Goal: Task Accomplishment & Management: Complete application form

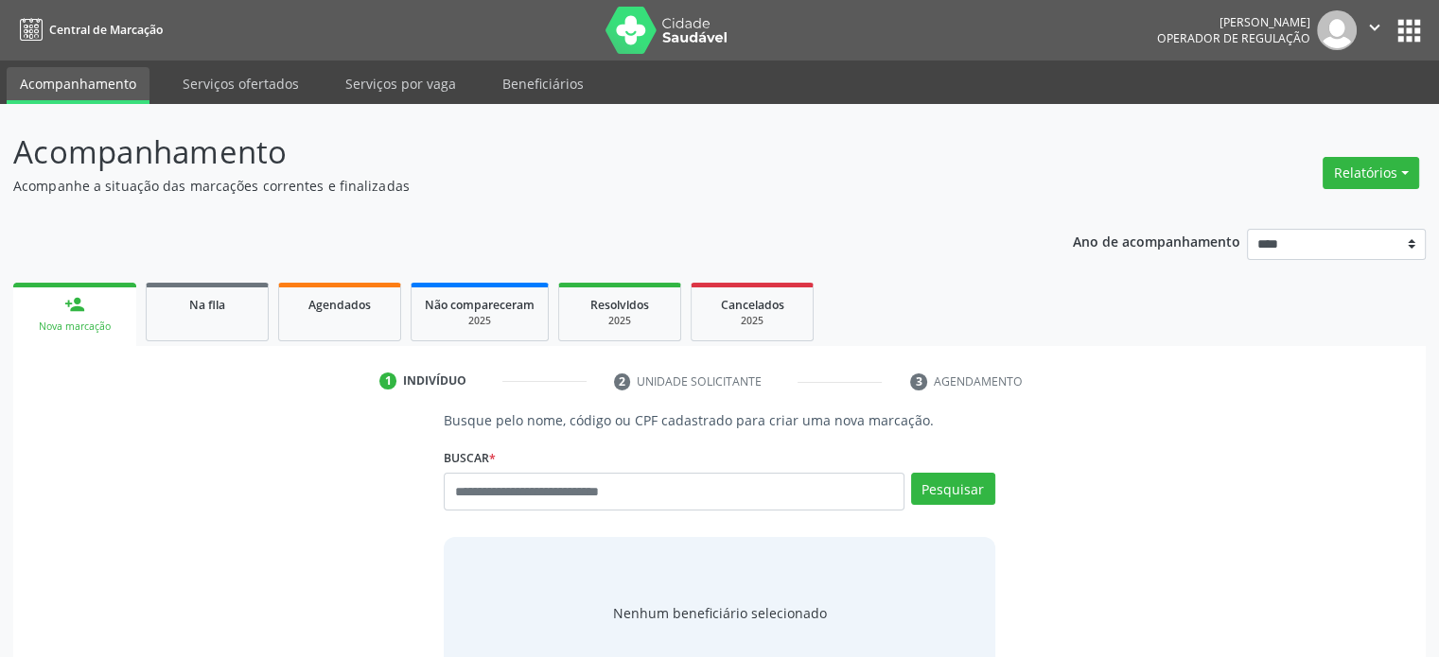
click at [591, 470] on div "Buscar * Busque por nome, código ou CPF Nenhum resultado encontrado para: " " D…" at bounding box center [719, 484] width 550 height 80
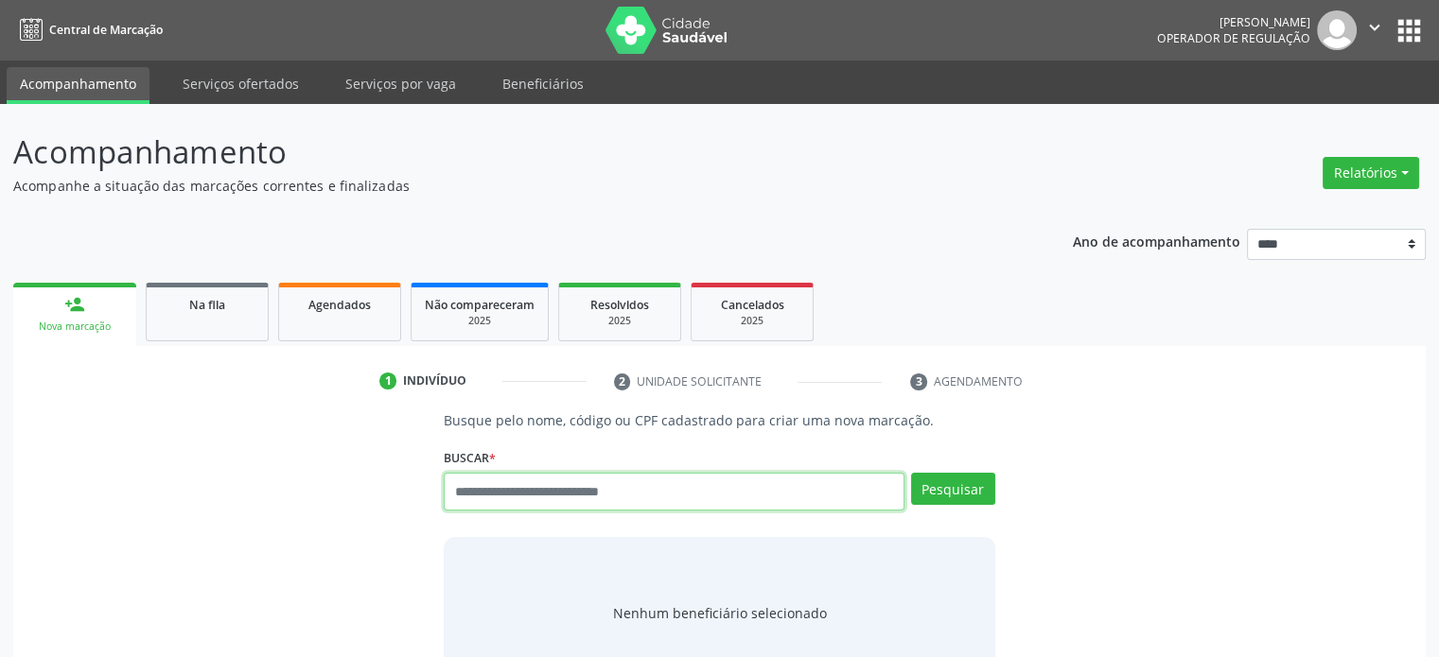
click at [597, 486] on input "text" at bounding box center [674, 492] width 460 height 38
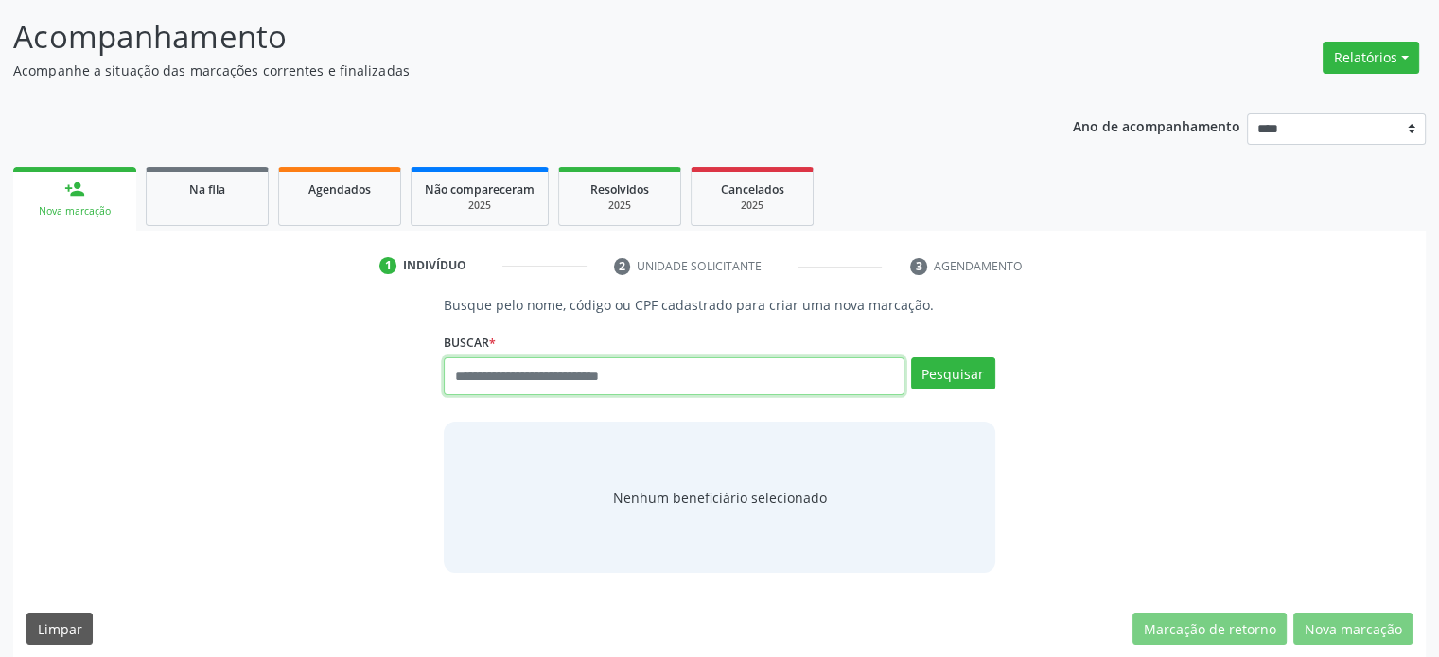
scroll to position [129, 0]
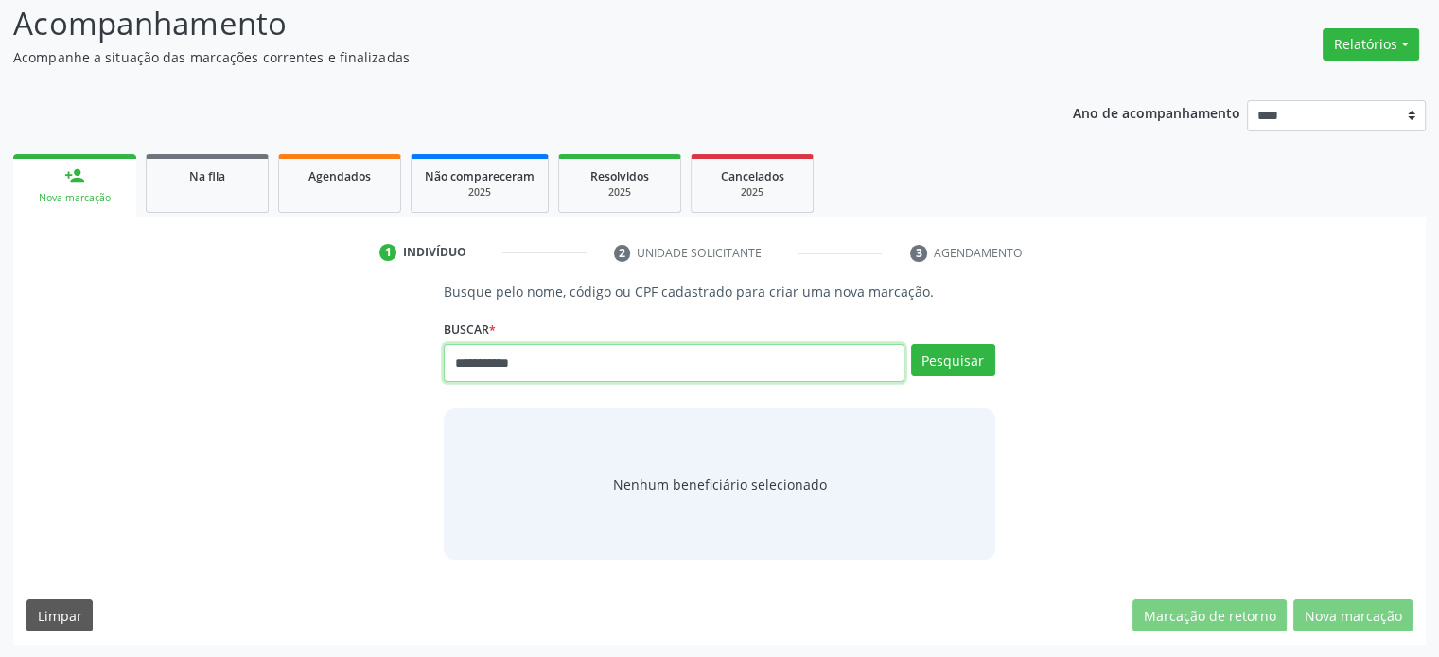
type input "**********"
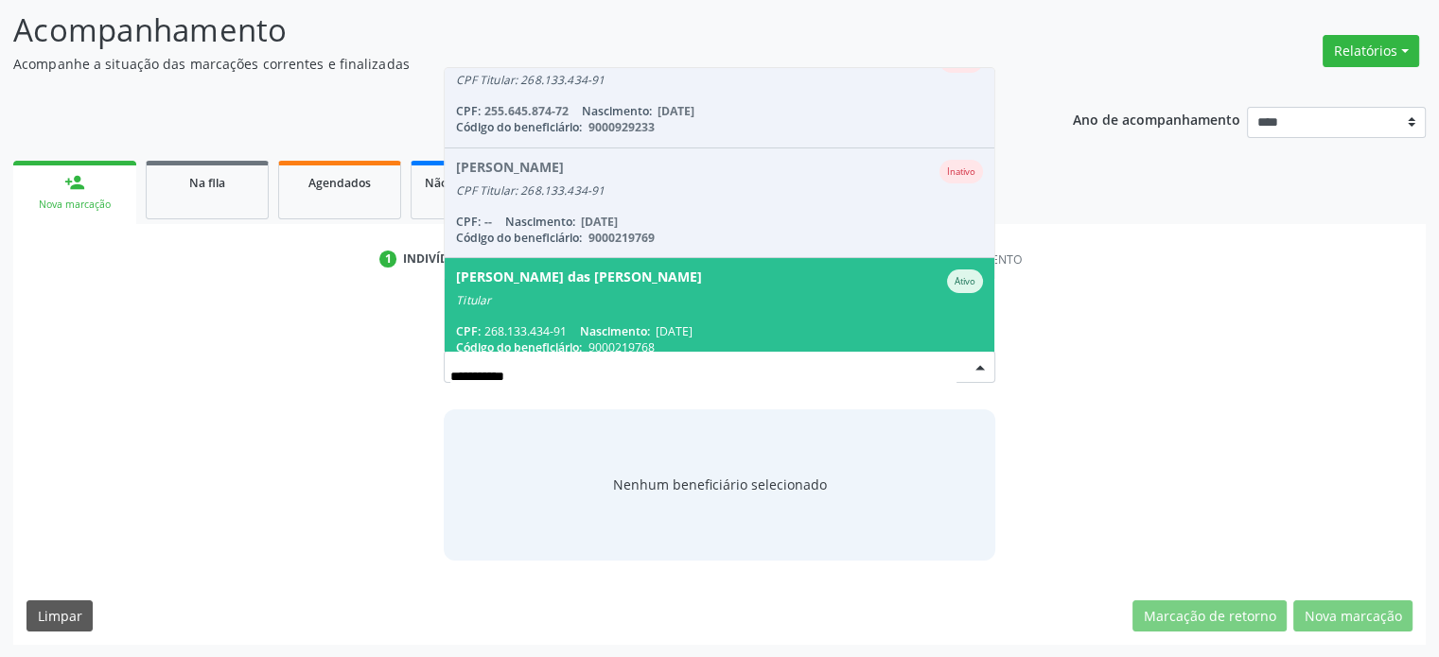
scroll to position [46, 0]
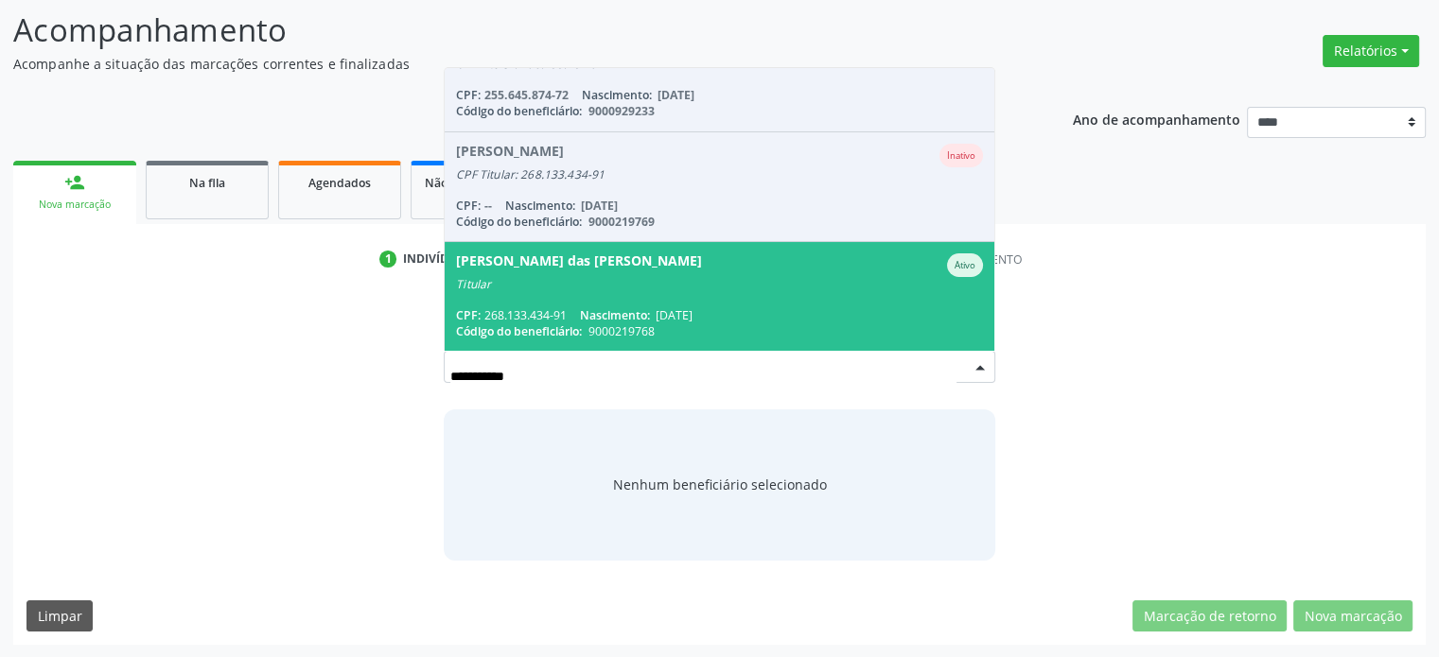
click at [743, 300] on span "Maria das Dores Santos Ativo Titular CPF: 268.133.434-91 Nascimento: 20/10/1956…" at bounding box center [719, 296] width 549 height 109
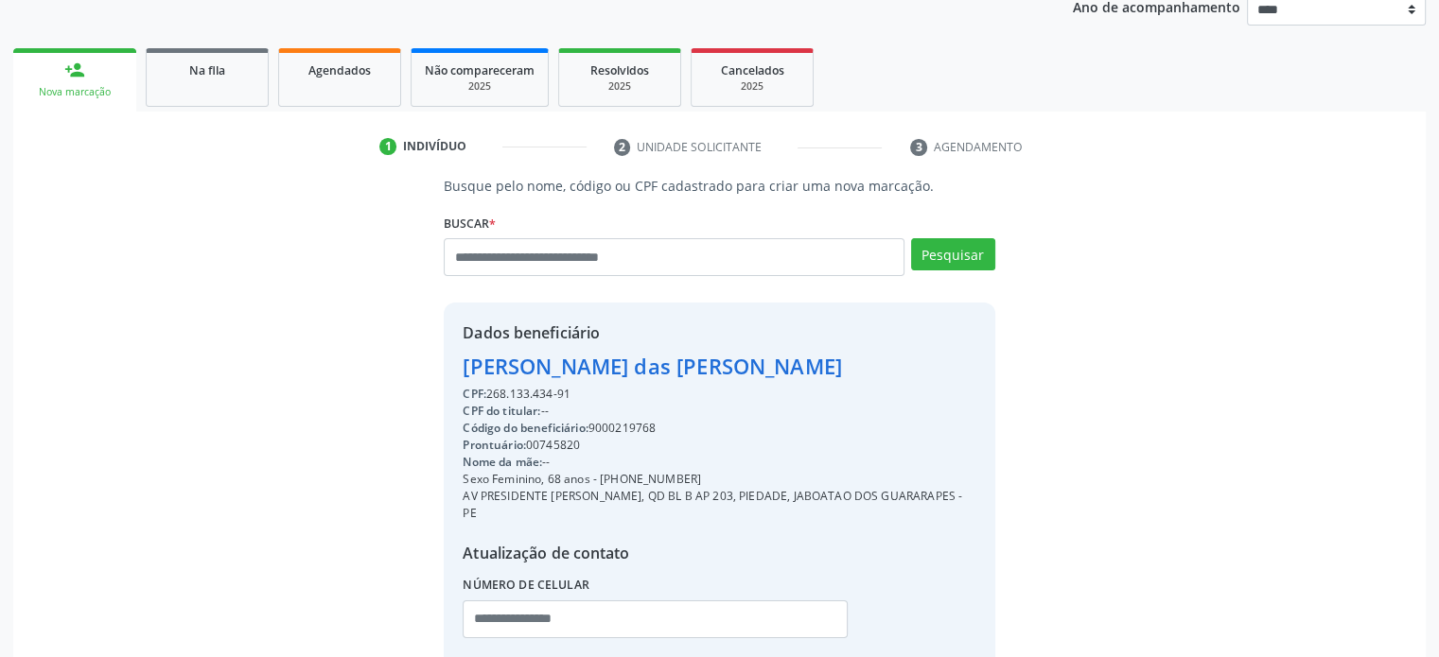
scroll to position [341, 0]
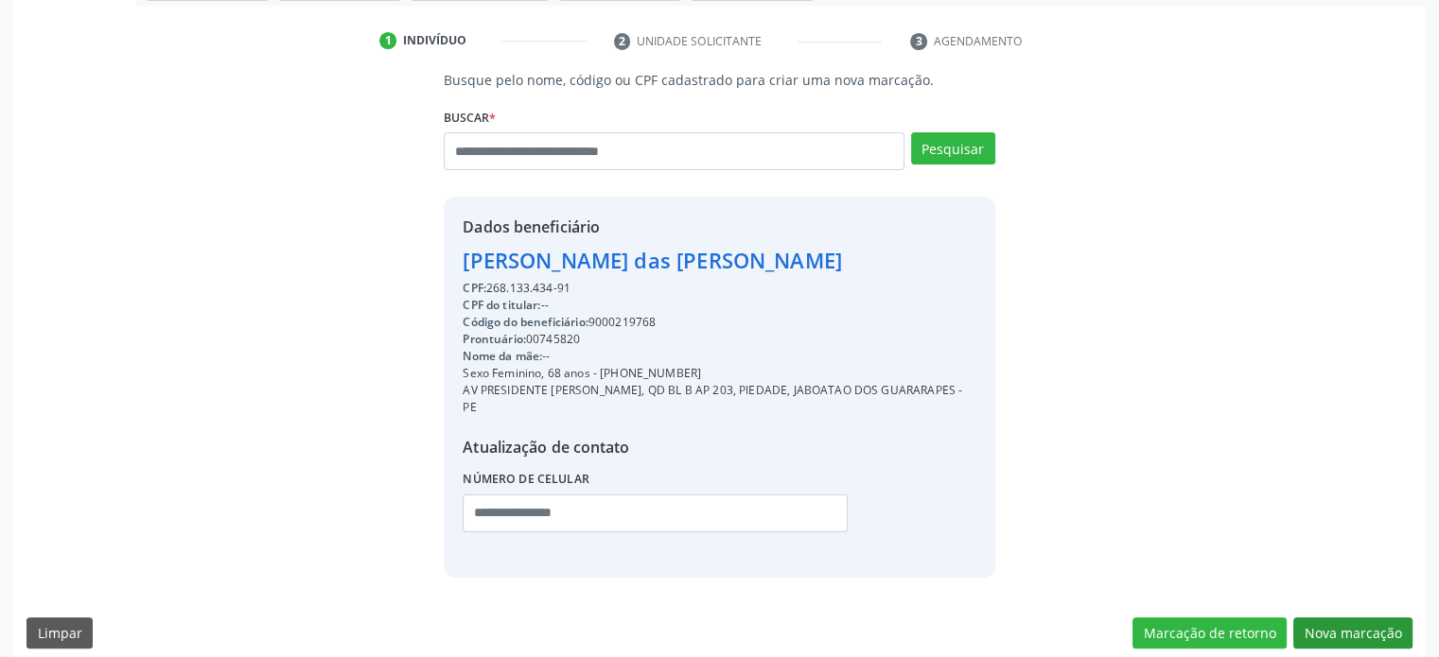
click at [1378, 599] on div "Busque pelo nome, código ou CPF cadastrado para criar uma nova marcação. Buscar…" at bounding box center [719, 366] width 1412 height 592
click at [1379, 618] on button "Nova marcação" at bounding box center [1352, 634] width 119 height 32
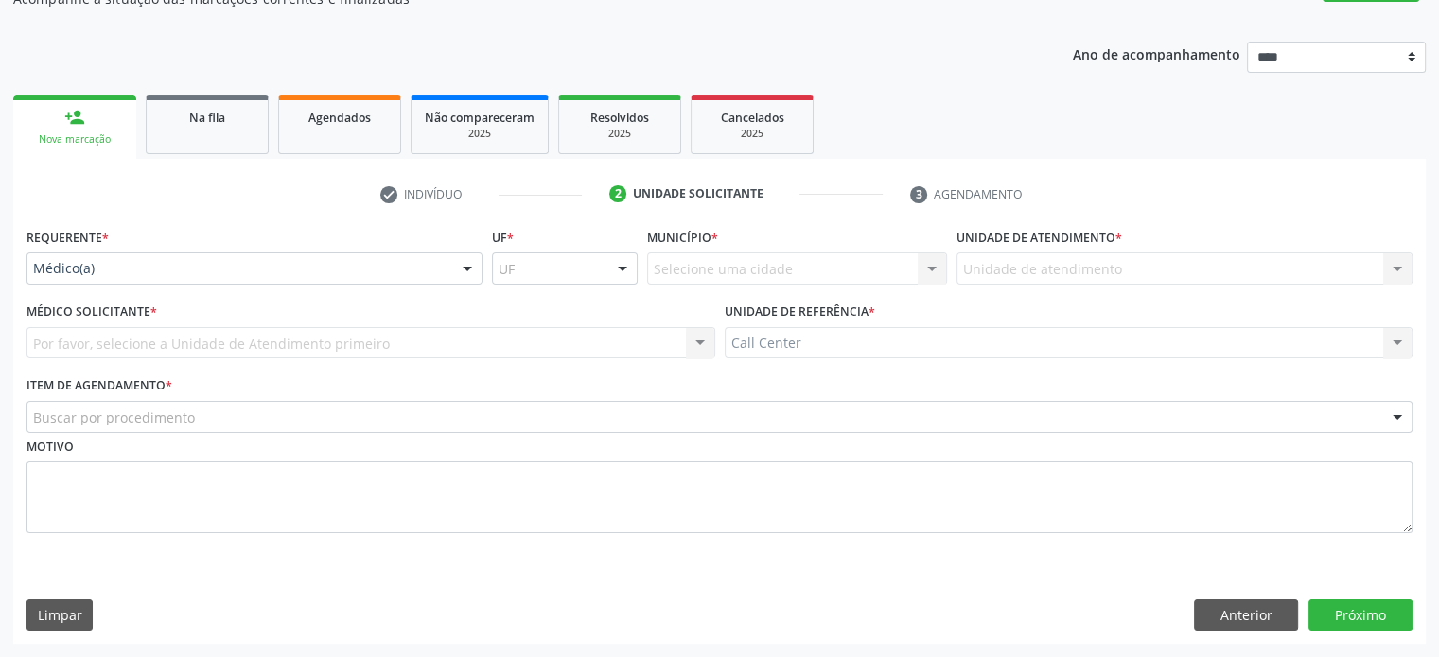
scroll to position [186, 0]
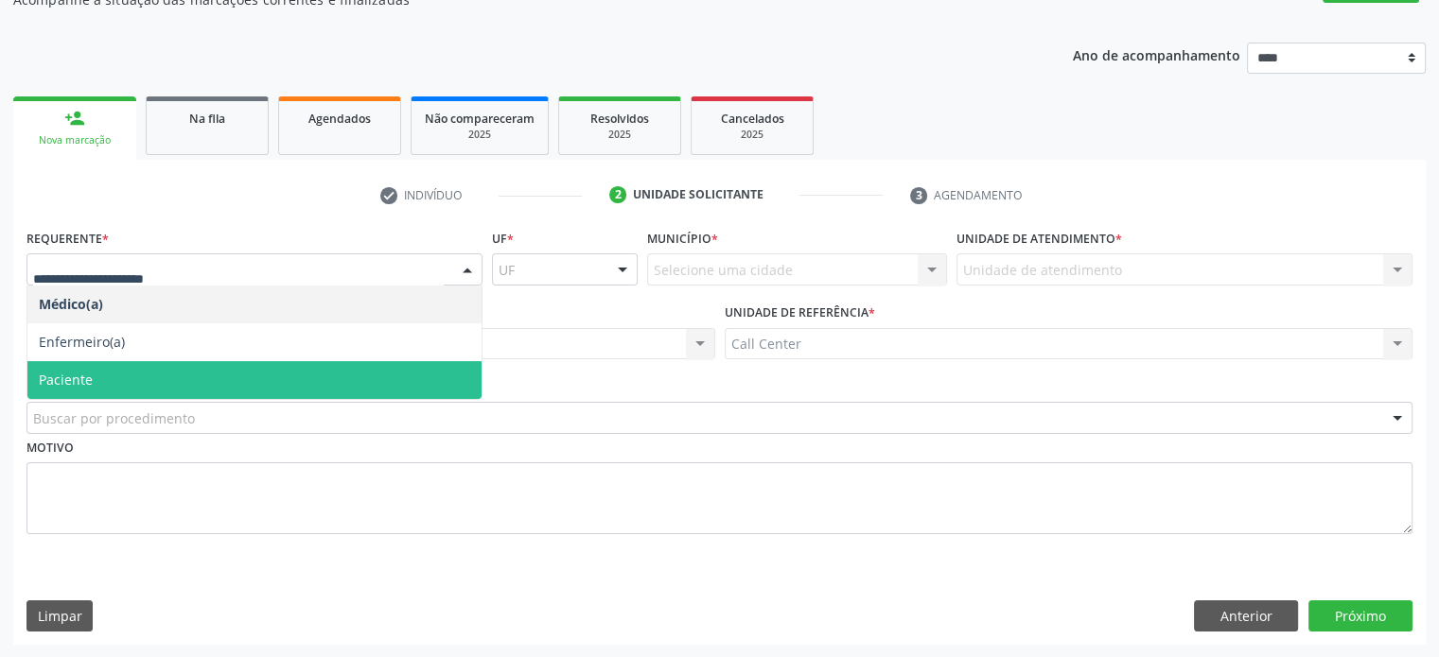
click at [299, 374] on span "Paciente" at bounding box center [254, 380] width 454 height 38
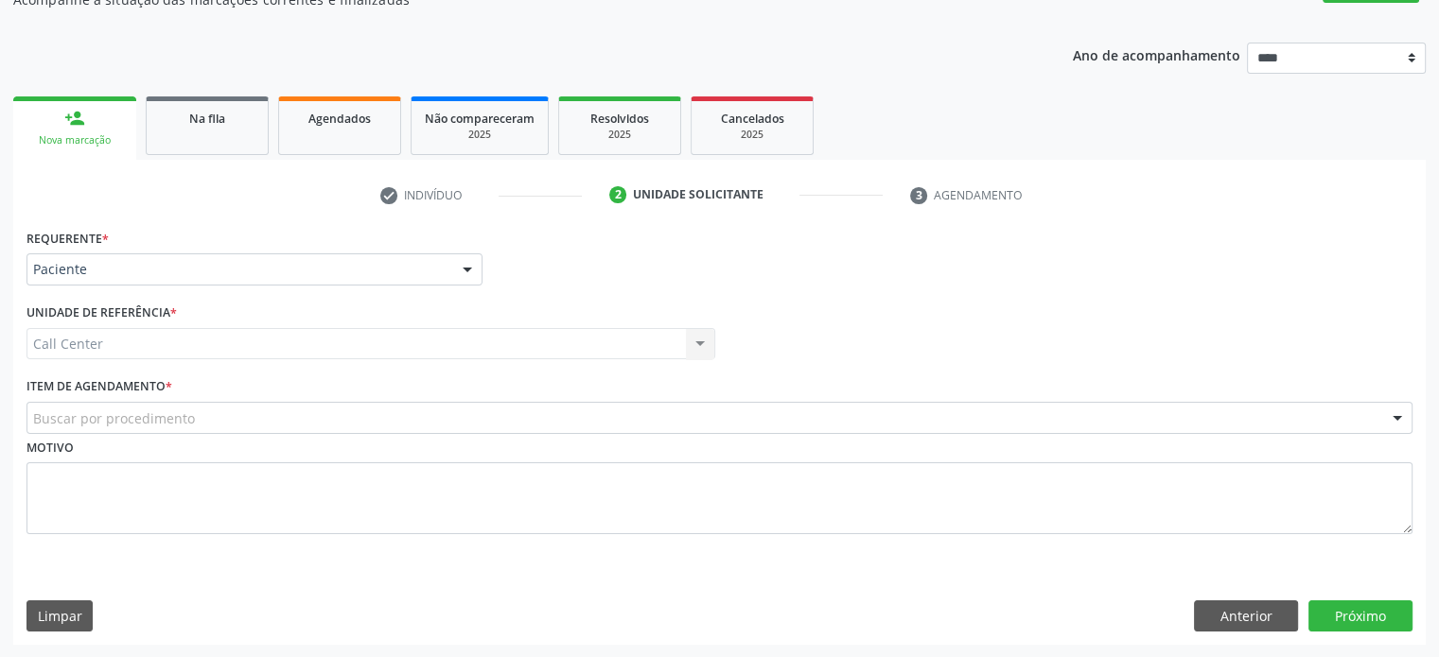
click at [304, 410] on div "Buscar por procedimento" at bounding box center [719, 418] width 1386 height 32
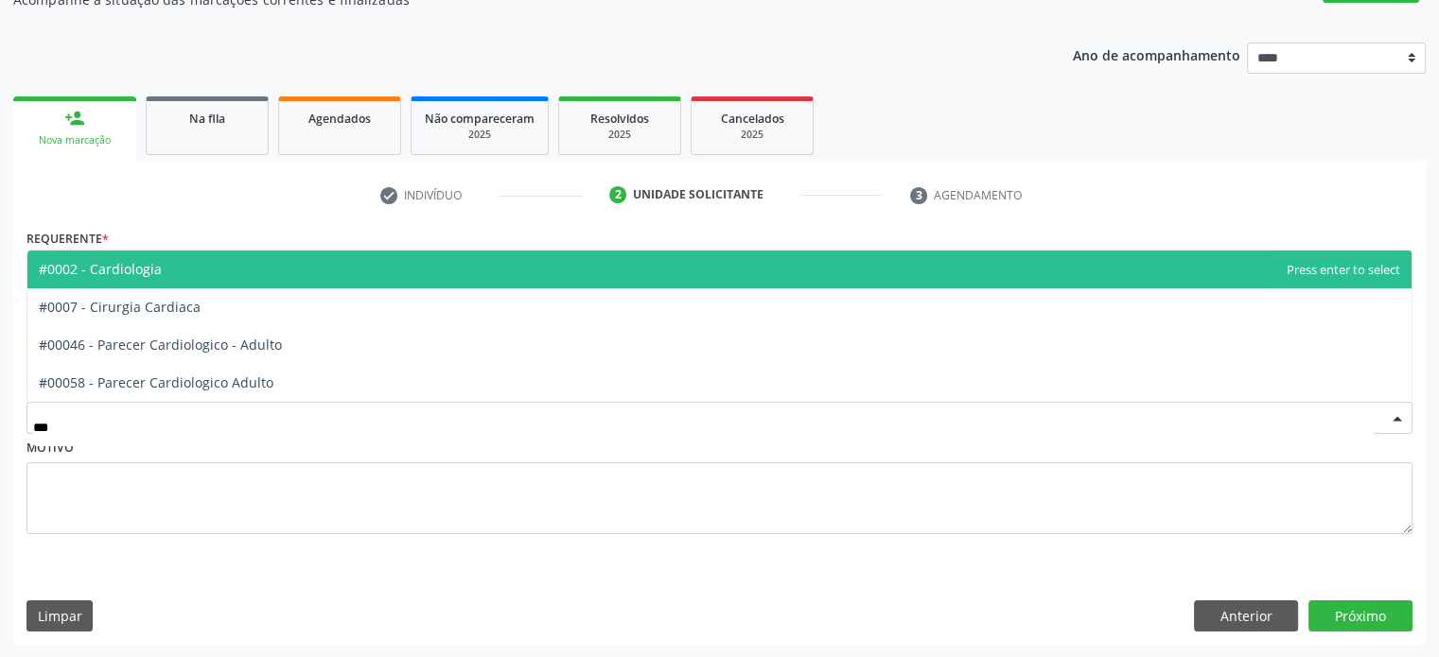
type input "****"
click at [306, 271] on span "#0002 - Cardiologia" at bounding box center [719, 270] width 1384 height 38
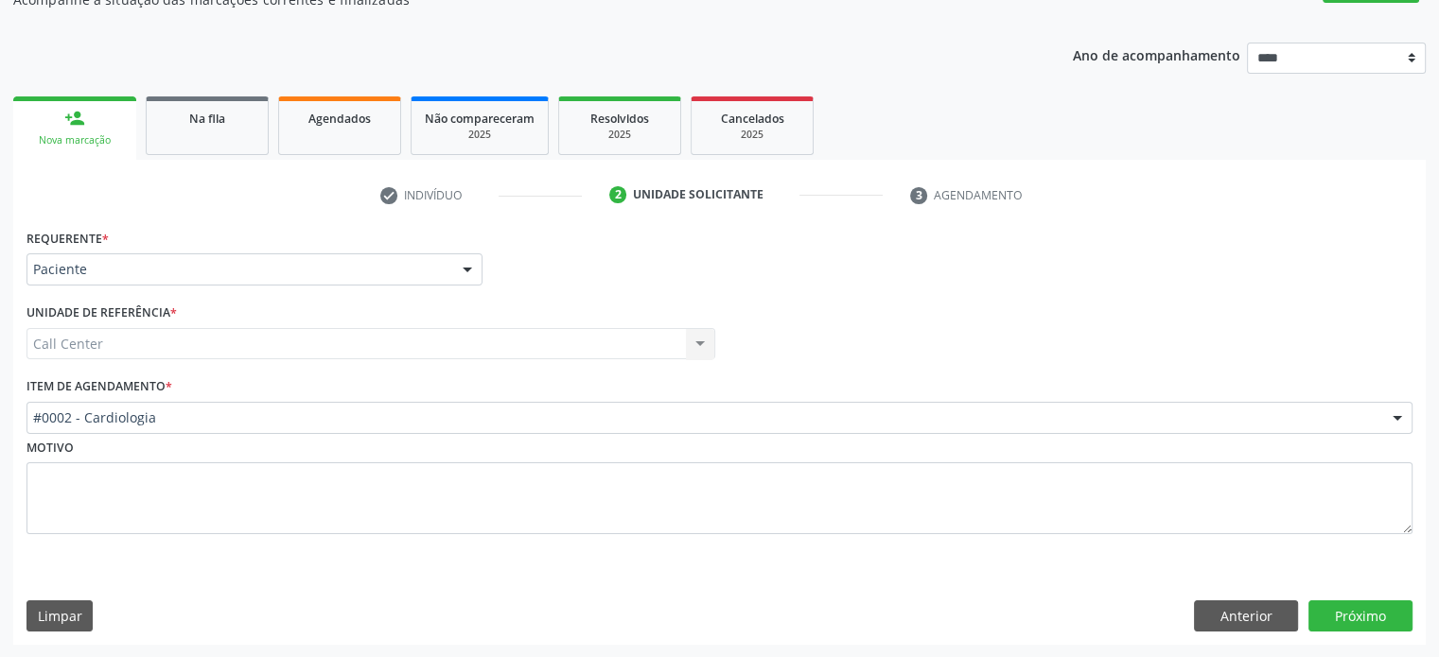
click at [1391, 633] on div "Requerente * Paciente Médico(a) Enfermeiro(a) Paciente Nenhum resultado encontr…" at bounding box center [719, 434] width 1412 height 421
click at [1381, 615] on button "Próximo" at bounding box center [1360, 617] width 104 height 32
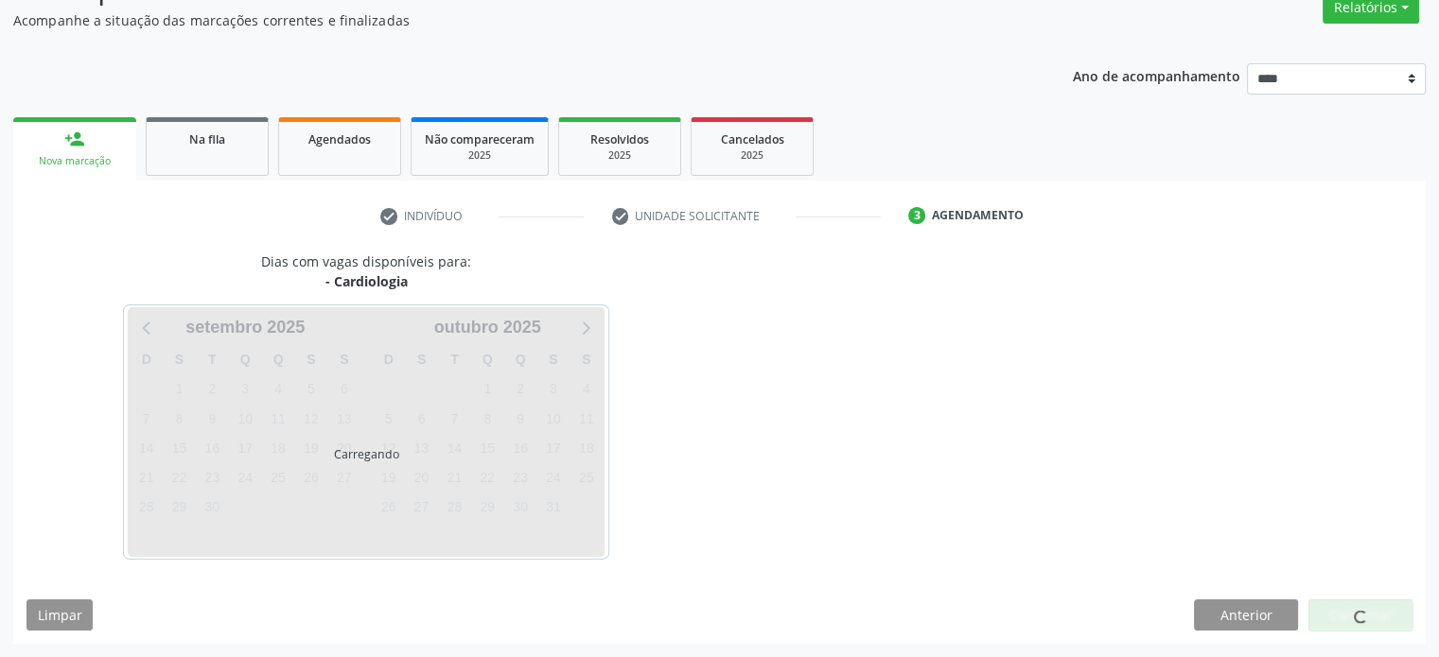
scroll to position [165, 0]
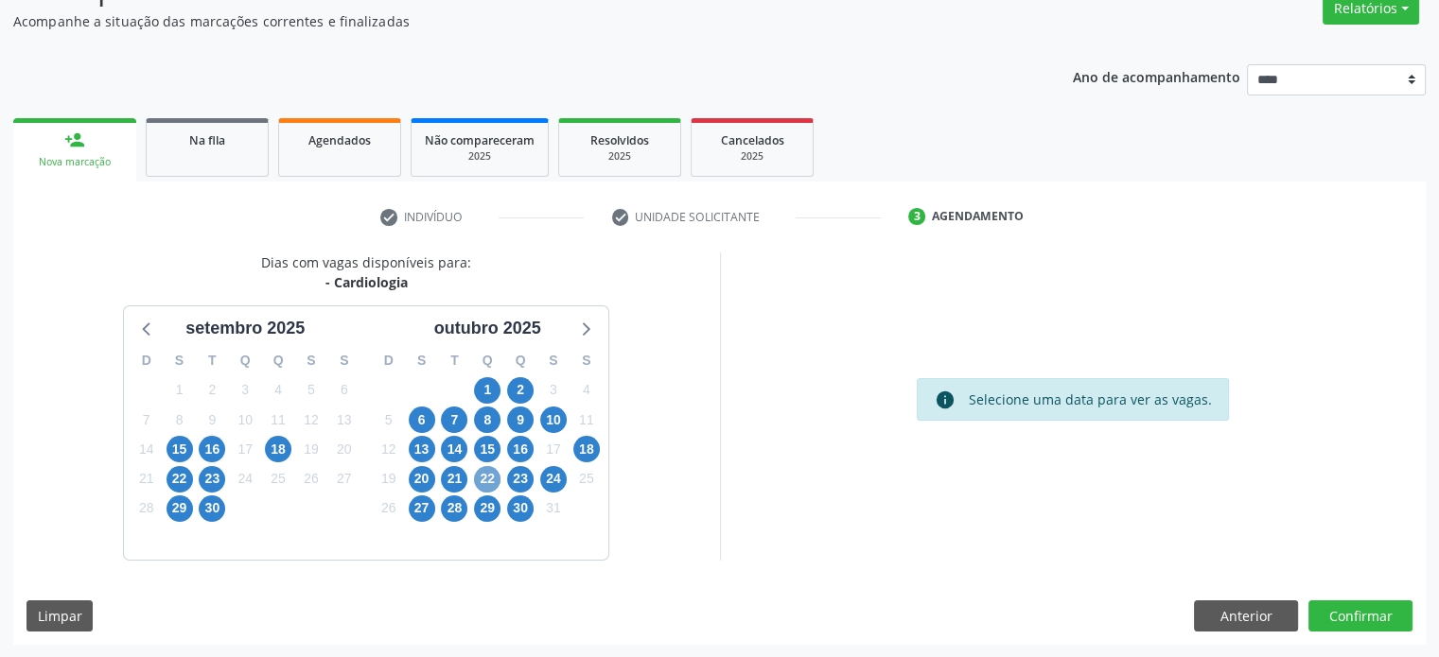
click at [488, 487] on span "22" at bounding box center [487, 479] width 26 height 26
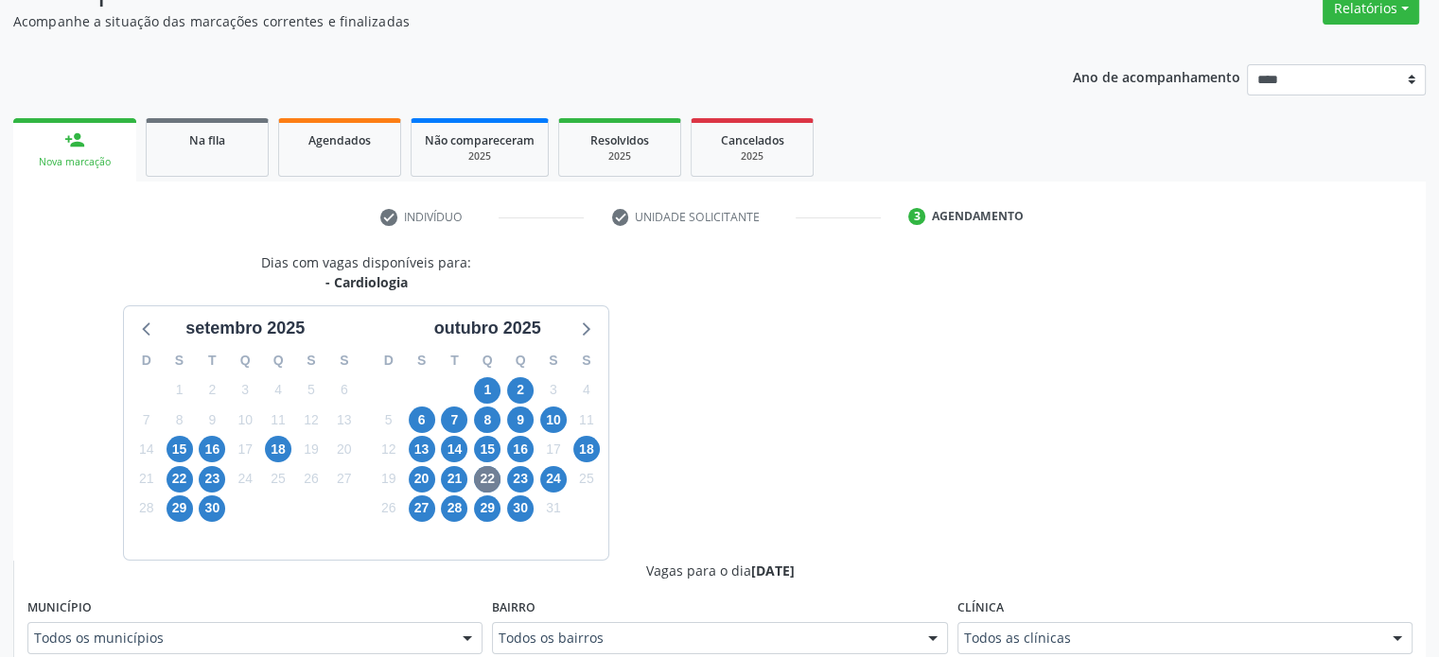
scroll to position [173, 0]
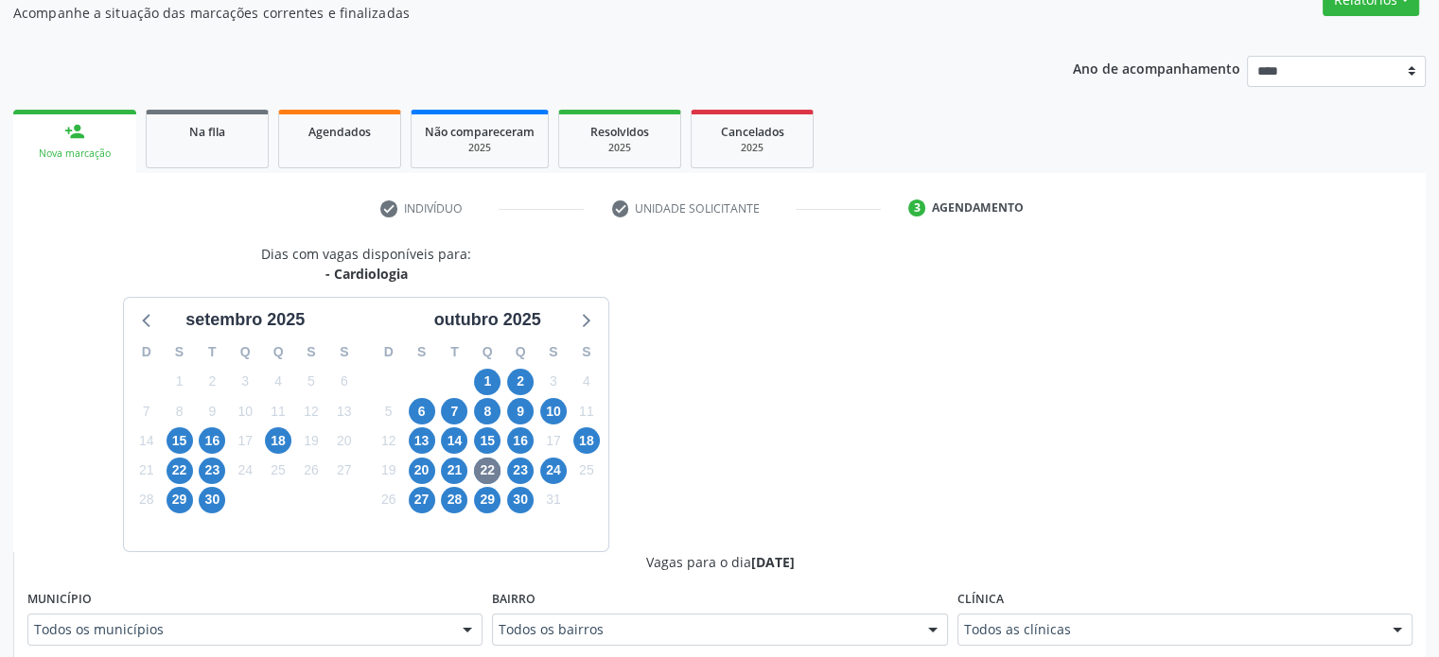
click at [1050, 625] on div "Todos as clínicas" at bounding box center [1184, 630] width 455 height 32
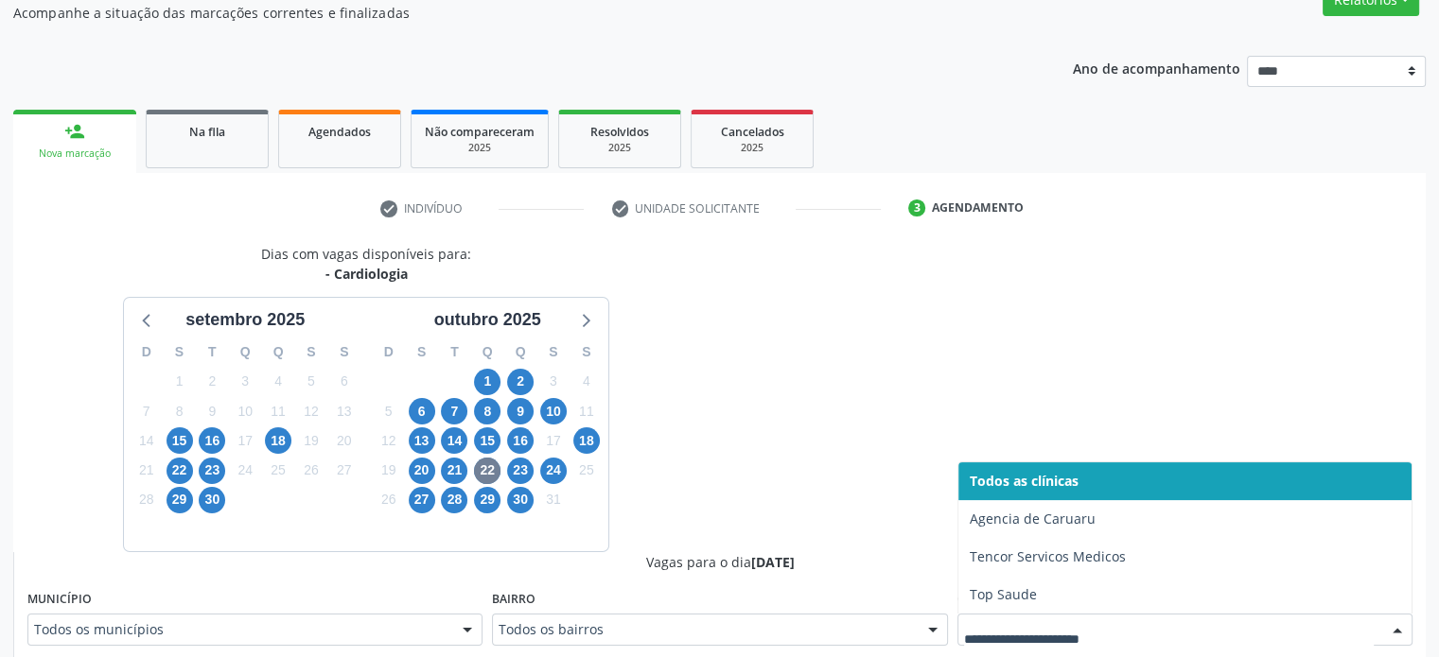
click at [1058, 640] on input "text" at bounding box center [1169, 639] width 410 height 38
click at [526, 481] on div "23" at bounding box center [520, 470] width 26 height 29
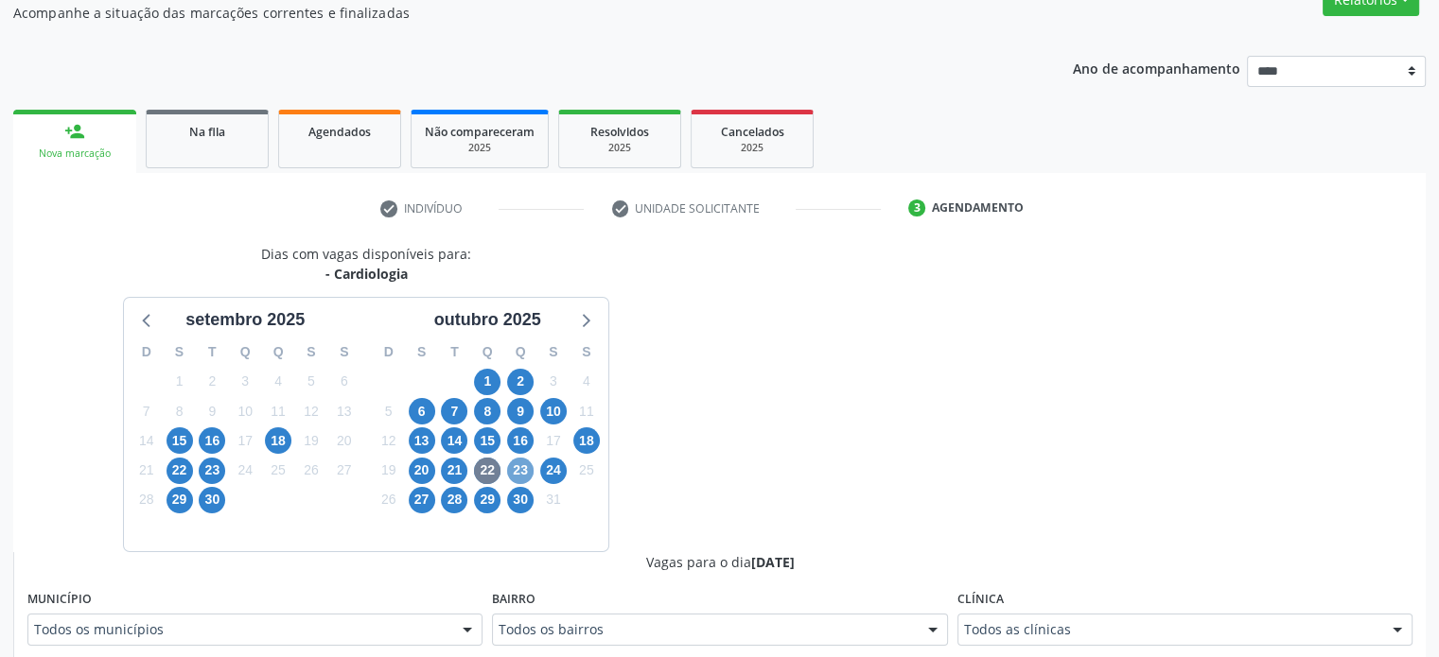
click at [523, 460] on span "23" at bounding box center [520, 471] width 26 height 26
click at [1112, 612] on div "Clínica Todos as clínicas Todos as clínicas Top Saude Nenhum resultado encontra…" at bounding box center [1184, 615] width 455 height 61
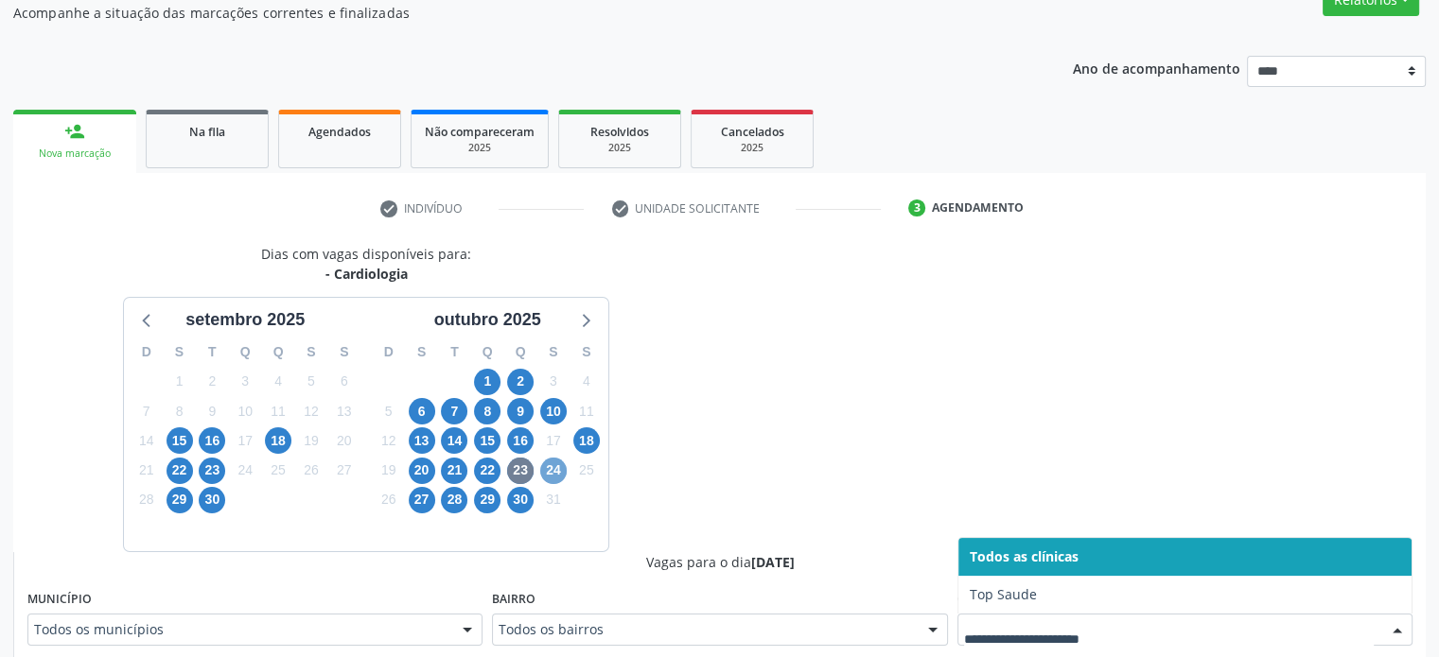
click at [559, 477] on span "24" at bounding box center [553, 471] width 26 height 26
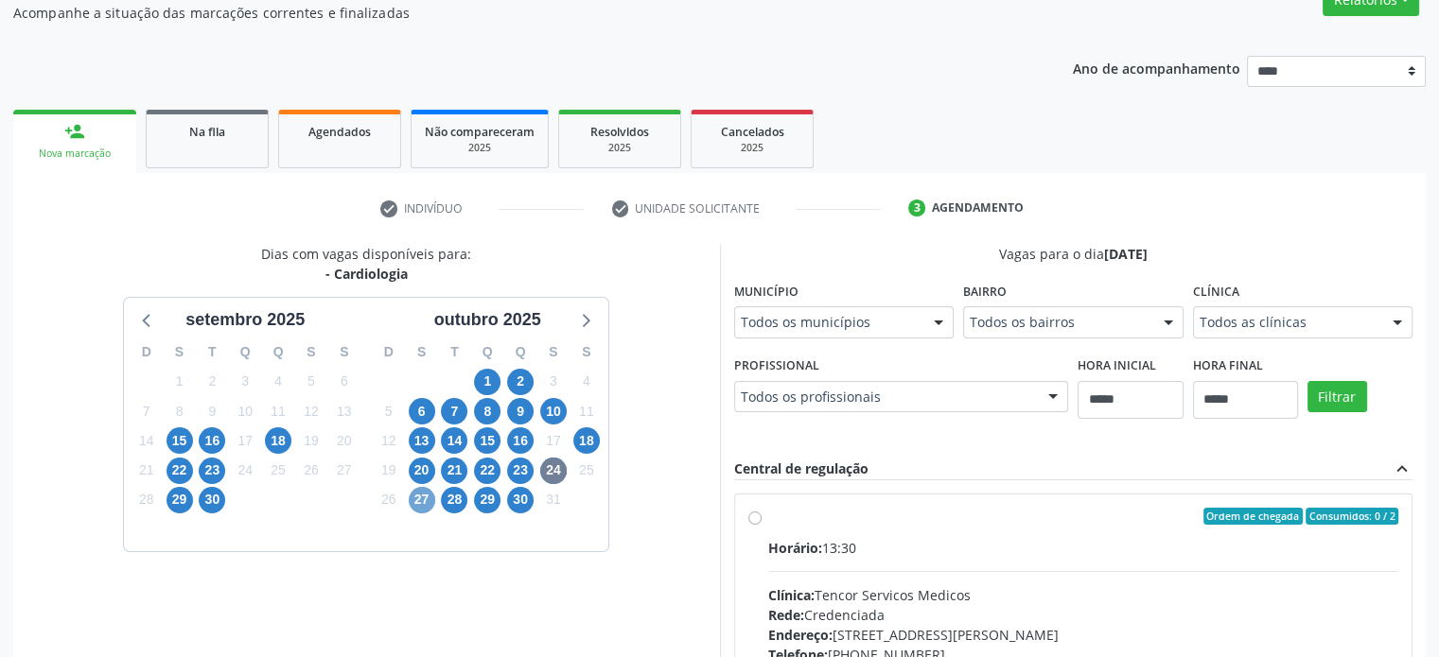
click at [421, 506] on span "27" at bounding box center [422, 500] width 26 height 26
click at [1326, 346] on fieldset "Clínica Todos as clínicas Todos as clínicas Agencia de Caruaru Tencor Servicos …" at bounding box center [1303, 315] width 220 height 74
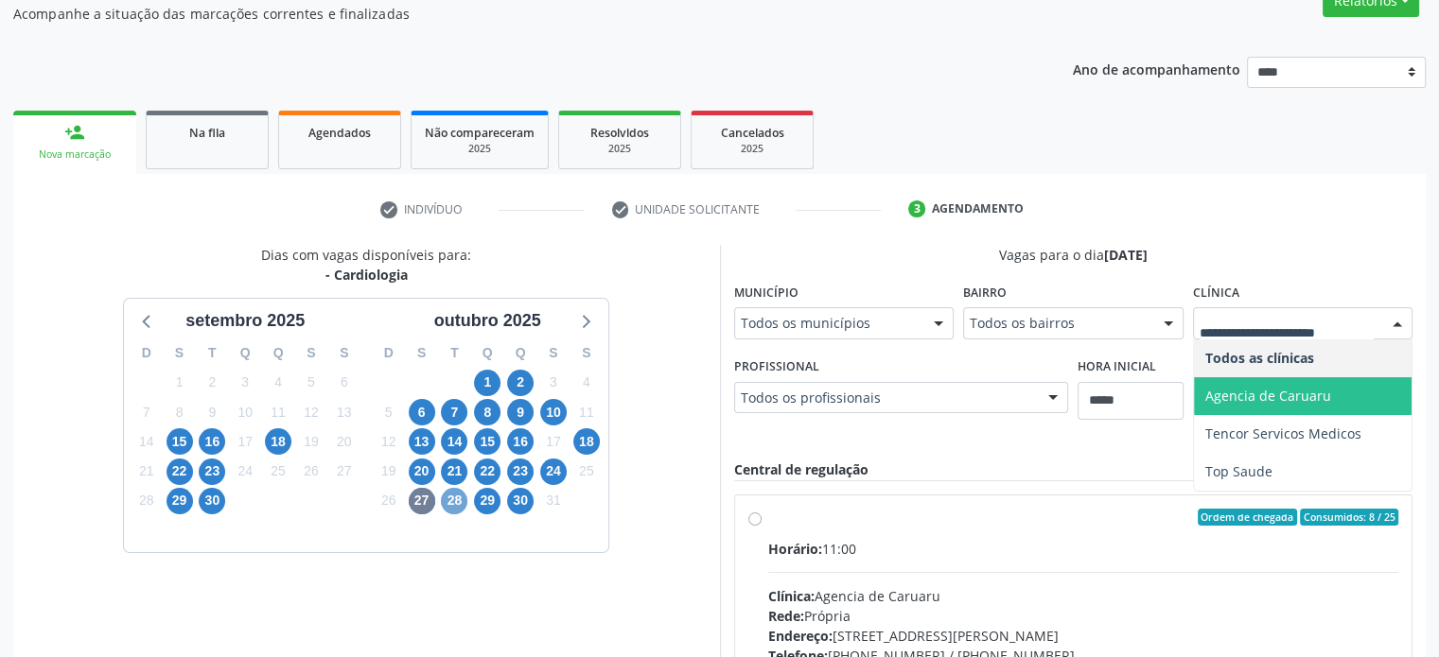
click at [454, 509] on span "28" at bounding box center [454, 501] width 26 height 26
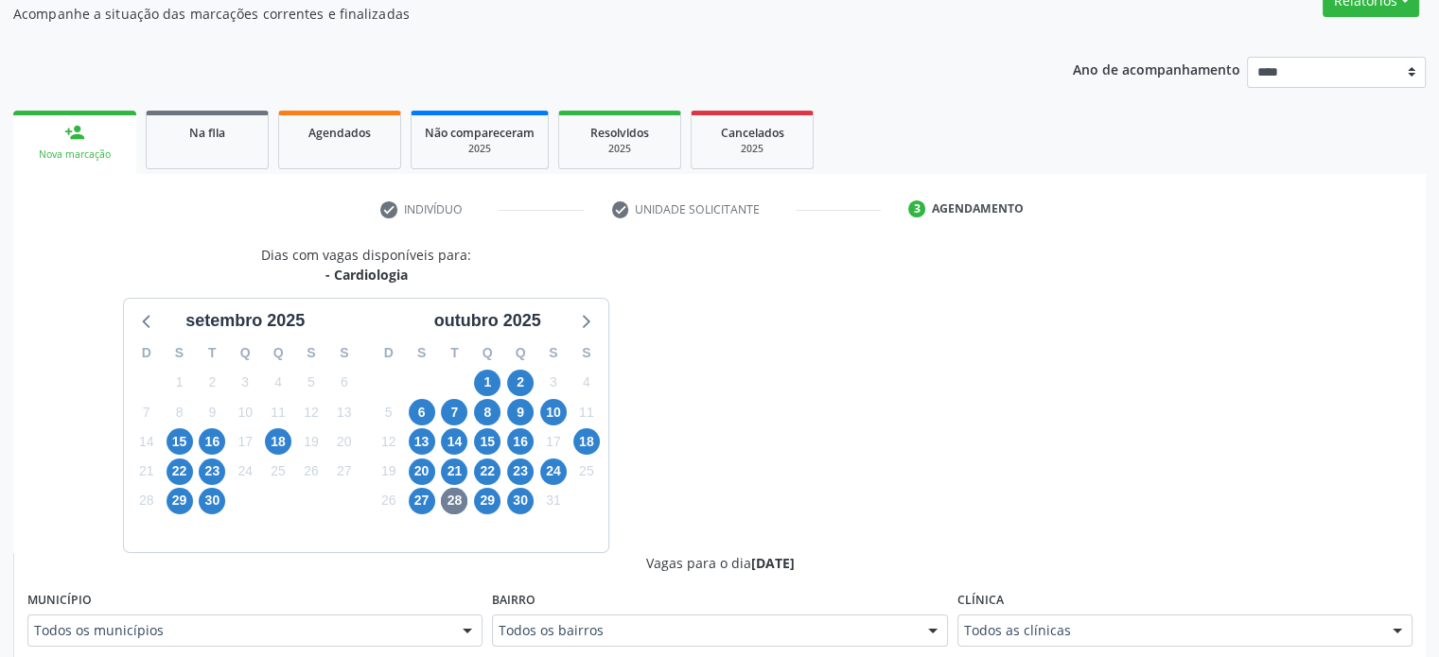
scroll to position [173, 0]
click at [1093, 642] on div "Todos as clínicas" at bounding box center [1184, 630] width 455 height 32
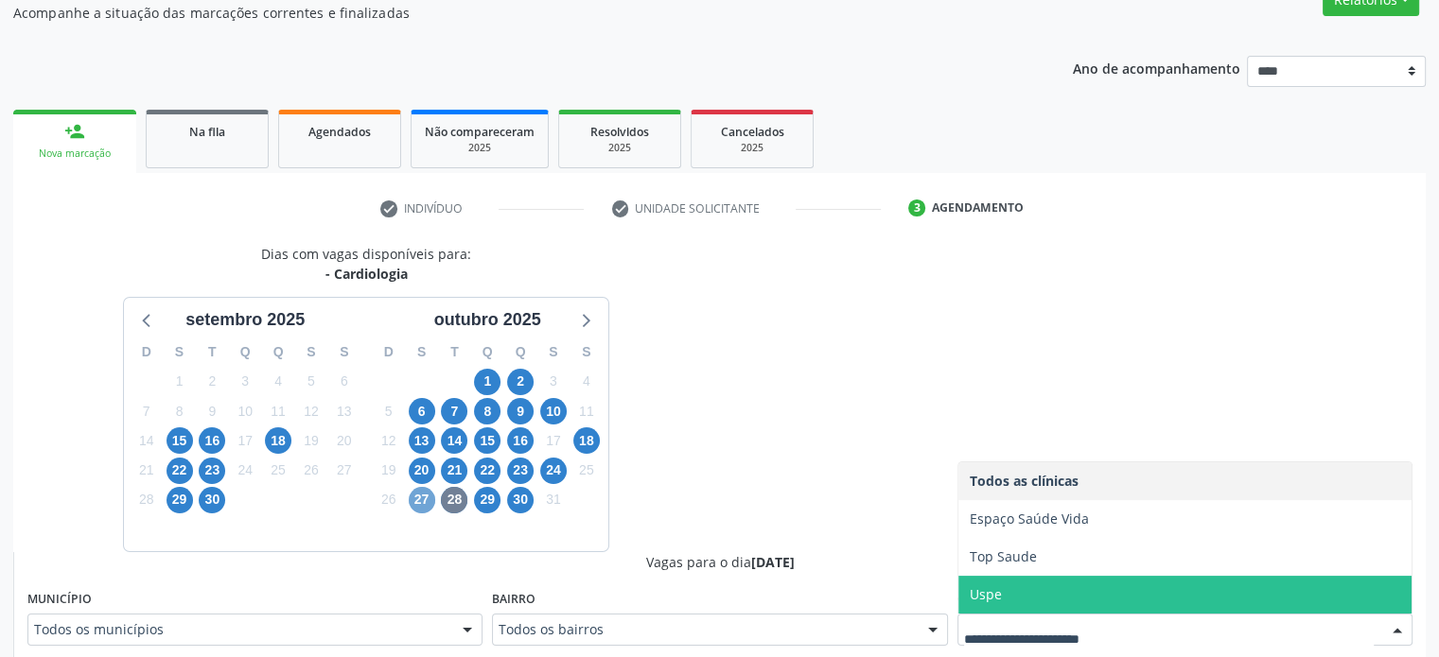
click at [410, 495] on span "27" at bounding box center [422, 500] width 26 height 26
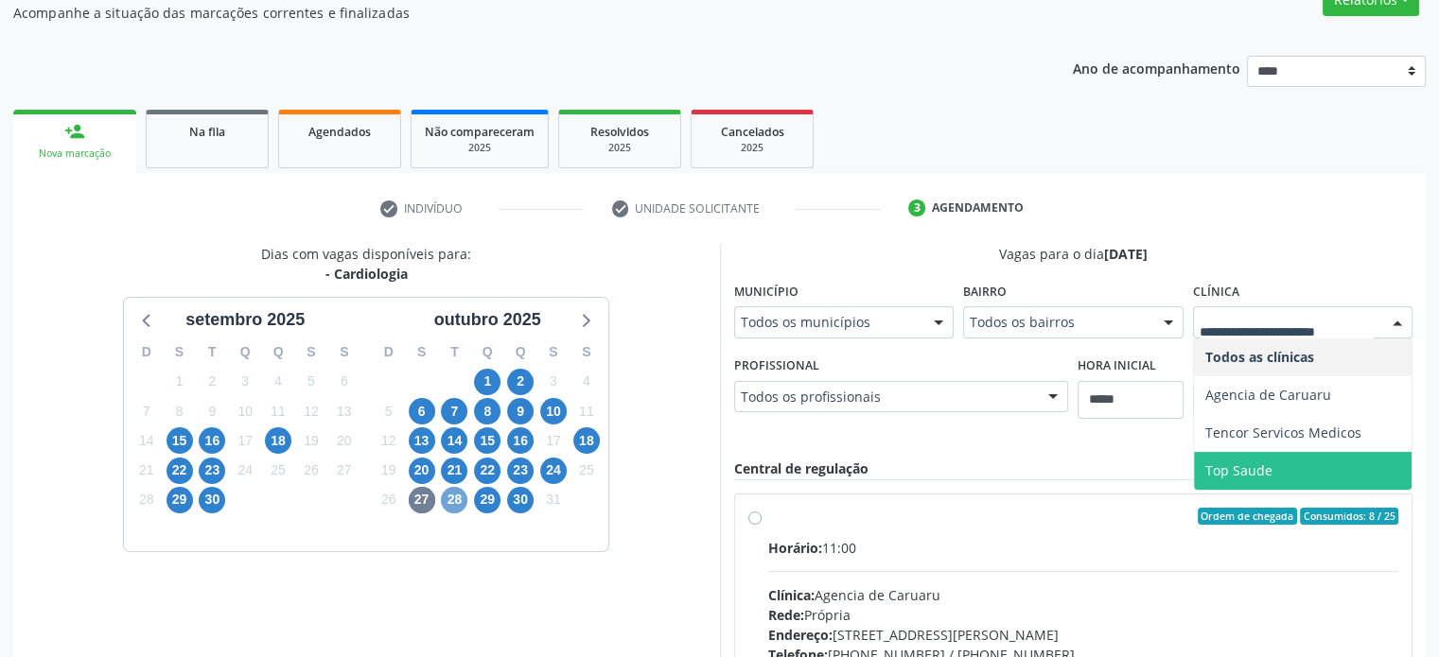
click at [446, 502] on span "28" at bounding box center [454, 500] width 26 height 26
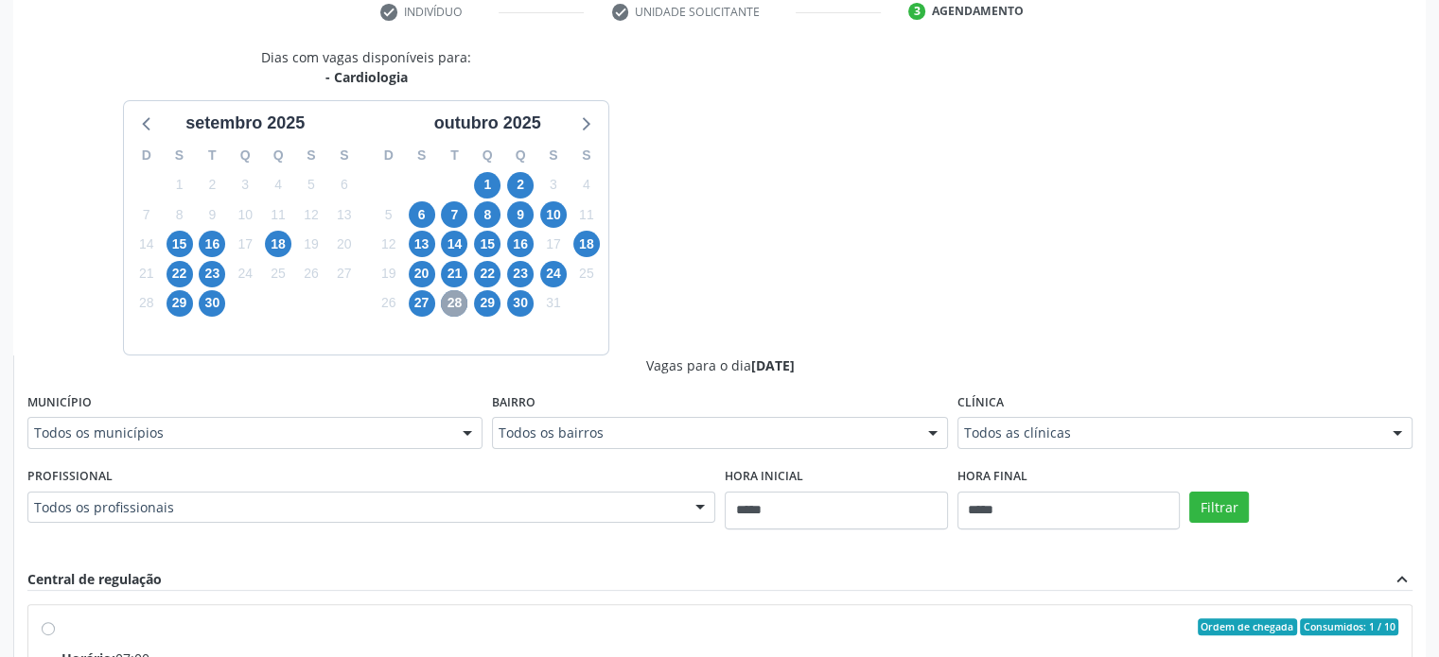
scroll to position [457, 0]
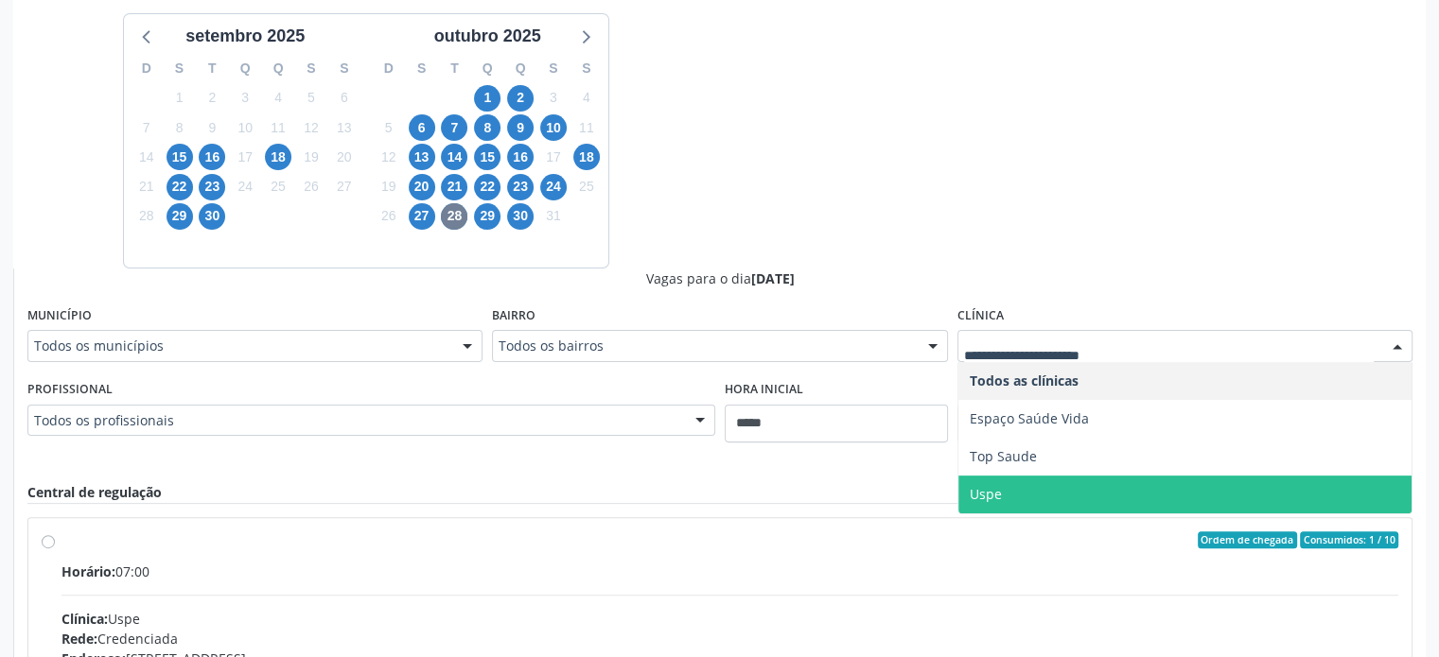
click at [1117, 487] on span "Uspe" at bounding box center [1184, 495] width 453 height 38
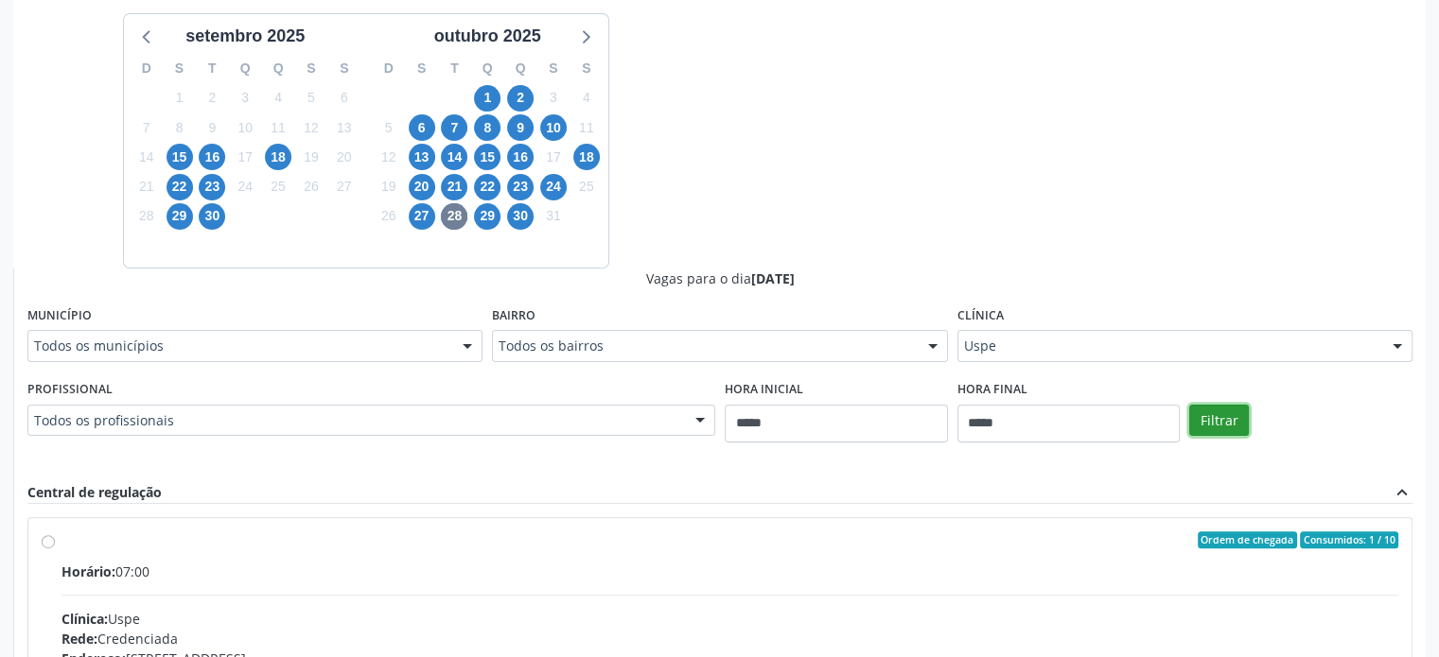
click at [1237, 426] on button "Filtrar" at bounding box center [1219, 421] width 60 height 32
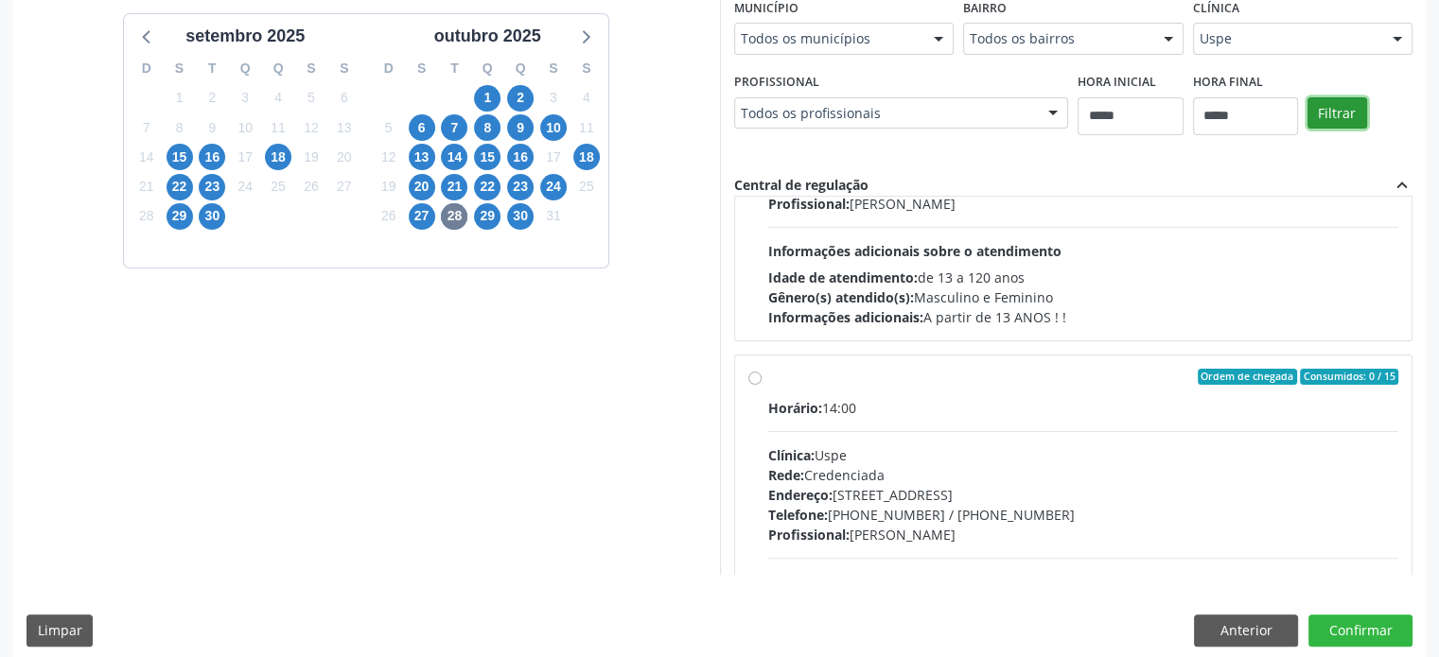
scroll to position [851, 0]
click at [1244, 636] on button "Anterior" at bounding box center [1246, 631] width 104 height 32
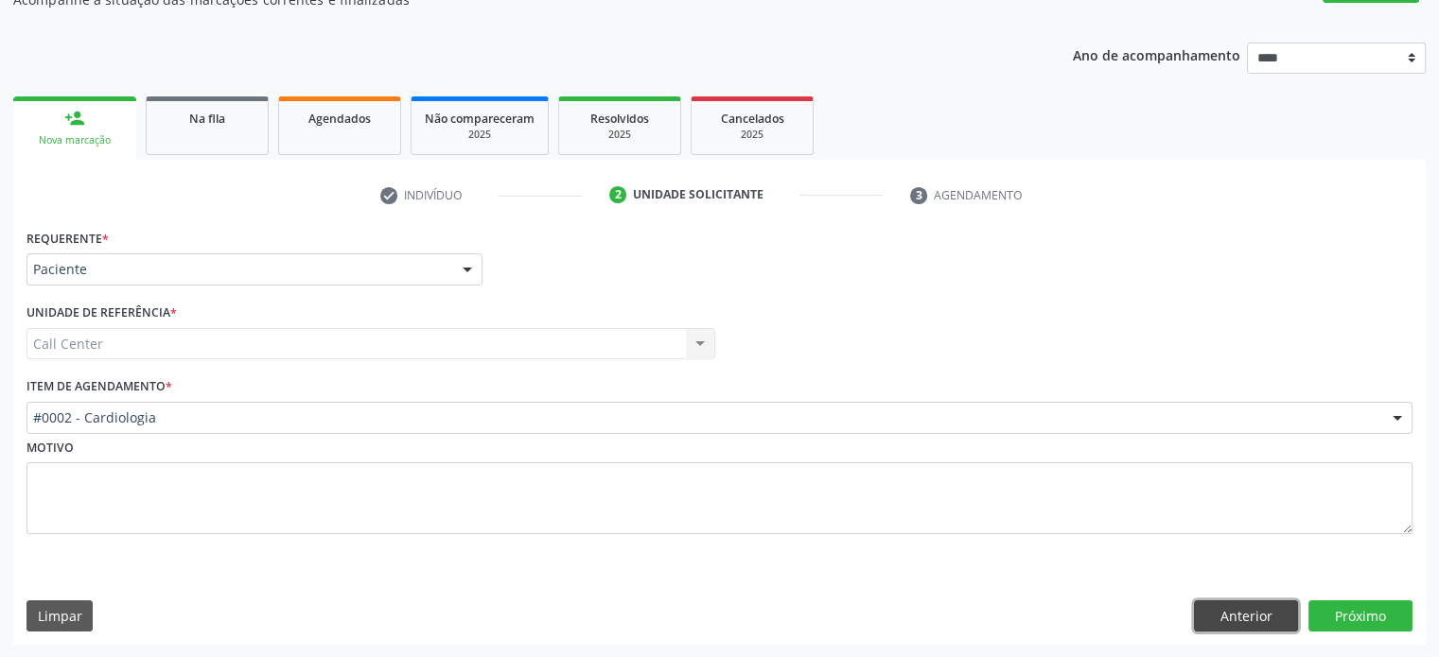
click at [1229, 604] on button "Anterior" at bounding box center [1246, 617] width 104 height 32
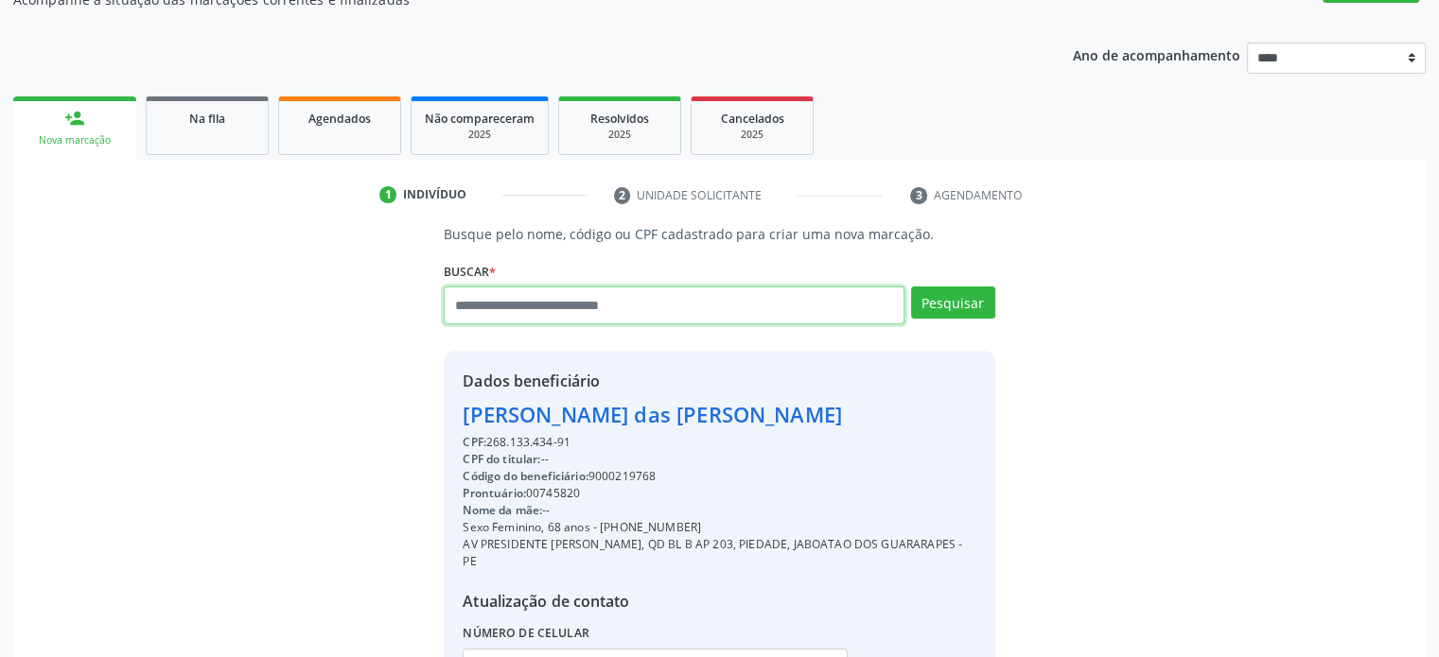
click at [685, 309] on input "text" at bounding box center [674, 306] width 460 height 38
type input "**********"
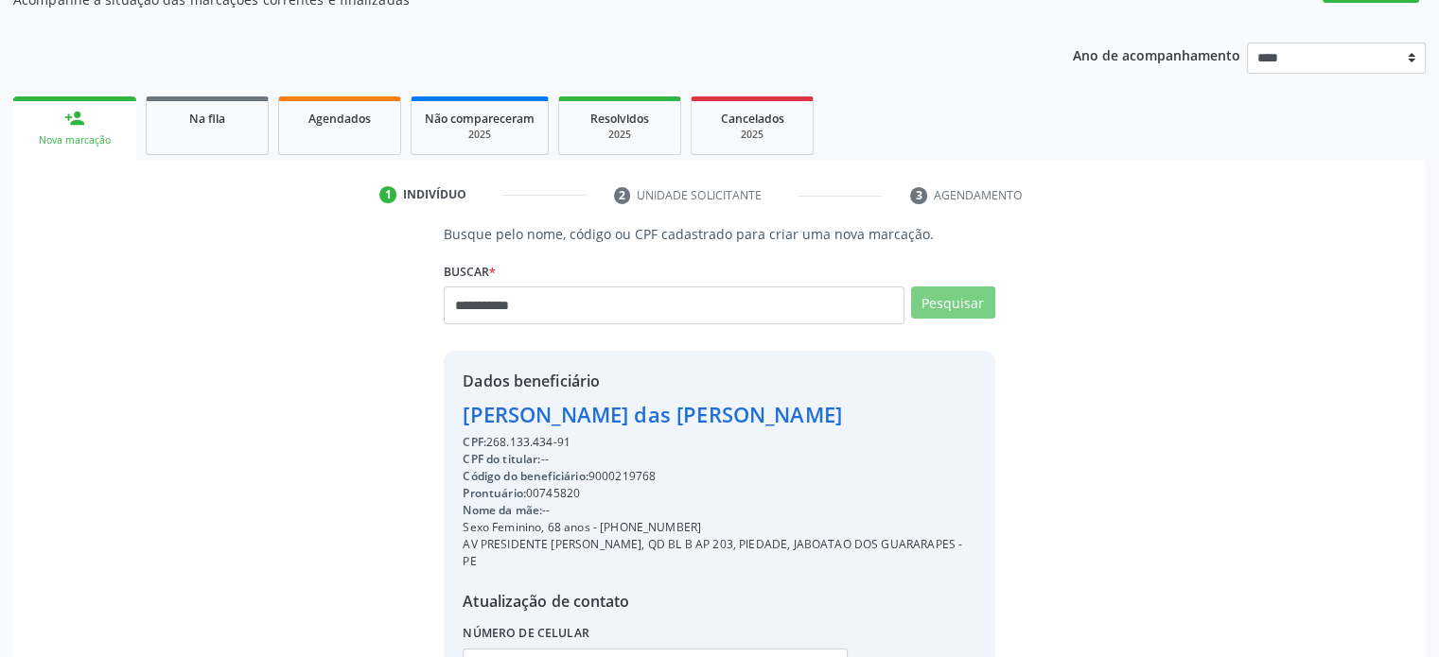
scroll to position [0, 0]
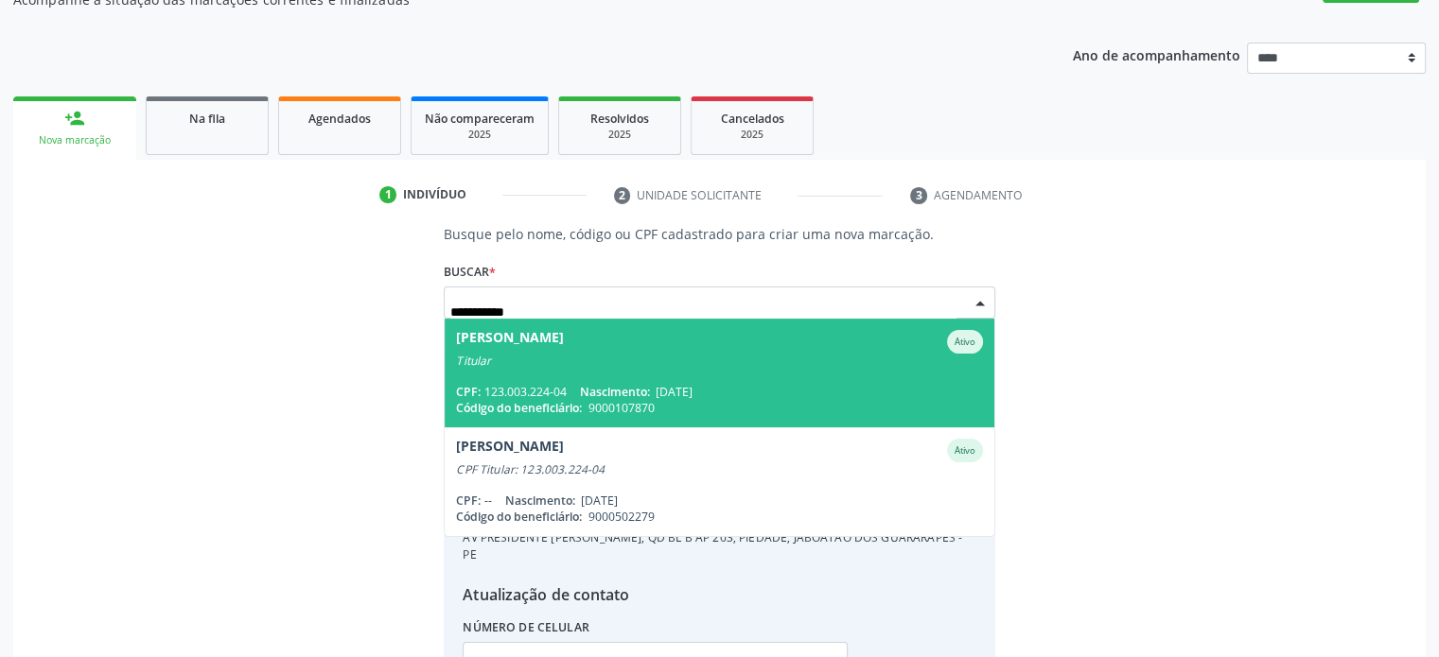
click at [768, 378] on span "Maria Jose Campelo de Oliveira Ativo Titular CPF: 123.003.224-04 Nascimento: 20…" at bounding box center [719, 373] width 549 height 109
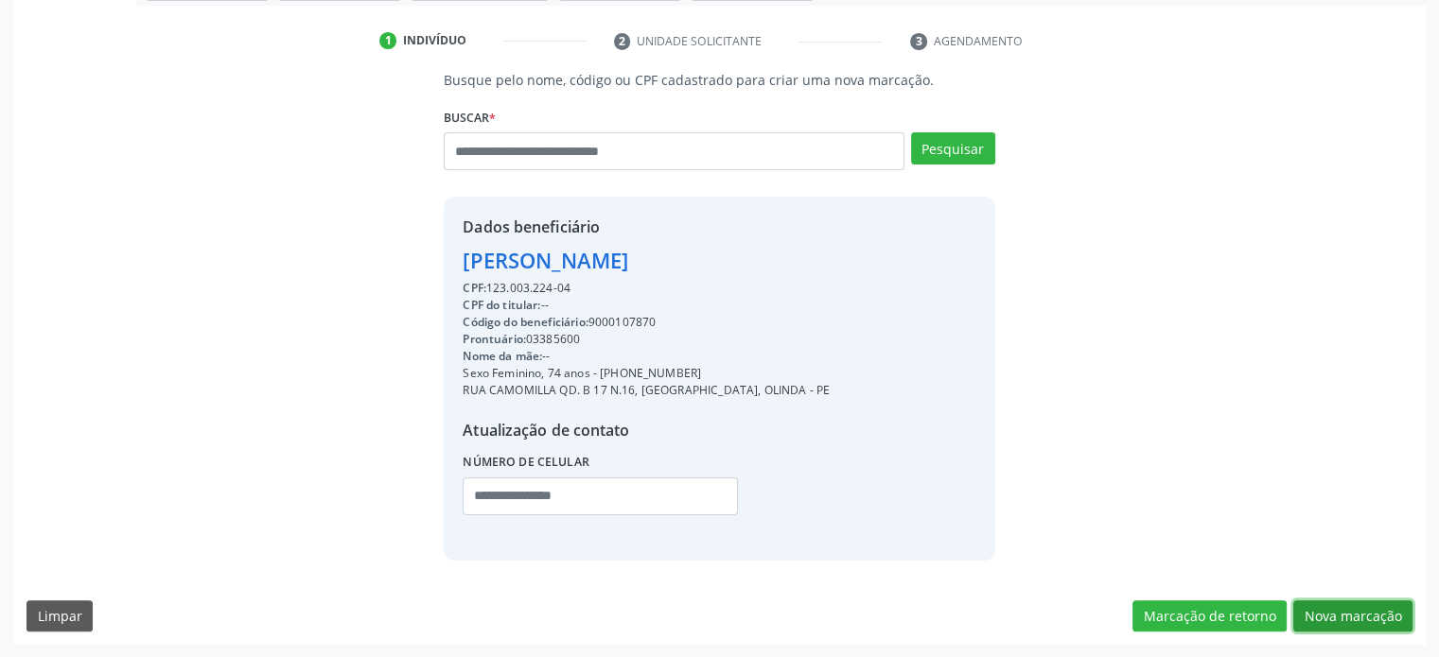
click at [1374, 623] on button "Nova marcação" at bounding box center [1352, 617] width 119 height 32
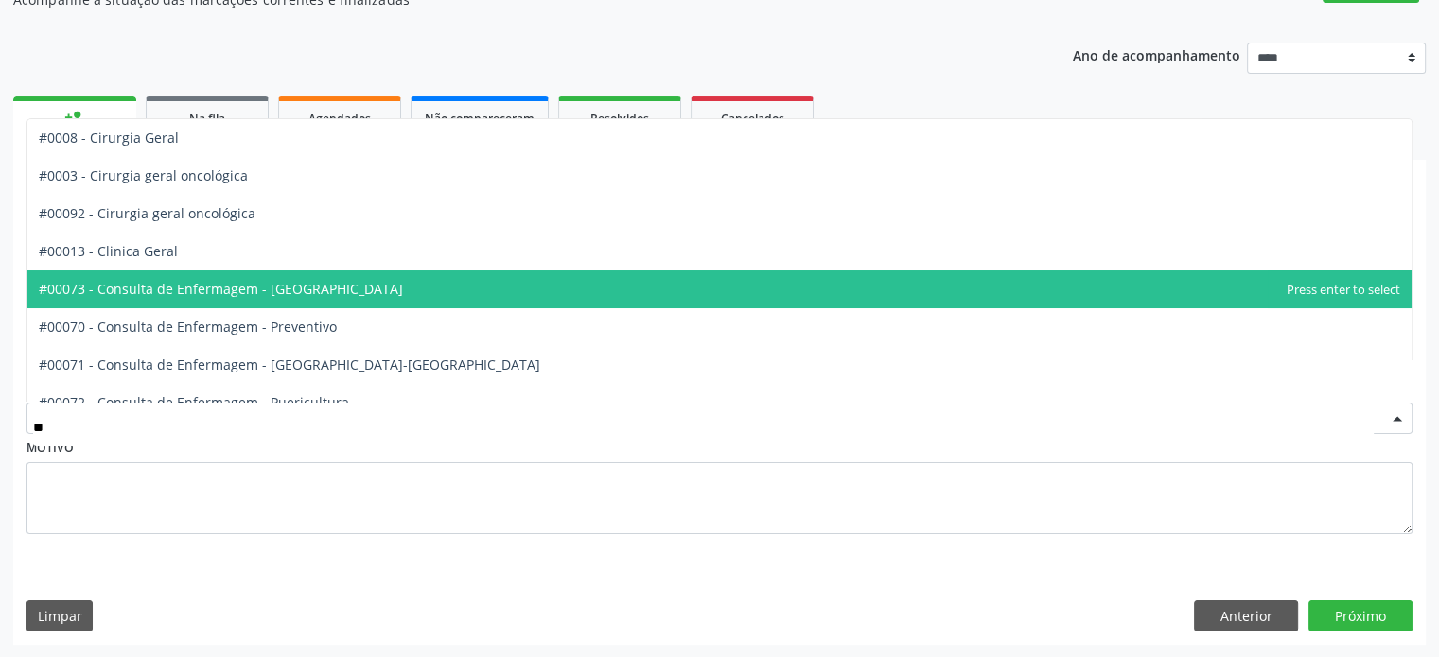
type input "***"
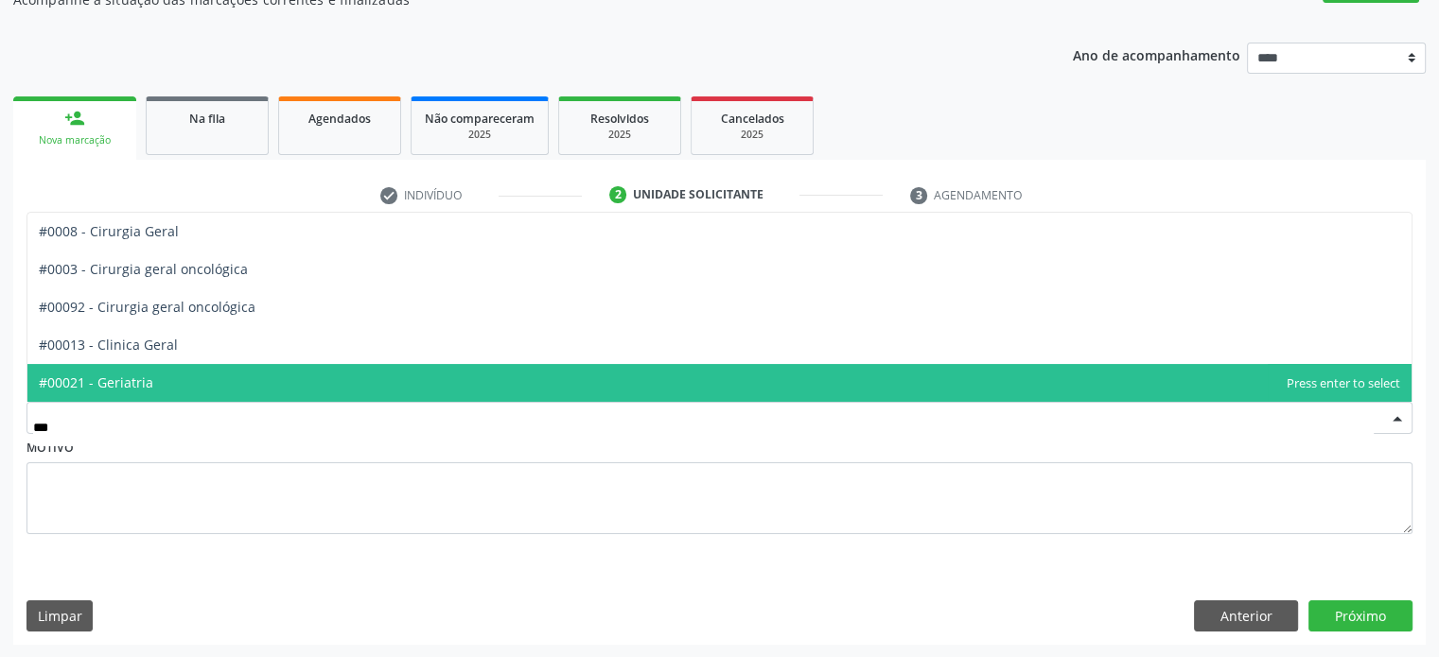
click at [240, 398] on span "#00021 - Geriatria" at bounding box center [719, 383] width 1384 height 38
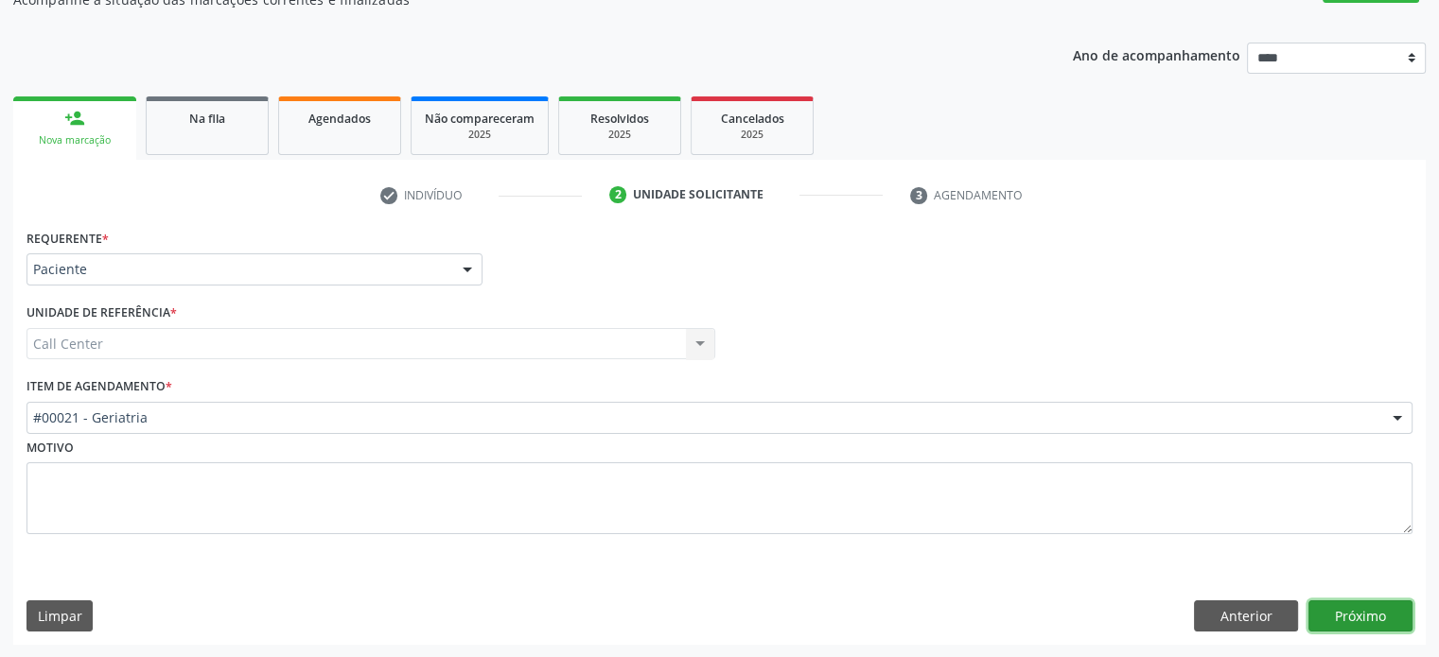
click at [1366, 619] on button "Próximo" at bounding box center [1360, 617] width 104 height 32
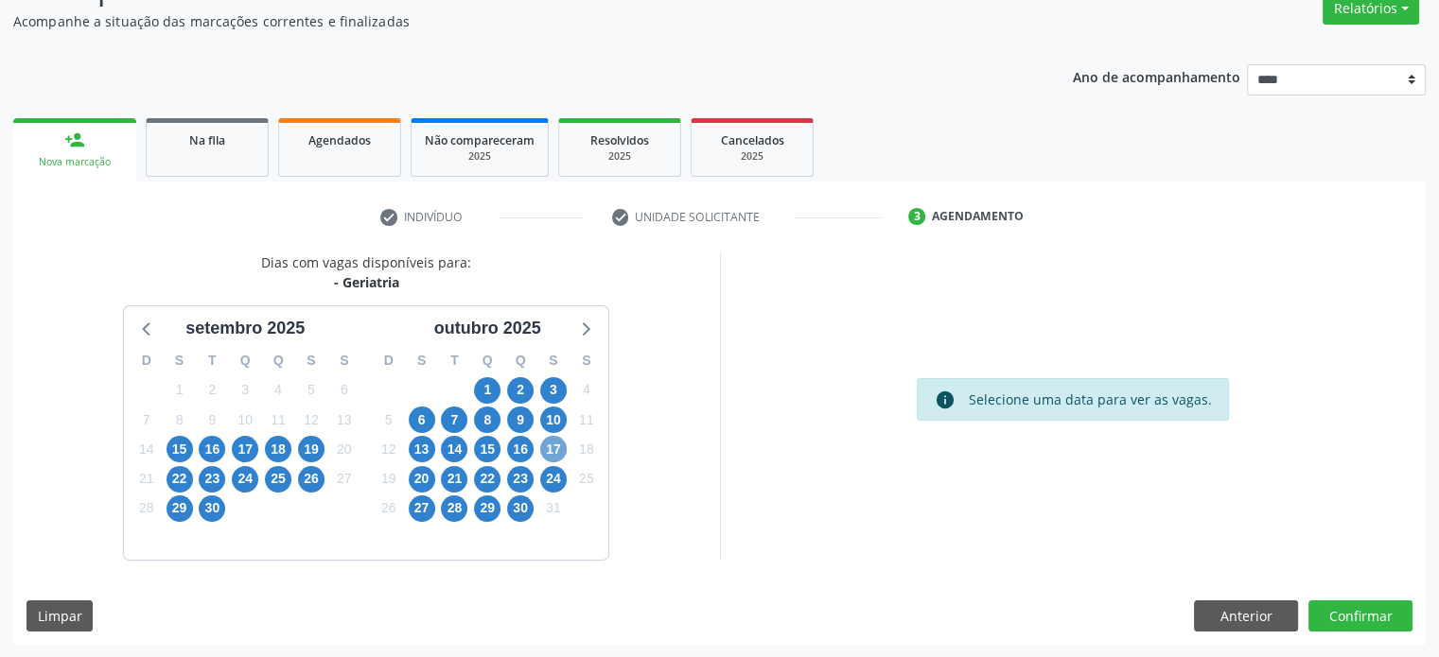
click at [547, 449] on span "17" at bounding box center [553, 449] width 26 height 26
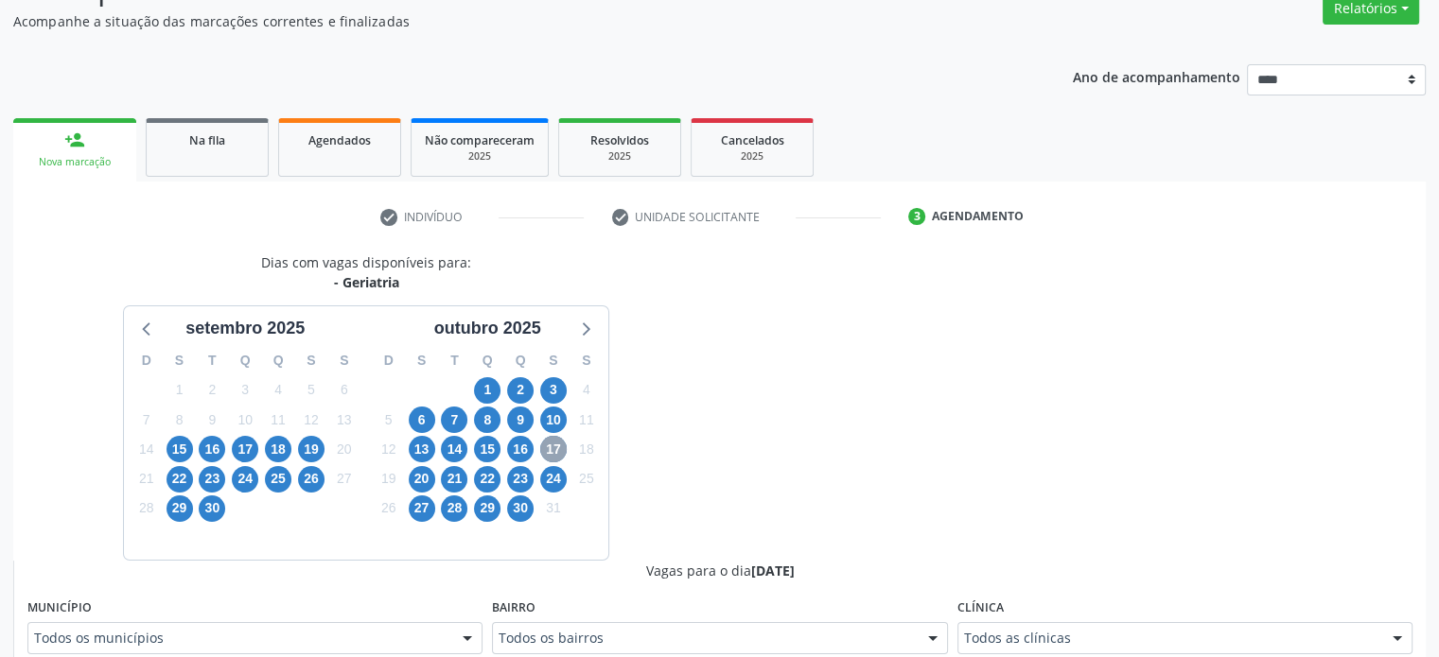
scroll to position [638, 0]
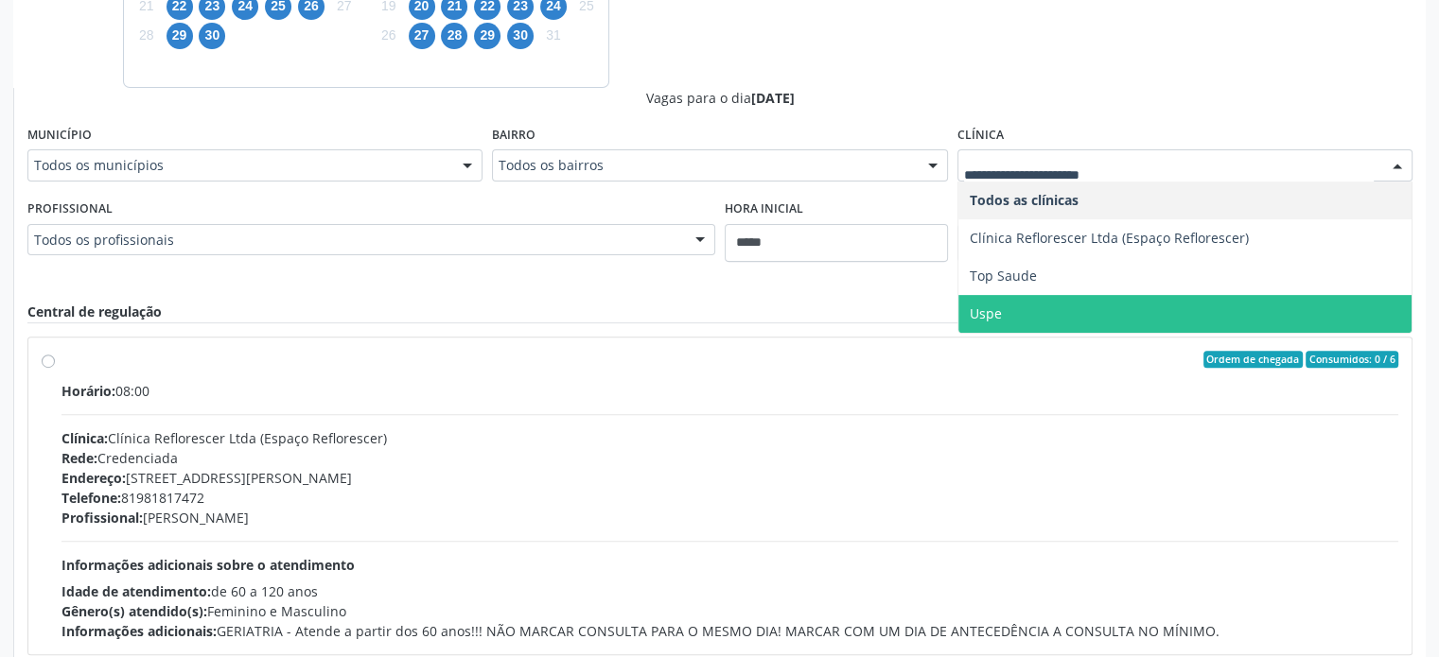
click at [1174, 300] on span "Uspe" at bounding box center [1184, 314] width 453 height 38
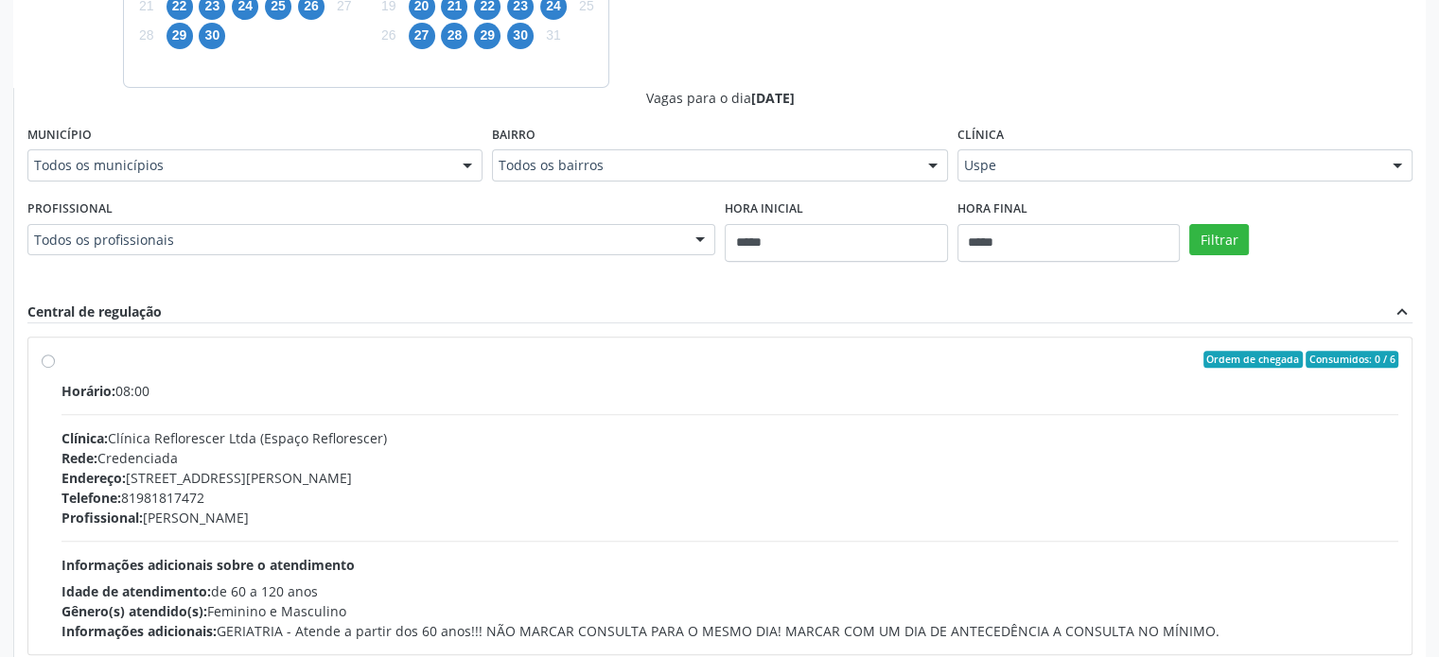
click at [1200, 220] on div "Filtrar" at bounding box center [1300, 238] width 233 height 87
click at [1210, 226] on button "Filtrar" at bounding box center [1219, 240] width 60 height 32
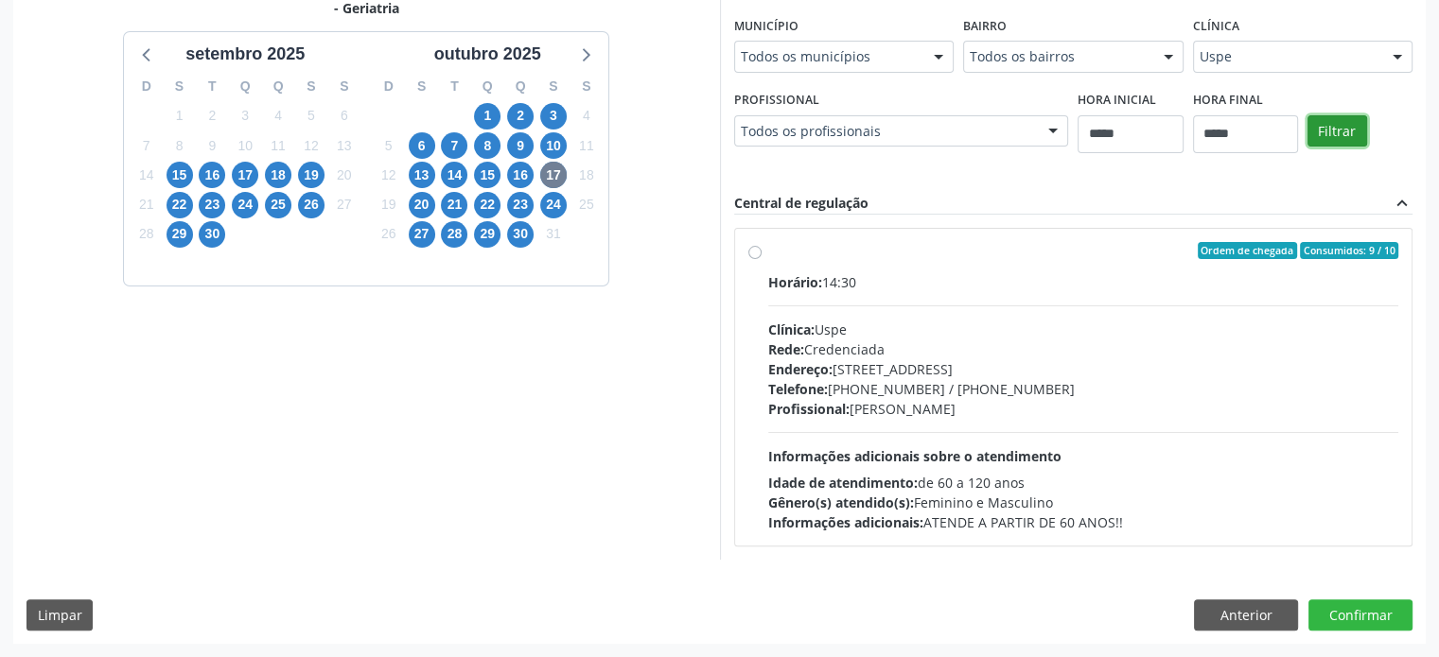
scroll to position [437, 0]
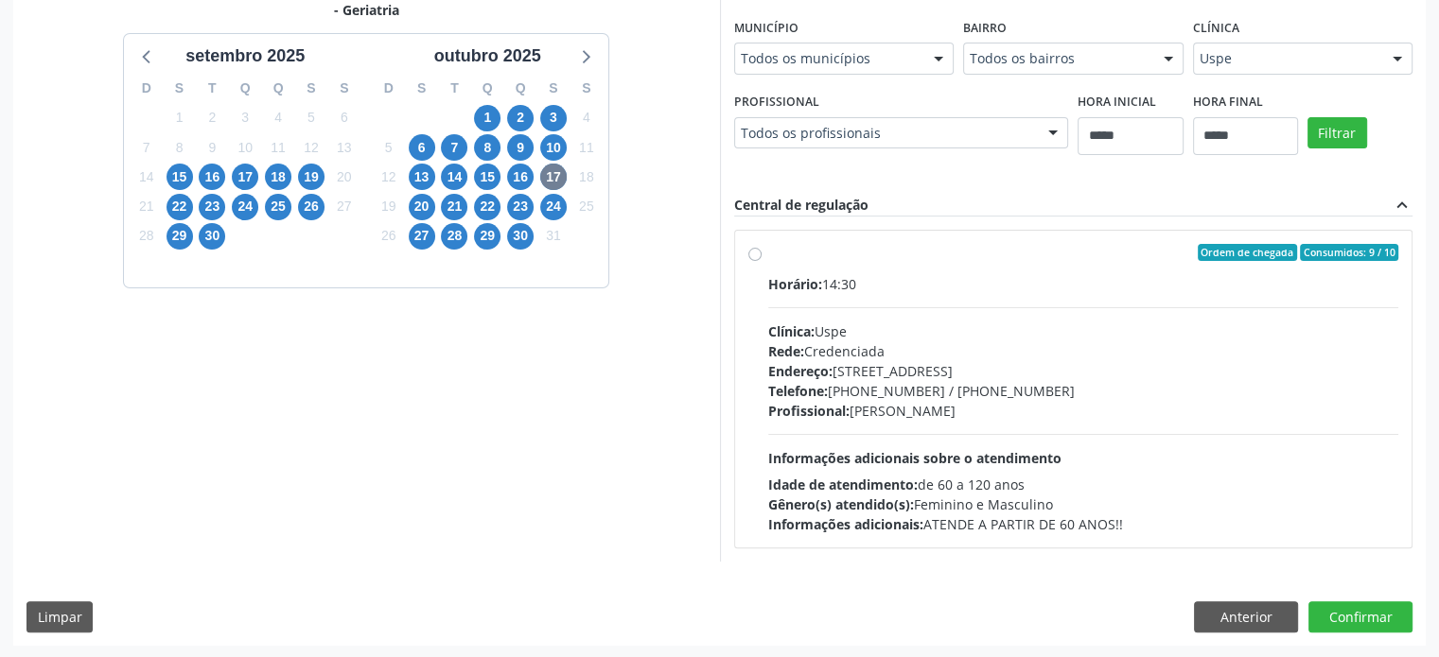
click at [1098, 361] on div "Endereço: Rua do Espinheiro, nº 71, Espinheiro, Recife - PE" at bounding box center [1083, 371] width 631 height 20
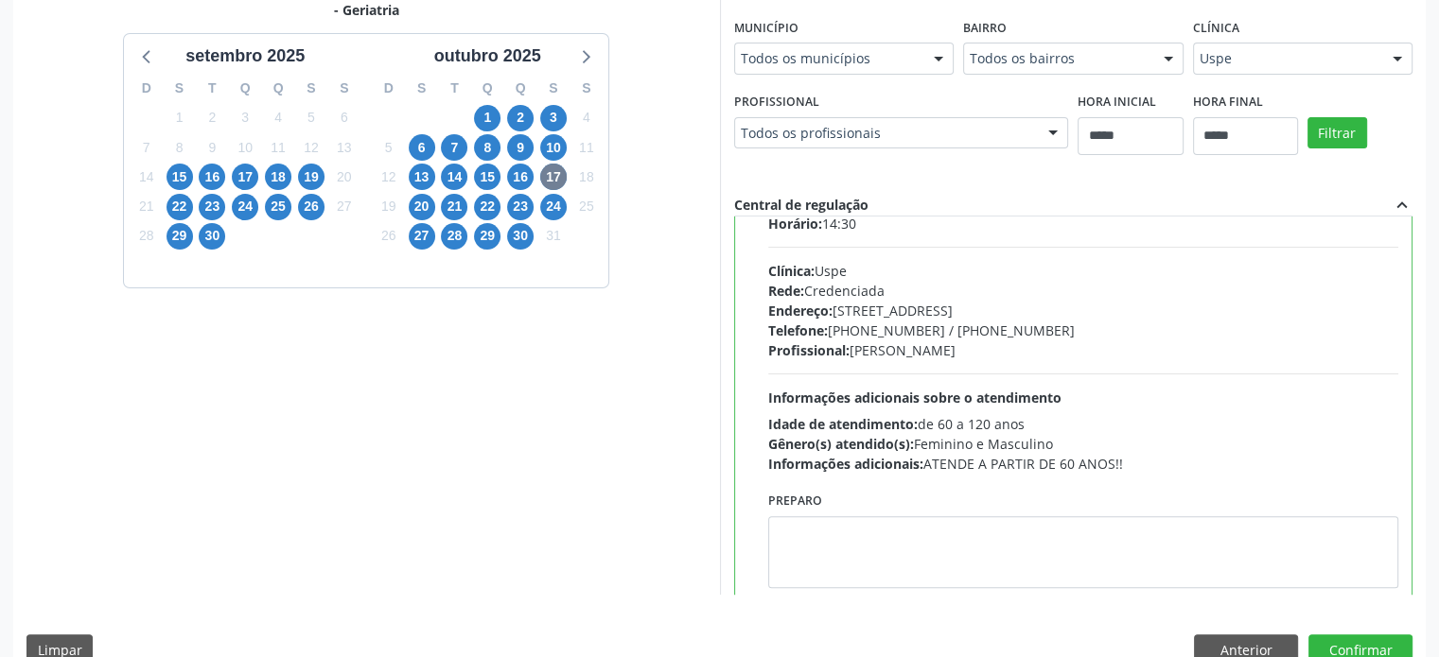
scroll to position [93, 0]
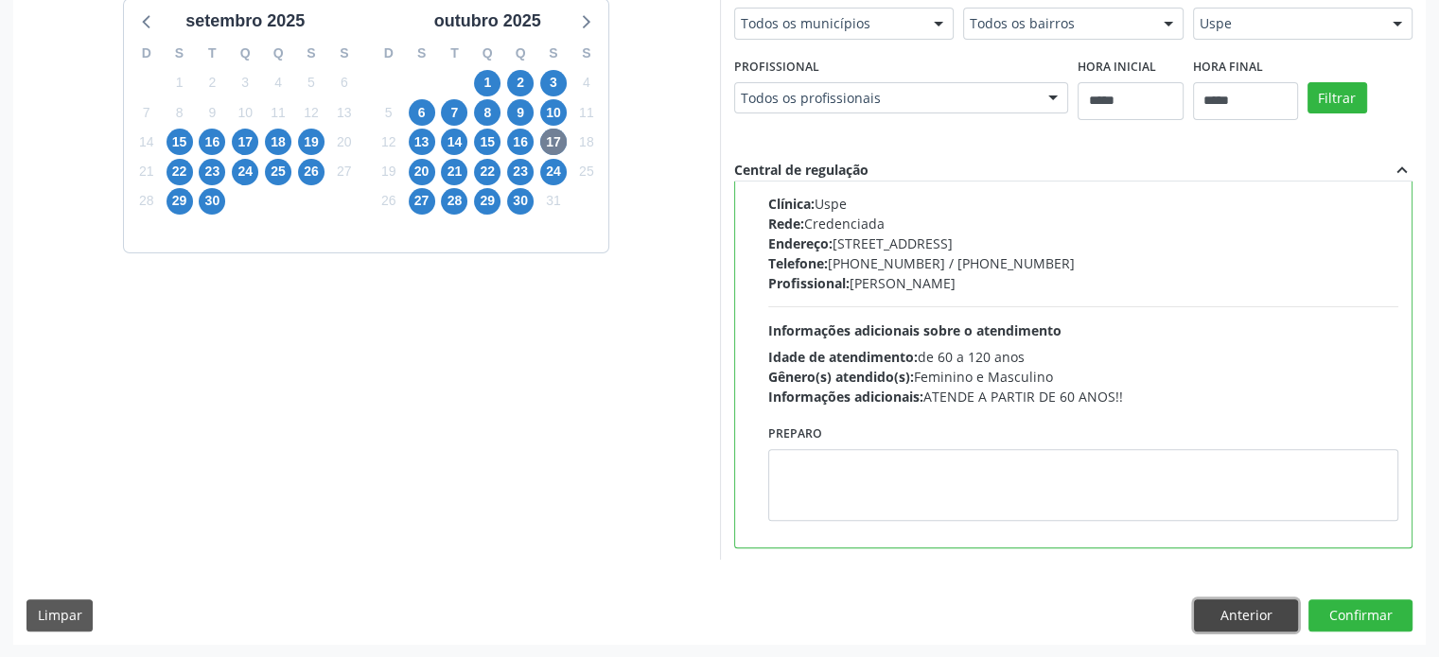
click at [1245, 624] on button "Anterior" at bounding box center [1246, 616] width 104 height 32
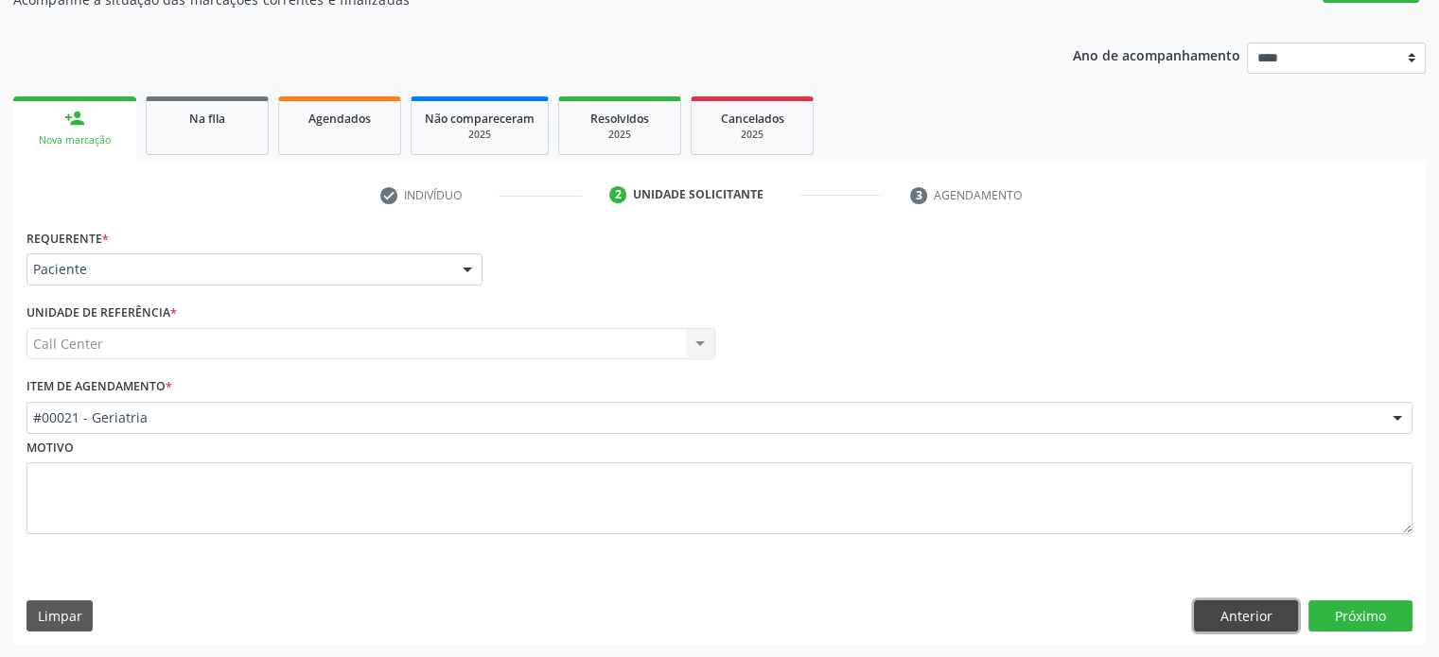
click at [1245, 624] on button "Anterior" at bounding box center [1246, 617] width 104 height 32
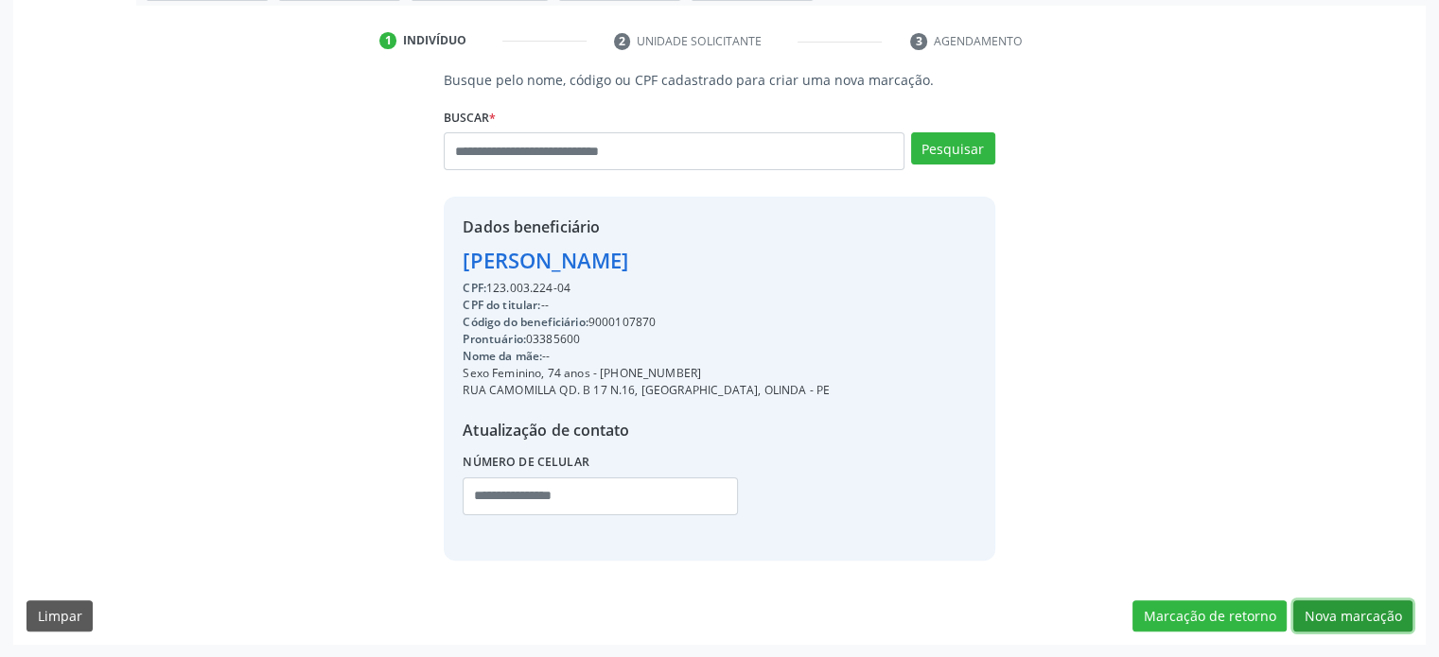
click at [1366, 603] on button "Nova marcação" at bounding box center [1352, 617] width 119 height 32
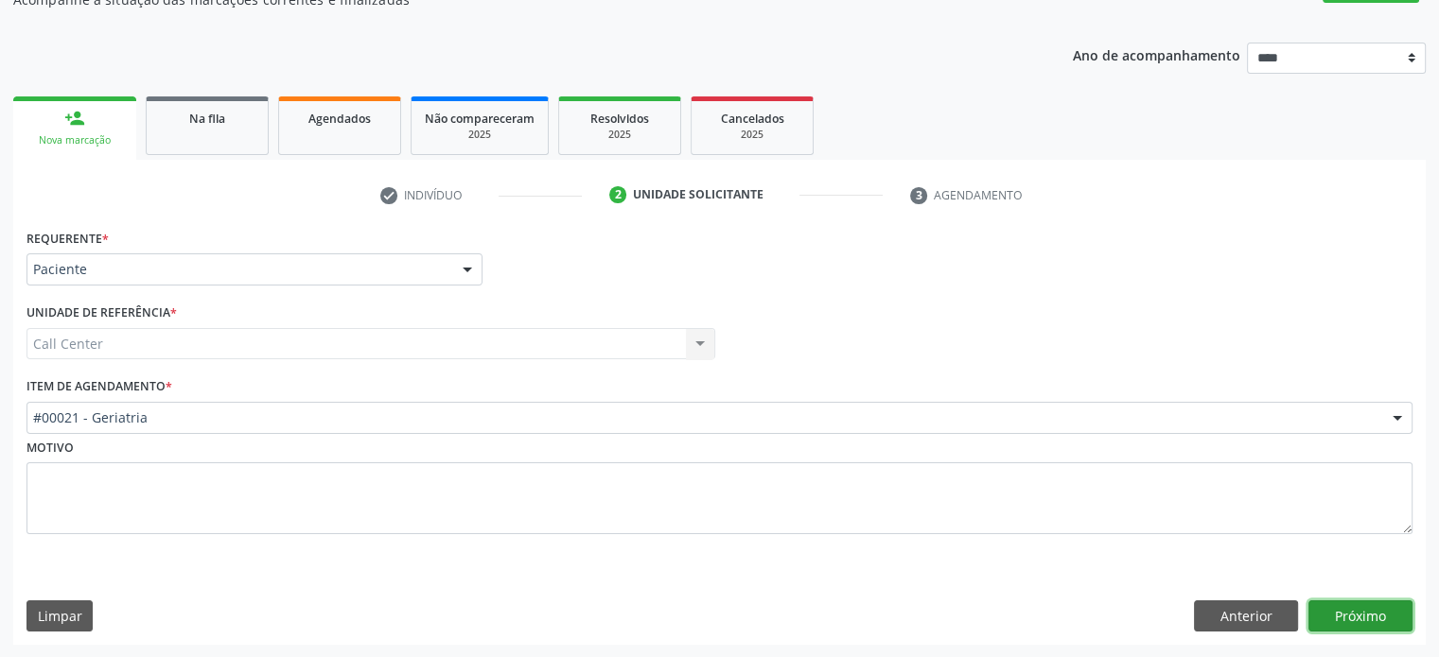
click at [1366, 603] on button "Próximo" at bounding box center [1360, 617] width 104 height 32
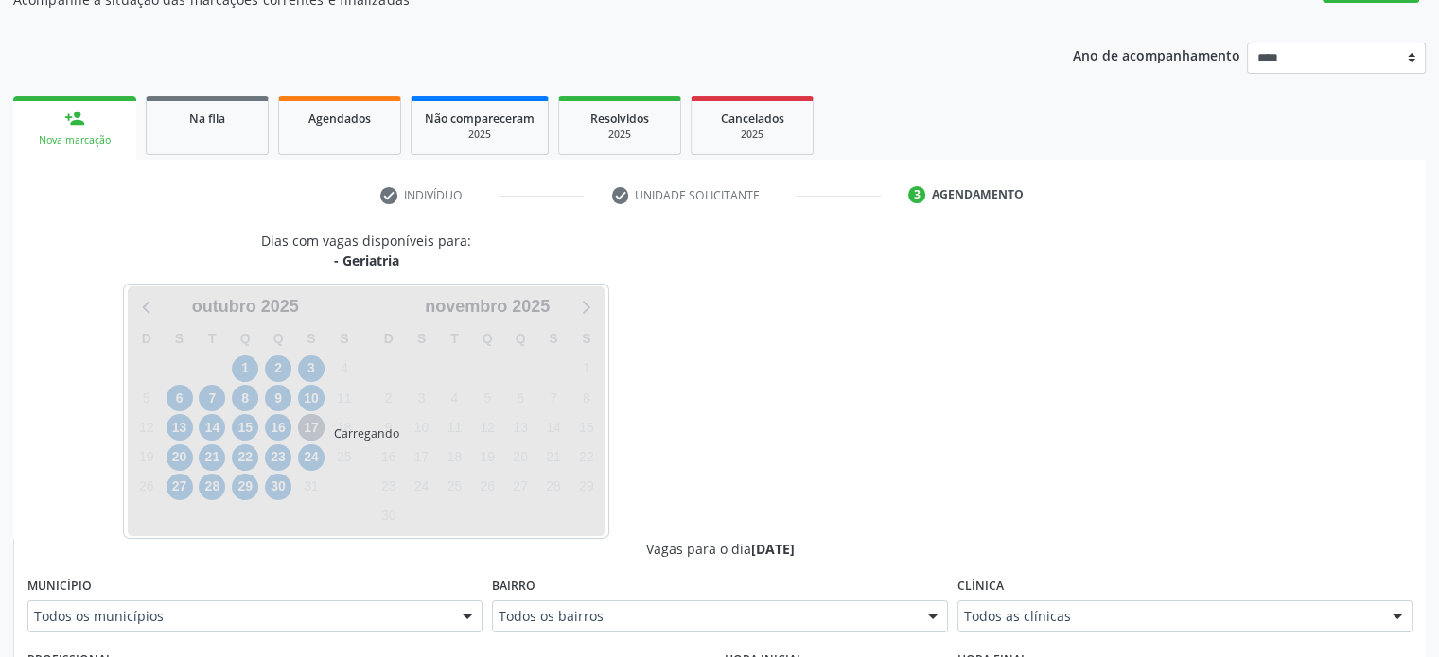
scroll to position [659, 0]
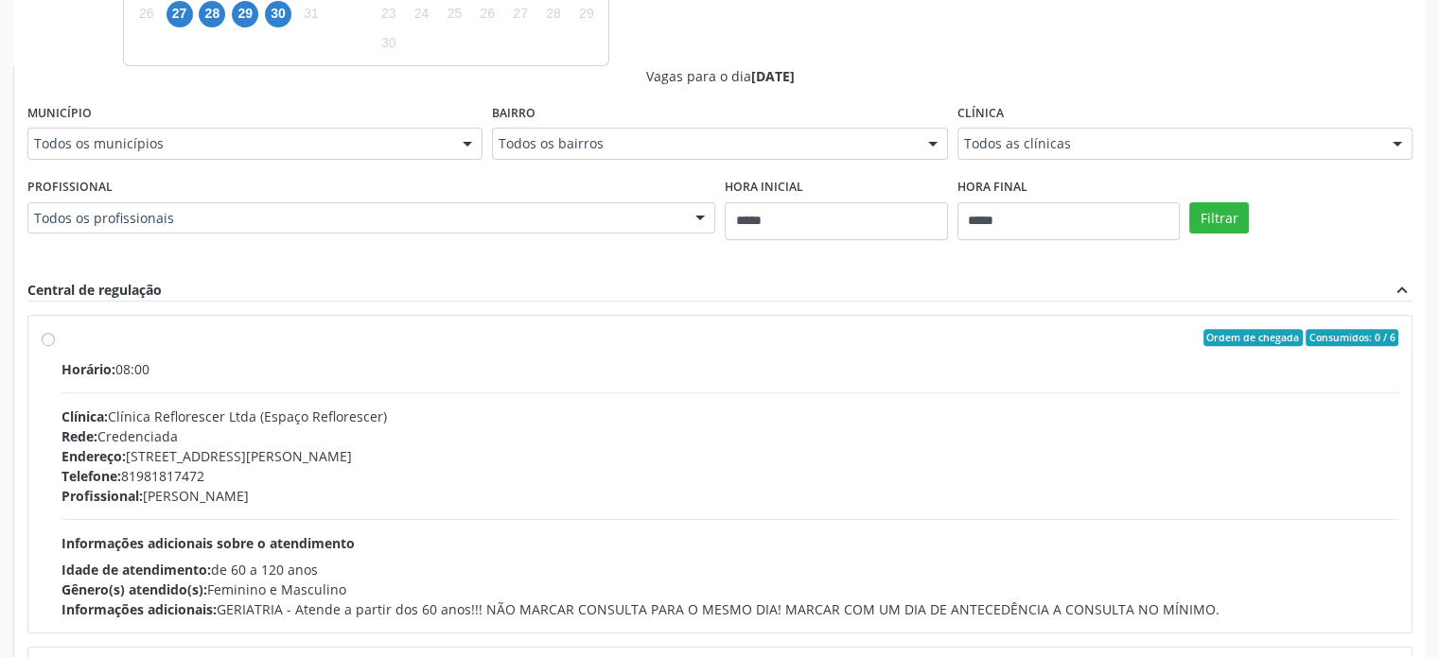
click at [1162, 121] on div "Clínica Todos as clínicas Todos as clínicas Clínica Reflorescer Ltda (Espaço Re…" at bounding box center [1184, 129] width 455 height 61
drag, startPoint x: 1163, startPoint y: 141, endPoint x: 1163, endPoint y: 153, distance: 12.3
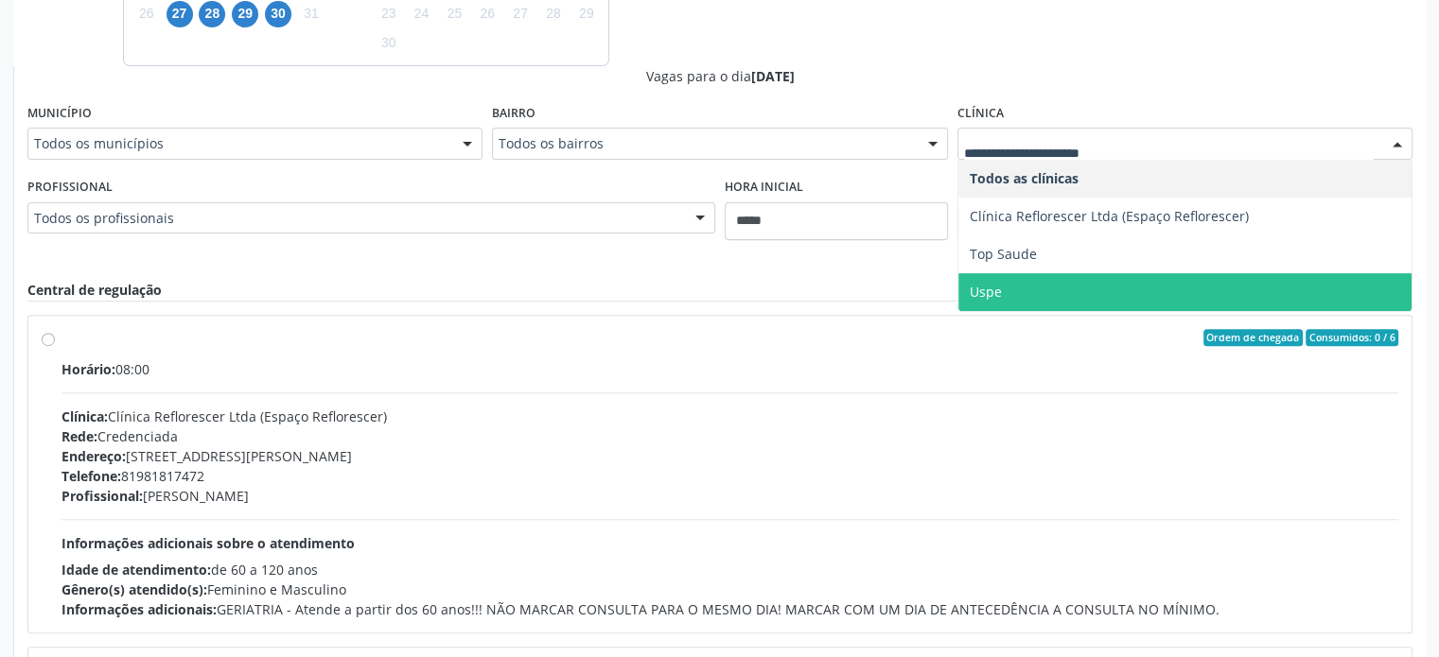
click at [1152, 295] on span "Uspe" at bounding box center [1184, 292] width 453 height 38
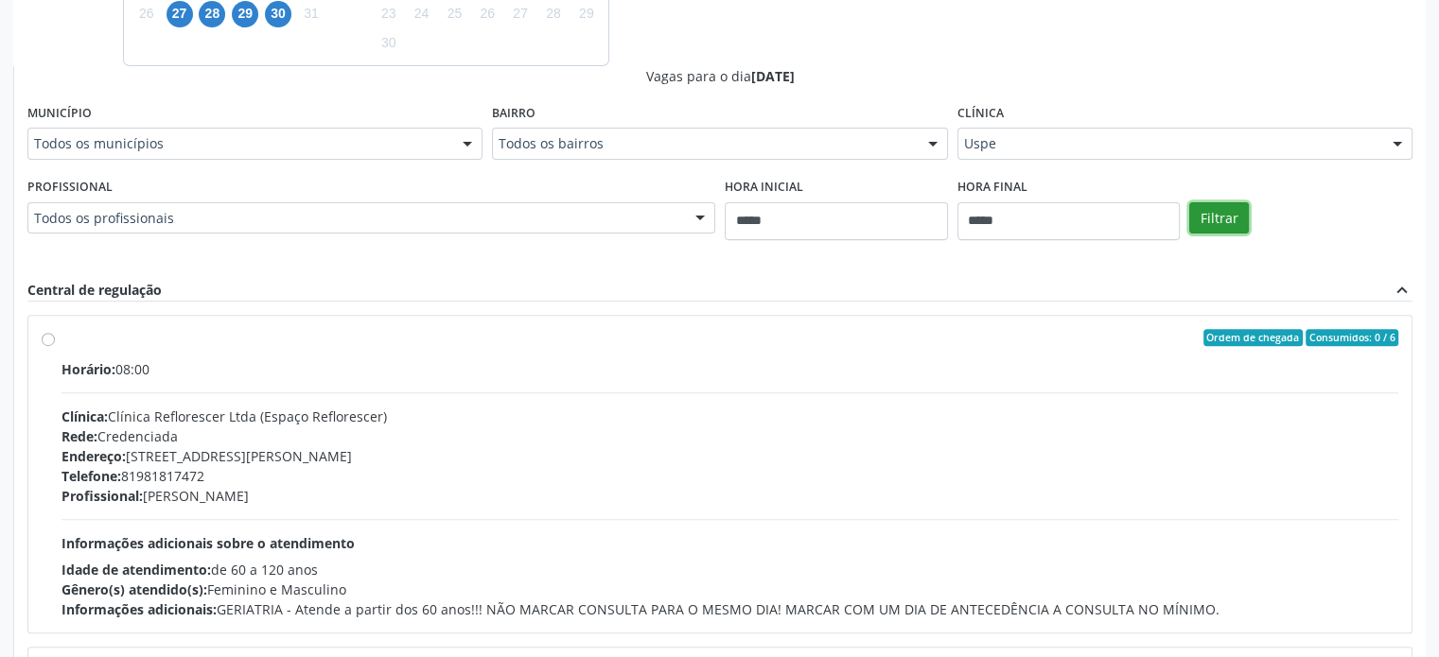
click at [1222, 219] on button "Filtrar" at bounding box center [1219, 218] width 60 height 32
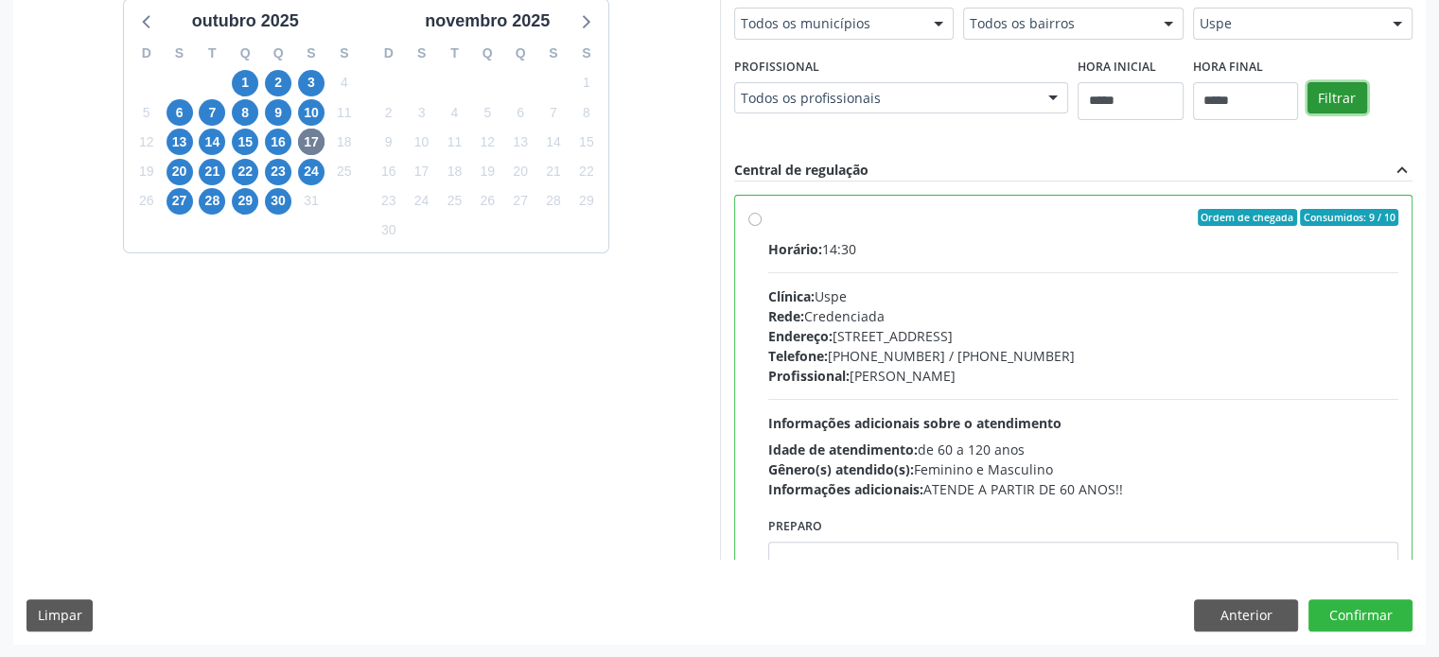
scroll to position [93, 0]
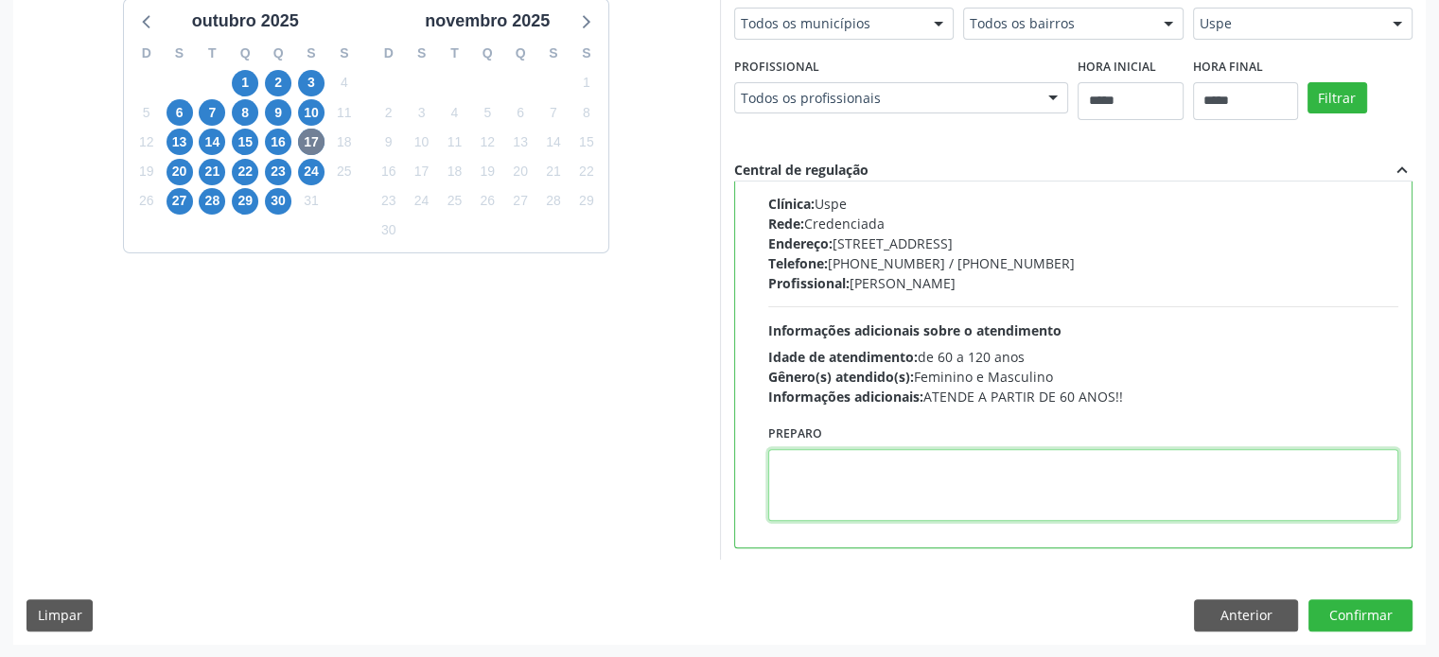
click at [1065, 480] on textarea at bounding box center [1083, 485] width 631 height 72
paste textarea "**********"
type textarea "**********"
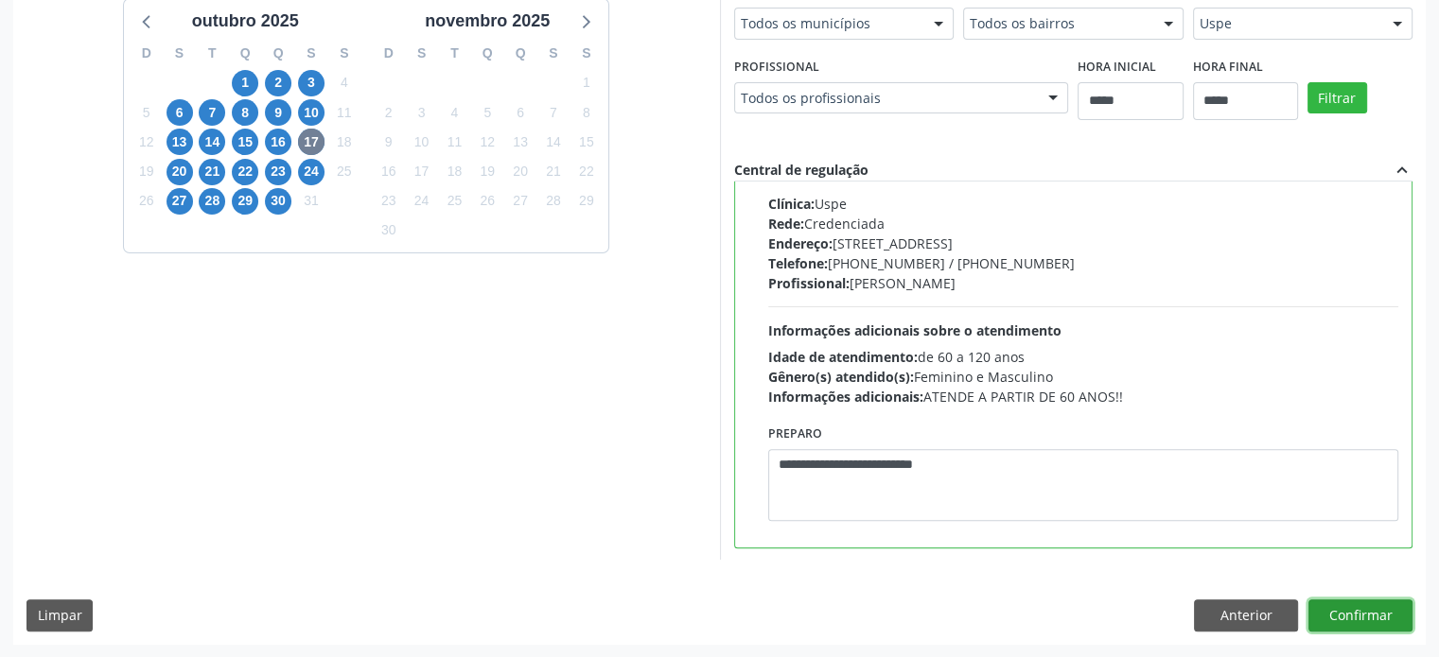
click at [1364, 613] on button "Confirmar" at bounding box center [1360, 616] width 104 height 32
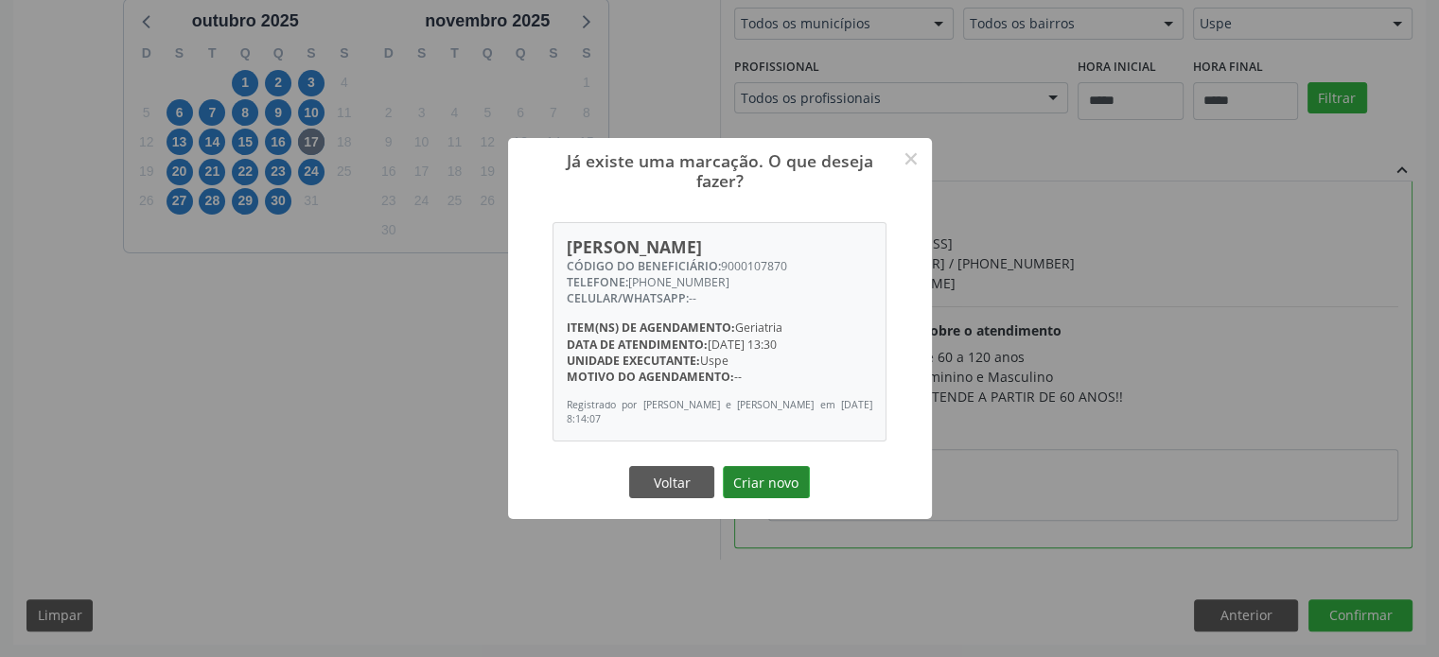
click at [787, 485] on button "Criar novo" at bounding box center [766, 482] width 87 height 32
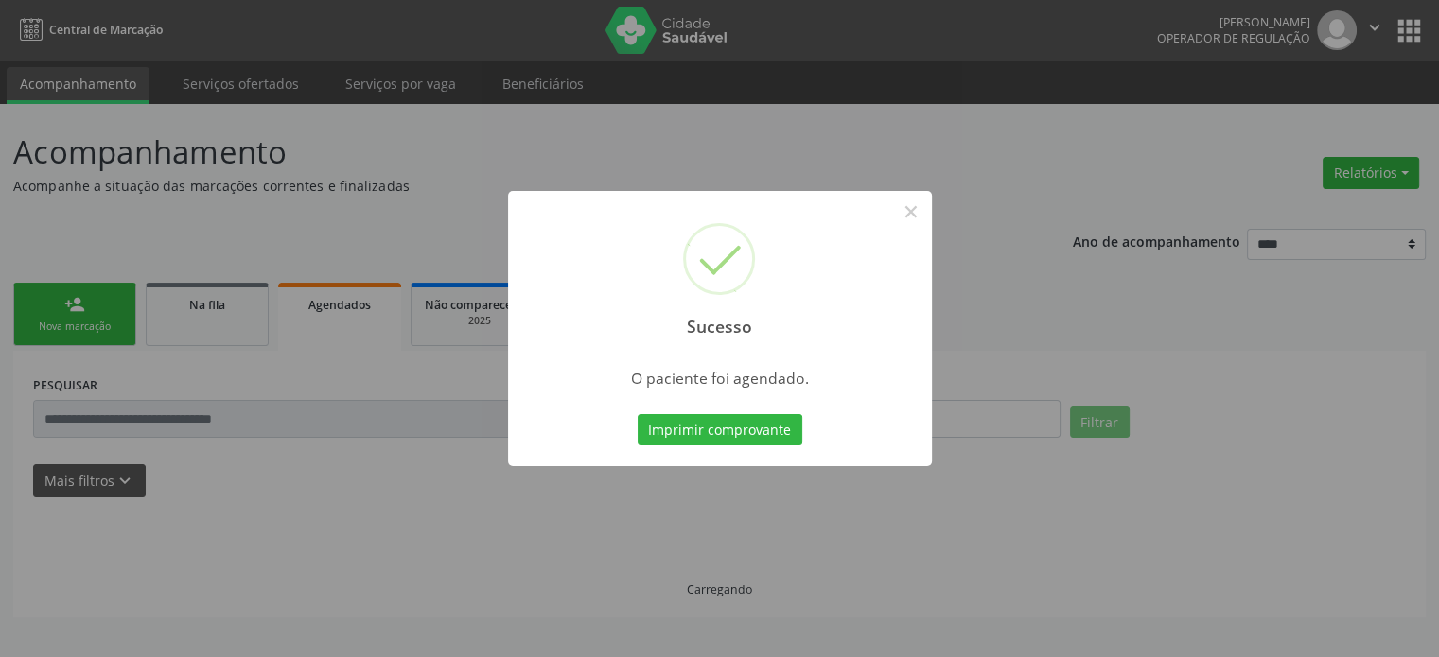
scroll to position [0, 0]
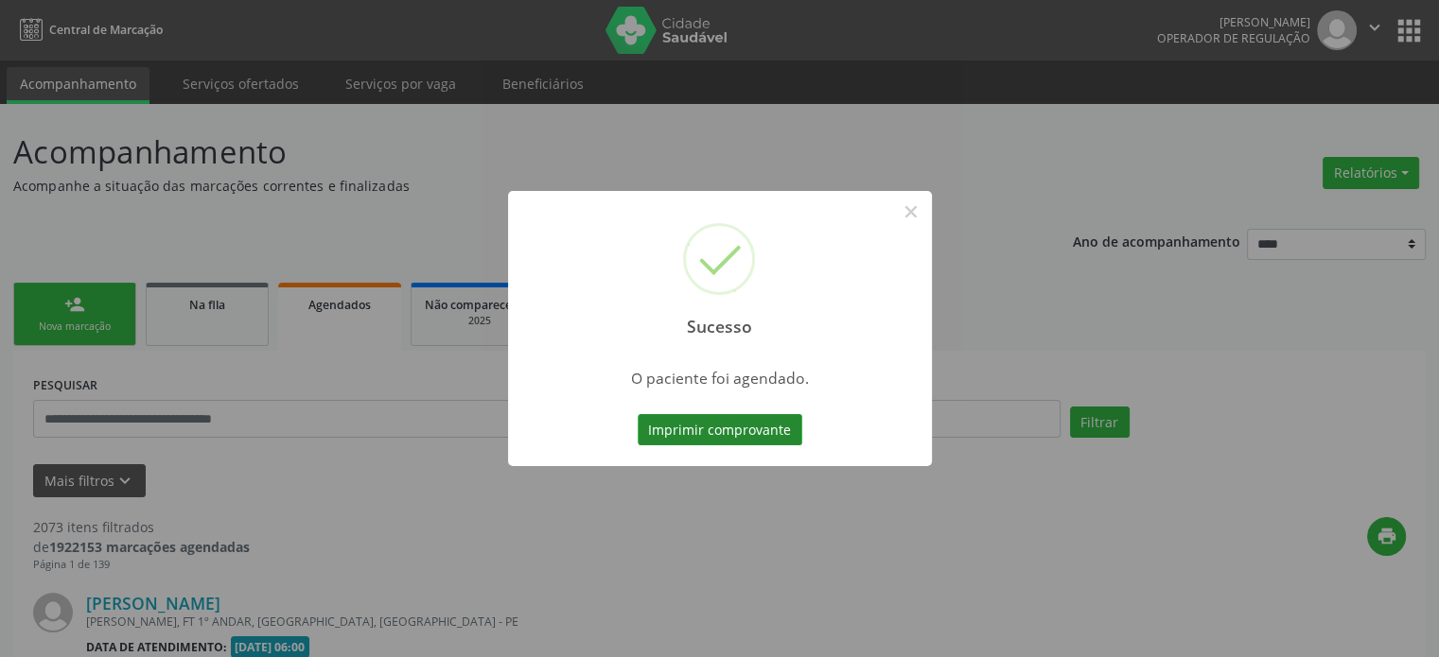
click at [737, 428] on button "Imprimir comprovante" at bounding box center [720, 430] width 165 height 32
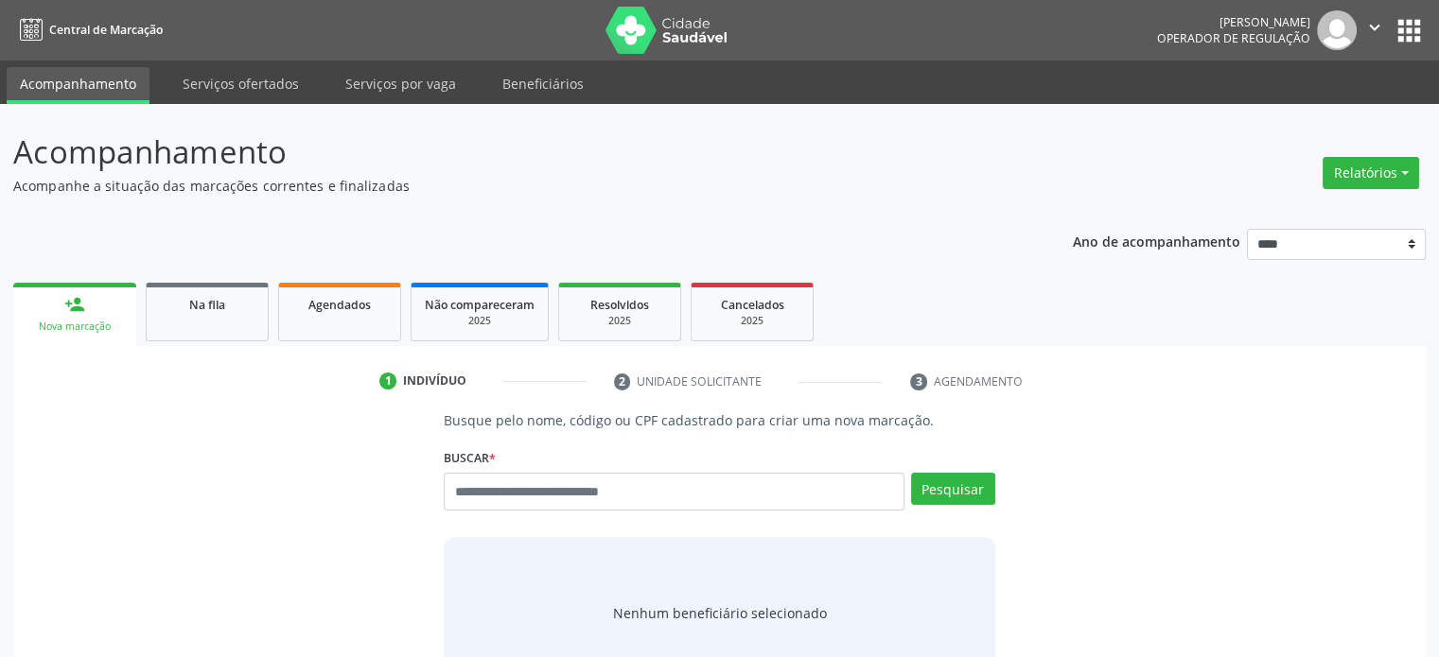
click at [253, 104] on div "Acompanhamento Acompanhe a situação das marcações correntes e finalizadas Relat…" at bounding box center [719, 445] width 1439 height 683
click at [253, 90] on link "Serviços ofertados" at bounding box center [240, 83] width 143 height 33
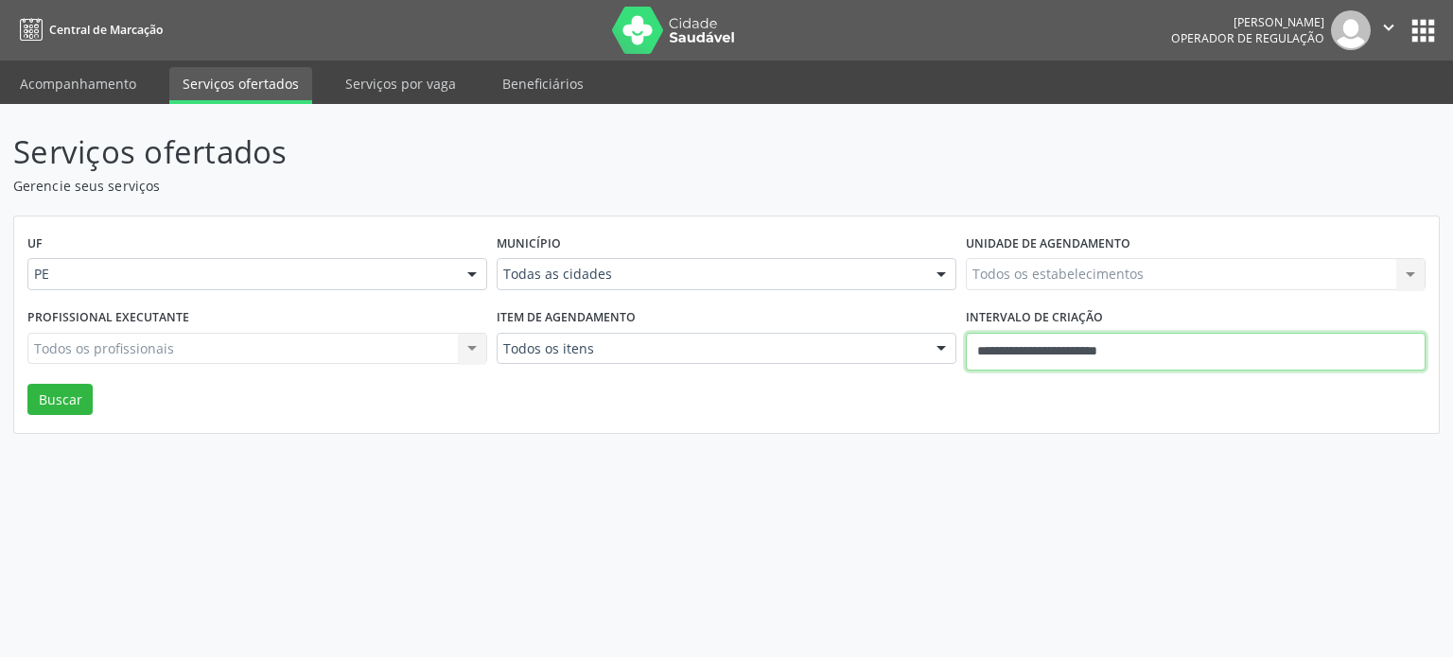
click at [1112, 362] on input "**********" at bounding box center [1196, 352] width 460 height 38
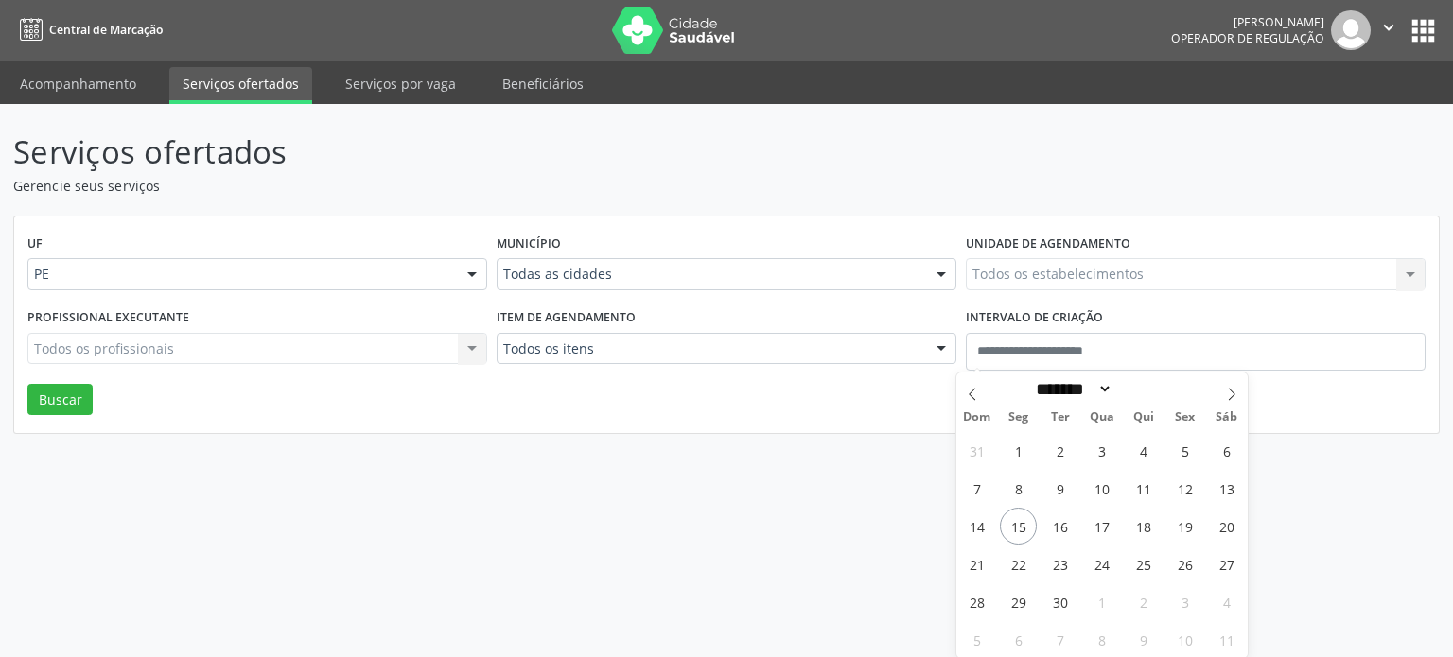
click at [776, 420] on div "UF PE PE Nenhum resultado encontrado para: " " Não há nenhuma opção para ser ex…" at bounding box center [726, 326] width 1424 height 218
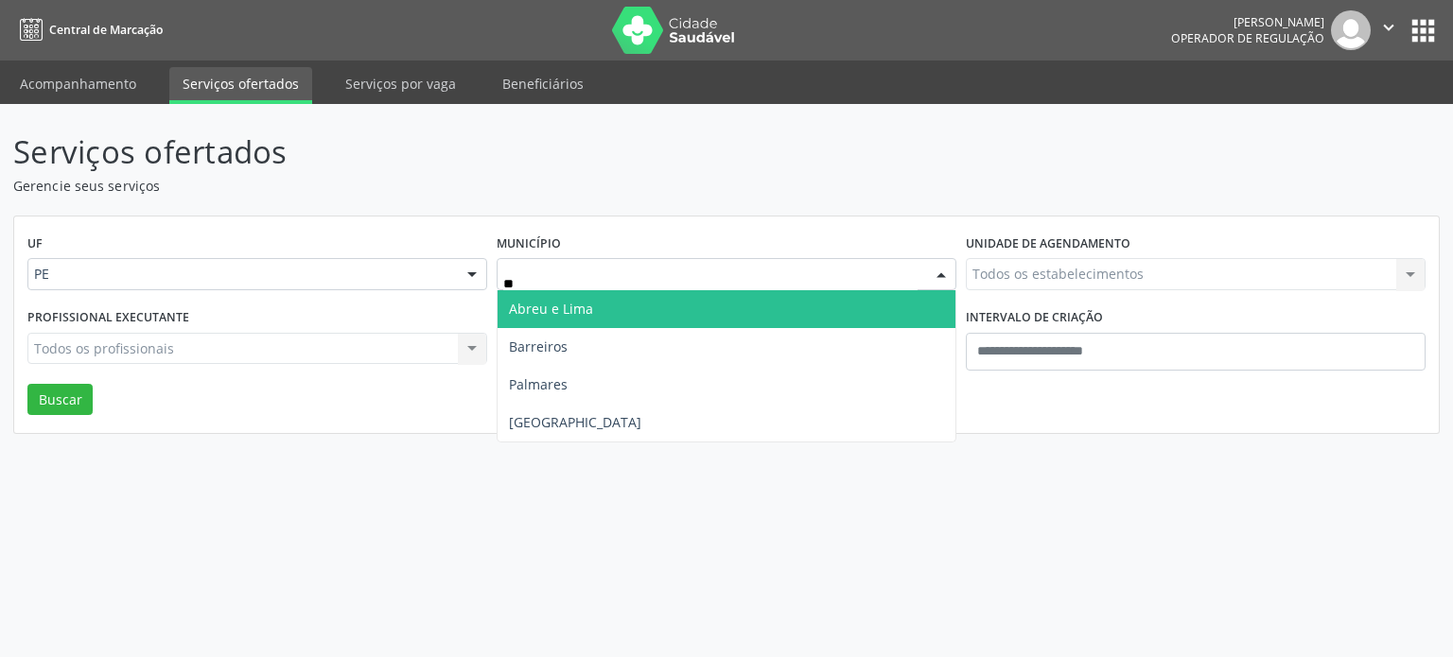
type input "***"
click at [706, 311] on span "Recife" at bounding box center [727, 309] width 458 height 38
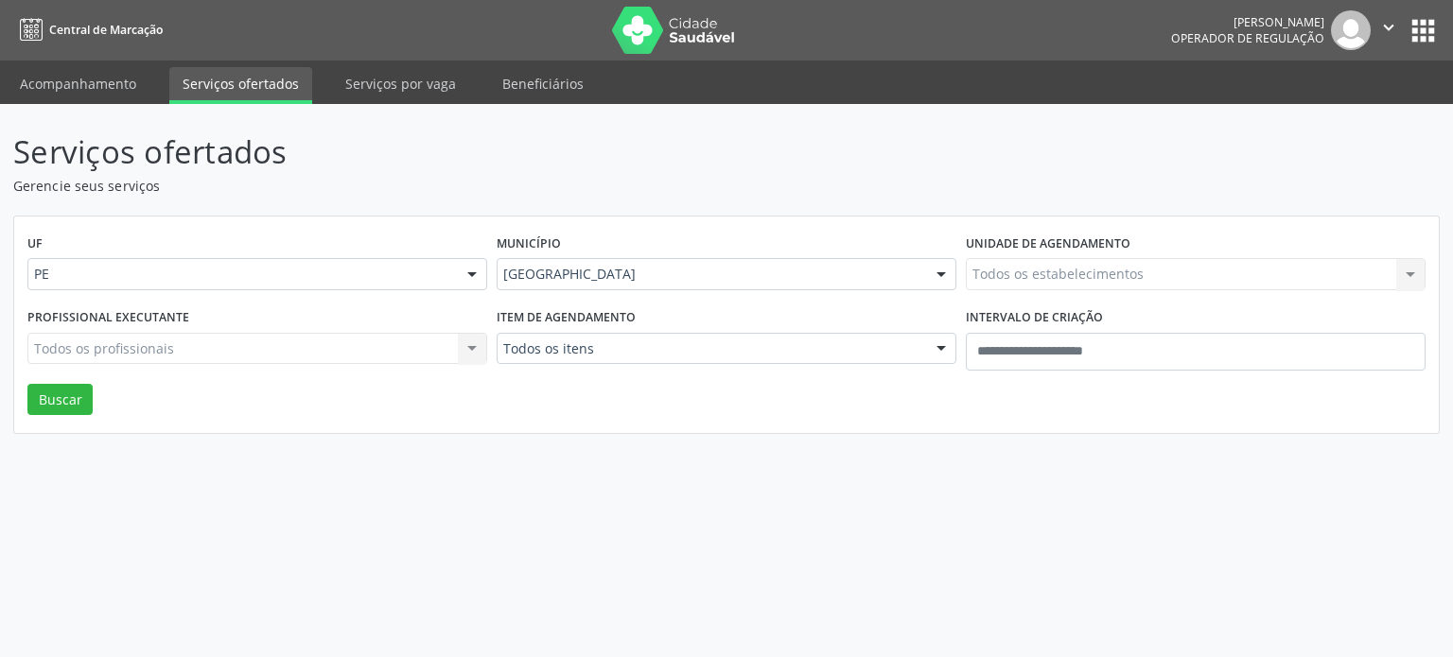
click at [704, 324] on div "Item de agendamento Todos os itens Todos os itens #0000 - Alergologia #0001 - A…" at bounding box center [726, 344] width 469 height 80
click at [703, 364] on div "Item de agendamento Todos os itens Todos os itens #0000 - Alergologia #0001 - A…" at bounding box center [726, 344] width 469 height 80
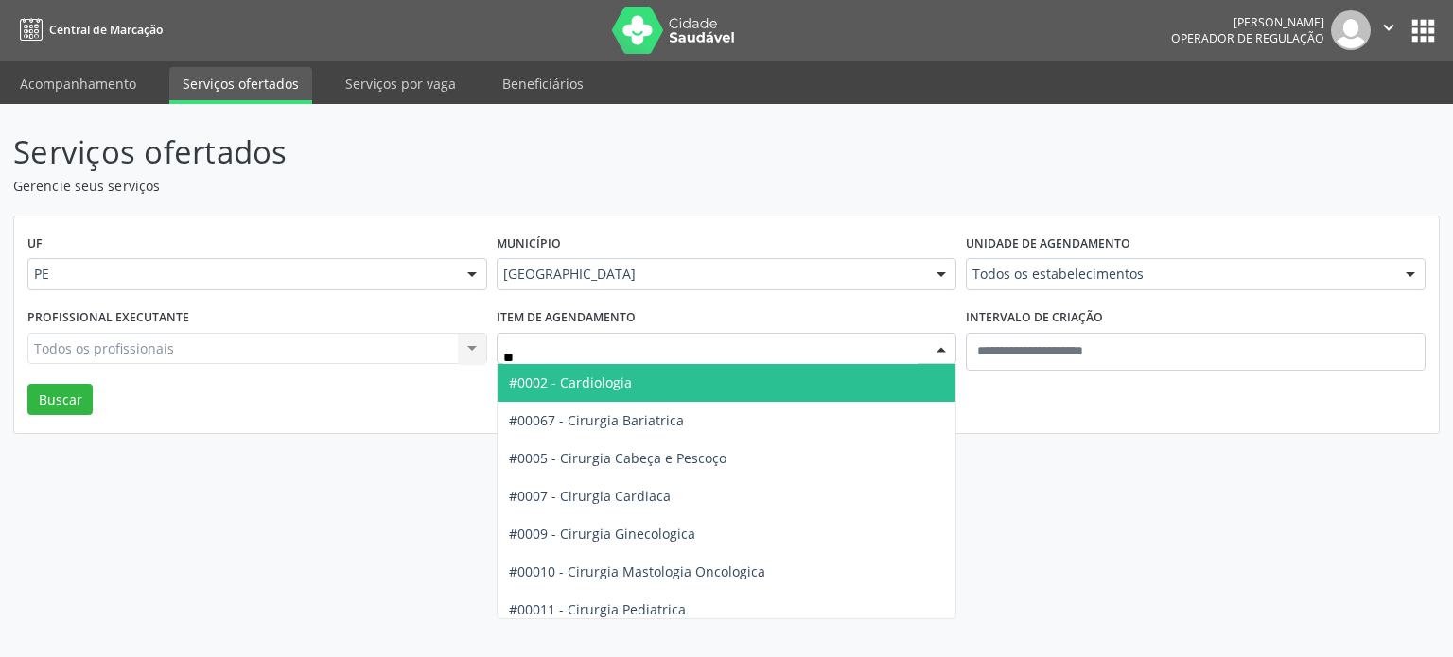
type input "***"
click at [710, 376] on span "#0002 - Cardiologia" at bounding box center [727, 383] width 458 height 38
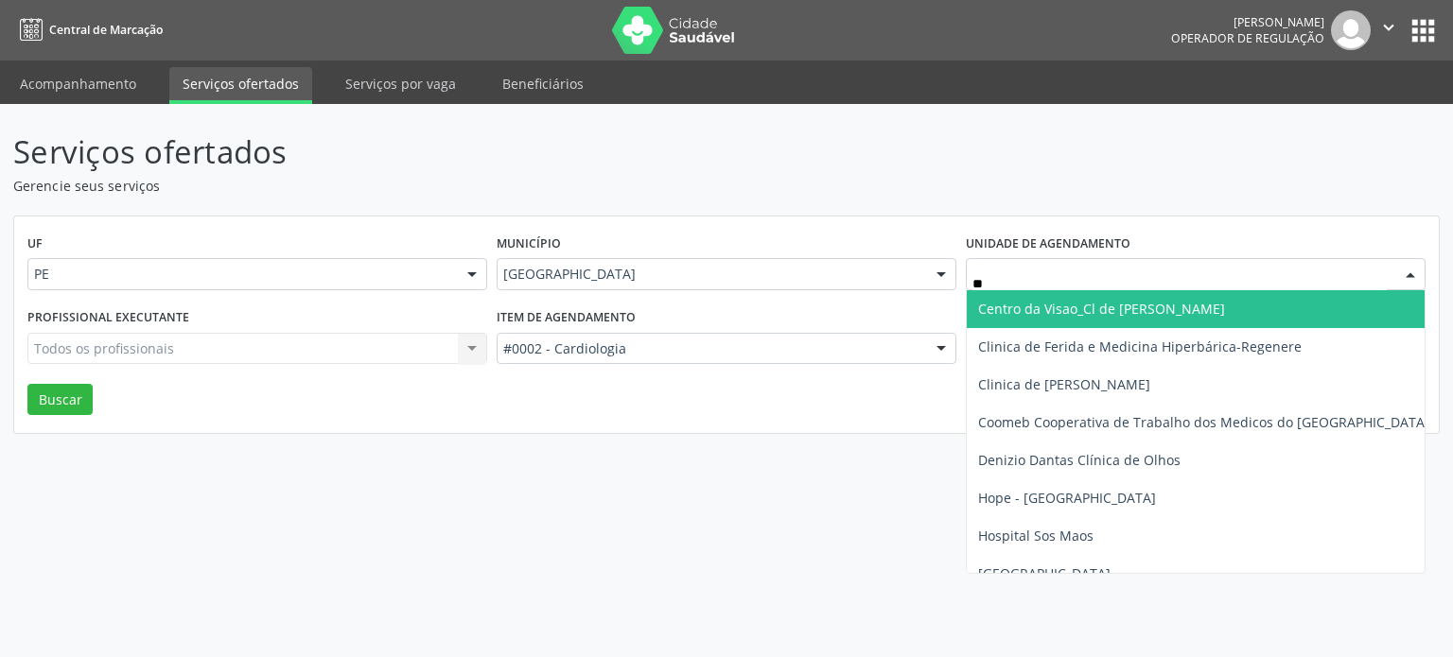
type input "***"
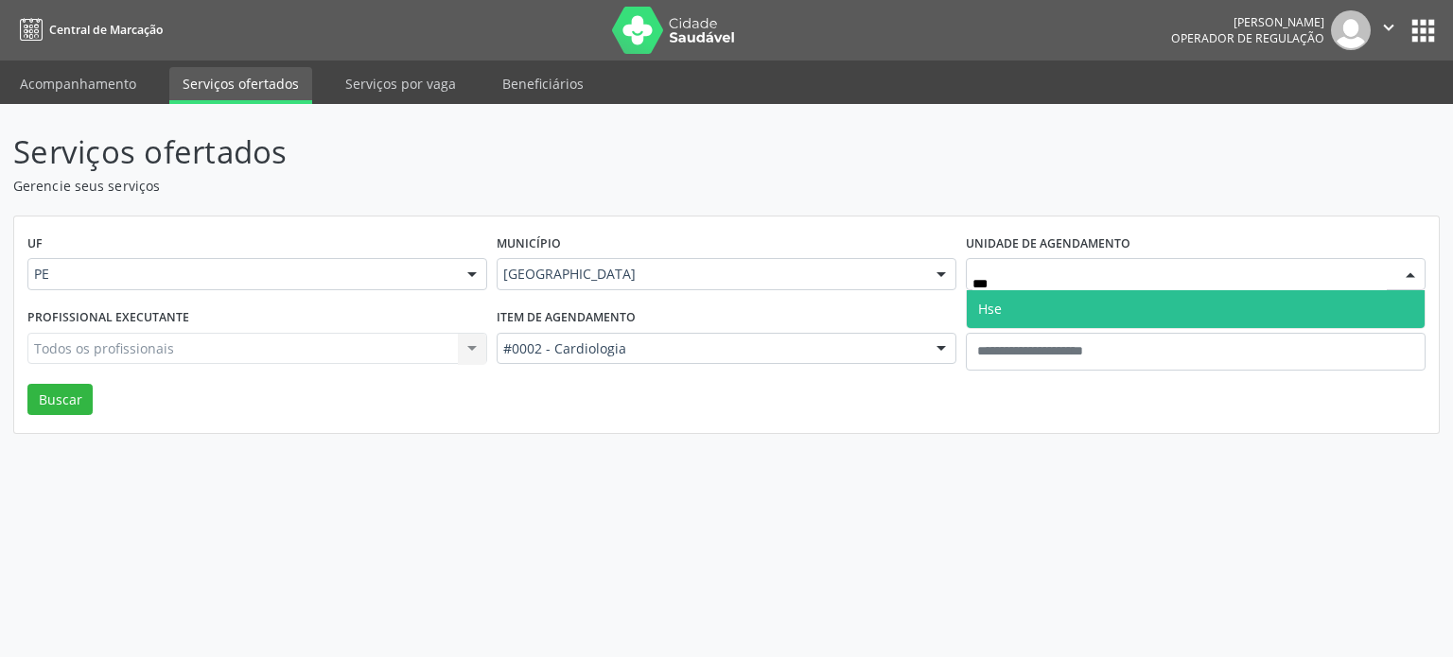
click at [1070, 305] on span "Hse" at bounding box center [1196, 309] width 458 height 38
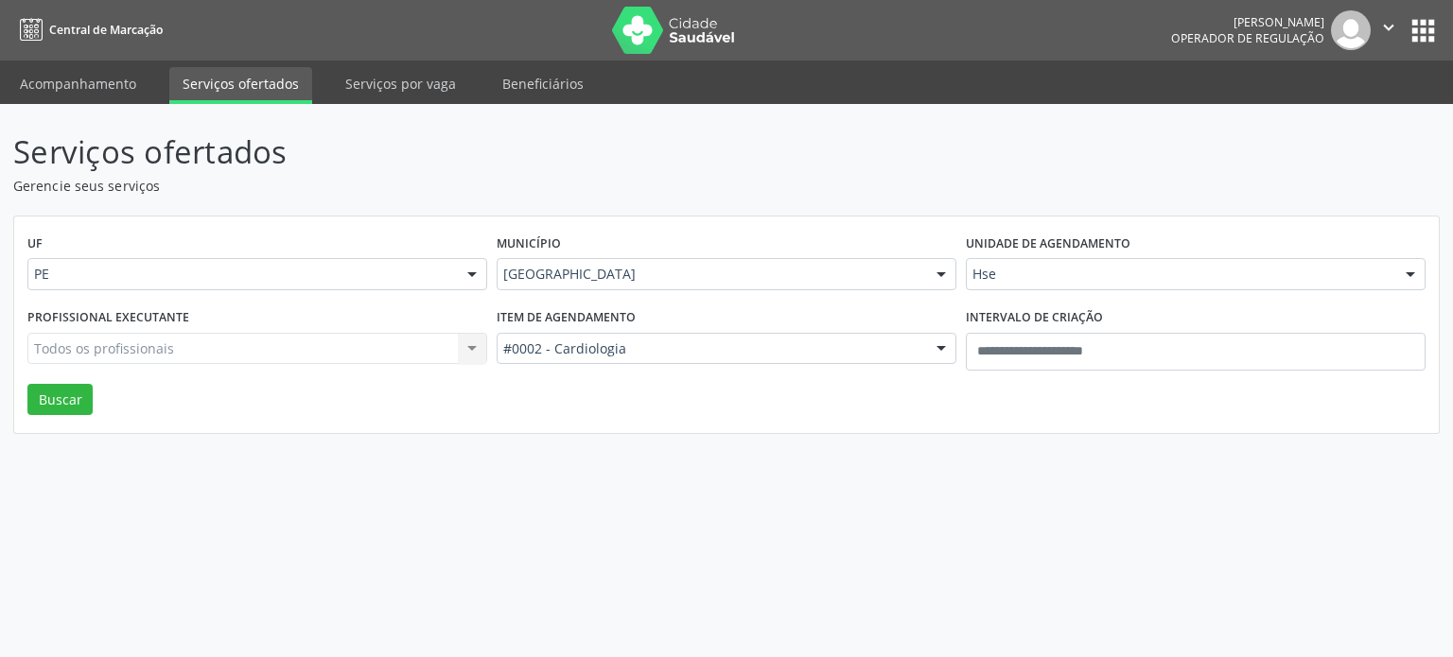
click at [308, 362] on div "Todos os profissionais Todos os profissionais Nenhum resultado encontrado para:…" at bounding box center [257, 349] width 460 height 32
click at [290, 353] on div "Todos os profissionais Todos os profissionais Nenhum resultado encontrado para:…" at bounding box center [257, 349] width 460 height 32
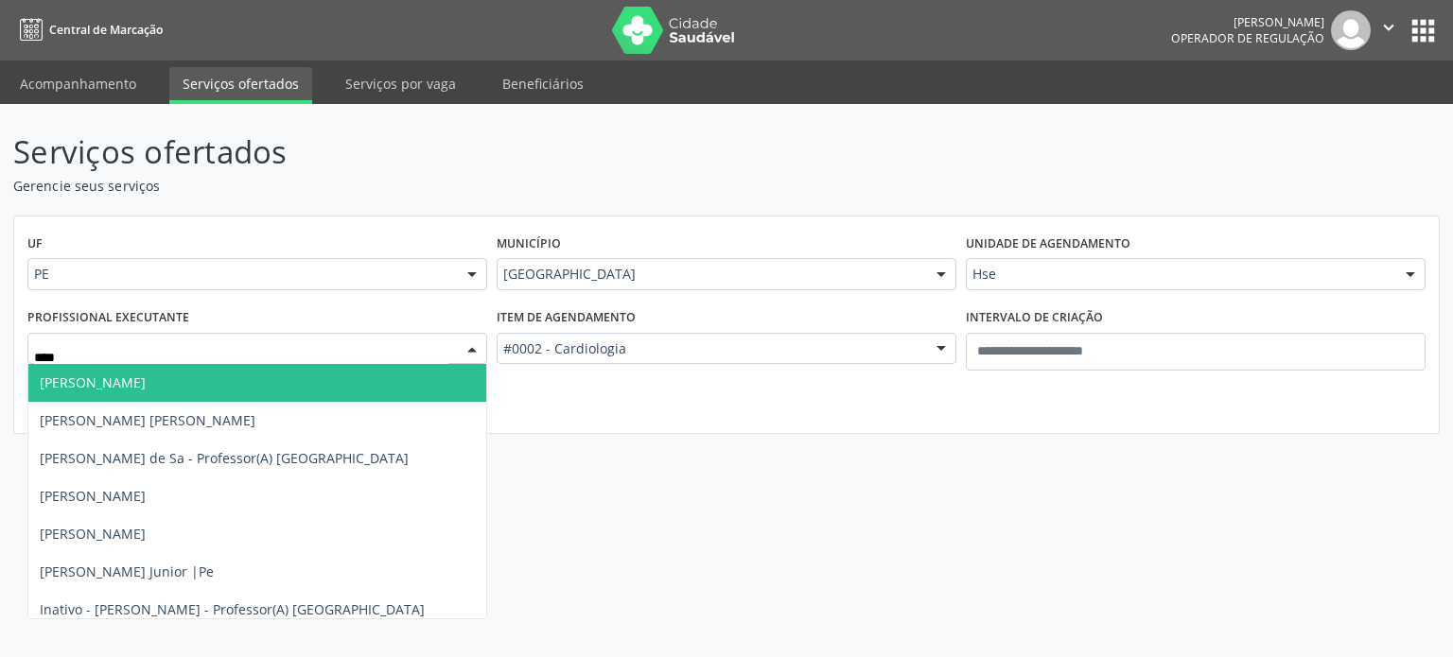
type input "*****"
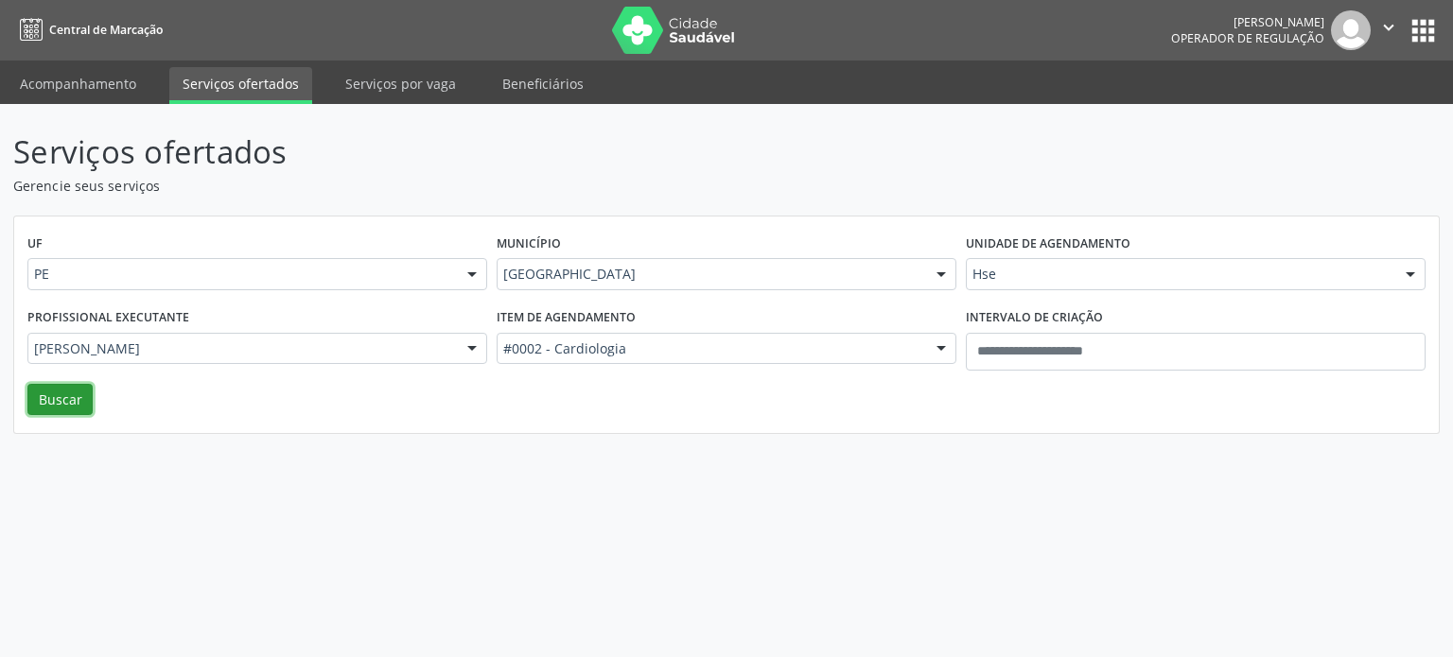
click at [83, 399] on button "Buscar" at bounding box center [59, 400] width 65 height 32
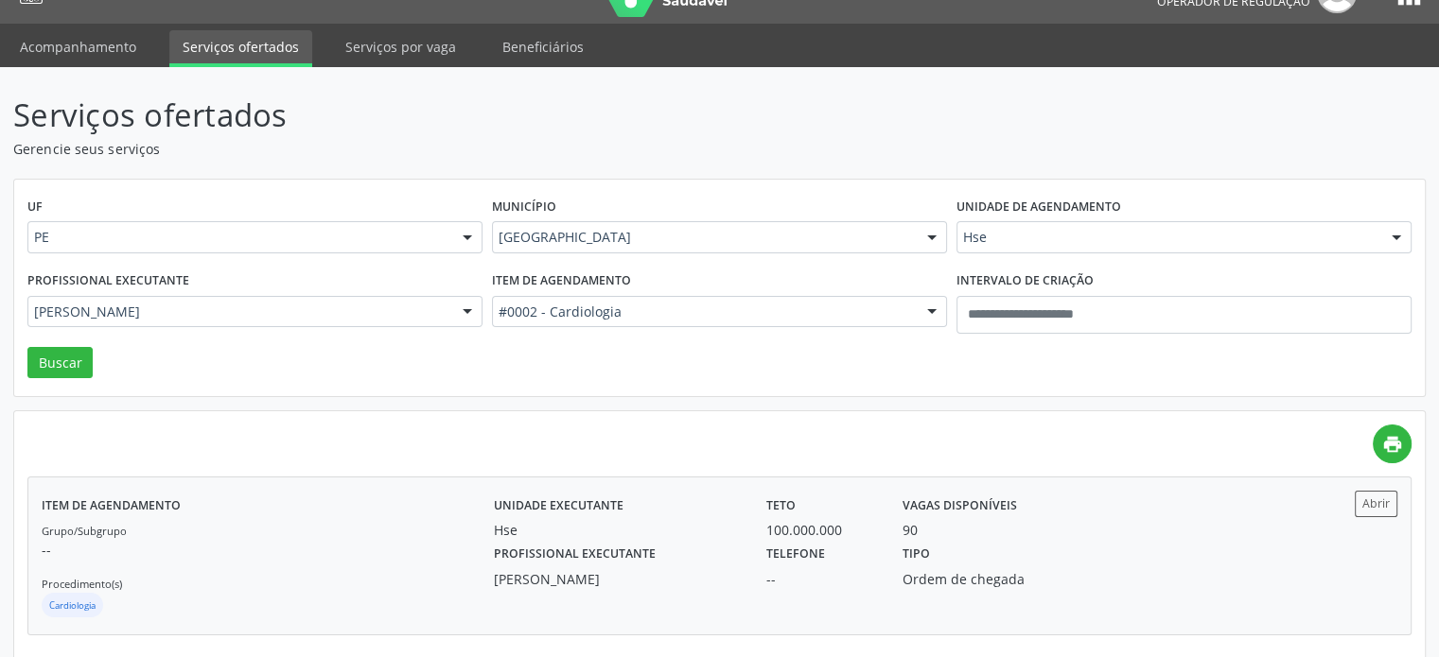
scroll to position [53, 0]
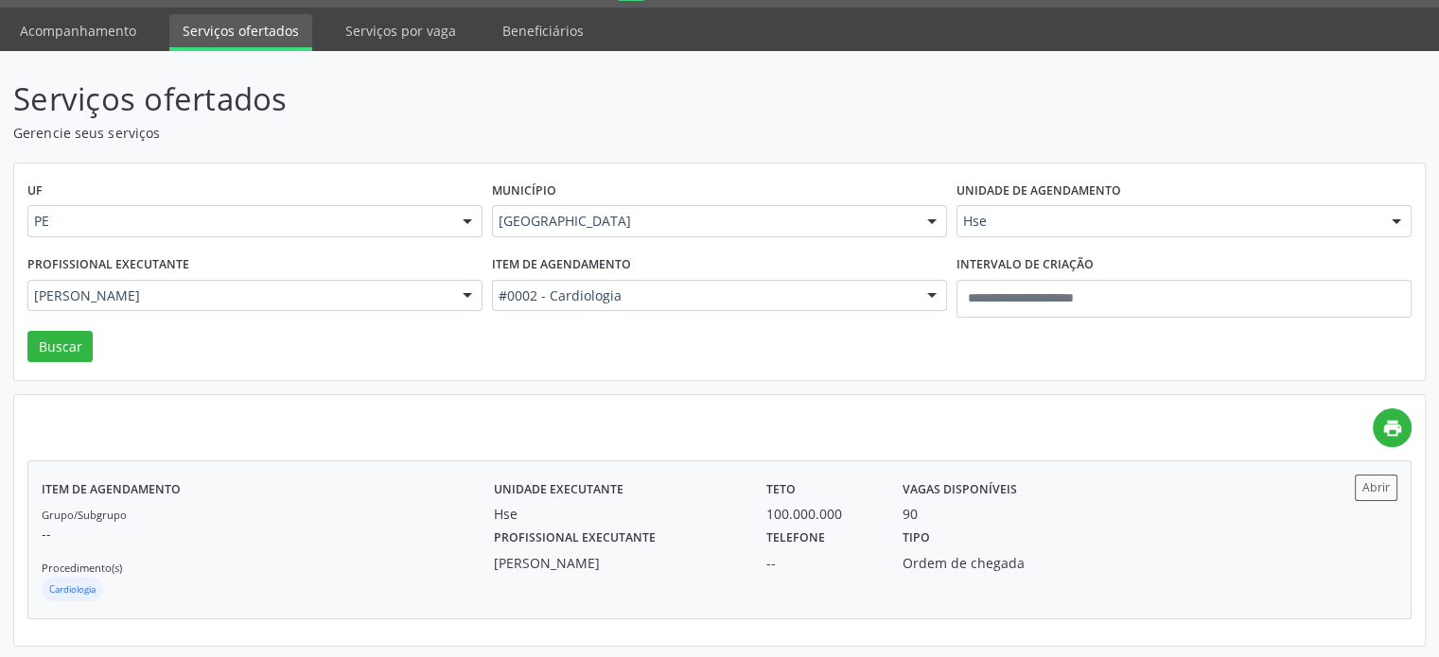
click at [719, 563] on div "[PERSON_NAME]" at bounding box center [617, 563] width 246 height 20
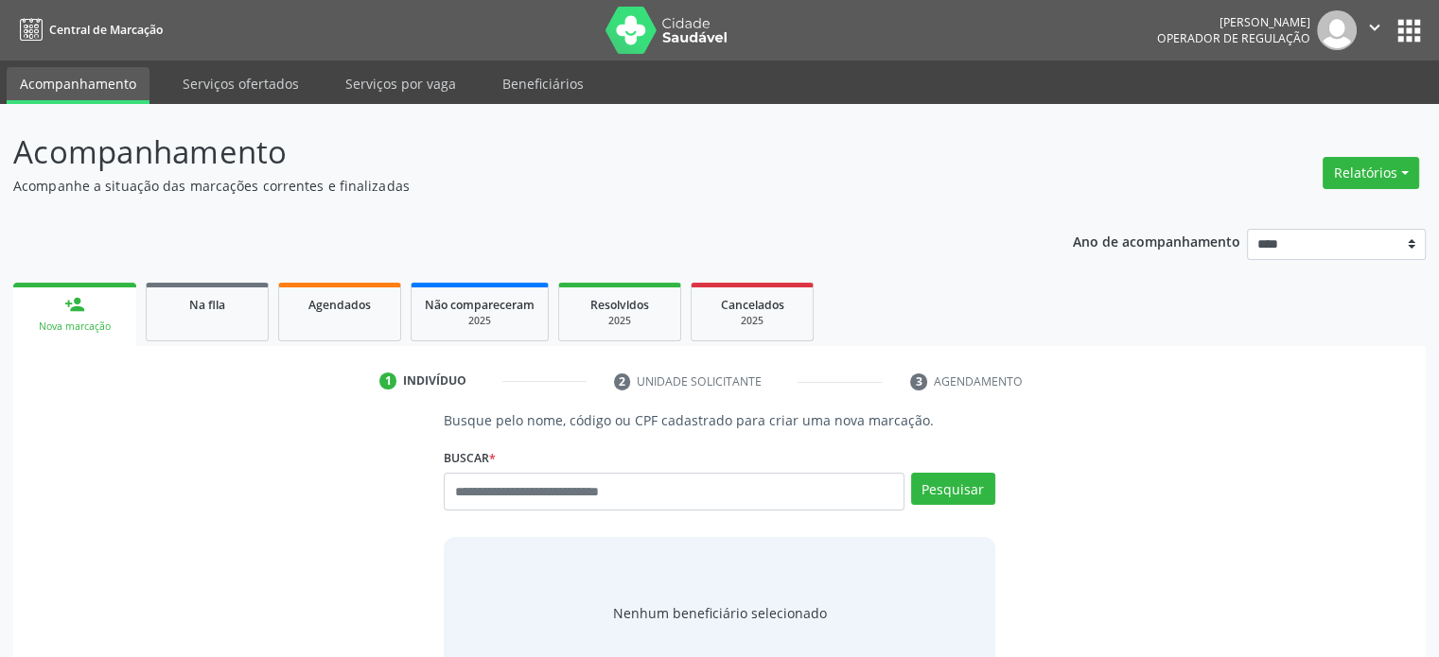
click at [218, 101] on li "Serviços ofertados" at bounding box center [240, 85] width 143 height 37
click at [226, 75] on link "Serviços ofertados" at bounding box center [240, 83] width 143 height 33
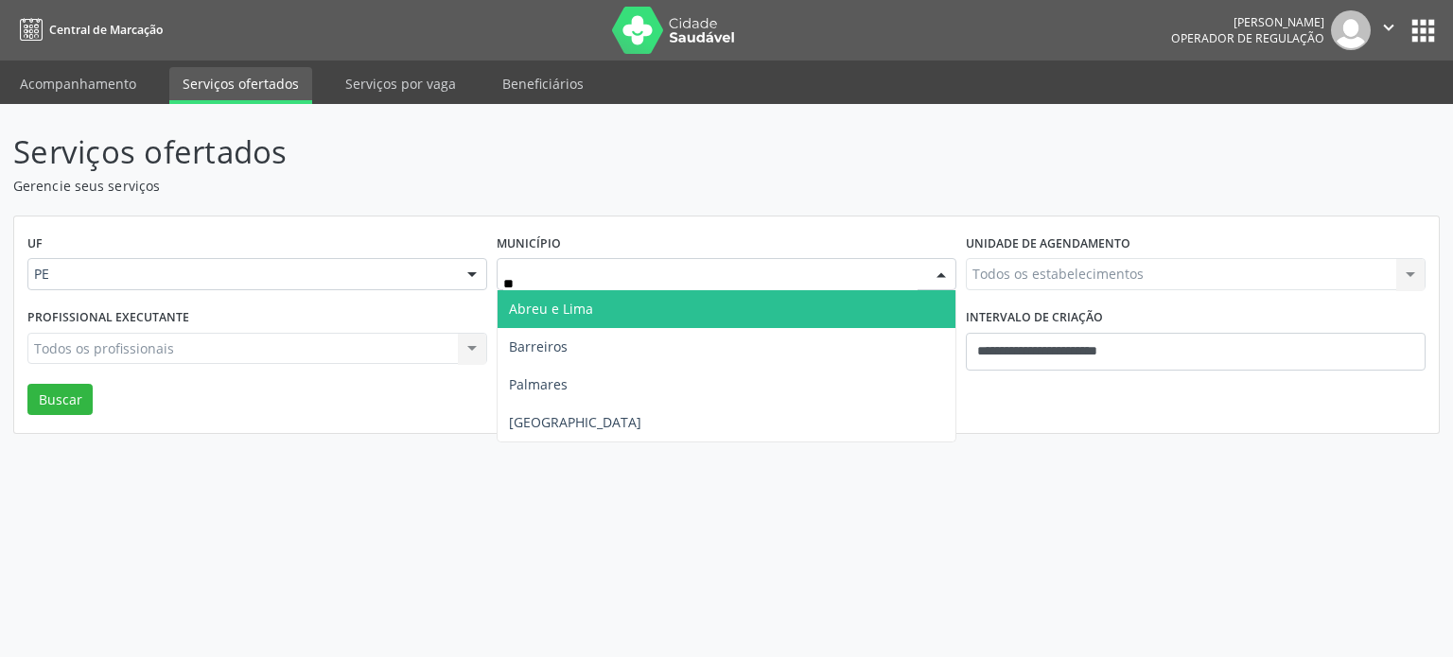
type input "***"
click at [662, 313] on span "Recife" at bounding box center [727, 309] width 458 height 38
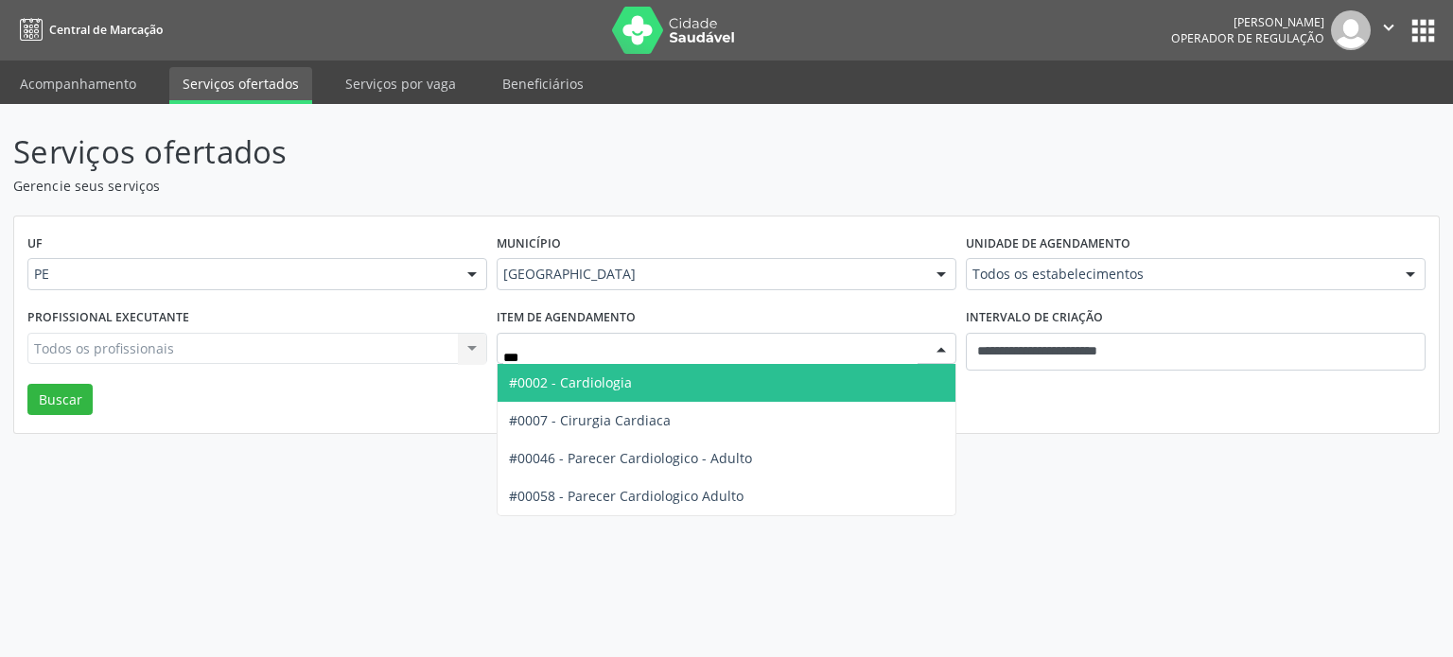
click at [664, 358] on input "***" at bounding box center [710, 359] width 414 height 38
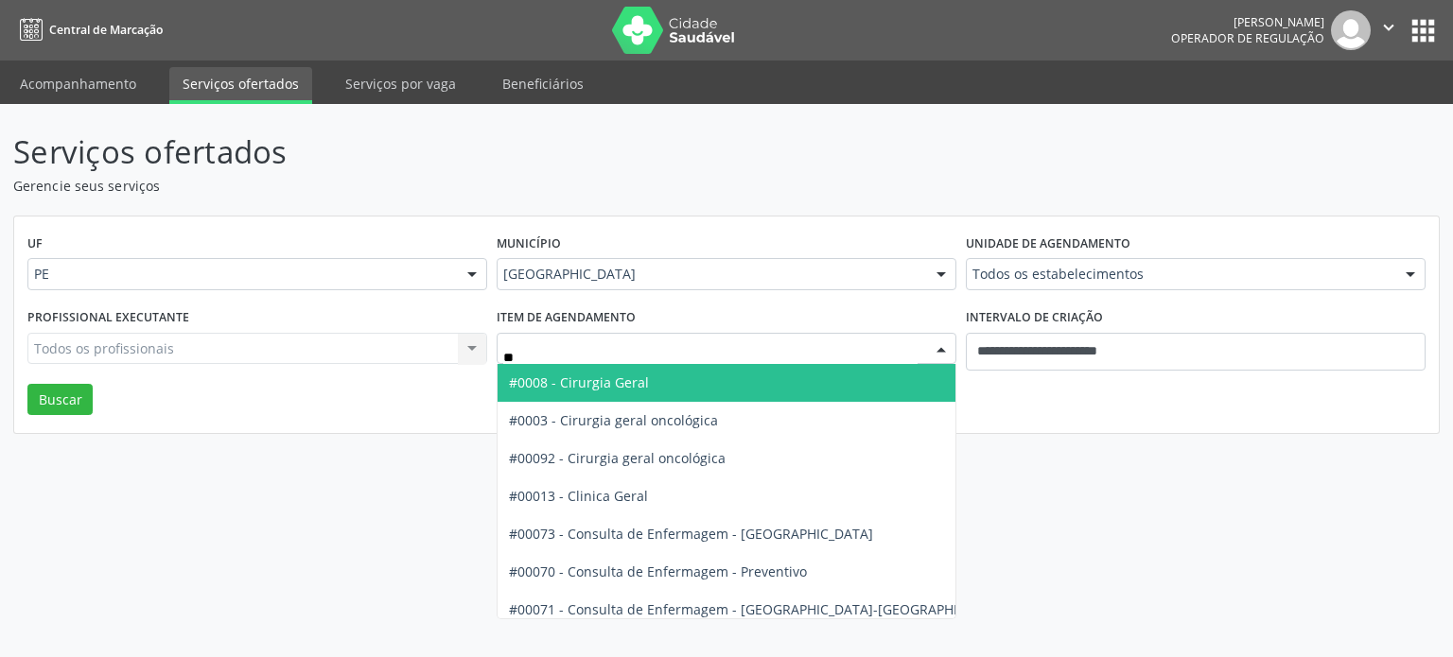
type input "***"
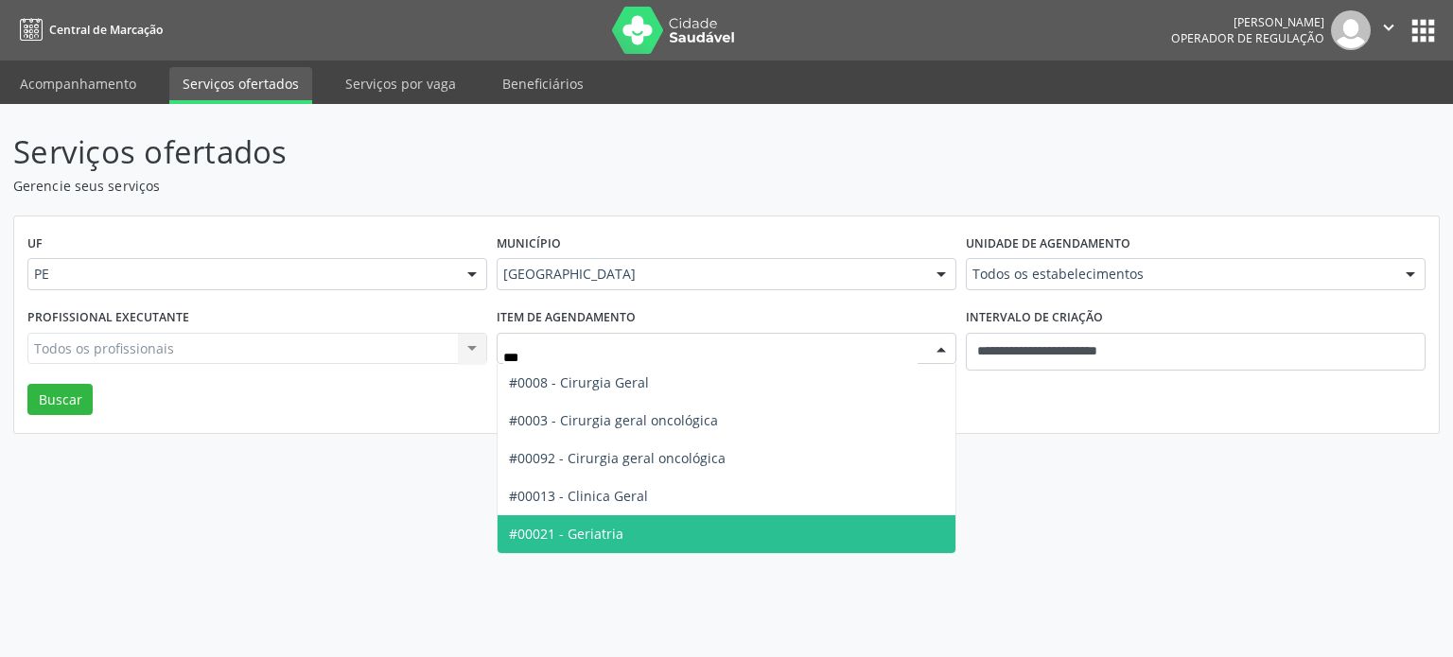
click at [646, 532] on span "#00021 - Geriatria" at bounding box center [727, 535] width 458 height 38
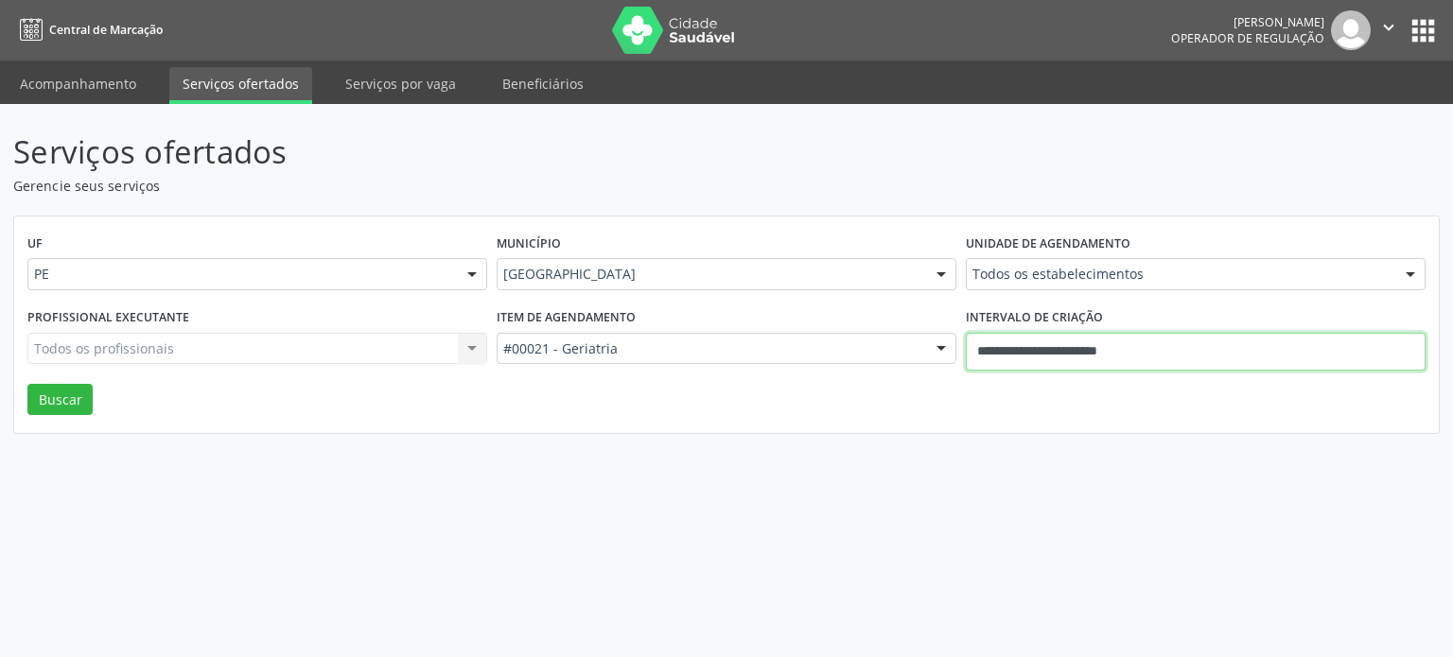
click at [1138, 353] on input "**********" at bounding box center [1196, 352] width 460 height 38
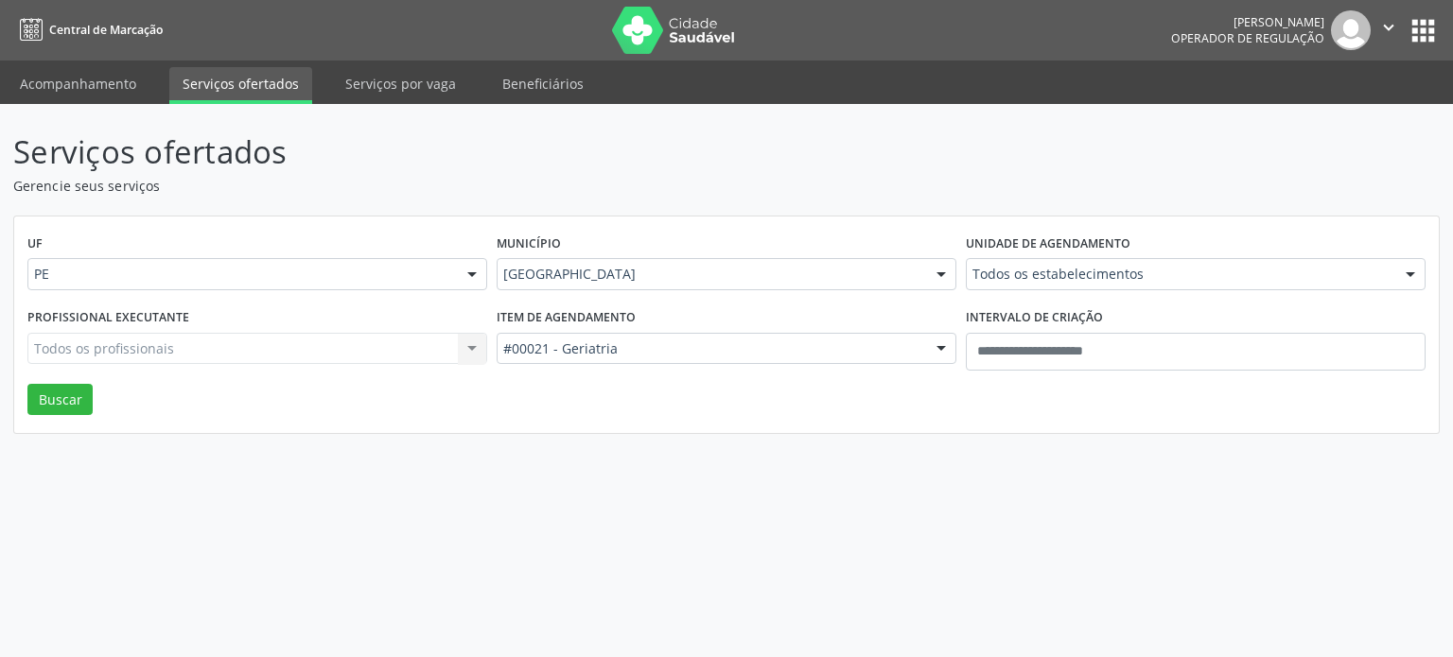
click at [705, 455] on div "Serviços ofertados Gerencie seus serviços UF PE PE Nenhum resultado encontrado …" at bounding box center [726, 380] width 1453 height 553
click at [1057, 257] on div "Unidade de agendamento Todos os estabelecimentos Todos os estabelecimentos Aler…" at bounding box center [1195, 267] width 469 height 74
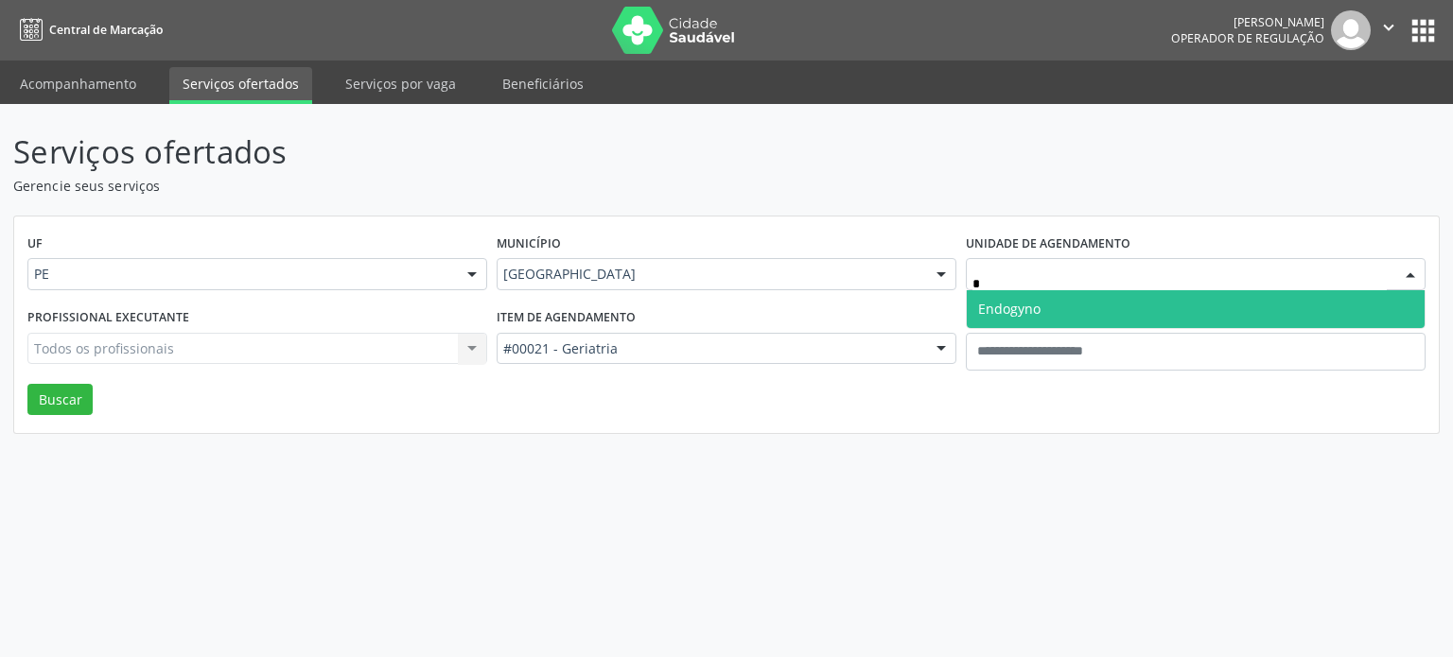
click at [1059, 271] on input "*" at bounding box center [1179, 284] width 414 height 38
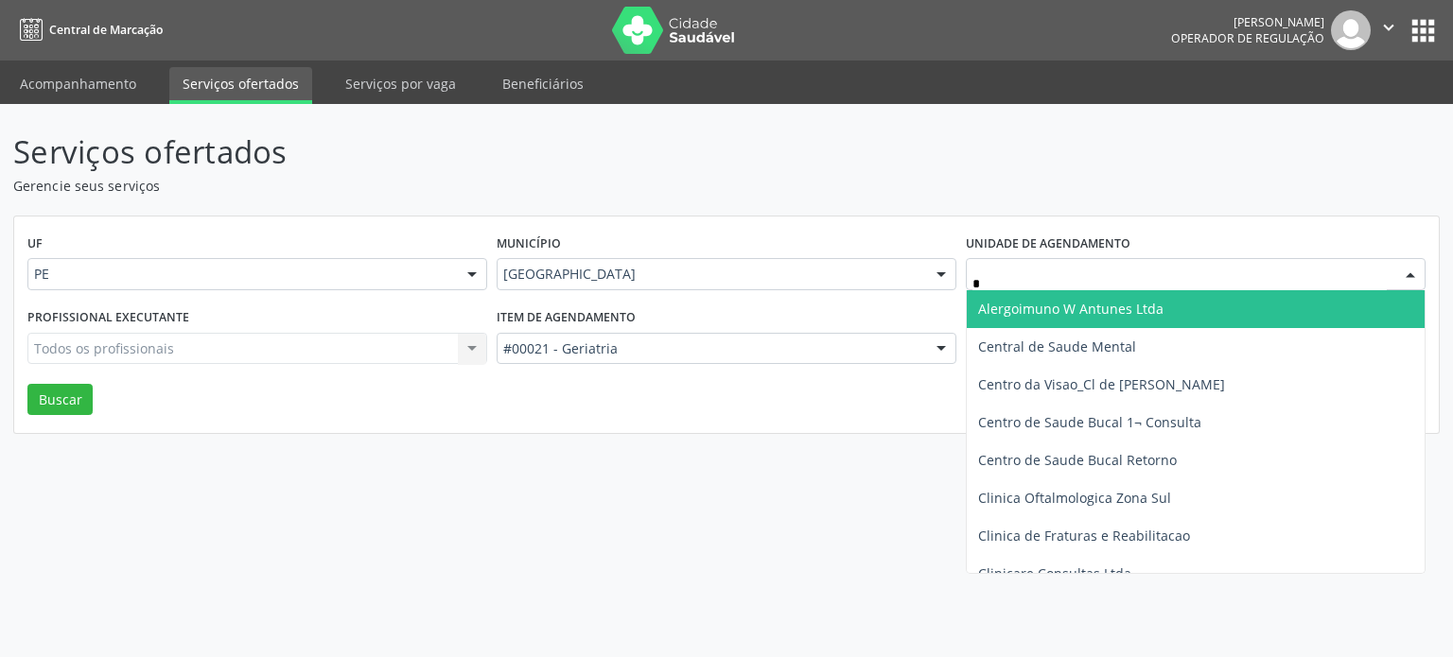
type input "**"
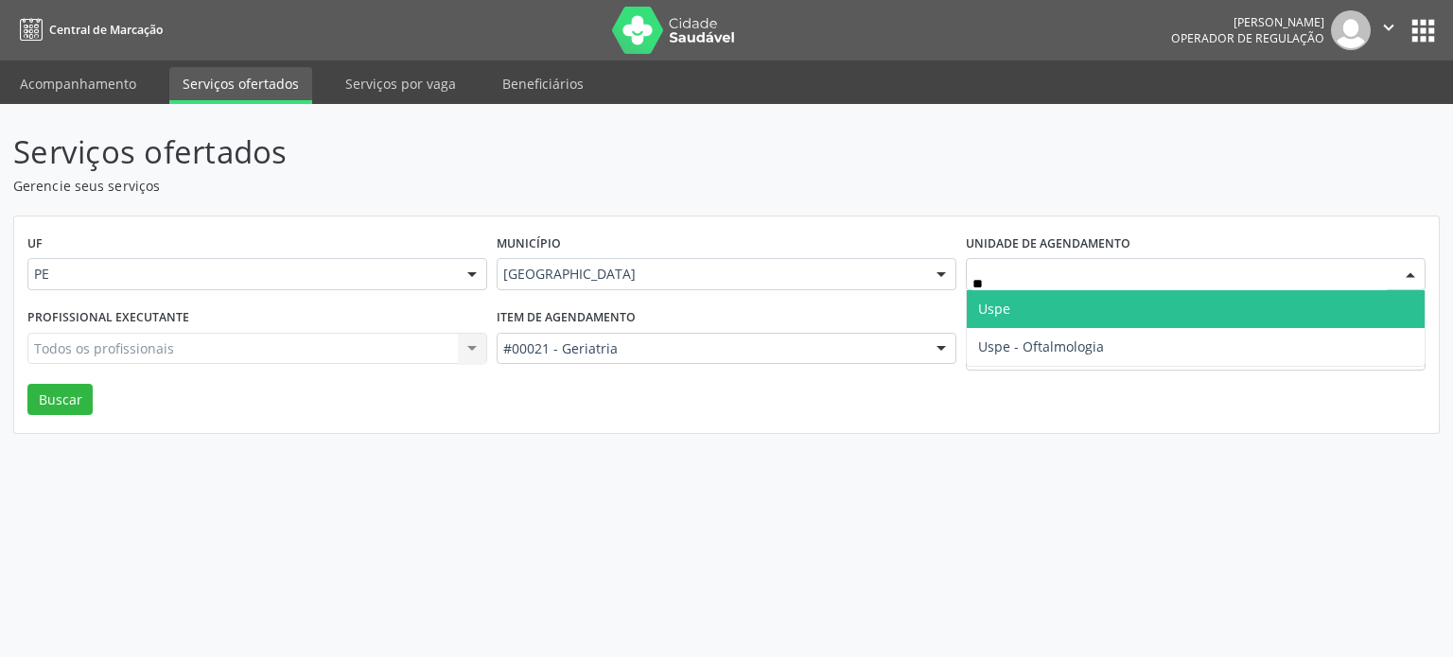
click at [1045, 306] on span "Uspe" at bounding box center [1196, 309] width 458 height 38
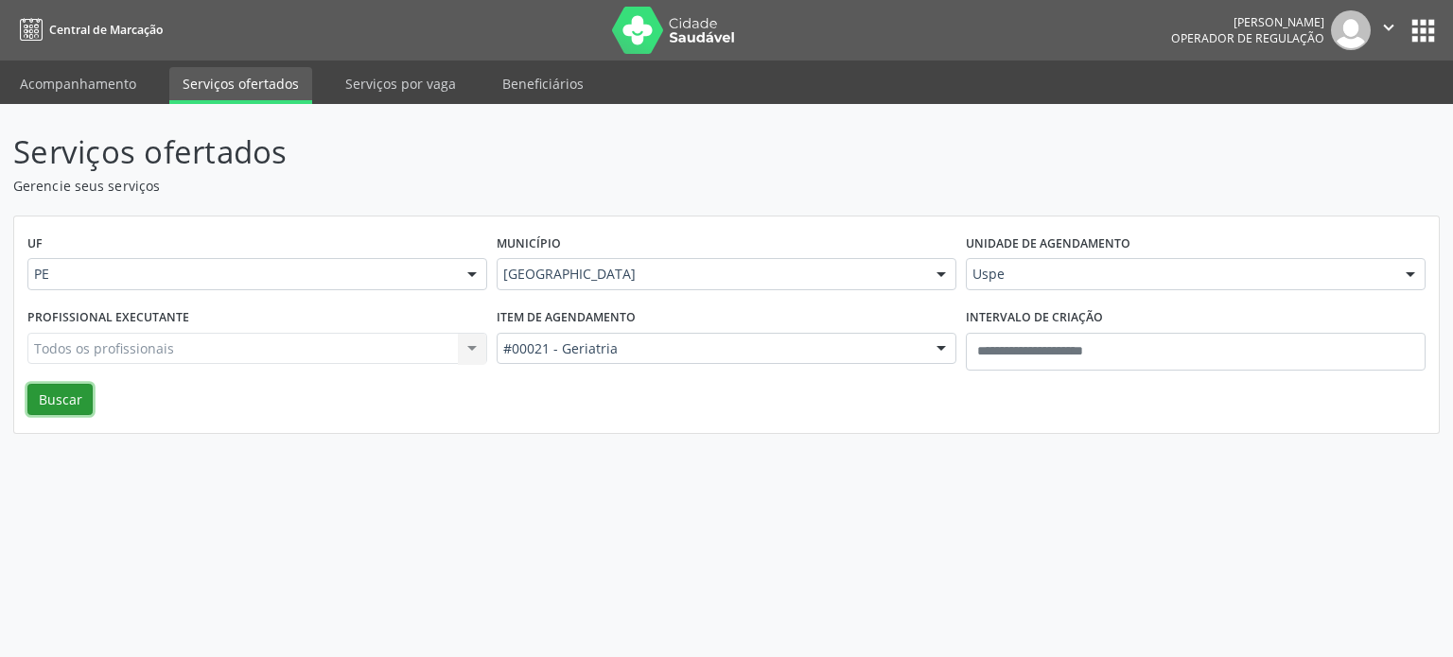
click at [42, 391] on button "Buscar" at bounding box center [59, 400] width 65 height 32
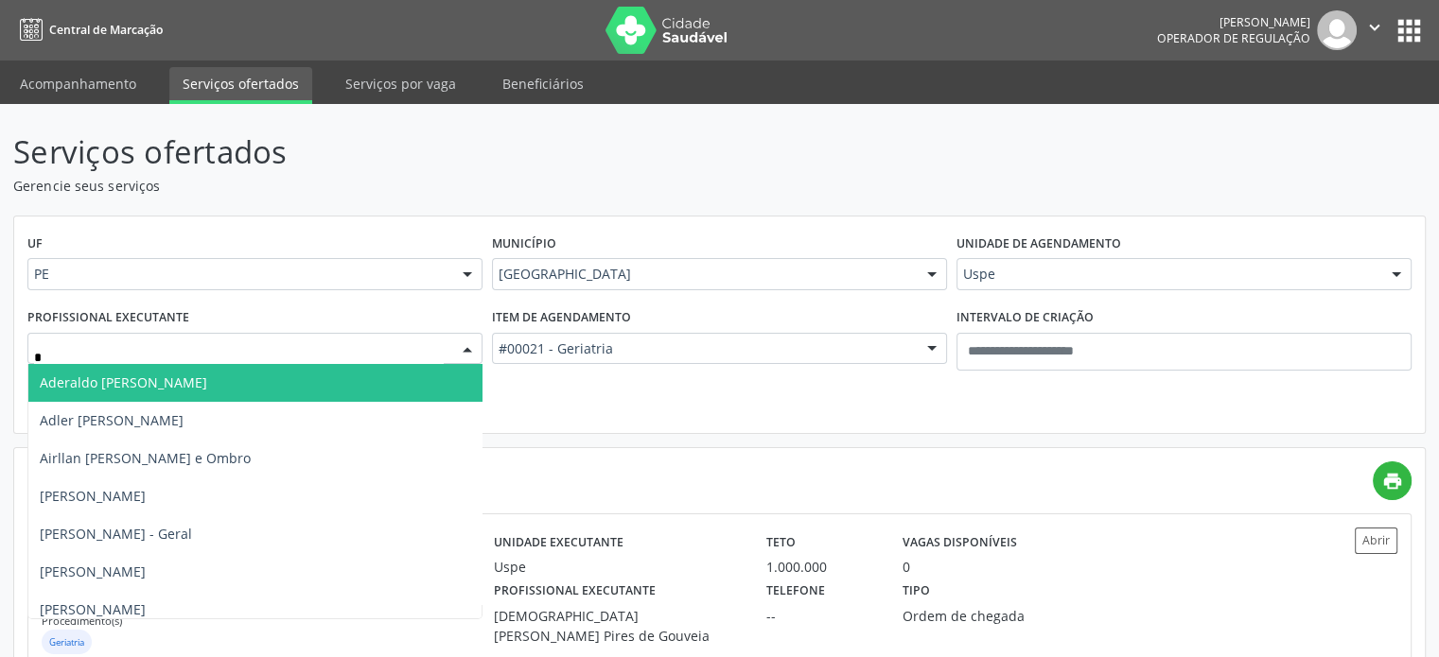
click at [257, 353] on input "*" at bounding box center [239, 359] width 410 height 38
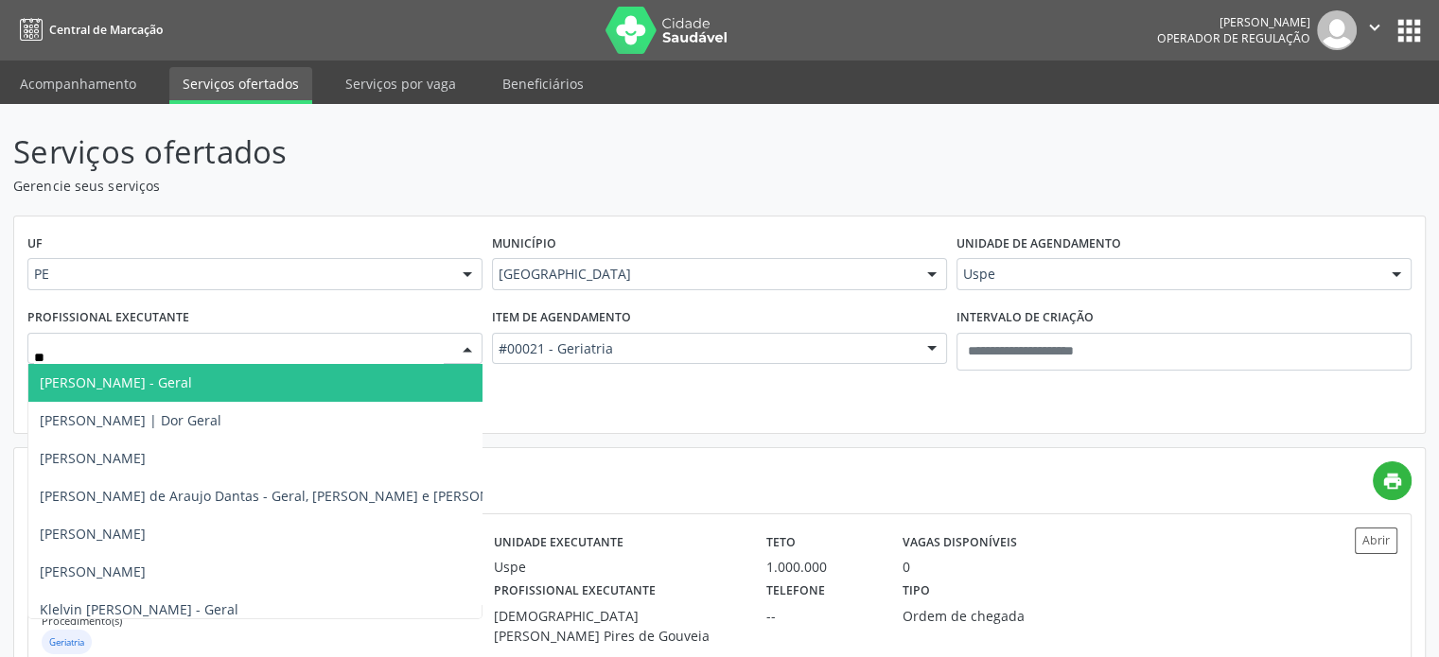
type input "***"
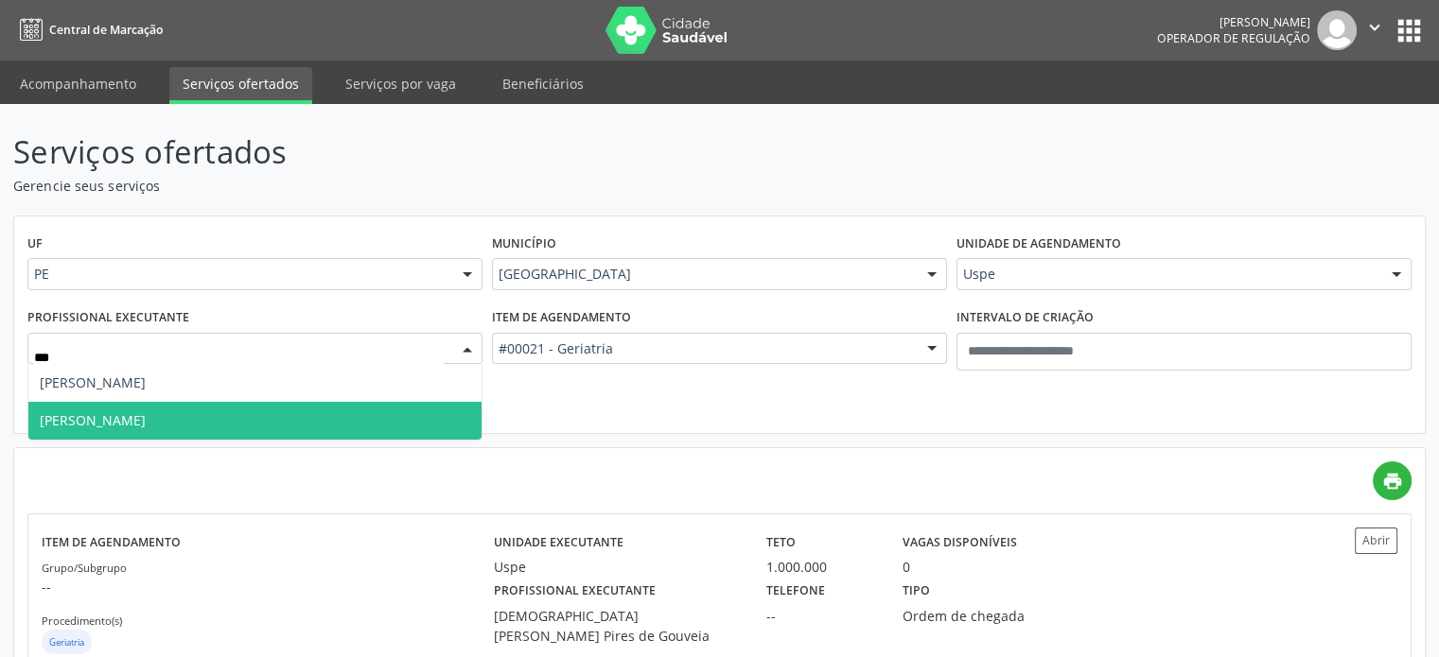
click at [199, 432] on span "Gescimar Ribeiro da Silva" at bounding box center [254, 421] width 453 height 38
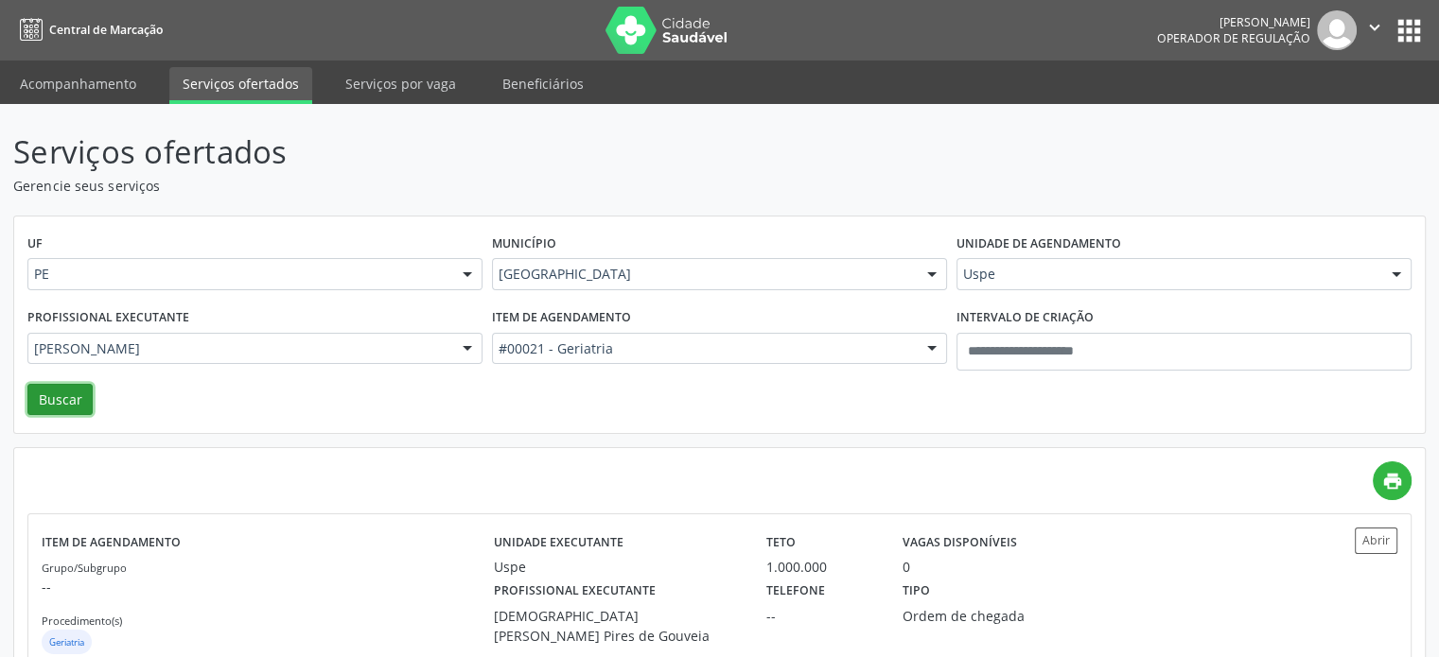
click at [74, 396] on button "Buscar" at bounding box center [59, 400] width 65 height 32
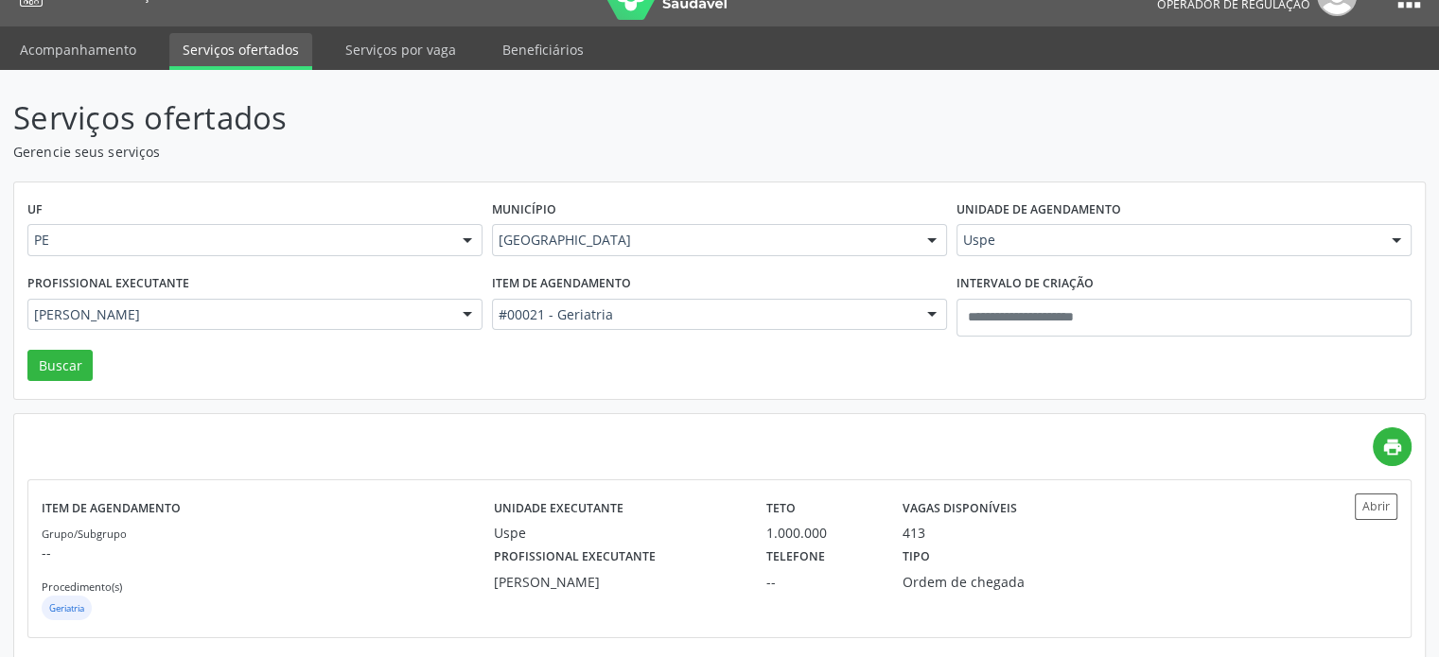
scroll to position [53, 0]
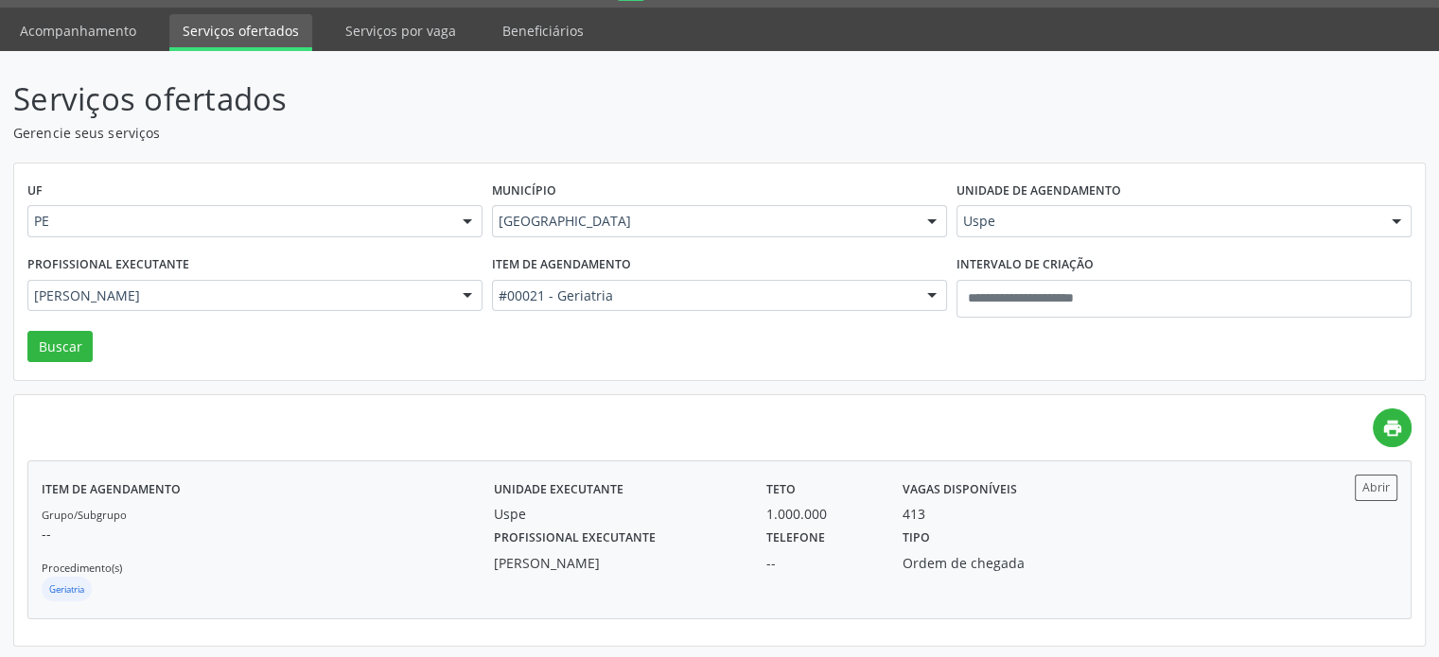
click at [763, 537] on div "Telefone --" at bounding box center [821, 548] width 136 height 49
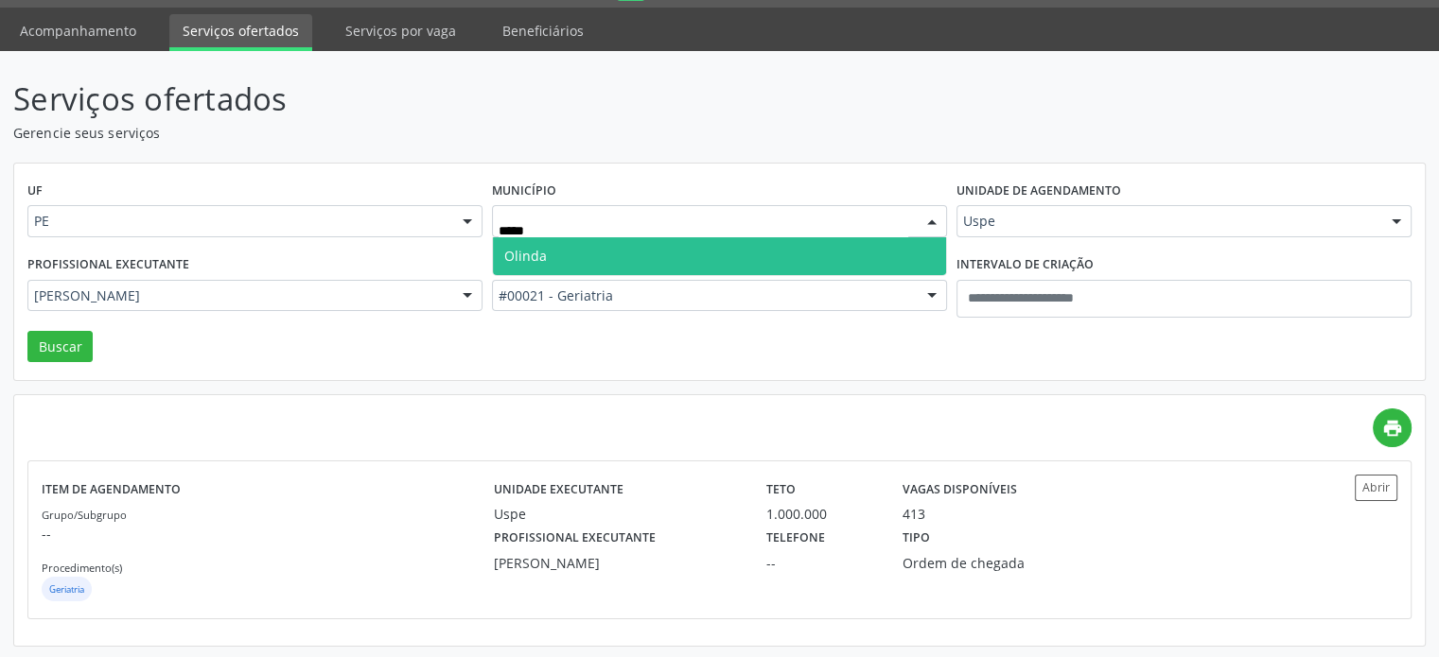
type input "******"
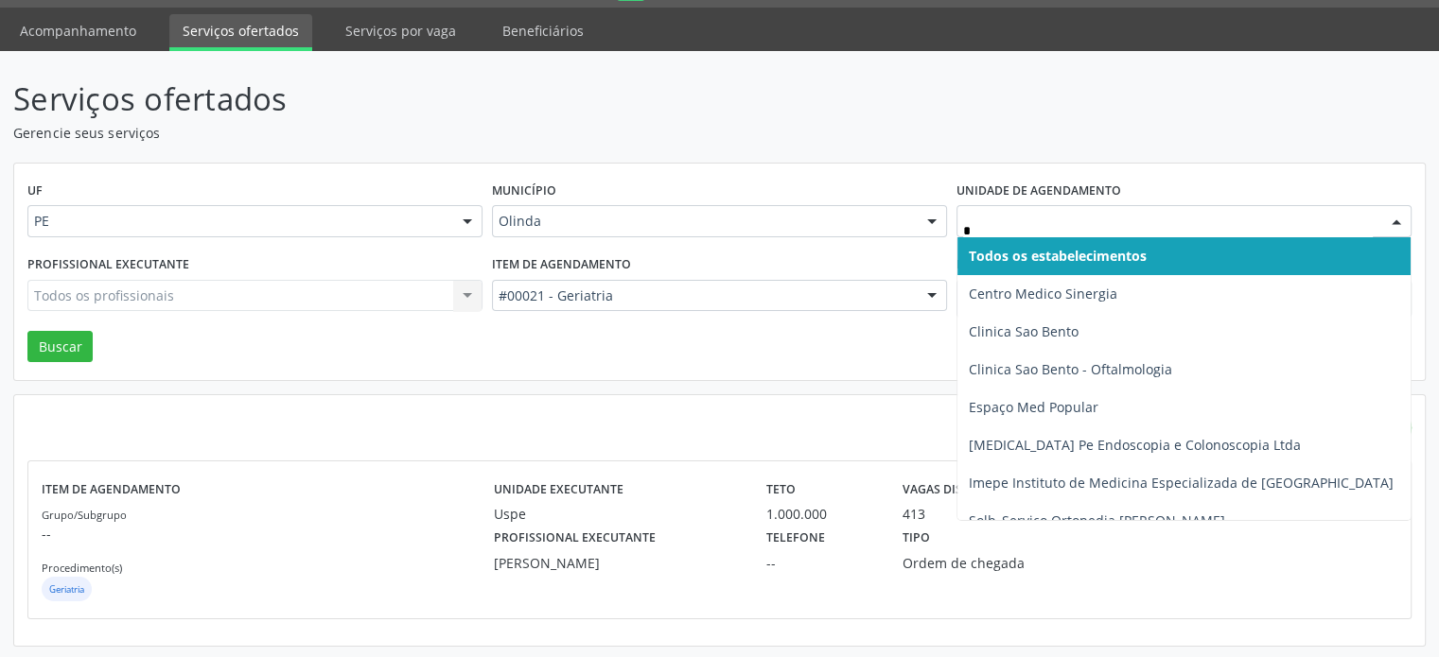
type input "**"
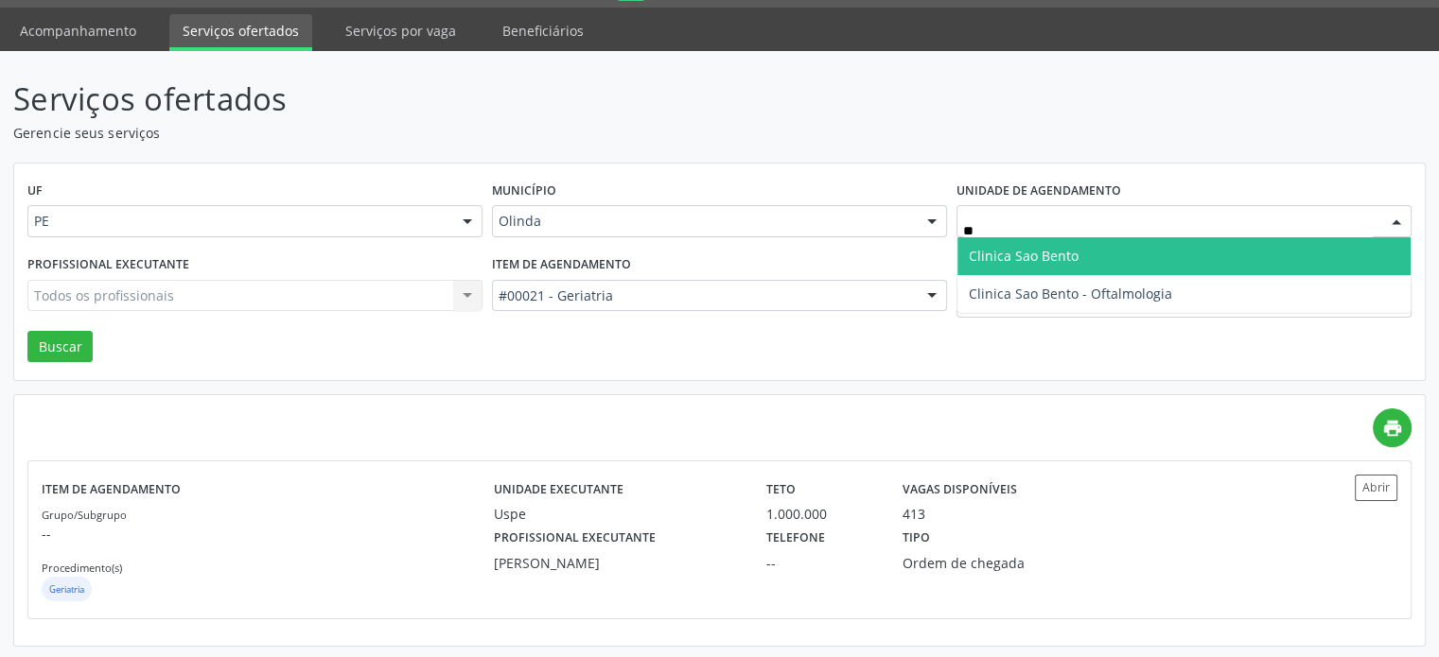
click at [1022, 256] on span "Clinica Sao Bento" at bounding box center [1024, 256] width 110 height 18
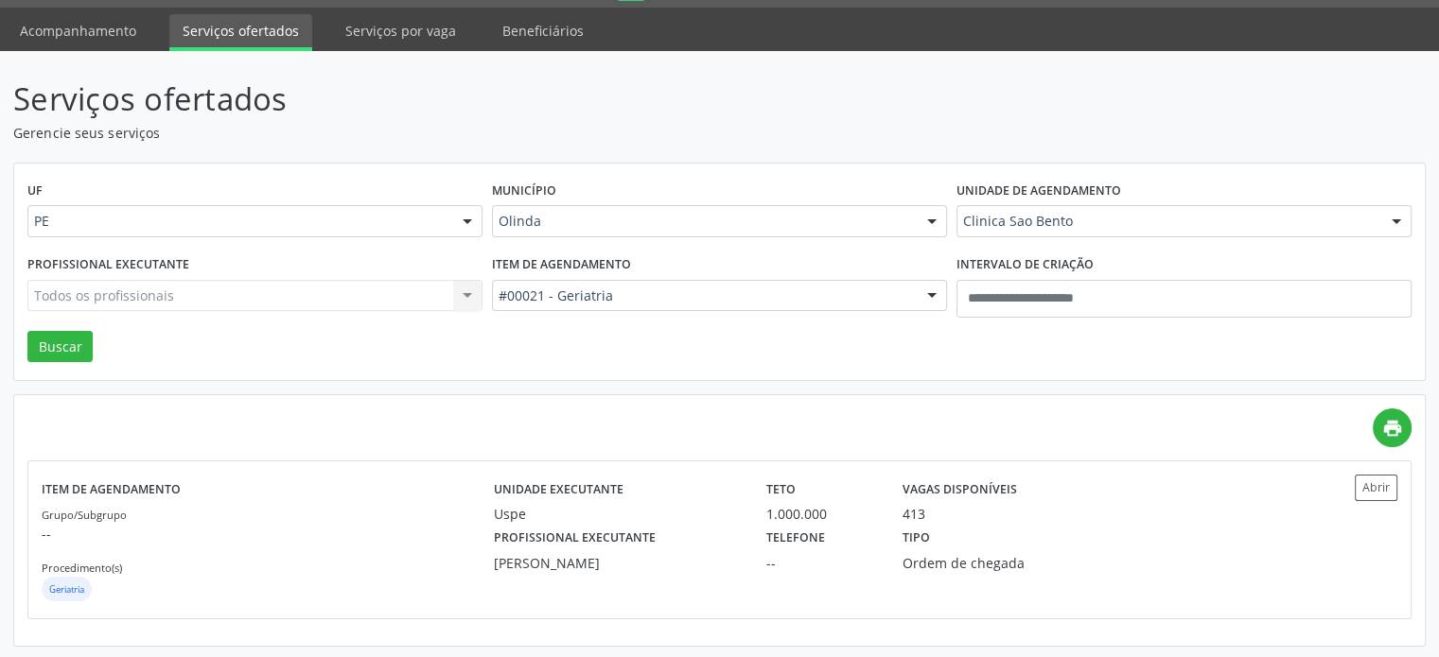
click at [724, 306] on div "#00021 - Geriatria" at bounding box center [719, 296] width 455 height 32
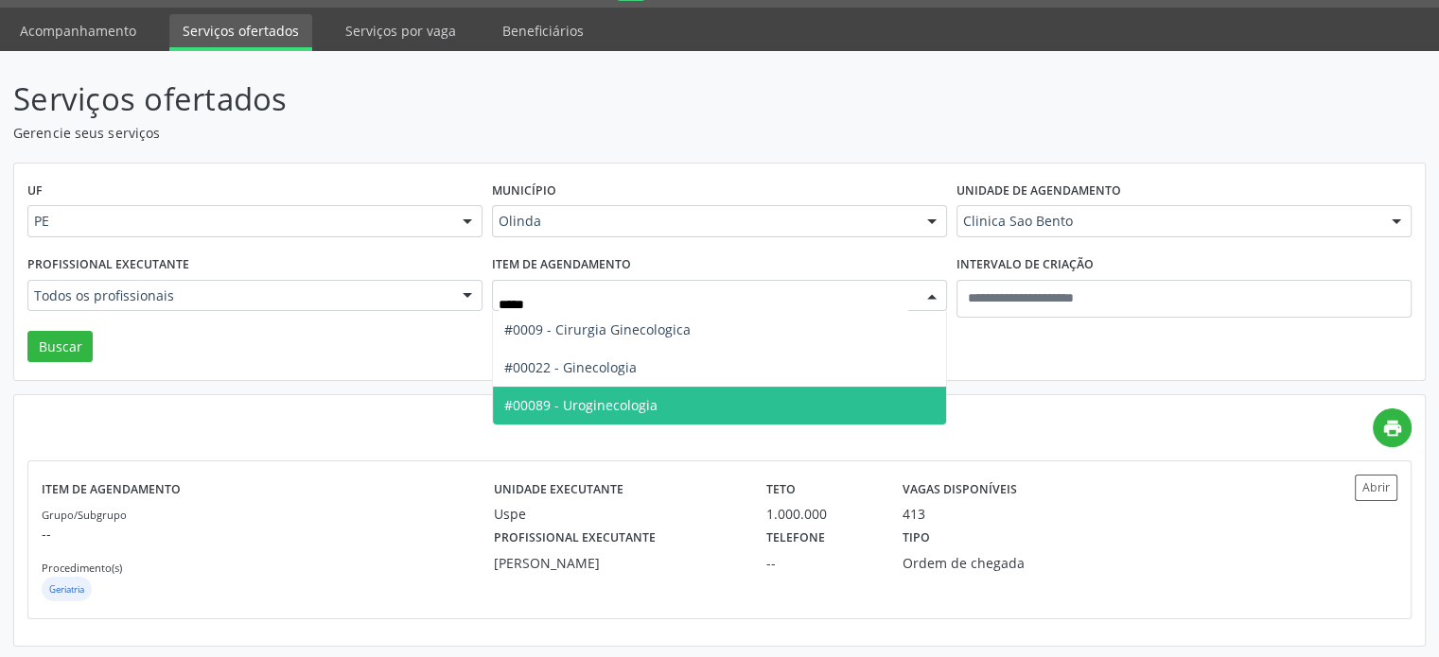
type input "******"
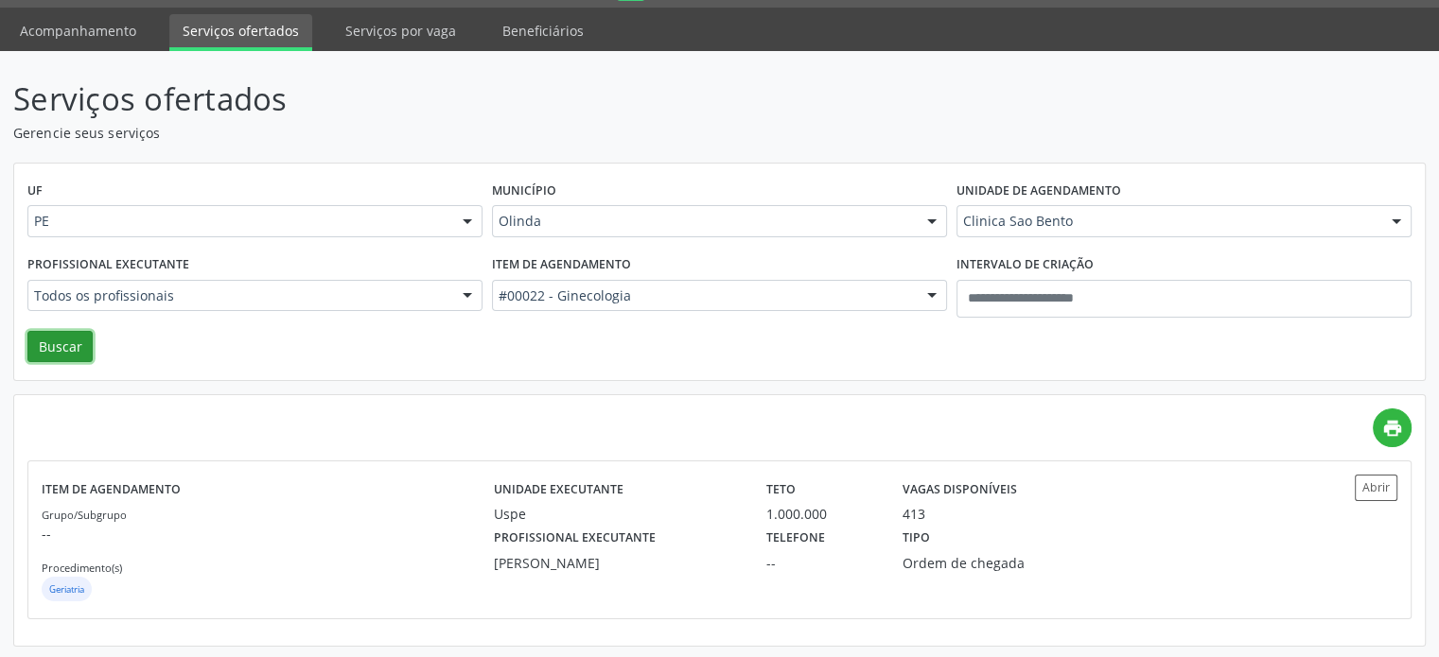
click at [48, 349] on button "Buscar" at bounding box center [59, 347] width 65 height 32
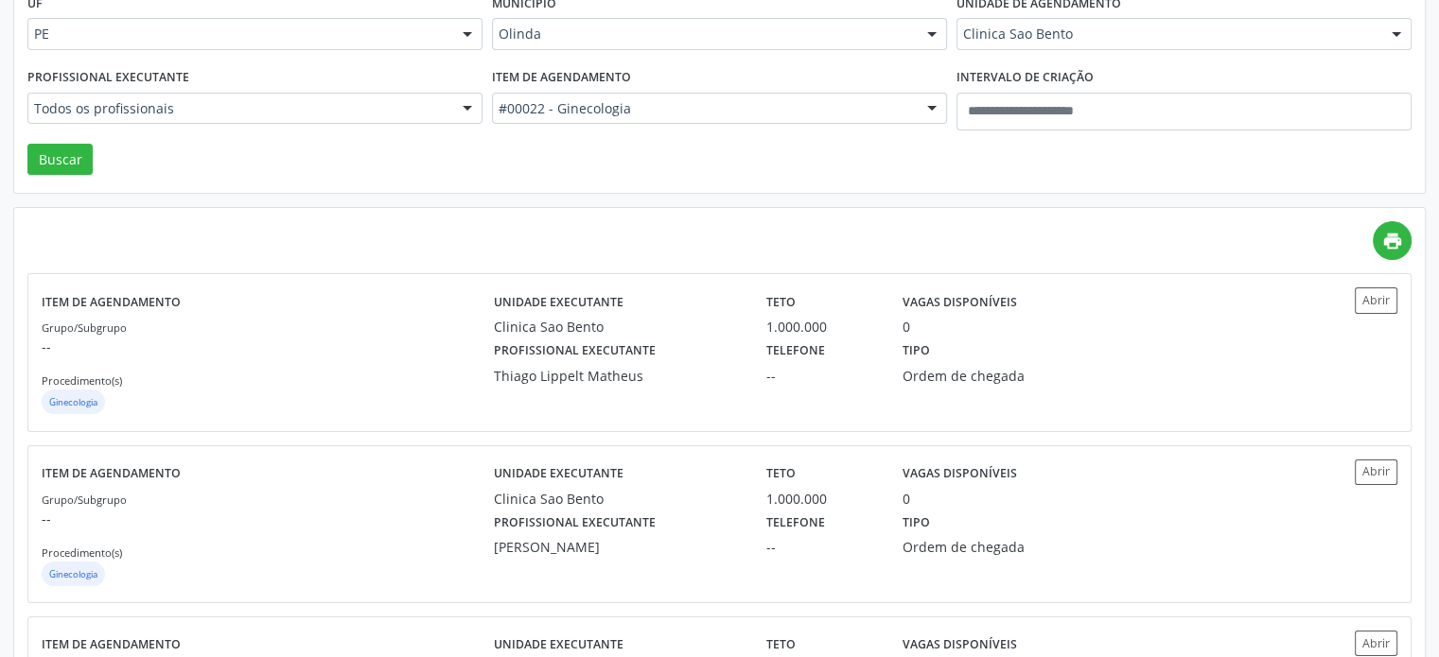
scroll to position [395, 0]
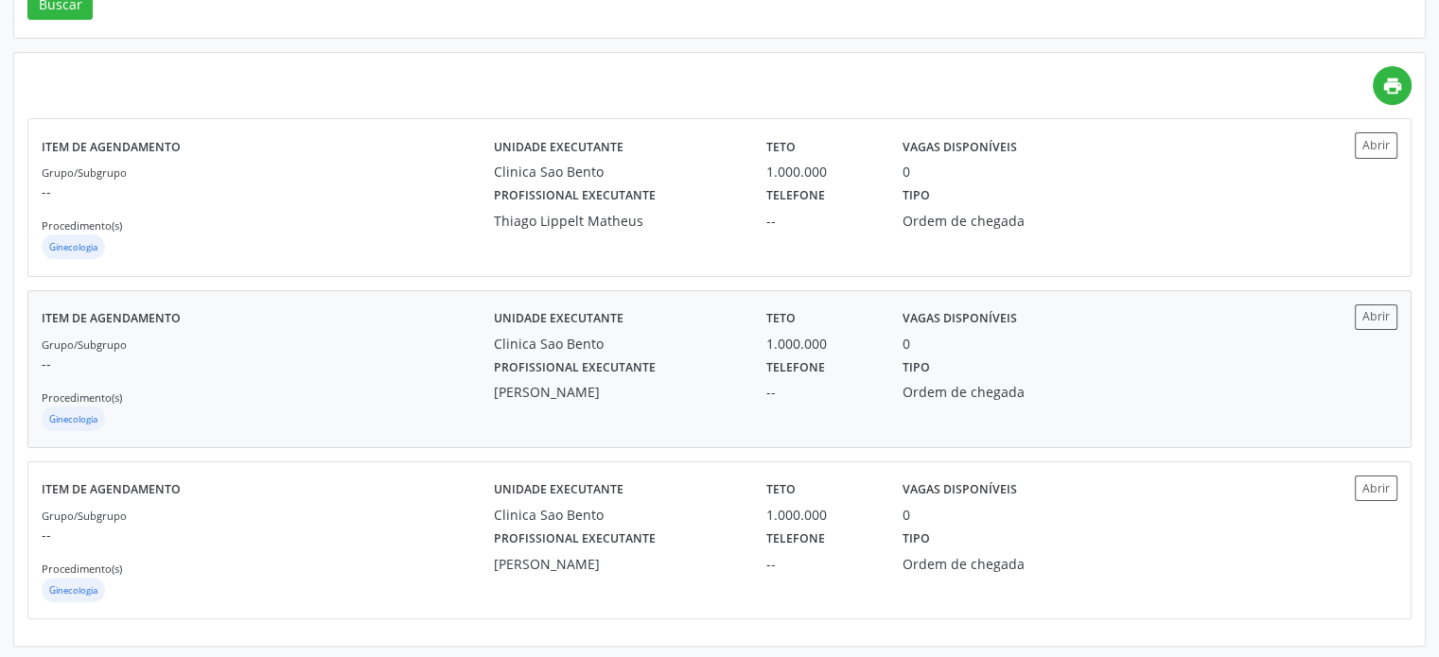
click at [730, 385] on div "Nadja Camargo" at bounding box center [617, 392] width 246 height 20
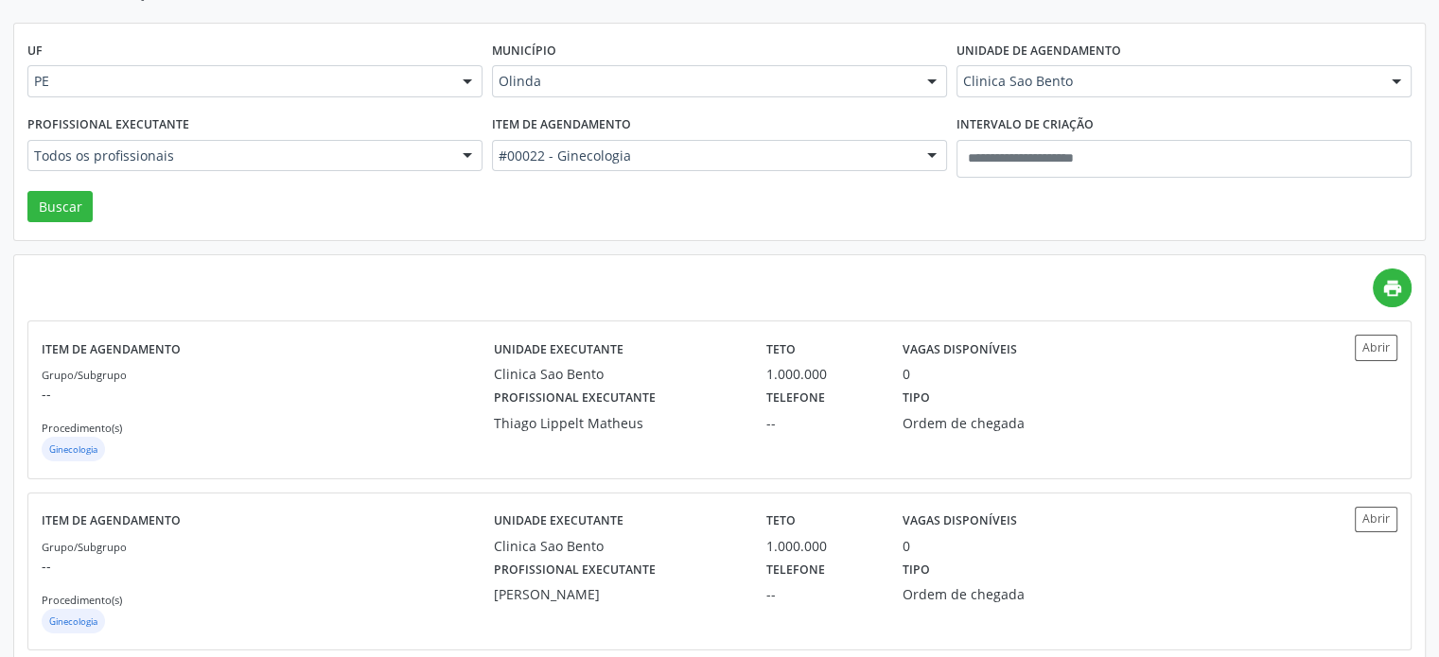
scroll to position [0, 0]
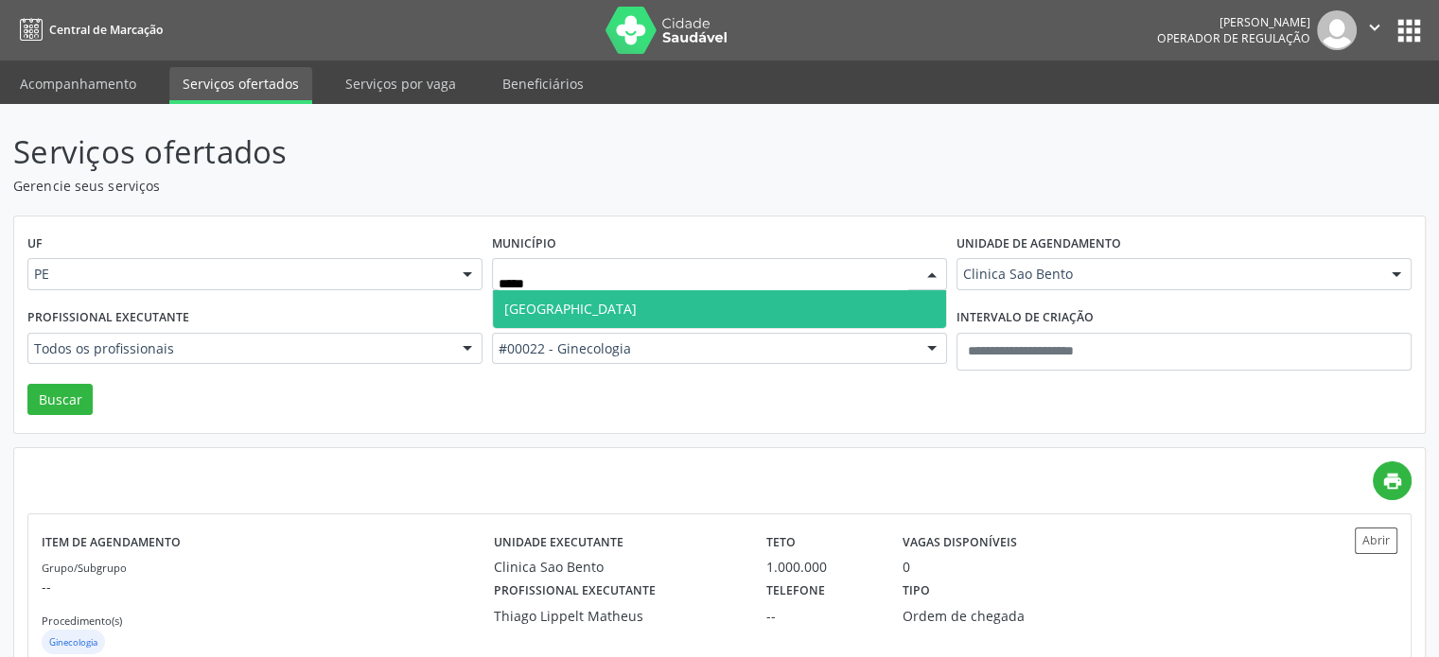
type input "******"
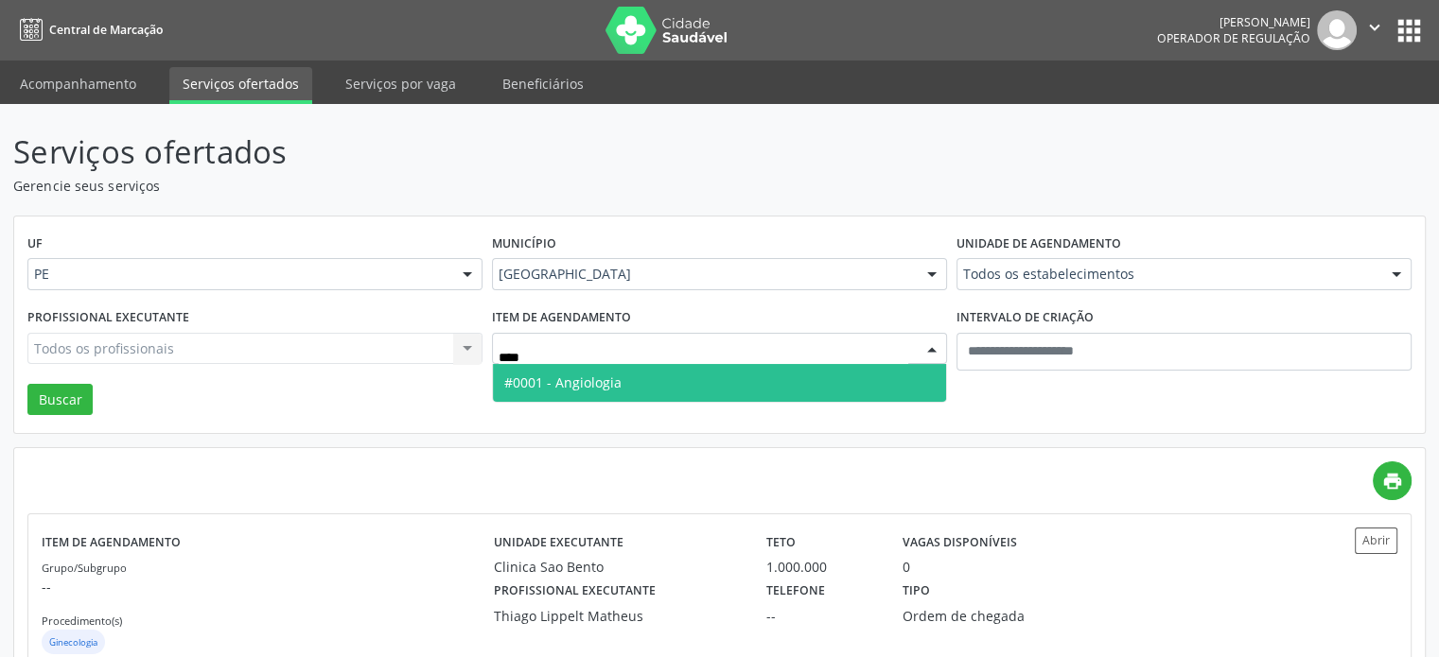
type input "*****"
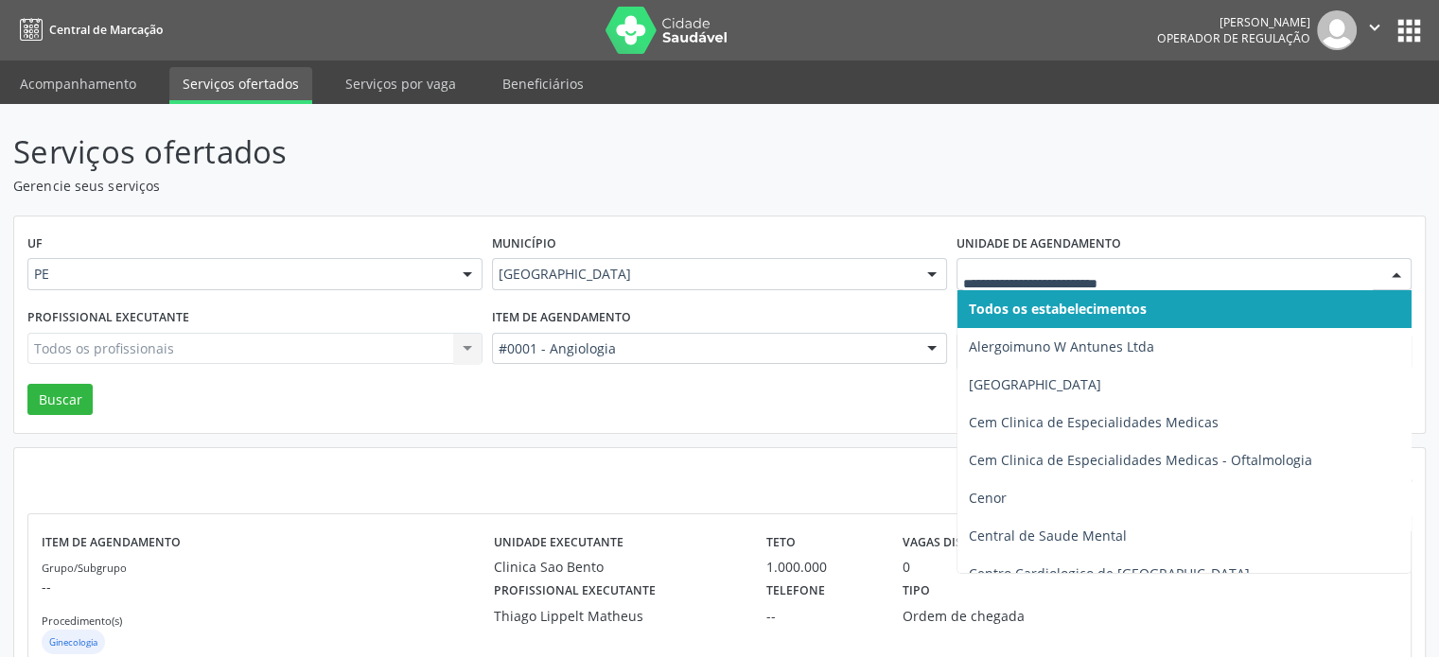
click at [1203, 284] on div at bounding box center [1183, 274] width 455 height 32
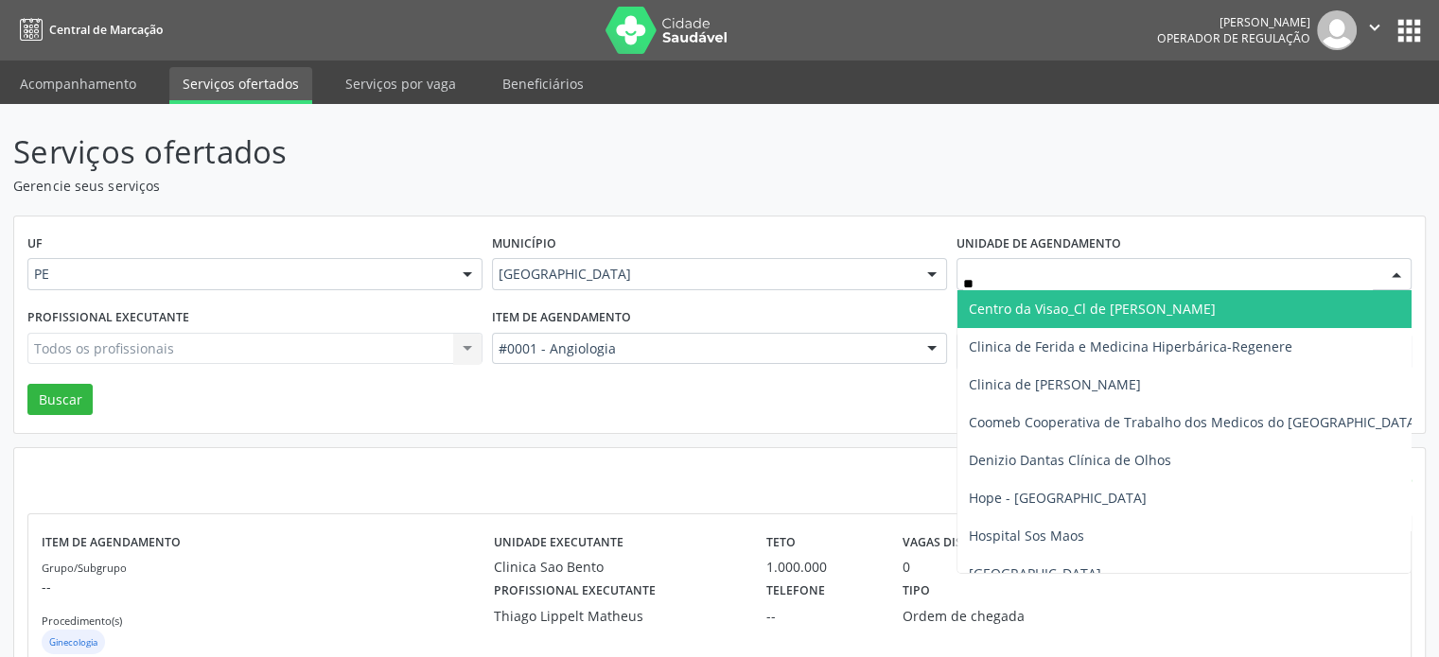
type input "***"
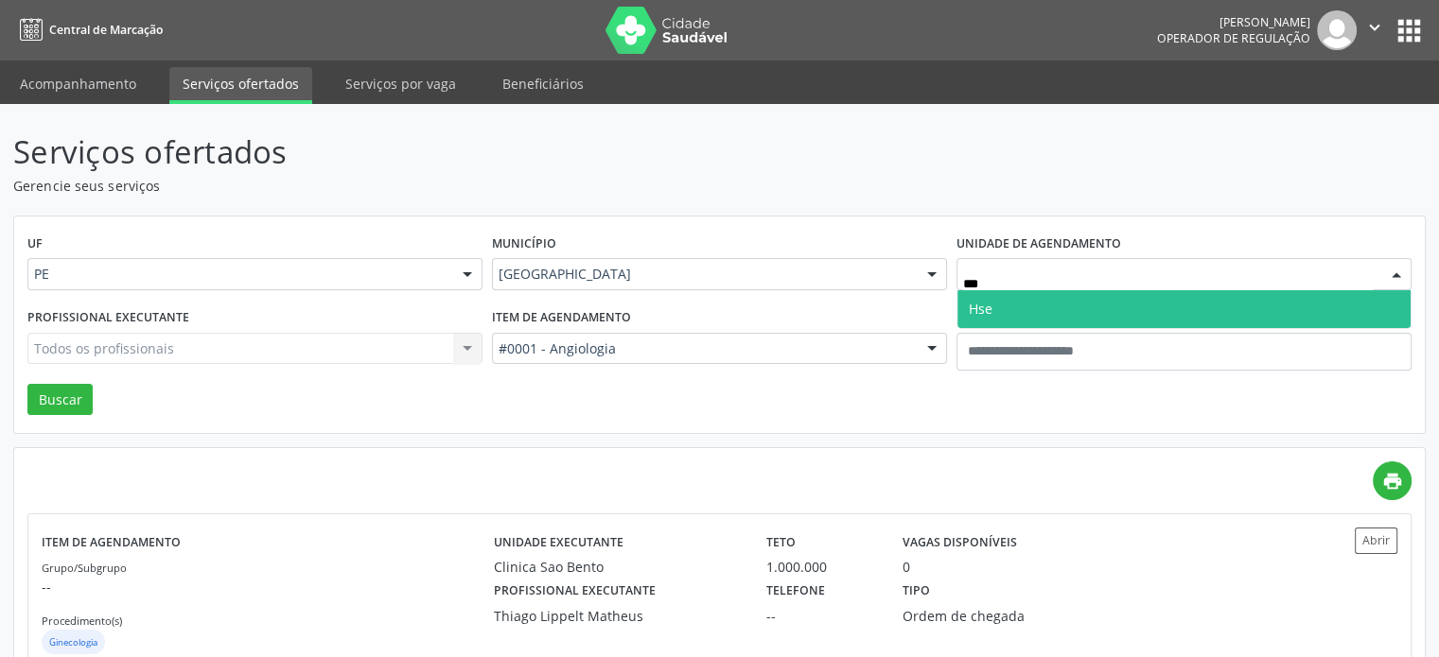
click at [1188, 309] on span "Hse" at bounding box center [1183, 309] width 453 height 38
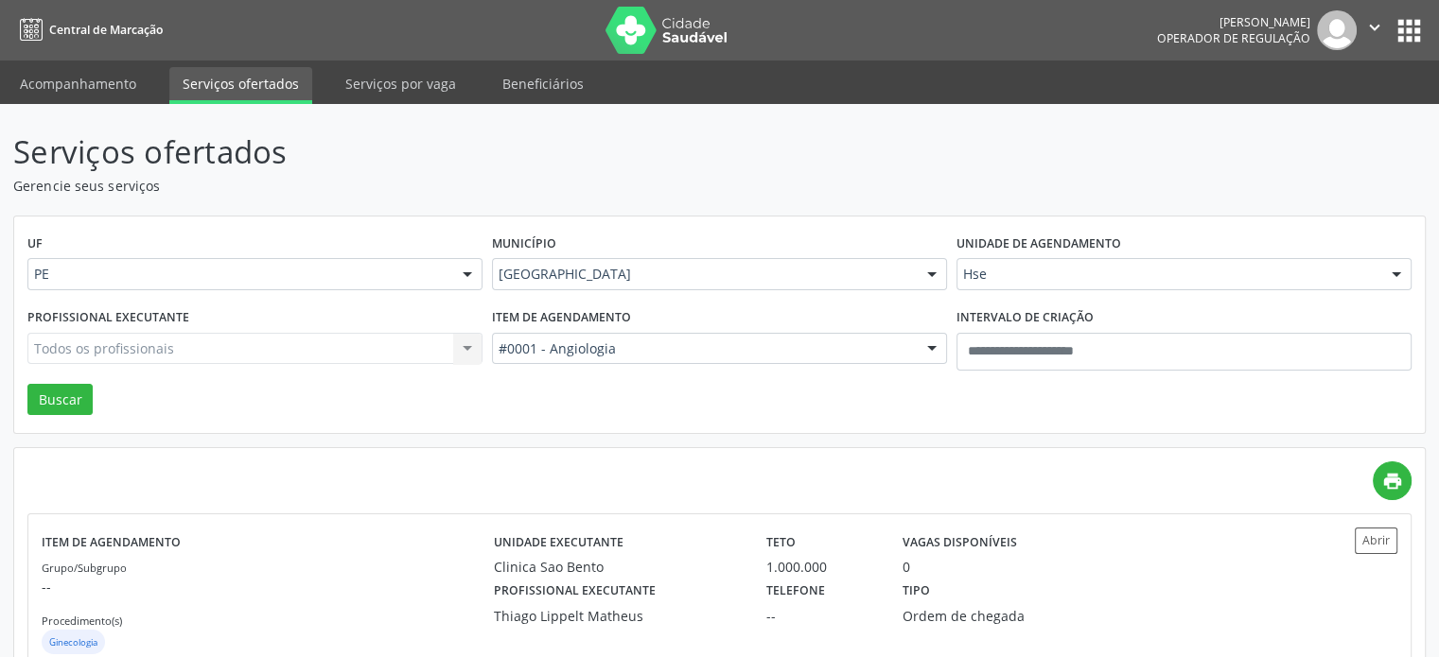
click at [259, 355] on div "Todos os profissionais Todos os profissionais Abelardo Araujo Alves Alyne Teixe…" at bounding box center [254, 349] width 455 height 32
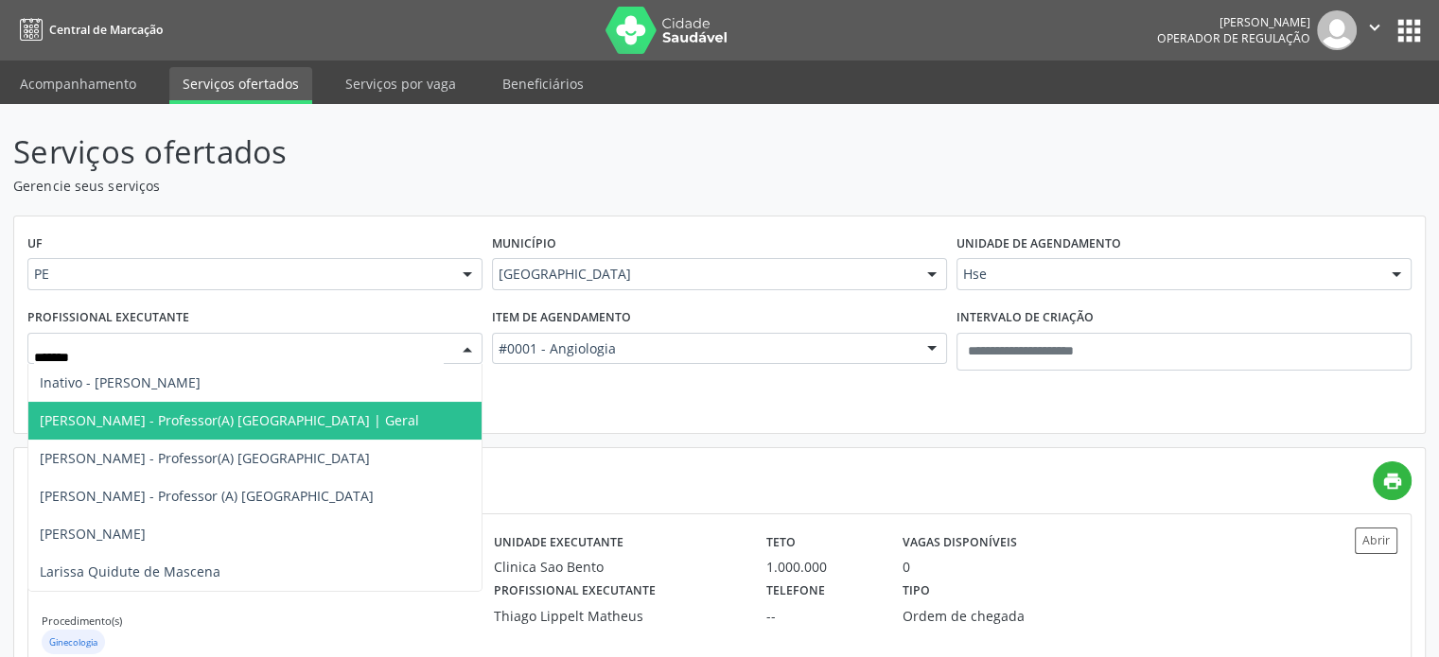
click at [217, 432] on span "Larissa Andrade - Professor(A) Nassau | Geral" at bounding box center [254, 421] width 453 height 38
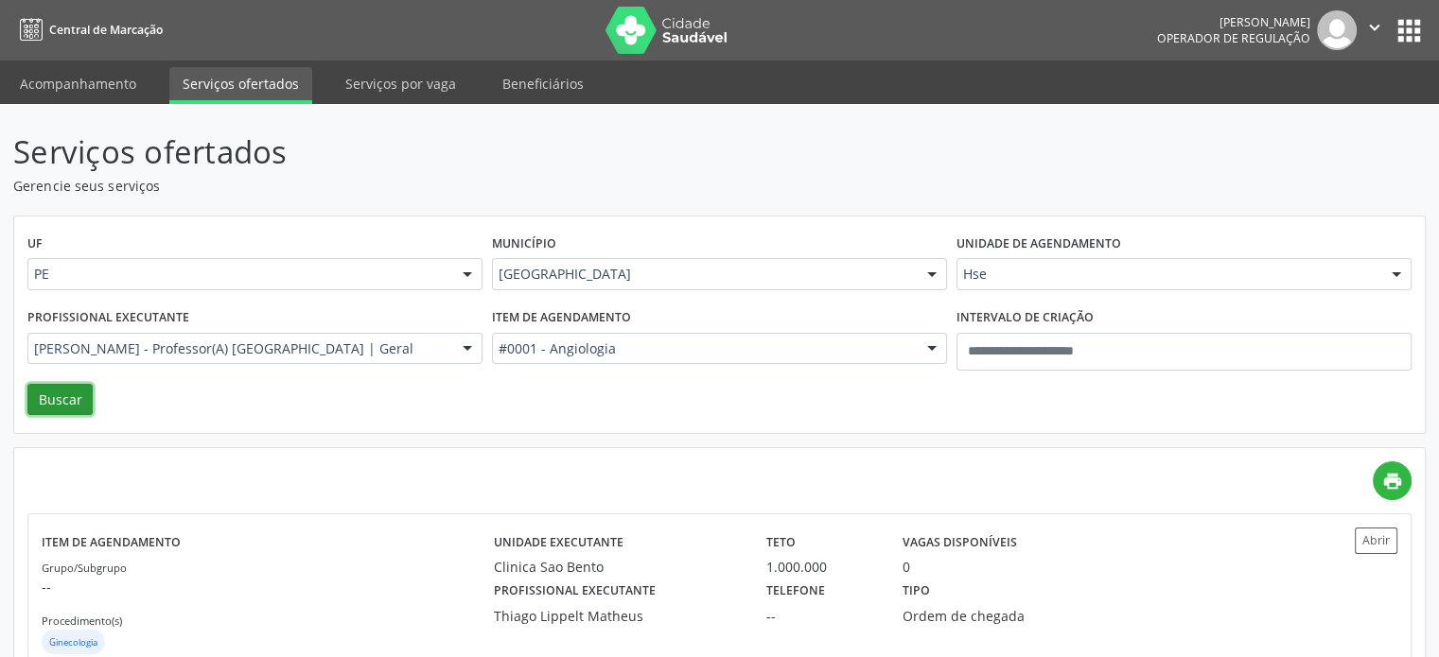
click at [87, 411] on button "Buscar" at bounding box center [59, 400] width 65 height 32
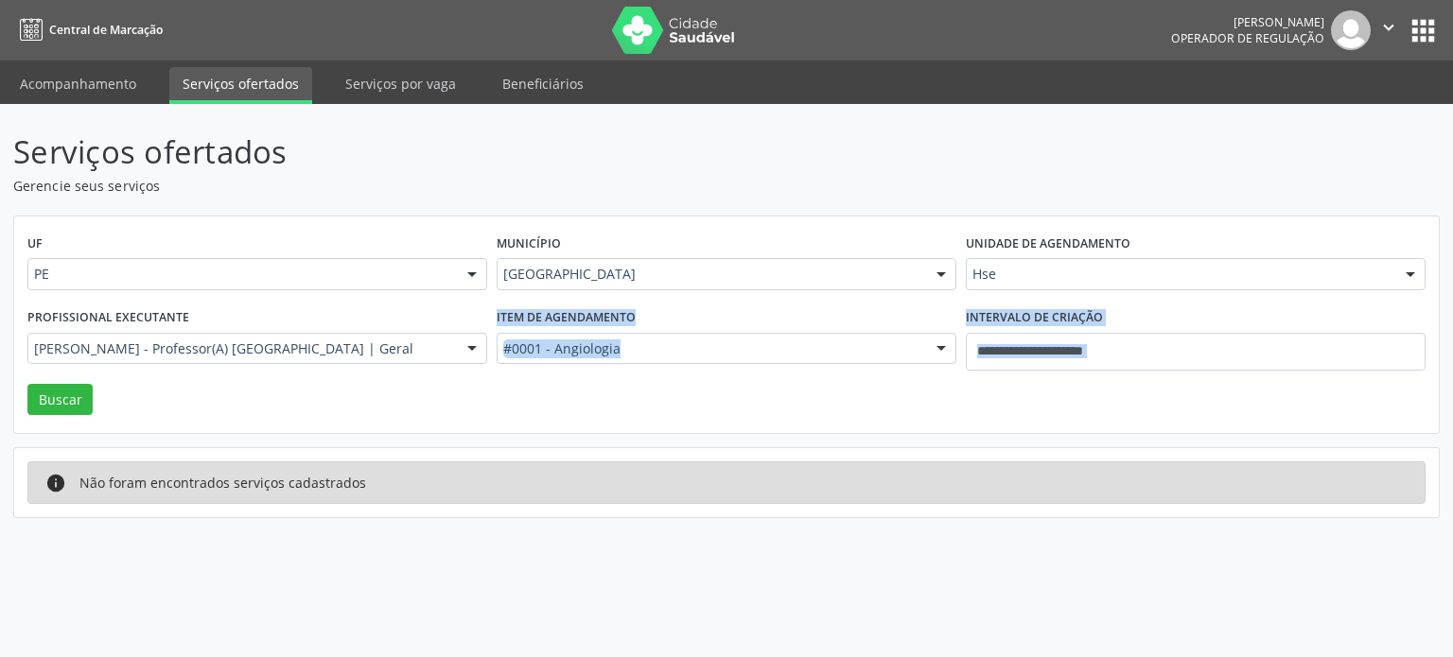
drag, startPoint x: 235, startPoint y: 401, endPoint x: 250, endPoint y: 361, distance: 42.5
click at [250, 361] on div "UF PE PE Nenhum resultado encontrado para: " " Não há nenhuma opção para ser ex…" at bounding box center [726, 326] width 1424 height 218
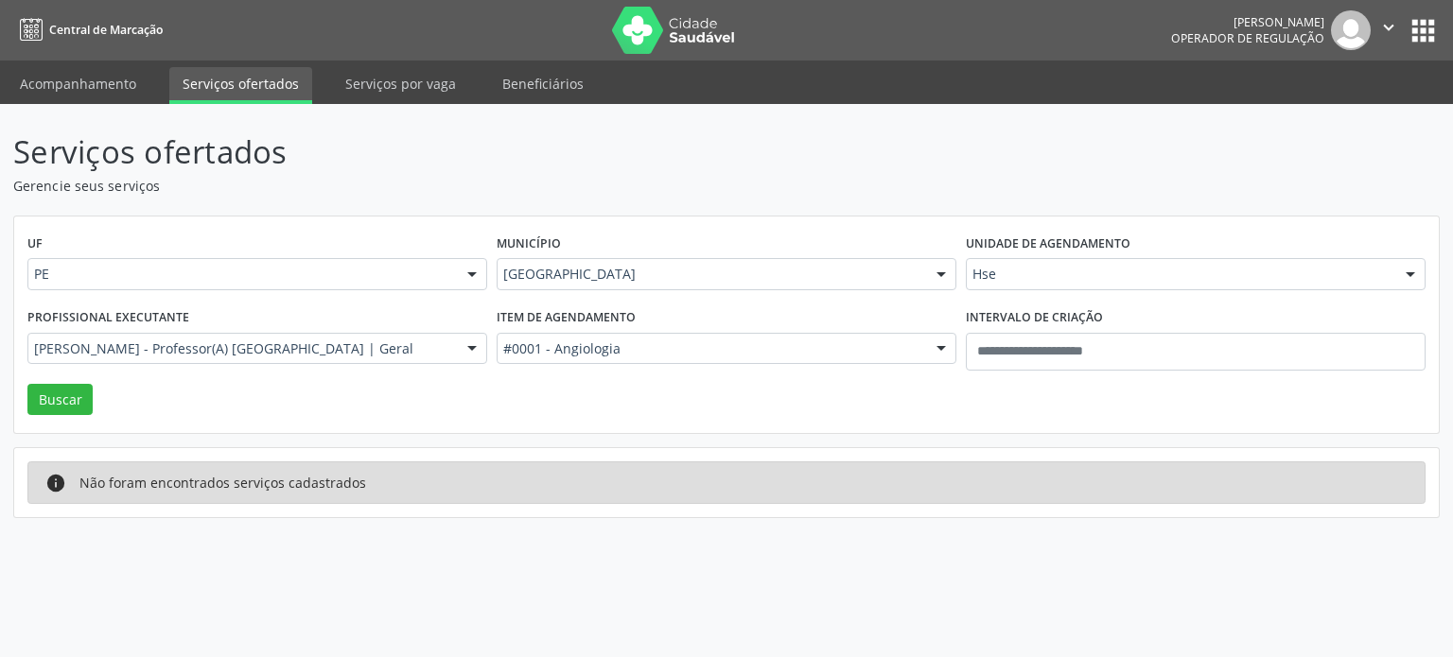
click at [250, 359] on div "Larissa Andrade - Professor(A) Nassau | Geral" at bounding box center [257, 349] width 460 height 32
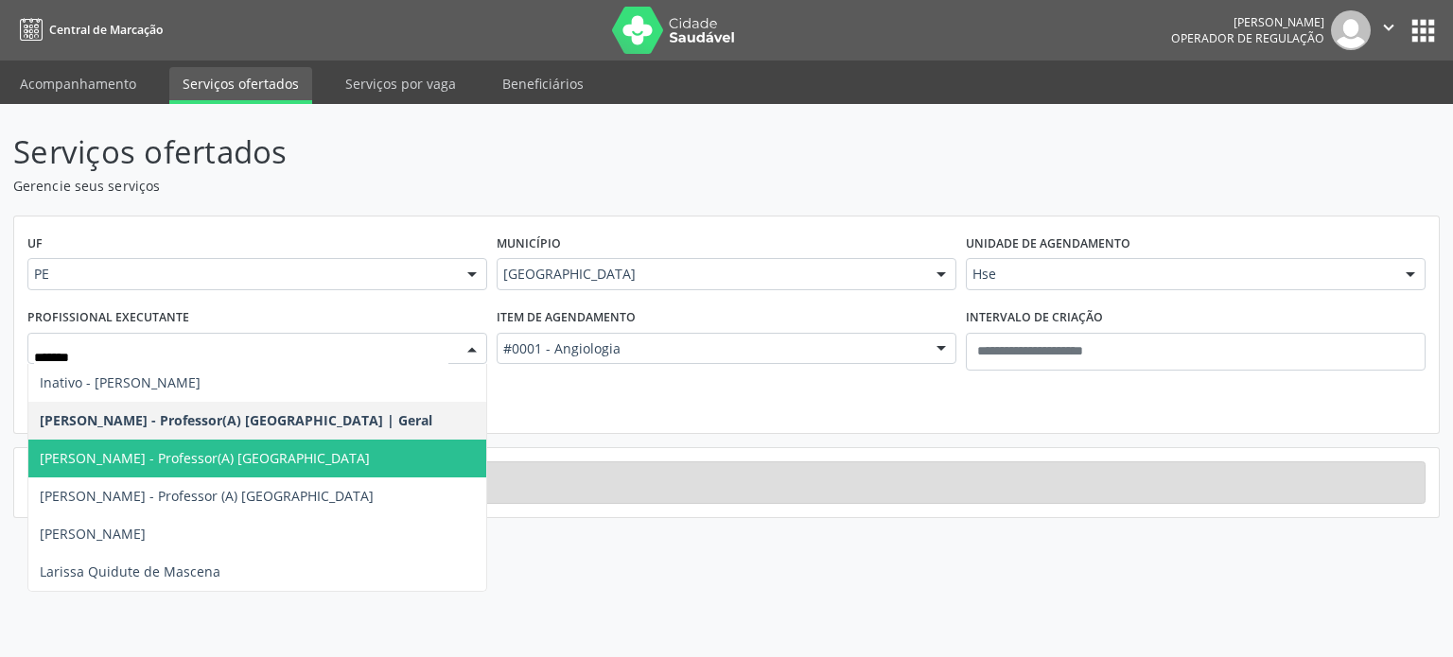
type input "*******"
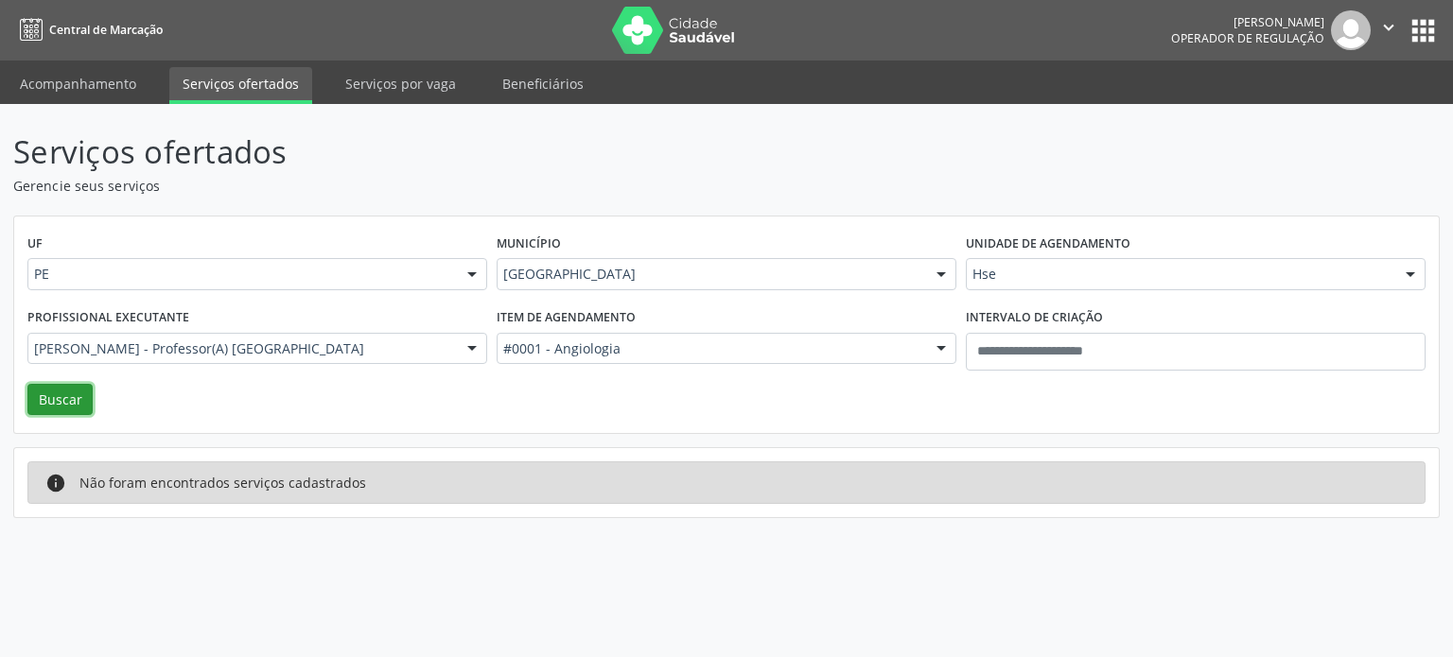
click at [84, 398] on button "Buscar" at bounding box center [59, 400] width 65 height 32
click at [139, 331] on label "Profissional executante" at bounding box center [108, 318] width 162 height 29
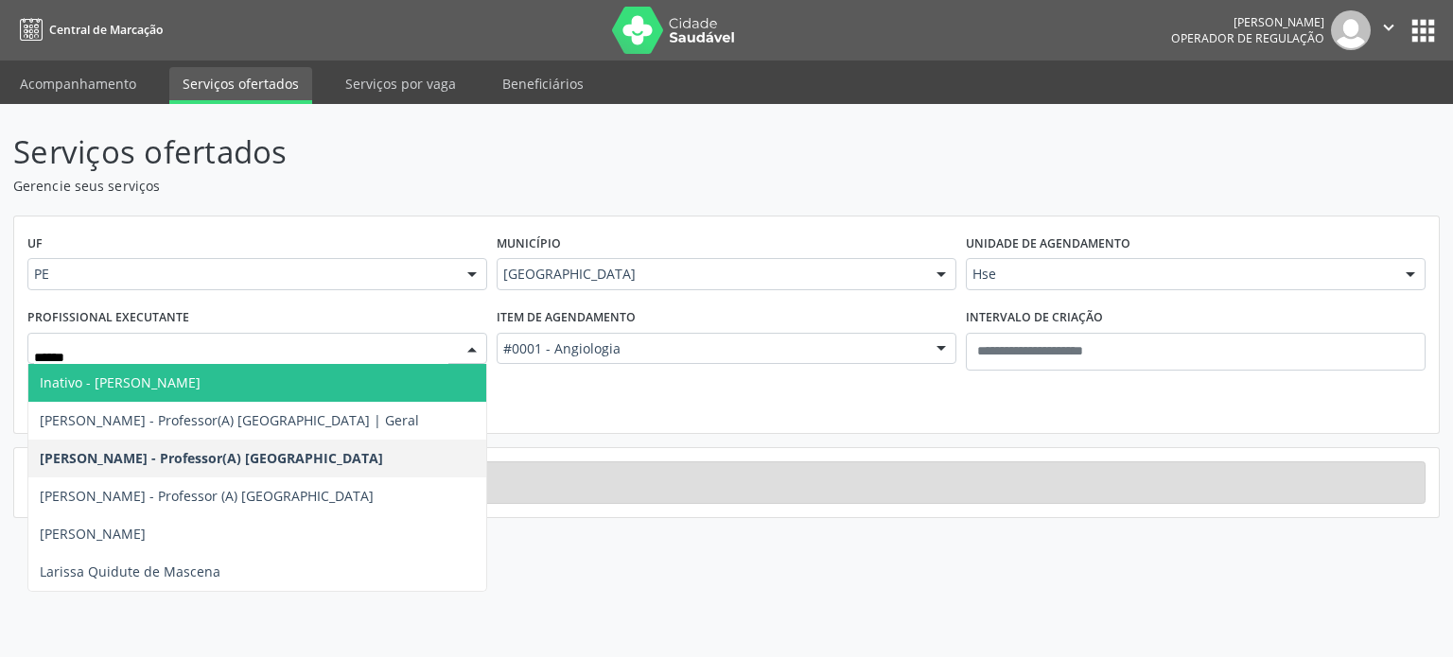
type input "*******"
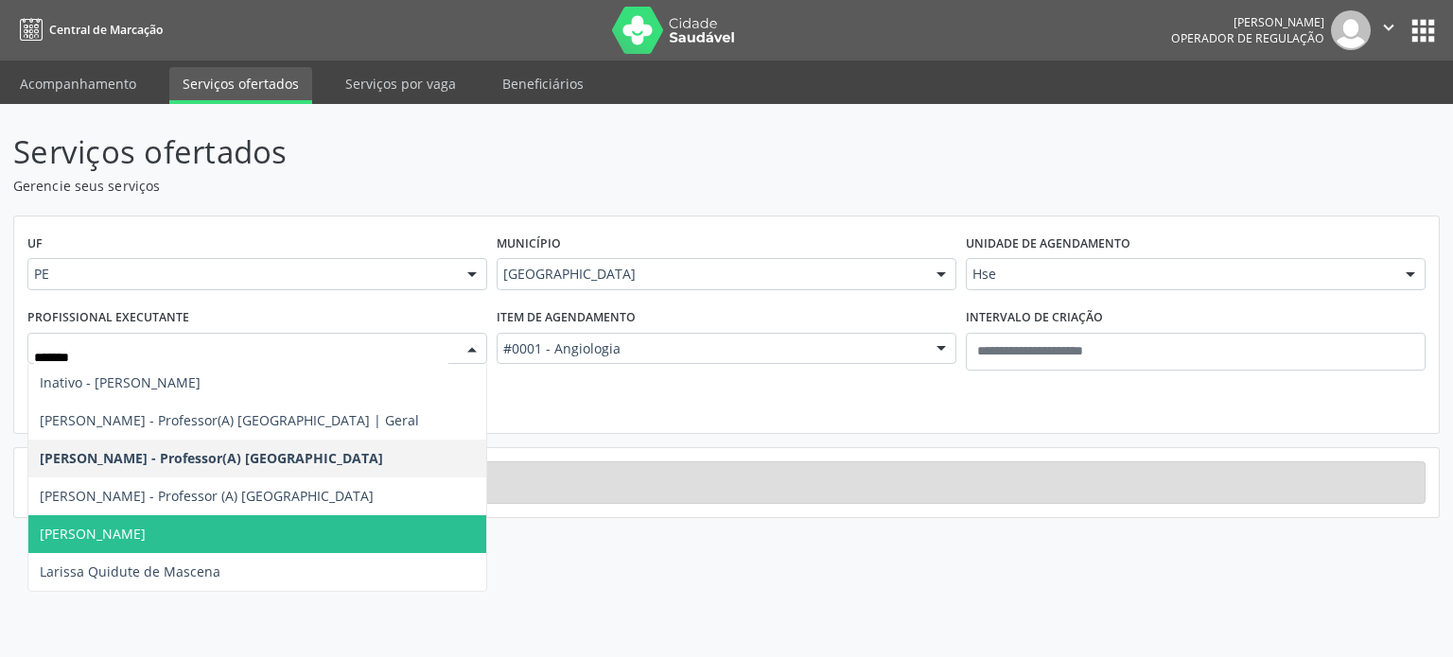
click at [146, 536] on span "Larissa Guimaraes Santos Plech" at bounding box center [93, 534] width 106 height 18
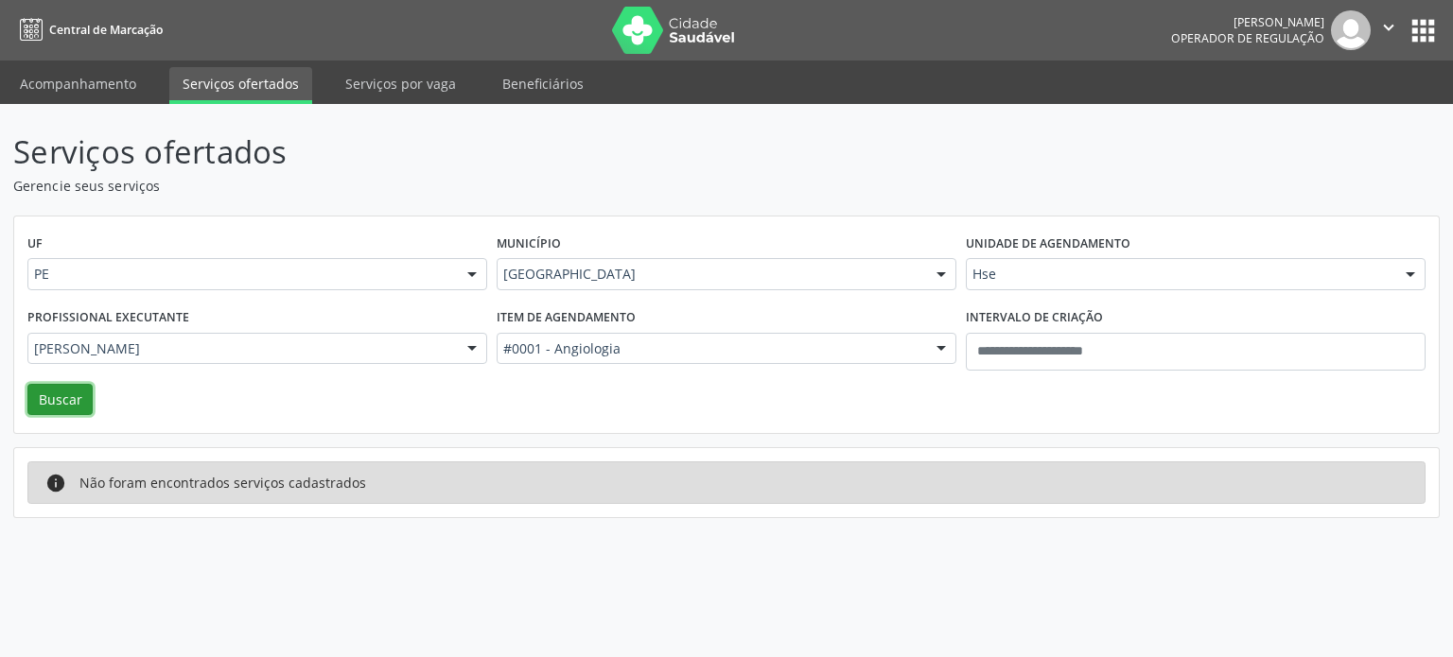
click at [62, 396] on button "Buscar" at bounding box center [59, 400] width 65 height 32
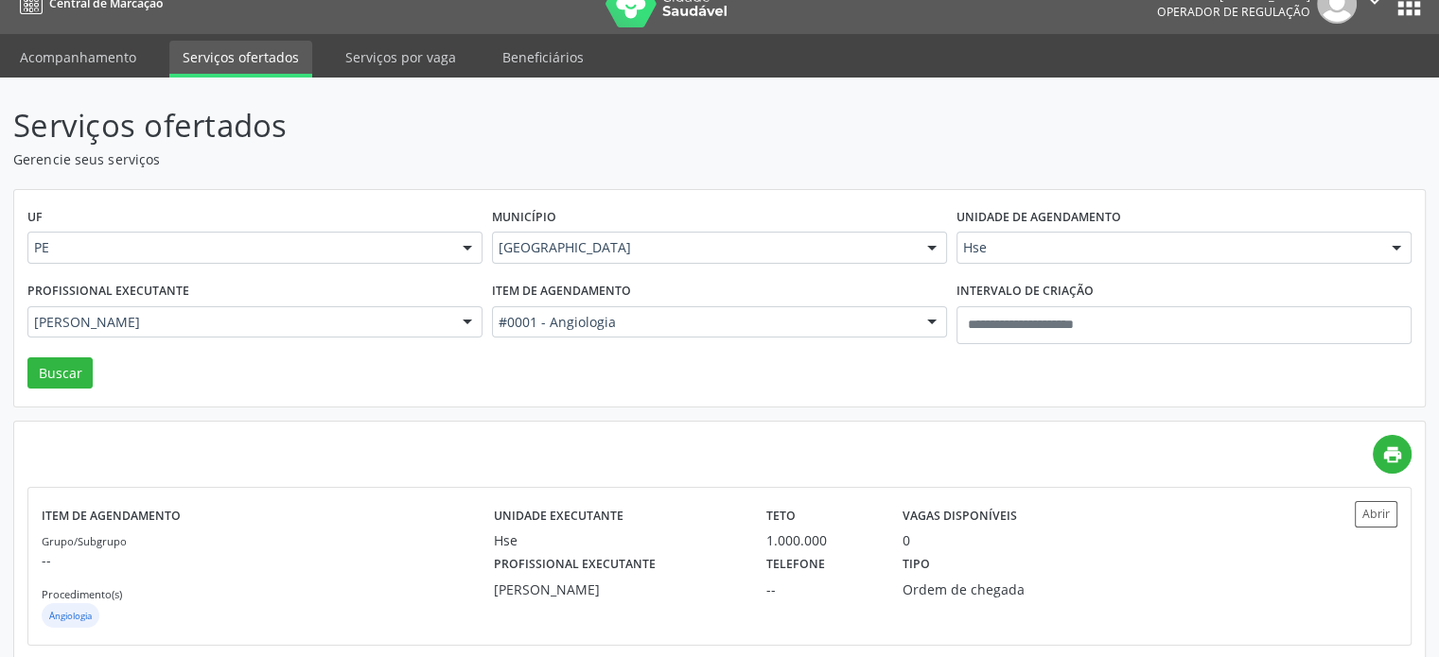
scroll to position [53, 0]
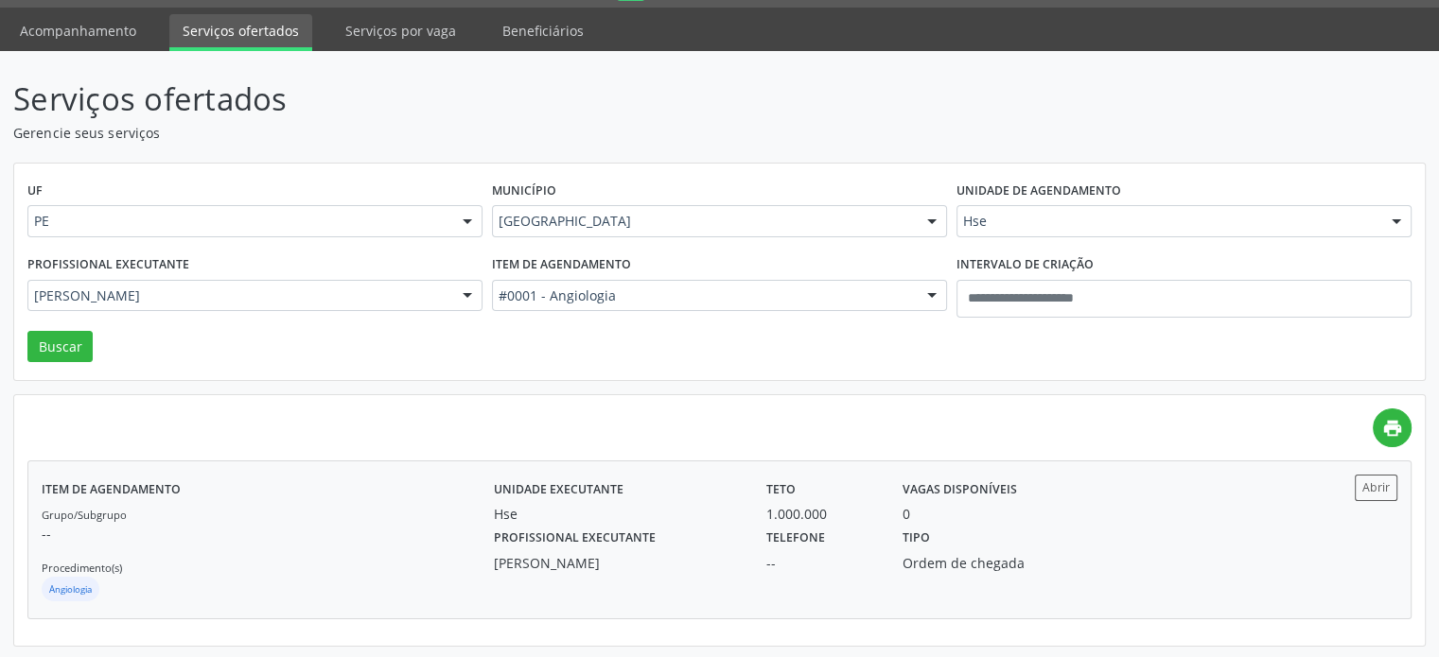
click at [636, 527] on label "Profissional executante" at bounding box center [575, 538] width 162 height 29
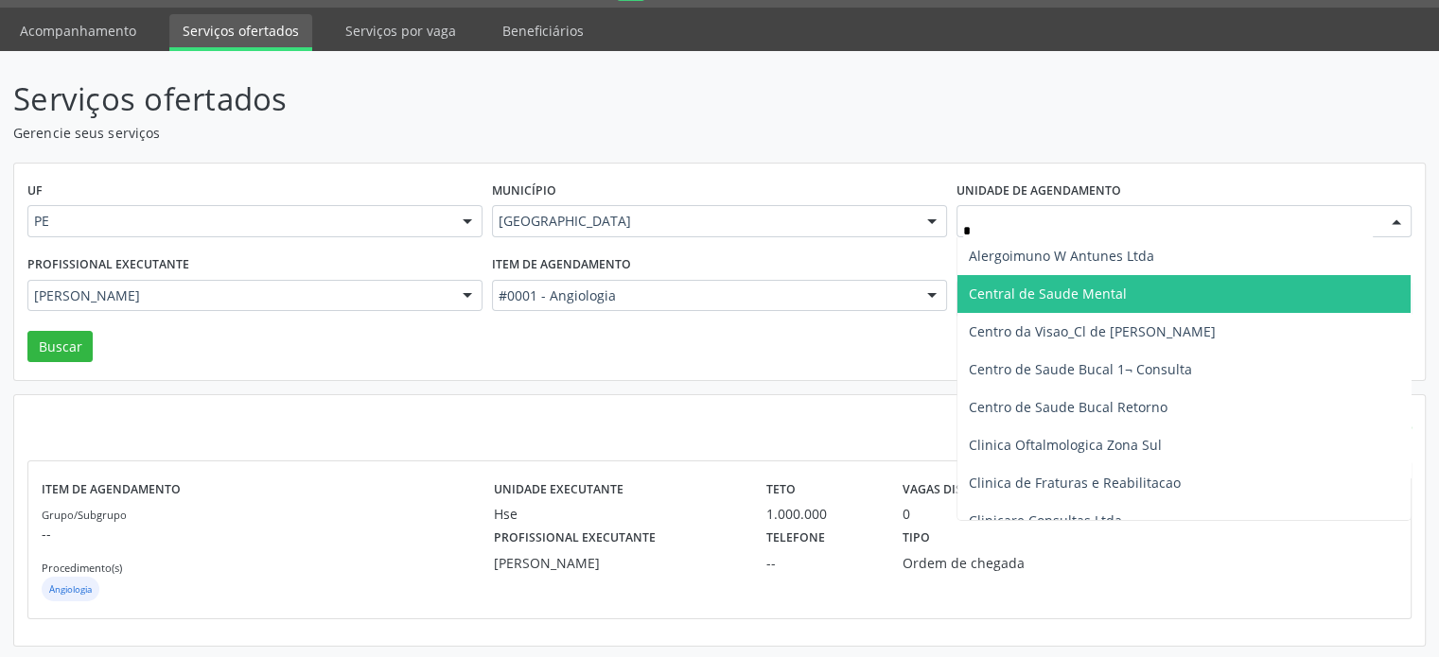
type input "**"
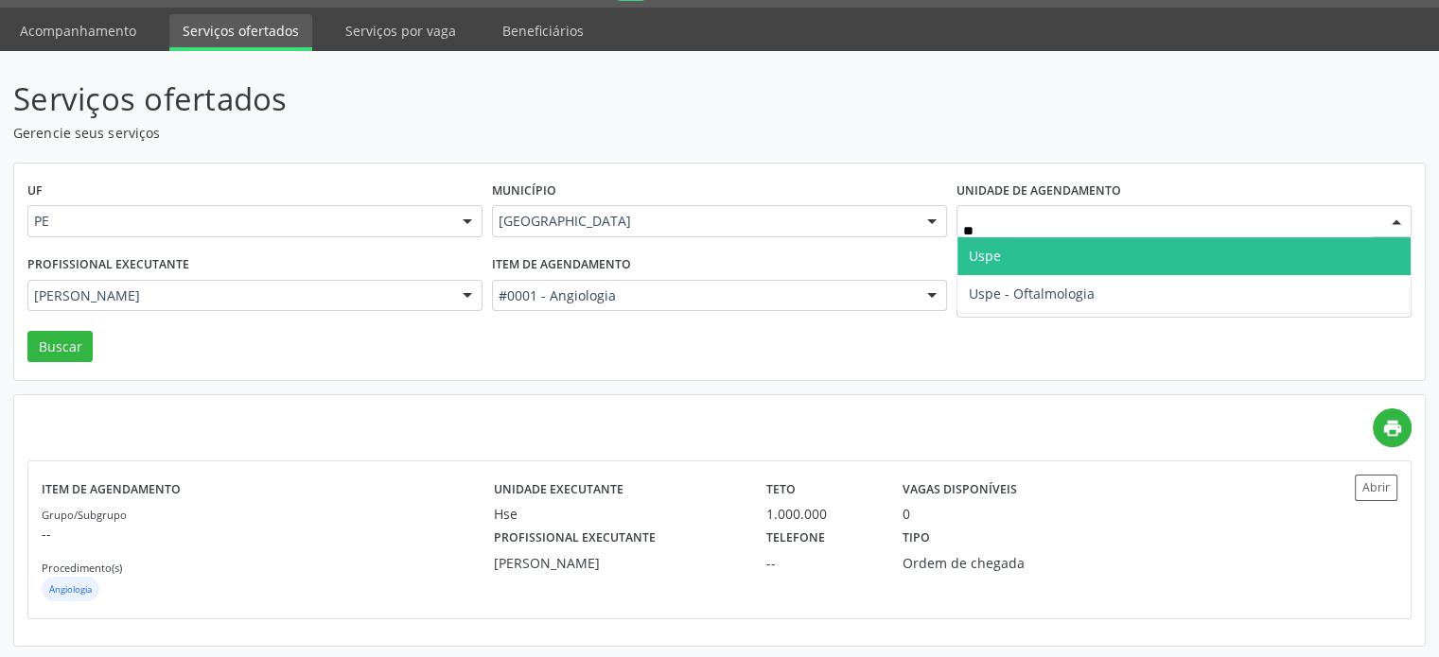
click at [1061, 253] on span "Uspe" at bounding box center [1183, 256] width 453 height 38
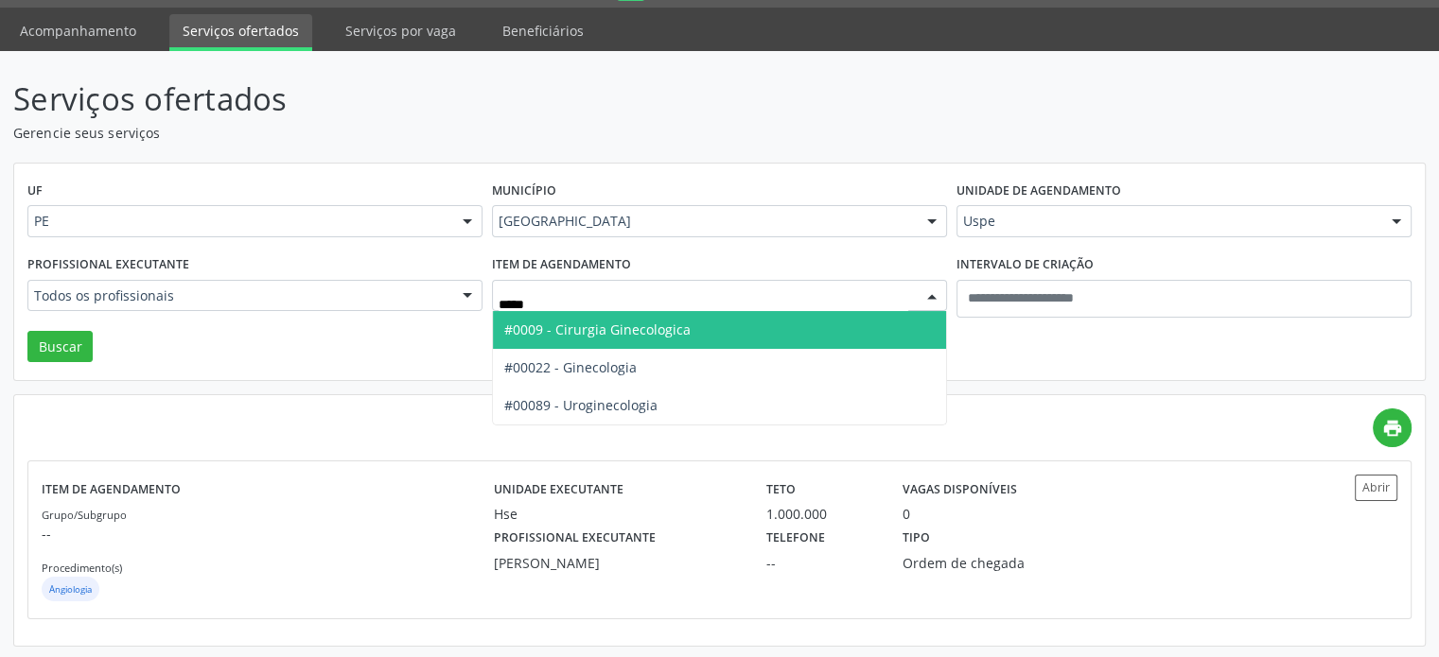
type input "******"
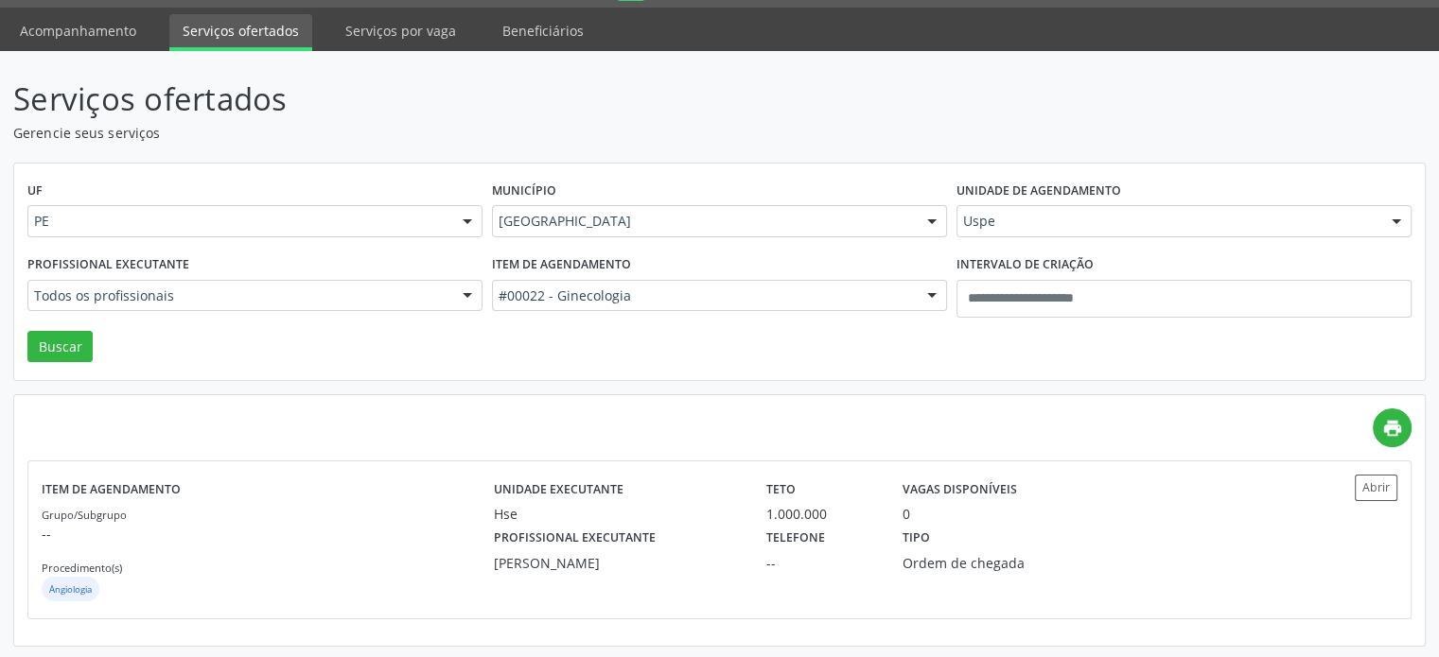
click at [271, 308] on div "Todos os profissionais" at bounding box center [254, 296] width 455 height 32
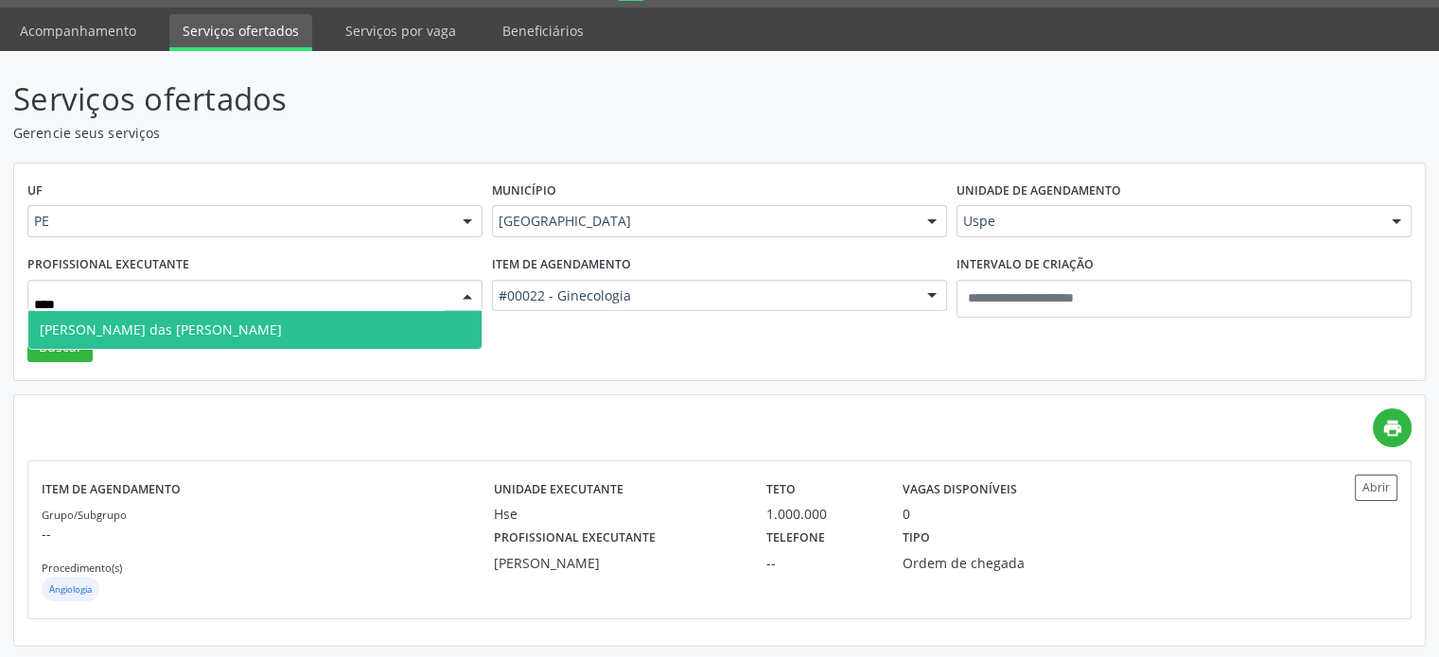
type input "*****"
click at [160, 322] on span "Maria das Gracas Barbosa Vidal de Carvalho" at bounding box center [161, 330] width 242 height 18
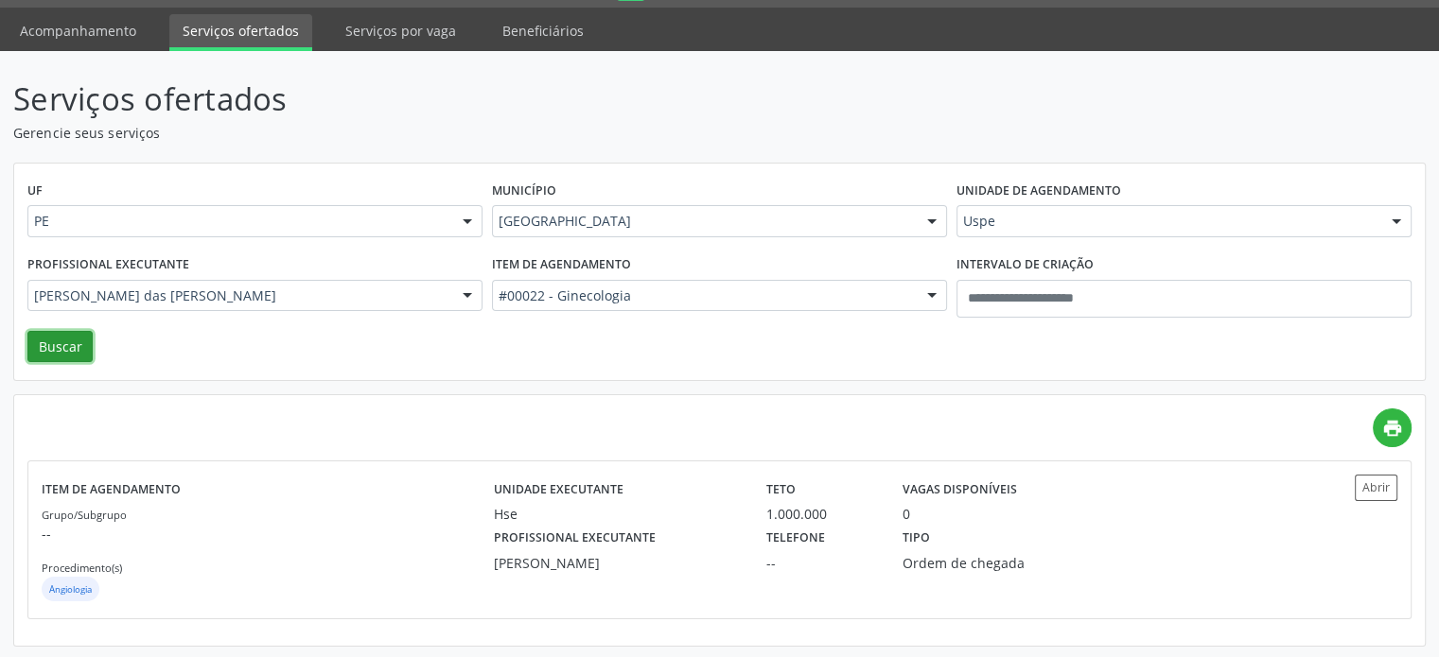
click at [60, 344] on button "Buscar" at bounding box center [59, 347] width 65 height 32
click at [730, 540] on div "Profissional executante Maria das Gracas Barbosa Vidal de Carvalho" at bounding box center [617, 548] width 272 height 49
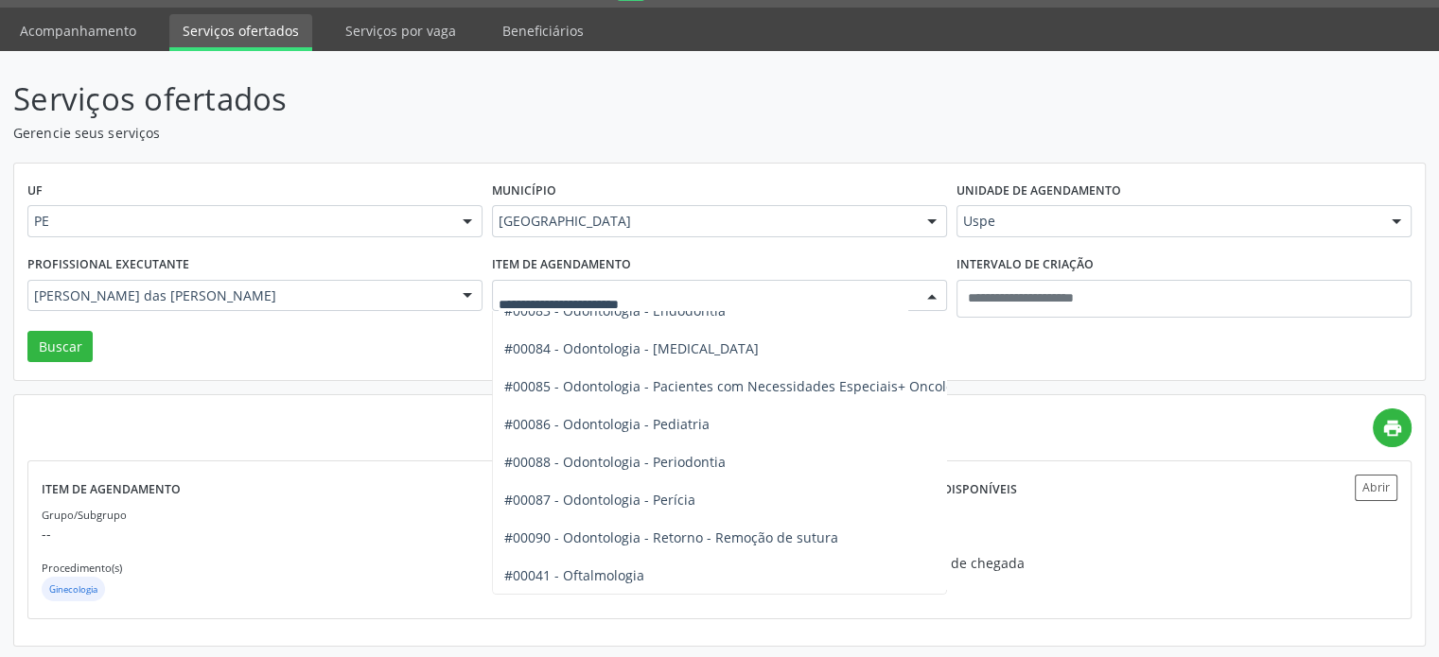
scroll to position [2648, 0]
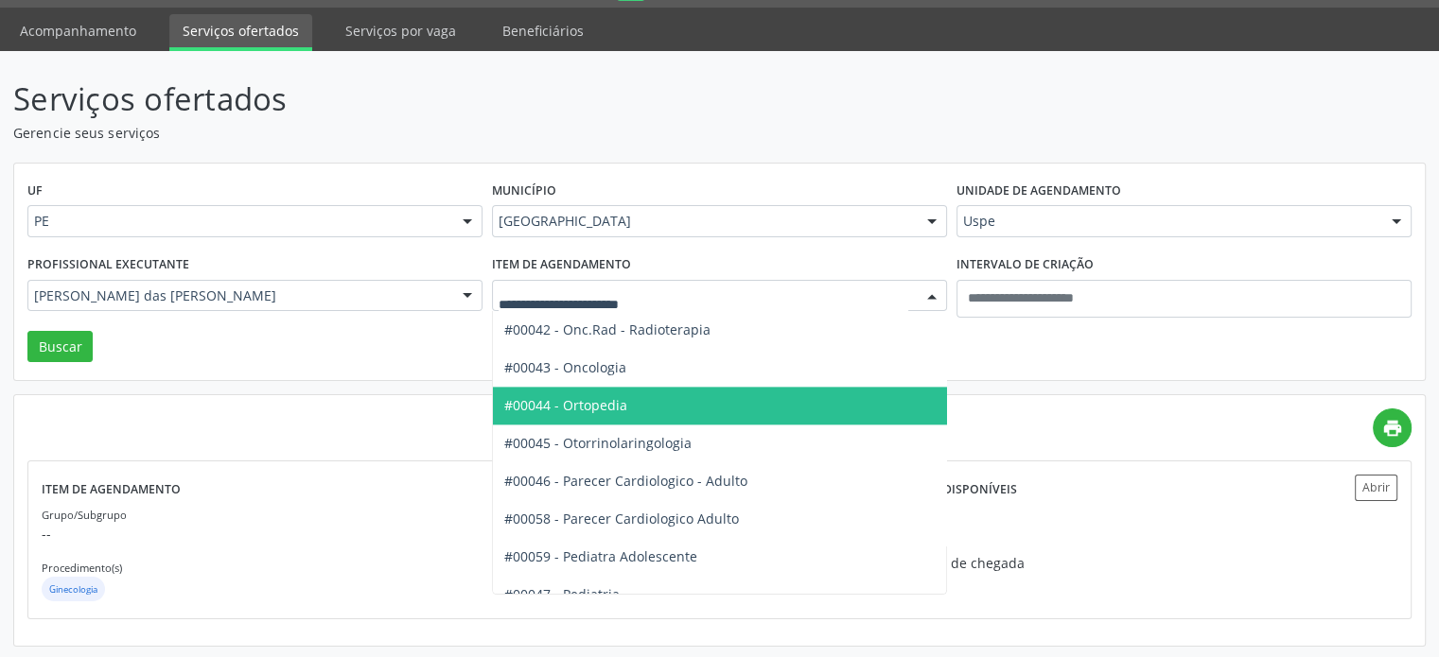
click at [670, 413] on span "#00044 - Ortopedia" at bounding box center [755, 406] width 524 height 38
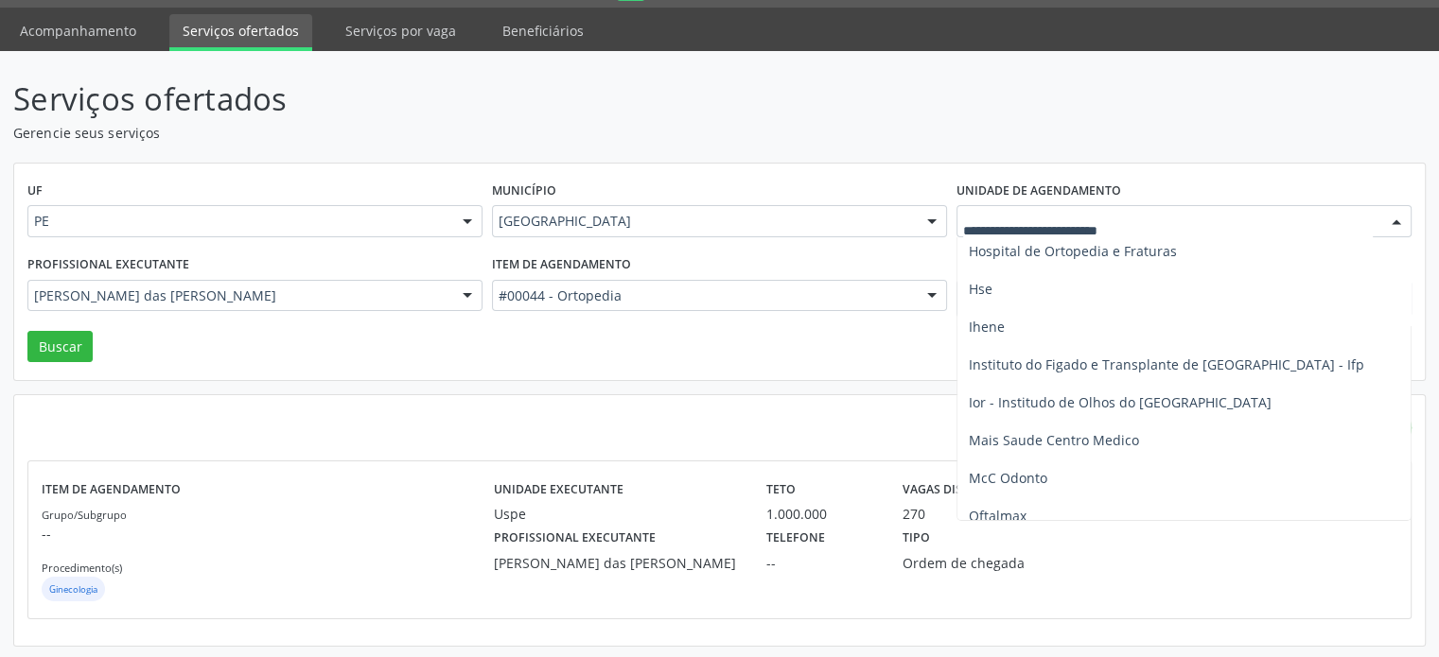
scroll to position [1608, 0]
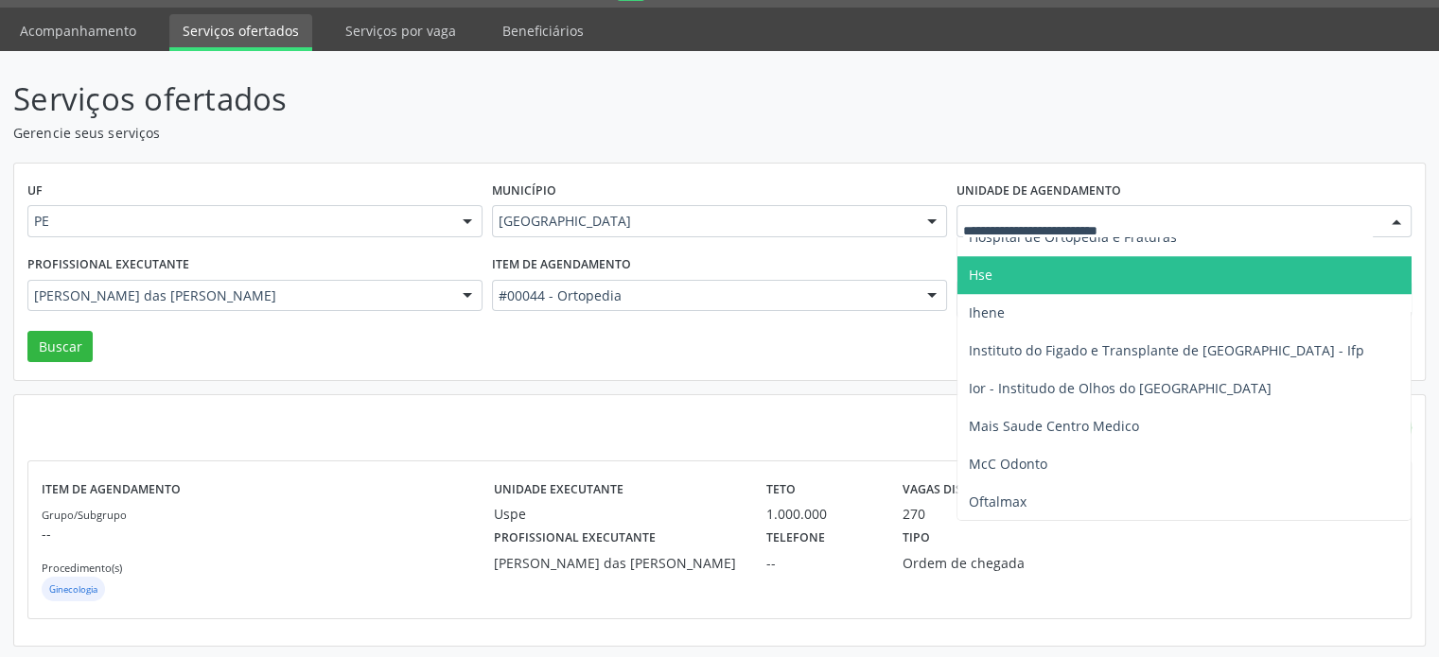
click at [1203, 271] on span "Hse" at bounding box center [1194, 275] width 474 height 38
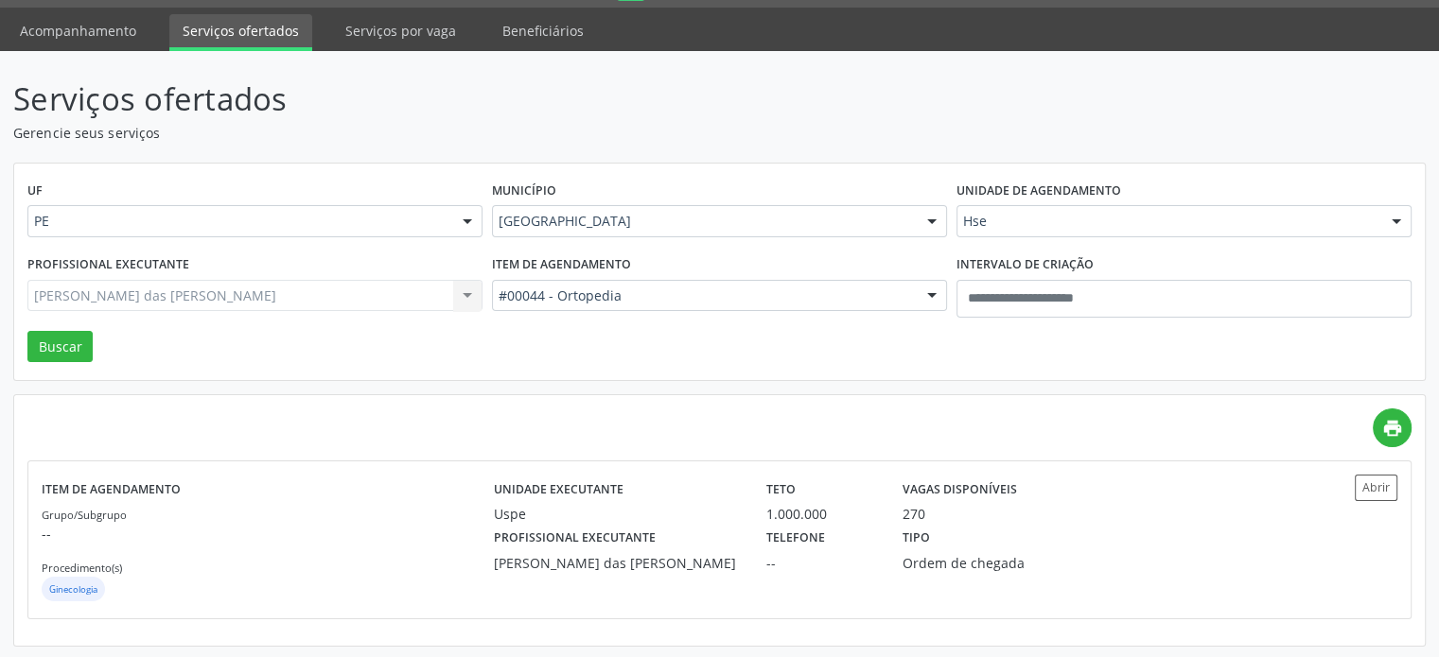
click at [223, 308] on div "Maria das Gracas Barbosa Vidal de Carvalho Todos os profissionais Aderaldo Tade…" at bounding box center [254, 296] width 455 height 32
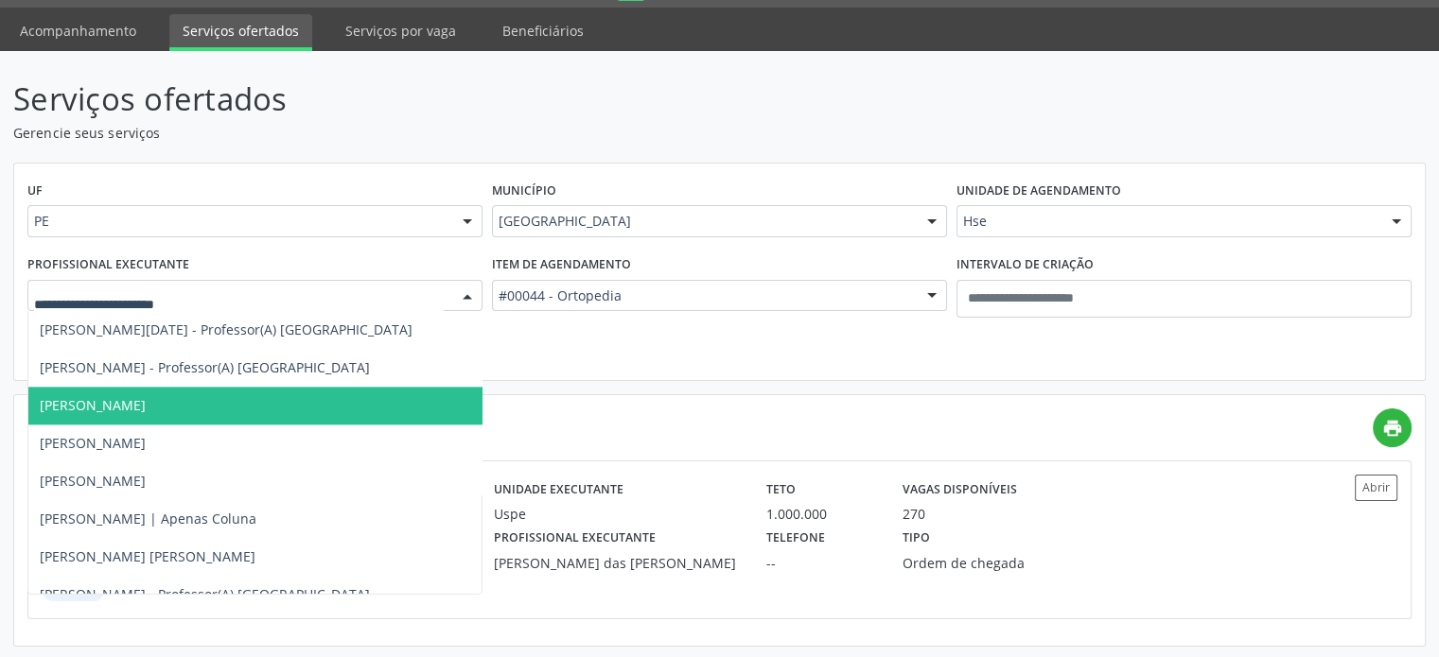
scroll to position [2554, 0]
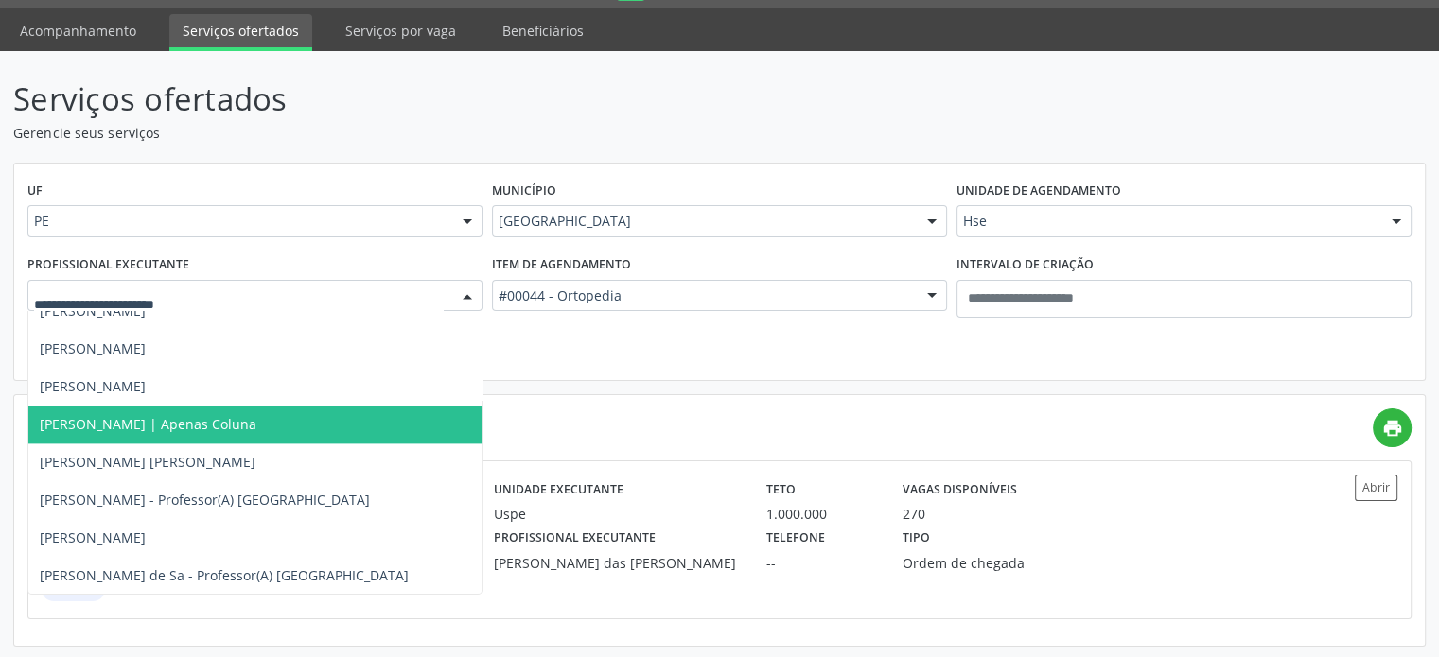
click at [231, 433] on span "Claudio Antonio da Costa Neto | Apenas Coluna" at bounding box center [346, 425] width 637 height 38
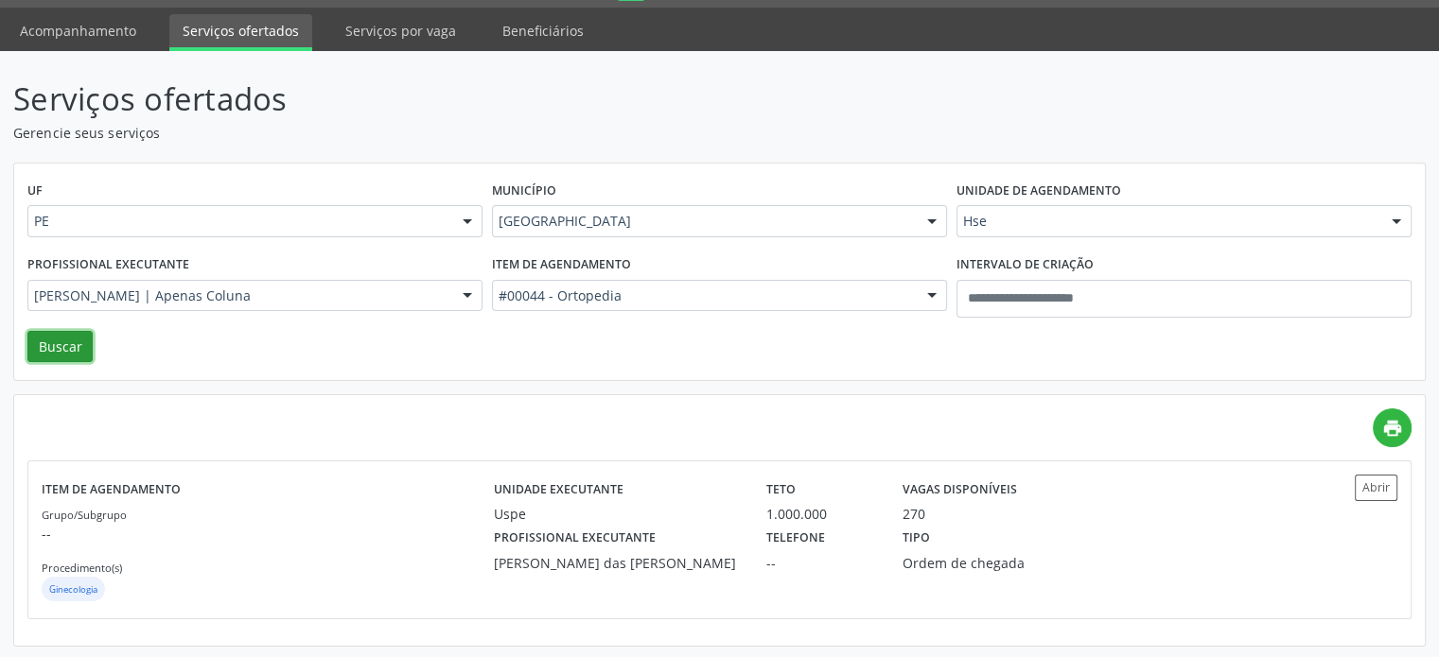
click at [30, 341] on button "Buscar" at bounding box center [59, 347] width 65 height 32
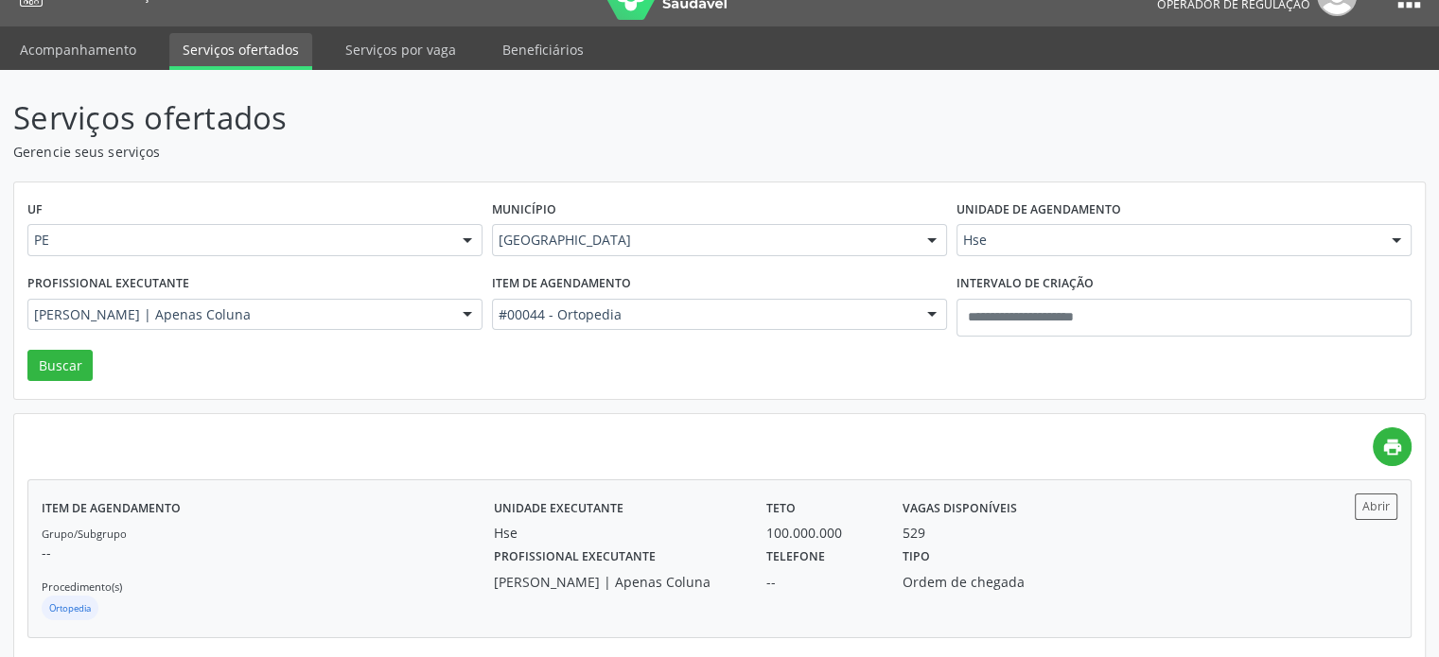
scroll to position [53, 0]
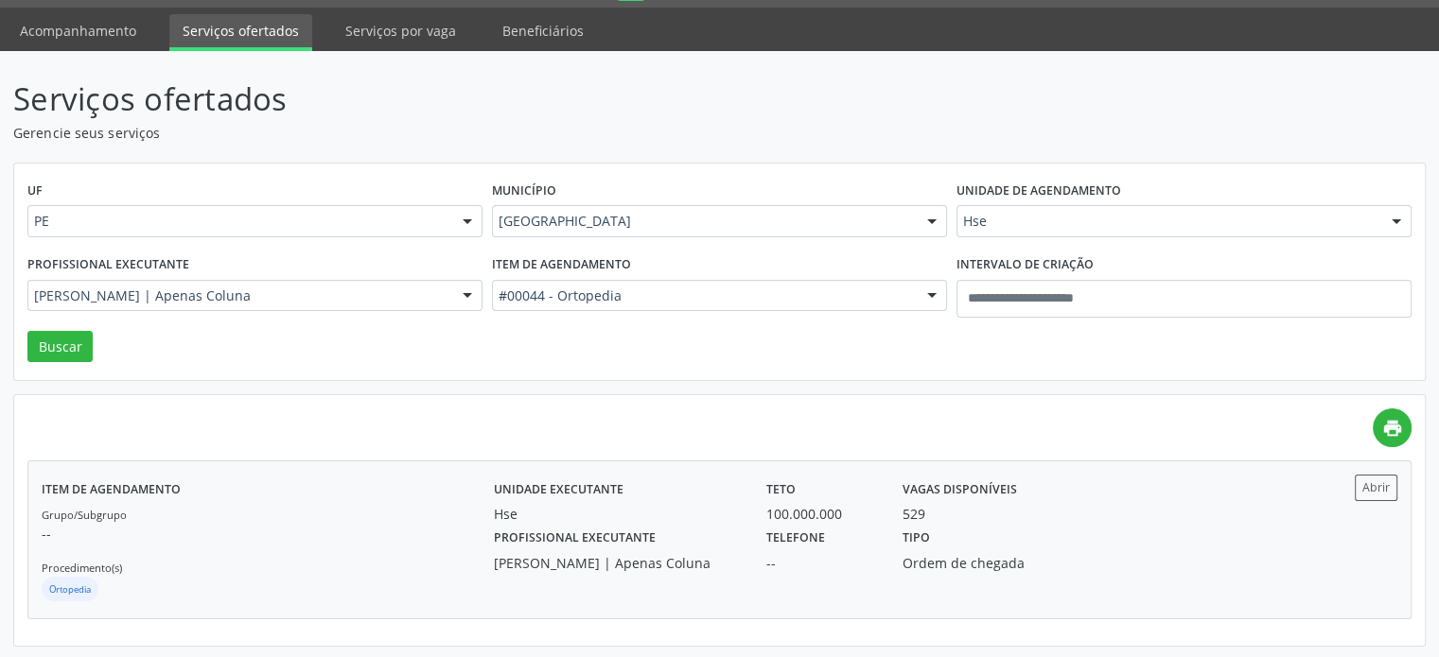
click at [734, 488] on div "Unidade executante Hse" at bounding box center [617, 499] width 272 height 49
click at [987, 236] on div "Hse Todos os estabelecimentos Alergoimuno W Antunes Ltda Boa Vista Medical Cent…" at bounding box center [1183, 221] width 455 height 32
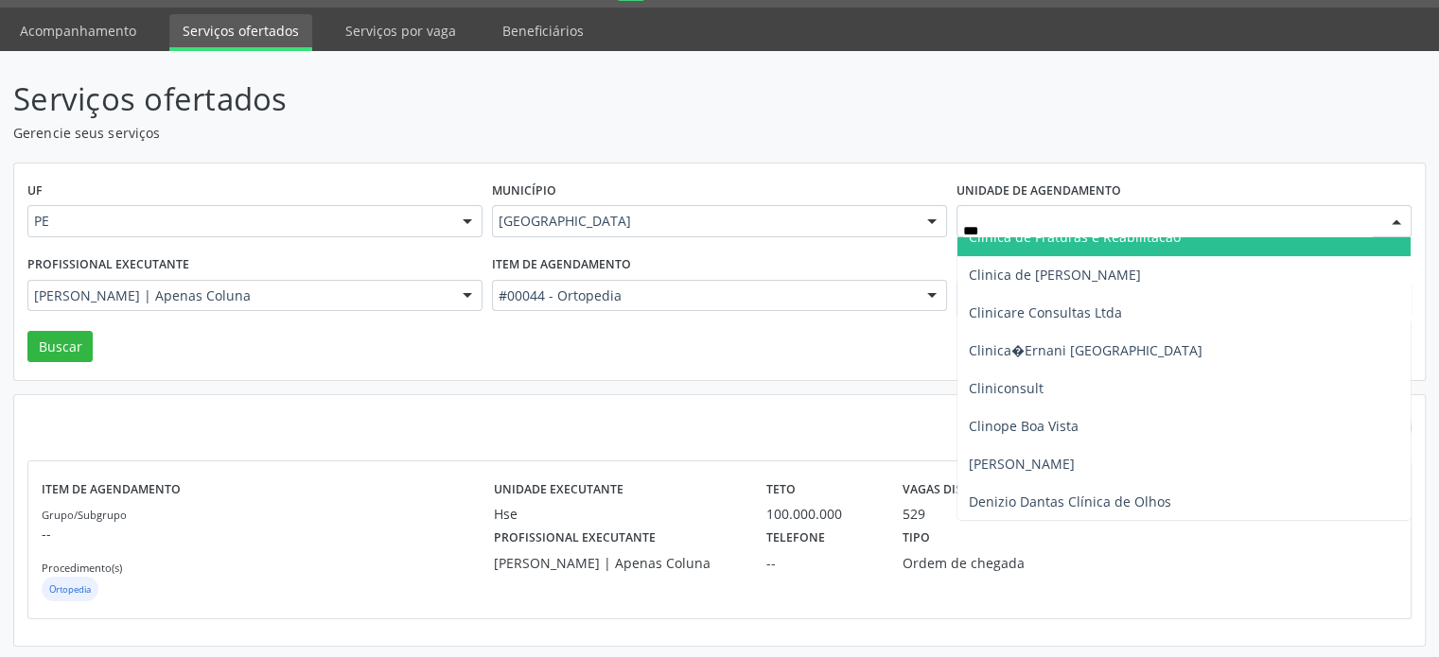
scroll to position [0, 0]
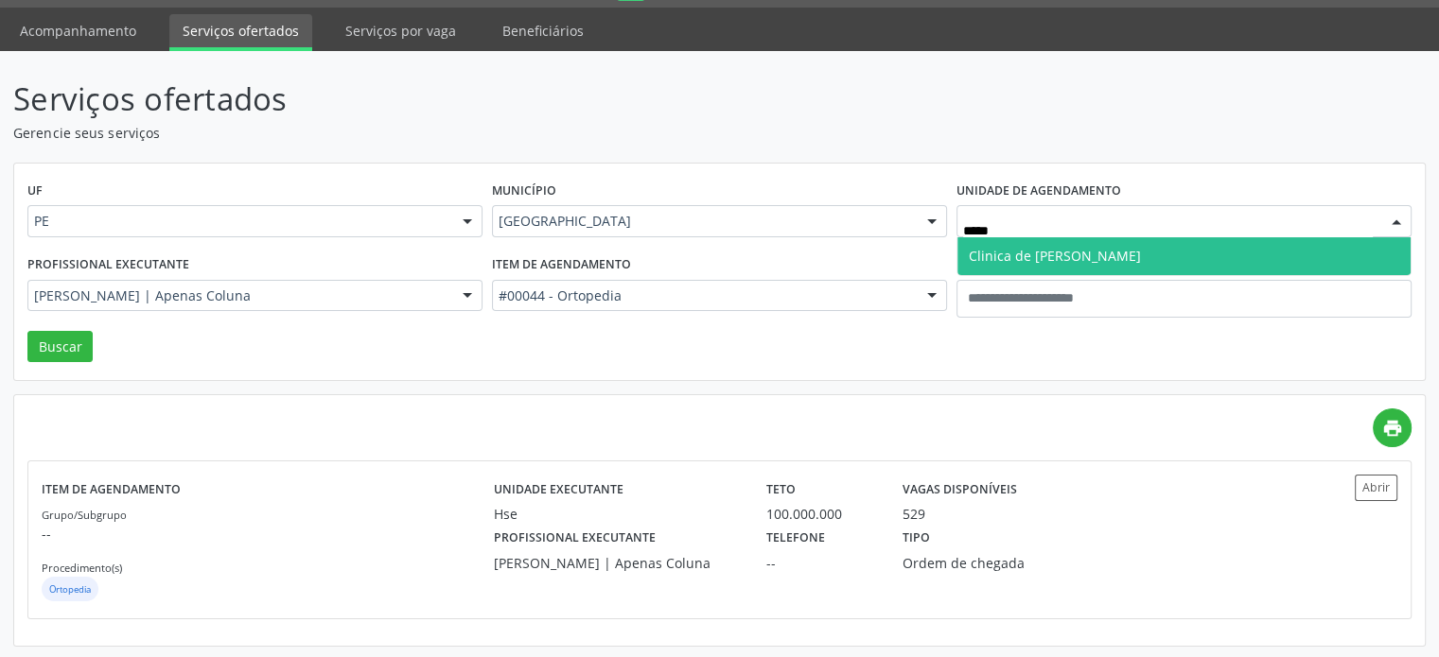
type input "******"
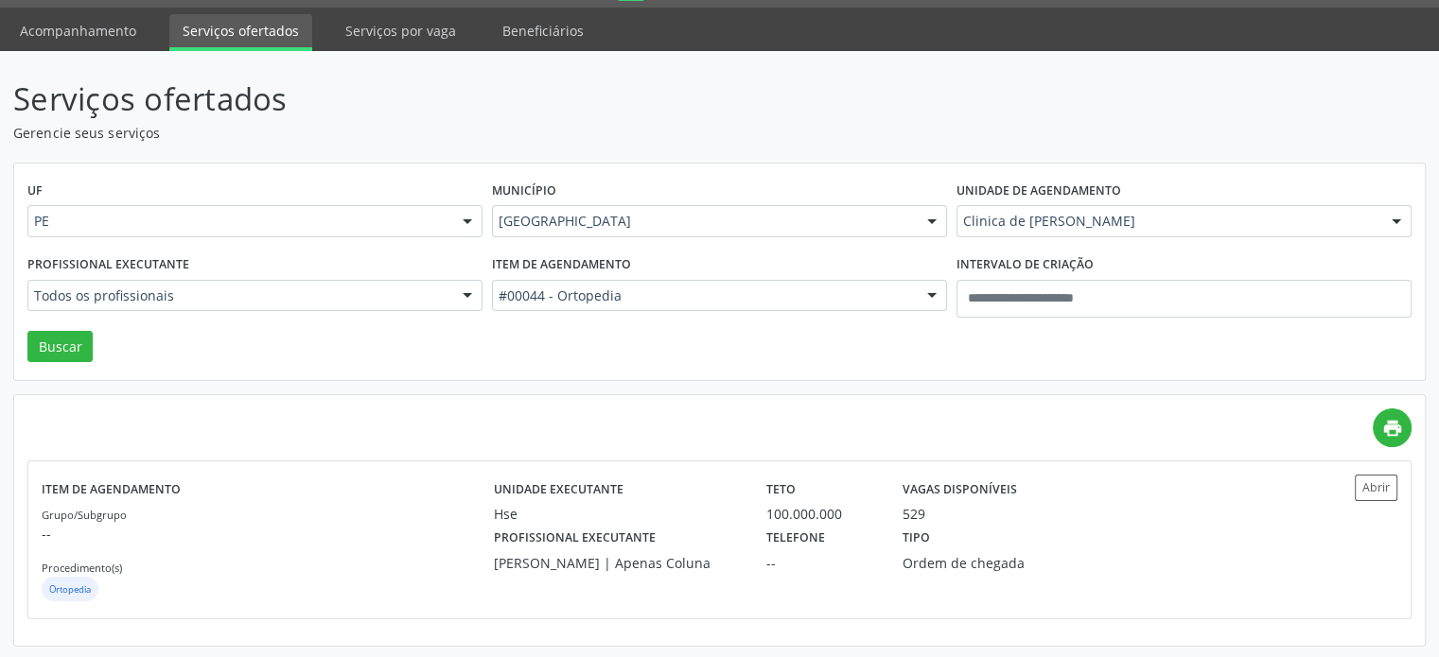
click at [586, 282] on div "#00044 - Ortopedia" at bounding box center [719, 296] width 455 height 32
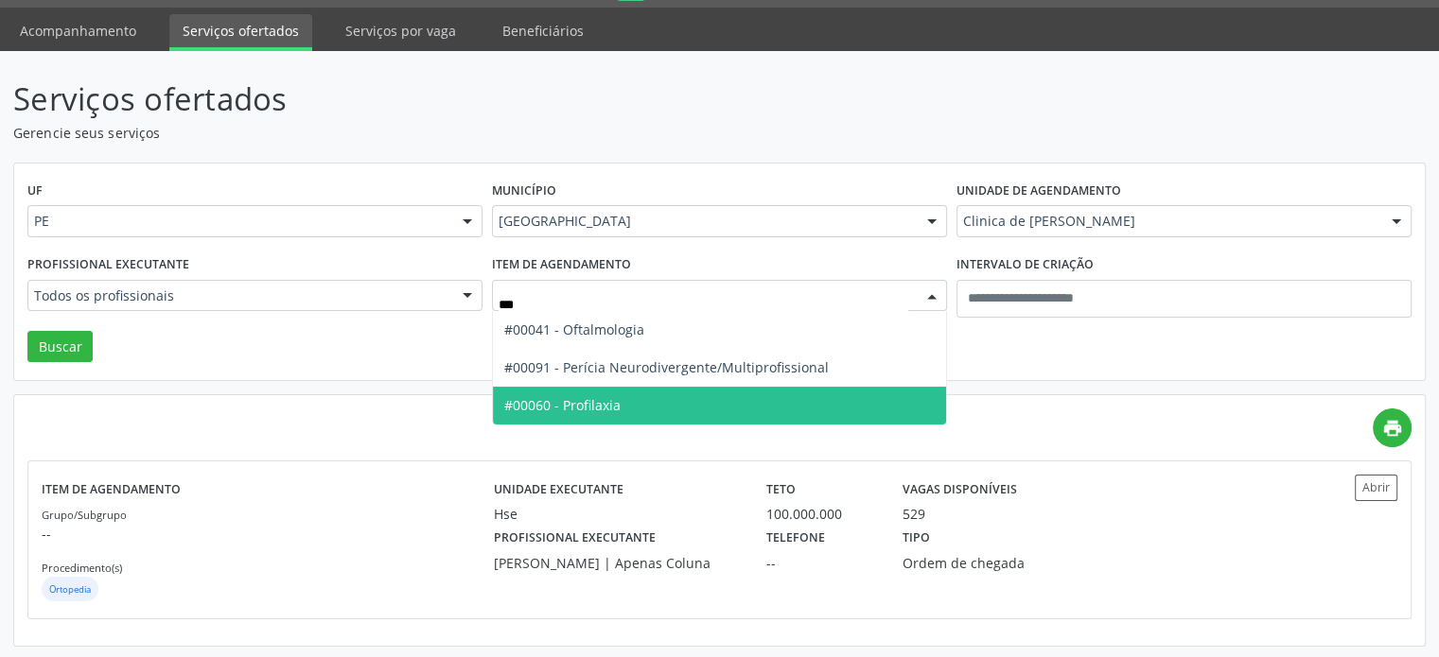
type input "****"
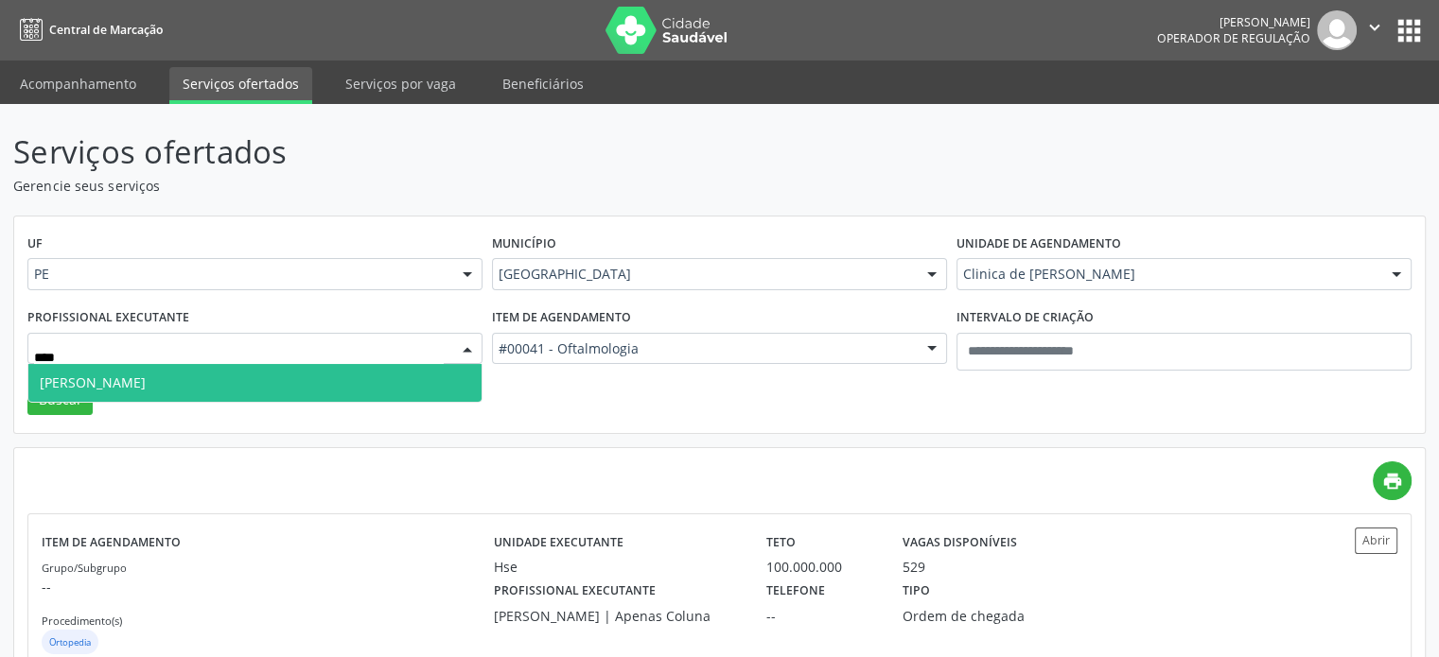
type input "*****"
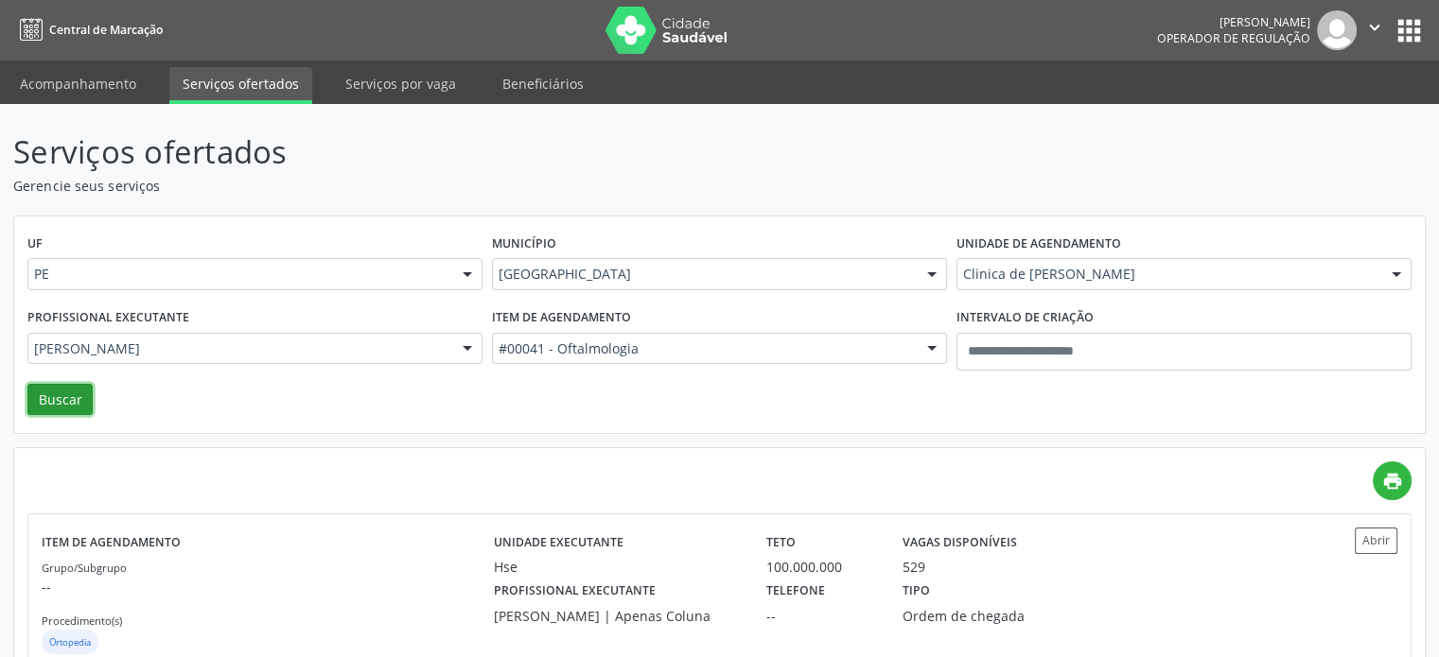
click at [58, 397] on button "Buscar" at bounding box center [59, 400] width 65 height 32
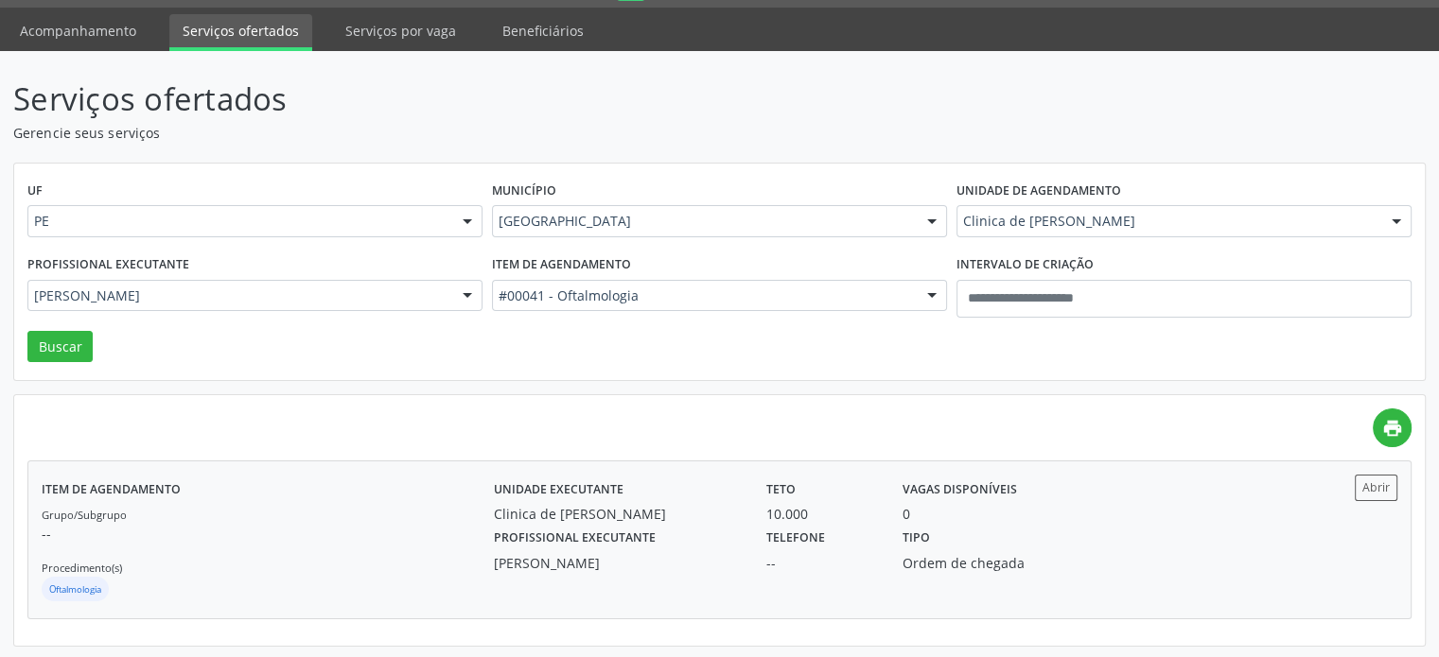
click at [885, 559] on div "Telefone --" at bounding box center [821, 548] width 136 height 49
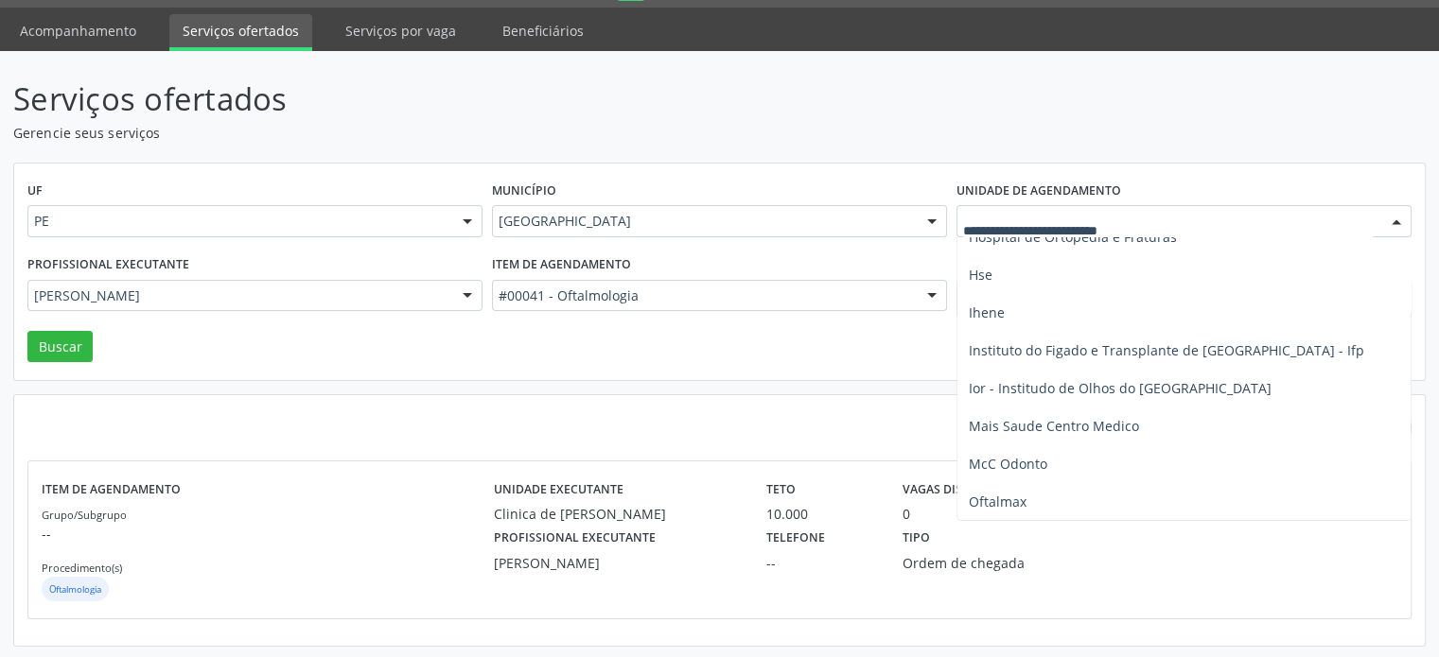
scroll to position [2176, 0]
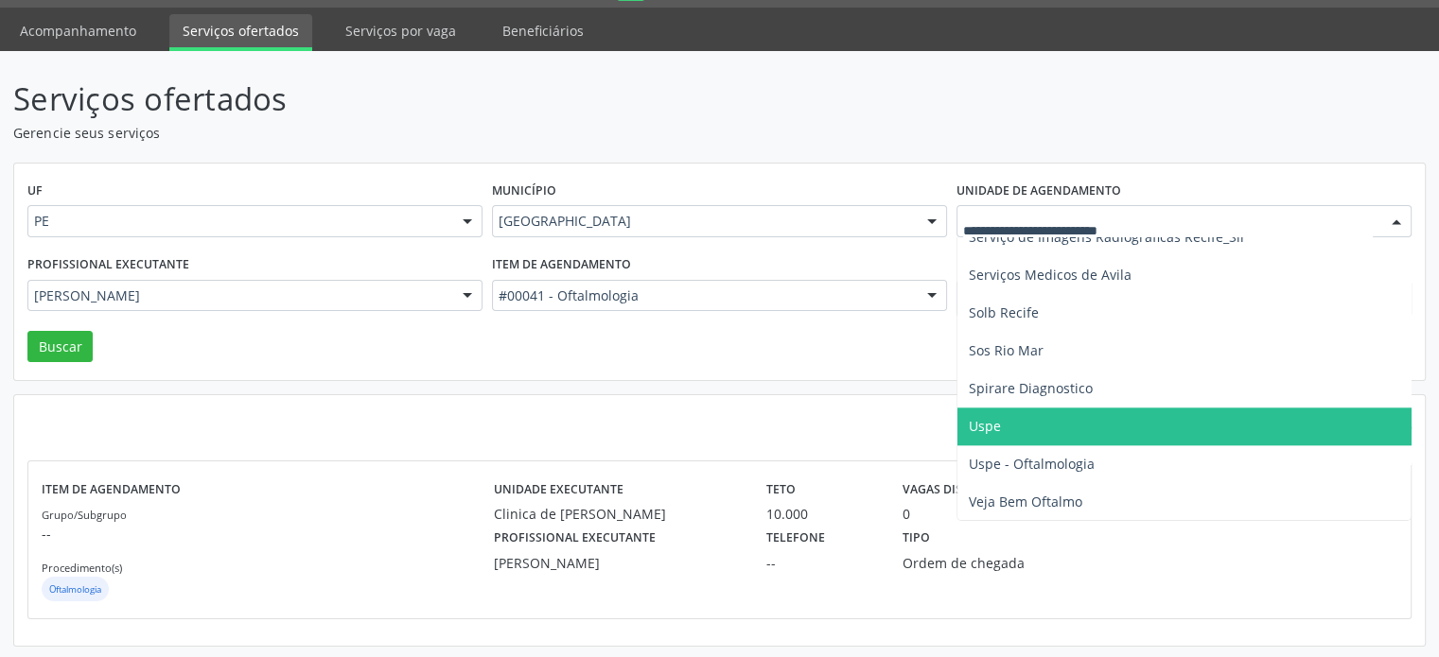
click at [1146, 428] on span "Uspe" at bounding box center [1194, 427] width 474 height 38
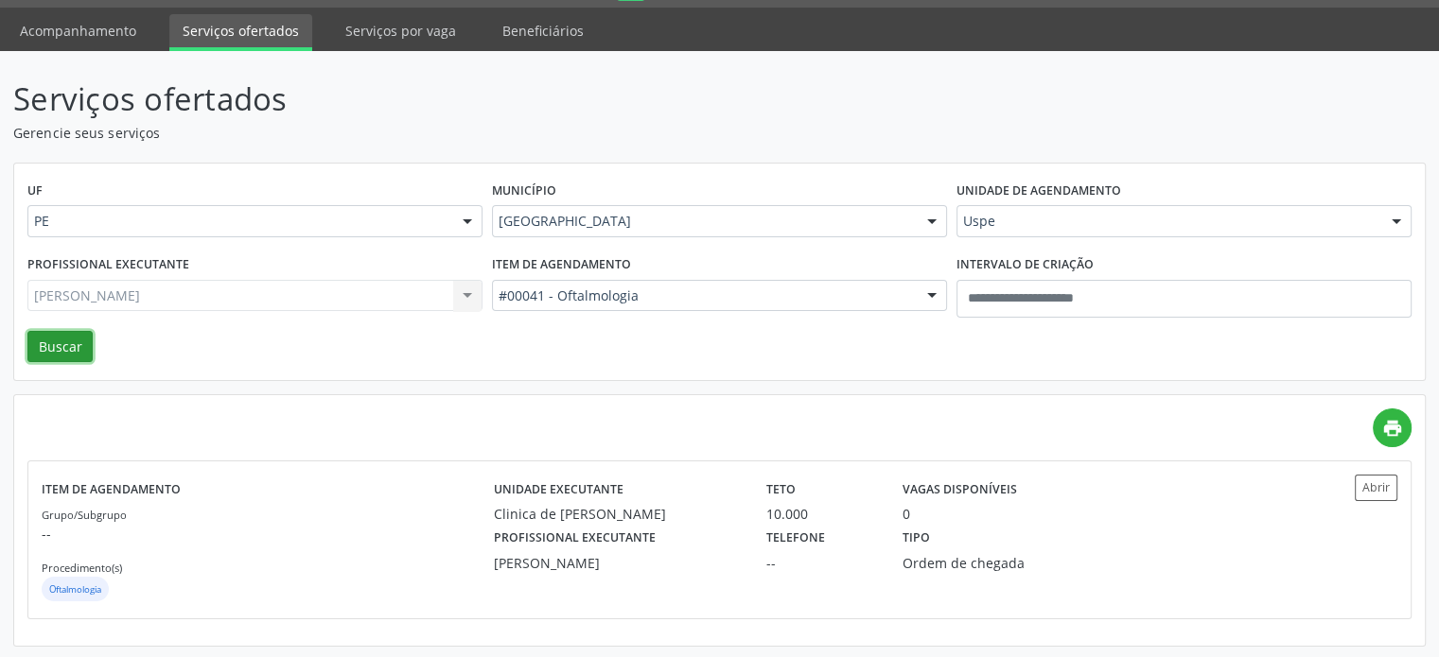
click at [67, 358] on button "Buscar" at bounding box center [59, 347] width 65 height 32
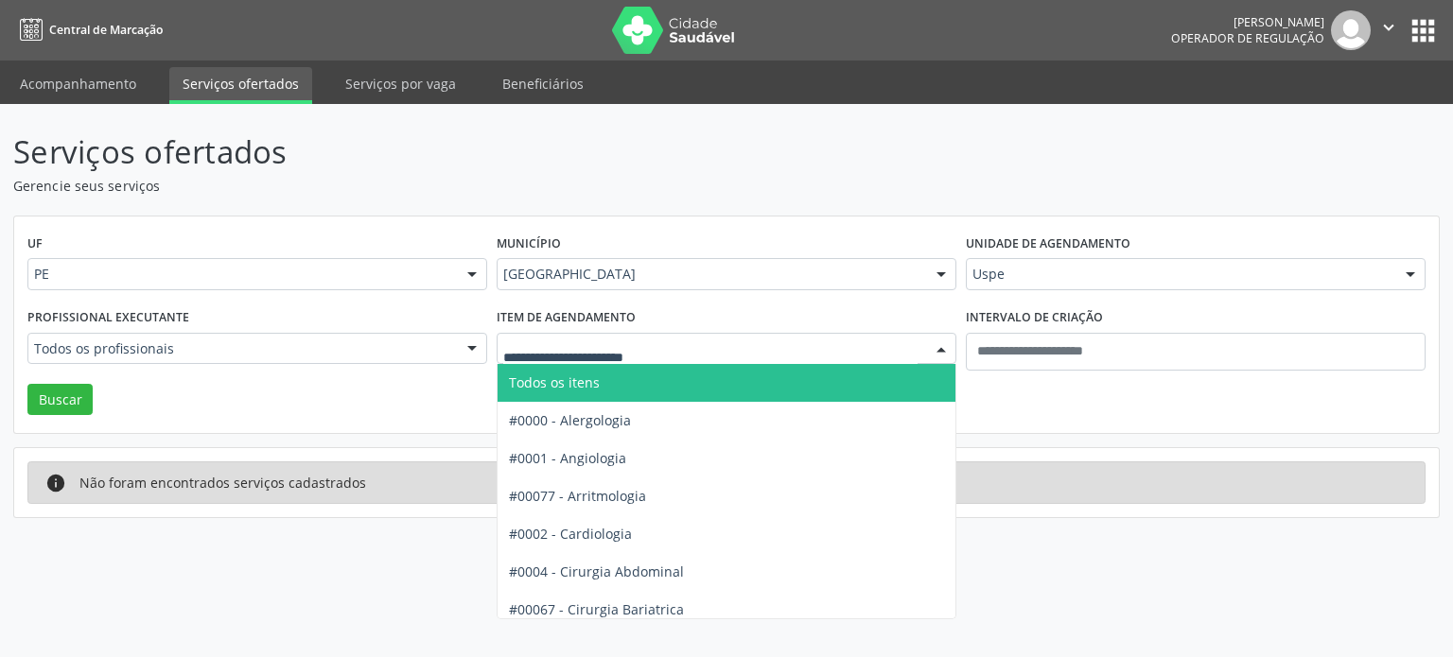
drag, startPoint x: 617, startPoint y: 391, endPoint x: 590, endPoint y: 389, distance: 26.6
click at [615, 391] on span "Todos os itens" at bounding box center [760, 383] width 524 height 38
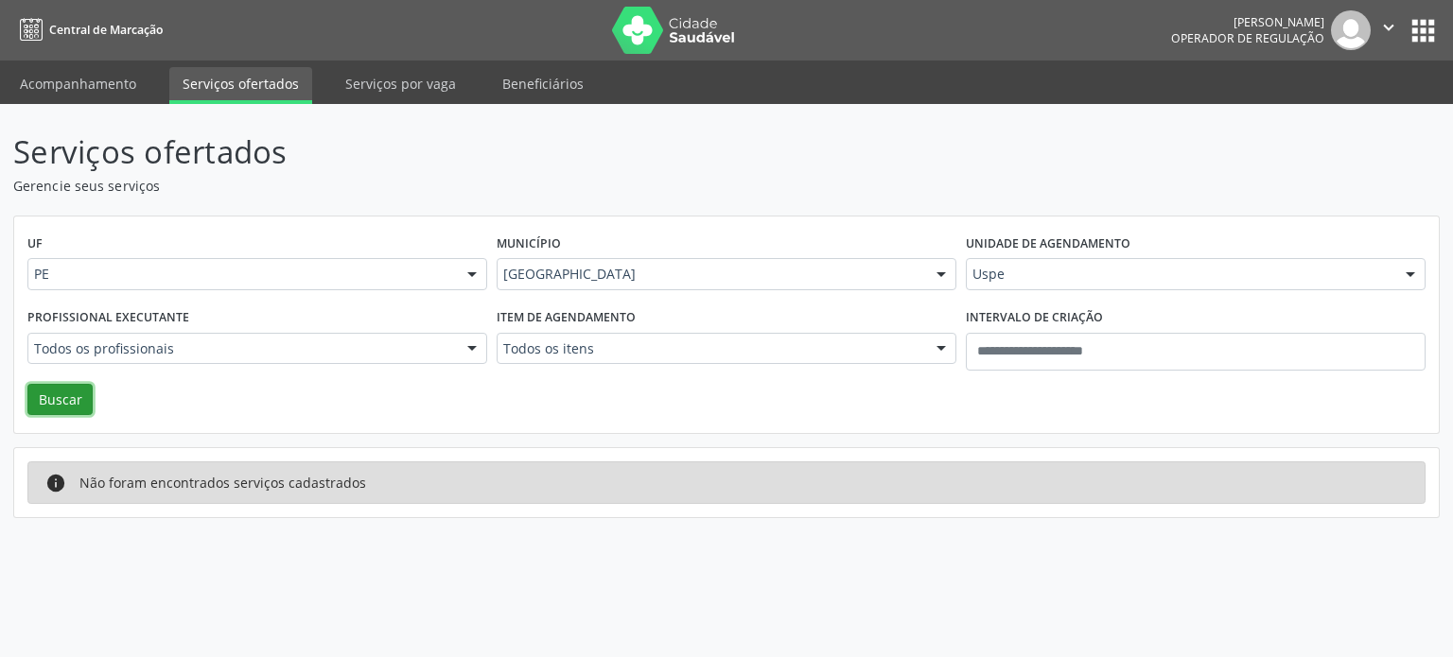
click at [59, 396] on button "Buscar" at bounding box center [59, 400] width 65 height 32
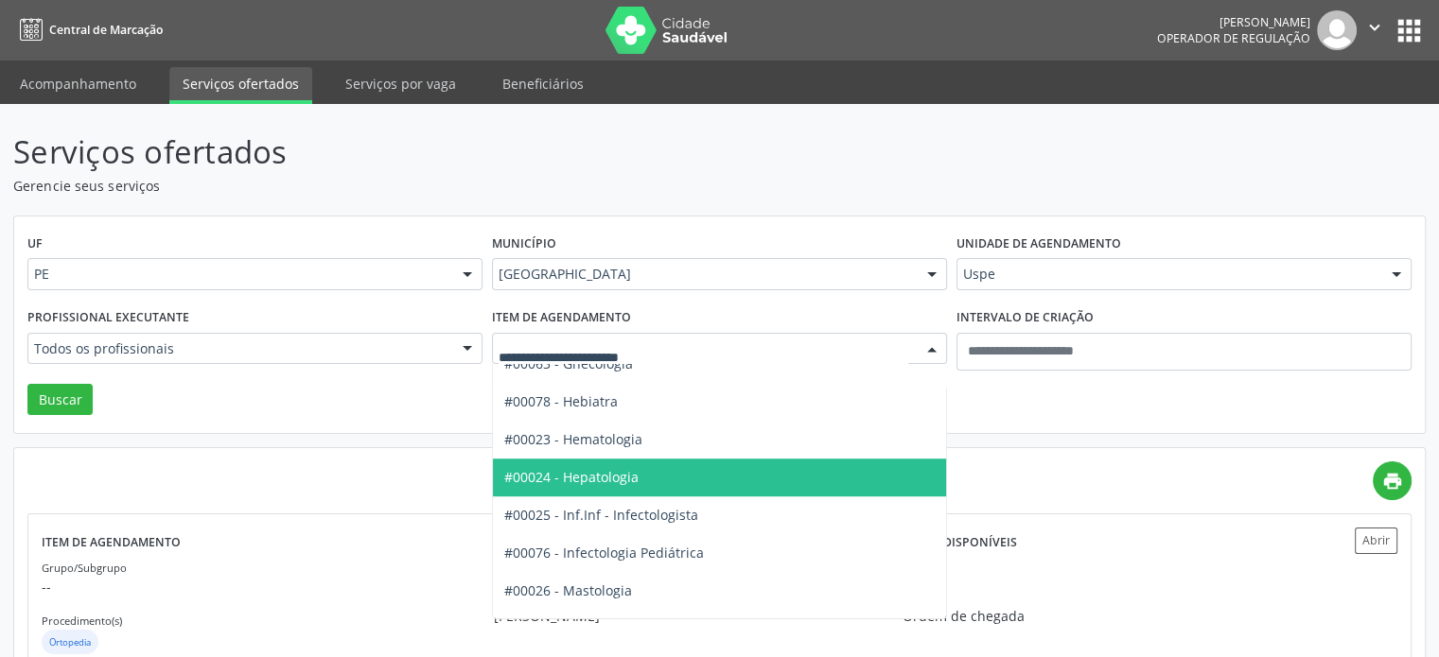
scroll to position [1230, 0]
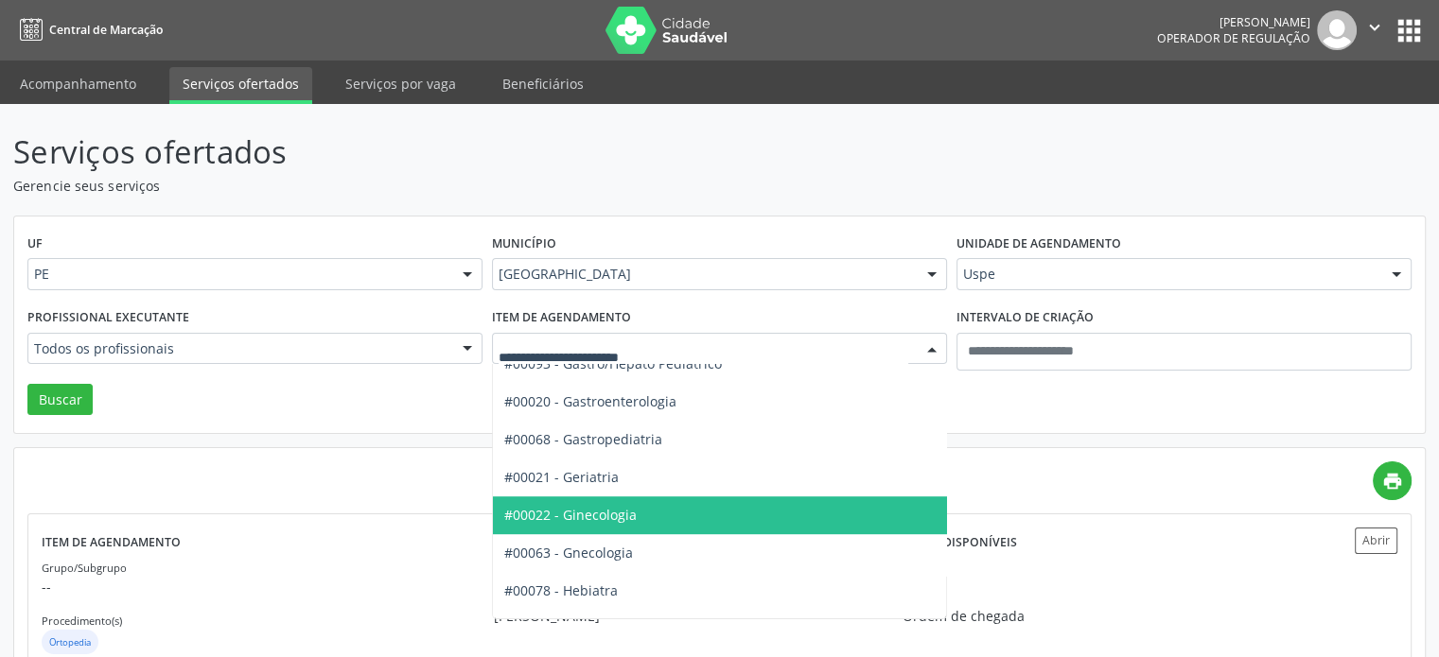
click at [776, 516] on span "#00022 - Ginecologia" at bounding box center [755, 516] width 524 height 38
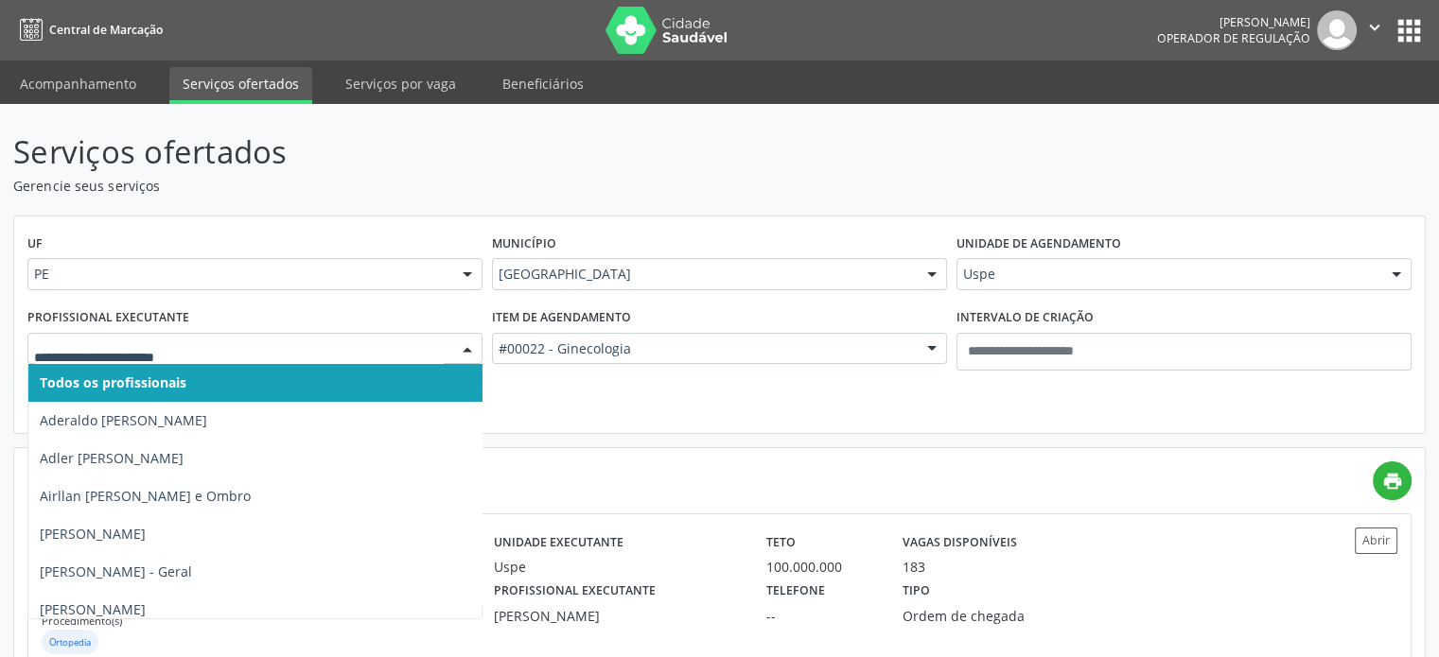
click at [320, 358] on div at bounding box center [254, 349] width 455 height 32
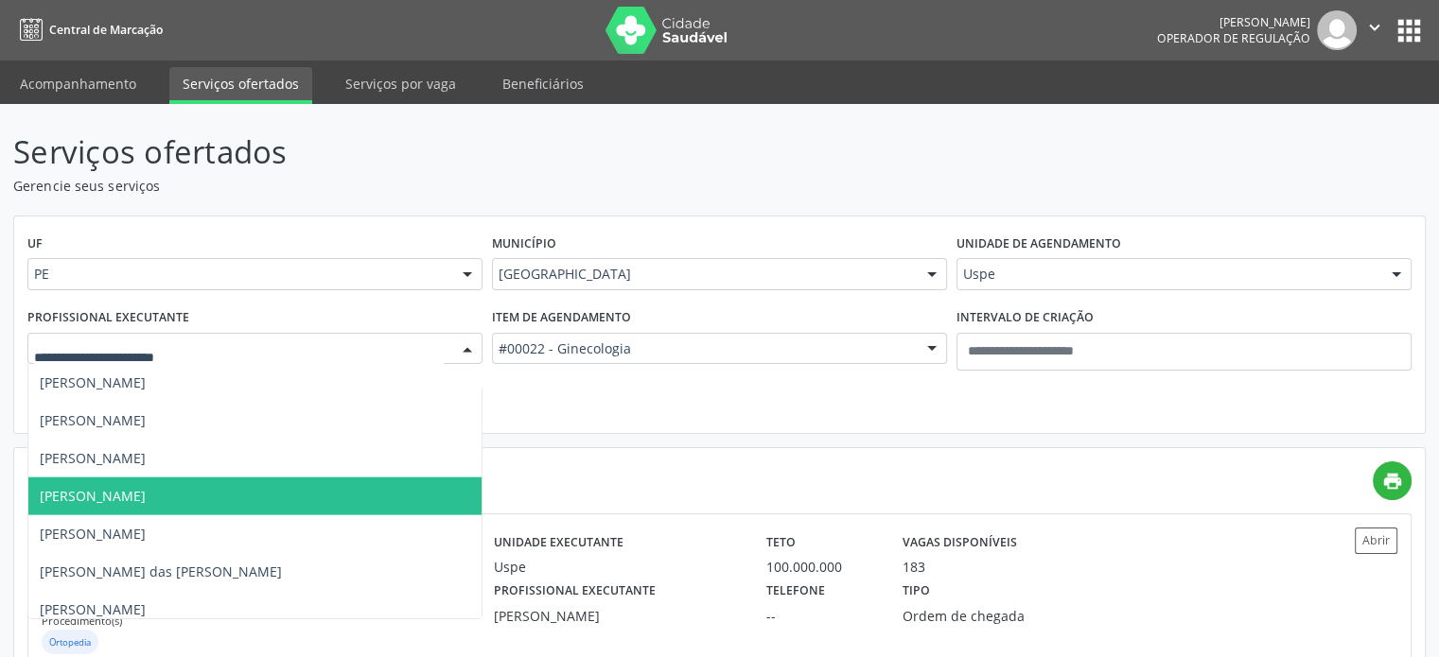
scroll to position [4635, 0]
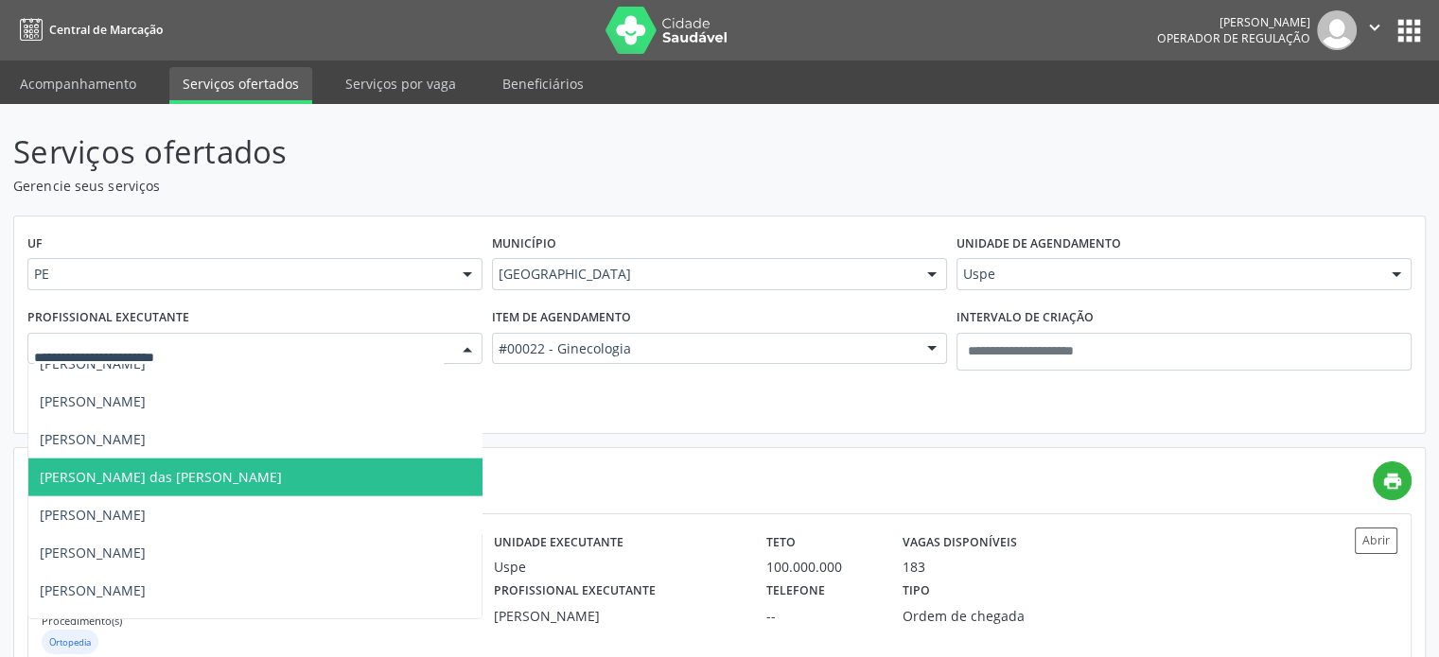
click at [231, 483] on span "Maria das Gracas Barbosa Vidal de Carvalho" at bounding box center [161, 477] width 242 height 18
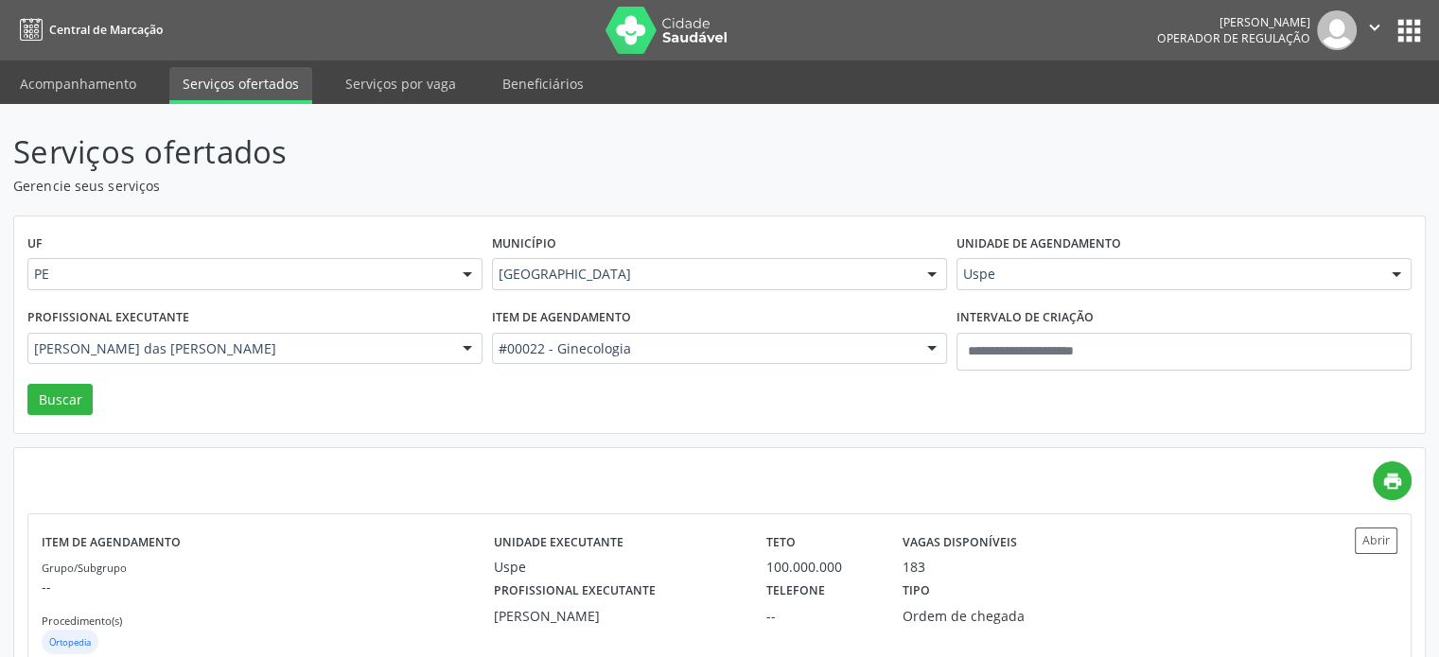
click at [48, 415] on div "UF PE PE Nenhum resultado encontrado para: " " Não há nenhuma opção para ser ex…" at bounding box center [719, 326] width 1410 height 218
click at [66, 402] on button "Buscar" at bounding box center [59, 400] width 65 height 32
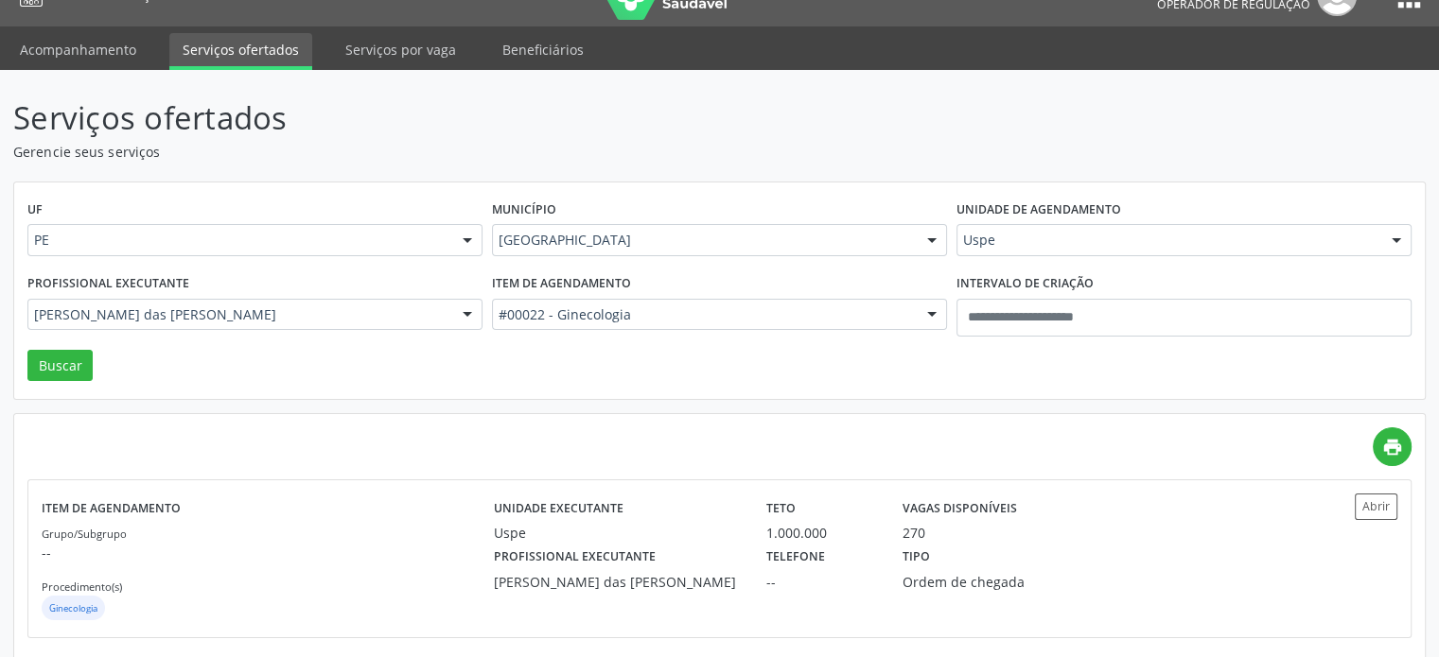
scroll to position [53, 0]
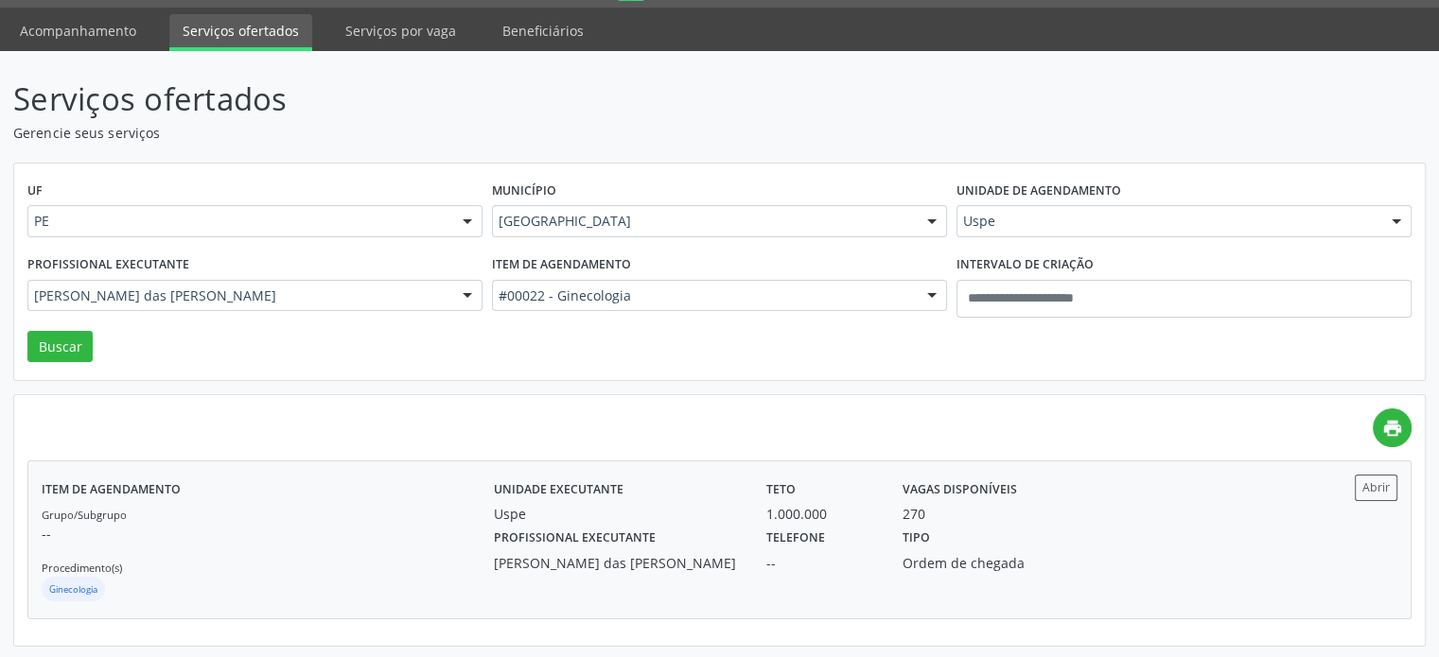
click at [715, 531] on div "Profissional executante Maria das Gracas Barbosa Vidal de Carvalho" at bounding box center [617, 548] width 272 height 49
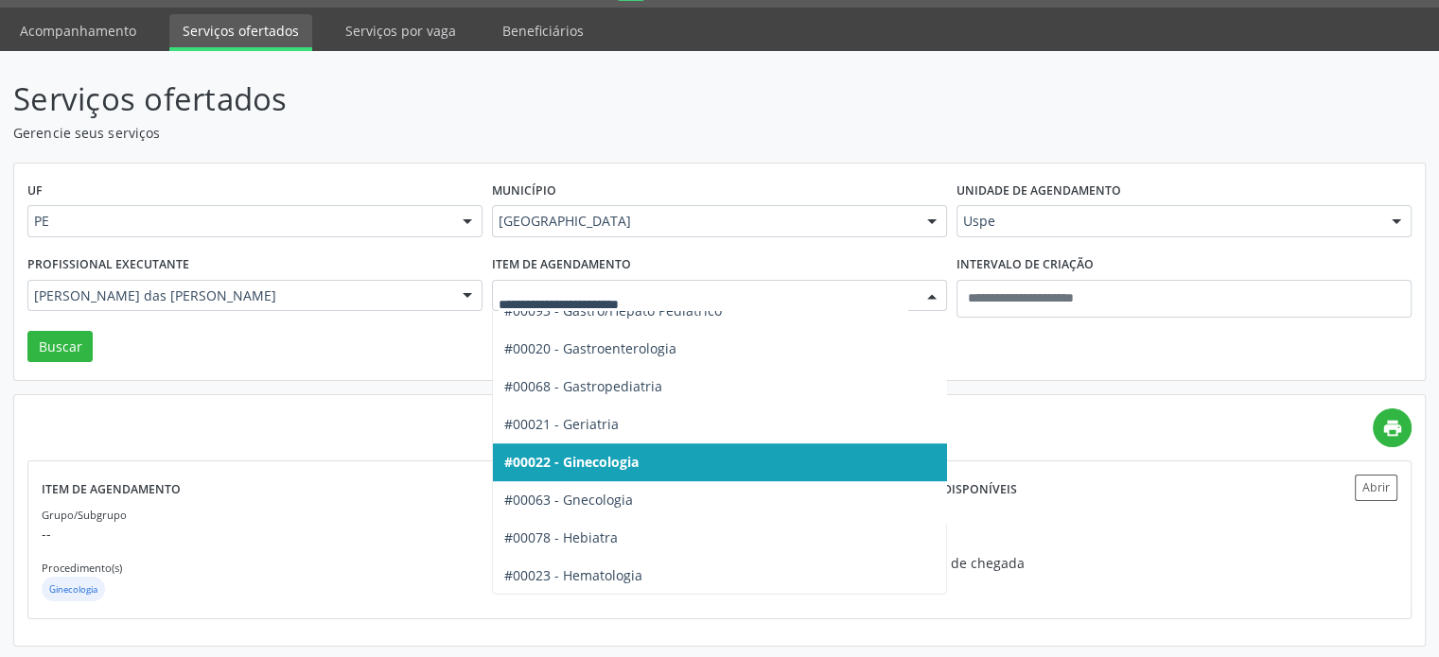
click at [696, 307] on div at bounding box center [719, 296] width 455 height 32
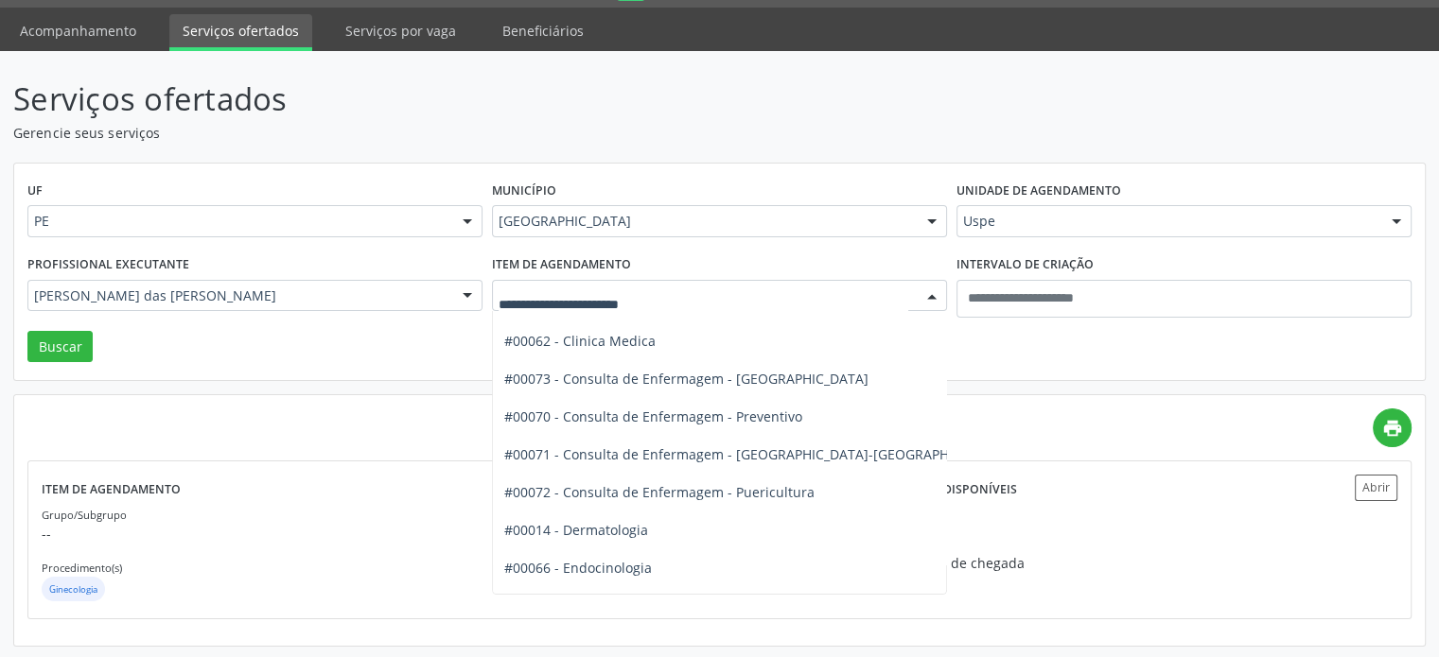
scroll to position [757, 0]
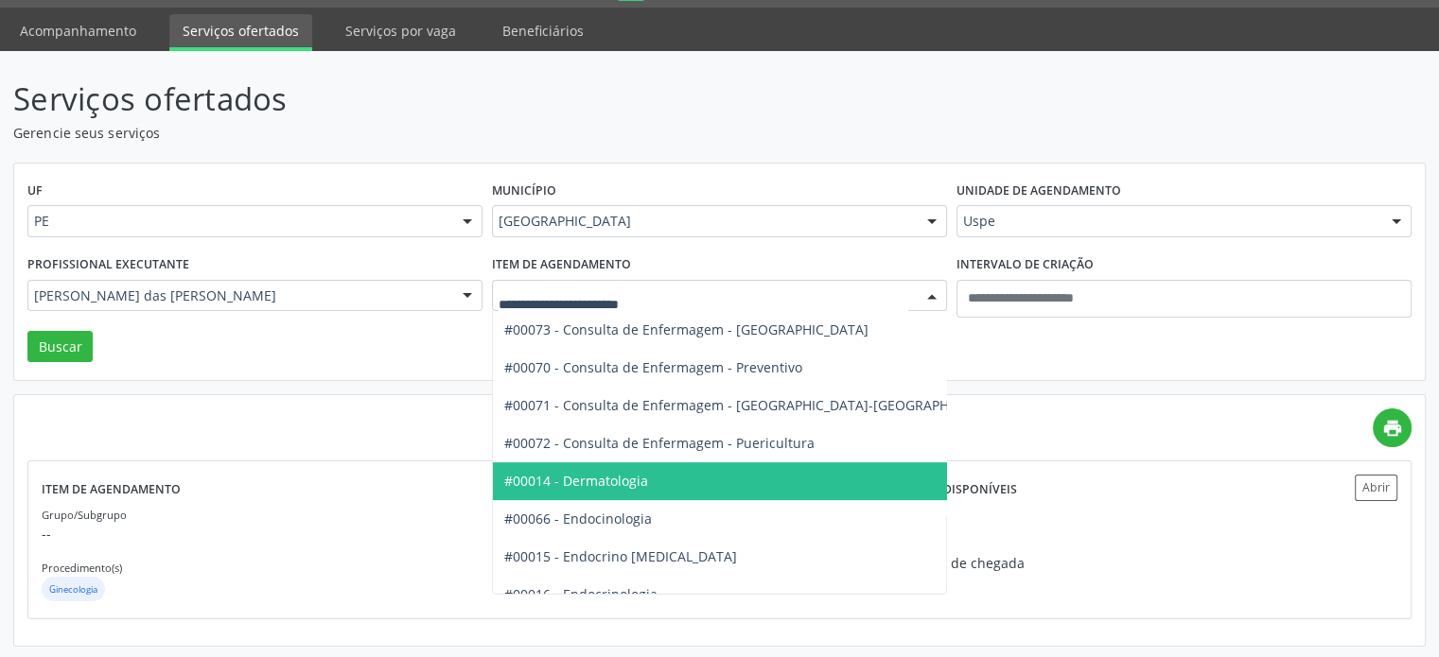
click at [658, 476] on span "#00014 - Dermatologia" at bounding box center [755, 482] width 524 height 38
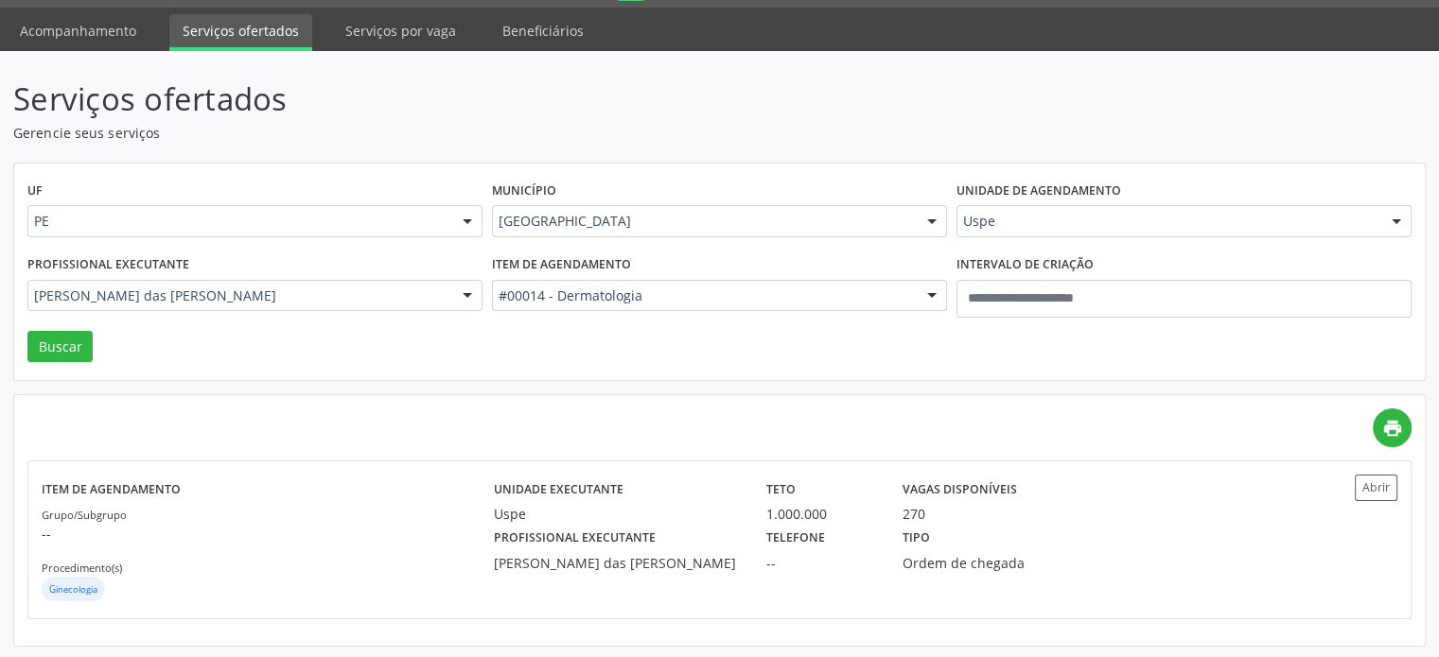
click at [647, 235] on div "Recife" at bounding box center [719, 221] width 455 height 32
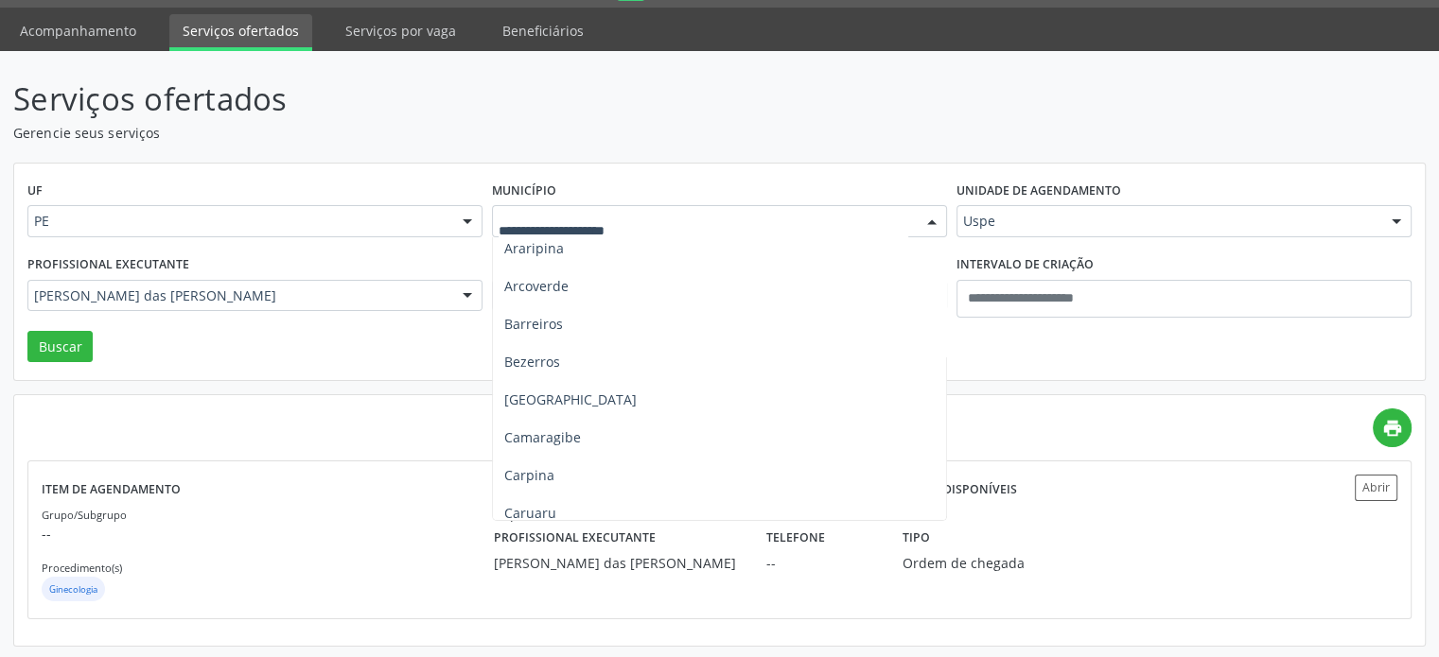
scroll to position [284, 0]
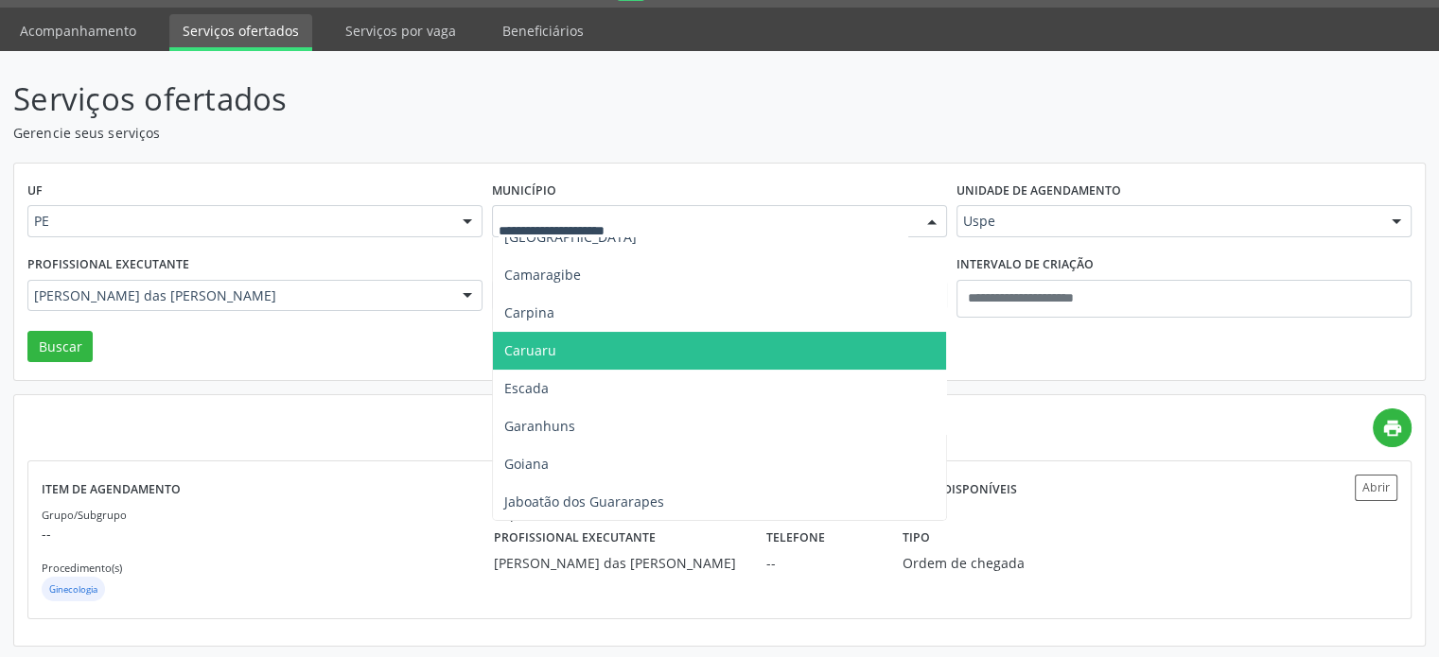
click at [689, 347] on span "Caruaru" at bounding box center [719, 351] width 453 height 38
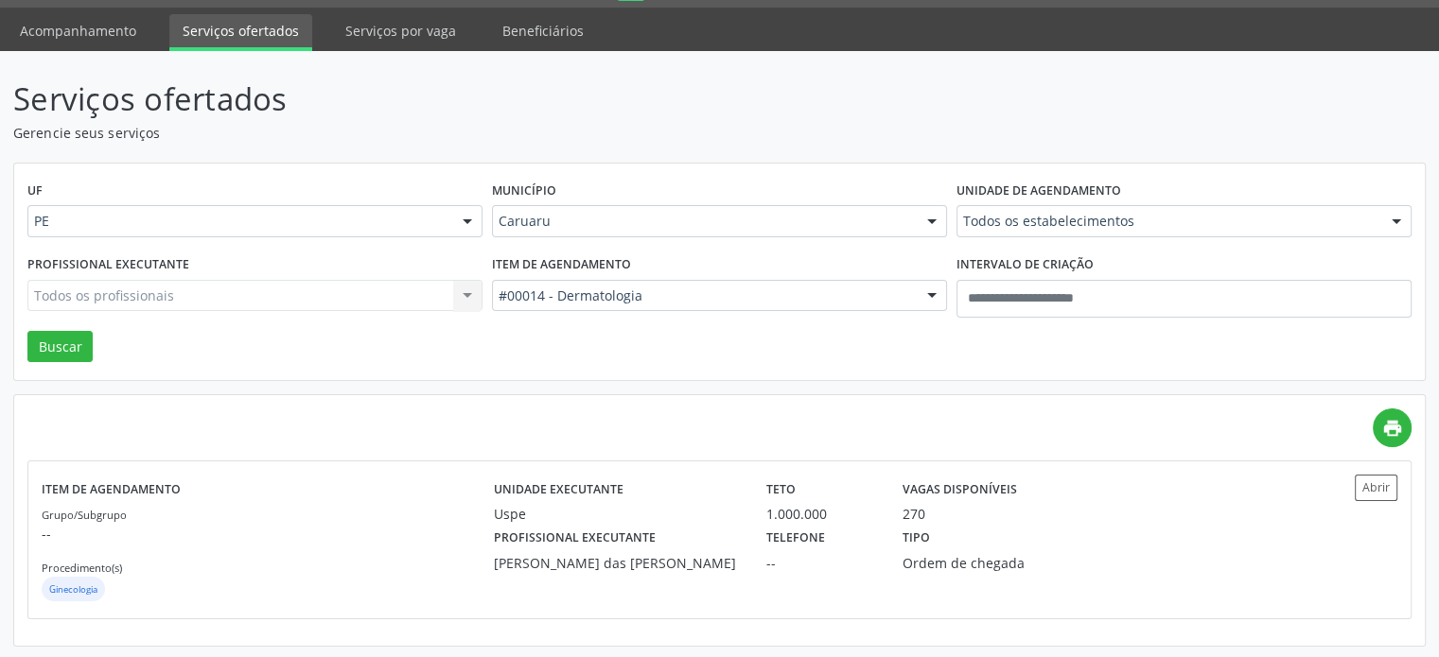
click at [50, 328] on div "Profissional executante Todos os profissionais Todos os profissionais Aderaldo …" at bounding box center [255, 291] width 464 height 80
click at [76, 347] on button "Buscar" at bounding box center [59, 347] width 65 height 32
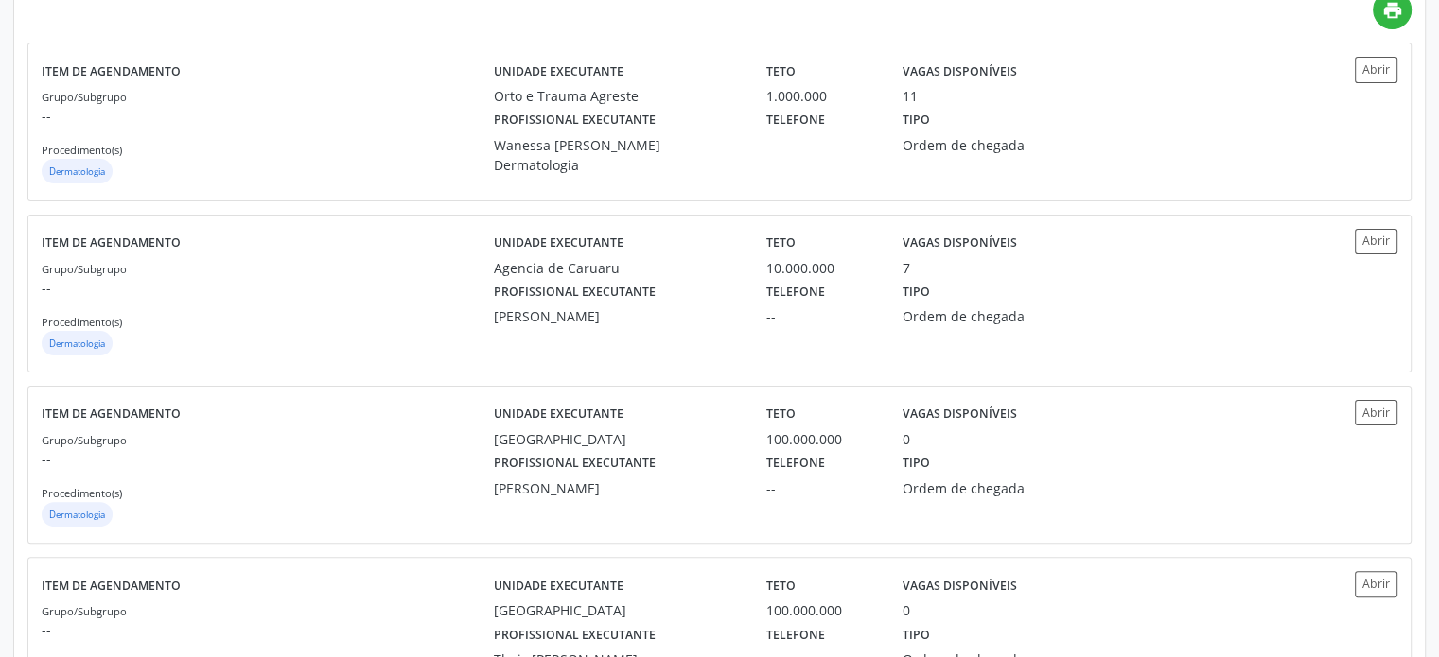
scroll to position [378, 0]
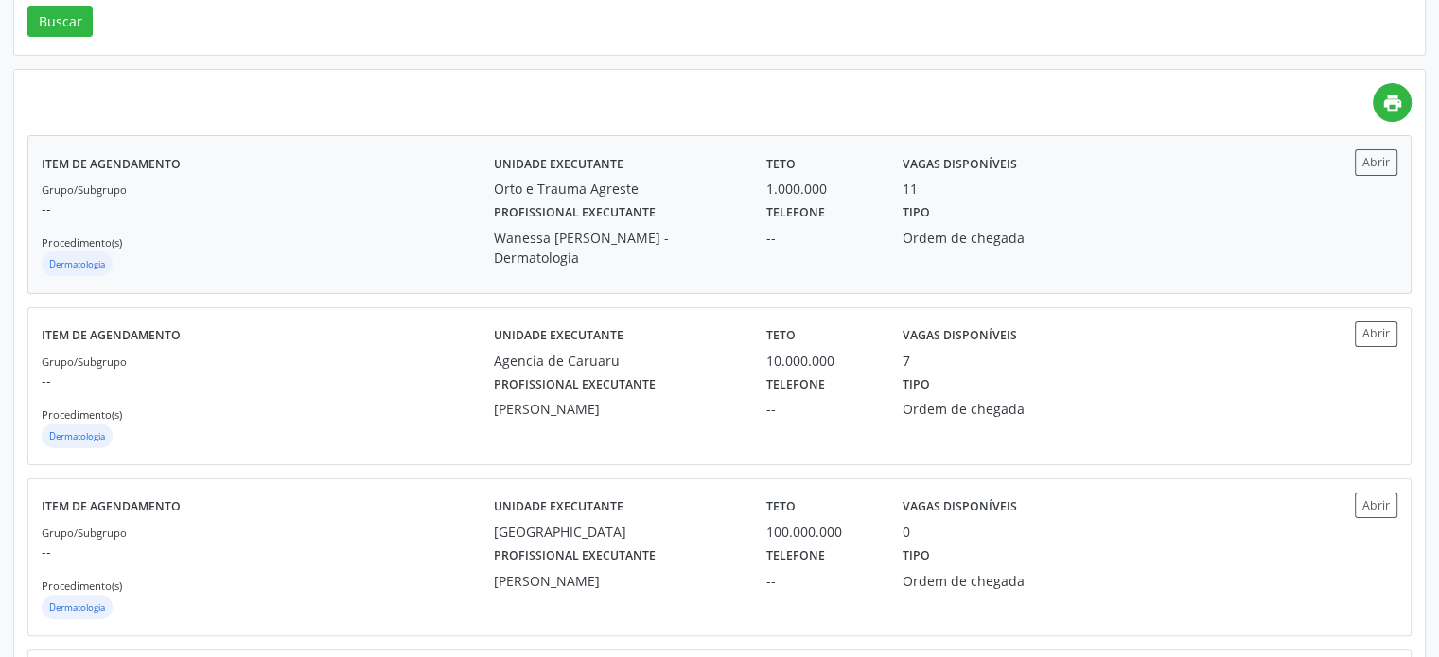
click at [793, 211] on label "Telefone" at bounding box center [795, 213] width 59 height 29
click at [760, 393] on div "Telefone --" at bounding box center [821, 395] width 136 height 49
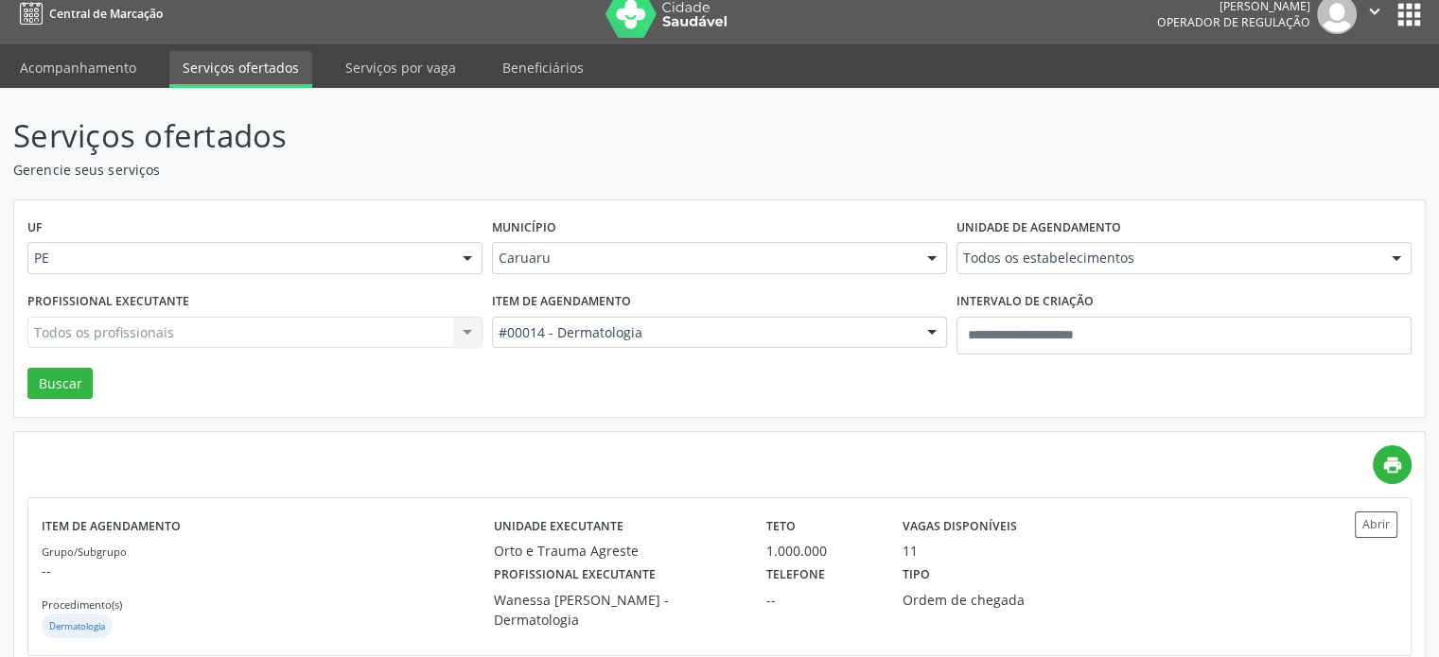
scroll to position [0, 0]
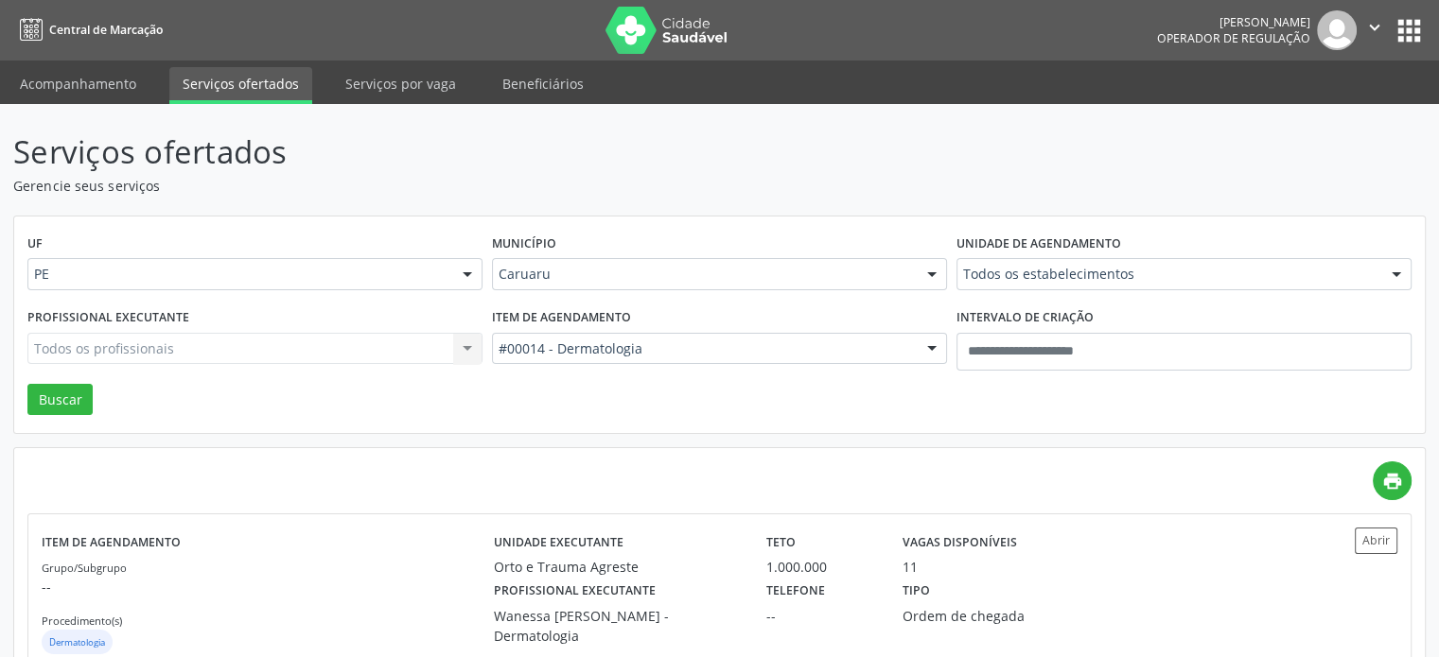
click at [723, 292] on div "Município Caruaru Todas as cidades Abreu e Lima Afogados da Ingazeira Araripina…" at bounding box center [719, 267] width 464 height 74
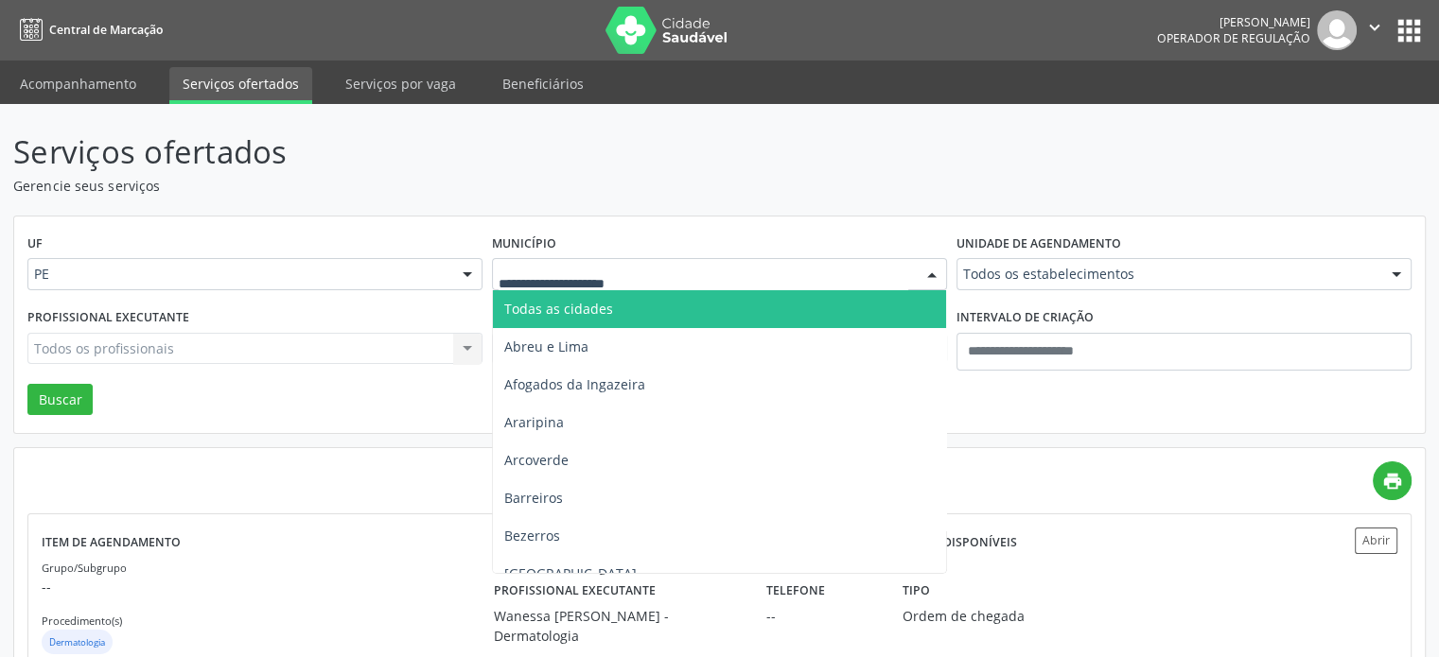
click at [722, 306] on span "Todas as cidades" at bounding box center [719, 309] width 453 height 38
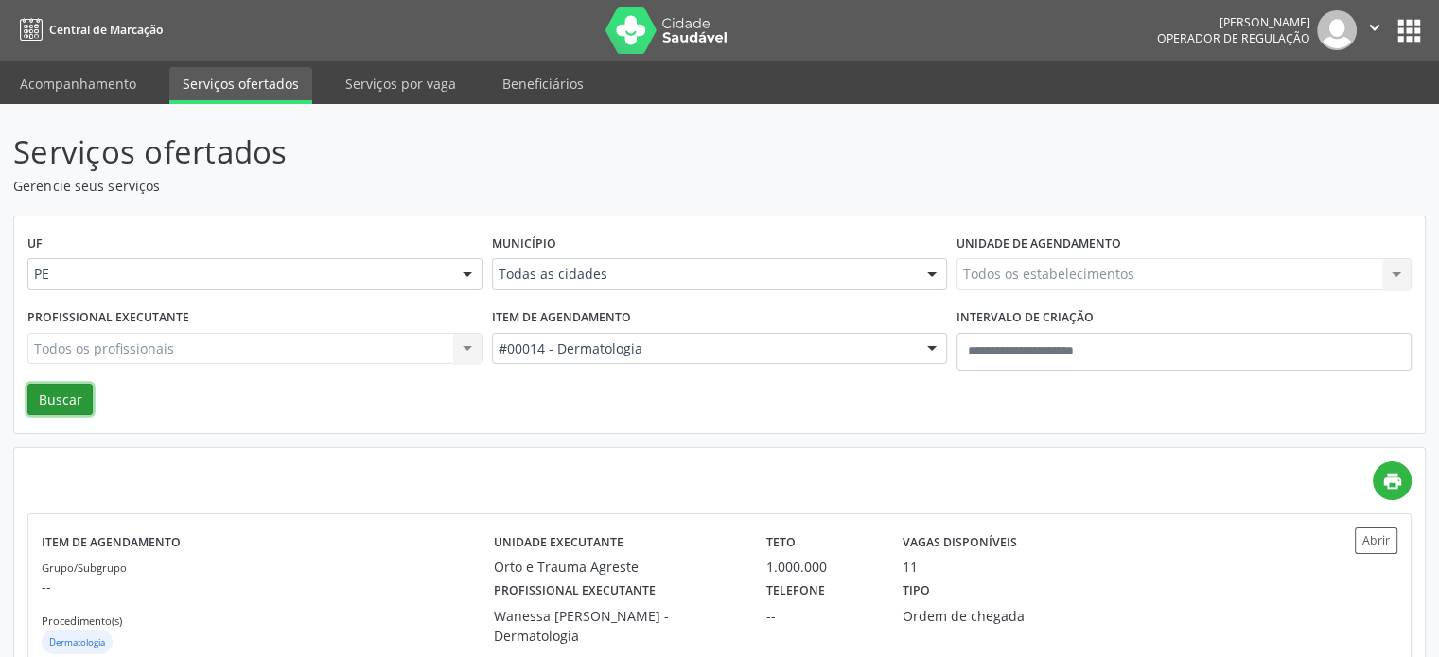
click at [68, 409] on button "Buscar" at bounding box center [59, 400] width 65 height 32
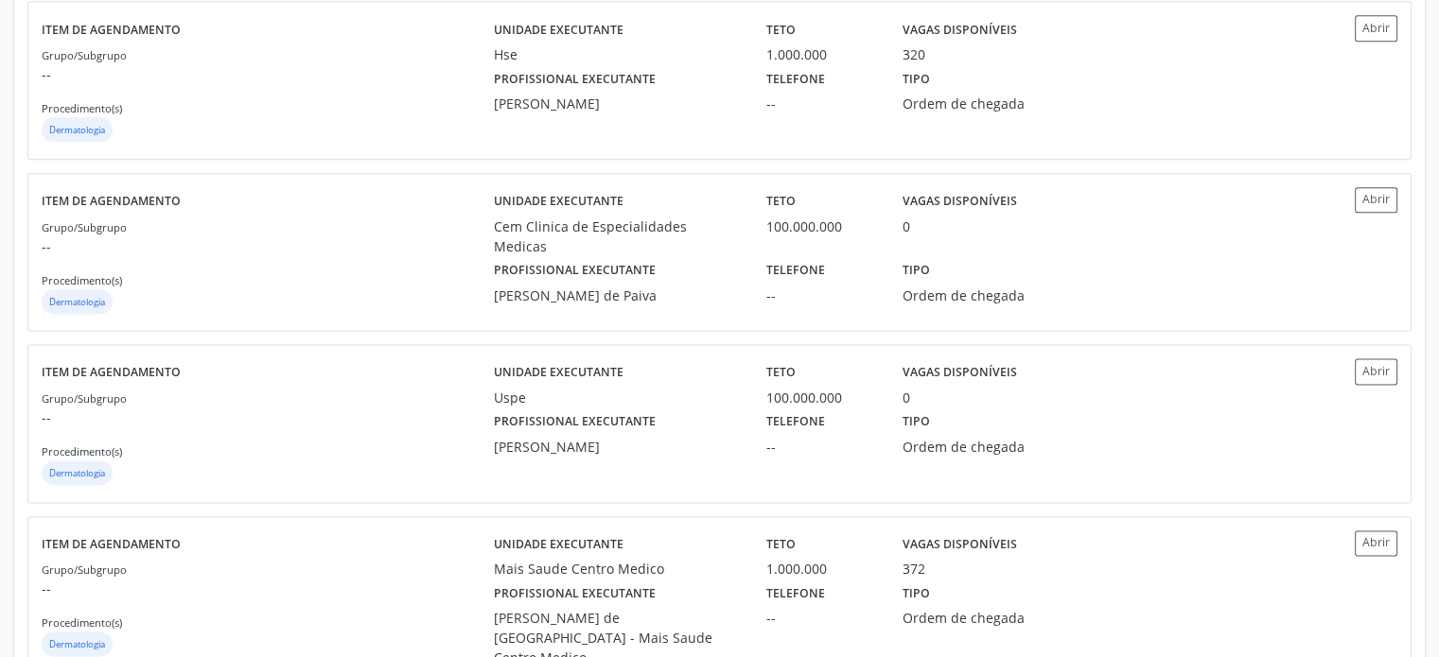
scroll to position [2494, 0]
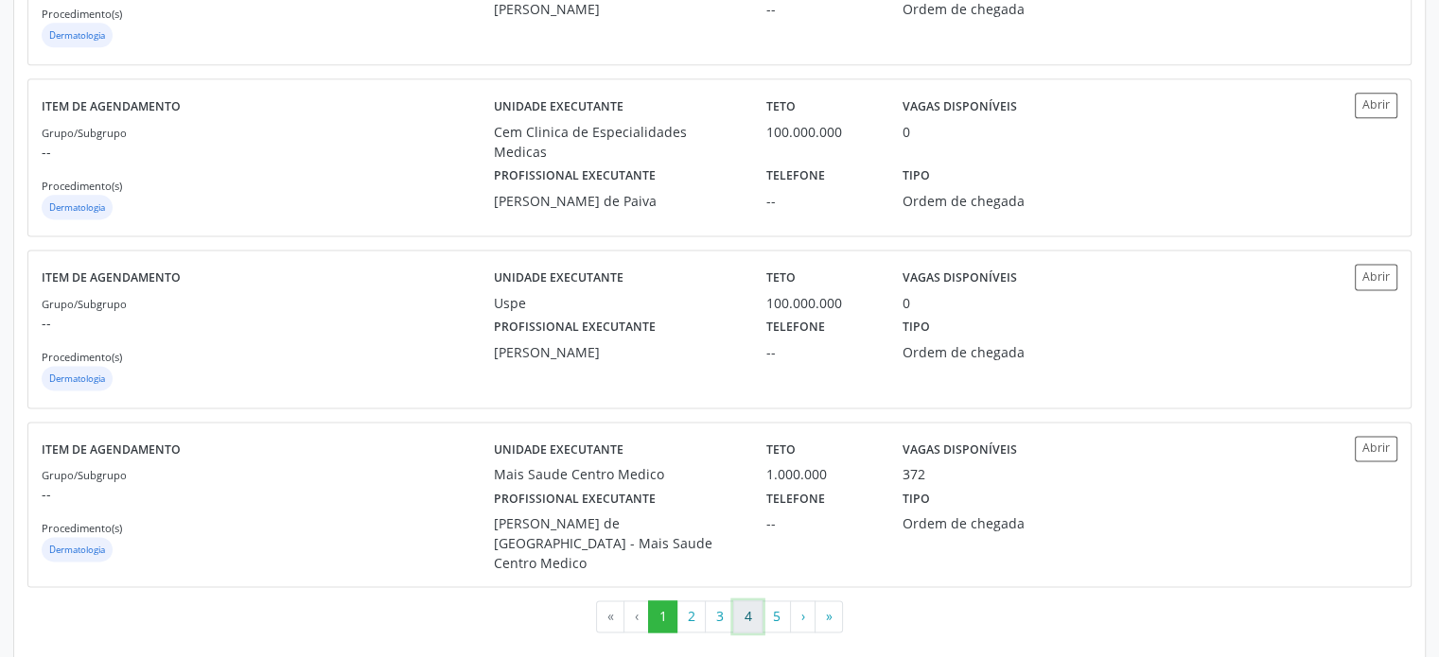
click at [753, 601] on button "4" at bounding box center [747, 617] width 29 height 32
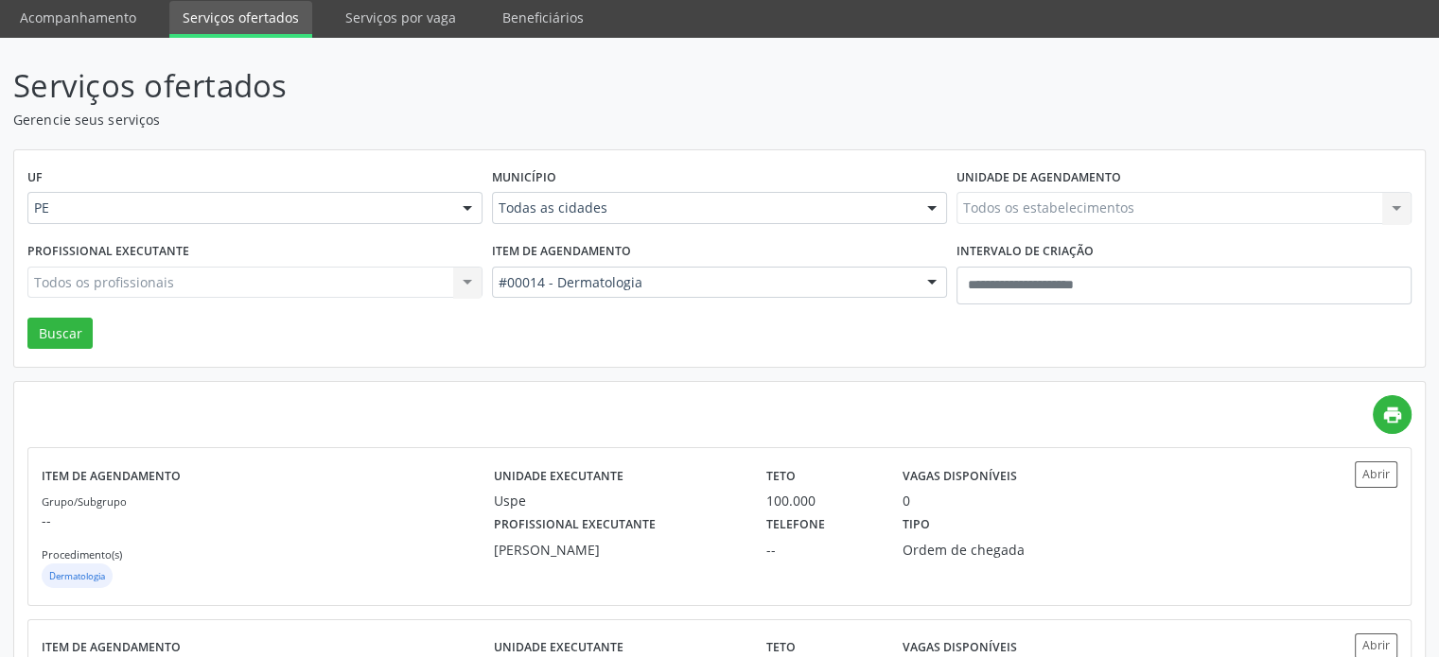
scroll to position [0, 0]
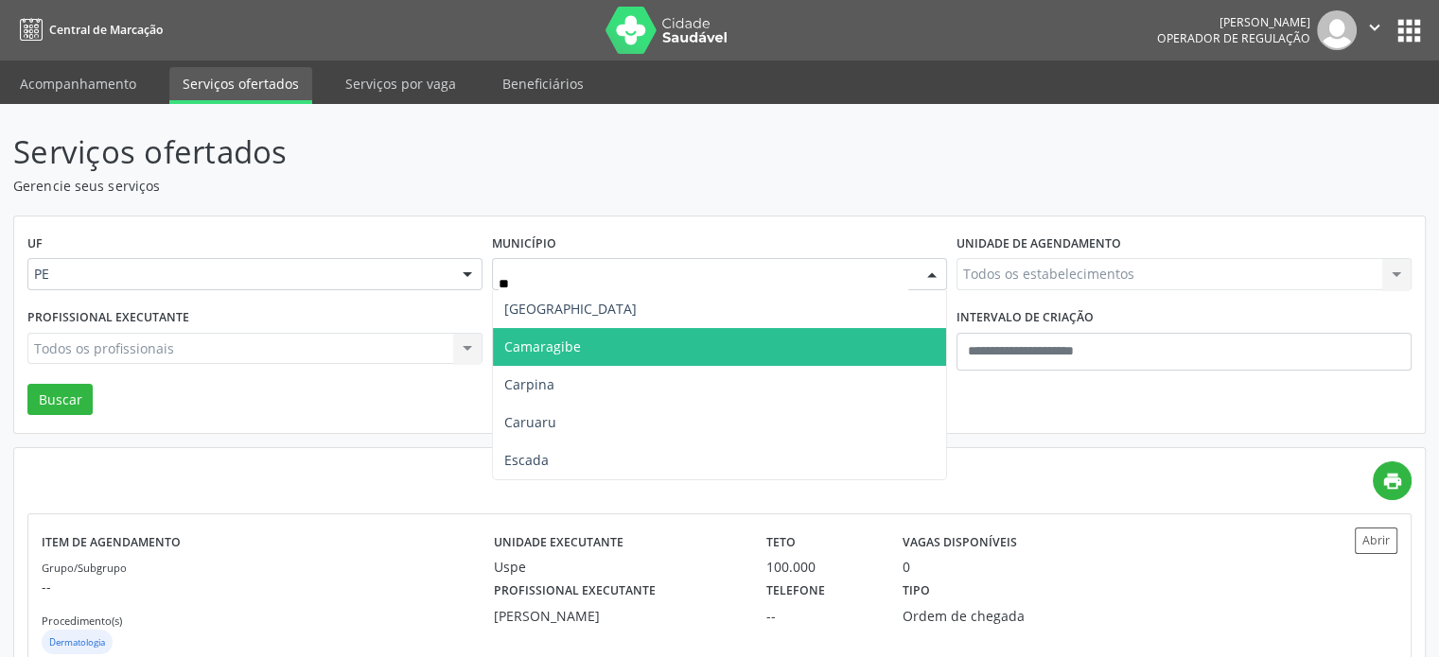
type input "***"
click at [672, 352] on span "Caruaru" at bounding box center [719, 347] width 453 height 38
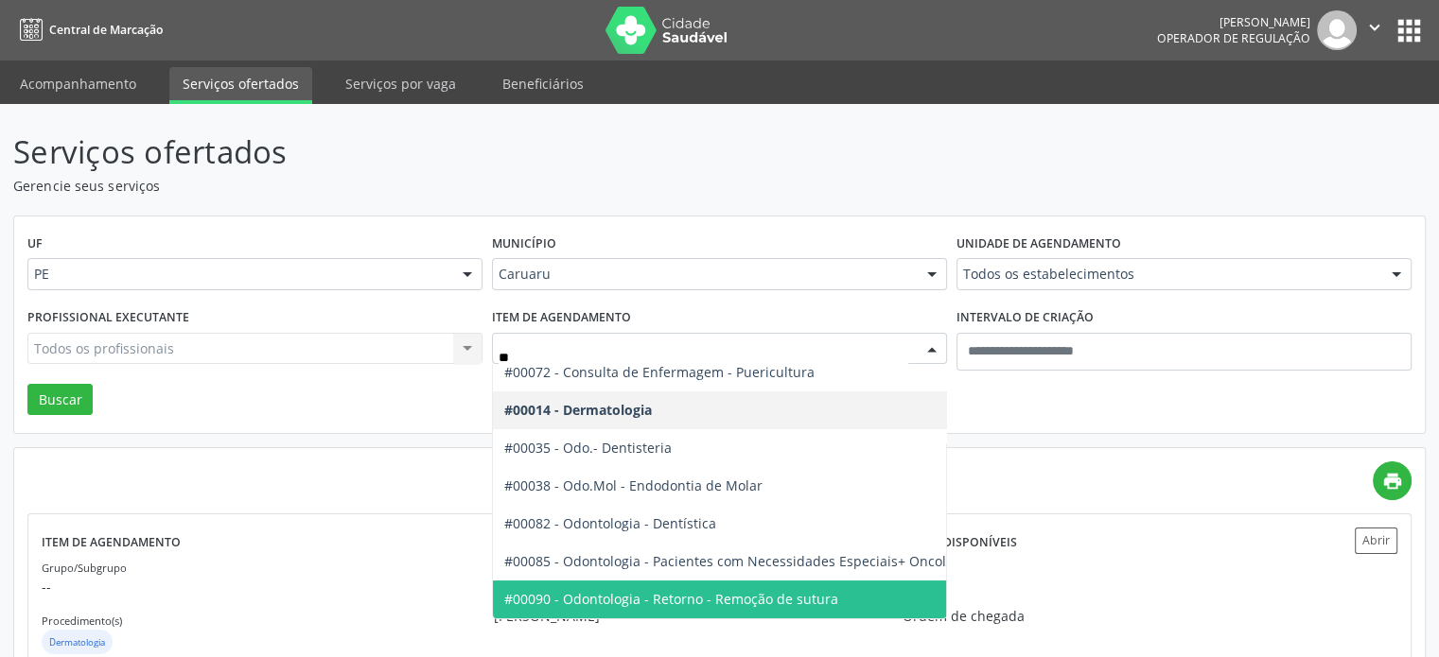
scroll to position [176, 0]
type input "***"
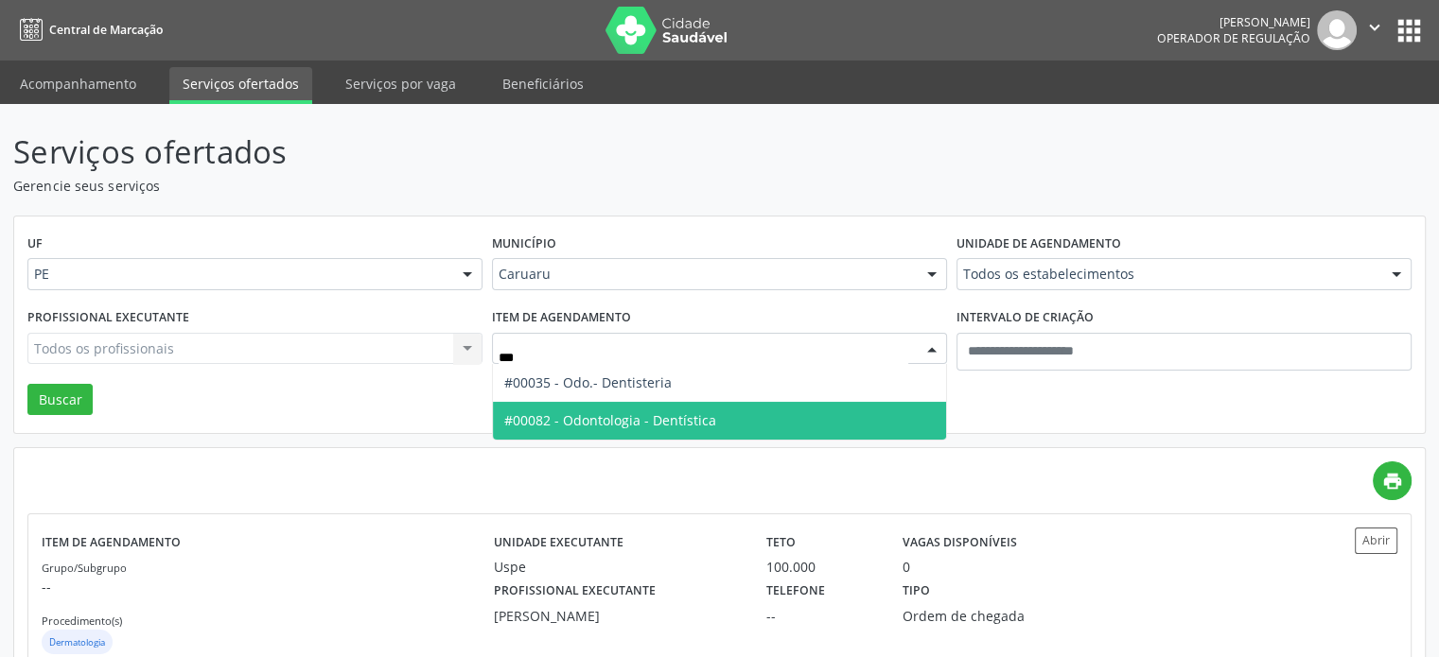
scroll to position [0, 0]
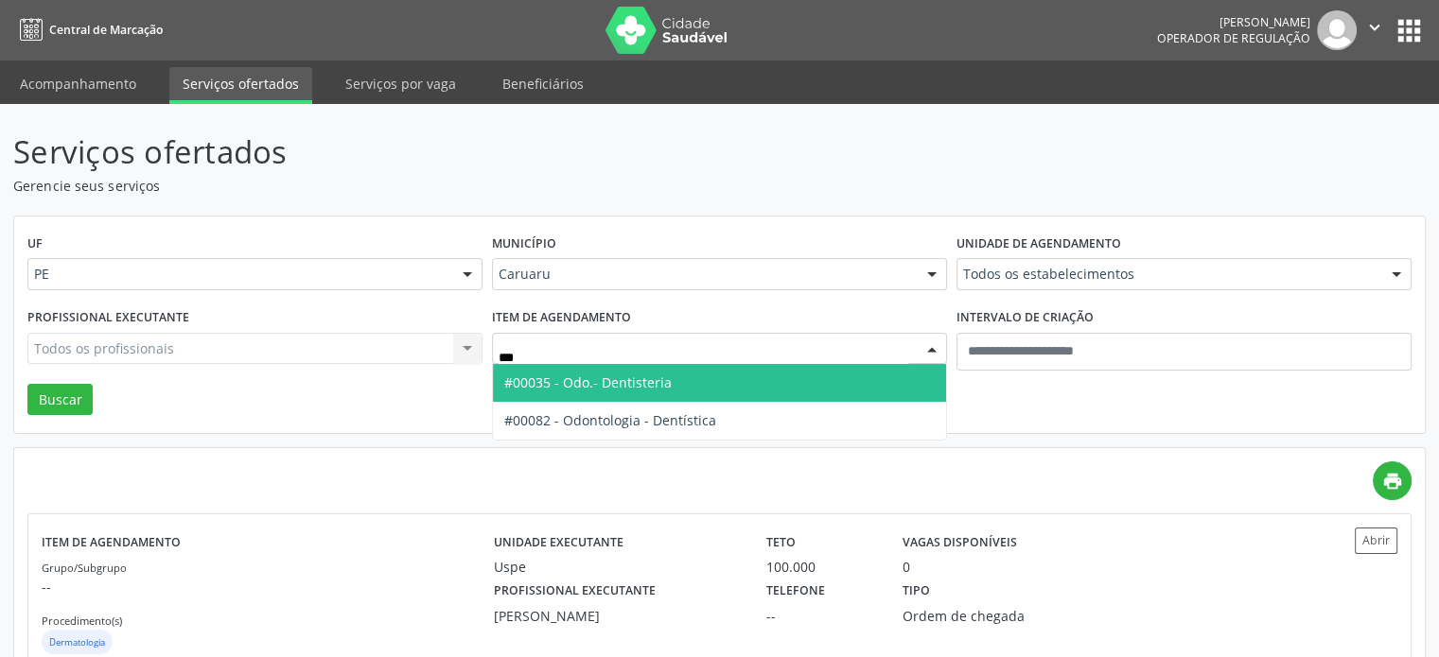
click at [662, 385] on span "#00035 - Odo.- Dentisteria" at bounding box center [587, 383] width 167 height 18
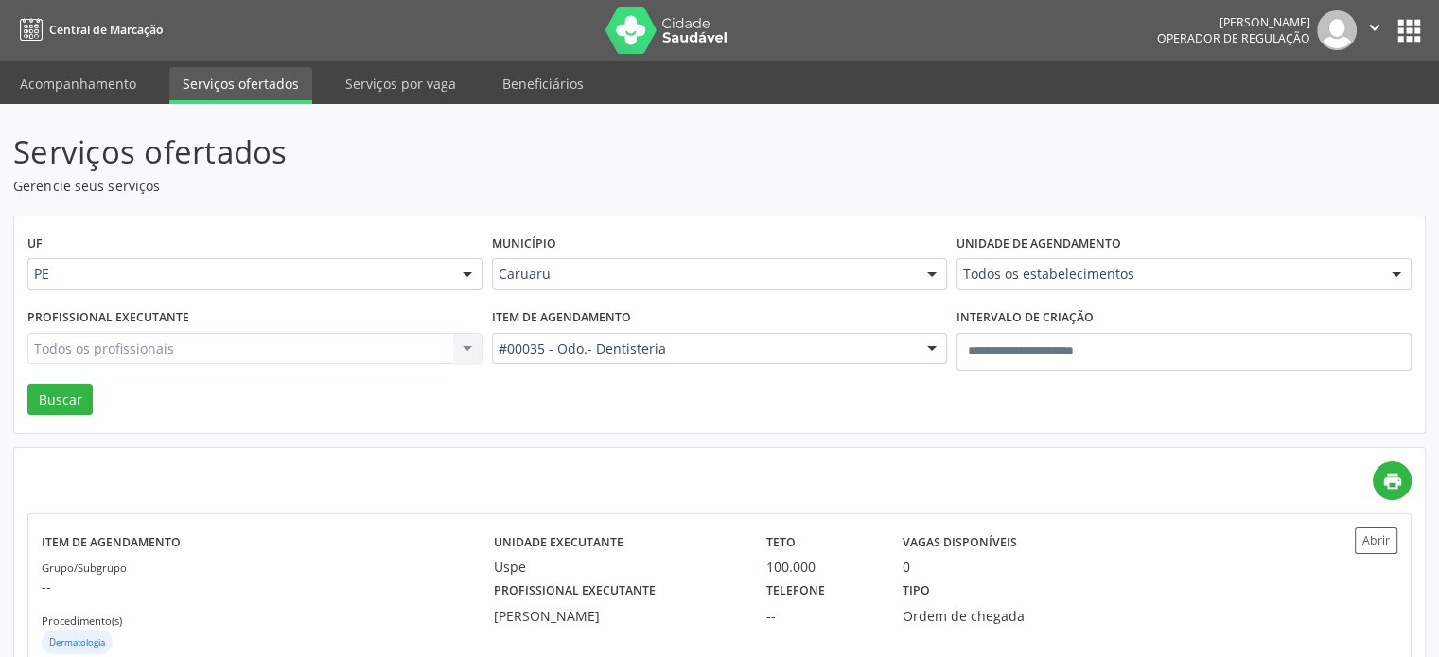
click at [1097, 285] on div "Todos os estabelecimentos" at bounding box center [1183, 274] width 455 height 32
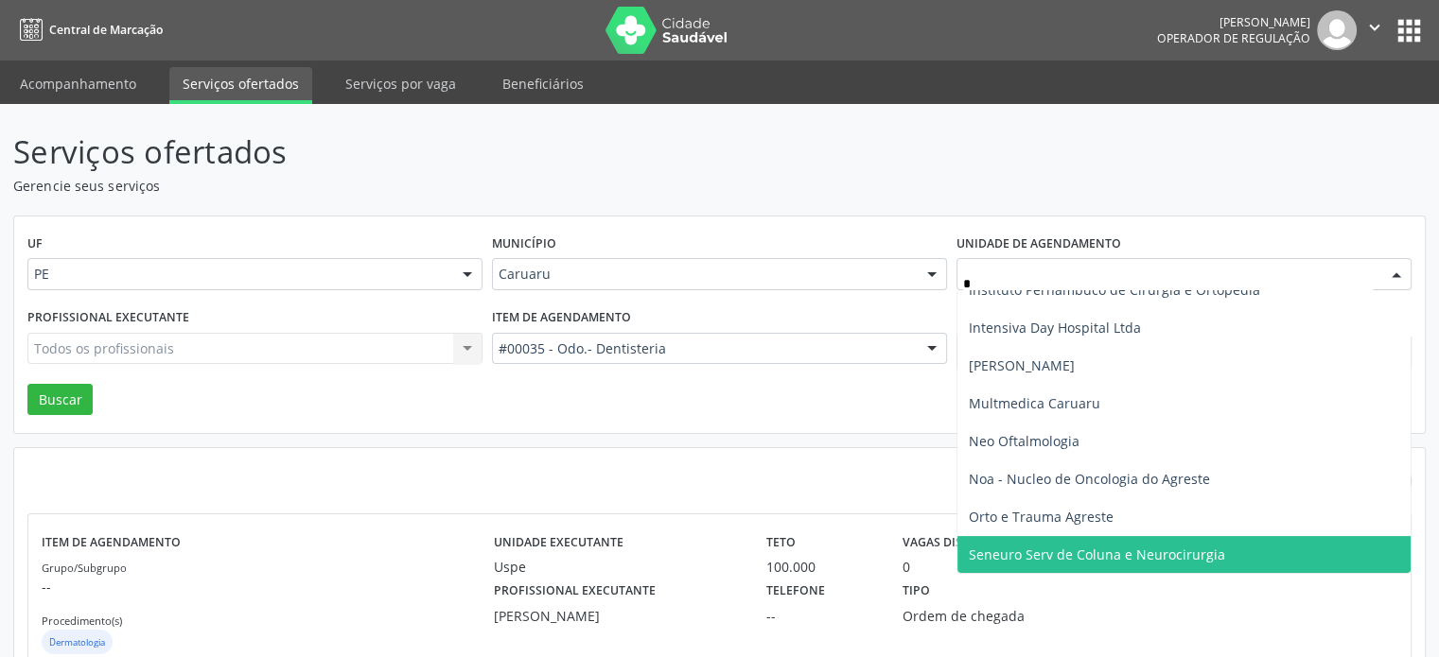
scroll to position [397, 0]
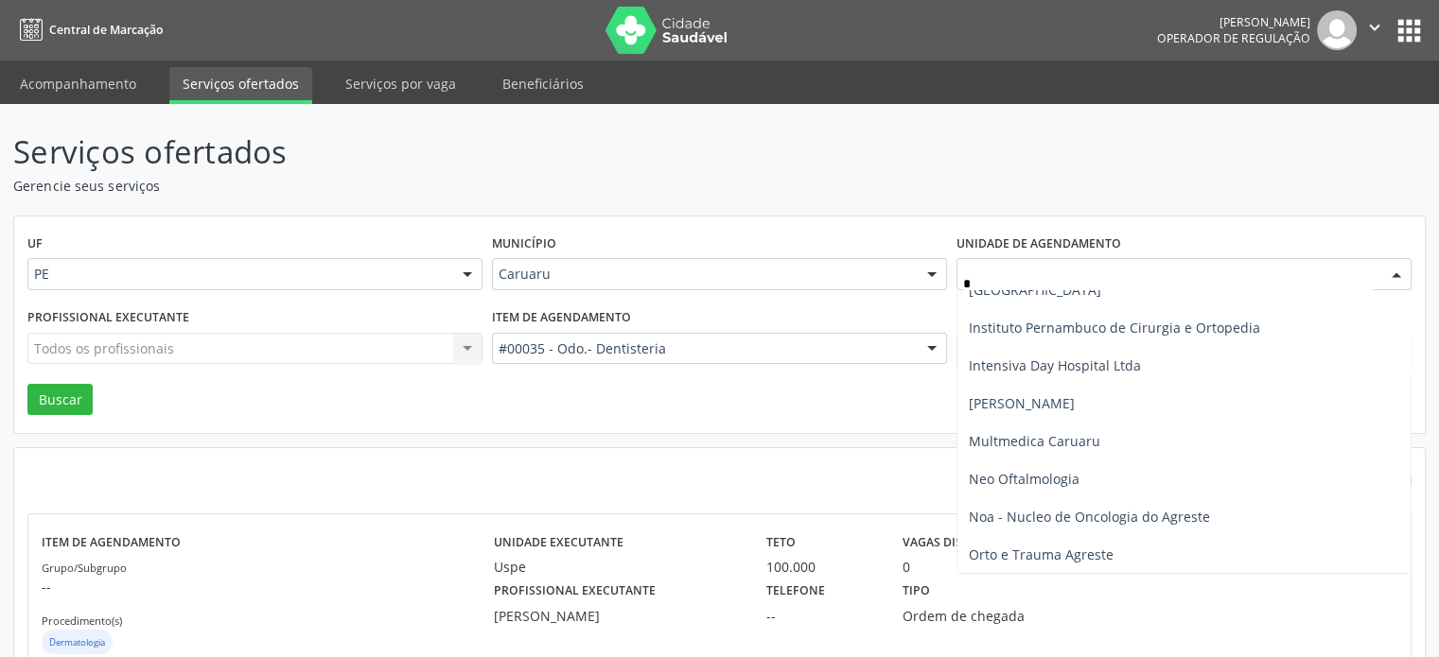
type input "**"
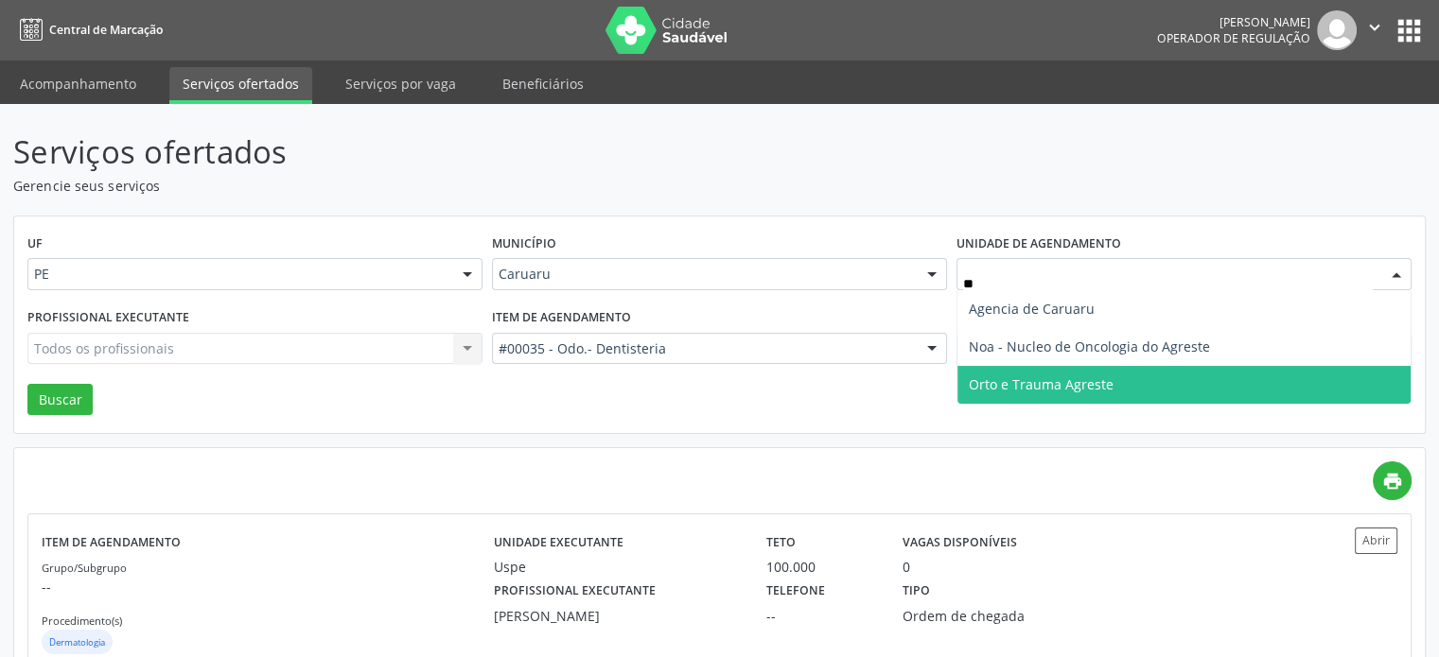
scroll to position [0, 0]
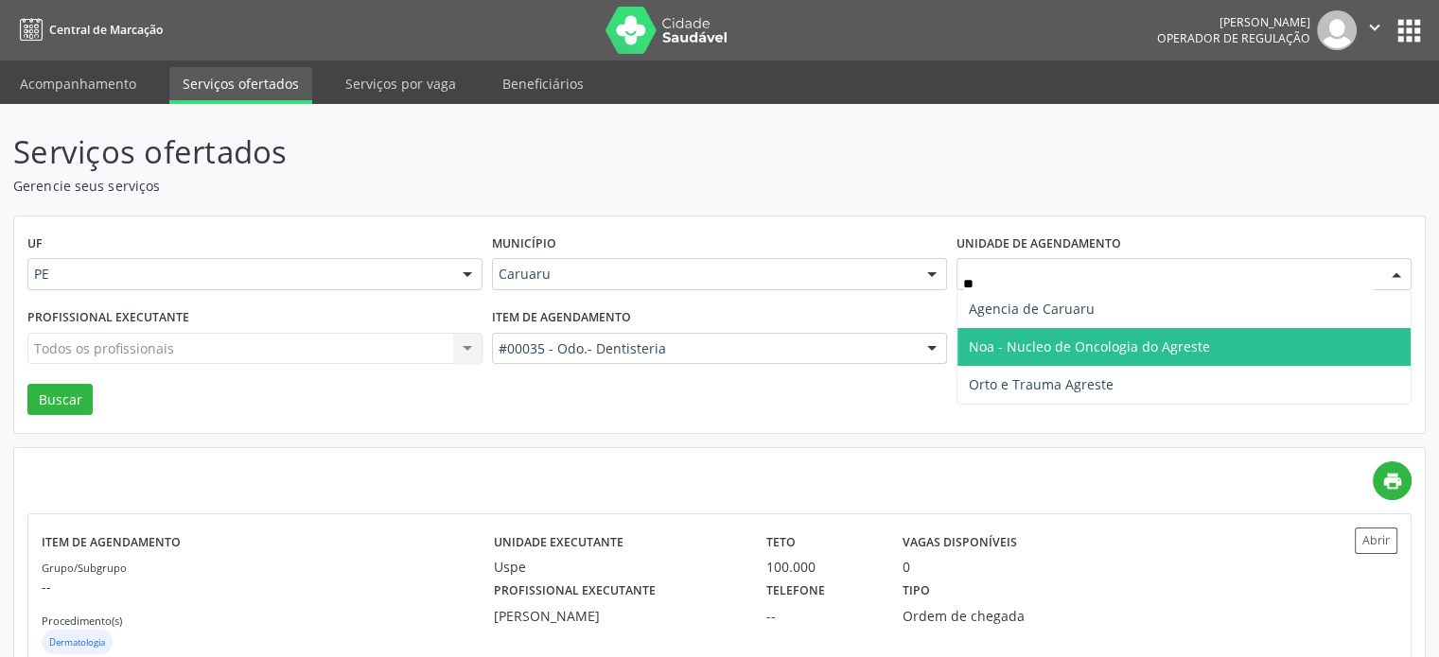
drag, startPoint x: 1042, startPoint y: 329, endPoint x: 1073, endPoint y: 311, distance: 35.2
click at [1073, 311] on ul "Agencia de Caruaru Noa - Nucleo de Oncologia do Agreste Orto e Trauma Agreste N…" at bounding box center [1183, 347] width 453 height 114
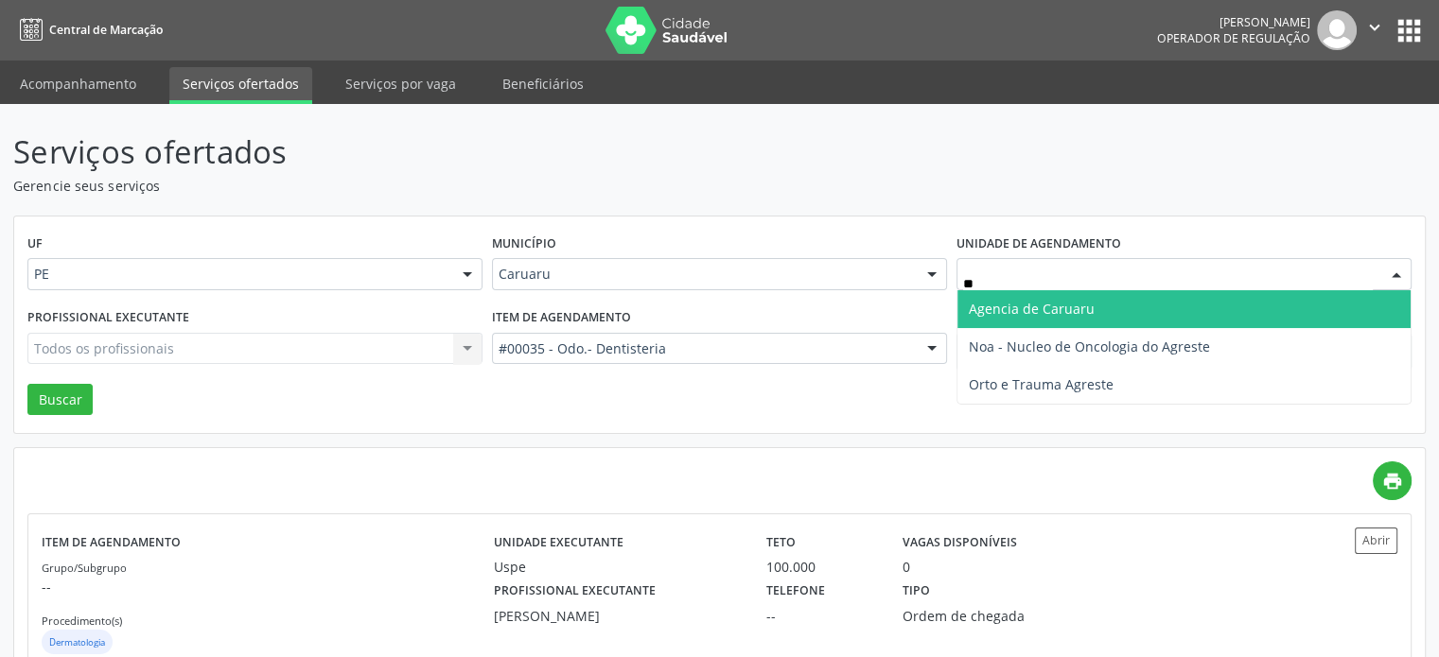
click at [1073, 311] on span "Agencia de Caruaru" at bounding box center [1032, 309] width 126 height 18
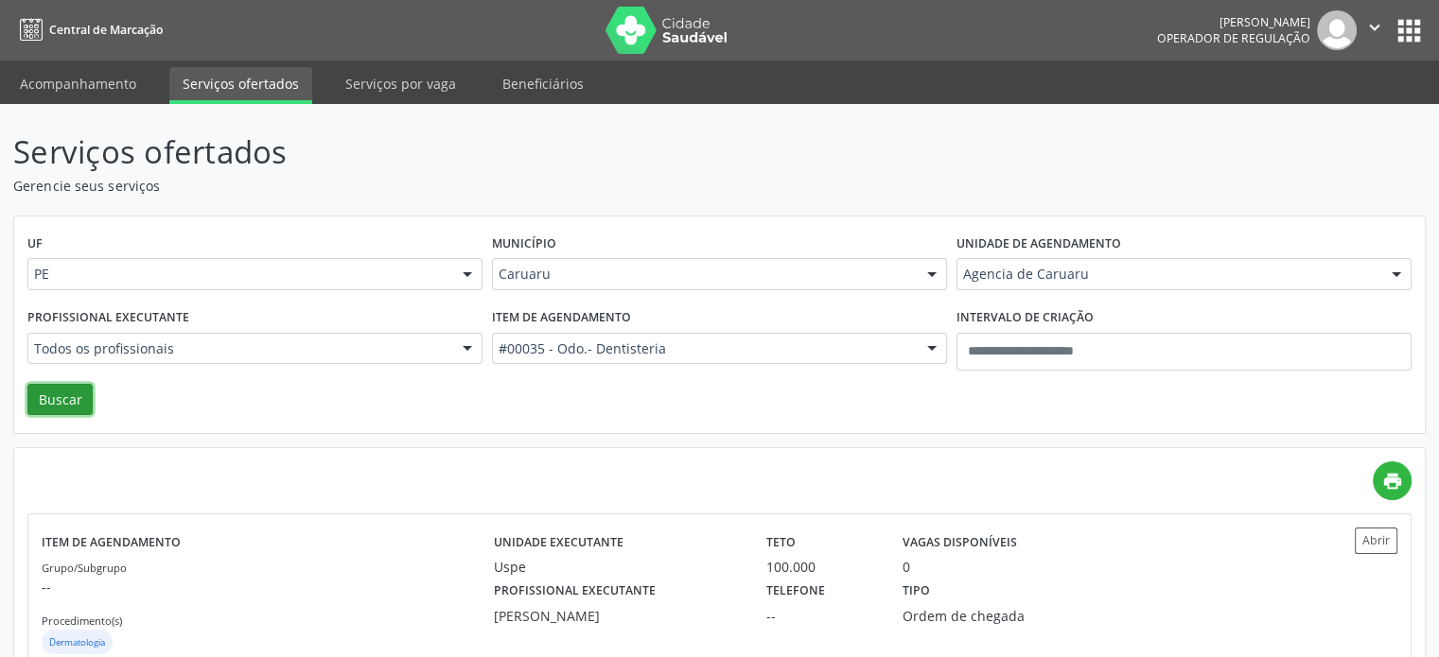
click at [58, 406] on button "Buscar" at bounding box center [59, 400] width 65 height 32
click at [230, 369] on div "Profissional executante Todos os profissionais Todos os profissionais Adalberto…" at bounding box center [255, 344] width 464 height 80
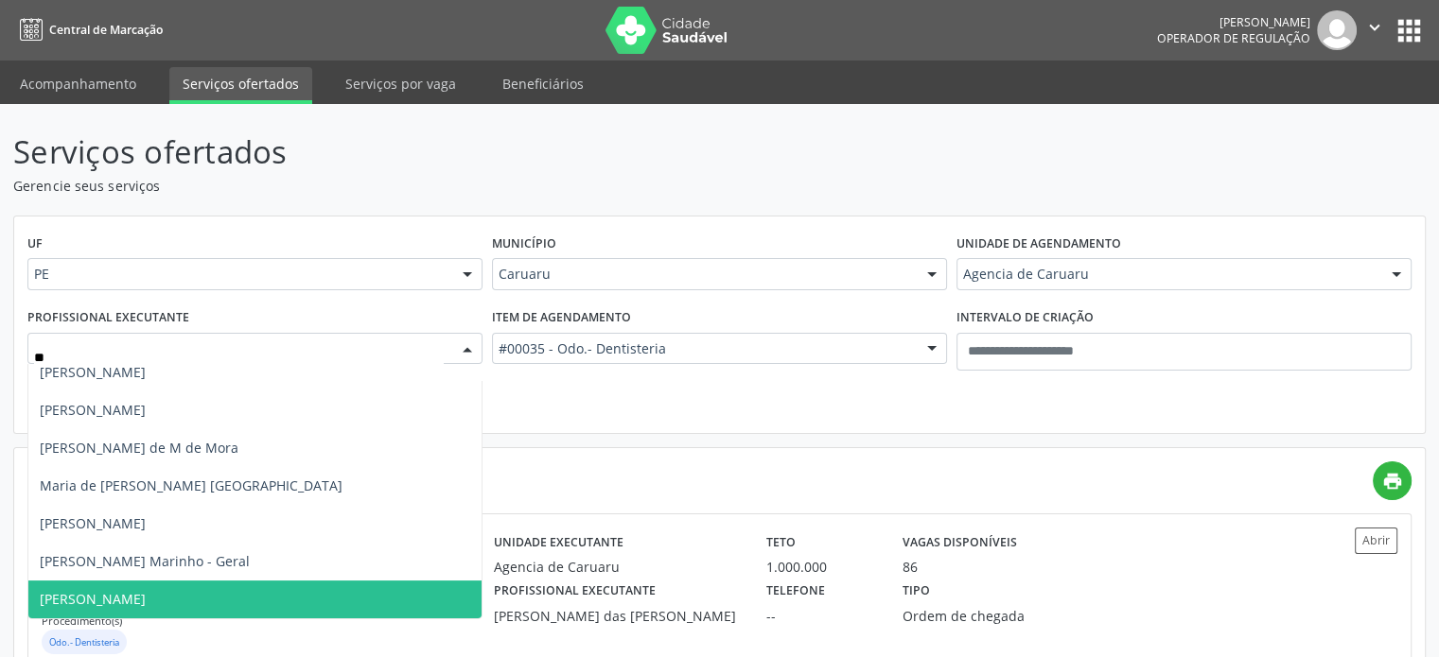
scroll to position [48, 0]
type input "*****"
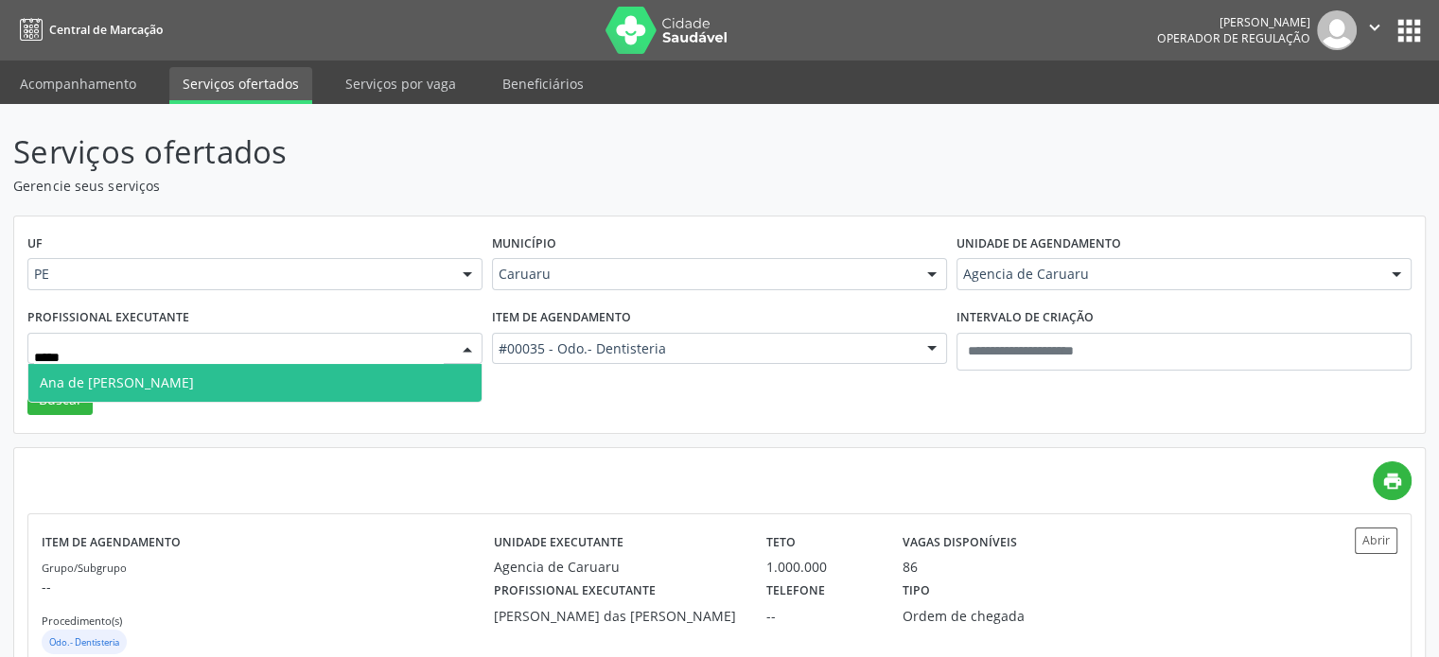
click at [194, 382] on span "Ana de Cassia Bezerra Cavalcanti" at bounding box center [117, 383] width 154 height 18
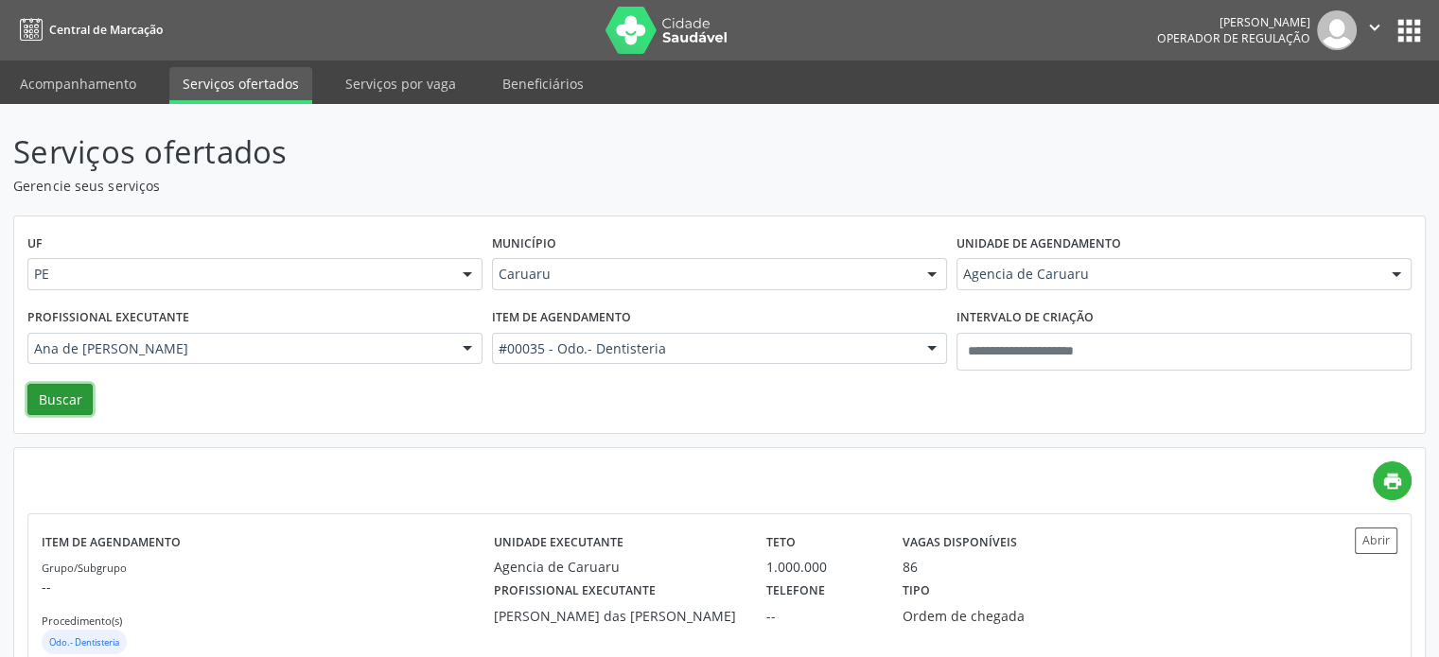
click at [87, 385] on button "Buscar" at bounding box center [59, 400] width 65 height 32
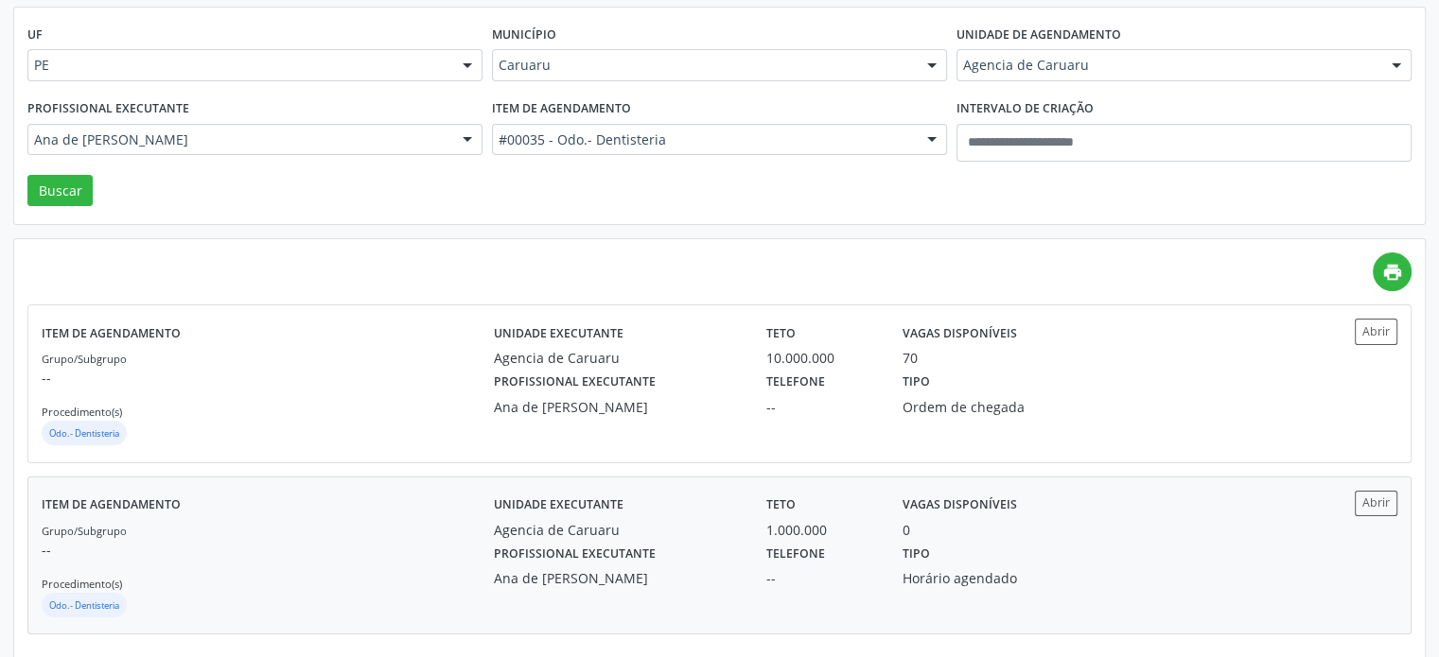
scroll to position [224, 0]
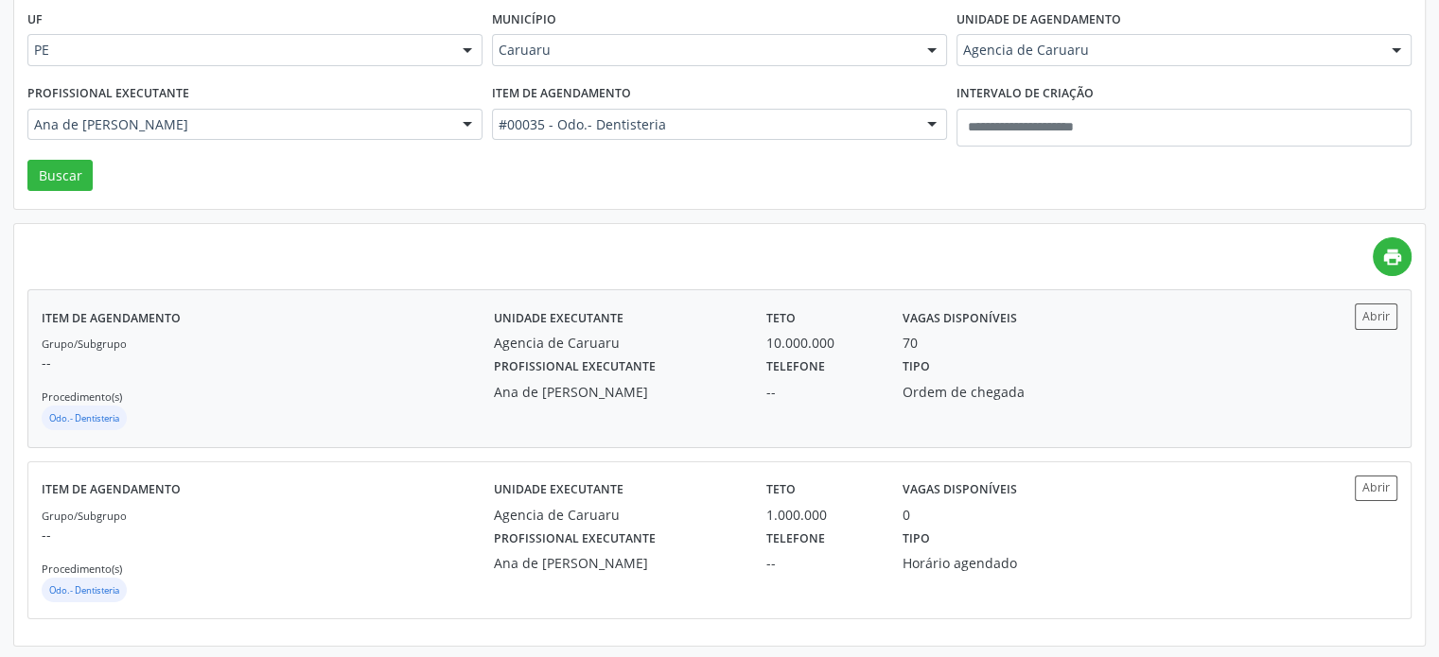
click at [689, 340] on div "Agencia de Caruaru" at bounding box center [617, 343] width 246 height 20
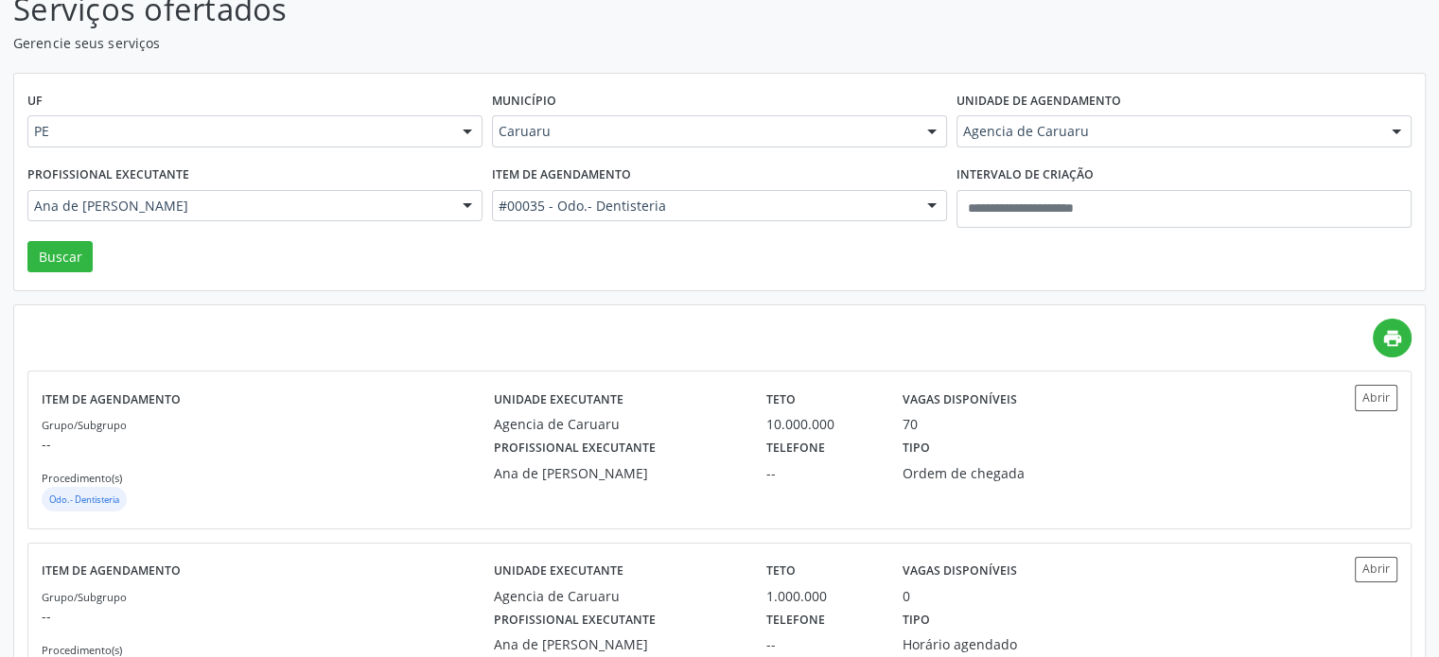
scroll to position [0, 0]
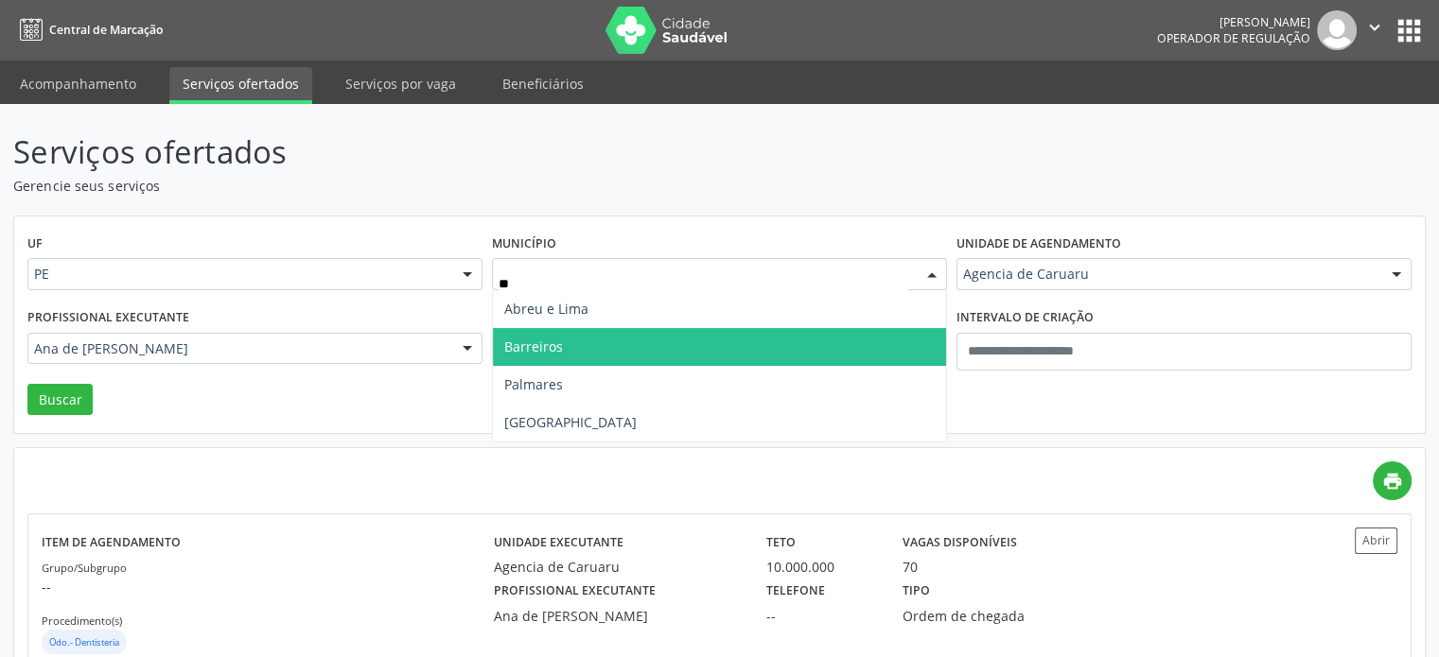
type input "***"
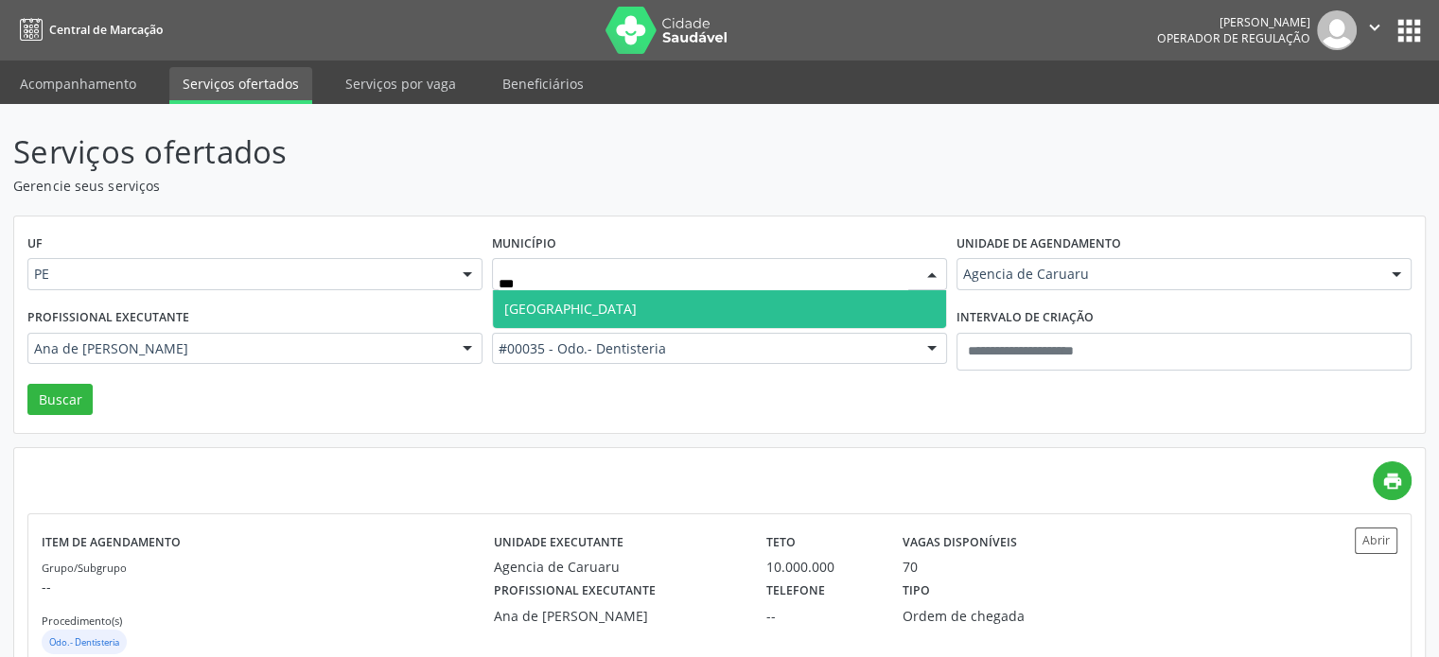
click at [670, 305] on span "Recife" at bounding box center [719, 309] width 453 height 38
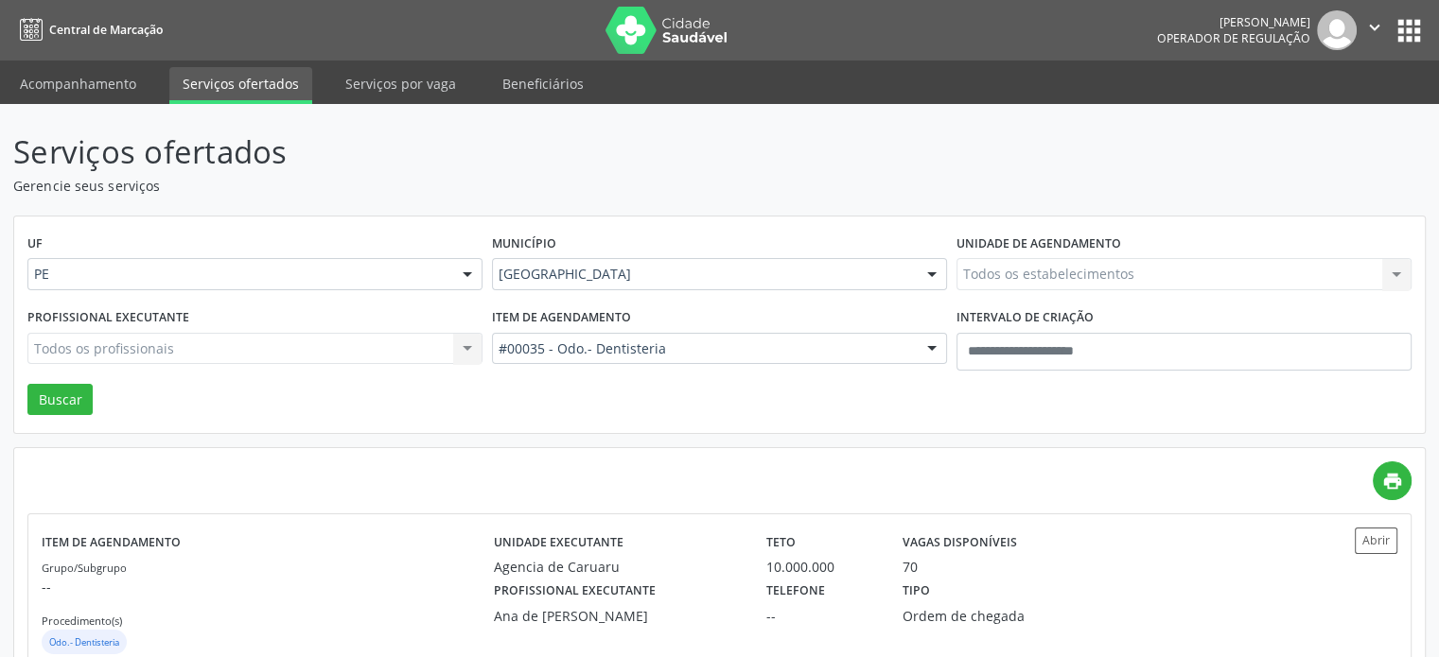
click at [664, 358] on div "#00035 - Odo.- Dentisteria" at bounding box center [719, 349] width 455 height 32
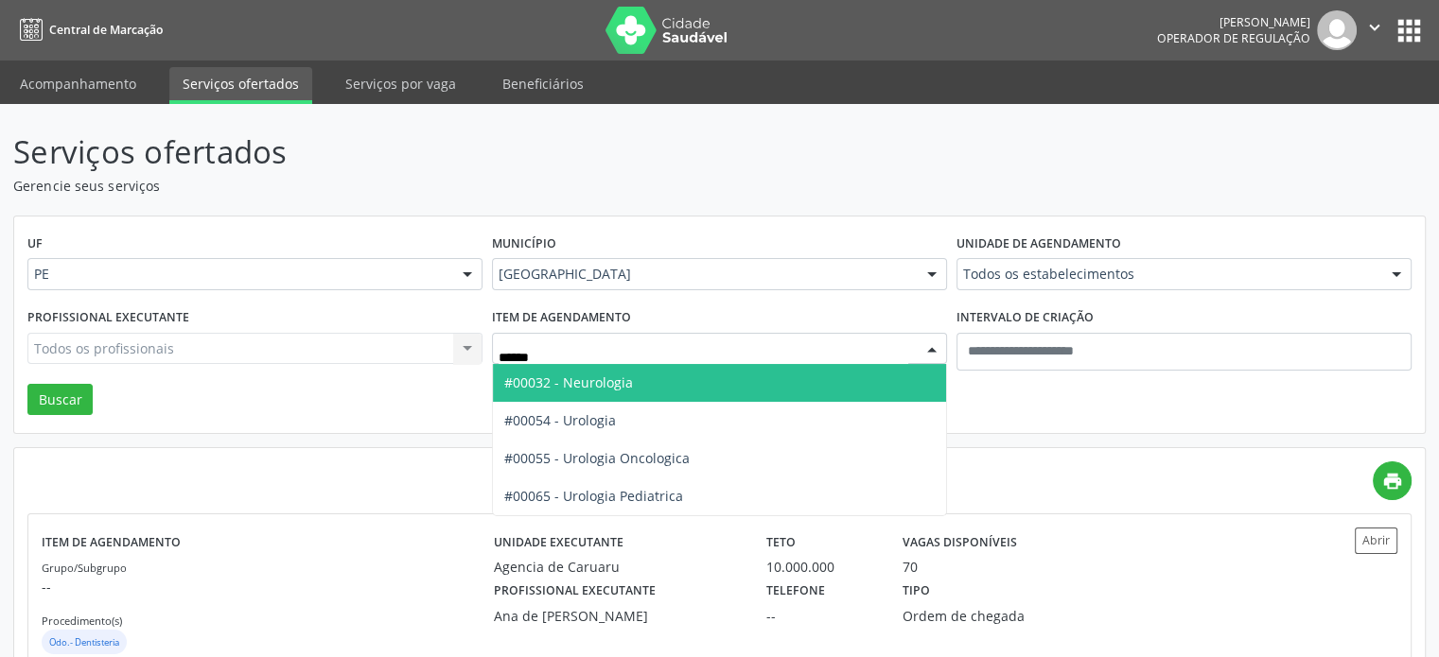
type input "*******"
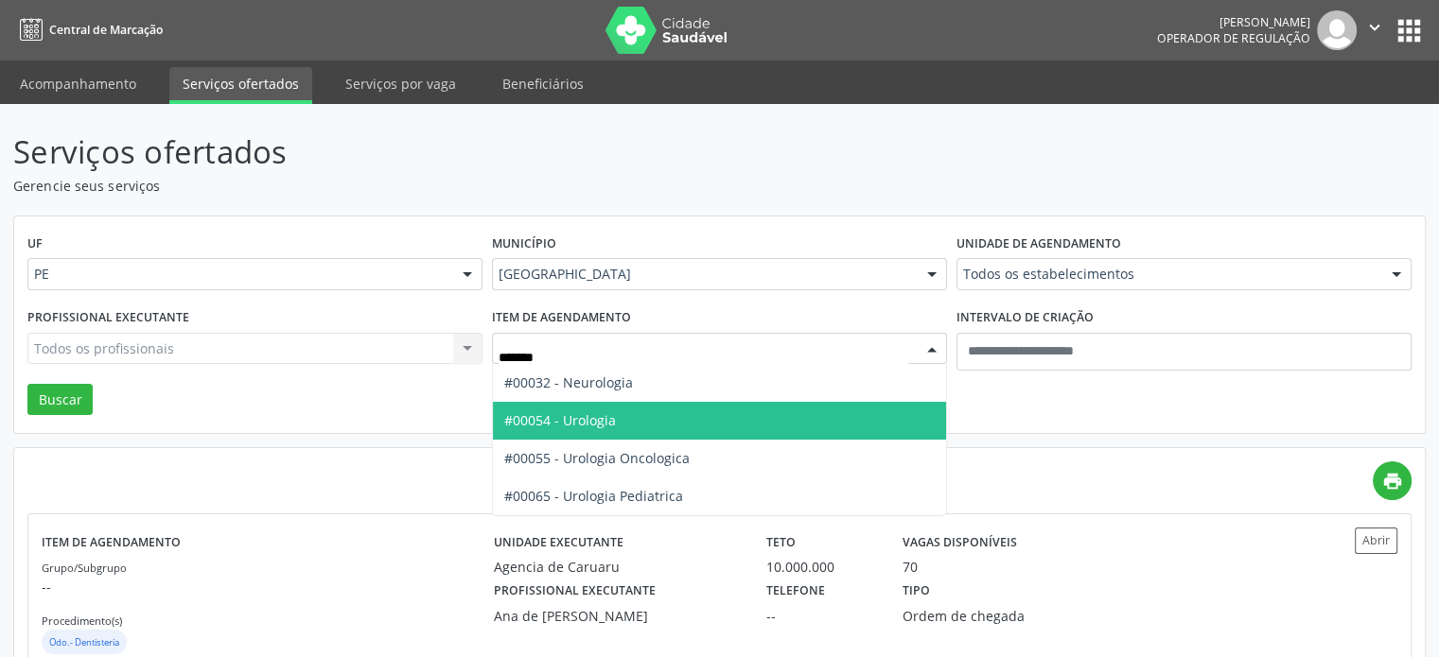
click at [655, 411] on span "#00054 - Urologia" at bounding box center [719, 421] width 453 height 38
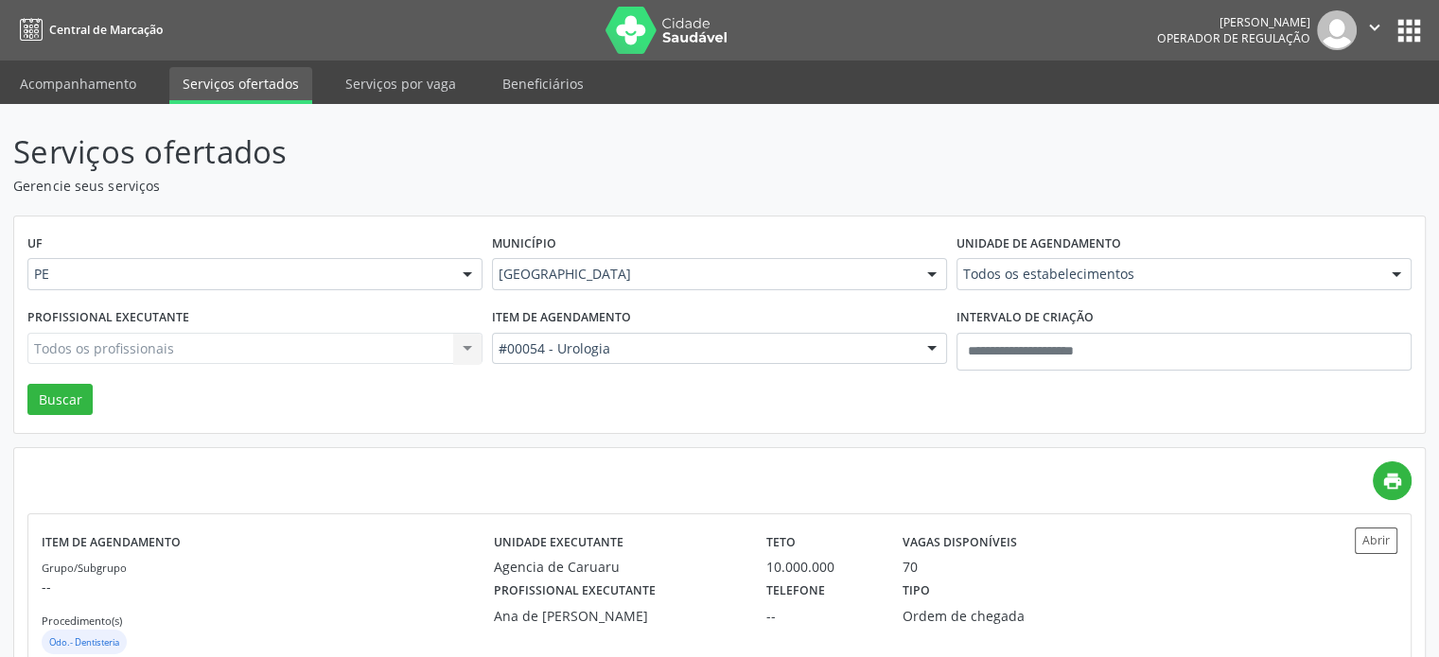
click at [1169, 253] on div "Unidade de agendamento Todos os estabelecimentos Todos os estabelecimentos Aler…" at bounding box center [1184, 267] width 464 height 74
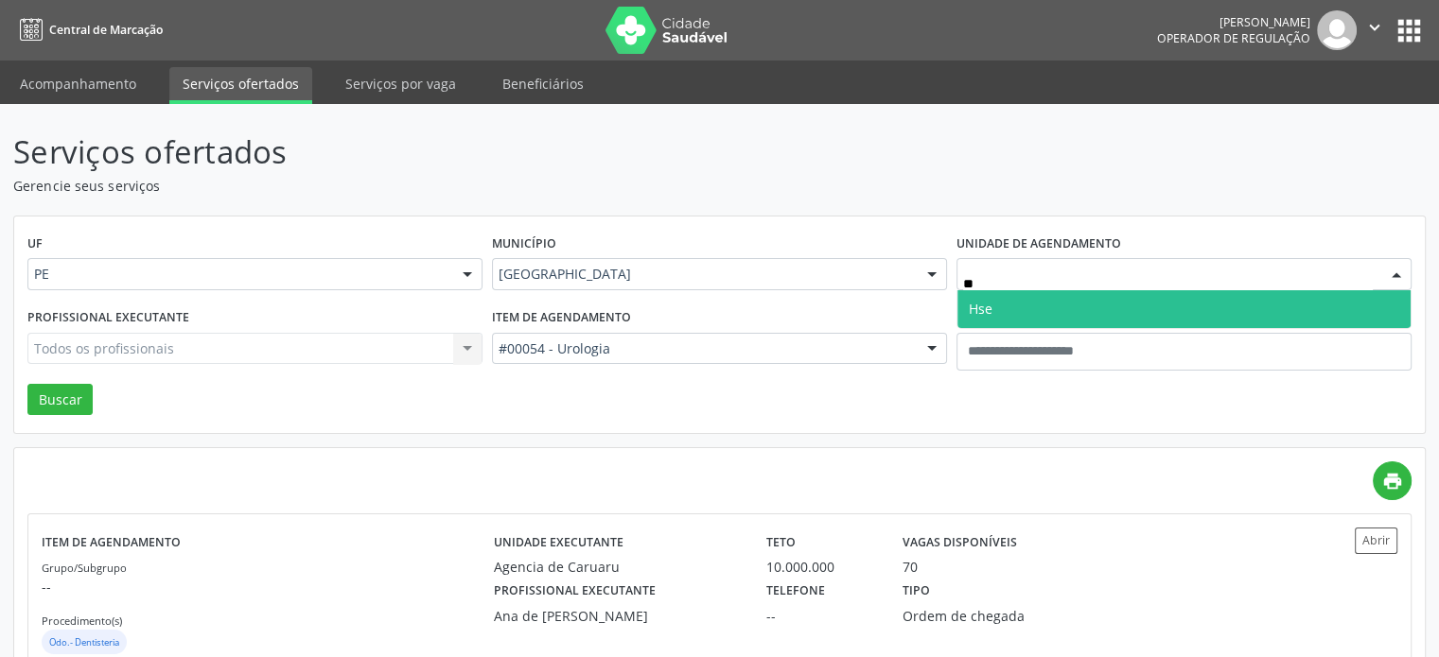
type input "***"
click at [1127, 297] on span "Hse" at bounding box center [1183, 309] width 453 height 38
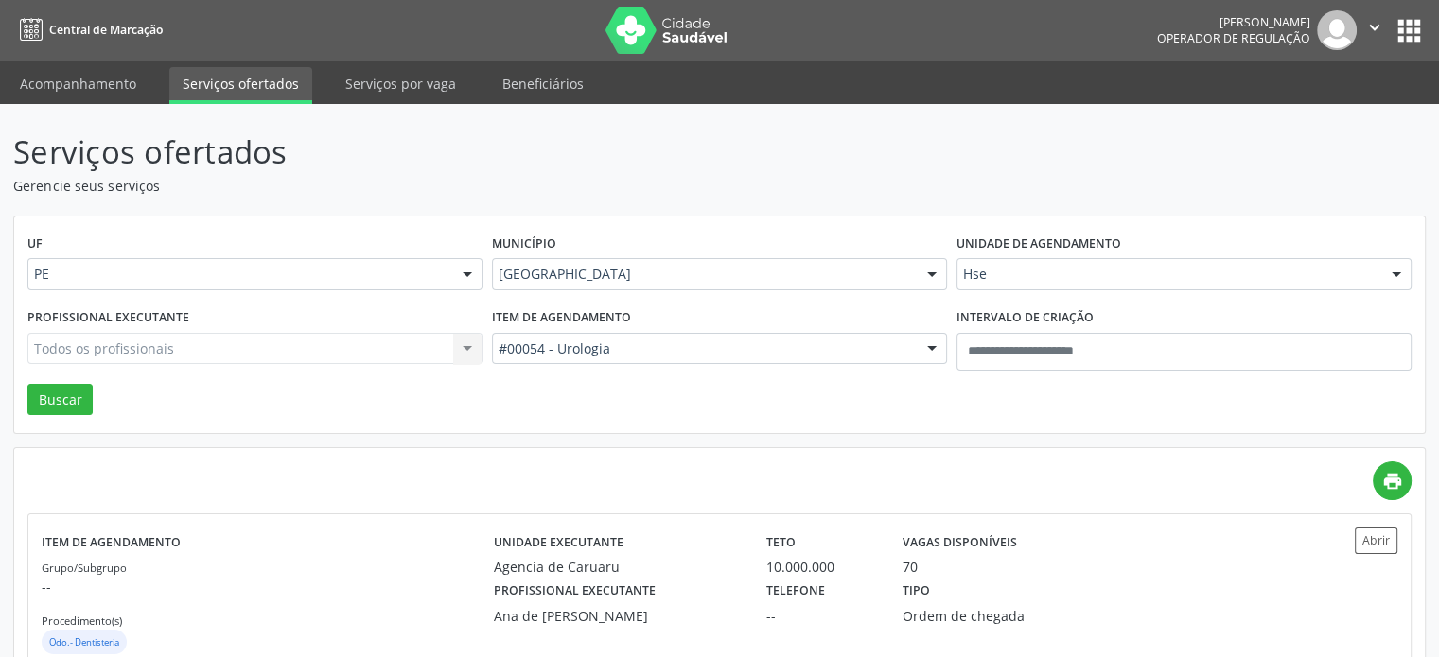
click at [265, 327] on div "Profissional executante Todos os profissionais Todos os profissionais Adalberto…" at bounding box center [255, 344] width 464 height 80
click at [253, 357] on div "Todos os profissionais Todos os profissionais Adalberto de Lima Adriana Maria A…" at bounding box center [254, 349] width 455 height 32
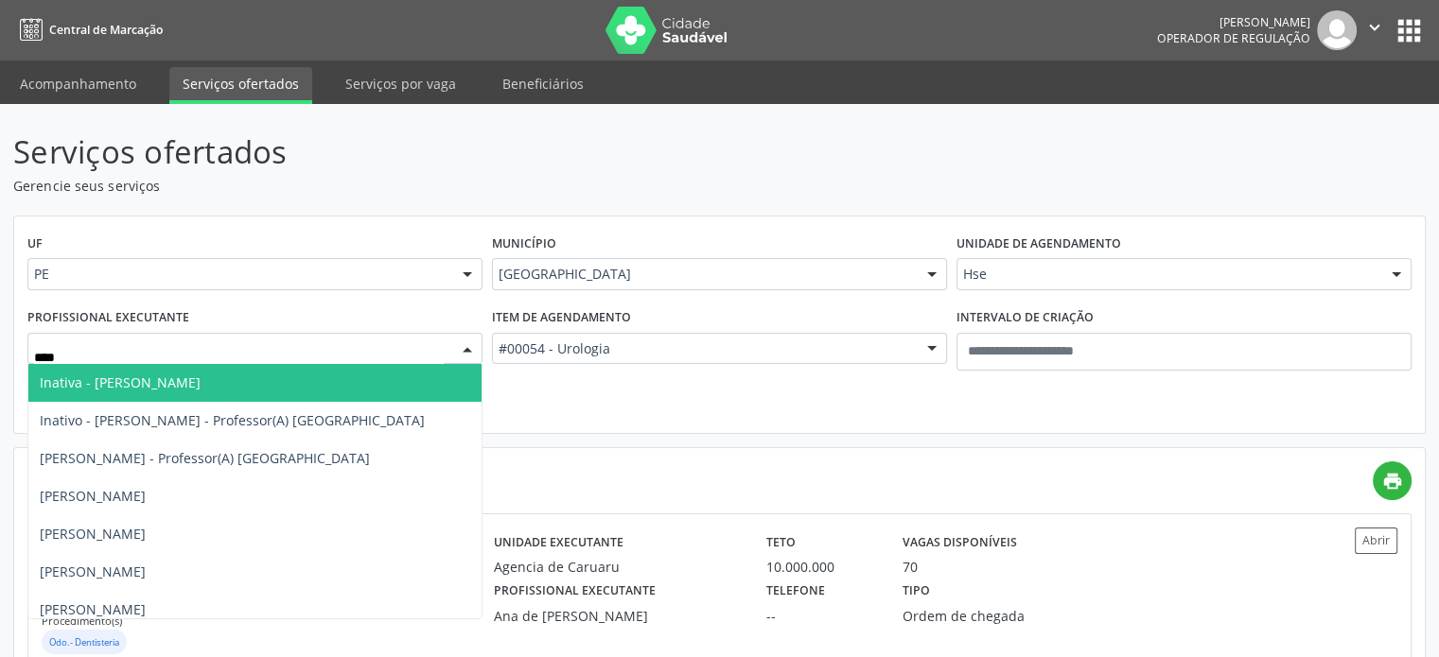
type input "*****"
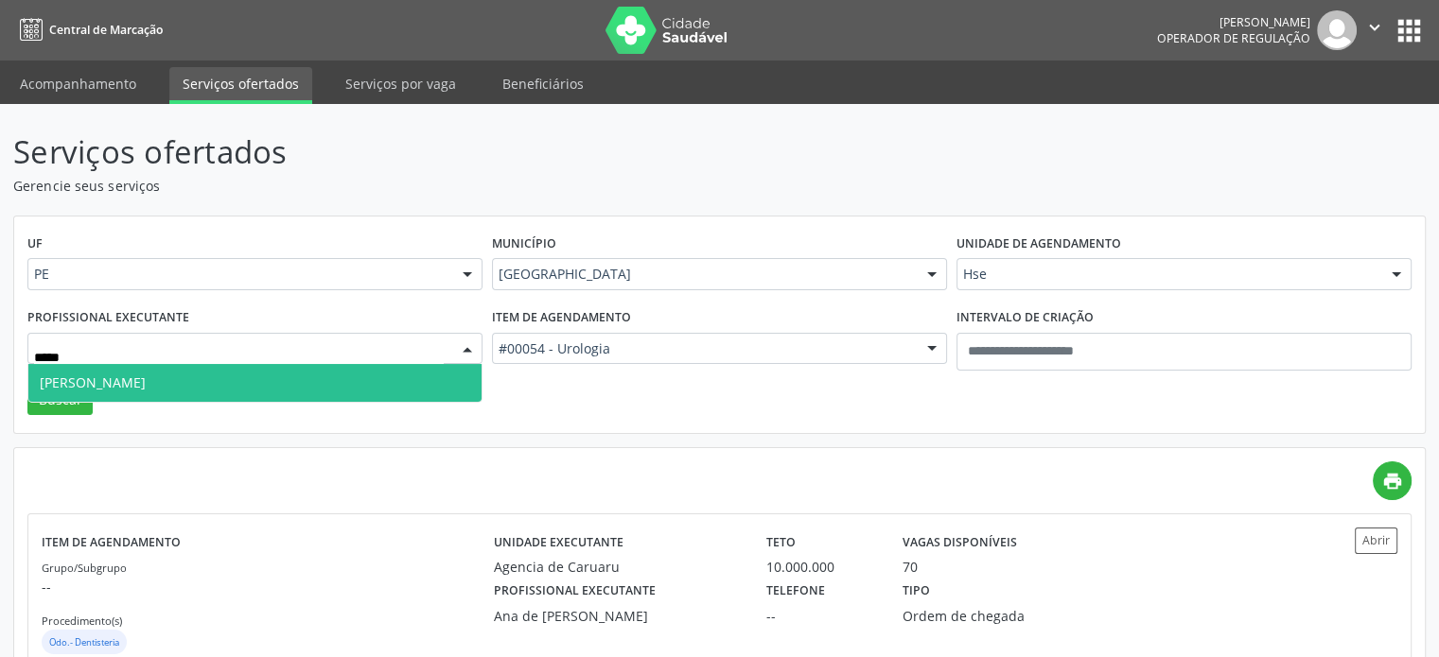
click at [221, 370] on span "Renan Eboli Lopes" at bounding box center [254, 383] width 453 height 38
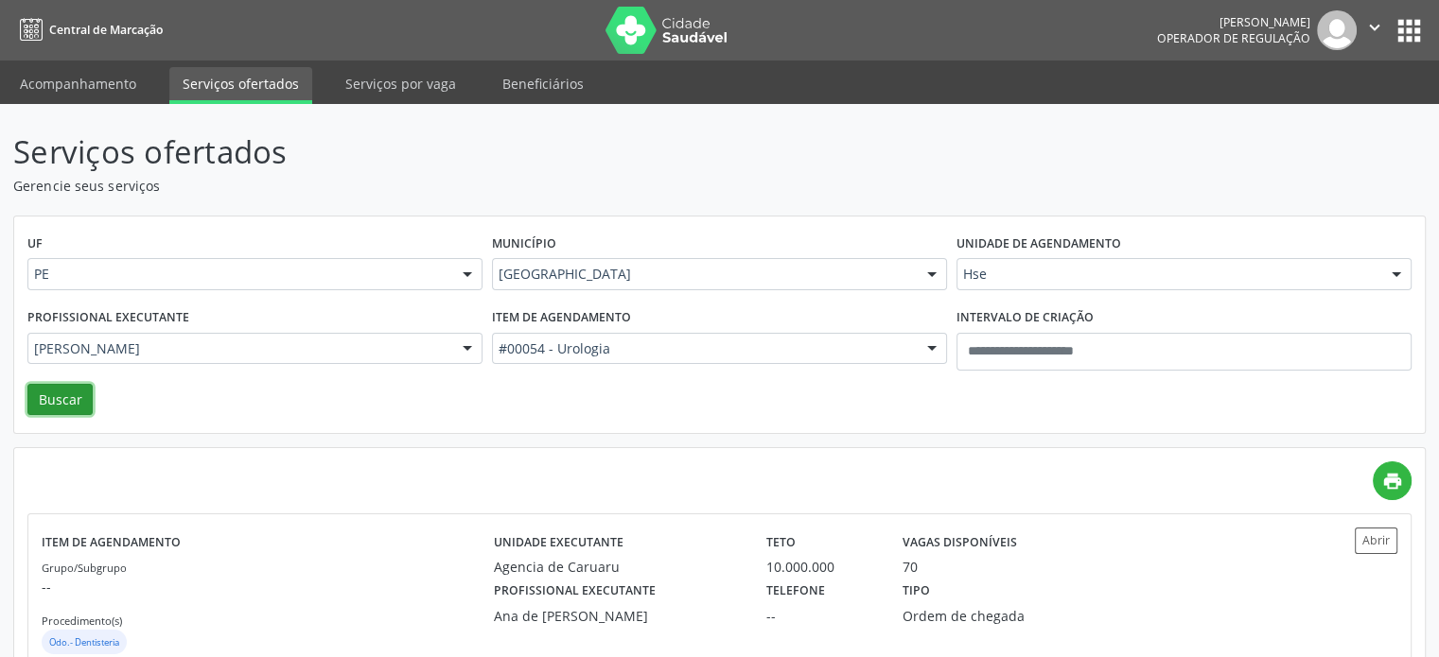
click at [77, 400] on button "Buscar" at bounding box center [59, 400] width 65 height 32
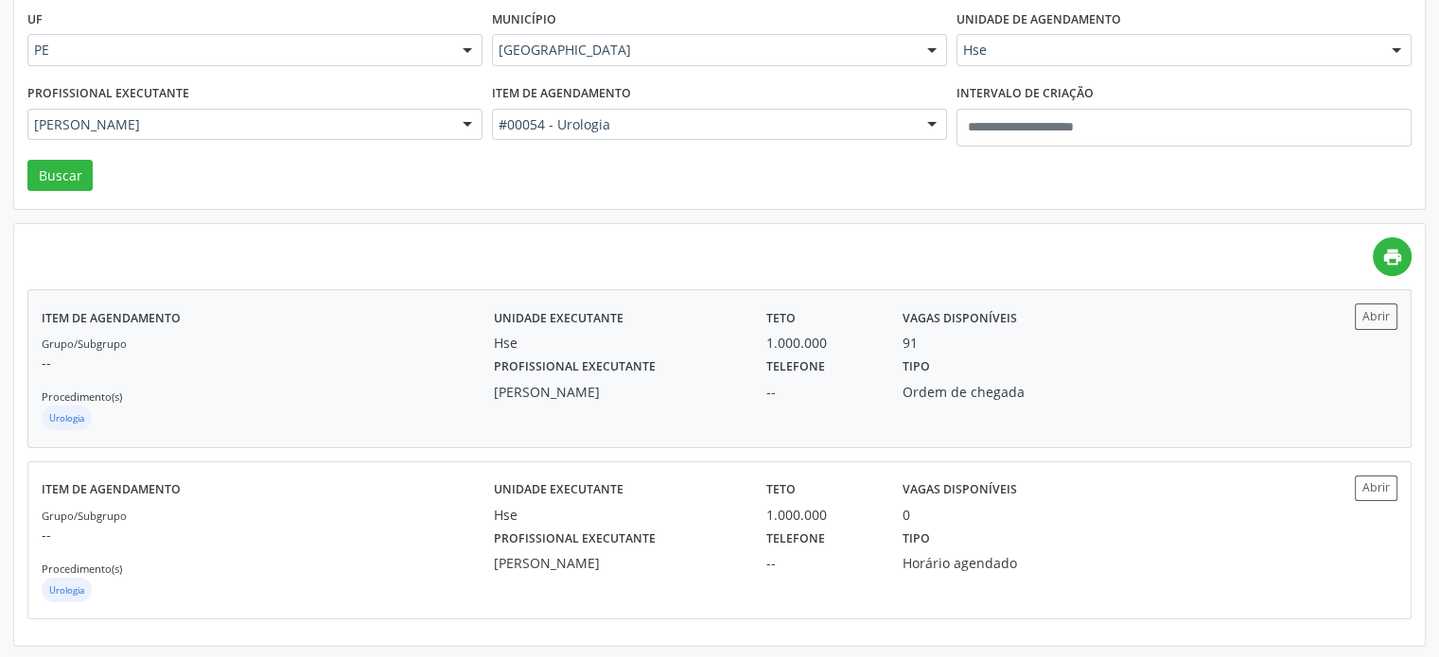
drag, startPoint x: 769, startPoint y: 502, endPoint x: 768, endPoint y: 372, distance: 130.5
click at [768, 372] on div "print Item de agendamento Grupo/Subgrupo -- Procedimento(s) Urologia Unidade ex…" at bounding box center [719, 428] width 1384 height 382
click at [713, 369] on div "Profissional executante Renan Eboli Lopes" at bounding box center [617, 377] width 272 height 49
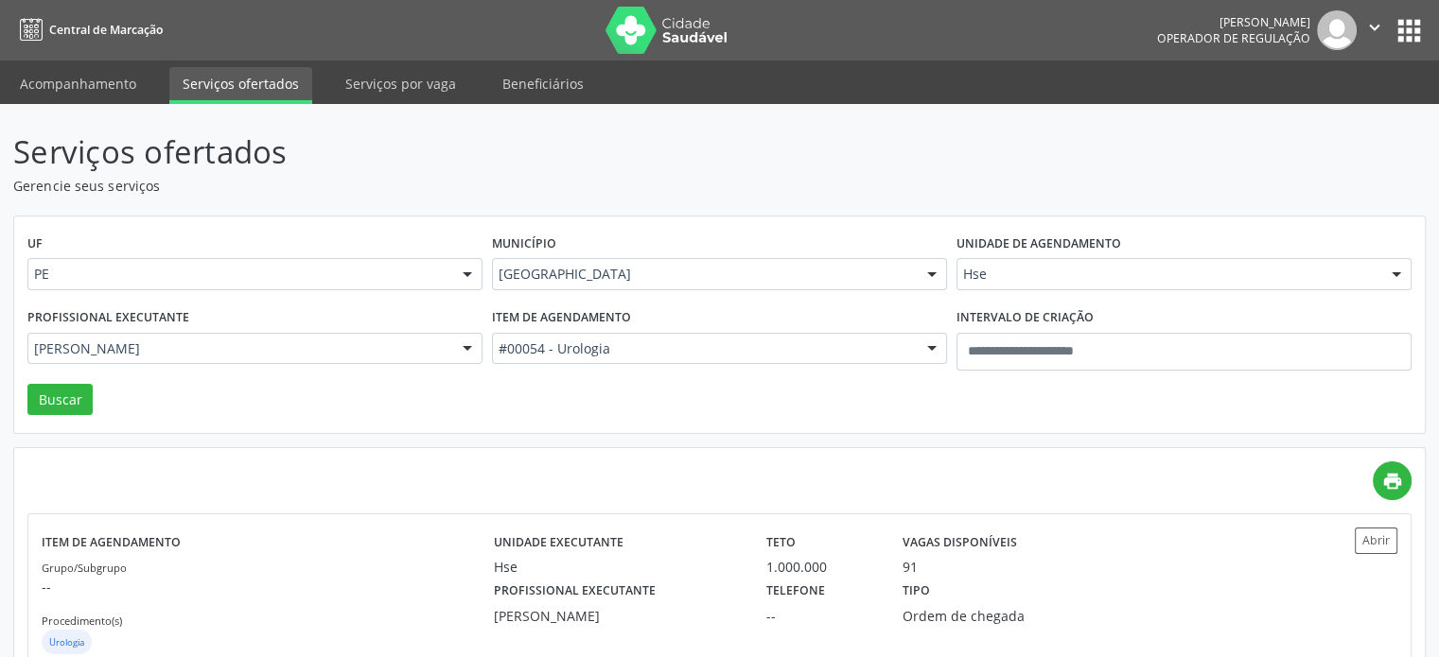
click at [727, 259] on div "Recife" at bounding box center [719, 274] width 455 height 32
click at [720, 213] on div "Serviços ofertados Gerencie seus serviços UF PE PE Nenhum resultado encontrado …" at bounding box center [719, 500] width 1412 height 743
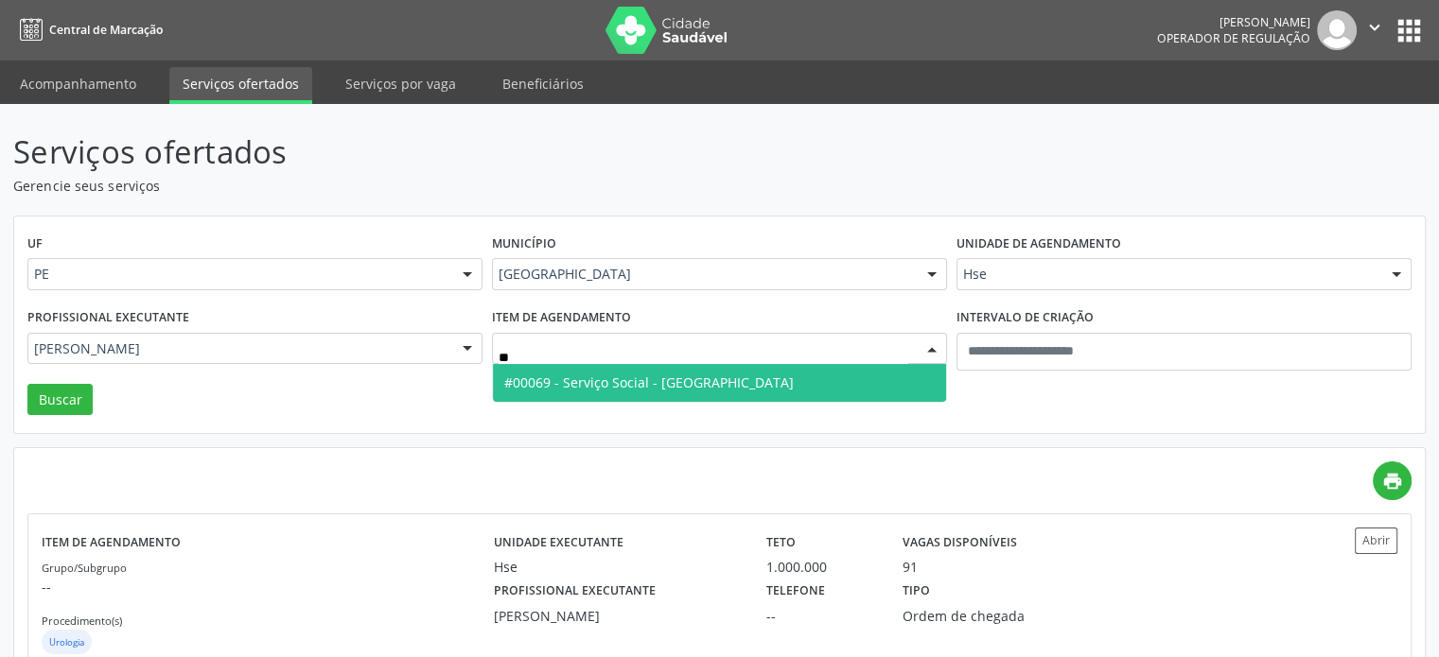
type input "*"
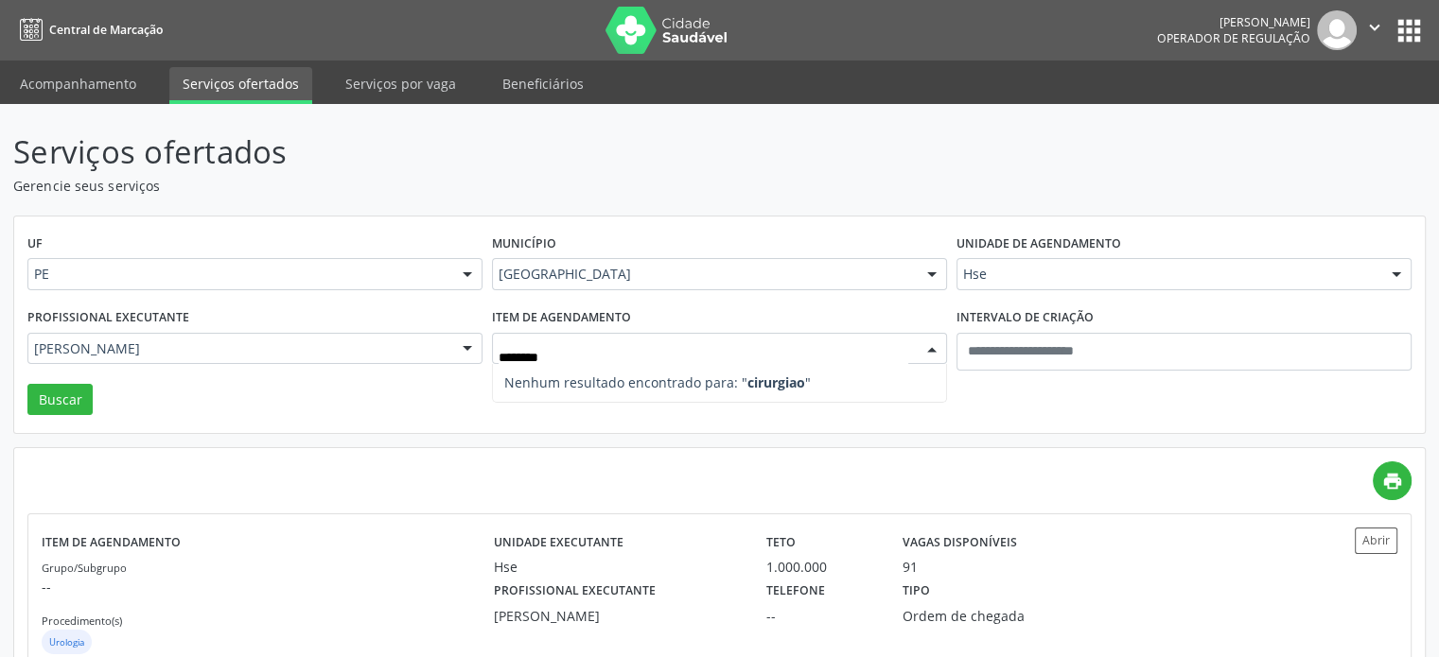
type input "*******"
click at [921, 217] on div "UF PE PE Nenhum resultado encontrado para: " " Não há nenhuma opção para ser ex…" at bounding box center [719, 326] width 1410 height 218
click at [738, 197] on div "Serviços ofertados Gerencie seus serviços UF PE PE Nenhum resultado encontrado …" at bounding box center [719, 500] width 1412 height 743
click at [686, 358] on div at bounding box center [719, 349] width 455 height 32
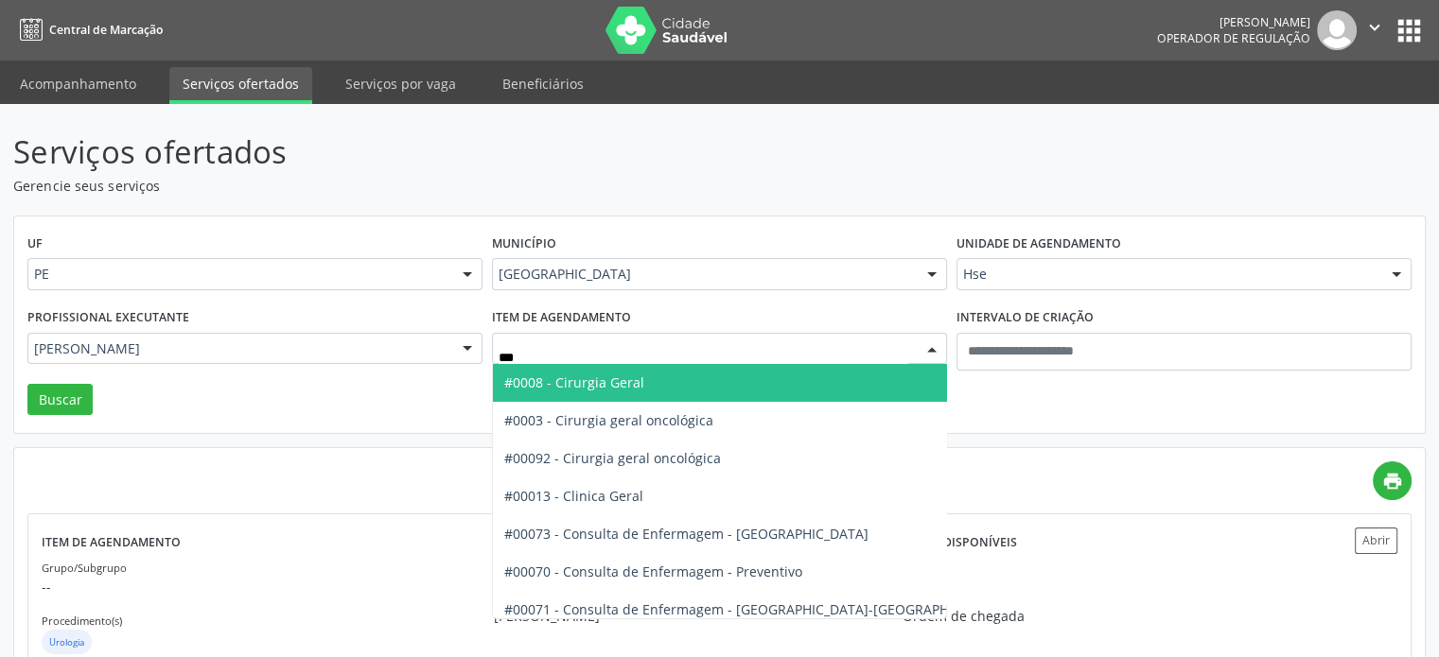
type input "****"
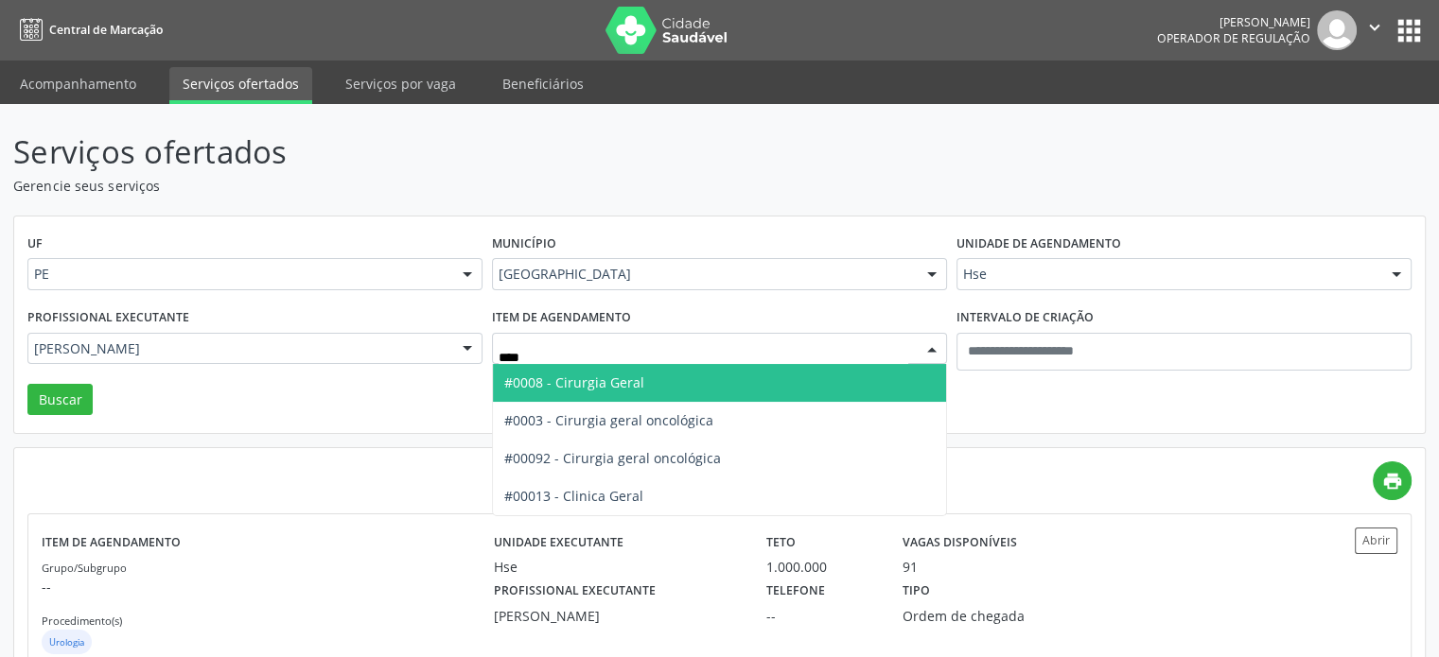
click at [681, 377] on span "#0008 - Cirurgia Geral" at bounding box center [719, 383] width 453 height 38
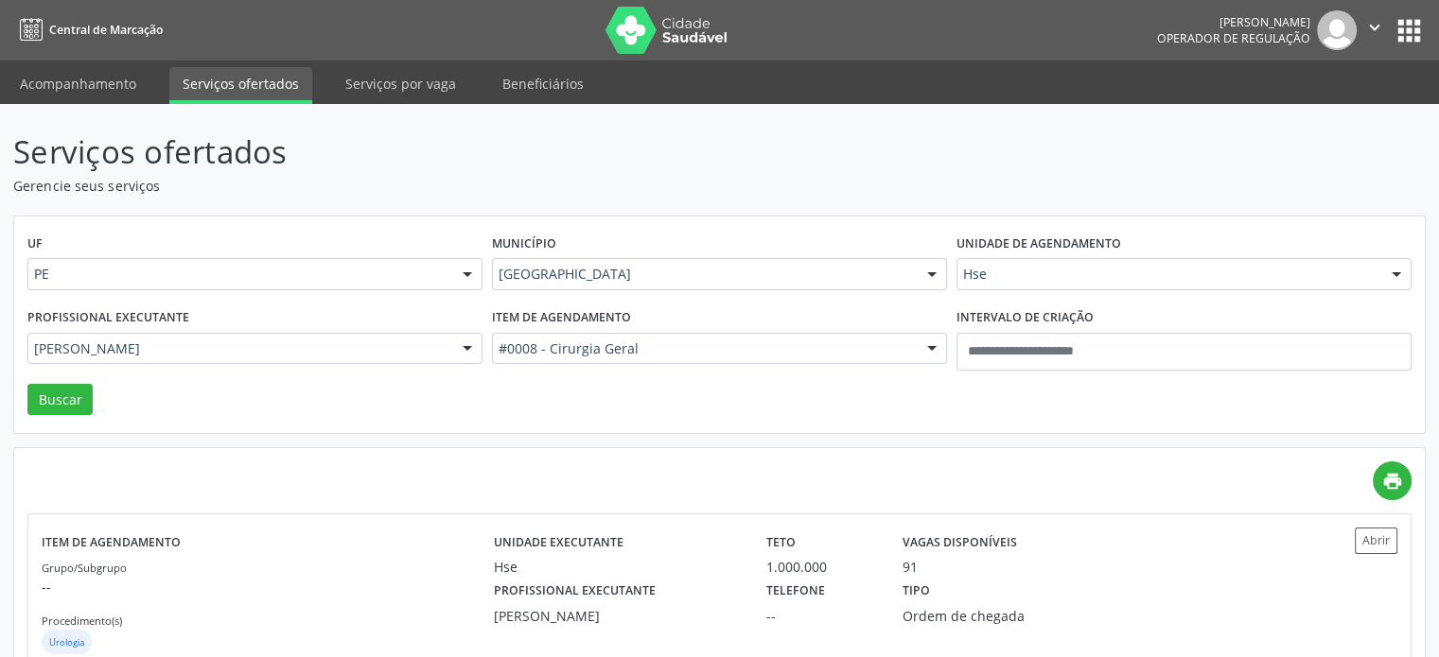
drag, startPoint x: 237, startPoint y: 374, endPoint x: 241, endPoint y: 357, distance: 17.4
click at [238, 369] on div "Profissional executante Renan Eboli Lopes Todos os profissionais Adalberto Agui…" at bounding box center [255, 344] width 464 height 80
type input "*"
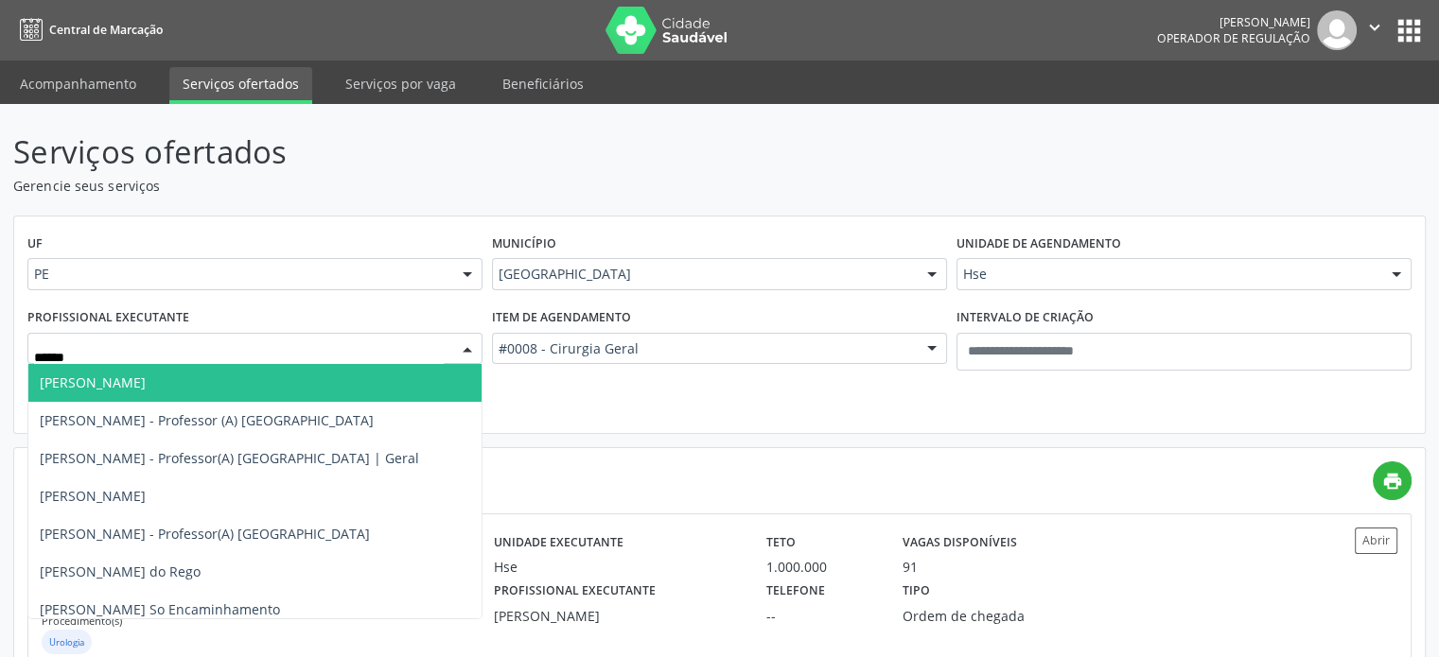
type input "*******"
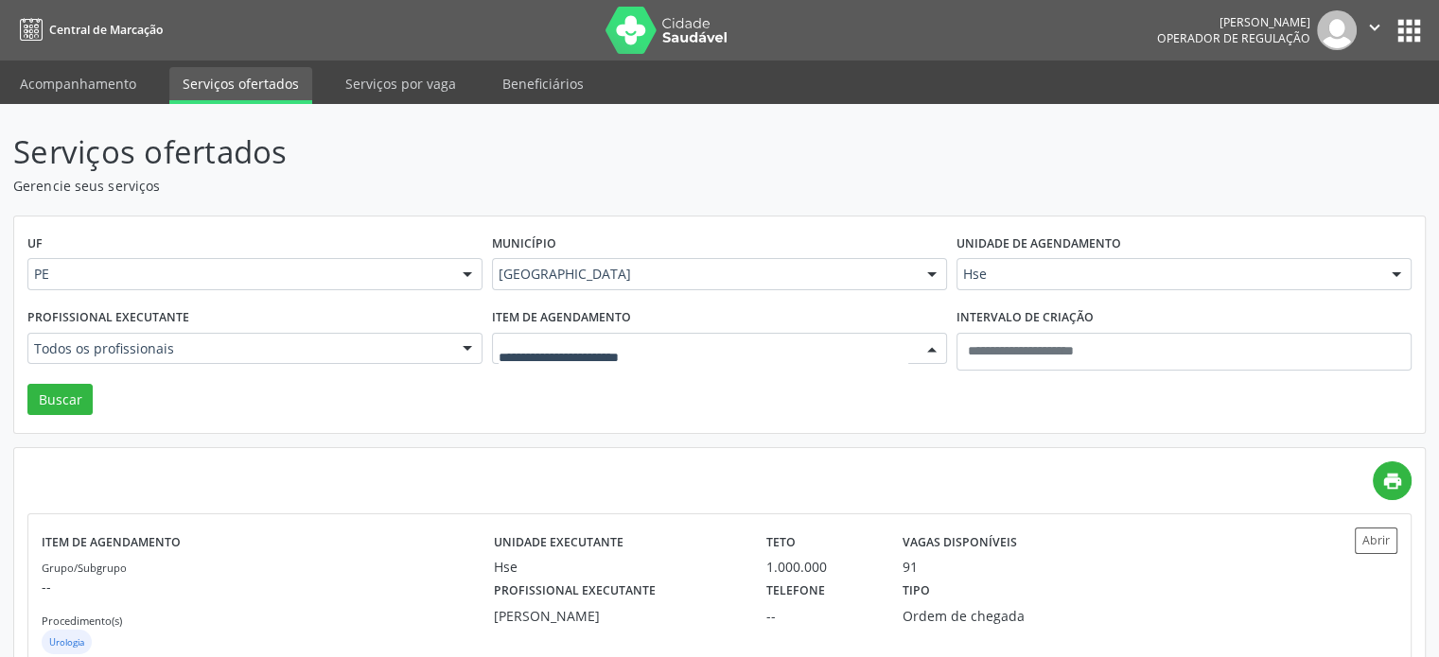
click at [755, 361] on div at bounding box center [719, 349] width 455 height 32
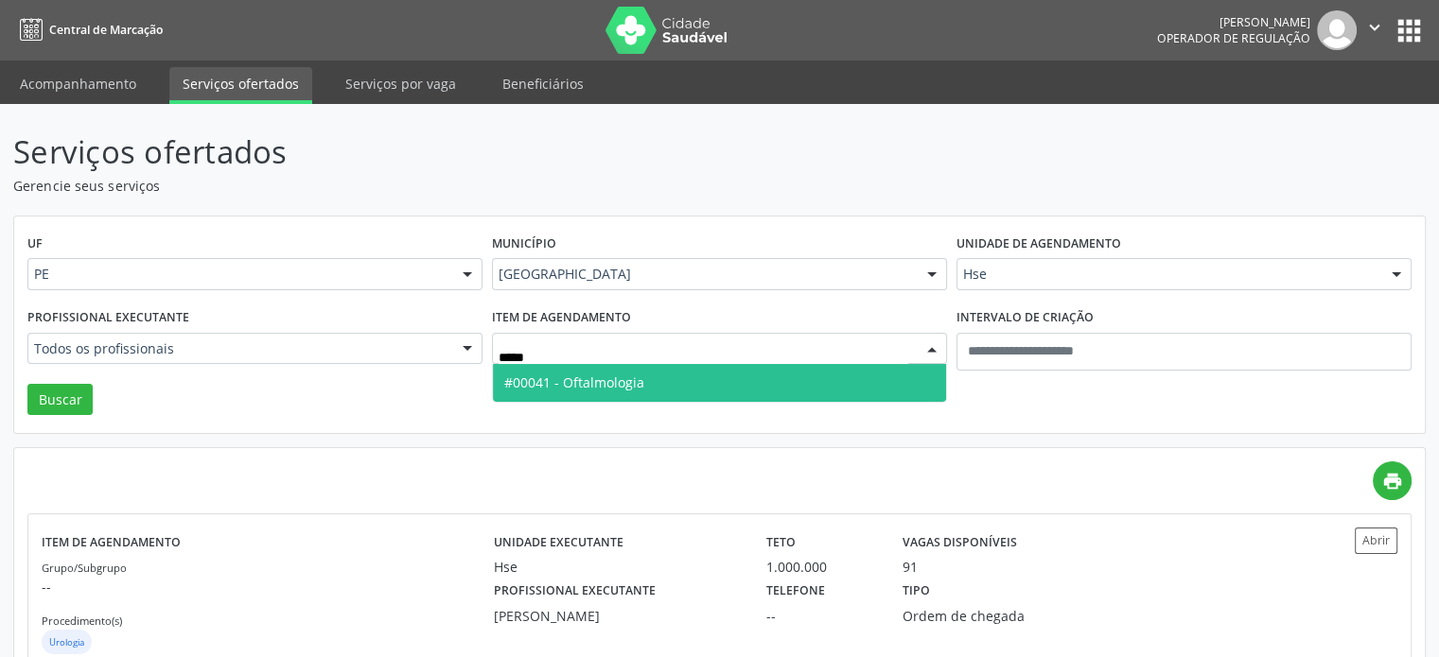
type input "******"
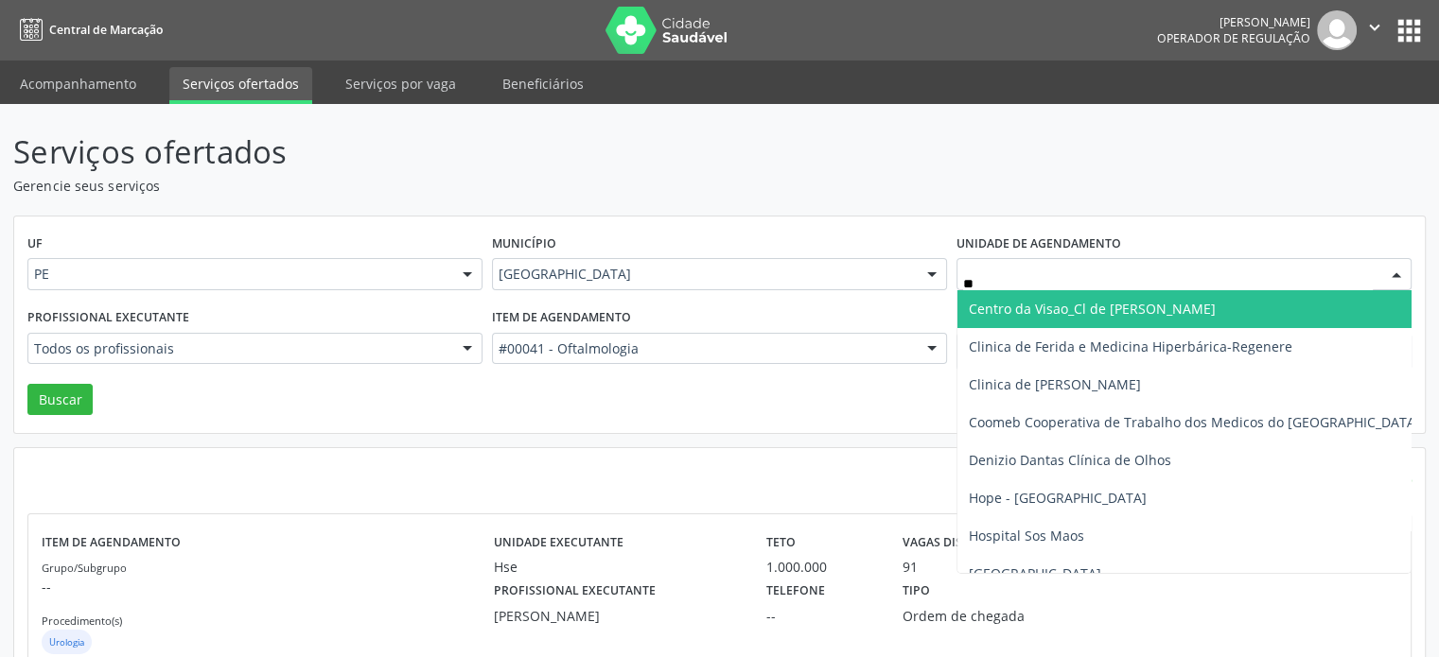
type input "***"
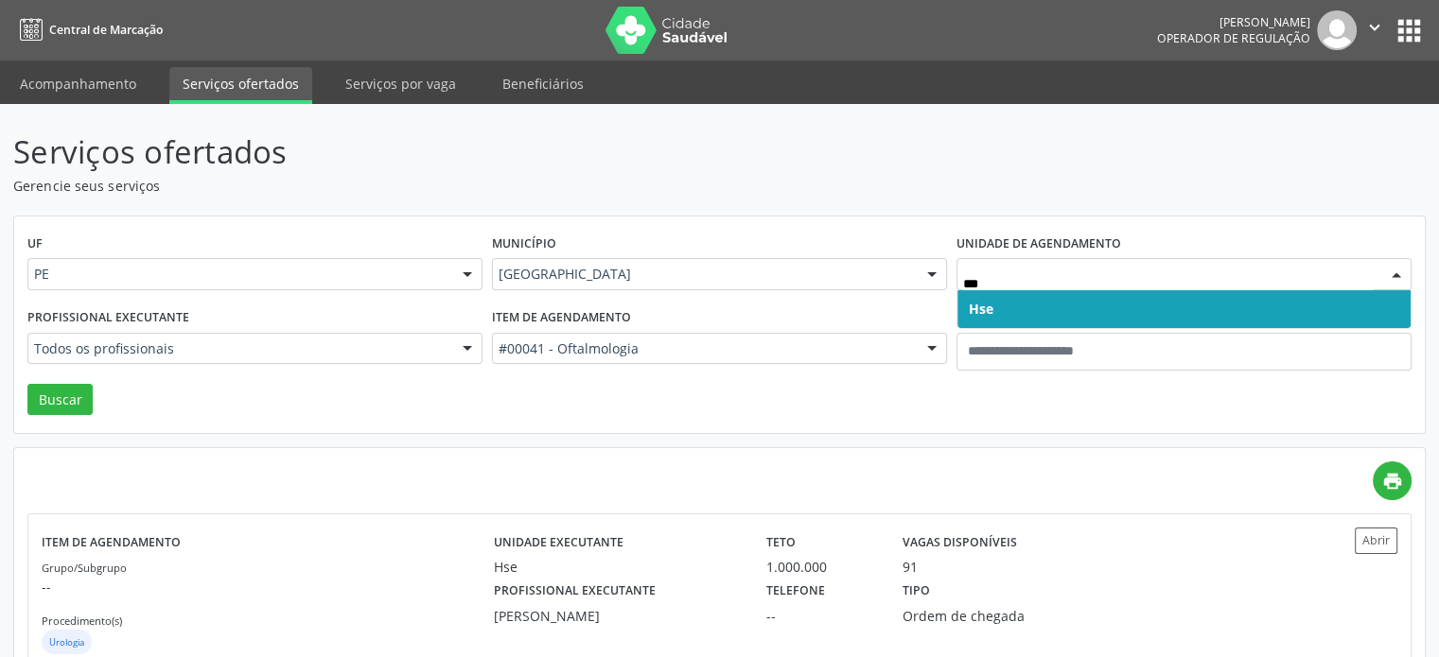
click at [1145, 308] on span "Hse" at bounding box center [1183, 309] width 453 height 38
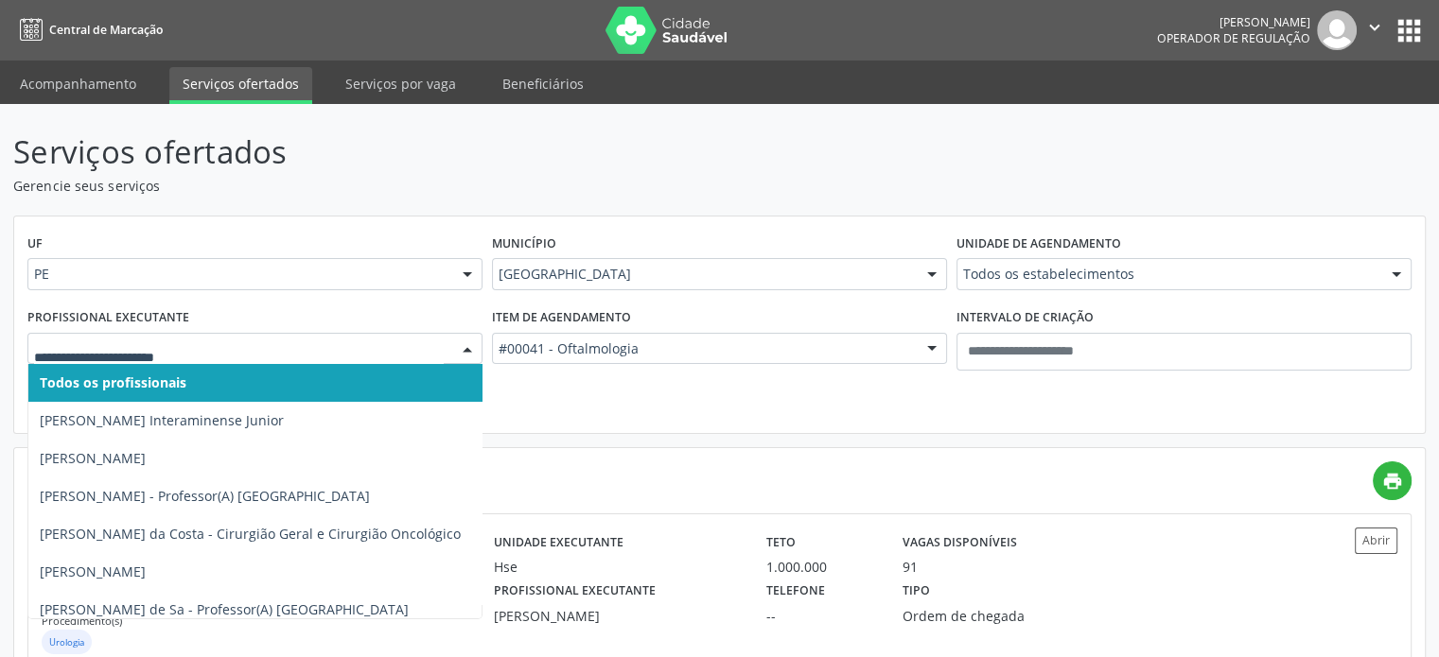
click at [369, 363] on div "Todos os profissionais Adalberto Aguiar Interaminense Junior Adriana Velozo Gon…" at bounding box center [254, 349] width 455 height 32
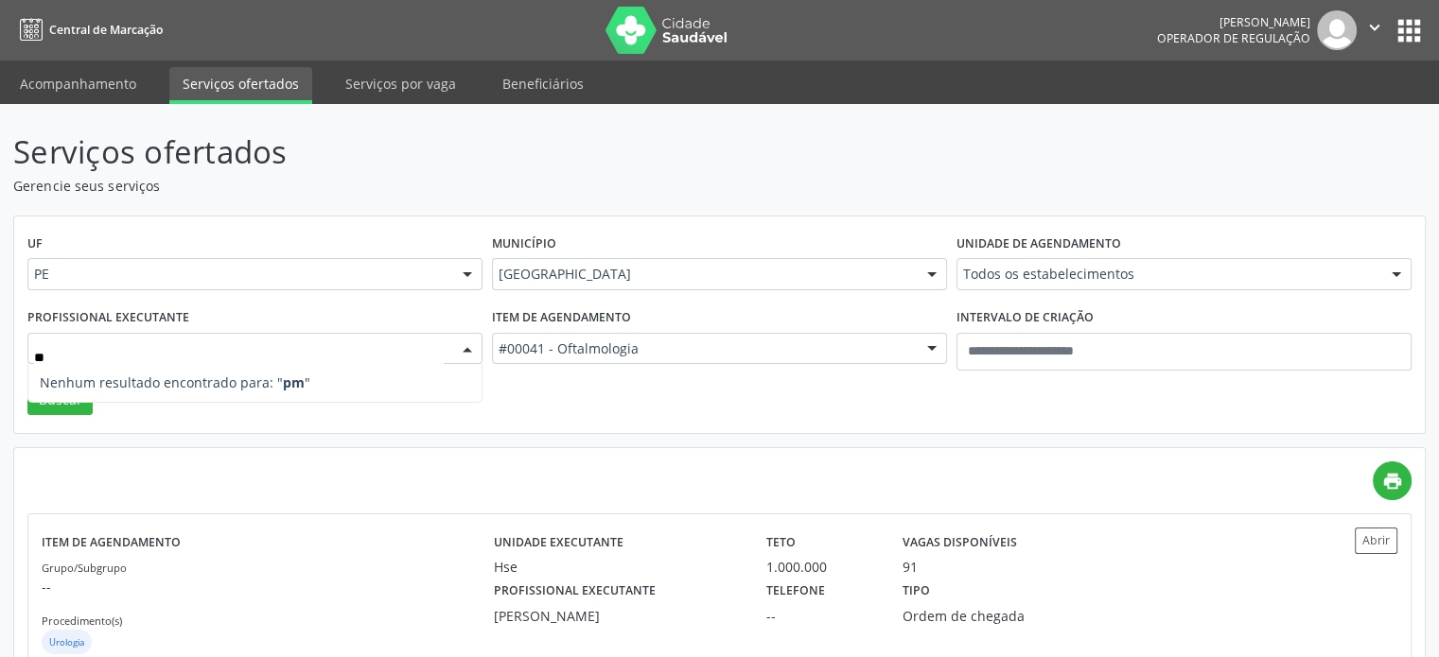
type input "*"
type input "*******"
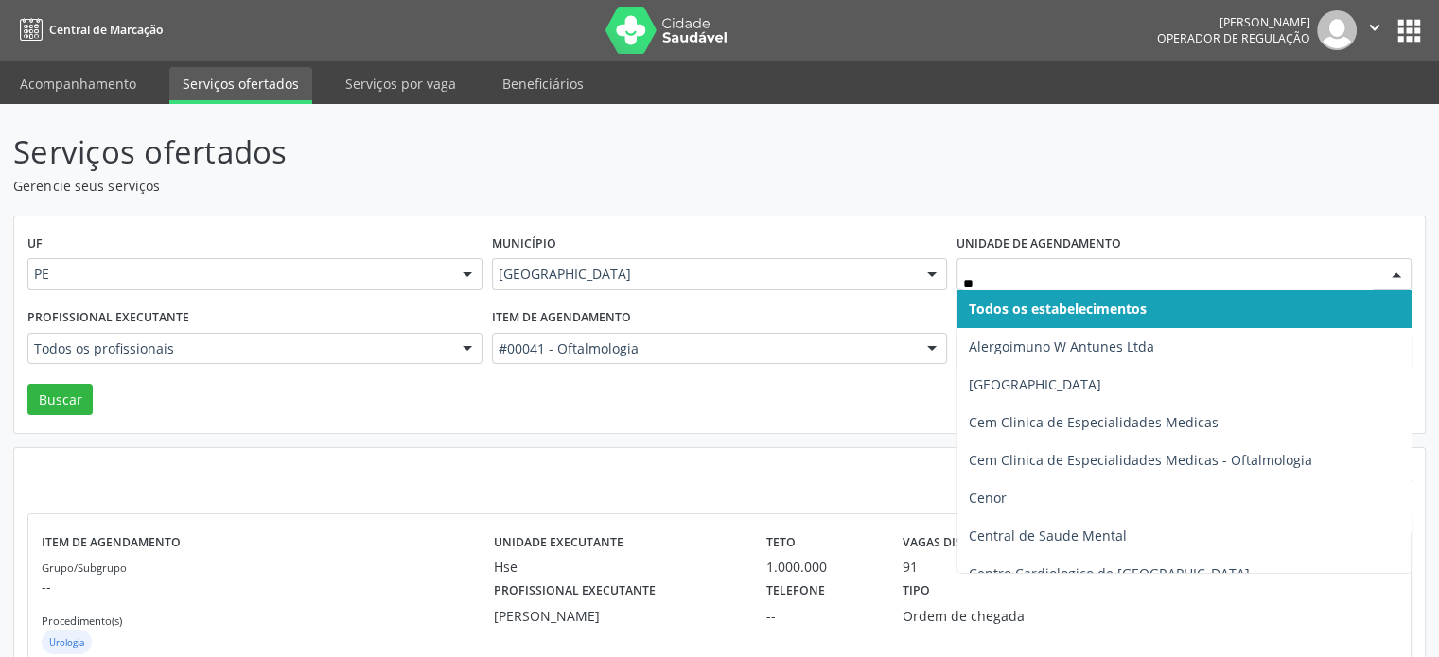
type input "***"
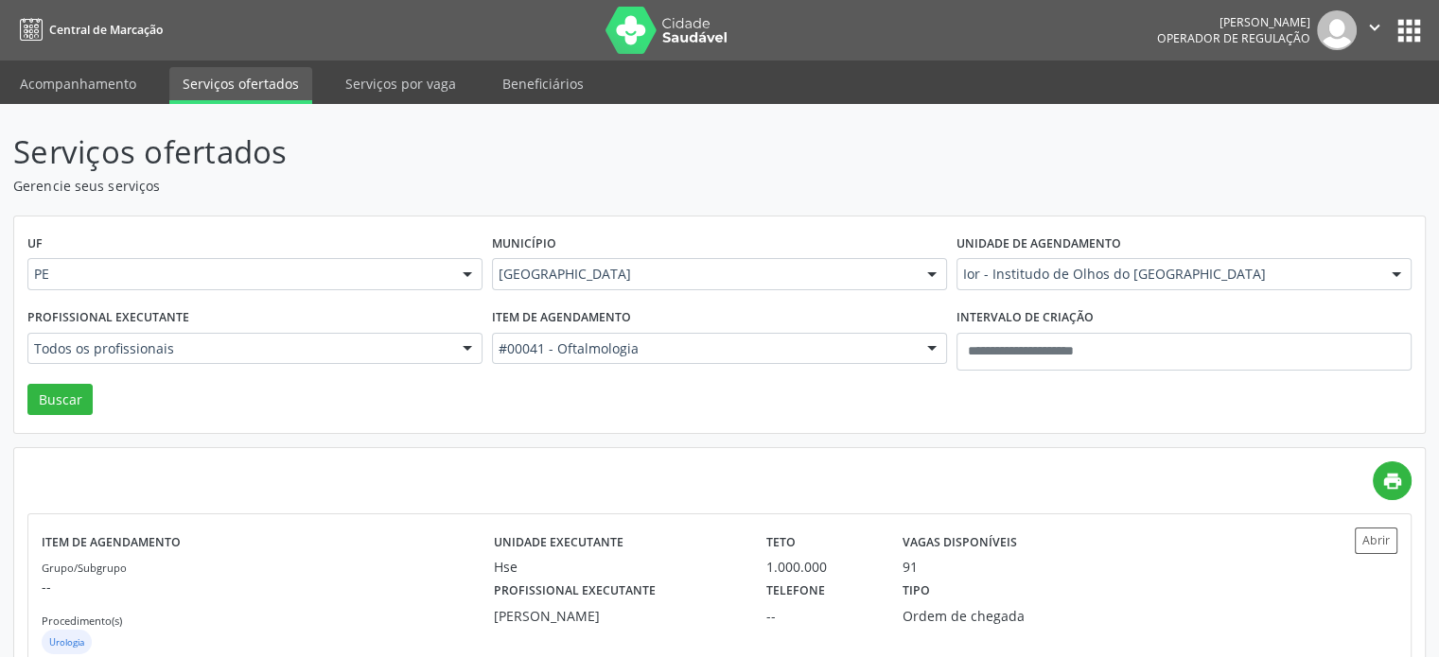
click at [254, 358] on div "Todos os profissionais" at bounding box center [254, 349] width 455 height 32
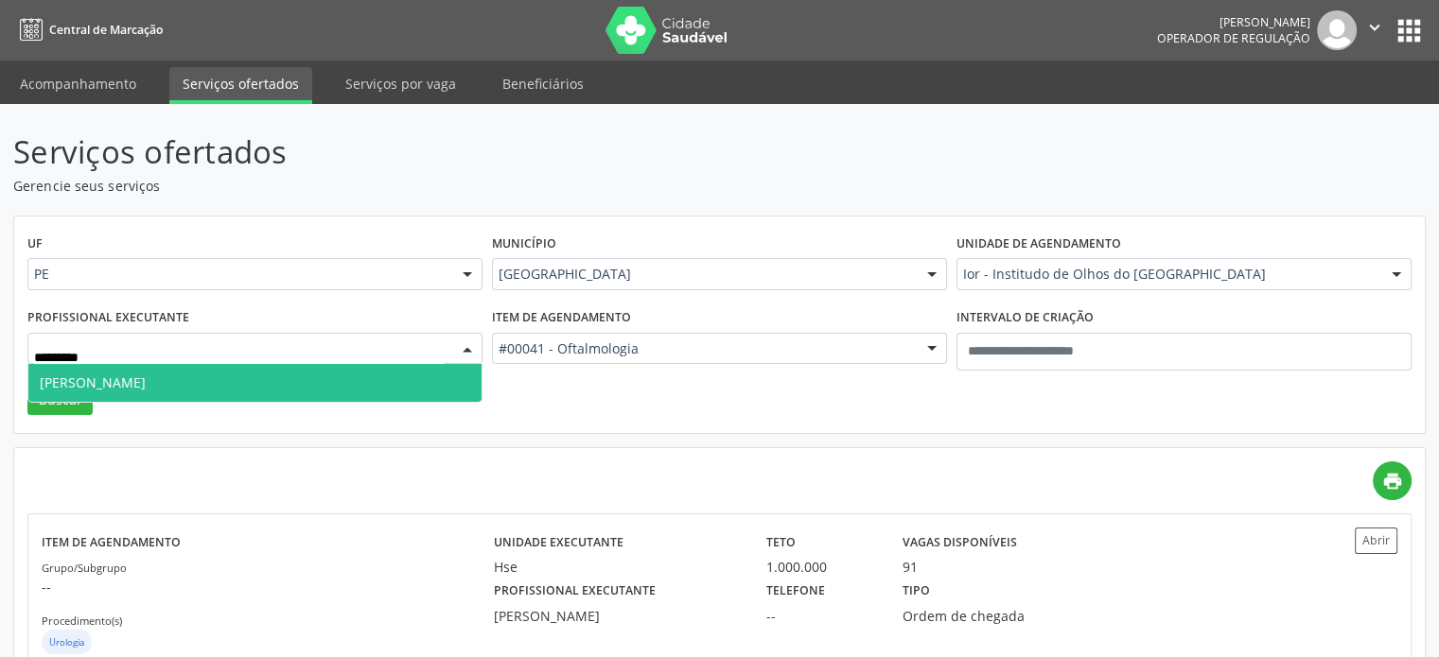
type input "**********"
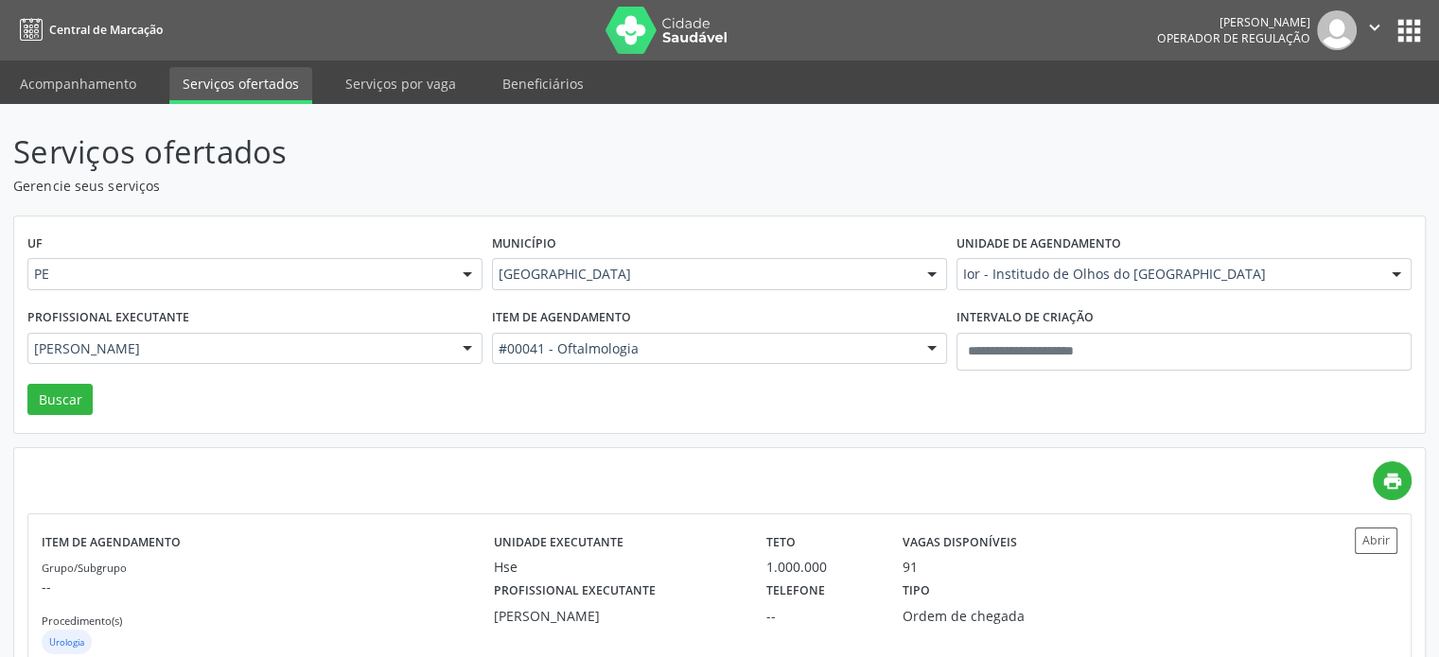
click at [0, 413] on div "Serviços ofertados Gerencie seus serviços UF PE PE Nenhum resultado encontrado …" at bounding box center [719, 494] width 1439 height 780
click at [57, 398] on button "Buscar" at bounding box center [59, 400] width 65 height 32
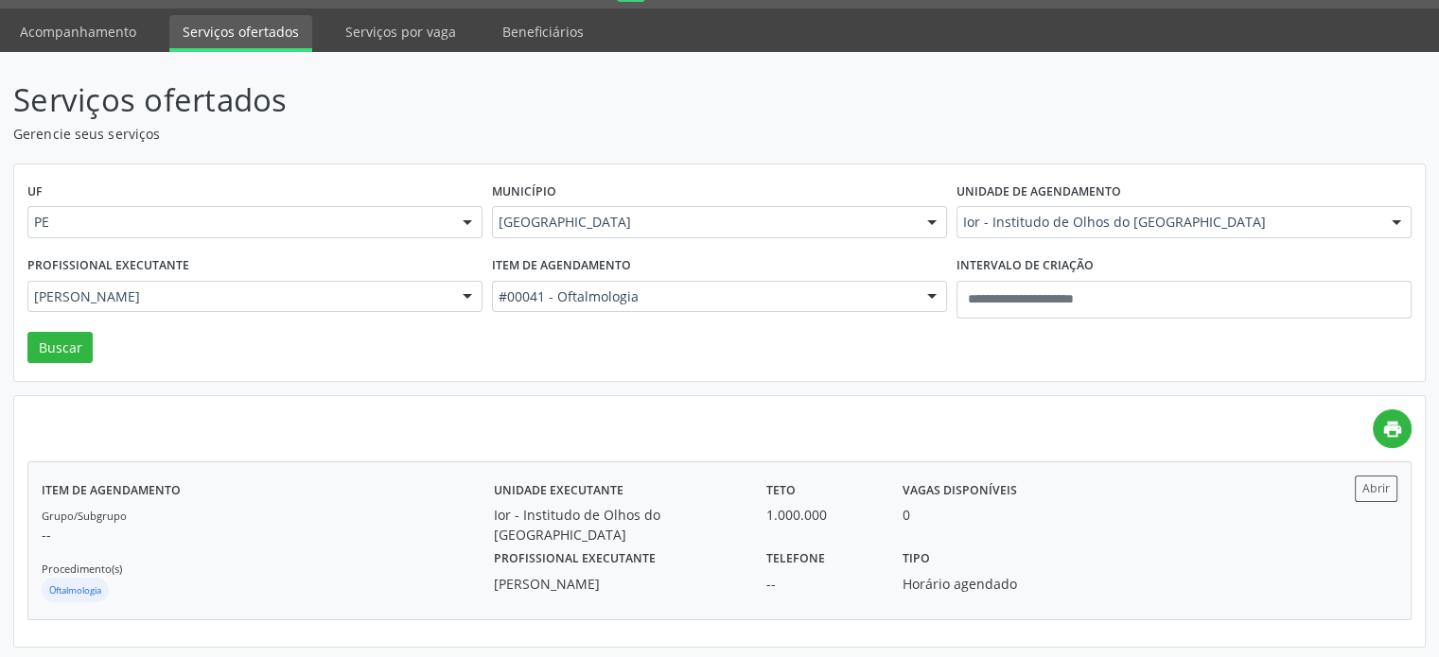
scroll to position [53, 0]
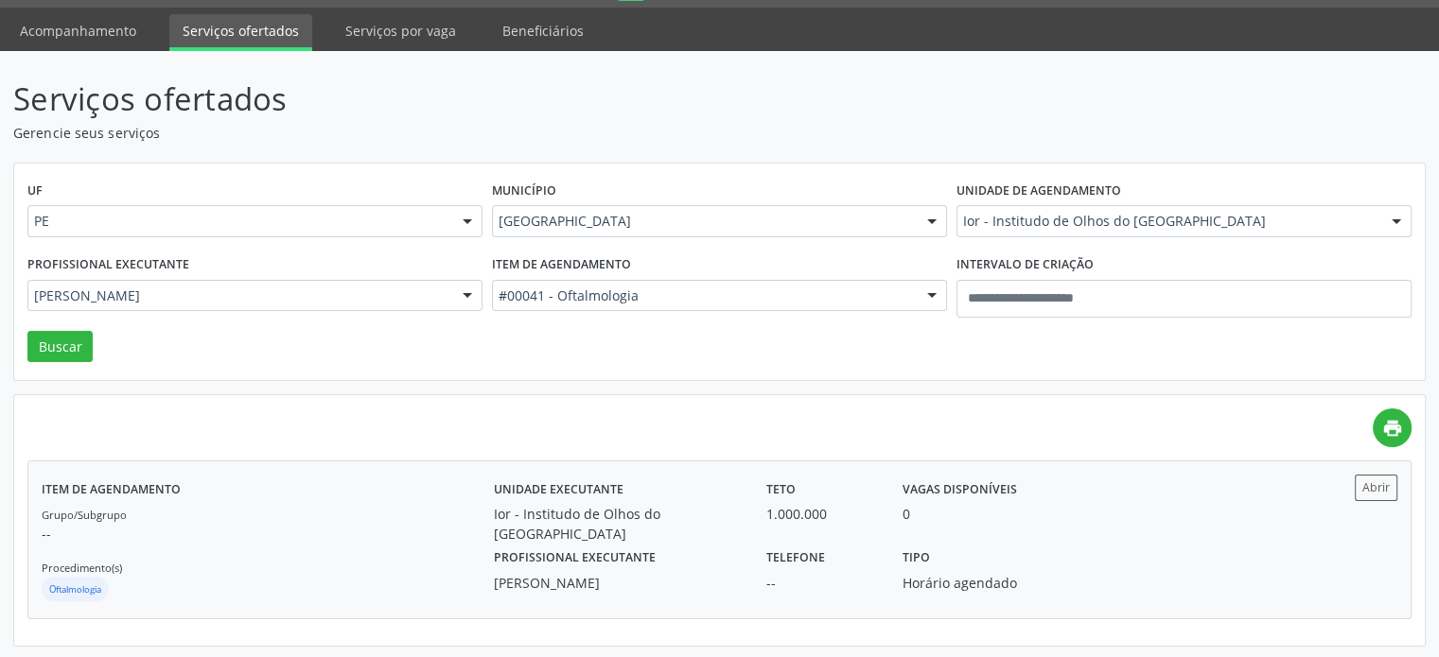
click at [605, 520] on div "Ior - Institudo de Olhos do [GEOGRAPHIC_DATA]" at bounding box center [617, 524] width 246 height 40
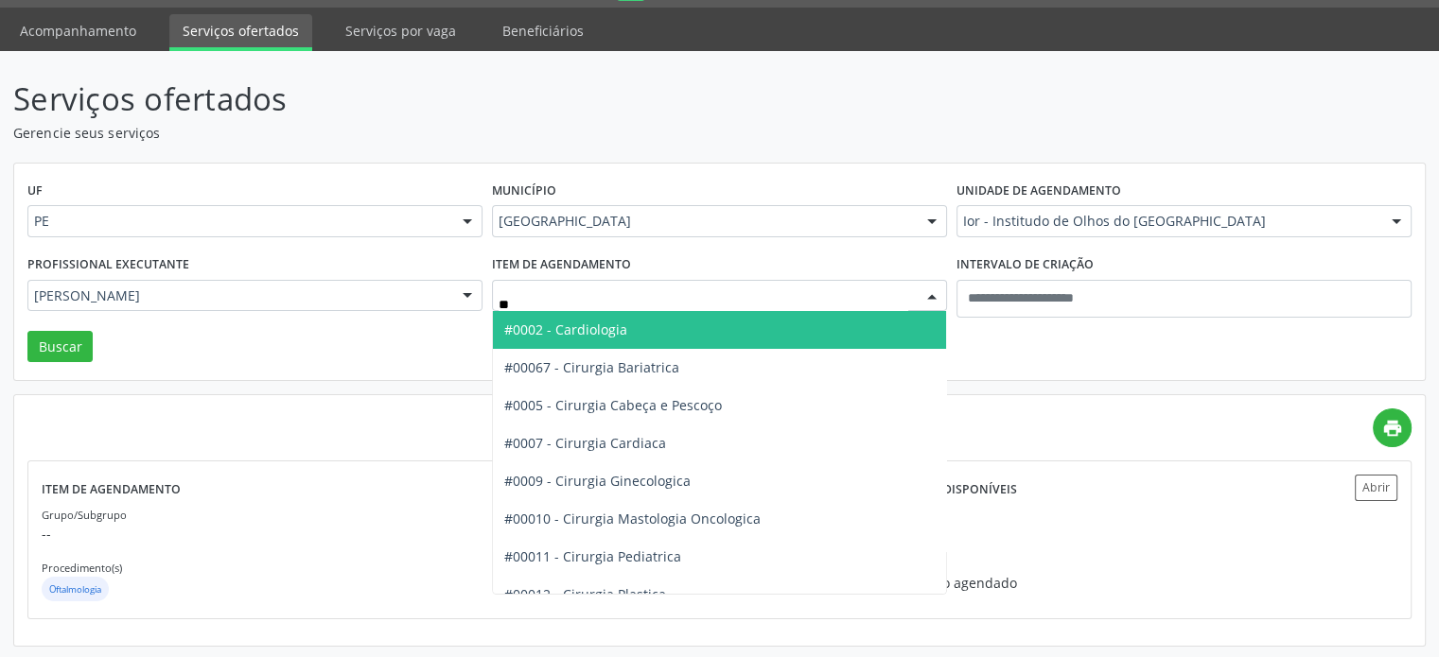
type input "***"
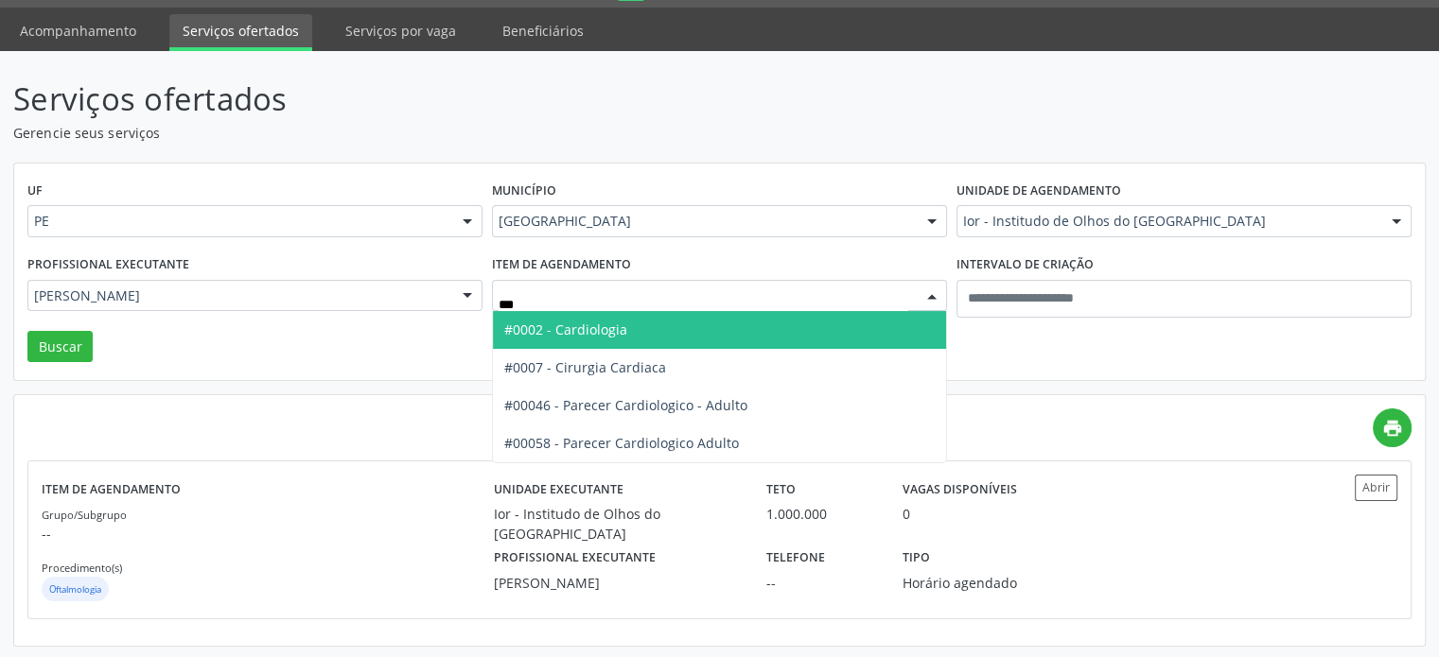
click at [644, 321] on span "#0002 - Cardiologia" at bounding box center [719, 330] width 453 height 38
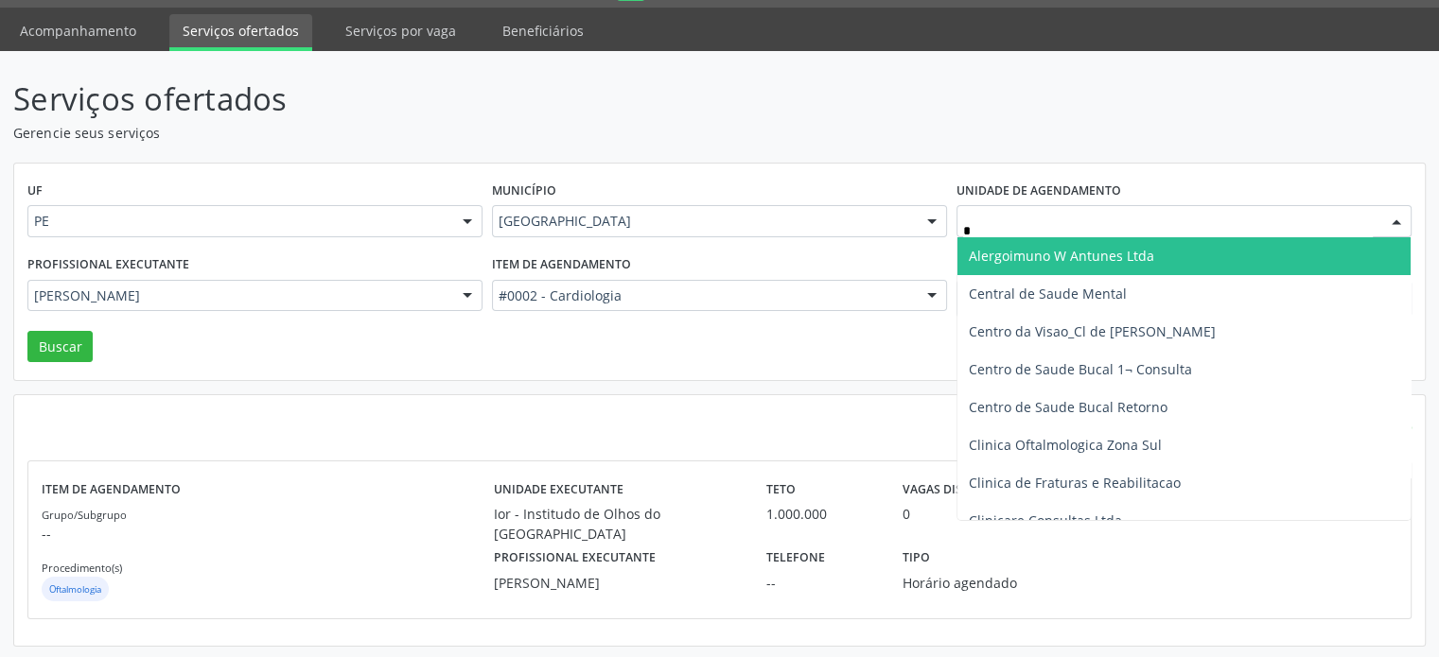
type input "**"
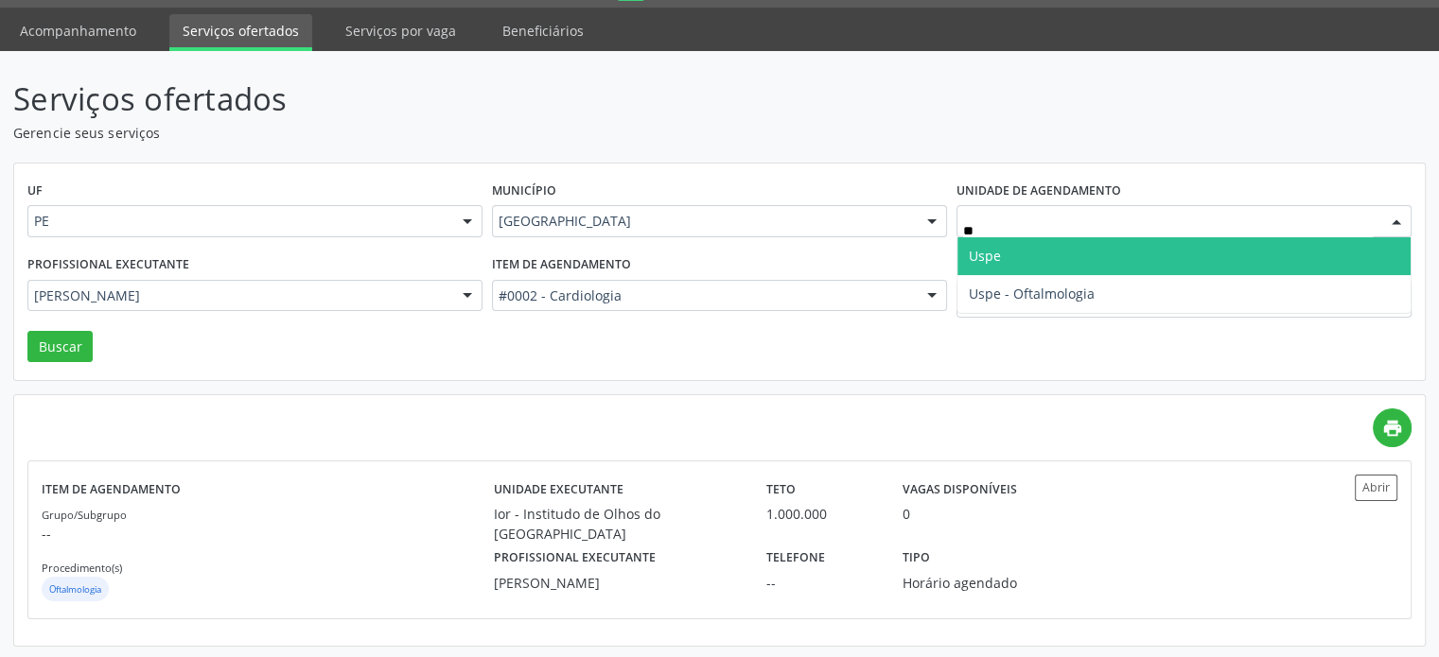
drag, startPoint x: 1050, startPoint y: 276, endPoint x: 1074, endPoint y: 262, distance: 27.6
click at [1074, 262] on ul "Uspe Uspe - Oftalmologia Nenhum resultado encontrado para: " us " Não há nenhum…" at bounding box center [1183, 275] width 453 height 76
click at [1074, 262] on span "Uspe" at bounding box center [1183, 256] width 453 height 38
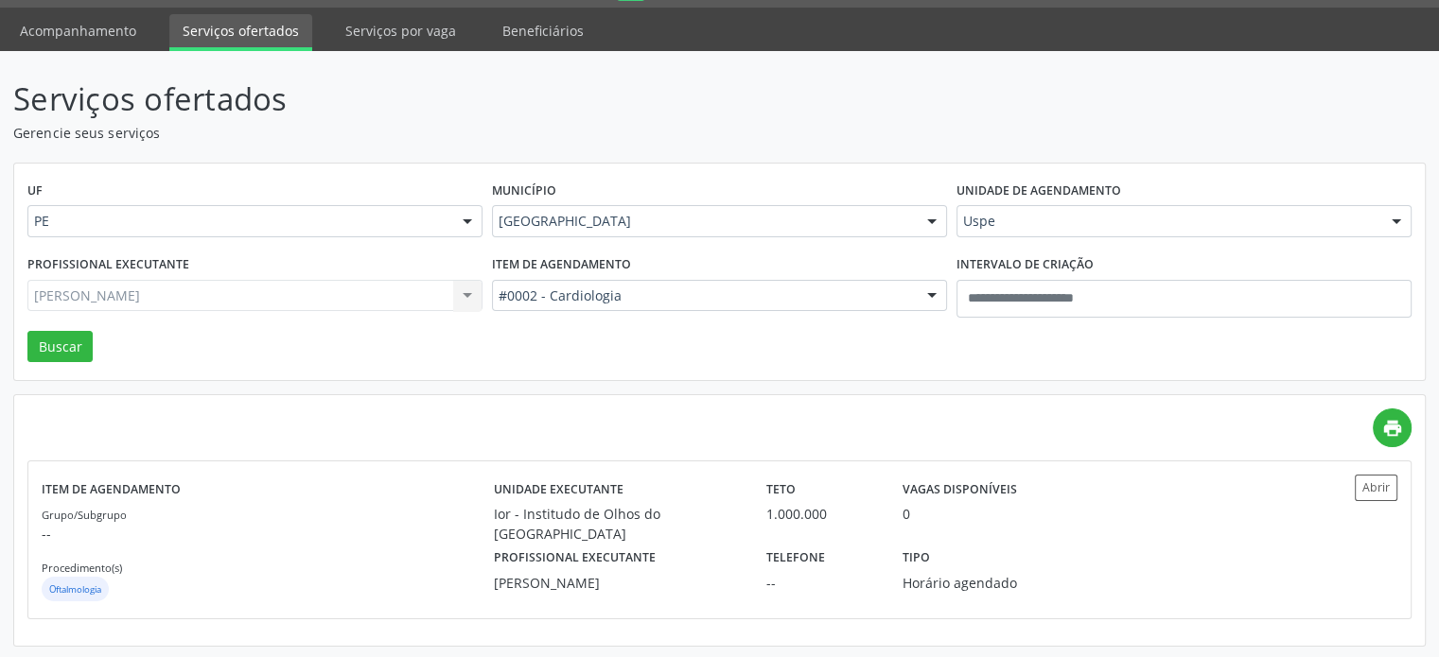
click at [334, 298] on div "Marcelo Maia Valenca Todos os profissionais Adriana Maia Valenca Adriana Morgon…" at bounding box center [254, 296] width 455 height 32
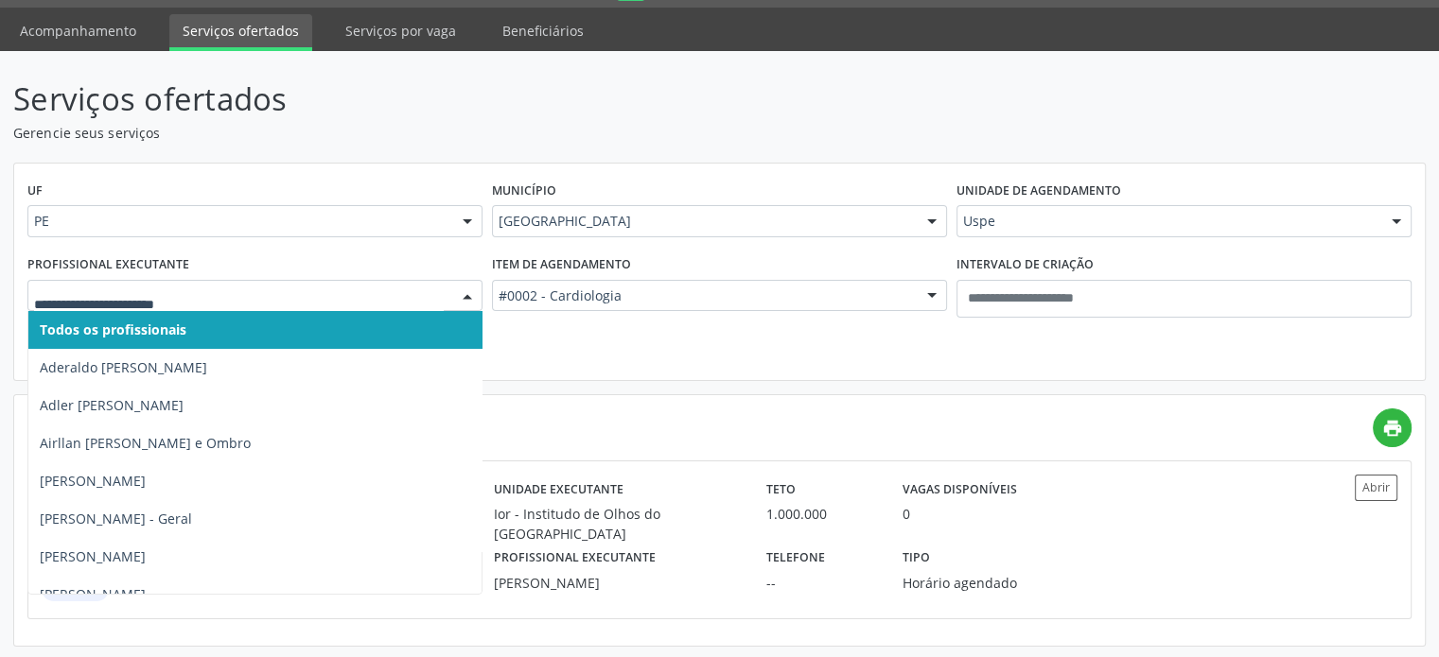
drag, startPoint x: 341, startPoint y: 298, endPoint x: 345, endPoint y: 309, distance: 12.0
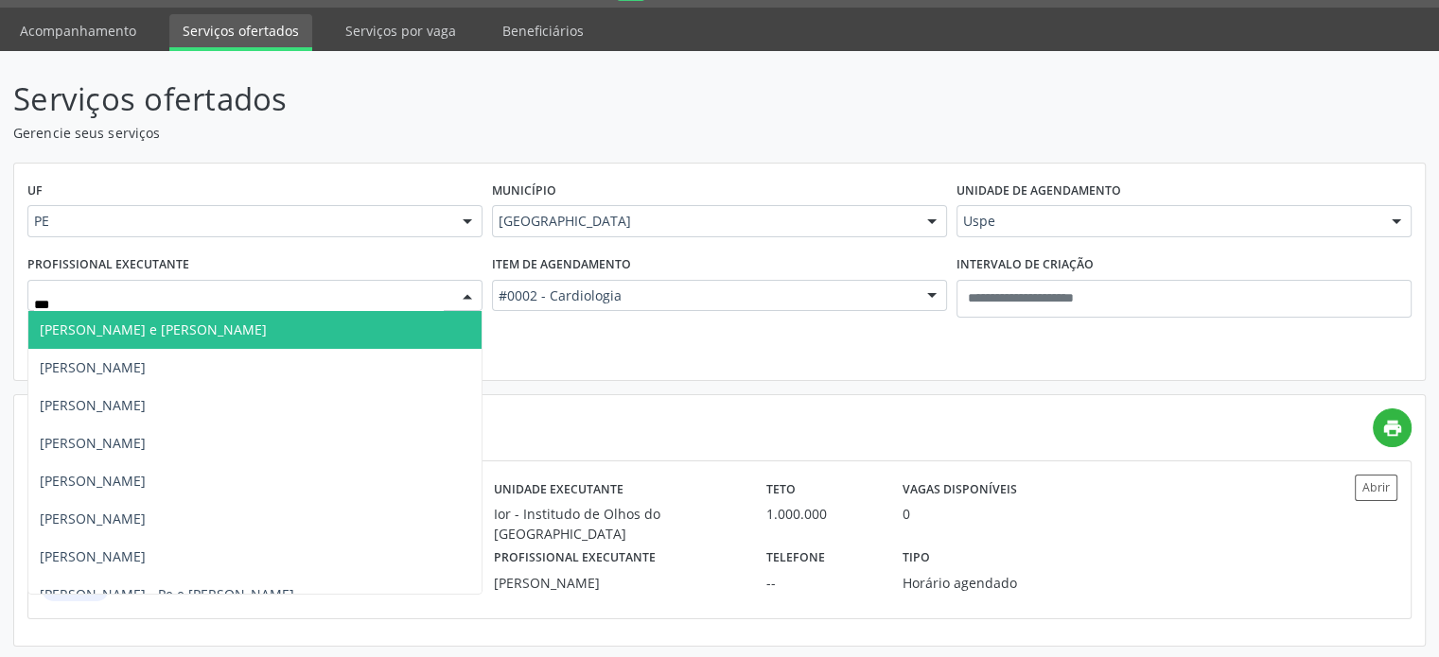
type input "****"
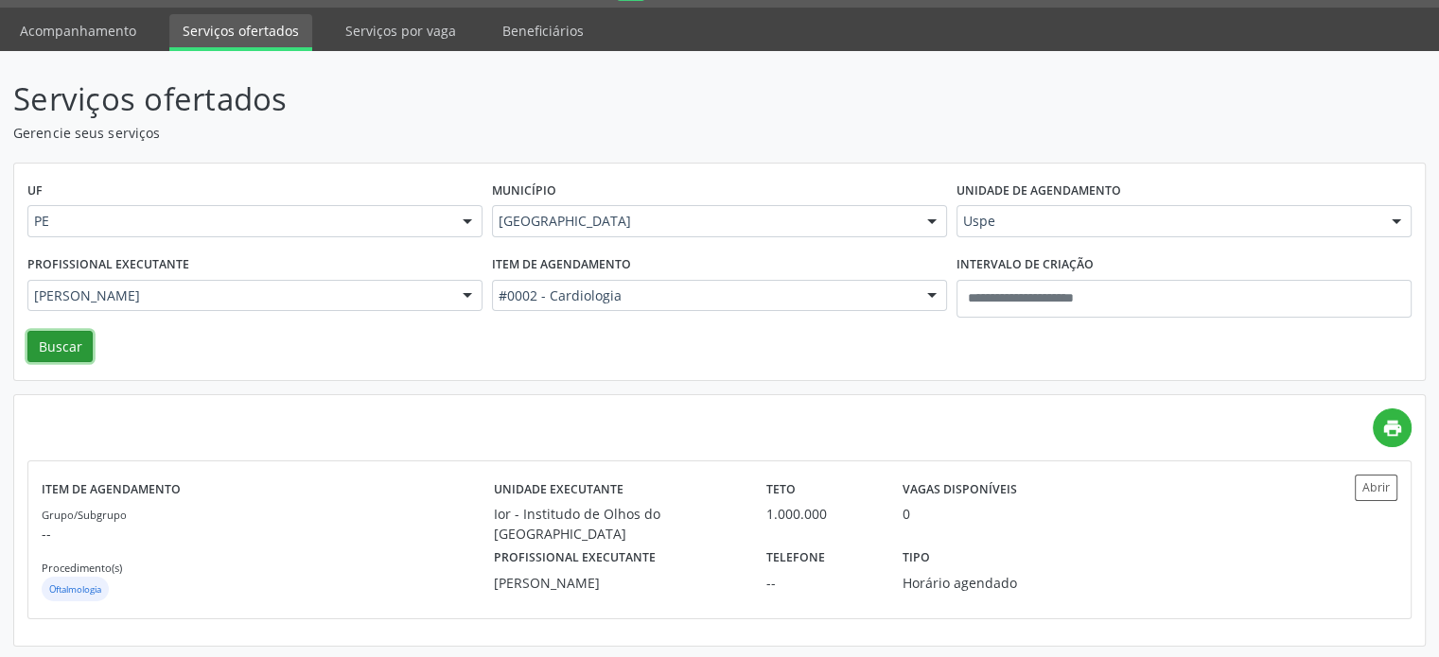
click at [77, 340] on button "Buscar" at bounding box center [59, 347] width 65 height 32
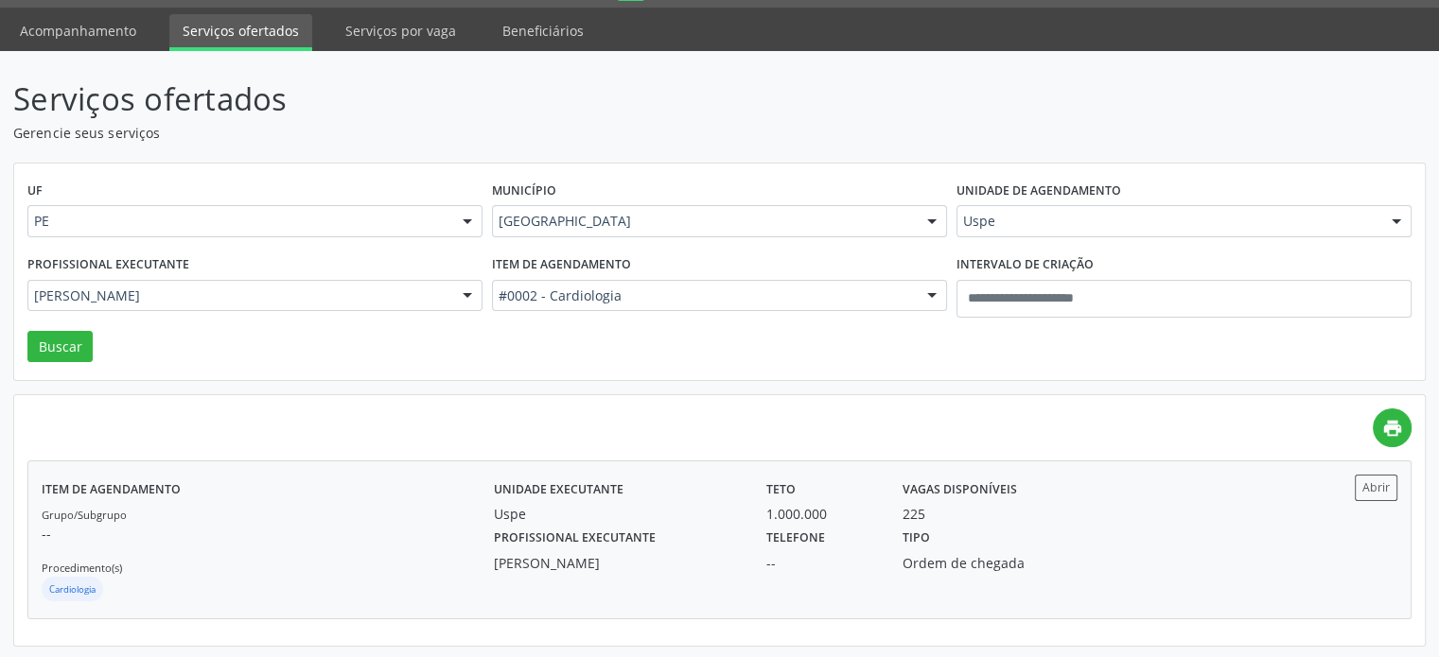
click at [712, 495] on div "Unidade executante Uspe" at bounding box center [617, 499] width 272 height 49
click at [778, 309] on div "#0002 - Cardiologia Todos os itens #0000 - Alergologia #0001 - Angiologia #0007…" at bounding box center [719, 296] width 455 height 32
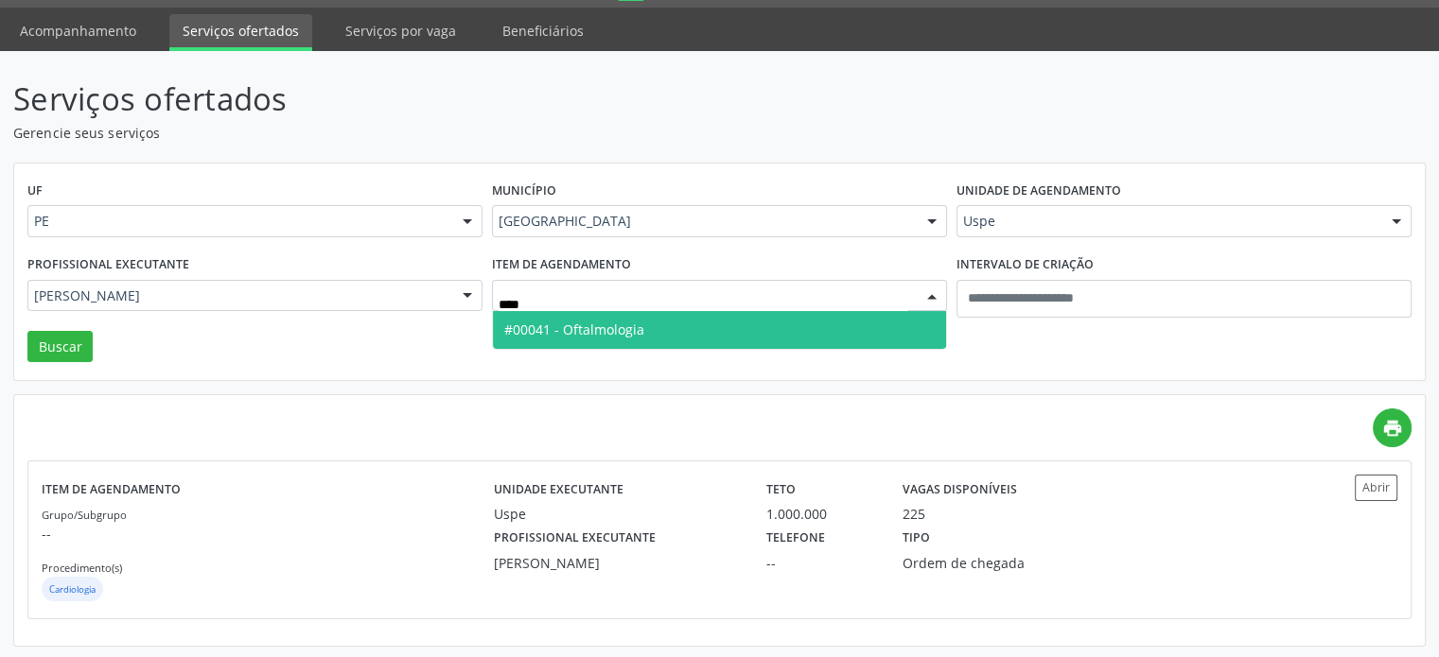
type input "*****"
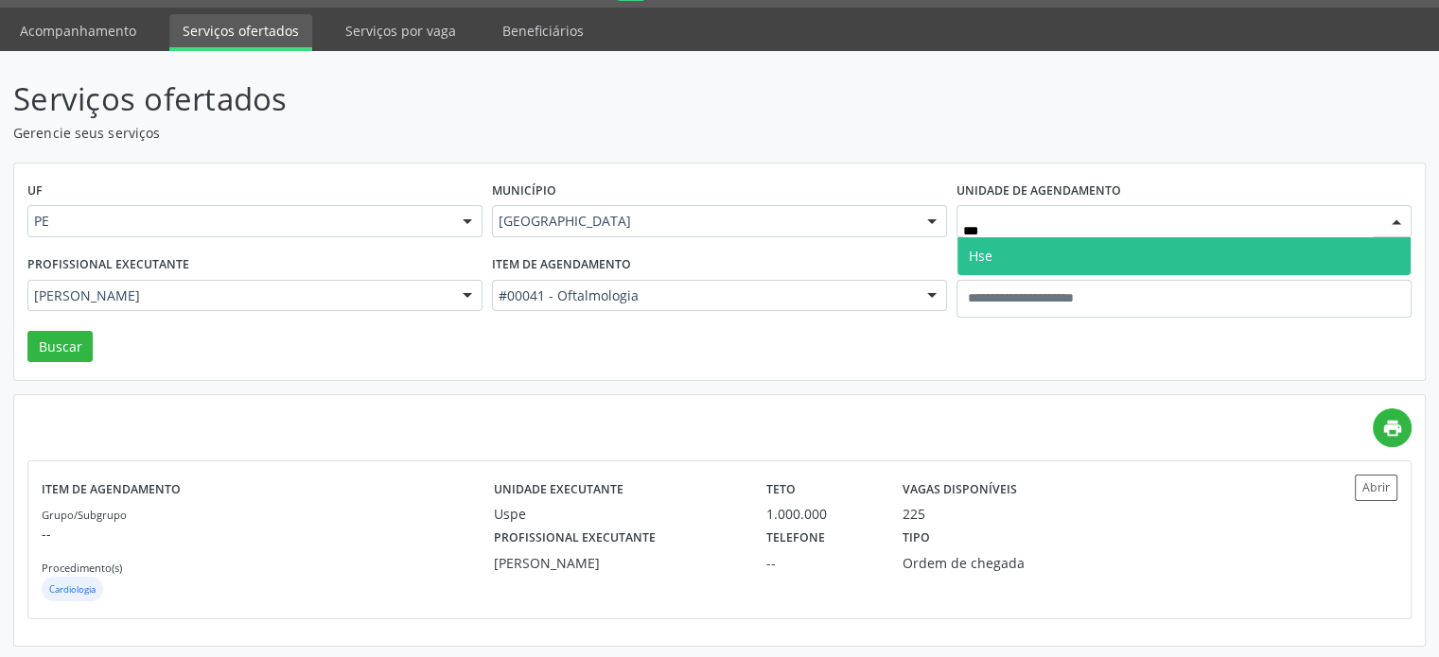
drag, startPoint x: 1144, startPoint y: 237, endPoint x: 1154, endPoint y: 233, distance: 11.4
click at [1145, 237] on span "Hse" at bounding box center [1183, 256] width 453 height 38
type input "*****"
click at [1092, 244] on span "[GEOGRAPHIC_DATA]" at bounding box center [1183, 256] width 453 height 38
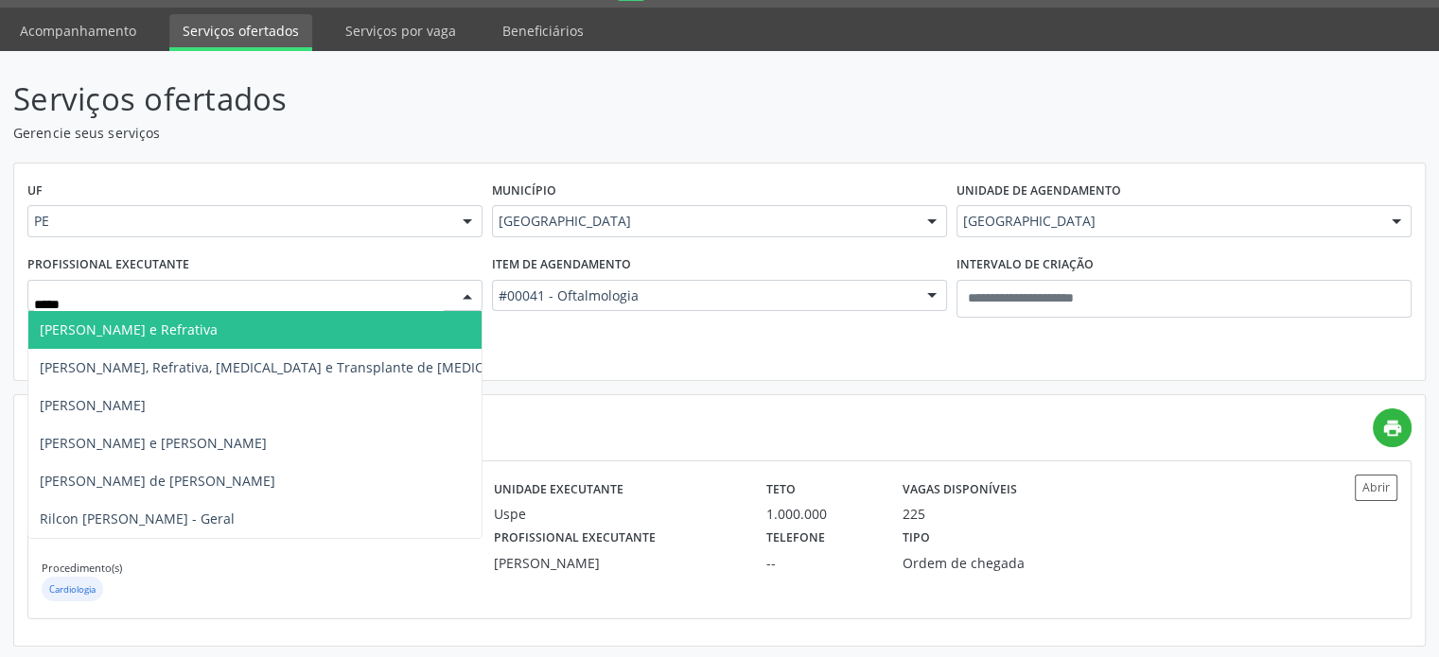
type input "******"
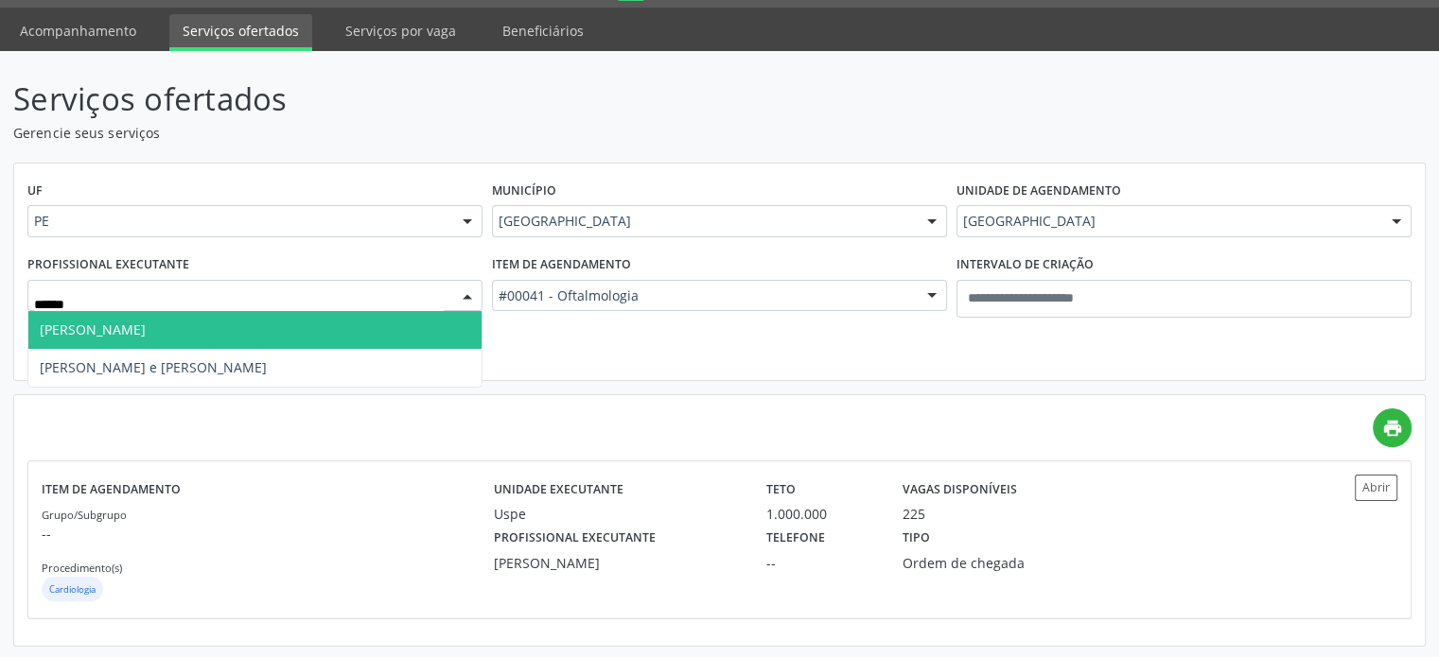
drag, startPoint x: 208, startPoint y: 331, endPoint x: 86, endPoint y: 343, distance: 122.6
click at [146, 331] on span "Mariana Larissa Alvino Barros" at bounding box center [93, 330] width 106 height 18
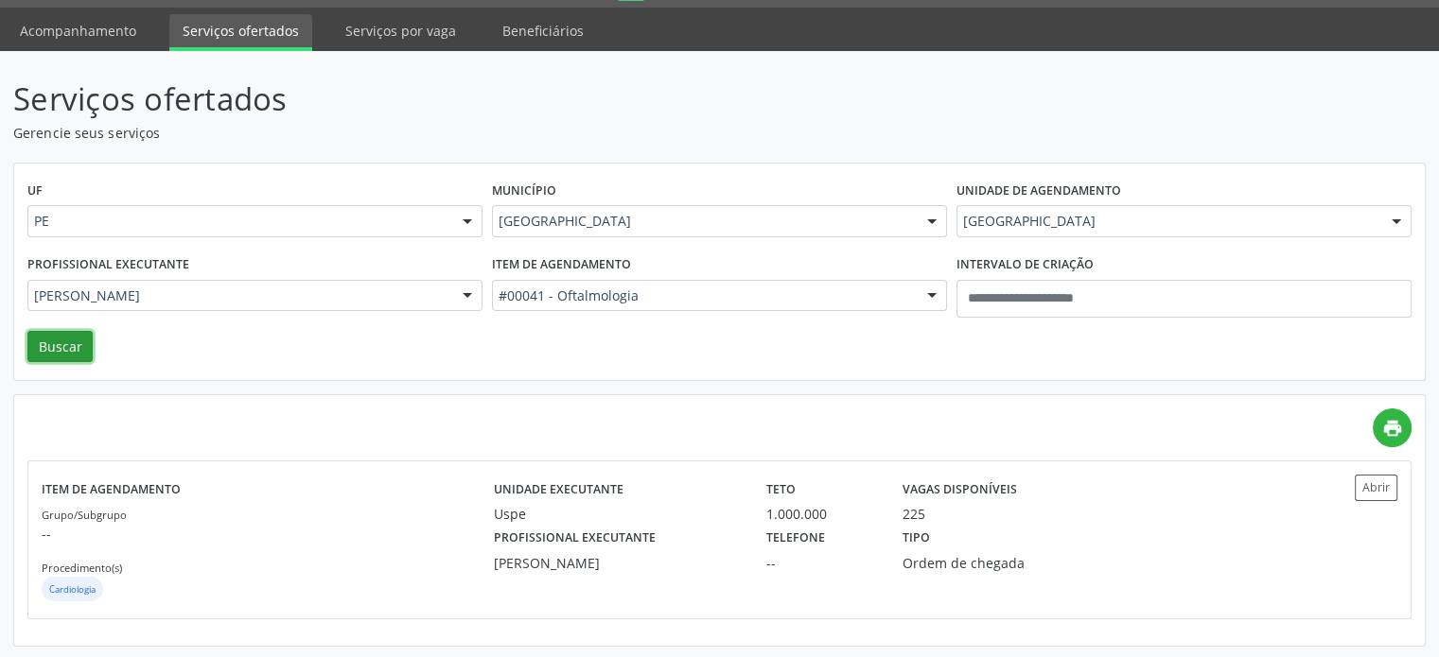
click at [68, 349] on button "Buscar" at bounding box center [59, 347] width 65 height 32
click at [838, 521] on div "100.000.000" at bounding box center [821, 514] width 110 height 20
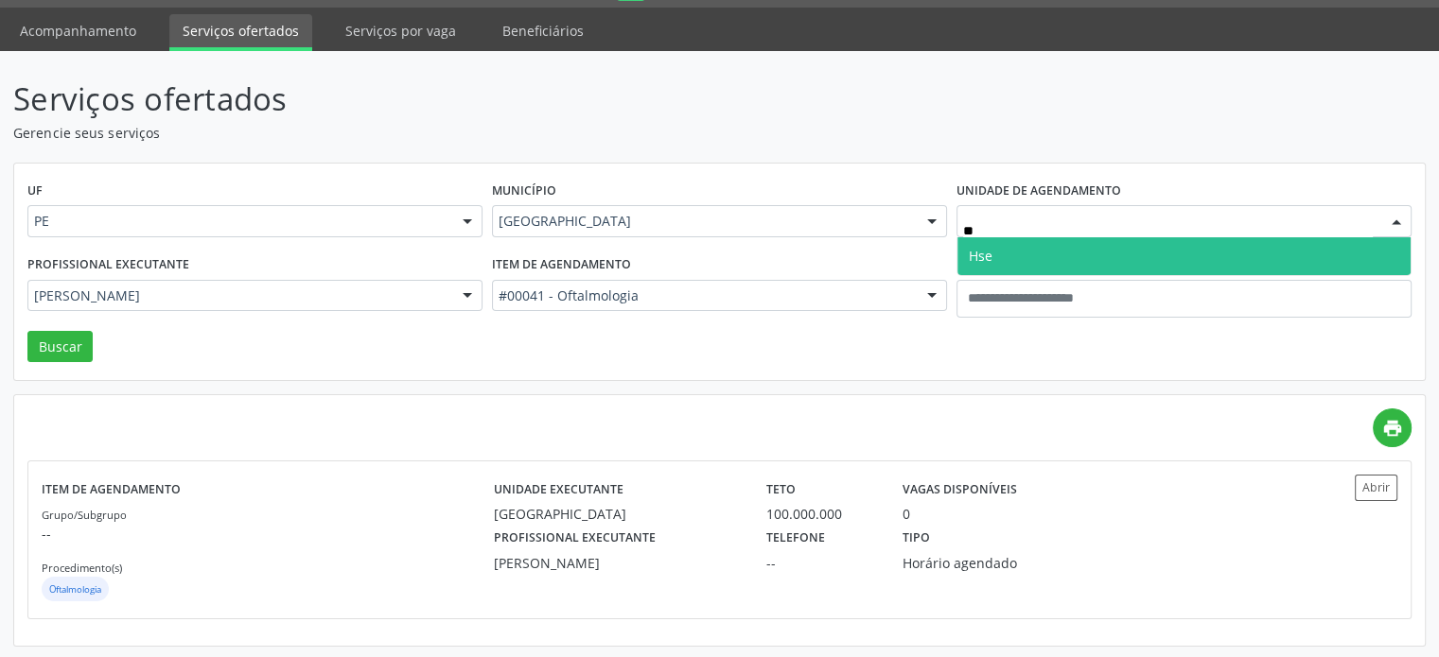
type input "***"
click at [1075, 270] on span "Hse" at bounding box center [1183, 256] width 453 height 38
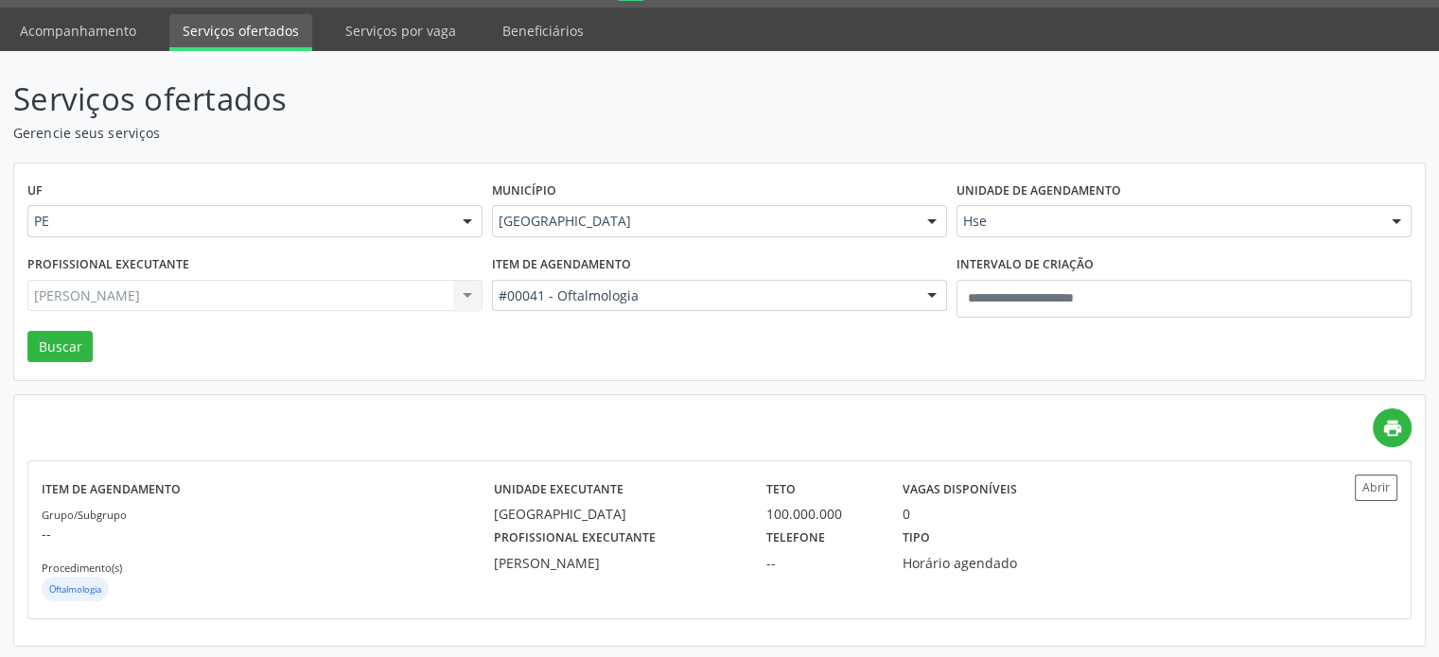
drag, startPoint x: 327, startPoint y: 300, endPoint x: 274, endPoint y: 302, distance: 53.0
click at [326, 300] on div "Mariana Larissa Alvino Barros Todos os profissionais Alexandre Dantas Soares Qu…" at bounding box center [254, 296] width 455 height 32
click at [271, 303] on div "Mariana Larissa Alvino Barros Todos os profissionais Alexandre Dantas Soares Qu…" at bounding box center [254, 296] width 455 height 32
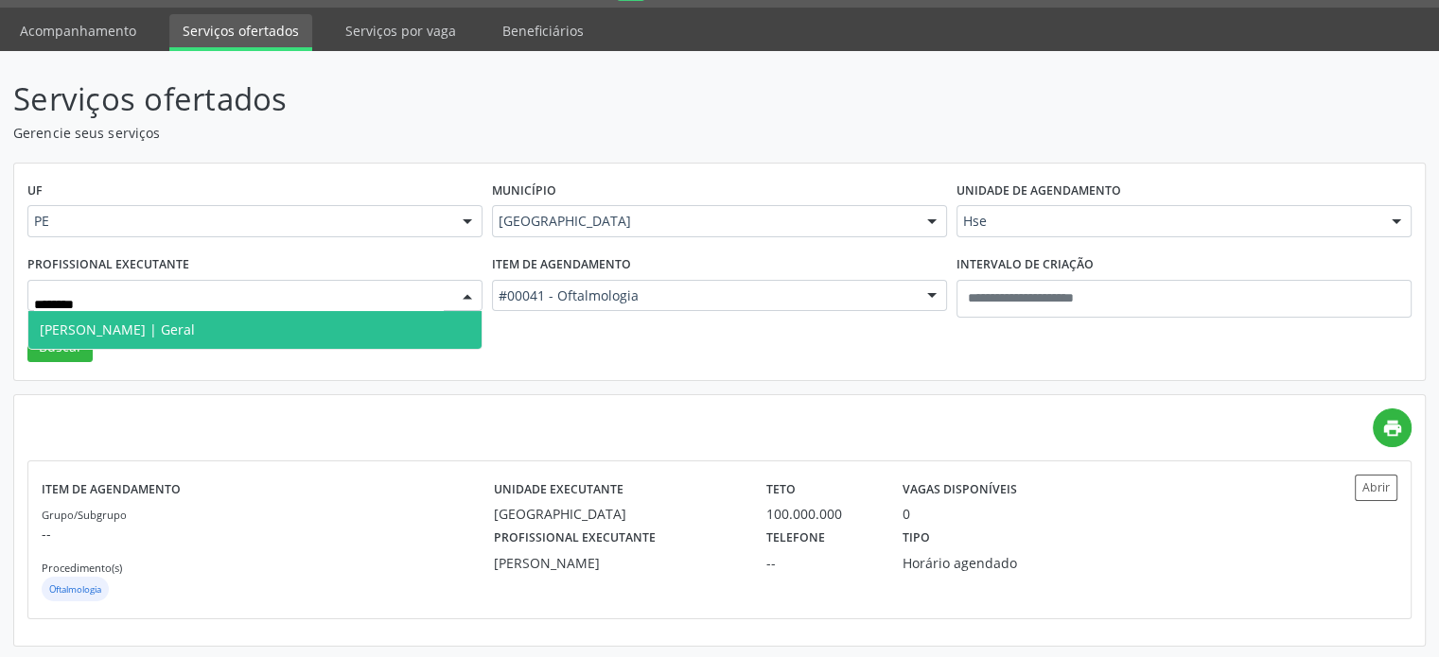
type input "*********"
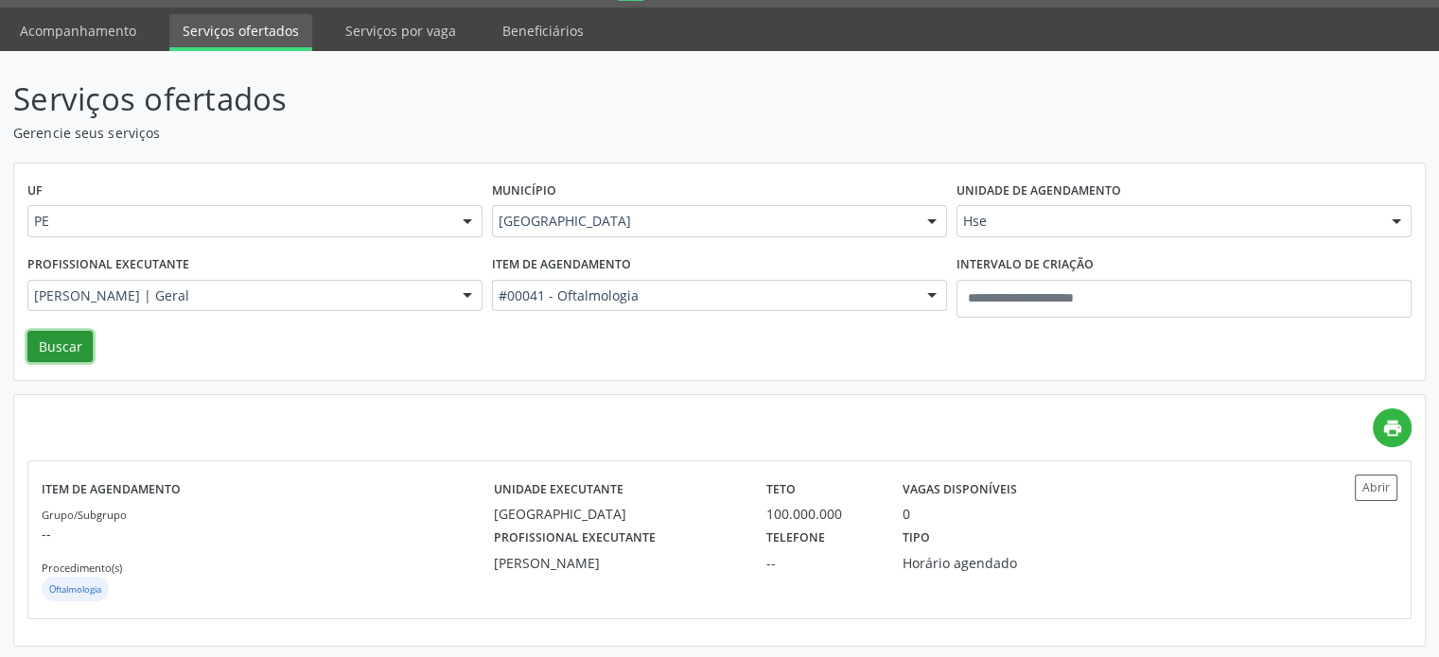
click at [64, 341] on button "Buscar" at bounding box center [59, 347] width 65 height 32
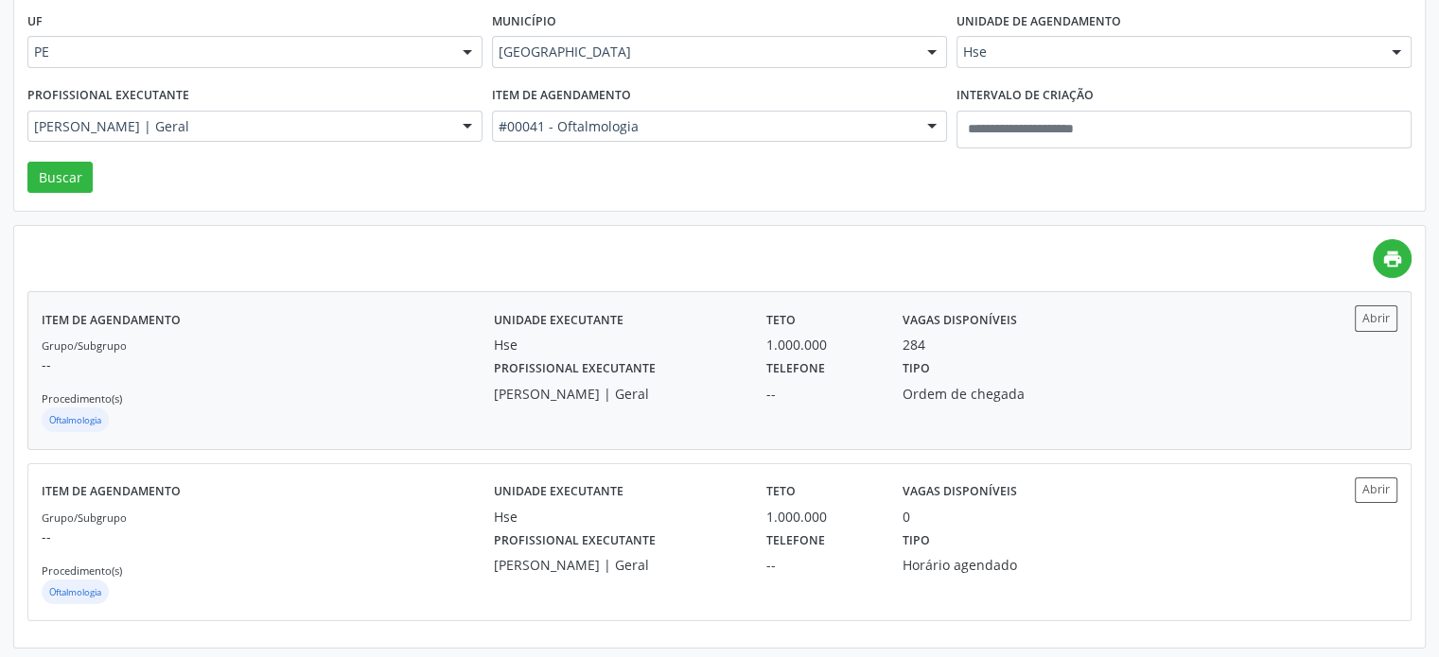
scroll to position [224, 0]
click at [700, 358] on div "Profissional executante Marineide Bezerra Colaco Ramos | Geral" at bounding box center [617, 377] width 272 height 49
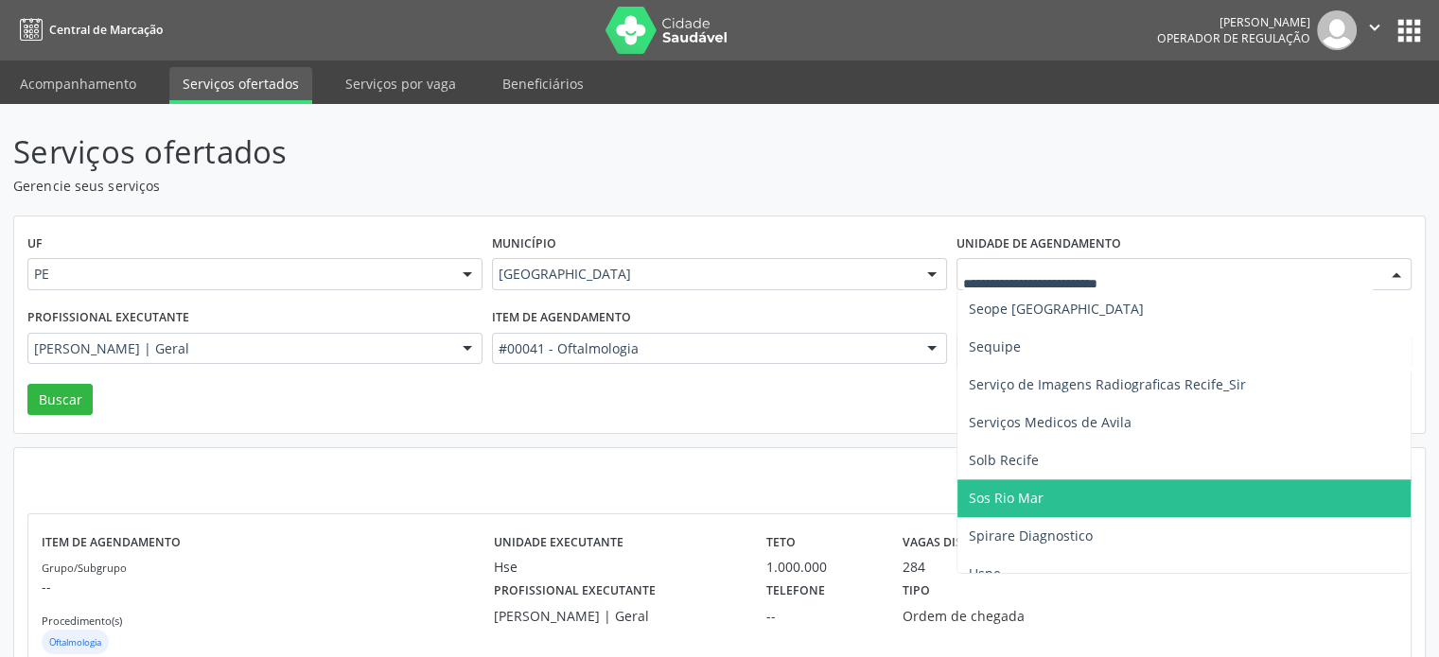
scroll to position [2251, 0]
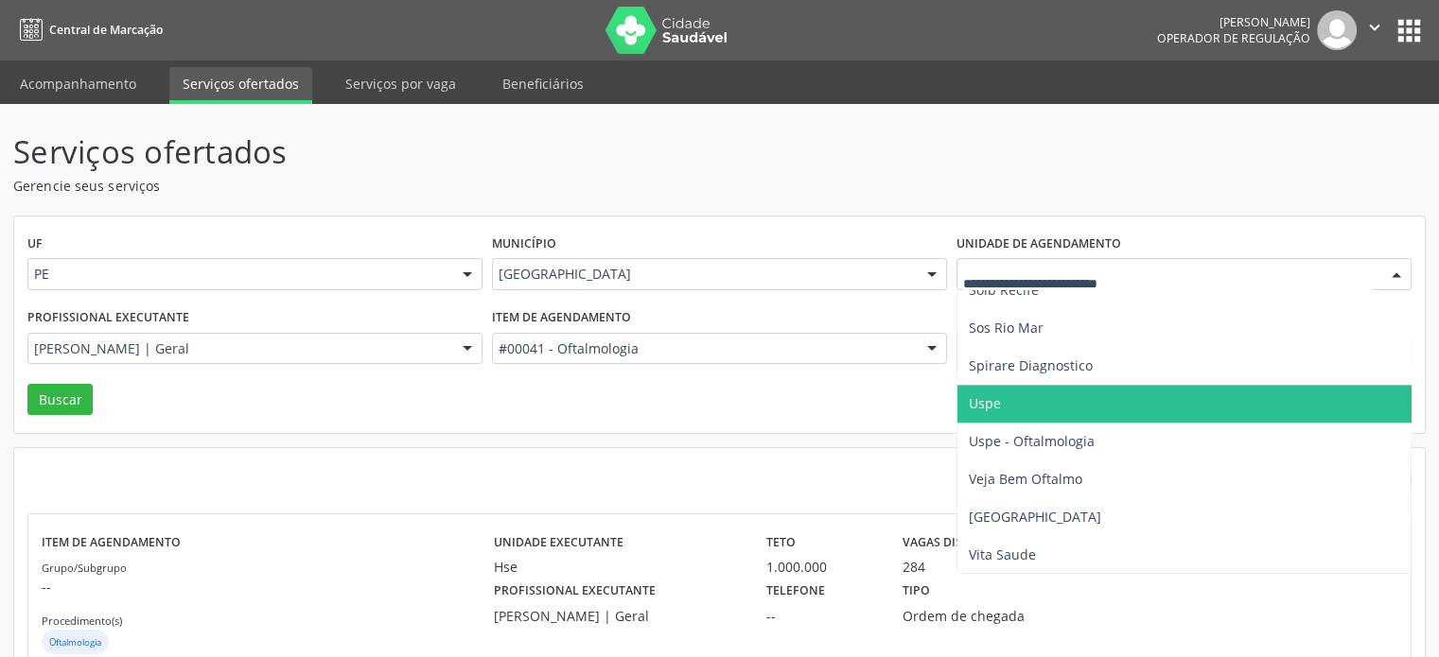
click at [1170, 409] on span "Uspe" at bounding box center [1194, 404] width 474 height 38
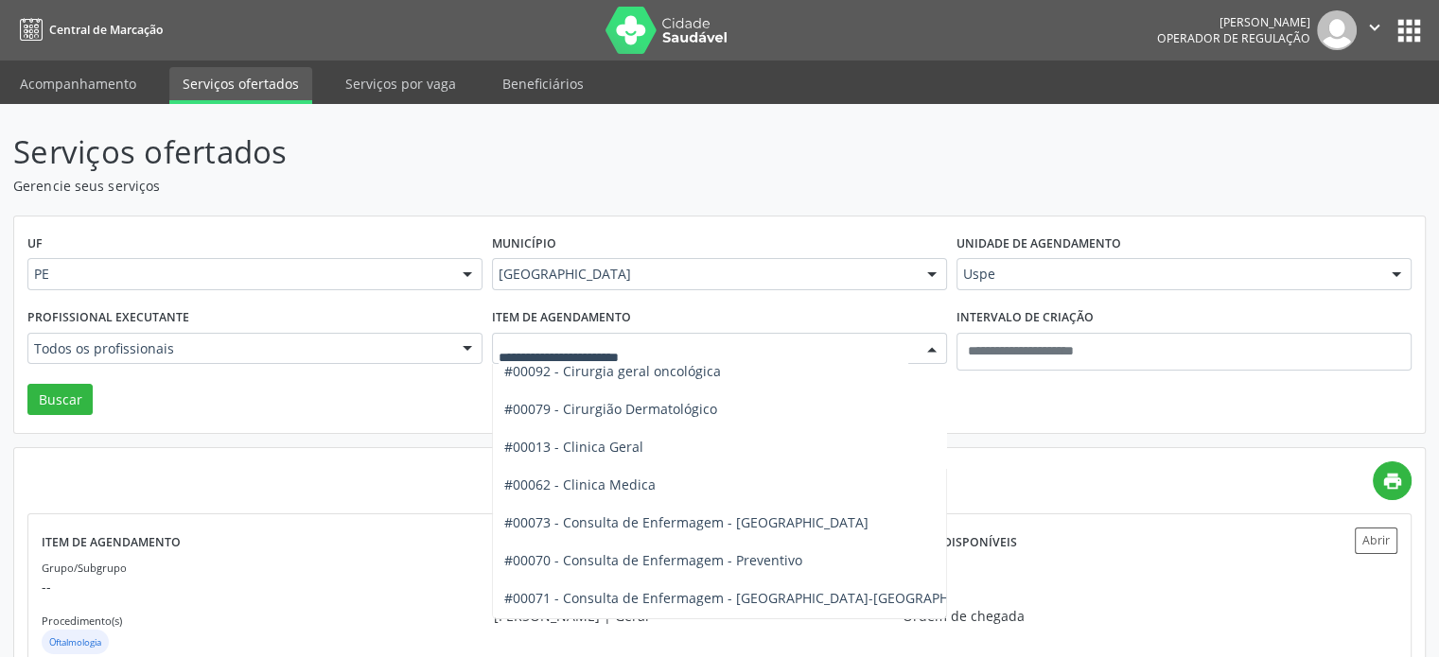
scroll to position [662, 0]
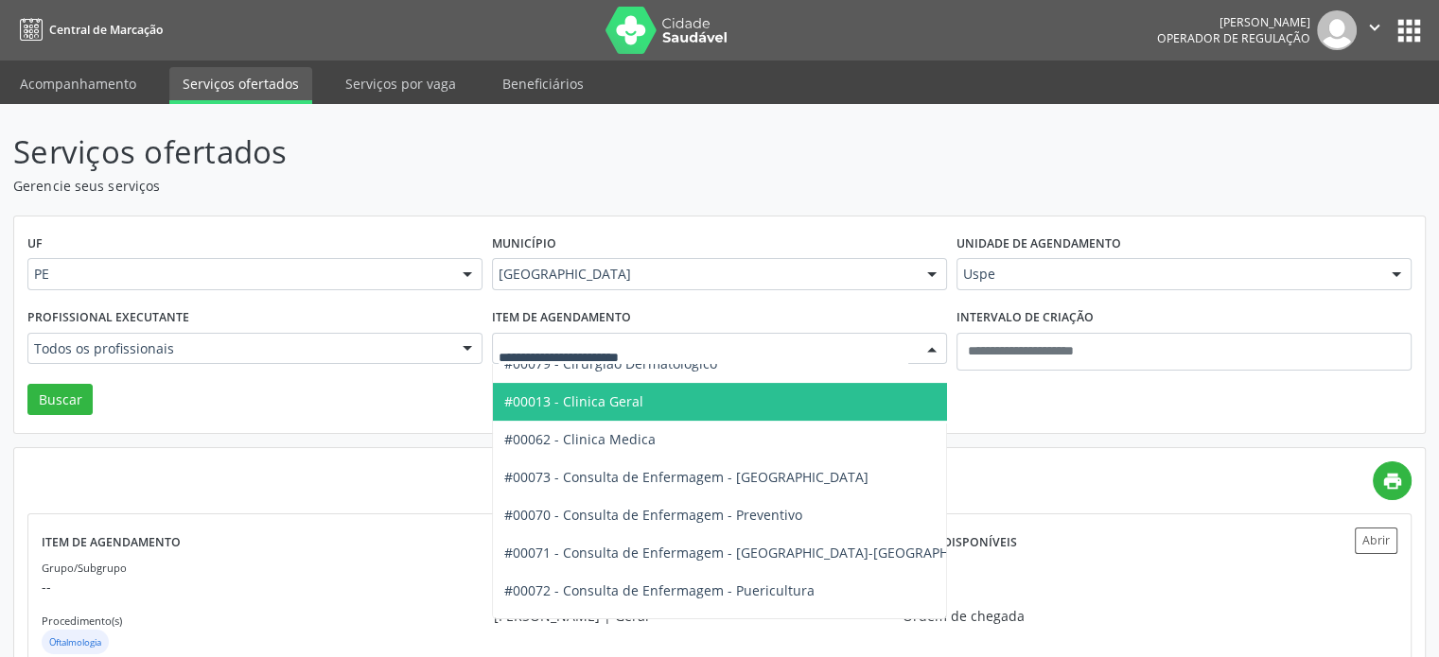
click at [717, 416] on span "#00013 - Clinica Geral" at bounding box center [755, 402] width 524 height 38
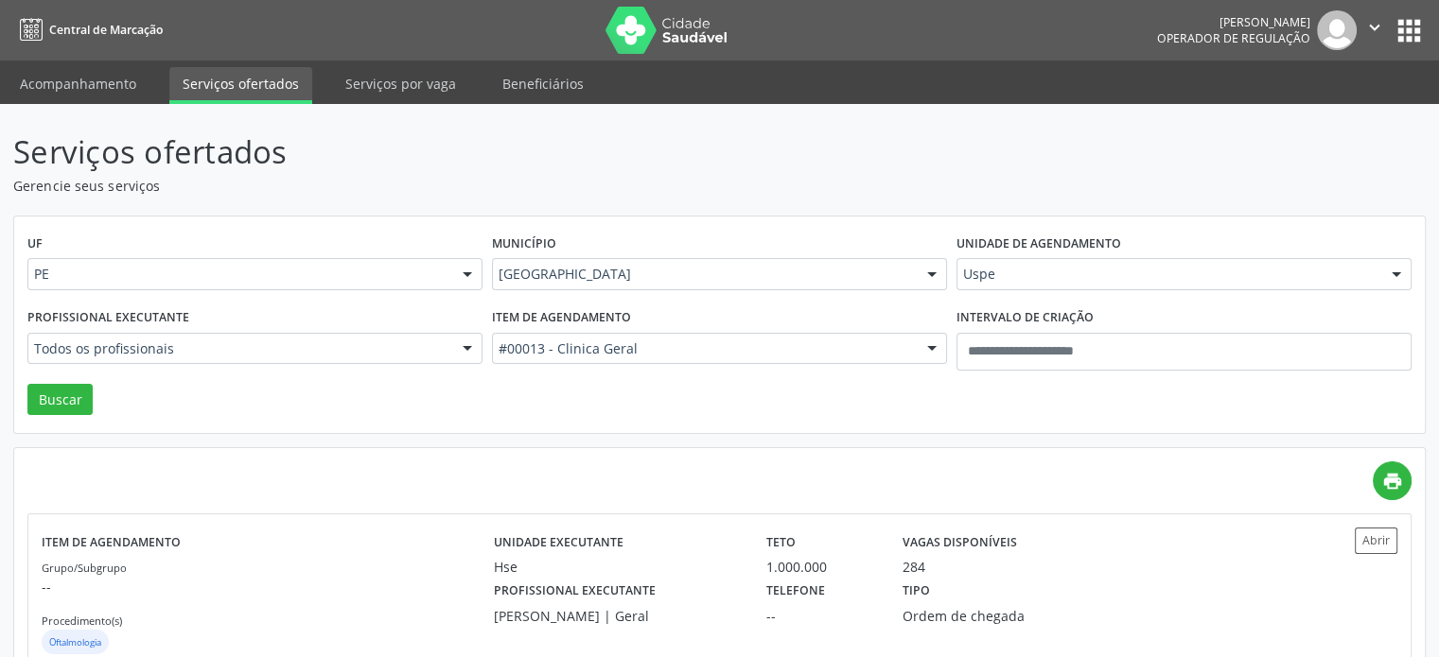
click at [327, 362] on div "Todos os profissionais" at bounding box center [254, 349] width 455 height 32
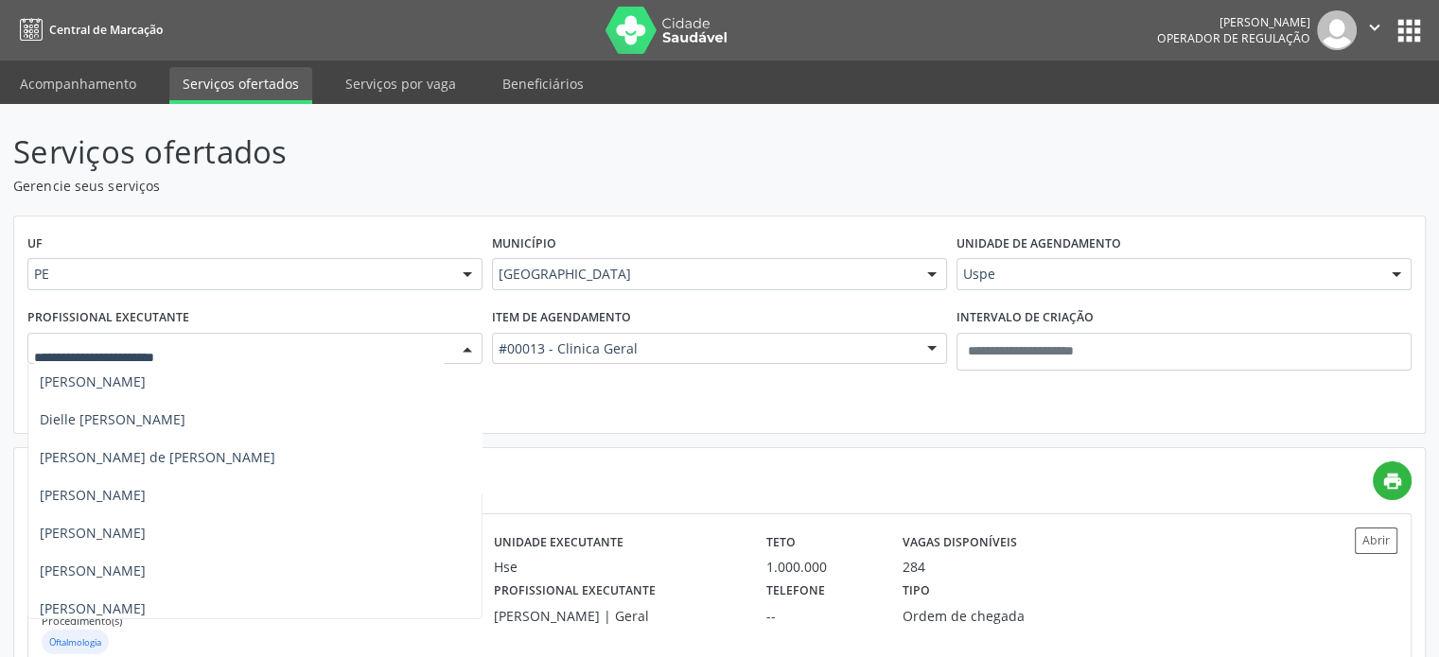
scroll to position [1608, 0]
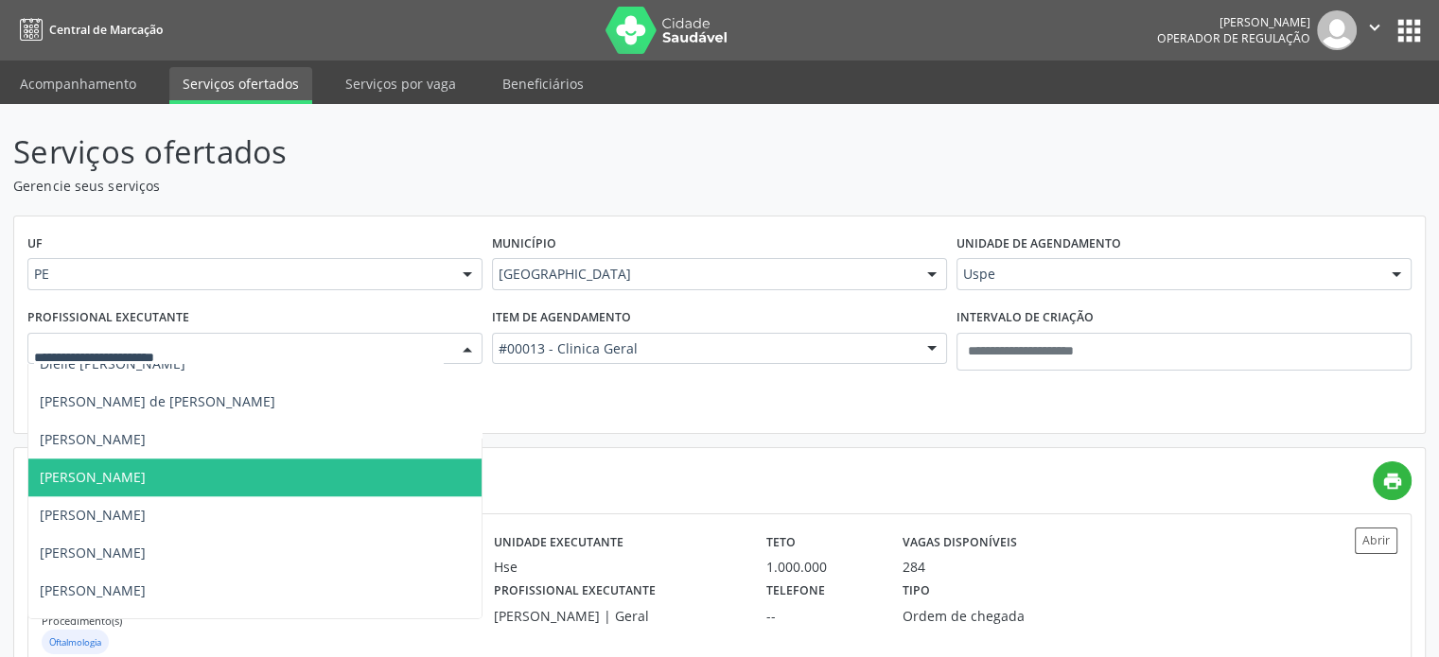
click at [295, 483] on span "Elias Jose de Melo" at bounding box center [289, 478] width 522 height 38
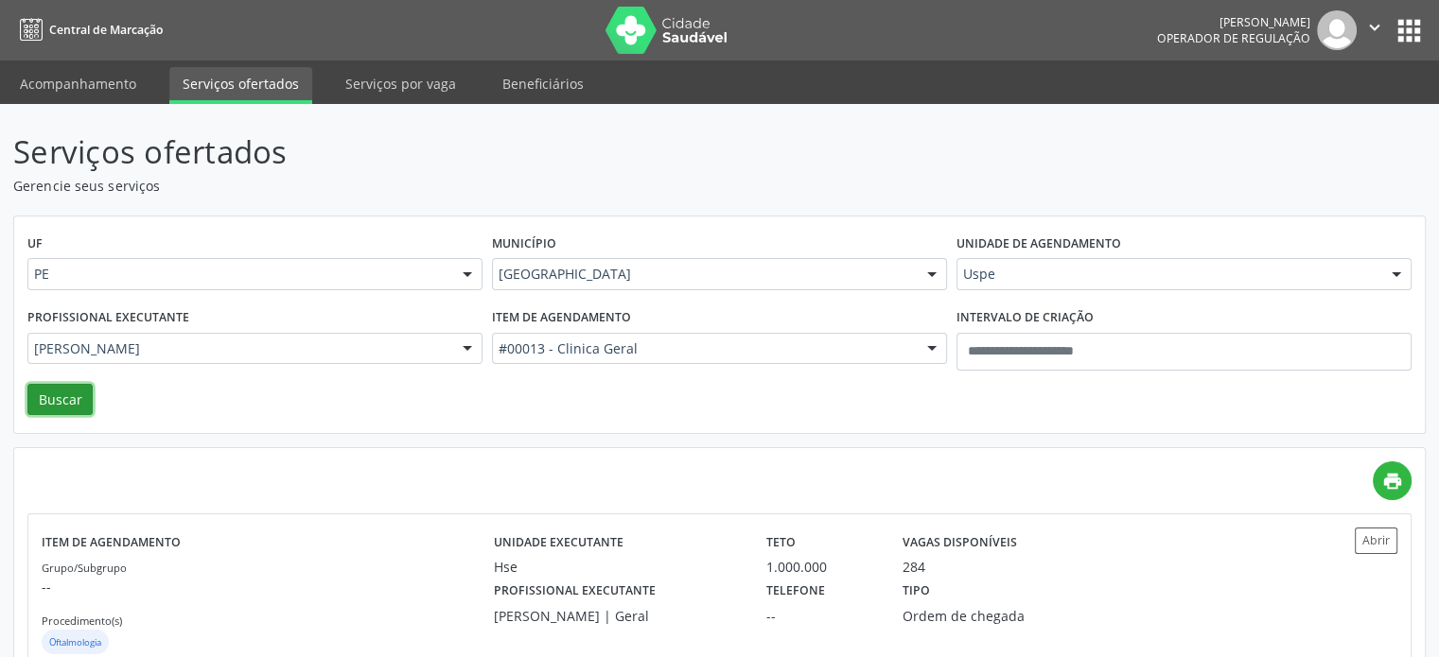
click at [53, 384] on button "Buscar" at bounding box center [59, 400] width 65 height 32
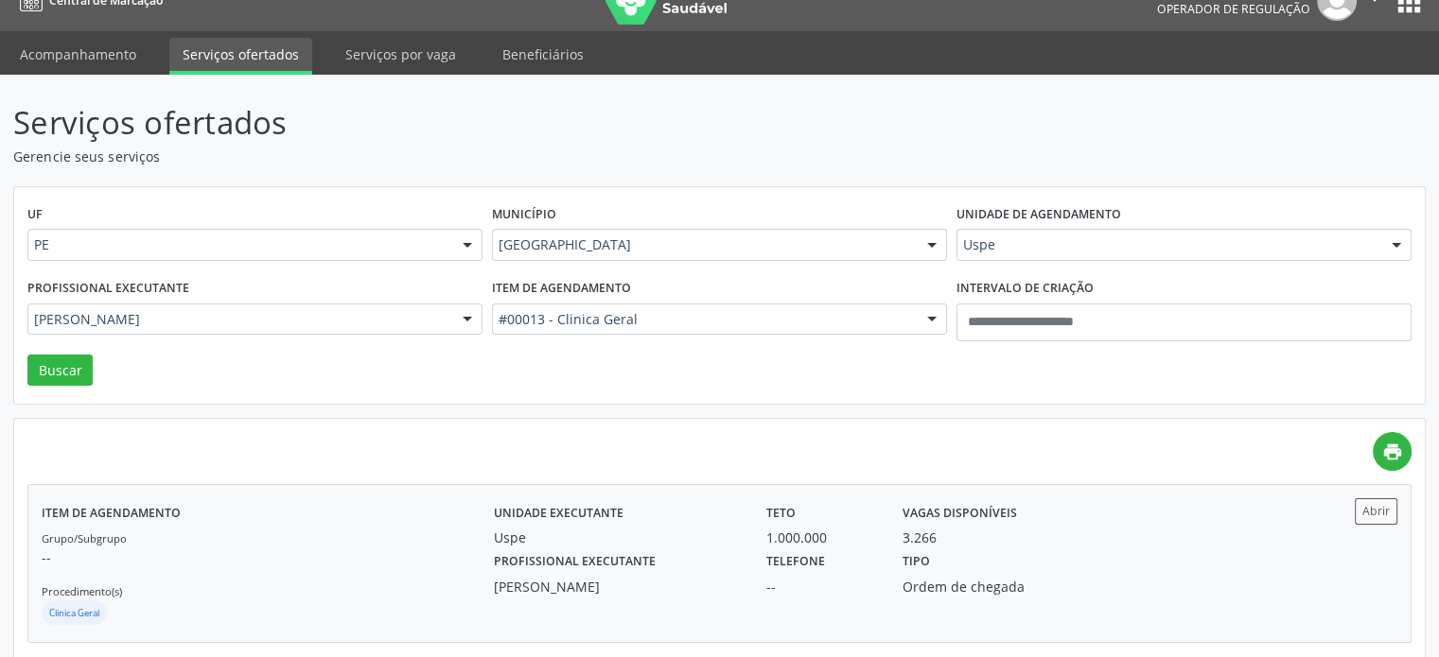
scroll to position [53, 0]
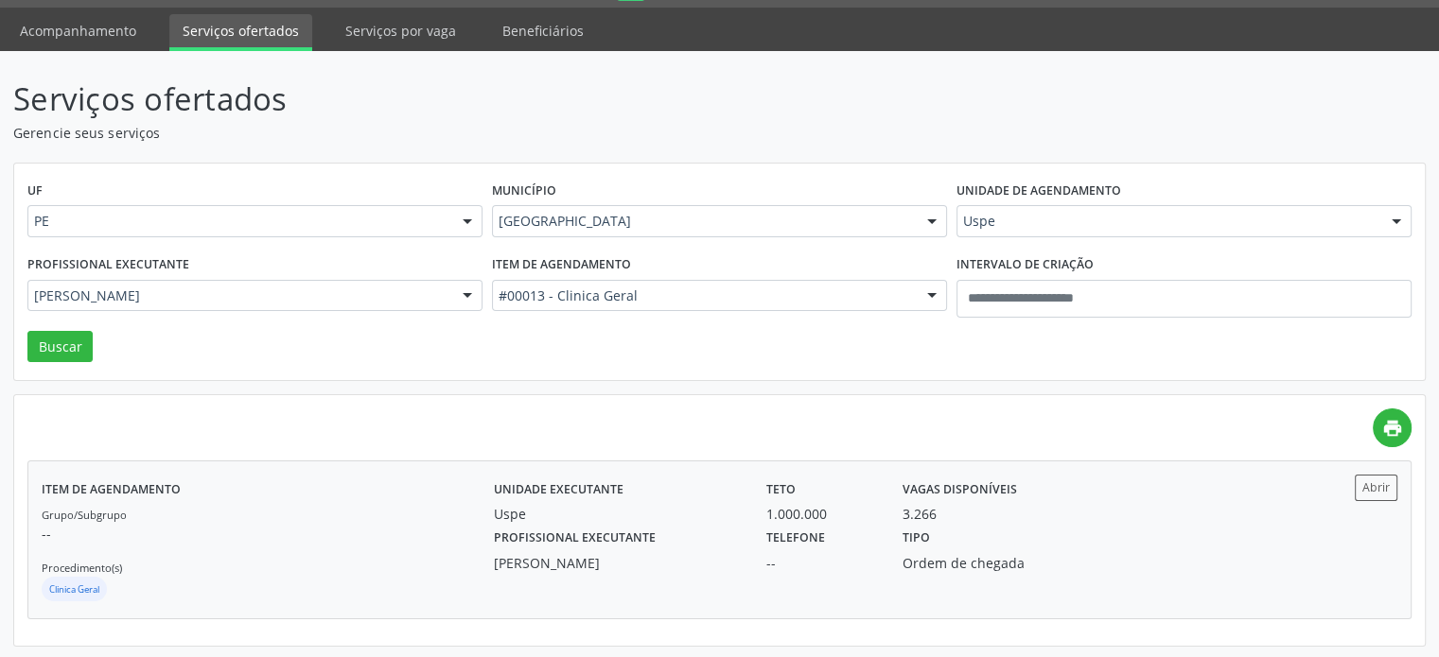
click at [807, 524] on label "Telefone" at bounding box center [795, 538] width 59 height 29
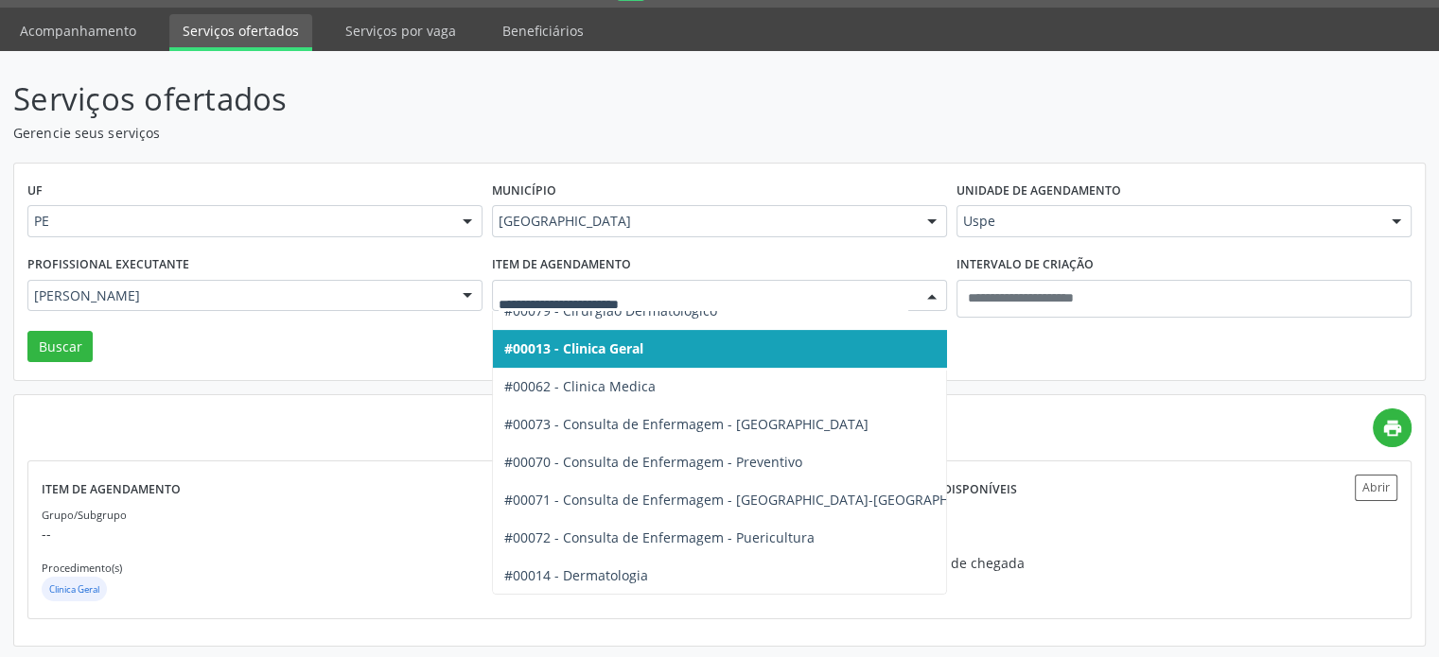
click at [746, 306] on div at bounding box center [719, 296] width 455 height 32
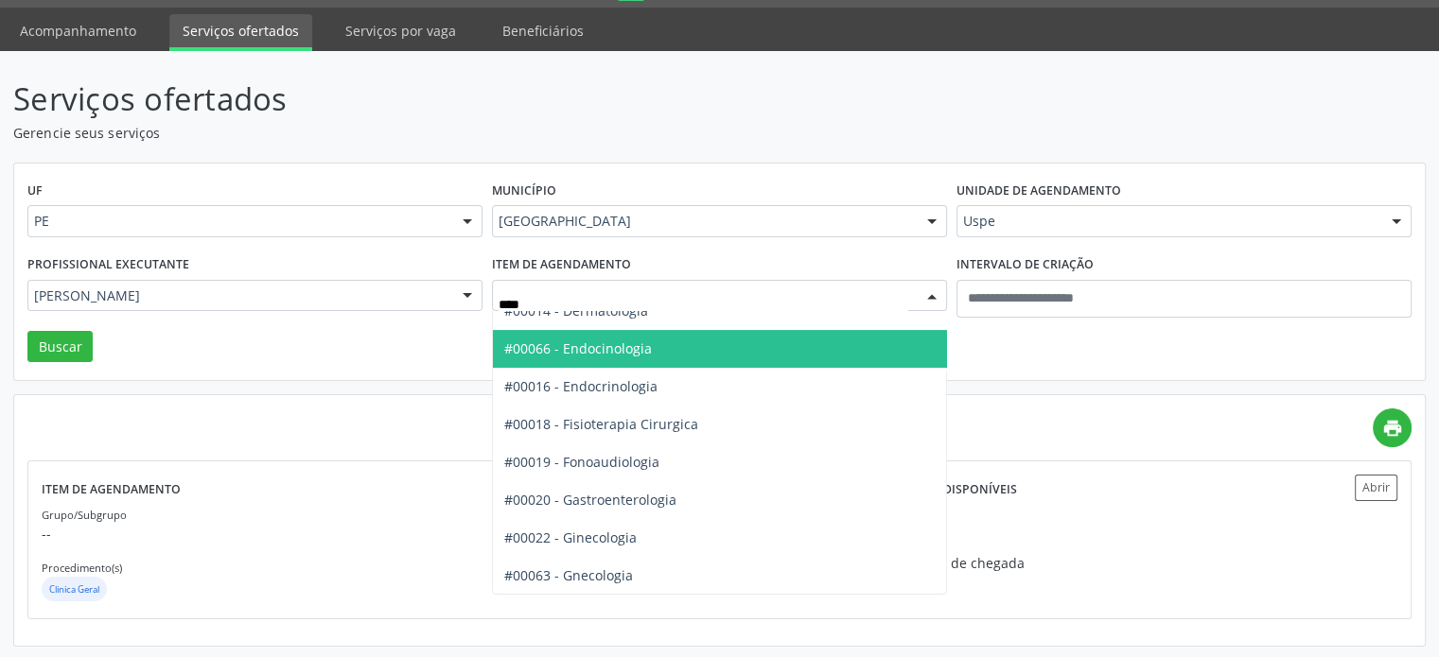
scroll to position [0, 0]
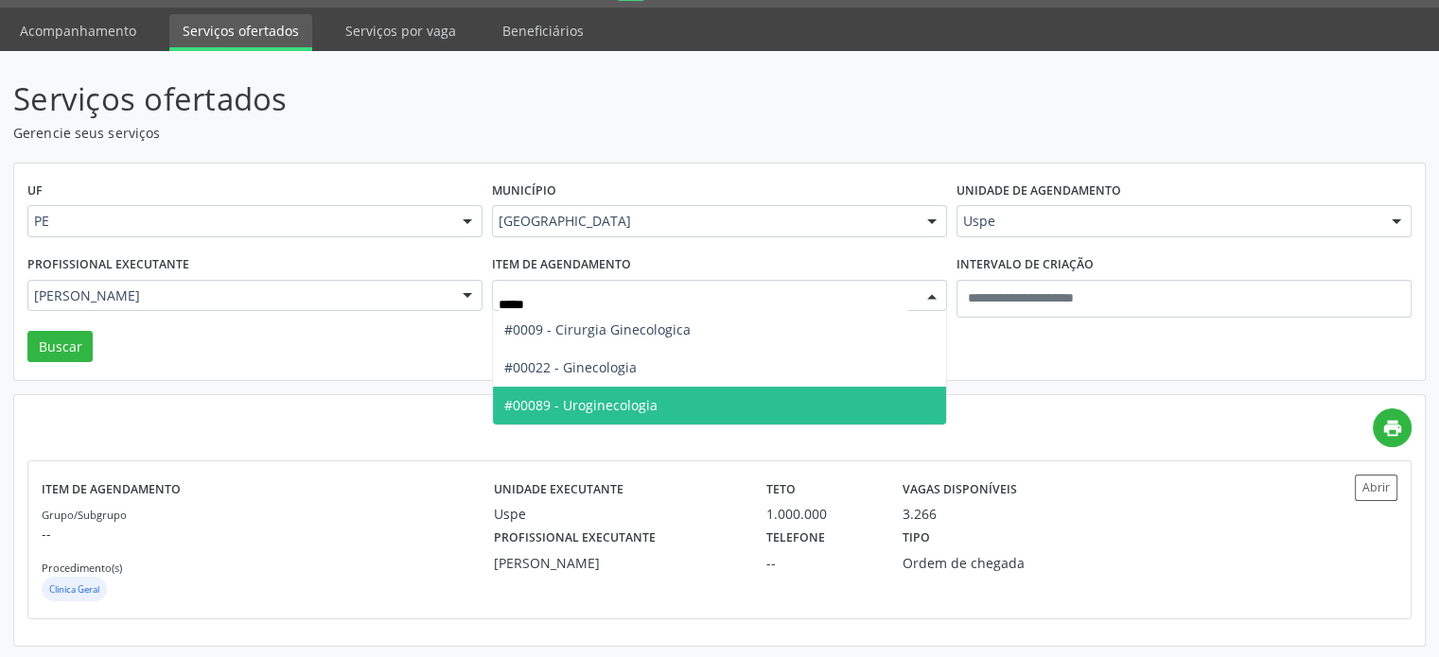
type input "******"
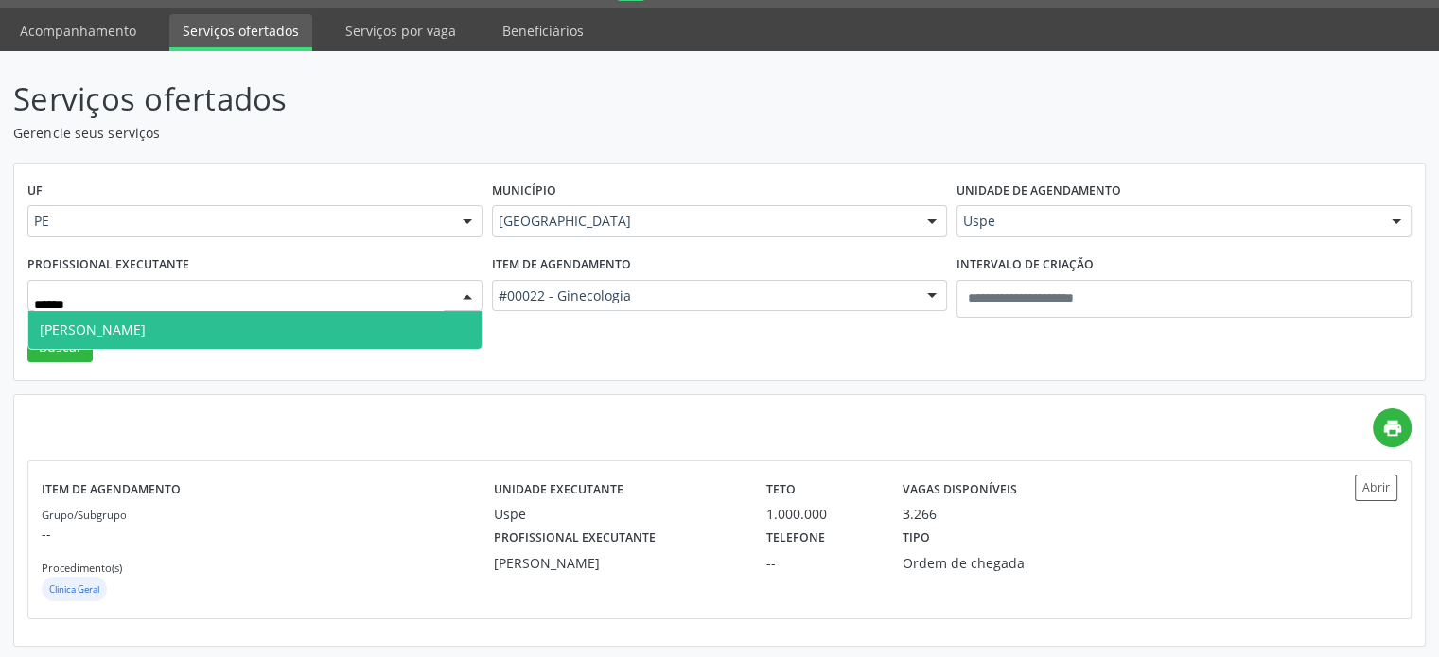
type input "*******"
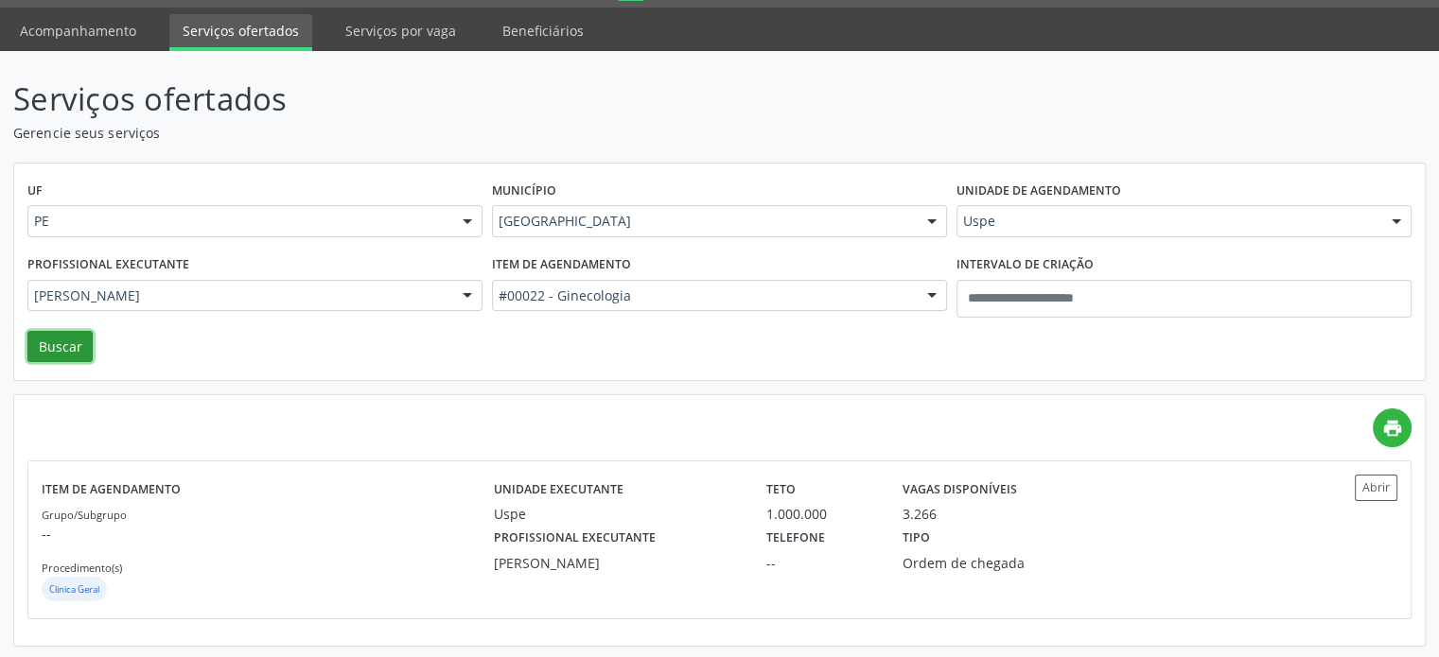
click at [47, 357] on button "Buscar" at bounding box center [59, 347] width 65 height 32
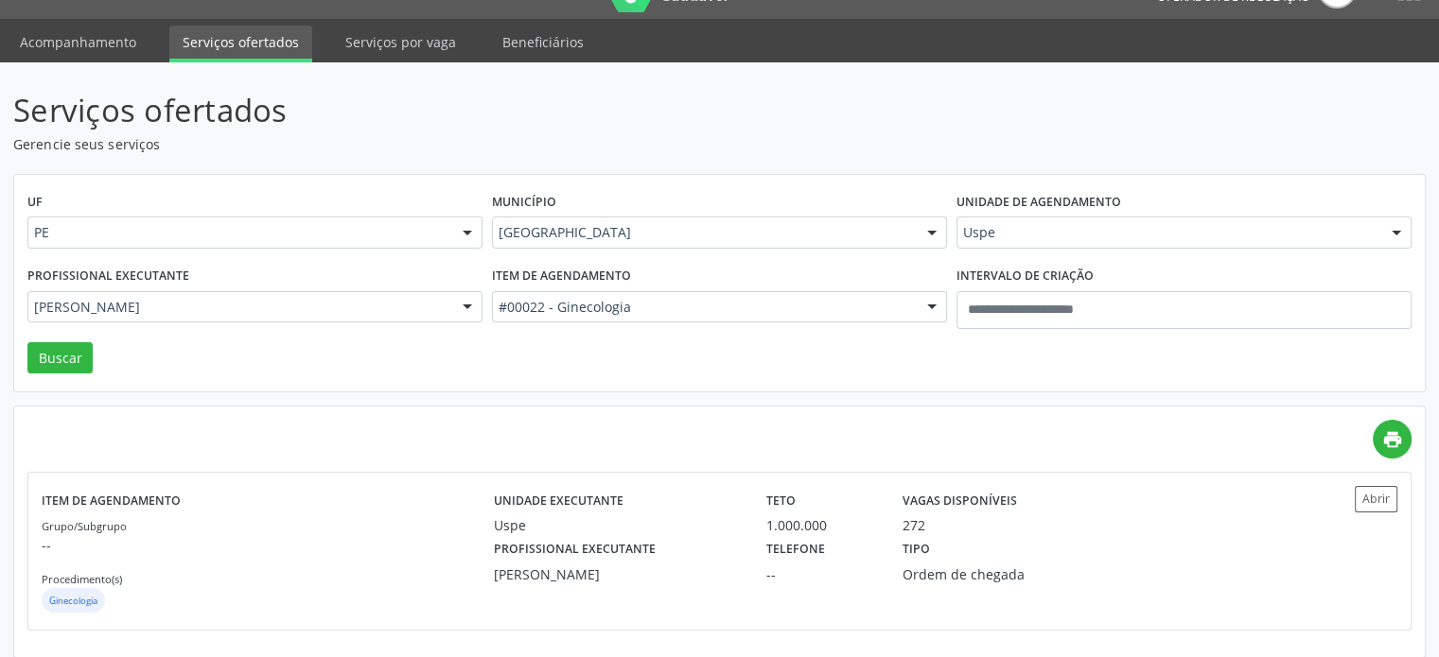
scroll to position [53, 0]
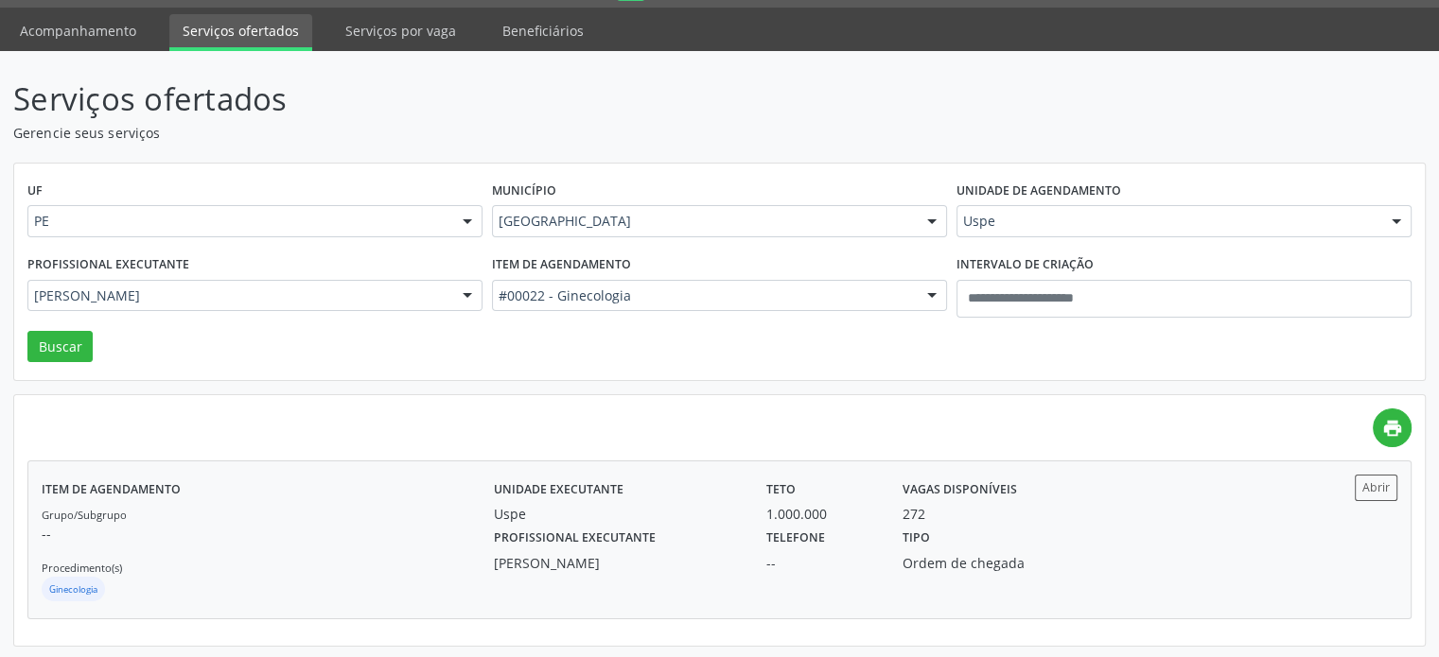
click at [761, 546] on div "Telefone --" at bounding box center [821, 548] width 136 height 49
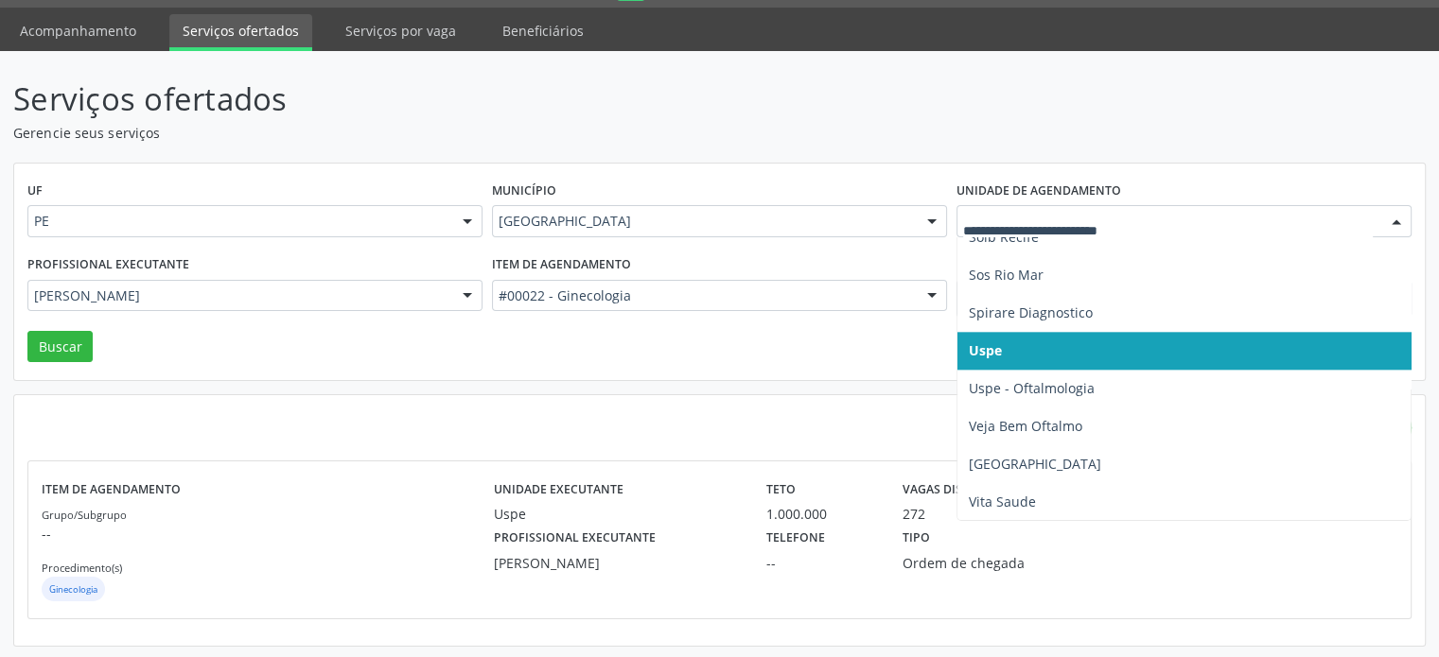
click at [1071, 207] on div at bounding box center [1183, 221] width 455 height 32
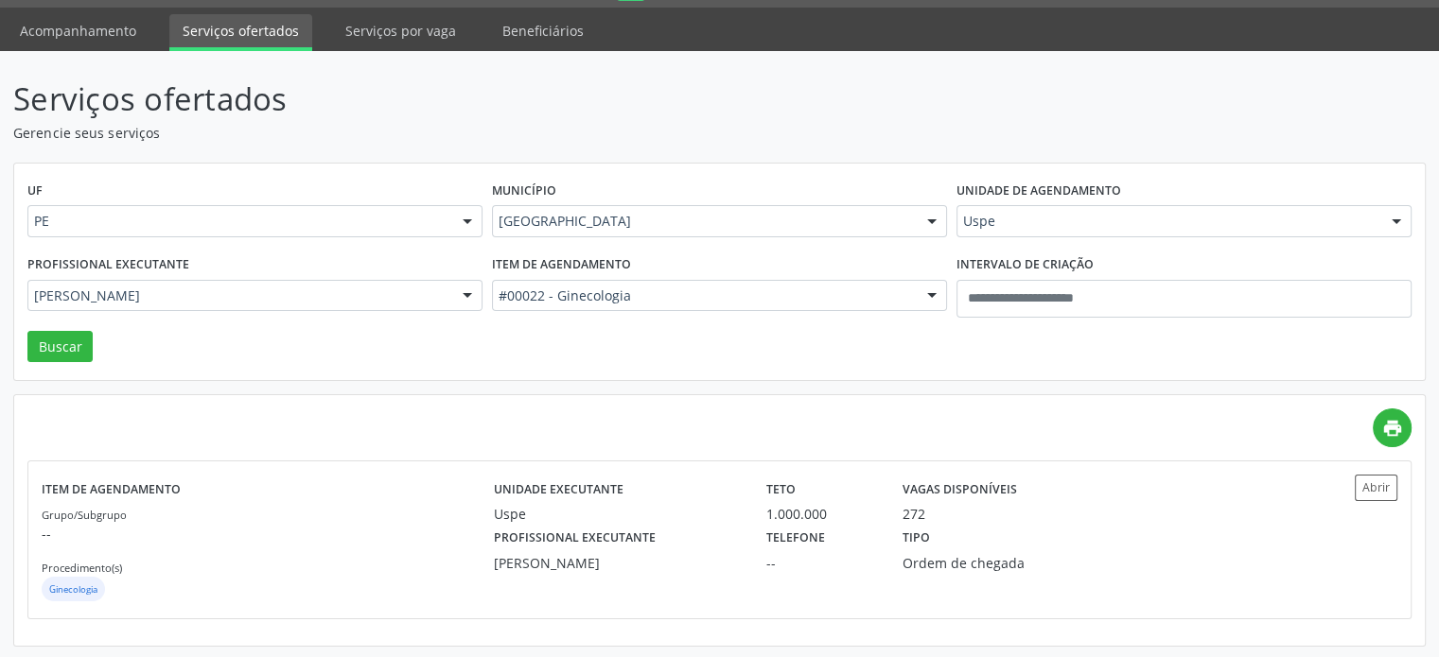
drag, startPoint x: 768, startPoint y: 268, endPoint x: 715, endPoint y: 306, distance: 65.6
click at [768, 270] on div "Item de agendamento #00022 - Ginecologia Todos os itens #0000 - Alergologia #00…" at bounding box center [719, 291] width 464 height 80
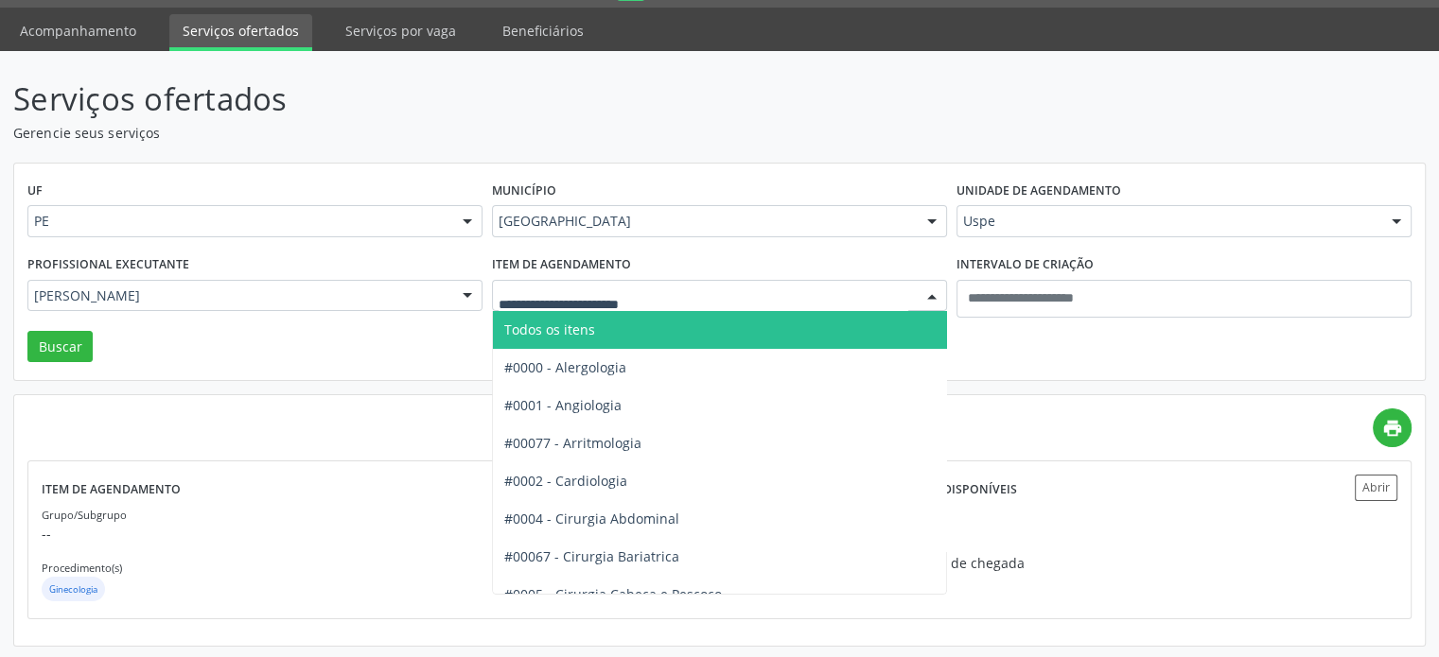
click at [715, 306] on div at bounding box center [719, 296] width 455 height 32
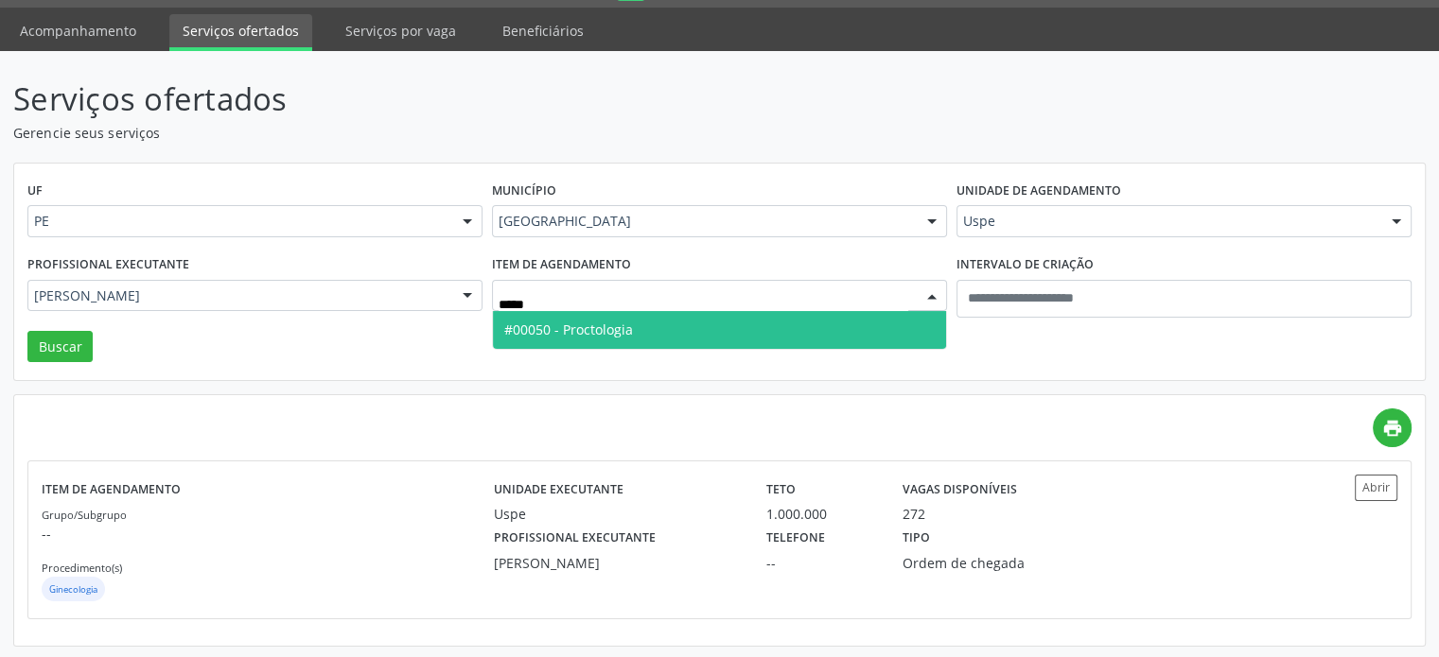
type input "******"
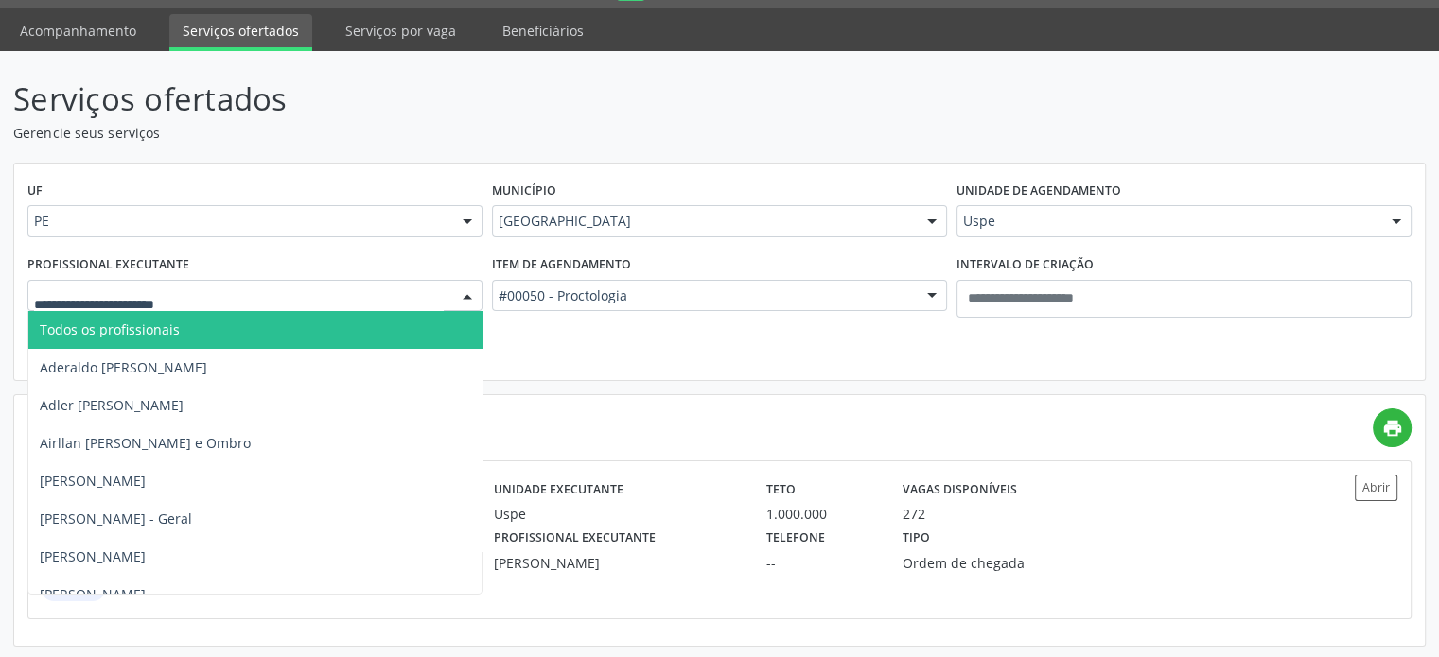
click at [101, 308] on div at bounding box center [254, 296] width 455 height 32
click at [115, 341] on span "Todos os profissionais" at bounding box center [289, 330] width 522 height 38
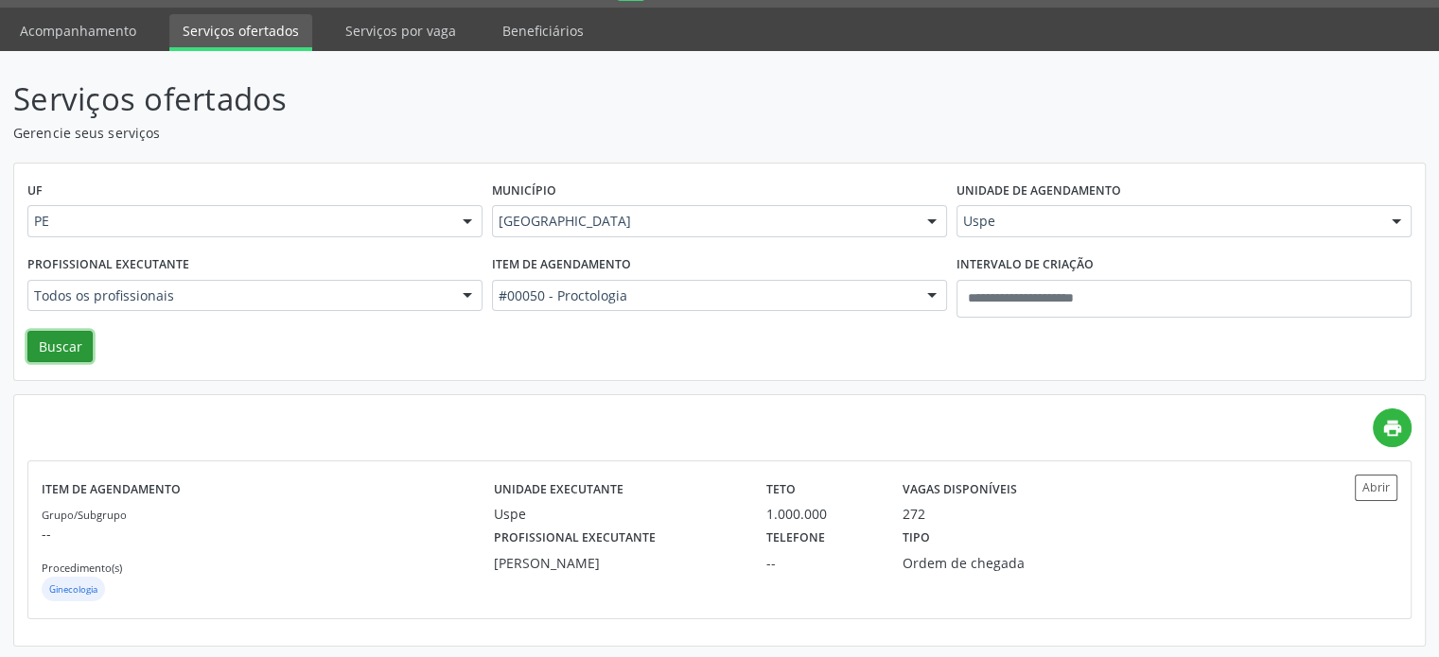
click at [31, 339] on button "Buscar" at bounding box center [59, 347] width 65 height 32
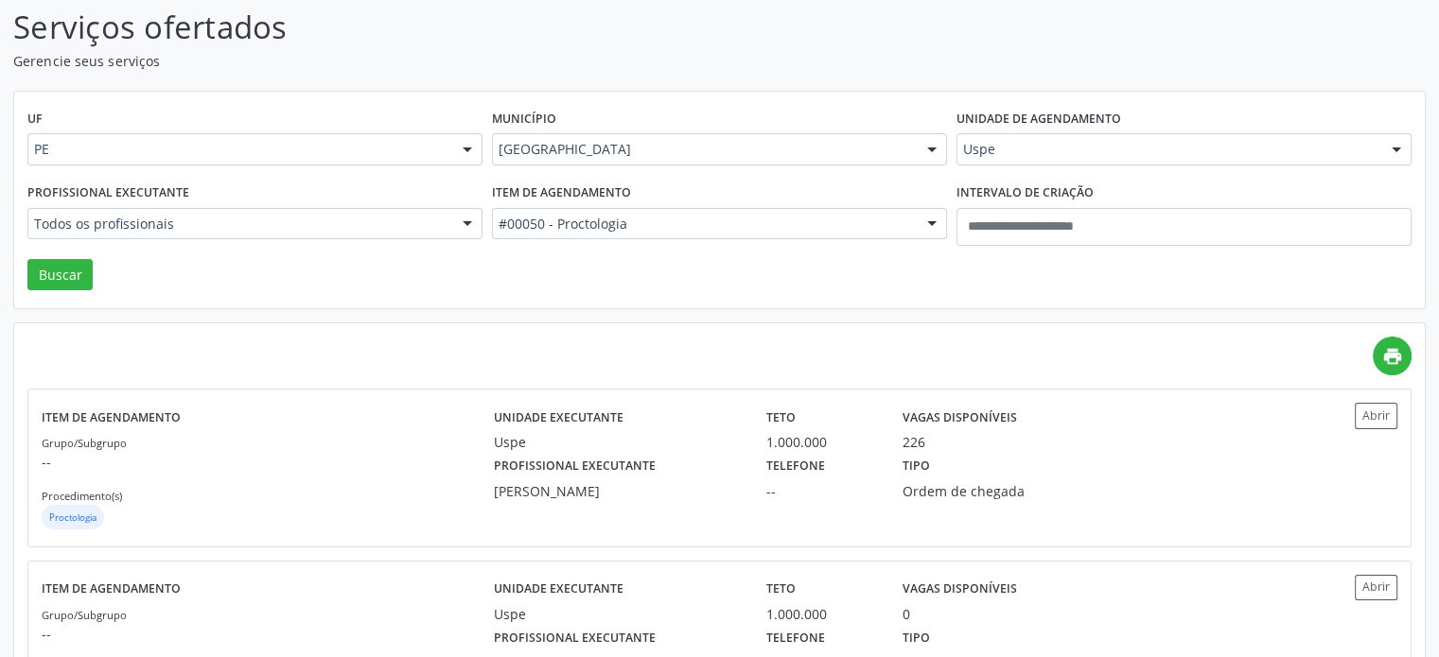
scroll to position [224, 0]
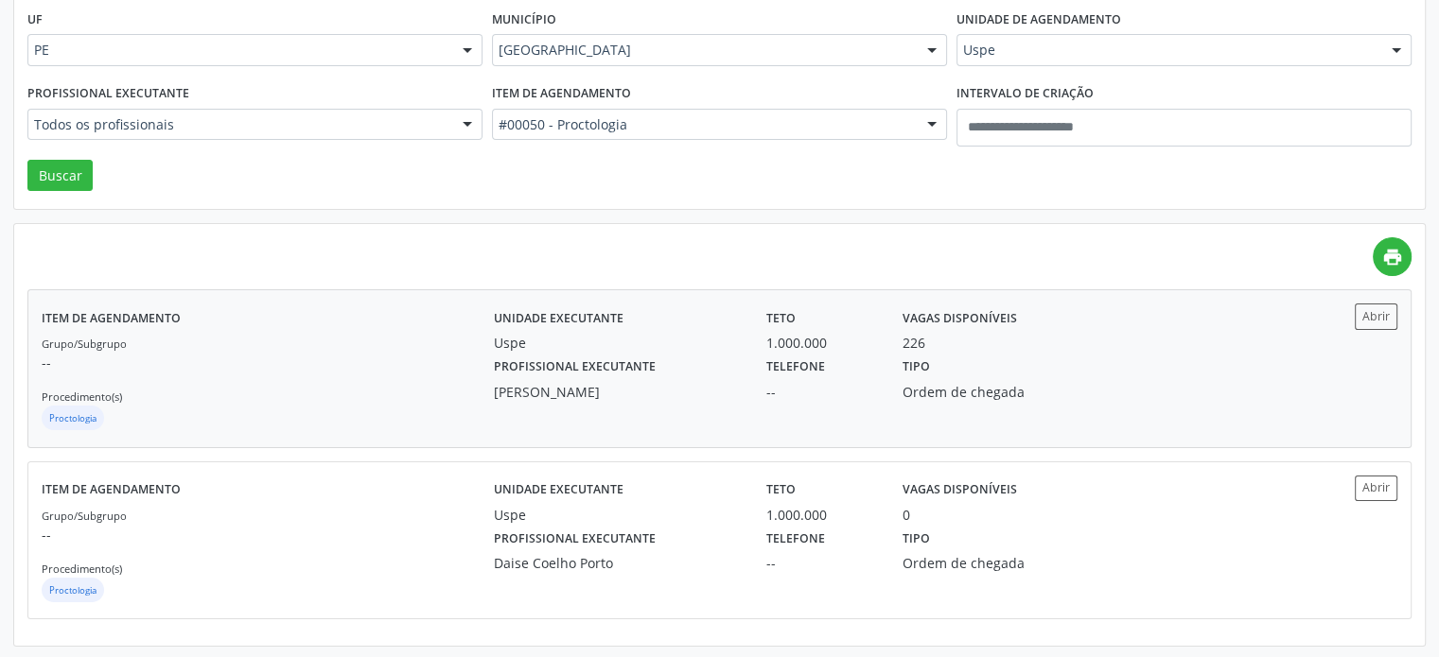
click at [680, 338] on div "Uspe" at bounding box center [617, 343] width 246 height 20
click at [728, 572] on div "Unidade executante Uspe Teto 1.000.000 Vagas disponíveis 0 Profissional executa…" at bounding box center [889, 541] width 791 height 130
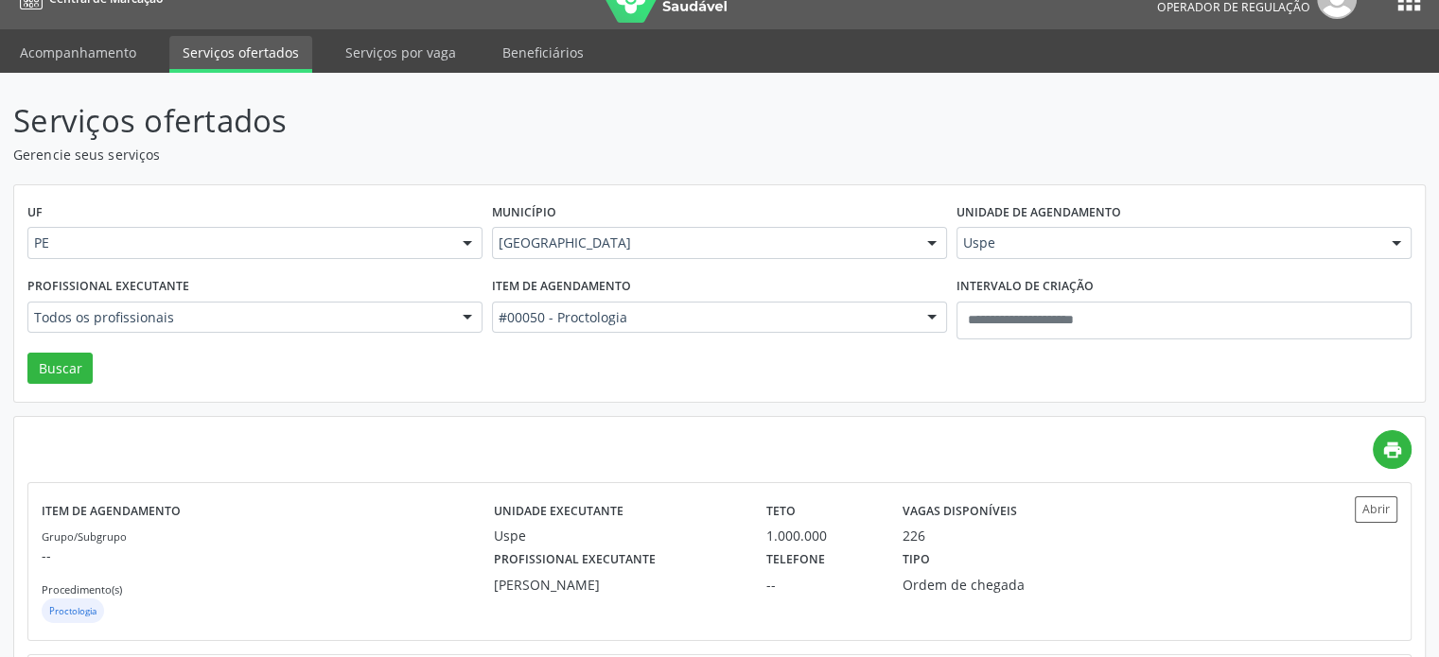
scroll to position [0, 0]
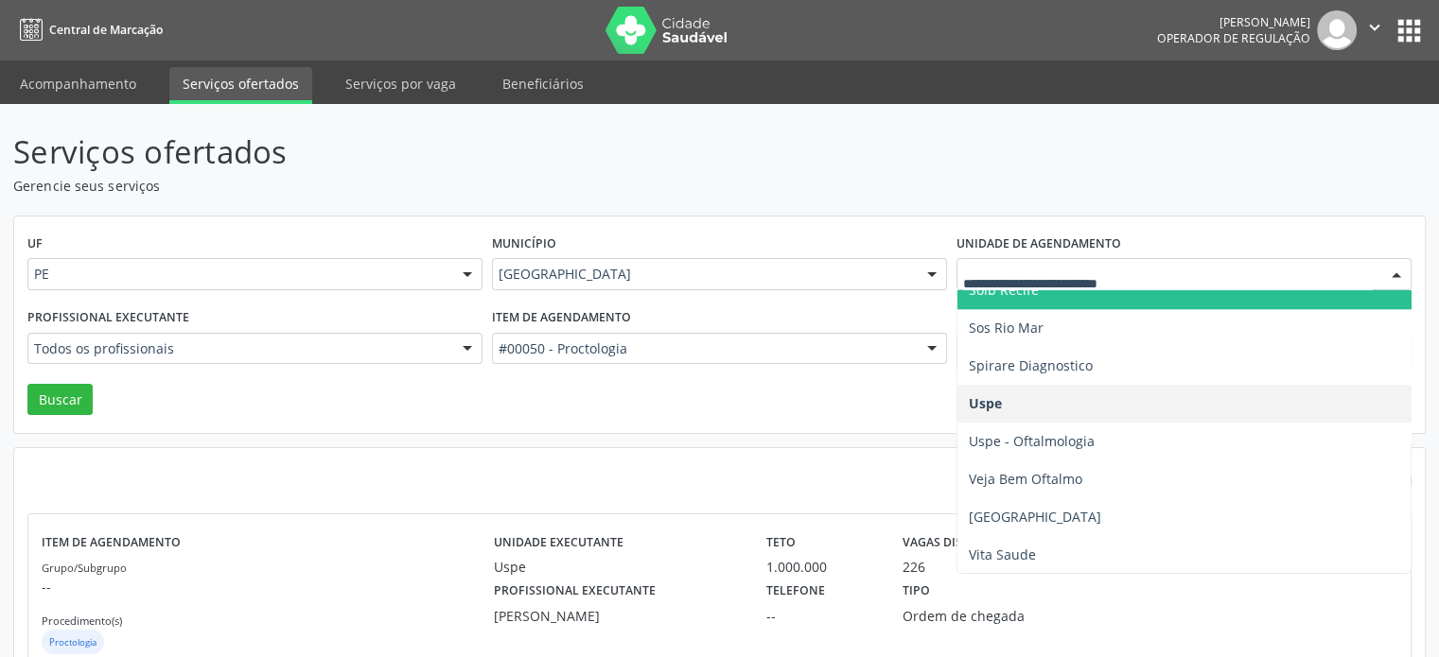
click at [785, 362] on div "#00050 - Proctologia" at bounding box center [719, 349] width 455 height 32
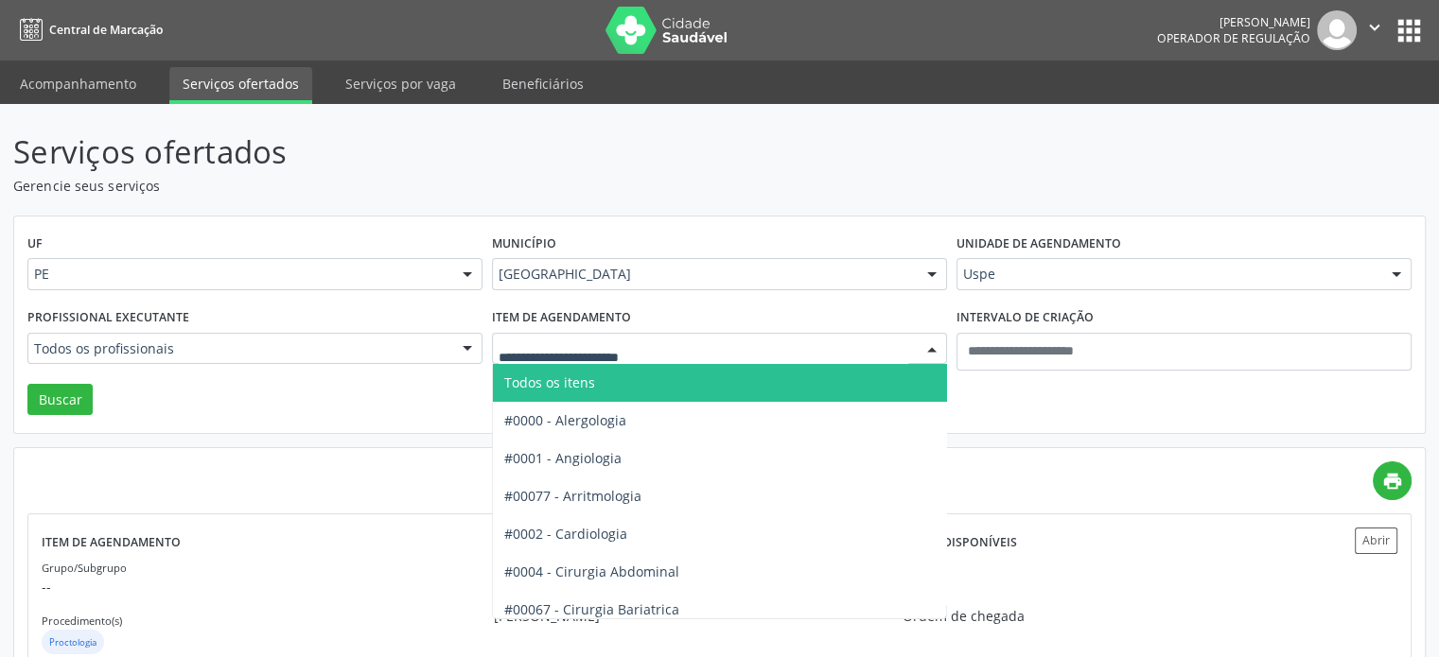
drag, startPoint x: 1090, startPoint y: 299, endPoint x: 1083, endPoint y: 289, distance: 11.5
click at [1089, 299] on div "Unidade de agendamento Uspe Todos os estabelecimentos Alergoimuno W Antunes Ltd…" at bounding box center [1184, 267] width 464 height 74
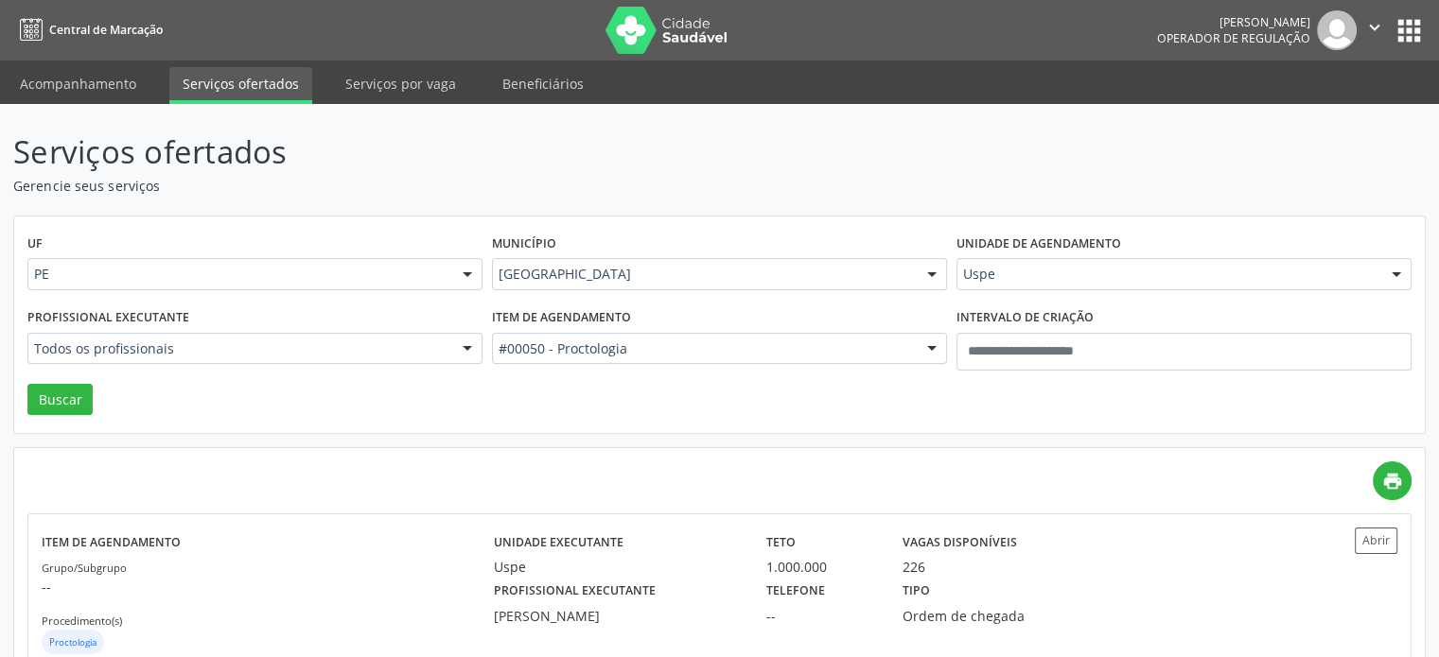
click at [662, 363] on div "#00050 - Proctologia Todos os itens #0000 - Alergologia #0001 - Angiologia #000…" at bounding box center [719, 349] width 455 height 32
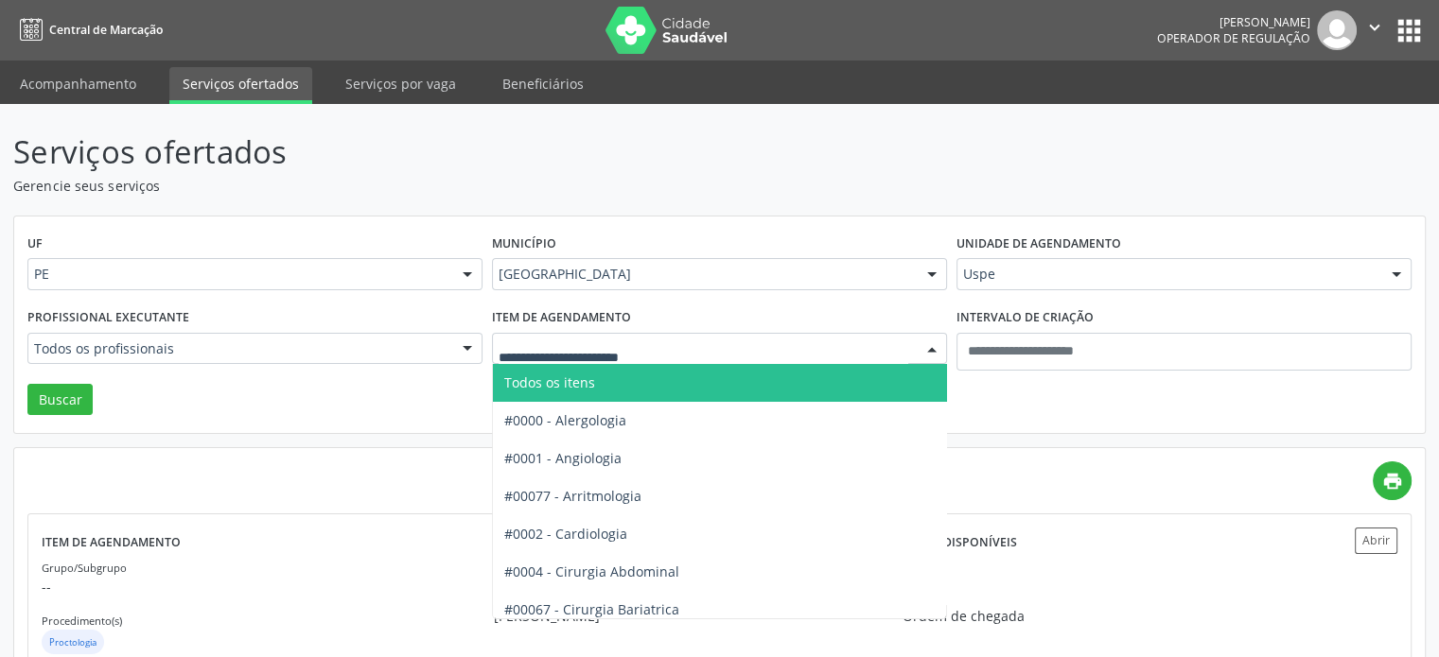
click at [632, 385] on span "Todos os itens" at bounding box center [755, 383] width 524 height 38
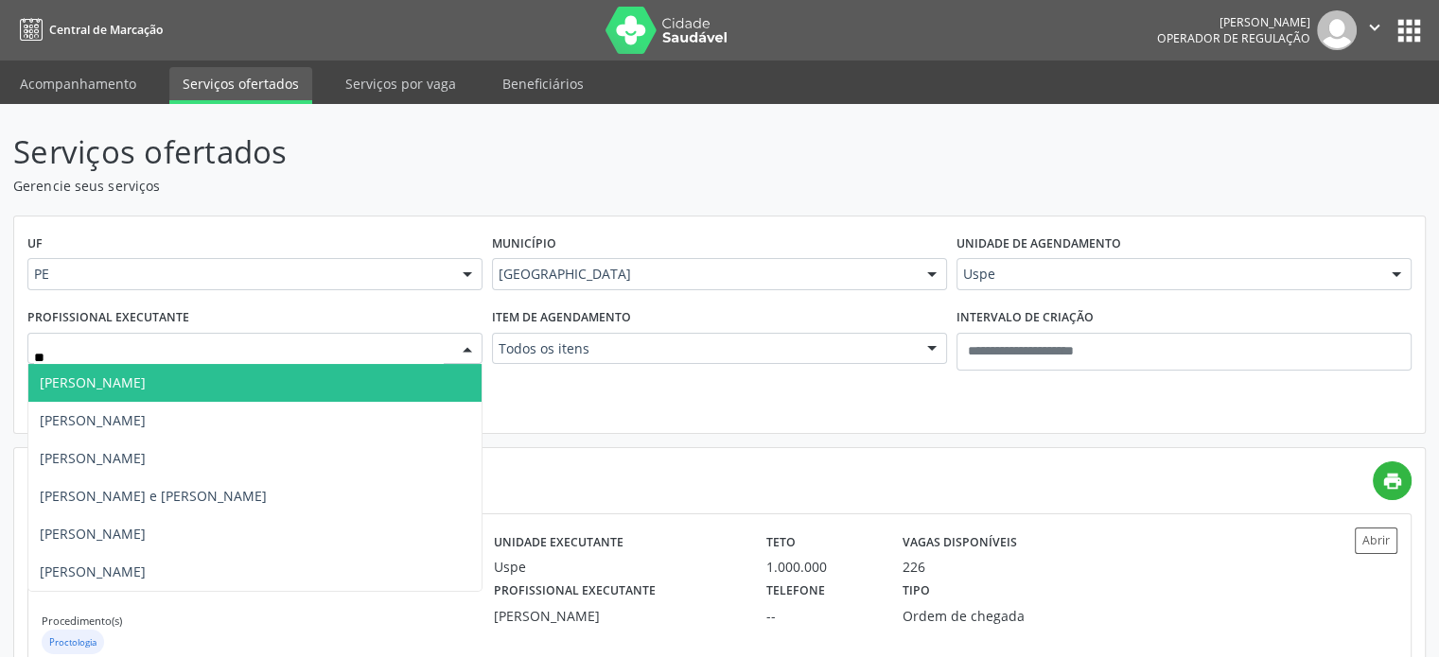
type input "*"
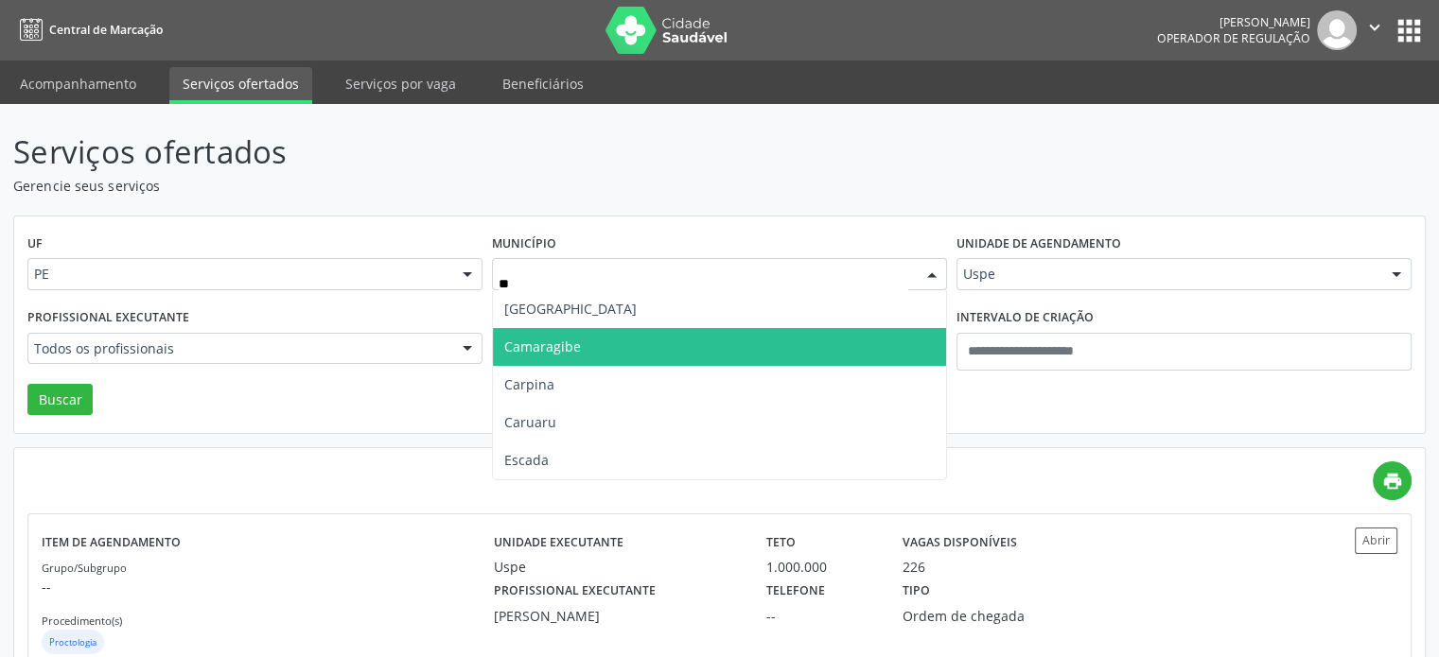
type input "***"
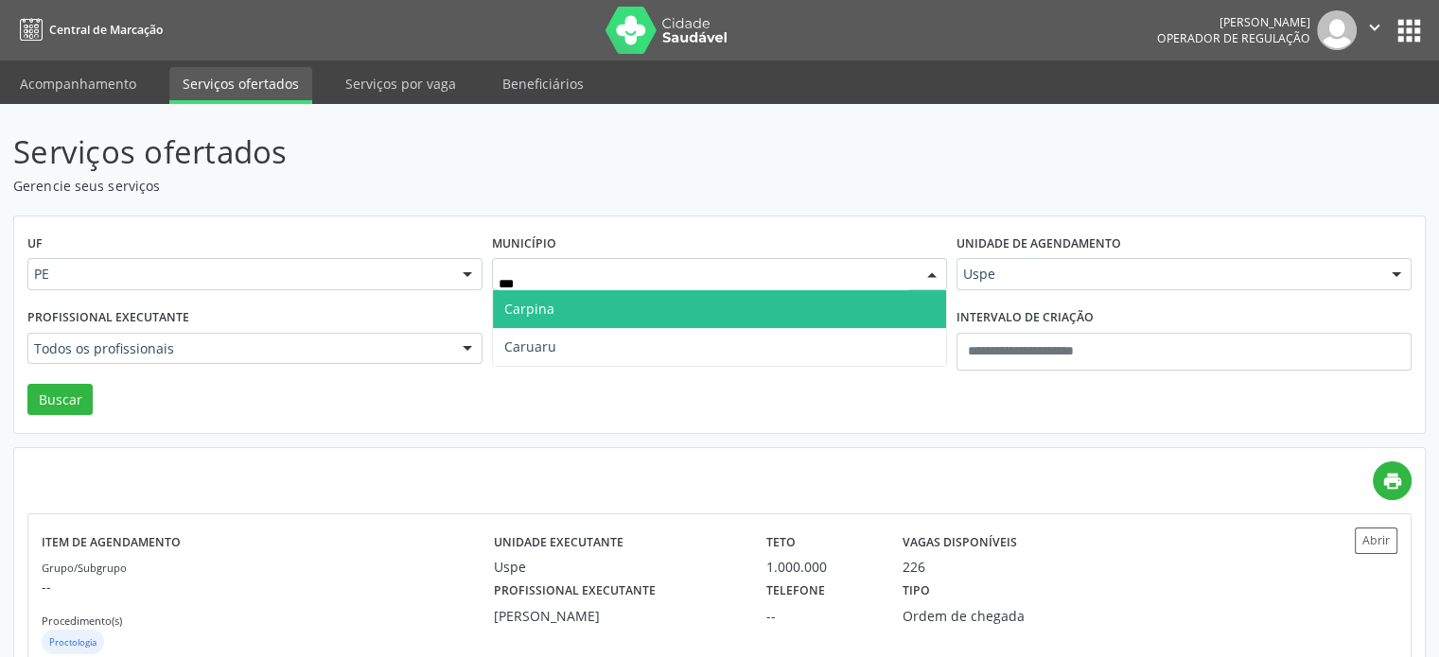
click at [632, 313] on span "Carpina" at bounding box center [719, 309] width 453 height 38
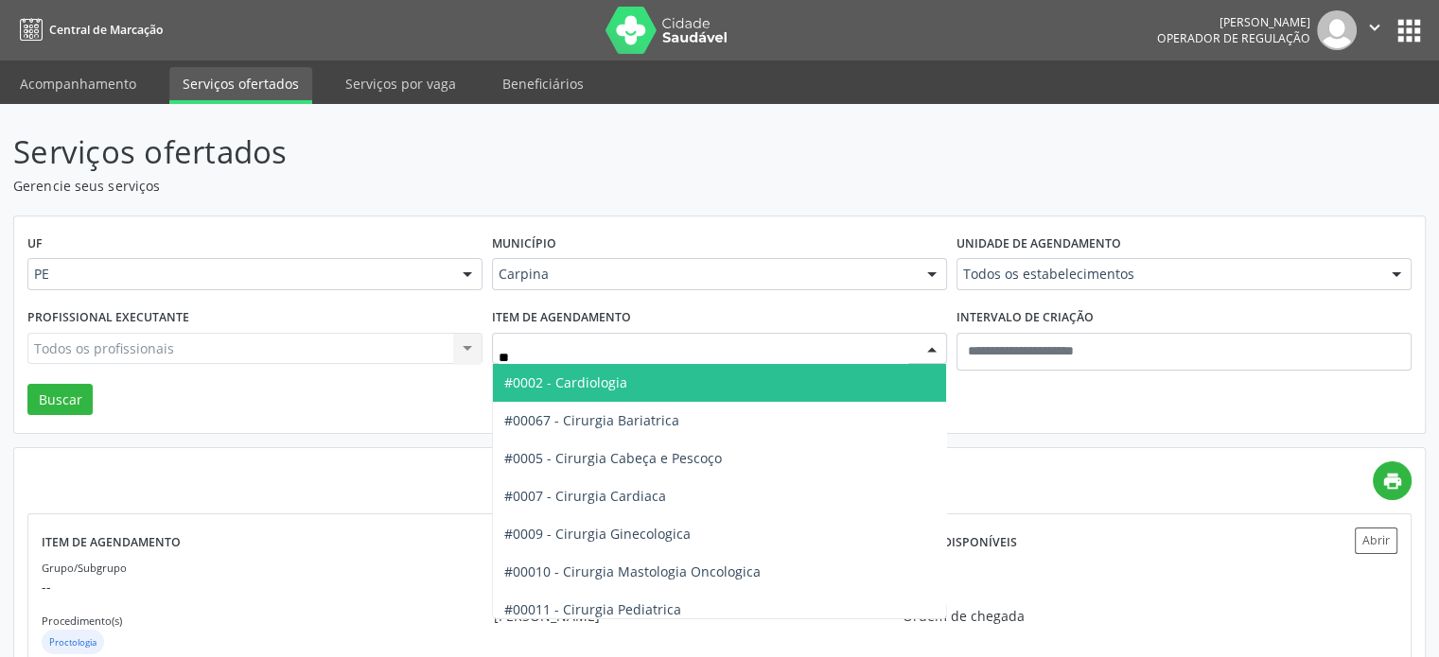
type input "***"
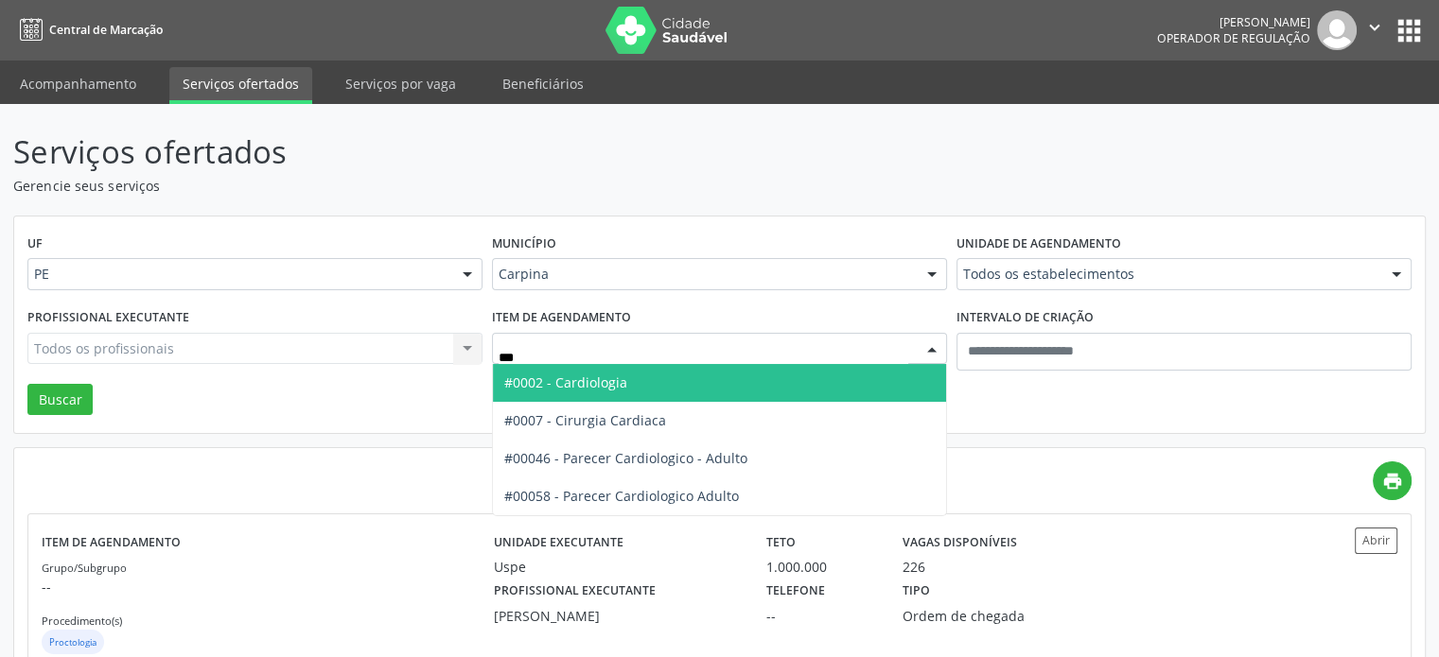
click at [611, 377] on span "#0002 - Cardiologia" at bounding box center [565, 383] width 123 height 18
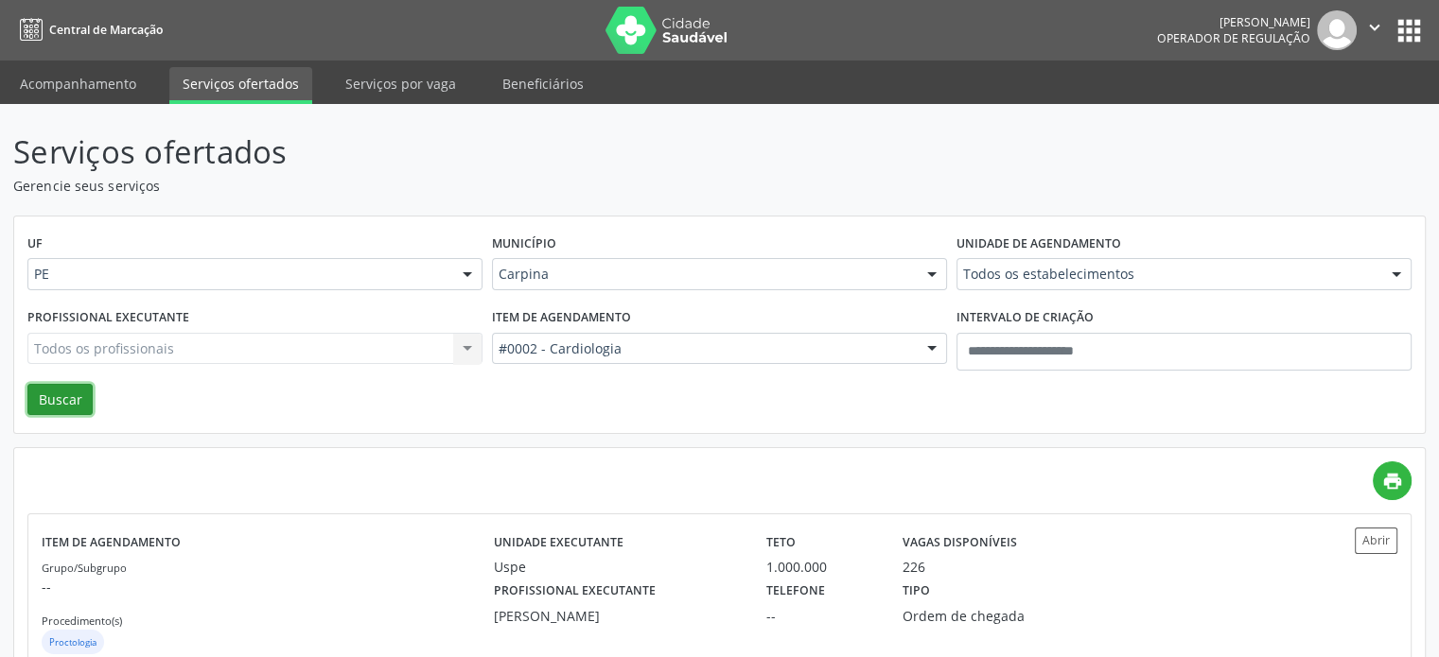
click at [38, 403] on button "Buscar" at bounding box center [59, 400] width 65 height 32
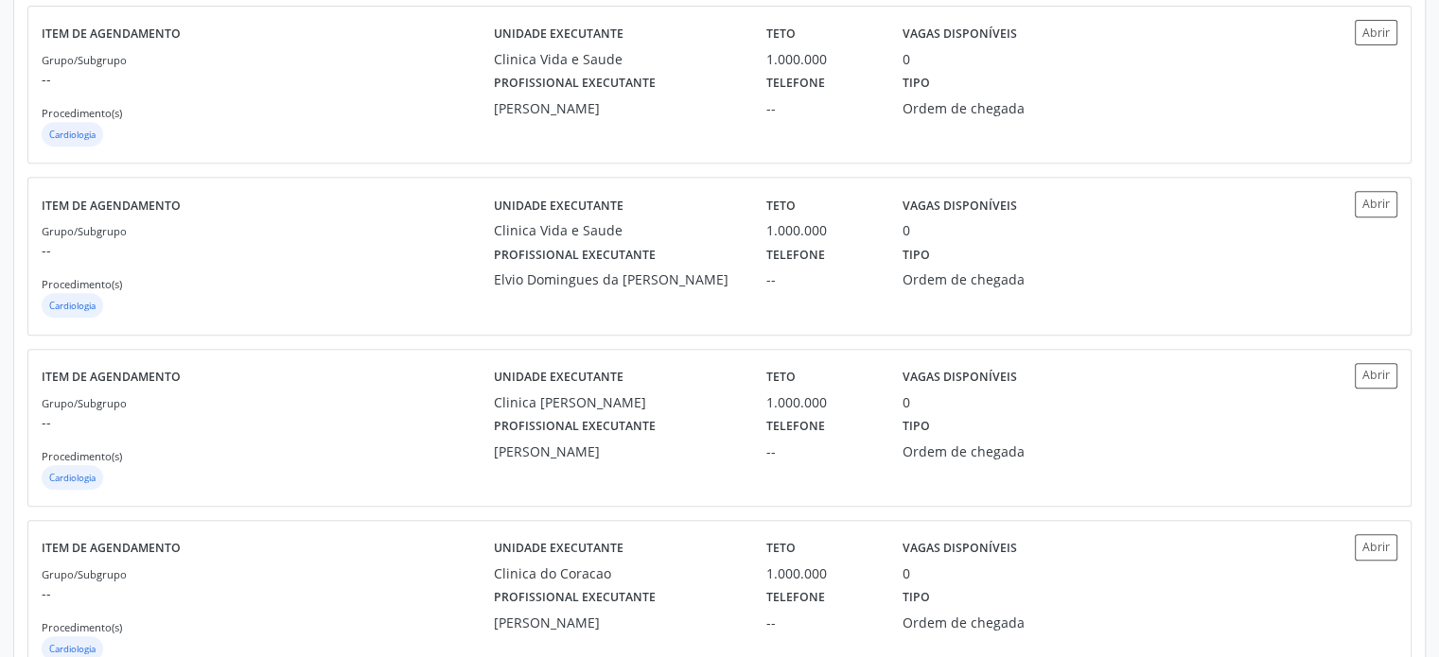
scroll to position [284, 0]
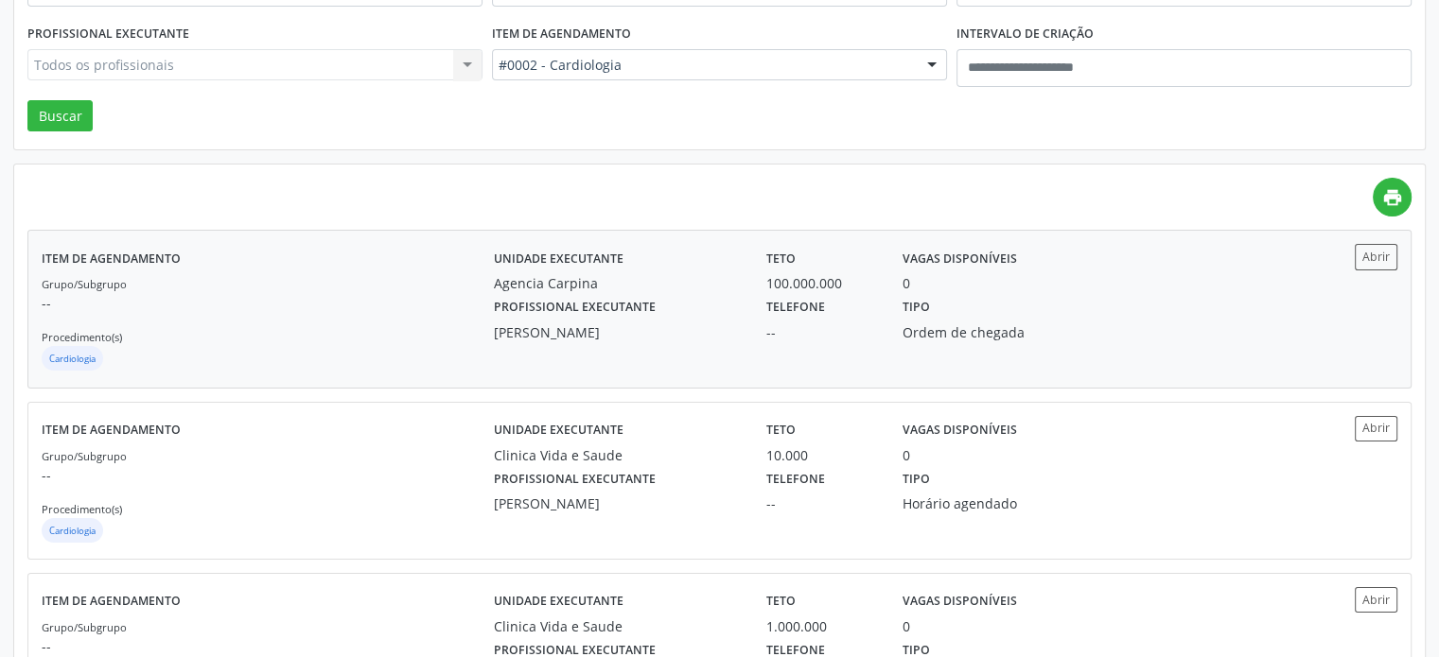
click at [751, 348] on div "Unidade executante Agencia Carpina Teto 100.000.000 Vagas disponíveis 0 Profiss…" at bounding box center [889, 309] width 791 height 130
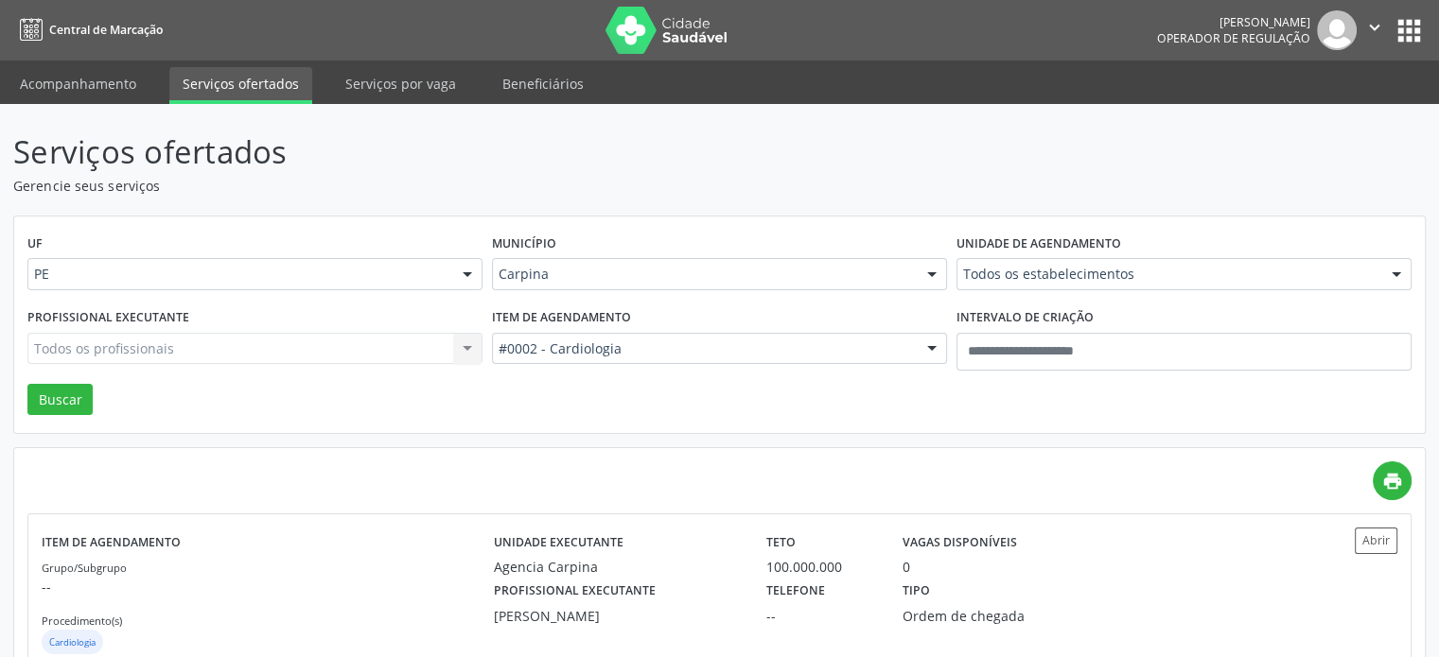
scroll to position [132, 0]
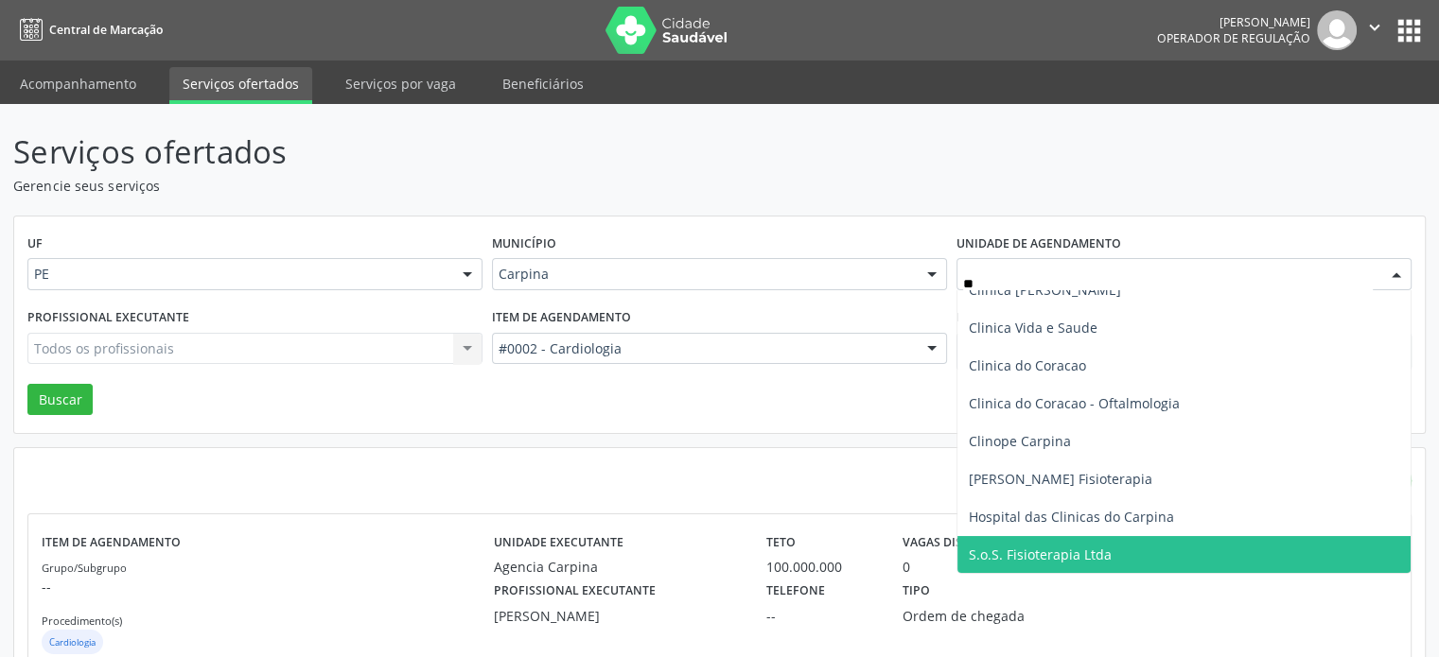
type input "***"
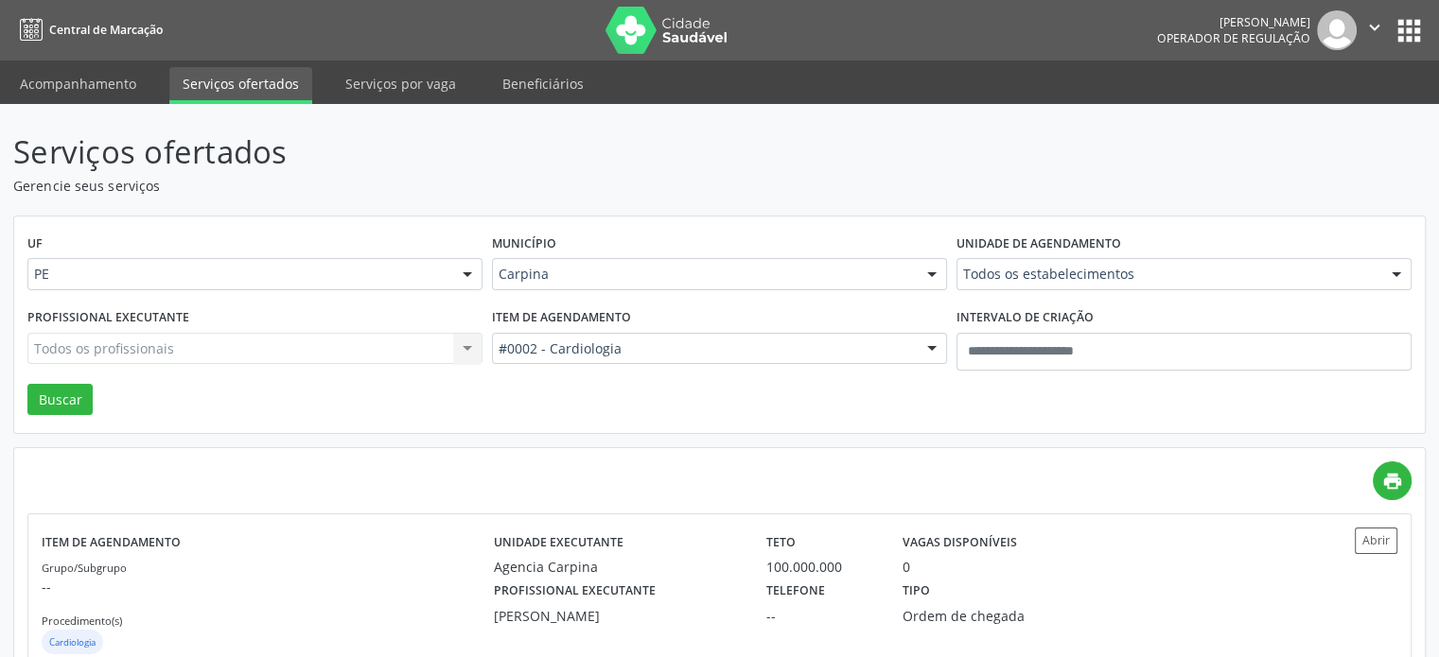
click at [856, 253] on div "Município Carpina Todas as cidades Abreu e Lima Afogados da Ingazeira Araripina…" at bounding box center [719, 267] width 464 height 74
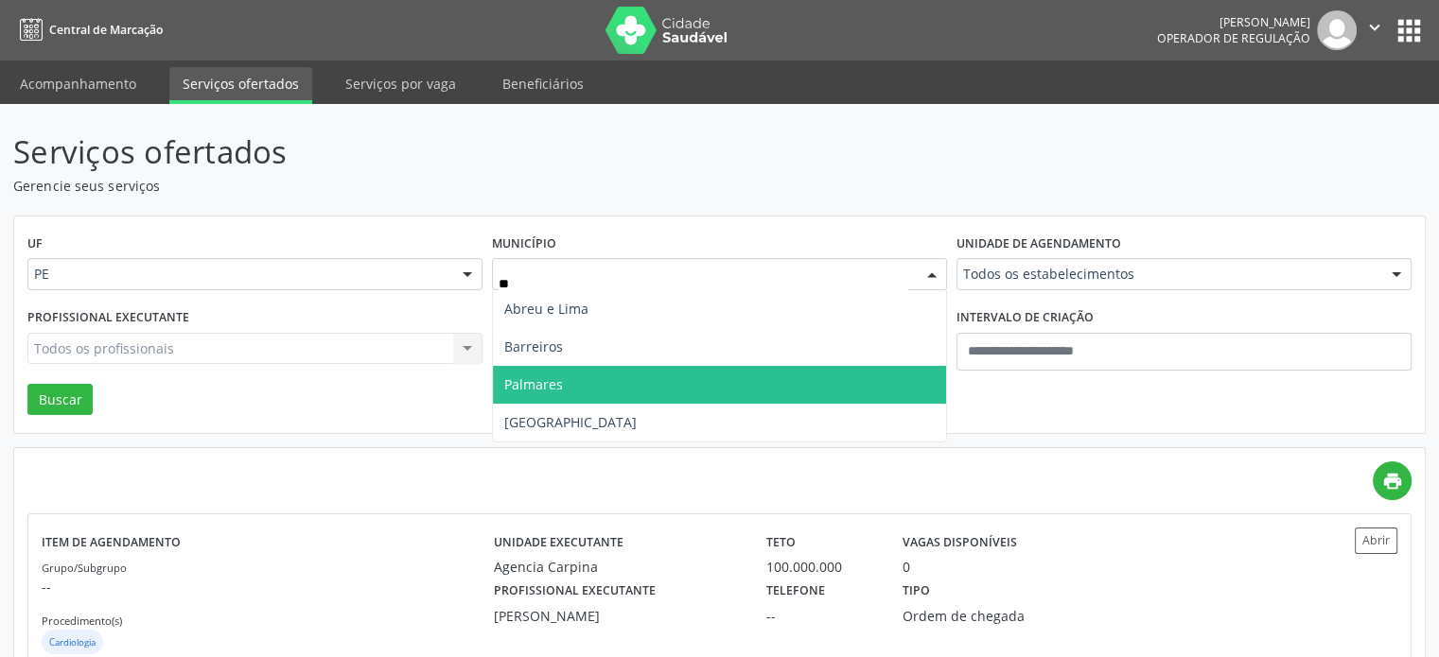
click at [711, 392] on span "Palmares" at bounding box center [719, 385] width 453 height 38
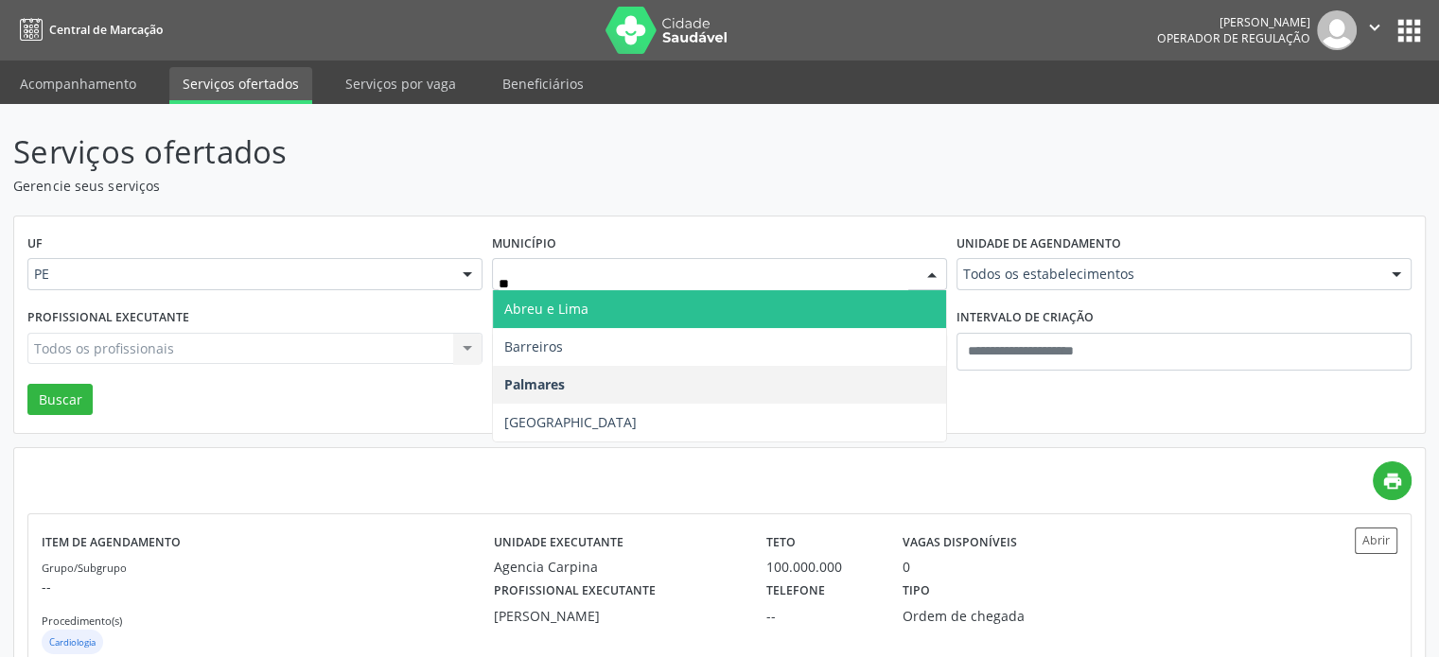
type input "***"
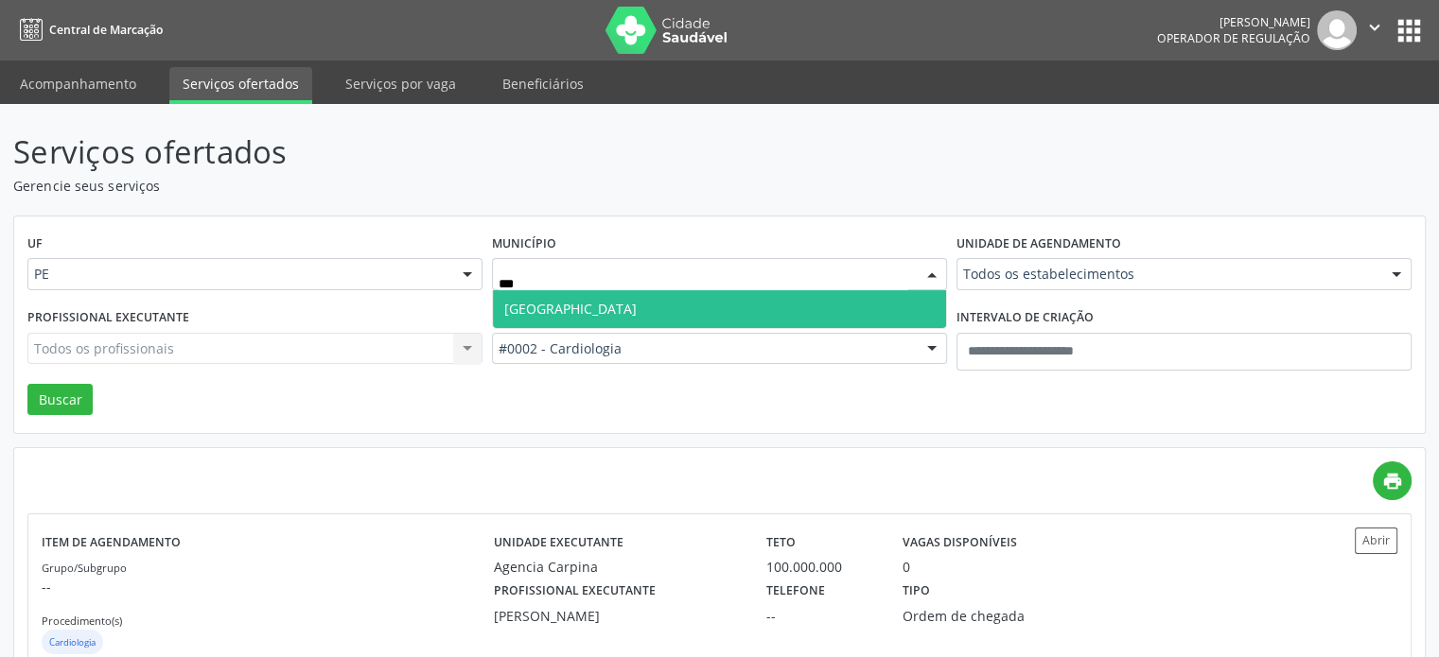
click at [643, 302] on span "Recife" at bounding box center [719, 309] width 453 height 38
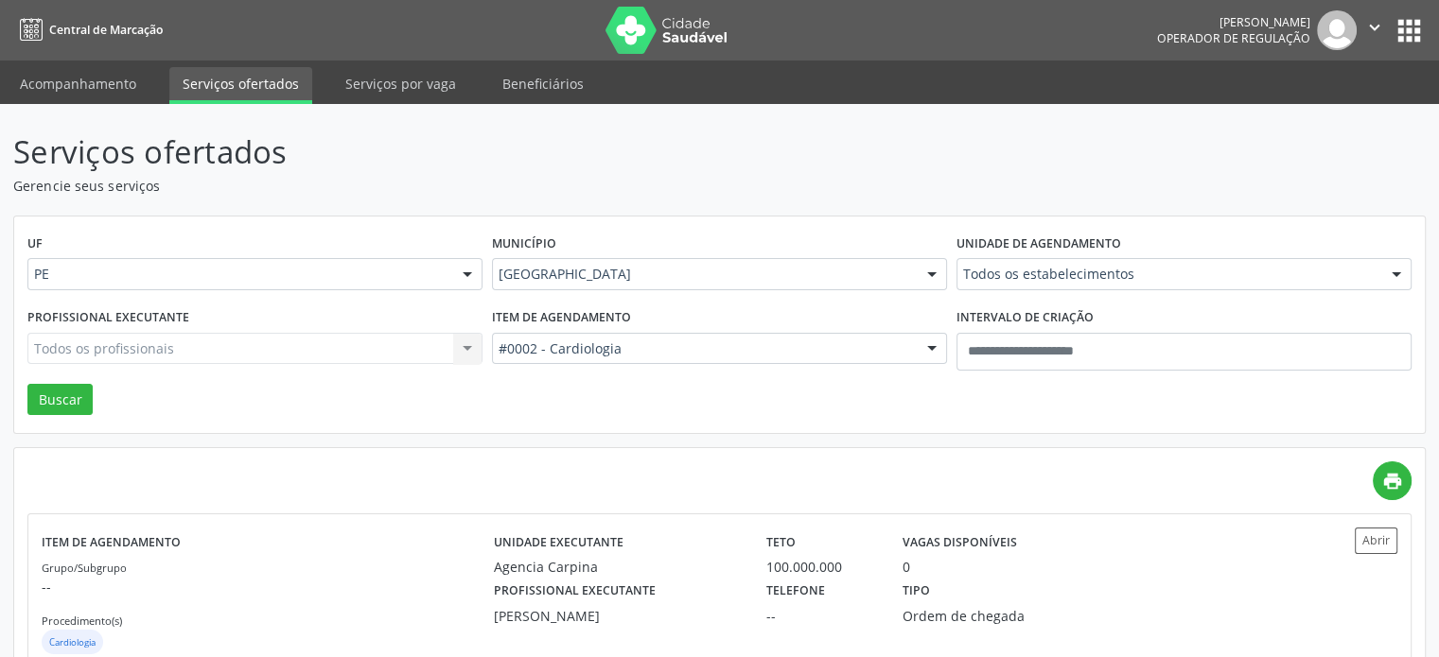
click at [1147, 291] on div "Unidade de agendamento Todos os estabelecimentos Todos os estabelecimentos Aler…" at bounding box center [1184, 267] width 464 height 74
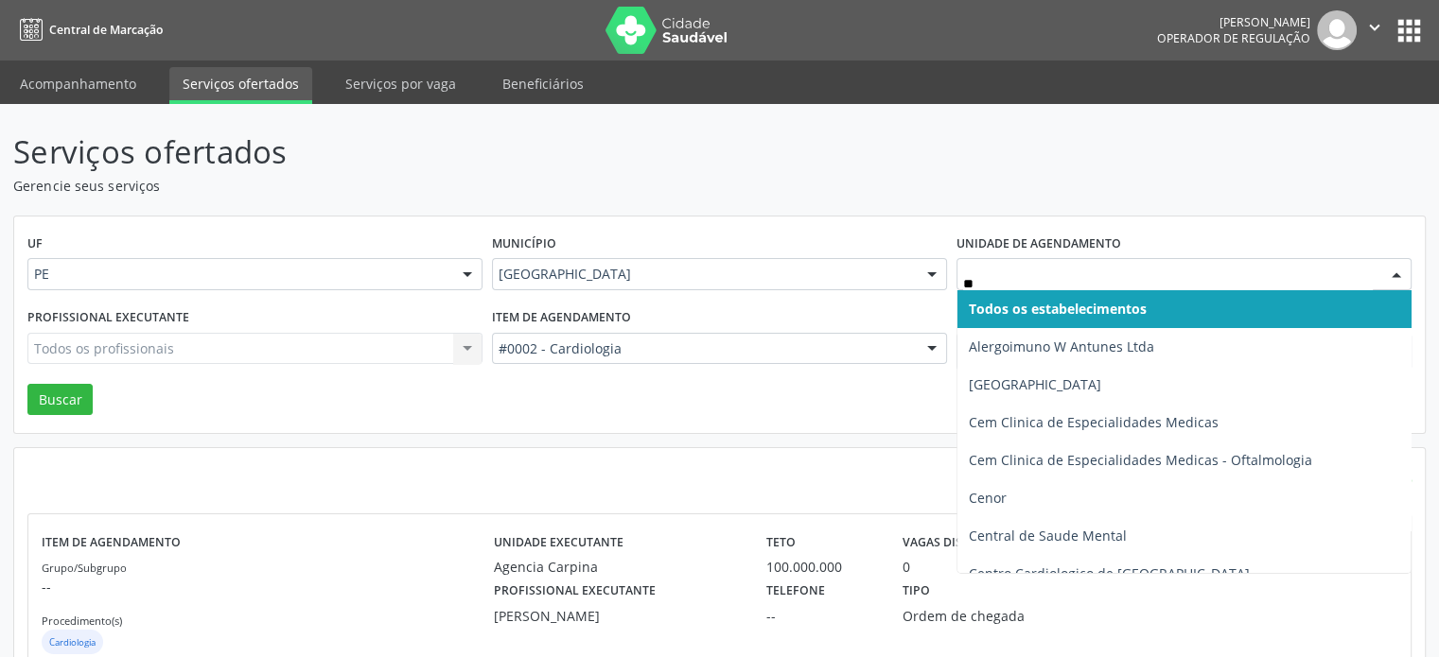
type input "***"
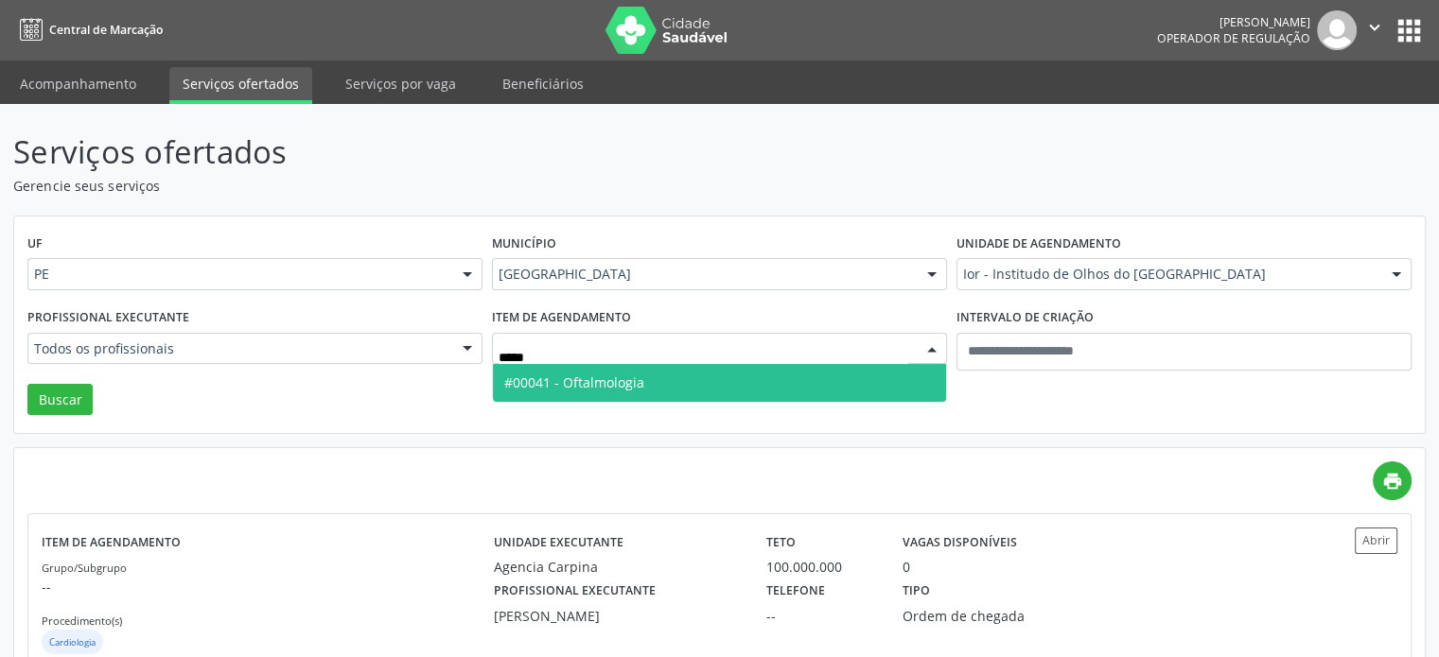
type input "******"
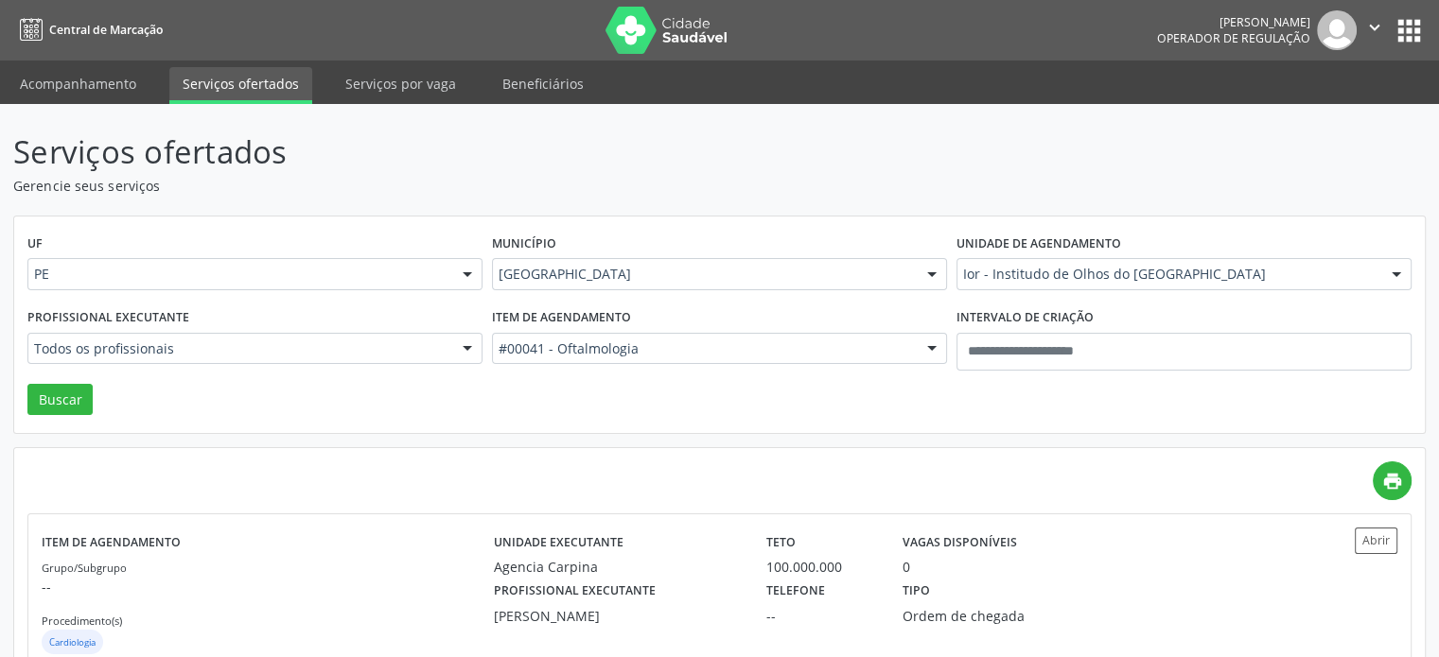
drag, startPoint x: 408, startPoint y: 367, endPoint x: 349, endPoint y: 343, distance: 63.2
click at [363, 349] on div "Profissional executante Todos os profissionais Todos os profissionais Adriana M…" at bounding box center [255, 344] width 464 height 80
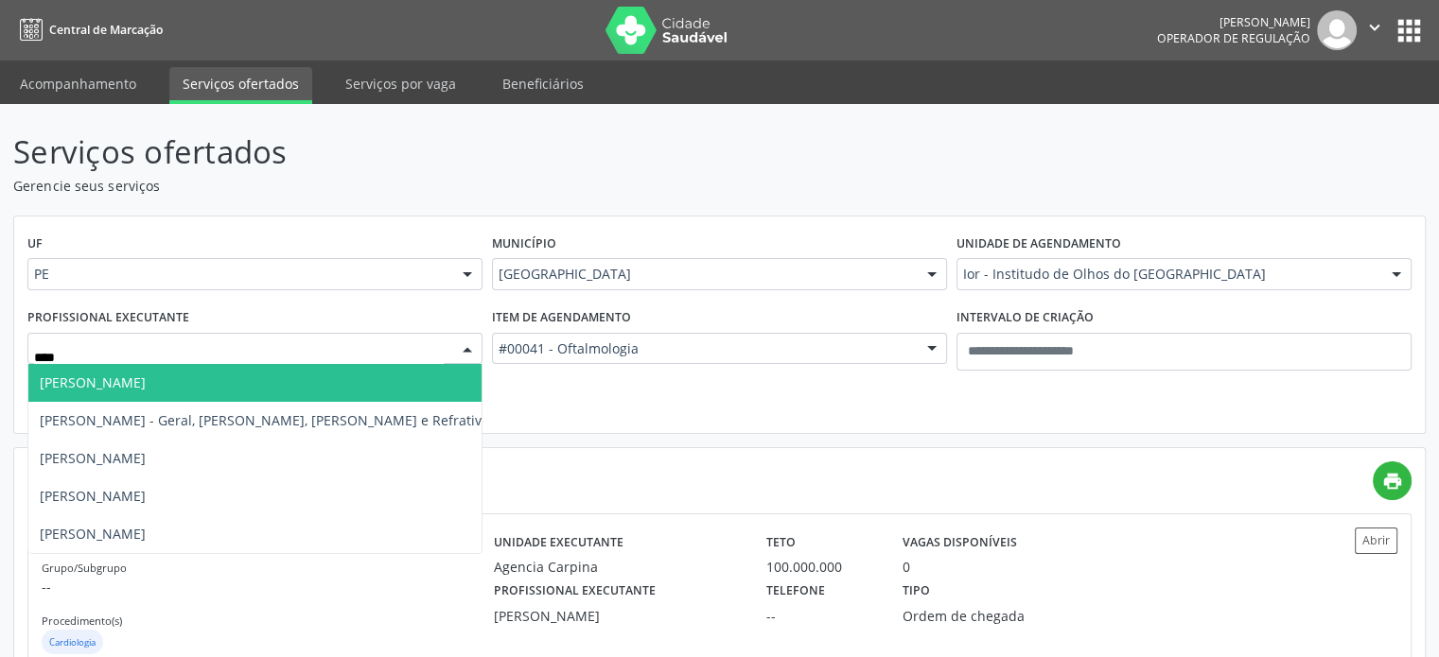
type input "*****"
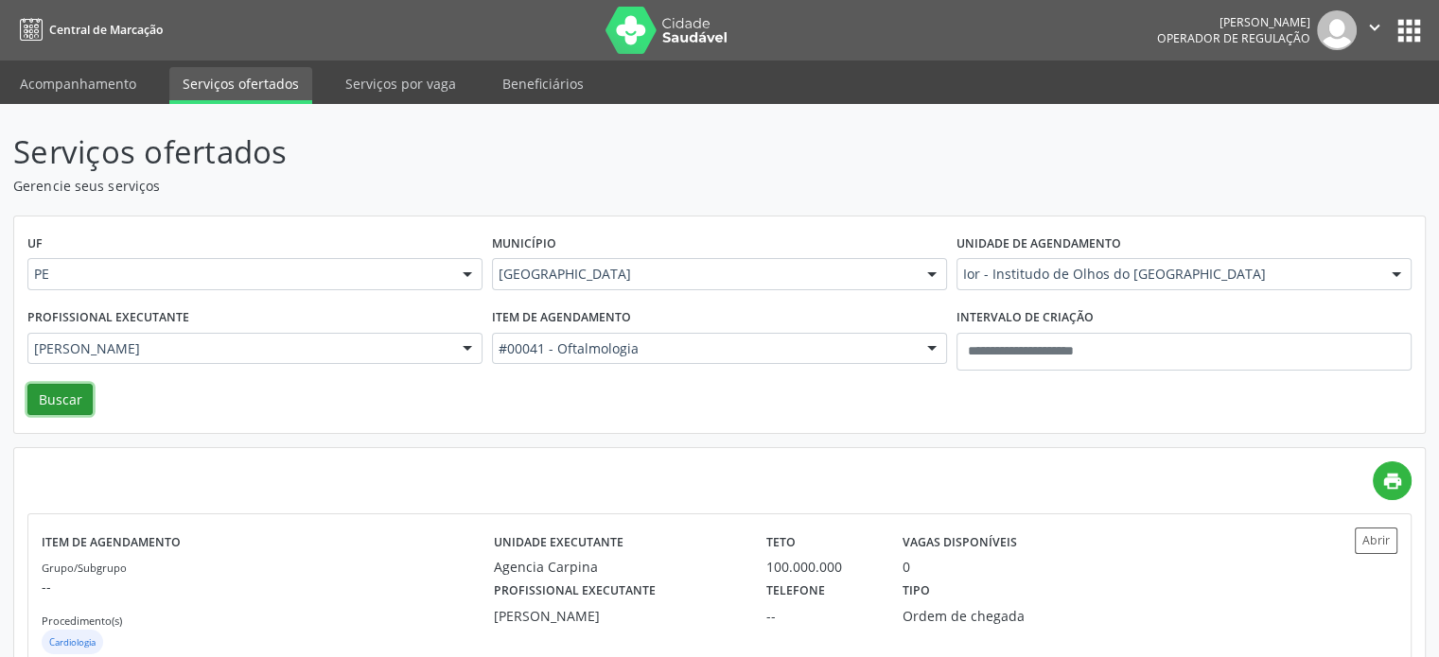
click at [30, 399] on button "Buscar" at bounding box center [59, 400] width 65 height 32
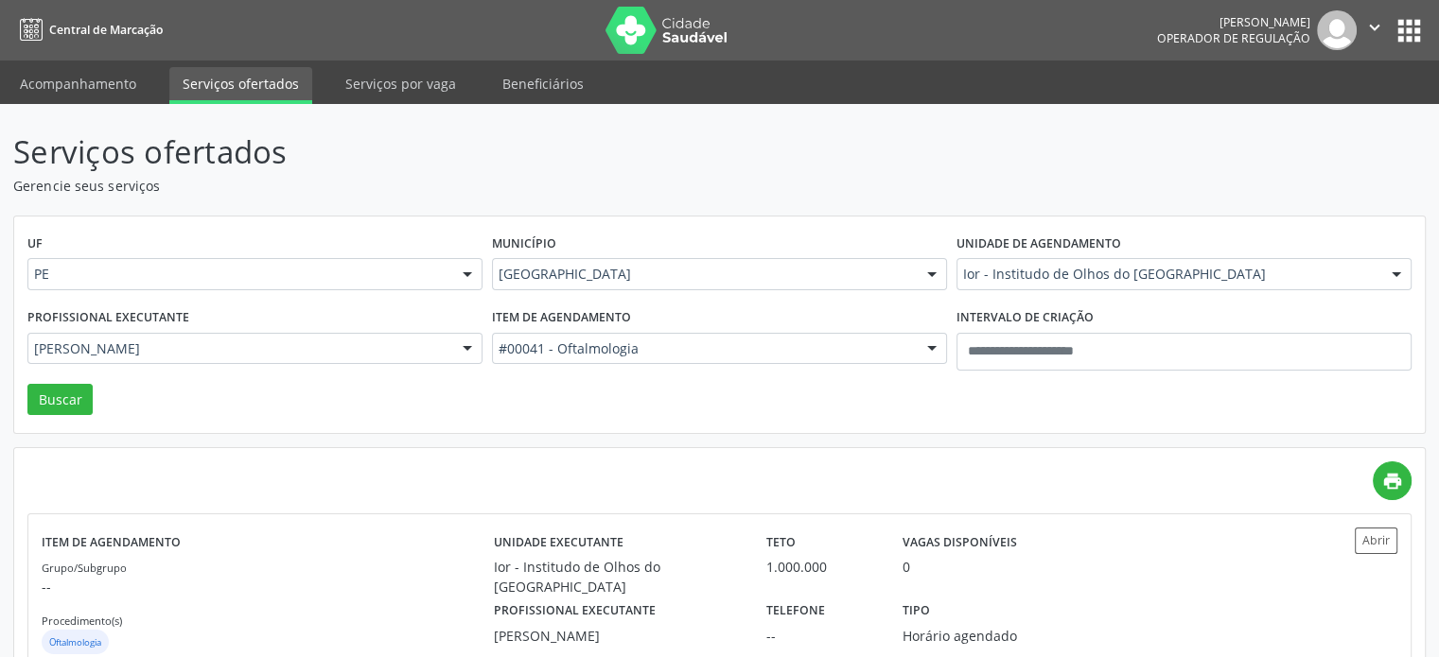
scroll to position [53, 0]
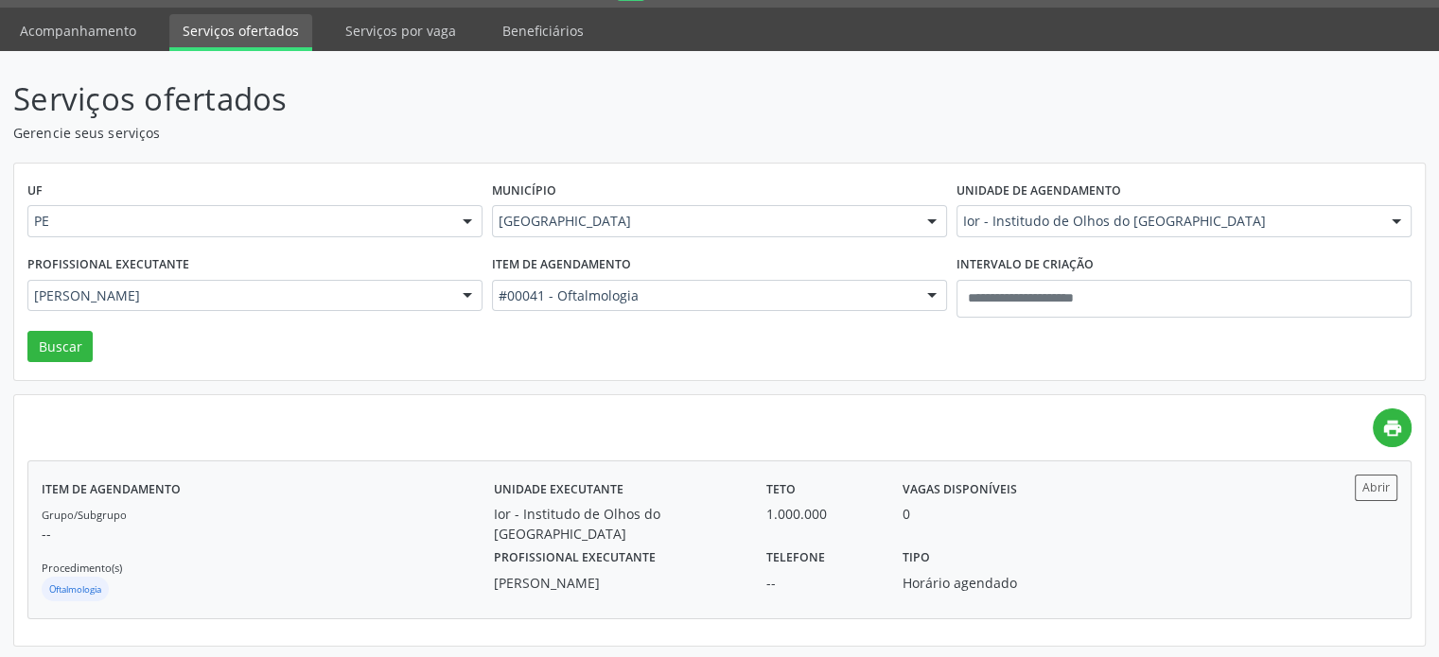
click at [666, 511] on div "Ior - Institudo de Olhos do [GEOGRAPHIC_DATA]" at bounding box center [617, 524] width 246 height 40
click at [1049, 232] on div "Ior - Institudo de Olhos do [GEOGRAPHIC_DATA]" at bounding box center [1183, 221] width 455 height 32
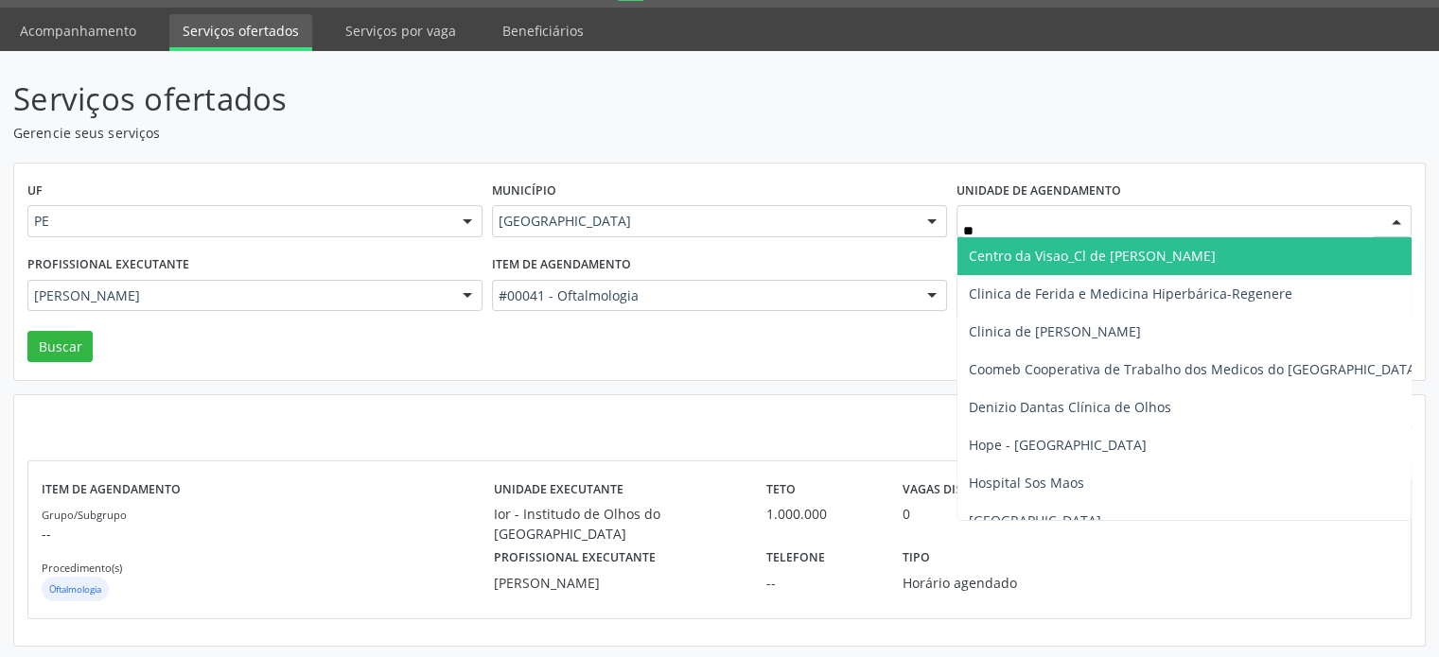
type input "***"
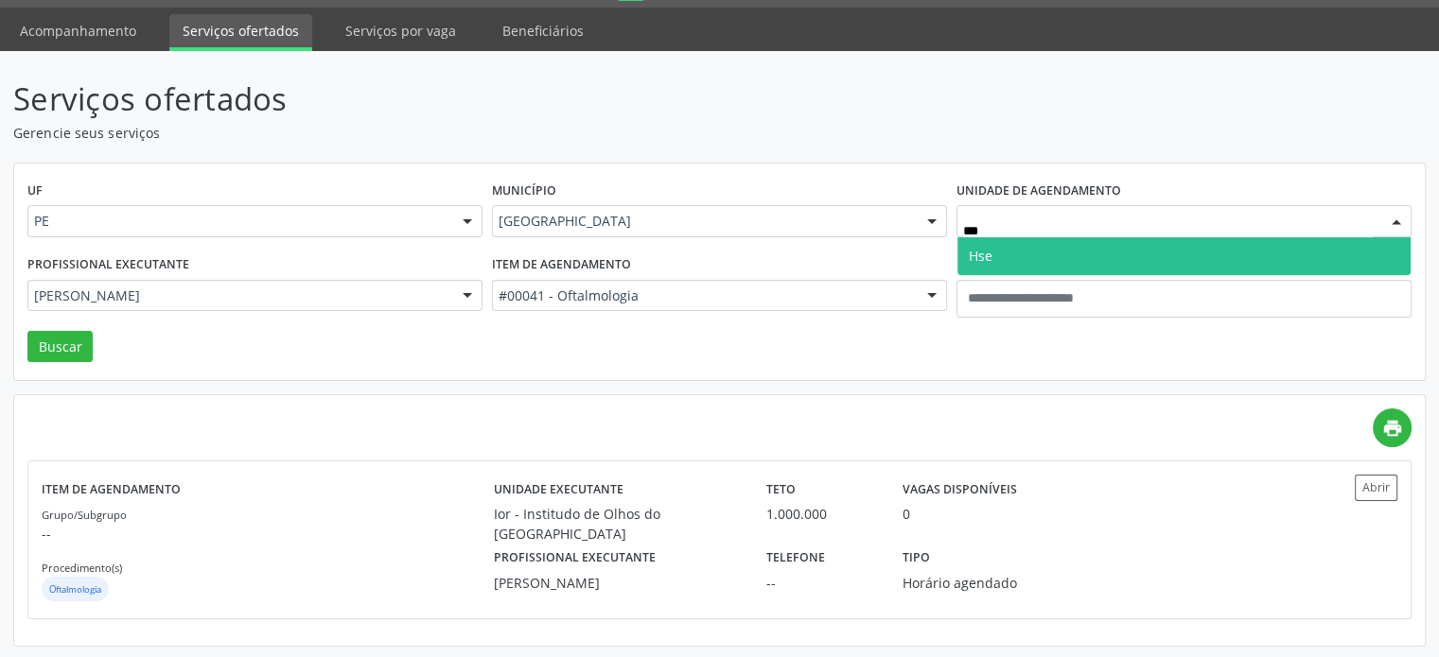
drag, startPoint x: 1027, startPoint y: 248, endPoint x: 817, endPoint y: 325, distance: 223.9
click at [1026, 248] on span "Hse" at bounding box center [1183, 256] width 453 height 38
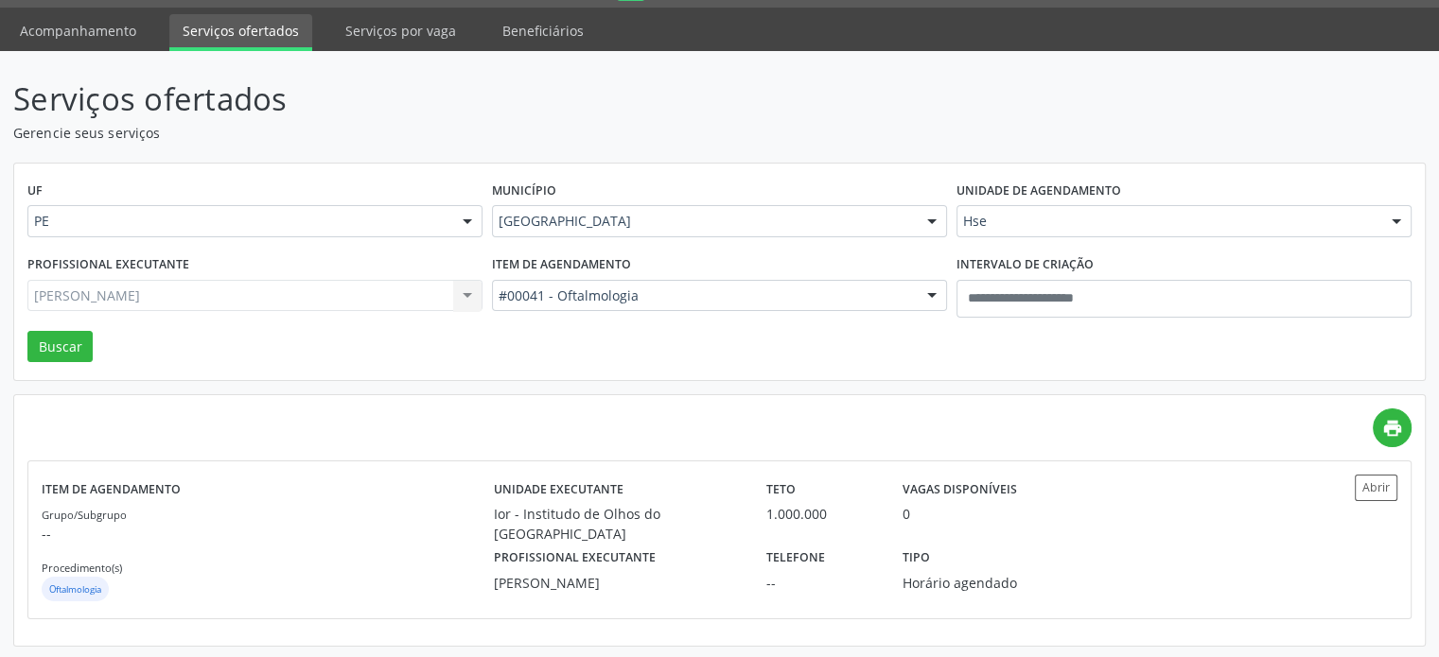
click at [620, 313] on div "Item de agendamento #00041 - Oftalmologia Todos os itens #0000 - Alergologia #0…" at bounding box center [719, 291] width 464 height 80
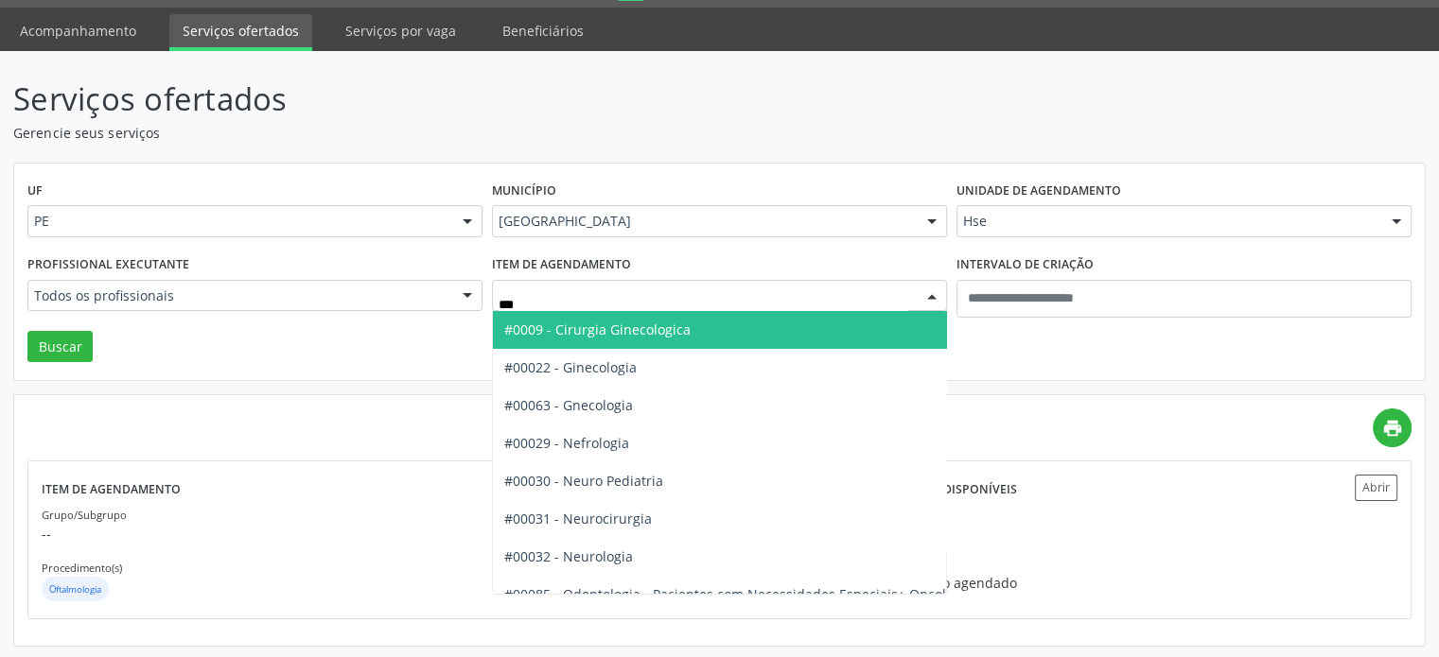
type input "****"
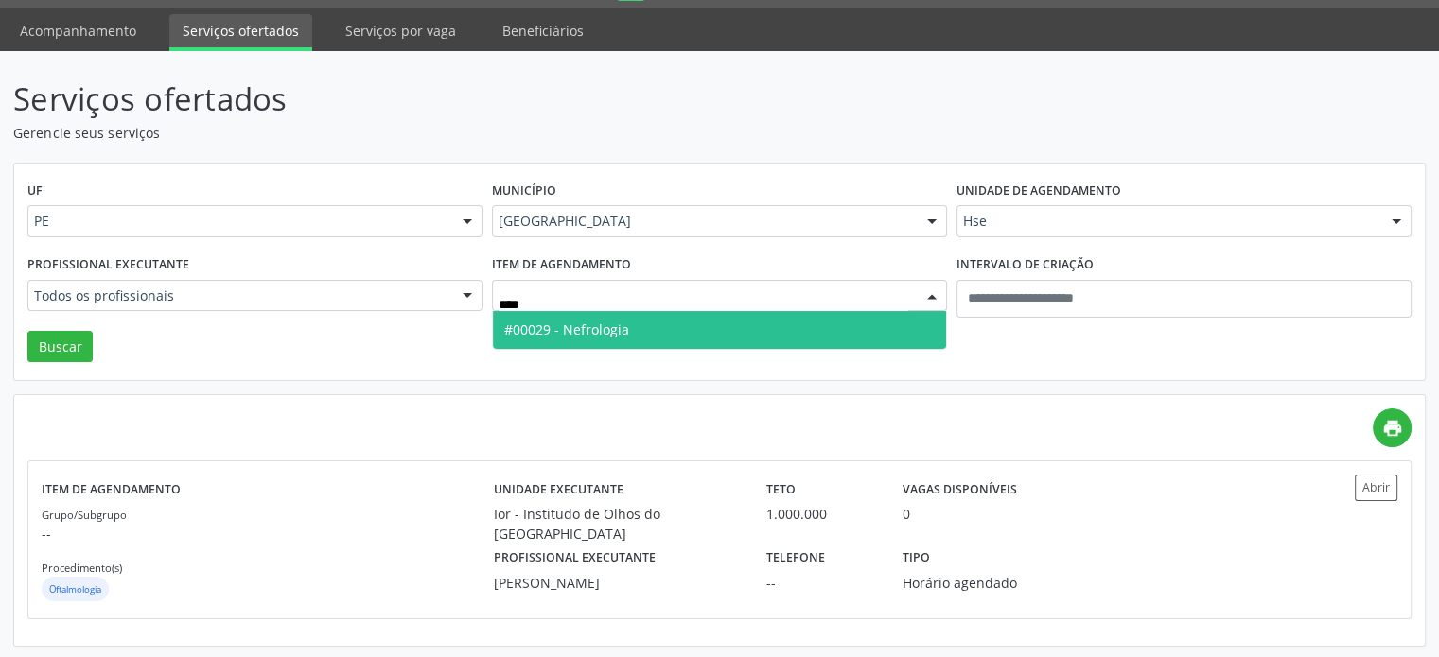
click at [600, 324] on span "#00029 - Nefrologia" at bounding box center [566, 330] width 125 height 18
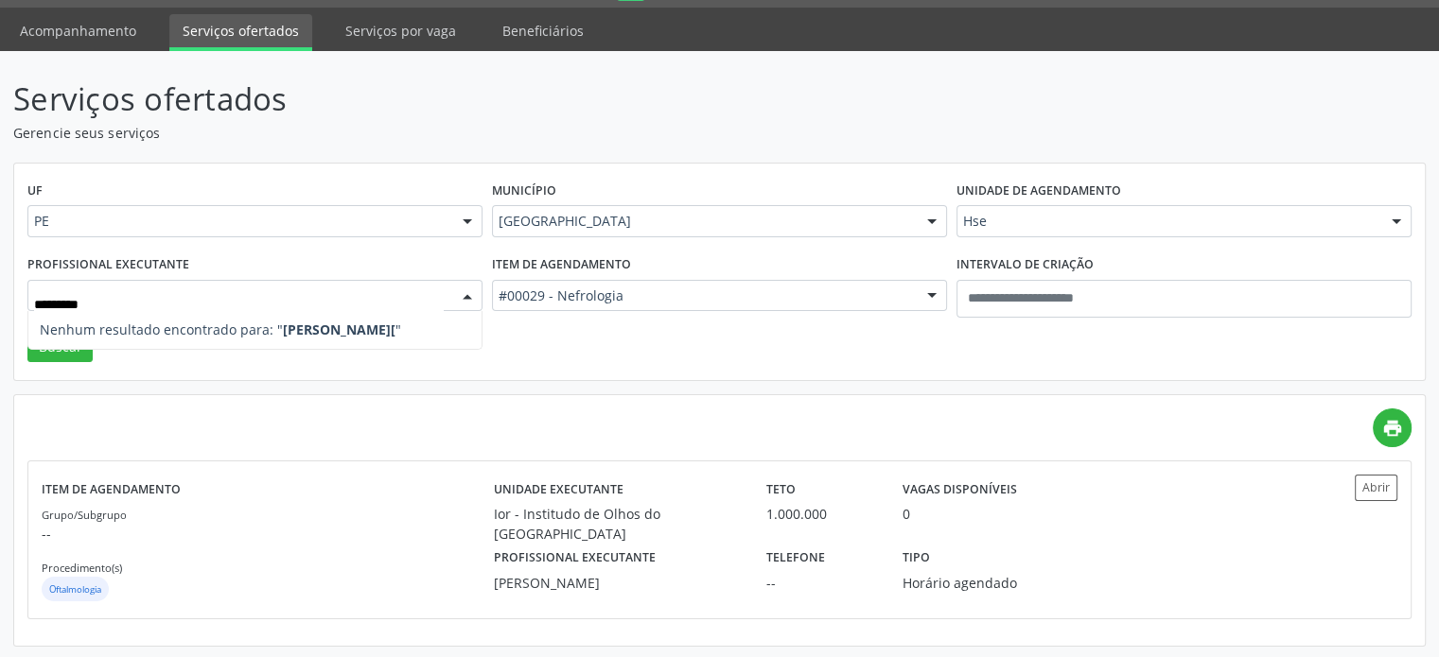
type input "********"
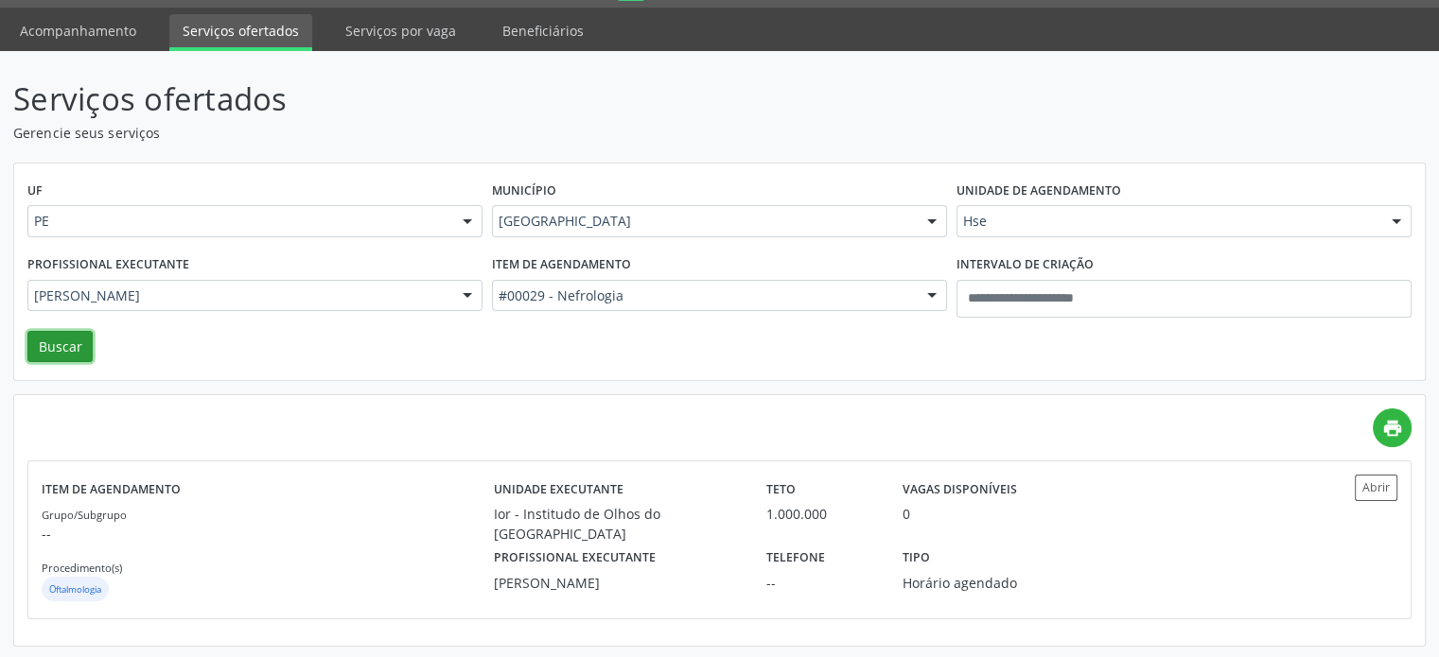
click at [74, 355] on button "Buscar" at bounding box center [59, 347] width 65 height 32
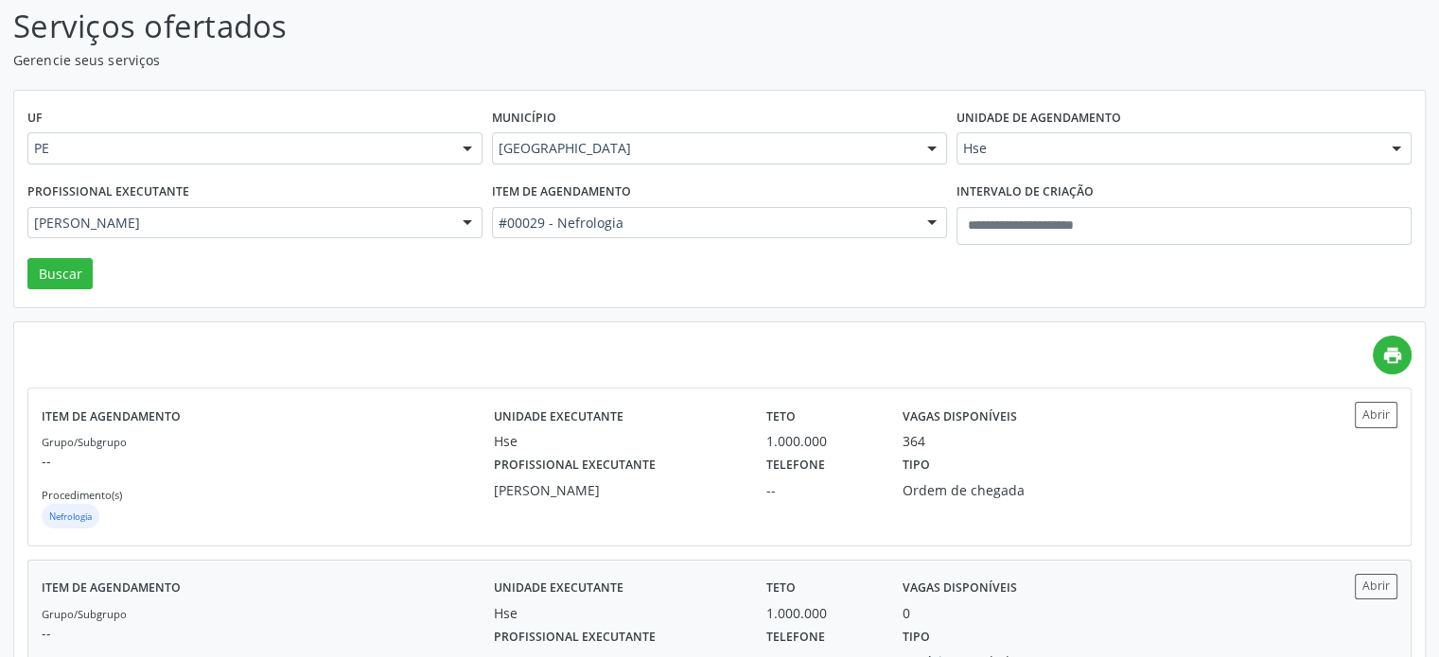
scroll to position [224, 0]
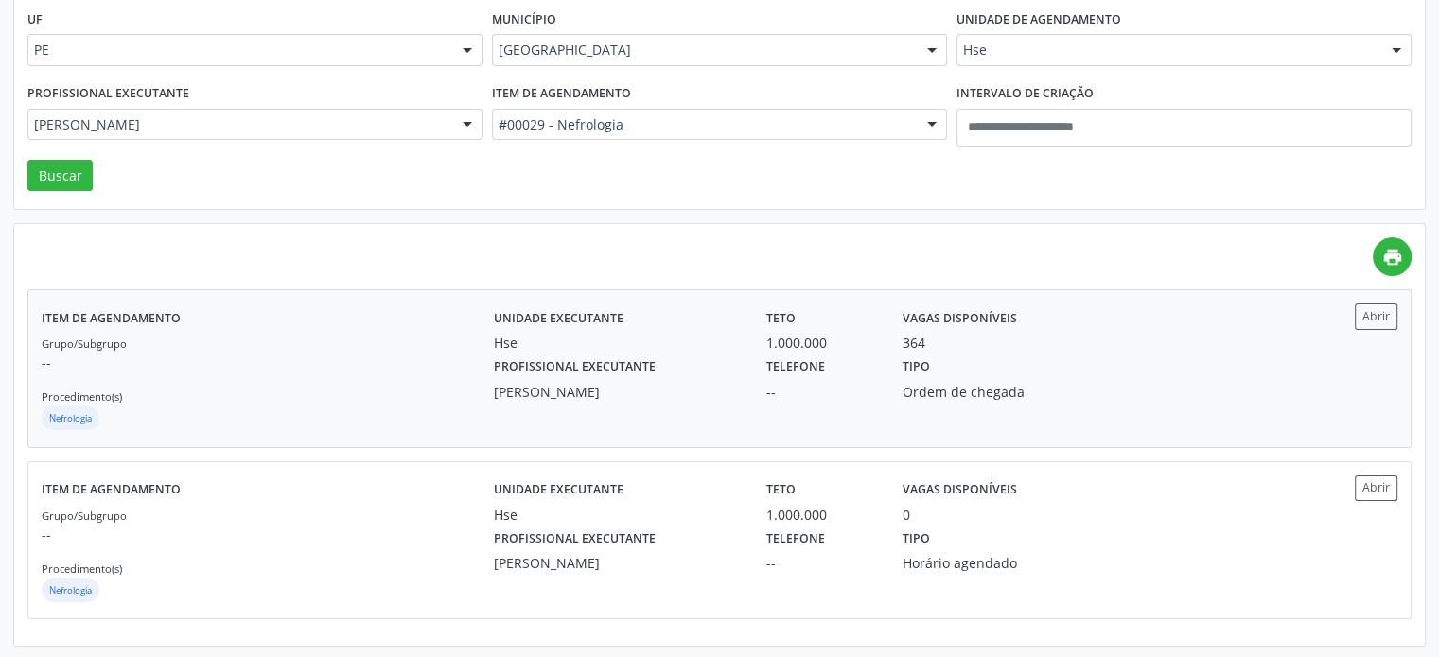
click at [711, 328] on div "Unidade executante Hse" at bounding box center [617, 328] width 272 height 49
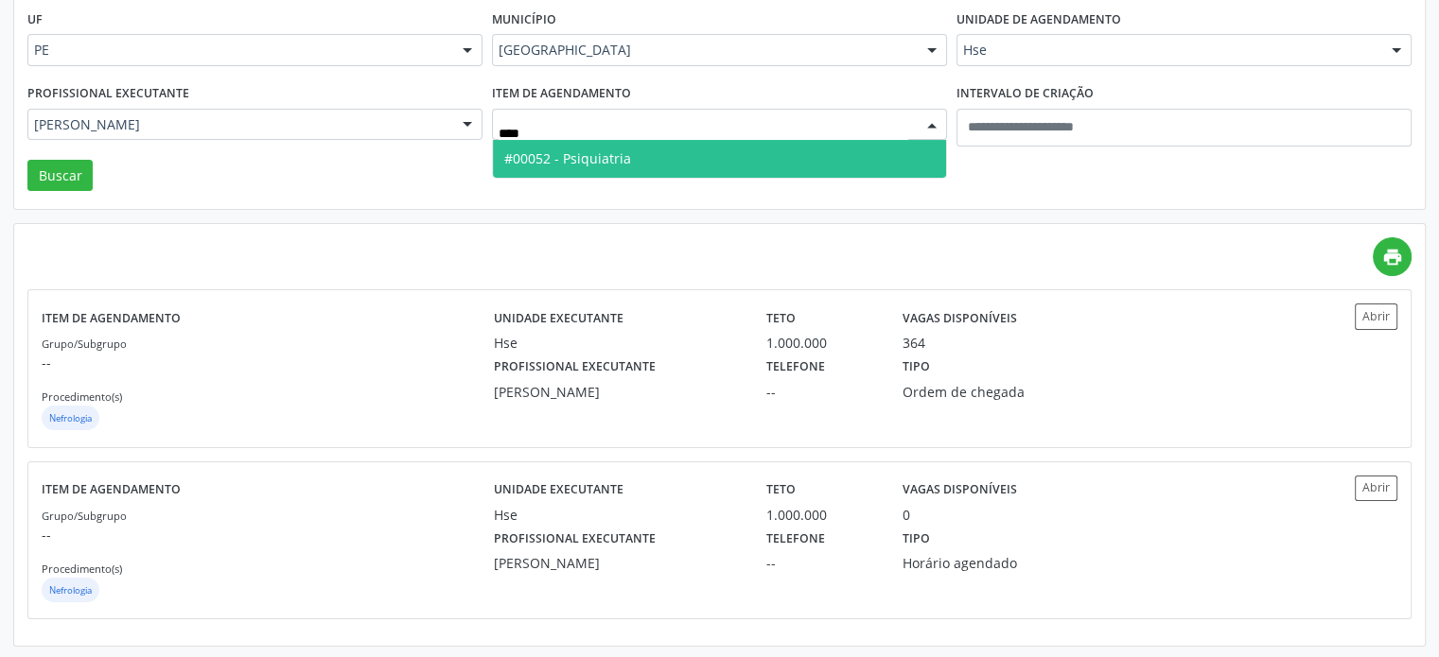
type input "*****"
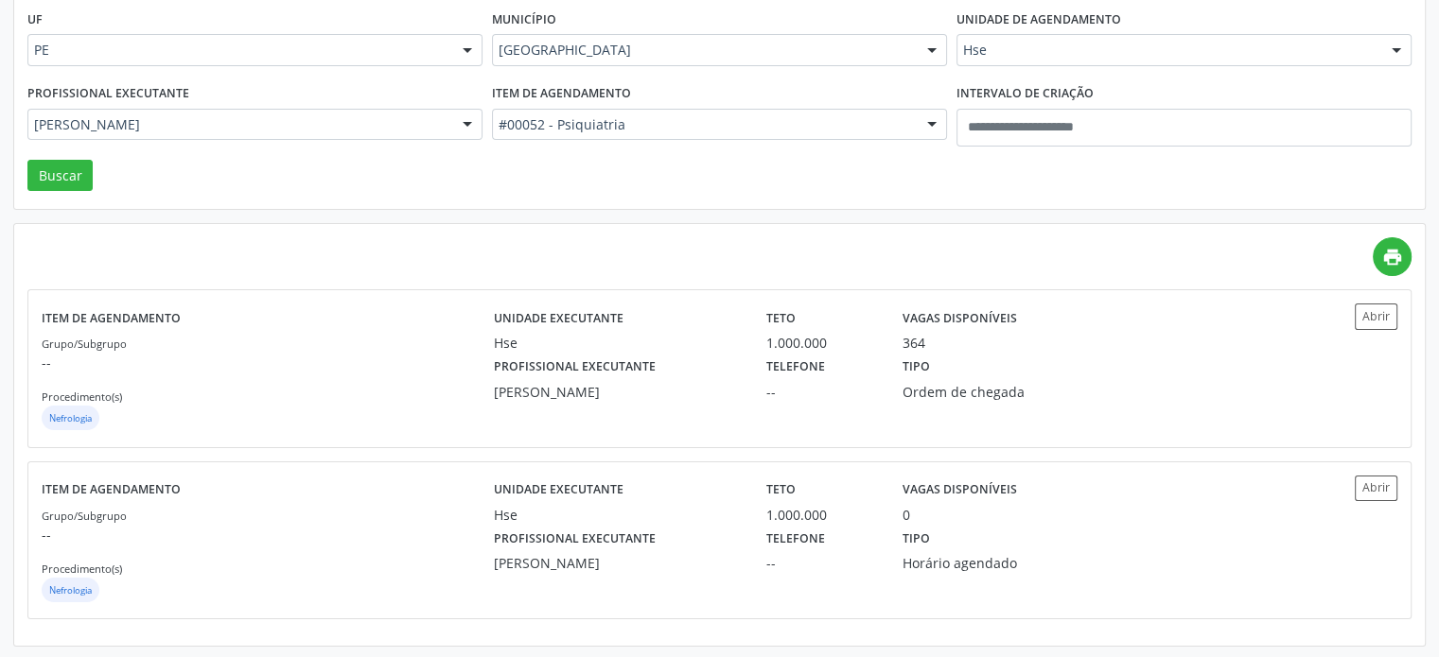
click at [810, 61] on div "Recife" at bounding box center [719, 50] width 455 height 32
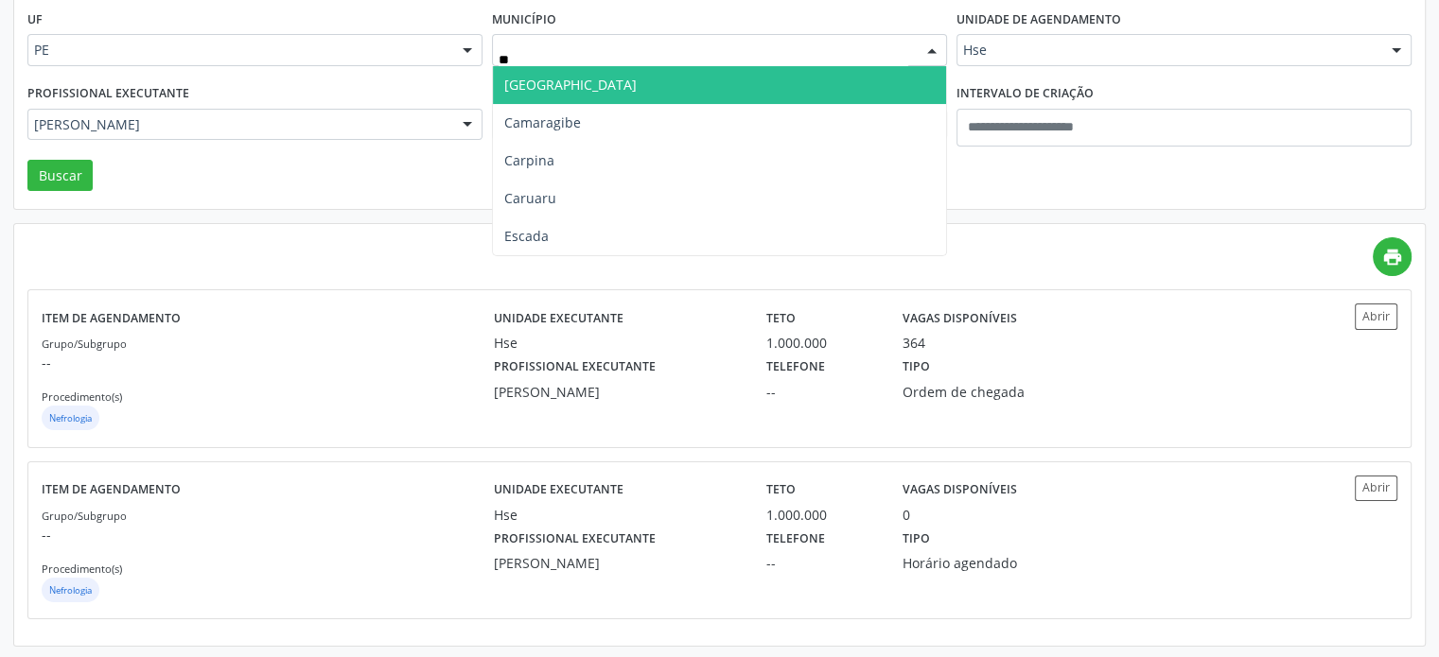
type input "***"
click at [665, 79] on span "Carpina" at bounding box center [719, 85] width 453 height 38
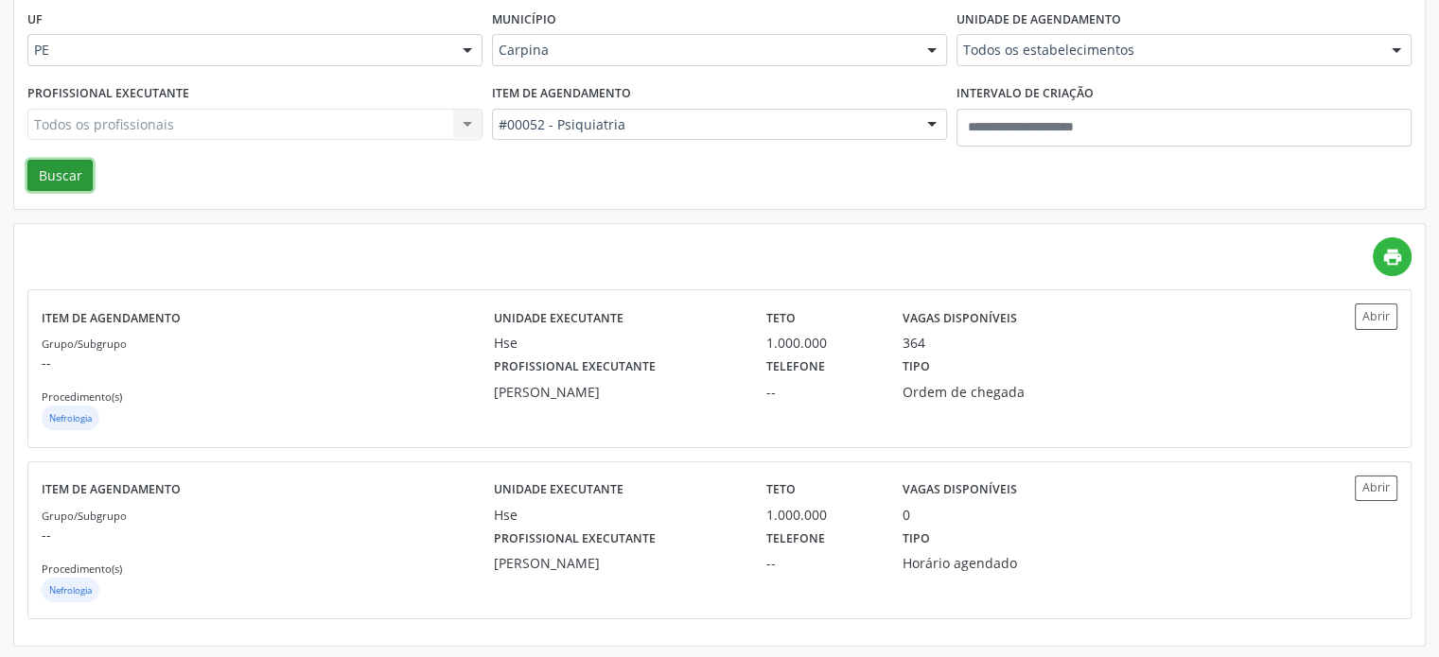
click at [49, 173] on button "Buscar" at bounding box center [59, 176] width 65 height 32
click at [755, 336] on div "Teto 1.000.000" at bounding box center [821, 328] width 136 height 49
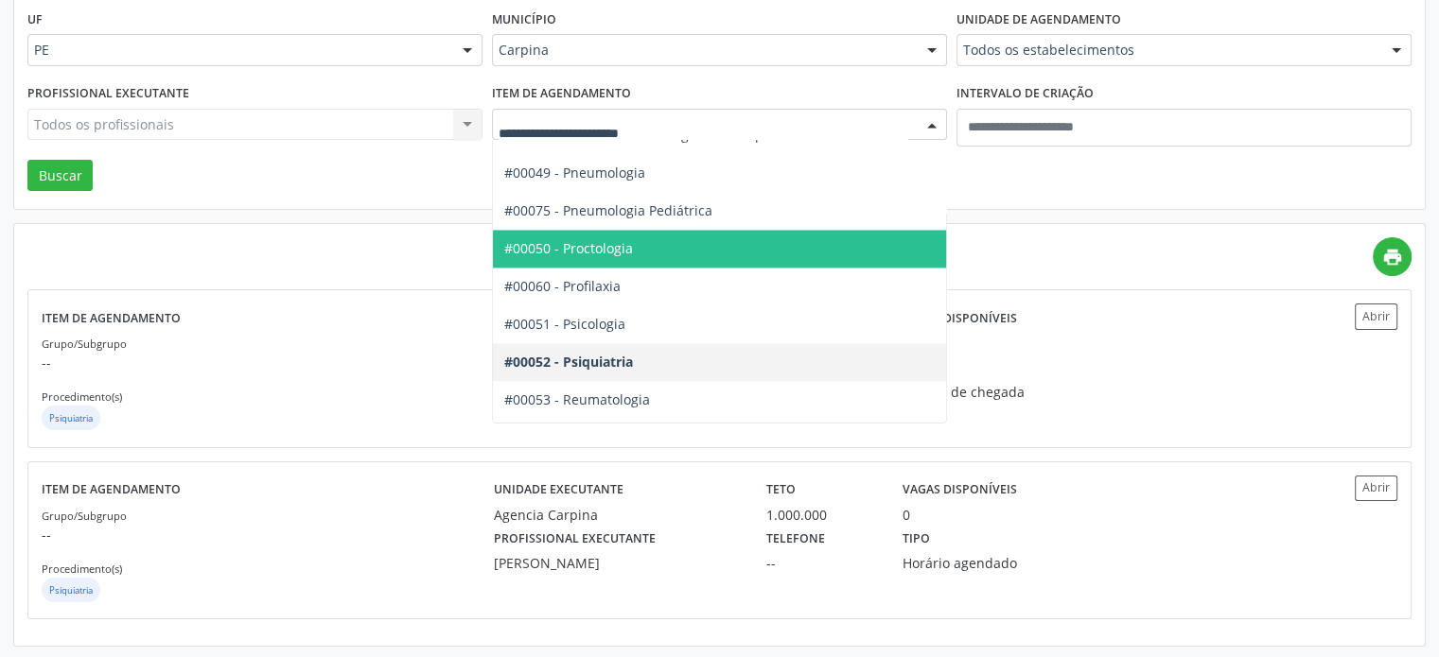
scroll to position [3121, 0]
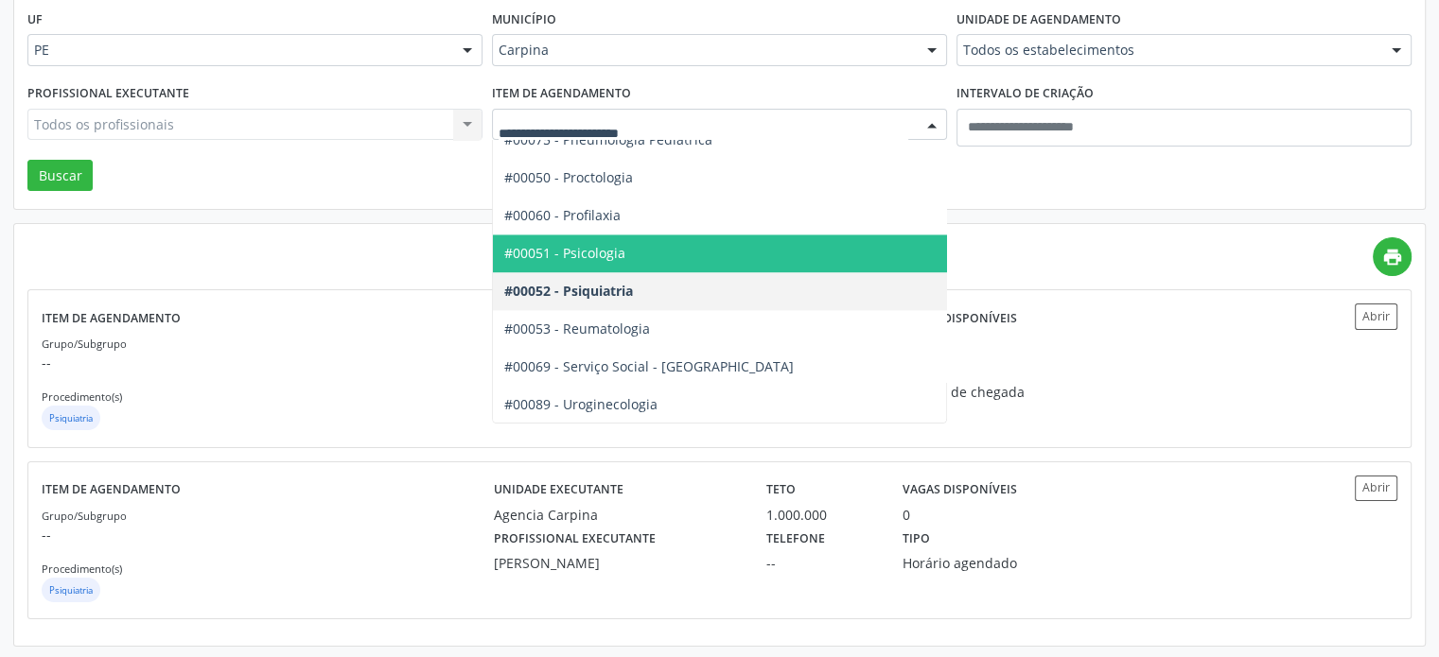
click at [759, 261] on span "#00051 - Psicologia" at bounding box center [755, 254] width 524 height 38
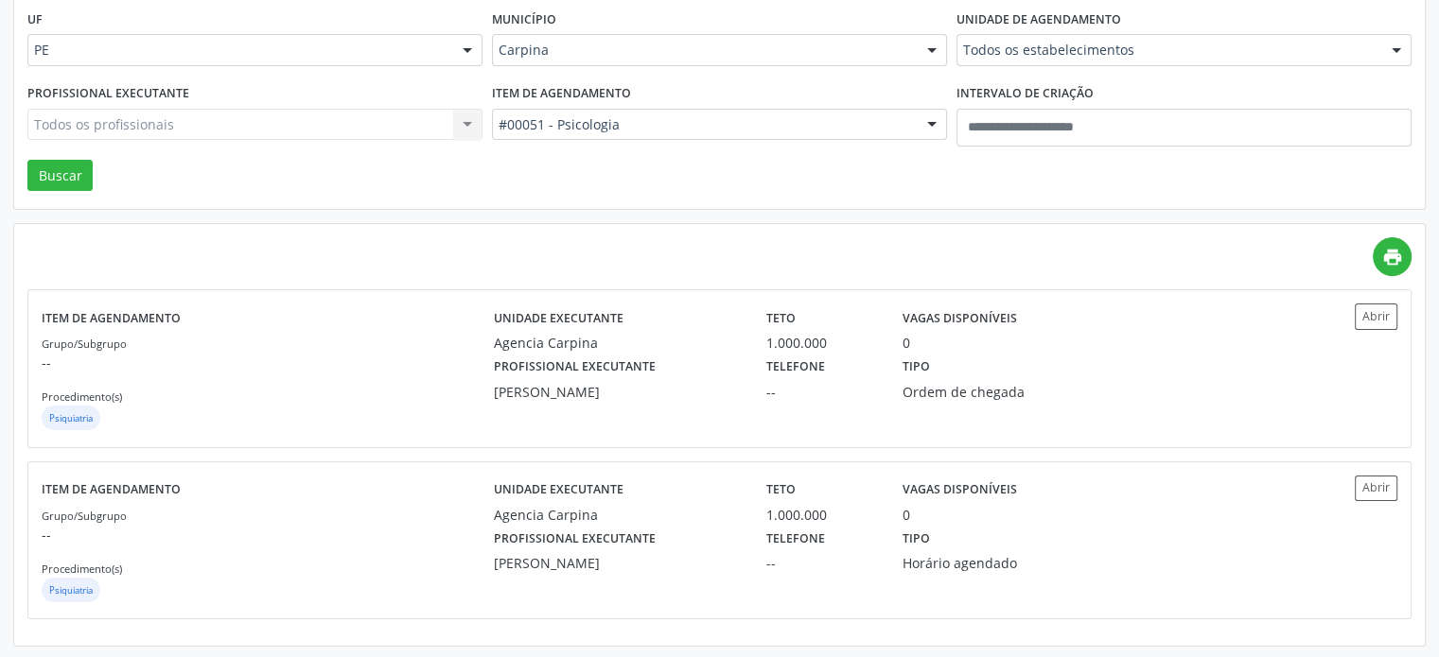
click at [98, 175] on div "UF PE PE Nenhum resultado encontrado para: " " Não há nenhuma opção para ser ex…" at bounding box center [719, 101] width 1410 height 218
click at [72, 188] on button "Buscar" at bounding box center [59, 176] width 65 height 32
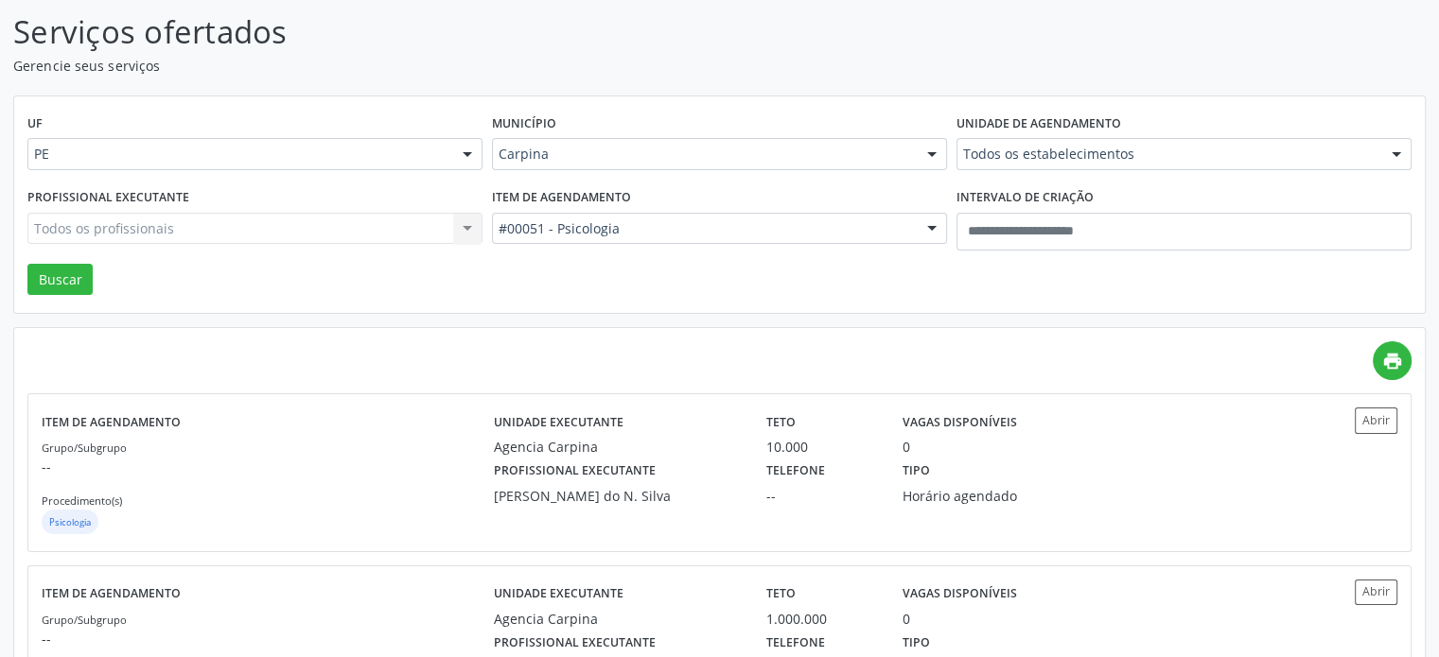
scroll to position [224, 0]
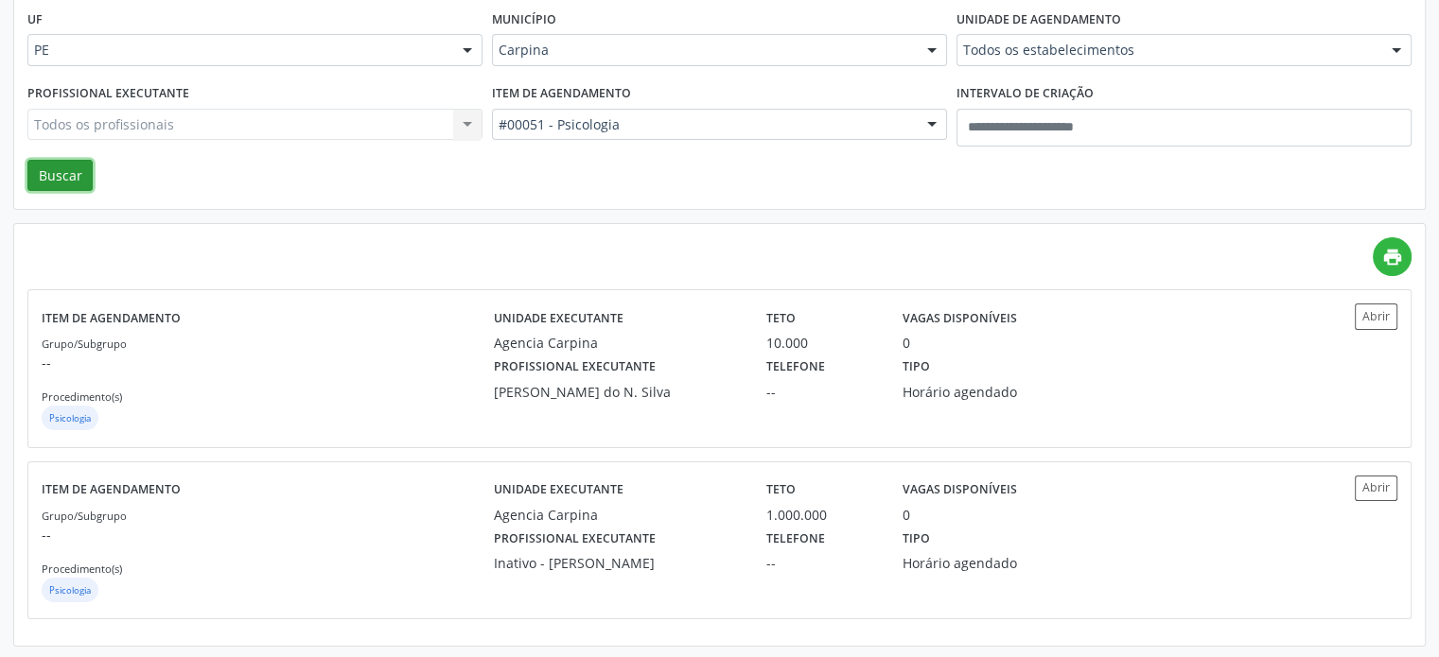
click at [64, 183] on button "Buscar" at bounding box center [59, 176] width 65 height 32
click at [795, 370] on label "Telefone" at bounding box center [795, 367] width 59 height 29
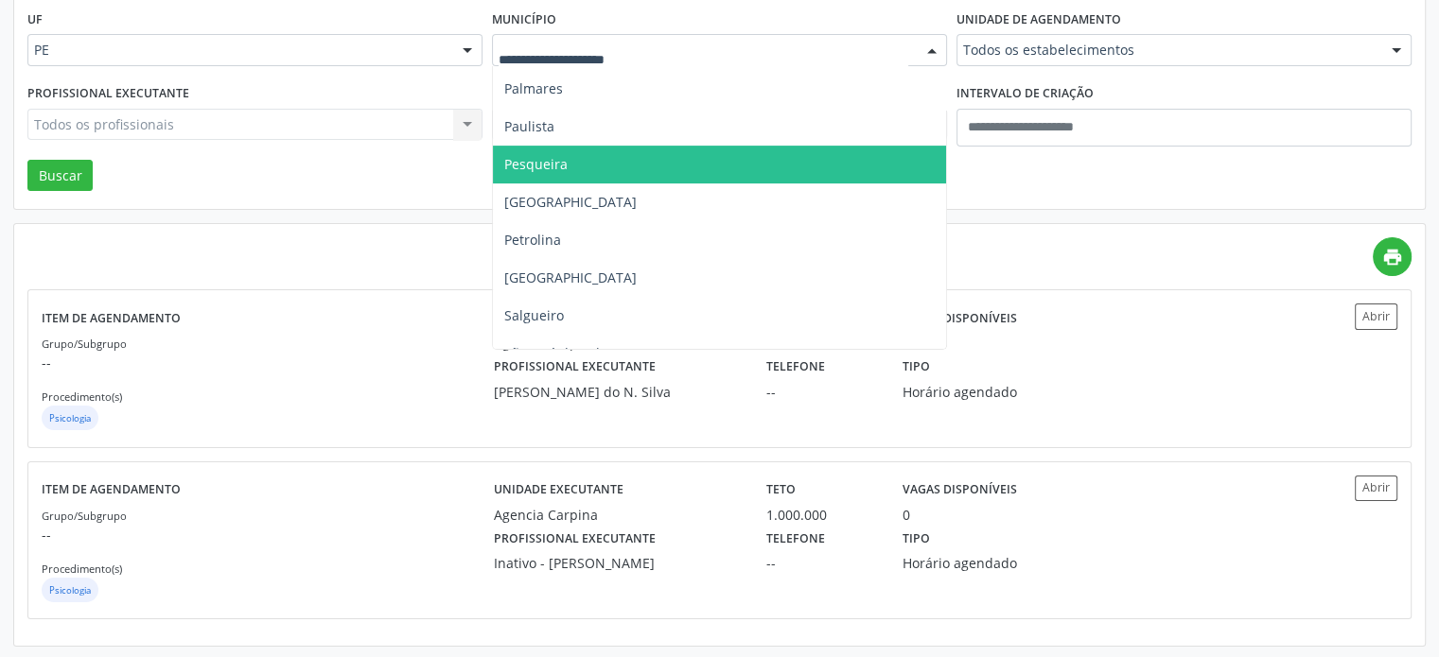
scroll to position [757, 0]
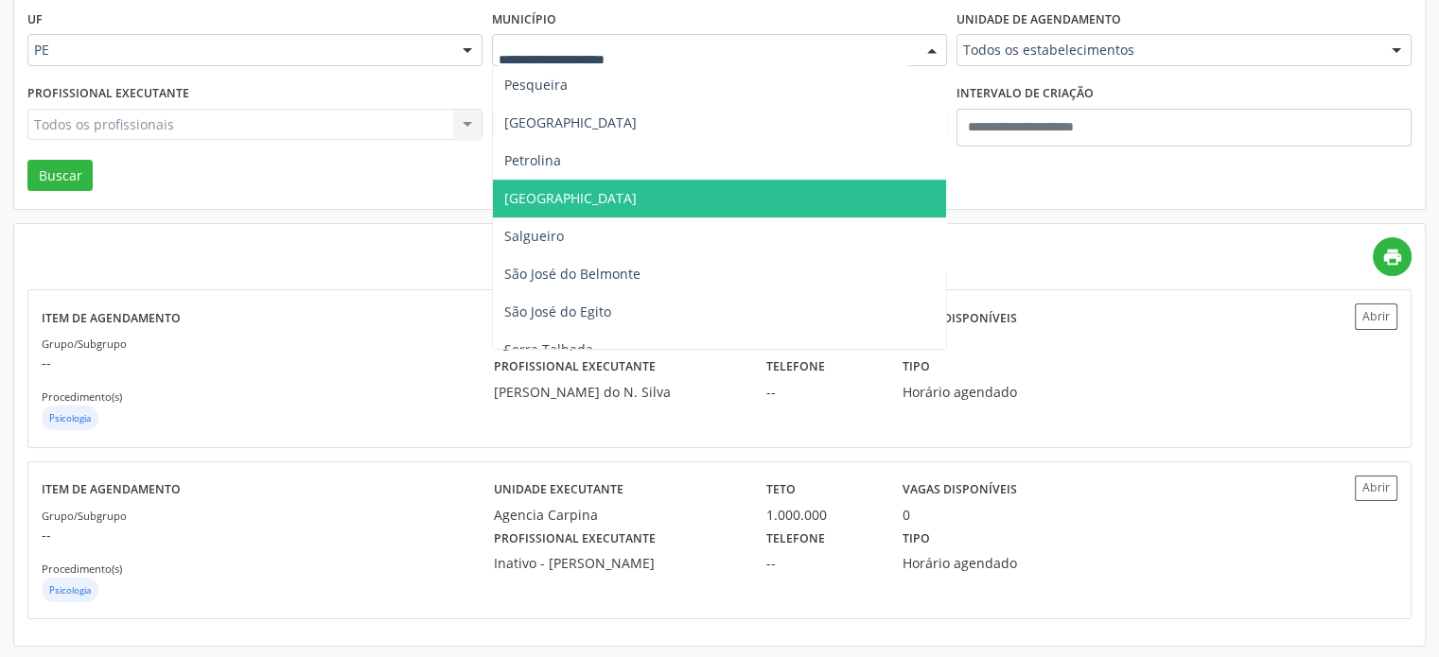
click at [745, 192] on span "Recife" at bounding box center [719, 199] width 453 height 38
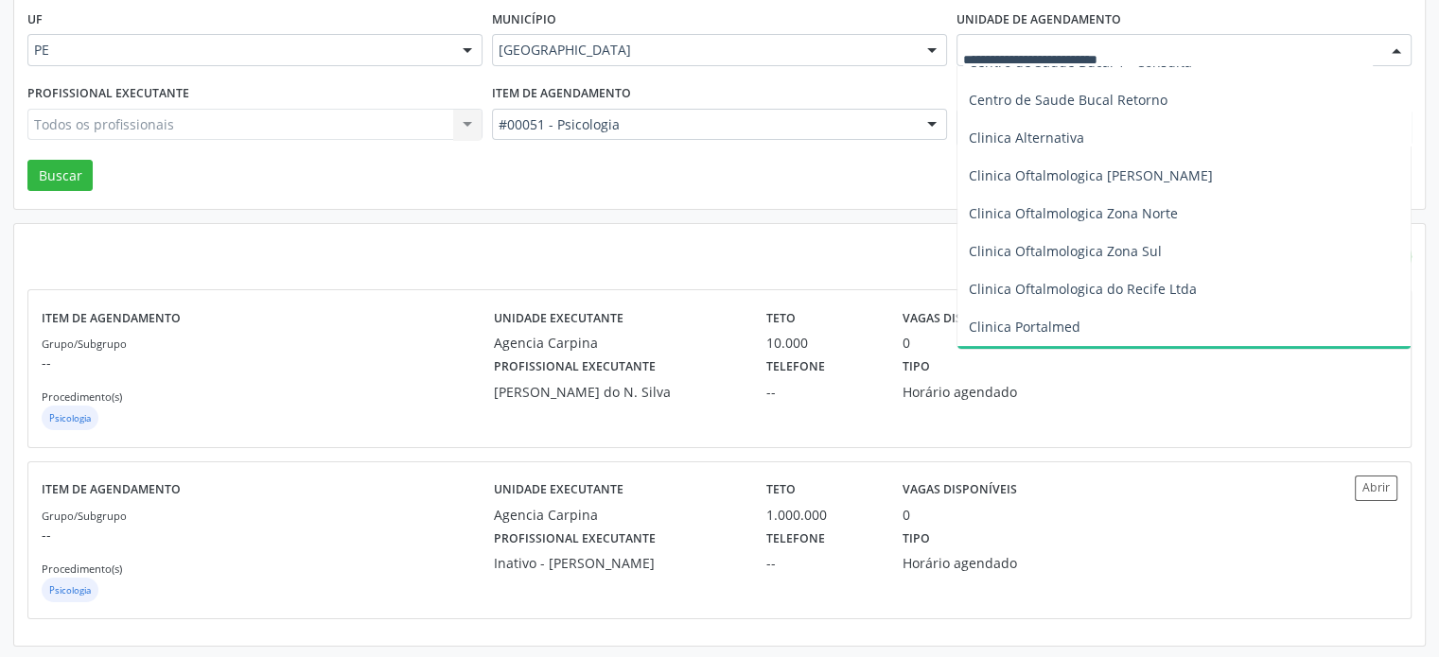
scroll to position [378, 0]
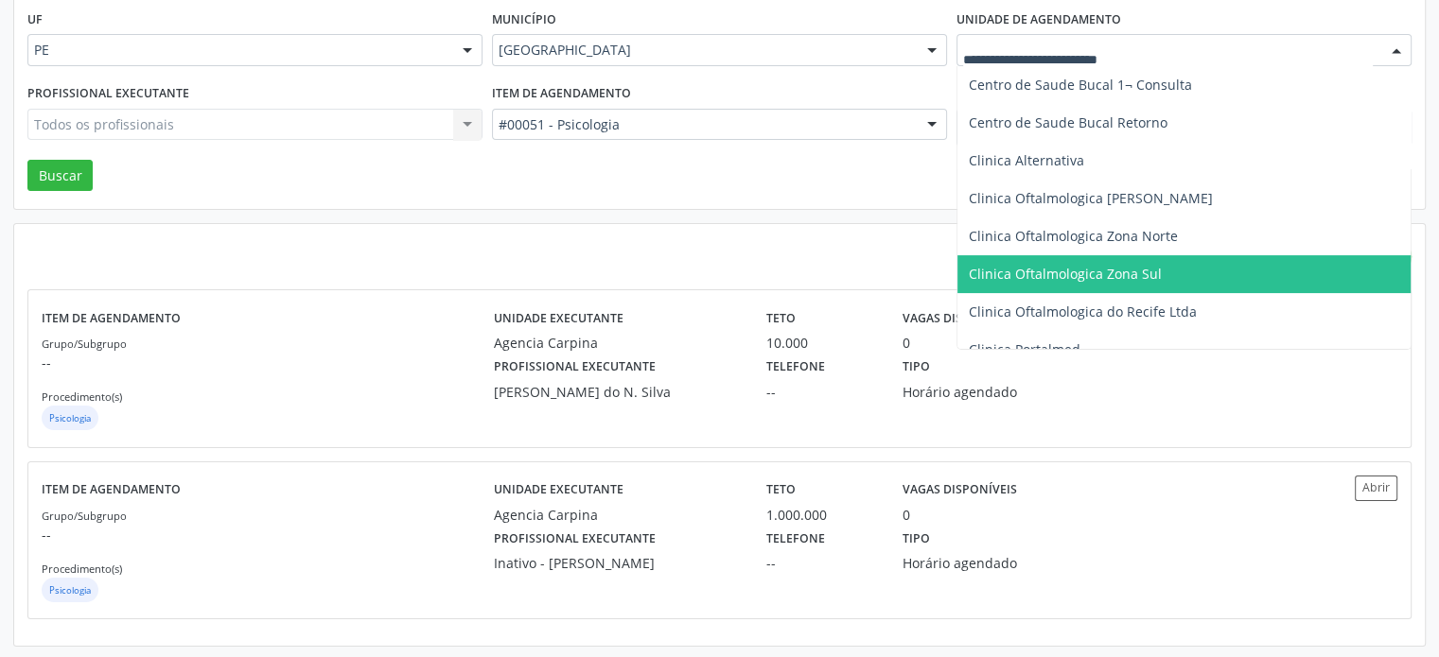
click at [1105, 265] on span "Clinica Oftalmologica Zona Sul" at bounding box center [1065, 274] width 193 height 18
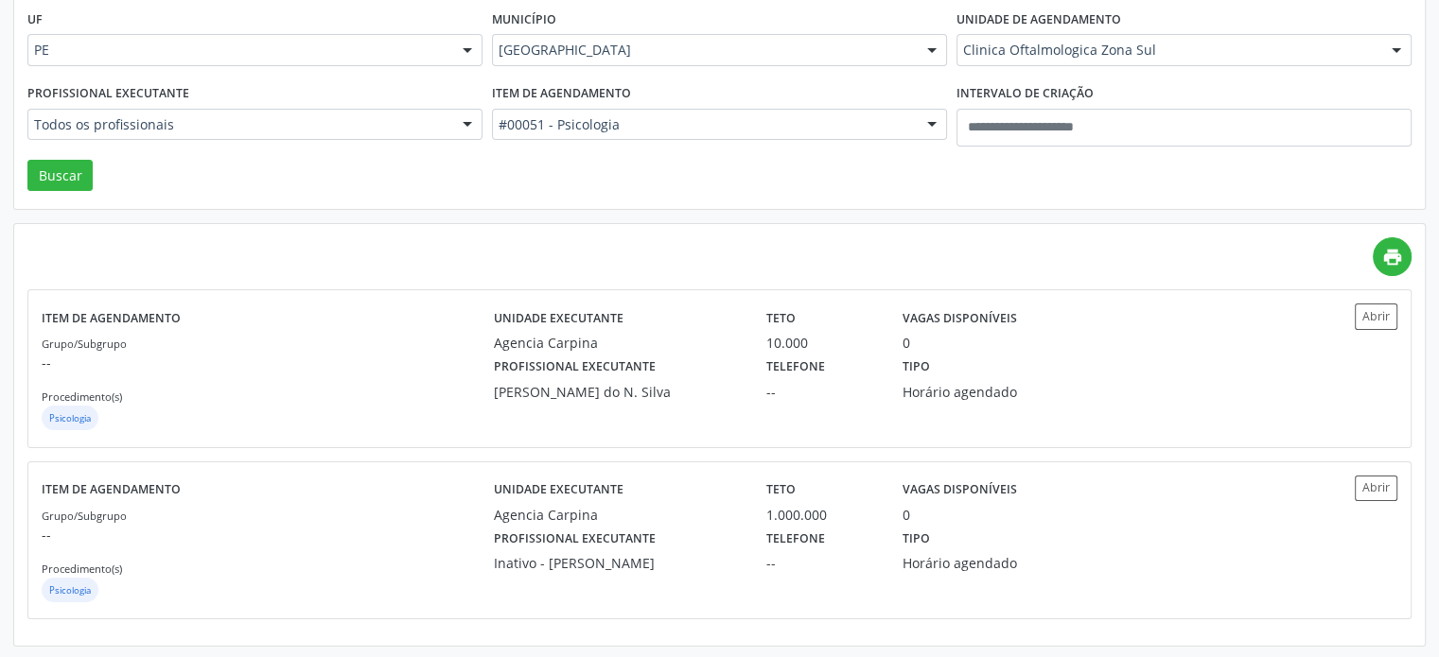
click at [269, 138] on div "Todos os profissionais" at bounding box center [254, 125] width 455 height 32
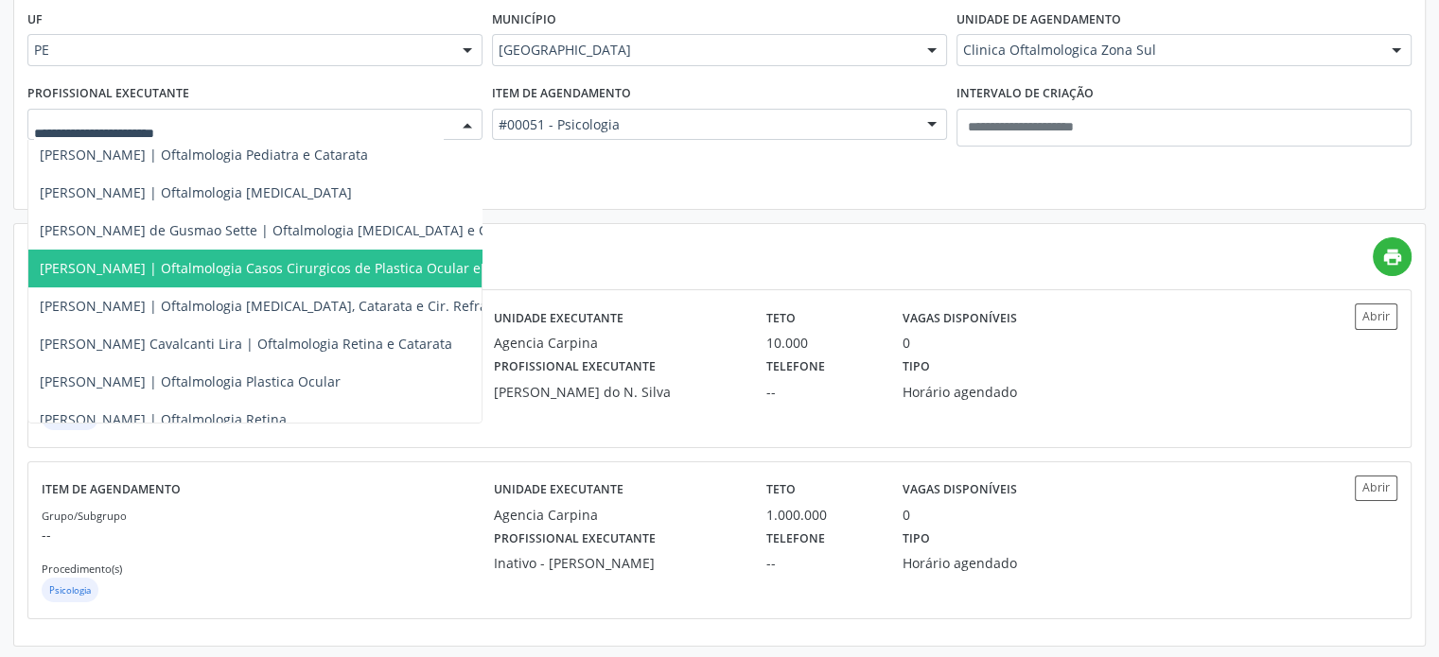
scroll to position [185, 0]
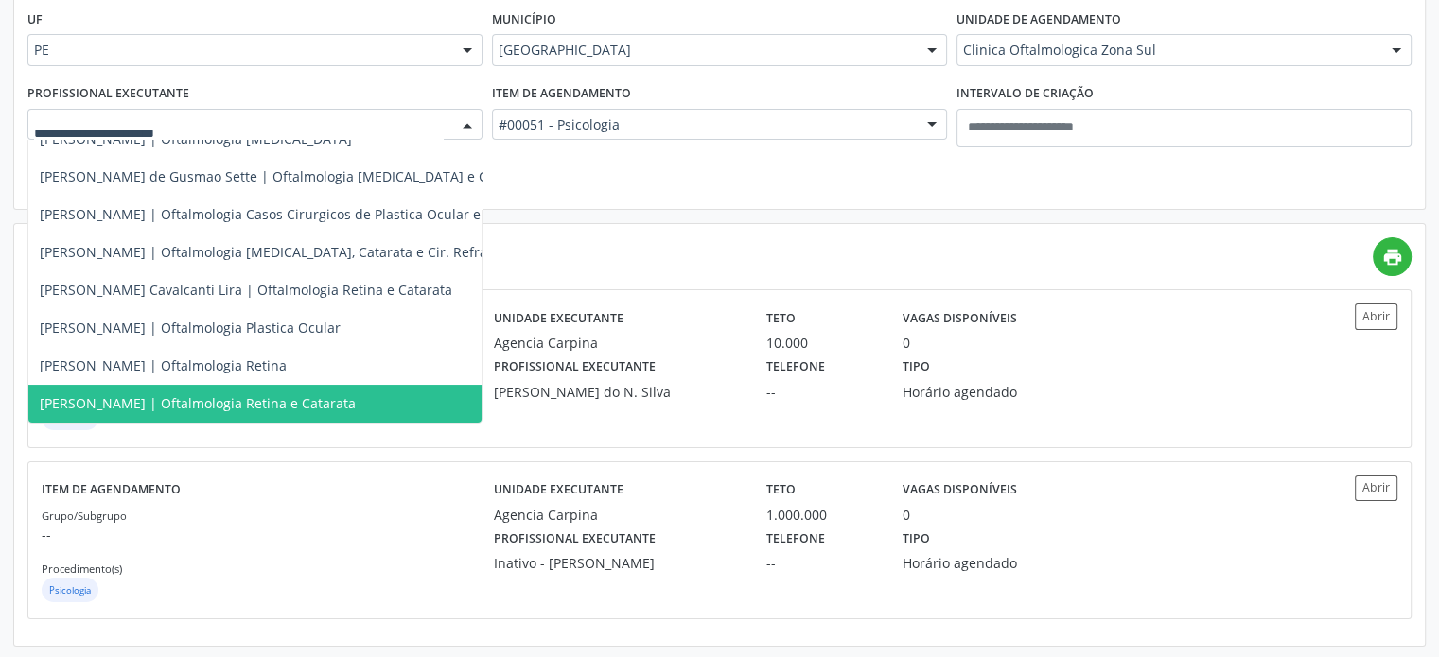
click at [164, 394] on span "Tiago Marques Cavalcanti | Oftalmologia Retina e Catarata" at bounding box center [198, 403] width 316 height 18
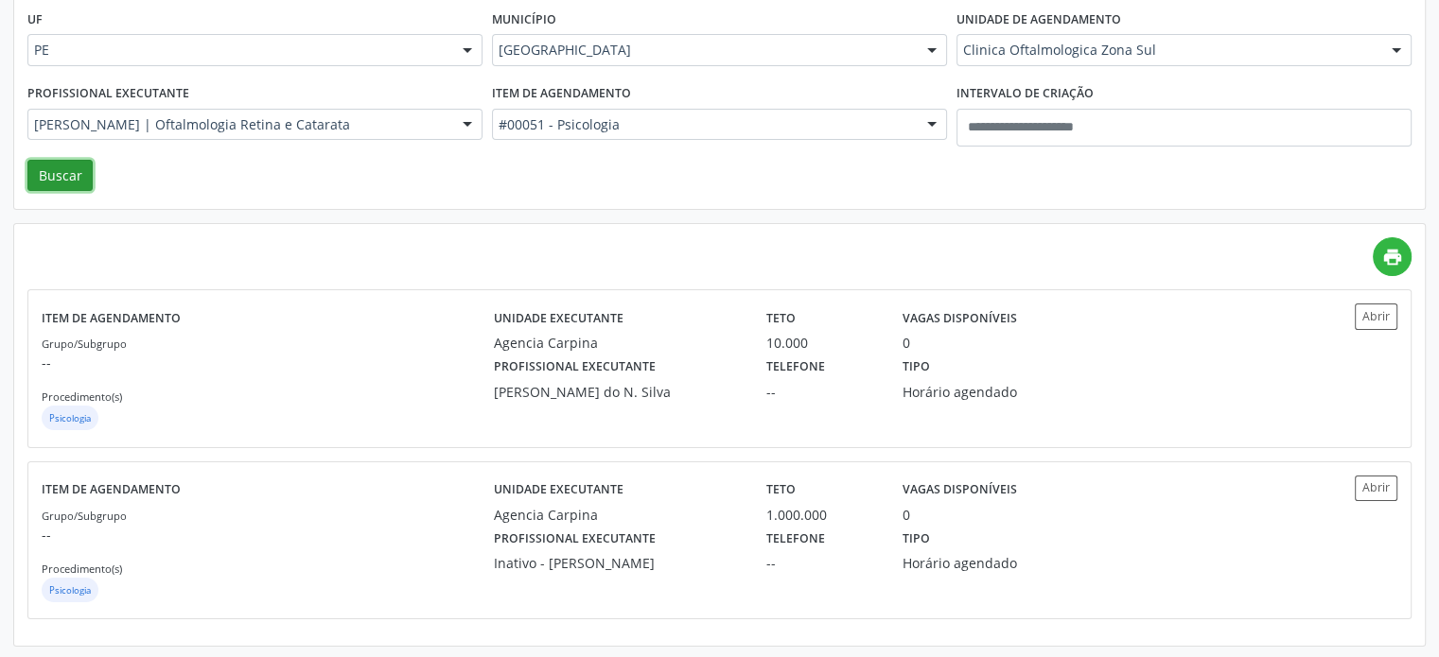
click at [57, 176] on button "Buscar" at bounding box center [59, 176] width 65 height 32
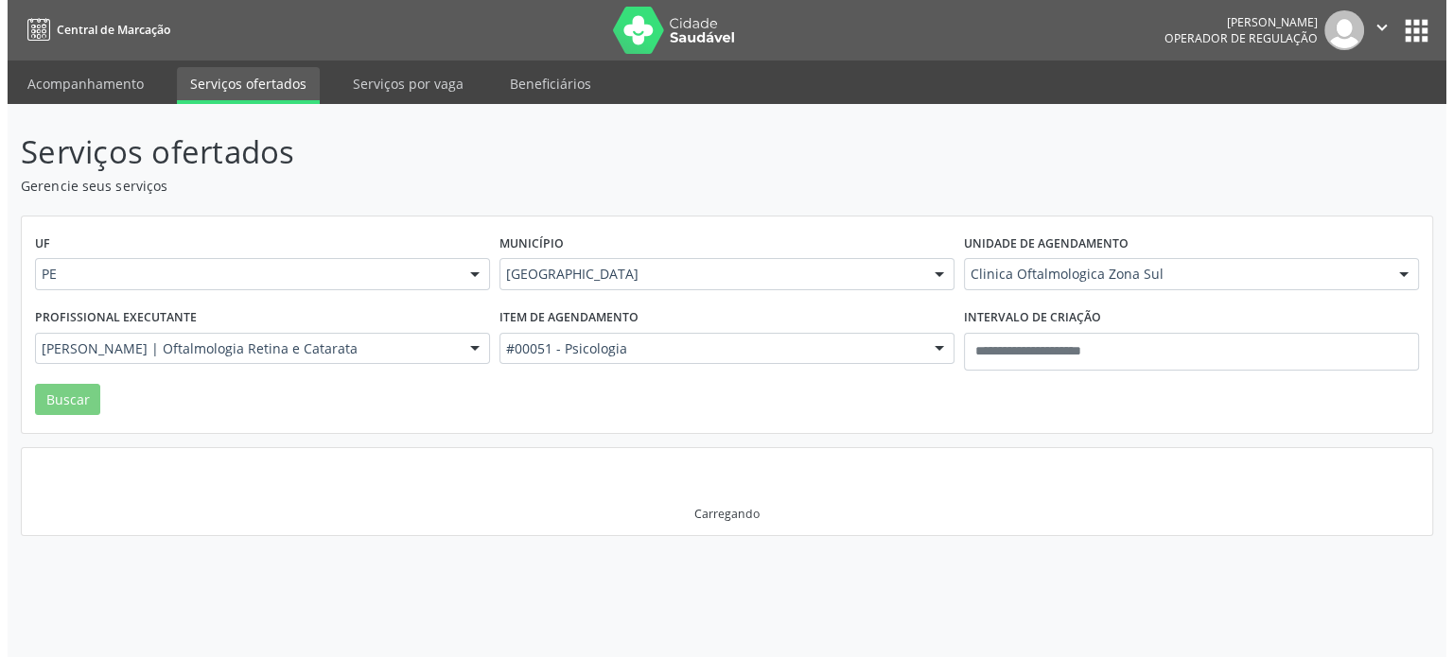
scroll to position [0, 0]
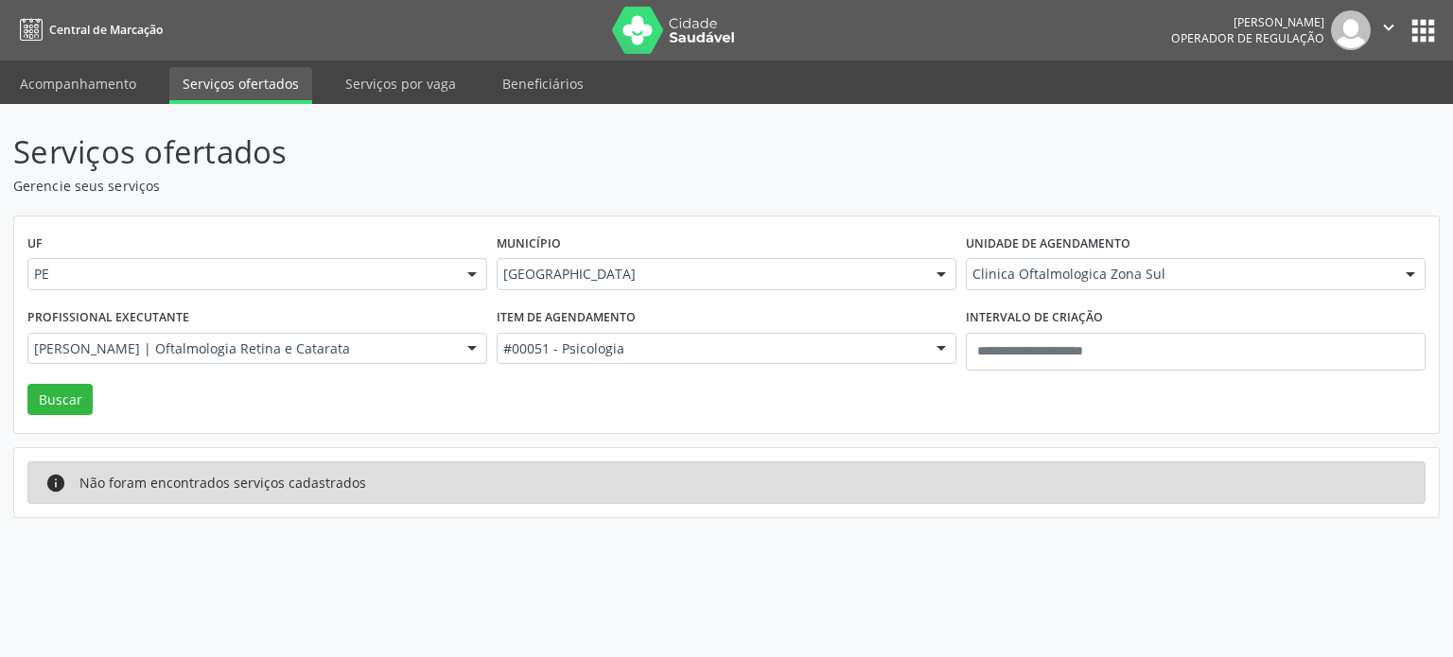
drag, startPoint x: 790, startPoint y: 331, endPoint x: 767, endPoint y: 349, distance: 29.0
click at [785, 334] on div "Item de agendamento #00051 - Psicologia Todos os itens #0000 - Alergologia #000…" at bounding box center [726, 344] width 469 height 80
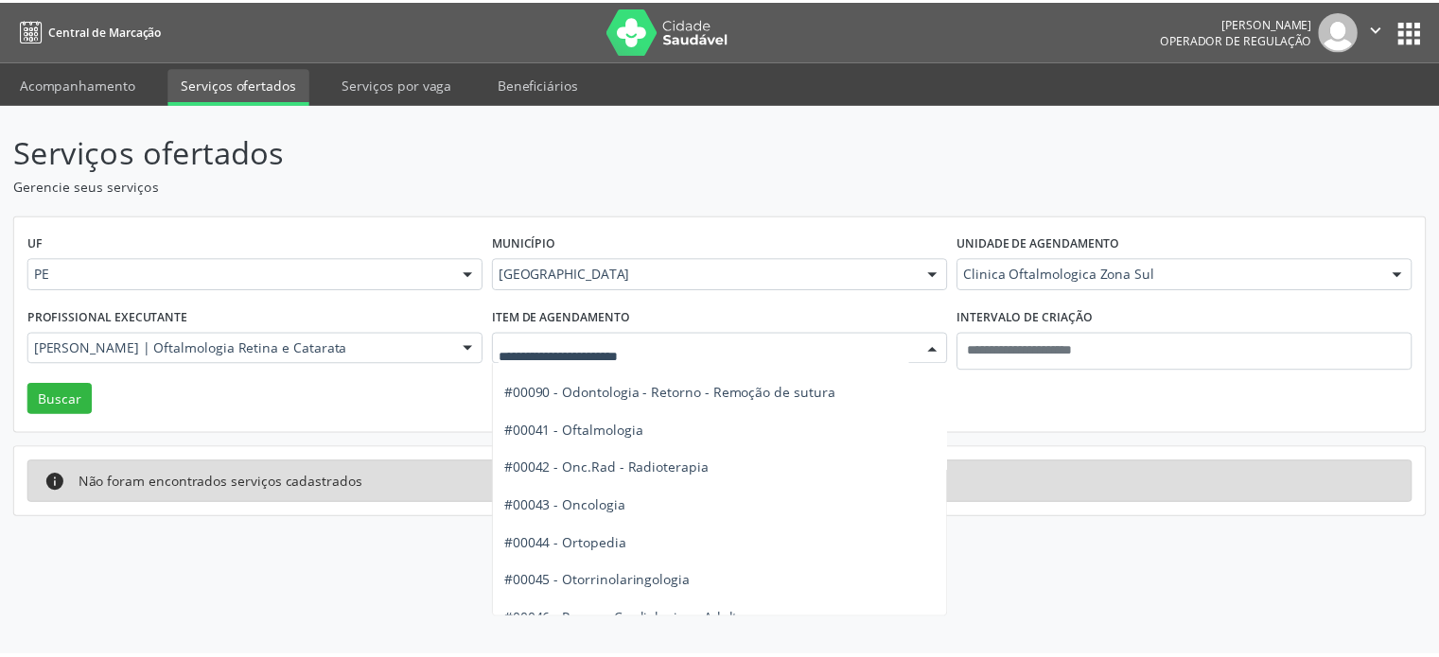
scroll to position [2521, 0]
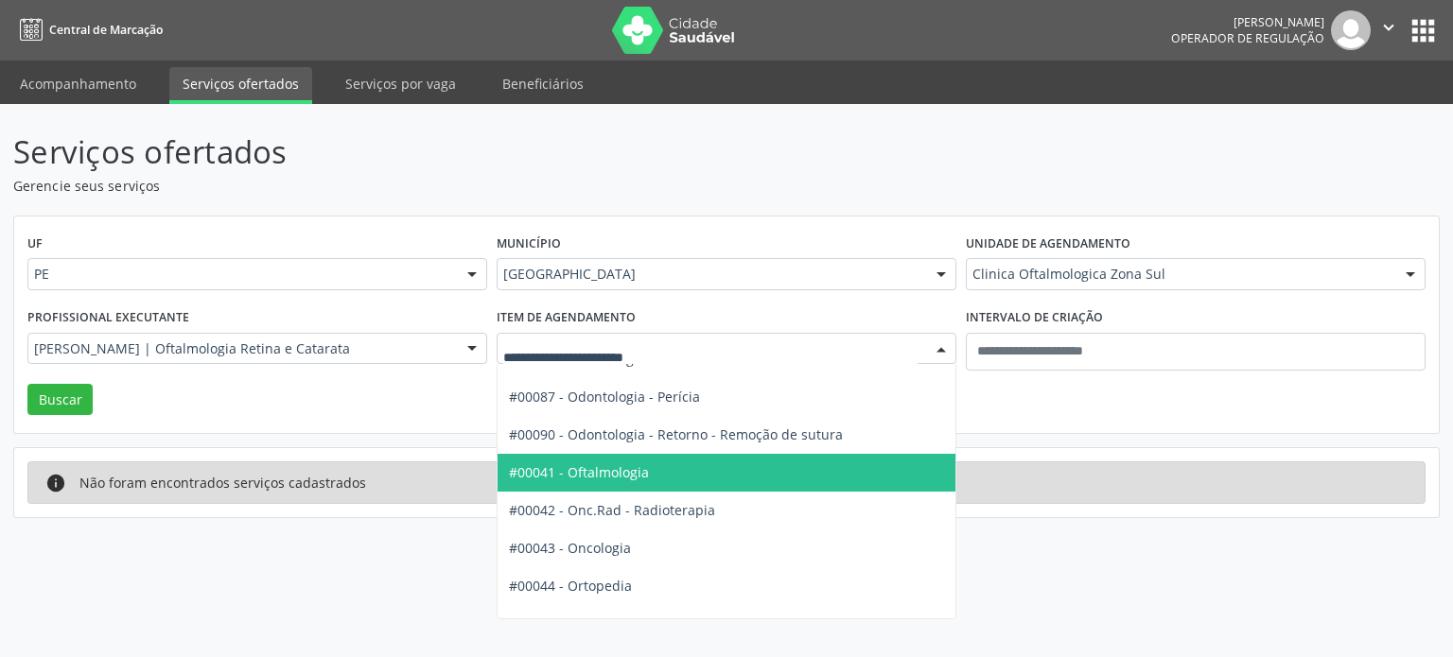
click at [723, 467] on span "#00041 - Oftalmologia" at bounding box center [760, 473] width 524 height 38
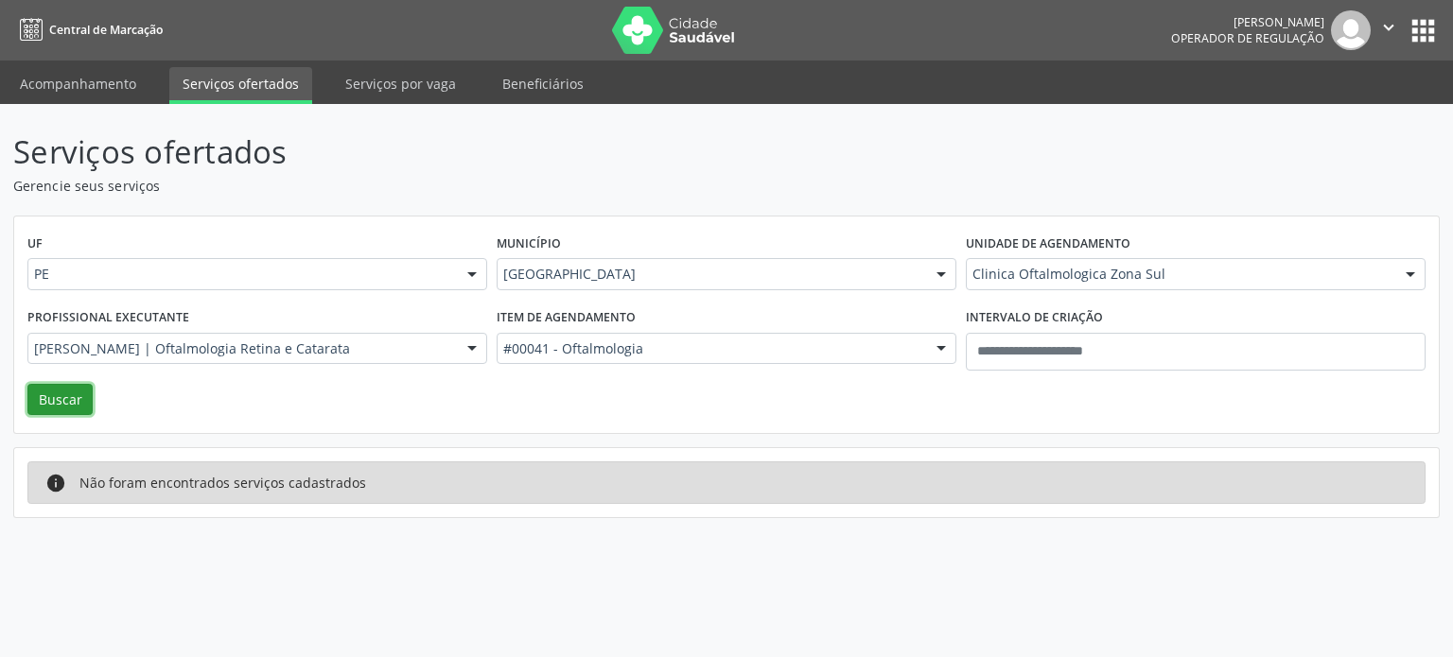
click at [49, 400] on button "Buscar" at bounding box center [59, 400] width 65 height 32
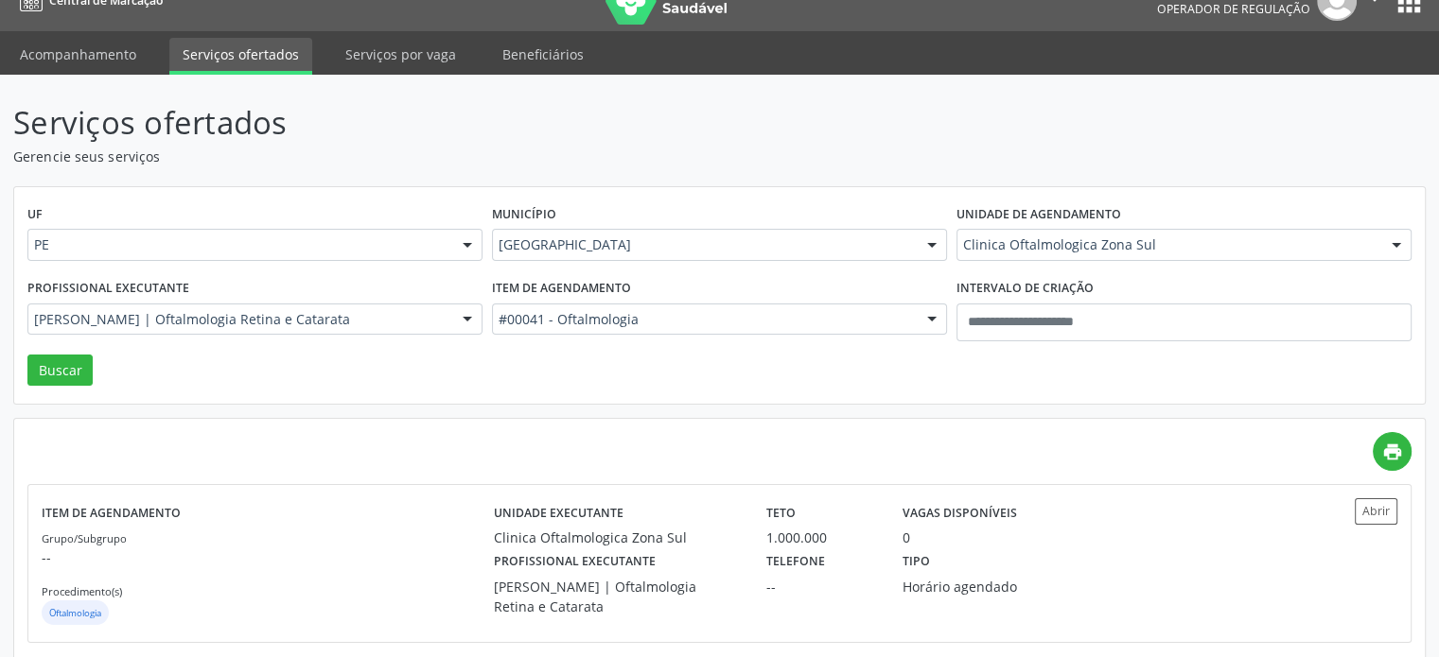
scroll to position [53, 0]
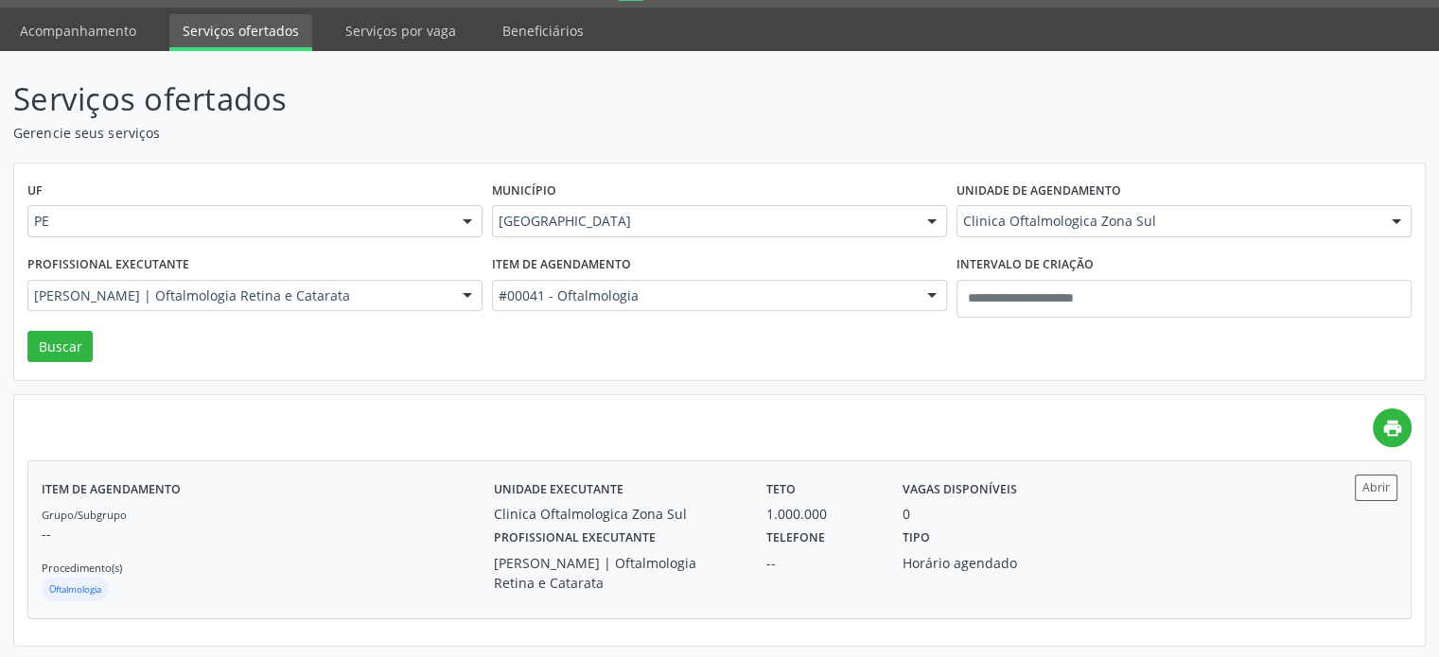
click at [700, 524] on div "Profissional executante Tiago Marques Cavalcanti | Oftalmologia Retina e Catara…" at bounding box center [617, 558] width 272 height 69
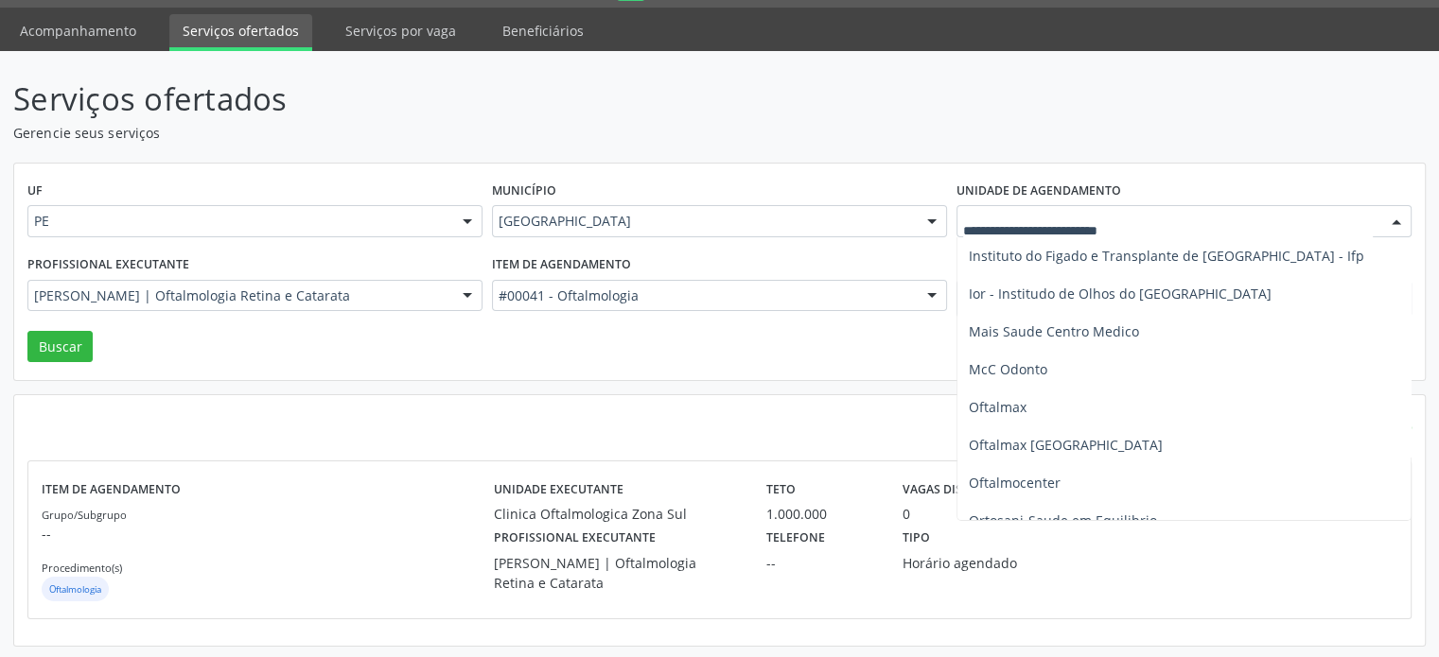
scroll to position [1513, 0]
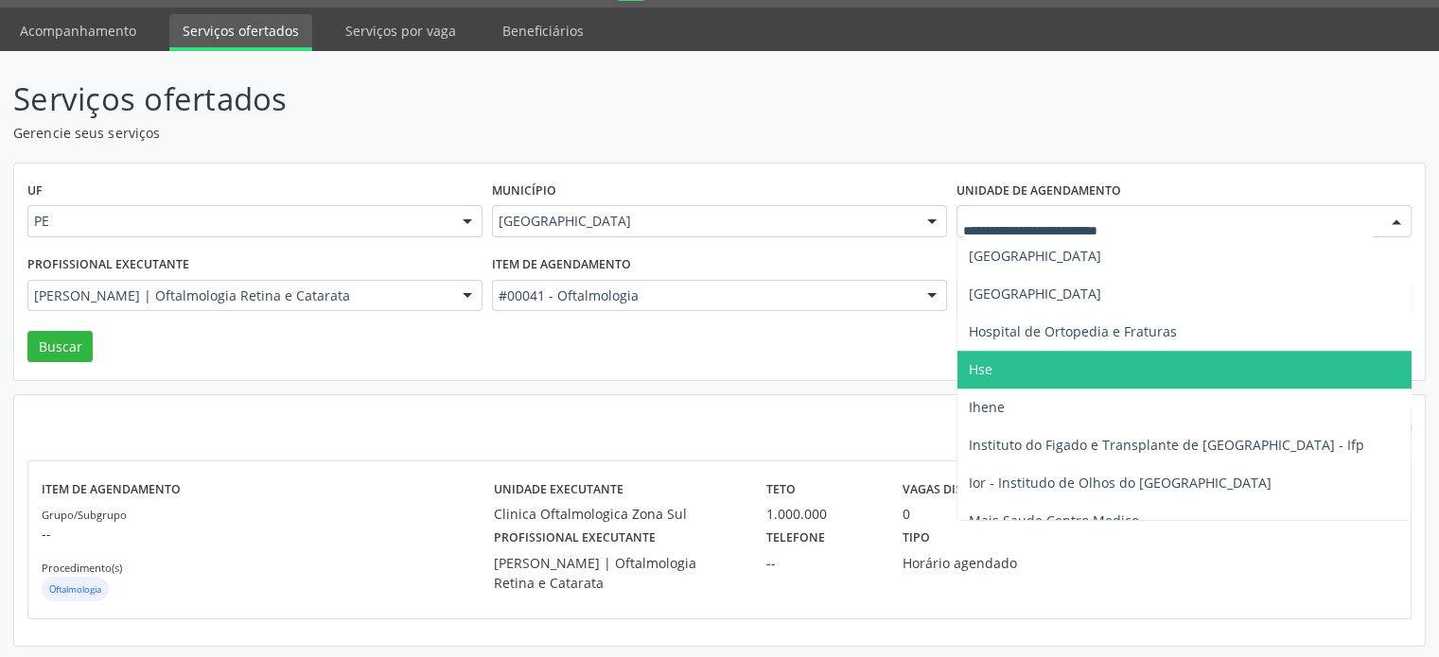
click at [1048, 375] on span "Hse" at bounding box center [1194, 370] width 474 height 38
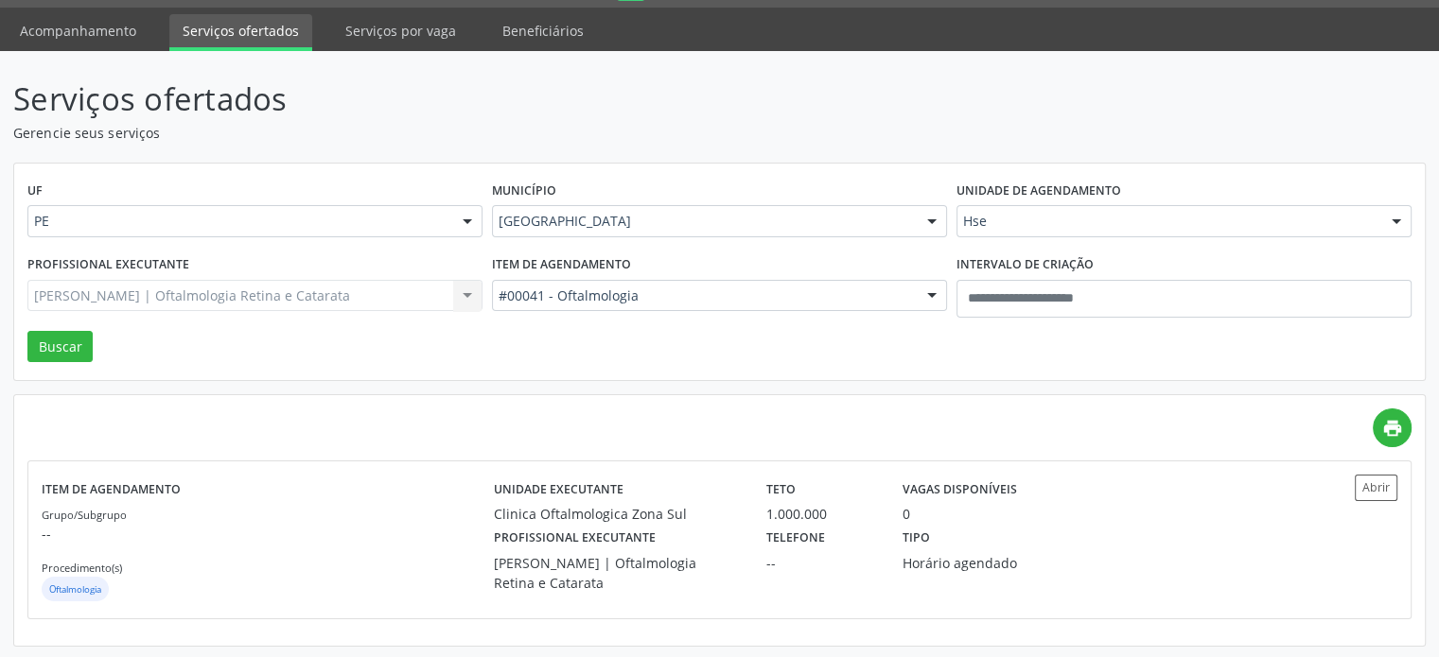
click at [761, 307] on div "#00041 - Oftalmologia" at bounding box center [719, 296] width 455 height 32
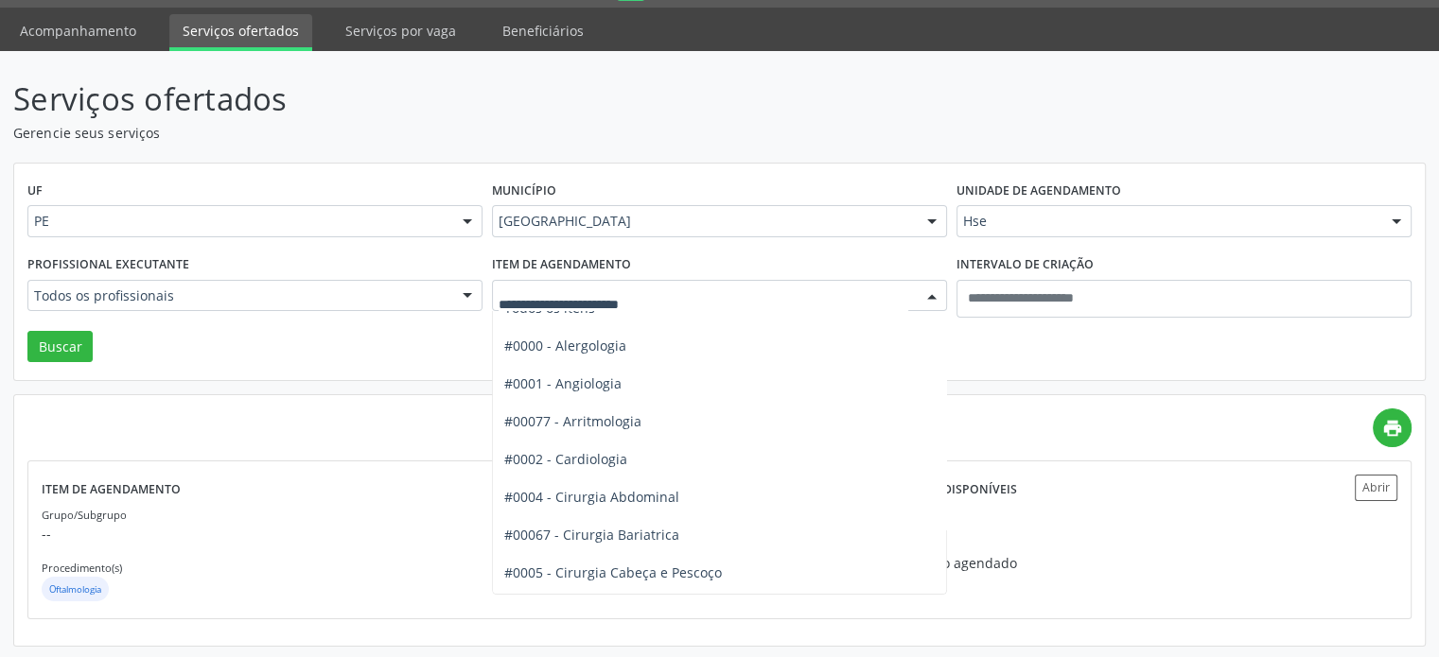
scroll to position [0, 0]
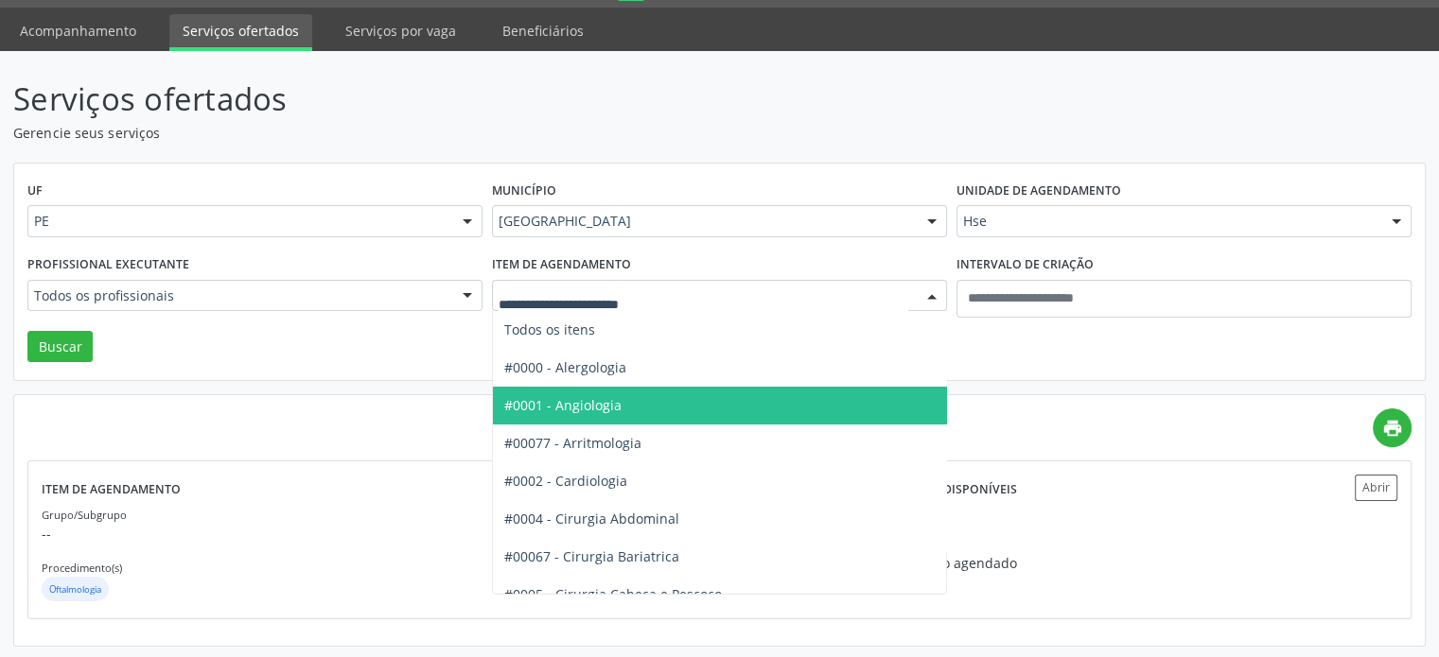
click at [642, 397] on span "#0001 - Angiologia" at bounding box center [755, 406] width 524 height 38
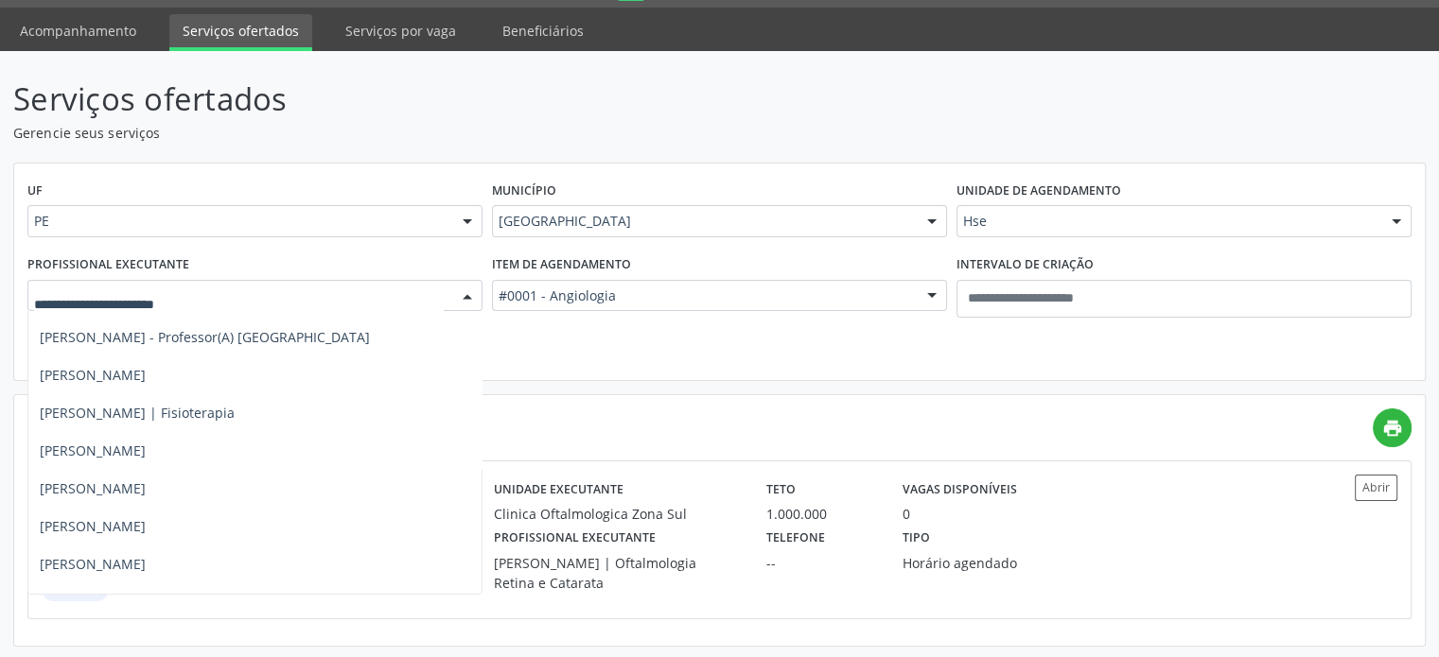
scroll to position [9452, 0]
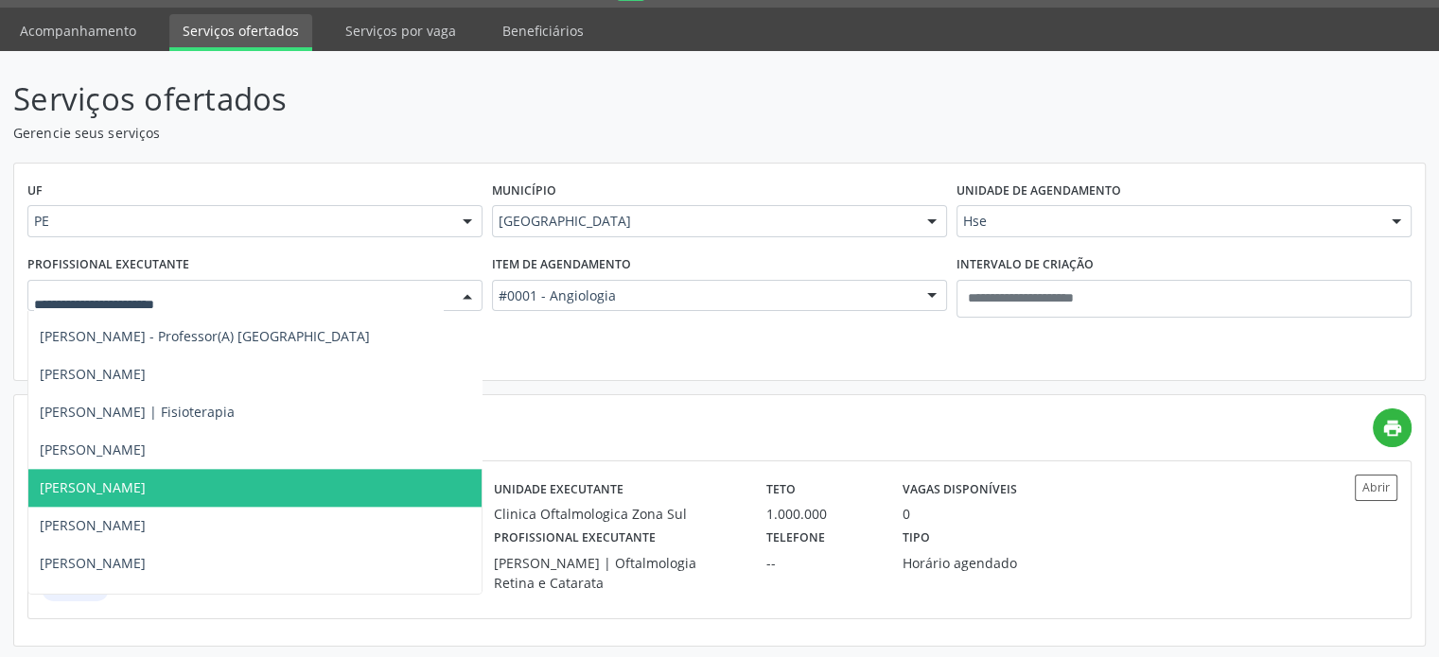
click at [222, 495] on span "Marcos Berenguer Junior" at bounding box center [346, 488] width 637 height 38
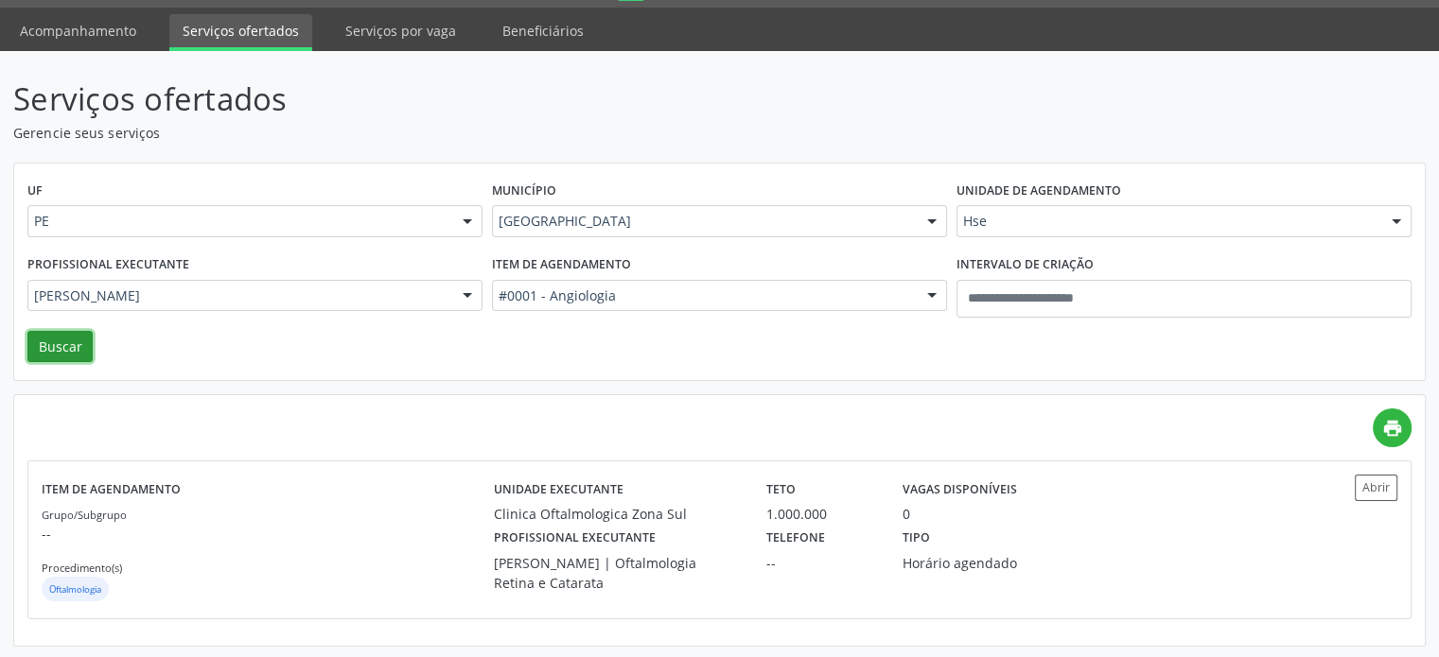
click at [38, 343] on button "Buscar" at bounding box center [59, 347] width 65 height 32
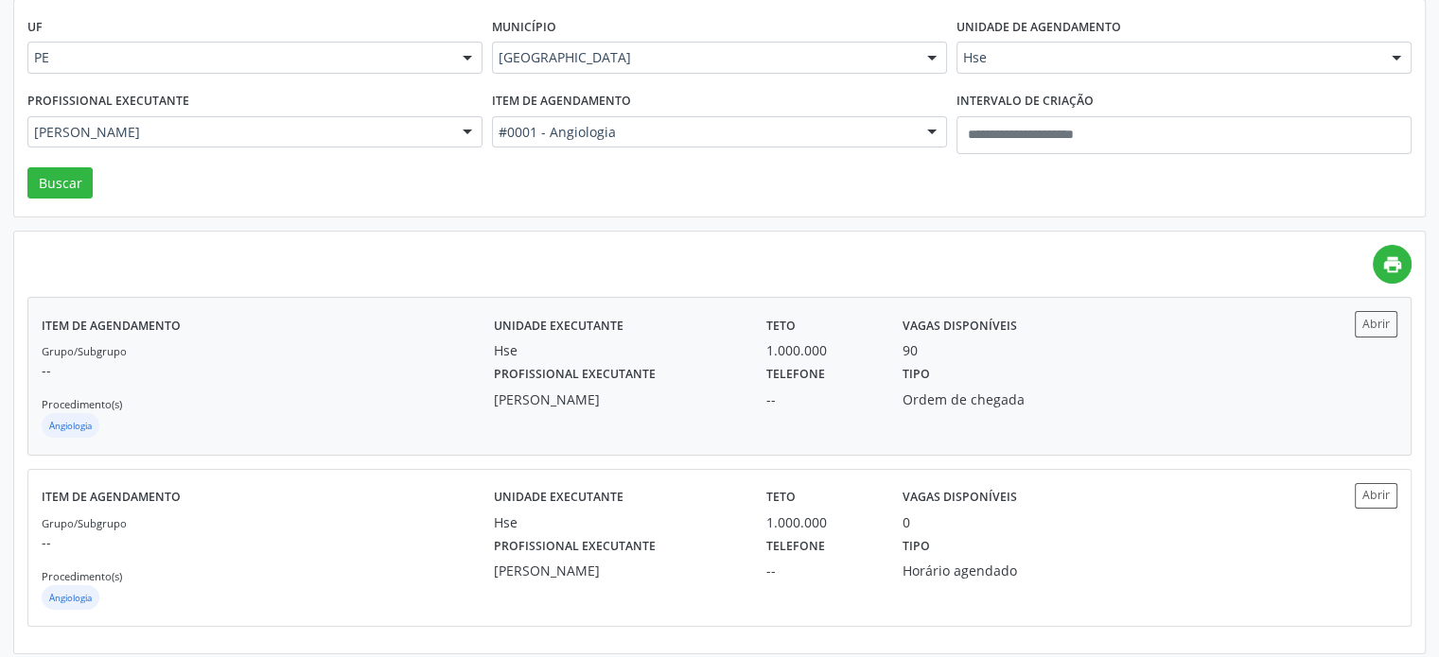
scroll to position [224, 0]
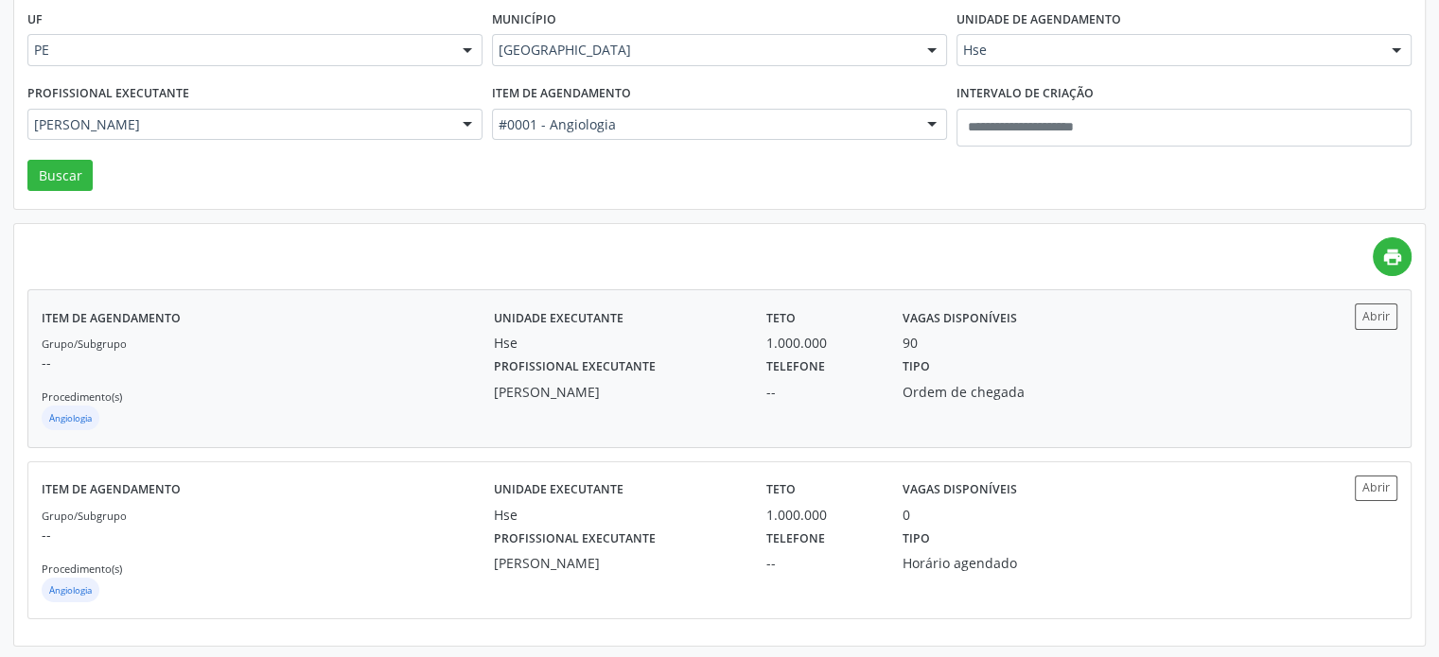
click at [613, 358] on label "Profissional executante" at bounding box center [575, 367] width 162 height 29
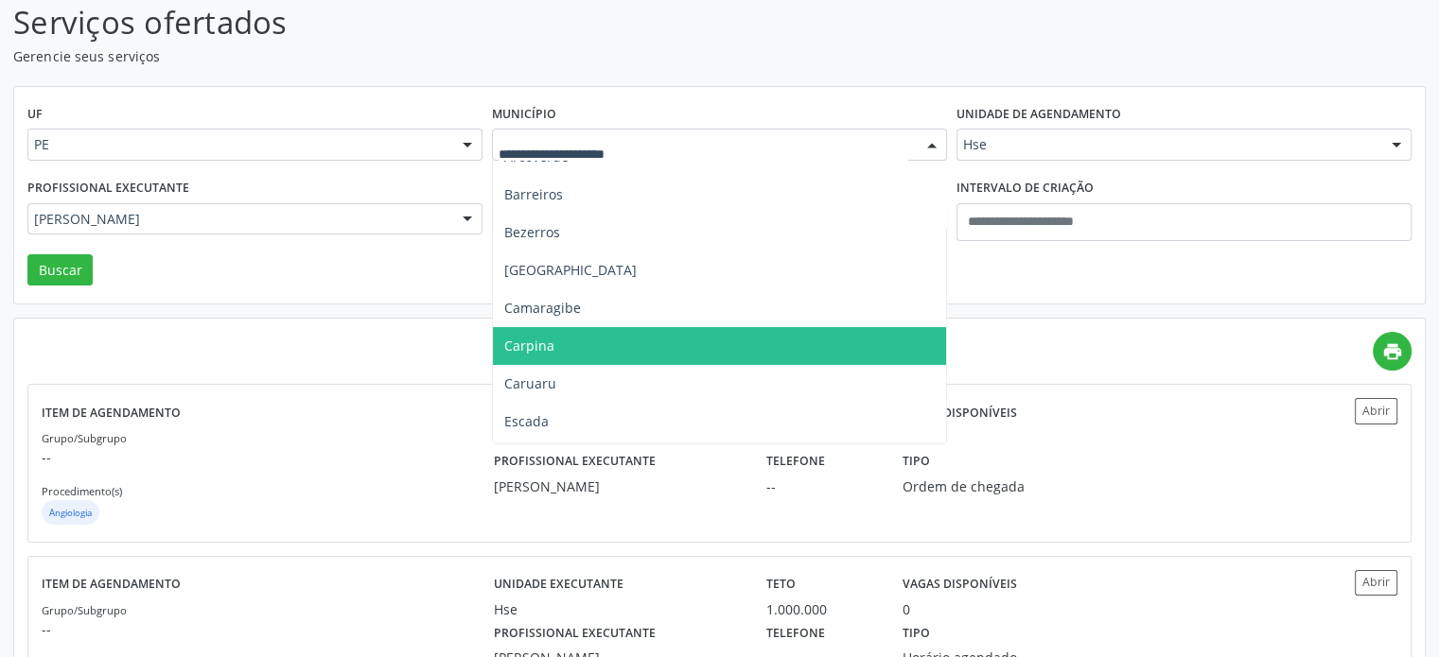
scroll to position [284, 0]
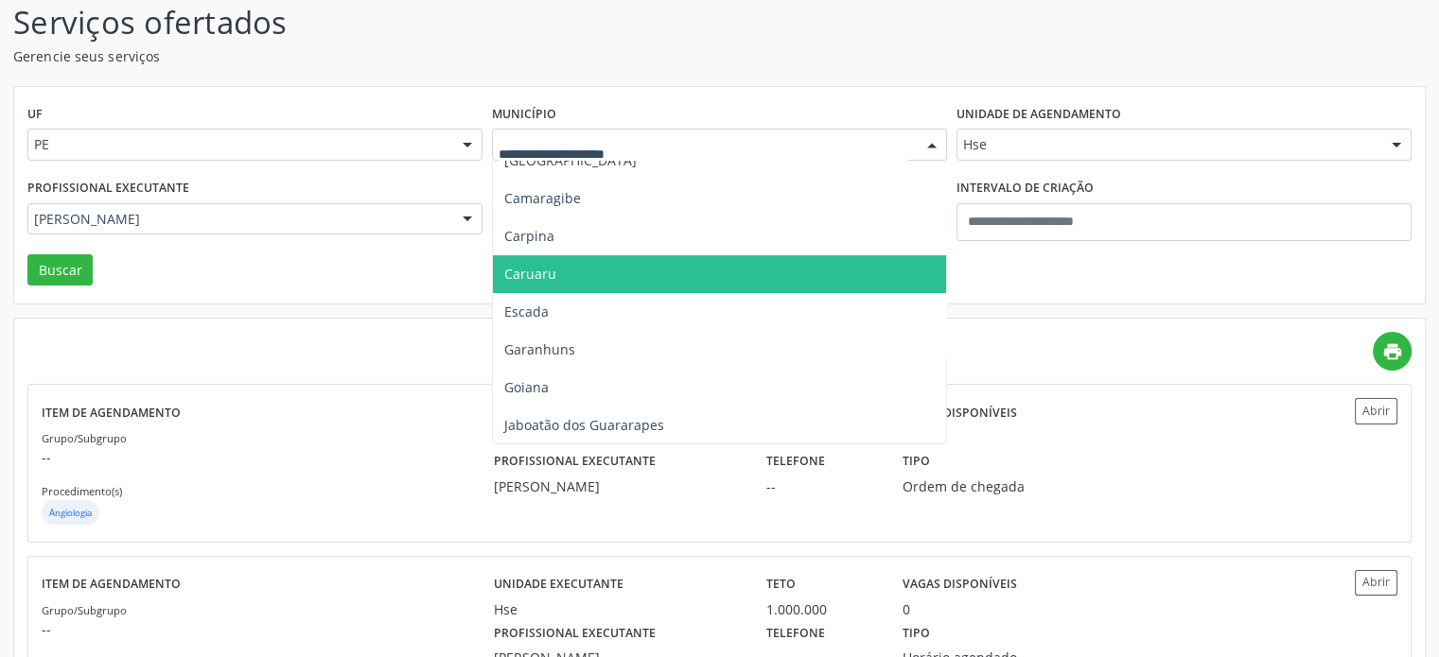
click at [670, 286] on span "Caruaru" at bounding box center [719, 274] width 453 height 38
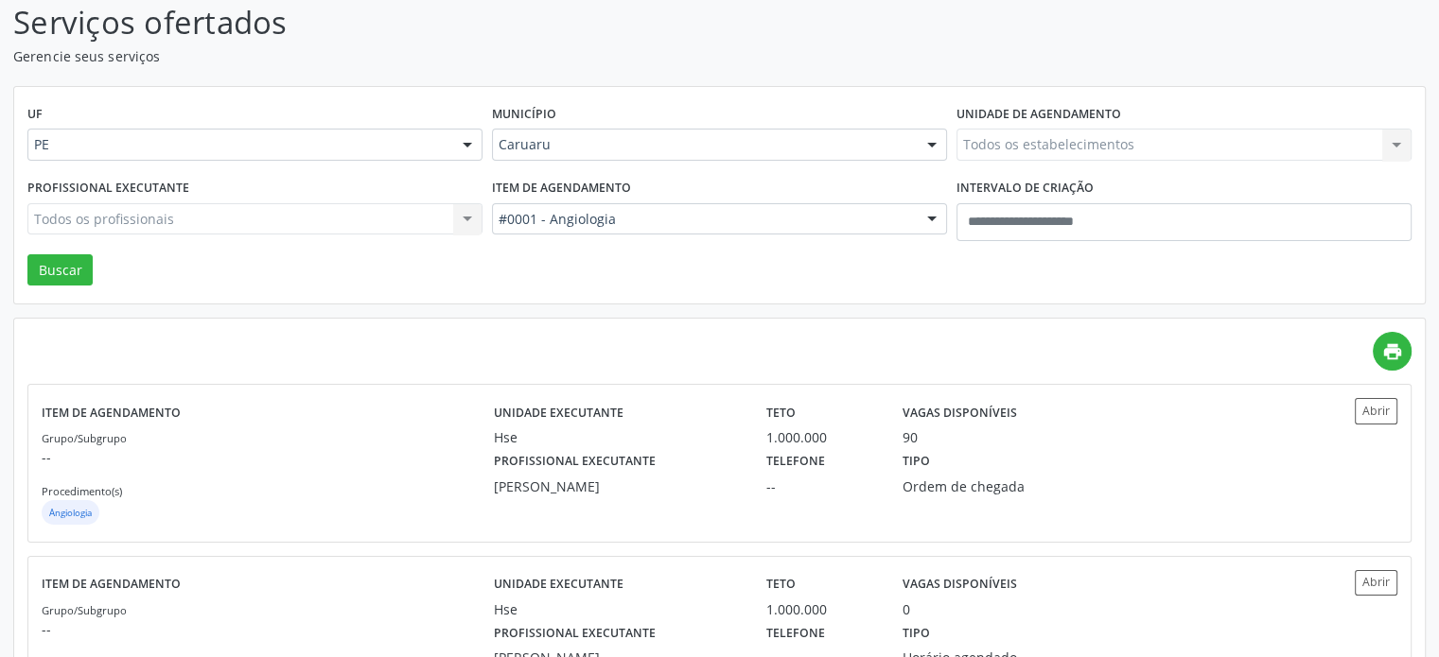
click at [669, 254] on div "UF PE PE Nenhum resultado encontrado para: " " Não há nenhuma opção para ser ex…" at bounding box center [719, 196] width 1410 height 218
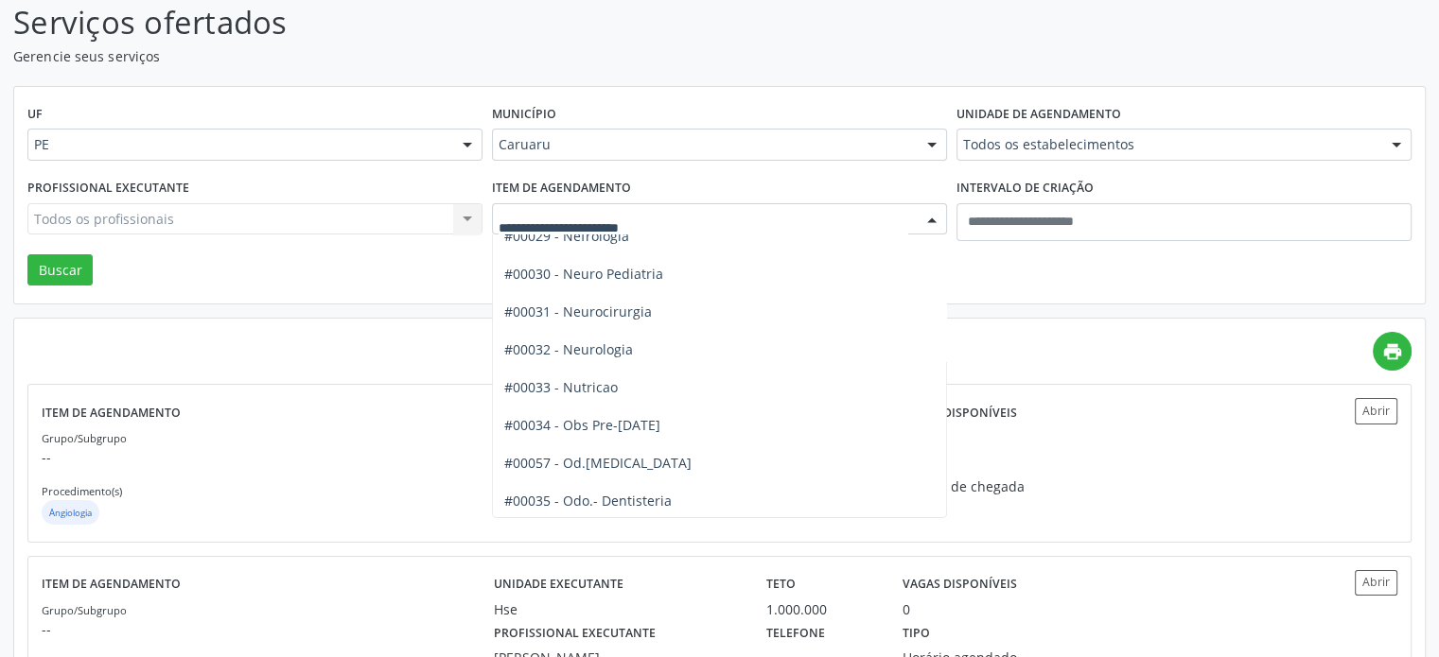
scroll to position [1797, 0]
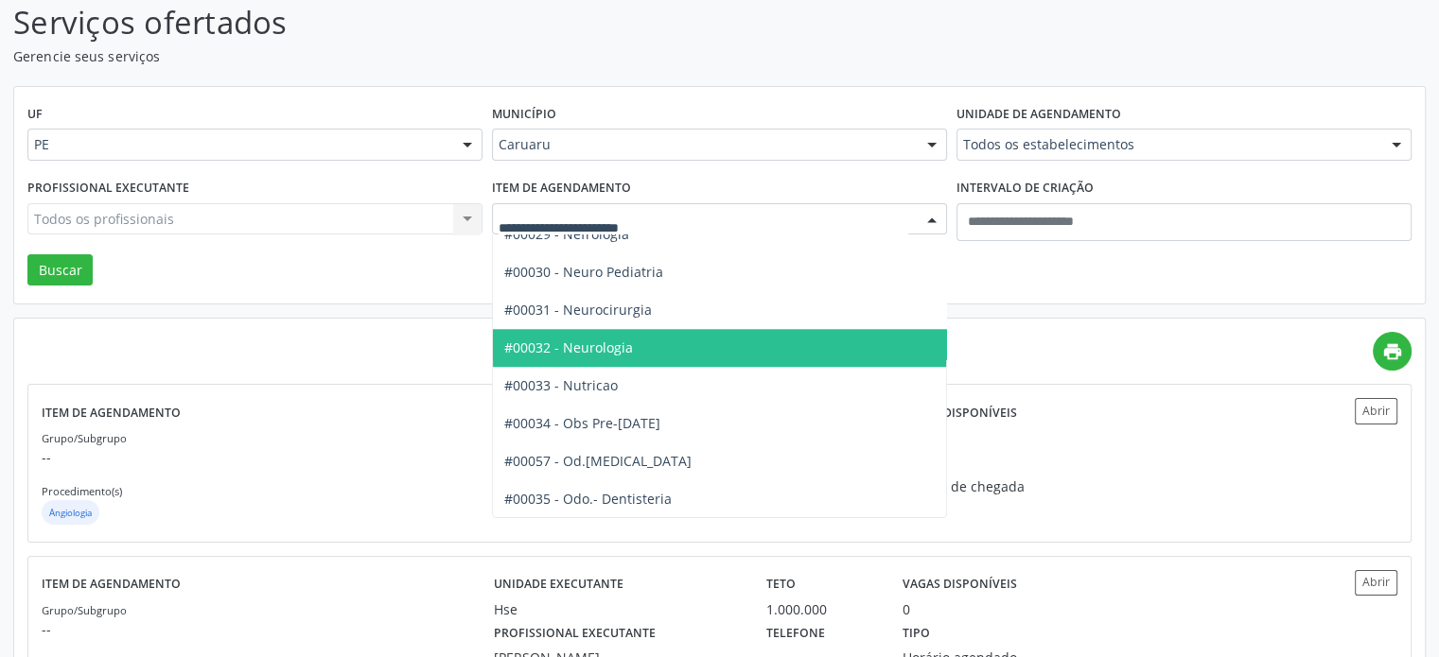
click at [723, 345] on span "#00032 - Neurologia" at bounding box center [755, 348] width 524 height 38
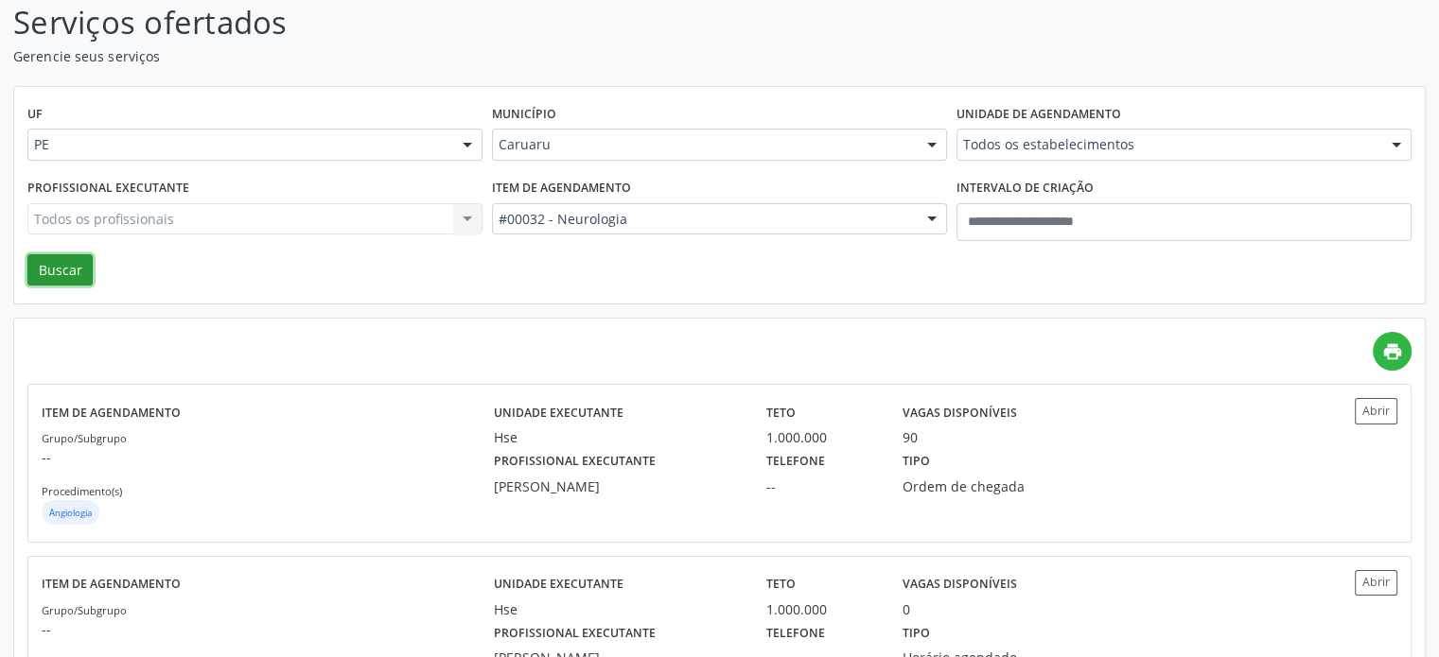
click at [83, 274] on button "Buscar" at bounding box center [59, 270] width 65 height 32
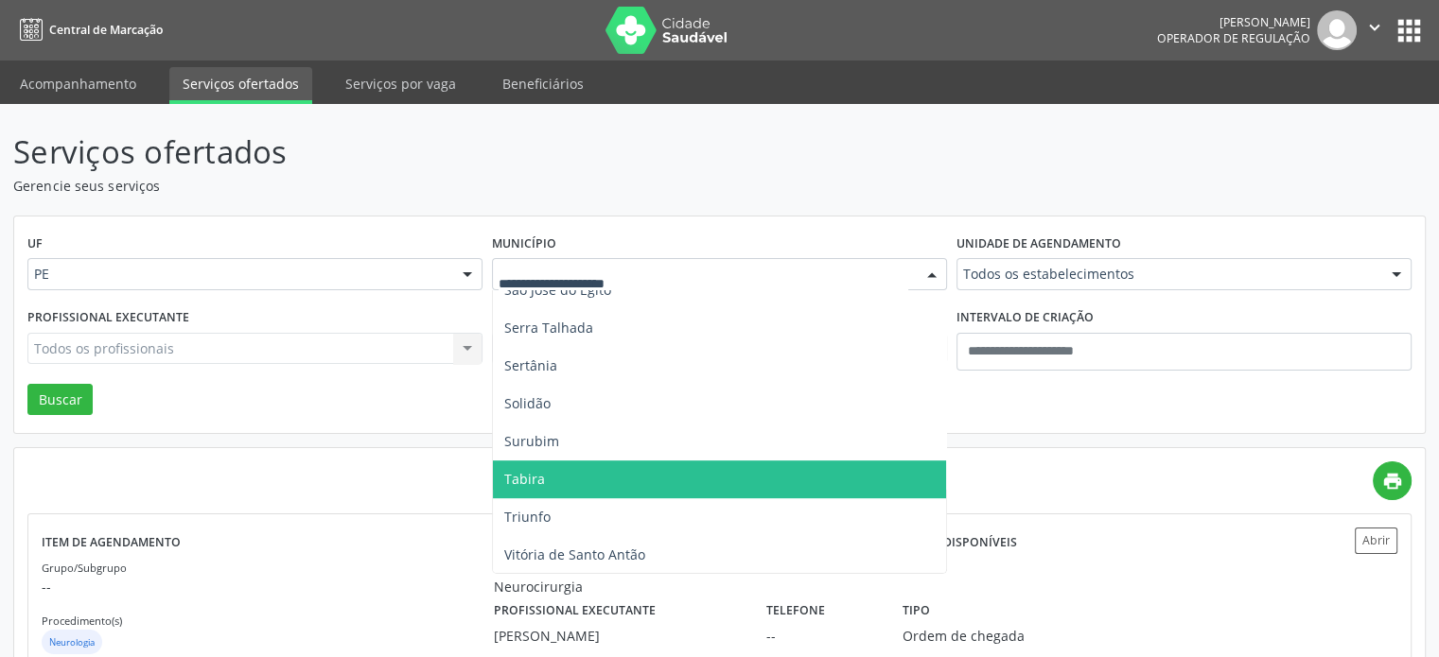
scroll to position [624, 0]
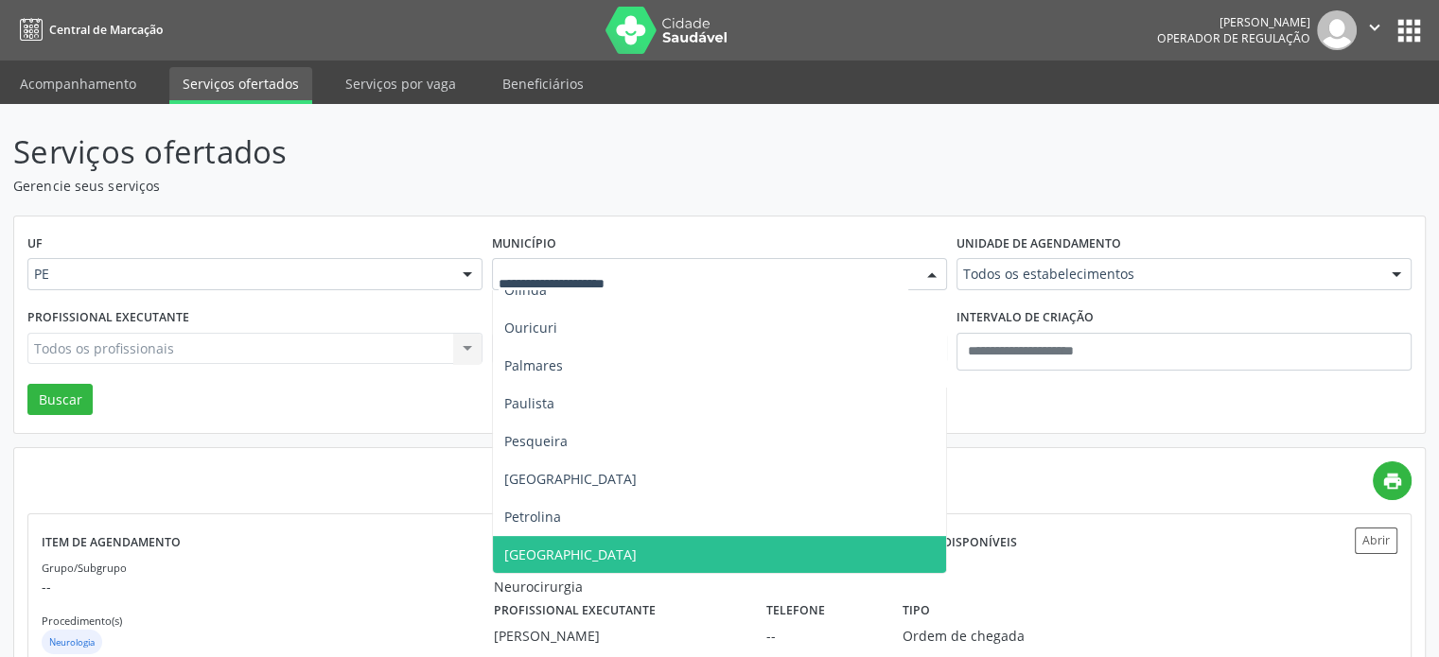
click at [636, 564] on span "Recife" at bounding box center [719, 555] width 453 height 38
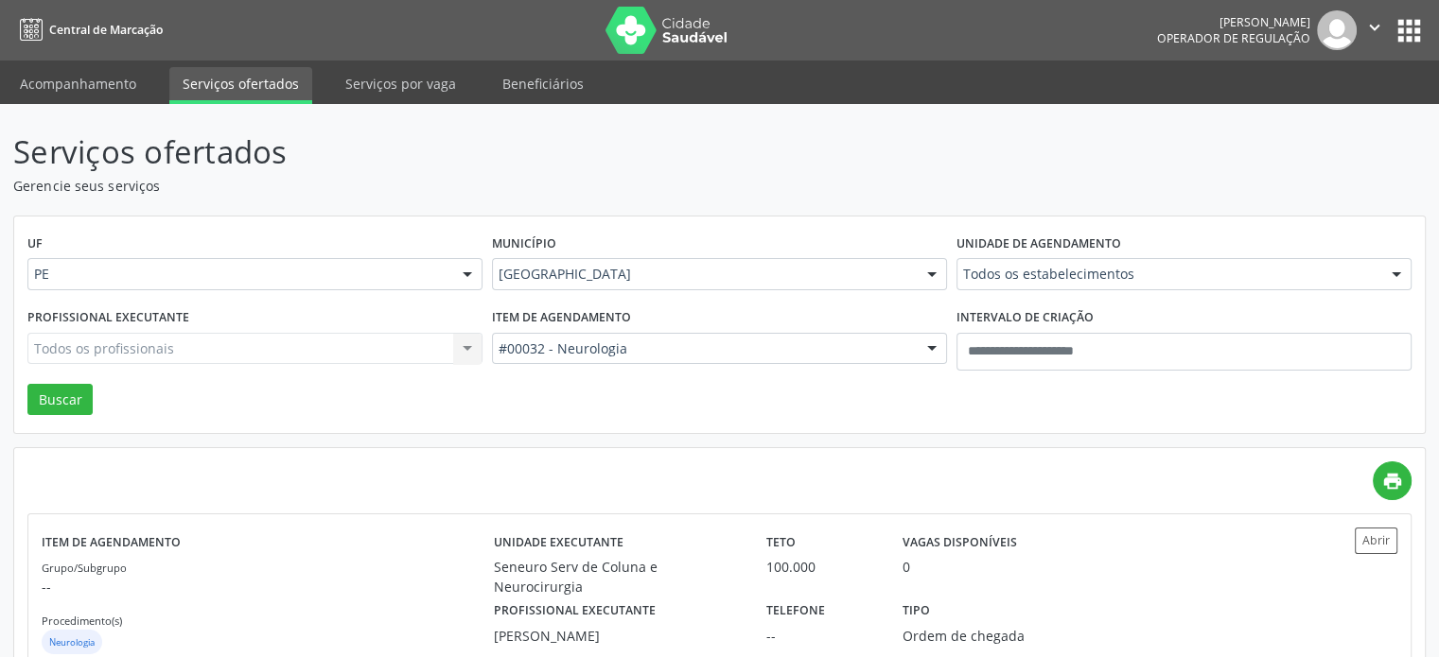
click at [727, 371] on div "Item de agendamento #00032 - Neurologia Todos os itens #0000 - Alergologia #000…" at bounding box center [719, 344] width 464 height 80
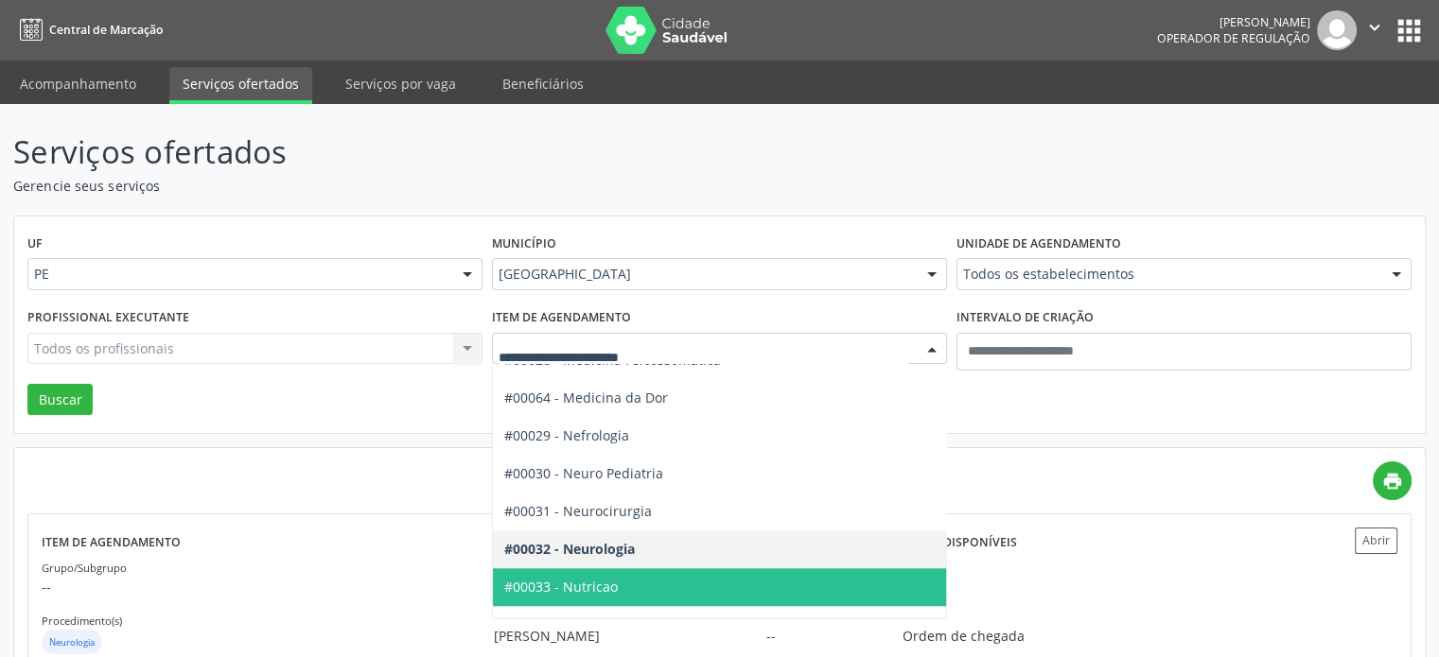
scroll to position [1703, 0]
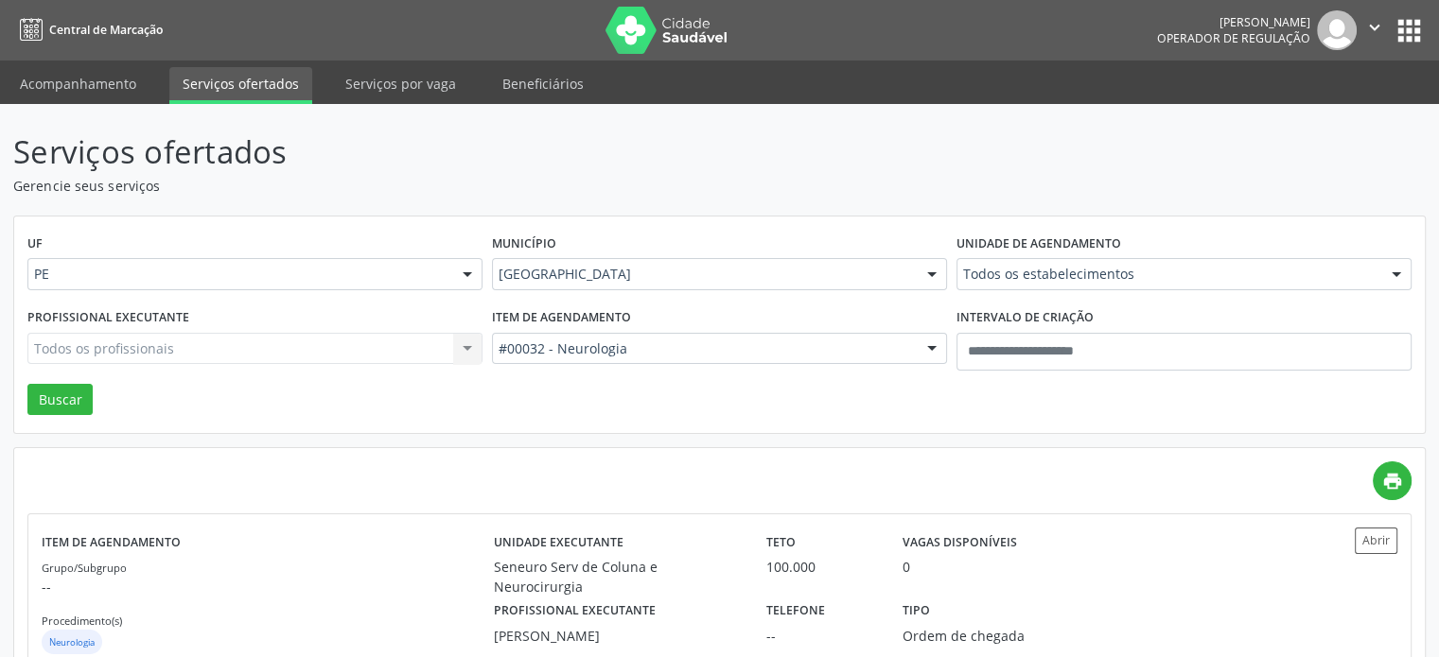
click at [719, 374] on div "Item de agendamento #00032 - Neurologia Todos os itens #0000 - Alergologia #000…" at bounding box center [719, 344] width 464 height 80
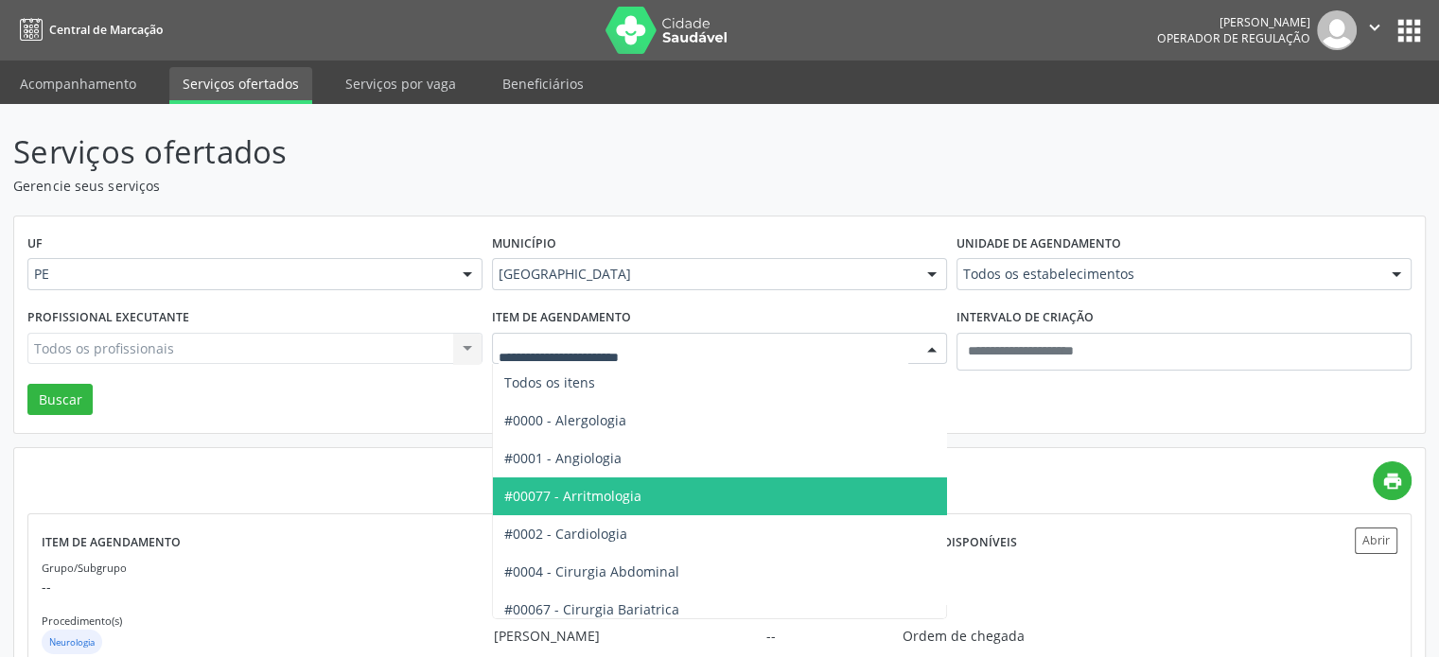
scroll to position [95, 0]
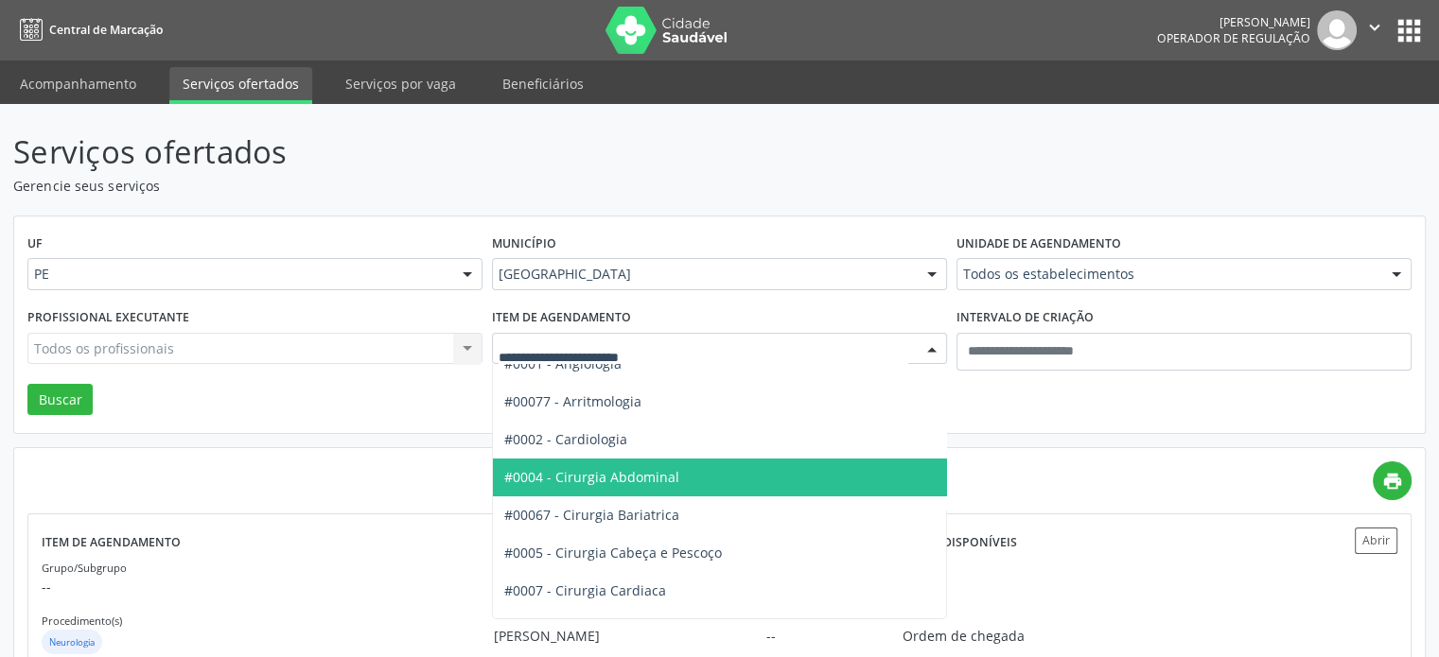
click at [670, 452] on span "#0002 - Cardiologia" at bounding box center [755, 440] width 524 height 38
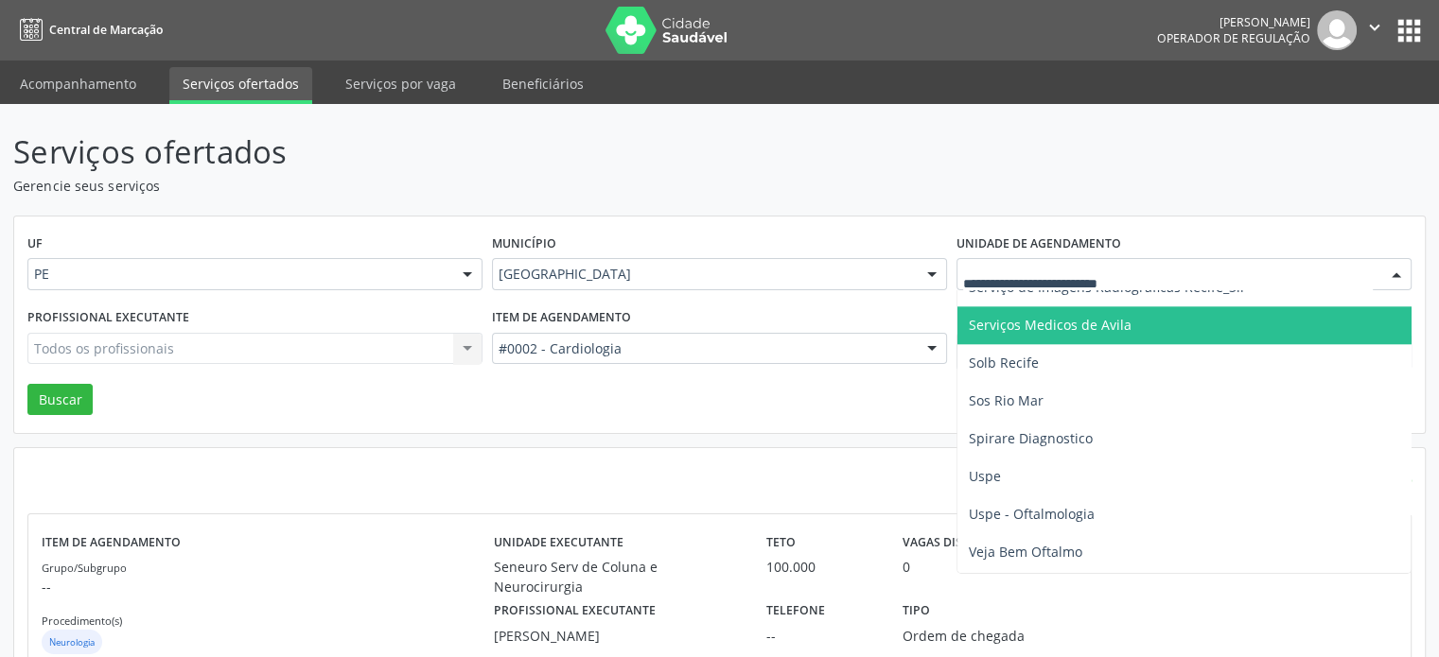
scroll to position [2251, 0]
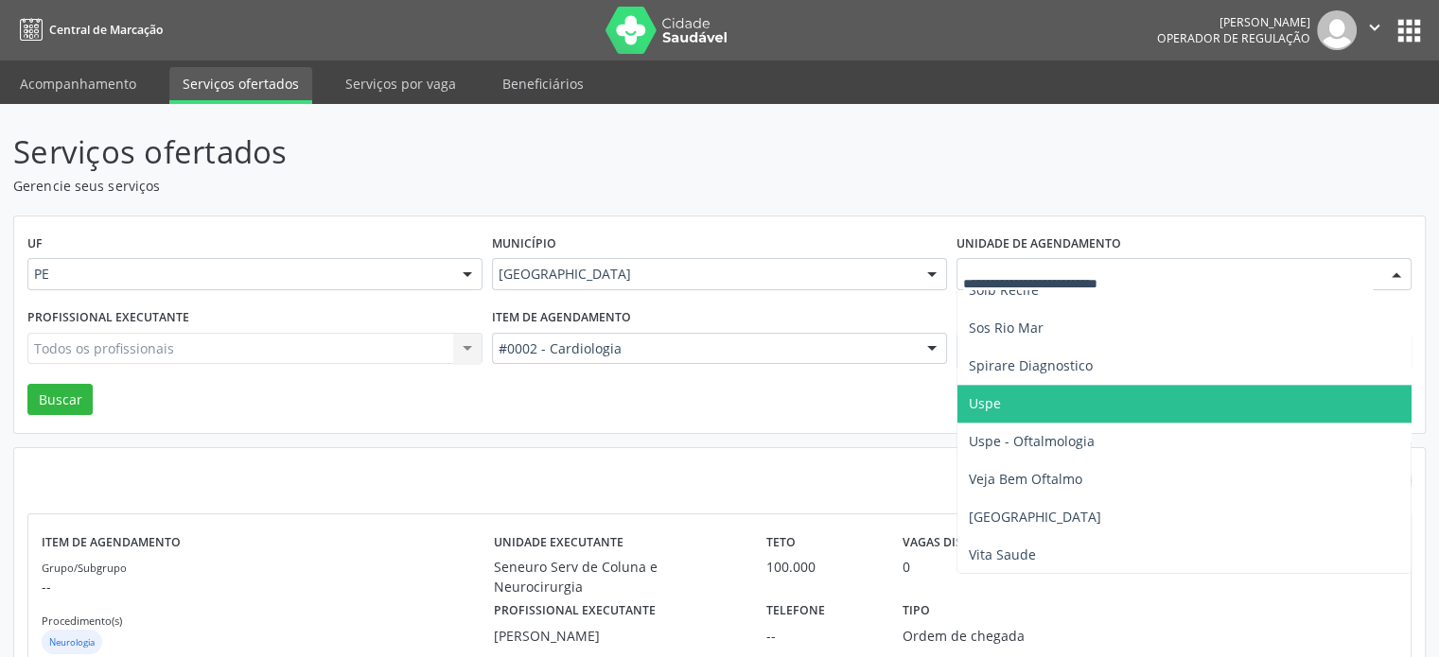
click at [1125, 392] on span "Uspe" at bounding box center [1194, 404] width 474 height 38
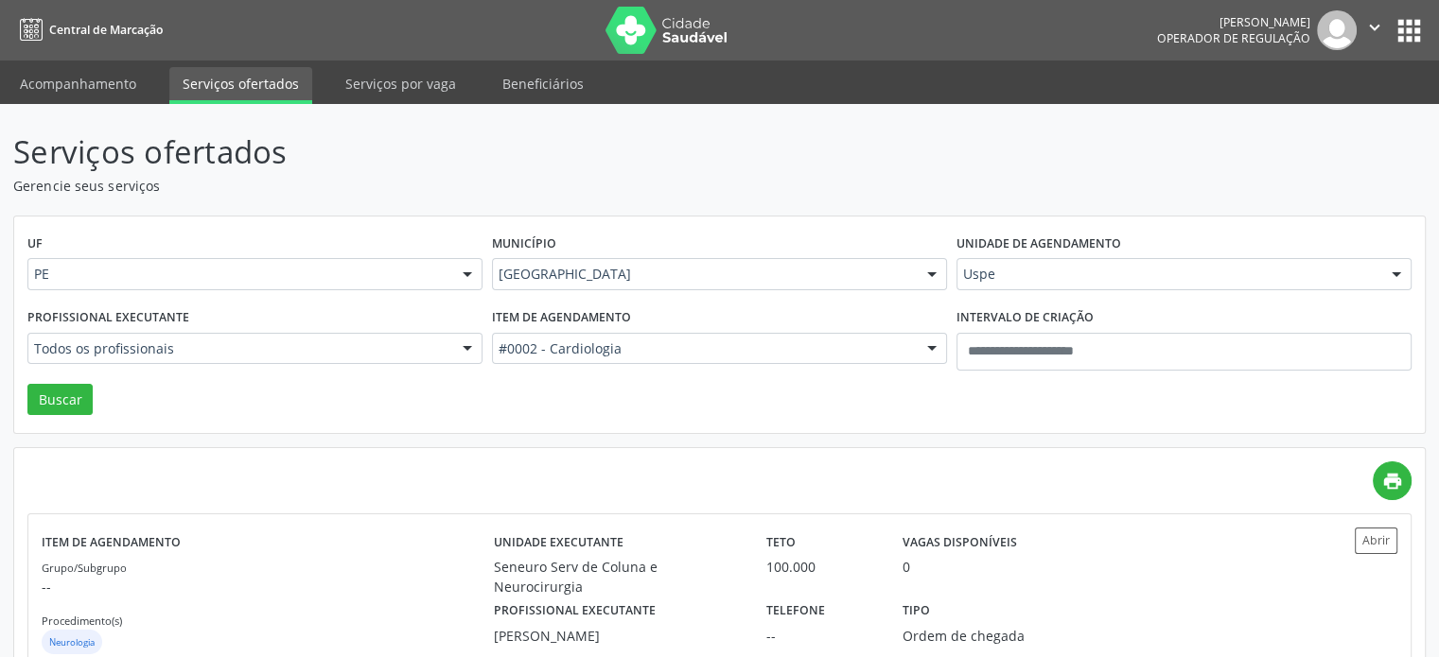
click at [230, 375] on div "Profissional executante Todos os profissionais Todos os profissionais Aderaldo …" at bounding box center [255, 344] width 464 height 80
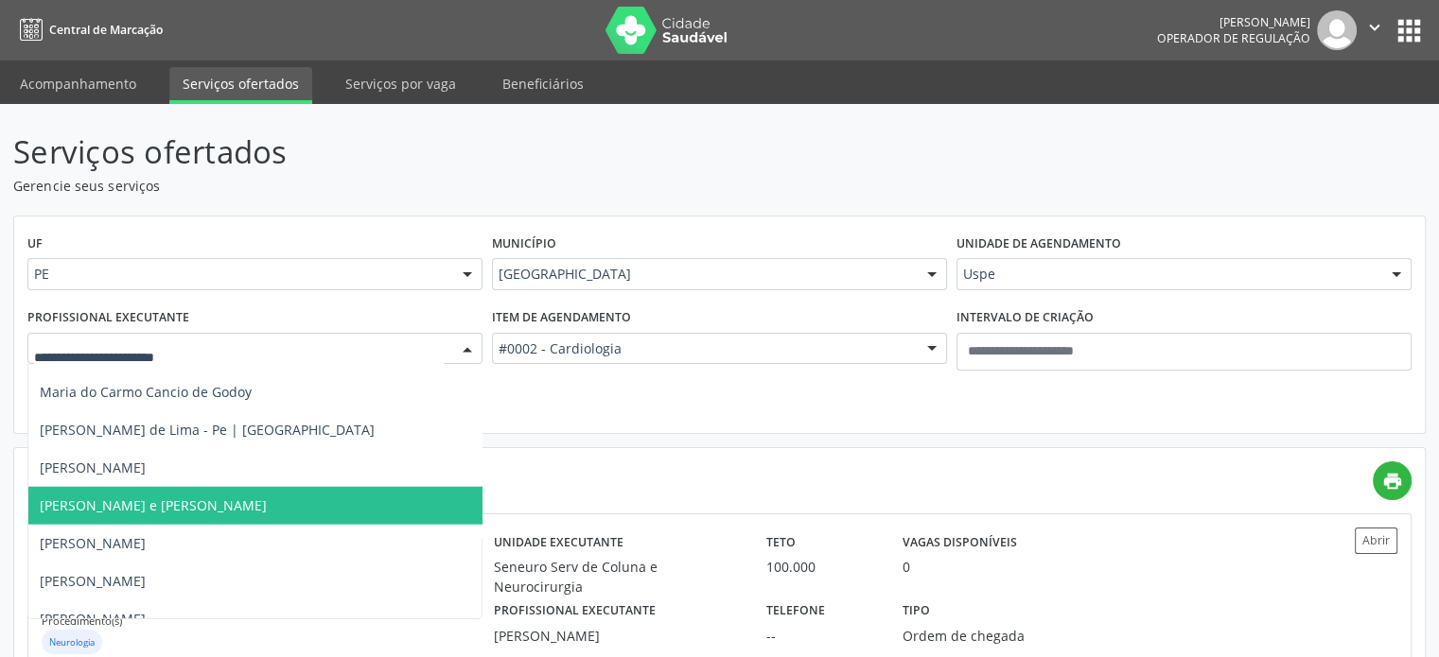
scroll to position [4777, 0]
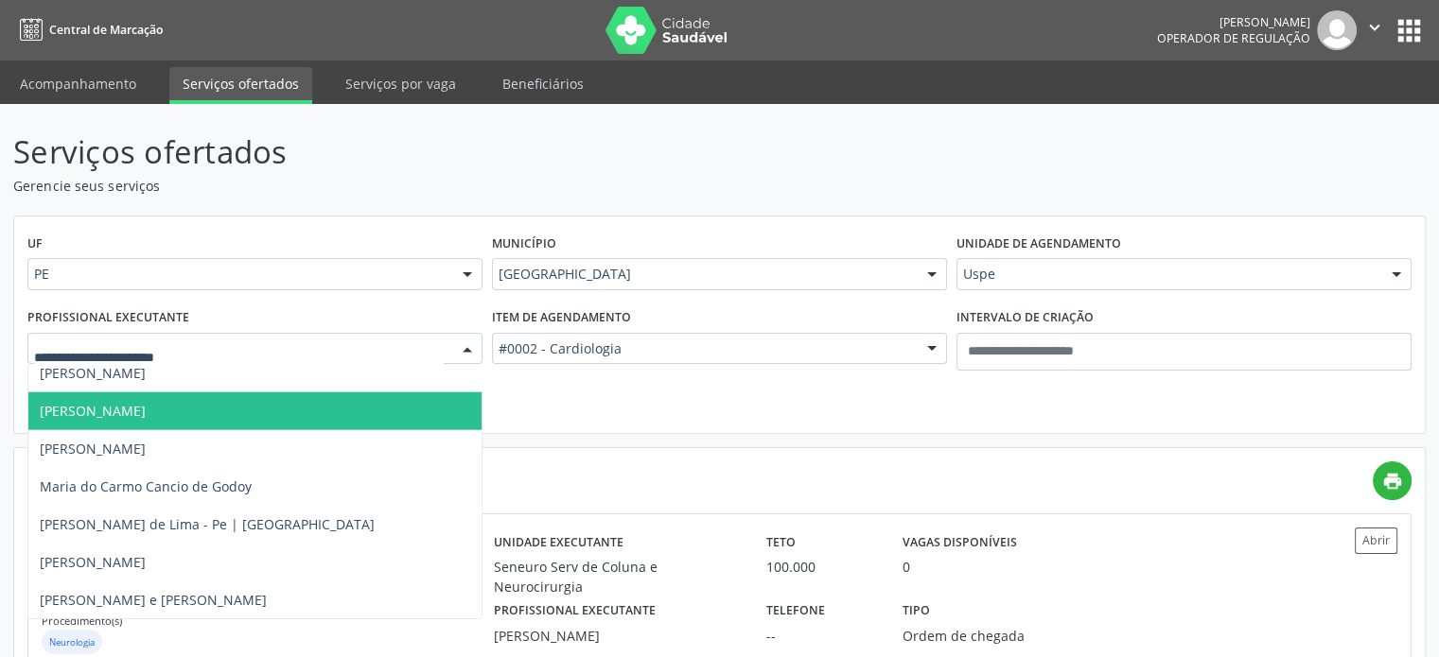
click at [146, 419] on span "[PERSON_NAME]" at bounding box center [93, 411] width 106 height 18
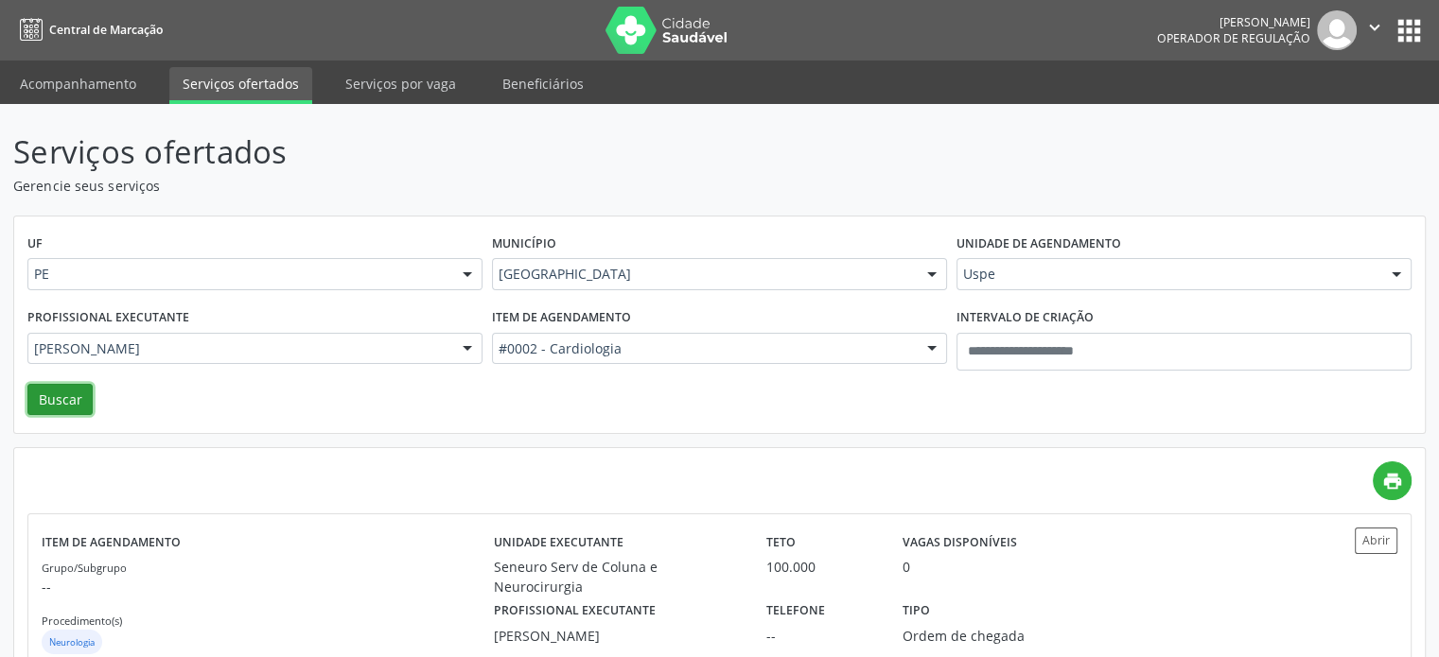
click at [65, 405] on button "Buscar" at bounding box center [59, 400] width 65 height 32
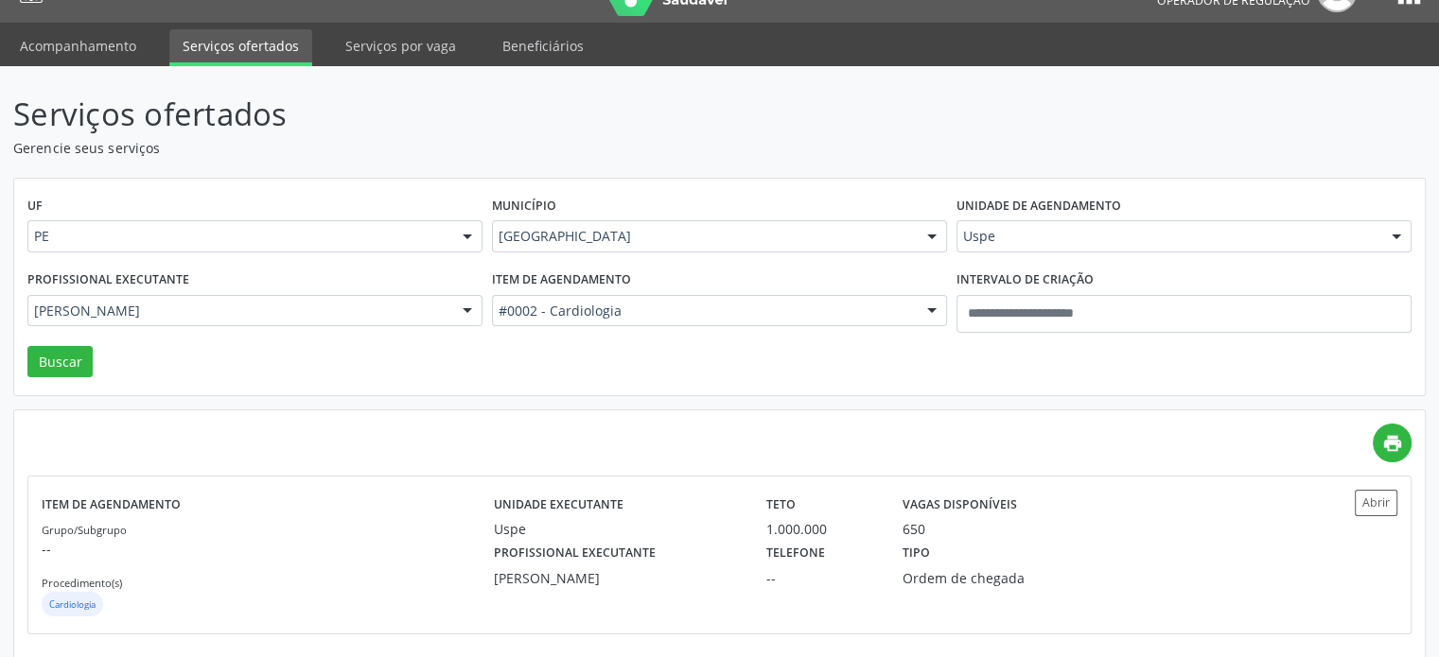
scroll to position [53, 0]
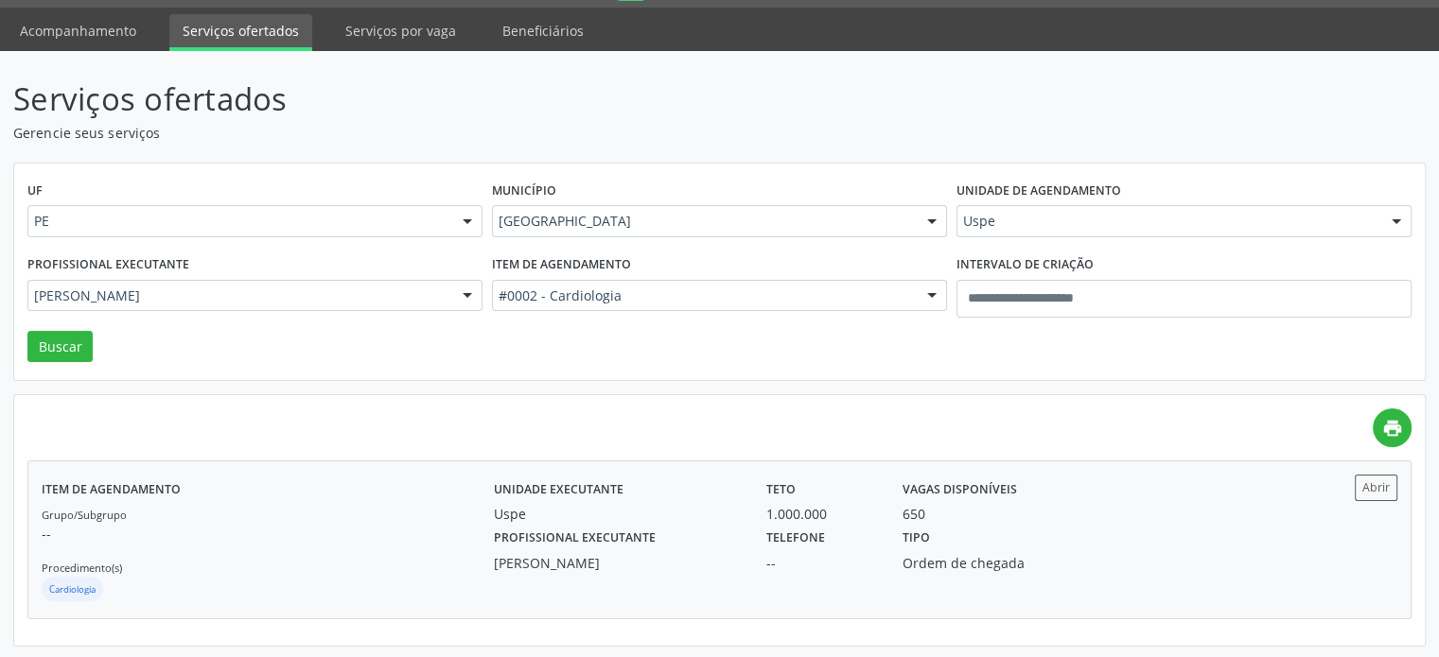
click at [727, 521] on div "Uspe" at bounding box center [617, 514] width 246 height 20
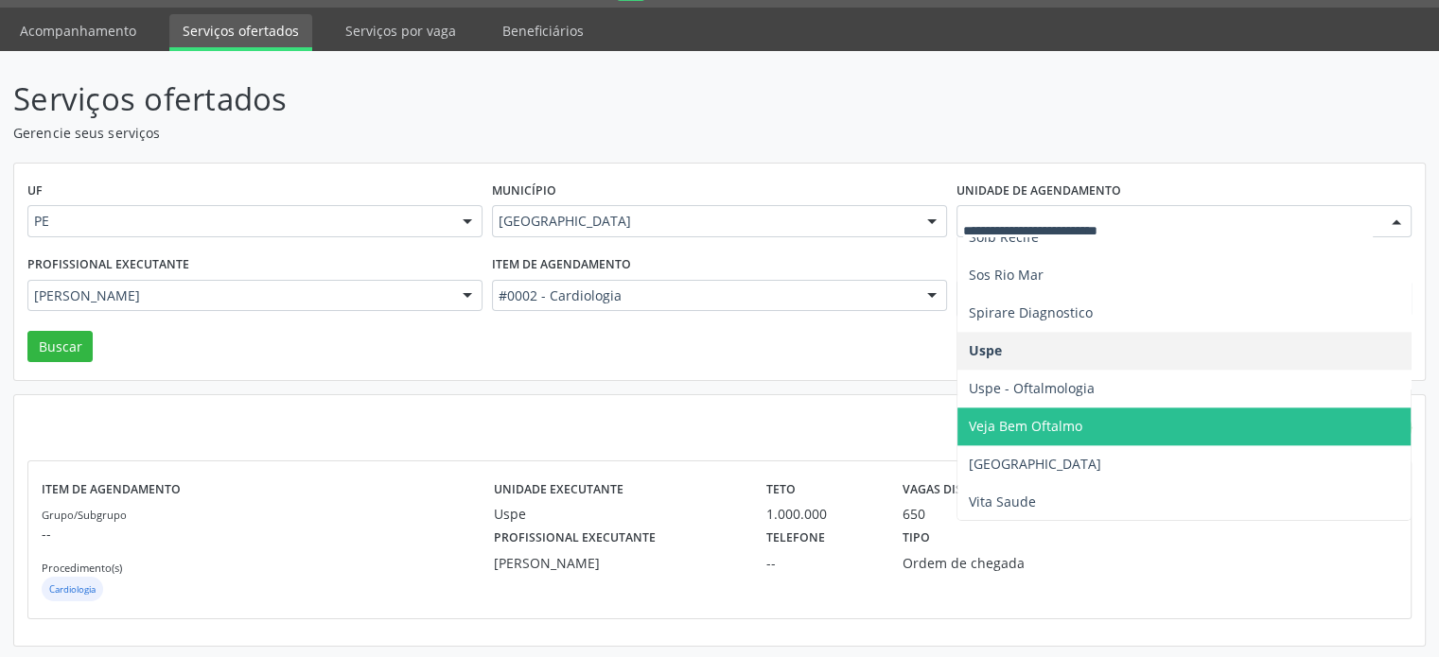
click at [1014, 205] on div at bounding box center [1183, 221] width 455 height 32
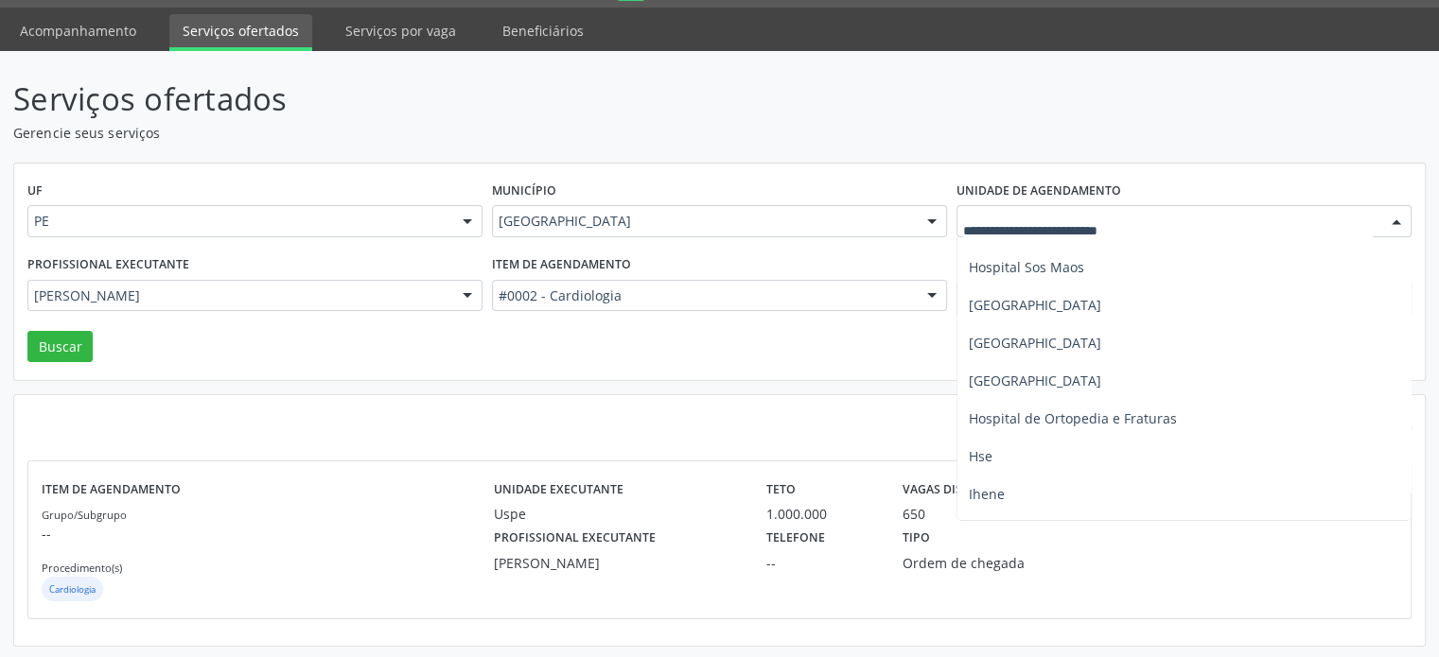
scroll to position [1400, 0]
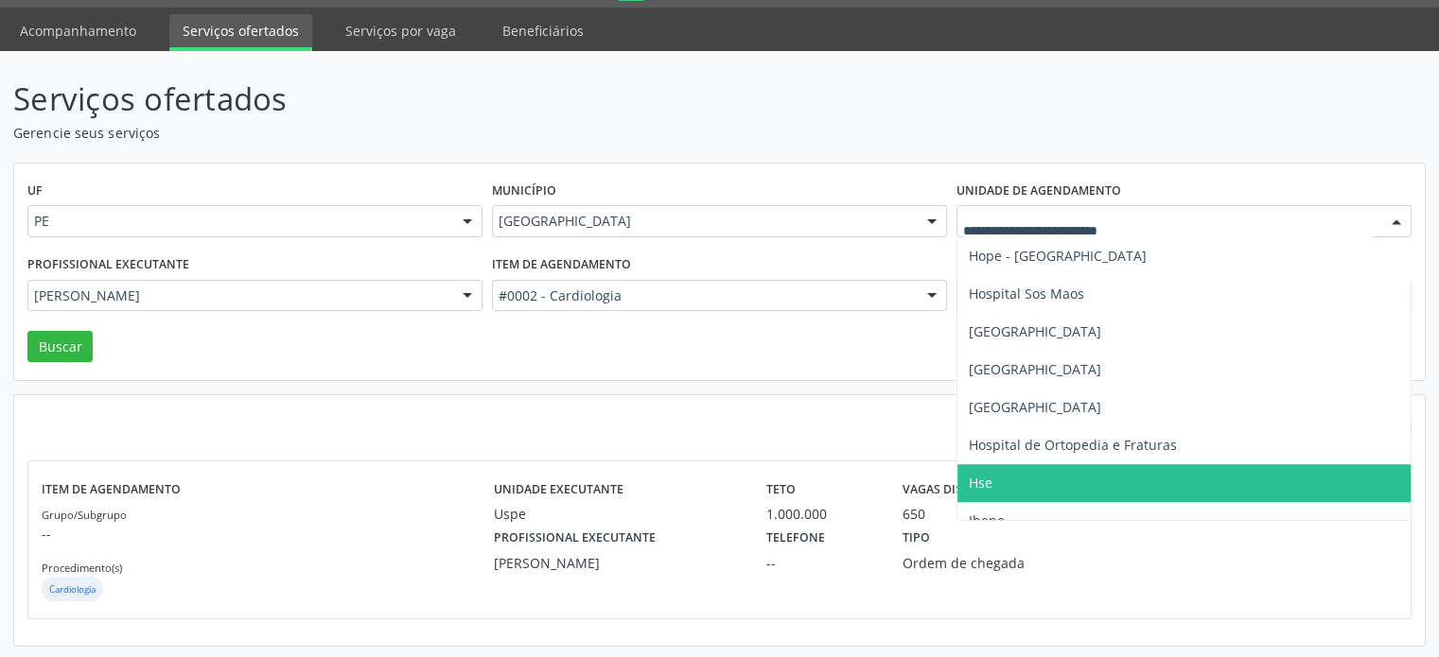
click at [1045, 487] on span "Hse" at bounding box center [1194, 483] width 474 height 38
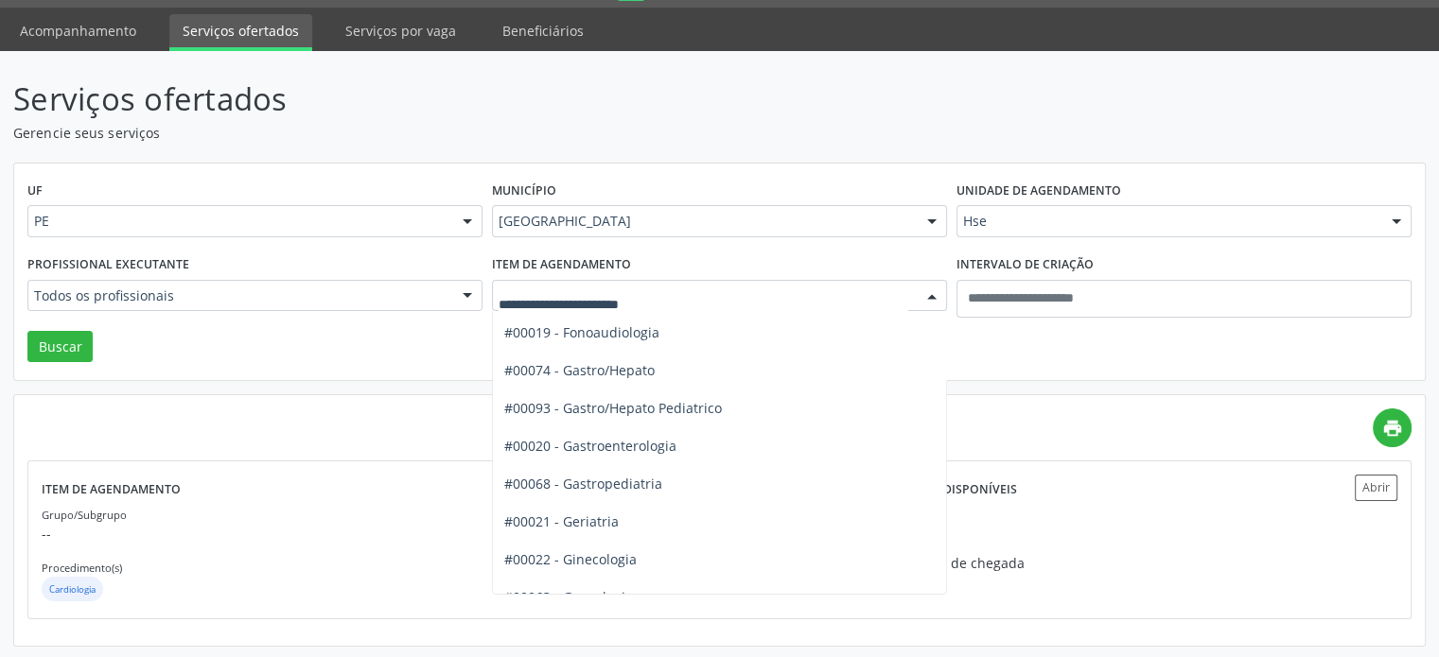
scroll to position [1135, 0]
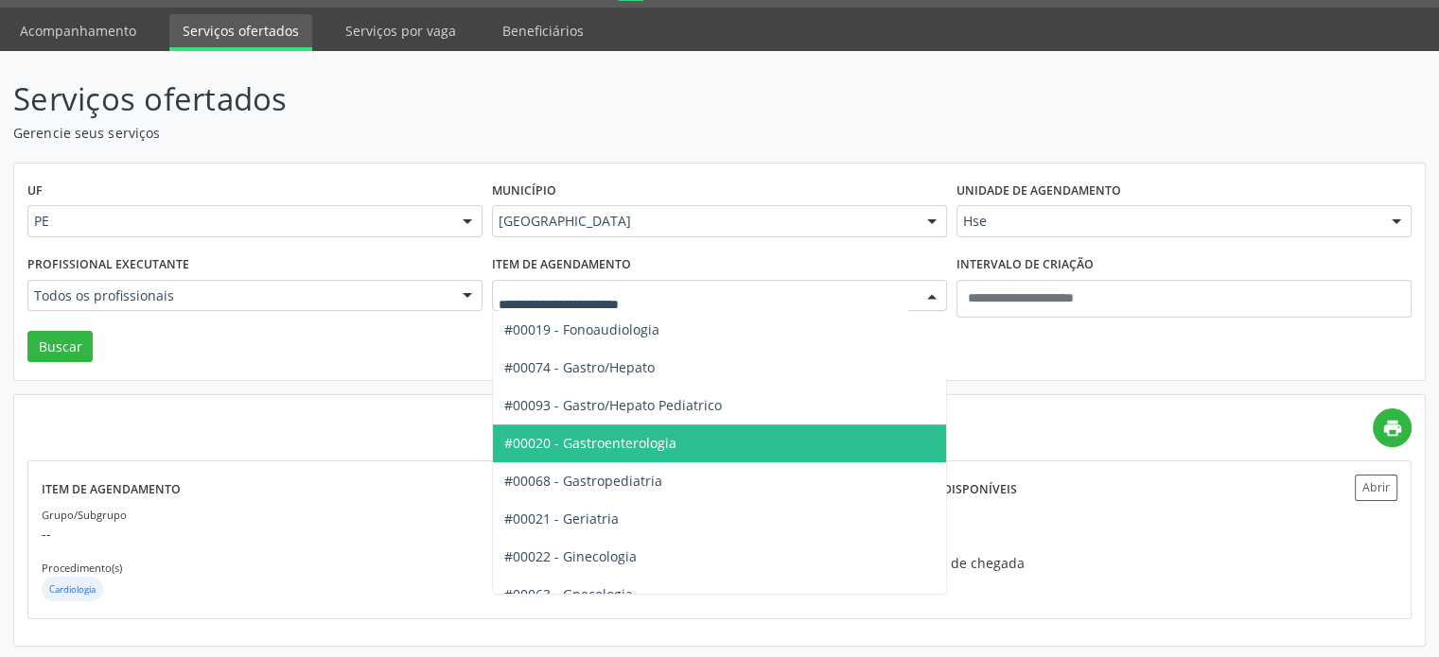
click at [717, 430] on span "#00020 - Gastroenterologia" at bounding box center [755, 444] width 524 height 38
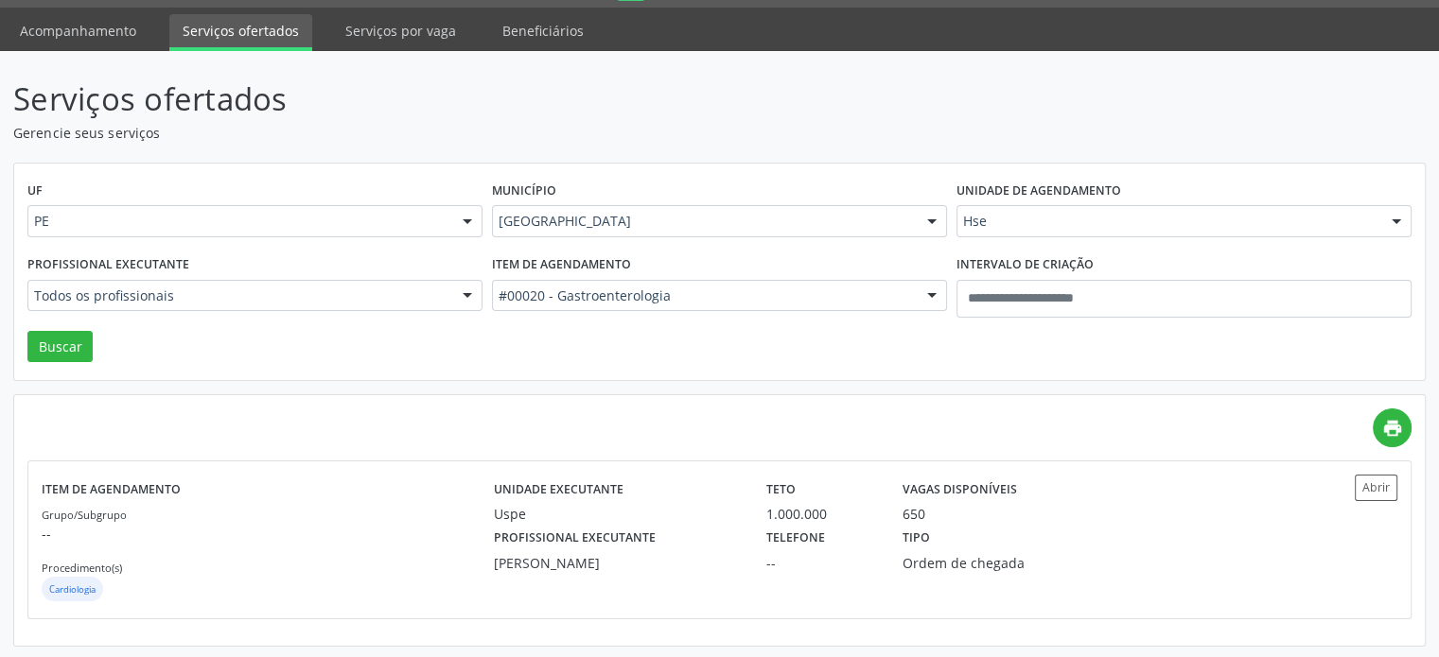
click at [20, 349] on div "UF PE PE Nenhum resultado encontrado para: " " Não há nenhuma opção para ser ex…" at bounding box center [719, 273] width 1410 height 218
click at [64, 349] on button "Buscar" at bounding box center [59, 347] width 65 height 32
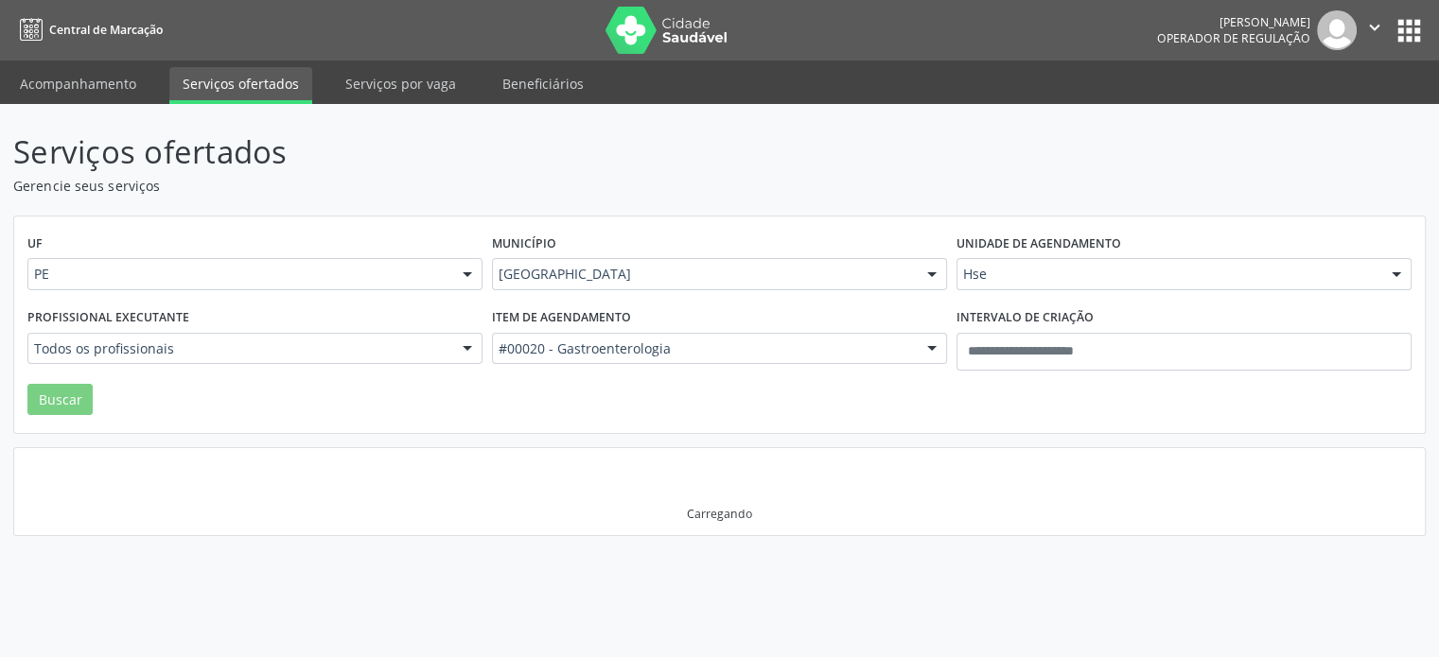
scroll to position [0, 0]
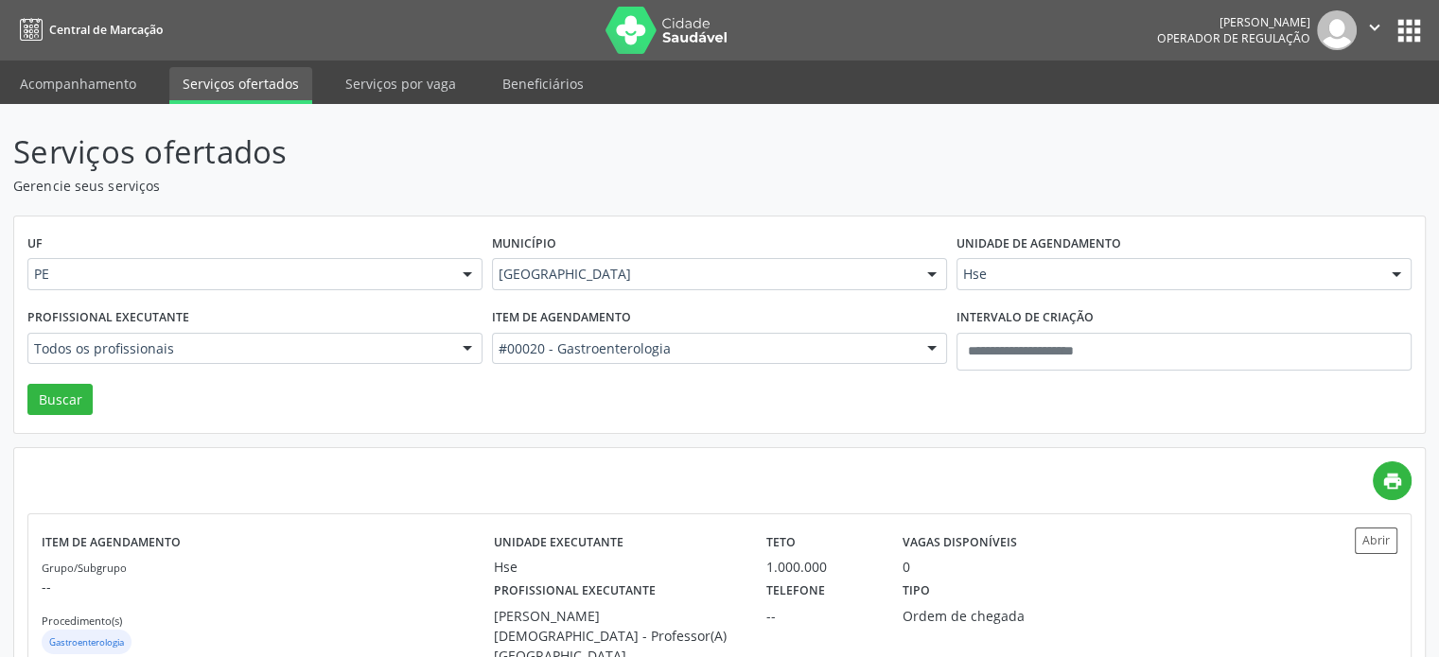
click at [144, 329] on label "Profissional executante" at bounding box center [108, 318] width 162 height 29
drag, startPoint x: 144, startPoint y: 332, endPoint x: 153, endPoint y: 342, distance: 14.1
click at [146, 336] on div "Todos os profissionais" at bounding box center [254, 349] width 455 height 32
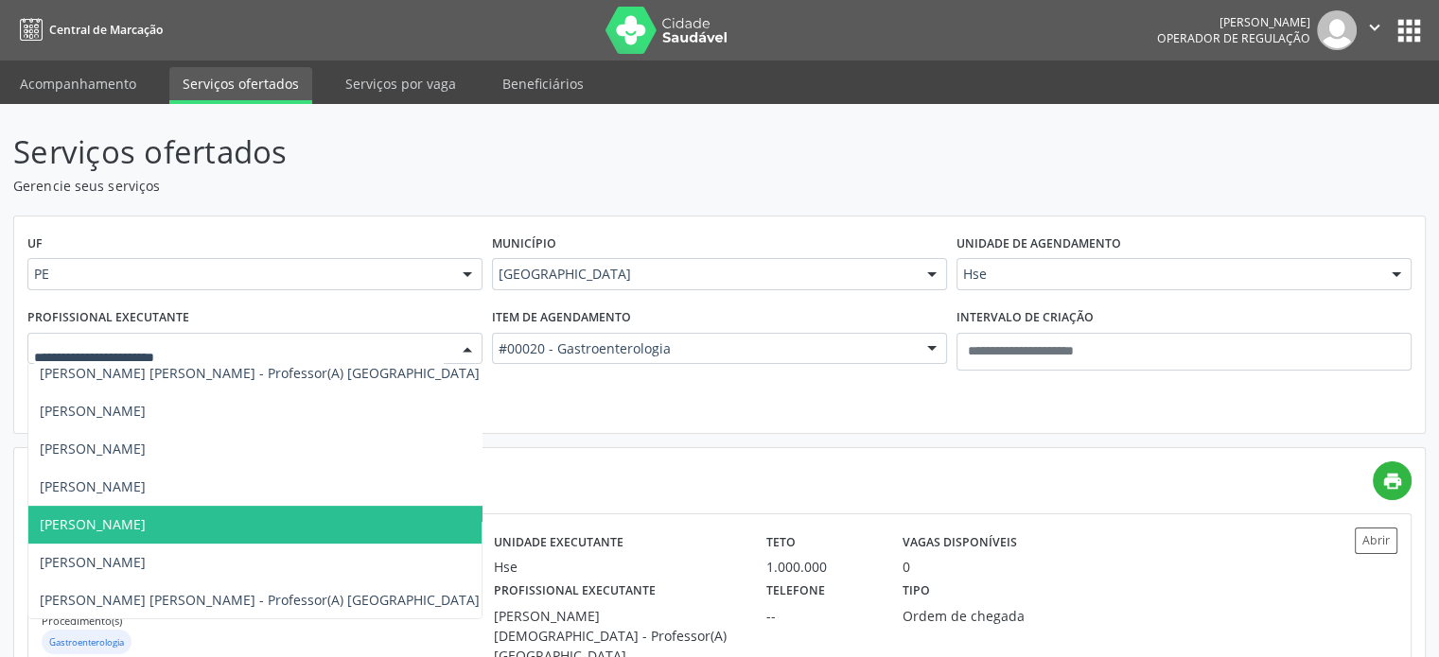
scroll to position [709, 0]
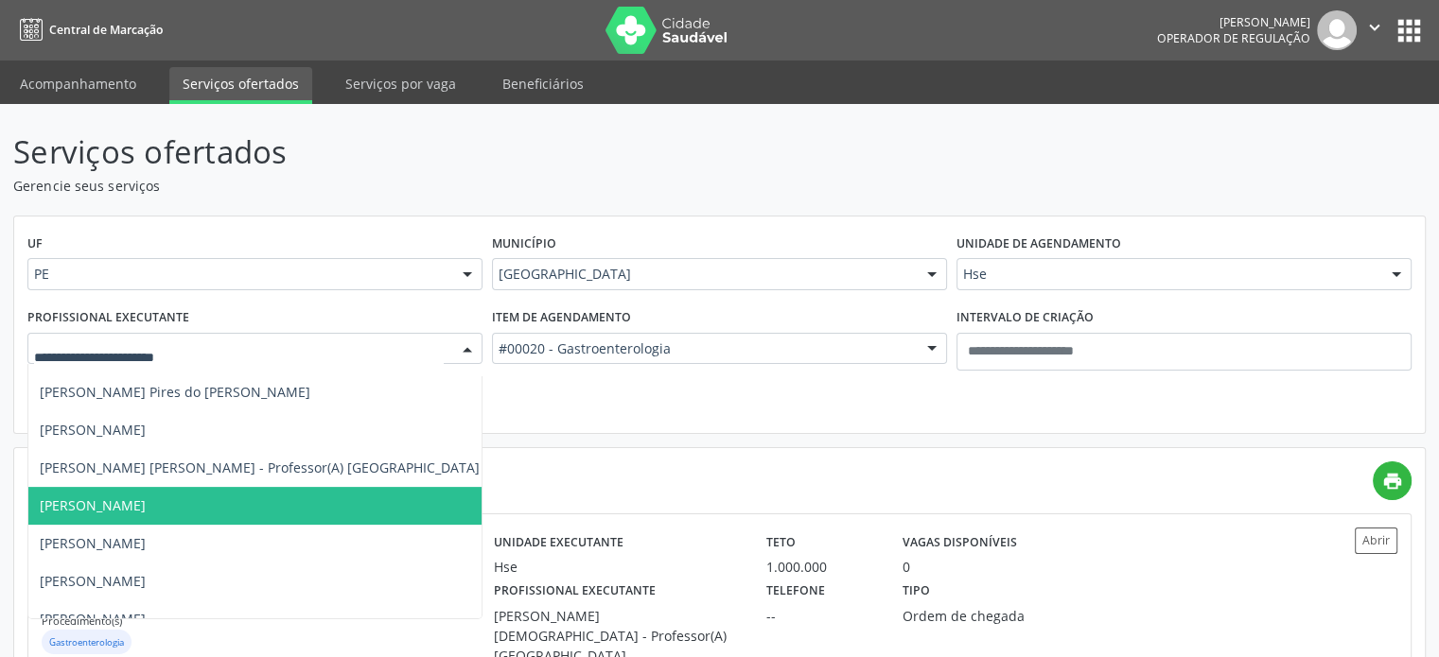
click at [310, 491] on span "Ana Catarina de Melo Rodrigues" at bounding box center [346, 506] width 637 height 38
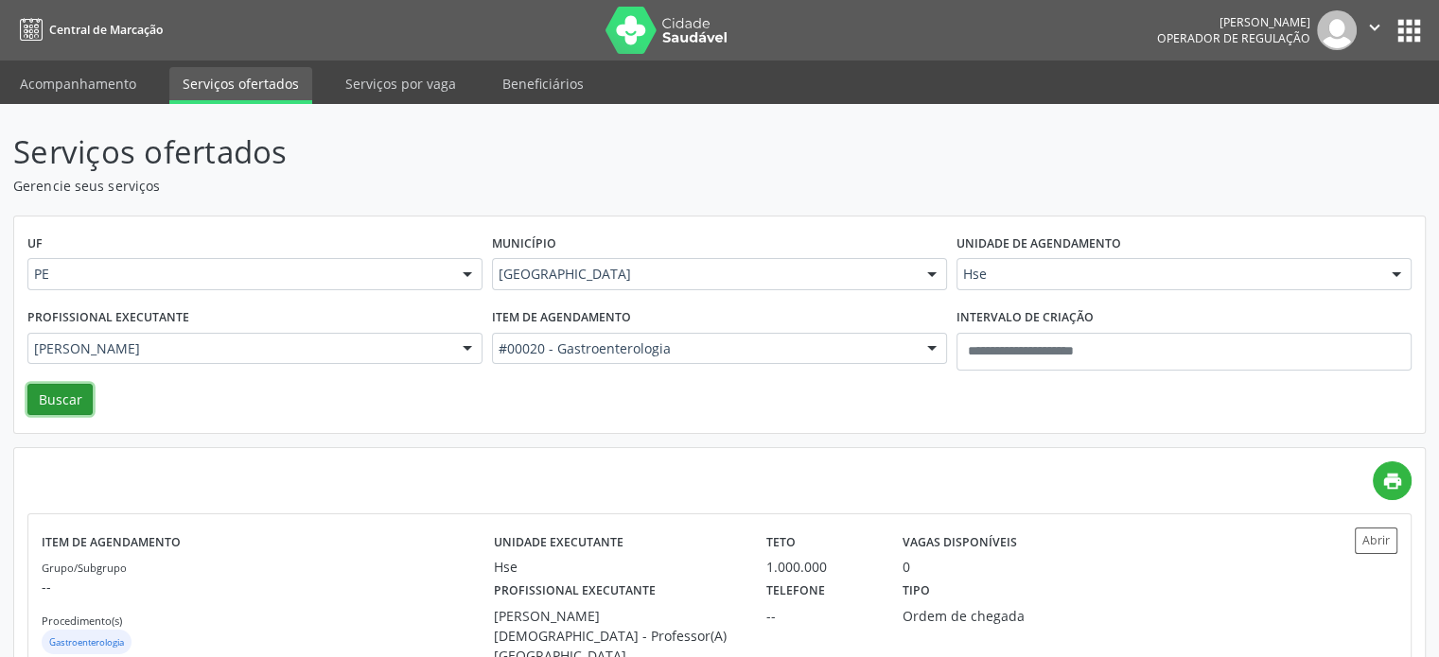
click at [76, 405] on button "Buscar" at bounding box center [59, 400] width 65 height 32
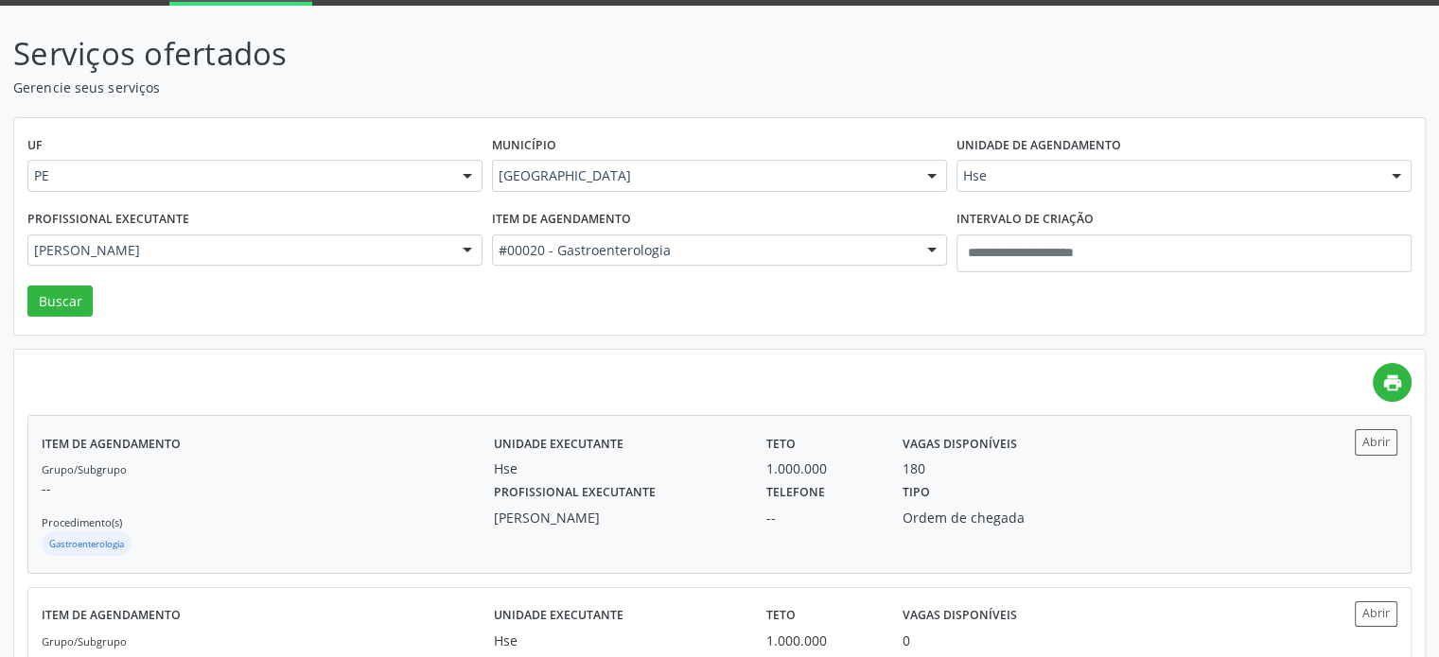
scroll to position [224, 0]
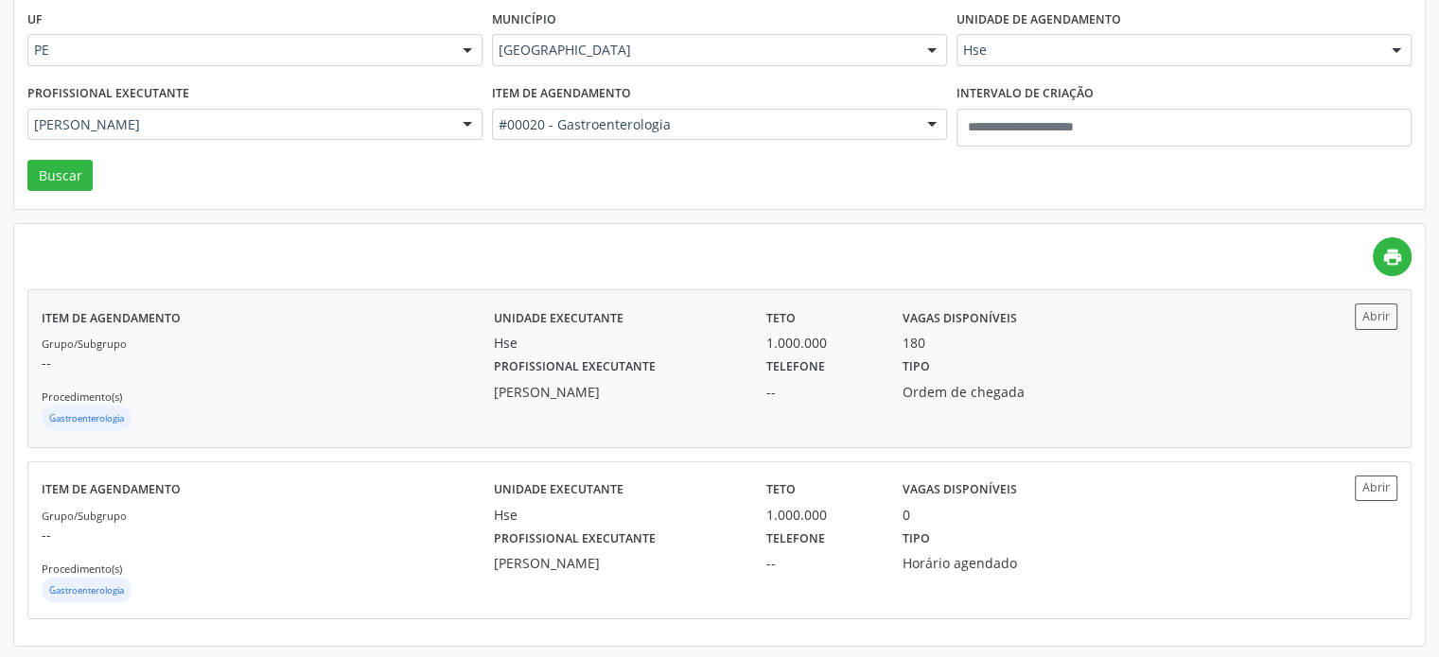
click at [742, 392] on div "Profissional executante Ana Catarina de Melo Rodrigues" at bounding box center [617, 377] width 272 height 49
click at [1291, 26] on div "Unidade de agendamento Hse Todos os estabelecimentos Alergoimuno W Antunes Ltda…" at bounding box center [1184, 43] width 464 height 74
click at [1285, 60] on div at bounding box center [1183, 50] width 455 height 32
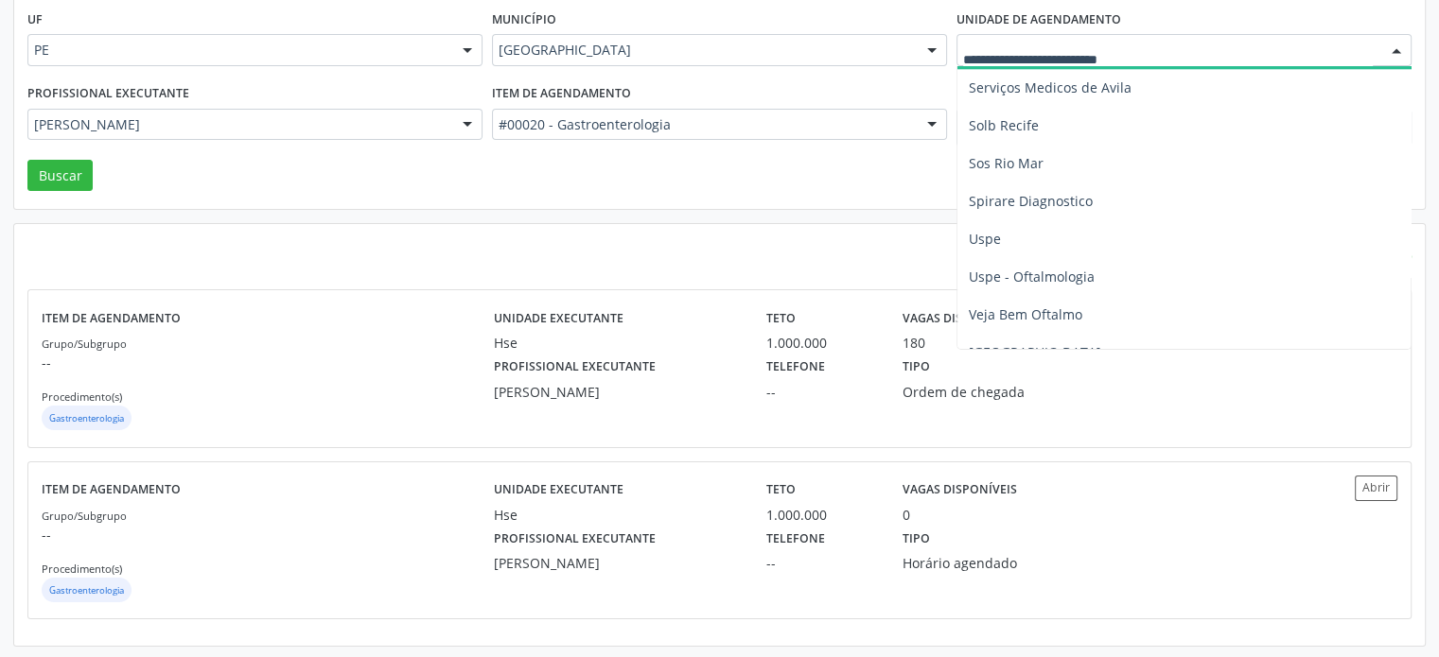
scroll to position [2251, 0]
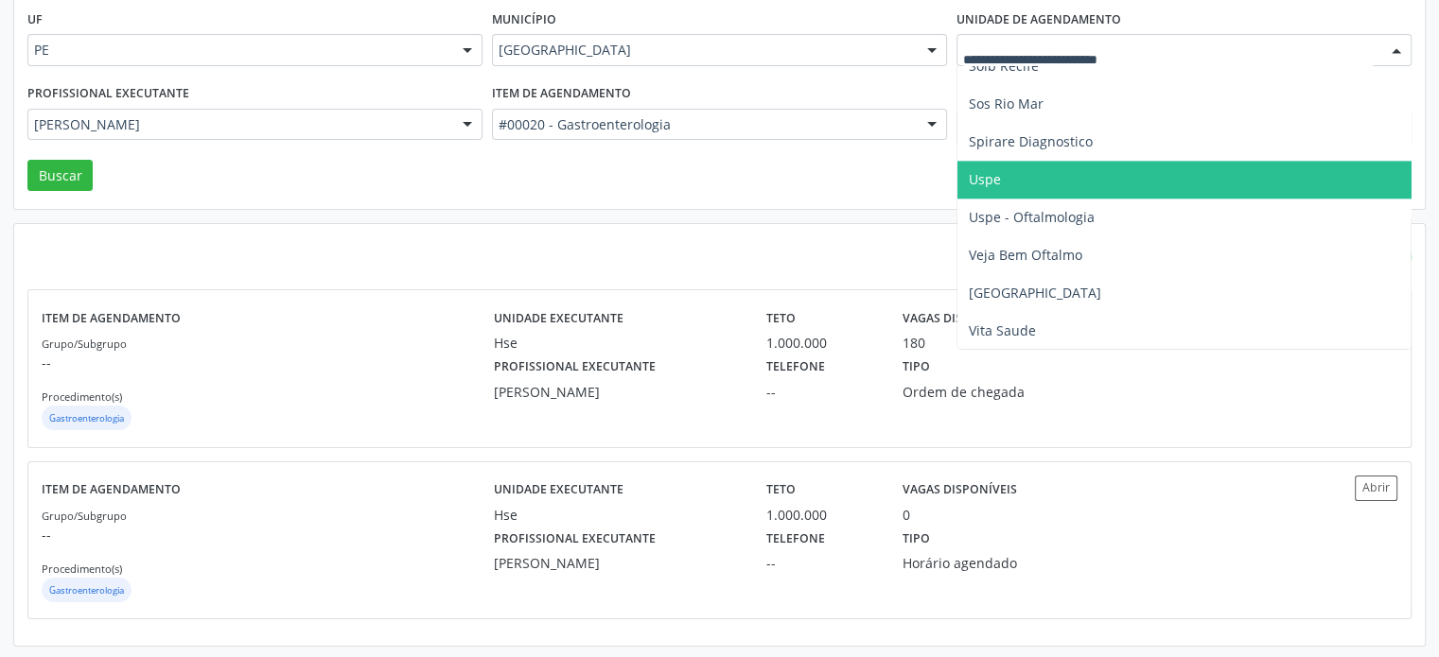
click at [1218, 175] on span "Uspe" at bounding box center [1194, 180] width 474 height 38
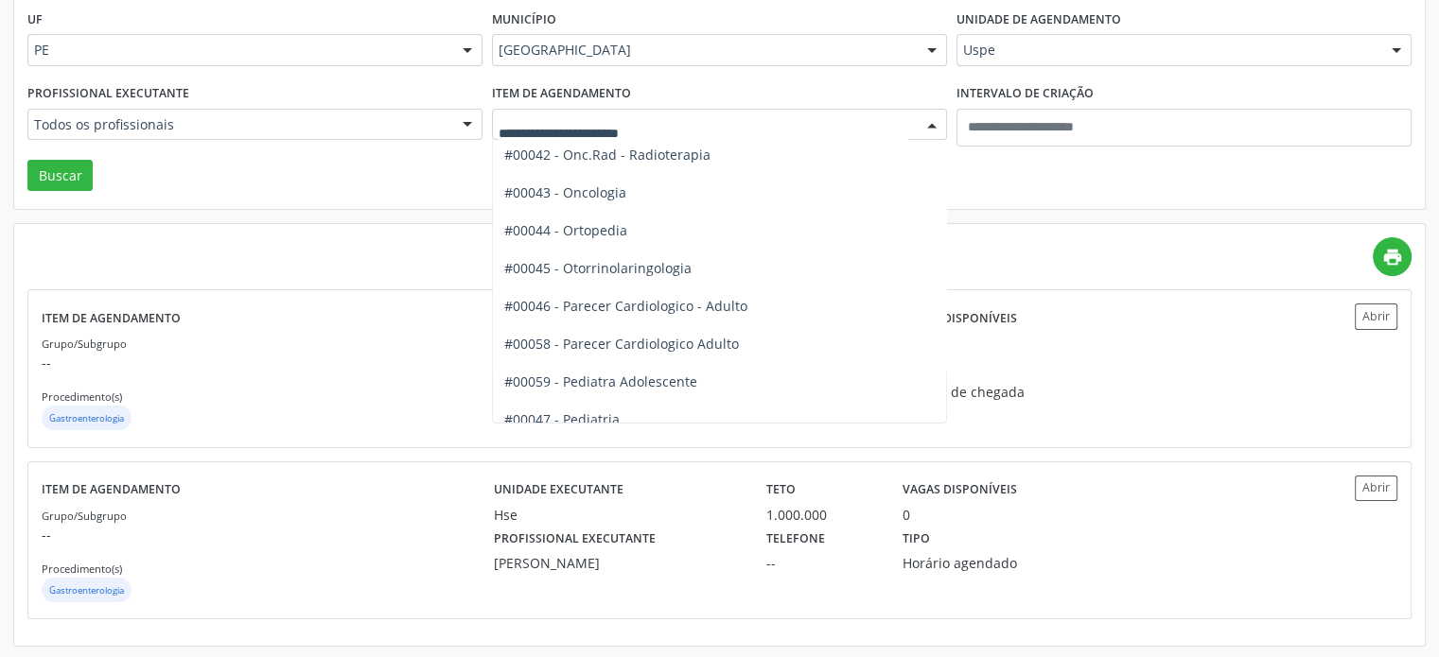
scroll to position [2648, 0]
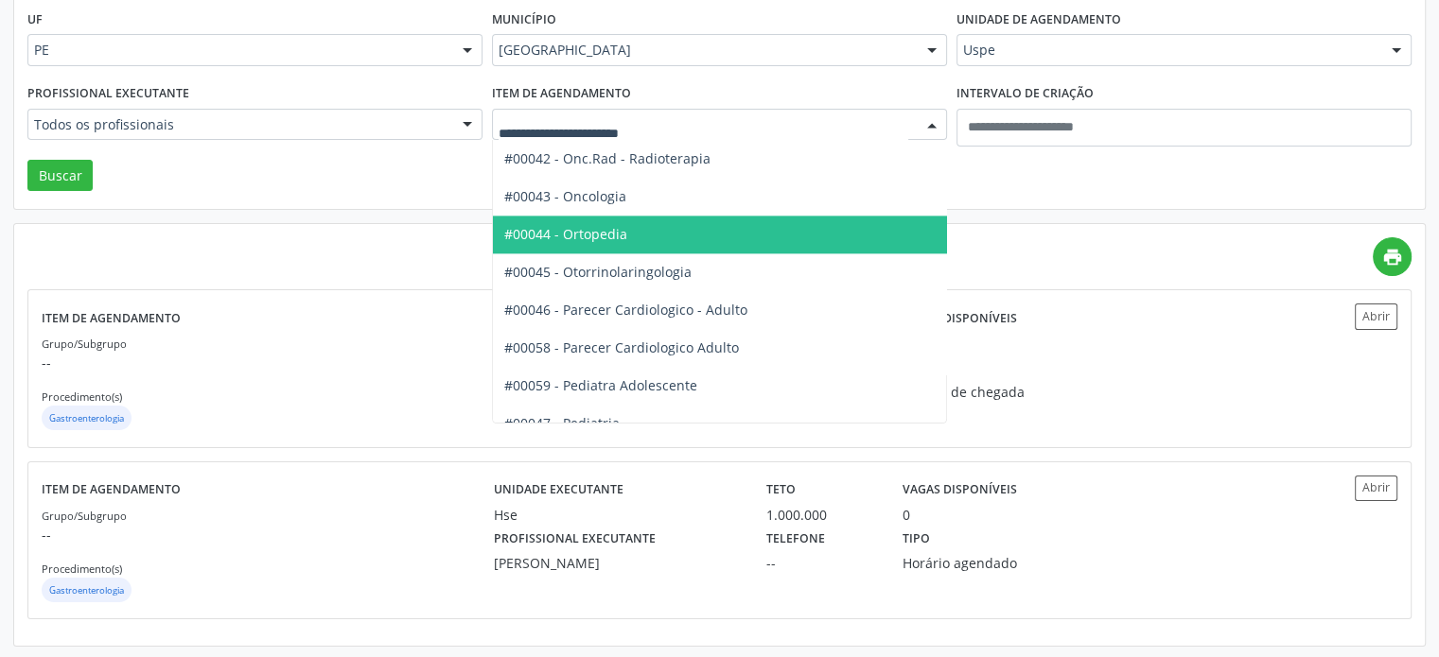
click at [726, 240] on span "#00044 - Ortopedia" at bounding box center [755, 235] width 524 height 38
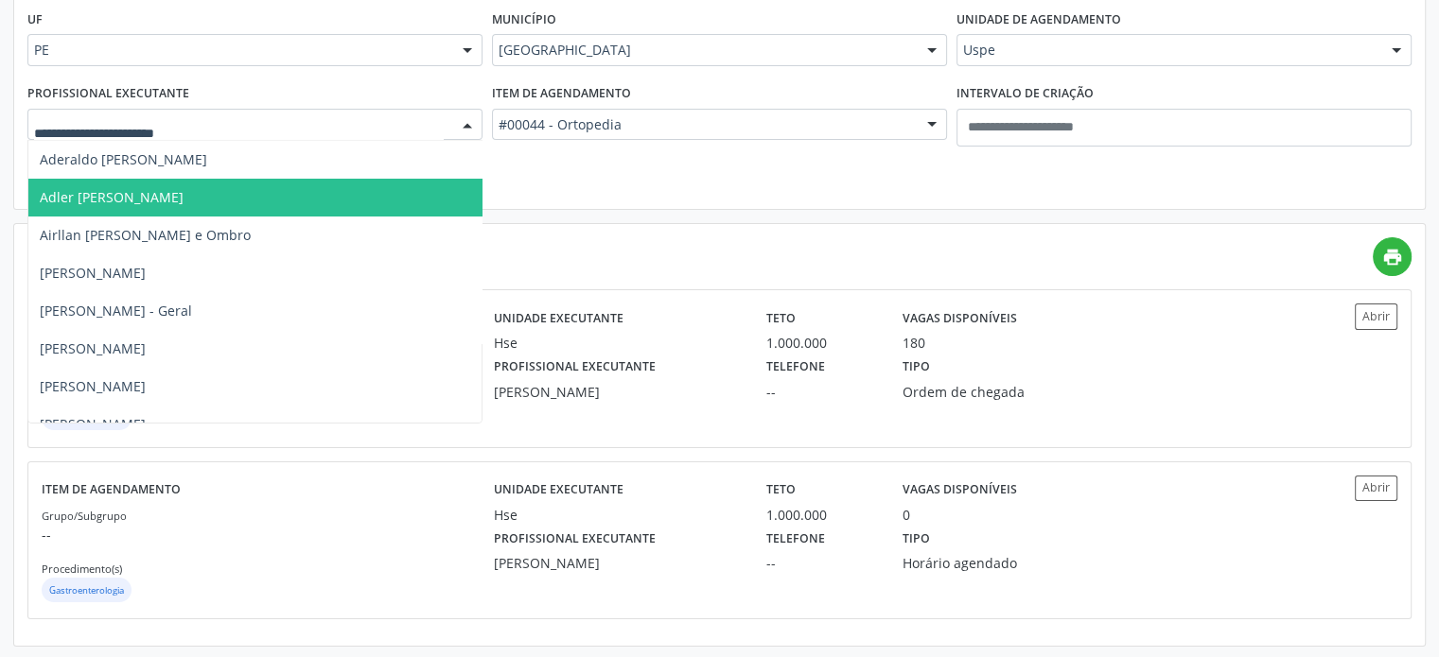
scroll to position [95, 0]
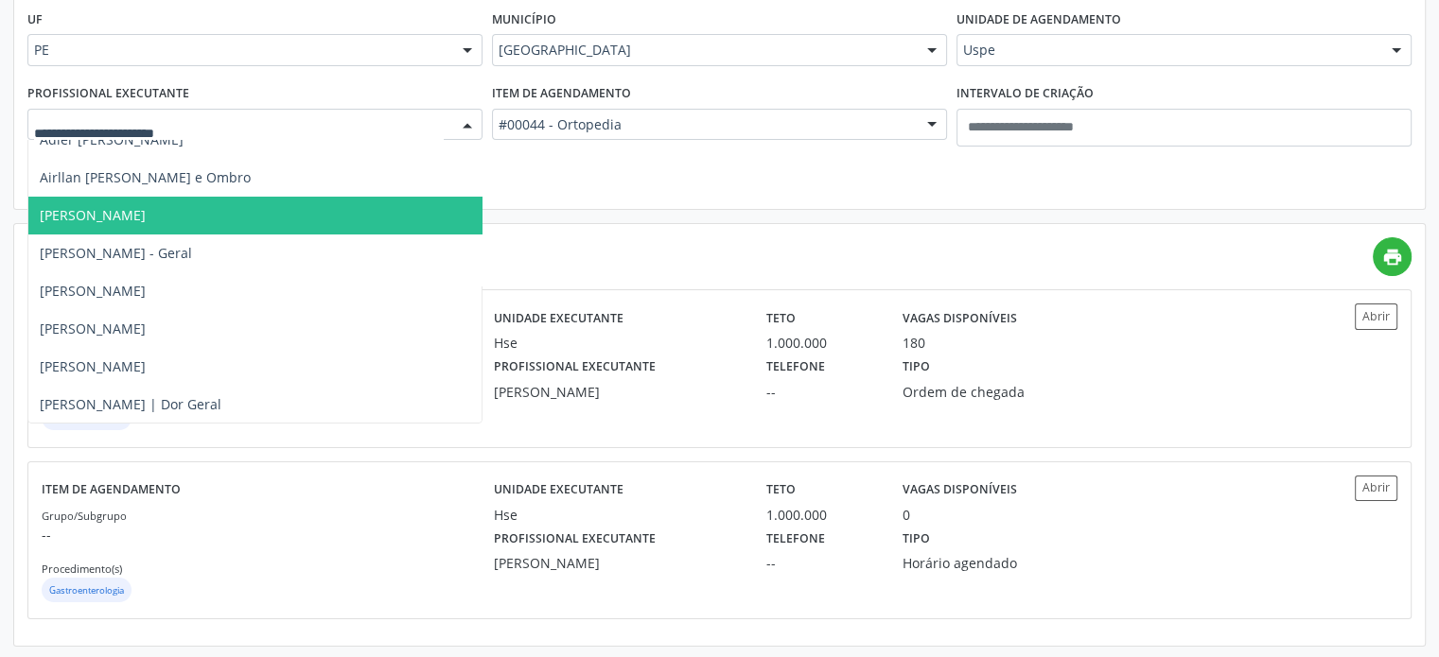
click at [146, 206] on span "Alexandre Jose Pereira de Lima - Ombro" at bounding box center [93, 215] width 106 height 18
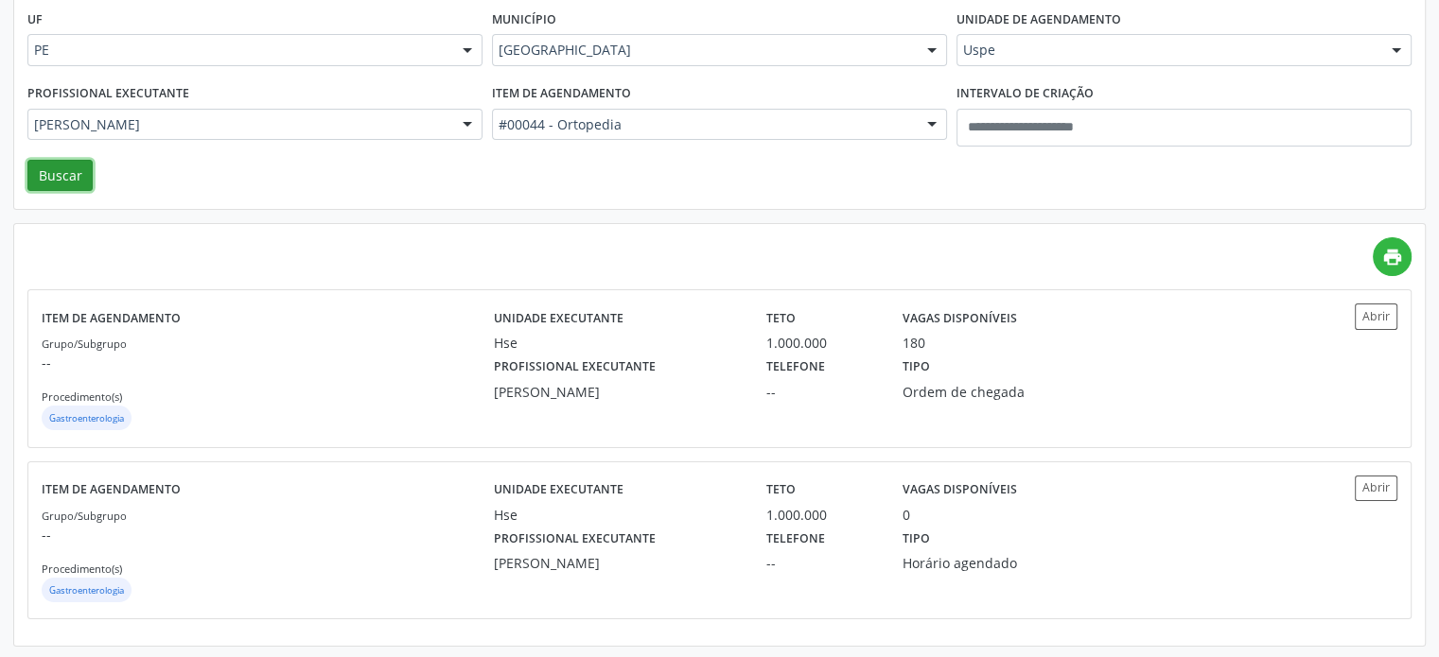
click at [73, 176] on button "Buscar" at bounding box center [59, 176] width 65 height 32
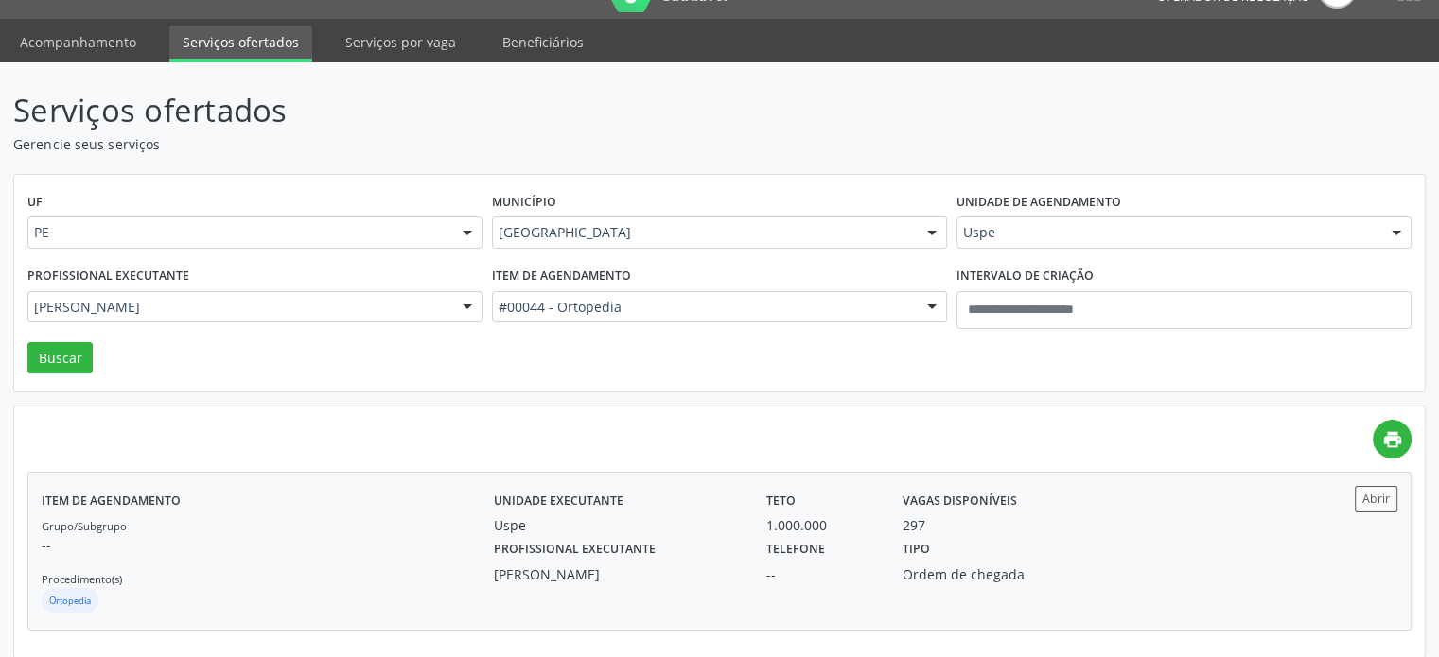
scroll to position [53, 0]
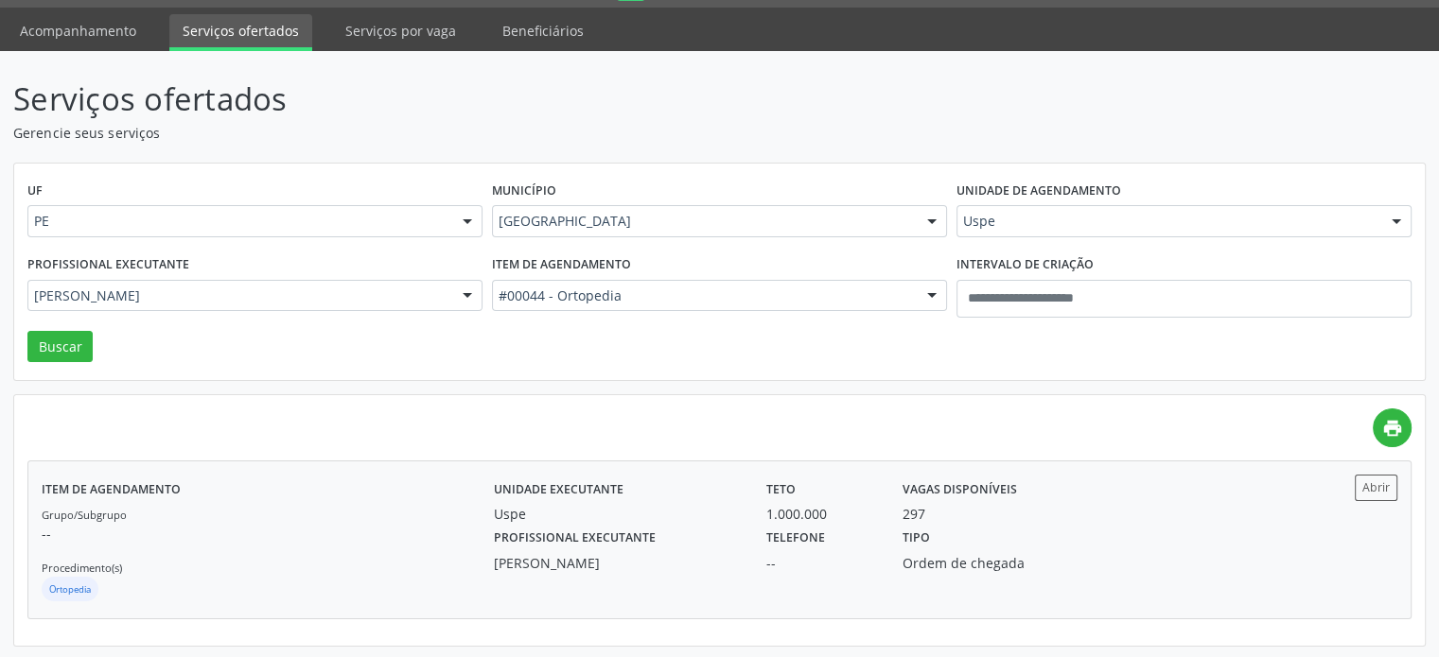
click at [833, 525] on div "Telefone --" at bounding box center [821, 548] width 136 height 49
drag, startPoint x: 872, startPoint y: 283, endPoint x: 834, endPoint y: 298, distance: 40.7
click at [858, 290] on div "#00044 - Ortopedia" at bounding box center [719, 296] width 455 height 32
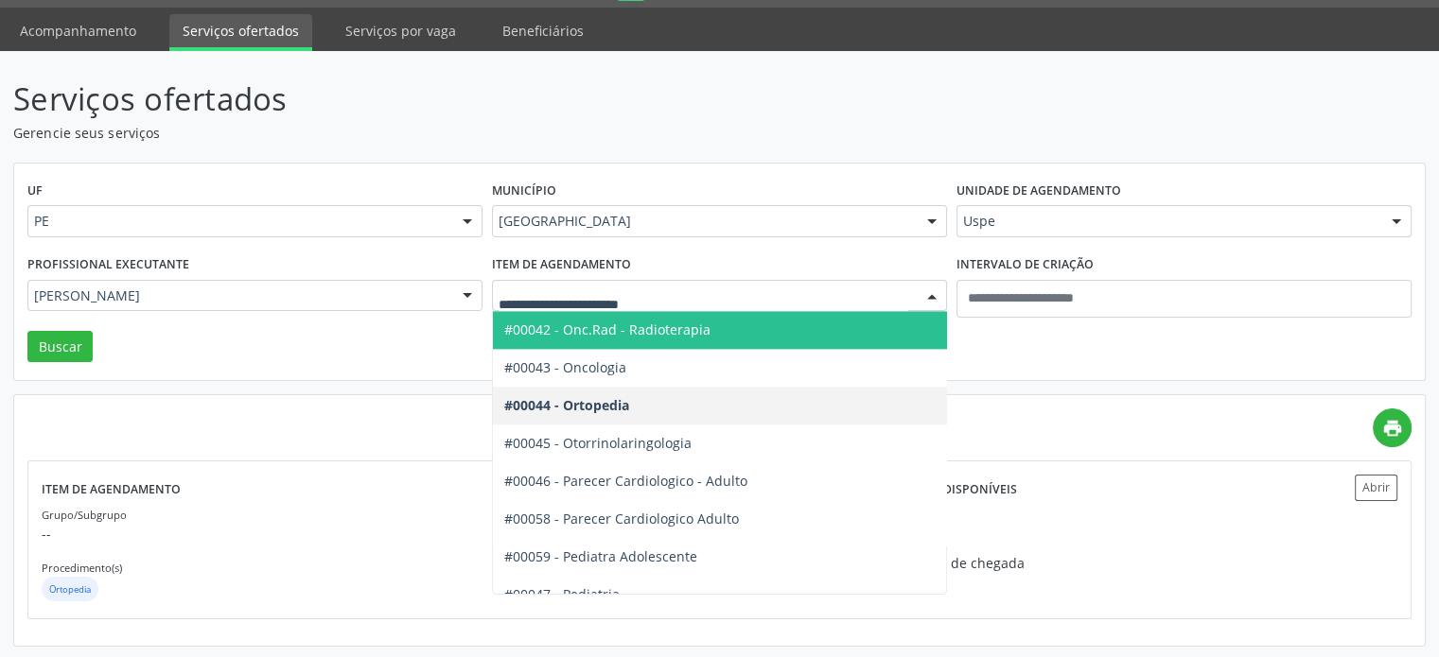
click at [751, 144] on div "Serviços ofertados Gerencie seus serviços UF PE PE Nenhum resultado encontrado …" at bounding box center [719, 361] width 1412 height 571
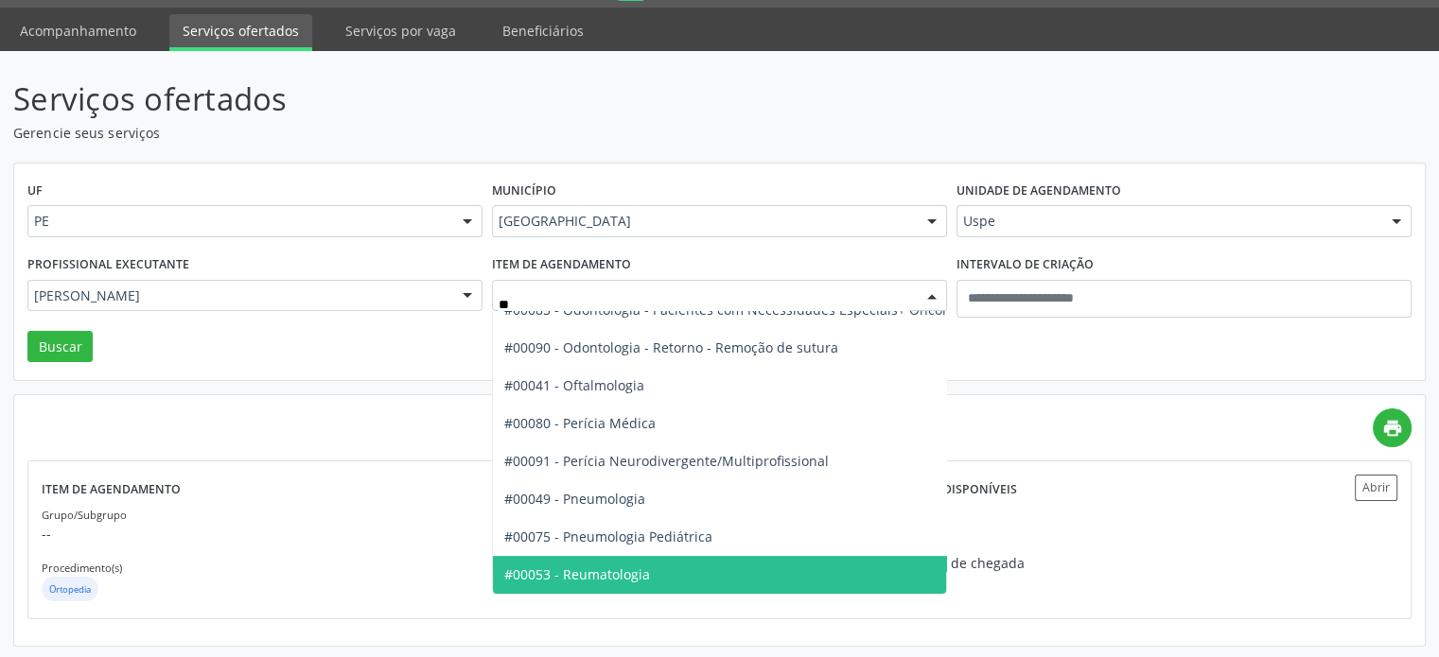
scroll to position [0, 0]
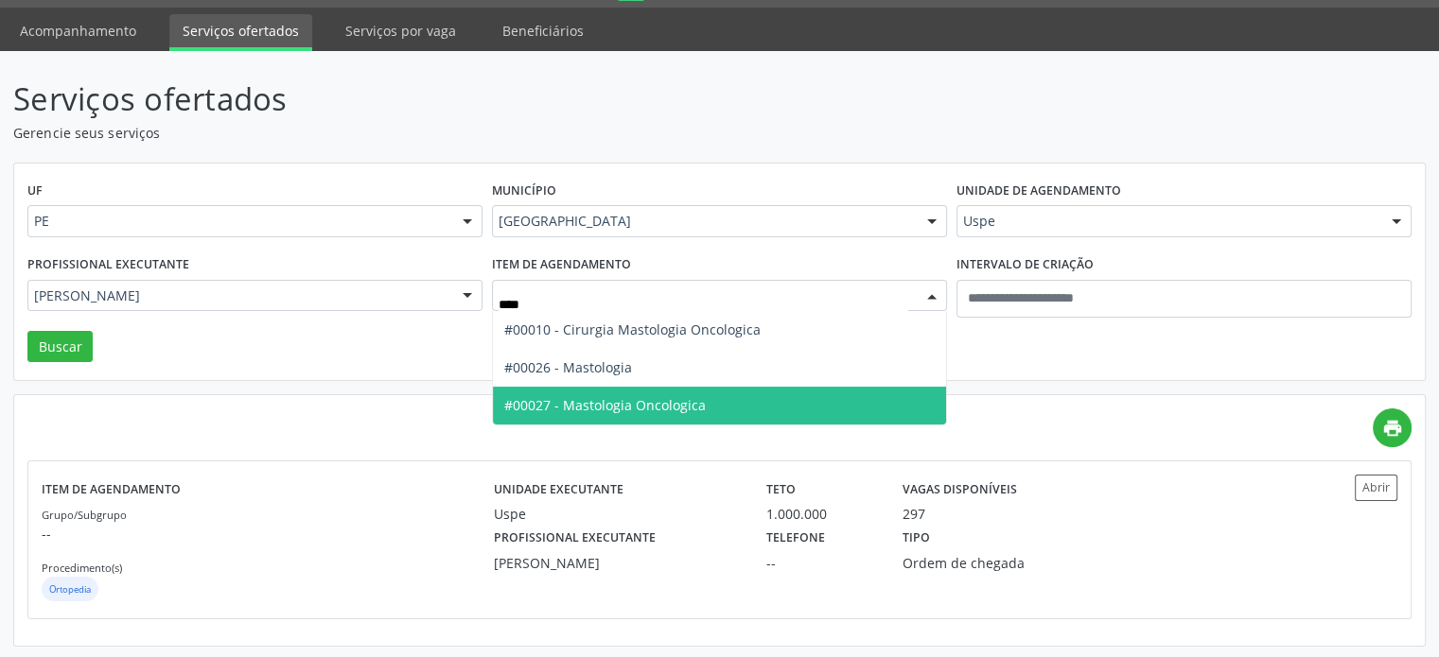
type input "*****"
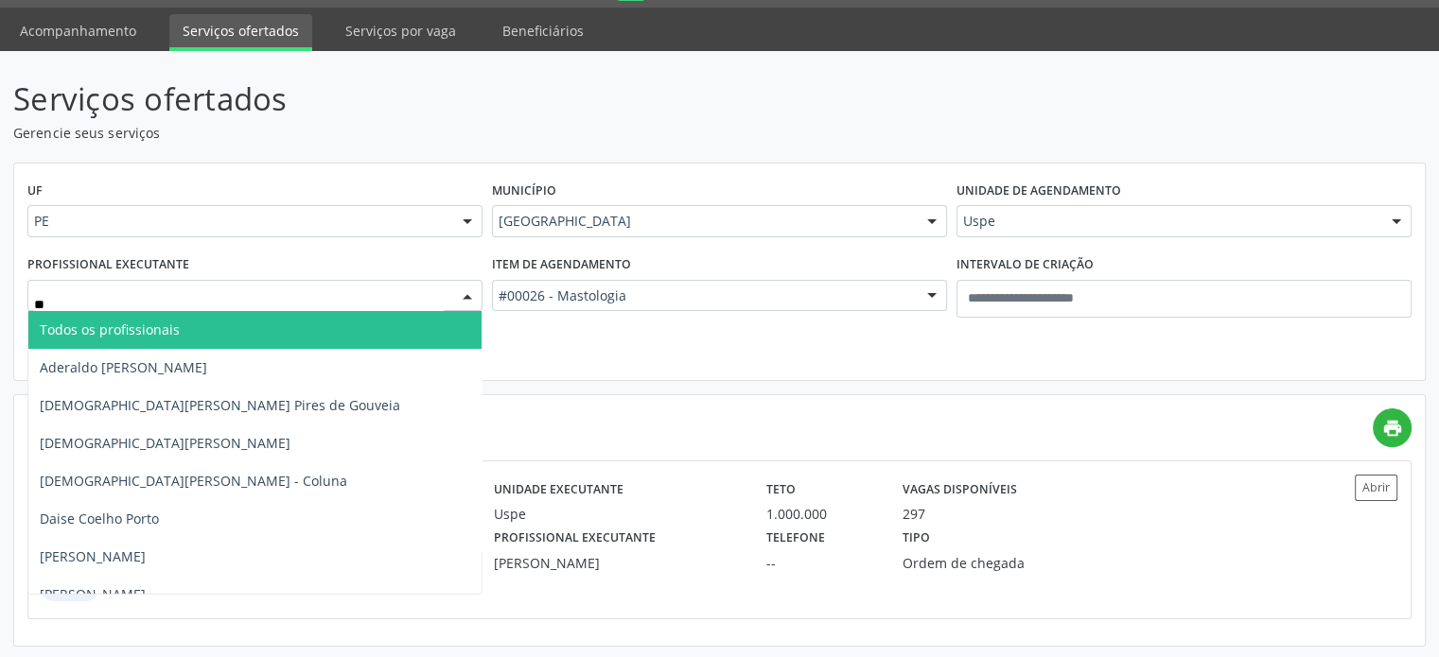
type input "*"
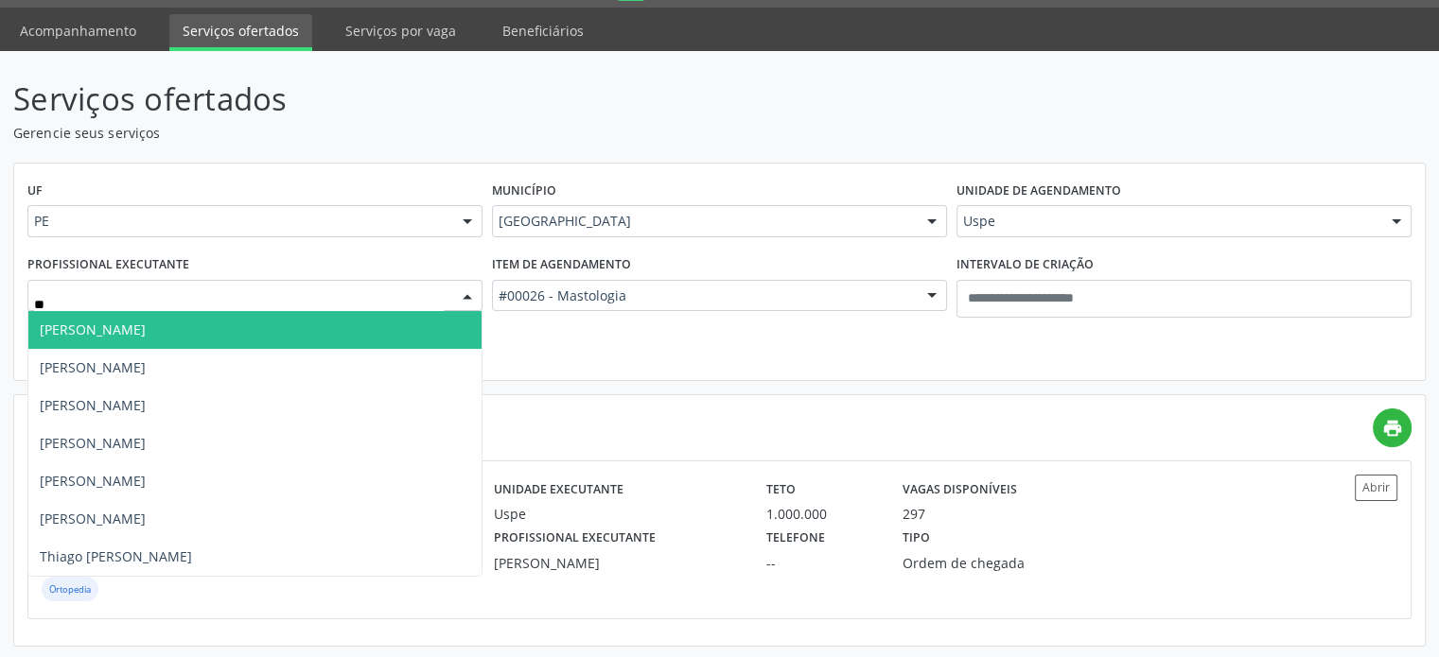
type input "*"
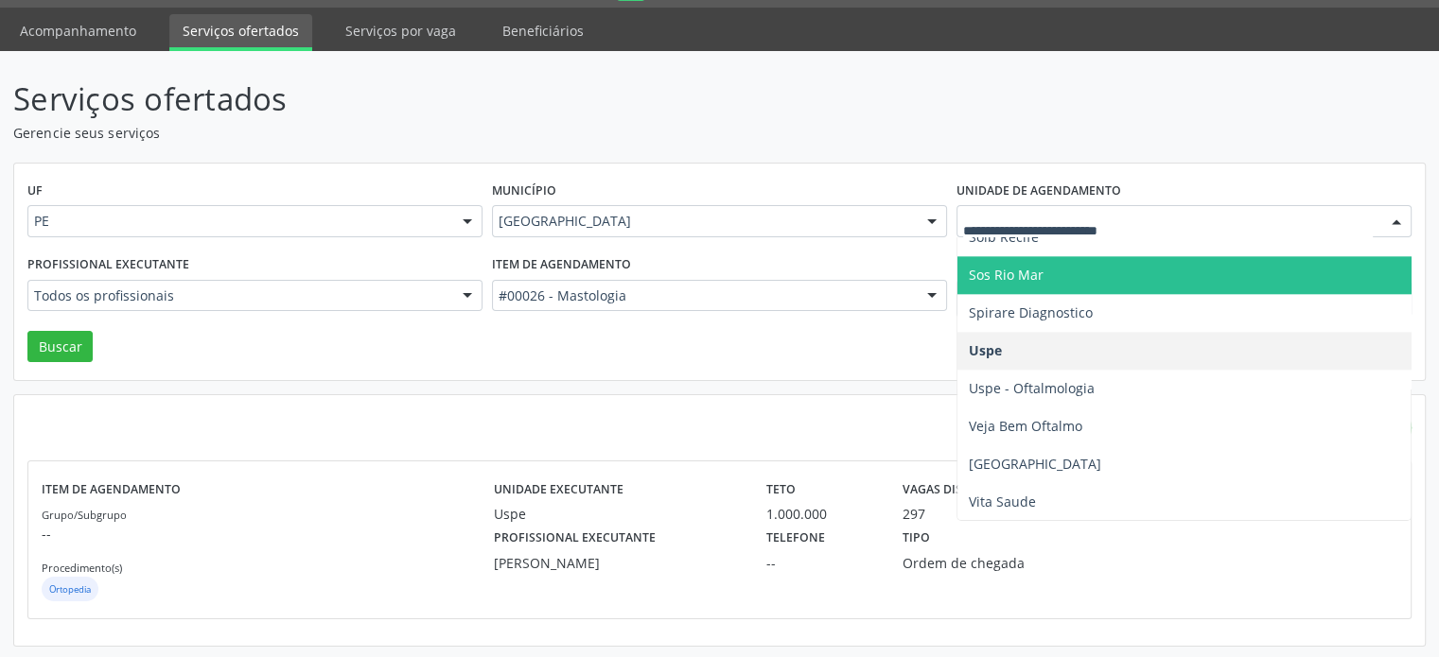
drag, startPoint x: 745, startPoint y: 187, endPoint x: 739, endPoint y: 239, distance: 52.4
click at [748, 194] on div "Município Recife Todas as cidades Abreu e Lima Afogados da Ingazeira Araripina …" at bounding box center [719, 214] width 464 height 74
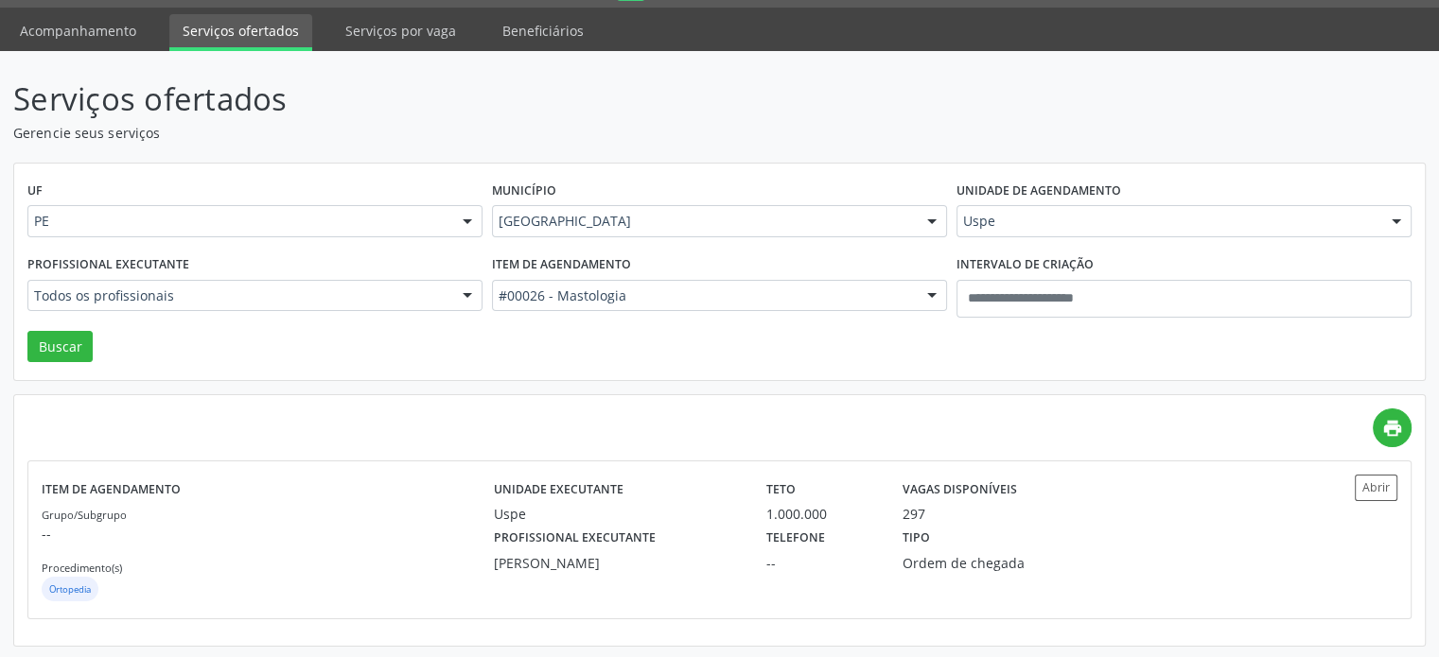
click at [739, 239] on div "Município Recife Todas as cidades Abreu e Lima Afogados da Ingazeira Araripina …" at bounding box center [719, 214] width 464 height 74
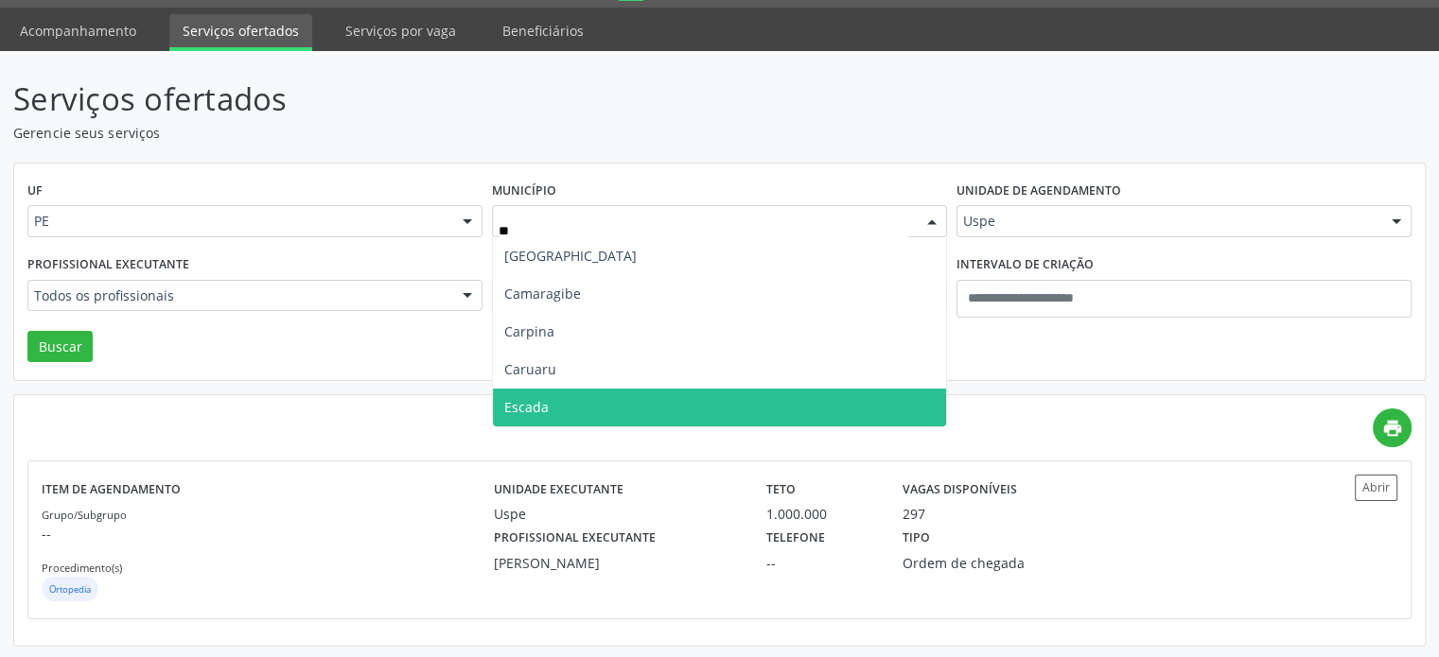
type input "***"
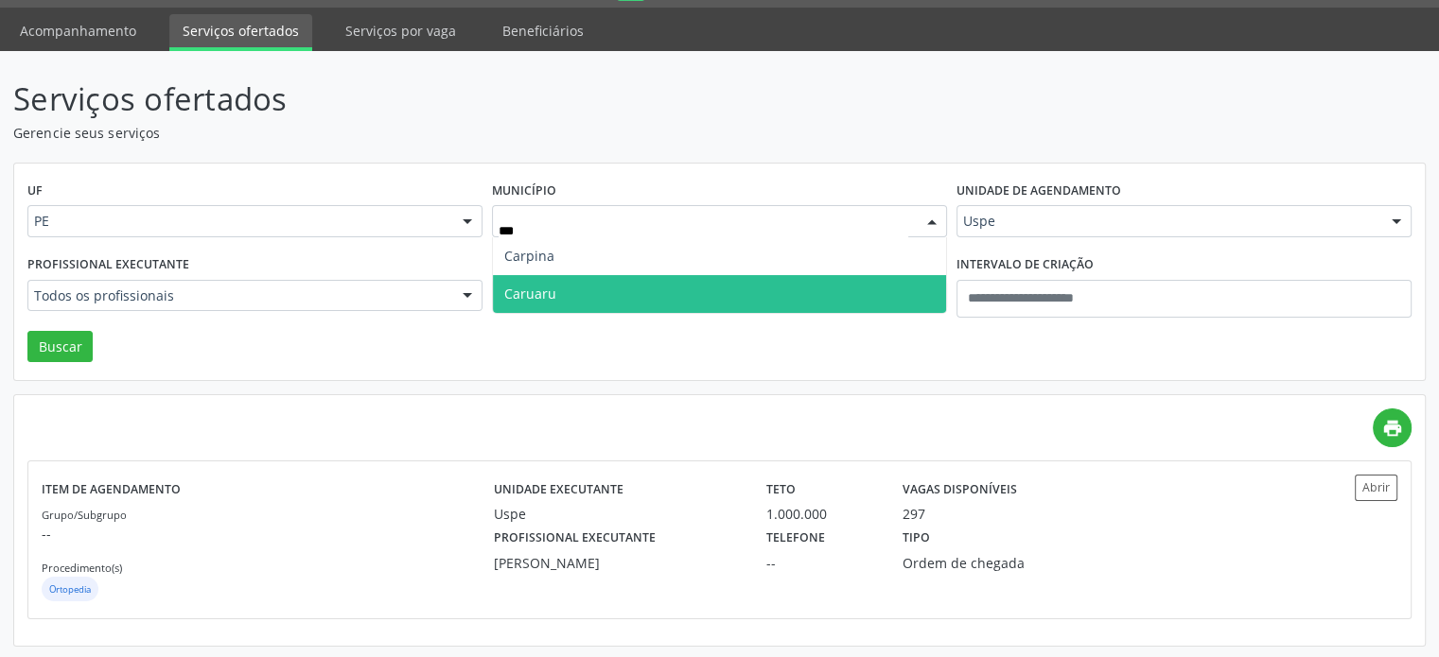
click at [677, 290] on span "Caruaru" at bounding box center [719, 294] width 453 height 38
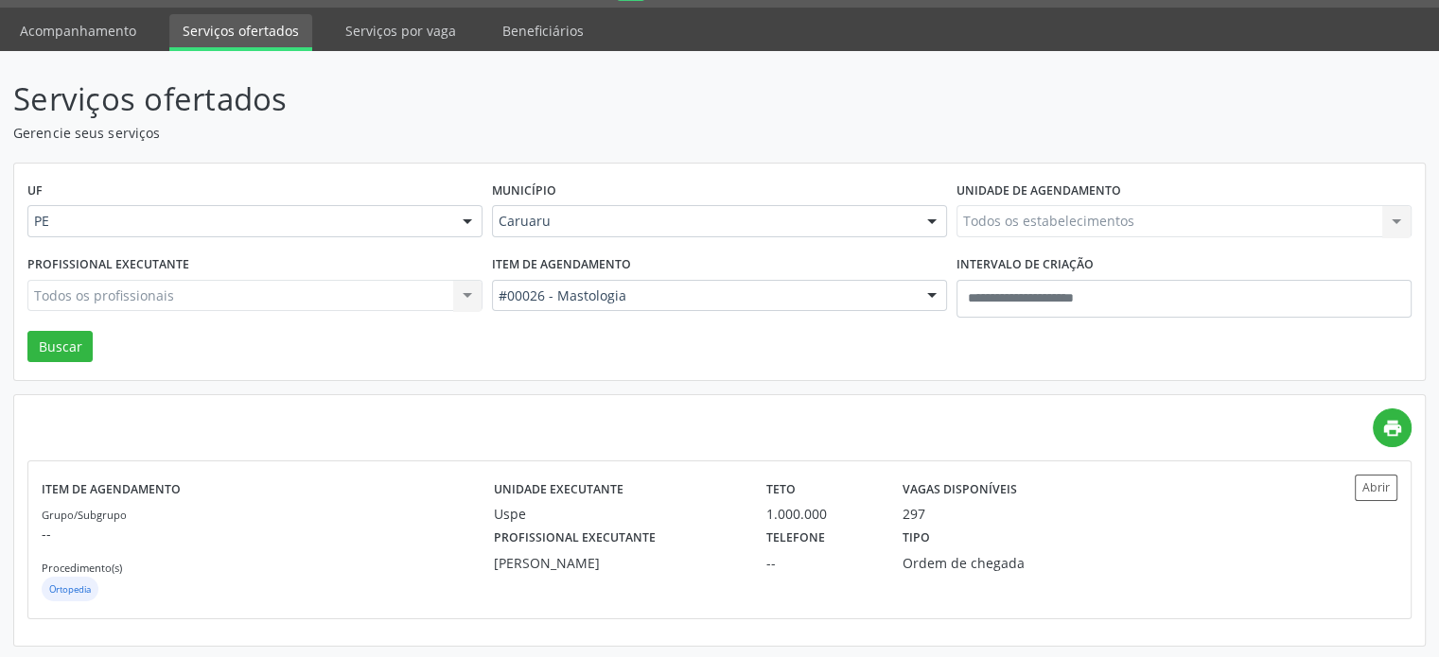
click at [952, 218] on div "Unidade de agendamento Todos os estabelecimentos Todos os estabelecimentos Aler…" at bounding box center [1184, 214] width 464 height 74
click at [984, 213] on div "Todos os estabelecimentos Todos os estabelecimentos Alergoimuno W Antunes Ltda …" at bounding box center [1183, 221] width 455 height 32
drag, startPoint x: 981, startPoint y: 215, endPoint x: 1041, endPoint y: 240, distance: 65.7
click at [988, 219] on div "Todos os estabelecimentos Todos os estabelecimentos Alergoimuno W Antunes Ltda …" at bounding box center [1183, 221] width 455 height 32
click at [1090, 237] on div "Unidade de agendamento Todos os estabelecimentos Todos os estabelecimentos Agen…" at bounding box center [1184, 214] width 464 height 74
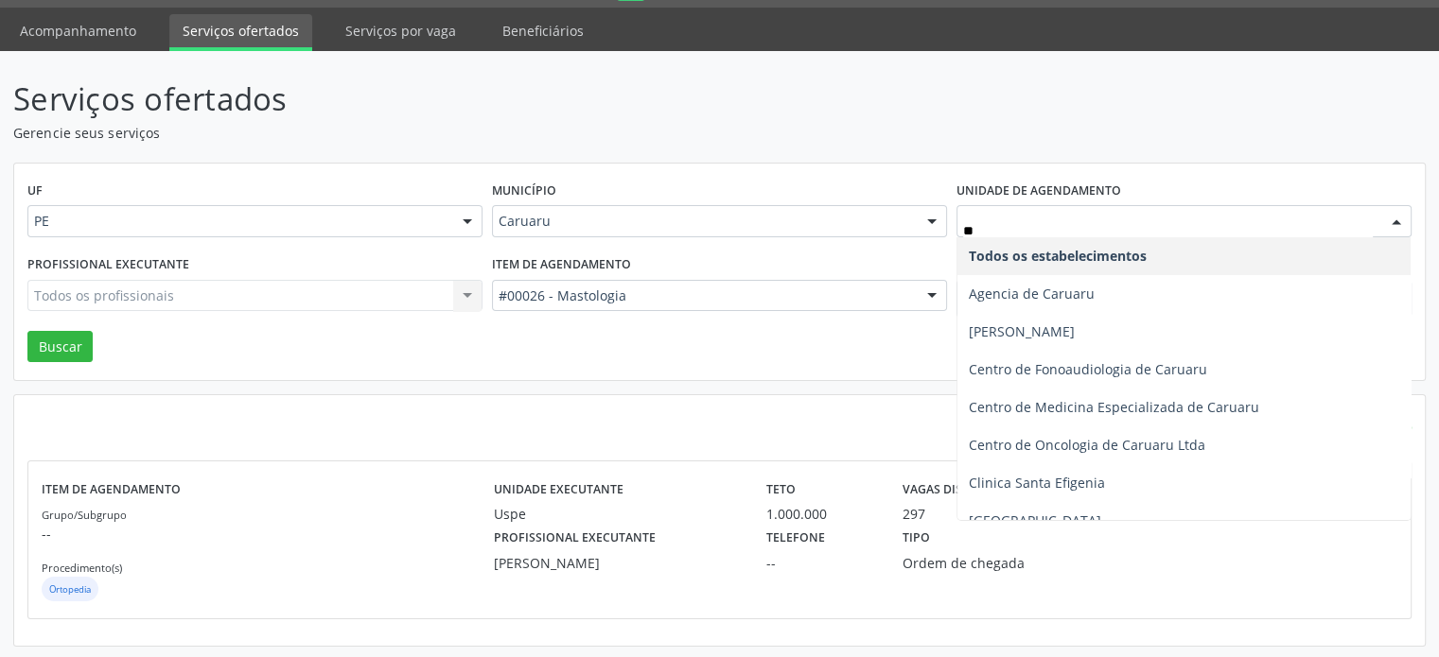
type input "***"
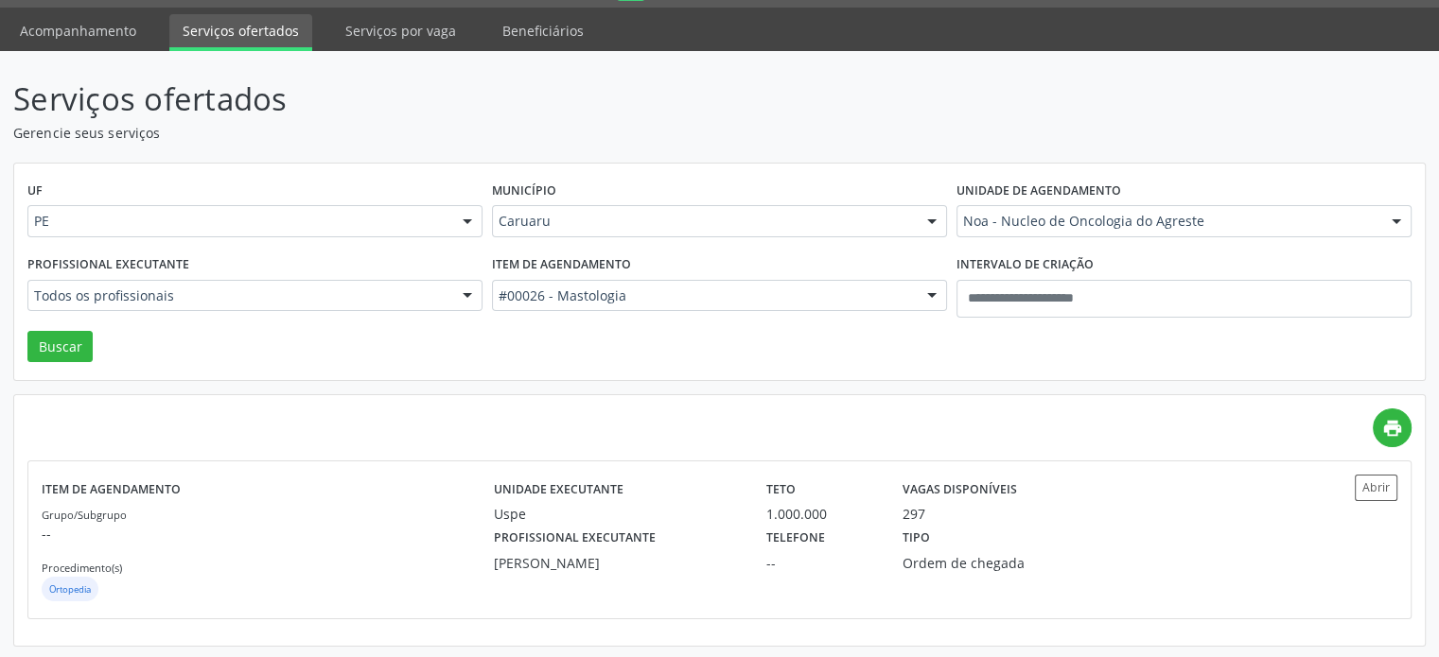
click at [428, 311] on div "Profissional executante Todos os profissionais Todos os profissionais Alexandre…" at bounding box center [255, 291] width 464 height 80
click at [401, 280] on div "Todos os profissionais" at bounding box center [254, 296] width 455 height 32
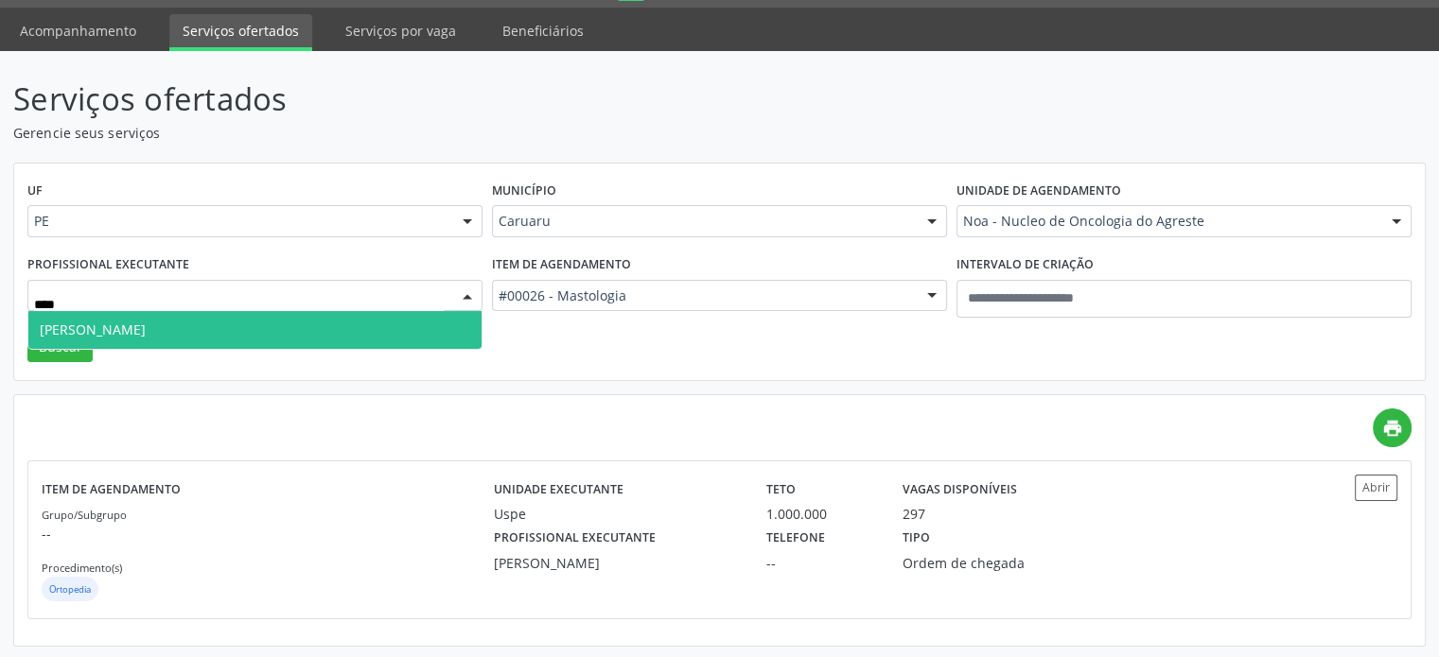
type input "*****"
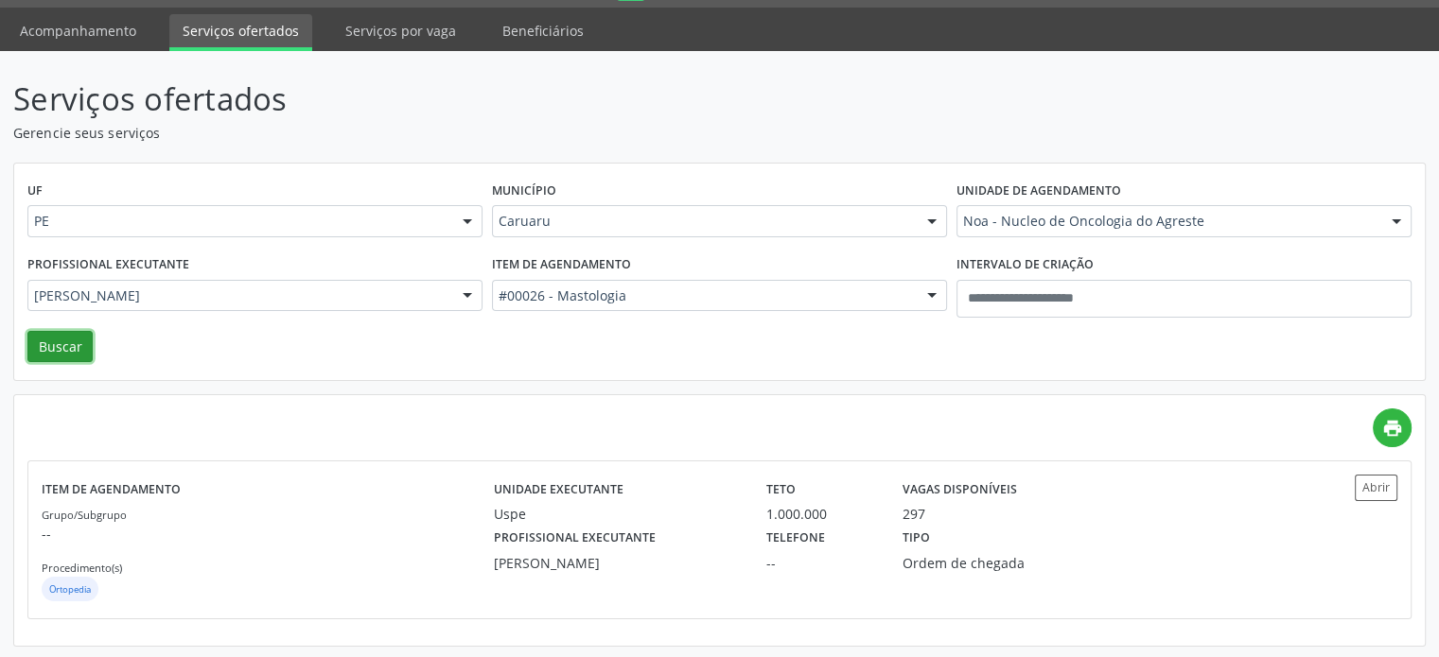
click at [50, 353] on button "Buscar" at bounding box center [59, 347] width 65 height 32
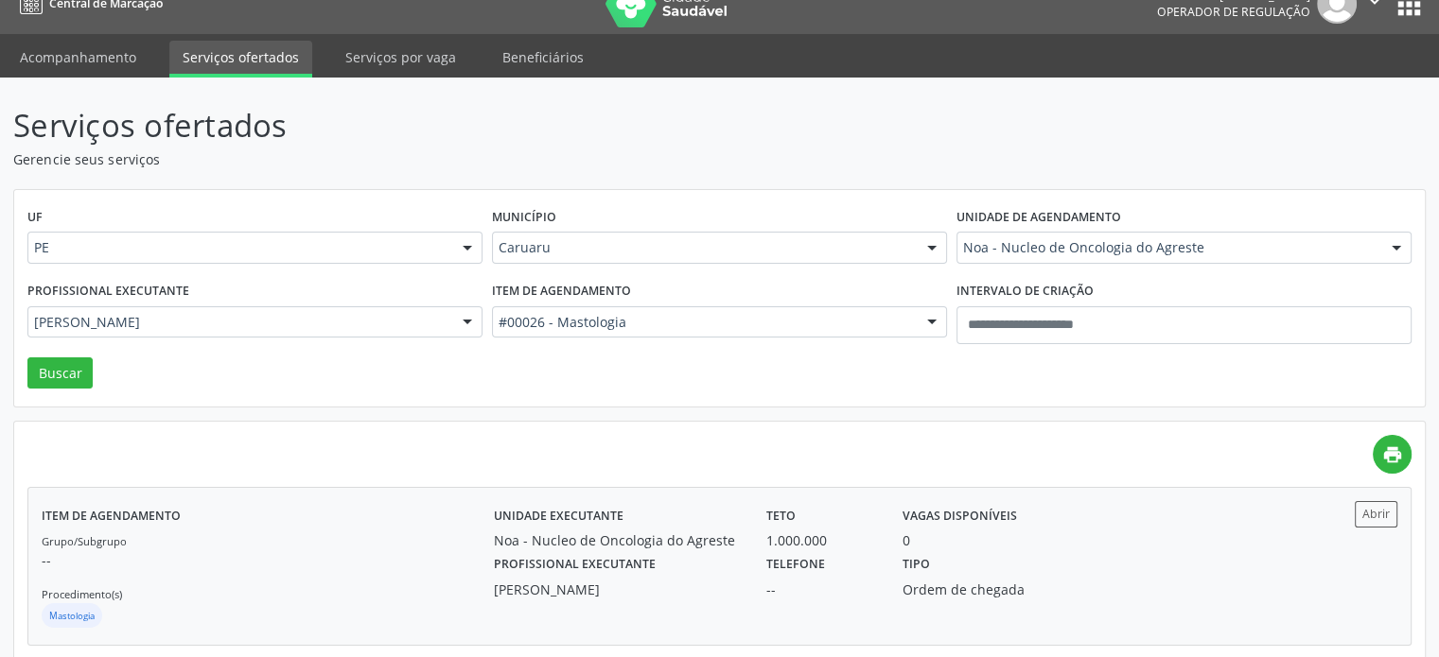
scroll to position [53, 0]
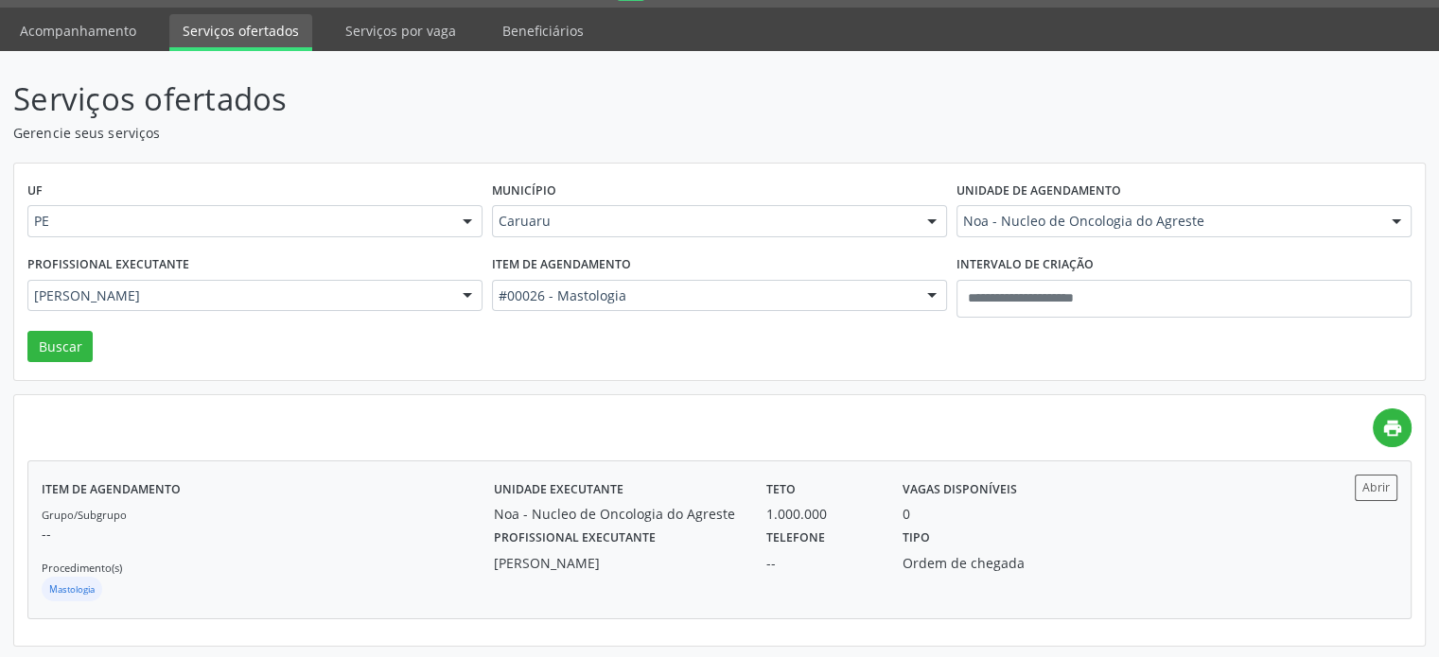
click at [779, 511] on div "1.000.000" at bounding box center [821, 514] width 110 height 20
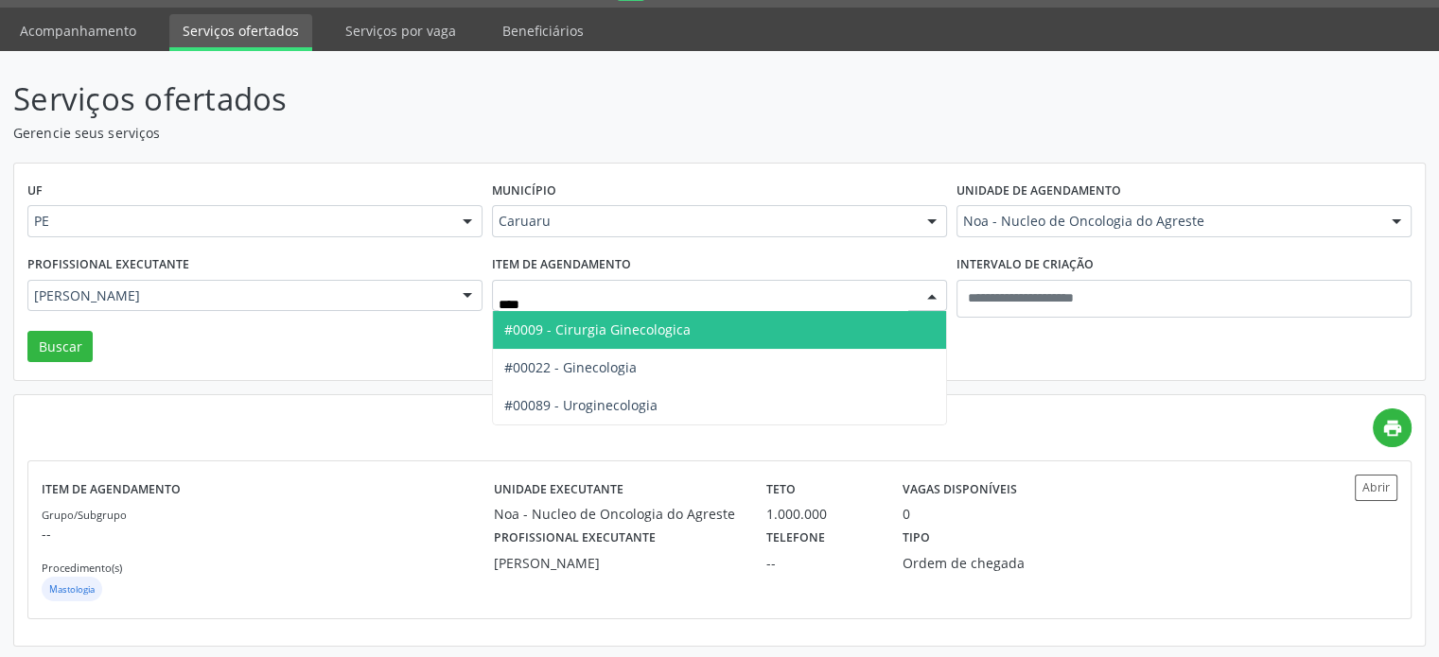
type input "****"
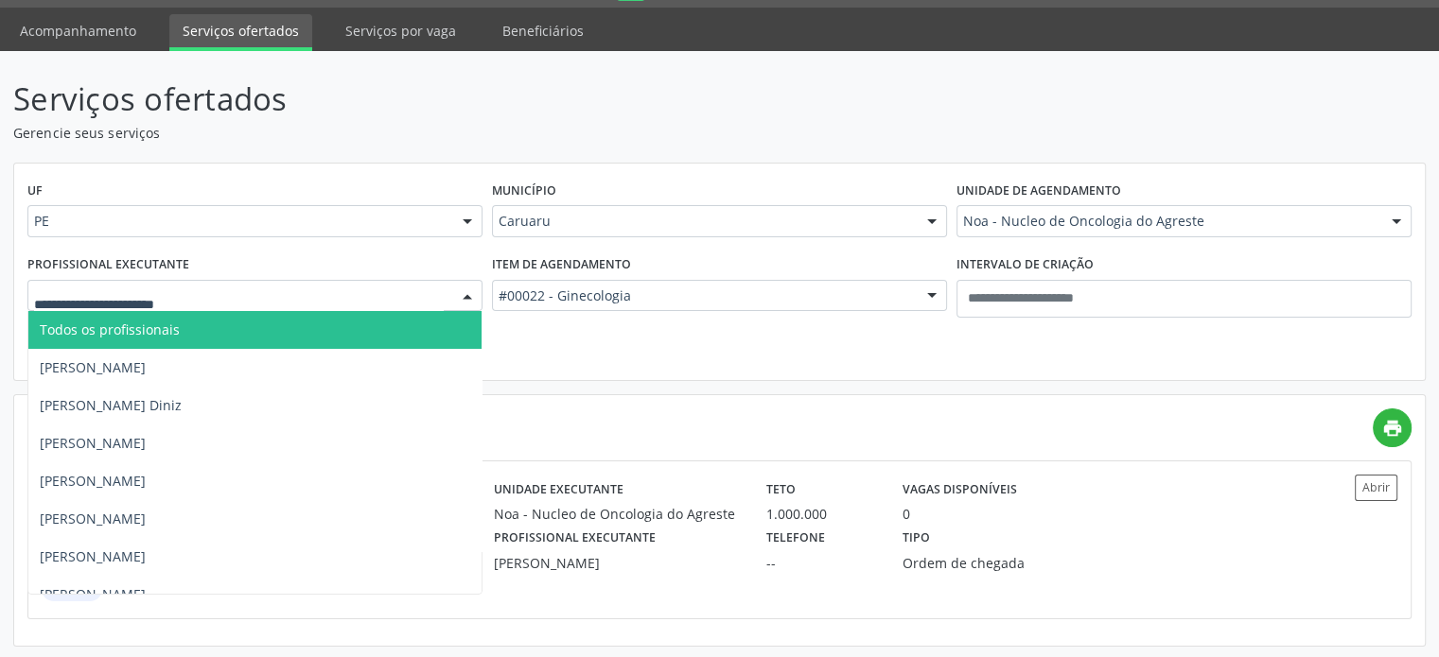
click at [323, 299] on input "text" at bounding box center [239, 306] width 410 height 38
click at [269, 328] on span "Todos os profissionais" at bounding box center [254, 330] width 453 height 38
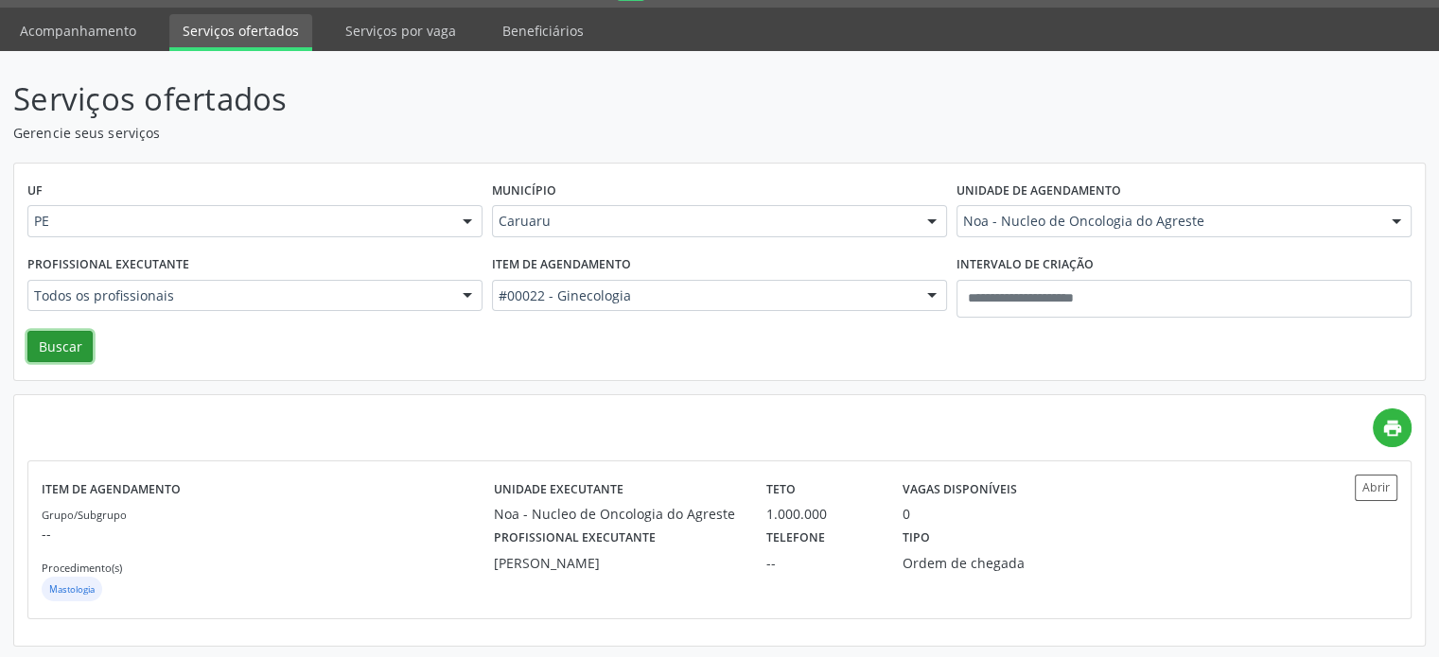
click at [49, 347] on button "Buscar" at bounding box center [59, 347] width 65 height 32
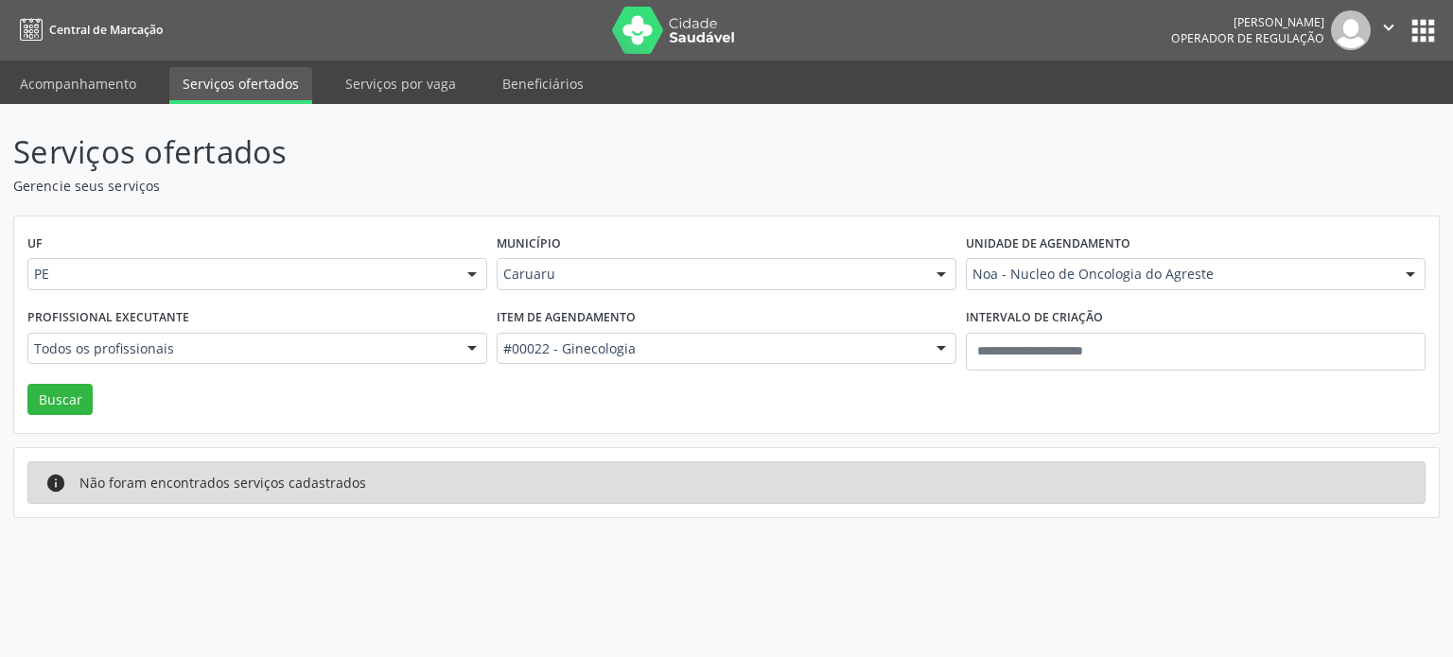
drag, startPoint x: 1051, startPoint y: 266, endPoint x: 1049, endPoint y: 300, distance: 34.1
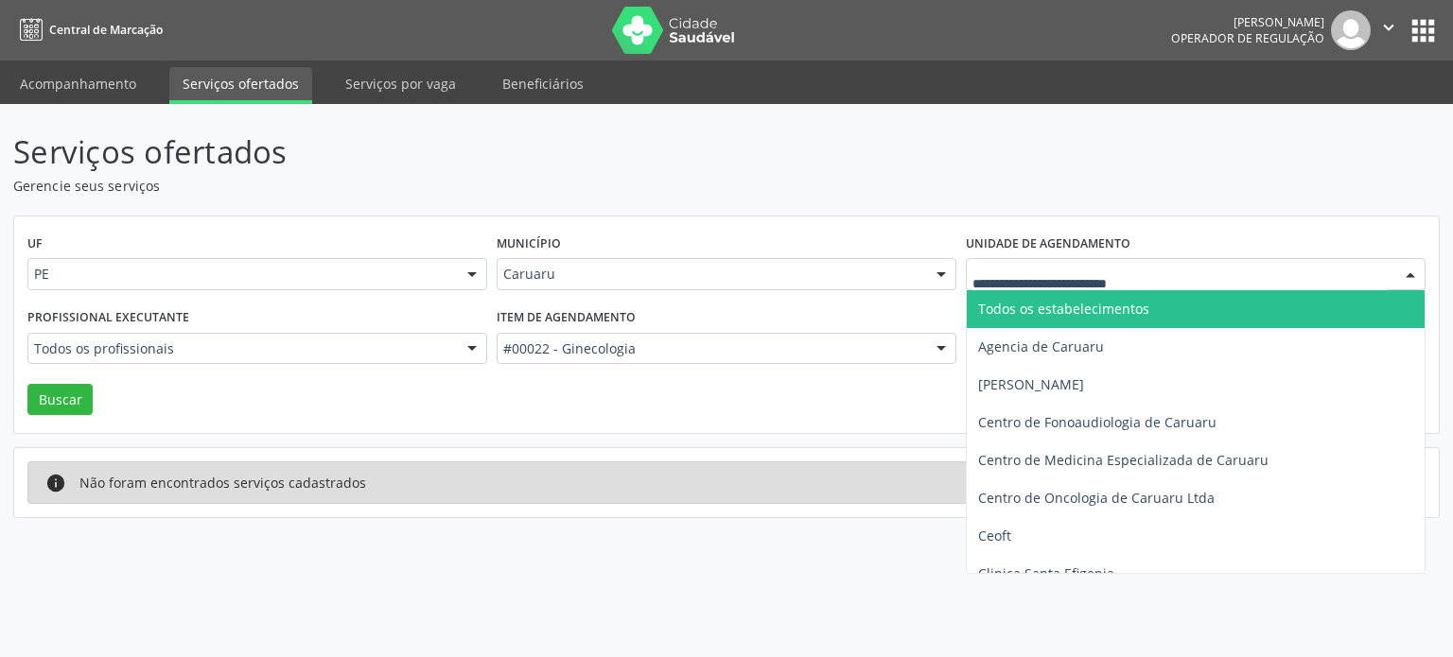
click at [1049, 313] on span "Todos os estabelecimentos" at bounding box center [1063, 309] width 171 height 18
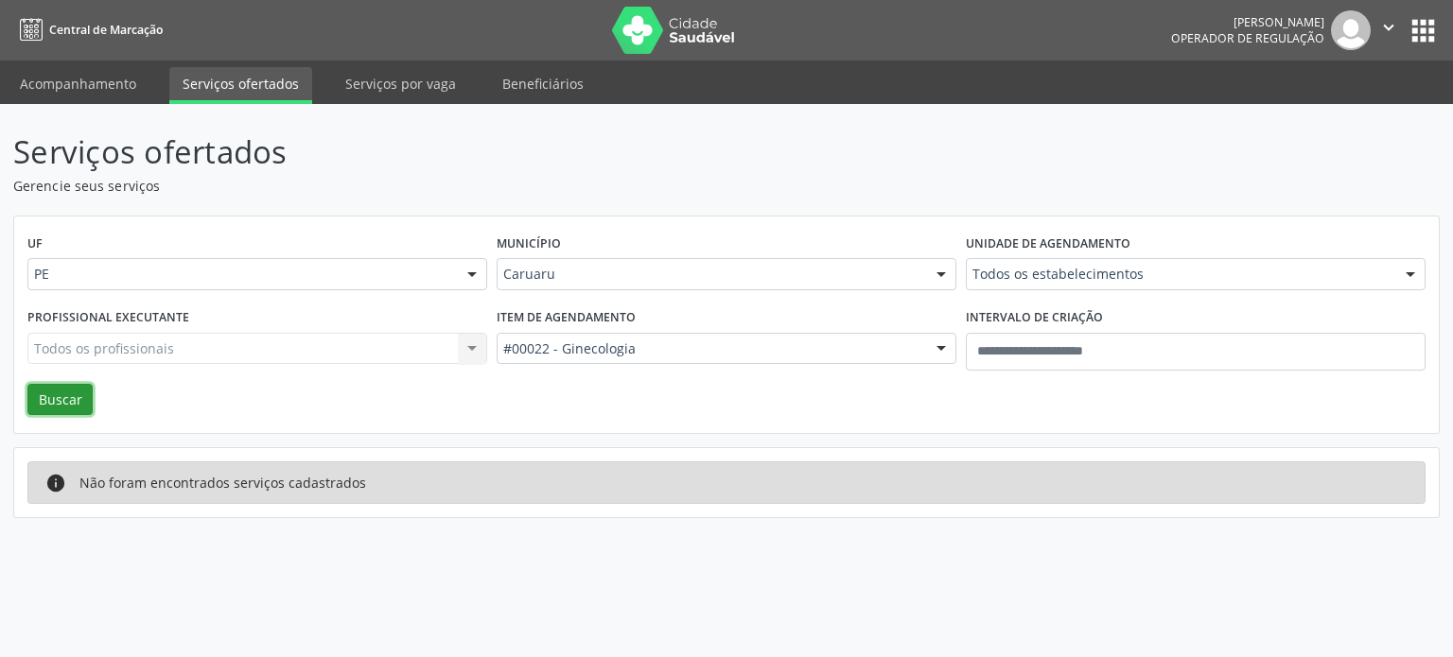
click at [67, 392] on button "Buscar" at bounding box center [59, 400] width 65 height 32
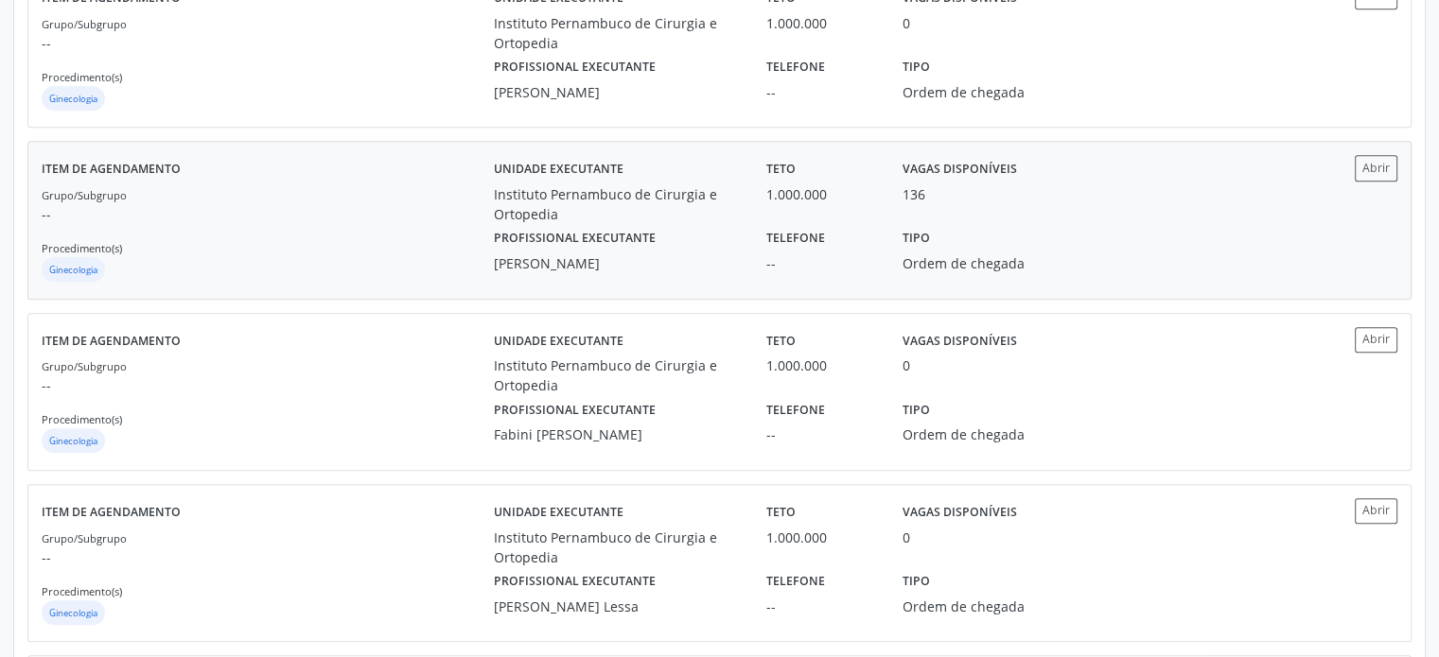
scroll to position [1230, 0]
click at [734, 143] on div "Item de agendamento Grupo/Subgrupo -- Procedimento(s) Ginecologia Unidade execu…" at bounding box center [719, 221] width 1382 height 156
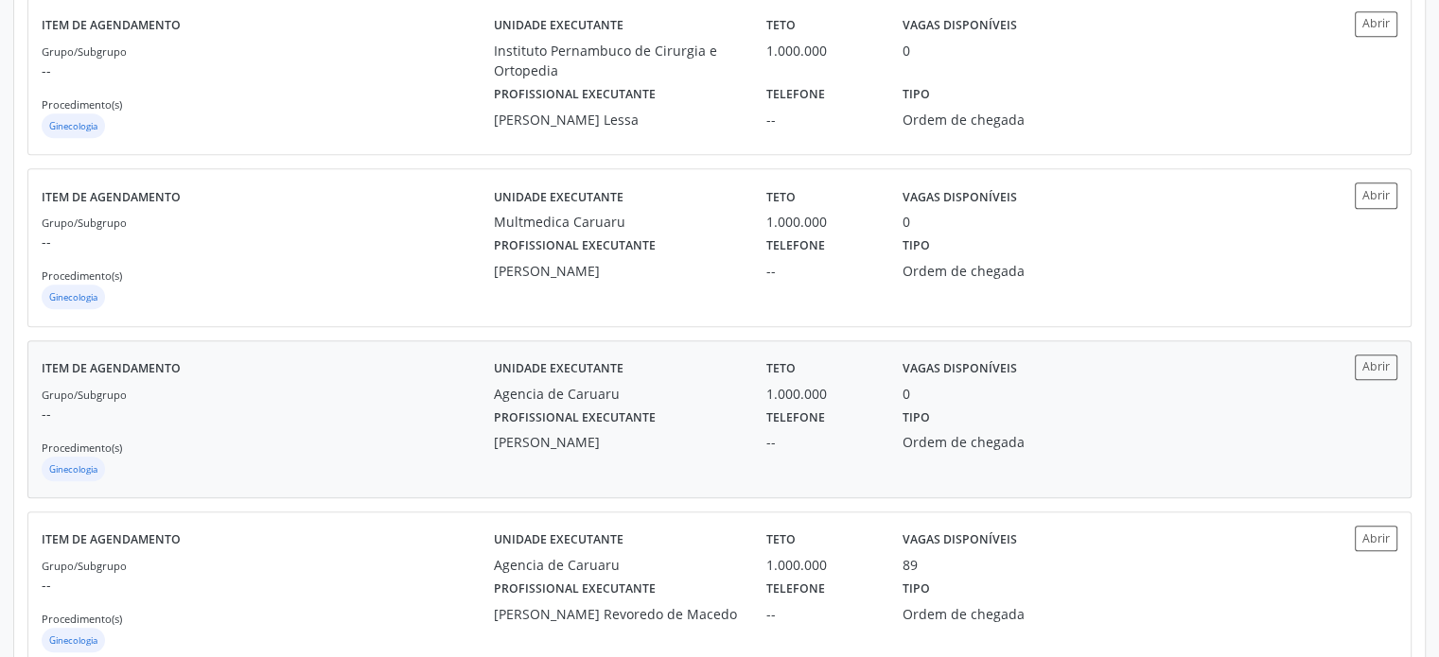
scroll to position [1936, 0]
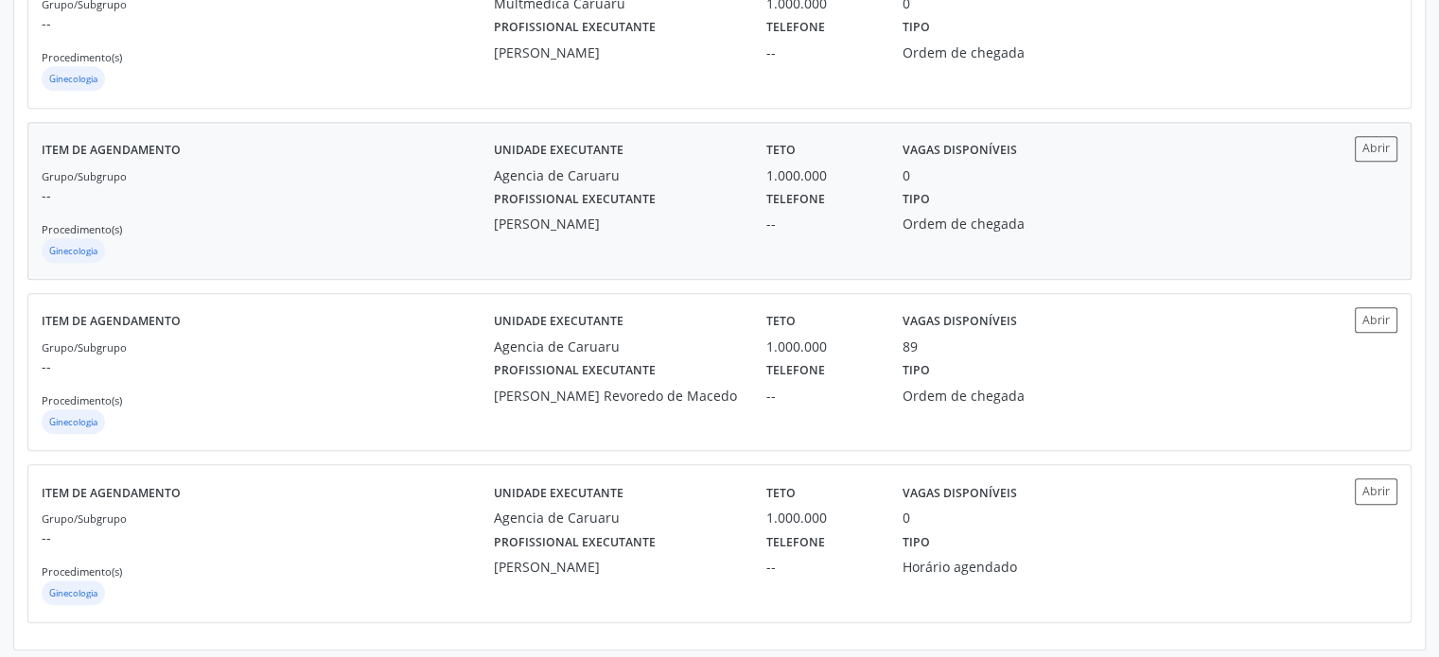
click at [690, 386] on div "Maria da Piedade Revoredo de Macedo" at bounding box center [617, 396] width 246 height 20
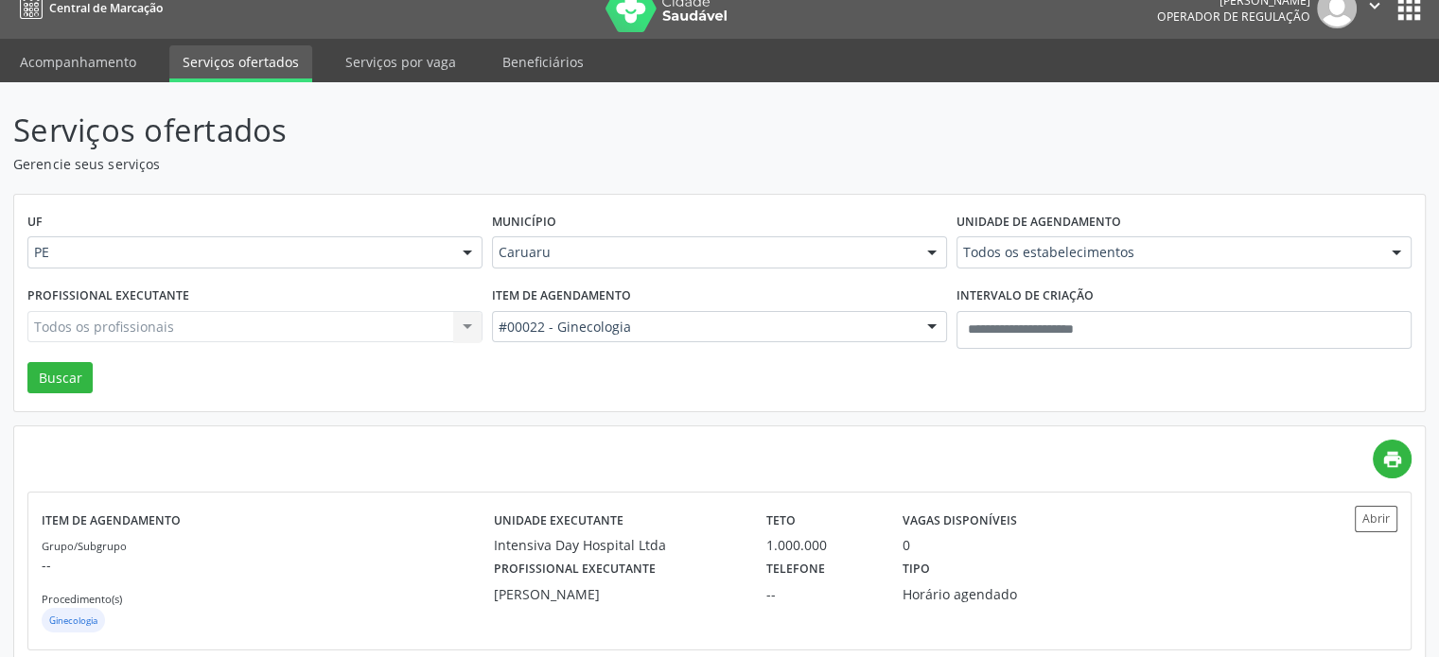
scroll to position [0, 0]
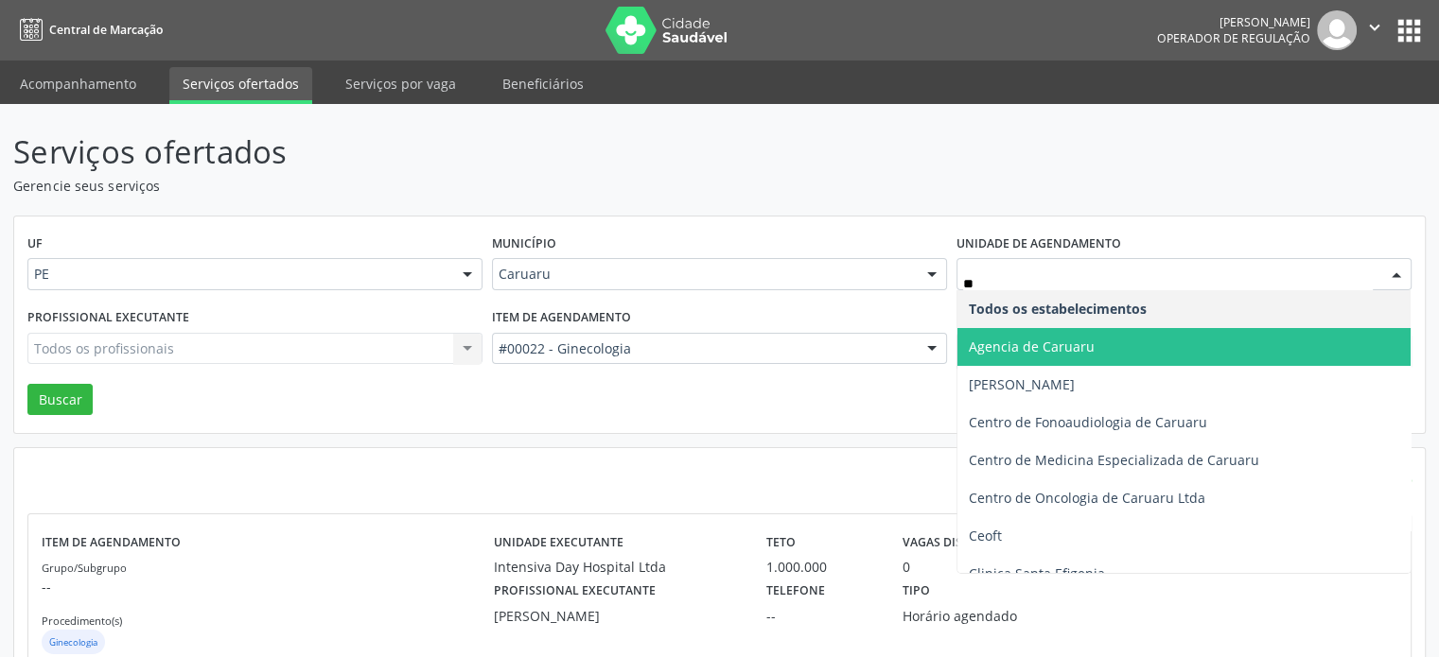
type input "***"
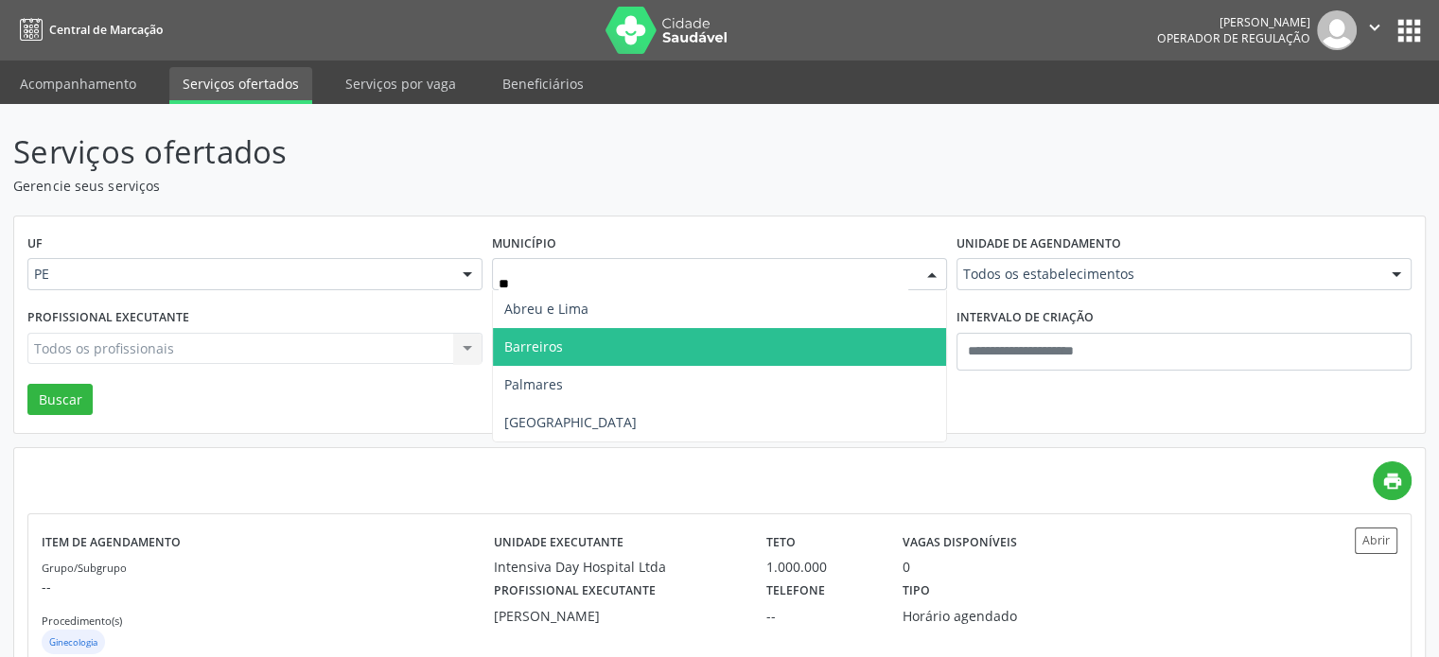
type input "***"
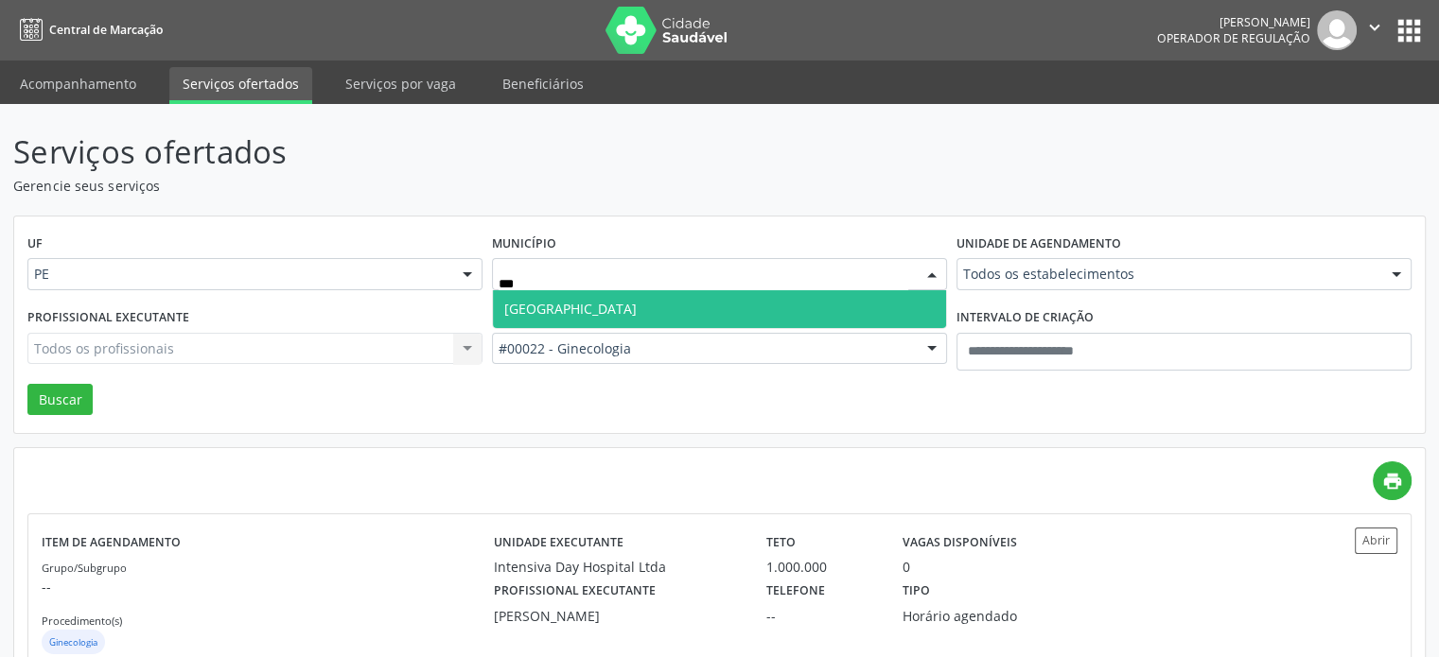
click at [836, 296] on span "Recife" at bounding box center [719, 309] width 453 height 38
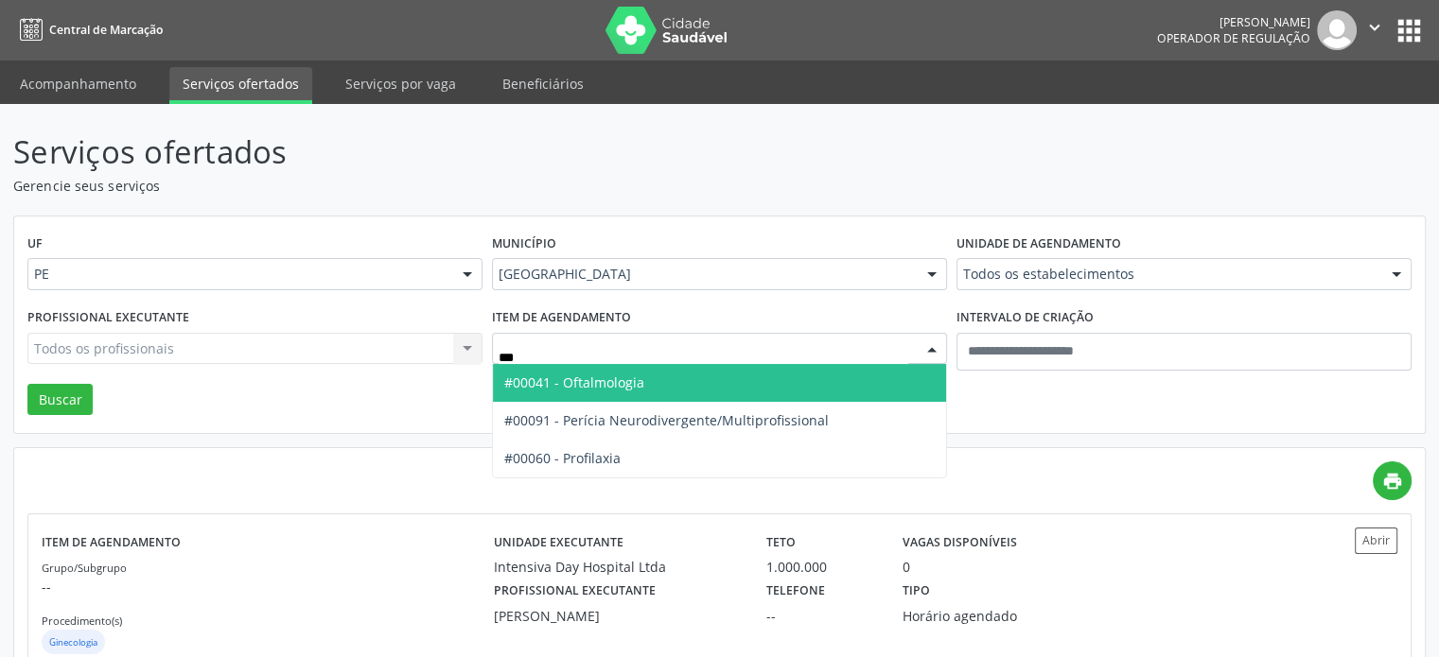
type input "****"
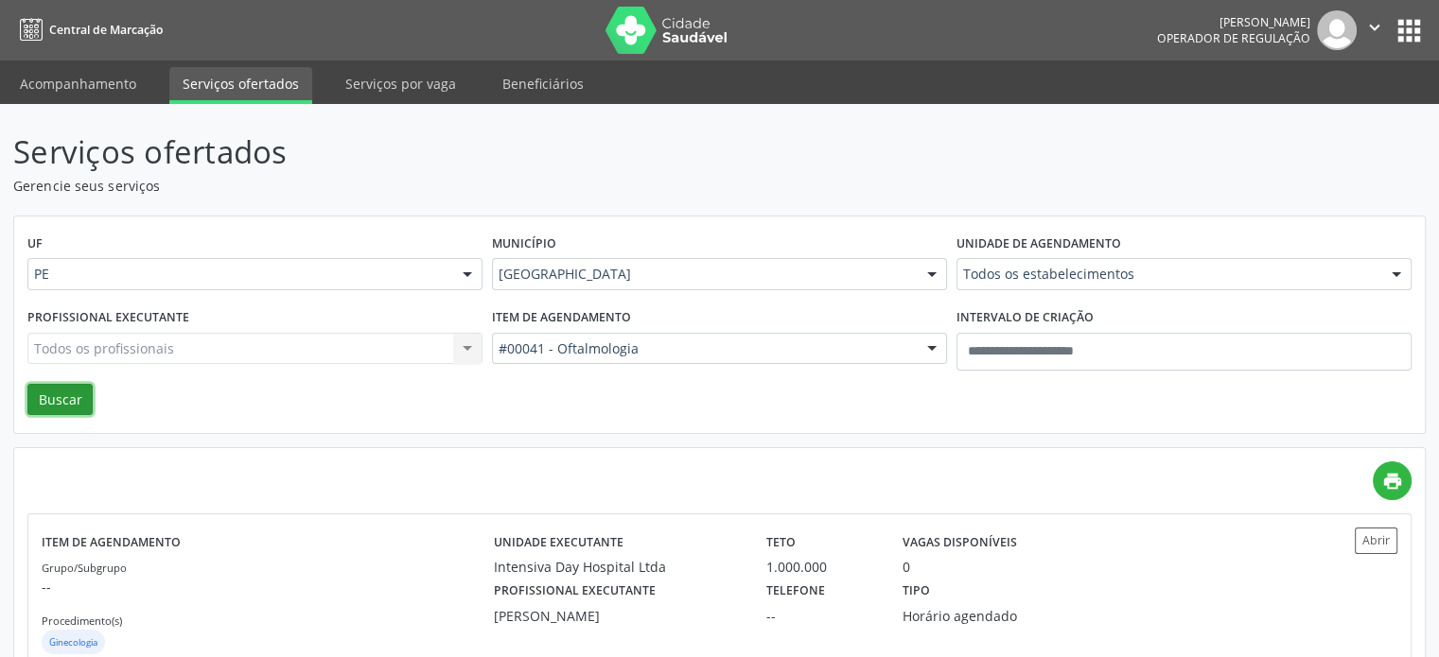
click at [67, 406] on button "Buscar" at bounding box center [59, 400] width 65 height 32
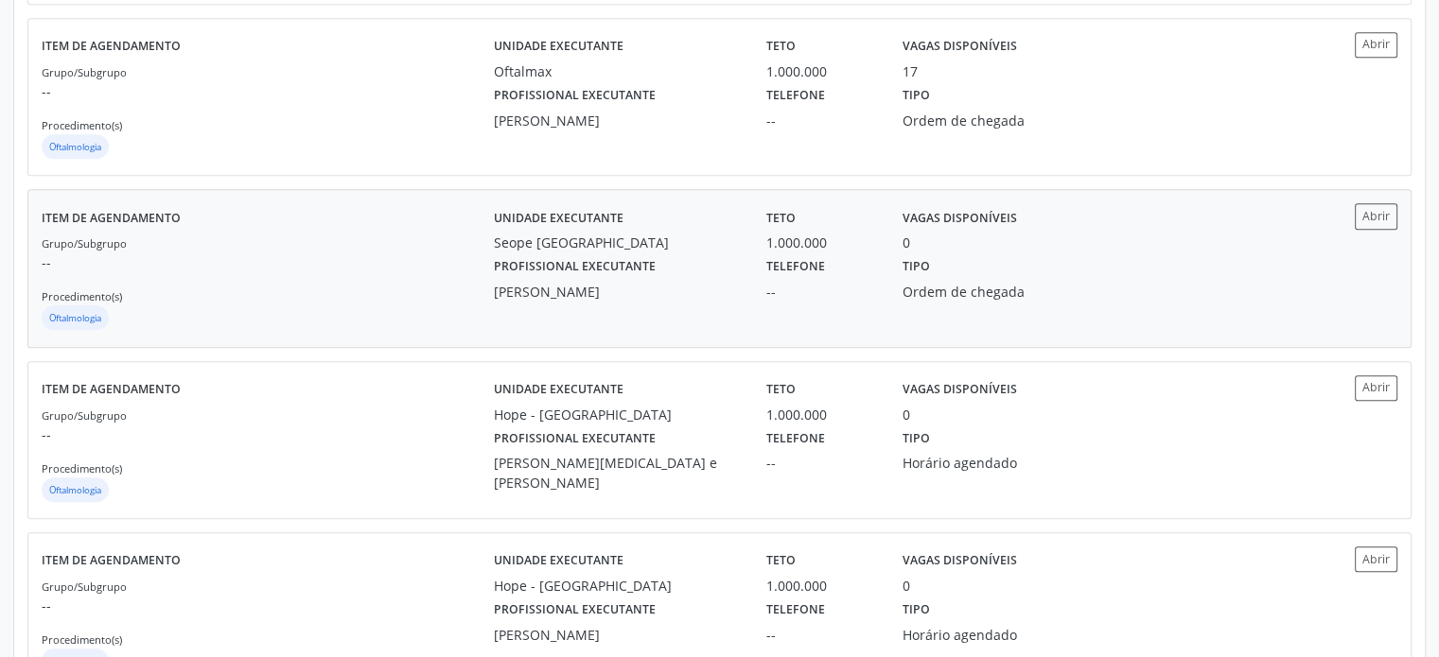
scroll to position [1324, 0]
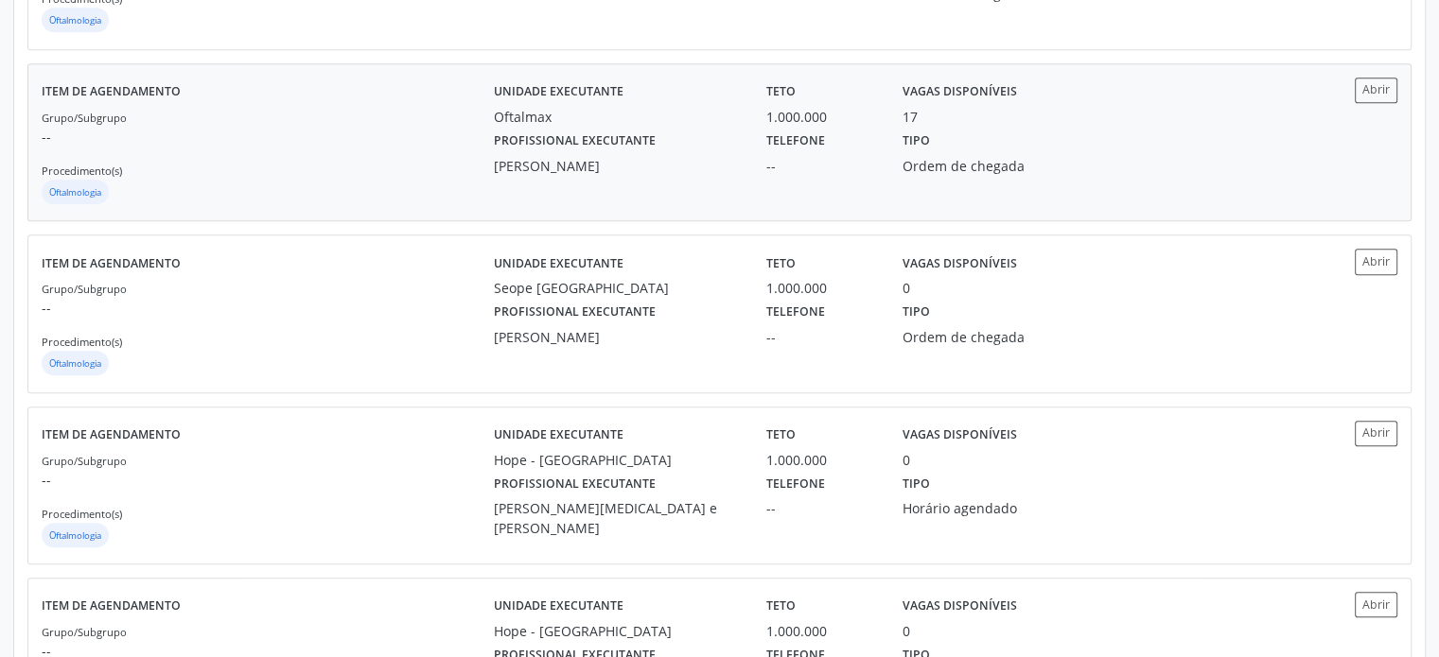
click at [721, 160] on div "Hugo Pinheiro de Araújo" at bounding box center [617, 166] width 246 height 20
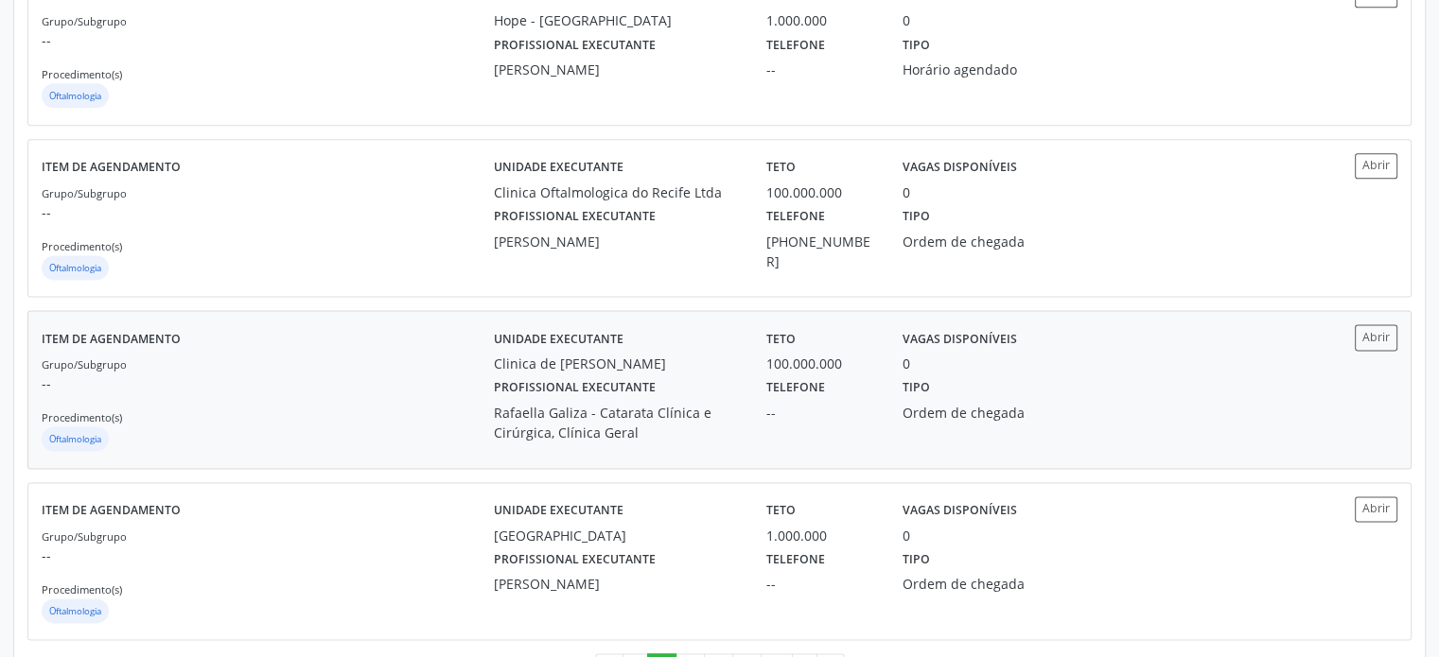
scroll to position [2534, 0]
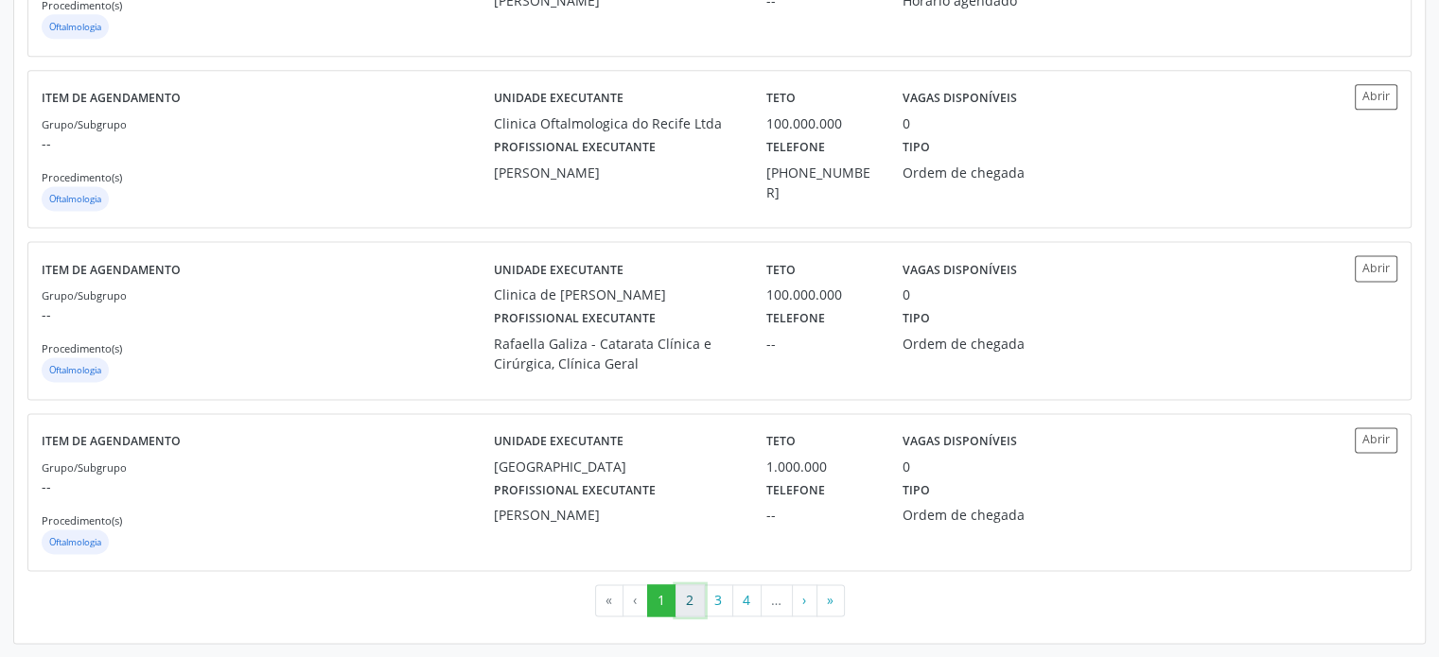
click at [686, 603] on button "2" at bounding box center [689, 601] width 29 height 32
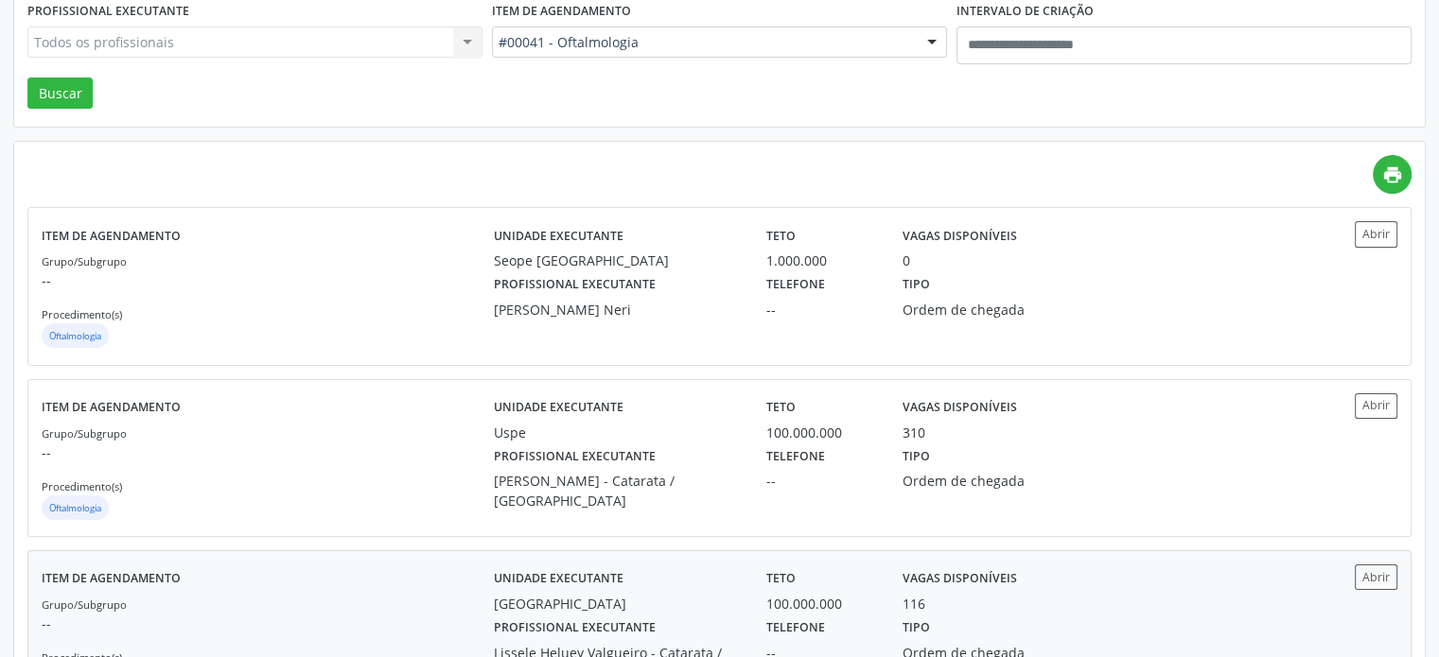
scroll to position [95, 0]
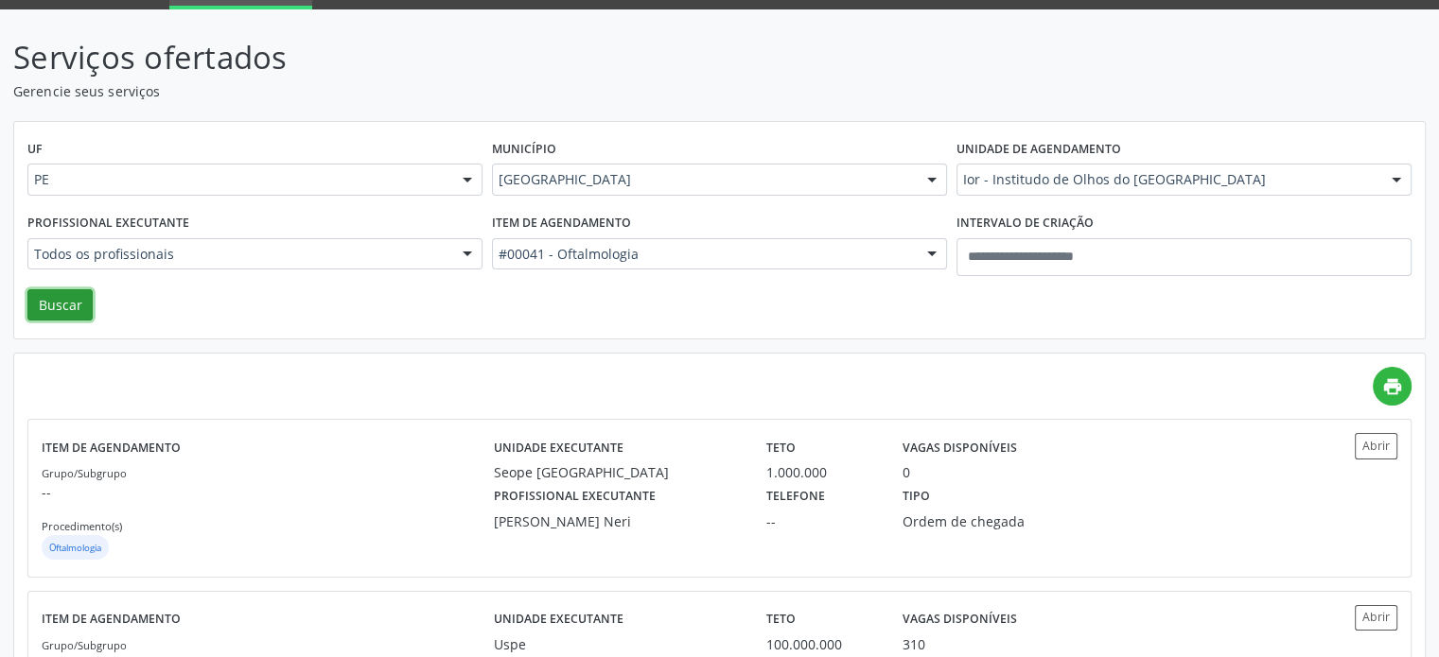
click at [35, 312] on button "Buscar" at bounding box center [59, 305] width 65 height 32
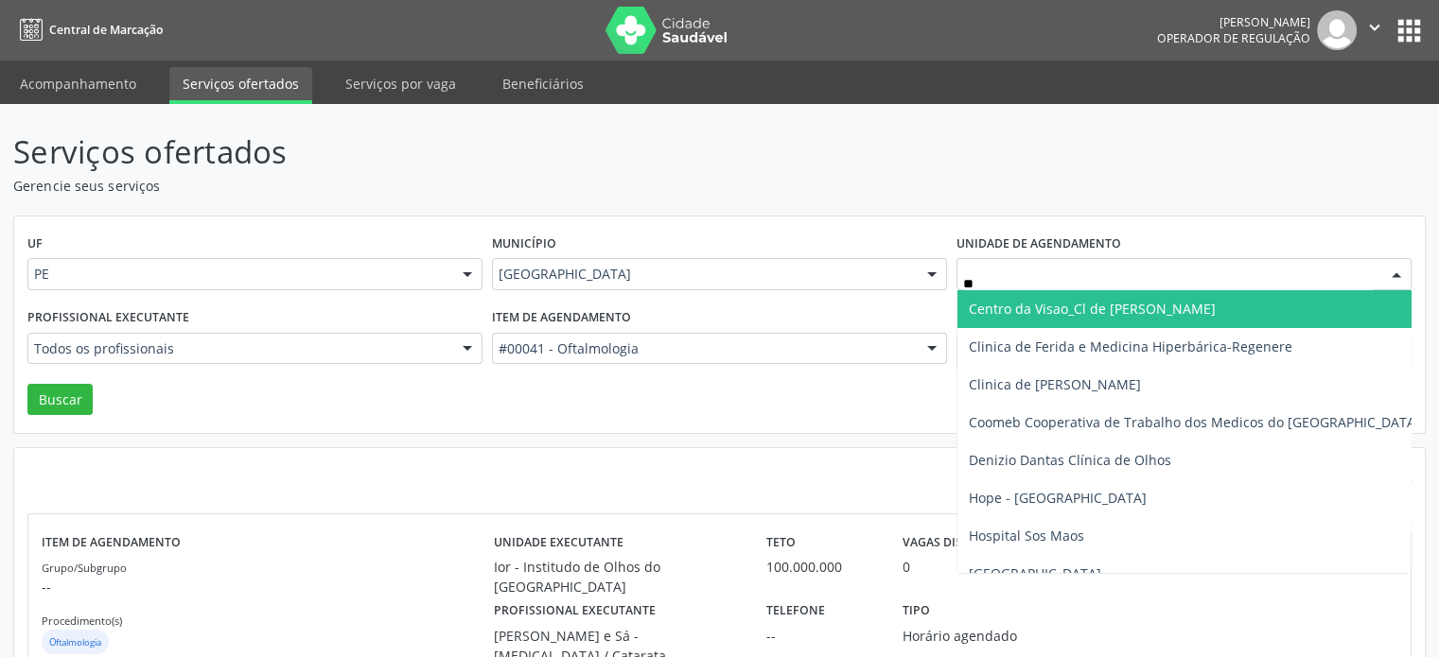
type input "***"
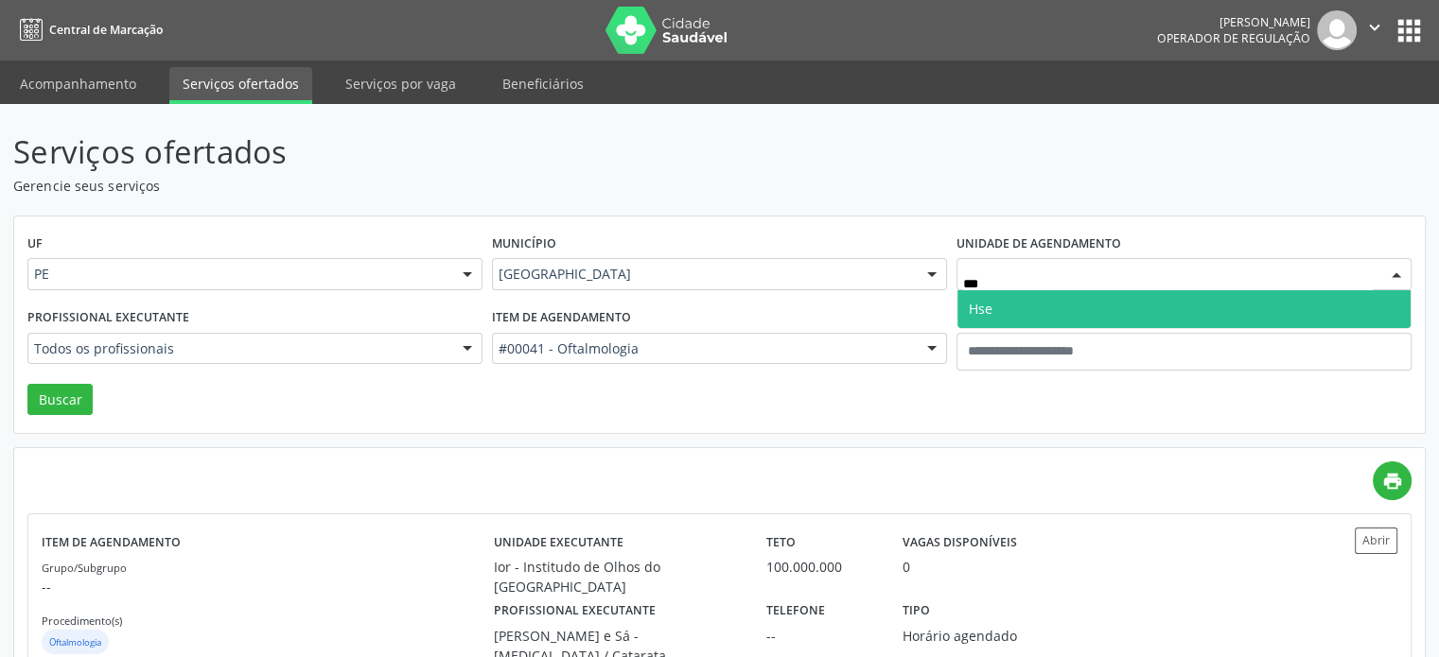
click at [1029, 295] on span "Hse" at bounding box center [1183, 309] width 453 height 38
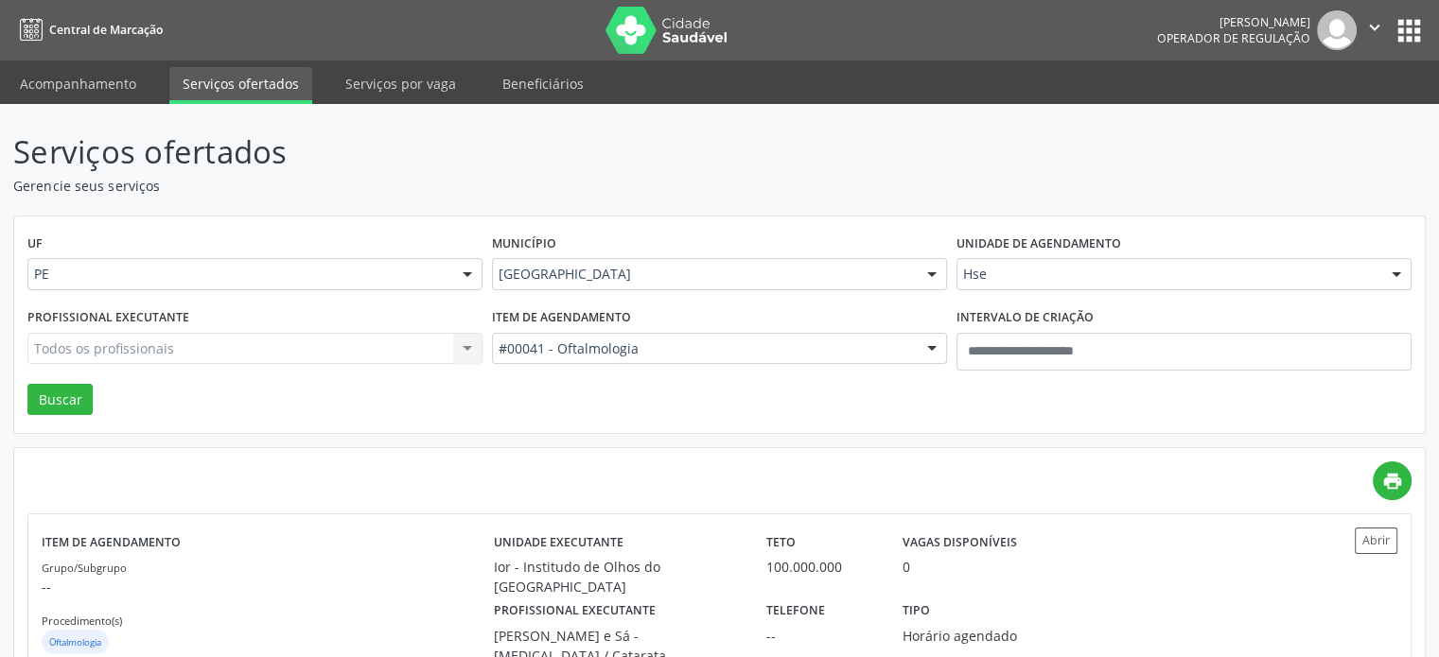
click at [621, 321] on label "Item de agendamento" at bounding box center [561, 318] width 139 height 29
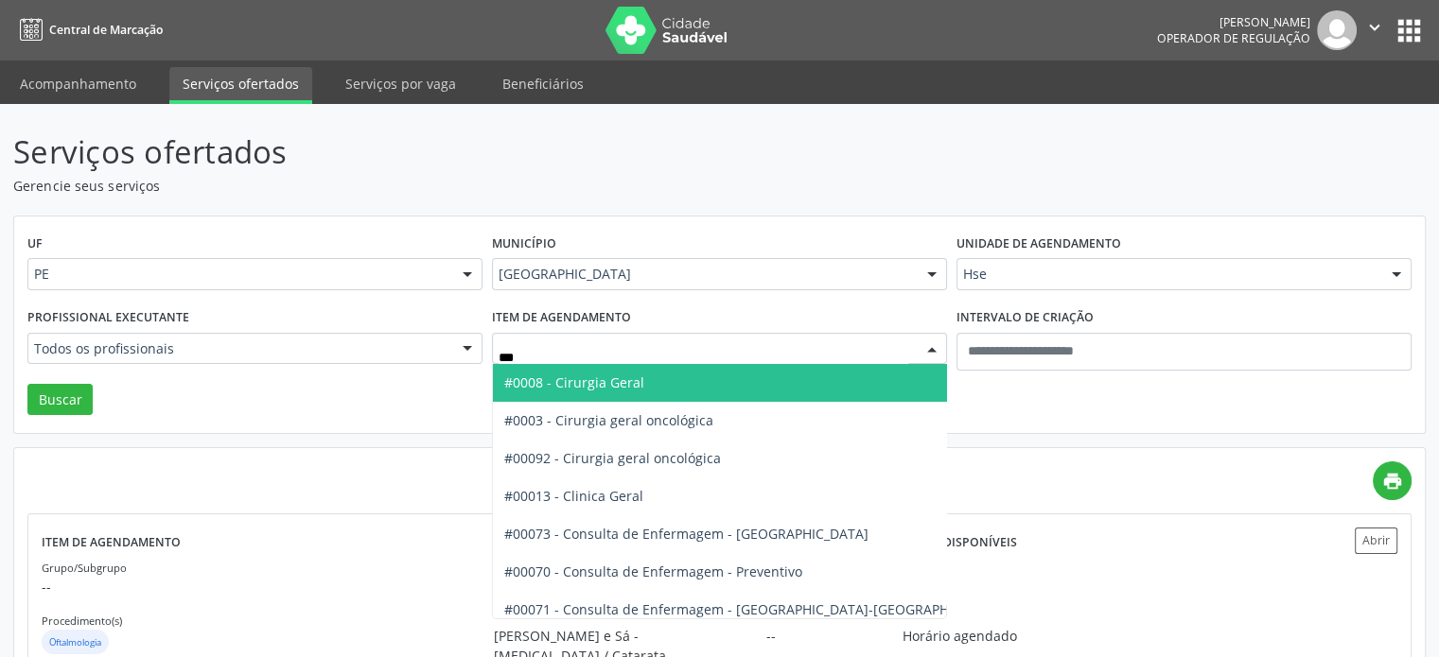
type input "****"
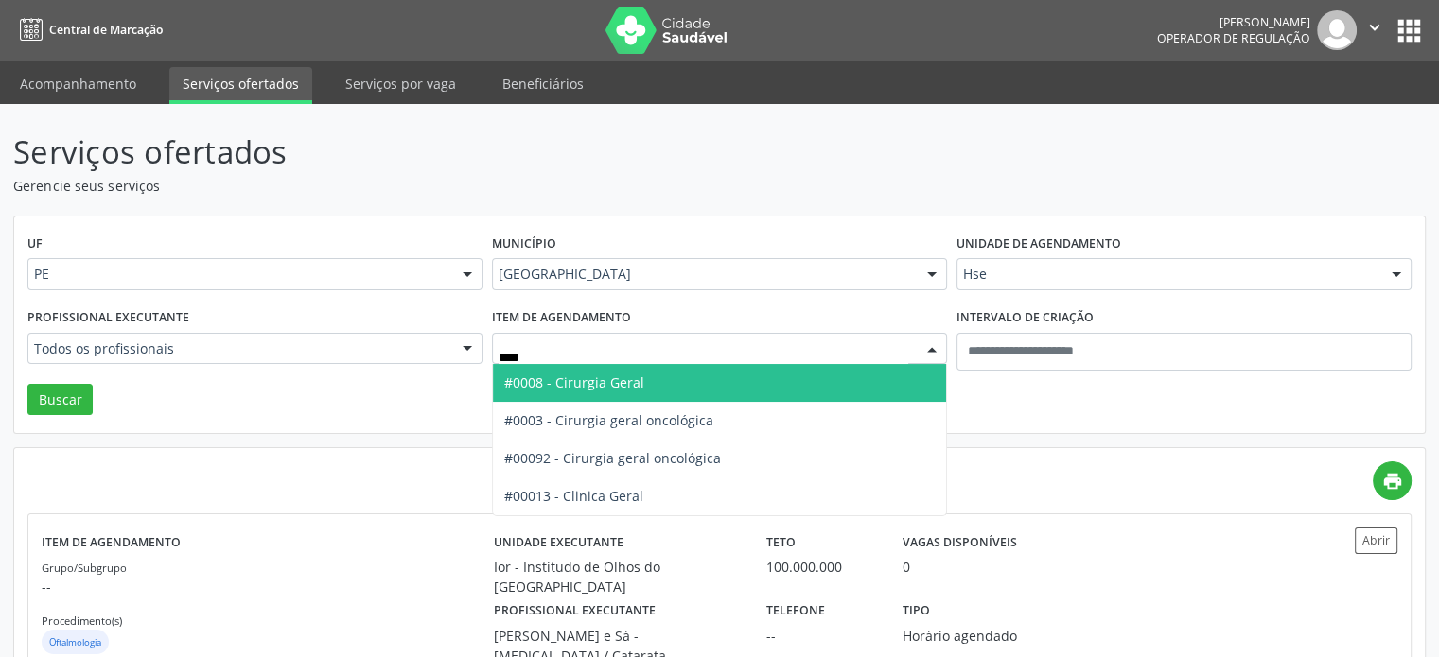
click at [623, 382] on span "#0008 - Cirurgia Geral" at bounding box center [574, 383] width 140 height 18
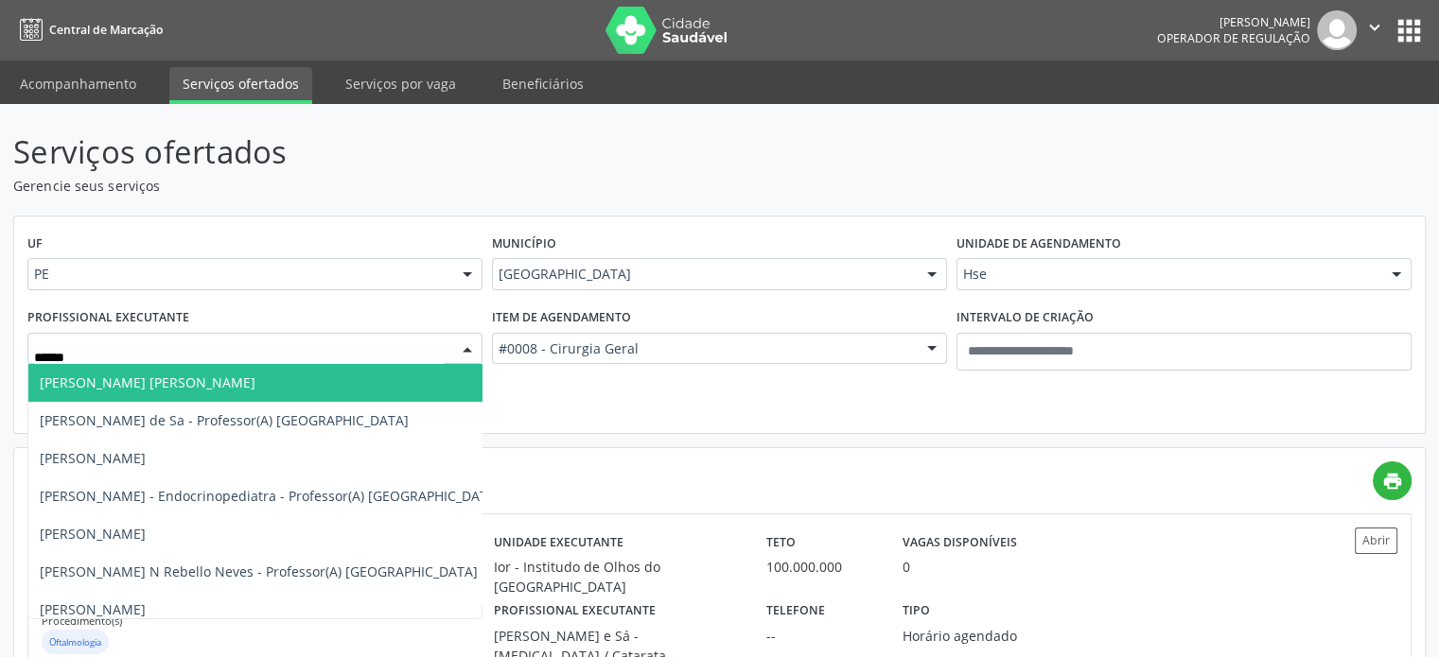
type input "*******"
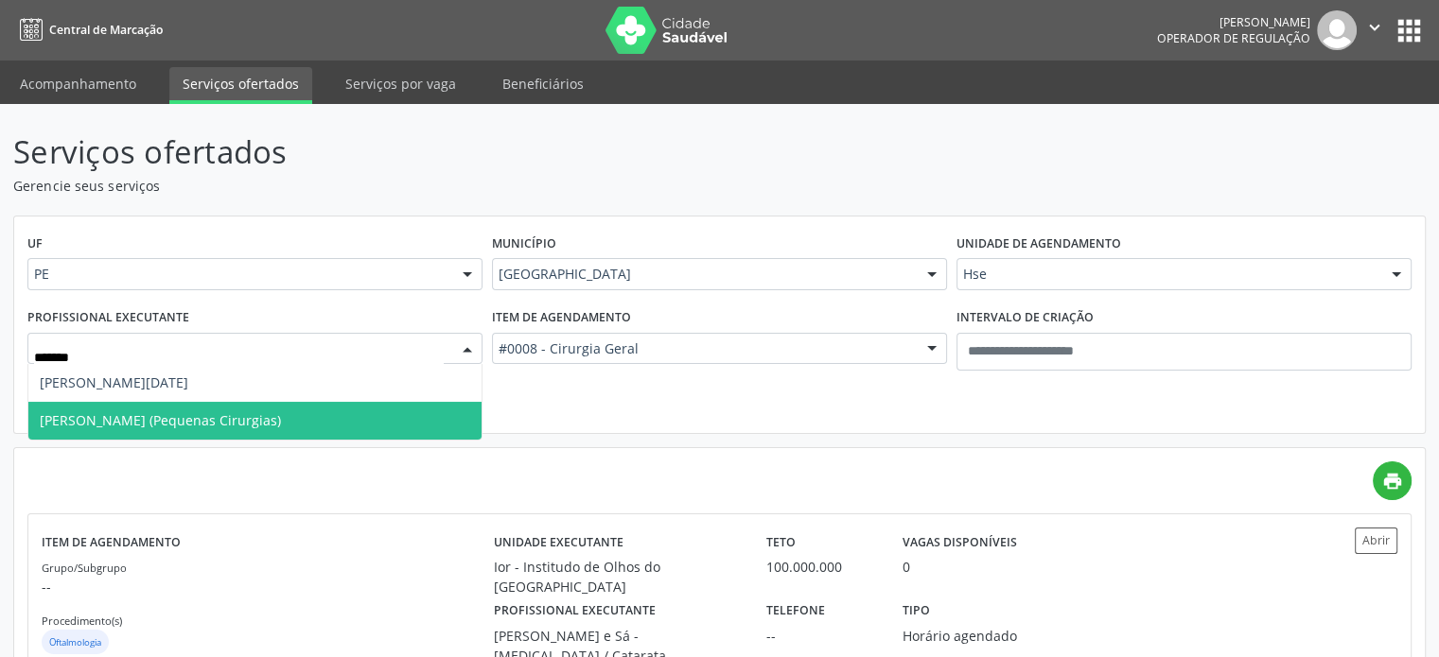
click at [201, 423] on span "Maria Luiza Lemos Pires Pereira (Pequenas Cirurgias)" at bounding box center [160, 420] width 241 height 18
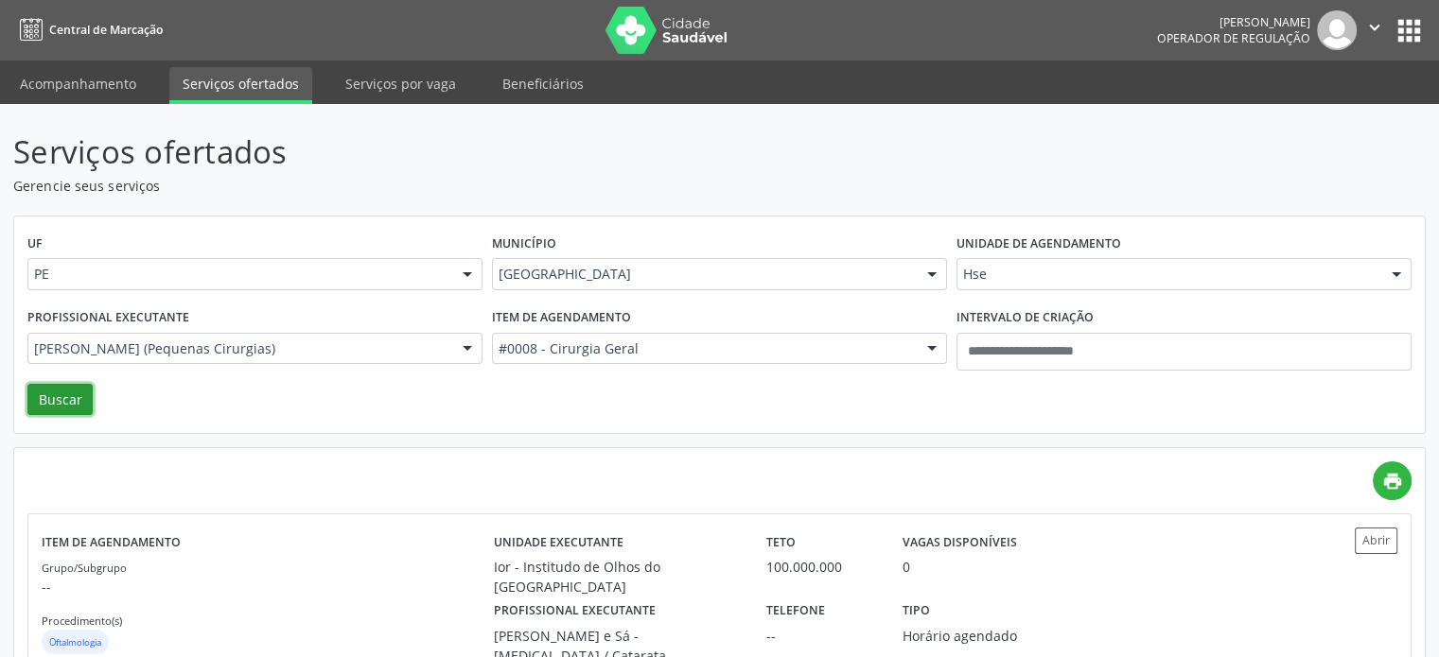
click at [46, 393] on button "Buscar" at bounding box center [59, 400] width 65 height 32
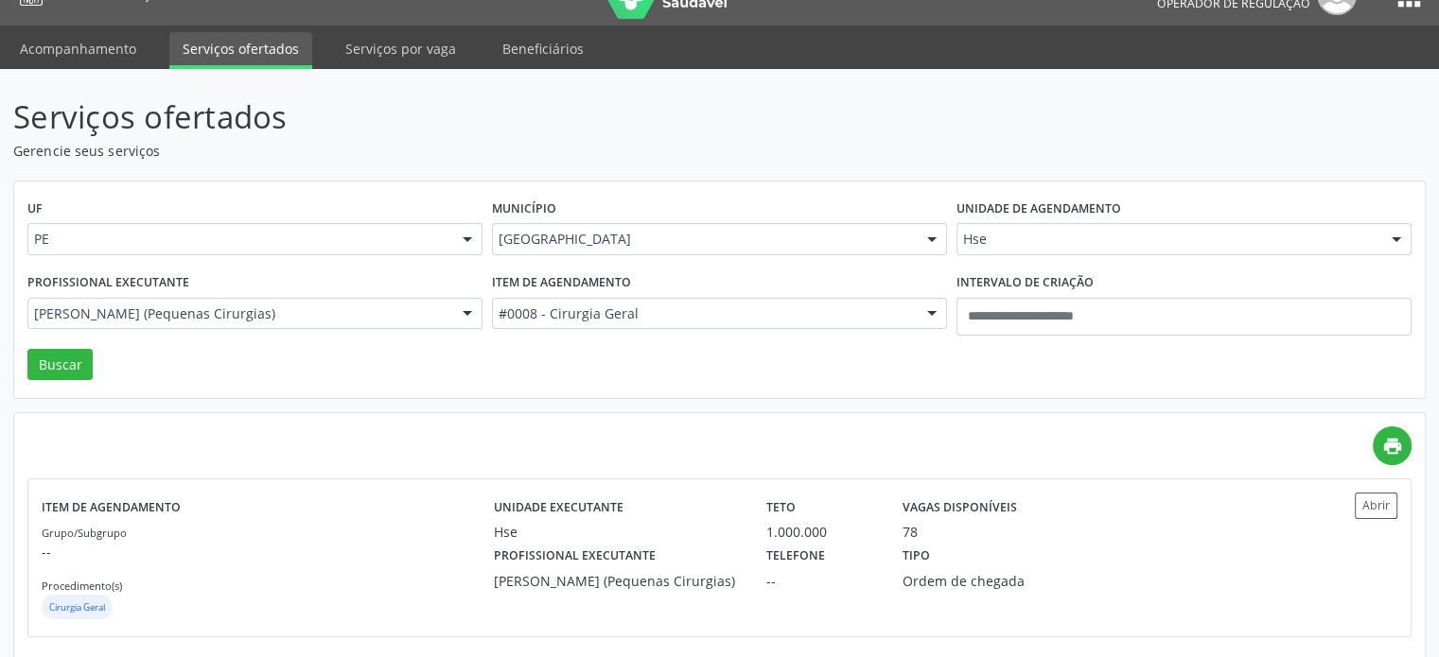
scroll to position [53, 0]
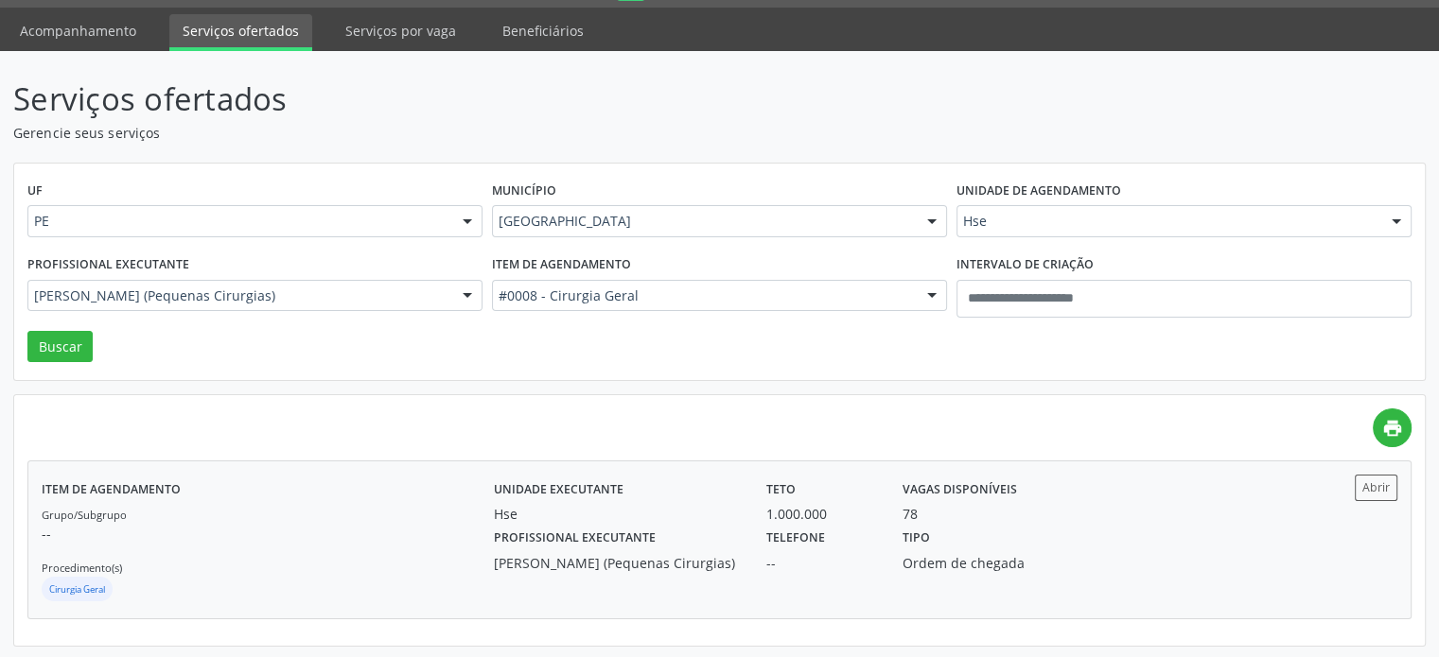
click at [715, 524] on div "Profissional executante Maria Luiza Lemos Pires Pereira (Pequenas Cirurgias)" at bounding box center [617, 548] width 272 height 49
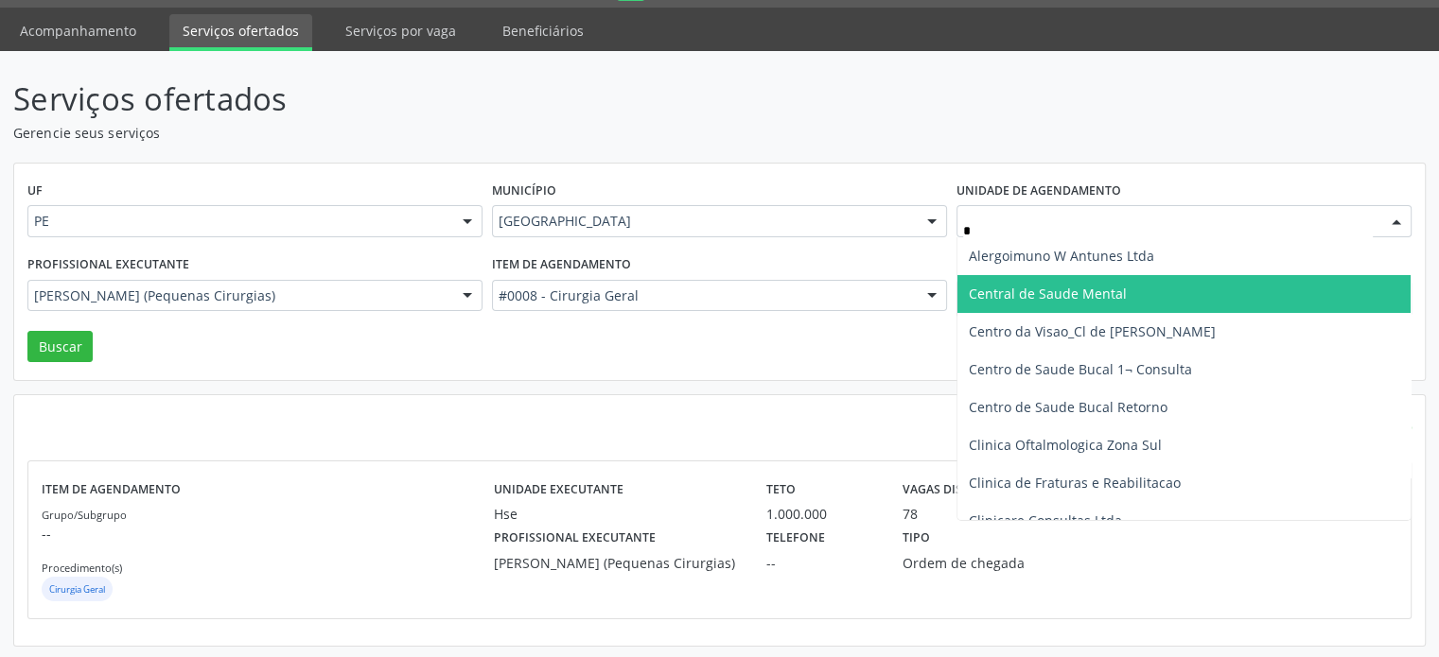
type input "**"
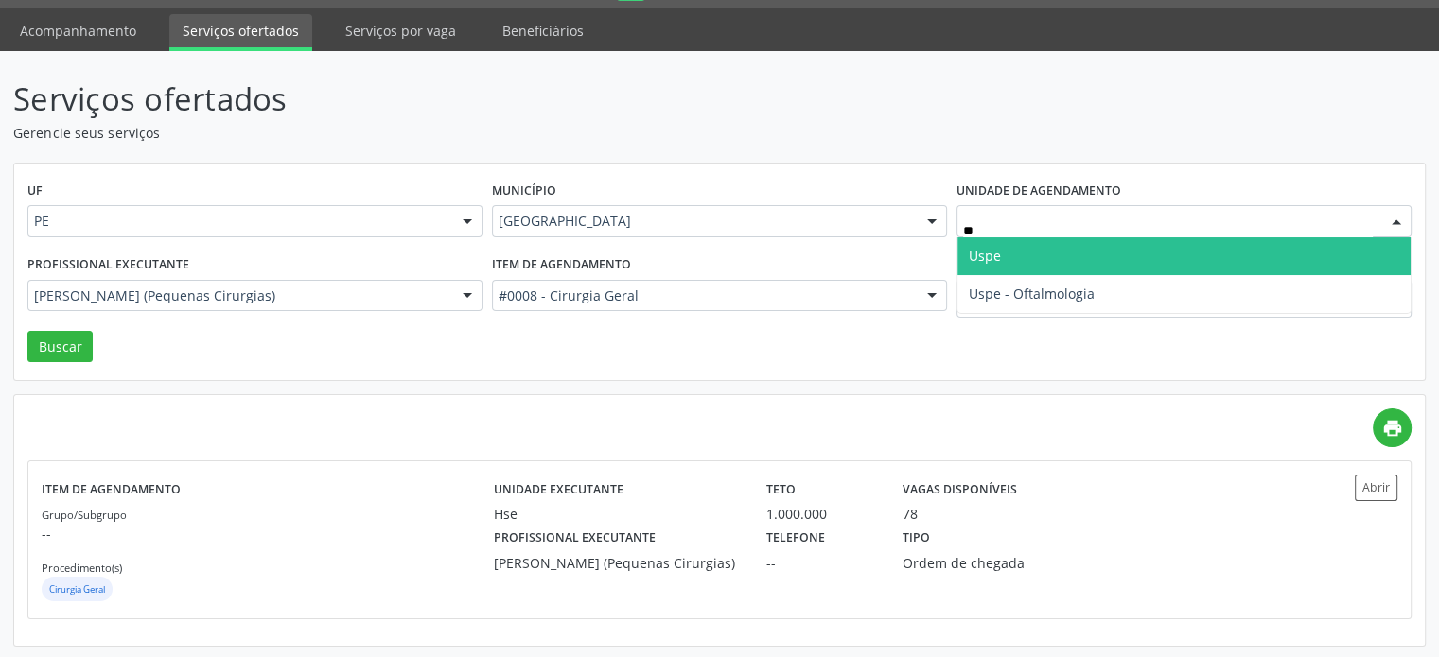
click at [1019, 255] on span "Uspe" at bounding box center [1183, 256] width 453 height 38
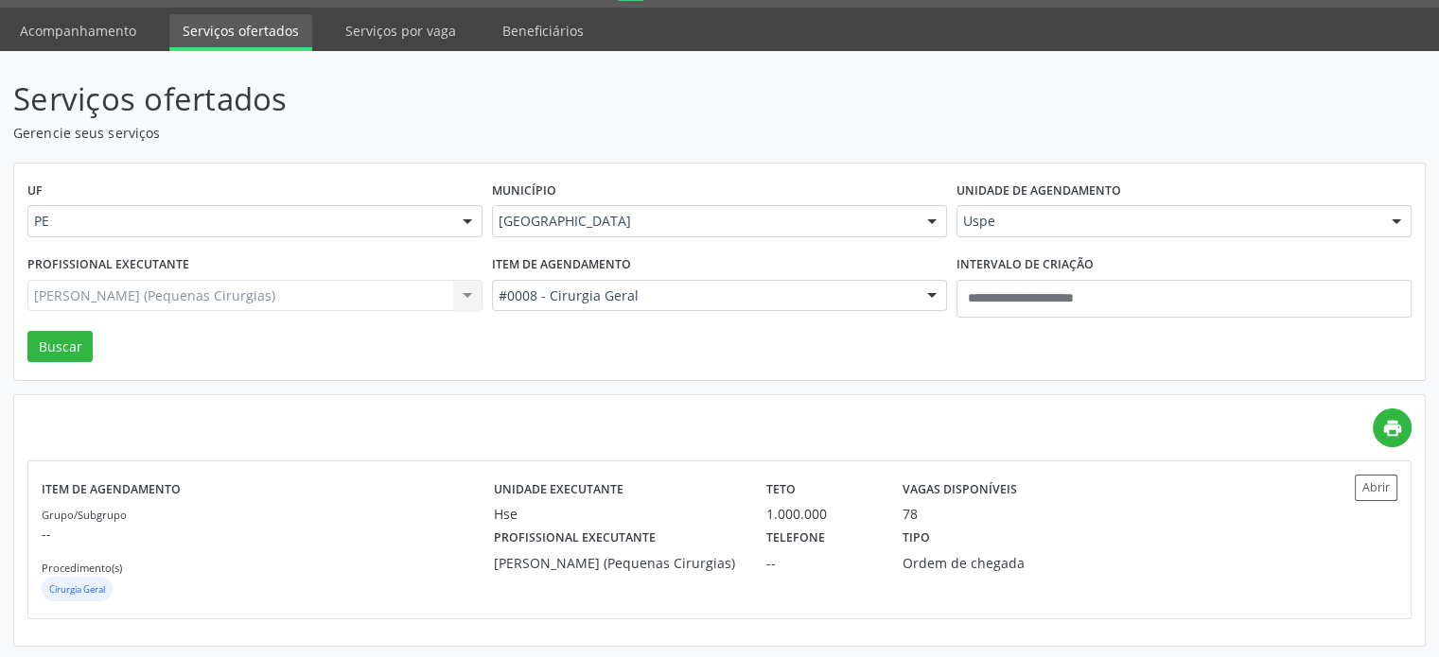
click at [728, 306] on div "#0008 - Cirurgia Geral" at bounding box center [719, 296] width 455 height 32
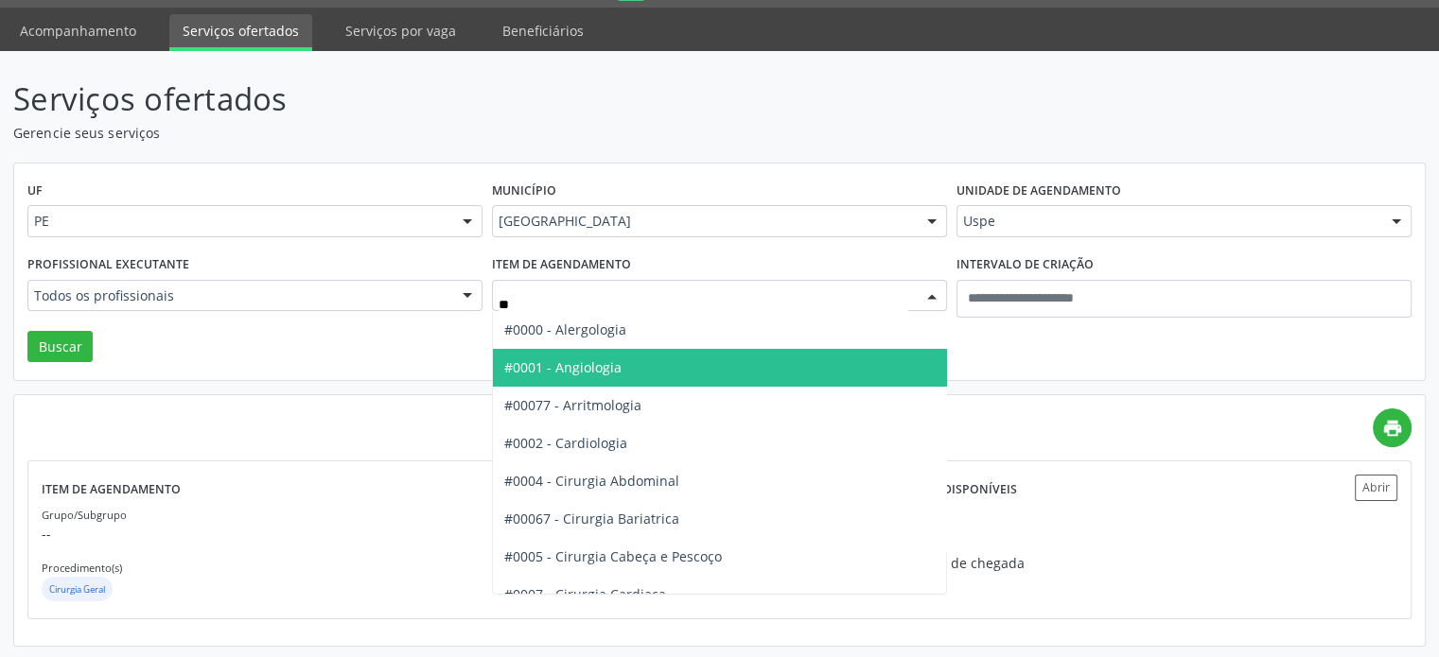
type input "***"
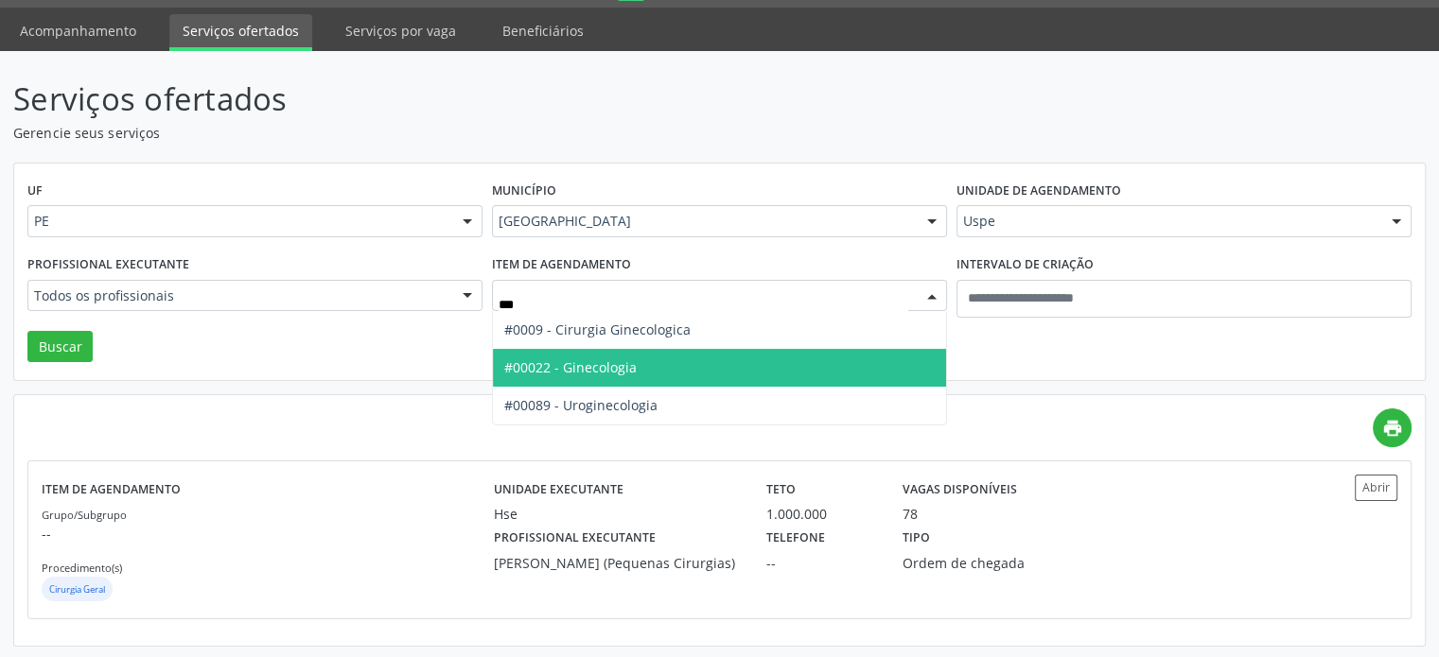
click at [684, 362] on span "#00022 - Ginecologia" at bounding box center [719, 368] width 453 height 38
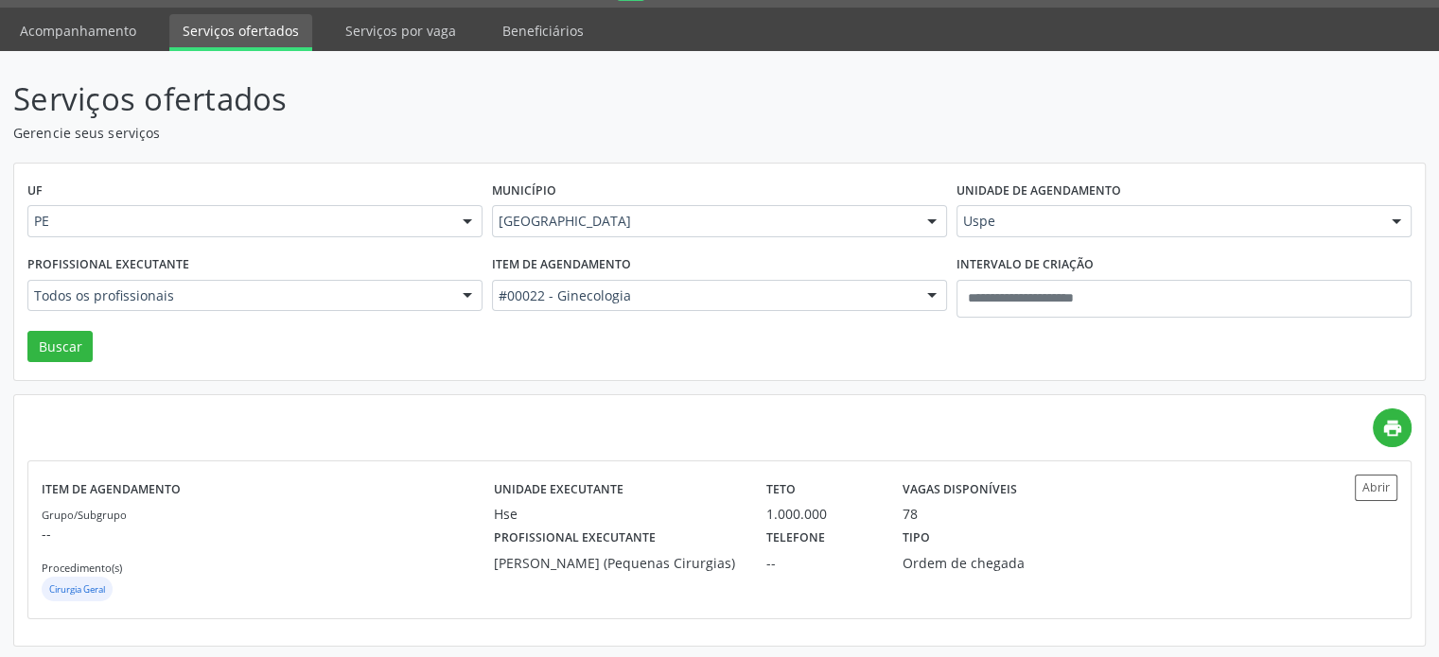
click at [236, 280] on div "Todos os profissionais" at bounding box center [254, 296] width 455 height 32
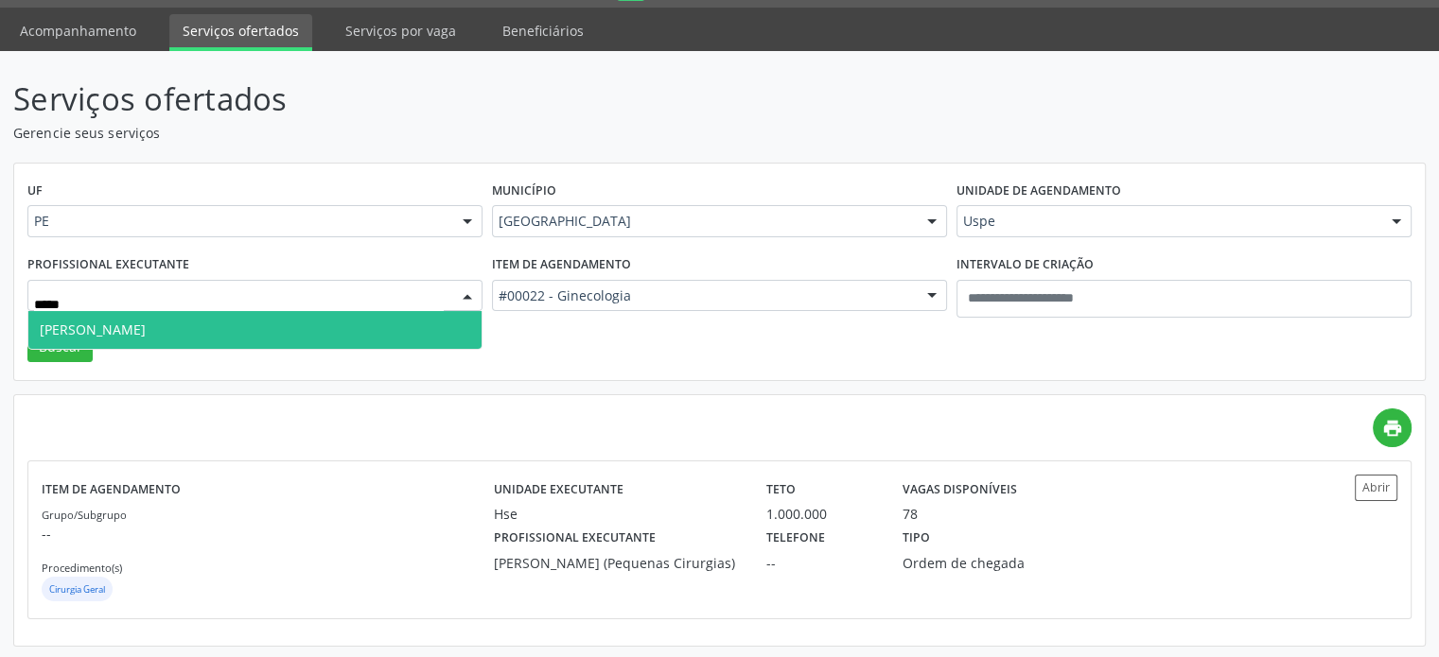
type input "******"
click at [211, 315] on span "Joselma Paes" at bounding box center [254, 330] width 453 height 38
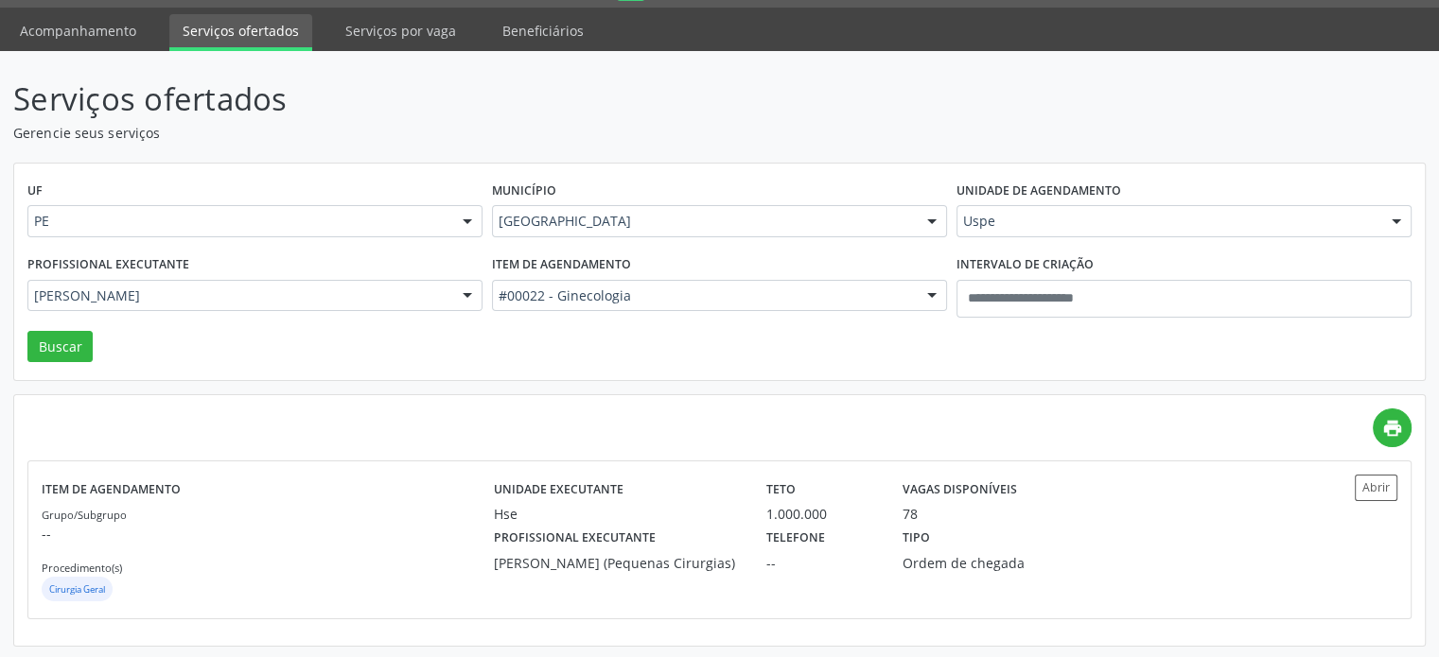
click at [19, 332] on div "UF PE PE Nenhum resultado encontrado para: " " Não há nenhuma opção para ser ex…" at bounding box center [719, 273] width 1410 height 218
click at [61, 351] on button "Buscar" at bounding box center [59, 347] width 65 height 32
click at [778, 514] on div "100.000.000" at bounding box center [821, 514] width 110 height 20
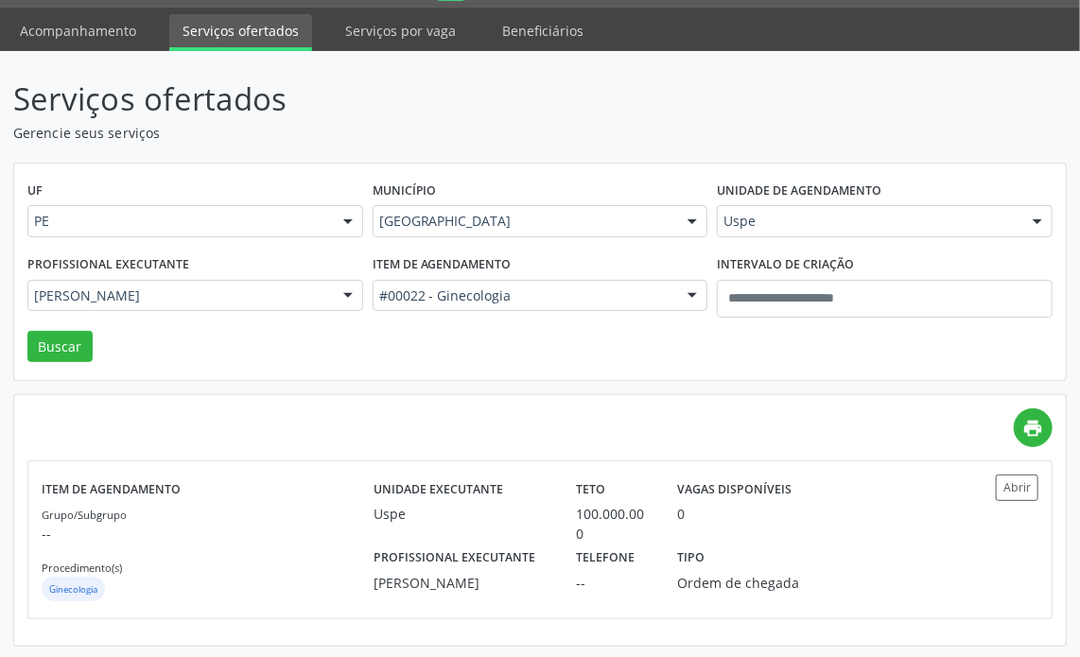
click at [861, 158] on div "Serviços ofertados Gerencie seus serviços UF PE PE Nenhum resultado encontrado …" at bounding box center [540, 361] width 1054 height 571
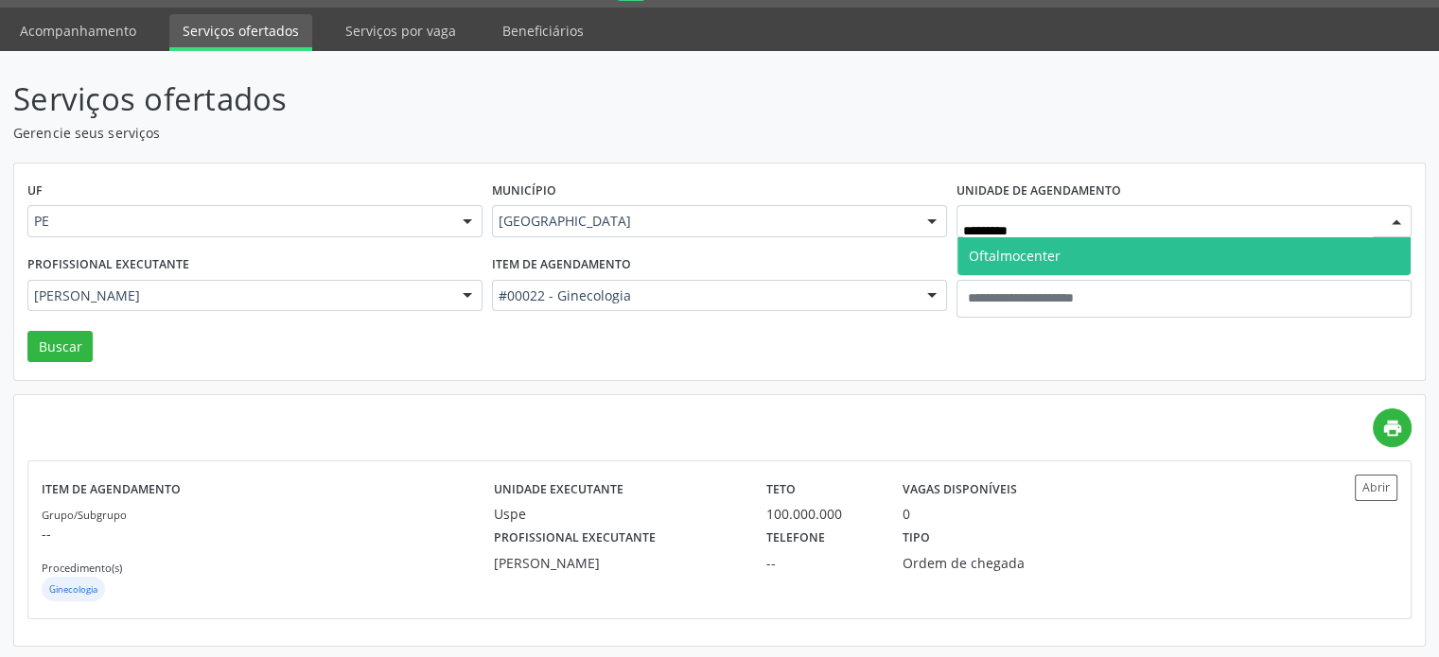
type input "**********"
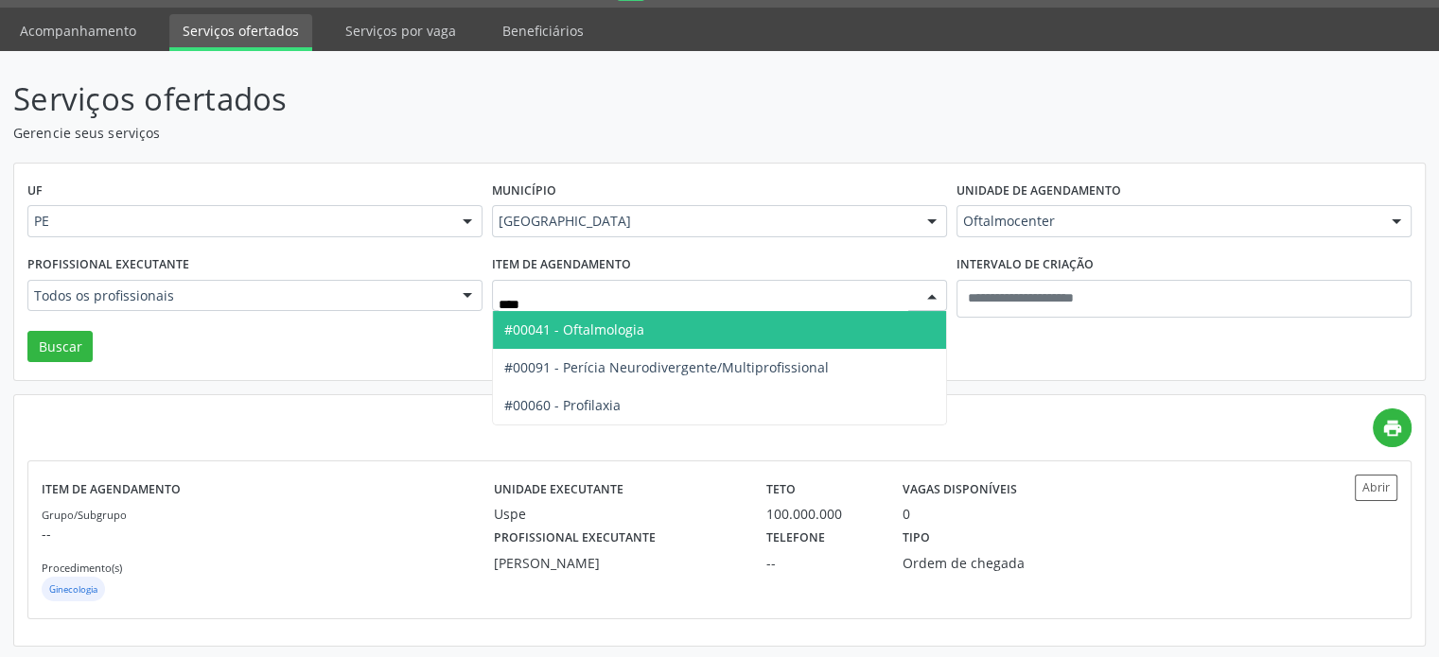
type input "*****"
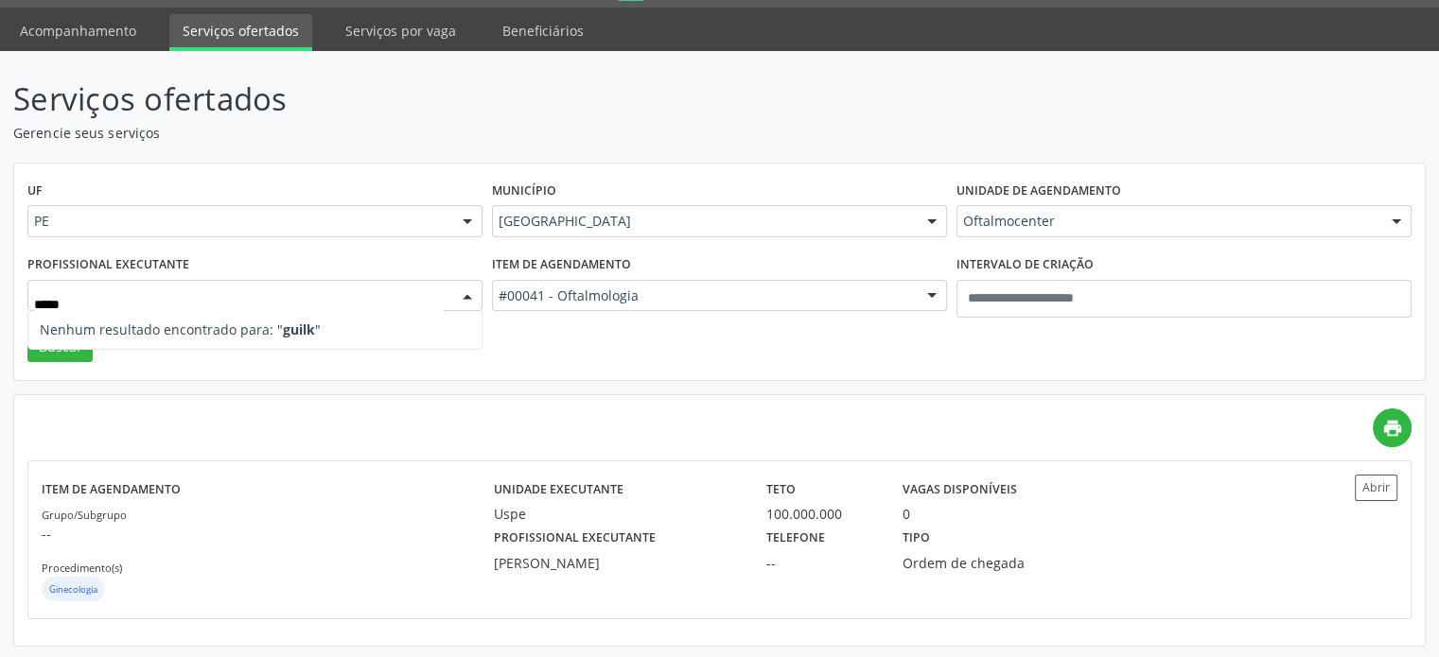
type input "****"
click at [76, 351] on button "Buscar" at bounding box center [59, 347] width 65 height 32
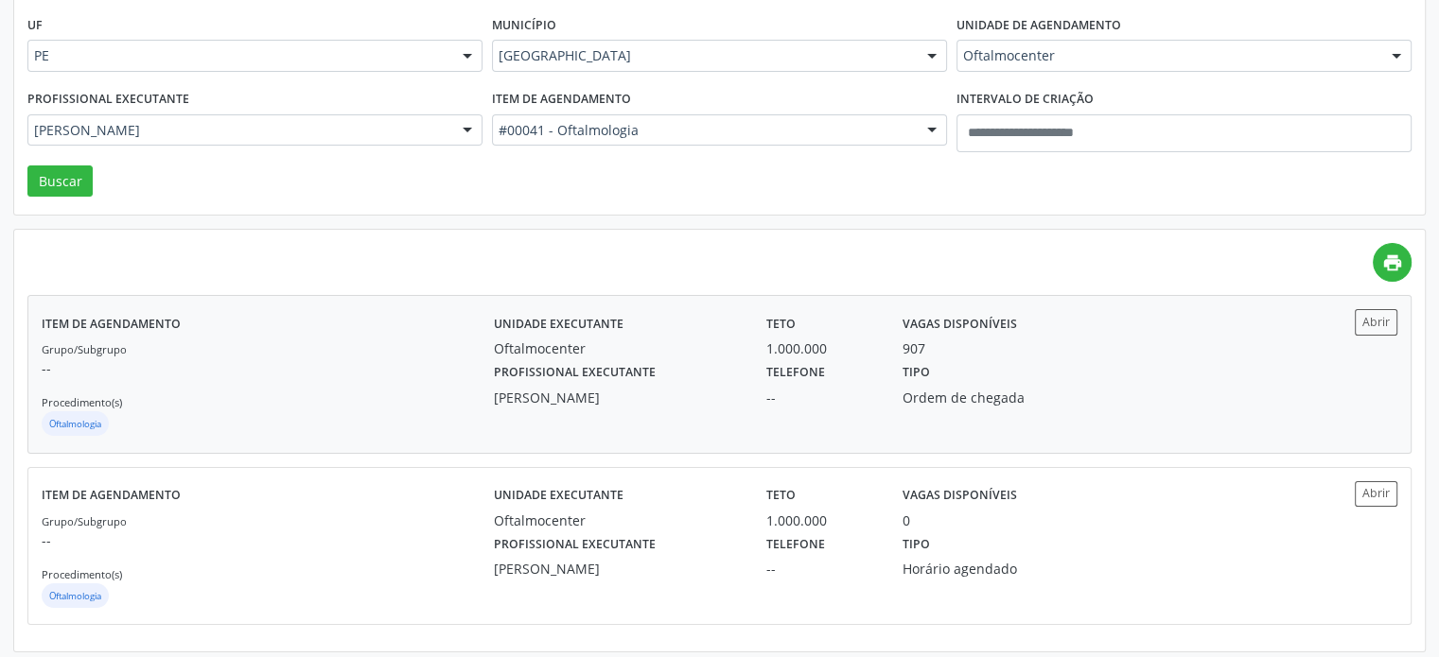
scroll to position [224, 0]
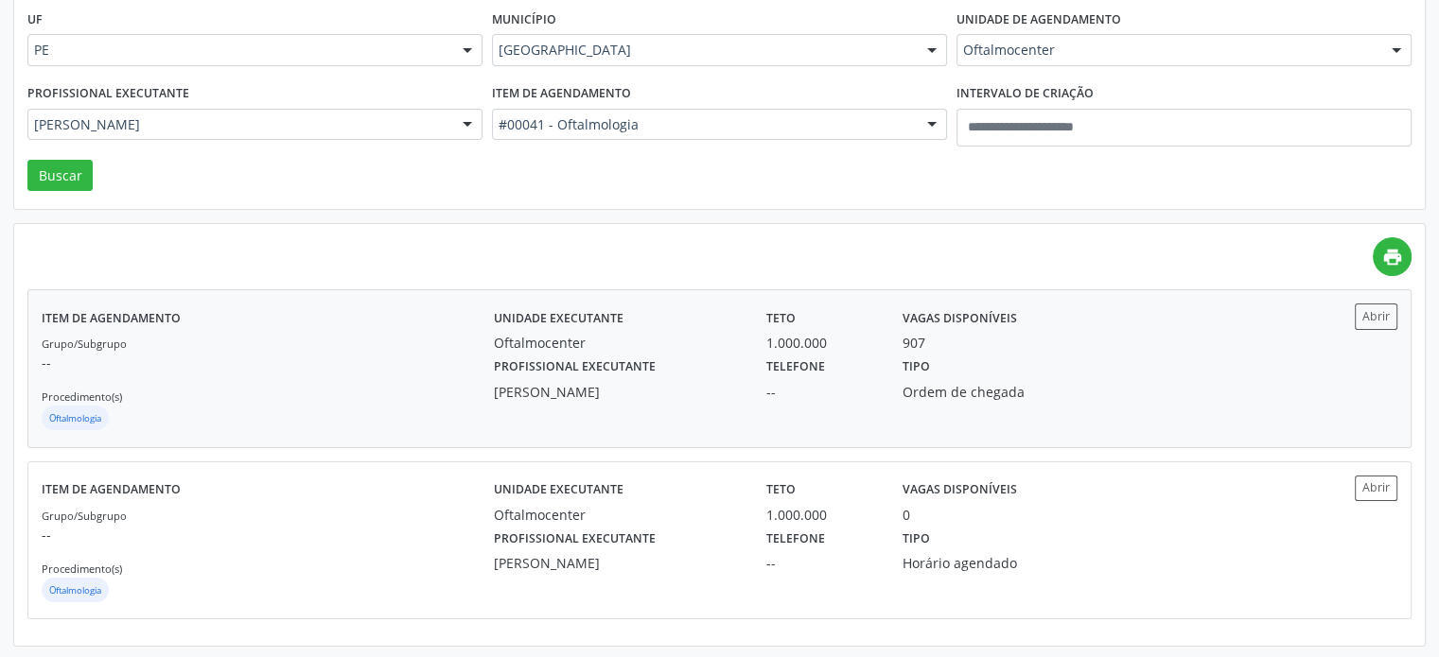
click at [756, 364] on div "Telefone --" at bounding box center [821, 377] width 136 height 49
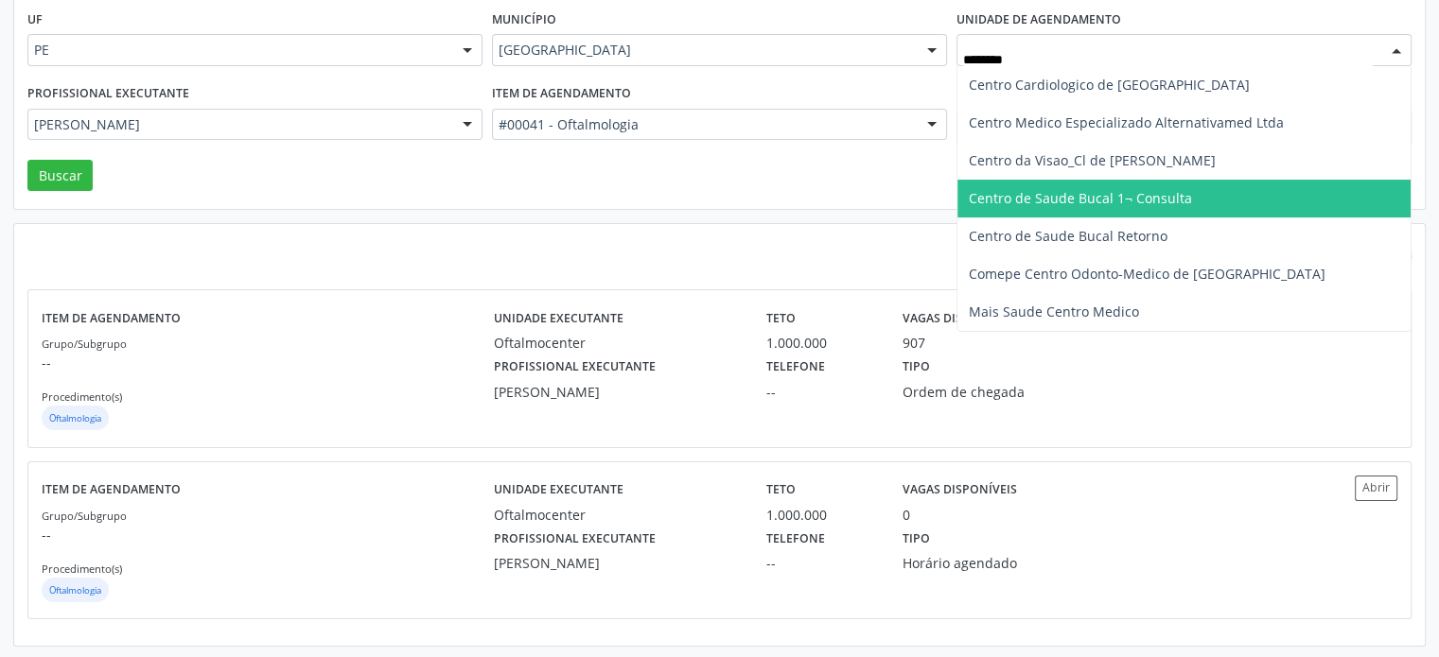
type input "*********"
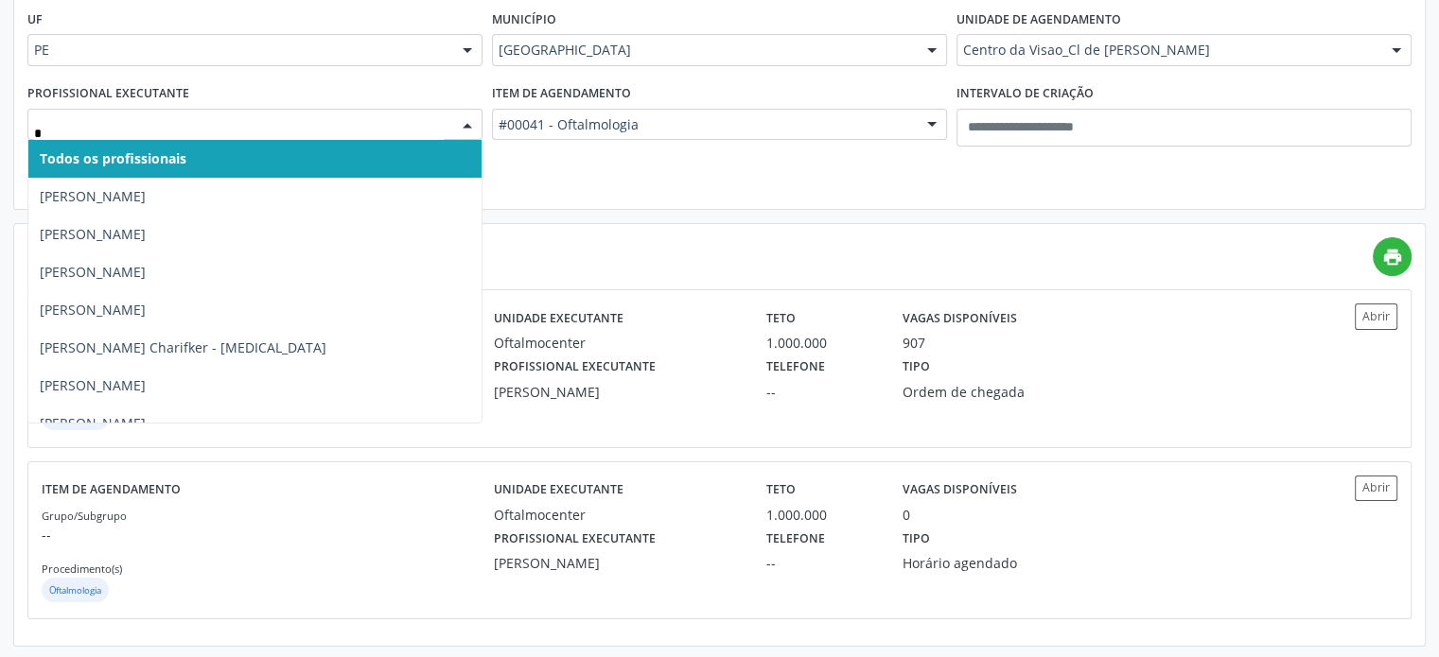
type input "**"
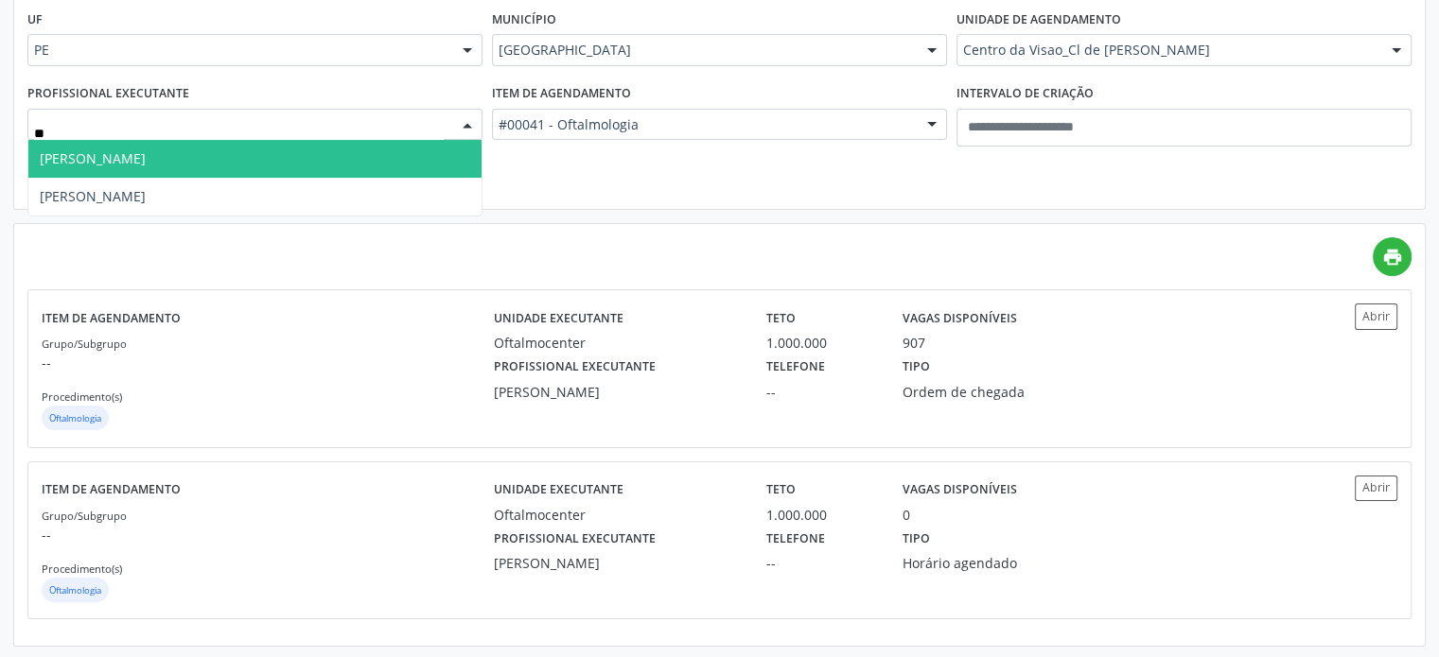
click at [229, 147] on span "Rafaella Freire" at bounding box center [254, 159] width 453 height 38
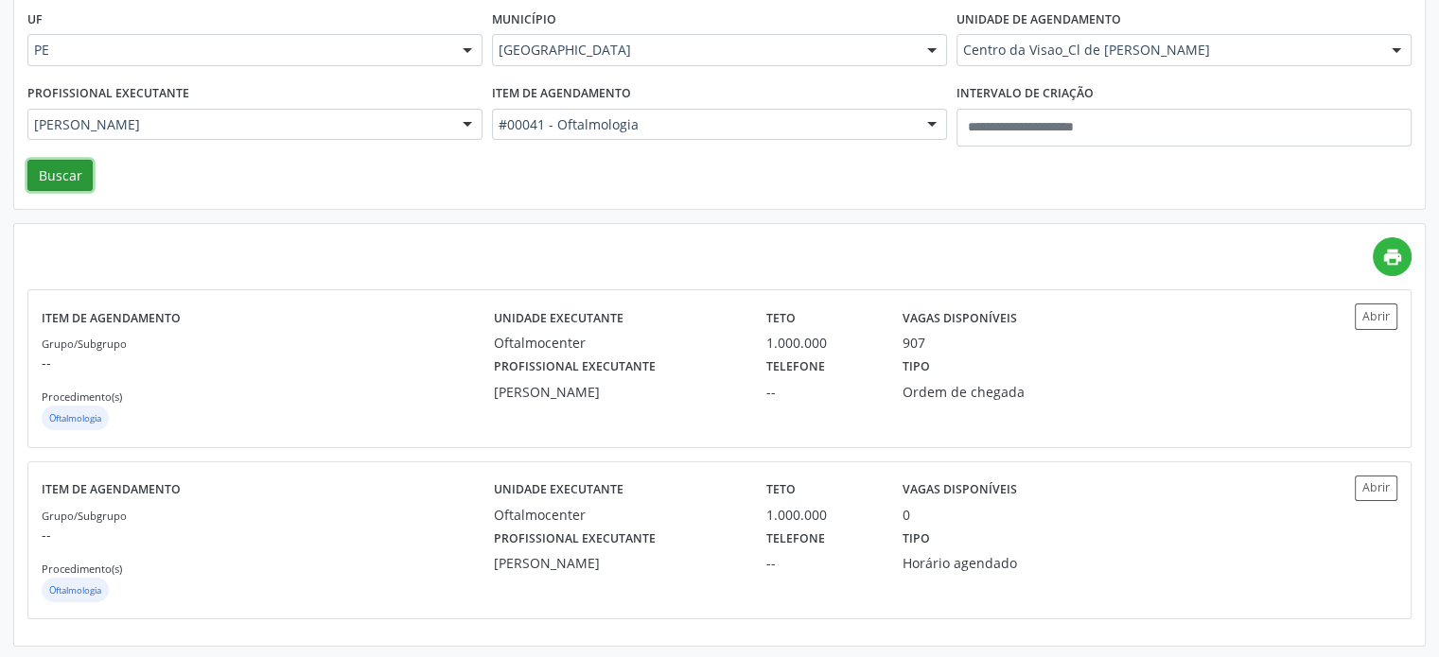
click at [64, 177] on button "Buscar" at bounding box center [59, 176] width 65 height 32
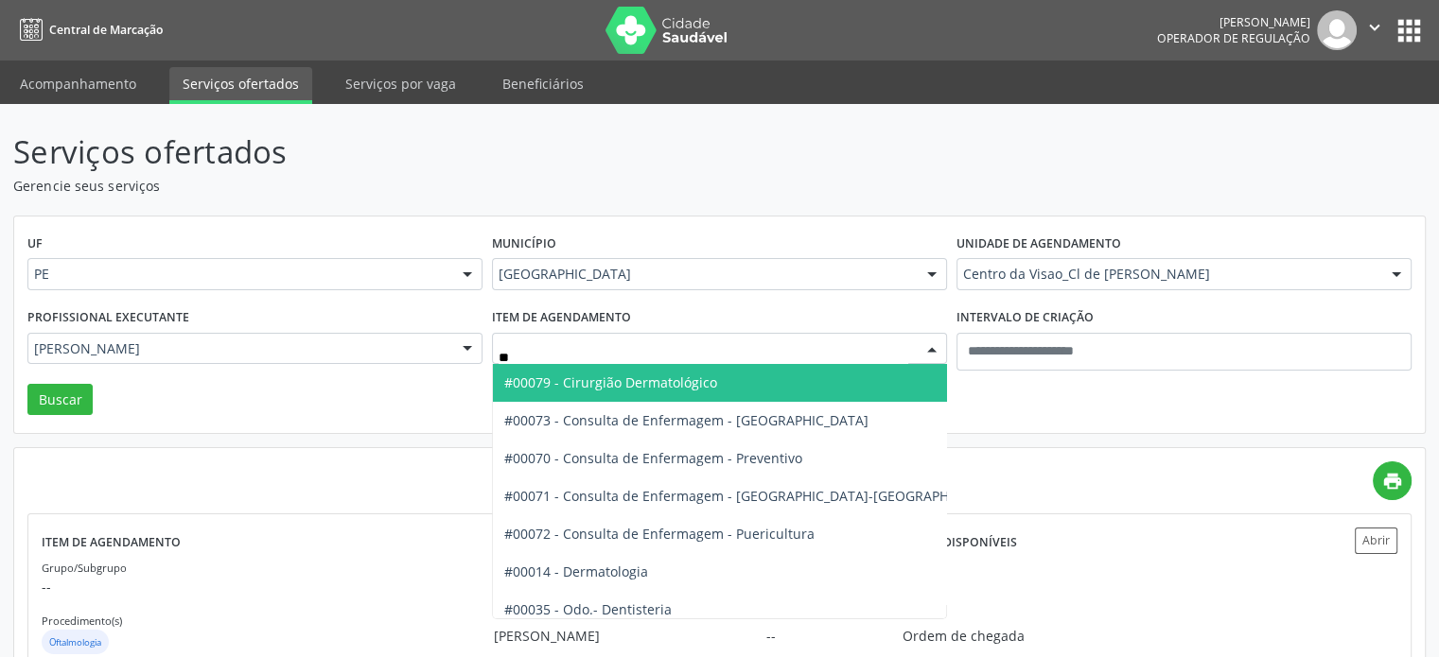
type input "***"
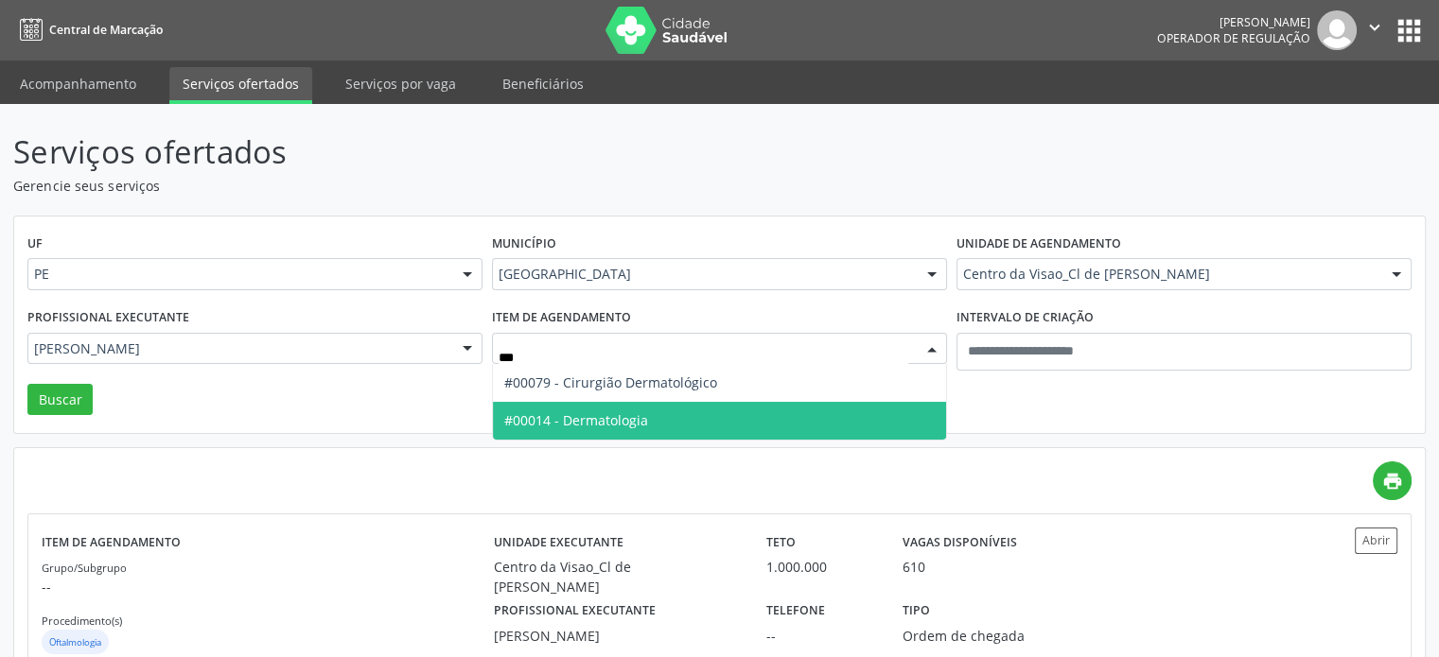
click at [674, 428] on span "#00014 - Dermatologia" at bounding box center [719, 421] width 453 height 38
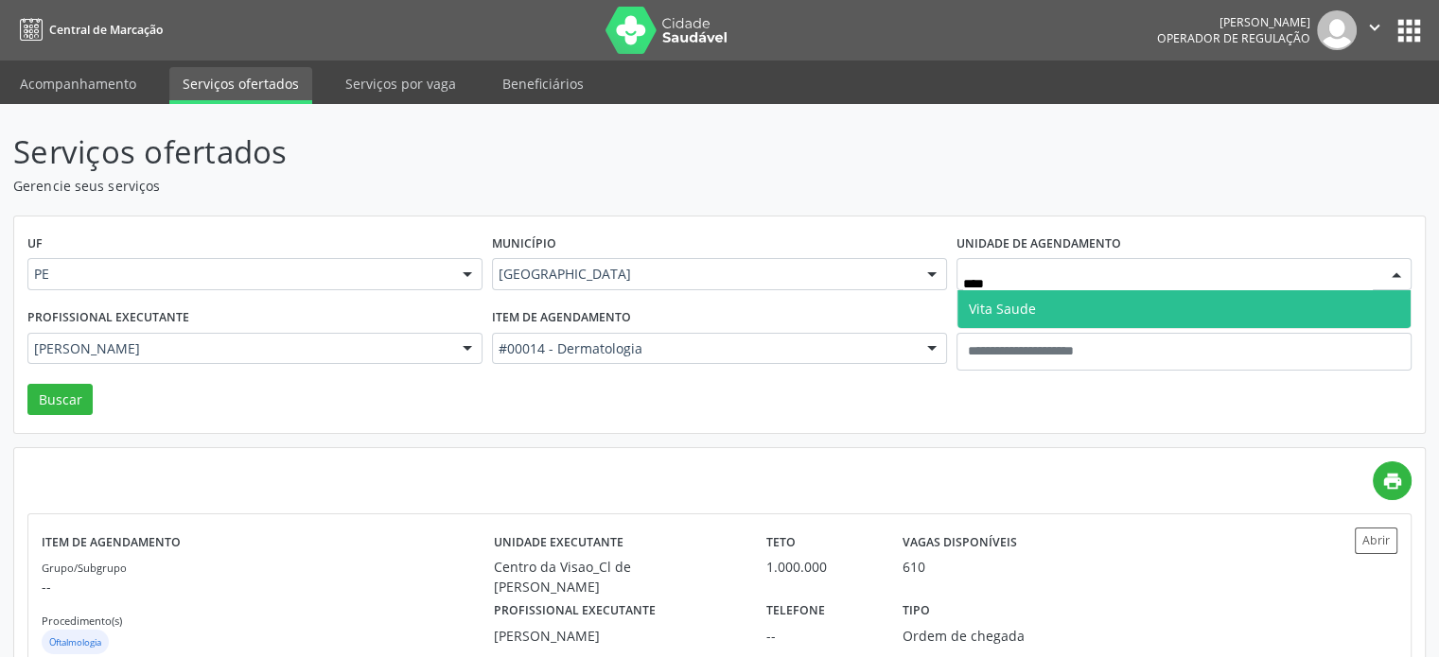
type input "****"
click at [1118, 324] on span "Vita Saude" at bounding box center [1183, 309] width 453 height 38
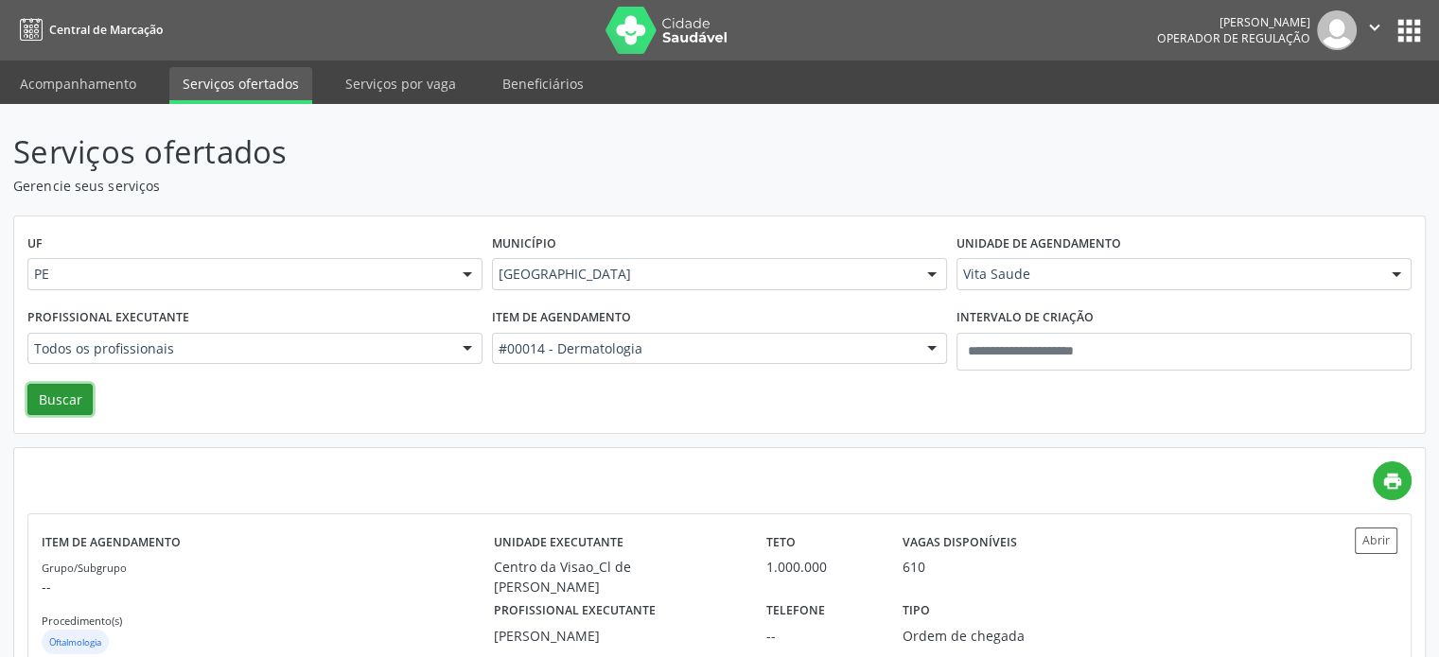
click at [59, 389] on button "Buscar" at bounding box center [59, 400] width 65 height 32
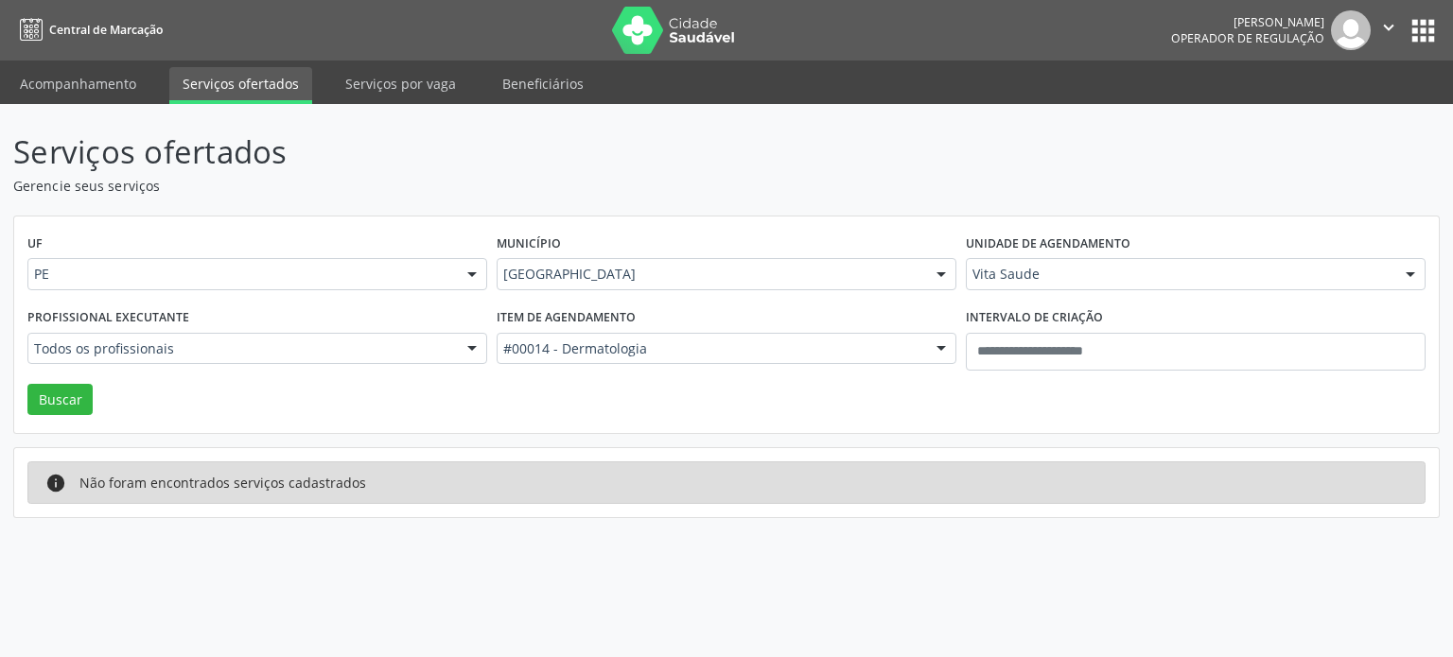
click at [765, 289] on div "Recife Todas as cidades Abreu e Lima Afogados da Ingazeira Araripina Arcoverde …" at bounding box center [727, 274] width 460 height 32
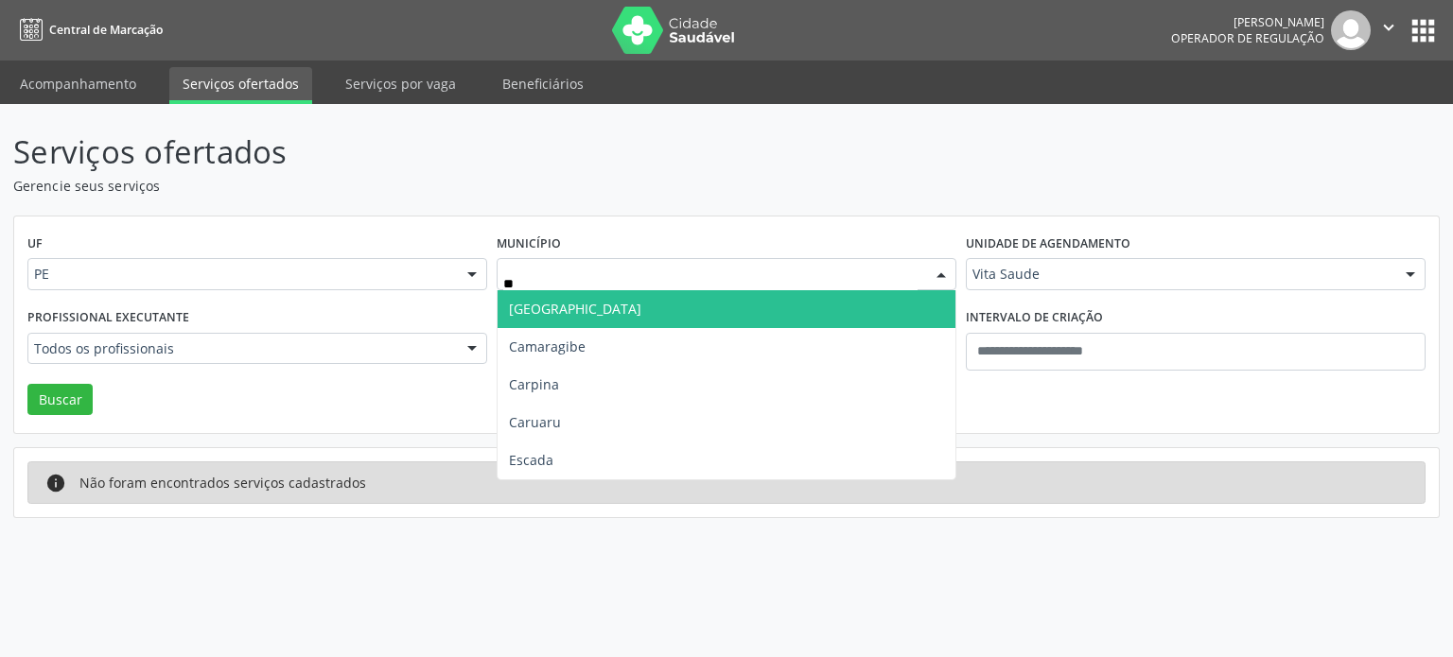
type input "***"
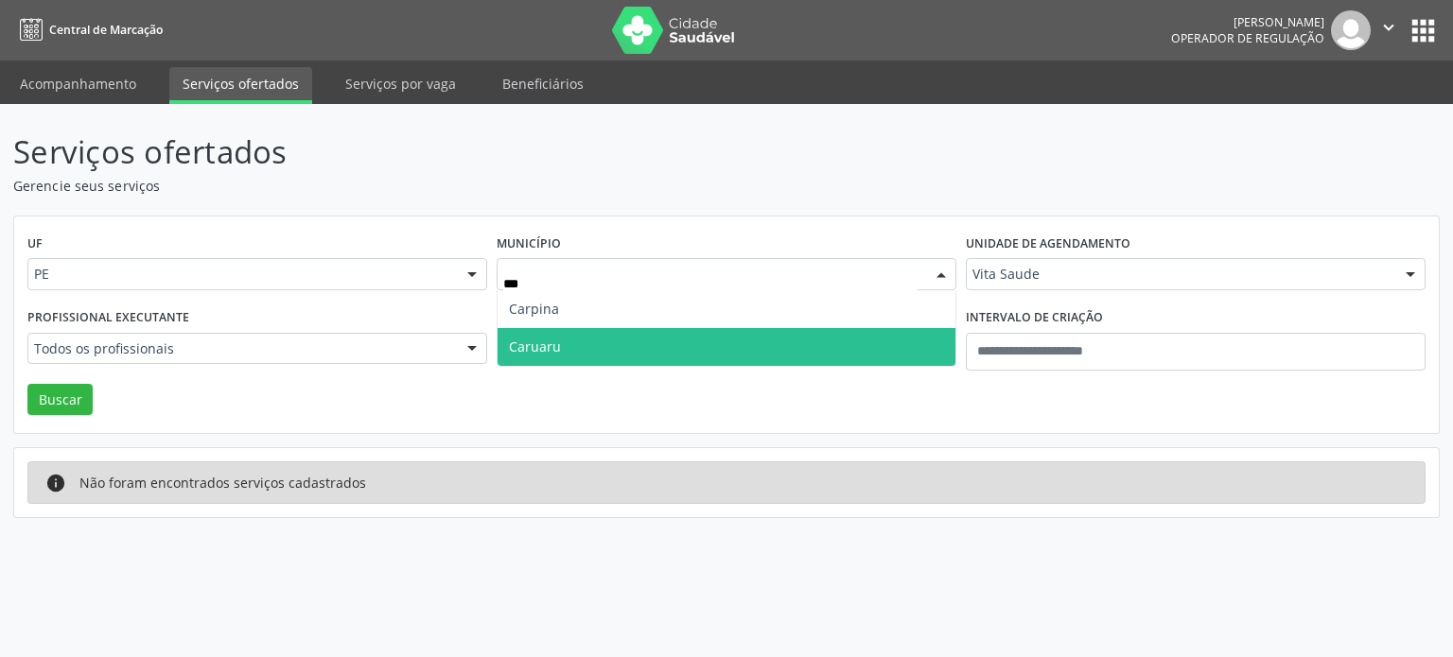
click at [686, 328] on span "Caruaru" at bounding box center [727, 347] width 458 height 38
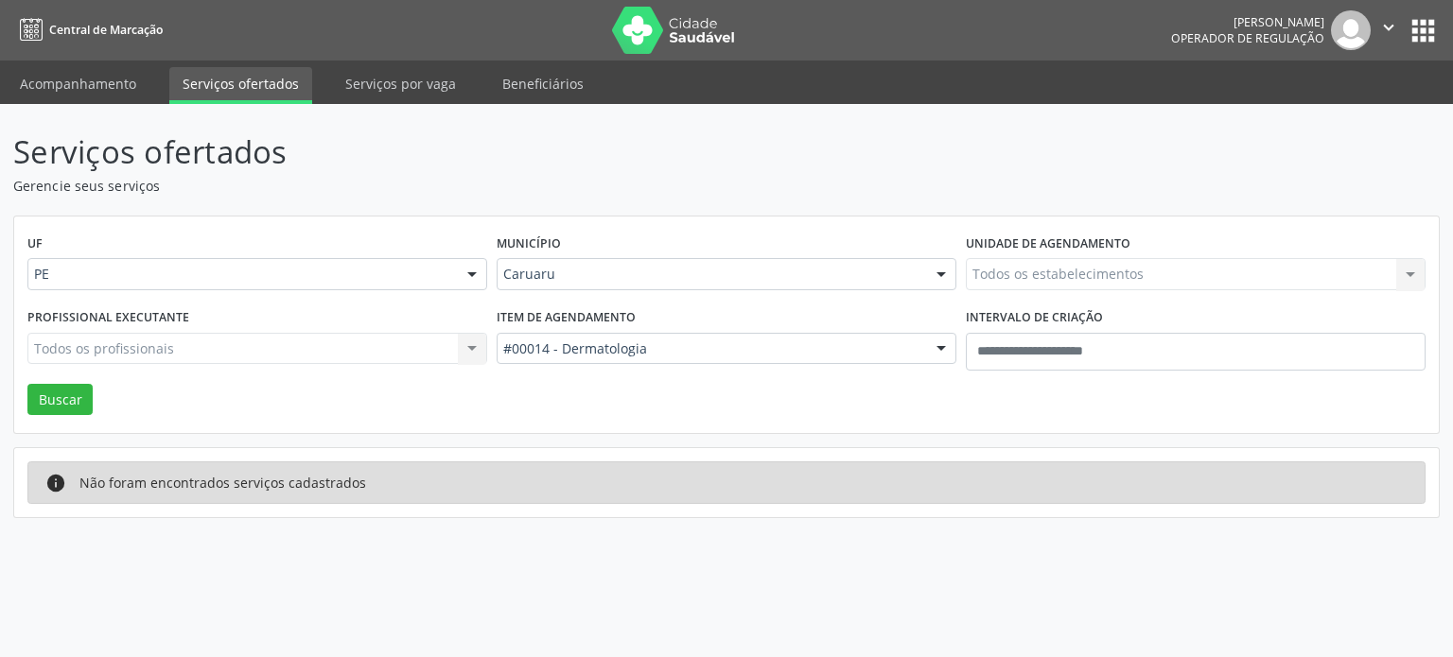
click at [719, 335] on div "#00014 - Dermatologia" at bounding box center [727, 349] width 460 height 32
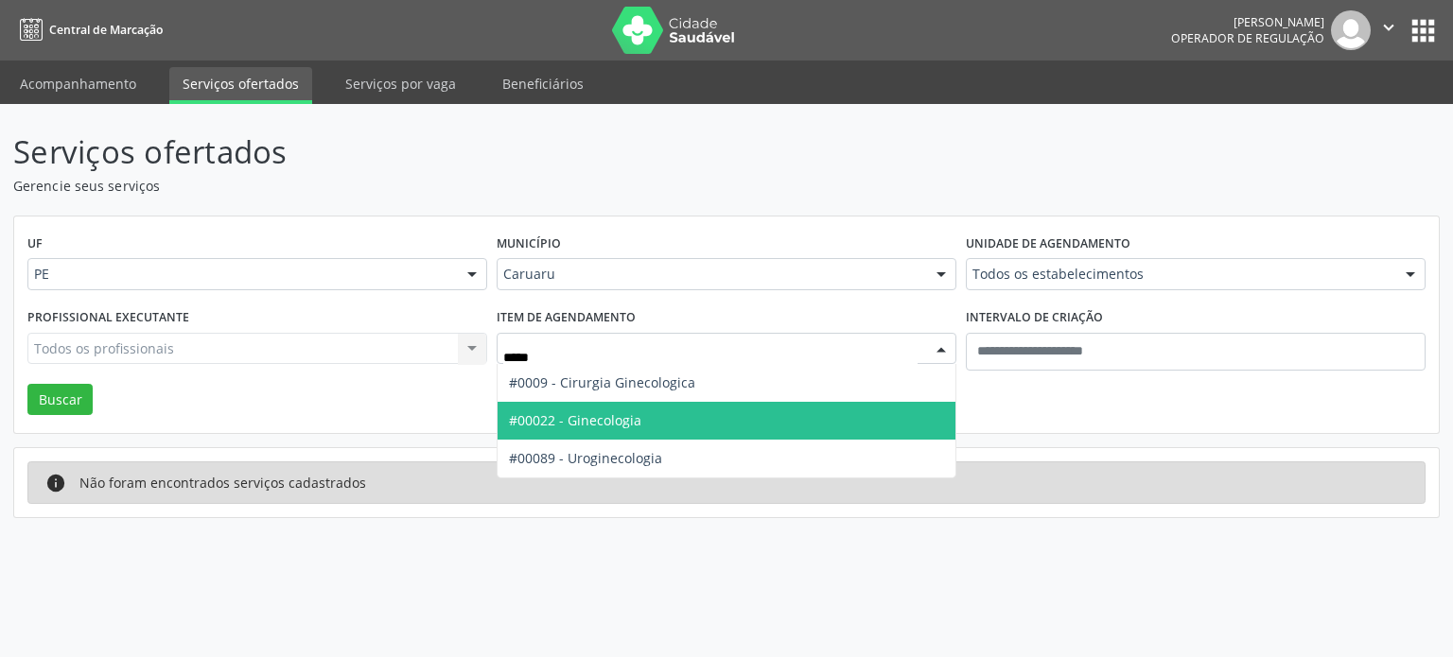
click at [664, 416] on span "#00022 - Ginecologia" at bounding box center [727, 421] width 458 height 38
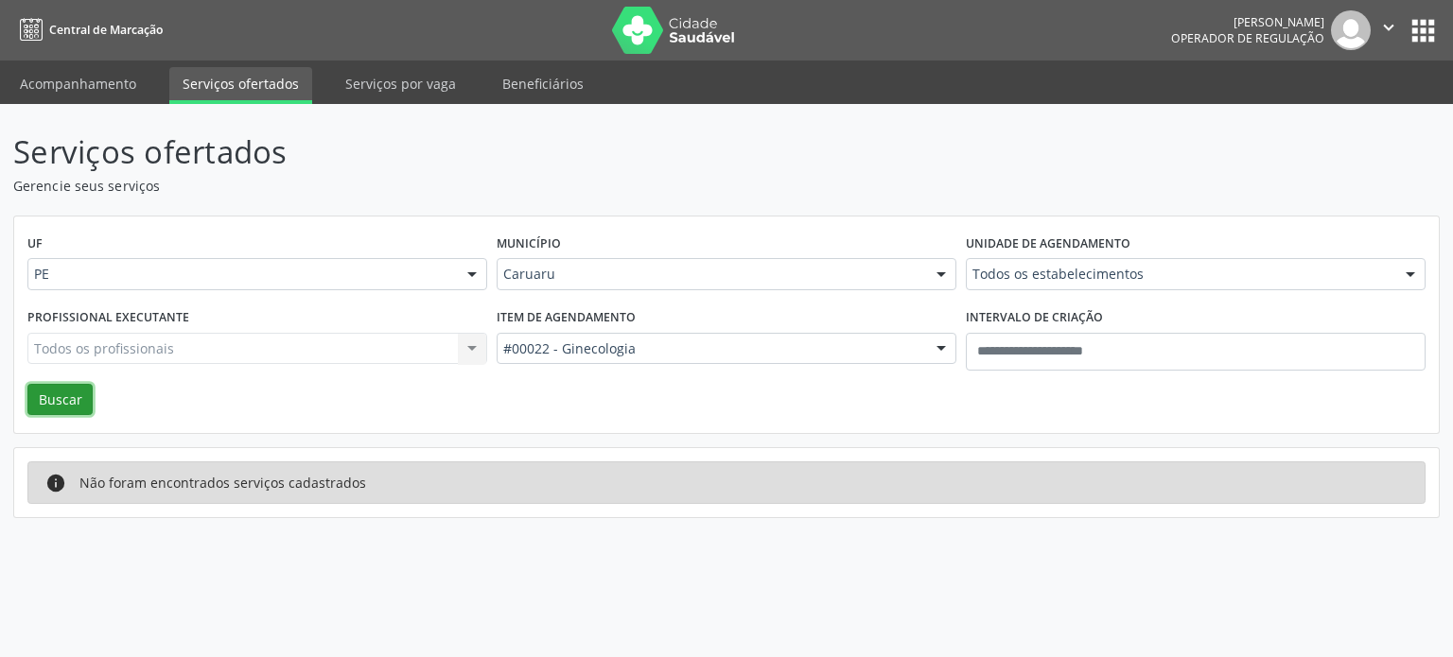
click at [60, 401] on button "Buscar" at bounding box center [59, 400] width 65 height 32
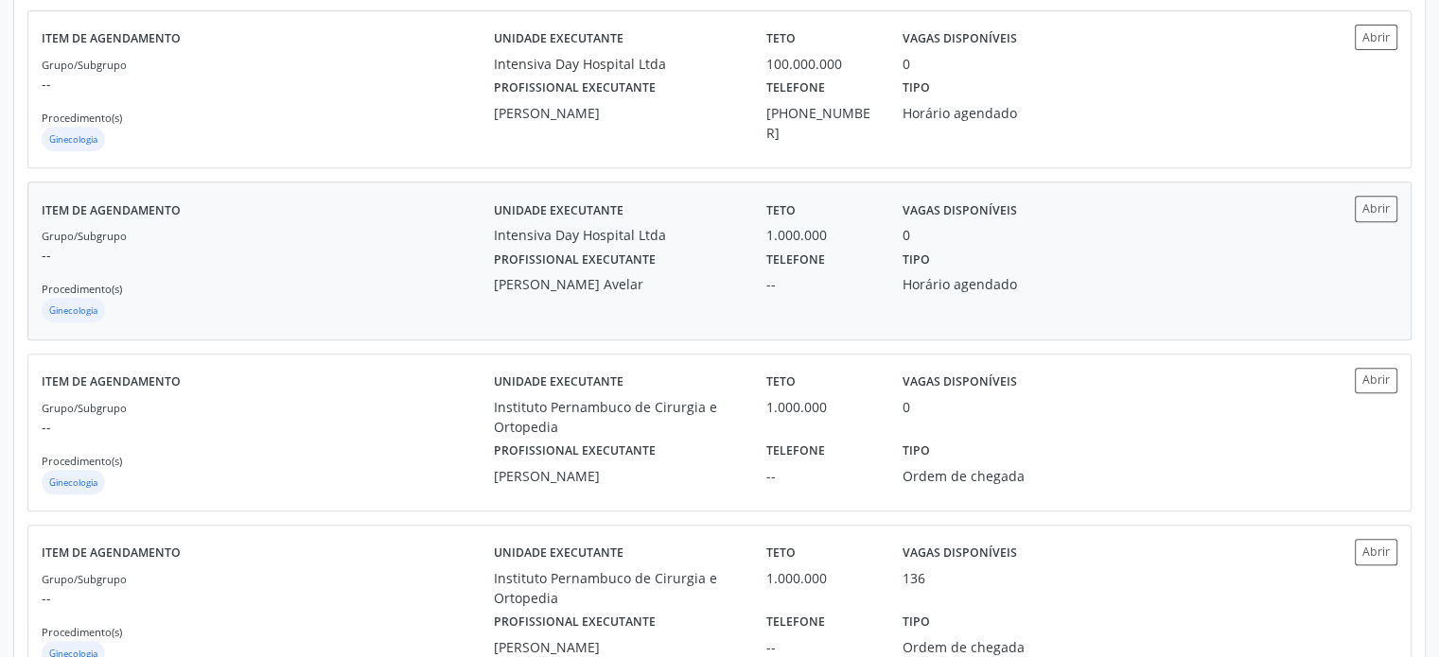
scroll to position [990, 0]
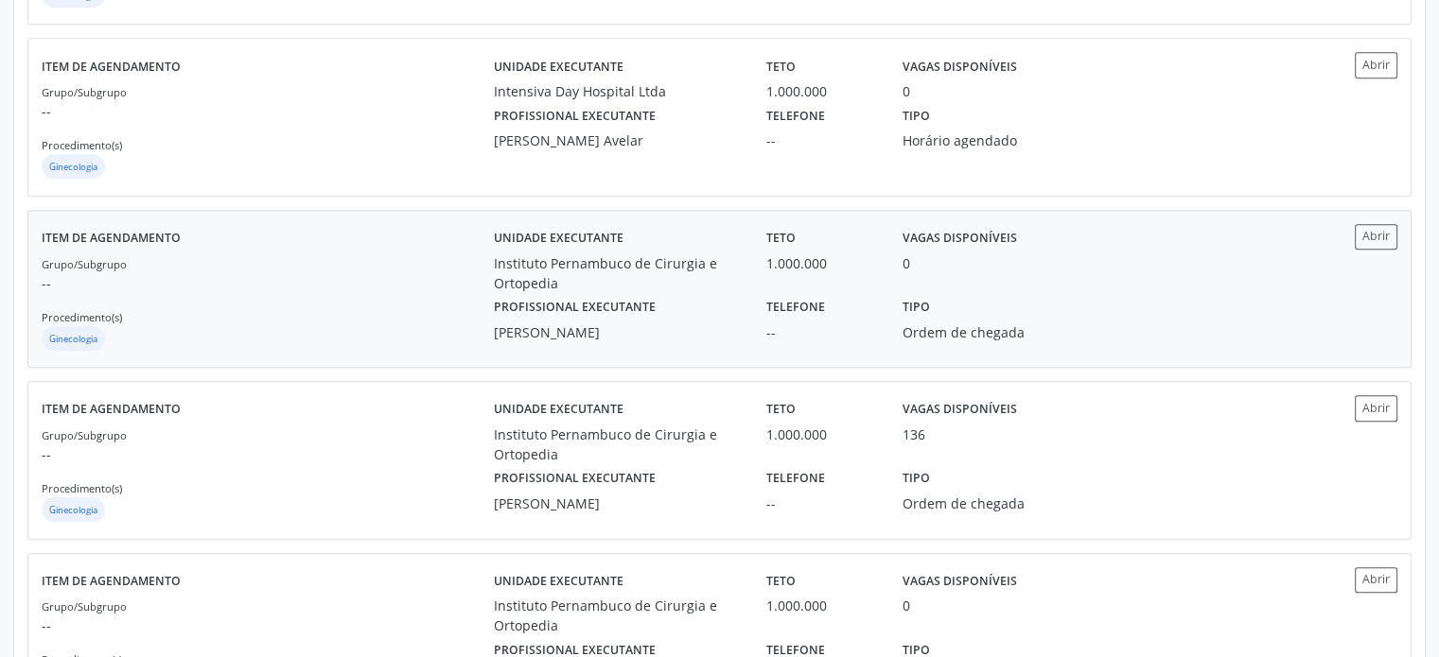
click at [643, 285] on div "Instituto Pernambuco de Cirurgia e Ortopedia" at bounding box center [617, 273] width 246 height 40
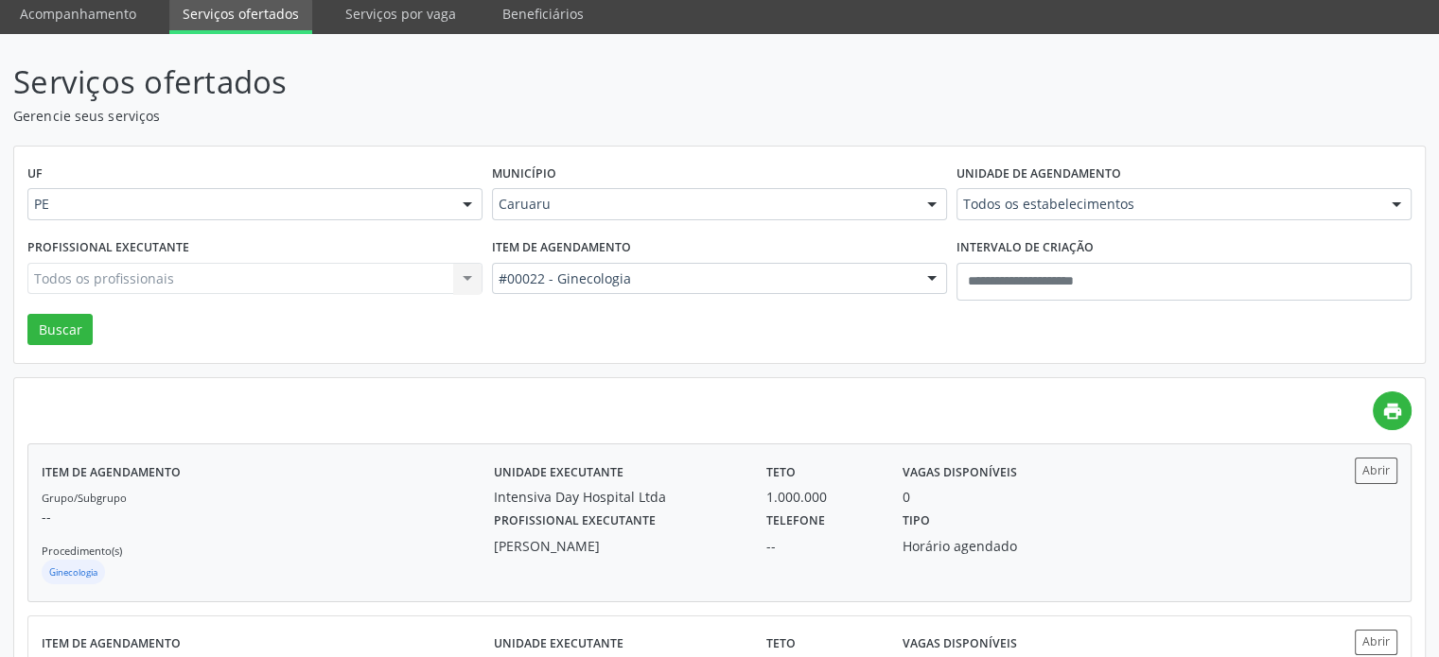
scroll to position [0, 0]
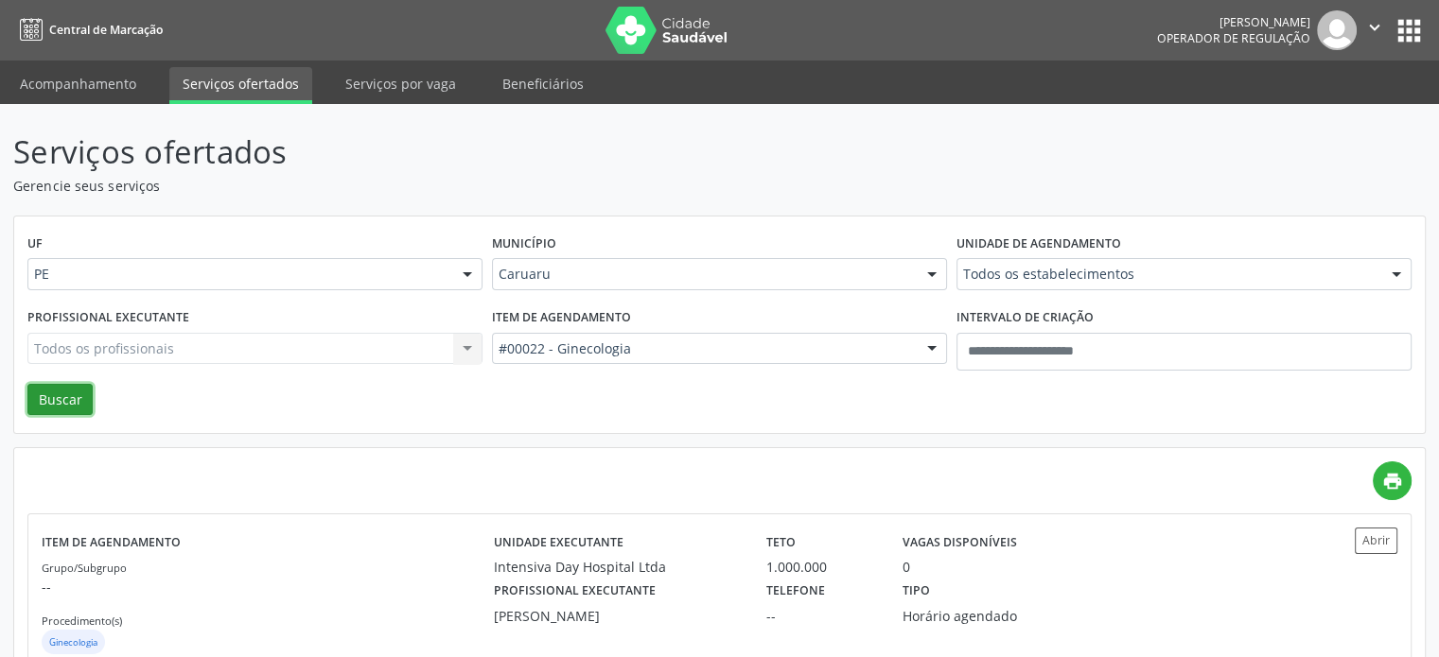
click at [64, 408] on button "Buscar" at bounding box center [59, 400] width 65 height 32
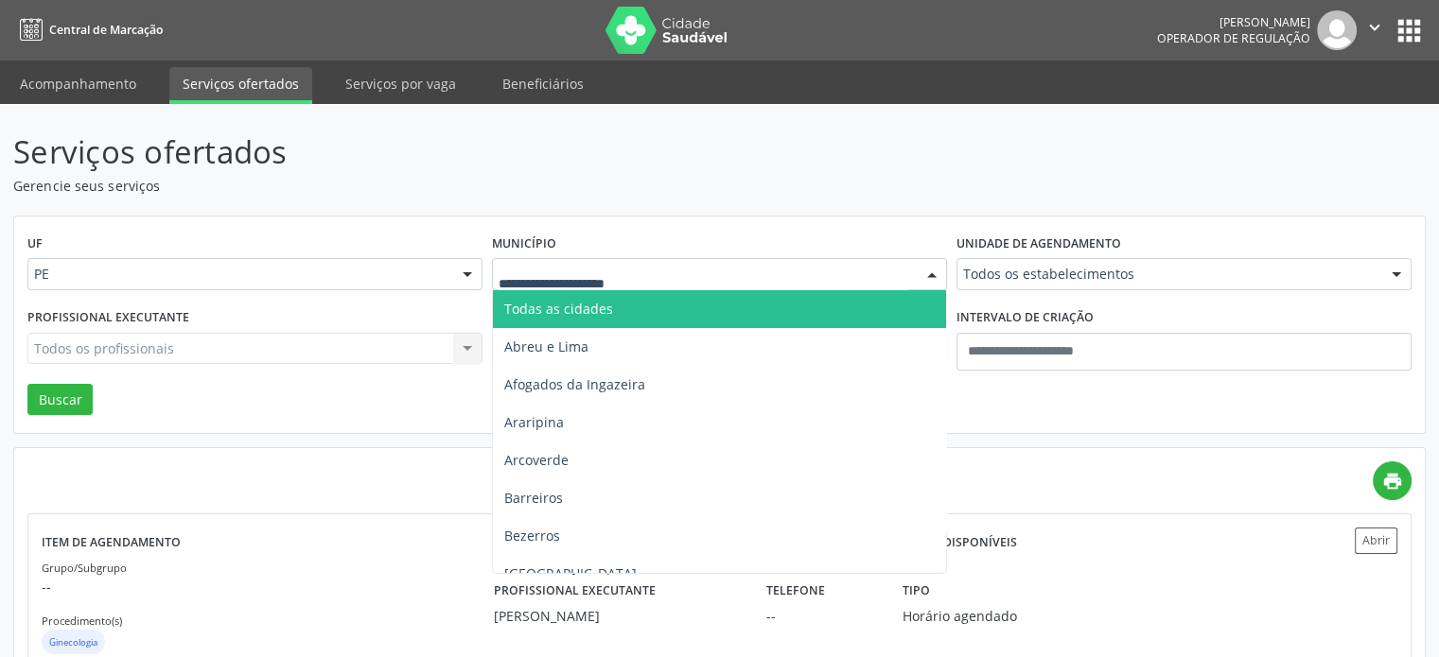
drag, startPoint x: 554, startPoint y: 192, endPoint x: 557, endPoint y: 250, distance: 57.8
click at [555, 192] on p "Gerencie seus serviços" at bounding box center [507, 186] width 988 height 20
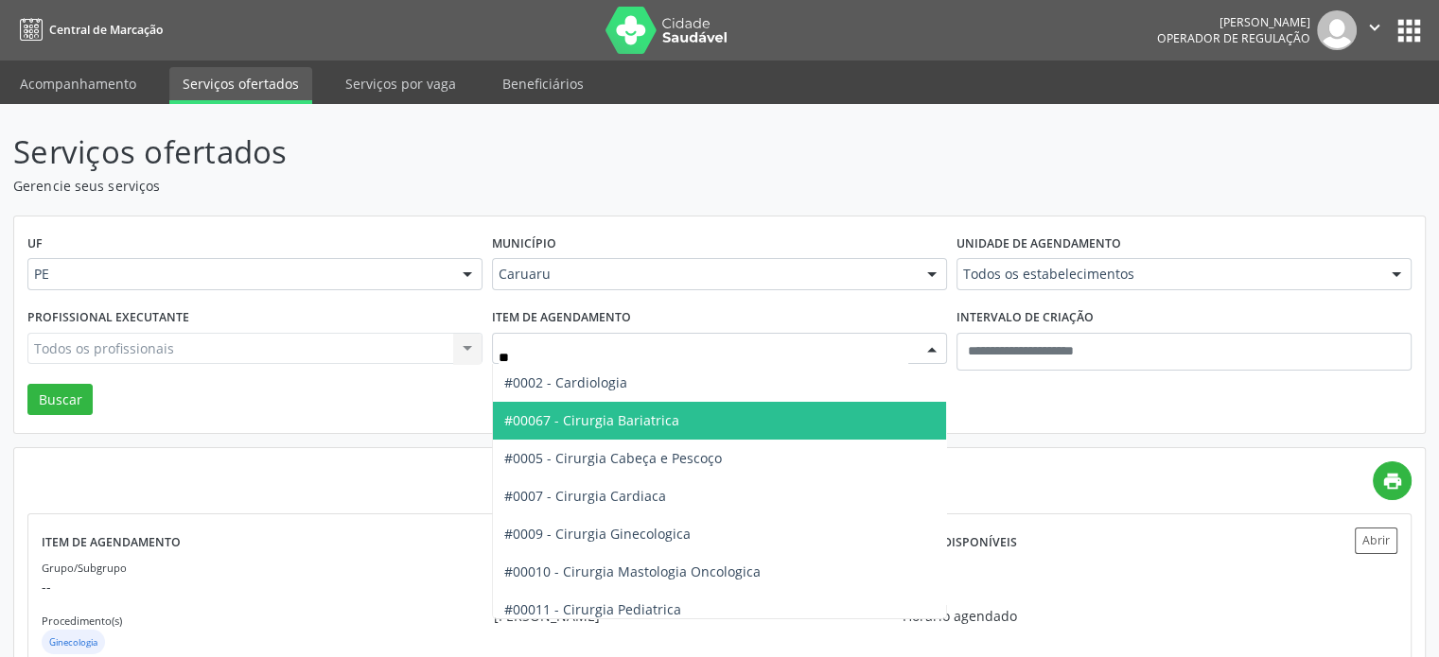
type input "***"
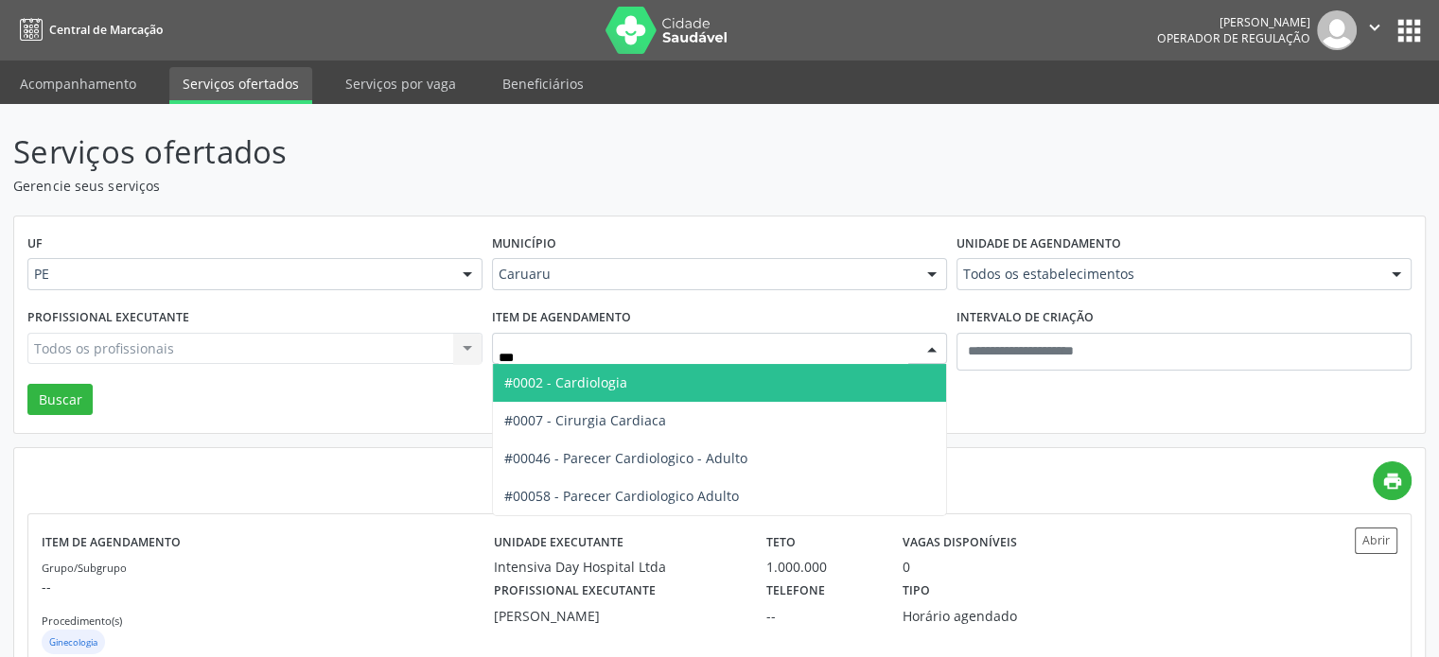
click at [652, 392] on span "#0002 - Cardiologia" at bounding box center [719, 383] width 453 height 38
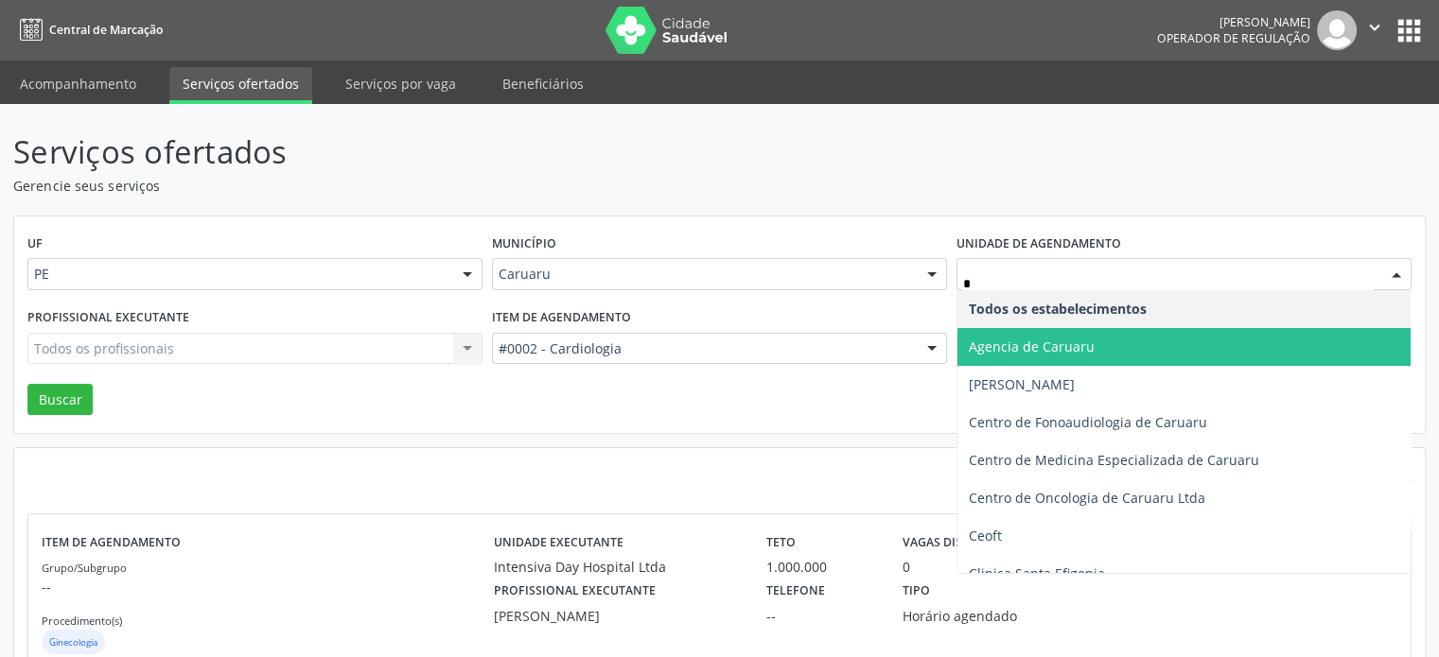
type input "**"
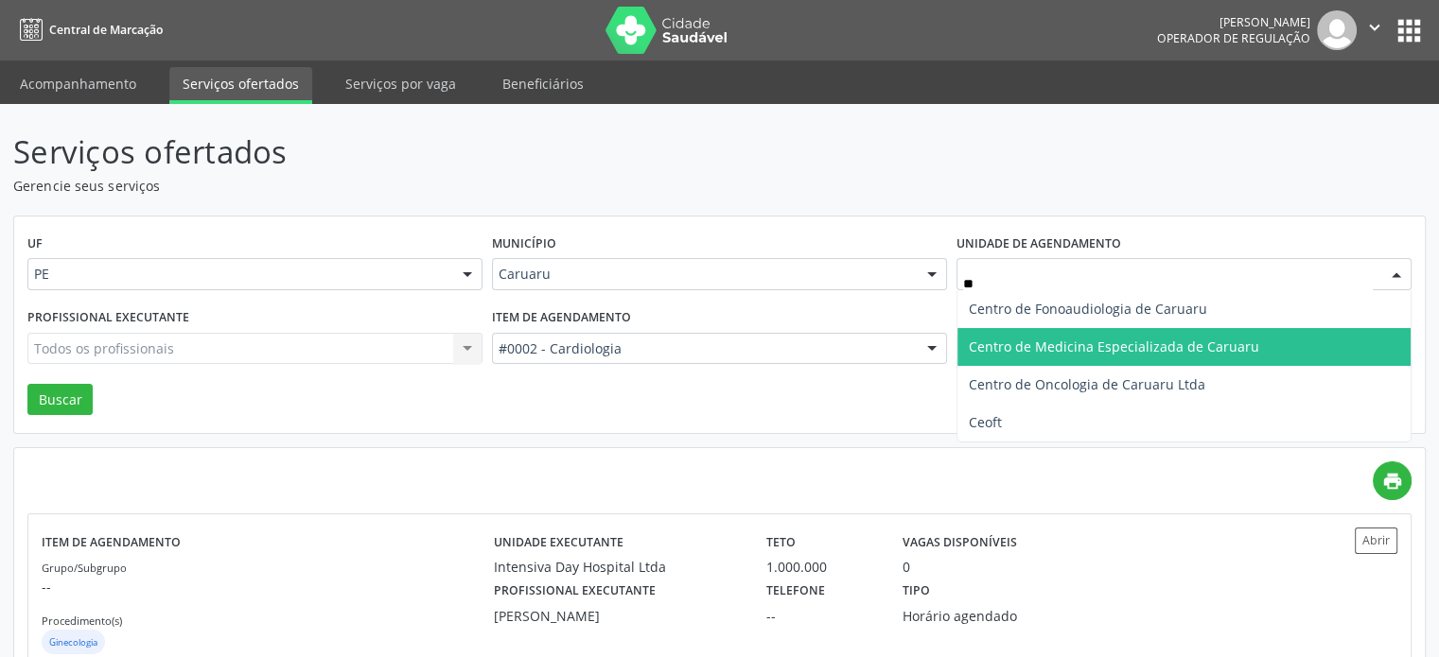
click at [1013, 328] on span "Centro de Medicina Especializada de Caruaru" at bounding box center [1183, 347] width 453 height 38
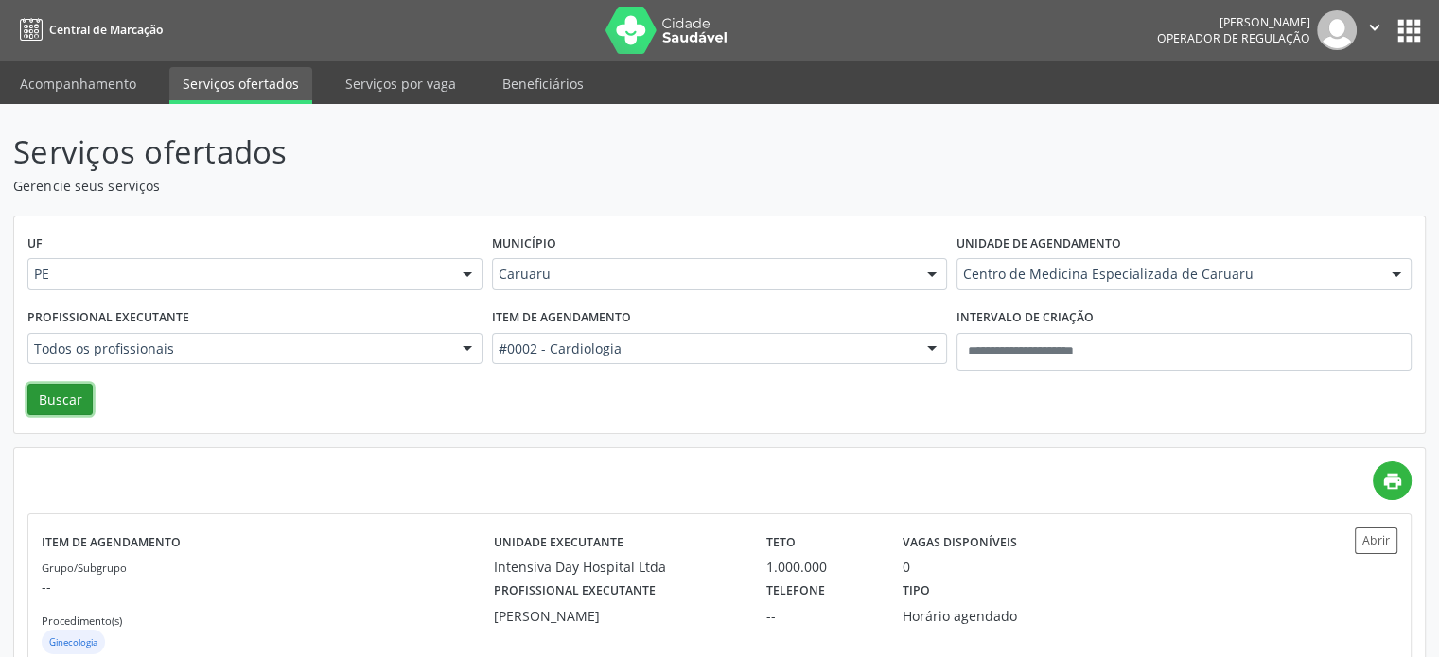
click at [77, 399] on button "Buscar" at bounding box center [59, 400] width 65 height 32
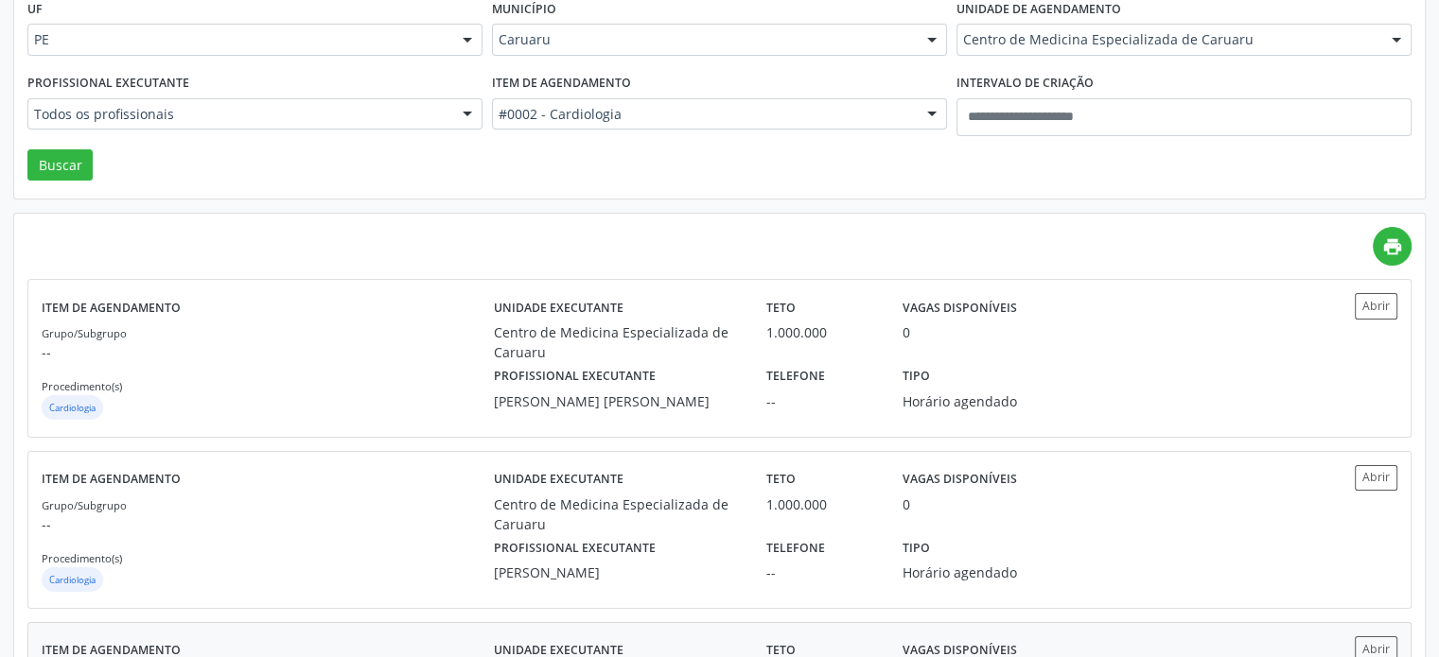
scroll to position [395, 0]
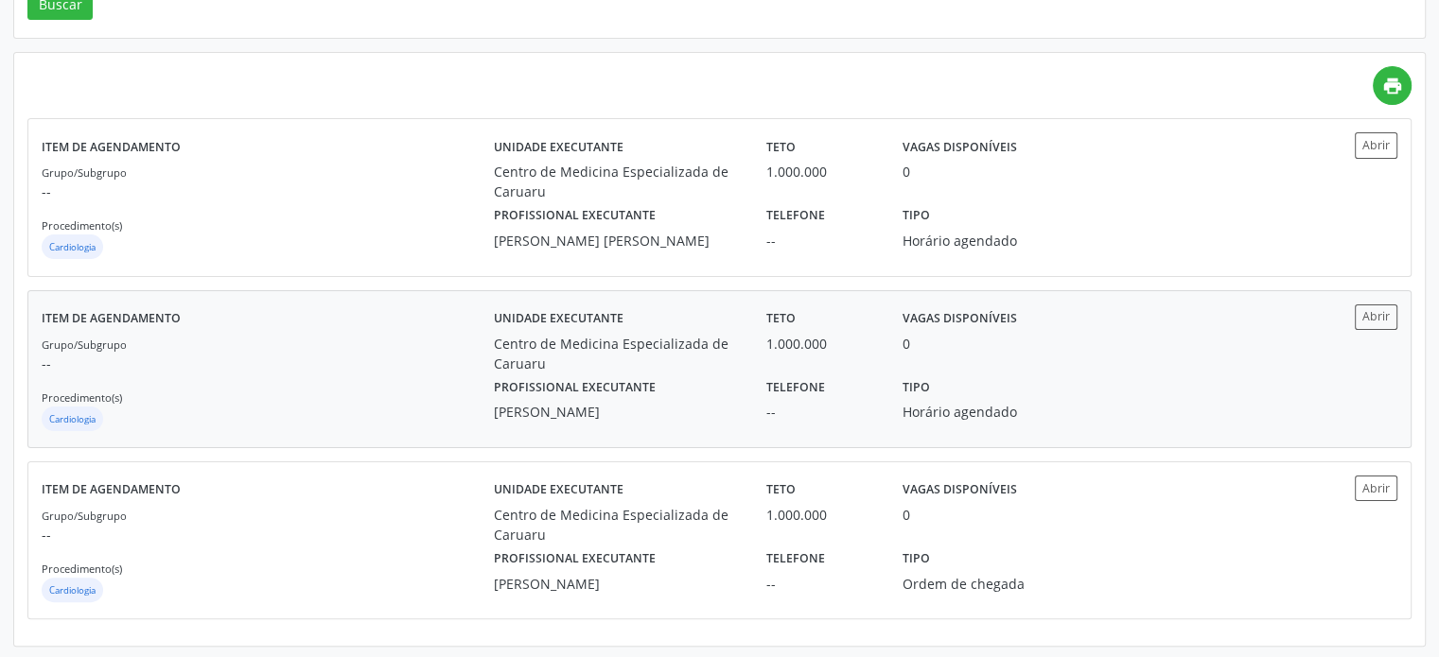
click at [666, 381] on div "Profissional executante Roberto Batista Leal Filho" at bounding box center [617, 398] width 272 height 49
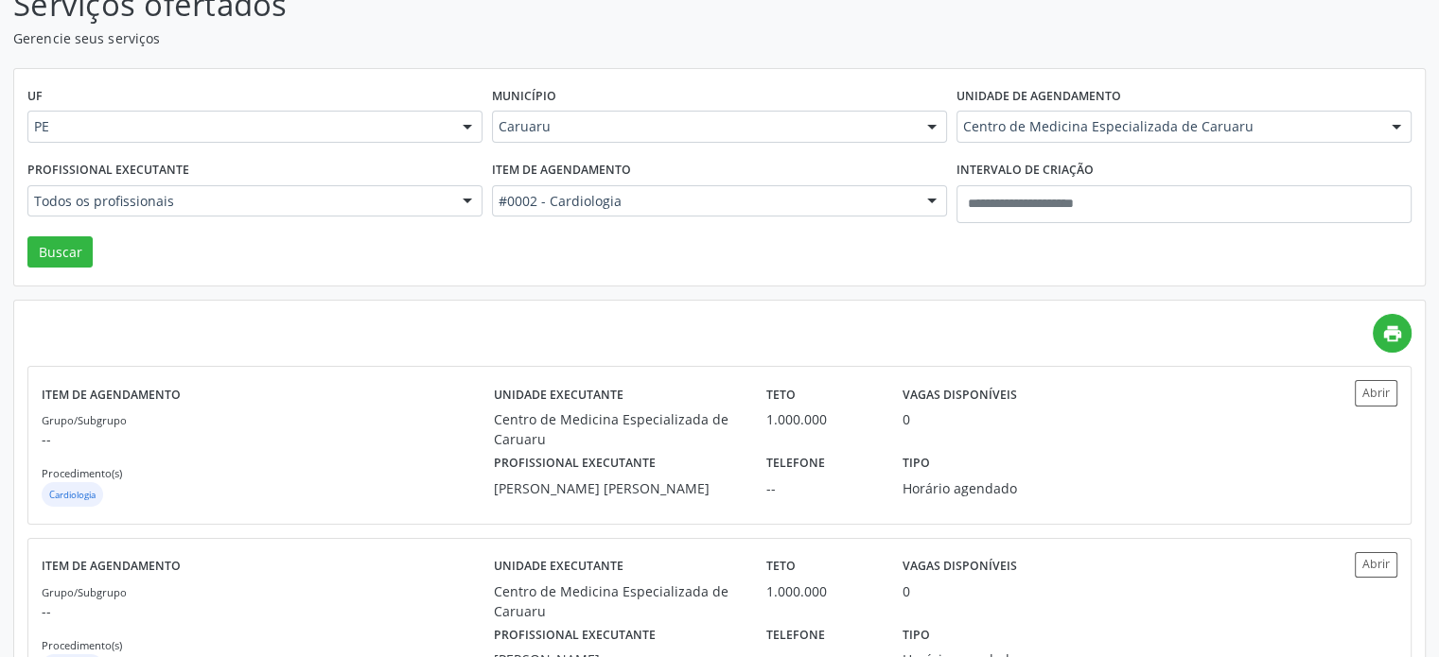
scroll to position [0, 0]
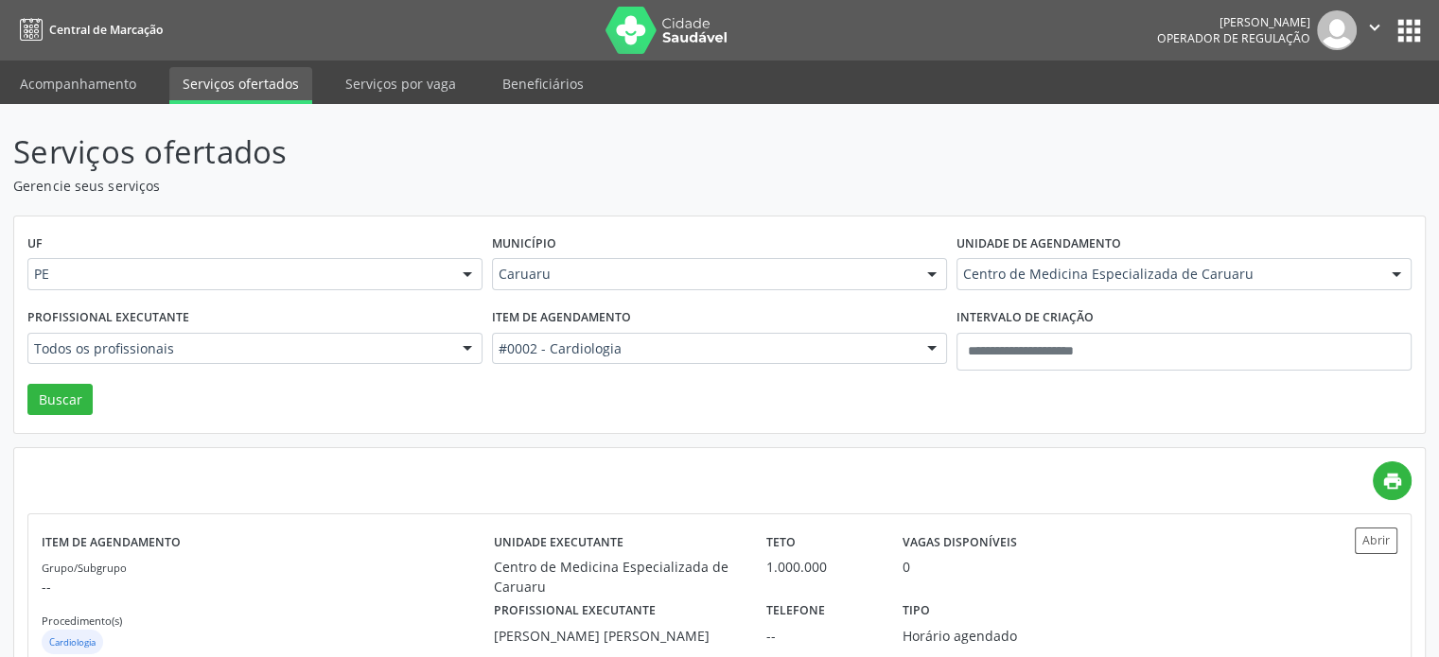
drag, startPoint x: 1260, startPoint y: 271, endPoint x: 1197, endPoint y: 287, distance: 65.4
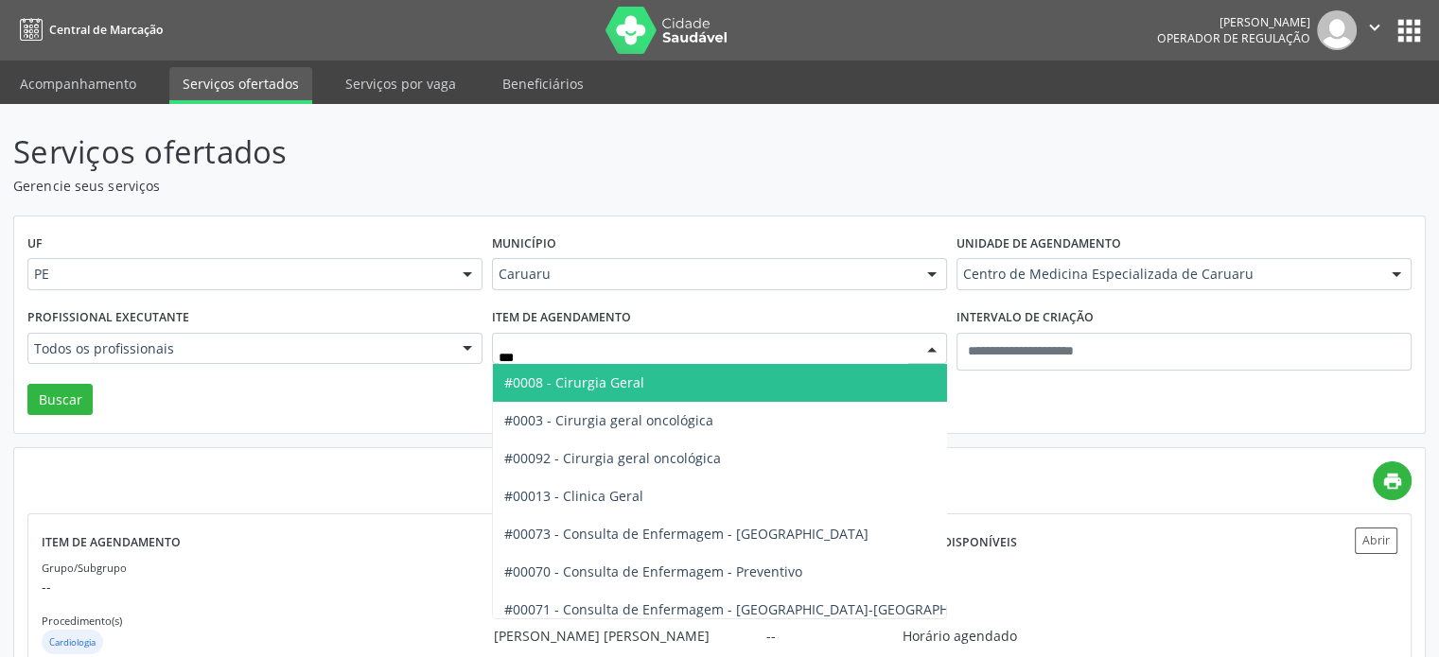
type input "****"
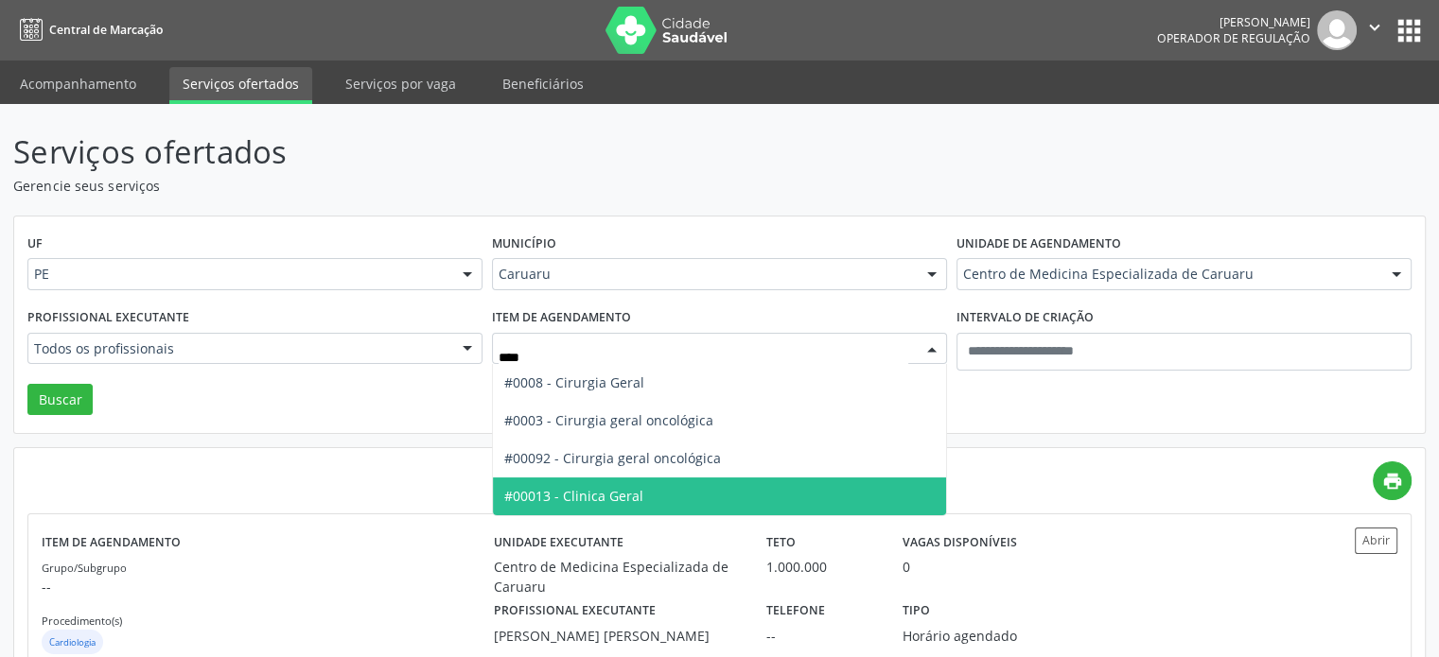
click at [613, 502] on span "#00013 - Clinica Geral" at bounding box center [573, 496] width 139 height 18
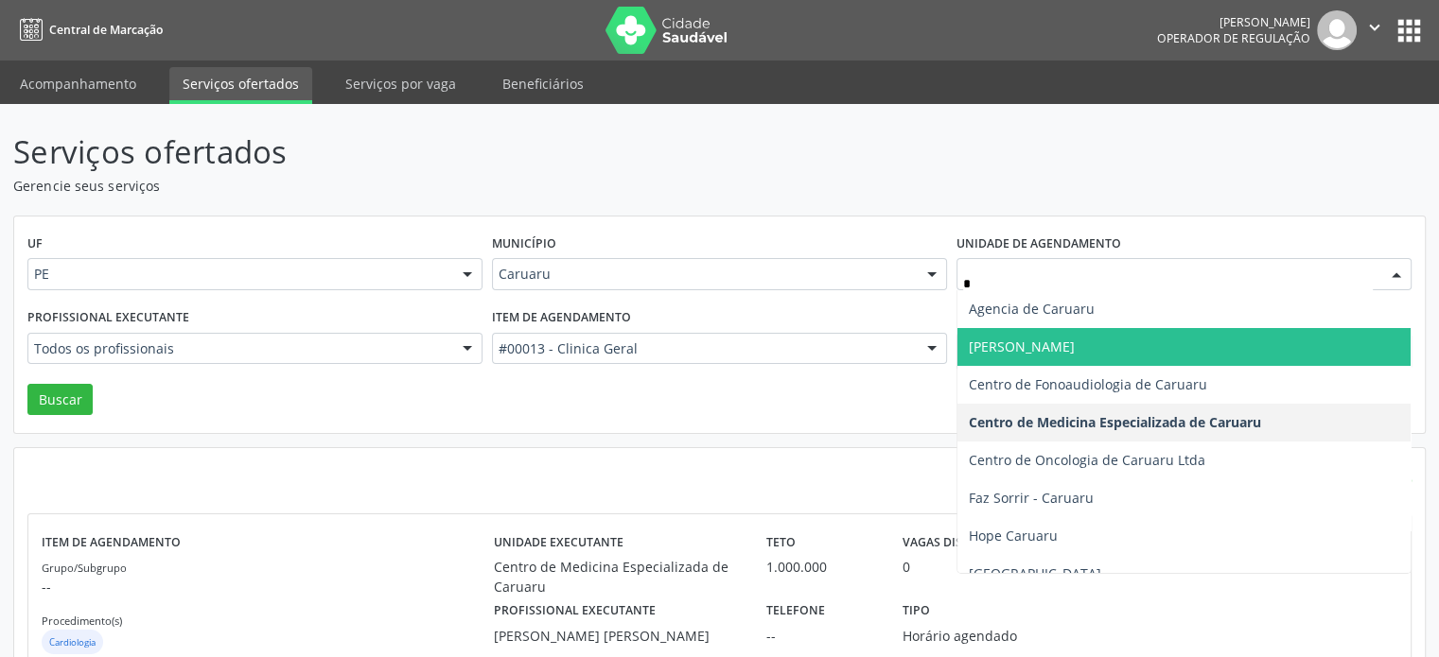
type input "**"
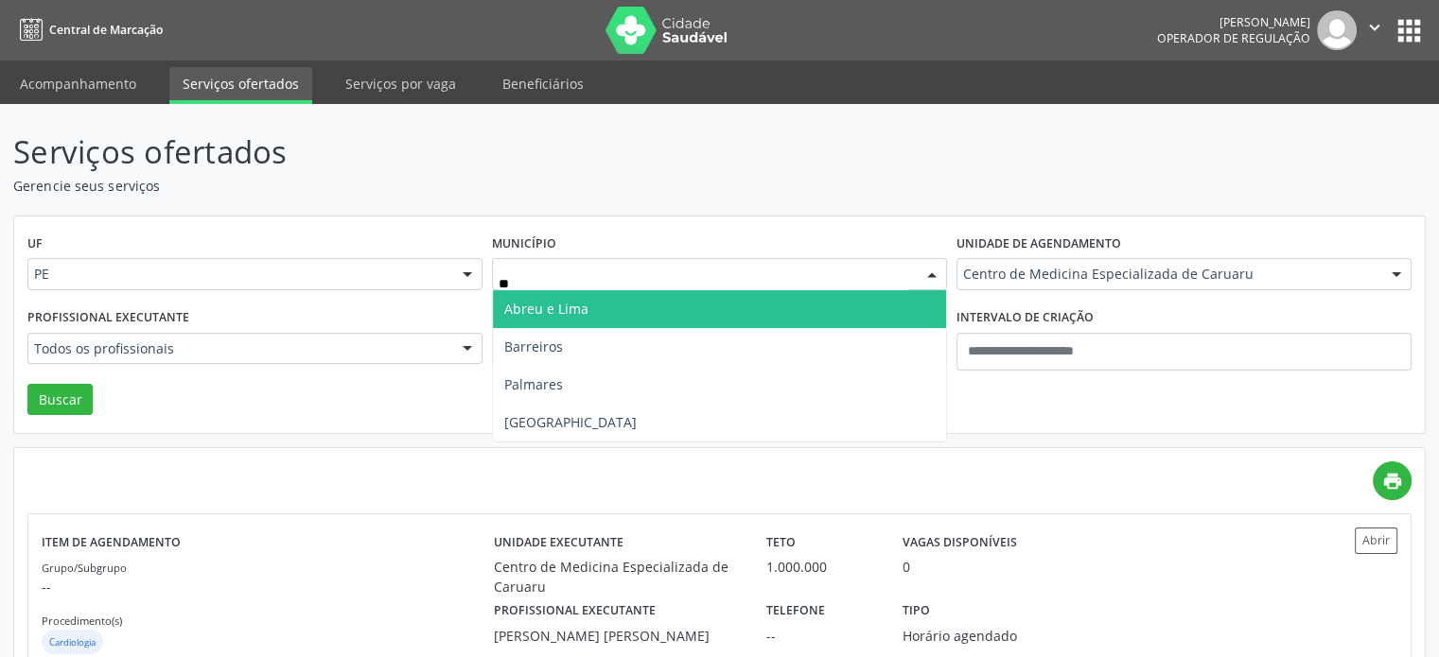
type input "***"
click at [753, 309] on span "Recife" at bounding box center [719, 309] width 453 height 38
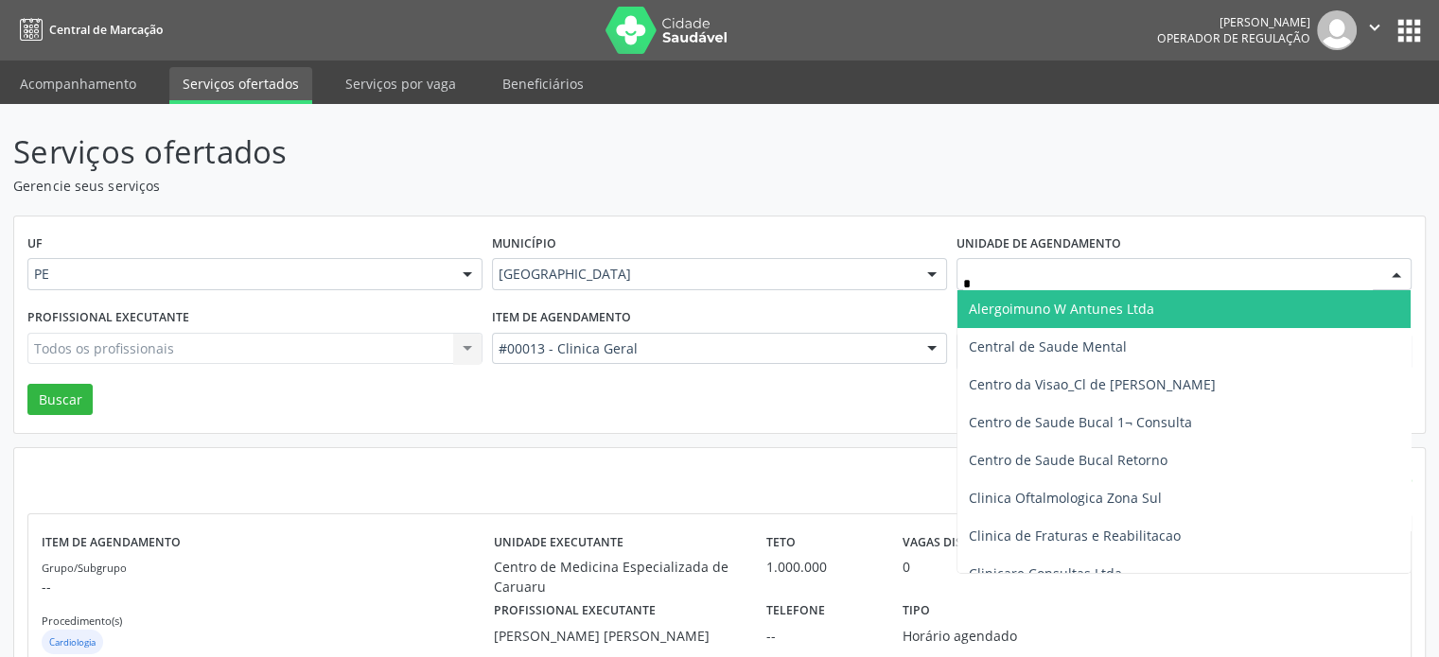
type input "**"
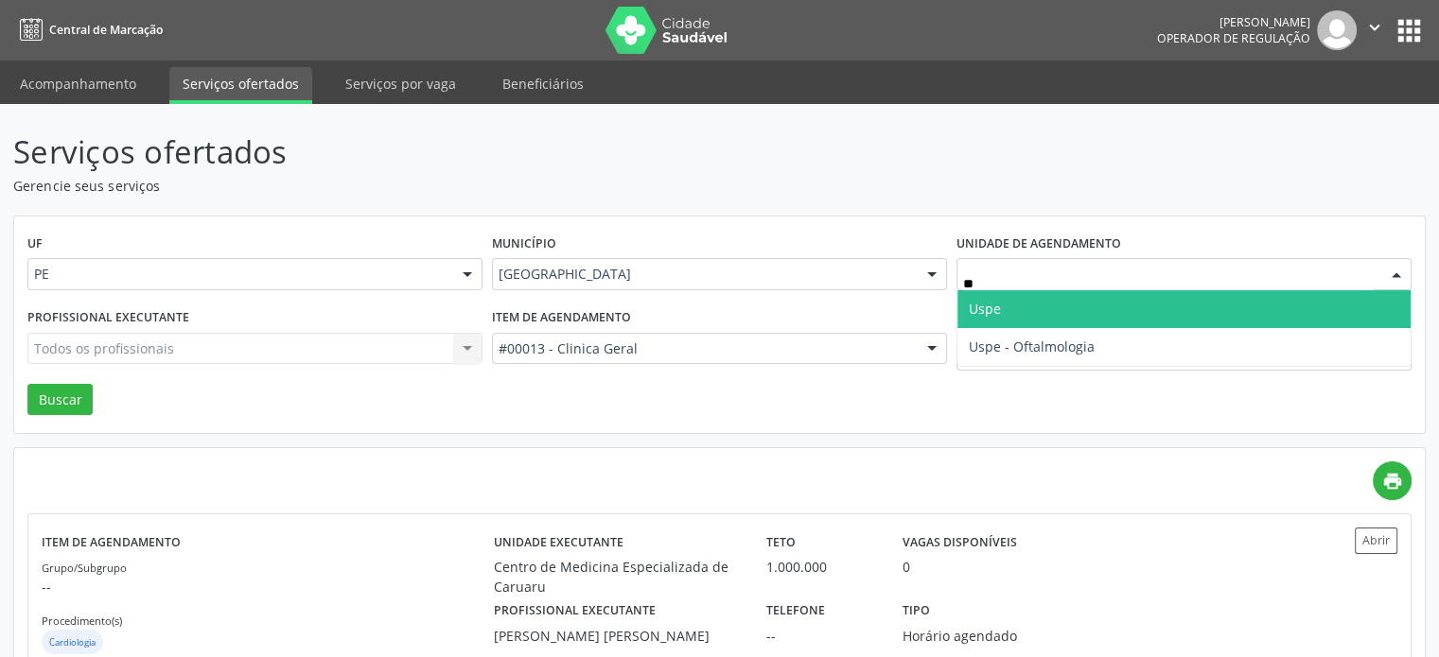
drag, startPoint x: 1155, startPoint y: 307, endPoint x: 828, endPoint y: 396, distance: 339.1
click at [1150, 307] on span "Uspe" at bounding box center [1183, 309] width 453 height 38
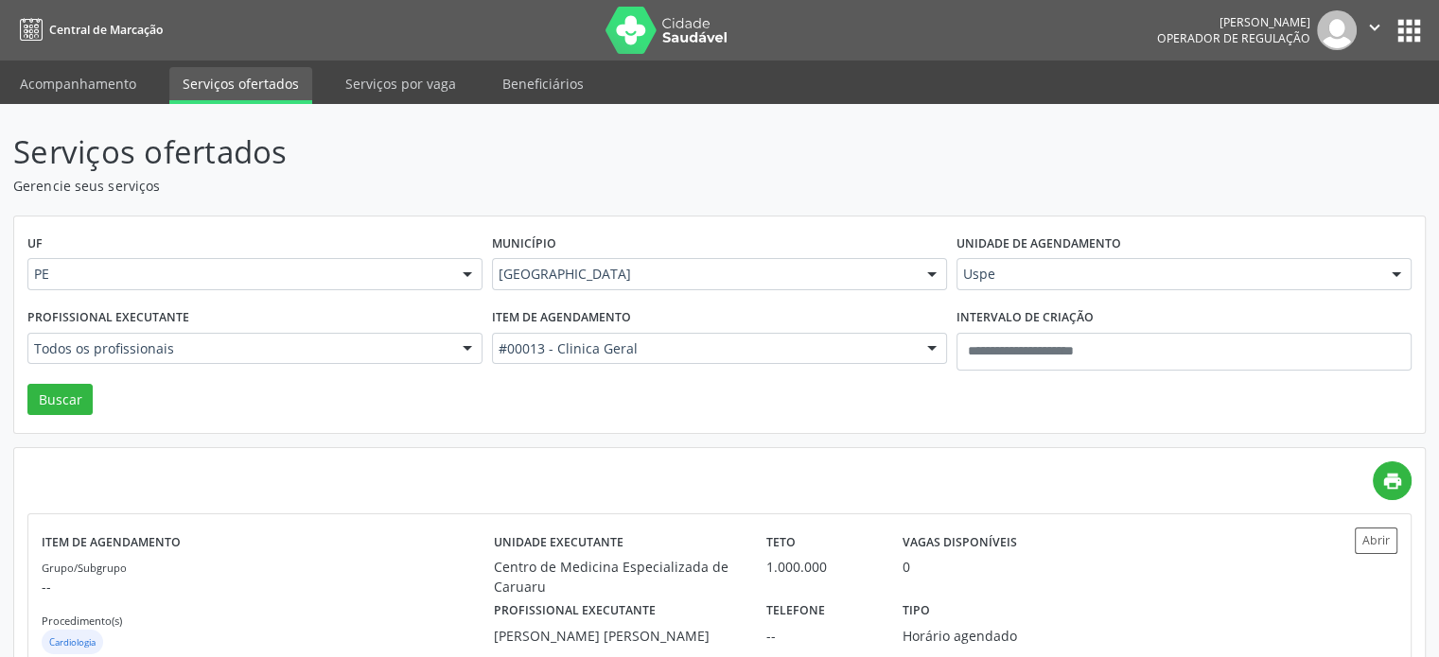
click at [253, 362] on div "Todos os profissionais" at bounding box center [254, 349] width 455 height 32
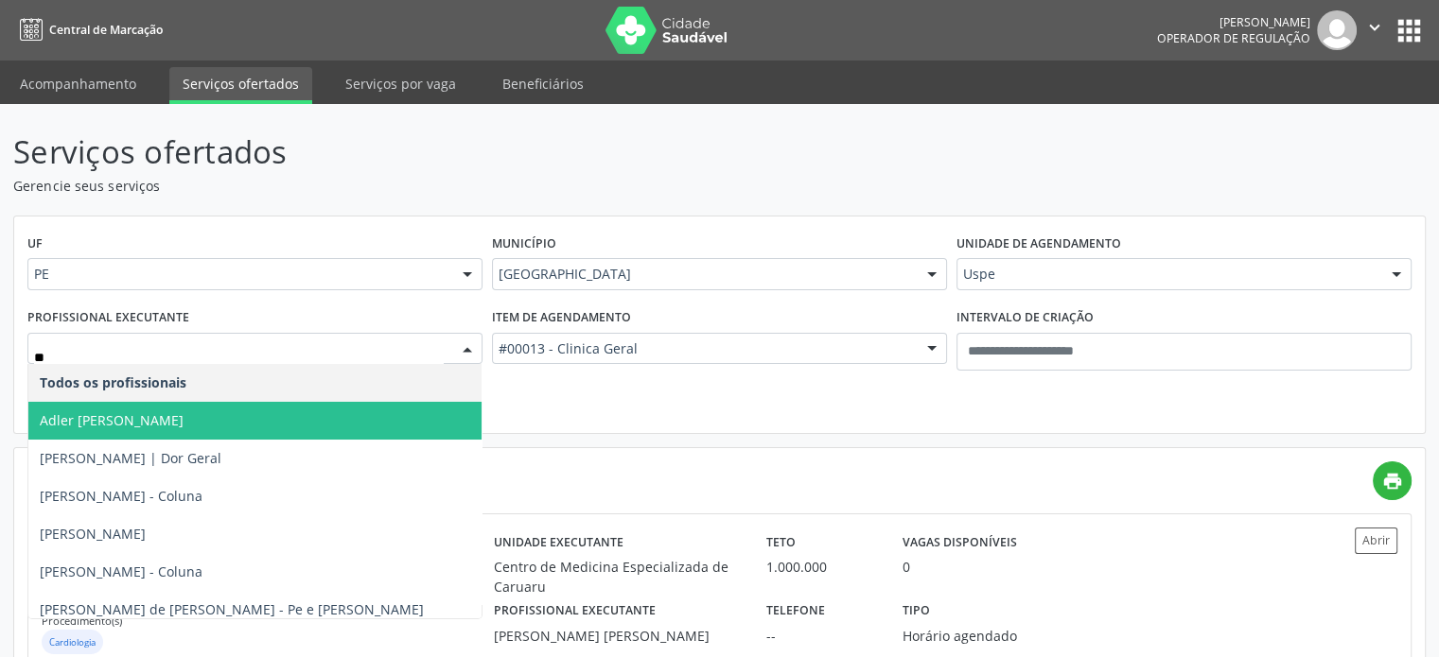
type input "***"
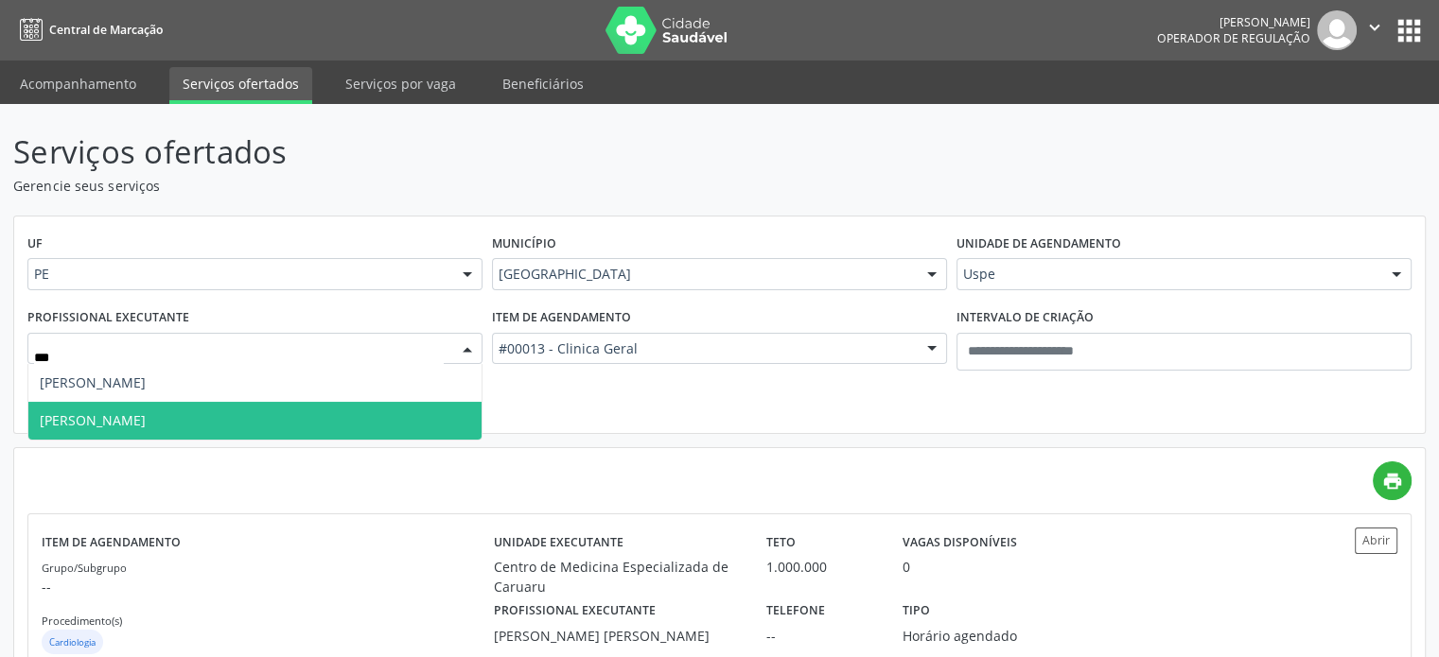
drag, startPoint x: 223, startPoint y: 396, endPoint x: 212, endPoint y: 417, distance: 23.7
click at [212, 417] on ul "Daniela Franca Francisco Montenegro de Melo Nenhum resultado encontrado para: "…" at bounding box center [254, 402] width 453 height 76
click at [146, 417] on span "Francisco Montenegro de Melo" at bounding box center [93, 420] width 106 height 18
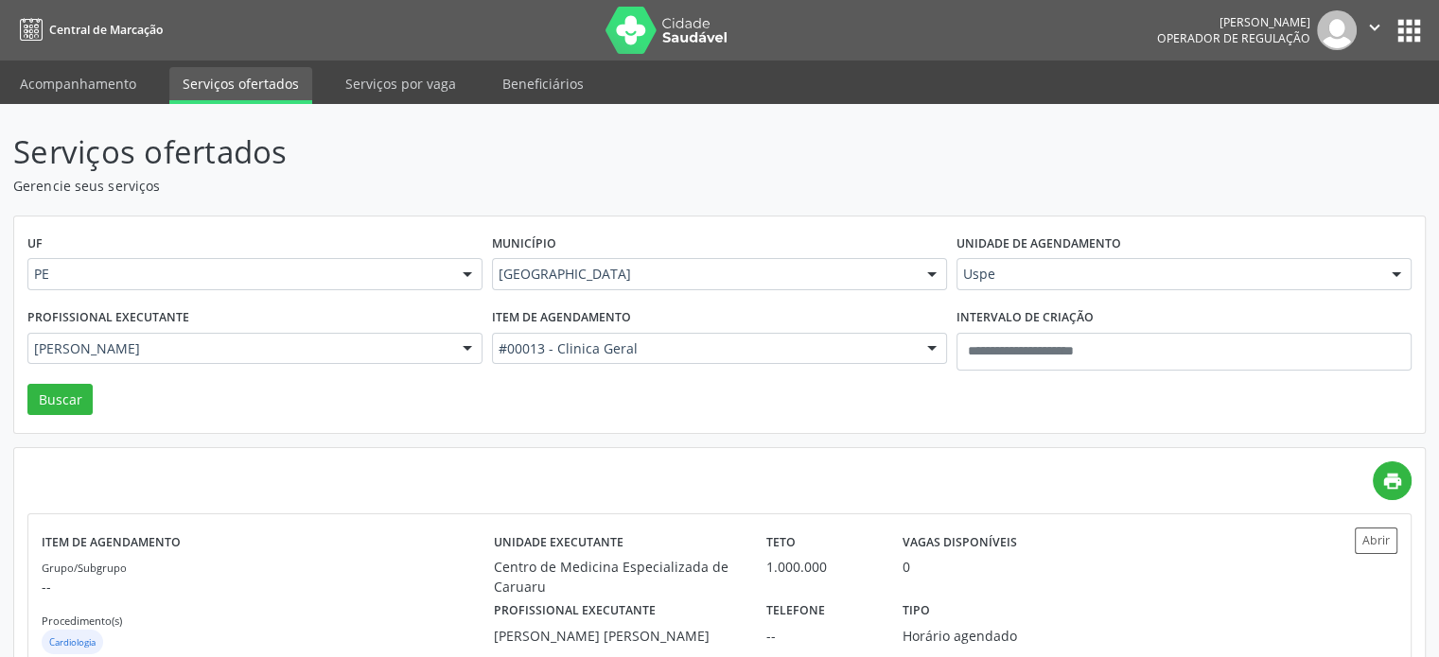
click at [71, 383] on div "Profissional executante Francisco Montenegro de Melo Todos os profissionais Ade…" at bounding box center [255, 344] width 464 height 80
click at [55, 399] on button "Buscar" at bounding box center [59, 400] width 65 height 32
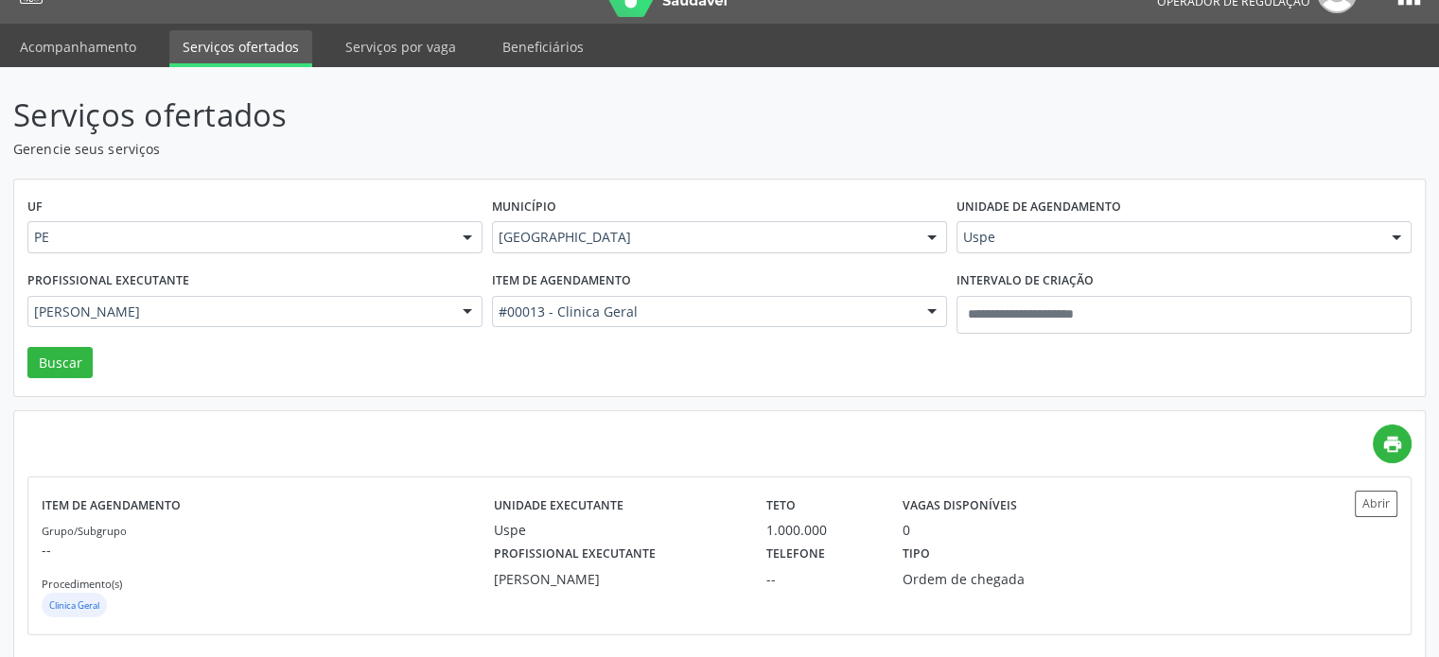
scroll to position [53, 0]
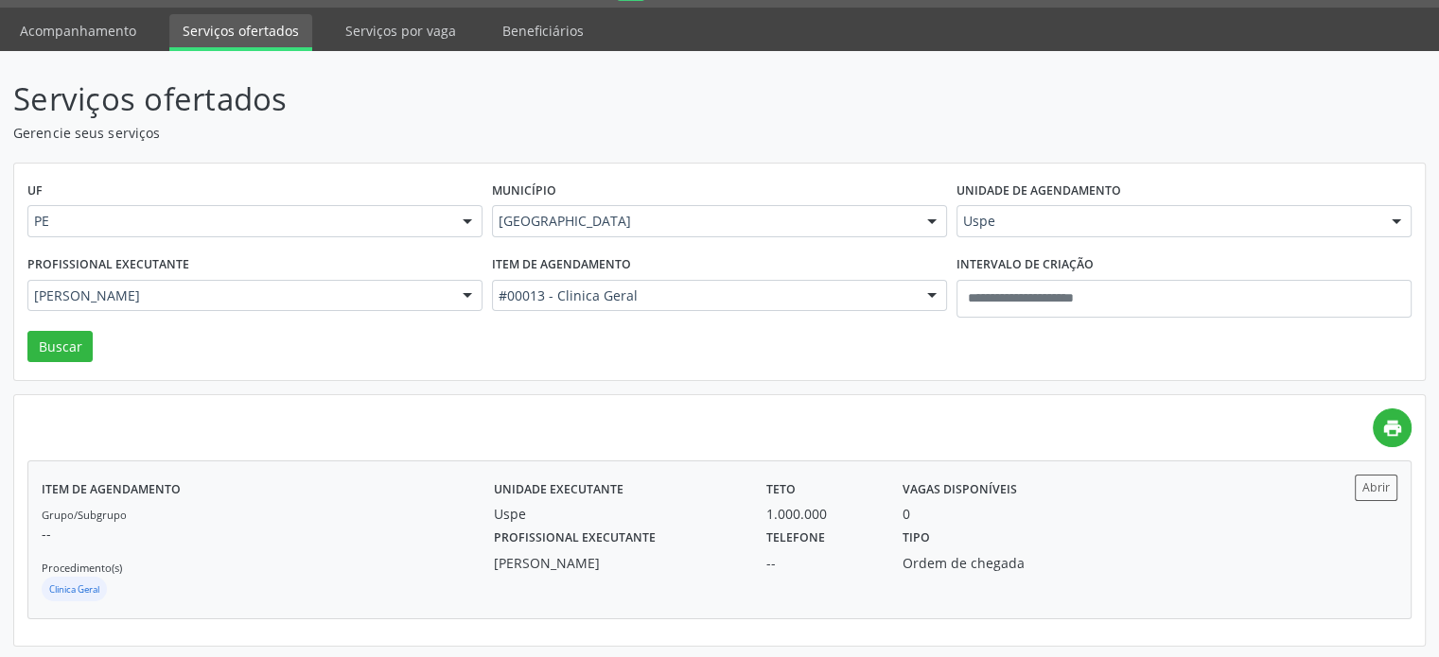
click at [741, 549] on div "Profissional executante Francisco Montenegro de Melo" at bounding box center [617, 548] width 272 height 49
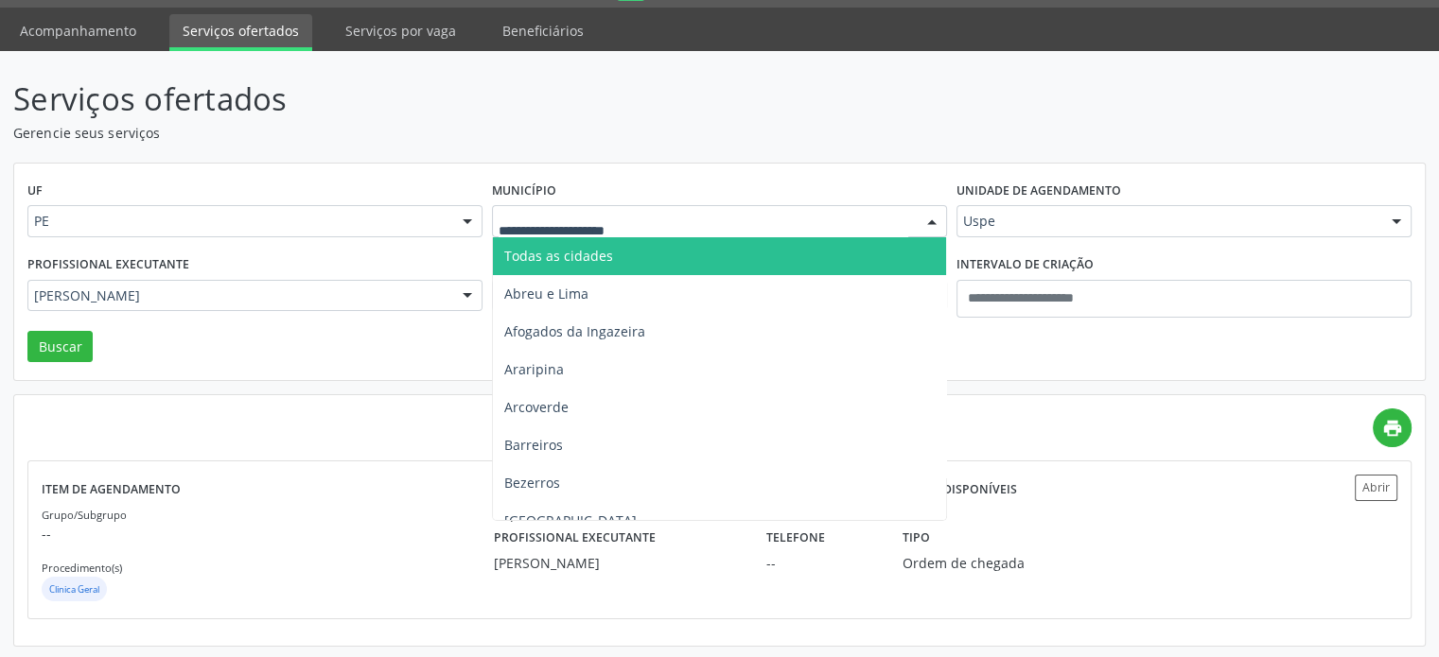
click at [965, 142] on div "Serviços ofertados Gerencie seus serviços UF PE PE Nenhum resultado encontrado …" at bounding box center [719, 361] width 1412 height 571
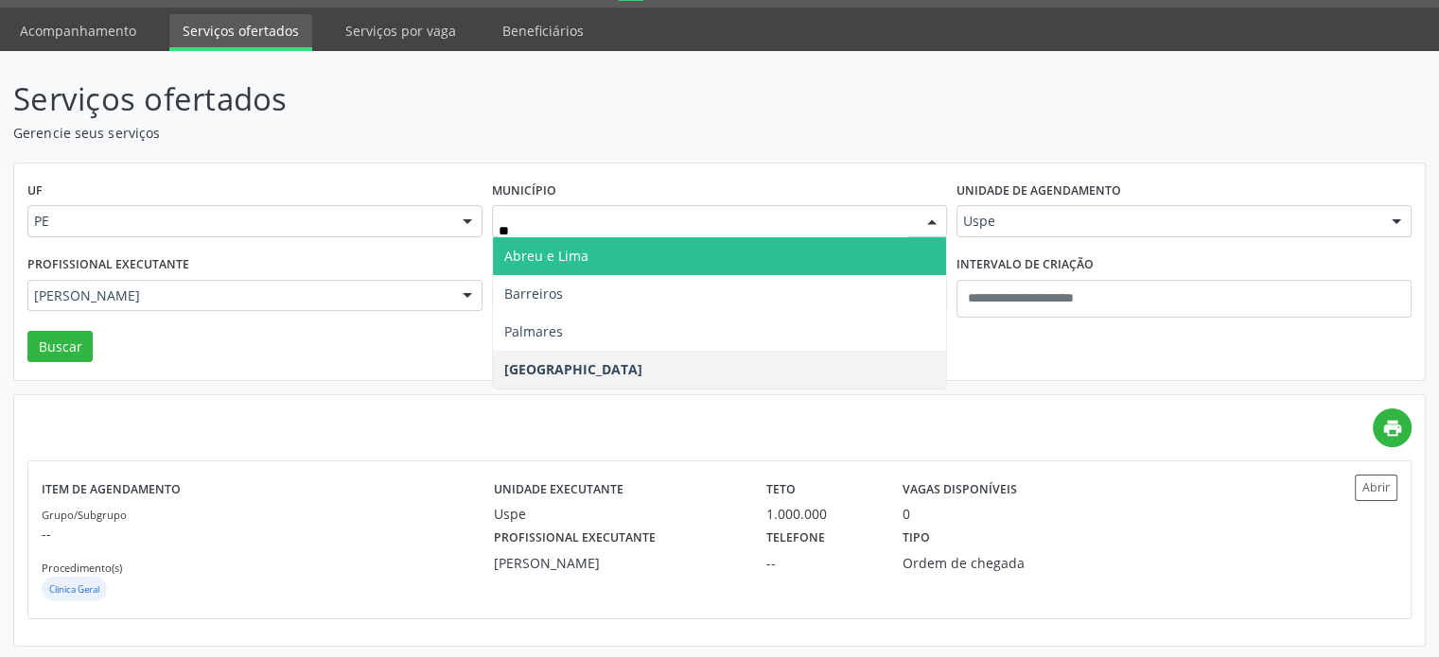
type input "***"
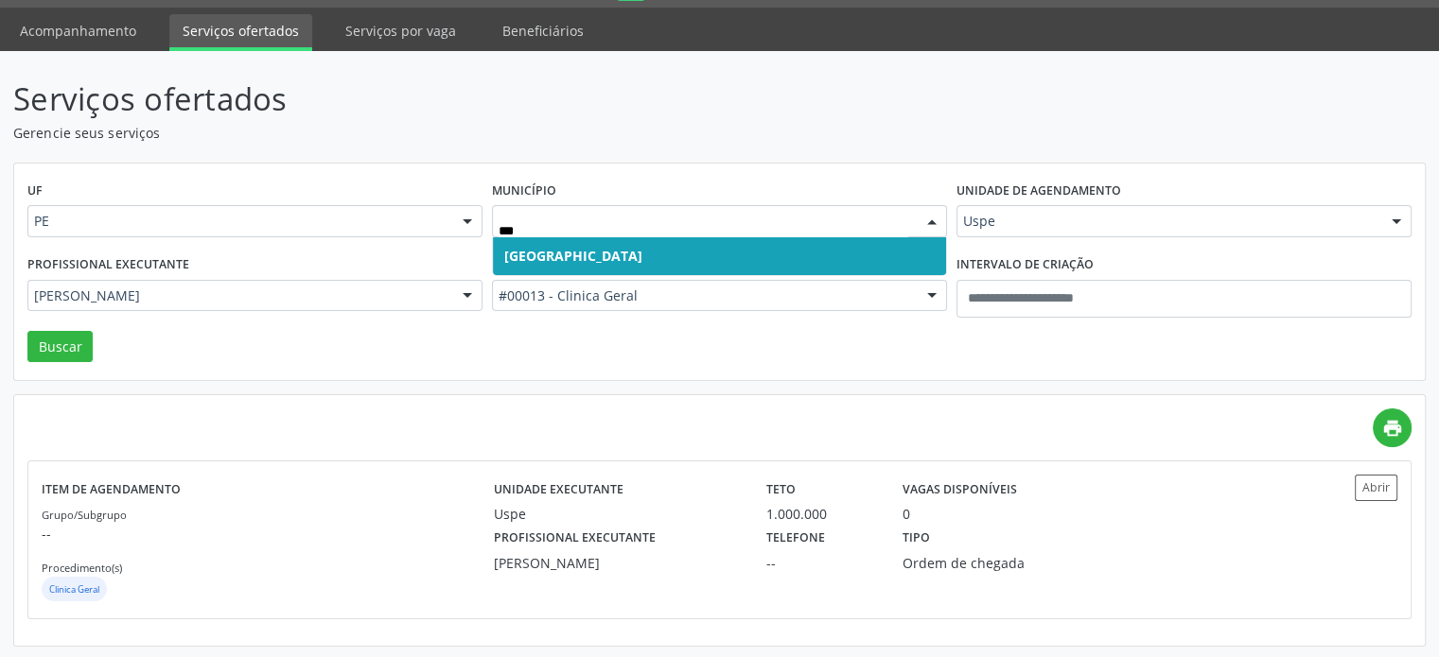
click at [710, 257] on span "Recife" at bounding box center [719, 256] width 453 height 38
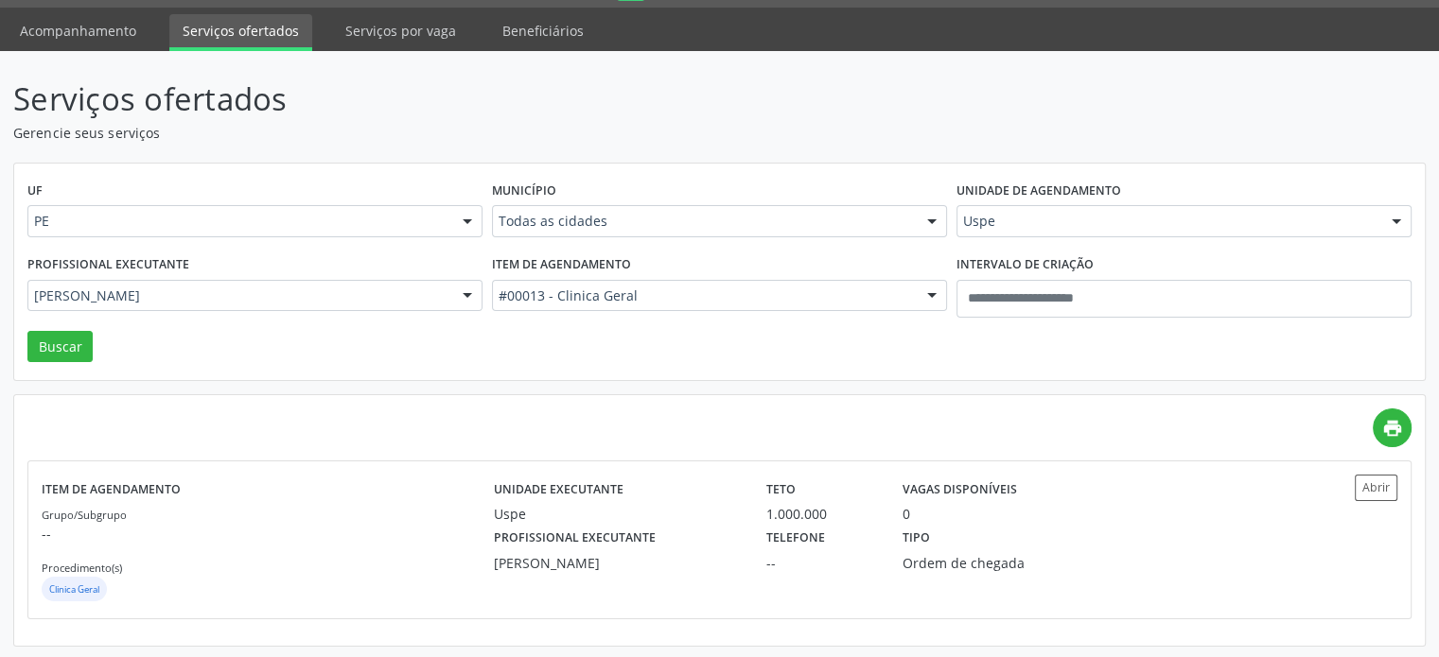
click at [182, 311] on div "Profissional executante Francisco Montenegro de Melo Todos os profissionais Ade…" at bounding box center [255, 291] width 464 height 80
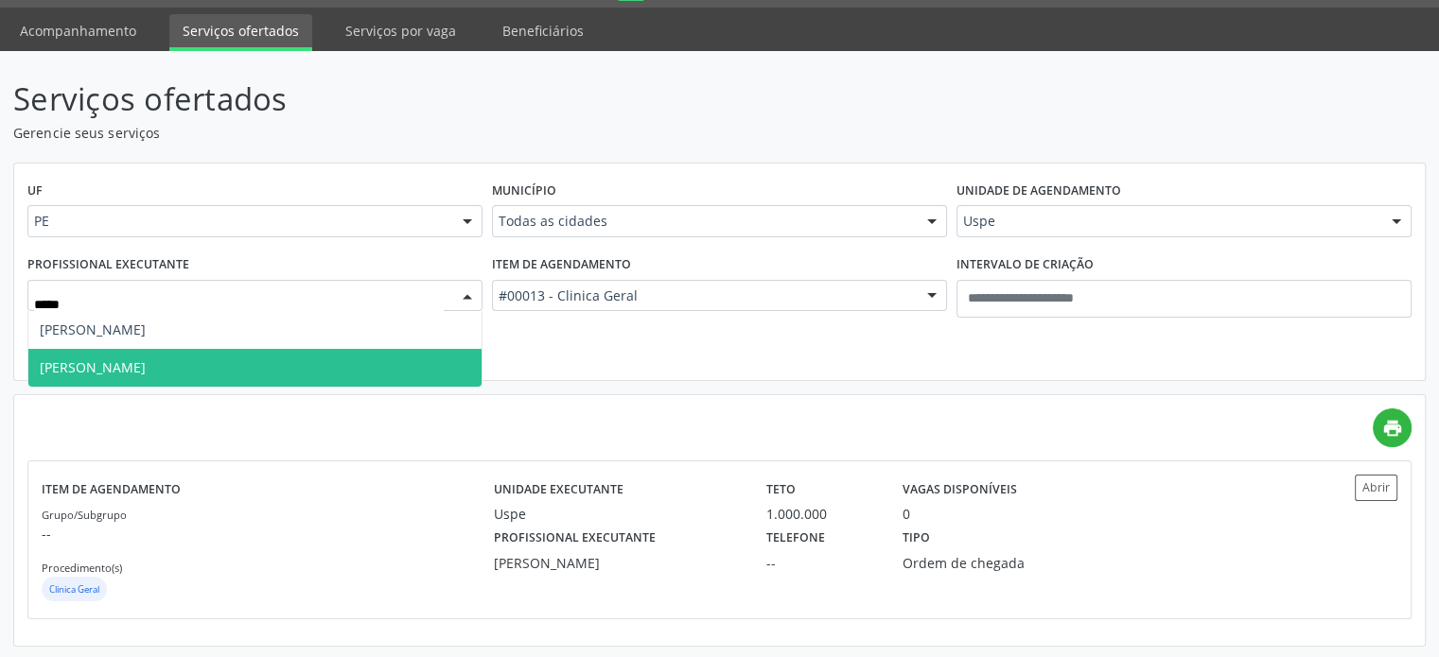
type input "******"
click at [146, 358] on span "Ronaldo Guerra Lopes" at bounding box center [93, 367] width 106 height 18
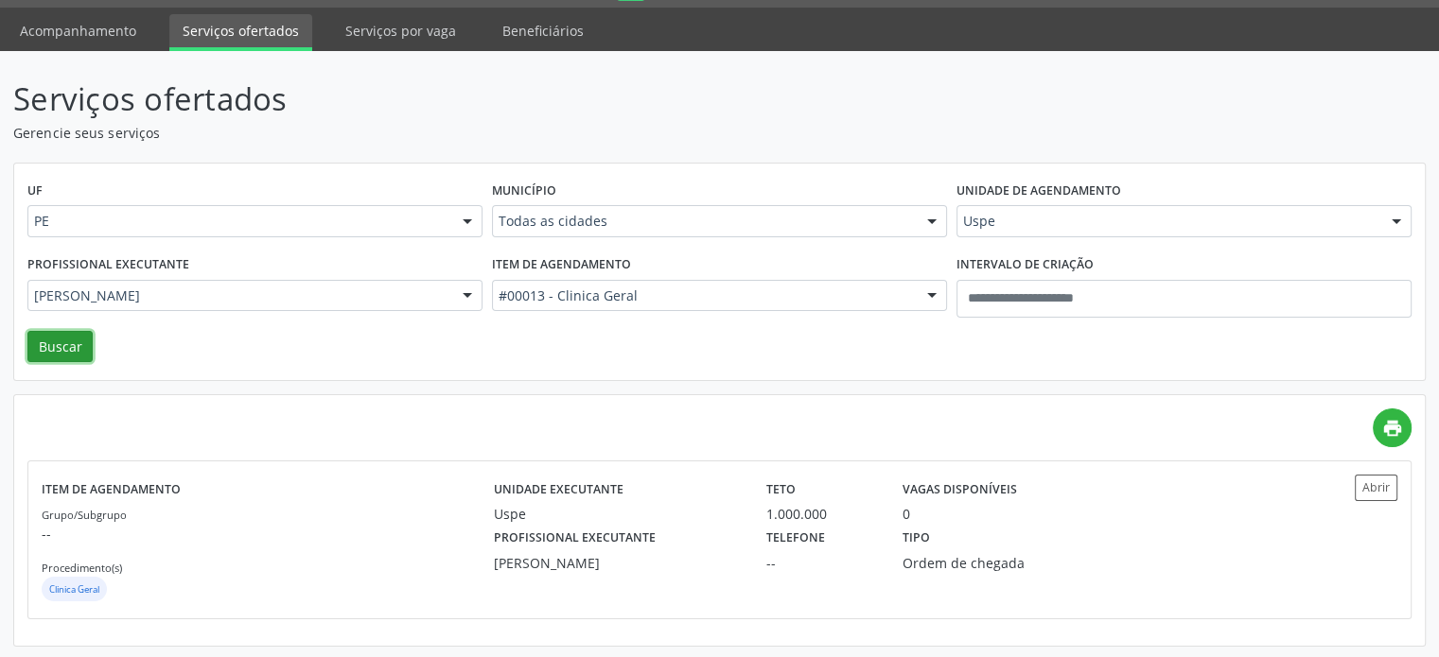
click at [88, 345] on button "Buscar" at bounding box center [59, 347] width 65 height 32
click at [751, 449] on div "print Item de agendamento Grupo/Subgrupo -- Procedimento(s) Clinica Geral Unida…" at bounding box center [719, 514] width 1384 height 210
click at [725, 476] on div "Unidade executante Uspe" at bounding box center [617, 499] width 272 height 49
click at [703, 251] on div "Item de agendamento #00013 - Clinica Geral Todos os itens #0000 - Alergologia #…" at bounding box center [719, 291] width 464 height 80
click at [692, 232] on div at bounding box center [719, 221] width 455 height 32
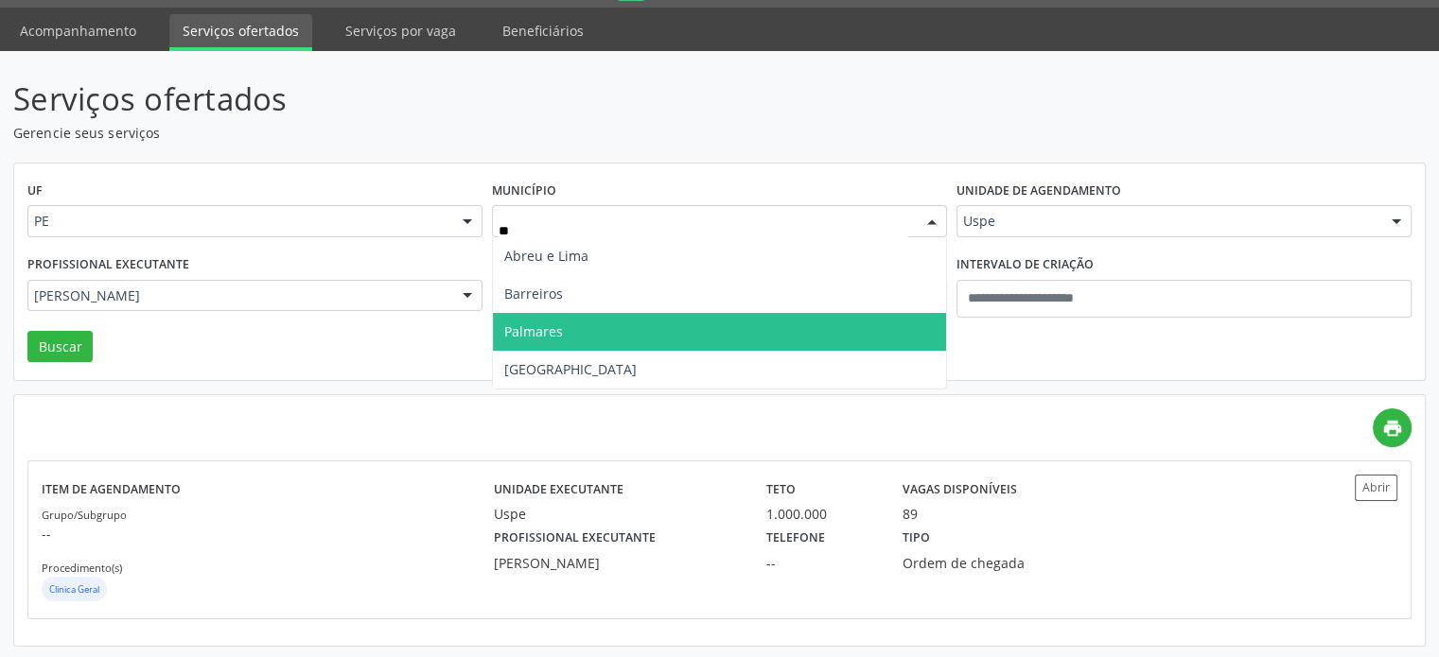
type input "***"
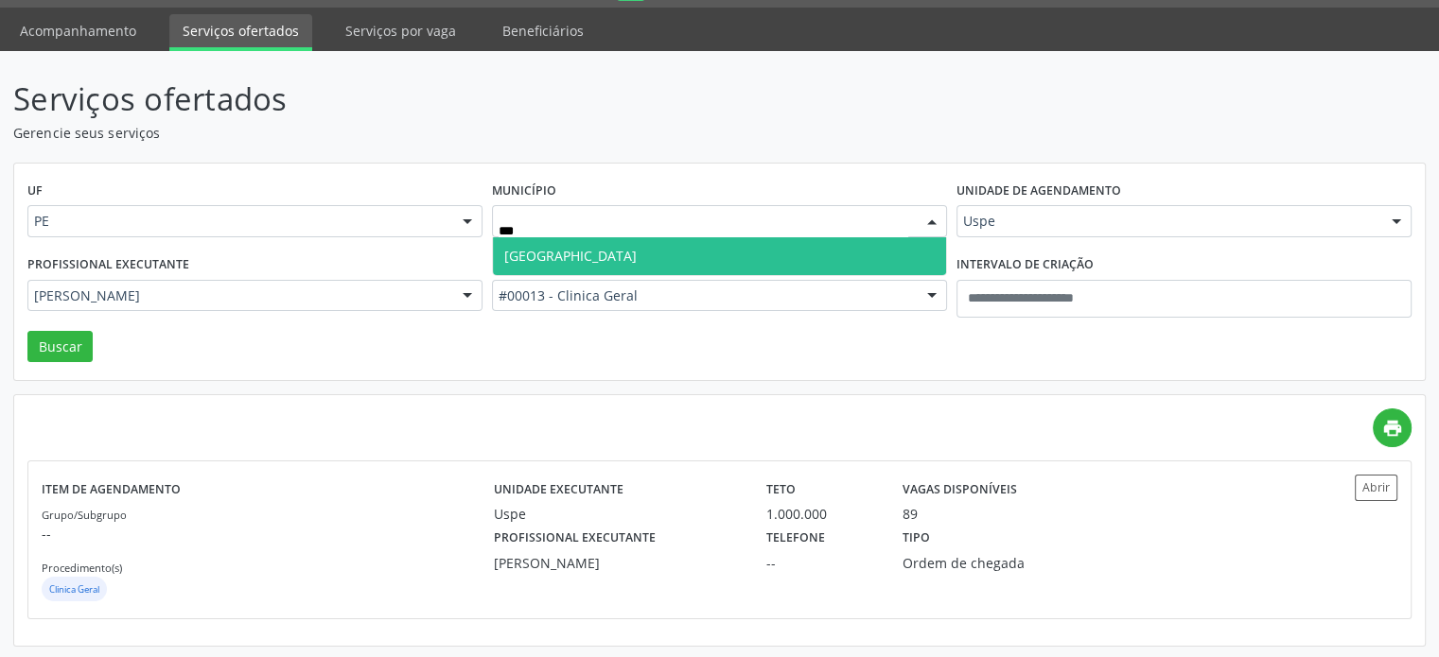
click at [674, 249] on span "Recife" at bounding box center [719, 256] width 453 height 38
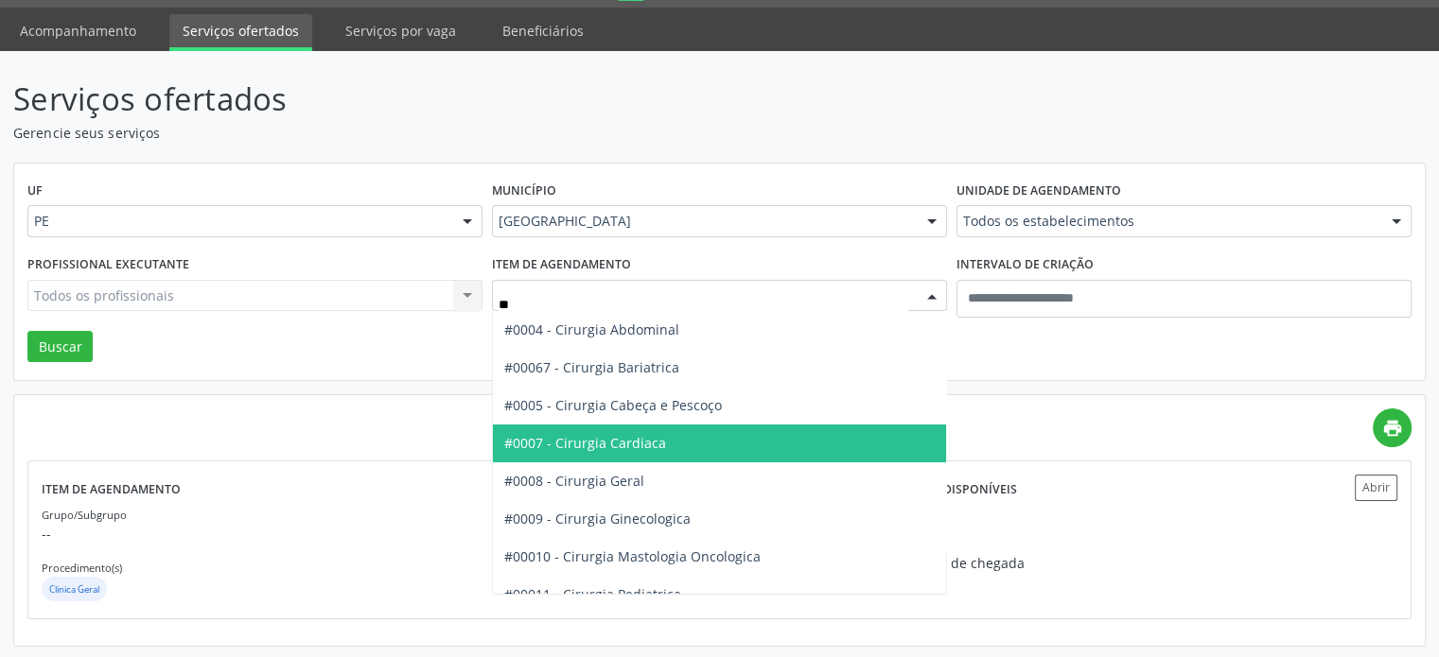
type input "***"
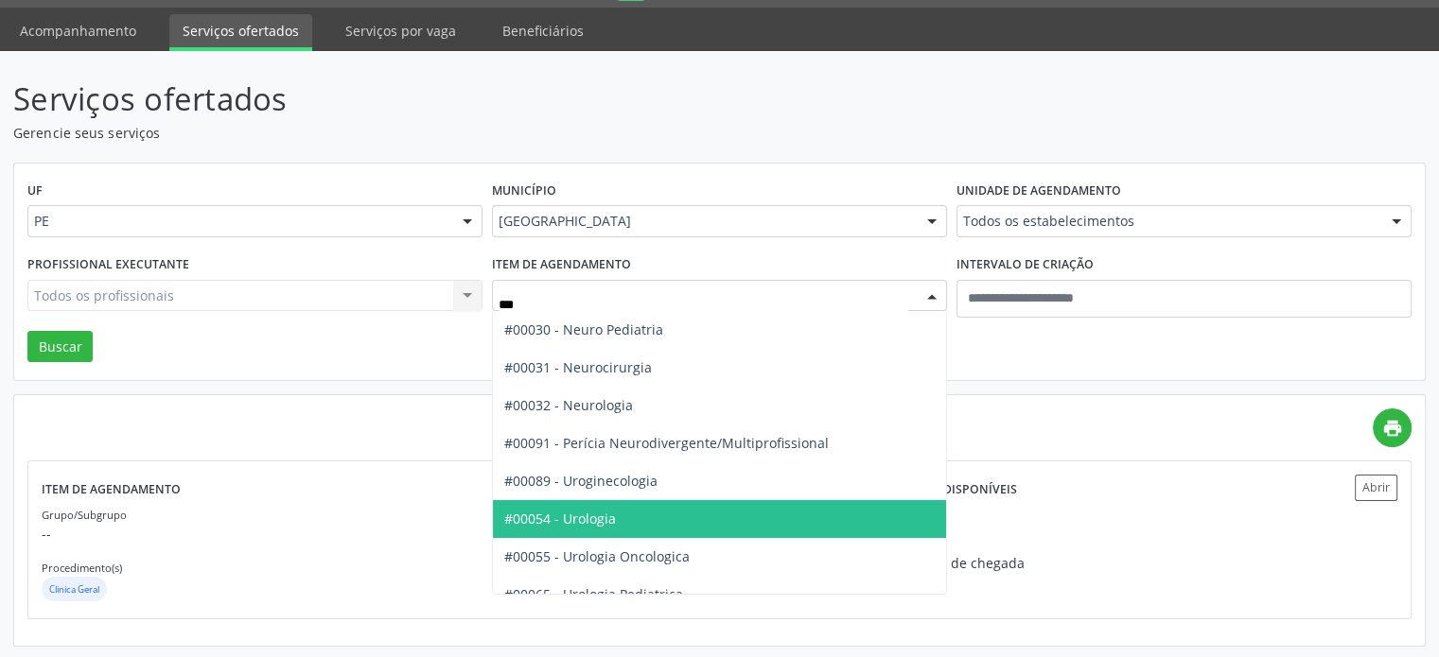
click at [654, 507] on span "#00054 - Urologia" at bounding box center [719, 519] width 453 height 38
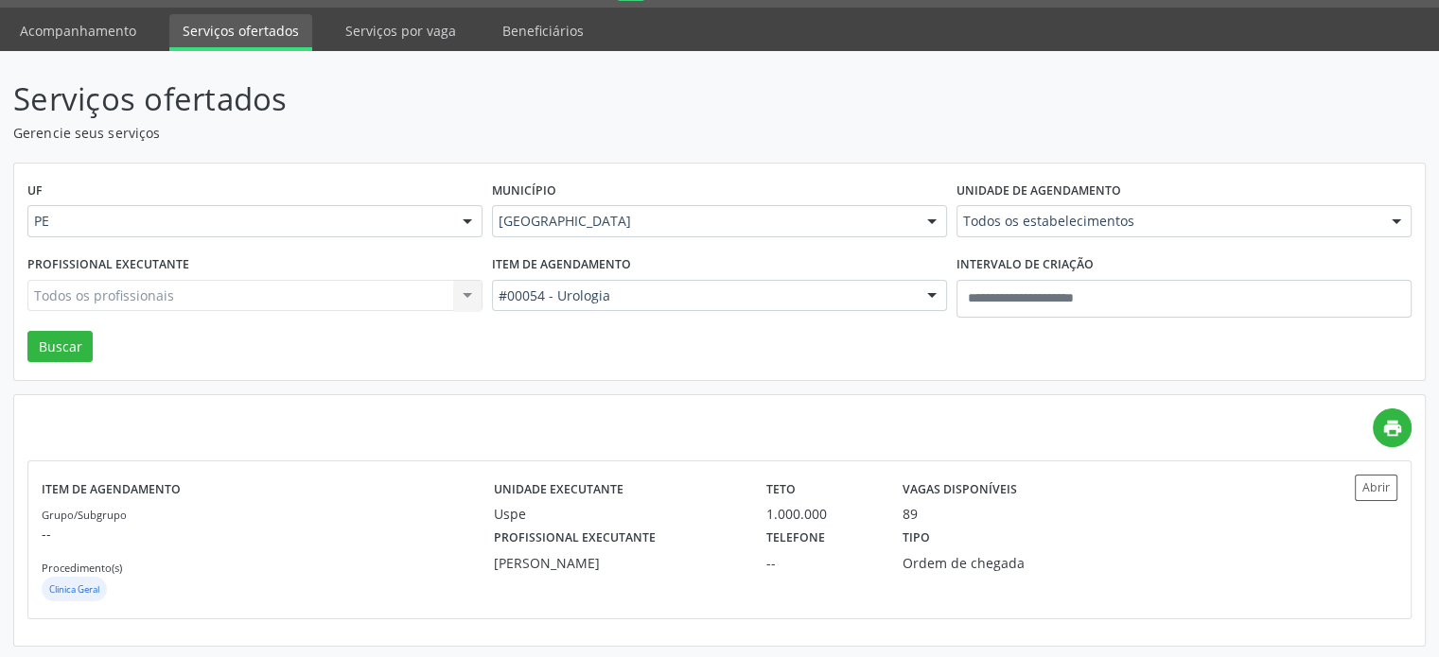
drag, startPoint x: 4, startPoint y: 332, endPoint x: 61, endPoint y: 355, distance: 61.1
click at [7, 332] on div "Serviços ofertados Gerencie seus serviços UF PE PE Nenhum resultado encontrado …" at bounding box center [719, 355] width 1439 height 609
click at [61, 355] on button "Buscar" at bounding box center [59, 347] width 65 height 32
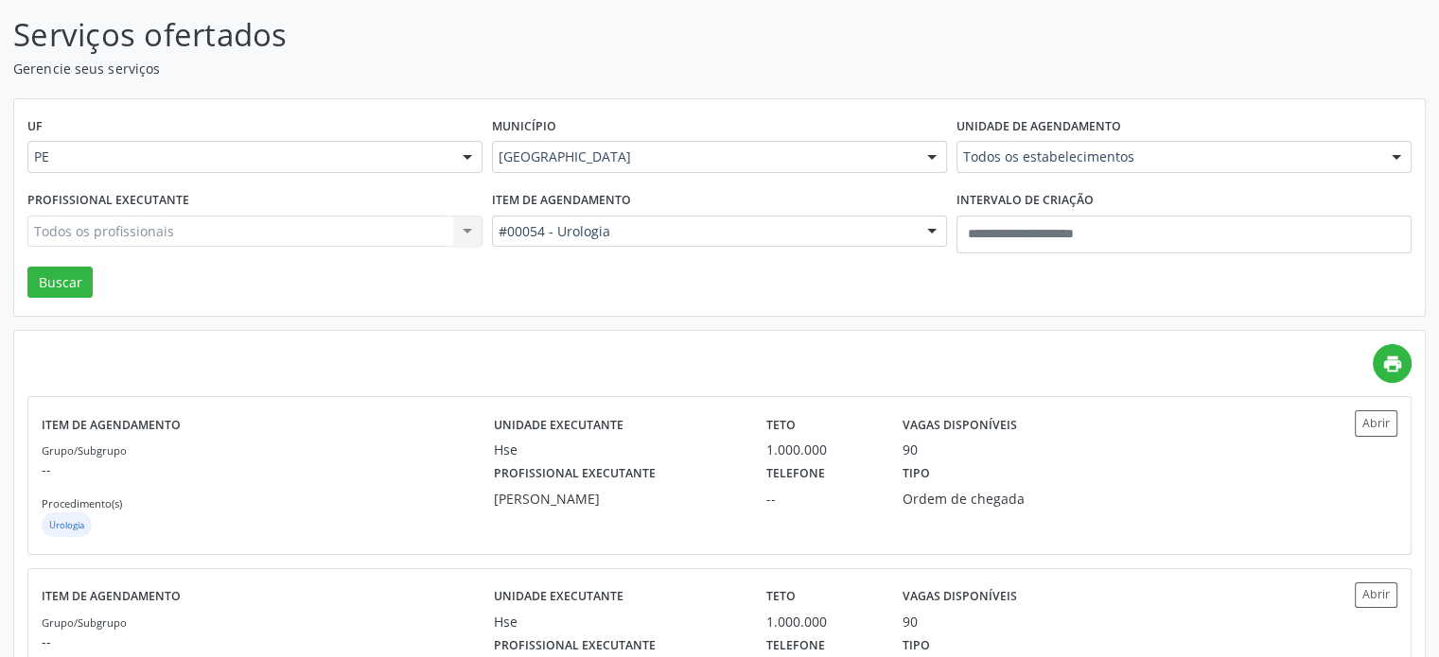
scroll to position [0, 0]
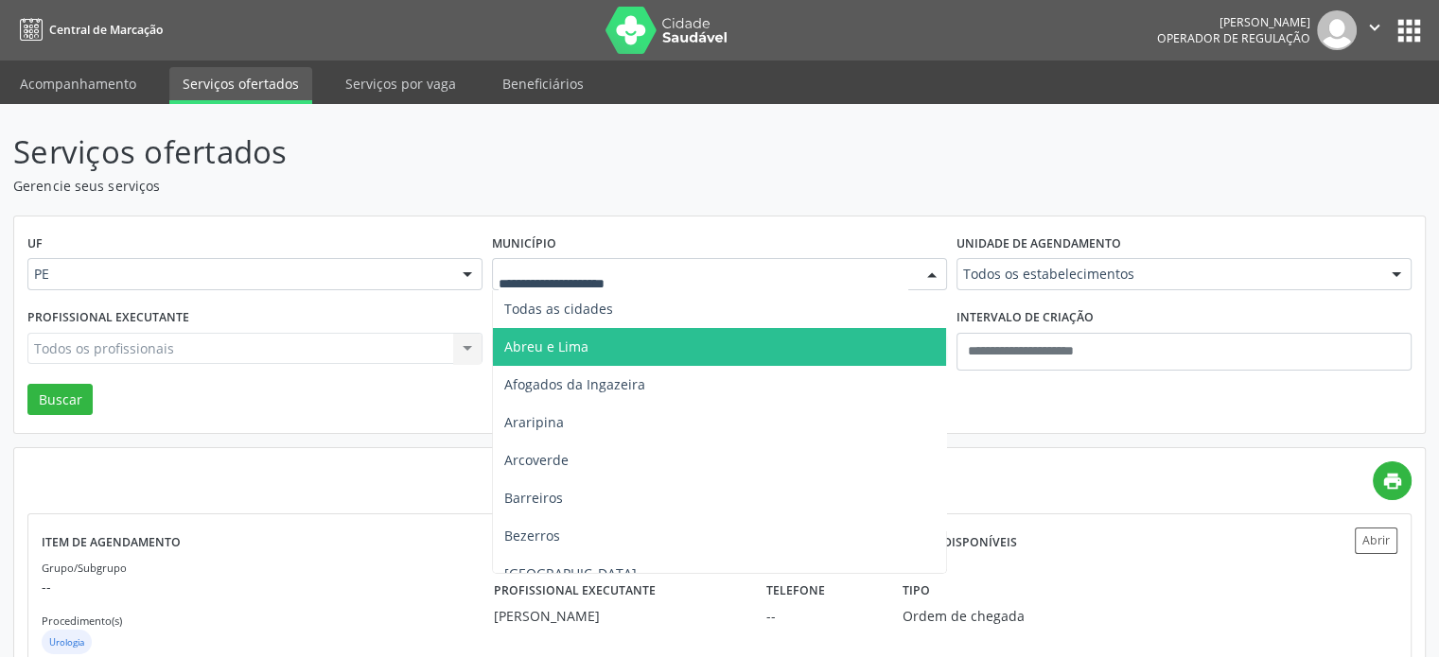
click at [692, 285] on div at bounding box center [719, 274] width 455 height 32
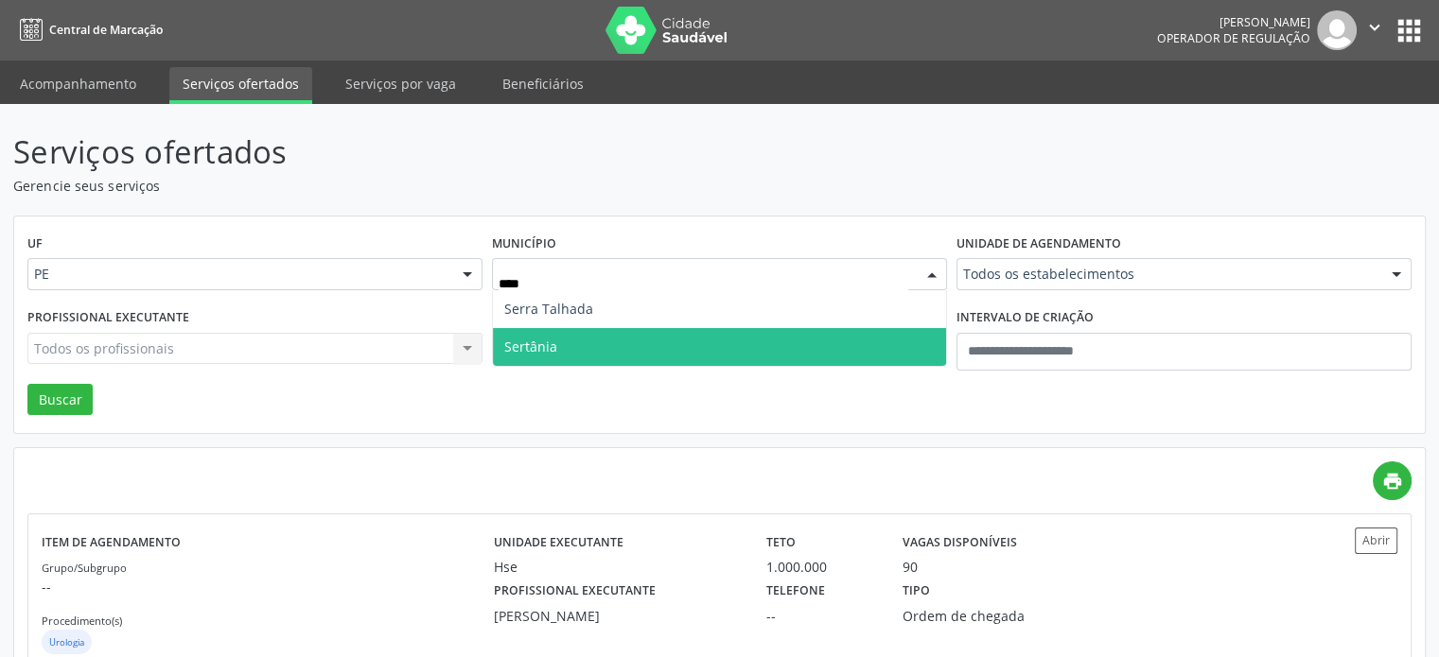
type input "*****"
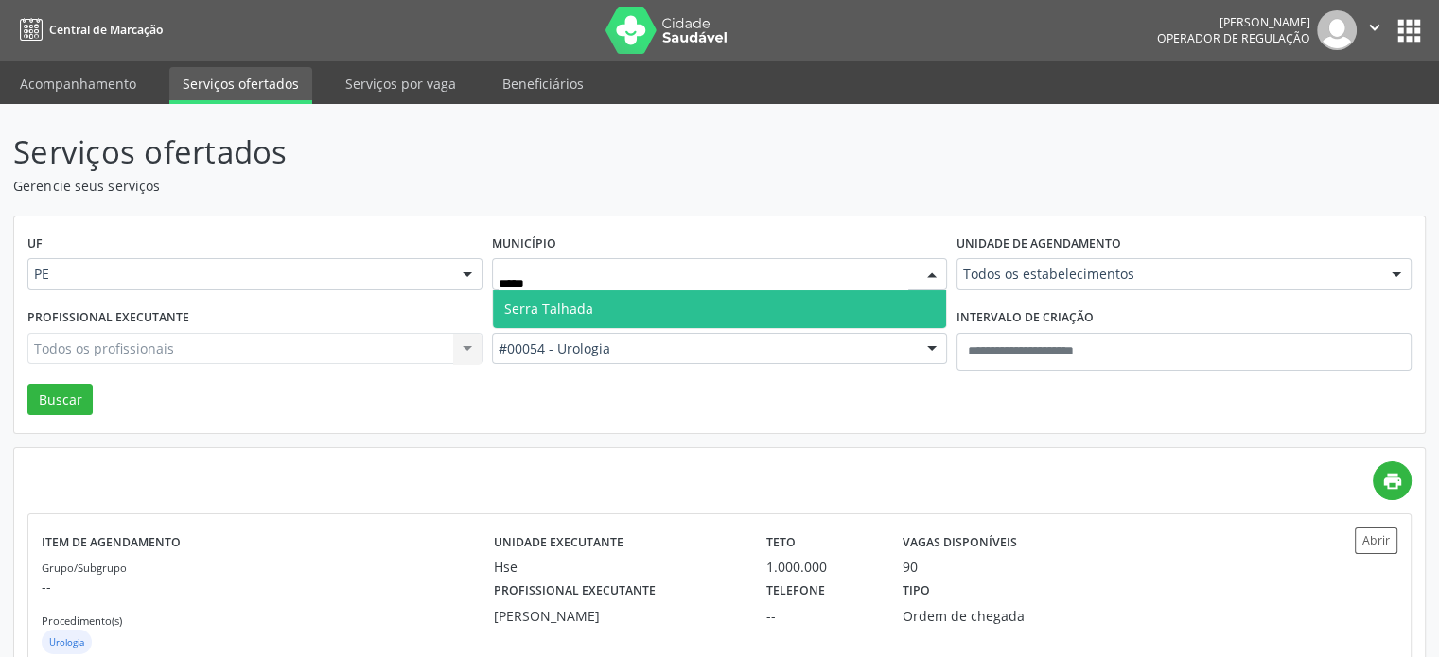
click at [655, 298] on span "Serra Talhada" at bounding box center [719, 309] width 453 height 38
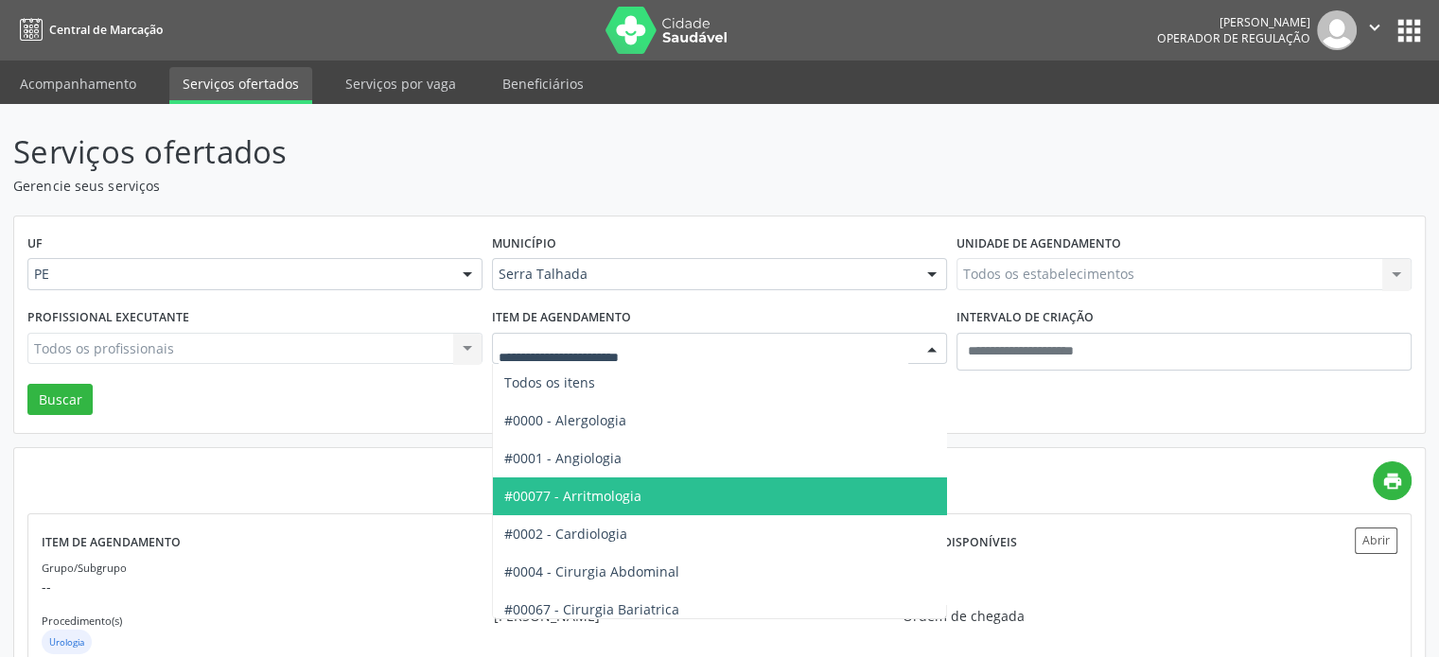
click at [638, 358] on div at bounding box center [719, 349] width 455 height 32
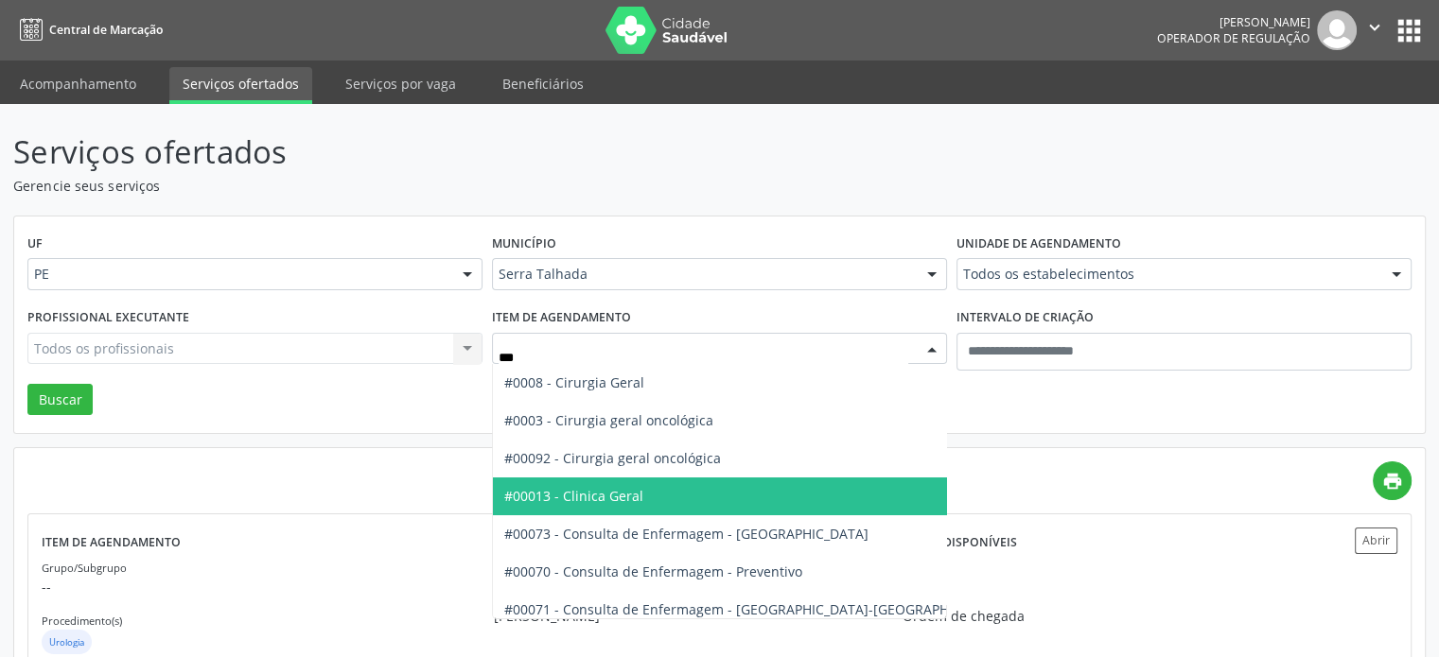
type input "****"
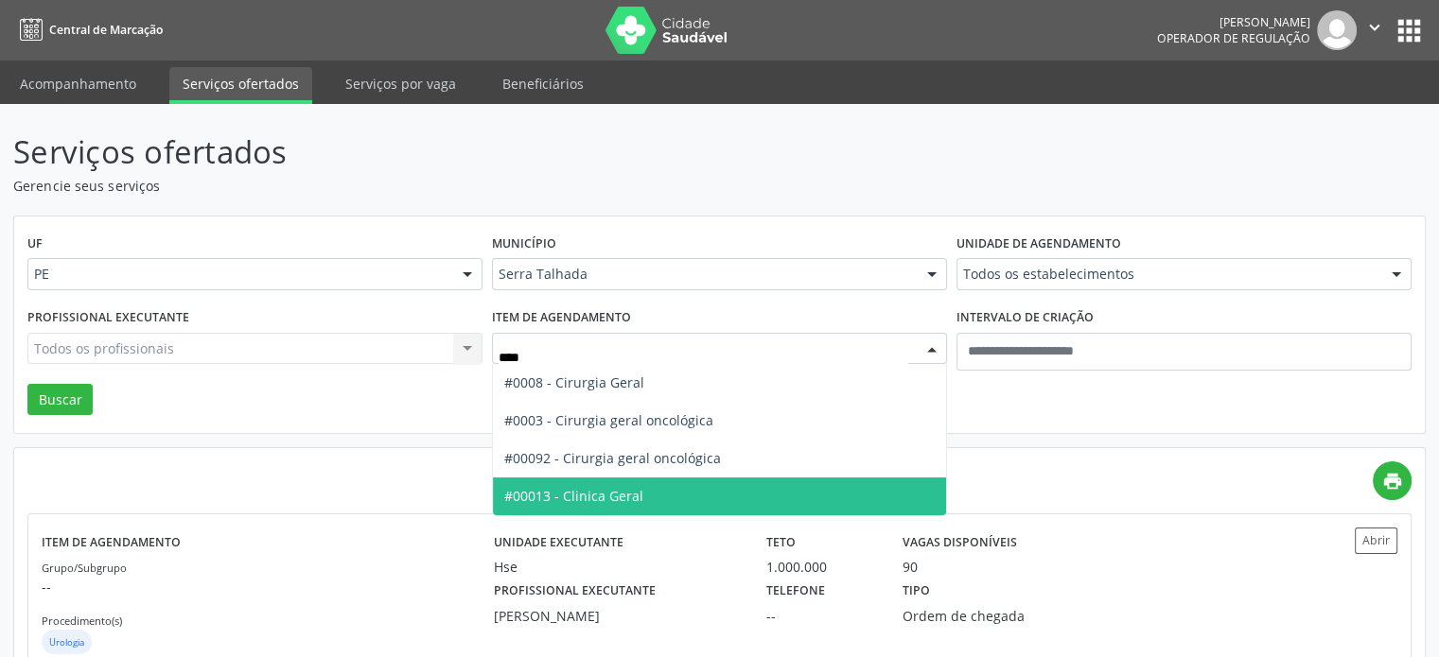
click at [639, 487] on span "#00013 - Clinica Geral" at bounding box center [719, 497] width 453 height 38
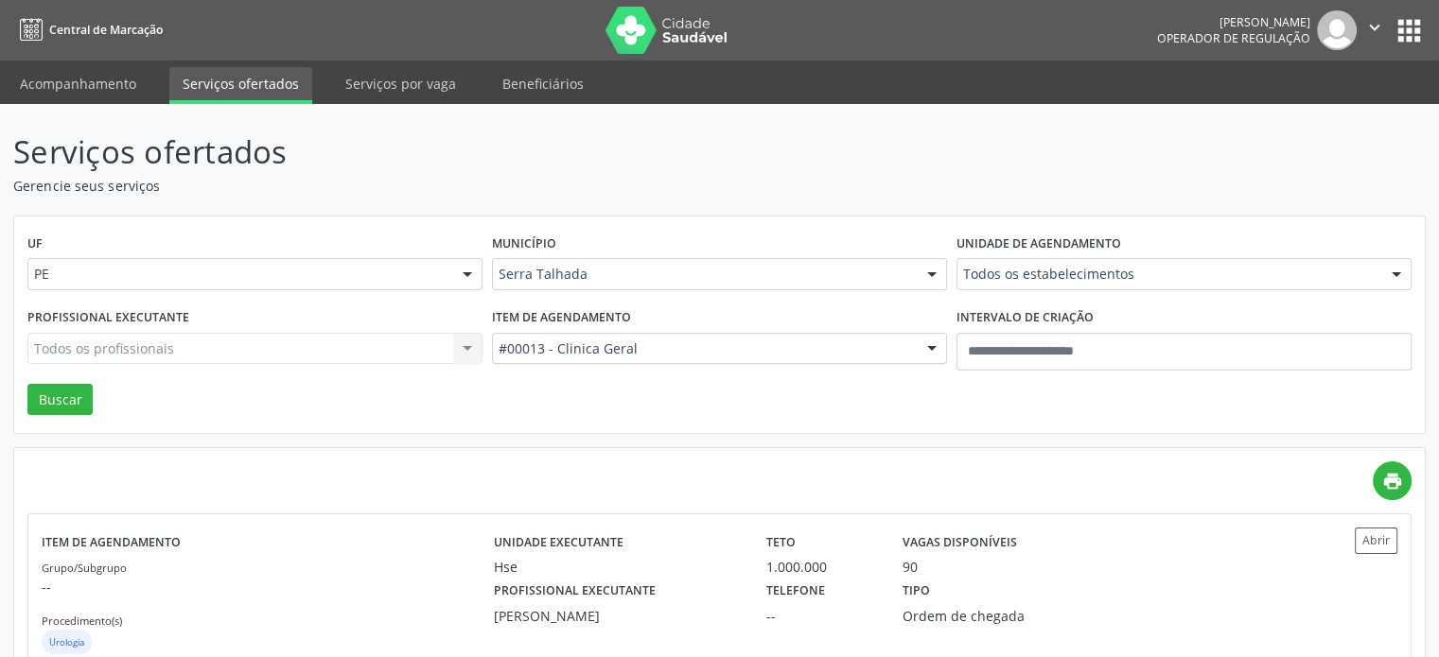
click at [45, 379] on div "Profissional executante Todos os profissionais Todos os profissionais Aderaldo …" at bounding box center [255, 344] width 464 height 80
click at [46, 400] on button "Buscar" at bounding box center [59, 400] width 65 height 32
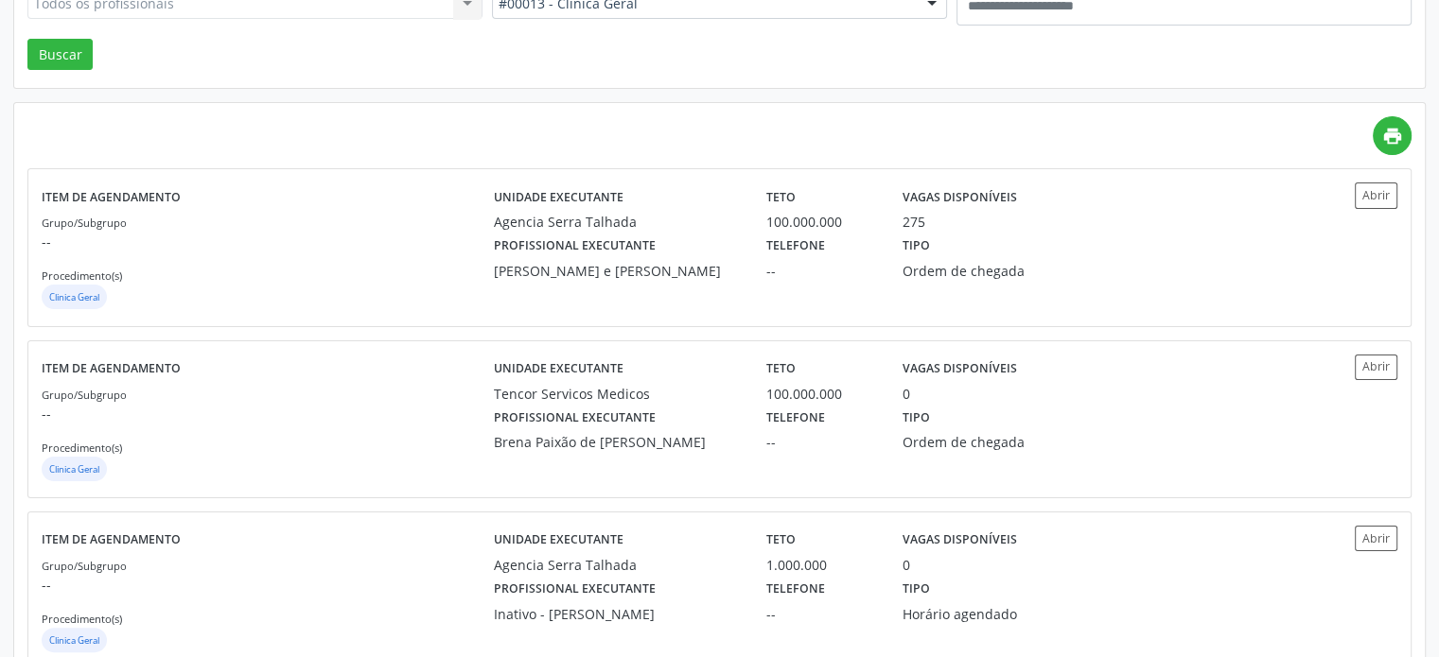
scroll to position [229, 0]
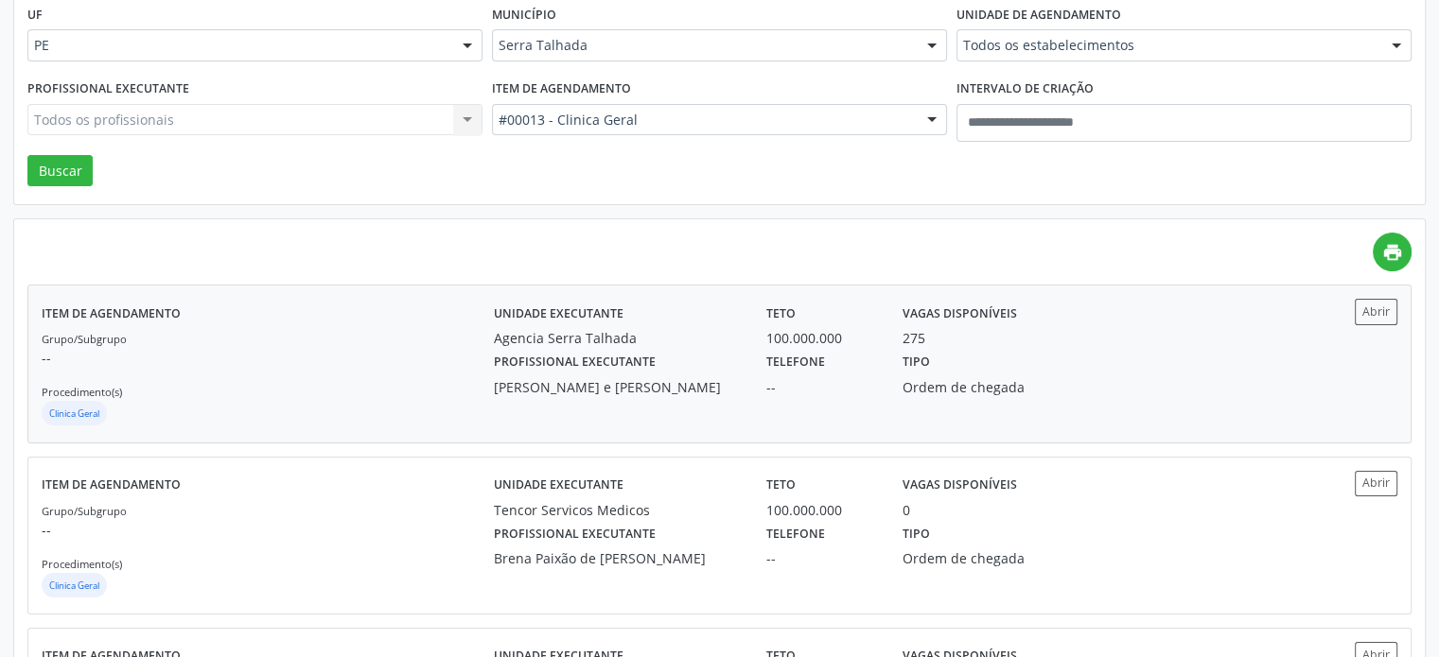
click at [635, 389] on div "Ricardo Bruno Santana Souza e Silva" at bounding box center [617, 387] width 246 height 20
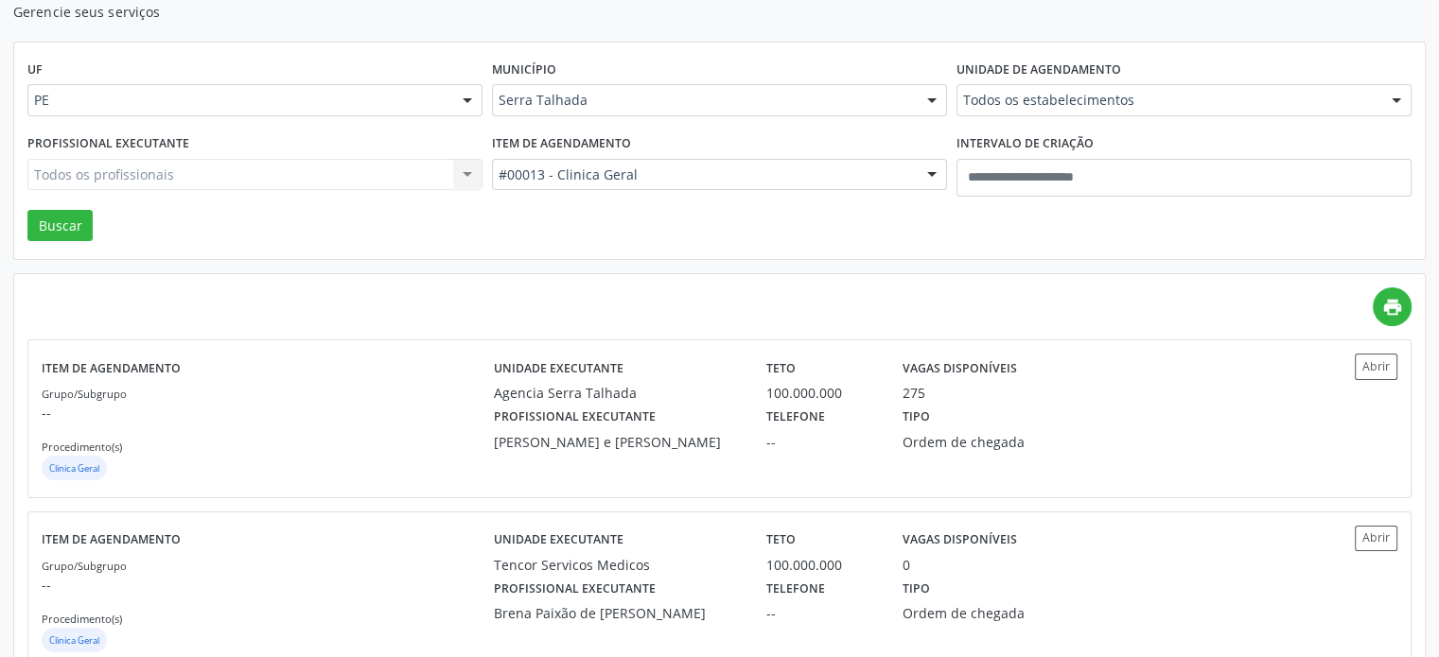
scroll to position [40, 0]
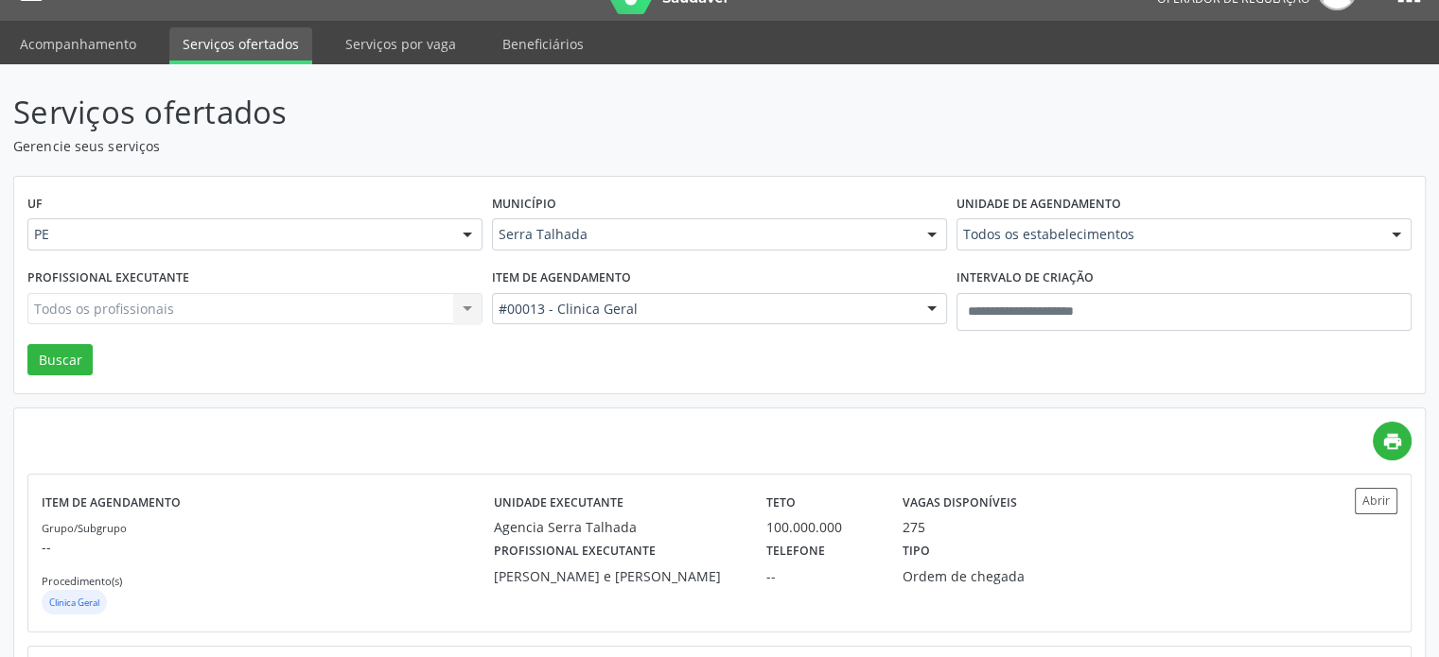
drag, startPoint x: 709, startPoint y: 287, endPoint x: 721, endPoint y: 241, distance: 46.8
click at [717, 257] on div "UF PE PE Nenhum resultado encontrado para: " " Não há nenhuma opção para ser ex…" at bounding box center [719, 286] width 1410 height 218
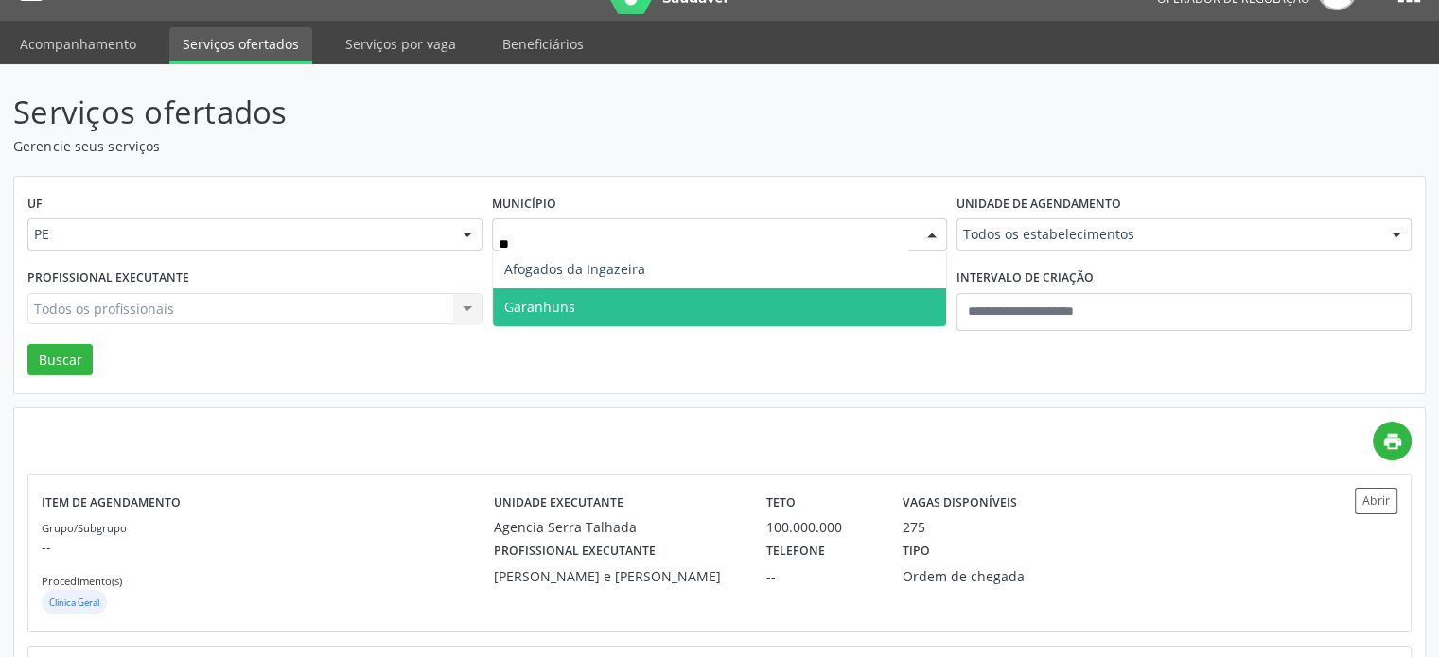
type input "***"
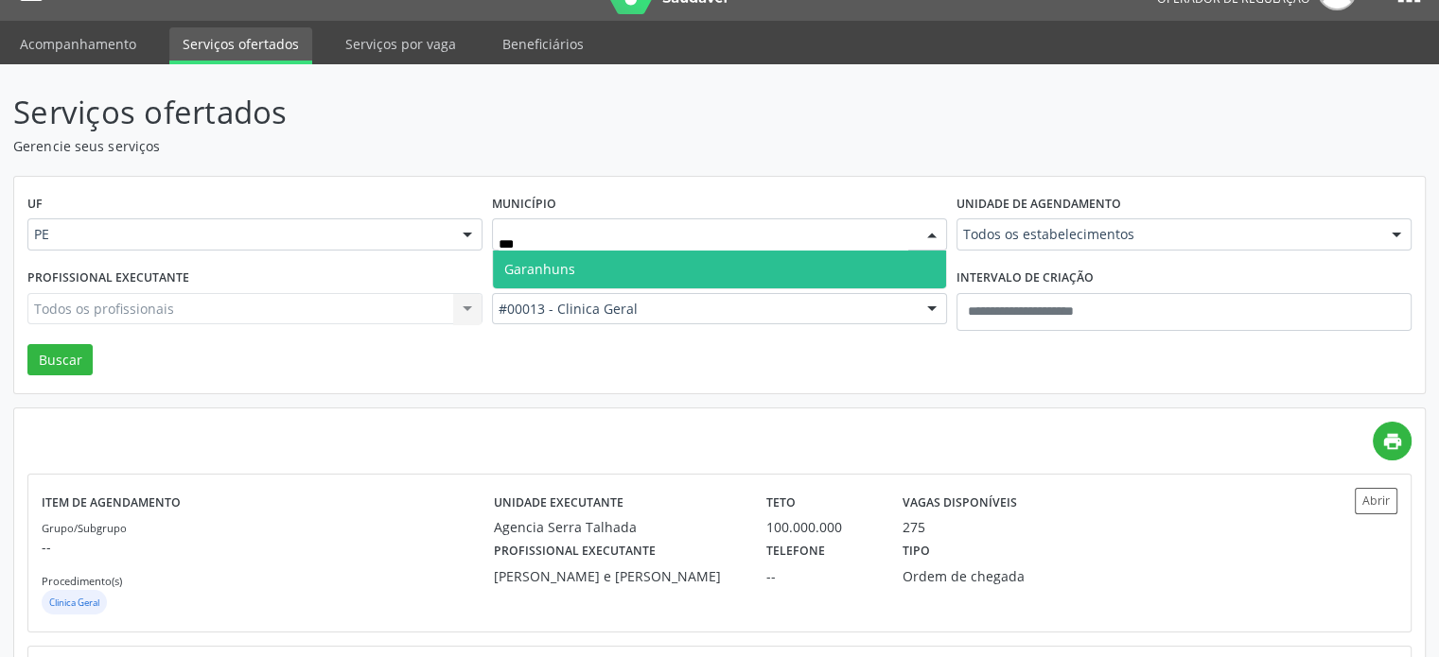
drag, startPoint x: 686, startPoint y: 260, endPoint x: 674, endPoint y: 283, distance: 25.4
click at [685, 263] on span "Garanhuns" at bounding box center [719, 270] width 453 height 38
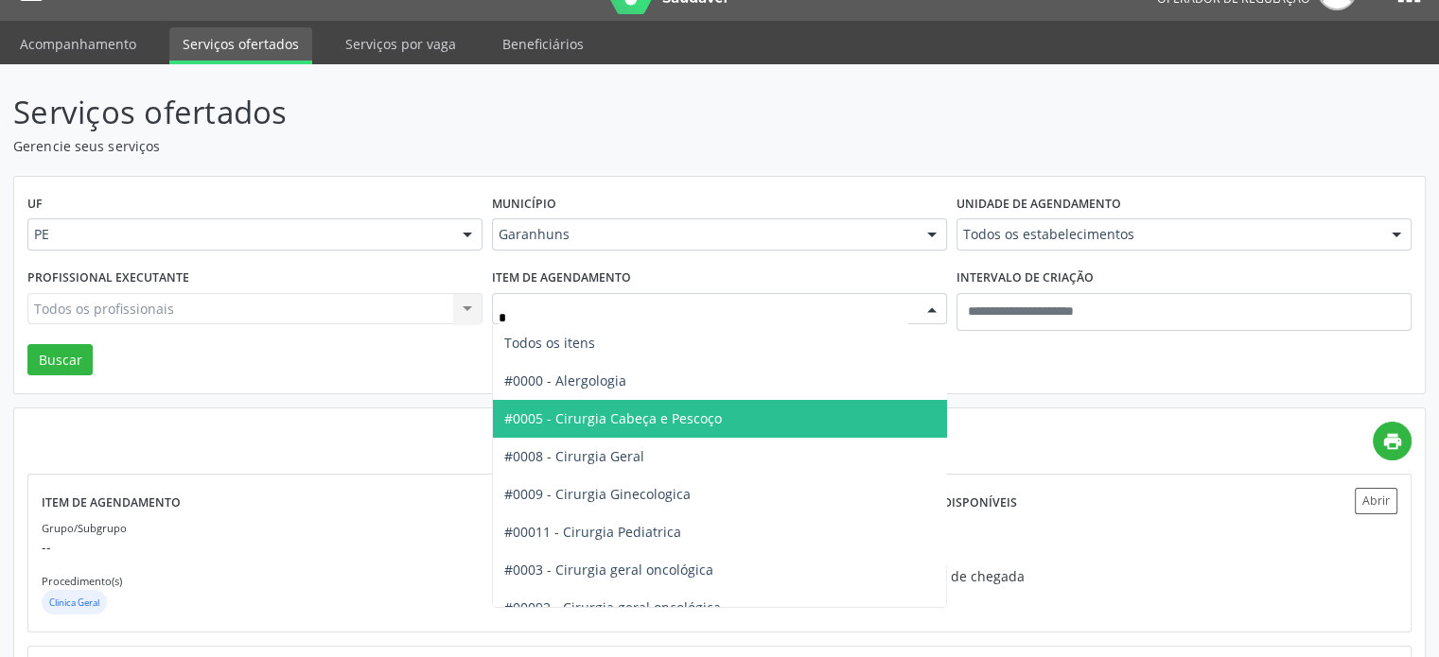
click at [673, 302] on input "*" at bounding box center [703, 319] width 410 height 38
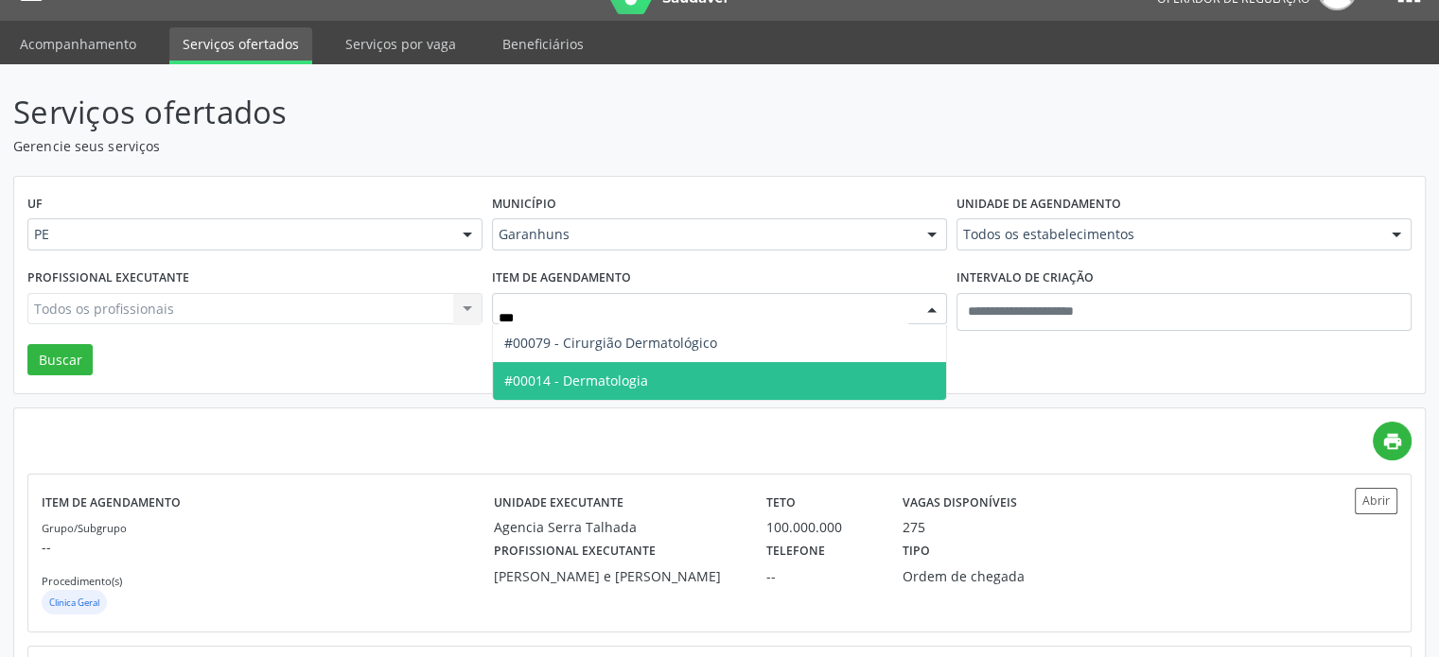
click at [614, 379] on span "#00014 - Dermatologia" at bounding box center [576, 381] width 144 height 18
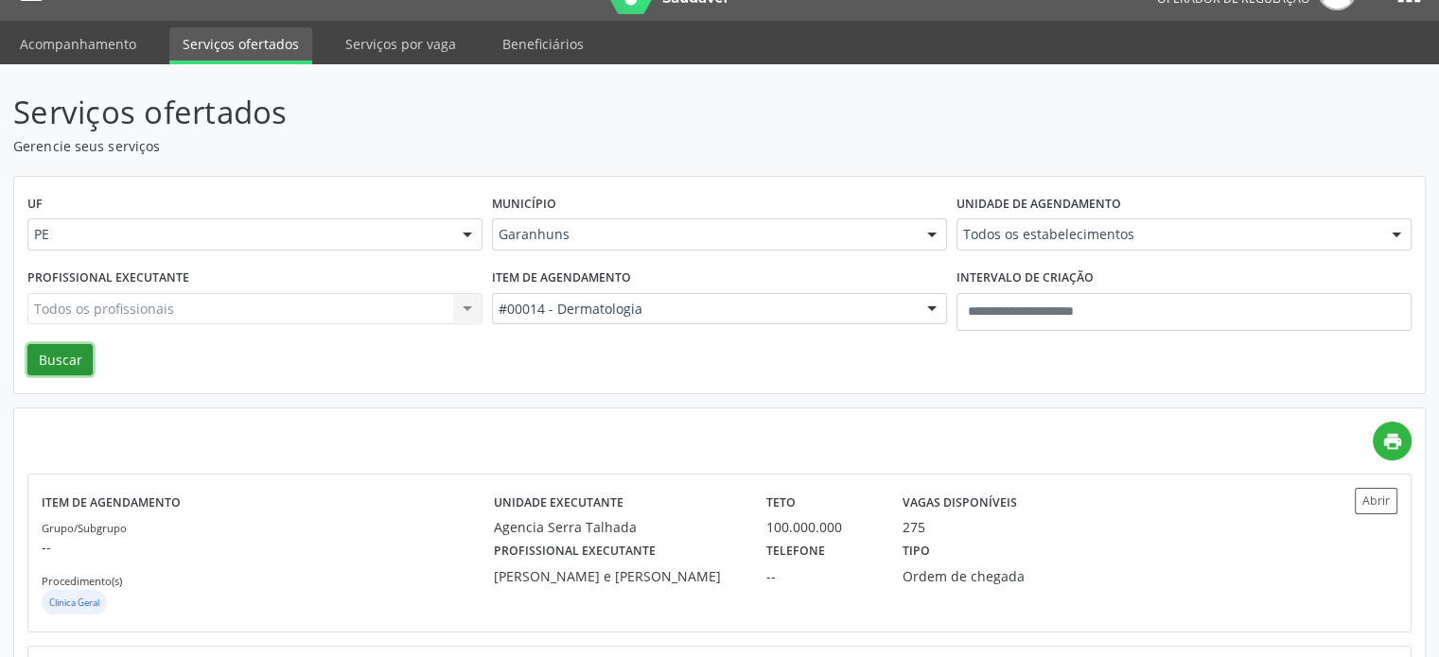
click at [49, 358] on button "Buscar" at bounding box center [59, 360] width 65 height 32
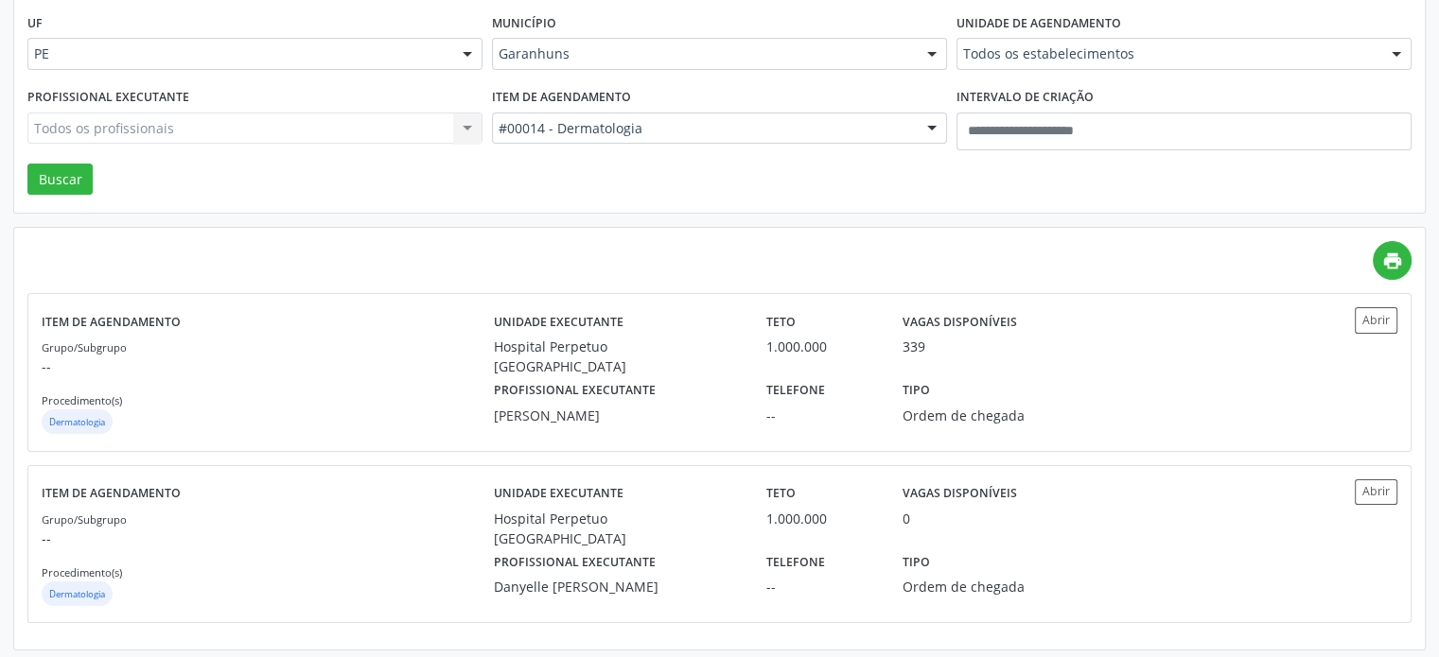
scroll to position [224, 0]
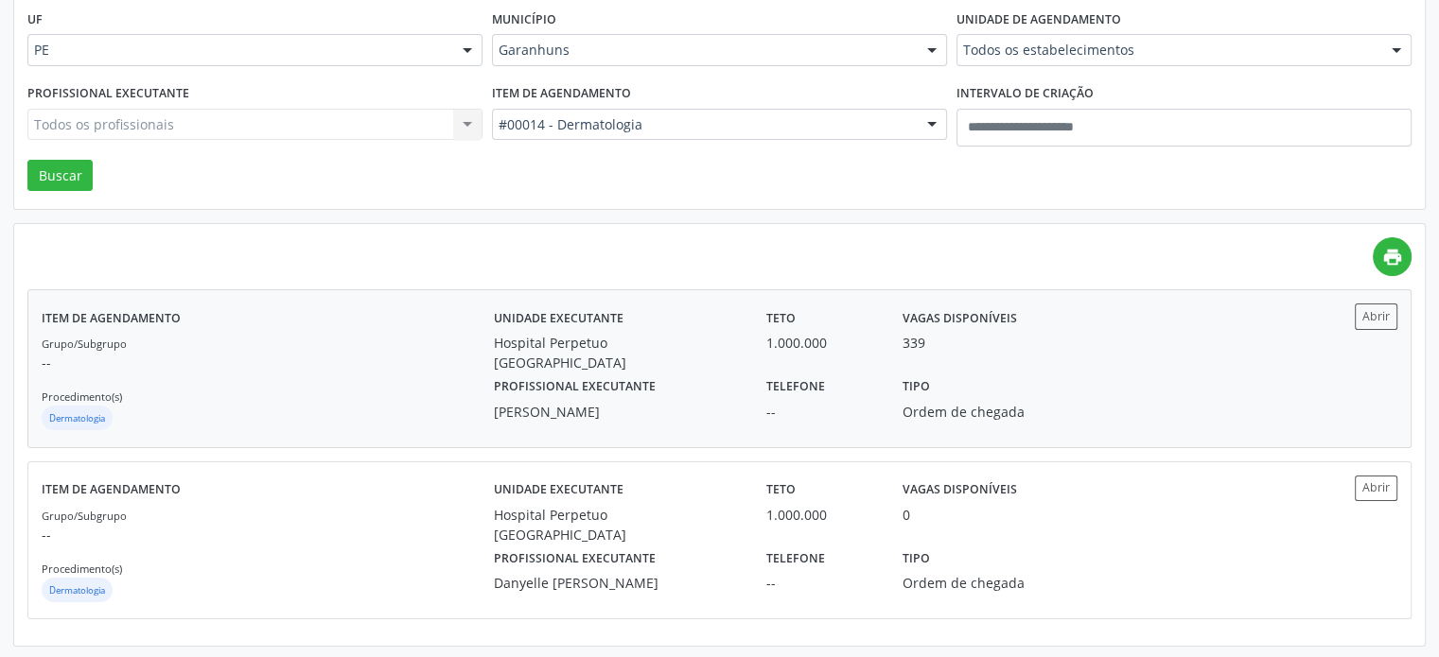
click at [745, 373] on div "Profissional executante Lindocharles Tenorio" at bounding box center [617, 397] width 272 height 49
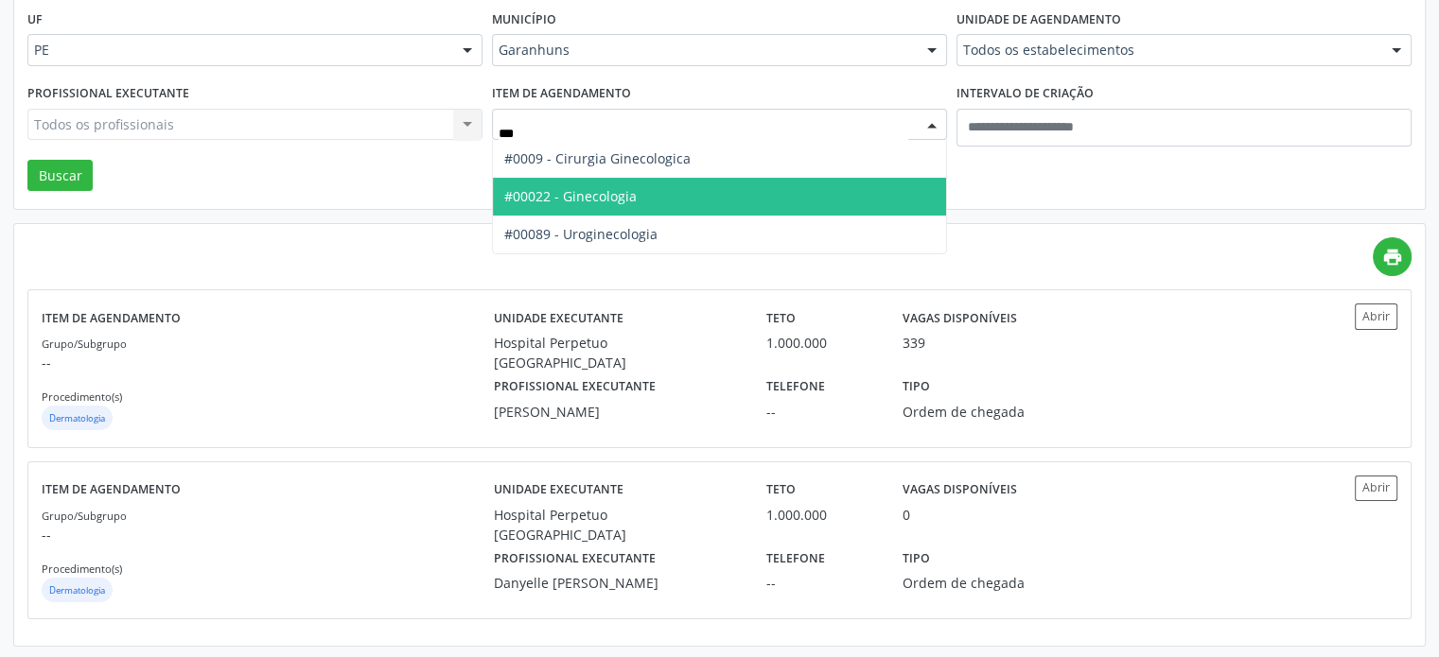
type input "****"
drag, startPoint x: 556, startPoint y: 206, endPoint x: 269, endPoint y: 201, distance: 287.6
click at [556, 206] on span "#00022 - Ginecologia" at bounding box center [719, 197] width 453 height 38
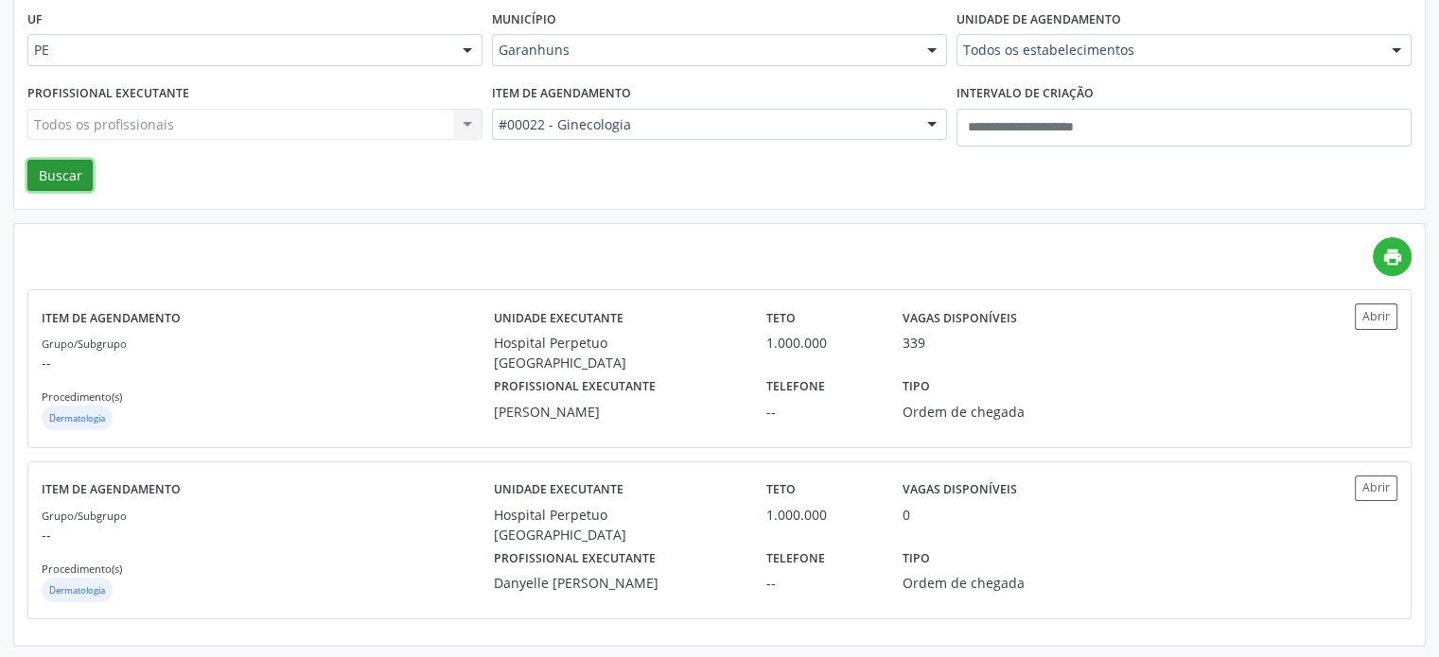
click at [61, 169] on button "Buscar" at bounding box center [59, 176] width 65 height 32
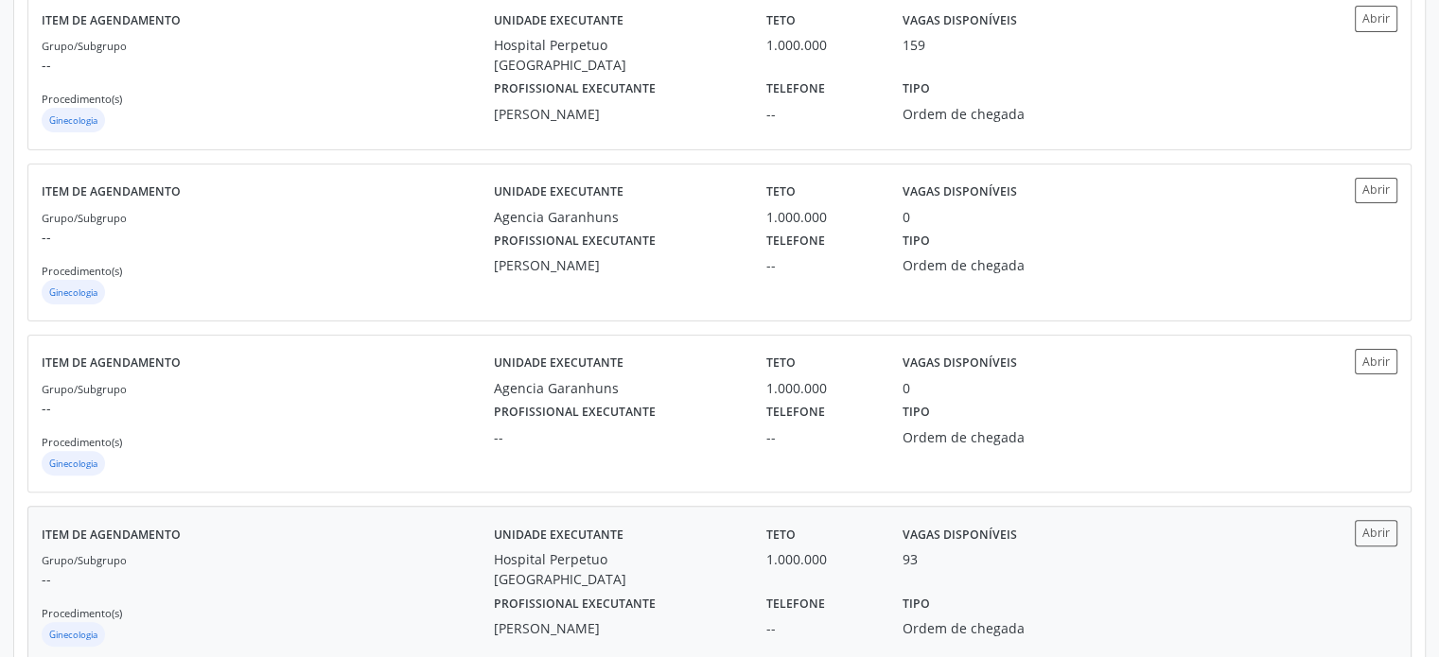
scroll to position [265, 0]
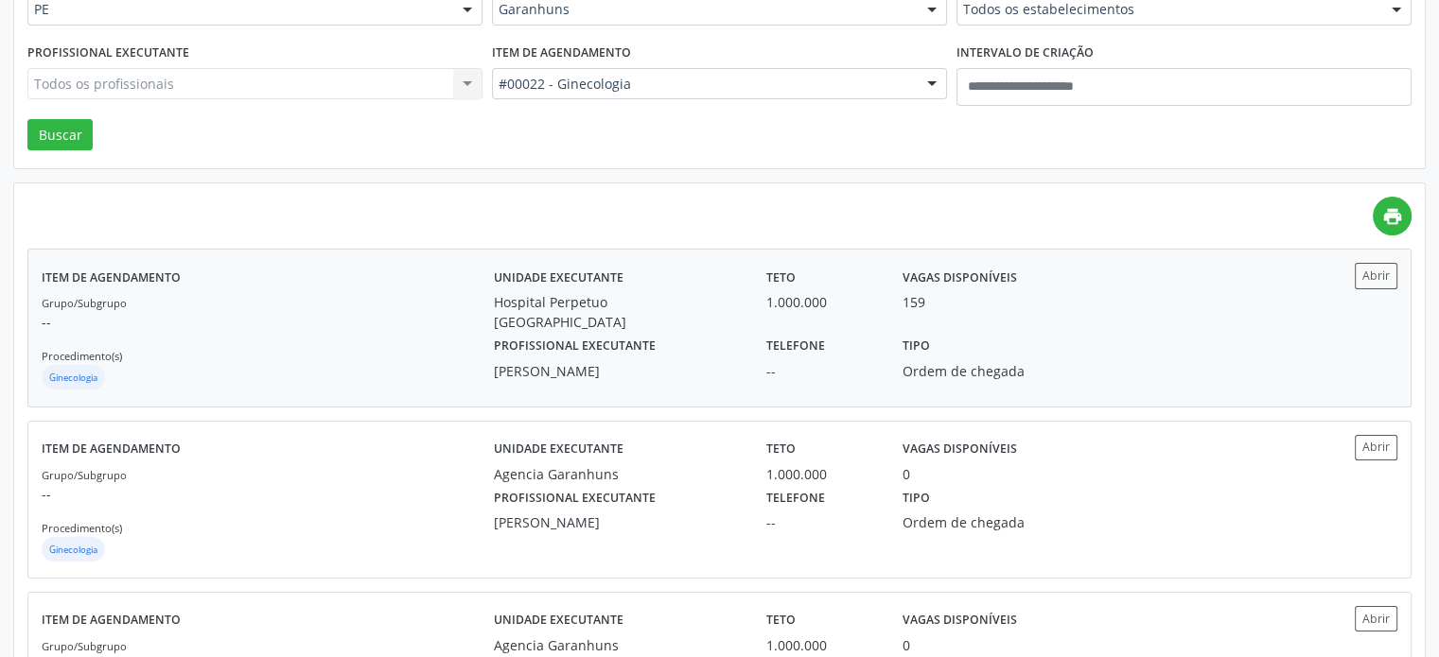
click at [686, 332] on div "Profissional executante Iracema Rodrigues" at bounding box center [617, 356] width 272 height 49
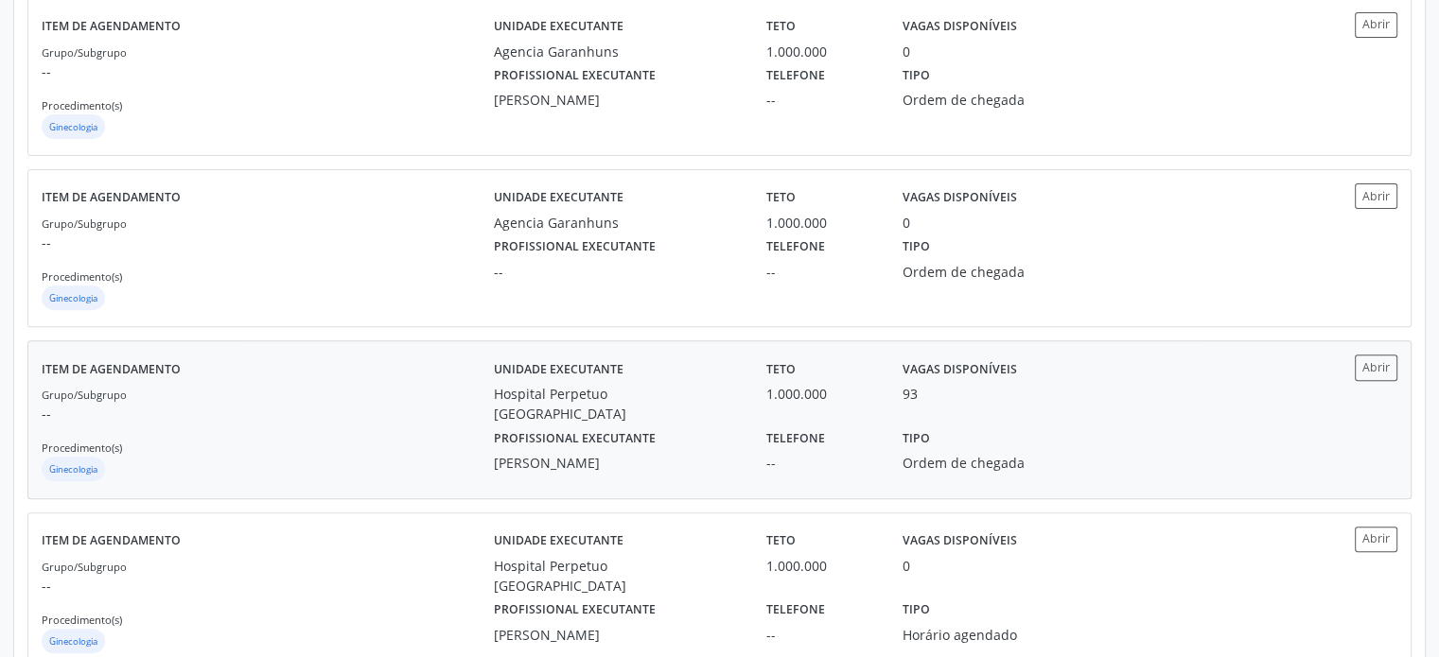
scroll to position [738, 0]
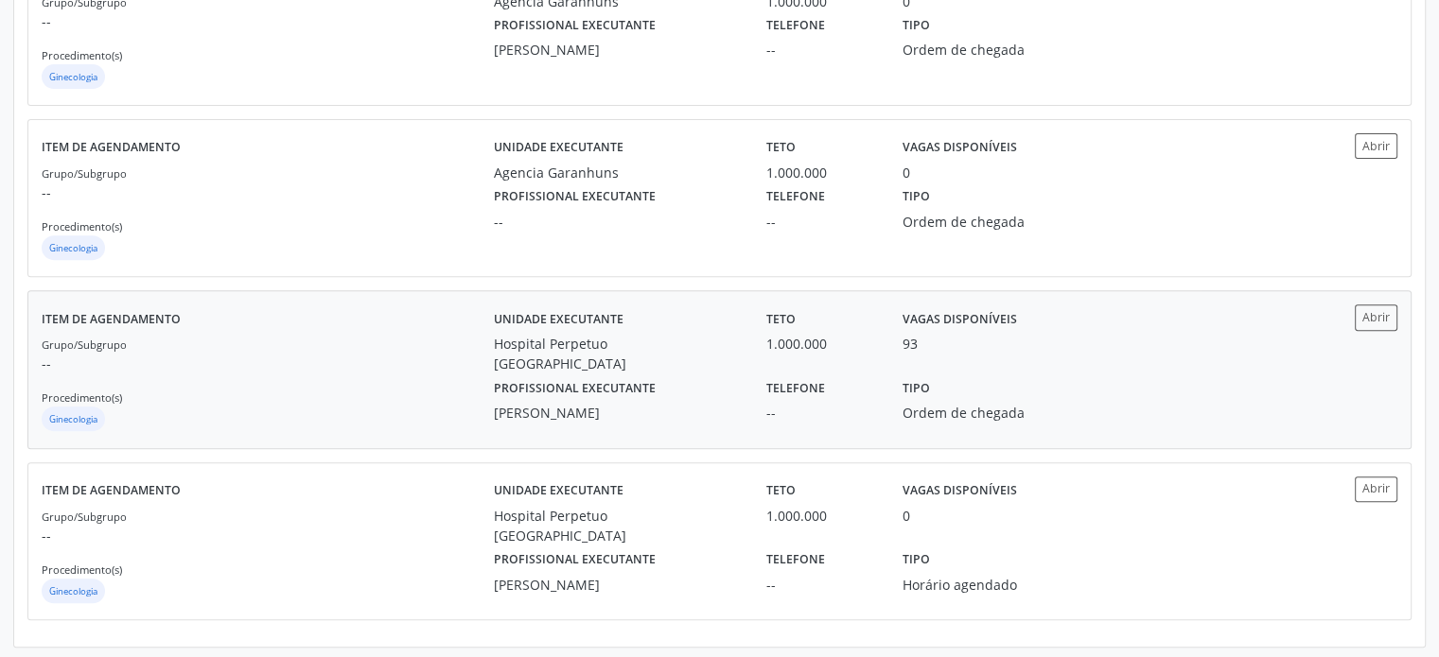
click at [798, 403] on div "--" at bounding box center [821, 413] width 110 height 20
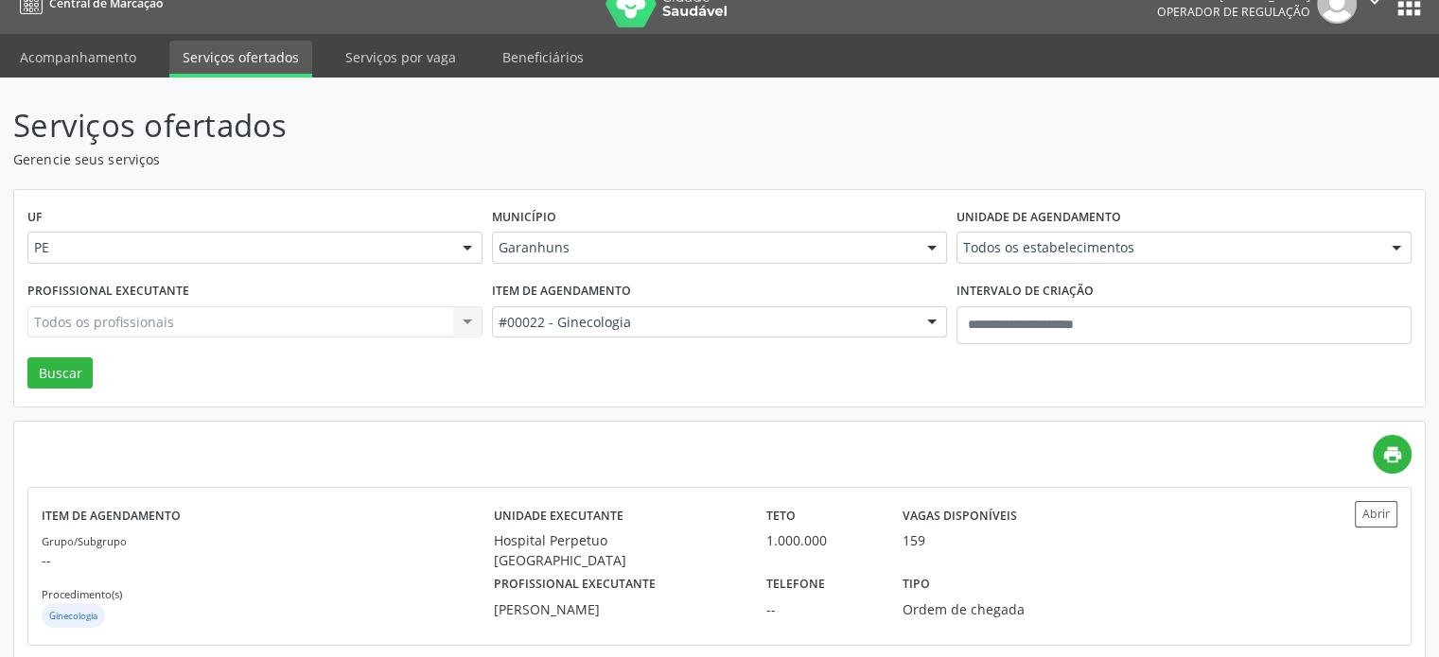
scroll to position [0, 0]
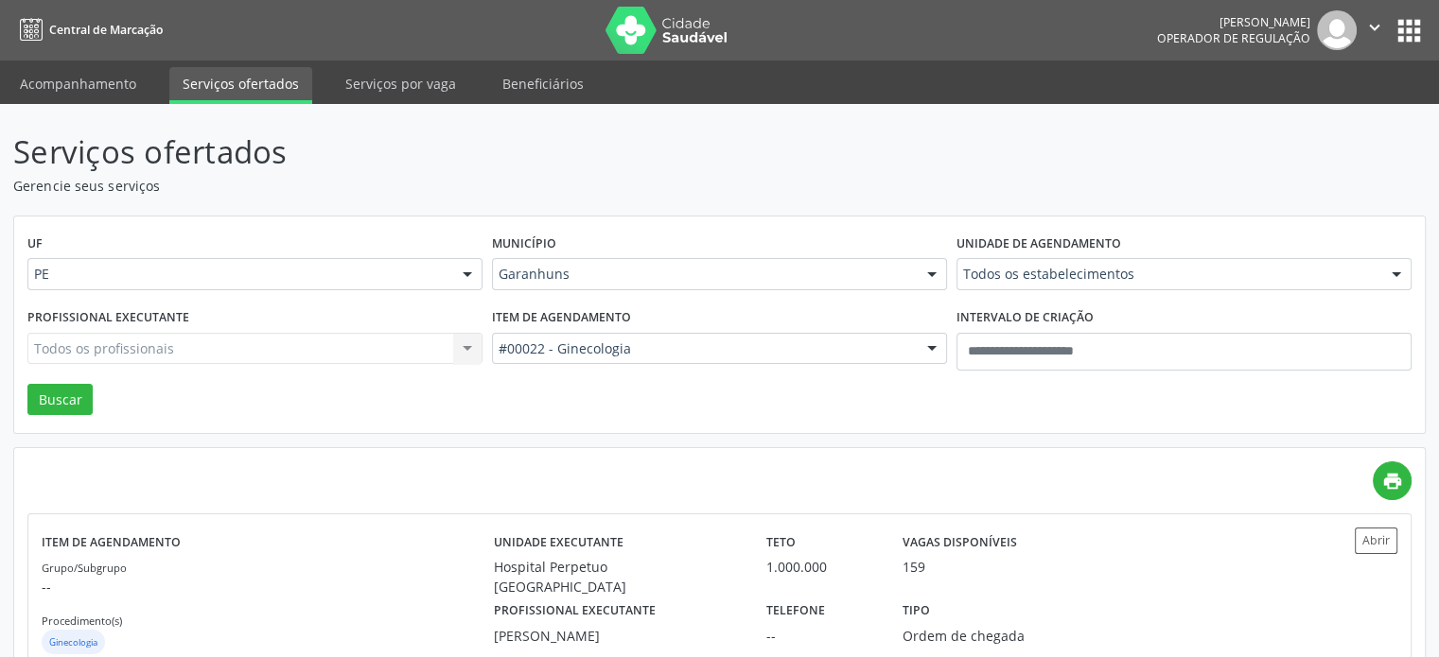
click at [749, 260] on div "Garanhuns" at bounding box center [719, 274] width 455 height 32
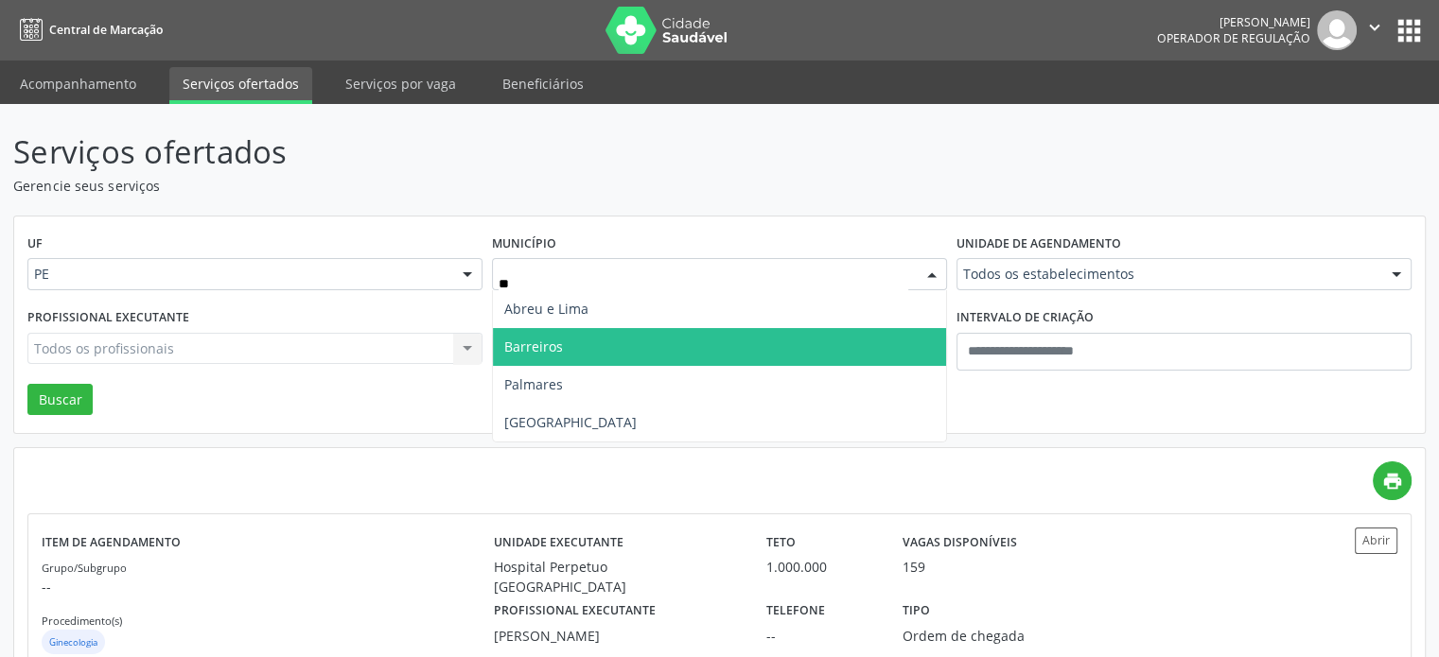
type input "***"
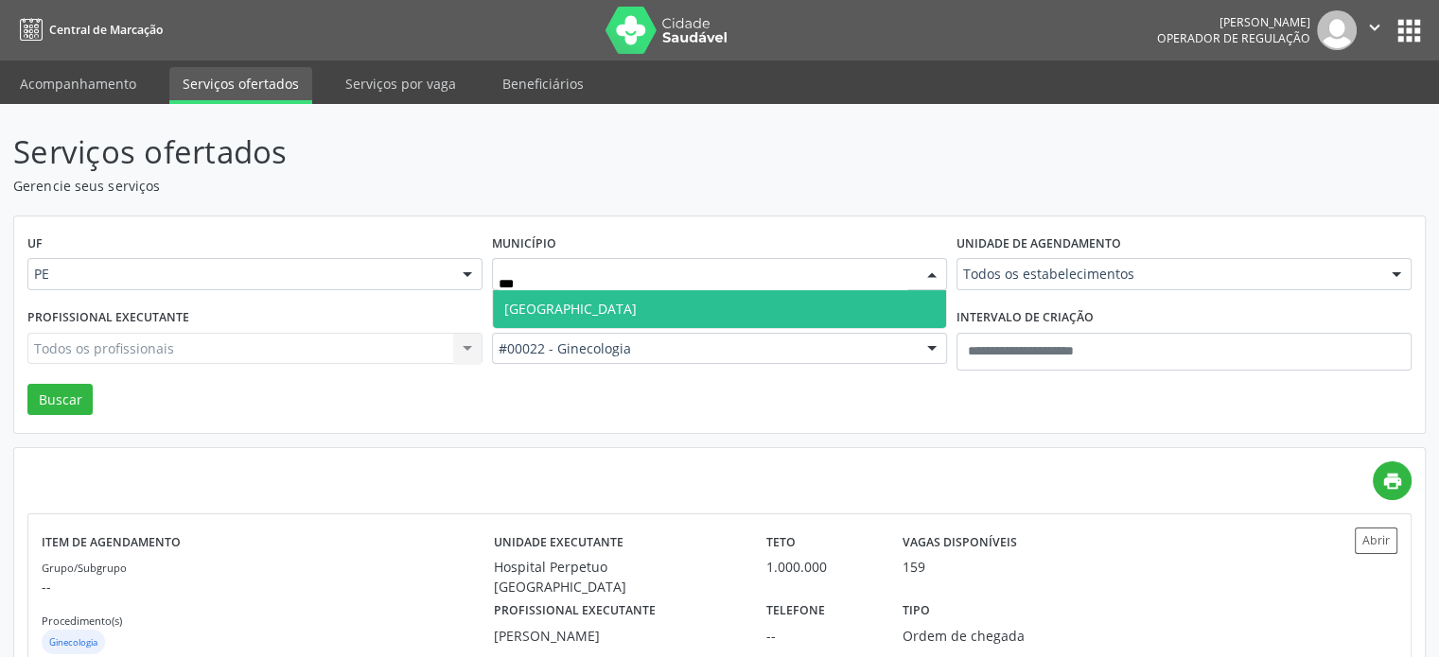
click at [664, 317] on span "Recife" at bounding box center [719, 309] width 453 height 38
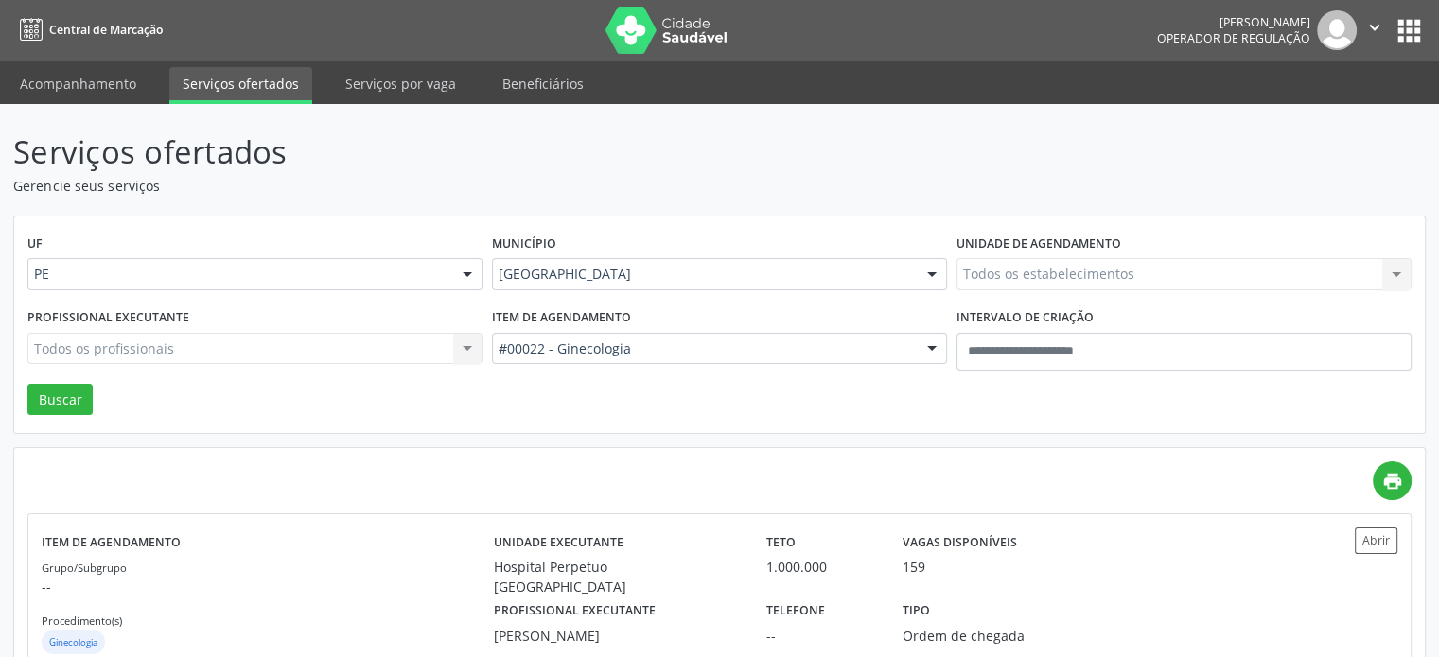
click at [655, 352] on div "UF PE PE Nenhum resultado encontrado para: " " Não há nenhuma opção para ser ex…" at bounding box center [719, 326] width 1410 height 218
click at [257, 362] on div "Todos os profissionais Todos os profissionais Aderaldo Tadeu de Morais Adler Fe…" at bounding box center [254, 349] width 455 height 32
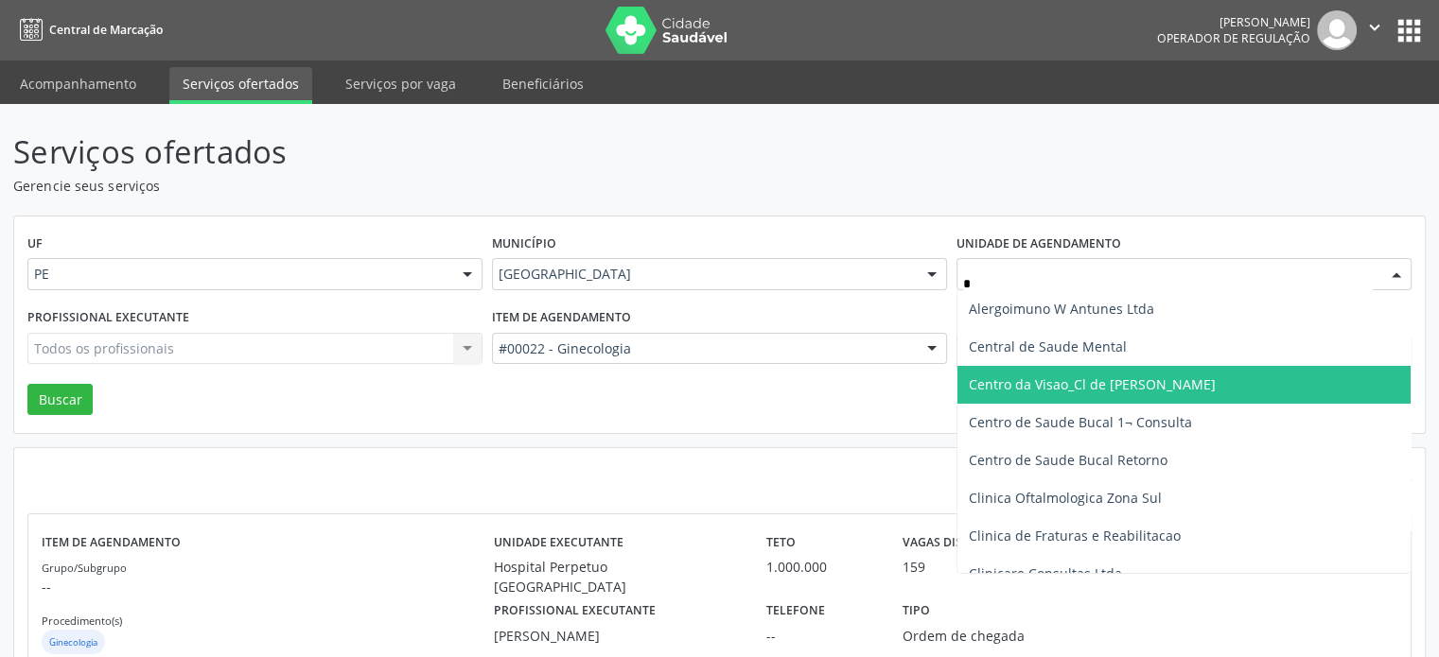
type input "**"
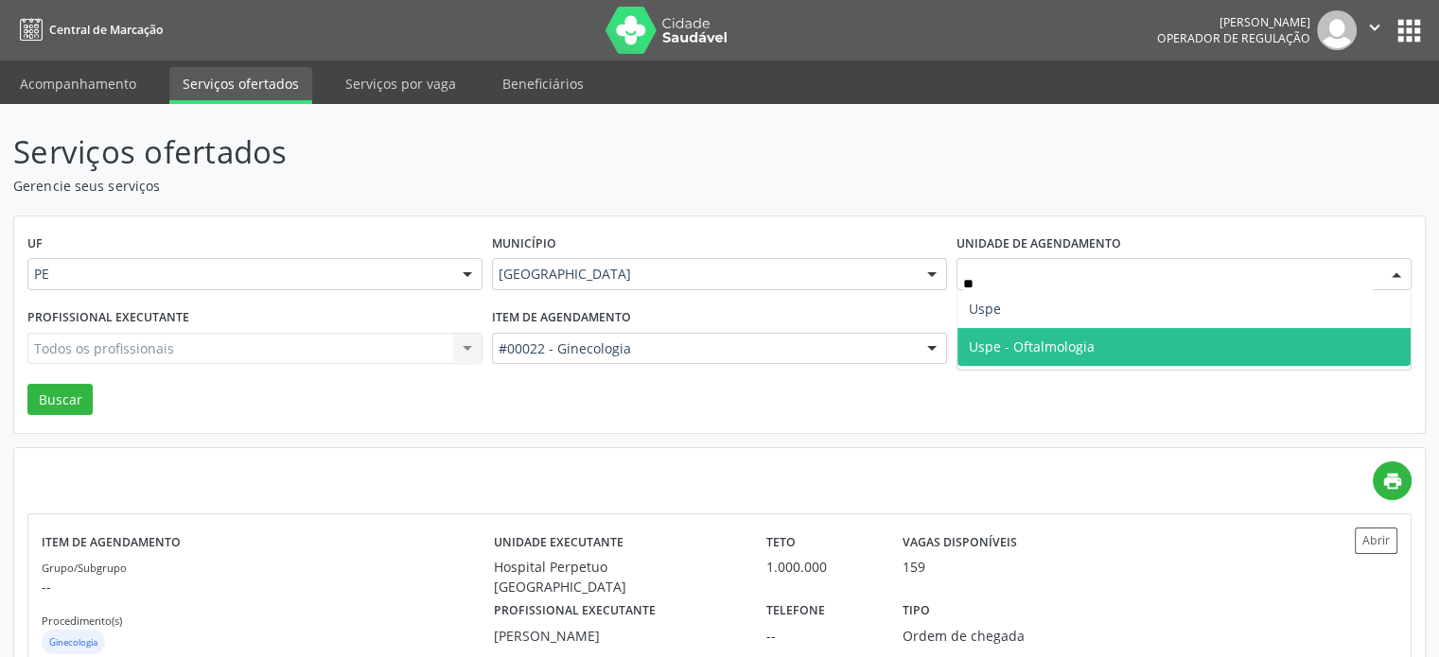
click at [1183, 309] on span "Uspe" at bounding box center [1183, 309] width 453 height 38
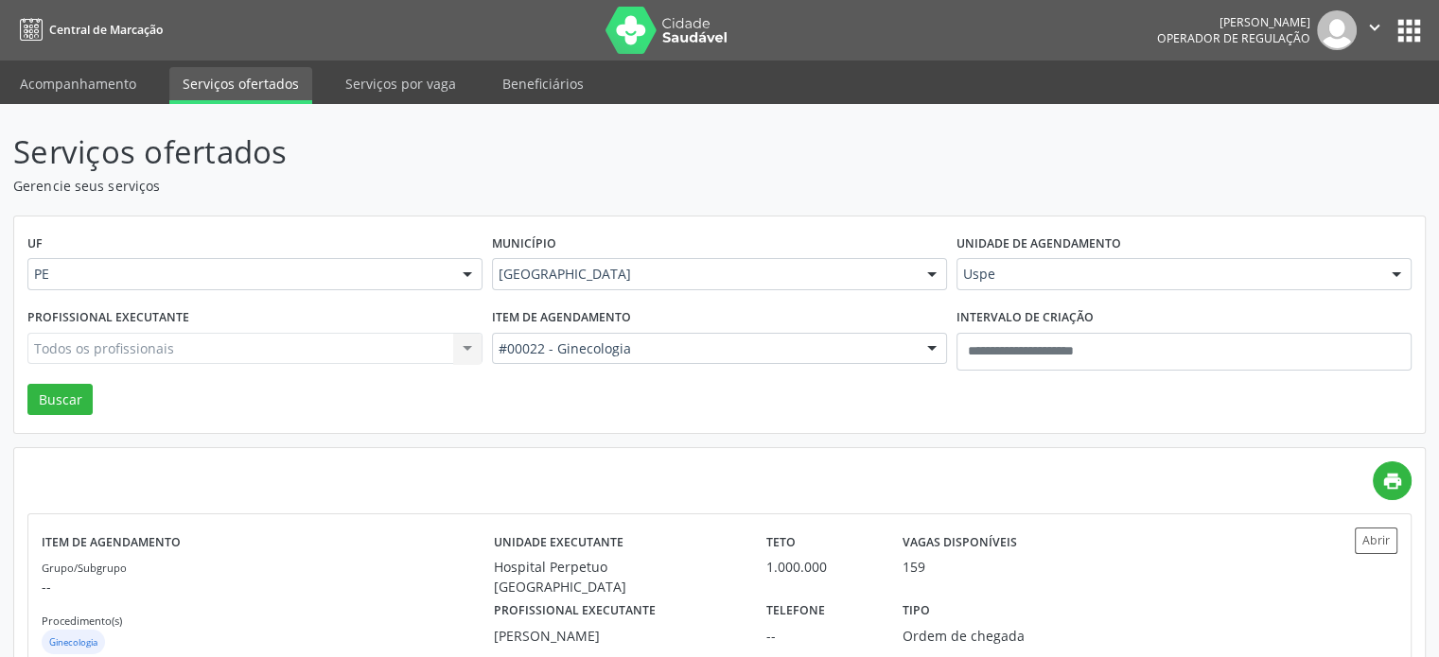
click at [336, 367] on div "Profissional executante Todos os profissionais Todos os profissionais Aderaldo …" at bounding box center [255, 344] width 464 height 80
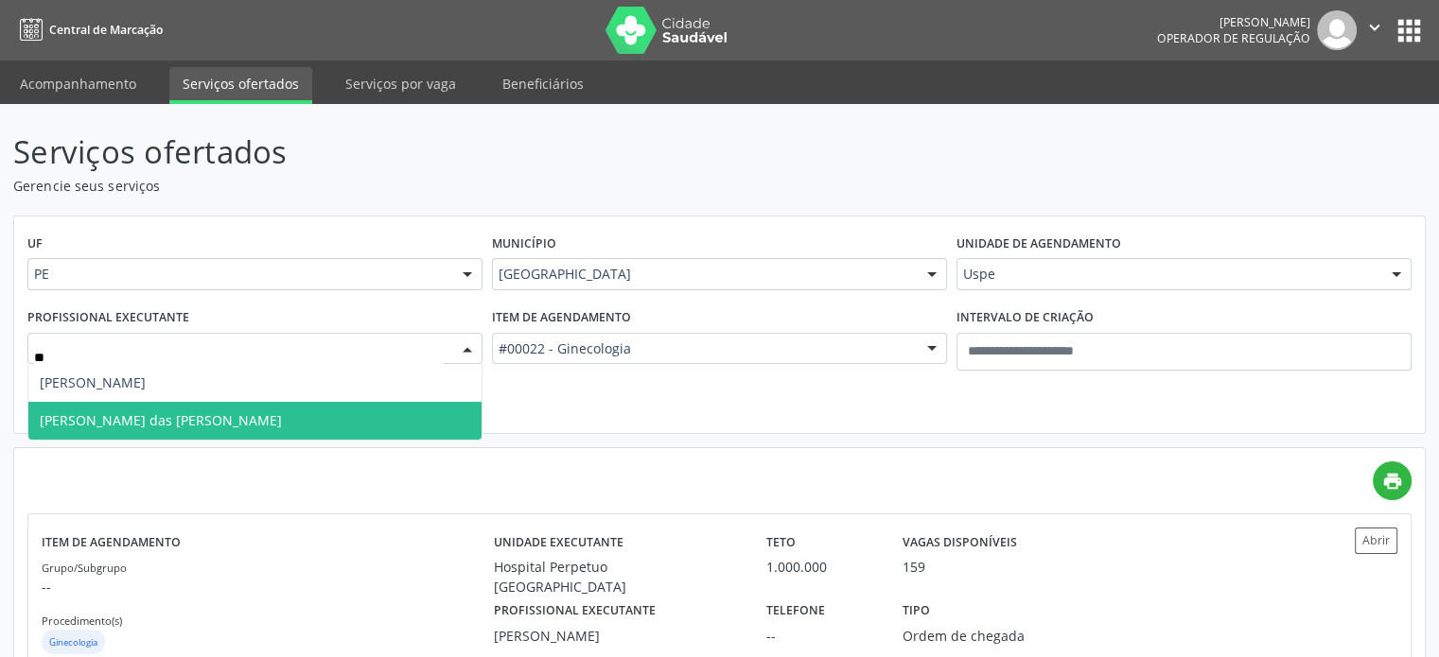
type input "***"
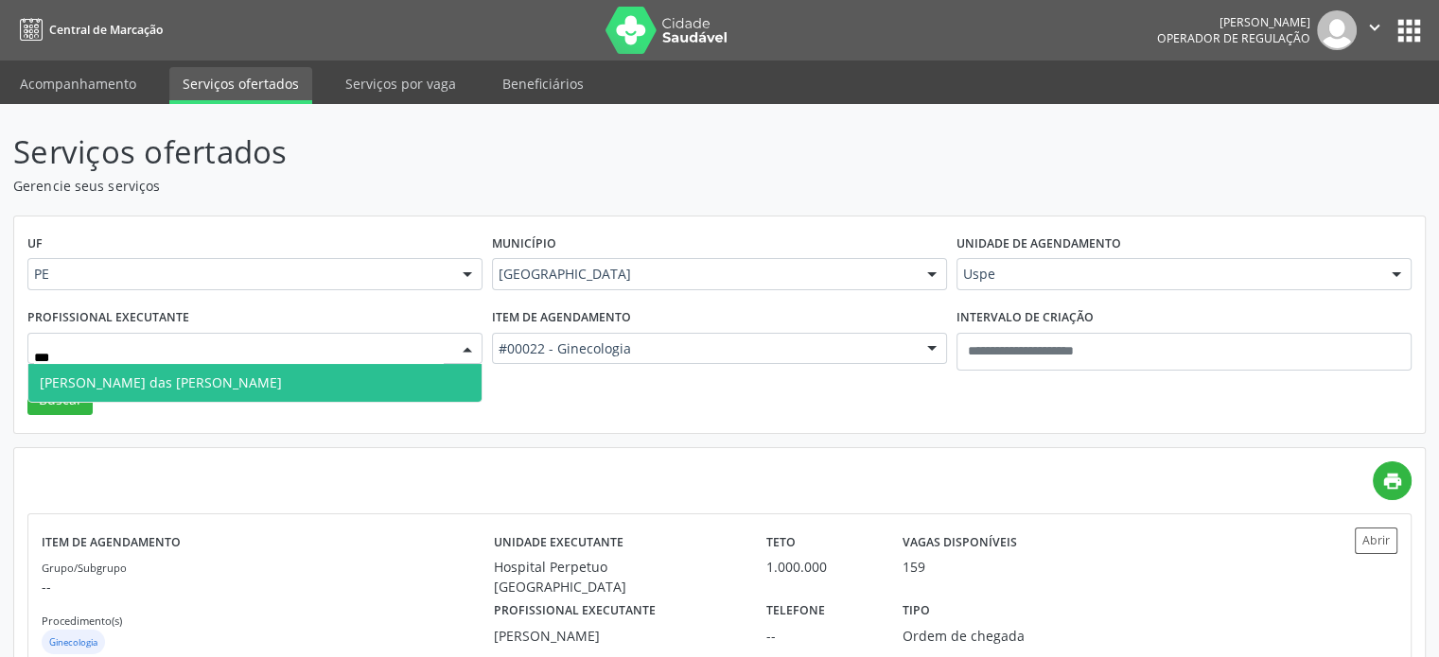
click at [213, 379] on span "Maria das Gracas Barbosa Vidal de Carvalho" at bounding box center [161, 383] width 242 height 18
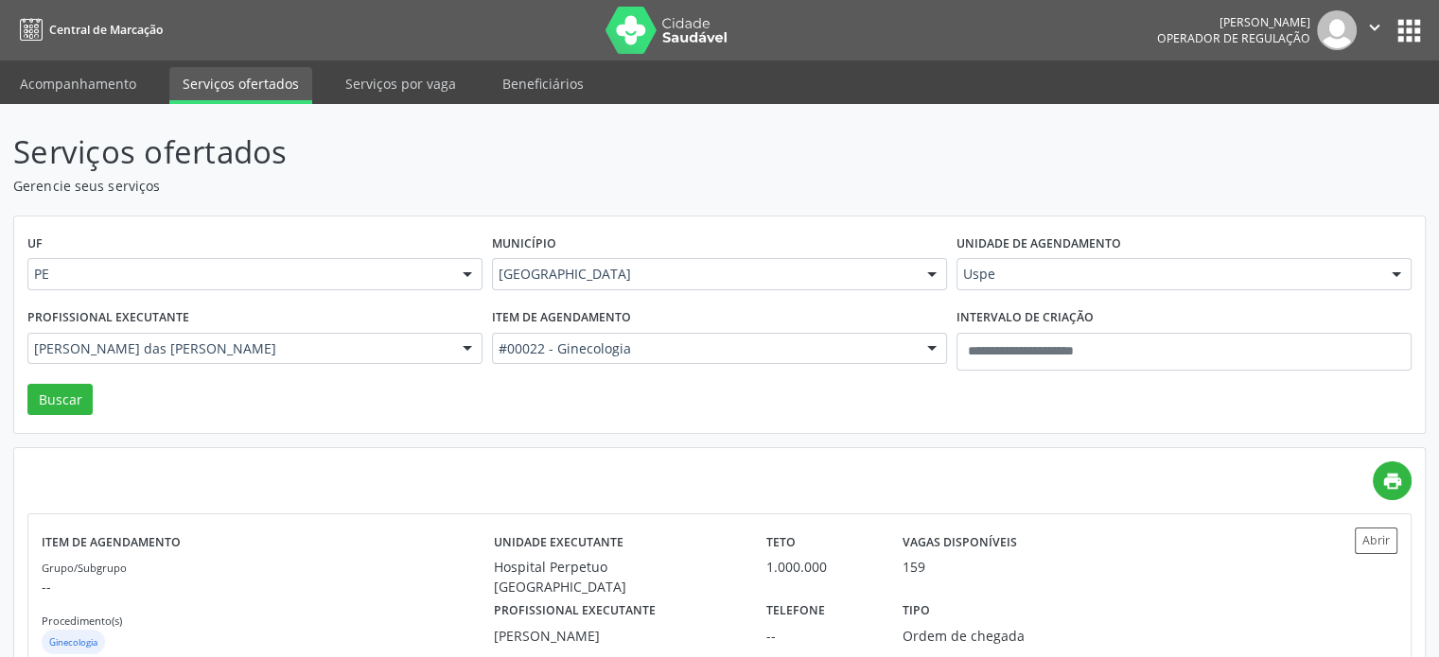
click at [42, 399] on button "Buscar" at bounding box center [59, 400] width 65 height 32
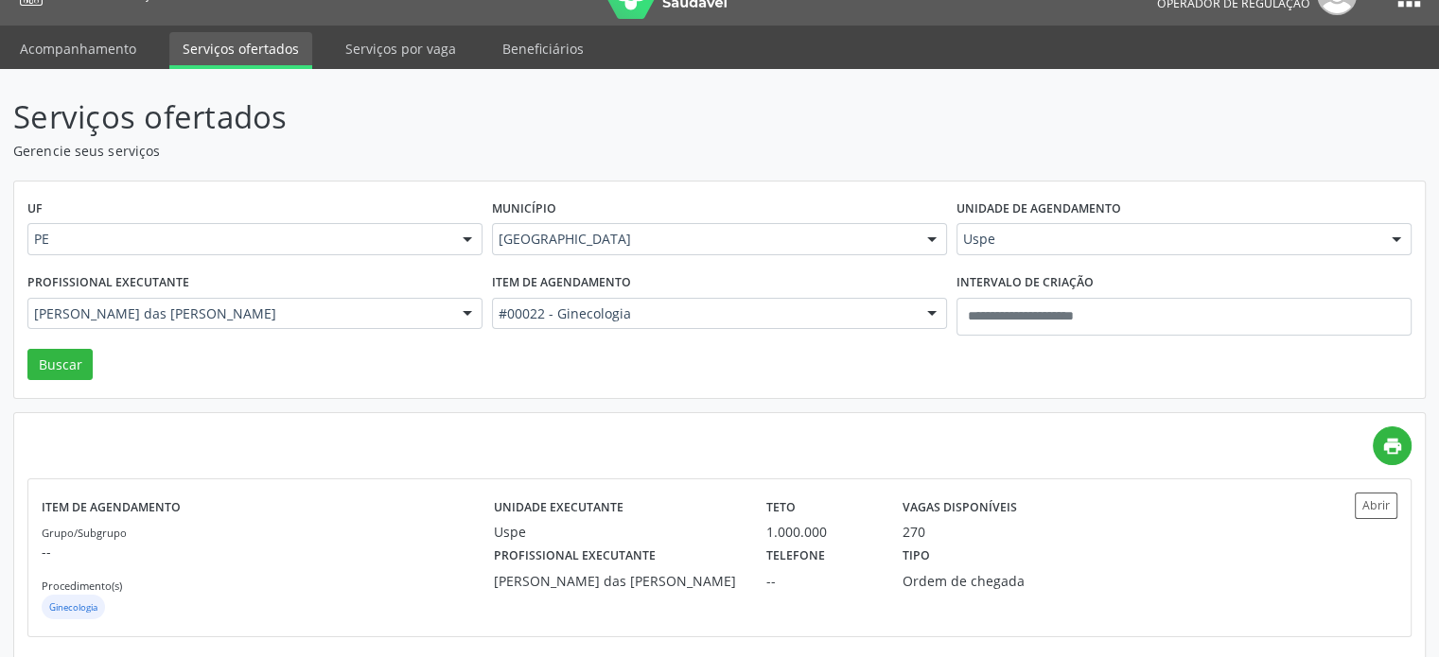
scroll to position [53, 0]
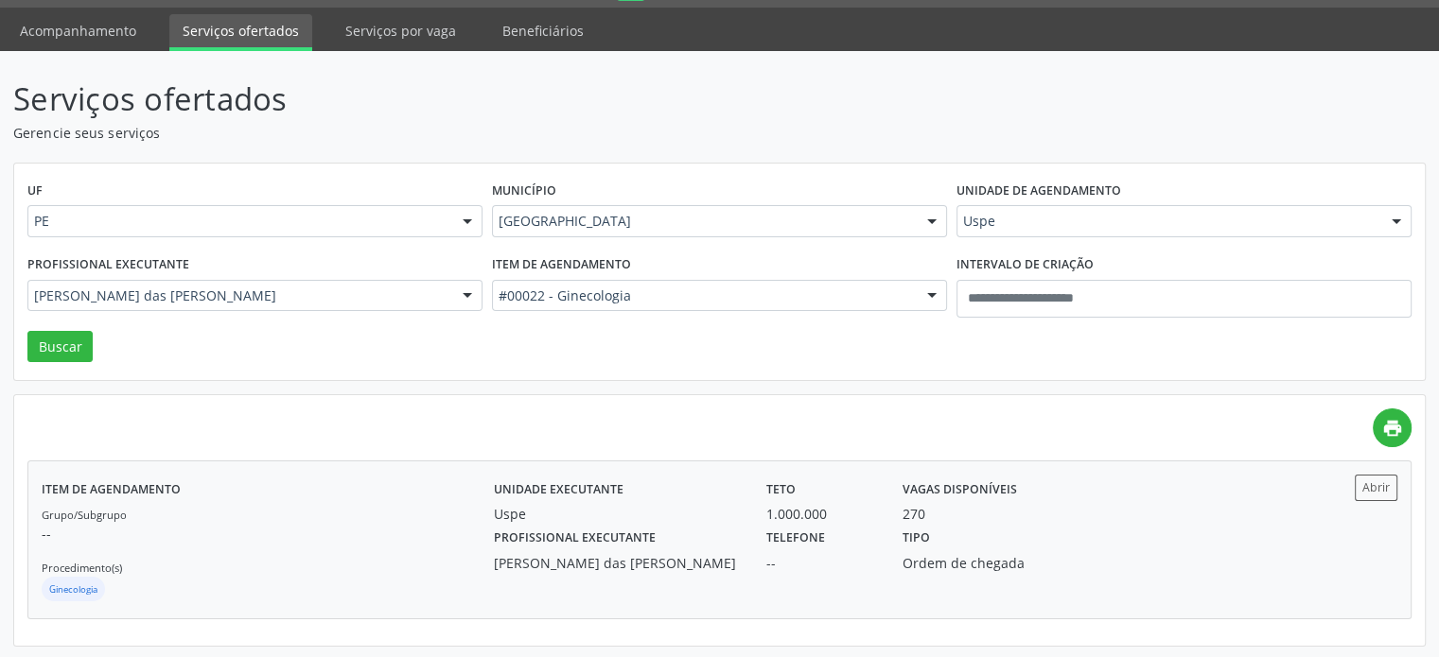
click at [727, 529] on div "Profissional executante Maria das Gracas Barbosa Vidal de Carvalho" at bounding box center [617, 548] width 272 height 49
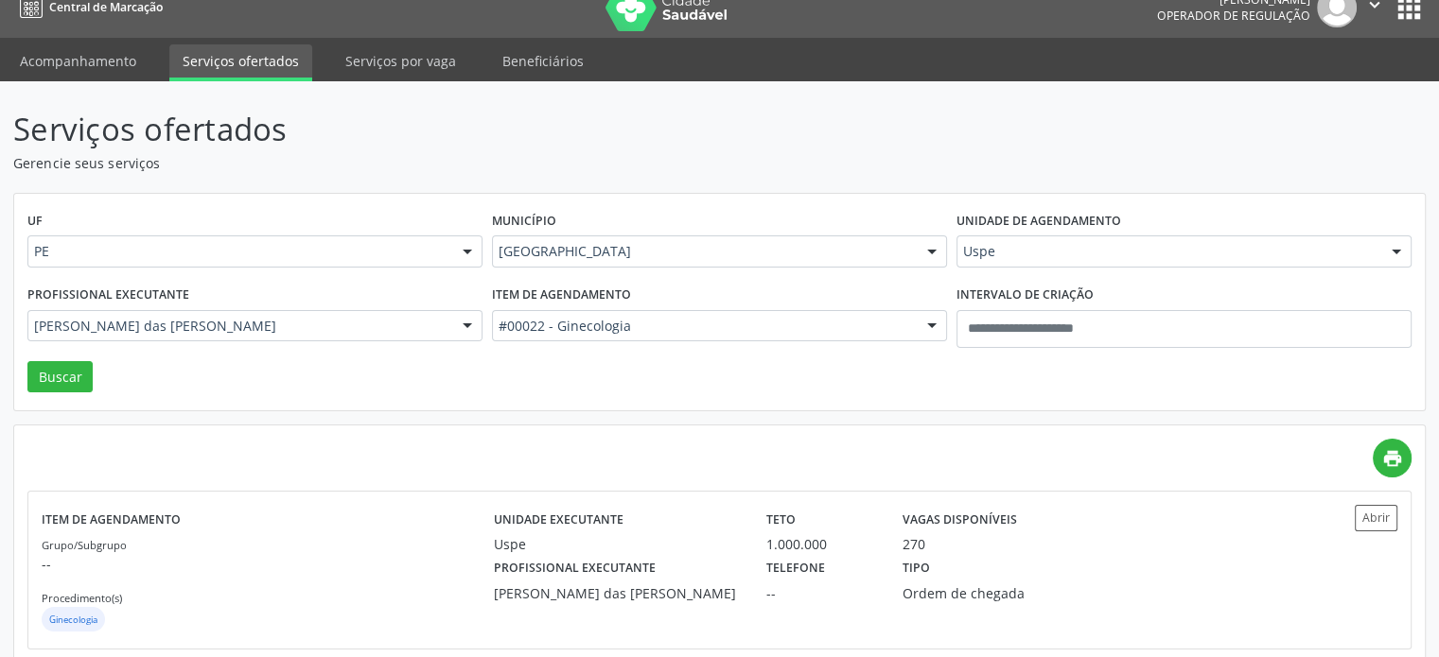
scroll to position [0, 0]
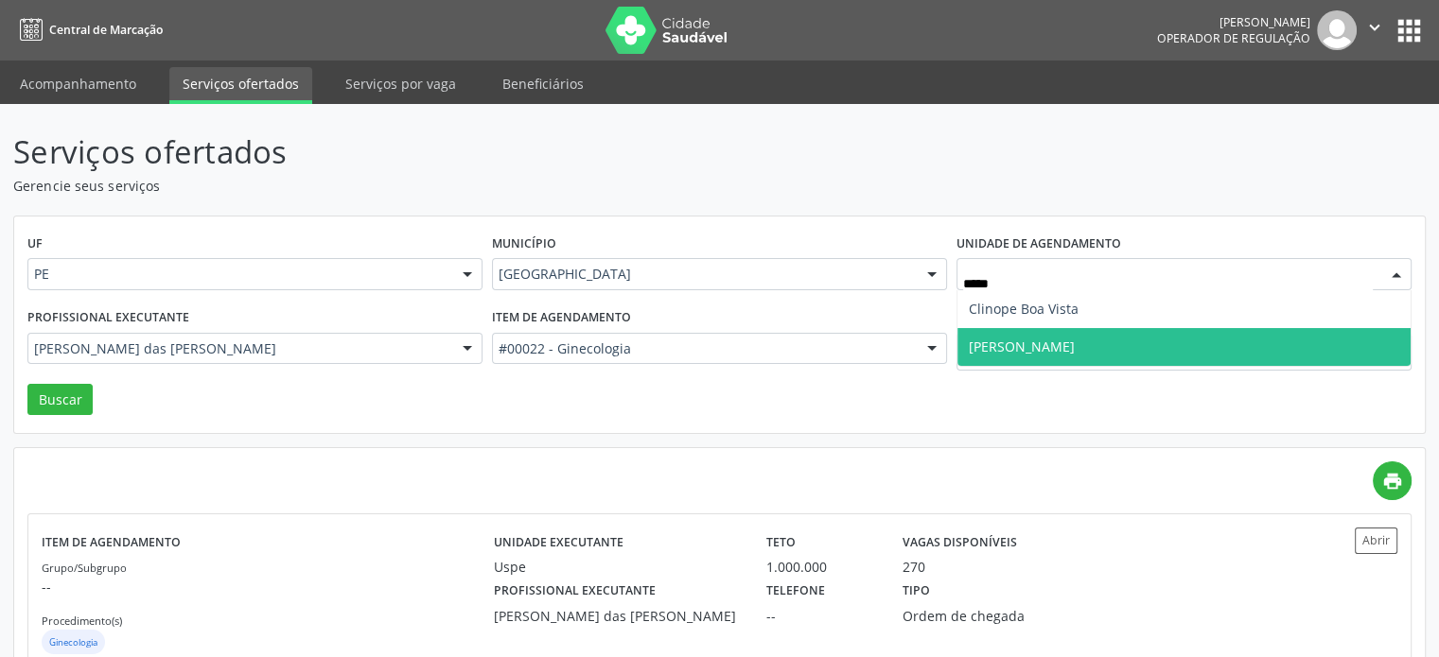
type input "******"
click at [1059, 353] on span "[PERSON_NAME]" at bounding box center [1022, 347] width 106 height 18
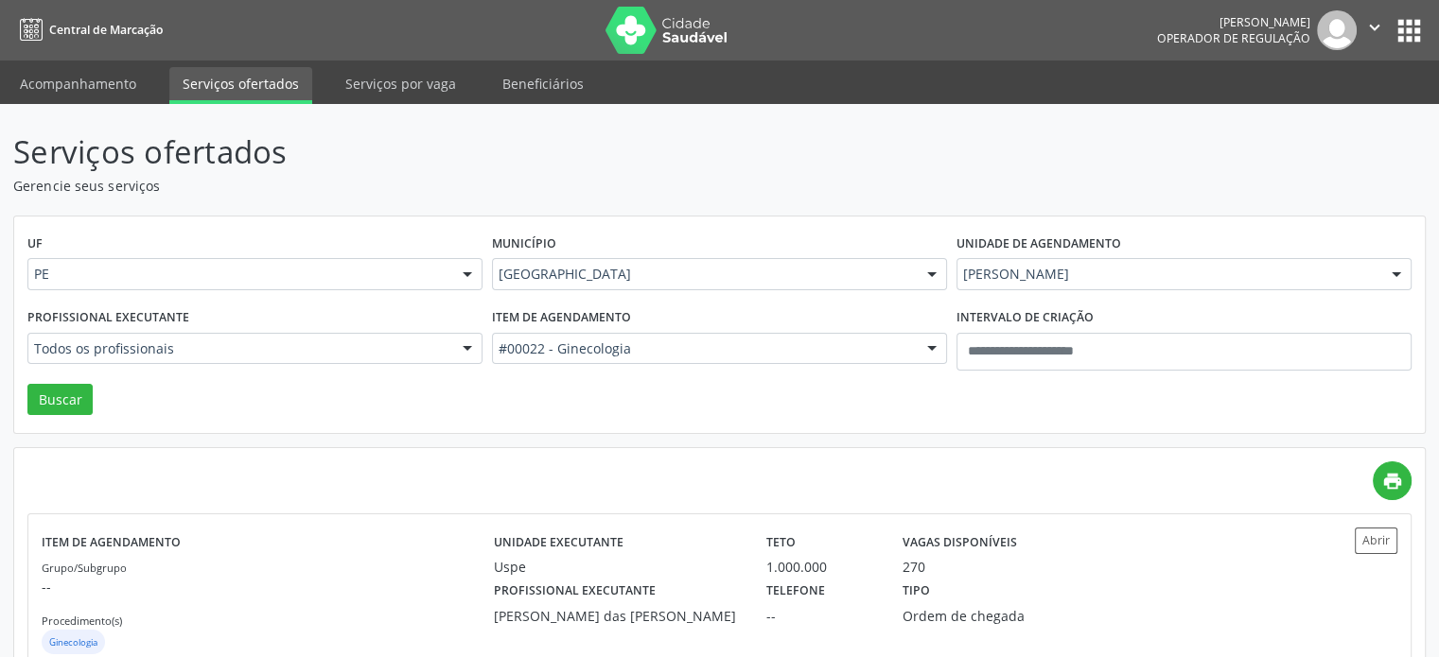
click at [654, 358] on div "#00022 - Ginecologia" at bounding box center [719, 349] width 455 height 32
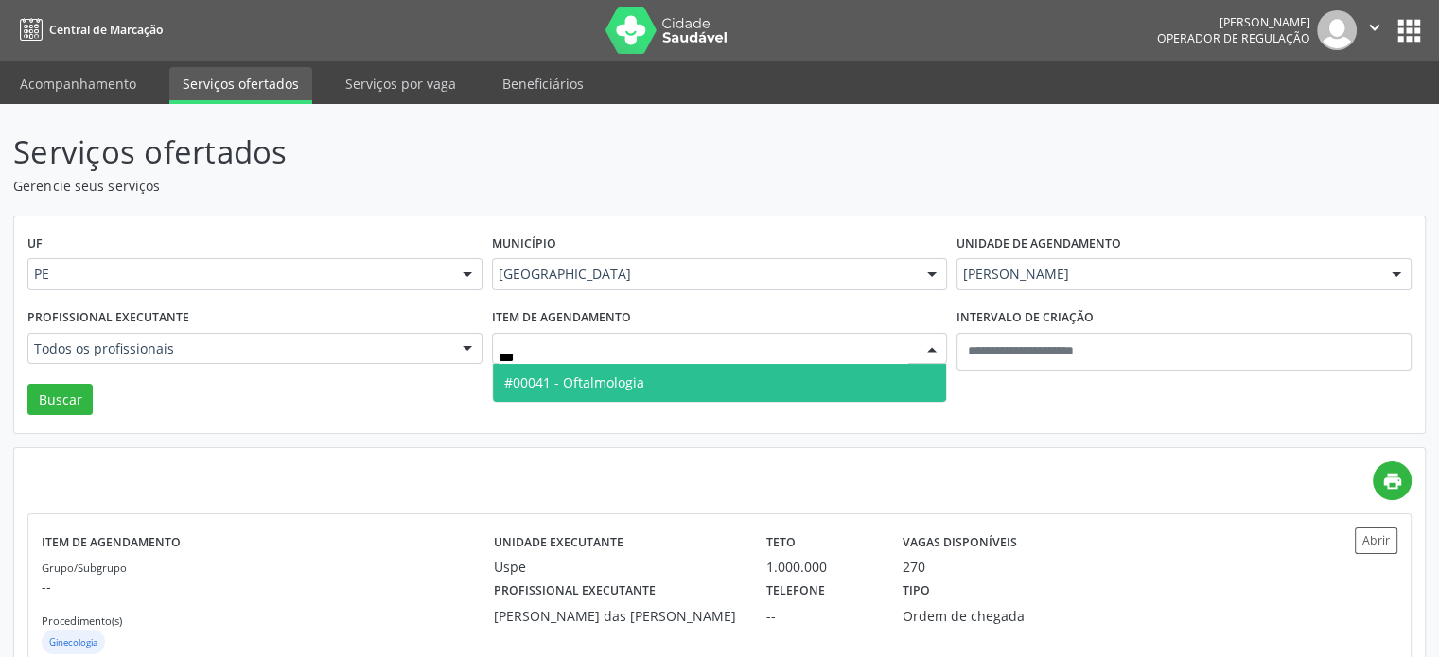
type input "****"
click at [645, 355] on input "****" at bounding box center [703, 359] width 410 height 38
click at [638, 375] on span "#00041 - Oftalmologia" at bounding box center [574, 383] width 140 height 18
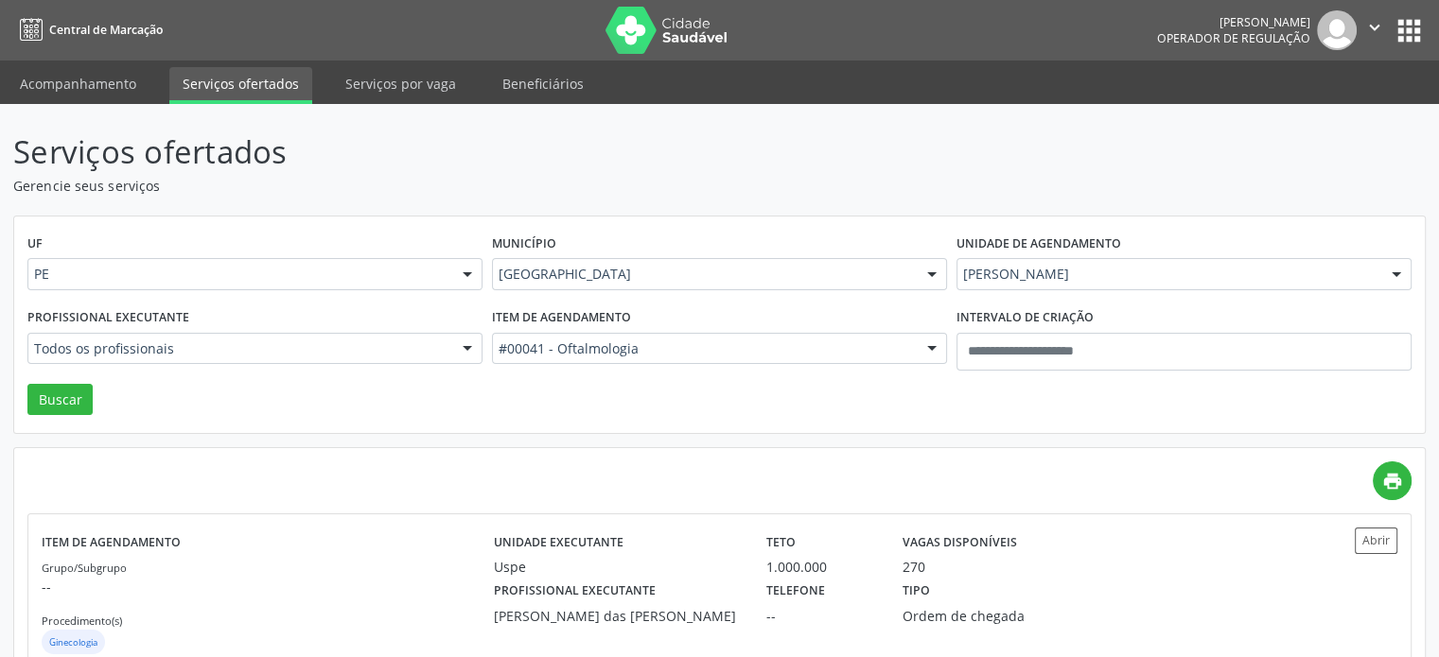
drag, startPoint x: 394, startPoint y: 374, endPoint x: 375, endPoint y: 358, distance: 25.0
click at [391, 372] on div "Profissional executante Todos os profissionais Todos os profissionais Fernanda …" at bounding box center [255, 344] width 464 height 80
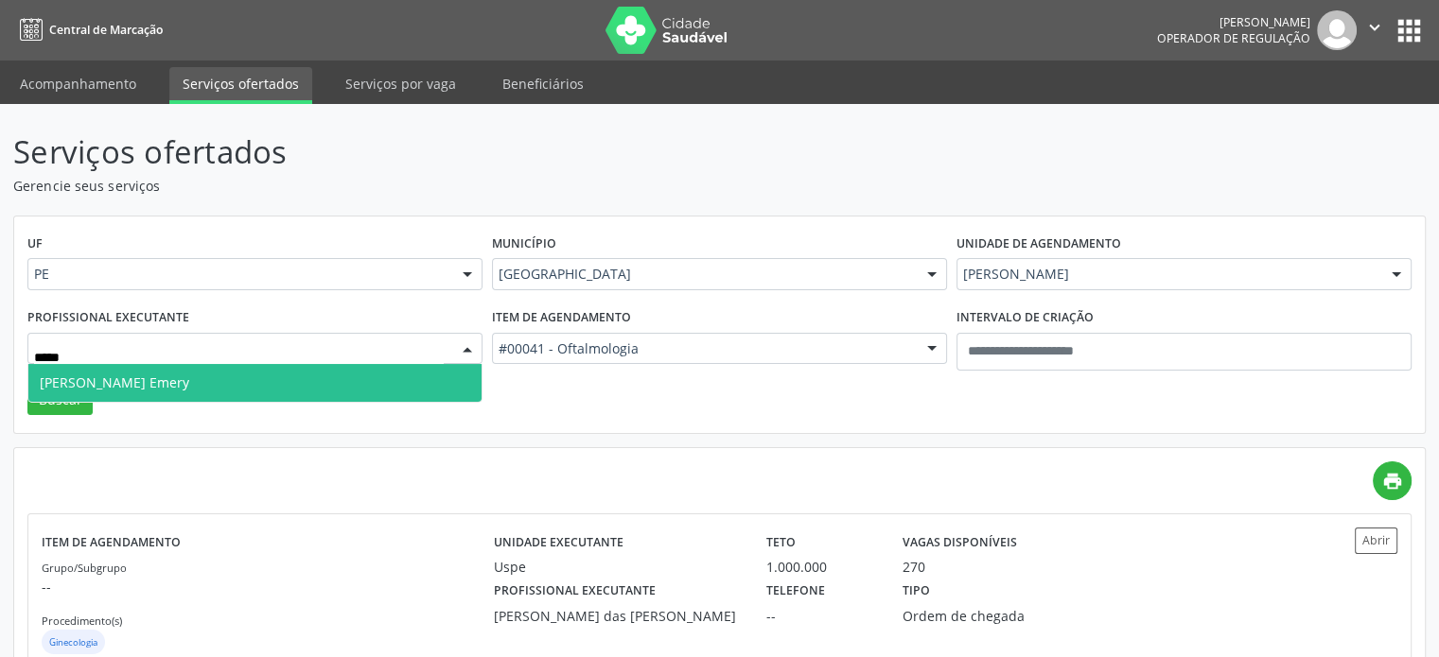
type input "******"
click at [224, 396] on span "Flavia Cristina R. Emery" at bounding box center [254, 383] width 453 height 38
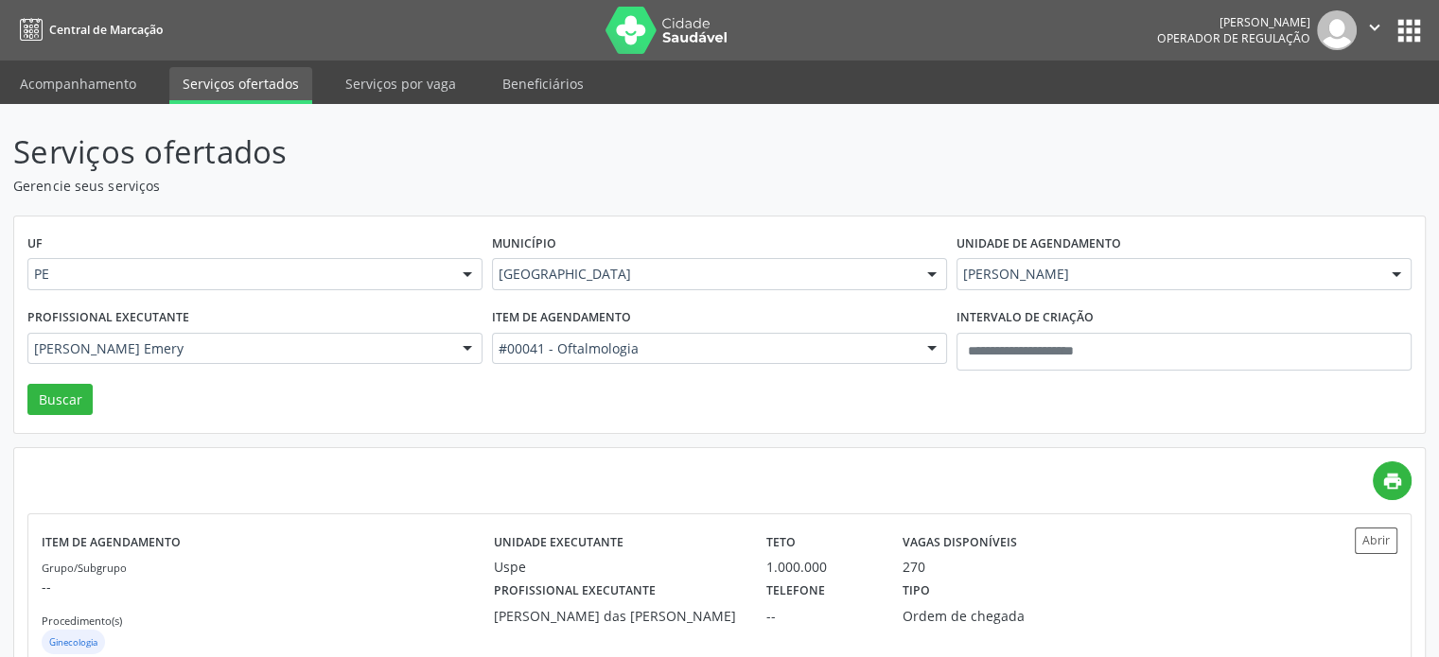
drag, startPoint x: 148, startPoint y: 398, endPoint x: 106, endPoint y: 393, distance: 42.0
click at [148, 398] on div "UF PE PE Nenhum resultado encontrado para: " " Não há nenhuma opção para ser ex…" at bounding box center [719, 326] width 1410 height 218
click at [76, 392] on button "Buscar" at bounding box center [59, 400] width 65 height 32
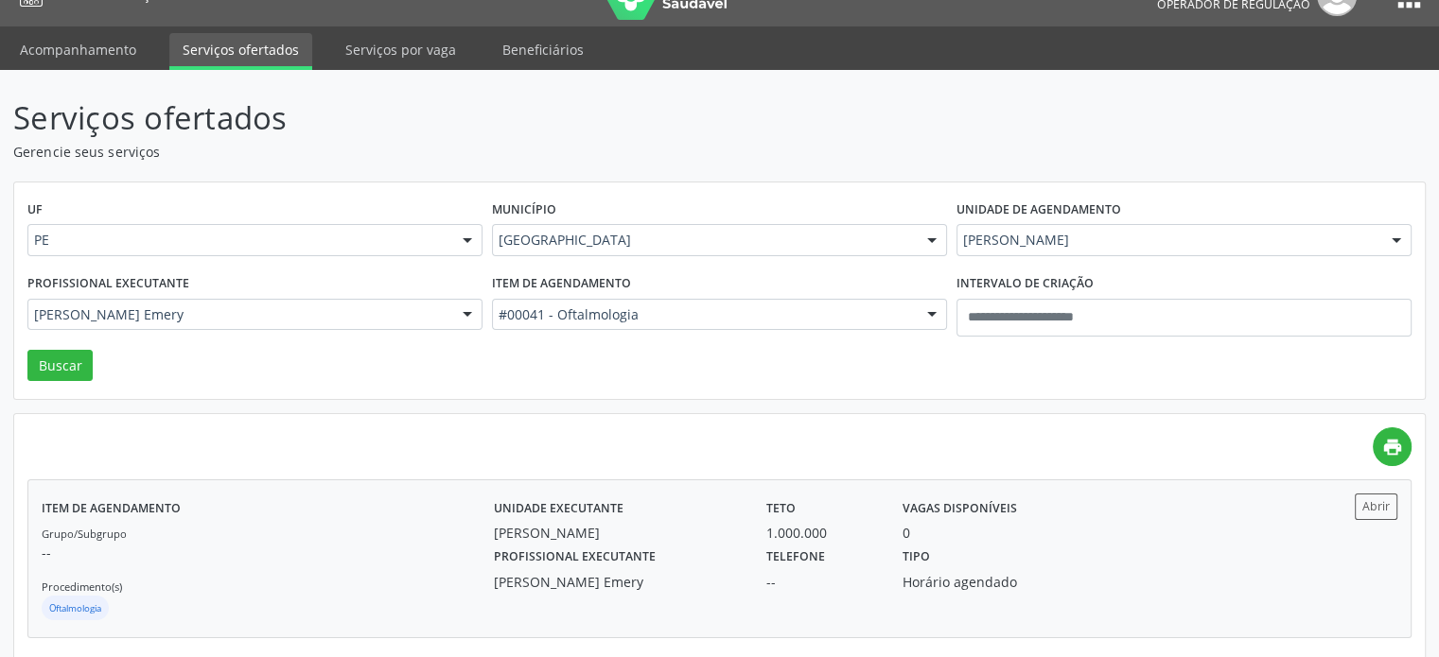
scroll to position [53, 0]
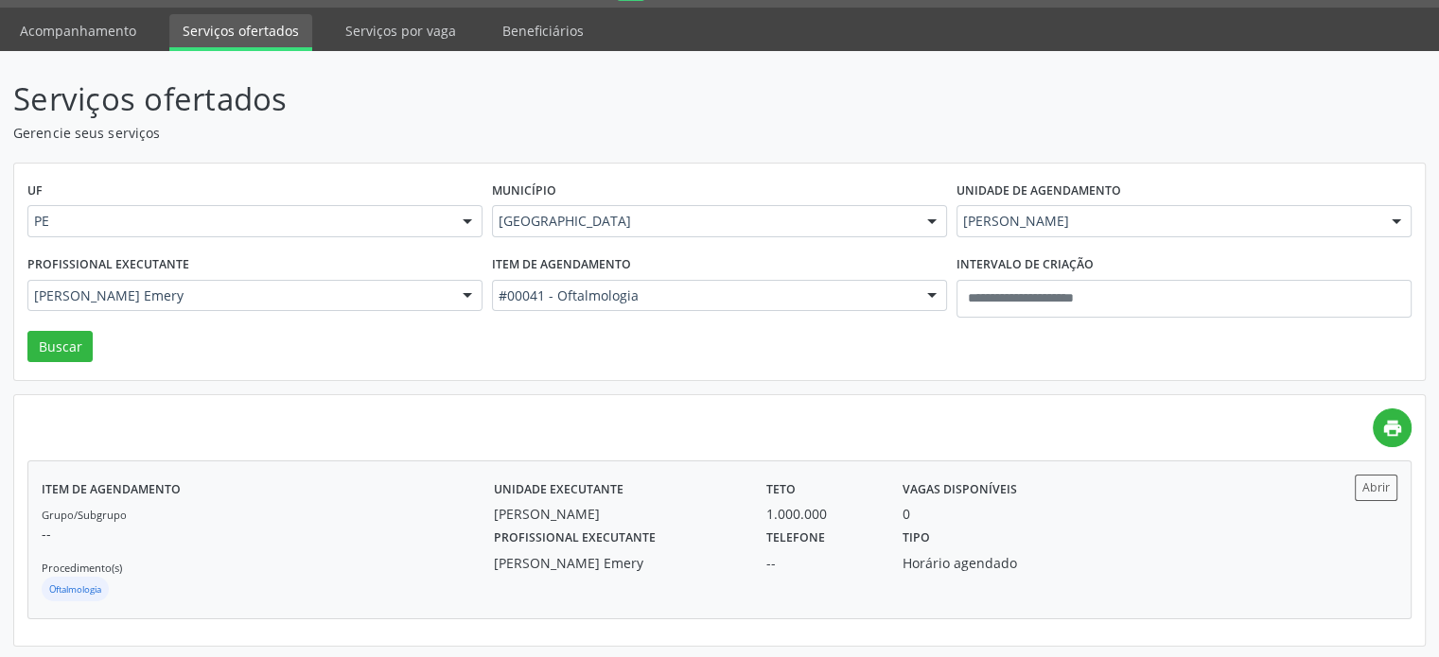
click at [704, 513] on div "[PERSON_NAME]" at bounding box center [617, 514] width 246 height 20
click at [677, 306] on div "#00041 - Oftalmologia" at bounding box center [719, 296] width 455 height 32
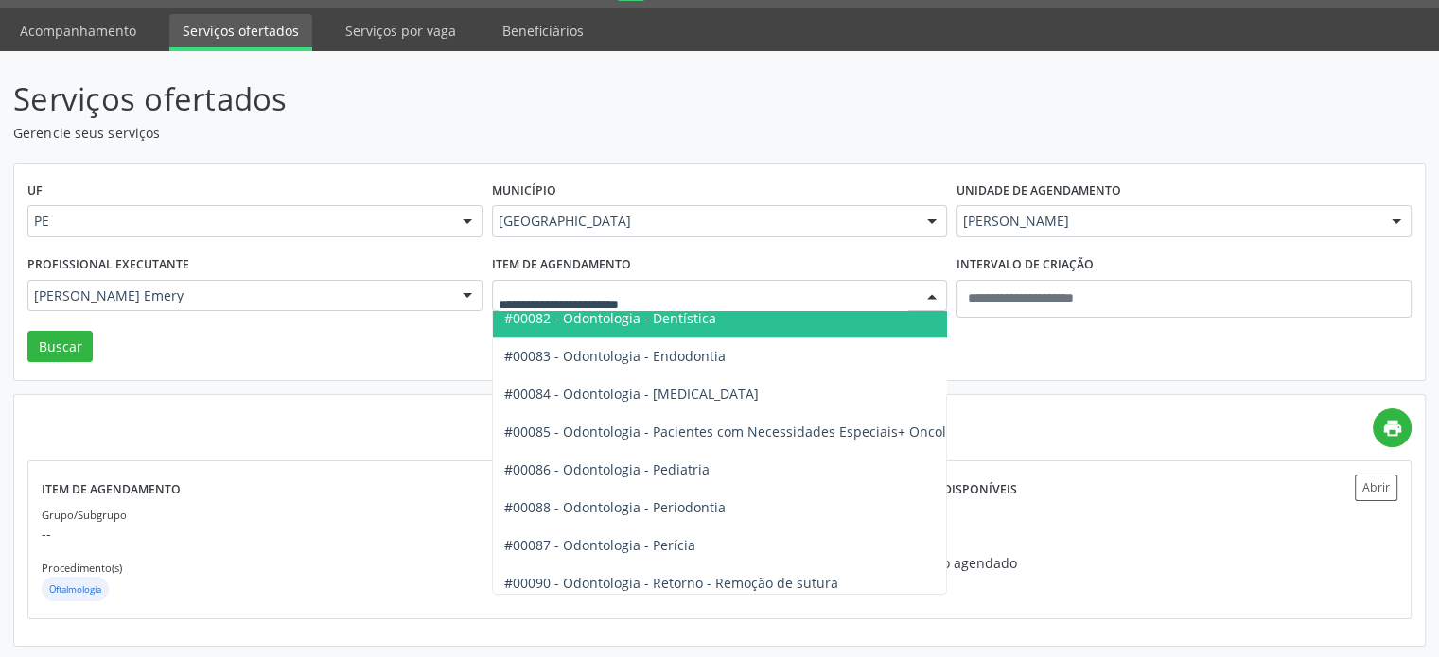
scroll to position [2365, 0]
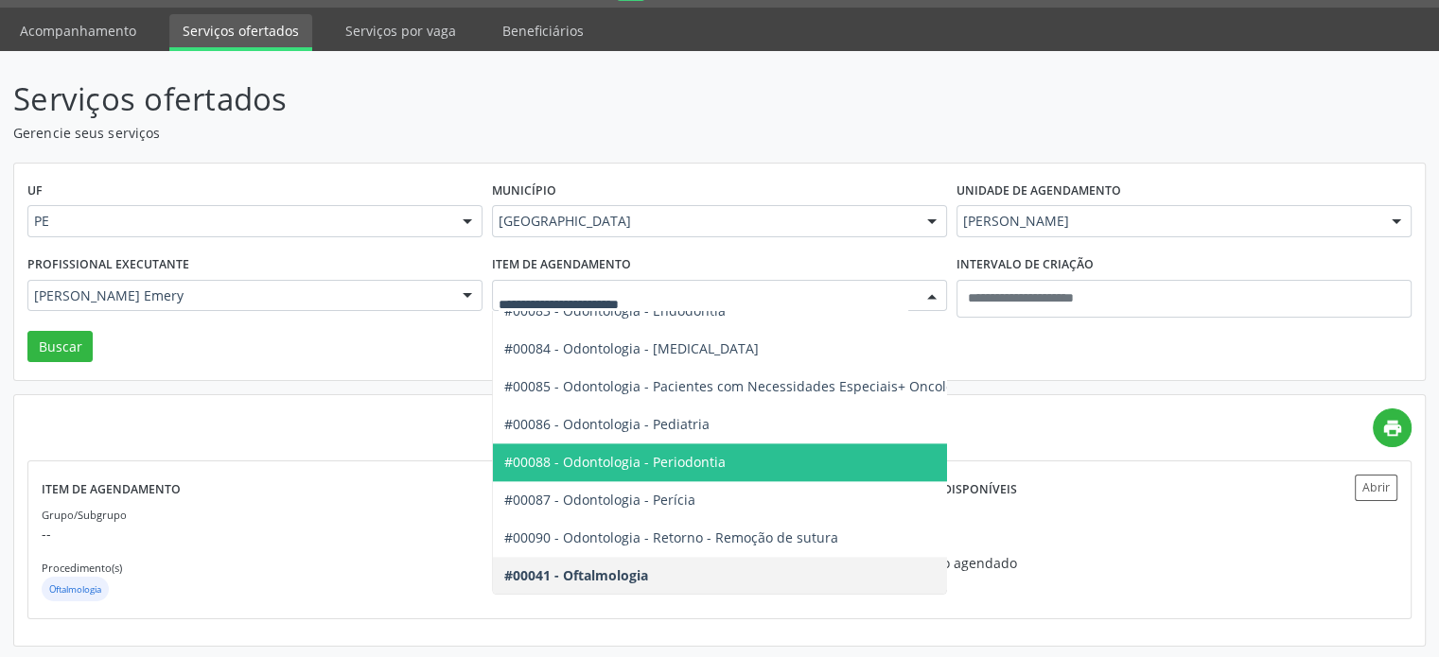
click at [719, 459] on span "#00088 - Odontologia - Periodontia" at bounding box center [614, 462] width 221 height 18
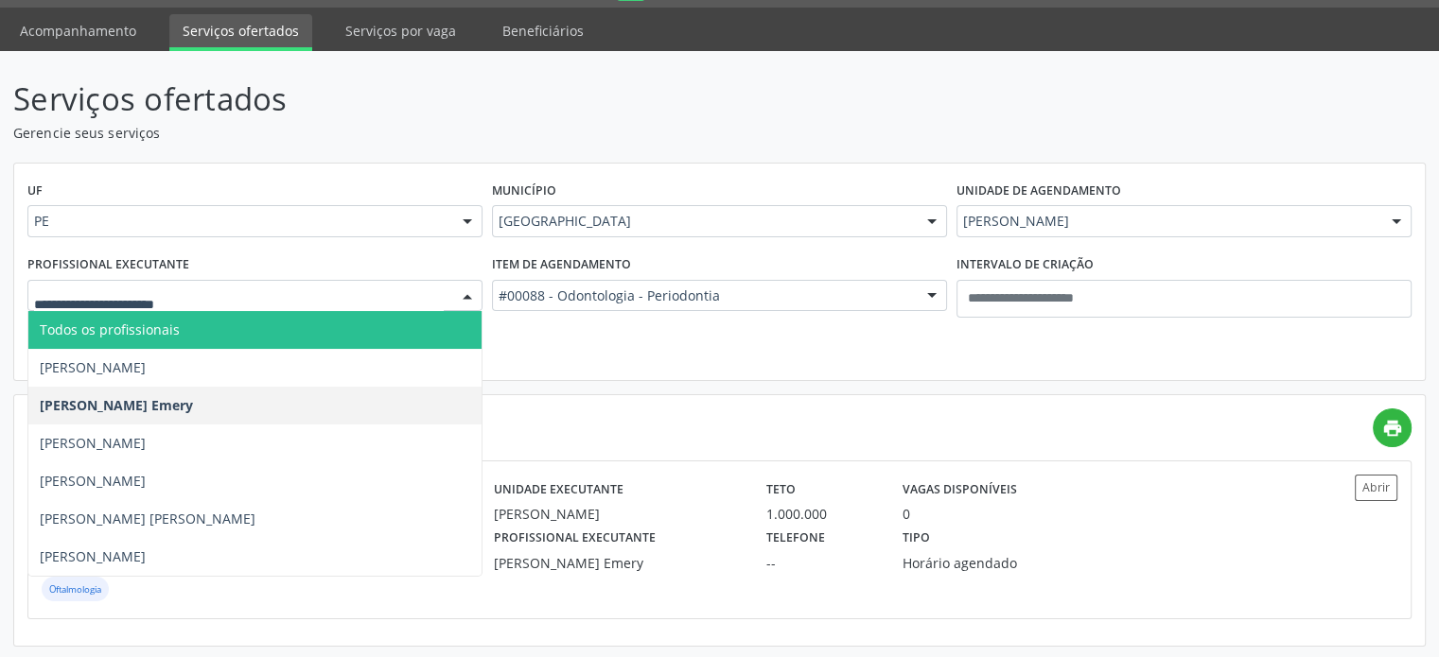
click at [149, 306] on div at bounding box center [254, 296] width 455 height 32
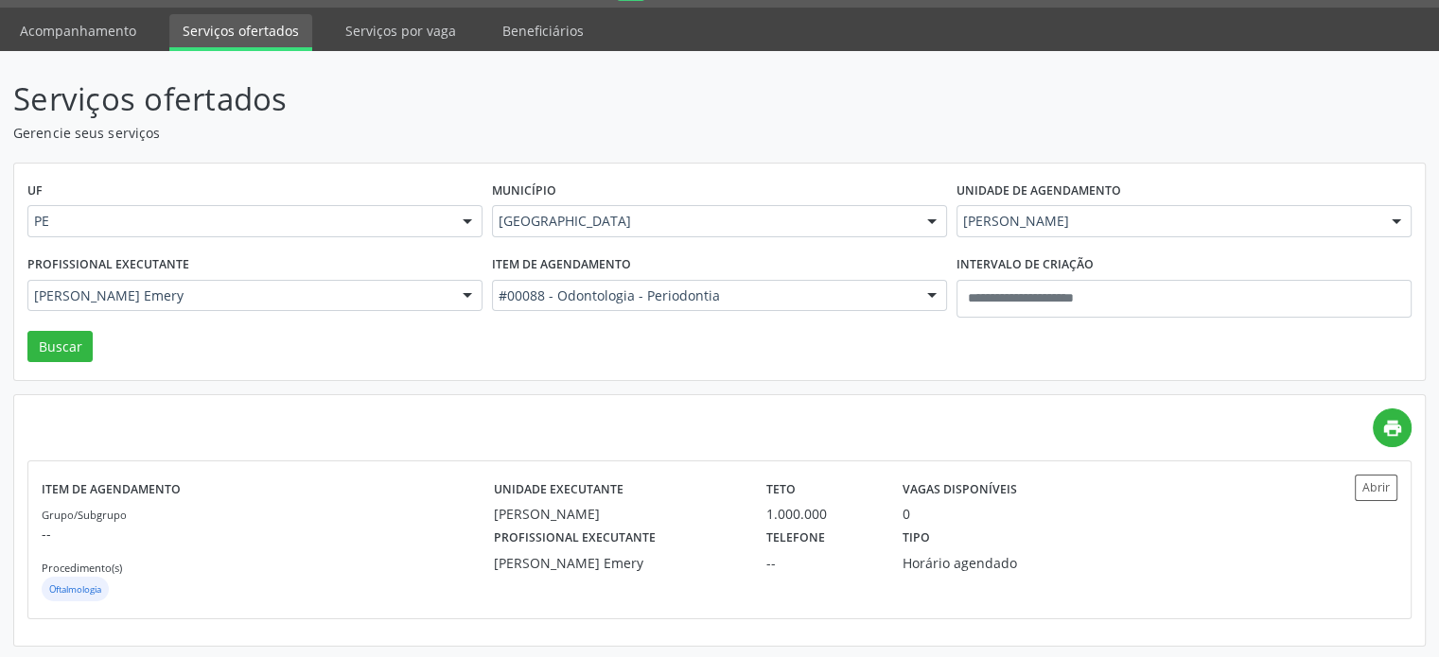
click at [0, 275] on div "Serviços ofertados Gerencie seus serviços UF PE PE Nenhum resultado encontrado …" at bounding box center [719, 355] width 1439 height 609
drag, startPoint x: 42, startPoint y: 325, endPoint x: 72, endPoint y: 341, distance: 34.3
click at [59, 334] on div "UF PE PE Nenhum resultado encontrado para: " " Não há nenhuma opção para ser ex…" at bounding box center [719, 273] width 1410 height 218
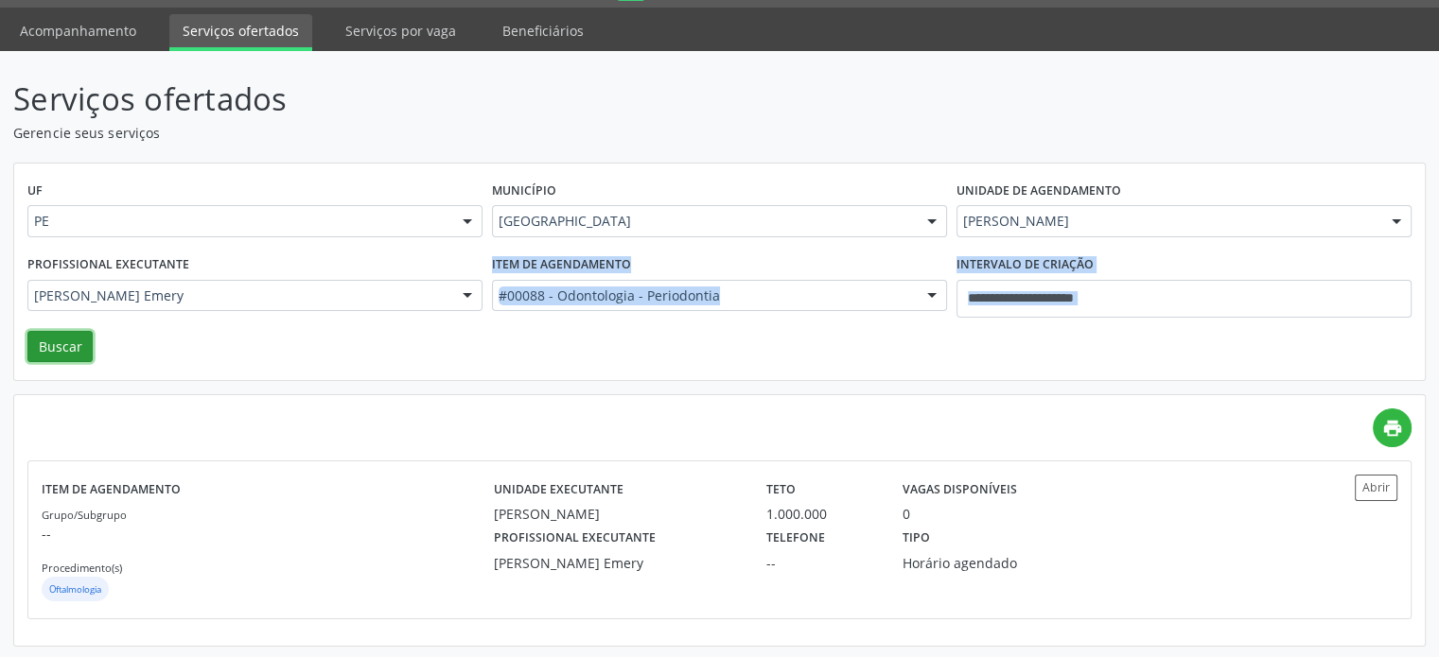
click at [73, 342] on button "Buscar" at bounding box center [59, 347] width 65 height 32
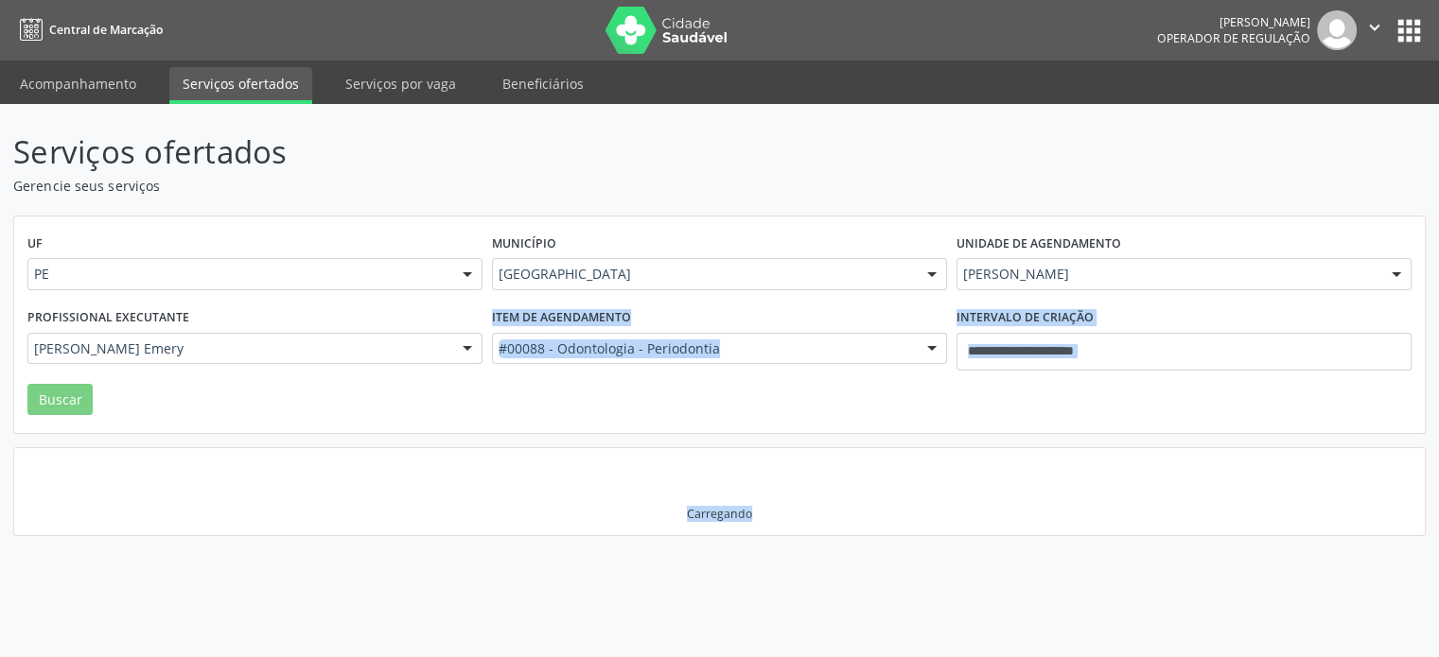
scroll to position [0, 0]
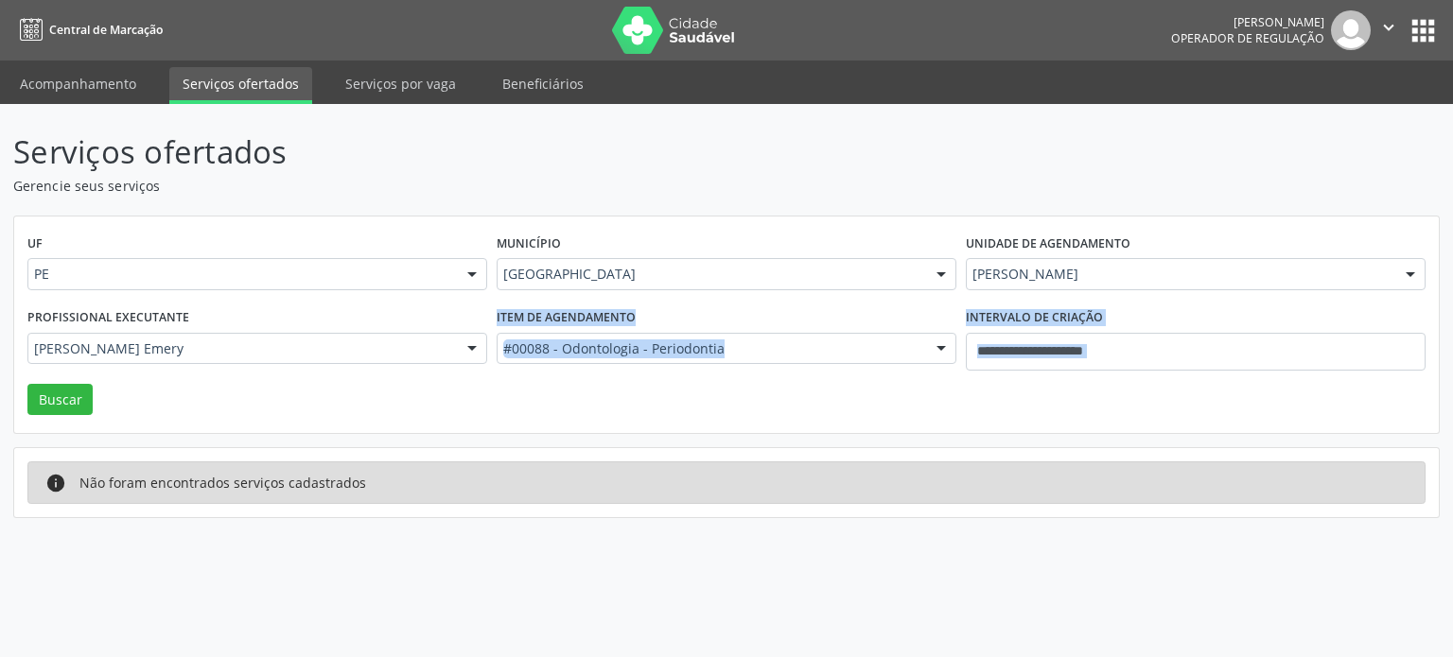
click at [814, 431] on div "UF PE PE Nenhum resultado encontrado para: " " Não há nenhuma opção para ser ex…" at bounding box center [726, 326] width 1424 height 218
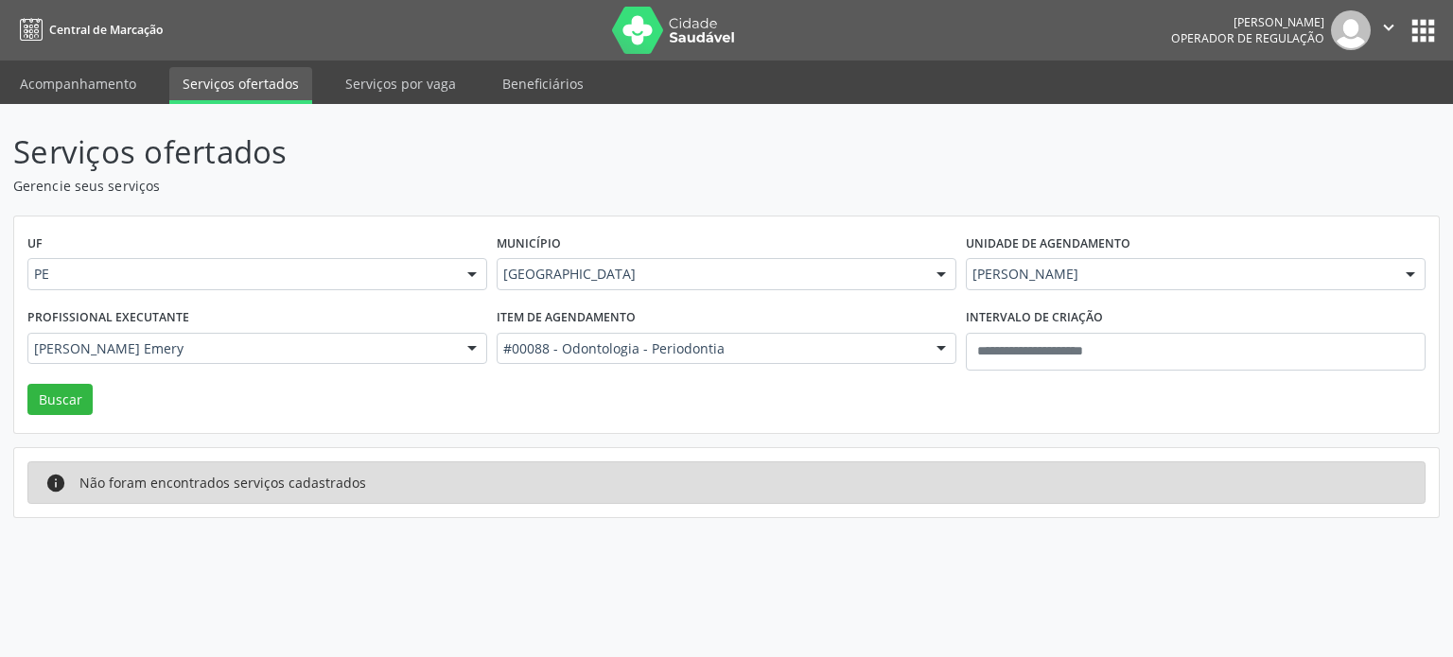
click at [1154, 285] on div "[PERSON_NAME]" at bounding box center [1196, 274] width 460 height 32
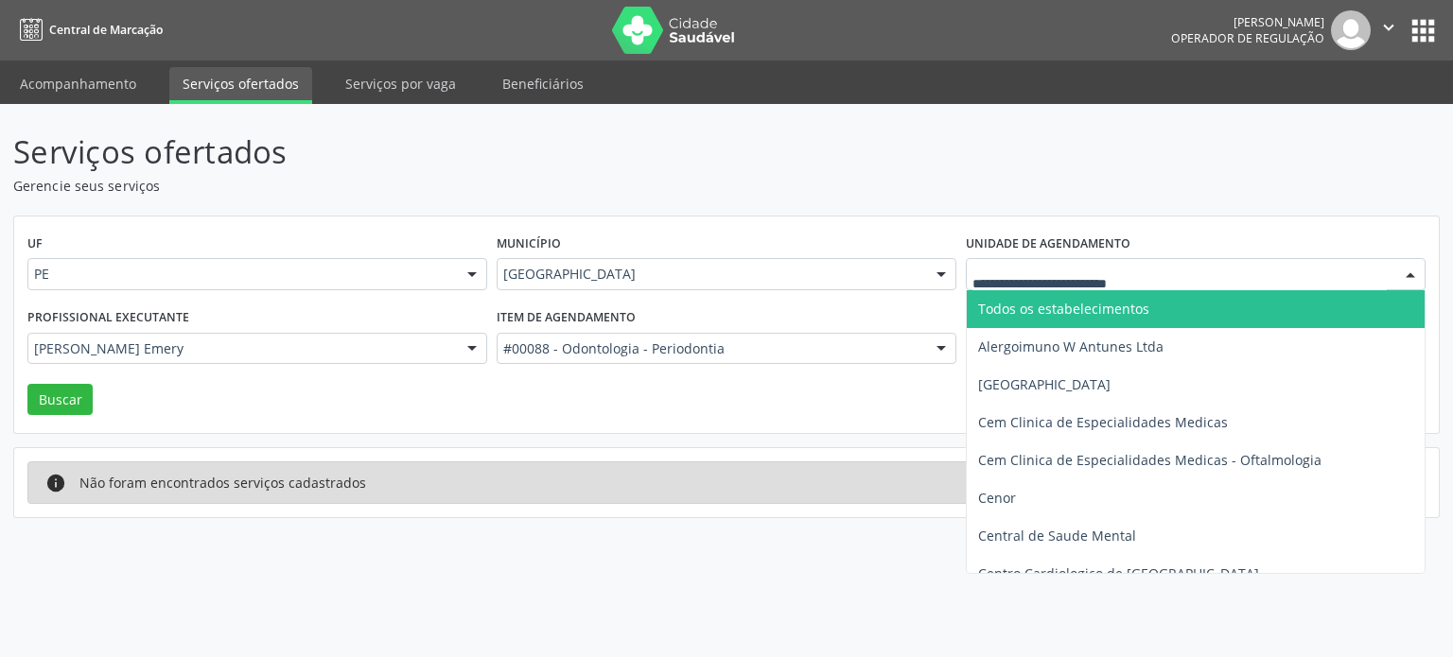
click at [1136, 321] on span "Todos os estabelecimentos" at bounding box center [1204, 309] width 474 height 38
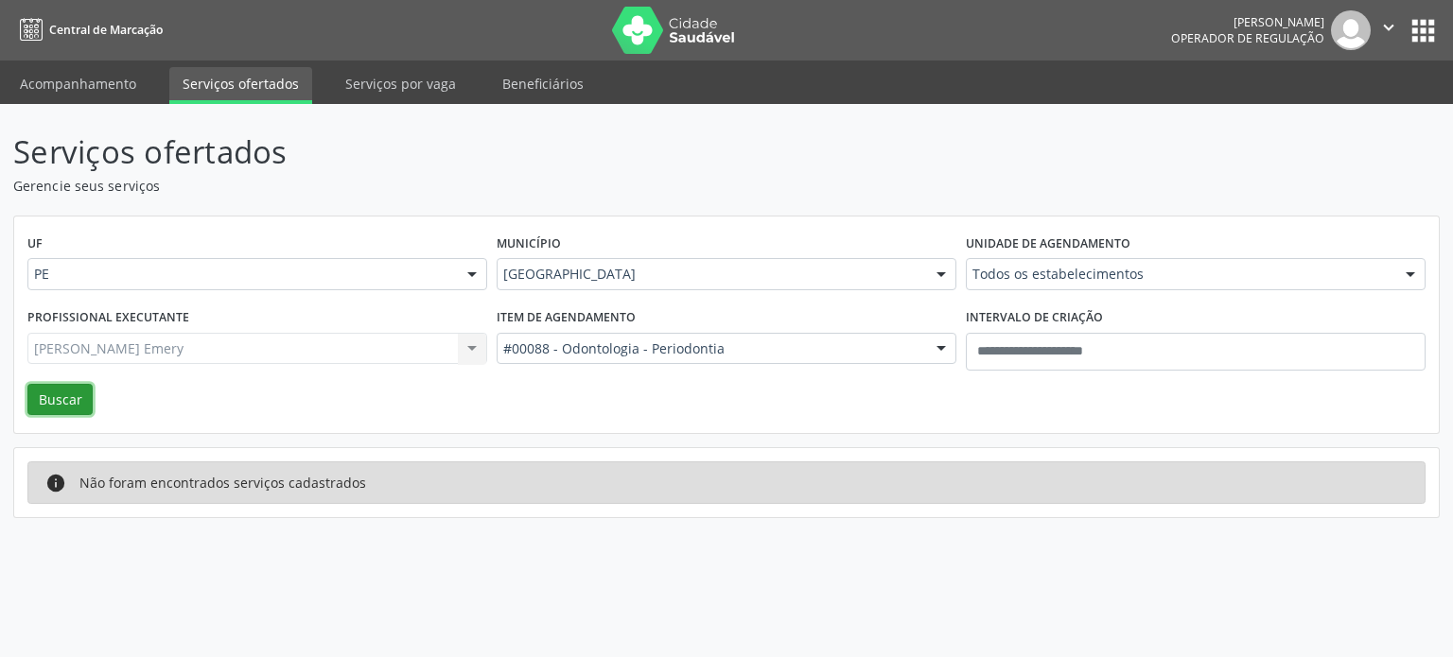
click at [68, 403] on button "Buscar" at bounding box center [59, 400] width 65 height 32
click at [57, 393] on button "Buscar" at bounding box center [59, 400] width 65 height 32
click at [1121, 258] on div "Todos os estabelecimentos" at bounding box center [1196, 274] width 460 height 32
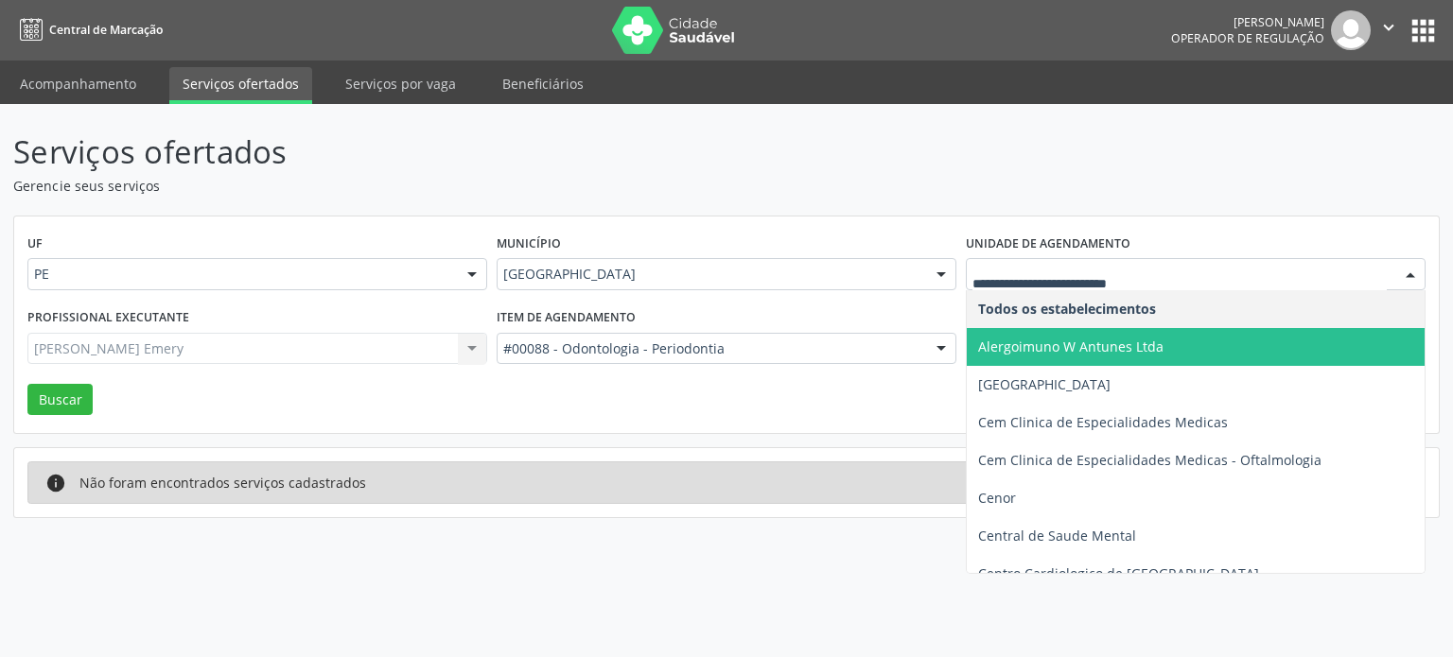
click at [1108, 359] on span "Alergoimuno W Antunes Ltda" at bounding box center [1204, 347] width 474 height 38
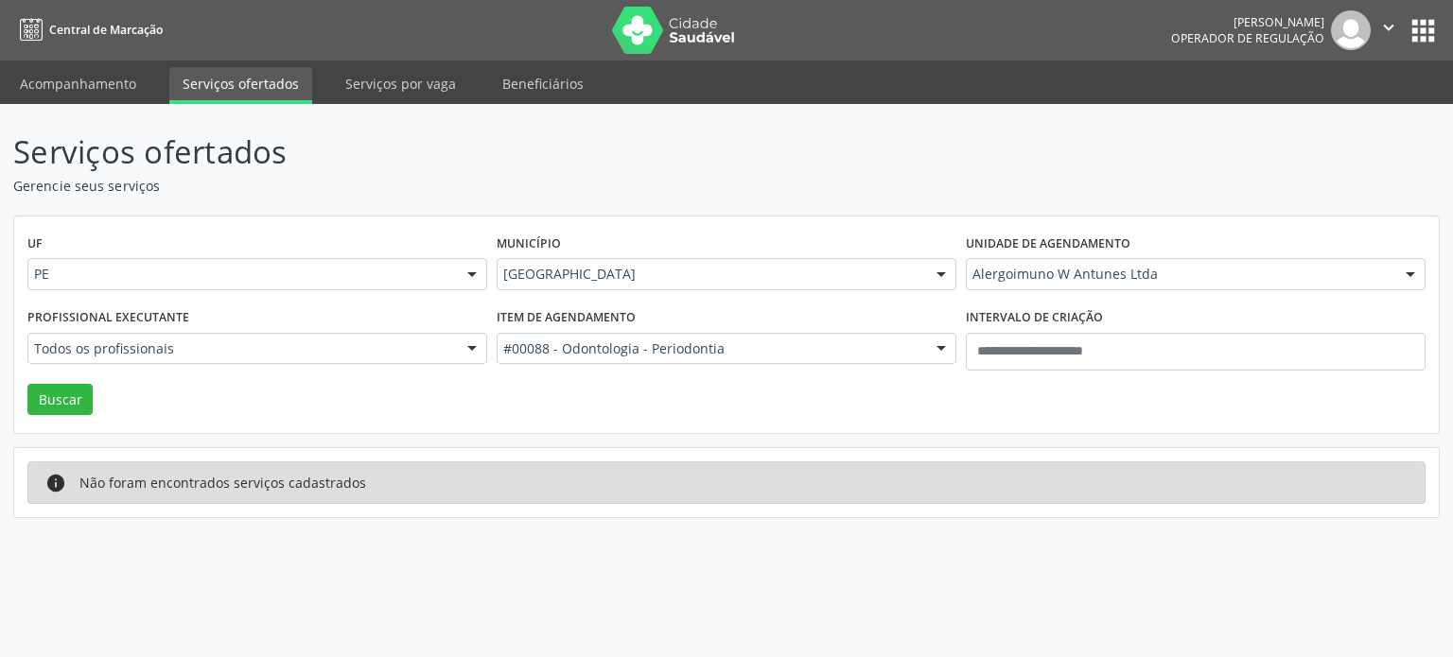
click at [1153, 292] on div "Unidade de agendamento Alergoimuno W Antunes Ltda Todos os estabelecimentos Ale…" at bounding box center [1195, 267] width 469 height 74
click at [1146, 290] on div "Unidade de agendamento Alergoimuno W Antunes Ltda Todos os estabelecimentos Ale…" at bounding box center [1195, 267] width 469 height 74
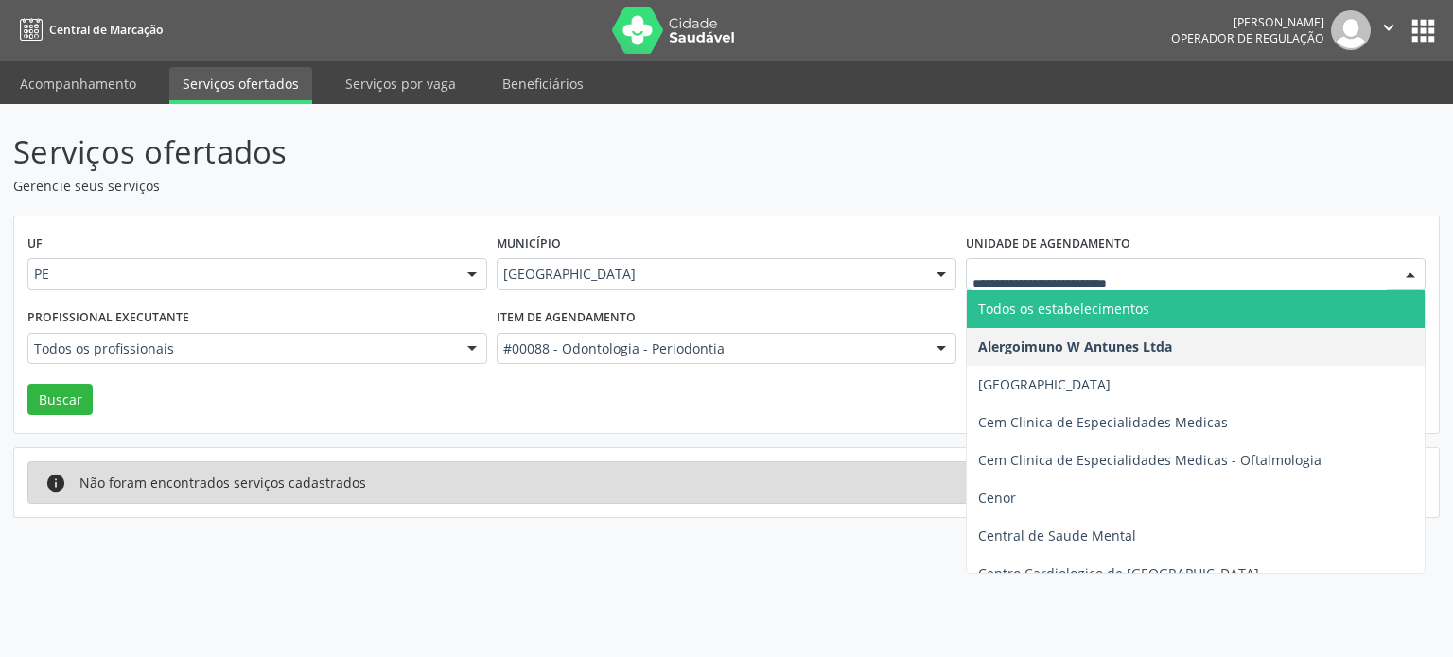
drag, startPoint x: 1131, startPoint y: 298, endPoint x: 545, endPoint y: 489, distance: 616.8
click at [1129, 298] on span "Todos os estabelecimentos" at bounding box center [1204, 309] width 474 height 38
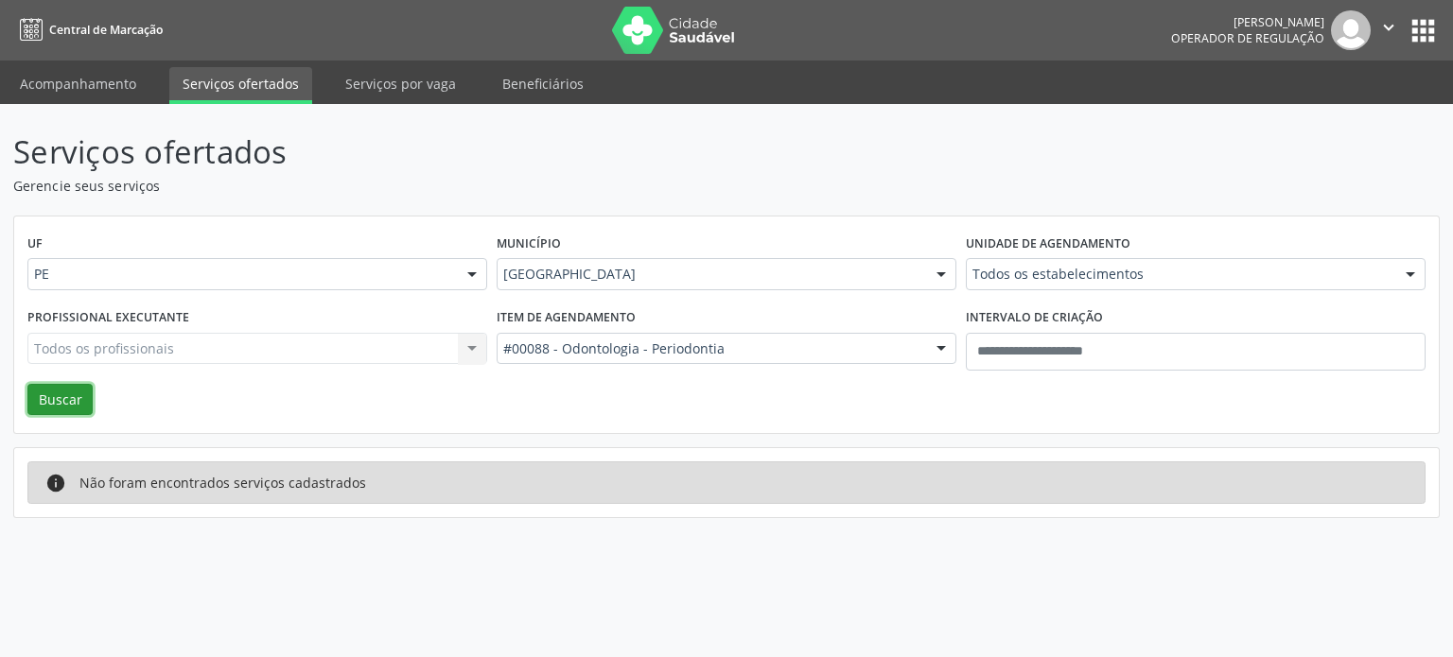
click at [74, 413] on button "Buscar" at bounding box center [59, 400] width 65 height 32
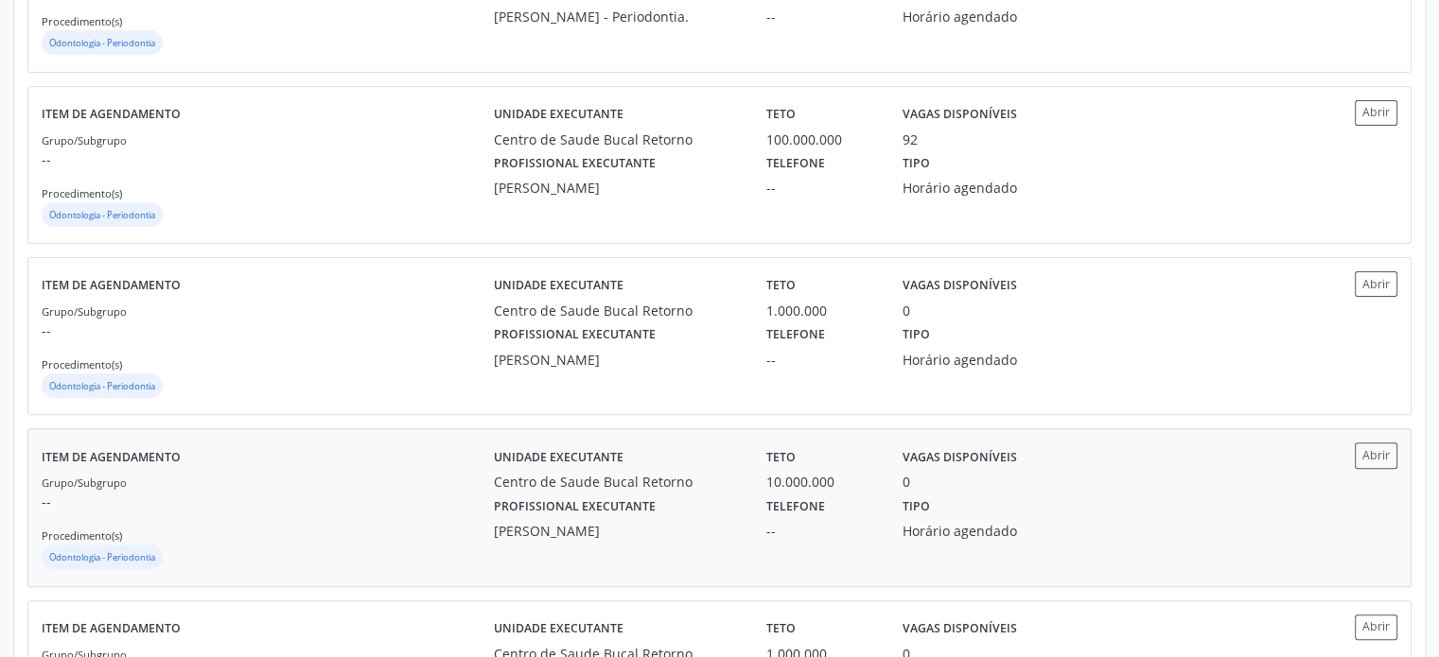
scroll to position [454, 0]
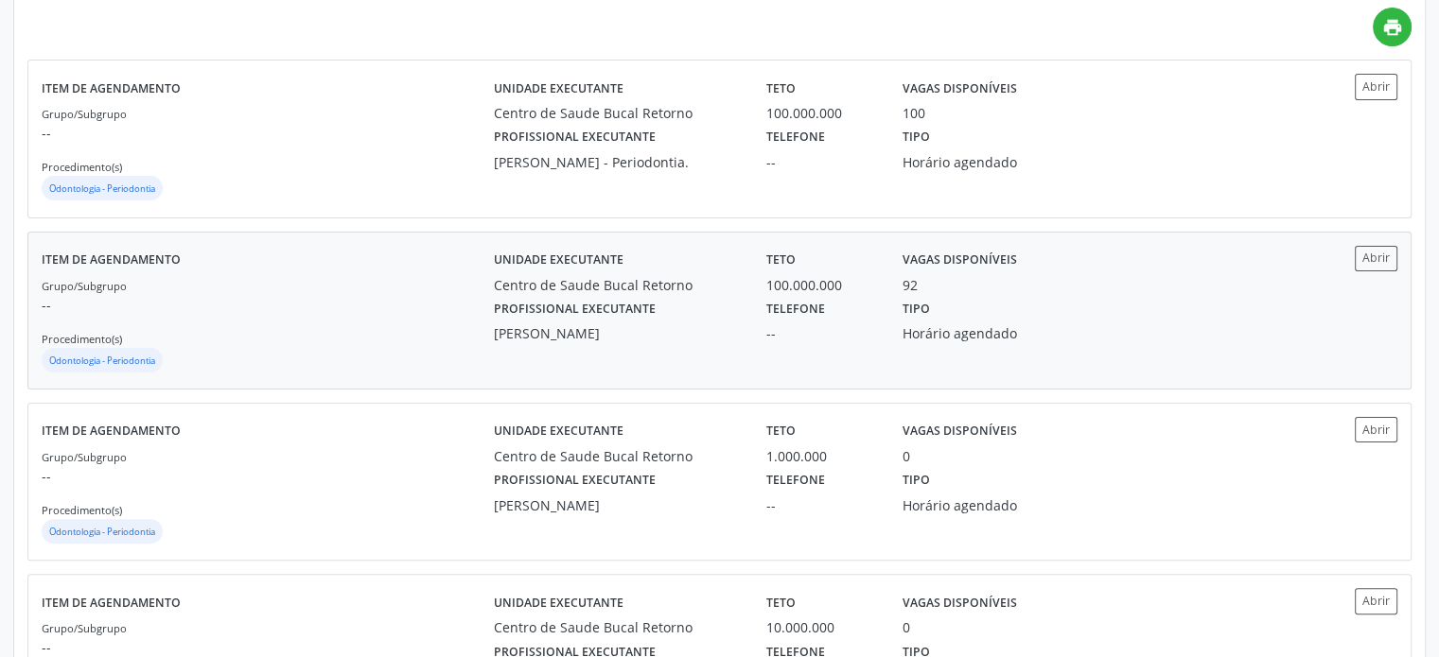
click at [780, 260] on label "Teto" at bounding box center [780, 260] width 29 height 29
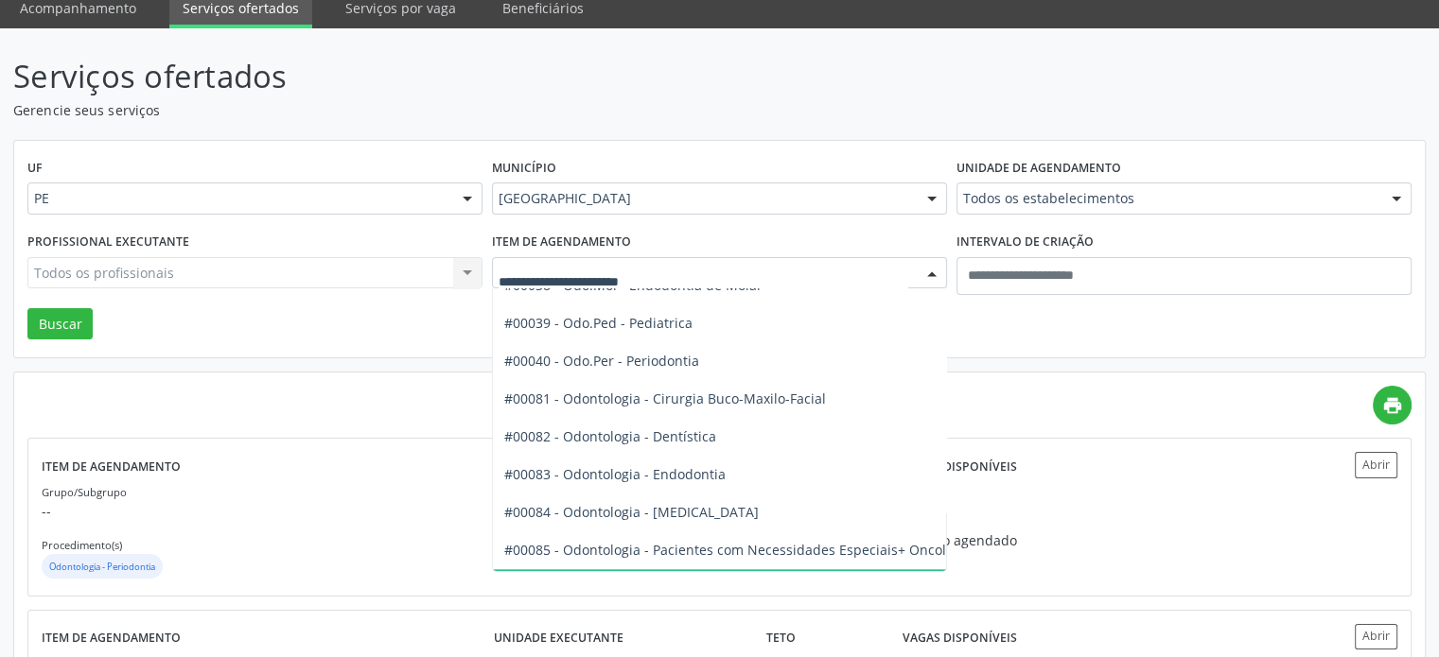
scroll to position [2176, 0]
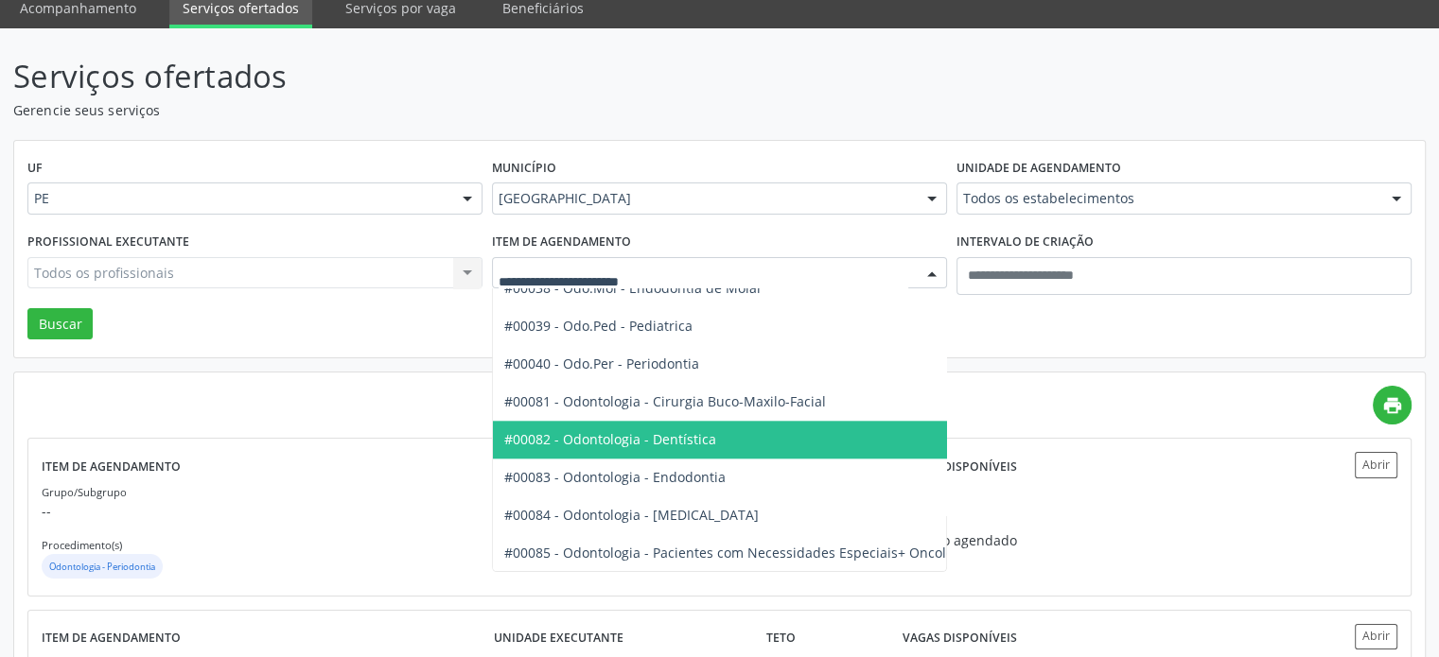
click at [685, 450] on span "#00082 - Odontologia - Dentística" at bounding box center [755, 440] width 524 height 38
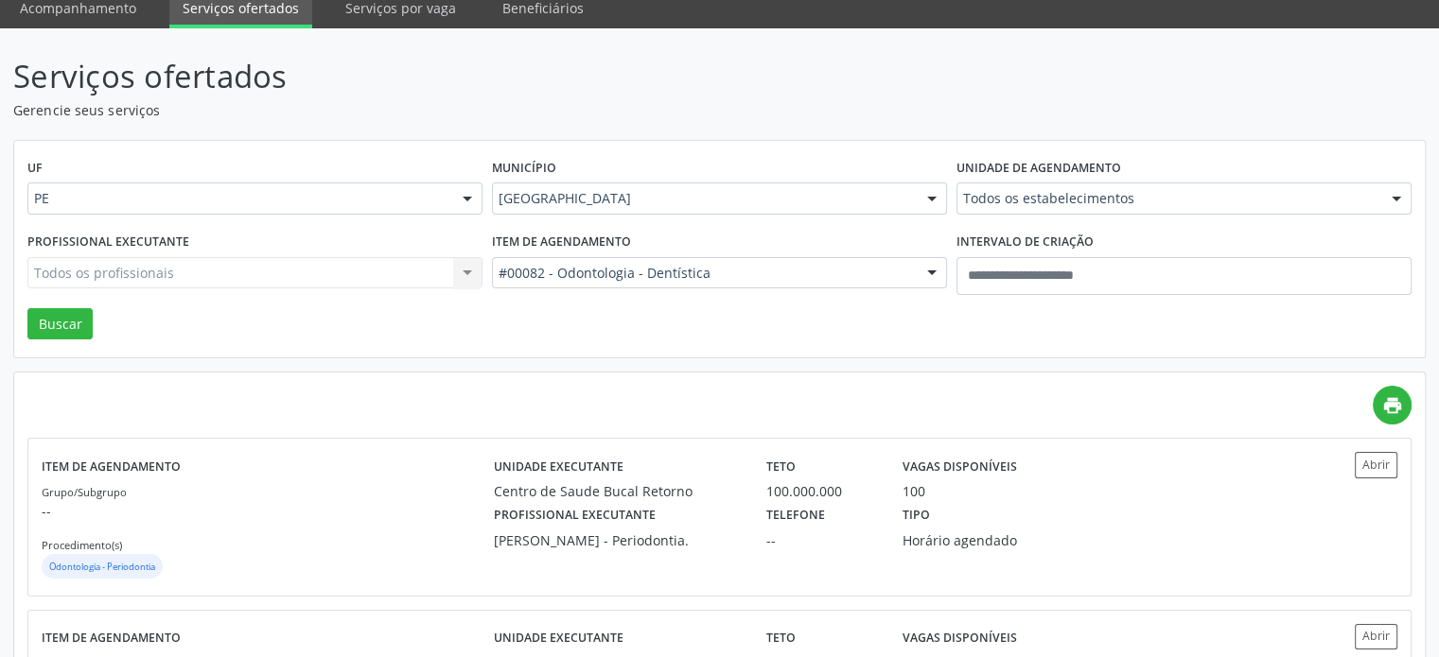
click at [100, 324] on div "UF PE PE Nenhum resultado encontrado para: " " Não há nenhuma opção para ser ex…" at bounding box center [719, 250] width 1410 height 218
click at [51, 329] on button "Buscar" at bounding box center [59, 324] width 65 height 32
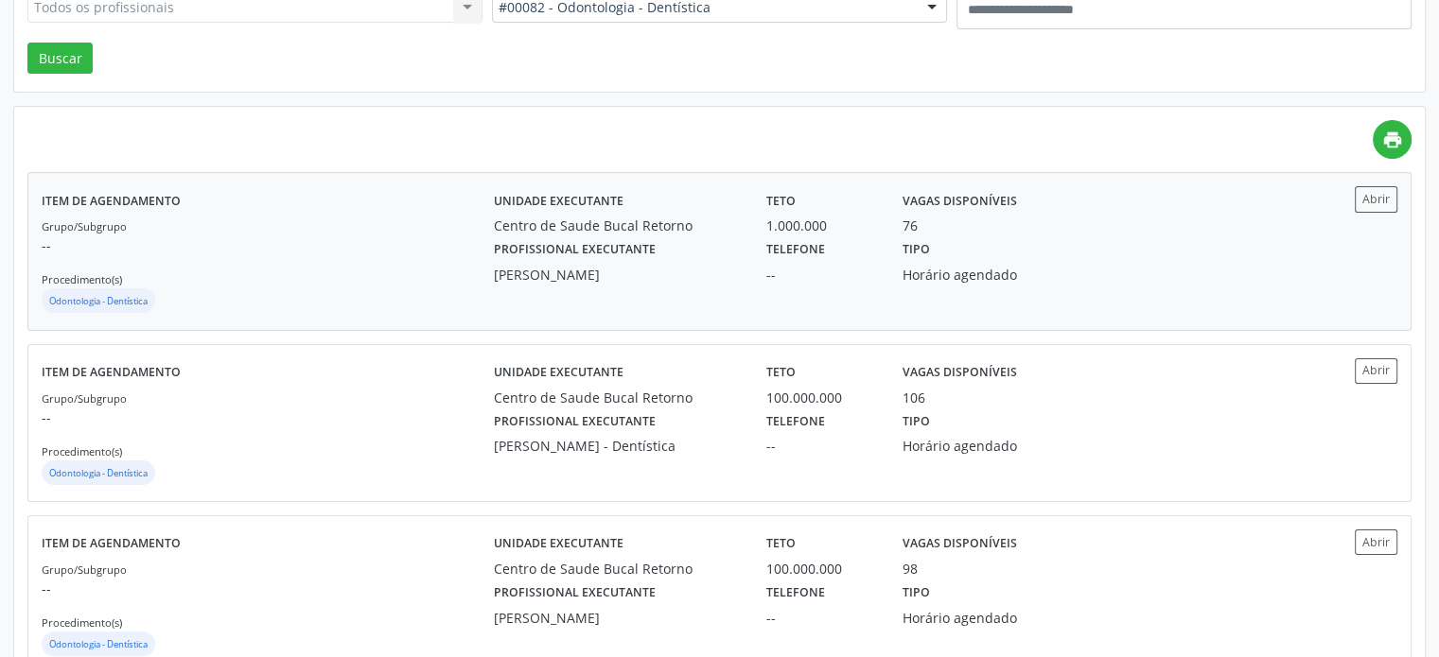
scroll to position [284, 0]
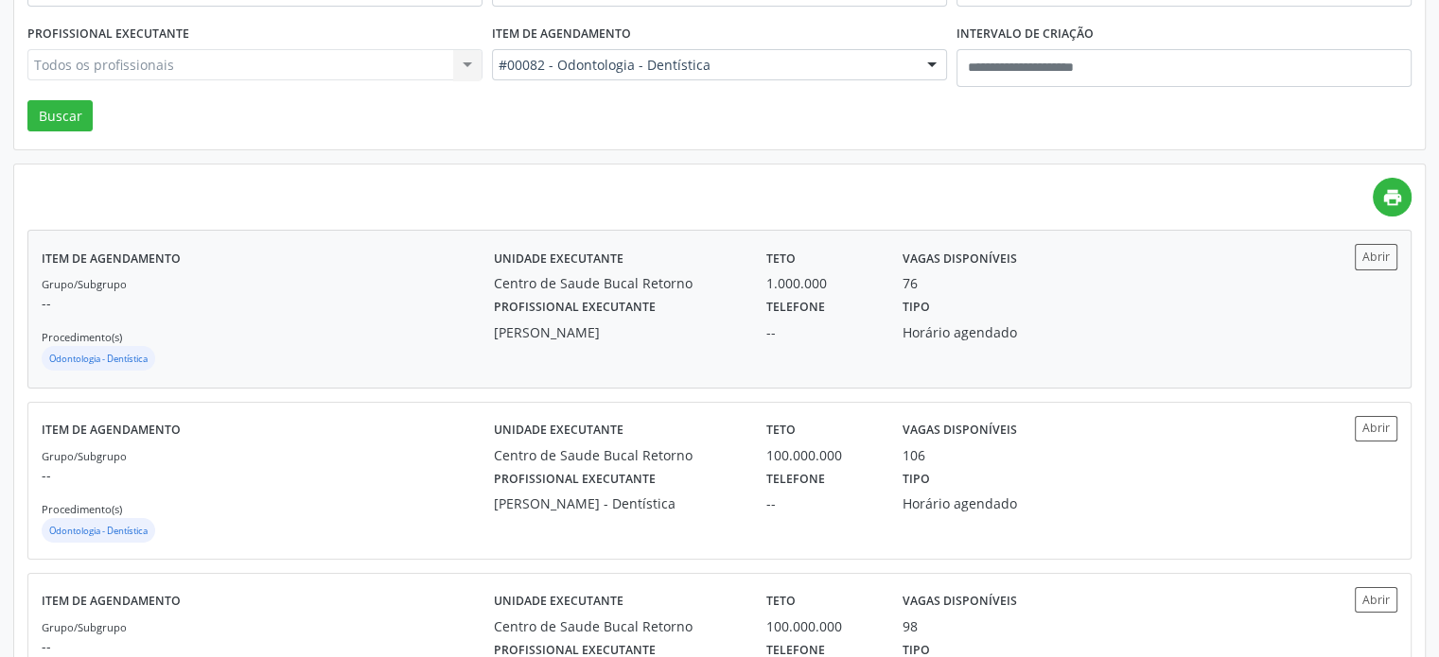
click at [709, 290] on div "Centro de Saude Bucal Retorno" at bounding box center [617, 283] width 246 height 20
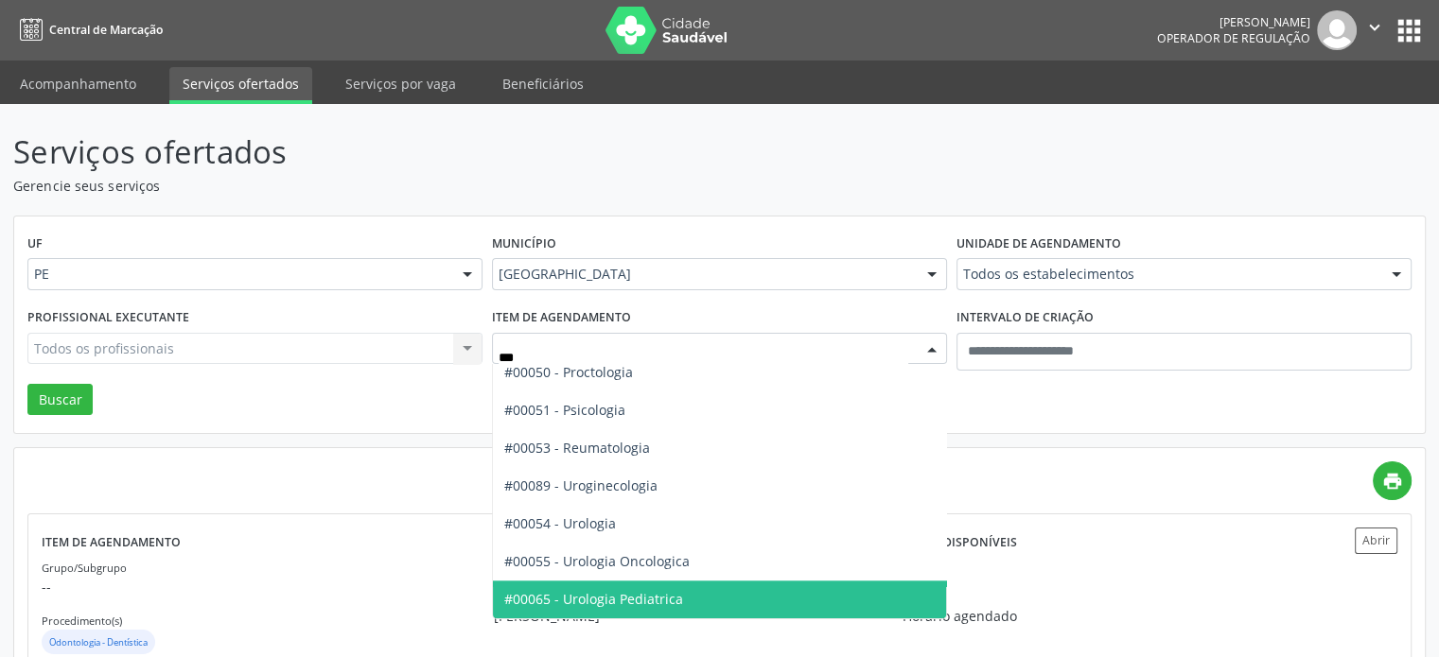
scroll to position [0, 0]
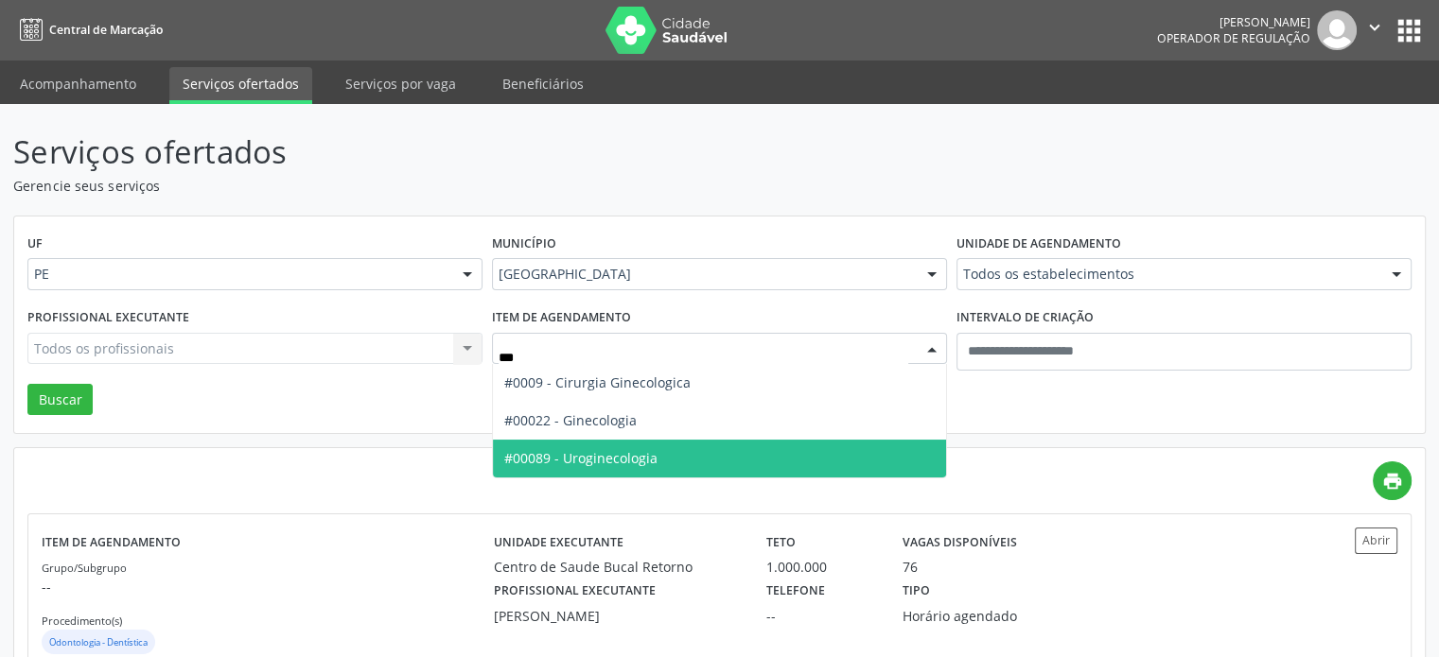
type input "****"
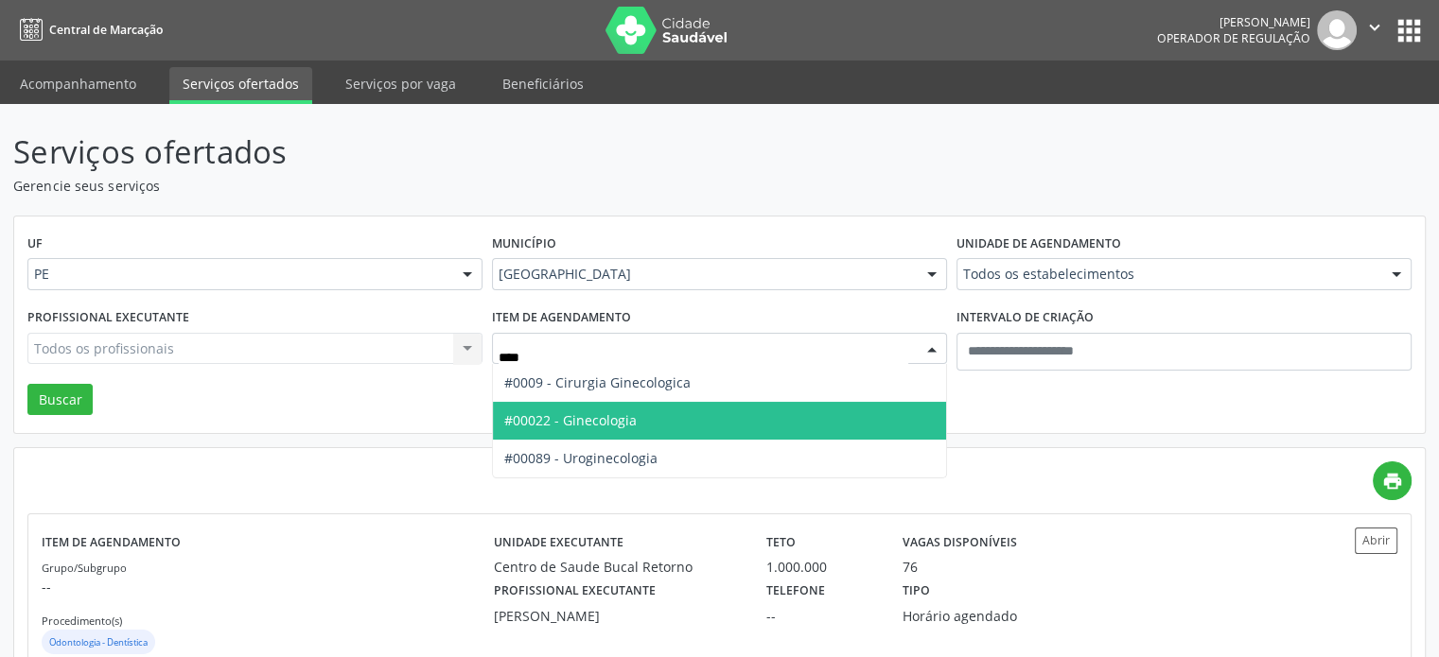
click at [670, 419] on span "#00022 - Ginecologia" at bounding box center [719, 421] width 453 height 38
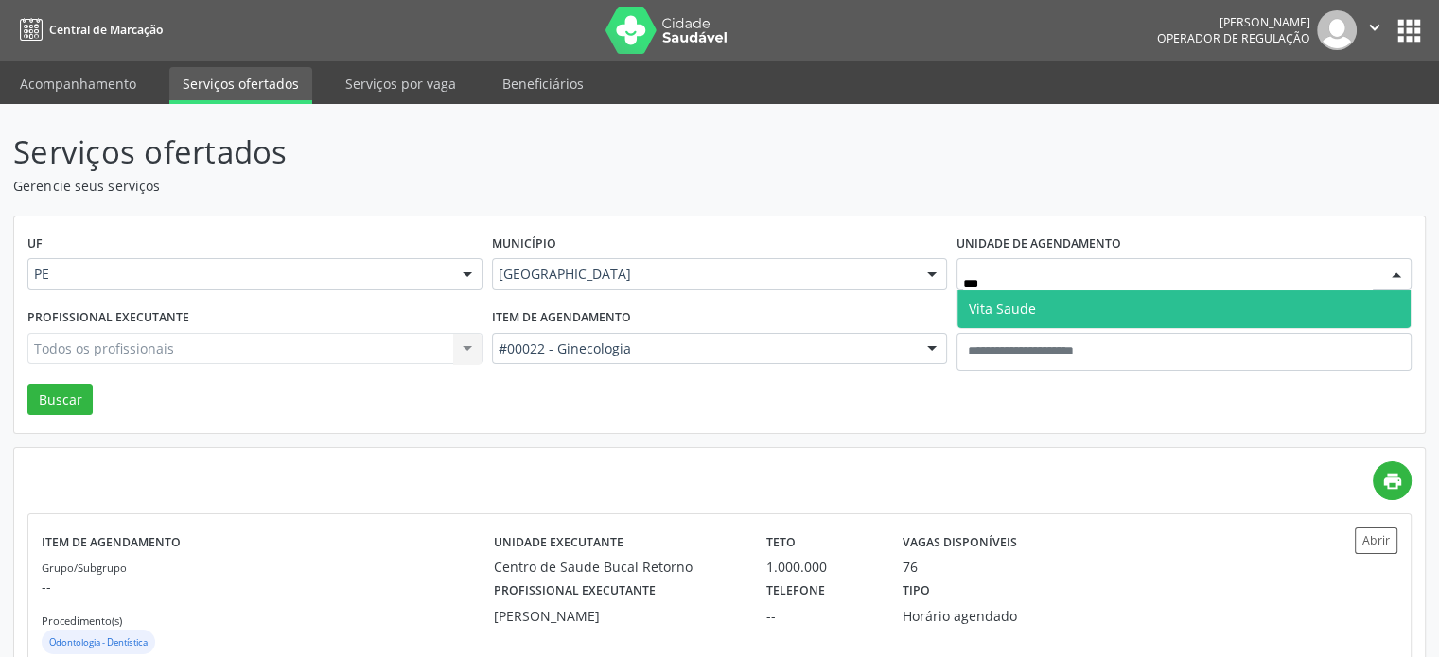
type input "****"
click at [1158, 290] on span "Vita Saude" at bounding box center [1183, 309] width 453 height 38
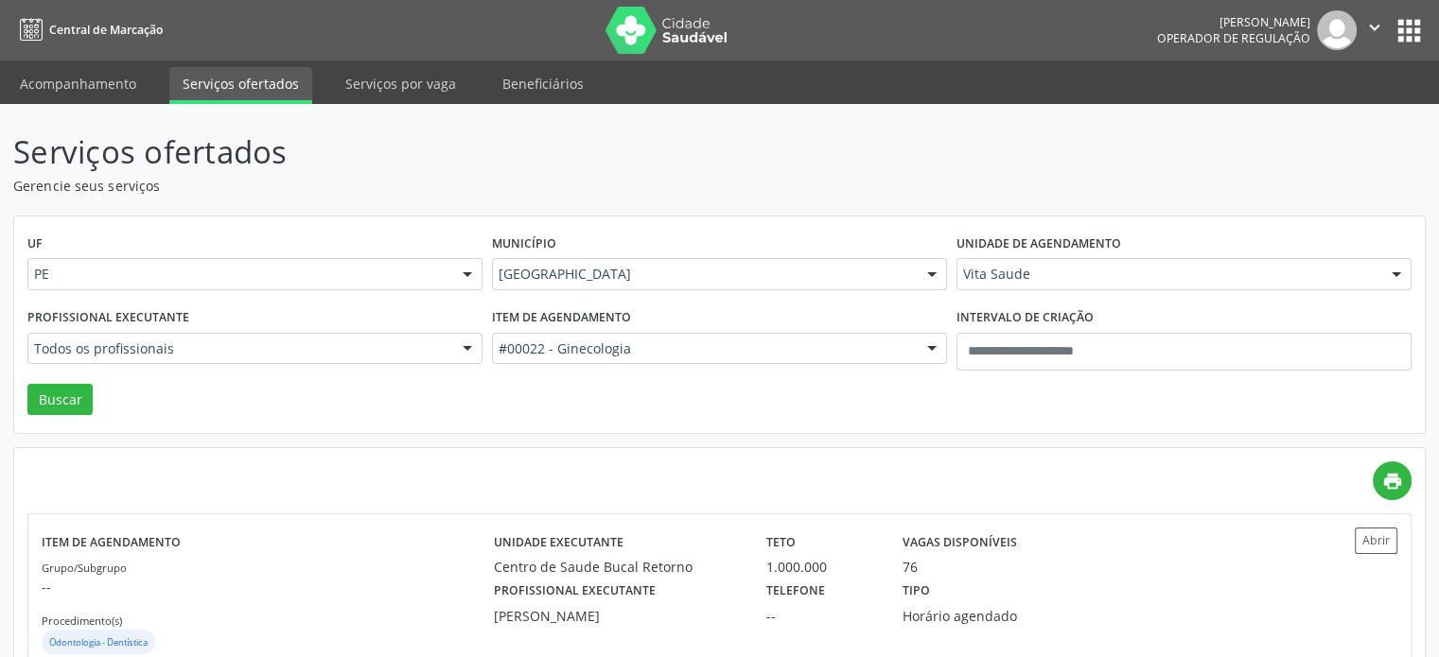
drag, startPoint x: 318, startPoint y: 367, endPoint x: 281, endPoint y: 356, distance: 38.6
click at [316, 367] on div "Profissional executante Todos os profissionais Todos os profissionais Alexey Al…" at bounding box center [255, 344] width 464 height 80
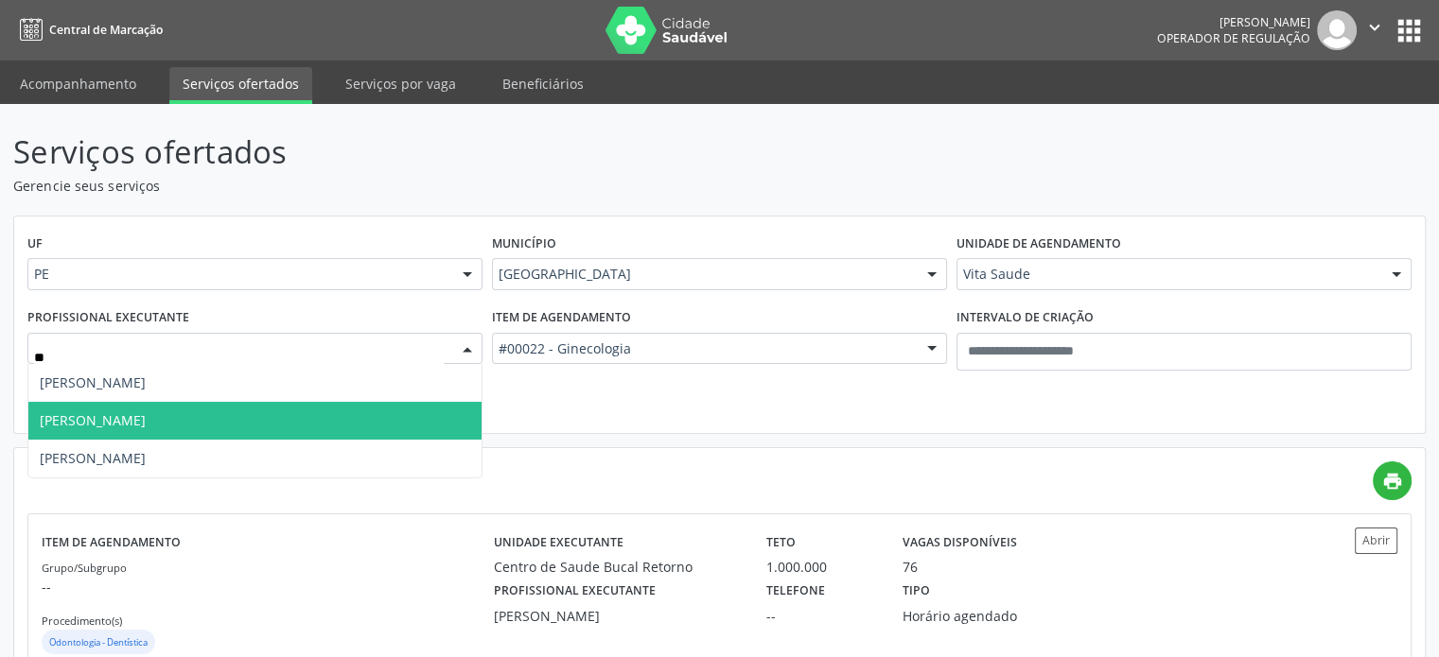
type input "***"
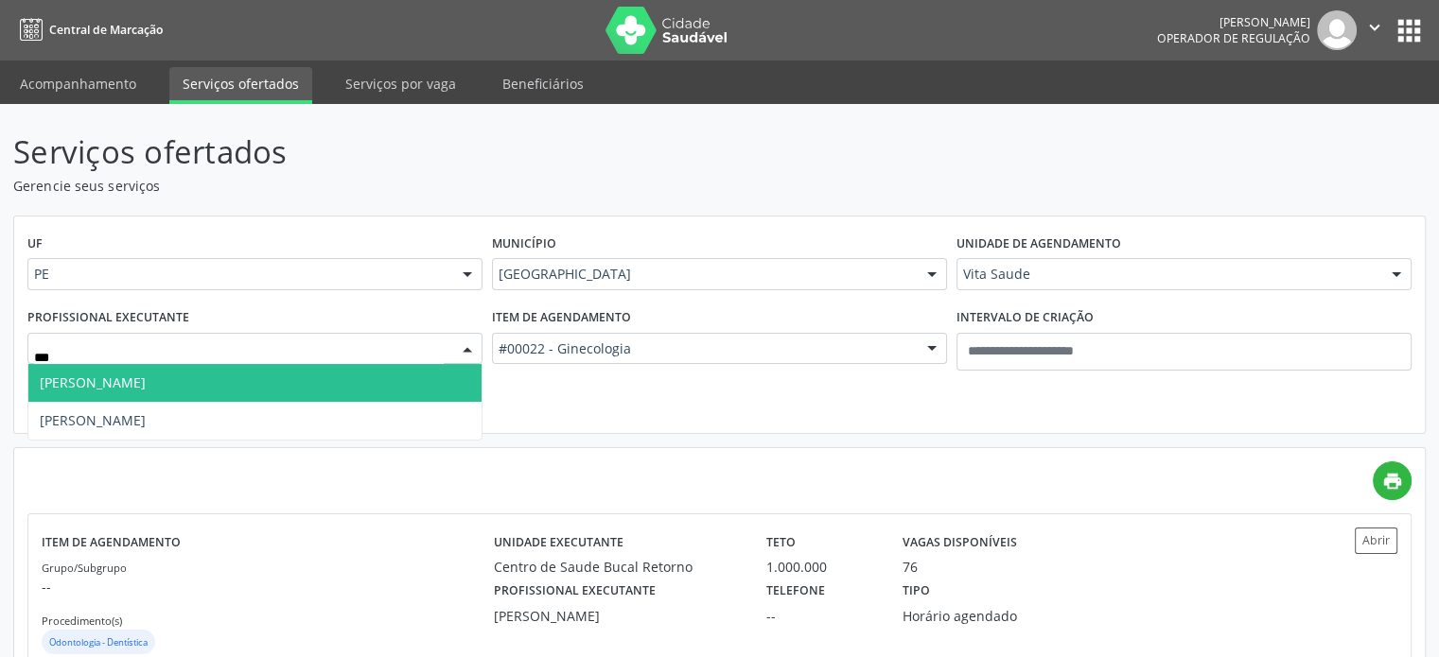
click at [146, 391] on span "Vitor Estenio Alves Cordeiro" at bounding box center [93, 383] width 106 height 18
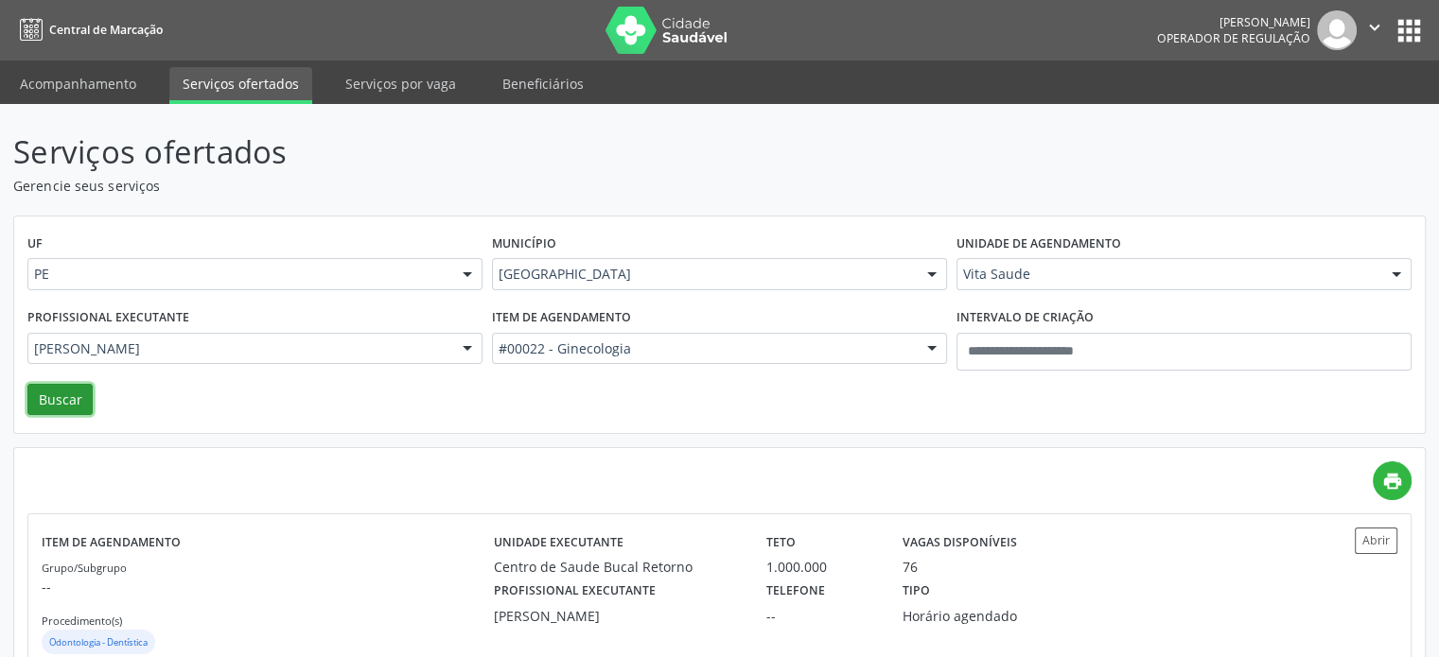
click at [75, 405] on button "Buscar" at bounding box center [59, 400] width 65 height 32
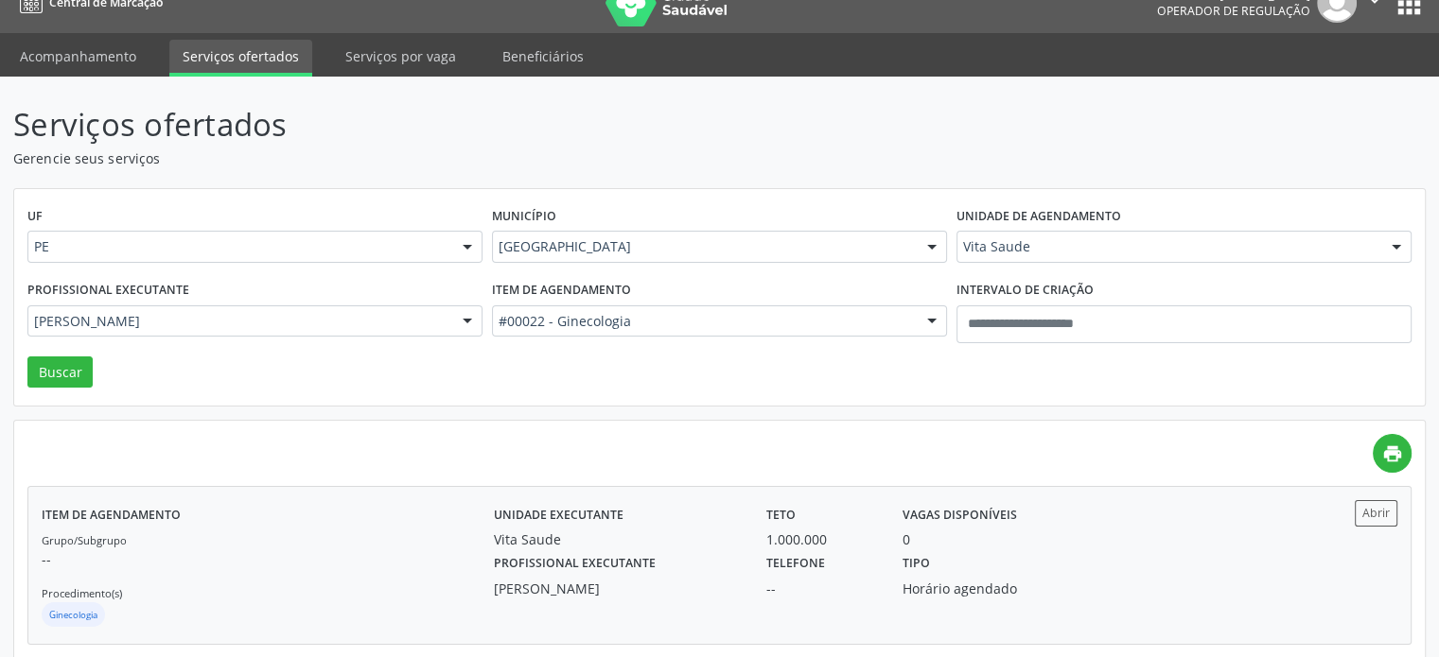
scroll to position [53, 0]
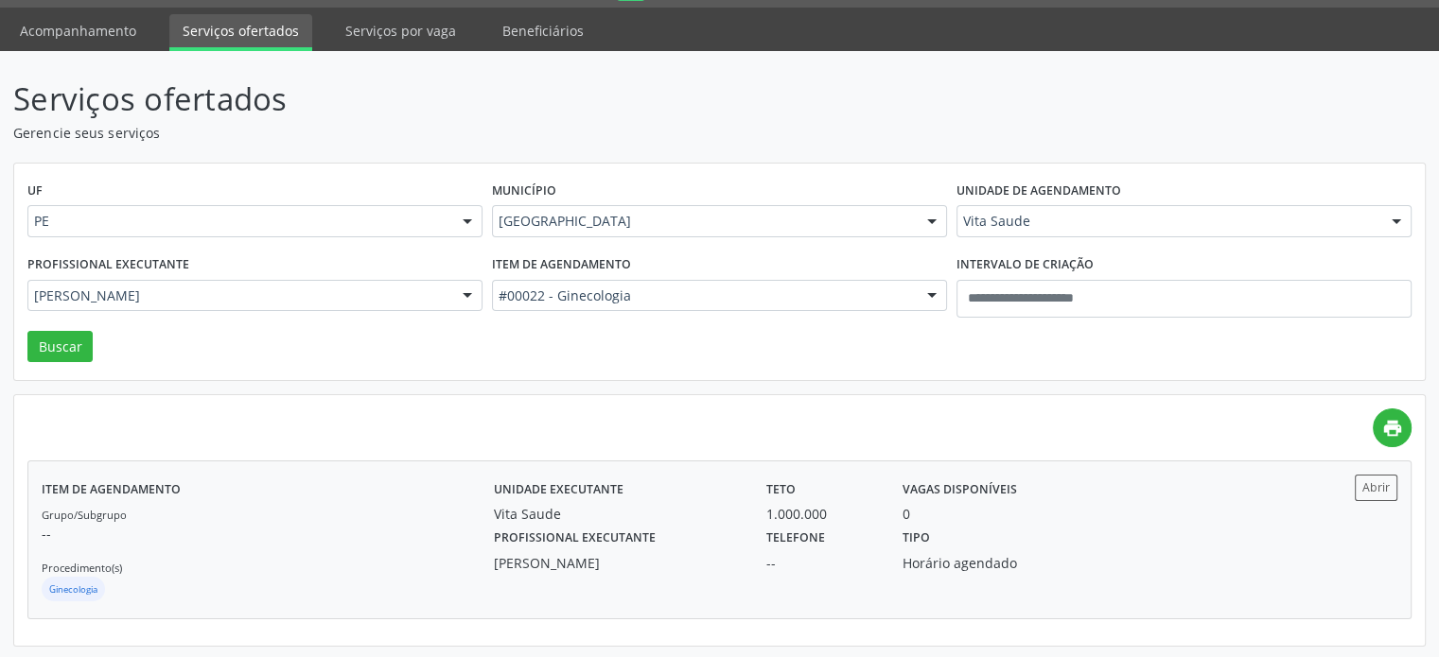
click at [629, 553] on div "Vitor Estenio Alves Cordeiro" at bounding box center [617, 563] width 246 height 20
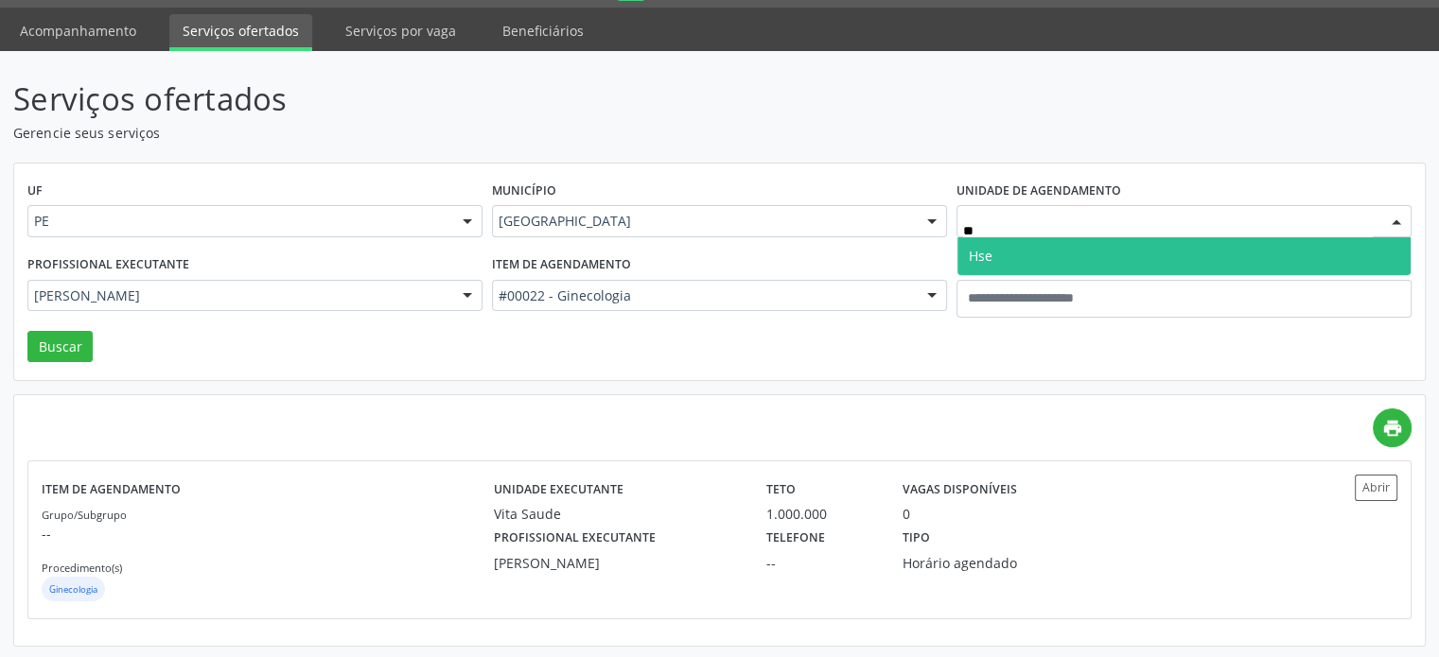
type input "***"
click at [1021, 244] on span "Hse" at bounding box center [1183, 256] width 453 height 38
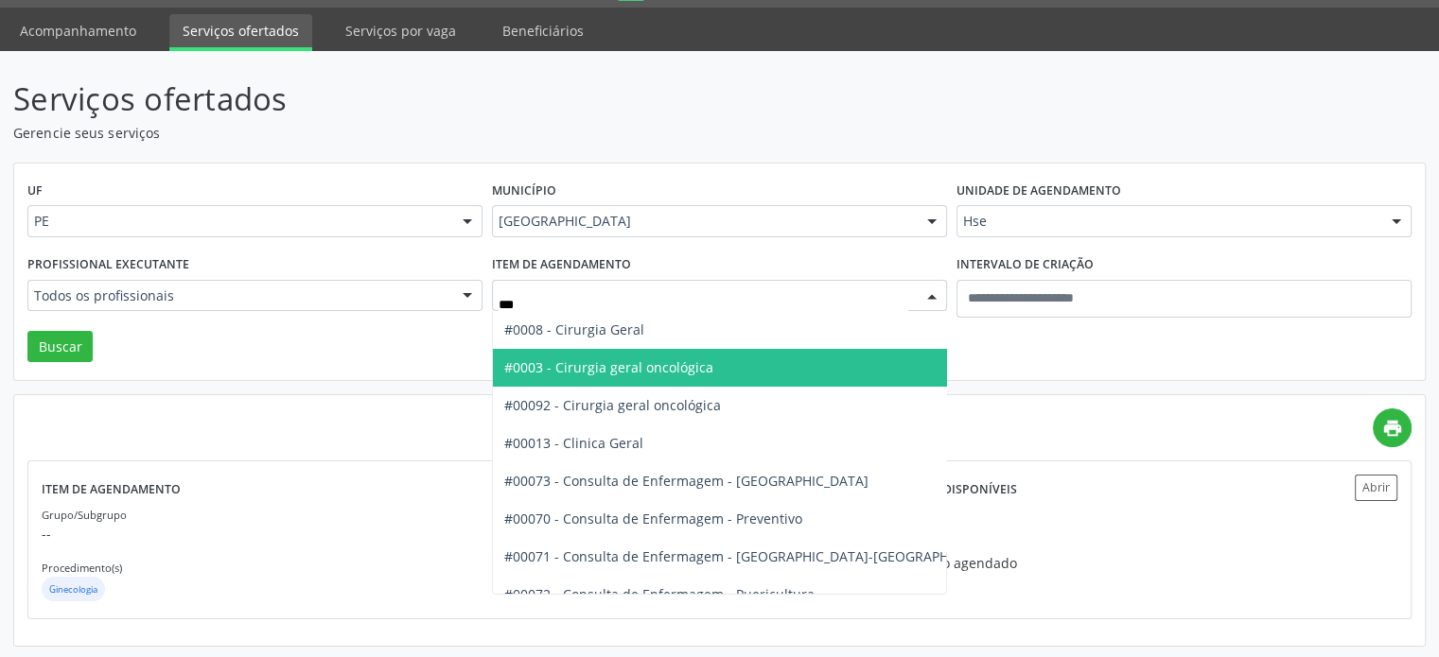
type input "****"
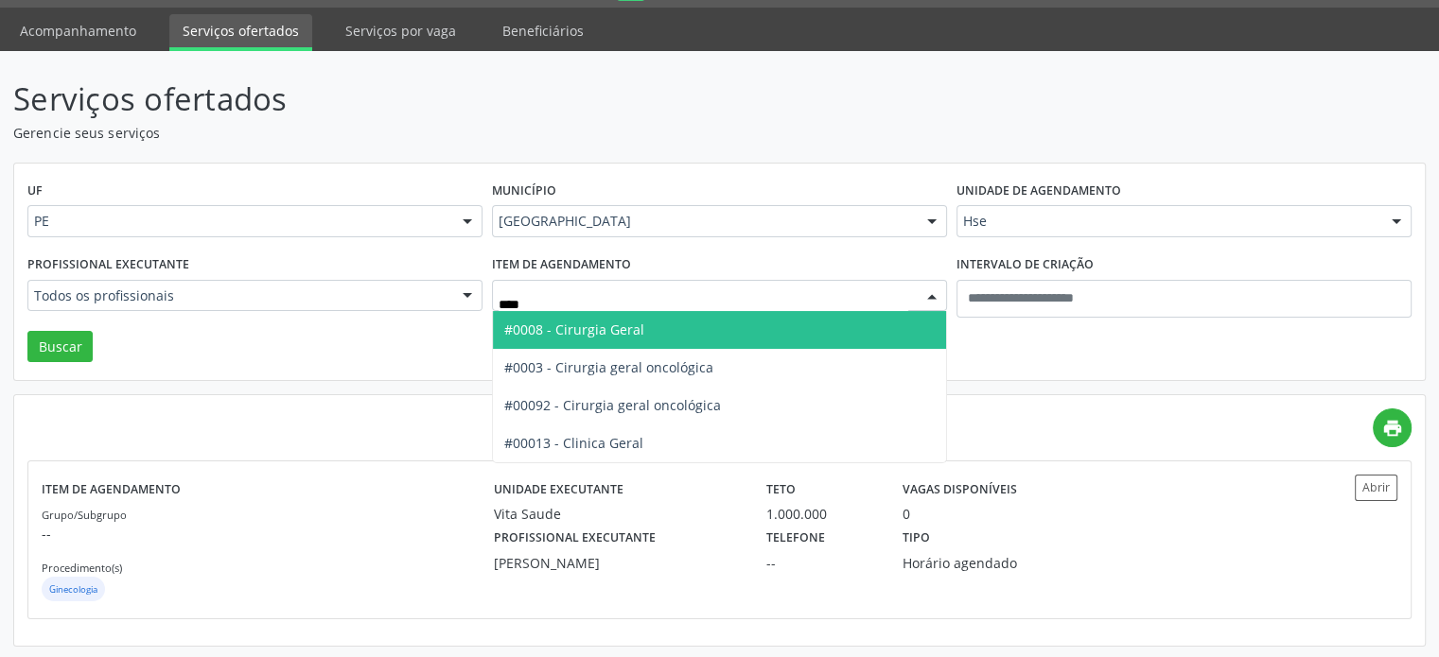
click at [631, 344] on span "#0008 - Cirurgia Geral" at bounding box center [719, 330] width 453 height 38
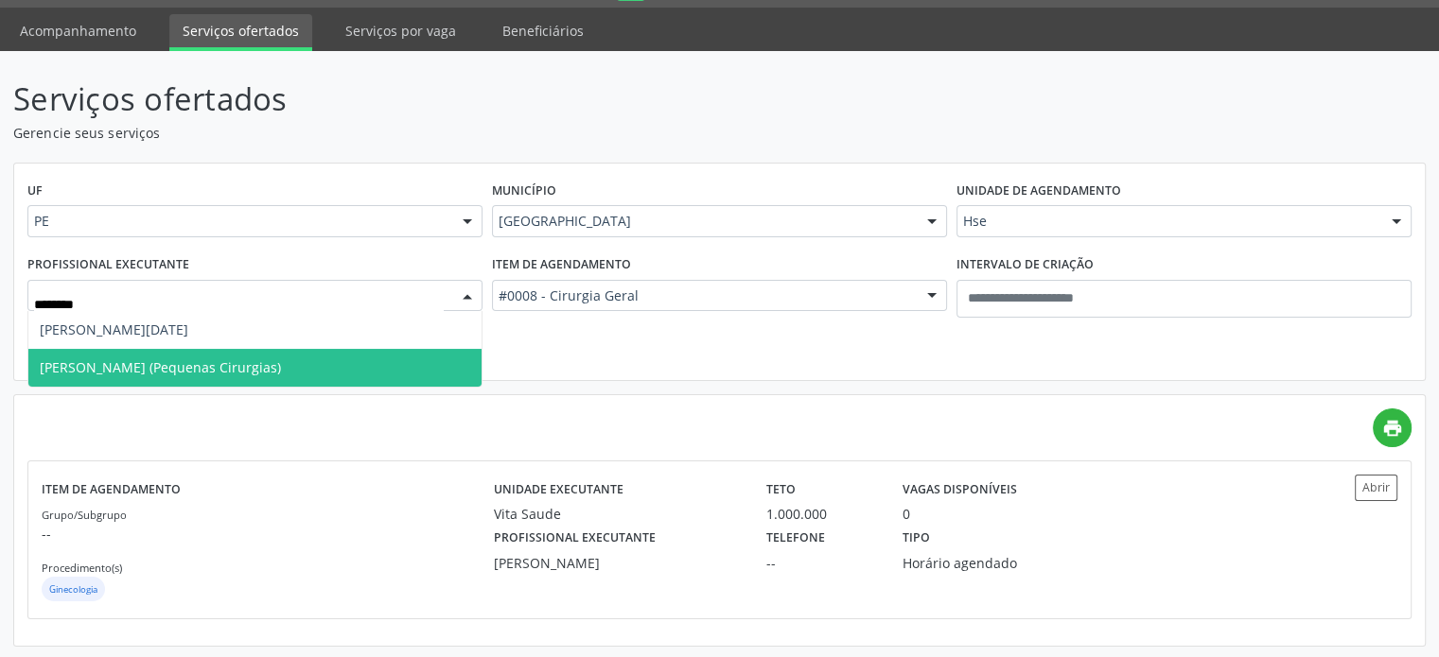
type input "*********"
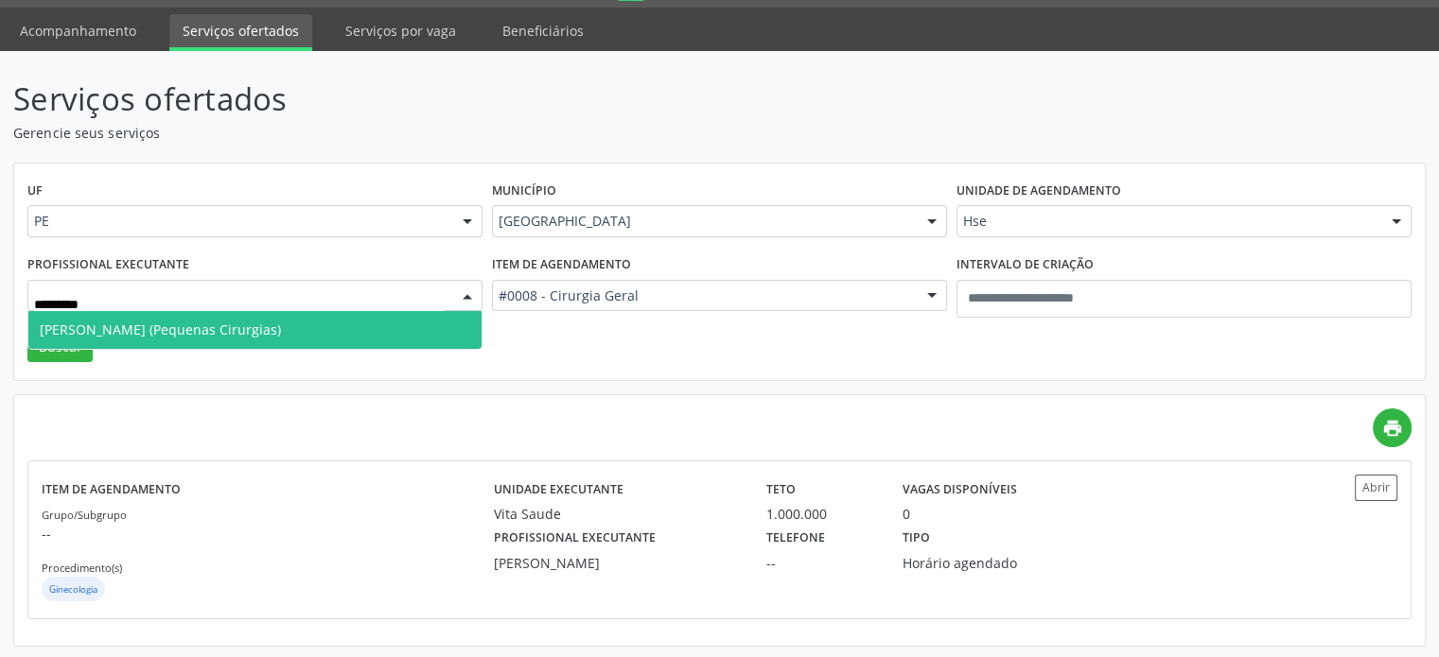
click at [220, 328] on span "Maria Luiza Lemos Pires Pereira (Pequenas Cirurgias)" at bounding box center [160, 330] width 241 height 18
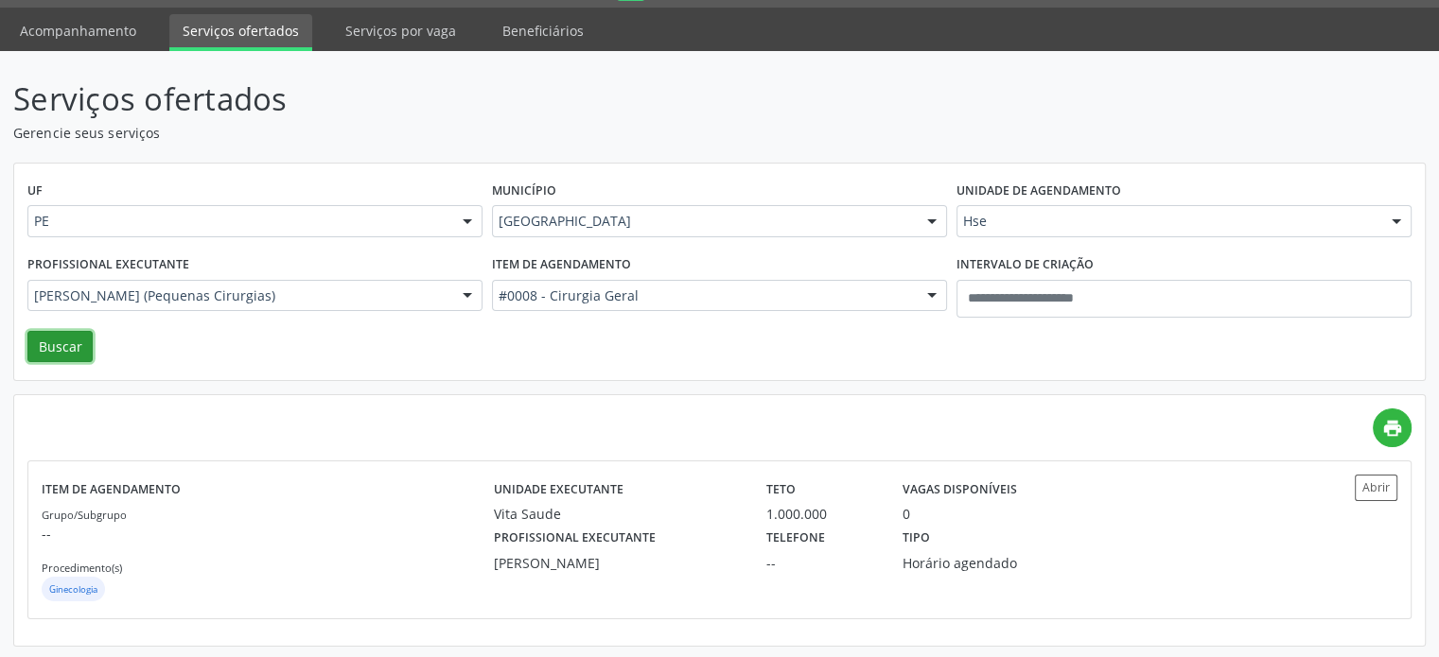
click at [65, 360] on button "Buscar" at bounding box center [59, 347] width 65 height 32
click at [753, 536] on div "Telefone --" at bounding box center [821, 548] width 136 height 49
click at [741, 140] on p "Gerencie seus serviços" at bounding box center [507, 133] width 988 height 20
click at [832, 115] on p "Serviços ofertados" at bounding box center [507, 99] width 988 height 47
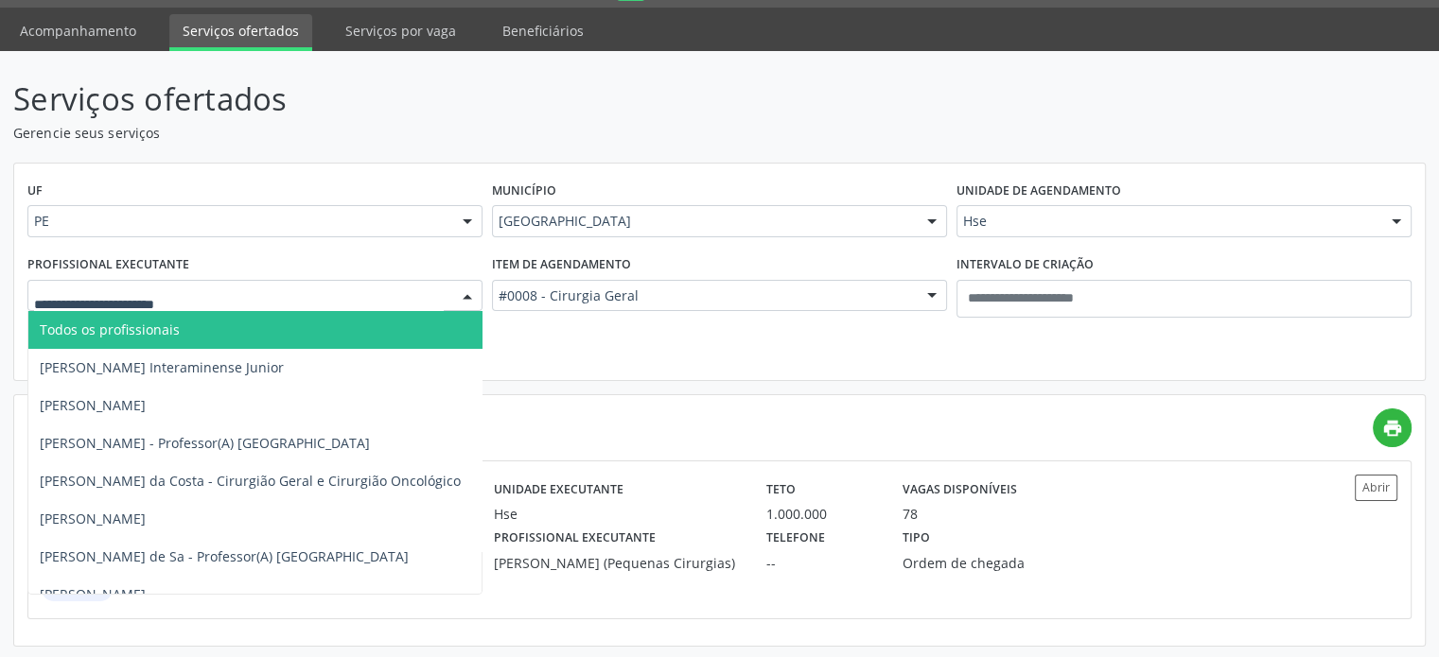
click at [260, 338] on span "Todos os profissionais" at bounding box center [346, 330] width 637 height 38
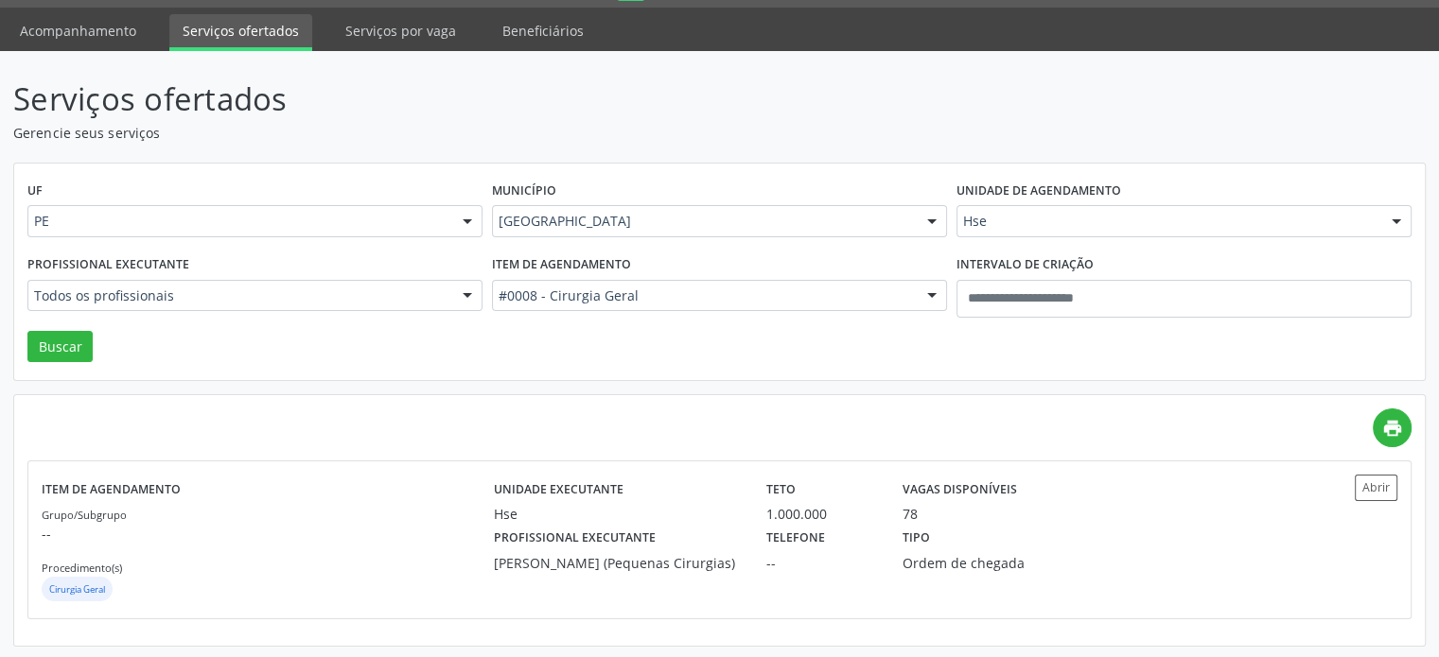
click at [358, 155] on div "Serviços ofertados Gerencie seus serviços UF PE PE Nenhum resultado encontrado …" at bounding box center [719, 361] width 1412 height 571
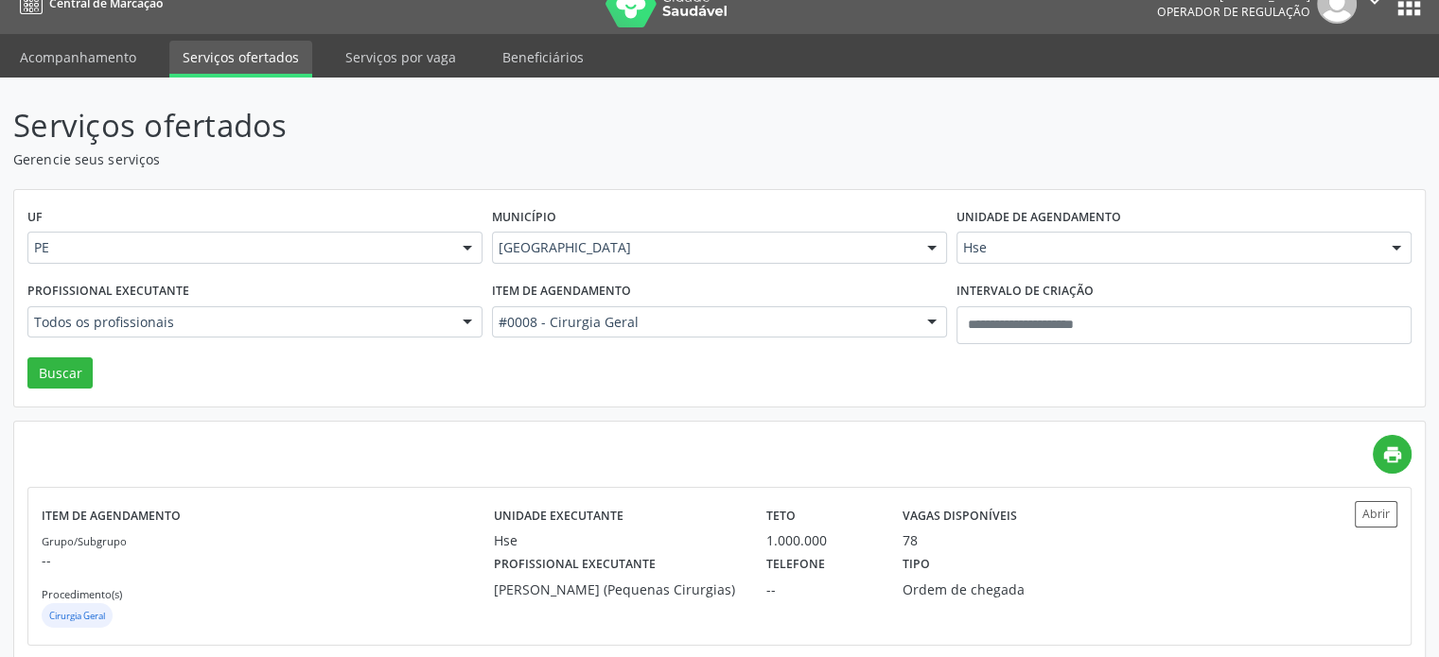
scroll to position [0, 0]
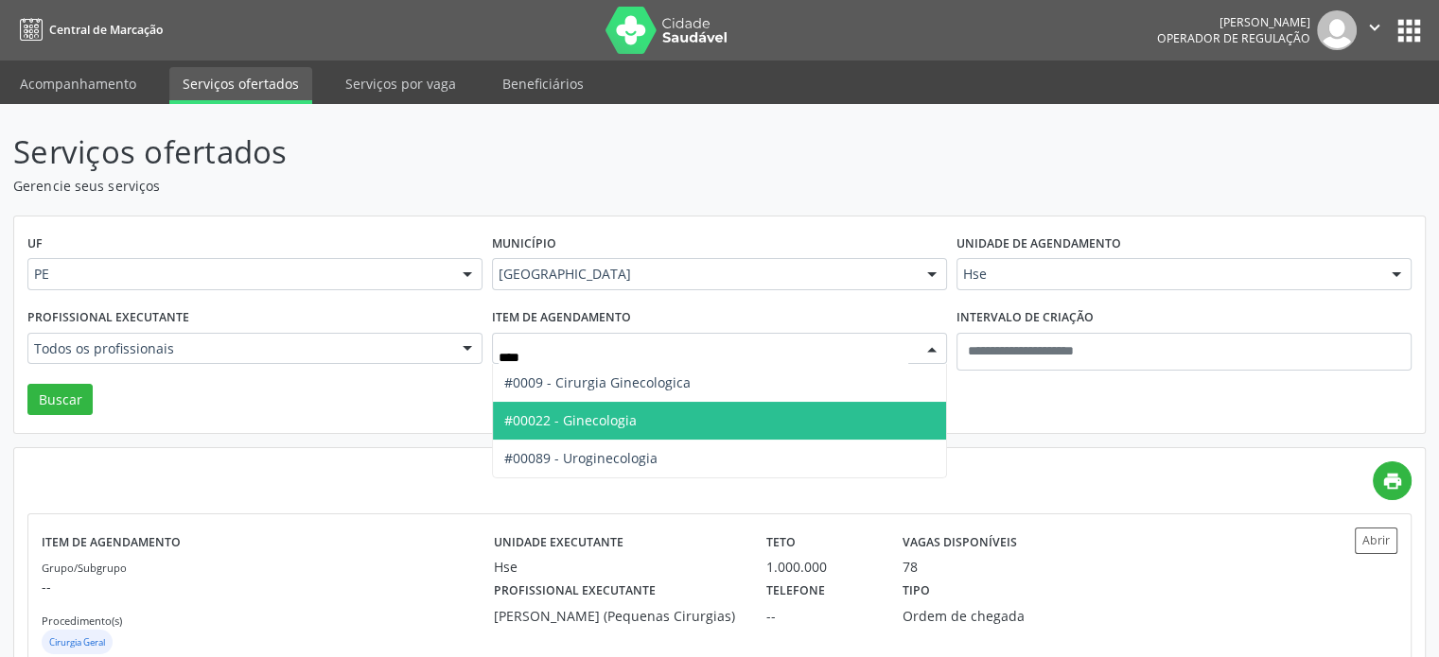
type input "*****"
click at [640, 415] on span "#00022 - Ginecologia" at bounding box center [719, 421] width 453 height 38
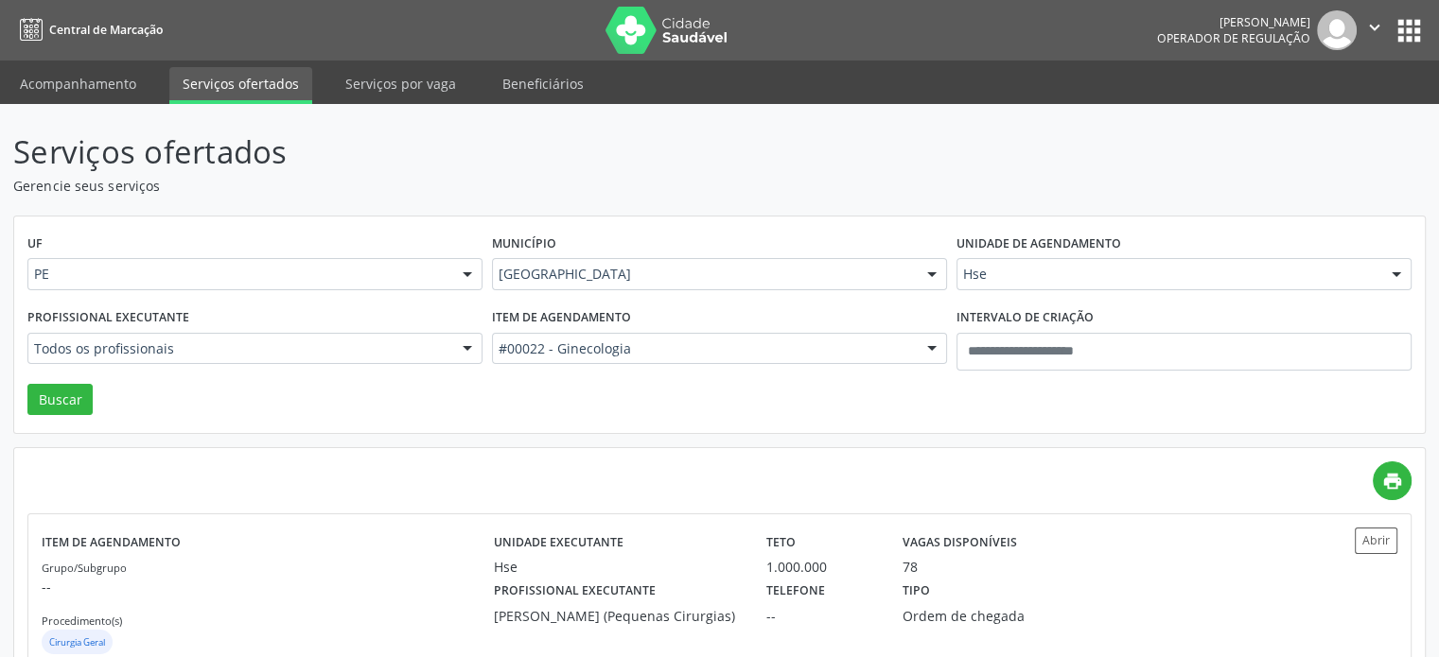
click at [674, 259] on div "Recife" at bounding box center [719, 274] width 455 height 32
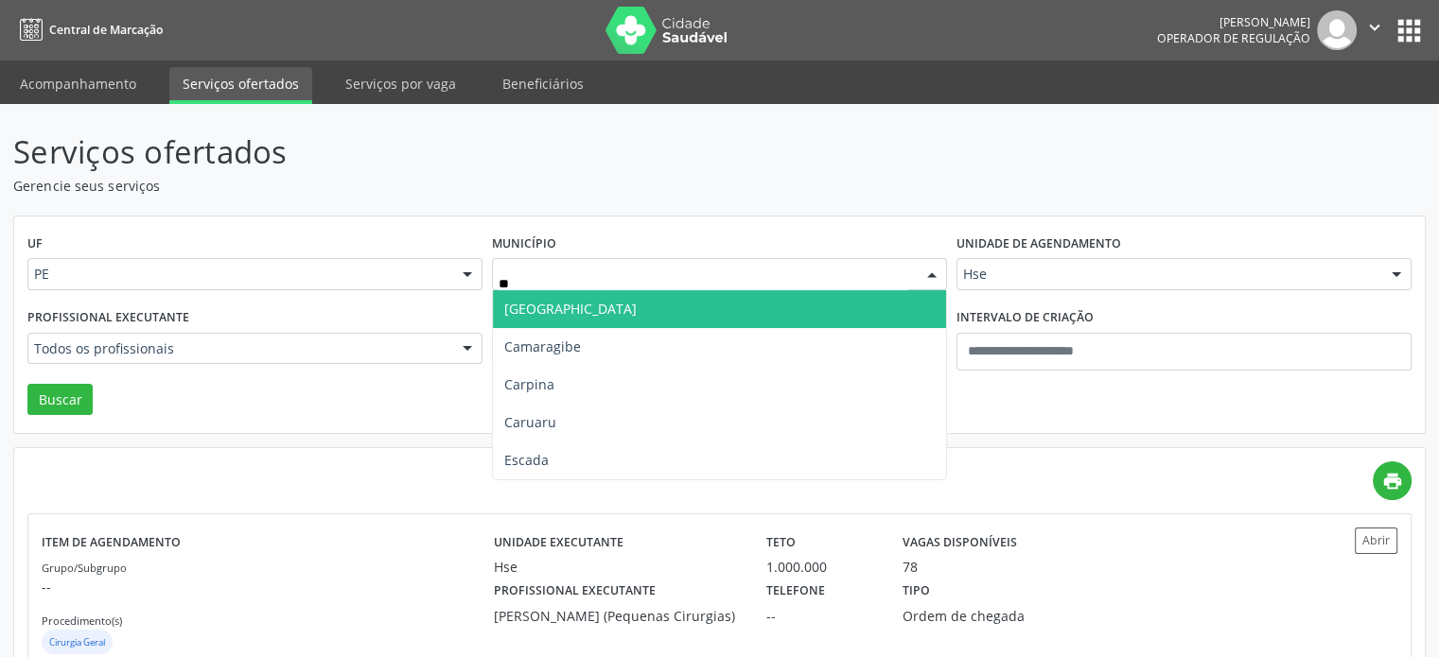
type input "***"
click at [647, 320] on span "Carpina" at bounding box center [719, 309] width 453 height 38
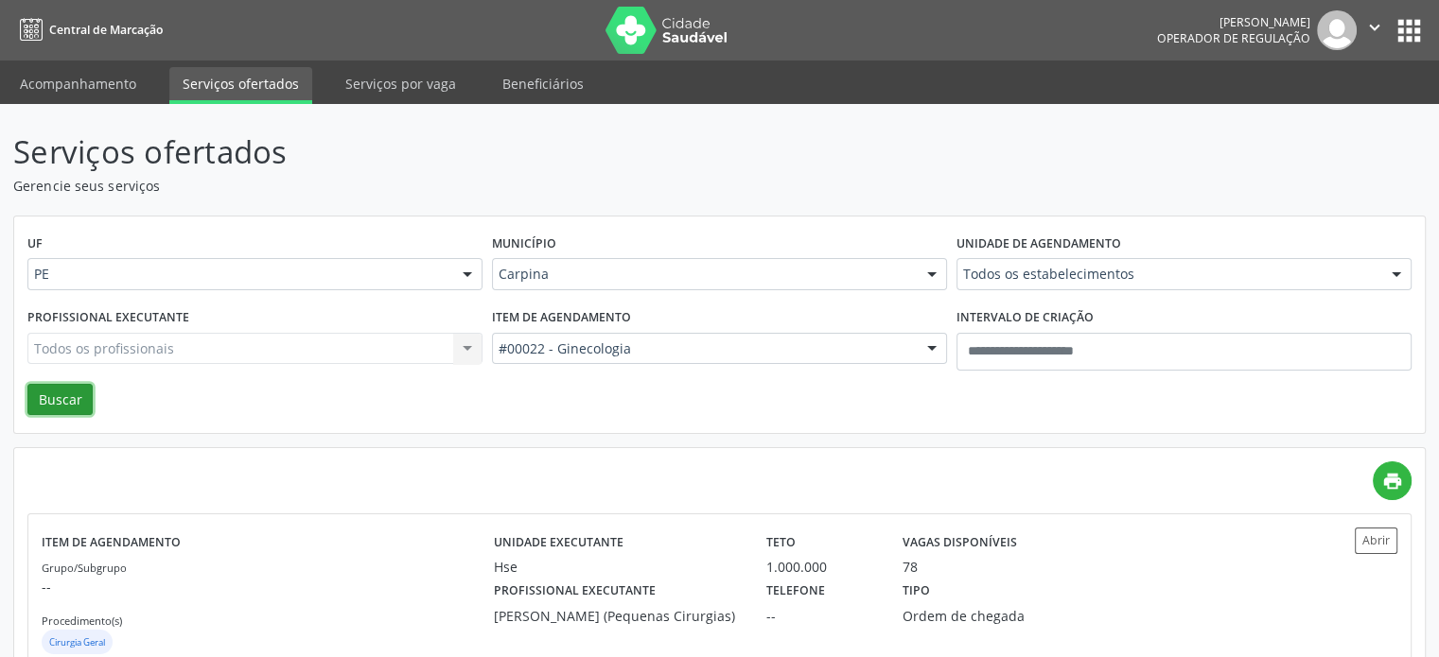
click at [61, 396] on button "Buscar" at bounding box center [59, 400] width 65 height 32
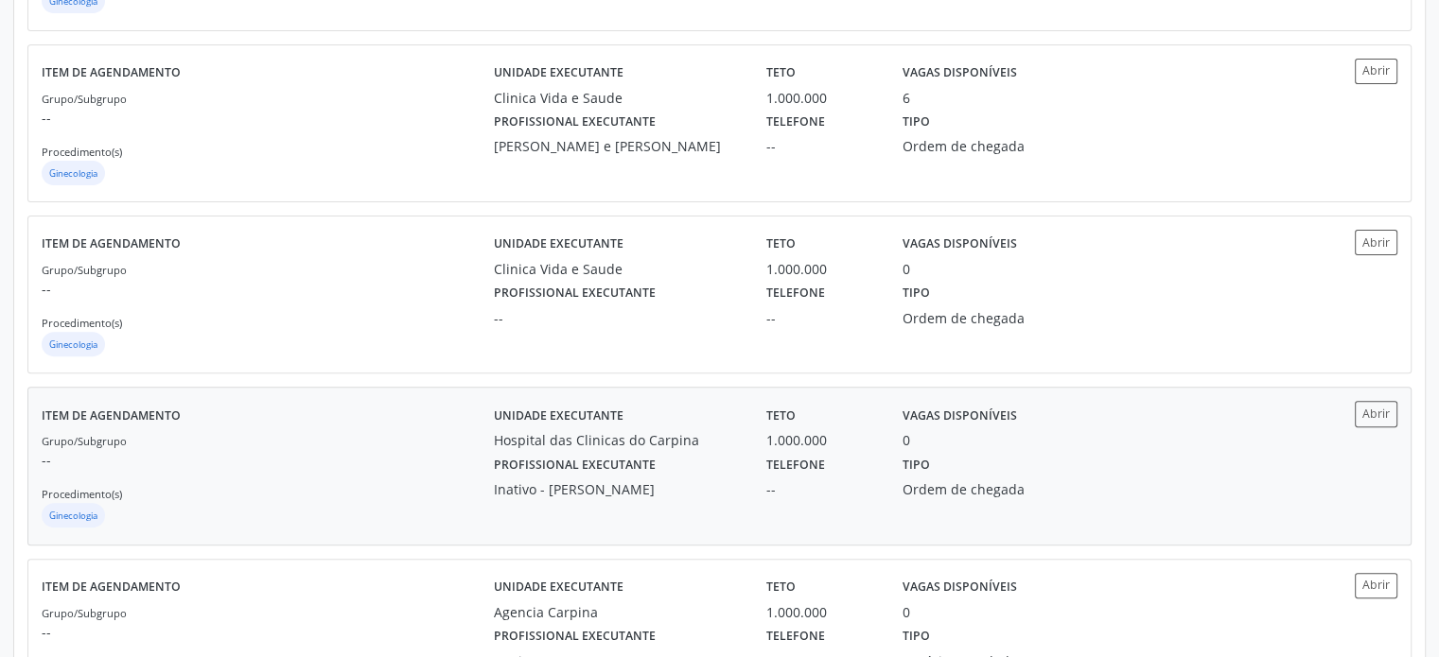
scroll to position [359, 0]
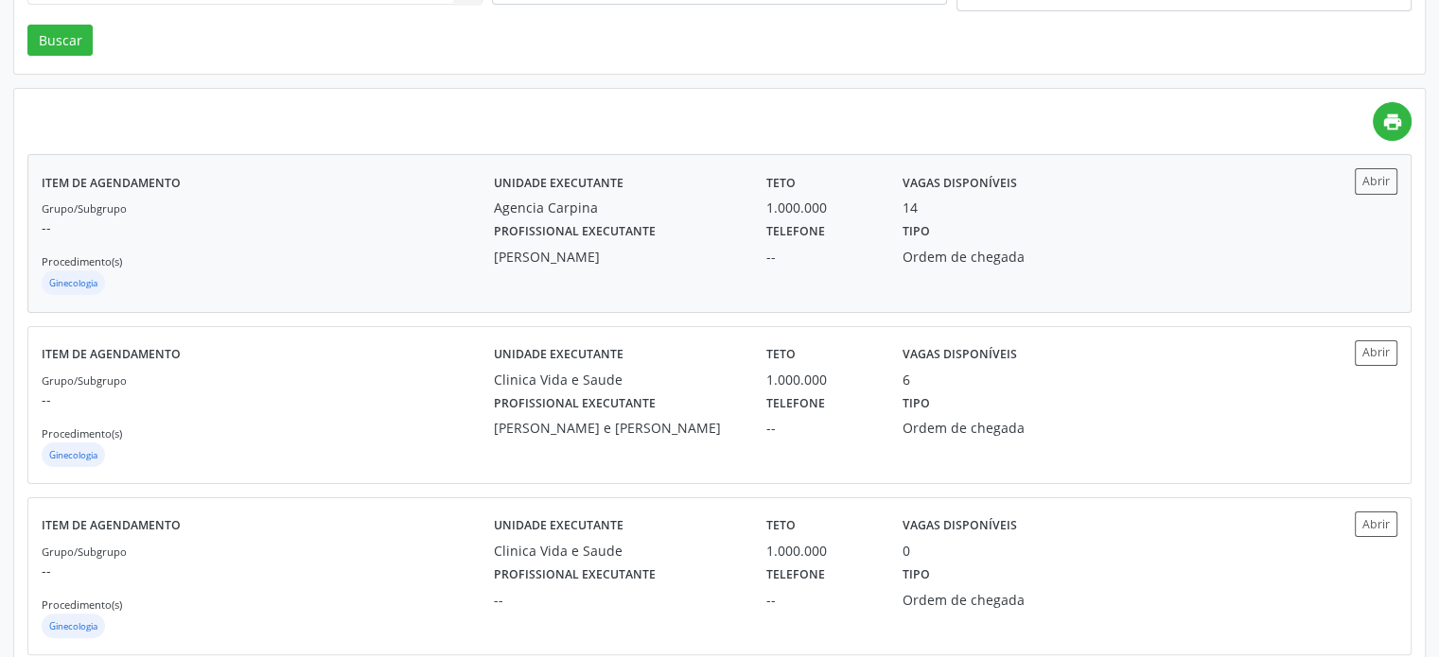
click at [703, 247] on div "Ayla Soares Santos" at bounding box center [617, 257] width 246 height 20
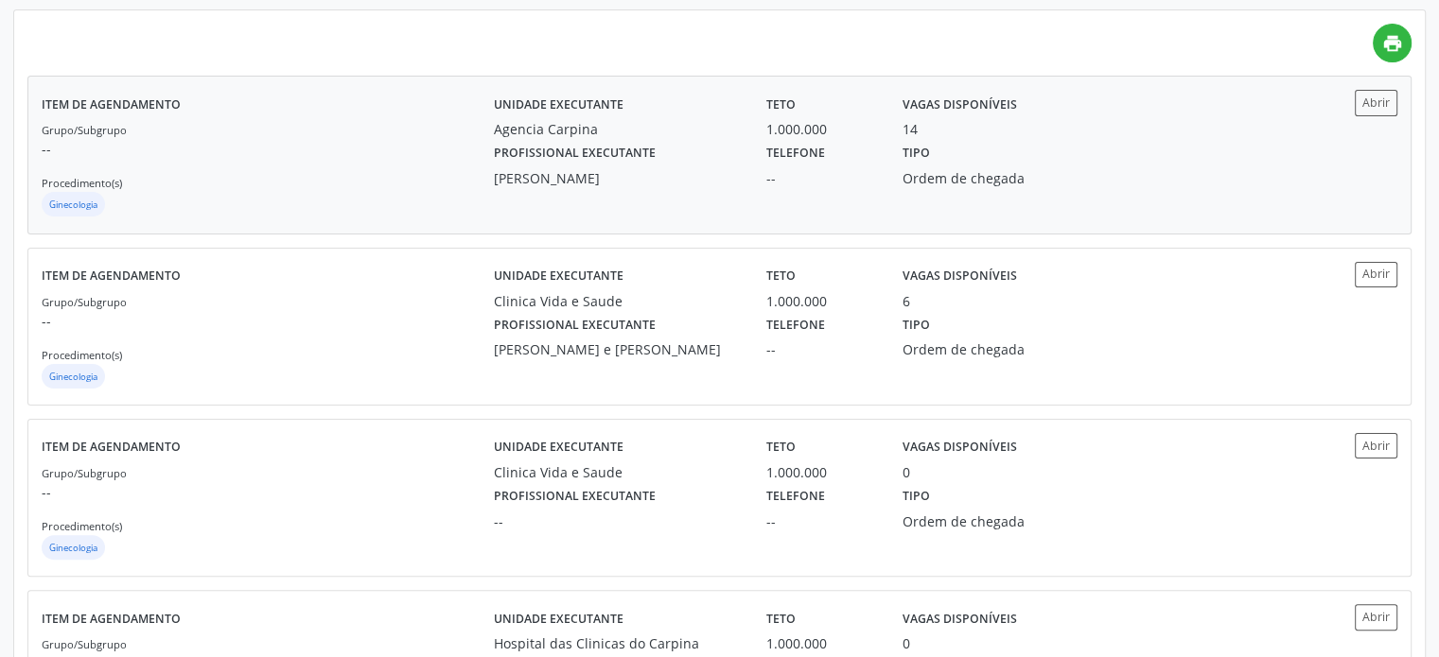
scroll to position [454, 0]
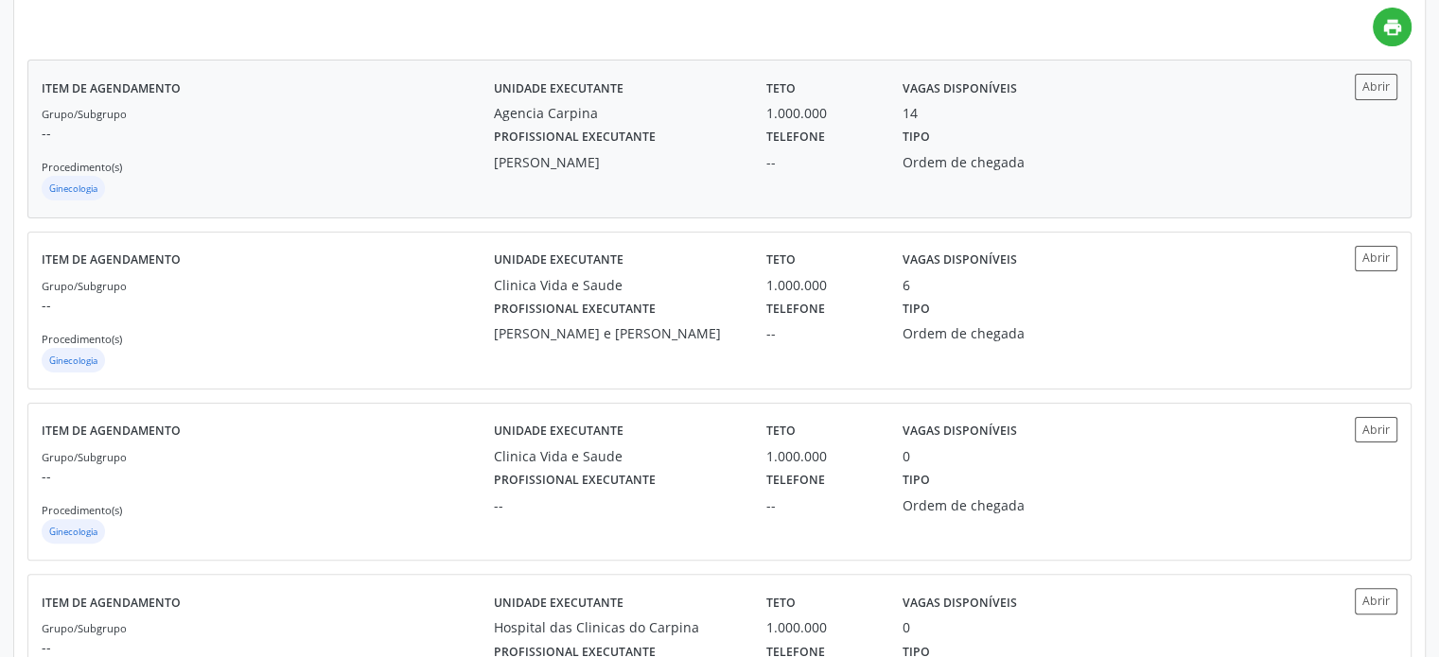
click at [665, 302] on div "Profissional executante Maria do Socorro Cabral Moraes e Silva" at bounding box center [617, 319] width 272 height 49
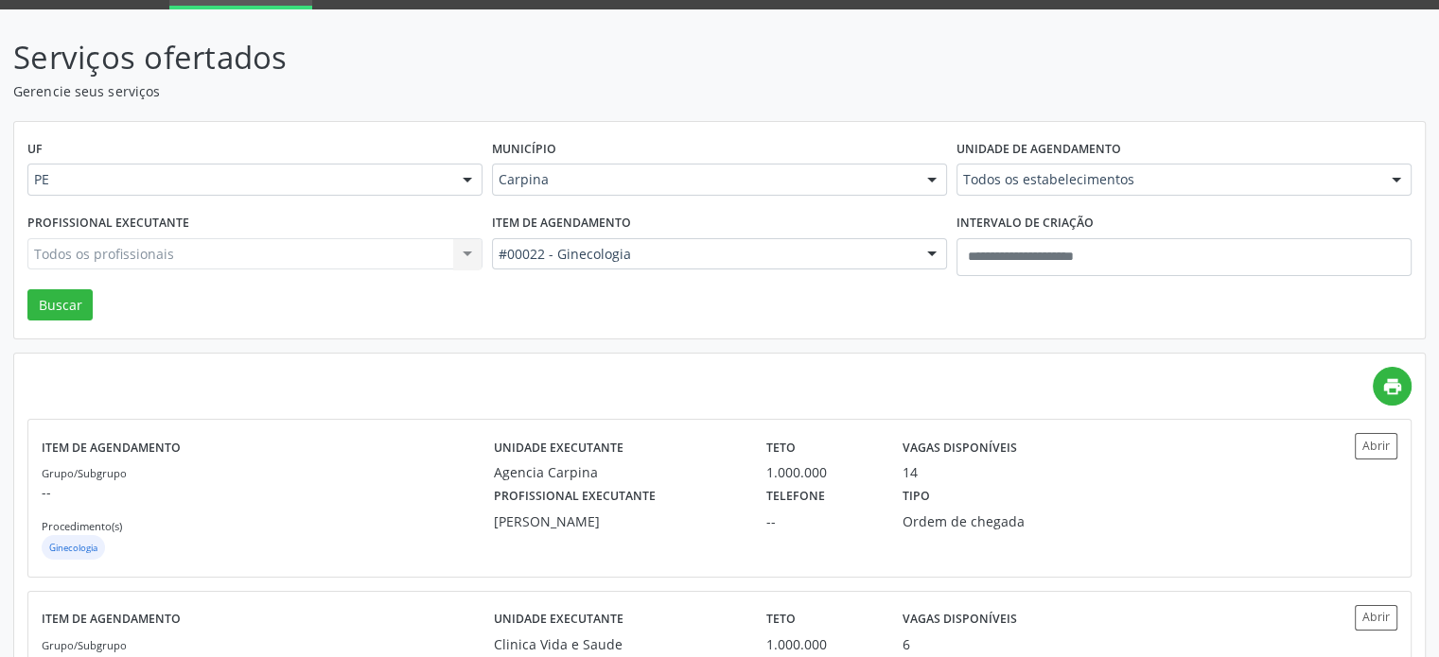
scroll to position [0, 0]
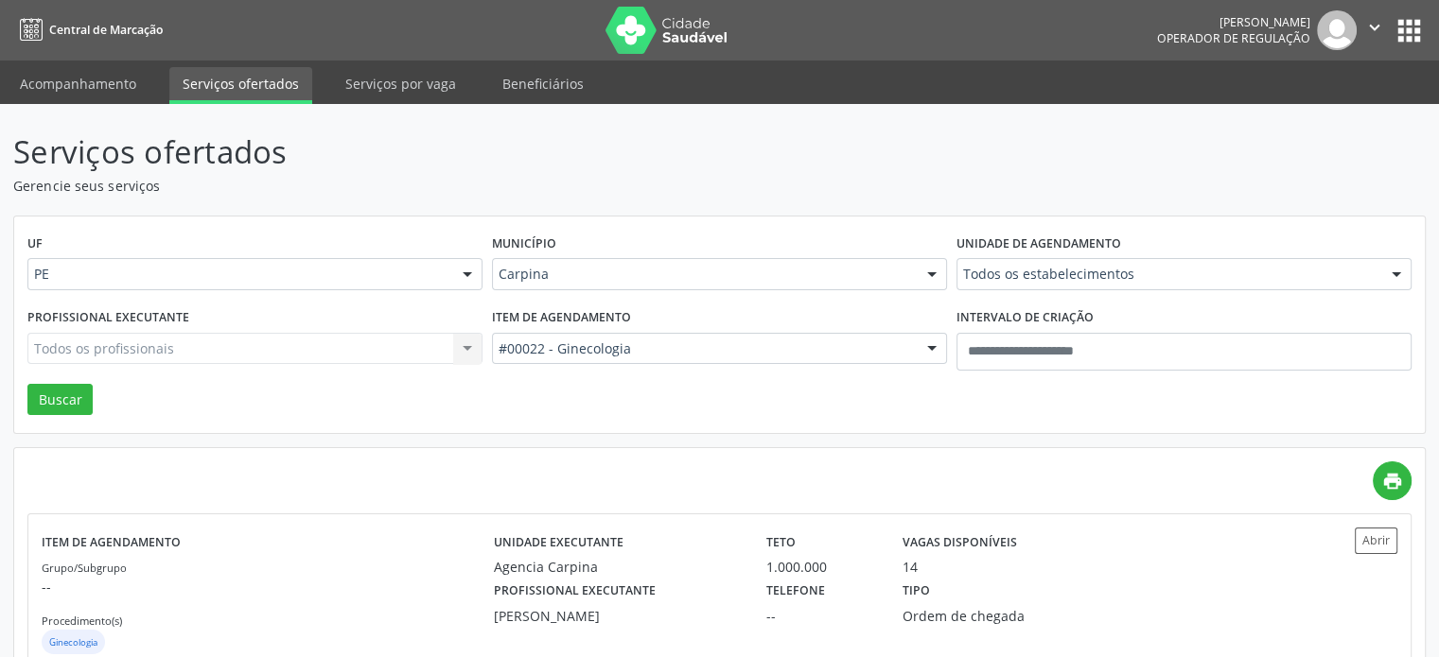
click at [1134, 284] on div "Todos os estabelecimentos" at bounding box center [1183, 274] width 455 height 32
click at [969, 217] on div "UF PE PE Nenhum resultado encontrado para: " " Não há nenhuma opção para ser ex…" at bounding box center [719, 326] width 1410 height 218
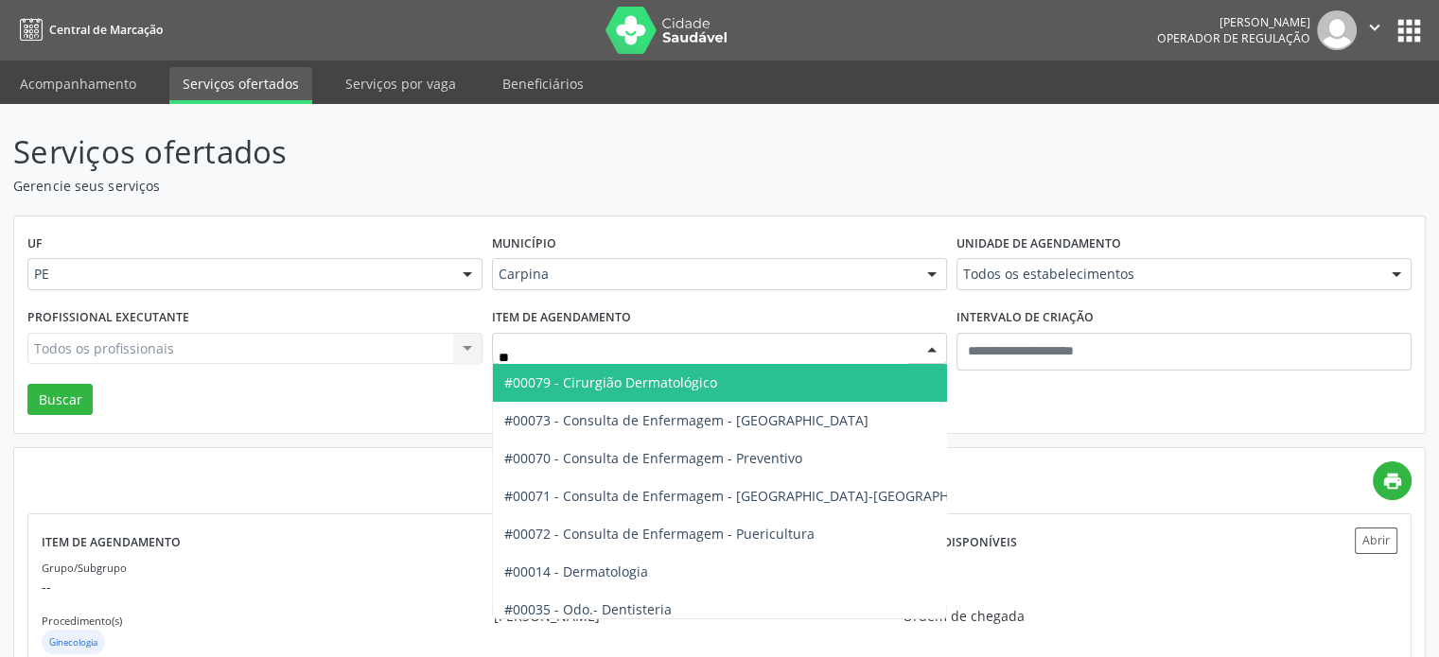
type input "***"
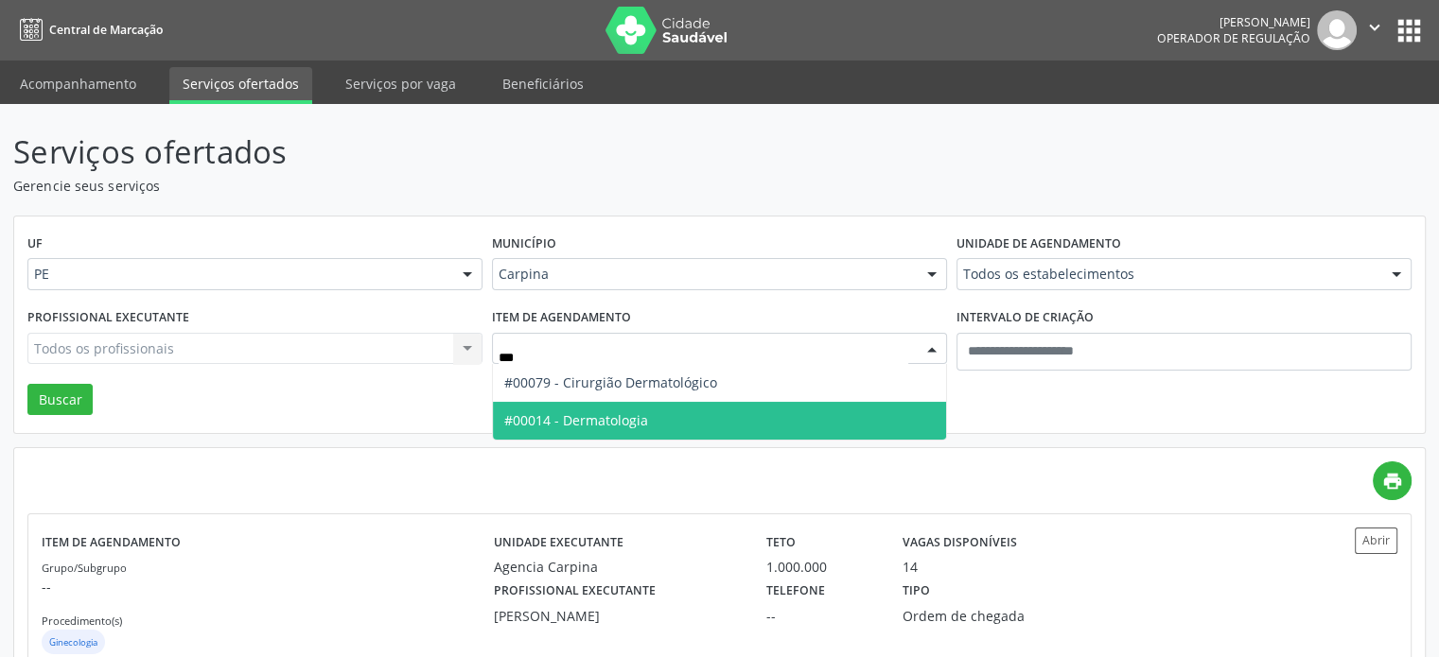
click at [692, 411] on span "#00014 - Dermatologia" at bounding box center [719, 421] width 453 height 38
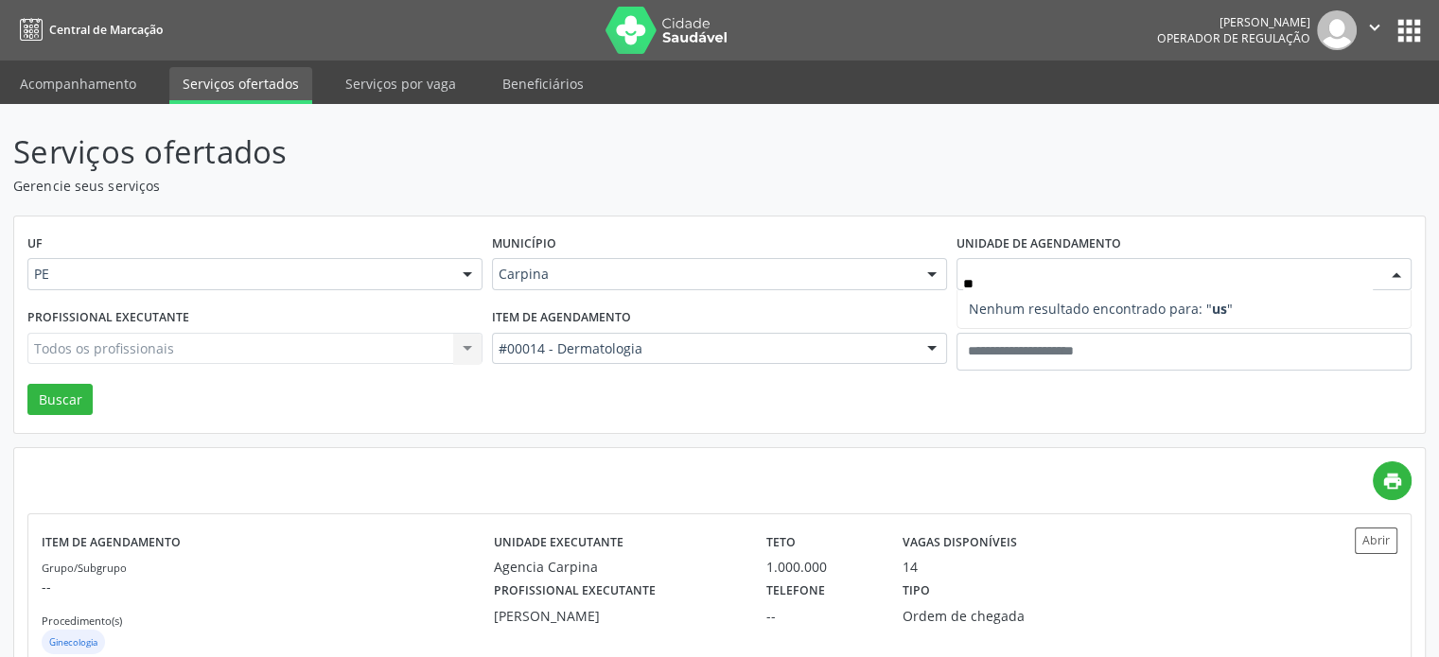
type input "*"
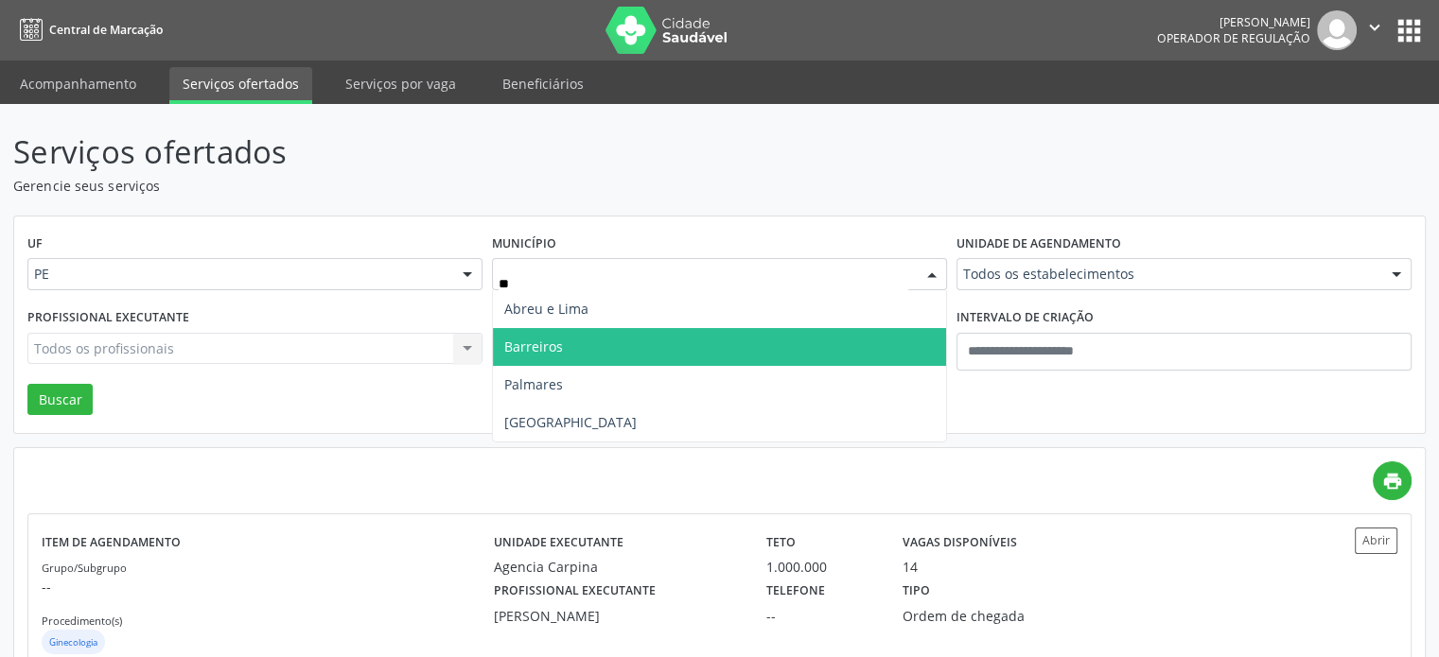
type input "***"
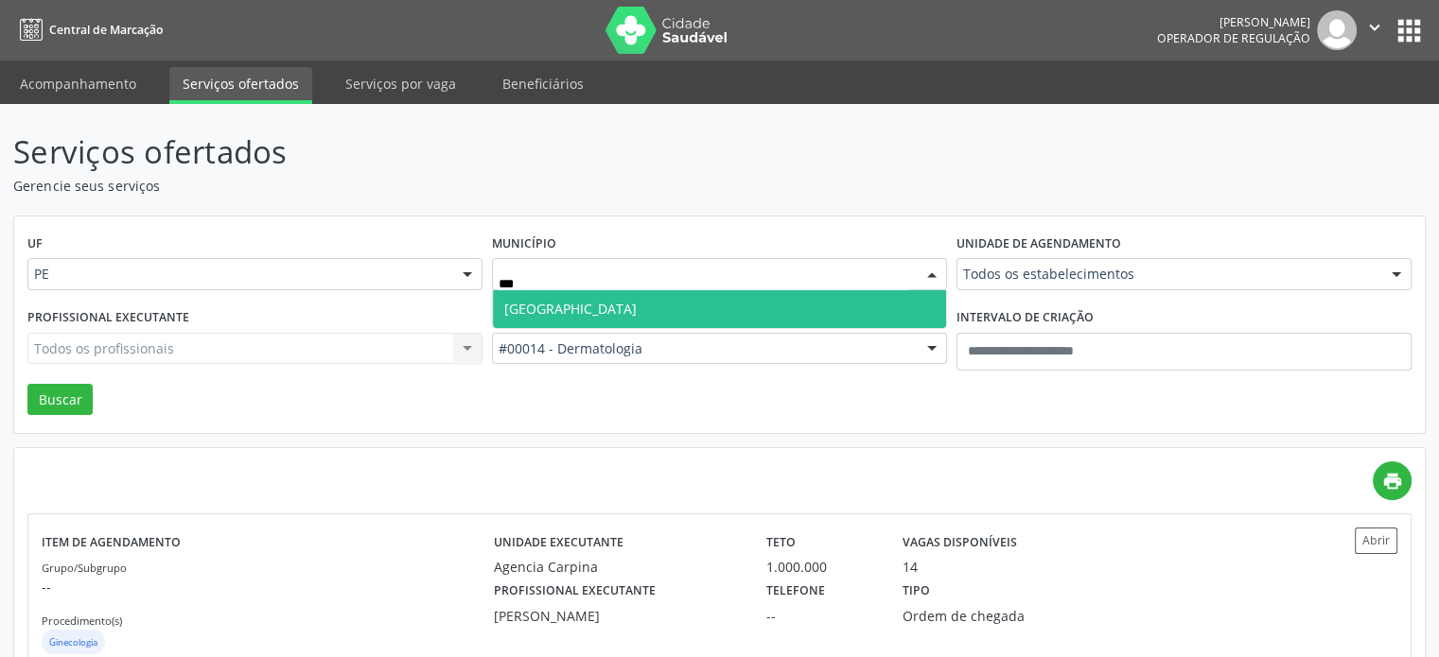
click at [700, 294] on span "Recife" at bounding box center [719, 309] width 453 height 38
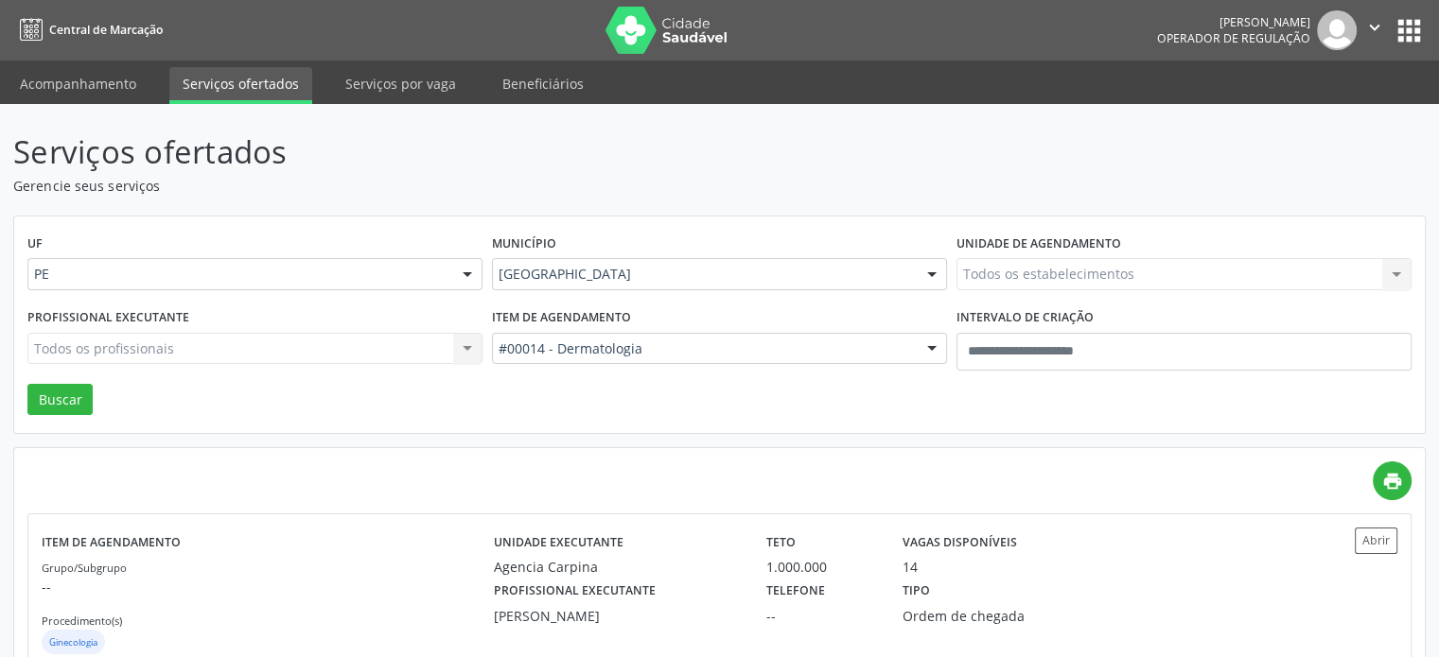
click at [1130, 261] on div "Todos os estabelecimentos Todos os estabelecimentos Agencia Carpina C e K Odont…" at bounding box center [1183, 274] width 455 height 32
click at [1131, 261] on div "Todos os estabelecimentos" at bounding box center [1183, 274] width 455 height 32
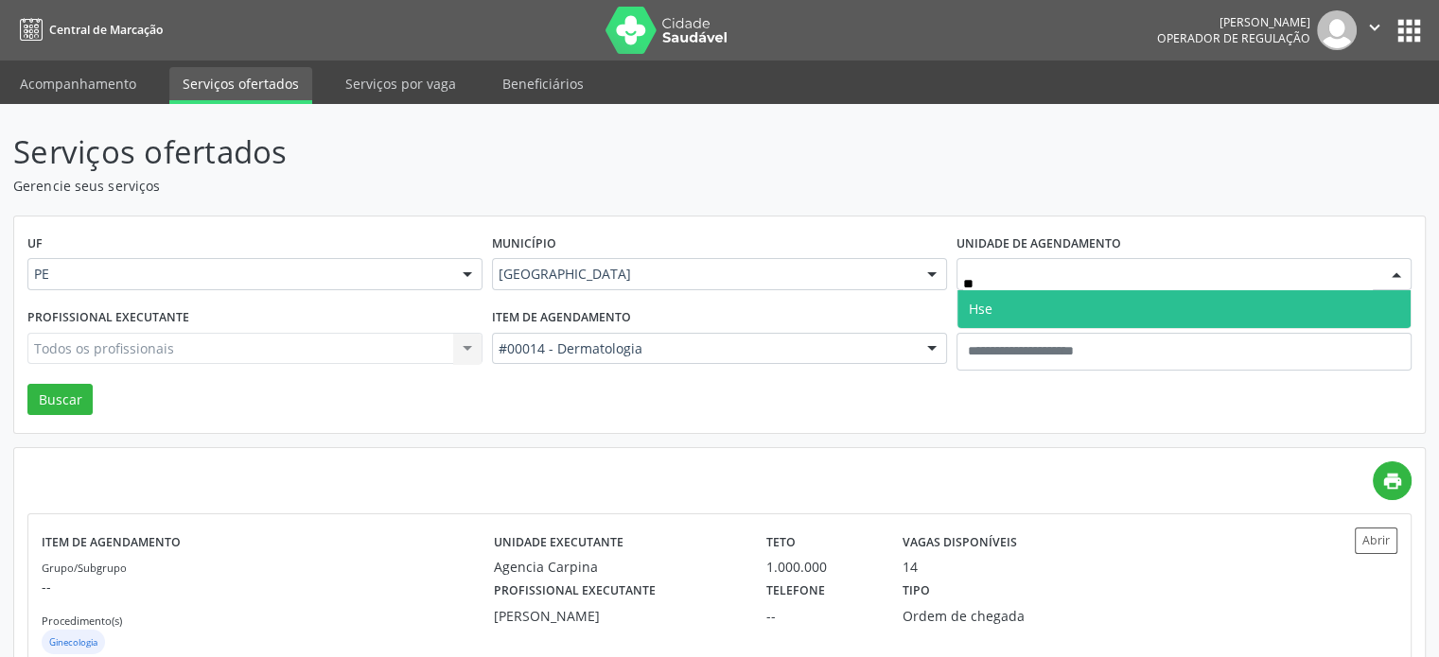
type input "***"
click at [1127, 283] on input "***" at bounding box center [1168, 284] width 410 height 38
click at [1122, 292] on span "Hse" at bounding box center [1183, 309] width 453 height 38
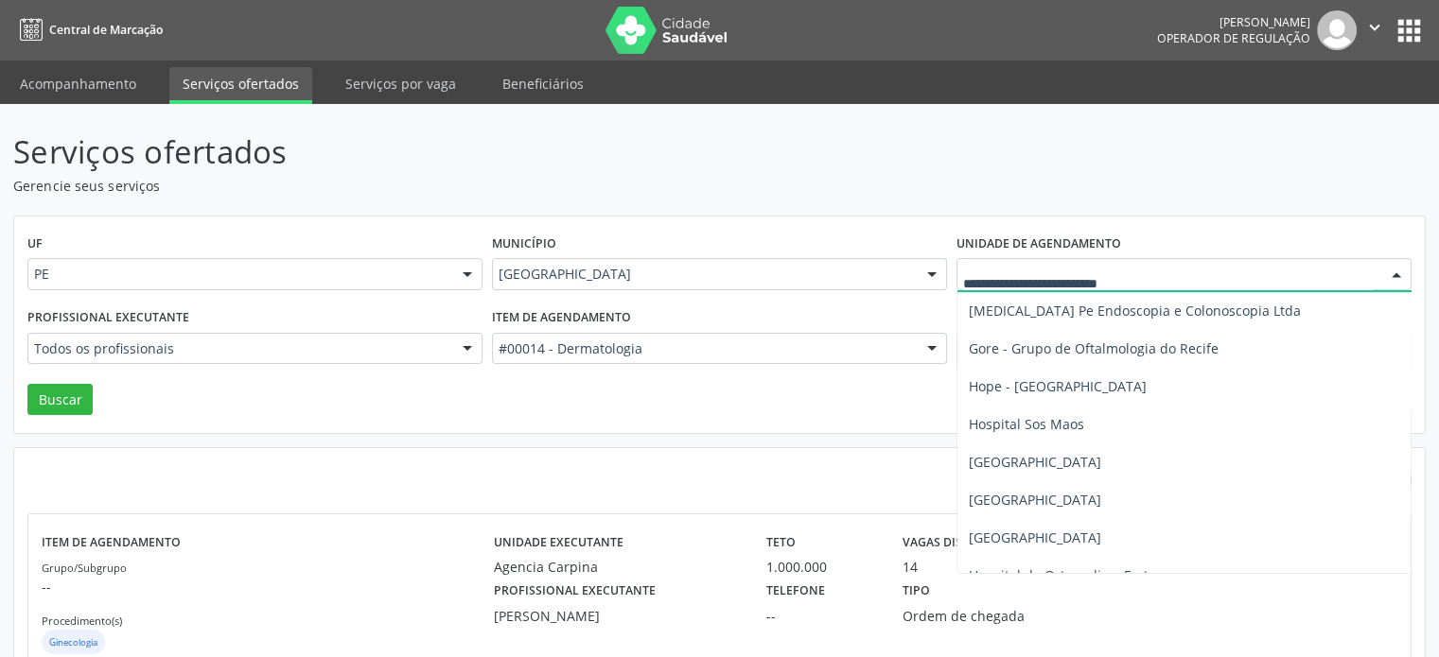
scroll to position [1419, 0]
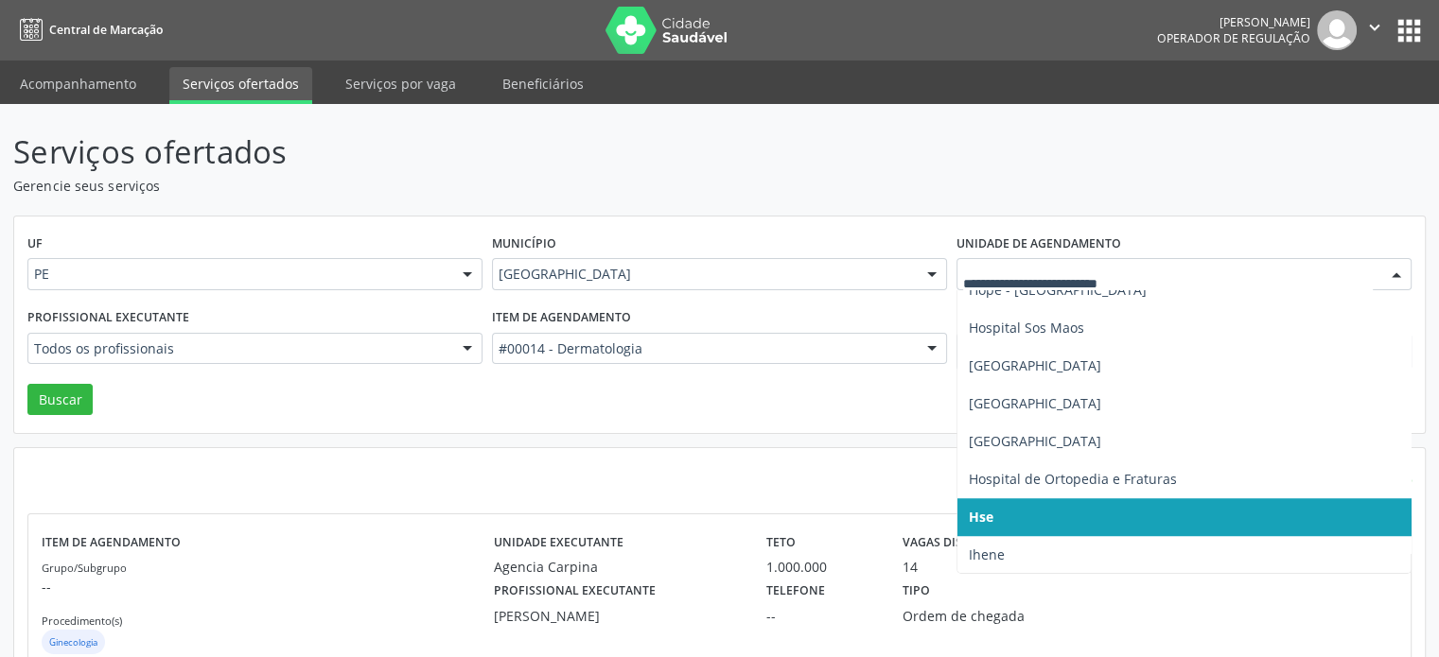
click at [1101, 528] on span "Hse" at bounding box center [1194, 517] width 474 height 38
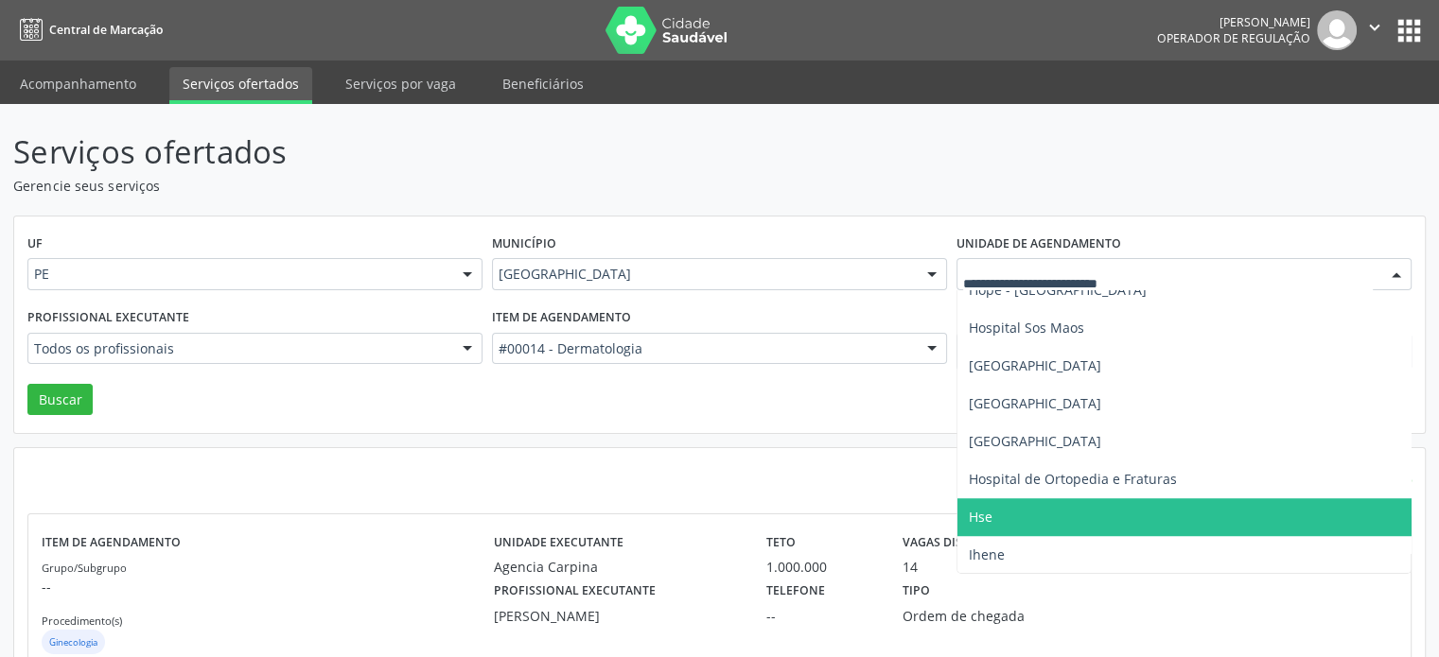
click at [1058, 521] on span "Hse" at bounding box center [1194, 517] width 474 height 38
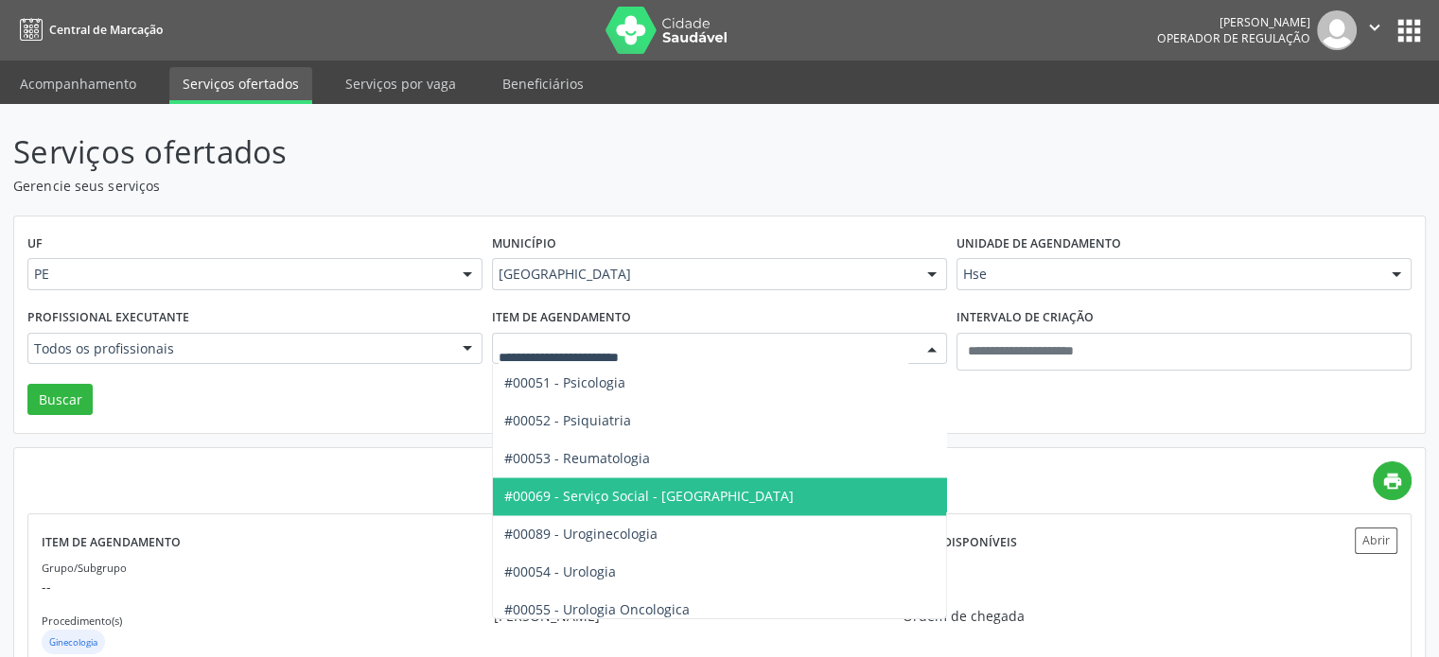
scroll to position [3121, 0]
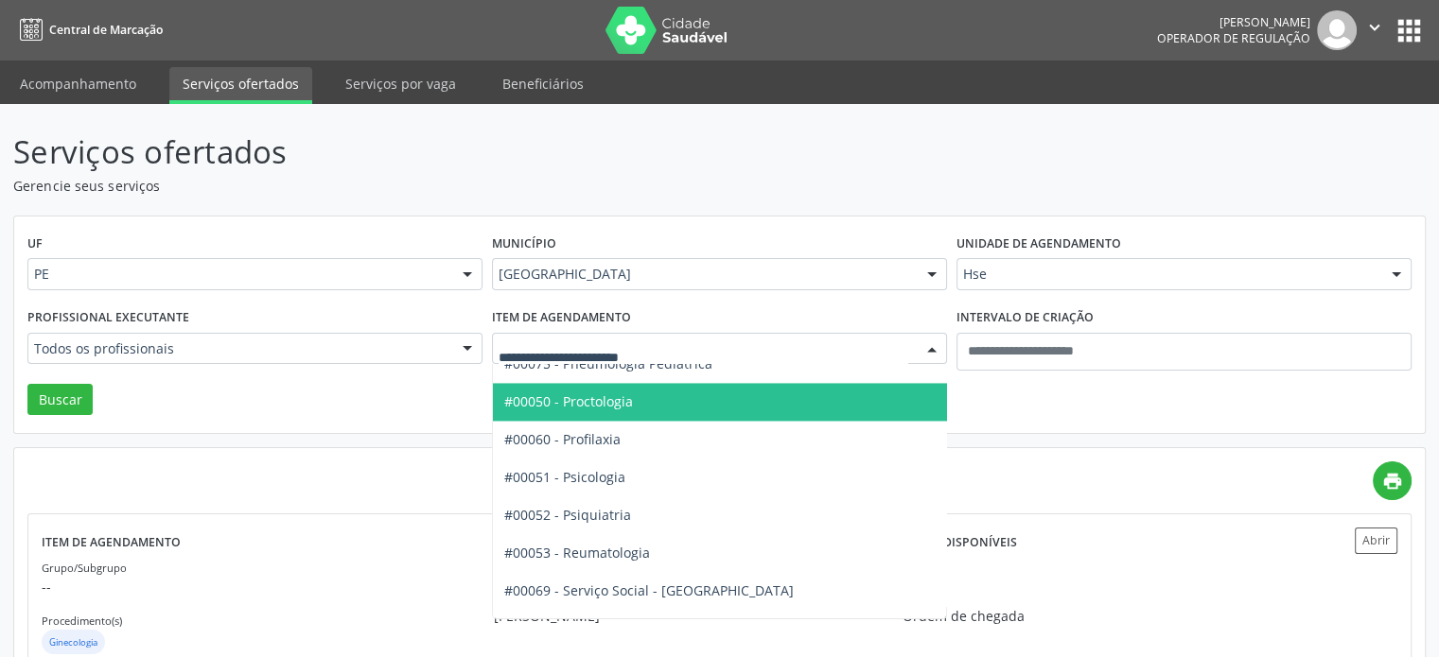
click at [758, 405] on span "#00050 - Proctologia" at bounding box center [755, 402] width 524 height 38
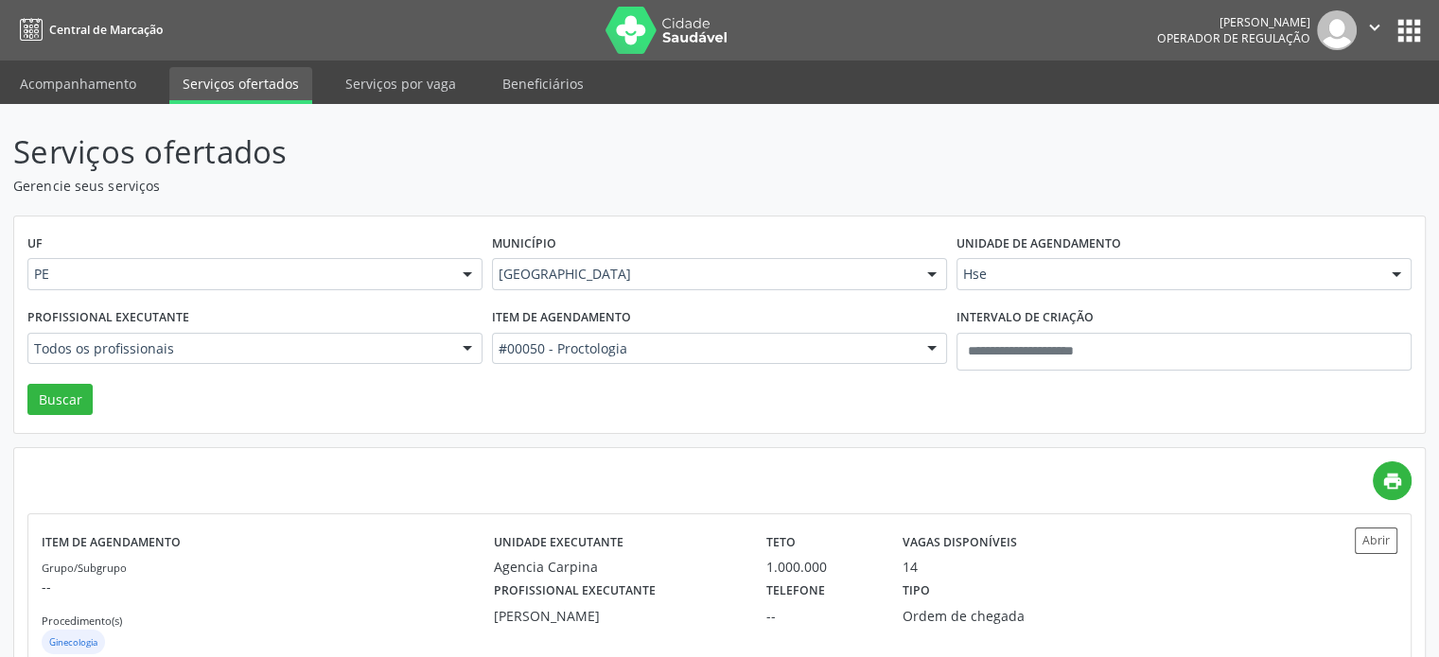
click at [186, 322] on div "Profissional executante Todos os profissionais Todos os profissionais Adalberto…" at bounding box center [255, 344] width 464 height 80
click at [192, 326] on div "Profissional executante Todos os profissionais Todos os profissionais Adalberto…" at bounding box center [255, 344] width 464 height 80
click at [235, 338] on div "Todos os profissionais" at bounding box center [254, 349] width 455 height 32
type input "*****"
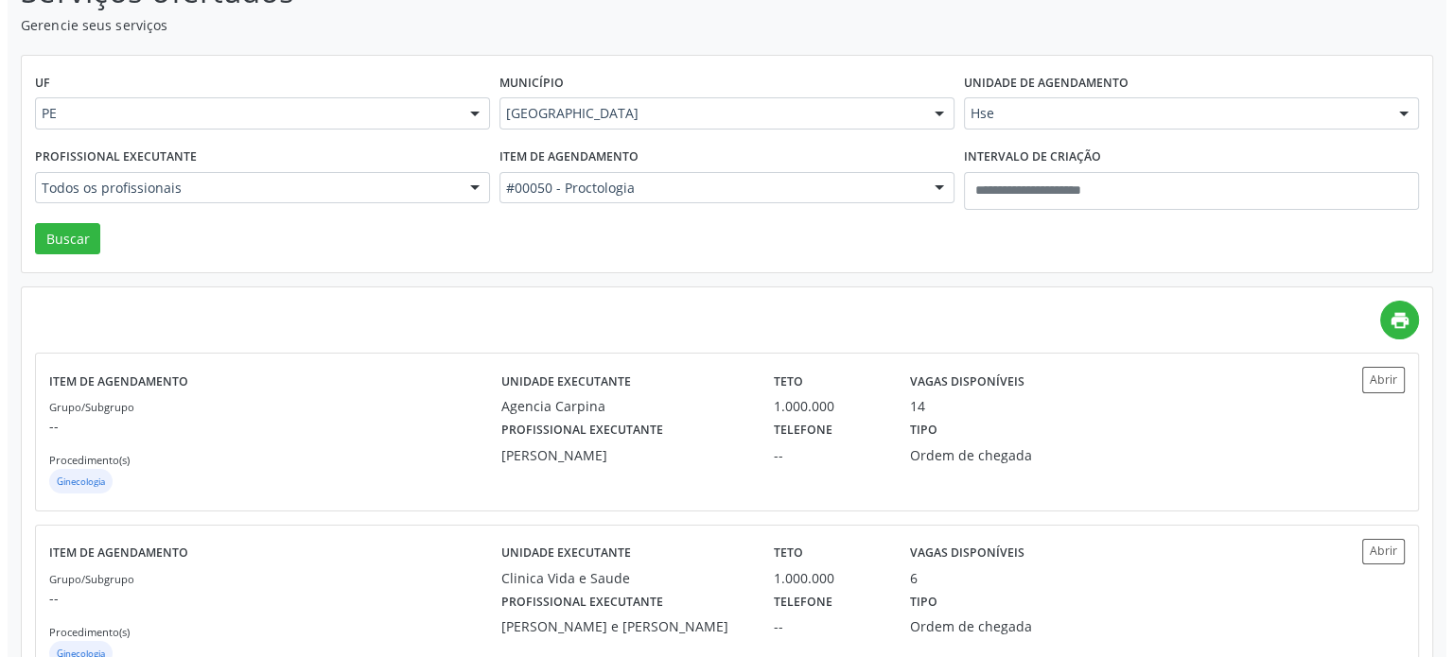
scroll to position [0, 0]
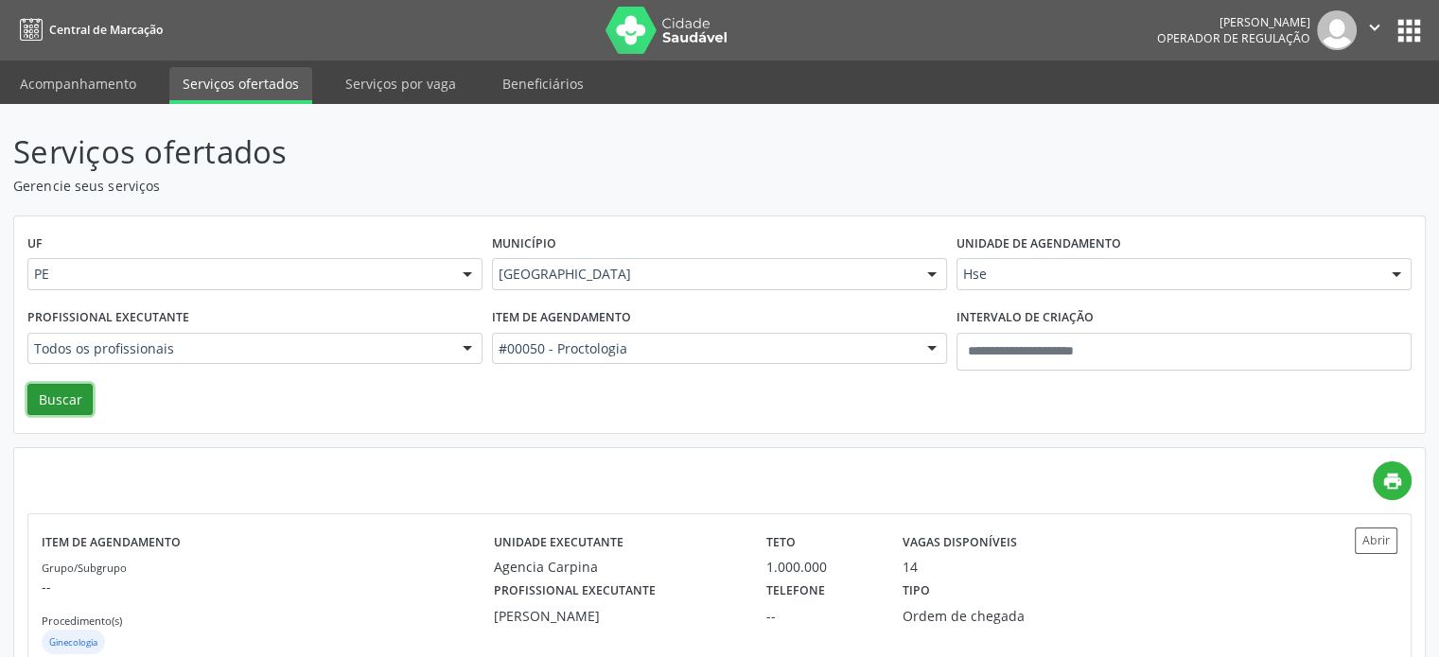
click at [51, 393] on button "Buscar" at bounding box center [59, 400] width 65 height 32
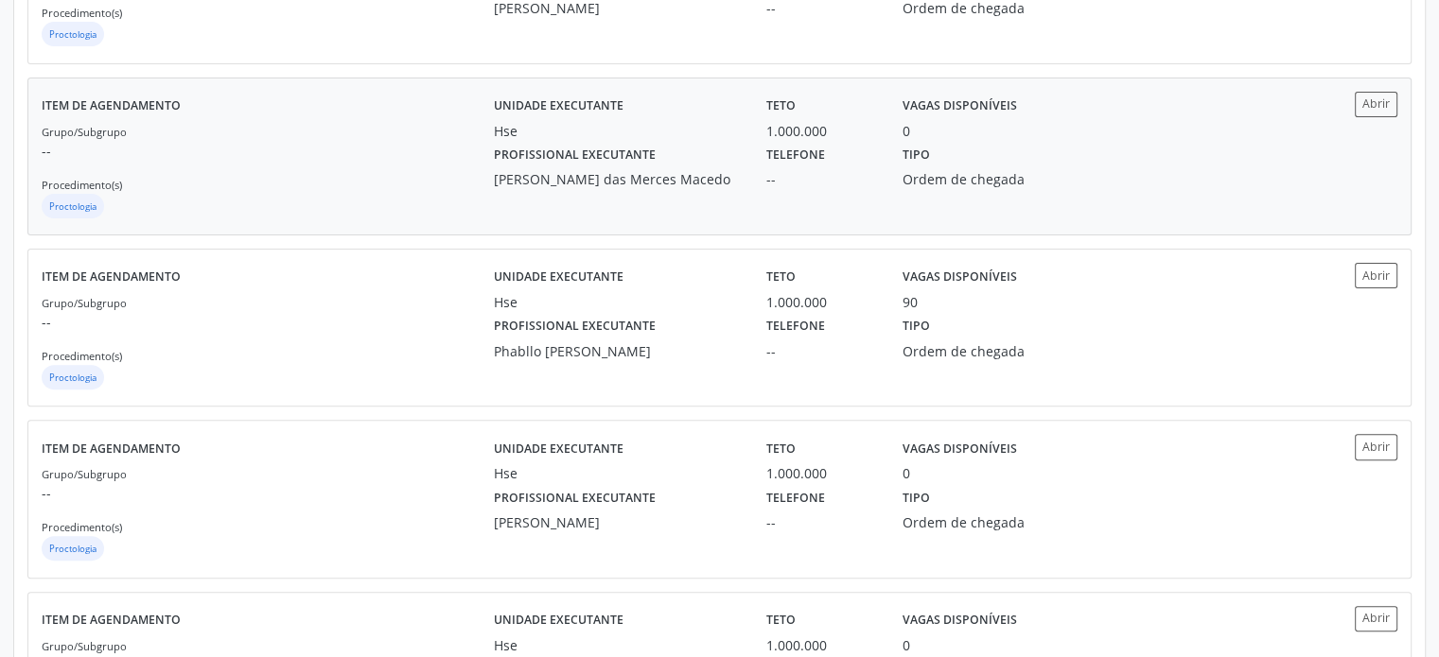
scroll to position [607, 0]
click at [737, 321] on div "Profissional executante Phabllo Rodrigo Santos de Brito" at bounding box center [617, 337] width 272 height 49
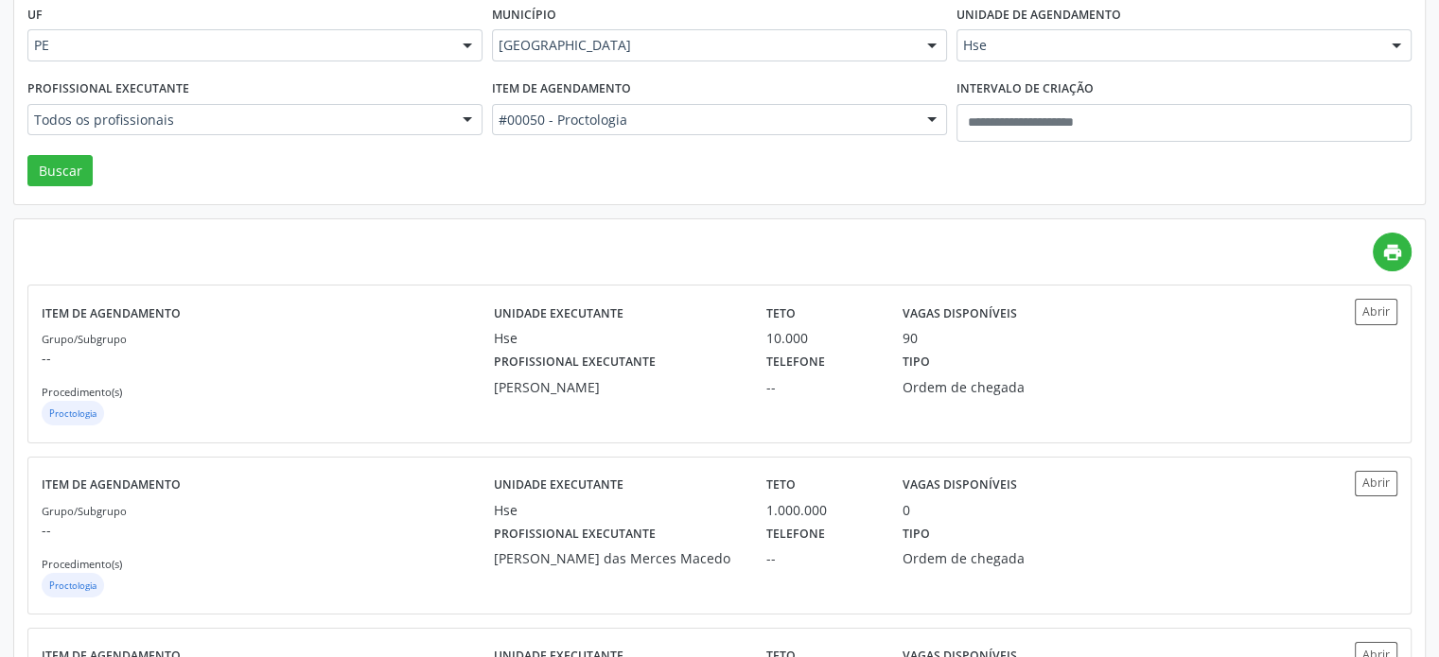
scroll to position [0, 0]
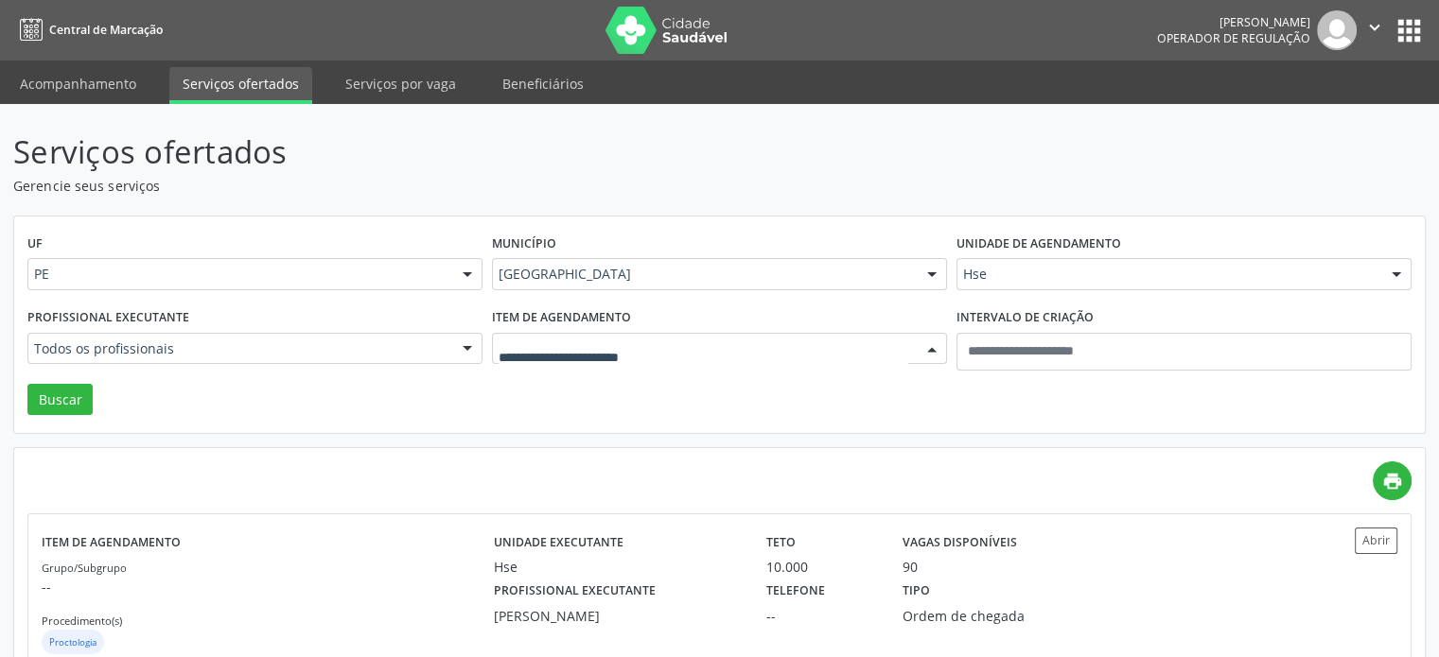
click at [741, 360] on div at bounding box center [719, 349] width 455 height 32
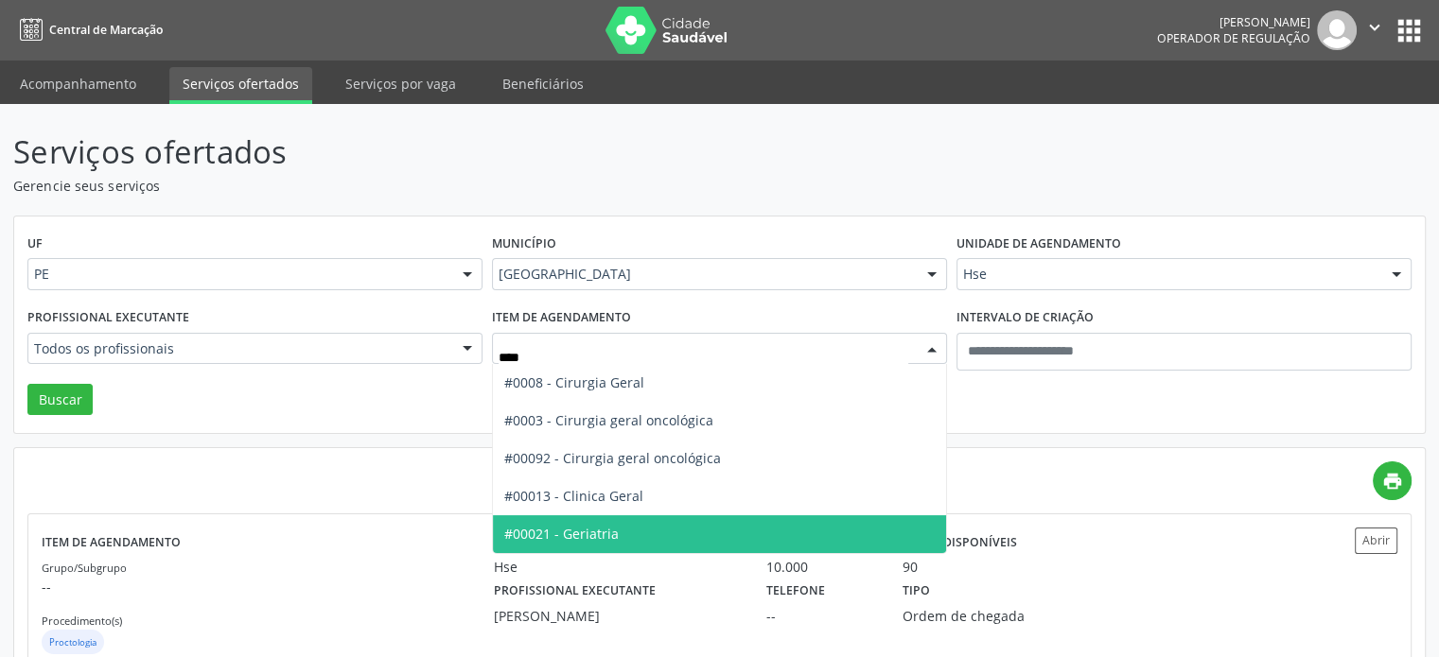
type input "*****"
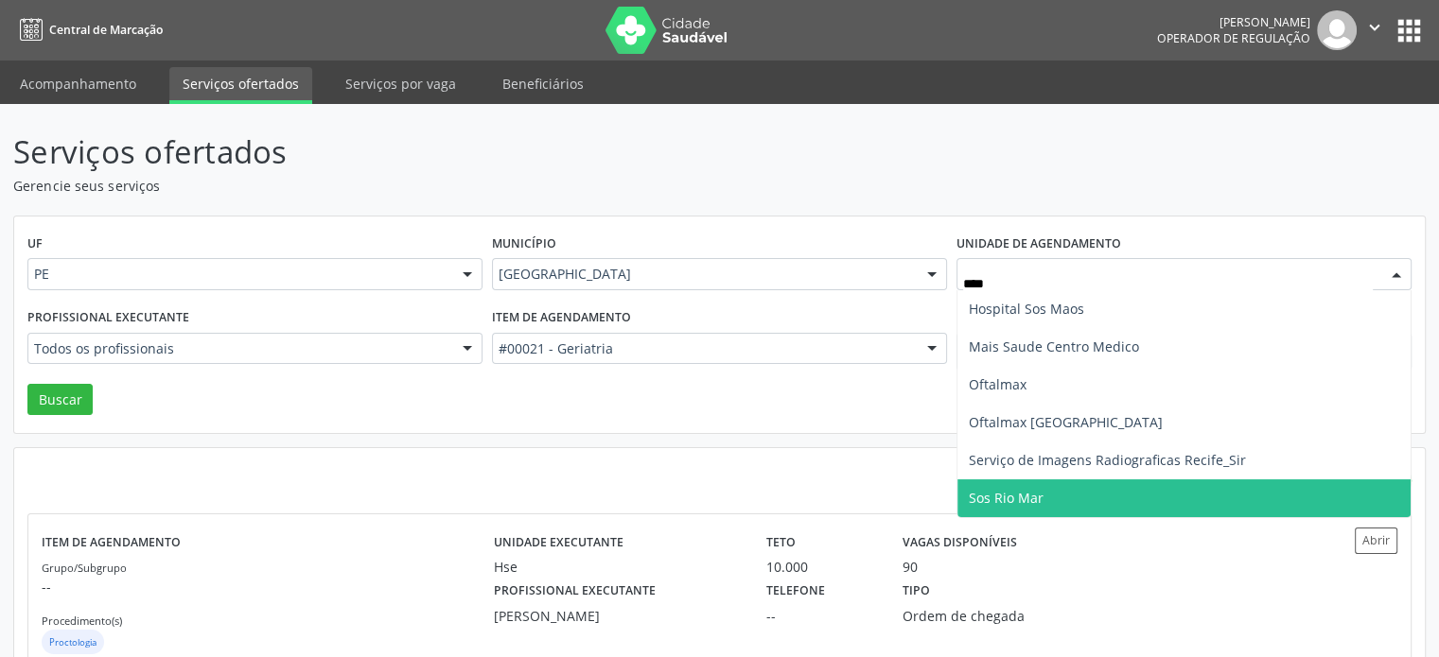
type input "****"
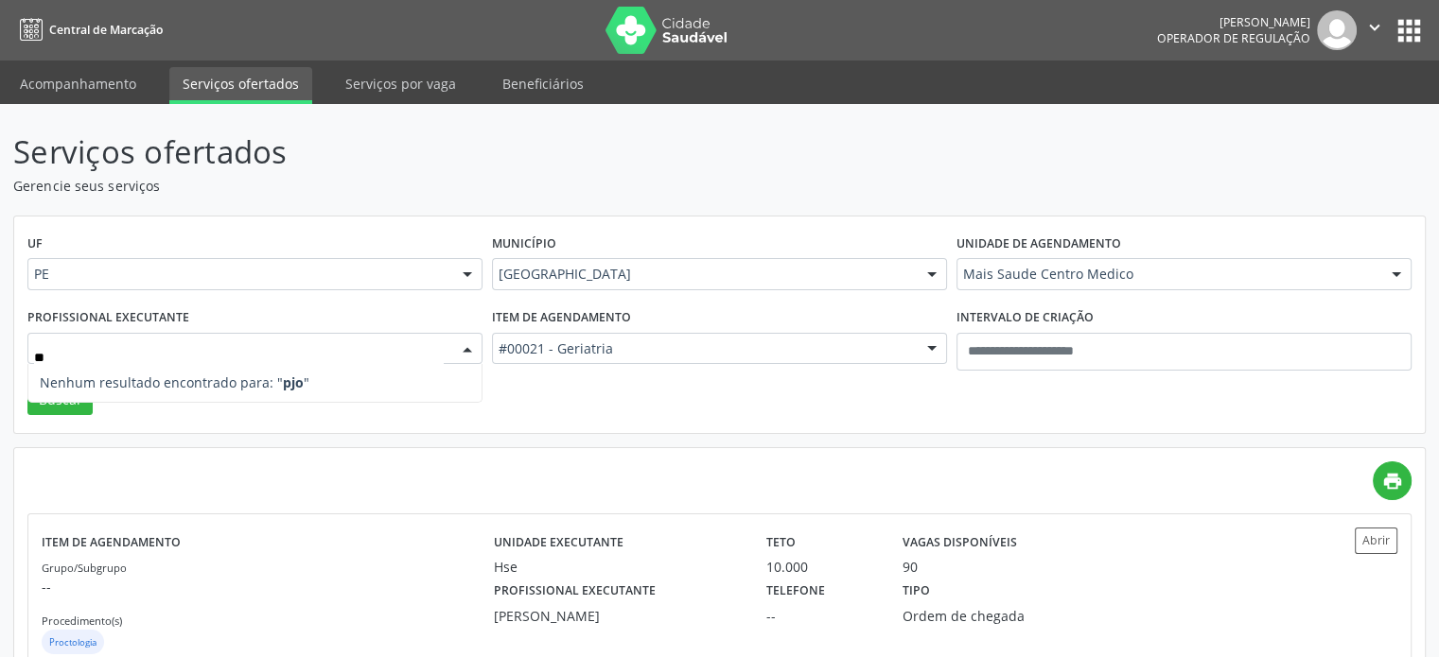
type input "*"
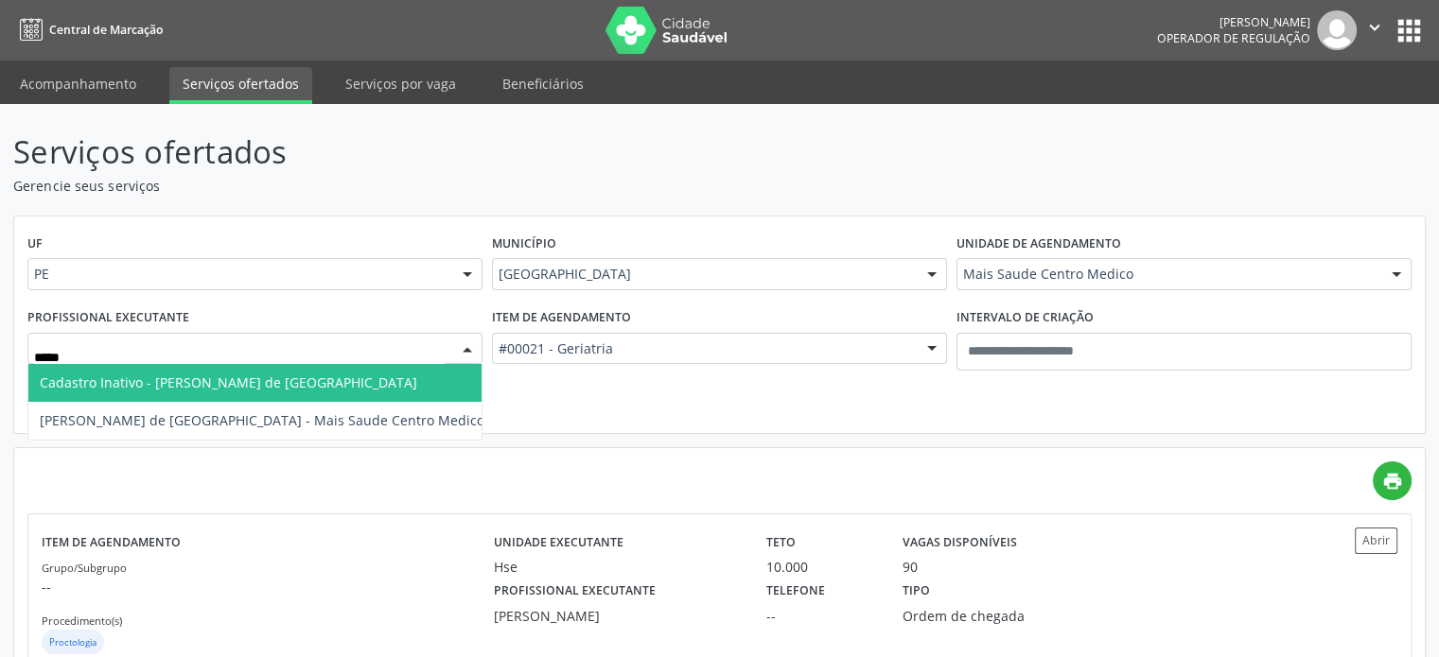
type input "******"
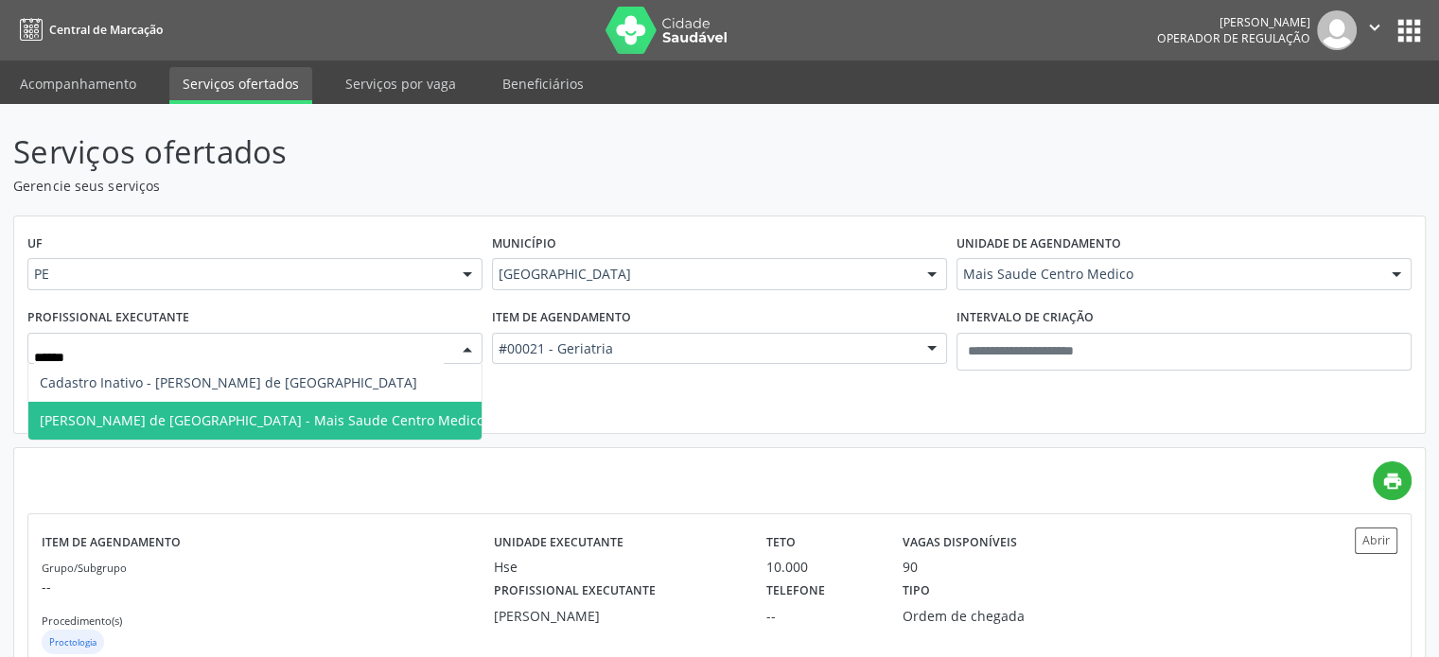
click at [195, 414] on span "Joselmo Cavalcanti de Lima - Mais Saude Centro Medico" at bounding box center [262, 420] width 445 height 18
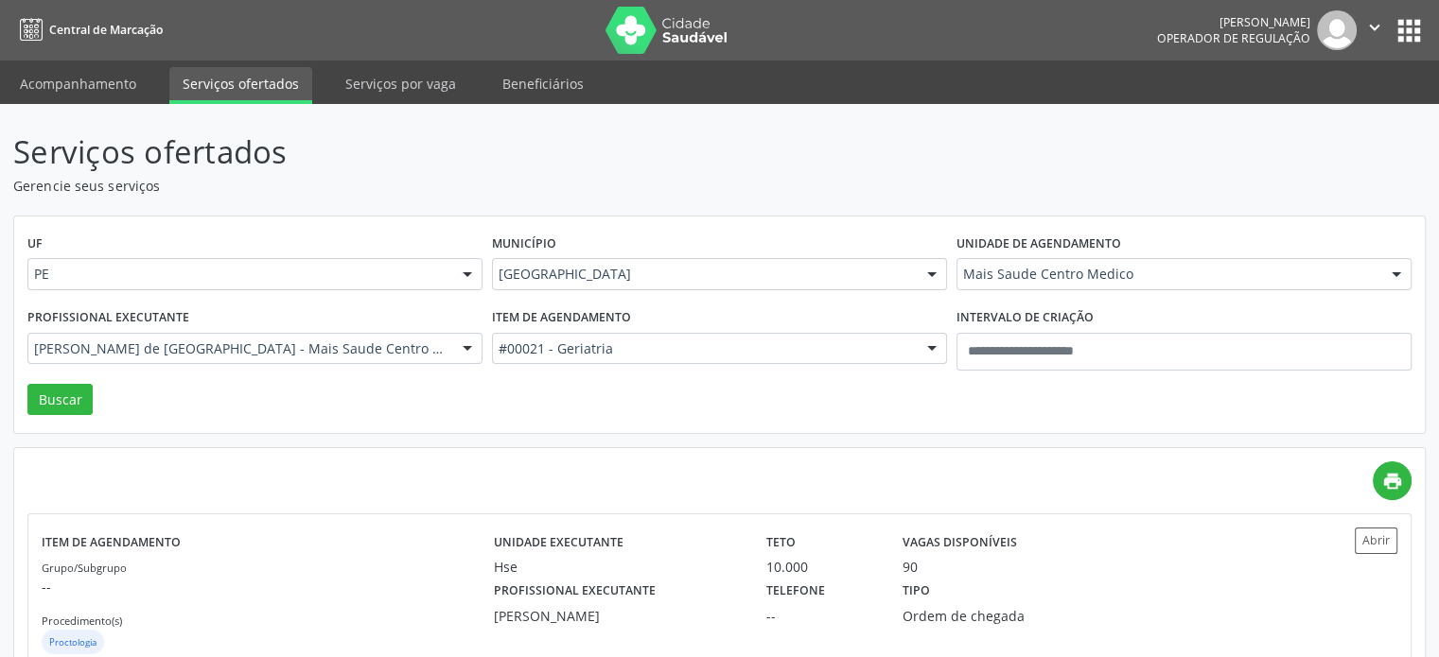
click at [26, 406] on div "UF PE PE Nenhum resultado encontrado para: " " Não há nenhuma opção para ser ex…" at bounding box center [719, 326] width 1410 height 218
click at [51, 393] on button "Buscar" at bounding box center [59, 400] width 65 height 32
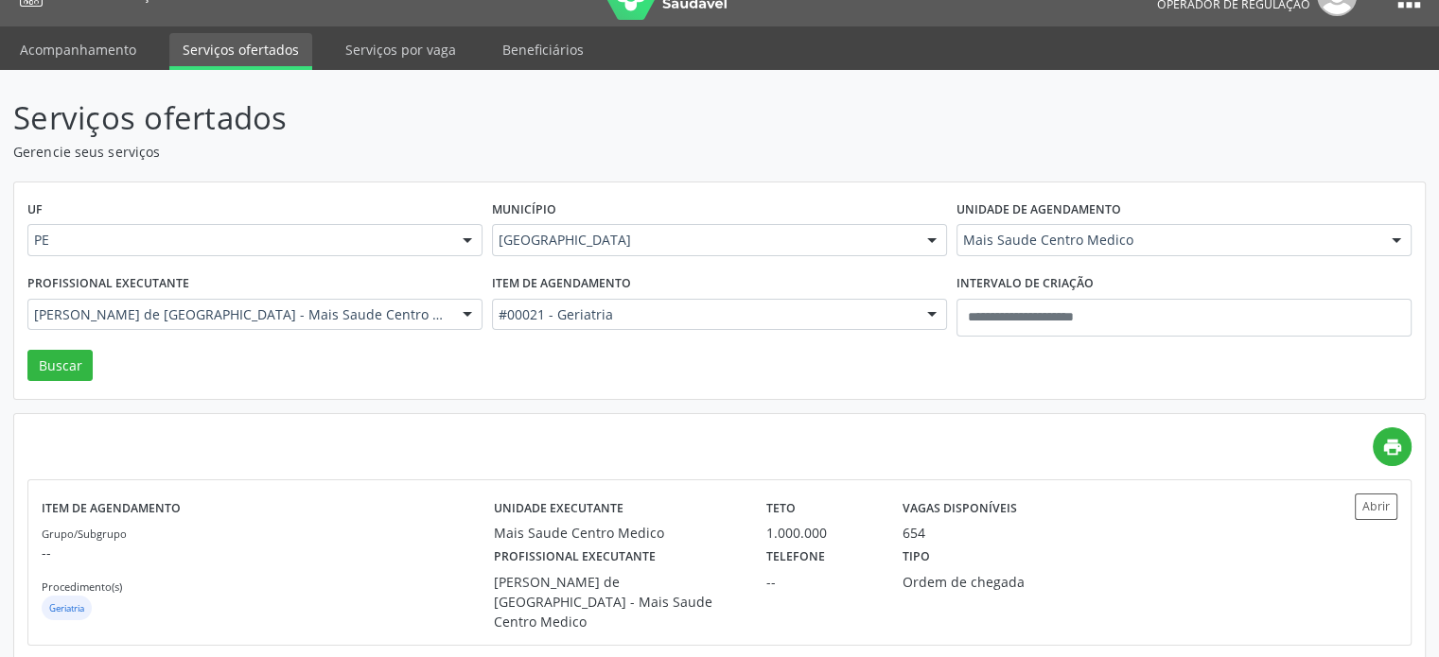
scroll to position [53, 0]
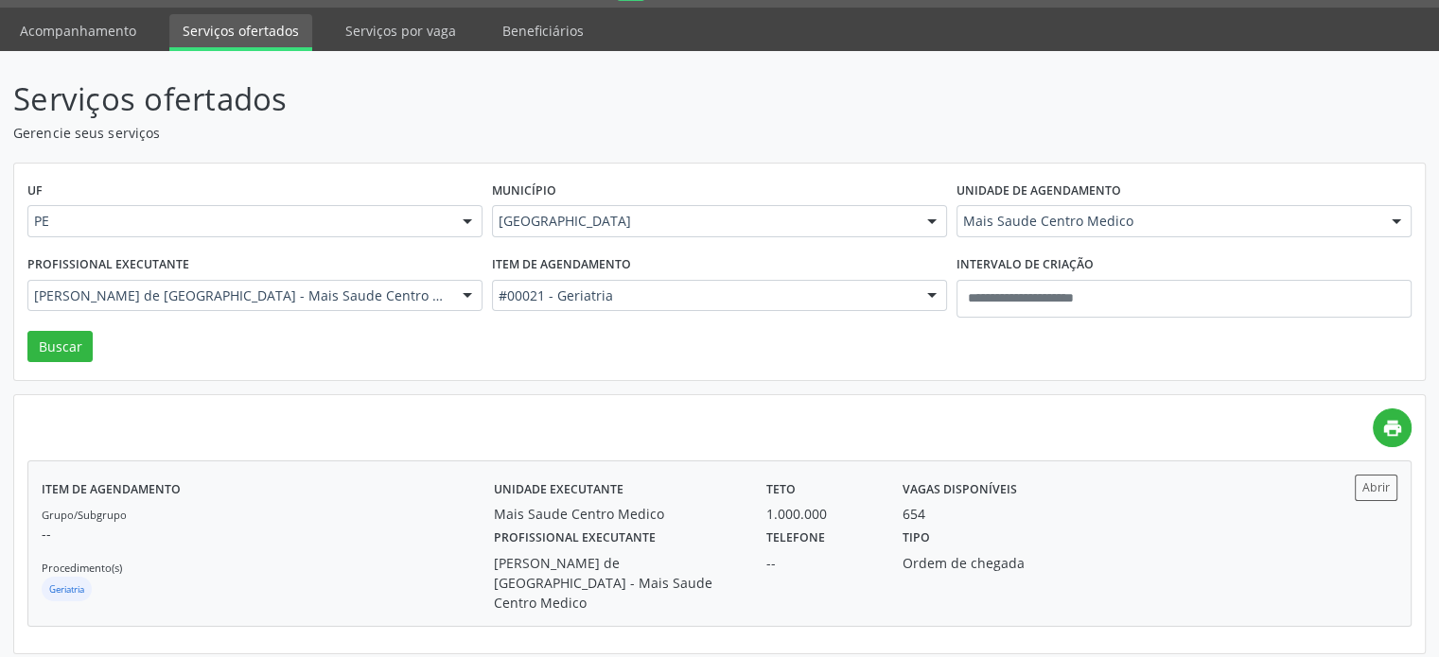
click at [729, 546] on div "Profissional executante Joselmo Cavalcanti de Lima - Mais Saude Centro Medico" at bounding box center [617, 568] width 272 height 89
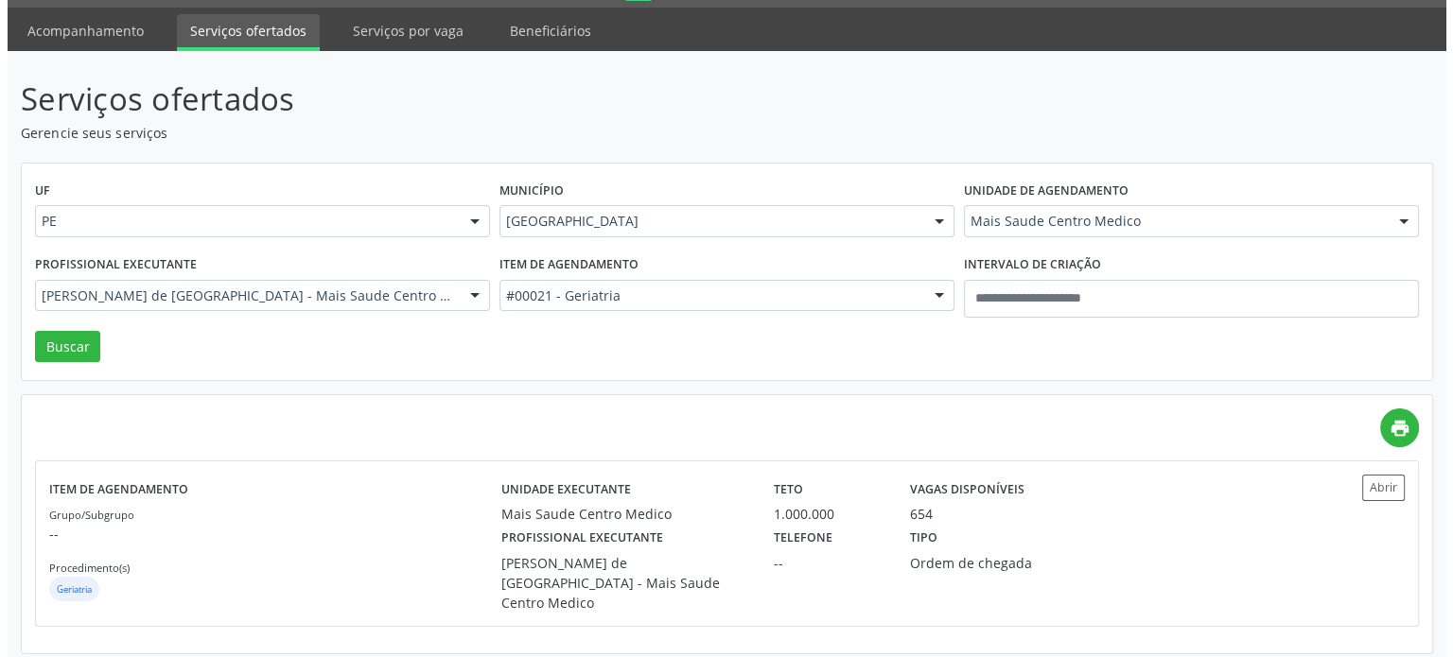
scroll to position [0, 0]
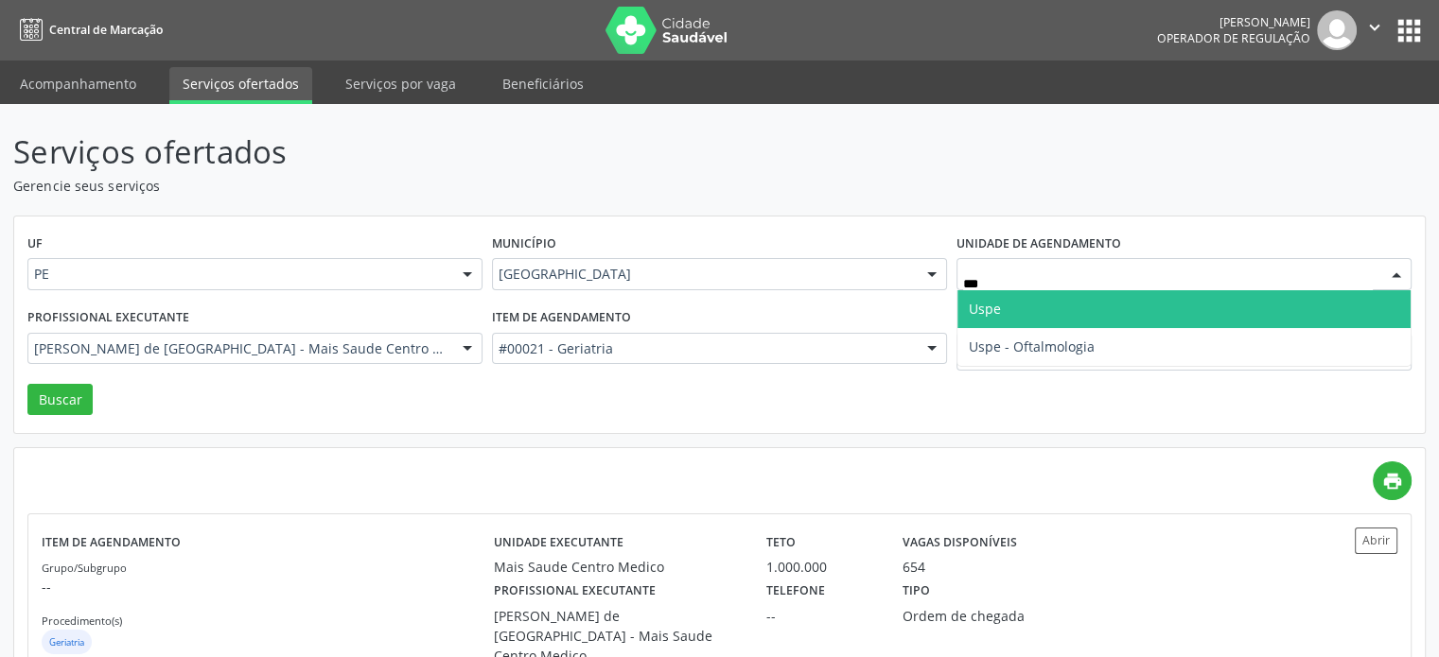
type input "****"
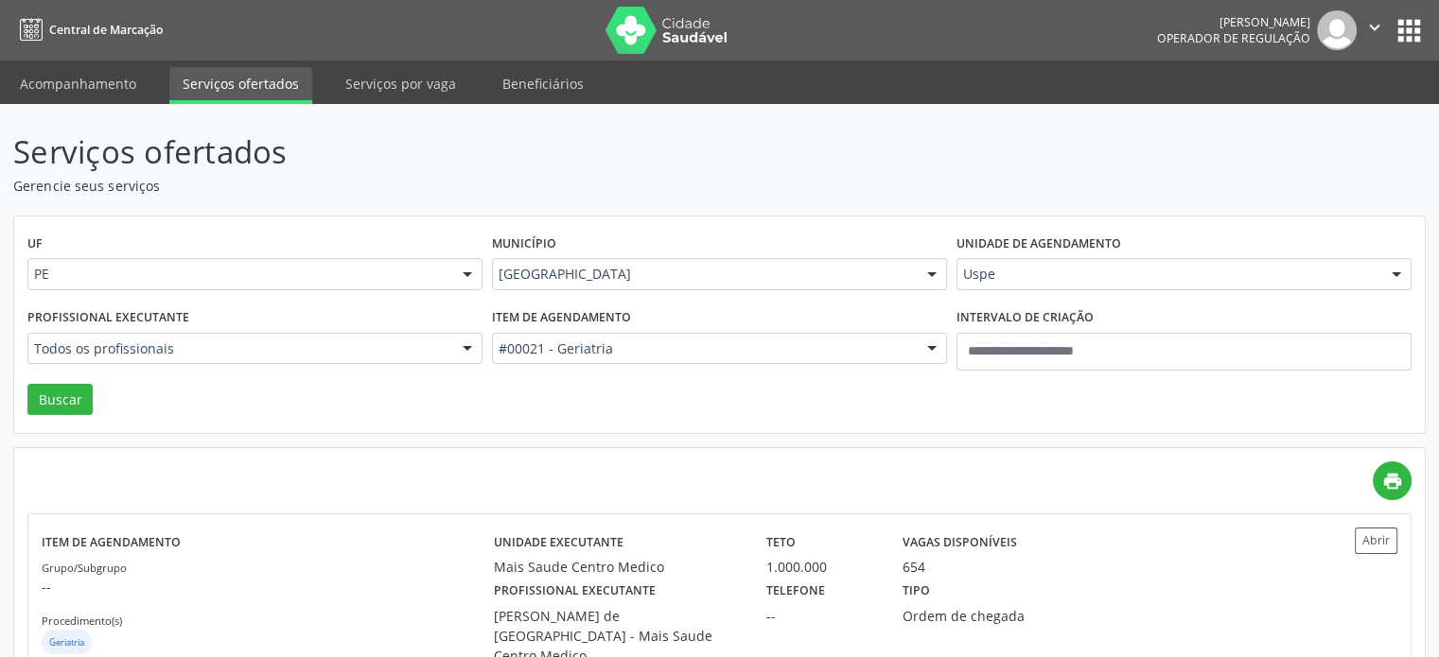
click at [0, 364] on div "Serviços ofertados Gerencie seus serviços UF PE PE Nenhum resultado encontrado …" at bounding box center [719, 412] width 1439 height 617
drag, startPoint x: 40, startPoint y: 373, endPoint x: 95, endPoint y: 410, distance: 66.1
click at [68, 394] on div "UF PE PE Nenhum resultado encontrado para: " " Não há nenhuma opção para ser ex…" at bounding box center [719, 326] width 1410 height 218
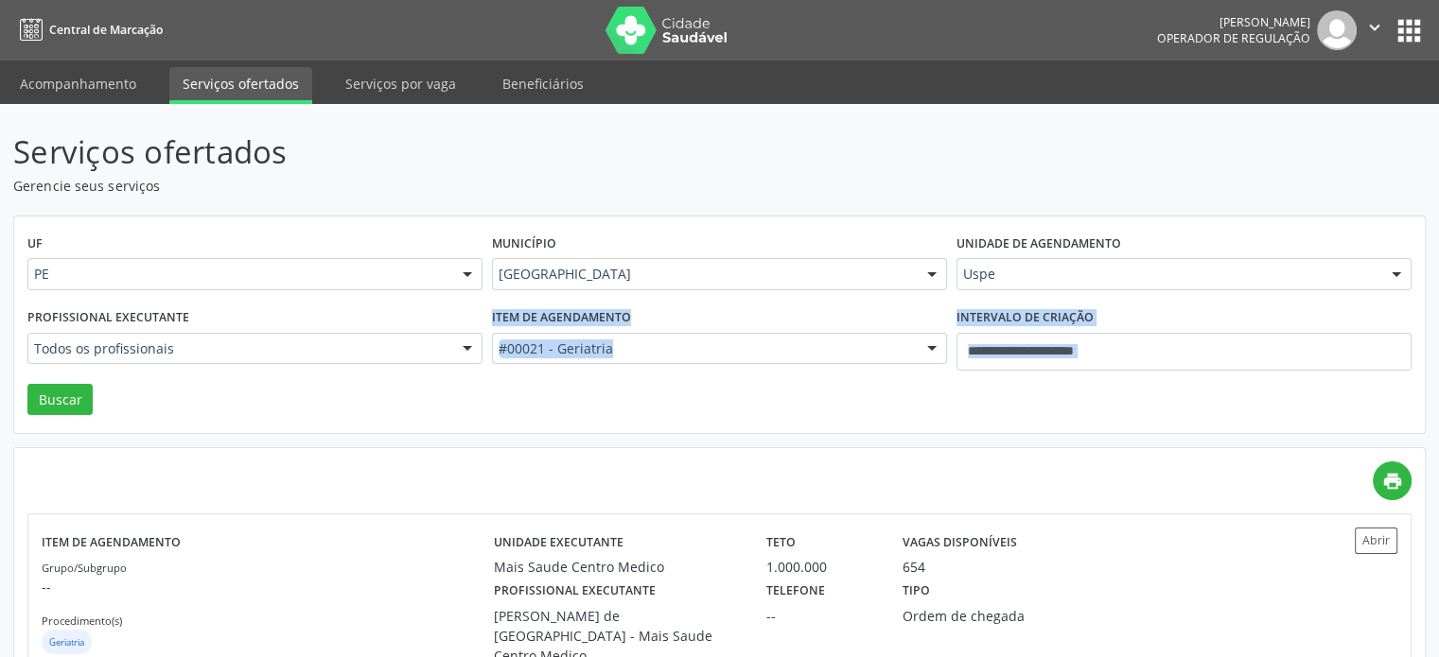
click at [95, 410] on div "UF PE PE Nenhum resultado encontrado para: " " Não há nenhuma opção para ser ex…" at bounding box center [719, 326] width 1410 height 218
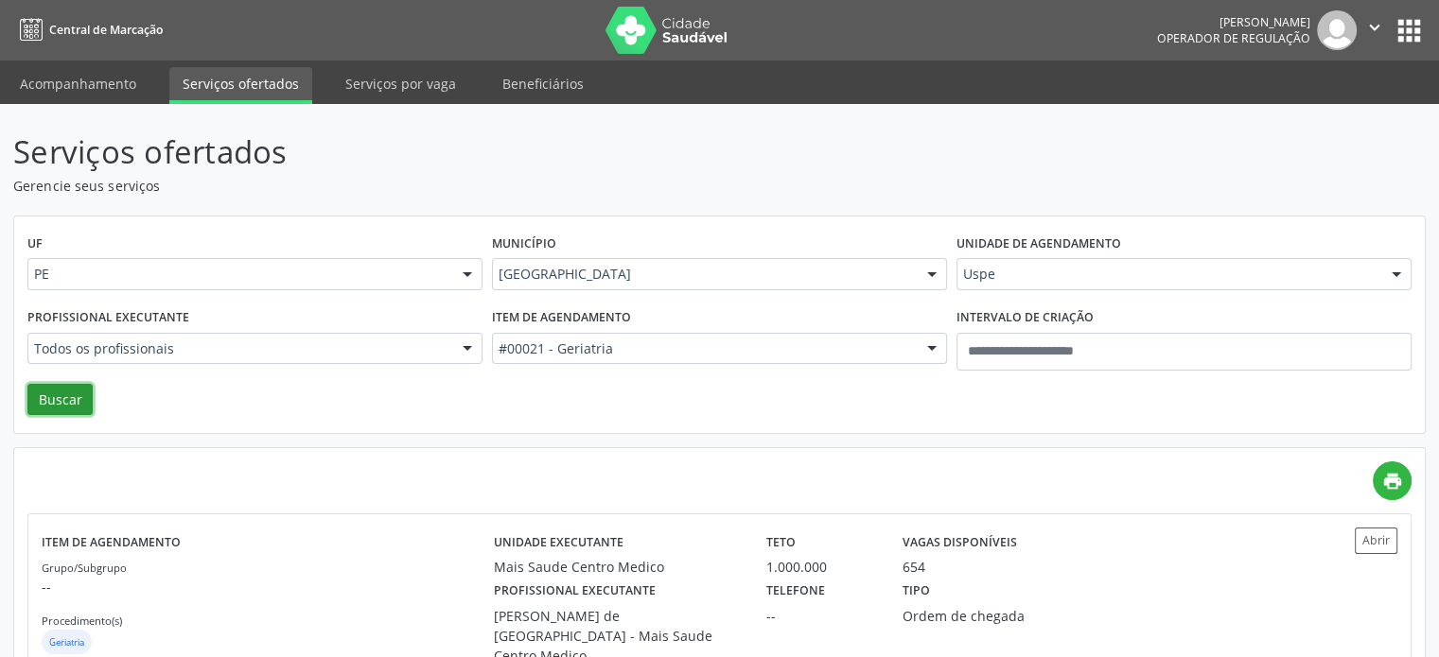
click at [67, 404] on button "Buscar" at bounding box center [59, 400] width 65 height 32
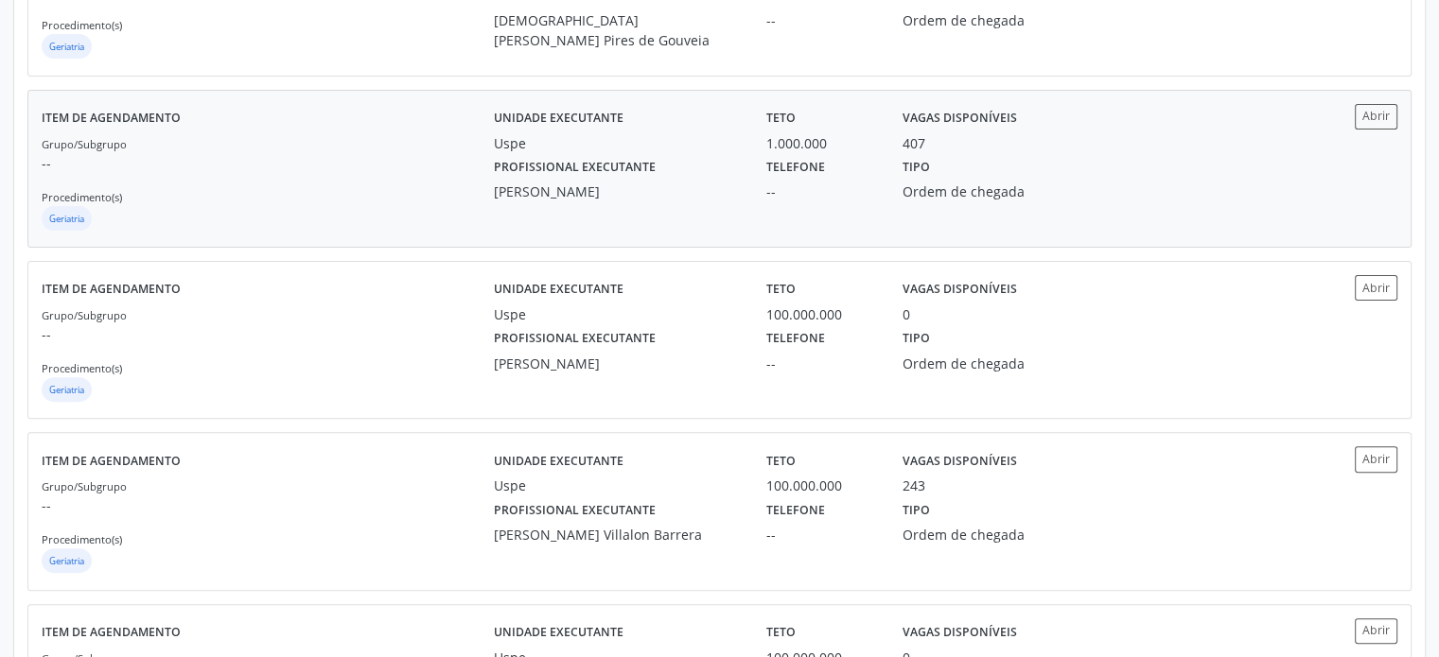
scroll to position [378, 0]
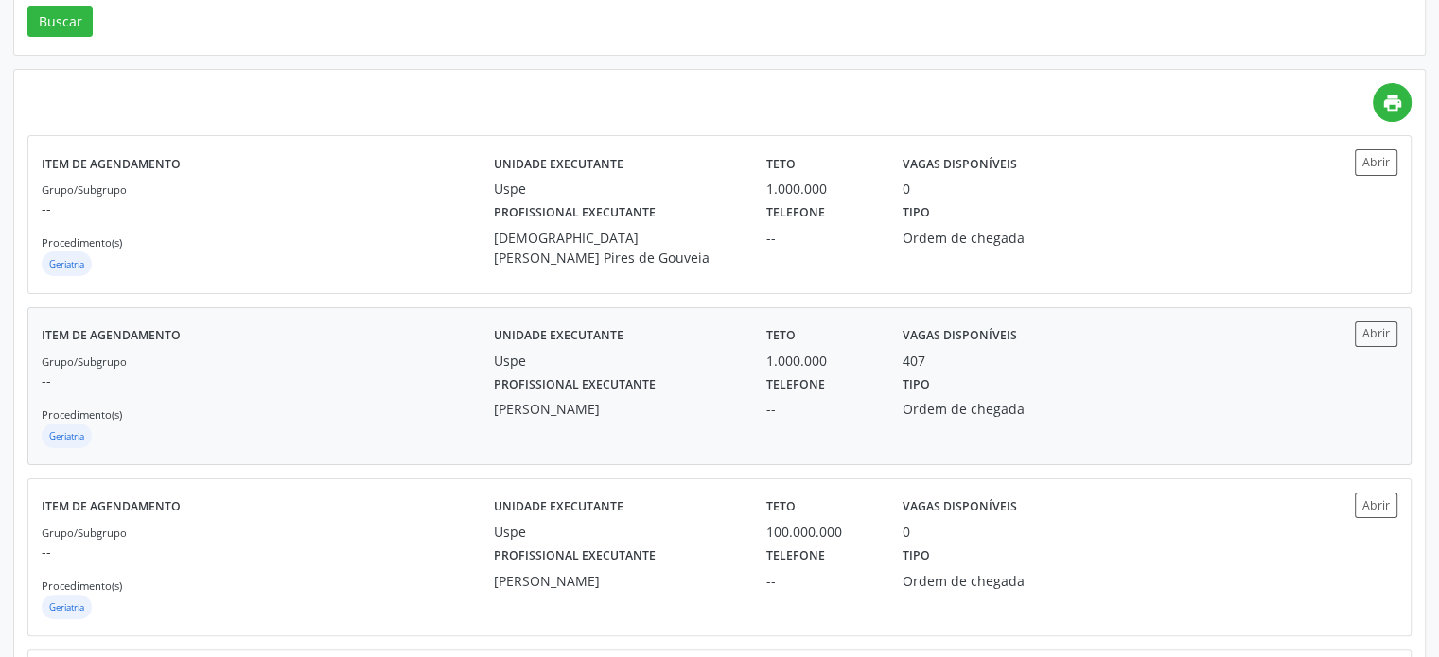
click at [754, 347] on div "Teto 1.000.000" at bounding box center [821, 346] width 136 height 49
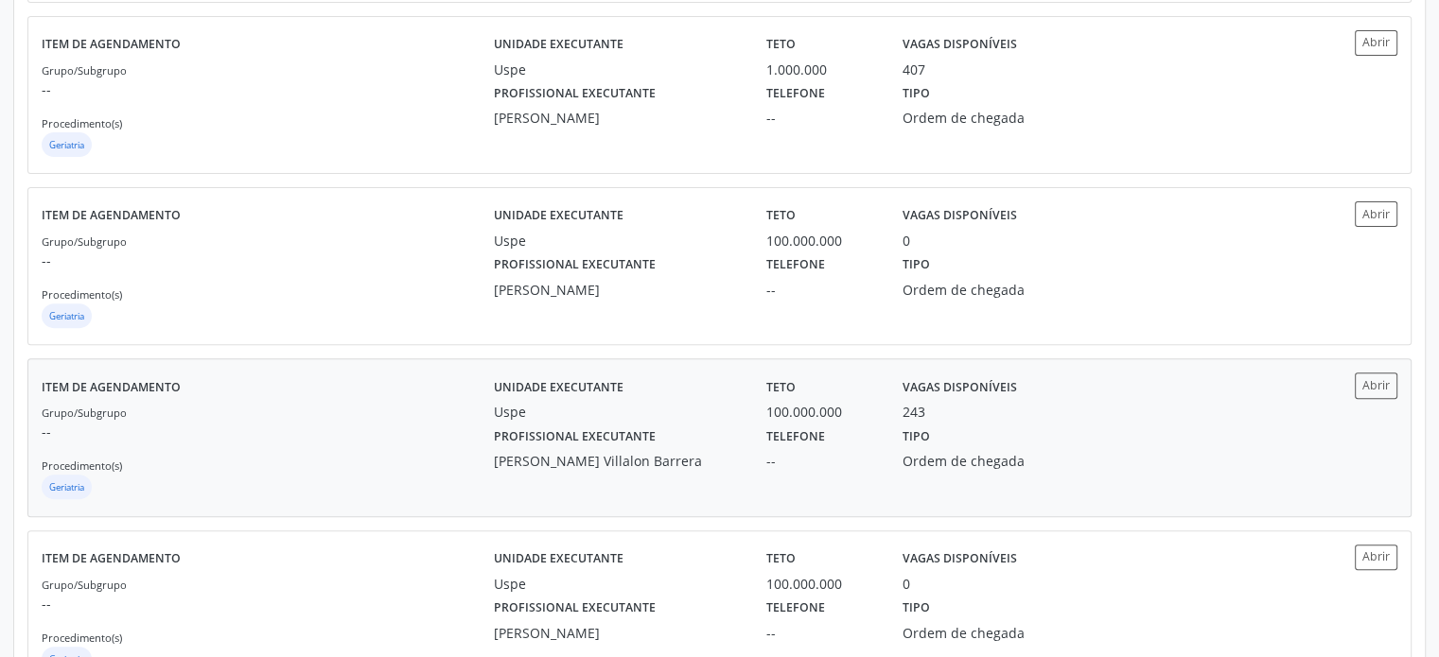
scroll to position [666, 0]
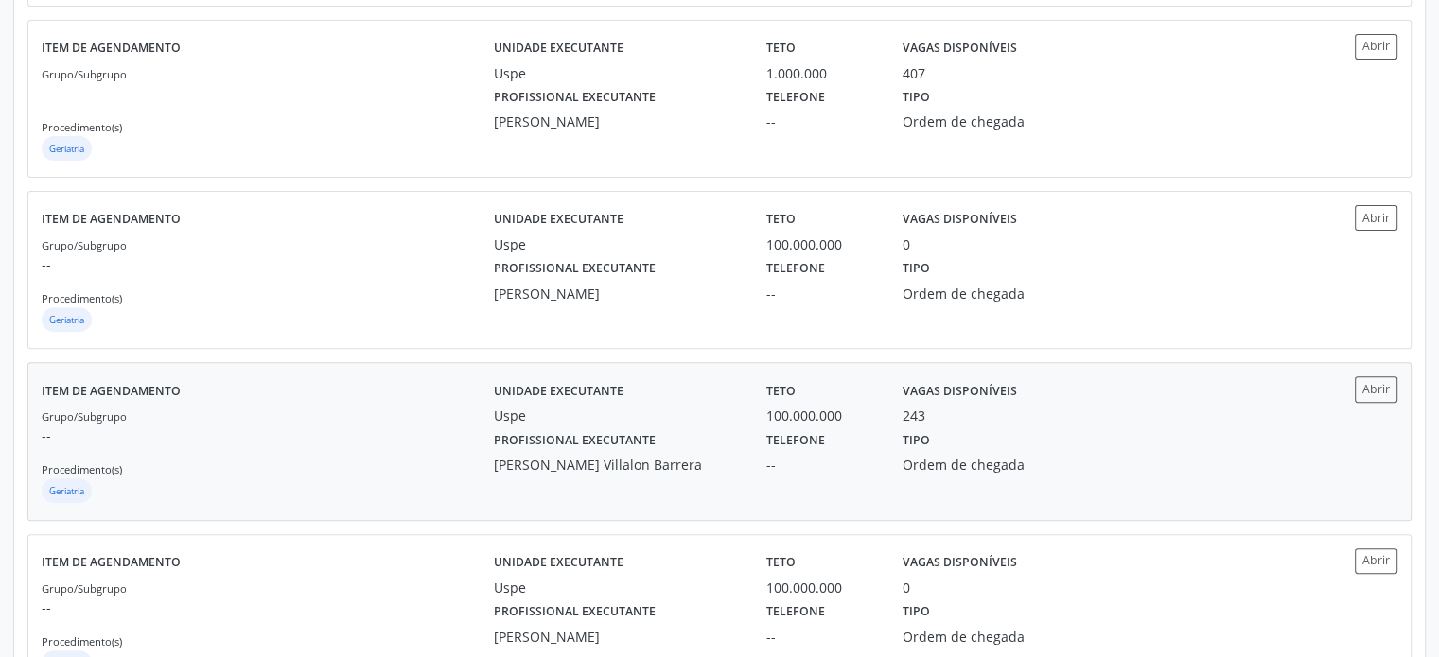
click at [709, 427] on div "Profissional executante Odis Nelson Villalon Barrera" at bounding box center [617, 450] width 272 height 49
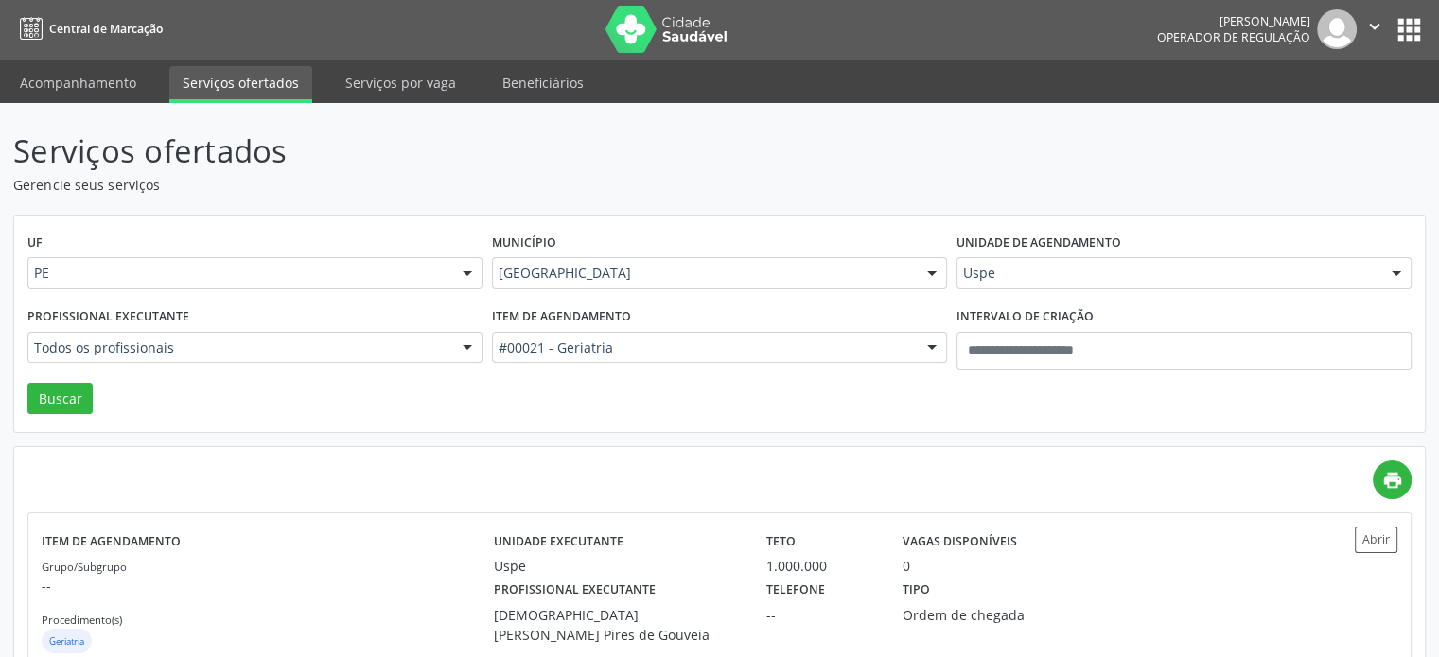
scroll to position [0, 0]
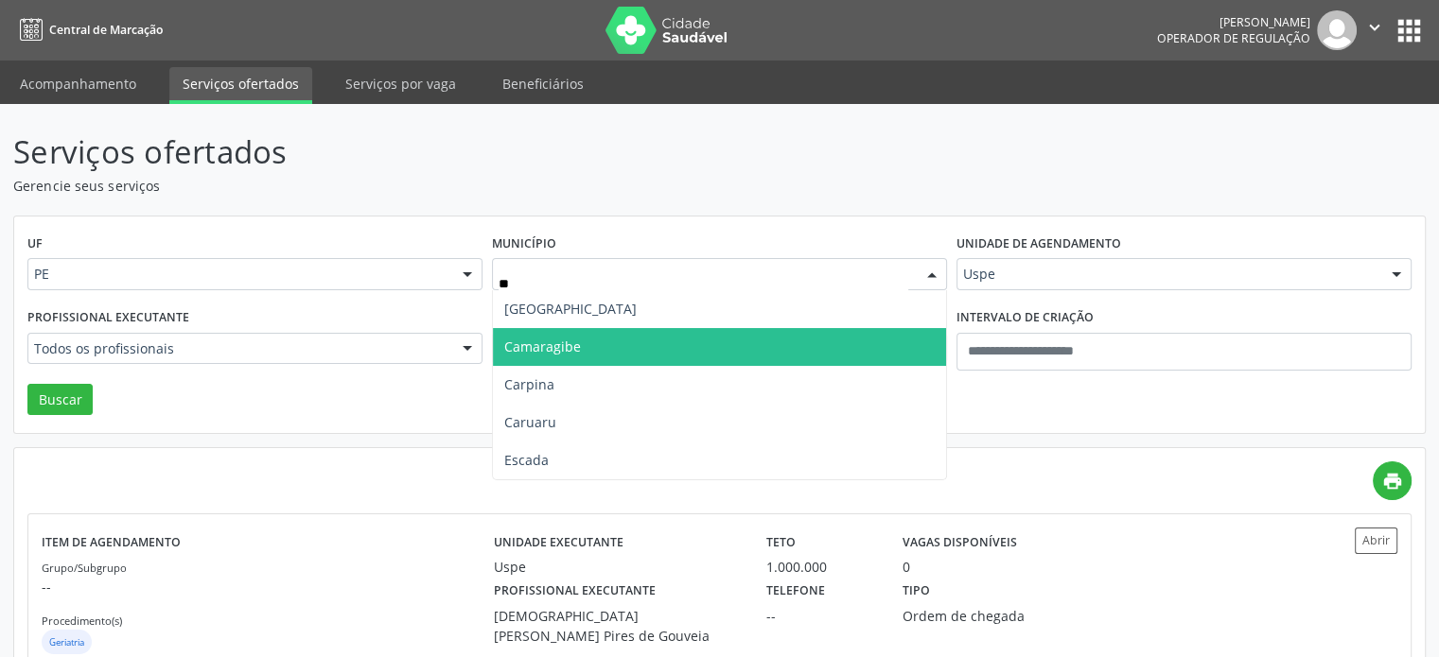
type input "***"
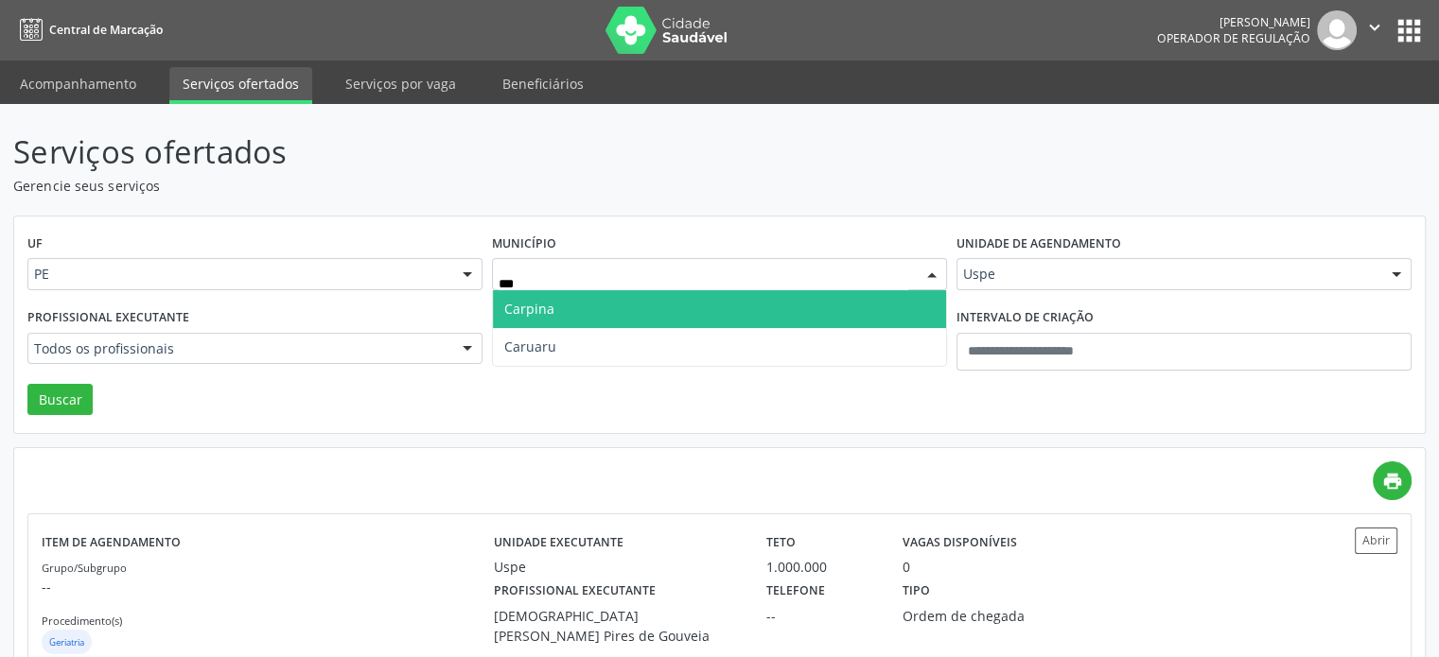
click at [700, 310] on span "Carpina" at bounding box center [719, 309] width 453 height 38
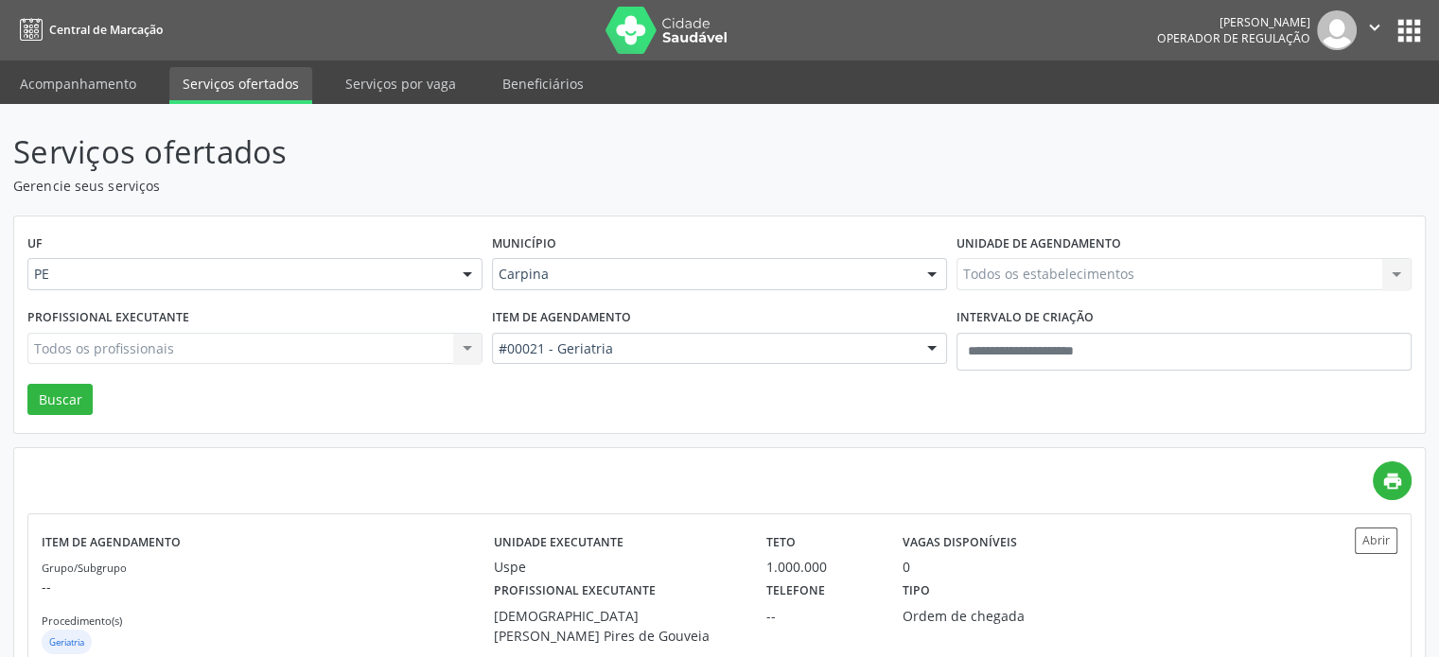
click at [1142, 278] on div "Todos os estabelecimentos Todos os estabelecimentos Alergoimuno W Antunes Ltda …" at bounding box center [1183, 274] width 455 height 32
click at [1142, 278] on input "****" at bounding box center [1168, 284] width 410 height 38
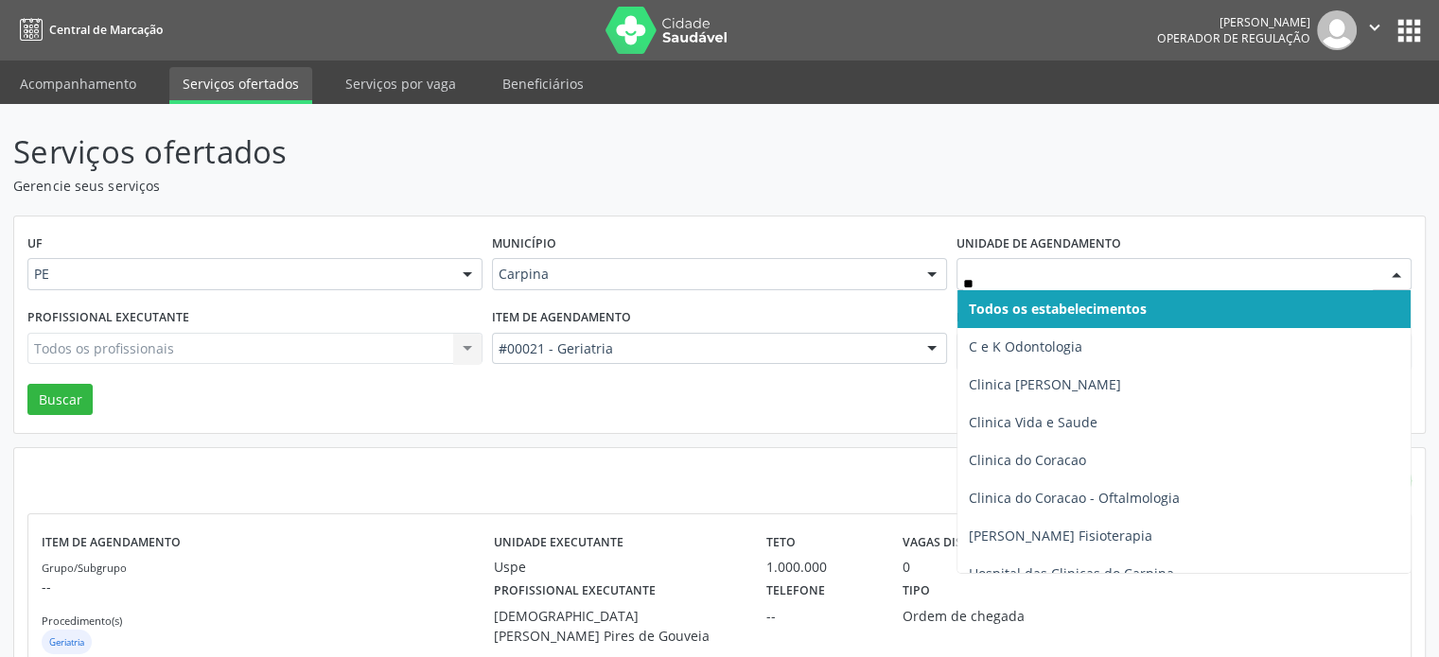
type input "***"
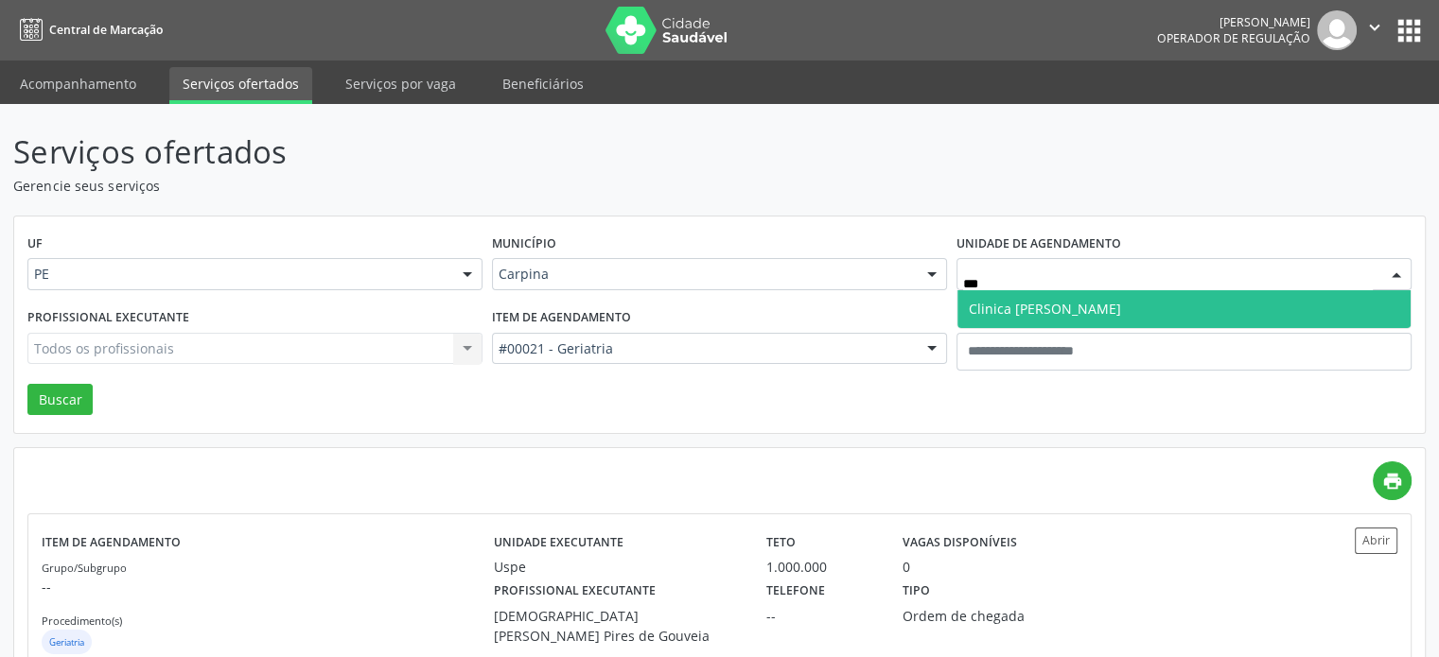
click at [1121, 300] on span "Clinica [PERSON_NAME]" at bounding box center [1045, 309] width 152 height 18
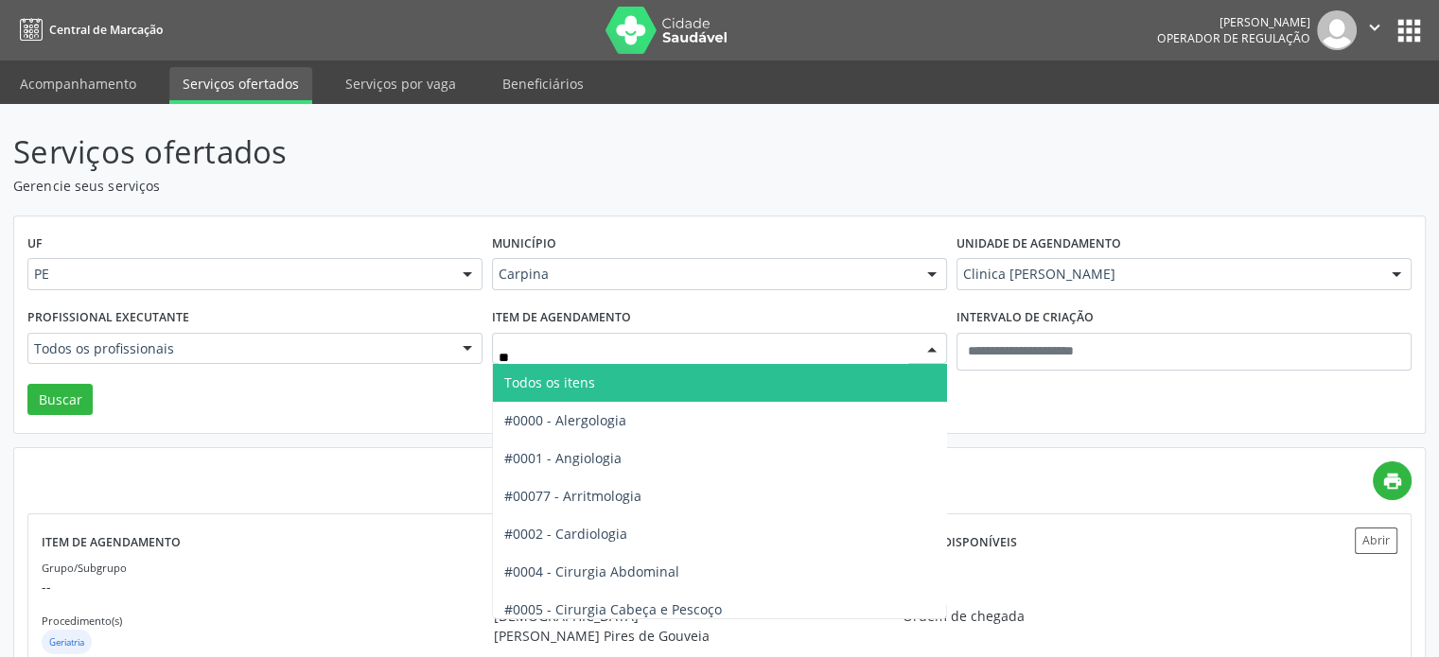
type input "***"
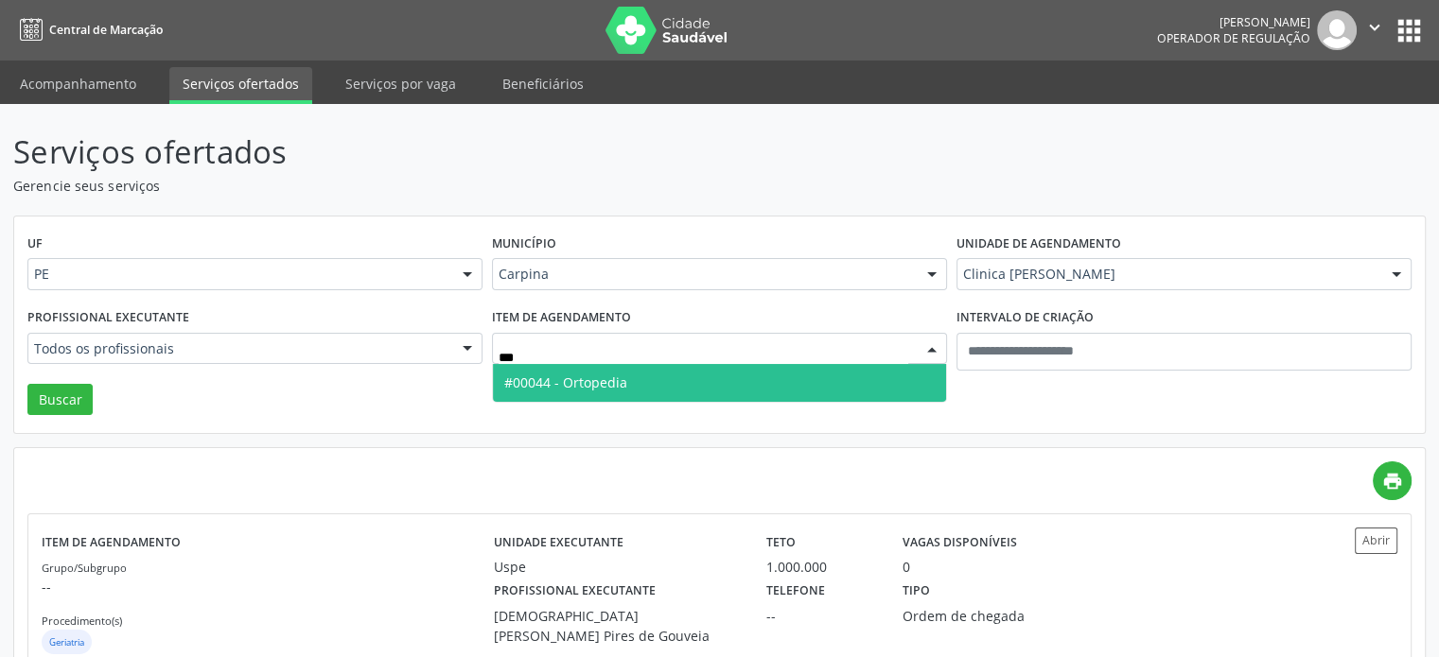
click at [730, 388] on span "#00044 - Ortopedia" at bounding box center [719, 383] width 453 height 38
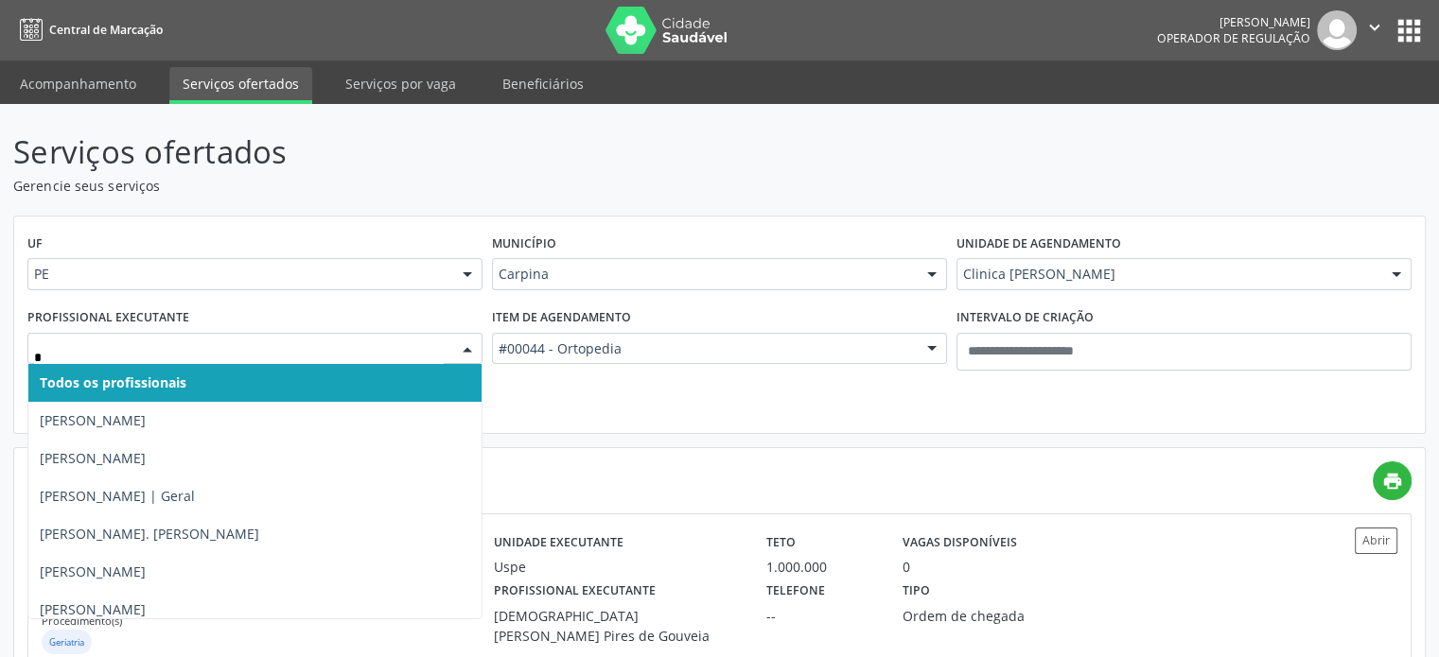
type input "**"
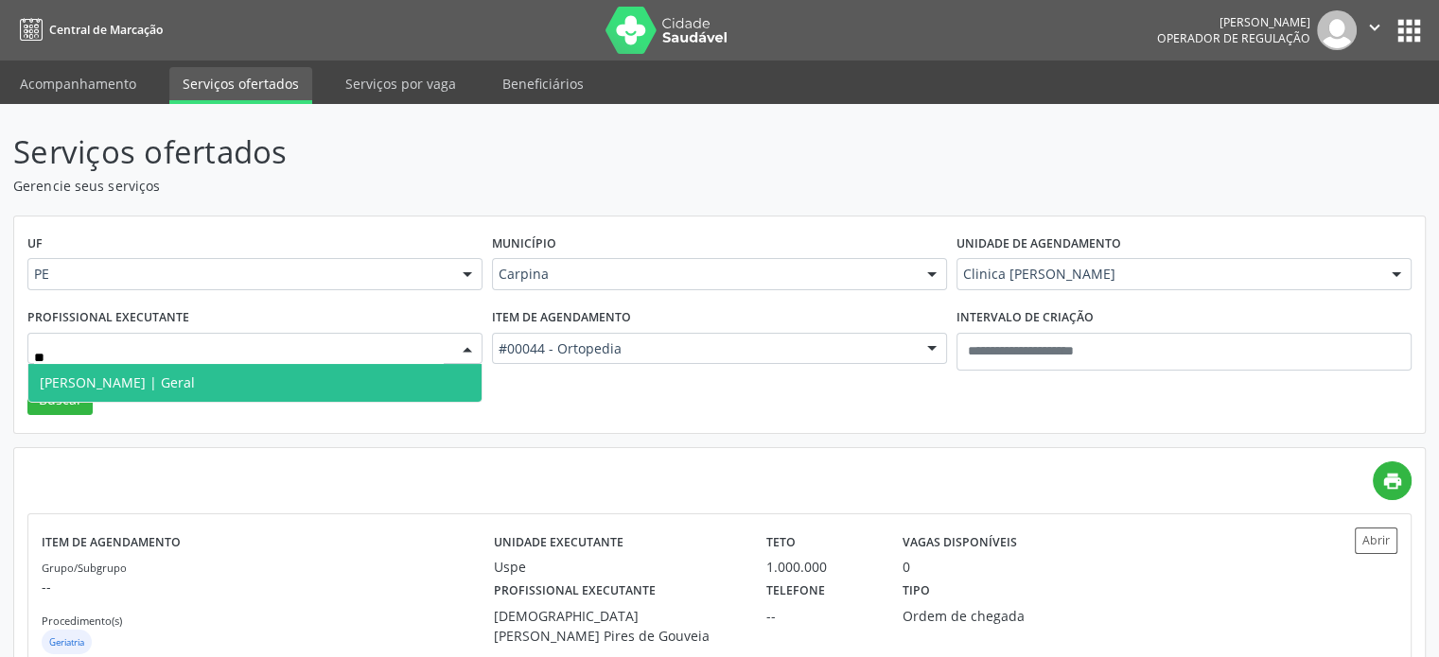
click at [127, 381] on span "Jacques Paiva Cavalcanti | Geral" at bounding box center [117, 383] width 155 height 18
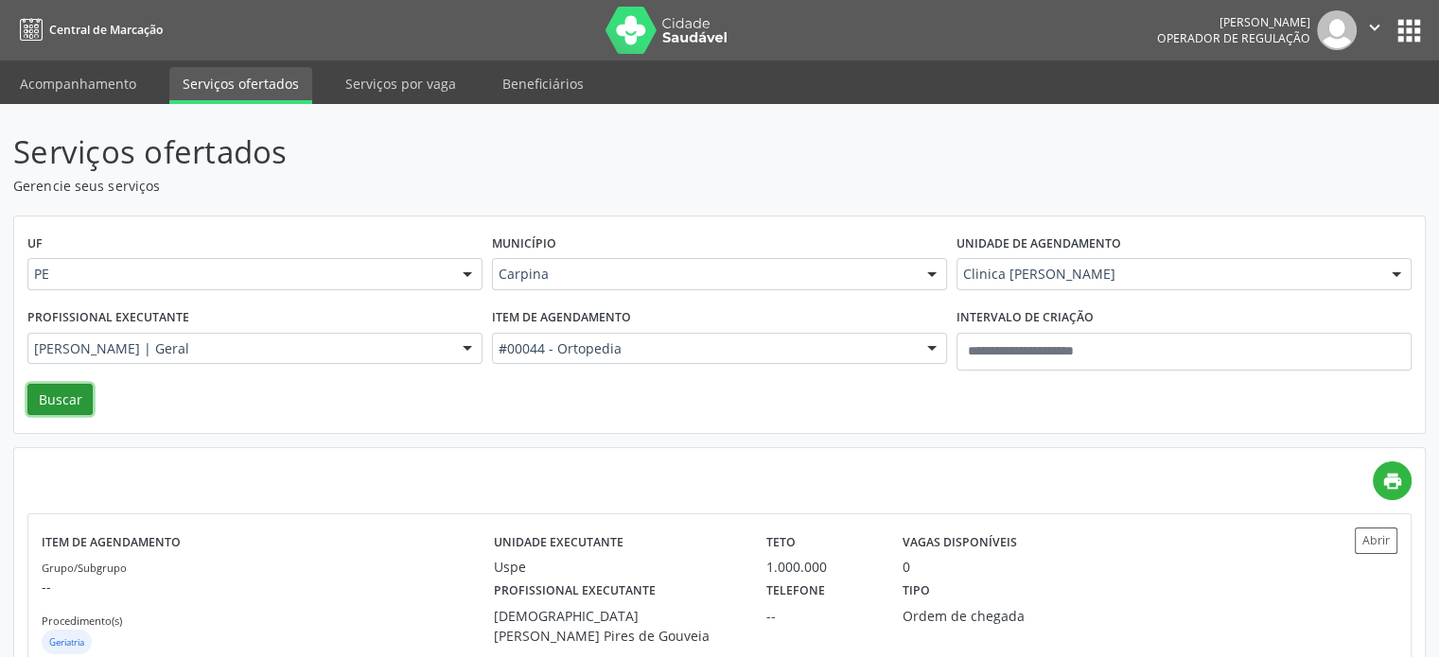
click at [83, 389] on button "Buscar" at bounding box center [59, 400] width 65 height 32
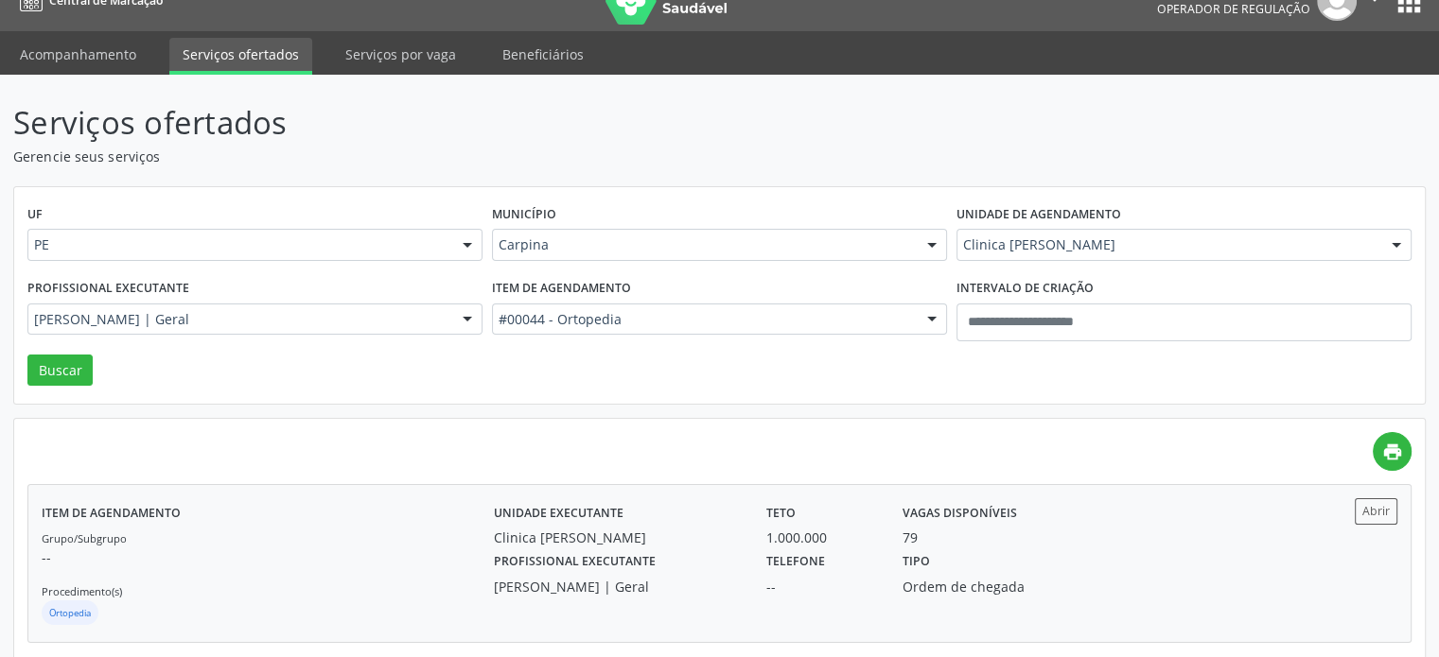
scroll to position [53, 0]
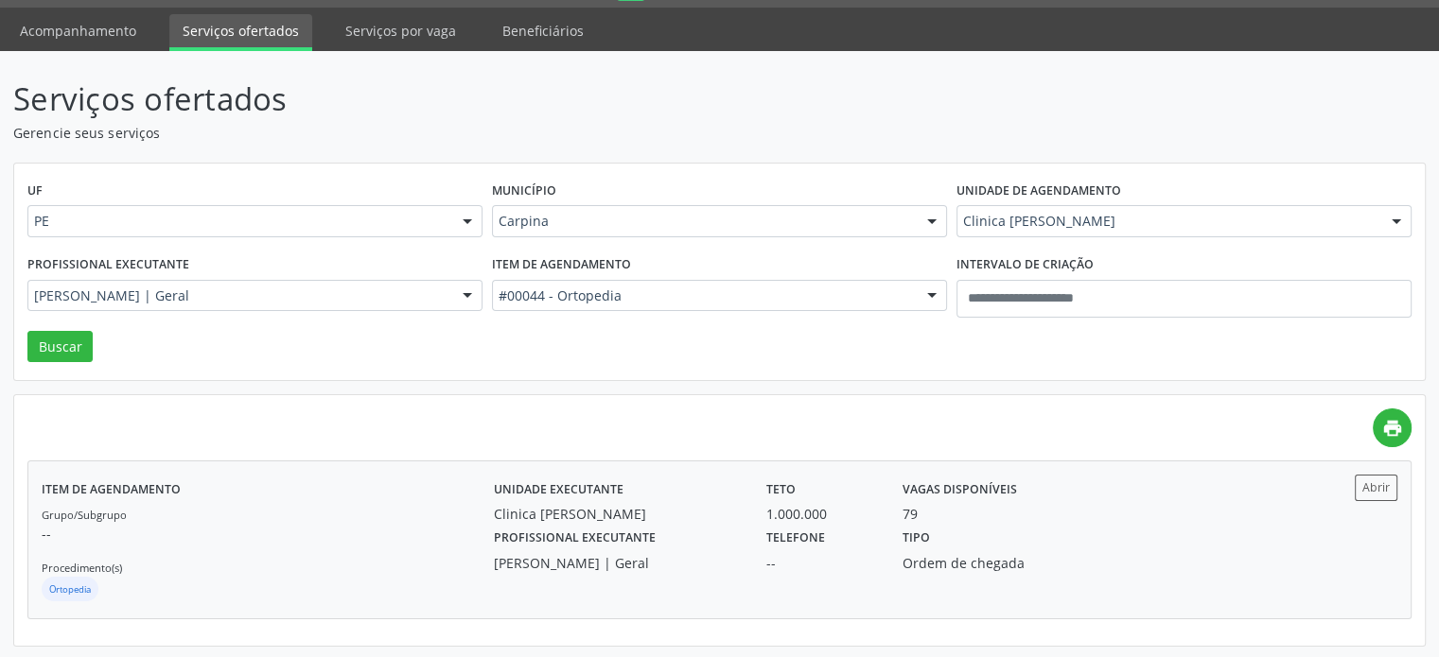
click at [729, 520] on div "Clinica [PERSON_NAME]" at bounding box center [617, 514] width 246 height 20
click at [1126, 244] on span "Nenhum resultado encontrado para: " hse "" at bounding box center [1183, 256] width 453 height 38
type input "***"
click at [686, 230] on div "Carpina" at bounding box center [719, 221] width 455 height 32
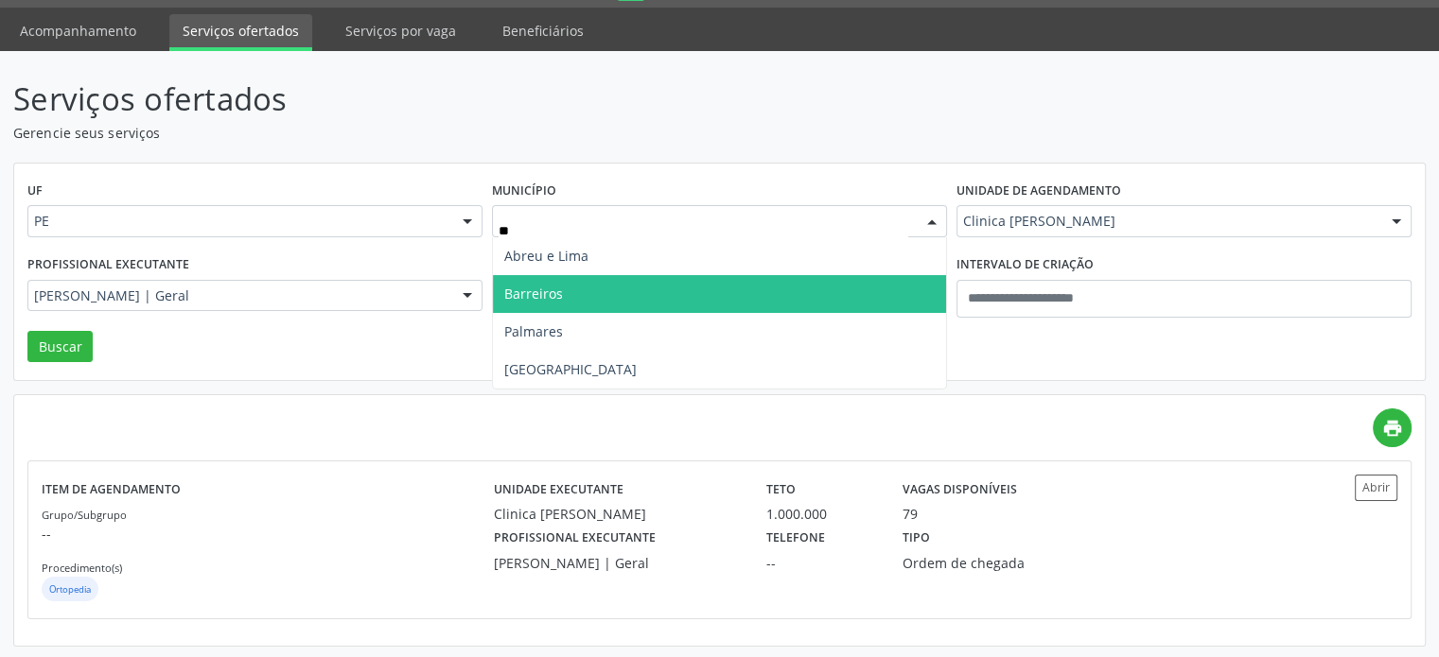
type input "***"
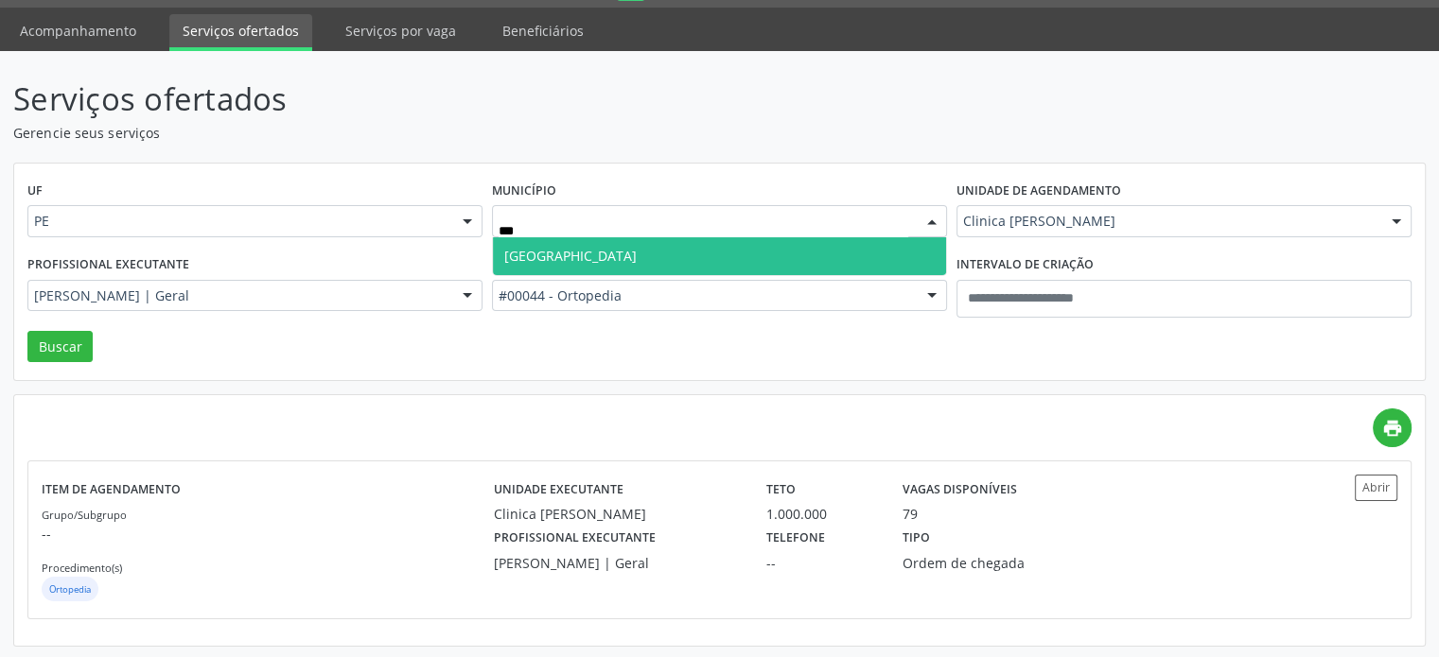
click at [667, 255] on span "Recife" at bounding box center [719, 256] width 453 height 38
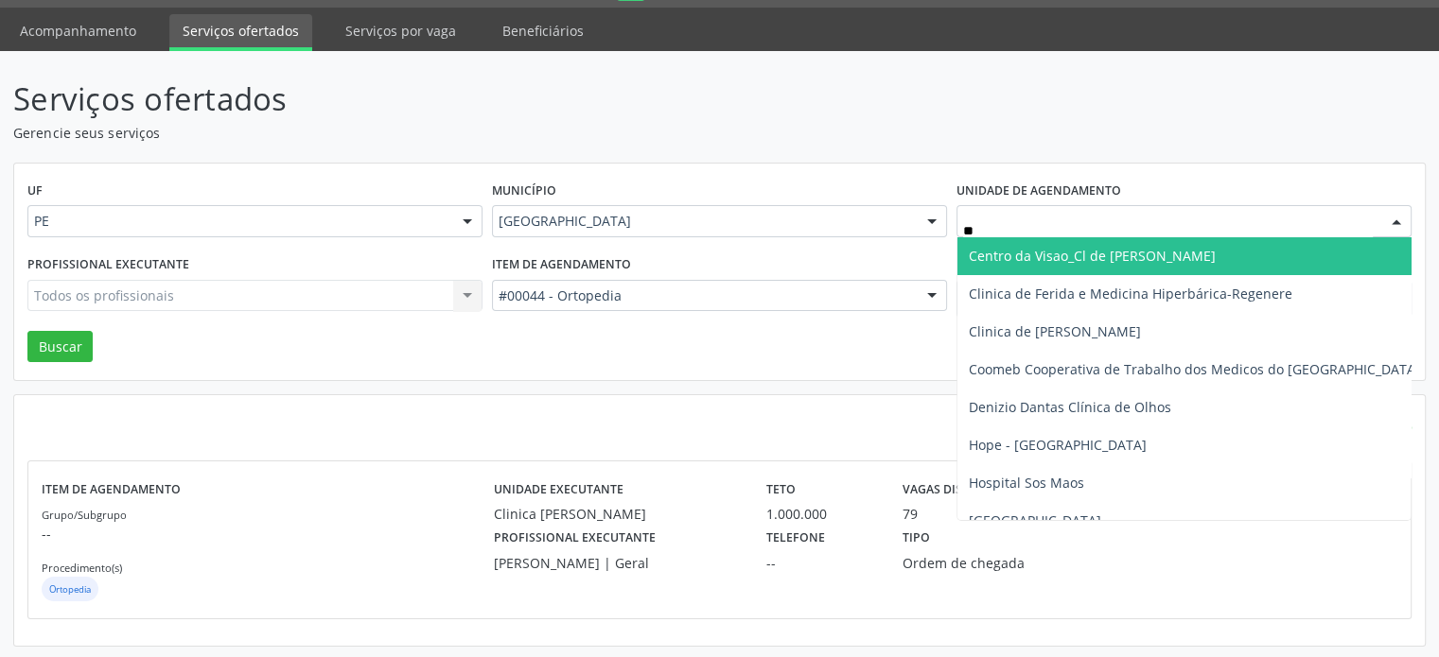
type input "***"
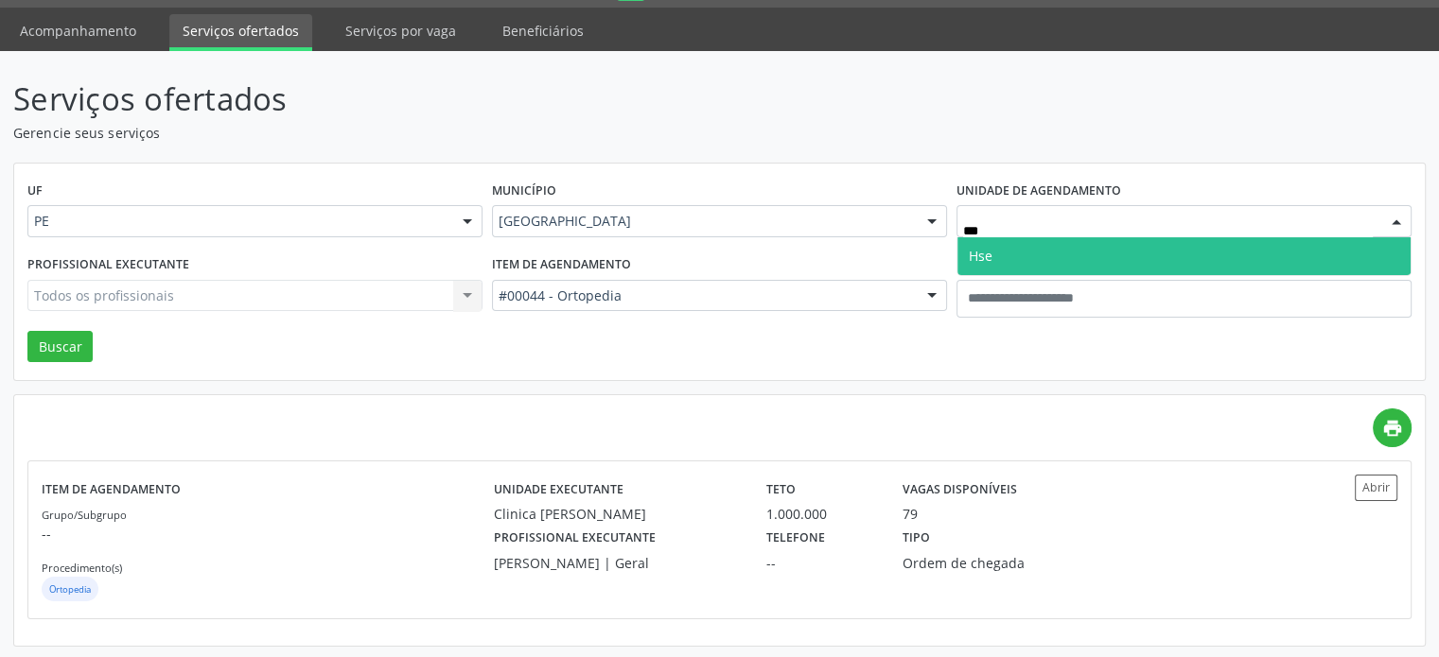
click at [1151, 255] on span "Hse" at bounding box center [1183, 256] width 453 height 38
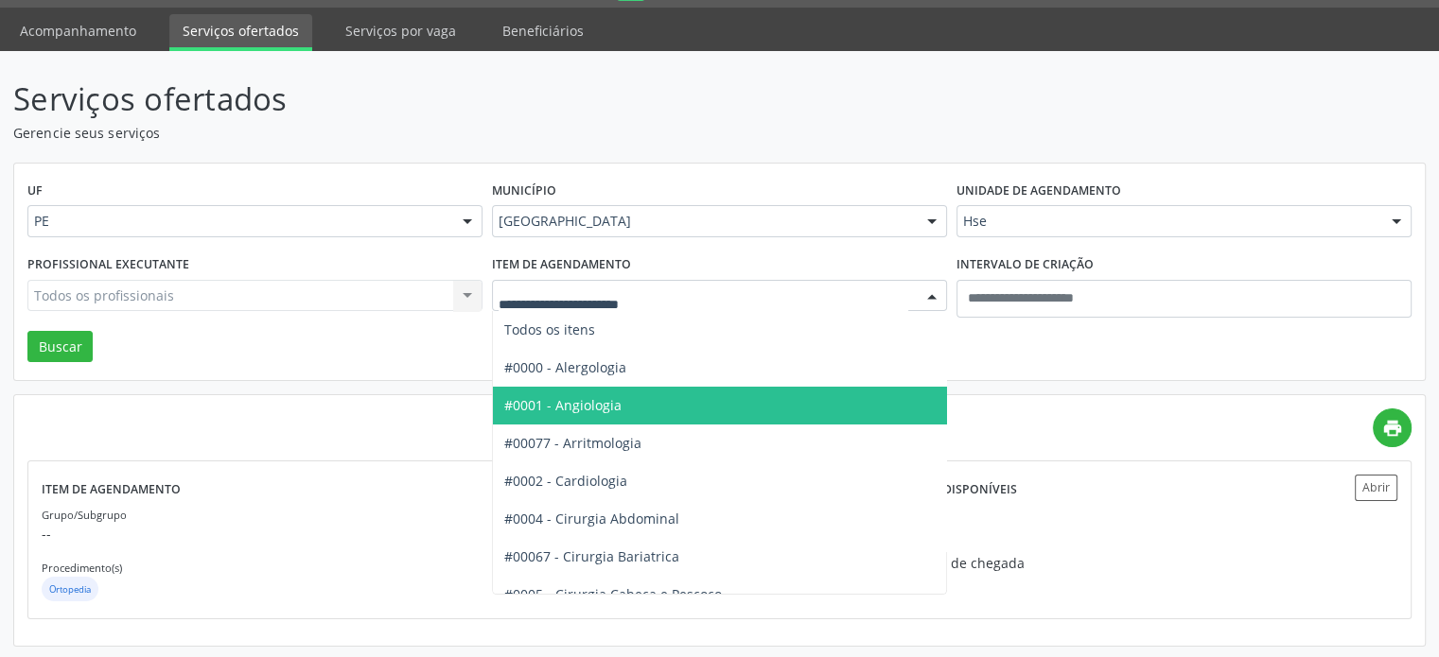
click at [652, 306] on div at bounding box center [719, 296] width 455 height 32
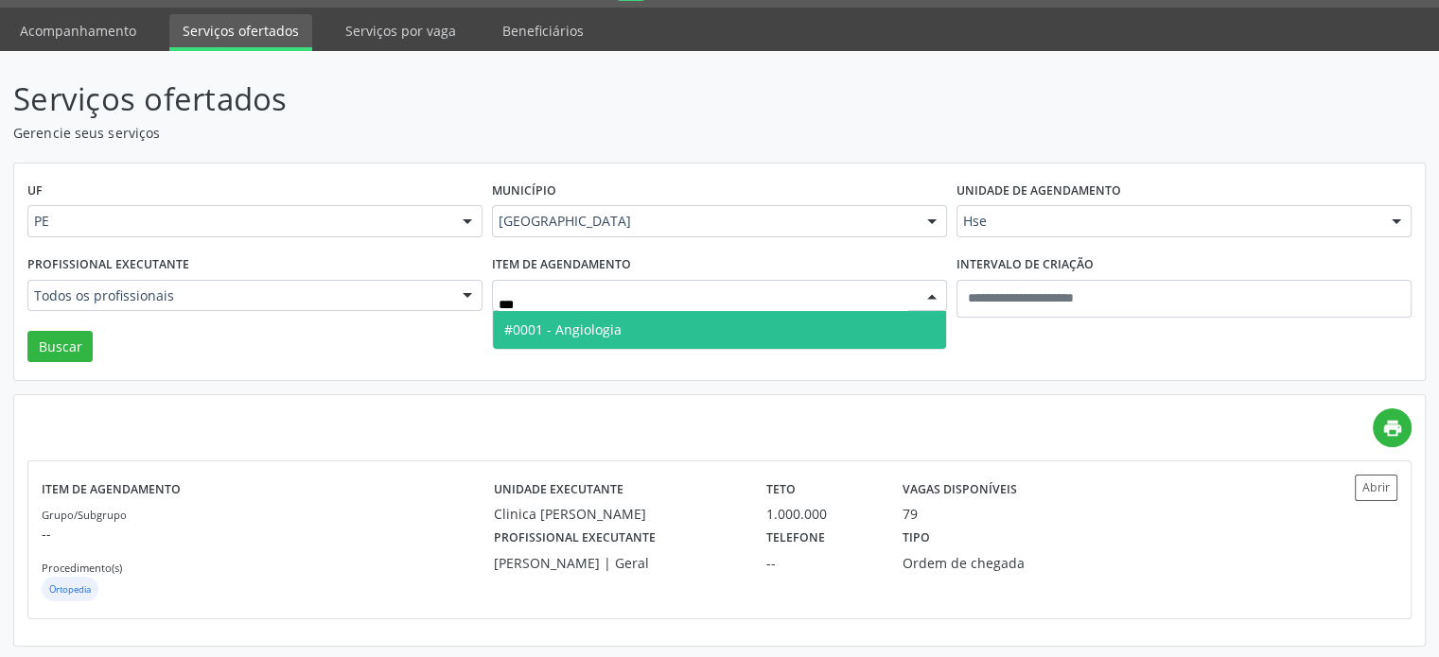
click at [651, 313] on span "#0001 - Angiologia" at bounding box center [719, 330] width 453 height 38
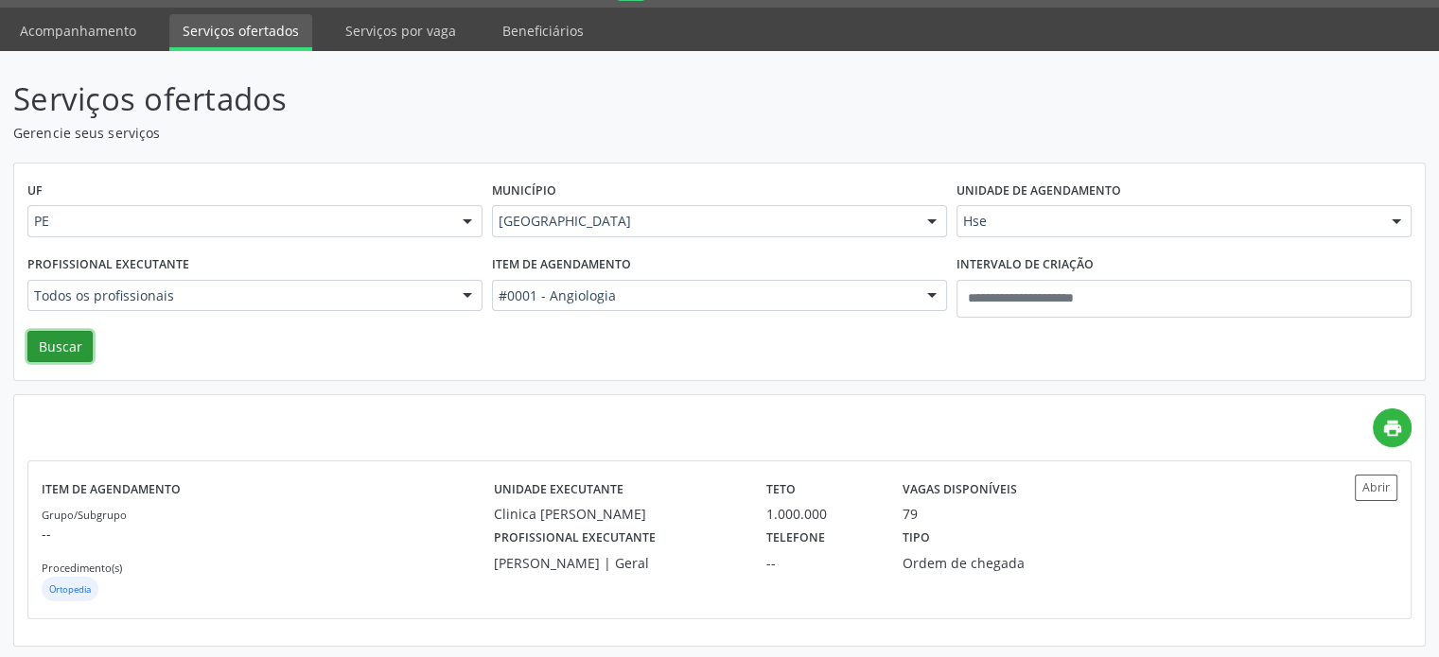
click at [64, 345] on button "Buscar" at bounding box center [59, 347] width 65 height 32
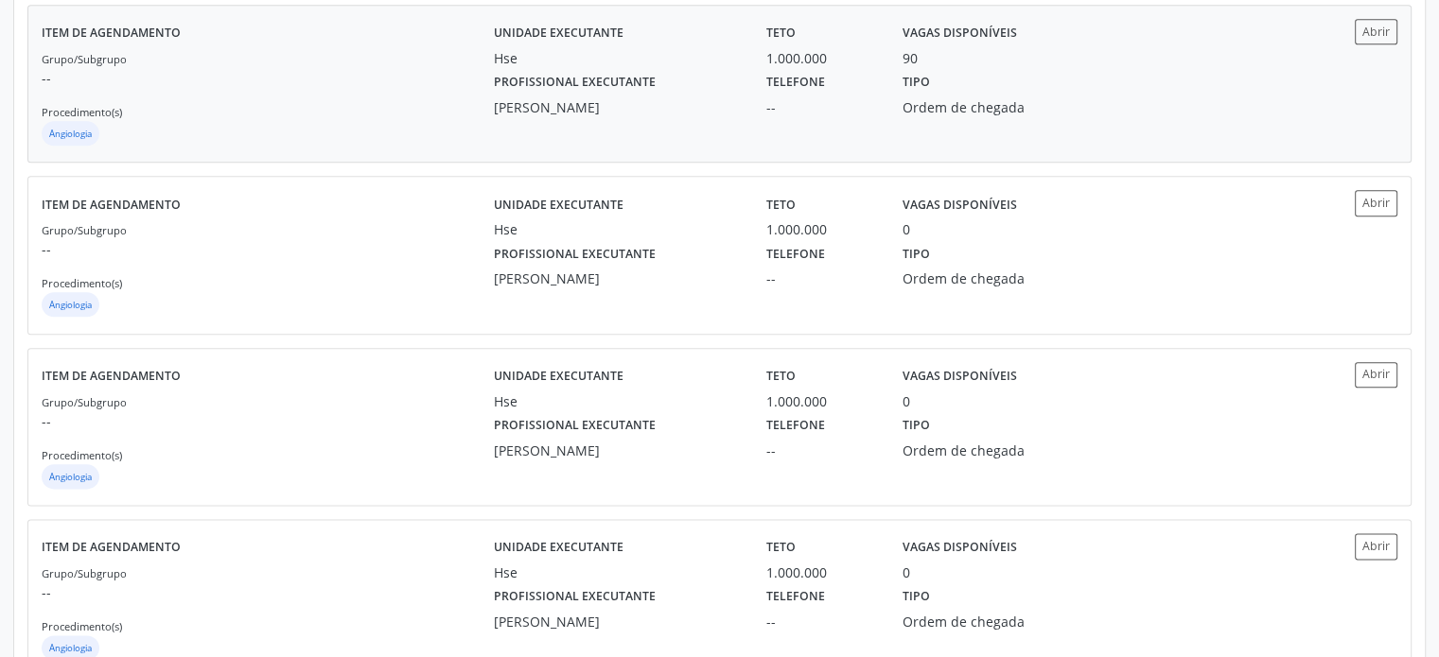
scroll to position [2270, 0]
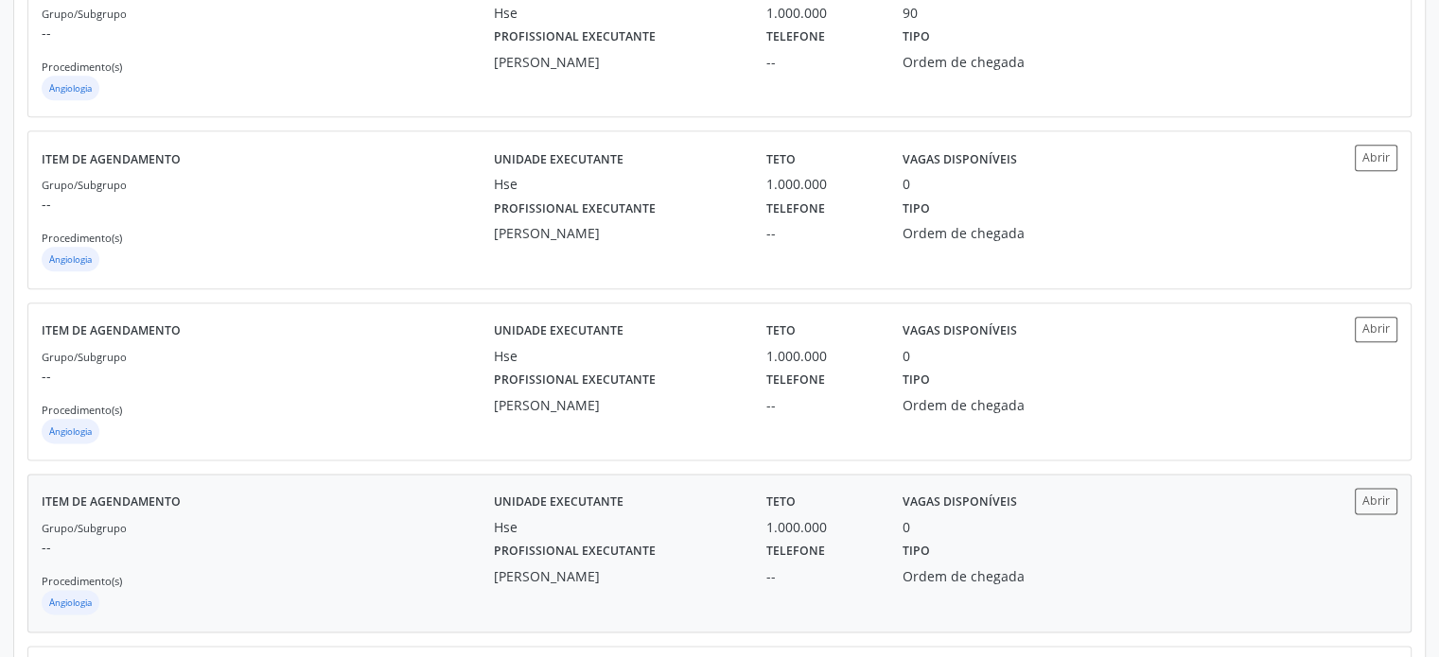
click at [750, 559] on div "Profissional executante Plinio Cezar de Albuquerque" at bounding box center [617, 561] width 272 height 49
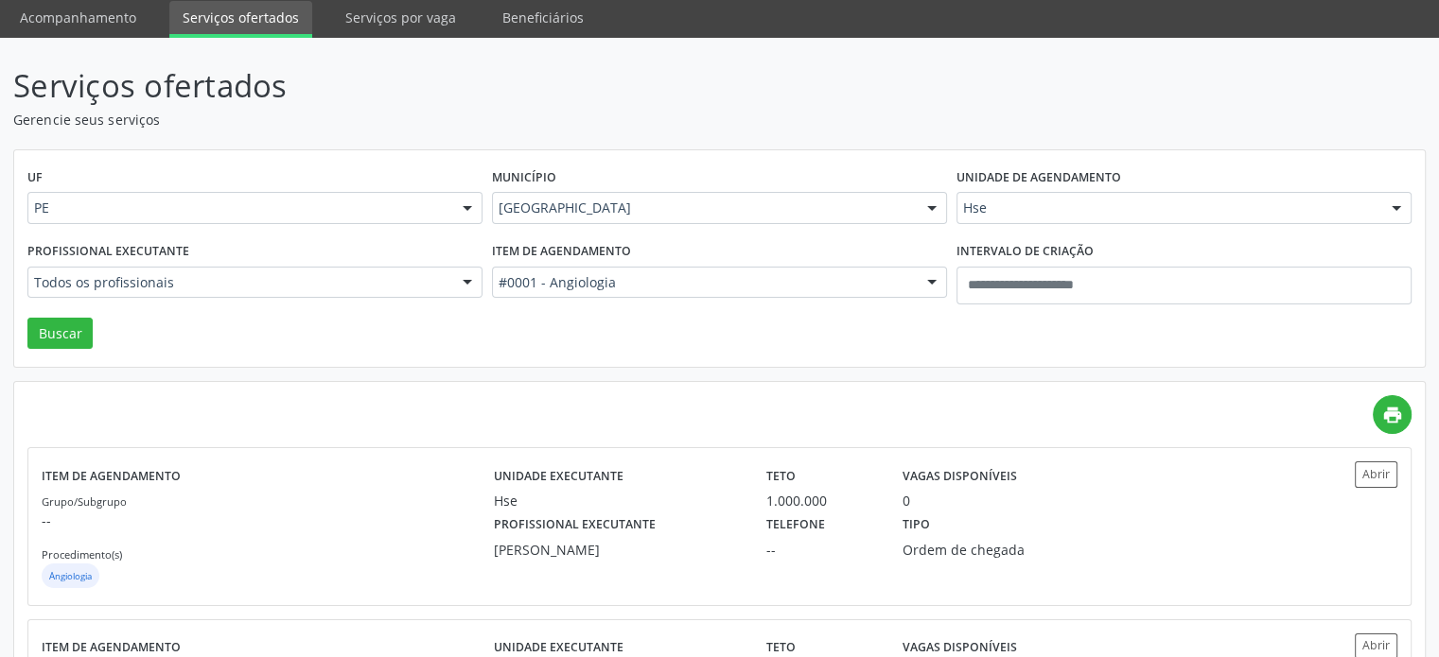
scroll to position [0, 0]
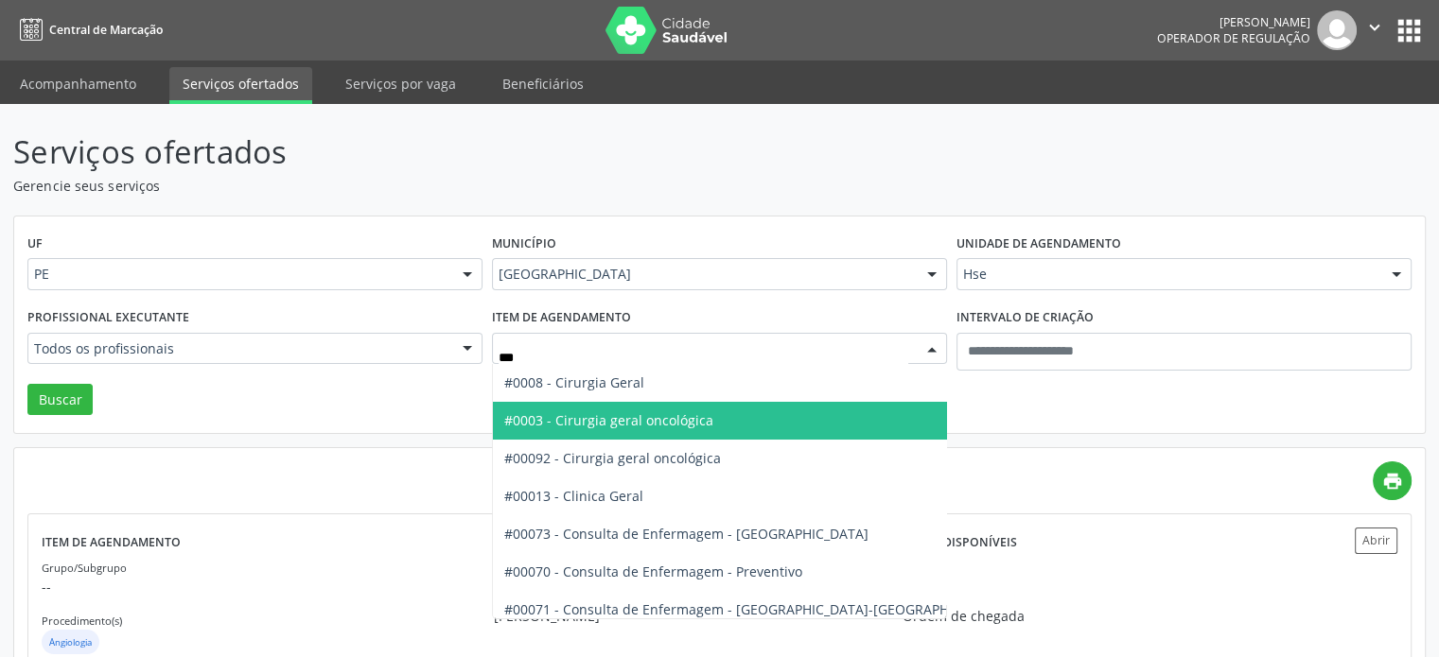
type input "****"
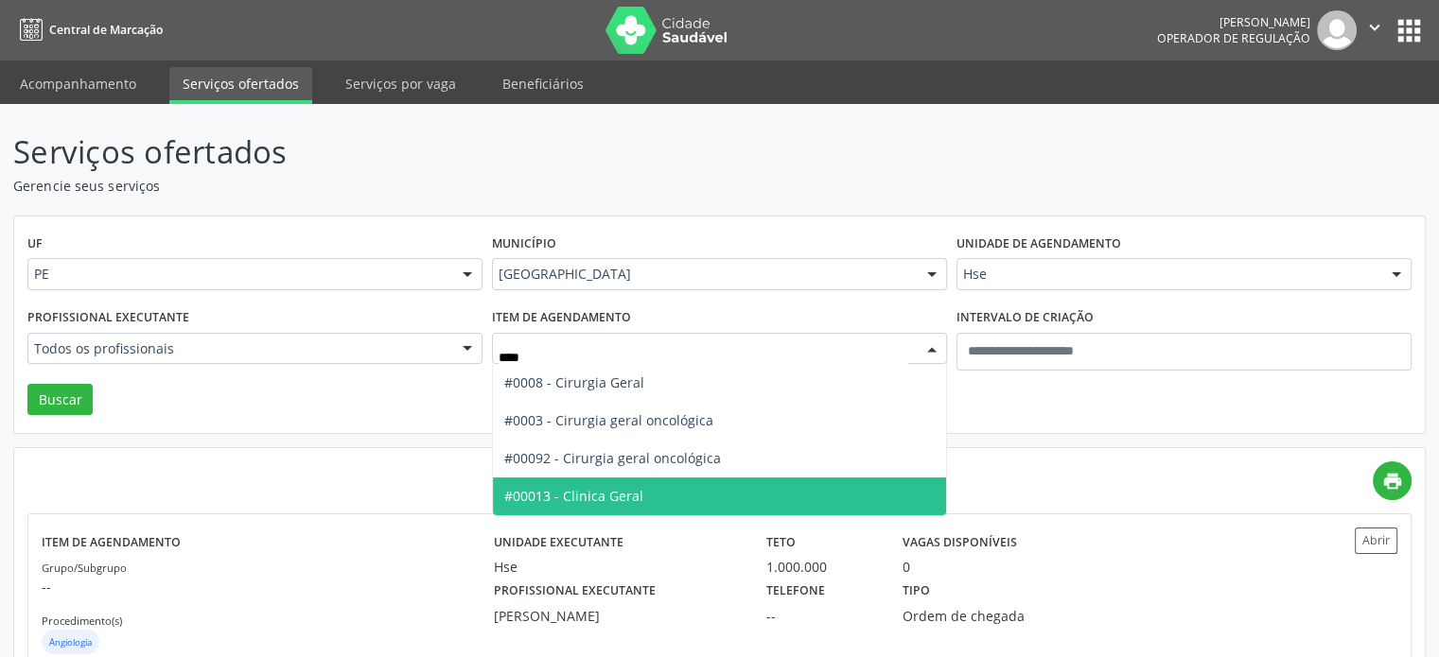
click at [681, 495] on span "#00013 - Clinica Geral" at bounding box center [719, 497] width 453 height 38
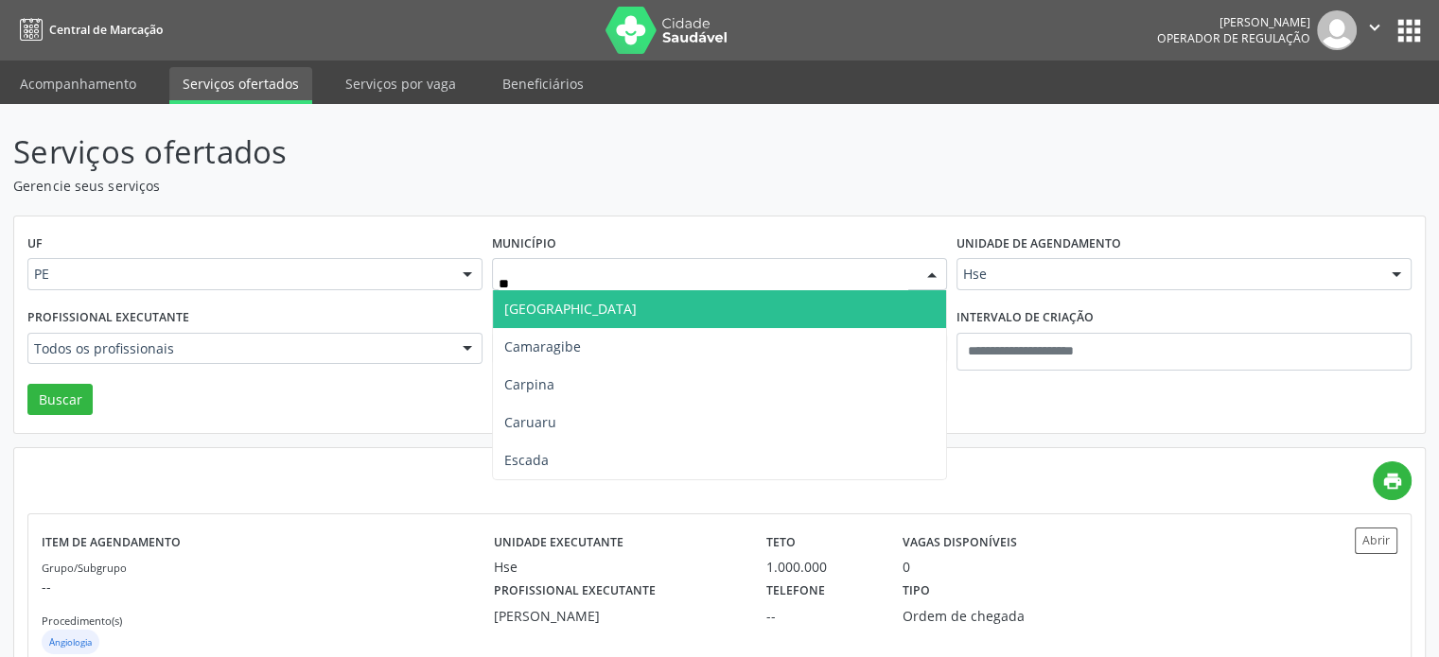
type input "***"
click at [689, 310] on span "Carpina" at bounding box center [719, 309] width 453 height 38
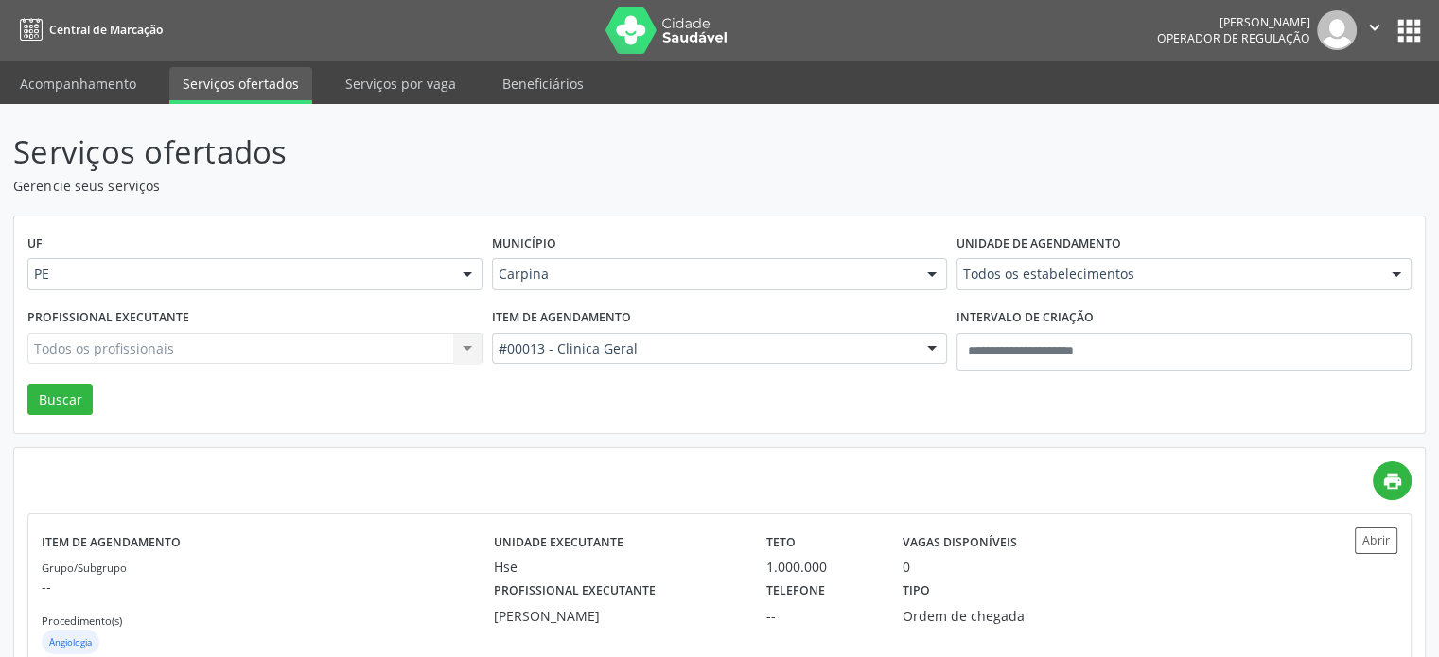
click at [1125, 256] on div "Unidade de agendamento Todos os estabelecimentos Todos os estabelecimentos Agen…" at bounding box center [1184, 267] width 464 height 74
click at [1133, 287] on div "Todos os estabelecimentos" at bounding box center [1183, 274] width 455 height 32
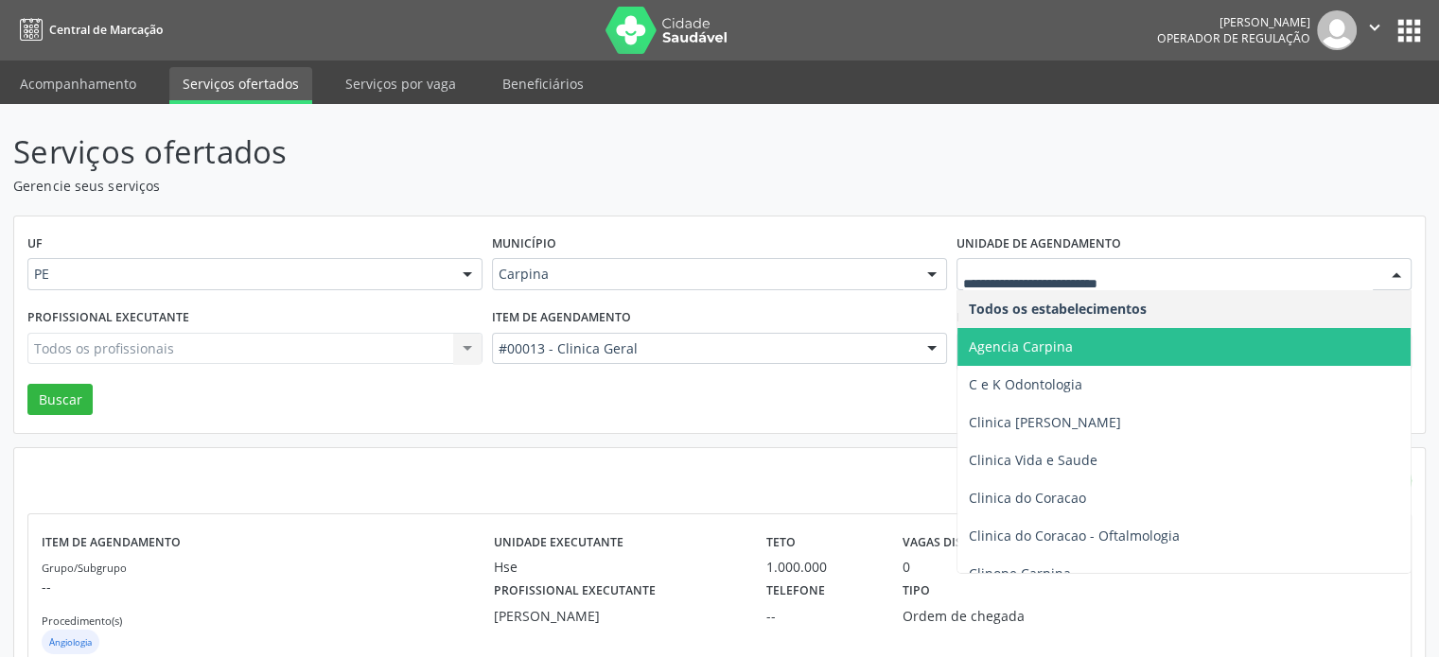
click at [1128, 338] on span "Agencia Carpina" at bounding box center [1183, 347] width 453 height 38
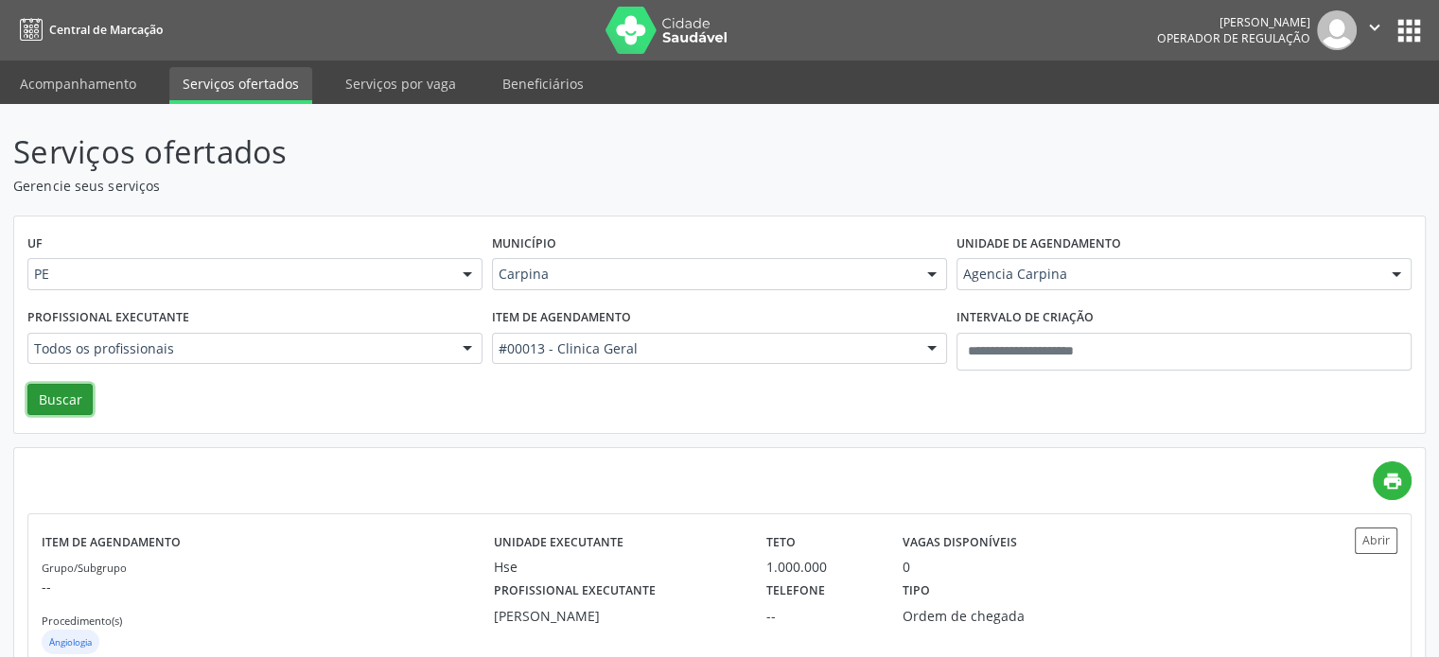
click at [67, 389] on button "Buscar" at bounding box center [59, 400] width 65 height 32
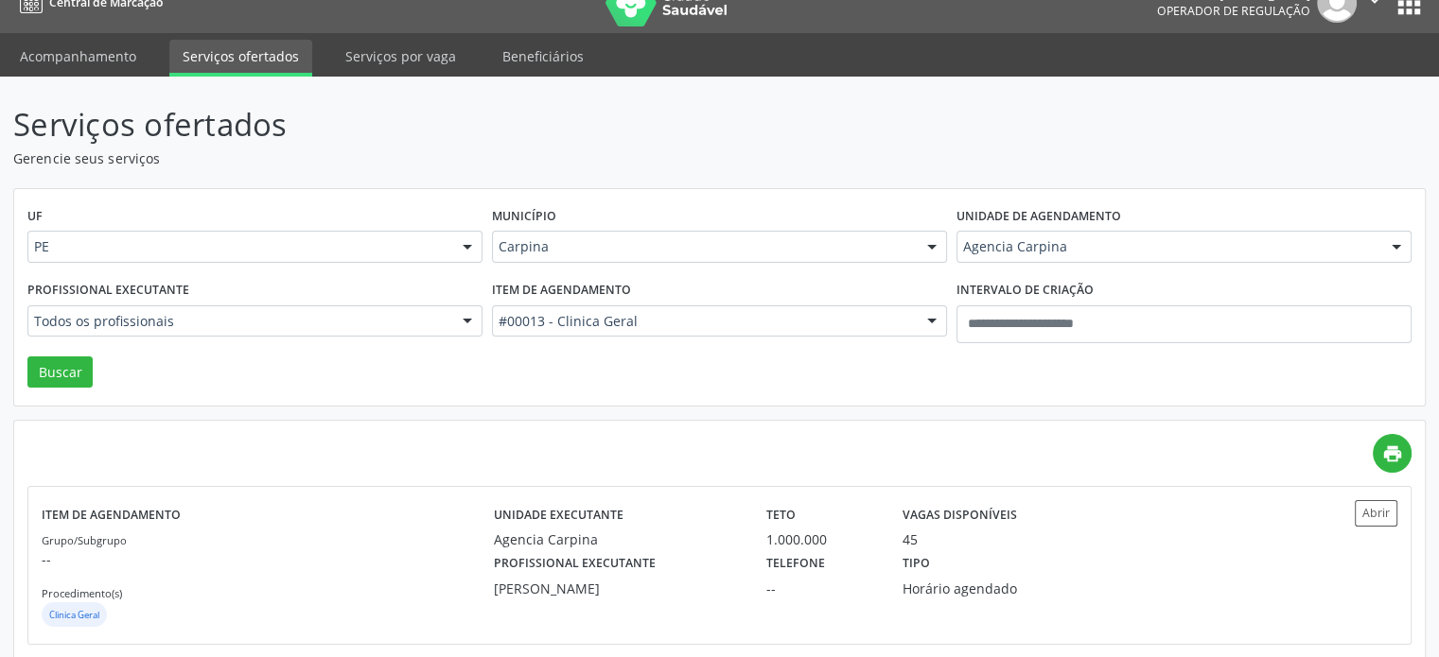
scroll to position [53, 0]
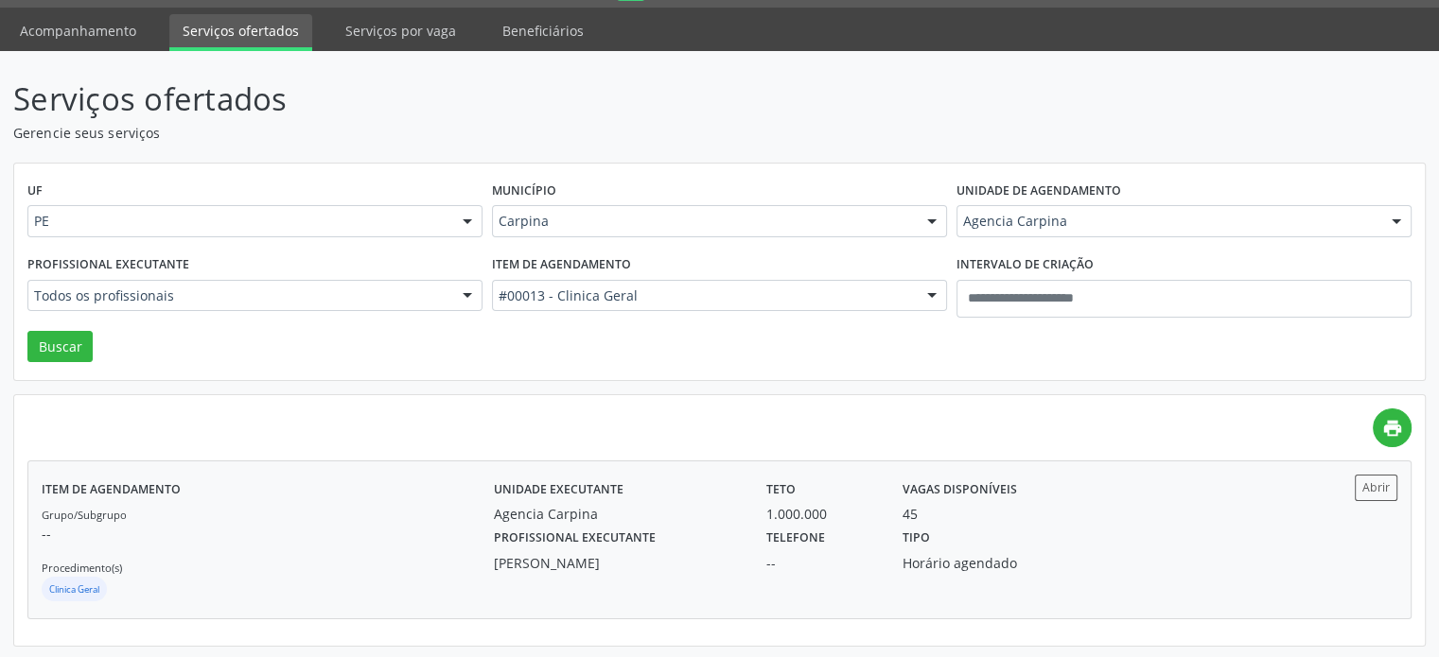
click at [694, 549] on div "Profissional executante Luiz Roberto de Araujo" at bounding box center [617, 548] width 272 height 49
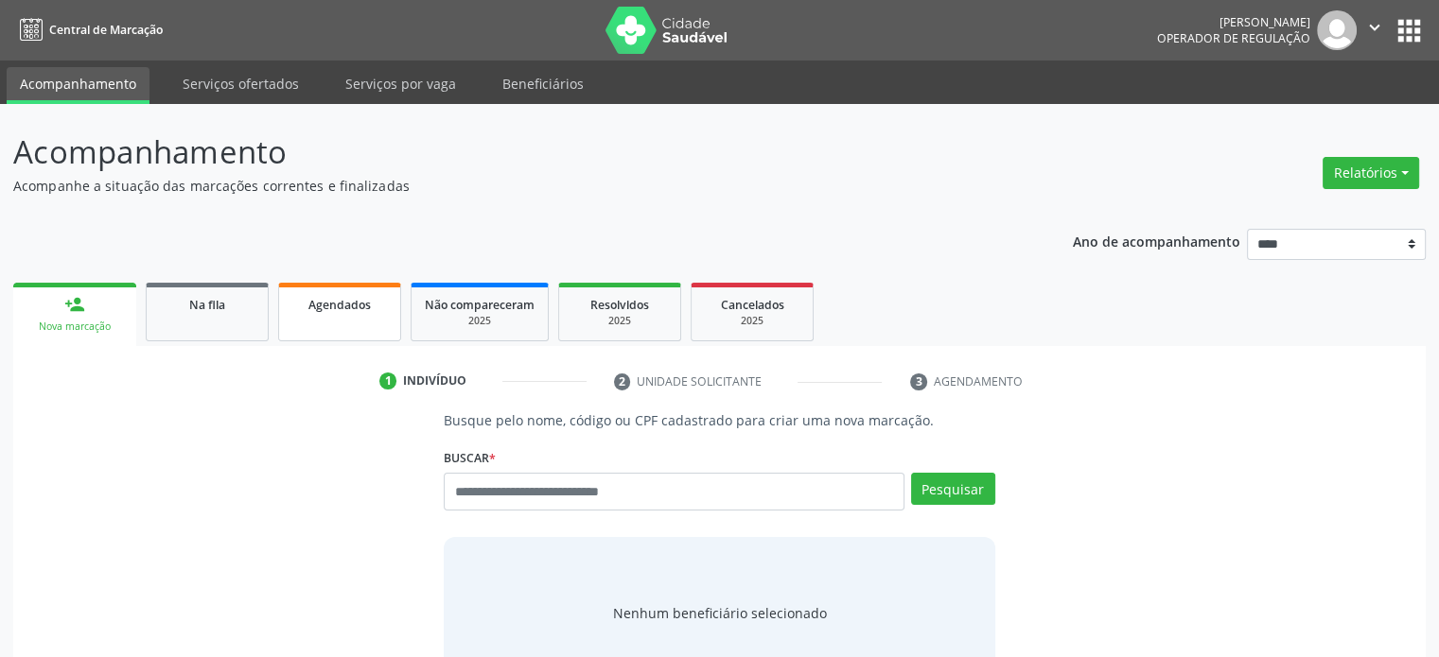
click at [309, 313] on div "Agendados" at bounding box center [339, 304] width 95 height 20
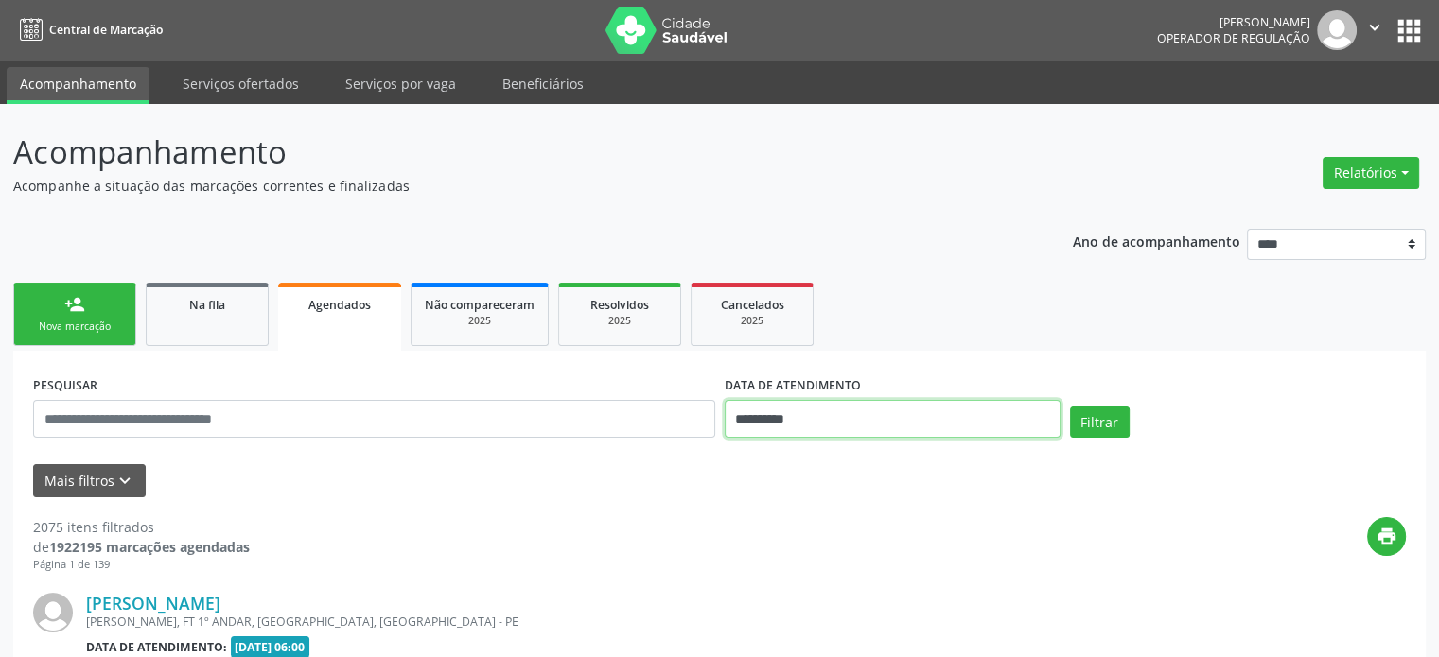
click at [860, 433] on input "**********" at bounding box center [893, 419] width 336 height 38
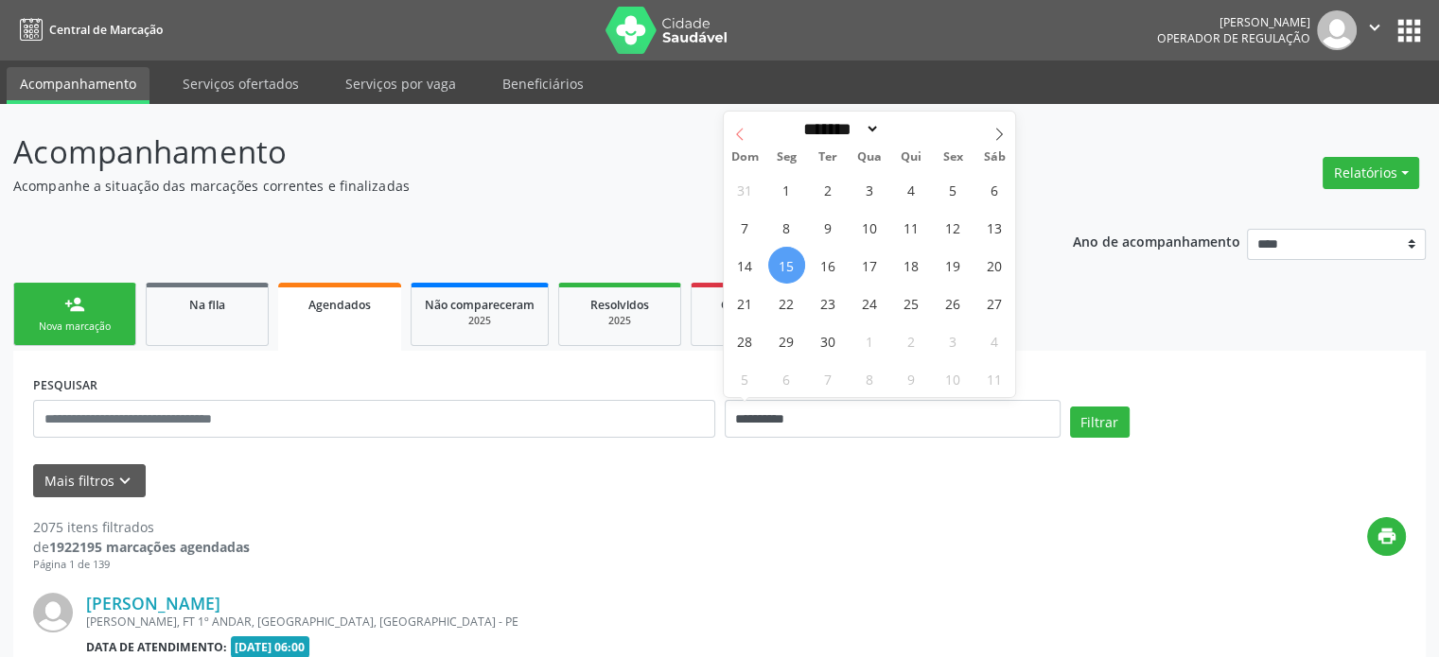
click at [743, 124] on span at bounding box center [740, 128] width 32 height 32
click at [743, 129] on icon at bounding box center [739, 134] width 13 height 13
click at [737, 134] on icon at bounding box center [740, 134] width 7 height 12
click at [1000, 131] on icon at bounding box center [998, 134] width 13 height 13
select select "*"
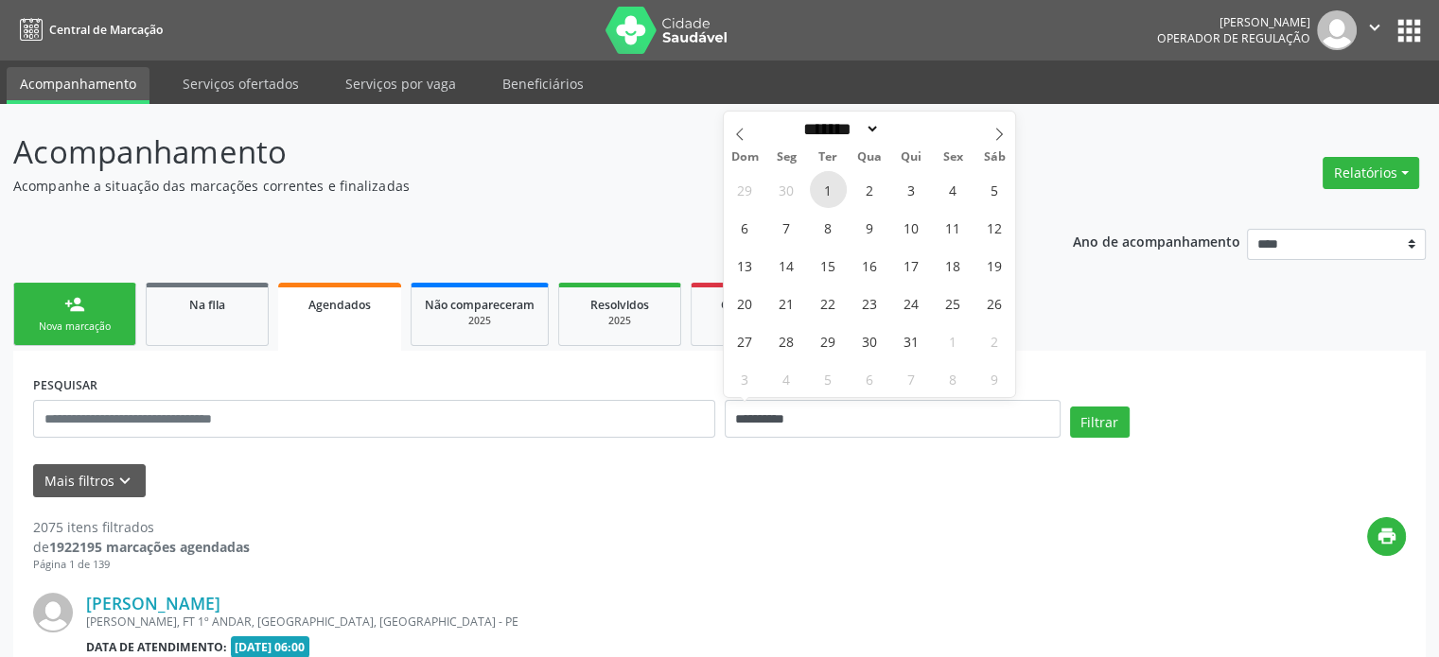
click at [830, 193] on span "1" at bounding box center [828, 189] width 37 height 37
type input "**********"
click at [1006, 133] on span at bounding box center [999, 128] width 32 height 32
select select "*"
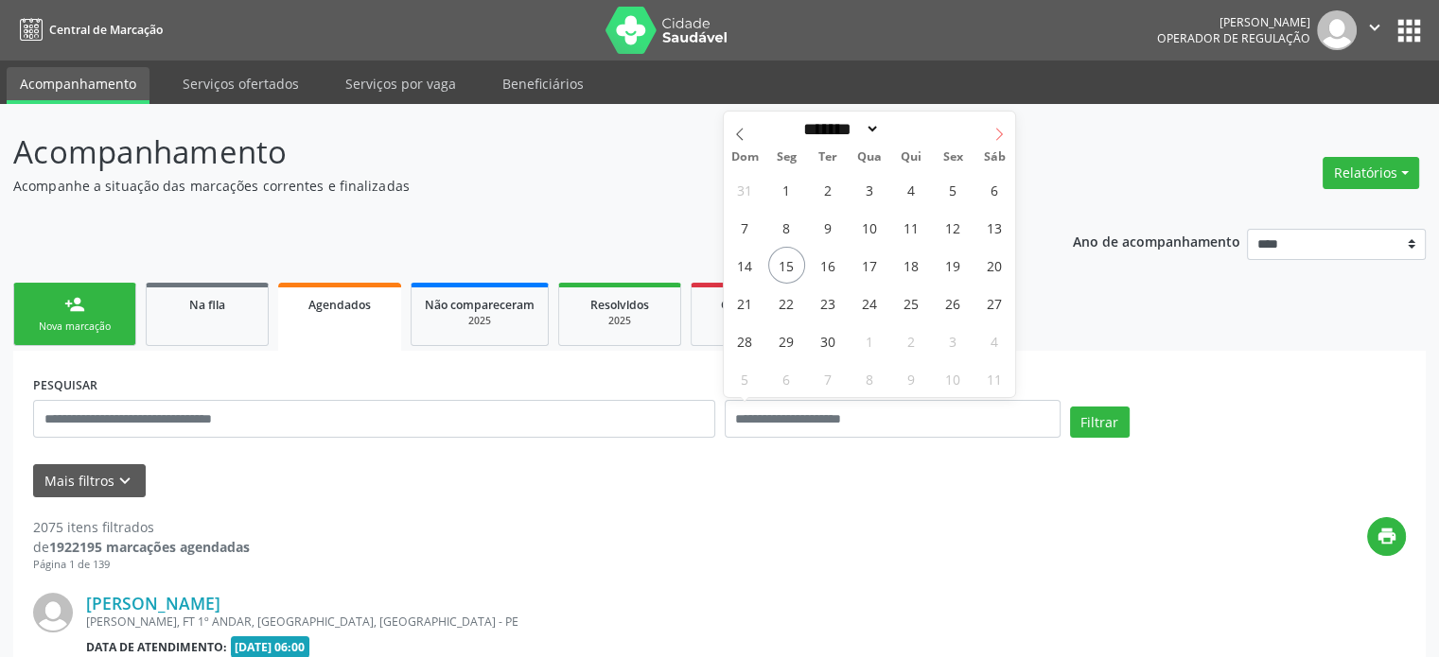
click at [994, 122] on div at bounding box center [994, 122] width 0 height 0
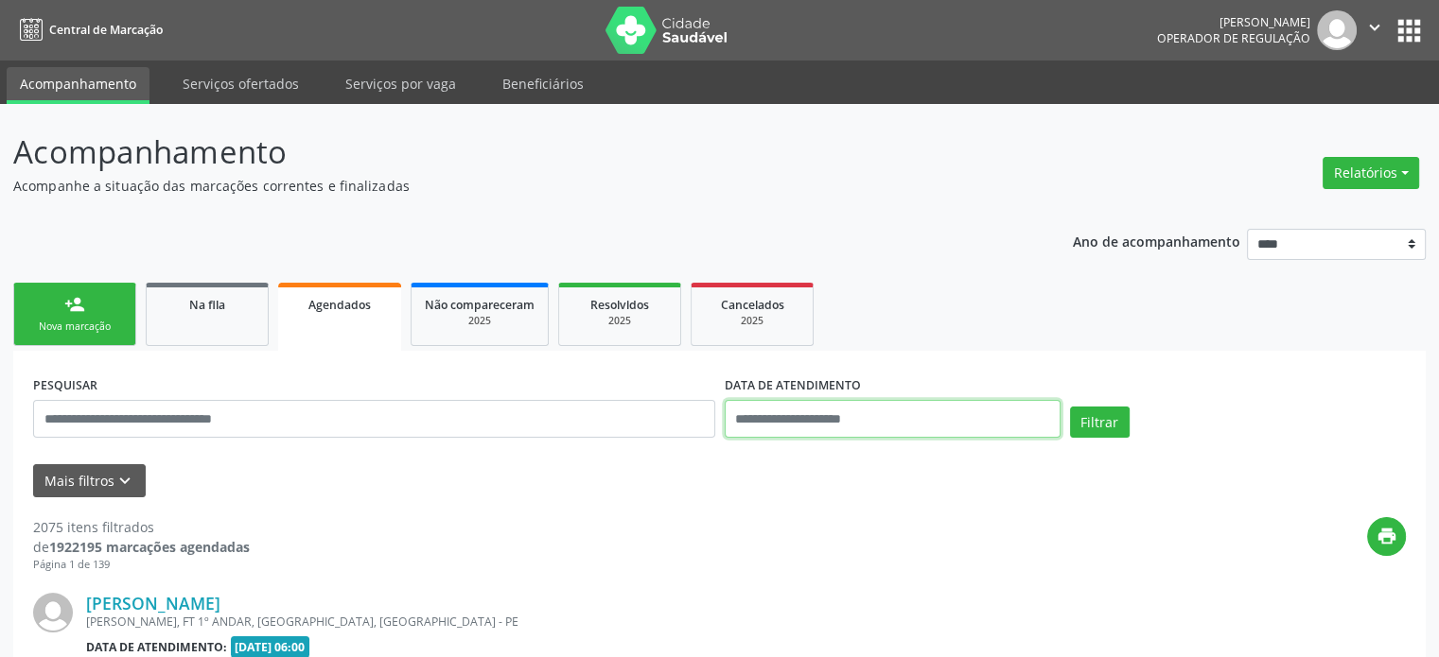
click at [893, 434] on input "text" at bounding box center [893, 419] width 336 height 38
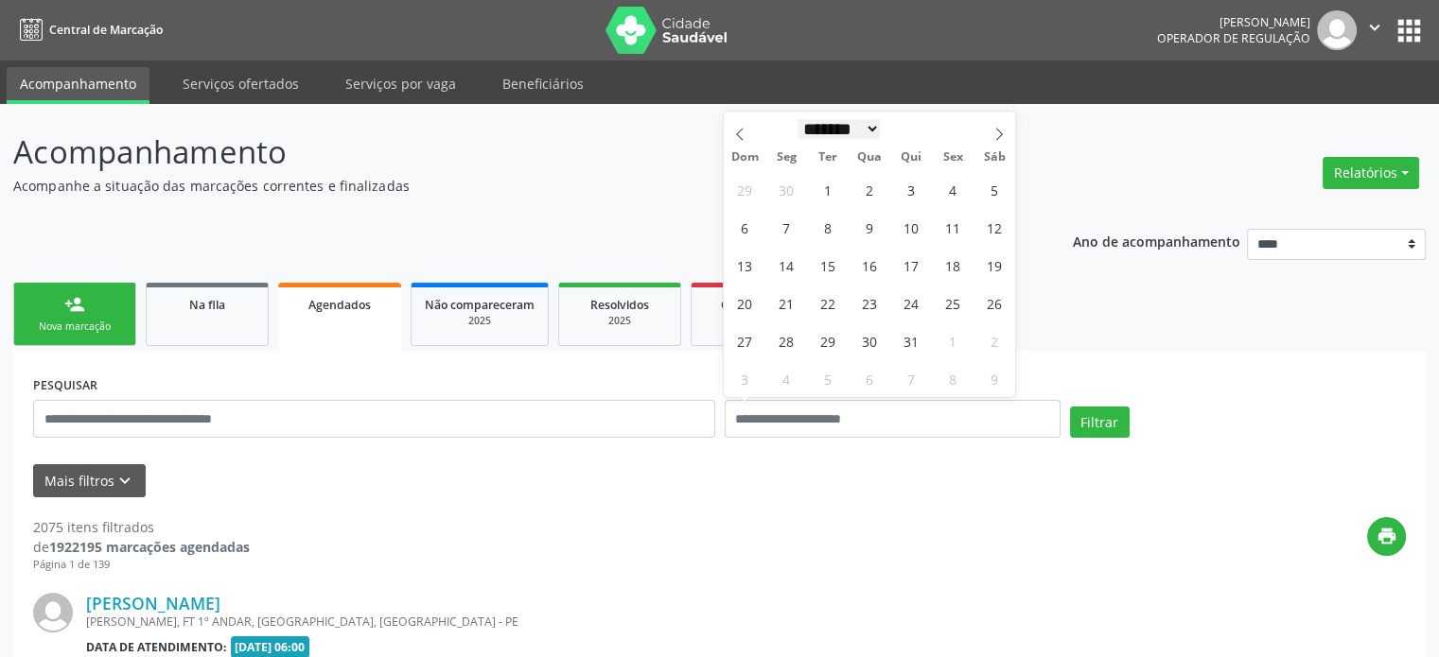
drag, startPoint x: 784, startPoint y: 130, endPoint x: 786, endPoint y: 140, distance: 10.6
click at [797, 130] on select "******* ********* ***** ***** **** ***** ***** ****** ******** ******* ********…" at bounding box center [838, 129] width 83 height 20
click at [797, 119] on select "******* ********* ***** ***** **** ***** ***** ****** ******** ******* ********…" at bounding box center [838, 129] width 83 height 20
drag, startPoint x: 888, startPoint y: 133, endPoint x: 880, endPoint y: 139, distance: 10.2
click at [881, 133] on select "******* ********* ***** ***** **** ***** ***** ****** ******** ******* ********…" at bounding box center [838, 129] width 83 height 20
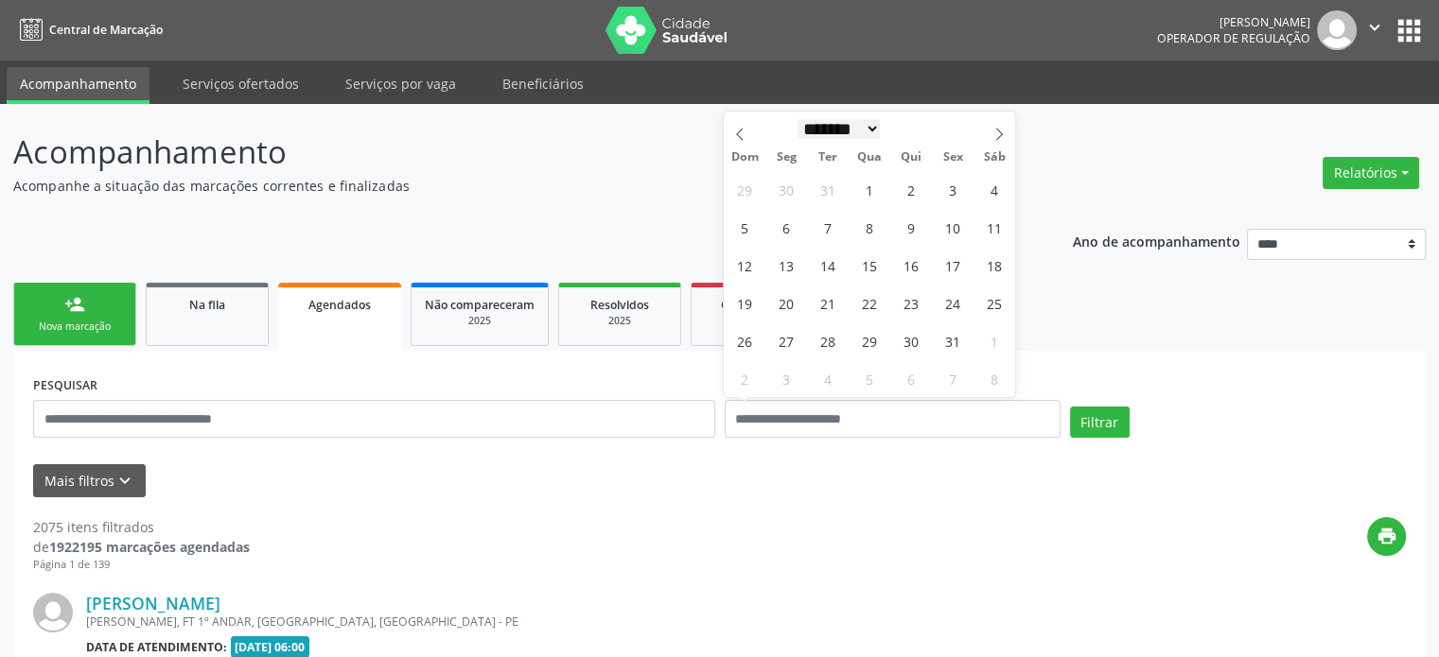
select select "*"
click at [797, 119] on select "******* ********* ***** ***** **** ***** ***** ****** ******** ******* ********…" at bounding box center [838, 129] width 83 height 20
click at [835, 185] on span "1" at bounding box center [828, 189] width 37 height 37
type input "**********"
click at [1000, 127] on span at bounding box center [999, 128] width 32 height 32
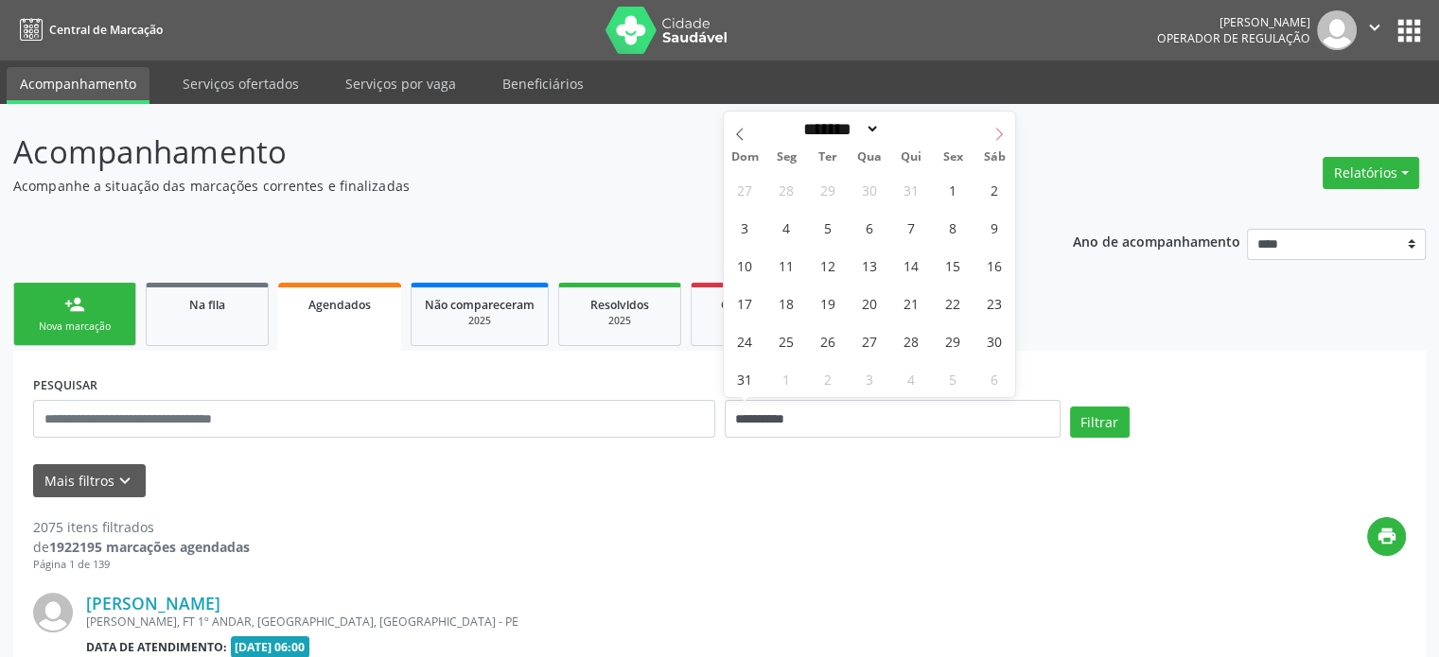
click at [1000, 127] on span at bounding box center [999, 128] width 32 height 32
click at [969, 134] on div "******* ********* ***** ***** **** ***** ***** ****** ******** ******* ********…" at bounding box center [869, 128] width 218 height 32
click at [988, 133] on span at bounding box center [999, 128] width 32 height 32
select select "*"
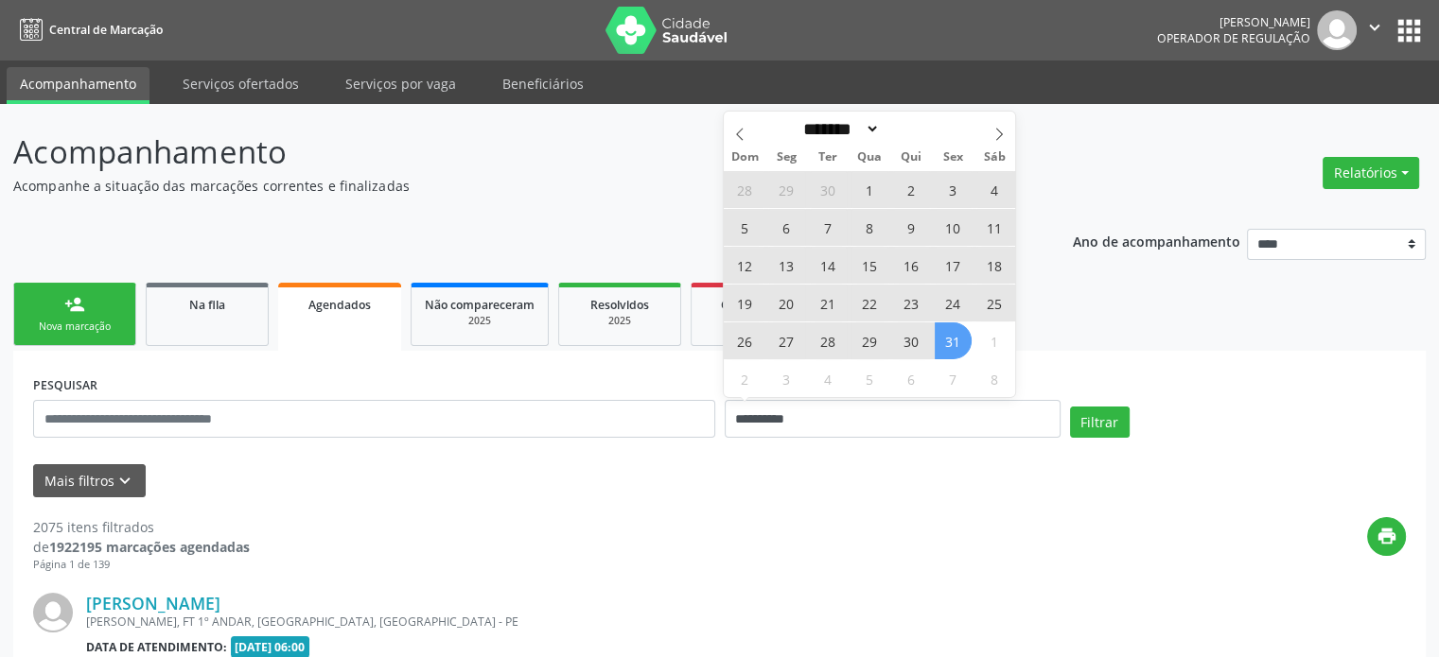
click at [943, 340] on span "31" at bounding box center [953, 341] width 37 height 37
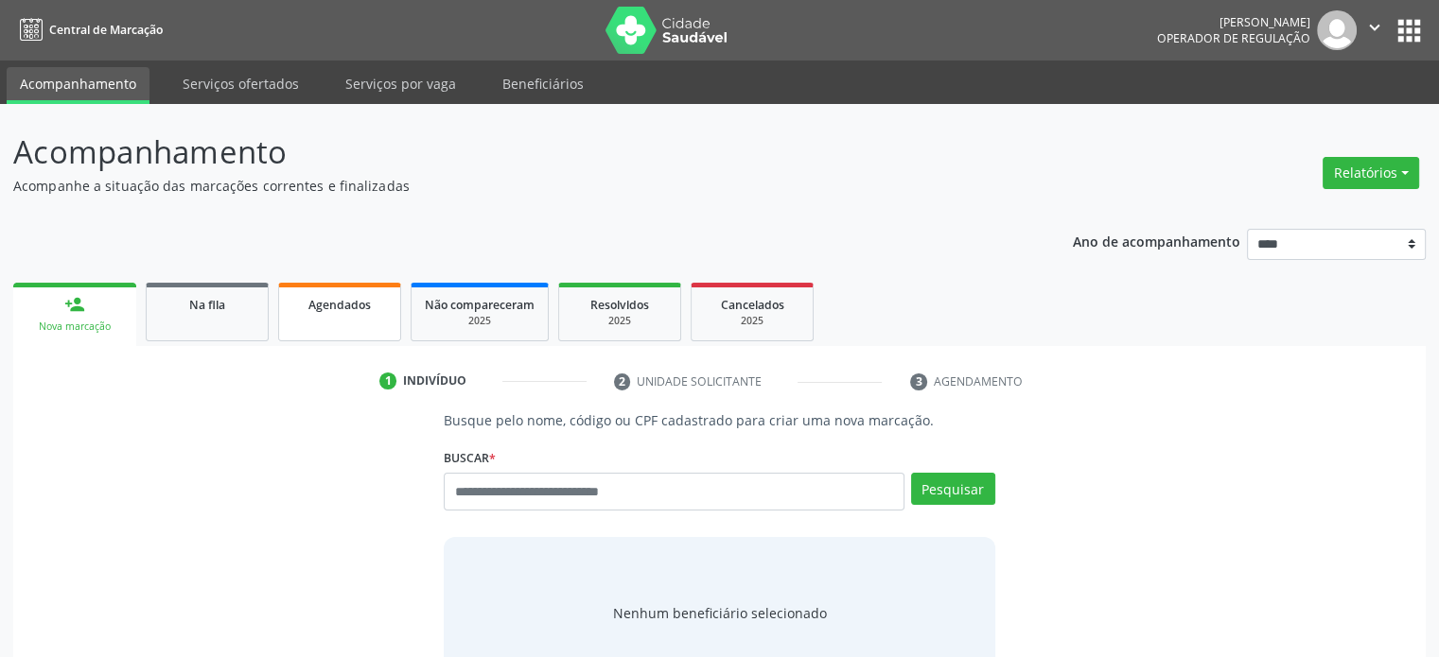
click at [327, 307] on span "Agendados" at bounding box center [339, 305] width 62 height 16
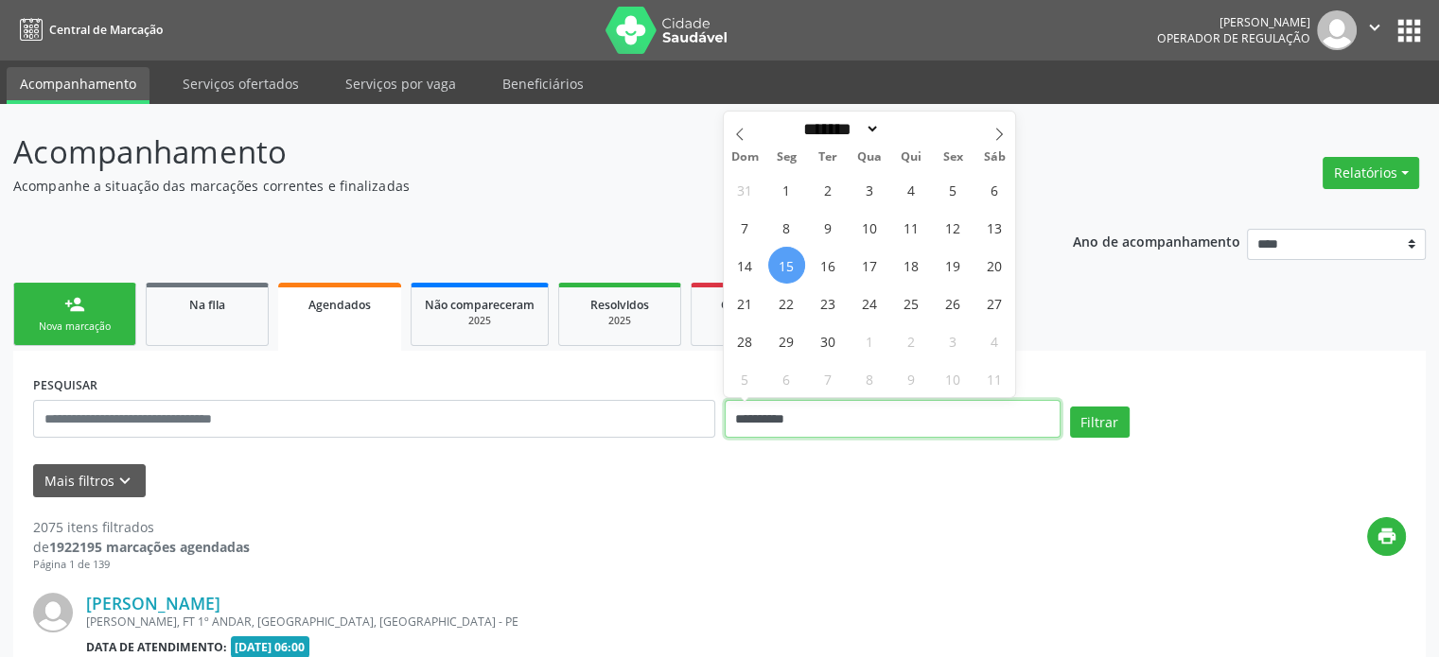
click at [976, 405] on input "**********" at bounding box center [893, 419] width 336 height 38
click at [884, 543] on div "print" at bounding box center [828, 545] width 1156 height 56
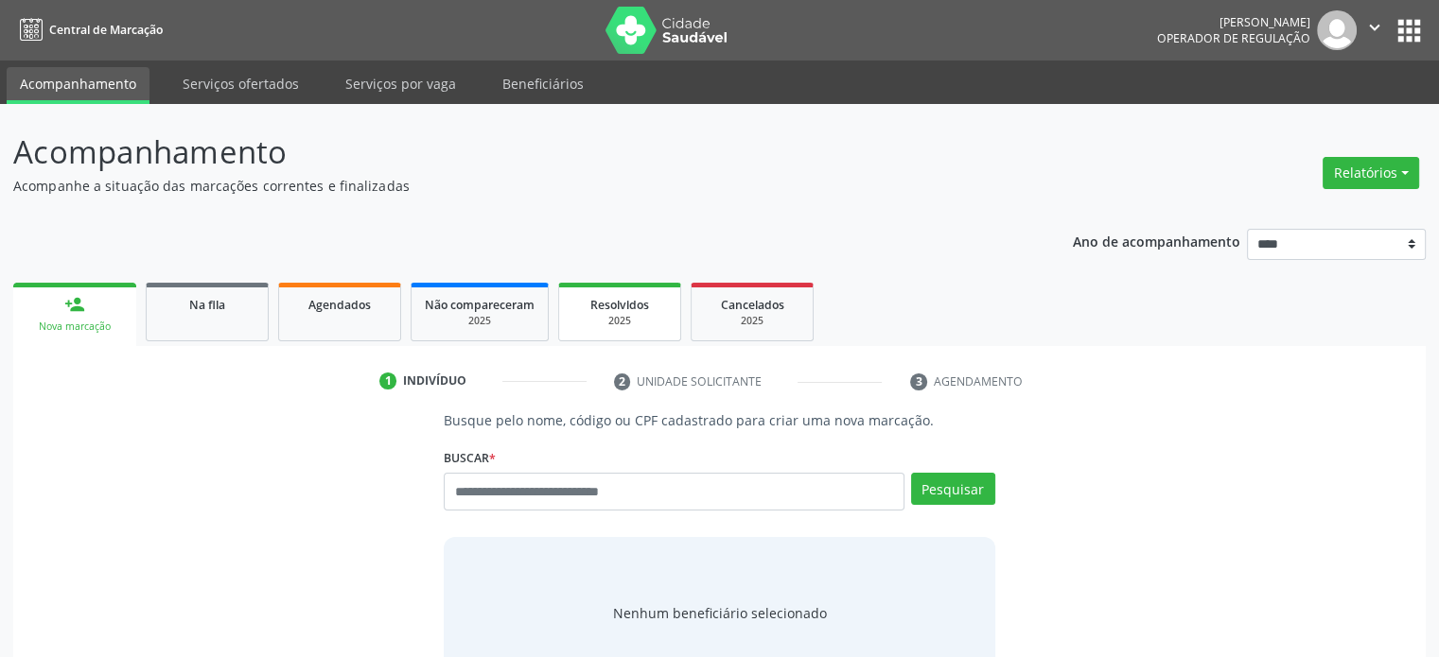
click at [620, 329] on link "Resolvidos 2025" at bounding box center [619, 312] width 123 height 59
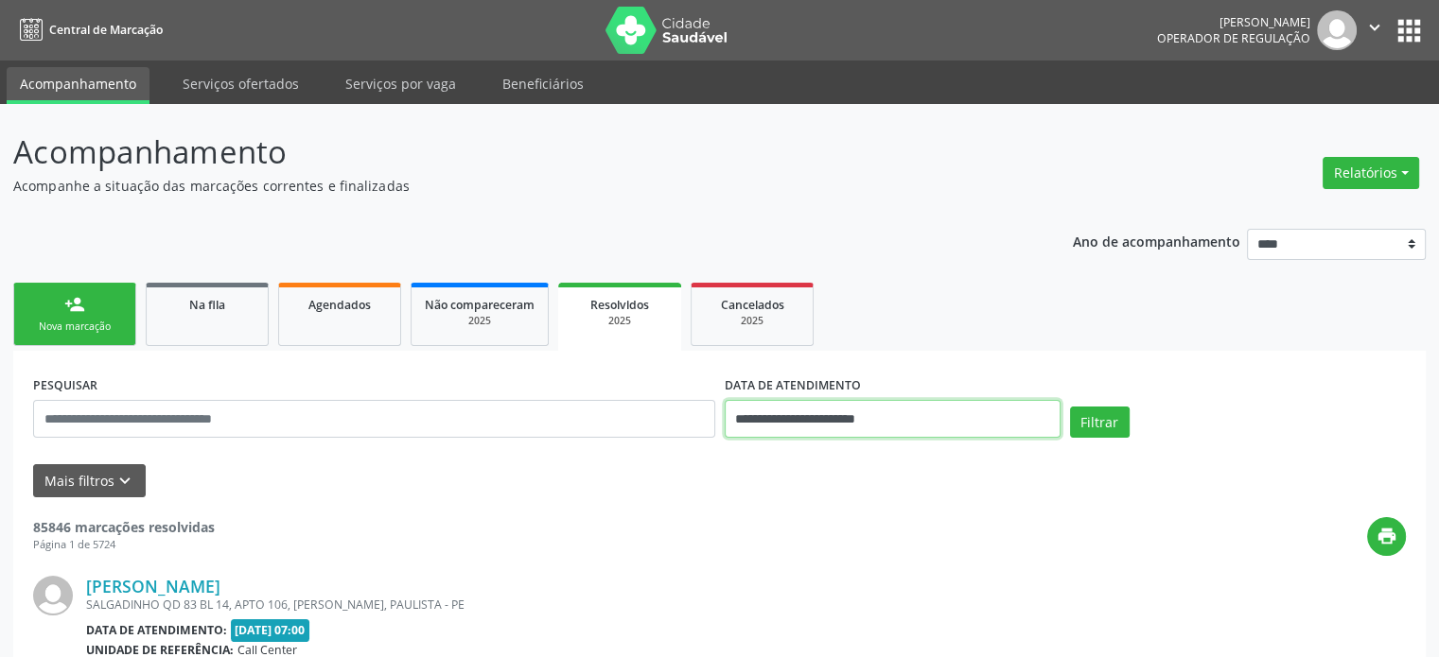
click at [872, 414] on input "**********" at bounding box center [893, 419] width 336 height 38
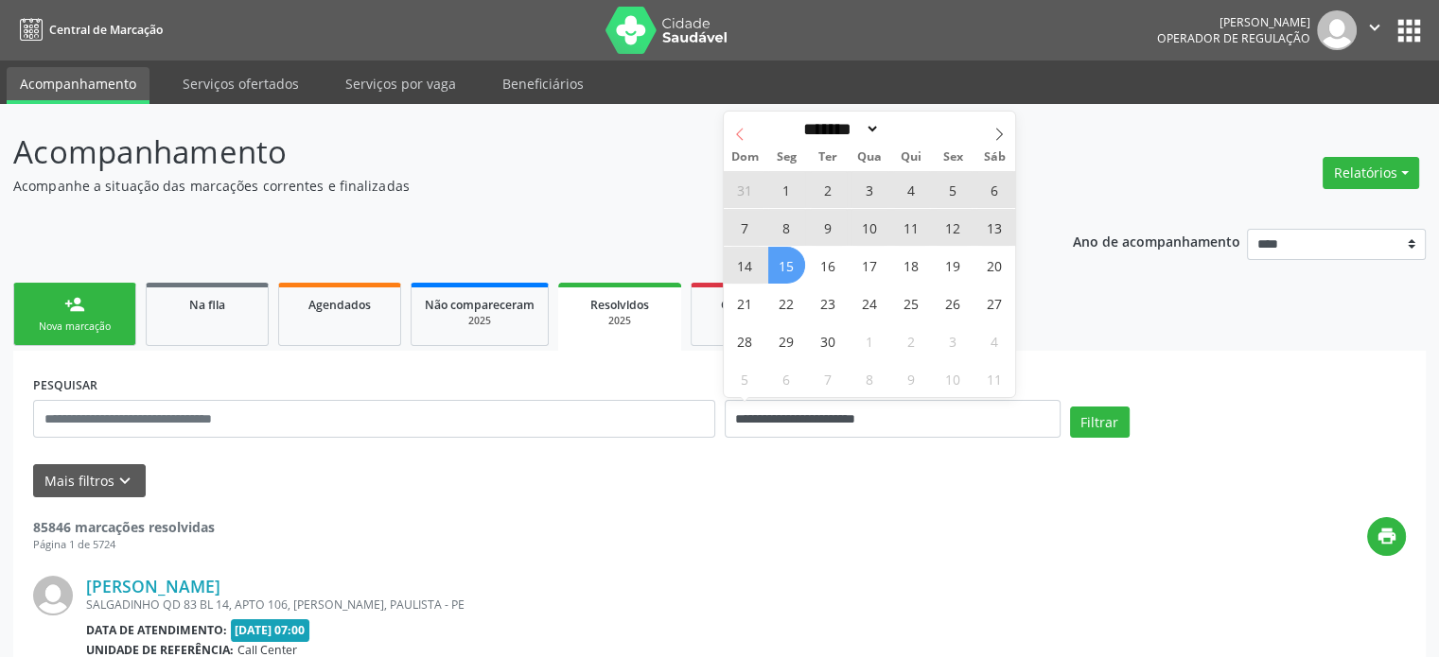
click at [735, 135] on icon at bounding box center [739, 134] width 13 height 13
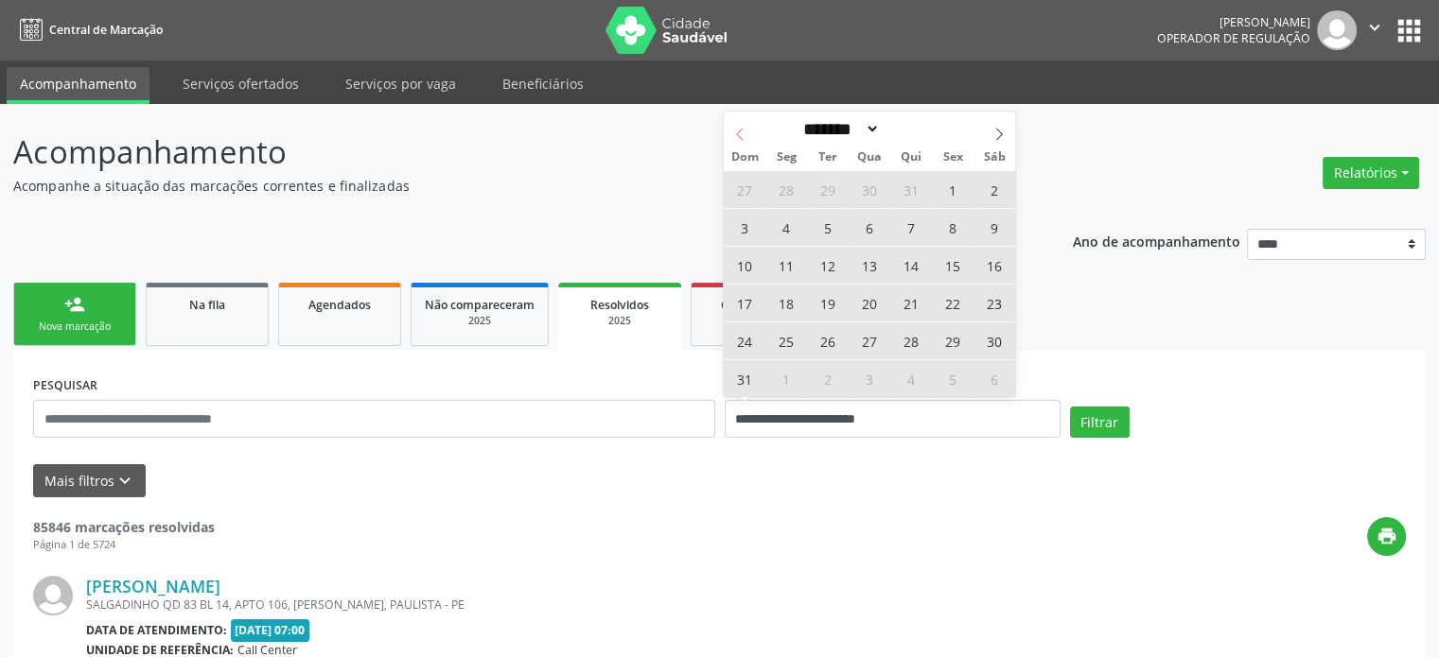
click at [735, 135] on icon at bounding box center [739, 134] width 13 height 13
select select "*"
click at [834, 196] on span "1" at bounding box center [828, 189] width 37 height 37
type input "**********"
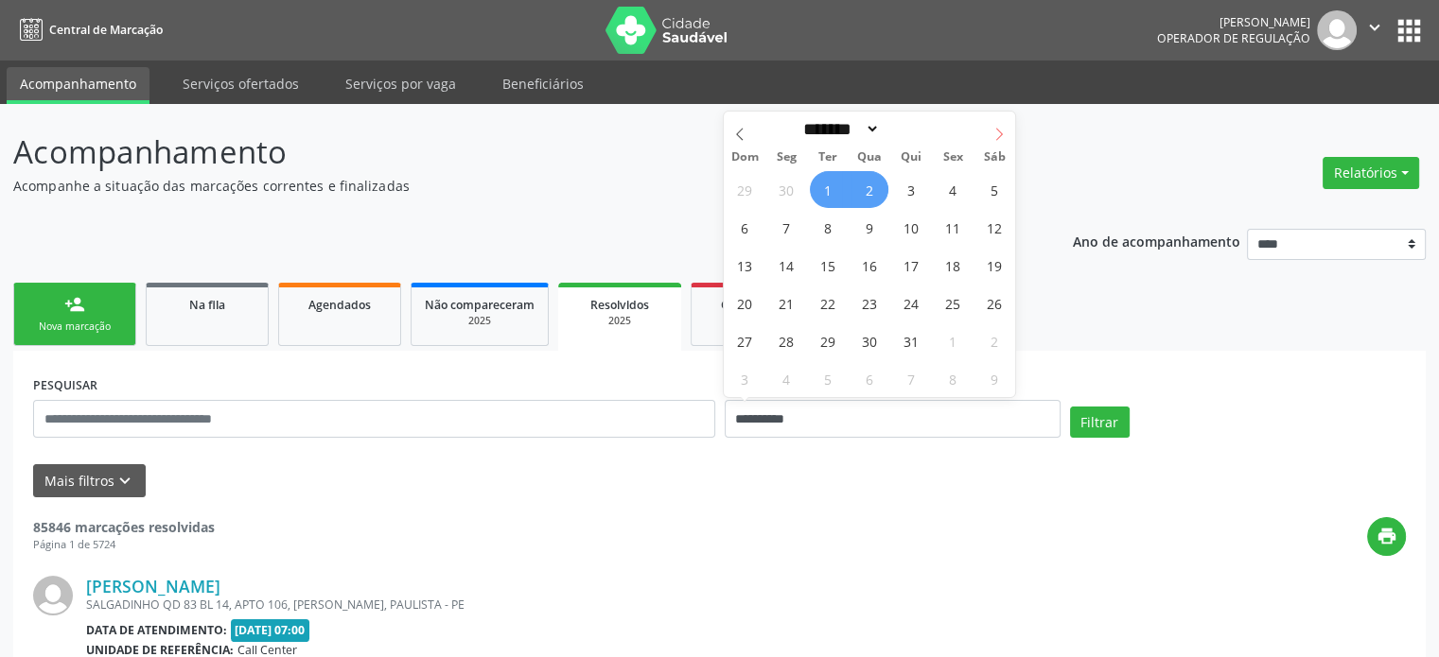
click at [992, 122] on span at bounding box center [999, 128] width 32 height 32
click at [970, 128] on div "******* ********* ***** ***** **** ***** ***** ****** ******** ******* ********…" at bounding box center [869, 128] width 218 height 32
click at [995, 128] on icon at bounding box center [998, 134] width 13 height 13
select select "*"
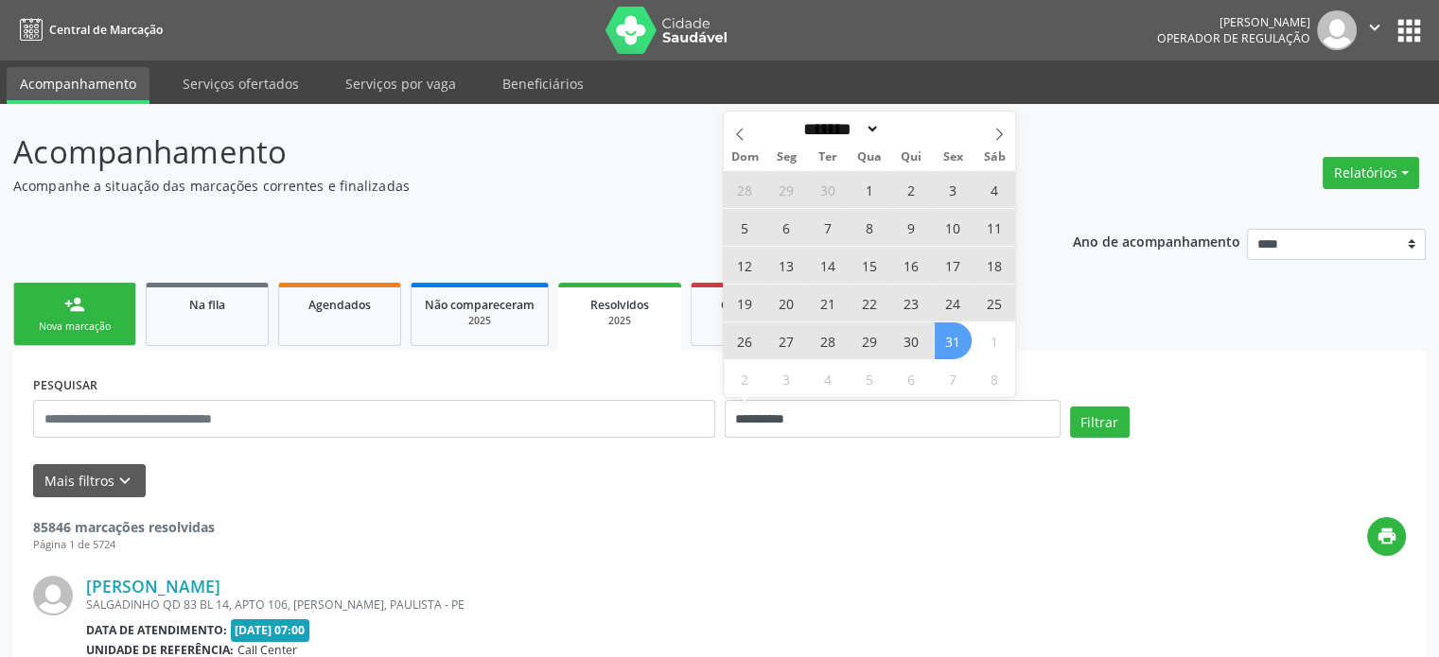
click at [964, 336] on span "31" at bounding box center [953, 341] width 37 height 37
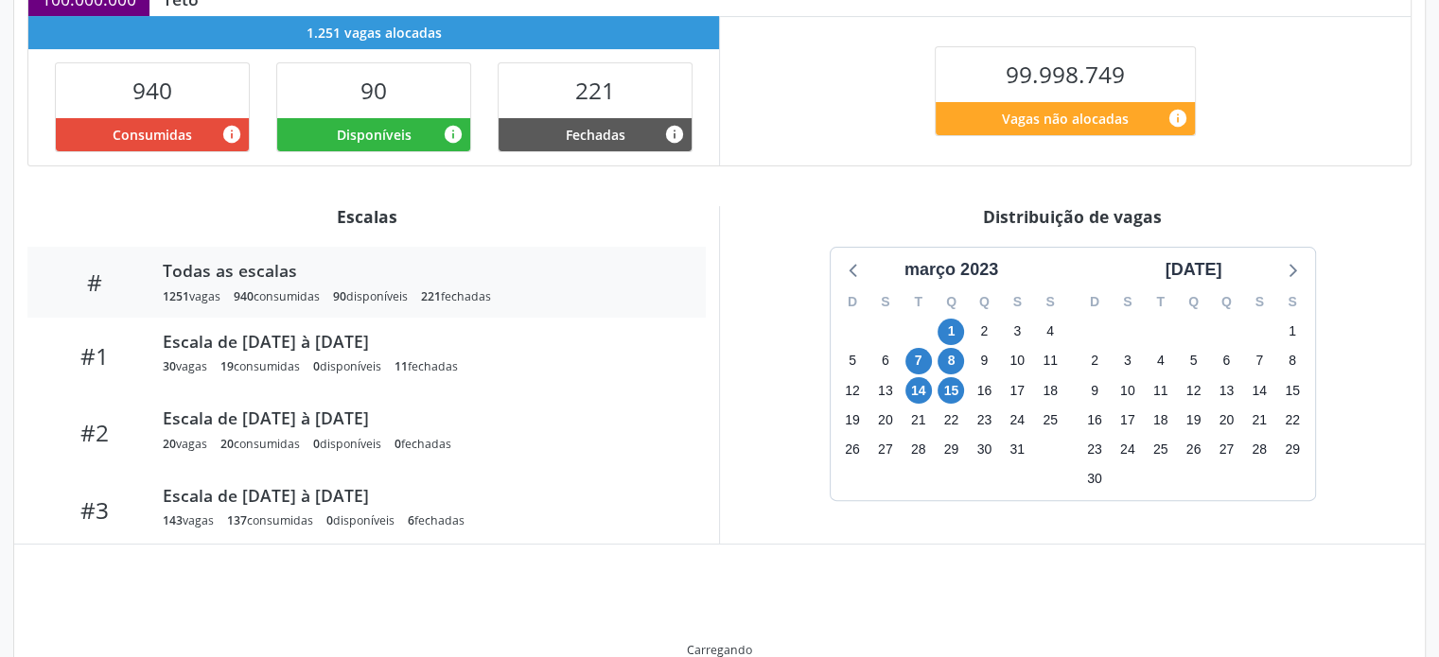
scroll to position [440, 0]
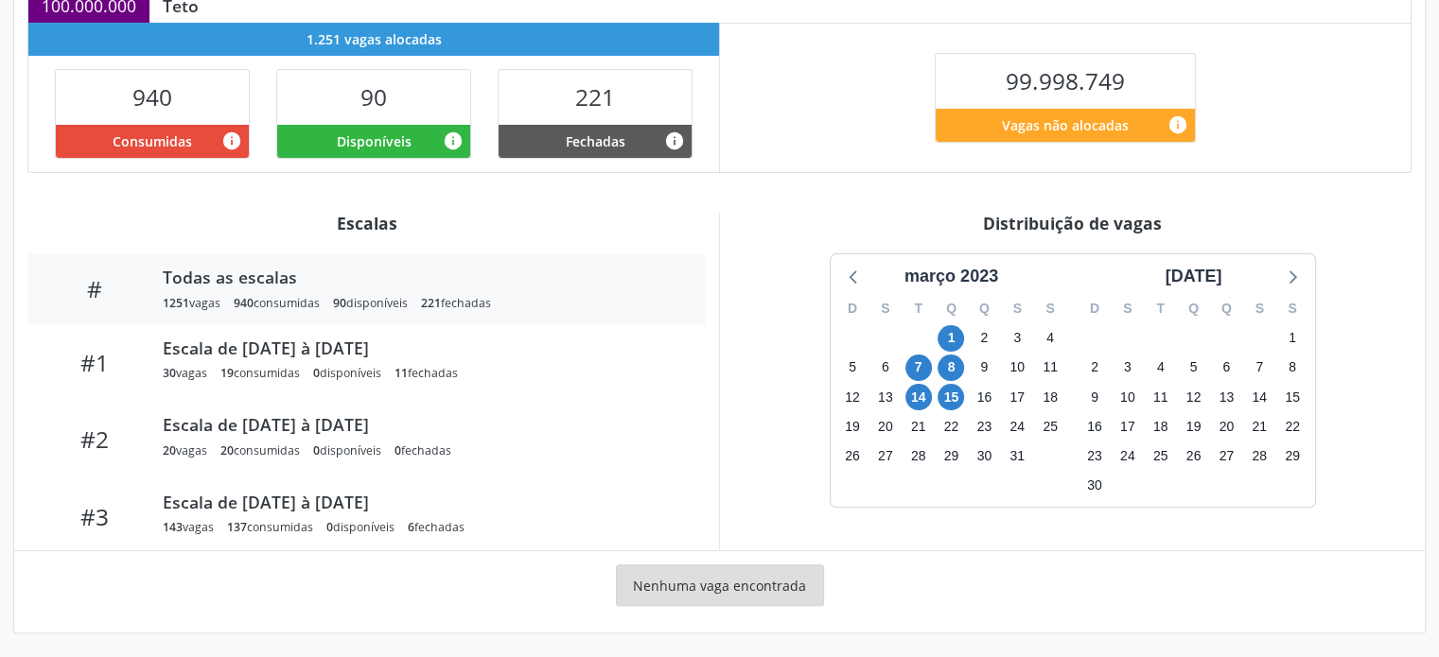
click at [957, 290] on div "D S T Q Q S S 26 27 28 1 2 3 4 5 6 7 8 9 10 11 12 13 14 15 16 17 18 19 20 21 22…" at bounding box center [951, 398] width 242 height 218
click at [961, 289] on div "D S T Q Q S S 26 27 28 1 2 3 4 5 6 7 8 9 10 11 12 13 14 15 16 17 18 19 20 21 22…" at bounding box center [951, 398] width 242 height 218
click at [973, 287] on div "março 2023" at bounding box center [951, 277] width 109 height 26
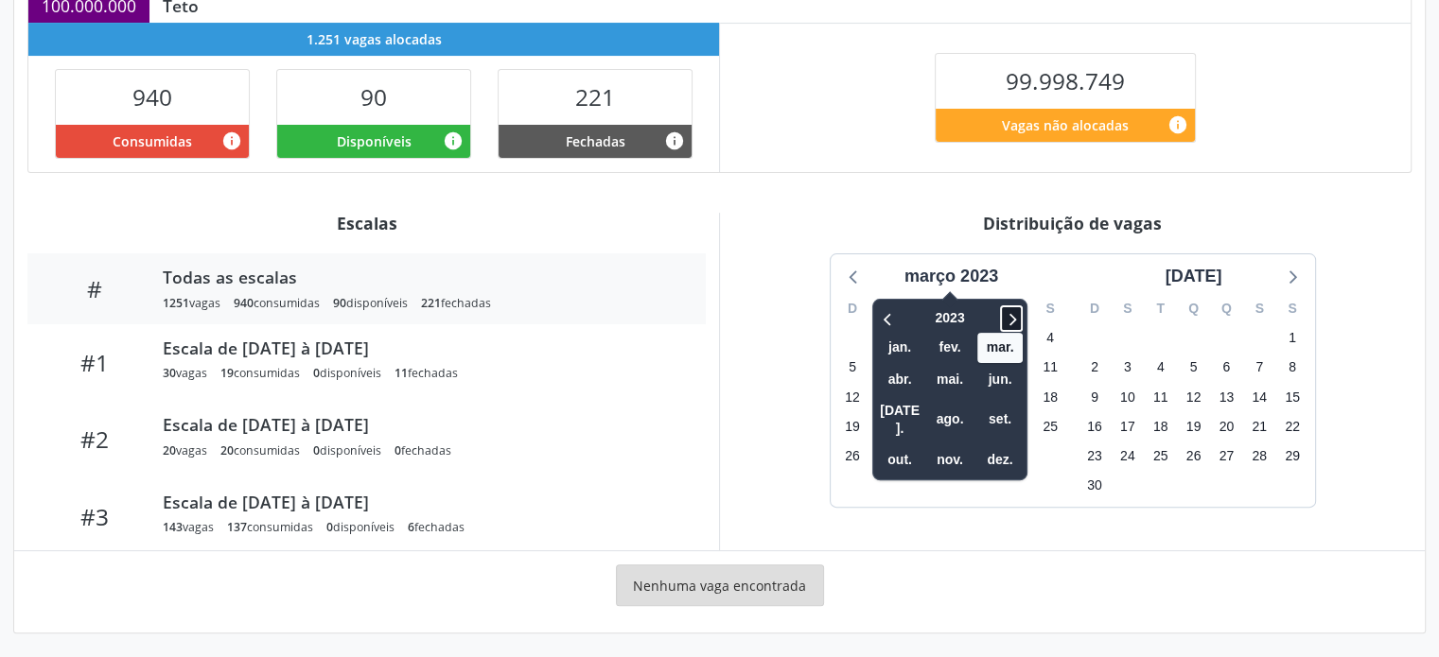
click at [1006, 320] on icon at bounding box center [1011, 318] width 19 height 23
click at [886, 317] on icon at bounding box center [888, 318] width 19 height 23
click at [1007, 408] on span "set." at bounding box center [999, 419] width 45 height 29
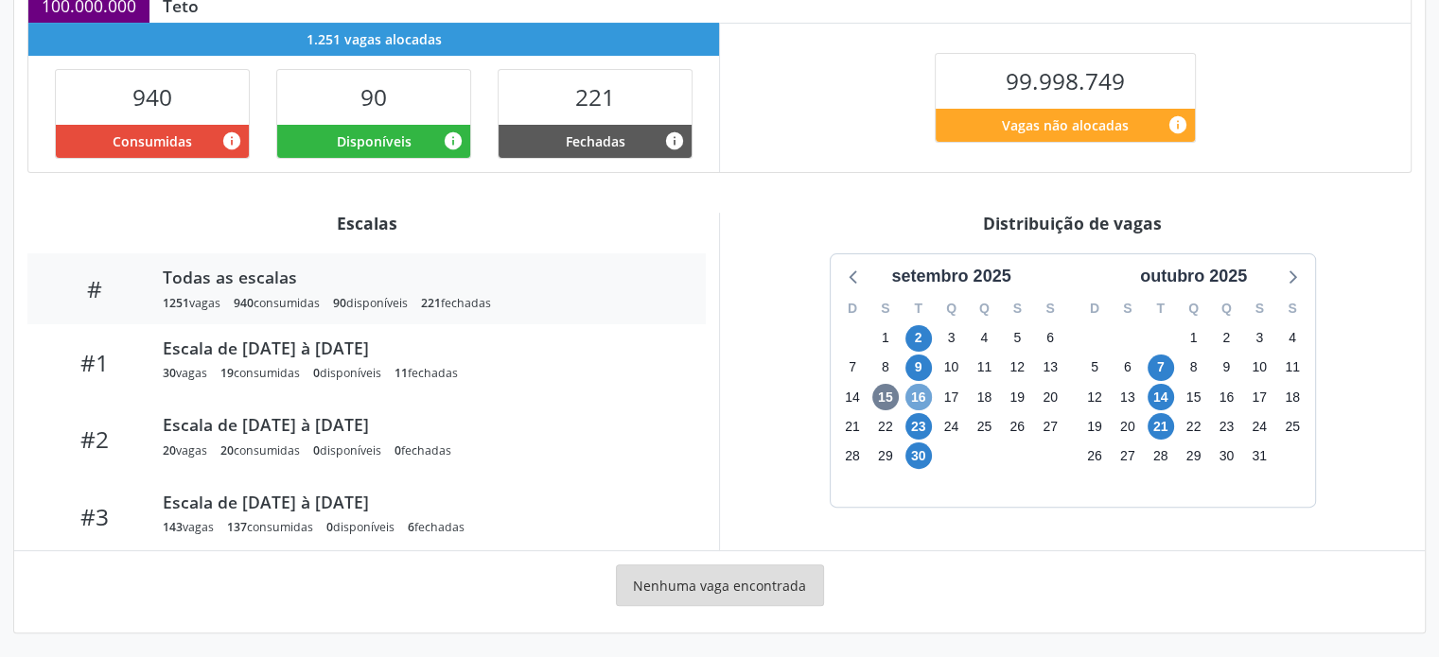
click at [927, 393] on span "16" at bounding box center [918, 397] width 26 height 26
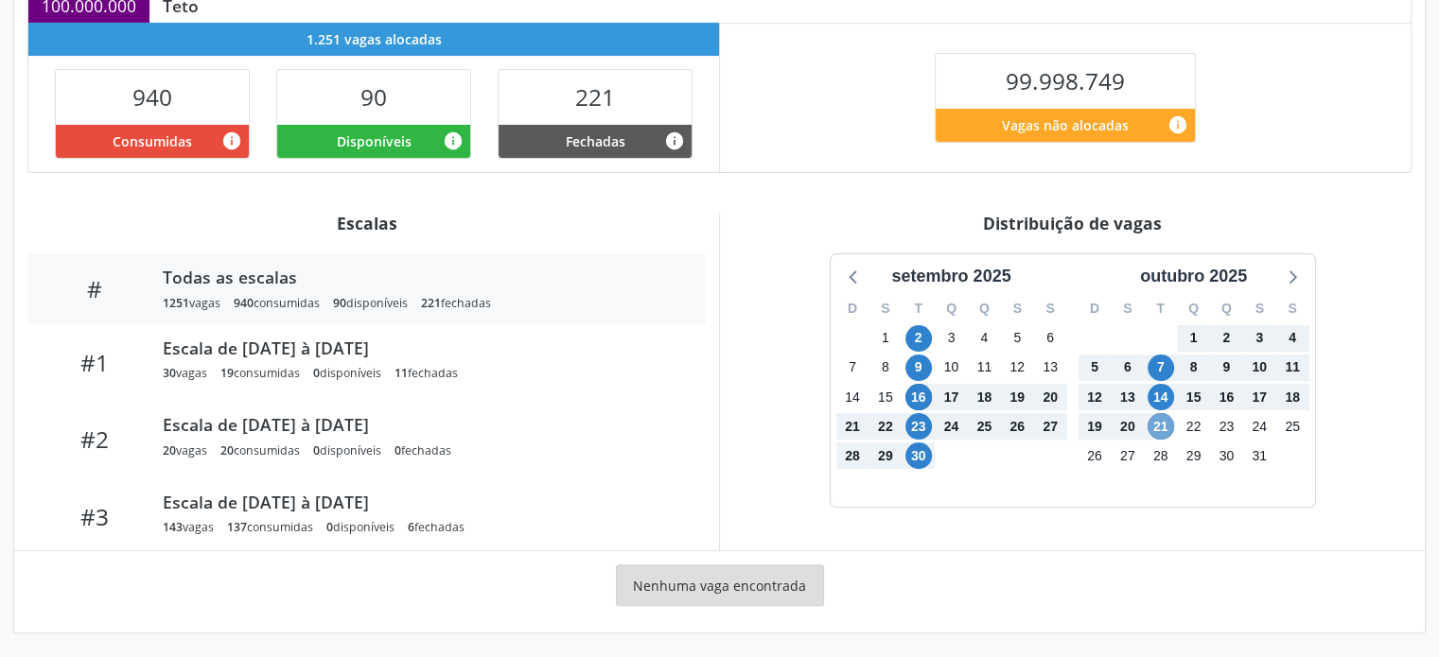
click at [1158, 427] on span "21" at bounding box center [1160, 426] width 26 height 26
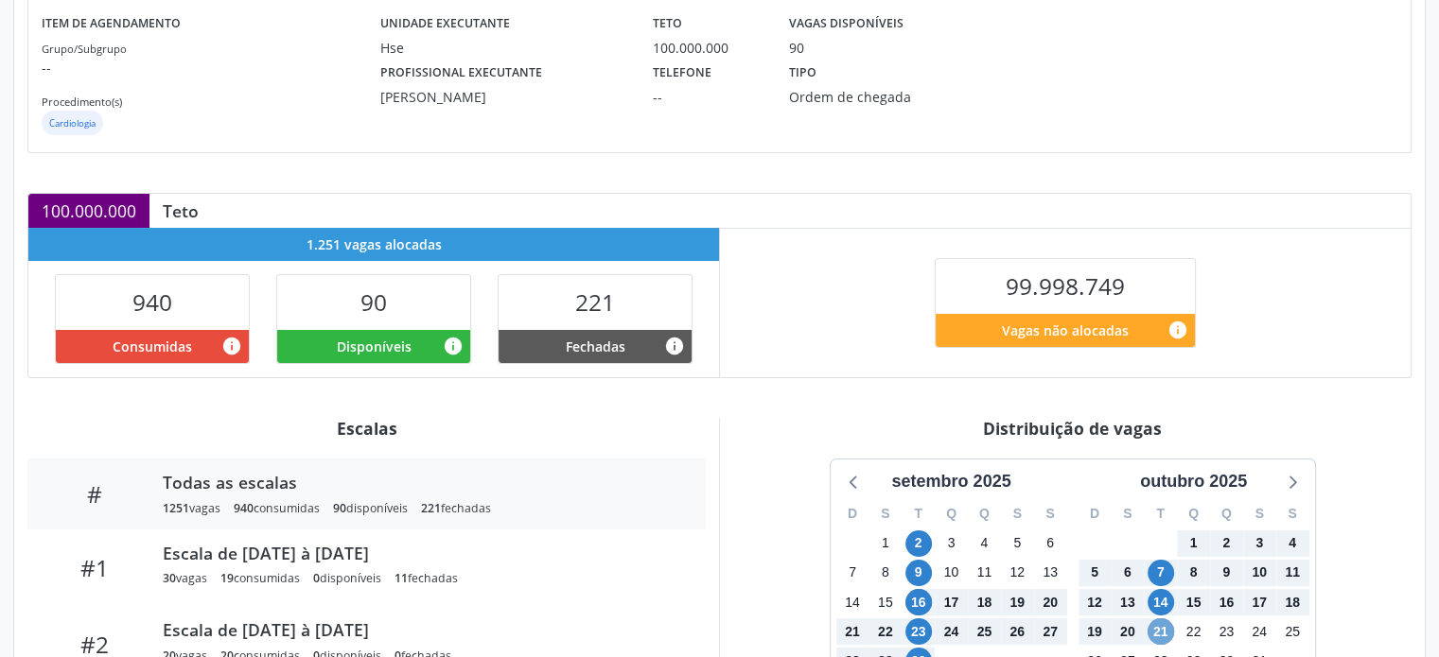
scroll to position [0, 0]
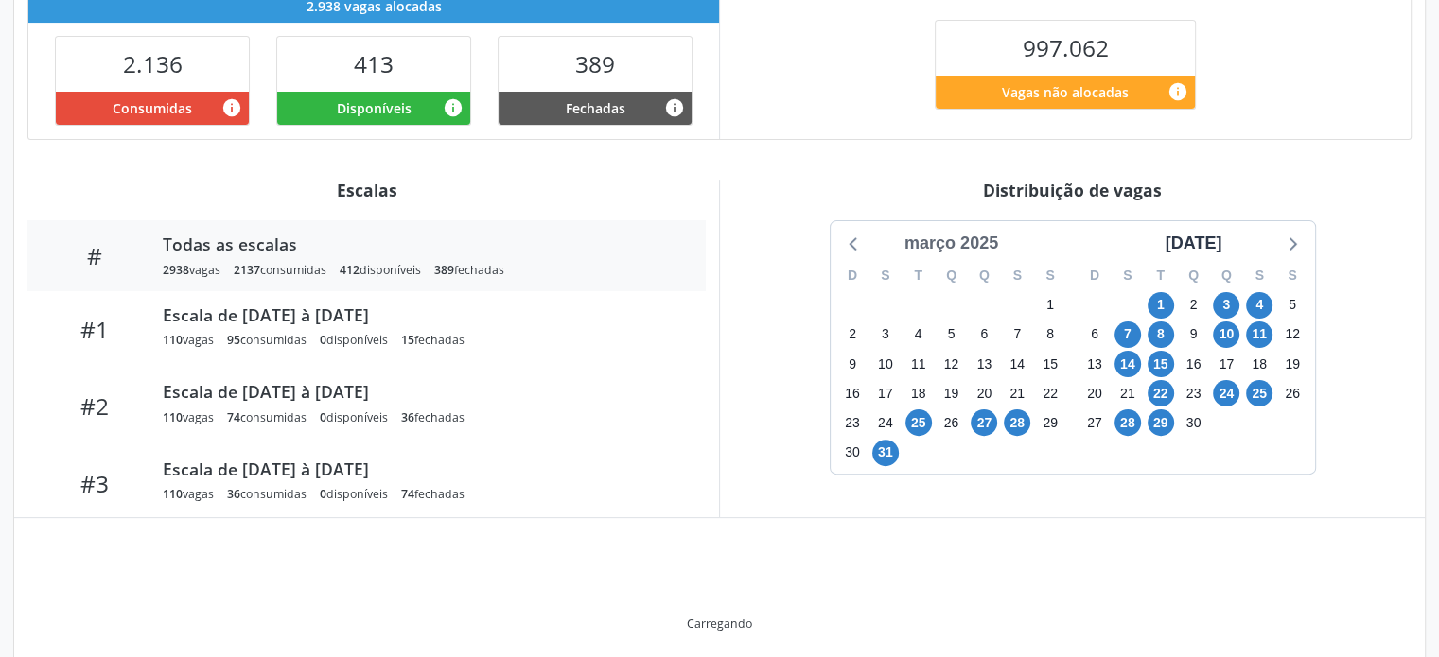
scroll to position [440, 0]
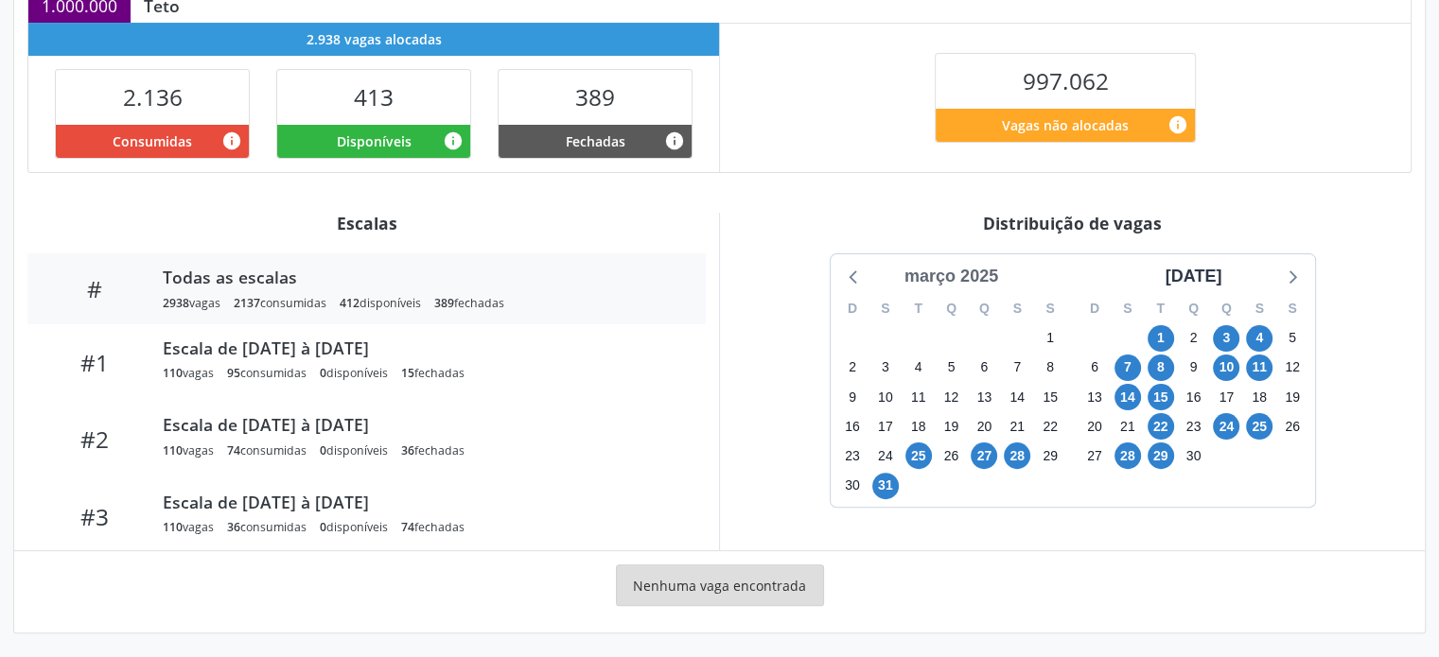
click at [964, 264] on div "março 2025" at bounding box center [951, 277] width 109 height 26
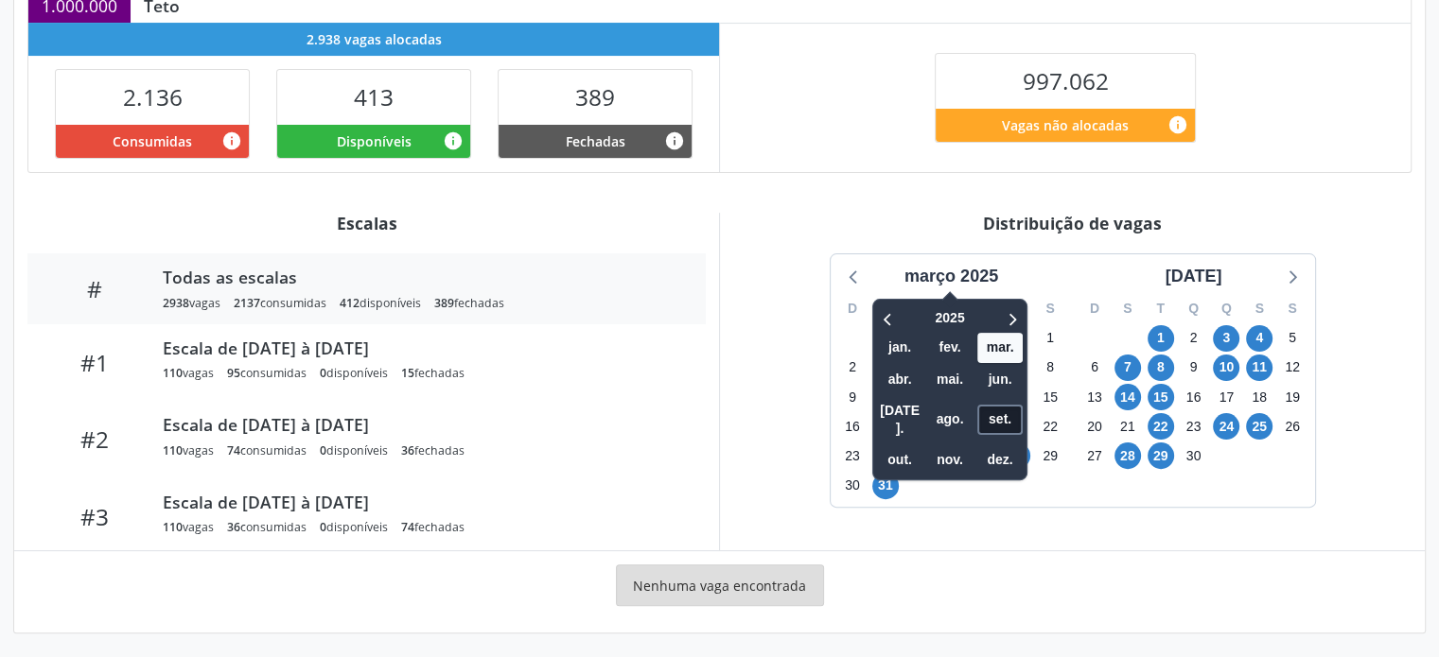
click at [993, 413] on span "set." at bounding box center [999, 419] width 45 height 29
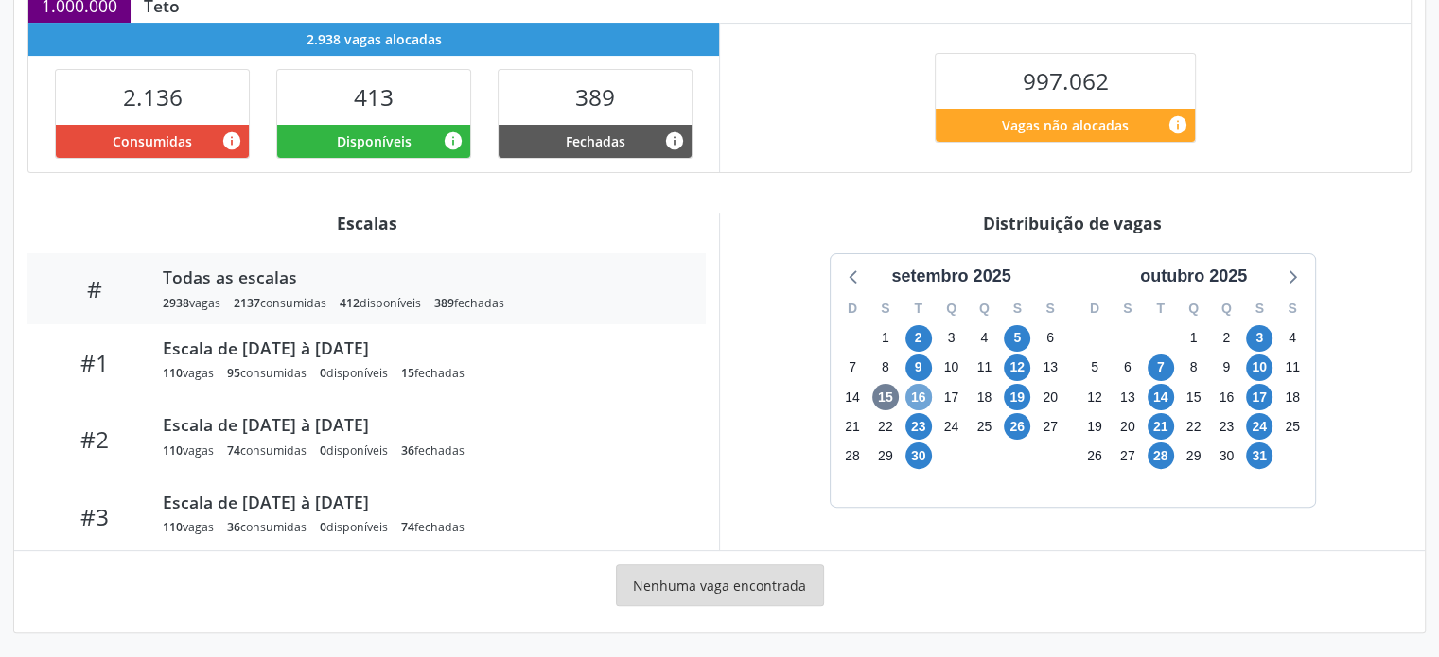
click at [920, 401] on span "16" at bounding box center [918, 397] width 26 height 26
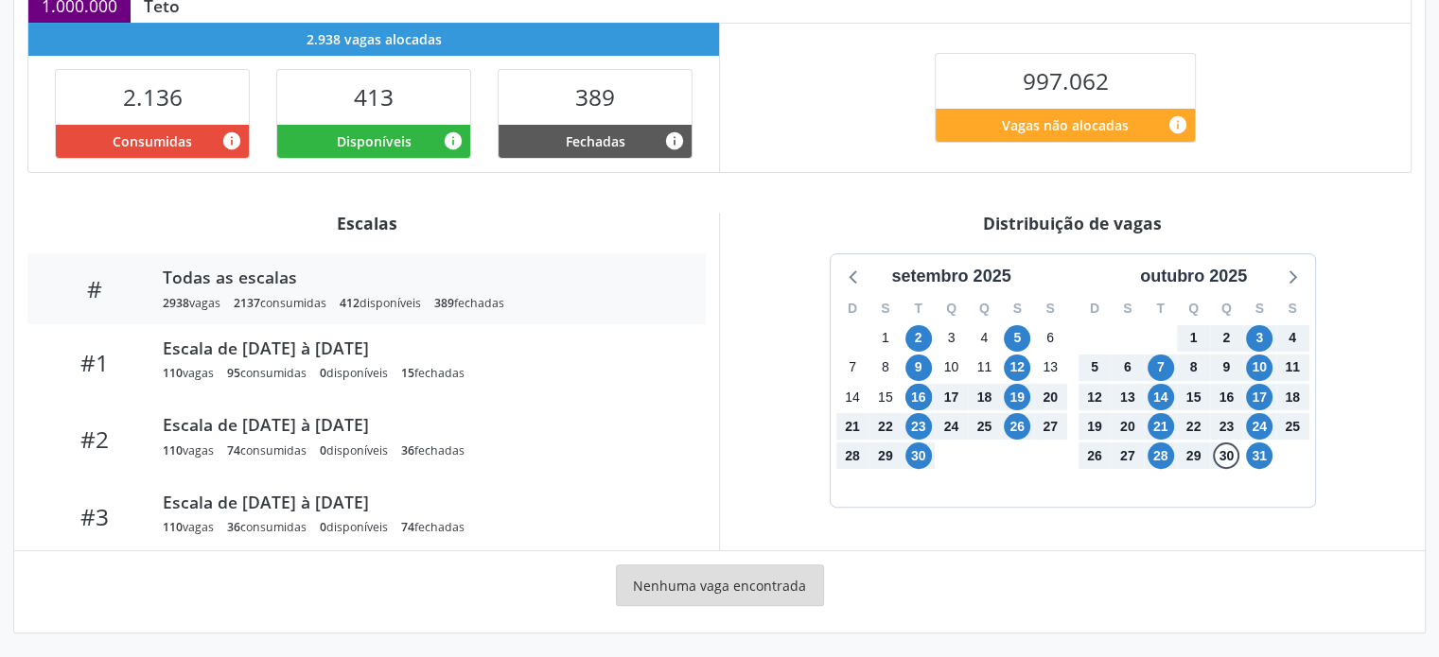
click at [1210, 458] on div "30" at bounding box center [1226, 456] width 33 height 29
click at [1223, 458] on span "30" at bounding box center [1226, 456] width 26 height 26
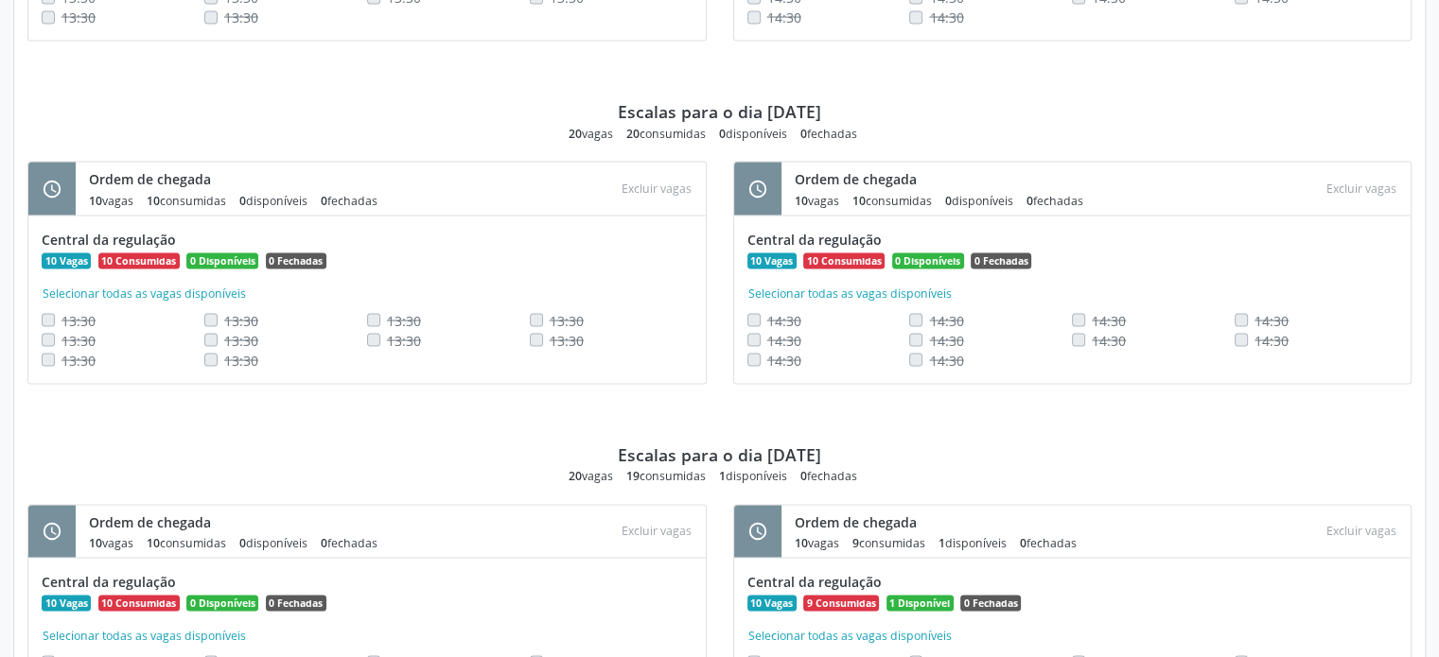
scroll to position [3872, 0]
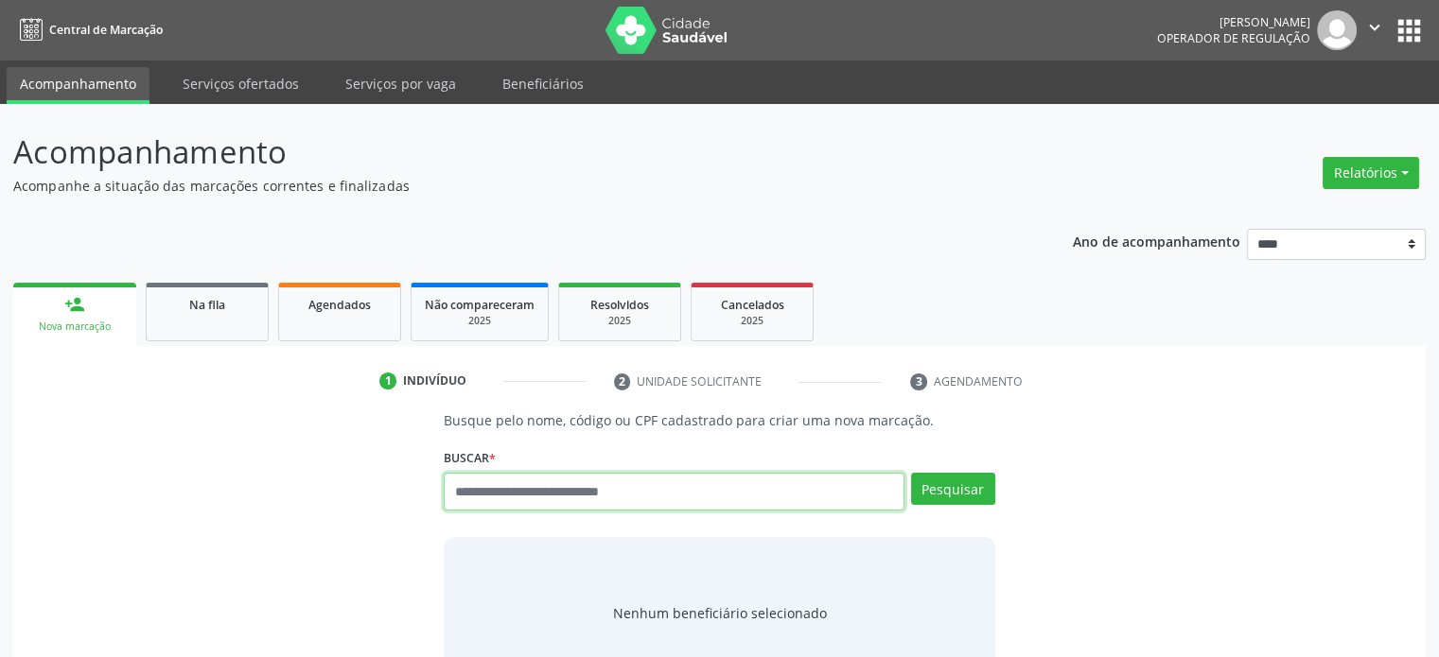
click at [677, 492] on input "text" at bounding box center [674, 492] width 460 height 38
type input "**********"
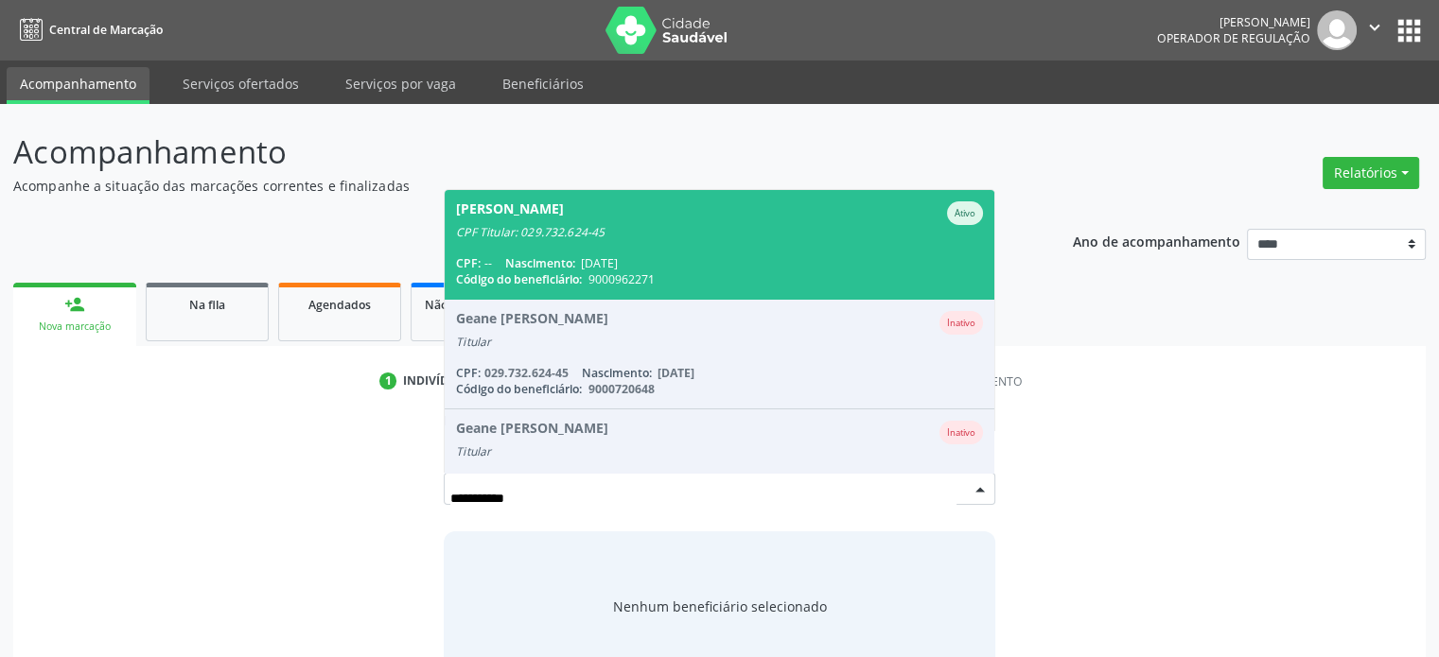
click at [708, 230] on div "CPF Titular: 029.732.624-45" at bounding box center [719, 232] width 526 height 15
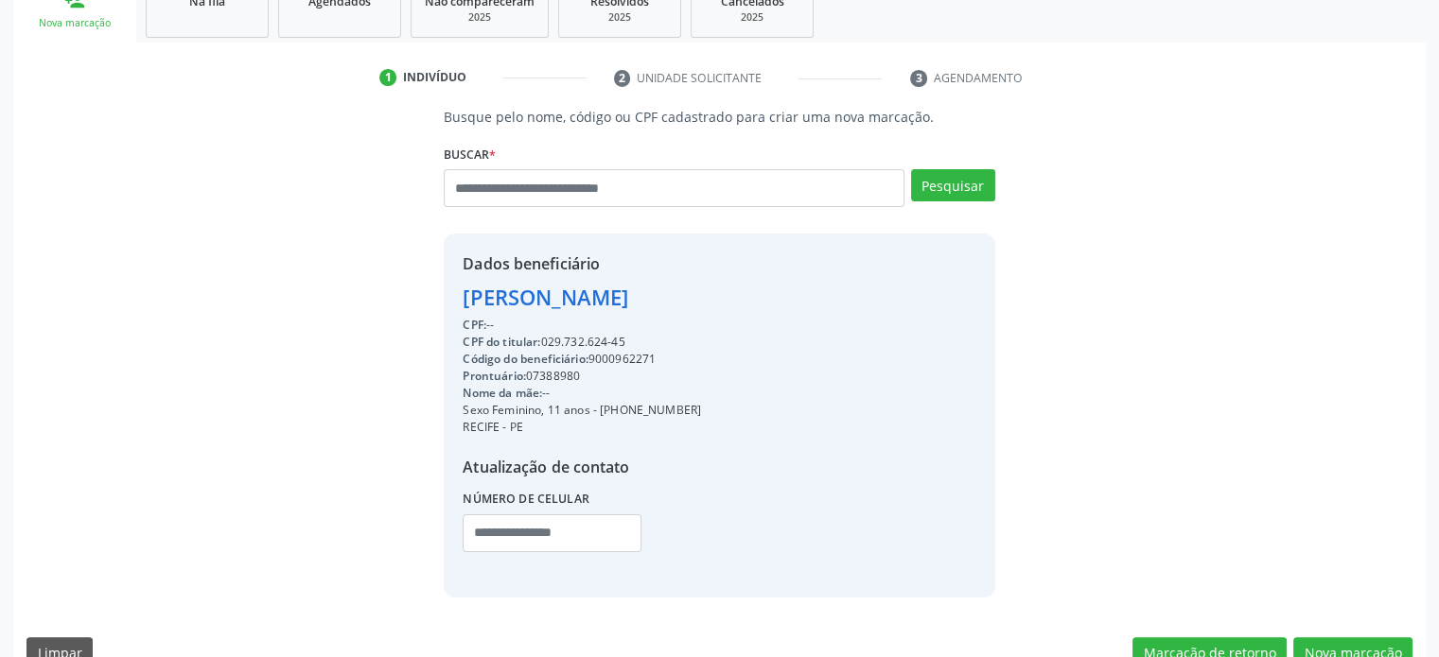
scroll to position [341, 0]
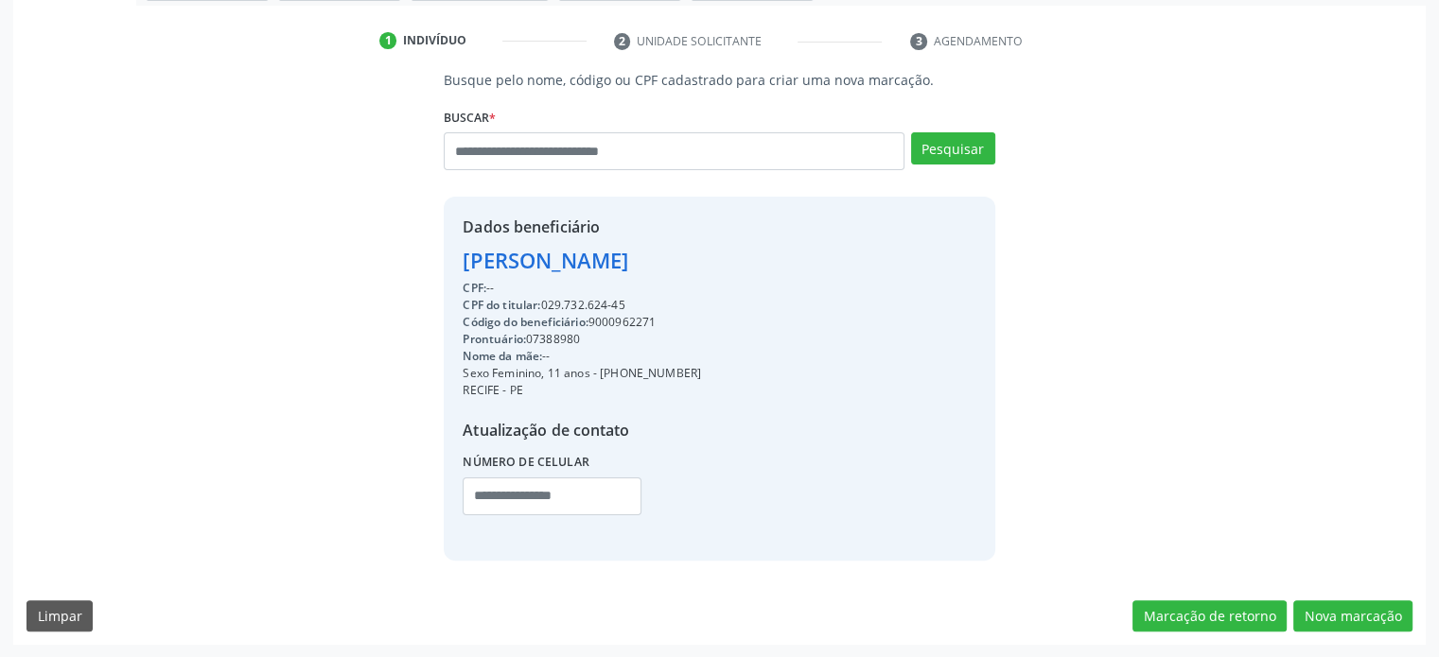
click at [585, 300] on div "CPF do titular: 029.732.624-45" at bounding box center [582, 305] width 238 height 17
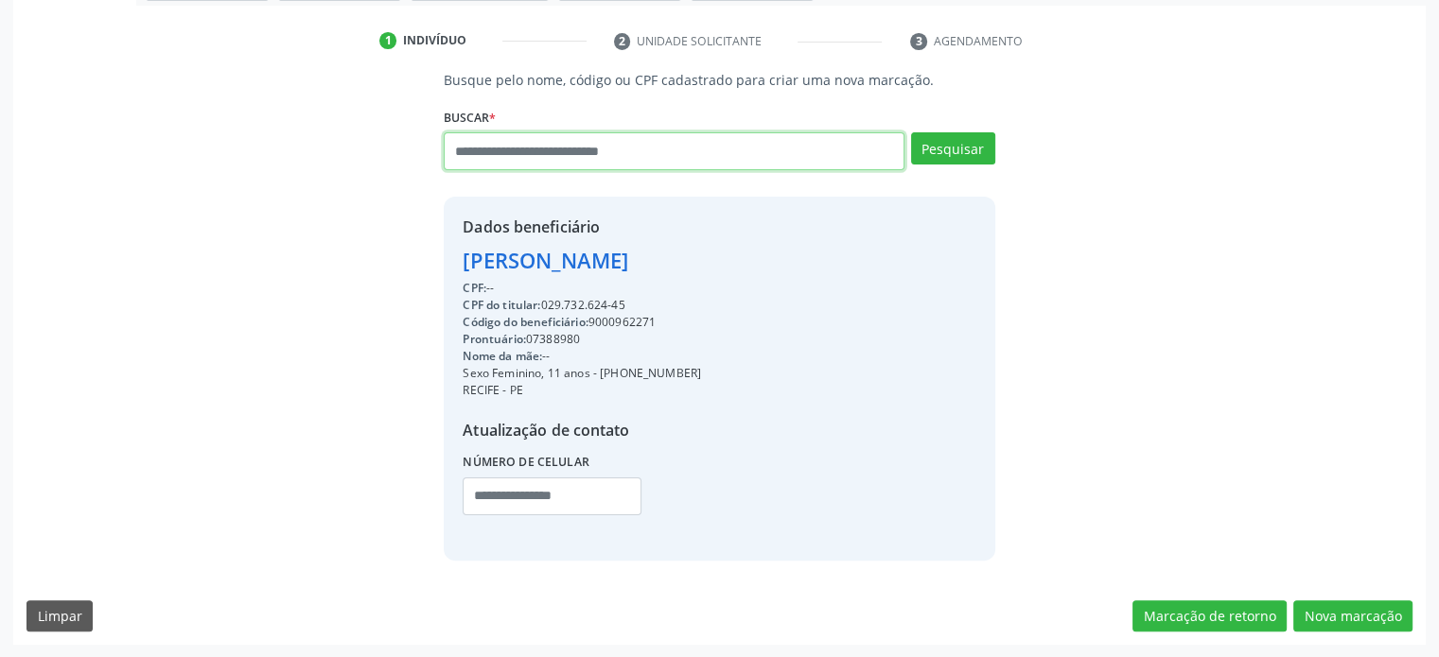
click at [662, 138] on input "text" at bounding box center [674, 151] width 460 height 38
paste input "**********"
type input "**********"
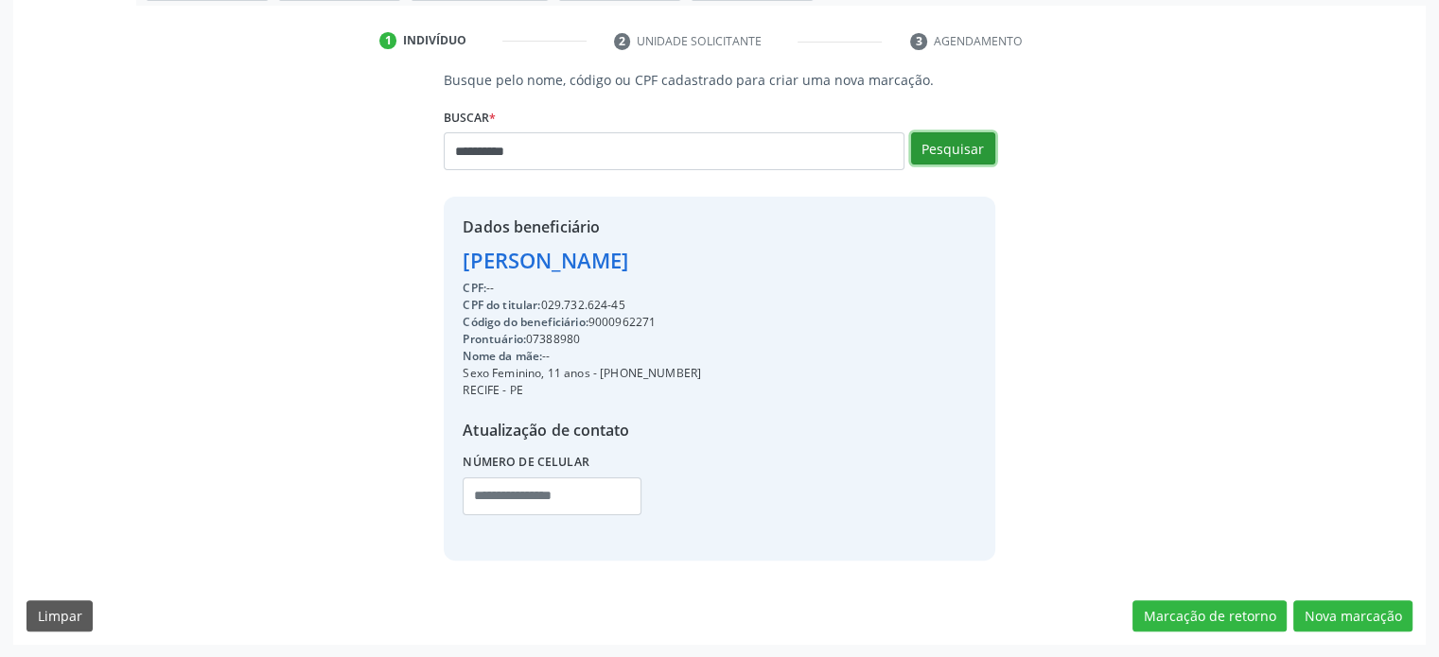
click at [962, 132] on button "Pesquisar" at bounding box center [953, 148] width 84 height 32
type input "**********"
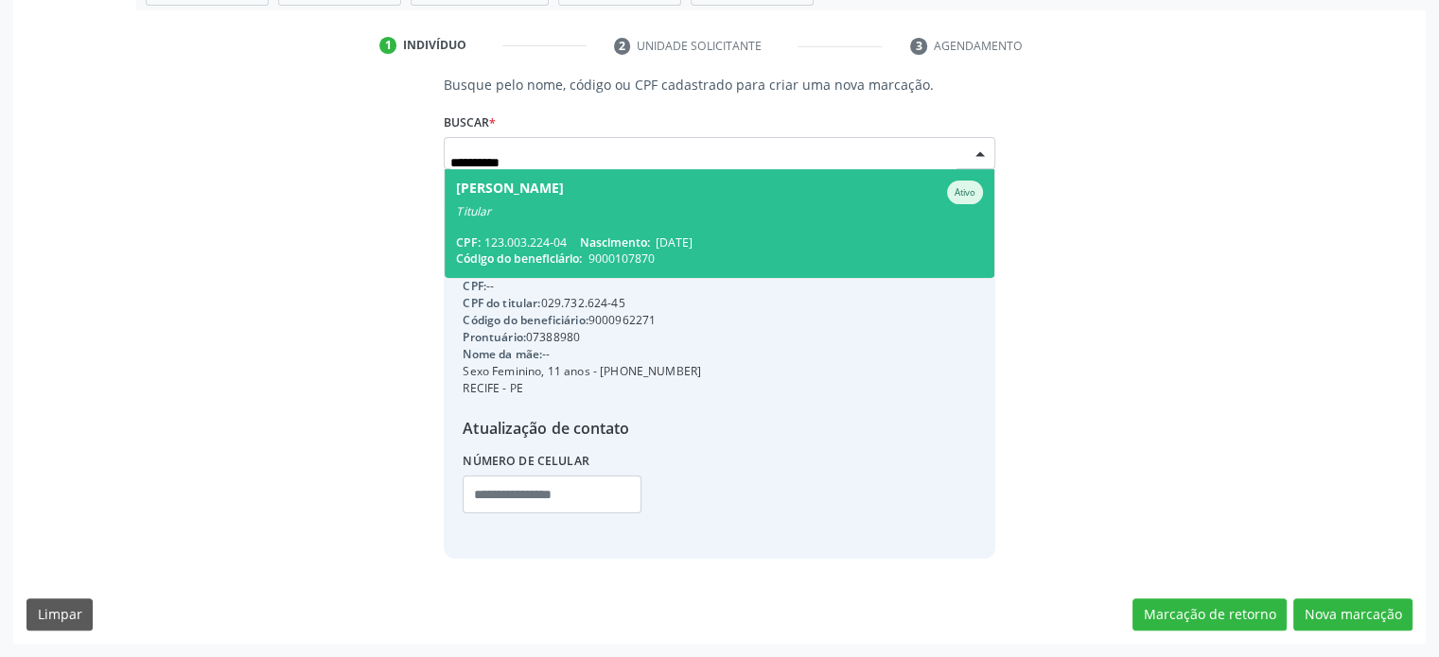
scroll to position [335, 0]
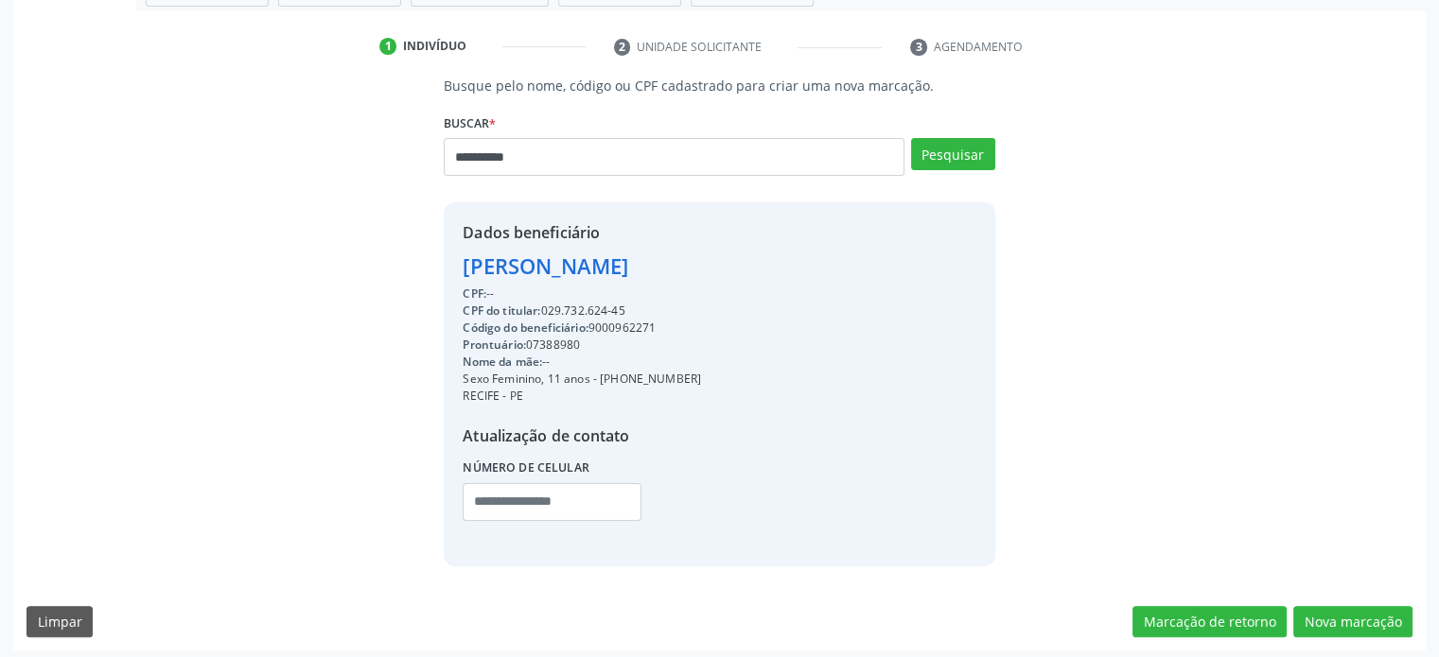
click at [1182, 309] on div "**********" at bounding box center [719, 321] width 1386 height 490
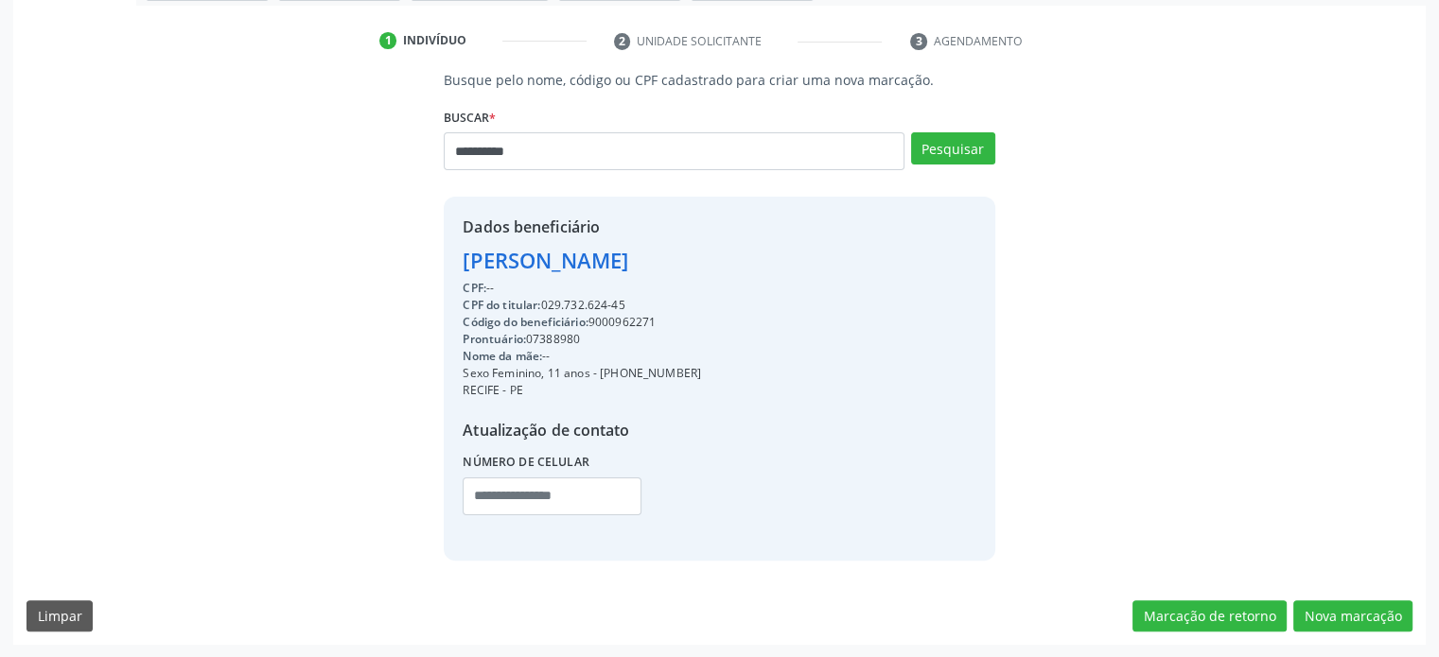
scroll to position [341, 0]
click at [1361, 620] on button "Nova marcação" at bounding box center [1352, 617] width 119 height 32
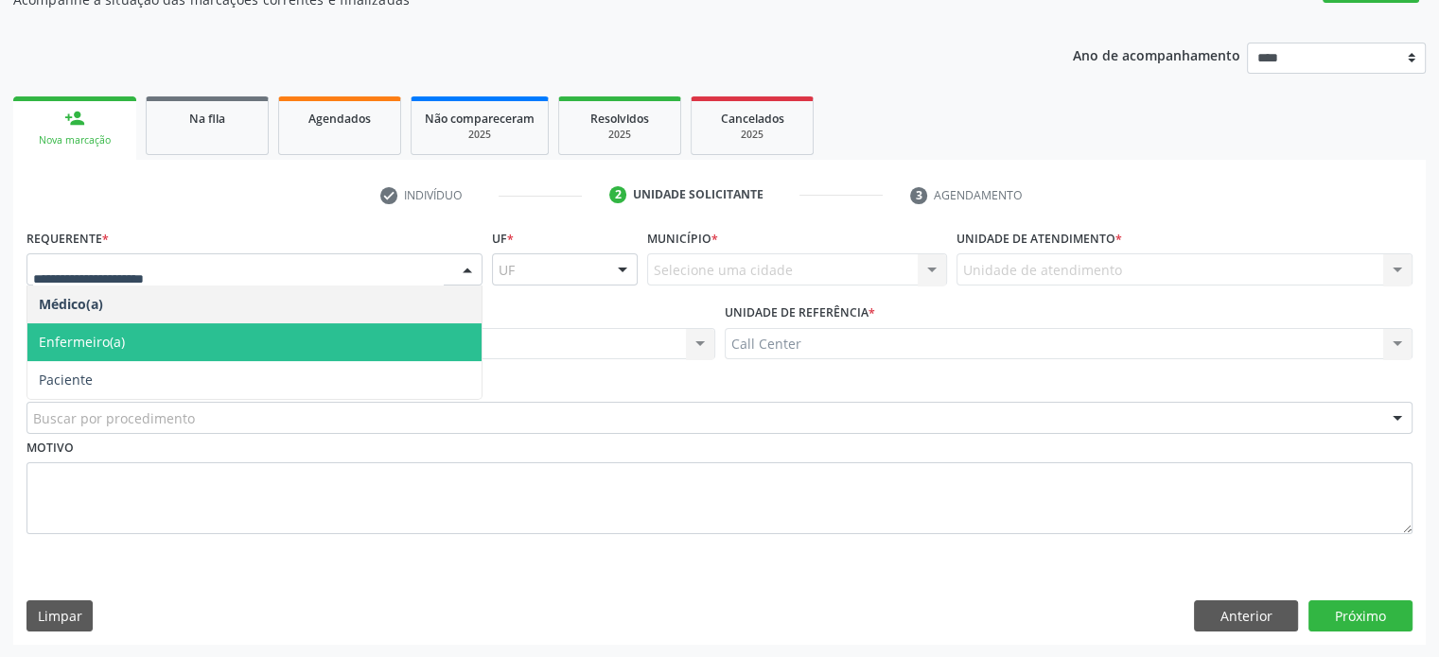
click at [219, 364] on span "Paciente" at bounding box center [254, 380] width 454 height 38
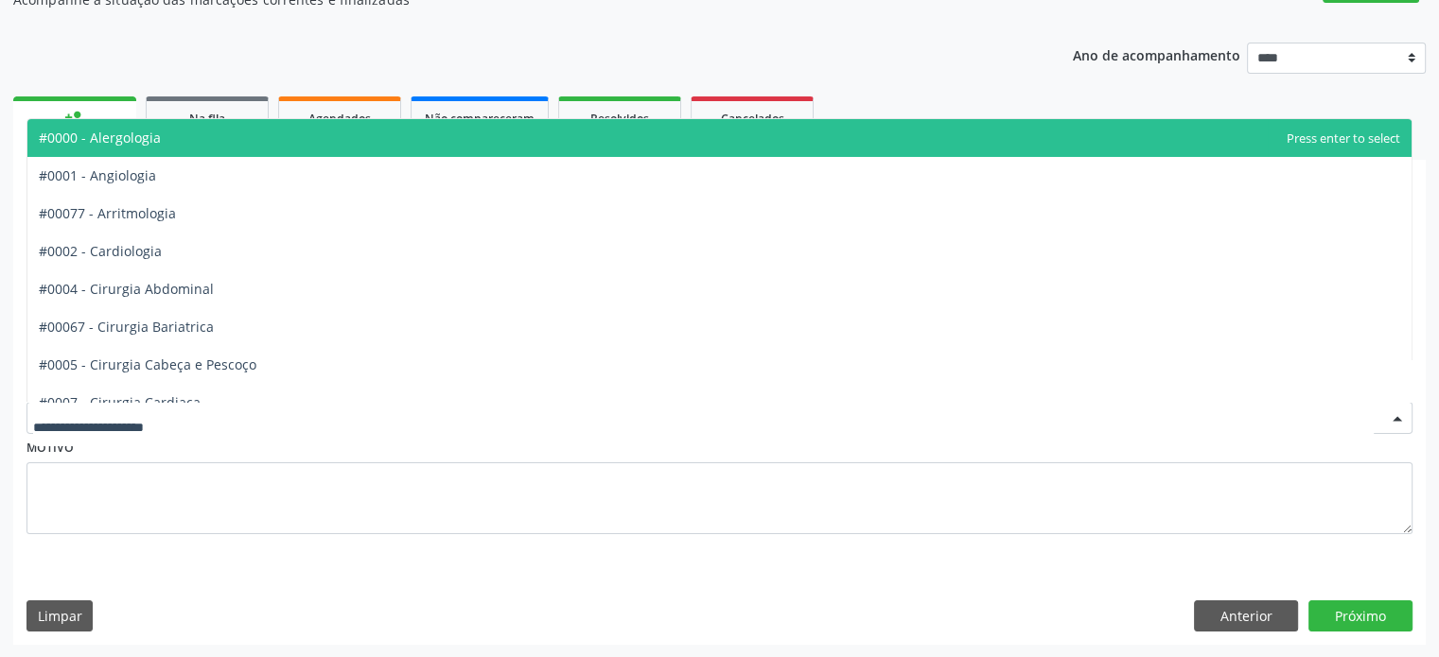
click at [245, 408] on div at bounding box center [719, 418] width 1386 height 32
type input "*********"
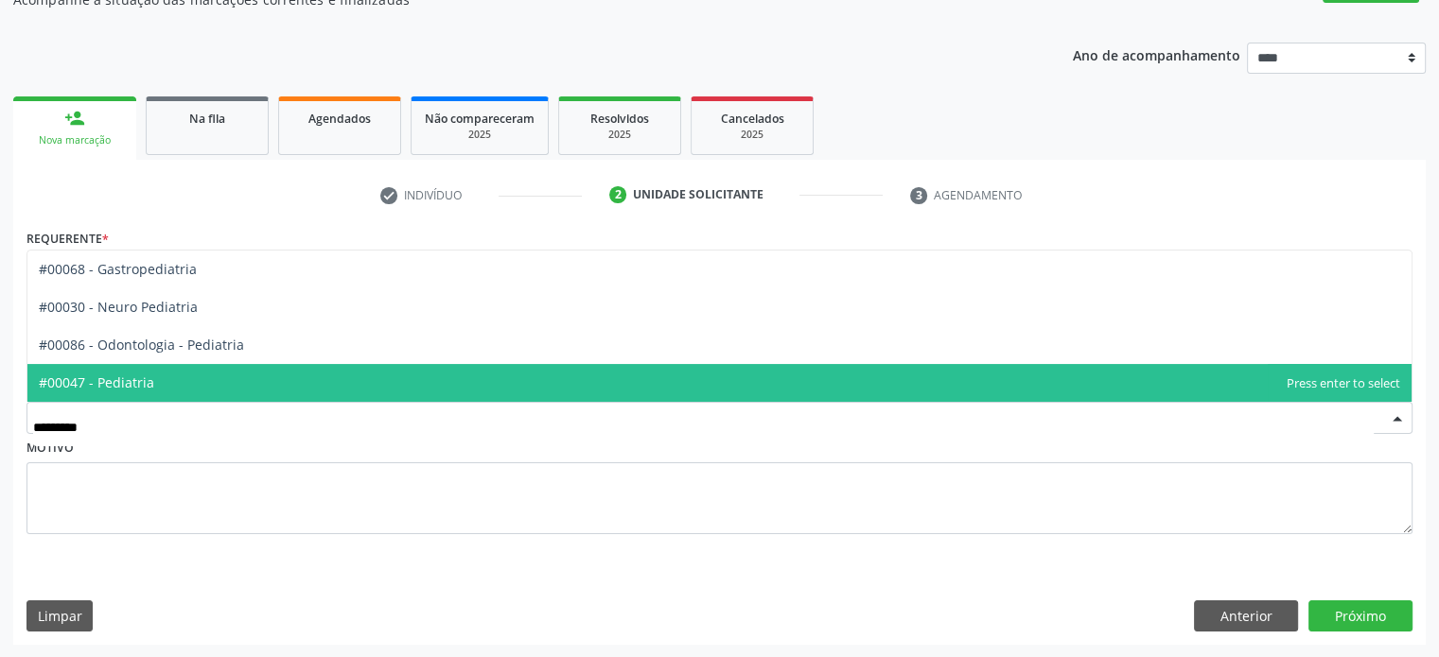
click at [242, 378] on span "#00047 - Pediatria" at bounding box center [719, 383] width 1384 height 38
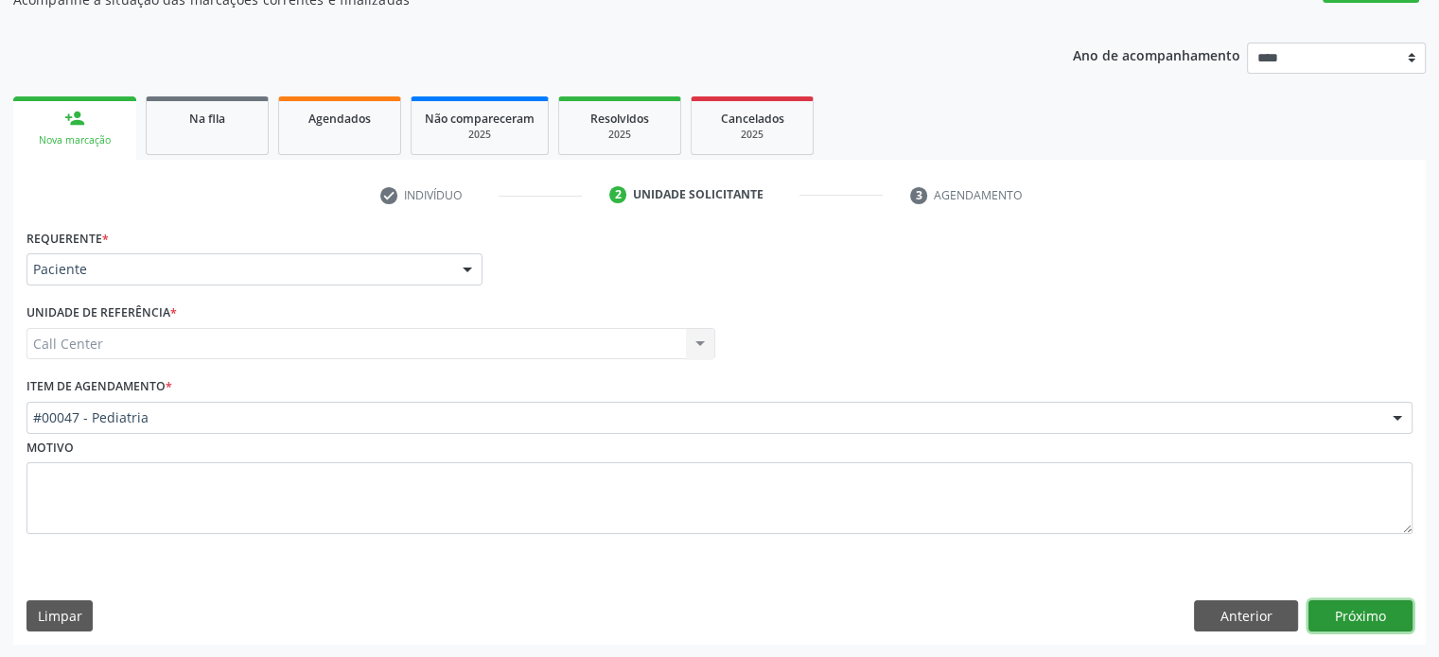
click at [1358, 619] on button "Próximo" at bounding box center [1360, 617] width 104 height 32
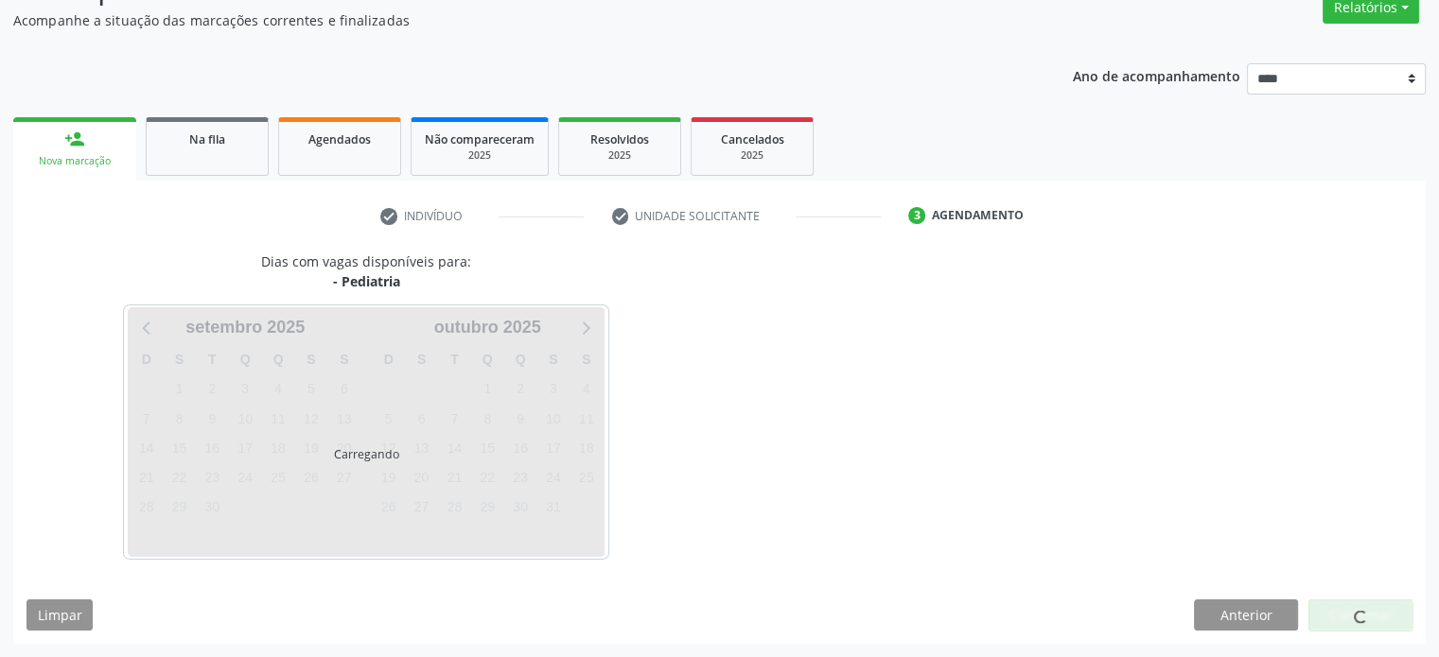
scroll to position [165, 0]
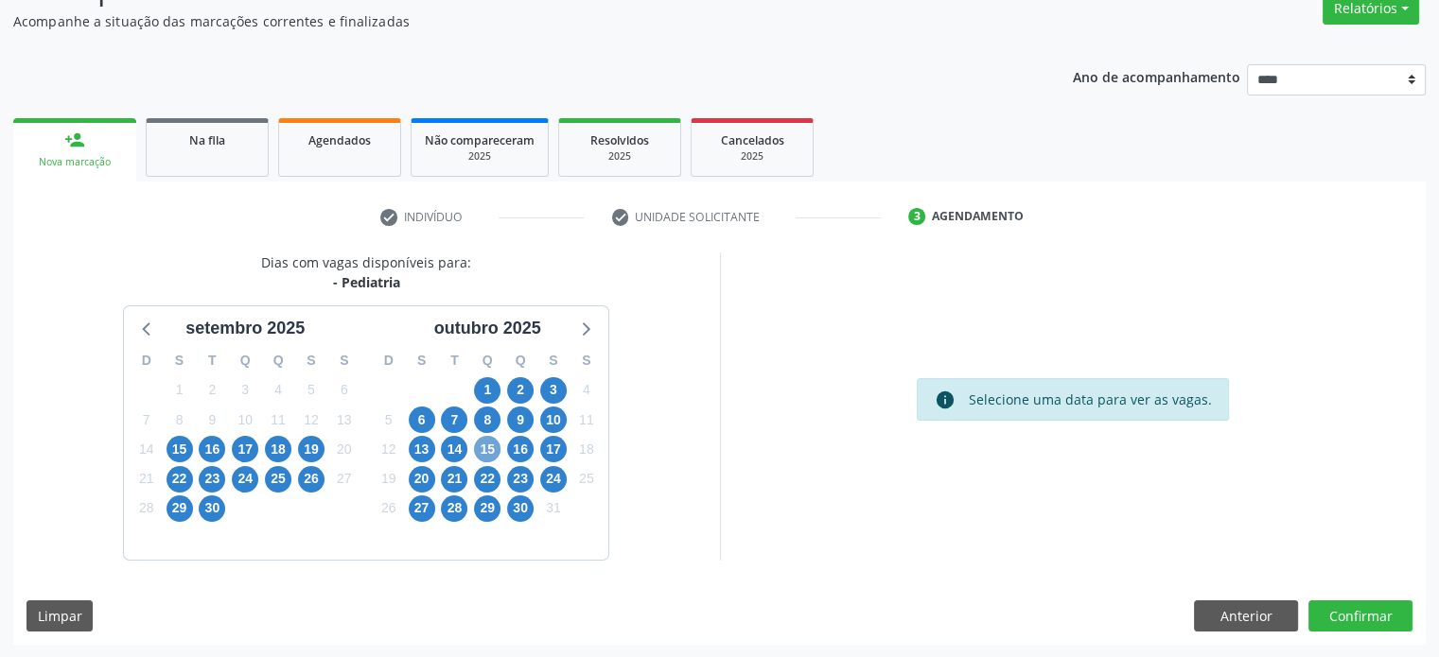
click at [482, 449] on span "15" at bounding box center [487, 449] width 26 height 26
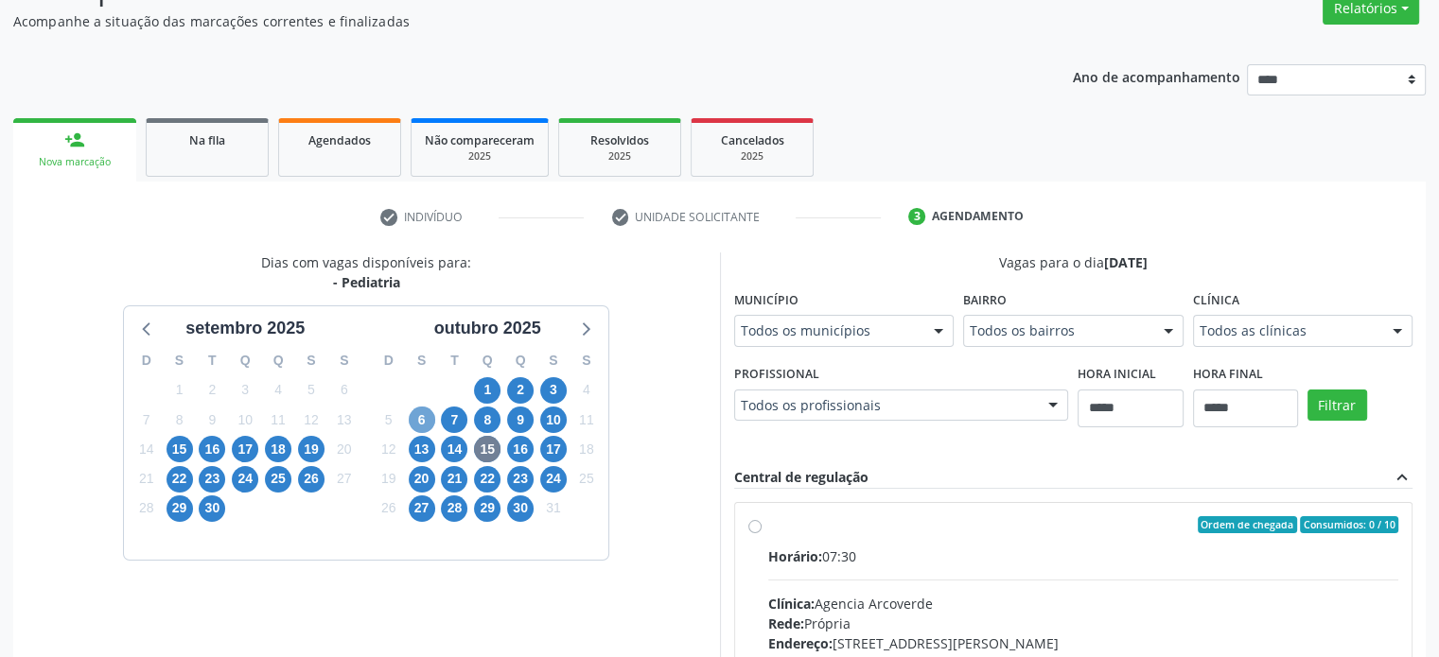
click at [412, 422] on span "6" at bounding box center [422, 420] width 26 height 26
click at [421, 443] on span "13" at bounding box center [422, 449] width 26 height 26
click at [1333, 419] on button "Filtrar" at bounding box center [1337, 406] width 60 height 32
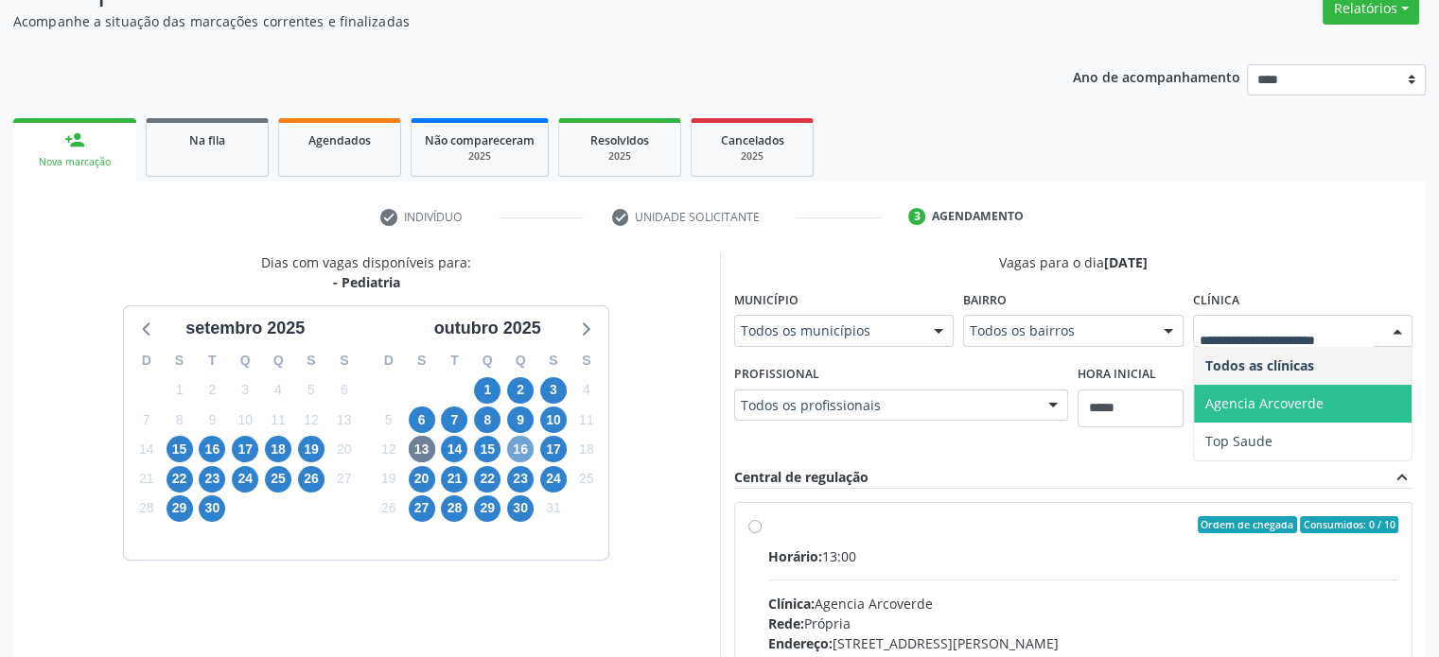
click at [517, 447] on span "16" at bounding box center [520, 449] width 26 height 26
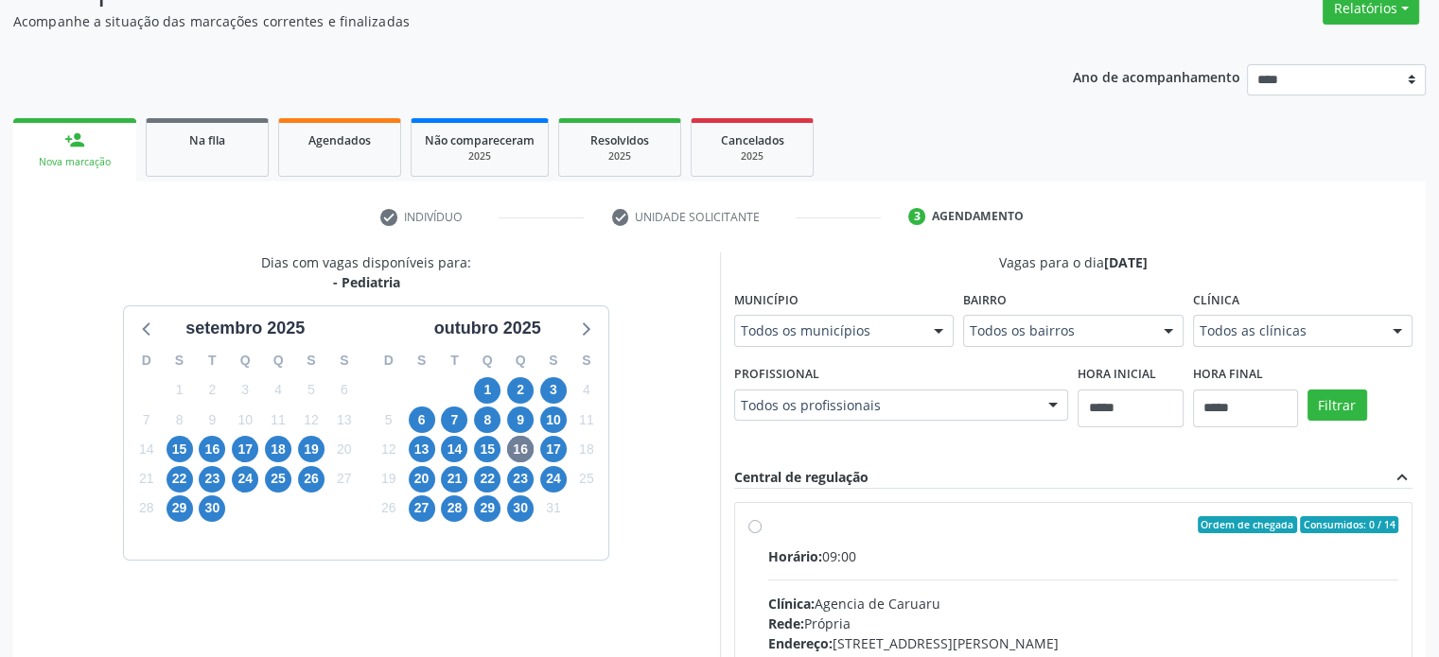
click at [1315, 320] on div "Todos as clínicas" at bounding box center [1303, 331] width 220 height 32
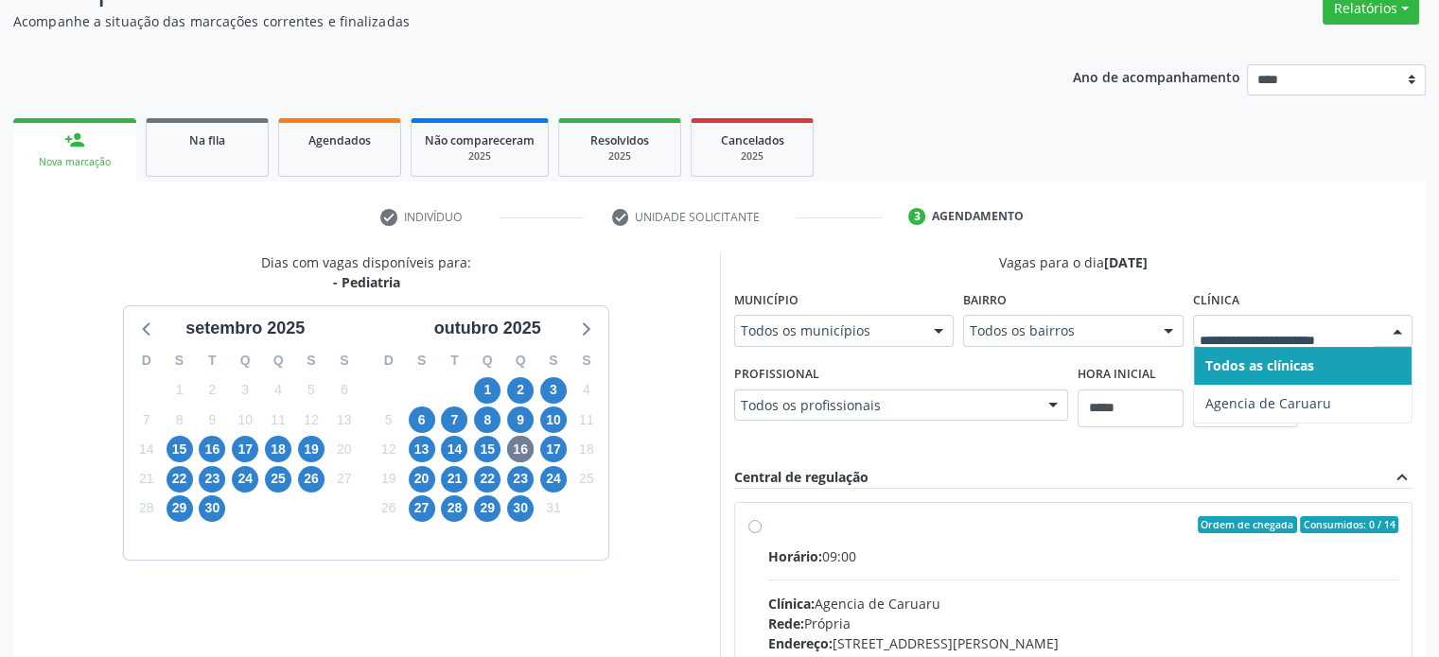
drag, startPoint x: 1319, startPoint y: 253, endPoint x: 1319, endPoint y: 403, distance: 150.4
click at [1319, 253] on div "Vagas para o dia 16/10/2025" at bounding box center [1073, 263] width 679 height 20
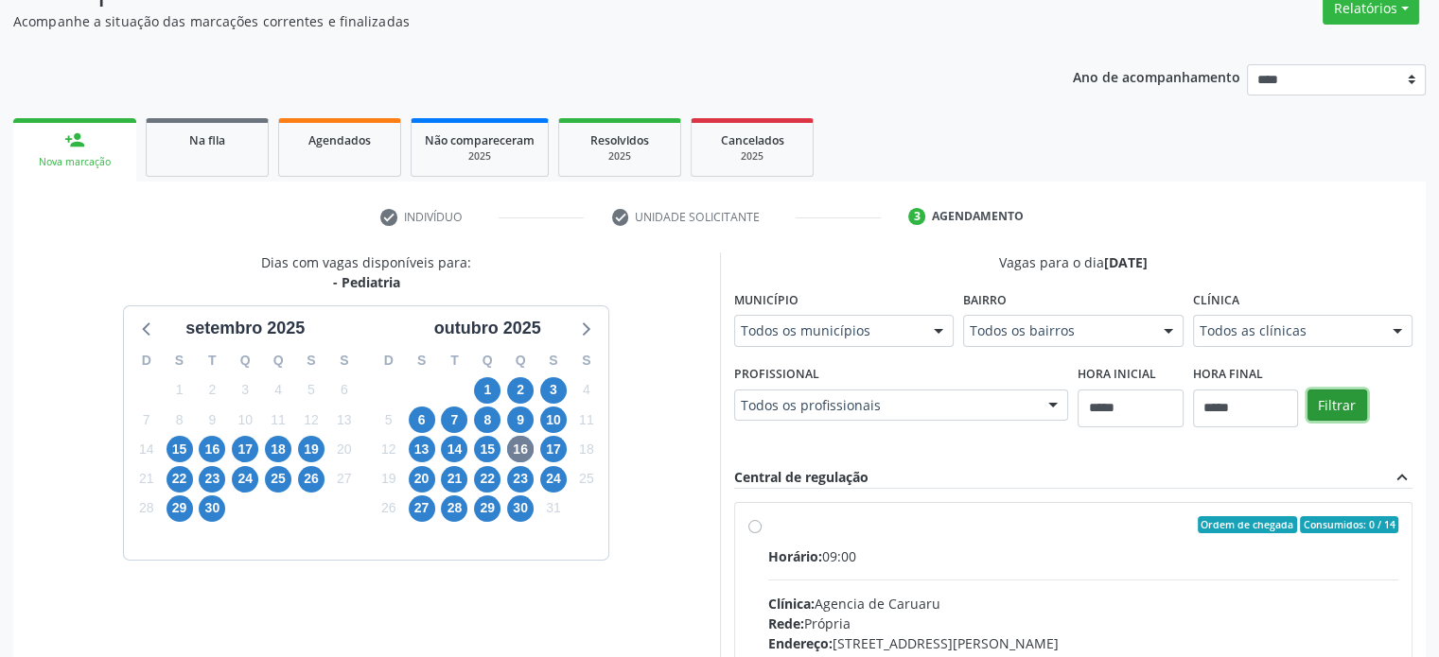
click at [1323, 408] on button "Filtrar" at bounding box center [1337, 406] width 60 height 32
click at [562, 473] on span "24" at bounding box center [553, 479] width 26 height 26
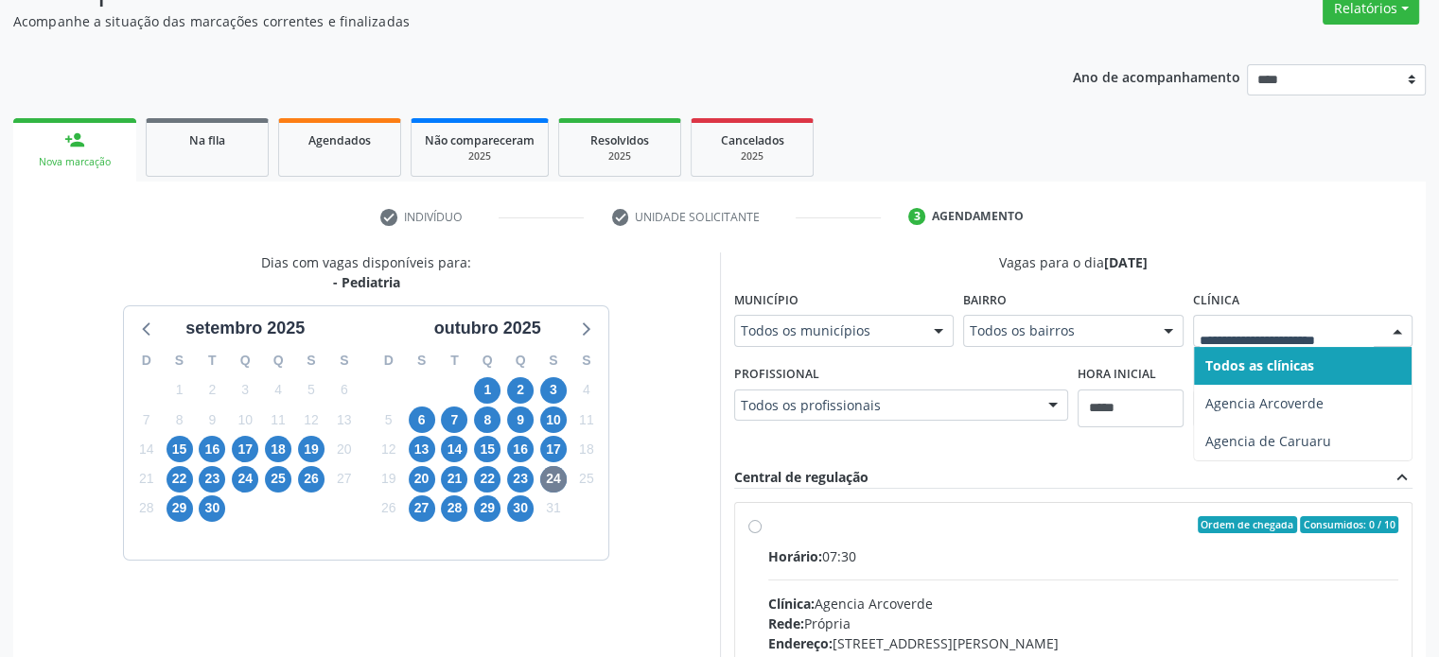
drag, startPoint x: 1386, startPoint y: 322, endPoint x: 1365, endPoint y: 332, distance: 23.3
click at [1384, 322] on div at bounding box center [1397, 332] width 28 height 32
click at [197, 455] on div "16" at bounding box center [212, 449] width 33 height 29
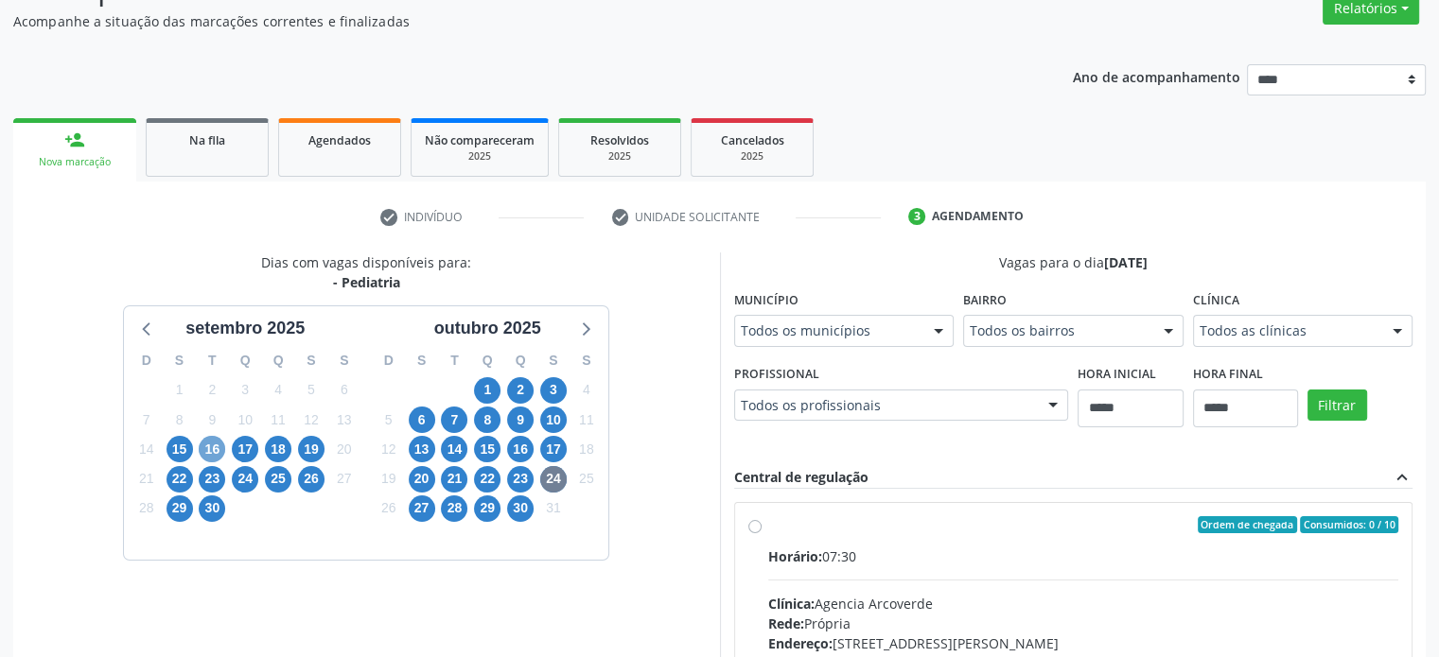
click at [217, 450] on span "16" at bounding box center [212, 449] width 26 height 26
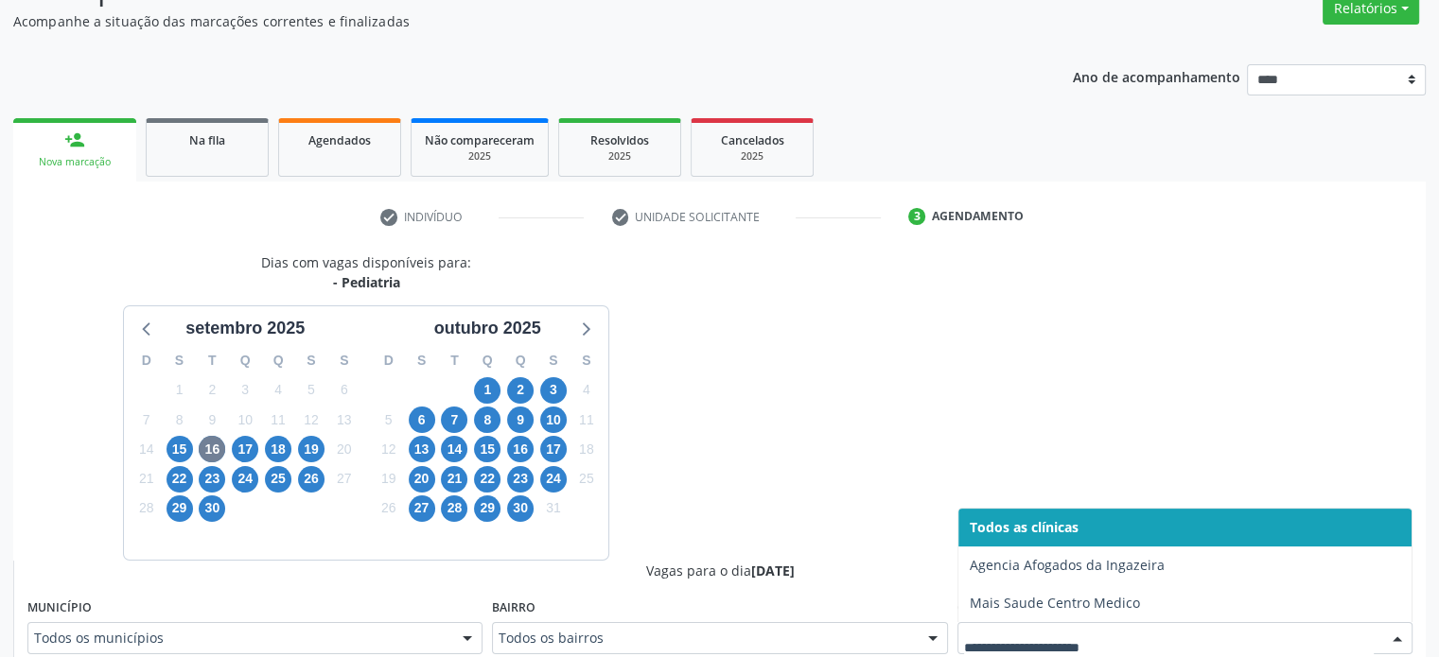
scroll to position [173, 0]
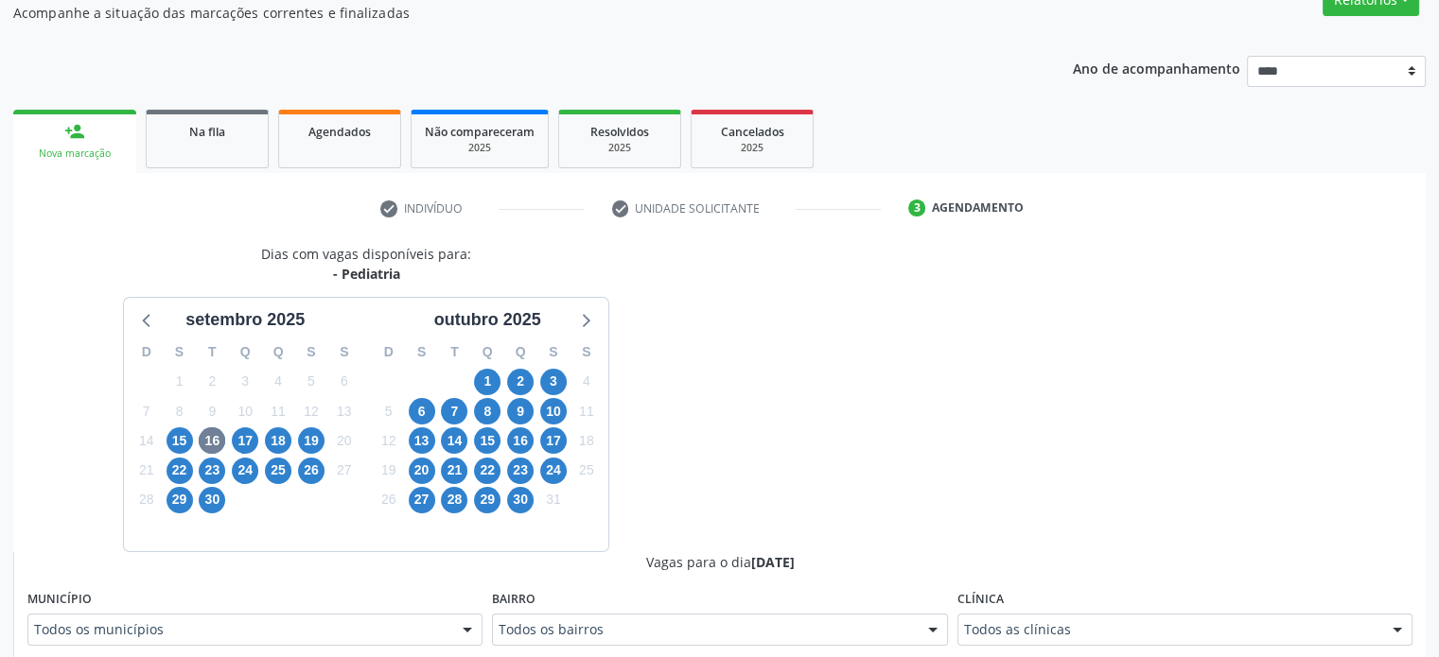
click at [199, 456] on div "23" at bounding box center [212, 470] width 26 height 29
click at [178, 442] on span "15" at bounding box center [179, 441] width 26 height 26
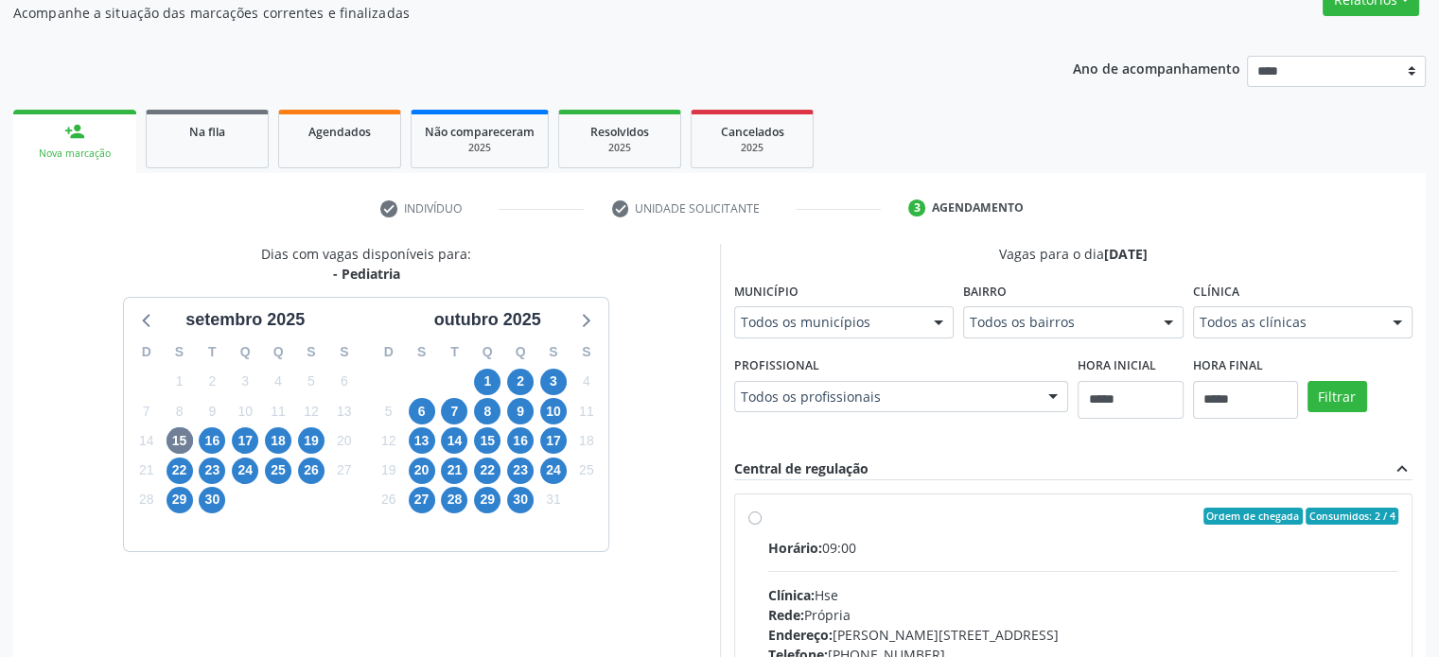
click at [1291, 332] on div "Todos as clínicas" at bounding box center [1303, 322] width 220 height 32
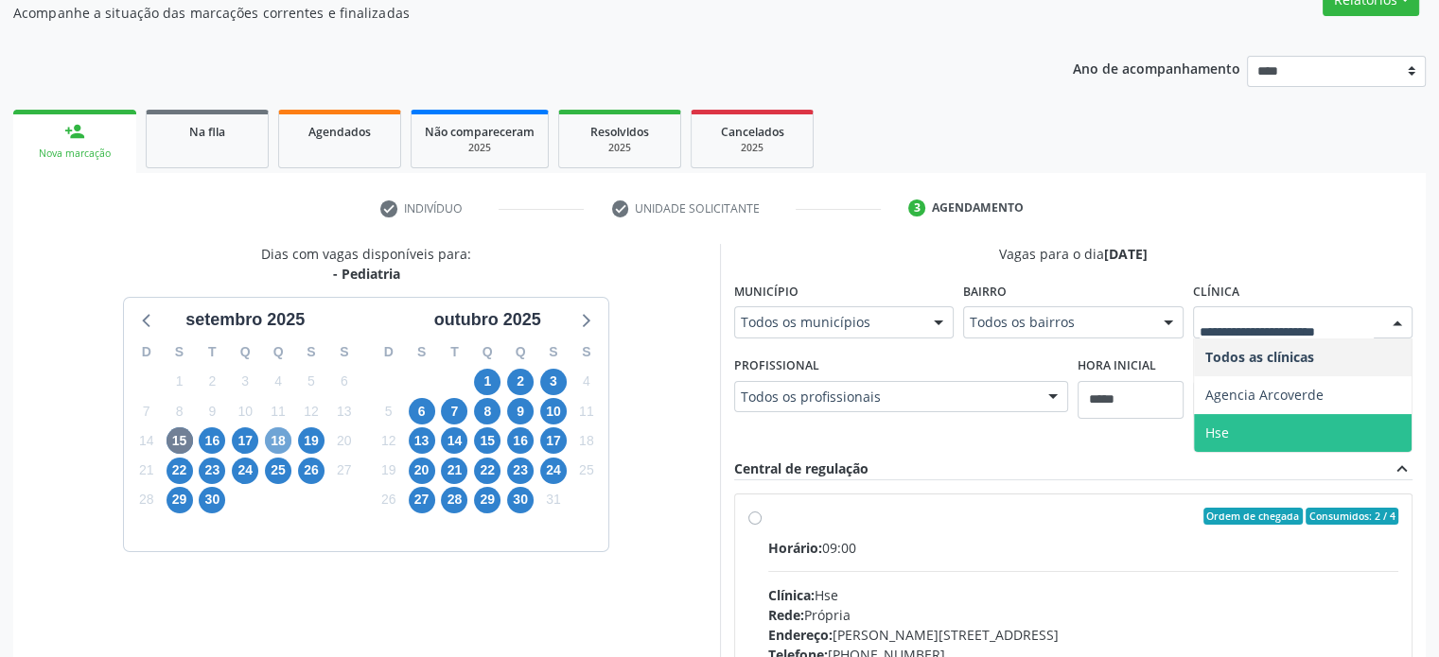
click at [270, 444] on span "18" at bounding box center [278, 441] width 26 height 26
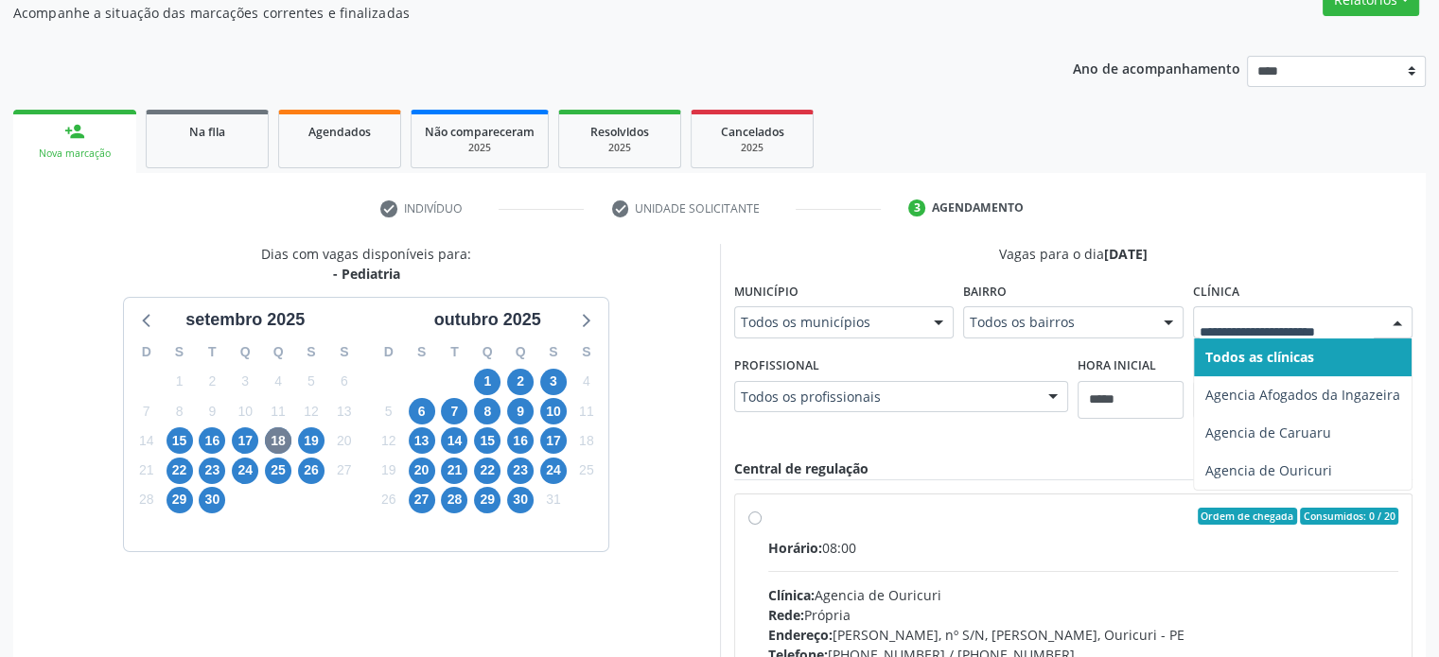
click at [1275, 336] on div at bounding box center [1303, 322] width 220 height 32
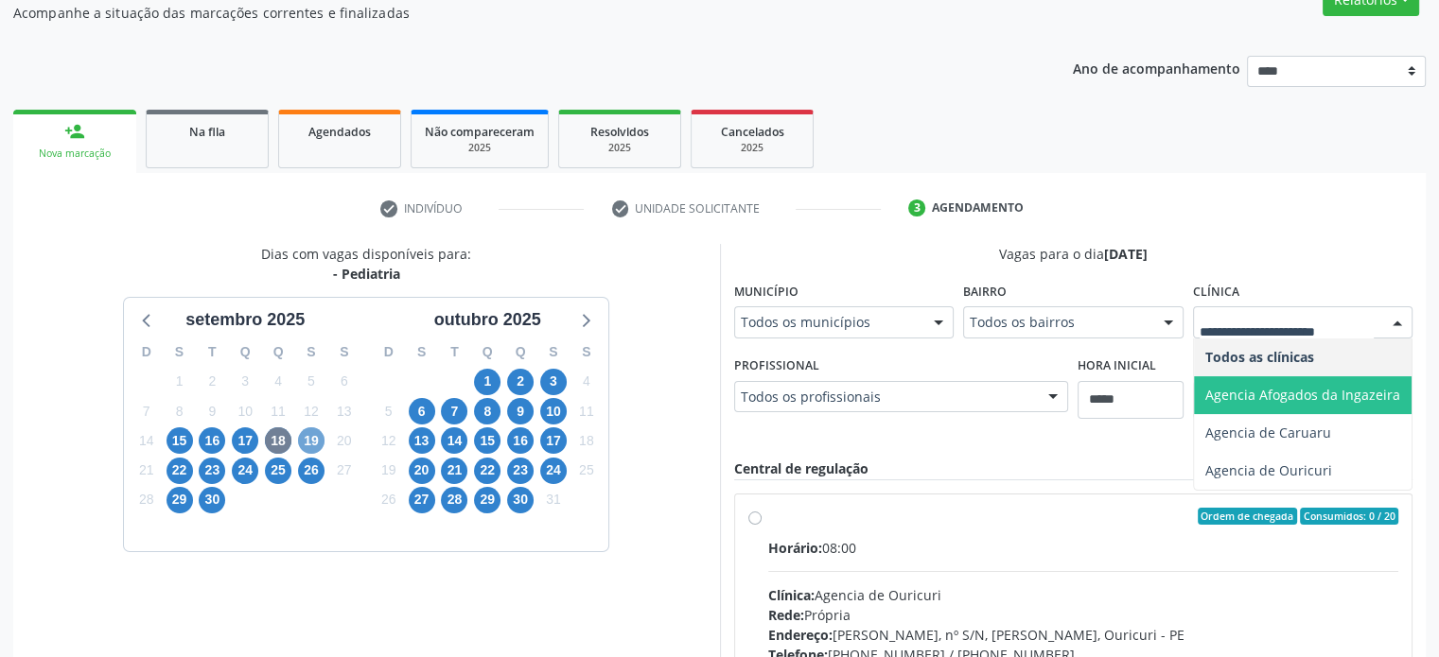
click at [312, 441] on span "19" at bounding box center [311, 441] width 26 height 26
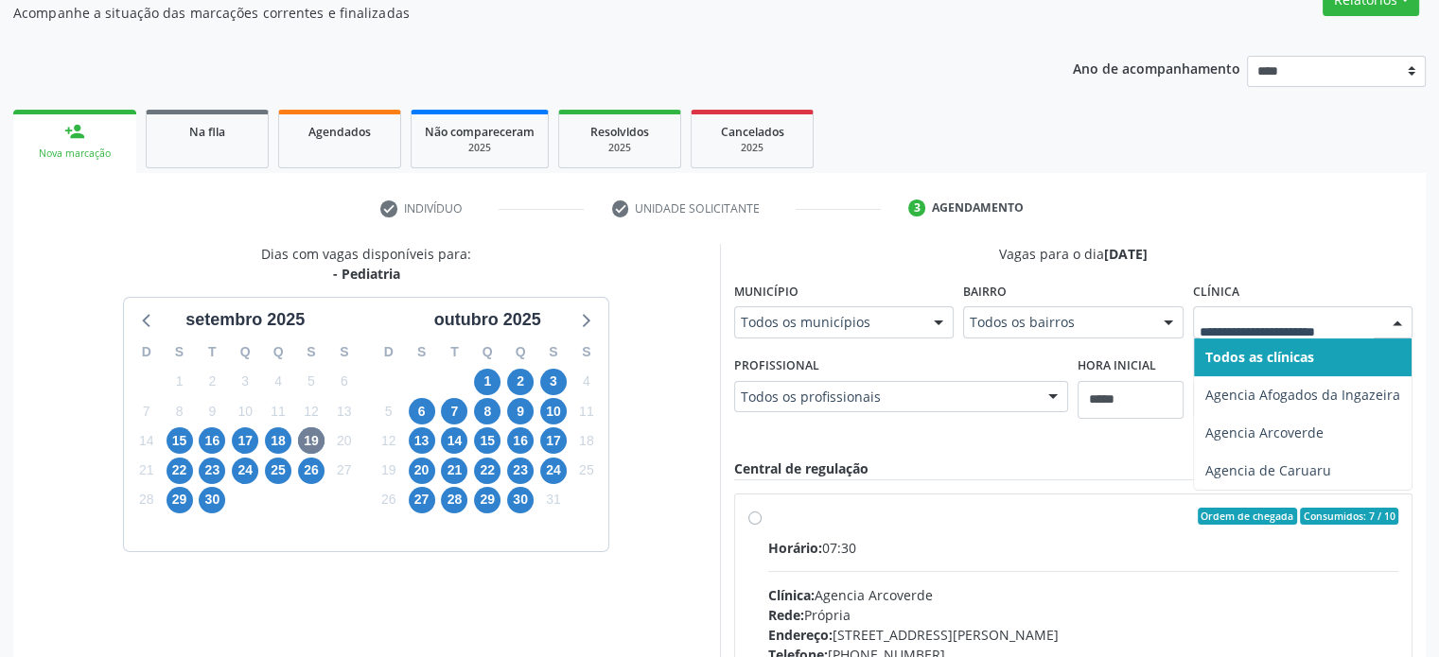
drag, startPoint x: 1346, startPoint y: 317, endPoint x: 1245, endPoint y: 370, distance: 114.2
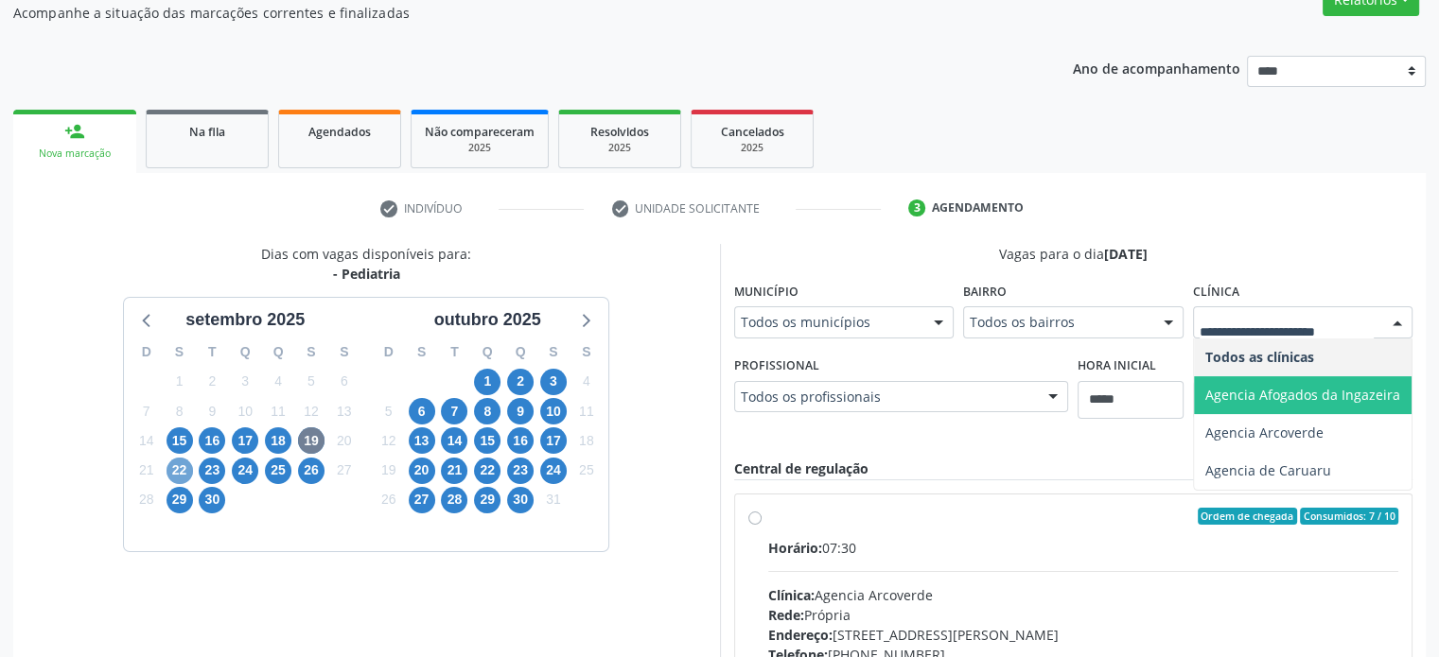
click at [185, 480] on span "22" at bounding box center [179, 471] width 26 height 26
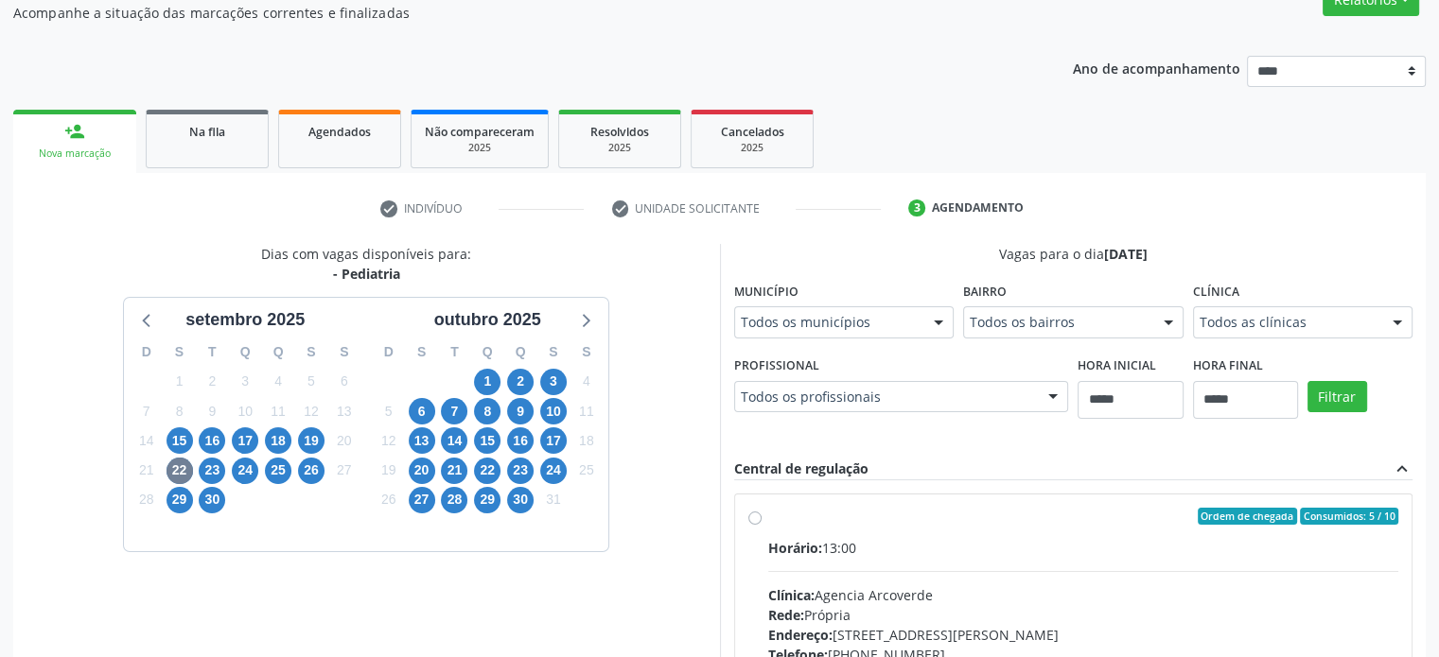
click at [1351, 336] on div "Todos as clínicas" at bounding box center [1303, 322] width 220 height 32
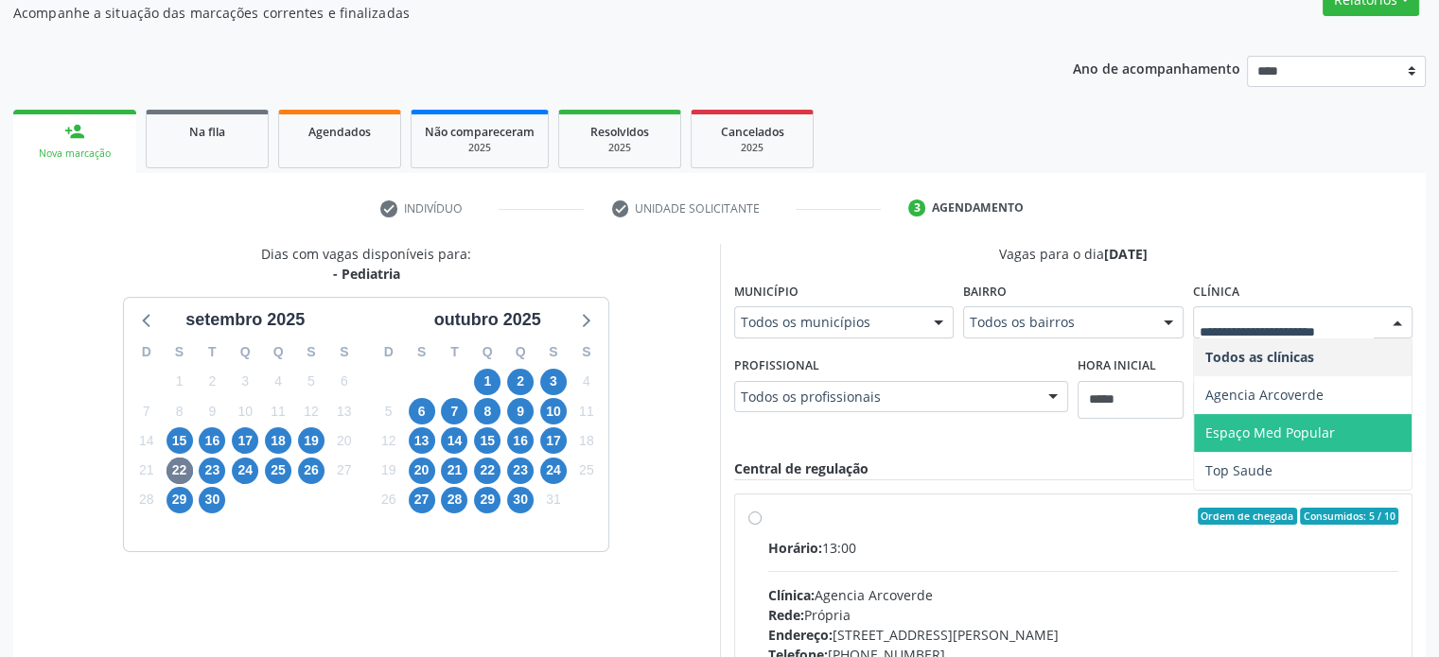
click at [1312, 438] on span "Espaço Med Popular" at bounding box center [1270, 433] width 130 height 18
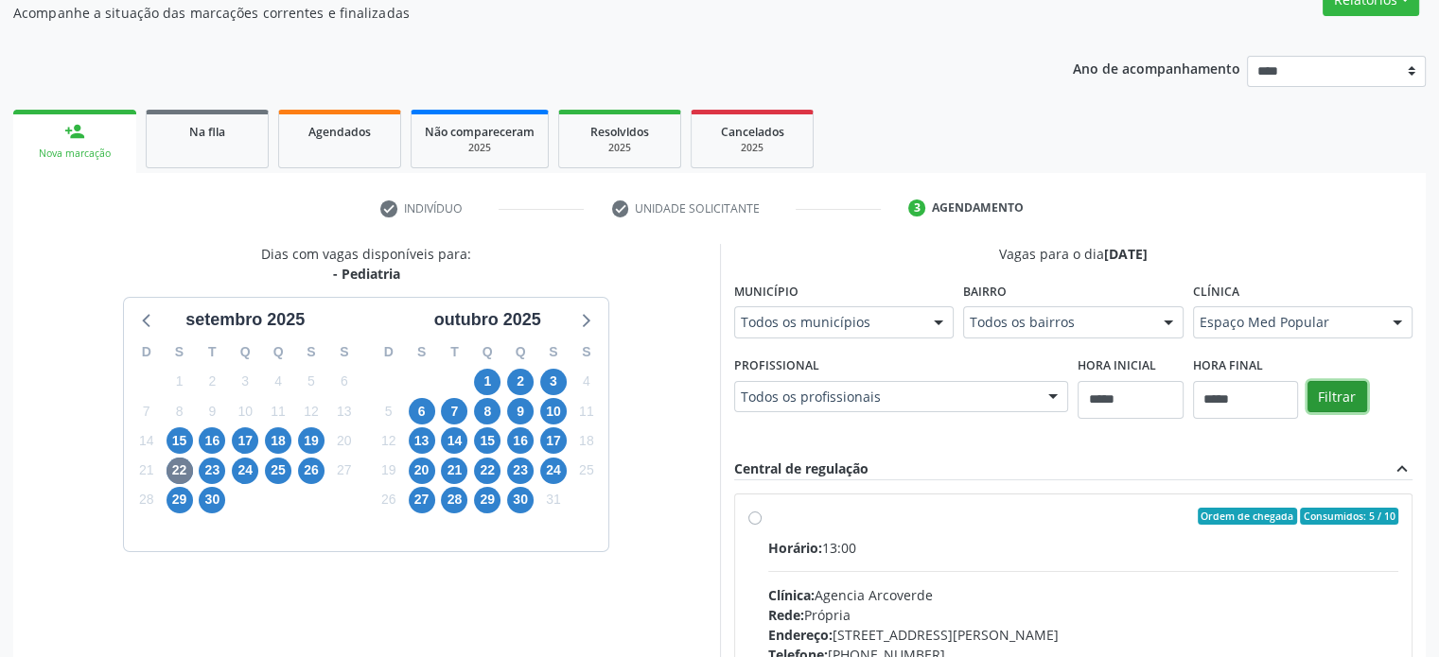
click at [1329, 407] on button "Filtrar" at bounding box center [1337, 397] width 60 height 32
click at [242, 463] on span "24" at bounding box center [245, 471] width 26 height 26
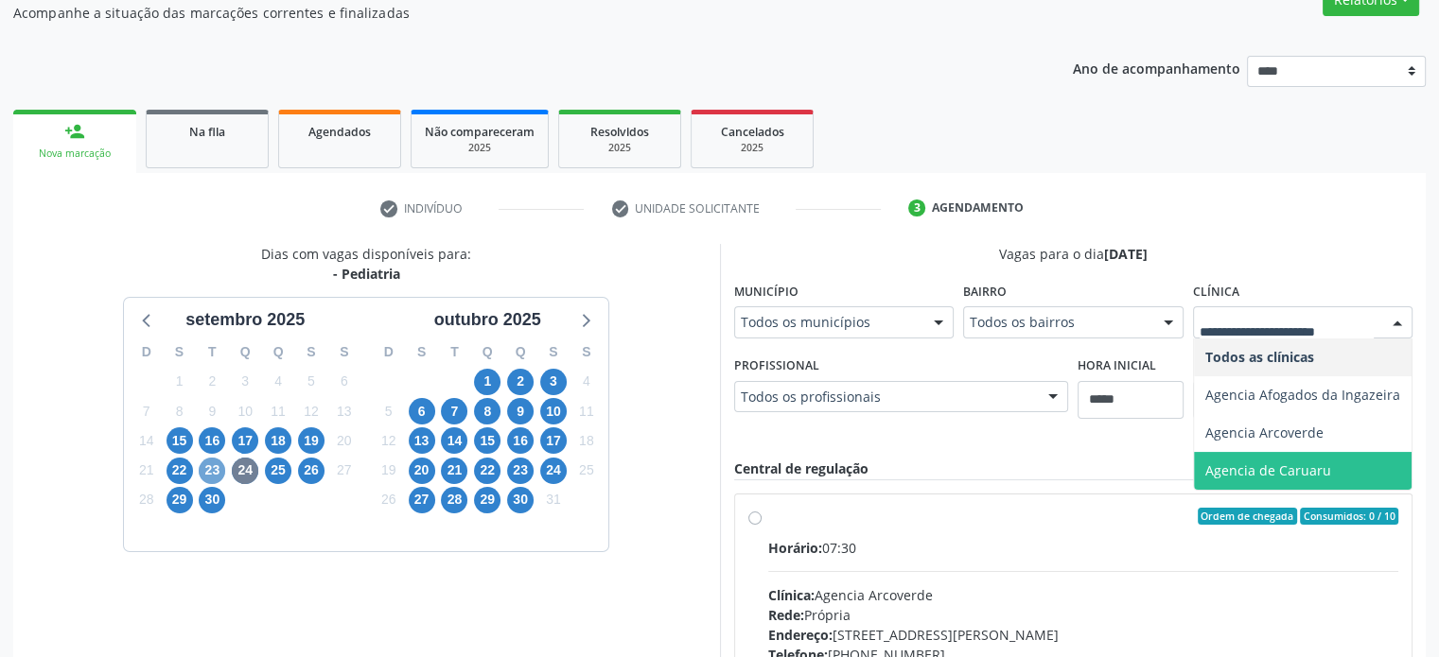
click at [216, 476] on span "23" at bounding box center [212, 471] width 26 height 26
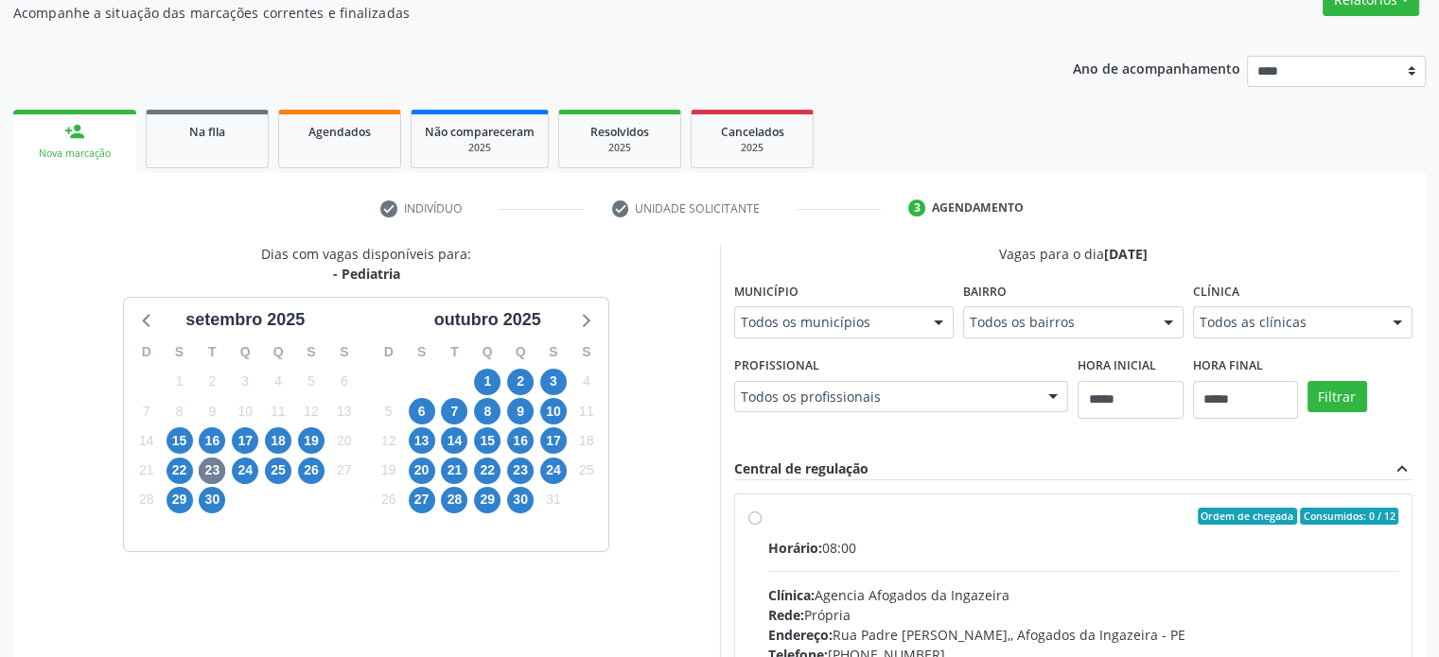
click at [1317, 301] on div "Clínica Todos as clínicas Todos as clínicas Agencia Afogados da Ingazeira Top S…" at bounding box center [1303, 307] width 220 height 61
click at [1319, 308] on div "Todos as clínicas" at bounding box center [1303, 322] width 220 height 32
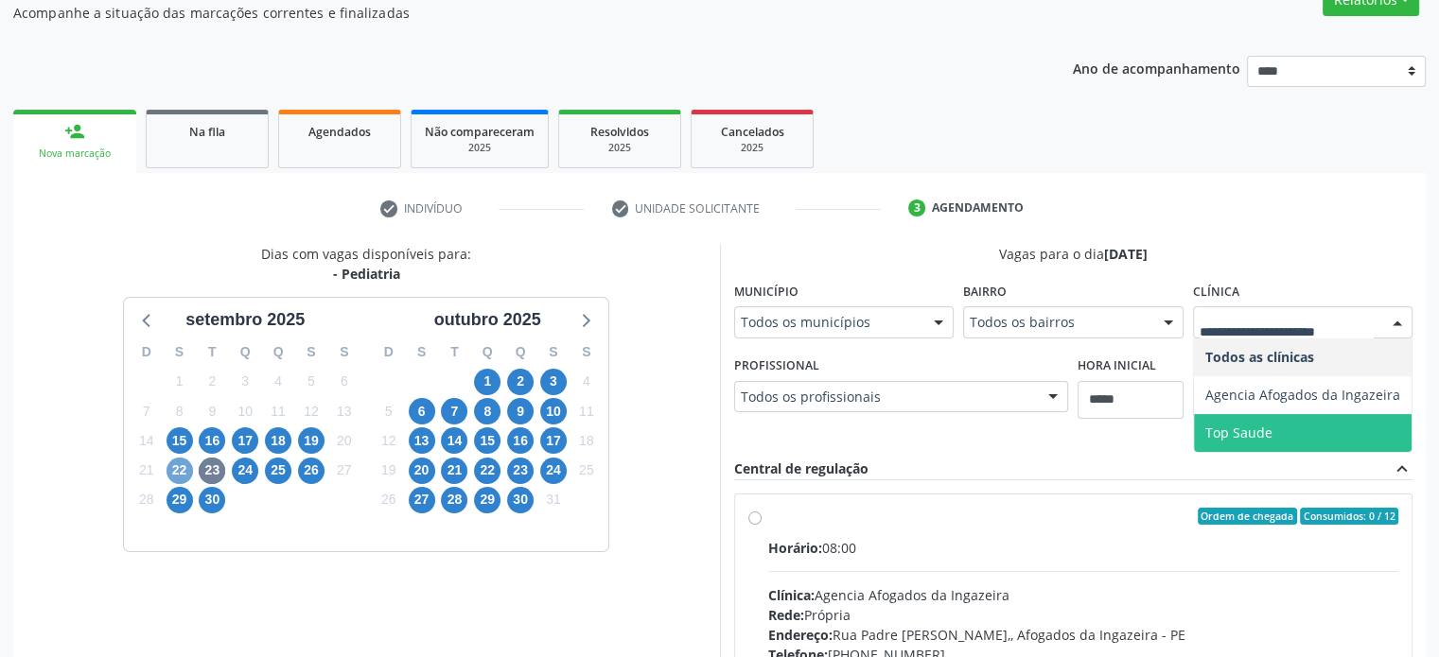
click at [185, 471] on span "22" at bounding box center [179, 471] width 26 height 26
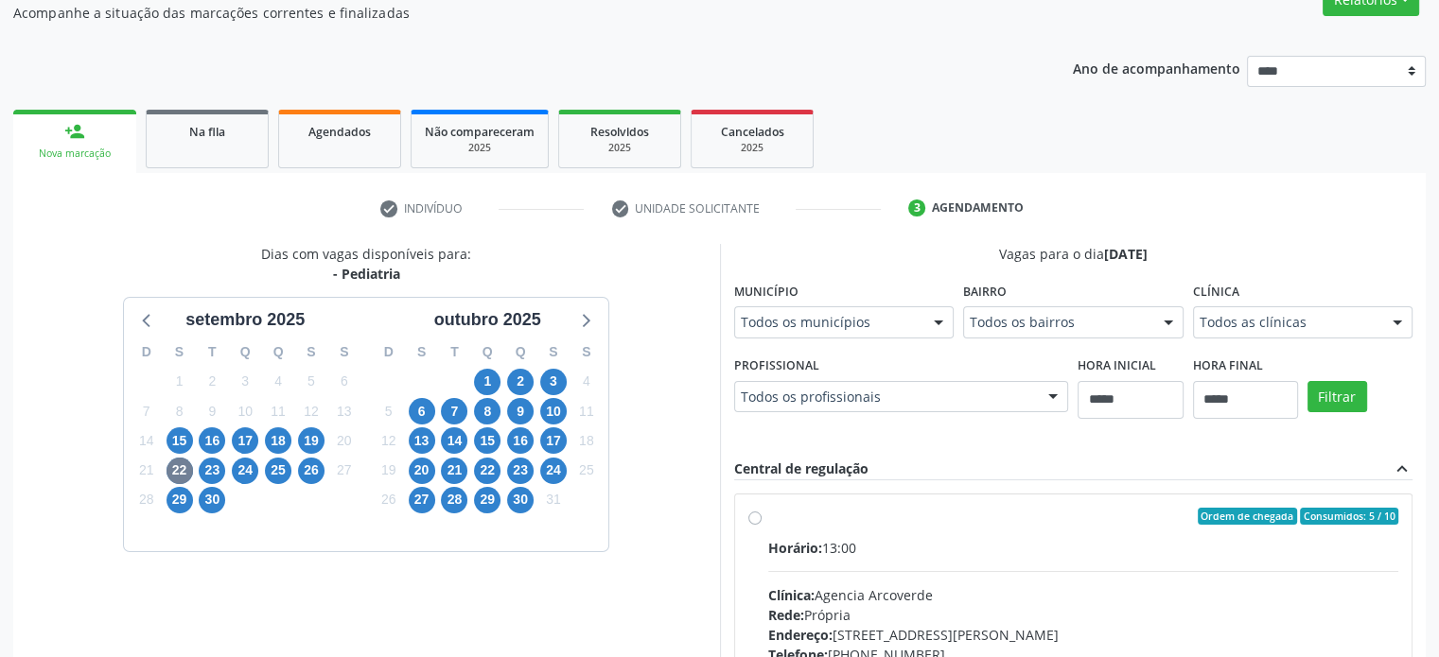
drag, startPoint x: 1290, startPoint y: 356, endPoint x: 1316, endPoint y: 315, distance: 48.0
click at [1316, 315] on form "Município Todos os municípios Todos os municípios Arcoverde - PE Cabo de Santo …" at bounding box center [1073, 358] width 679 height 162
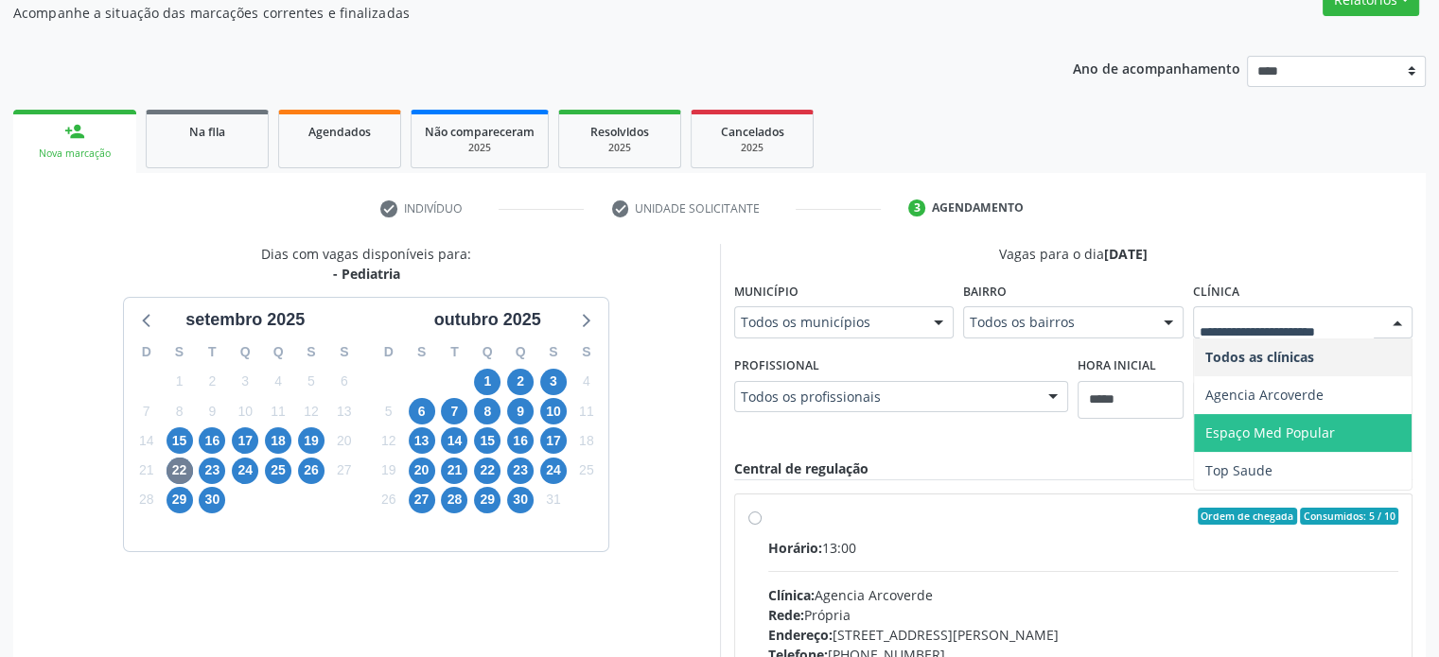
click at [1313, 443] on span "Espaço Med Popular" at bounding box center [1303, 433] width 218 height 38
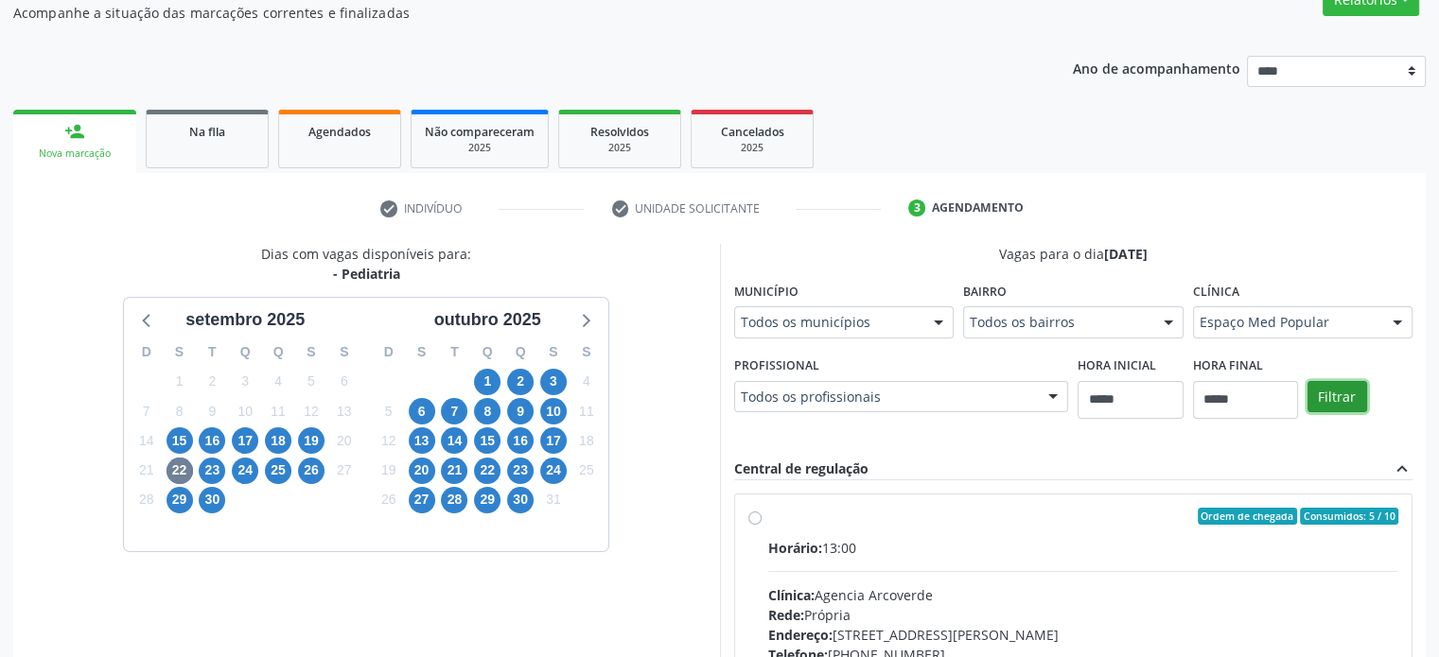
click at [1330, 392] on button "Filtrar" at bounding box center [1337, 397] width 60 height 32
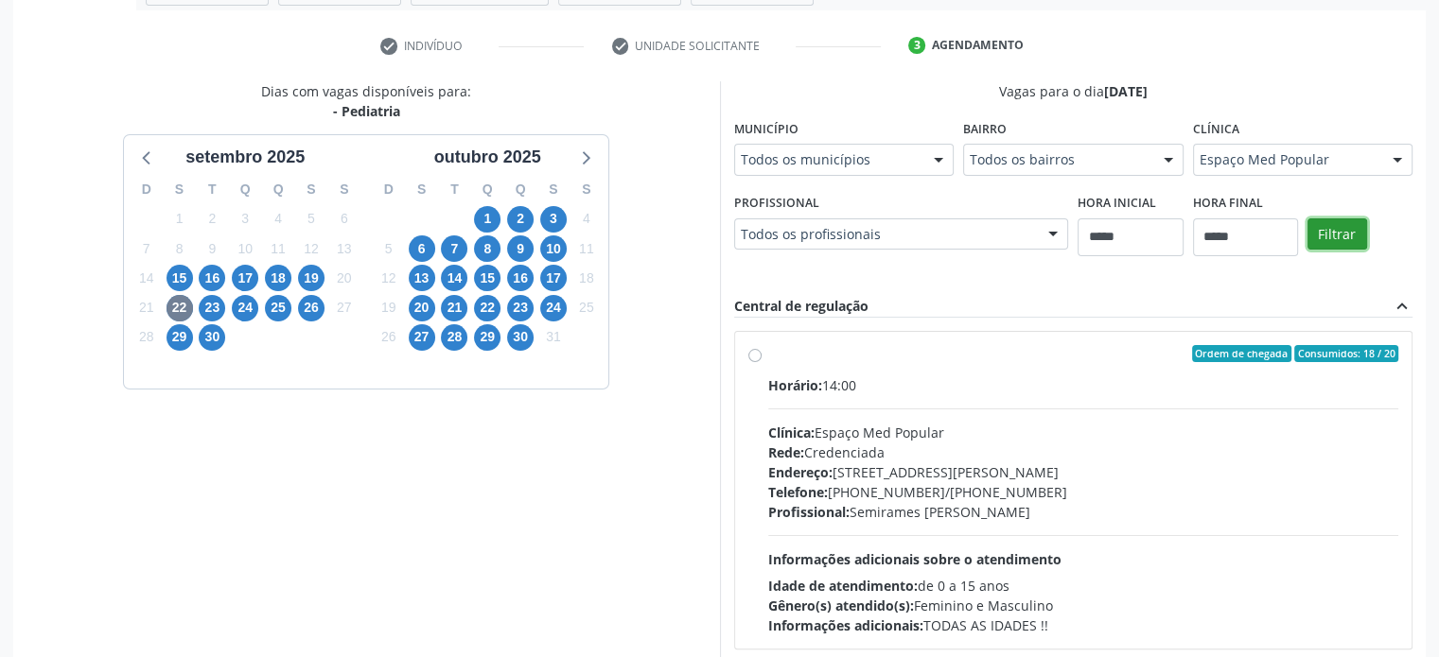
scroll to position [437, 0]
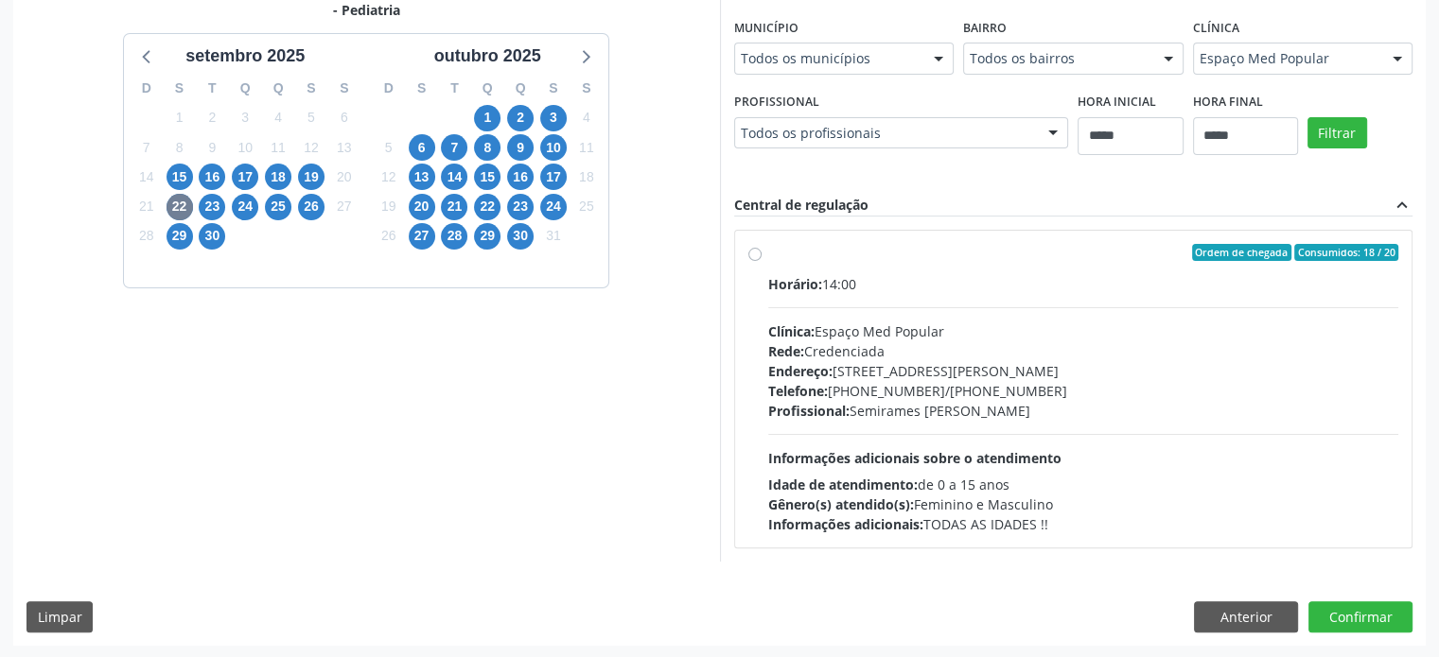
click at [1107, 392] on div "Telefone: (81)33184421/(81)992379388" at bounding box center [1083, 391] width 631 height 20
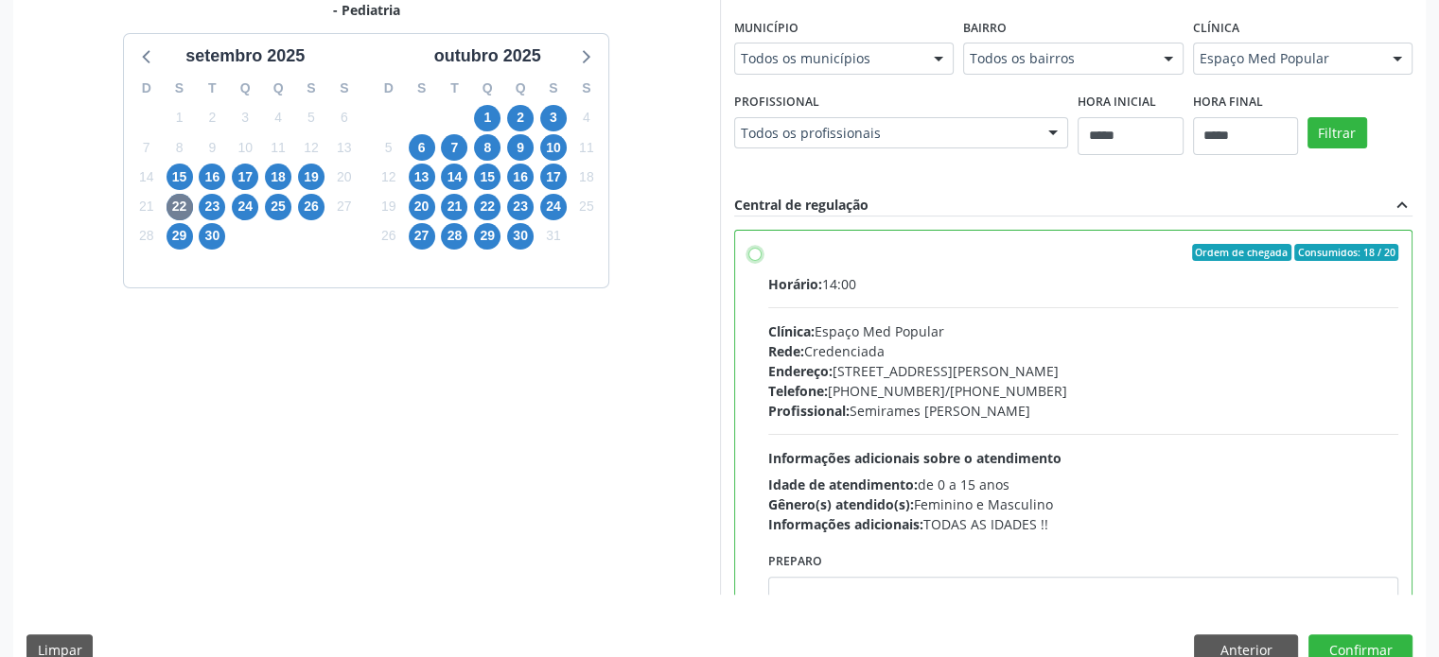
scroll to position [93, 0]
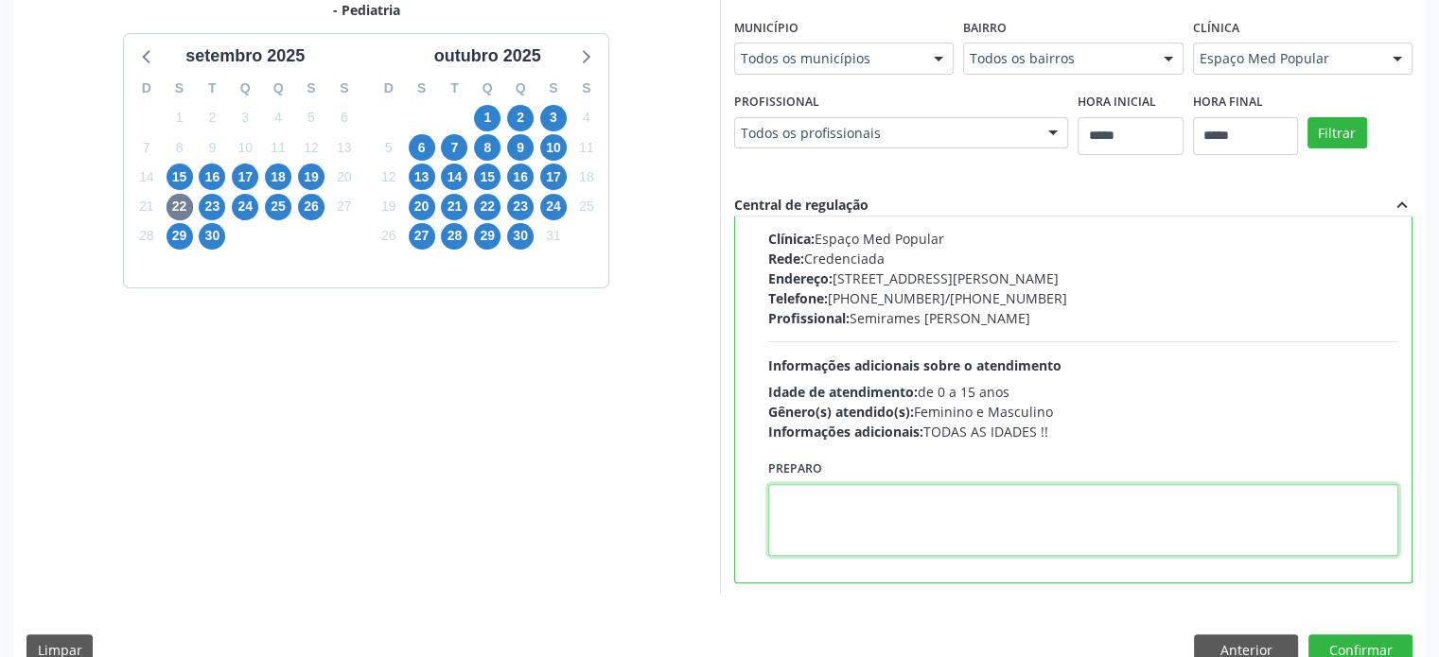
click at [1087, 512] on textarea at bounding box center [1083, 520] width 631 height 72
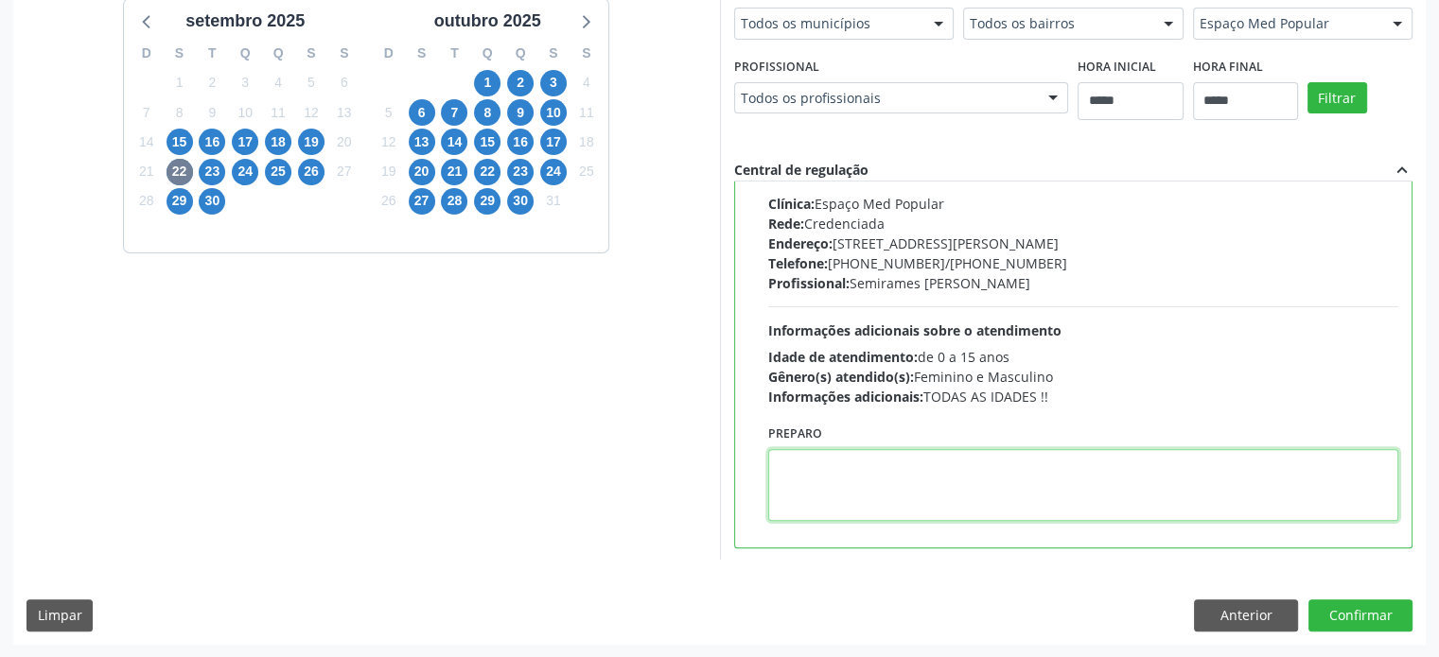
click at [998, 449] on textarea at bounding box center [1083, 485] width 631 height 72
paste textarea "**********"
type textarea "**********"
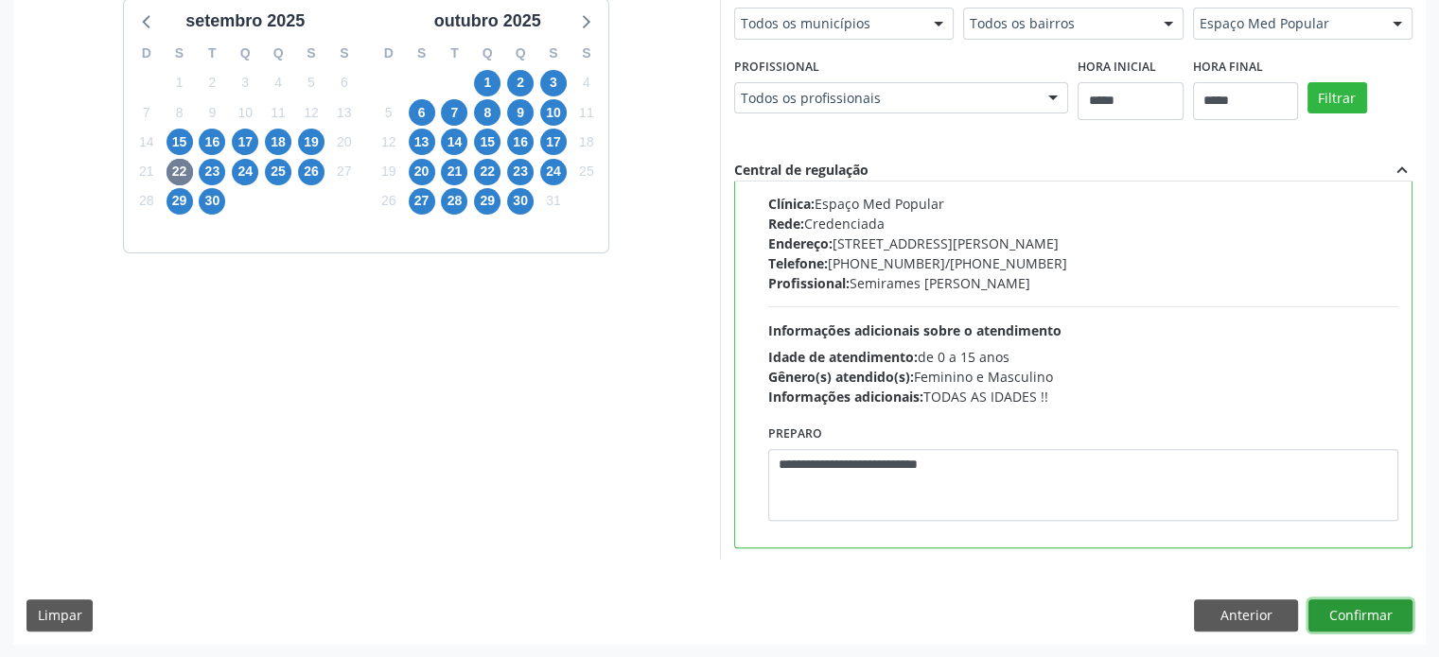
click at [1349, 615] on button "Confirmar" at bounding box center [1360, 616] width 104 height 32
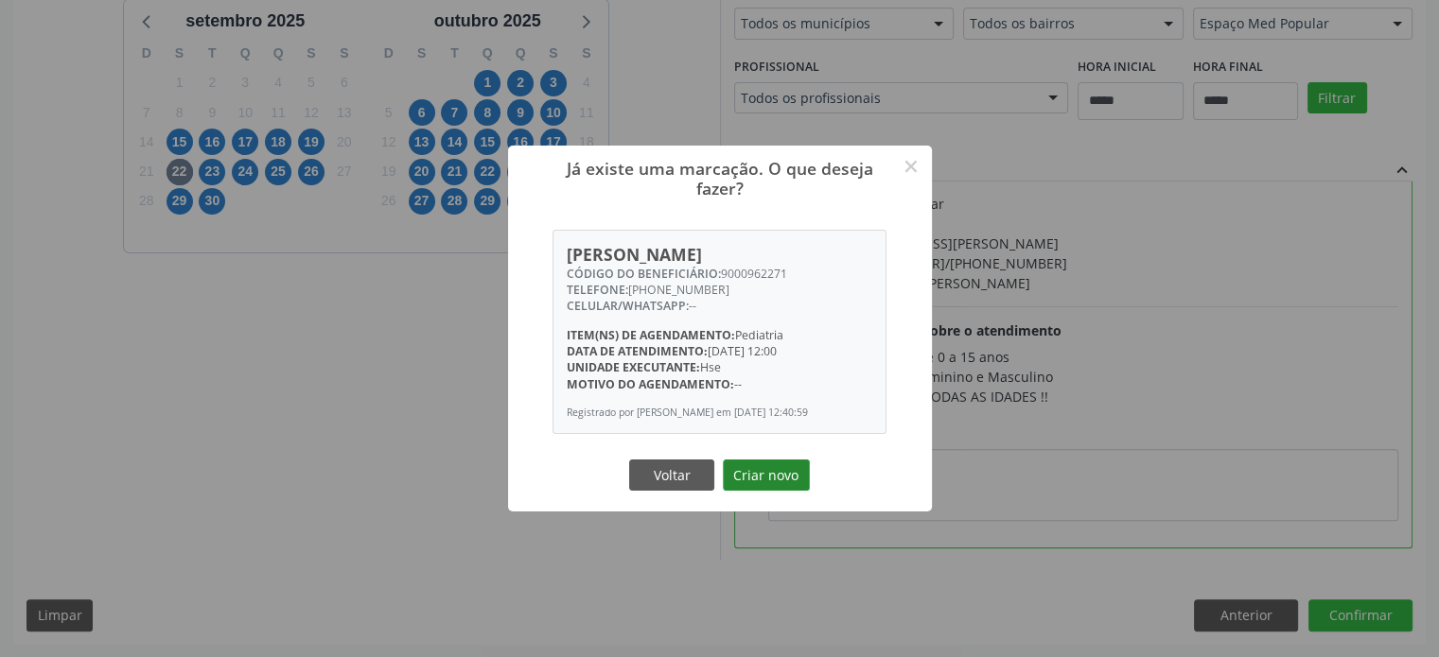
click at [787, 479] on button "Criar novo" at bounding box center [766, 476] width 87 height 32
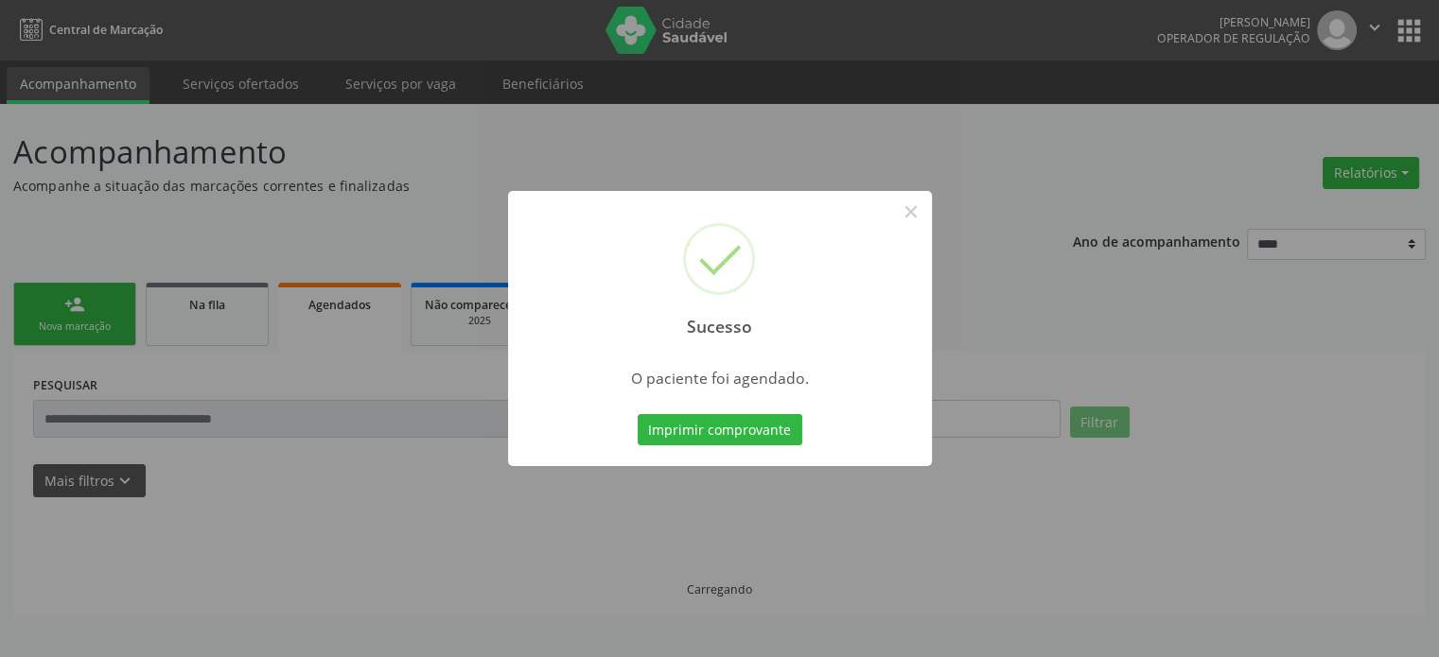
scroll to position [0, 0]
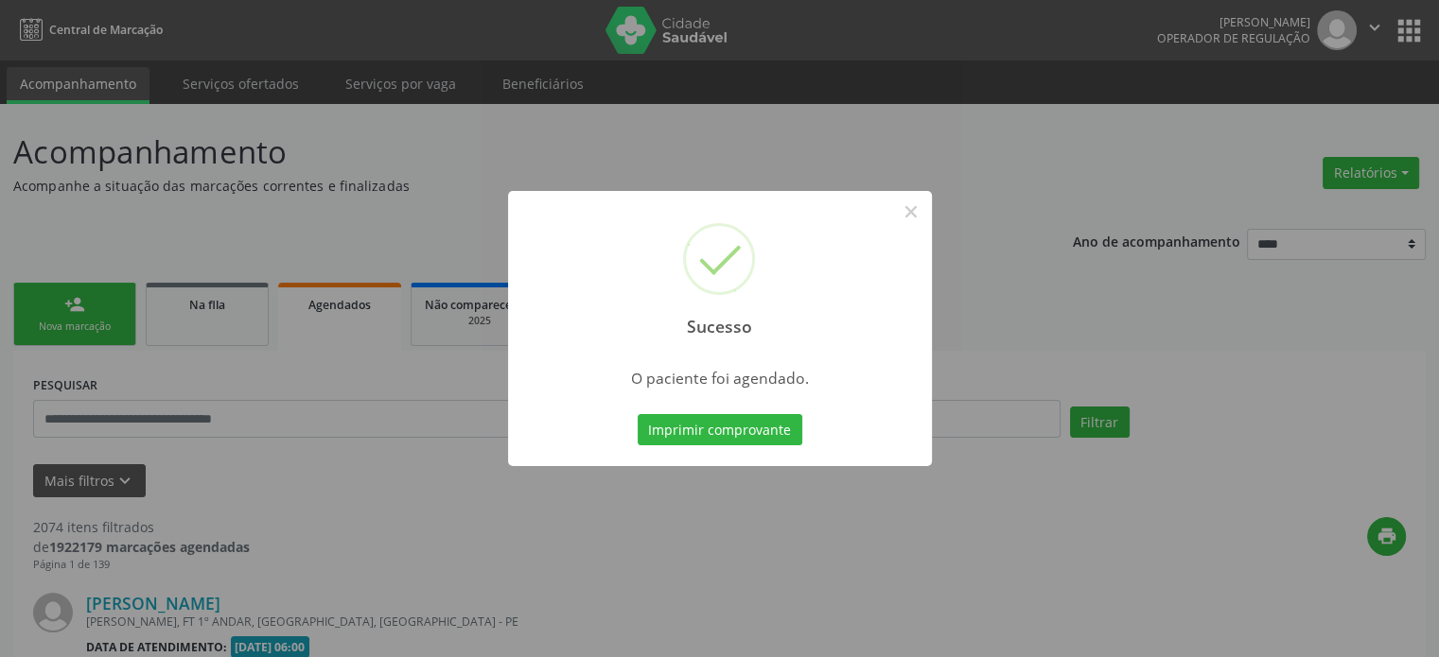
click at [799, 421] on div "Imprimir comprovante Cancel" at bounding box center [719, 431] width 173 height 40
click at [779, 427] on button "Imprimir comprovante" at bounding box center [720, 430] width 165 height 32
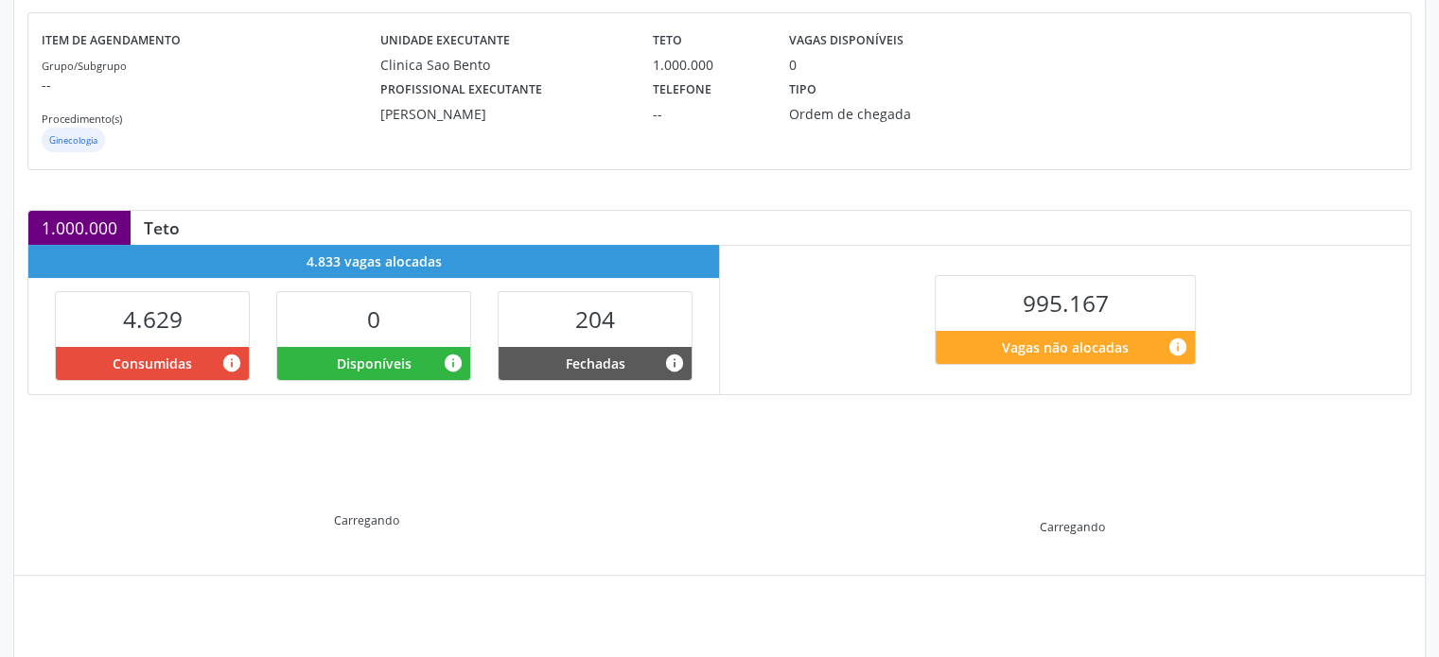
scroll to position [341, 0]
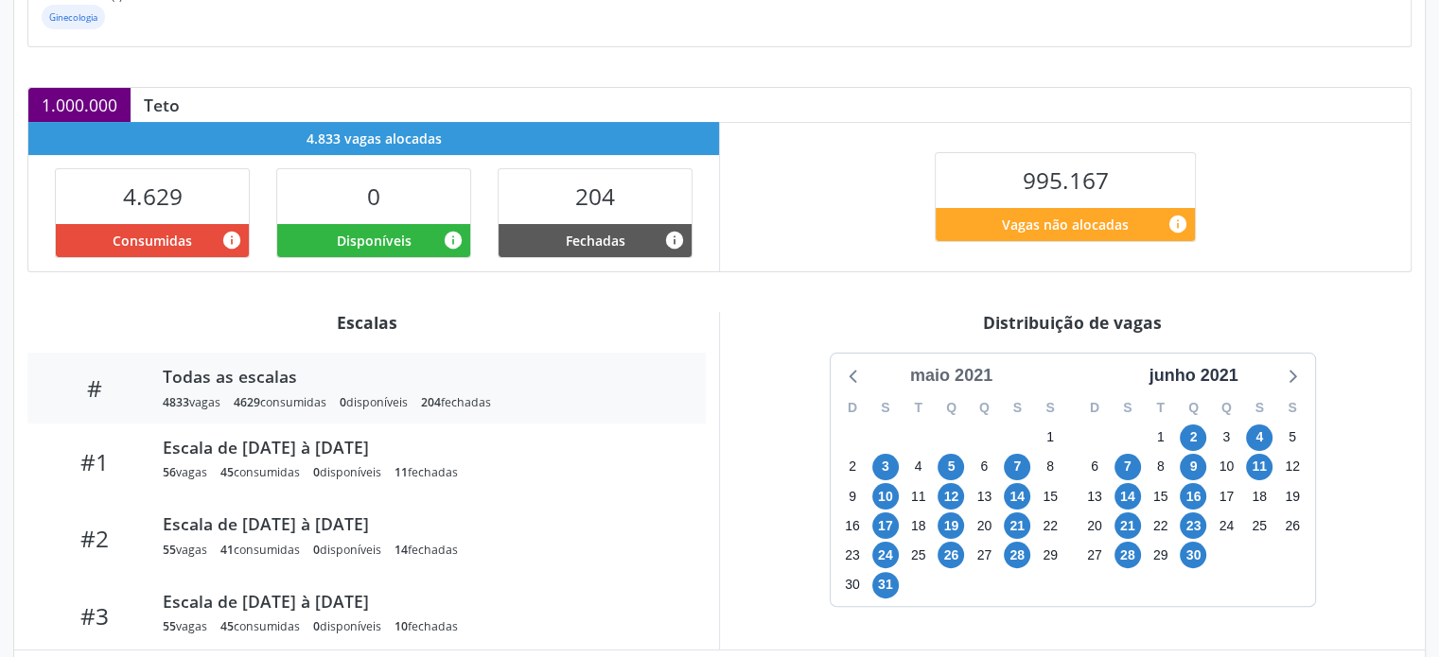
click at [961, 363] on div "maio 2021" at bounding box center [950, 376] width 97 height 26
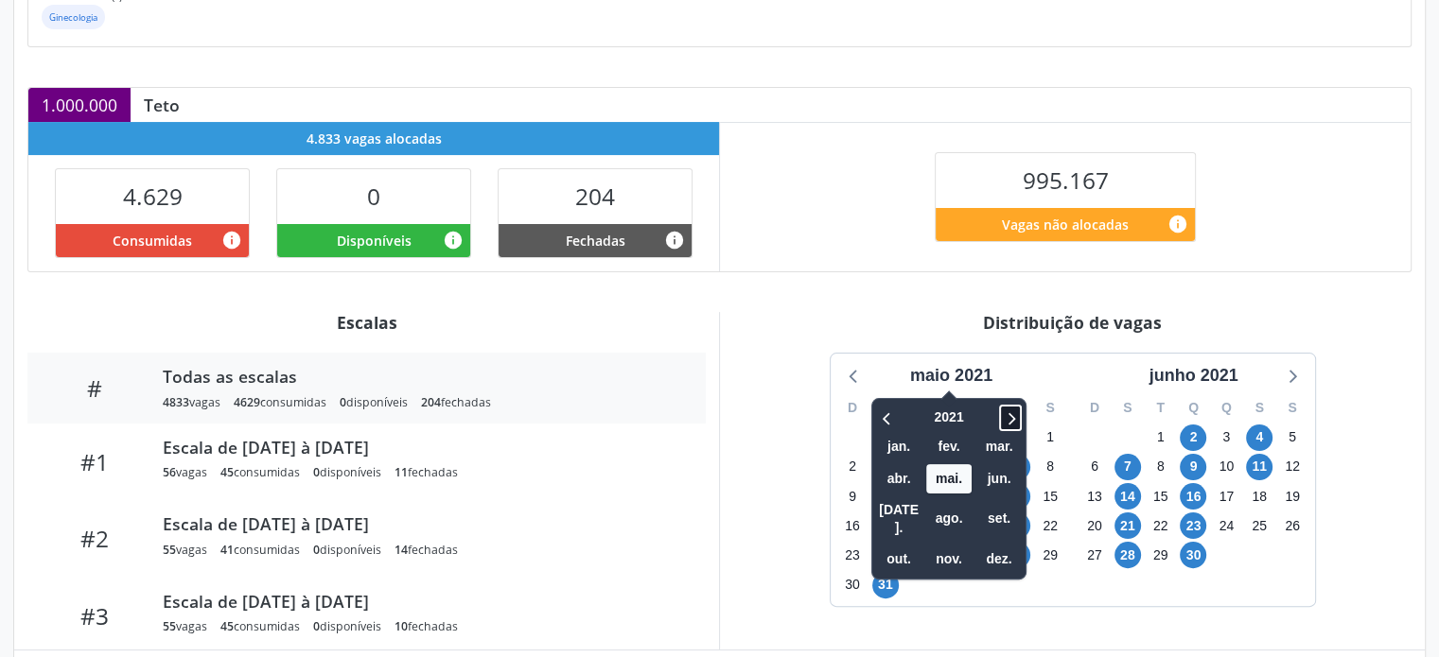
click at [1017, 410] on icon at bounding box center [1010, 418] width 19 height 23
click at [997, 504] on span "set." at bounding box center [998, 518] width 45 height 29
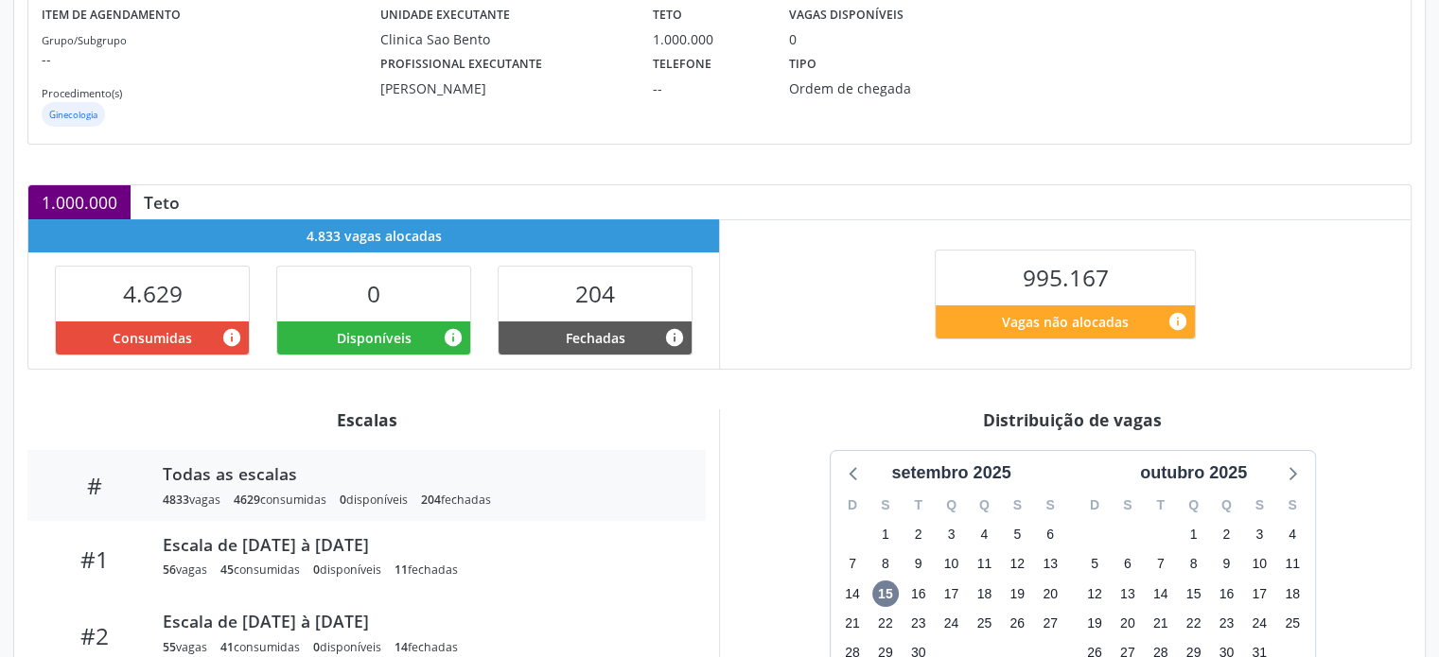
scroll to position [0, 0]
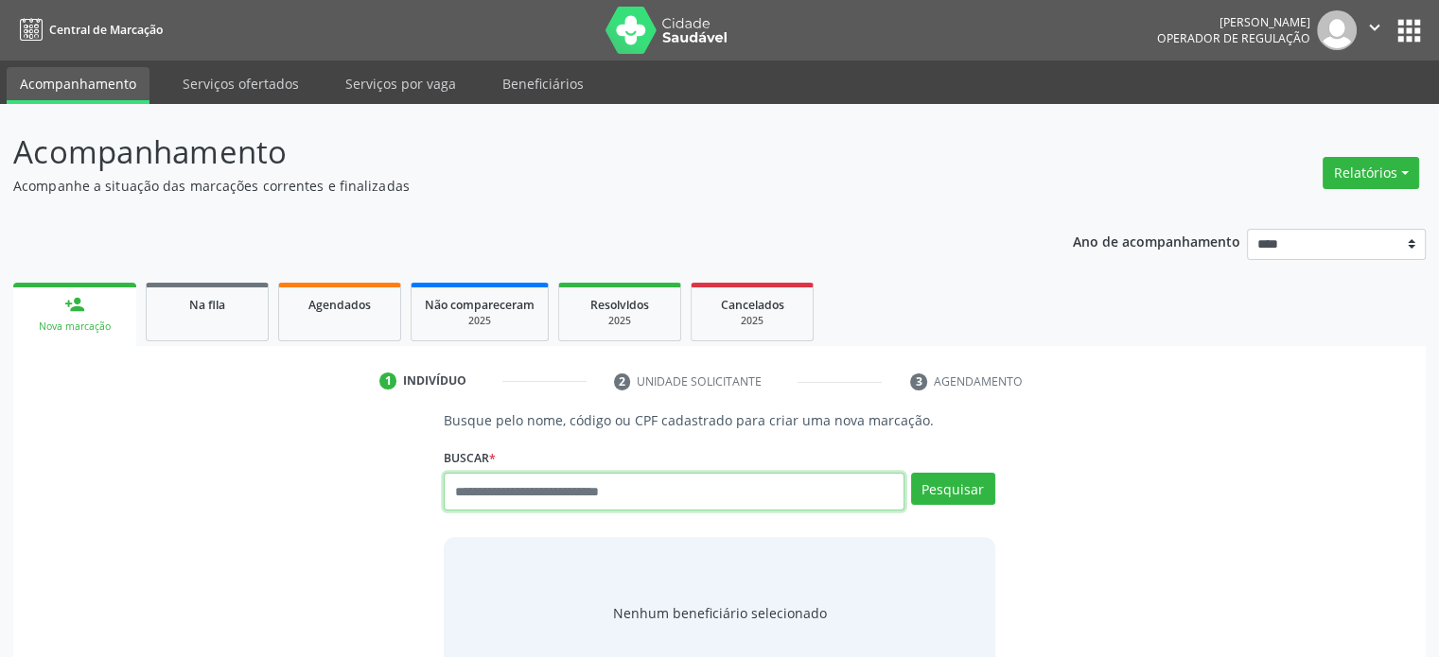
paste input "**********"
type input "**********"
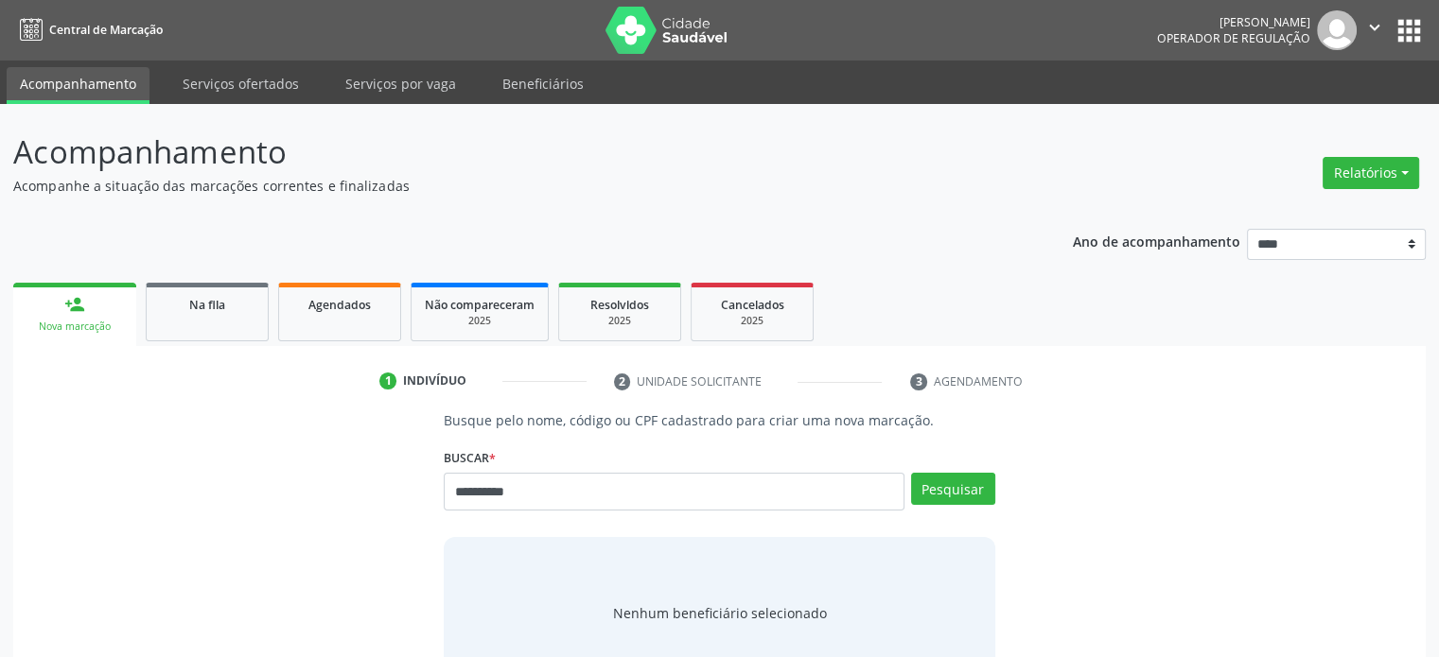
click at [930, 469] on div "**********" at bounding box center [719, 484] width 550 height 80
click at [935, 478] on button "Pesquisar" at bounding box center [953, 489] width 84 height 32
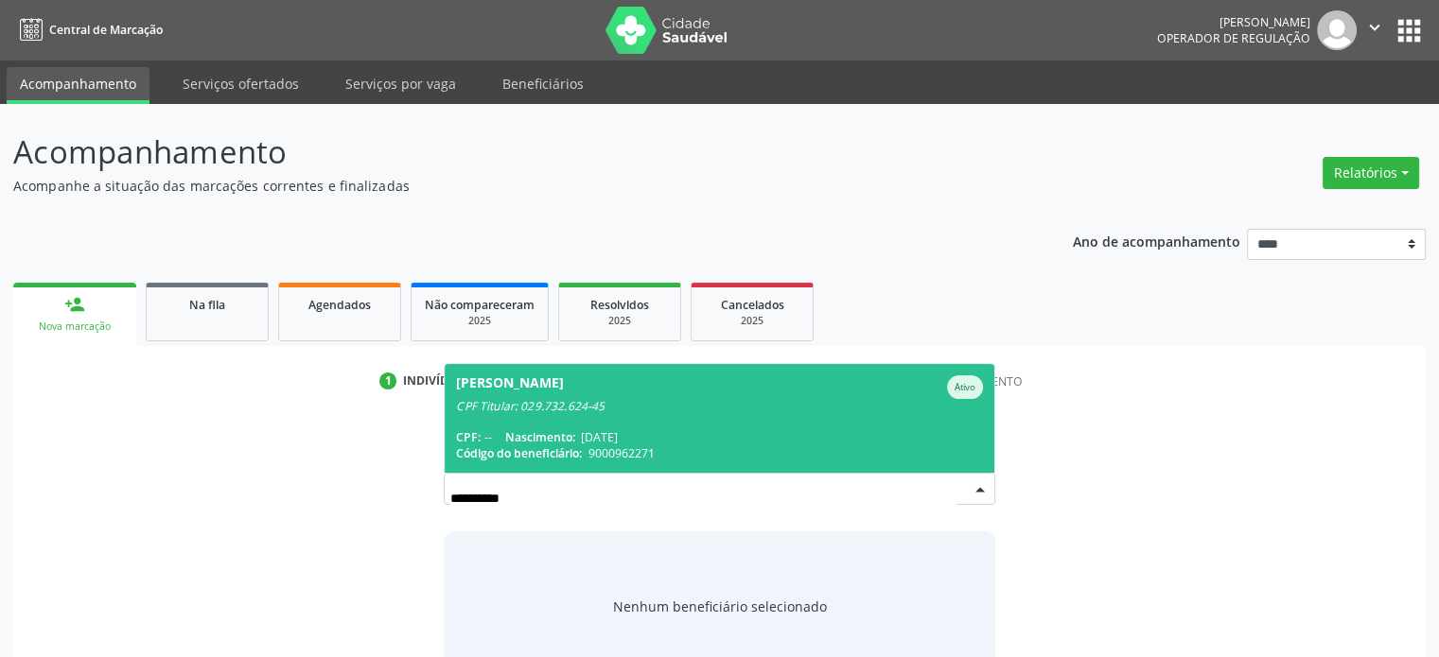
click at [740, 437] on div "CPF: -- Nascimento: [DATE]" at bounding box center [719, 437] width 526 height 16
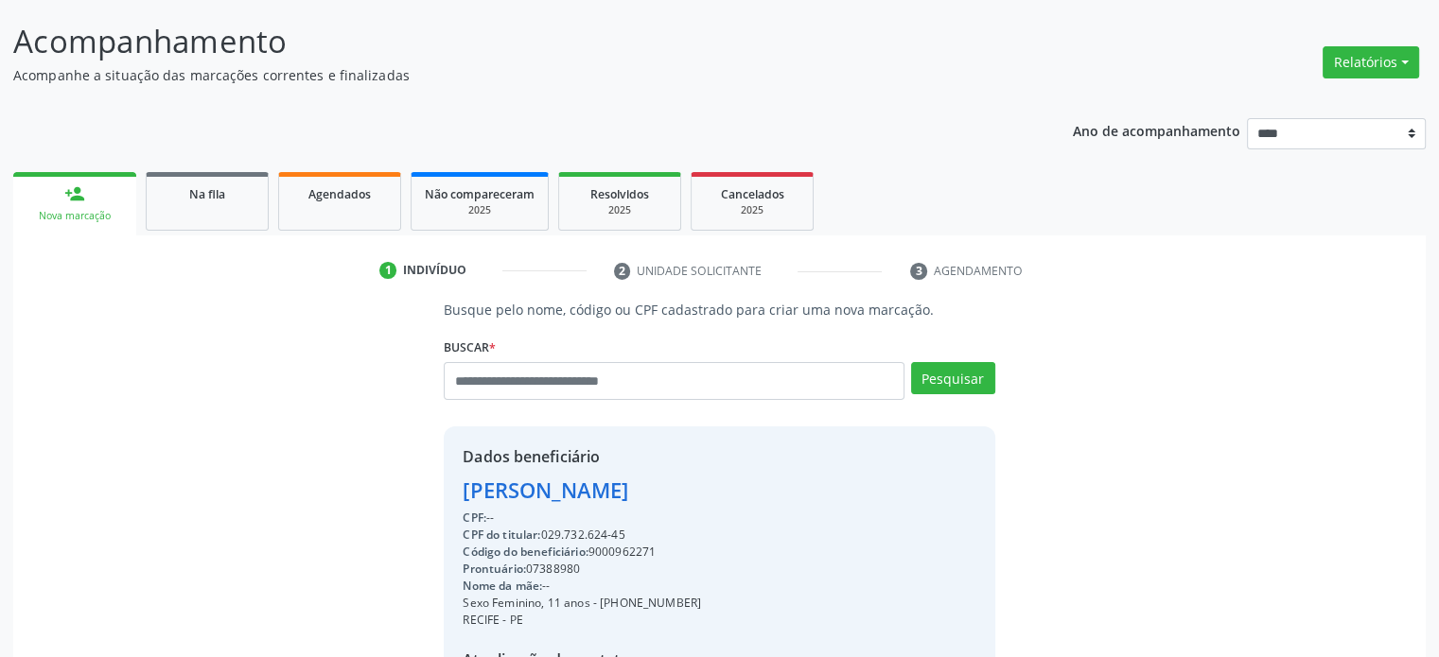
scroll to position [284, 0]
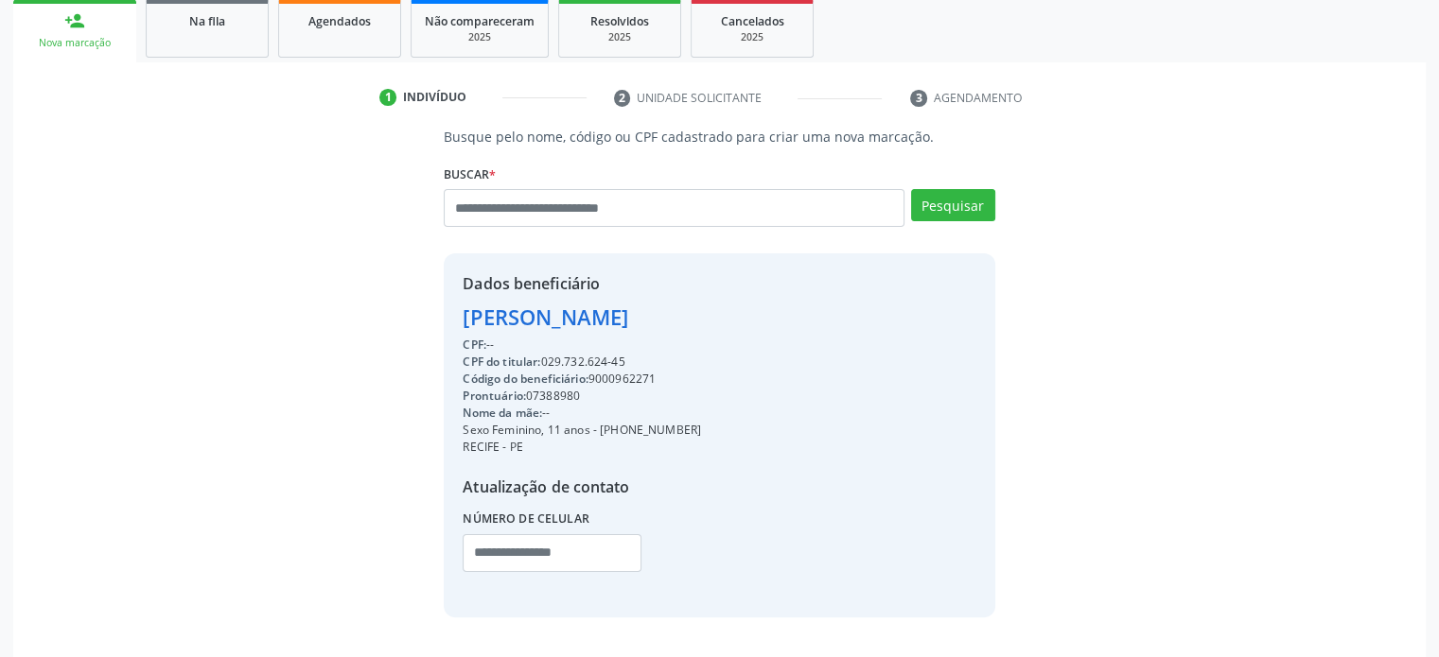
click at [568, 354] on div "CPF do titular: 029.732.624-45" at bounding box center [582, 362] width 238 height 17
copy div "CPF do titular: 029.732.624-45"
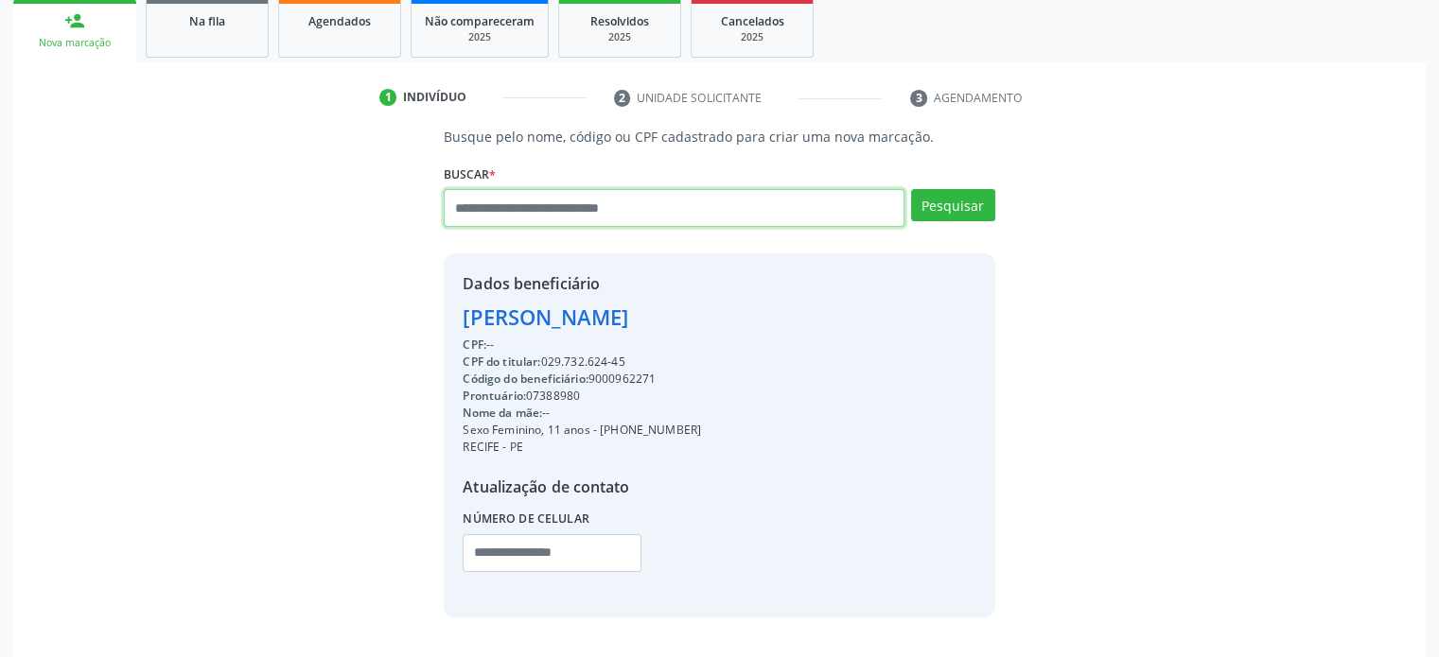
drag, startPoint x: 706, startPoint y: 212, endPoint x: 753, endPoint y: 221, distance: 48.2
click at [706, 212] on input "text" at bounding box center [674, 208] width 460 height 38
paste input "**********"
type input "**********"
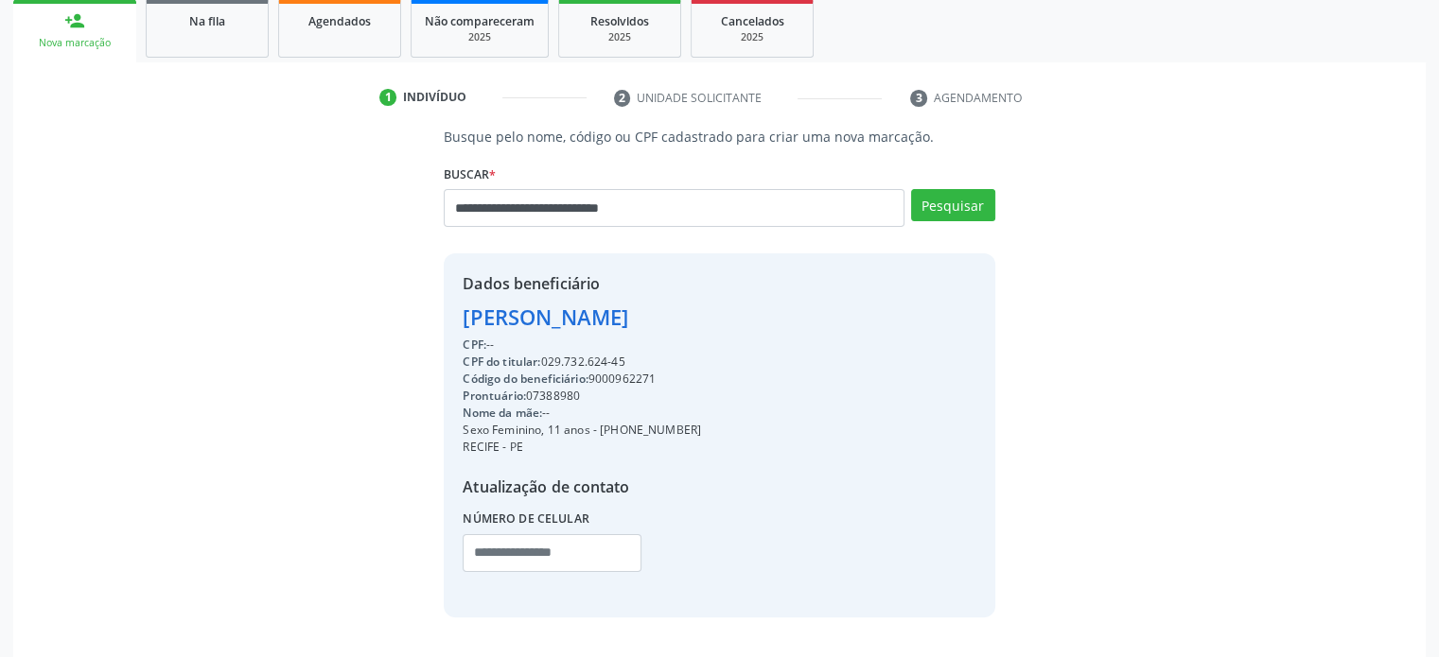
click at [912, 199] on div "Pesquisar" at bounding box center [949, 214] width 91 height 51
click at [925, 215] on button "Pesquisar" at bounding box center [953, 205] width 84 height 32
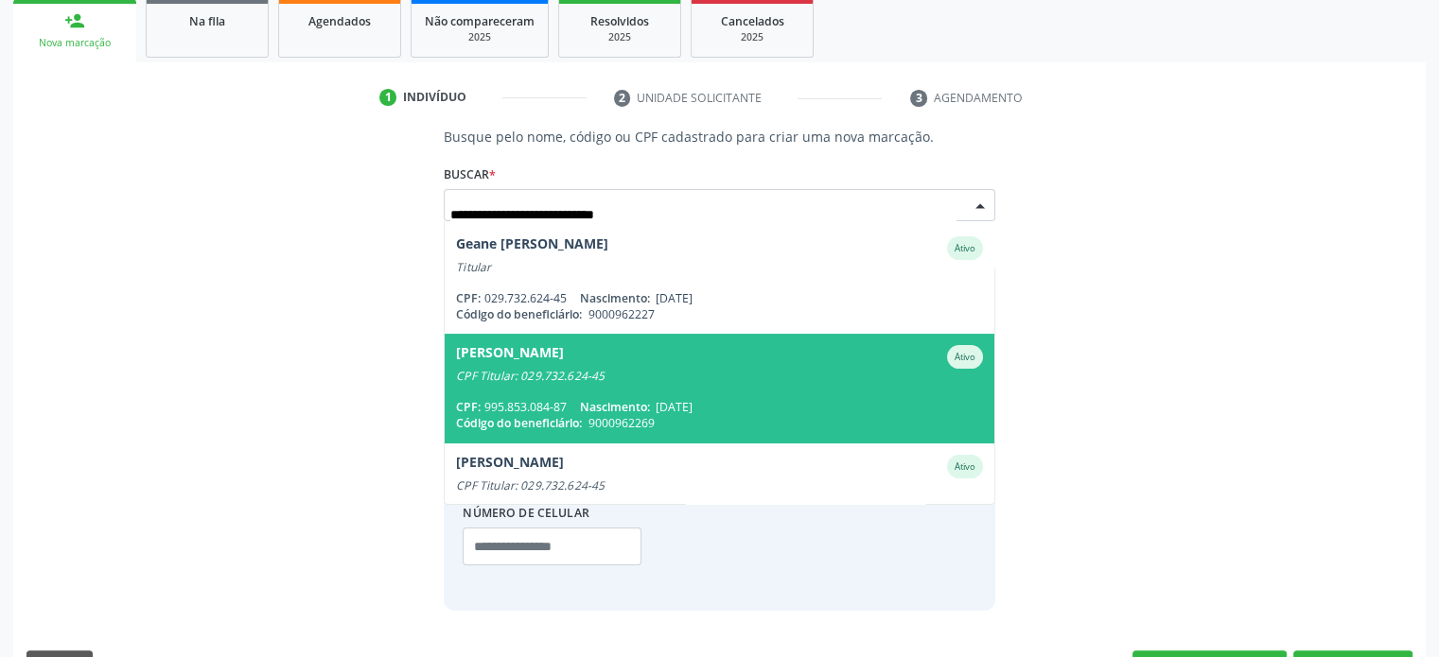
scroll to position [485, 0]
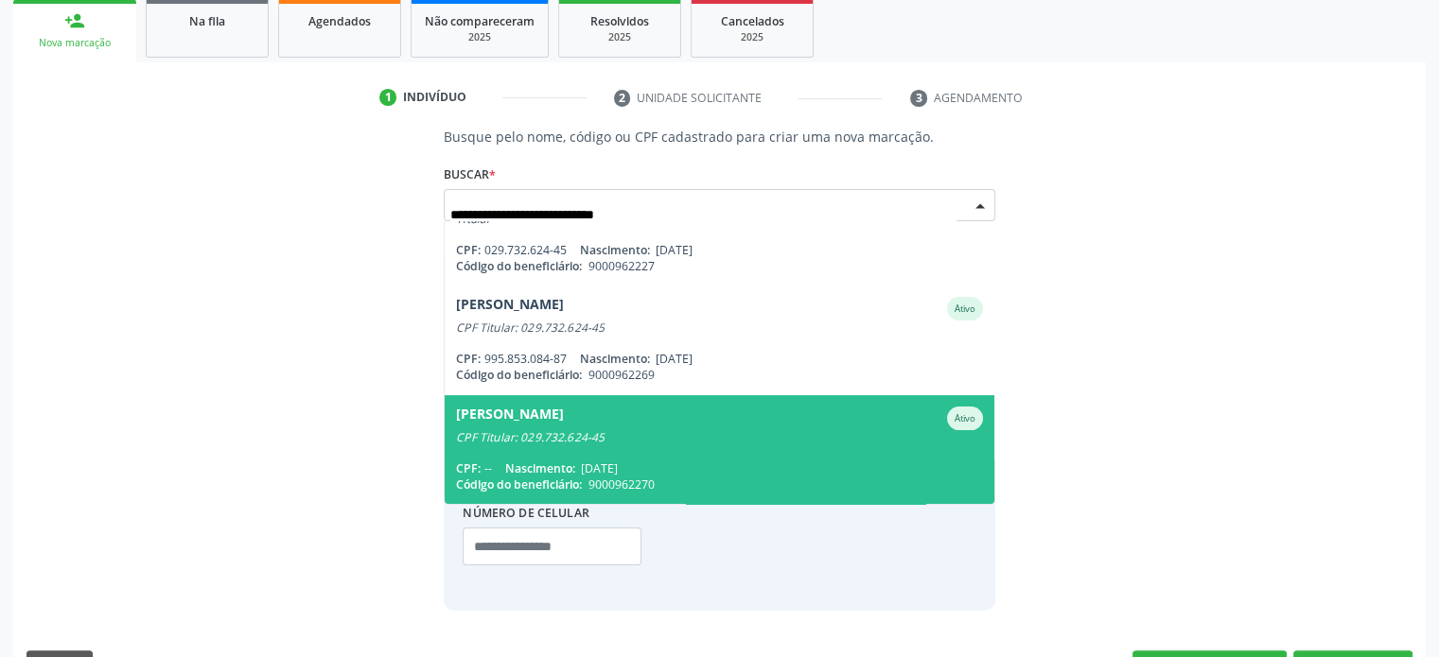
click at [732, 440] on div "CPF Titular: 029.732.624-45" at bounding box center [719, 437] width 526 height 15
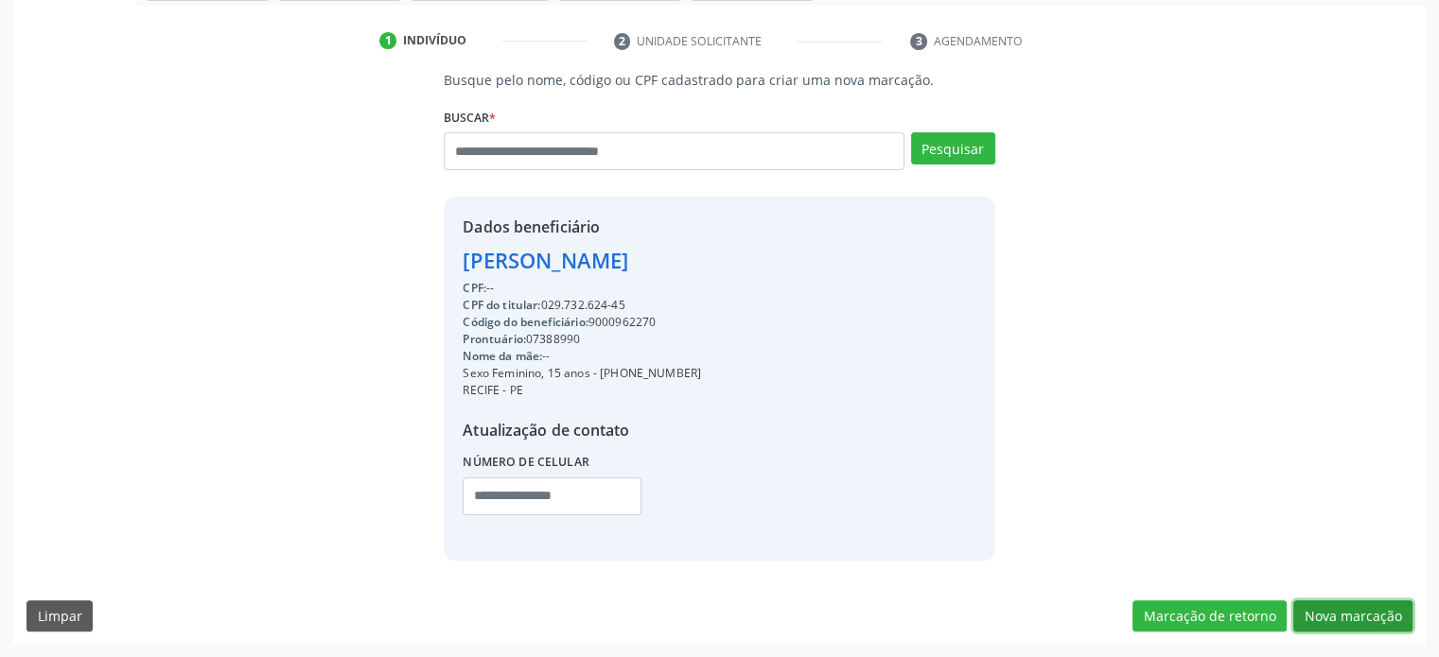
click at [1350, 603] on button "Nova marcação" at bounding box center [1352, 617] width 119 height 32
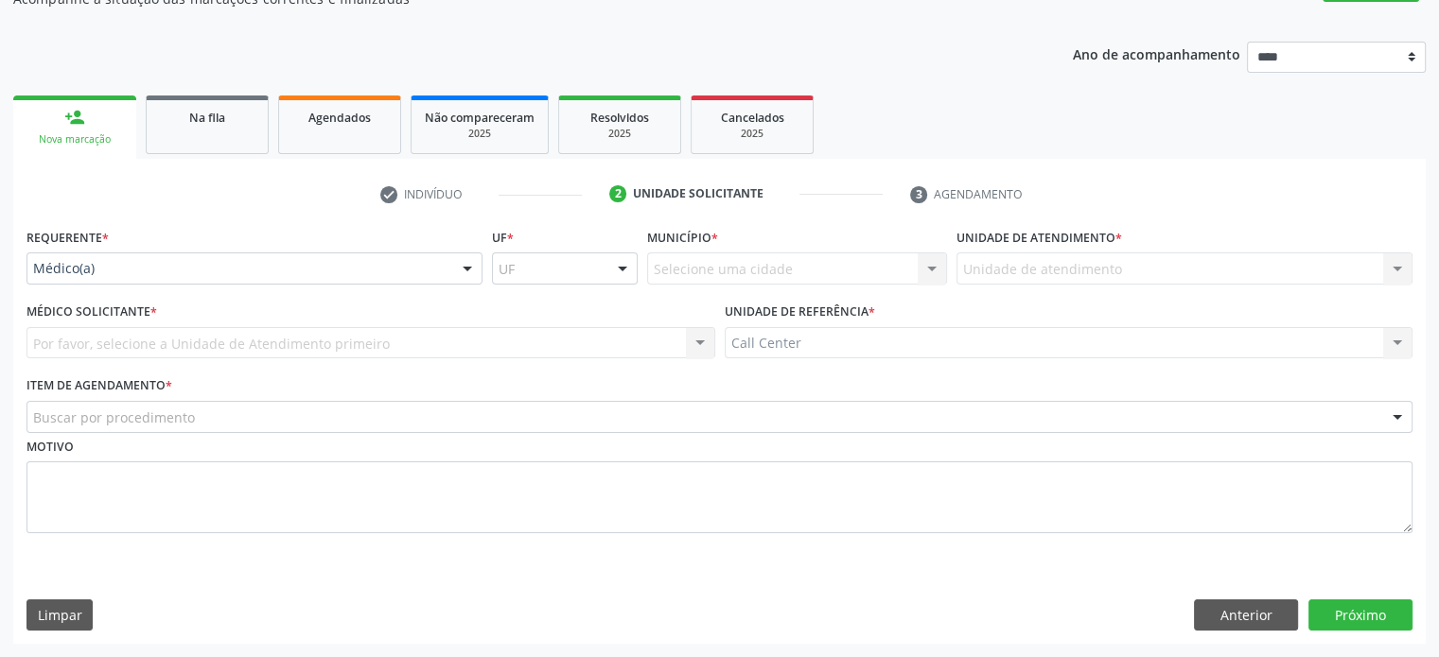
scroll to position [186, 0]
drag, startPoint x: 289, startPoint y: 287, endPoint x: 273, endPoint y: 294, distance: 17.8
click at [285, 288] on div "Requerente * Médico(a) Médico(a) Enfermeiro(a) Paciente Nenhum resultado encont…" at bounding box center [254, 261] width 465 height 74
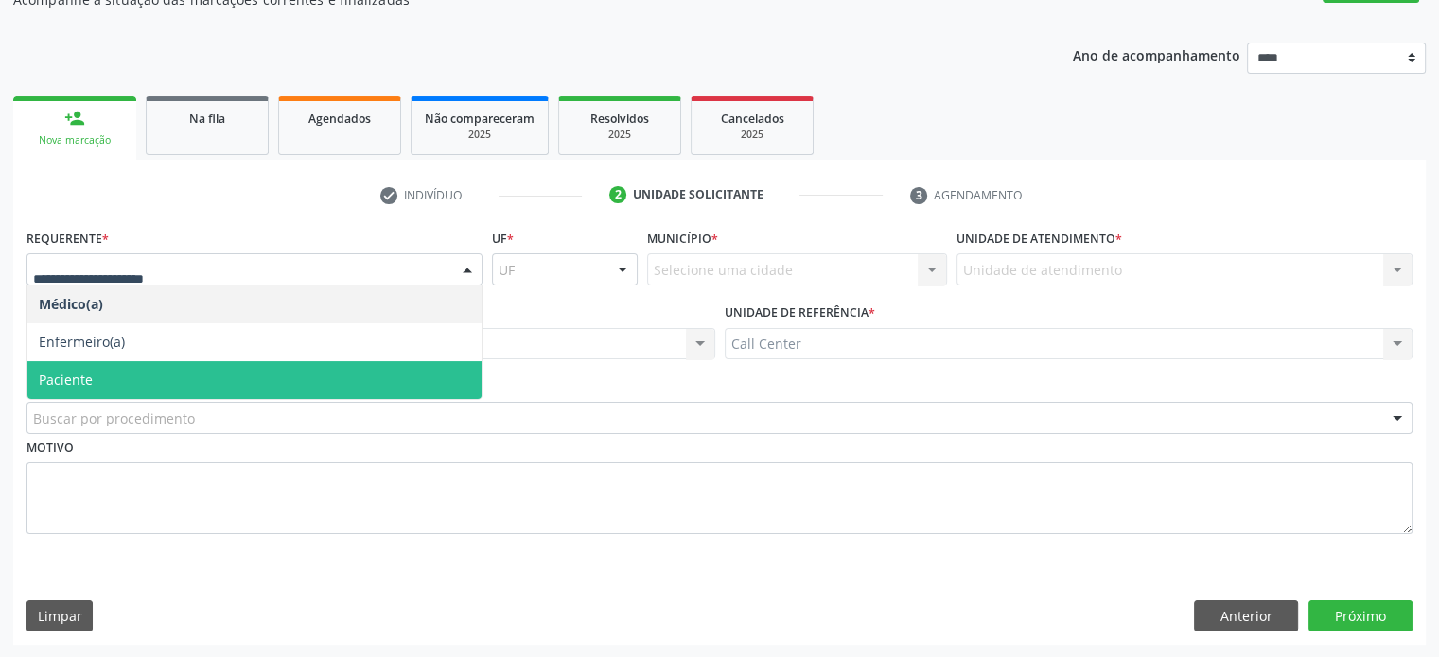
click at [230, 387] on span "Paciente" at bounding box center [254, 380] width 454 height 38
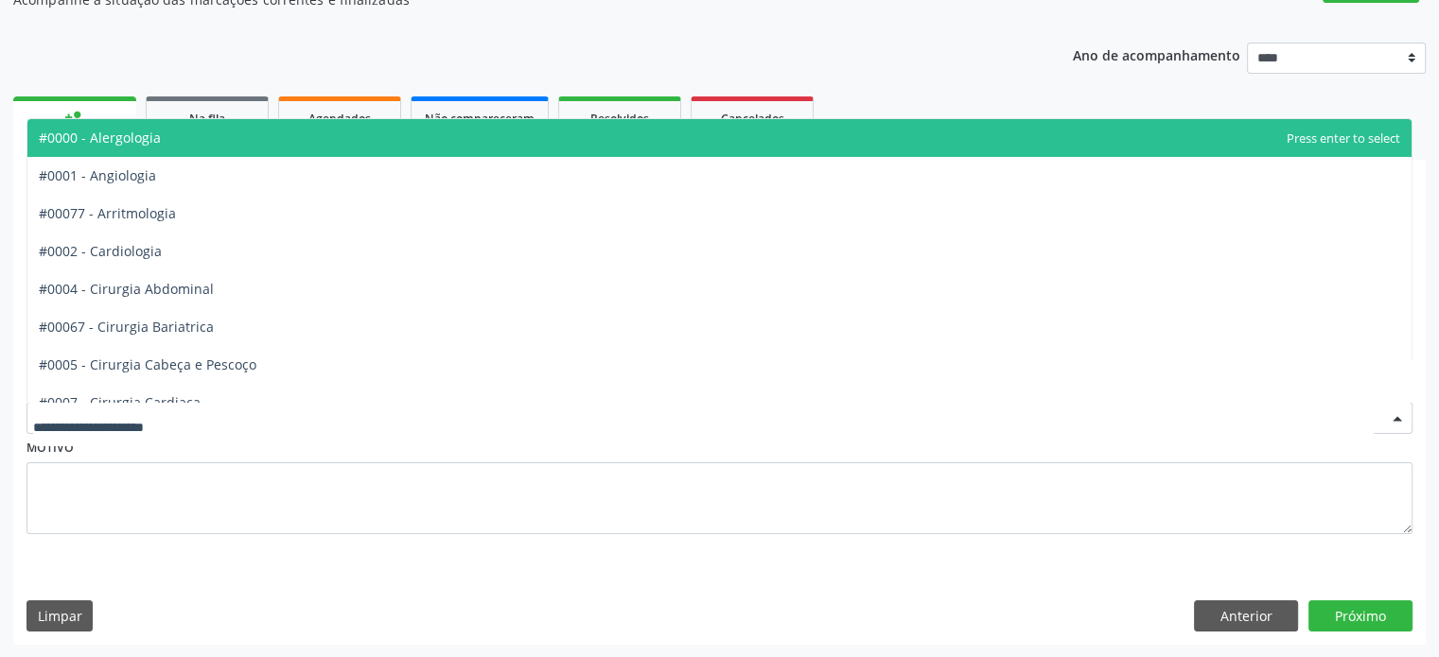
drag, startPoint x: 238, startPoint y: 411, endPoint x: 307, endPoint y: 419, distance: 69.6
click at [242, 411] on div at bounding box center [719, 418] width 1386 height 32
type input "*********"
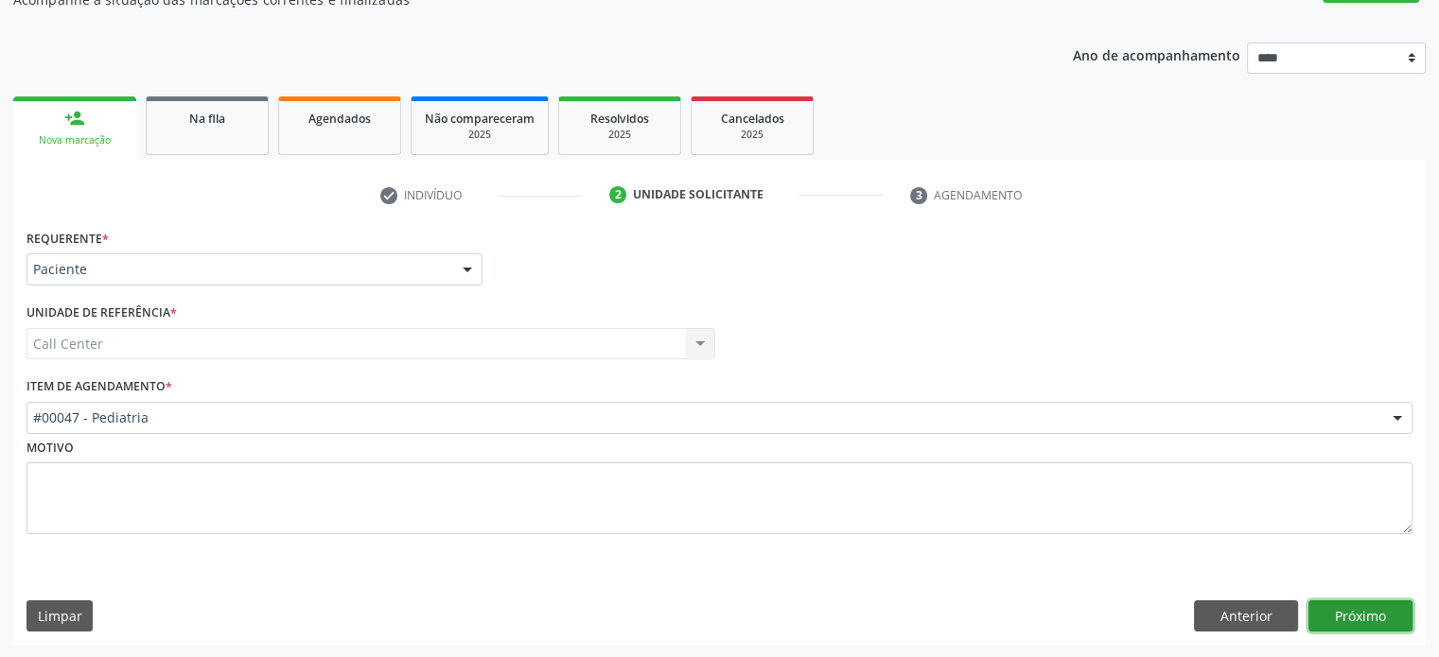
click at [1362, 608] on button "Próximo" at bounding box center [1360, 617] width 104 height 32
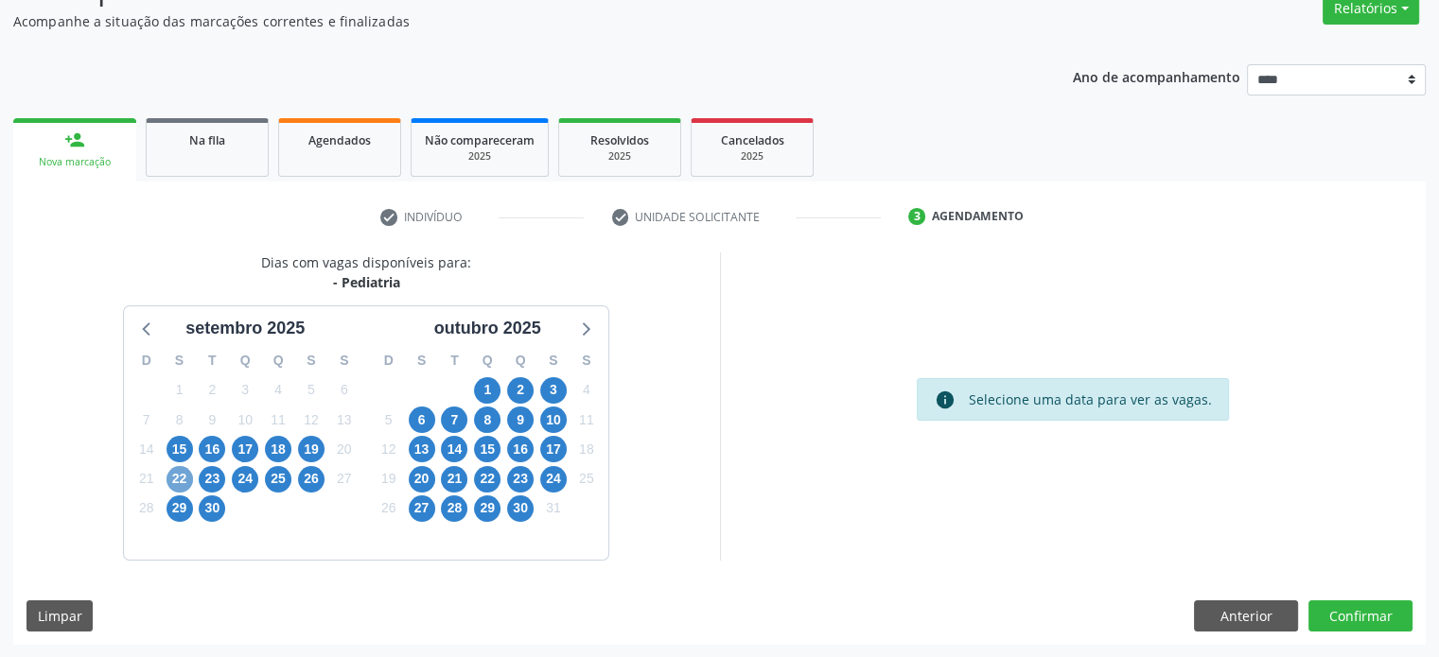
click at [183, 488] on span "22" at bounding box center [179, 479] width 26 height 26
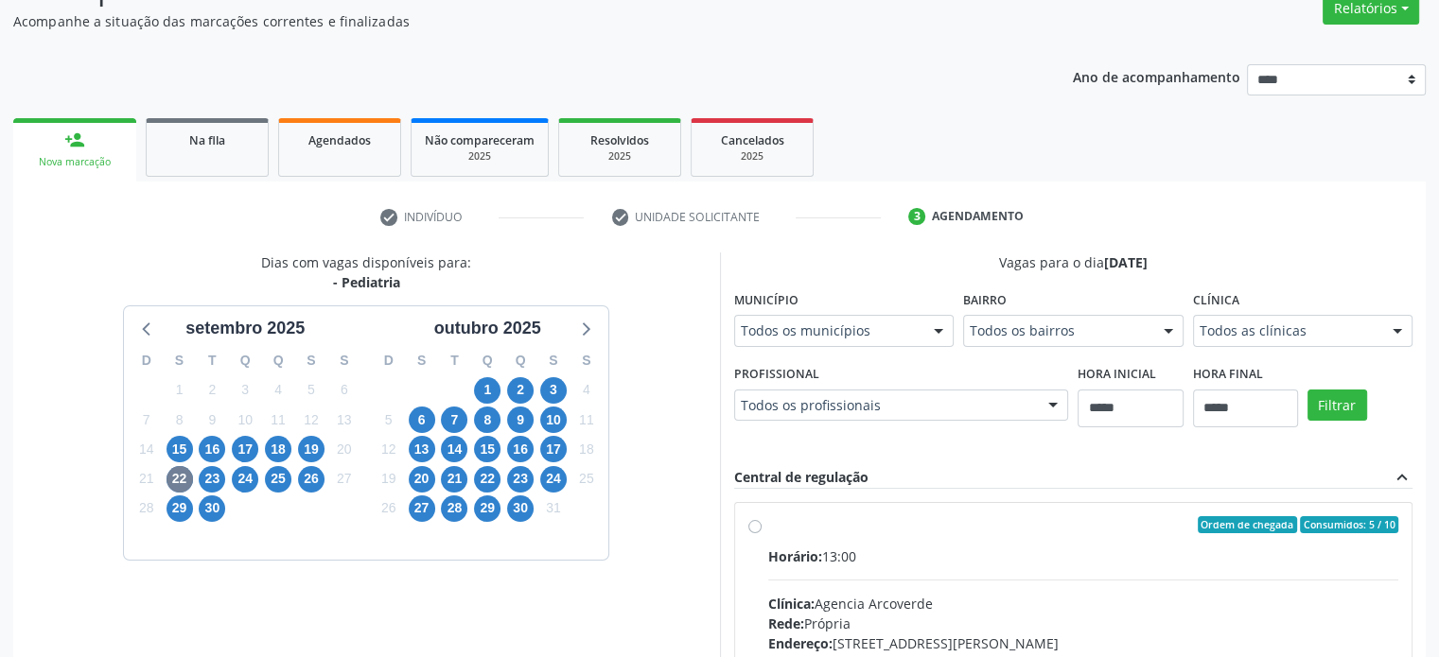
click at [1270, 306] on div "Clínica Todos as clínicas Todos as clínicas Agencia Arcoverde Espaço Med Popula…" at bounding box center [1303, 316] width 220 height 61
click at [1302, 342] on div "Todos as clínicas" at bounding box center [1303, 331] width 220 height 32
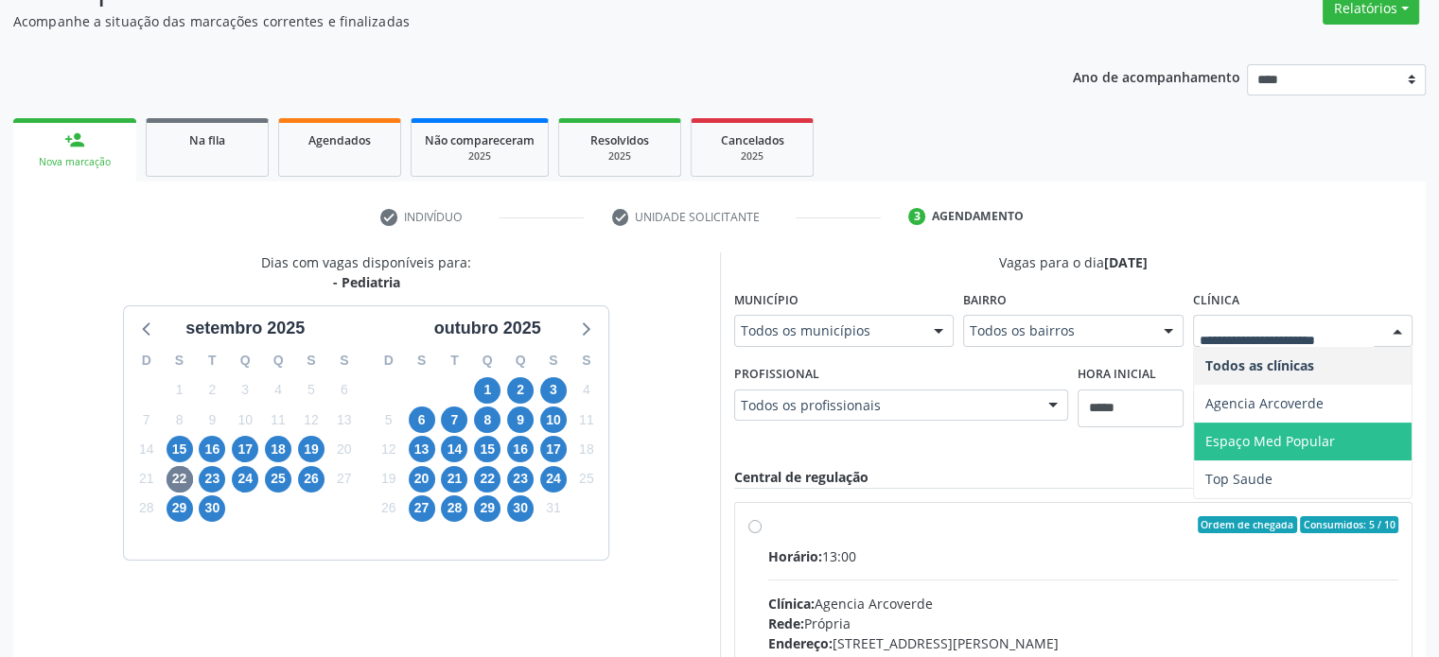
click at [1310, 434] on span "Espaço Med Popular" at bounding box center [1270, 441] width 130 height 18
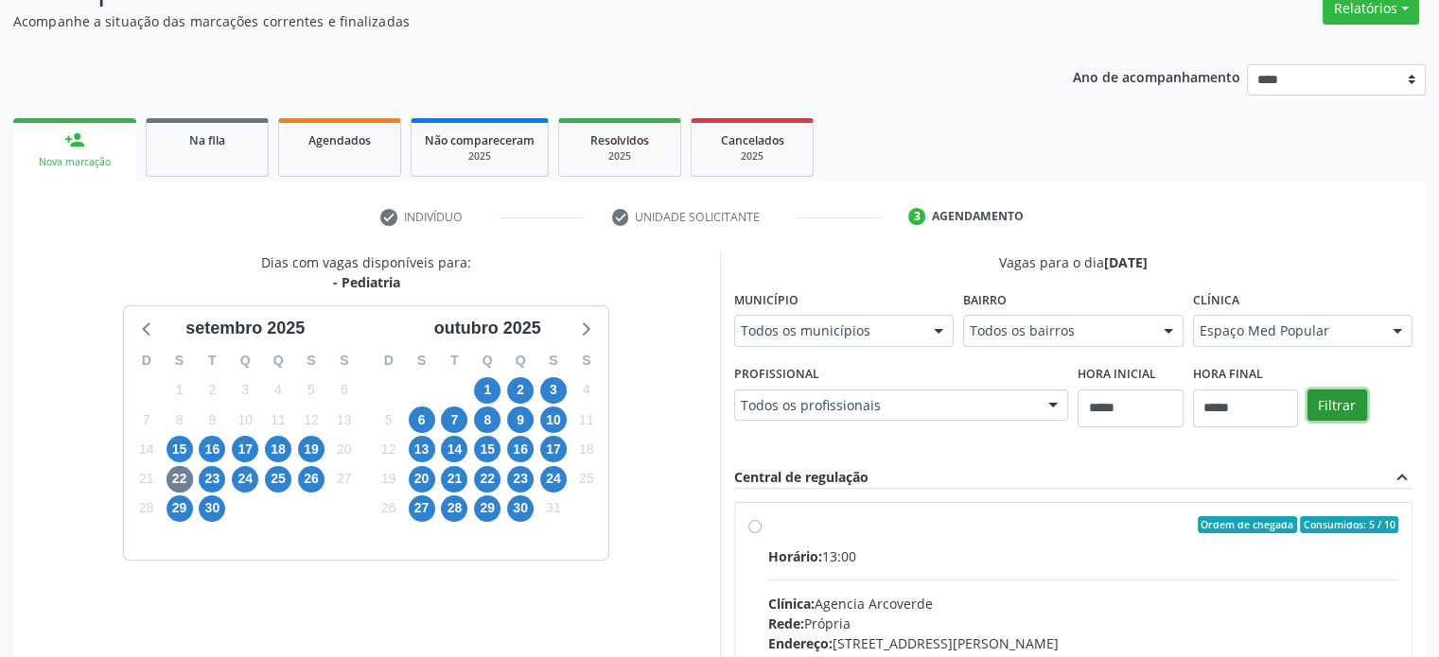
click at [1338, 402] on button "Filtrar" at bounding box center [1337, 406] width 60 height 32
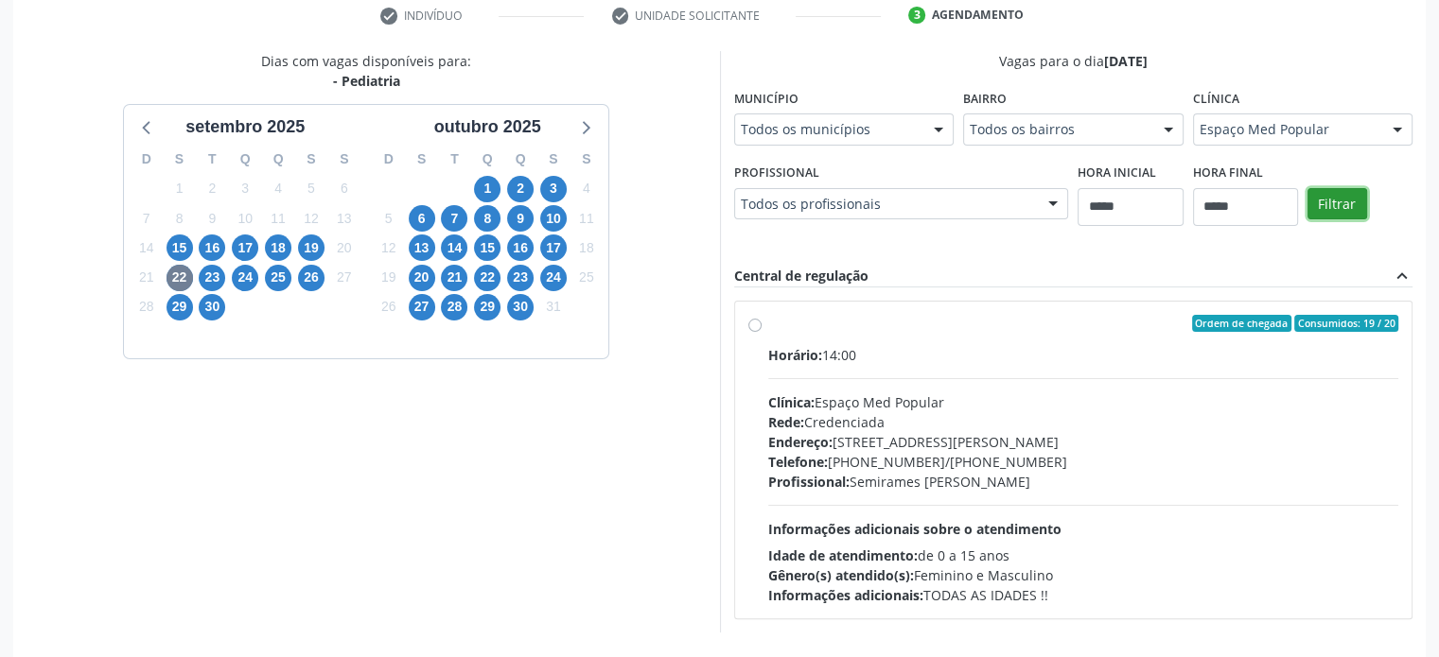
scroll to position [437, 0]
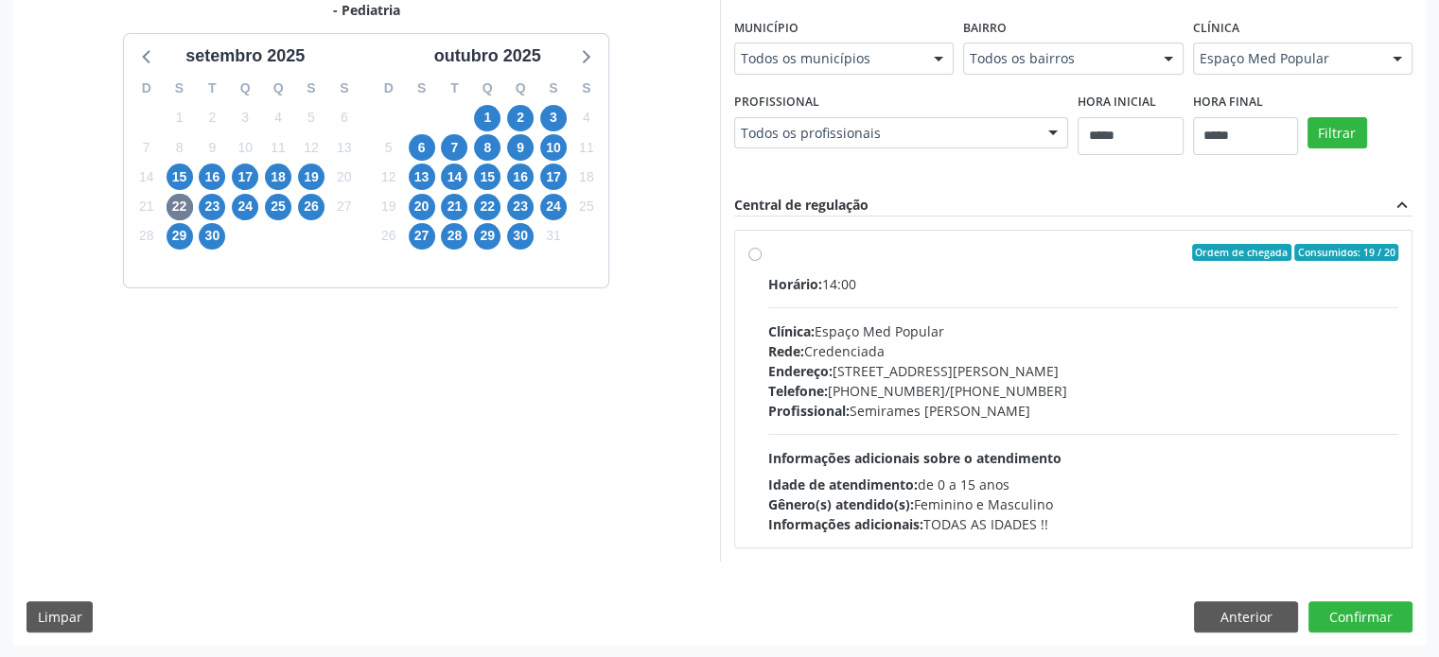
click at [1077, 363] on div "Endereço: [STREET_ADDRESS][PERSON_NAME]" at bounding box center [1083, 371] width 631 height 20
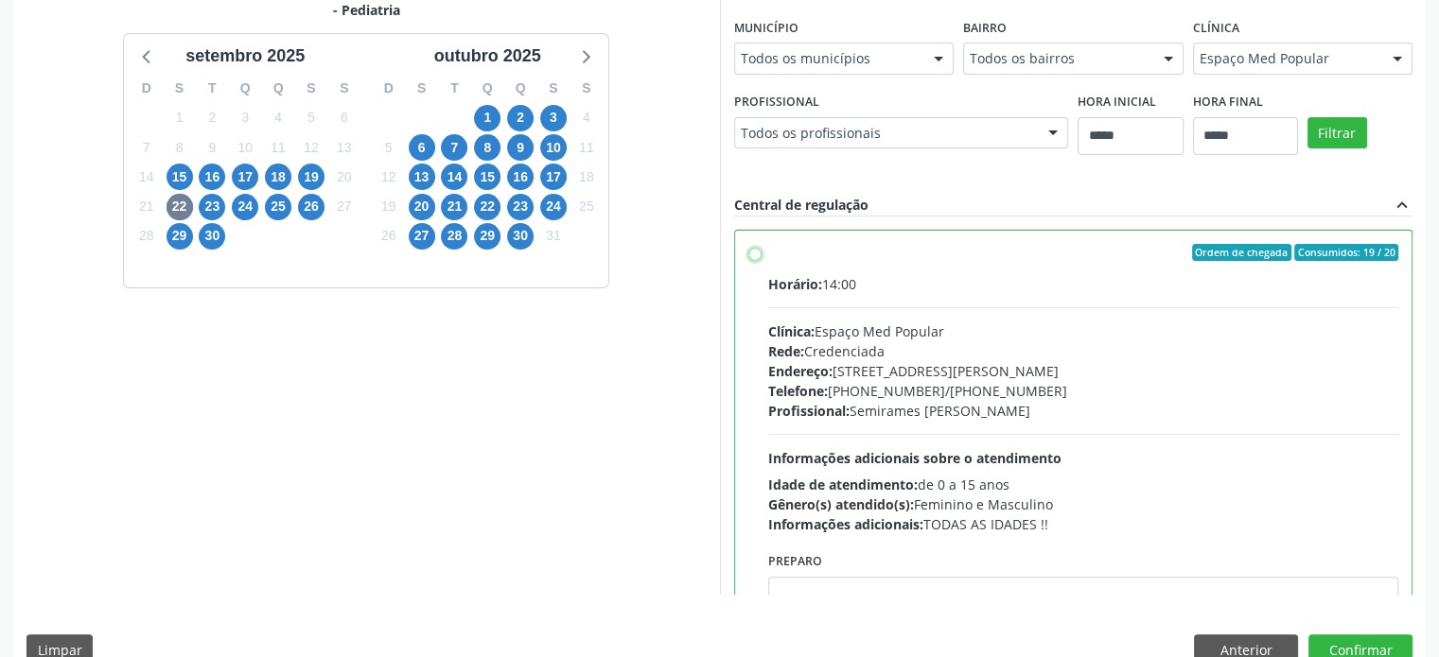
scroll to position [93, 0]
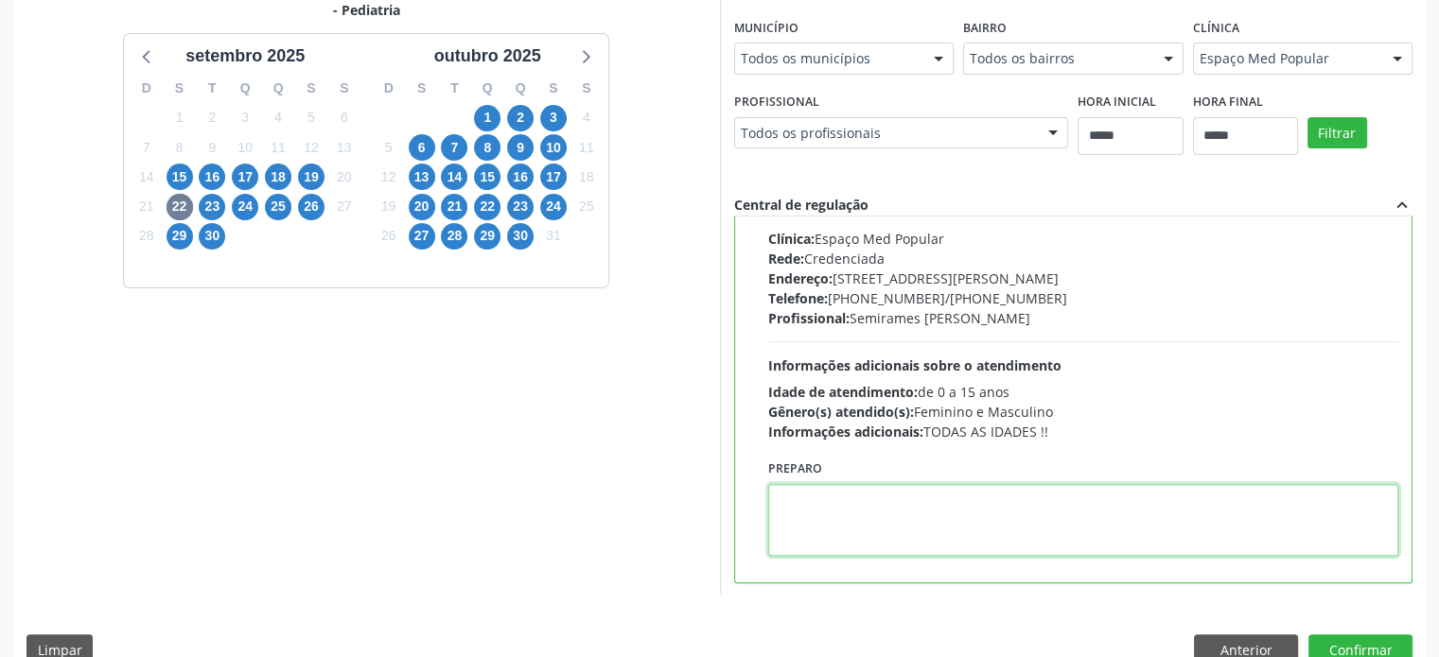
click at [1107, 528] on textarea at bounding box center [1083, 520] width 631 height 72
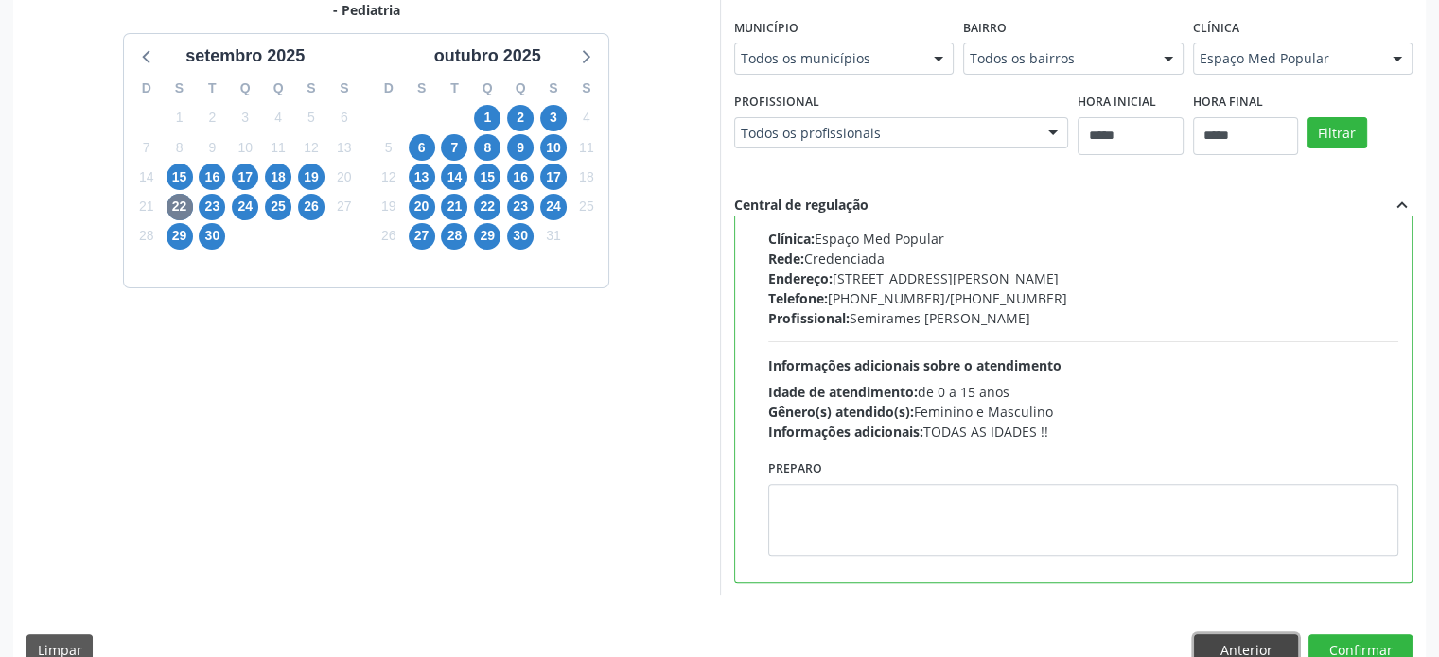
click at [1233, 640] on button "Anterior" at bounding box center [1246, 651] width 104 height 32
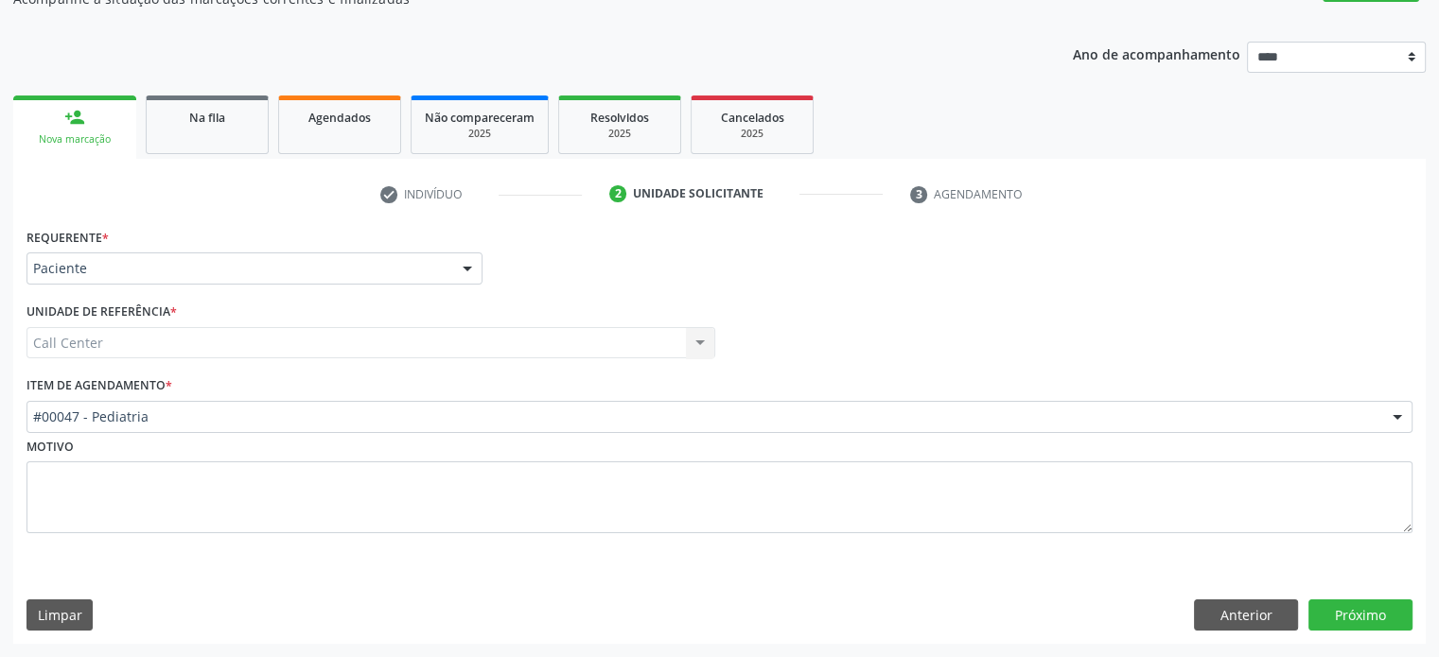
scroll to position [186, 0]
click at [1234, 636] on div "Requerente * Paciente Médico(a) Enfermeiro(a) Paciente Nenhum resultado encontr…" at bounding box center [719, 434] width 1412 height 421
click at [1249, 619] on button "Anterior" at bounding box center [1246, 617] width 104 height 32
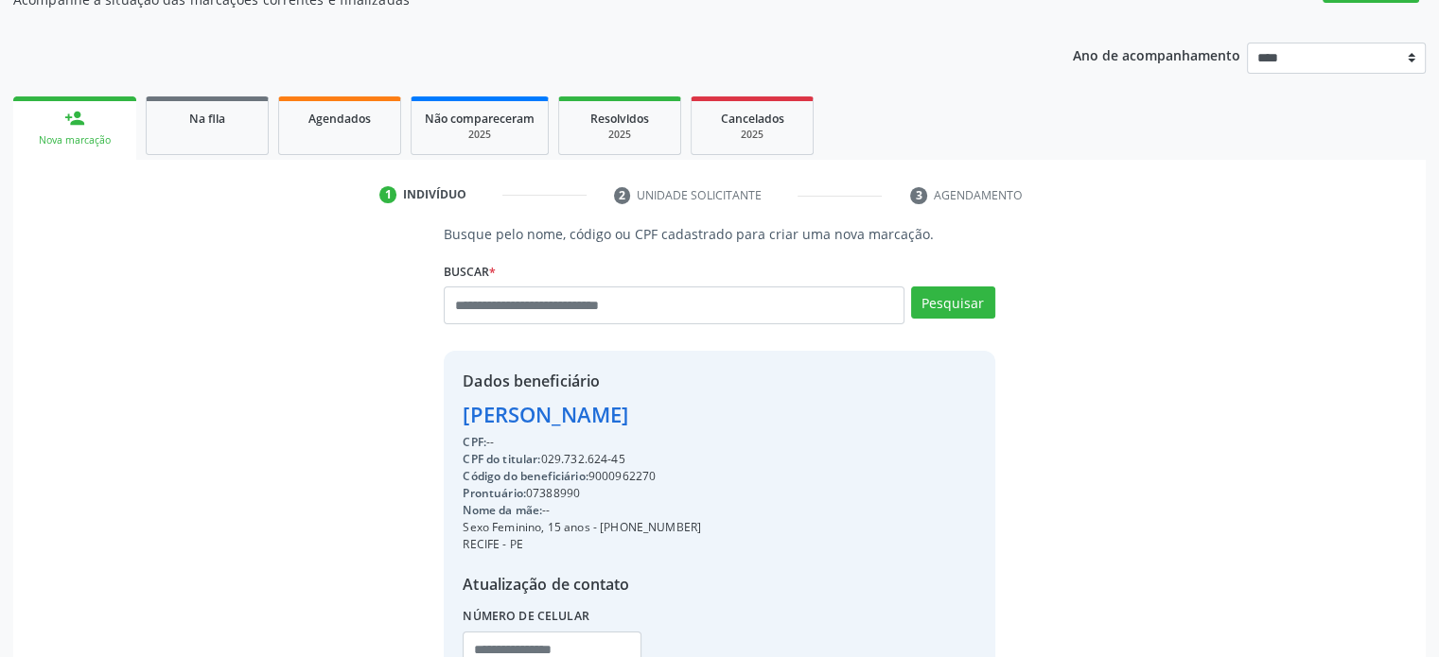
scroll to position [341, 0]
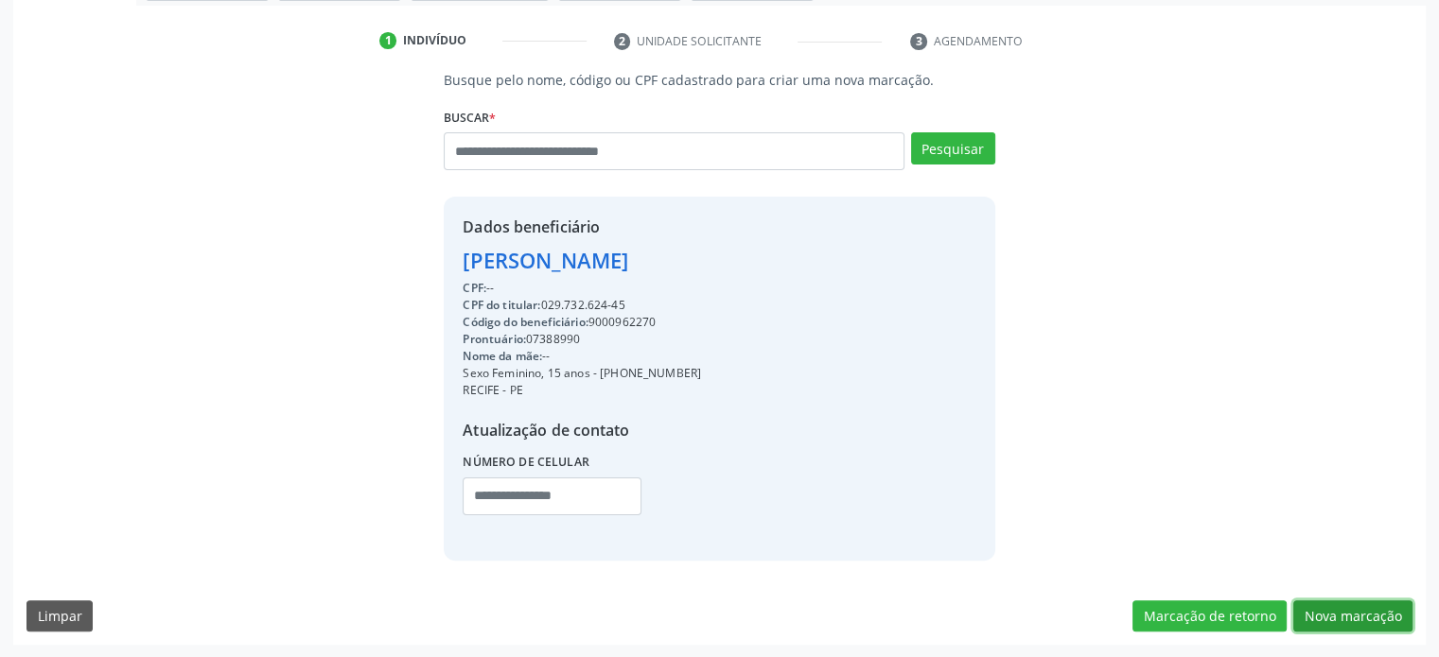
click at [1362, 613] on button "Nova marcação" at bounding box center [1352, 617] width 119 height 32
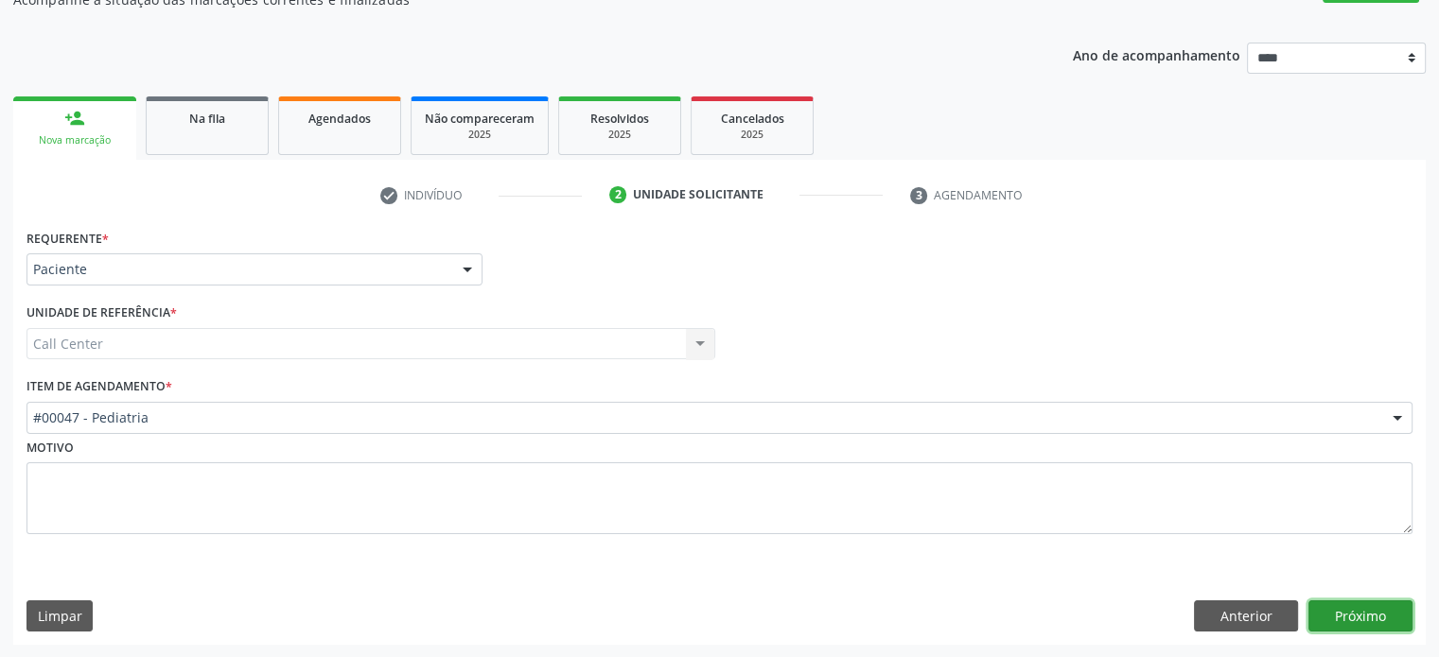
click at [1362, 613] on button "Próximo" at bounding box center [1360, 617] width 104 height 32
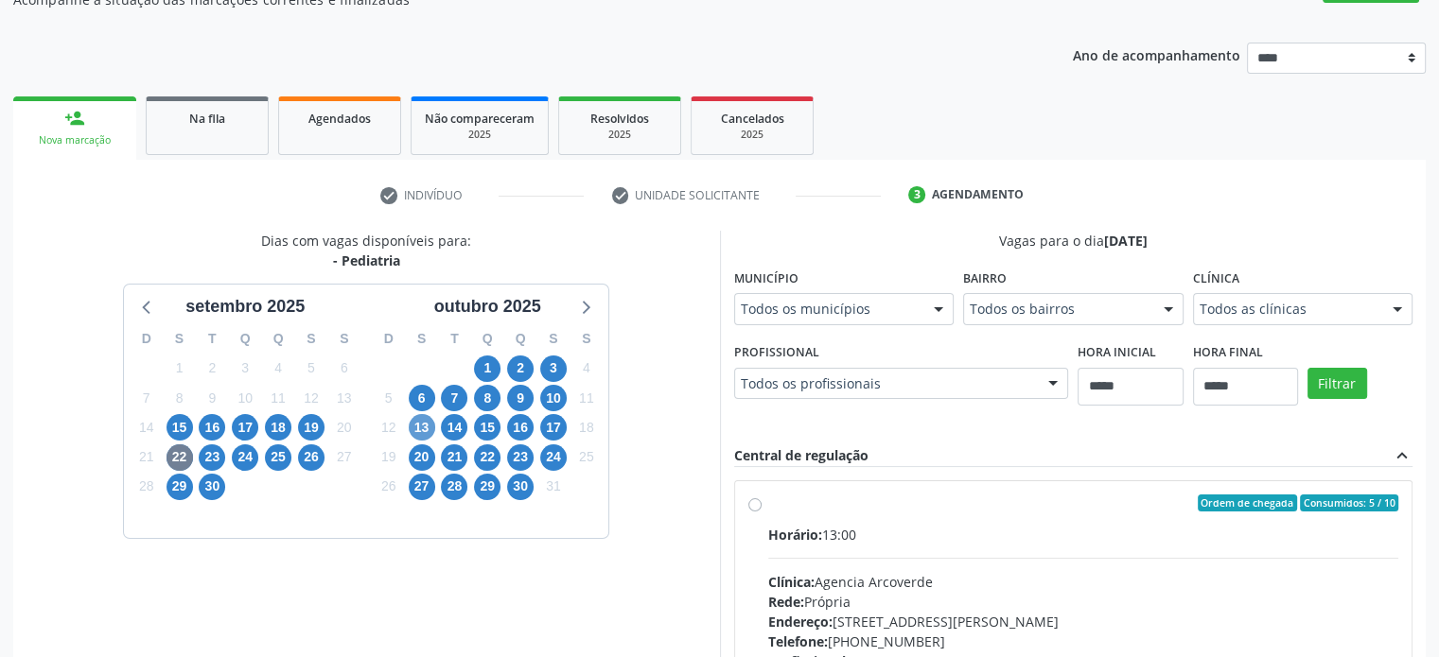
scroll to position [472, 0]
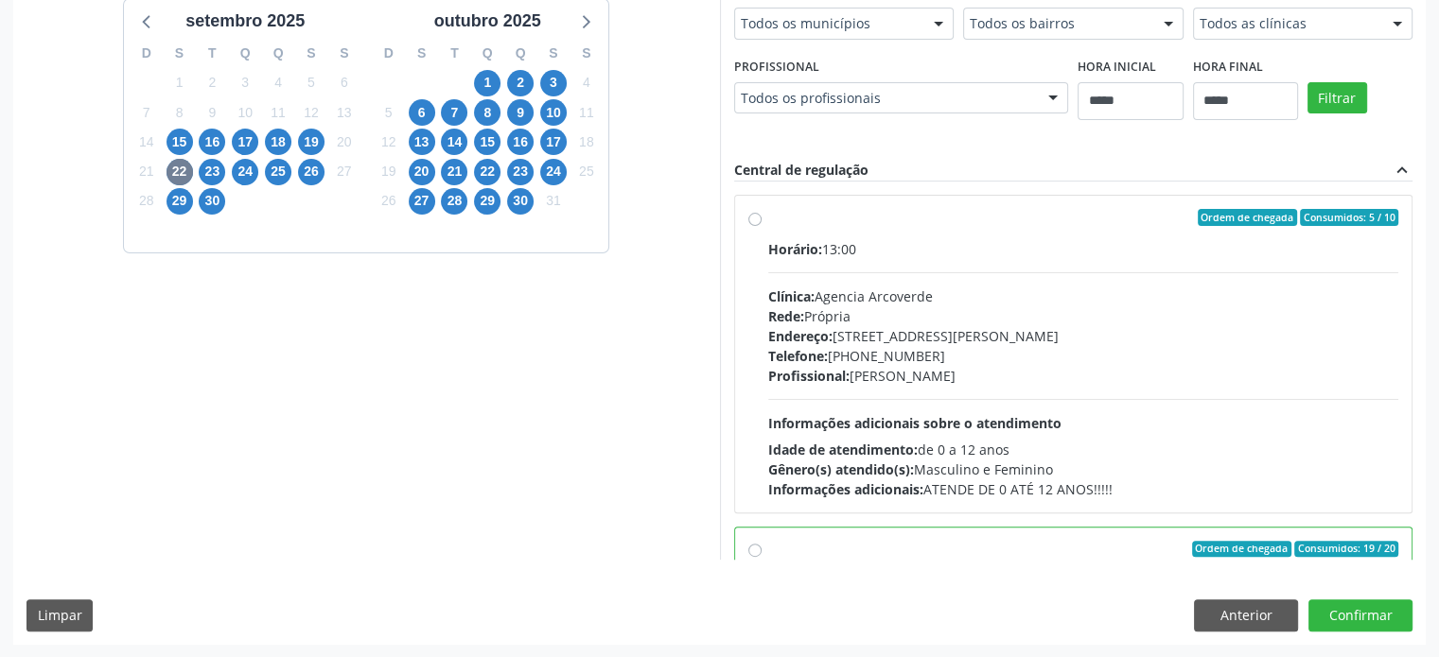
click at [1343, 37] on div "Todos as clínicas" at bounding box center [1303, 24] width 220 height 32
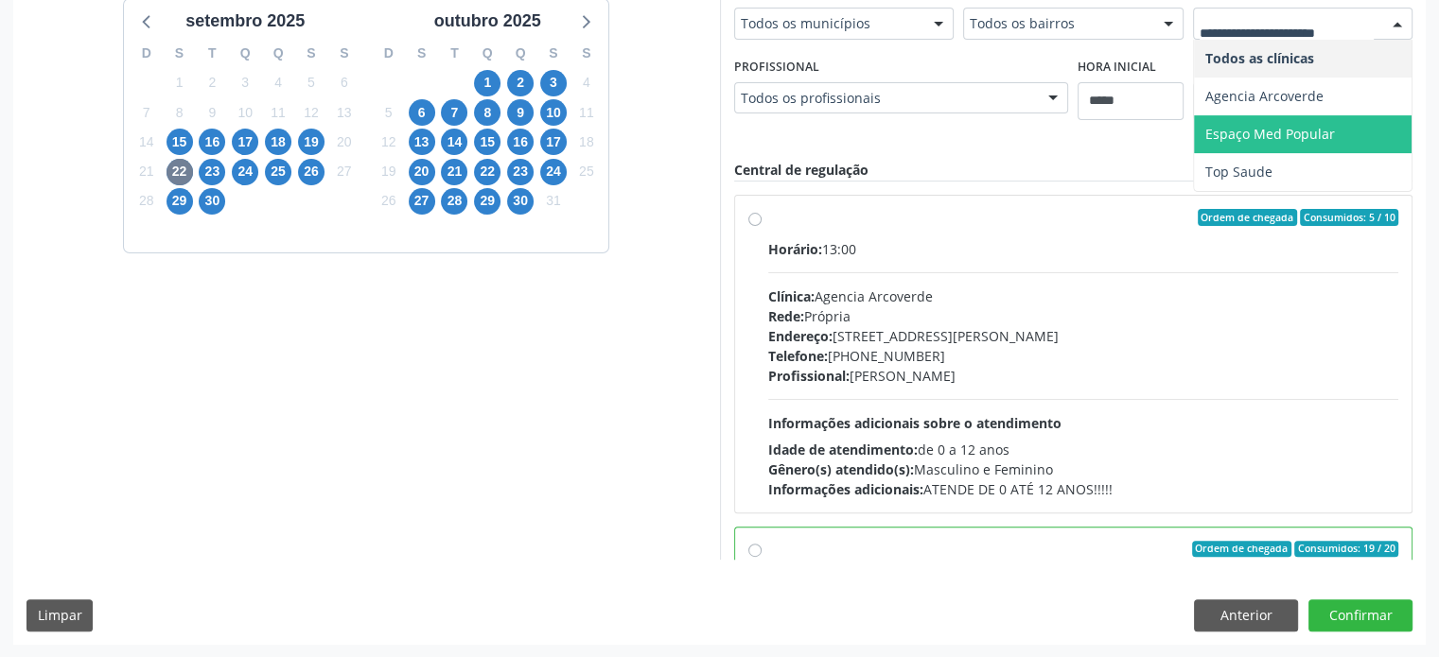
click at [1320, 131] on span "Espaço Med Popular" at bounding box center [1270, 134] width 130 height 18
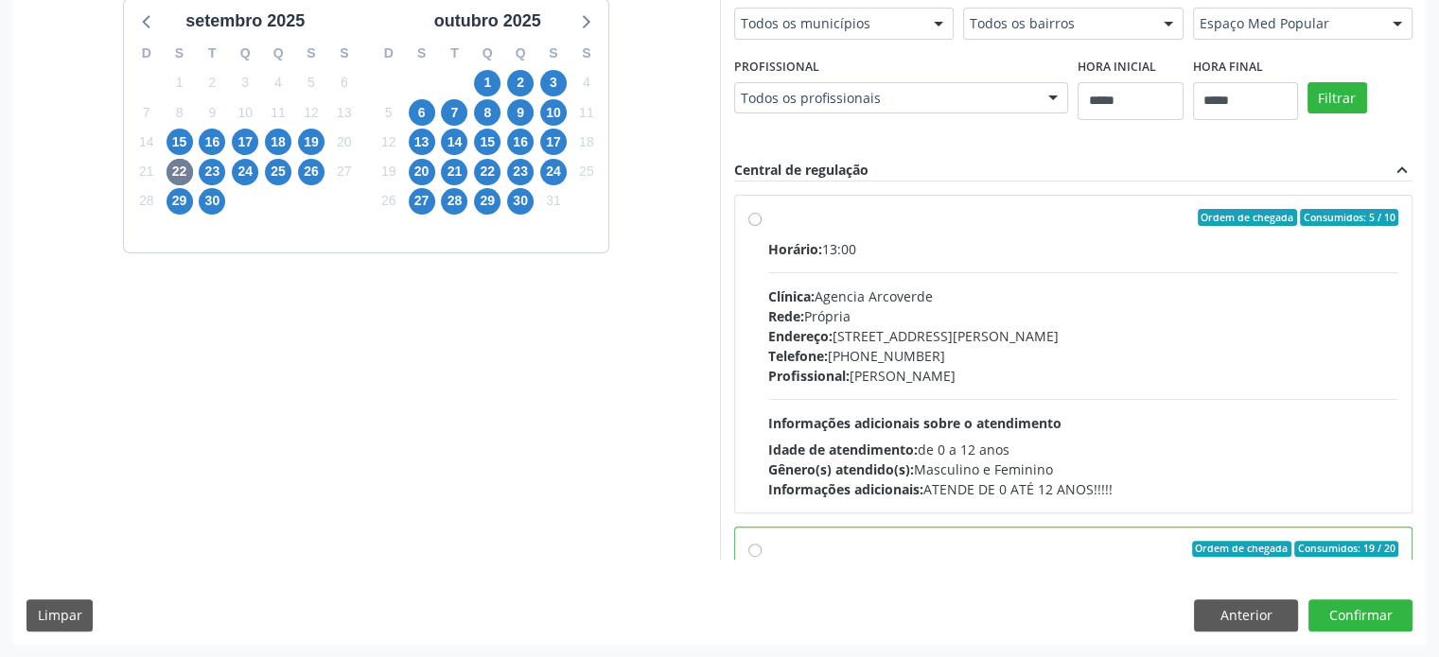
click at [1337, 75] on div "Filtrar" at bounding box center [1359, 96] width 114 height 87
click at [1341, 94] on button "Filtrar" at bounding box center [1337, 98] width 60 height 32
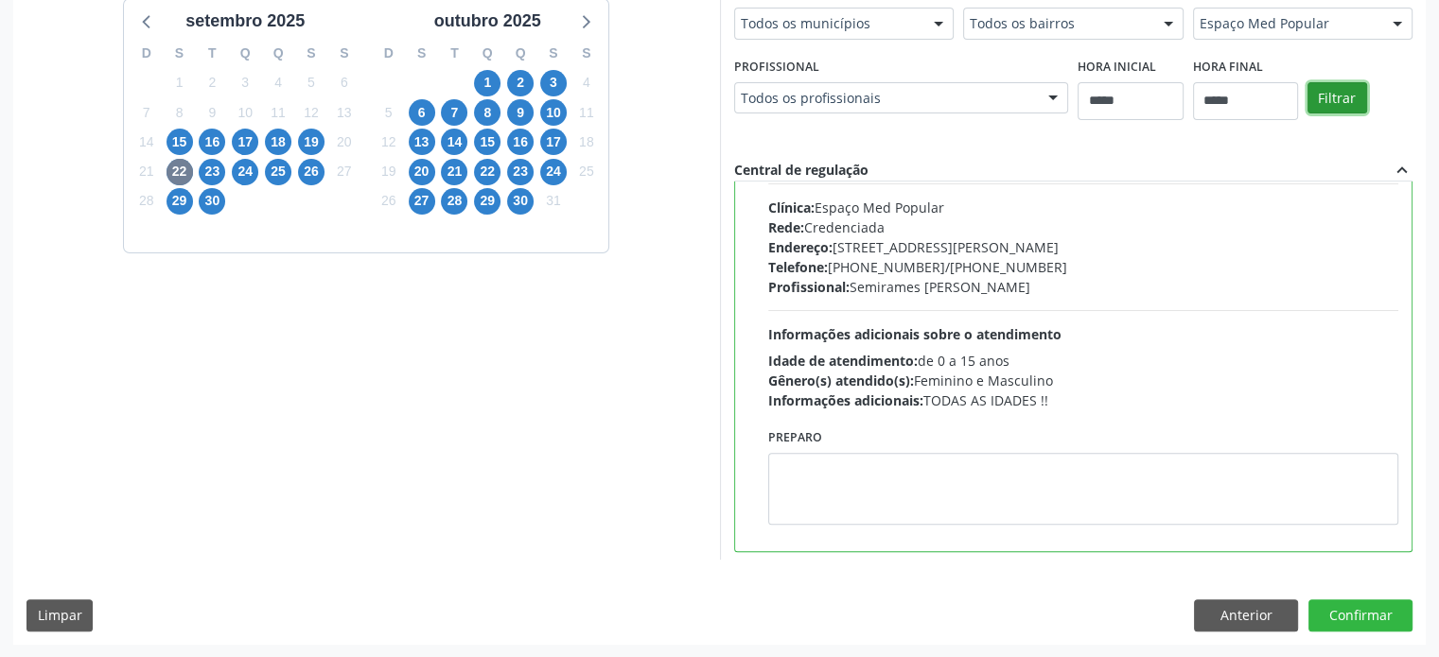
scroll to position [93, 0]
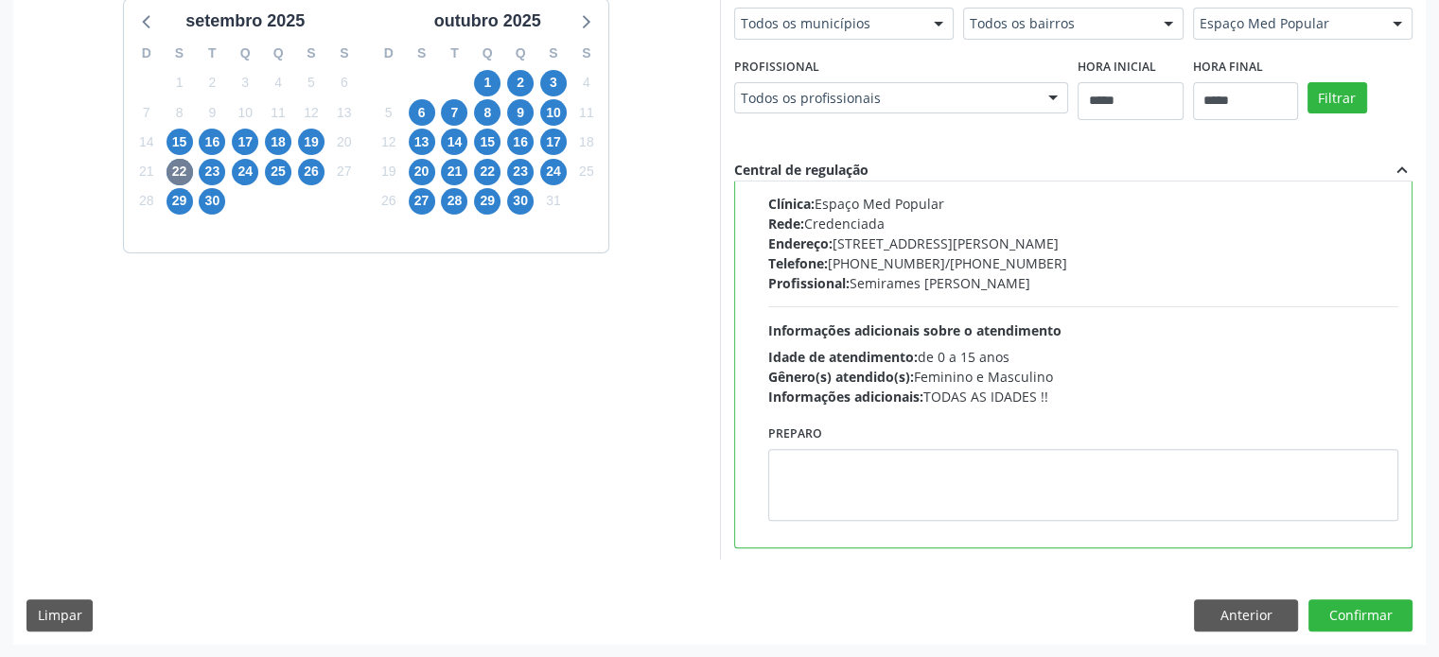
click at [1015, 323] on span "Informações adicionais sobre o atendimento" at bounding box center [914, 331] width 293 height 18
click at [1056, 501] on textarea at bounding box center [1083, 485] width 631 height 72
paste textarea "**********"
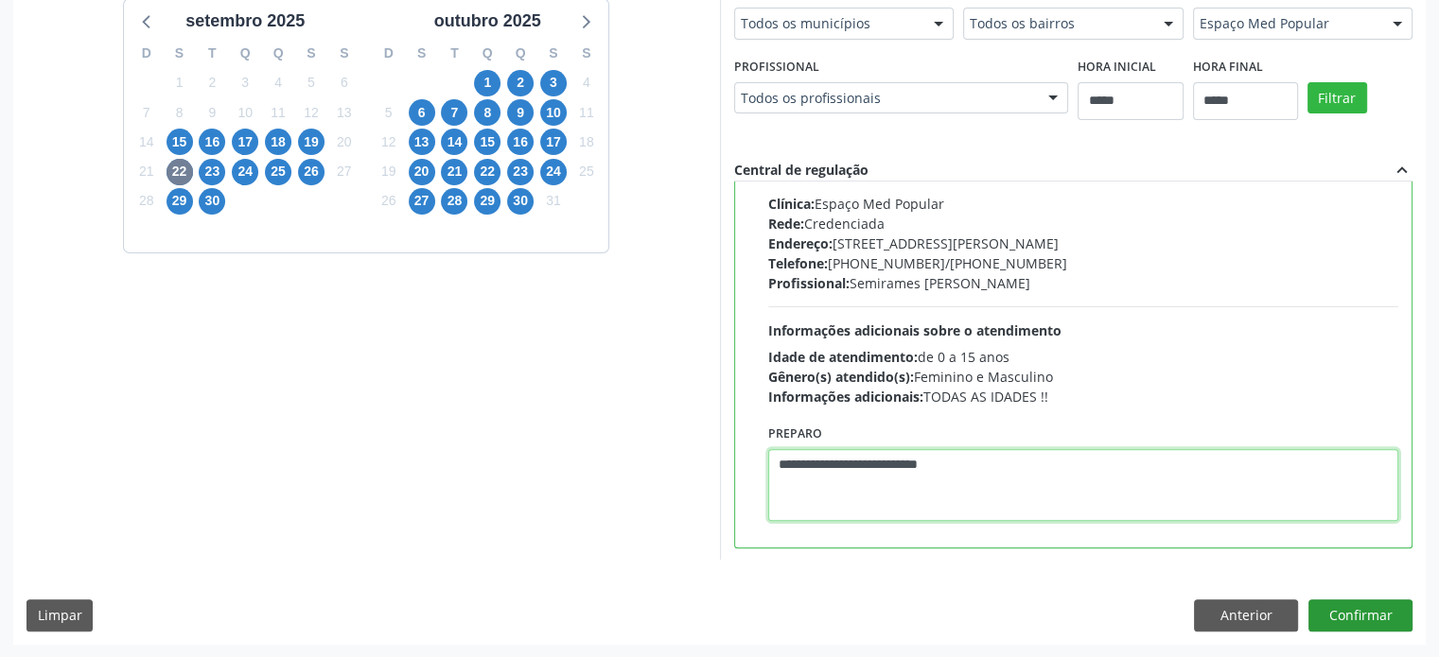
type textarea "**********"
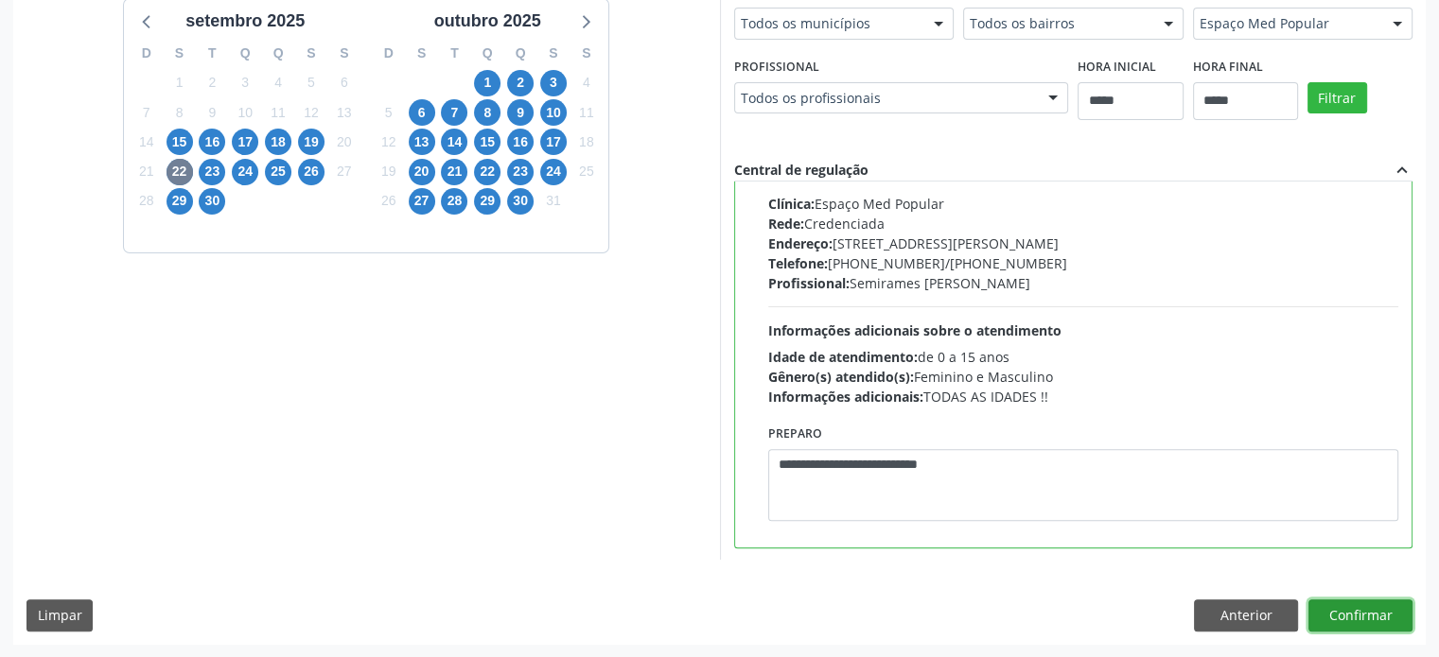
click at [1348, 606] on button "Confirmar" at bounding box center [1360, 616] width 104 height 32
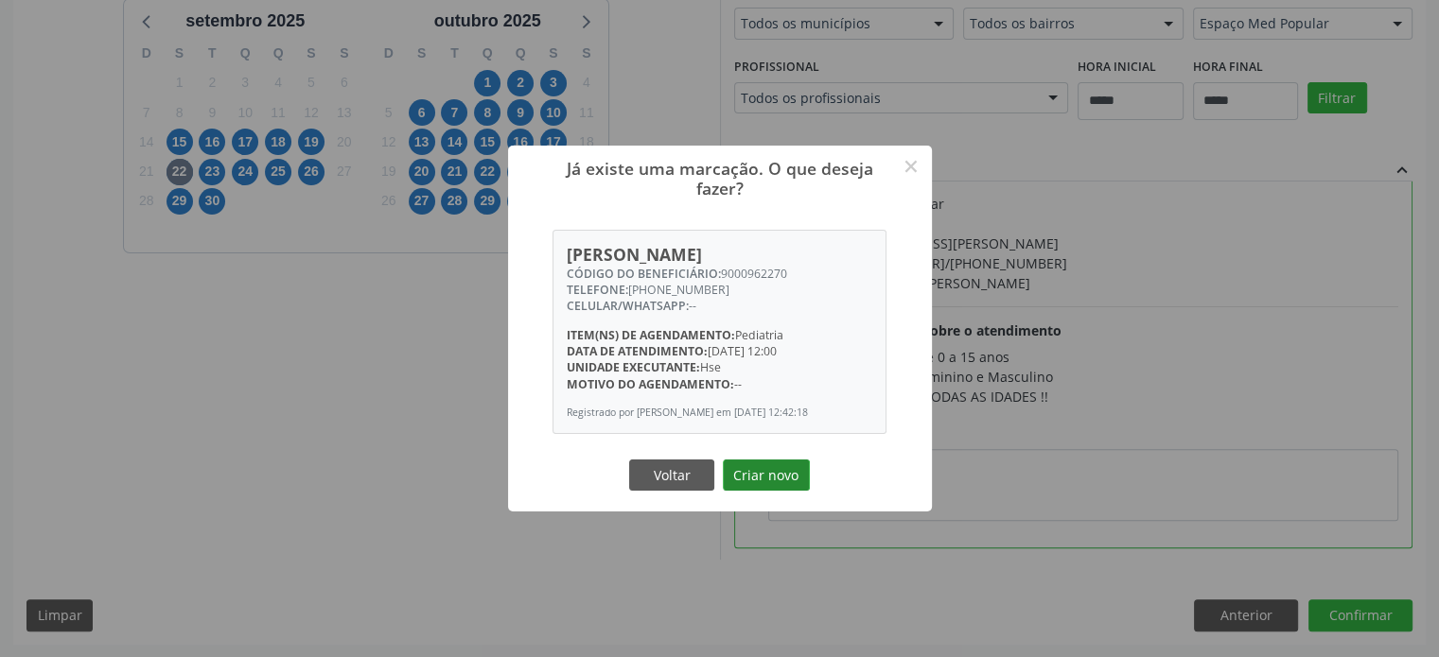
click at [779, 479] on button "Criar novo" at bounding box center [766, 476] width 87 height 32
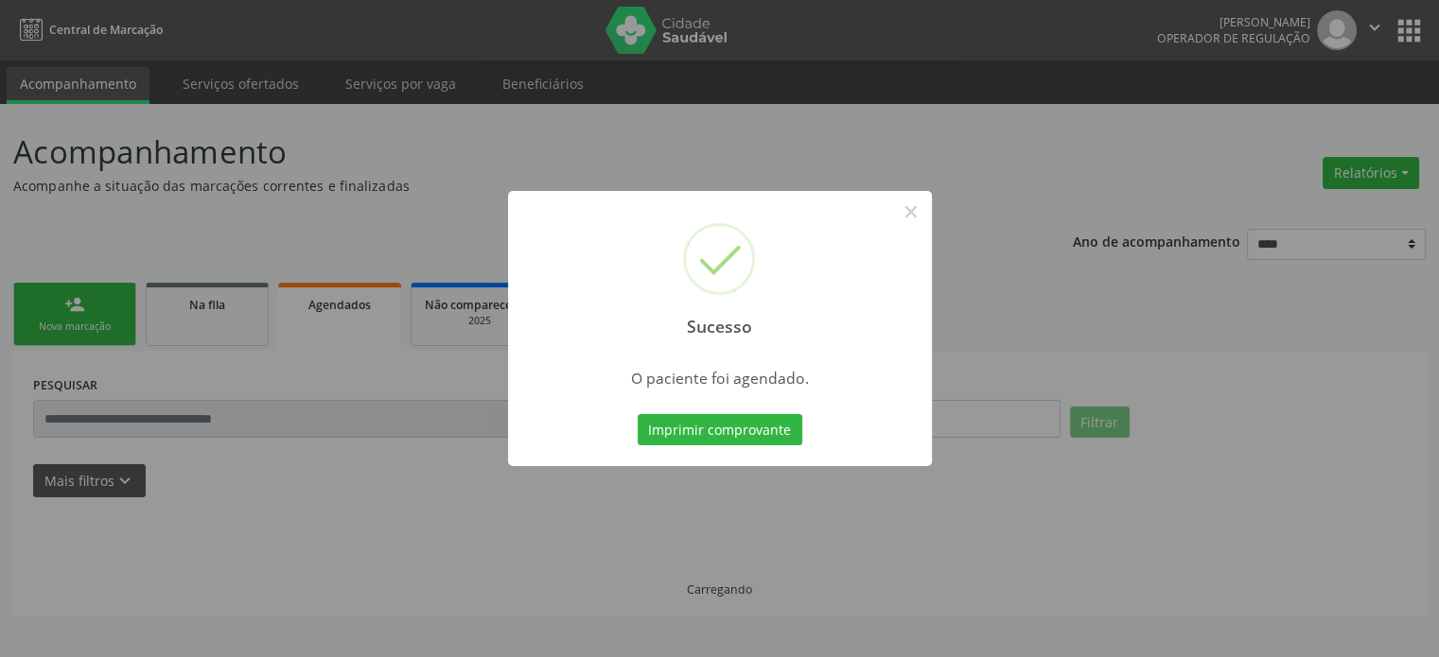
scroll to position [0, 0]
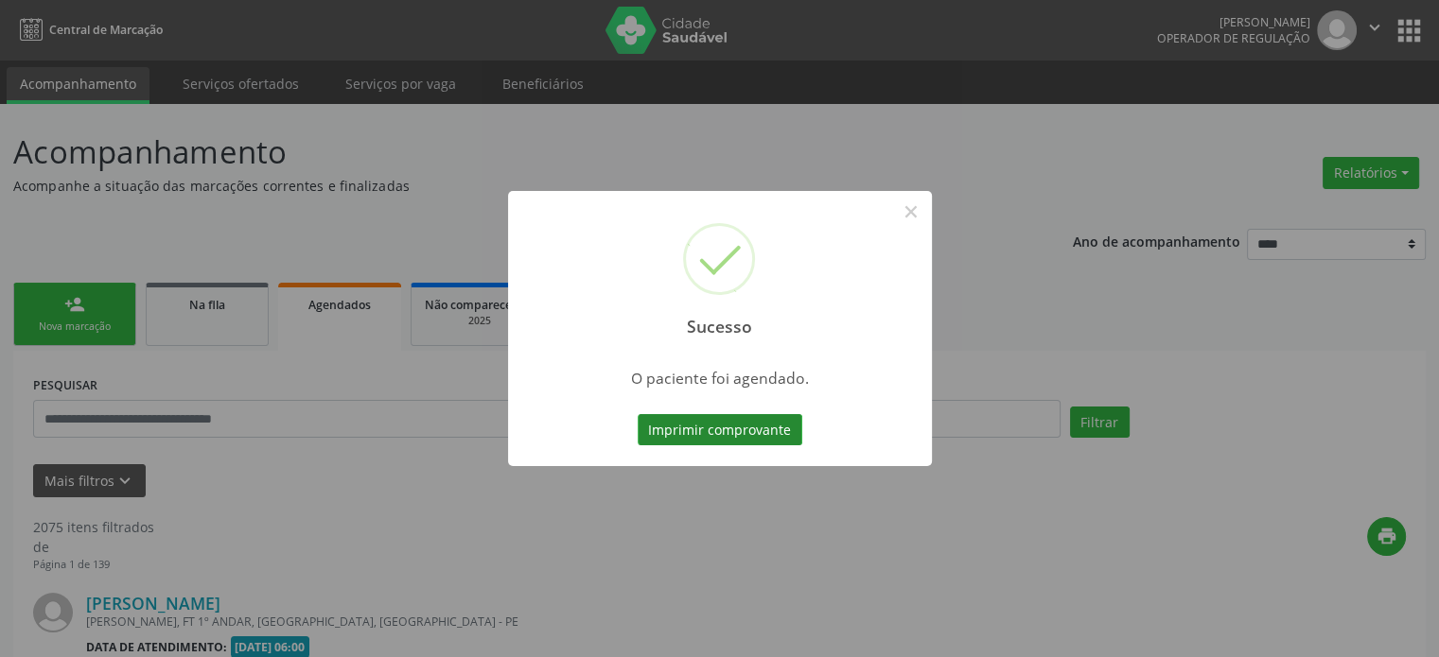
click at [753, 438] on button "Imprimir comprovante" at bounding box center [720, 430] width 165 height 32
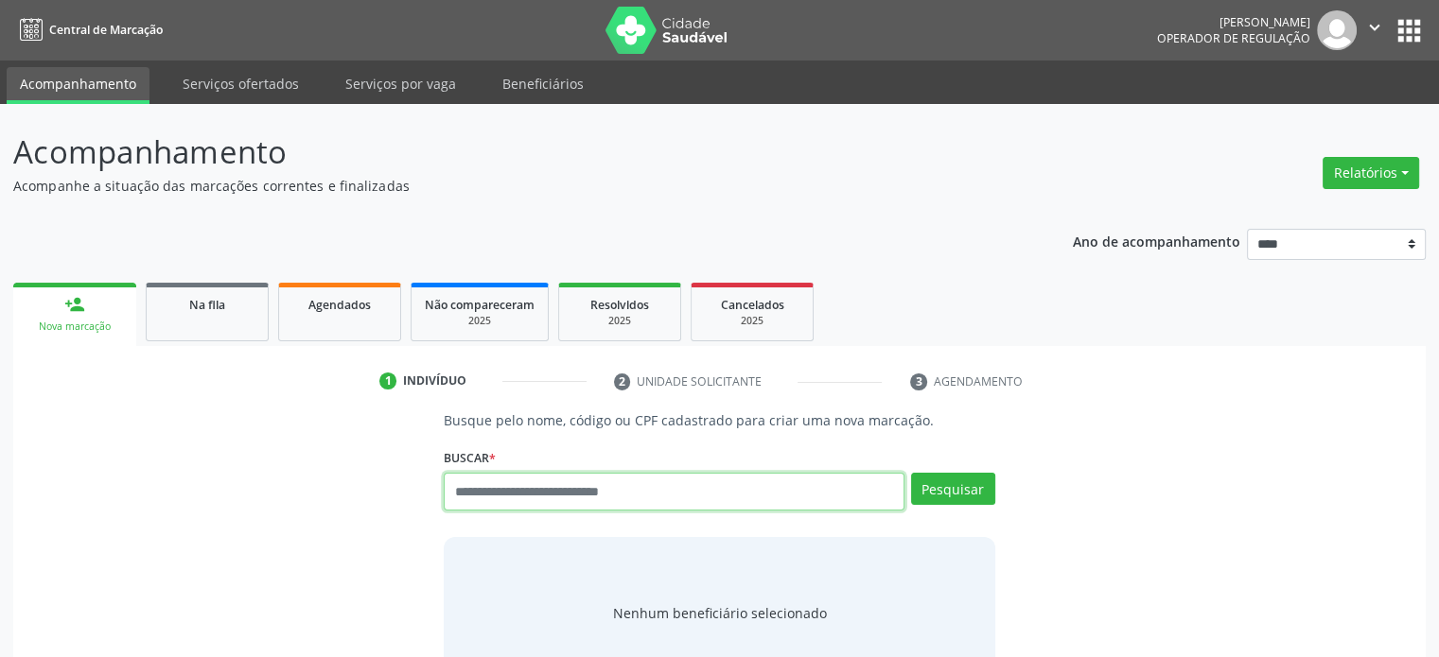
click at [723, 499] on input "text" at bounding box center [674, 492] width 460 height 38
click at [692, 490] on input "text" at bounding box center [674, 492] width 460 height 38
type input "**********"
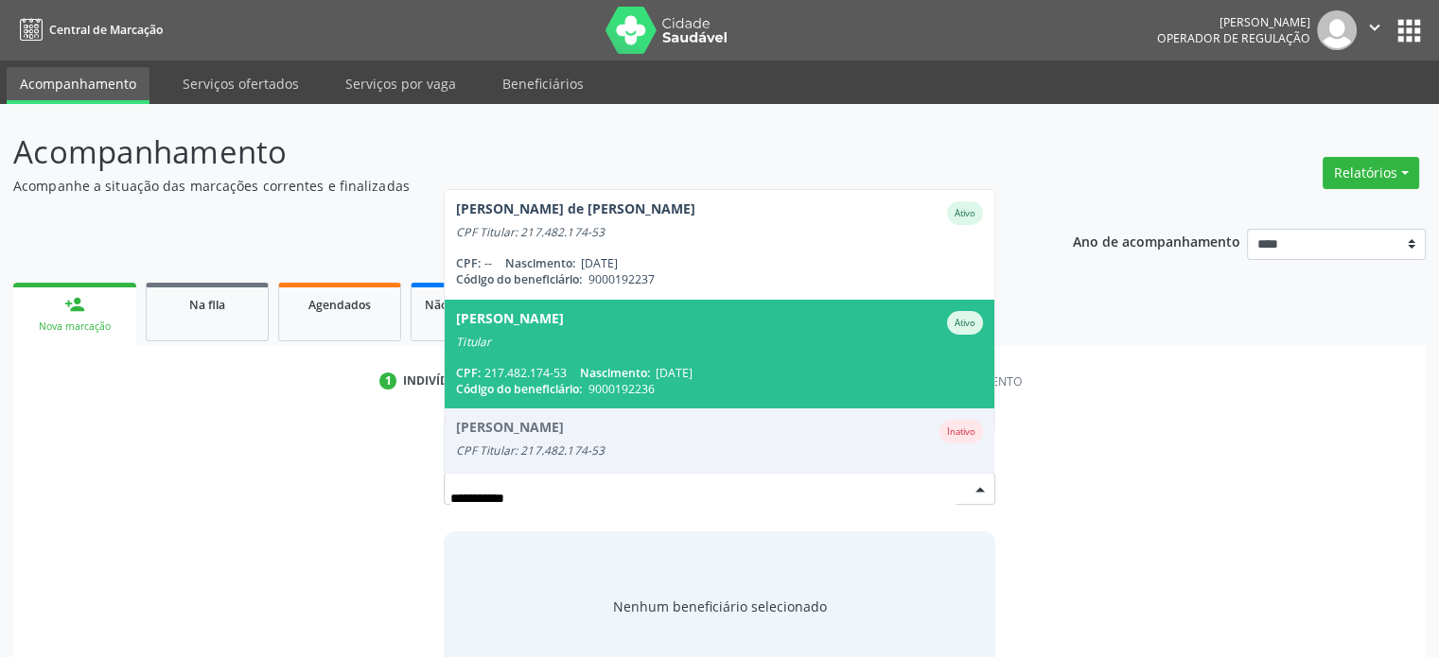
click at [749, 351] on span "[PERSON_NAME] Pires Ativo Titular CPF: 217.482.174-53 Nascimento: [DATE] Código…" at bounding box center [719, 354] width 549 height 109
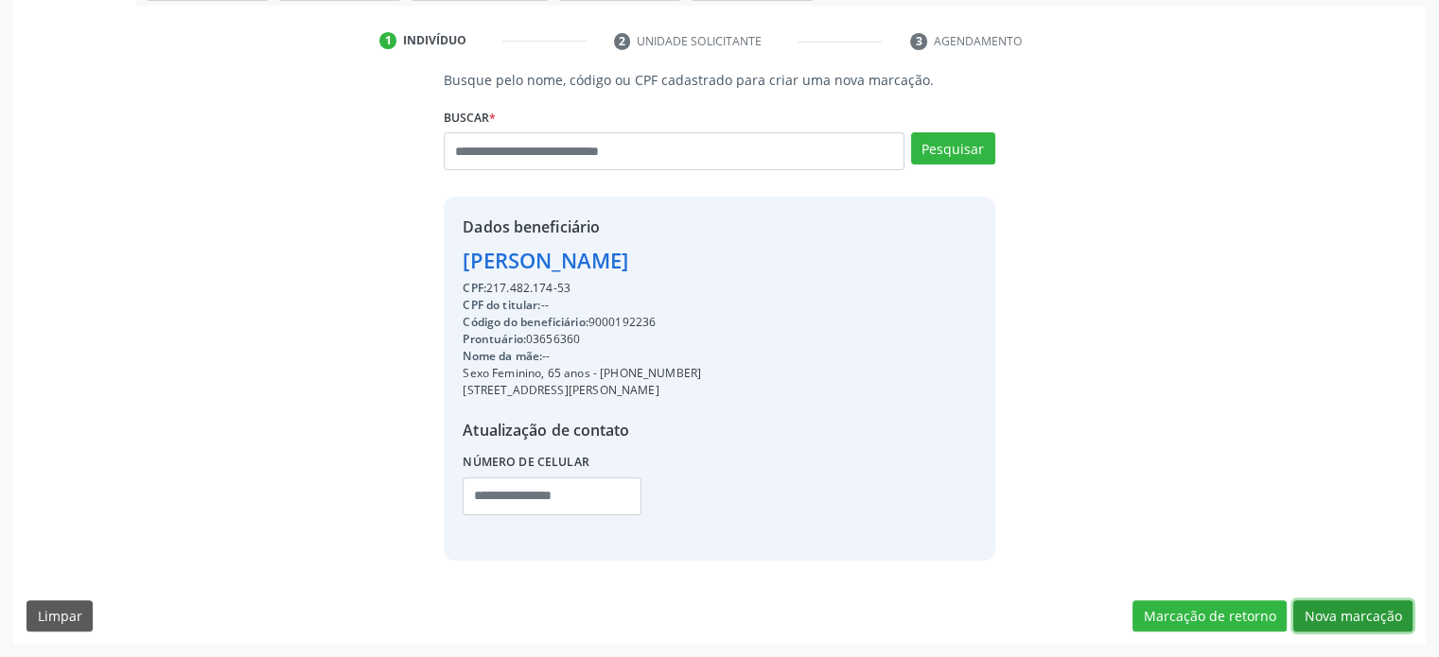
click at [1356, 613] on button "Nova marcação" at bounding box center [1352, 617] width 119 height 32
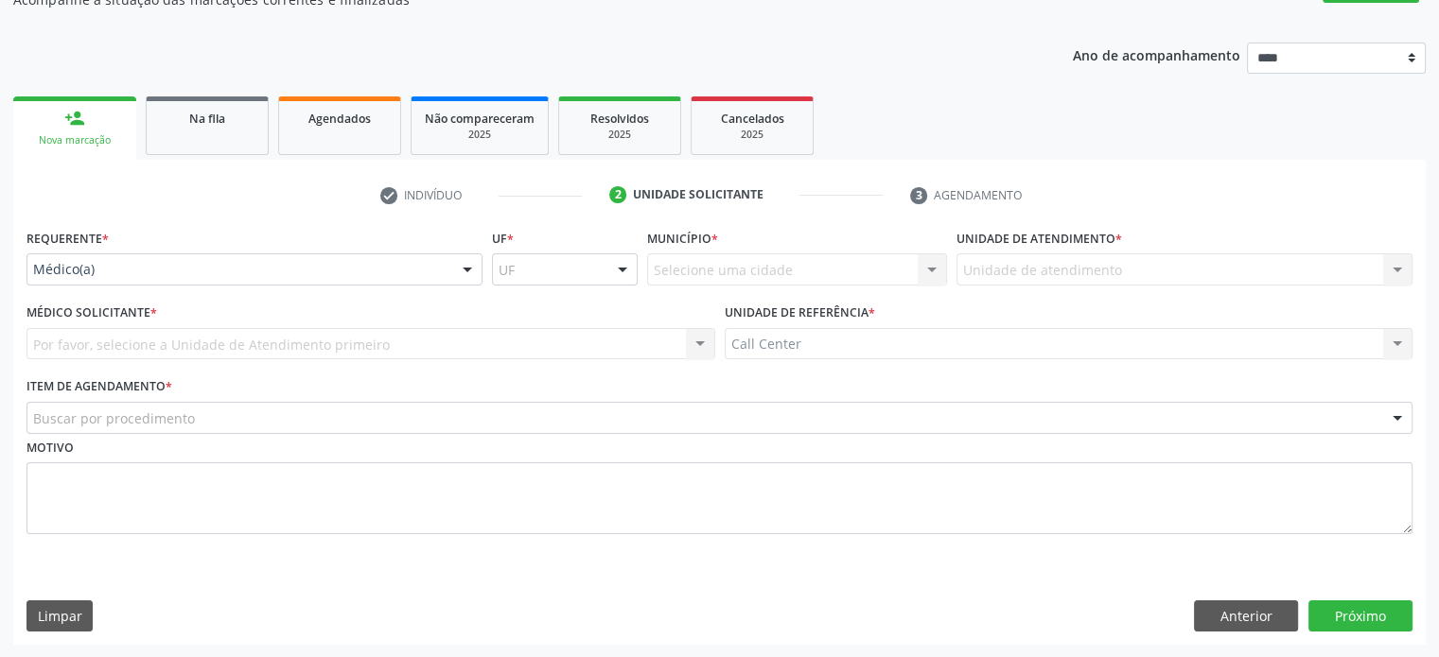
click at [297, 283] on div "Médico(a)" at bounding box center [254, 269] width 456 height 32
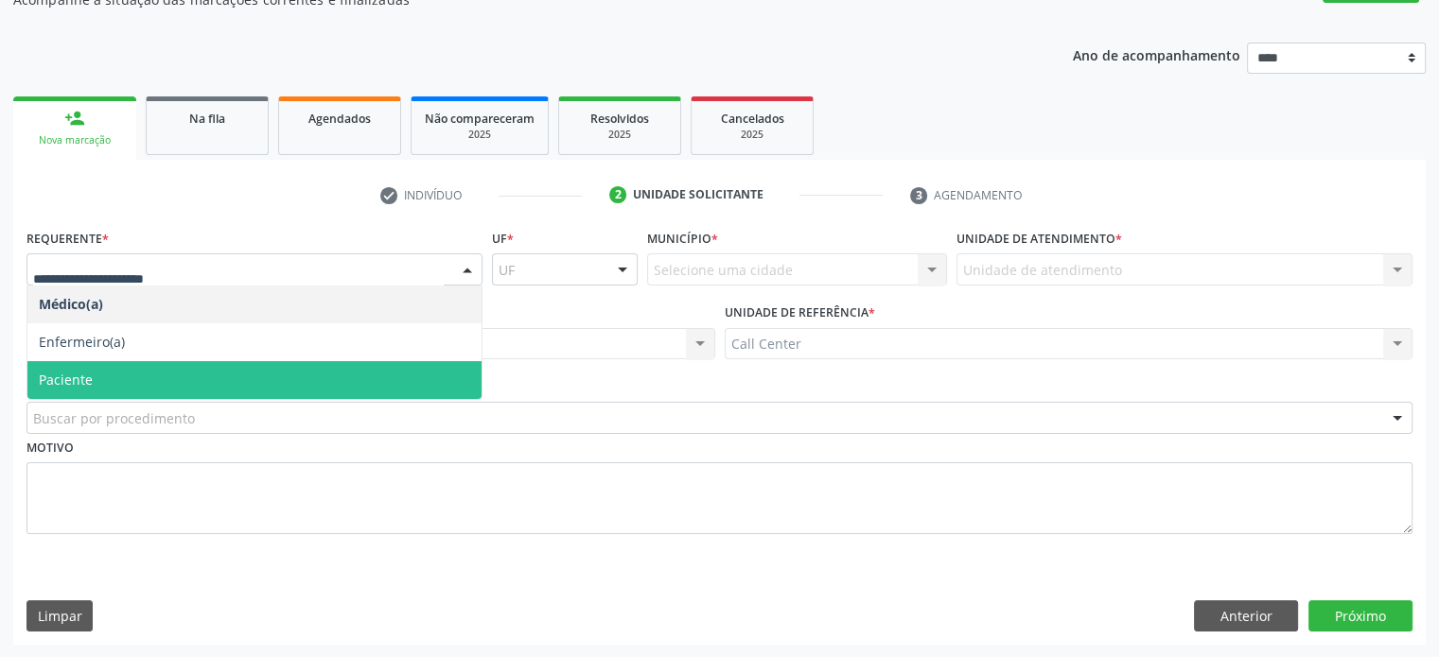
click at [239, 366] on span "Paciente" at bounding box center [254, 380] width 454 height 38
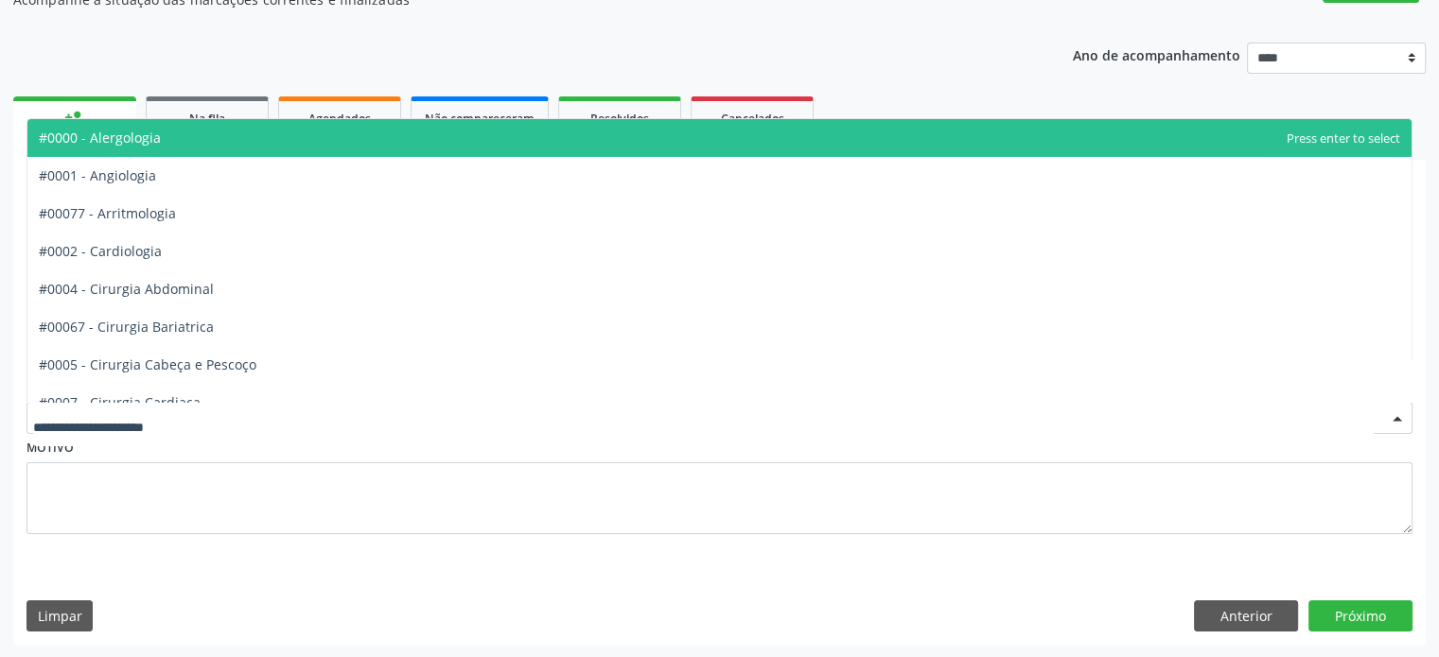
click at [474, 428] on div at bounding box center [719, 418] width 1386 height 32
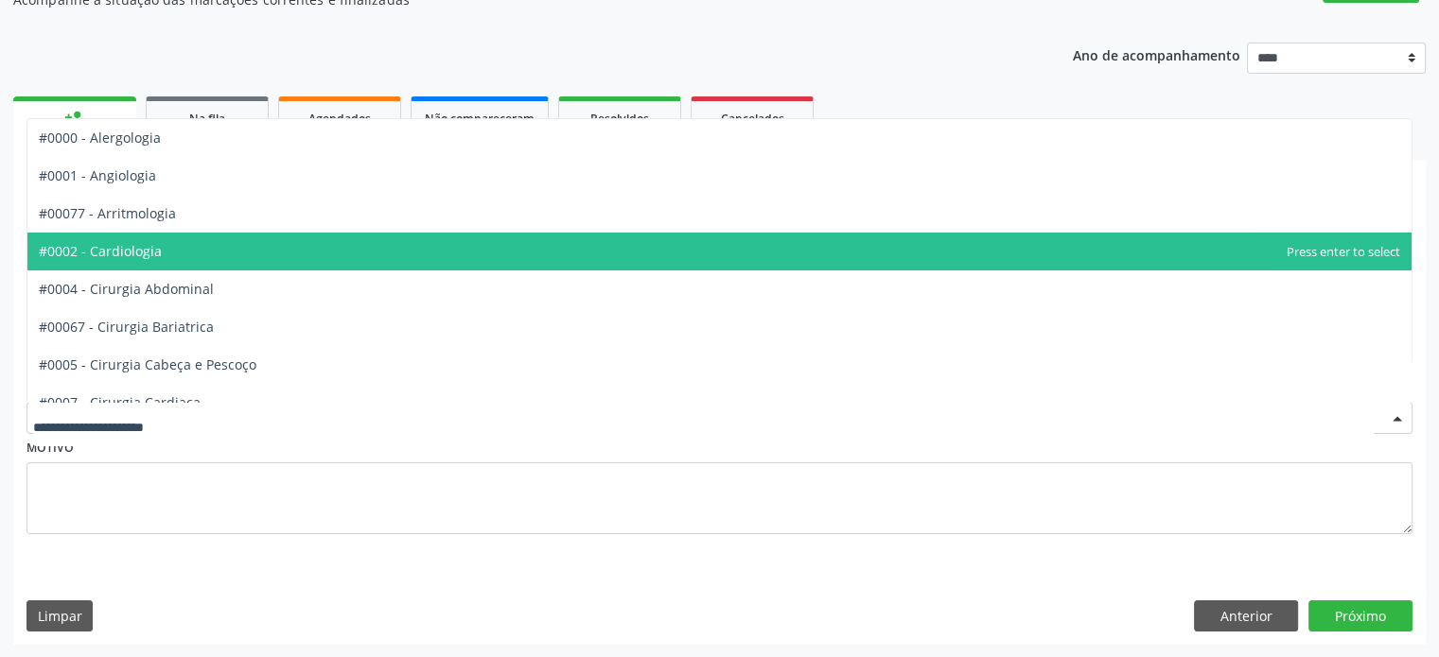
click at [639, 257] on span "#0002 - Cardiologia" at bounding box center [719, 252] width 1384 height 38
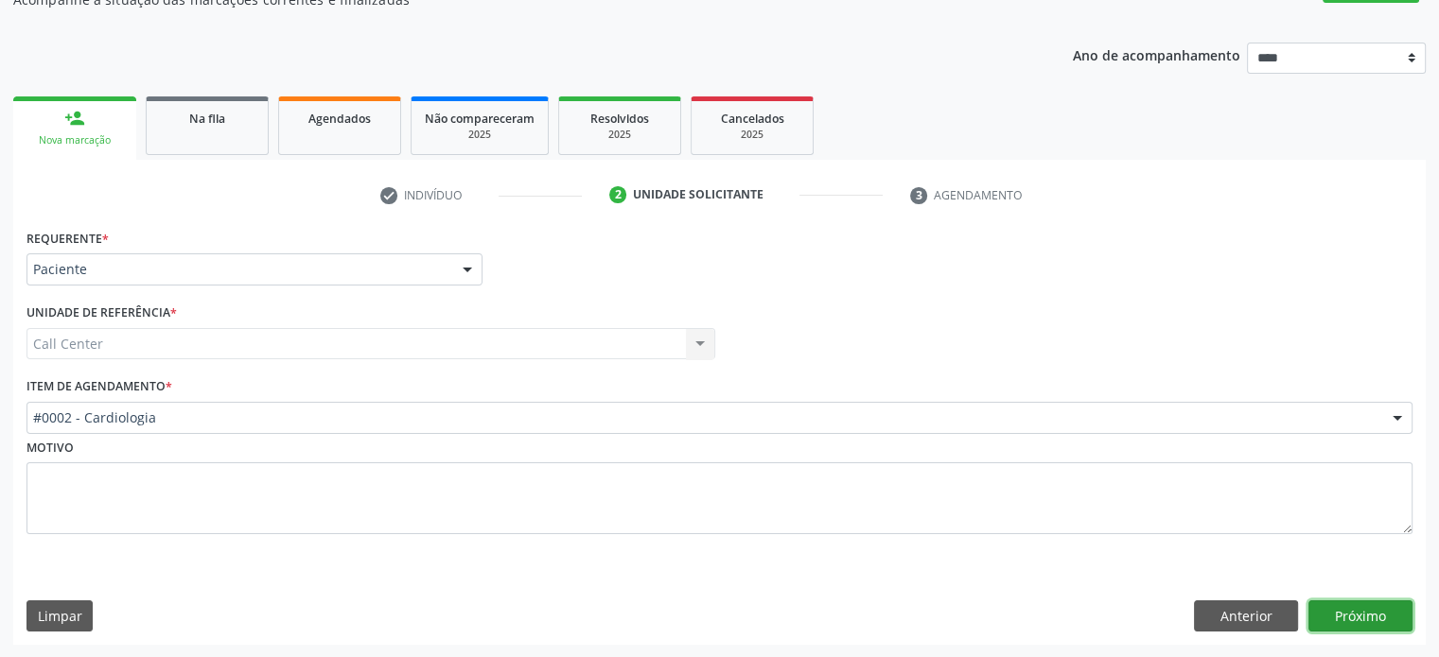
click at [1377, 618] on button "Próximo" at bounding box center [1360, 617] width 104 height 32
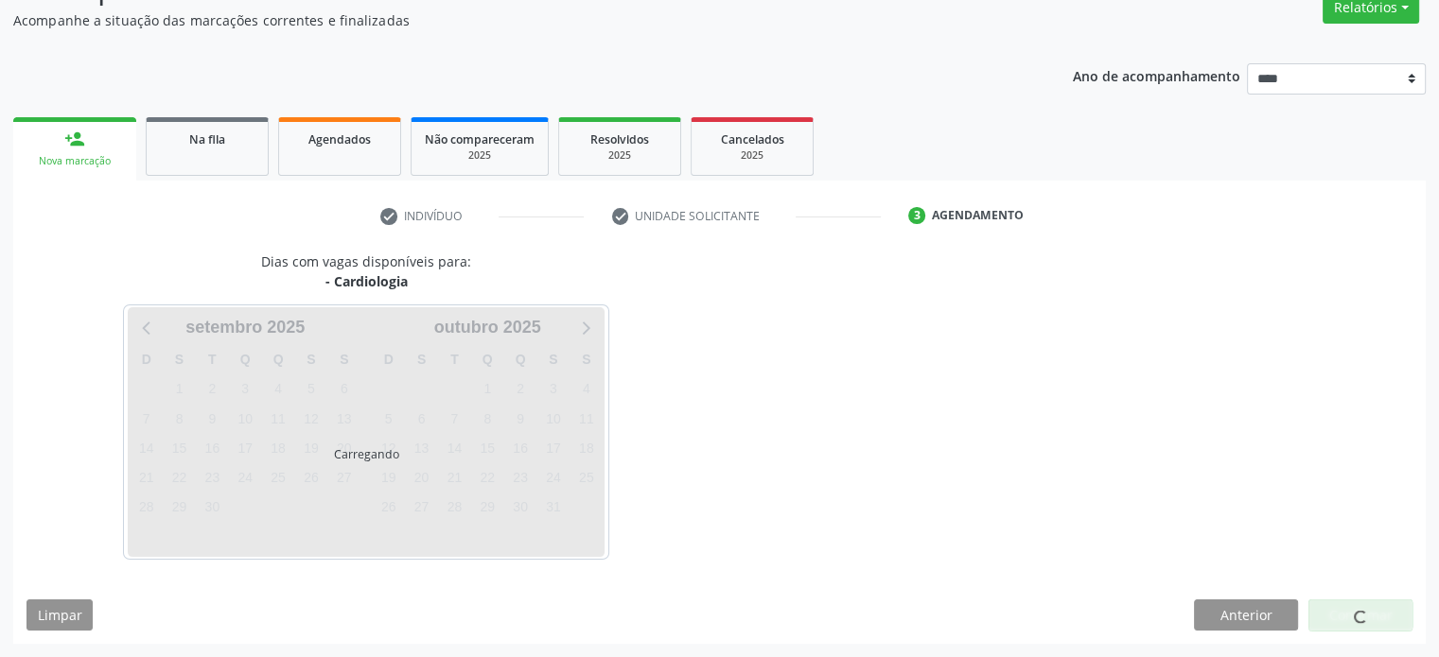
scroll to position [165, 0]
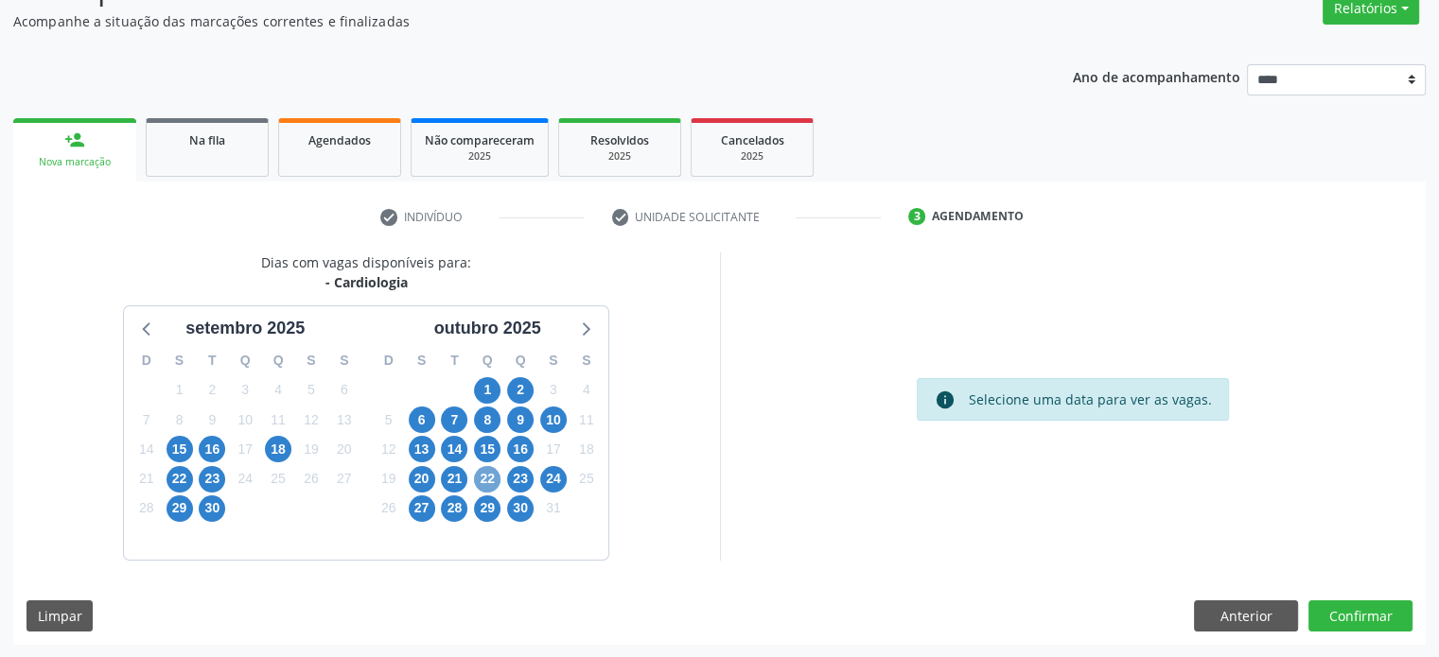
click at [492, 482] on span "22" at bounding box center [487, 479] width 26 height 26
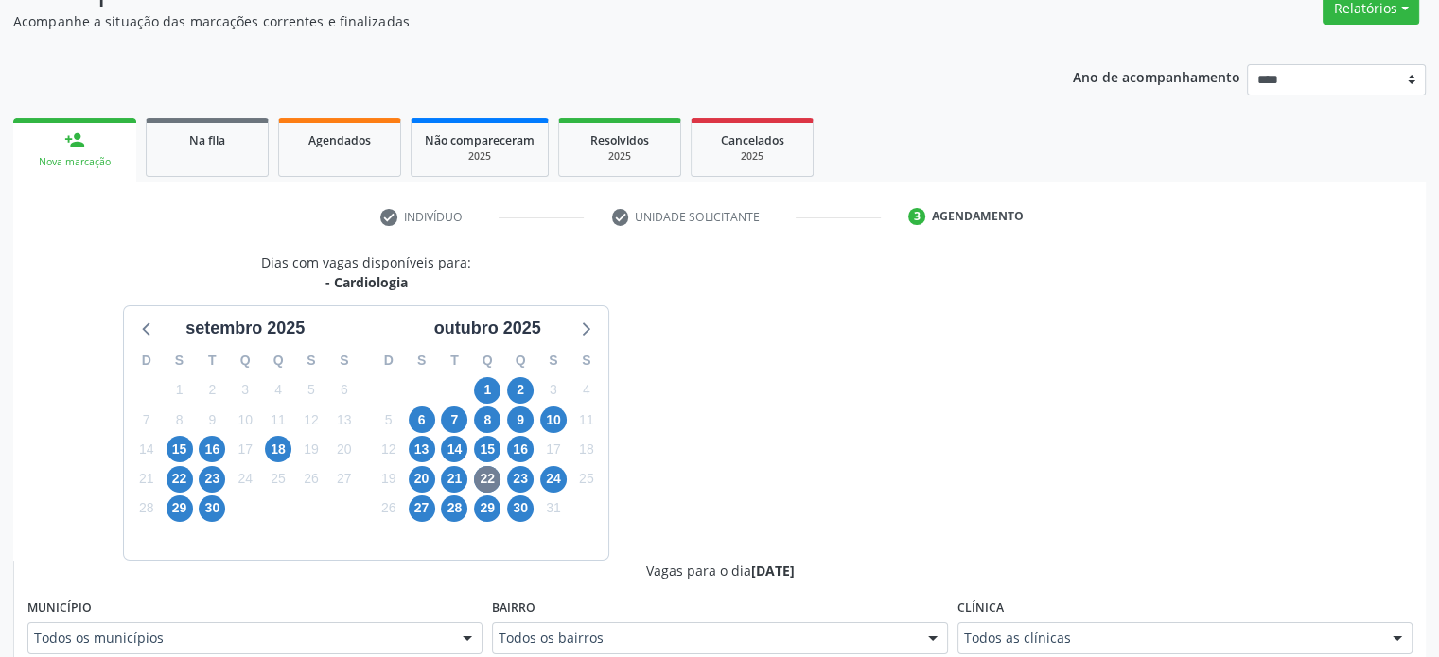
scroll to position [173, 0]
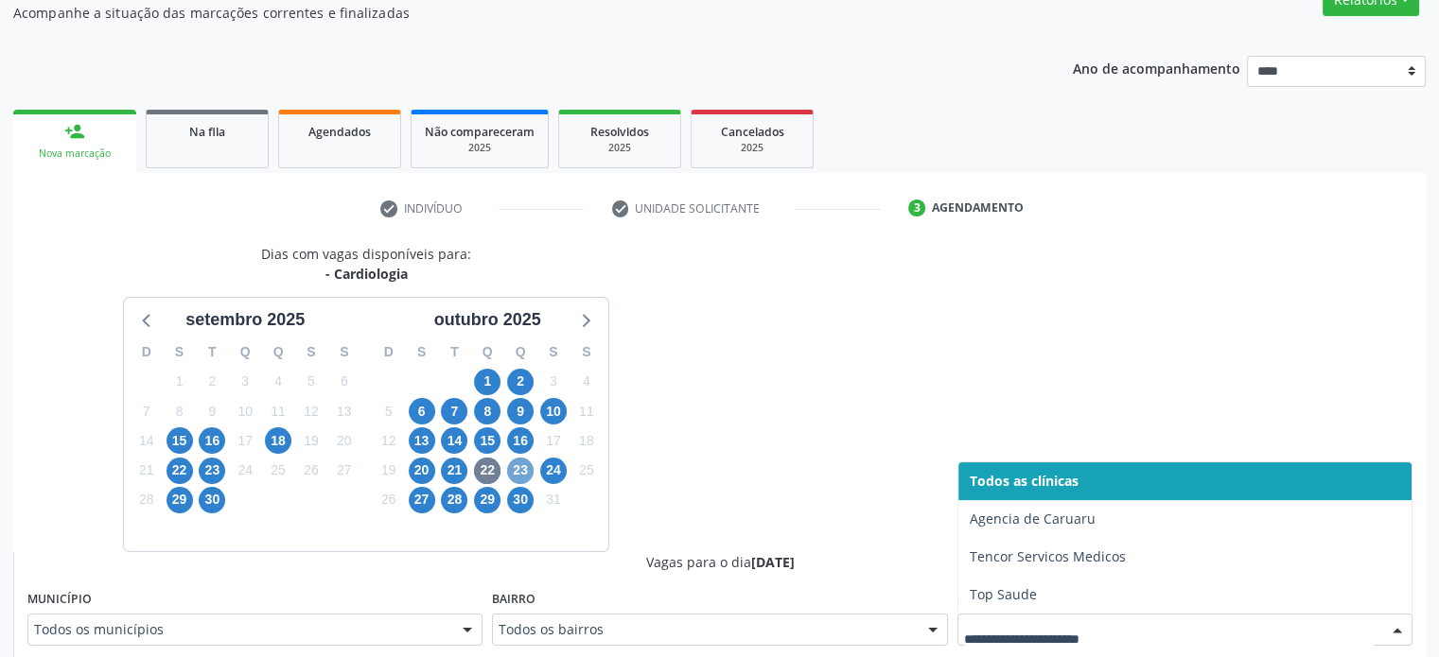
click at [522, 476] on span "23" at bounding box center [520, 471] width 26 height 26
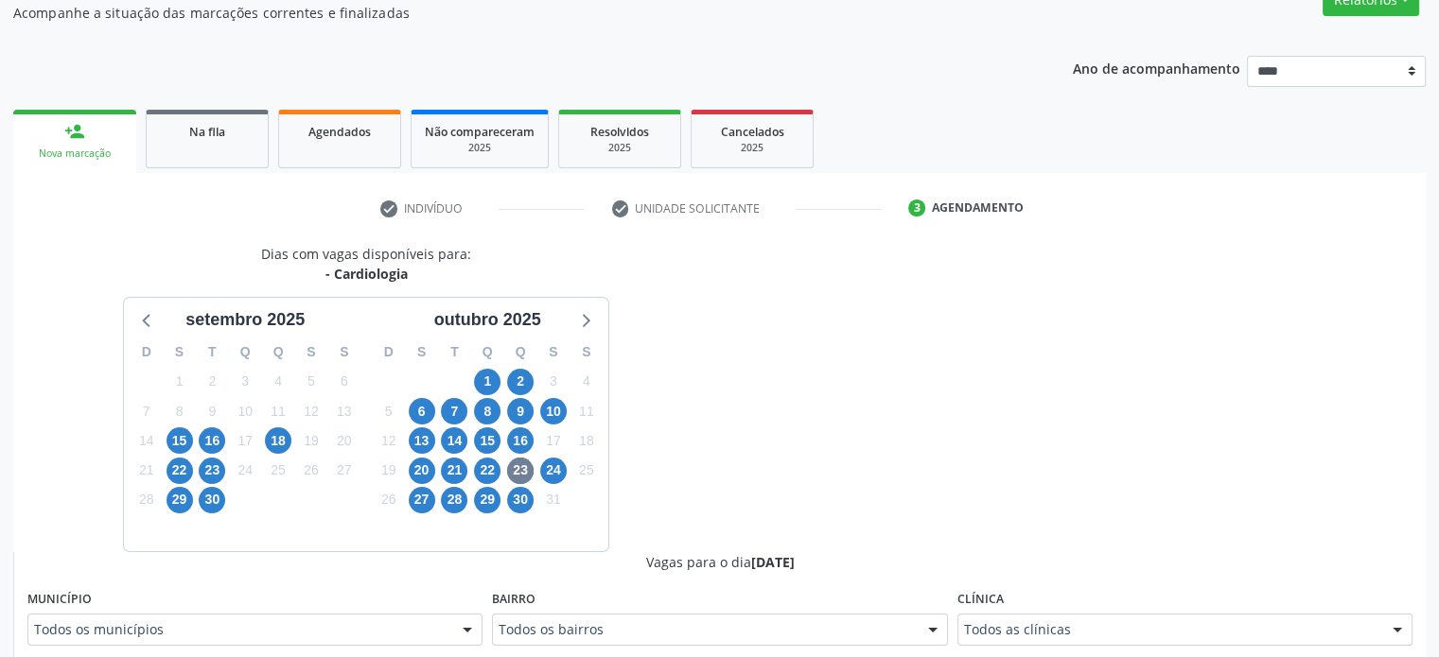
click at [264, 442] on div "18" at bounding box center [278, 441] width 33 height 29
click at [280, 442] on span "18" at bounding box center [278, 441] width 26 height 26
click at [1126, 649] on fieldset "Clínica Todos as clínicas Todos as clínicas Top Saude Nenhum resultado encontra…" at bounding box center [1184, 622] width 455 height 74
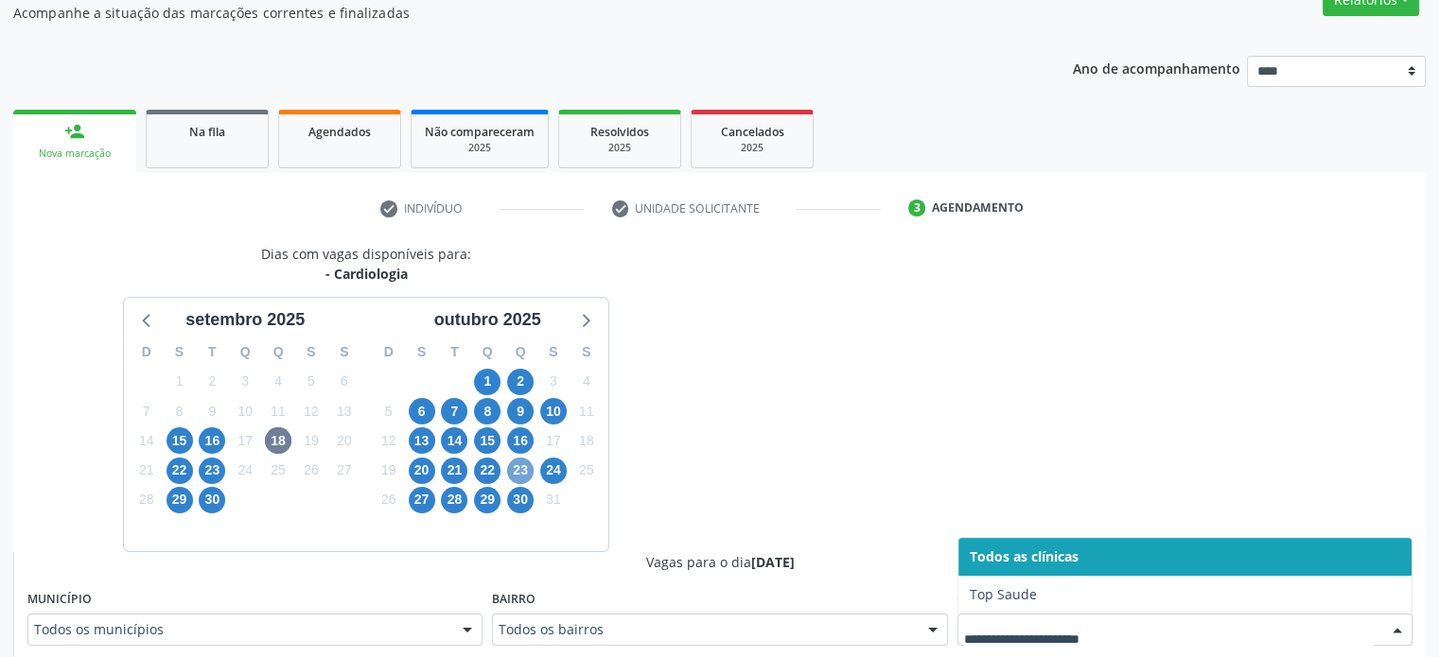
click at [517, 468] on span "23" at bounding box center [520, 471] width 26 height 26
click at [1173, 614] on div at bounding box center [1184, 630] width 455 height 32
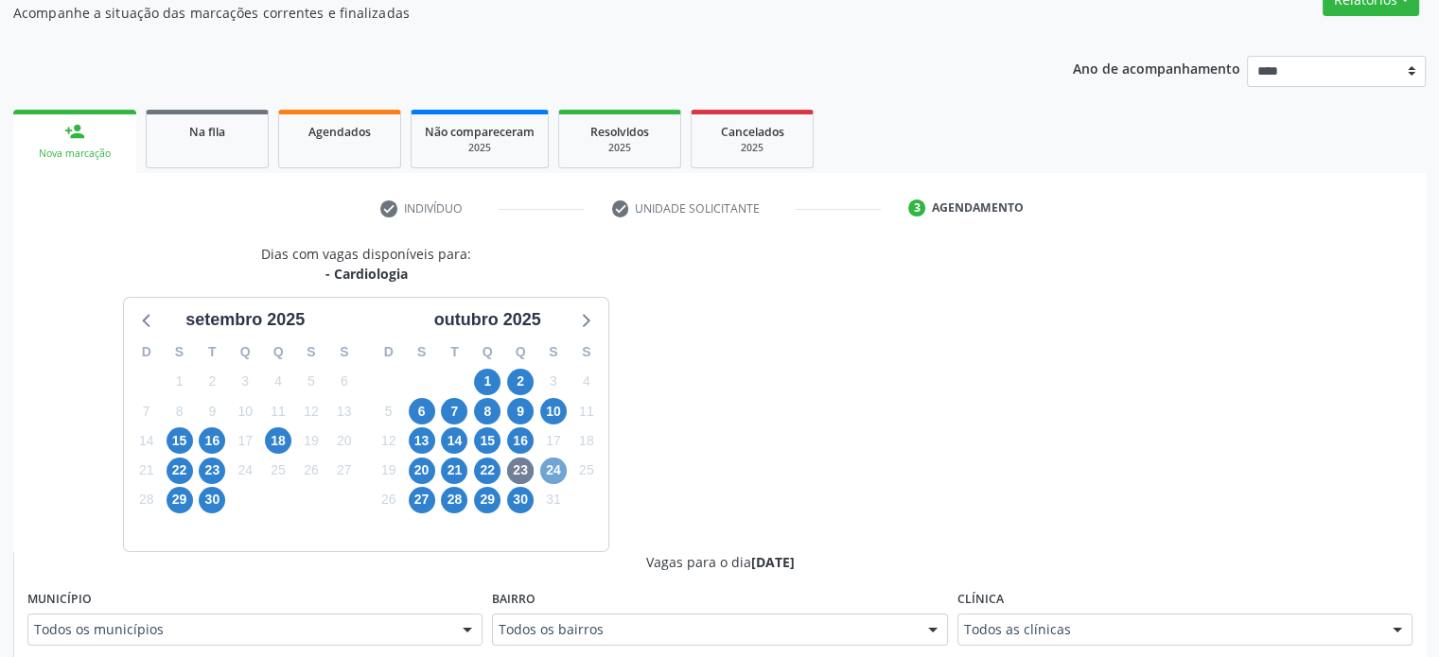
click at [552, 468] on span "24" at bounding box center [553, 471] width 26 height 26
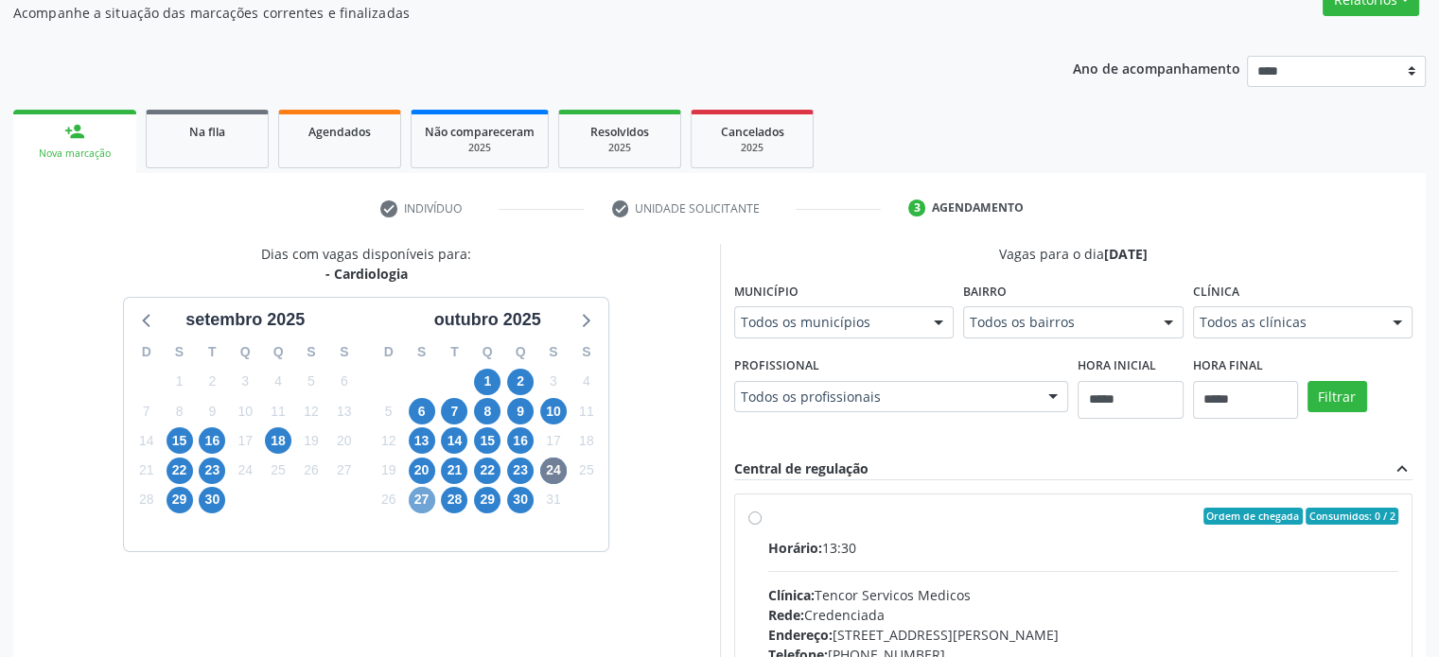
click at [420, 506] on span "27" at bounding box center [422, 500] width 26 height 26
click at [1354, 337] on div "Todos as clínicas Todos as clínicas Agencia de Caruaru Tencor Servicos Medicos …" at bounding box center [1303, 322] width 220 height 32
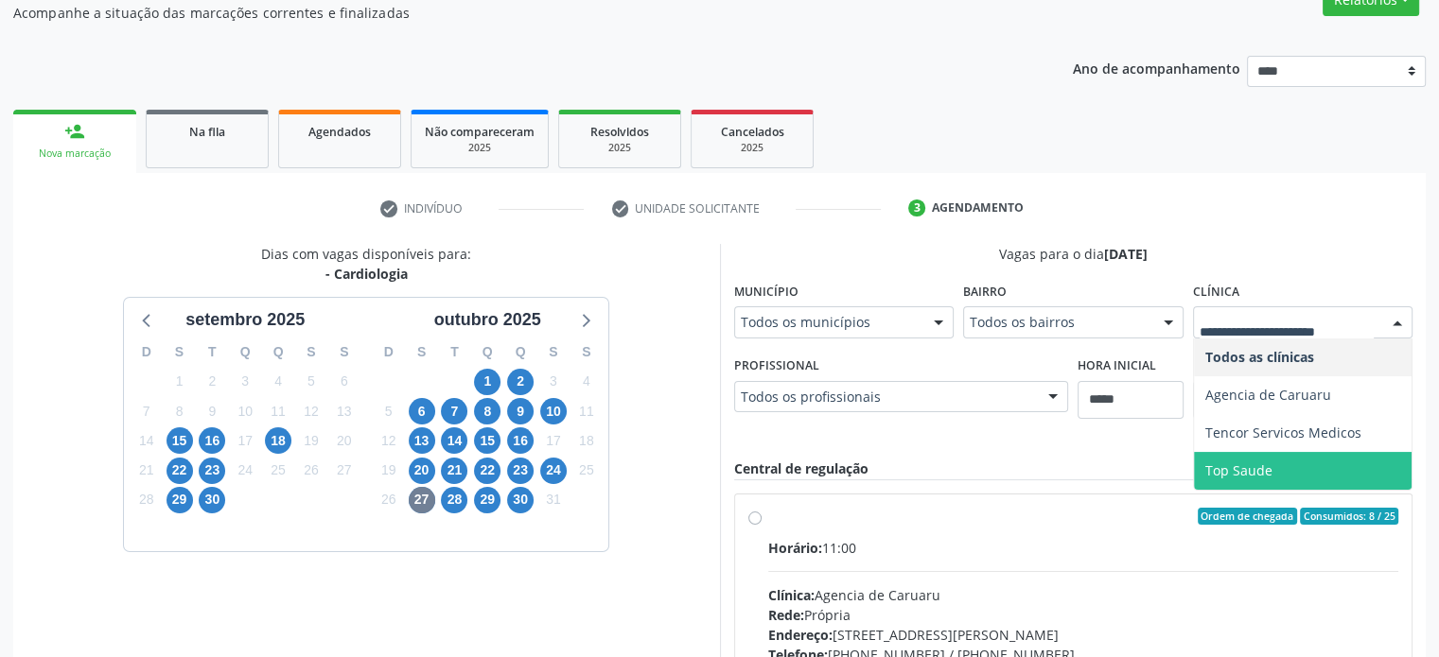
click at [442, 506] on div "28" at bounding box center [454, 499] width 26 height 29
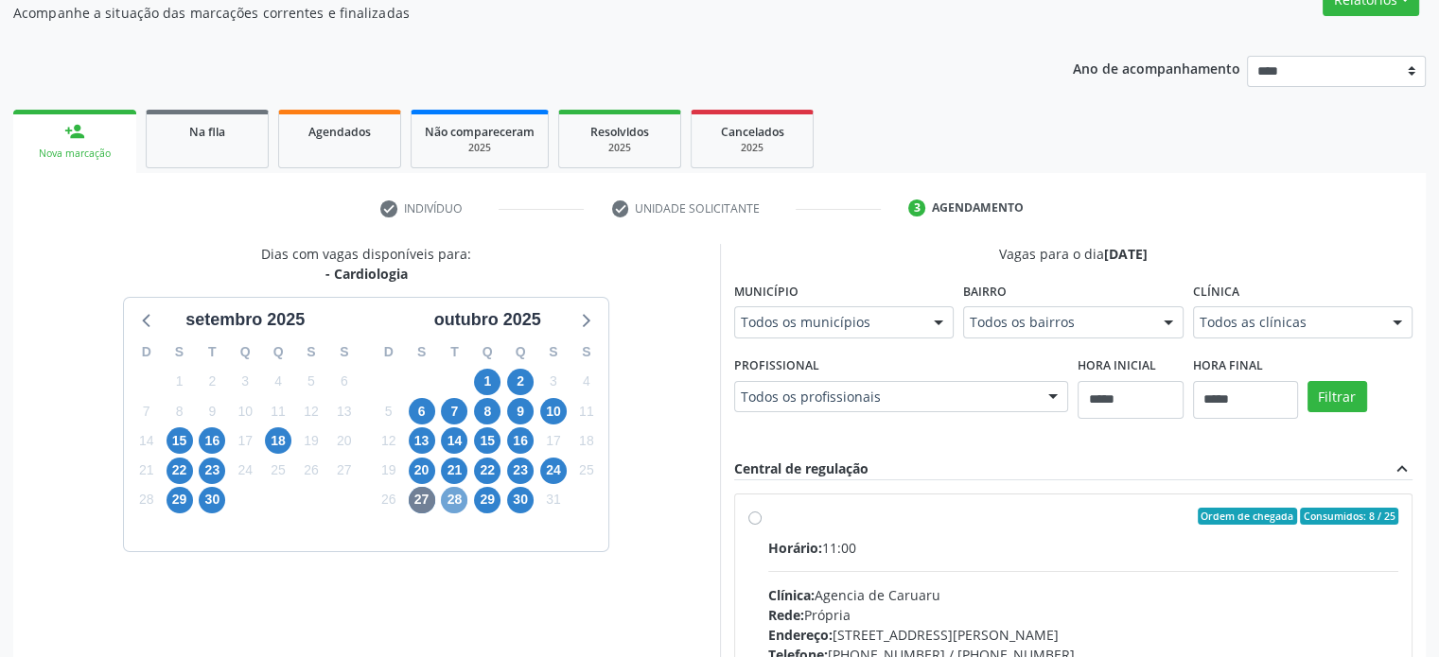
click at [453, 507] on span "28" at bounding box center [454, 500] width 26 height 26
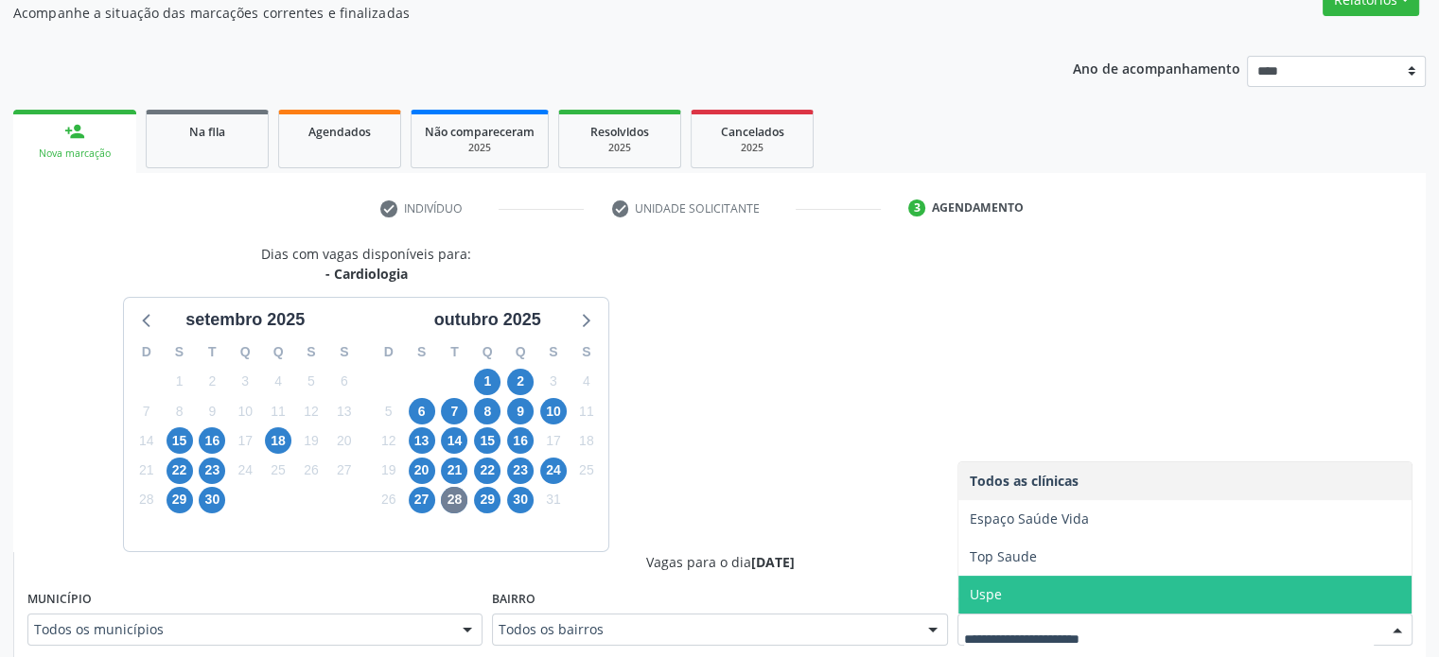
click at [1159, 590] on span "Uspe" at bounding box center [1184, 595] width 453 height 38
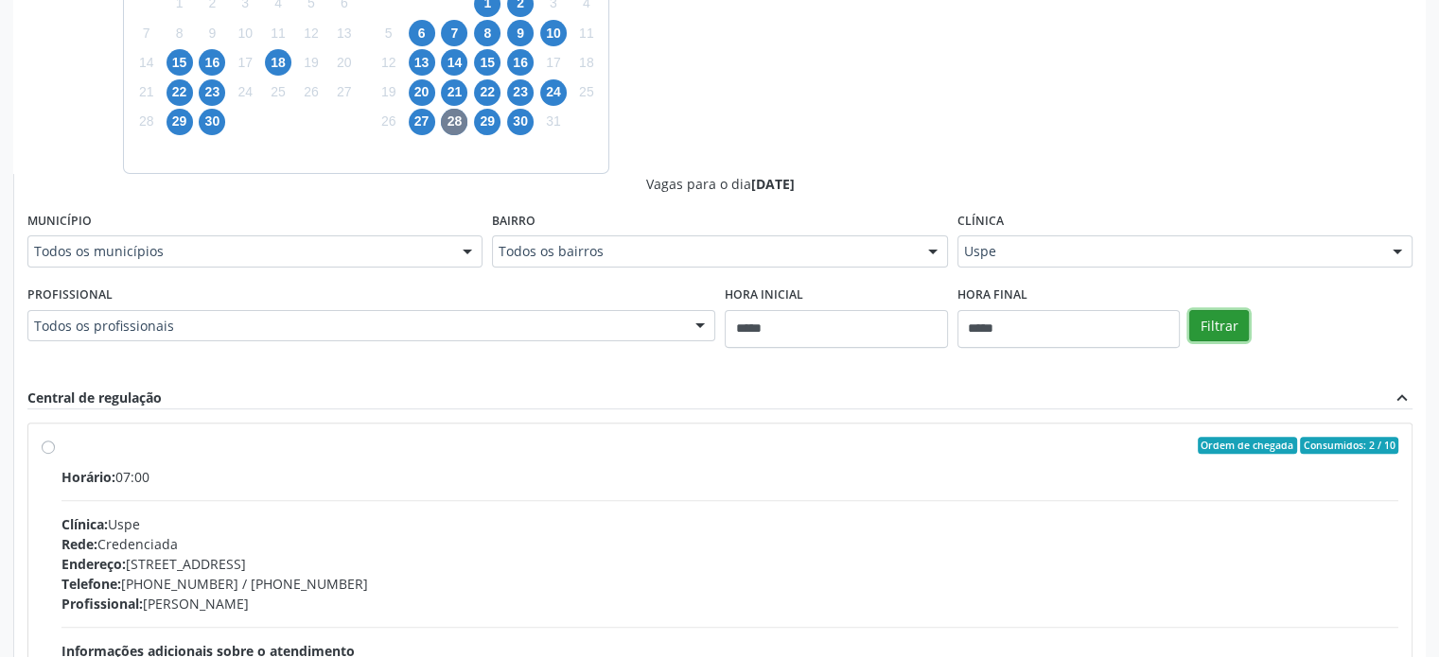
click at [1221, 324] on button "Filtrar" at bounding box center [1219, 326] width 60 height 32
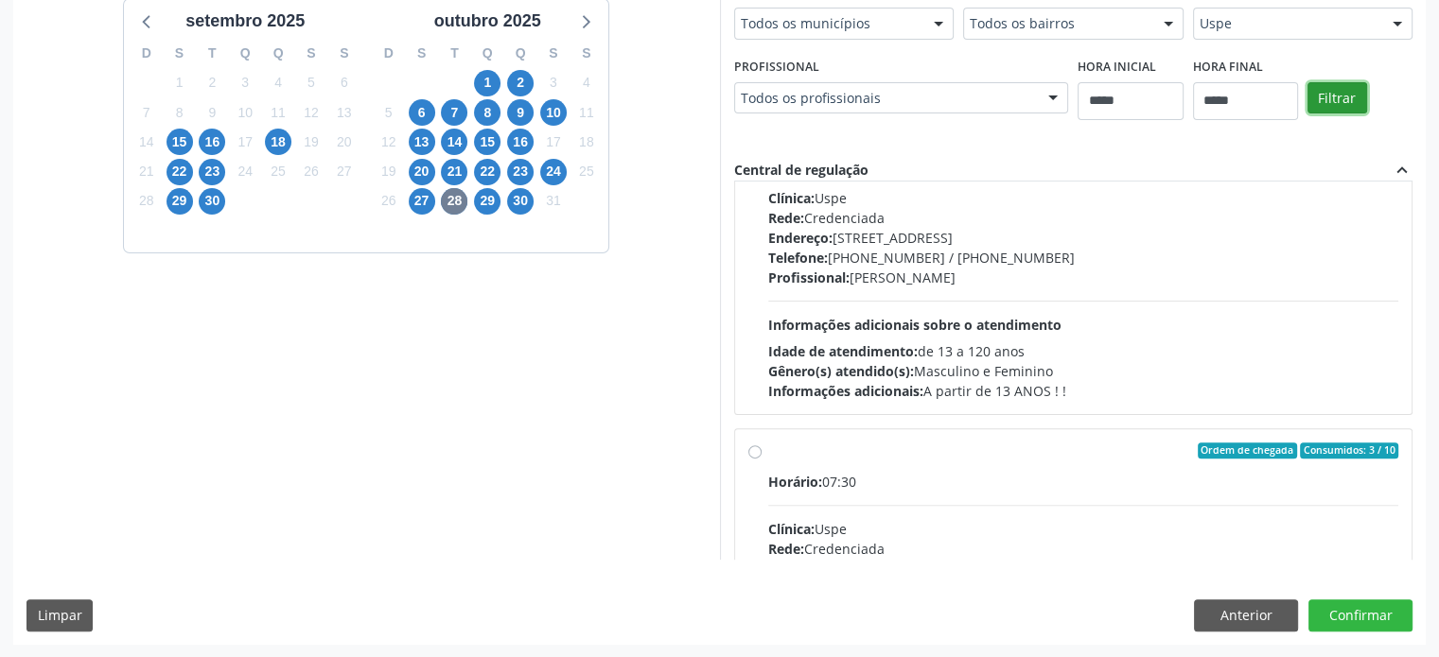
scroll to position [0, 0]
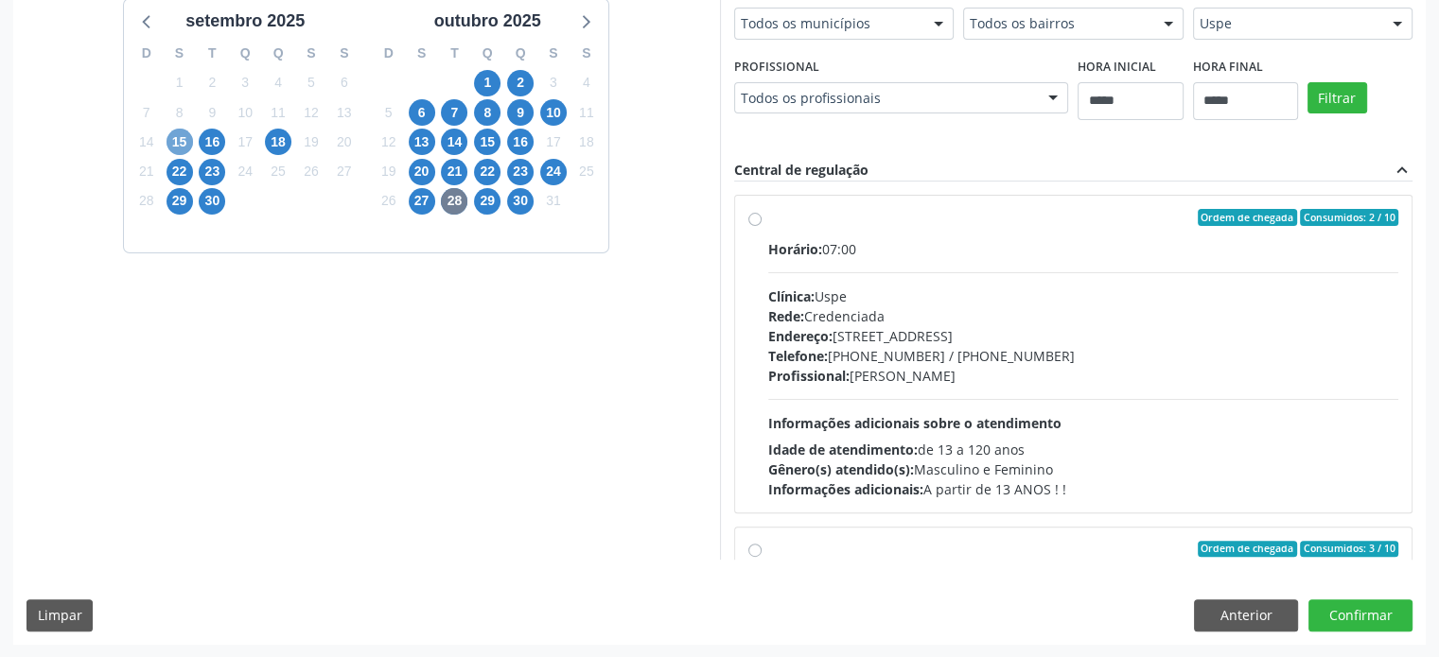
click at [190, 146] on span "15" at bounding box center [179, 142] width 26 height 26
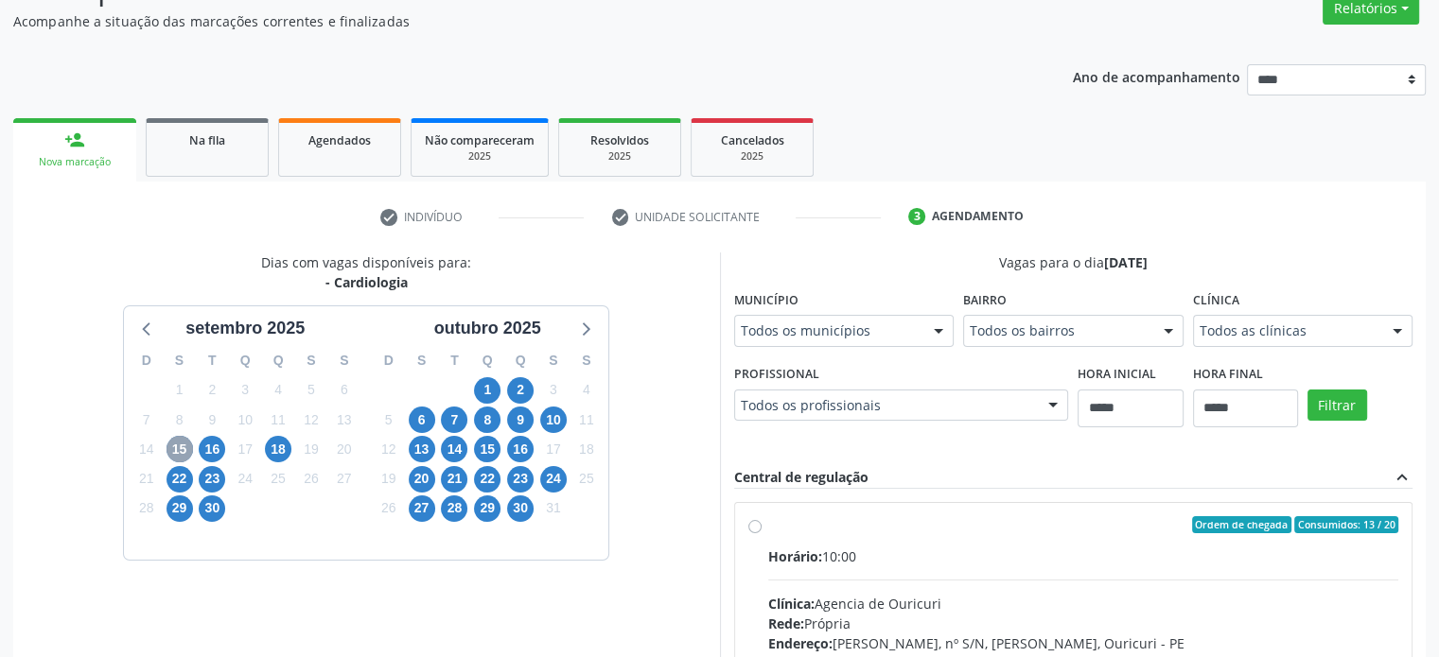
scroll to position [437, 0]
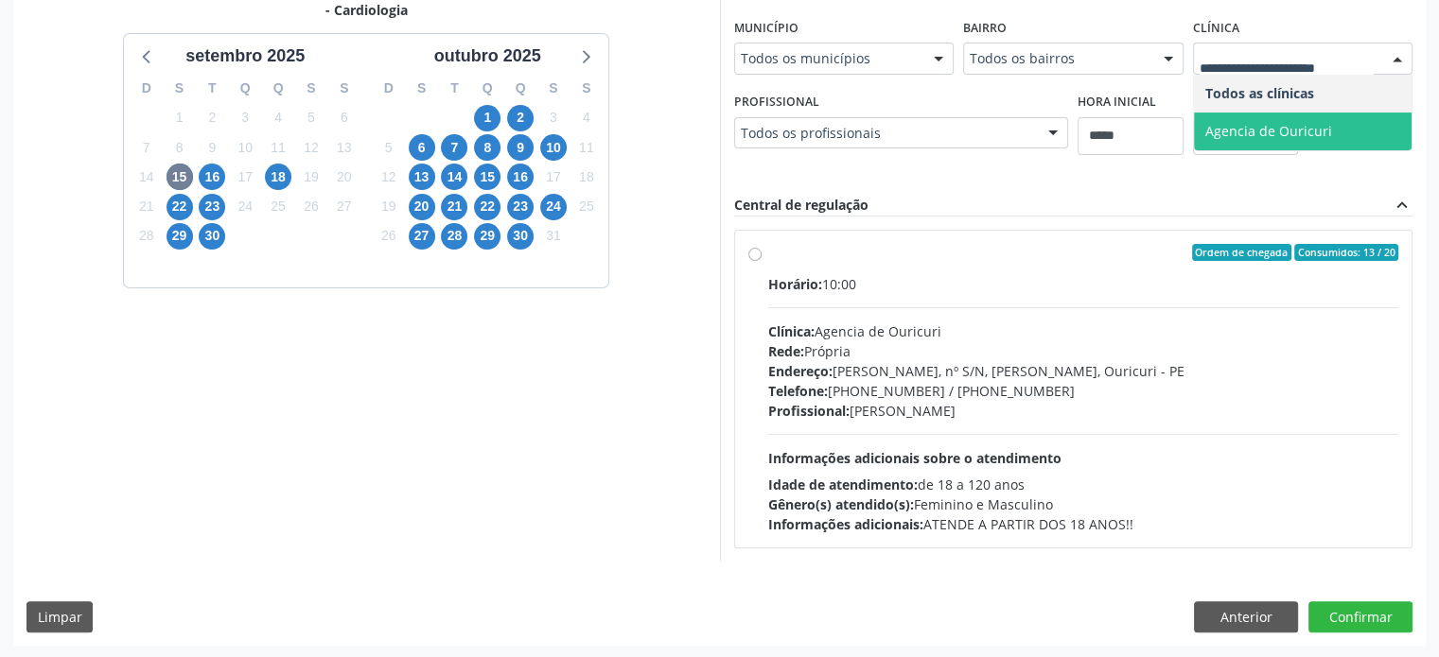
click at [618, 357] on div "Dias com vagas disponíveis para: - Cardiologia [DATE] D S T Q Q S S 31 1 2 3 4 …" at bounding box center [366, 270] width 707 height 581
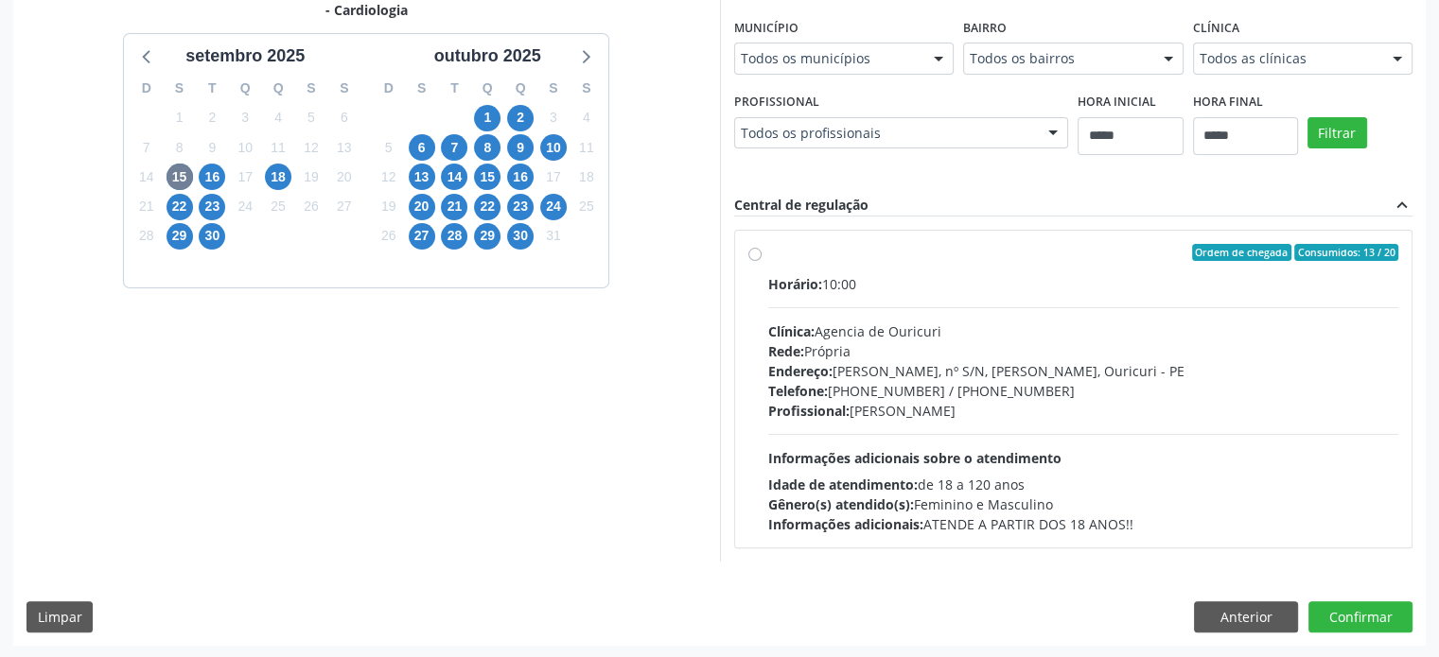
click at [1233, 631] on div "Dias com vagas disponíveis para: - Cardiologia [DATE] D S T Q Q S S 31 1 2 3 4 …" at bounding box center [719, 313] width 1412 height 666
click at [1237, 620] on button "Anterior" at bounding box center [1246, 618] width 104 height 32
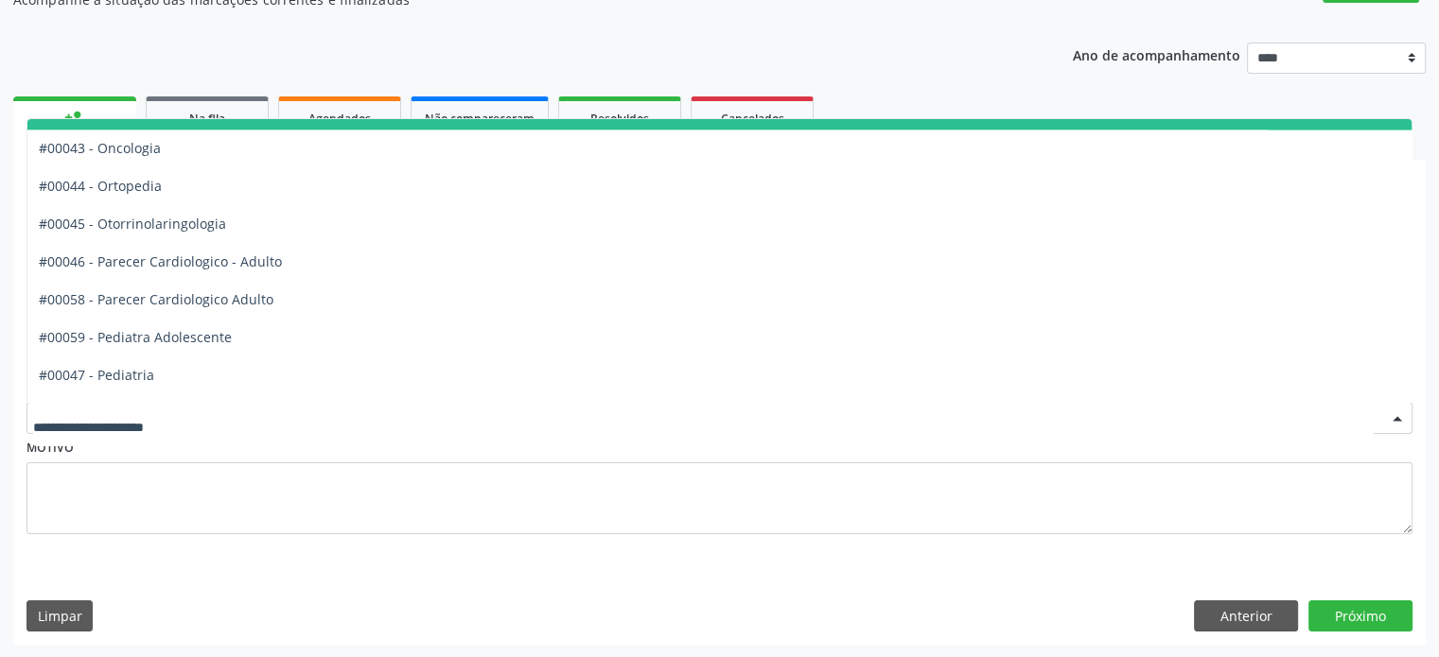
scroll to position [2648, 0]
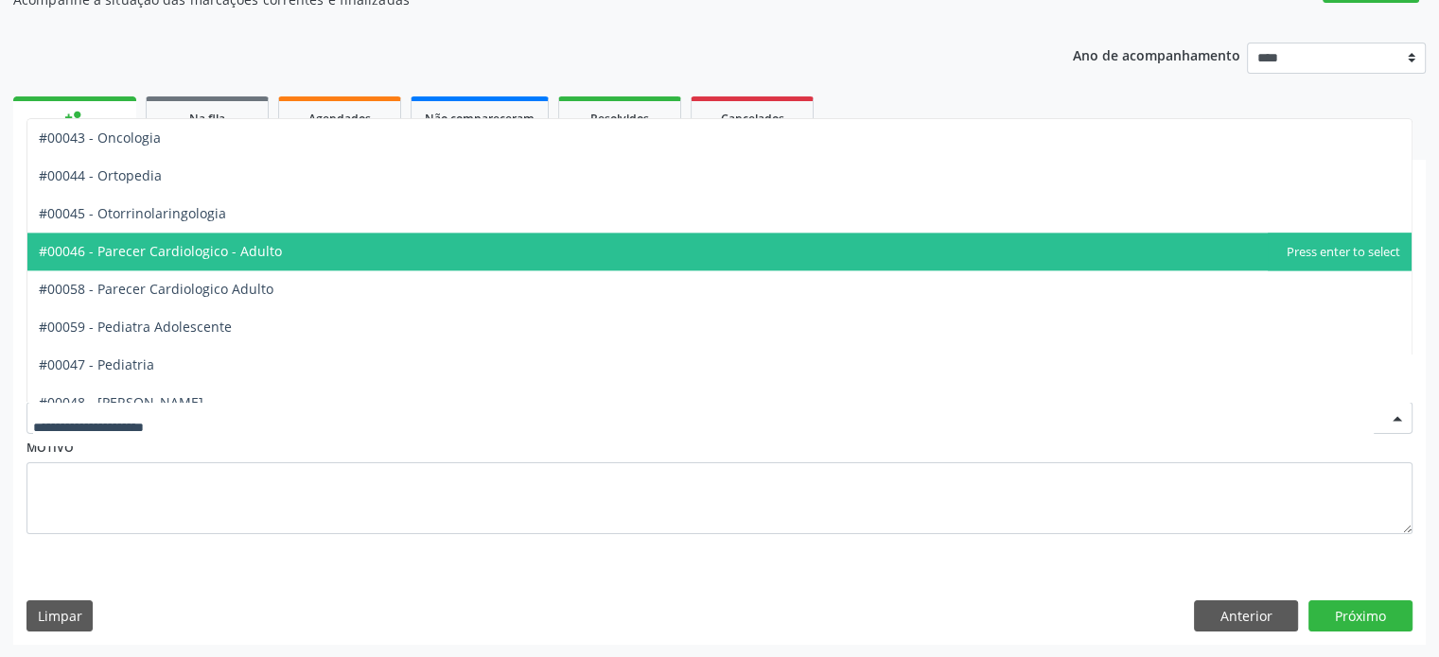
click at [428, 253] on span "#00046 - Parecer Cardiologico - Adulto" at bounding box center [719, 252] width 1384 height 38
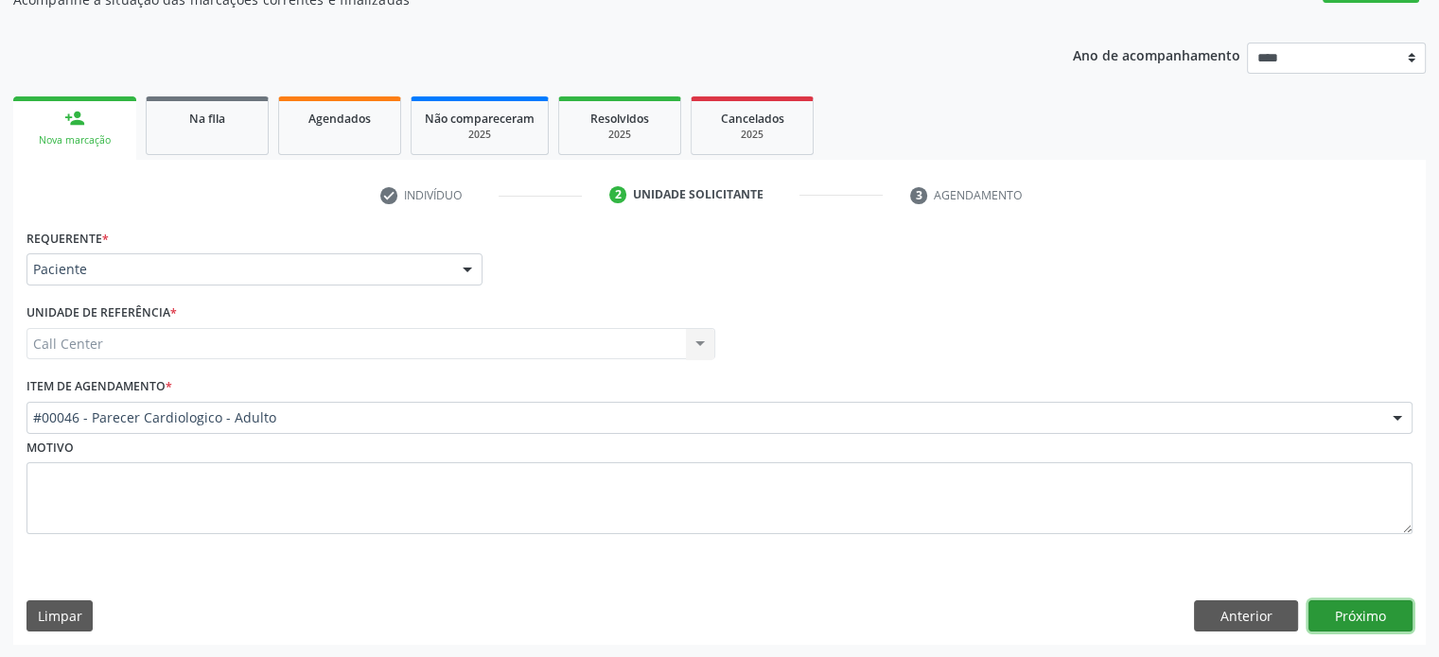
click at [1341, 608] on button "Próximo" at bounding box center [1360, 617] width 104 height 32
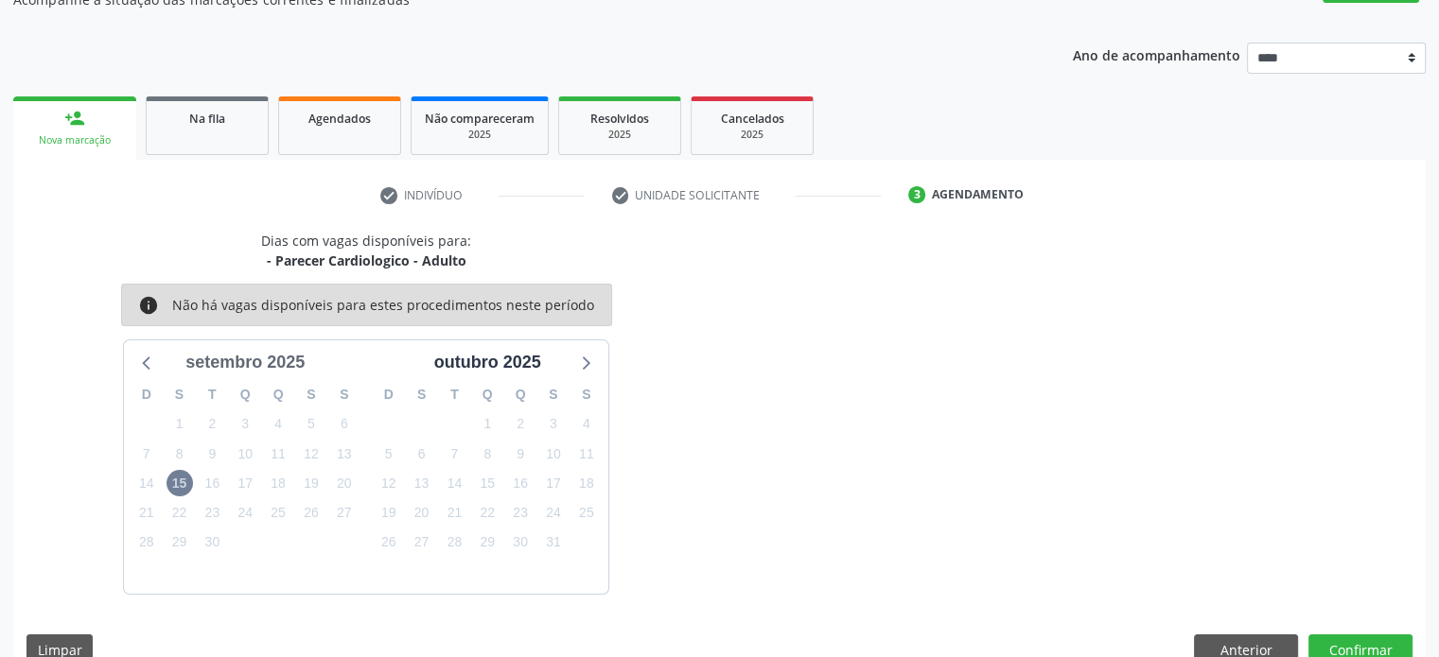
click at [280, 367] on div "setembro 2025" at bounding box center [245, 363] width 134 height 26
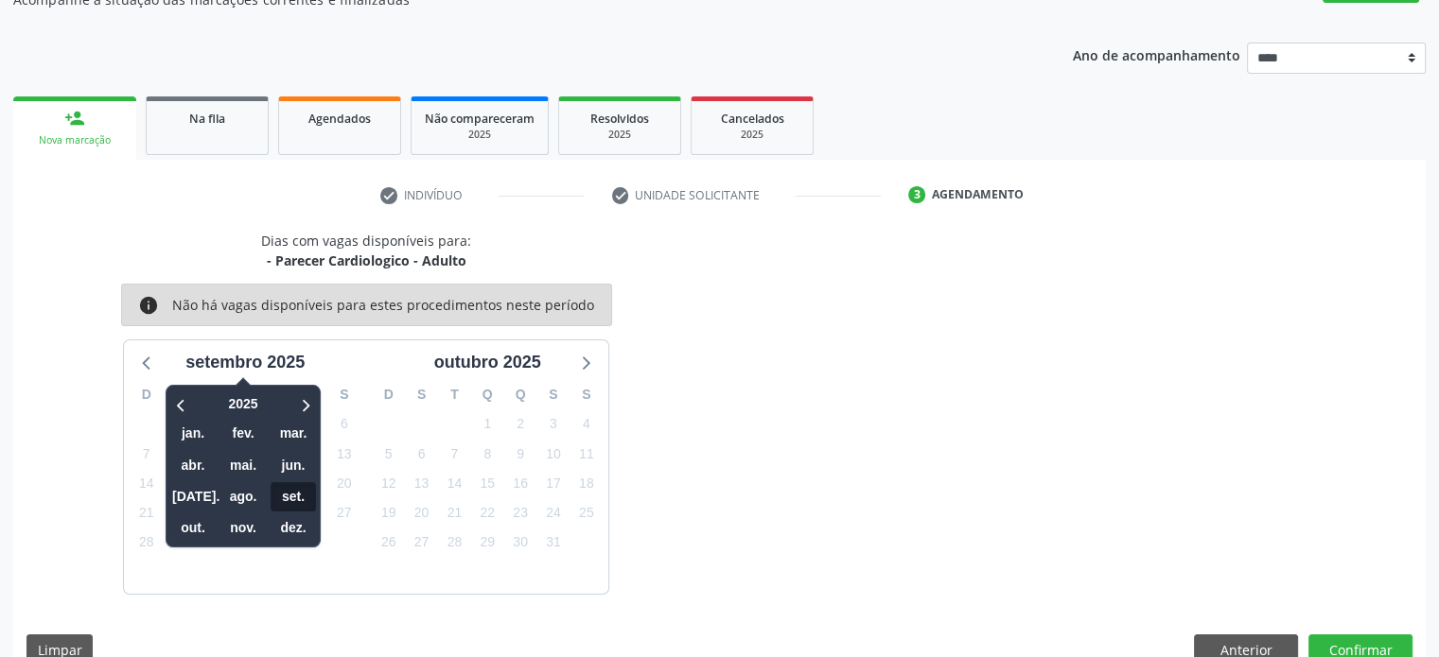
click at [304, 483] on span "set." at bounding box center [293, 496] width 45 height 29
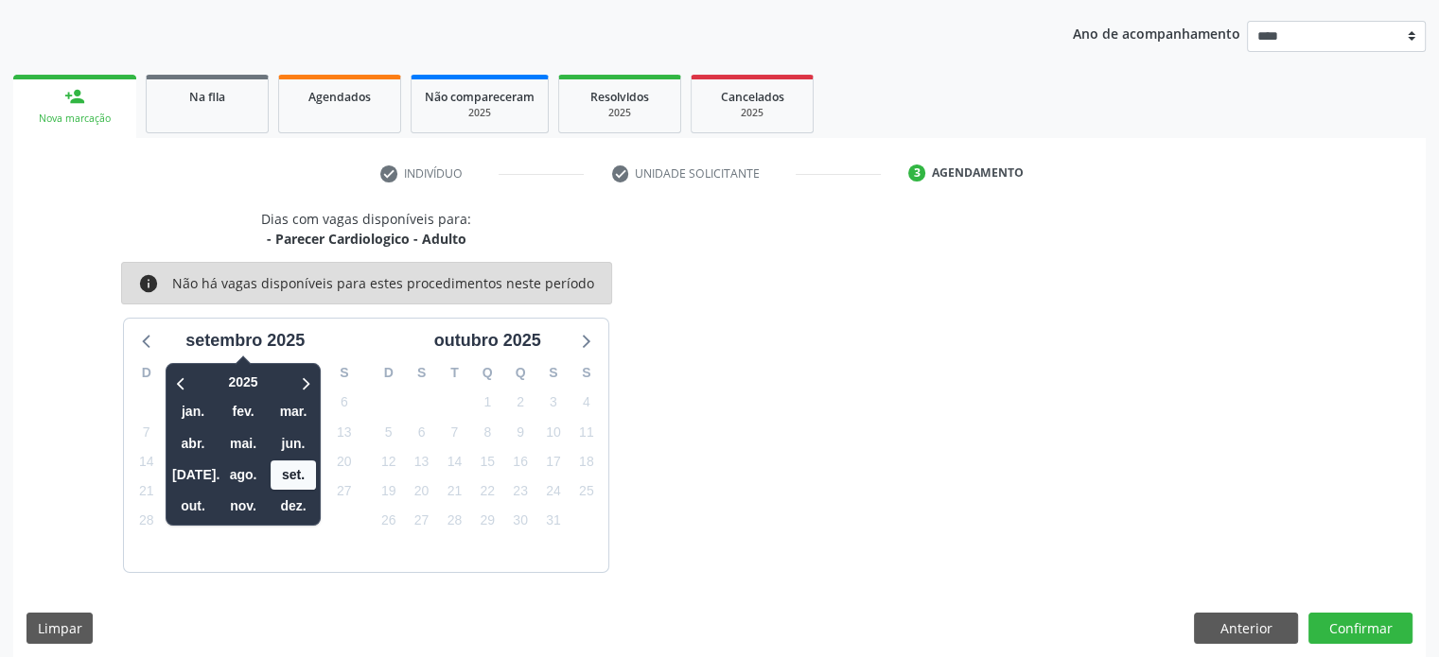
scroll to position [219, 0]
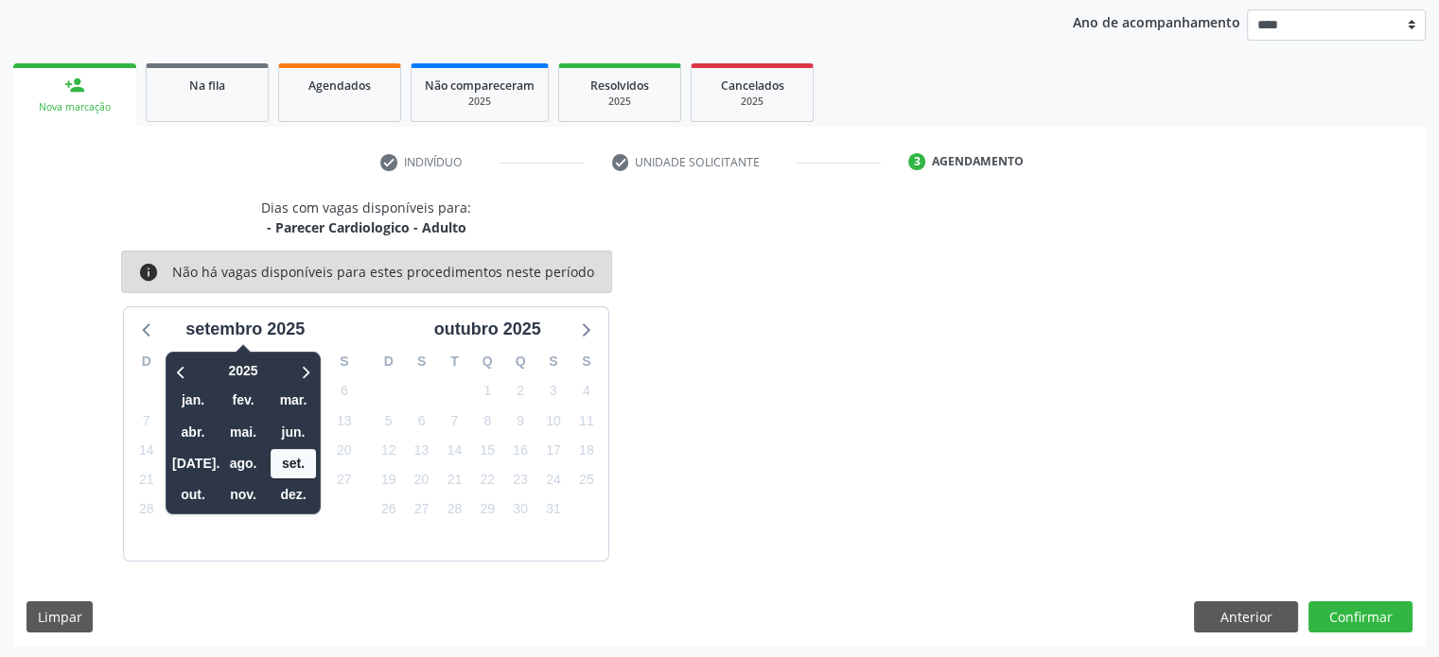
click at [33, 246] on div "Dias com vagas disponíveis para: - Parecer Cardiologico - Adulto info Não há va…" at bounding box center [366, 379] width 707 height 363
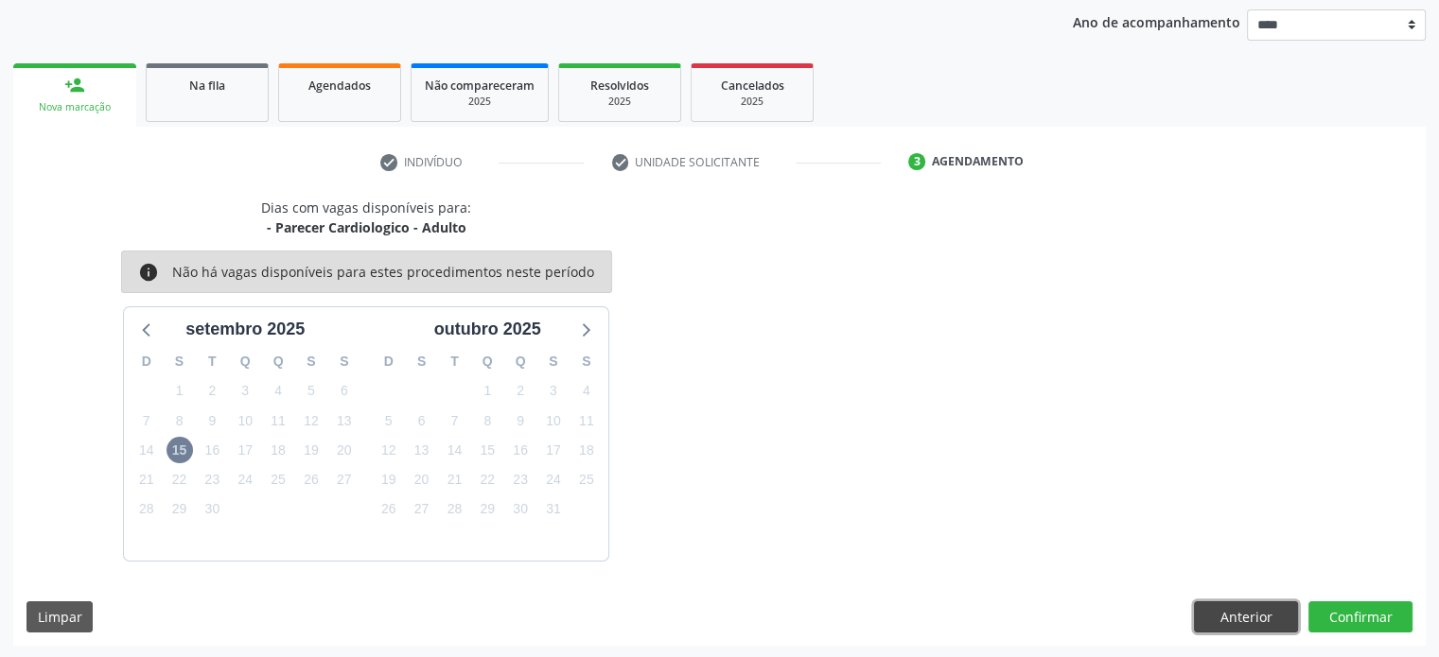
click at [1251, 603] on button "Anterior" at bounding box center [1246, 618] width 104 height 32
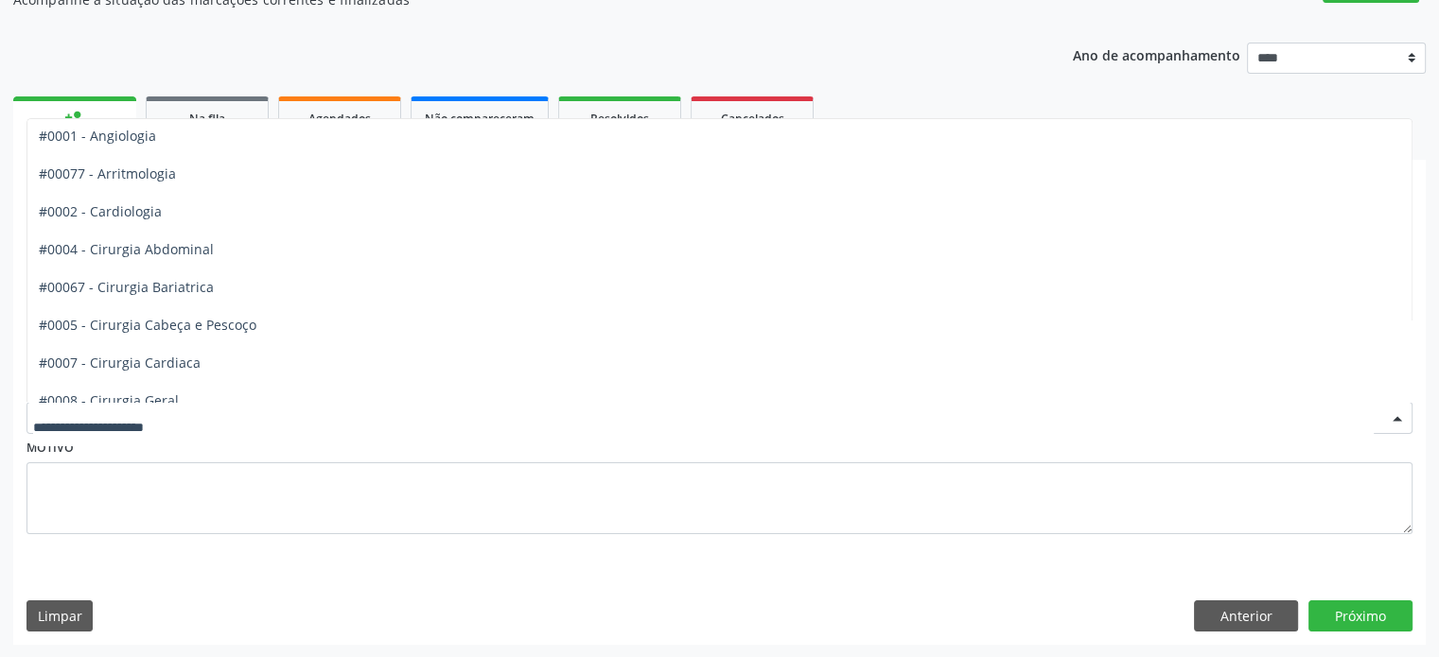
scroll to position [0, 0]
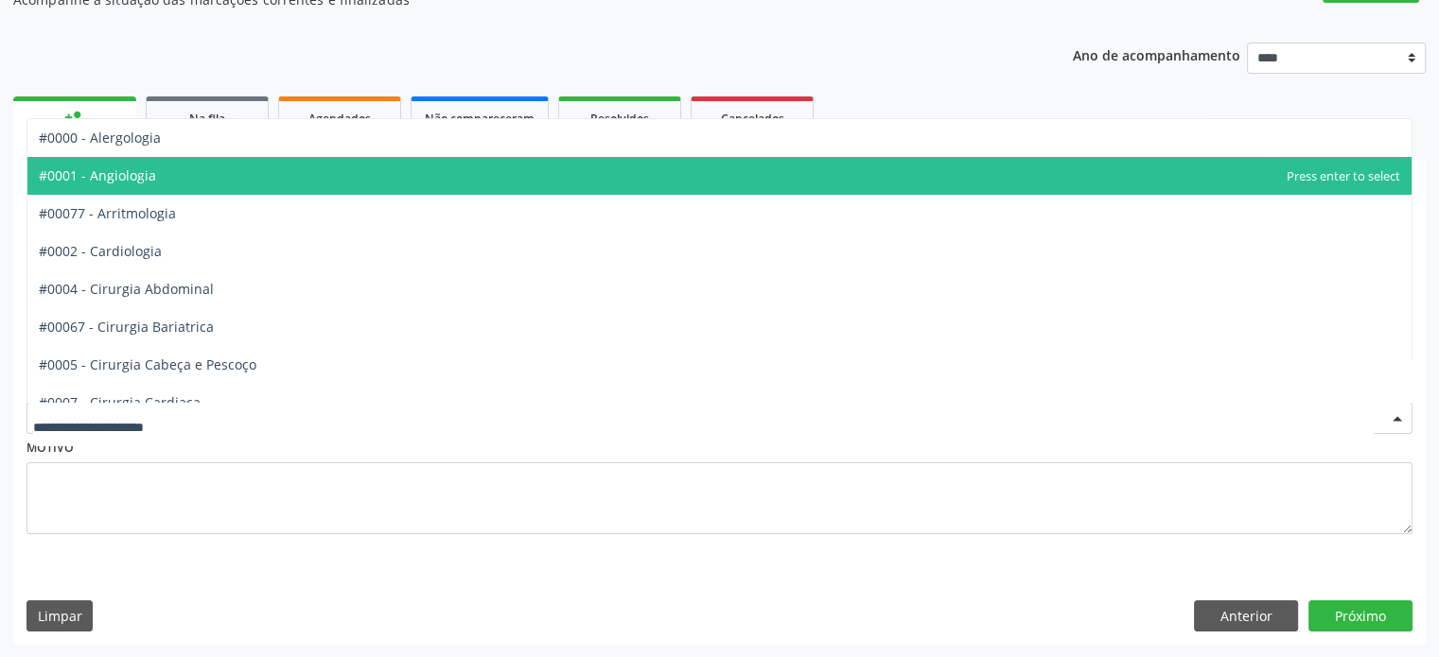
click at [454, 192] on span "#0001 - Angiologia" at bounding box center [719, 176] width 1384 height 38
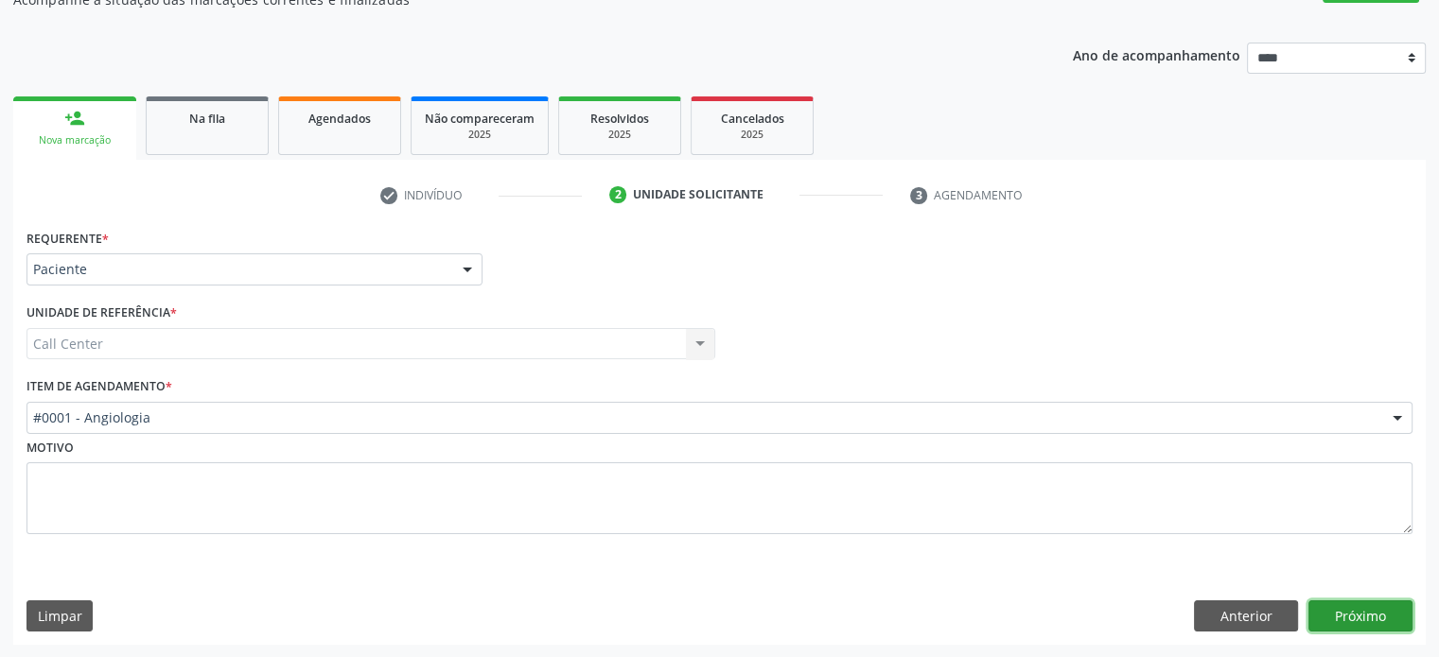
click at [1349, 605] on button "Próximo" at bounding box center [1360, 617] width 104 height 32
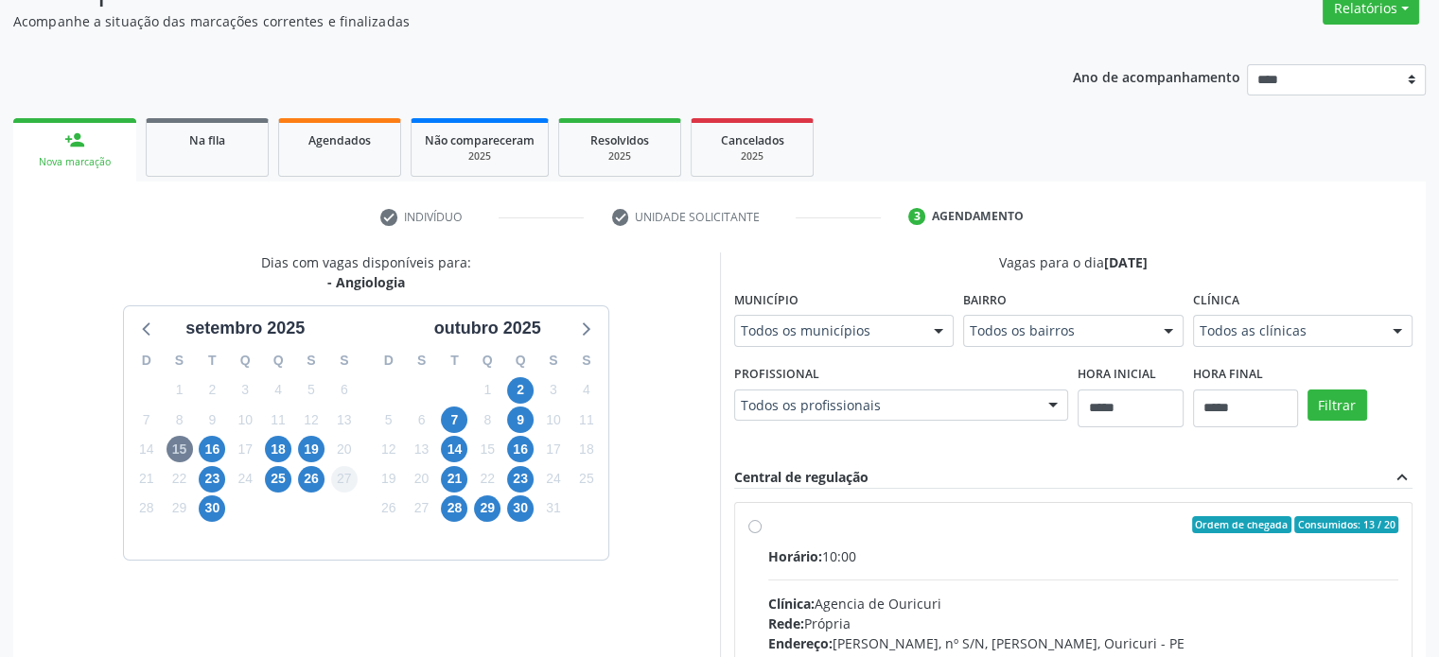
scroll to position [186, 0]
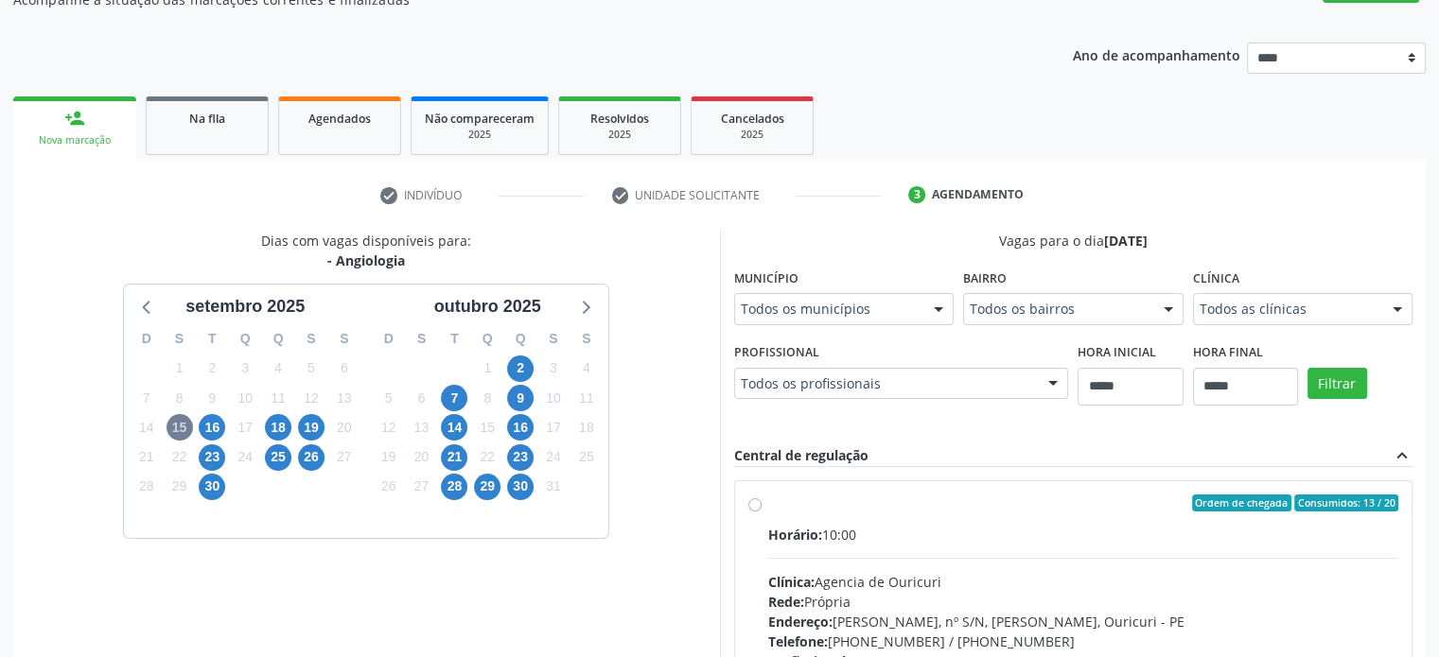
click at [295, 455] on div "26" at bounding box center [311, 457] width 33 height 29
click at [308, 456] on span "26" at bounding box center [311, 458] width 26 height 26
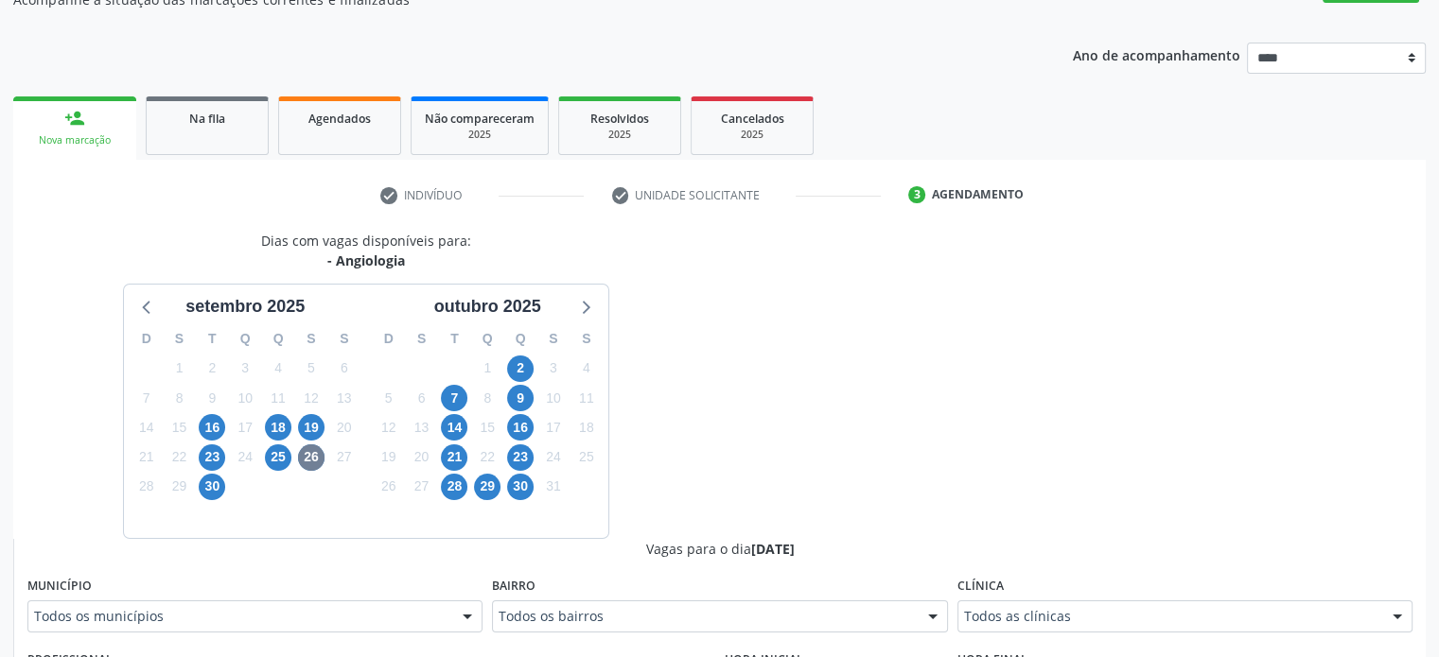
click at [1090, 602] on div "Clínica Todos as clínicas Todos as clínicas Agencia de Petrolina Intensiva Day …" at bounding box center [1184, 602] width 455 height 61
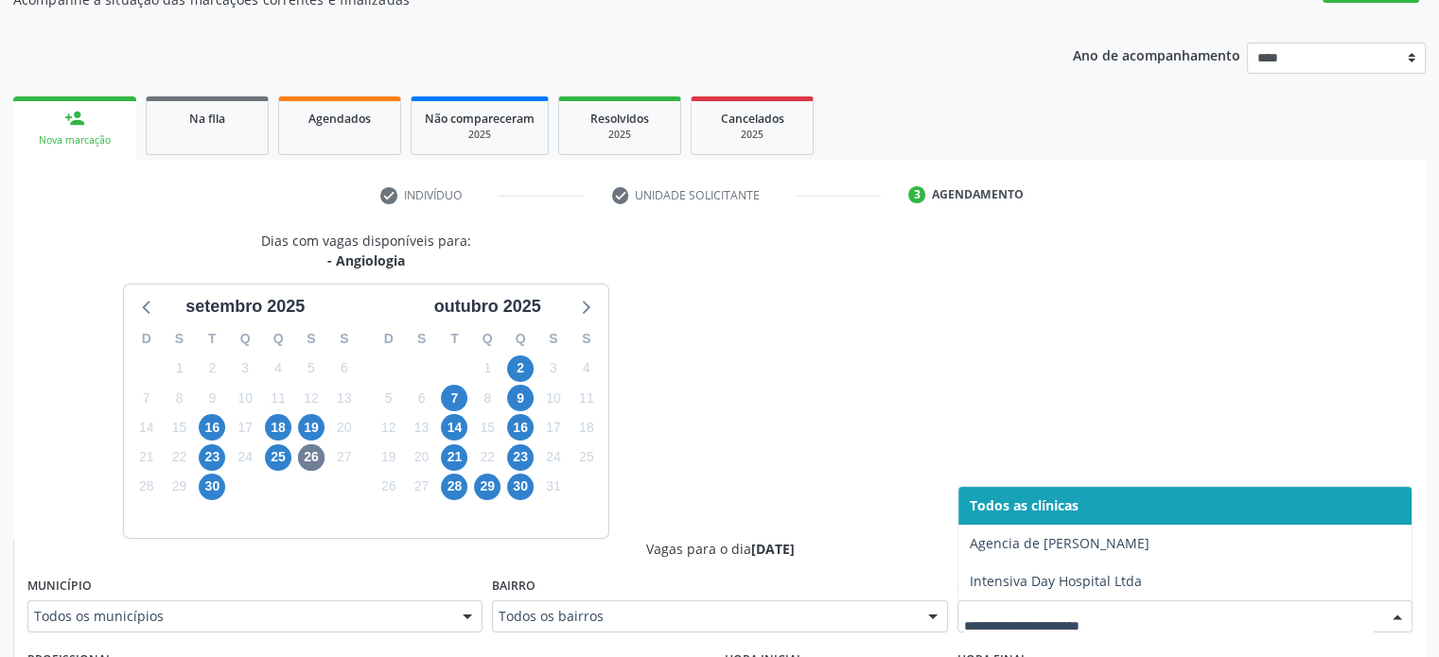
click at [1103, 628] on div at bounding box center [1184, 617] width 455 height 32
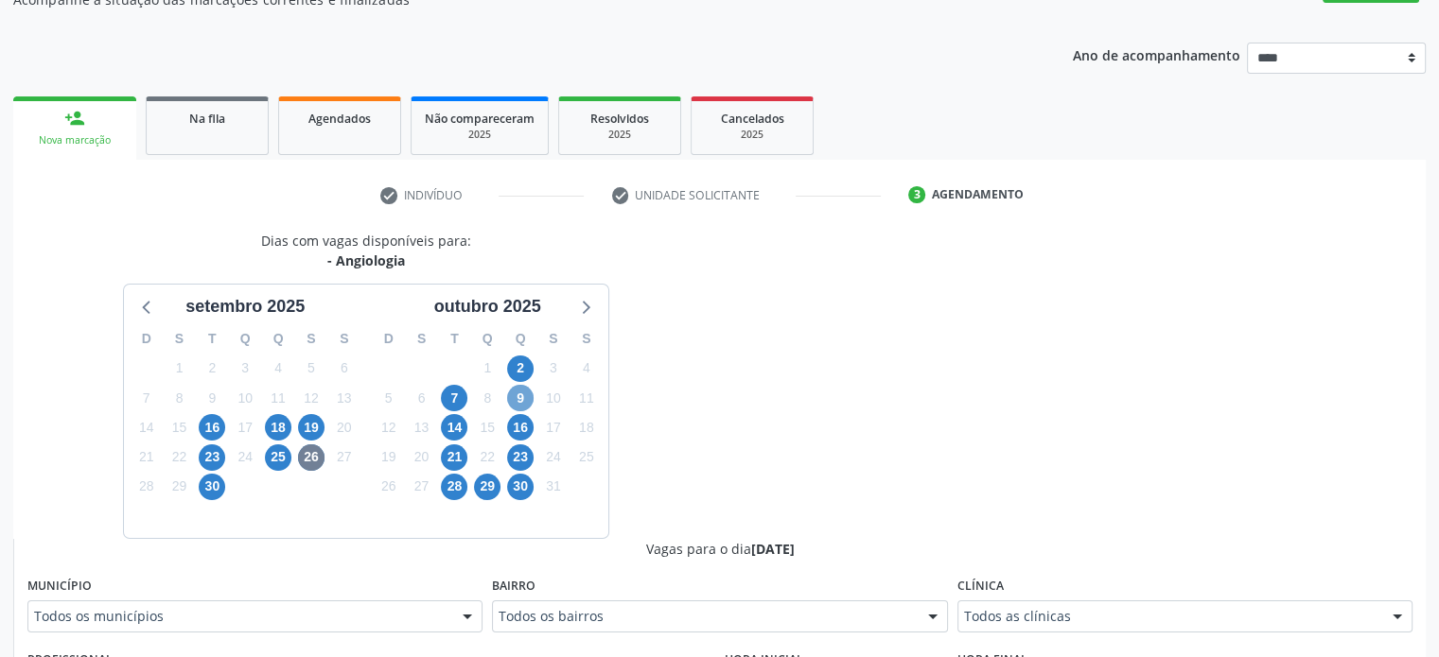
click at [522, 408] on span "9" at bounding box center [520, 398] width 26 height 26
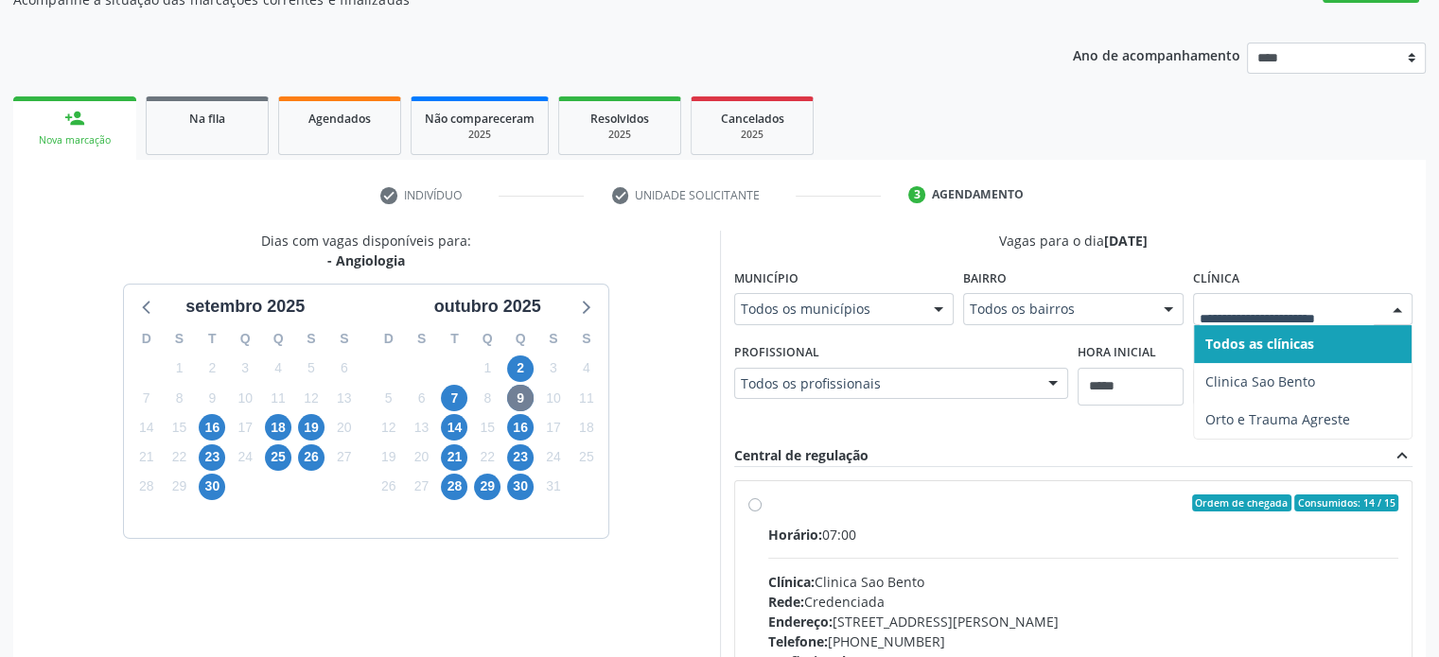
click at [1328, 296] on div at bounding box center [1303, 309] width 220 height 32
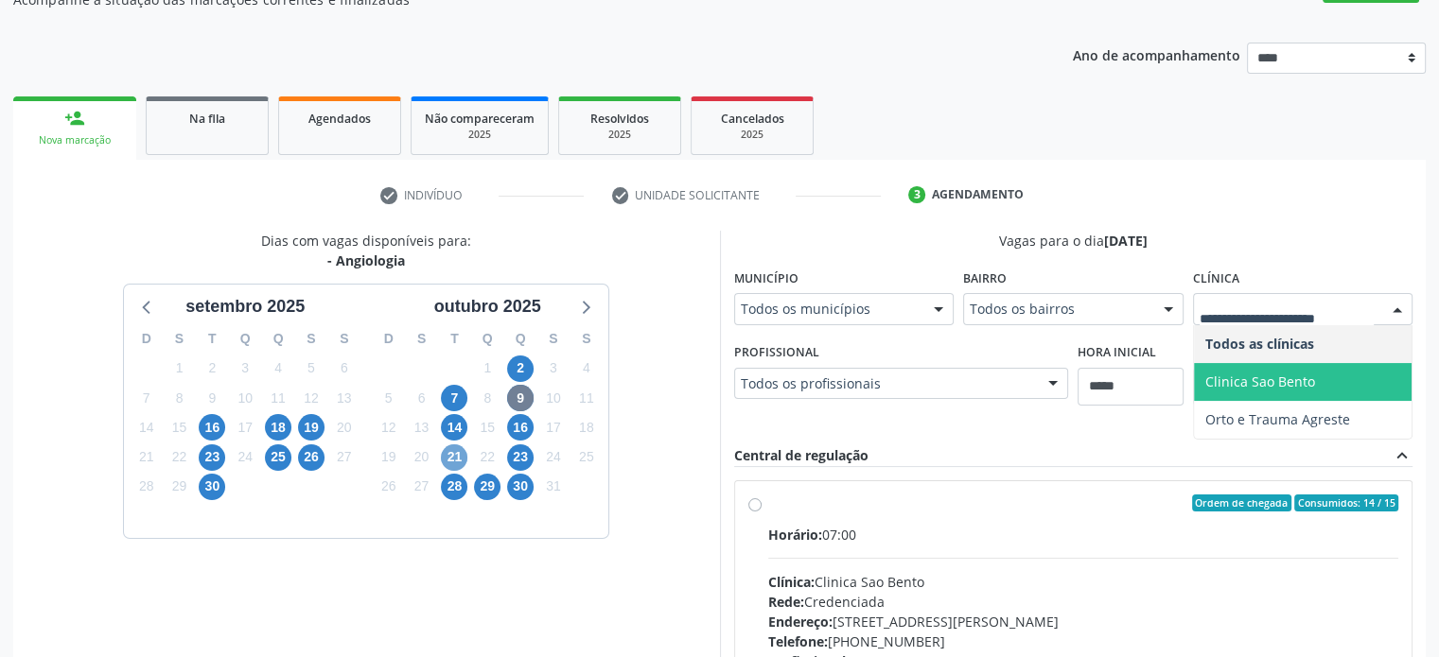
click at [450, 460] on span "21" at bounding box center [454, 458] width 26 height 26
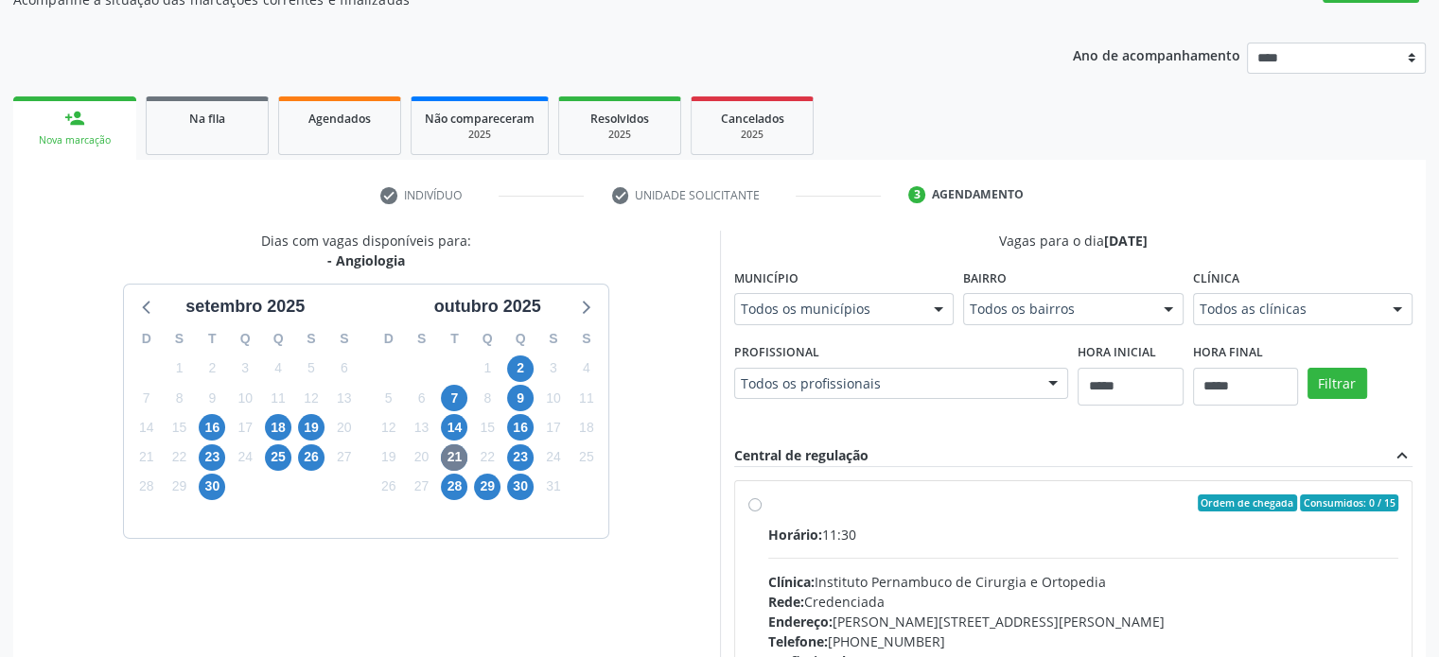
click at [1309, 324] on fieldset "Clínica Todos as clínicas Todos as clínicas Instituto Pernambuco de Cirurgia e …" at bounding box center [1303, 301] width 220 height 74
click at [1306, 319] on div at bounding box center [1303, 309] width 220 height 32
click at [465, 488] on span "28" at bounding box center [454, 487] width 26 height 26
drag, startPoint x: 1341, startPoint y: 317, endPoint x: 1213, endPoint y: 389, distance: 147.4
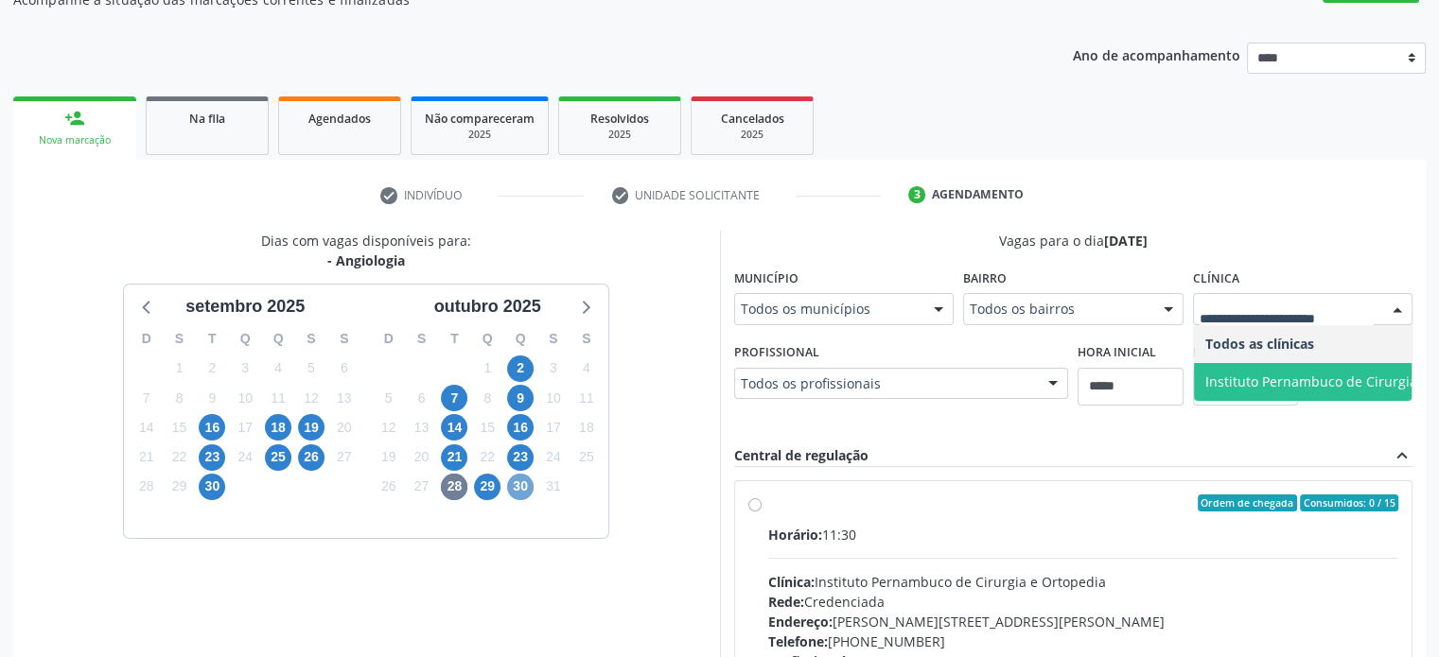
click at [517, 491] on span "30" at bounding box center [520, 487] width 26 height 26
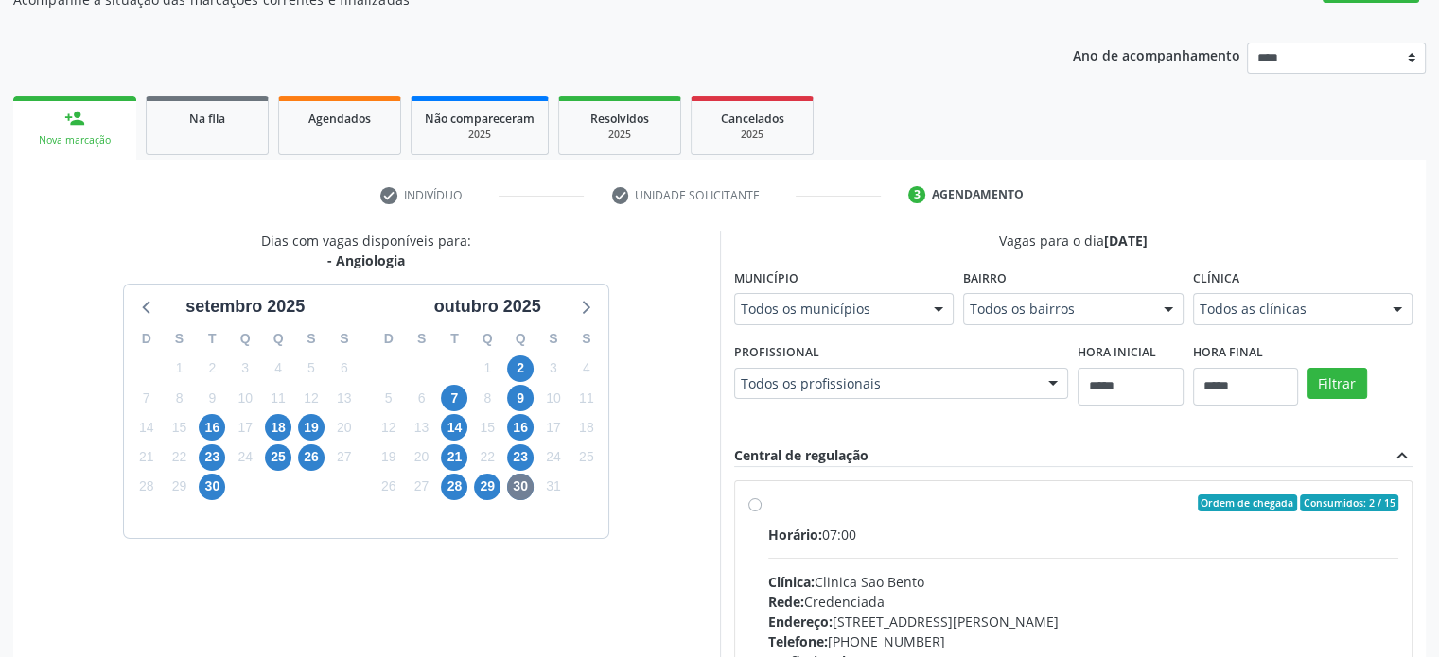
click at [1310, 327] on fieldset "Clínica Todos as clínicas Todos as clínicas Clinica [GEOGRAPHIC_DATA] e Ortoped…" at bounding box center [1303, 301] width 220 height 74
click at [474, 493] on div "29" at bounding box center [487, 486] width 26 height 29
click at [481, 493] on span "29" at bounding box center [487, 487] width 26 height 26
drag, startPoint x: 1389, startPoint y: 323, endPoint x: 1381, endPoint y: 328, distance: 9.7
click at [1389, 323] on div "Todos as clínicas Todos as clínicas Clinica [GEOGRAPHIC_DATA] resultado encontr…" at bounding box center [1303, 309] width 220 height 32
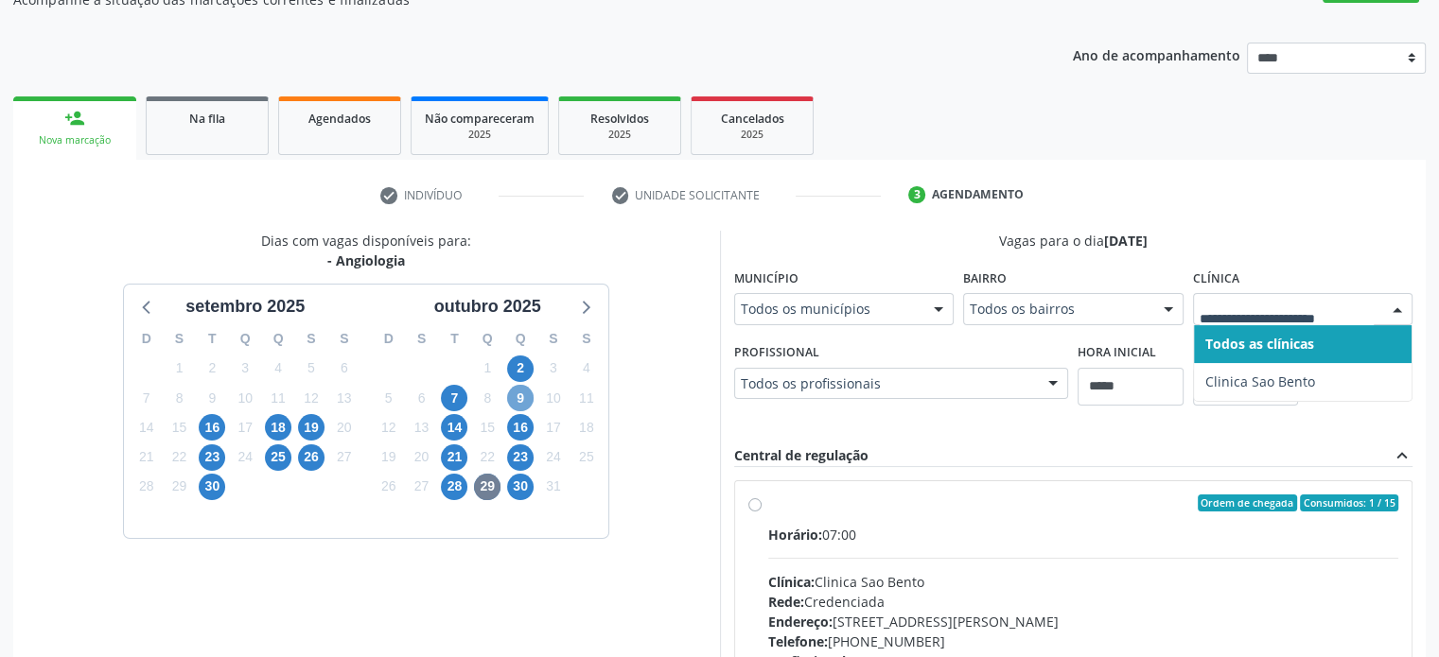
click at [515, 396] on span "9" at bounding box center [520, 398] width 26 height 26
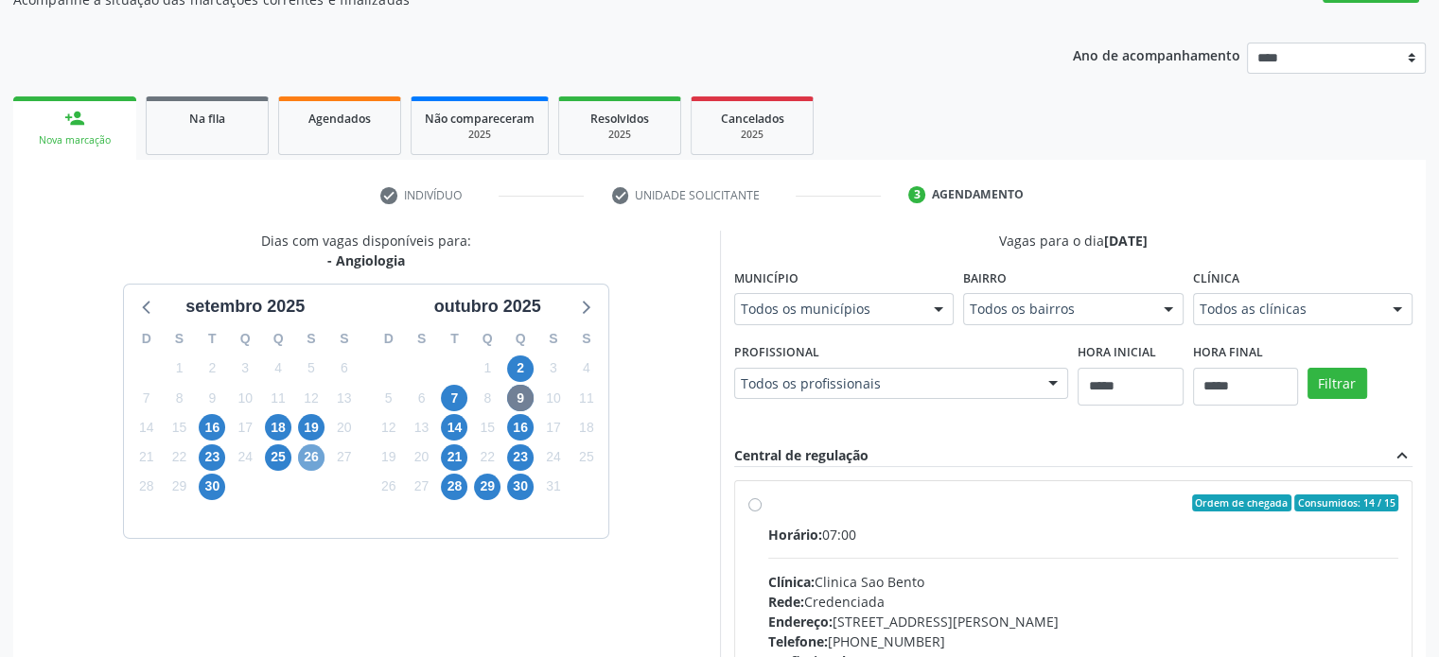
click at [306, 468] on span "26" at bounding box center [311, 458] width 26 height 26
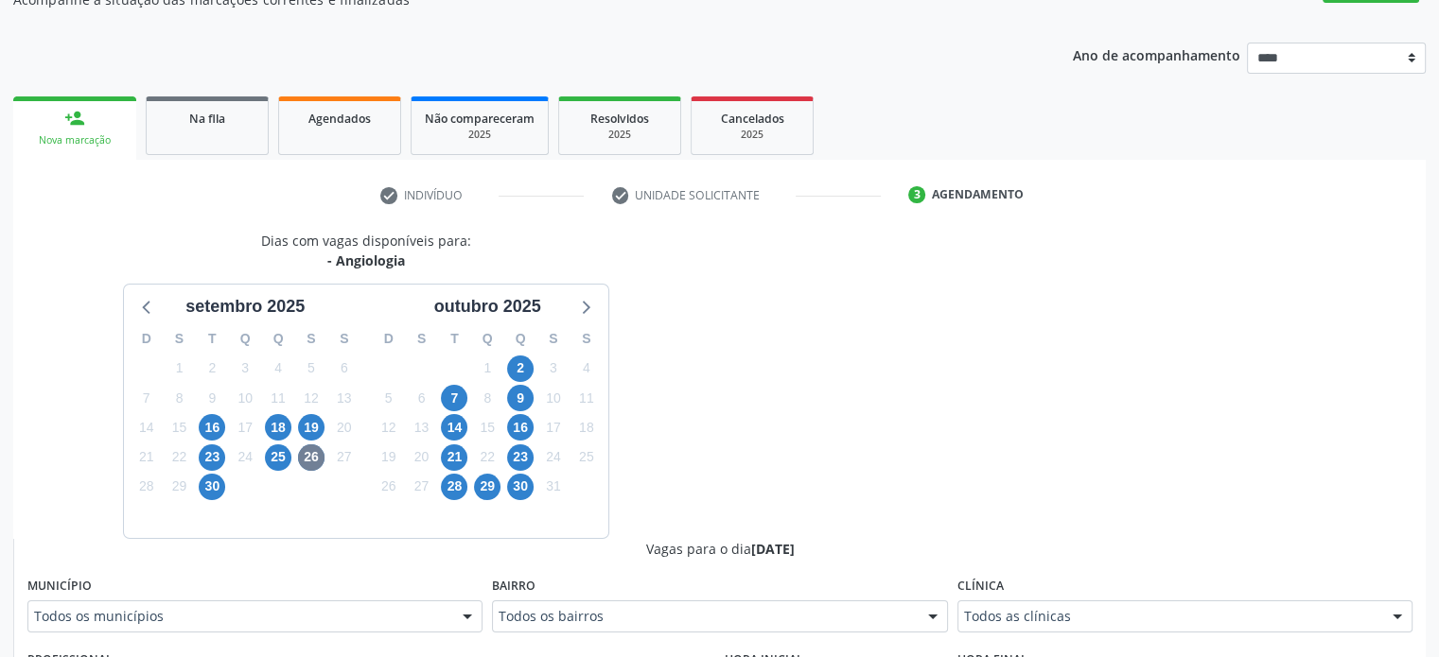
click at [1005, 627] on div "Todos as clínicas" at bounding box center [1184, 617] width 455 height 32
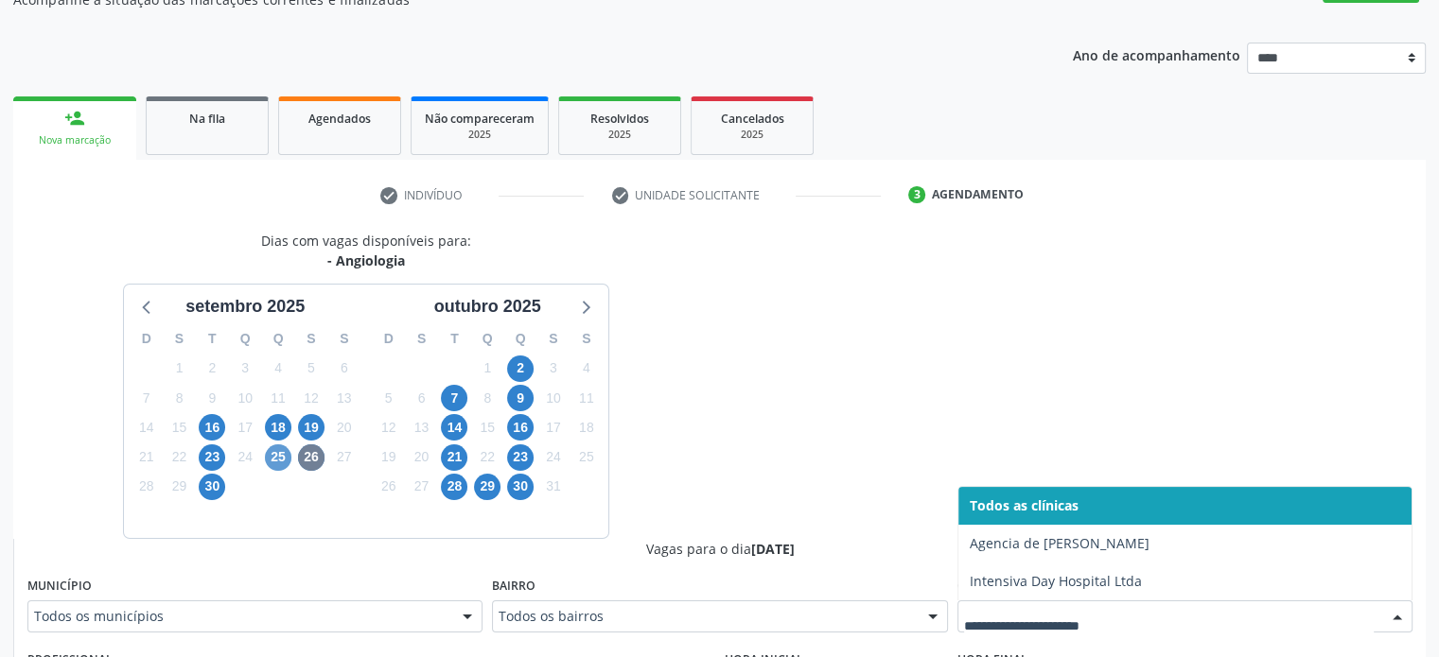
click at [281, 445] on div "25" at bounding box center [278, 457] width 26 height 29
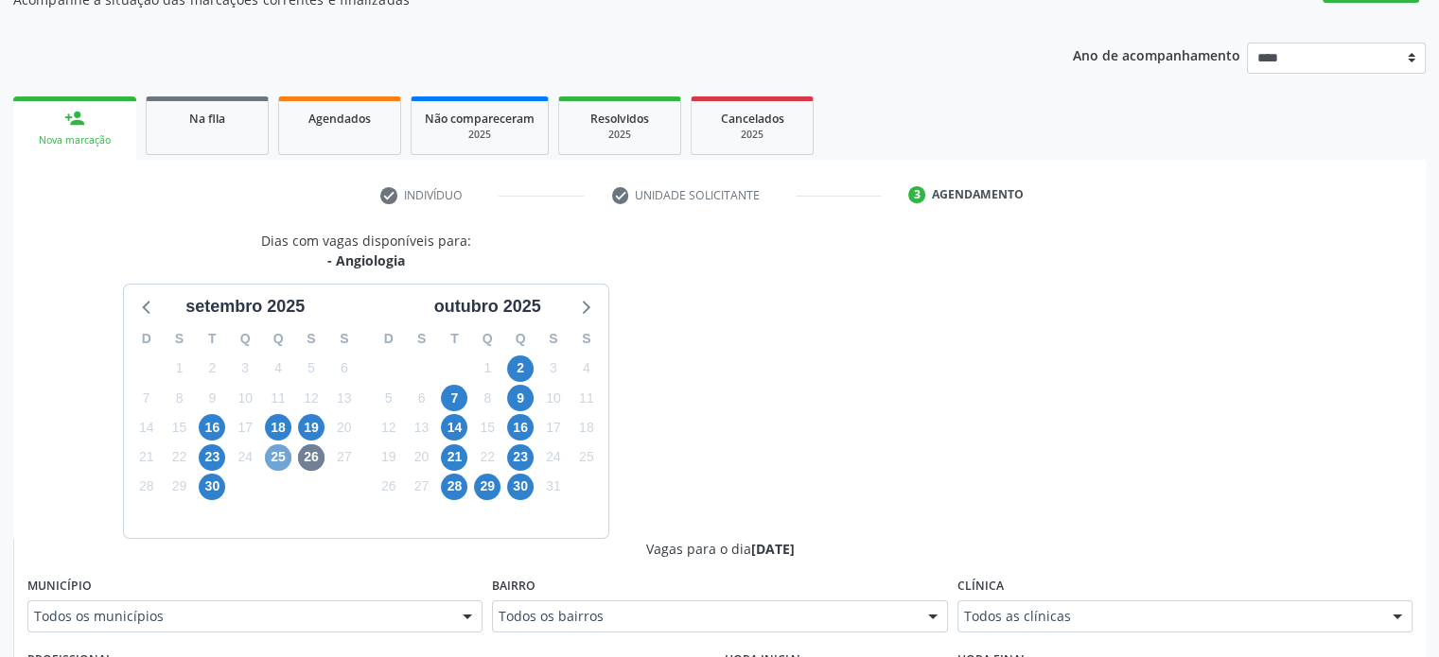
click at [279, 457] on span "25" at bounding box center [278, 458] width 26 height 26
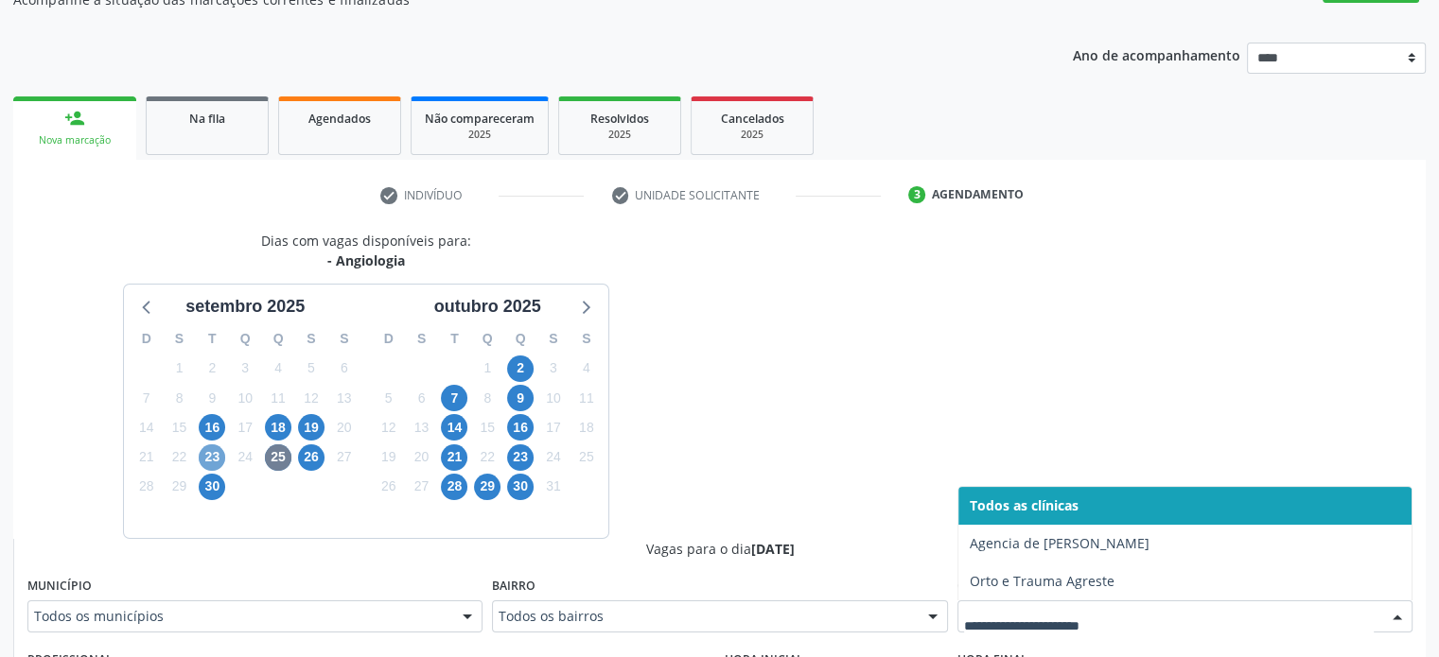
click at [223, 454] on span "23" at bounding box center [212, 458] width 26 height 26
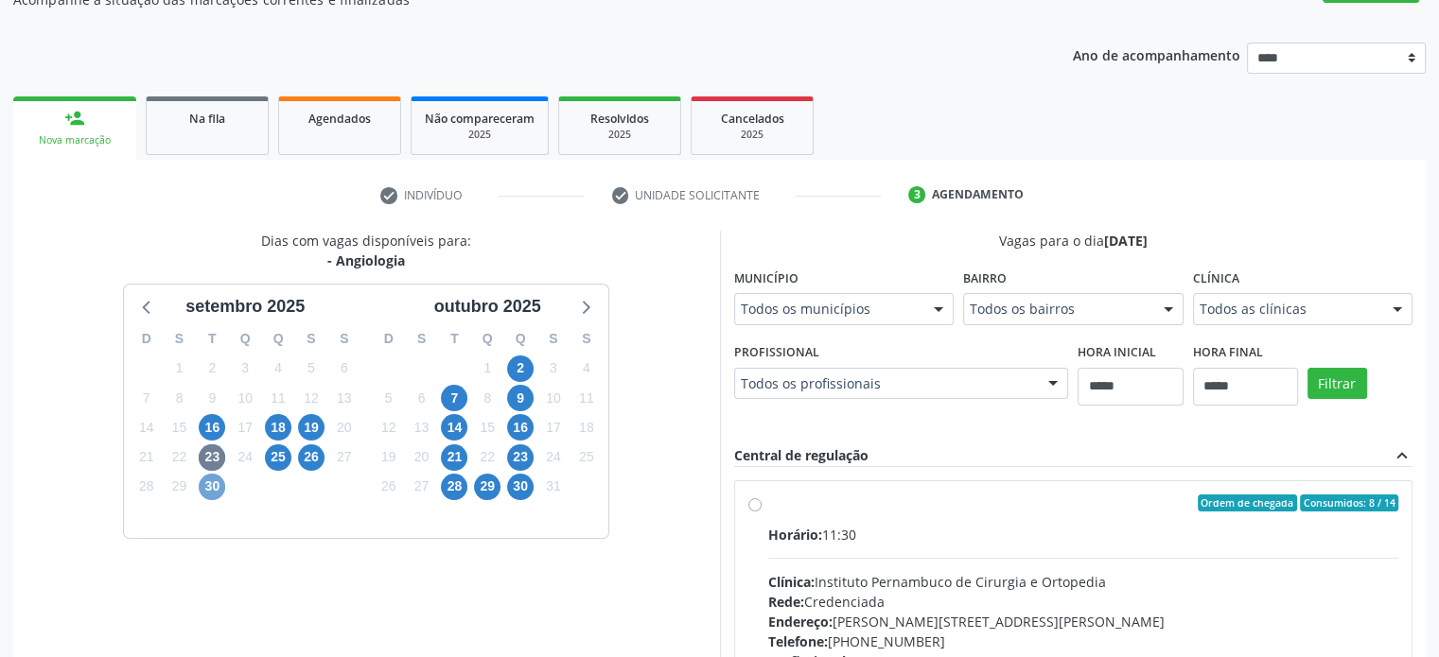
click at [204, 487] on span "30" at bounding box center [212, 487] width 26 height 26
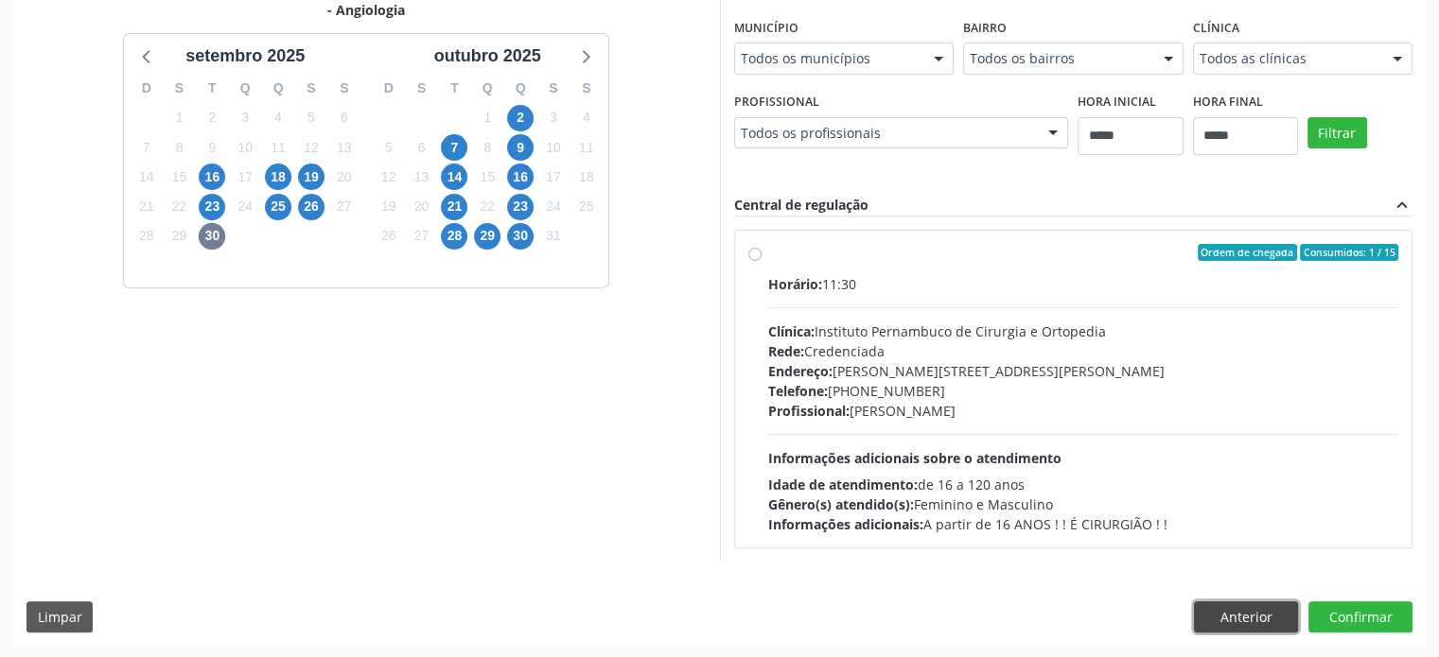
click at [1235, 615] on button "Anterior" at bounding box center [1246, 618] width 104 height 32
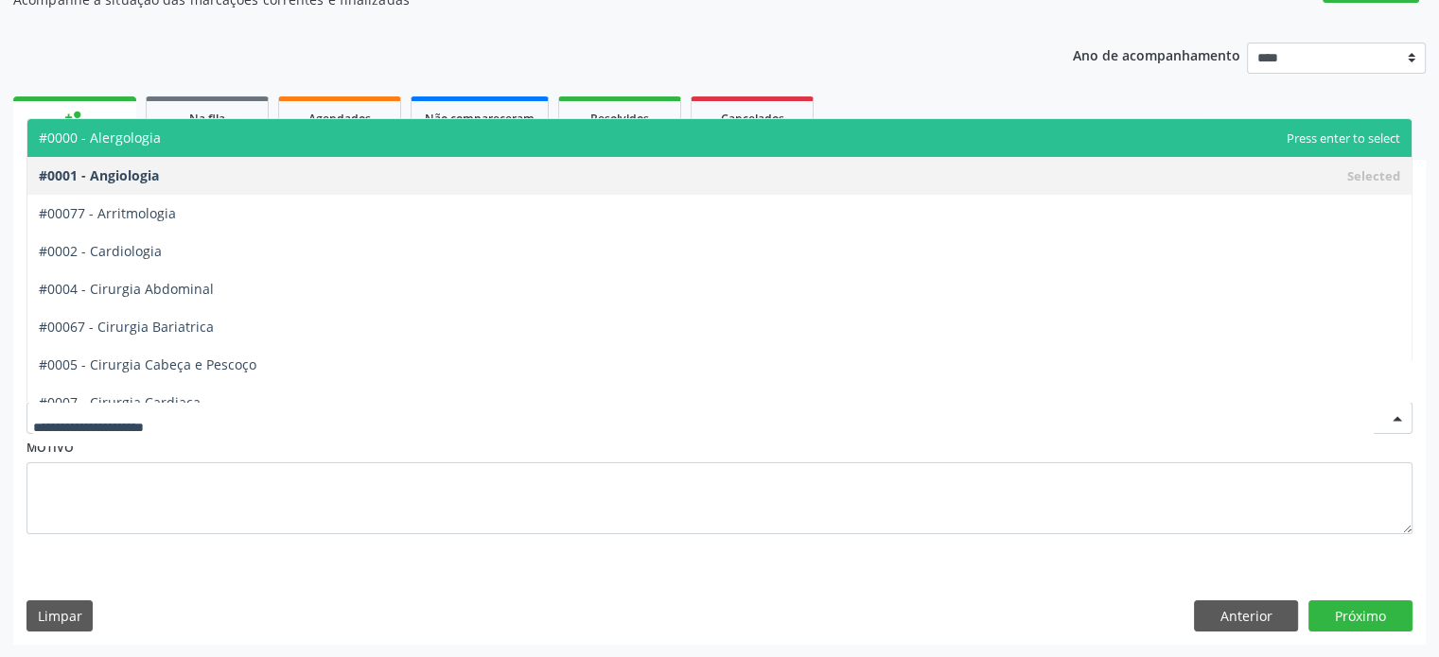
click at [367, 142] on span "#0000 - Alergologia" at bounding box center [719, 138] width 1384 height 38
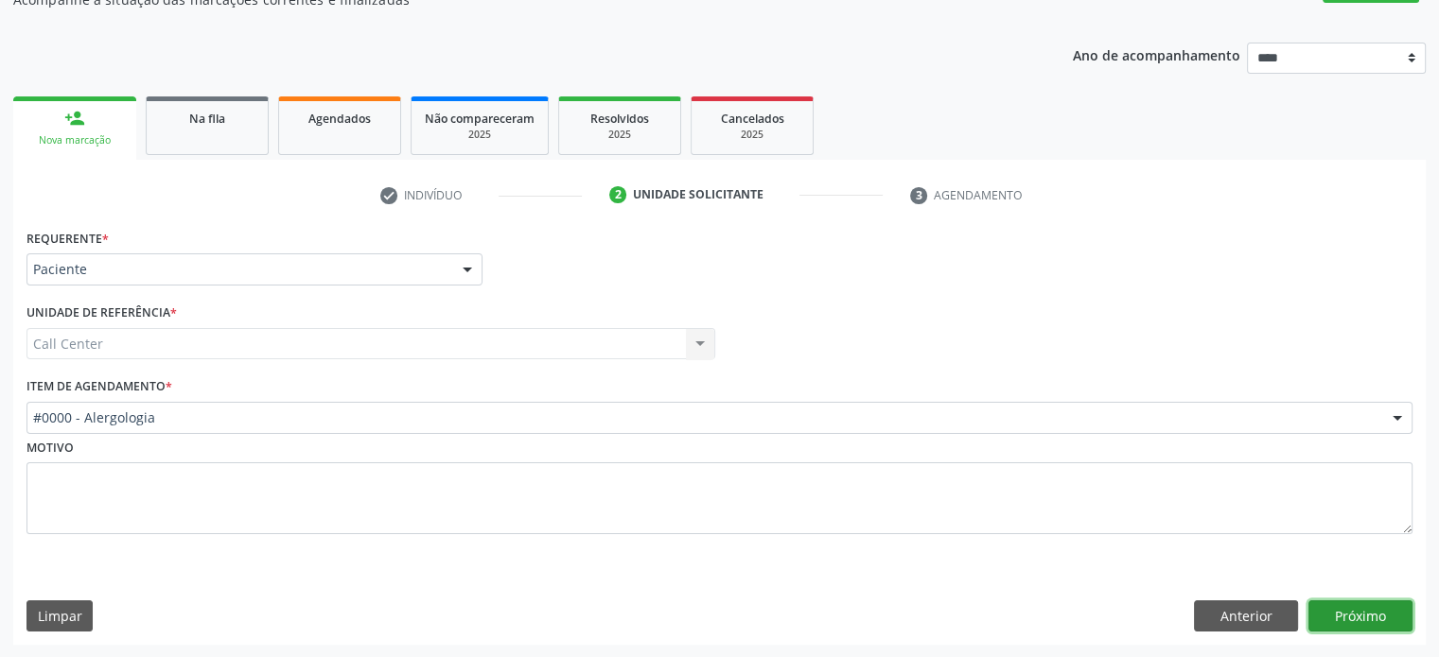
click at [1342, 604] on button "Próximo" at bounding box center [1360, 617] width 104 height 32
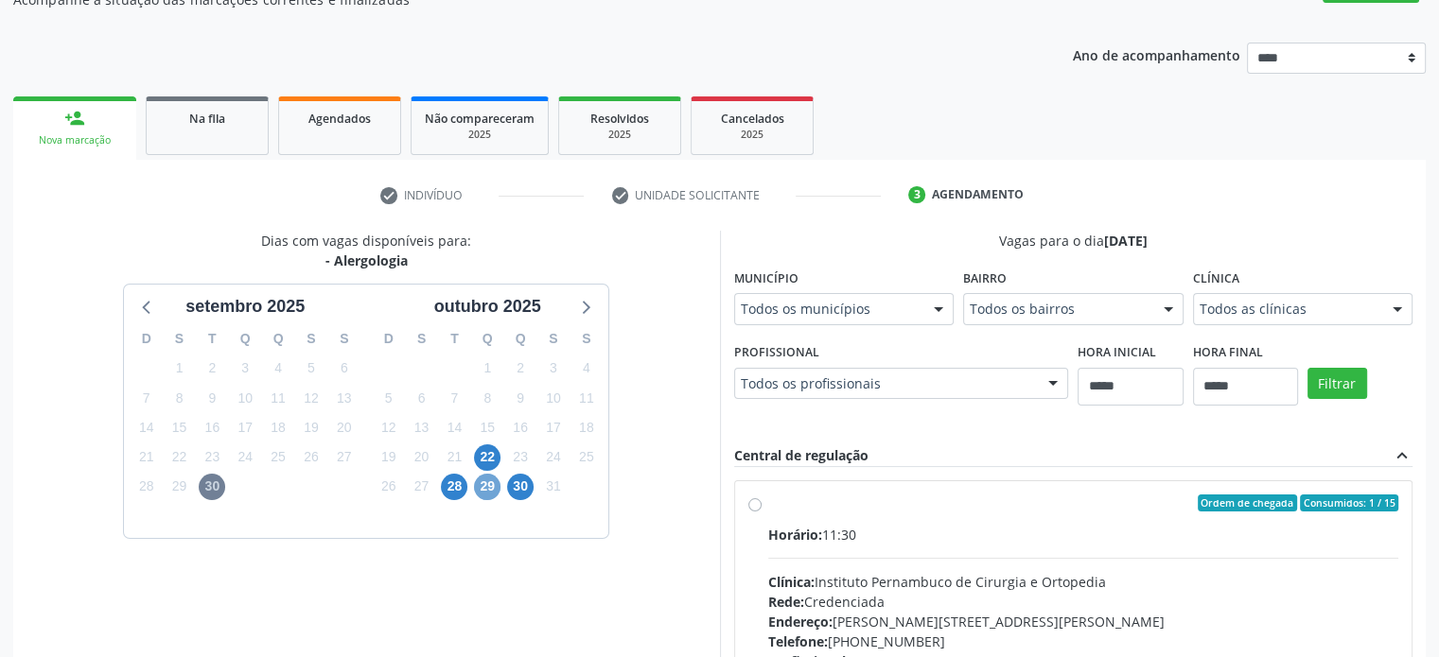
click at [494, 485] on span "29" at bounding box center [487, 487] width 26 height 26
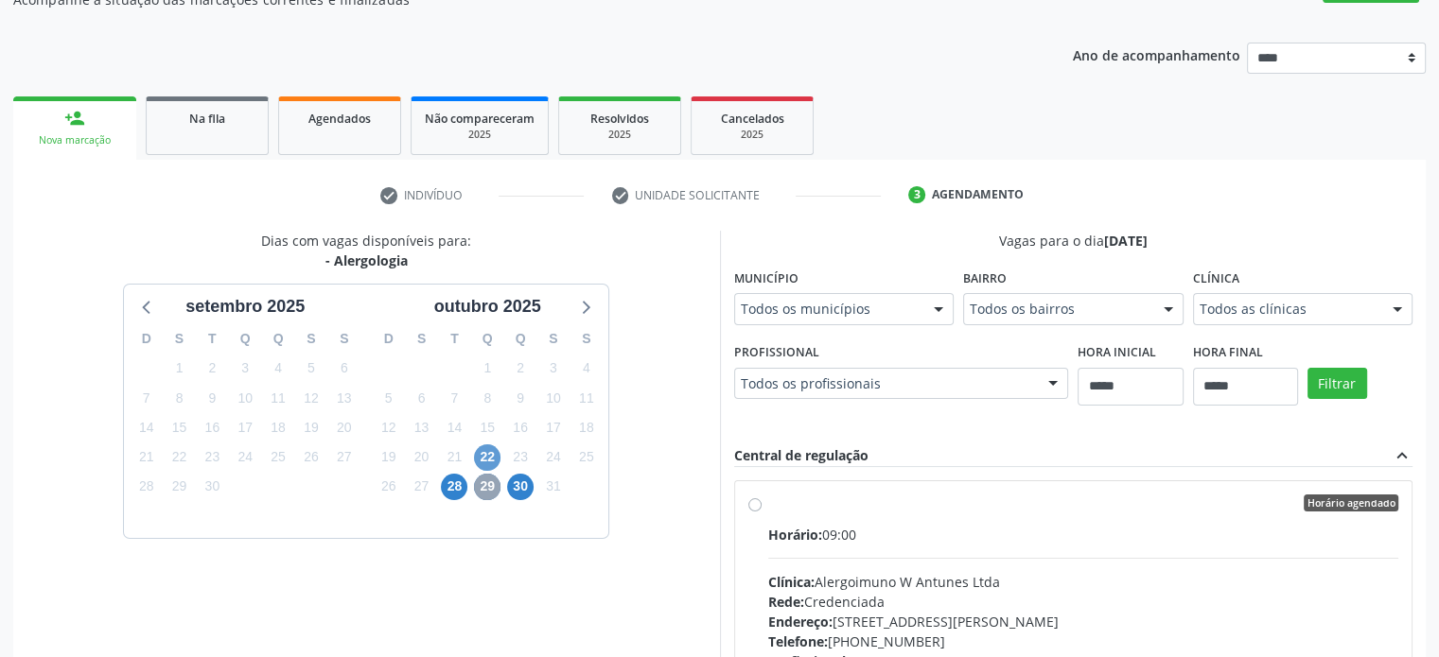
click at [495, 481] on span "29" at bounding box center [487, 487] width 26 height 26
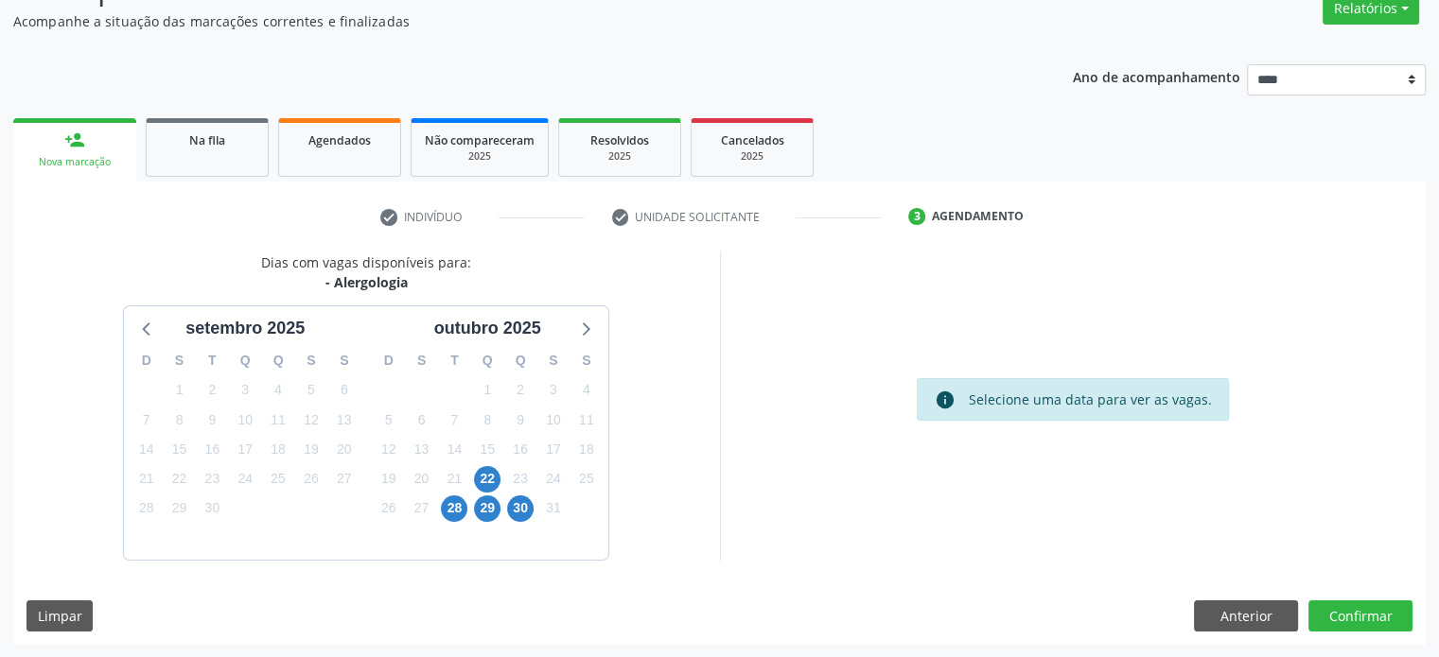
click at [487, 464] on div "22" at bounding box center [487, 478] width 26 height 29
click at [491, 471] on span "22" at bounding box center [487, 479] width 26 height 26
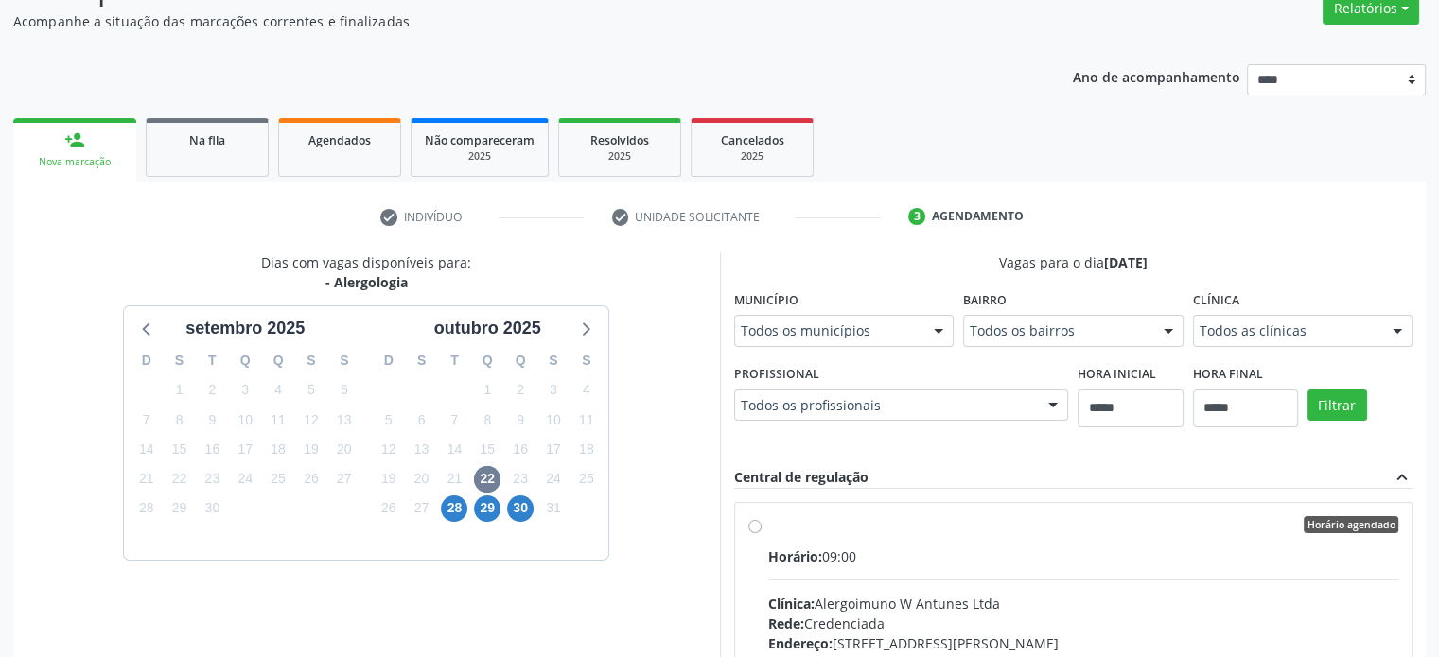
click at [1319, 317] on div "Todos as clínicas" at bounding box center [1303, 331] width 220 height 32
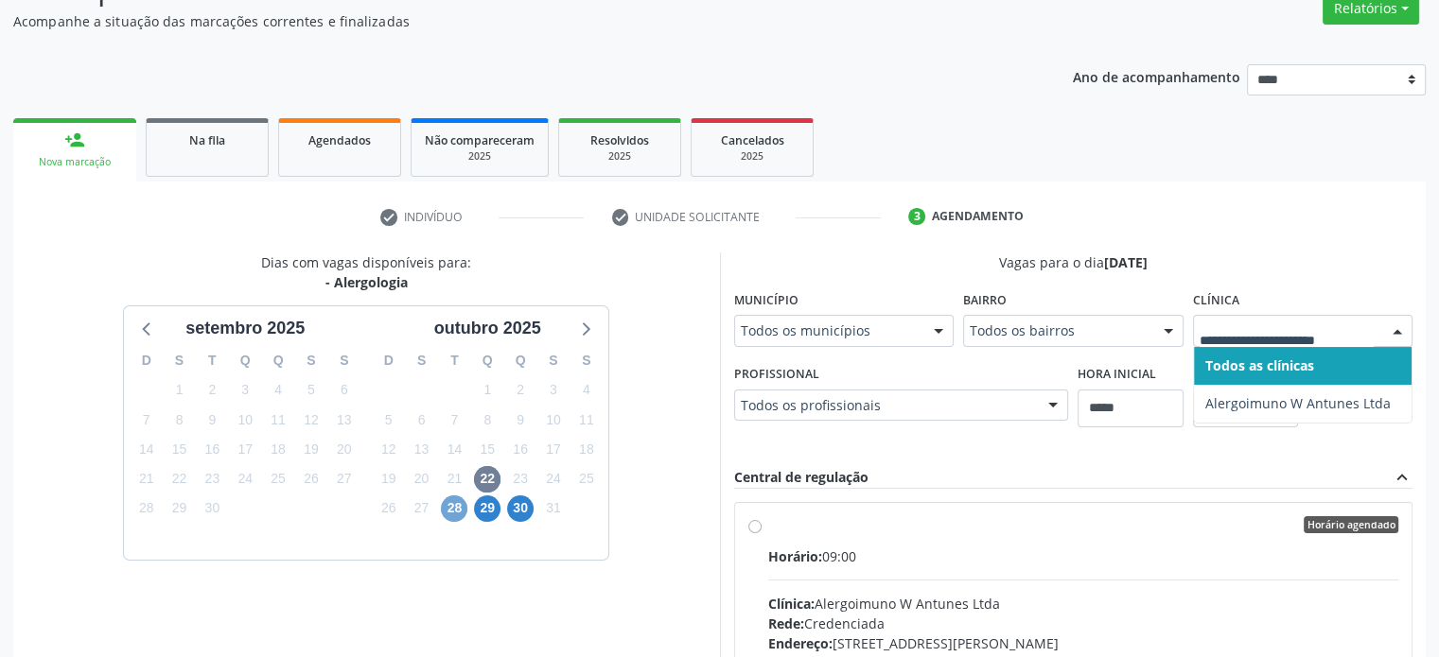
click at [446, 510] on span "28" at bounding box center [454, 509] width 26 height 26
click at [1236, 344] on div at bounding box center [1303, 331] width 220 height 32
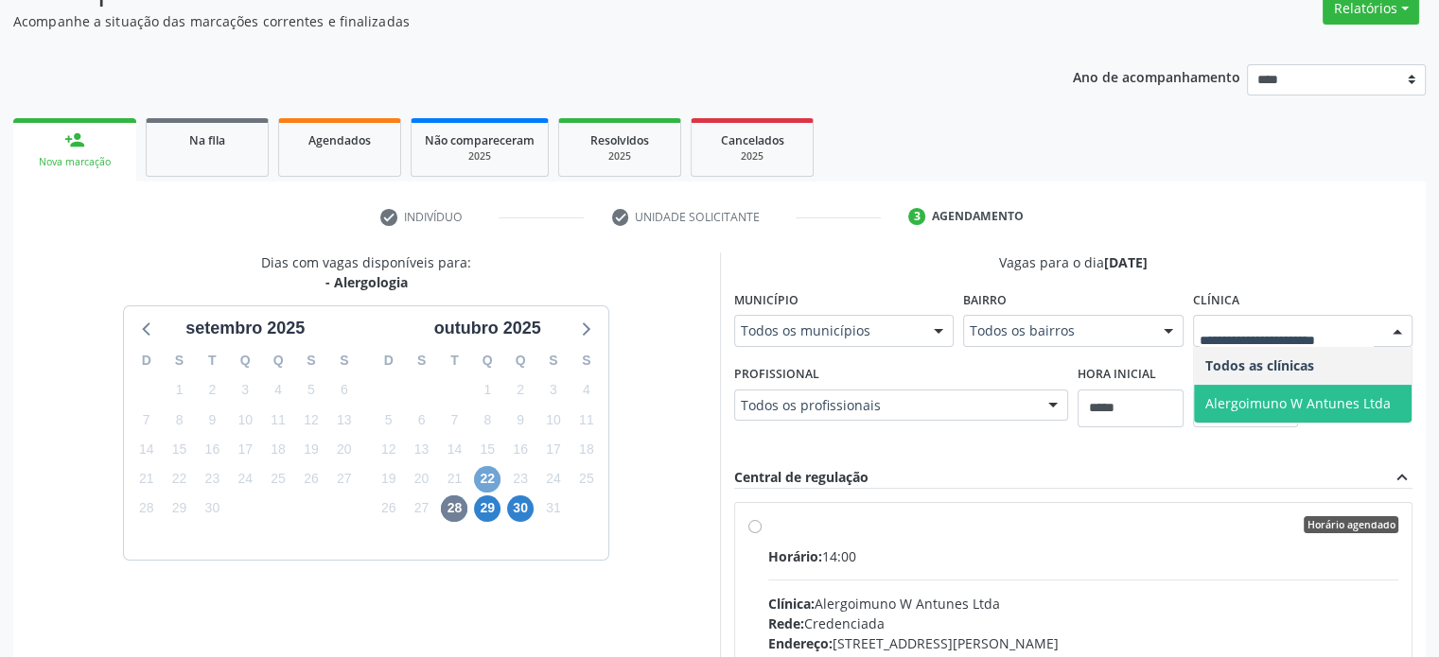
click at [496, 474] on span "22" at bounding box center [487, 479] width 26 height 26
click at [1290, 395] on span "Alergoimuno W Antunes Ltda" at bounding box center [1297, 403] width 185 height 18
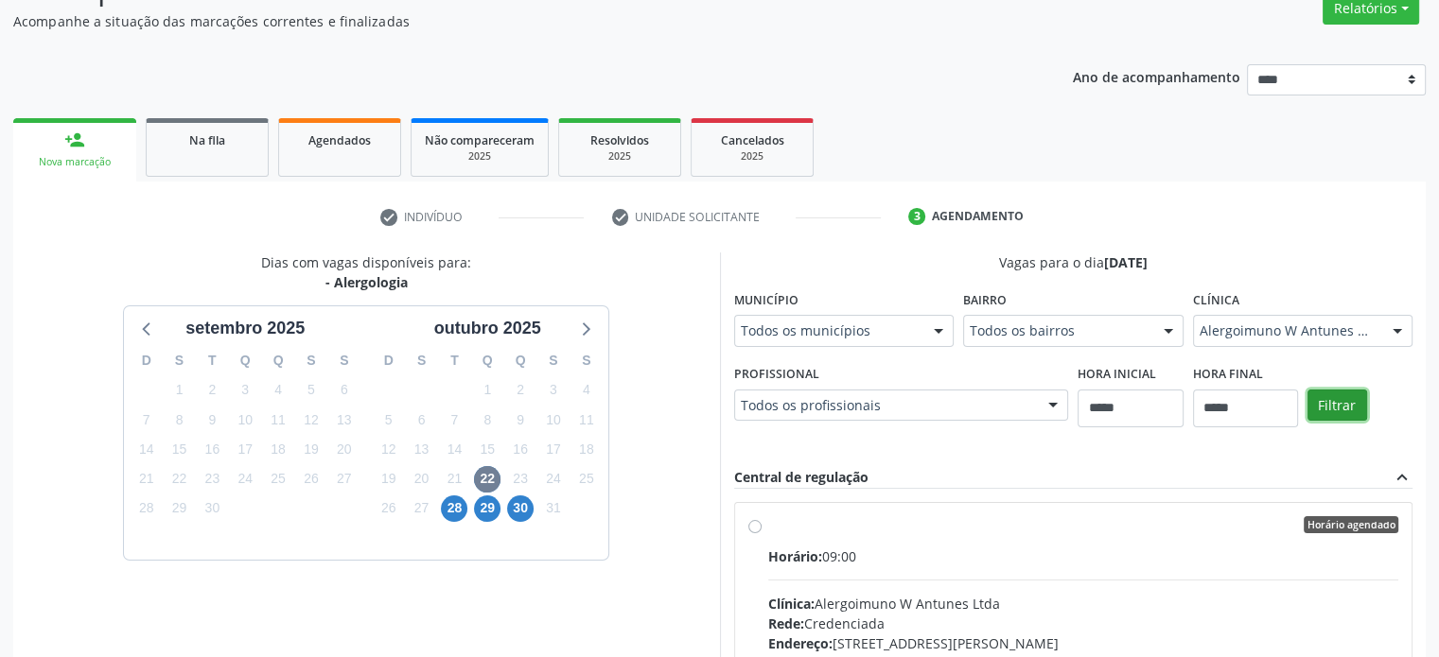
click at [1344, 411] on button "Filtrar" at bounding box center [1337, 406] width 60 height 32
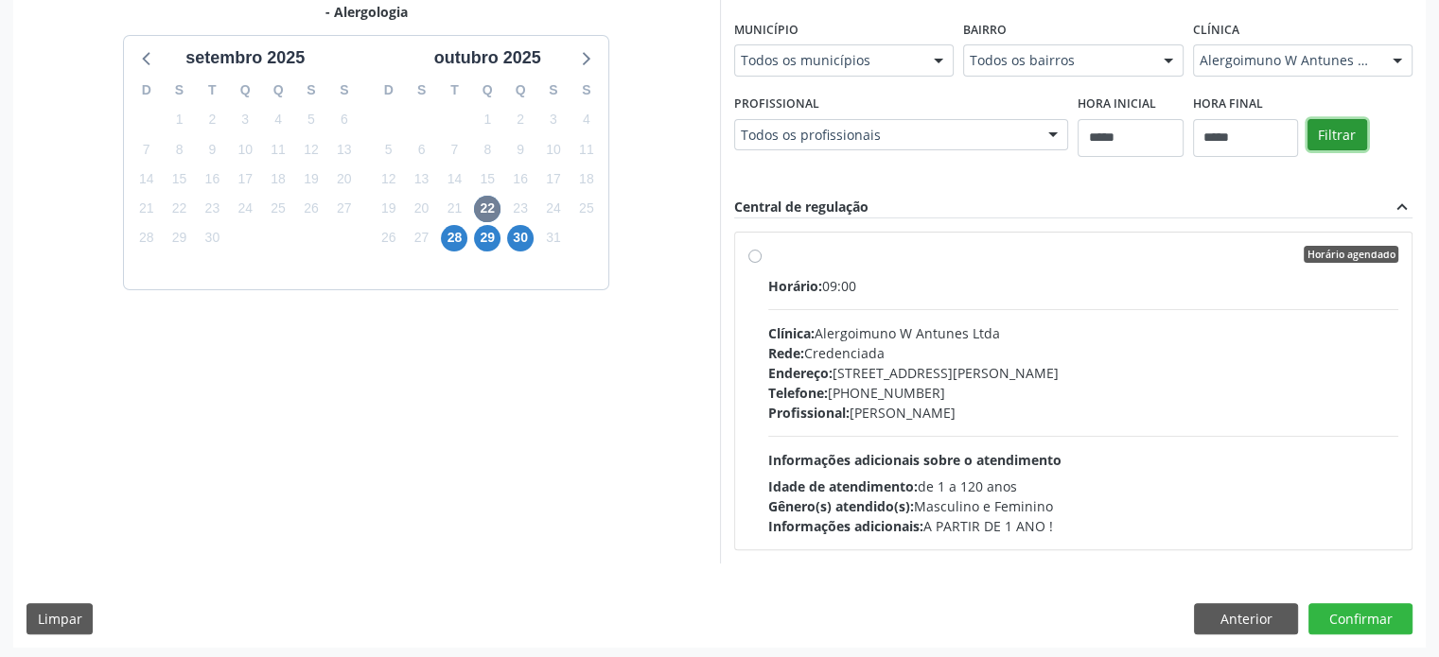
scroll to position [437, 0]
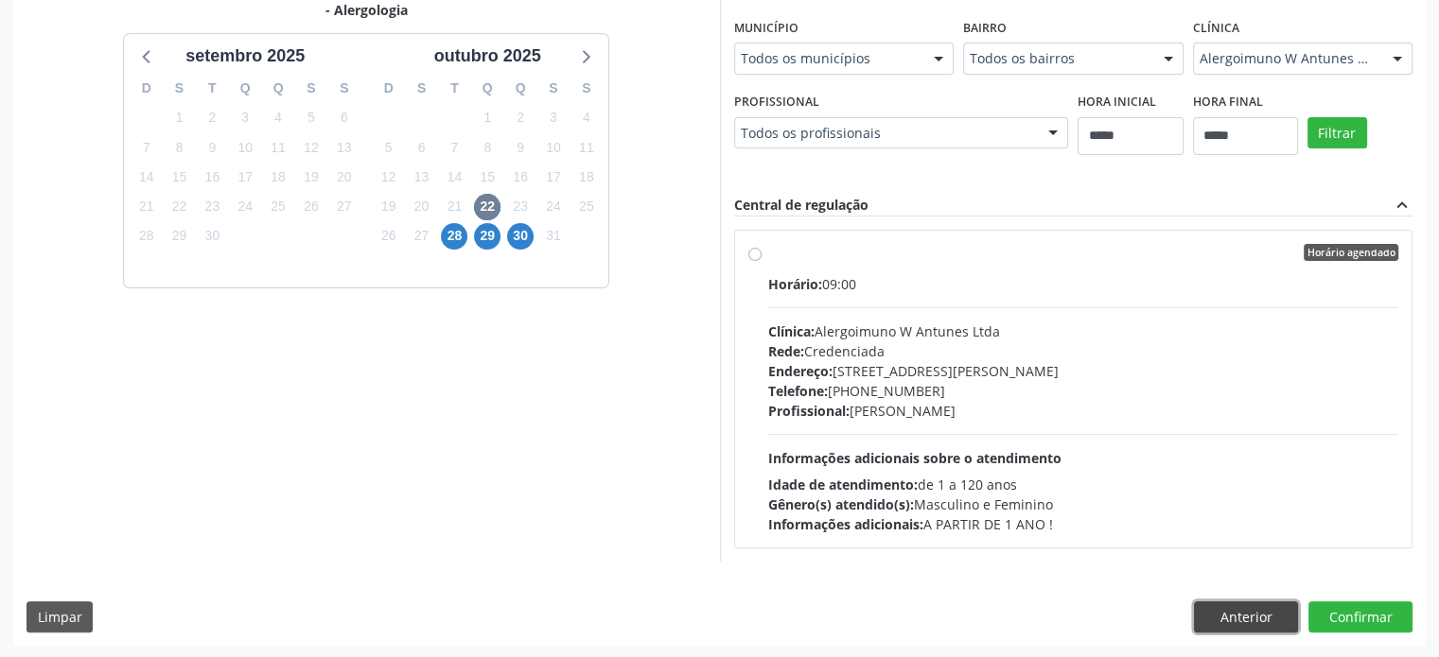
click at [1224, 617] on button "Anterior" at bounding box center [1246, 618] width 104 height 32
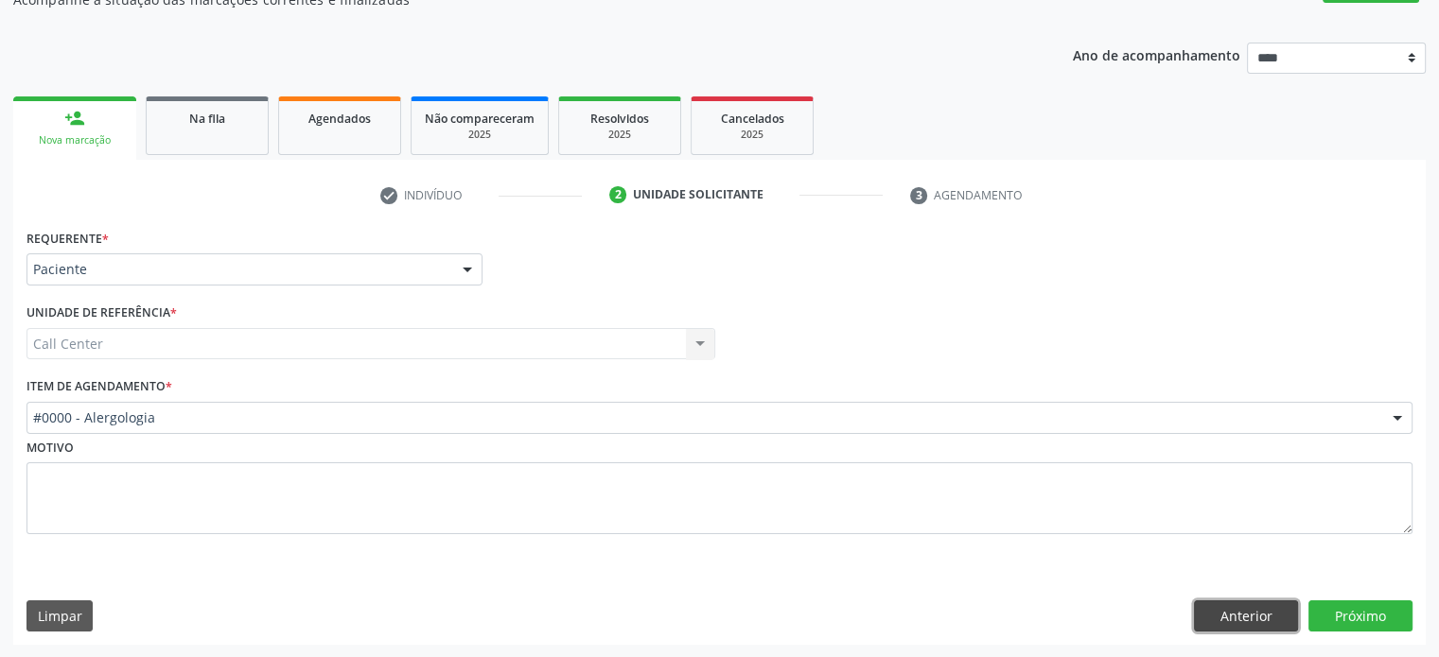
click at [1224, 617] on button "Anterior" at bounding box center [1246, 617] width 104 height 32
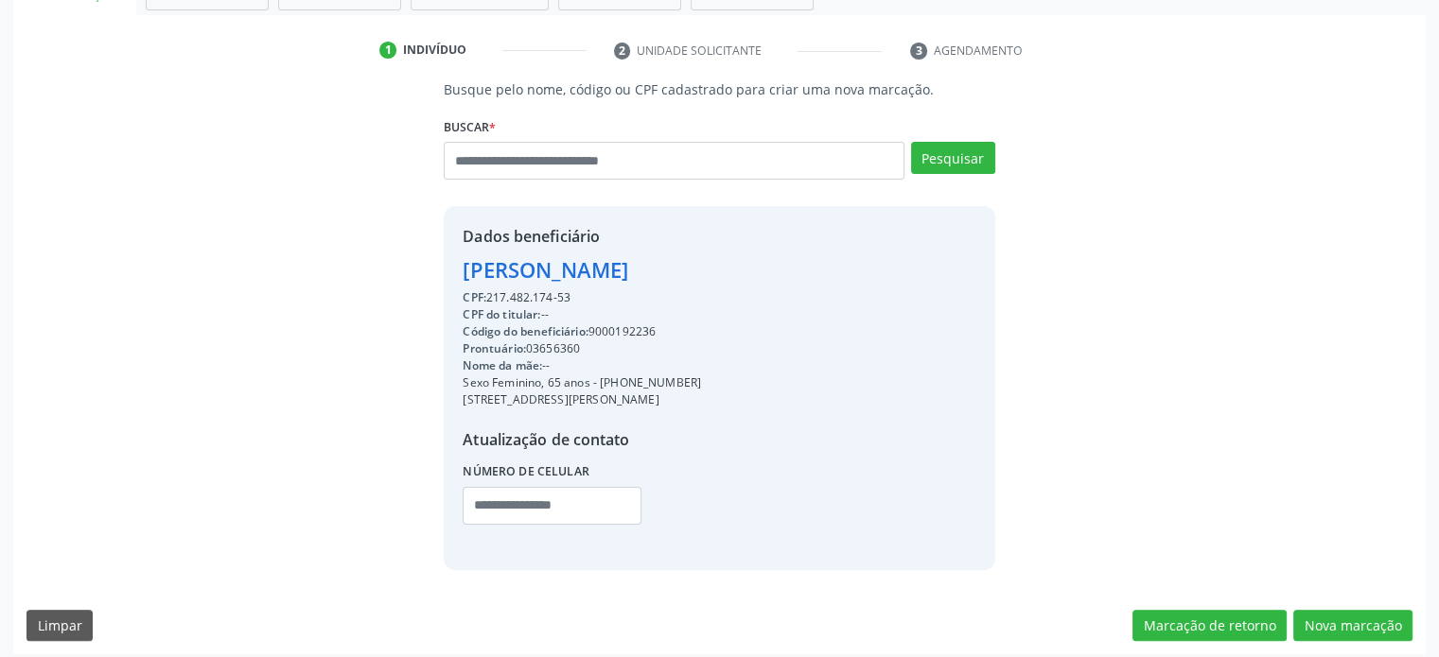
scroll to position [341, 0]
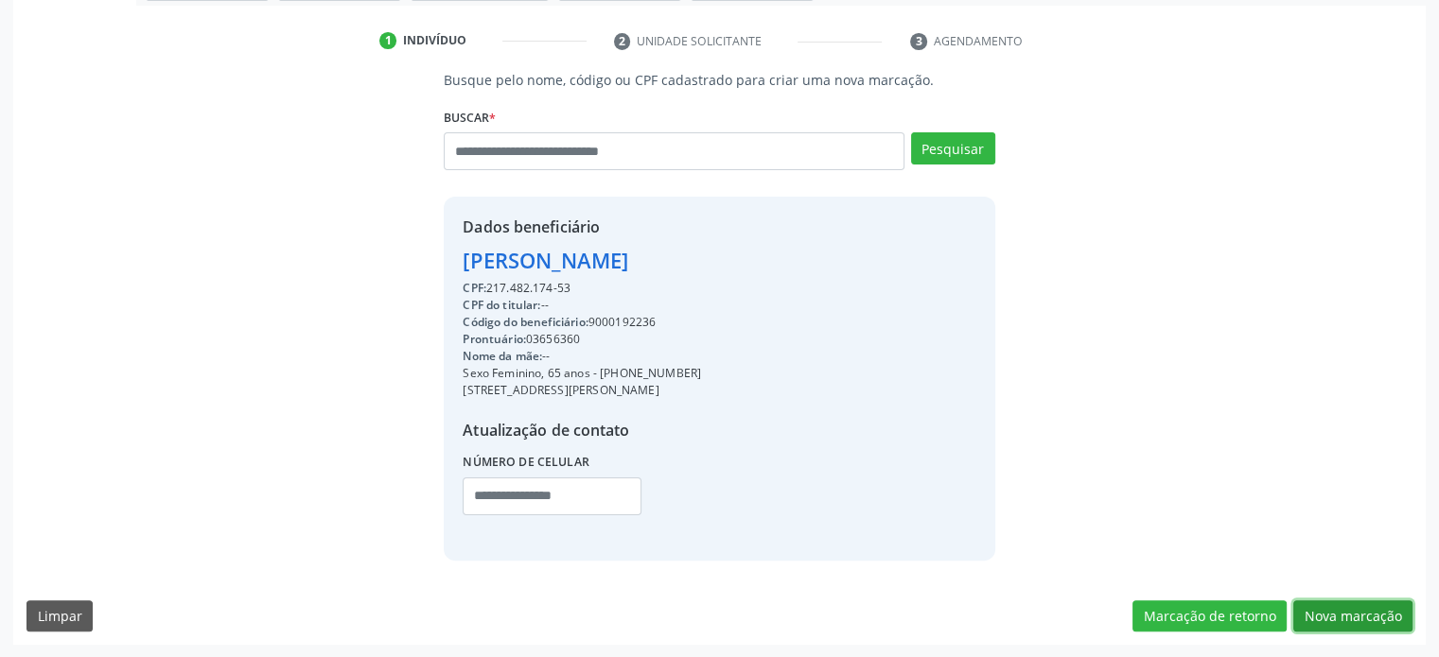
click at [1349, 613] on button "Nova marcação" at bounding box center [1352, 617] width 119 height 32
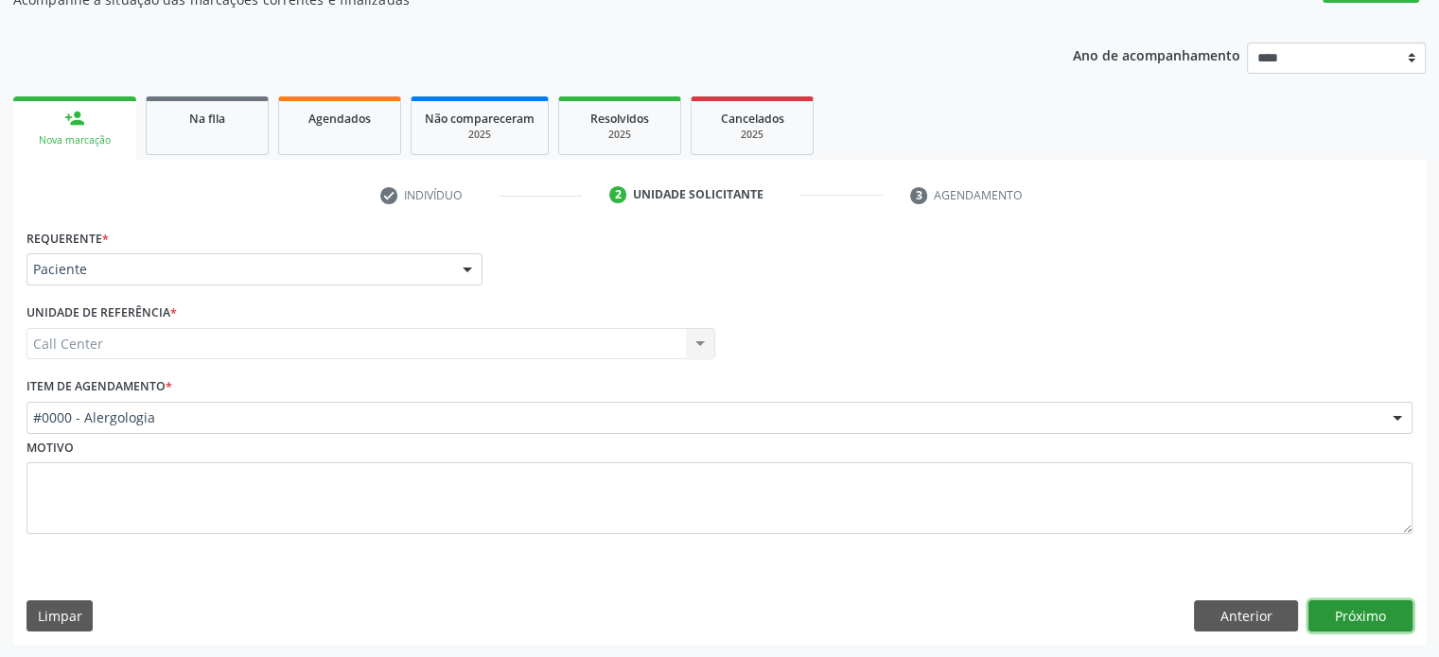
click at [1349, 613] on button "Próximo" at bounding box center [1360, 617] width 104 height 32
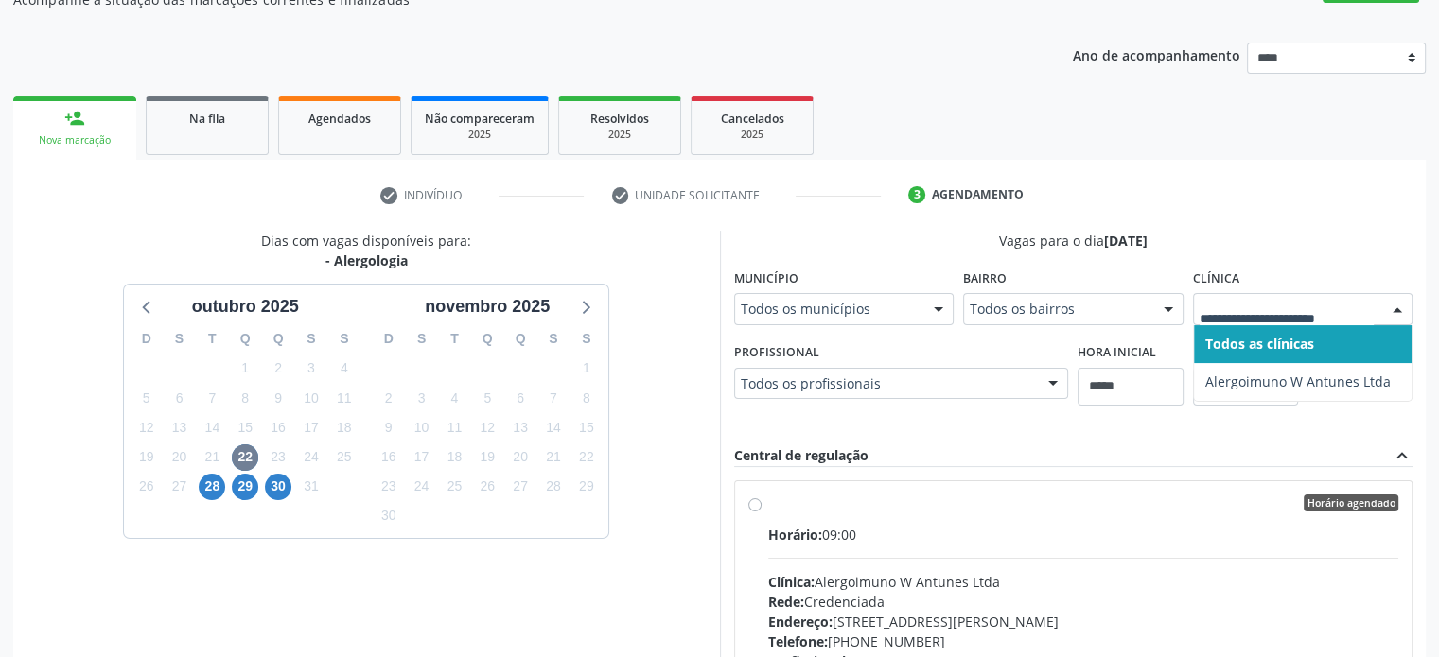
click at [1343, 320] on div at bounding box center [1303, 309] width 220 height 32
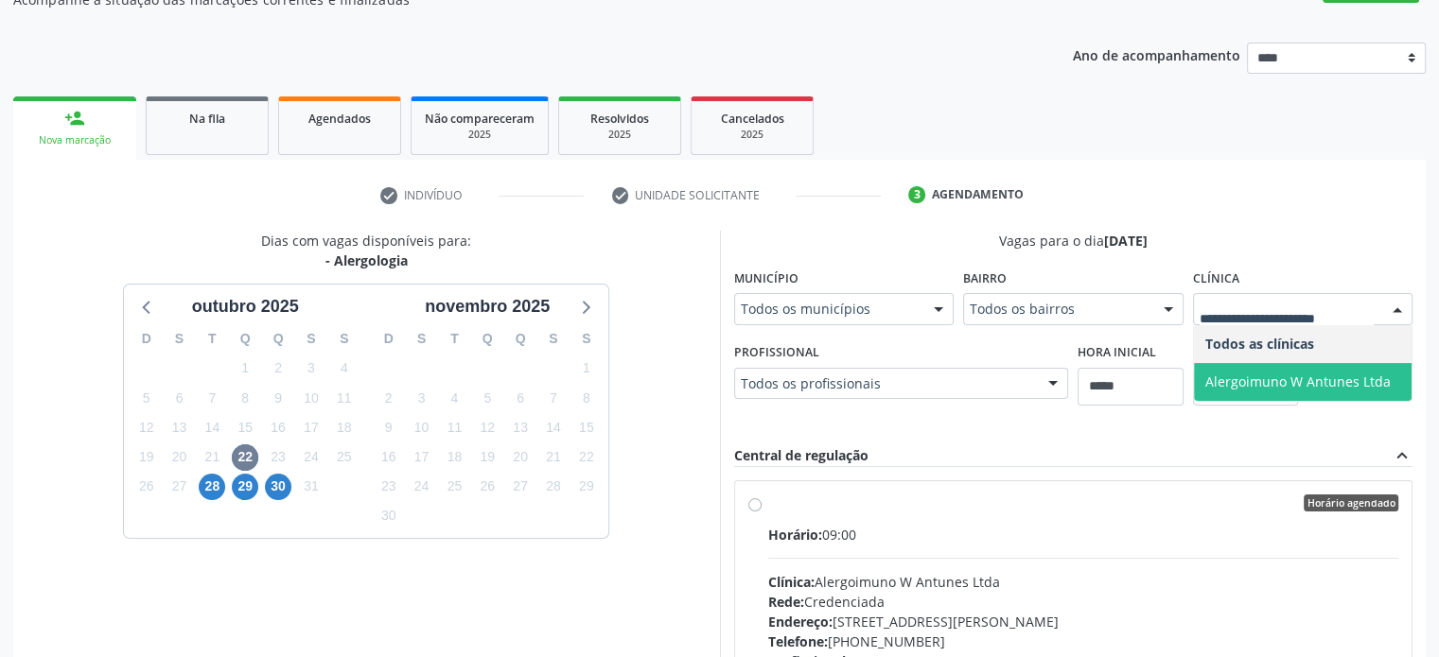
click at [1340, 393] on span "Alergoimuno W Antunes Ltda" at bounding box center [1303, 382] width 218 height 38
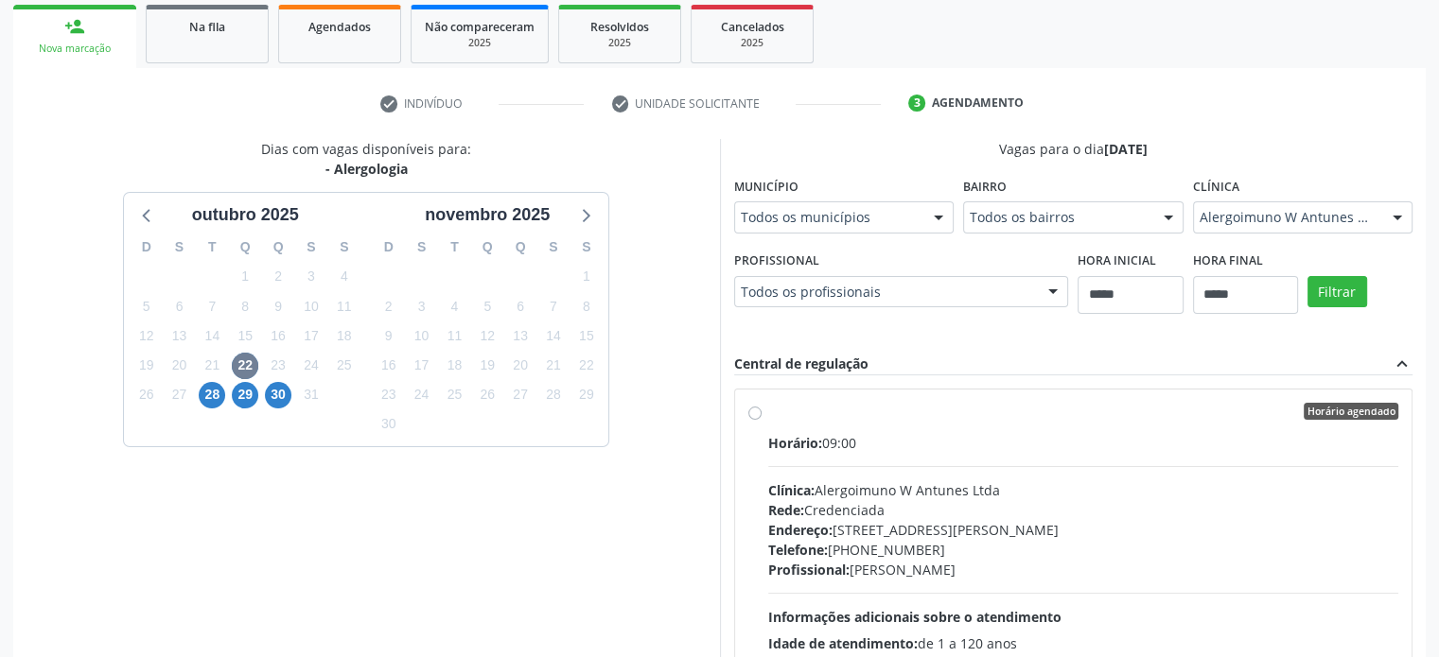
scroll to position [437, 0]
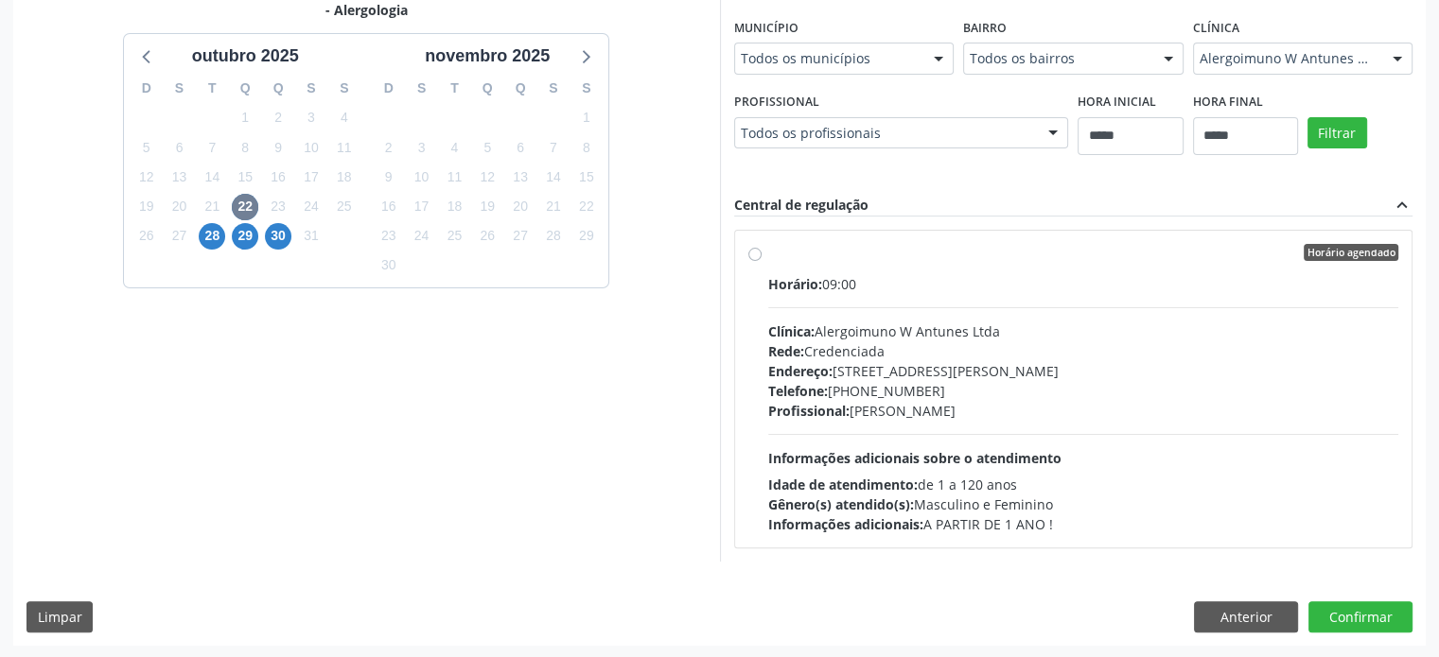
click at [1333, 148] on div "Filtrar" at bounding box center [1359, 131] width 114 height 87
click at [1336, 131] on button "Filtrar" at bounding box center [1337, 133] width 60 height 32
click at [1196, 393] on div "Telefone: [PHONE_NUMBER]" at bounding box center [1083, 391] width 631 height 20
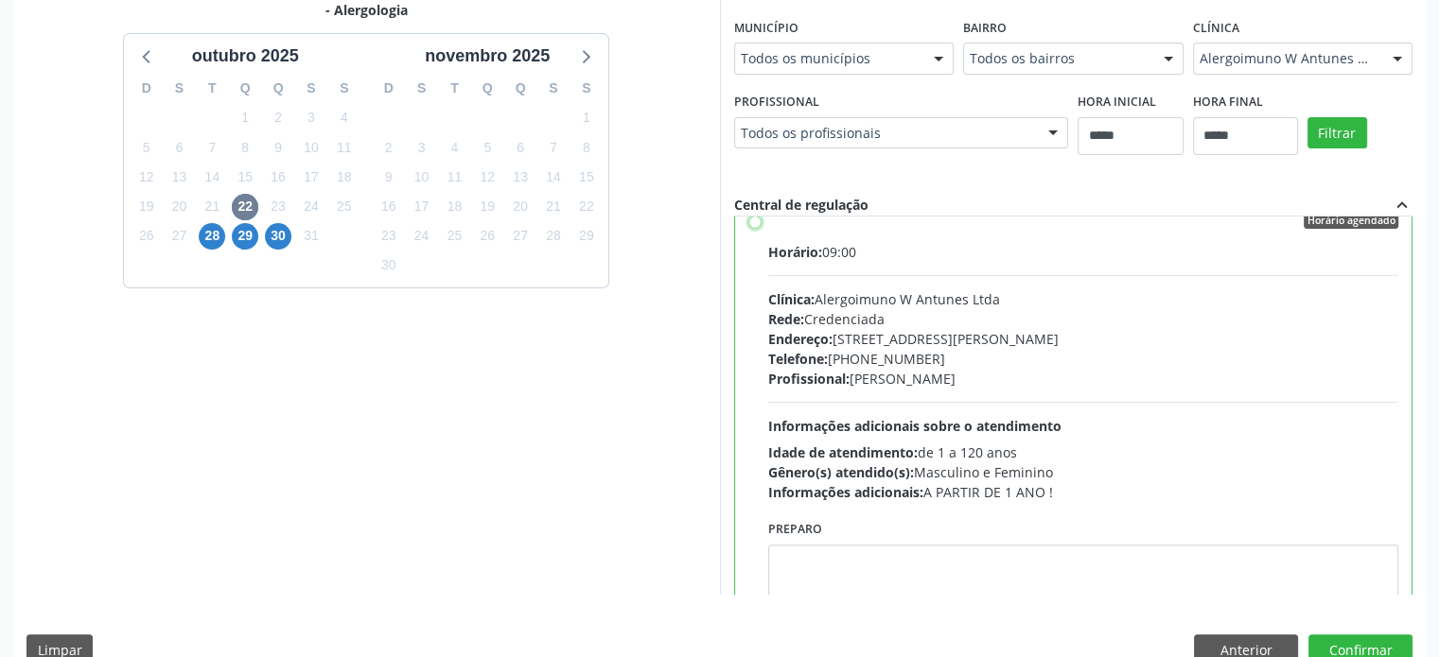
scroll to position [0, 0]
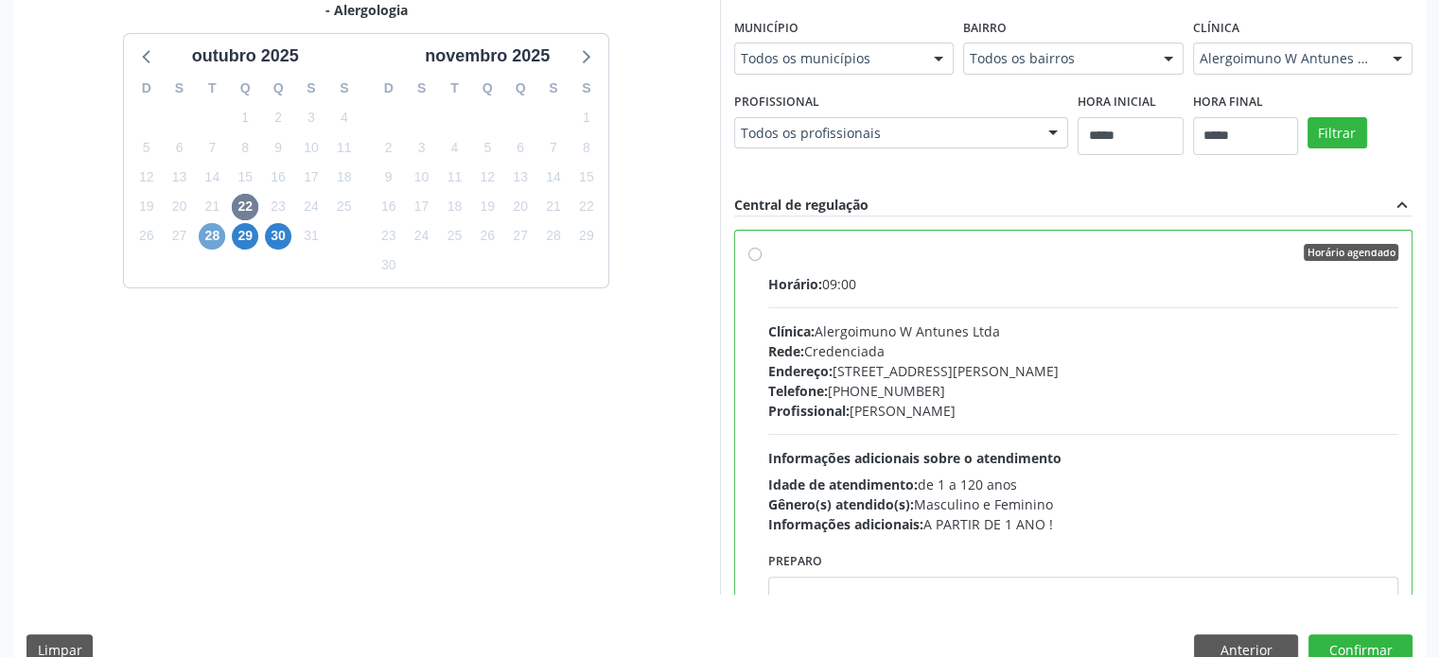
click at [205, 229] on span "28" at bounding box center [212, 236] width 26 height 26
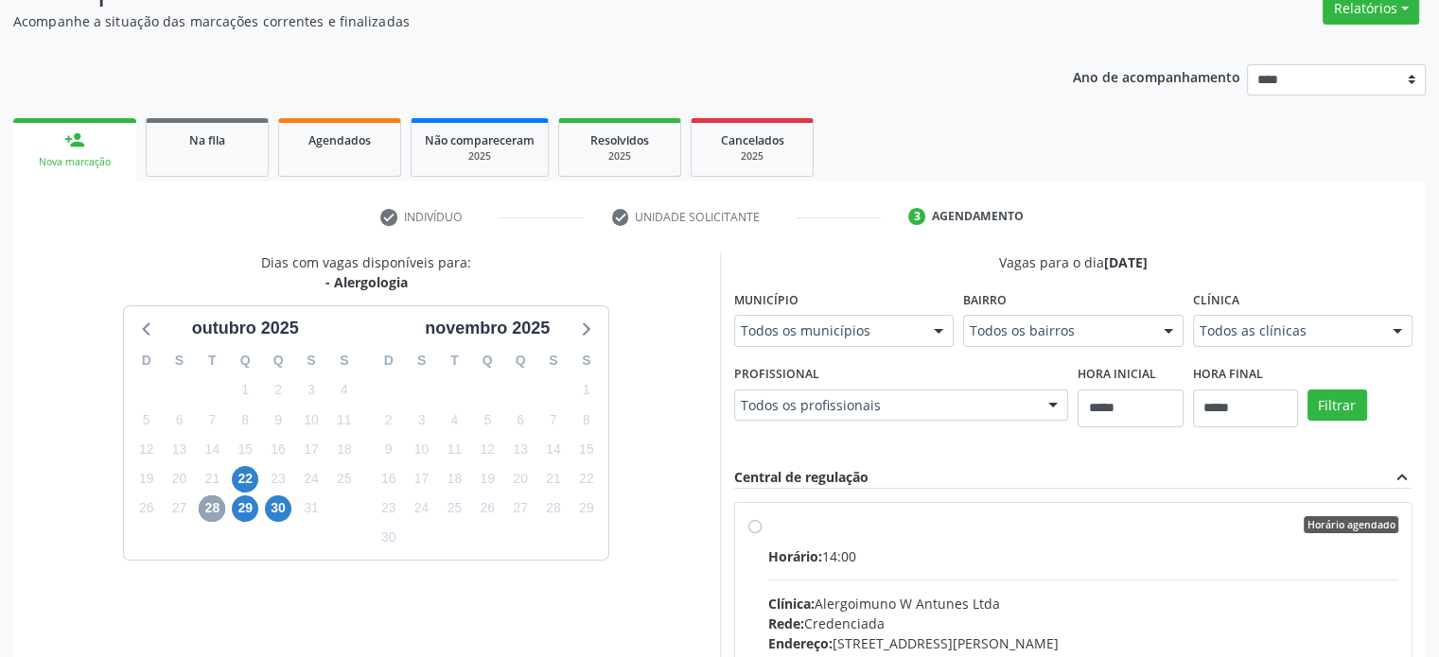
scroll to position [437, 0]
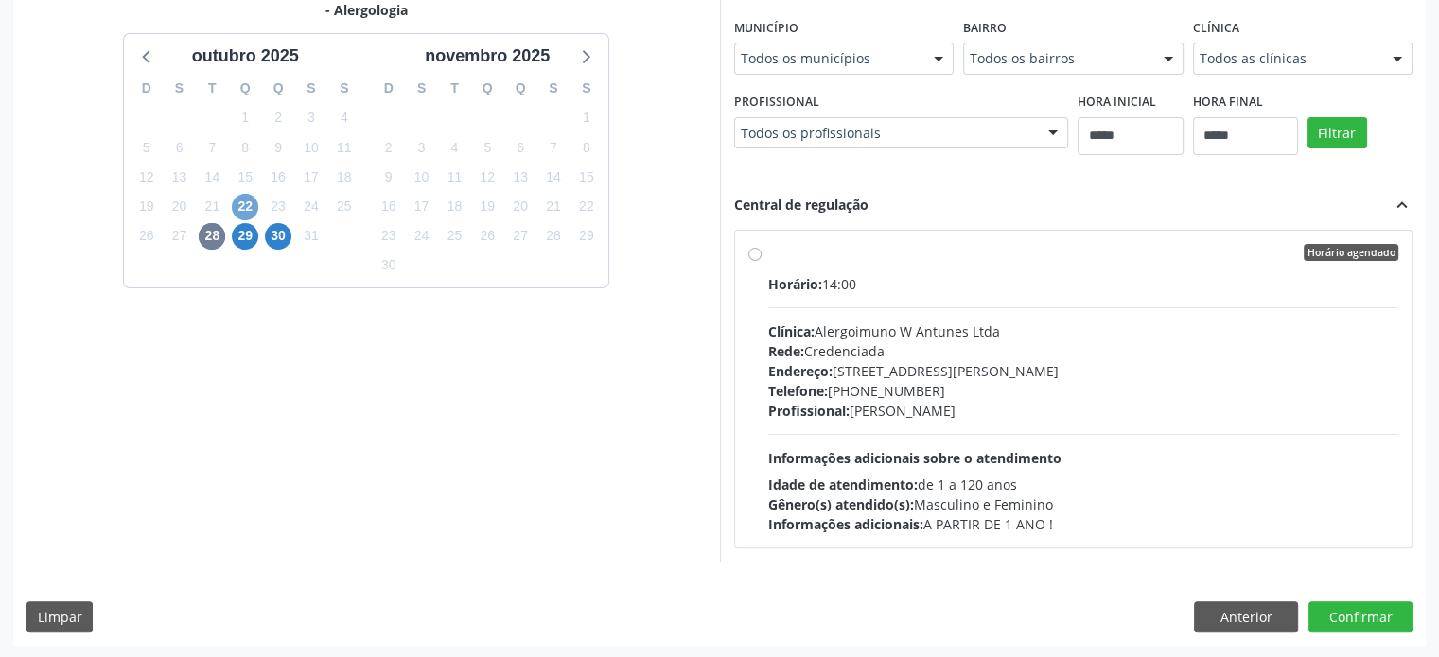
click at [234, 206] on span "22" at bounding box center [245, 207] width 26 height 26
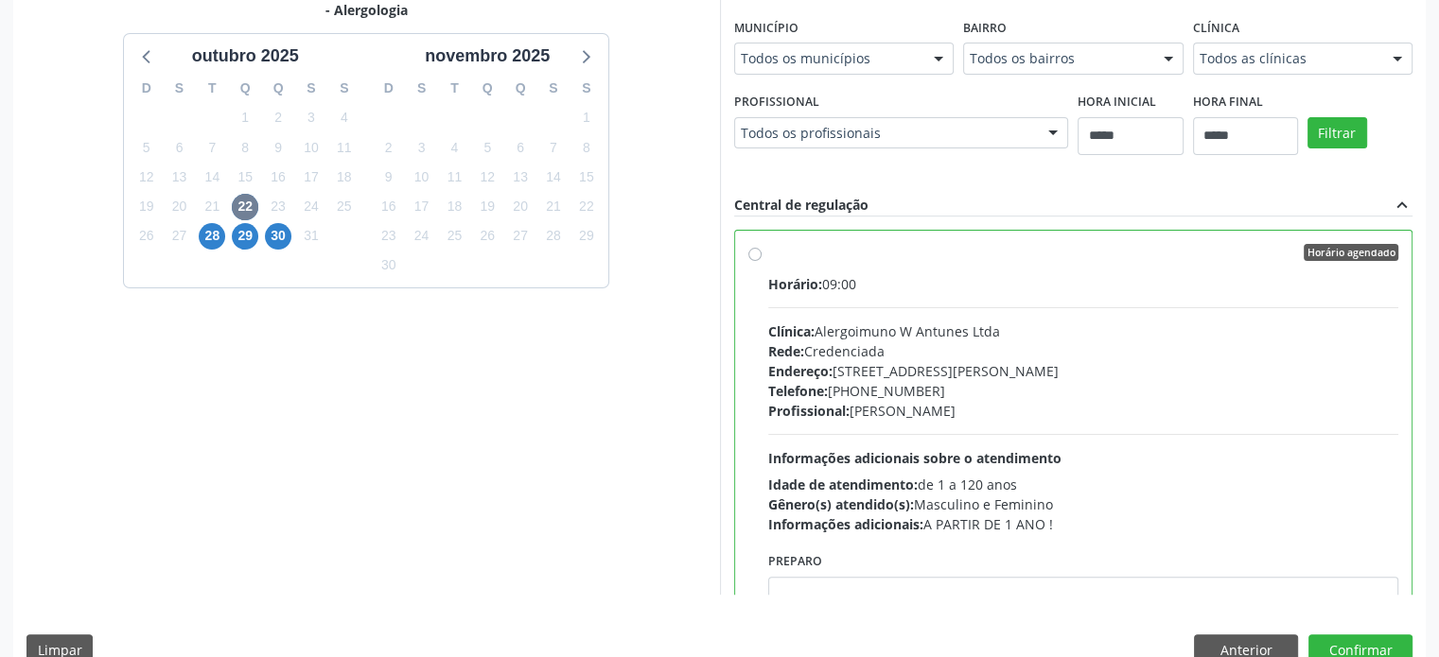
click at [1236, 623] on div "Dias com vagas disponíveis para: - Alergologia [DATE] D S T Q Q S S 28 29 30 1 …" at bounding box center [719, 329] width 1412 height 699
click at [1242, 638] on button "Anterior" at bounding box center [1246, 651] width 104 height 32
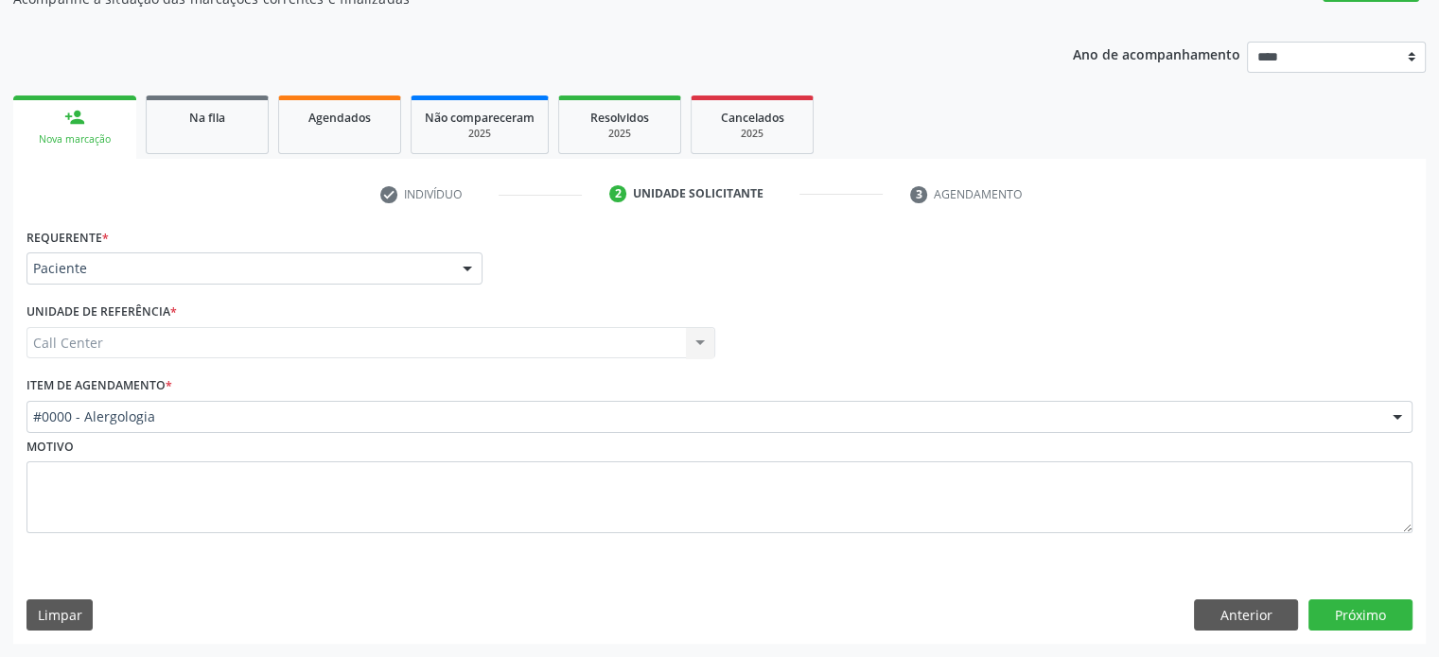
scroll to position [186, 0]
click at [1243, 627] on button "Anterior" at bounding box center [1246, 617] width 104 height 32
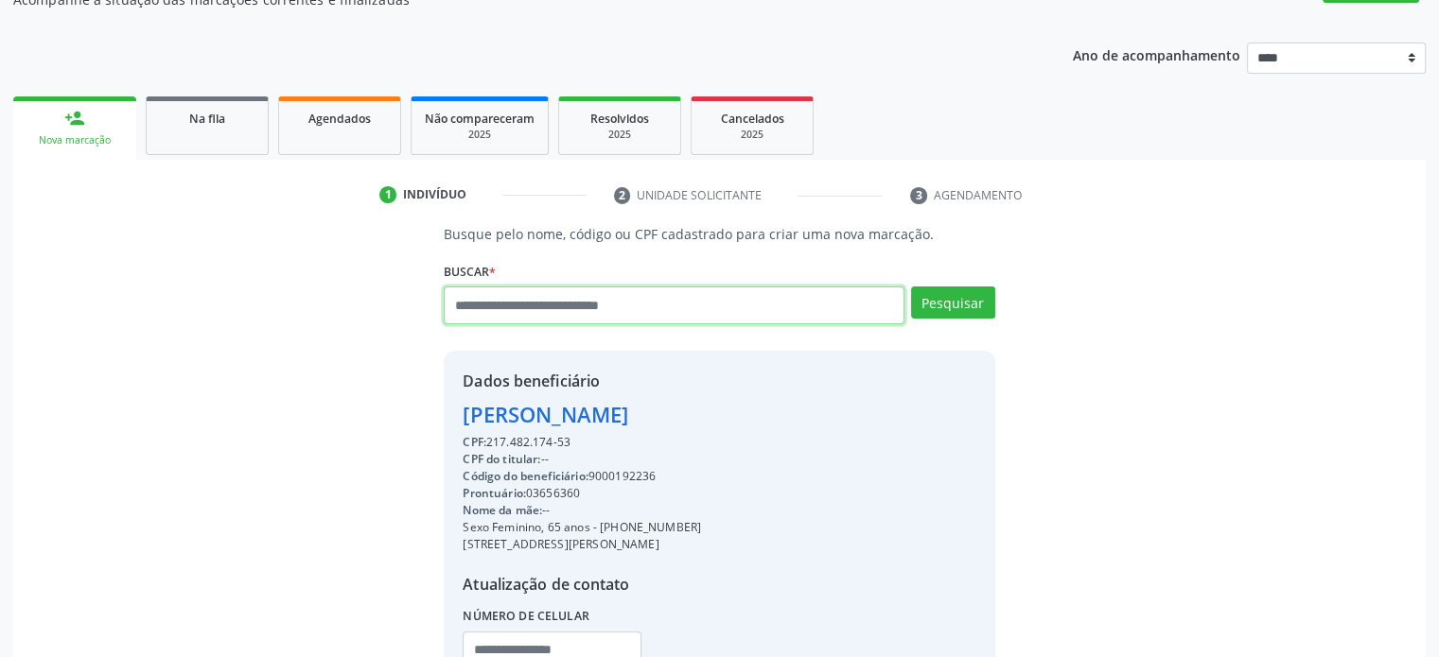
click at [646, 291] on input "text" at bounding box center [674, 306] width 460 height 38
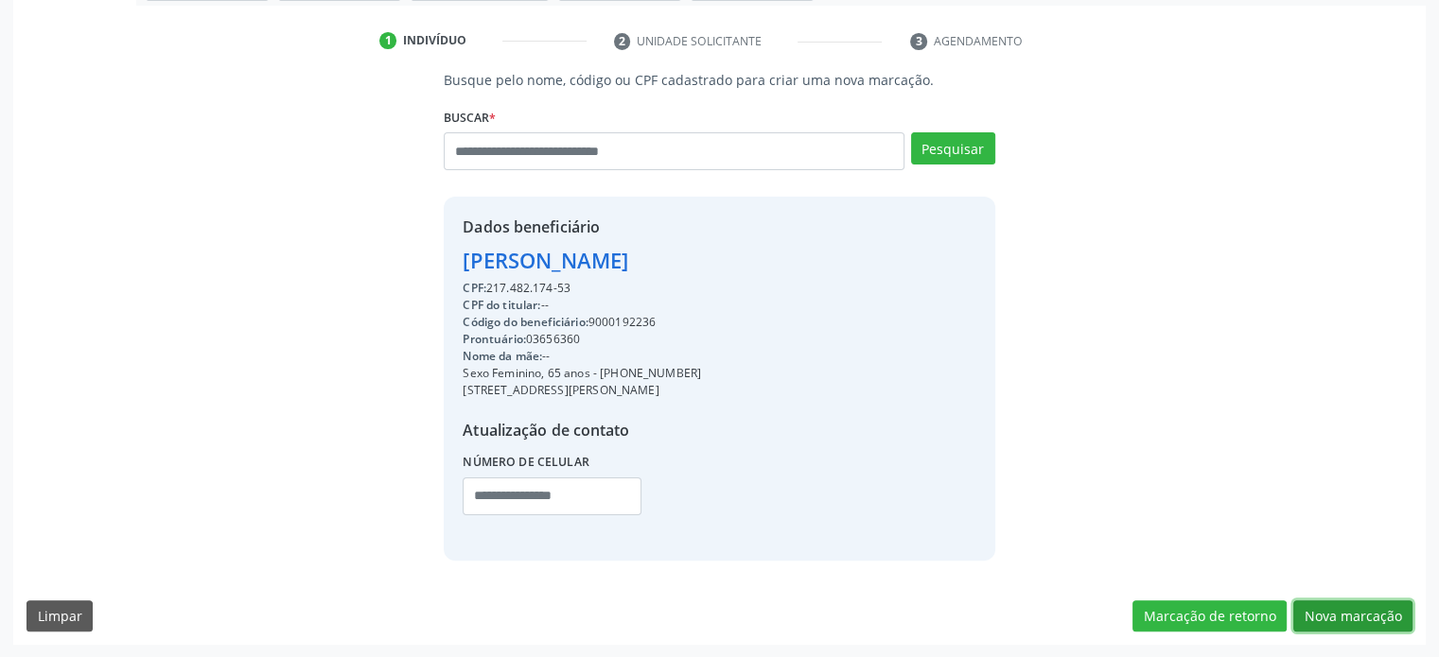
click at [1354, 615] on button "Nova marcação" at bounding box center [1352, 617] width 119 height 32
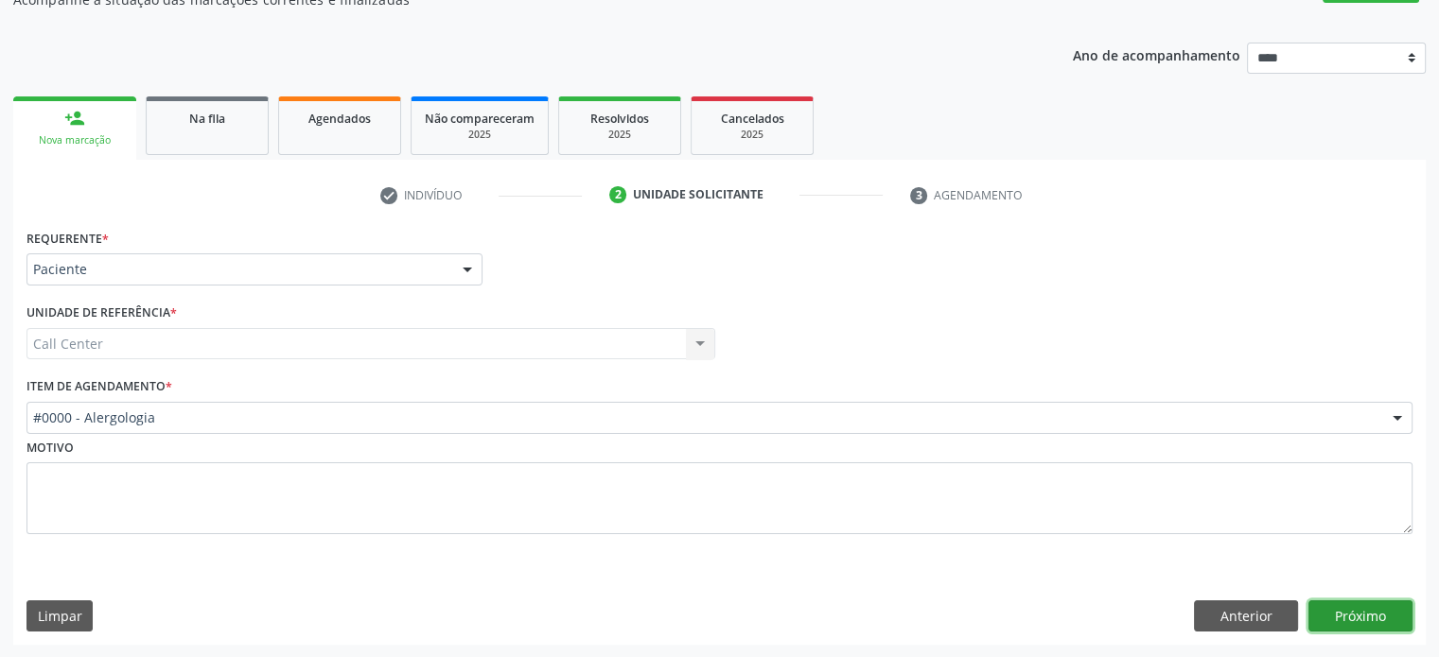
click at [1354, 615] on button "Próximo" at bounding box center [1360, 617] width 104 height 32
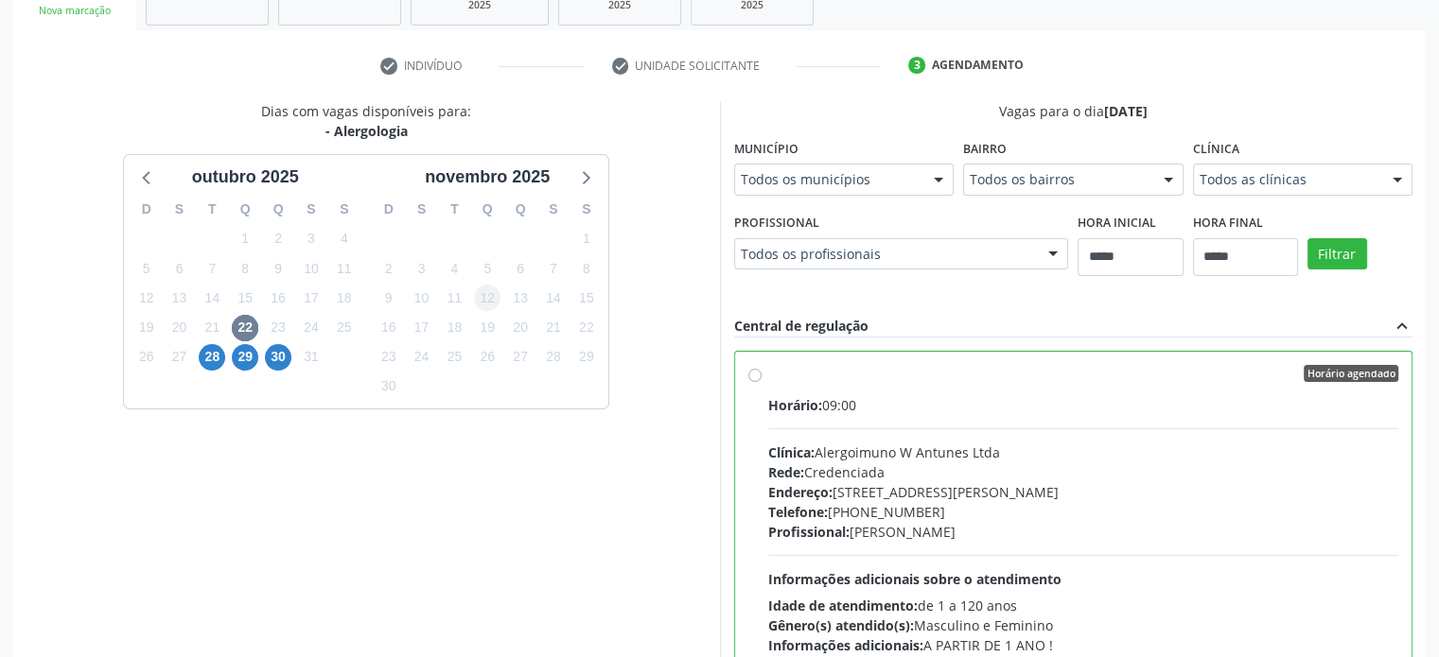
scroll to position [472, 0]
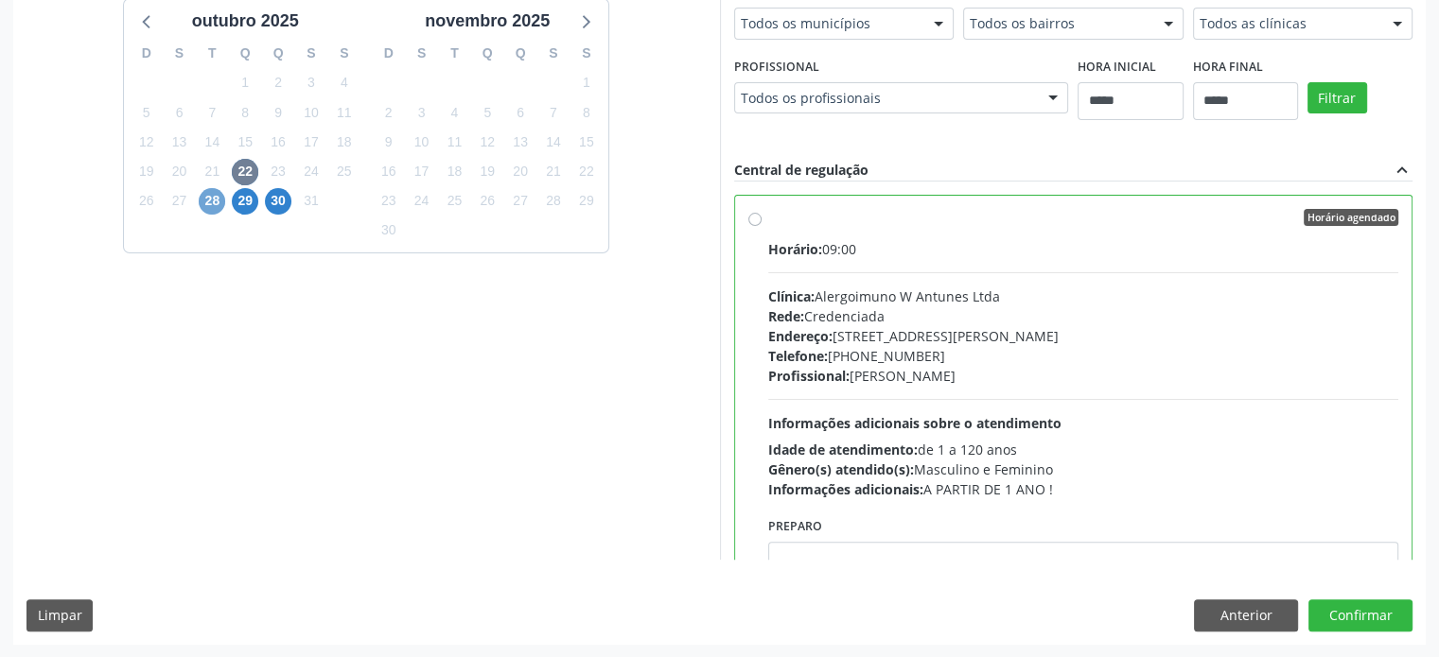
click at [216, 204] on span "28" at bounding box center [212, 201] width 26 height 26
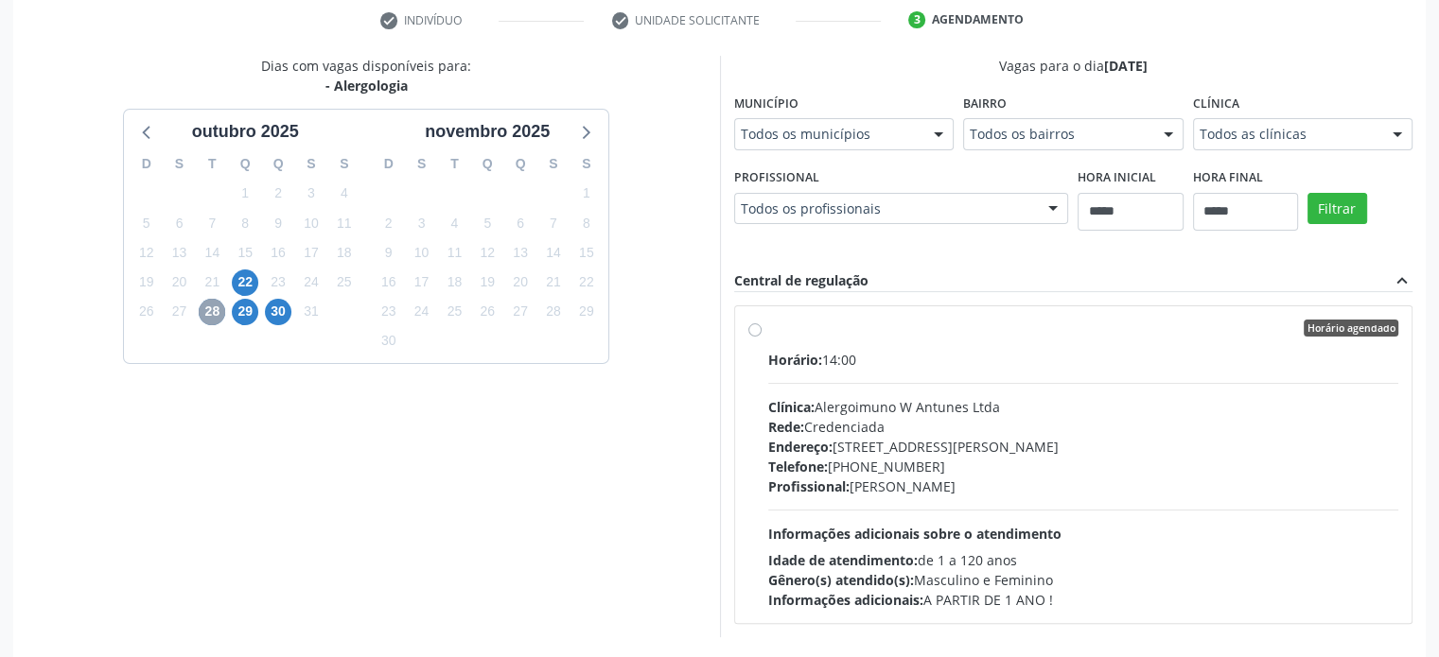
scroll to position [437, 0]
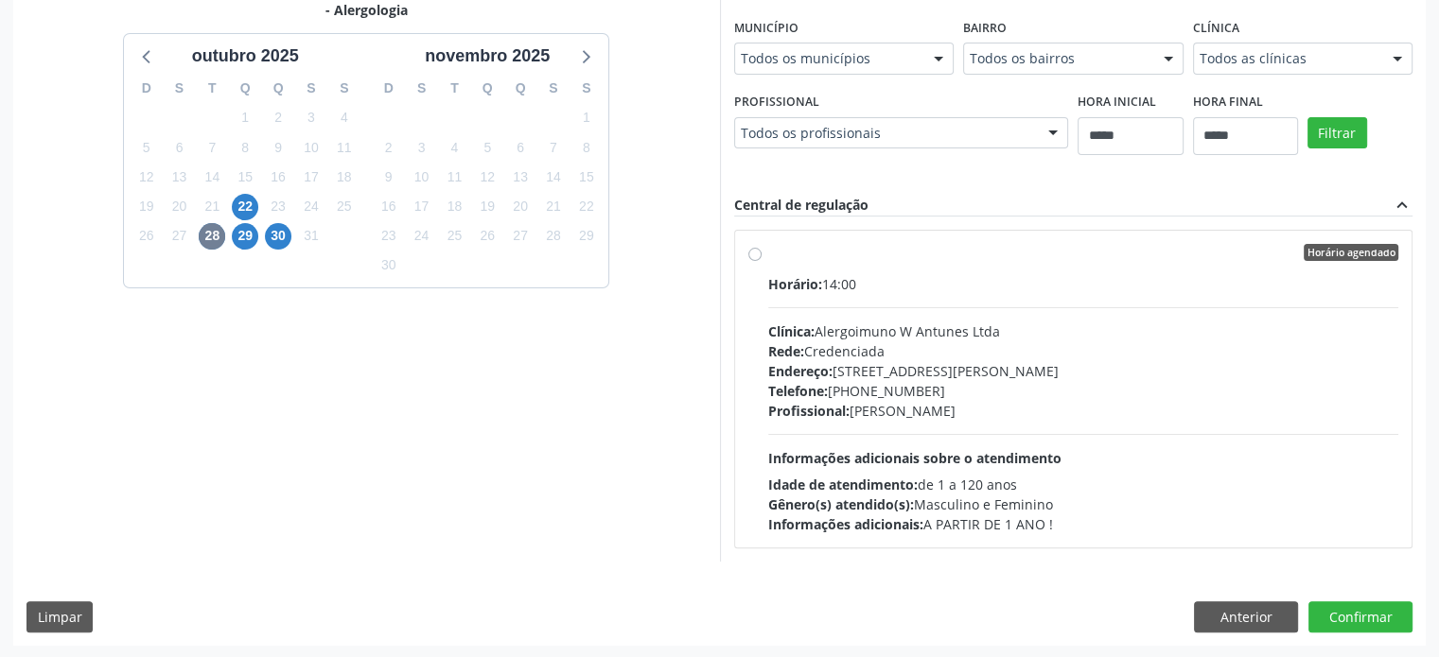
click at [1244, 632] on div "Dias com vagas disponíveis para: - Alergologia [DATE] D S T Q Q S S 28 29 30 1 …" at bounding box center [719, 313] width 1412 height 666
click at [1249, 605] on button "Anterior" at bounding box center [1246, 618] width 104 height 32
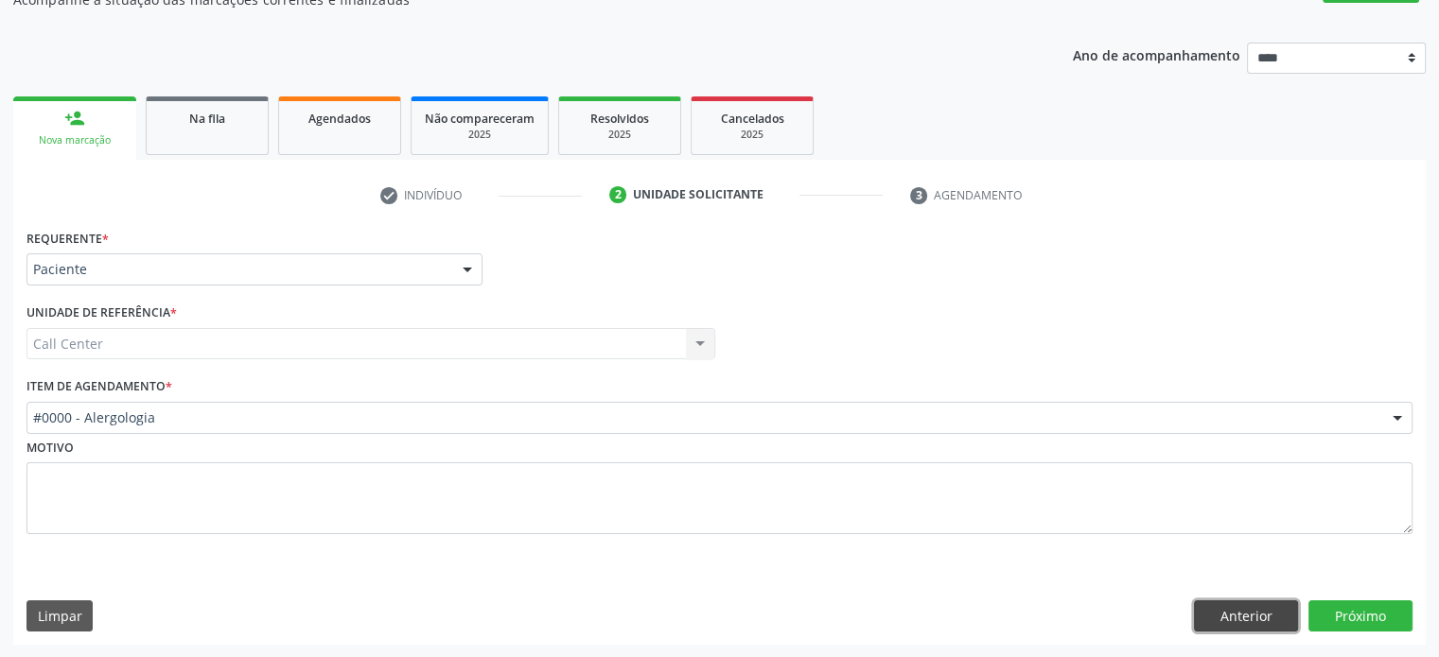
click at [1249, 605] on button "Anterior" at bounding box center [1246, 617] width 104 height 32
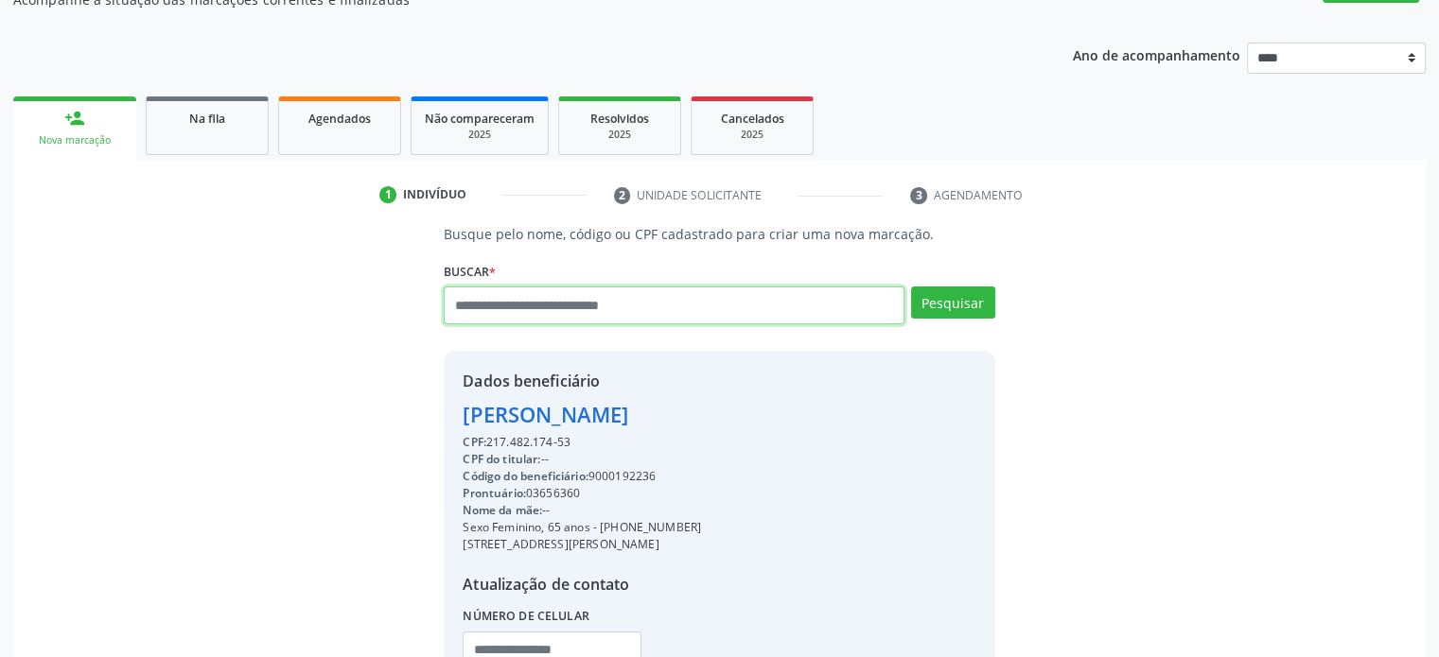
click at [761, 287] on input "text" at bounding box center [674, 306] width 460 height 38
click at [763, 298] on input "text" at bounding box center [674, 306] width 460 height 38
type input "**********"
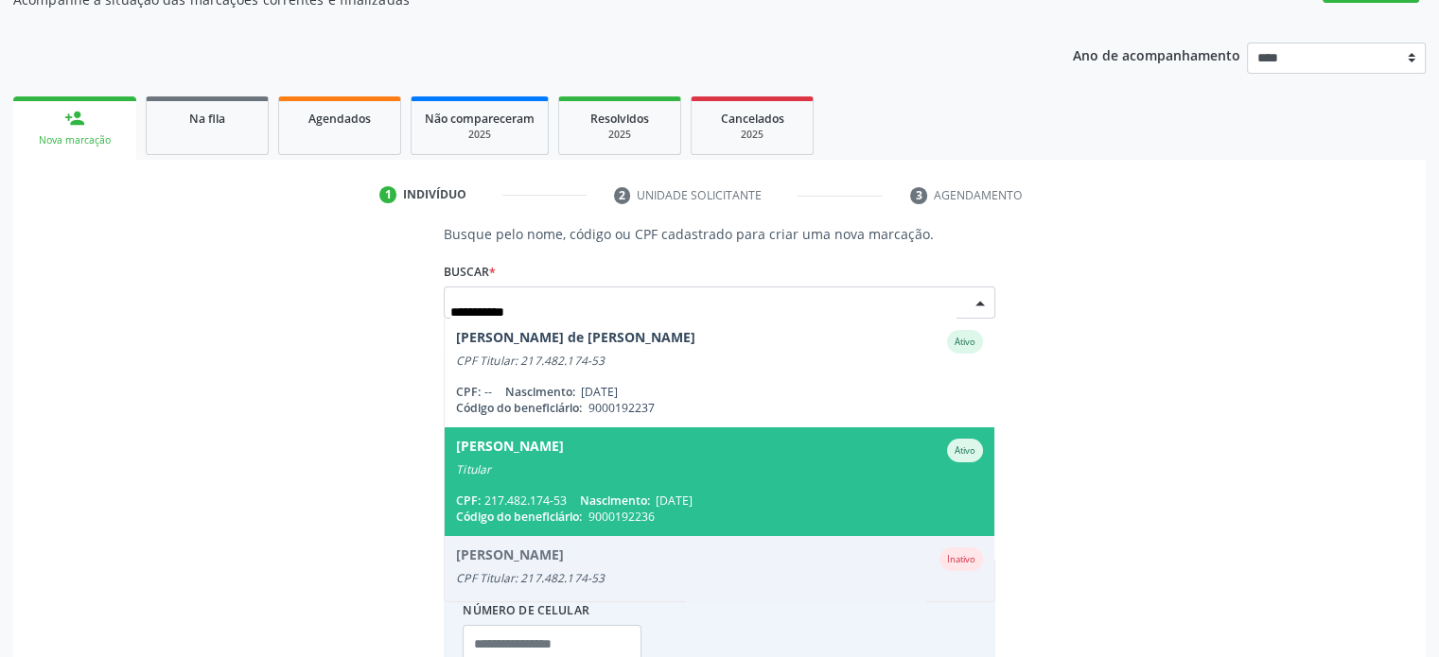
click at [744, 476] on div "Titular" at bounding box center [719, 470] width 526 height 15
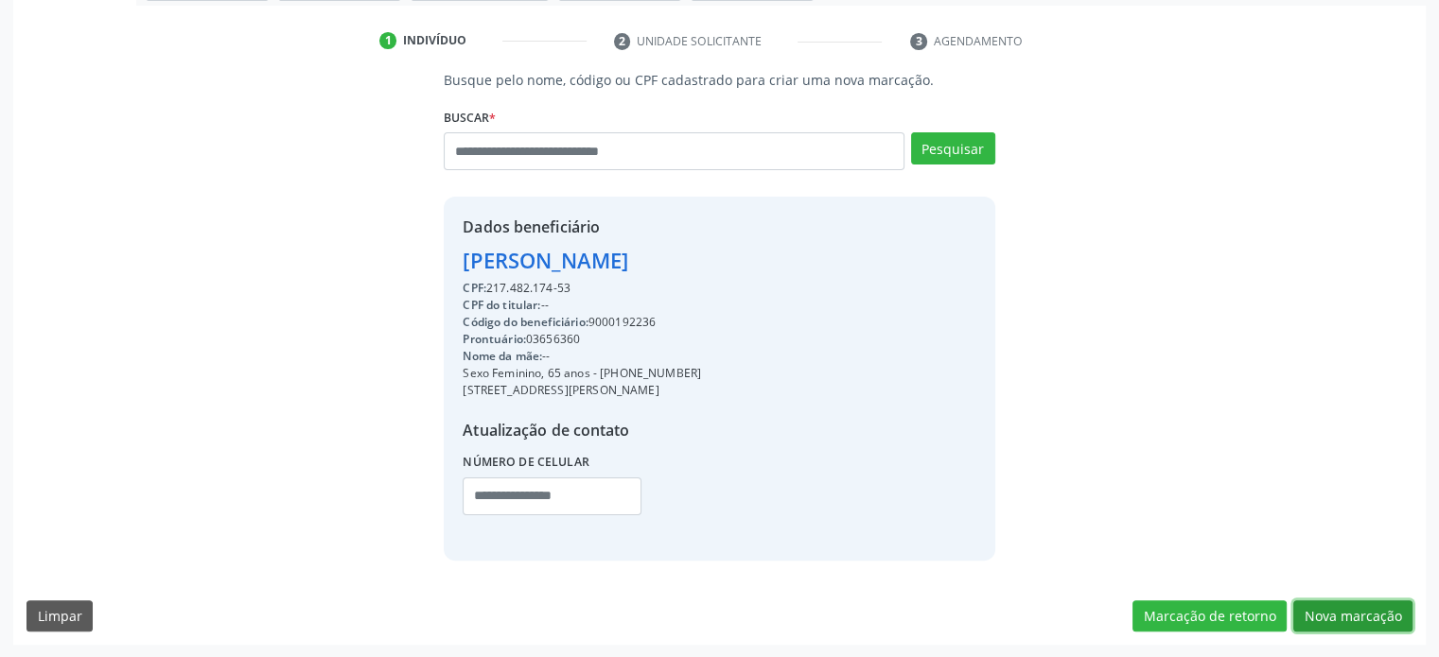
click at [1352, 613] on button "Nova marcação" at bounding box center [1352, 617] width 119 height 32
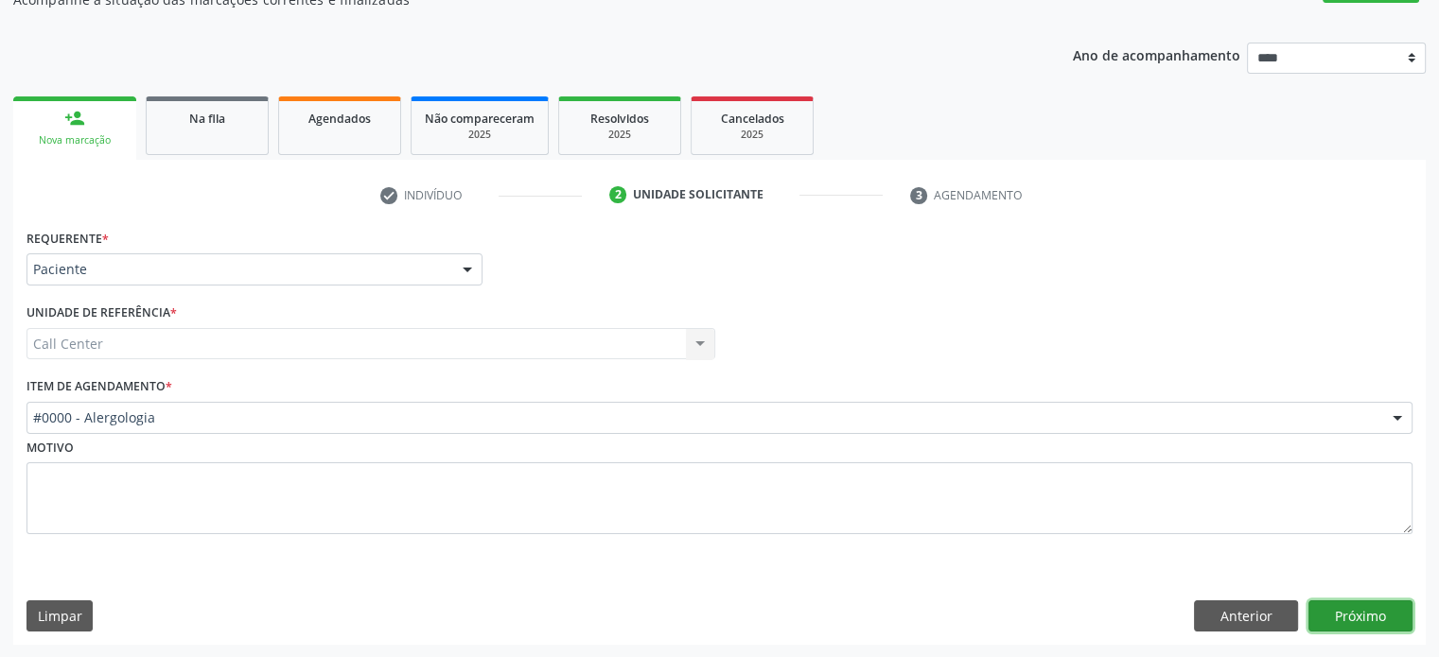
click at [1372, 629] on button "Próximo" at bounding box center [1360, 617] width 104 height 32
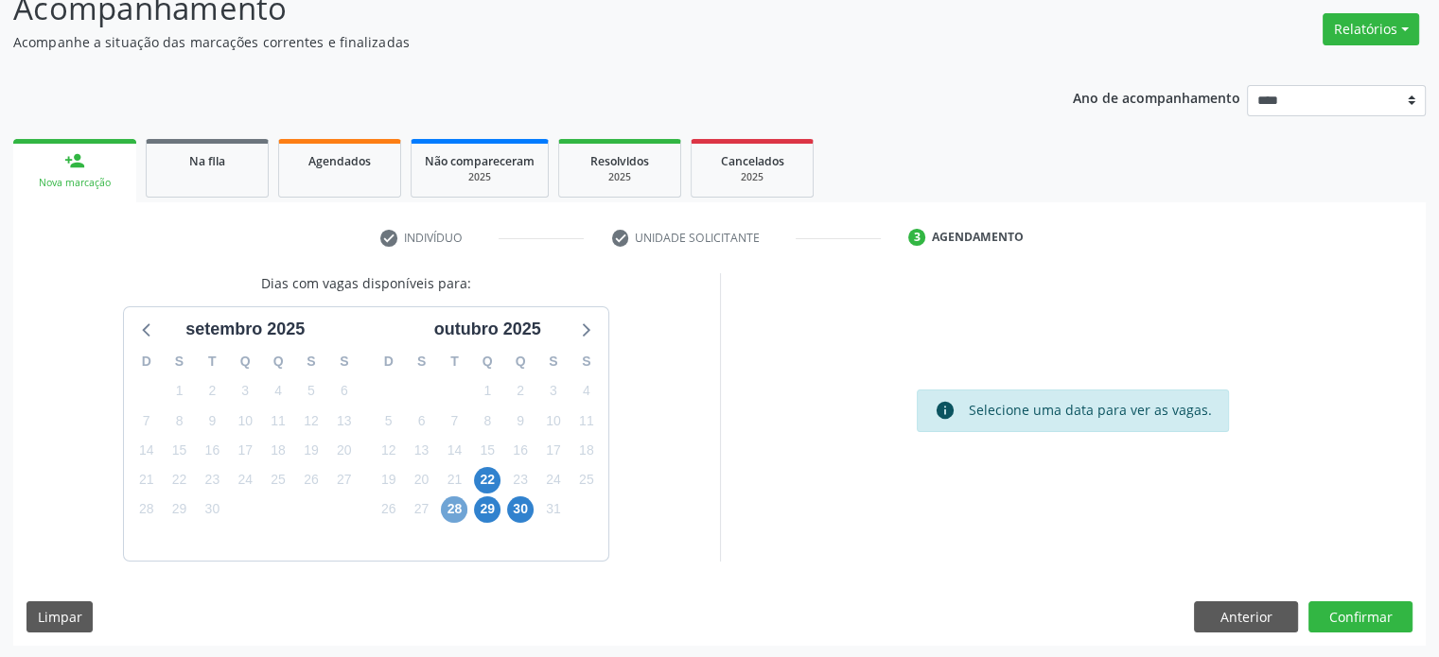
click at [451, 510] on span "28" at bounding box center [454, 510] width 26 height 26
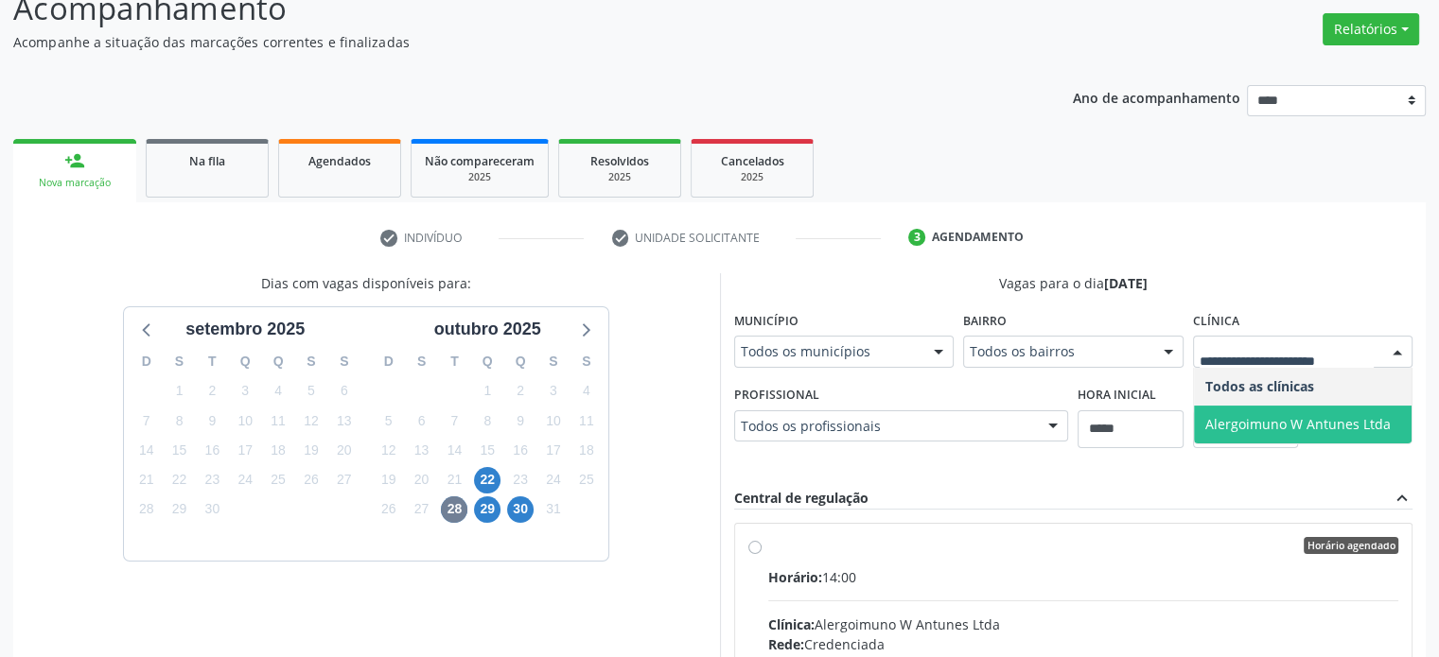
click at [1328, 419] on span "Alergoimuno W Antunes Ltda" at bounding box center [1297, 424] width 185 height 18
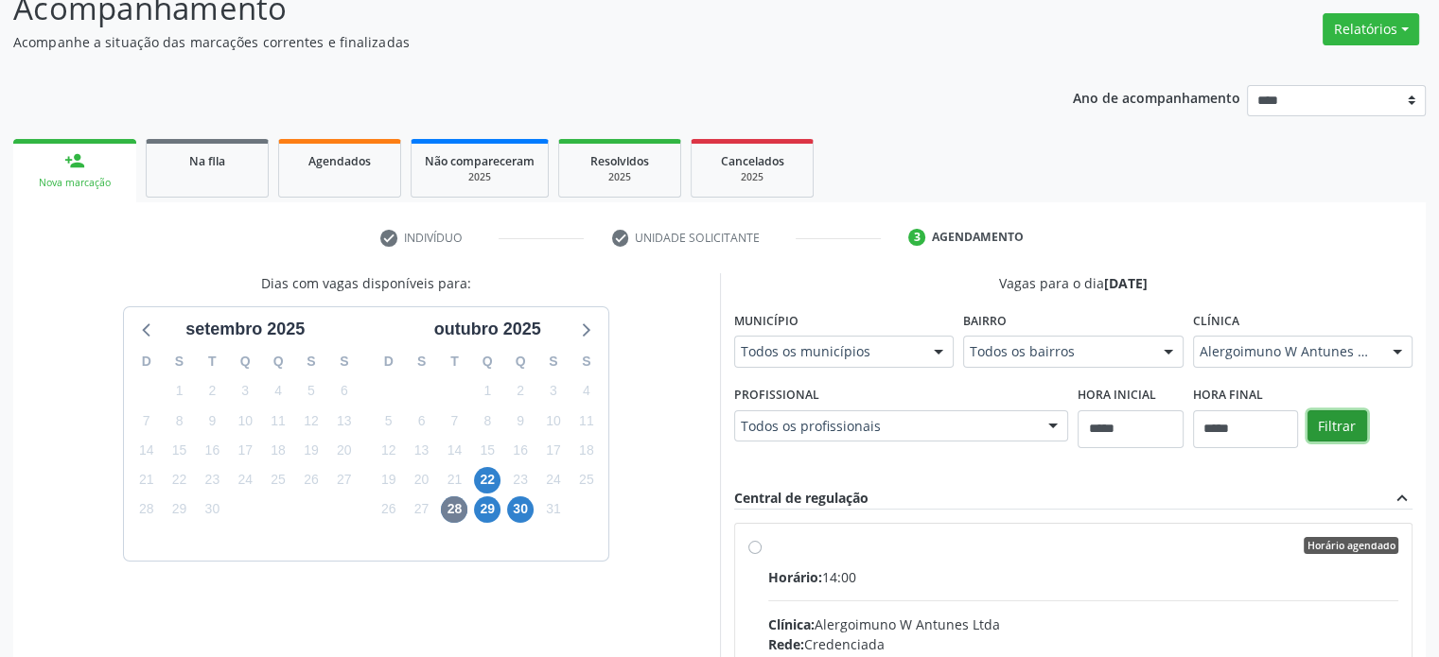
click at [1337, 419] on button "Filtrar" at bounding box center [1337, 427] width 60 height 32
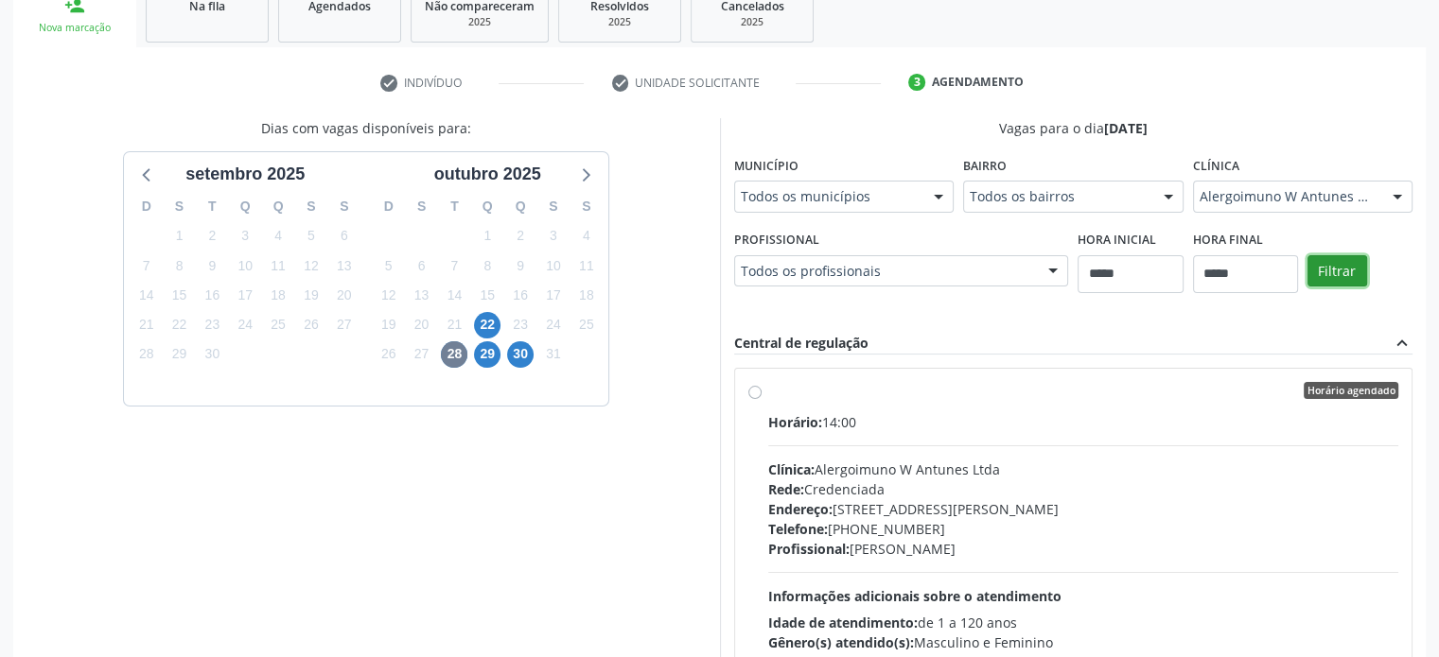
scroll to position [437, 0]
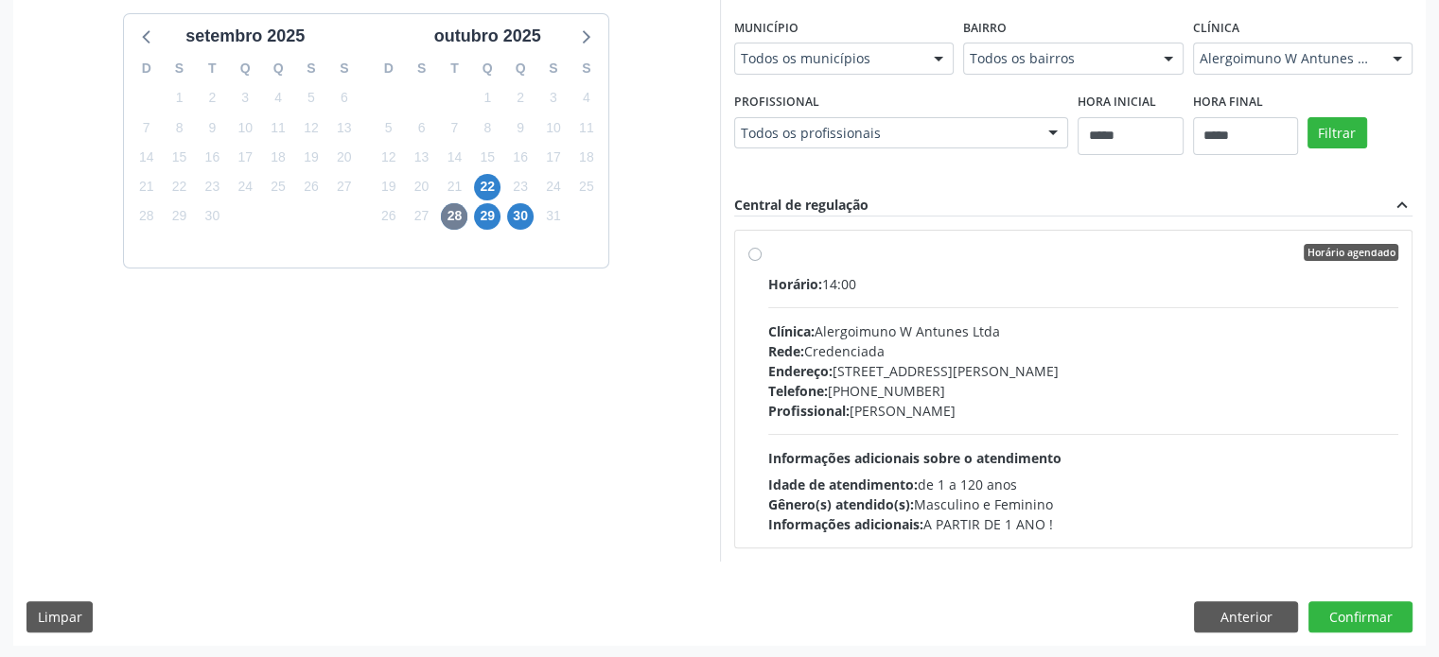
click at [1135, 368] on div "Endereço: [STREET_ADDRESS][PERSON_NAME]" at bounding box center [1083, 371] width 631 height 20
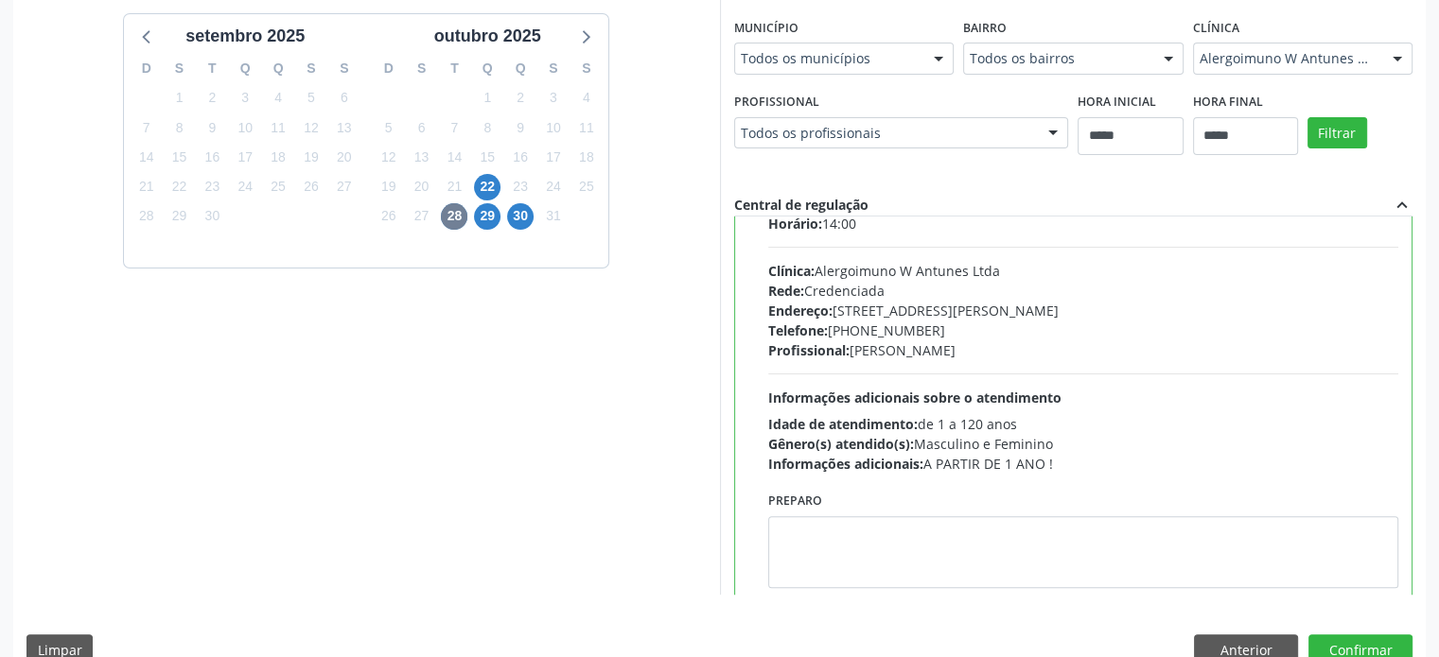
scroll to position [93, 0]
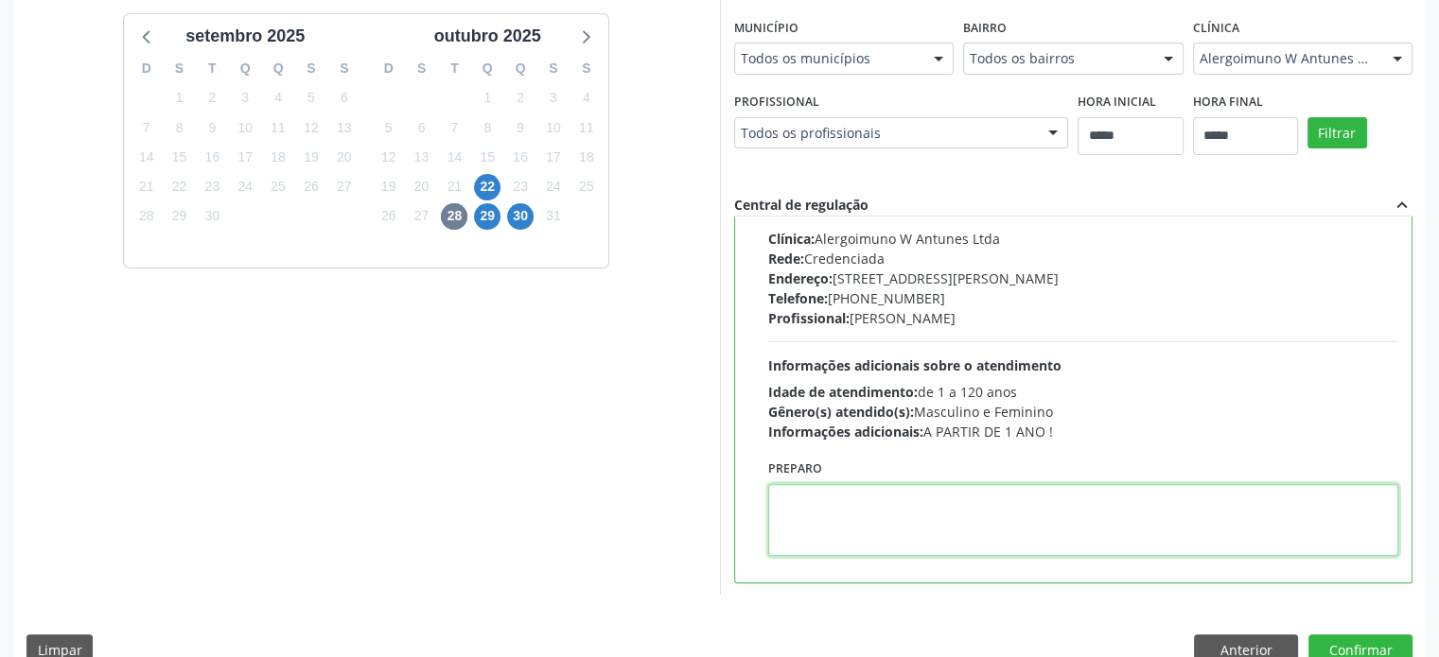
click at [1062, 509] on textarea at bounding box center [1083, 520] width 631 height 72
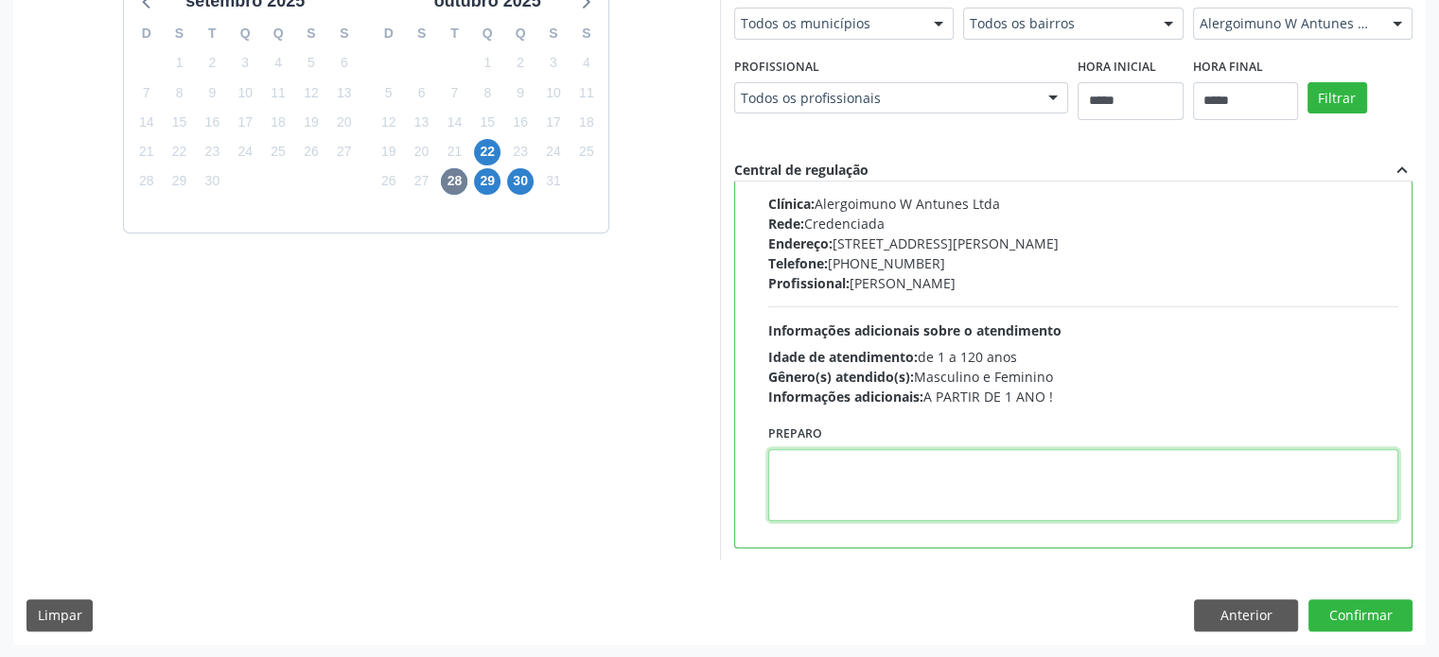
click at [1056, 476] on textarea at bounding box center [1083, 485] width 631 height 72
paste textarea "**********"
type textarea "**********"
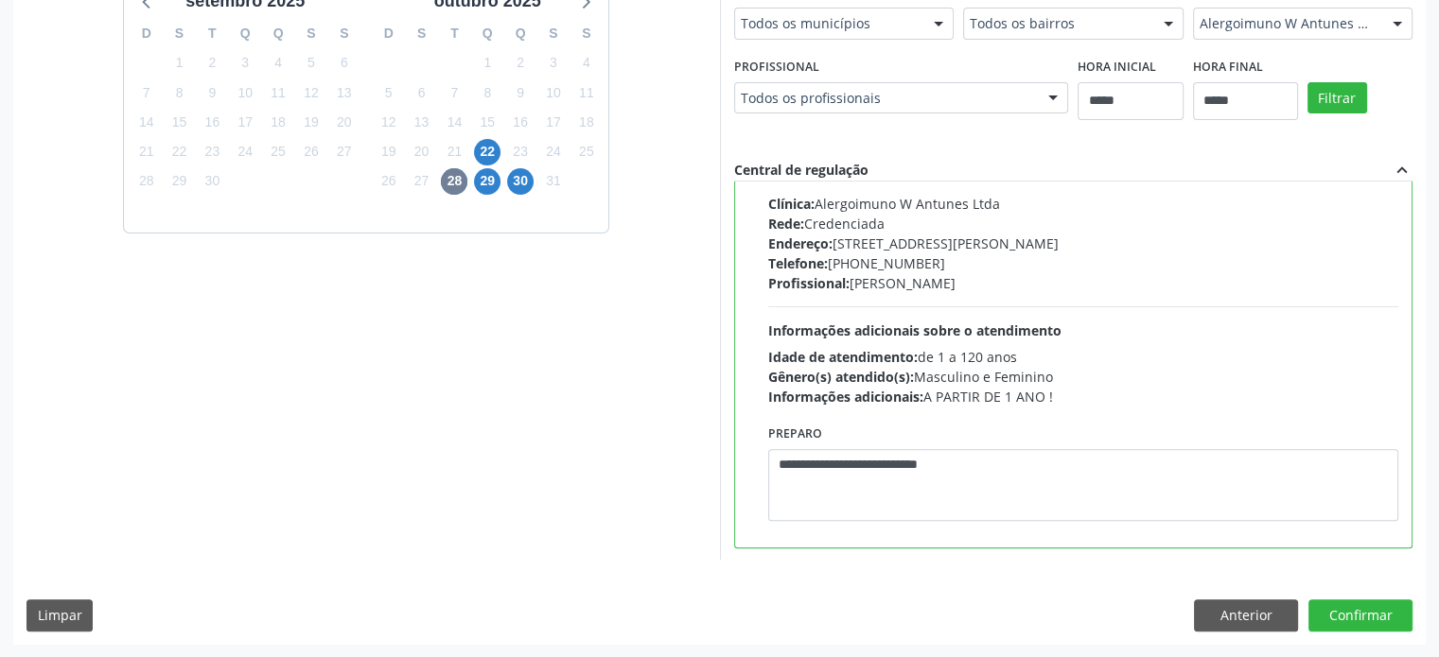
click at [1362, 635] on div "Dias com vagas disponíveis para: [DATE] D S T Q Q S S 31 1 2 3 4 5 6 7 8 9 10 1…" at bounding box center [719, 294] width 1412 height 699
click at [1364, 621] on button "Confirmar" at bounding box center [1360, 616] width 104 height 32
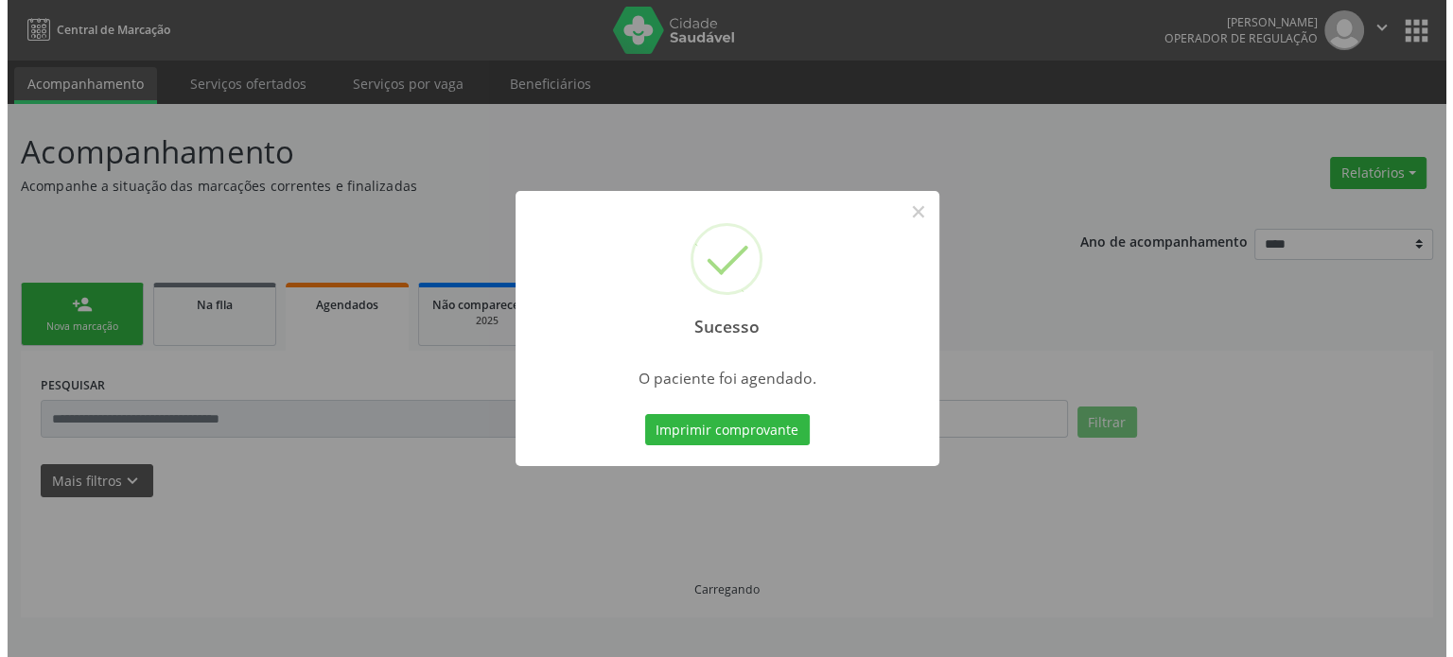
scroll to position [0, 0]
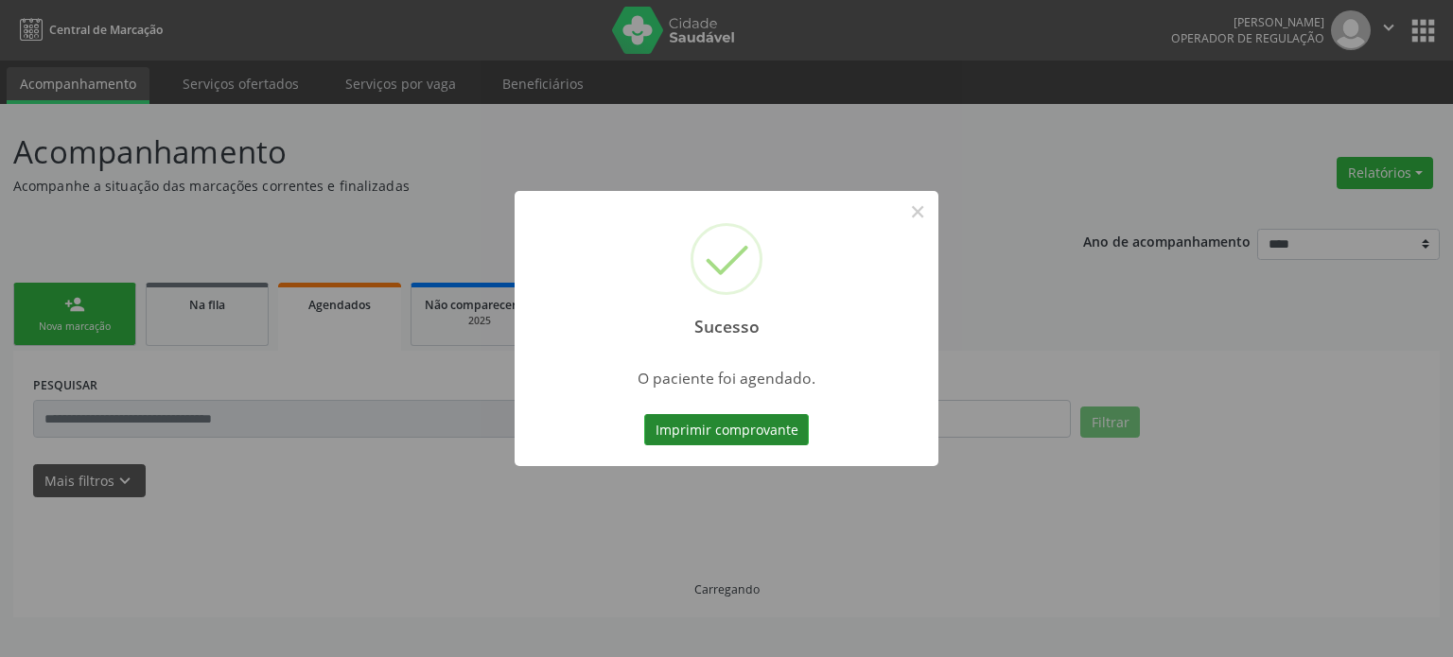
click at [765, 428] on button "Imprimir comprovante" at bounding box center [726, 430] width 165 height 32
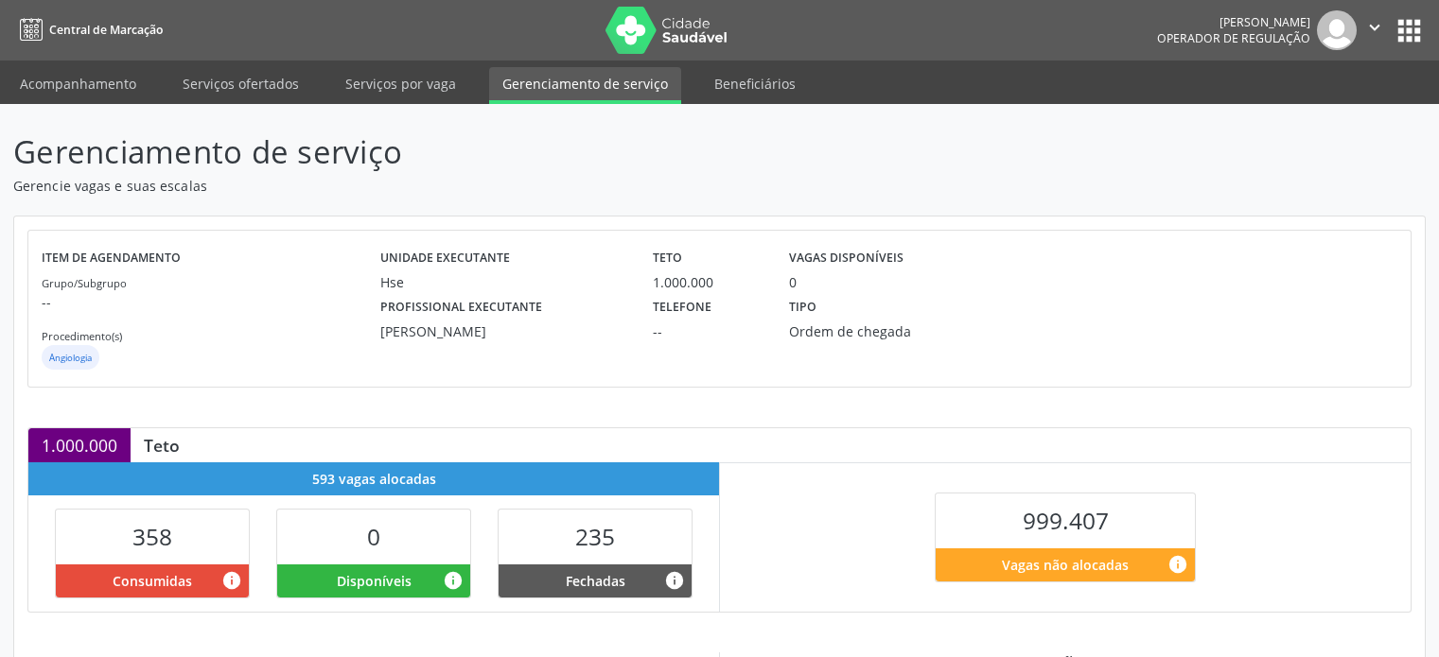
scroll to position [440, 0]
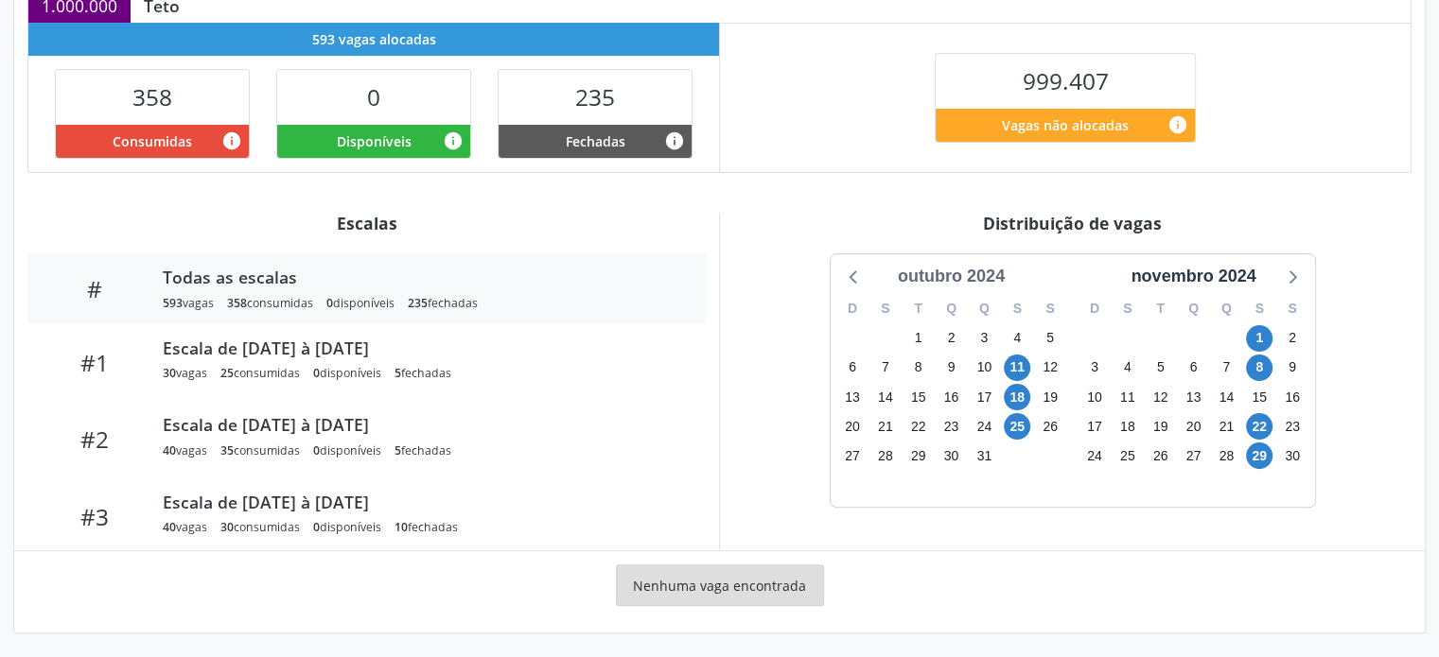
click at [987, 271] on div "outubro 2024" at bounding box center [951, 277] width 122 height 26
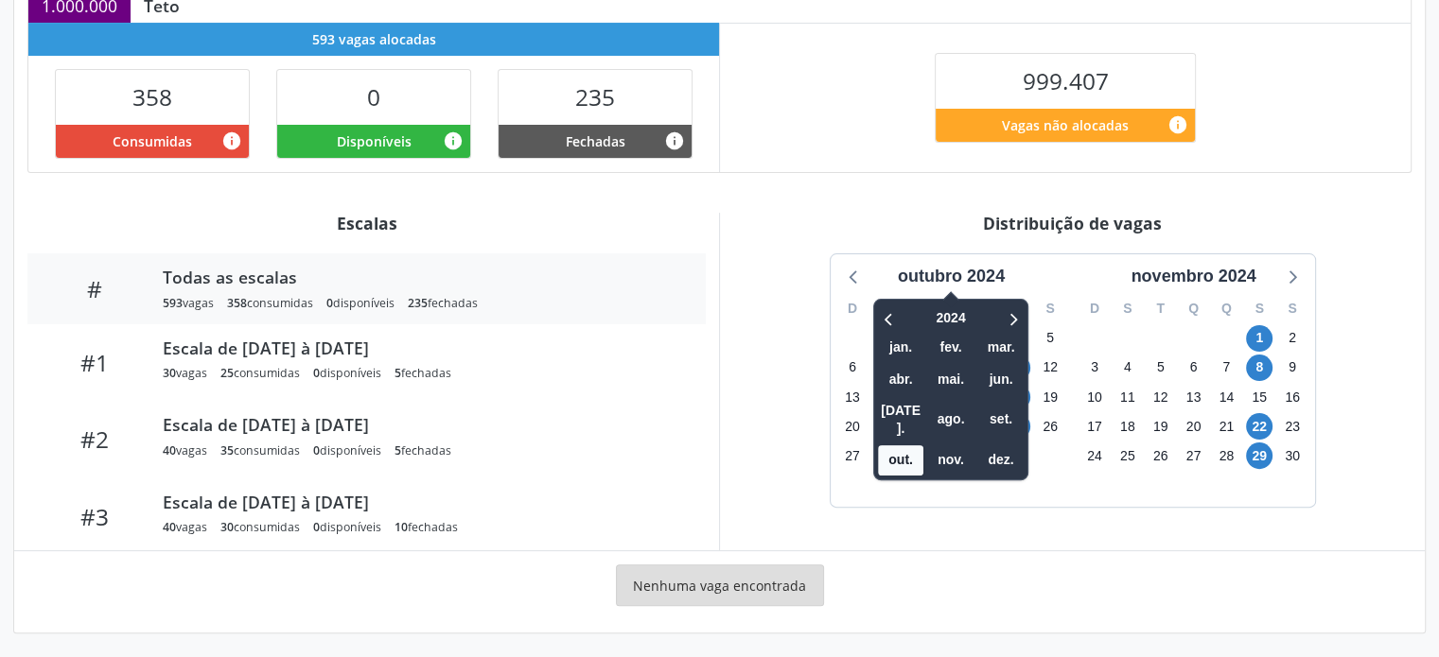
click at [995, 304] on div at bounding box center [999, 318] width 48 height 29
click at [1005, 307] on icon at bounding box center [1012, 318] width 19 height 23
click at [999, 416] on span "set." at bounding box center [1000, 419] width 45 height 29
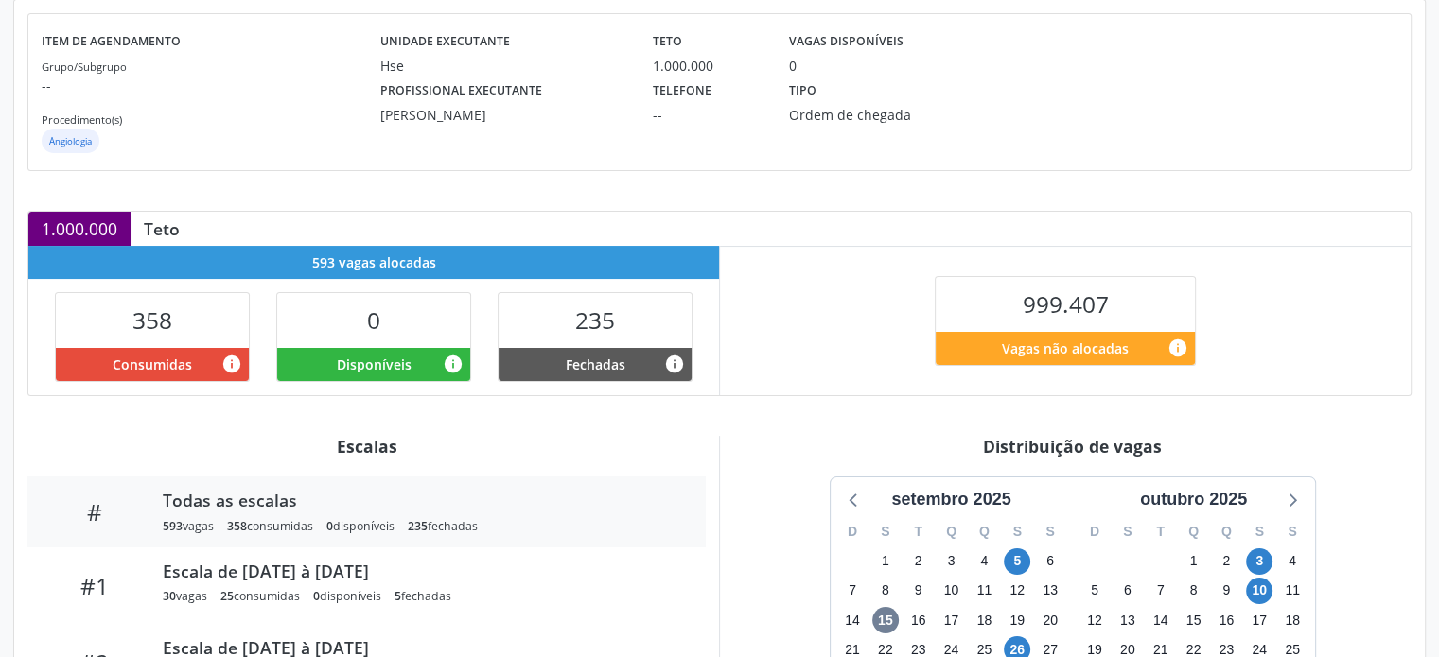
scroll to position [61, 0]
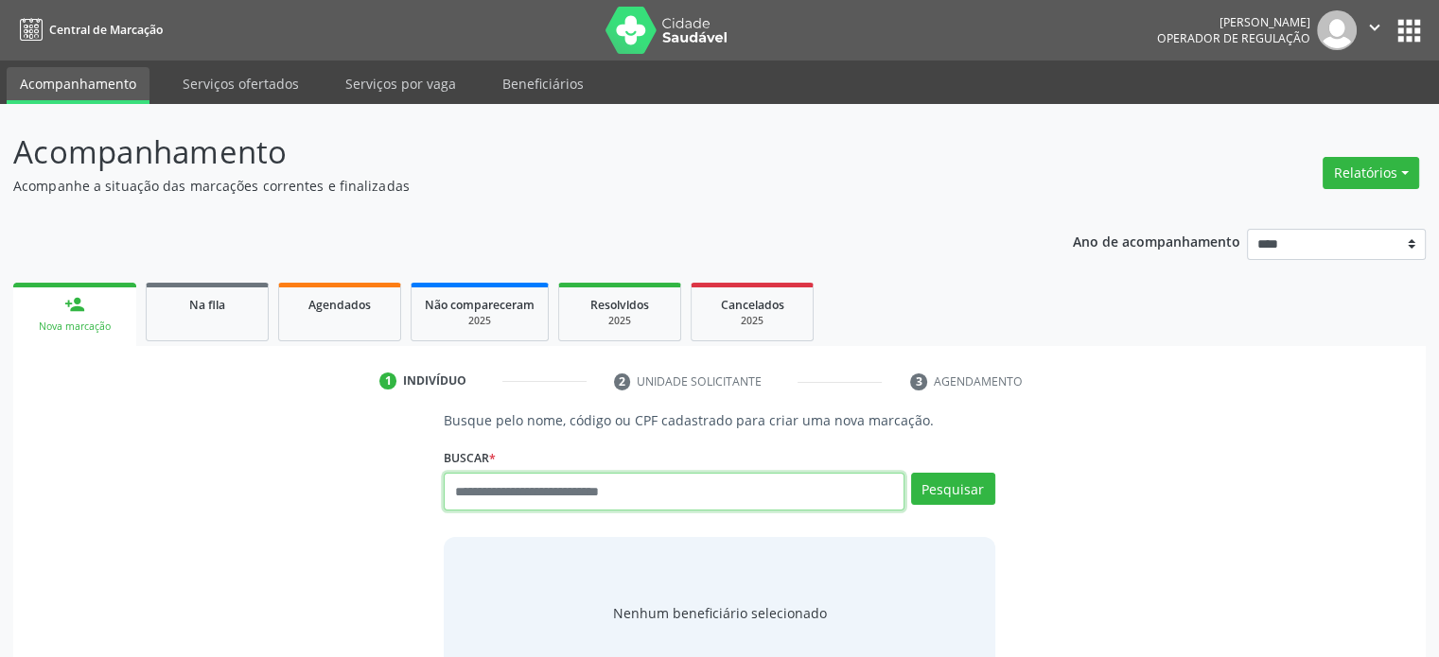
click at [669, 493] on input "text" at bounding box center [674, 492] width 460 height 38
type input "**********"
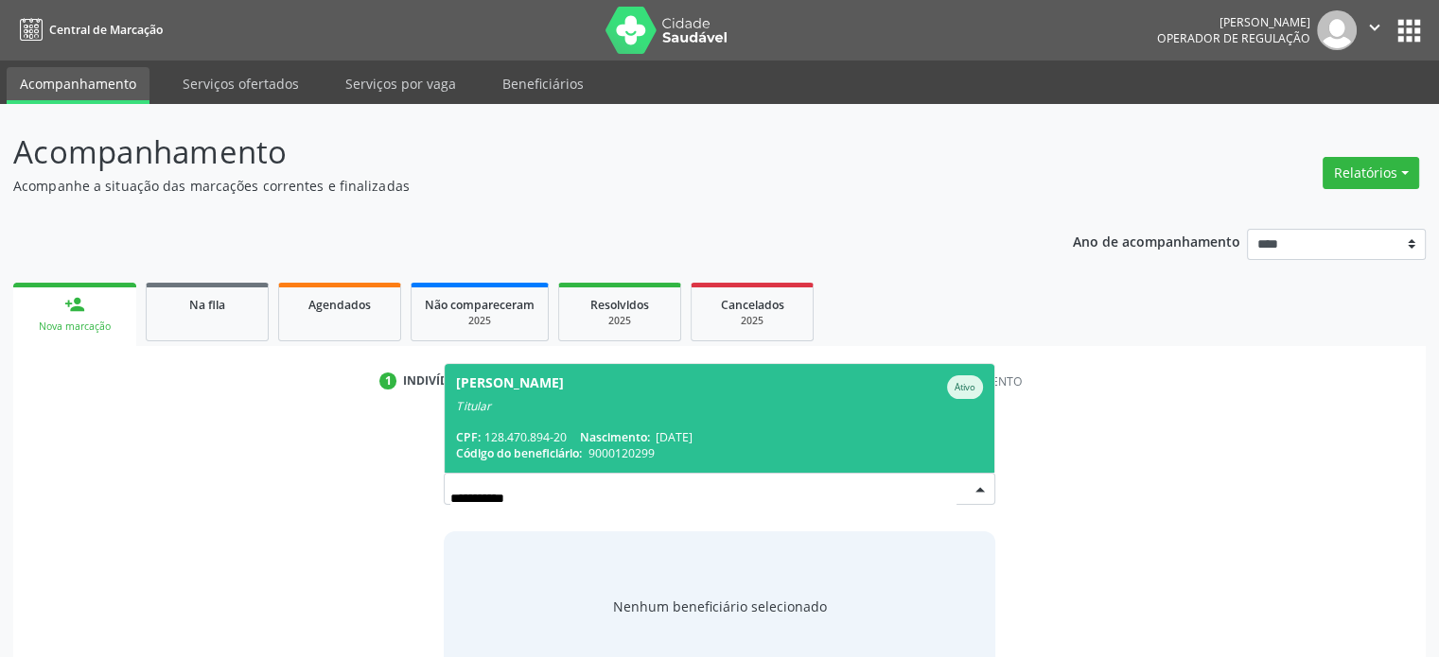
click at [756, 424] on span "[PERSON_NAME] Ativo Titular CPF: 128.470.894-20 Nascimento: [DATE] Código do be…" at bounding box center [719, 418] width 549 height 109
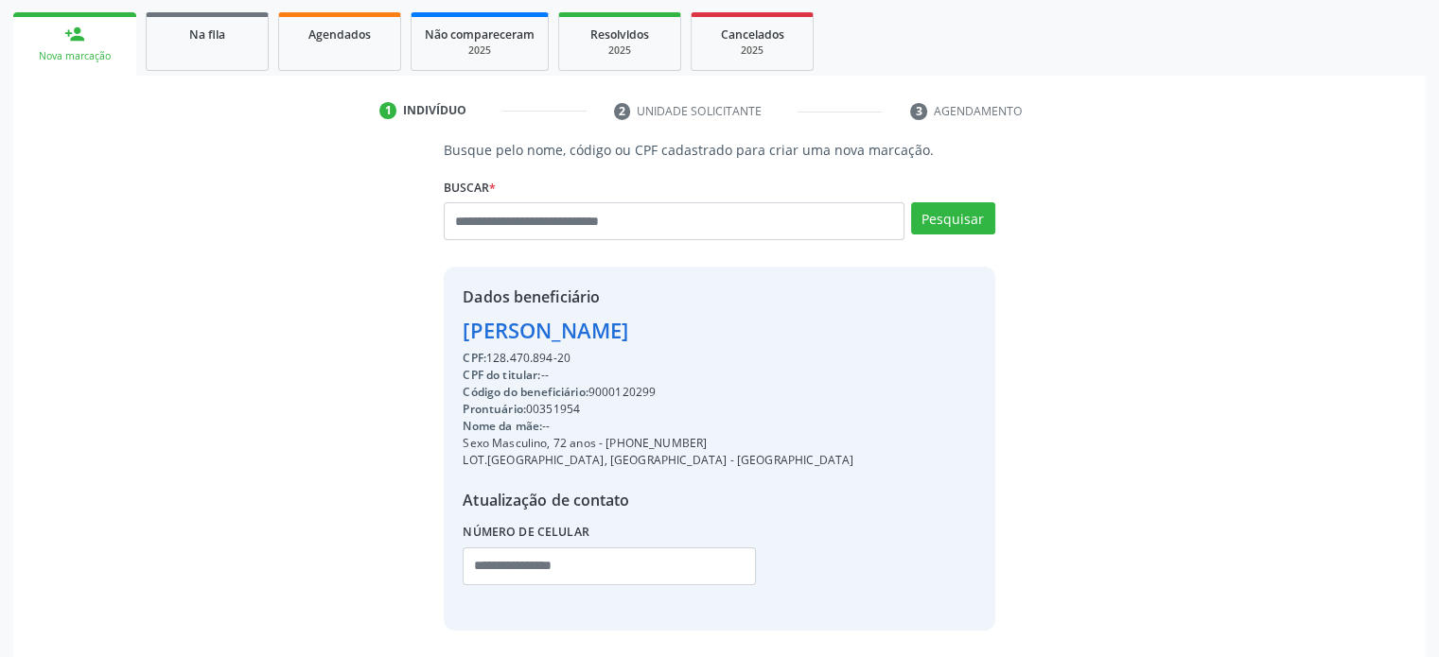
scroll to position [341, 0]
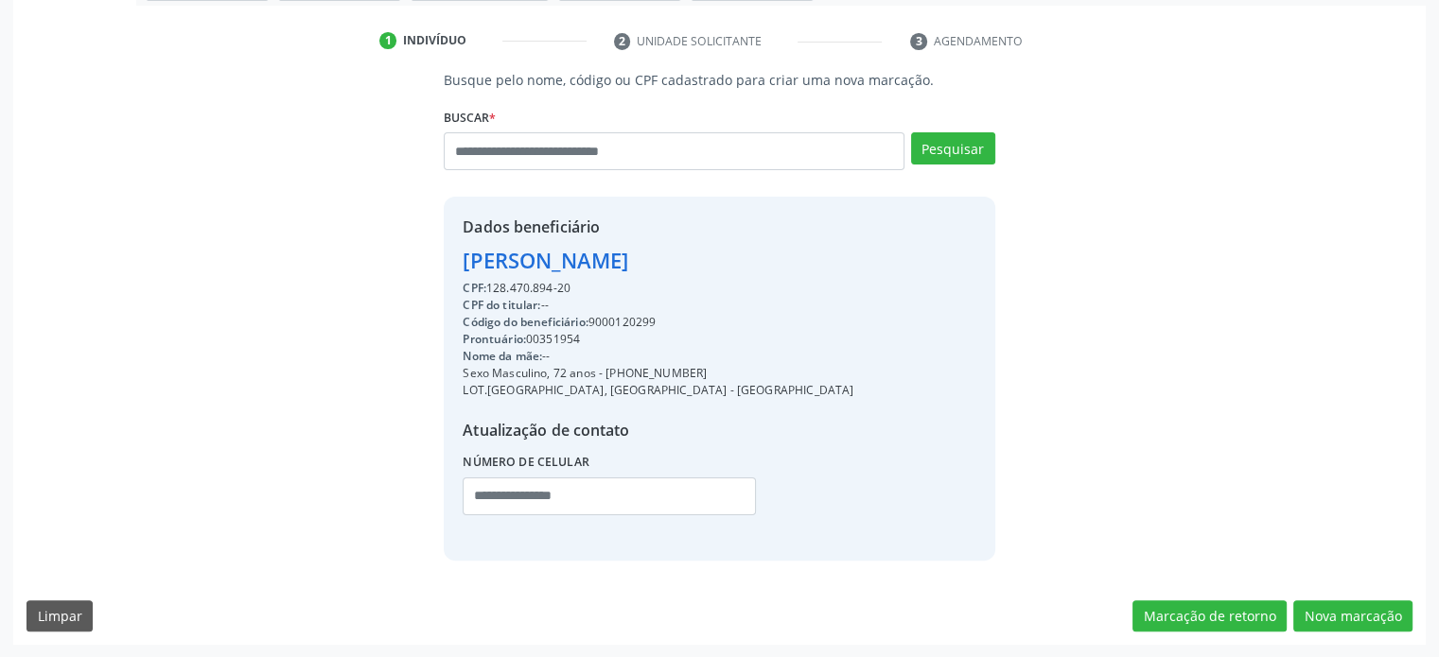
click at [1354, 634] on div "Busque pelo nome, código ou CPF cadastrado para criar uma nova marcação. [GEOGR…" at bounding box center [719, 357] width 1412 height 575
click at [1389, 610] on button "Nova marcação" at bounding box center [1352, 617] width 119 height 32
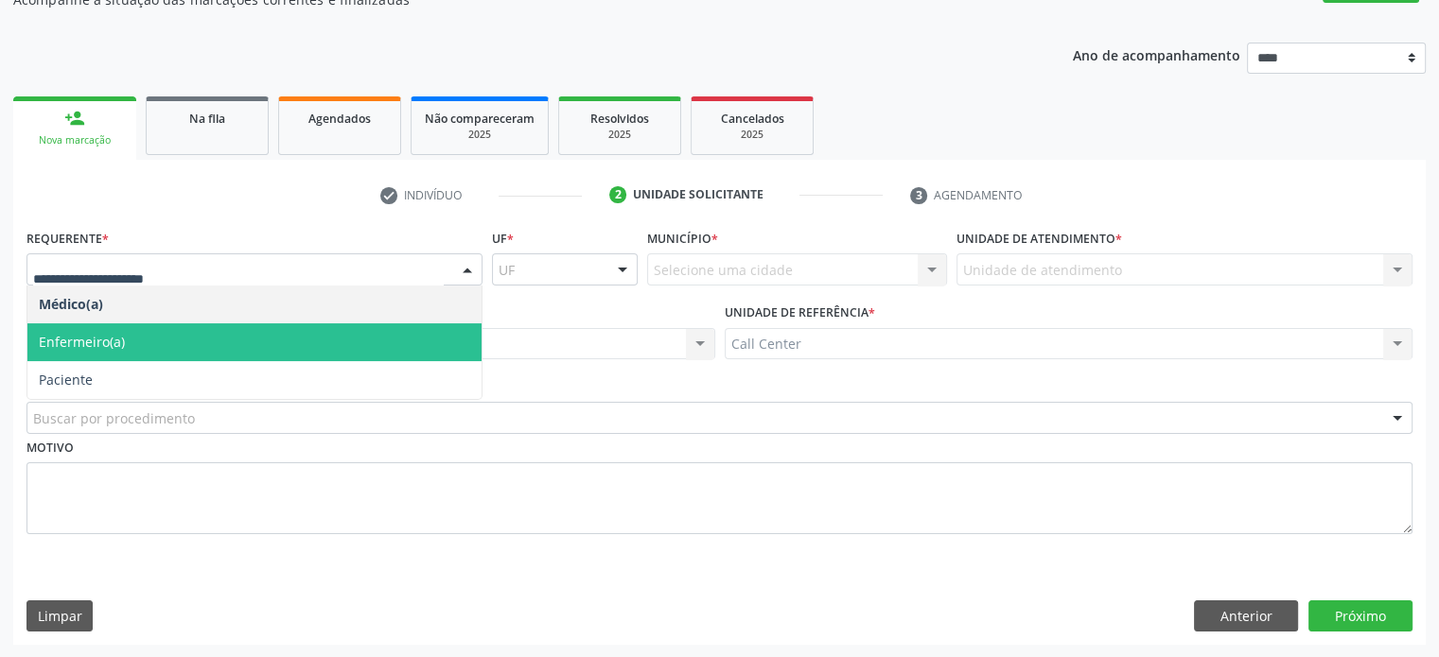
click at [204, 376] on span "Paciente" at bounding box center [254, 380] width 454 height 38
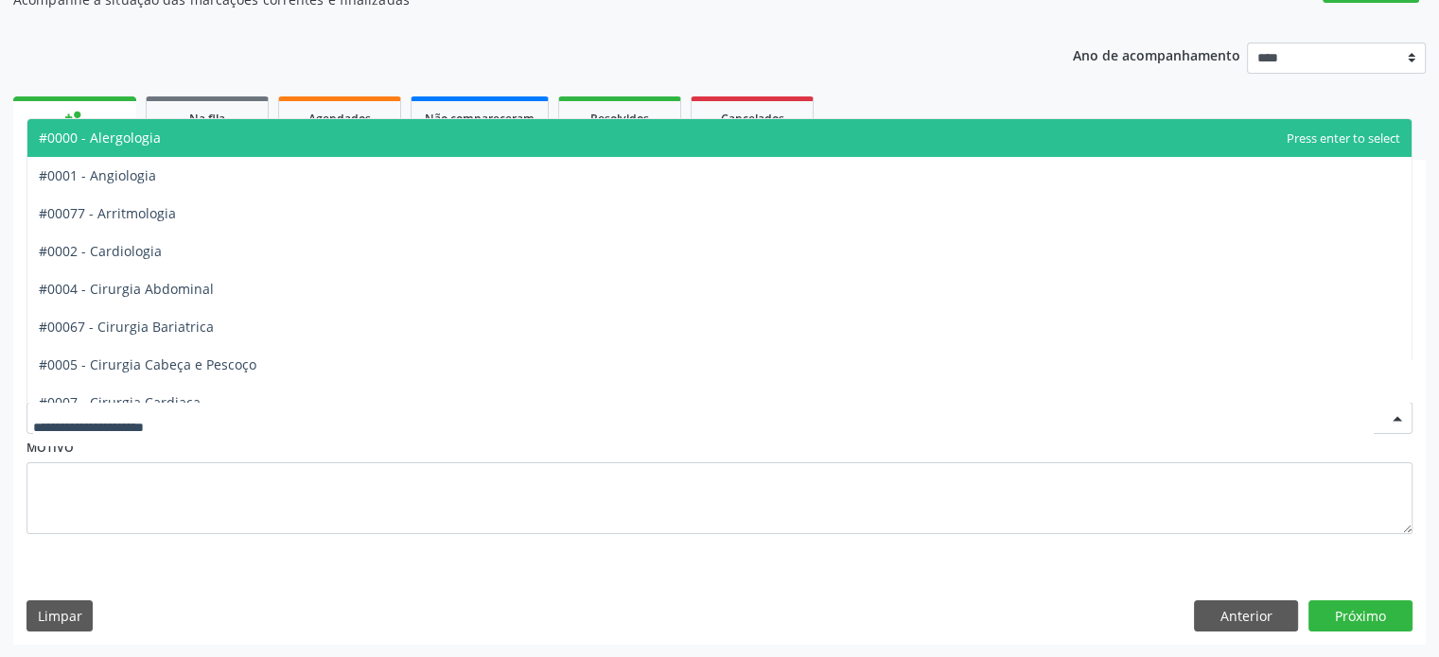
click at [210, 419] on div at bounding box center [719, 418] width 1386 height 32
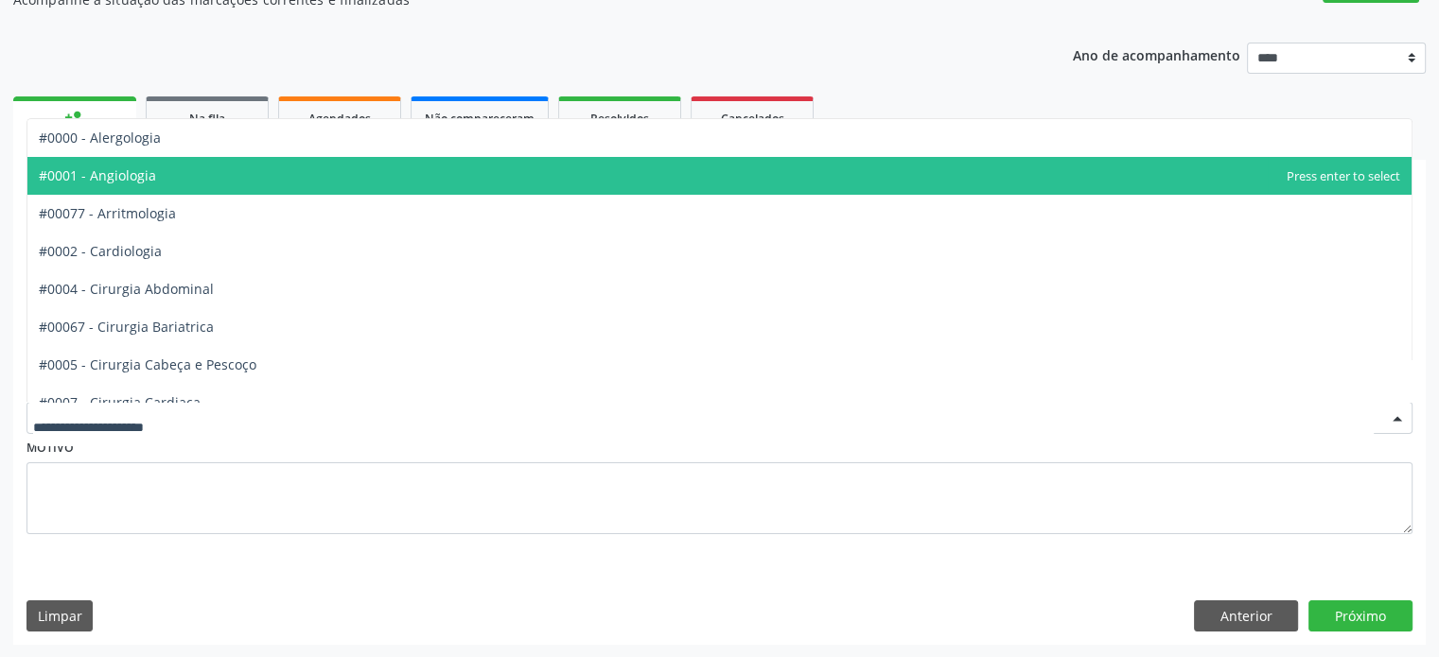
click at [294, 177] on span "#0001 - Angiologia" at bounding box center [719, 176] width 1384 height 38
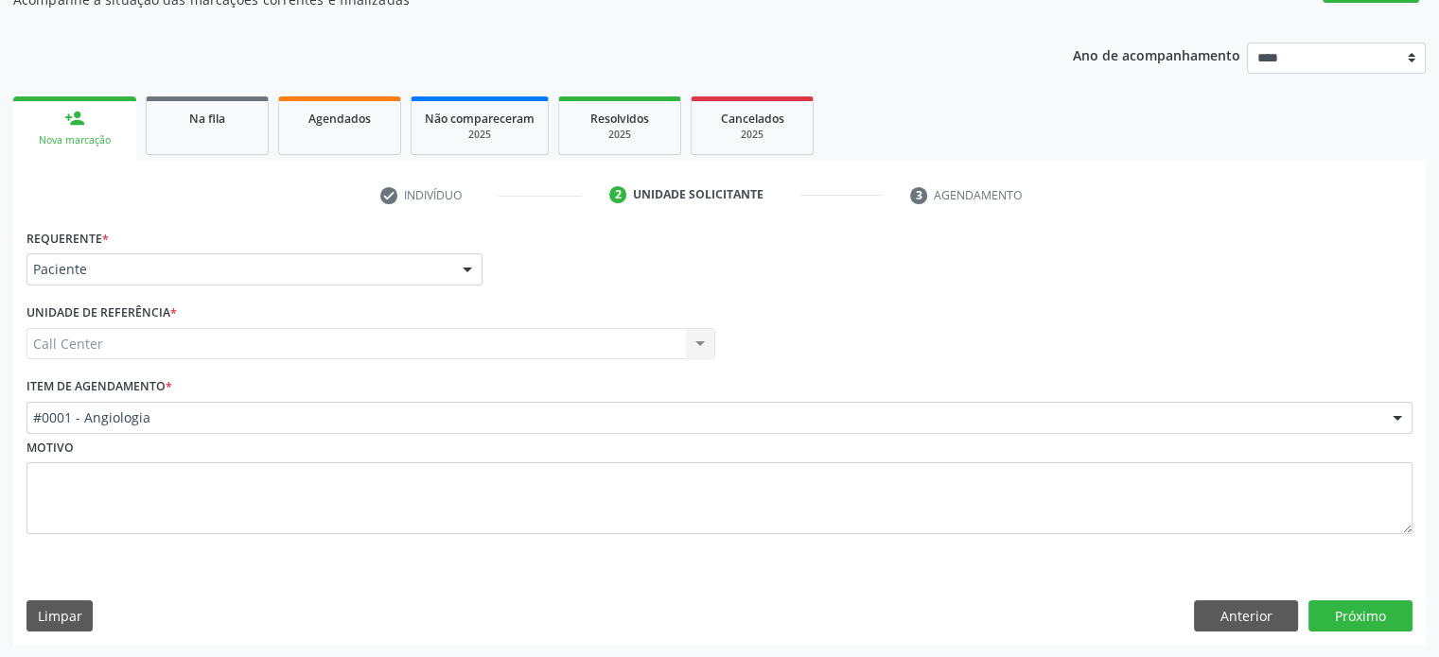
click at [1380, 598] on div "Requerente * Paciente Médico(a) Enfermeiro(a) Paciente Nenhum resultado encontr…" at bounding box center [719, 434] width 1412 height 421
click at [1381, 616] on button "Próximo" at bounding box center [1360, 617] width 104 height 32
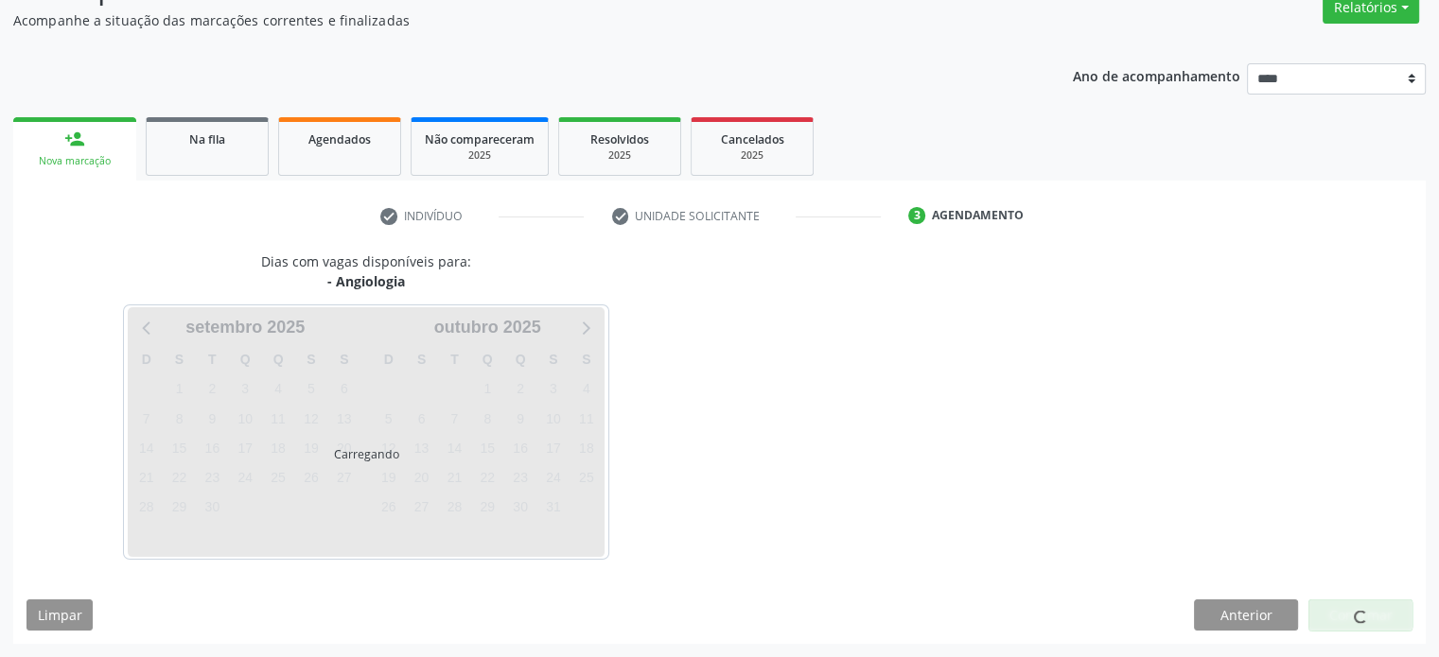
scroll to position [165, 0]
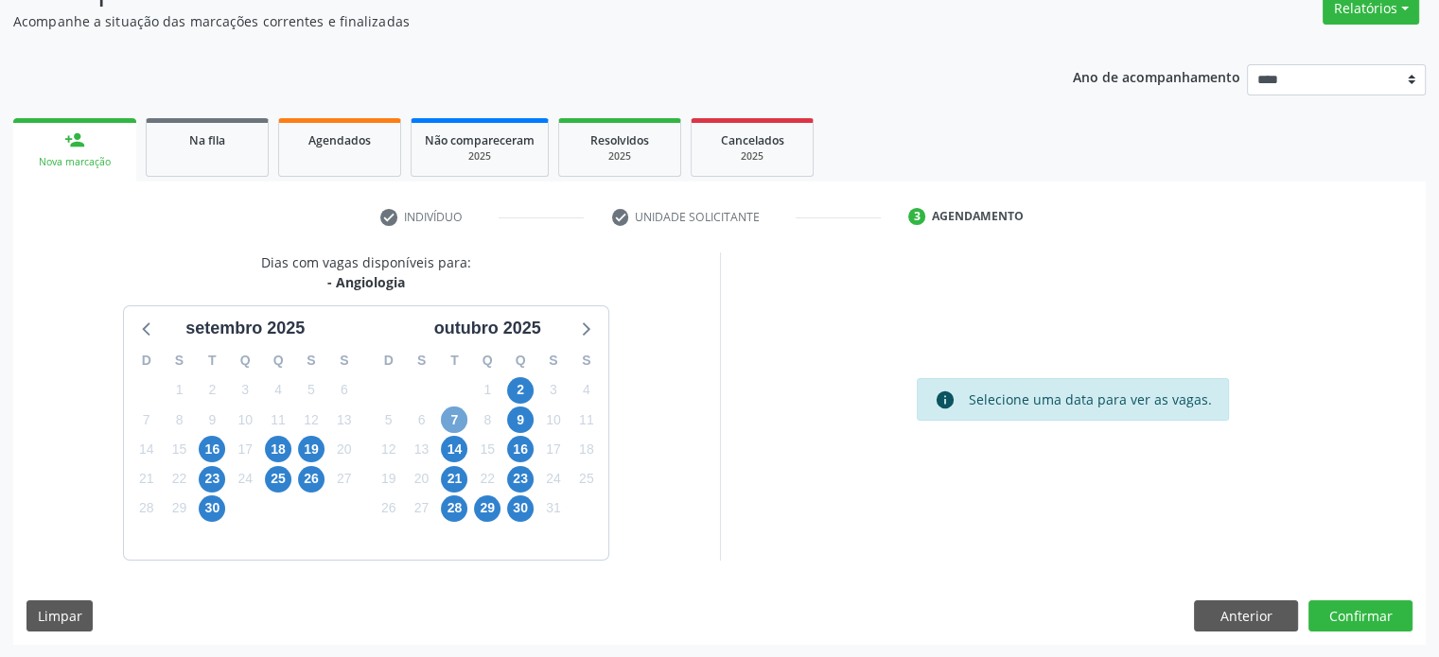
click at [462, 411] on span "7" at bounding box center [454, 420] width 26 height 26
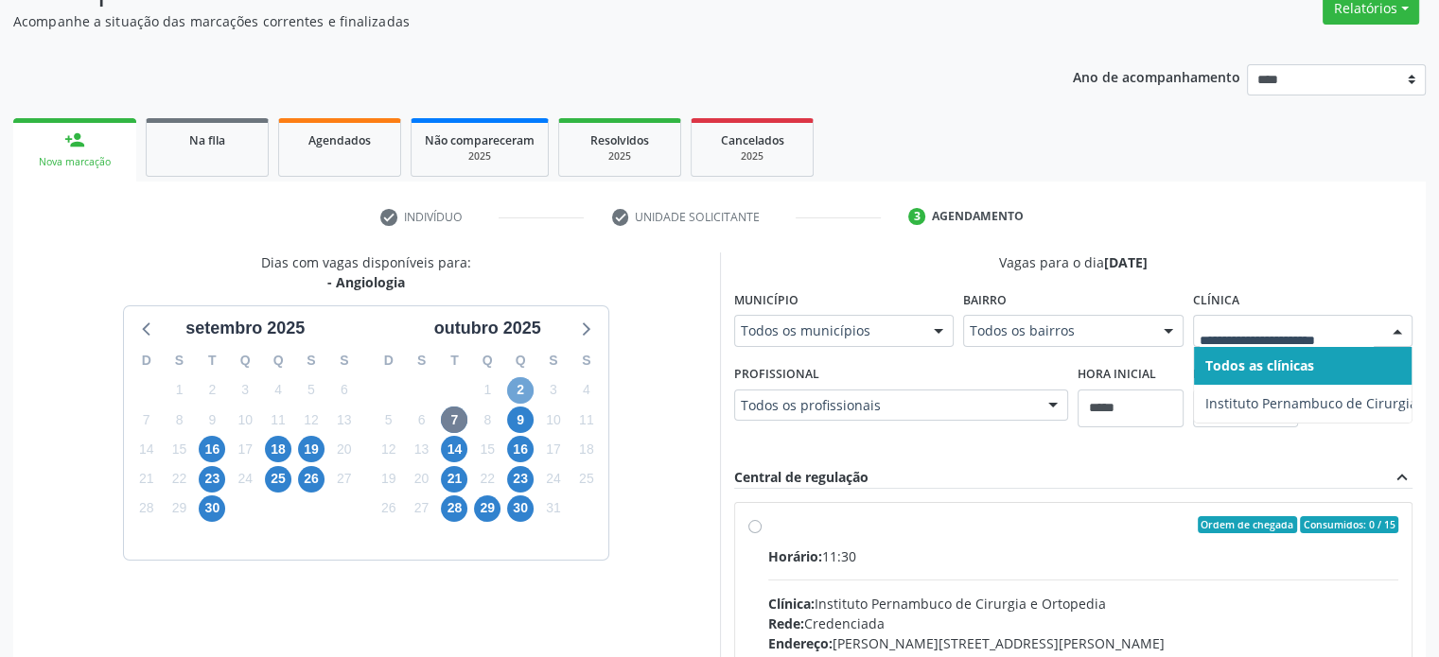
click at [525, 394] on span "2" at bounding box center [520, 390] width 26 height 26
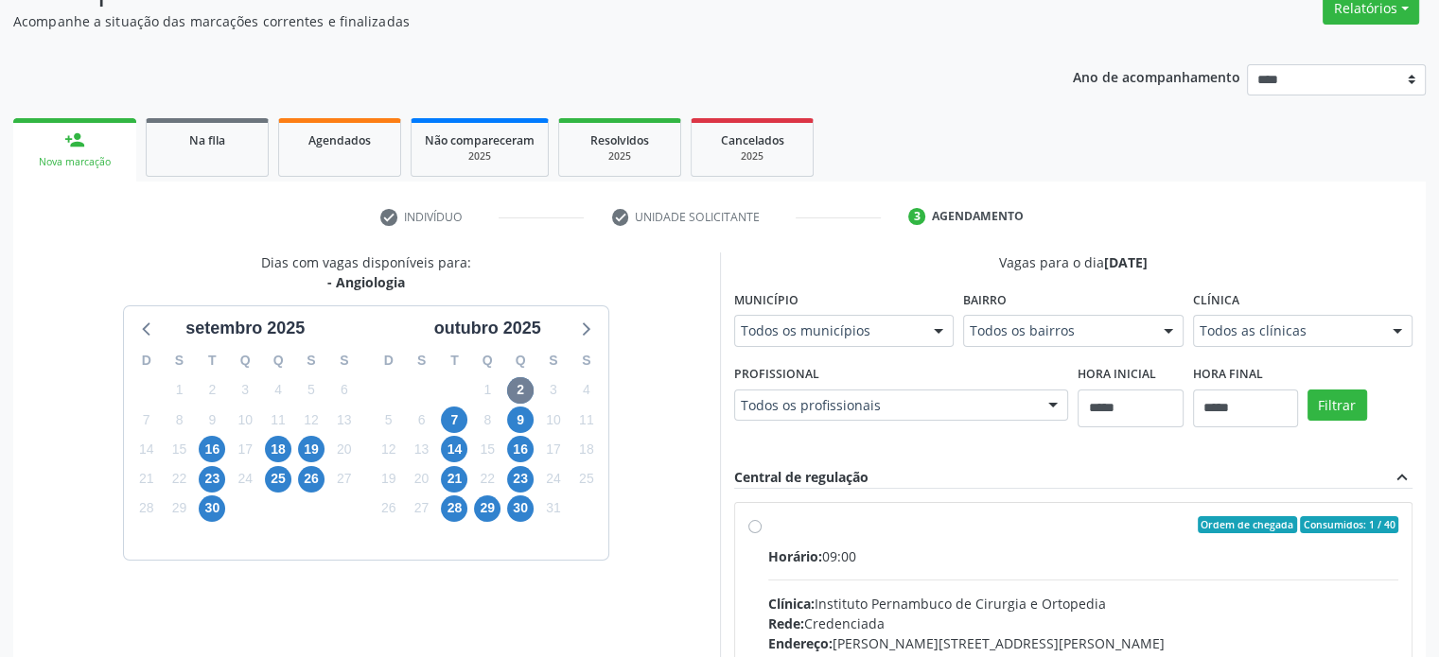
click at [1337, 353] on fieldset "Clínica Todos as clínicas Todos as clínicas Instituto Pernambuco de Cirurgia e …" at bounding box center [1303, 323] width 220 height 74
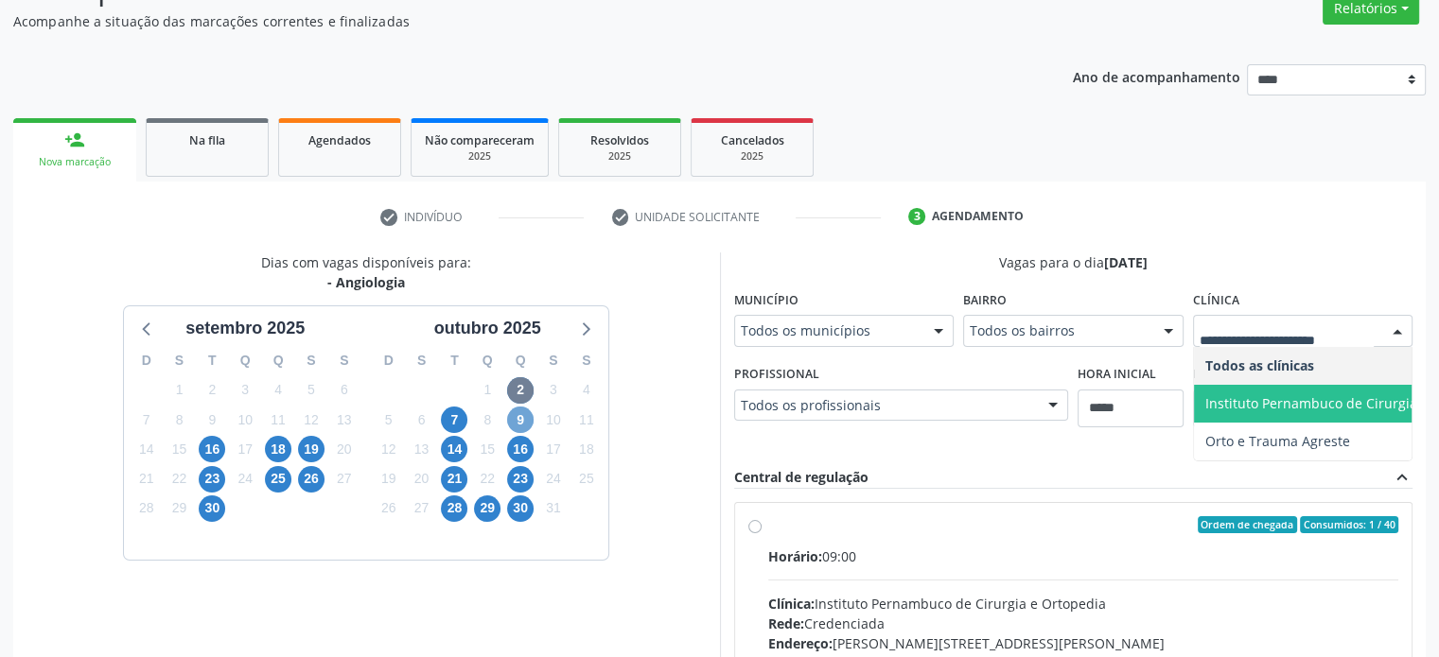
click at [518, 430] on span "9" at bounding box center [520, 420] width 26 height 26
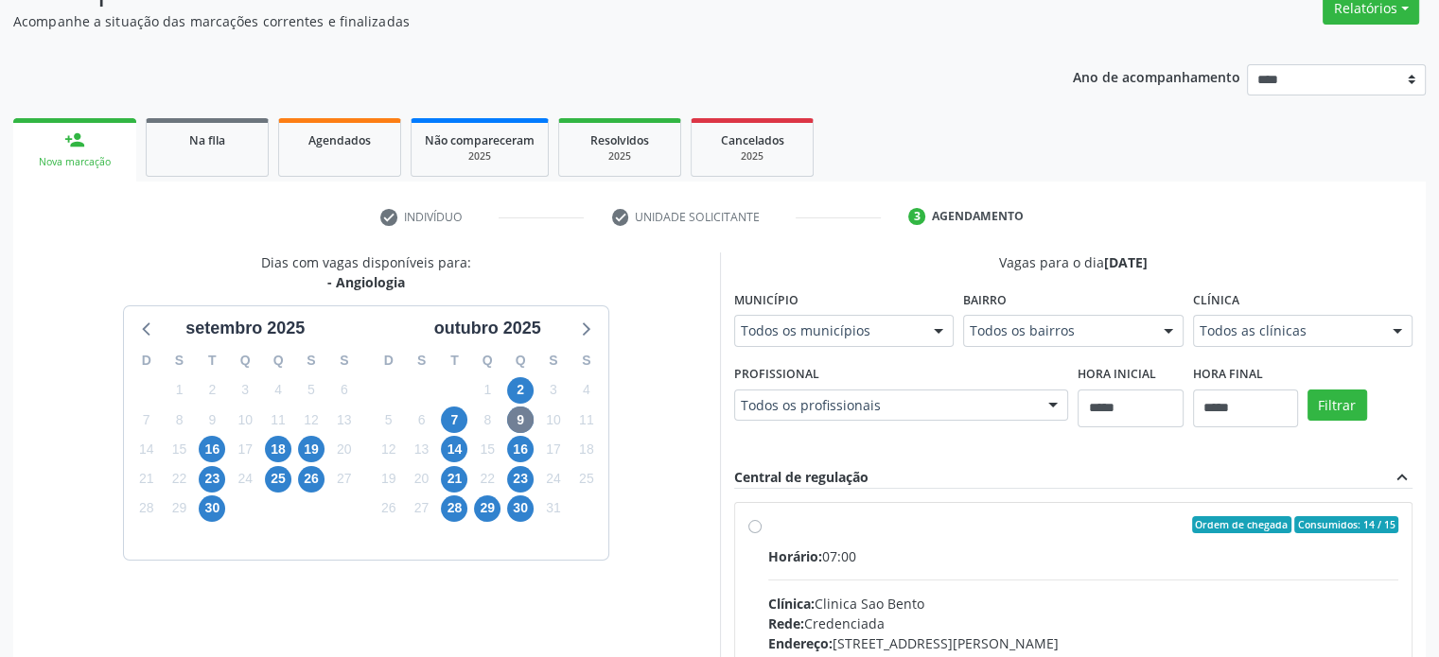
click at [1389, 336] on div at bounding box center [1397, 332] width 28 height 32
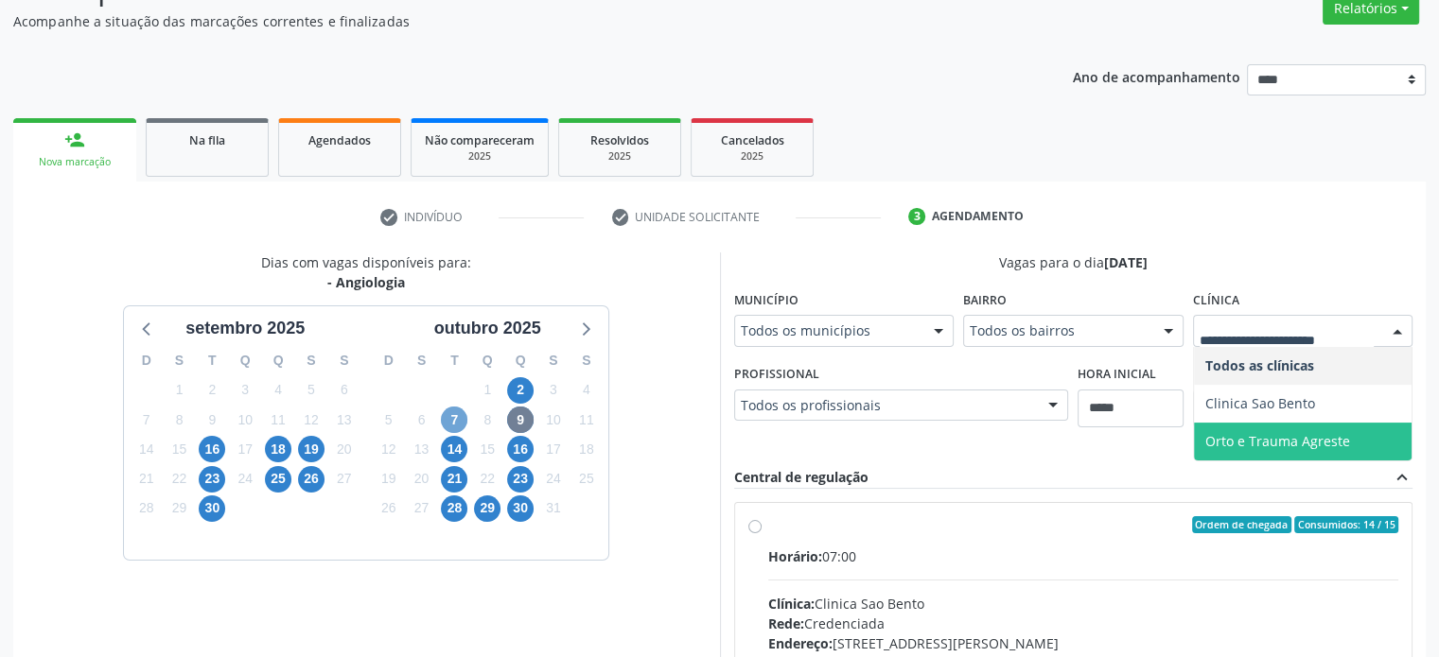
click at [458, 426] on span "7" at bounding box center [454, 420] width 26 height 26
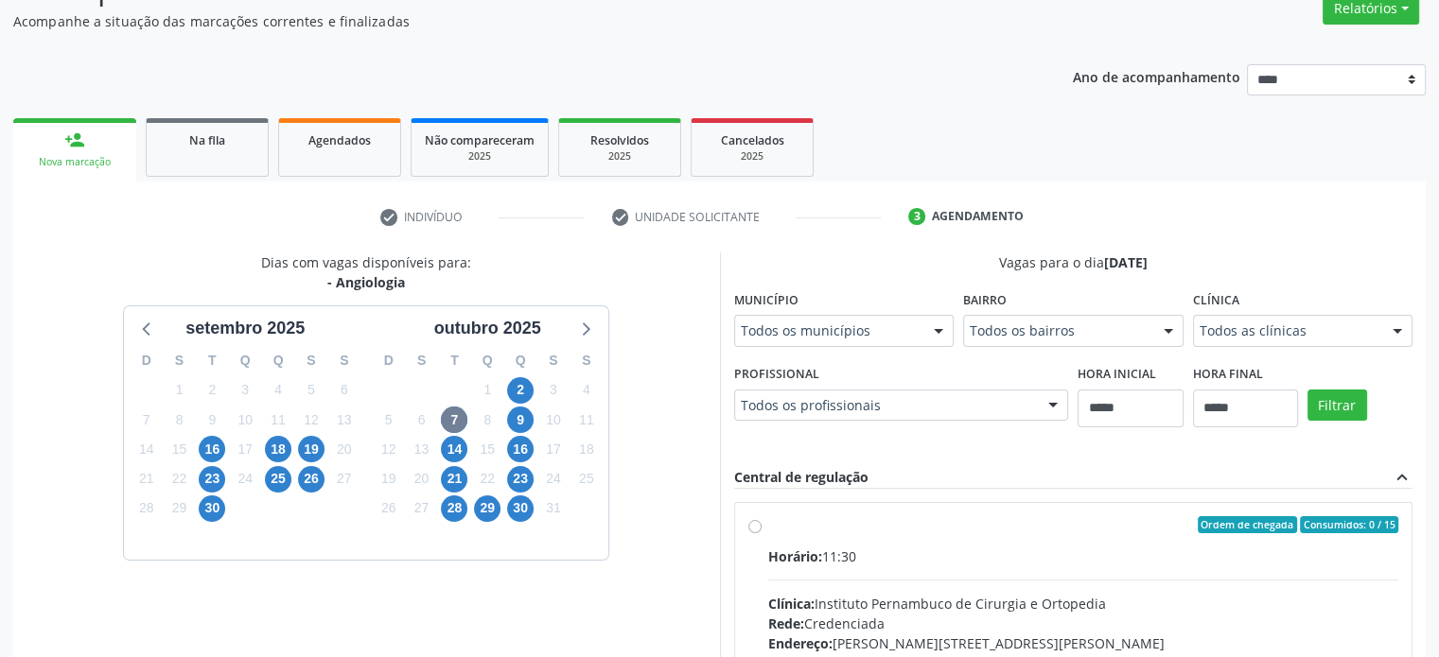
click at [1346, 348] on fieldset "Clínica Todos as clínicas Todos as clínicas Instituto Pernambuco de Cirurgia e …" at bounding box center [1303, 323] width 220 height 74
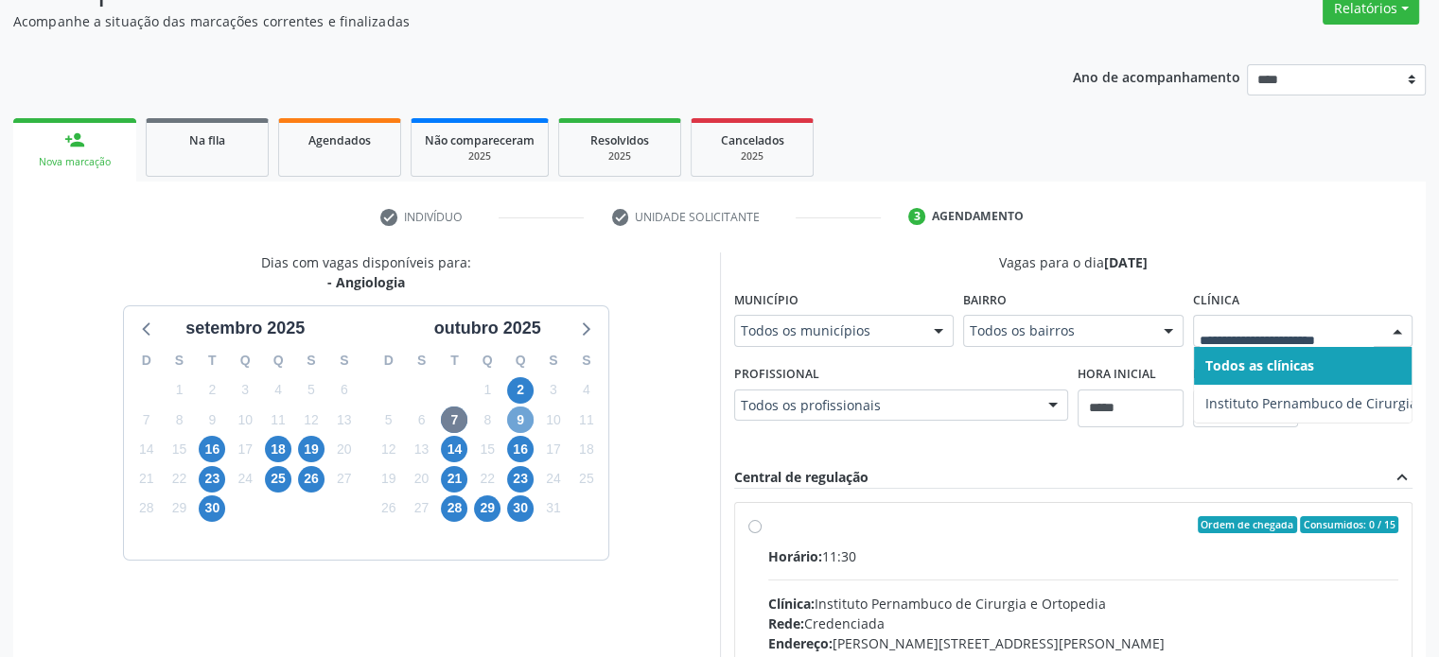
click at [516, 423] on span "9" at bounding box center [520, 420] width 26 height 26
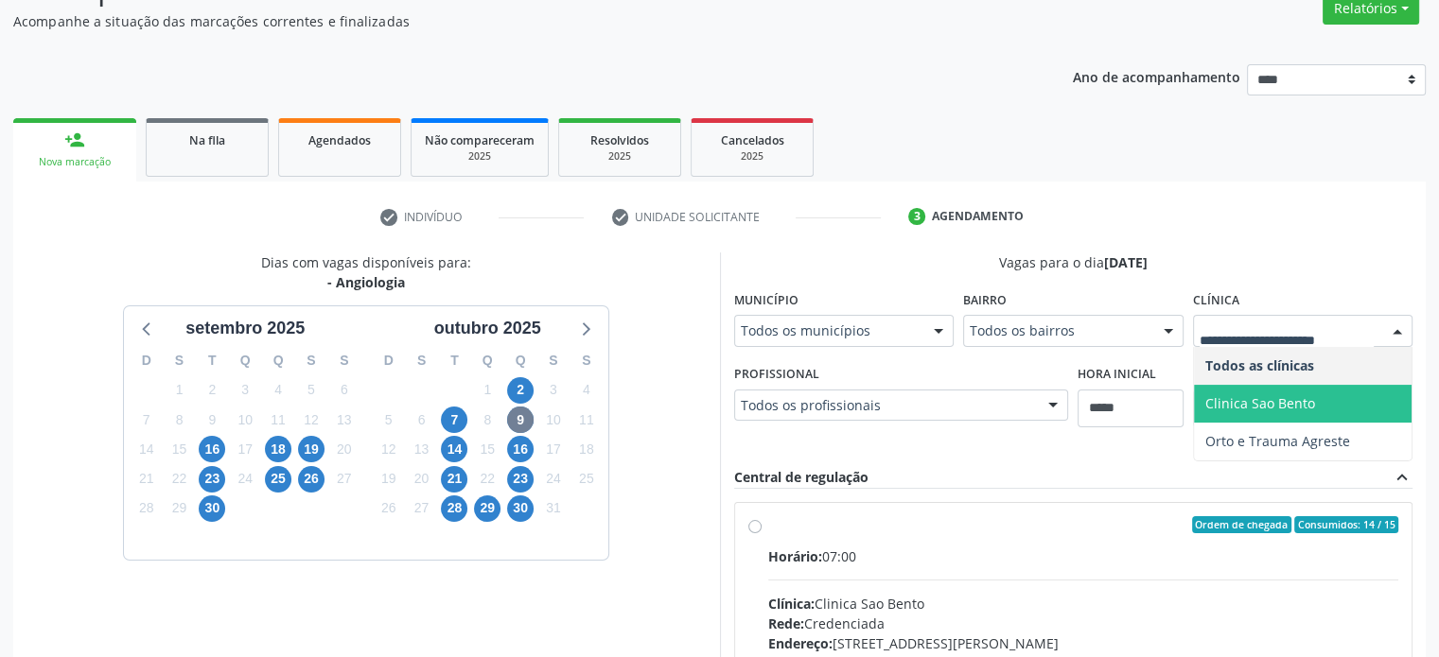
click at [1310, 402] on span "Clinica Sao Bento" at bounding box center [1260, 403] width 110 height 18
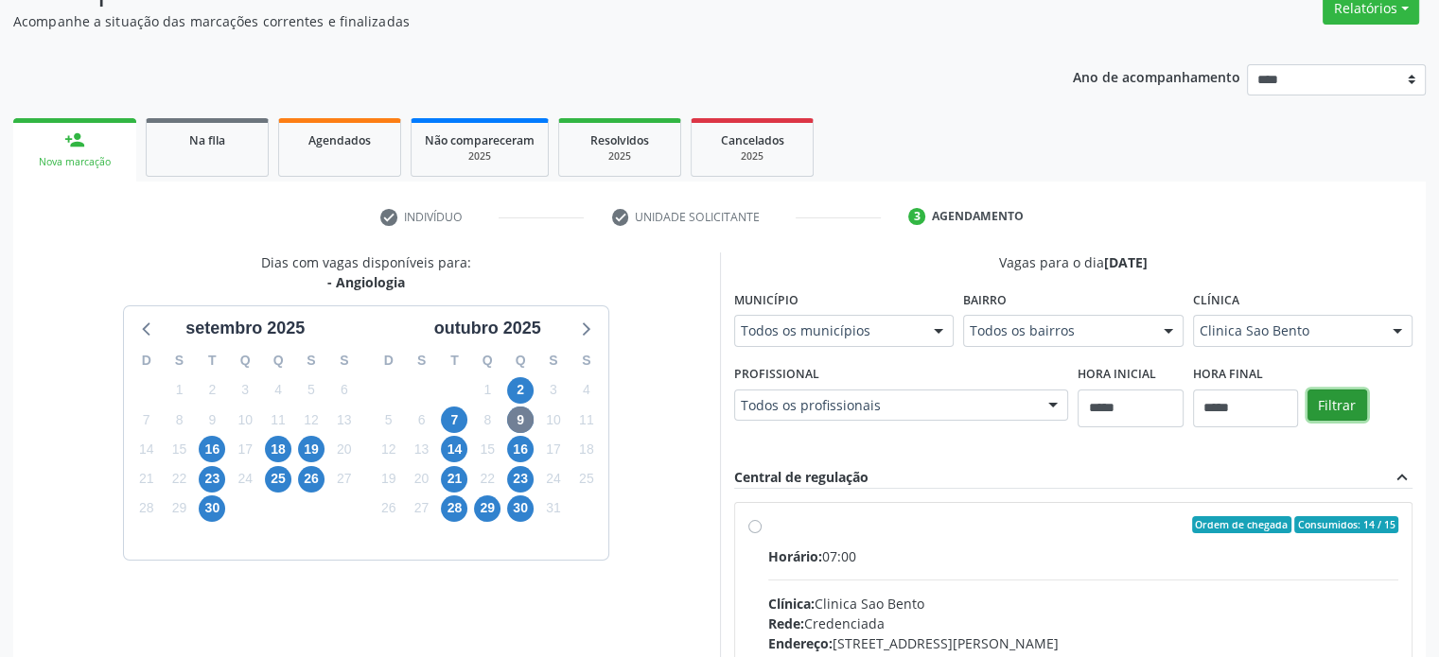
click at [1331, 402] on button "Filtrar" at bounding box center [1337, 406] width 60 height 32
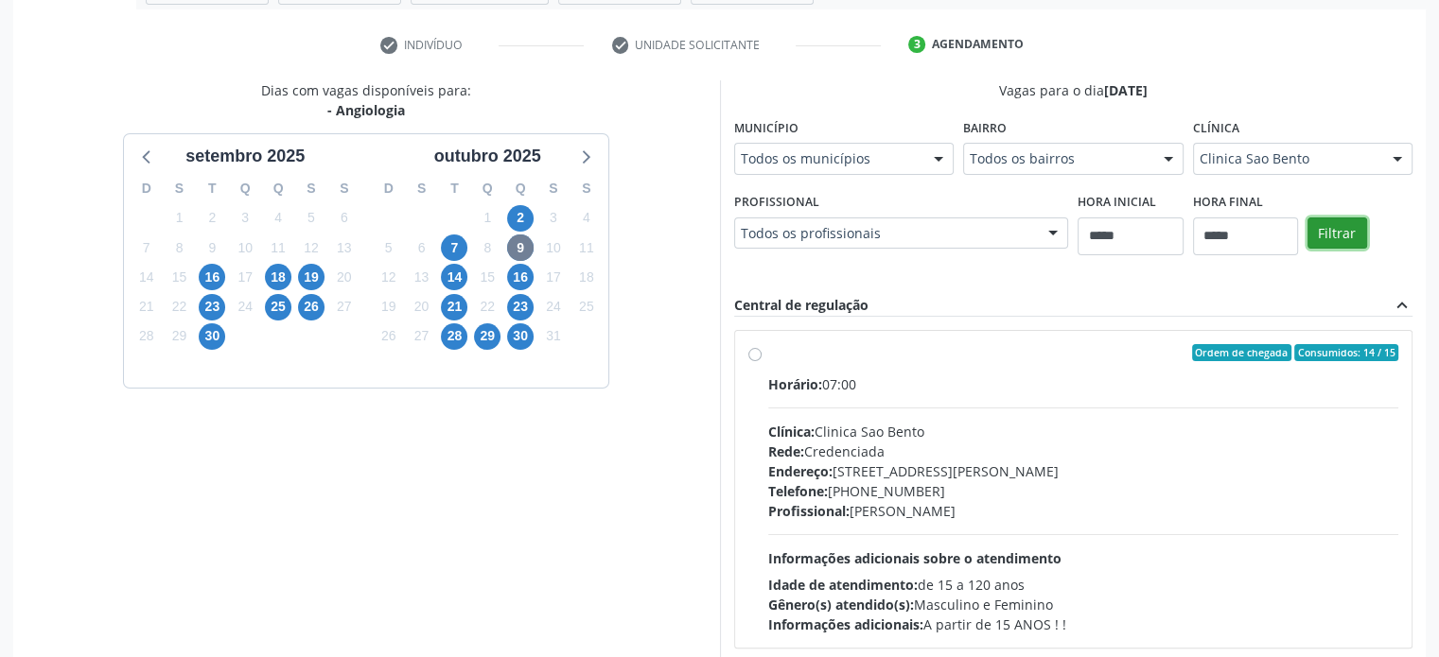
scroll to position [437, 0]
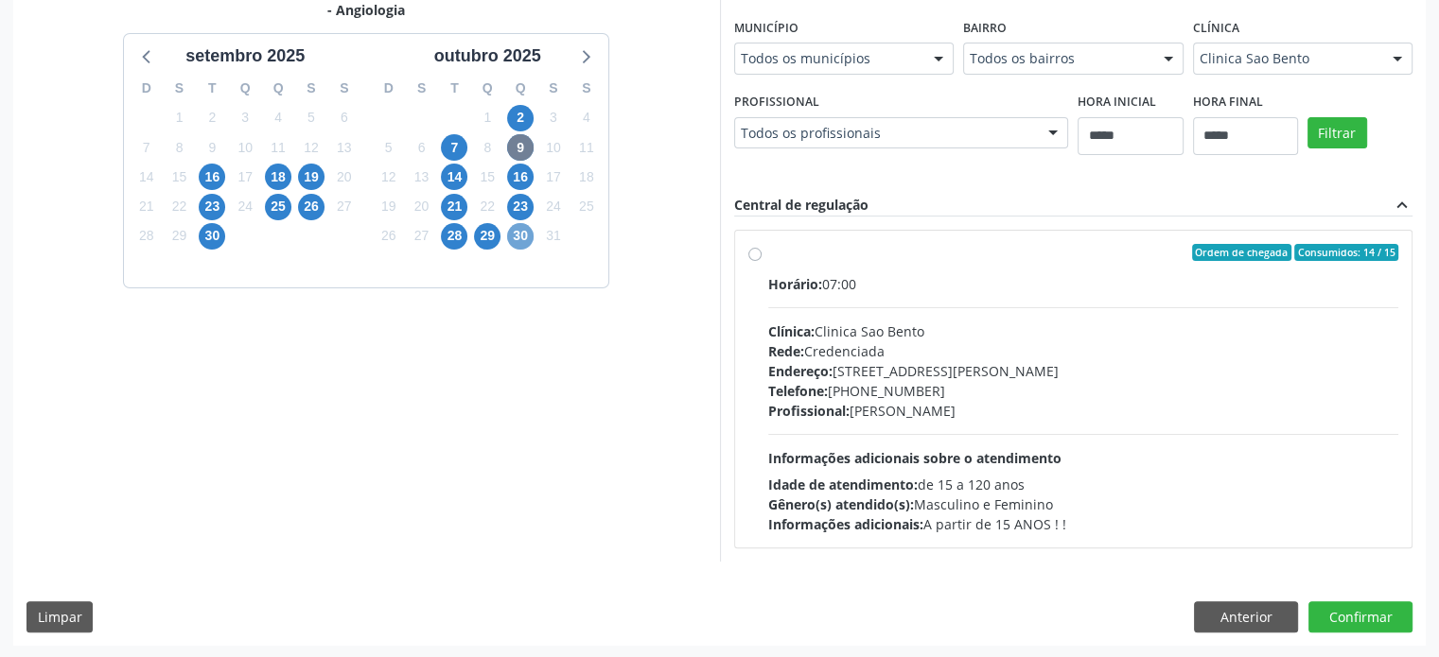
click at [515, 237] on span "30" at bounding box center [520, 236] width 26 height 26
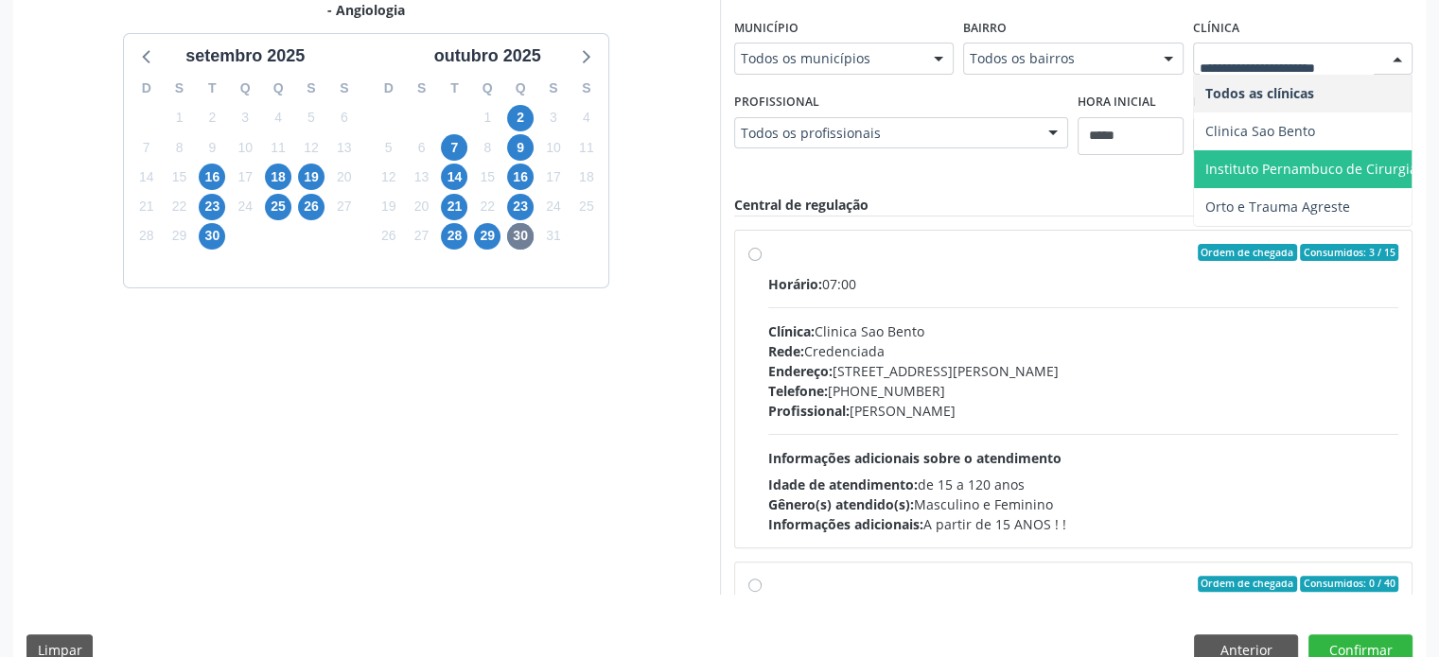
scroll to position [472, 0]
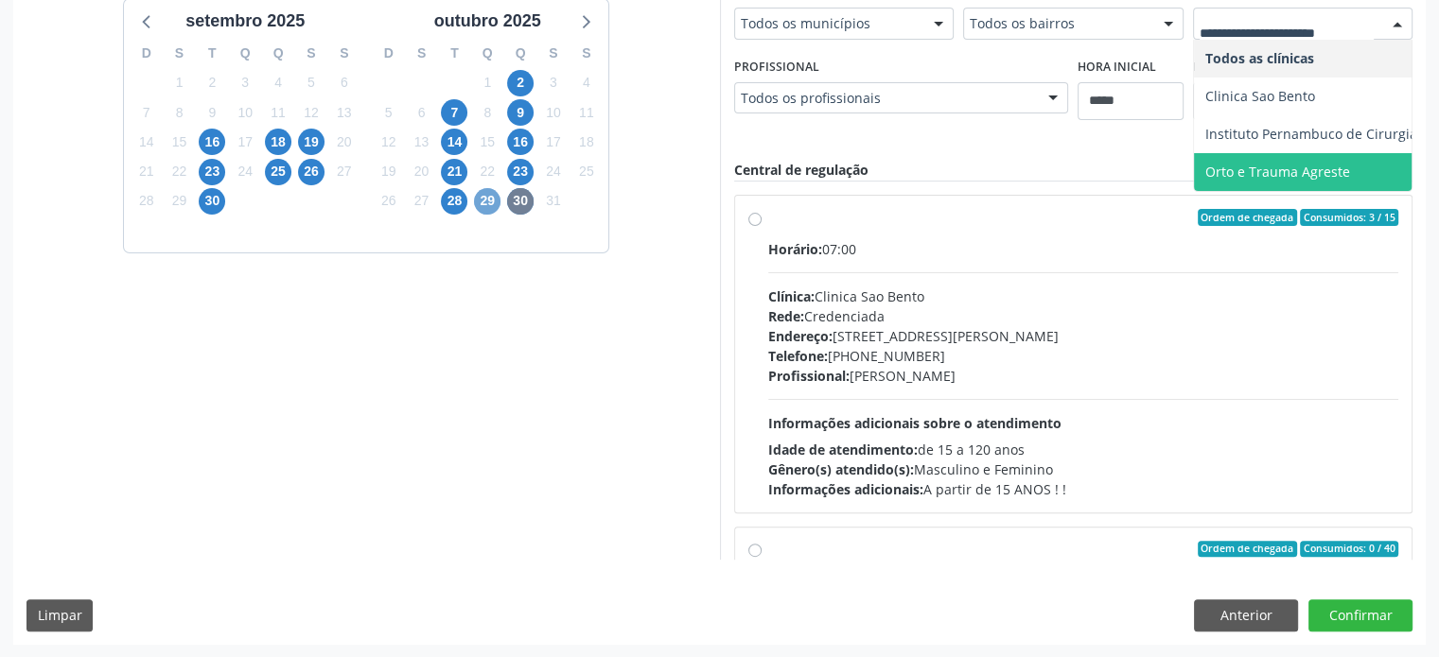
click at [493, 211] on span "29" at bounding box center [487, 201] width 26 height 26
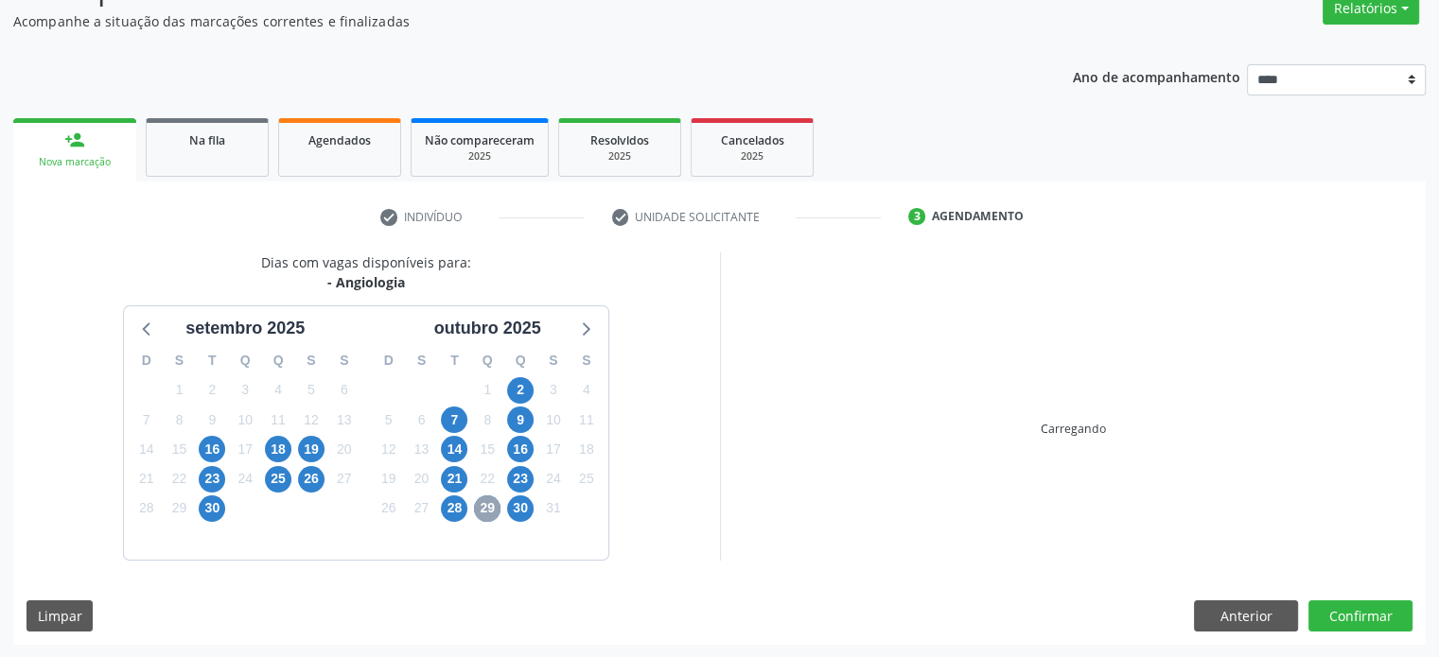
scroll to position [437, 0]
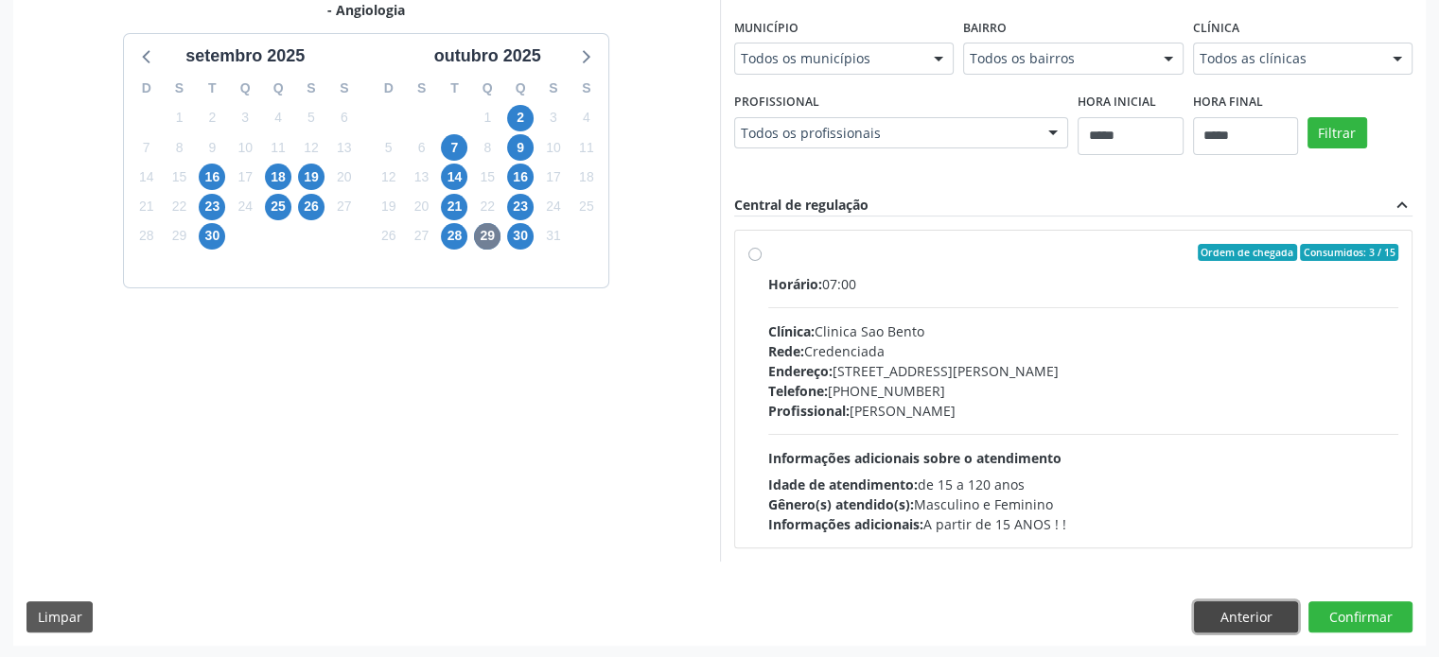
click at [1233, 620] on button "Anterior" at bounding box center [1246, 618] width 104 height 32
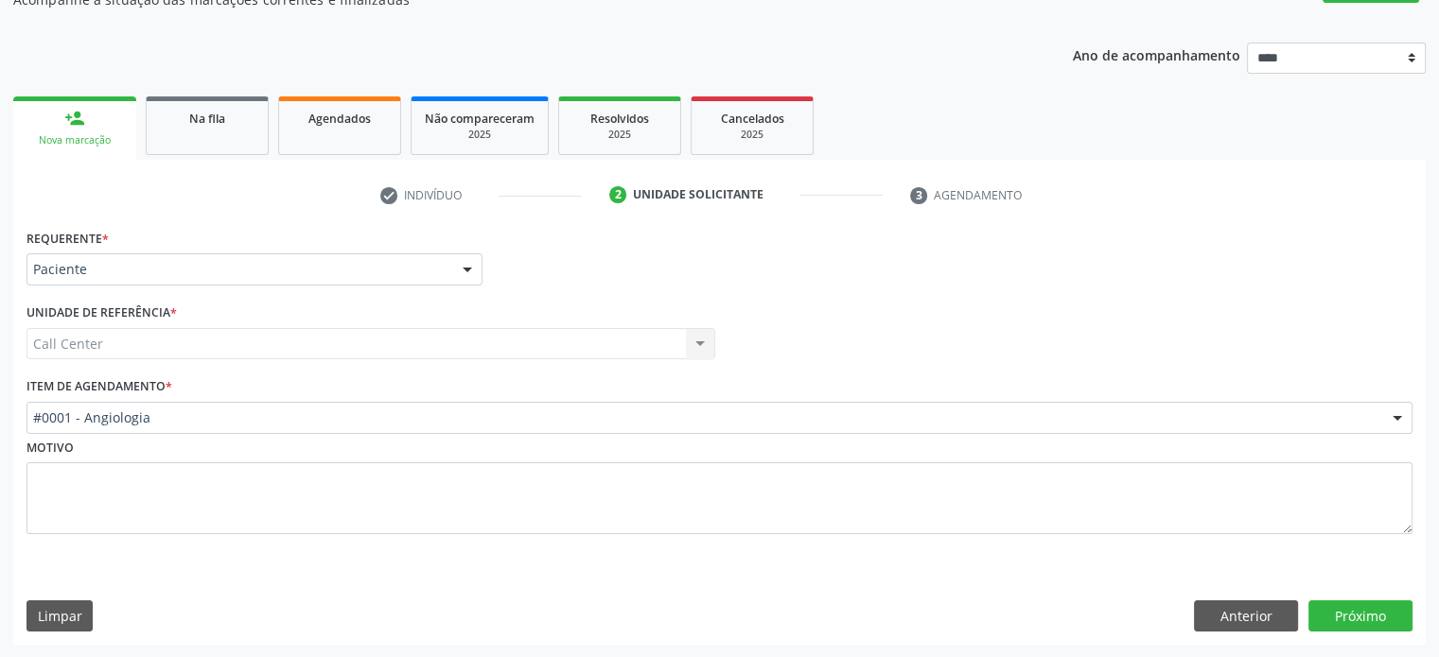
click at [384, 434] on div "Motivo" at bounding box center [719, 484] width 1386 height 100
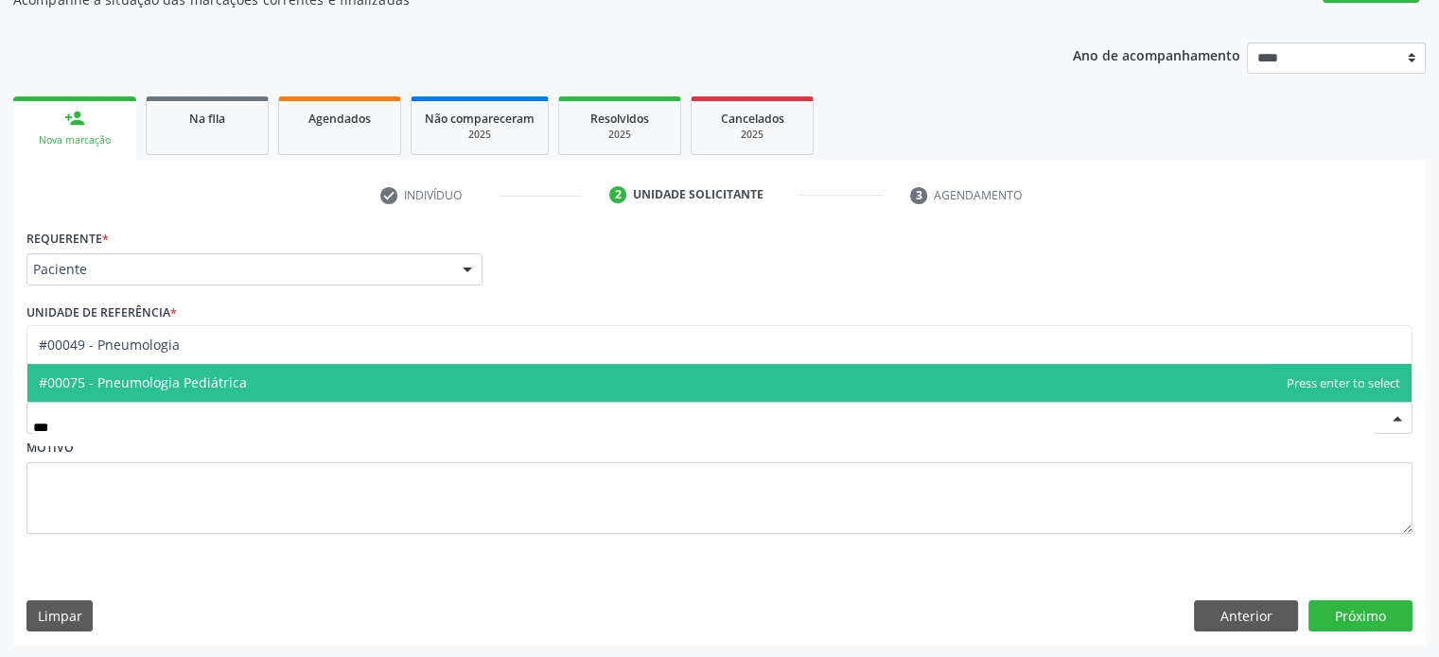
type input "****"
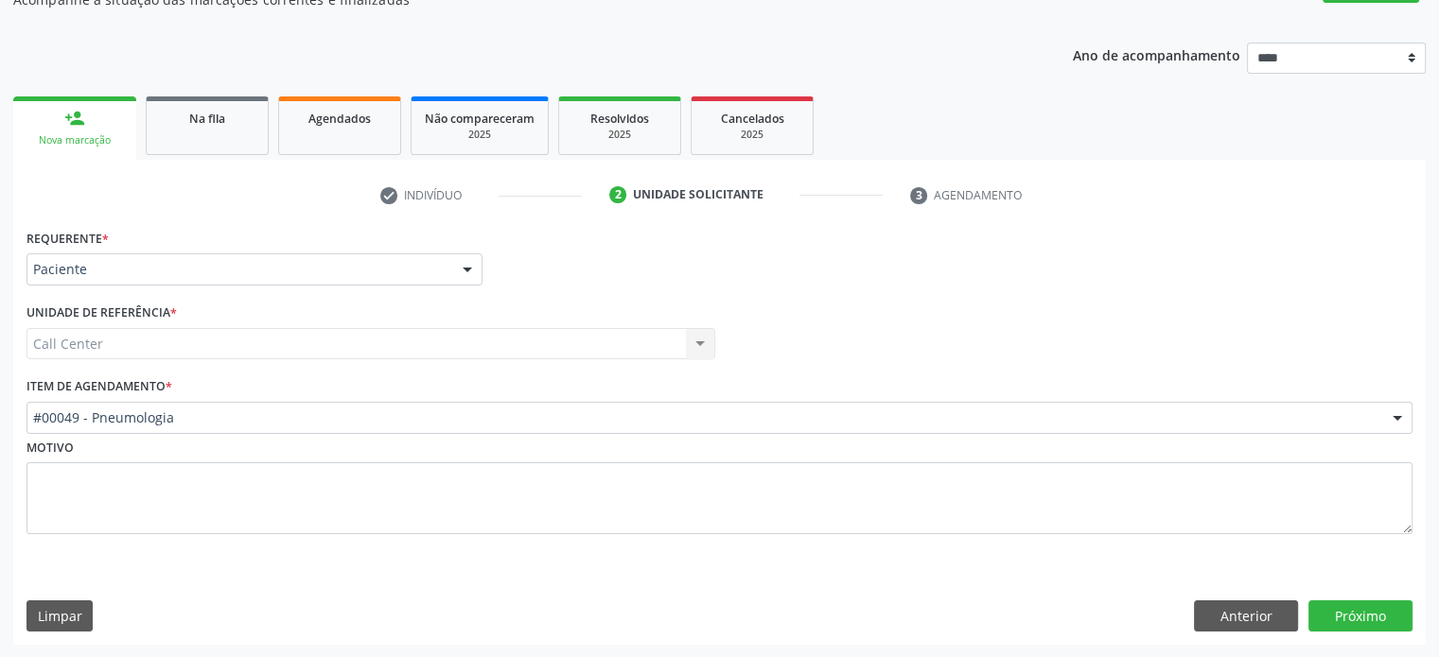
click at [1355, 547] on div "Motivo" at bounding box center [719, 497] width 1395 height 127
click at [1371, 617] on button "Próximo" at bounding box center [1360, 617] width 104 height 32
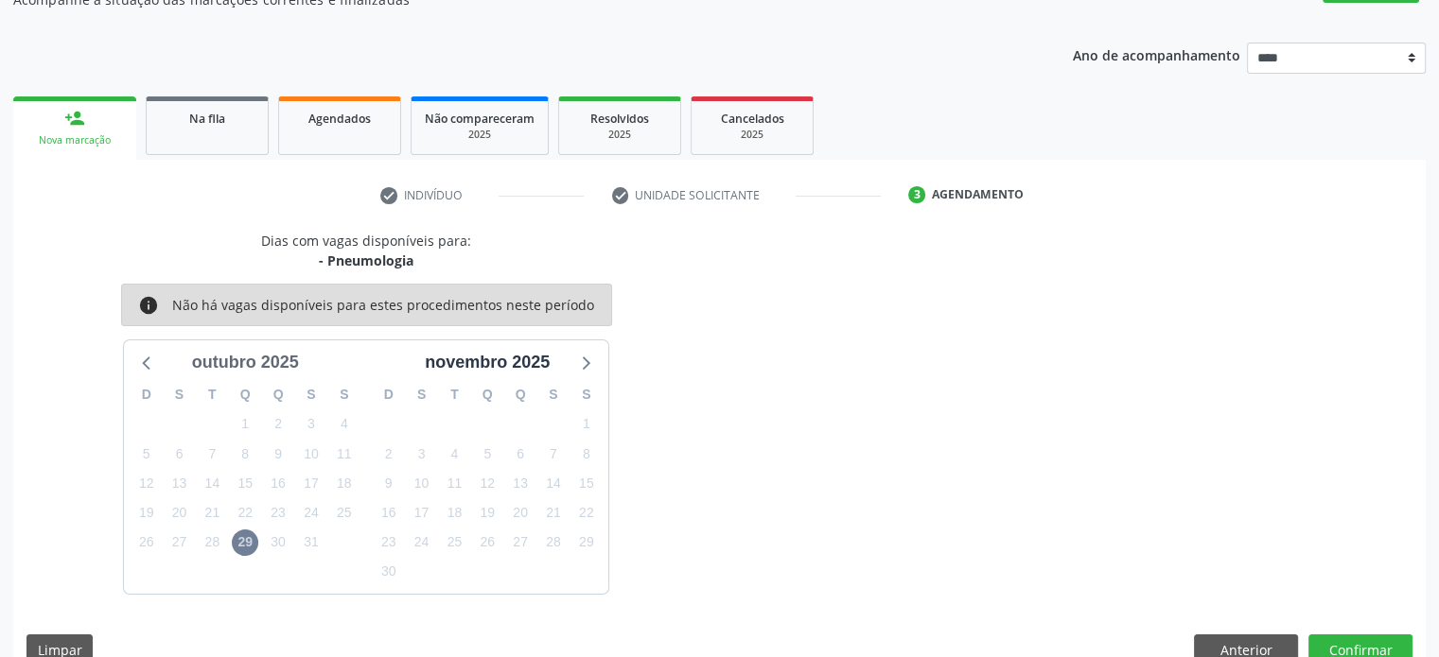
click at [255, 366] on div "outubro 2025" at bounding box center [245, 363] width 122 height 26
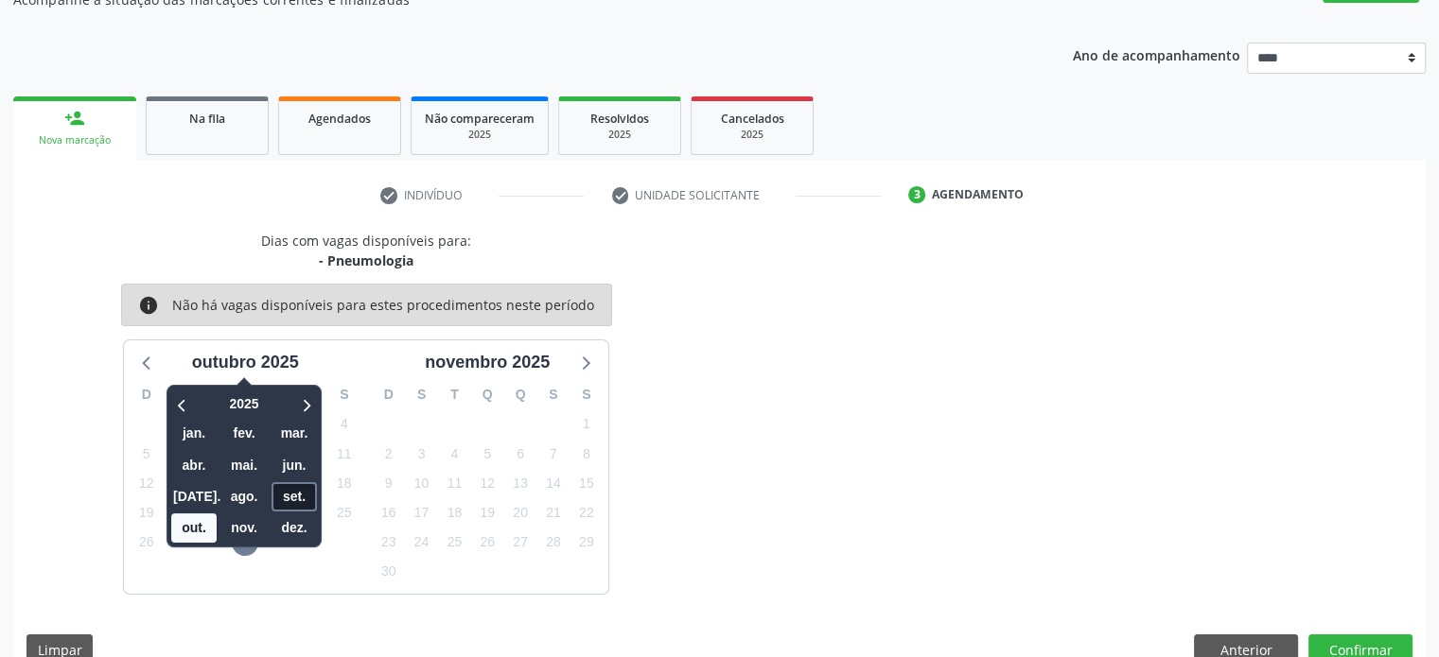
click at [291, 495] on span "set." at bounding box center [293, 496] width 45 height 29
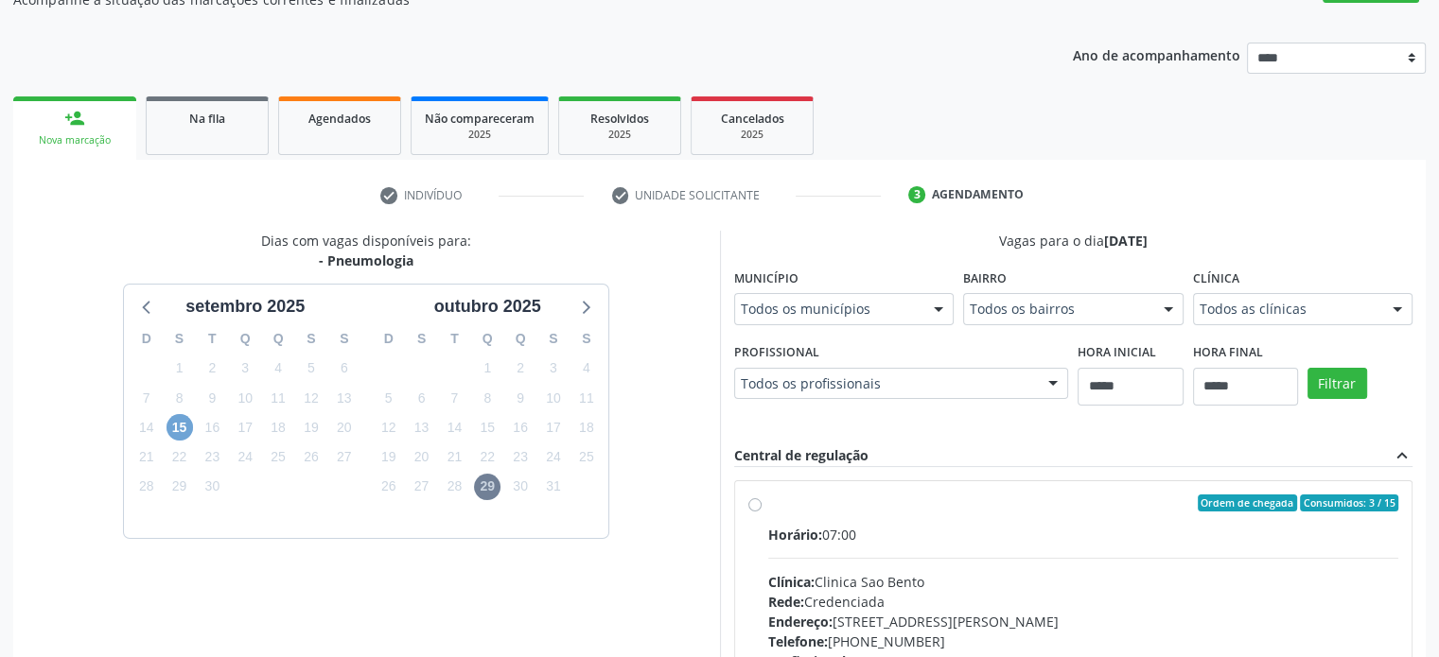
click at [183, 429] on span "15" at bounding box center [179, 427] width 26 height 26
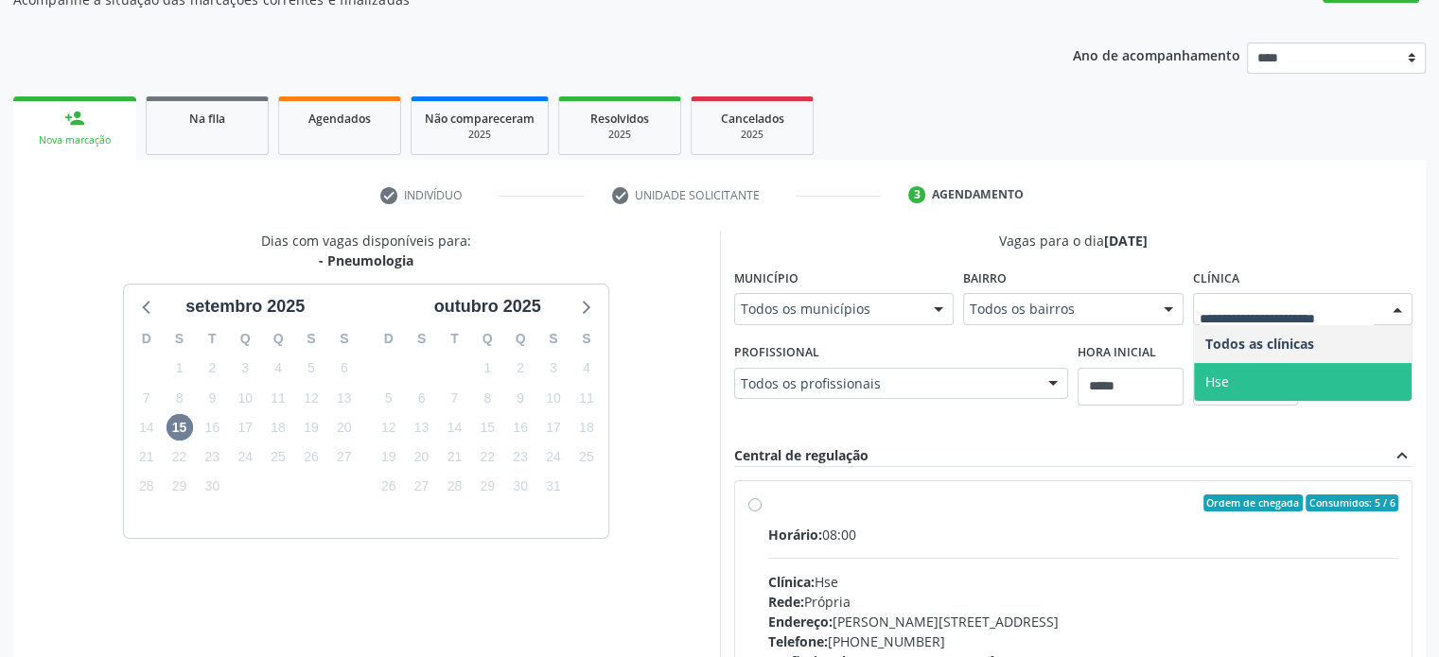
click at [1289, 382] on span "Hse" at bounding box center [1303, 382] width 218 height 38
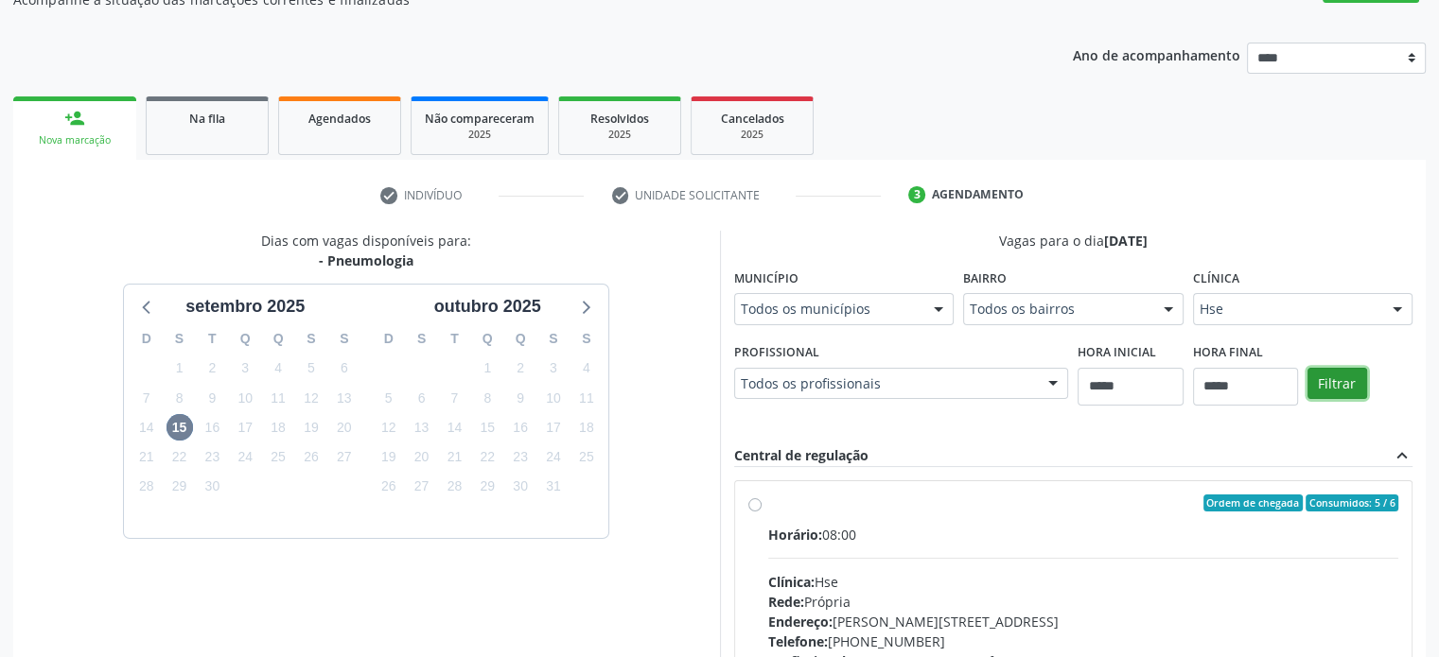
click at [1333, 389] on button "Filtrar" at bounding box center [1337, 384] width 60 height 32
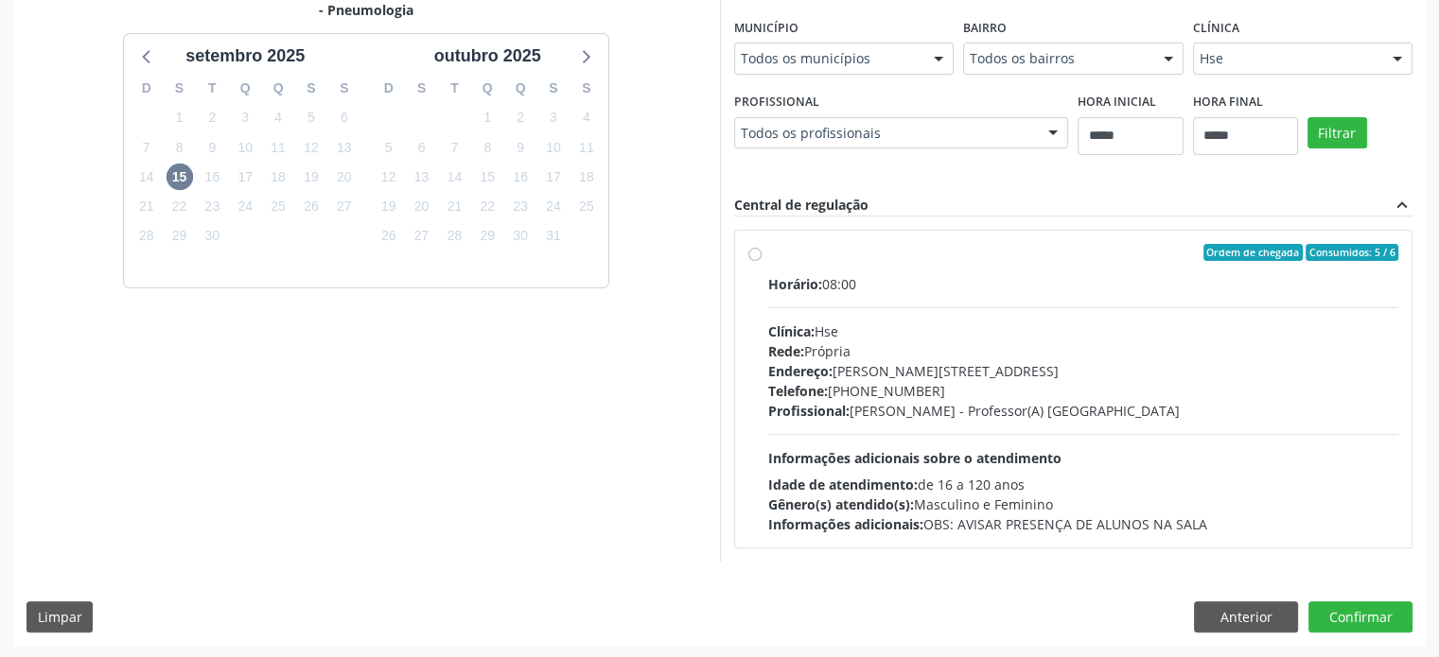
click at [984, 393] on div "Telefone: [PHONE_NUMBER]" at bounding box center [1083, 391] width 631 height 20
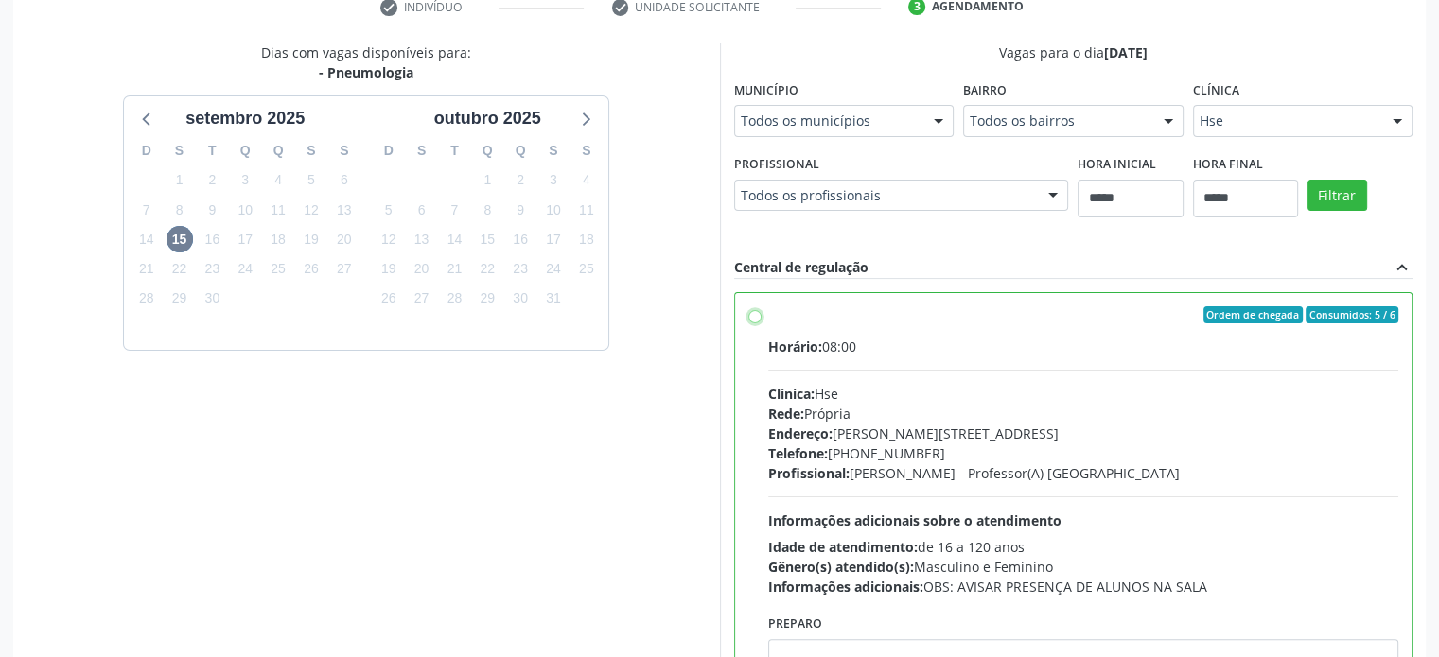
scroll to position [342, 0]
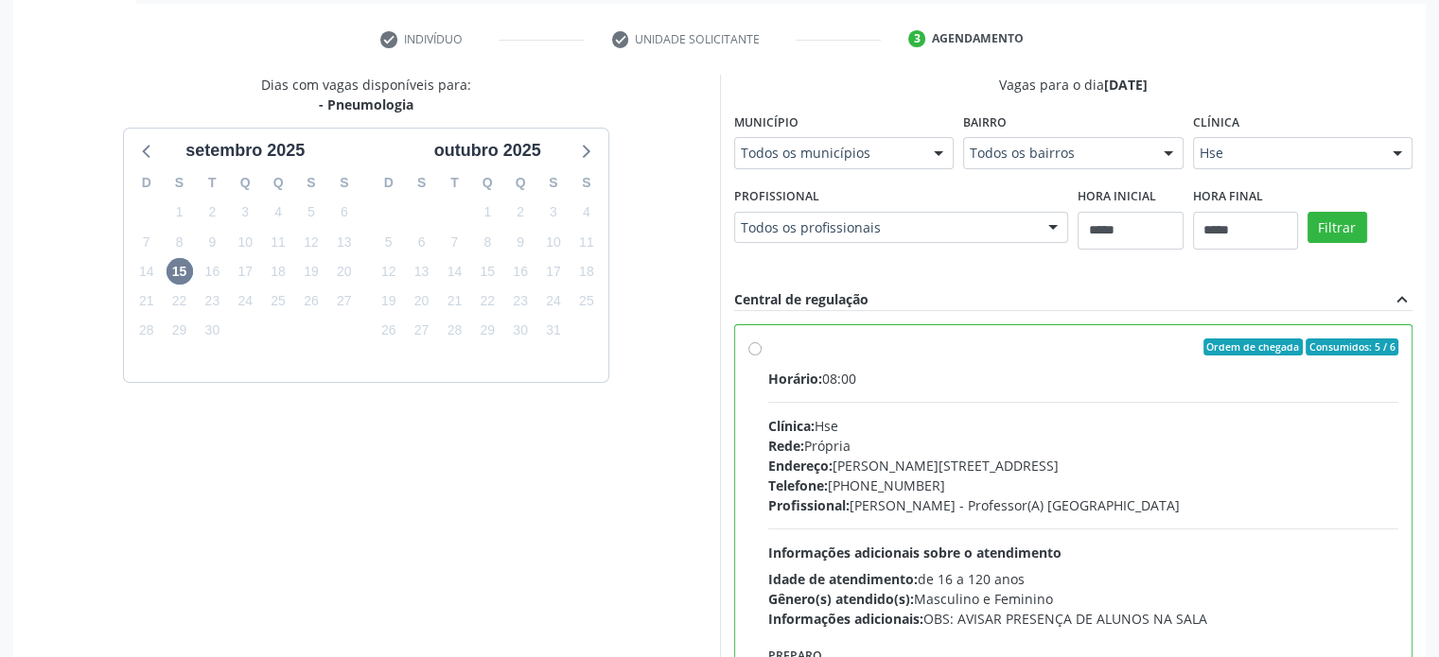
click at [639, 487] on div "Dias com vagas disponíveis para: - Pneumologia [DATE] D S T Q Q S S 31 1 2 3 4 …" at bounding box center [366, 382] width 707 height 615
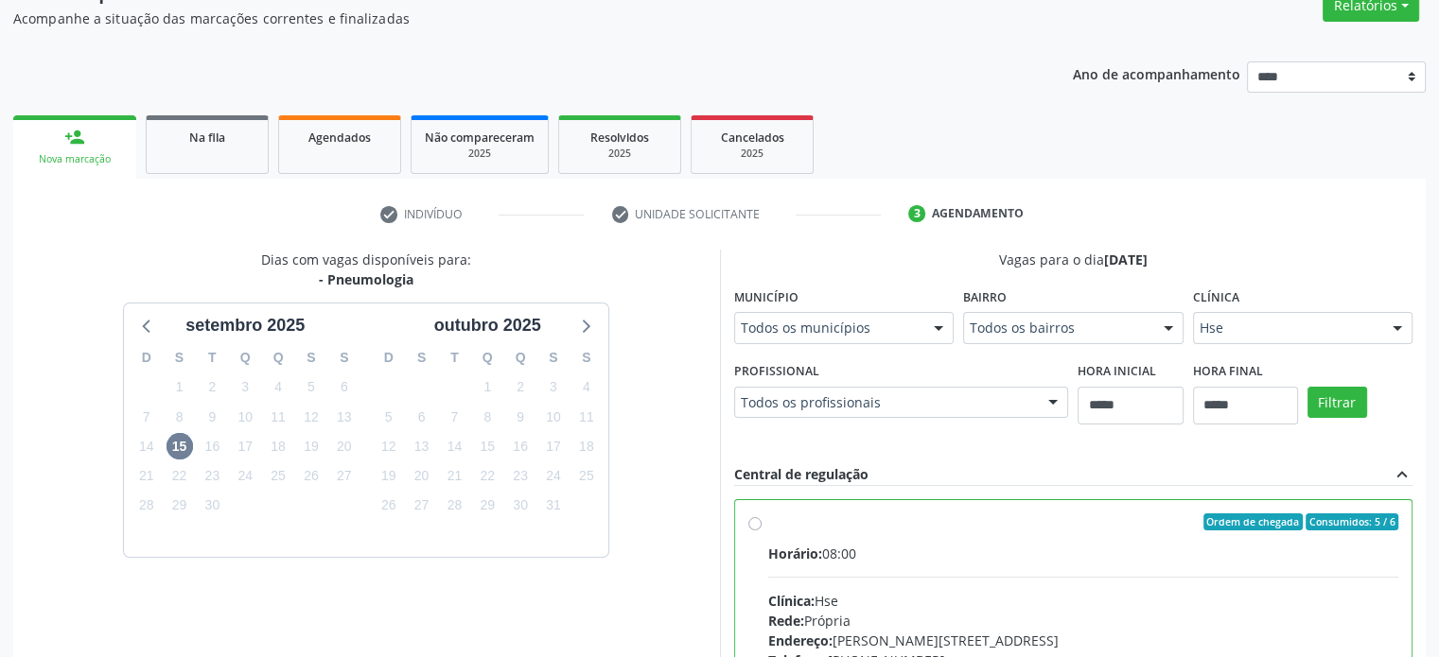
scroll to position [0, 0]
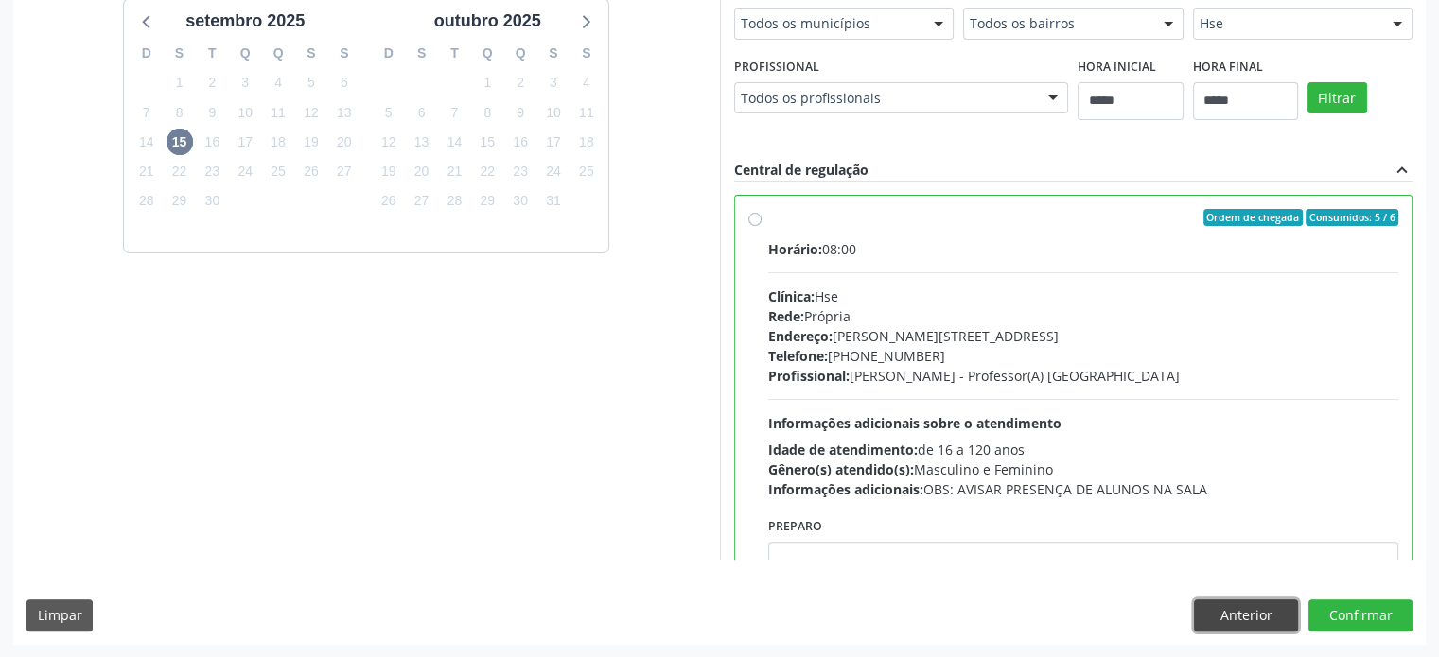
click at [1255, 605] on button "Anterior" at bounding box center [1246, 616] width 104 height 32
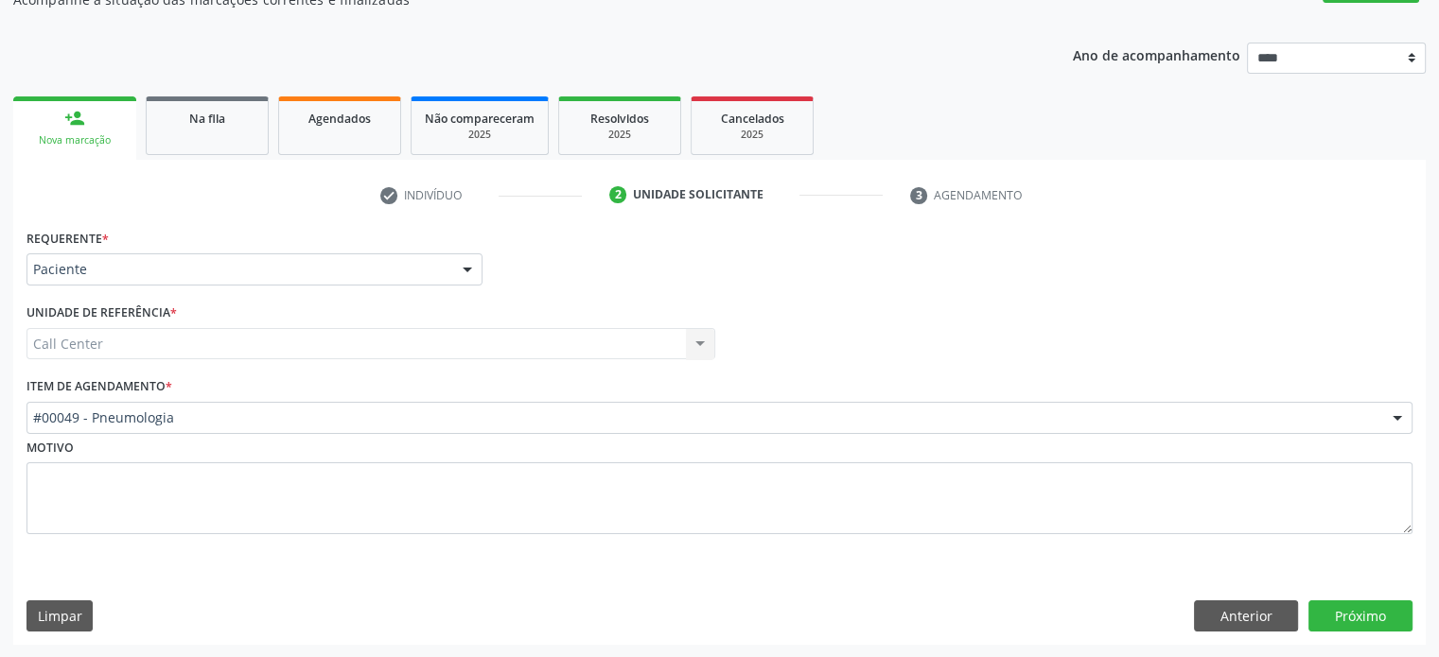
click at [389, 442] on div "Motivo" at bounding box center [719, 484] width 1386 height 100
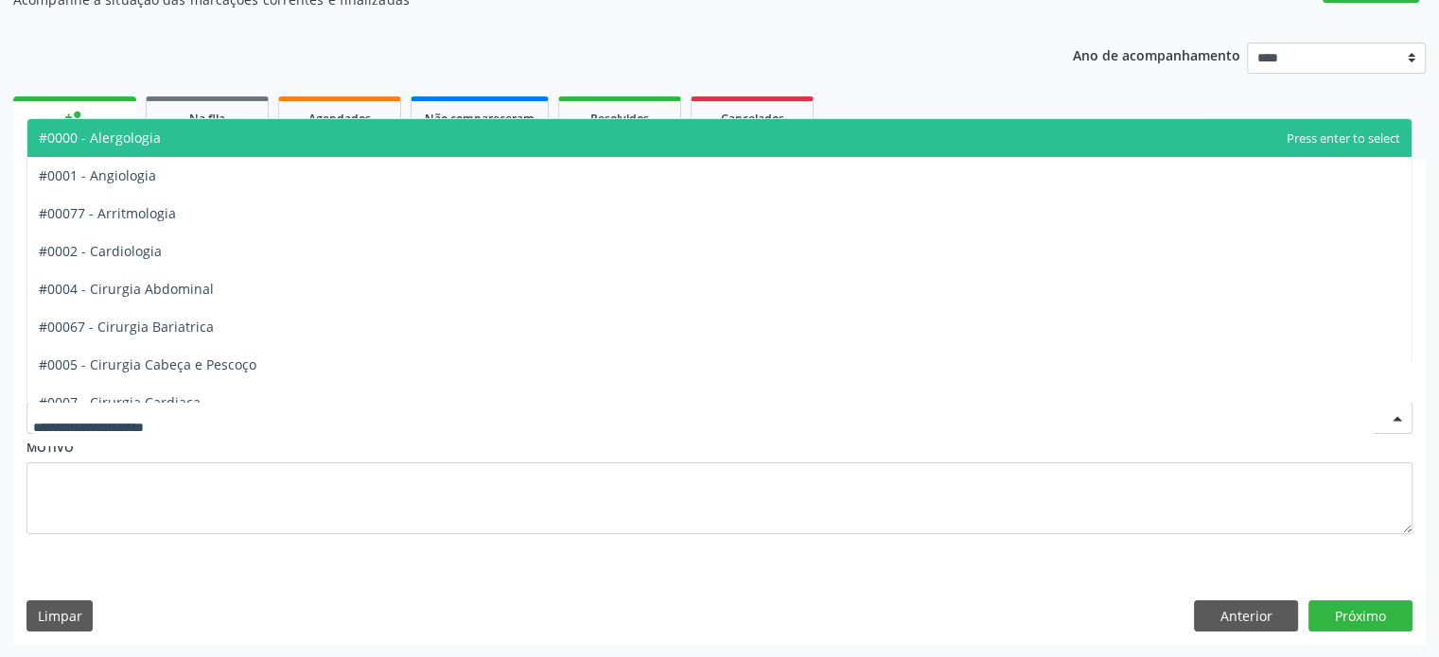
click at [391, 431] on div at bounding box center [719, 418] width 1386 height 32
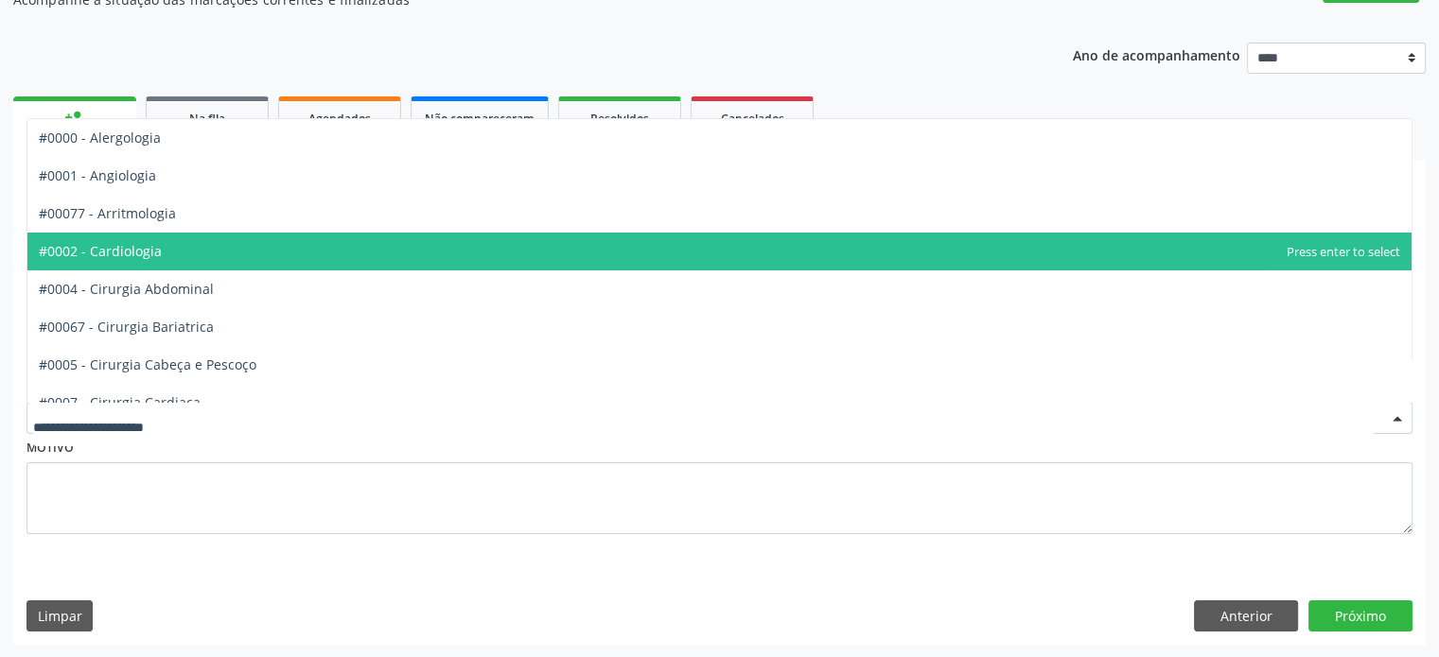
click at [389, 236] on span "#0002 - Cardiologia" at bounding box center [719, 252] width 1384 height 38
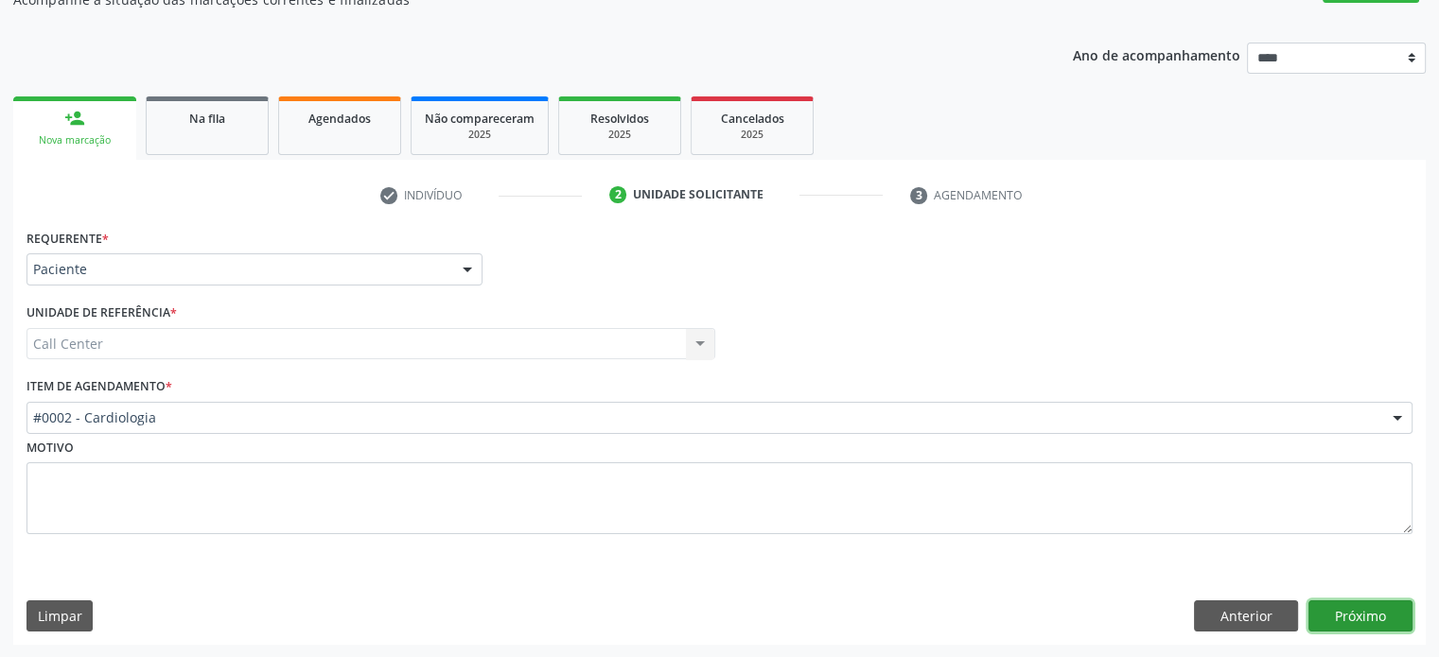
click at [1383, 603] on button "Próximo" at bounding box center [1360, 617] width 104 height 32
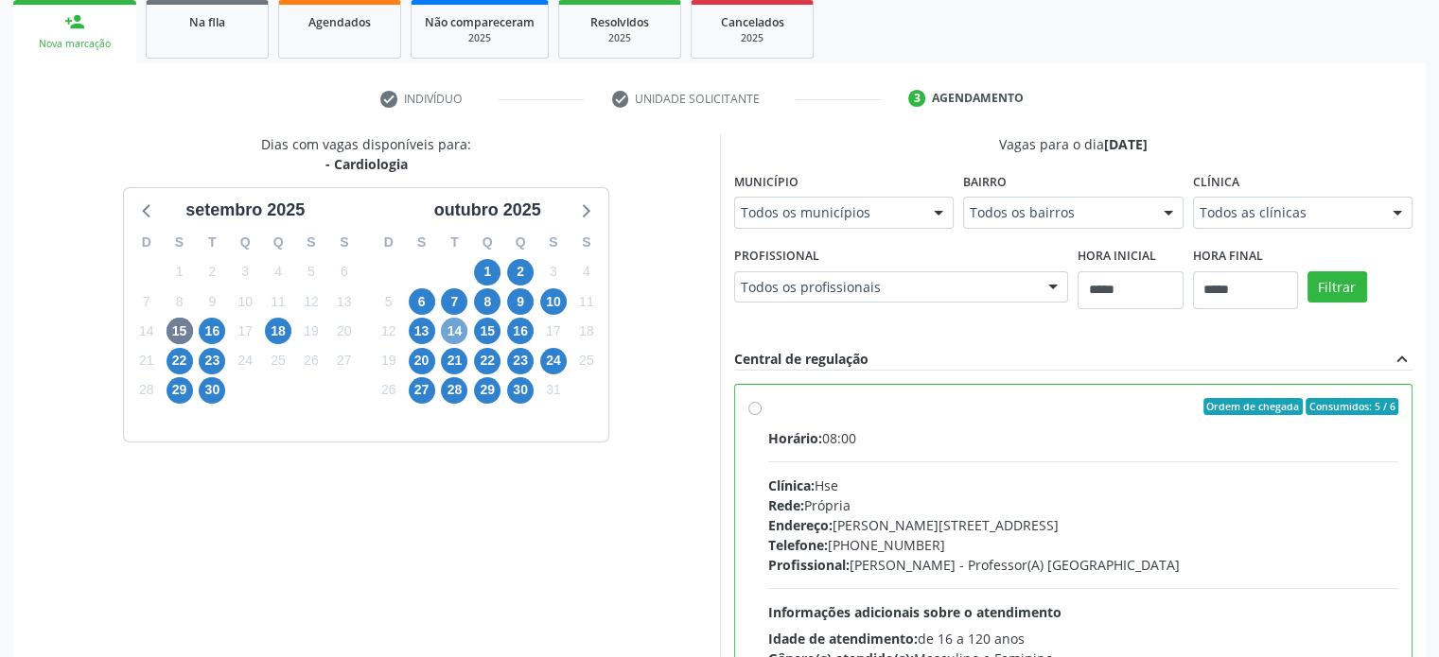
click at [456, 334] on span "14" at bounding box center [454, 331] width 26 height 26
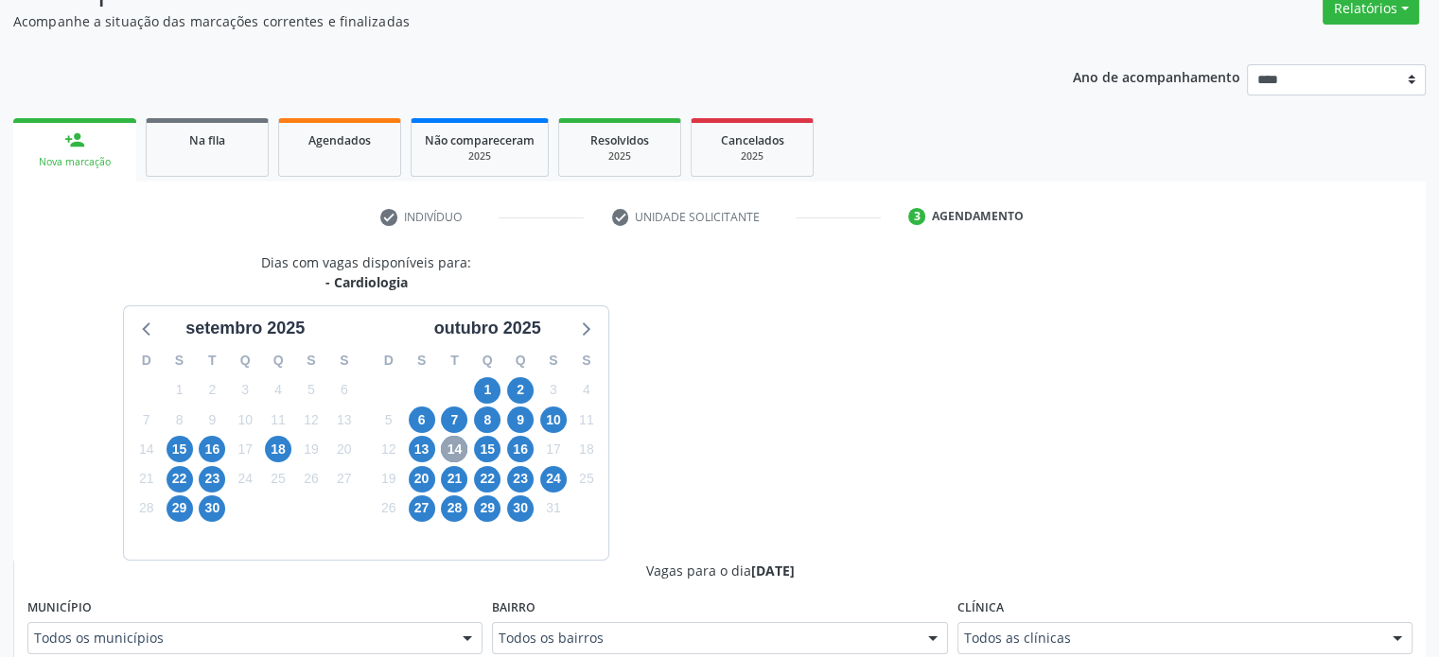
scroll to position [283, 0]
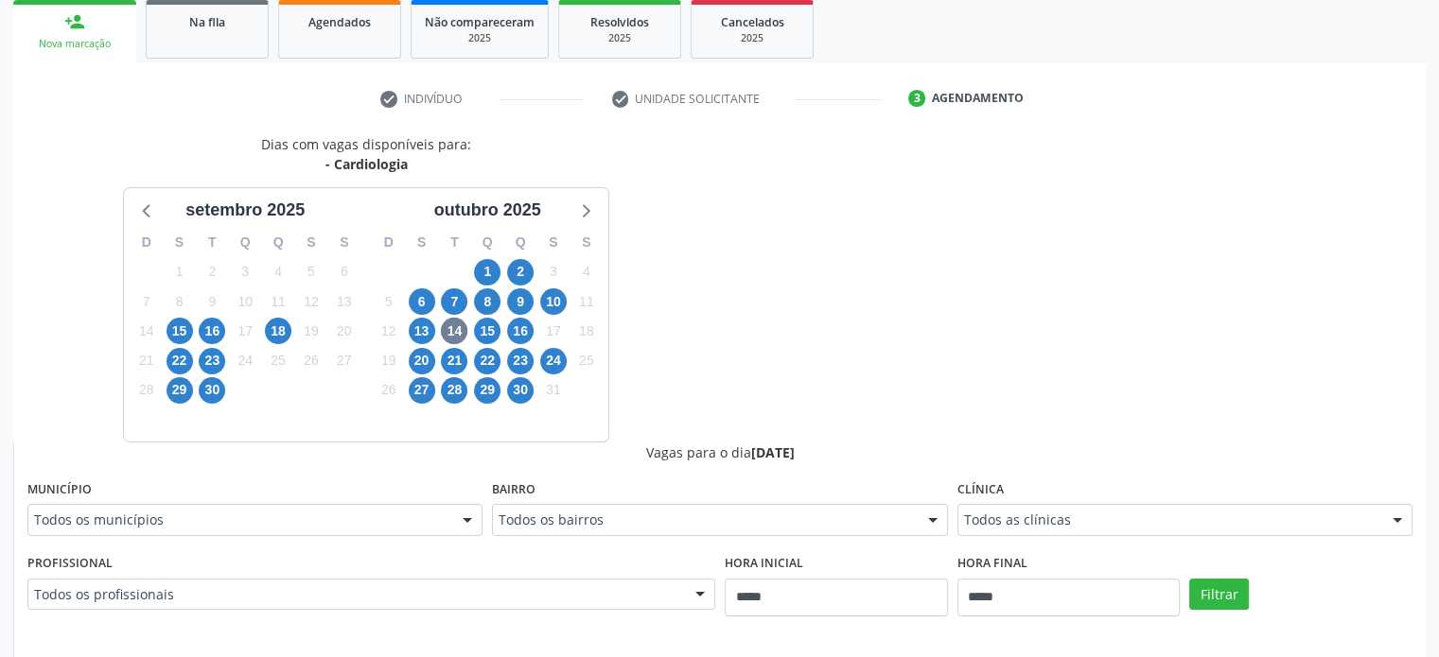
drag, startPoint x: 1218, startPoint y: 458, endPoint x: 1206, endPoint y: 486, distance: 30.9
click at [1191, 509] on div "Todos as clínicas" at bounding box center [1184, 520] width 455 height 32
click at [522, 334] on span "16" at bounding box center [520, 331] width 26 height 26
click at [1072, 508] on div "Todos as clínicas" at bounding box center [1184, 520] width 455 height 32
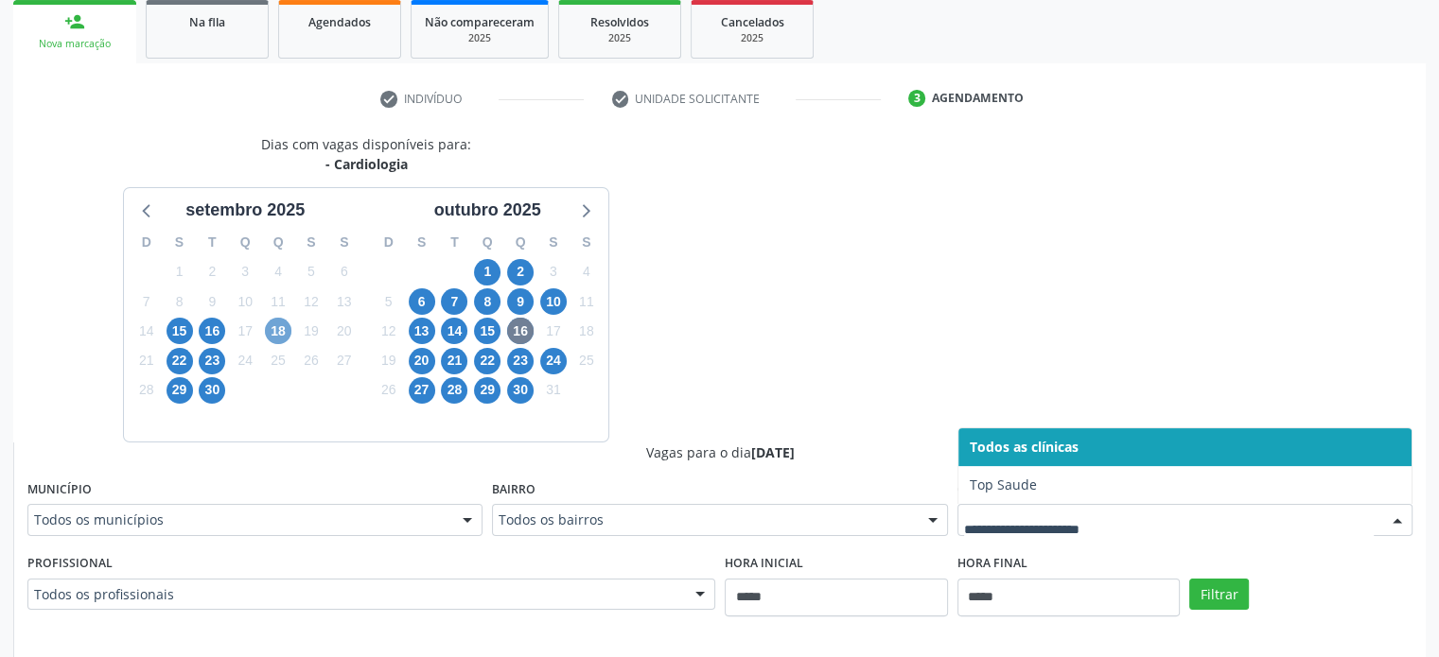
click at [286, 332] on span "18" at bounding box center [278, 331] width 26 height 26
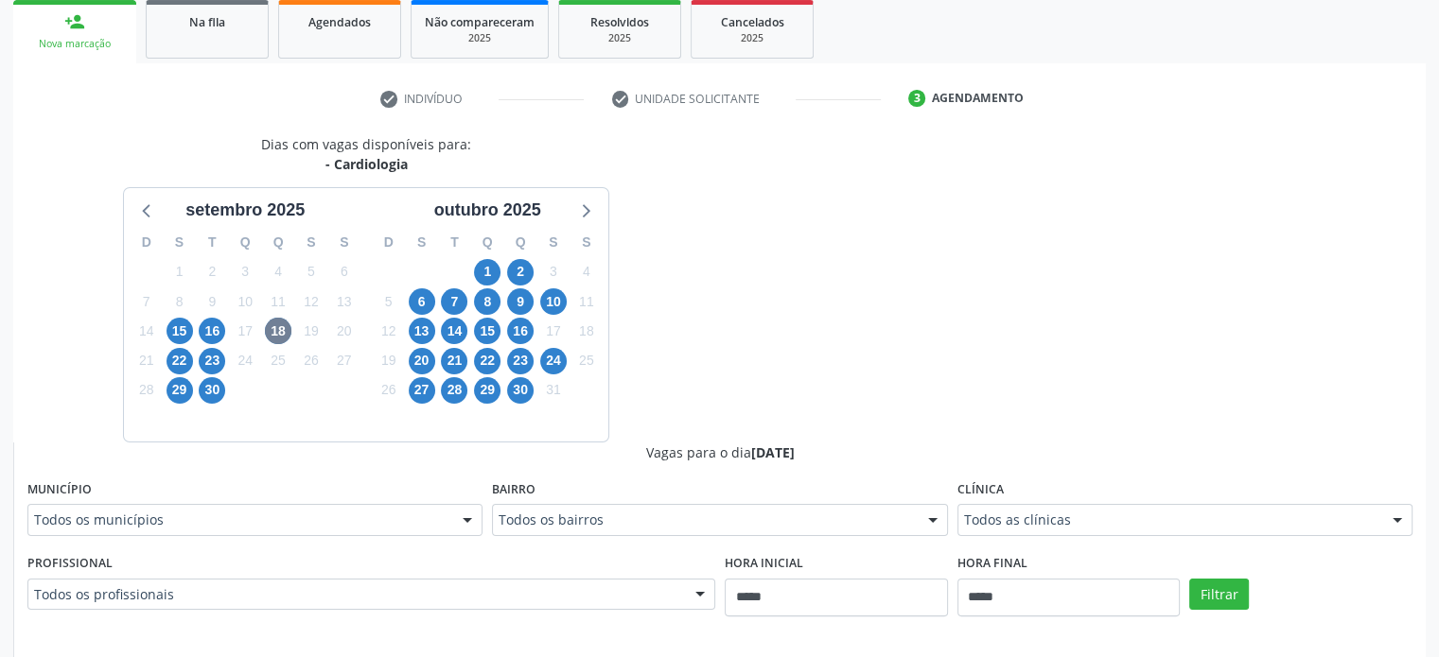
click at [1165, 544] on fieldset "Clínica Todos as clínicas Todos as clínicas Top Saude Nenhum resultado encontra…" at bounding box center [1184, 513] width 455 height 74
click at [424, 370] on span "20" at bounding box center [422, 361] width 26 height 26
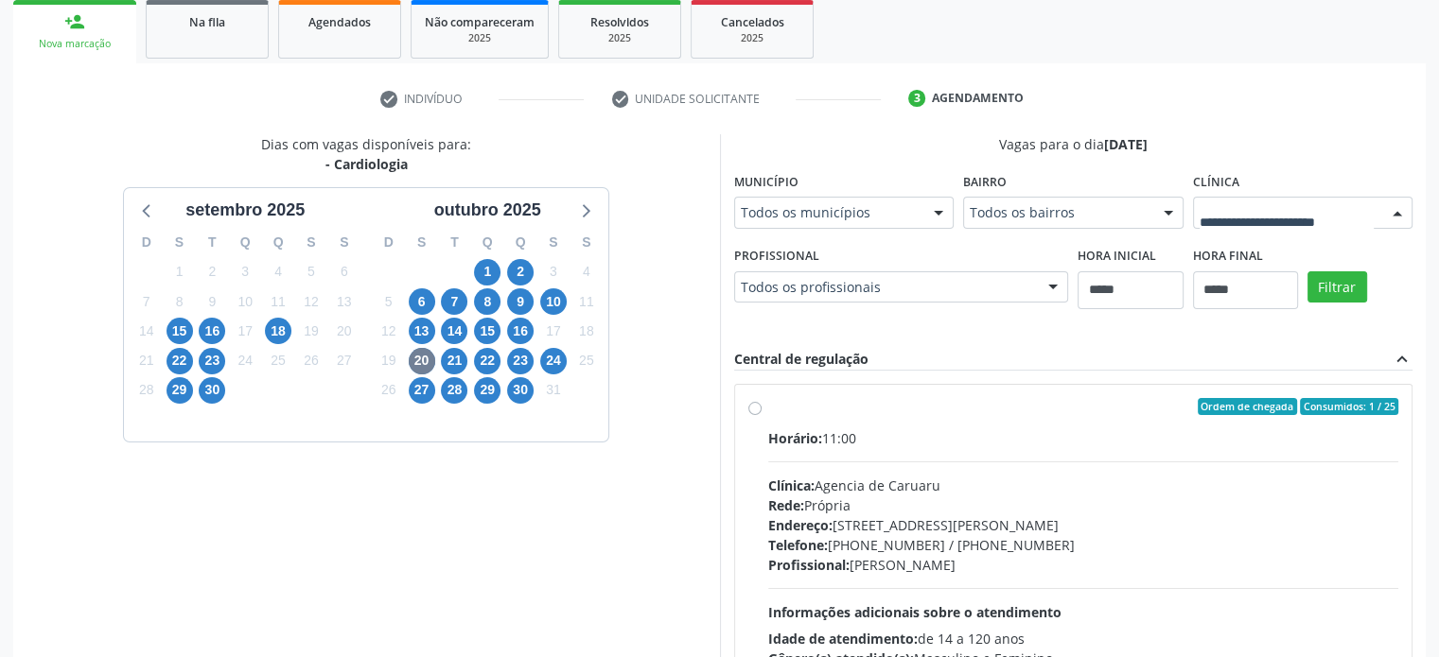
click at [1266, 222] on div at bounding box center [1303, 213] width 220 height 32
click at [472, 370] on div "22" at bounding box center [487, 360] width 33 height 29
click at [491, 366] on span "22" at bounding box center [487, 361] width 26 height 26
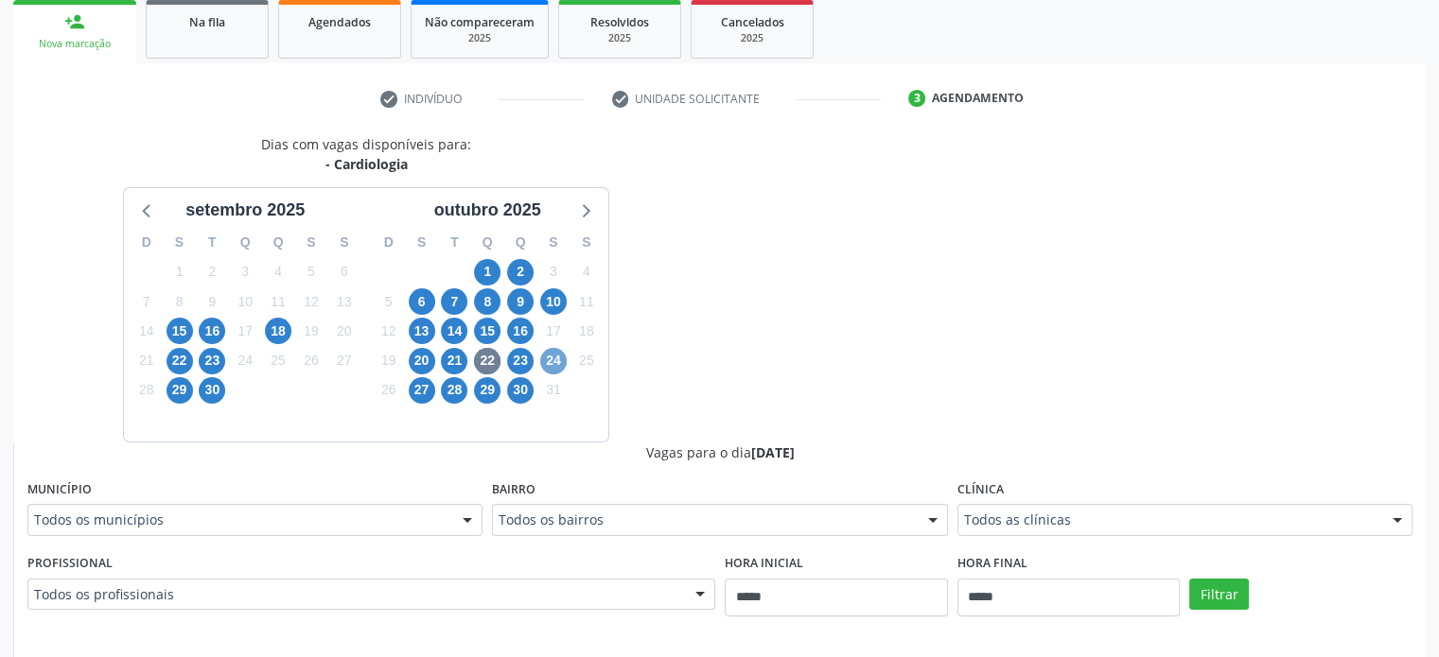
click at [553, 366] on span "24" at bounding box center [553, 361] width 26 height 26
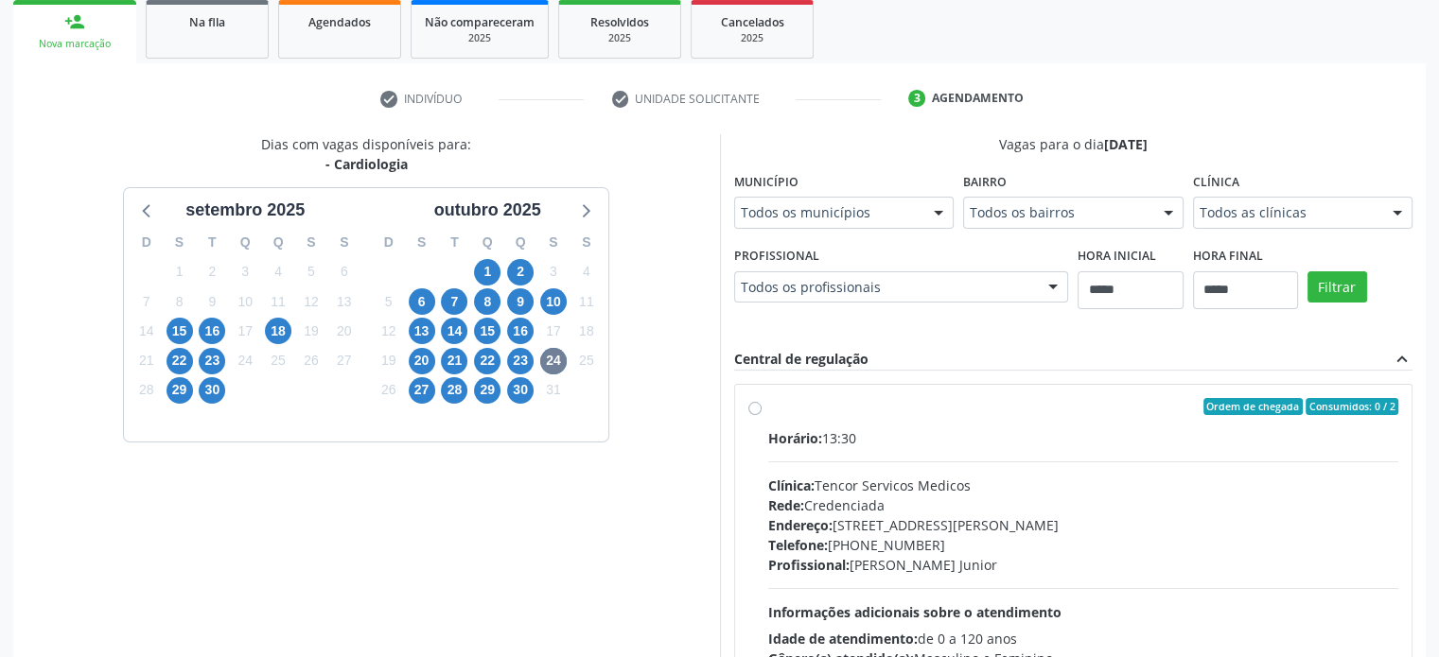
drag, startPoint x: 1245, startPoint y: 209, endPoint x: 1084, endPoint y: 292, distance: 181.1
click at [409, 389] on span "27" at bounding box center [422, 390] width 26 height 26
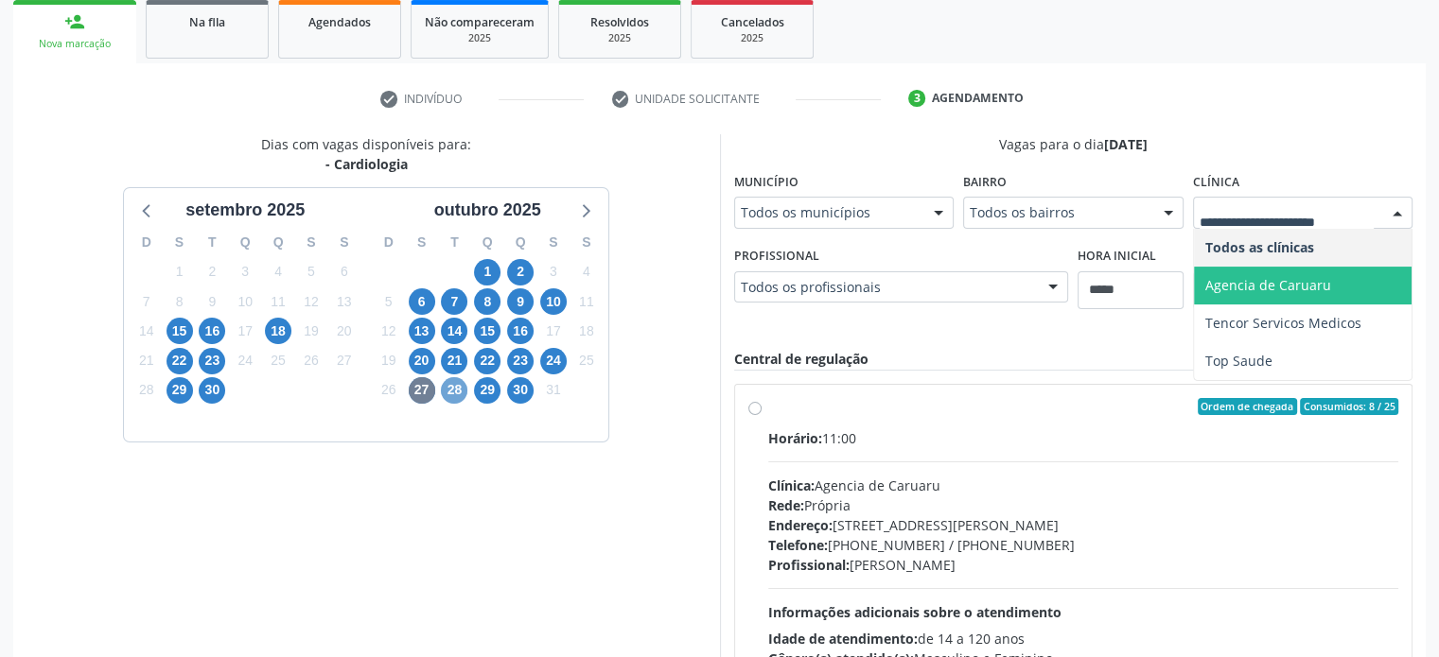
click at [458, 384] on span "28" at bounding box center [454, 390] width 26 height 26
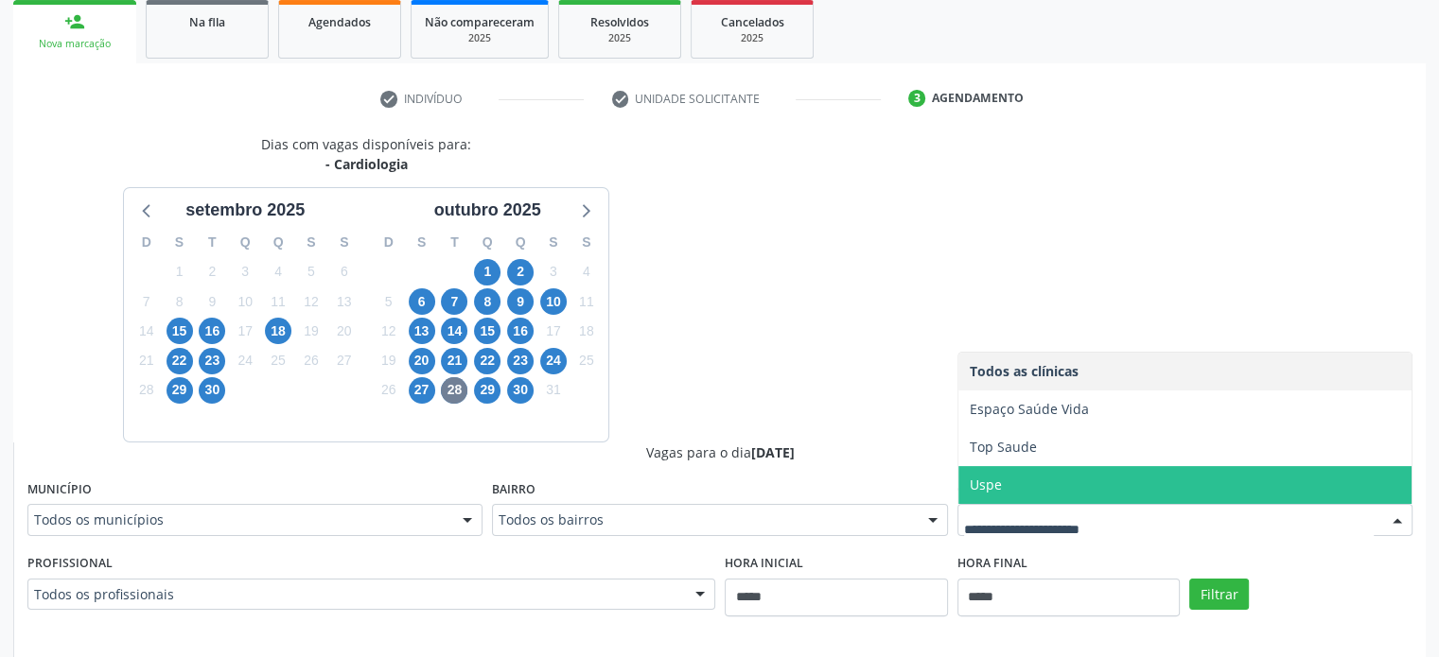
click at [1122, 480] on span "Uspe" at bounding box center [1184, 485] width 453 height 38
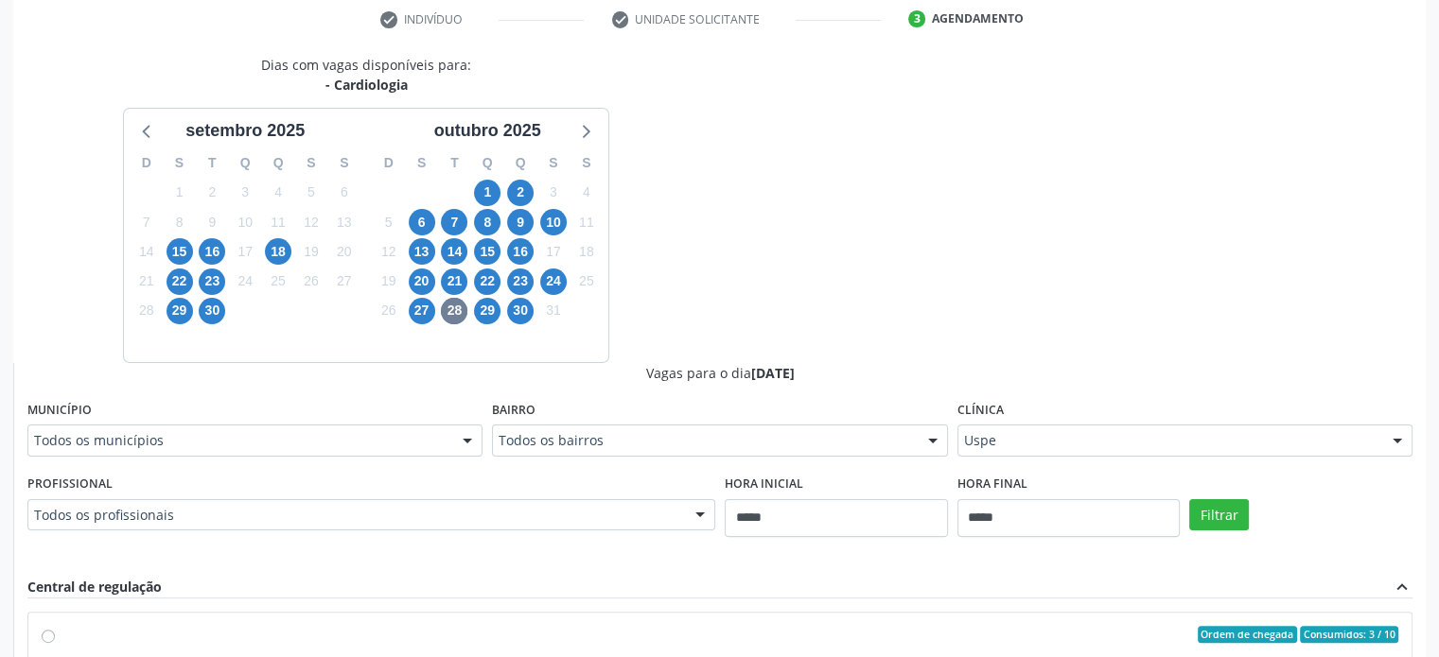
scroll to position [472, 0]
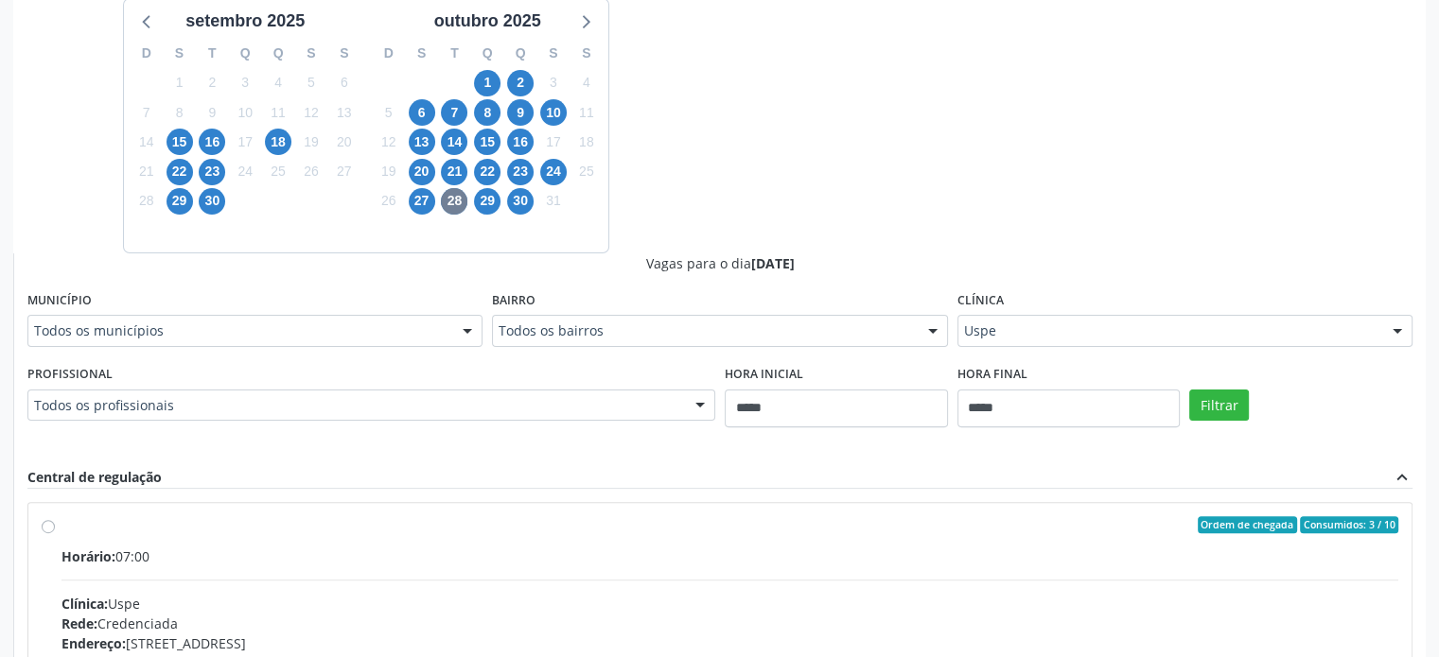
drag, startPoint x: 1188, startPoint y: 420, endPoint x: 1207, endPoint y: 420, distance: 18.9
click at [1189, 420] on div "Filtrar" at bounding box center [1300, 403] width 233 height 87
click at [1207, 420] on div "Filtrar" at bounding box center [1300, 403] width 233 height 87
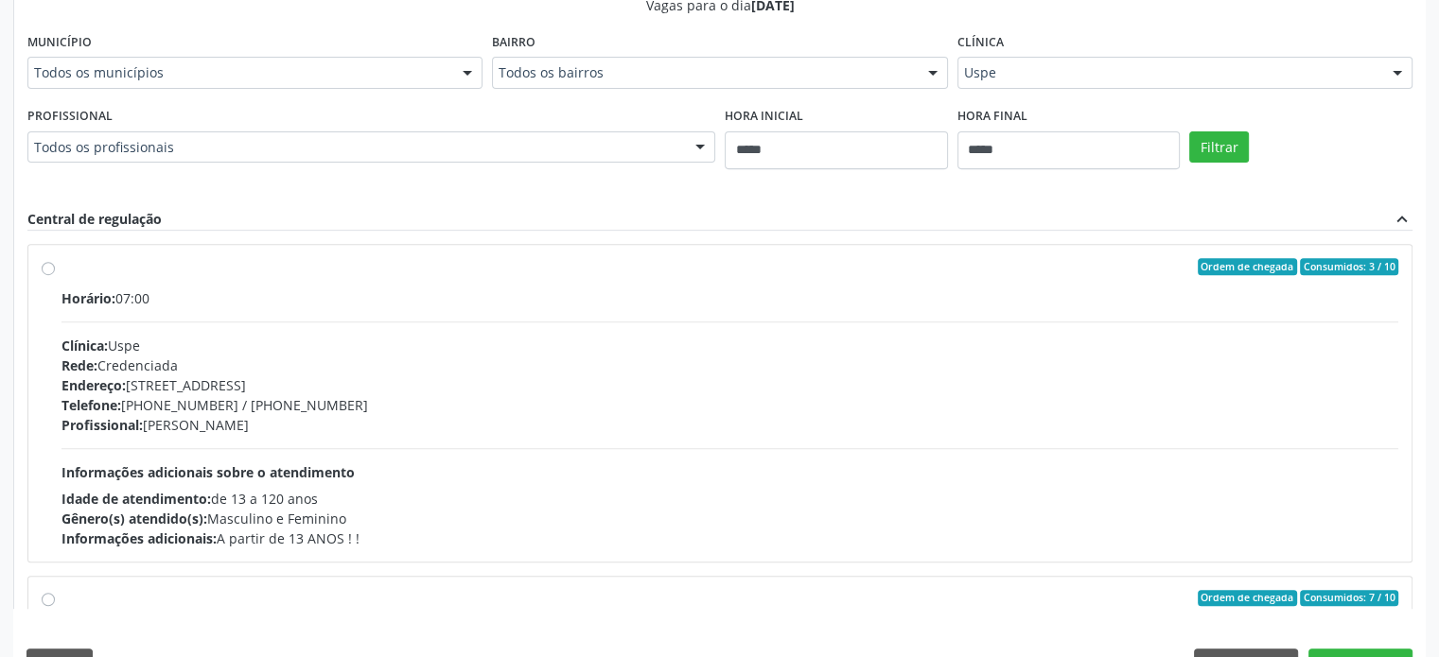
scroll to position [756, 0]
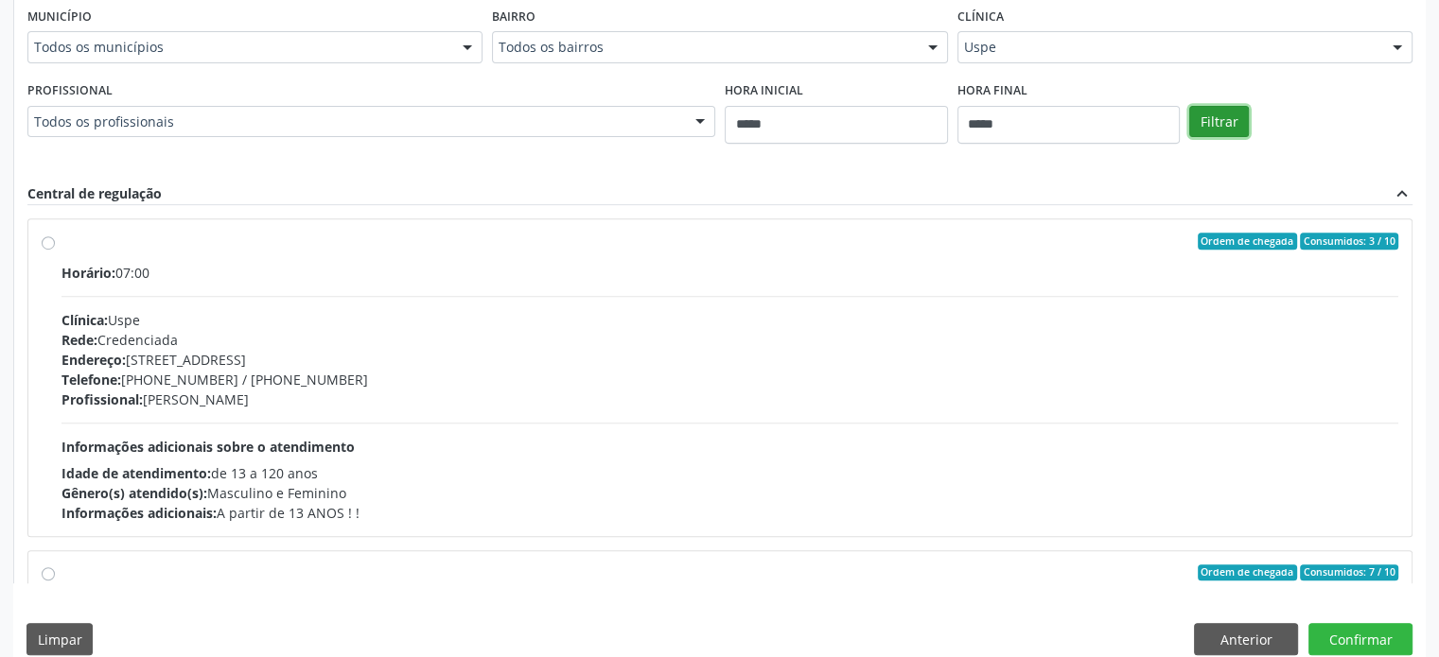
click at [1232, 128] on button "Filtrar" at bounding box center [1219, 122] width 60 height 32
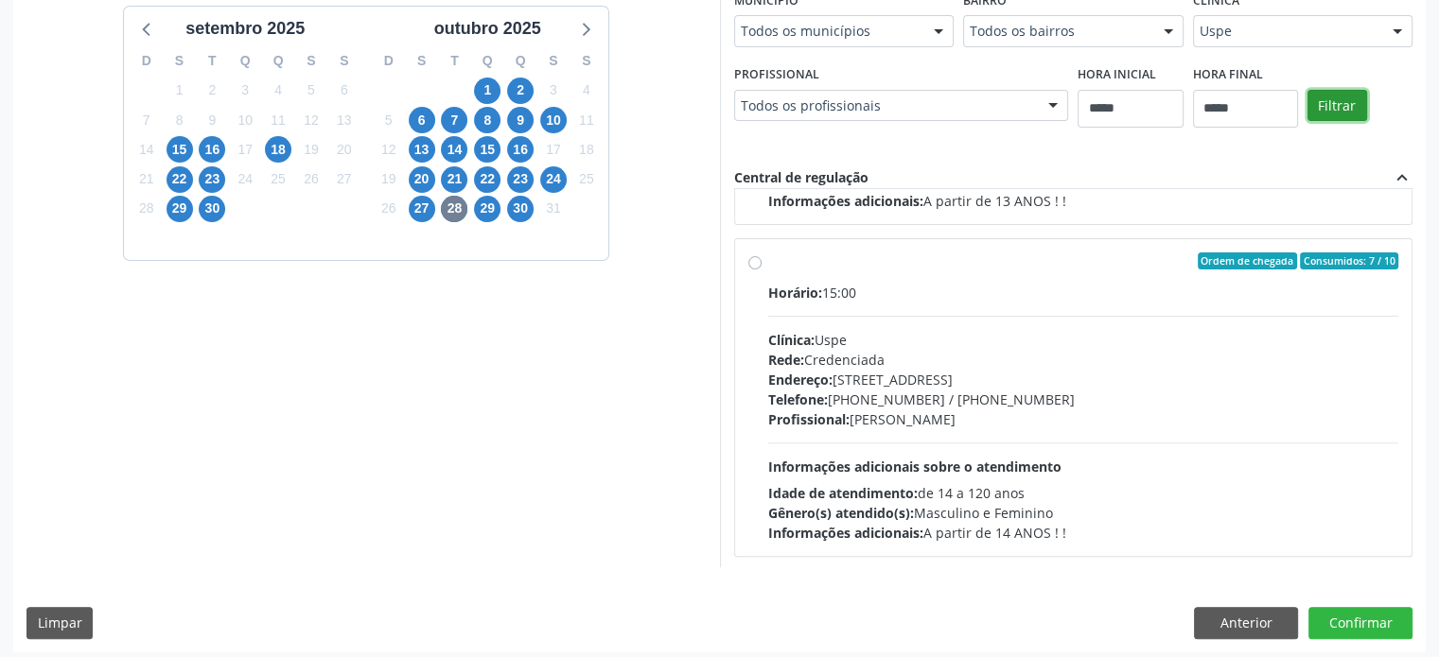
scroll to position [472, 0]
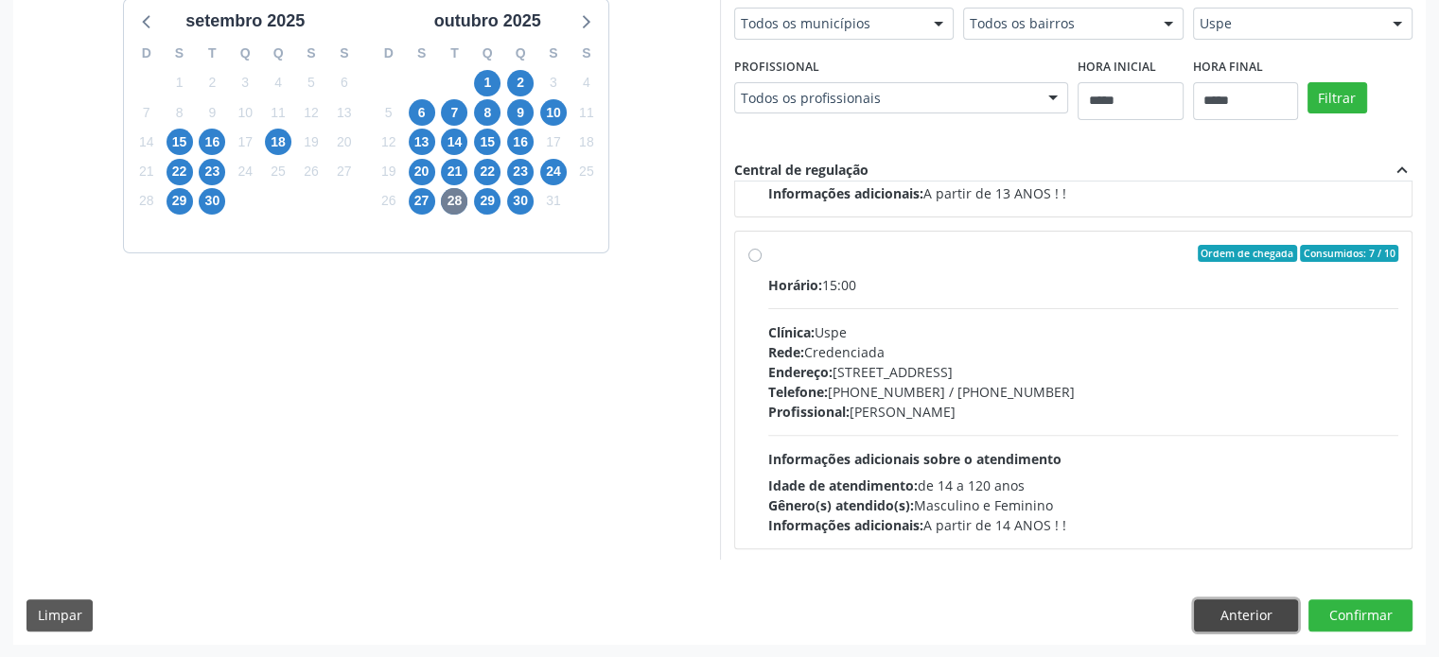
click at [1263, 623] on button "Anterior" at bounding box center [1246, 616] width 104 height 32
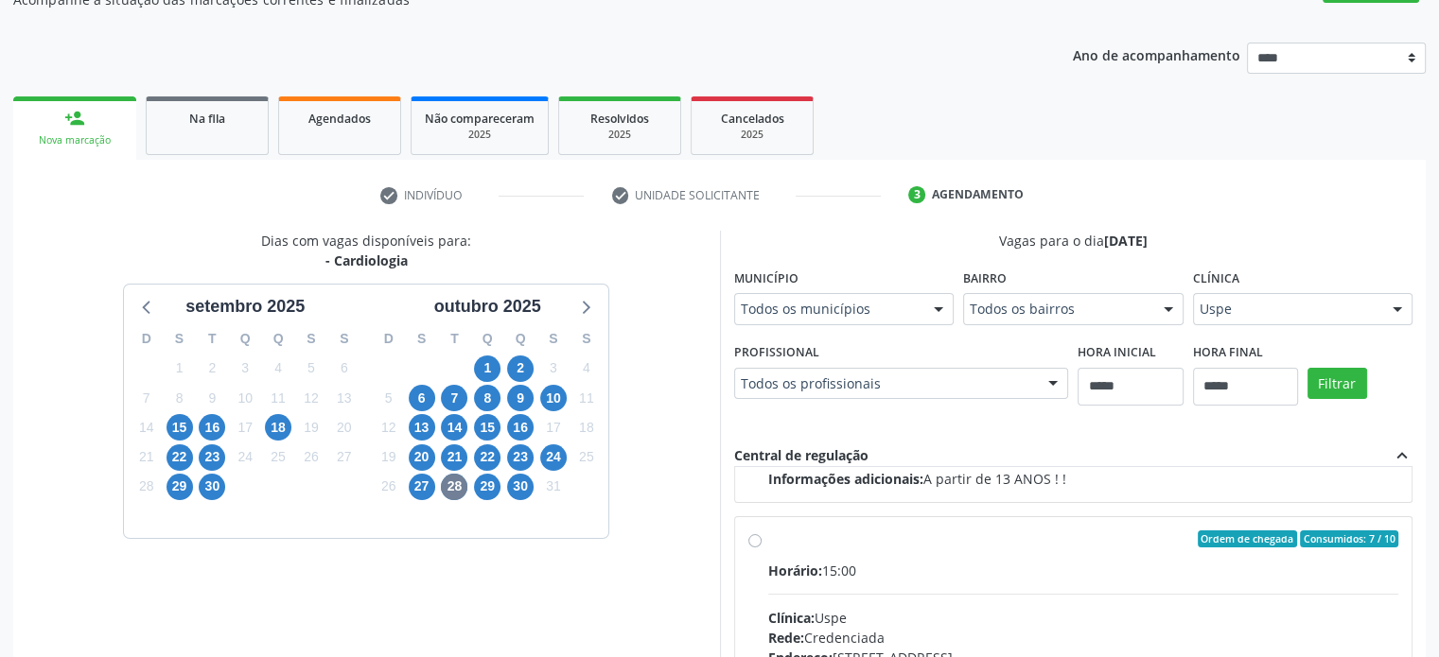
click at [0, 0] on button "Anterior" at bounding box center [0, 0] width 0 height 0
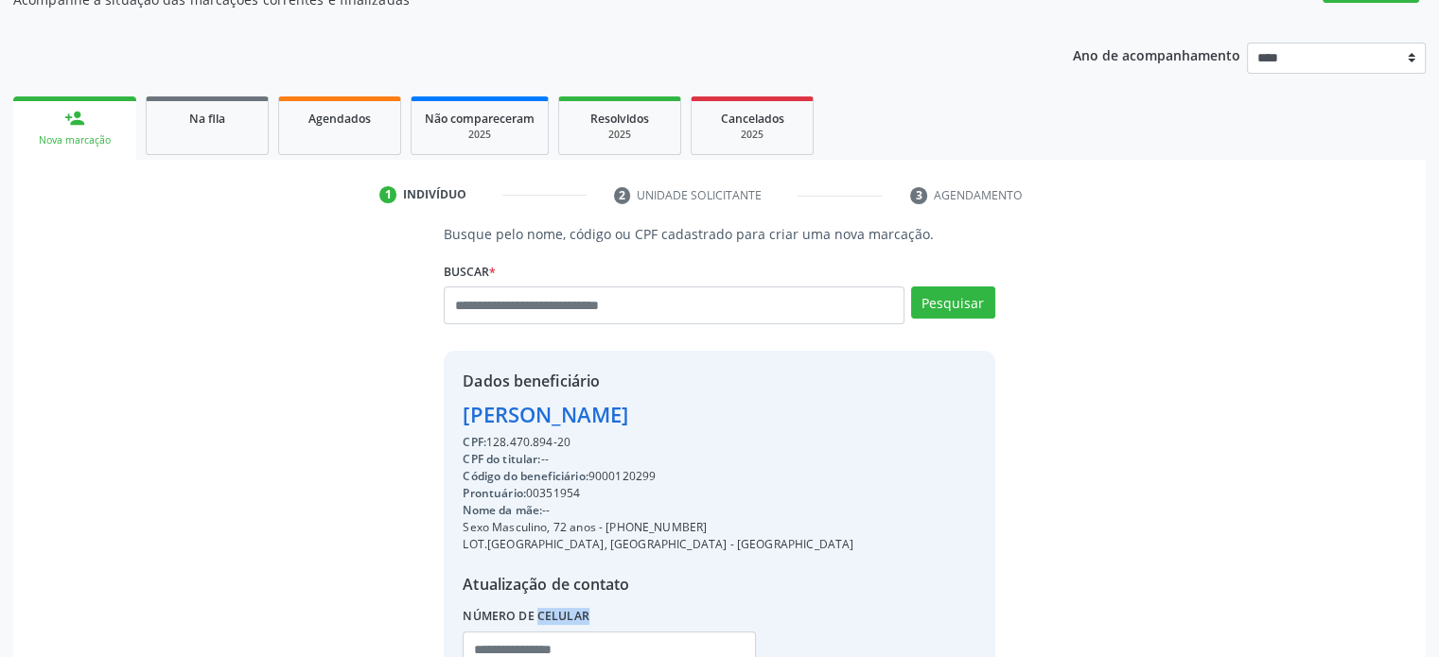
click at [1263, 623] on div "Busque pelo nome, código ou CPF cadastrado para criar uma nova marcação. [GEOGR…" at bounding box center [719, 469] width 1386 height 490
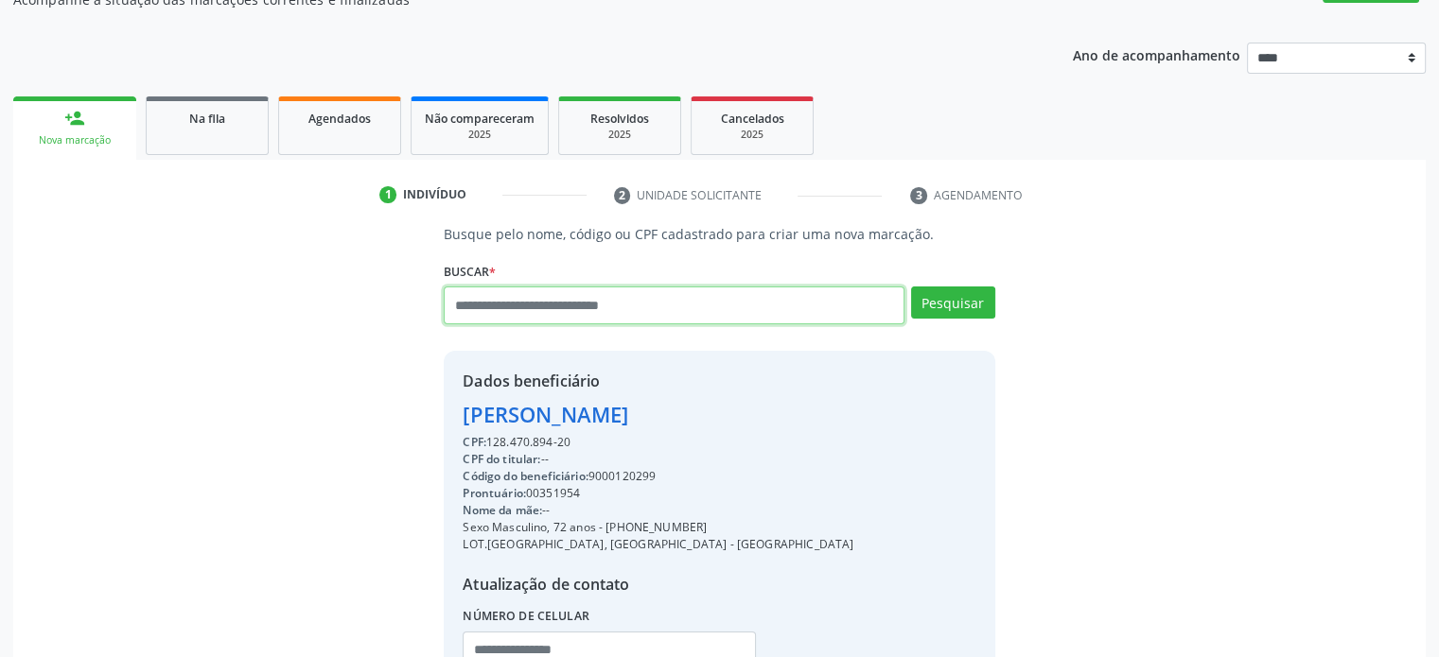
click at [777, 305] on input "text" at bounding box center [674, 306] width 460 height 38
type input "**********"
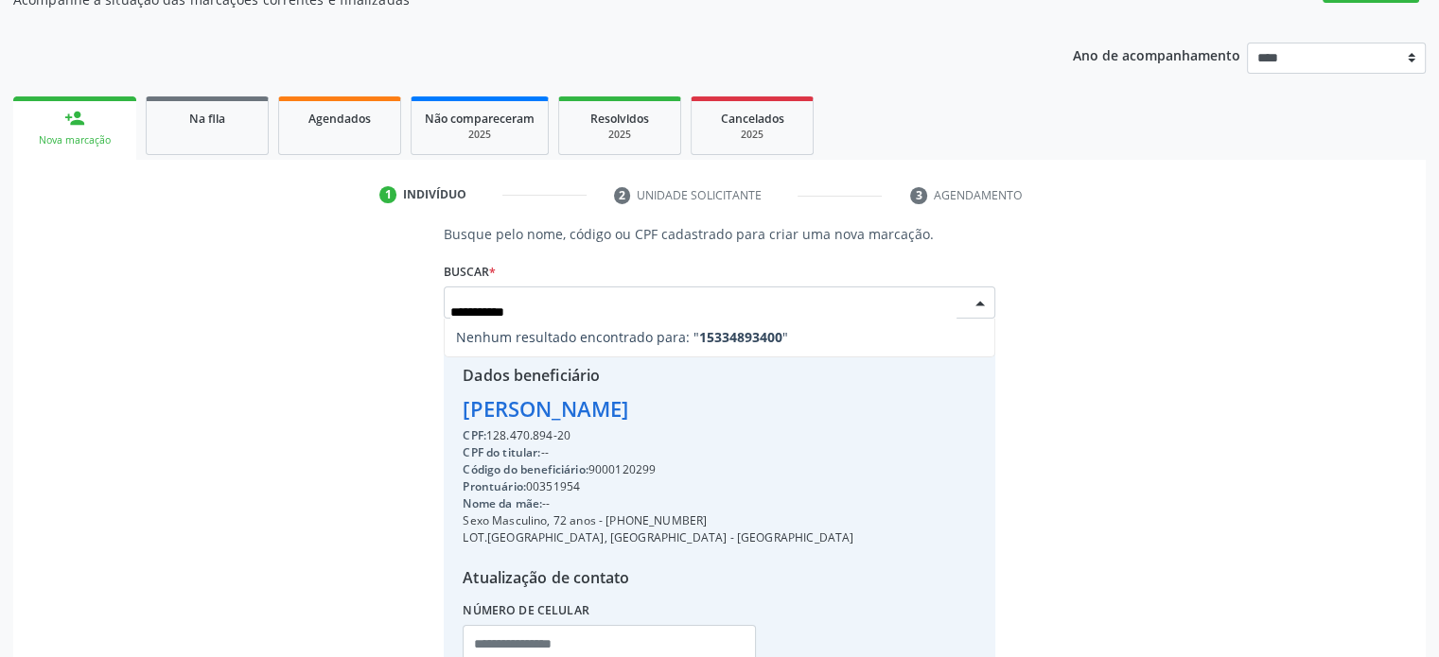
click at [777, 305] on input "**********" at bounding box center [702, 312] width 505 height 38
click at [647, 314] on input "**********" at bounding box center [702, 312] width 505 height 38
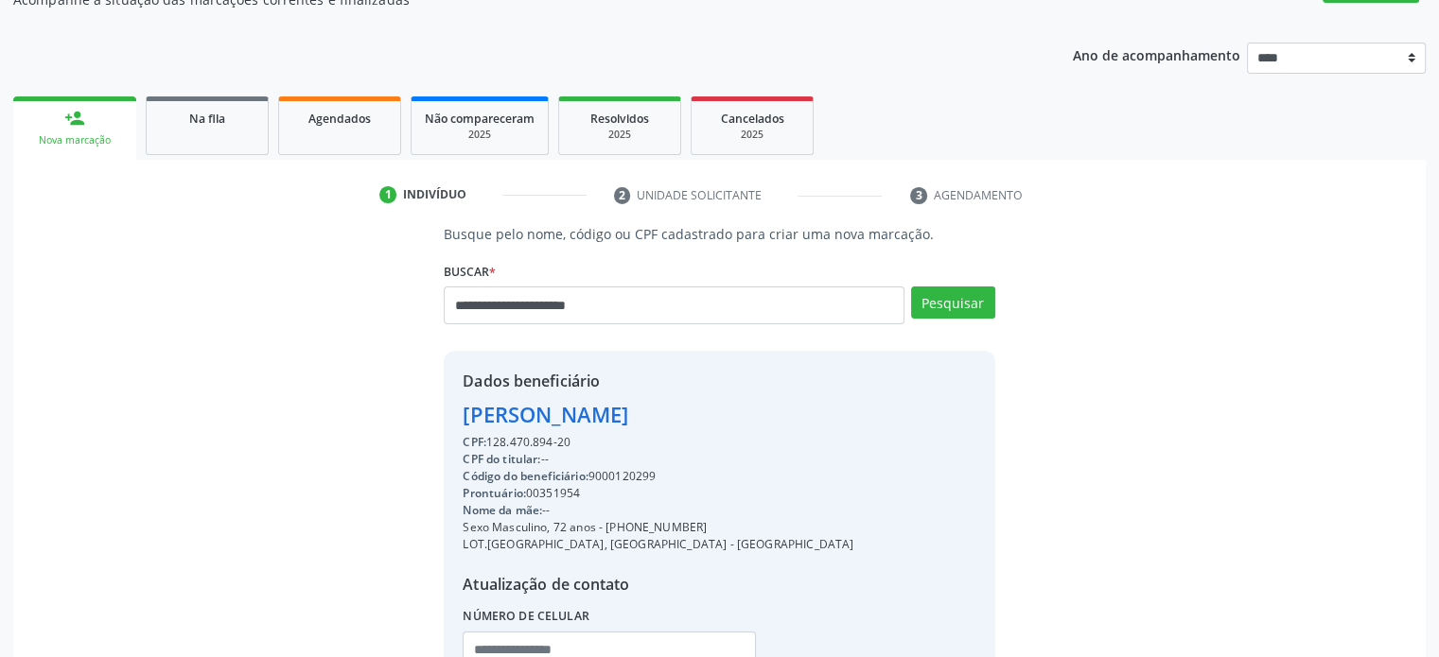
drag, startPoint x: 545, startPoint y: 313, endPoint x: 442, endPoint y: 321, distance: 103.4
click at [442, 321] on div "**********" at bounding box center [718, 469] width 577 height 490
type input "**********"
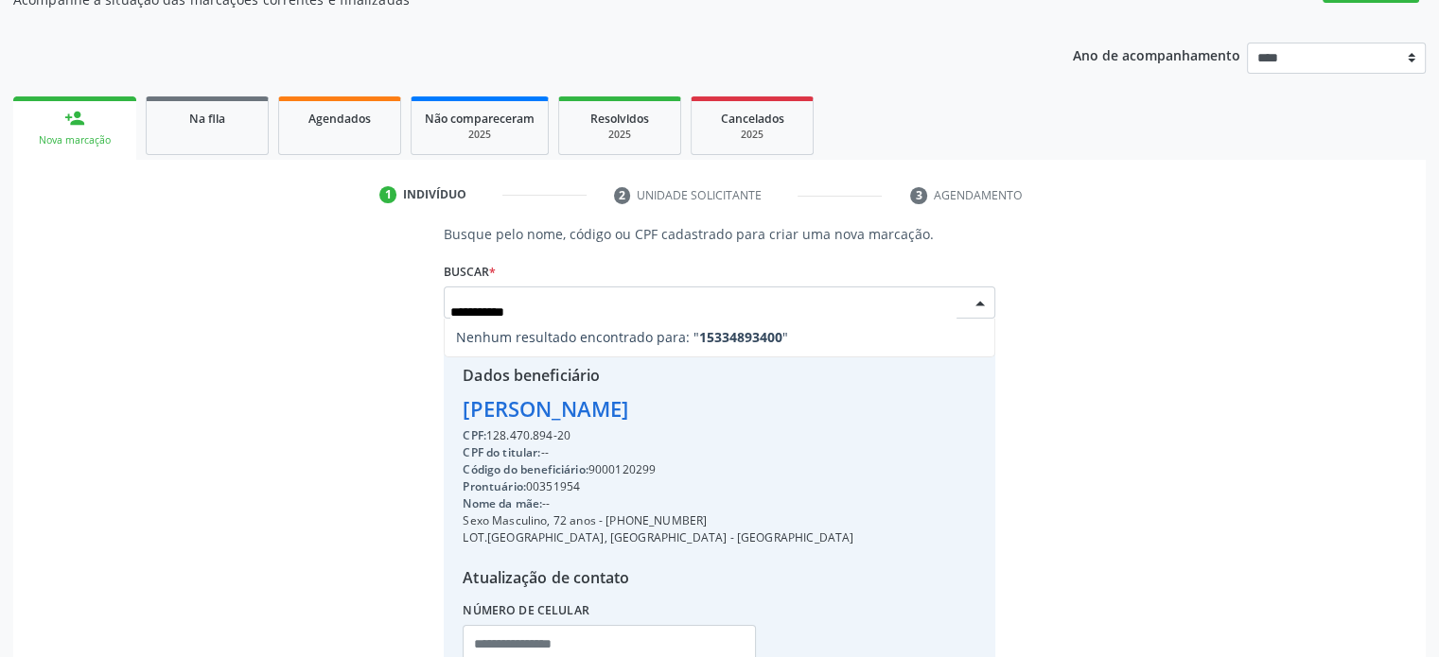
click at [508, 310] on input "**********" at bounding box center [702, 312] width 505 height 38
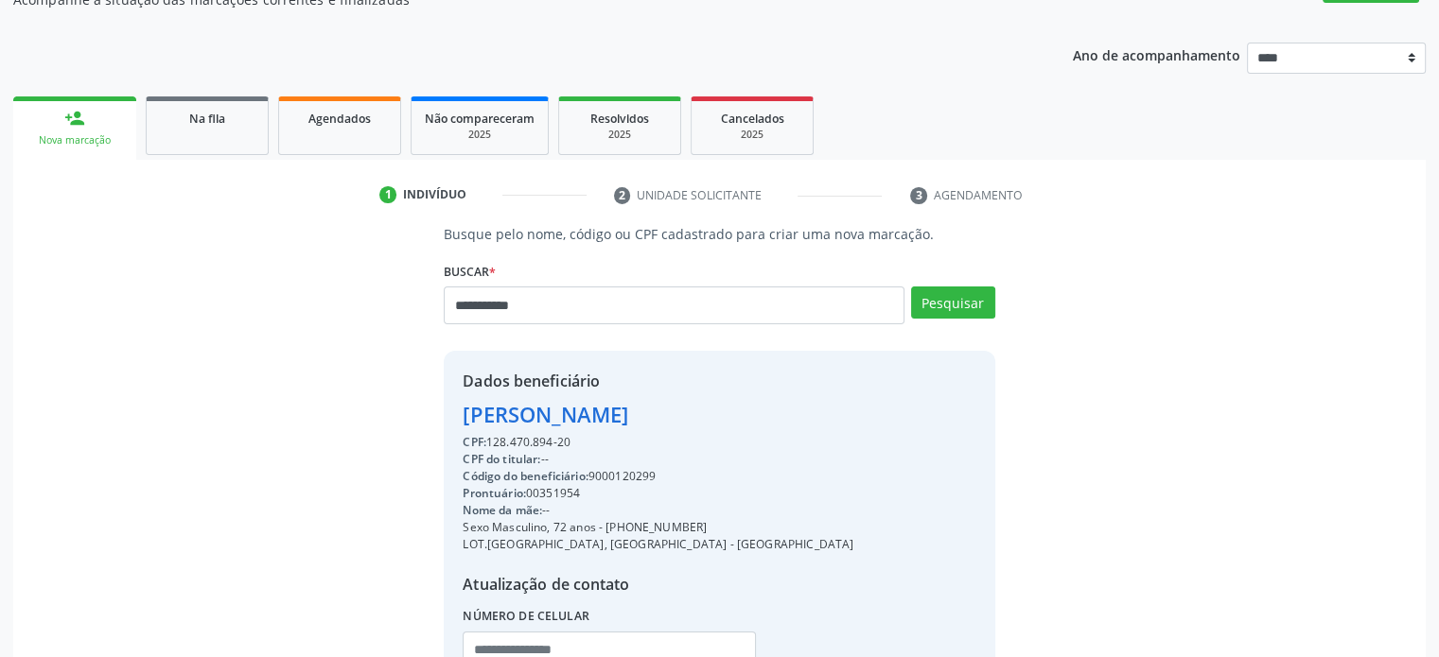
click at [208, 301] on div "**********" at bounding box center [719, 469] width 1386 height 490
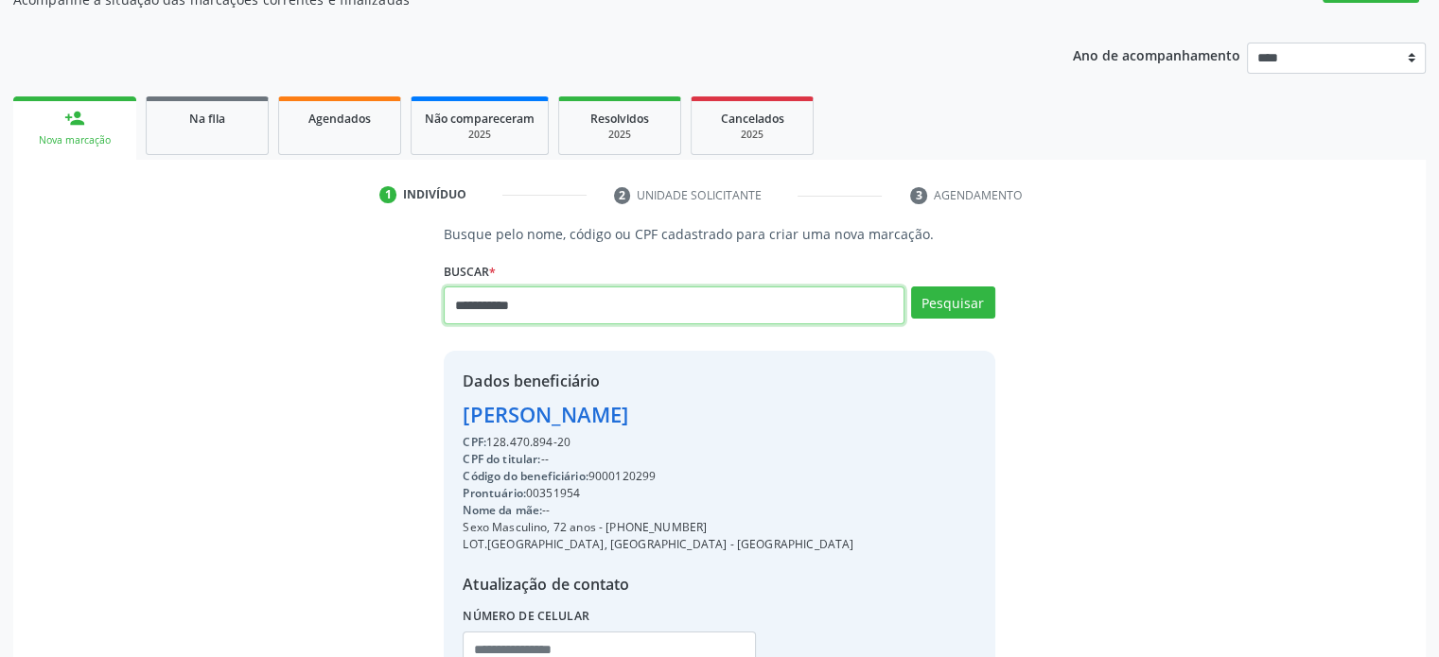
click at [660, 309] on input "**********" at bounding box center [674, 306] width 460 height 38
drag, startPoint x: 541, startPoint y: 306, endPoint x: 417, endPoint y: 311, distance: 124.0
click at [417, 311] on div "**********" at bounding box center [719, 469] width 1386 height 490
type input "**********"
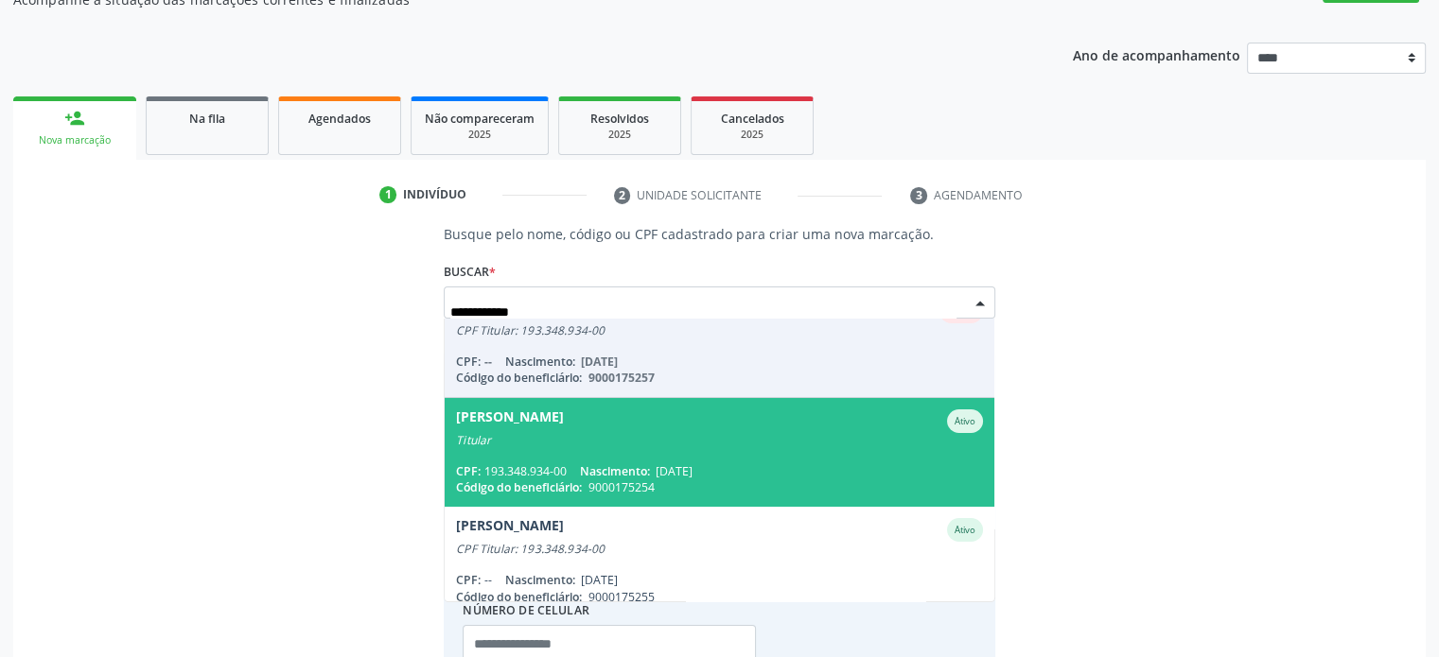
scroll to position [45, 0]
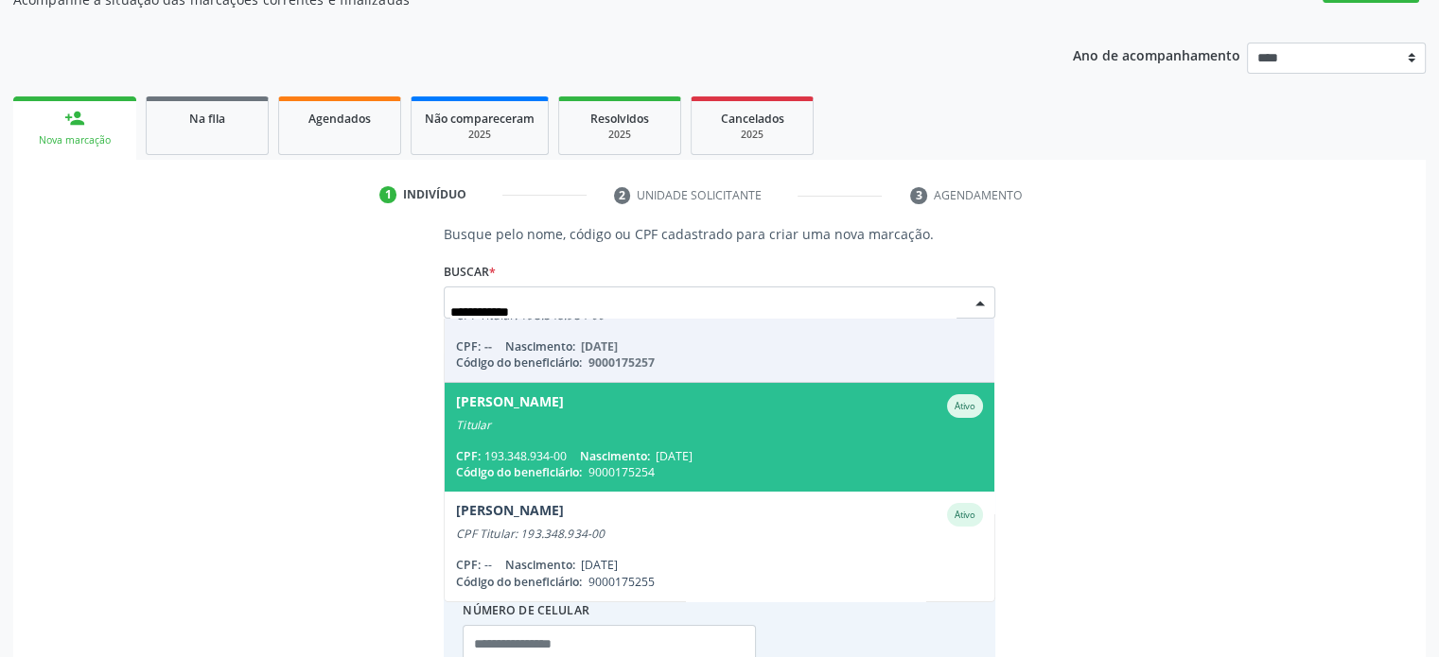
click at [723, 431] on span "[PERSON_NAME] Ativo Titular CPF: 193.348.934-00 Nascimento: [DATE] Código do be…" at bounding box center [719, 437] width 549 height 109
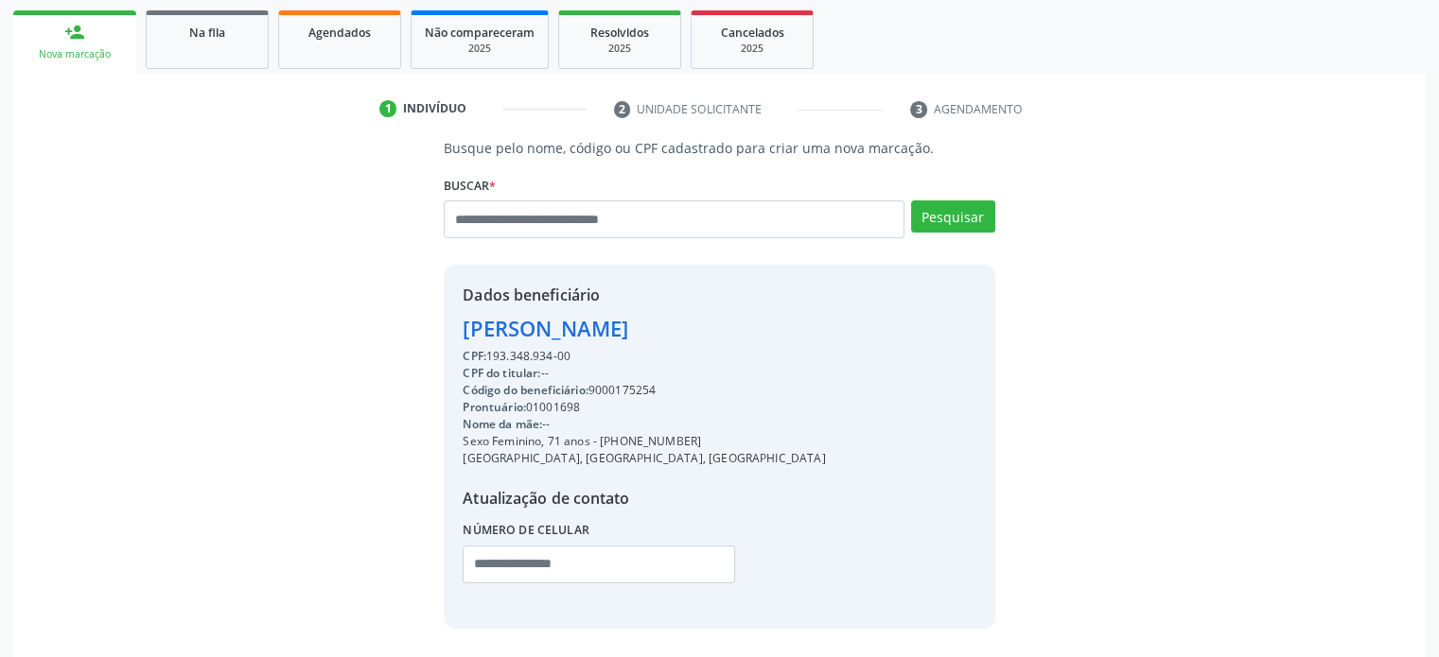
scroll to position [341, 0]
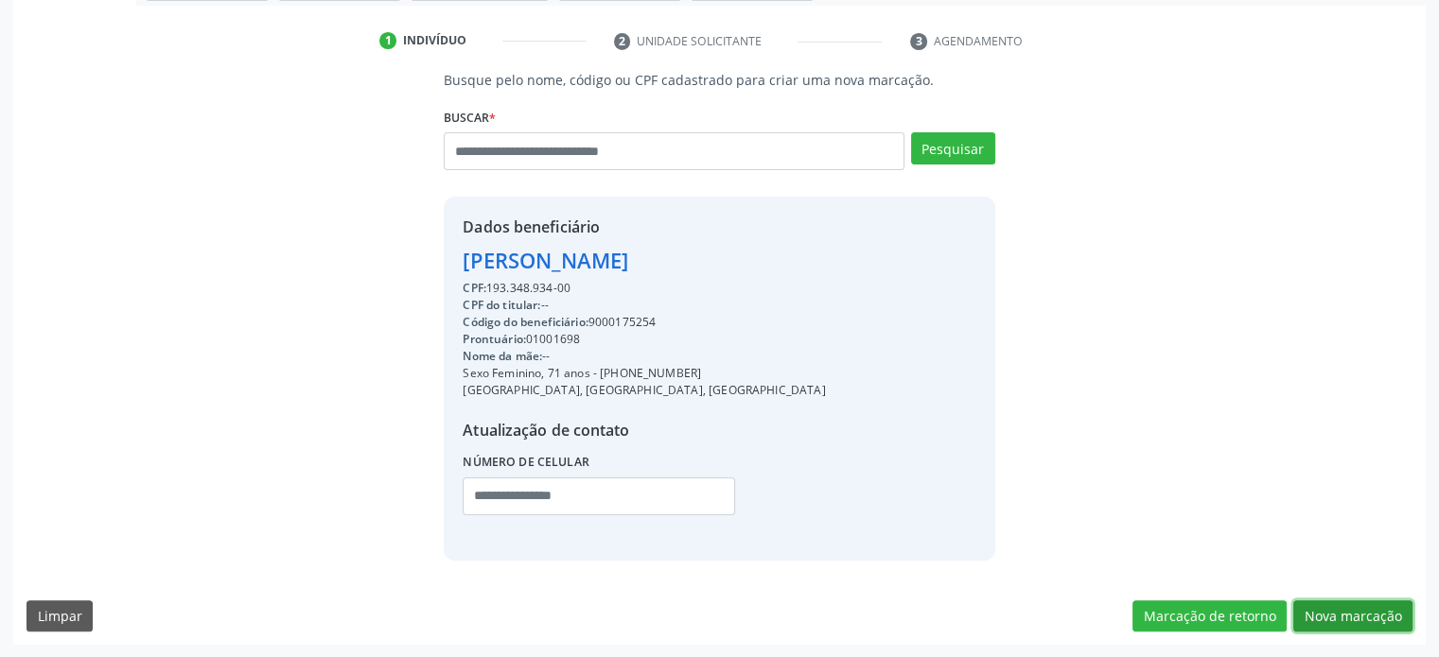
click at [1362, 612] on button "Nova marcação" at bounding box center [1352, 617] width 119 height 32
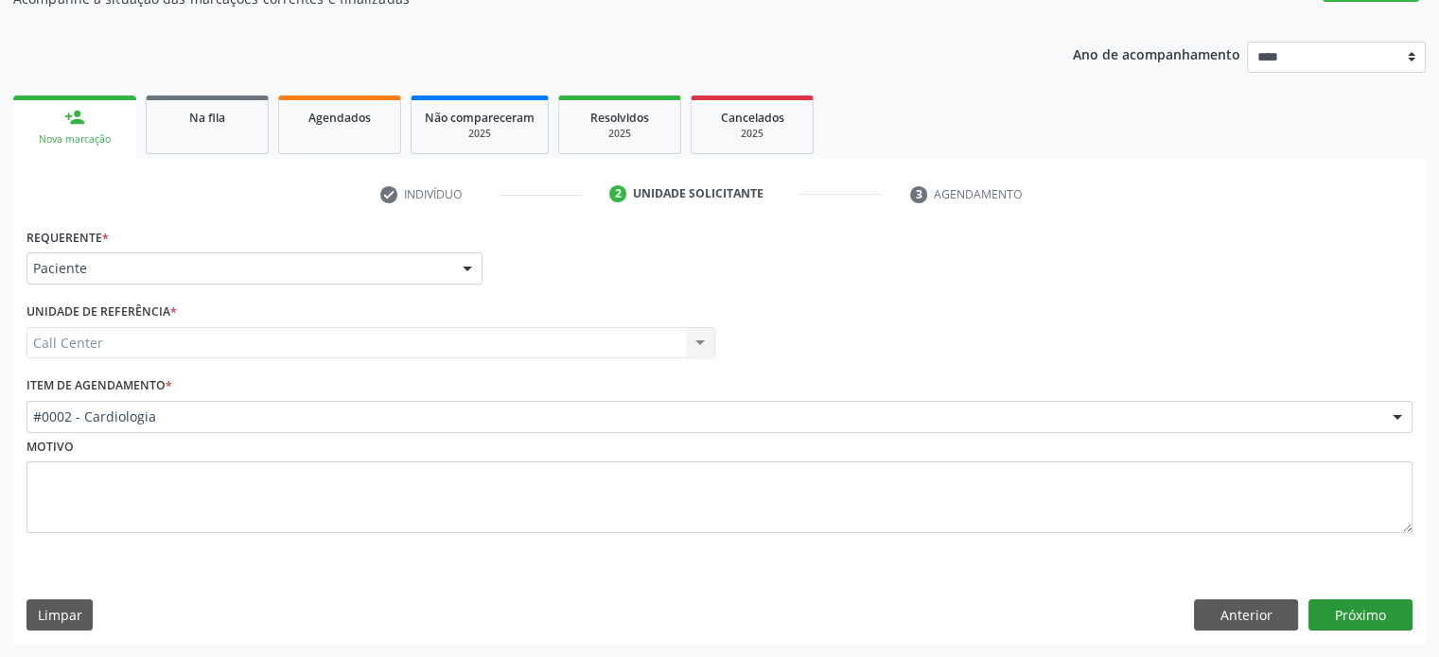
scroll to position [186, 0]
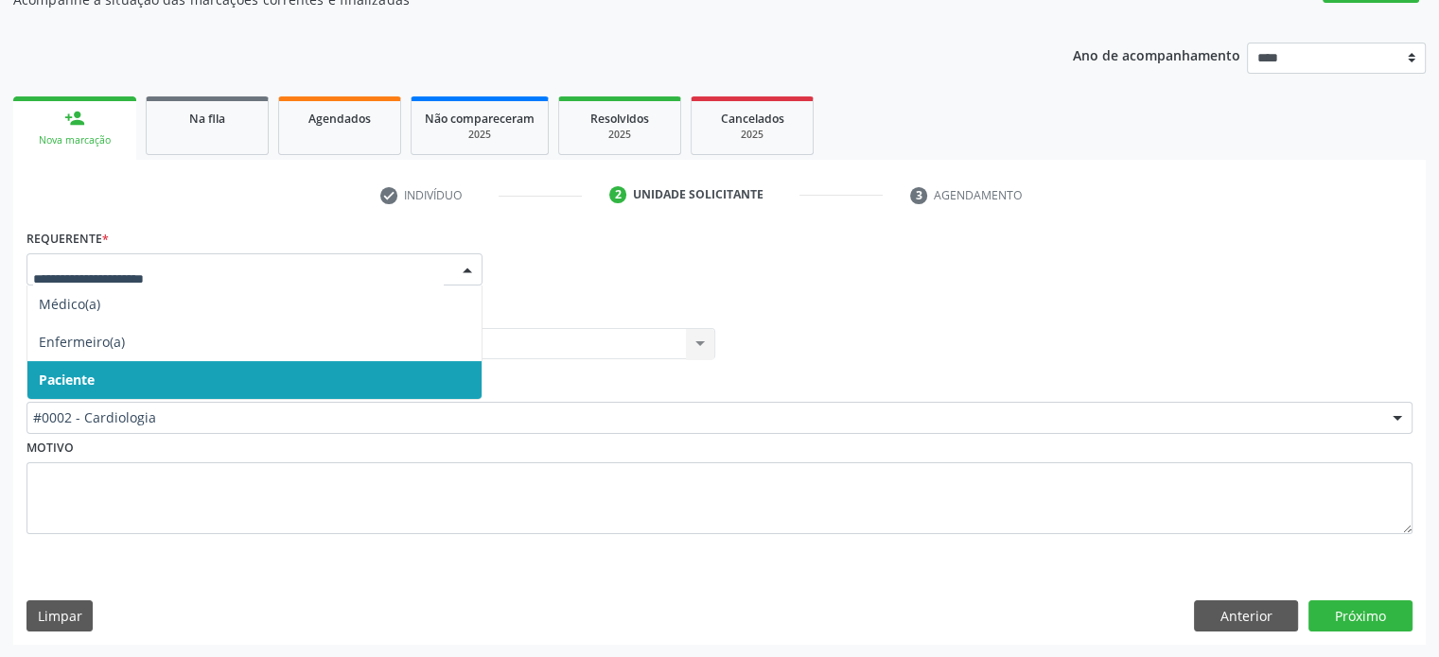
click at [0, 421] on div "Acompanhamento Acompanhe a situação das marcações correntes e finalizadas Relat…" at bounding box center [719, 288] width 1439 height 741
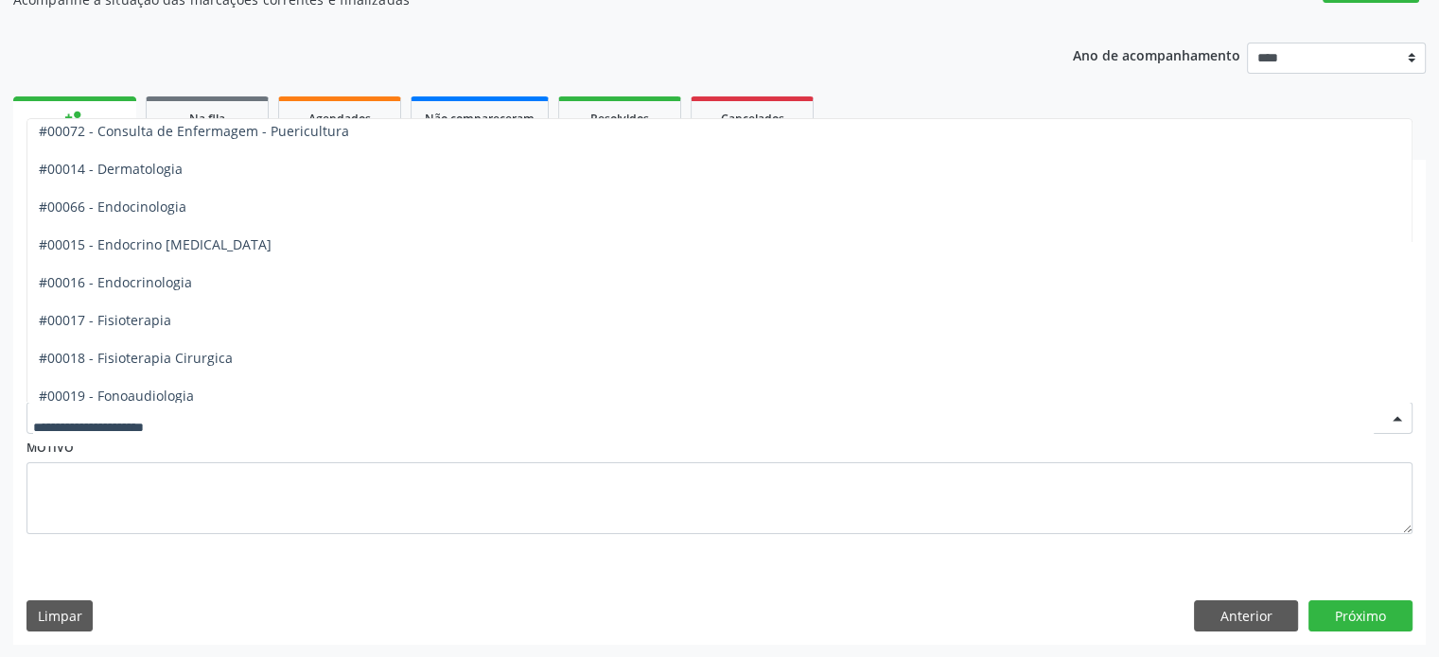
scroll to position [851, 0]
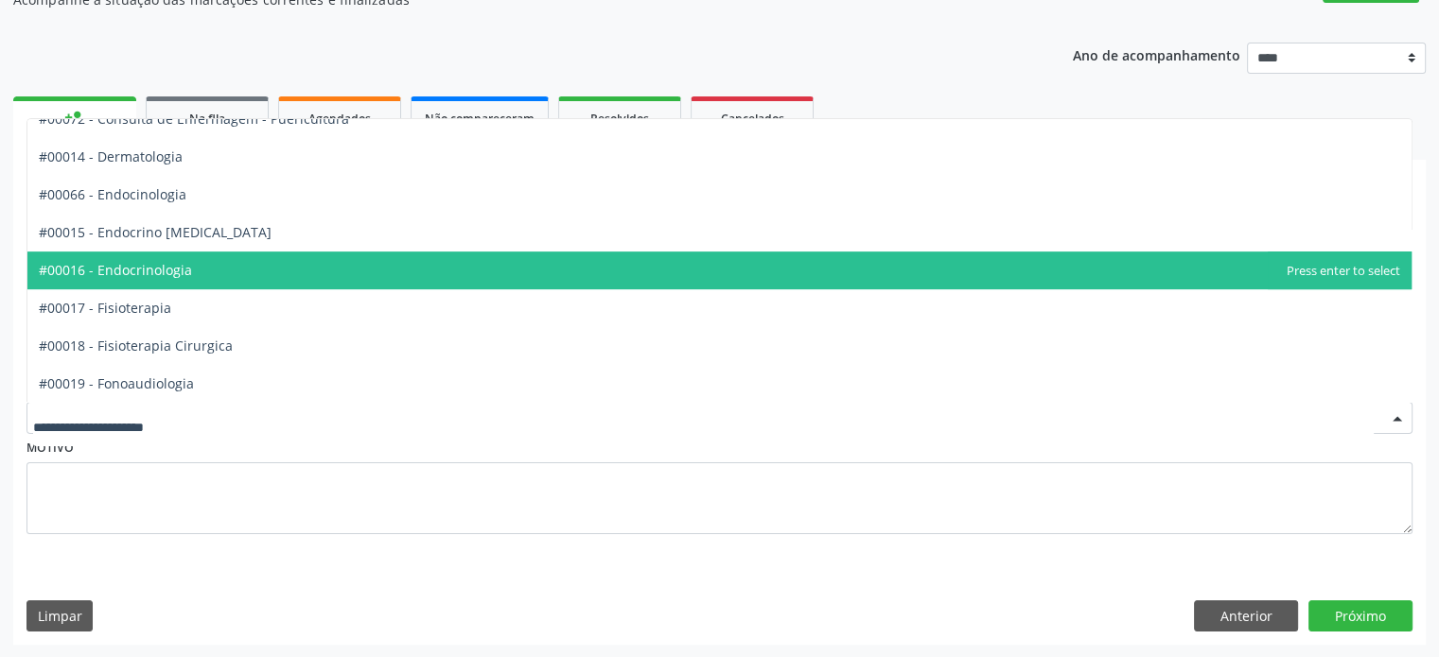
click at [462, 262] on span "#00016 - Endocrinologia" at bounding box center [719, 271] width 1384 height 38
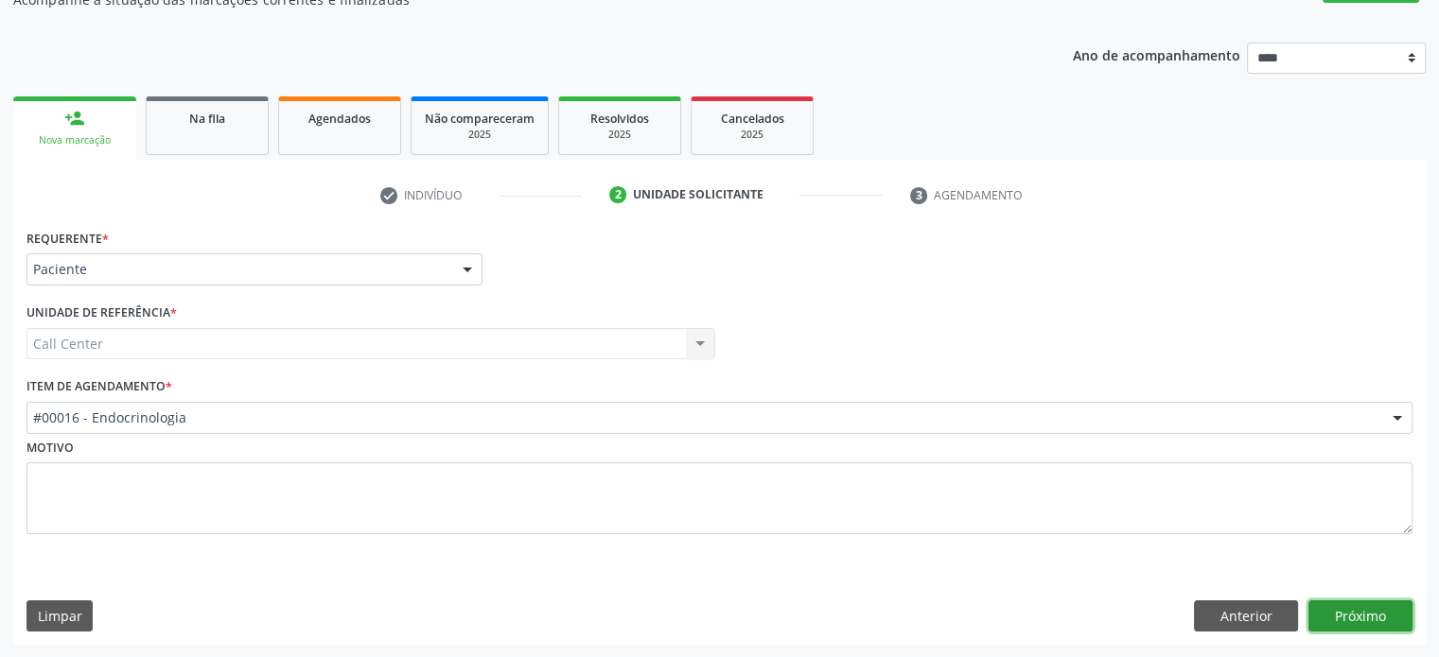
click at [1347, 616] on button "Próximo" at bounding box center [1360, 617] width 104 height 32
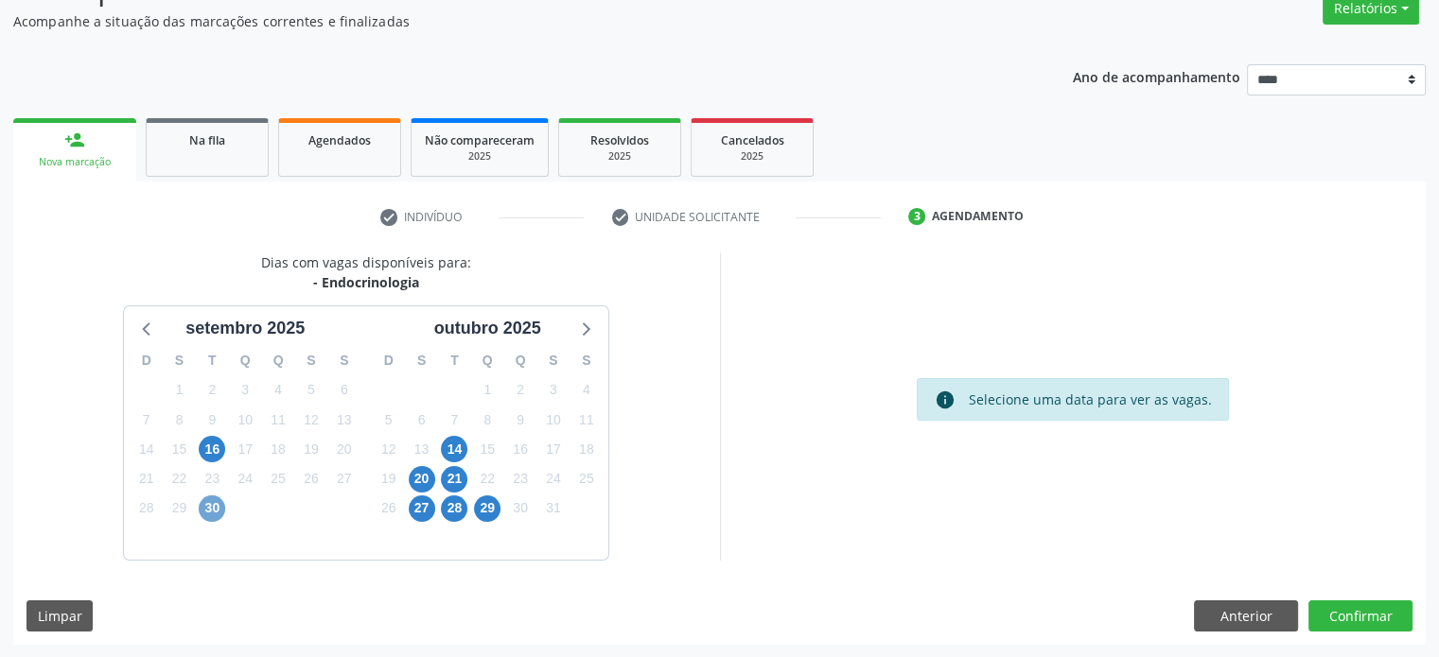
click at [216, 516] on span "30" at bounding box center [212, 509] width 26 height 26
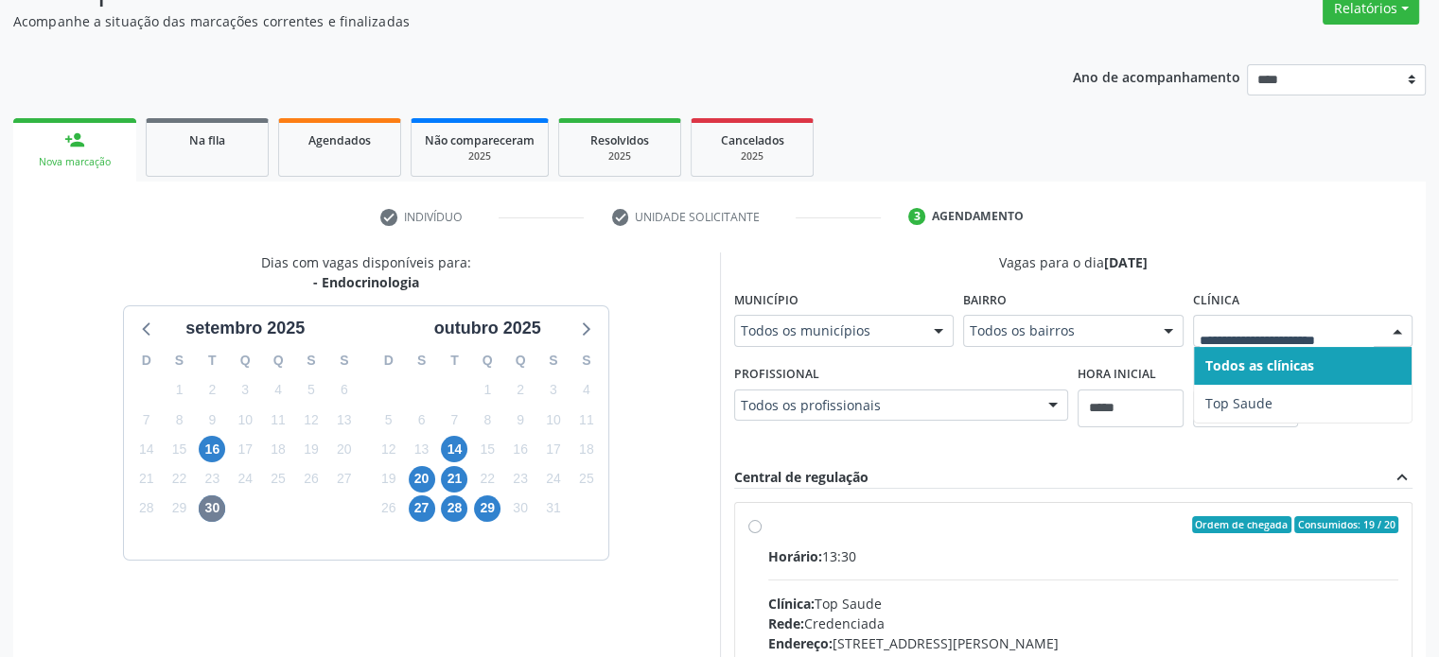
click at [468, 459] on div "14" at bounding box center [454, 449] width 33 height 29
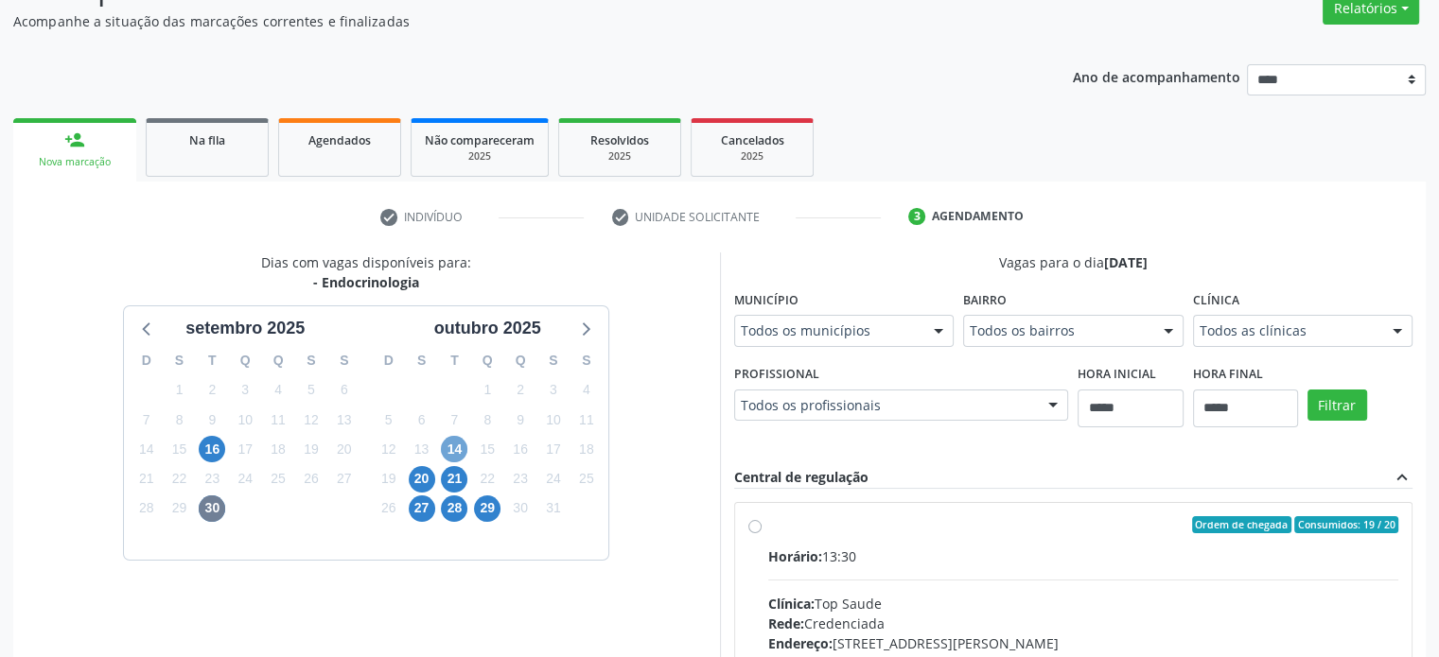
click at [461, 455] on span "14" at bounding box center [454, 449] width 26 height 26
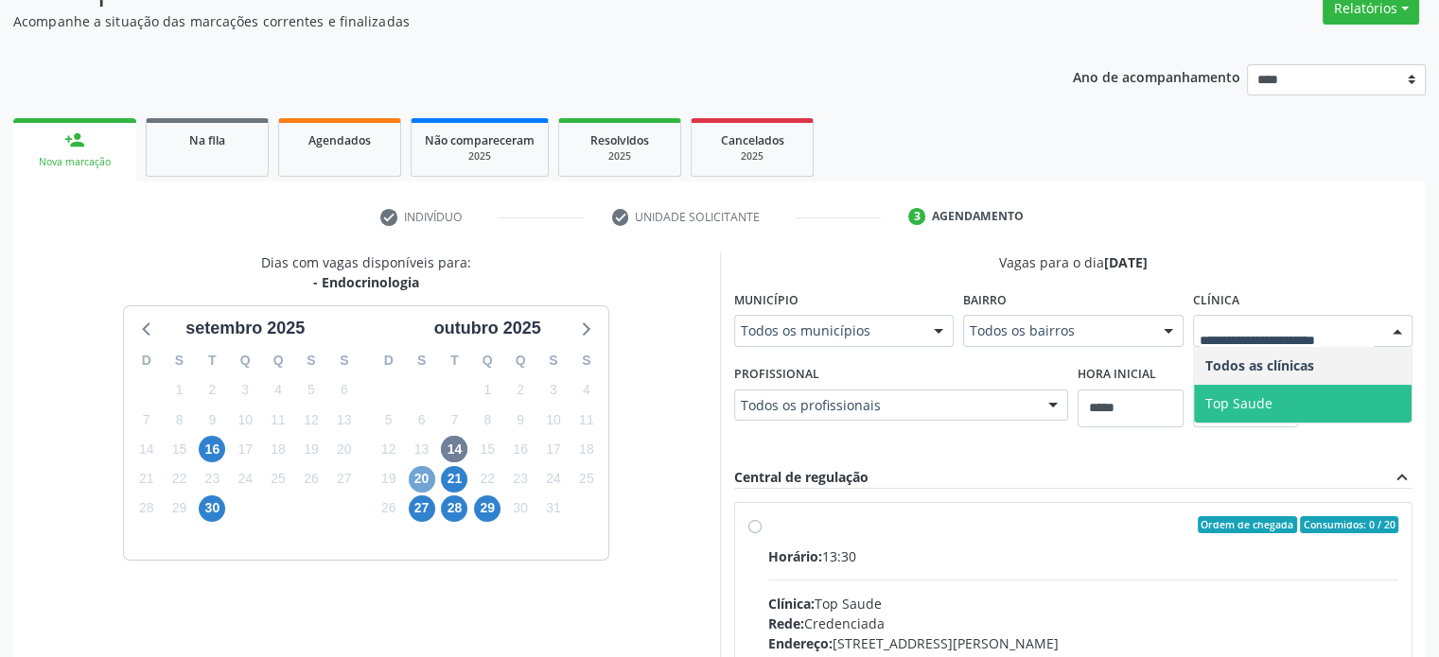
click at [409, 480] on span "20" at bounding box center [422, 479] width 26 height 26
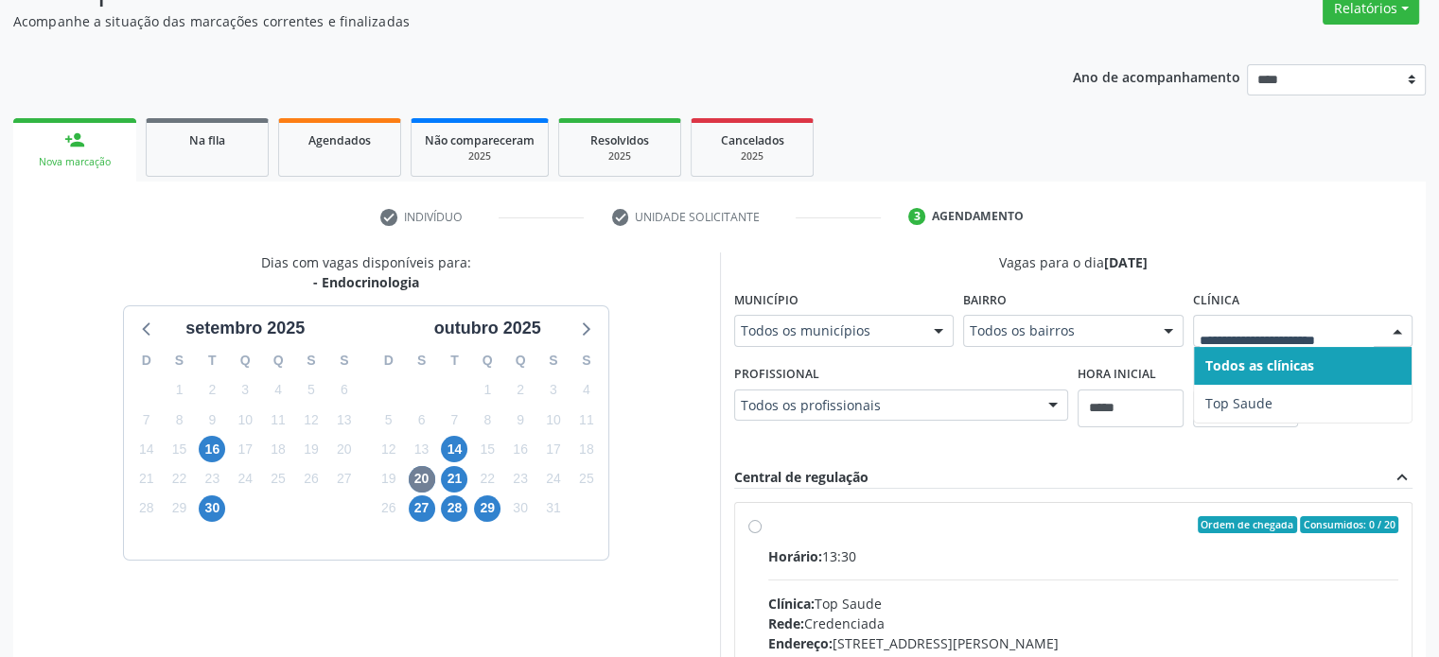
click at [1322, 318] on div at bounding box center [1303, 331] width 220 height 32
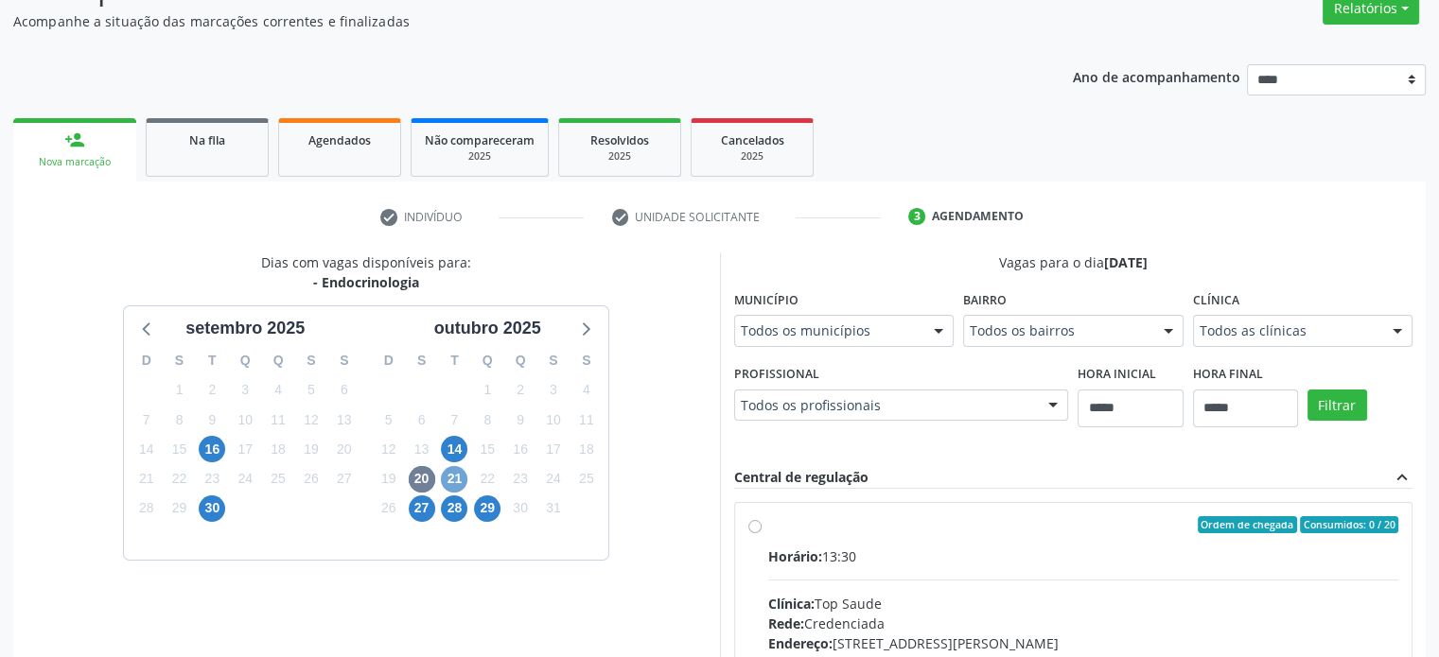
click at [459, 487] on span "21" at bounding box center [454, 479] width 26 height 26
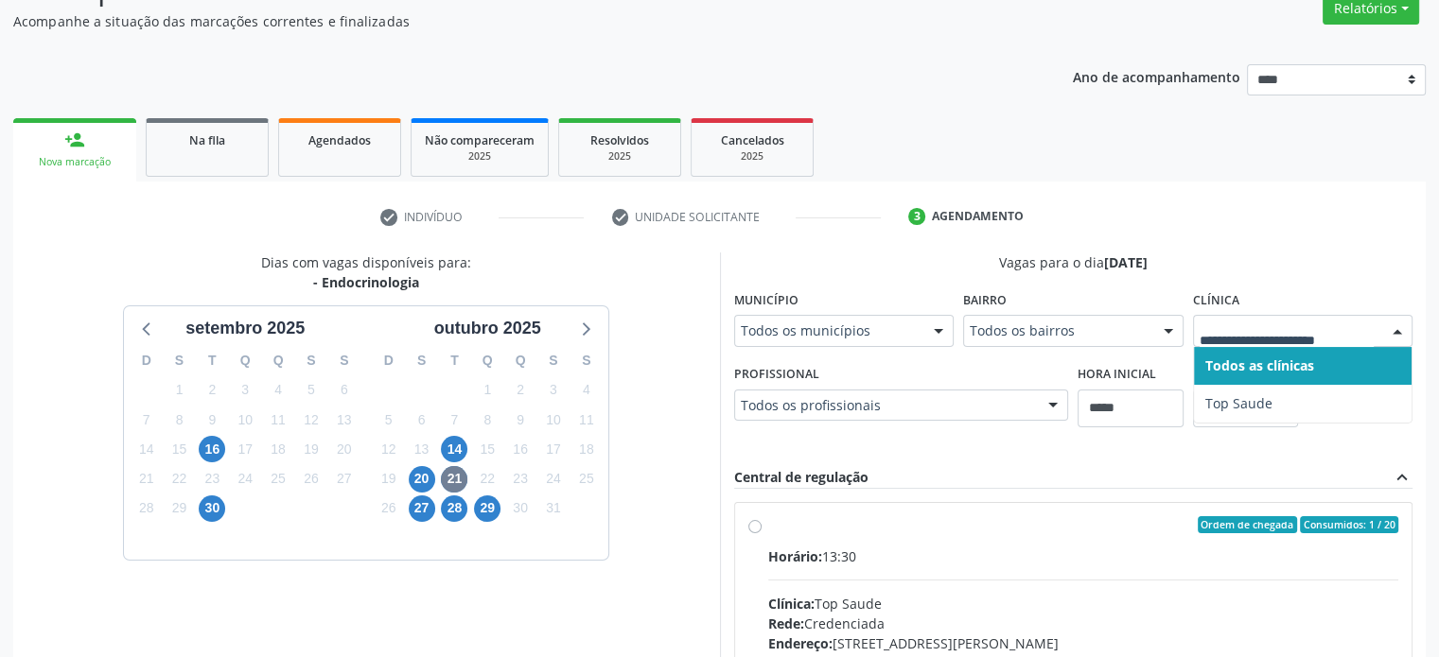
drag, startPoint x: 1259, startPoint y: 325, endPoint x: 1248, endPoint y: 389, distance: 64.4
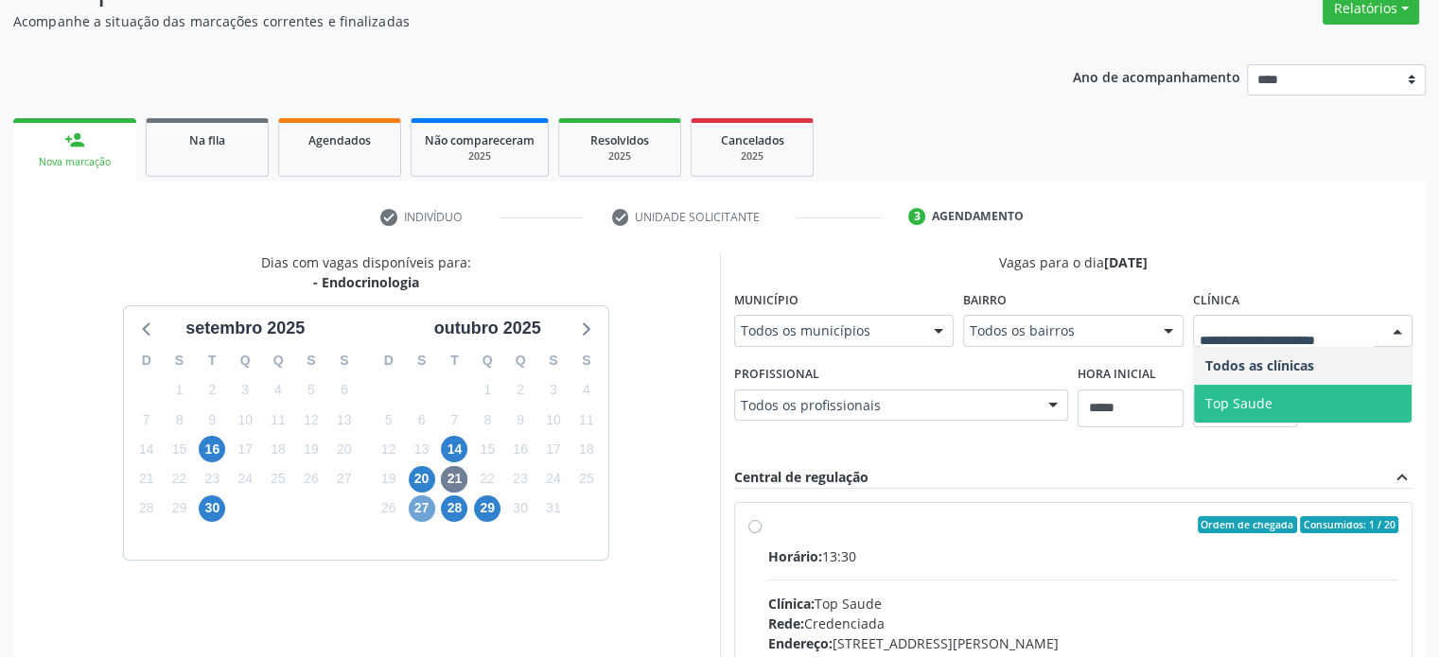
click at [422, 513] on span "27" at bounding box center [422, 509] width 26 height 26
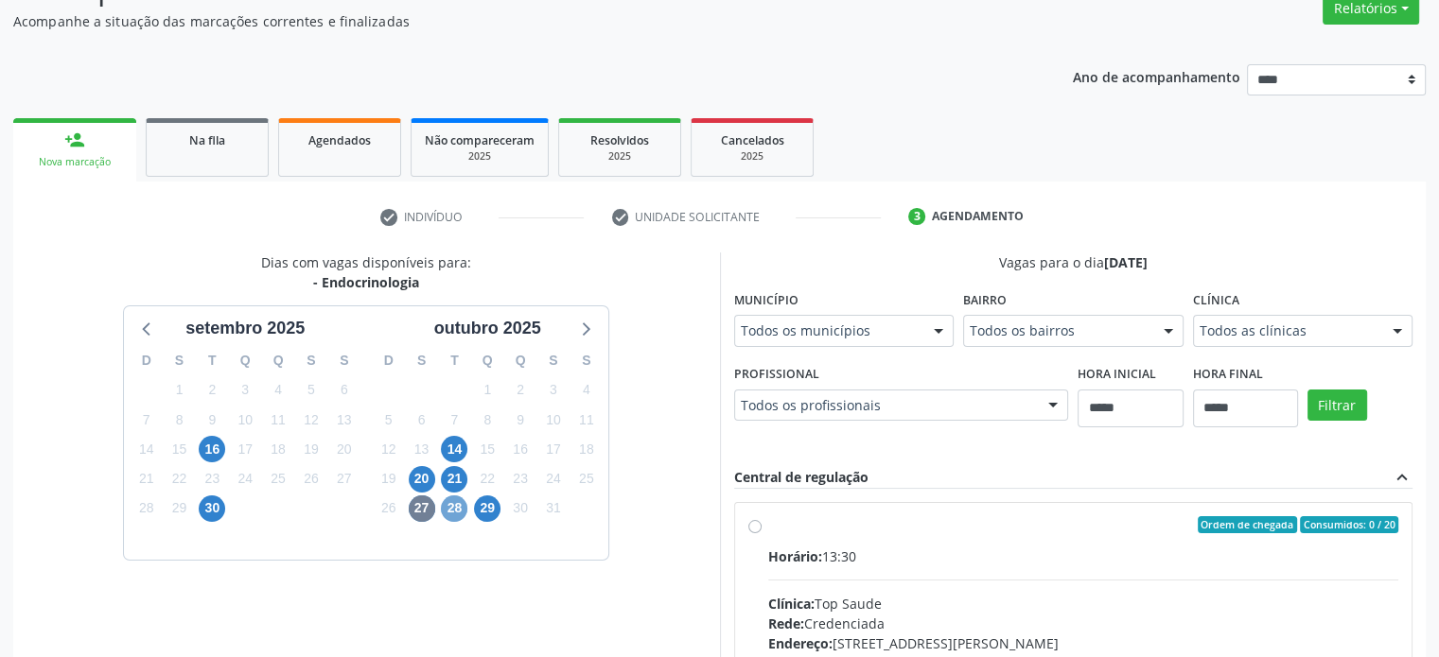
click at [464, 514] on span "28" at bounding box center [454, 509] width 26 height 26
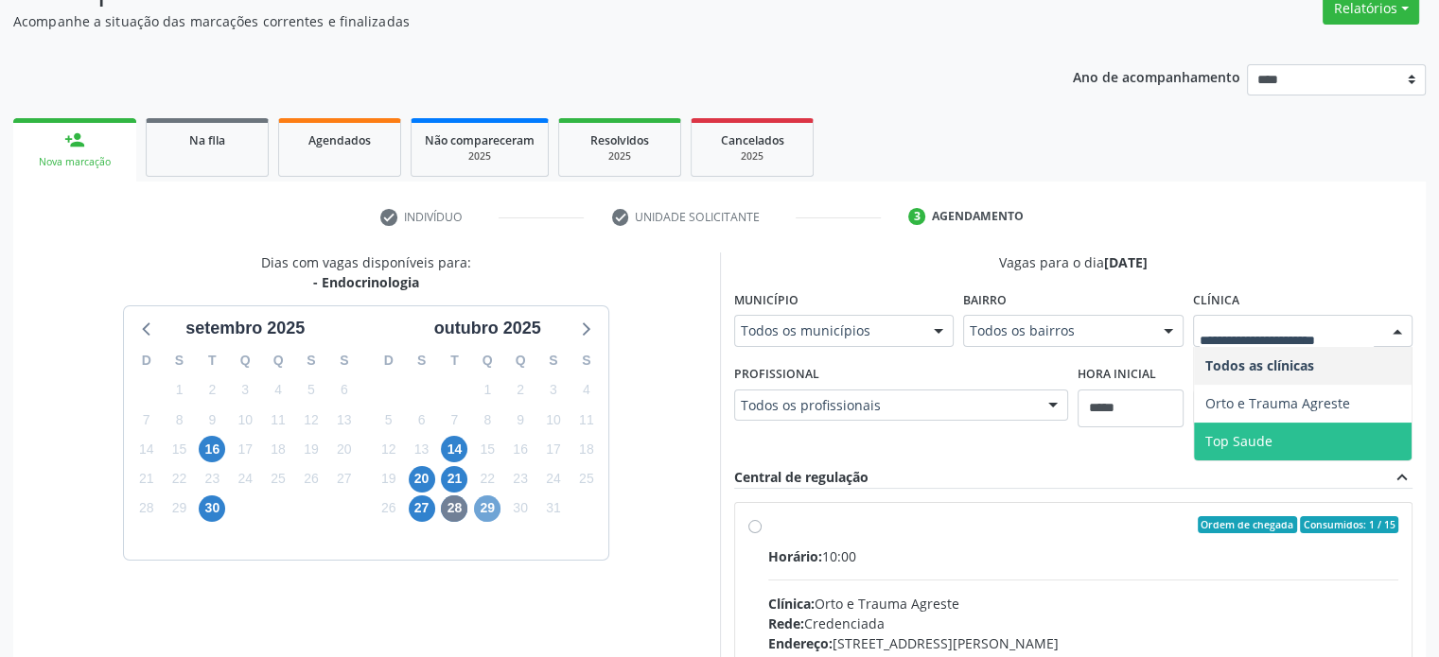
click at [483, 519] on span "29" at bounding box center [487, 509] width 26 height 26
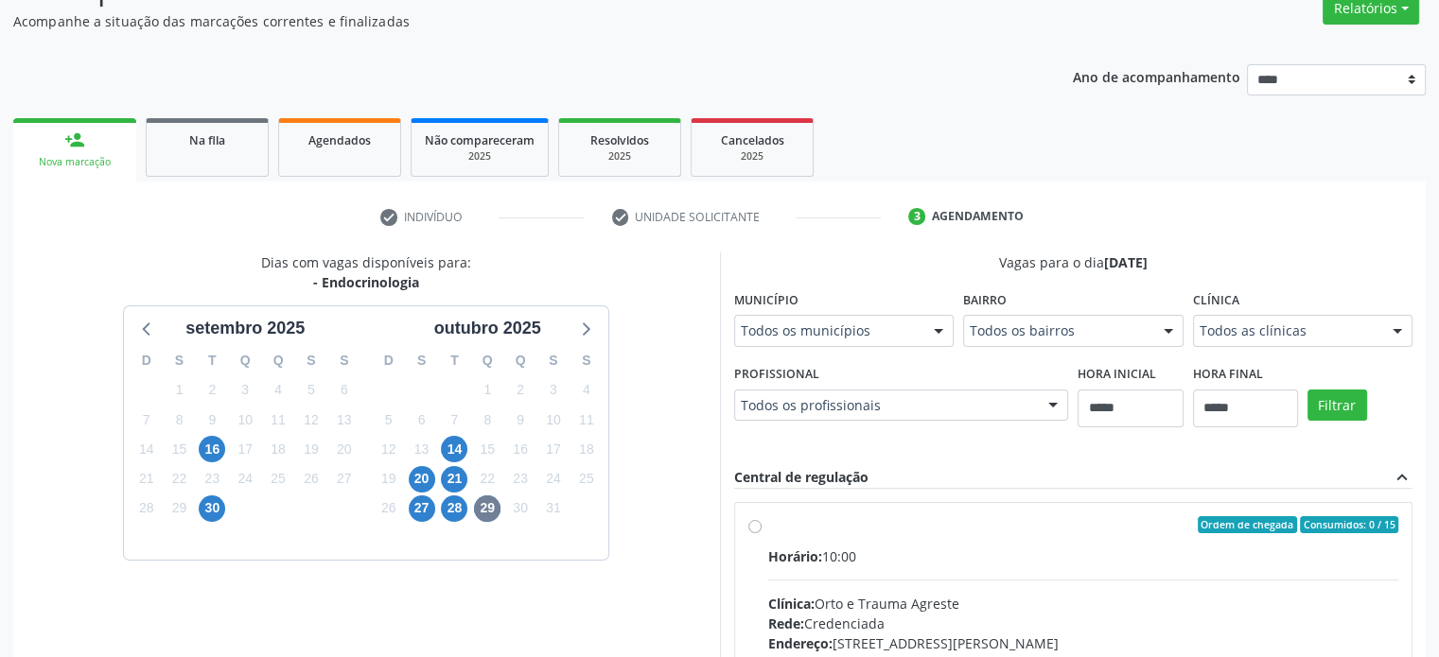
drag, startPoint x: 224, startPoint y: 455, endPoint x: 201, endPoint y: 453, distance: 23.7
click at [220, 455] on div "16" at bounding box center [212, 449] width 26 height 29
click at [201, 453] on span "16" at bounding box center [212, 449] width 26 height 26
drag, startPoint x: 1373, startPoint y: 306, endPoint x: 1364, endPoint y: 321, distance: 17.1
click at [1372, 307] on div "Clínica Todos as clínicas Todos as clínicas Orto e Trauma Agreste Nenhum result…" at bounding box center [1303, 316] width 220 height 61
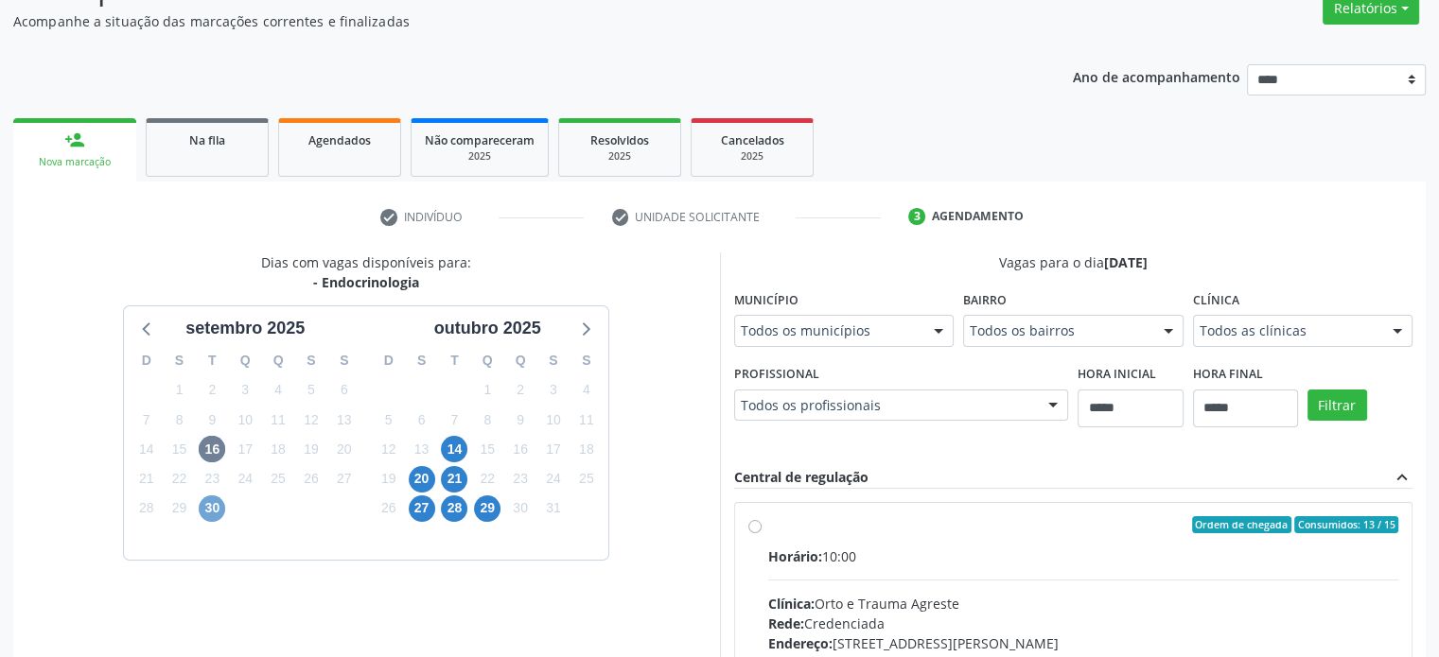
click at [213, 509] on span "30" at bounding box center [212, 509] width 26 height 26
click at [1380, 322] on div "Todos as clínicas Todos as clínicas Top Saude Nenhum resultado encontrado para:…" at bounding box center [1303, 331] width 220 height 32
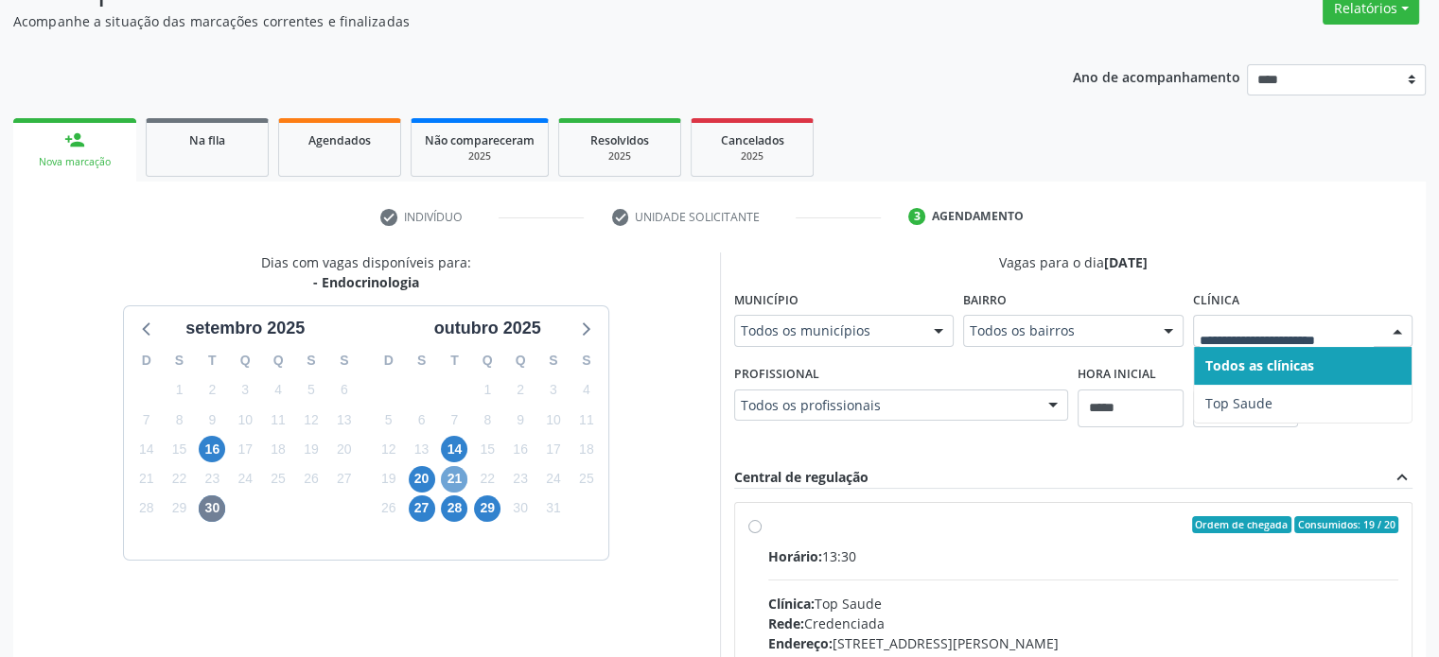
click at [450, 481] on span "21" at bounding box center [454, 479] width 26 height 26
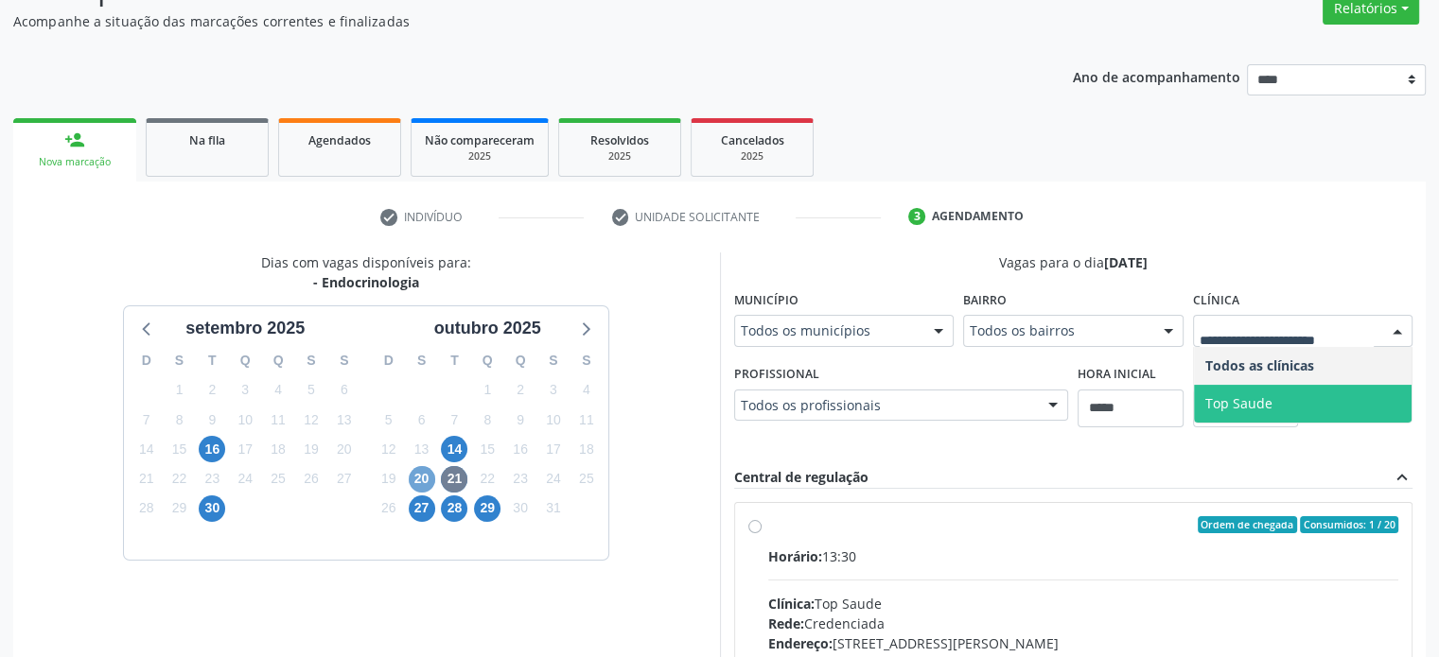
click at [413, 489] on span "20" at bounding box center [422, 479] width 26 height 26
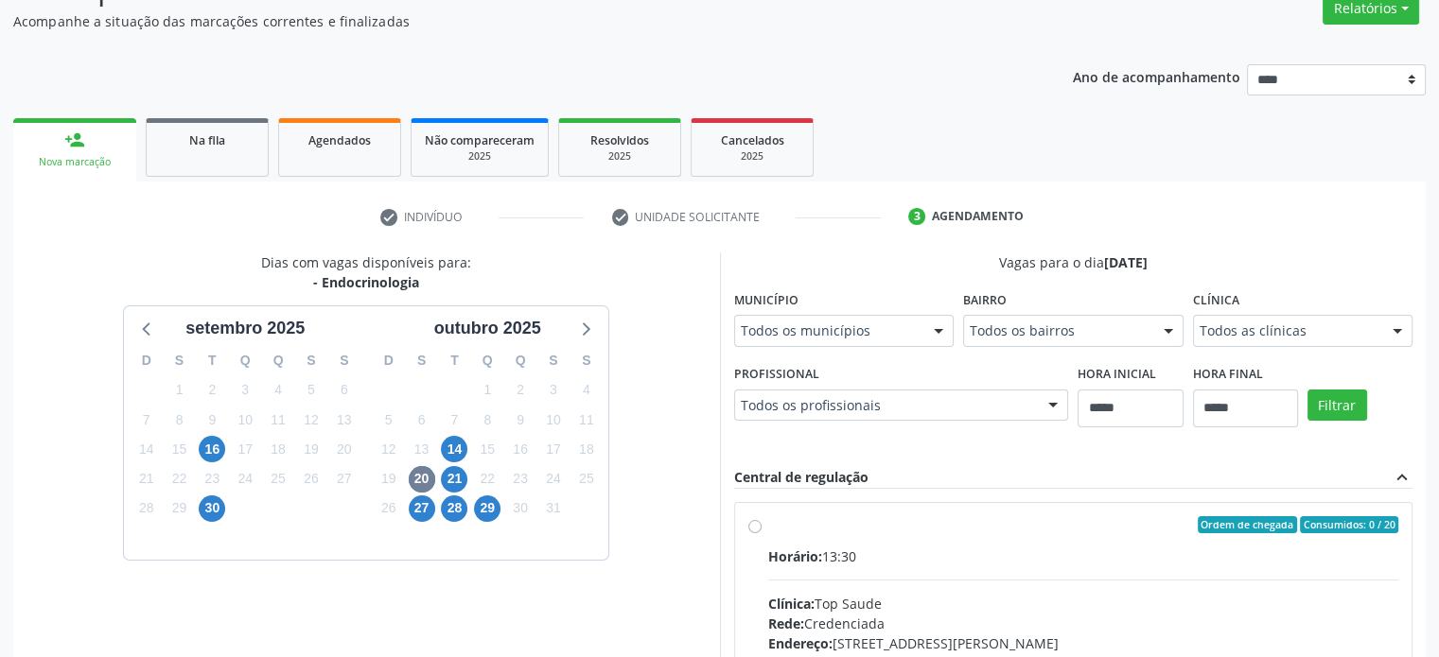
click at [468, 480] on div "21" at bounding box center [454, 478] width 33 height 29
click at [446, 481] on span "21" at bounding box center [454, 479] width 26 height 26
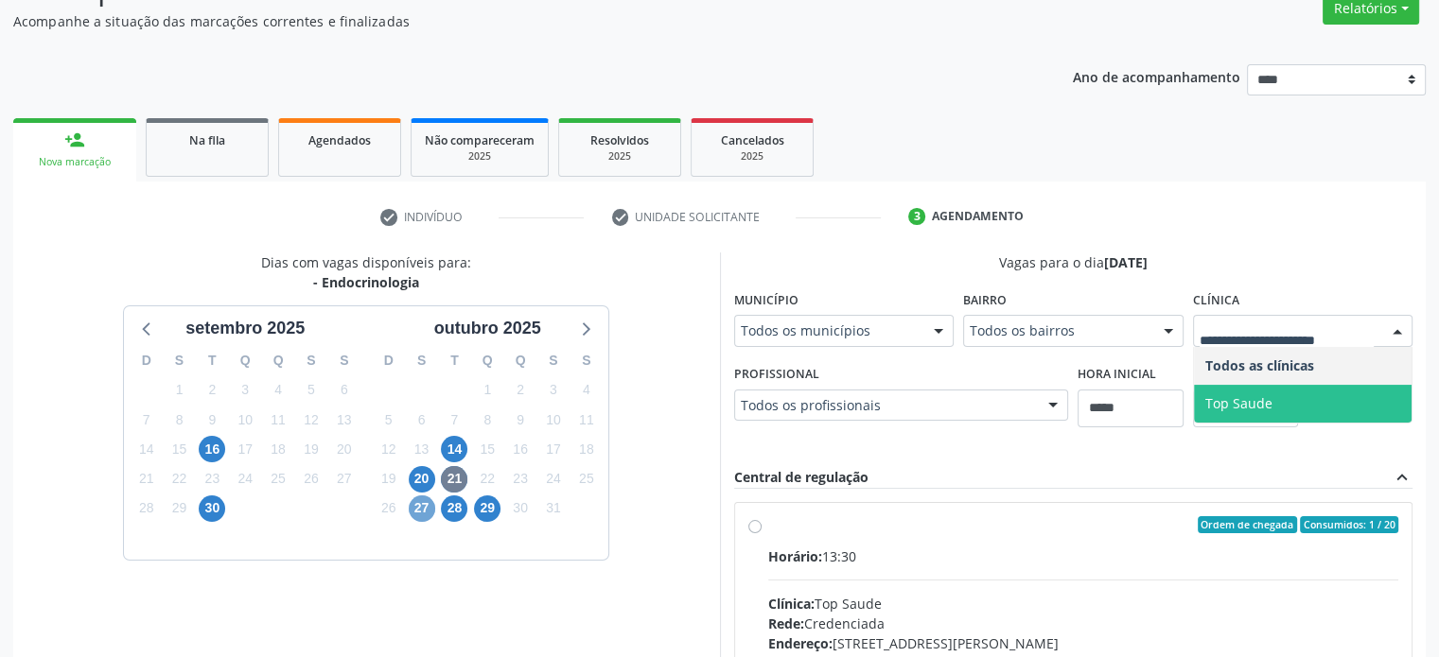
click at [428, 511] on span "27" at bounding box center [422, 509] width 26 height 26
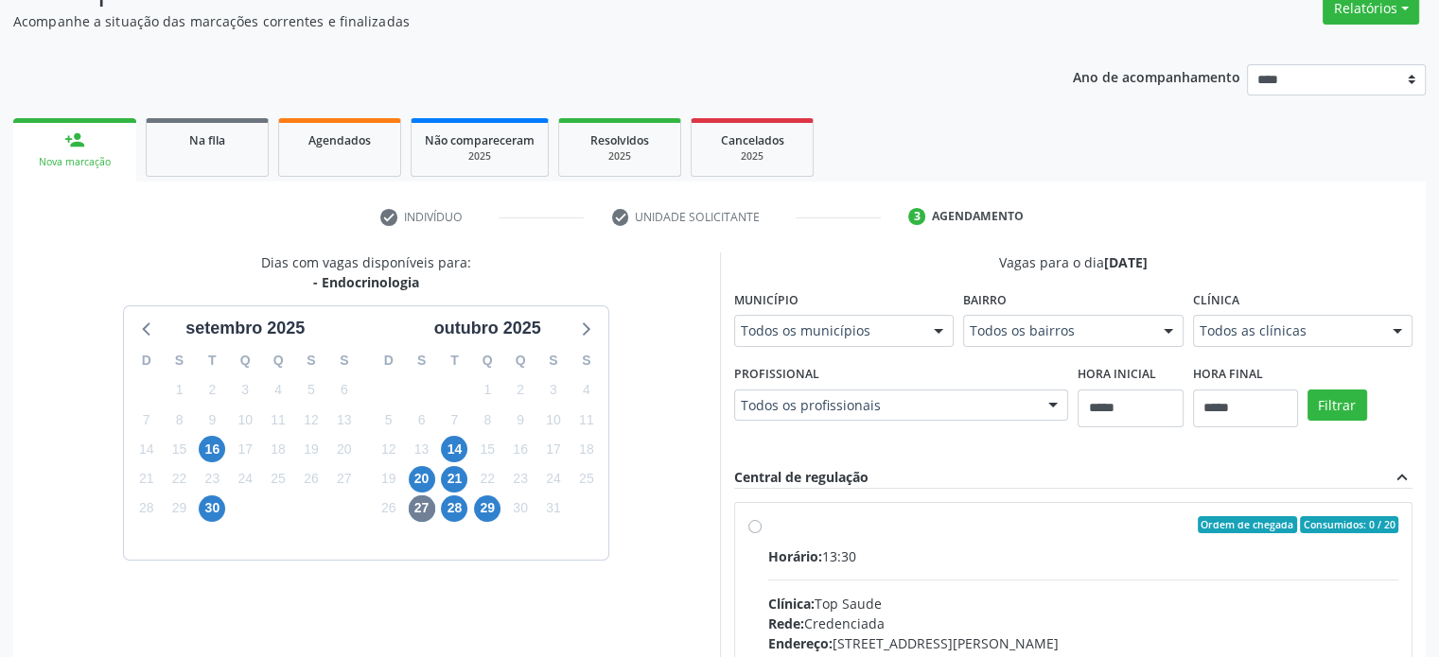
click at [1347, 316] on div "Todos as clínicas" at bounding box center [1303, 331] width 220 height 32
click at [473, 525] on div "5" at bounding box center [487, 537] width 33 height 29
click at [465, 516] on div "28" at bounding box center [454, 508] width 26 height 29
click at [465, 515] on div "28" at bounding box center [454, 508] width 26 height 29
click at [450, 515] on span "28" at bounding box center [454, 509] width 26 height 26
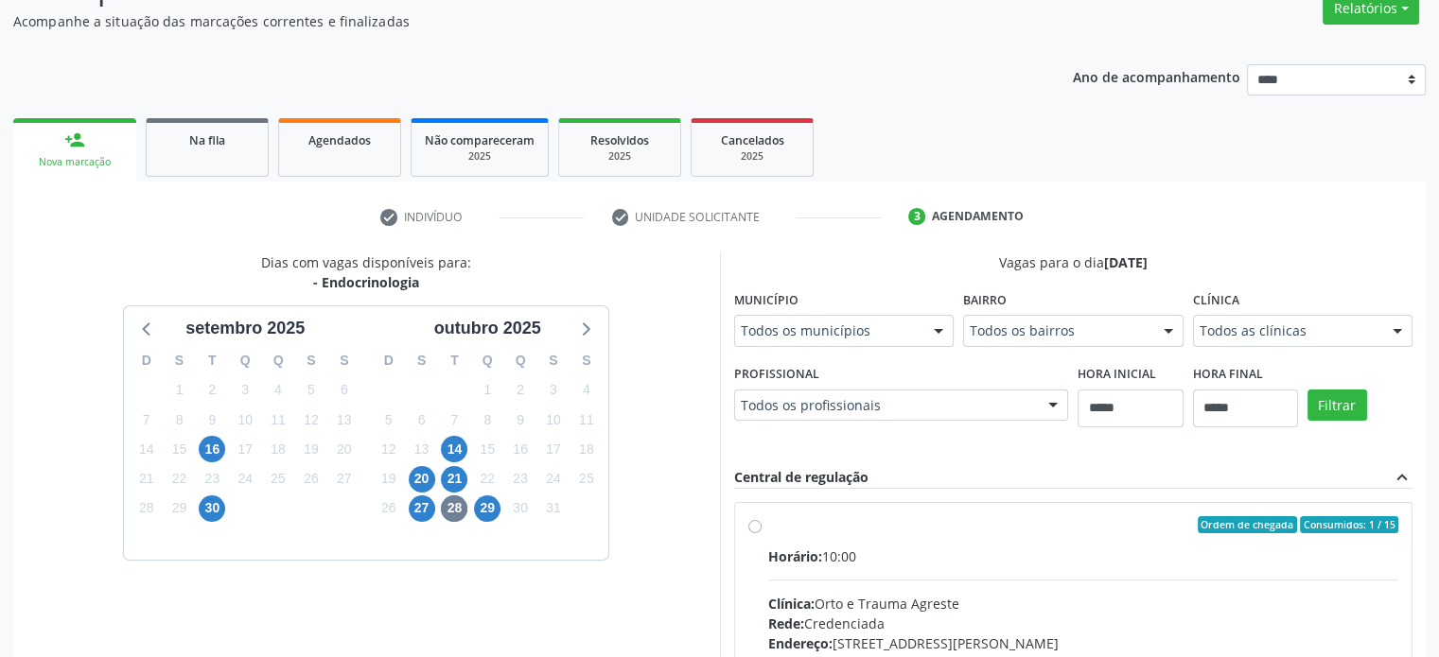
click at [1388, 278] on div "Vagas para o dia 28/10/2025 Município Todos os municípios Todos os municípios C…" at bounding box center [1073, 560] width 679 height 615
click at [1354, 319] on div "Todos as clínicas" at bounding box center [1303, 331] width 220 height 32
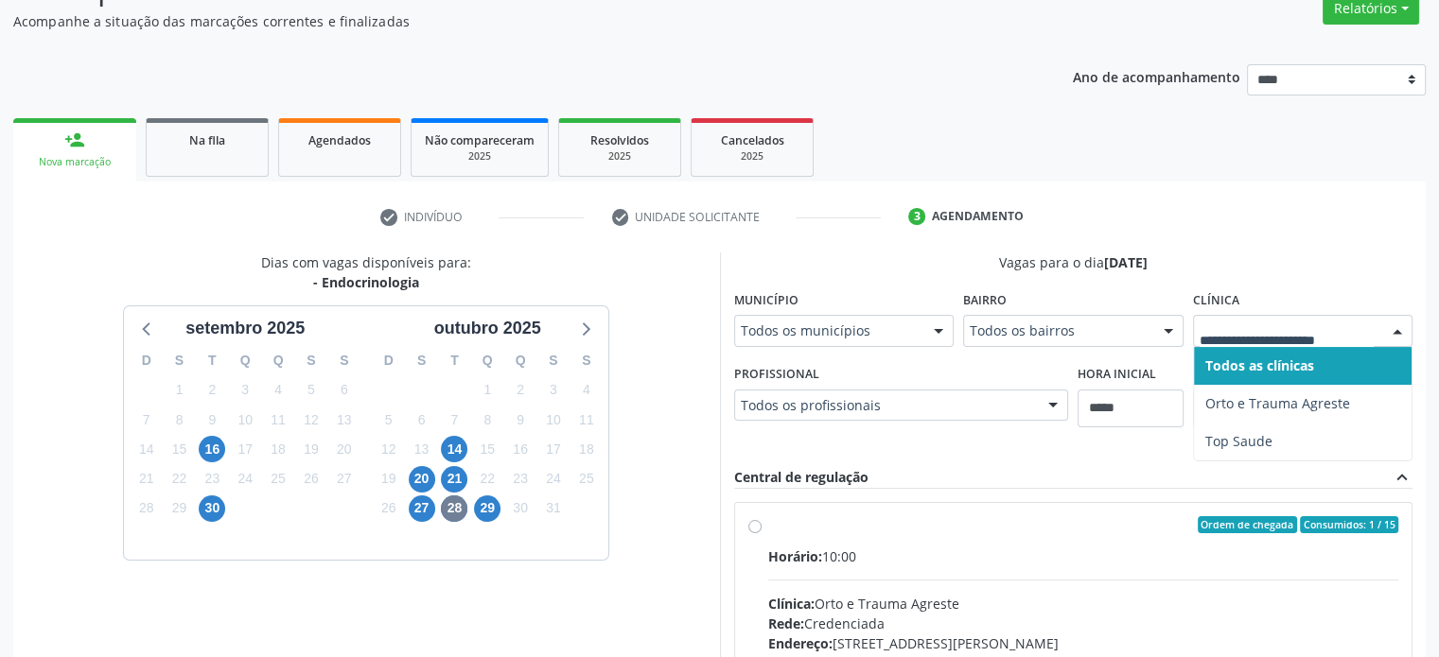
click at [1306, 245] on div "check Indivíduo check Unidade solicitante 3 Agendamento Busque pelo nome, códig…" at bounding box center [719, 576] width 1412 height 751
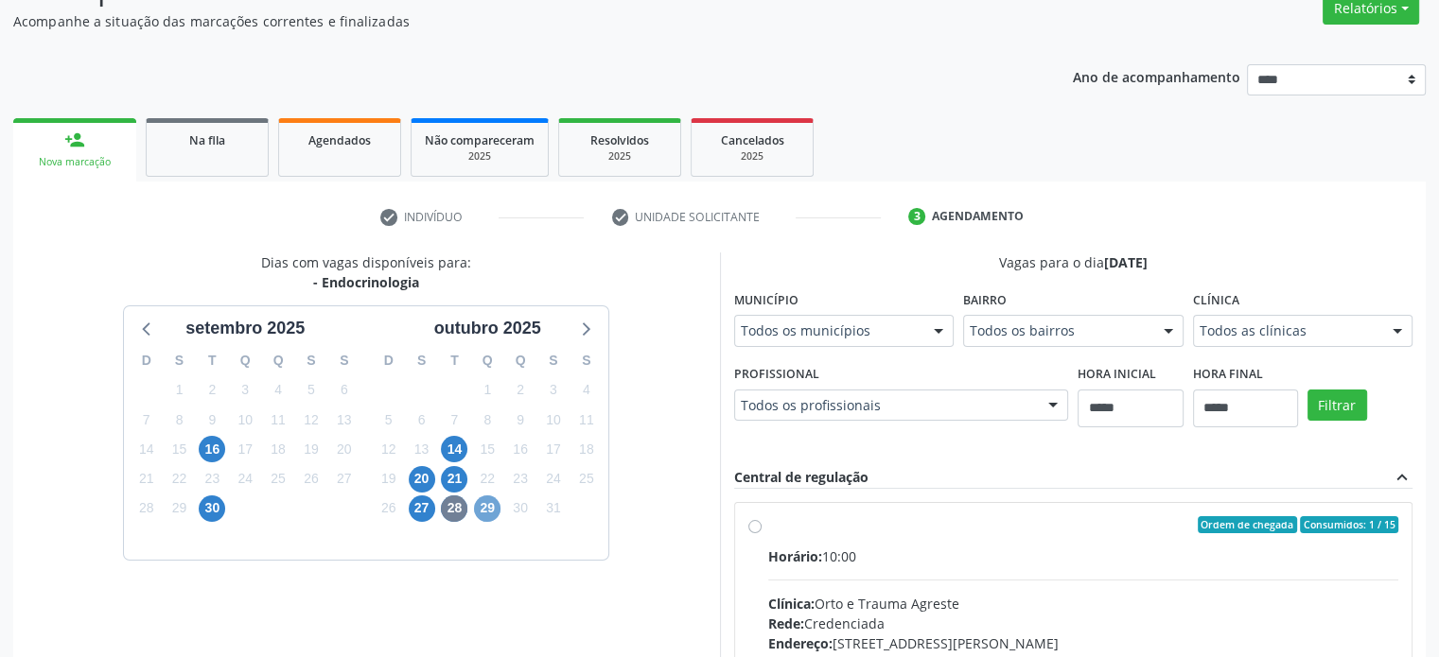
click at [492, 509] on span "29" at bounding box center [487, 509] width 26 height 26
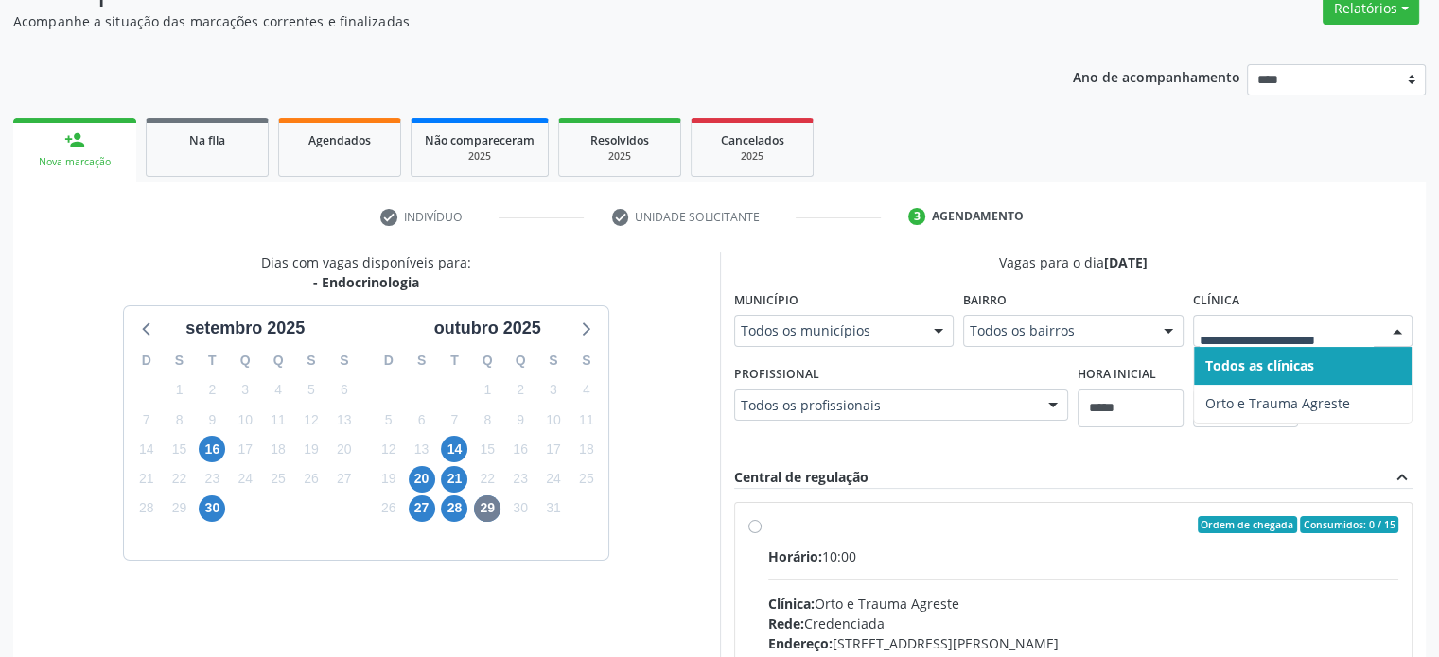
click at [1145, 208] on ul "check Indivíduo check Unidade solicitante 3 Agendamento" at bounding box center [719, 216] width 1412 height 31
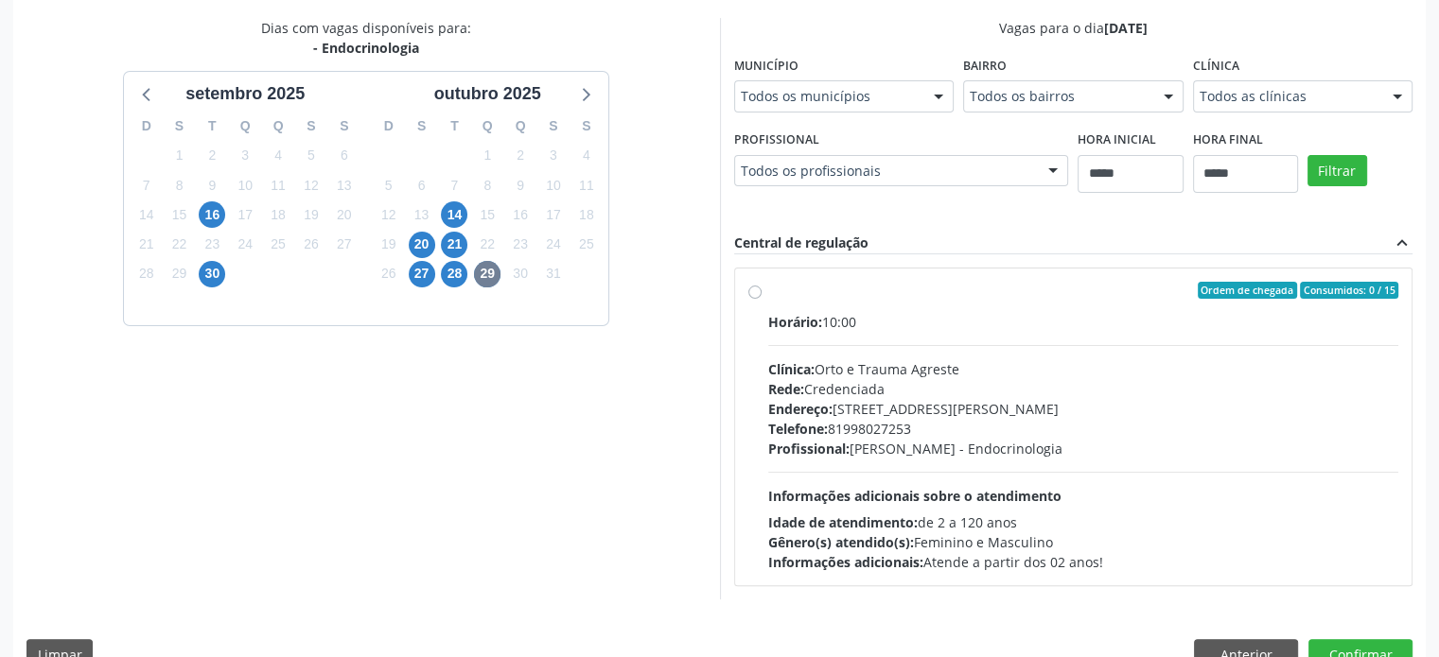
scroll to position [437, 0]
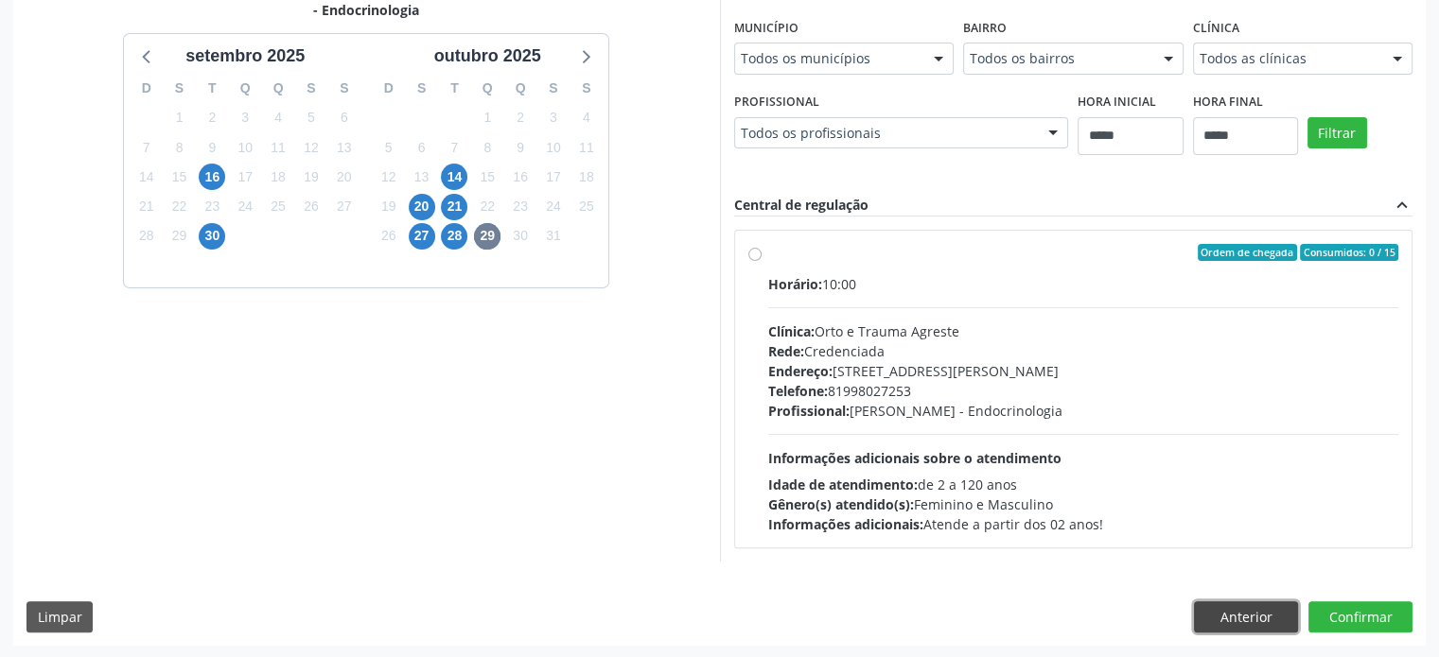
click at [1249, 619] on button "Anterior" at bounding box center [1246, 618] width 104 height 32
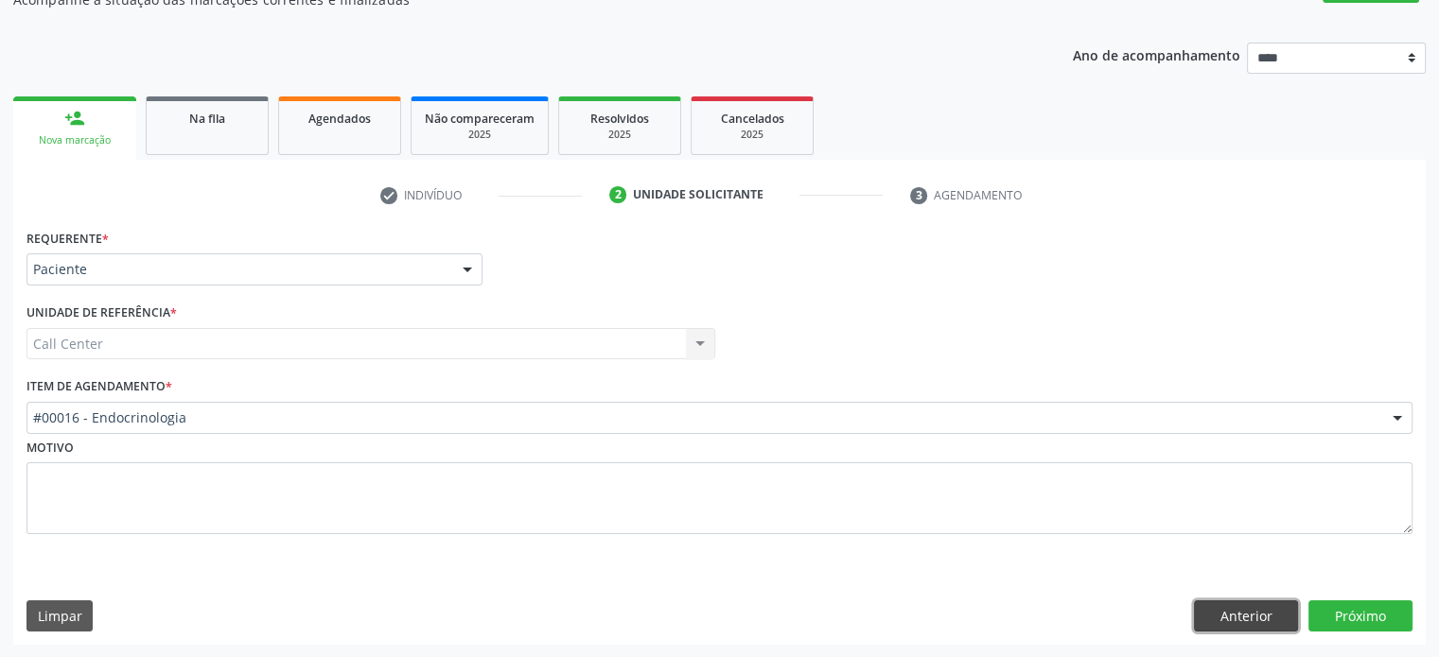
click at [1249, 619] on button "Anterior" at bounding box center [1246, 617] width 104 height 32
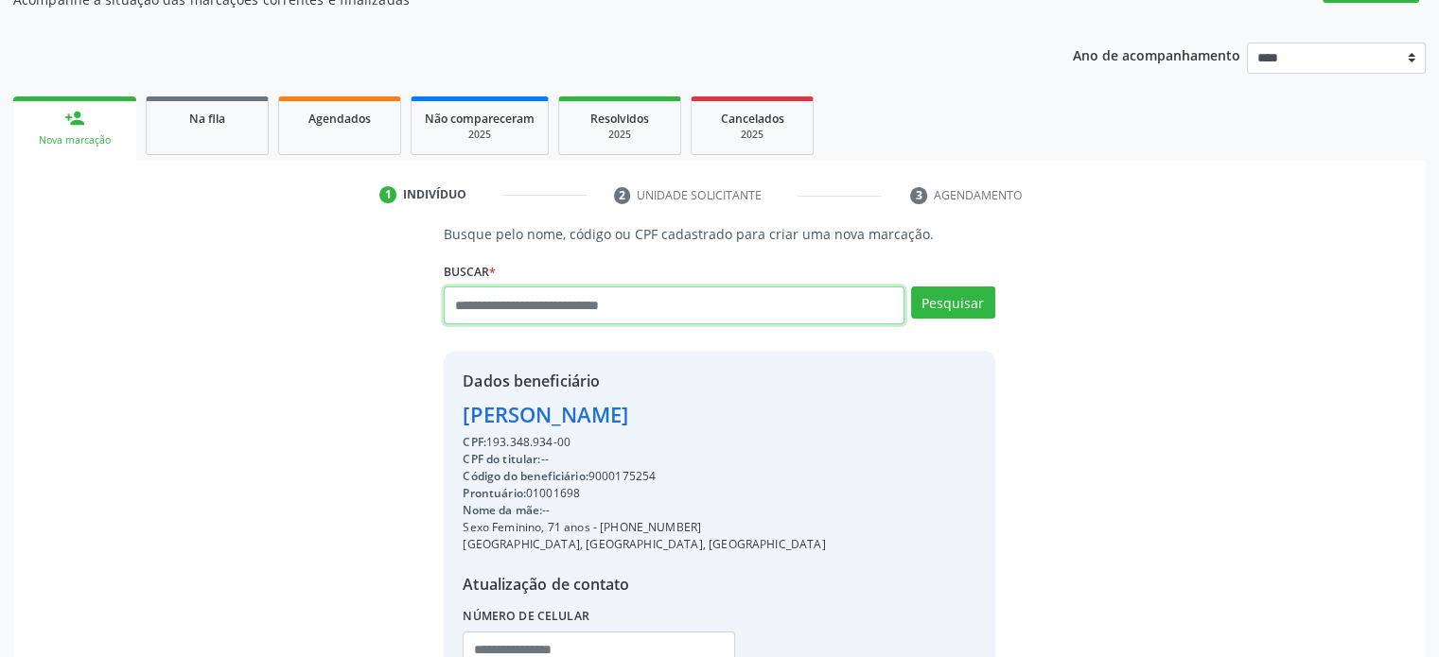
click at [747, 301] on input "text" at bounding box center [674, 306] width 460 height 38
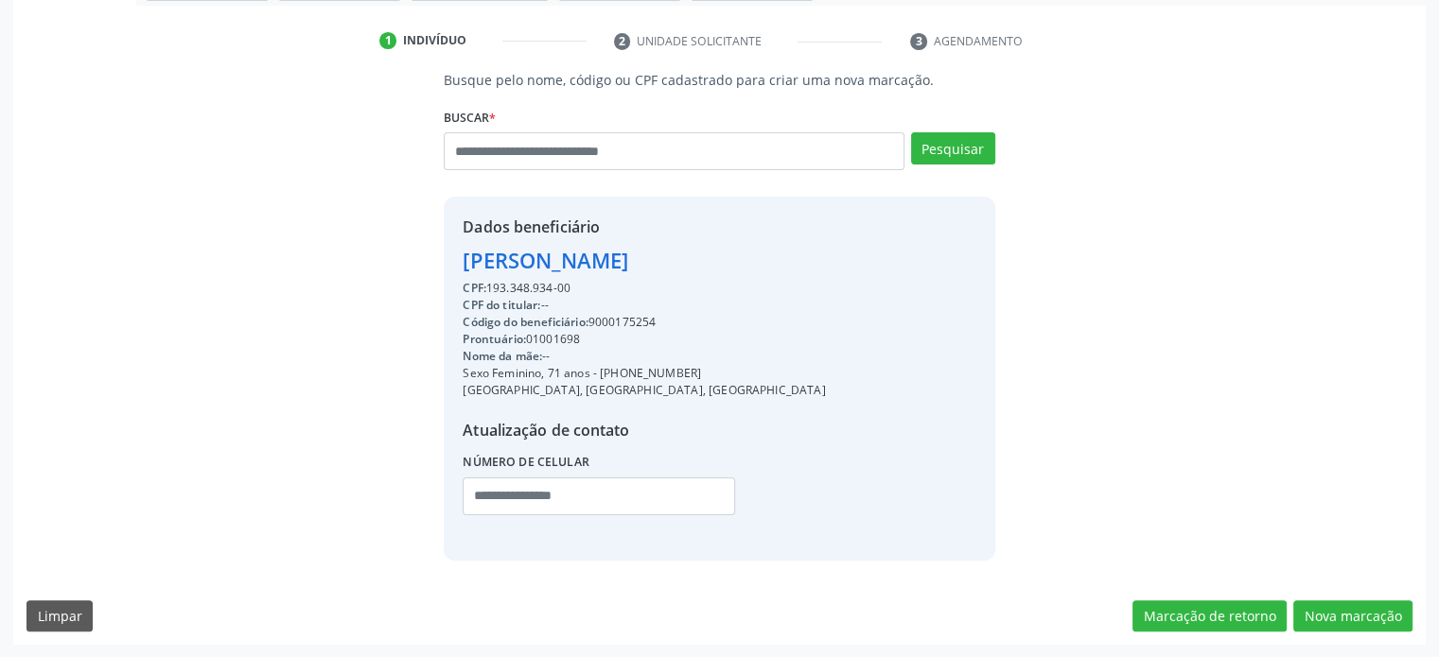
click at [1362, 635] on div "Busque pelo nome, código ou CPF cadastrado para criar uma nova marcação. Buscar…" at bounding box center [719, 357] width 1412 height 575
click at [1359, 616] on button "Nova marcação" at bounding box center [1352, 617] width 119 height 32
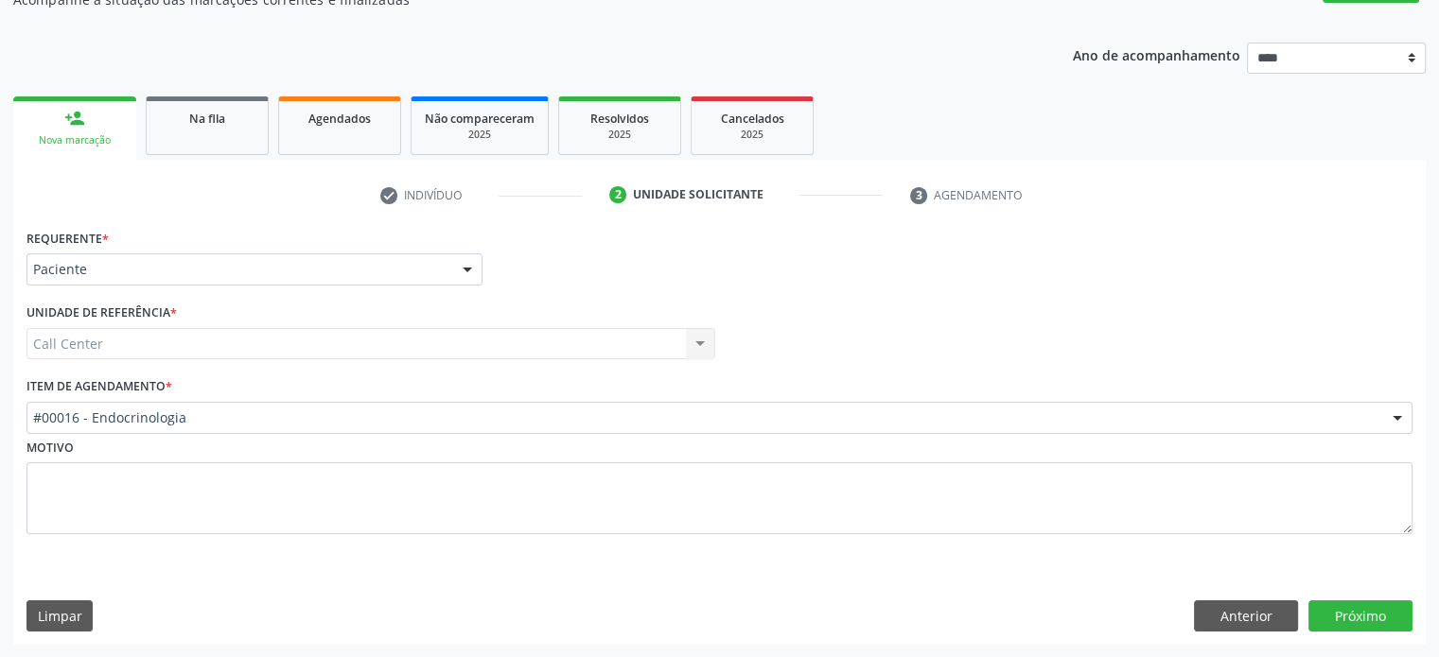
click at [324, 405] on div "#00016 - Endocrinologia" at bounding box center [719, 418] width 1386 height 32
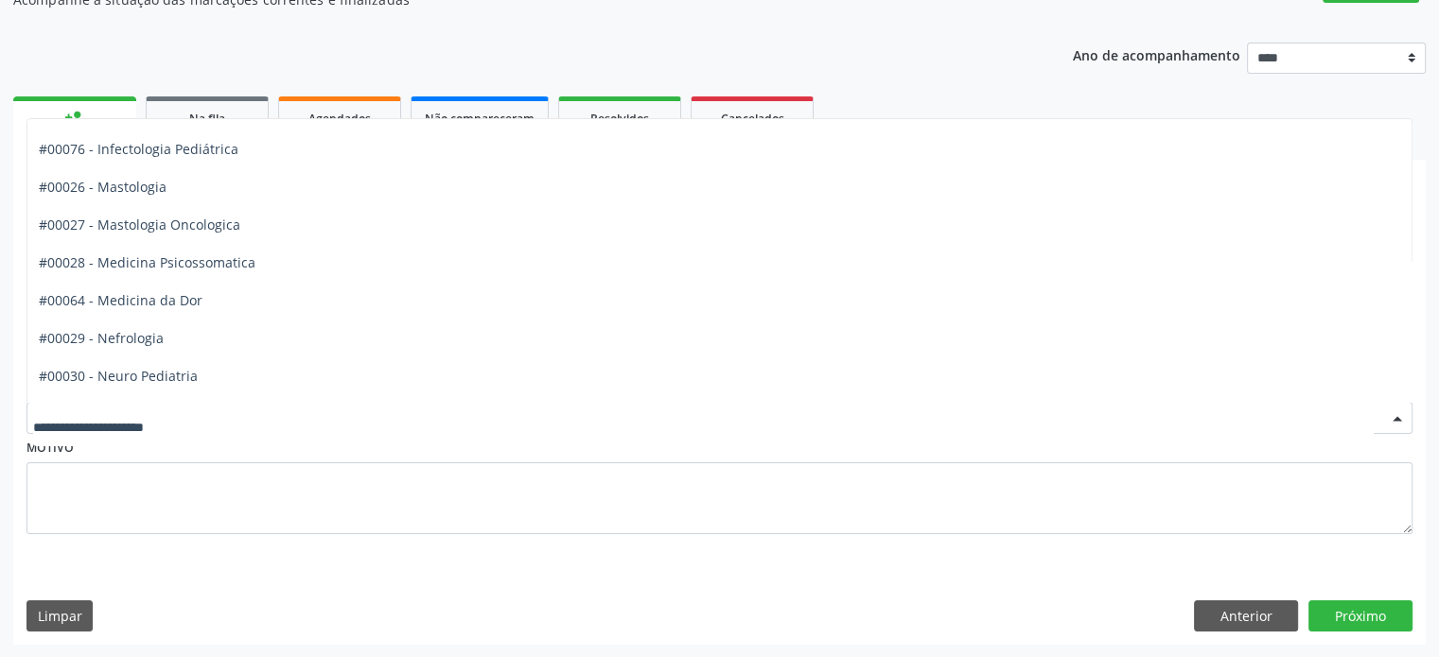
scroll to position [1684, 0]
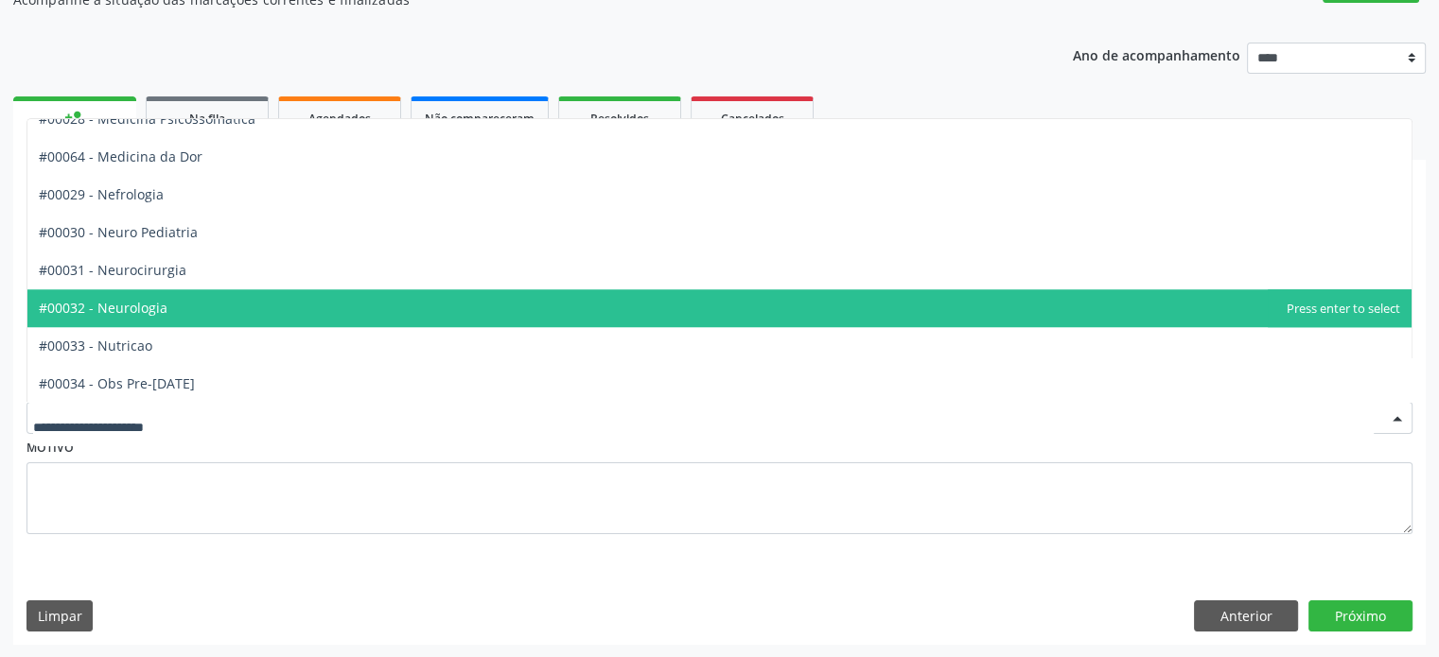
click at [562, 316] on span "#00032 - Neurologia" at bounding box center [719, 308] width 1384 height 38
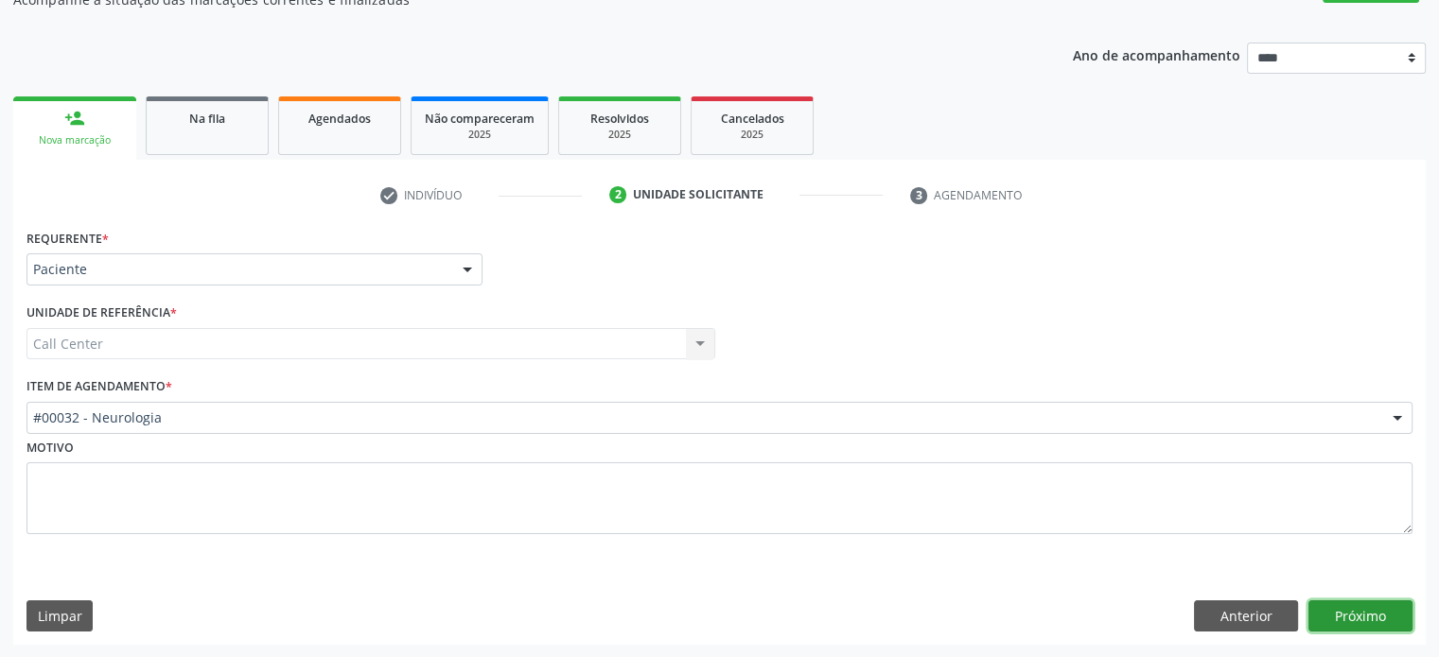
click at [1352, 603] on button "Próximo" at bounding box center [1360, 617] width 104 height 32
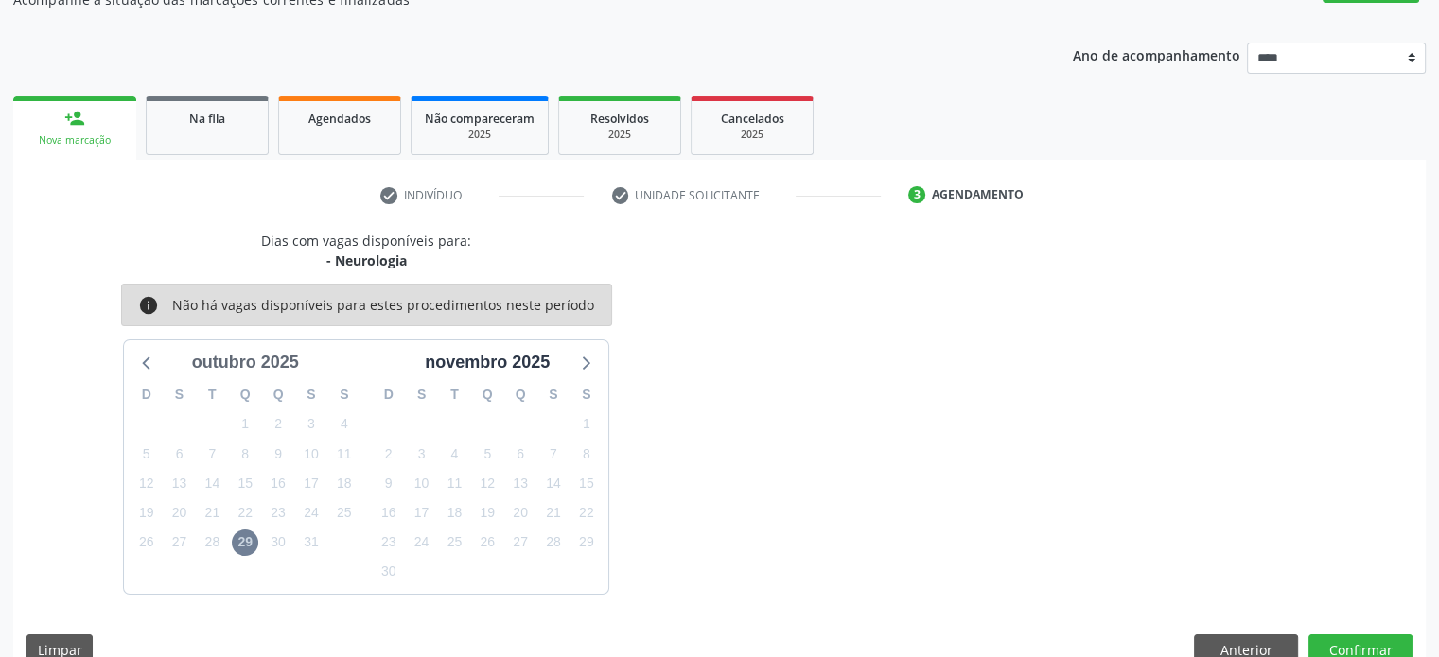
click at [277, 366] on div "outubro 2025" at bounding box center [245, 363] width 122 height 26
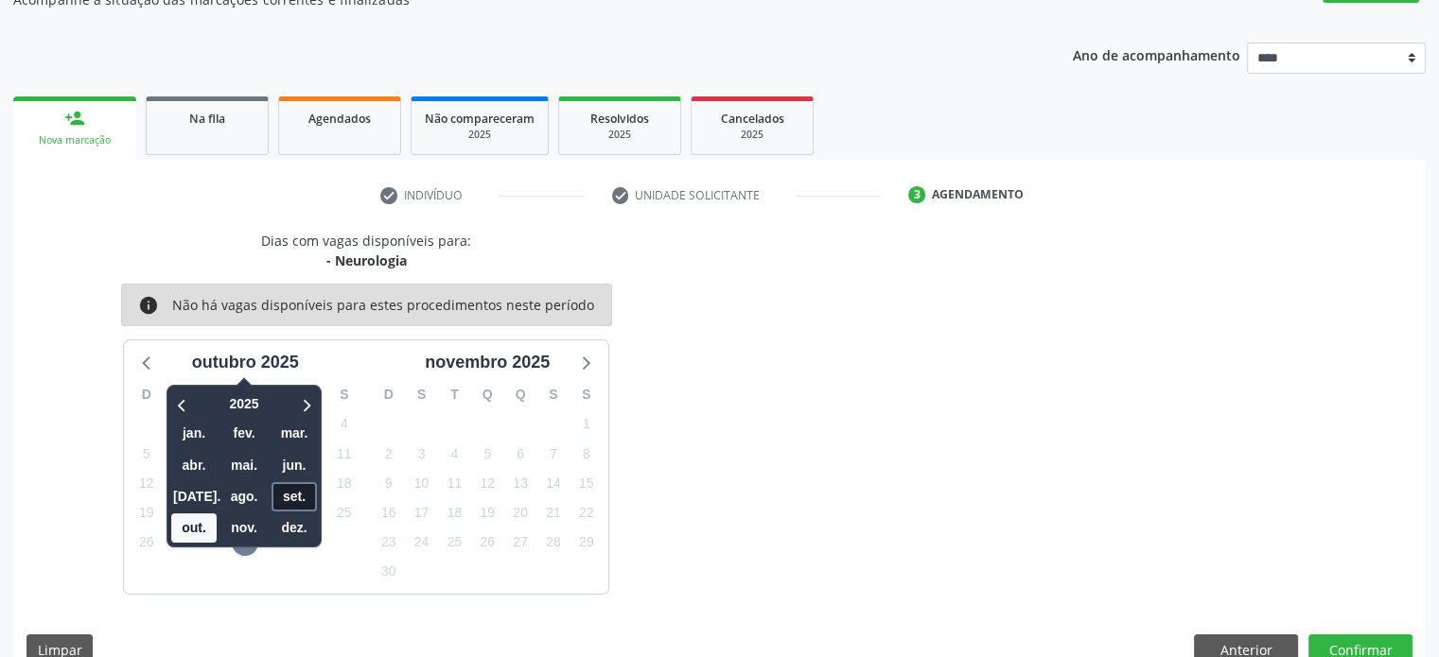
click at [288, 492] on span "set." at bounding box center [293, 496] width 45 height 29
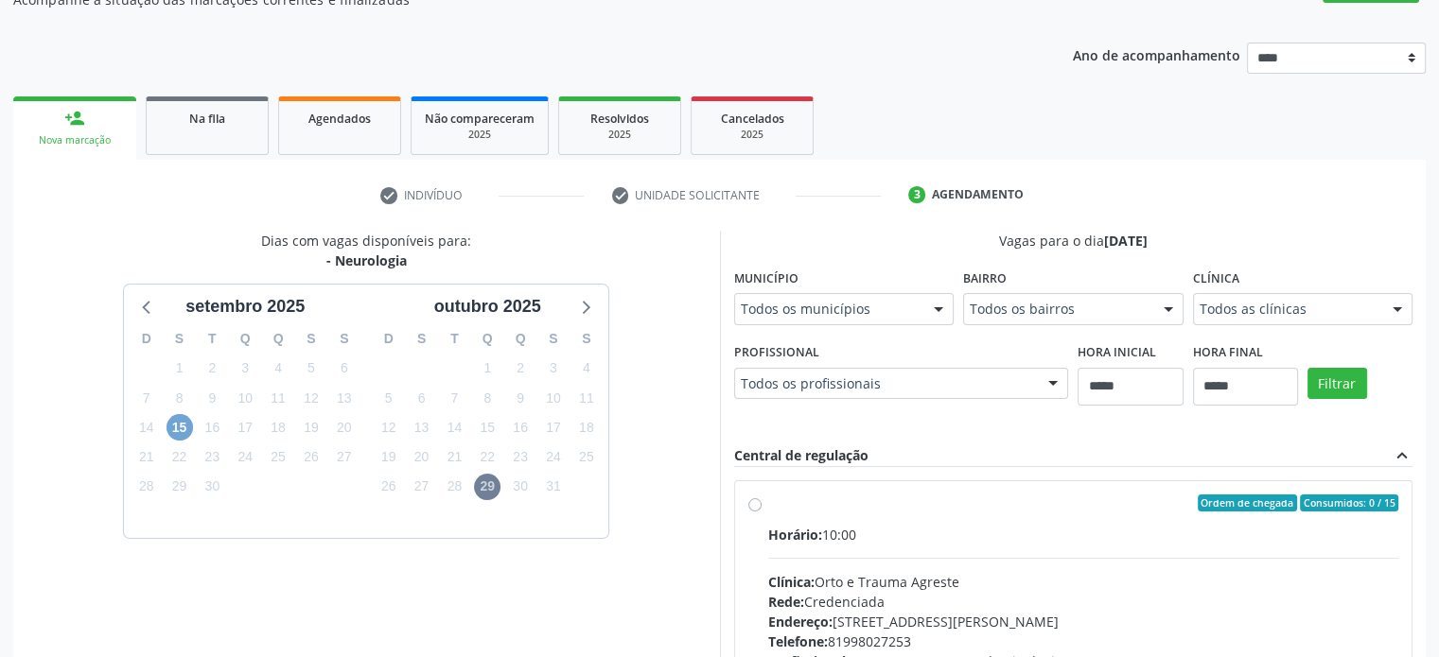
click at [179, 427] on span "15" at bounding box center [179, 427] width 26 height 26
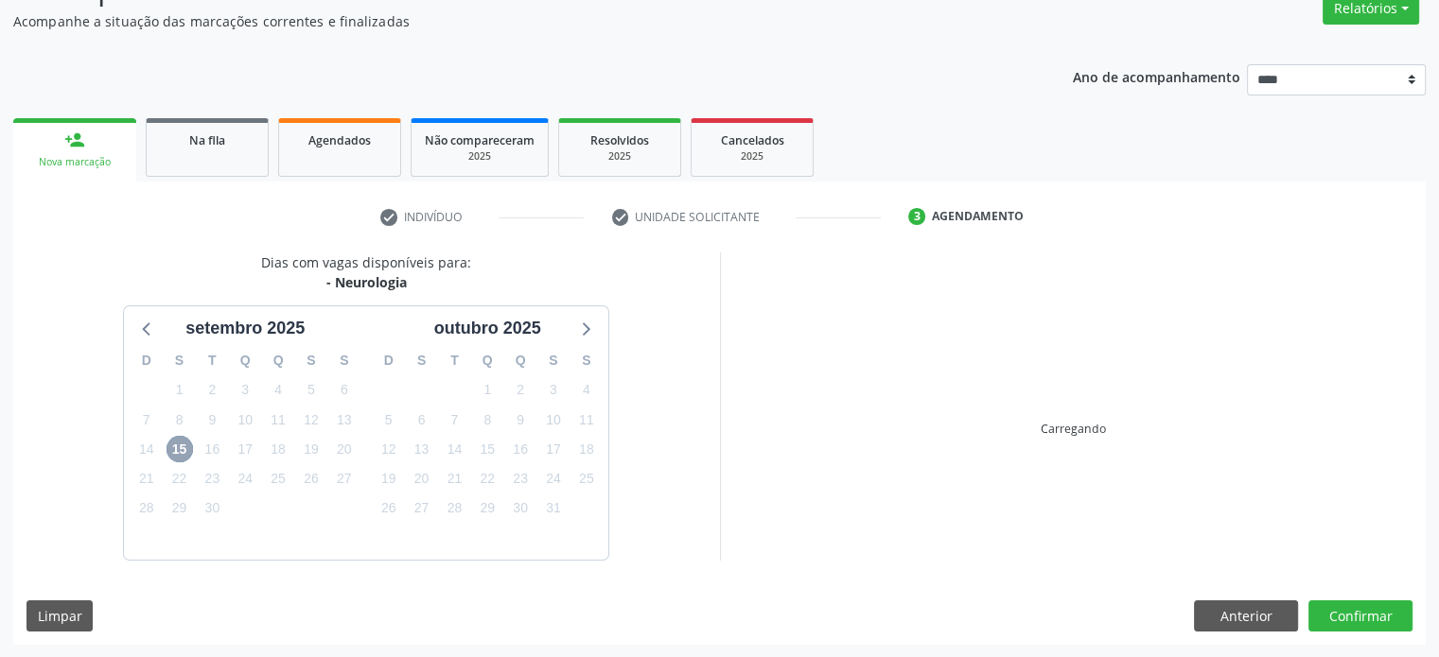
scroll to position [186, 0]
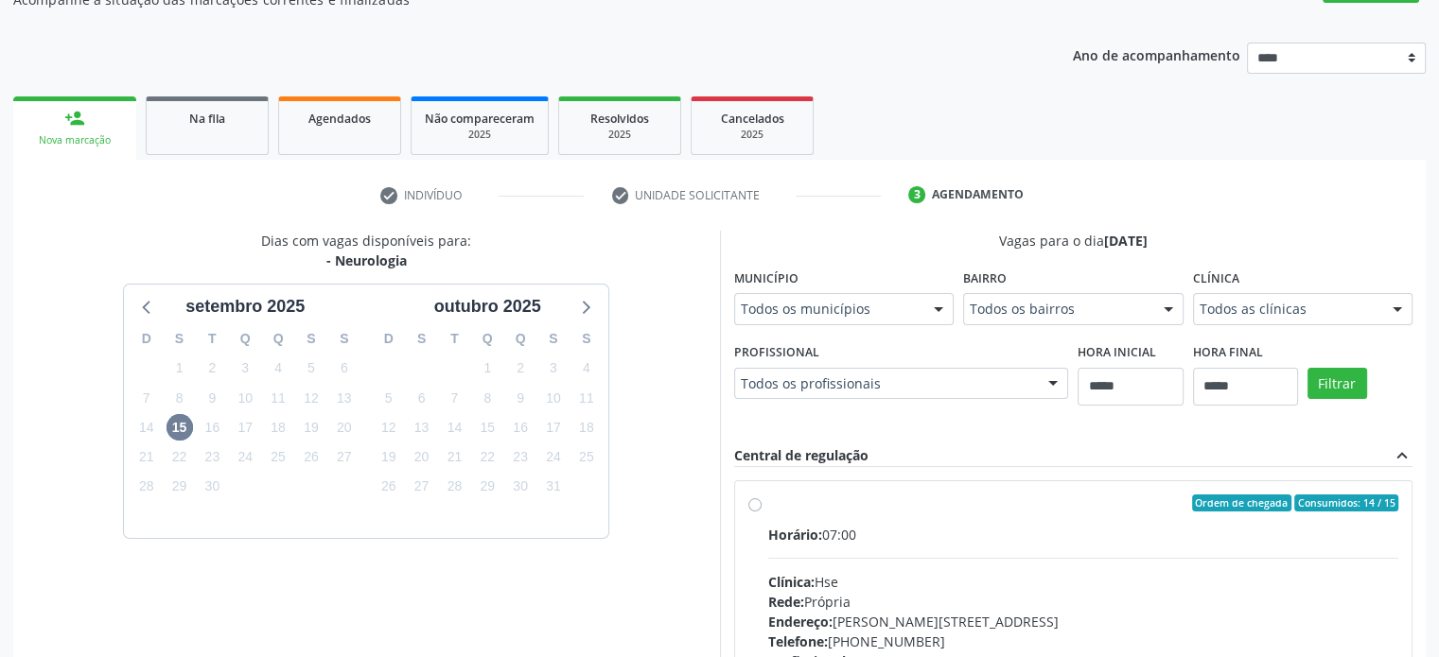
click at [1322, 294] on div "Todos as clínicas" at bounding box center [1303, 309] width 220 height 32
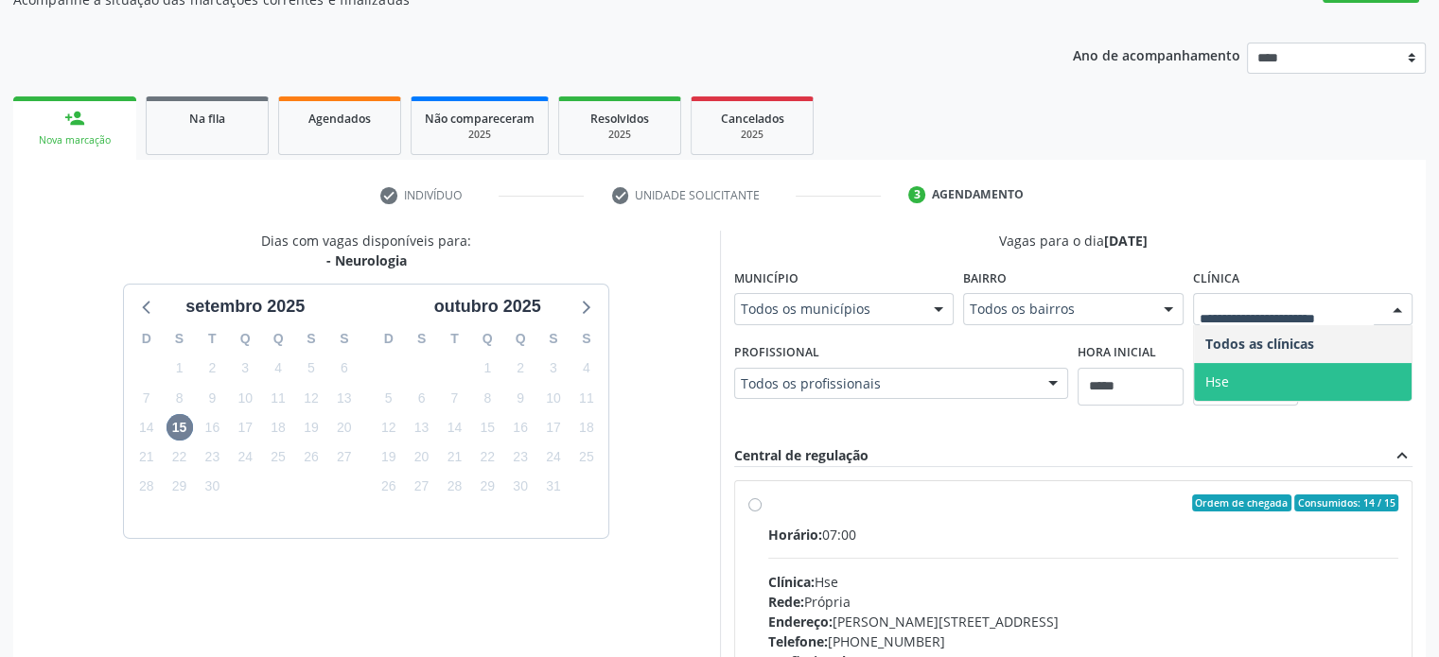
drag, startPoint x: 1324, startPoint y: 370, endPoint x: 1303, endPoint y: 400, distance: 36.7
click at [1303, 408] on form "Município Todos os municípios Todos os municípios Recife - PE Nenhum resultado …" at bounding box center [1073, 345] width 679 height 162
click at [1308, 390] on span "Hse" at bounding box center [1303, 382] width 218 height 38
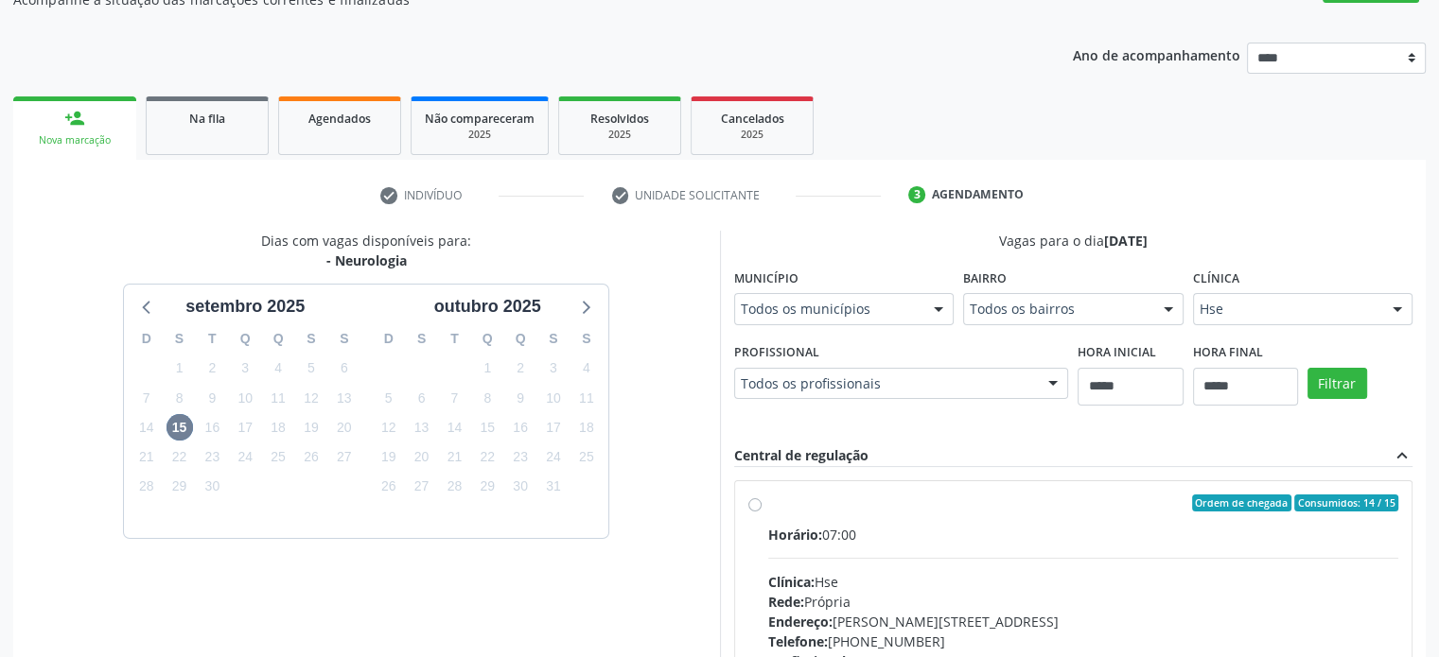
scroll to position [437, 0]
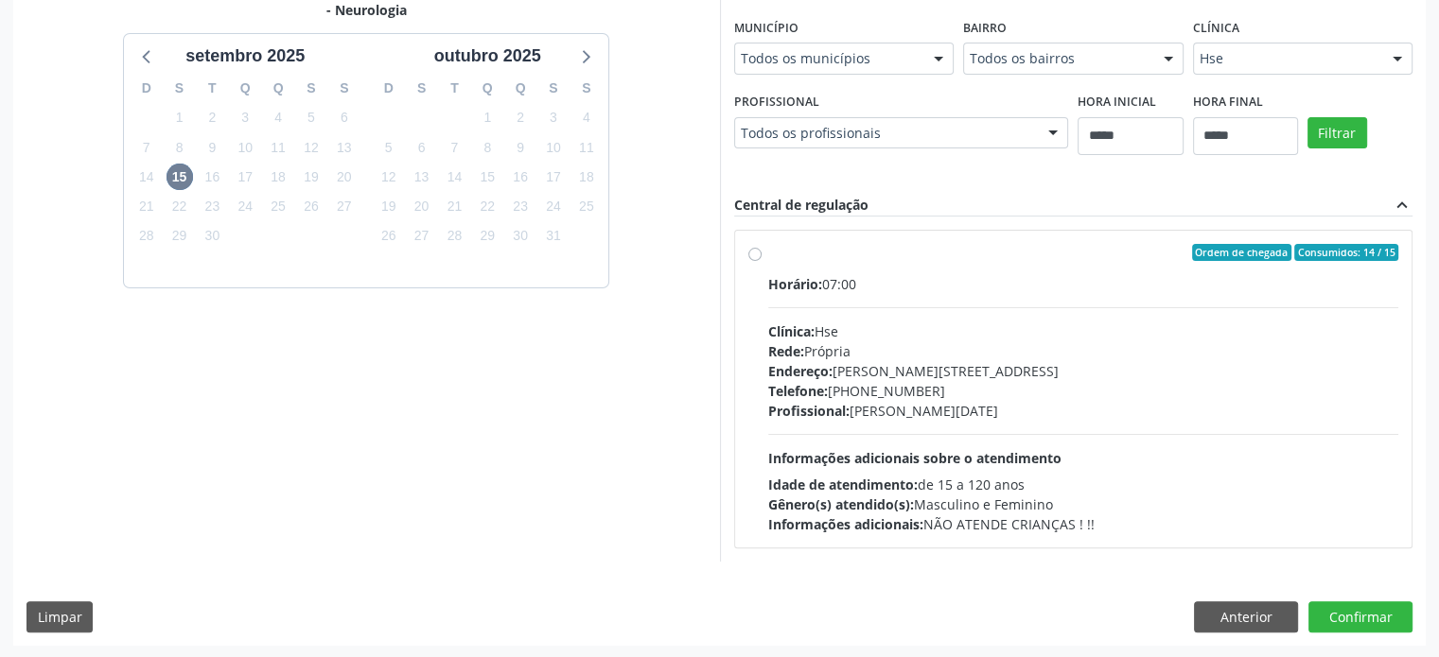
click at [1068, 355] on div "Rede: Própria" at bounding box center [1083, 351] width 631 height 20
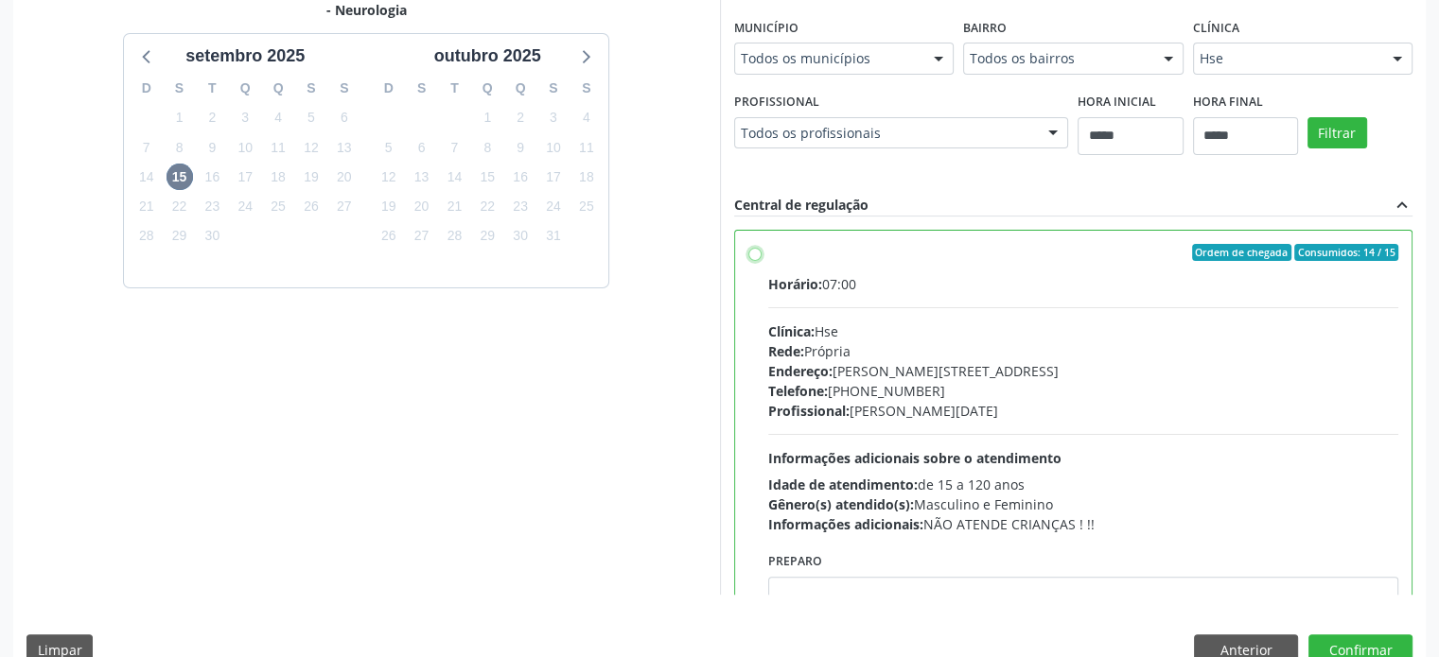
scroll to position [93, 0]
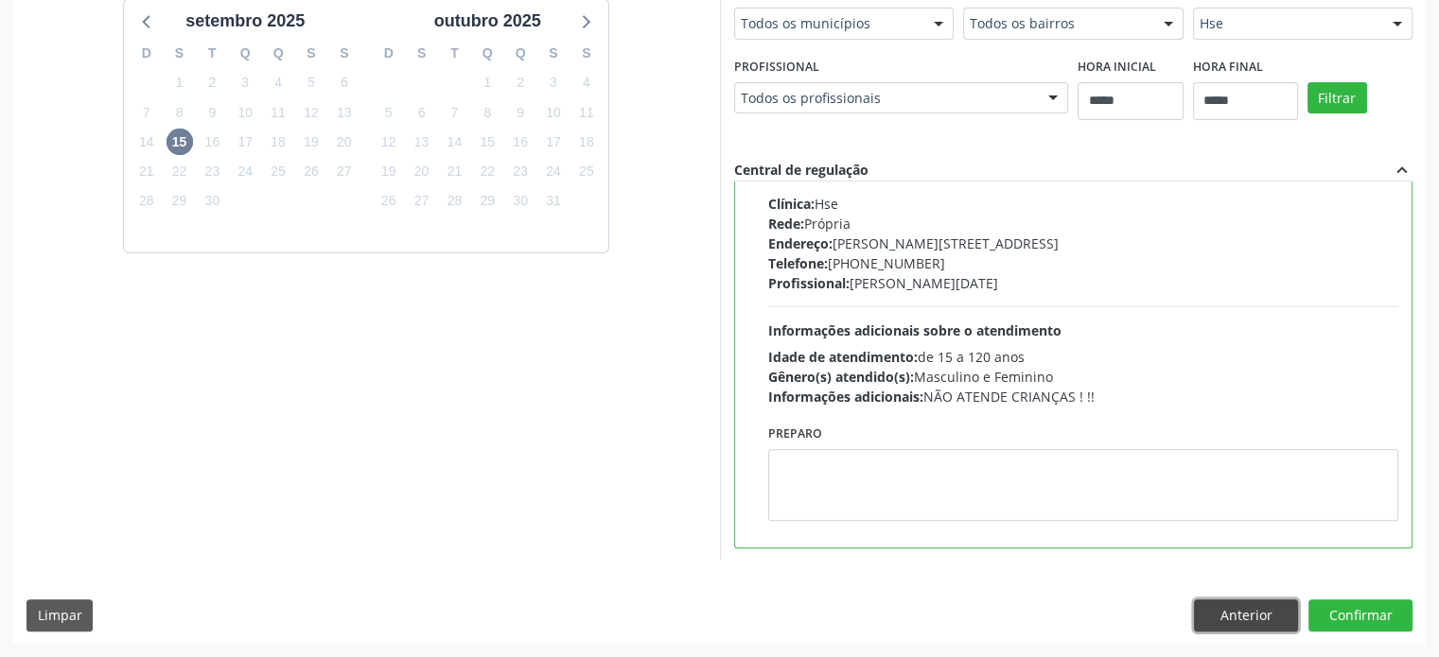
click at [1278, 620] on button "Anterior" at bounding box center [1246, 616] width 104 height 32
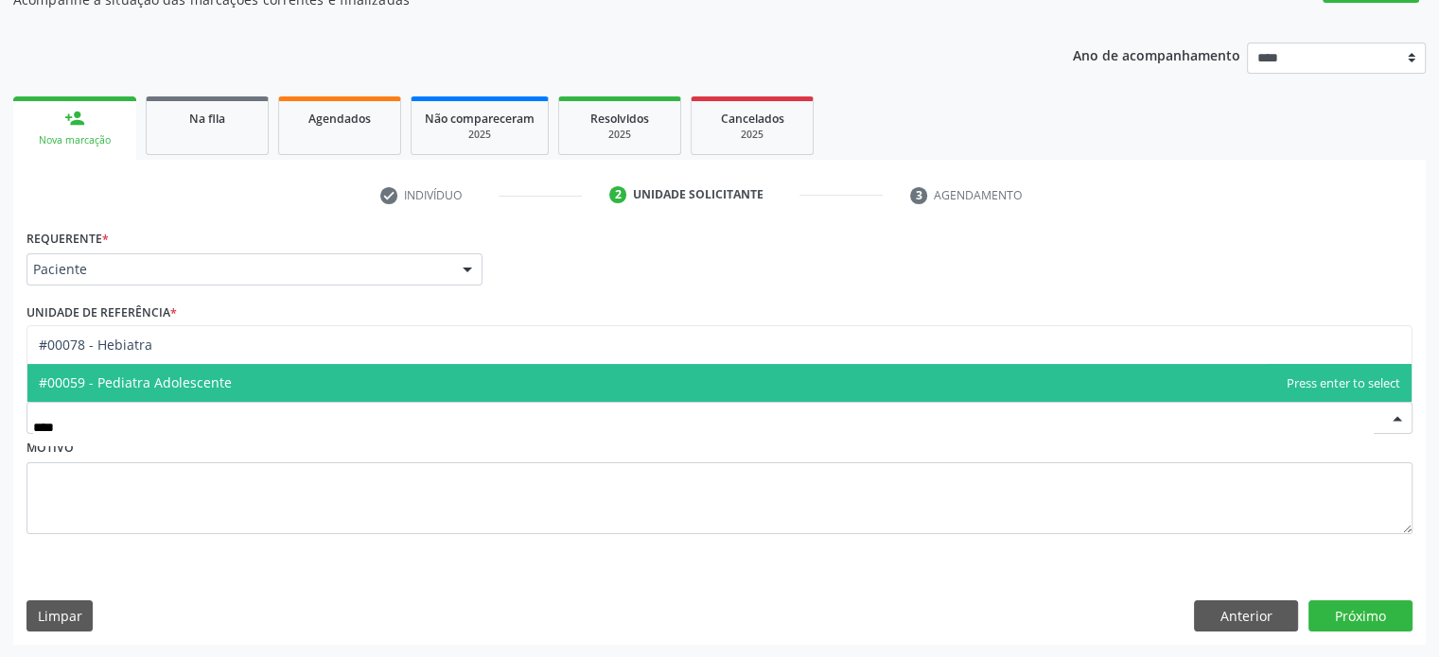
scroll to position [0, 0]
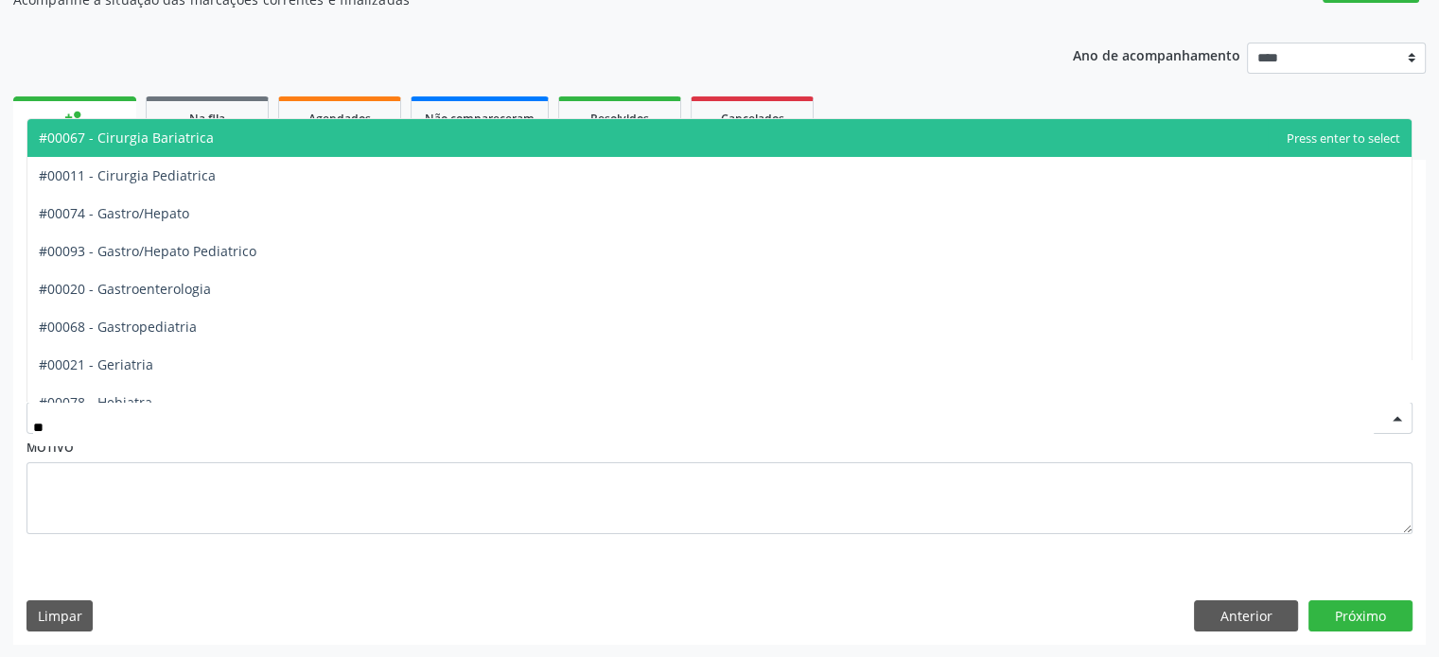
type input "*"
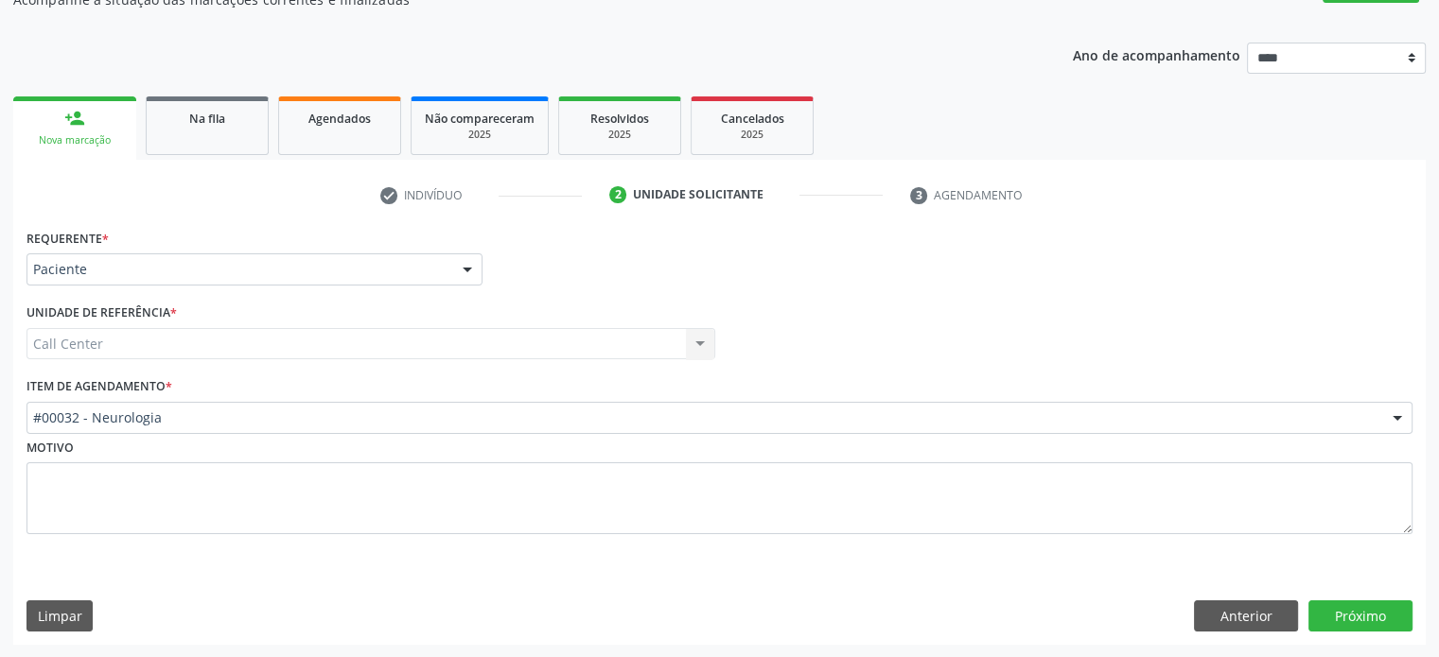
click at [600, 407] on div "#00032 - Neurologia" at bounding box center [719, 418] width 1386 height 32
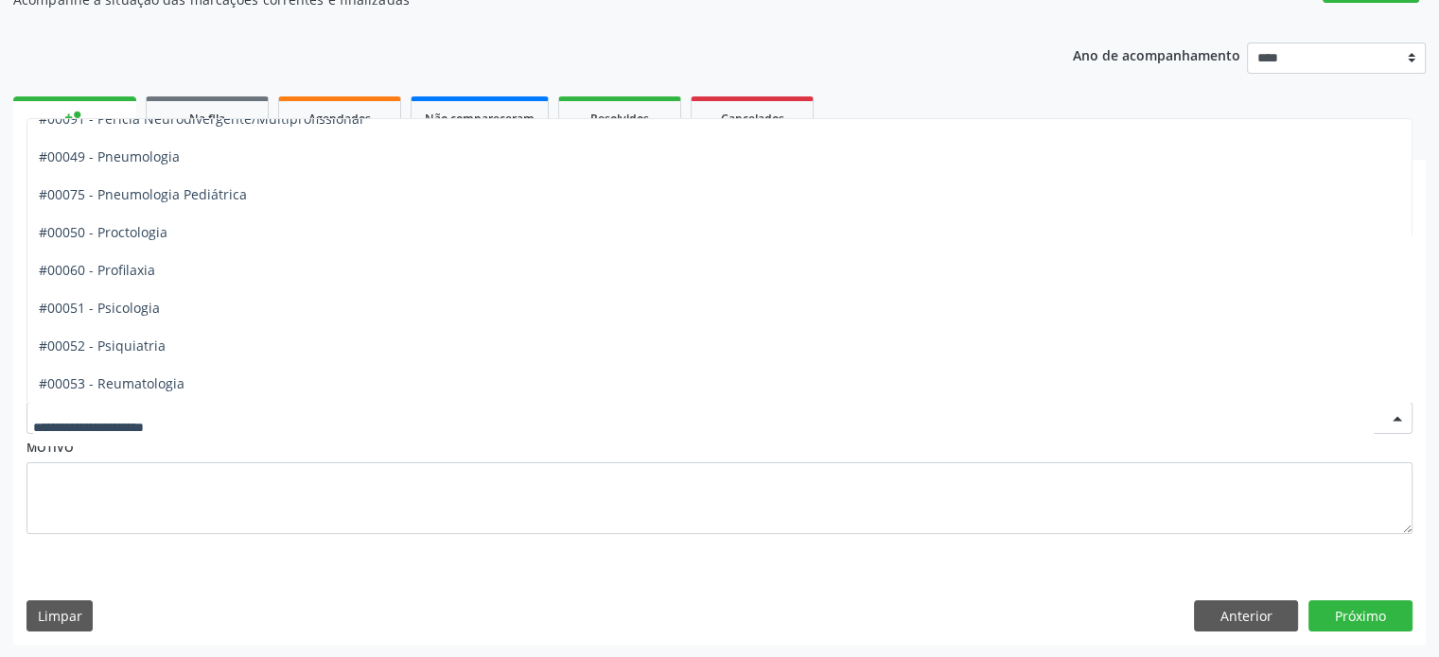
scroll to position [3197, 0]
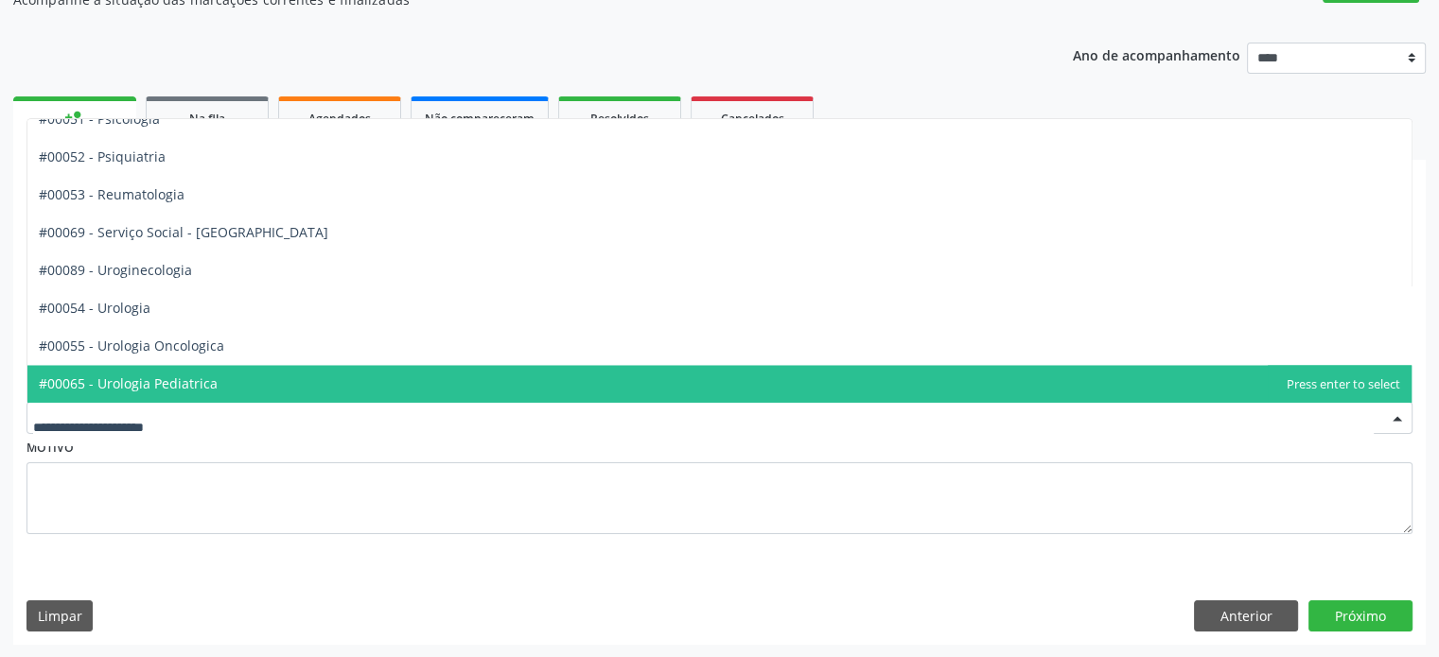
click at [1, 288] on div "Acompanhamento Acompanhe a situação das marcações correntes e finalizadas Relat…" at bounding box center [719, 288] width 1439 height 741
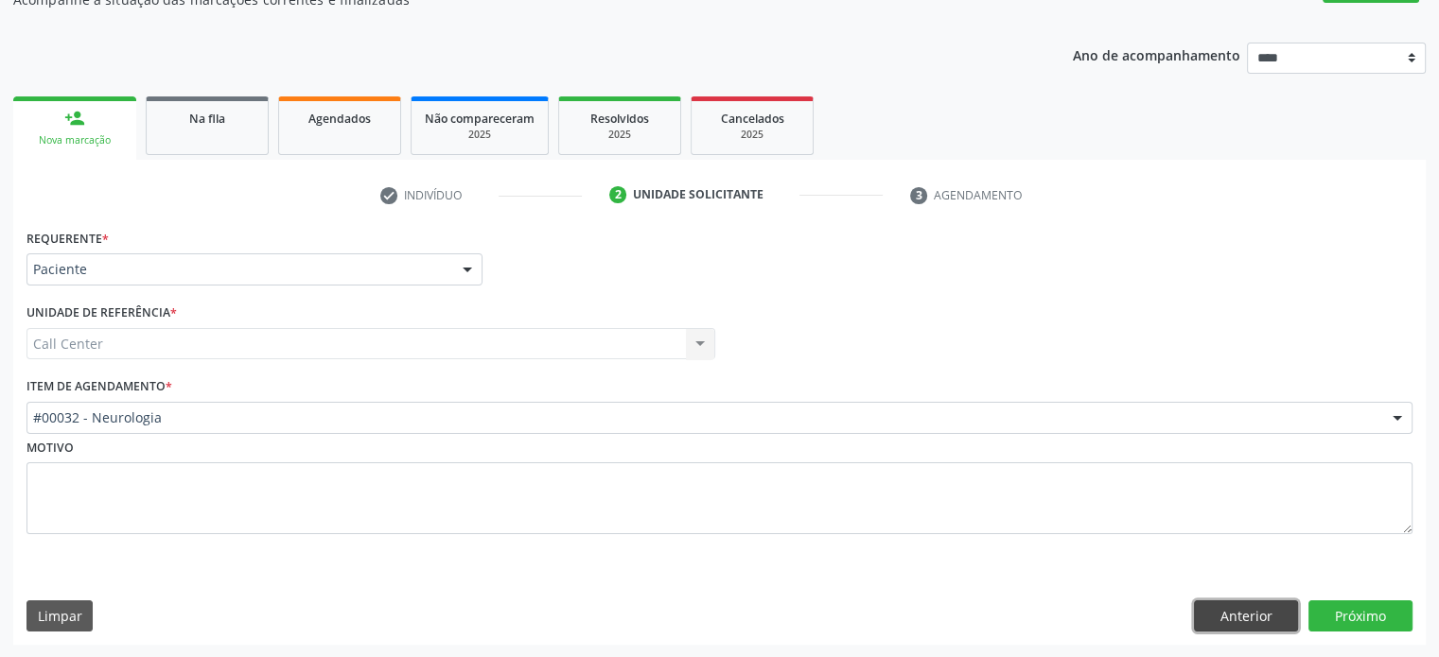
click at [1262, 612] on button "Anterior" at bounding box center [1246, 617] width 104 height 32
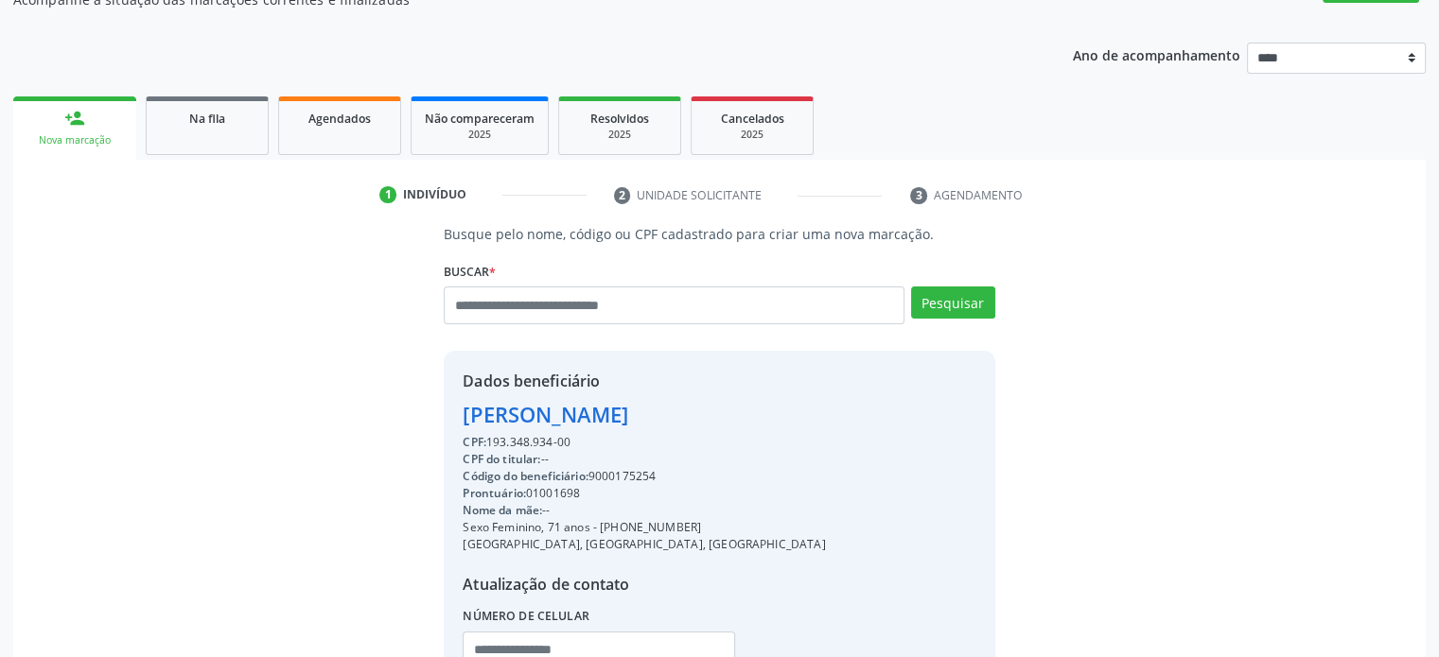
click at [761, 324] on div "Antonia Pedro da Silva Adrio Antonio da Silva Inativo CPF Titular: 193.348.934-…" at bounding box center [719, 312] width 550 height 51
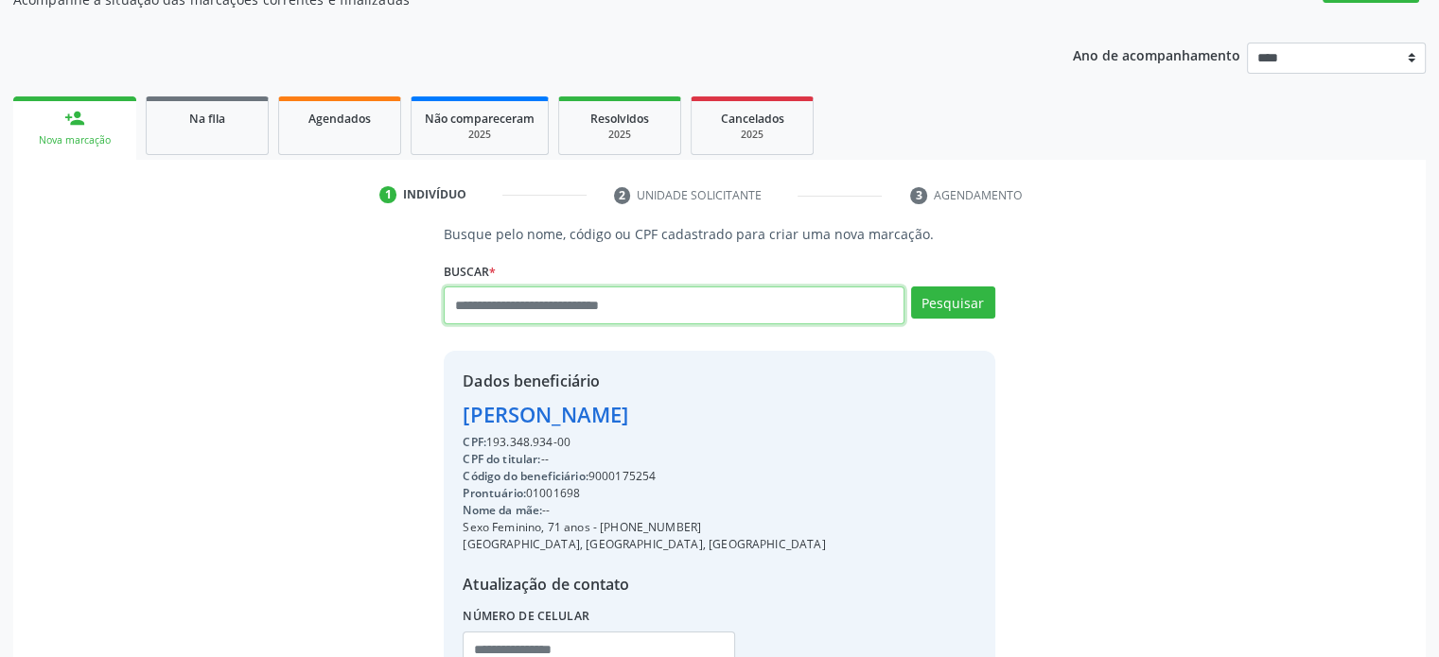
click at [761, 293] on input "text" at bounding box center [674, 306] width 460 height 38
type input "**********"
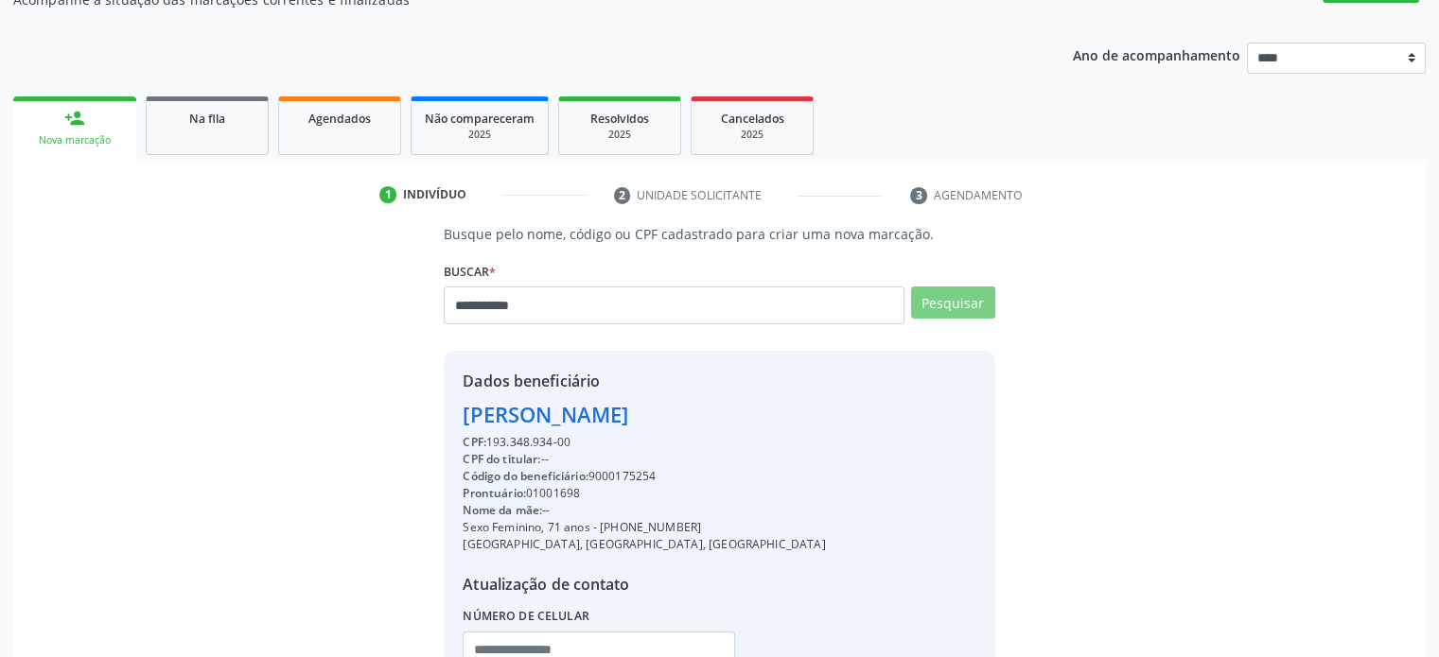
scroll to position [0, 0]
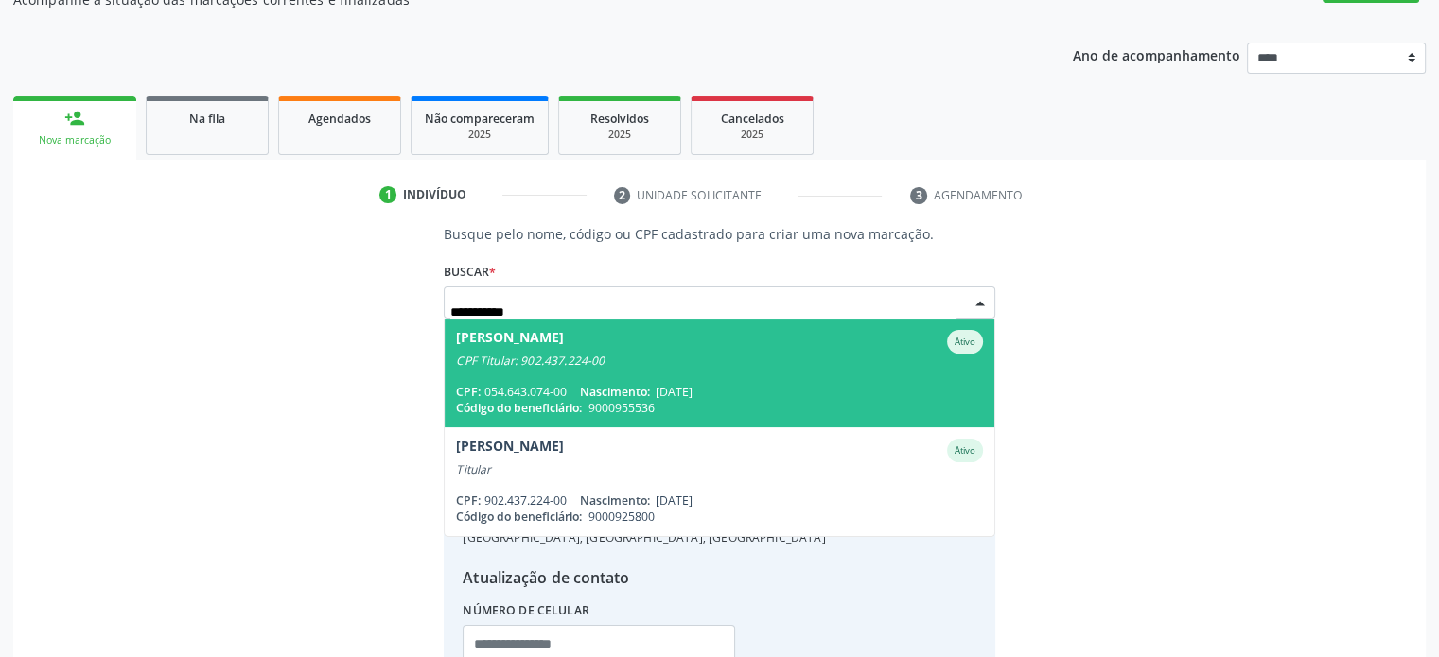
click at [747, 373] on span "Edjane de Andrade Maranhao R da Silva Ativo CPF Titular: 902.437.224-00 CPF: 05…" at bounding box center [719, 373] width 549 height 109
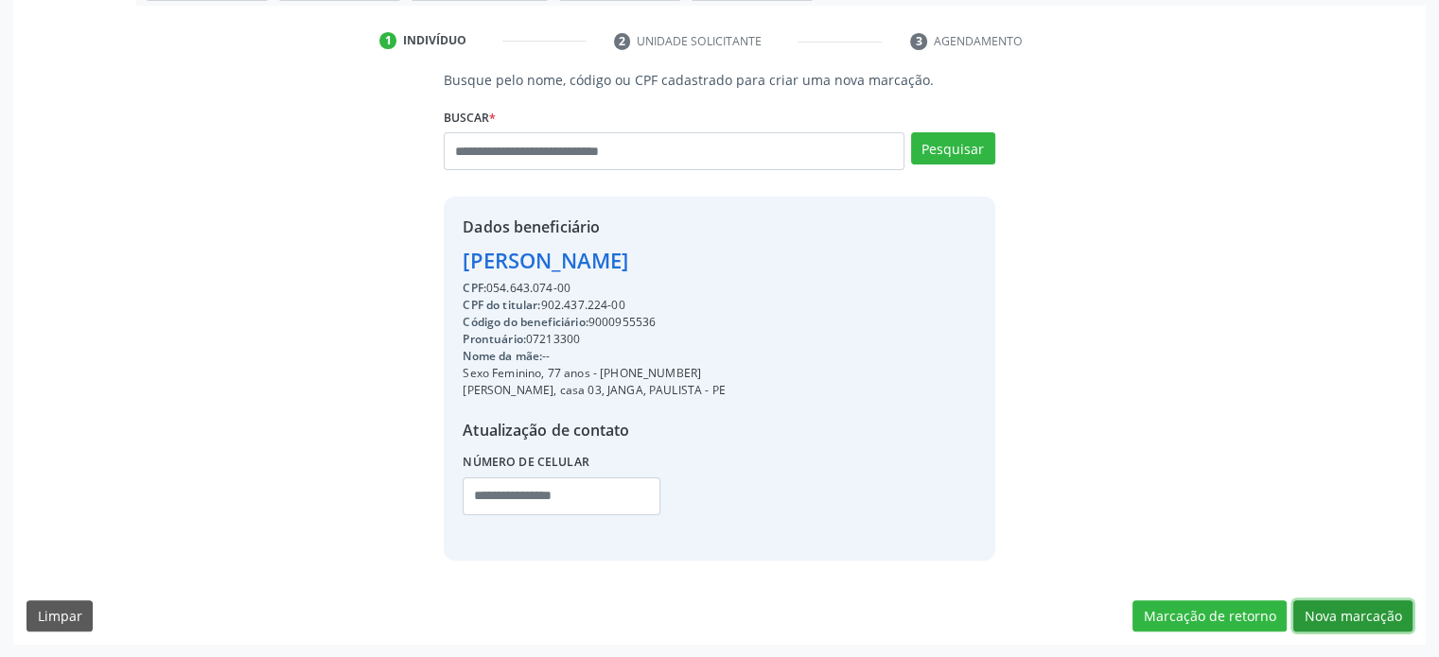
click at [1362, 630] on button "Nova marcação" at bounding box center [1352, 617] width 119 height 32
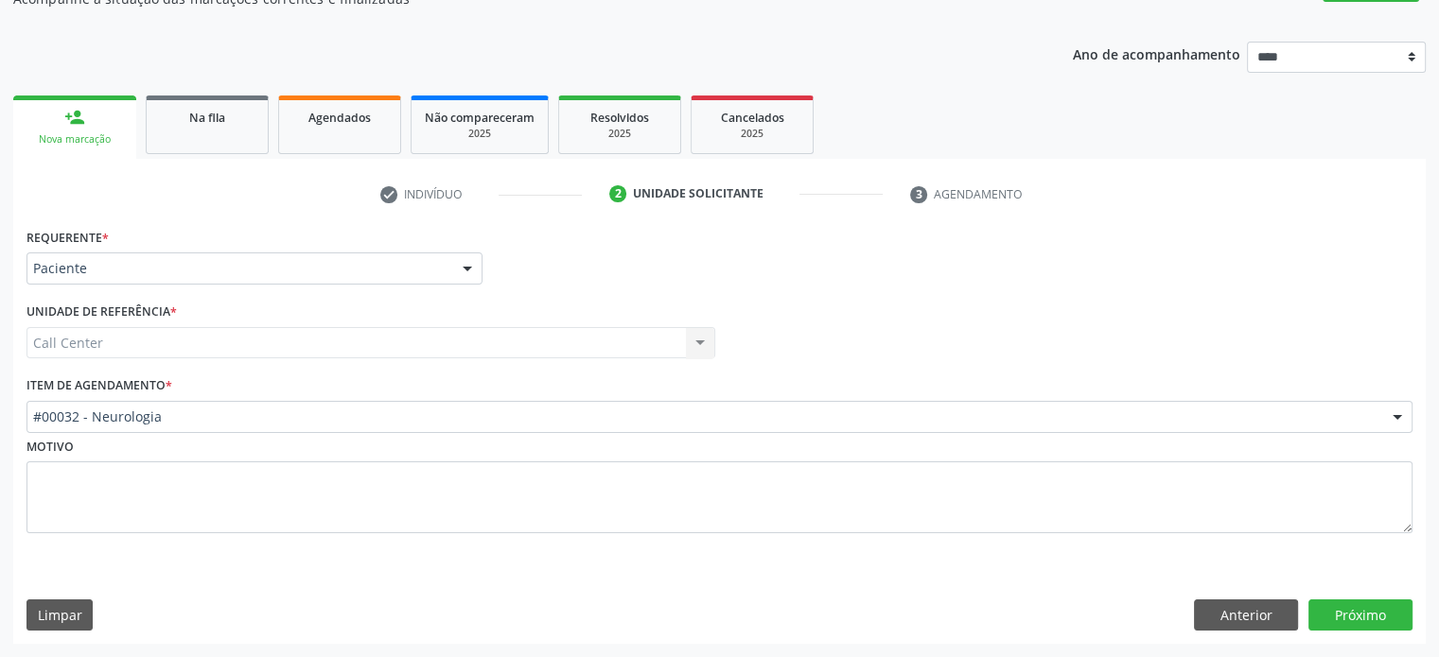
scroll to position [186, 0]
drag, startPoint x: 172, startPoint y: 385, endPoint x: 185, endPoint y: 411, distance: 28.8
click at [172, 386] on span "*" at bounding box center [169, 386] width 7 height 16
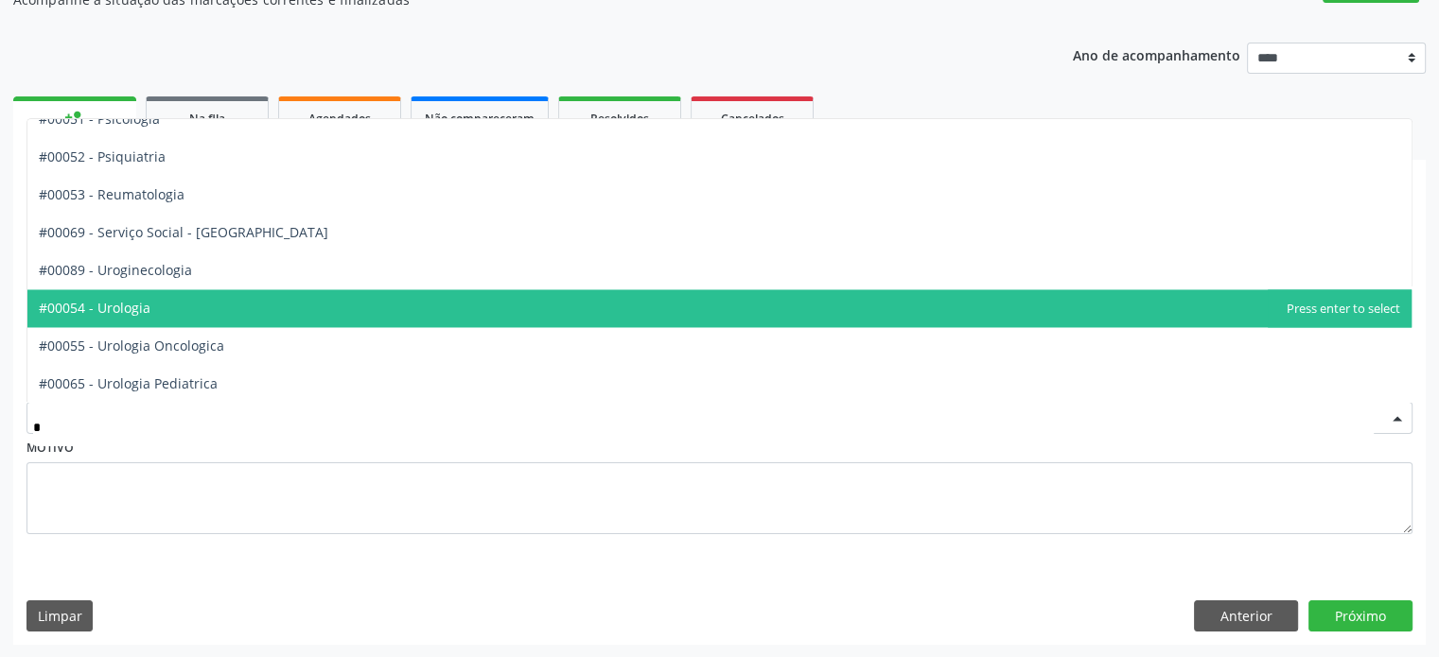
scroll to position [284, 0]
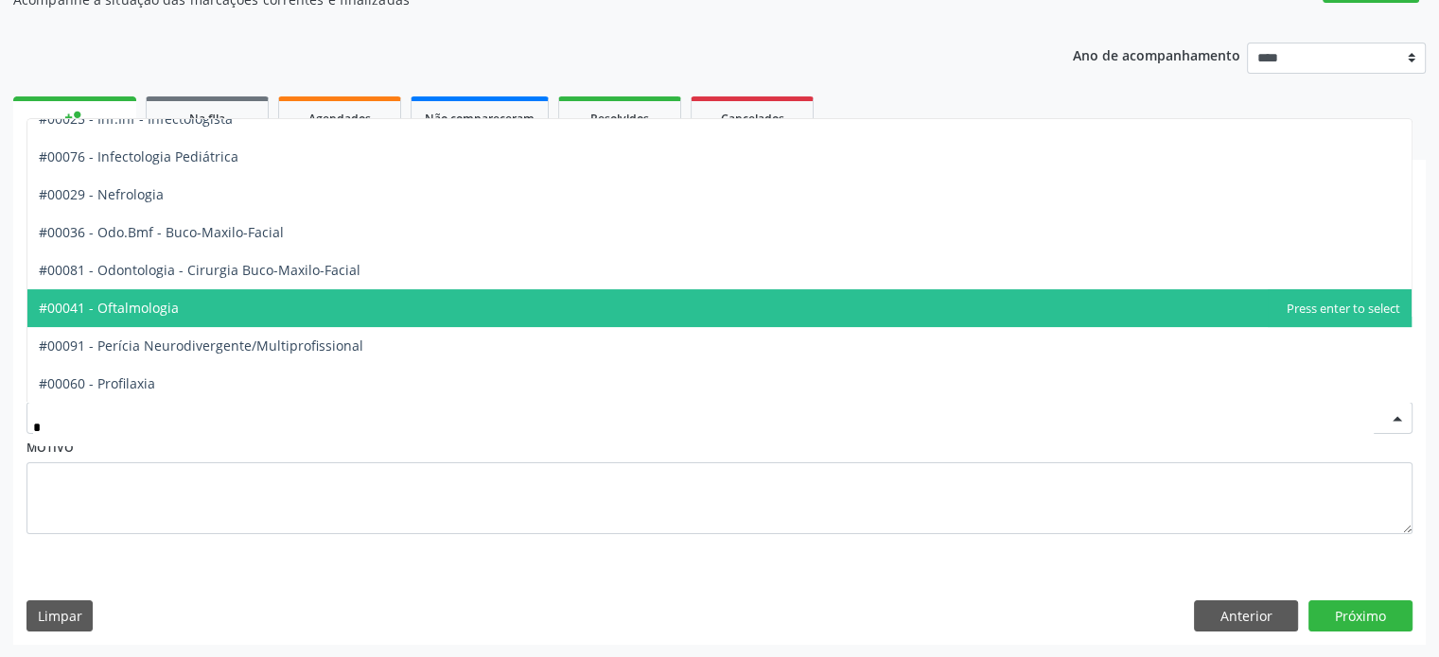
type input "**"
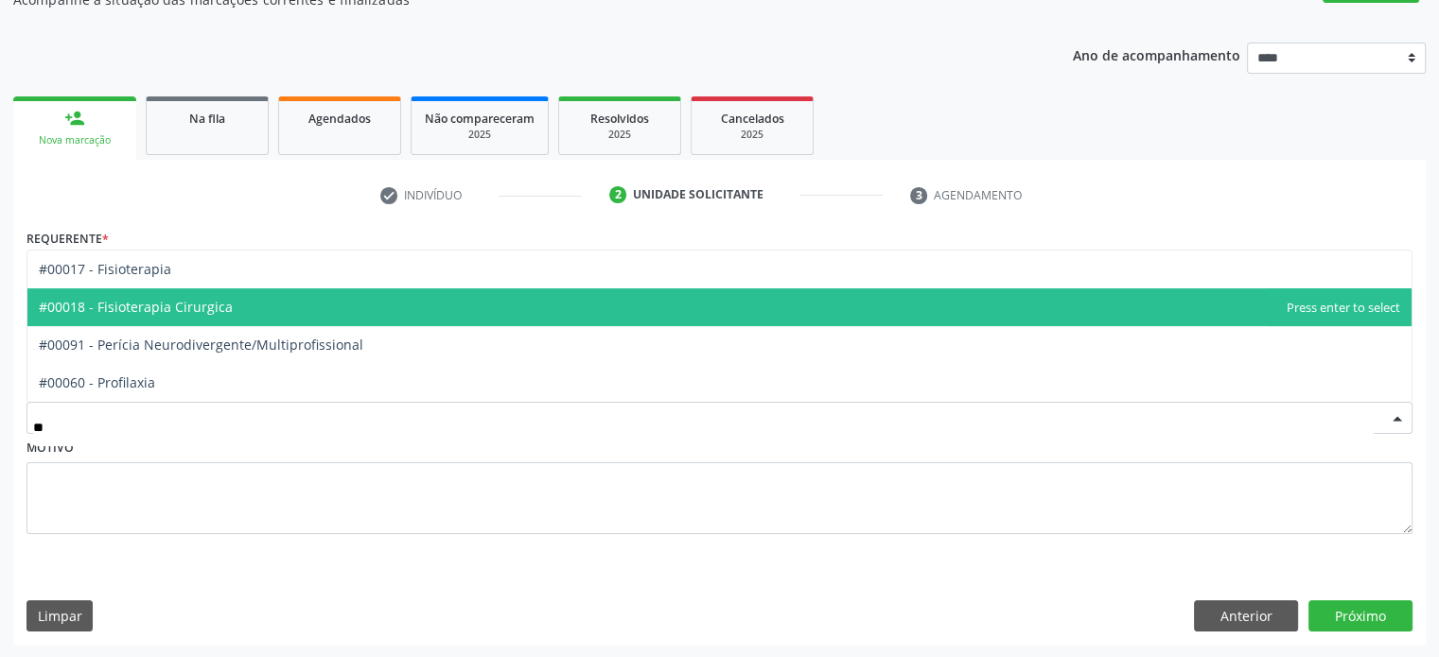
scroll to position [0, 0]
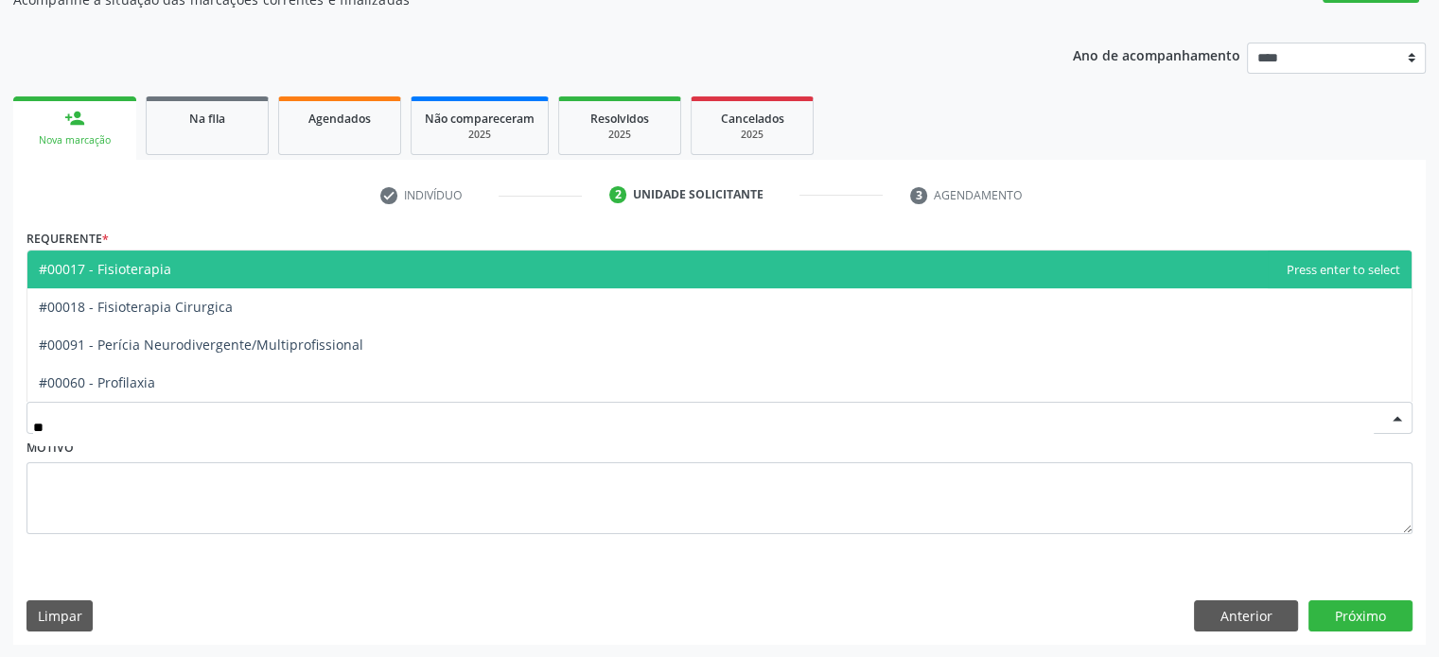
click at [303, 271] on span "#00017 - Fisioterapia" at bounding box center [719, 270] width 1384 height 38
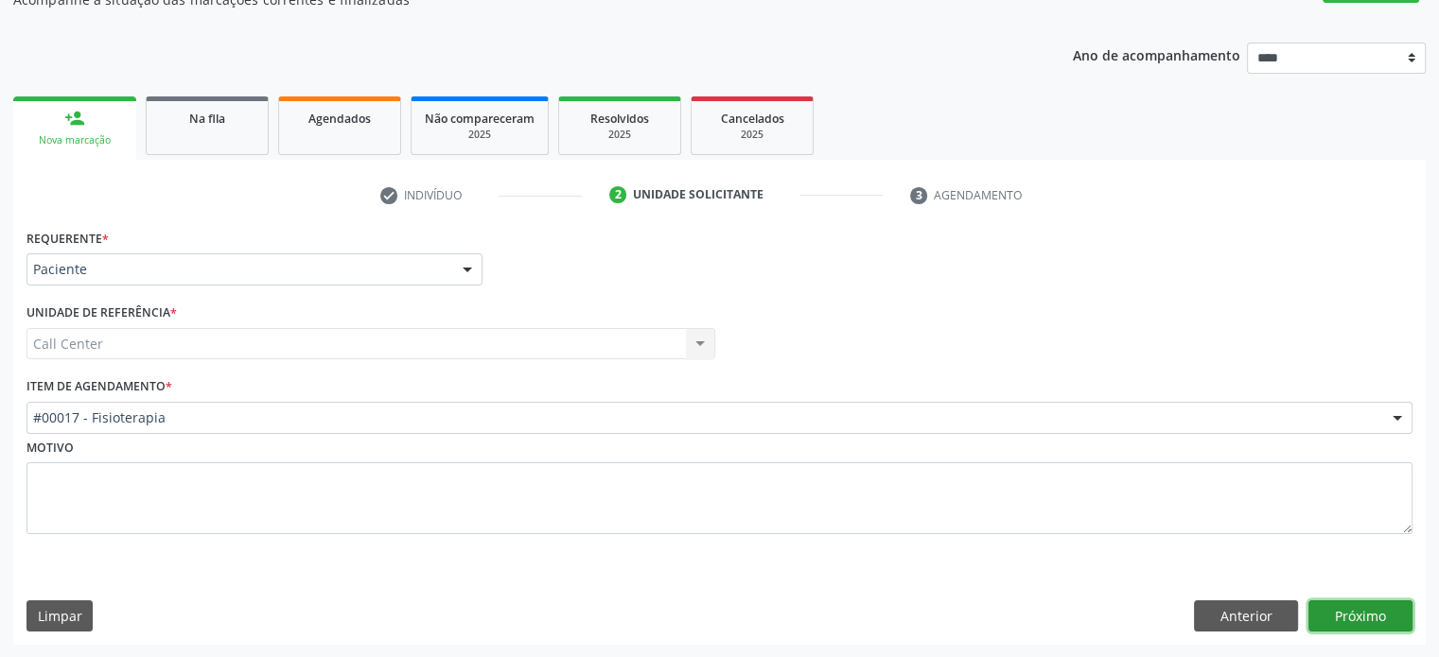
click at [1397, 623] on button "Próximo" at bounding box center [1360, 617] width 104 height 32
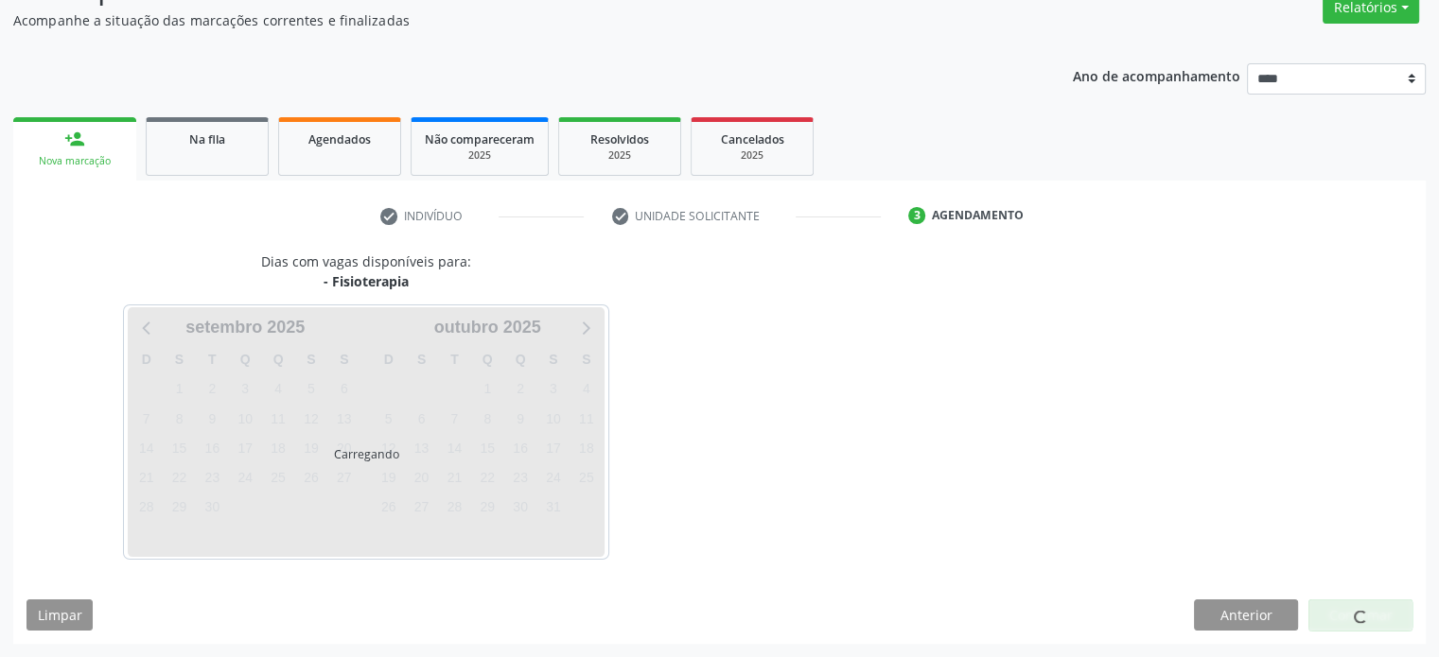
scroll to position [165, 0]
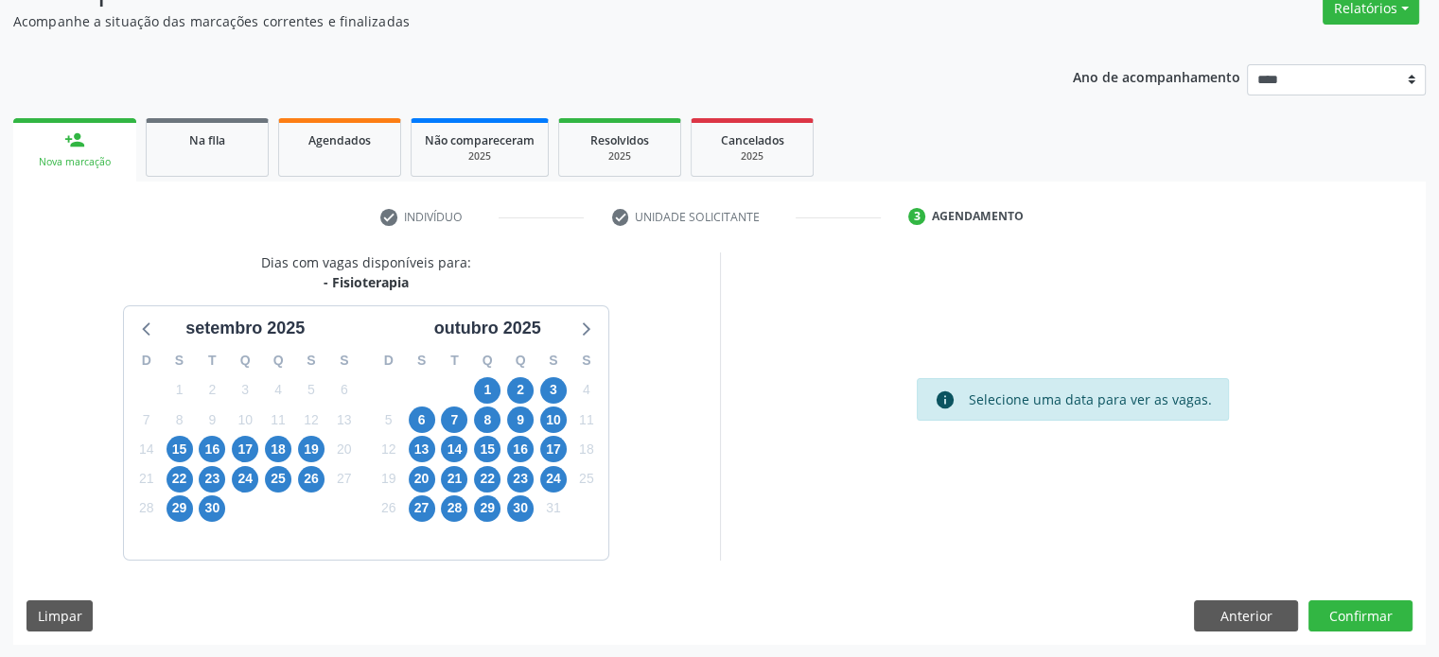
click at [282, 464] on div "25" at bounding box center [278, 478] width 26 height 29
click at [270, 437] on div at bounding box center [270, 437] width 0 height 0
click at [246, 523] on div "8" at bounding box center [245, 537] width 33 height 29
click at [280, 466] on span "25" at bounding box center [278, 479] width 26 height 26
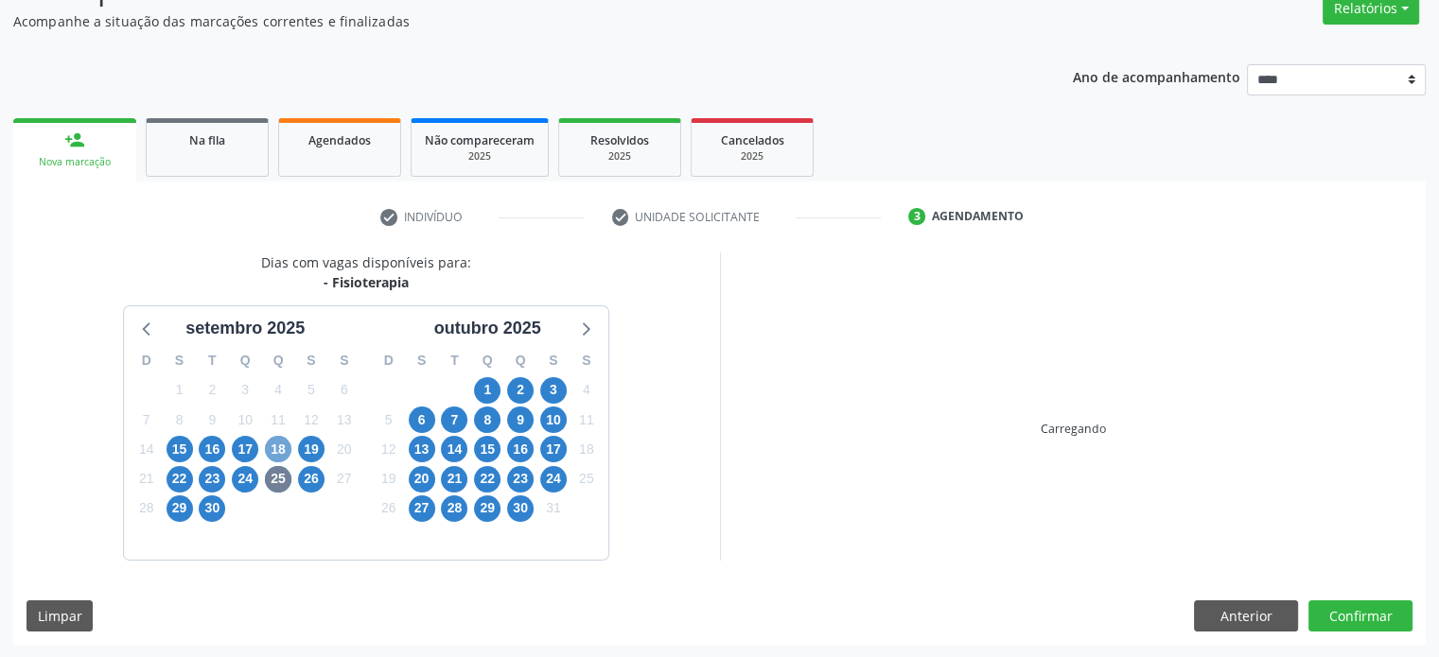
click at [286, 437] on span "18" at bounding box center [278, 449] width 26 height 26
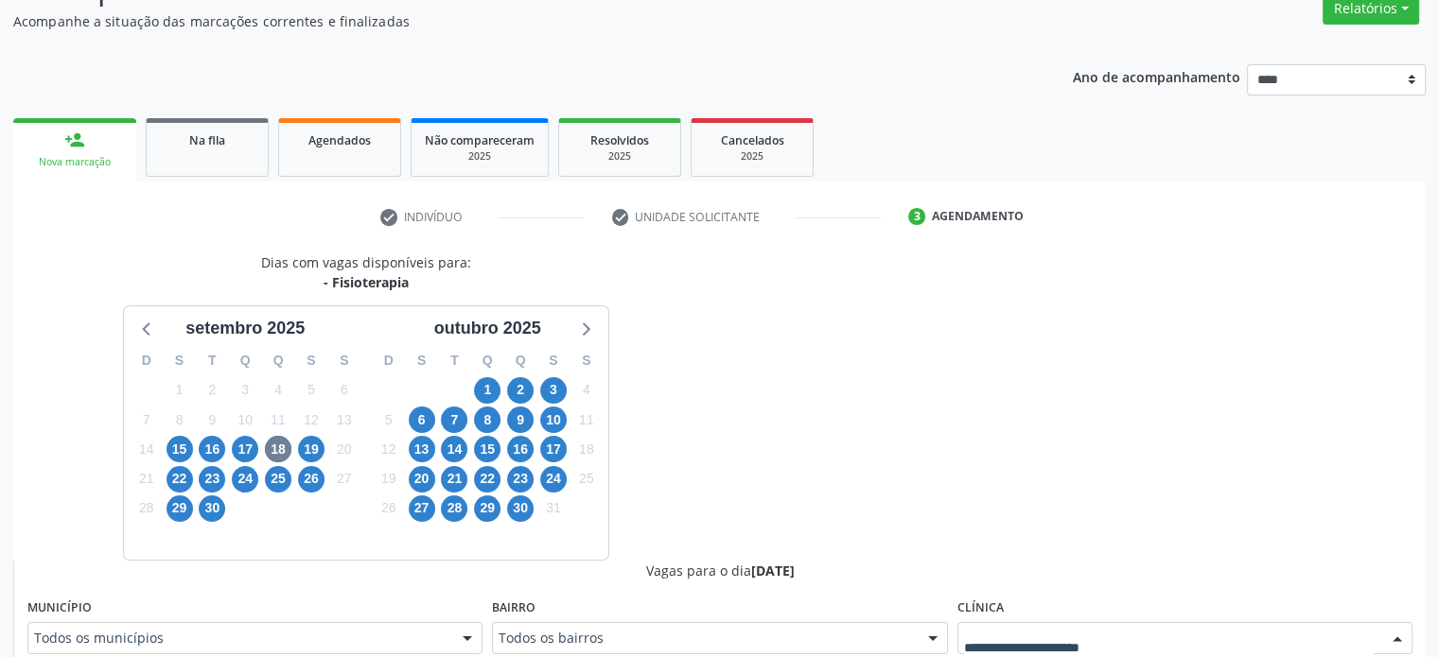
scroll to position [173, 0]
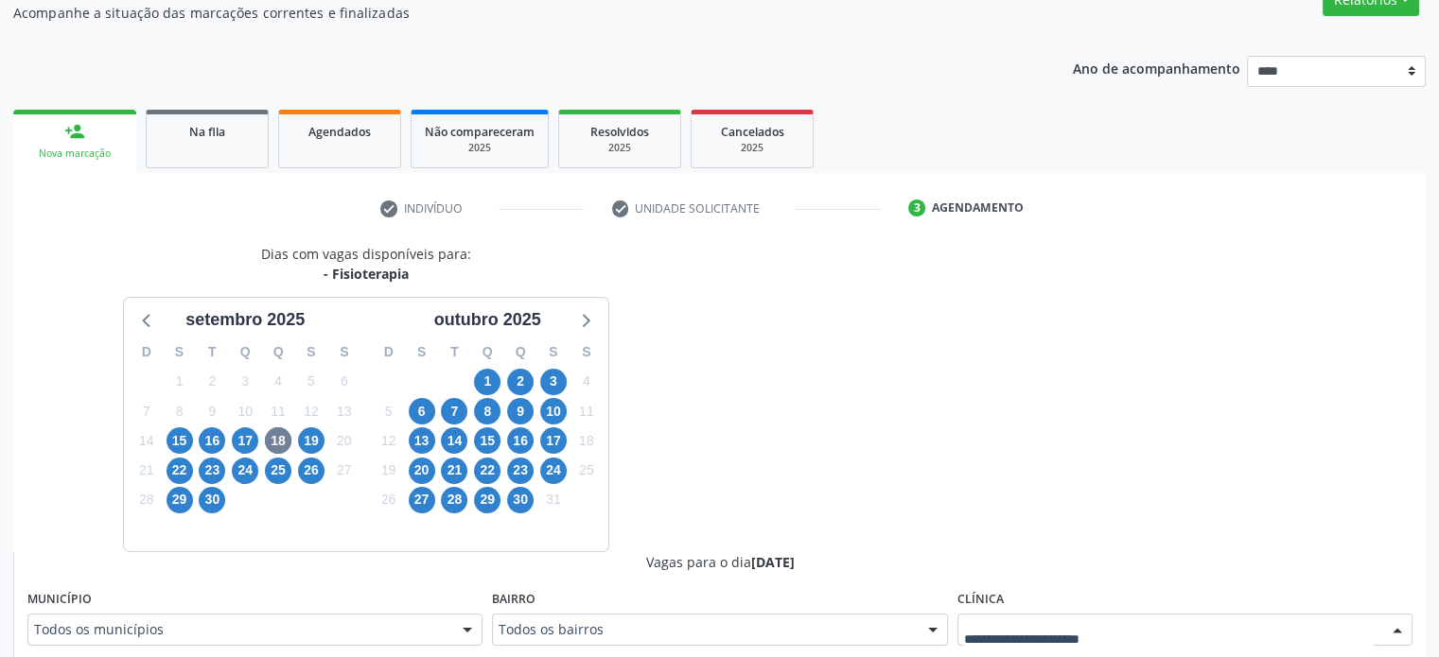
click at [1198, 623] on div at bounding box center [1184, 630] width 455 height 32
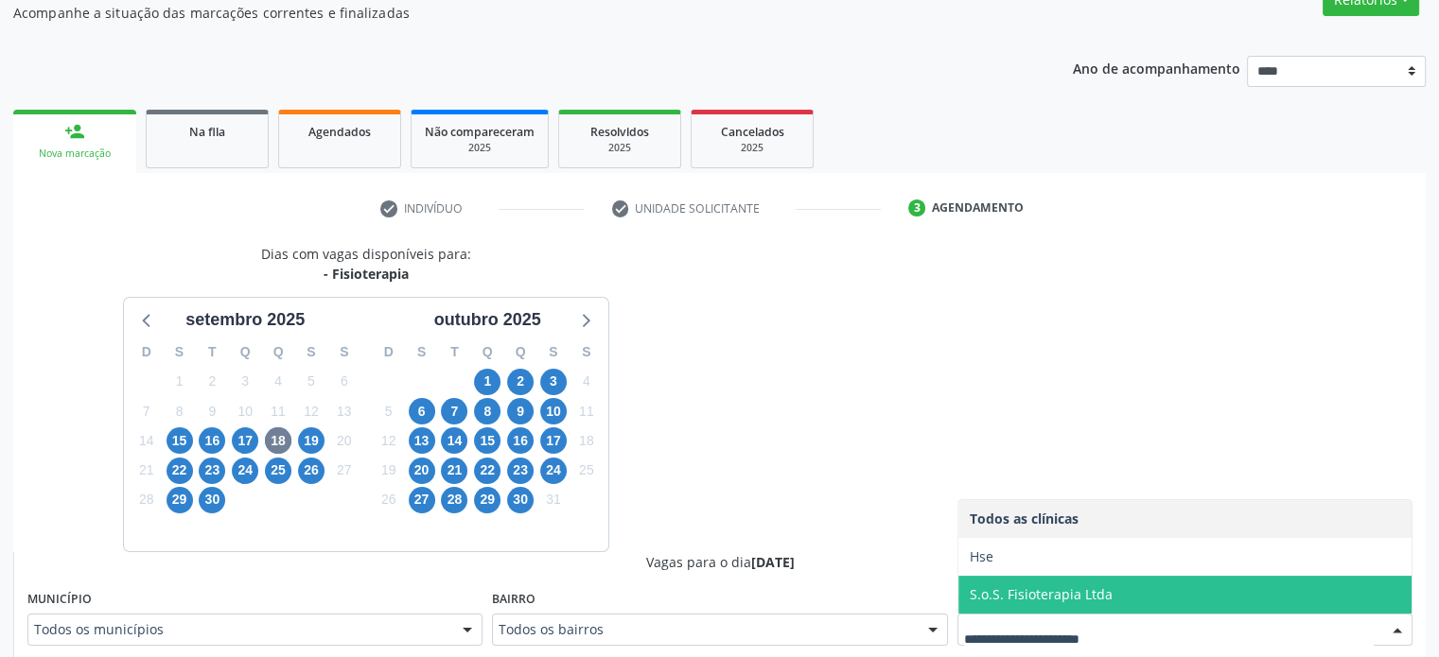
click at [1145, 552] on span "Hse" at bounding box center [1184, 557] width 453 height 38
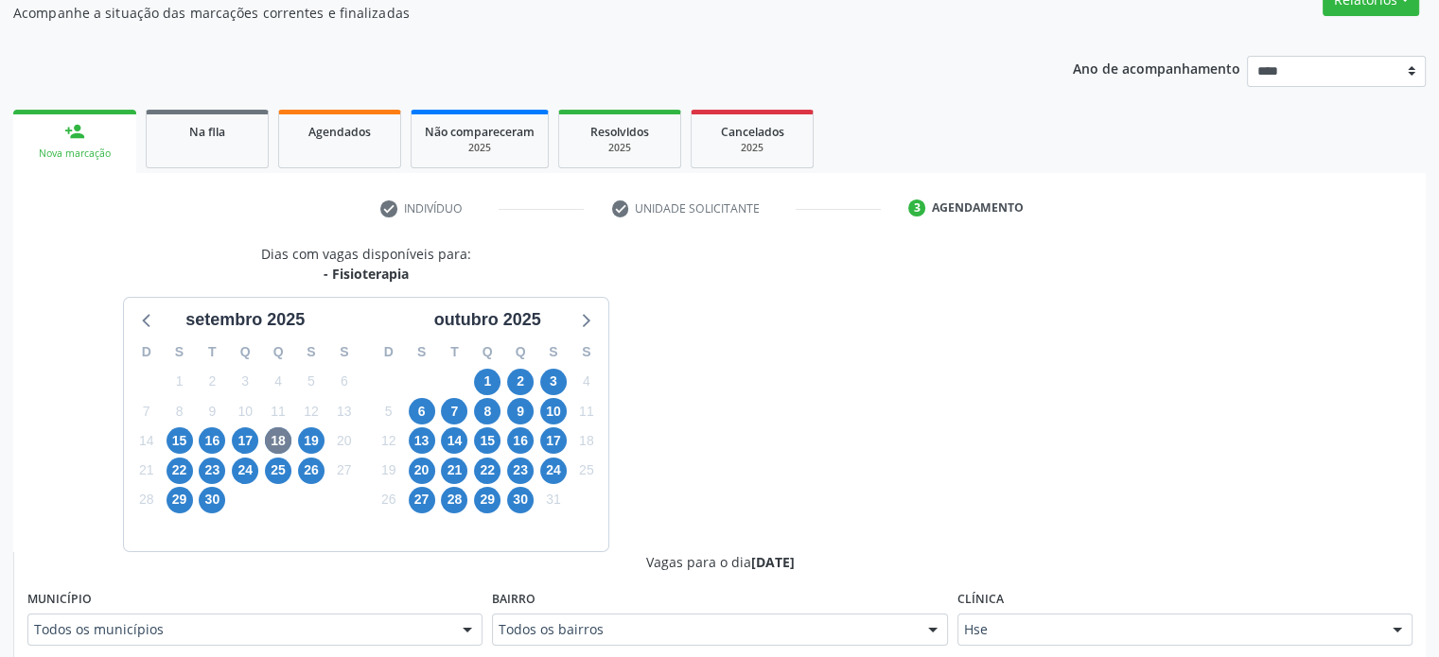
scroll to position [457, 0]
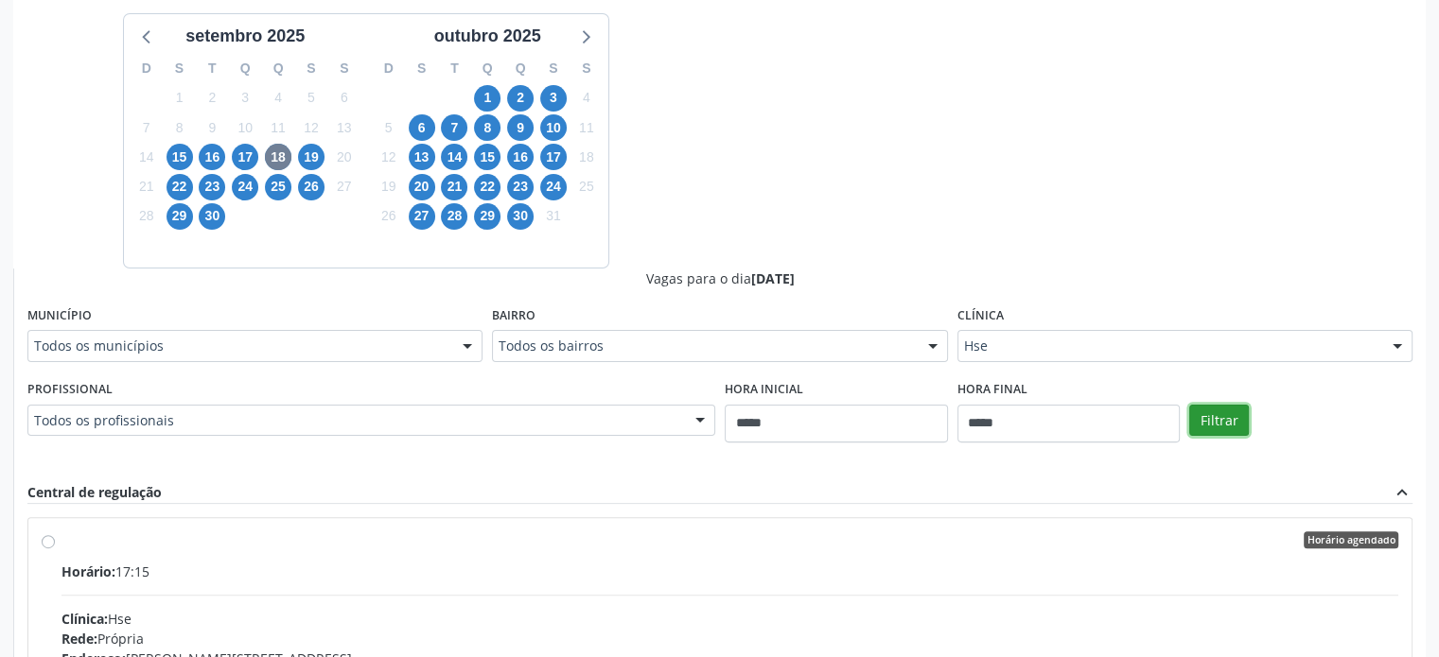
click at [1226, 405] on button "Filtrar" at bounding box center [1219, 421] width 60 height 32
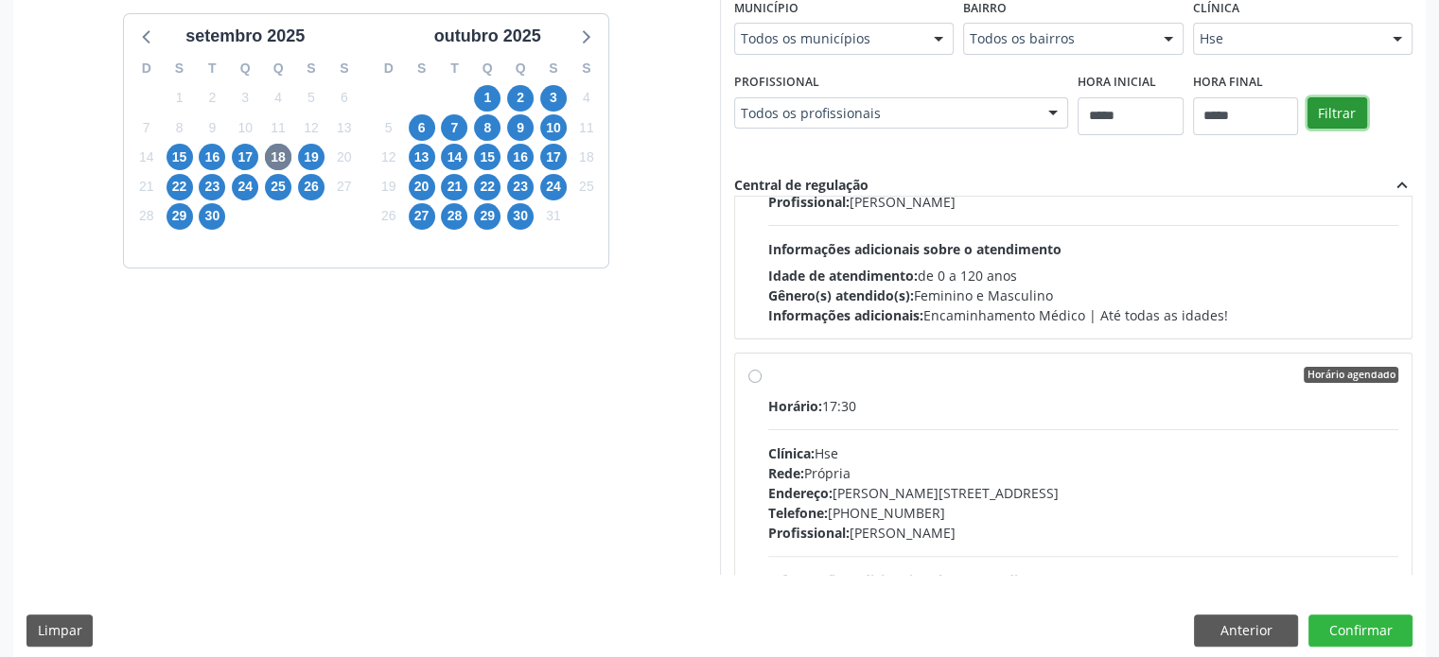
scroll to position [0, 0]
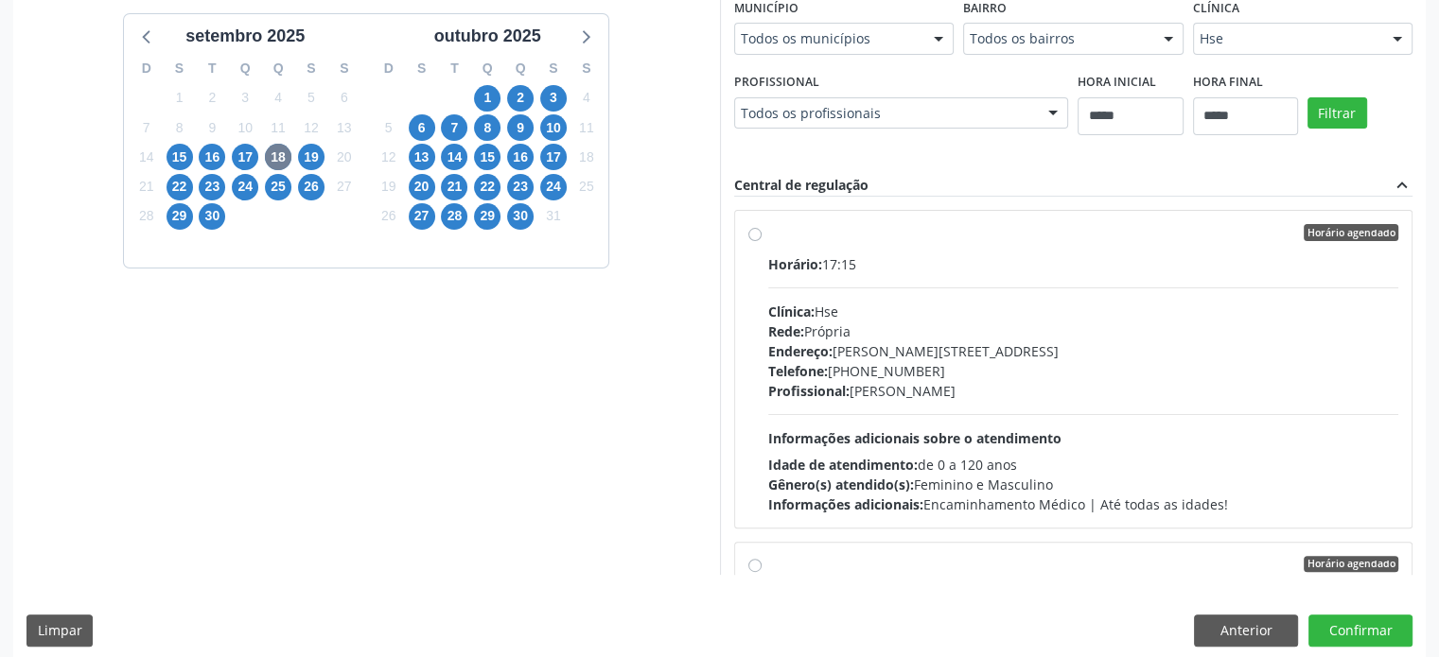
click at [310, 169] on div "19" at bounding box center [311, 157] width 26 height 29
click at [323, 149] on div "19" at bounding box center [311, 157] width 26 height 29
click at [321, 153] on span "19" at bounding box center [311, 157] width 26 height 26
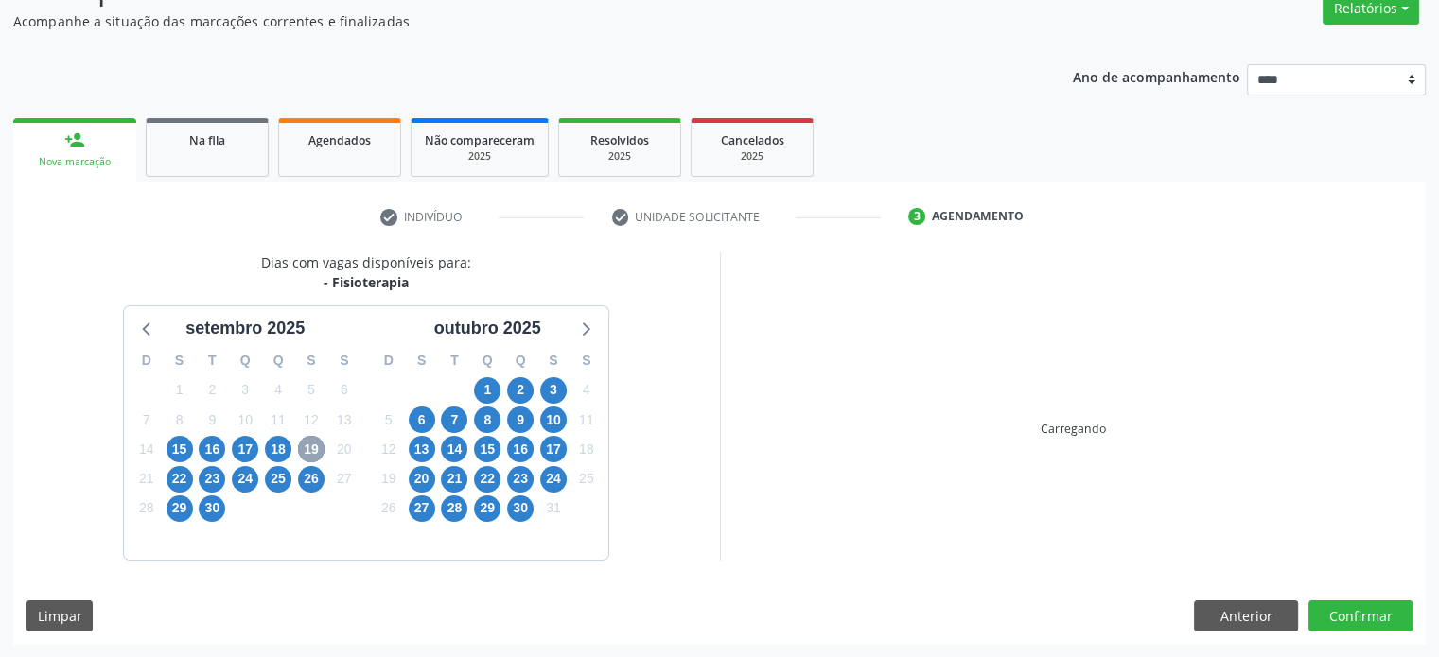
scroll to position [457, 0]
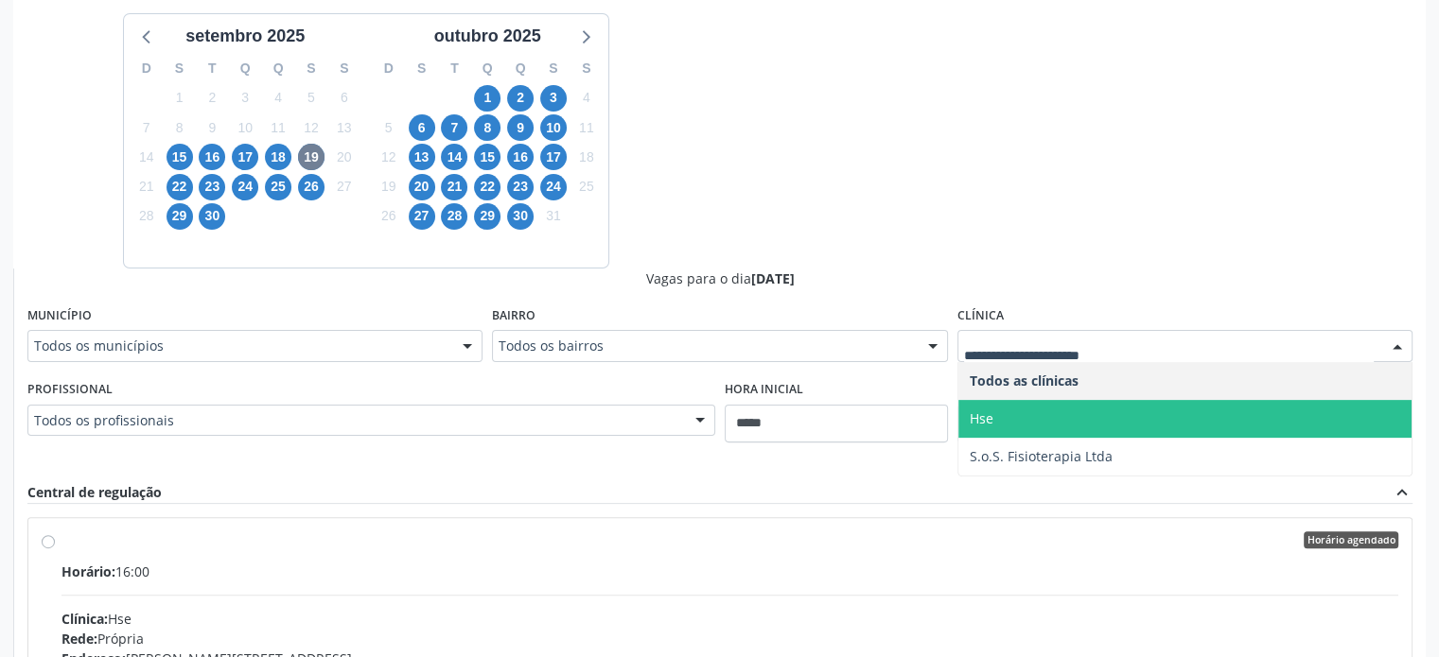
click at [1152, 424] on span "Hse" at bounding box center [1184, 419] width 453 height 38
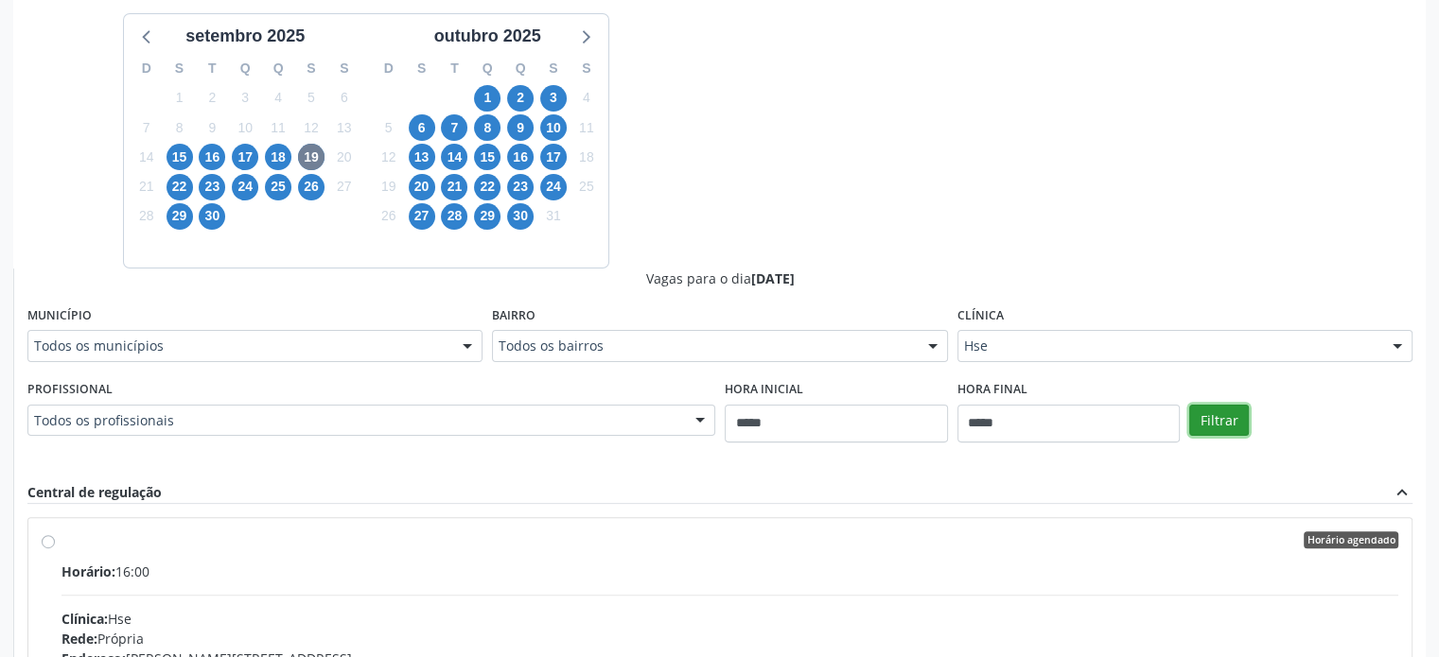
click at [1192, 414] on button "Filtrar" at bounding box center [1219, 421] width 60 height 32
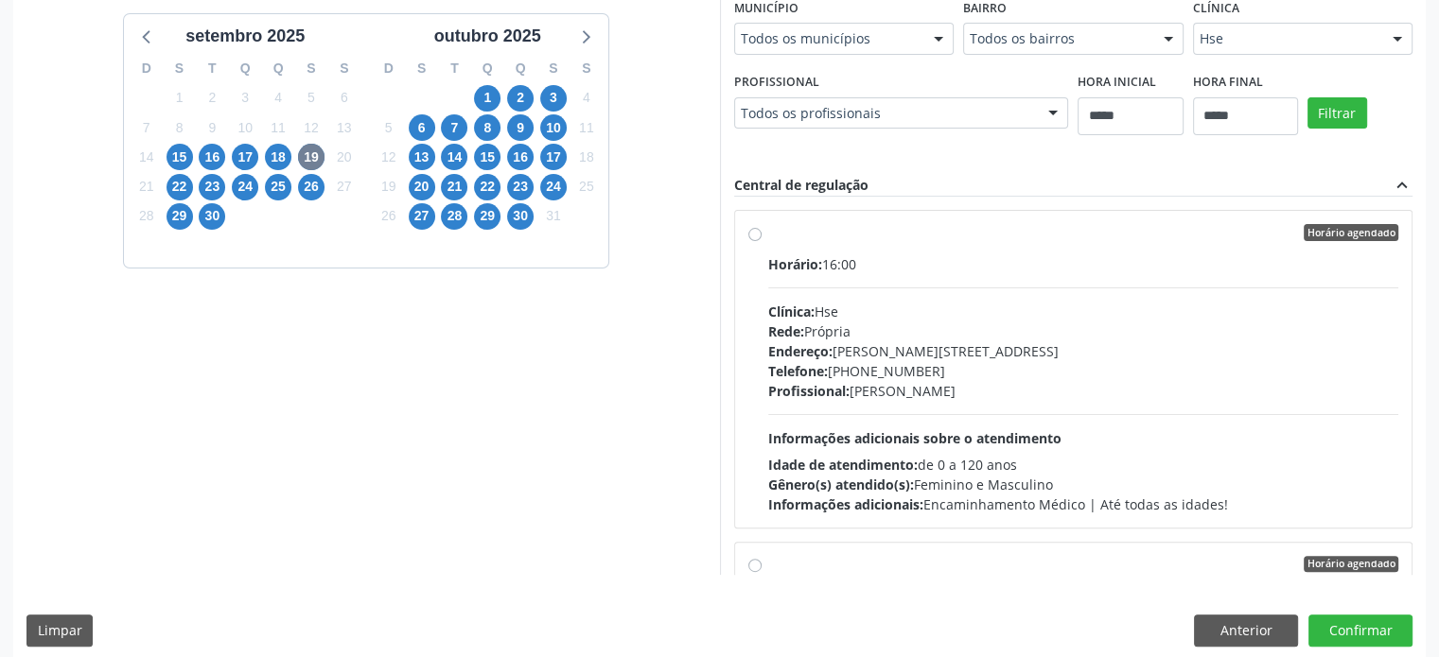
click at [1152, 308] on div "Clínica: Hse" at bounding box center [1083, 312] width 631 height 20
click at [1155, 341] on div "Endereço: Av Rosa e Silva, nº 36, Espinheiro, Recife - PE" at bounding box center [1083, 351] width 631 height 20
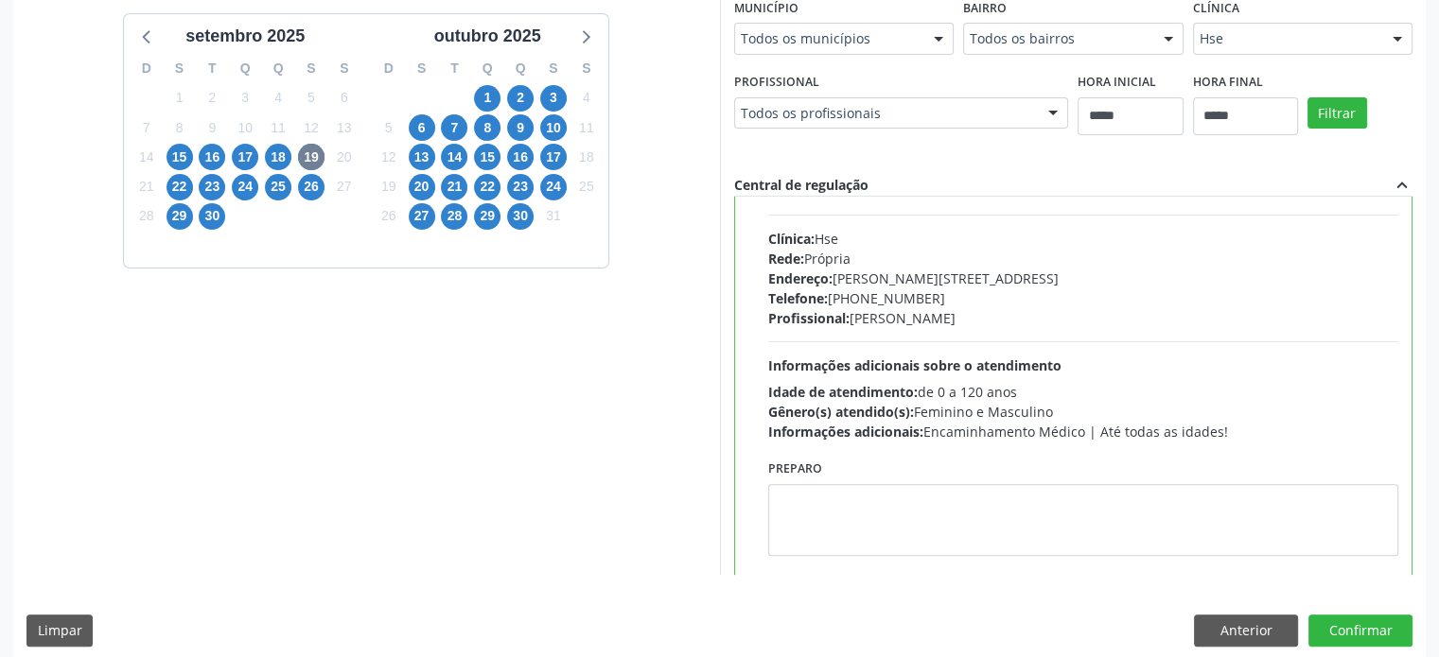
scroll to position [189, 0]
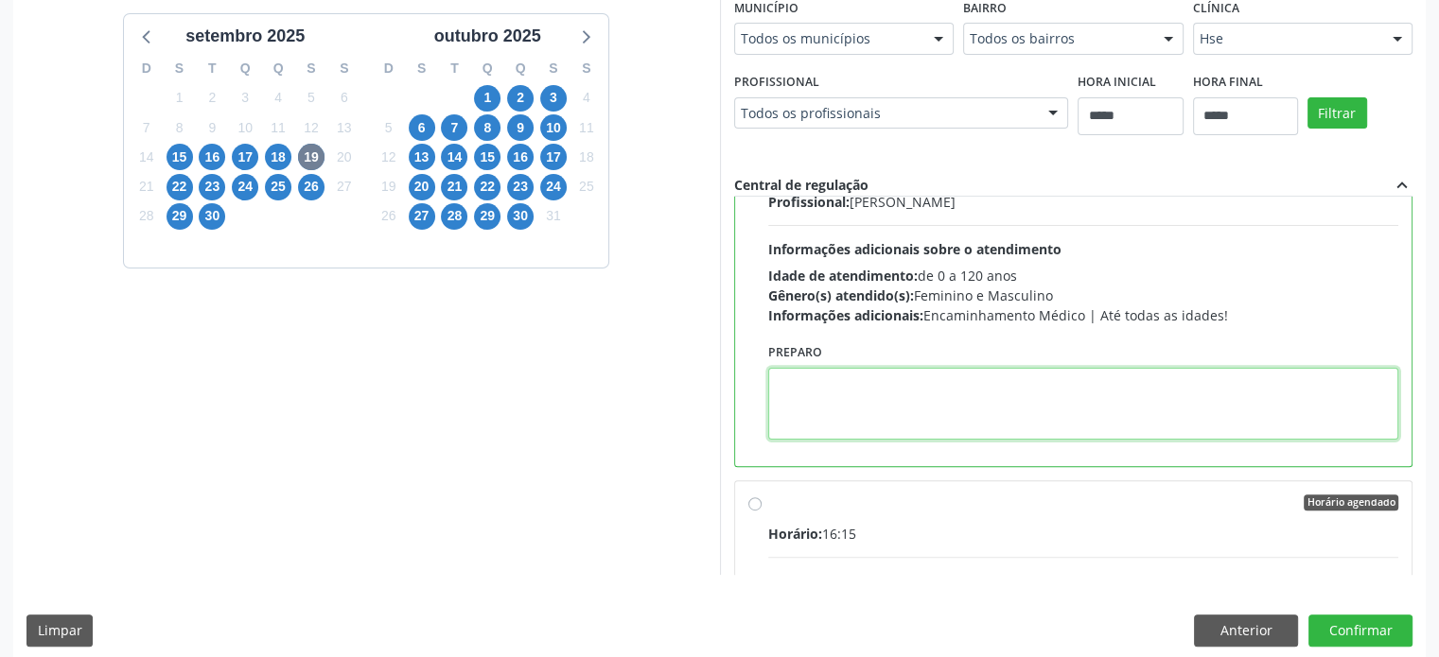
click at [1022, 411] on textarea at bounding box center [1083, 404] width 631 height 72
paste textarea "**********"
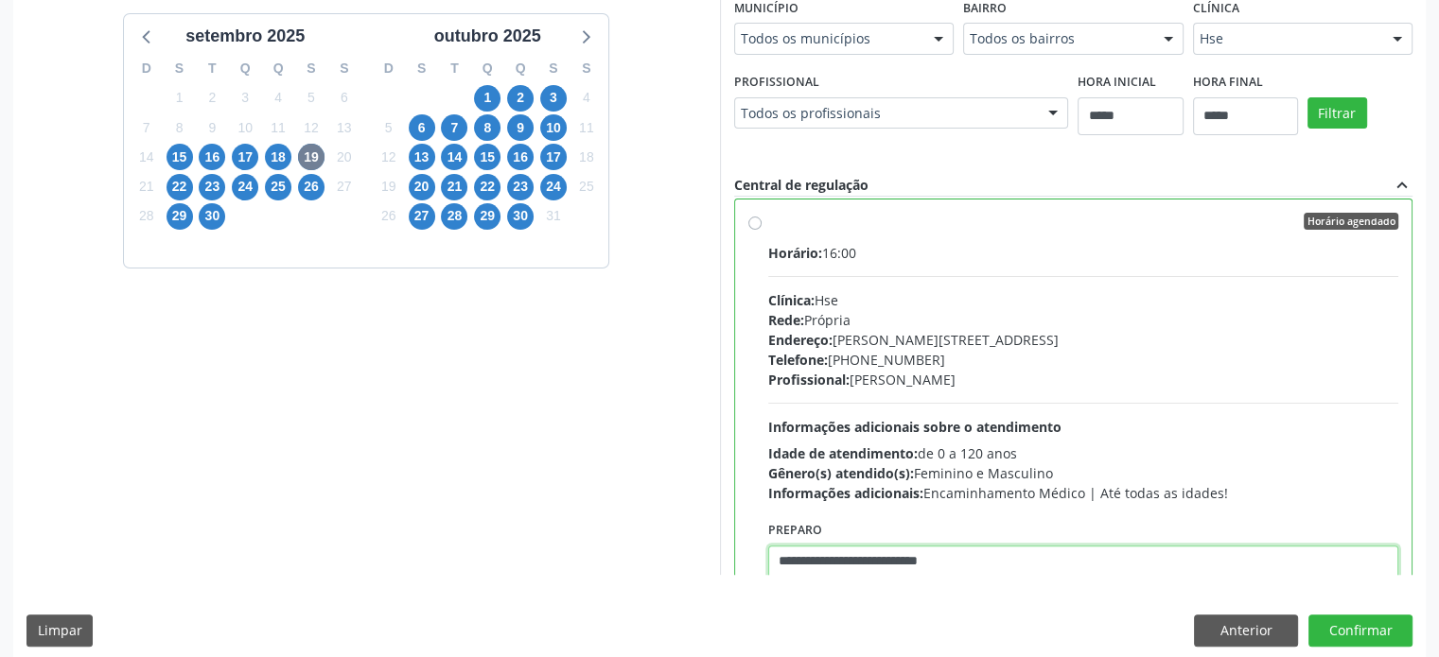
scroll to position [0, 0]
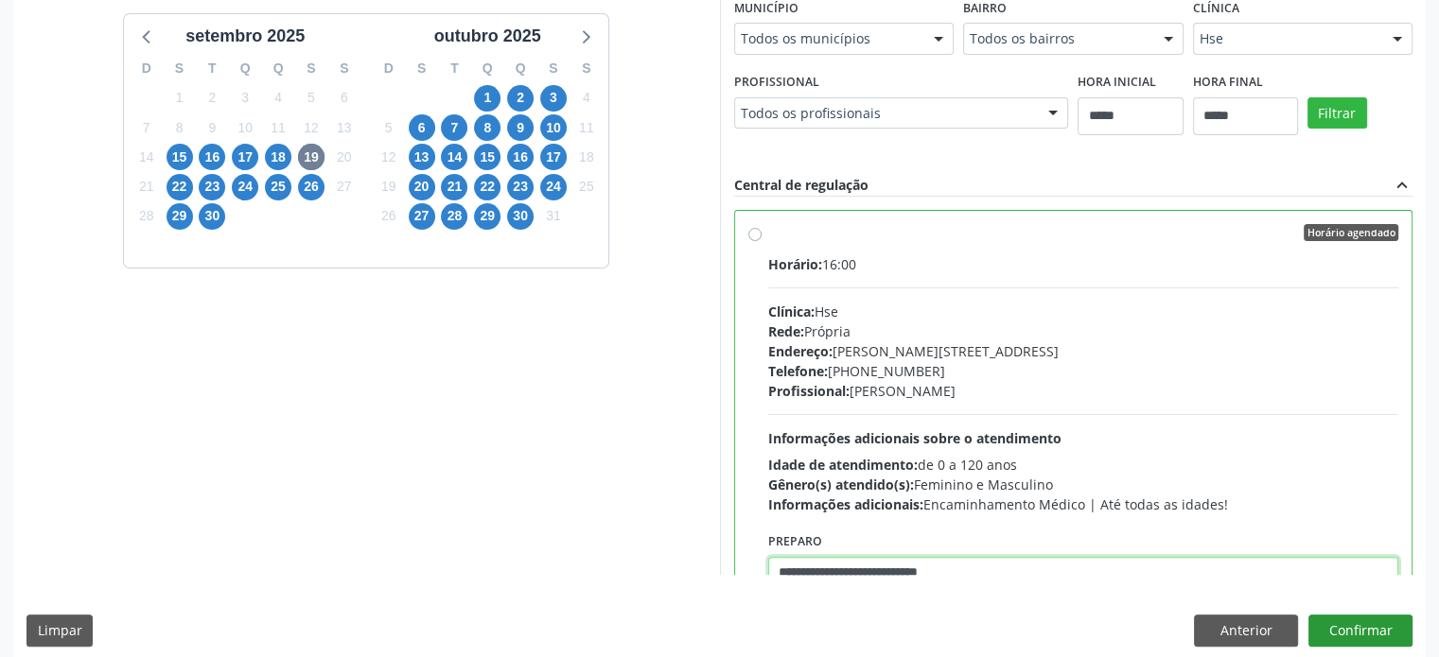
type textarea "**********"
click at [1368, 617] on button "Confirmar" at bounding box center [1360, 631] width 104 height 32
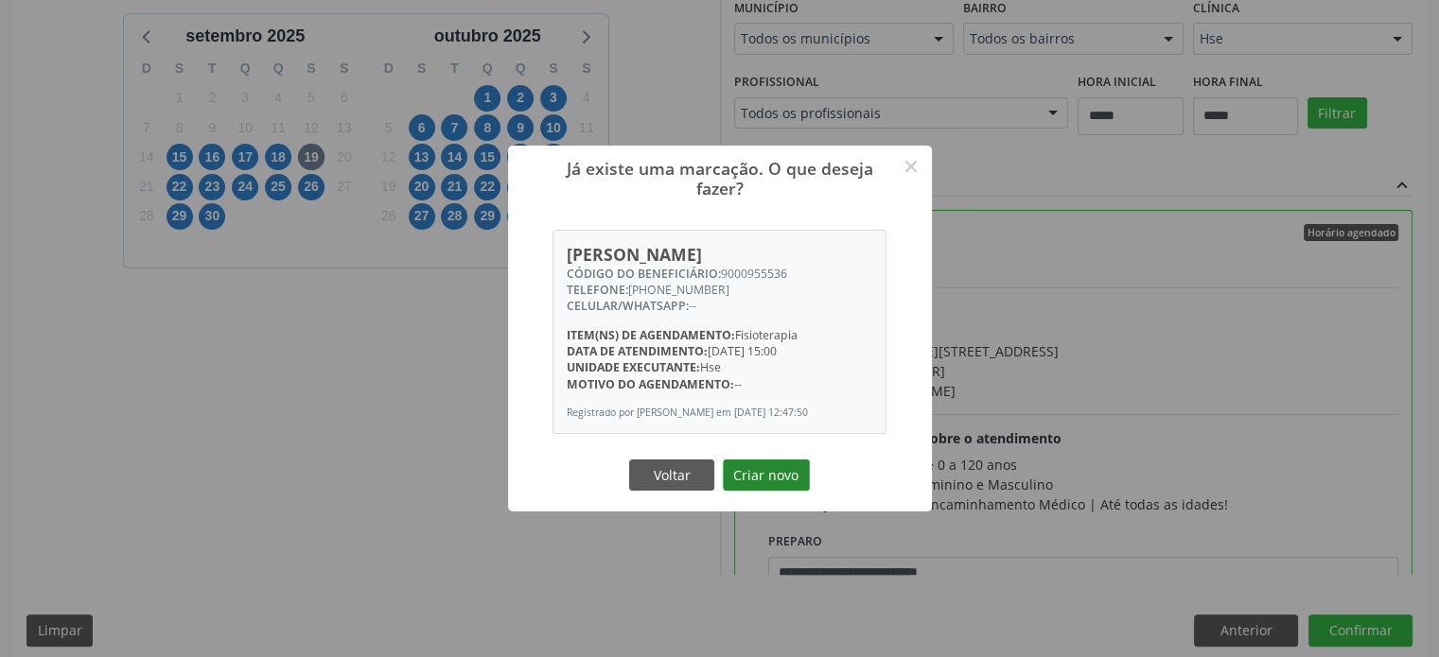
click at [787, 492] on button "Criar novo" at bounding box center [766, 476] width 87 height 32
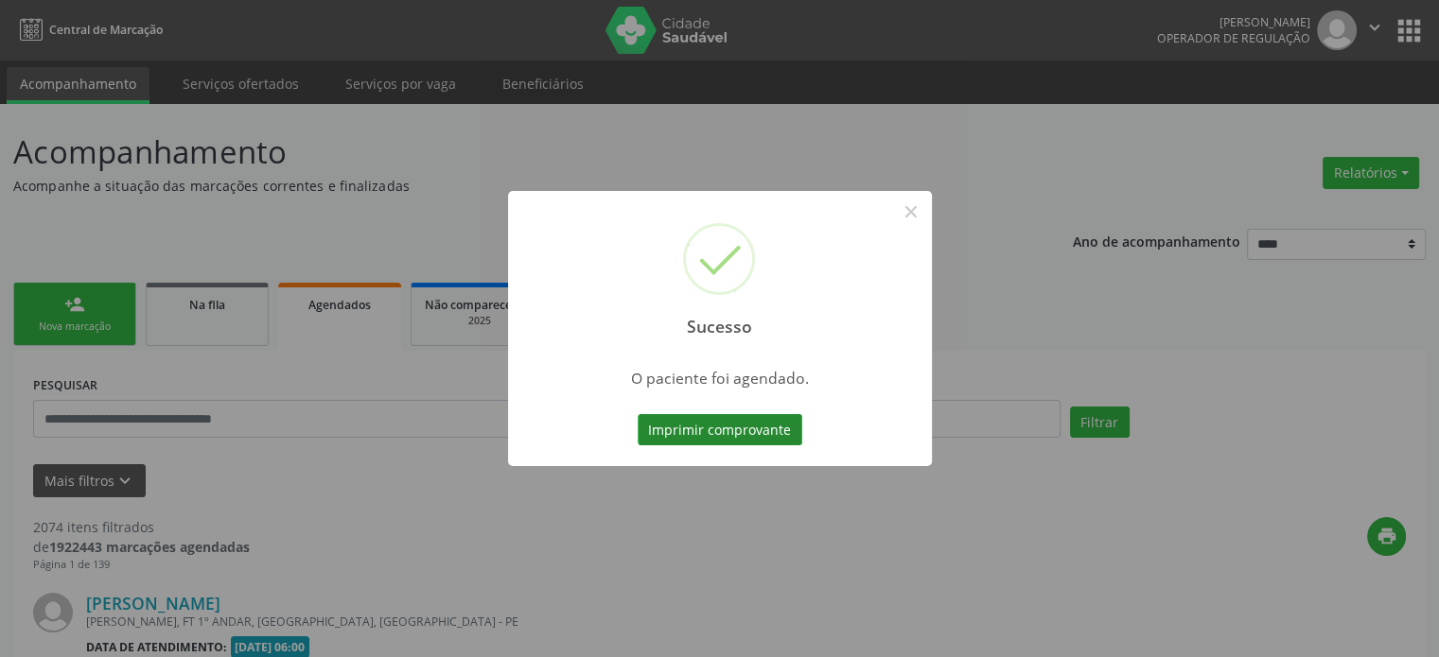
click at [737, 417] on button "Imprimir comprovante" at bounding box center [720, 430] width 165 height 32
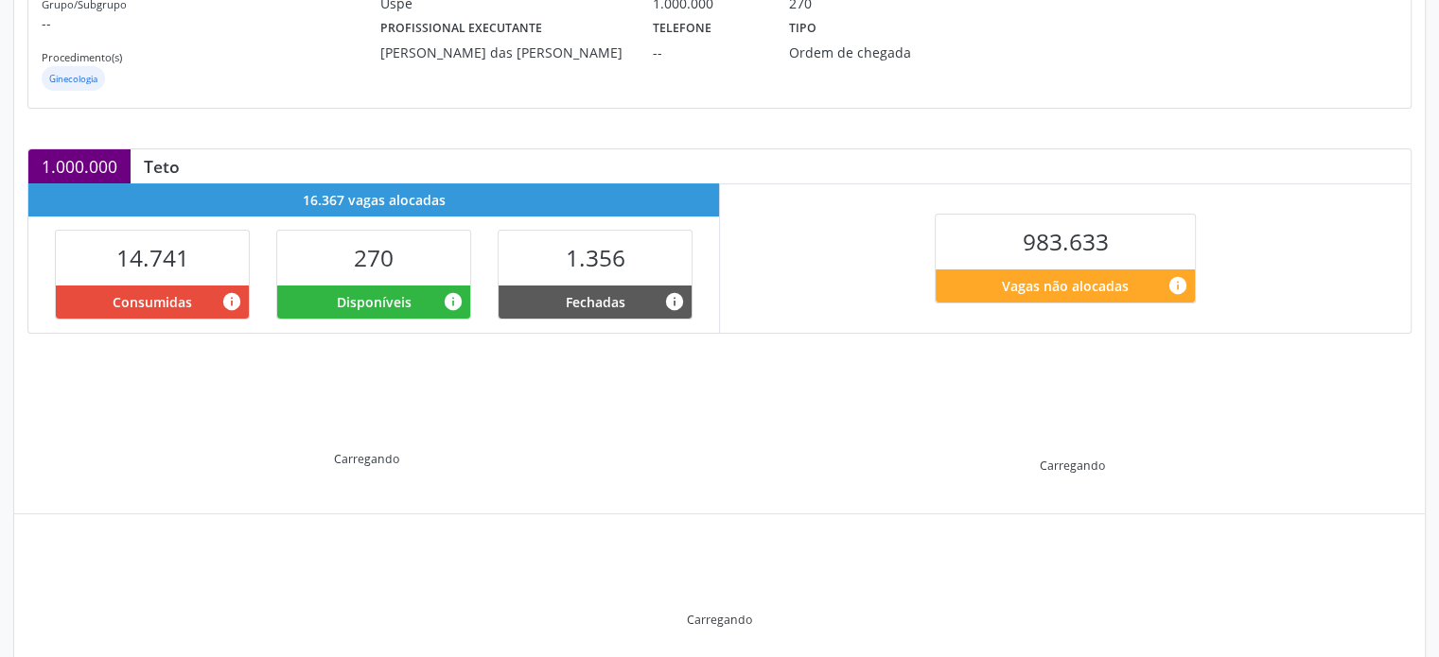
scroll to position [341, 0]
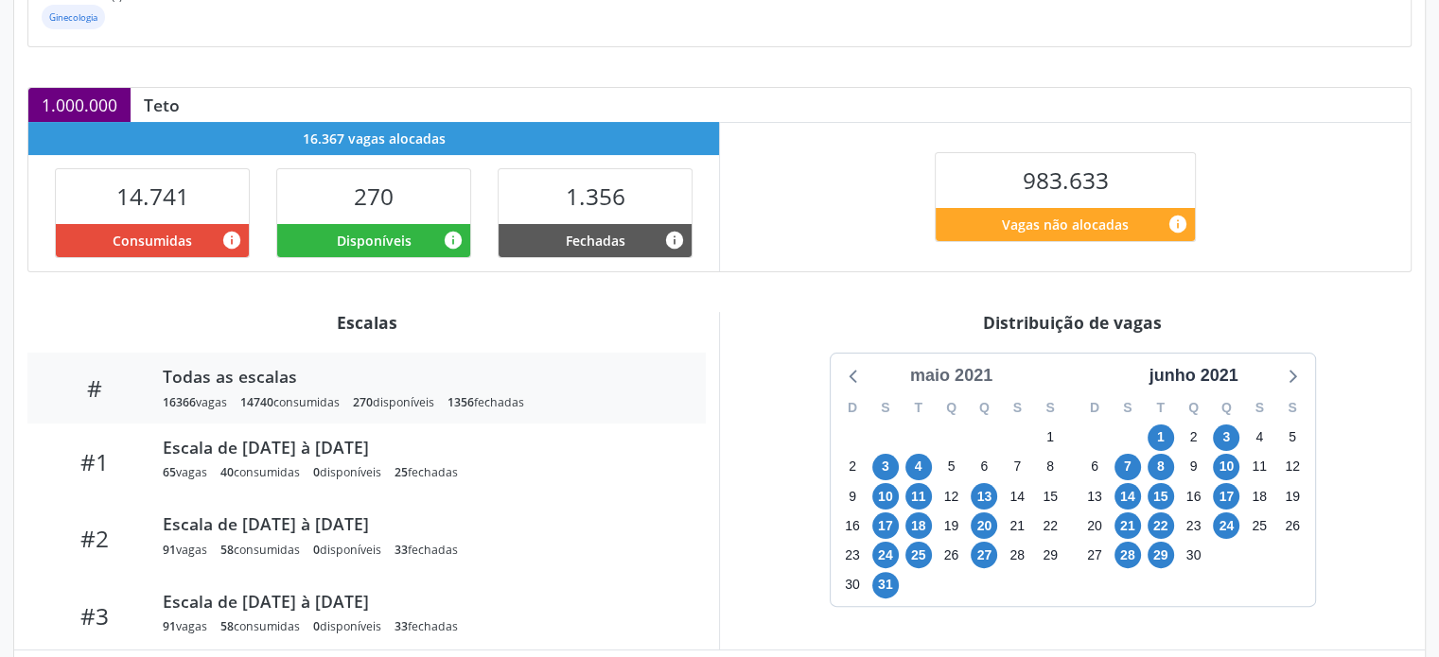
click at [973, 379] on div "maio 2021" at bounding box center [950, 376] width 97 height 26
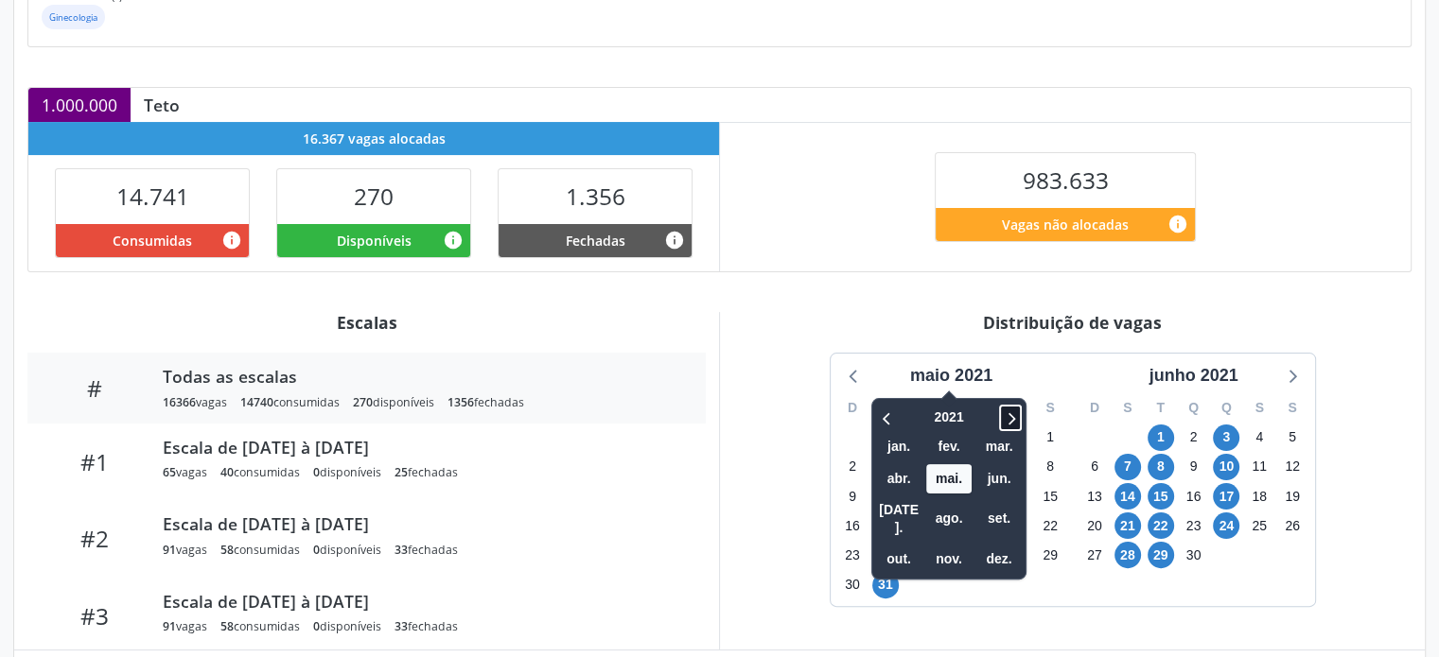
click at [1009, 410] on icon at bounding box center [1010, 418] width 19 height 23
click at [1008, 504] on span "set." at bounding box center [998, 518] width 45 height 29
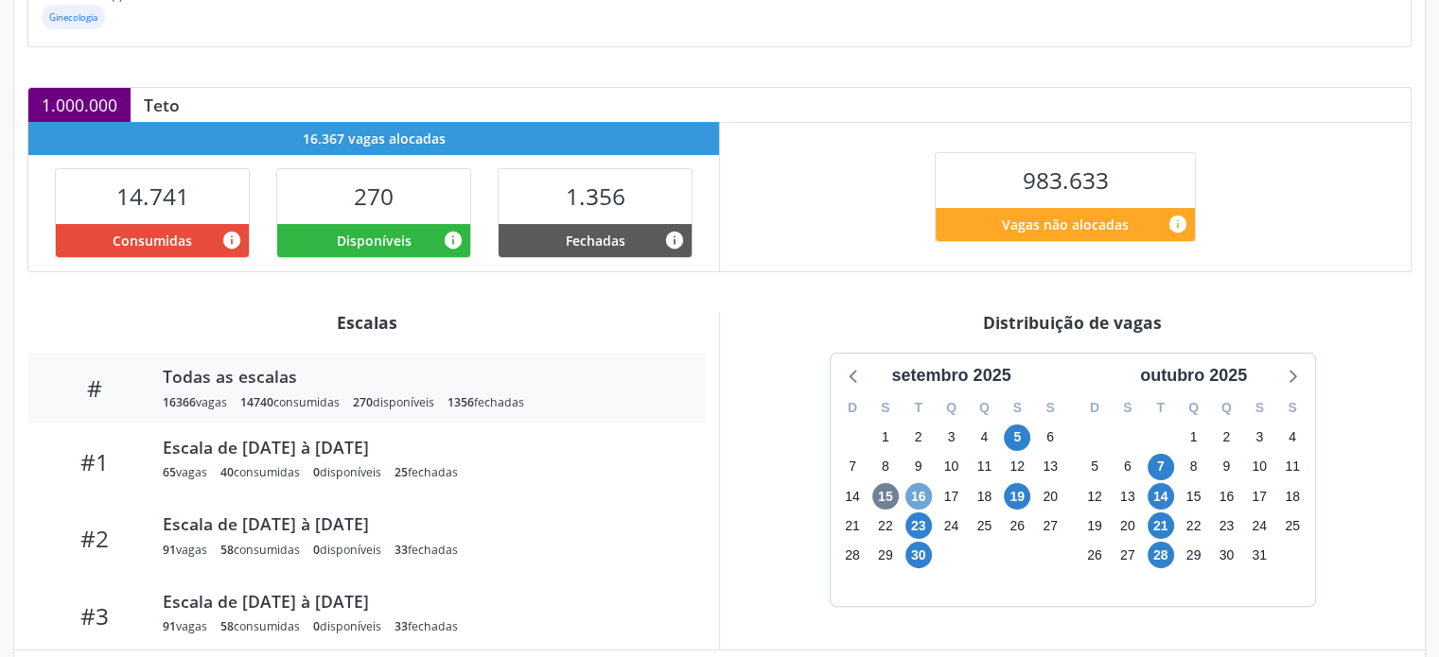
click at [916, 503] on span "16" at bounding box center [918, 496] width 26 height 26
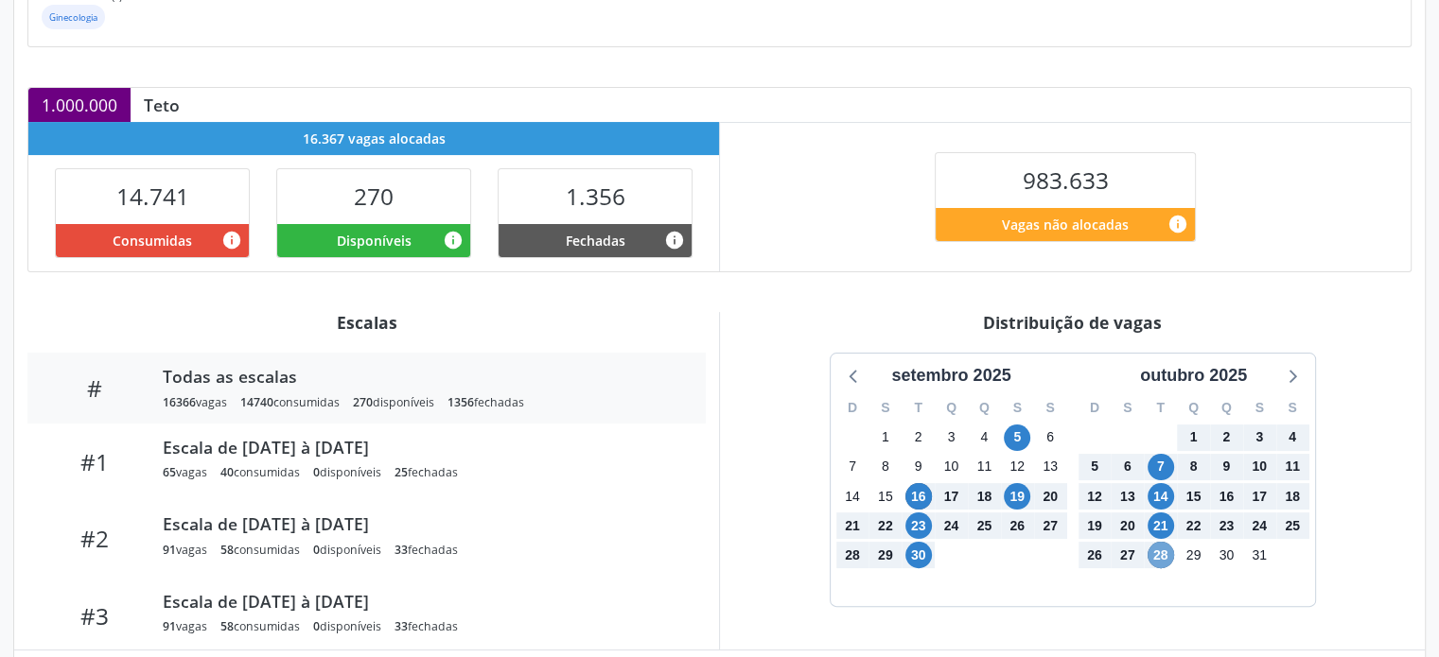
click at [1164, 544] on span "28" at bounding box center [1160, 555] width 26 height 26
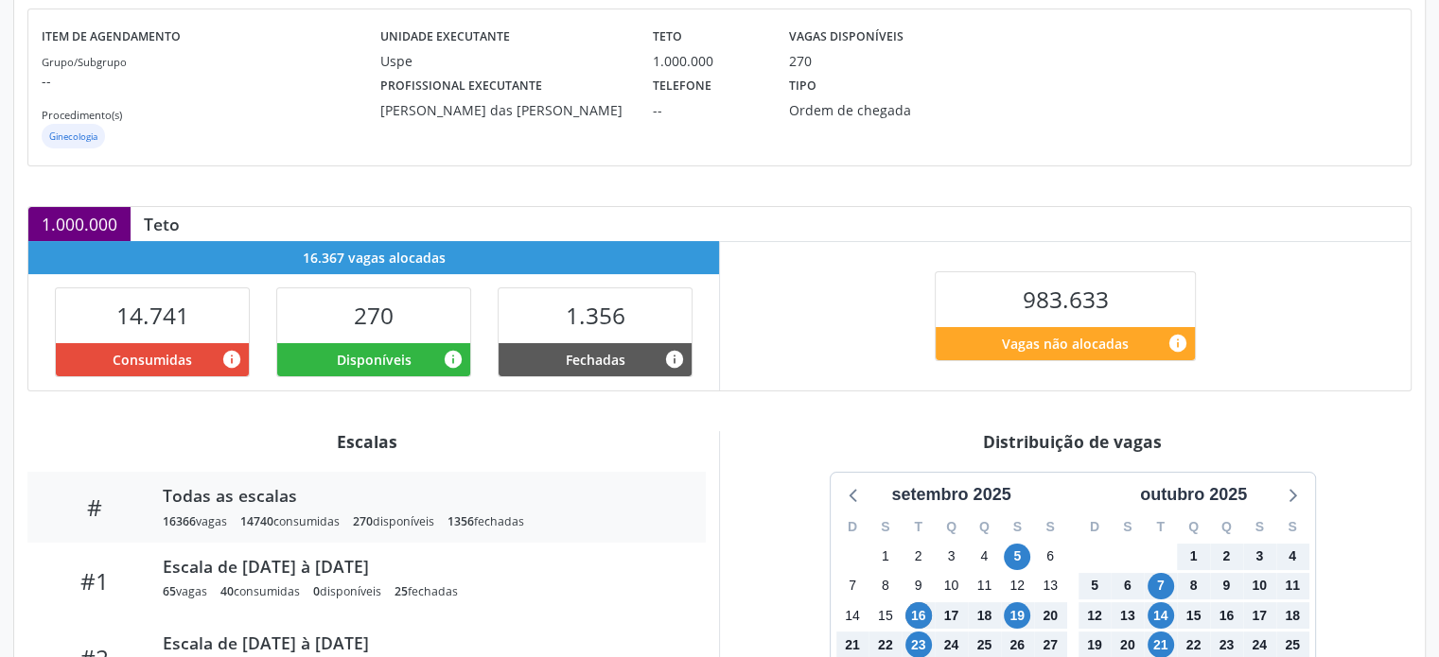
scroll to position [473, 0]
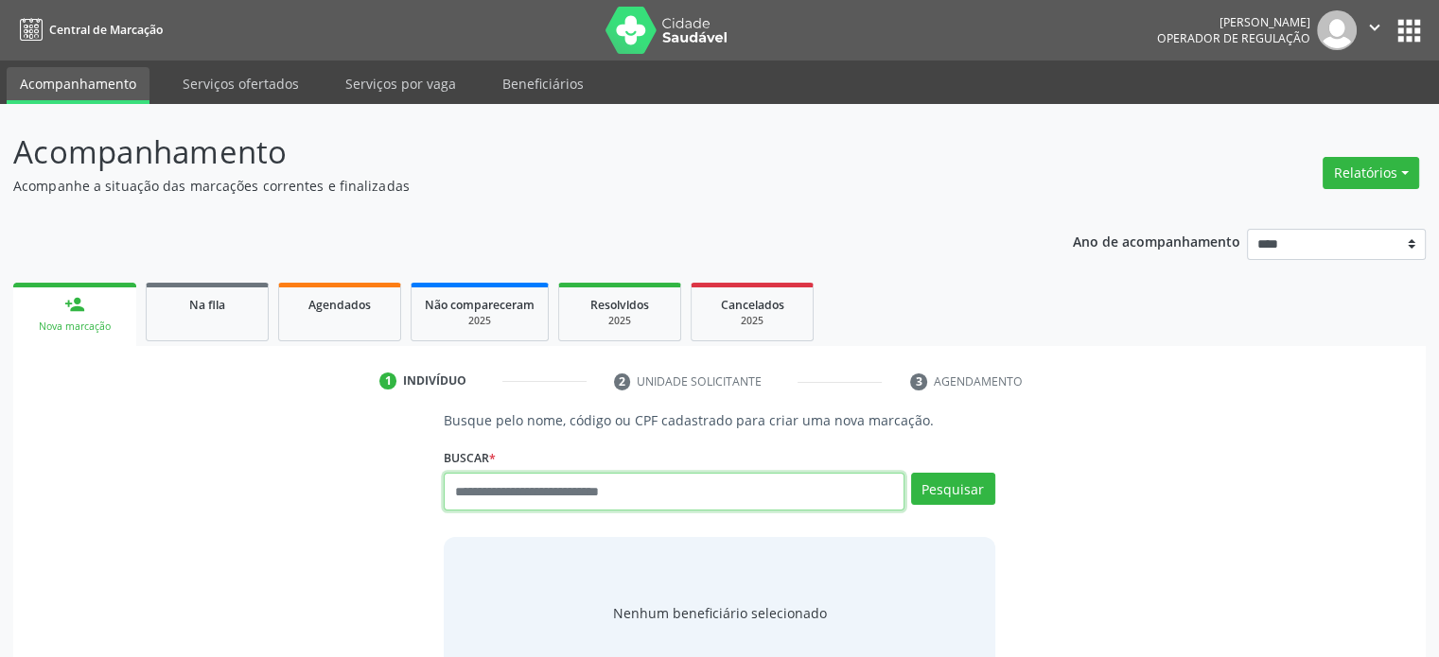
paste input "**********"
type input "**********"
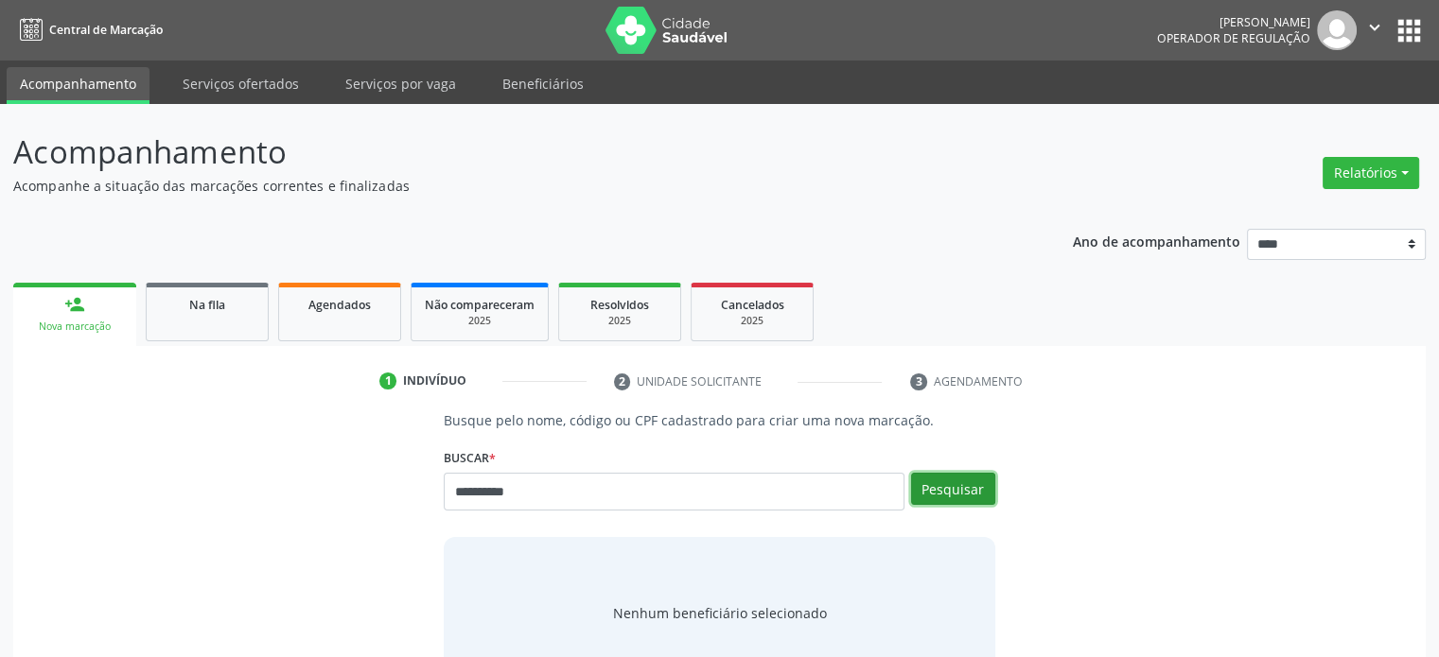
click at [944, 480] on button "Pesquisar" at bounding box center [953, 489] width 84 height 32
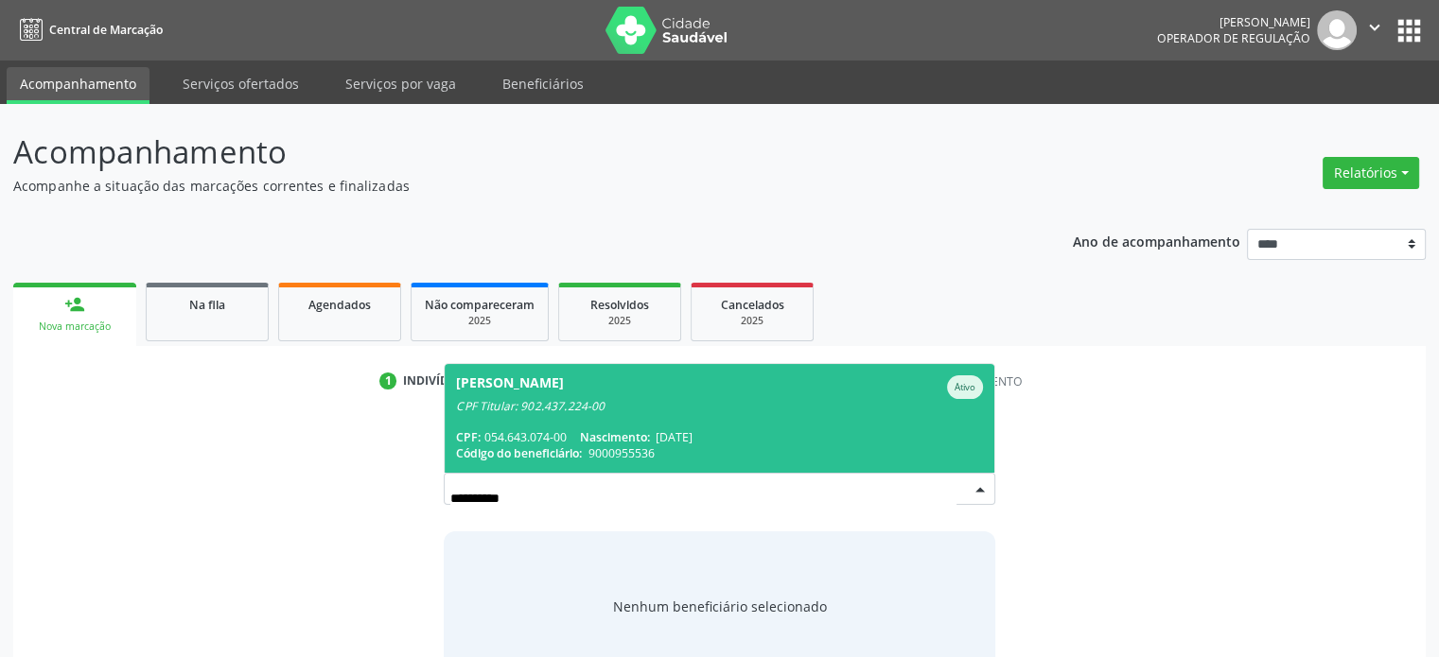
click at [738, 411] on div "CPF Titular: 902.437.224-00" at bounding box center [719, 406] width 526 height 15
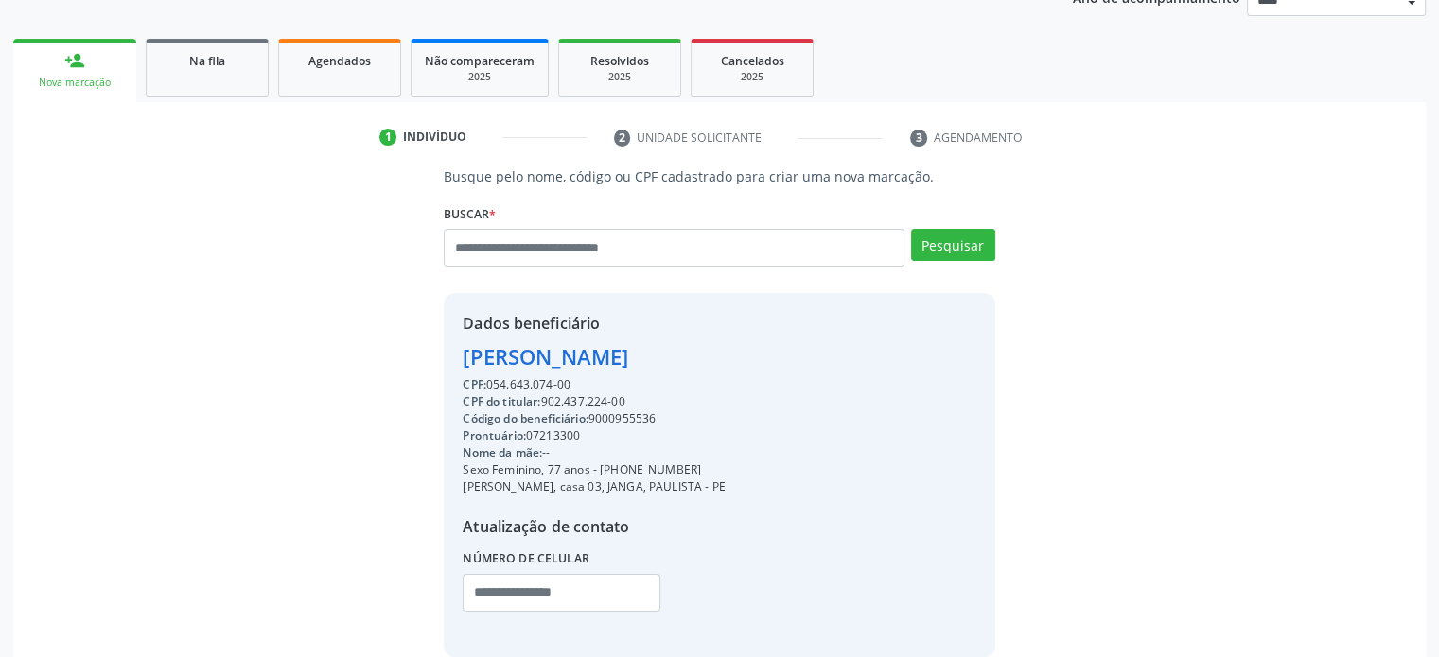
scroll to position [341, 0]
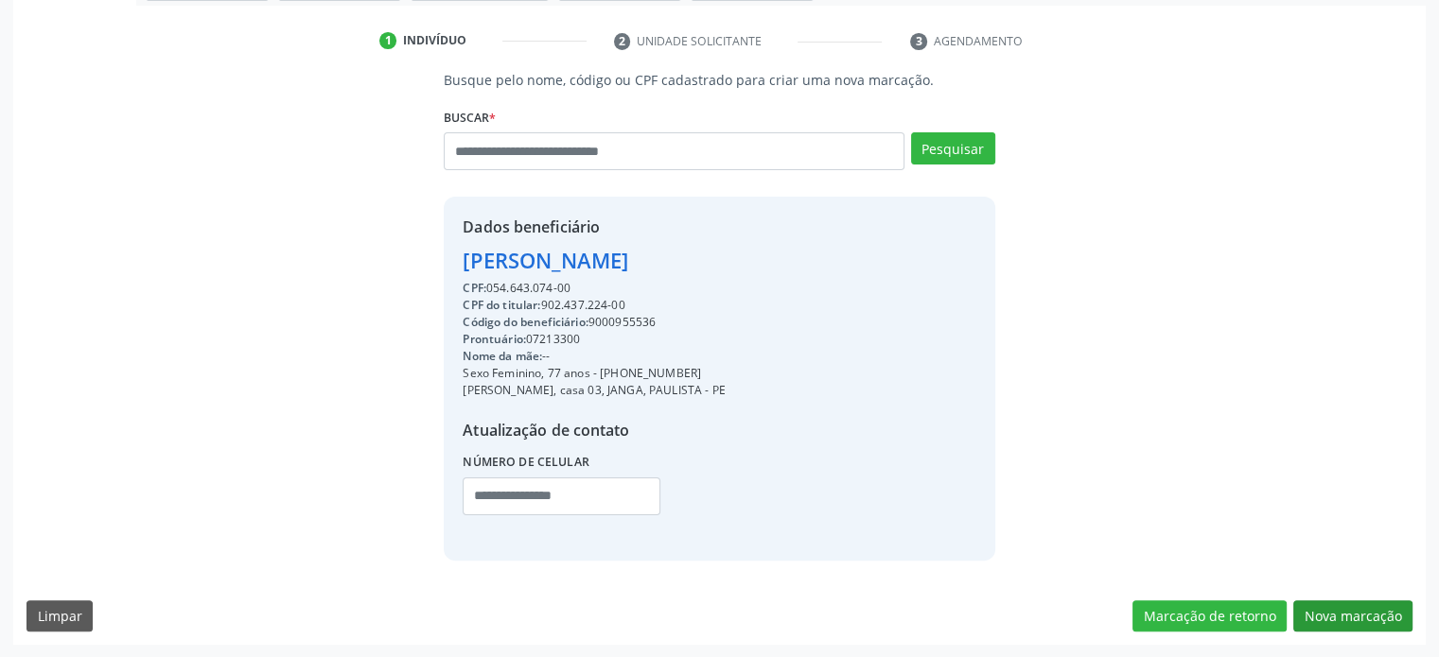
drag, startPoint x: 1373, startPoint y: 593, endPoint x: 1373, endPoint y: 608, distance: 15.1
click at [1373, 601] on div "Busque pelo nome, código ou CPF cadastrado para criar uma nova marcação. [GEOGR…" at bounding box center [719, 357] width 1412 height 575
click at [1373, 620] on button "Nova marcação" at bounding box center [1352, 617] width 119 height 32
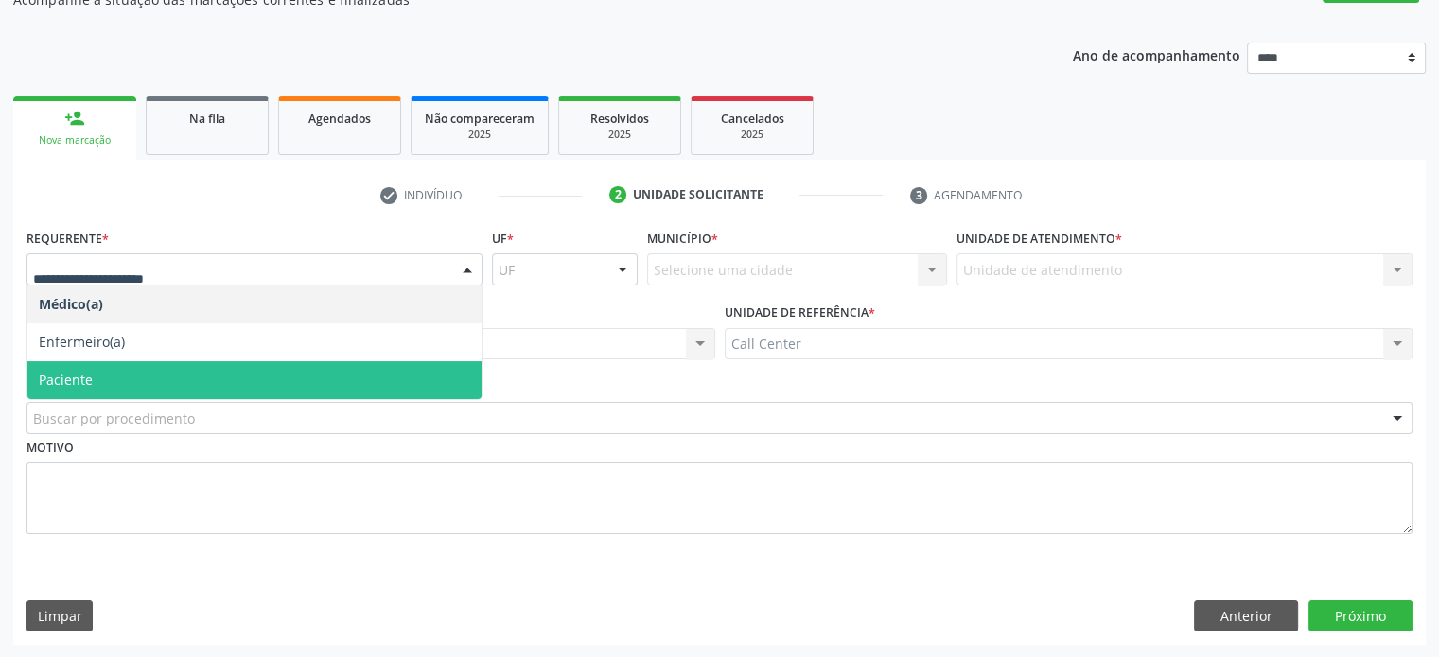
click at [156, 365] on span "Paciente" at bounding box center [254, 380] width 454 height 38
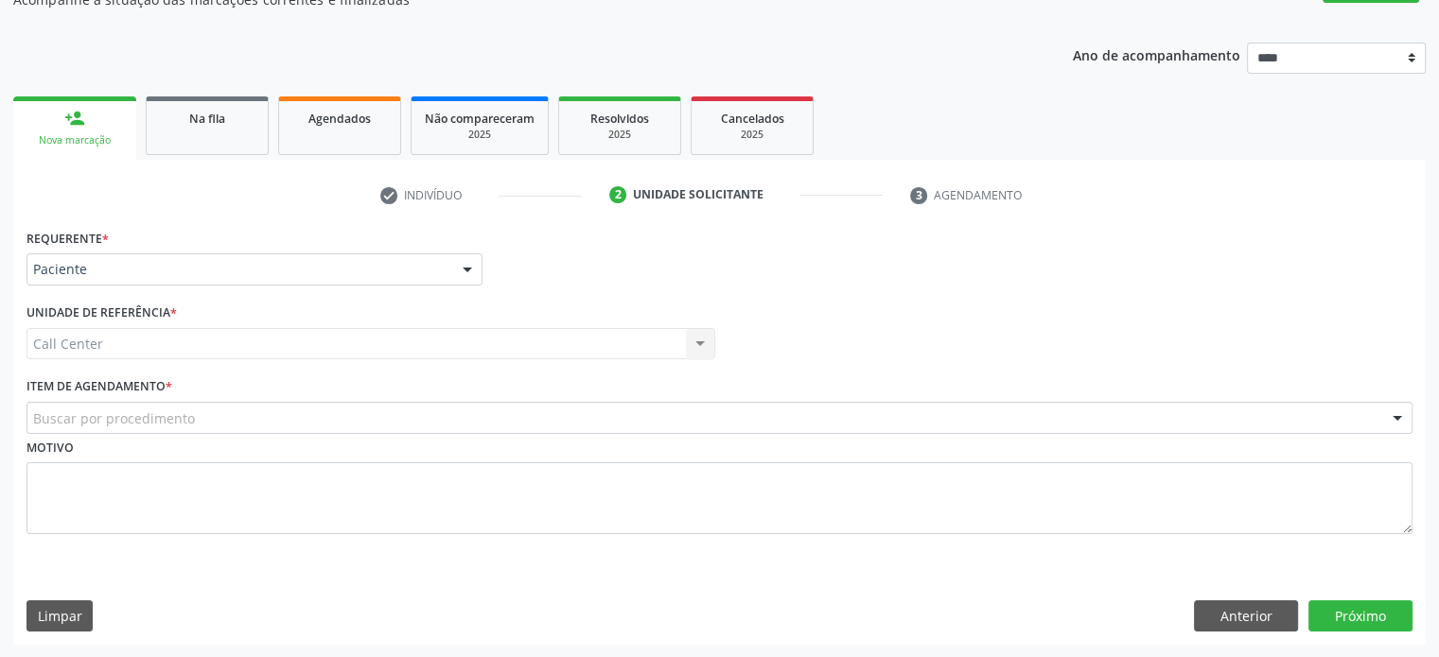
click at [162, 393] on div "Requerente * Paciente Médico(a) Enfermeiro(a) Paciente Nenhum resultado encontr…" at bounding box center [719, 392] width 1386 height 337
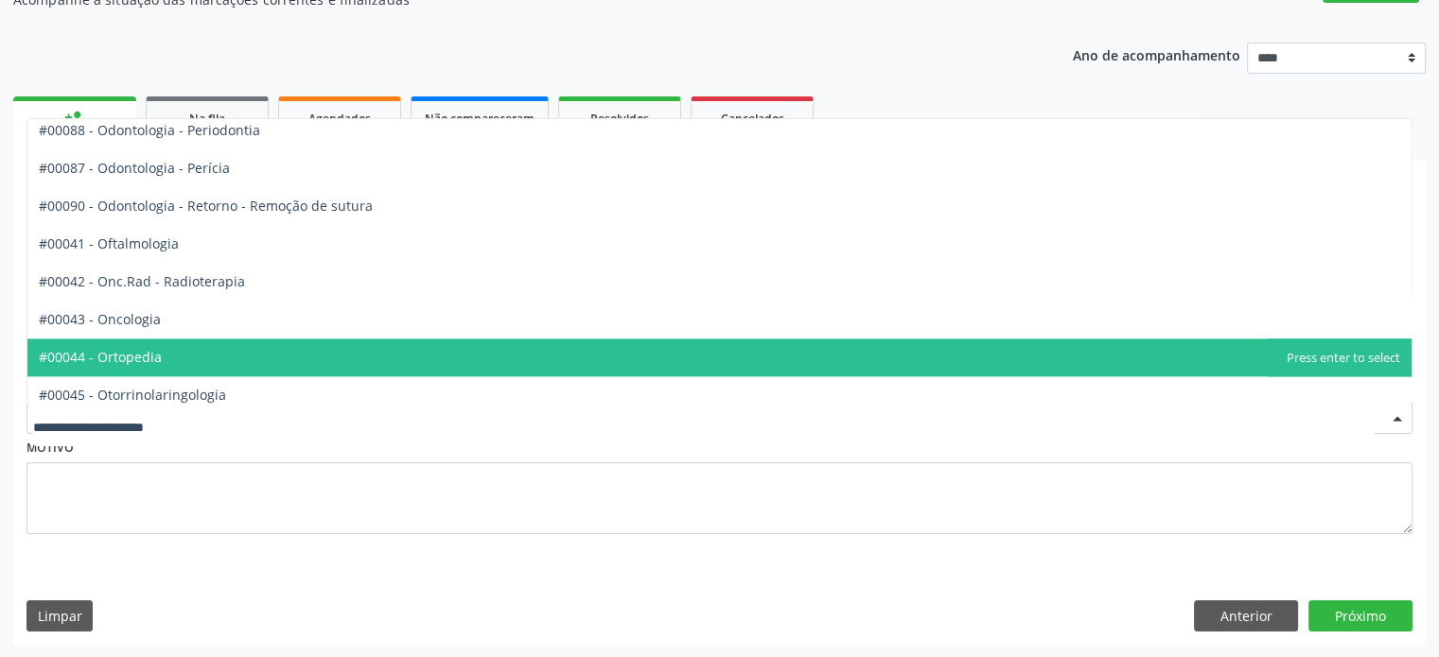
scroll to position [2554, 0]
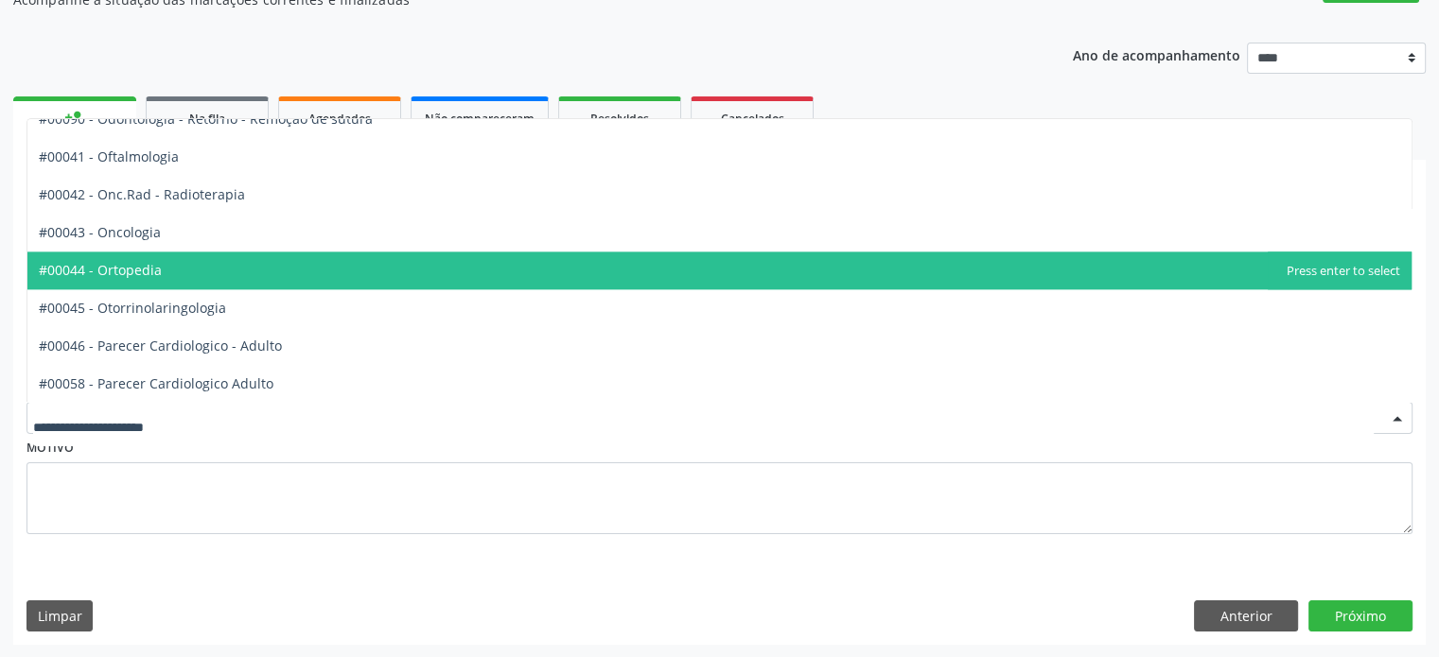
click at [413, 252] on span "#00044 - Ortopedia" at bounding box center [719, 271] width 1384 height 38
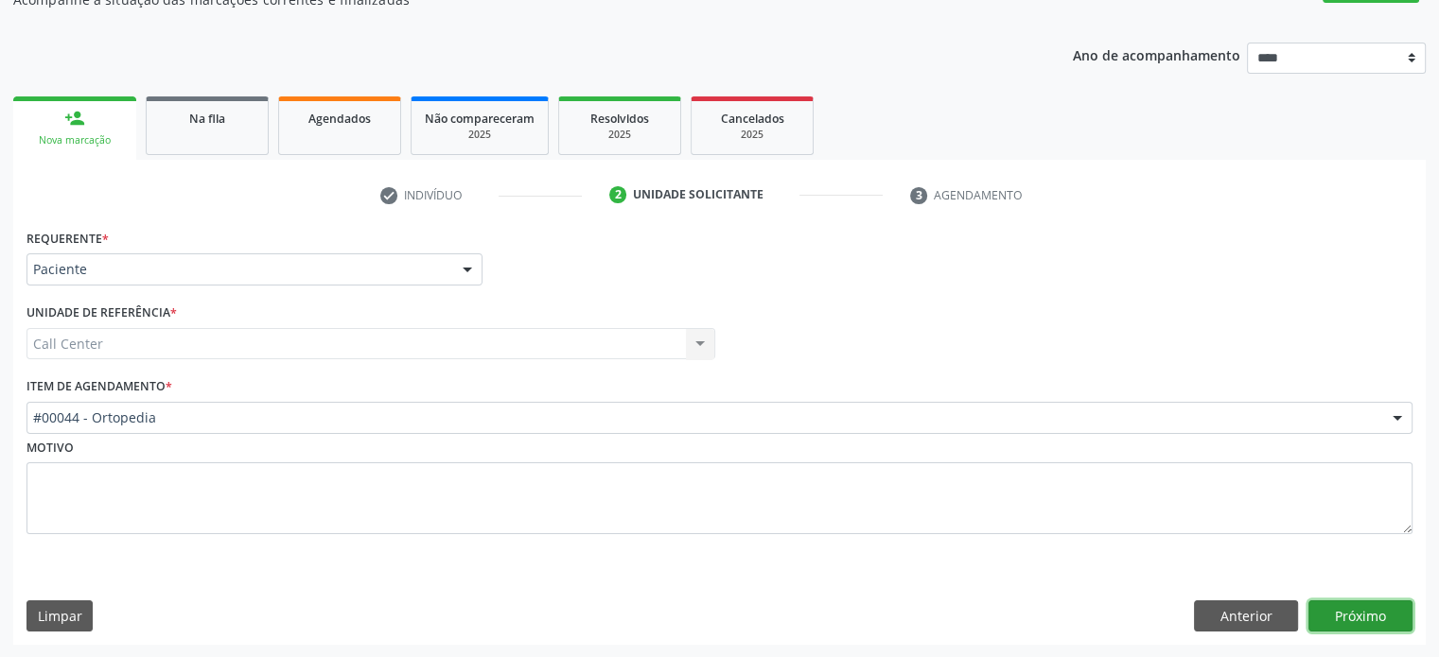
click at [1373, 623] on button "Próximo" at bounding box center [1360, 617] width 104 height 32
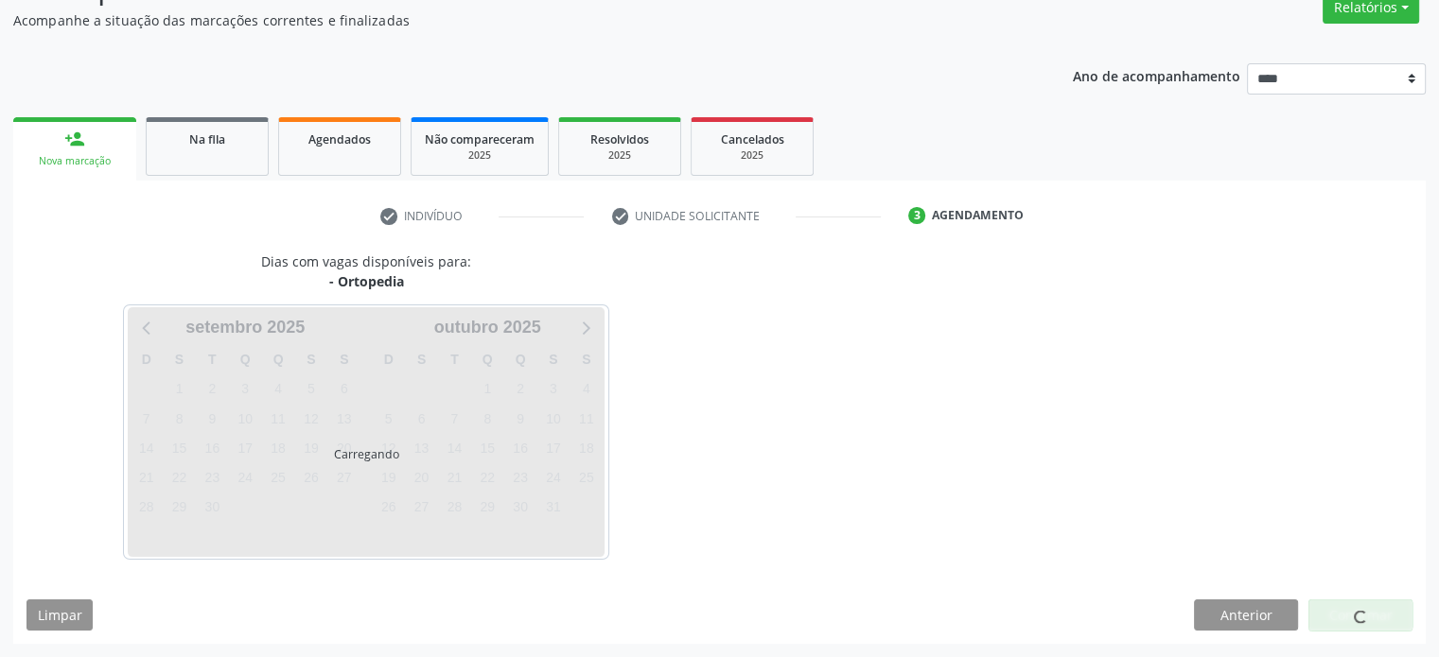
scroll to position [165, 0]
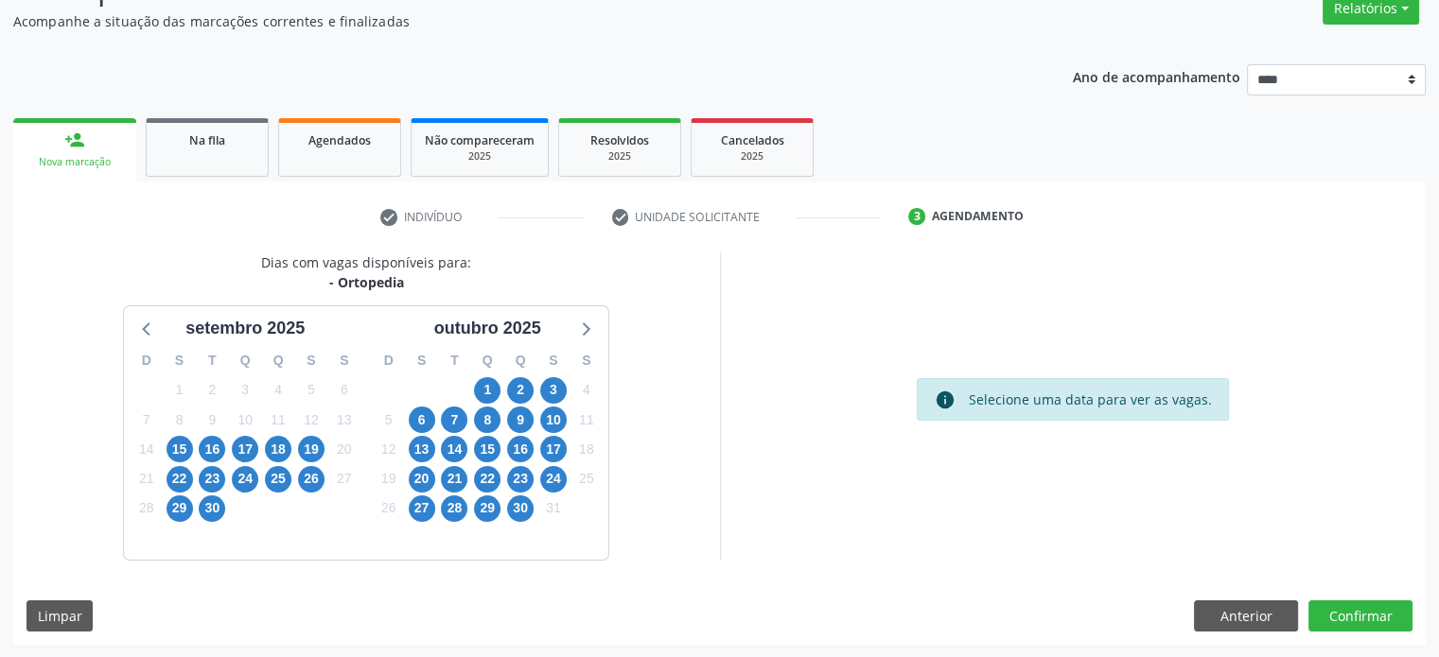
click at [532, 516] on div "30" at bounding box center [520, 508] width 26 height 29
click at [517, 510] on span "30" at bounding box center [520, 509] width 26 height 26
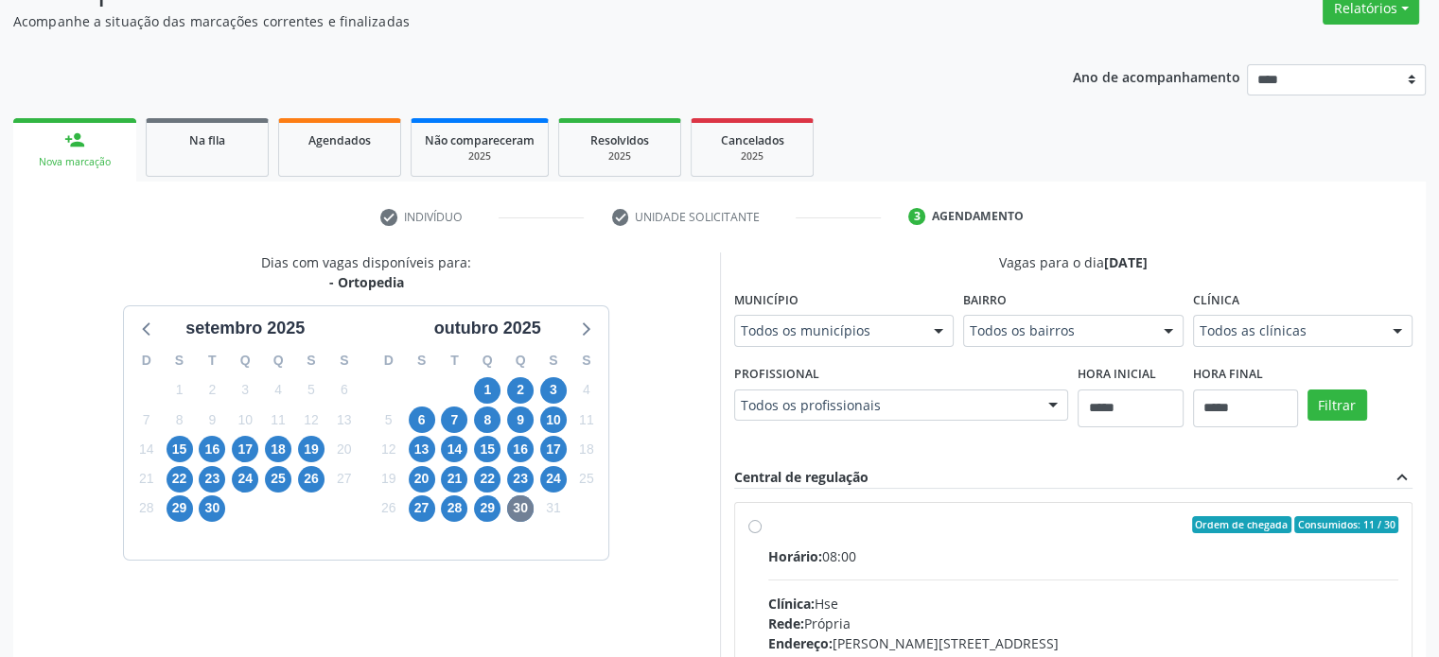
click at [1336, 349] on fieldset "Clínica Todos as clínicas Todos as clínicas Centro Medico de Arcoverde Hse Inst…" at bounding box center [1303, 323] width 220 height 74
click at [1343, 343] on div "Todos as clínicas" at bounding box center [1303, 331] width 220 height 32
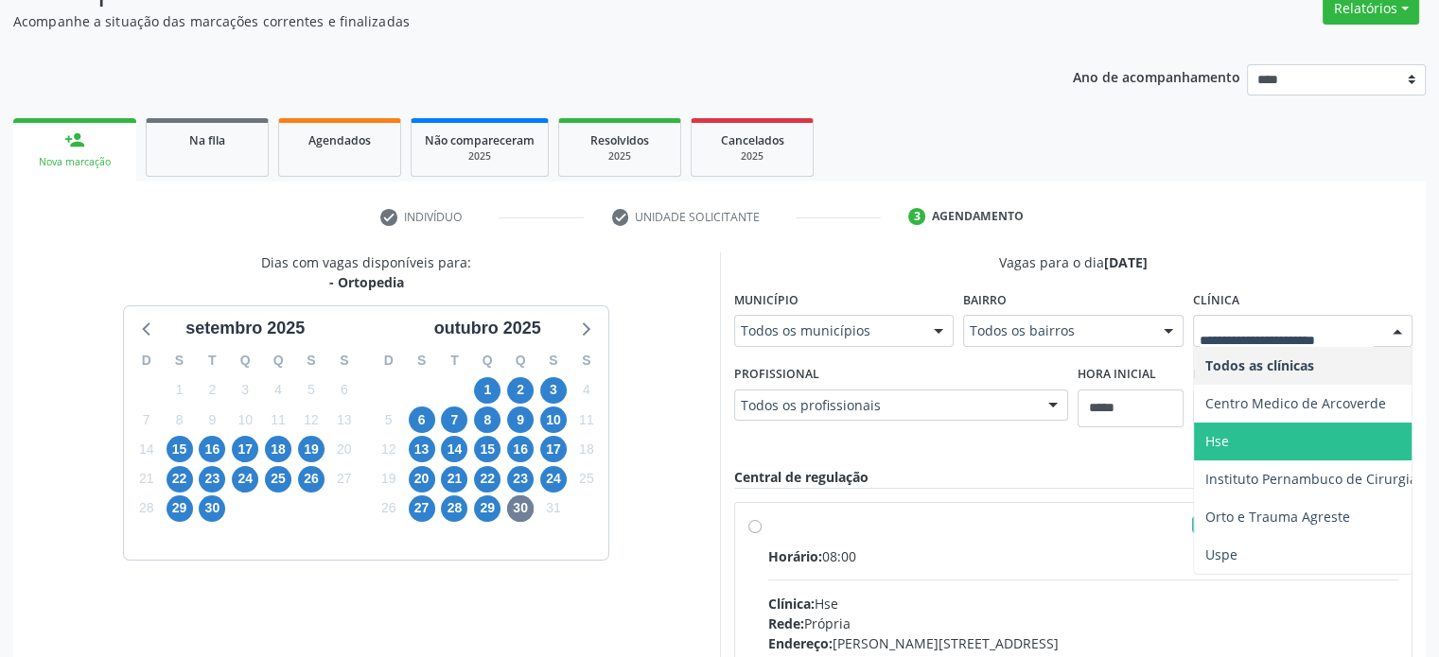
click at [1331, 438] on span "Hse" at bounding box center [1351, 442] width 314 height 38
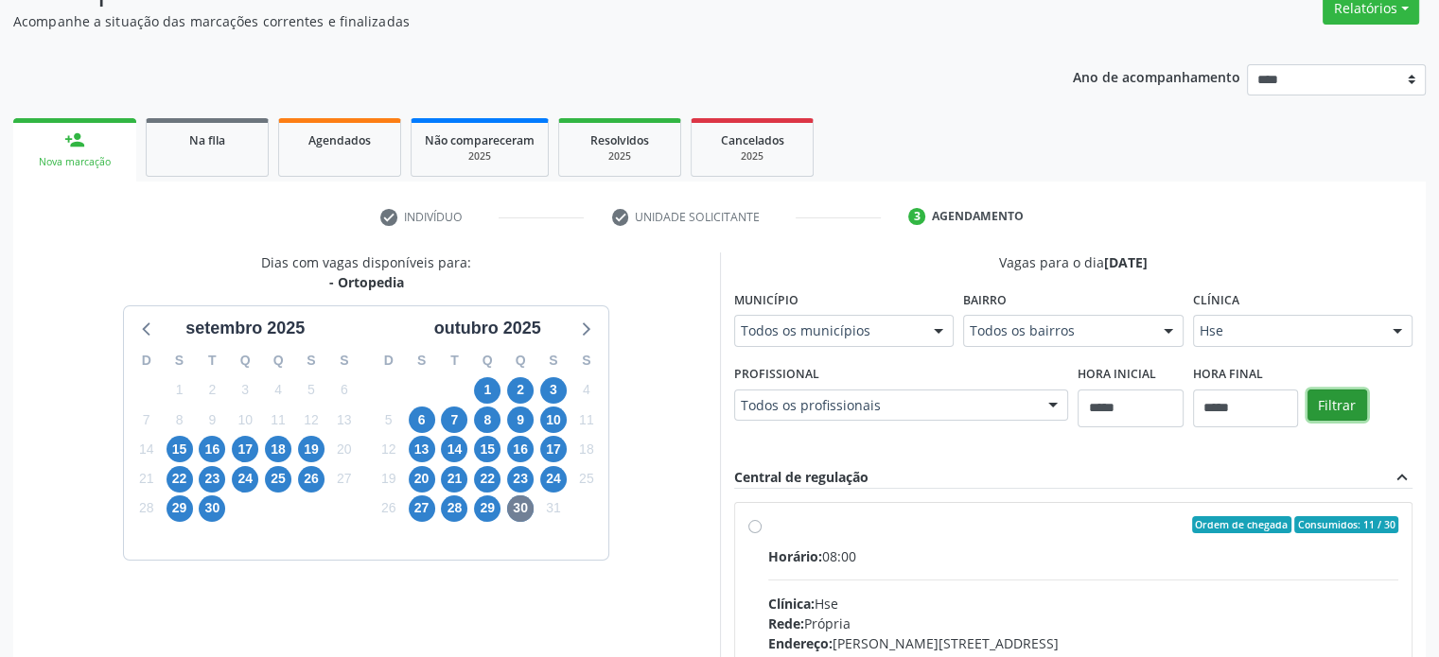
click at [1348, 403] on button "Filtrar" at bounding box center [1337, 406] width 60 height 32
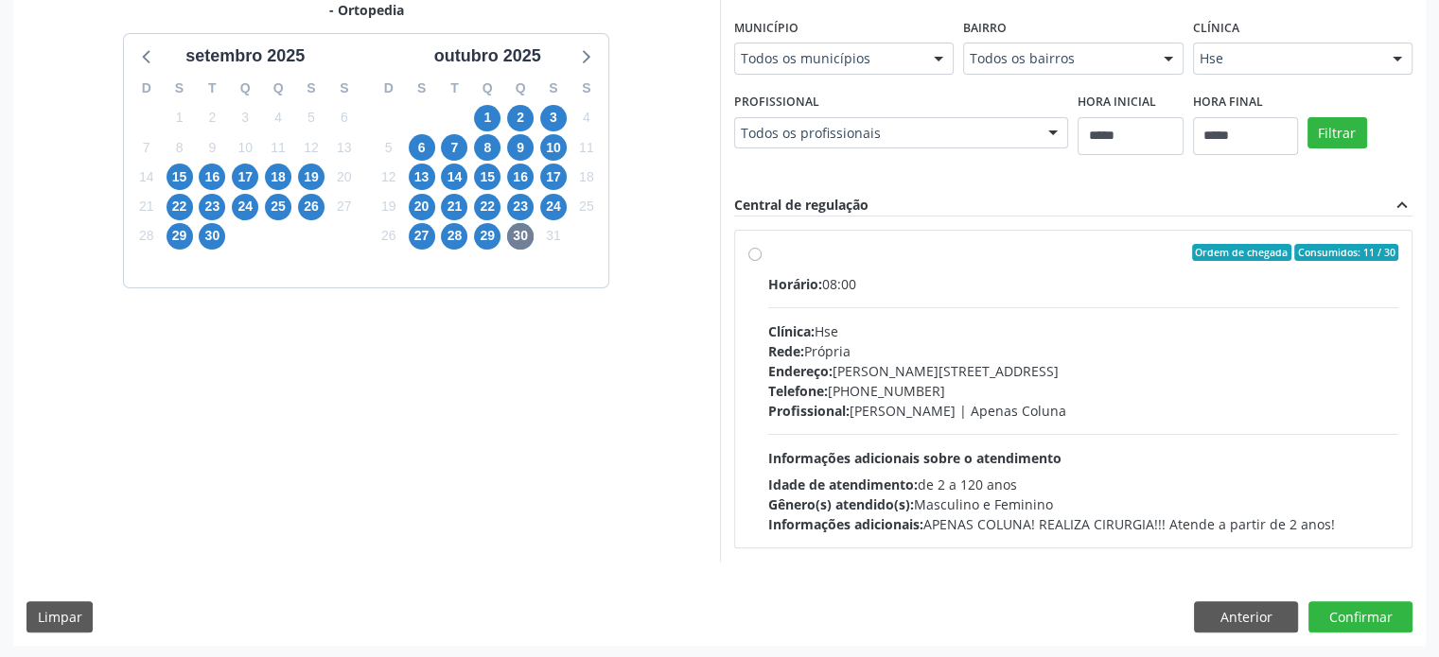
click at [877, 368] on div "Endereço: Av Rosa e Silva, nº 36, Espinheiro, Recife - PE" at bounding box center [1083, 371] width 631 height 20
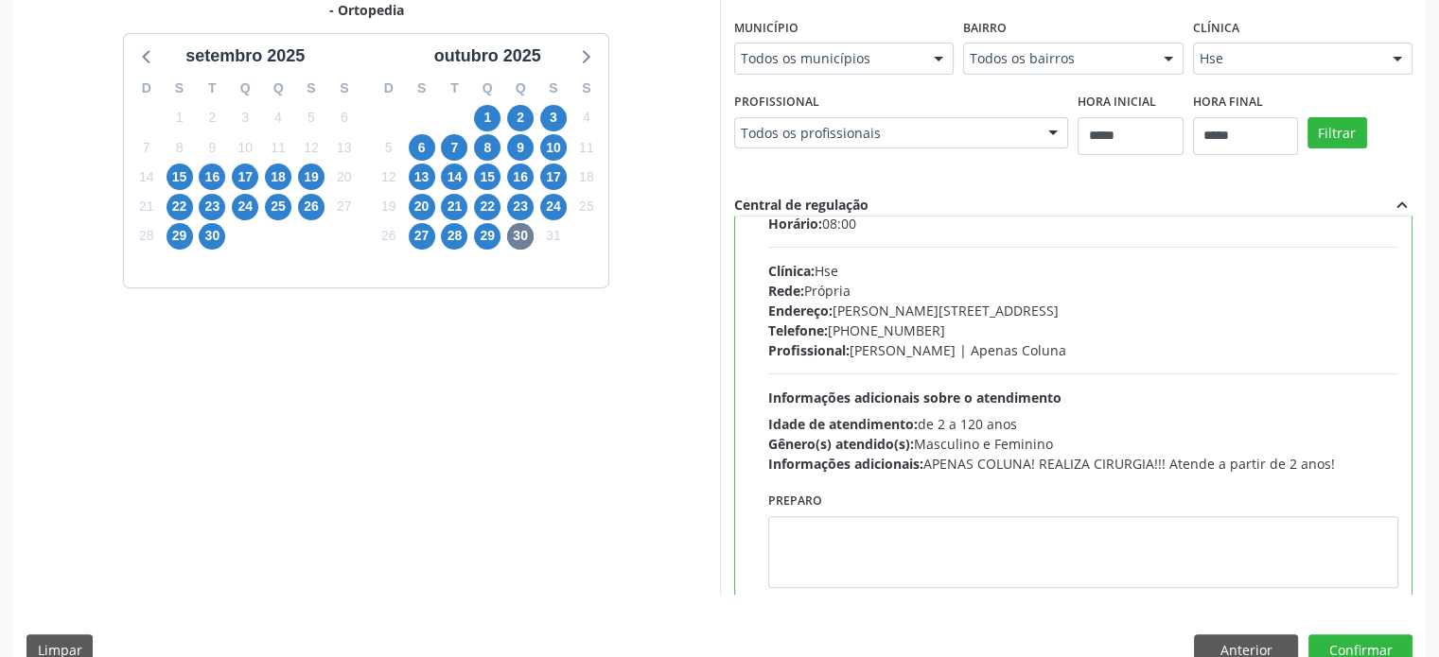
scroll to position [93, 0]
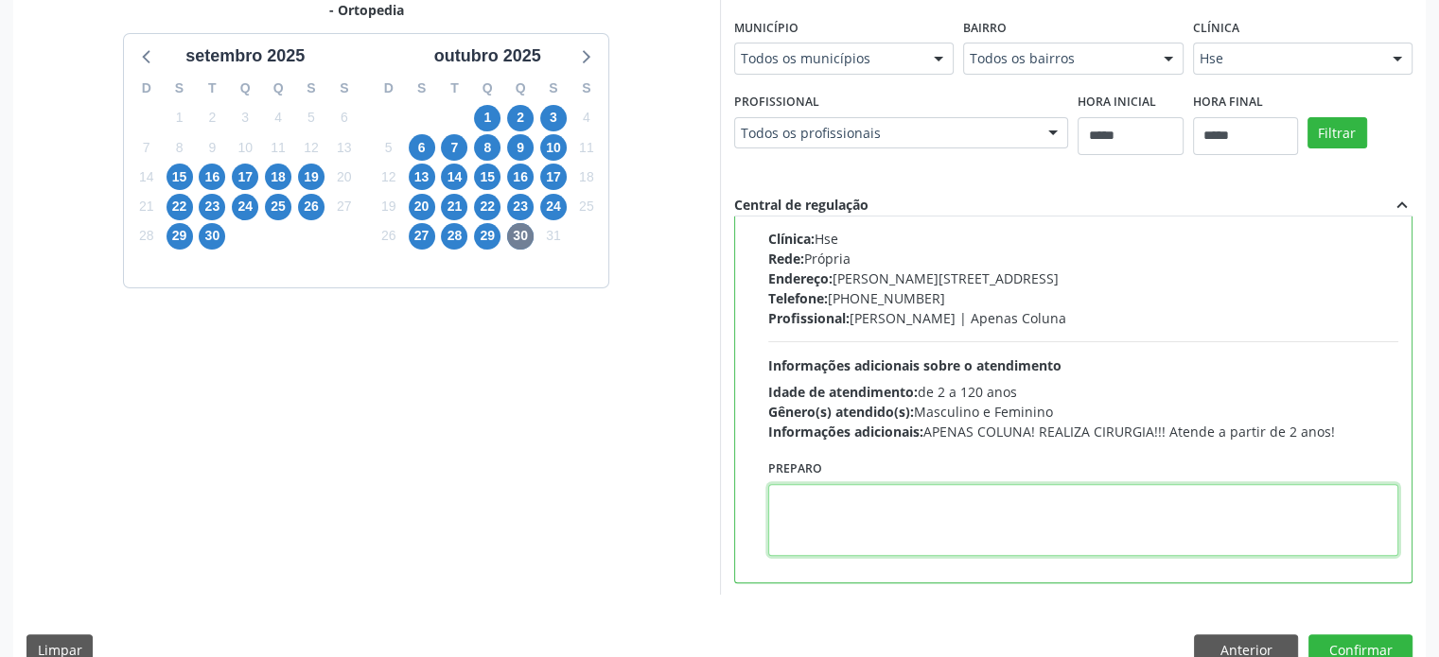
click at [1107, 491] on textarea at bounding box center [1083, 520] width 631 height 72
paste textarea "**********"
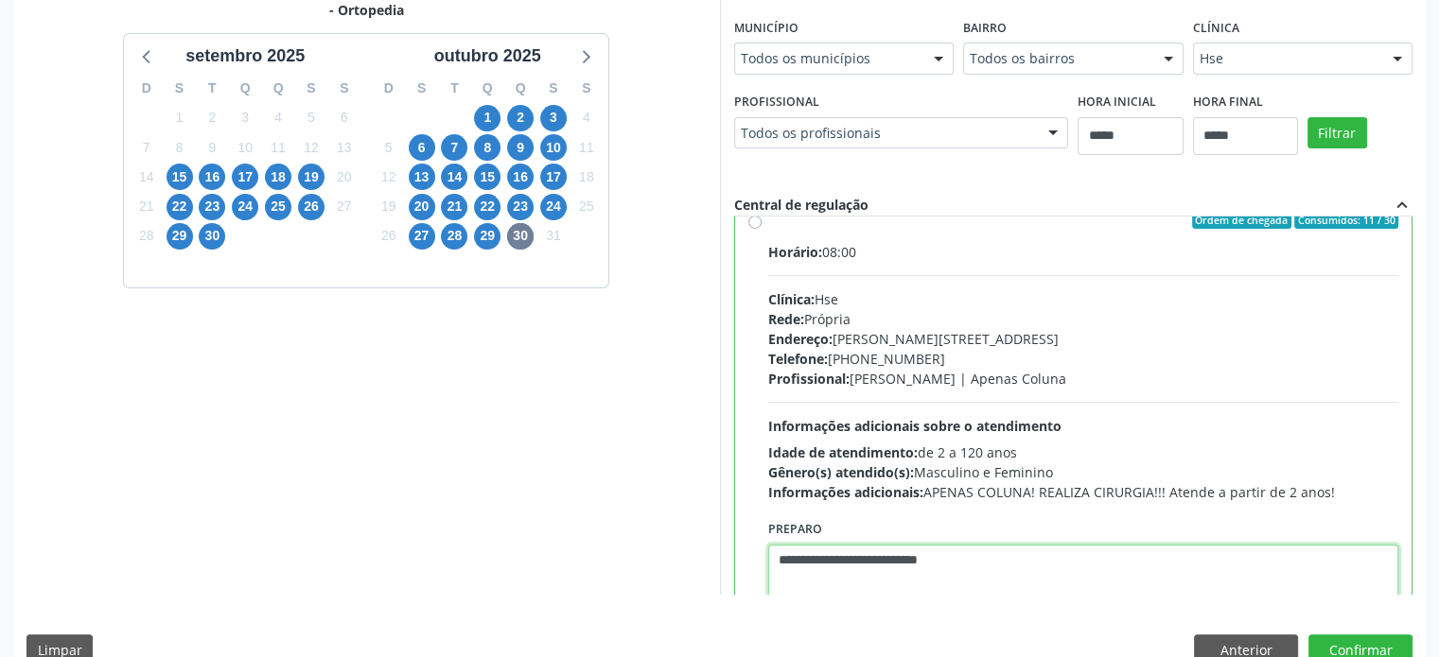
scroll to position [0, 0]
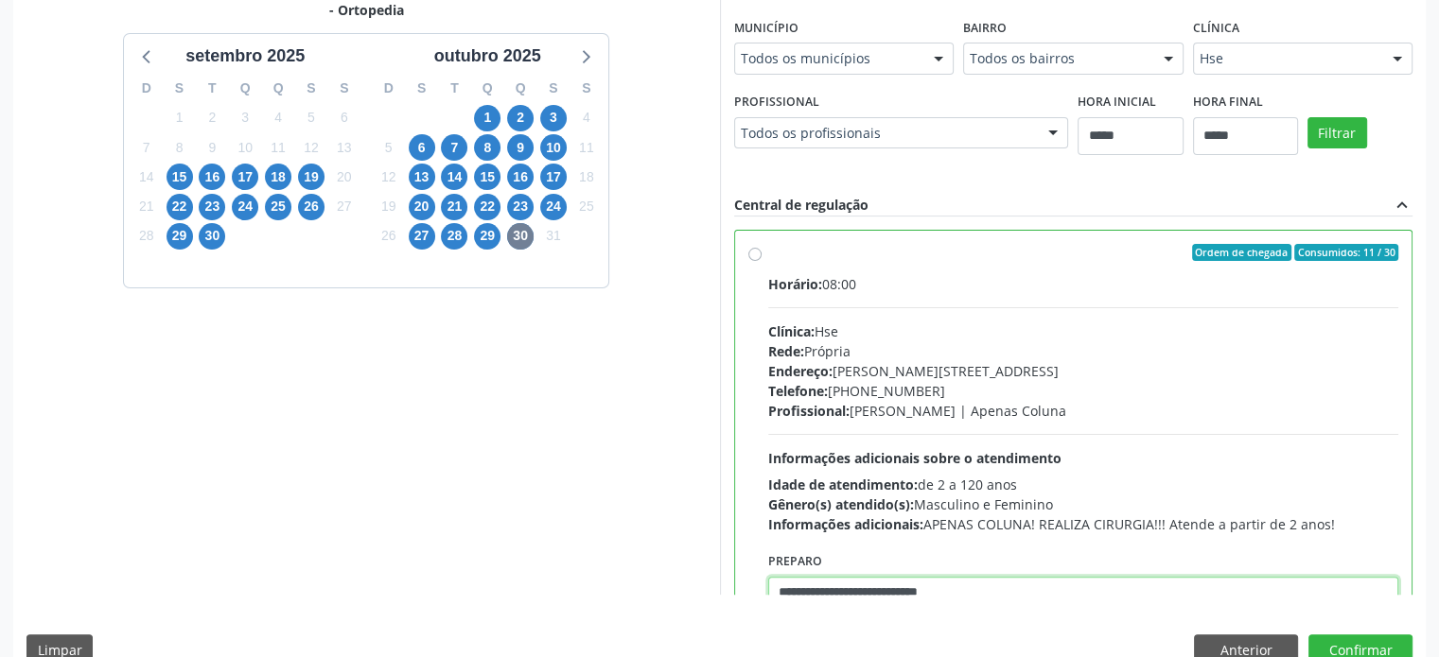
type textarea "**********"
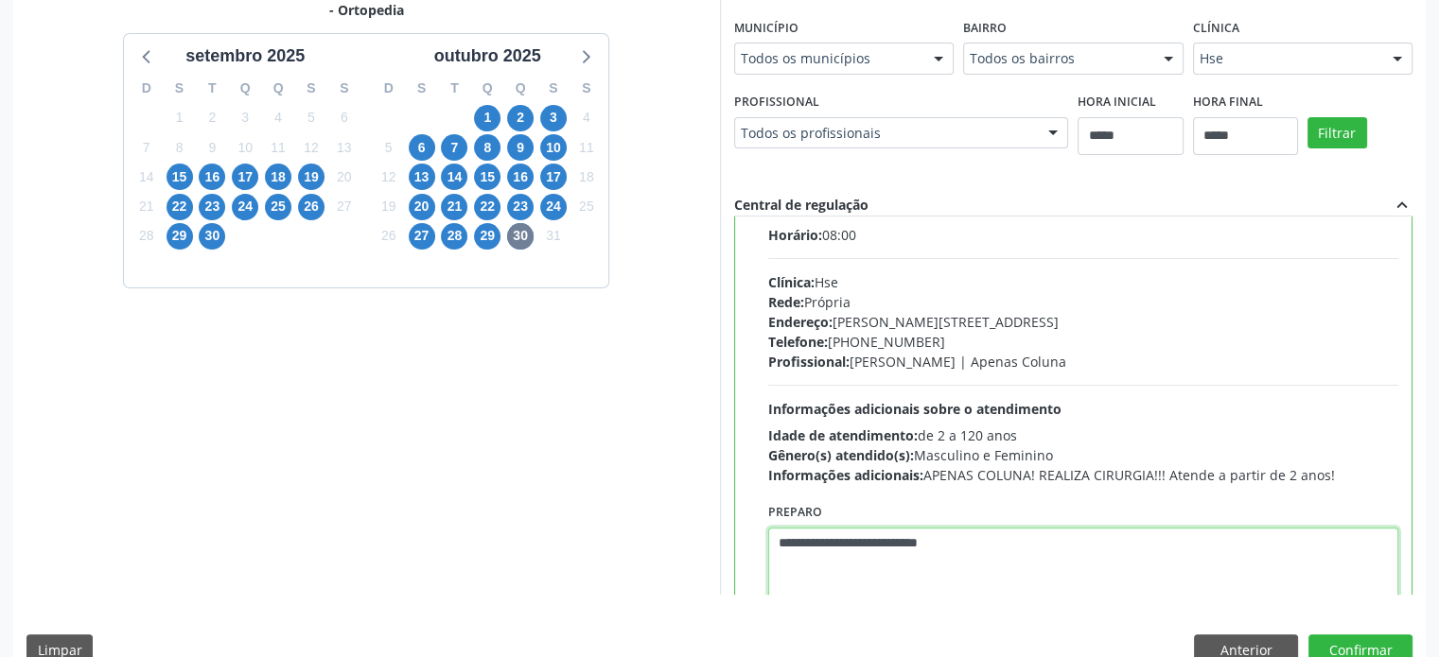
scroll to position [93, 0]
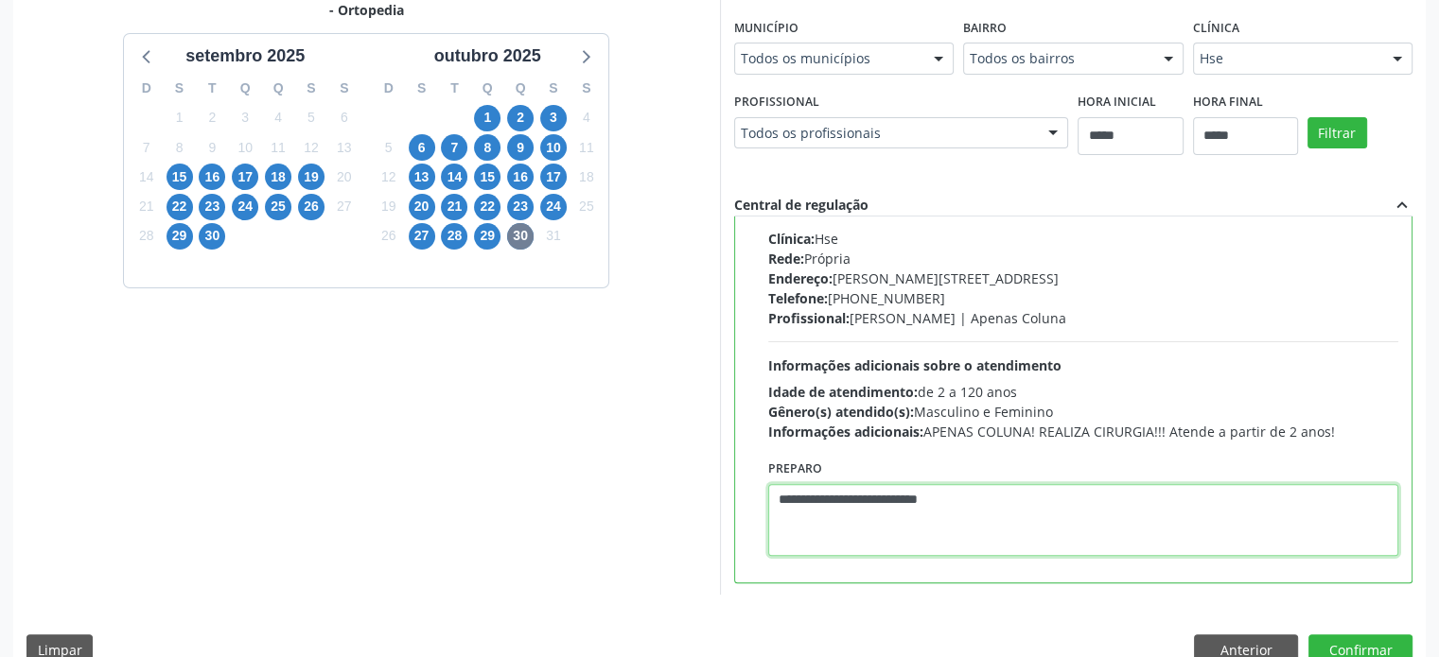
click at [1101, 498] on textarea "**********" at bounding box center [1083, 520] width 631 height 72
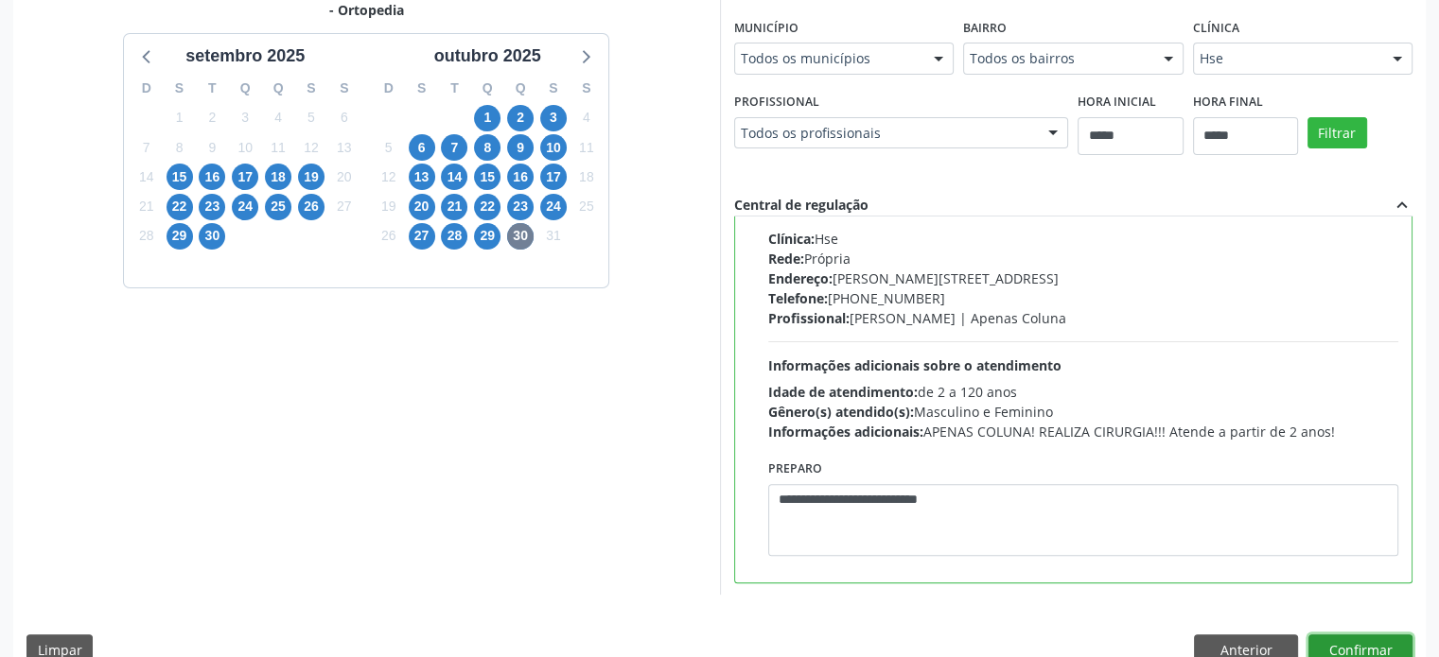
click at [1348, 649] on button "Confirmar" at bounding box center [1360, 651] width 104 height 32
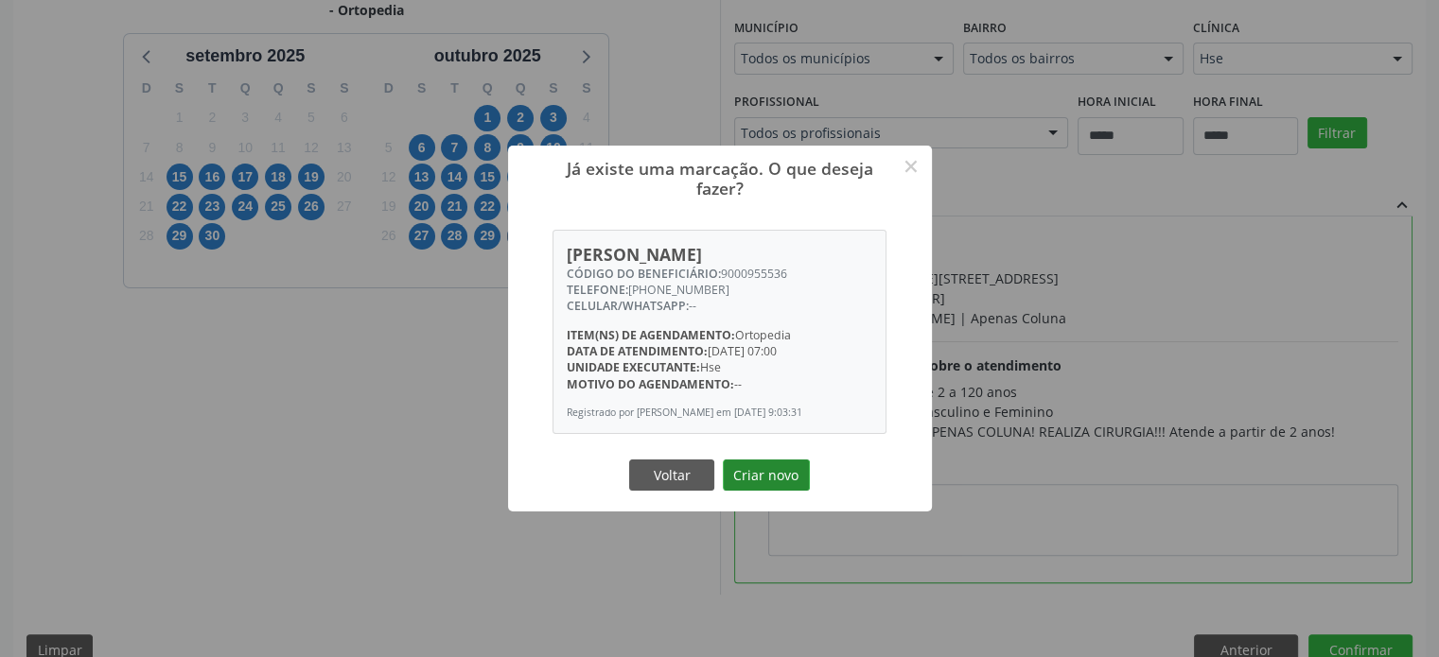
click at [787, 485] on button "Criar novo" at bounding box center [766, 476] width 87 height 32
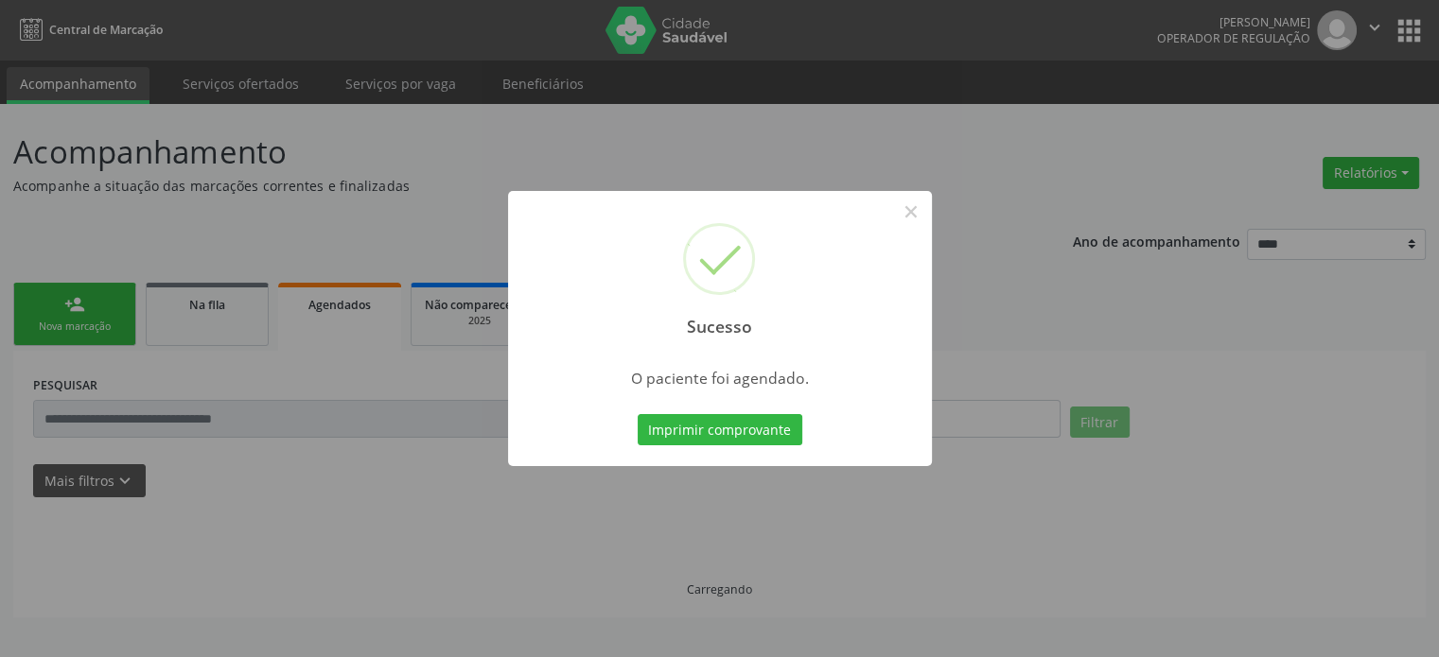
scroll to position [0, 0]
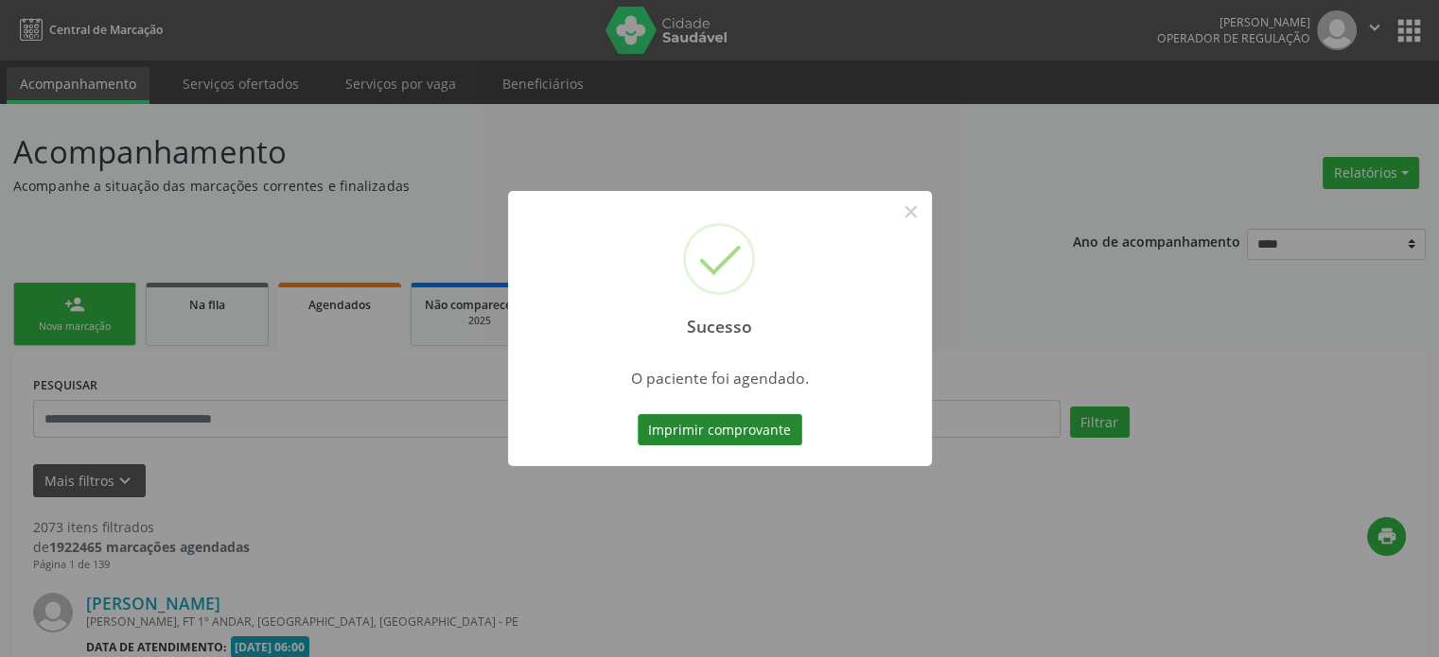
click at [715, 435] on button "Imprimir comprovante" at bounding box center [720, 430] width 165 height 32
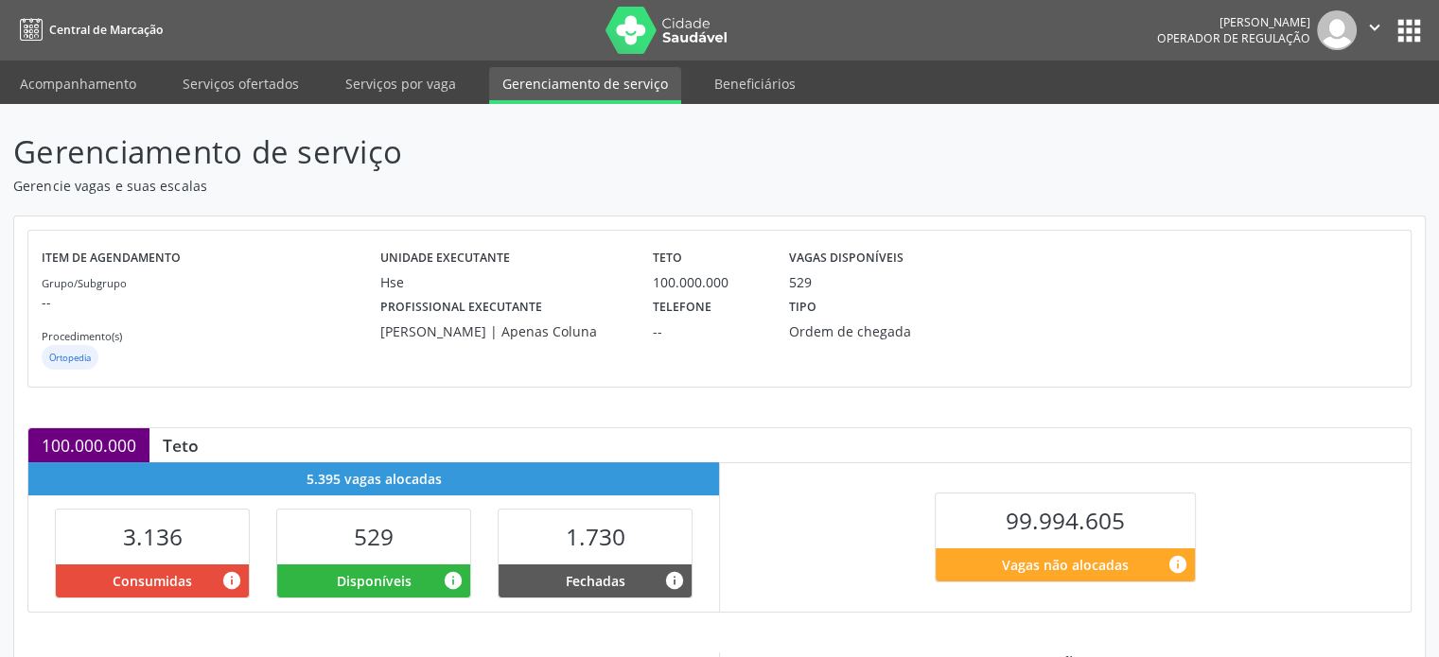
scroll to position [341, 0]
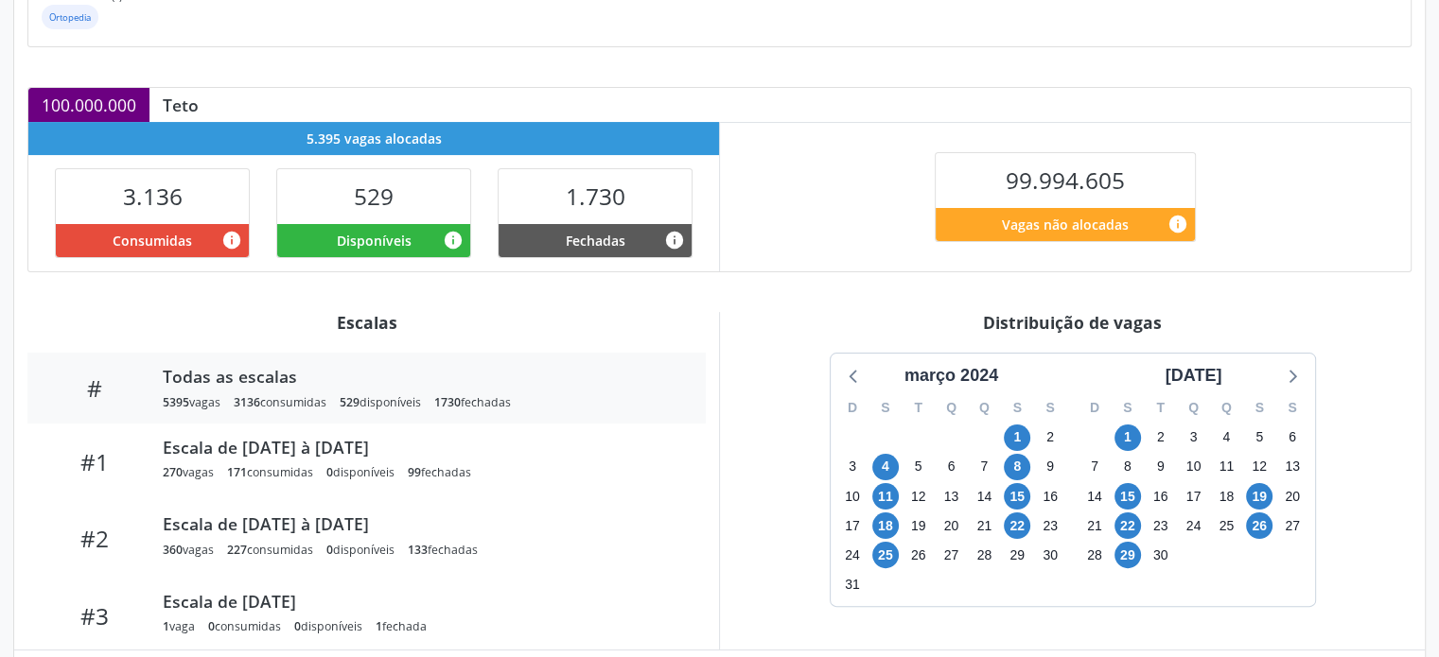
click at [978, 370] on div "março 2024" at bounding box center [951, 376] width 109 height 26
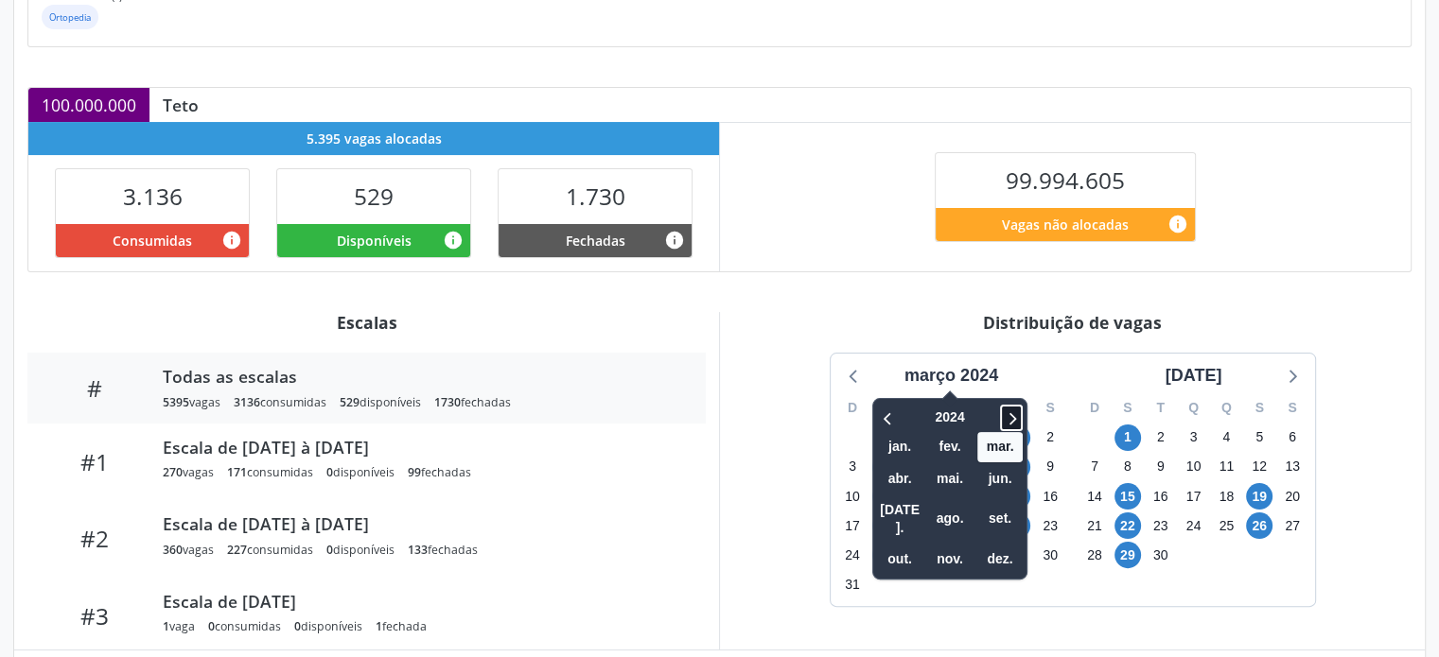
click at [1014, 421] on icon at bounding box center [1011, 418] width 19 height 23
click at [1009, 504] on span "set." at bounding box center [999, 518] width 45 height 29
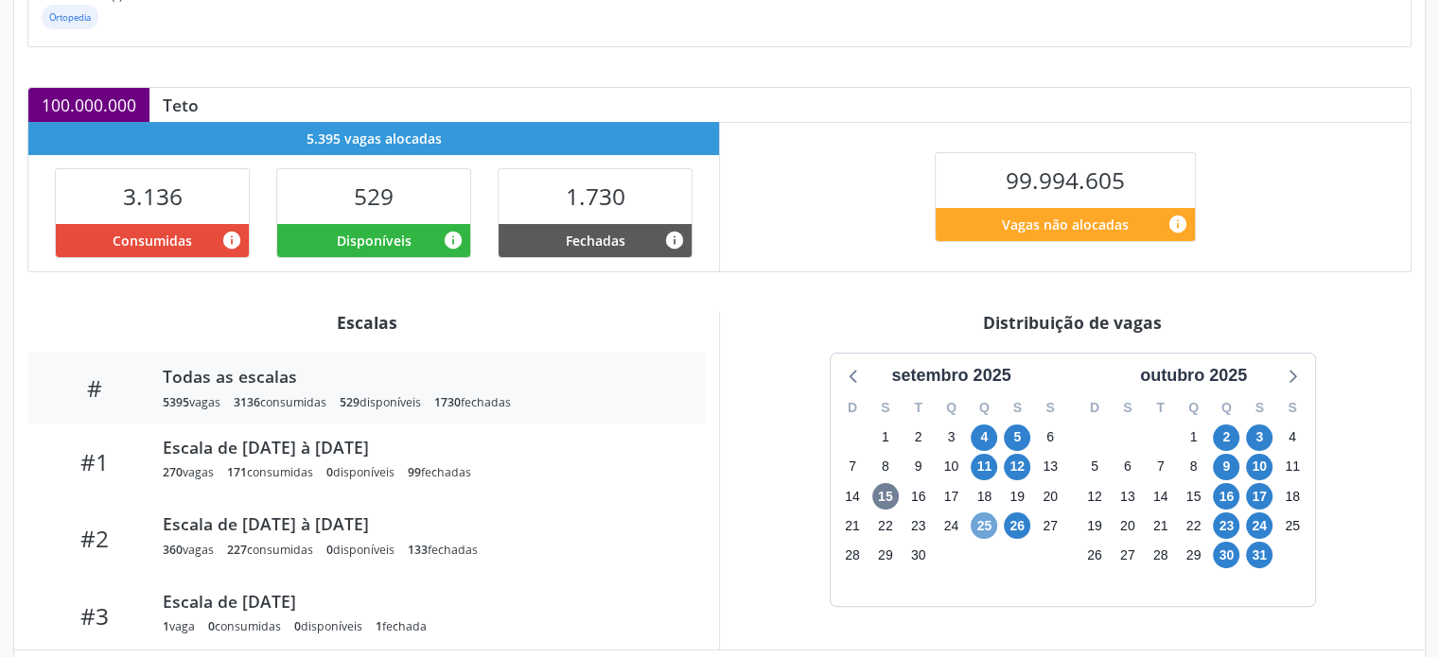
click at [983, 525] on span "25" at bounding box center [983, 526] width 26 height 26
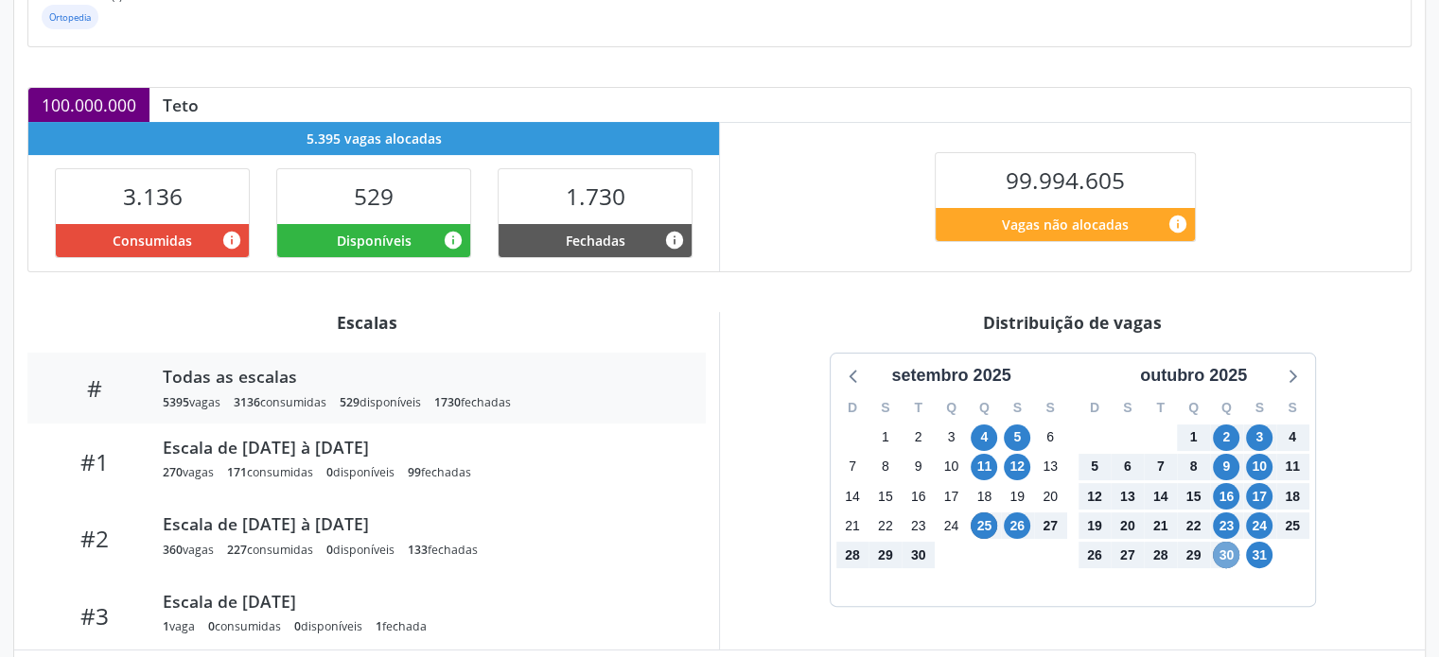
click at [1222, 559] on span "30" at bounding box center [1226, 555] width 26 height 26
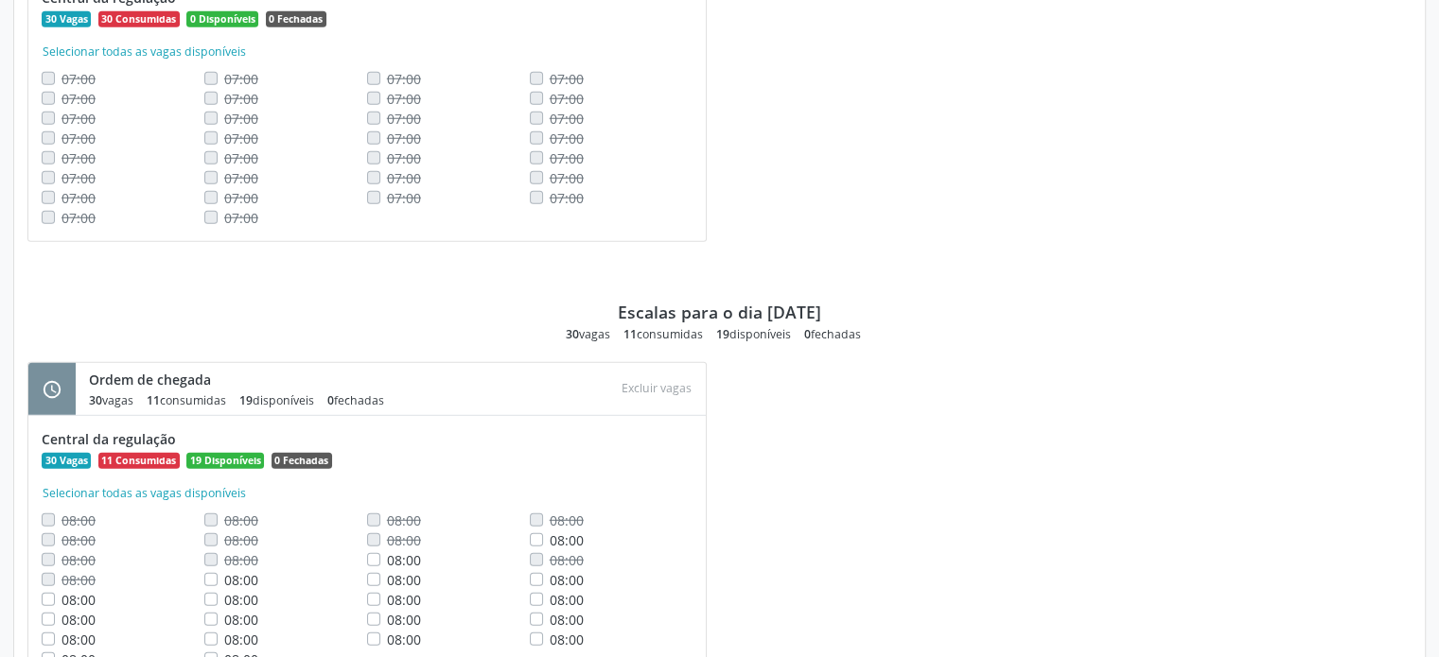
scroll to position [5226, 0]
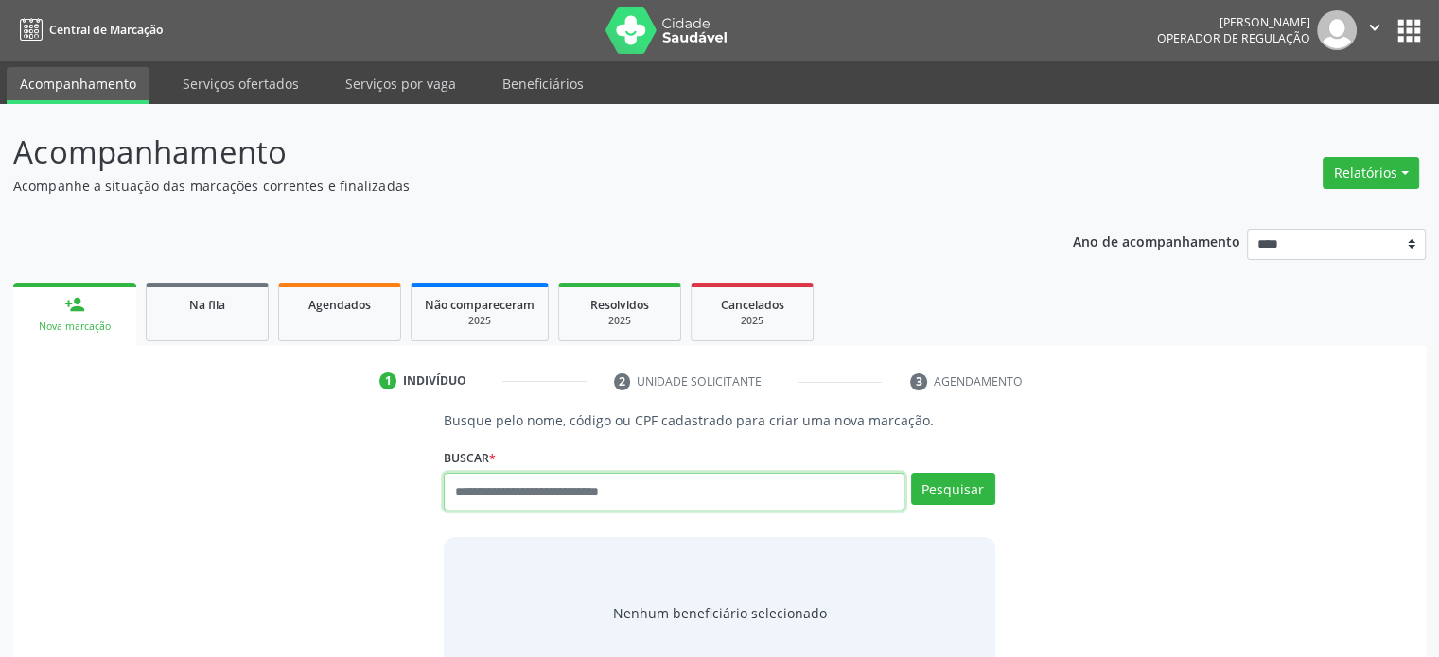
click at [705, 501] on input "text" at bounding box center [674, 492] width 460 height 38
click at [669, 485] on input "text" at bounding box center [674, 492] width 460 height 38
type input "***"
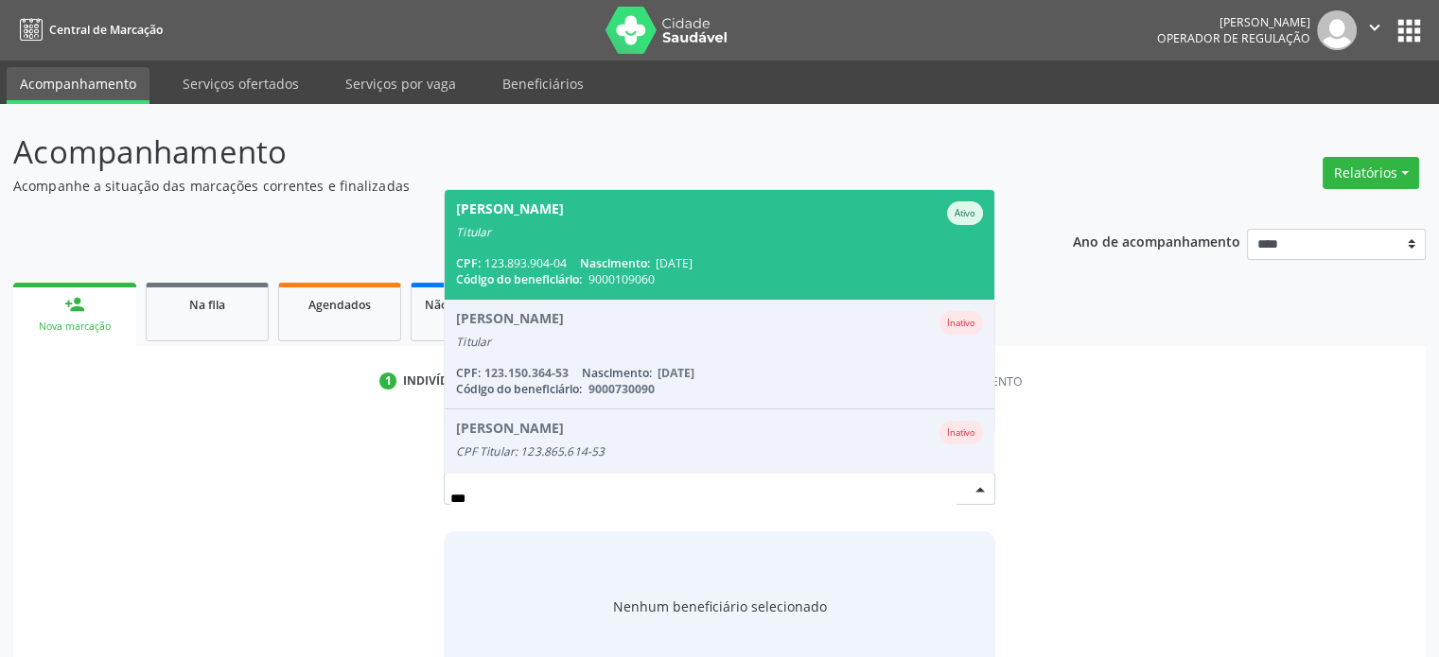
scroll to position [284, 0]
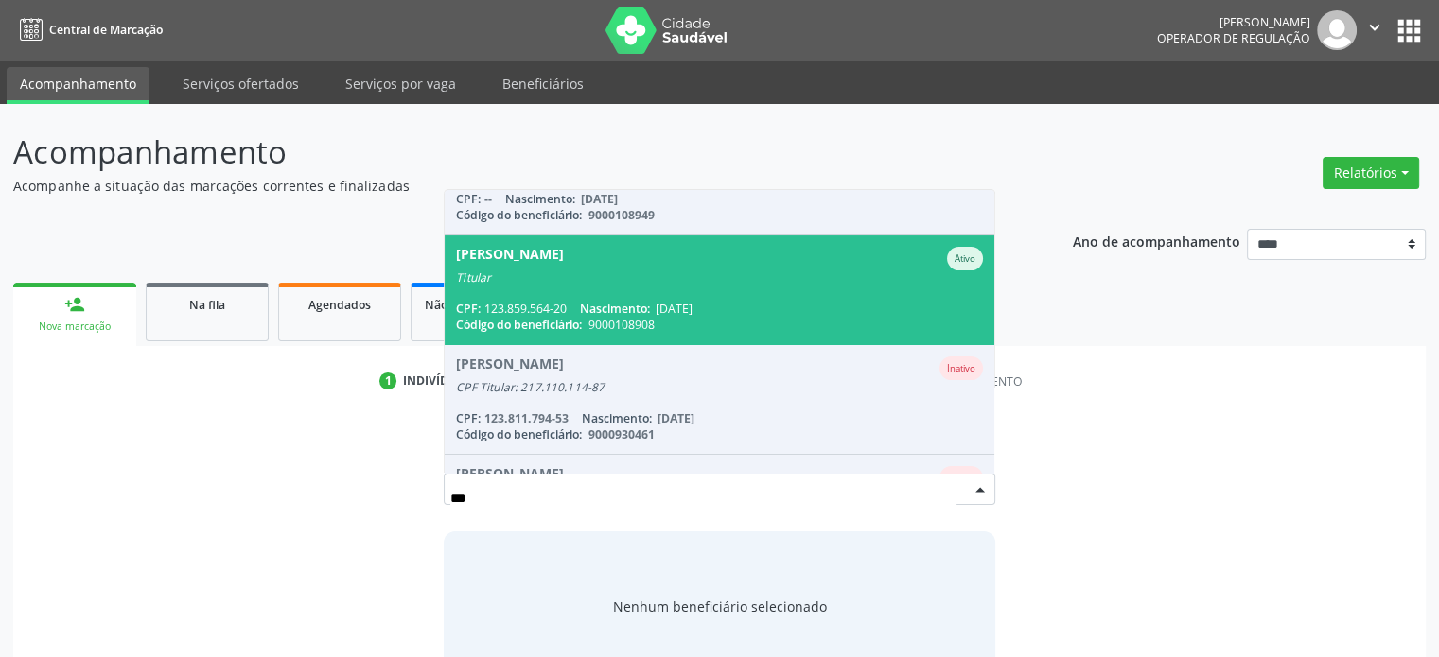
click at [743, 316] on div "CPF: 123.859.564-20 Nascimento: [DATE]" at bounding box center [719, 309] width 526 height 16
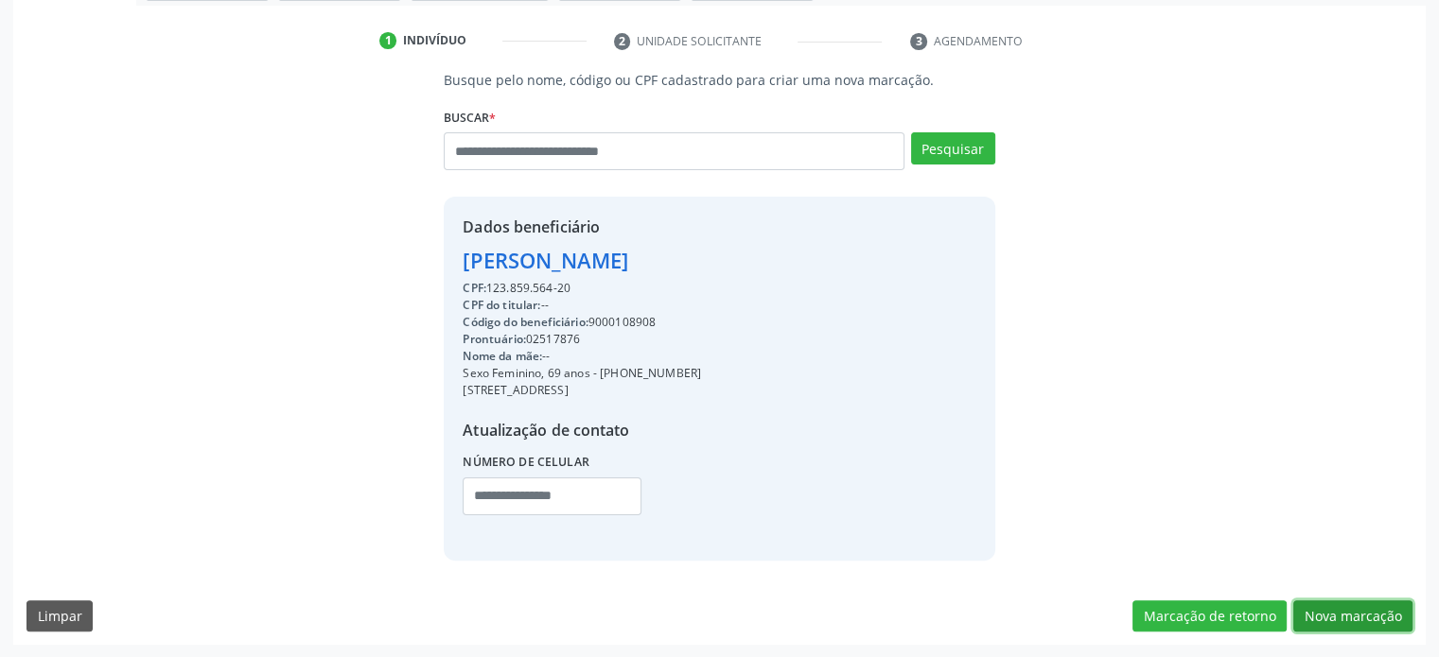
click at [1354, 614] on button "Nova marcação" at bounding box center [1352, 617] width 119 height 32
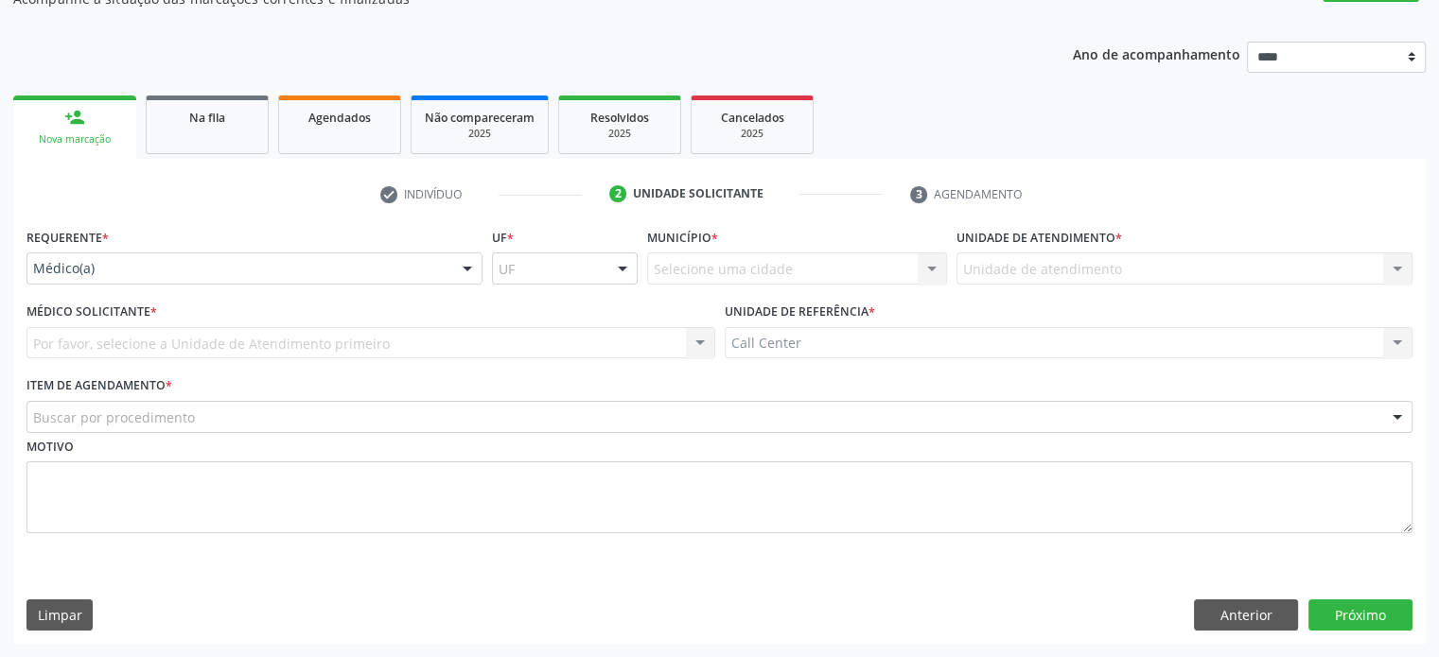
scroll to position [186, 0]
drag, startPoint x: 246, startPoint y: 245, endPoint x: 228, endPoint y: 267, distance: 28.2
click at [242, 249] on div "Requerente * Médico(a) Médico(a) Enfermeiro(a) Paciente Nenhum resultado encont…" at bounding box center [254, 254] width 456 height 61
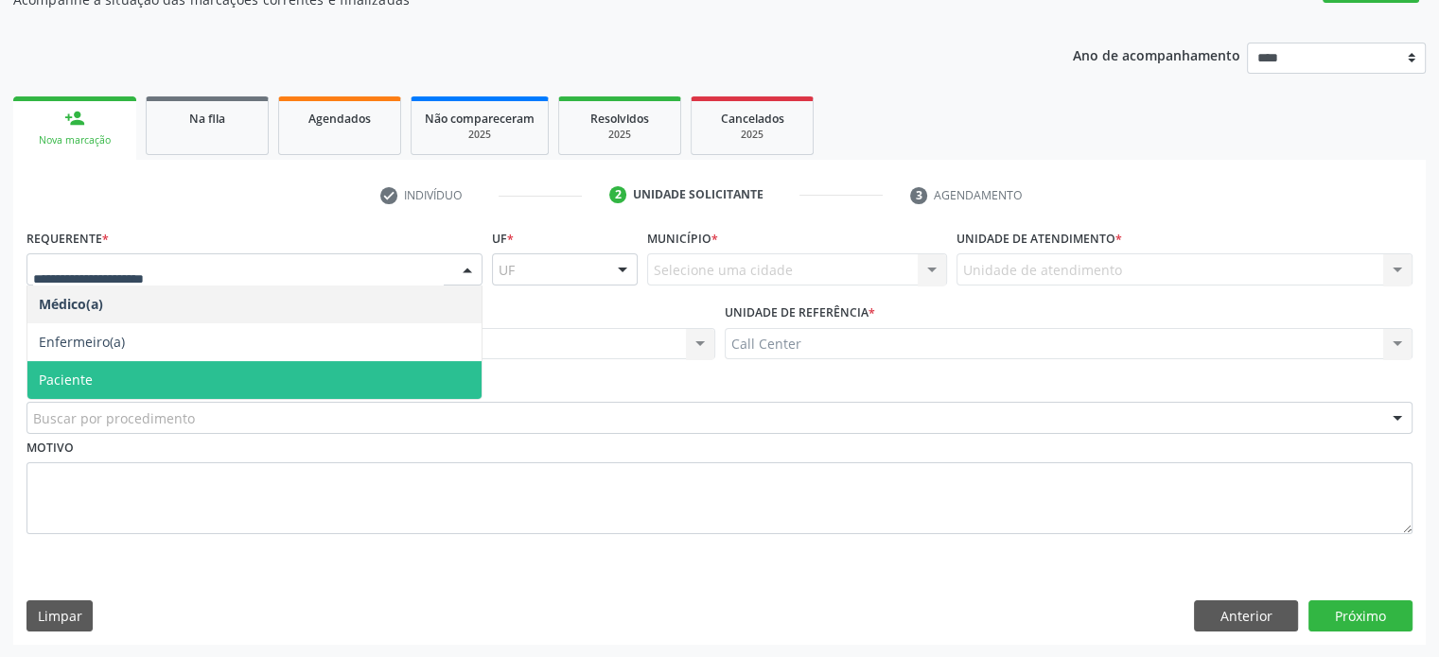
click at [207, 385] on span "Paciente" at bounding box center [254, 380] width 454 height 38
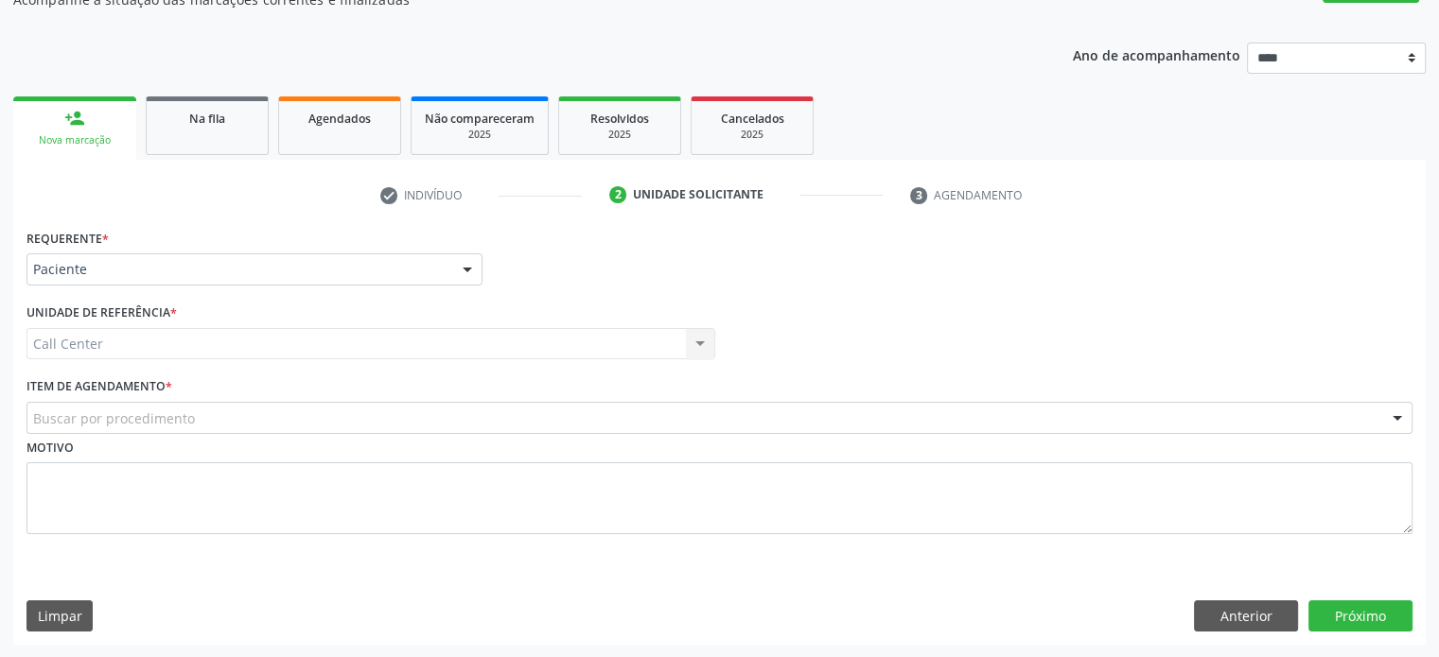
click at [212, 417] on div "Buscar por procedimento" at bounding box center [719, 418] width 1386 height 32
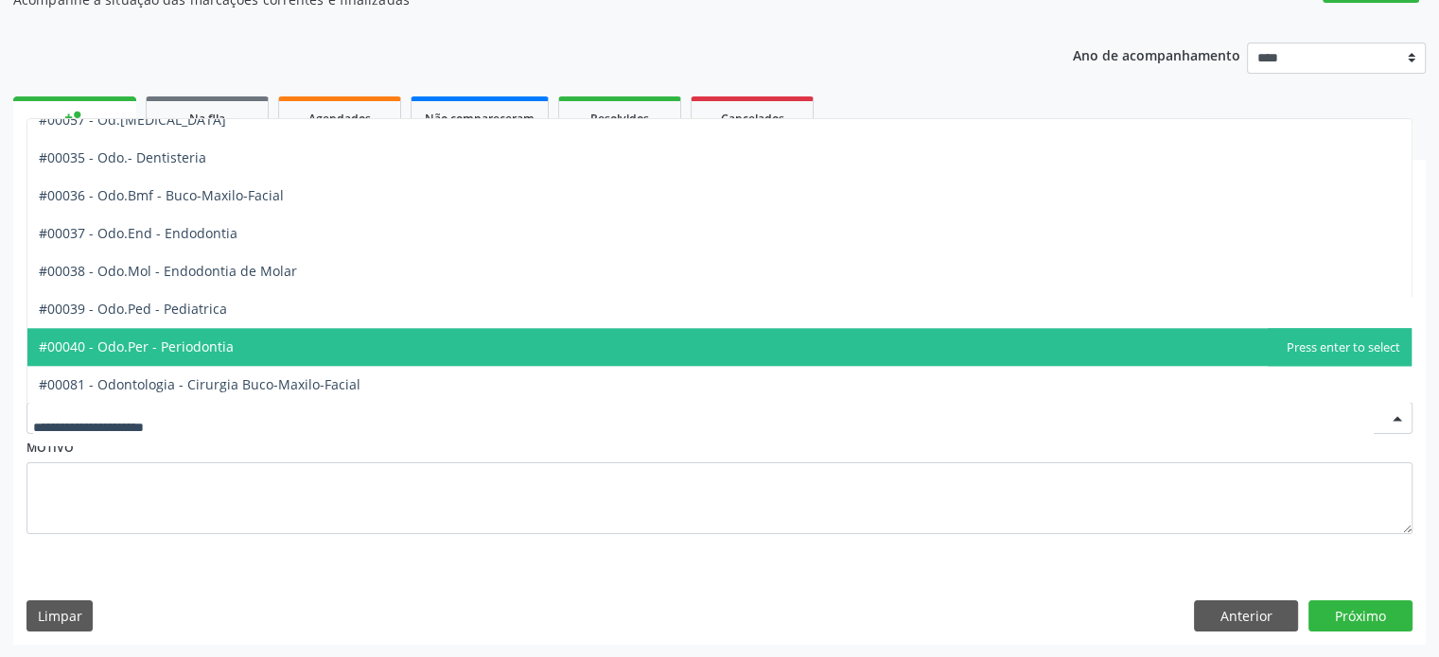
scroll to position [1892, 0]
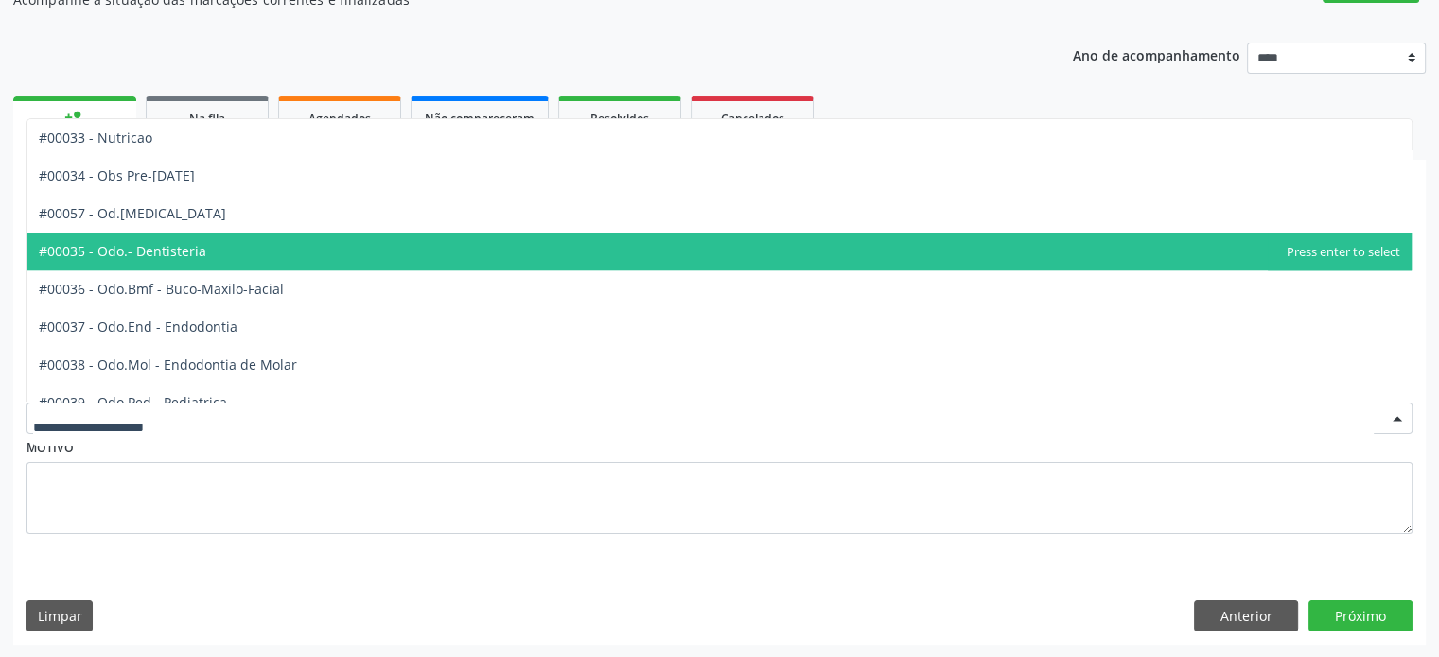
click at [393, 247] on span "#00035 - Odo.- Dentisteria" at bounding box center [719, 252] width 1384 height 38
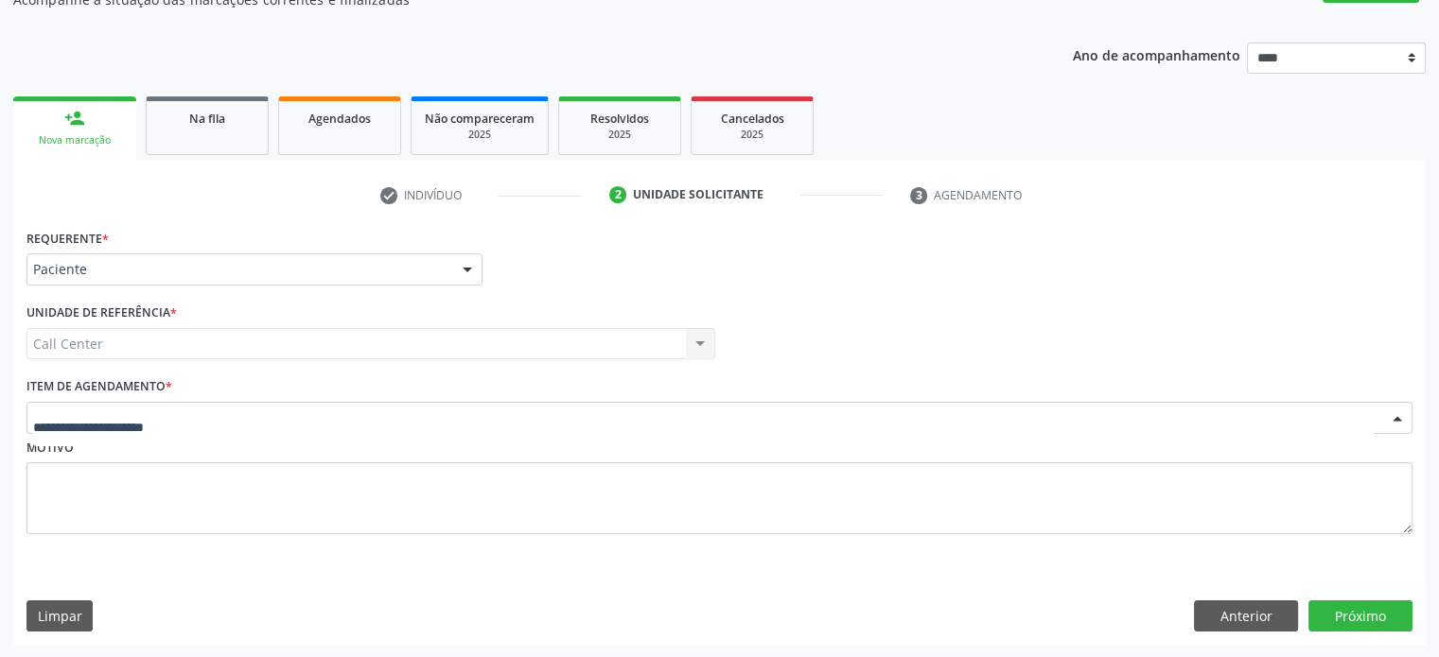
click at [769, 402] on div at bounding box center [719, 418] width 1386 height 32
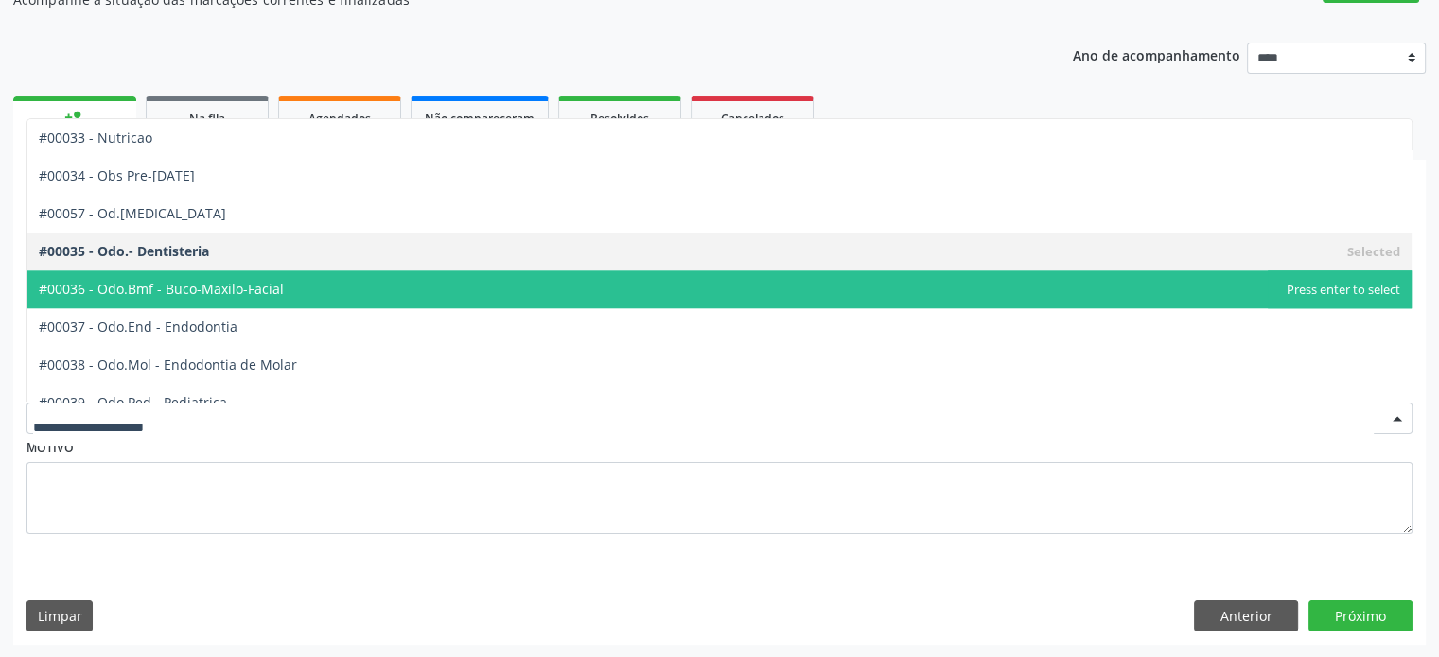
scroll to position [2176, 0]
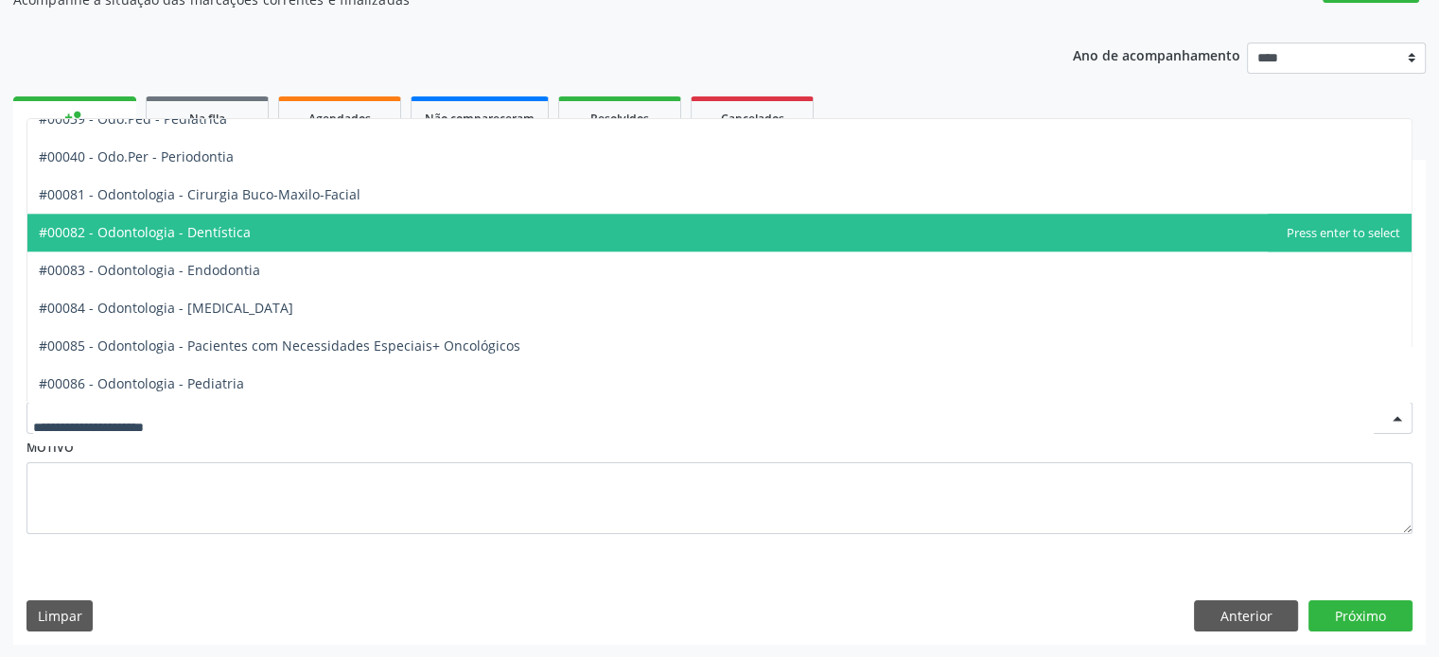
click at [537, 232] on span "#00082 - Odontologia - Dentística" at bounding box center [719, 233] width 1384 height 38
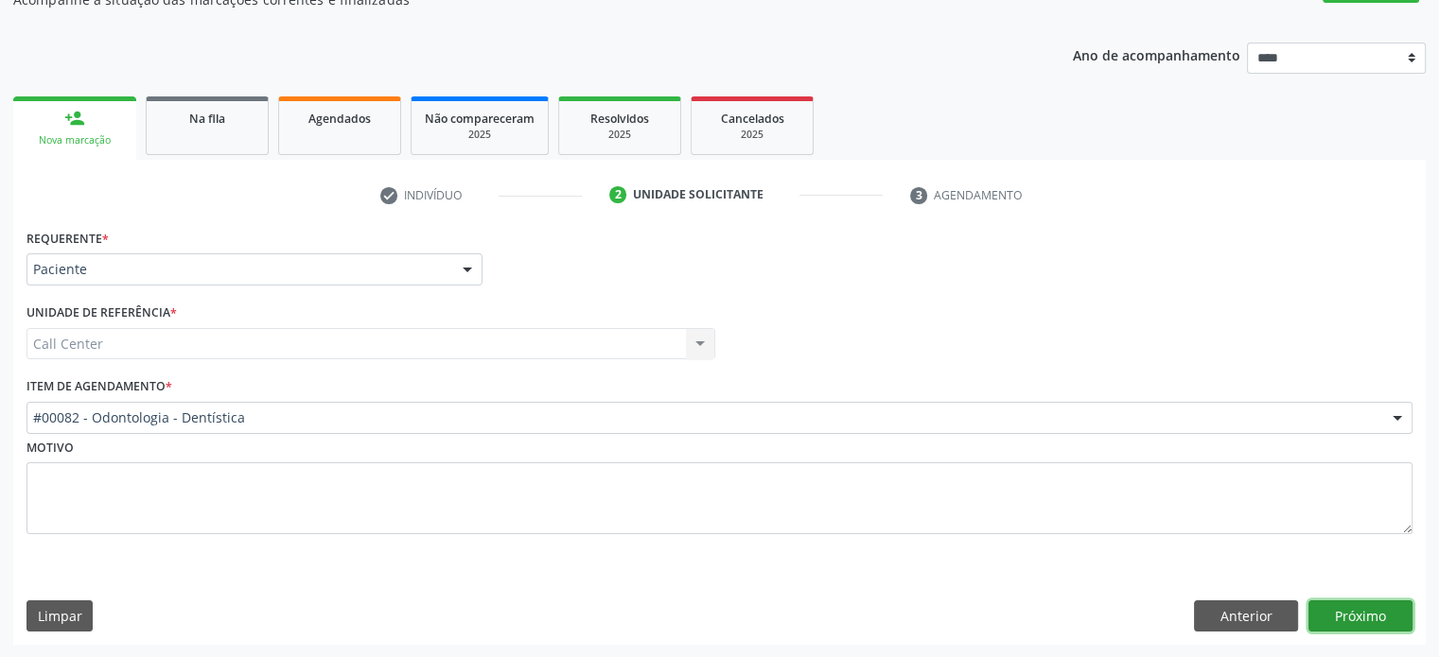
click at [1373, 610] on button "Próximo" at bounding box center [1360, 617] width 104 height 32
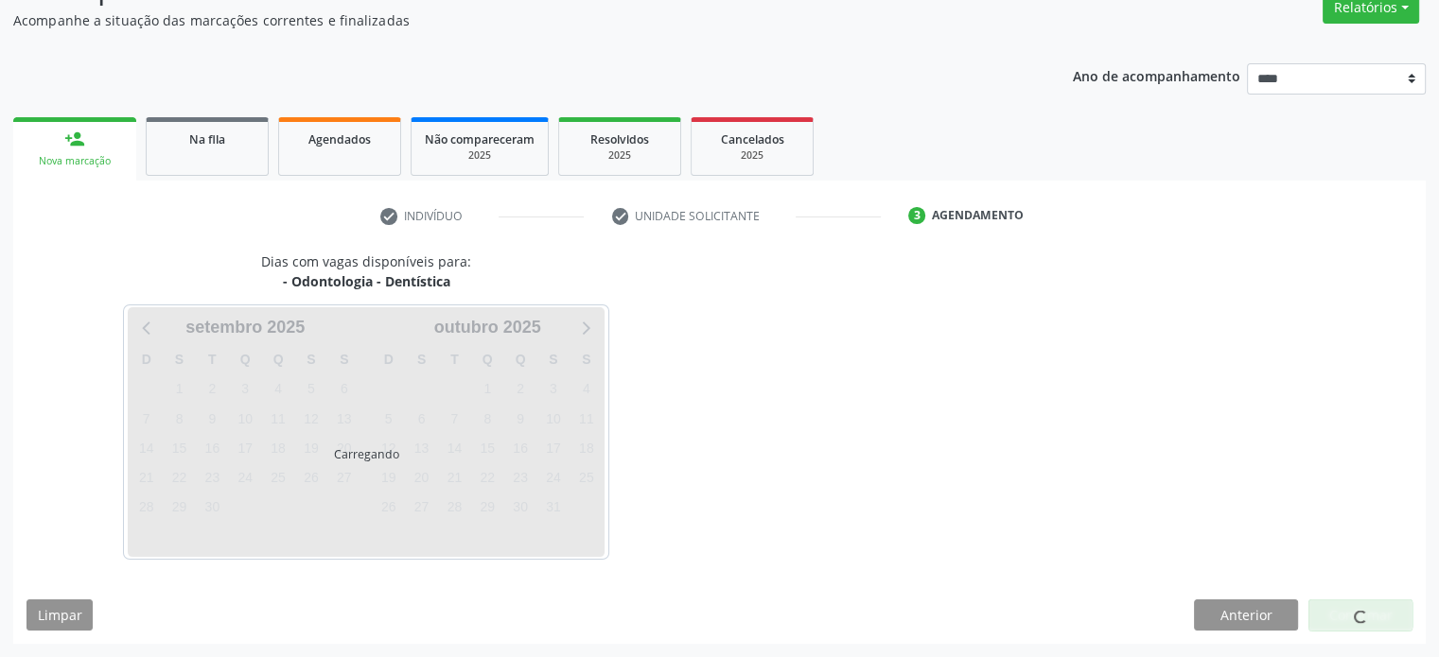
scroll to position [165, 0]
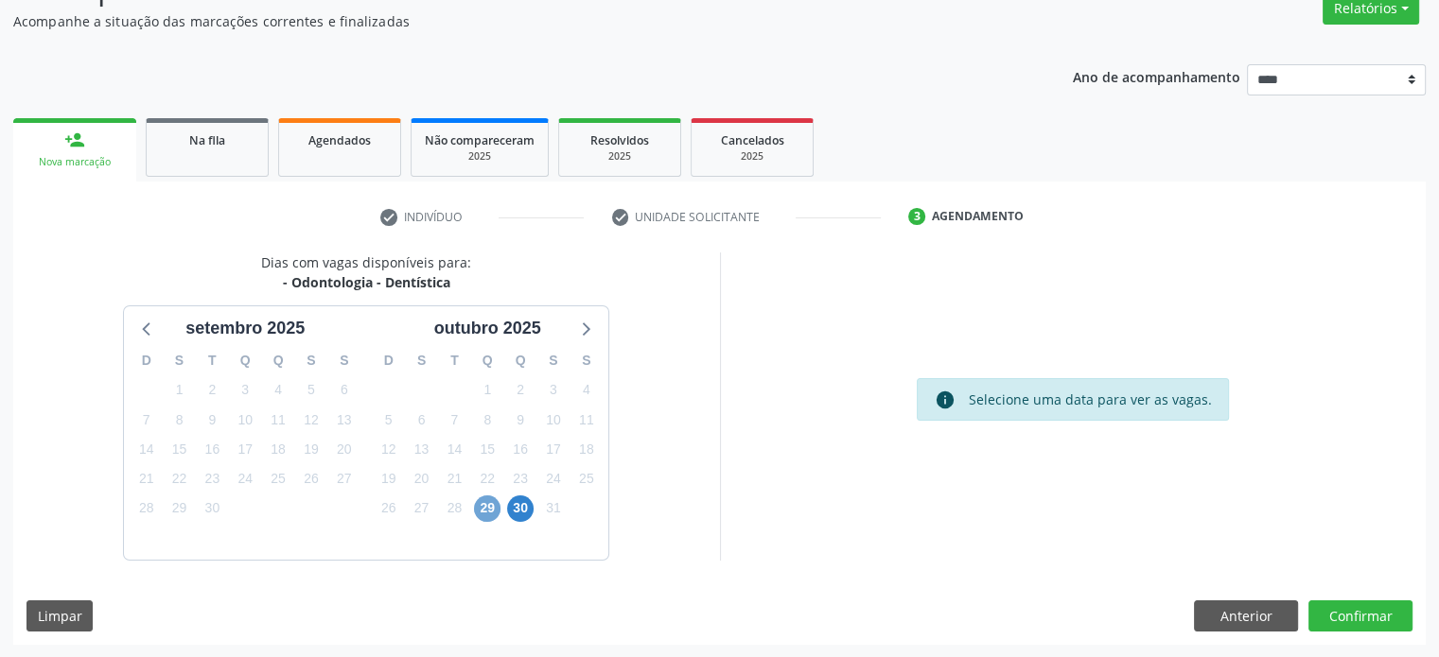
click at [498, 514] on span "29" at bounding box center [487, 509] width 26 height 26
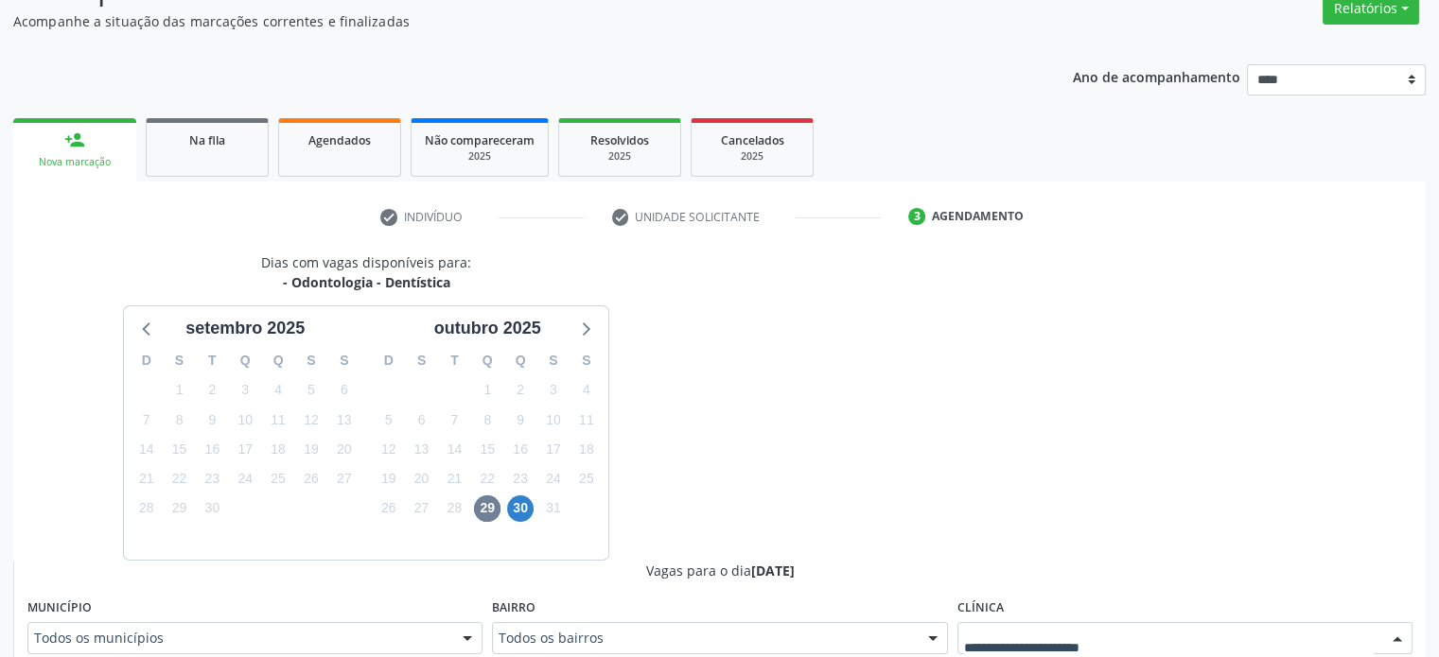
scroll to position [173, 0]
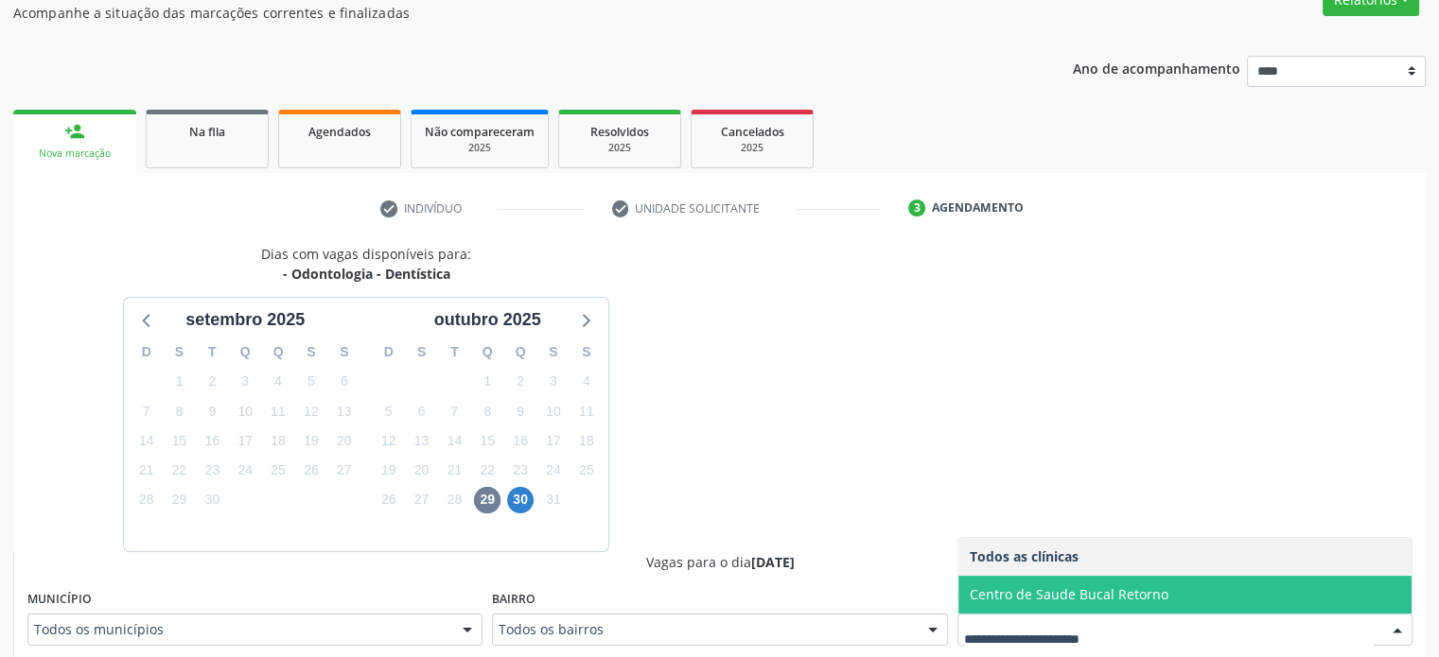
click at [1133, 642] on div "Todos as clínicas Centro de Saude Bucal Retorno Nenhum resultado encontrado par…" at bounding box center [1184, 630] width 455 height 32
click at [1162, 587] on span "Centro de Saude Bucal Retorno" at bounding box center [1184, 595] width 453 height 38
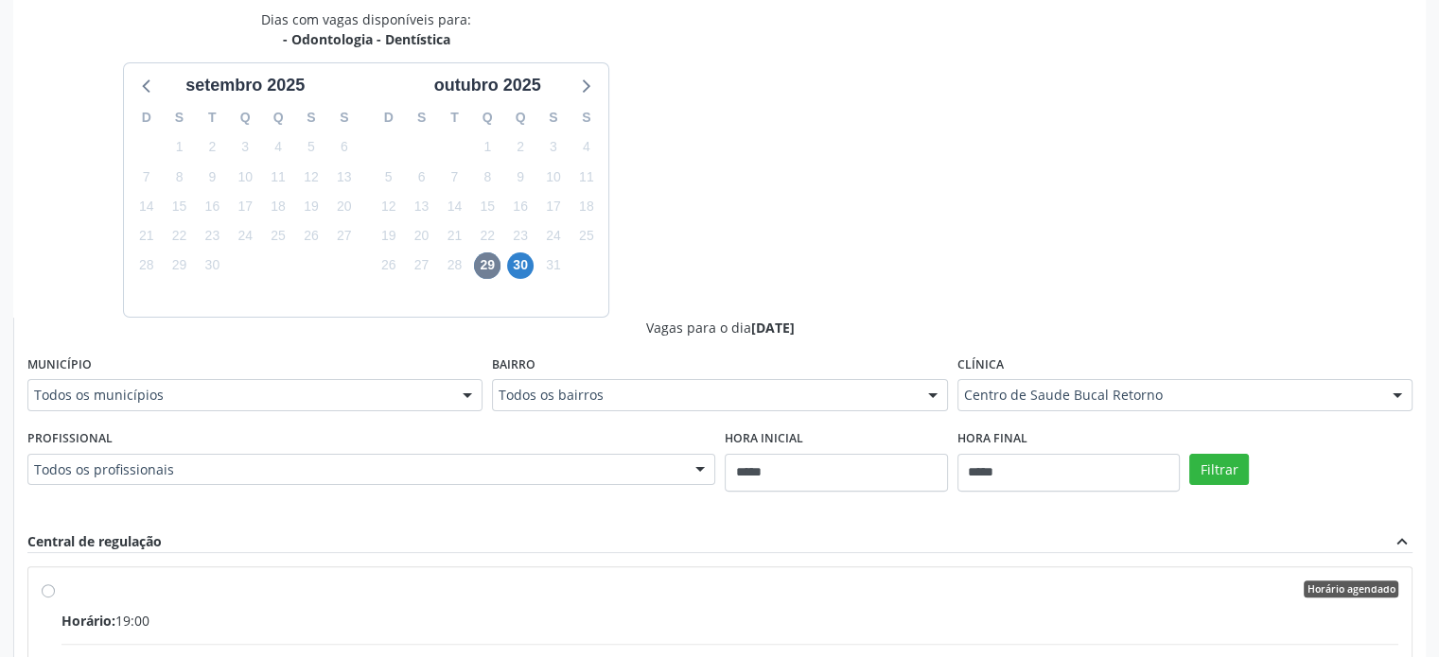
scroll to position [551, 0]
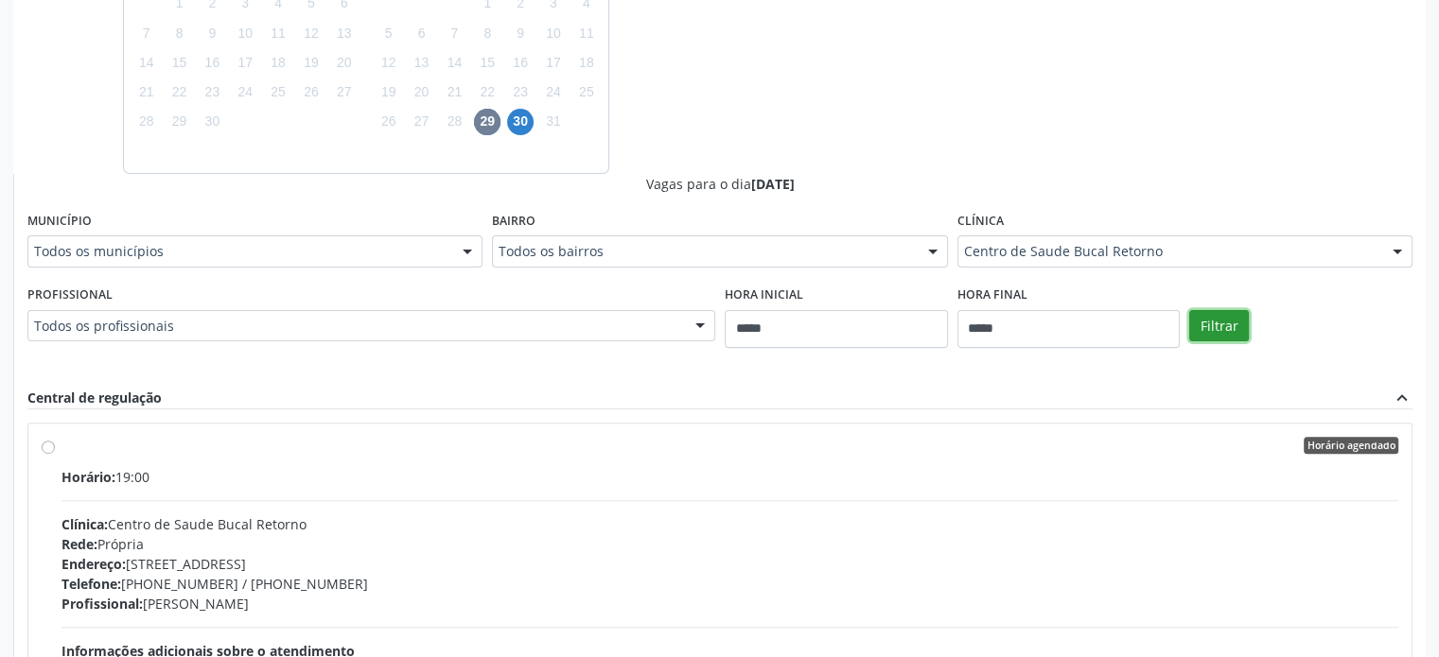
click at [1204, 326] on button "Filtrar" at bounding box center [1219, 326] width 60 height 32
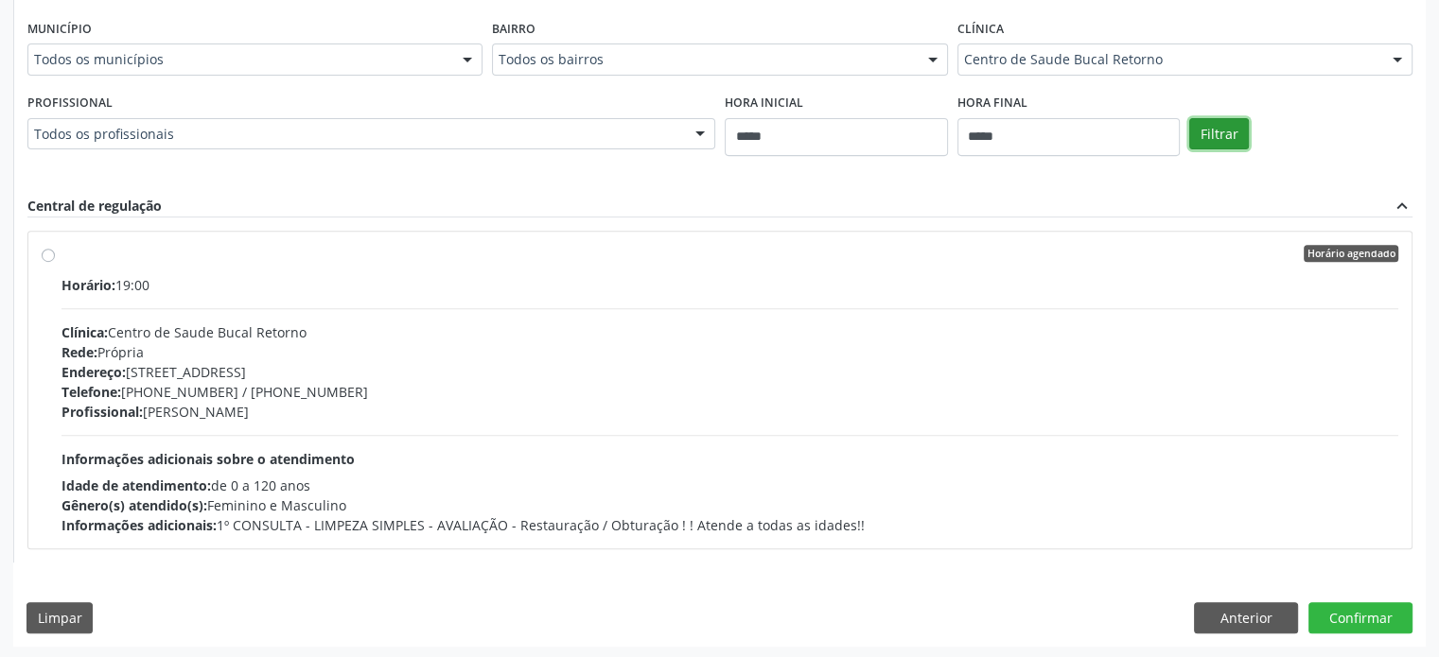
scroll to position [744, 0]
click at [1240, 602] on button "Anterior" at bounding box center [1246, 618] width 104 height 32
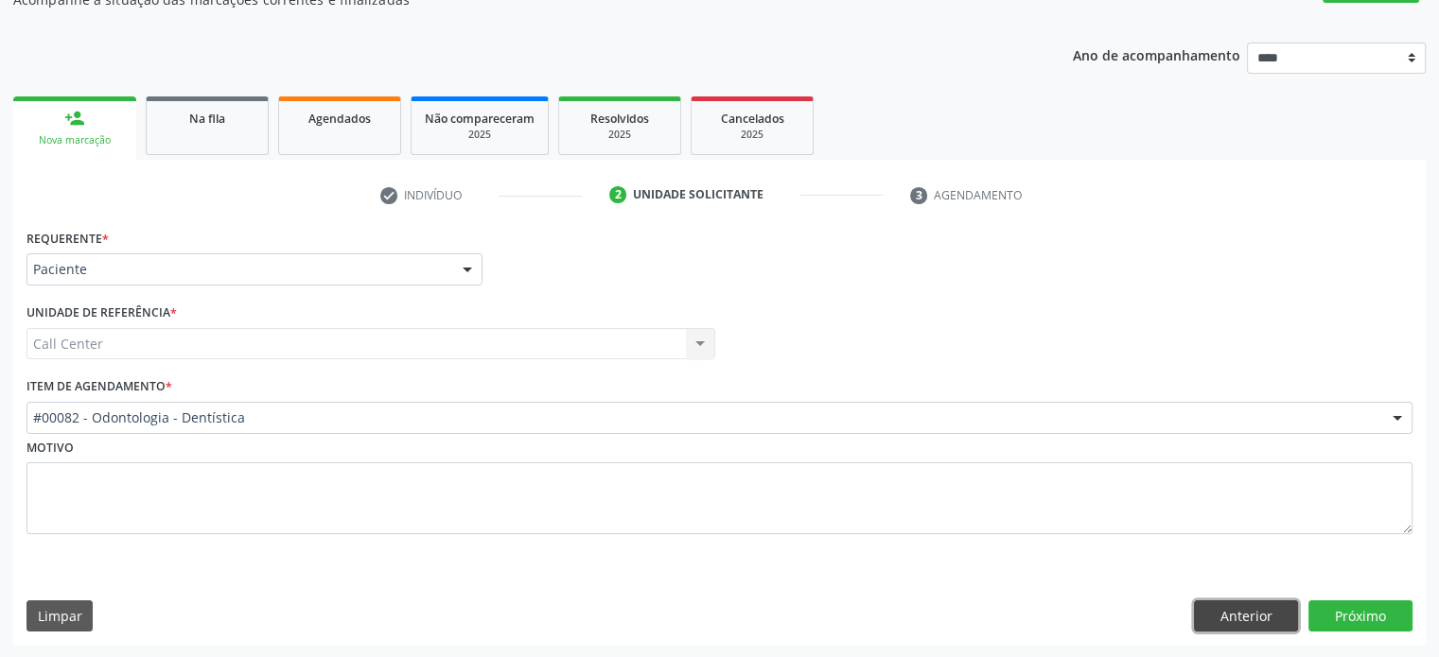
click at [1241, 612] on button "Anterior" at bounding box center [1246, 617] width 104 height 32
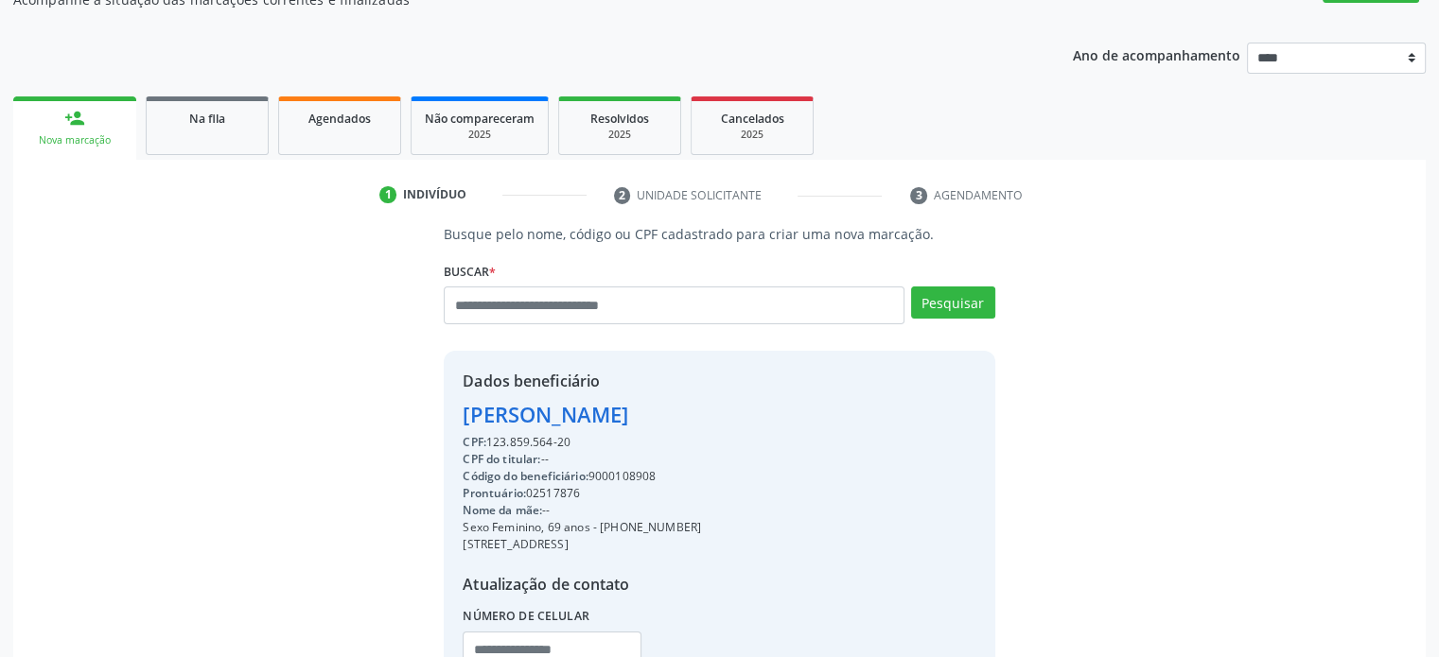
click at [635, 282] on div "Buscar * Adavanise Moreira Torres de Vasconcelos Adahira Marques Pereira Ativo …" at bounding box center [719, 297] width 550 height 80
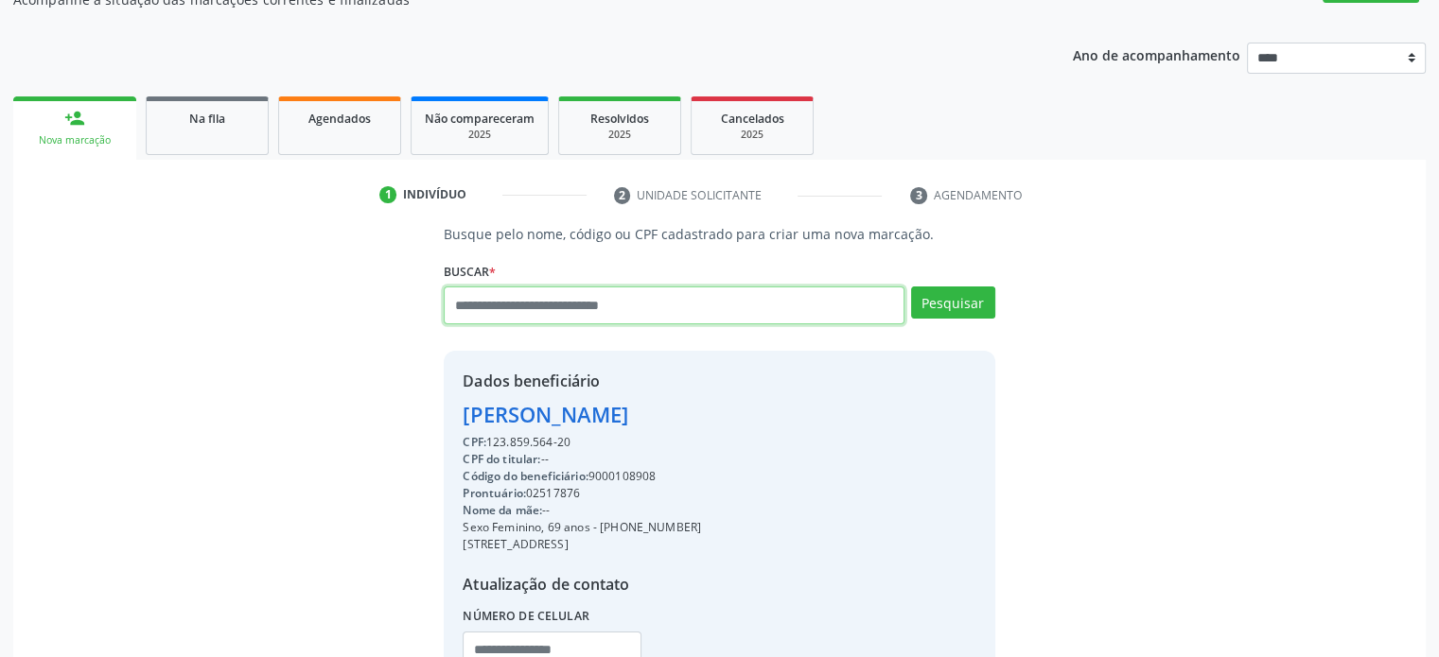
click at [655, 298] on input "text" at bounding box center [674, 306] width 460 height 38
type input "**********"
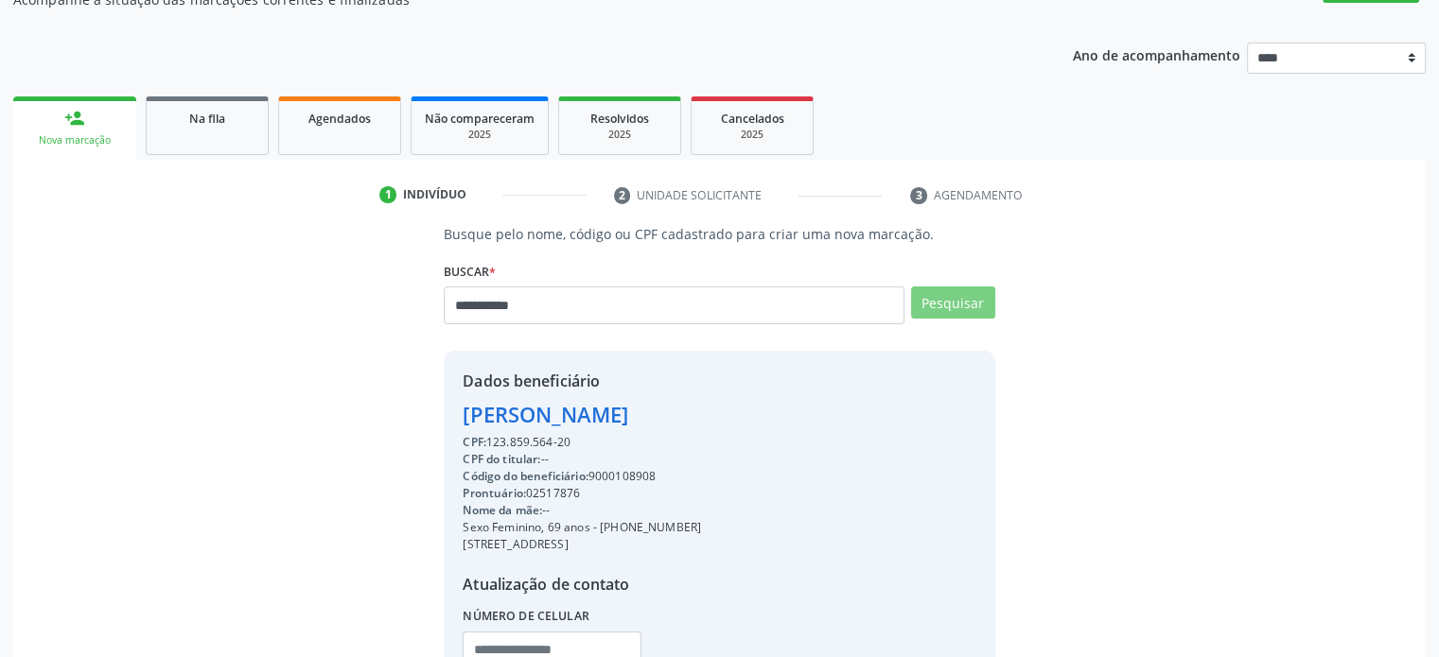
scroll to position [0, 0]
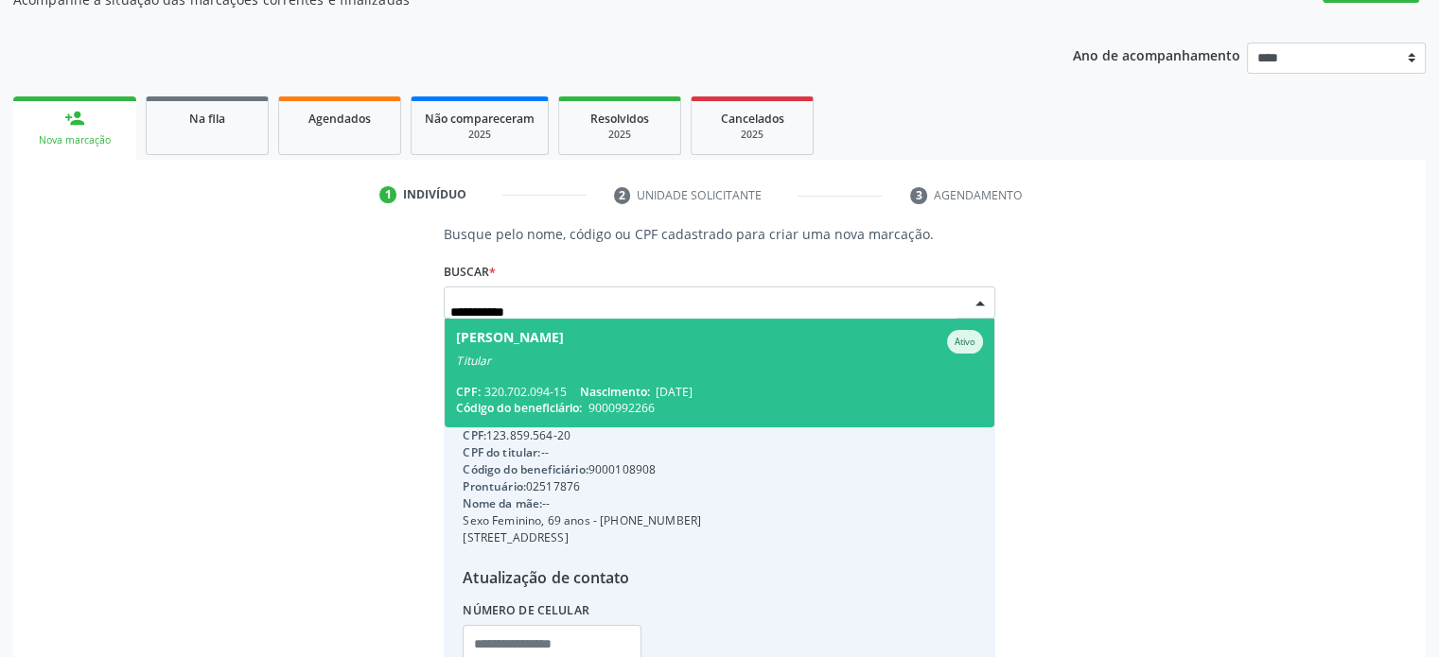
click at [677, 380] on span "Elza Sales da Silva Ativo Titular CPF: 320.702.094-15 Nascimento: 24/07/1947 Có…" at bounding box center [719, 373] width 549 height 109
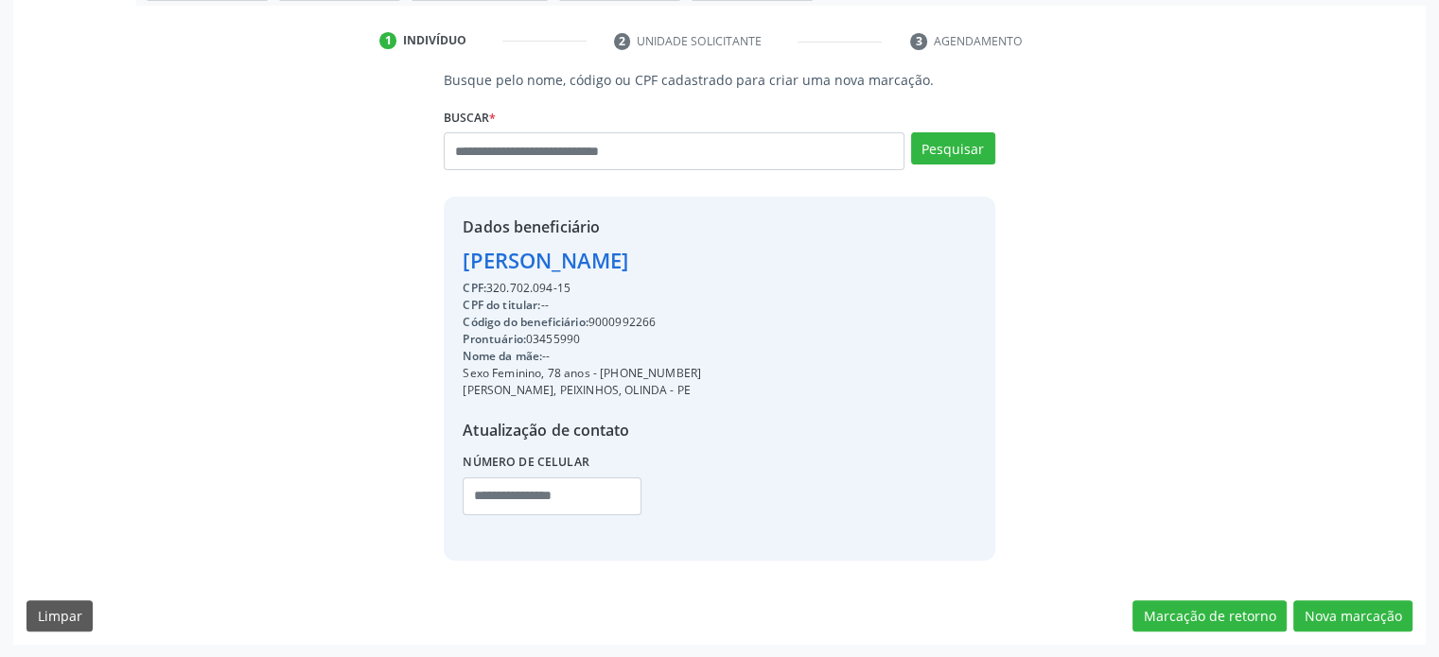
click at [1370, 597] on div "Busque pelo nome, código ou CPF cadastrado para criar uma nova marcação. Buscar…" at bounding box center [719, 357] width 1412 height 575
click at [1370, 607] on button "Nova marcação" at bounding box center [1352, 617] width 119 height 32
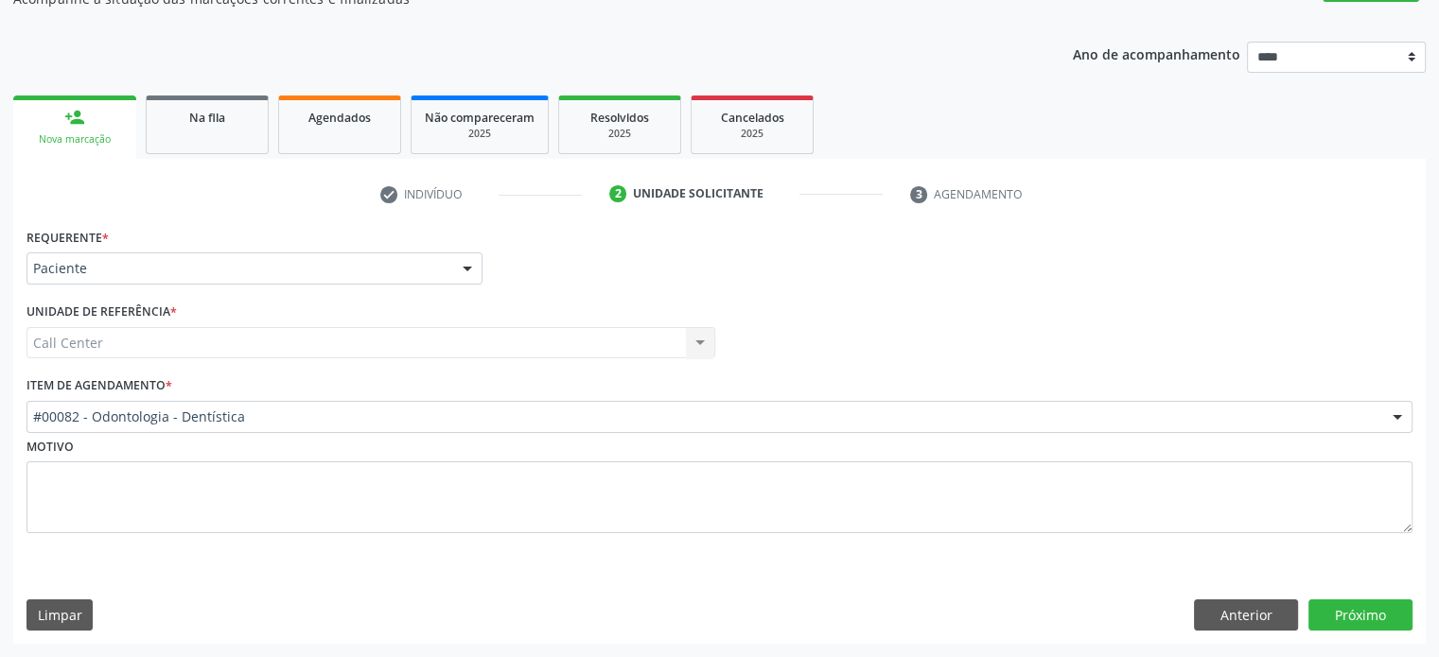
scroll to position [186, 0]
click at [1359, 603] on button "Próximo" at bounding box center [1360, 617] width 104 height 32
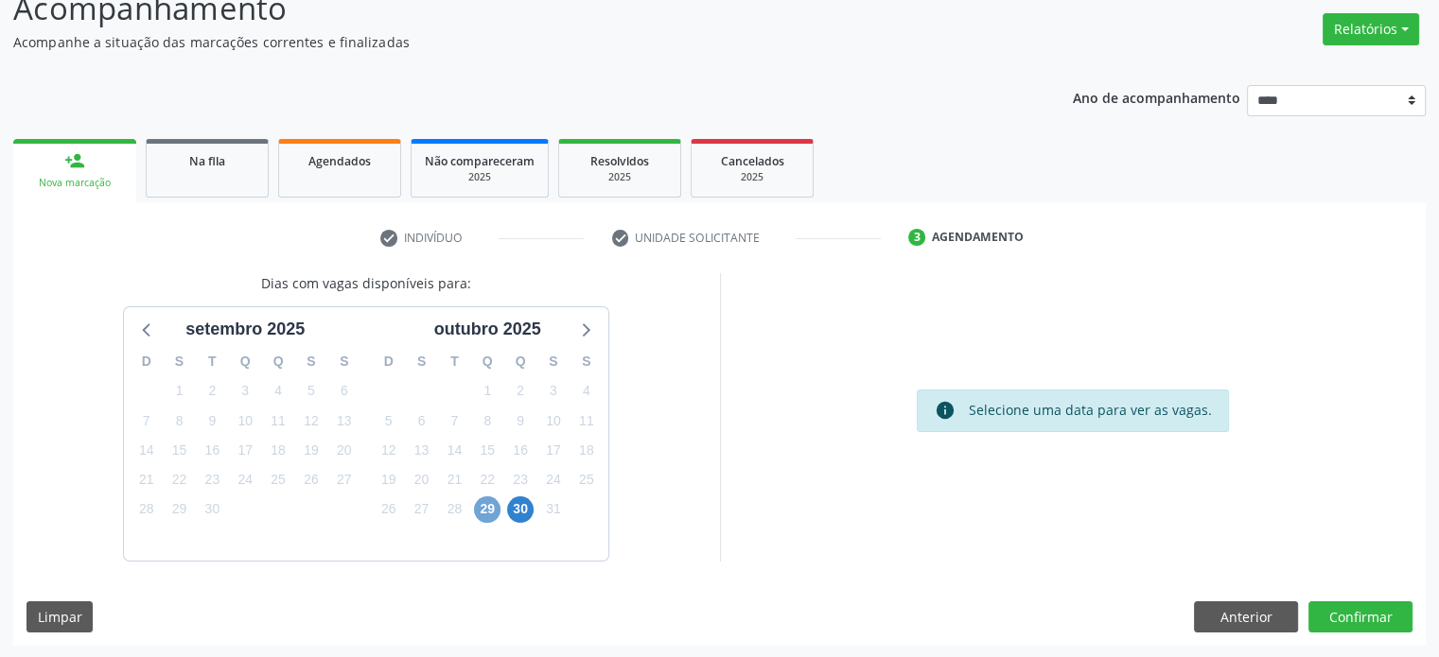
click at [484, 504] on span "29" at bounding box center [487, 510] width 26 height 26
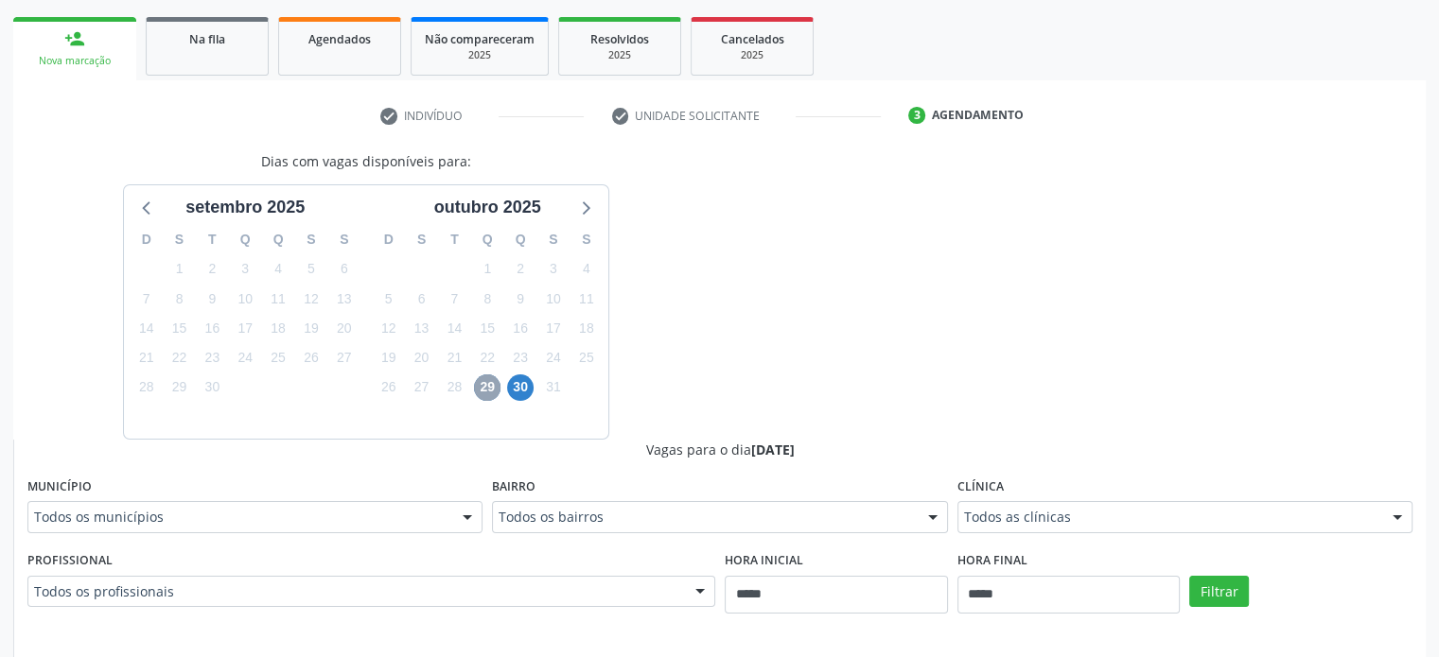
scroll to position [428, 0]
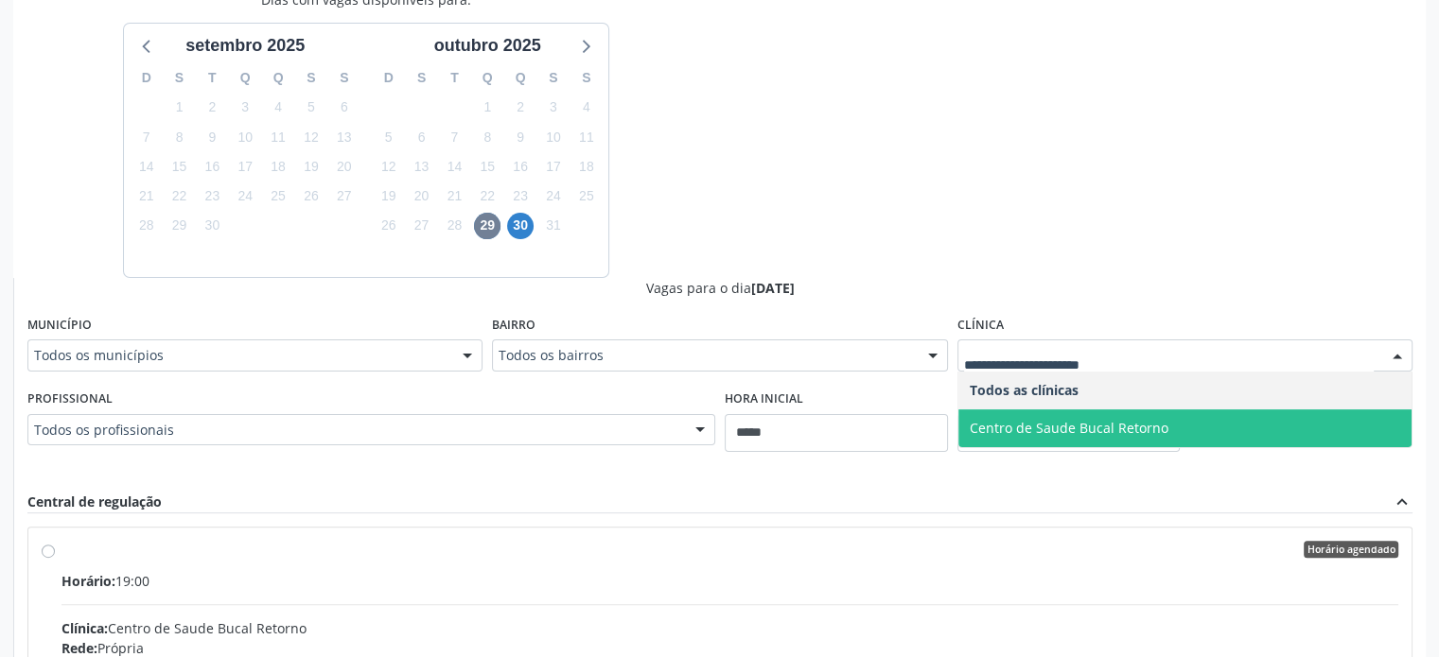
click at [1226, 428] on span "Centro de Saude Bucal Retorno" at bounding box center [1184, 429] width 453 height 38
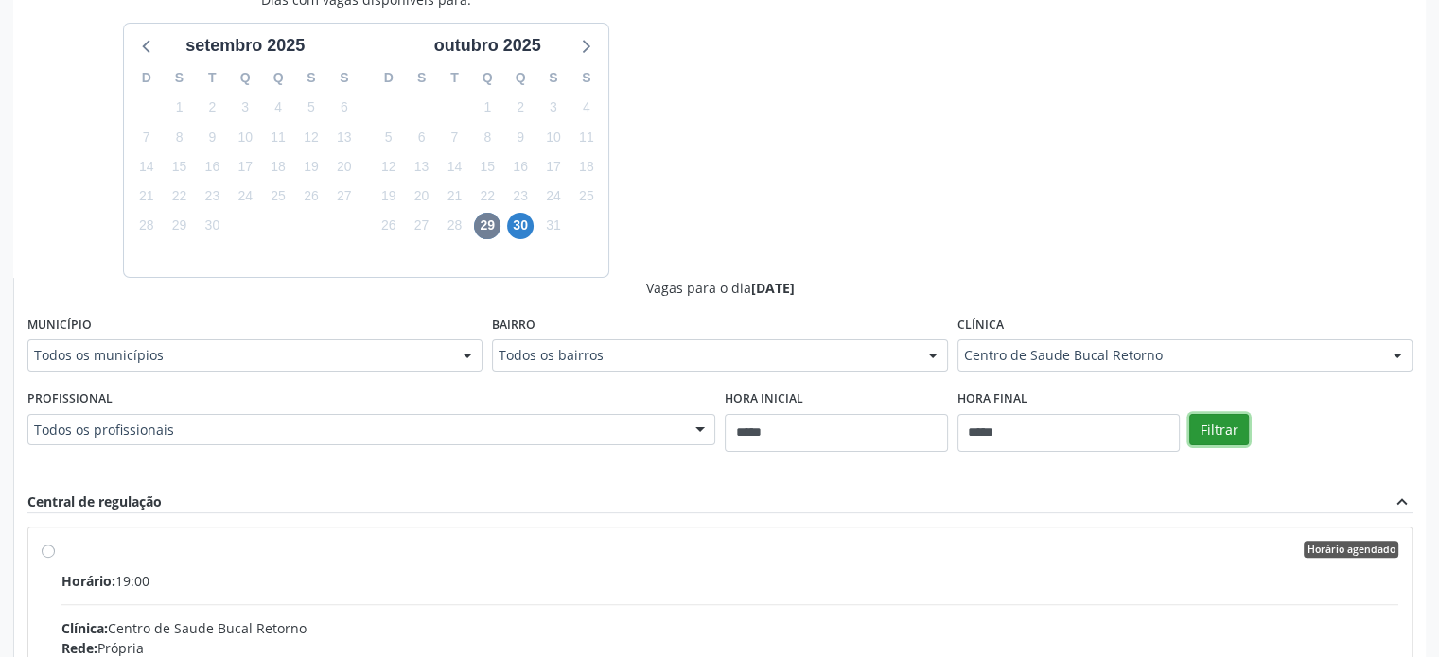
click at [1232, 430] on button "Filtrar" at bounding box center [1219, 430] width 60 height 32
click at [1226, 430] on button "Filtrar" at bounding box center [1219, 430] width 60 height 32
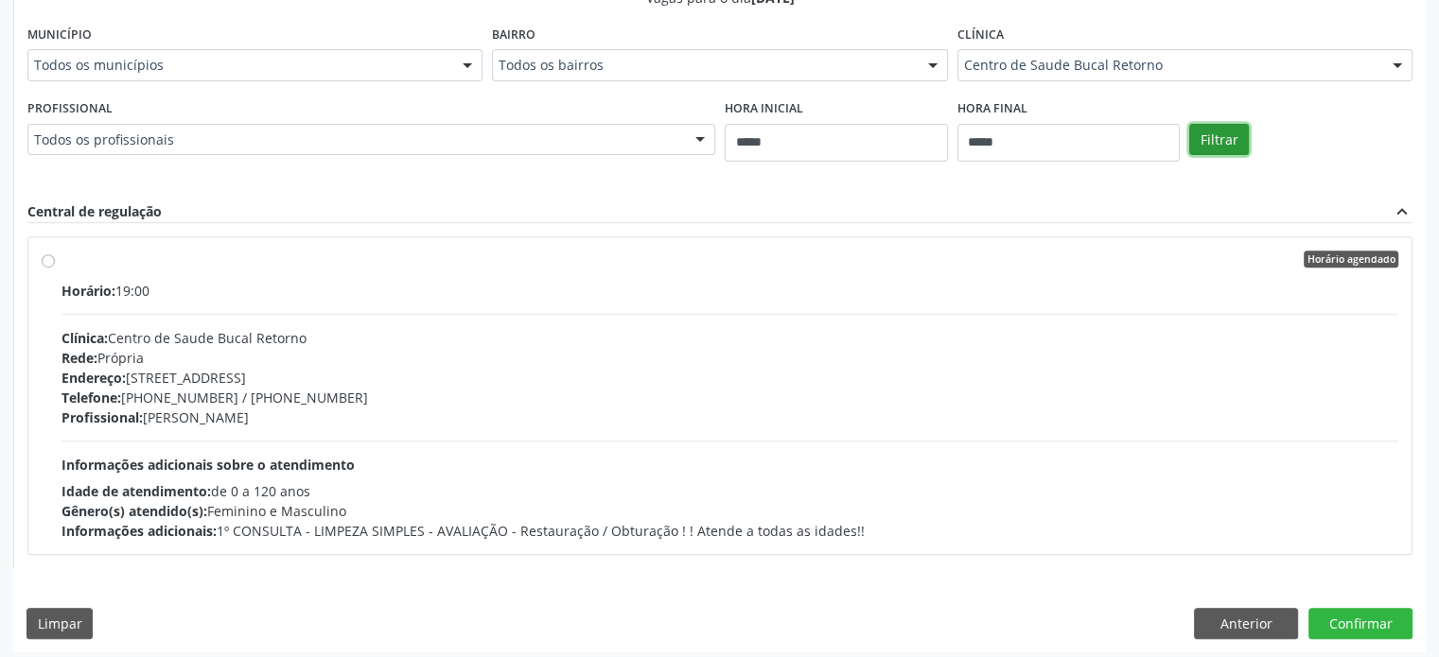
scroll to position [725, 0]
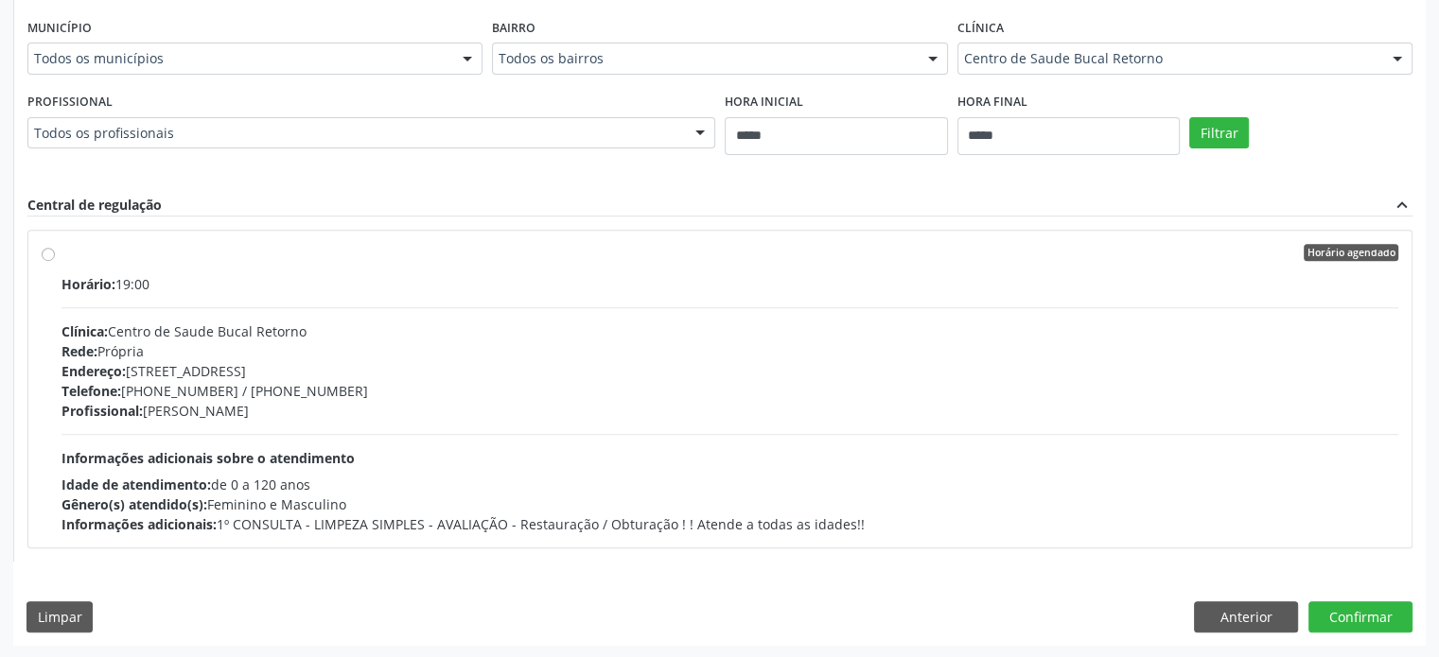
click at [704, 393] on div "Telefone: (81) 31834906 / (81) 31834907" at bounding box center [729, 391] width 1337 height 20
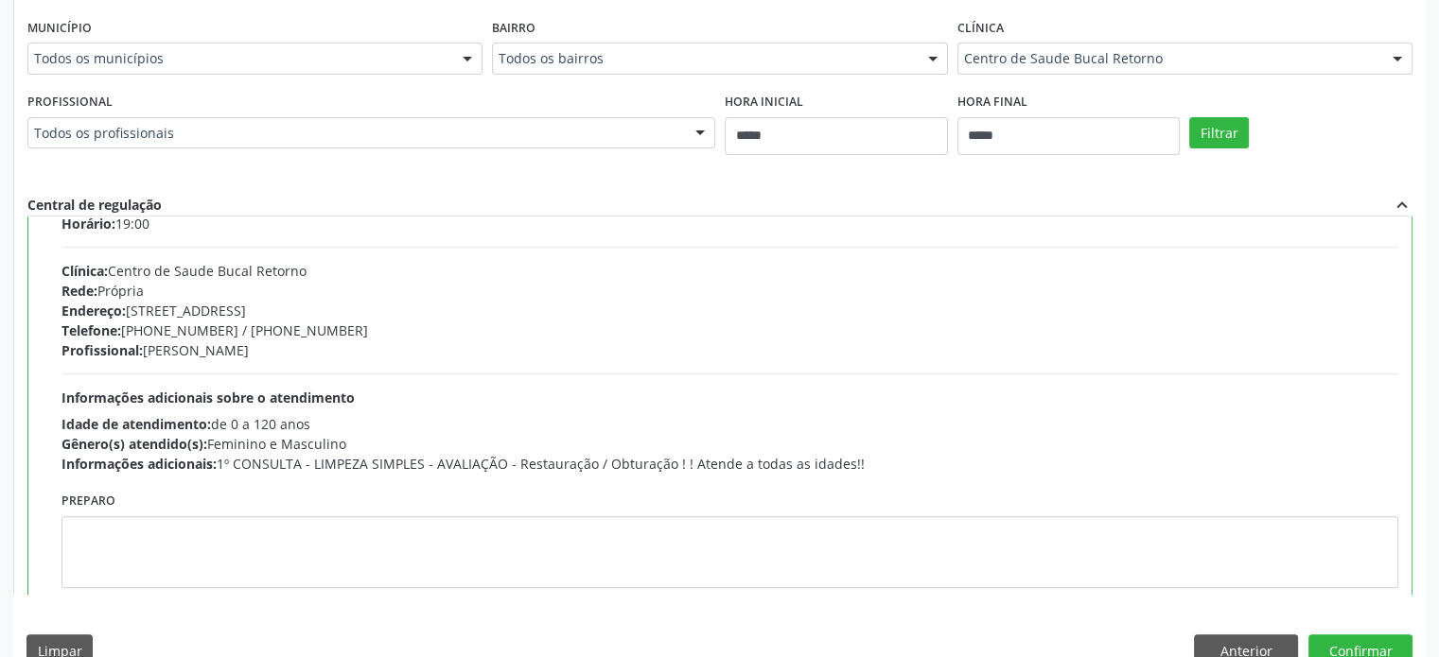
scroll to position [93, 0]
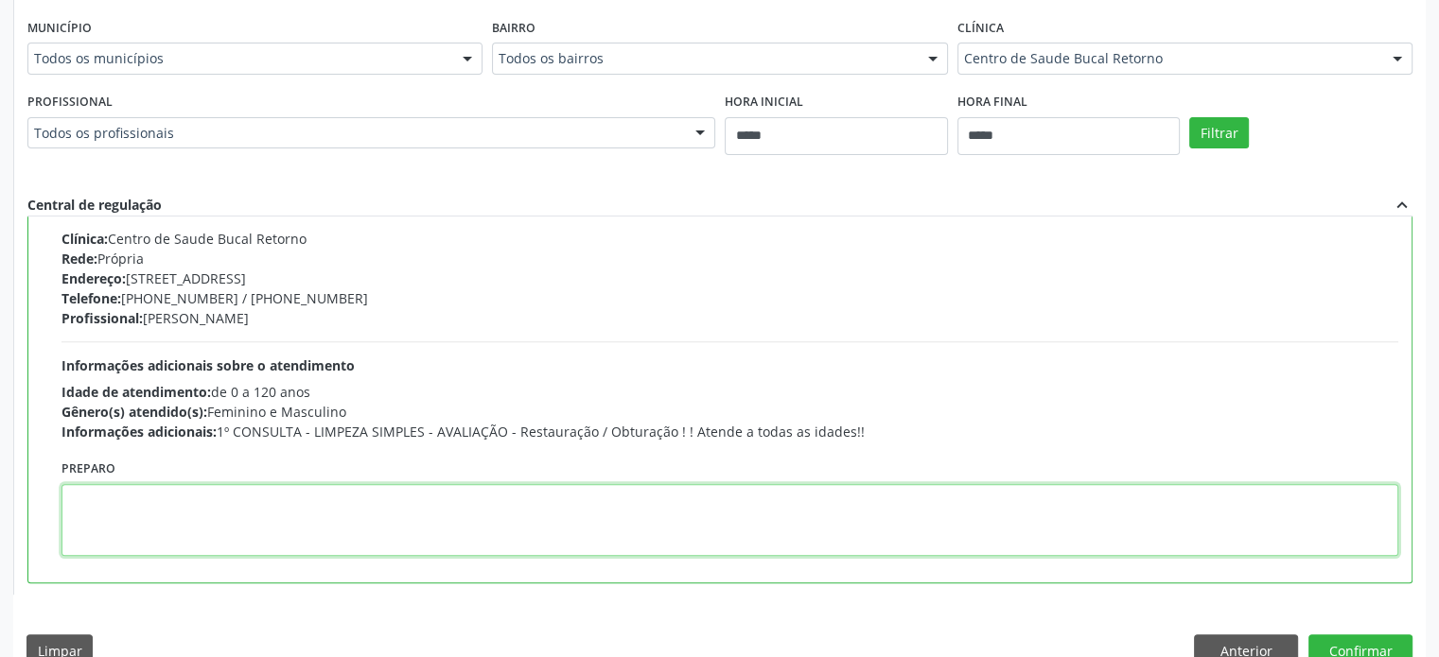
click at [711, 523] on textarea at bounding box center [729, 520] width 1337 height 72
paste textarea "**********"
type textarea "**********"
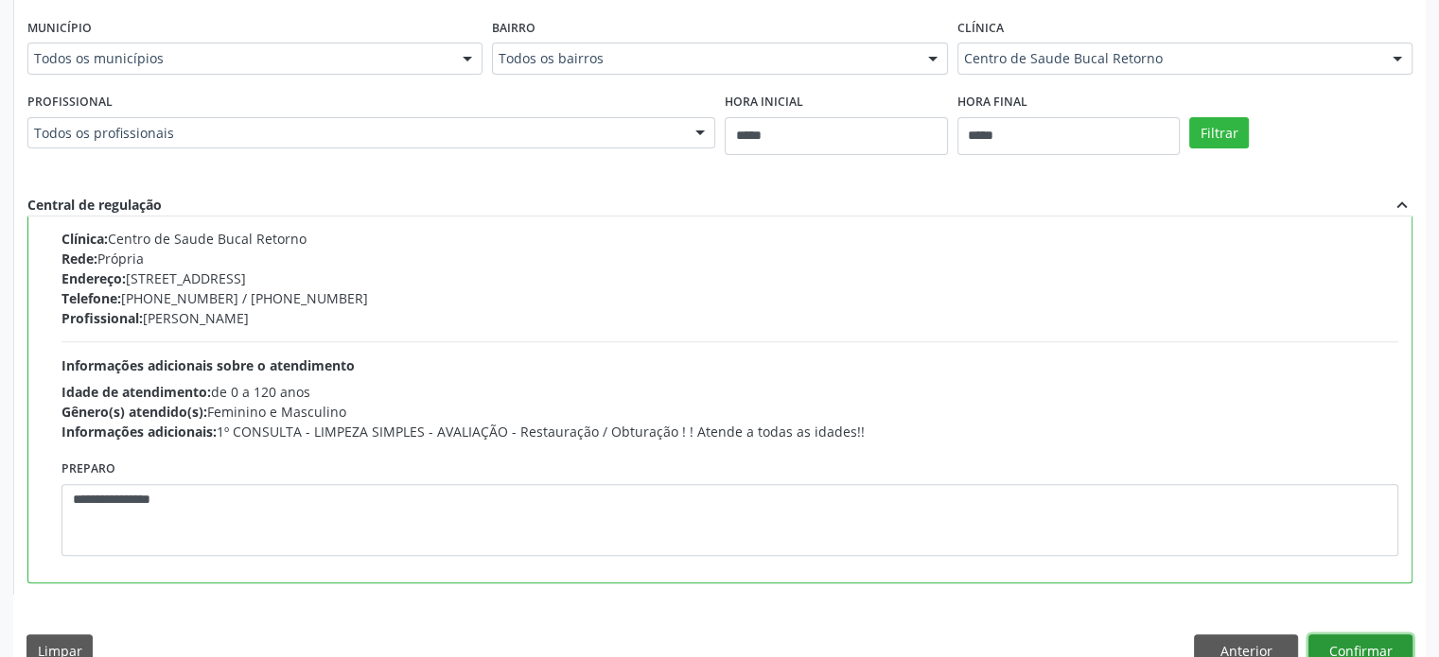
click at [1348, 638] on button "Confirmar" at bounding box center [1360, 651] width 104 height 32
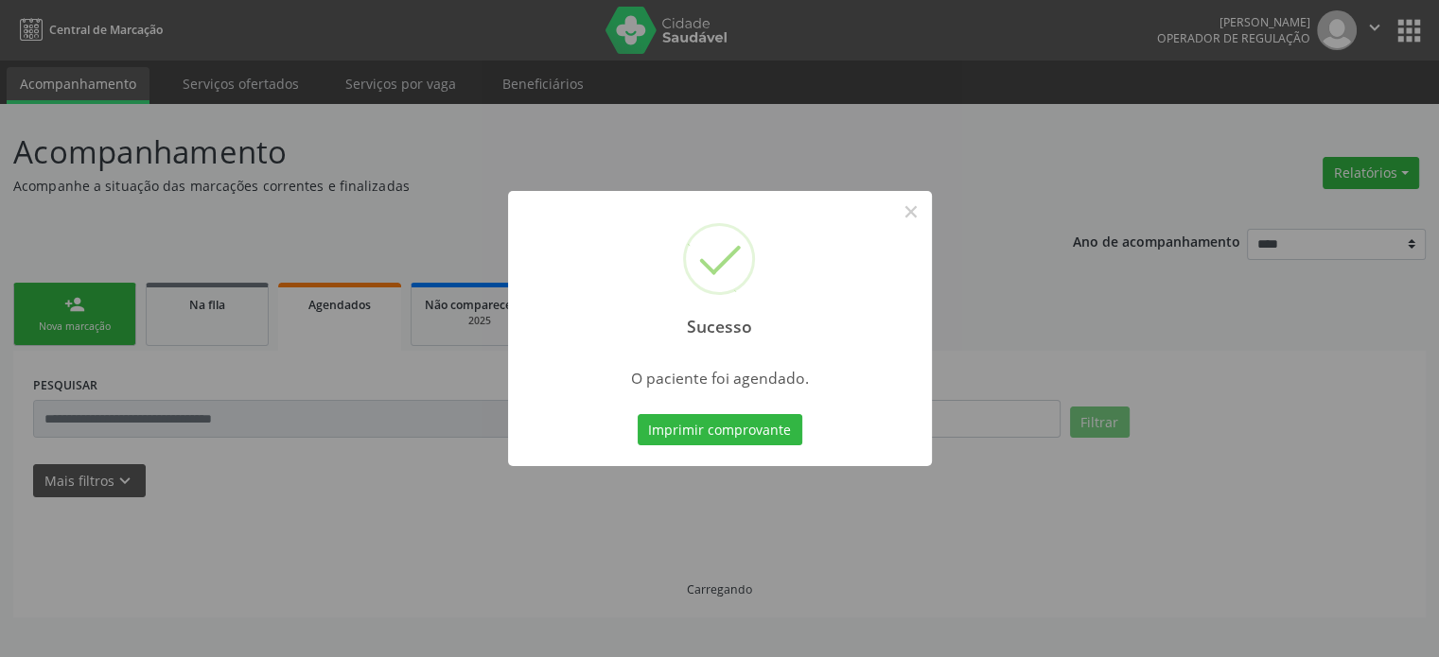
scroll to position [0, 0]
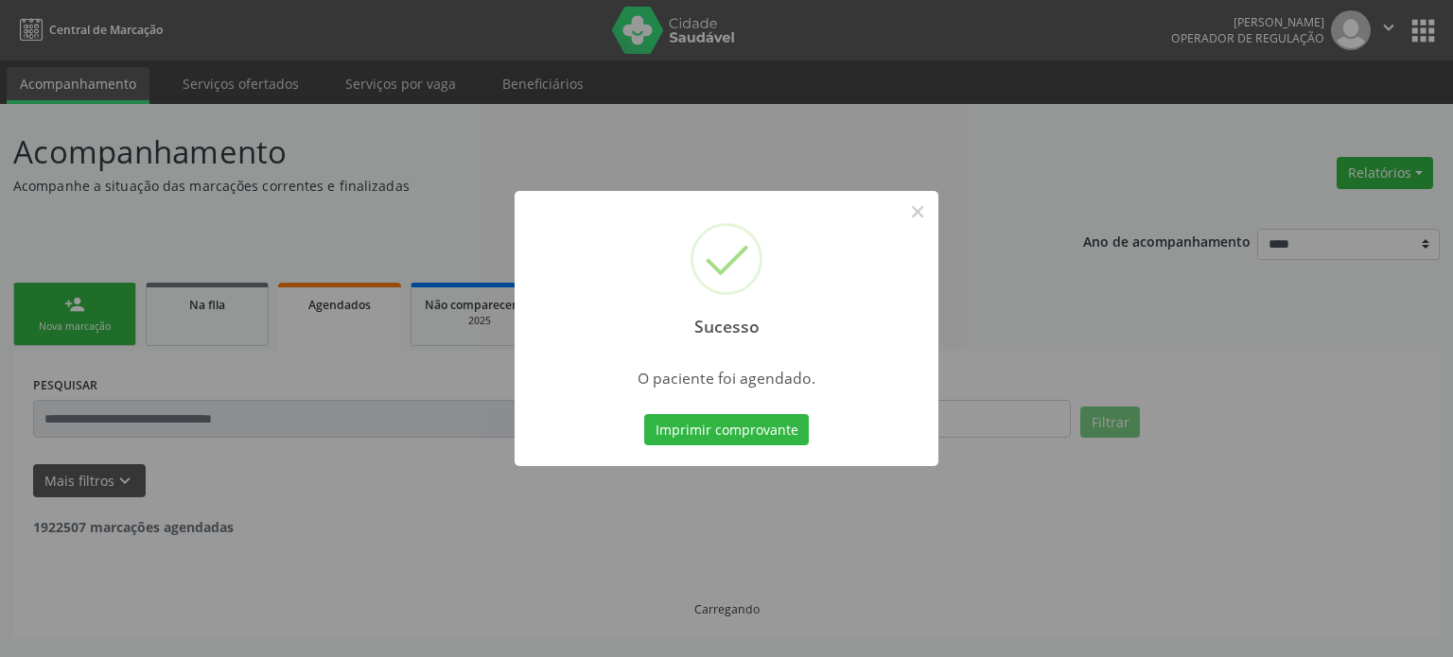
click at [734, 411] on div "Imprimir comprovante Cancel" at bounding box center [726, 431] width 173 height 40
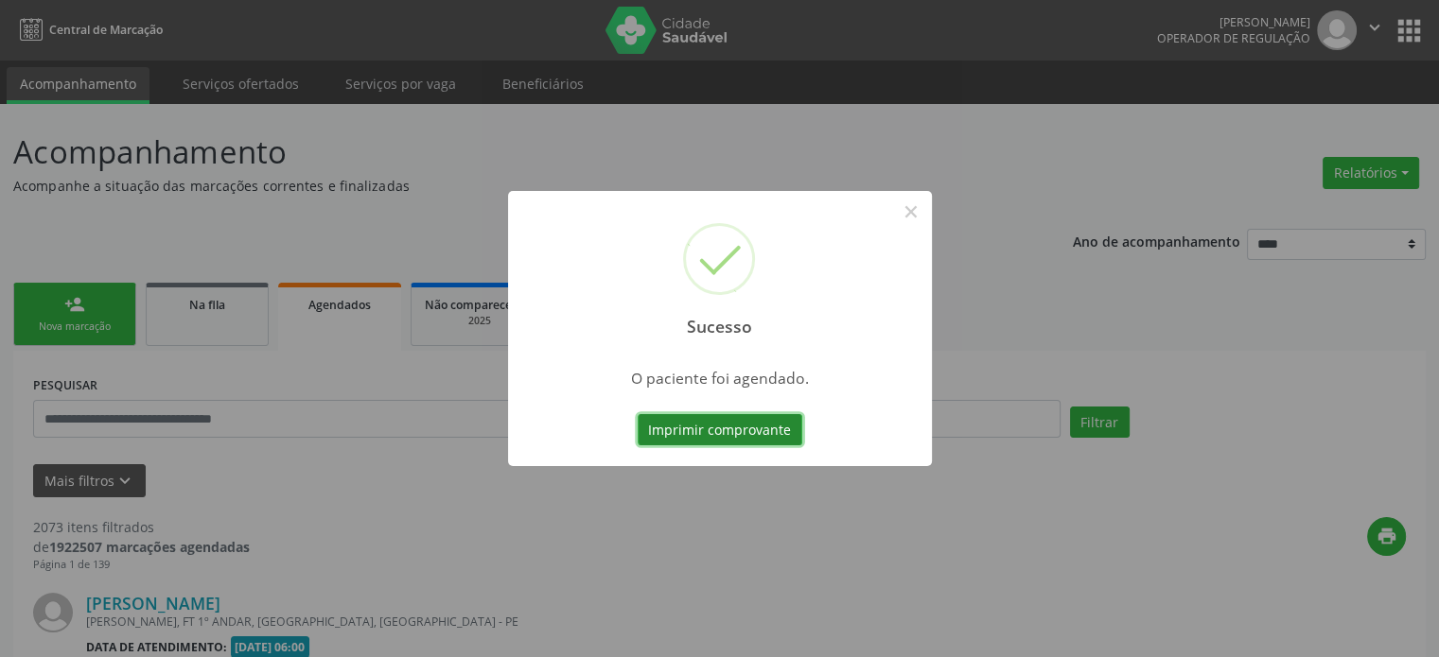
click at [735, 435] on button "Imprimir comprovante" at bounding box center [720, 430] width 165 height 32
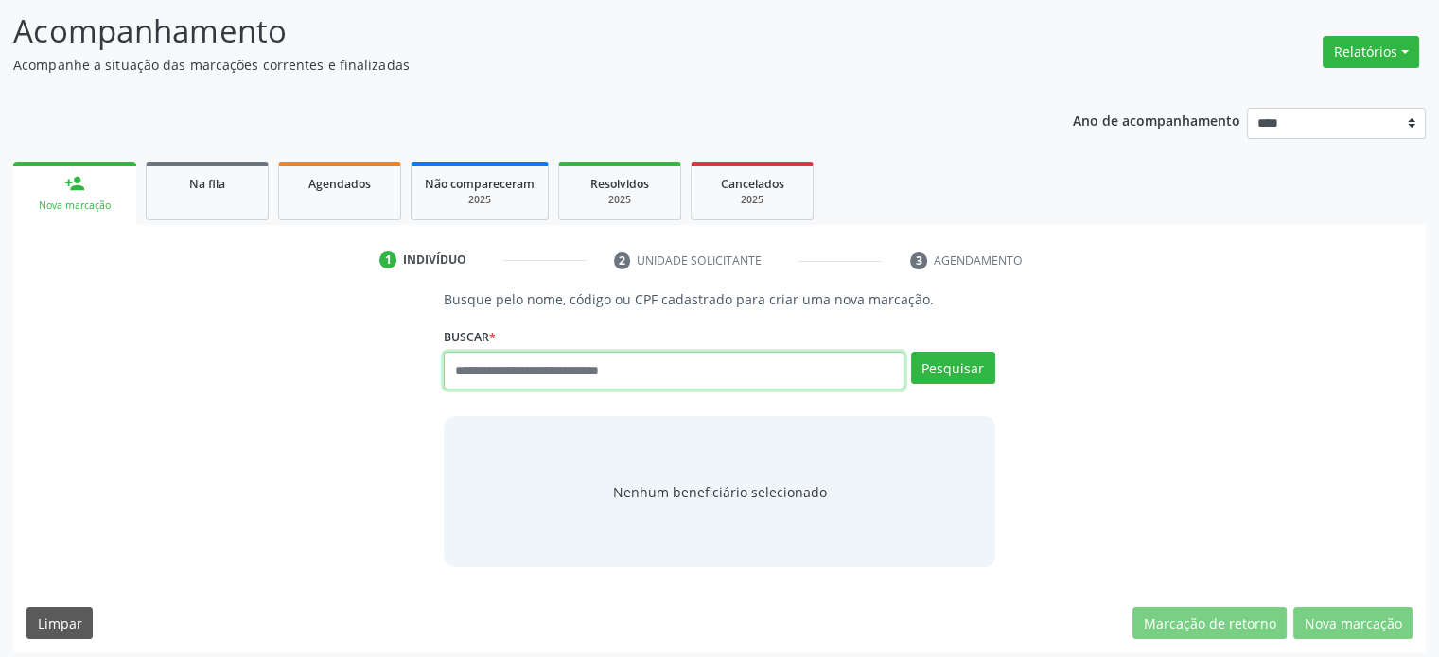
scroll to position [129, 0]
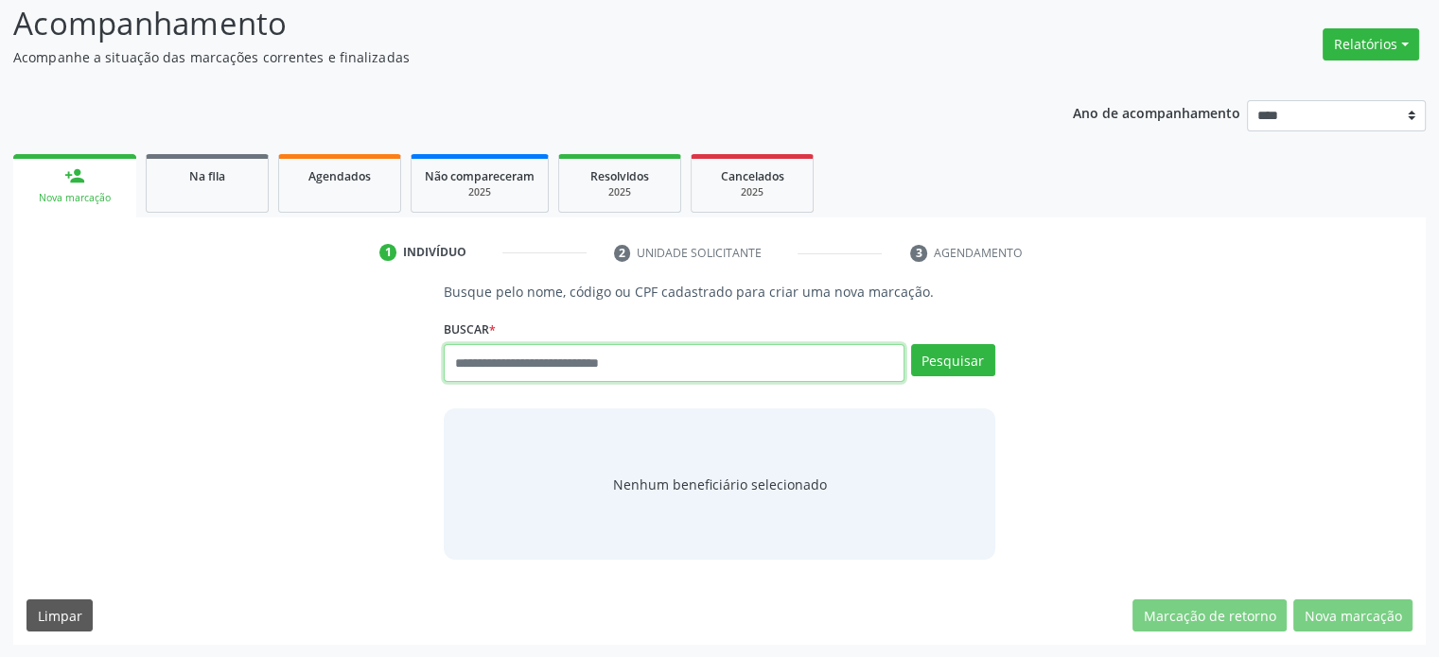
click at [627, 350] on input "text" at bounding box center [674, 363] width 460 height 38
type input "***"
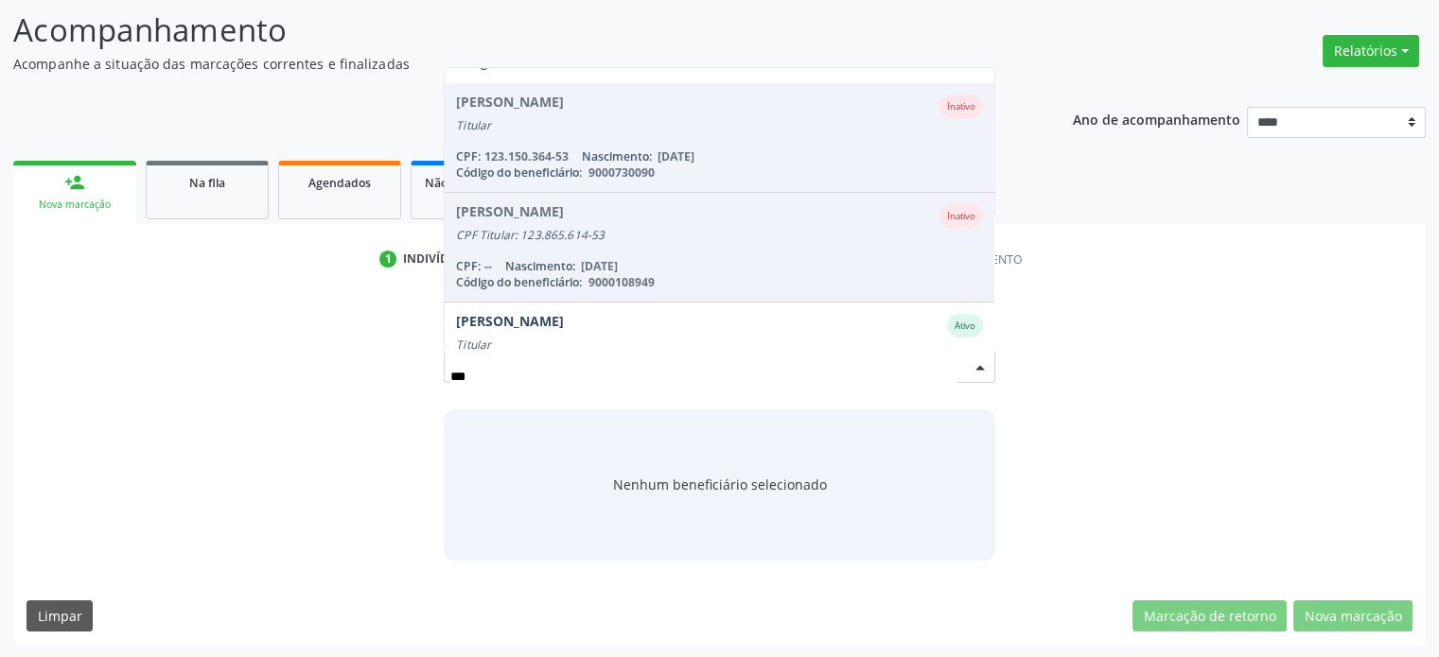
scroll to position [284, 0]
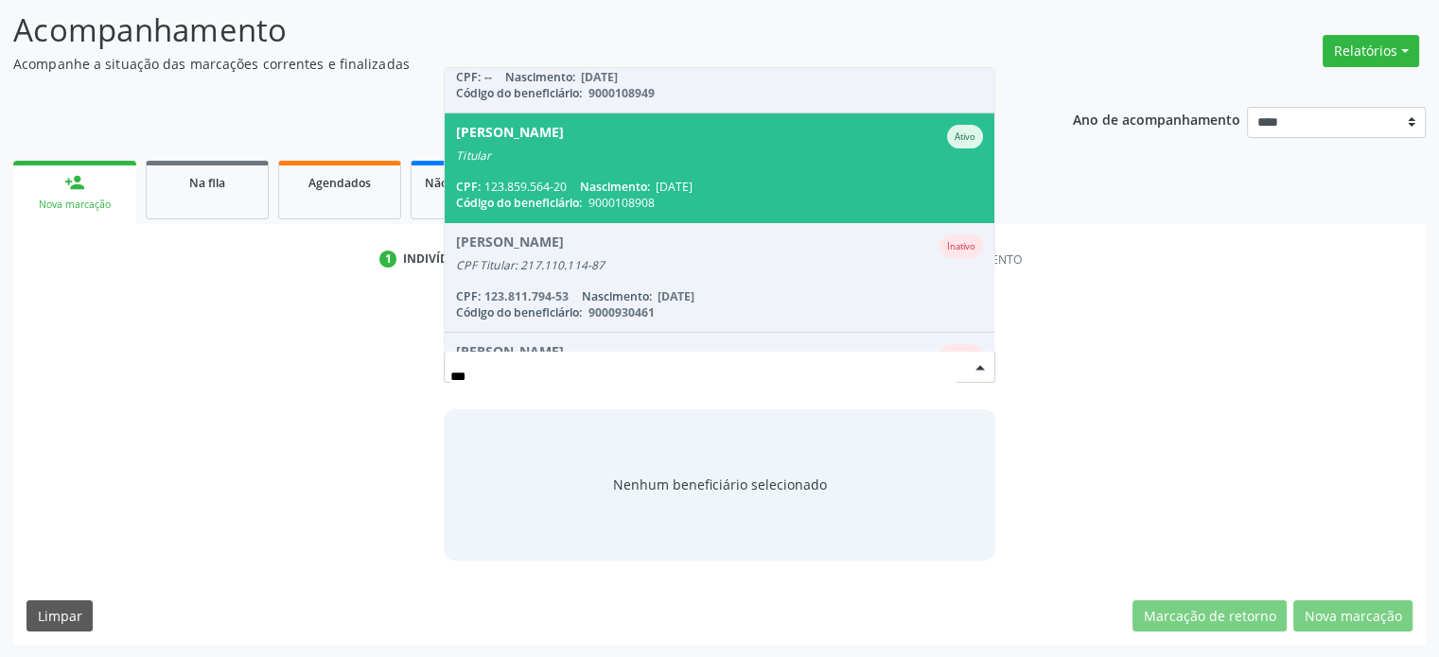
click at [753, 169] on span "[PERSON_NAME] Titular CPF: 123.859.564-20 Nascimento: [DATE] Código do benefici…" at bounding box center [719, 168] width 549 height 109
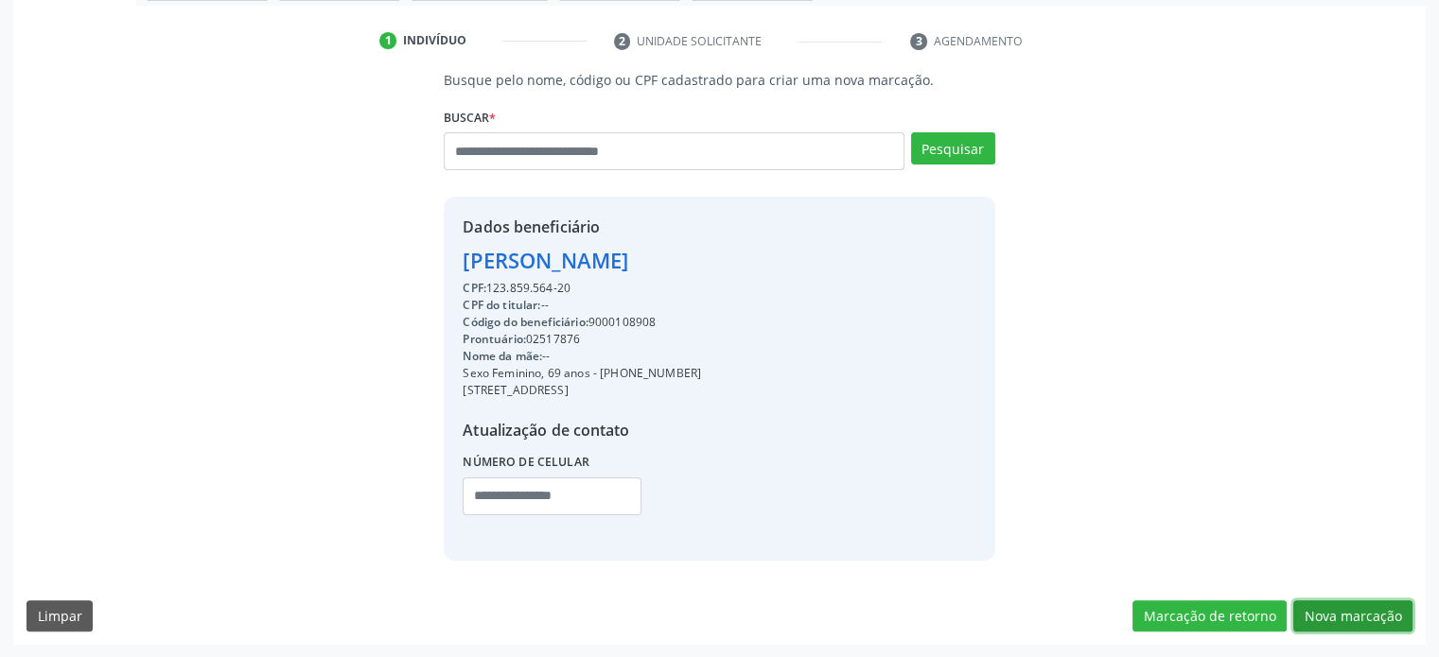
click at [1404, 617] on button "Nova marcação" at bounding box center [1352, 617] width 119 height 32
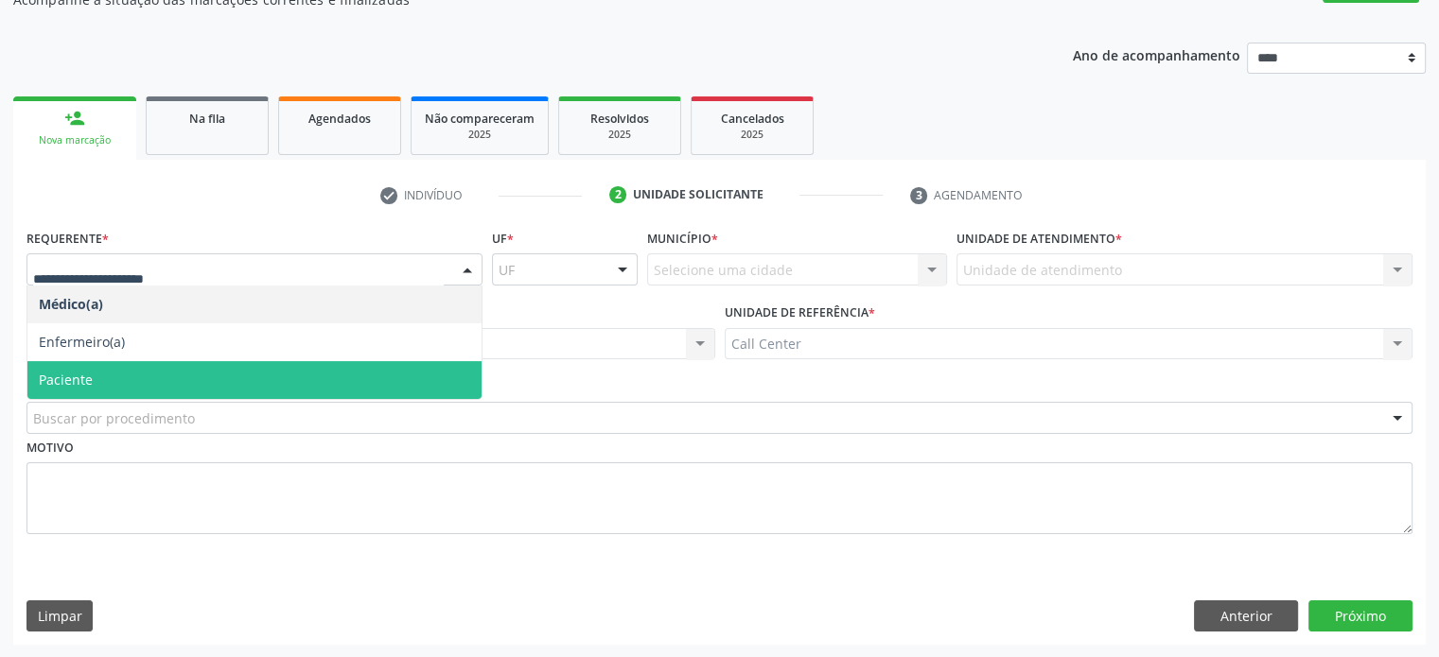
click at [201, 376] on span "Paciente" at bounding box center [254, 380] width 454 height 38
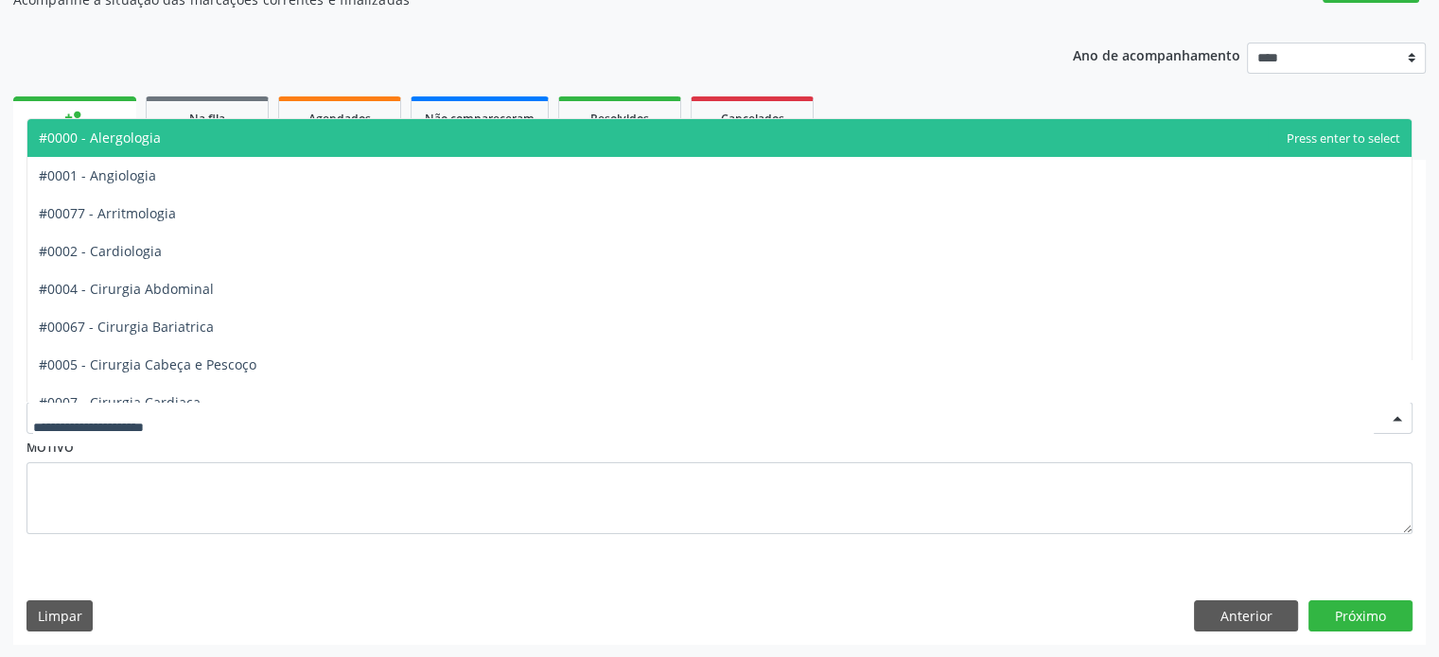
click at [219, 408] on div at bounding box center [719, 418] width 1386 height 32
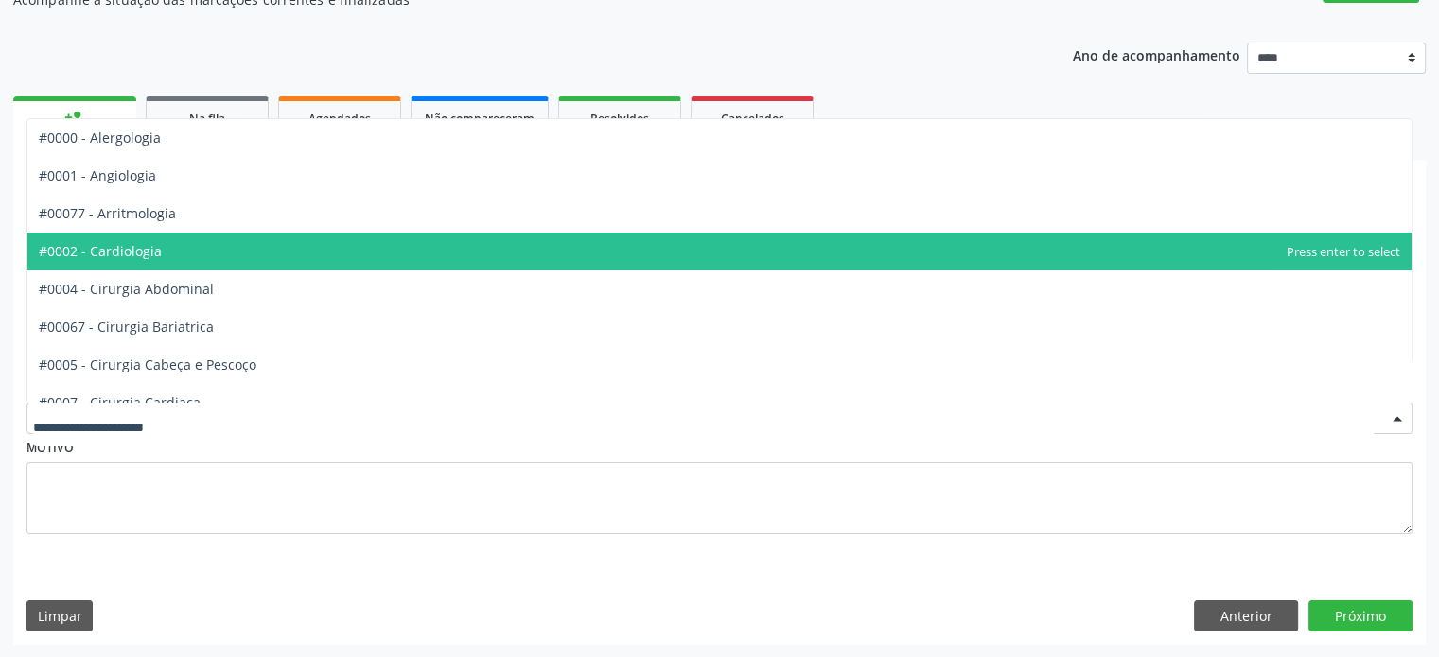
scroll to position [92, 0]
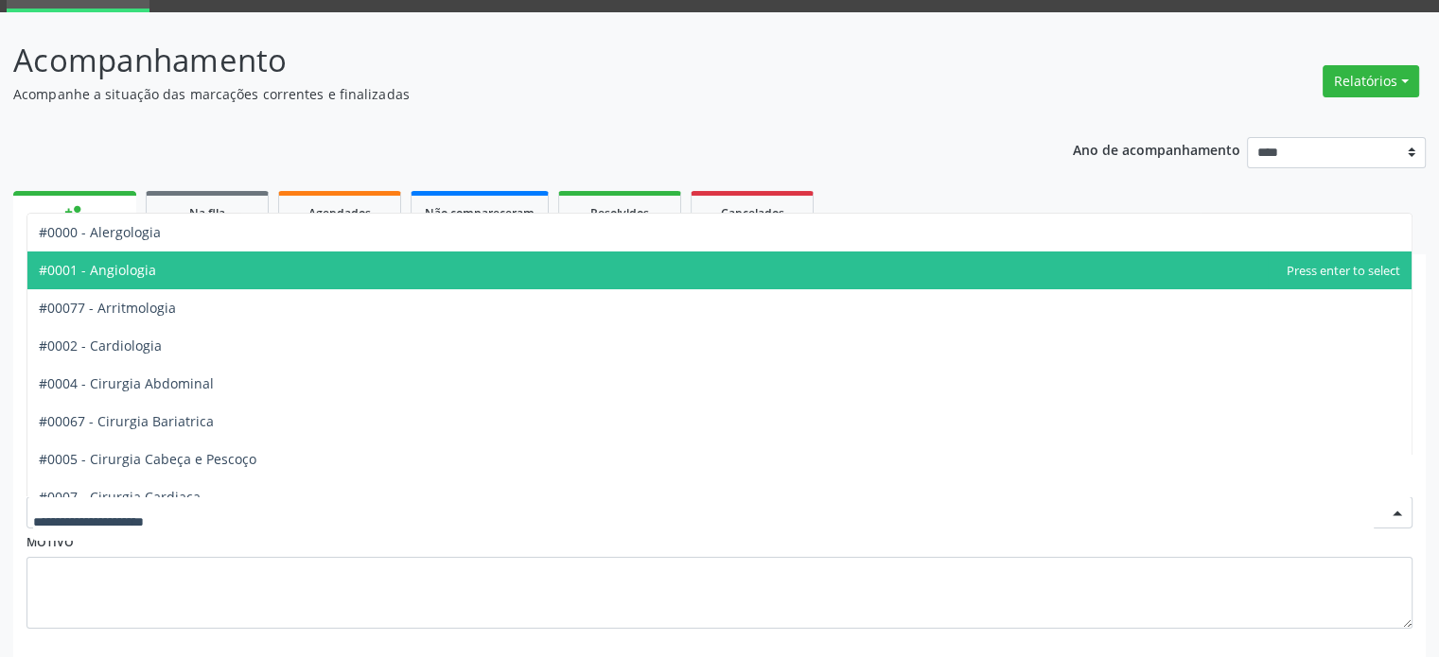
click at [408, 268] on span "#0001 - Angiologia" at bounding box center [719, 271] width 1384 height 38
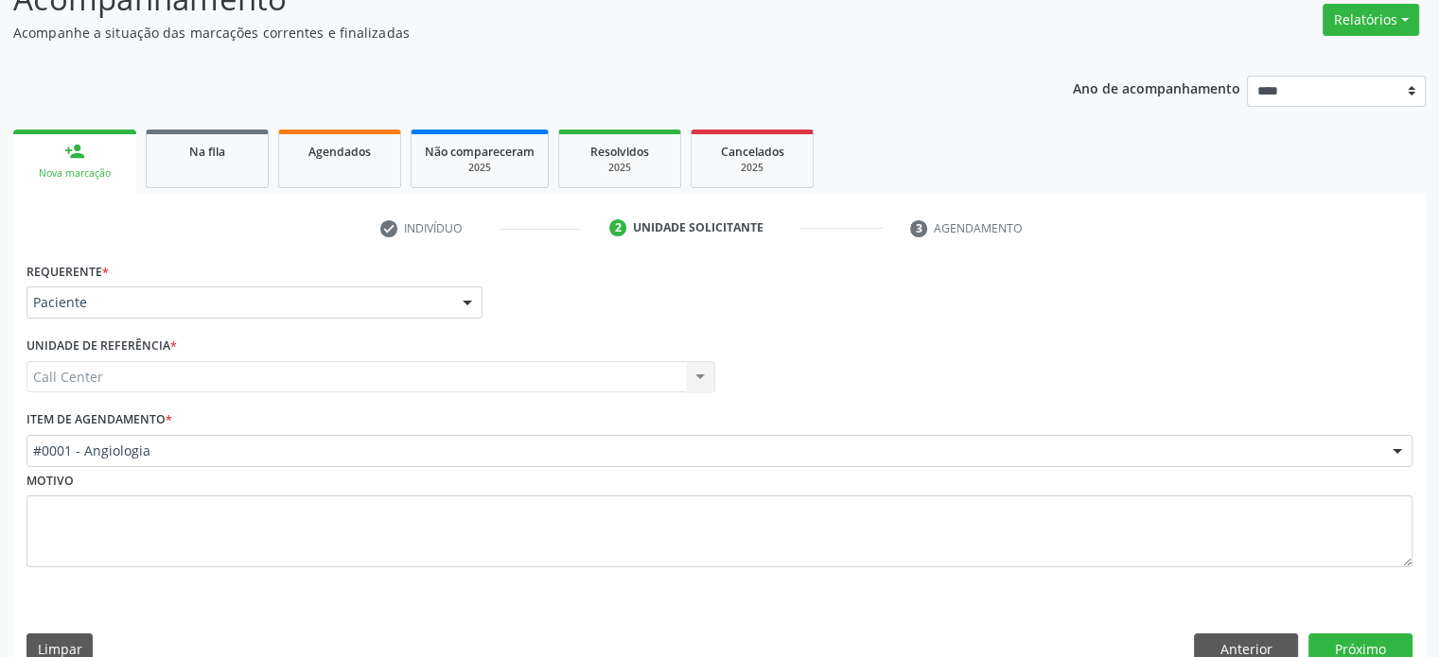
scroll to position [186, 0]
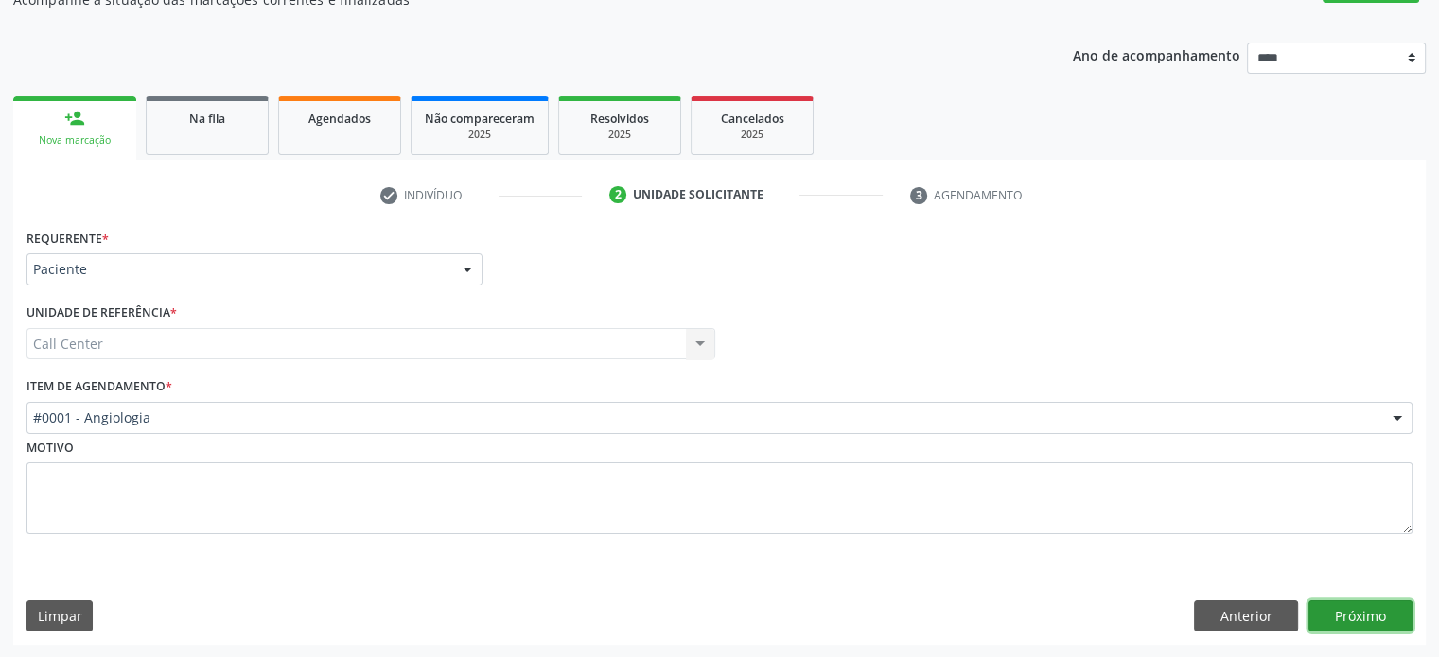
click at [1337, 627] on button "Próximo" at bounding box center [1360, 617] width 104 height 32
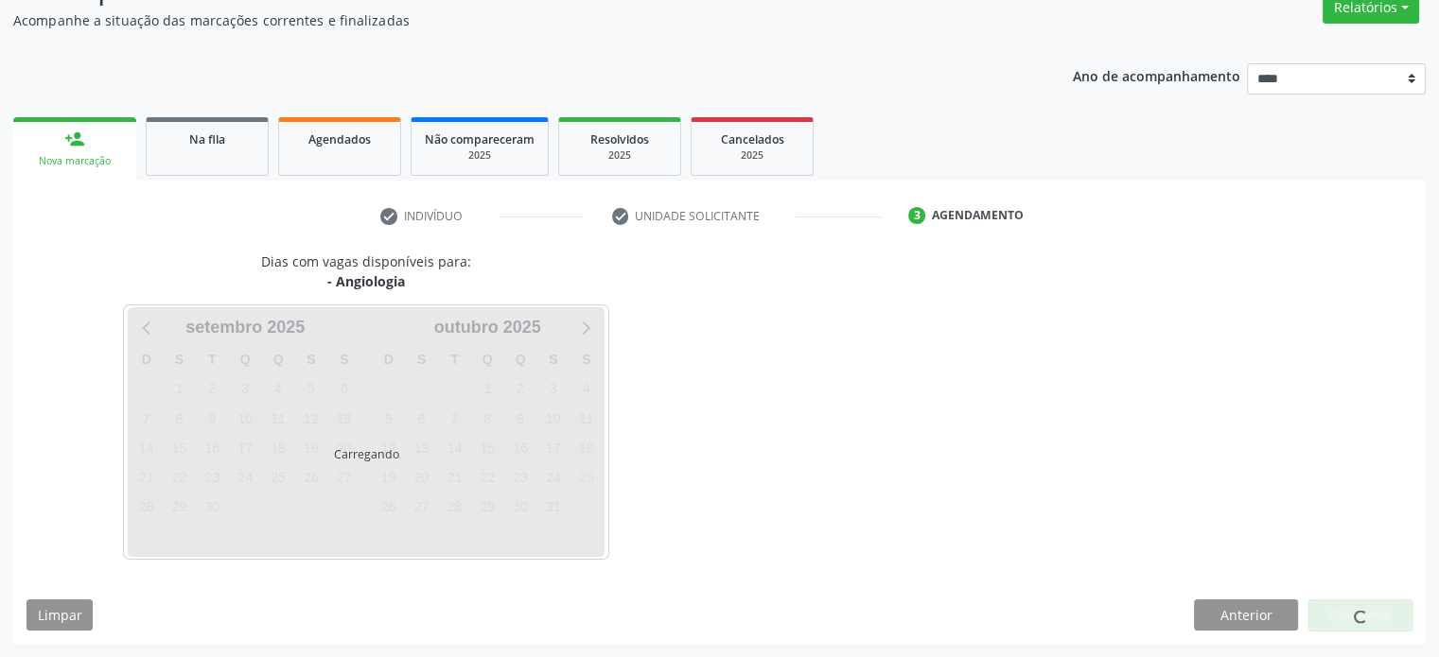
scroll to position [165, 0]
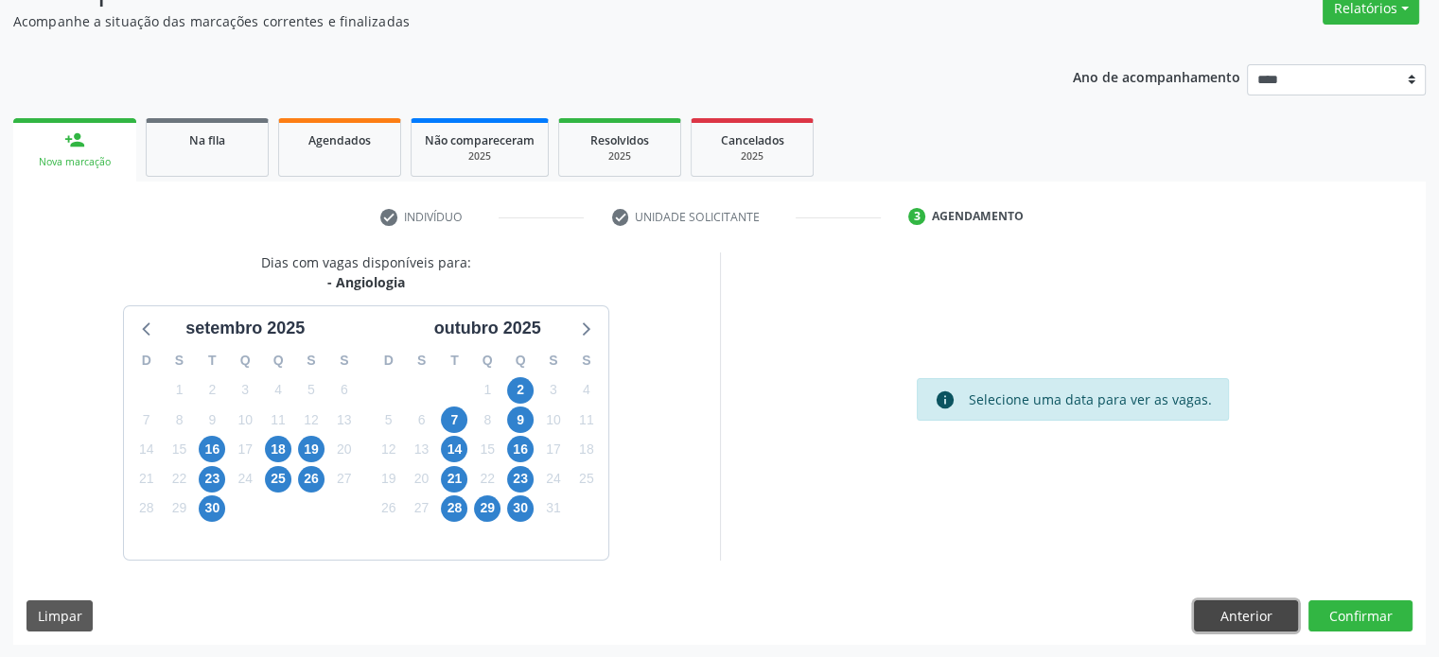
click at [1269, 620] on button "Anterior" at bounding box center [1246, 617] width 104 height 32
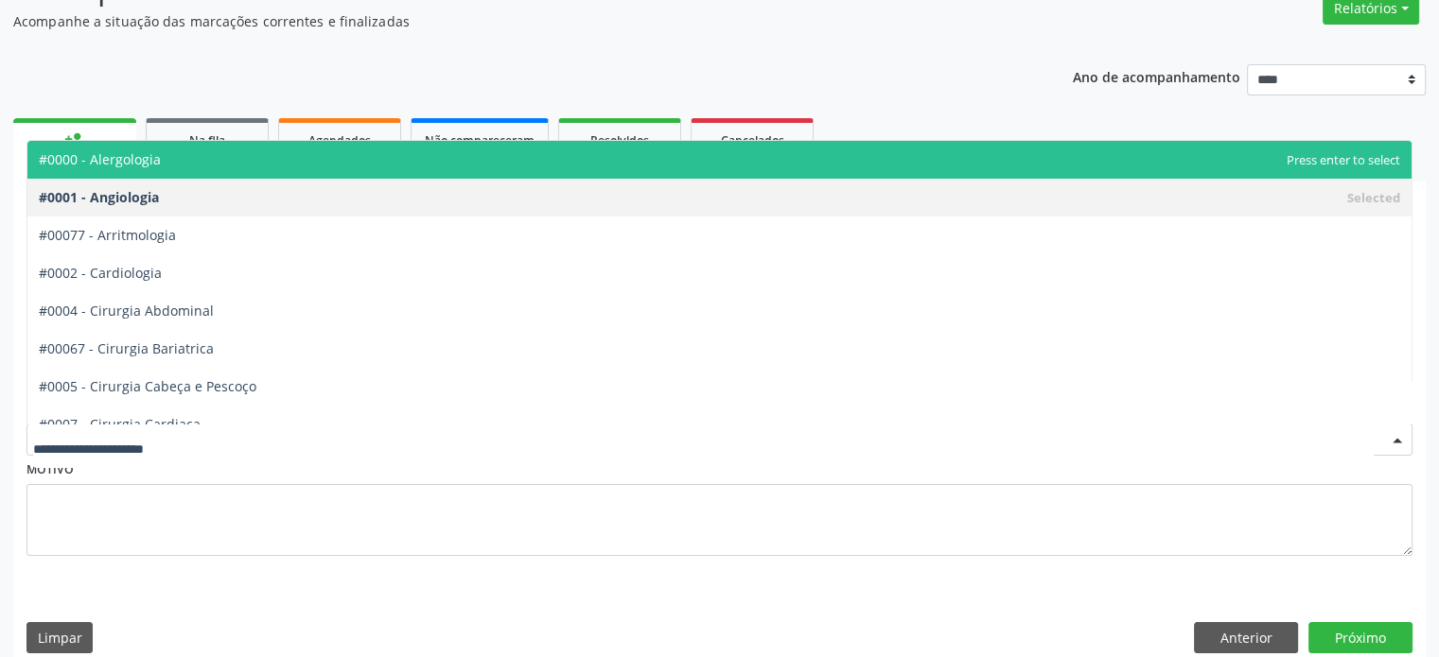
click at [269, 166] on span "#0000 - Alergologia" at bounding box center [719, 160] width 1384 height 38
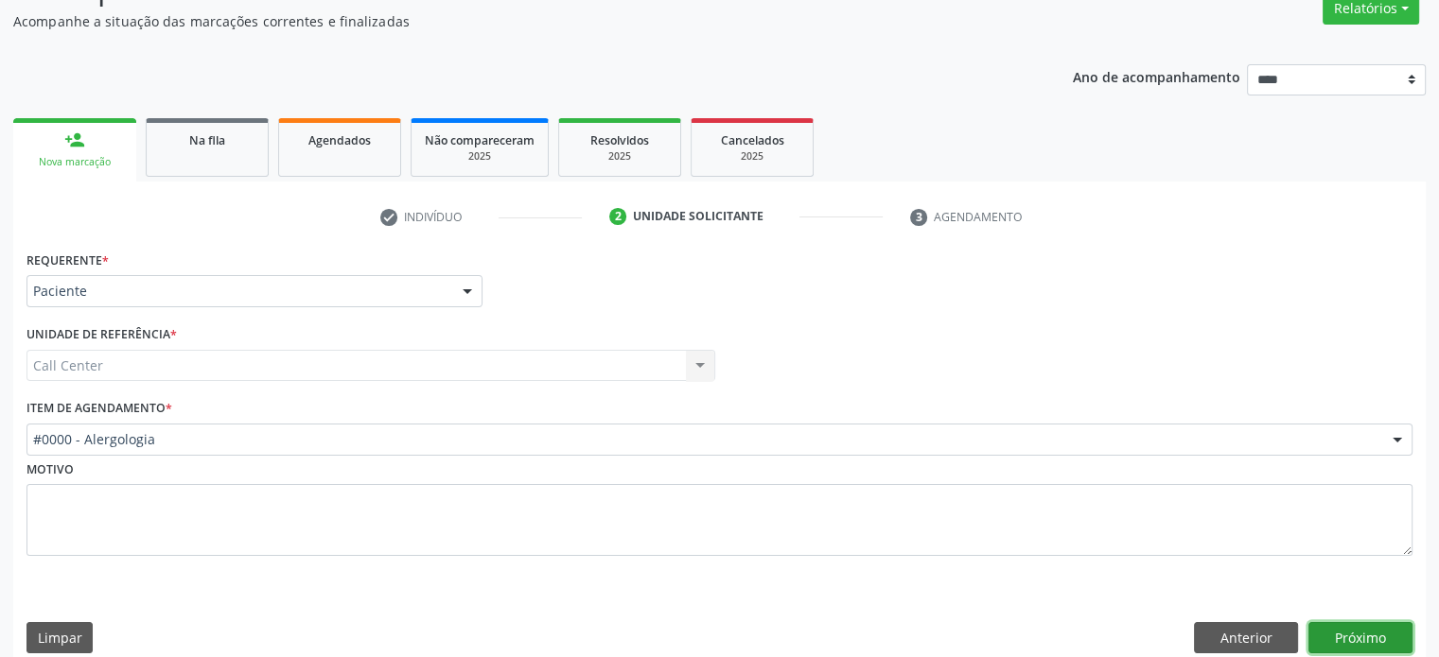
click at [1385, 639] on button "Próximo" at bounding box center [1360, 638] width 104 height 32
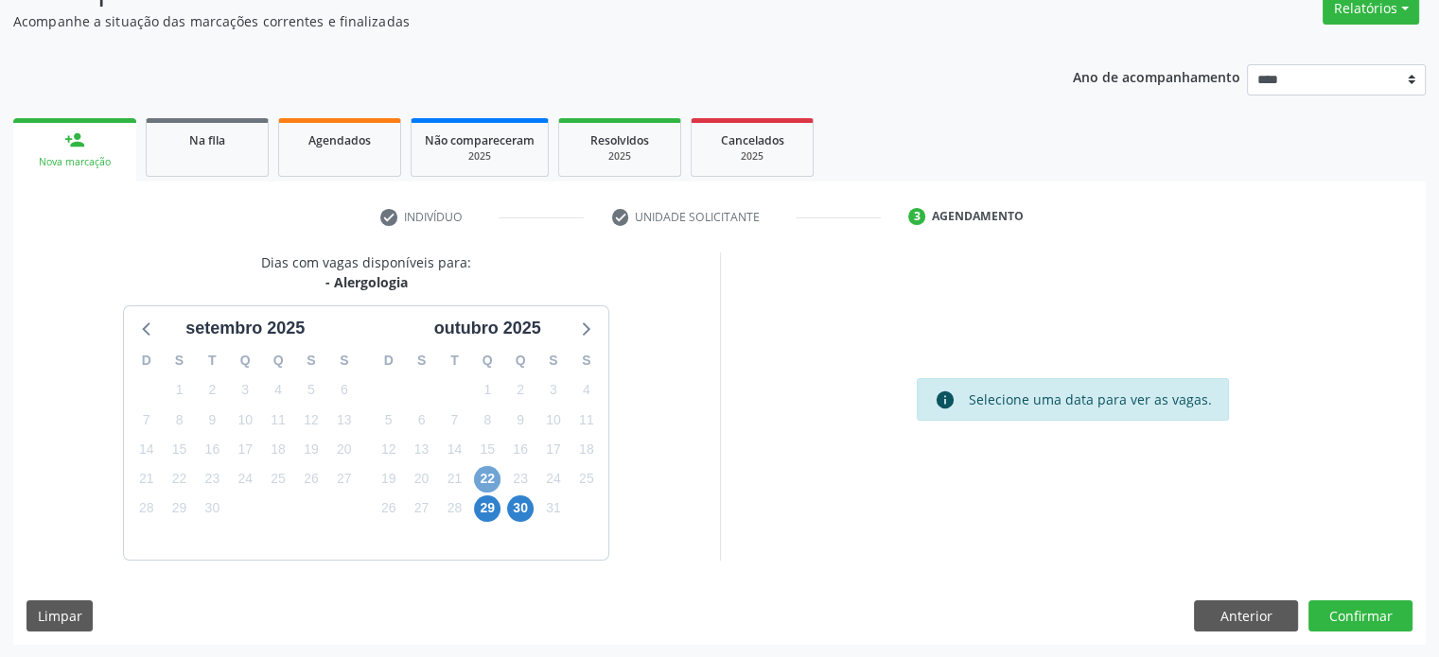
click at [495, 479] on span "22" at bounding box center [487, 479] width 26 height 26
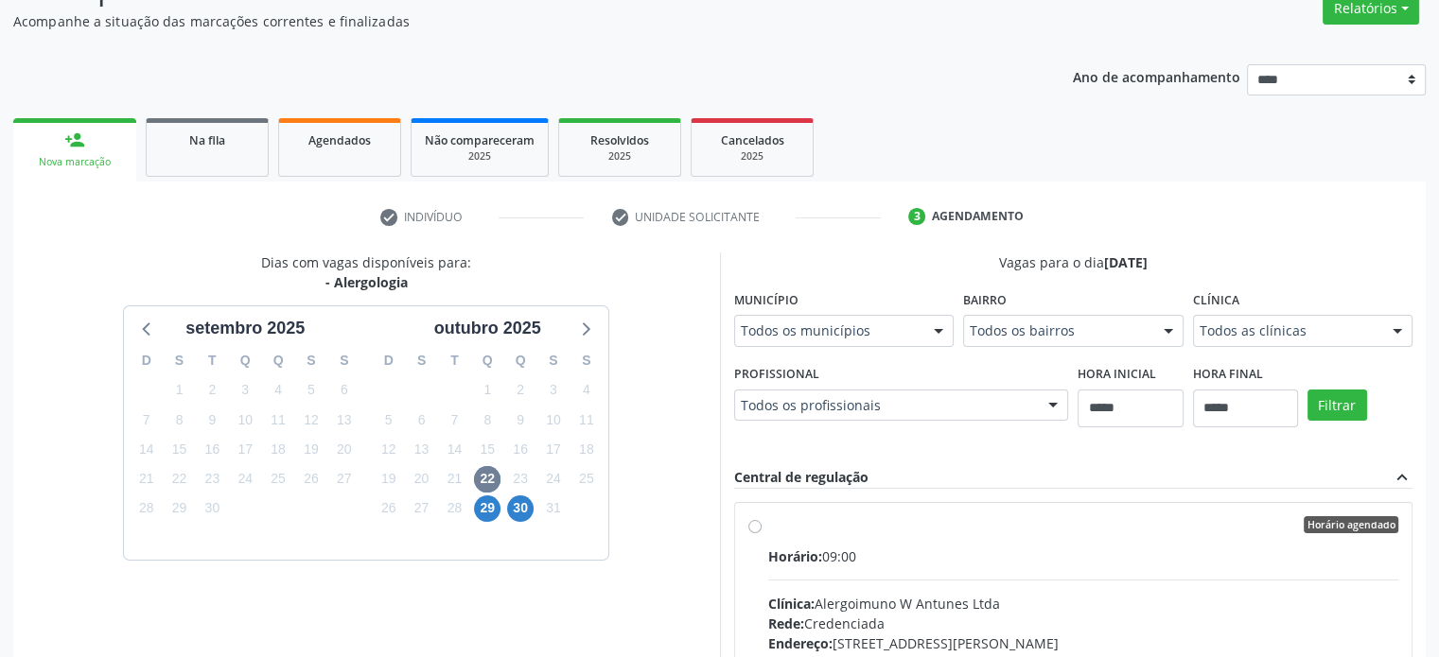
click at [1295, 343] on div "Todos as clínicas" at bounding box center [1303, 331] width 220 height 32
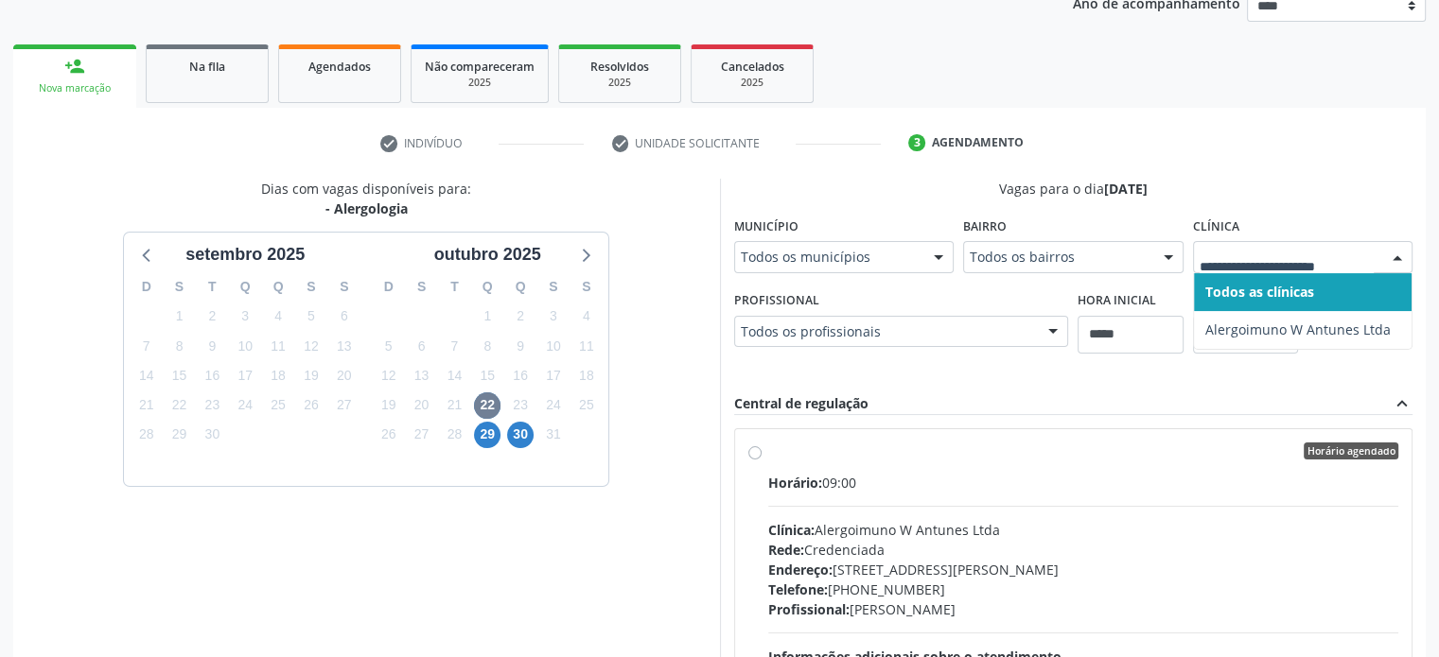
scroll to position [354, 0]
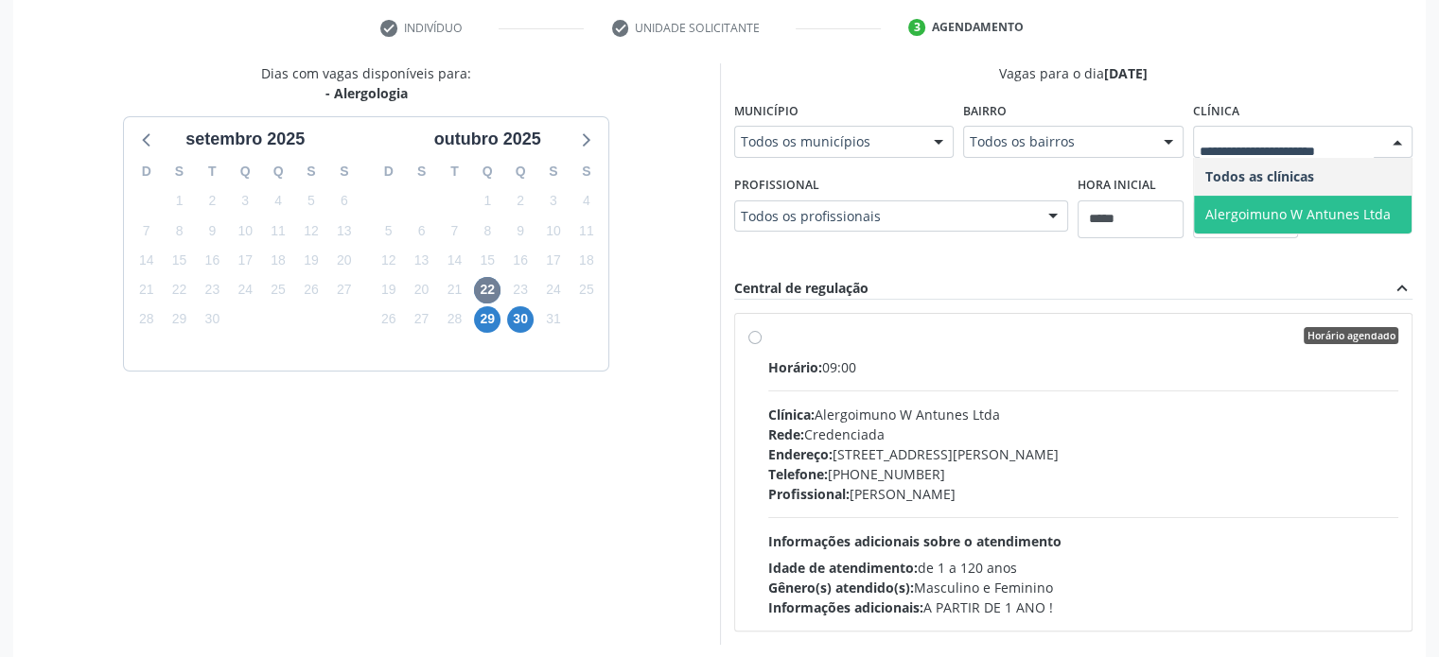
click at [1305, 191] on span "Todos as clínicas" at bounding box center [1303, 177] width 218 height 38
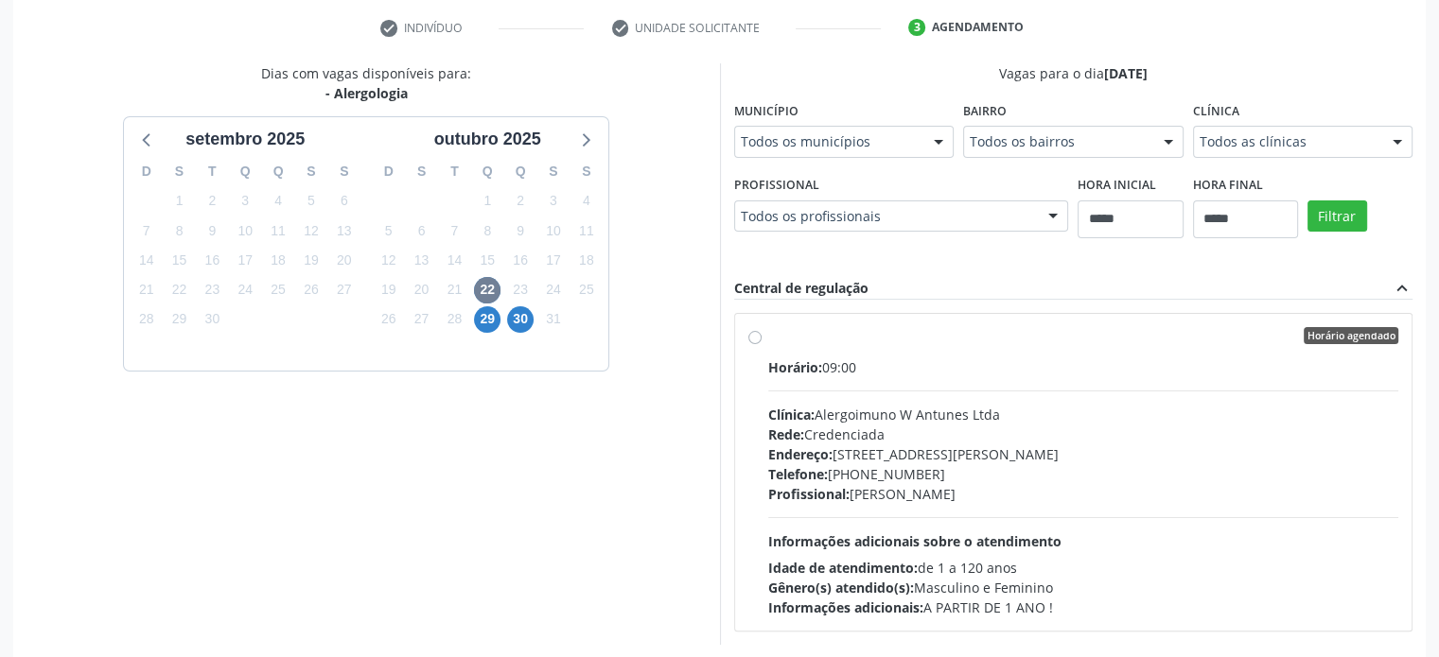
click at [1337, 154] on div "Todos as clínicas" at bounding box center [1303, 142] width 220 height 32
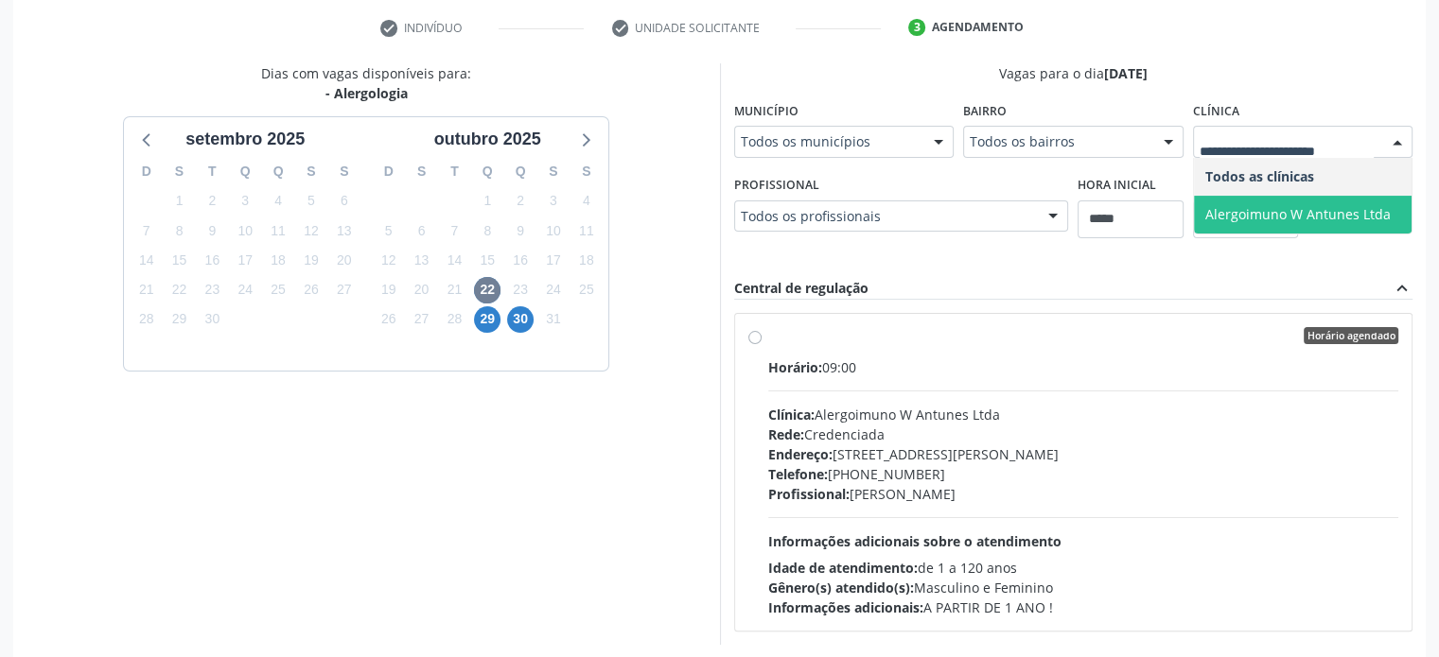
click at [1326, 230] on span "Alergoimuno W Antunes Ltda" at bounding box center [1303, 215] width 218 height 38
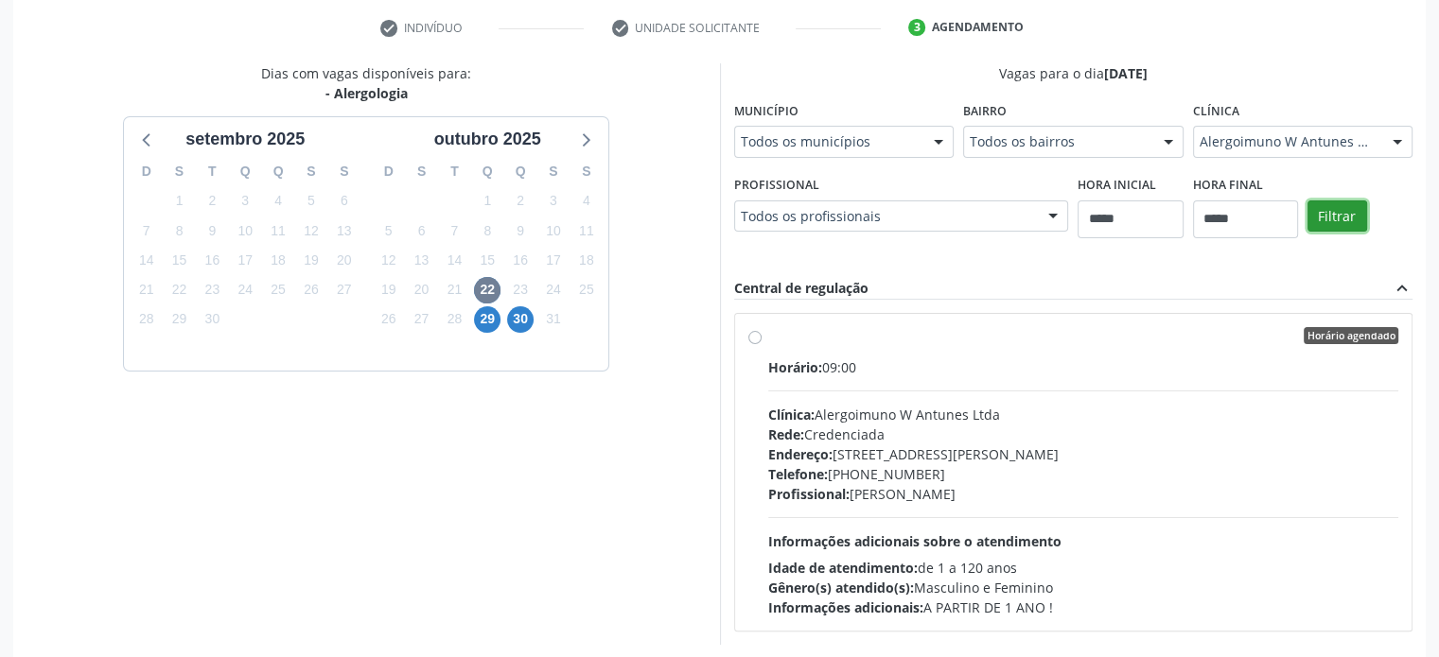
click at [1338, 218] on button "Filtrar" at bounding box center [1337, 217] width 60 height 32
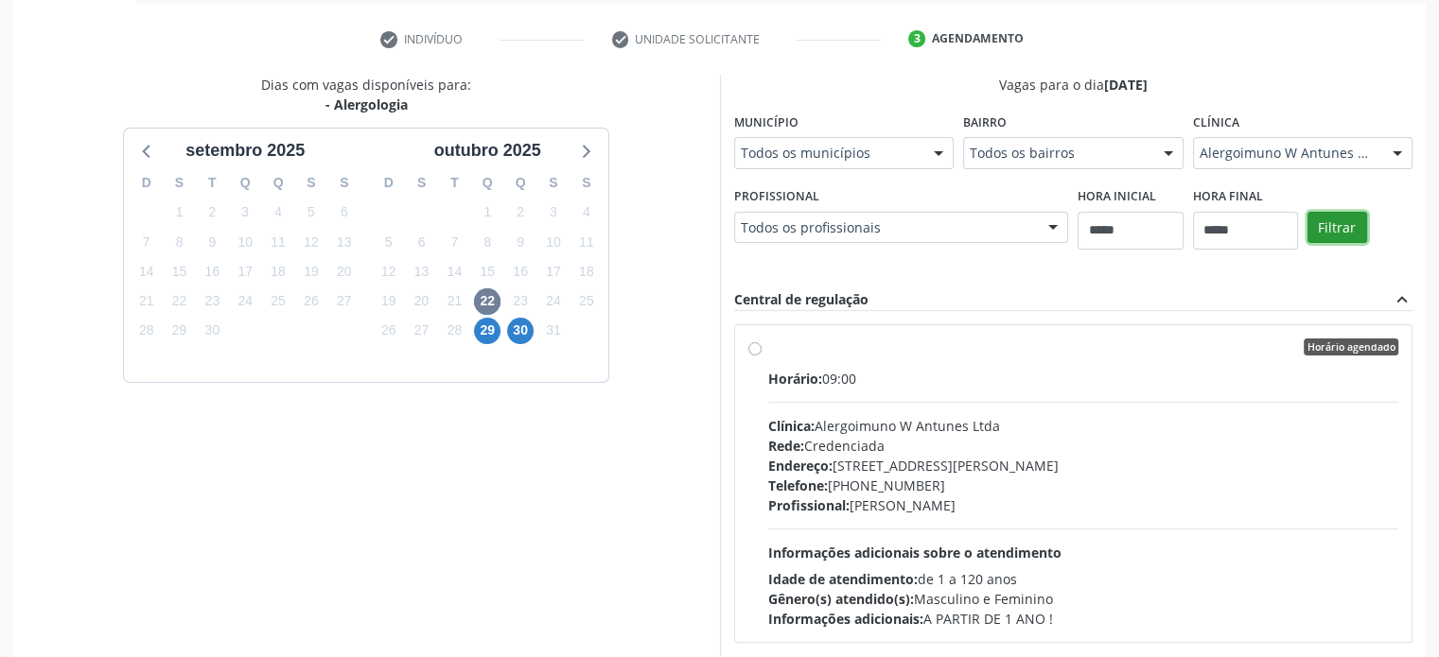
scroll to position [437, 0]
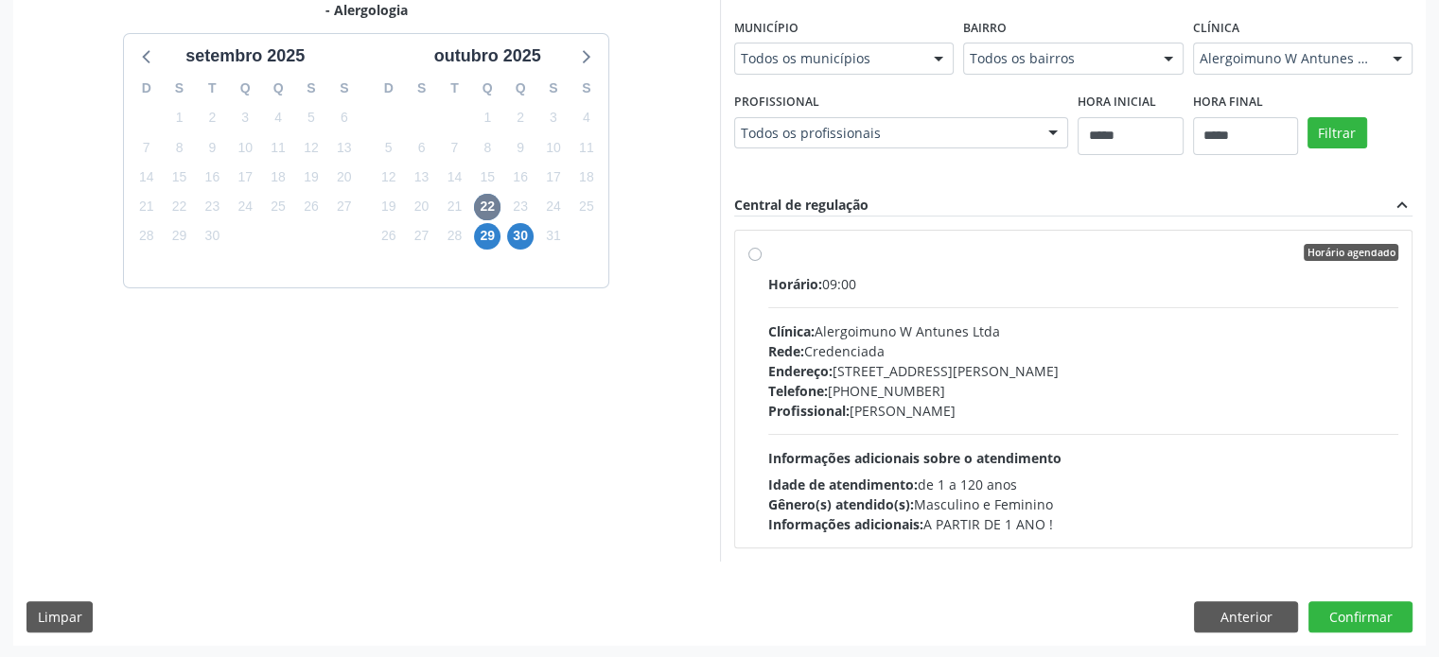
click at [1029, 411] on div "Profissional: [PERSON_NAME]" at bounding box center [1083, 411] width 631 height 20
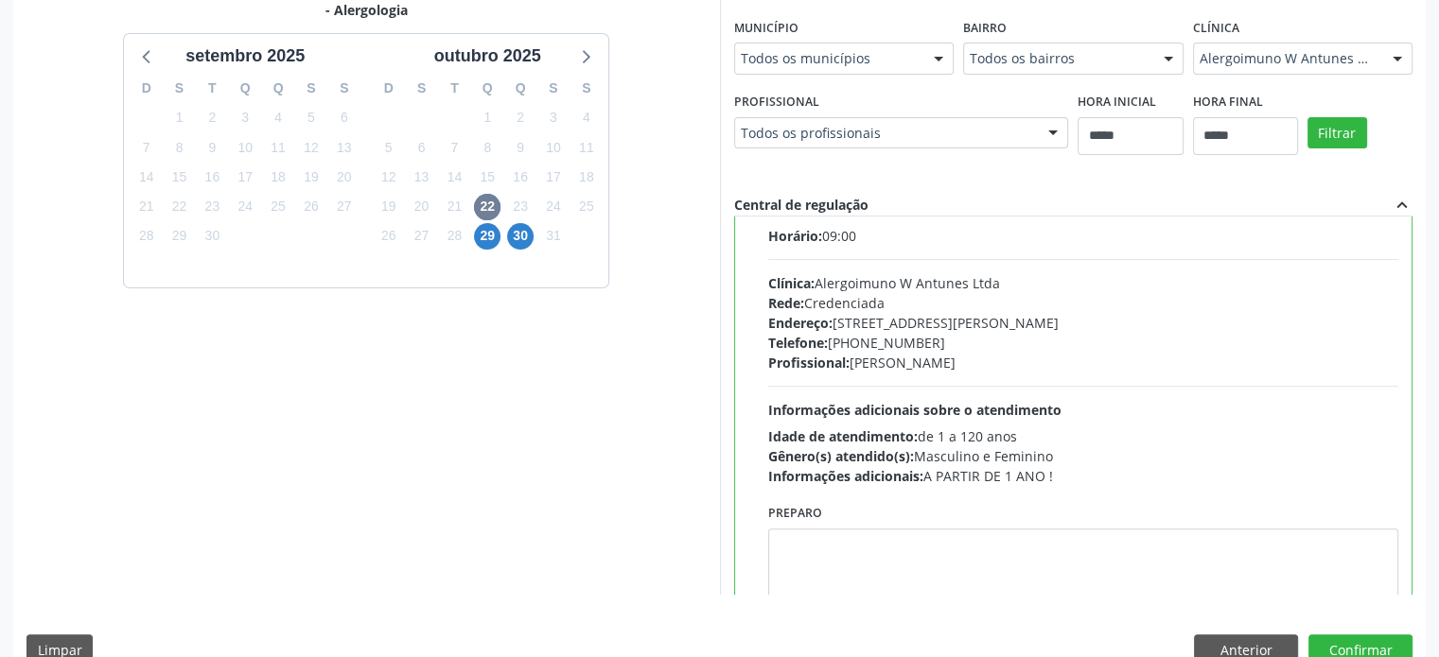
scroll to position [93, 0]
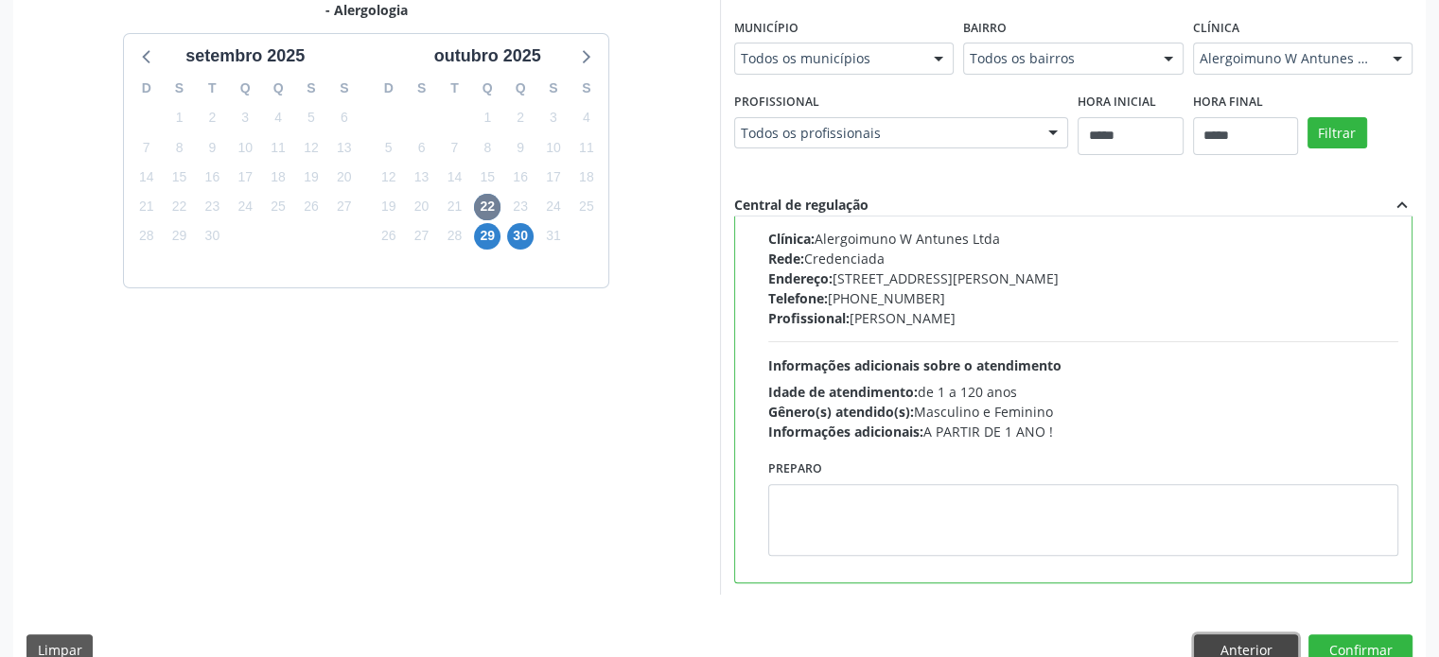
click at [1233, 644] on button "Anterior" at bounding box center [1246, 651] width 104 height 32
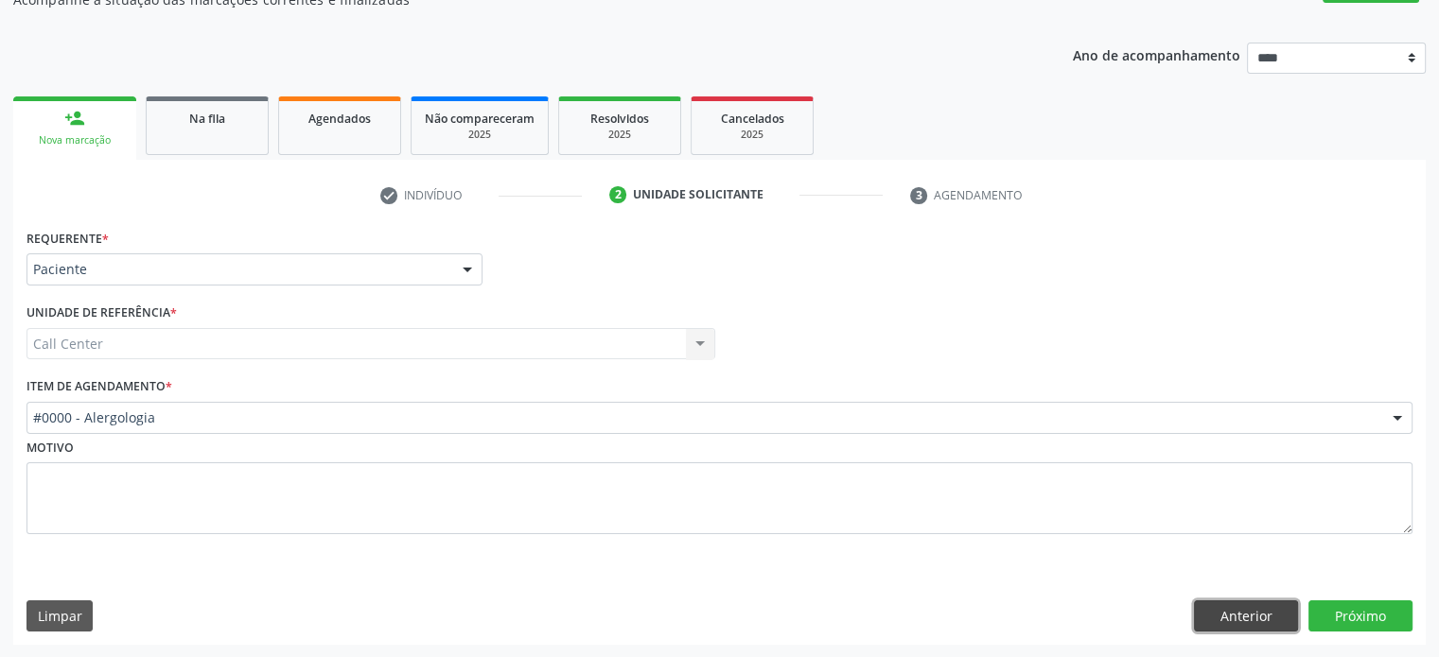
click at [1247, 618] on button "Anterior" at bounding box center [1246, 617] width 104 height 32
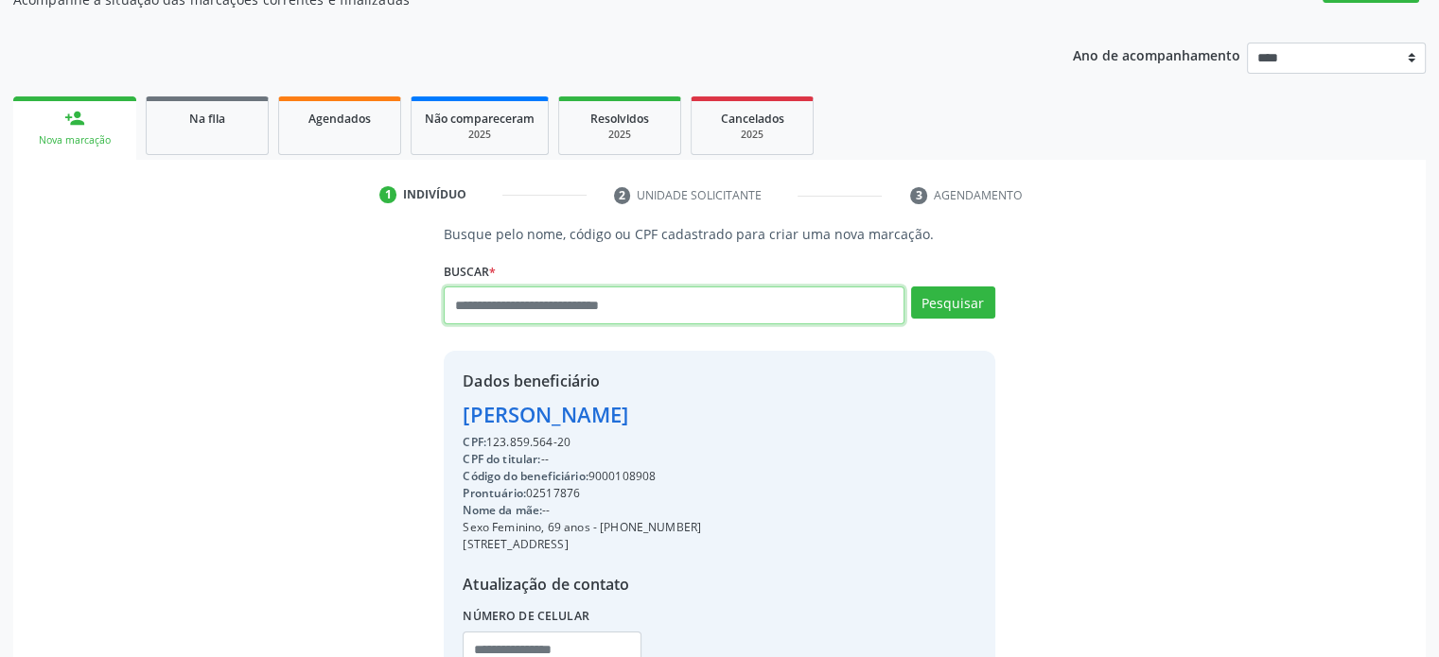
click at [745, 295] on input "text" at bounding box center [674, 306] width 460 height 38
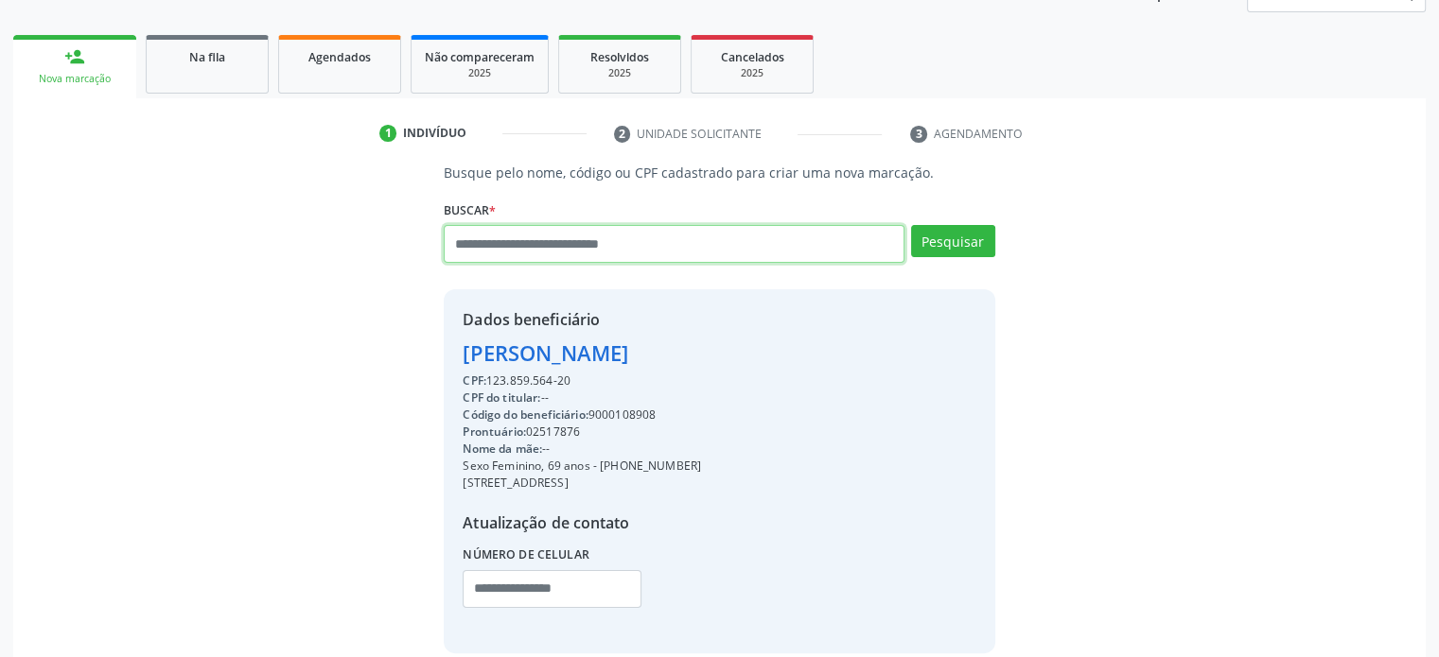
scroll to position [341, 0]
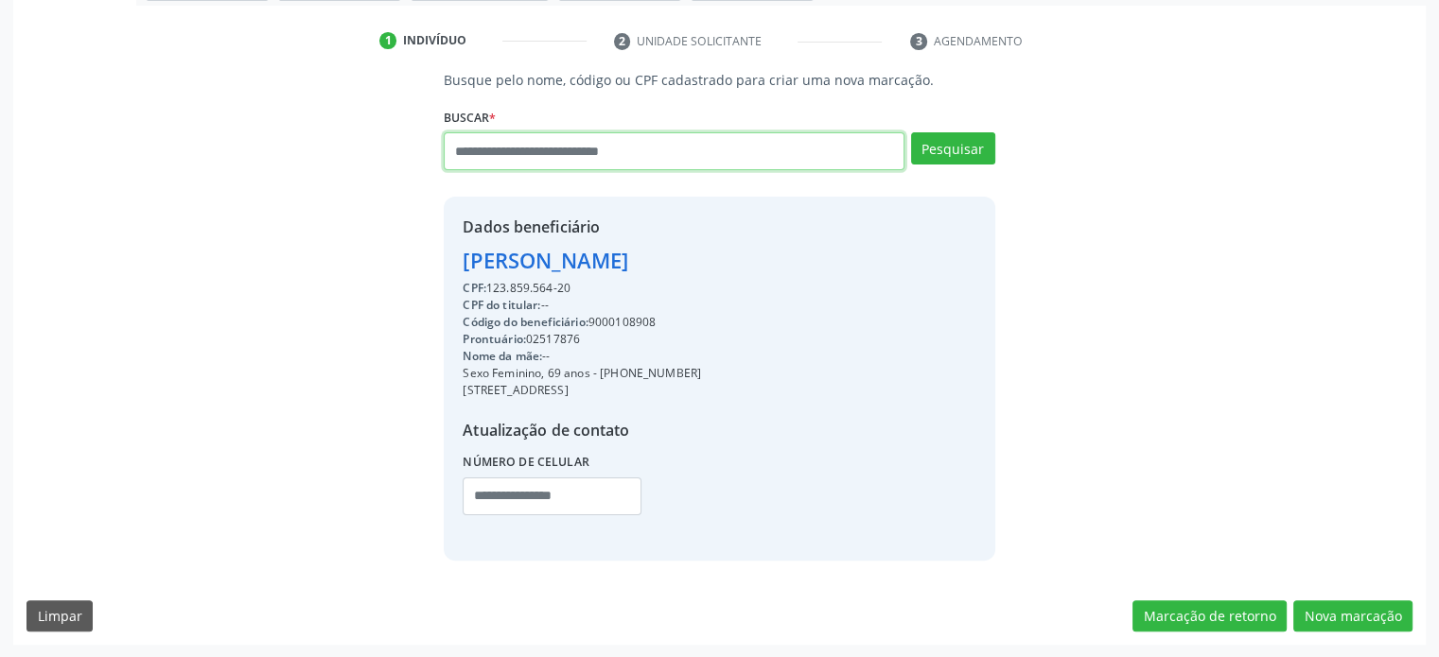
click at [706, 139] on input "text" at bounding box center [674, 151] width 460 height 38
type input "**********"
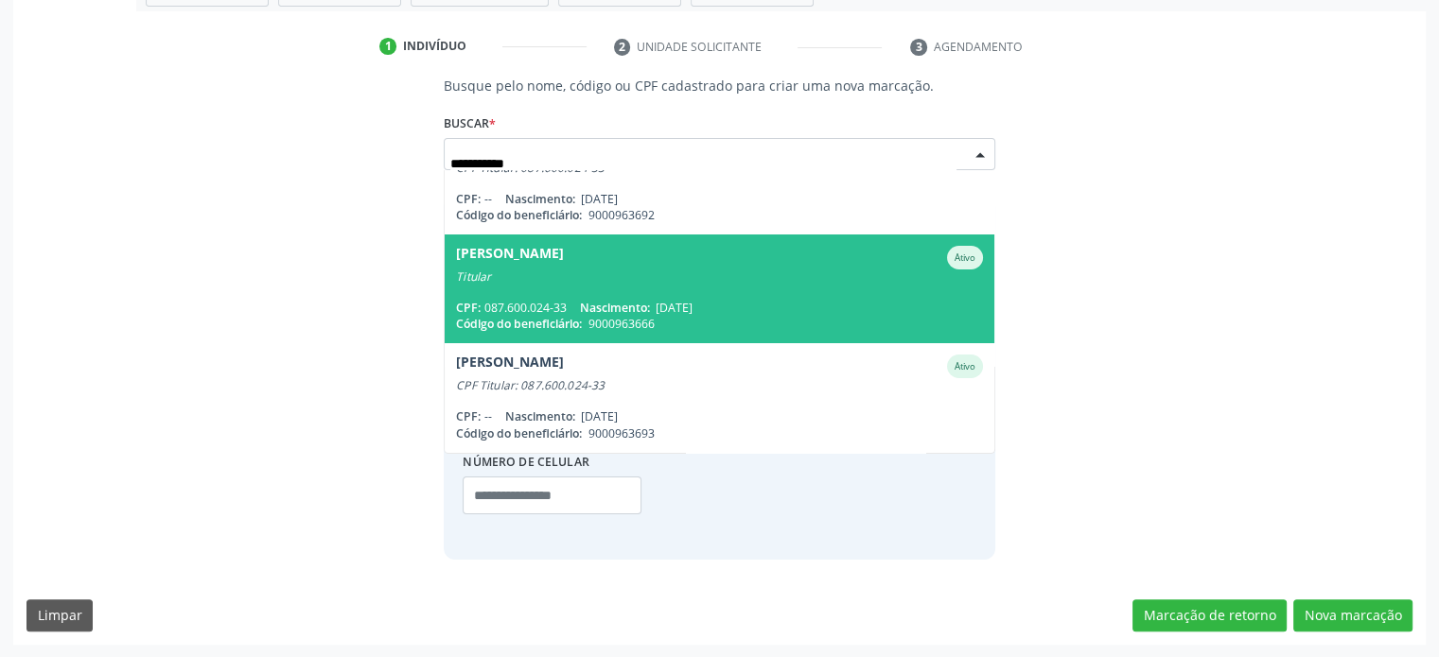
scroll to position [0, 0]
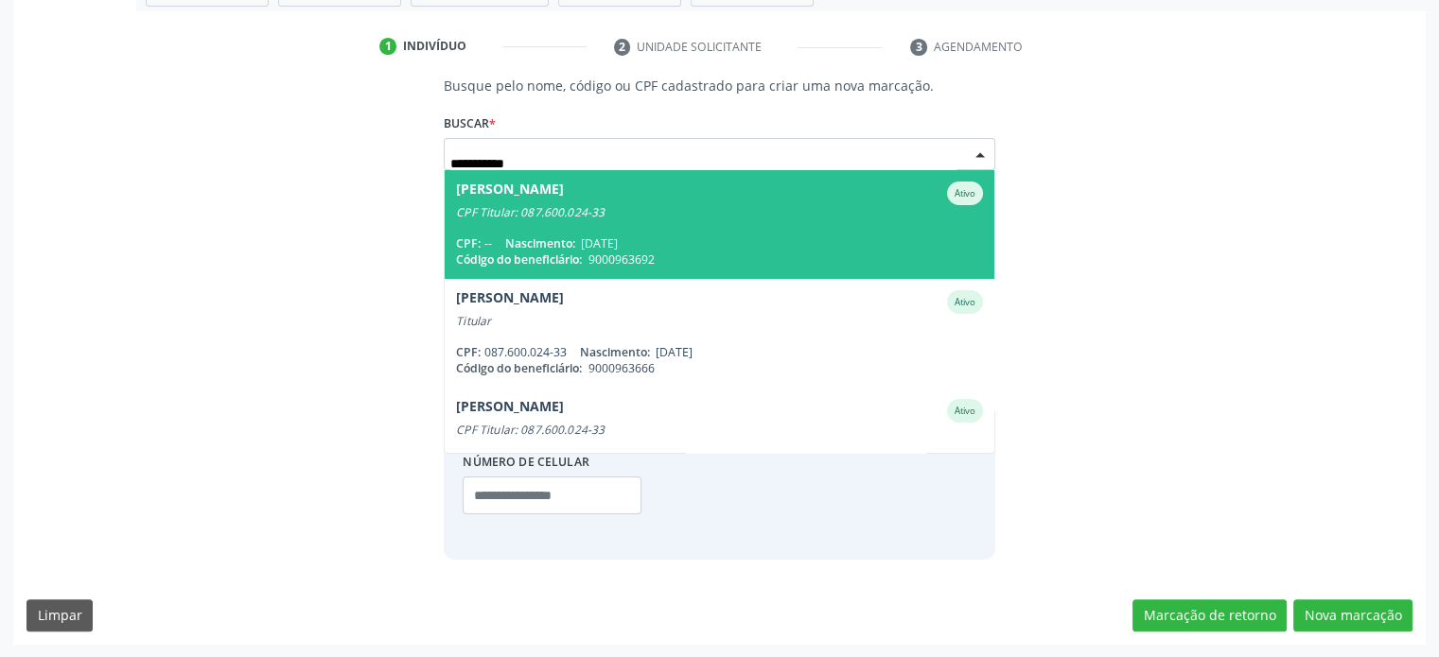
click at [705, 223] on span "[PERSON_NAME] Junior Ativo CPF Titular: 087.600.024-33 CPF: -- Nascimento: [DAT…" at bounding box center [719, 224] width 549 height 109
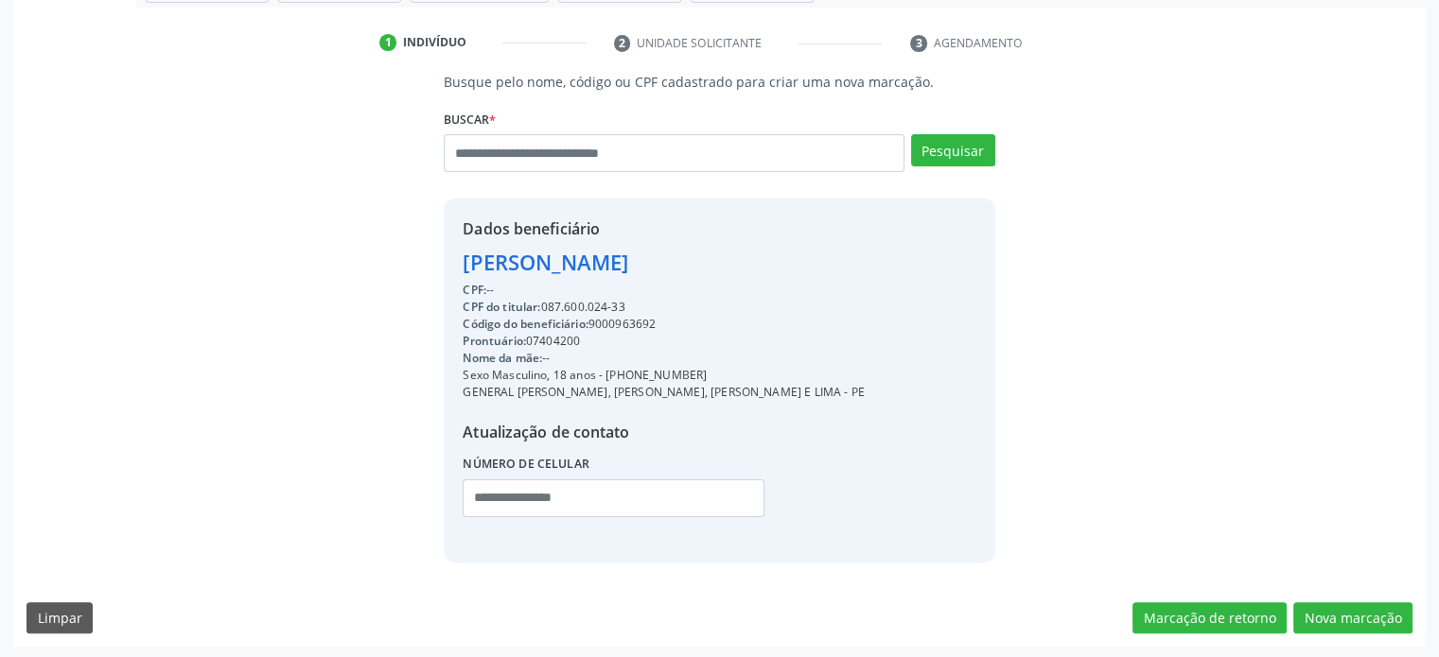
scroll to position [341, 0]
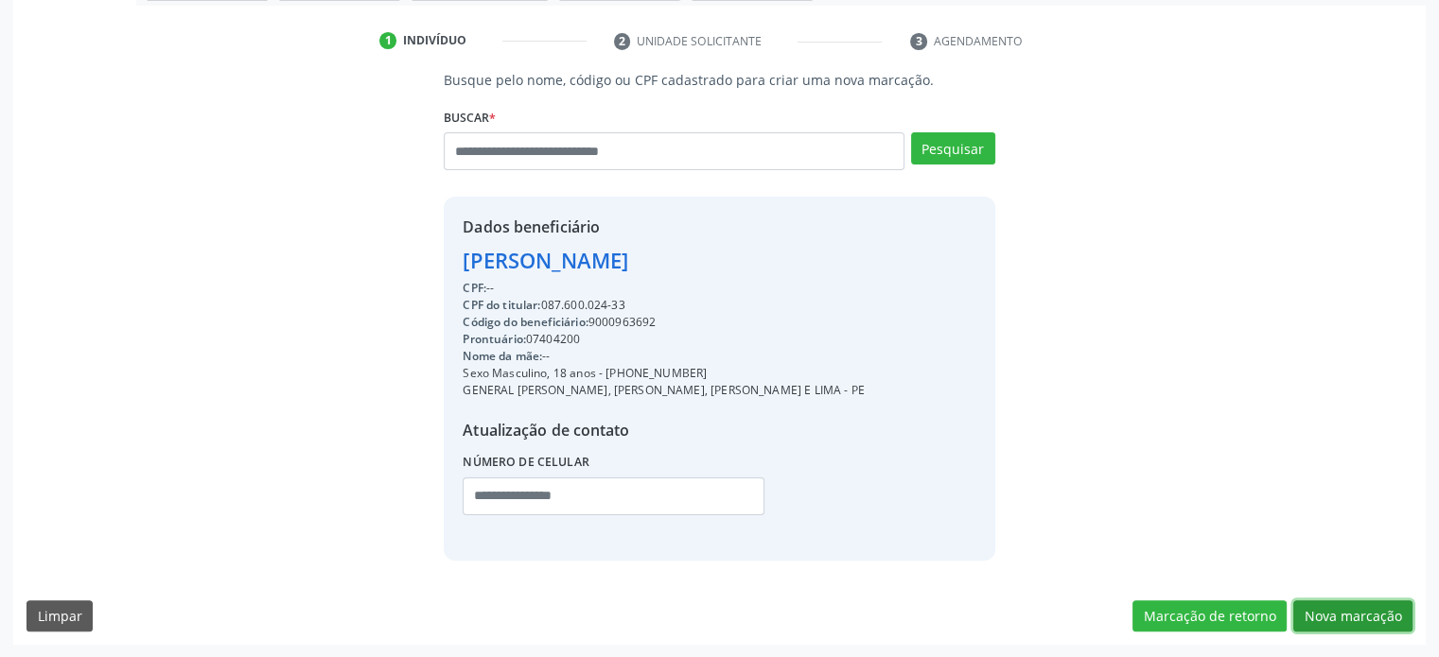
click at [1375, 604] on button "Nova marcação" at bounding box center [1352, 617] width 119 height 32
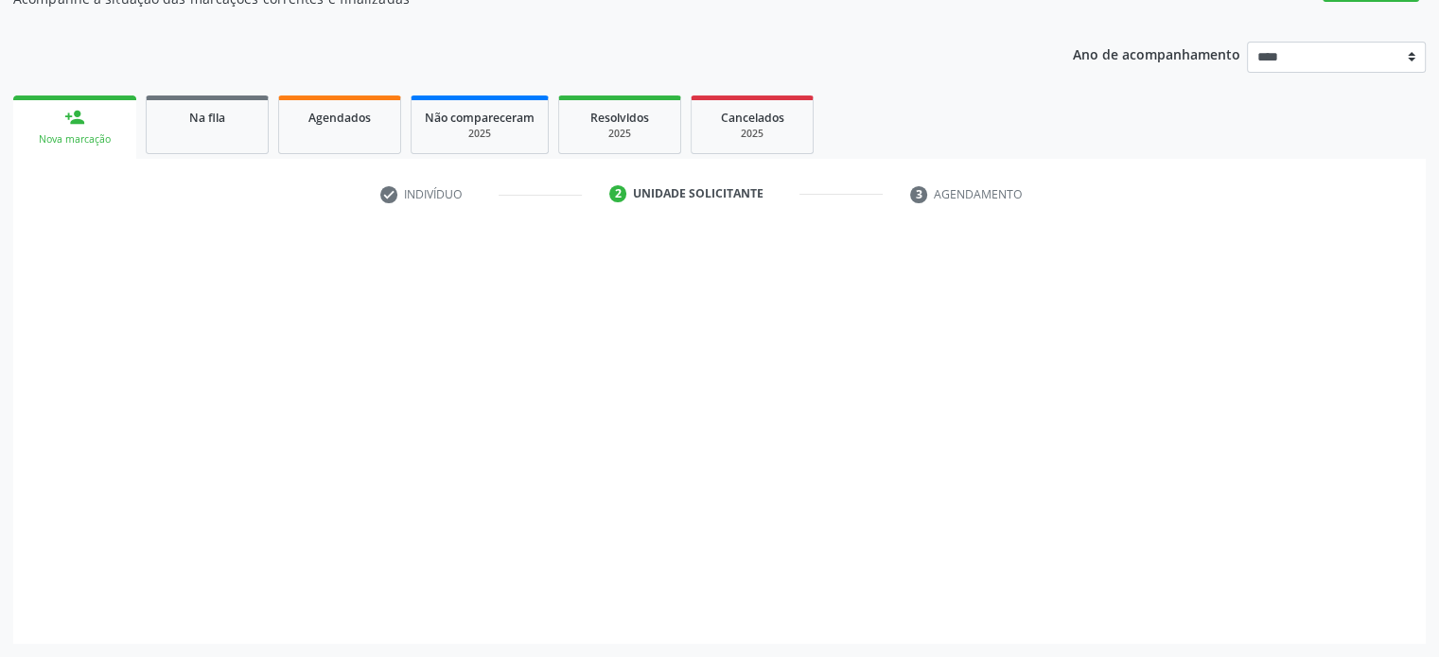
scroll to position [186, 0]
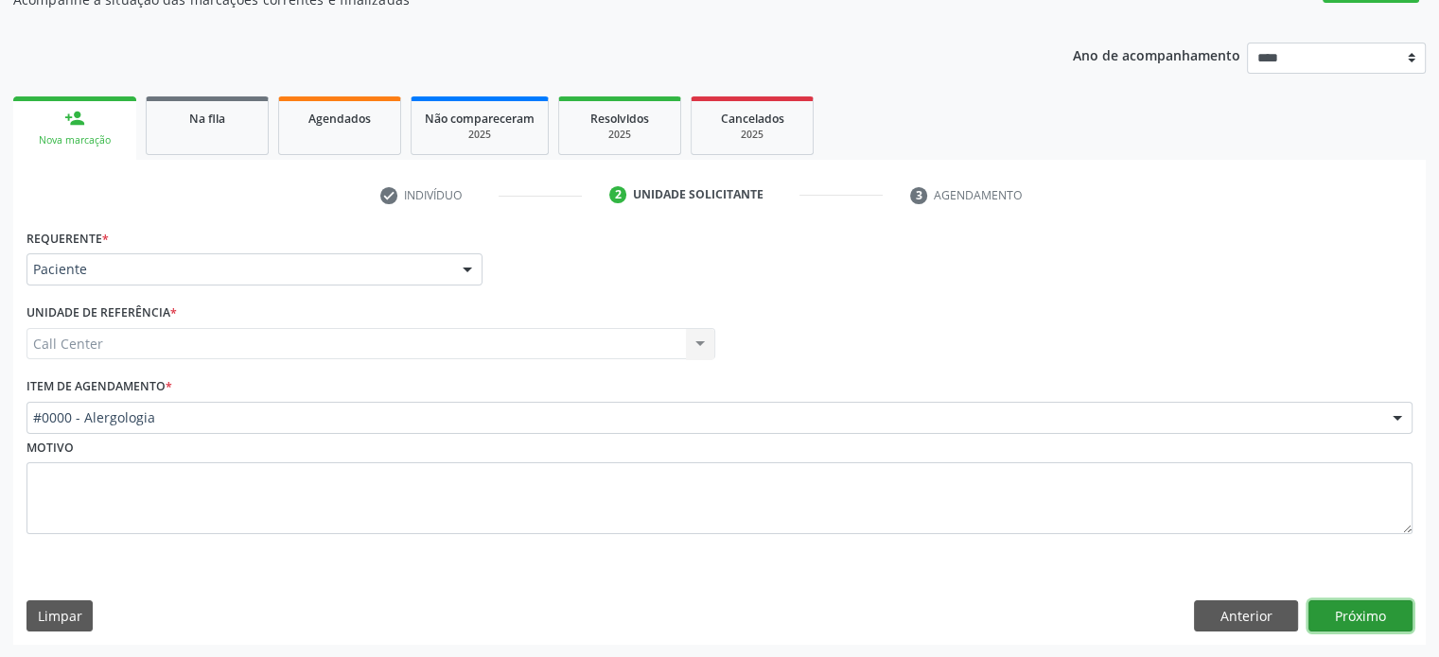
click at [1352, 623] on button "Próximo" at bounding box center [1360, 617] width 104 height 32
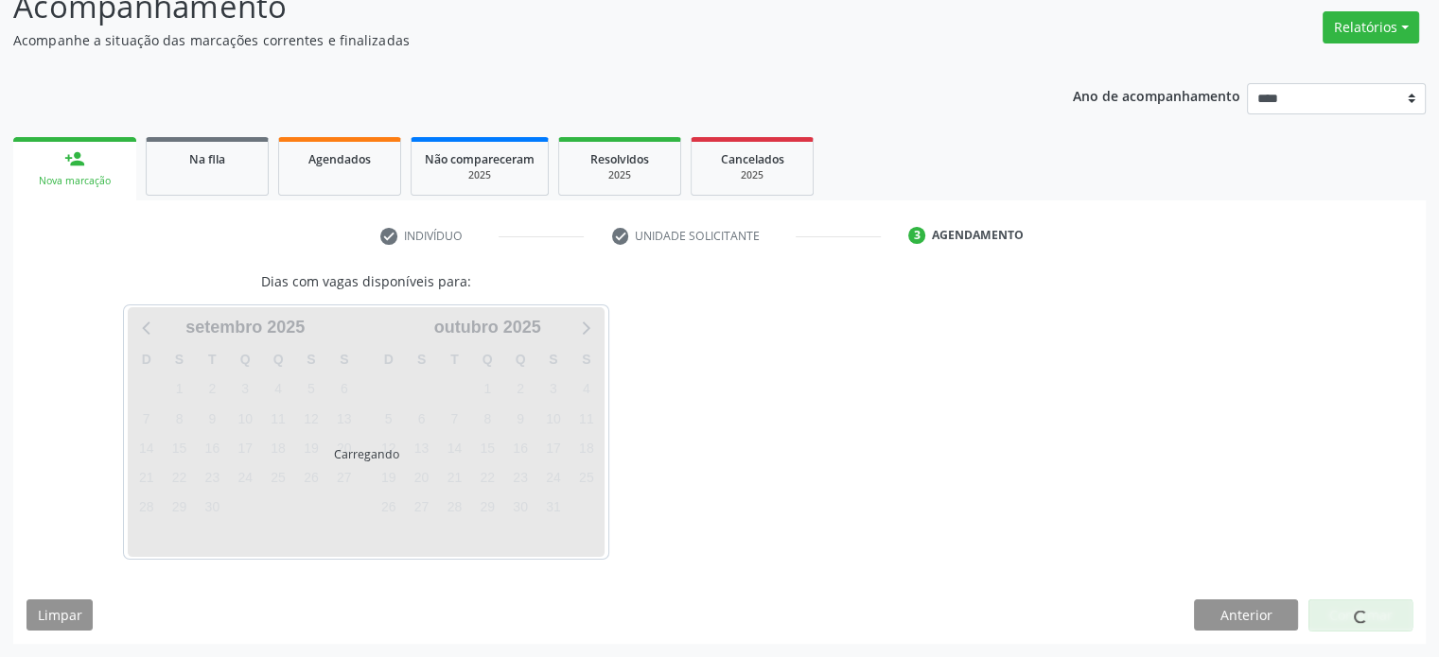
scroll to position [144, 0]
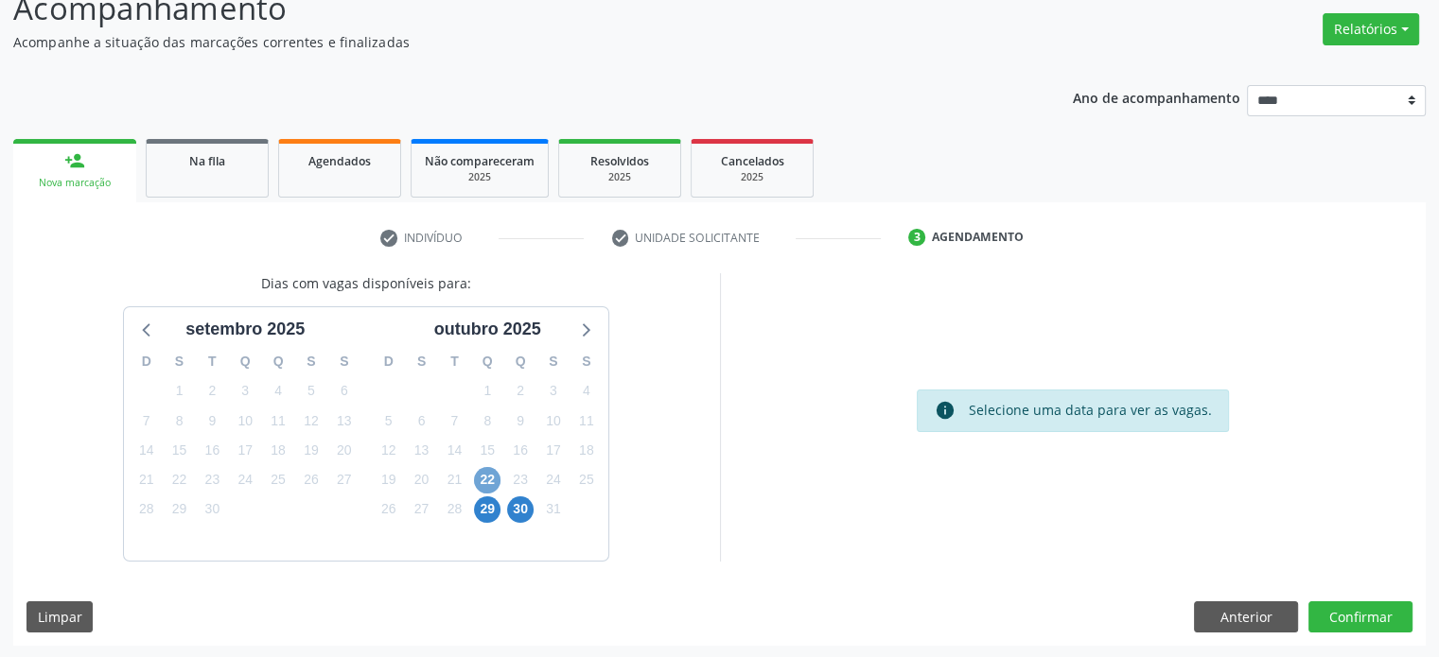
click at [496, 487] on span "22" at bounding box center [487, 480] width 26 height 26
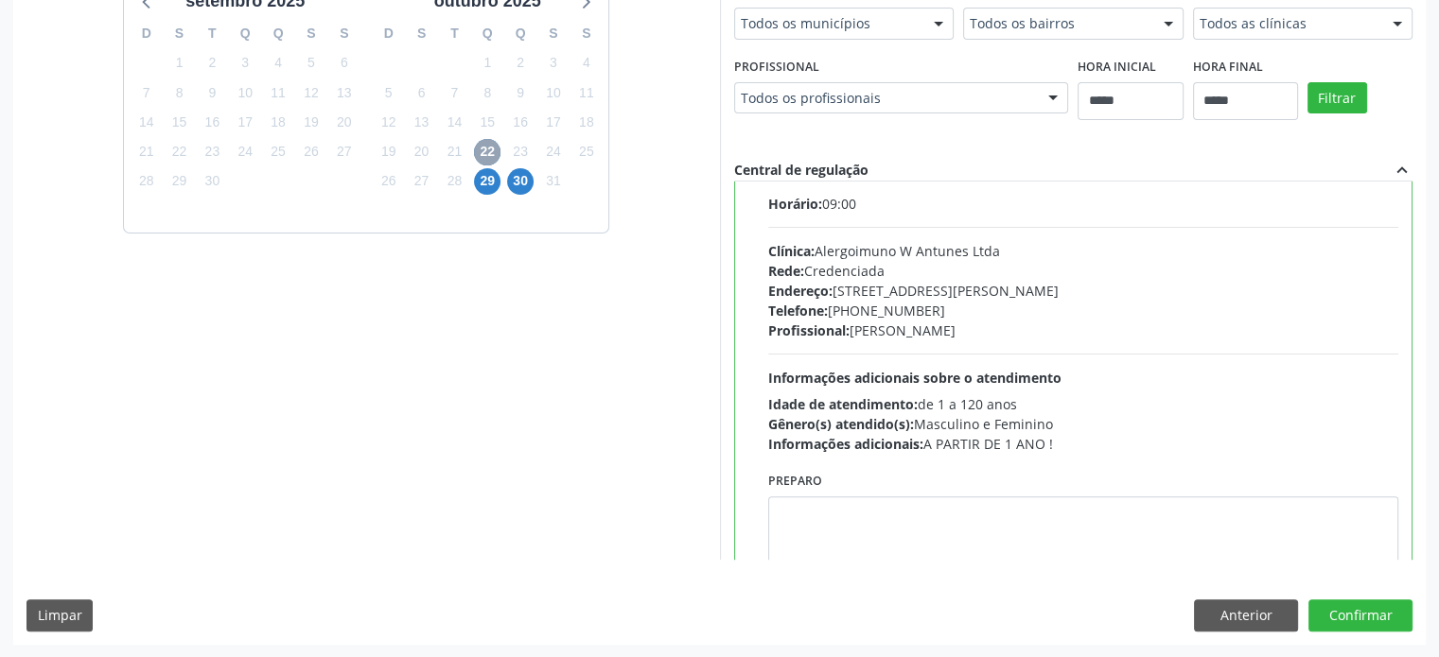
scroll to position [0, 0]
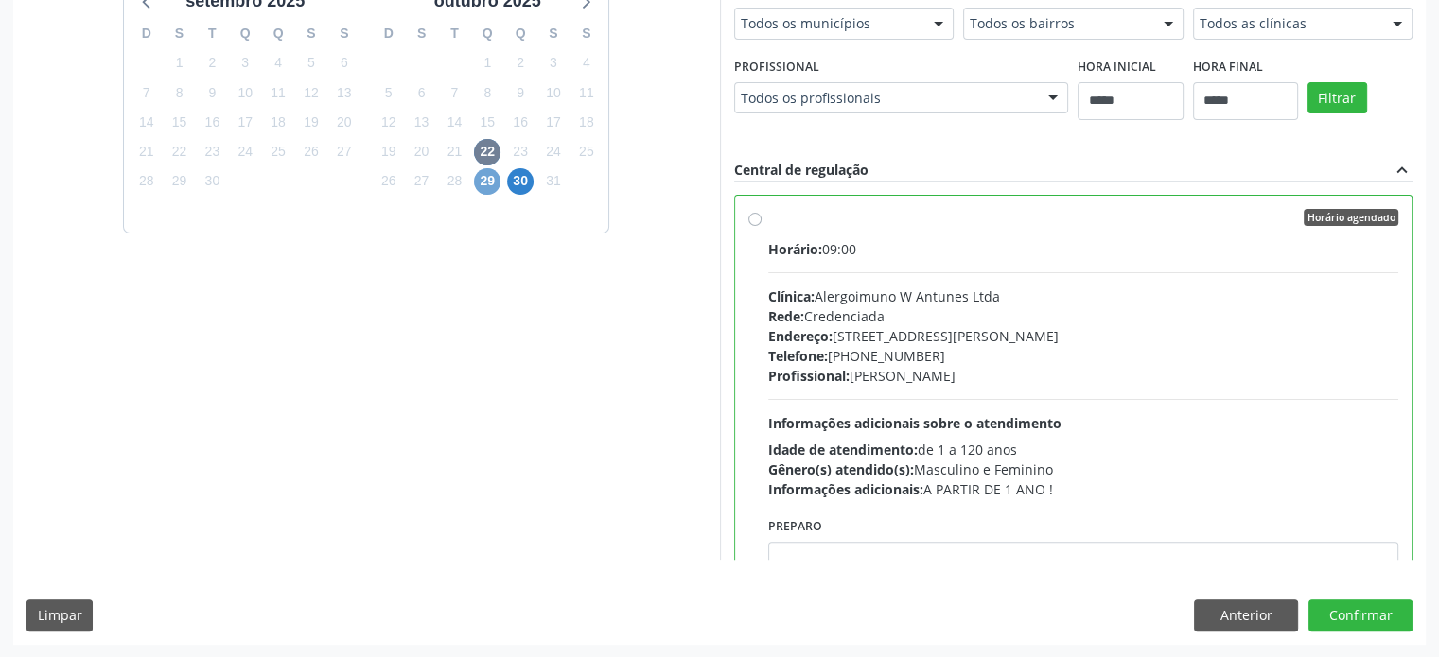
click at [496, 189] on span "29" at bounding box center [487, 181] width 26 height 26
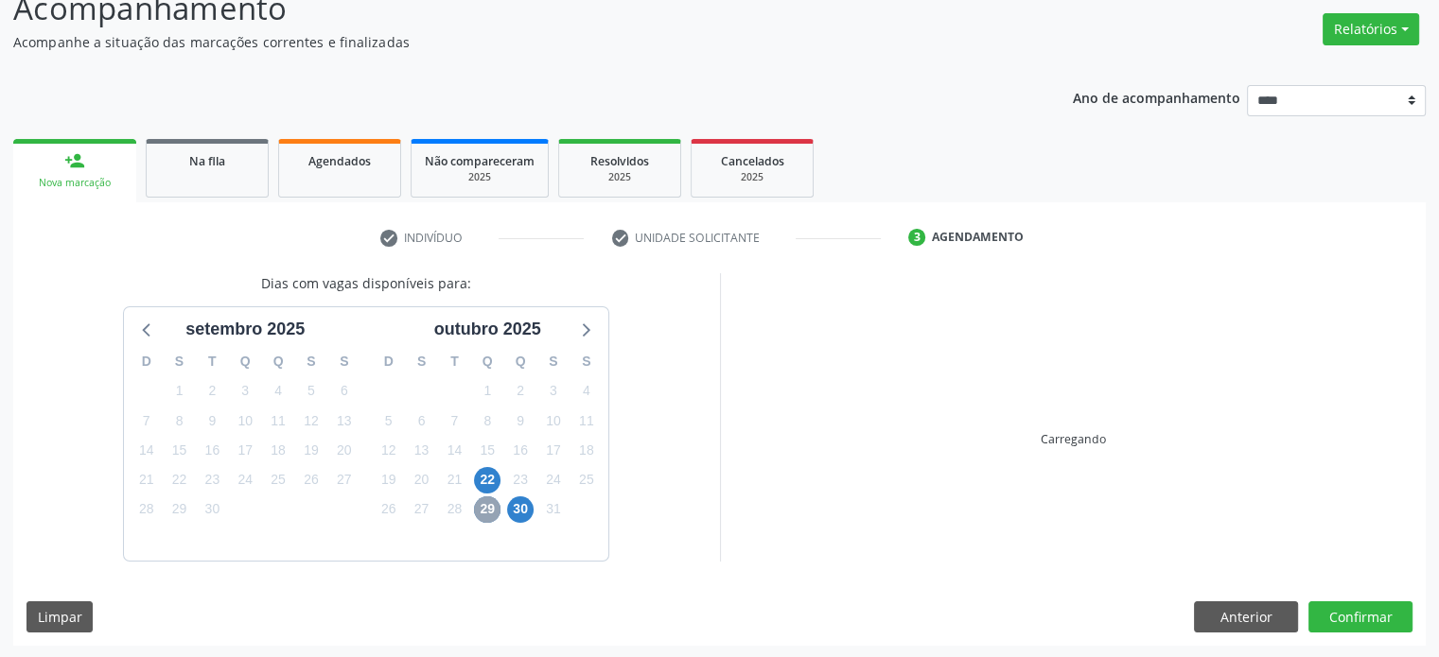
scroll to position [437, 0]
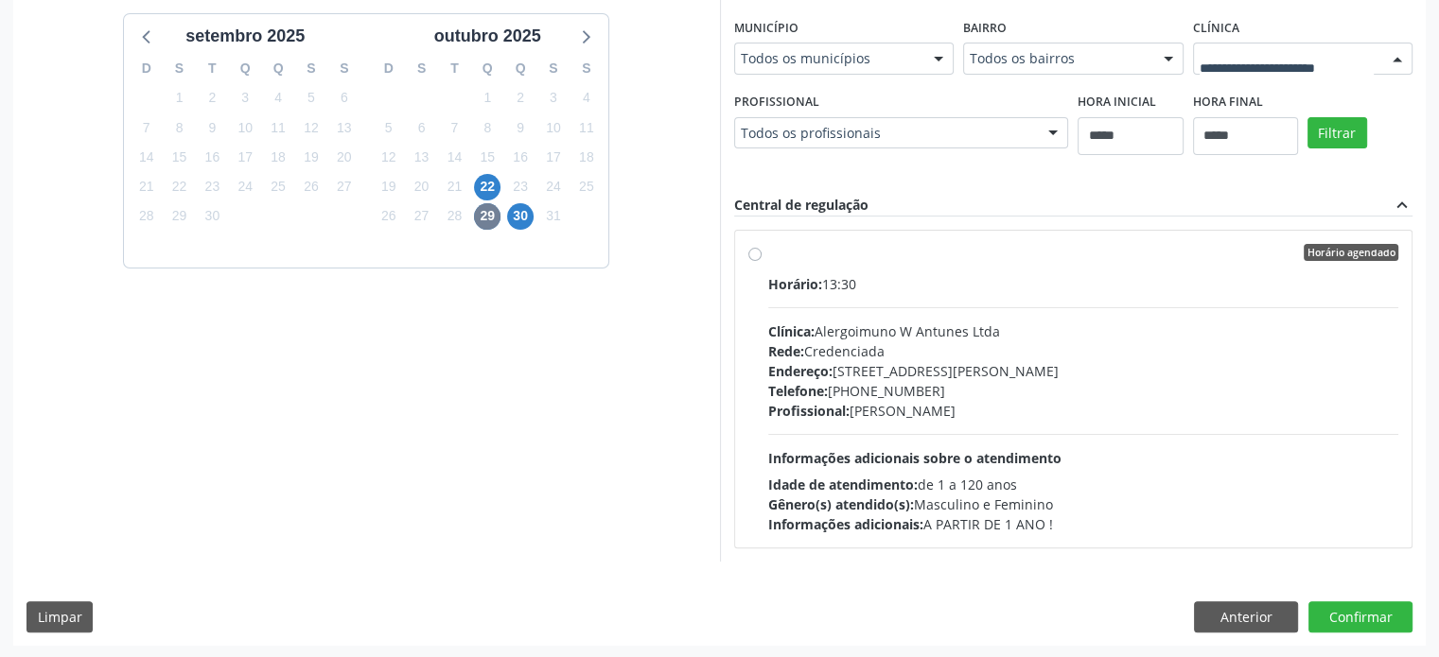
click at [1319, 68] on div at bounding box center [1303, 59] width 220 height 32
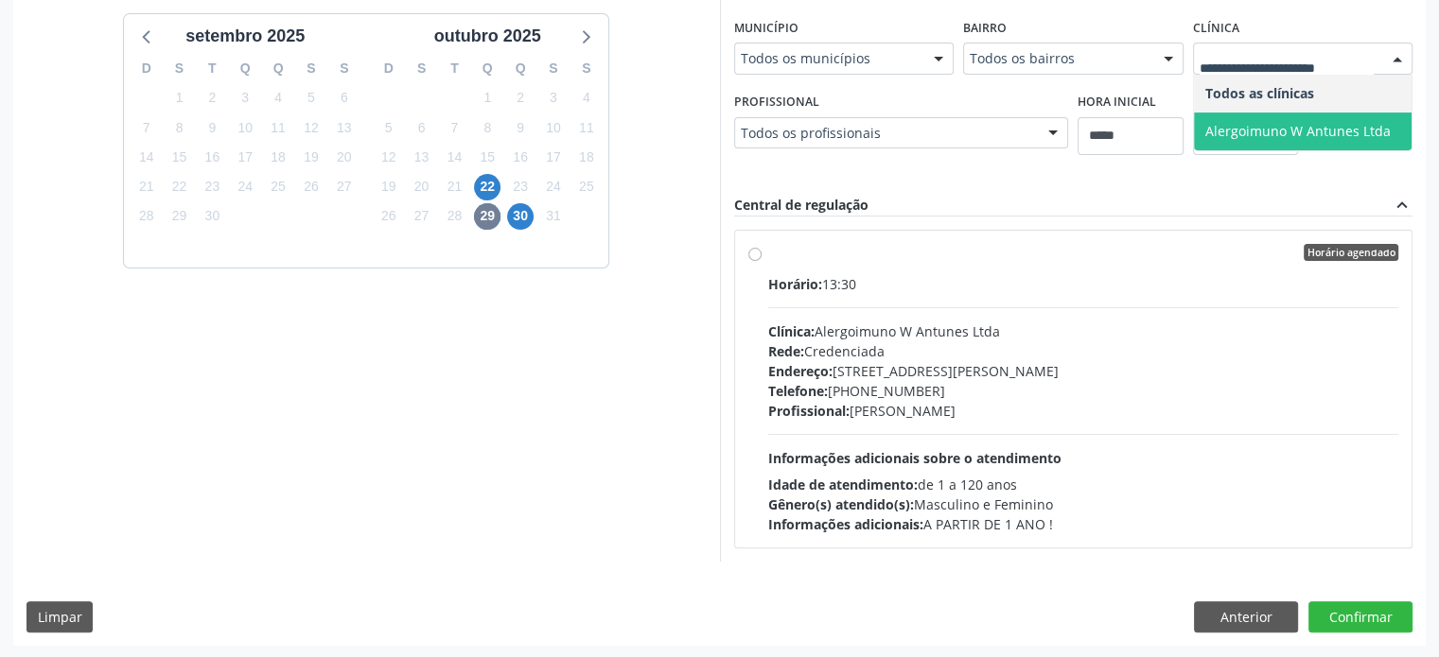
click at [494, 396] on div "Dias com vagas disponíveis para: [DATE] D S T Q Q S S 31 1 2 3 4 5 6 7 8 9 10 1…" at bounding box center [366, 270] width 707 height 581
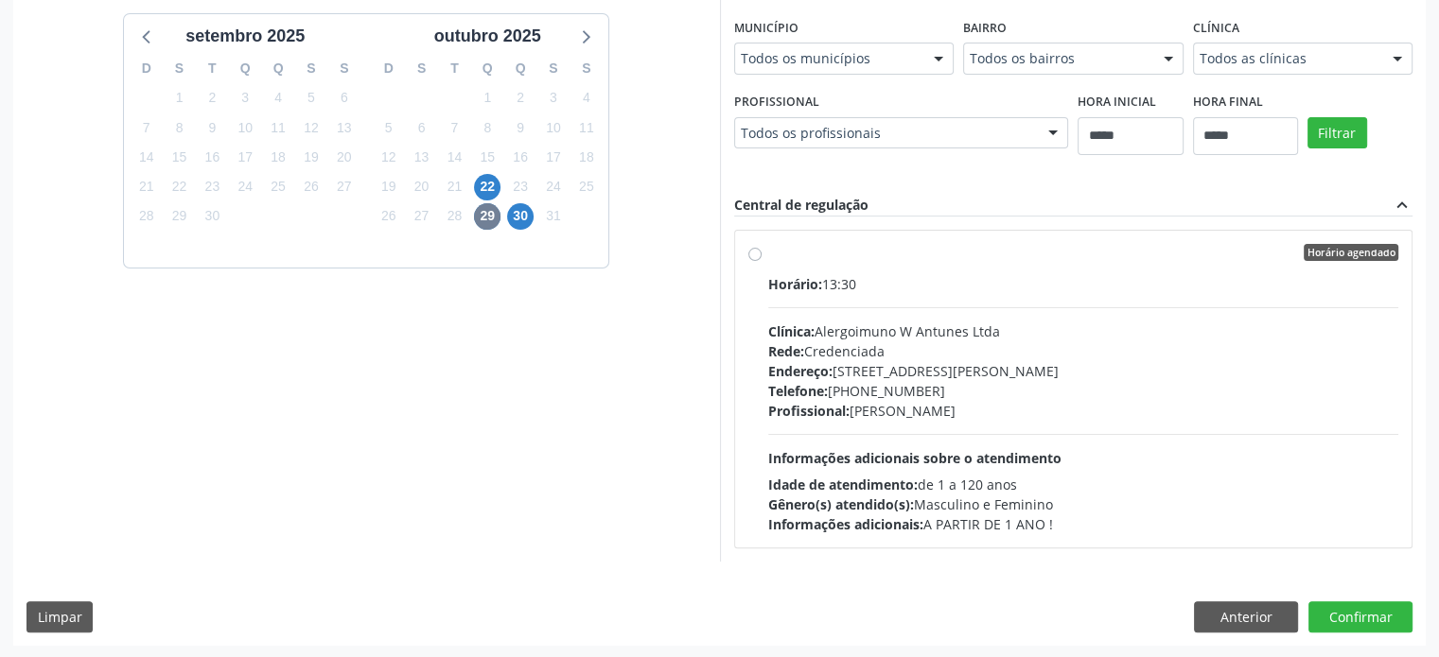
click at [1138, 381] on div "Telefone: [PHONE_NUMBER]" at bounding box center [1083, 391] width 631 height 20
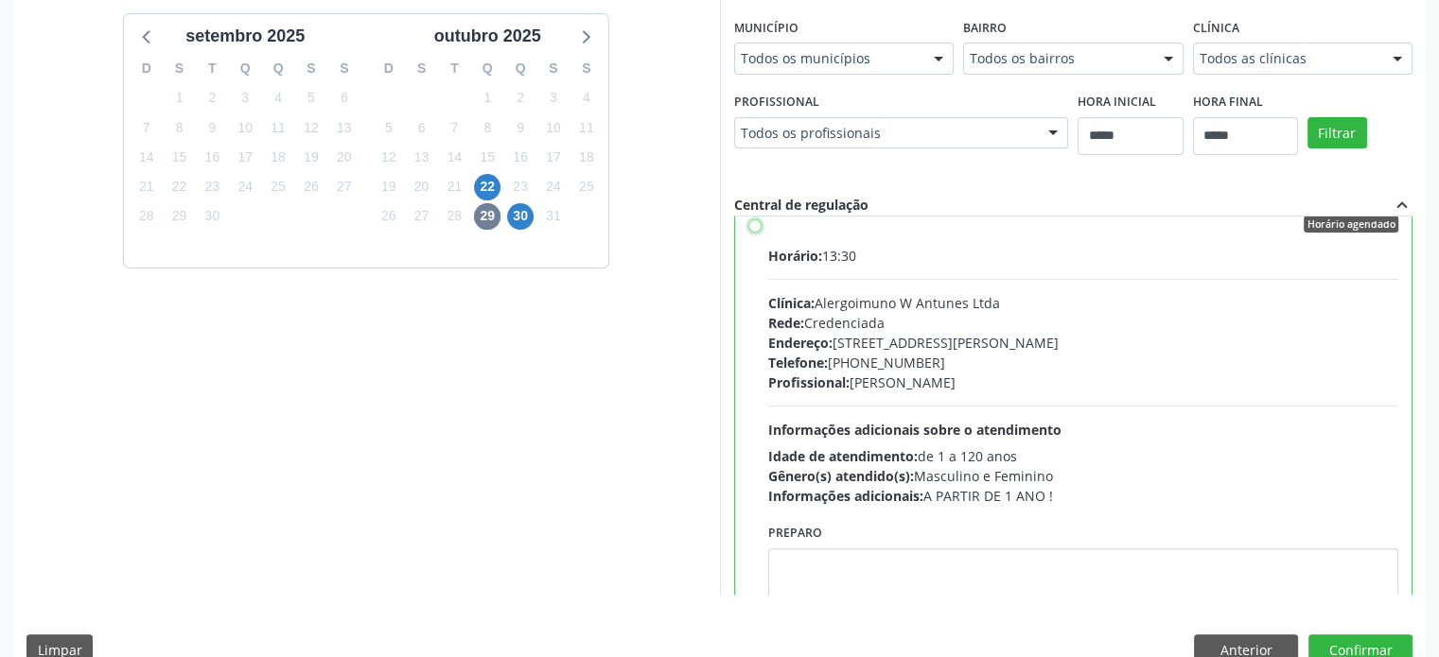
scroll to position [0, 0]
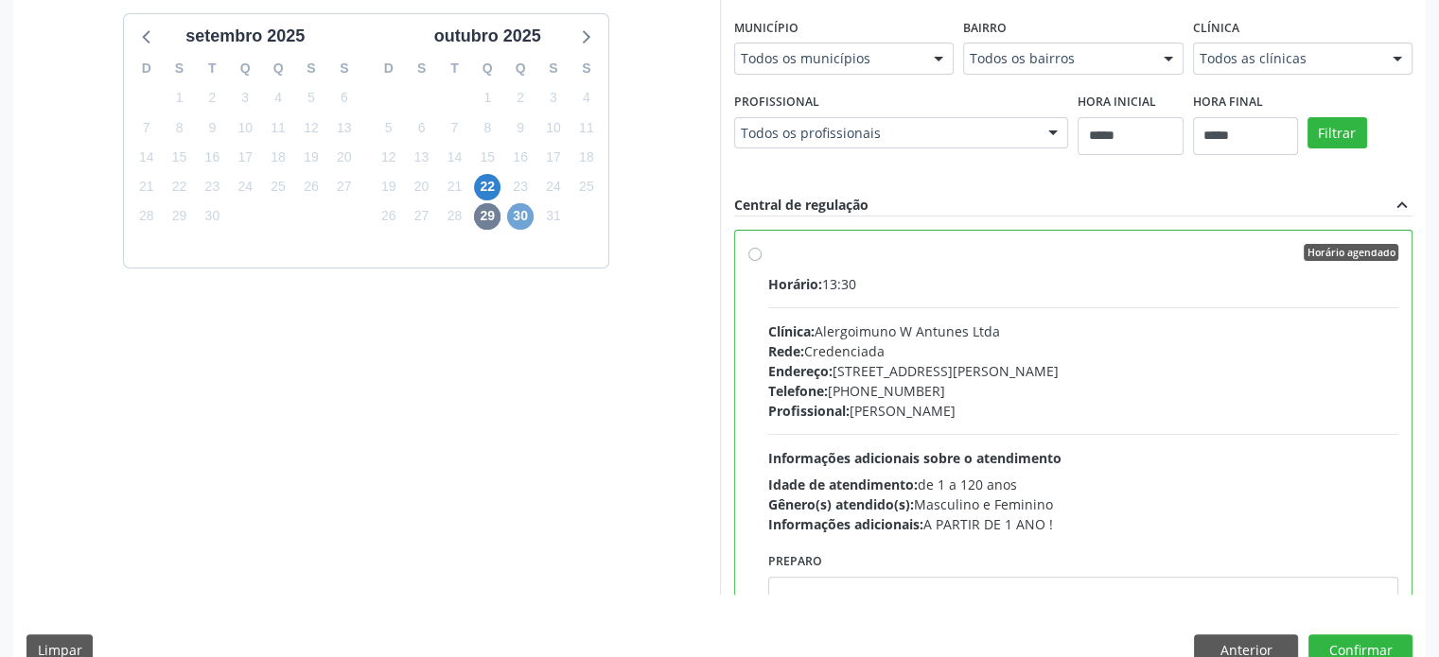
click at [521, 223] on span "30" at bounding box center [520, 216] width 26 height 26
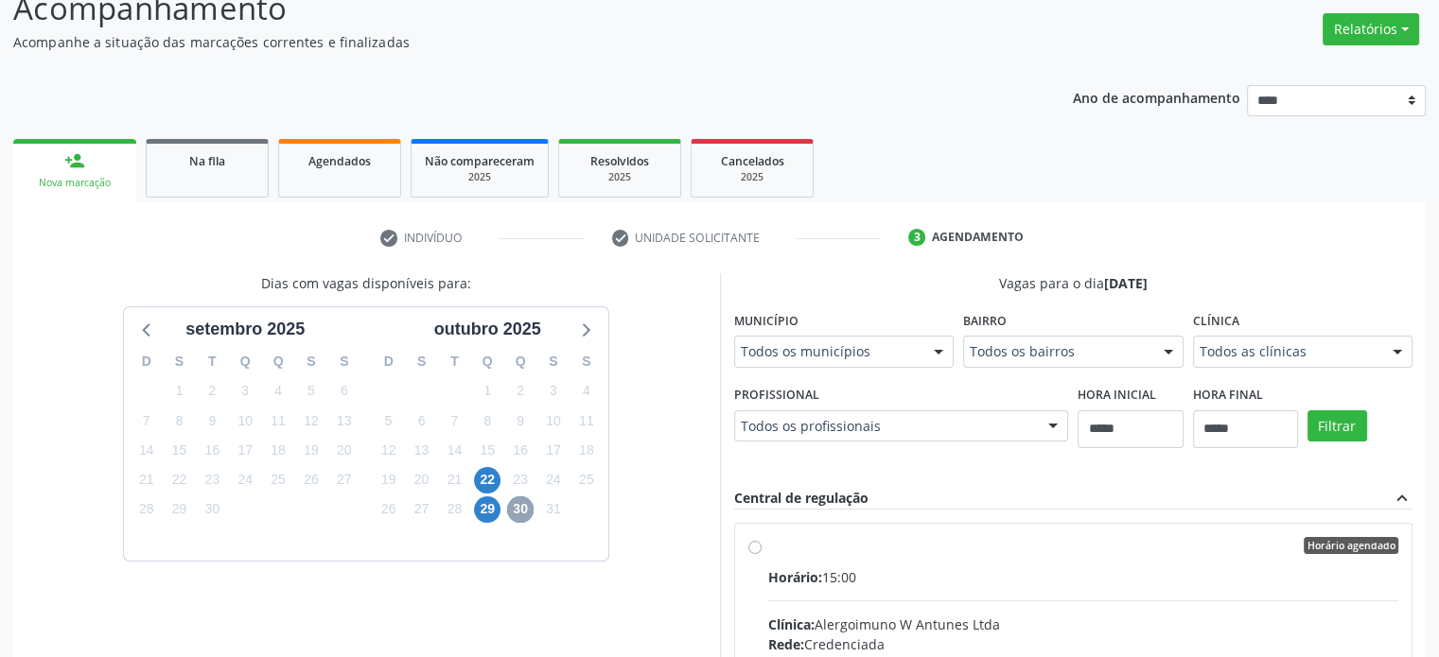
scroll to position [437, 0]
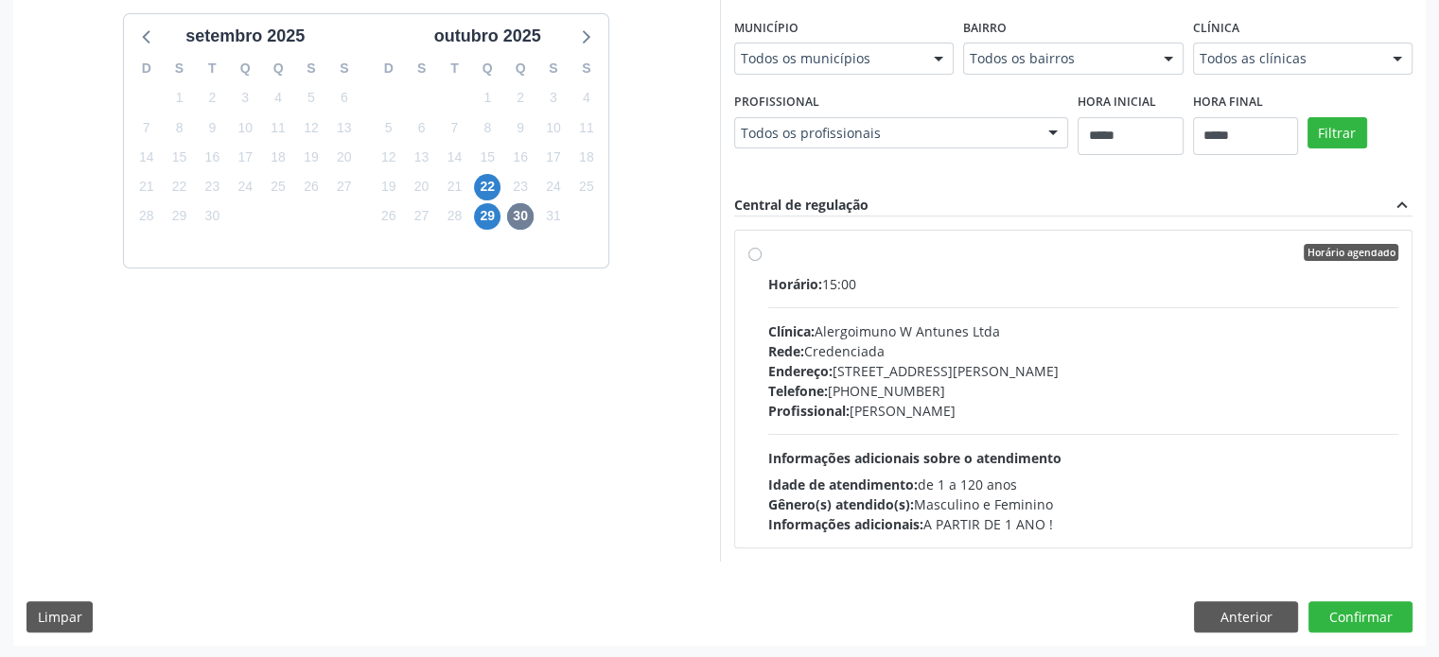
click at [1236, 342] on div "Rede: Credenciada" at bounding box center [1083, 351] width 631 height 20
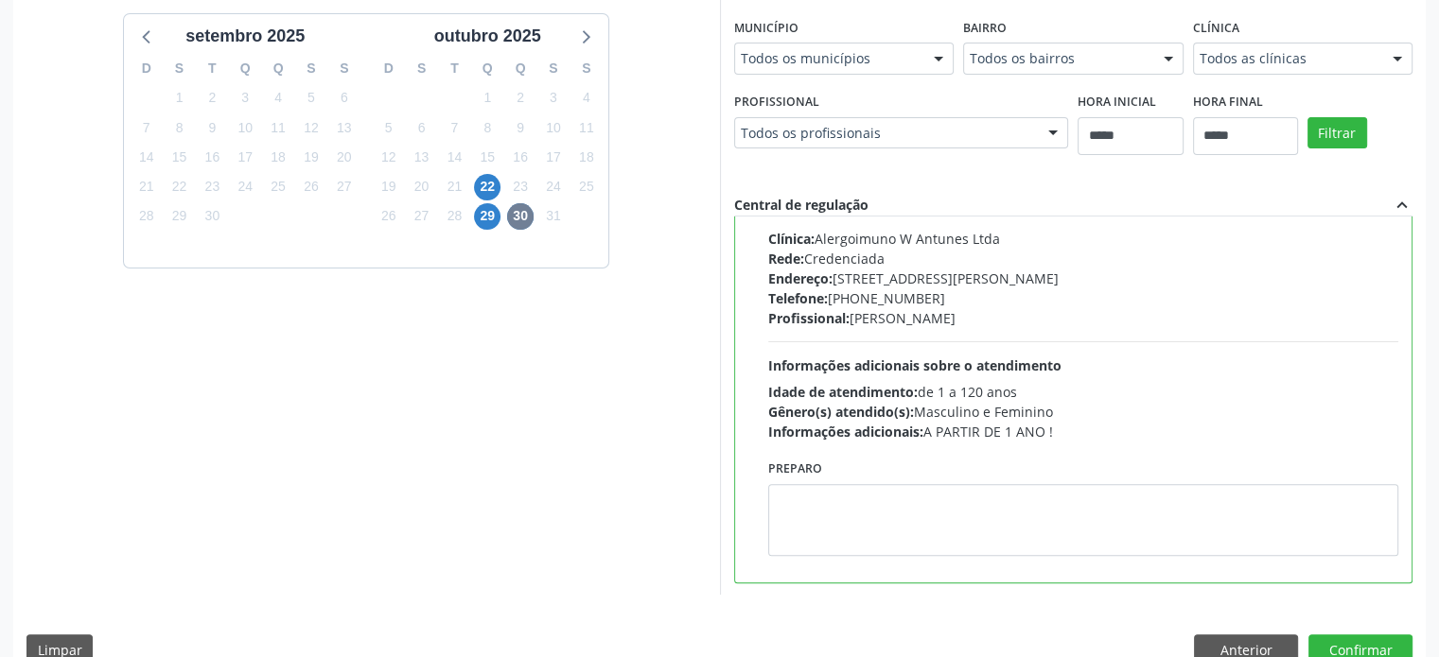
scroll to position [0, 0]
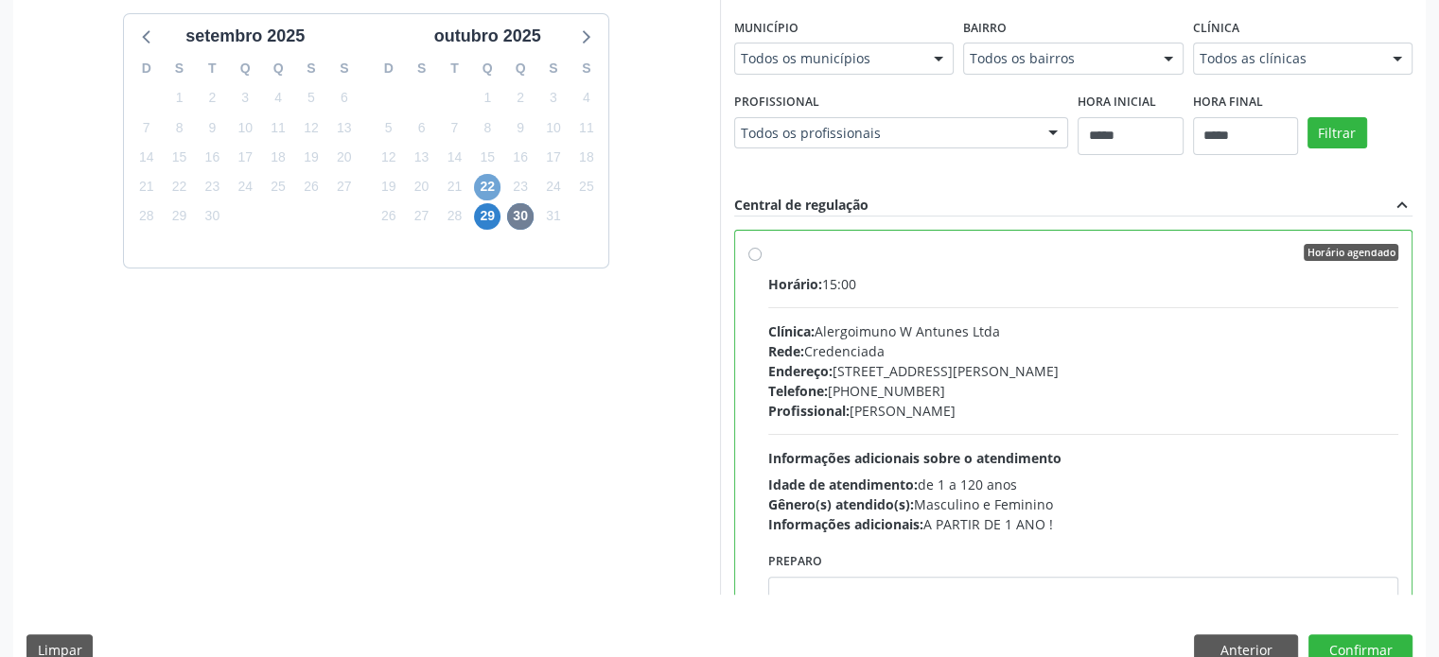
click at [486, 177] on span "22" at bounding box center [487, 187] width 26 height 26
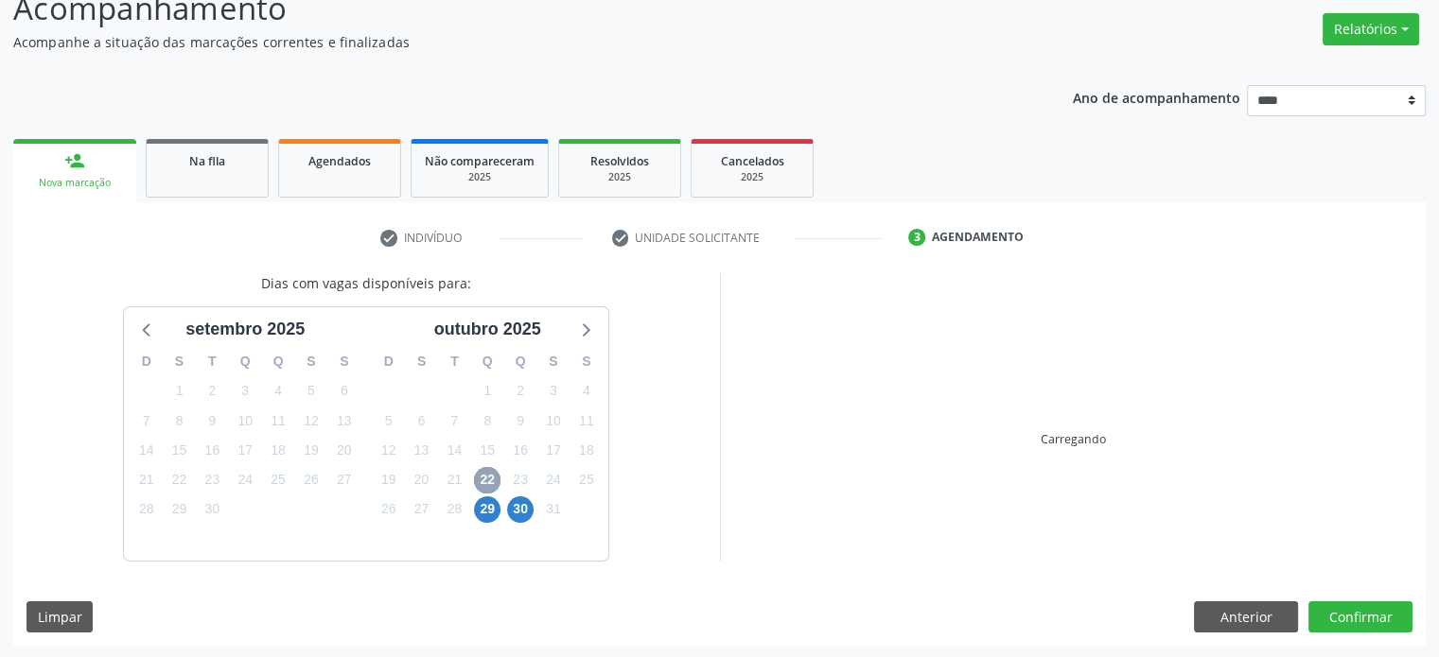
scroll to position [437, 0]
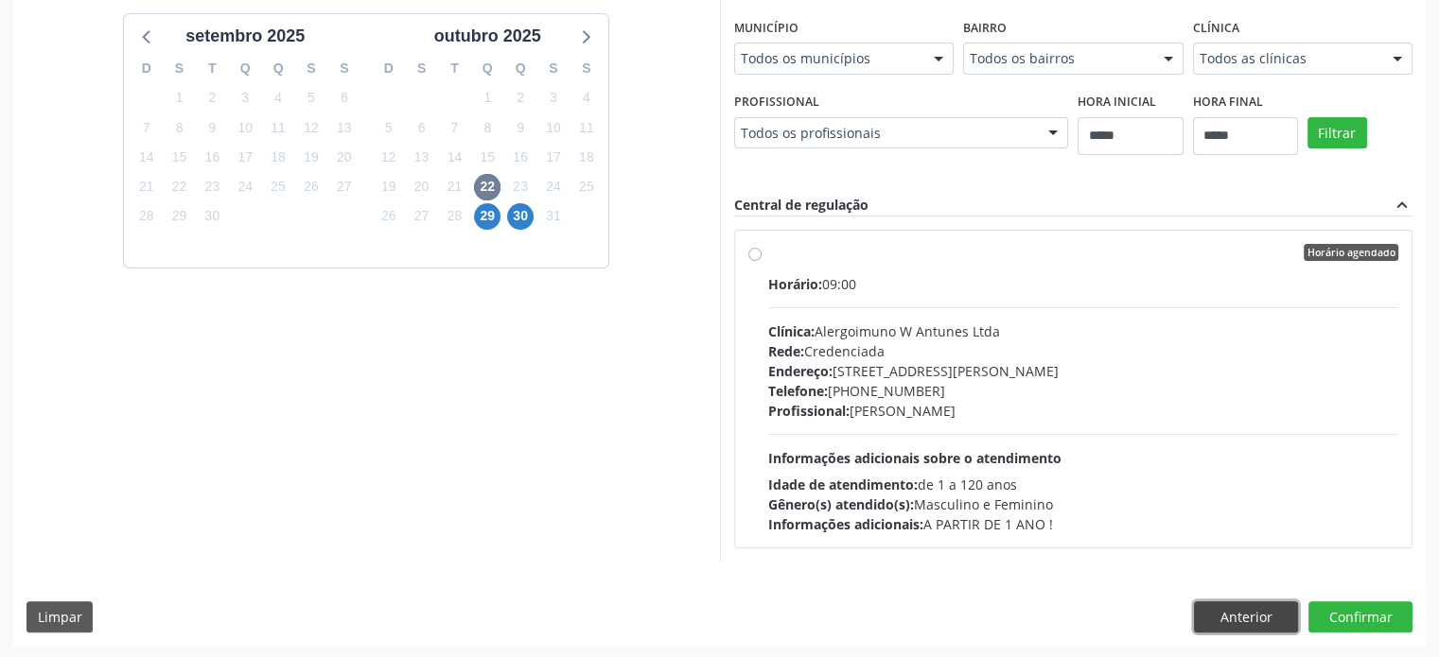
click at [1267, 624] on button "Anterior" at bounding box center [1246, 618] width 104 height 32
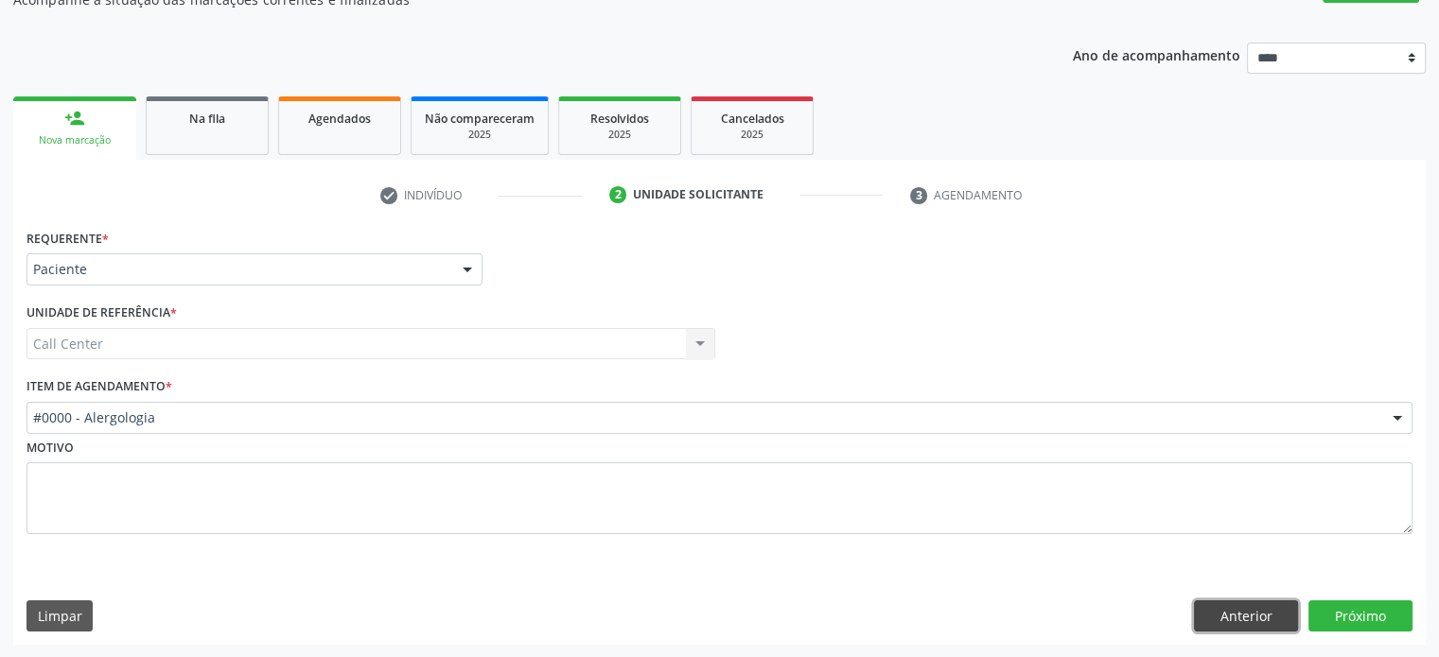
click at [1267, 624] on button "Anterior" at bounding box center [1246, 617] width 104 height 32
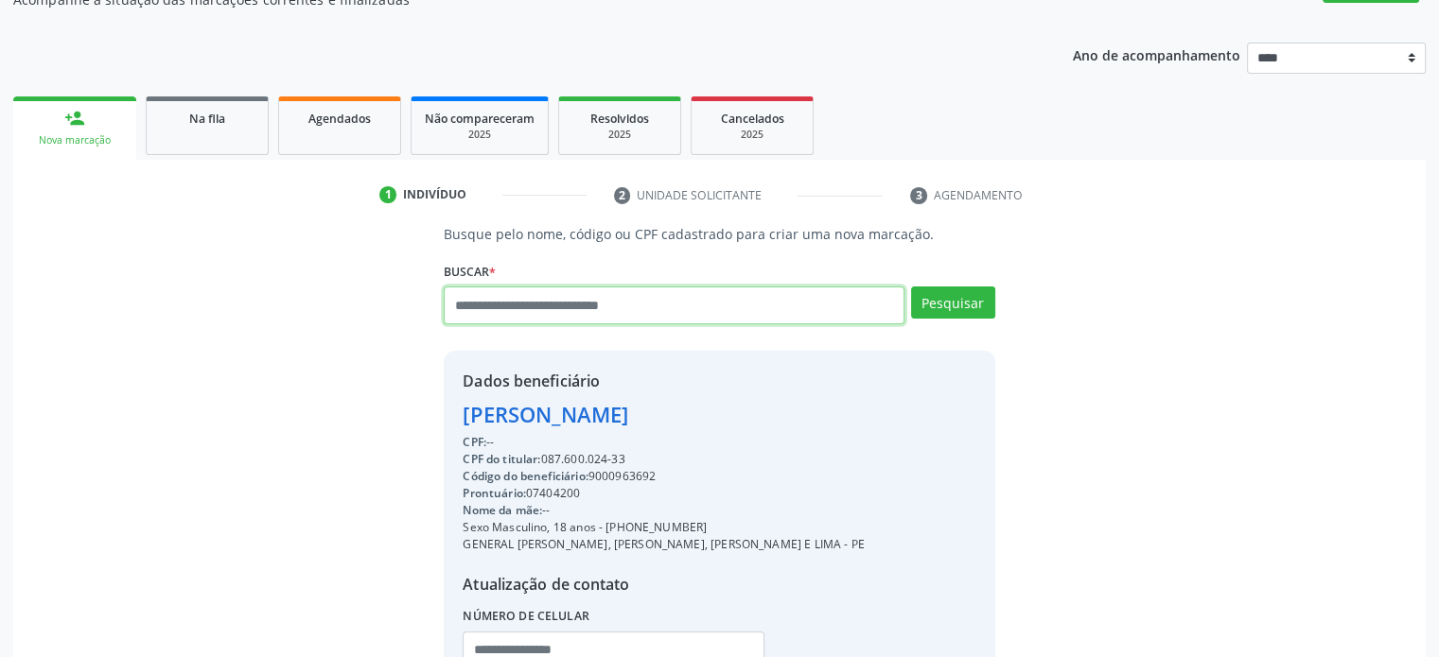
click at [686, 321] on input "text" at bounding box center [674, 306] width 460 height 38
click at [697, 313] on input "text" at bounding box center [674, 306] width 460 height 38
type input "**********"
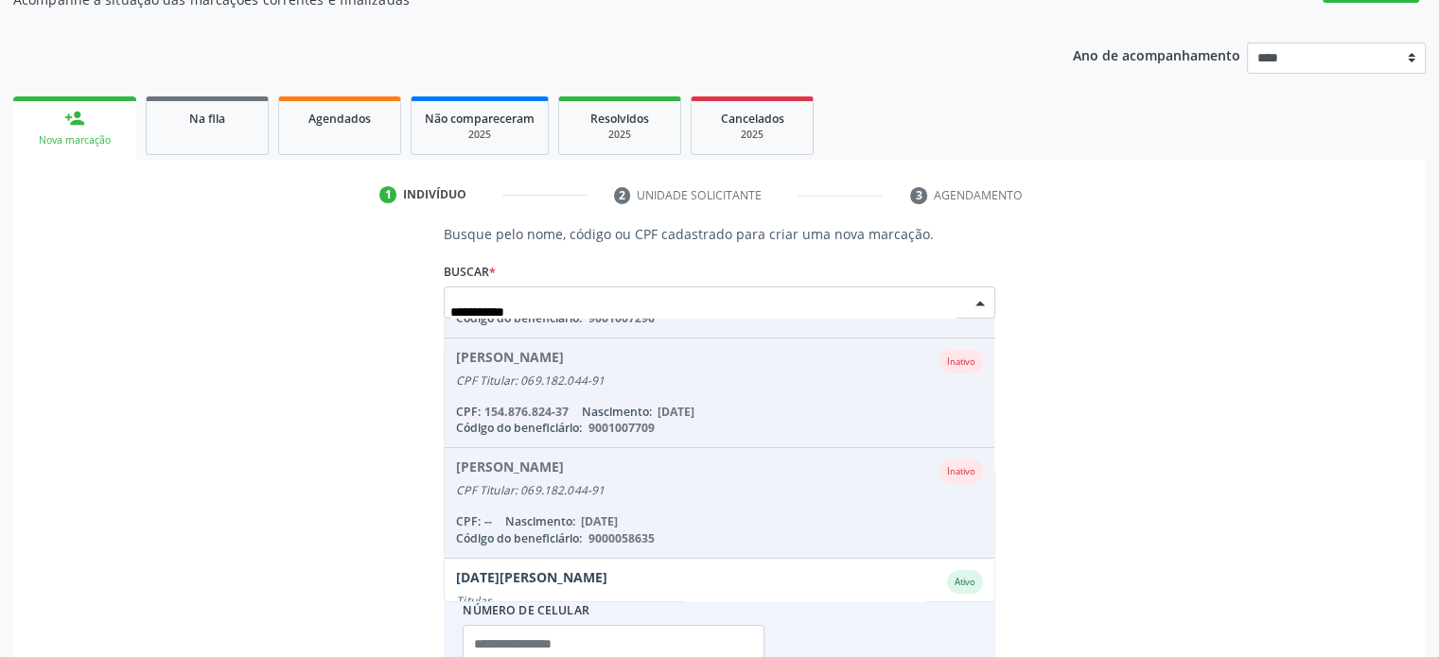
scroll to position [157, 0]
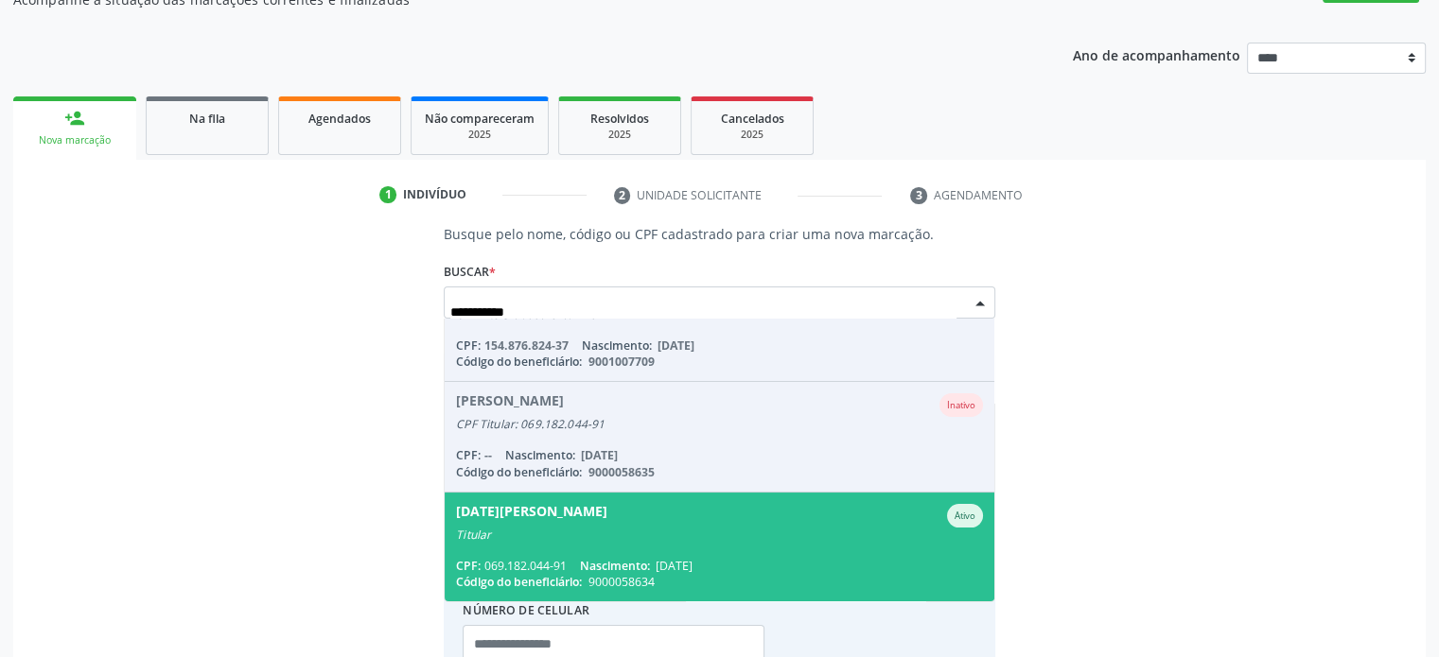
click at [733, 555] on span "[DATE][PERSON_NAME] Ativo Titular CPF: 069.182.044-91 Nascimento: [DATE] Código…" at bounding box center [719, 547] width 549 height 109
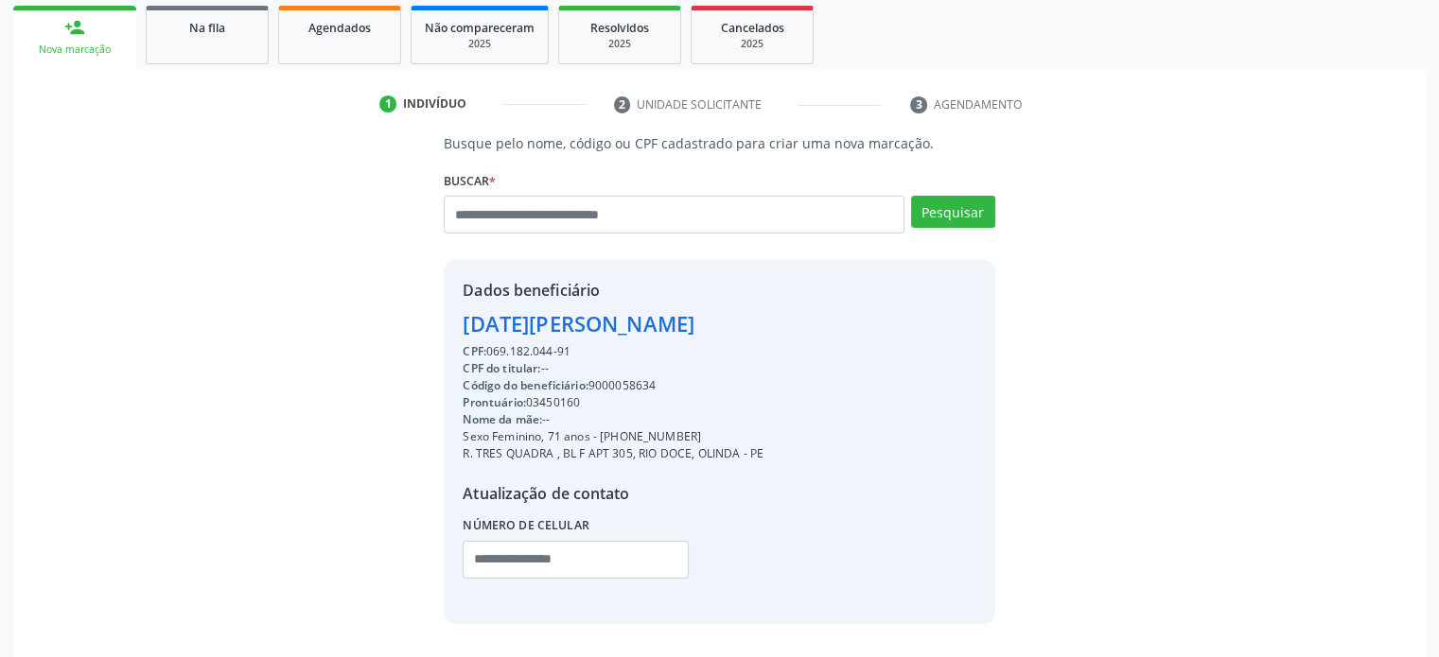
scroll to position [341, 0]
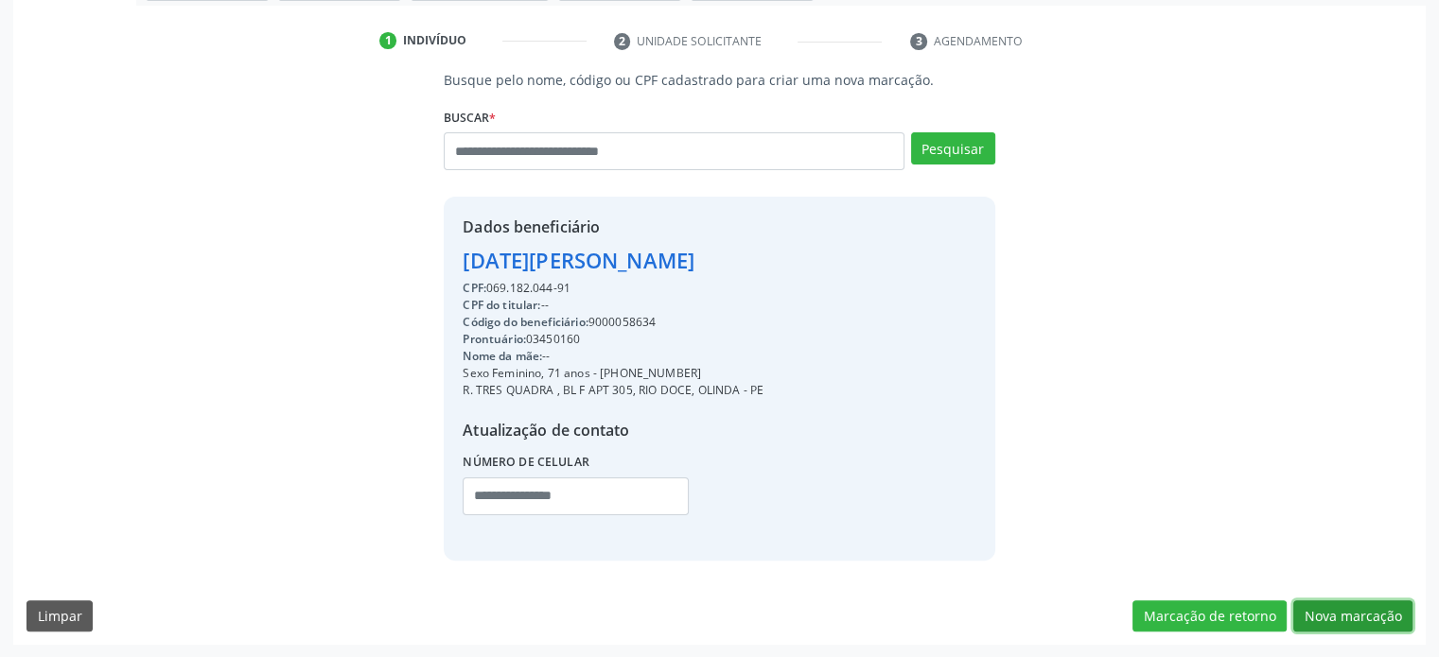
click at [1364, 616] on button "Nova marcação" at bounding box center [1352, 617] width 119 height 32
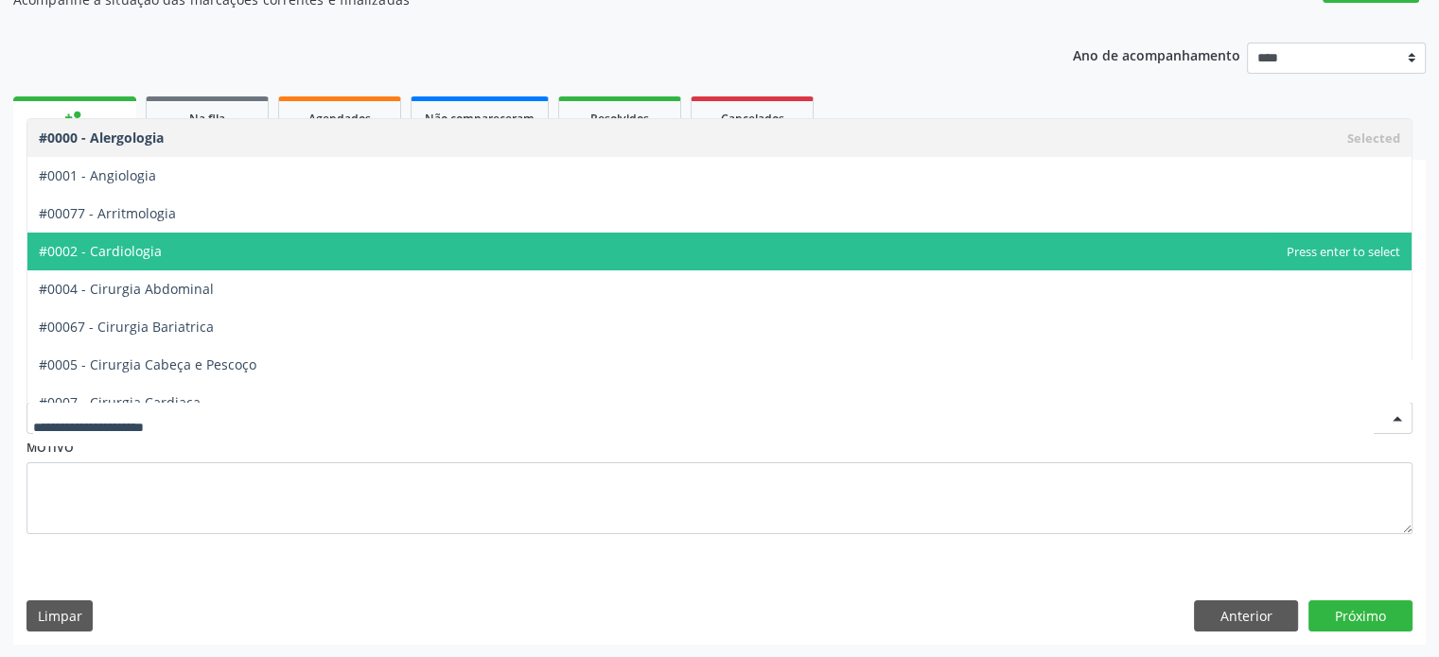
click at [639, 257] on span "#0002 - Cardiologia" at bounding box center [719, 252] width 1384 height 38
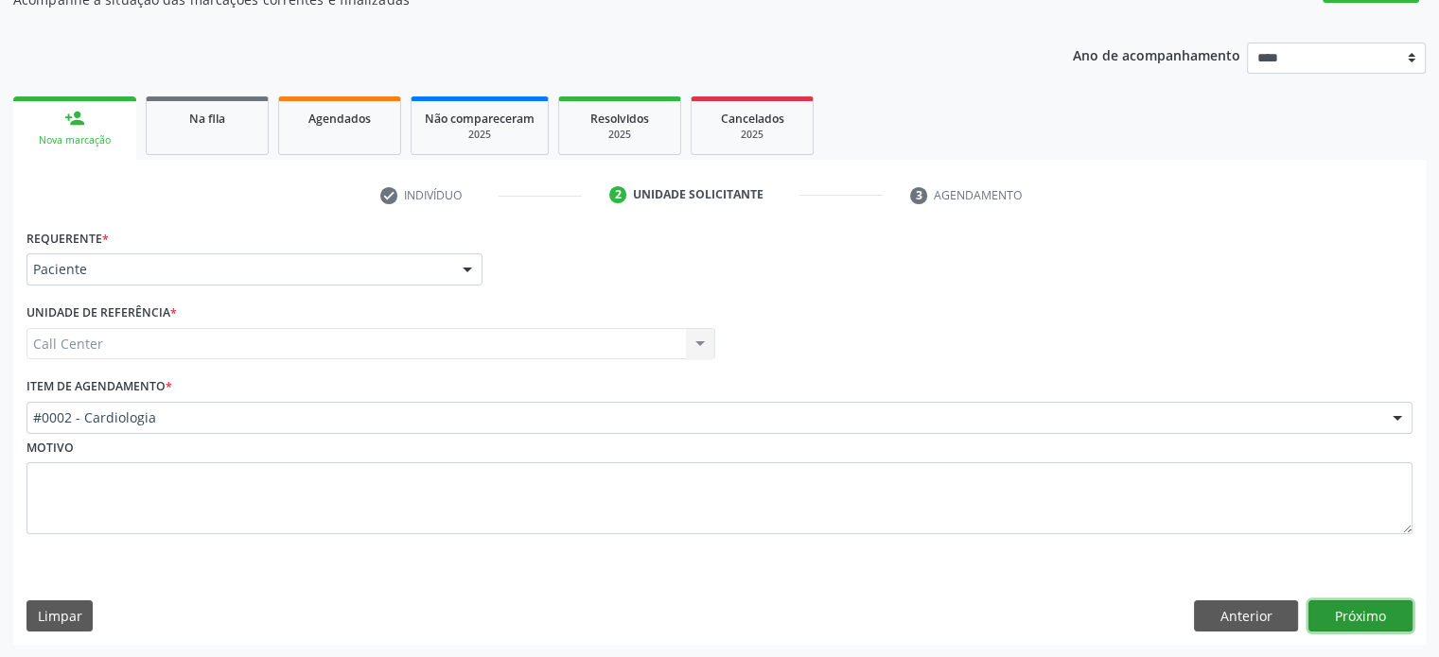
click at [1392, 620] on button "Próximo" at bounding box center [1360, 617] width 104 height 32
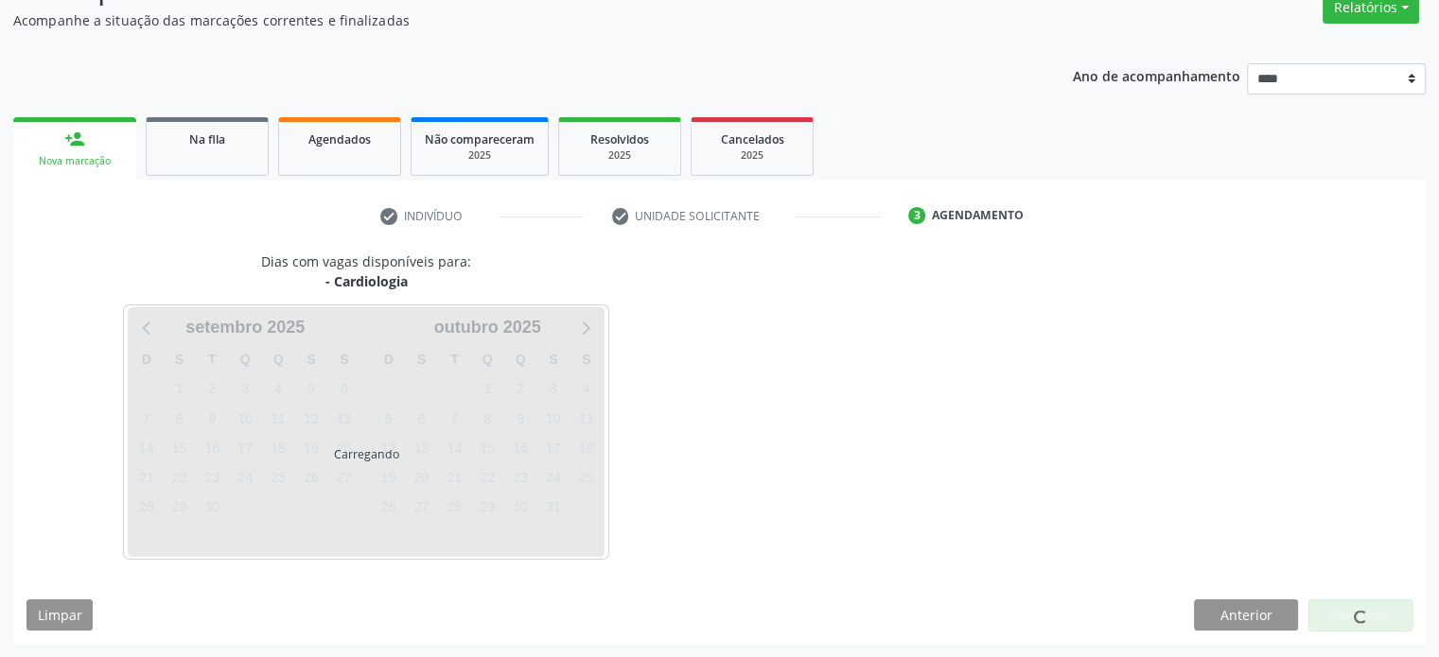
scroll to position [165, 0]
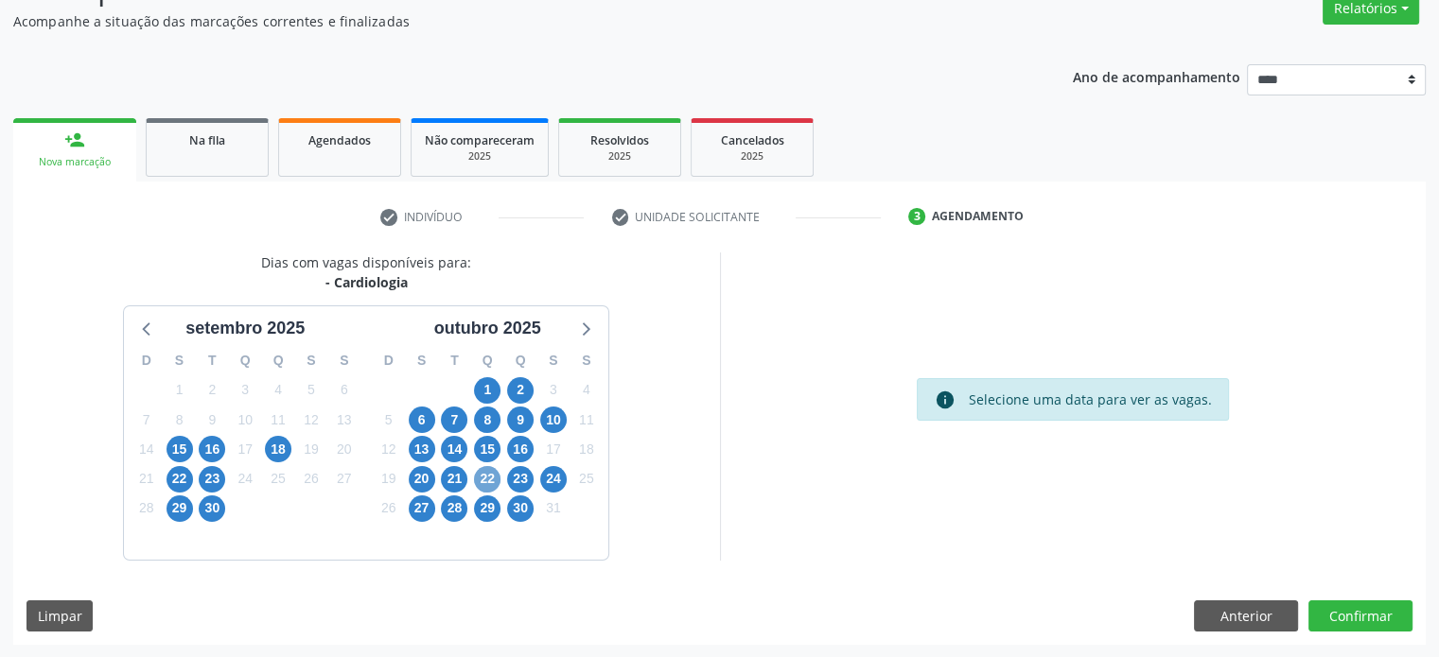
click at [489, 484] on span "22" at bounding box center [487, 479] width 26 height 26
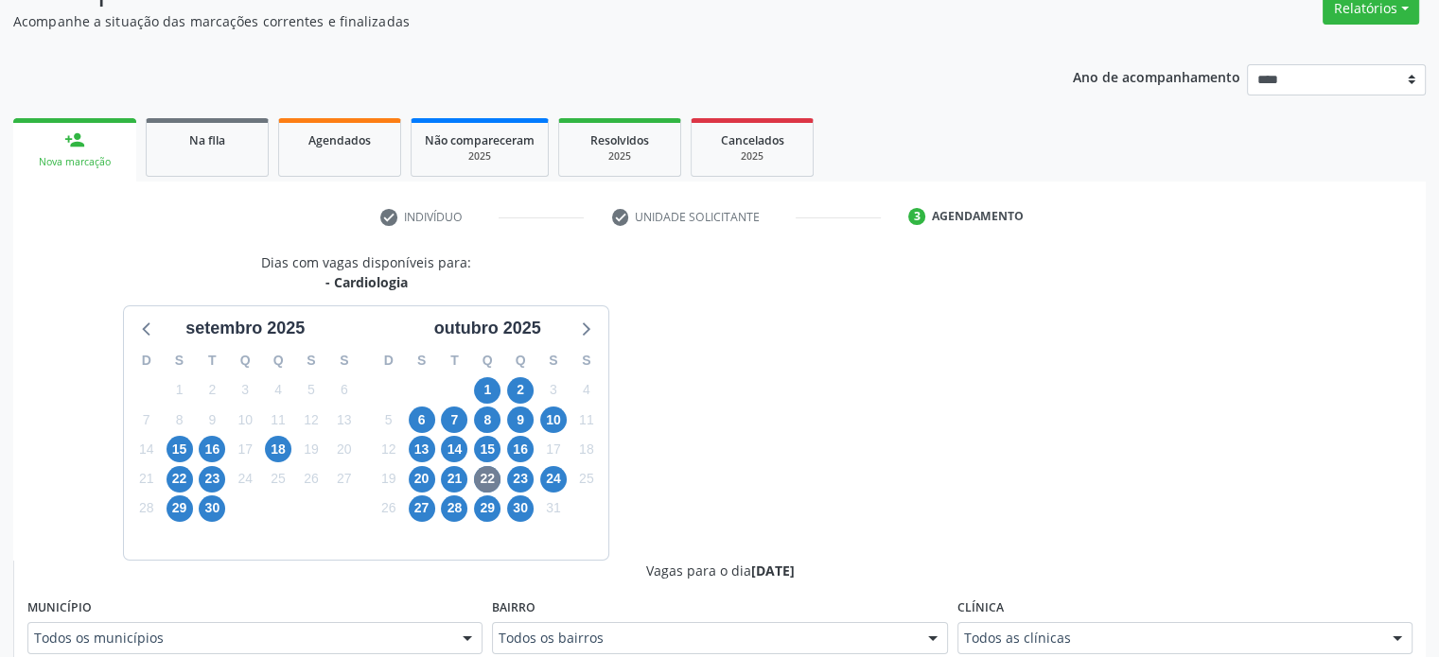
scroll to position [173, 0]
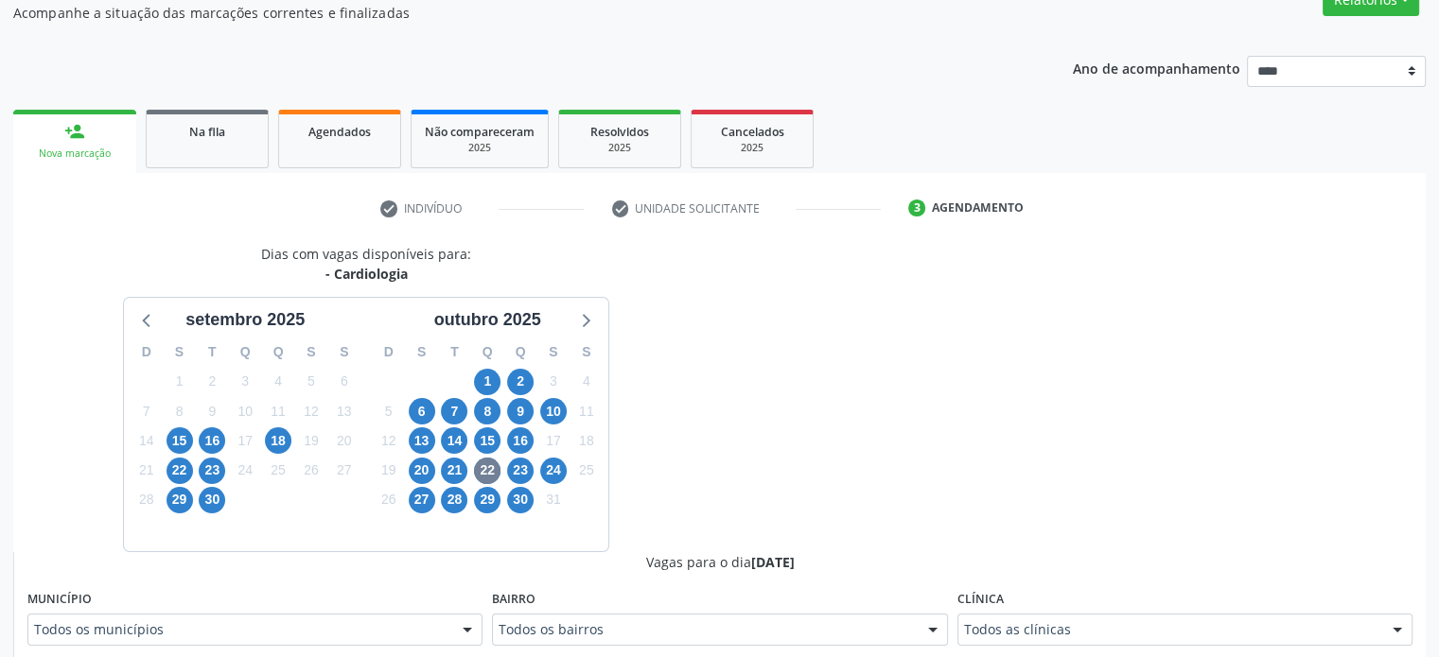
click at [1169, 626] on div "Todos as clínicas" at bounding box center [1184, 630] width 455 height 32
click at [560, 480] on span "24" at bounding box center [553, 471] width 26 height 26
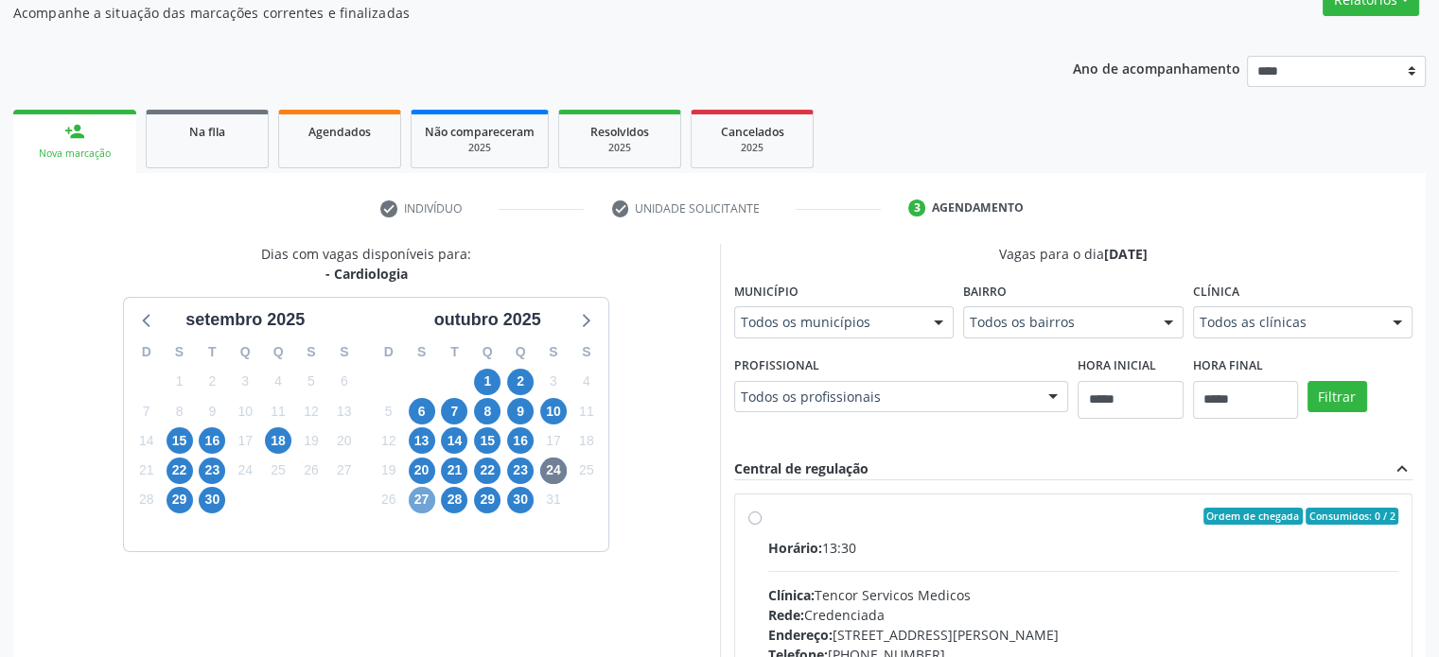
click at [431, 501] on span "27" at bounding box center [422, 500] width 26 height 26
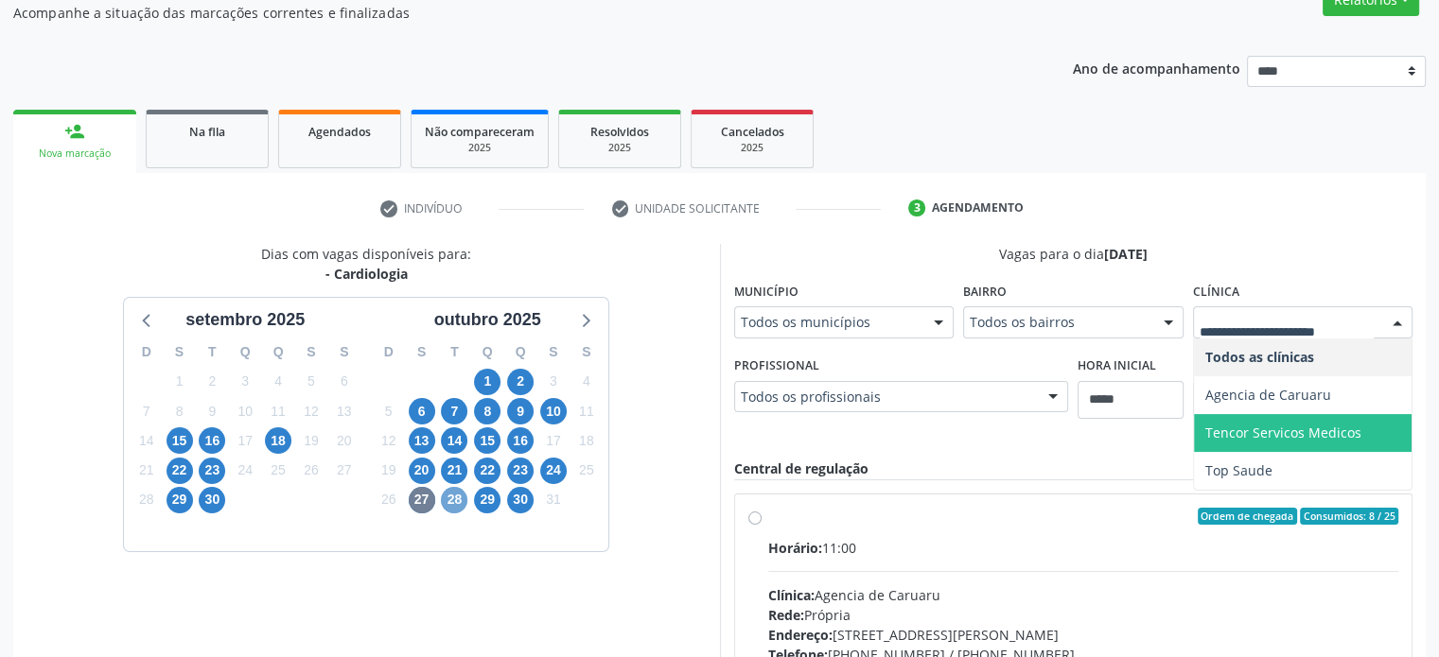
click at [459, 506] on span "28" at bounding box center [454, 500] width 26 height 26
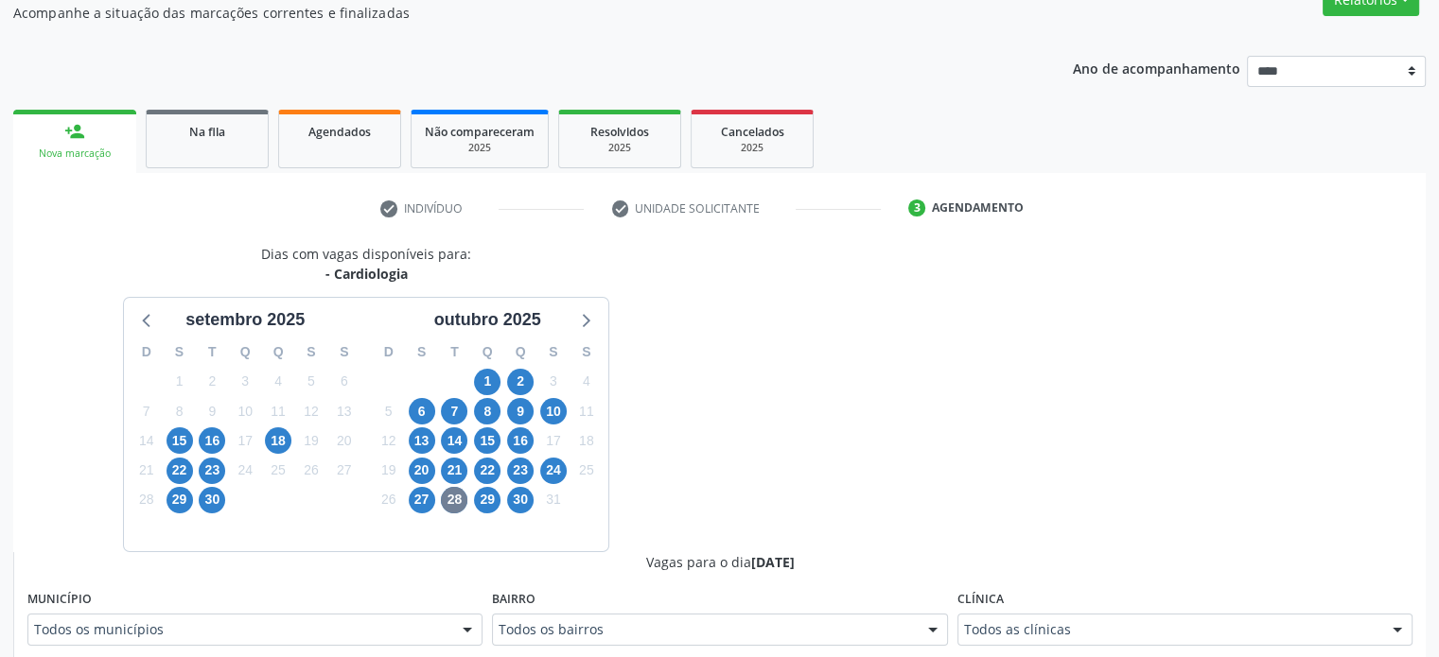
click at [1139, 612] on div "Clínica Todos as clínicas Todos as clínicas Espaço Saúde Vida Top Saude Nenhum …" at bounding box center [1184, 615] width 455 height 61
click at [1139, 614] on div "Todos as clínicas Todos as clínicas Espaço Saúde Vida Top Saude Nenhum resultad…" at bounding box center [1184, 630] width 455 height 32
click at [504, 496] on div "30" at bounding box center [520, 499] width 33 height 29
click at [501, 498] on div "29" at bounding box center [487, 499] width 33 height 29
click at [497, 501] on span "29" at bounding box center [487, 500] width 26 height 26
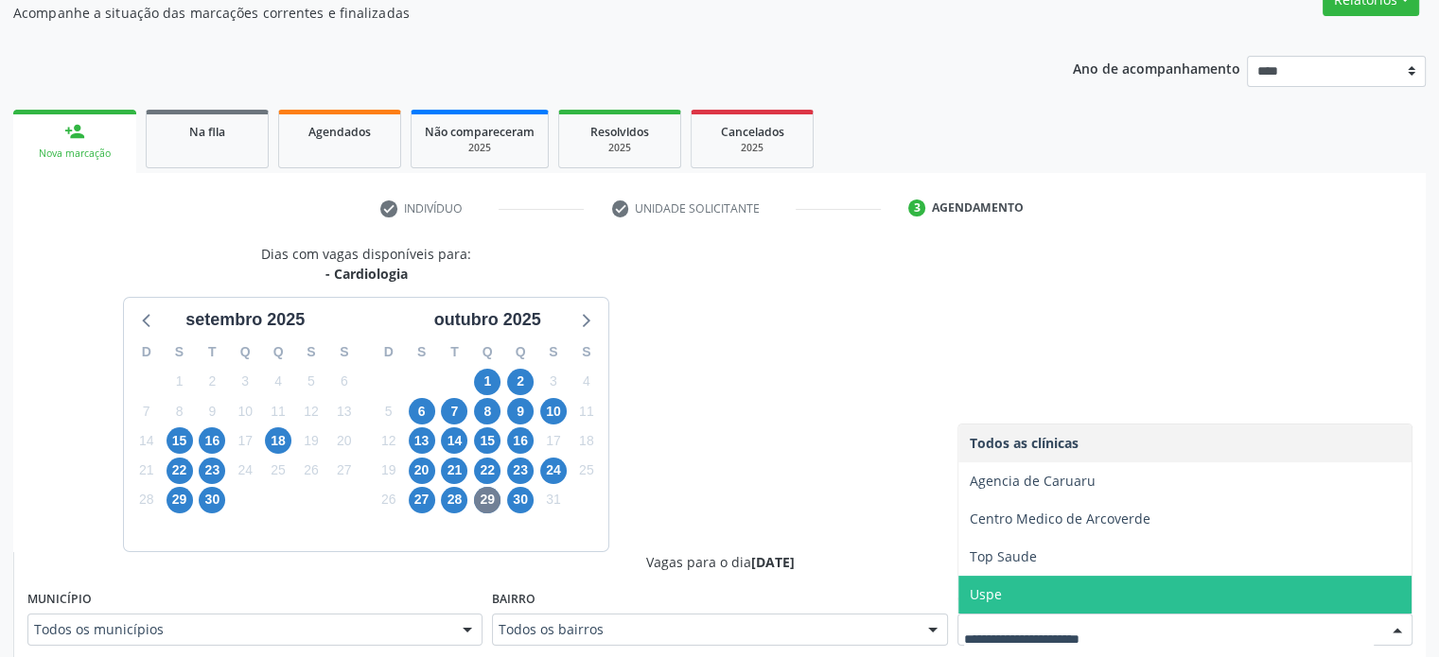
click at [1142, 586] on span "Uspe" at bounding box center [1184, 595] width 453 height 38
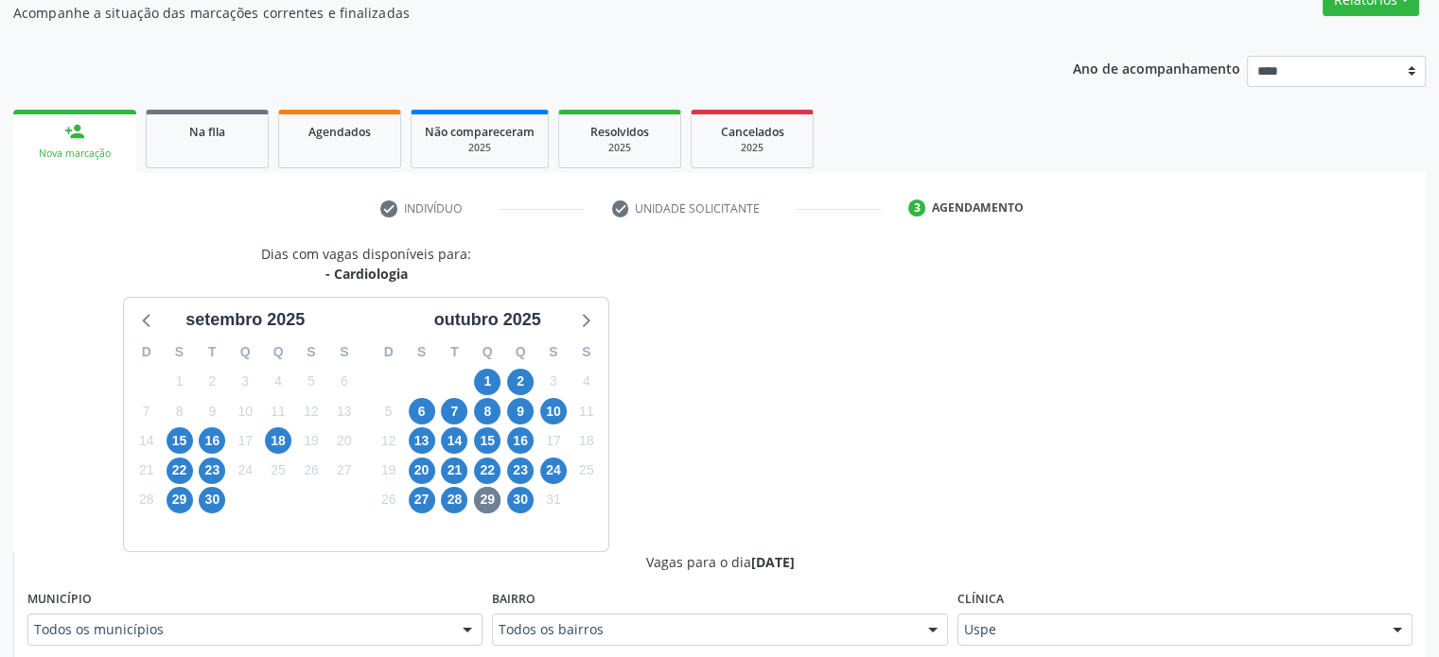
scroll to position [457, 0]
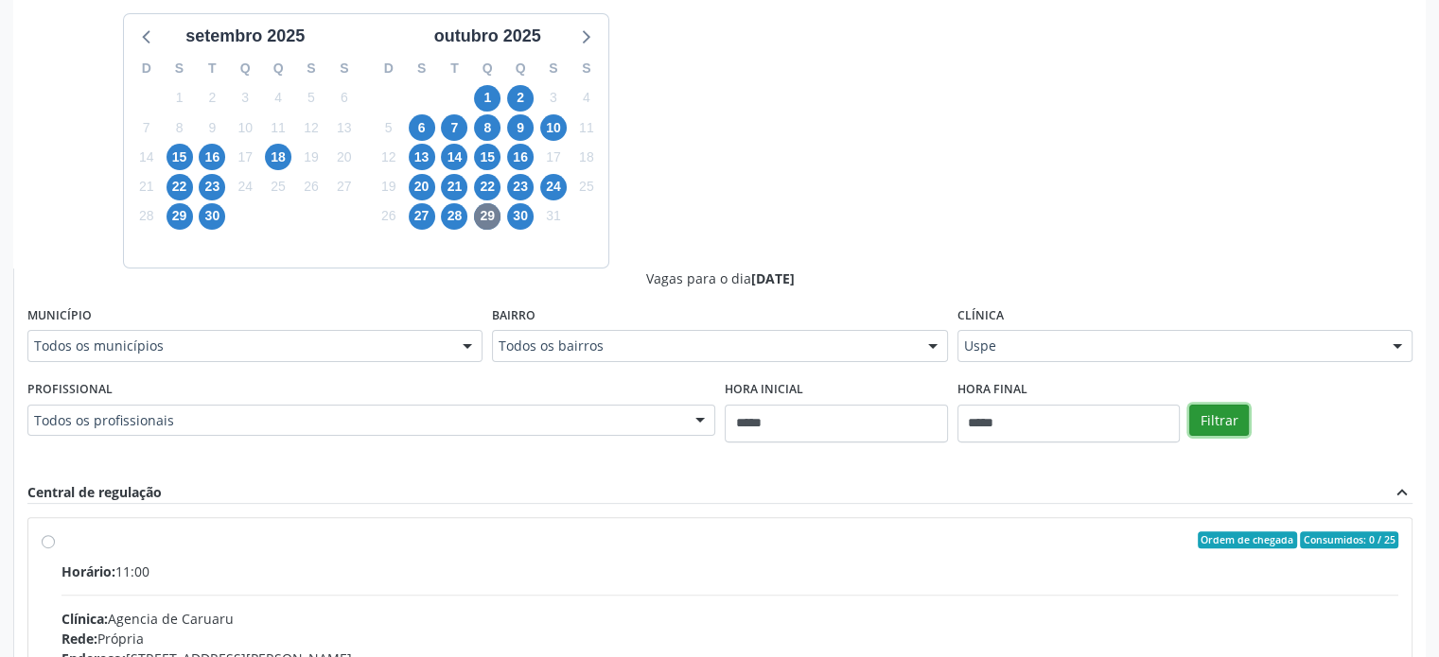
click at [1230, 413] on button "Filtrar" at bounding box center [1219, 421] width 60 height 32
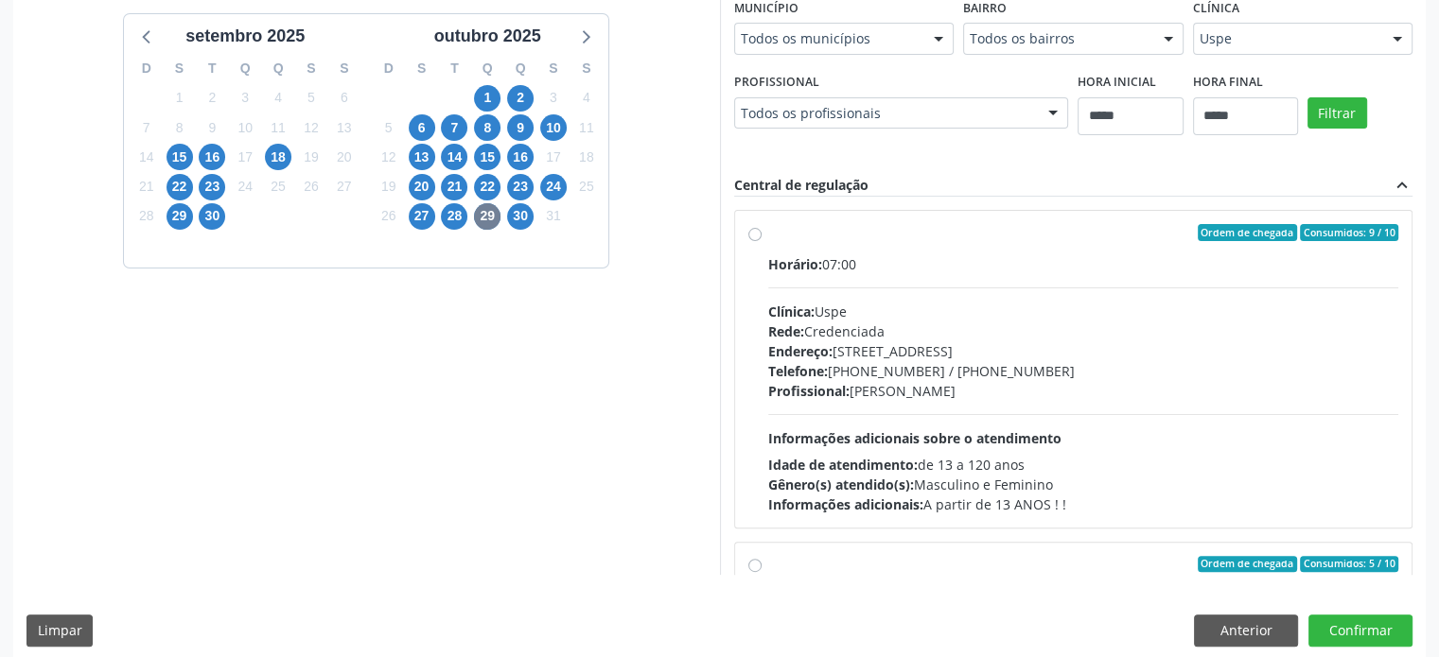
click at [1222, 370] on div "Telefone: [PHONE_NUMBER] / [PHONE_NUMBER]" at bounding box center [1083, 371] width 631 height 20
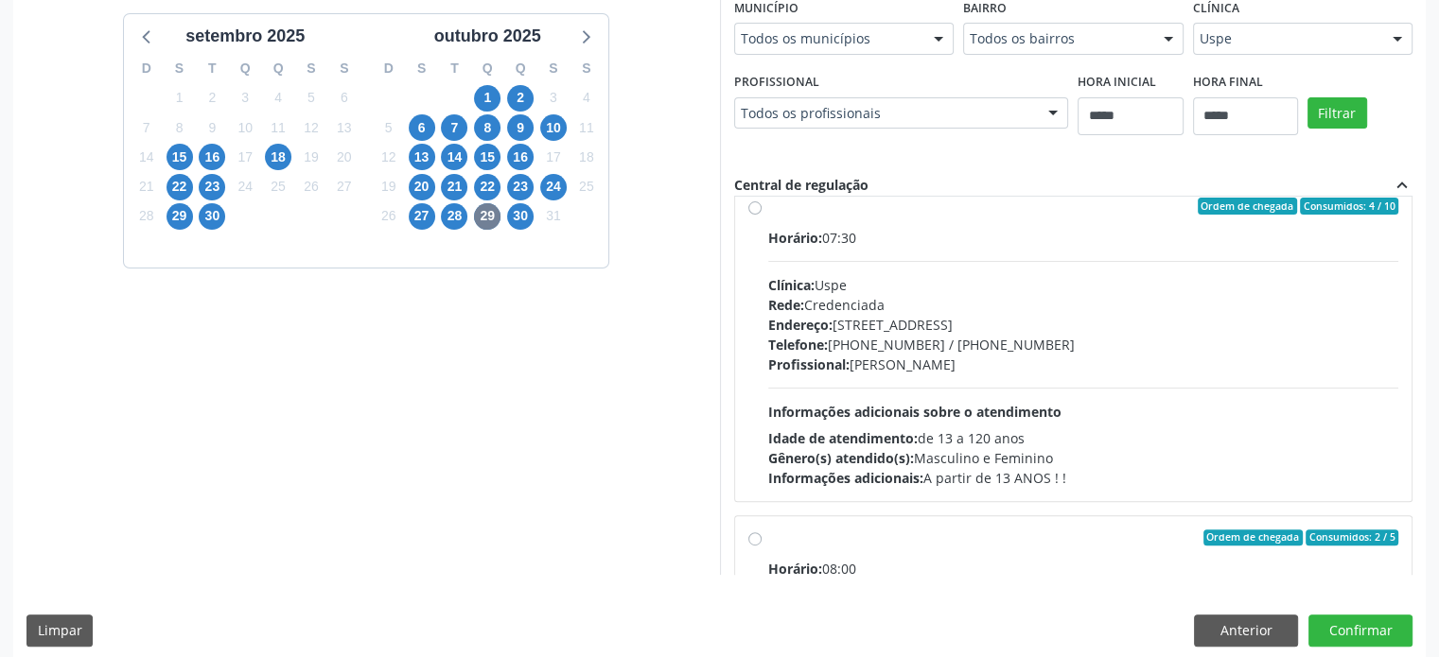
scroll to position [1040, 0]
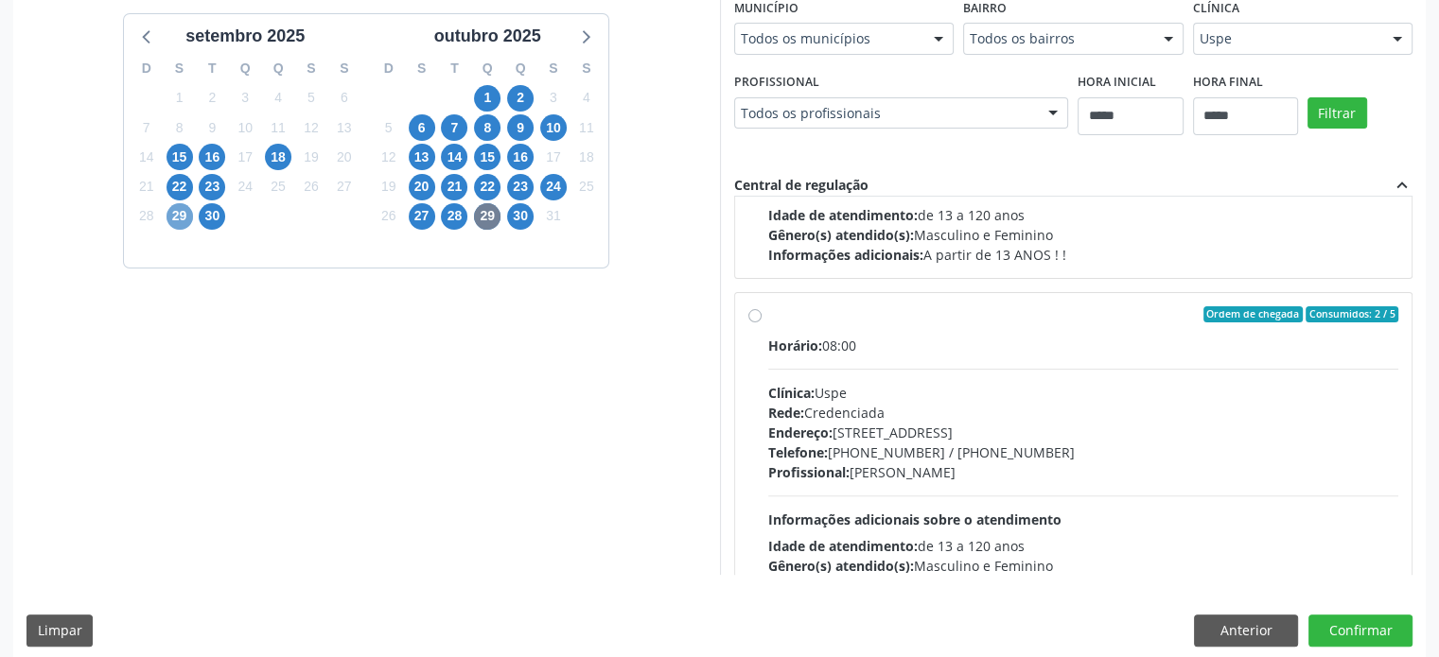
click at [180, 224] on span "29" at bounding box center [179, 216] width 26 height 26
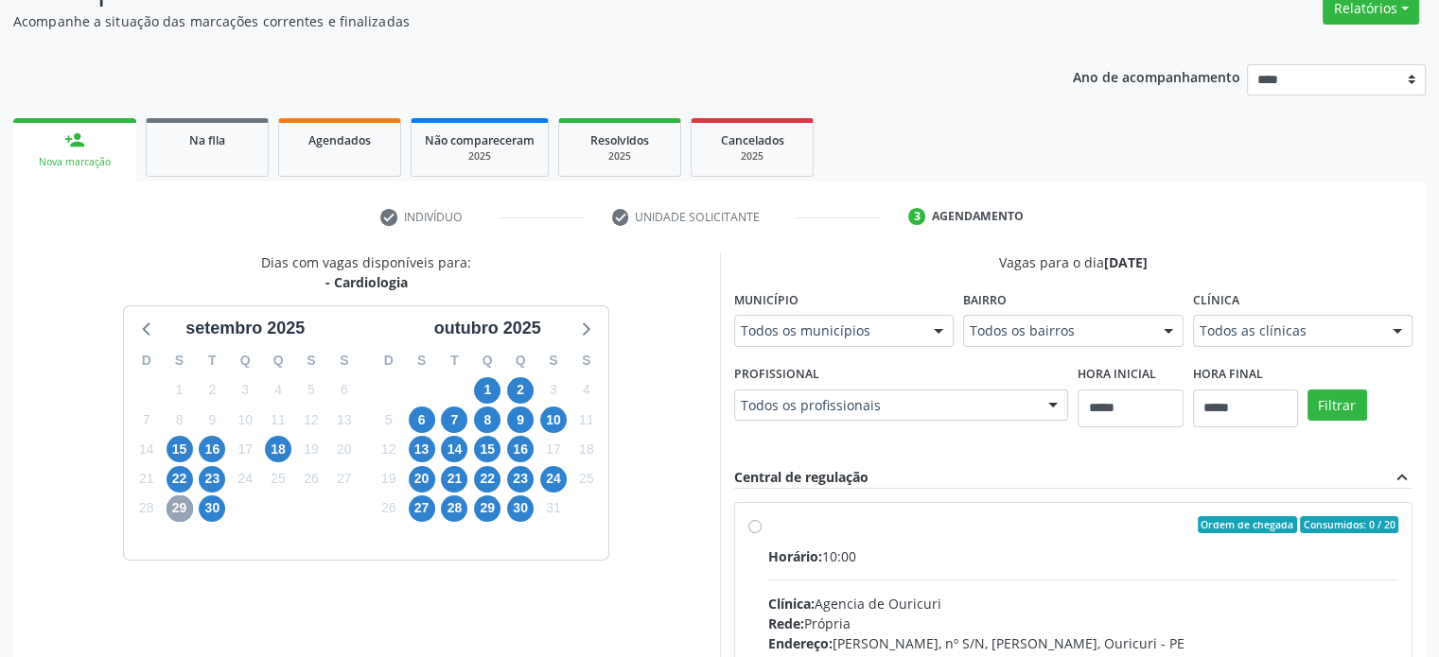
scroll to position [457, 0]
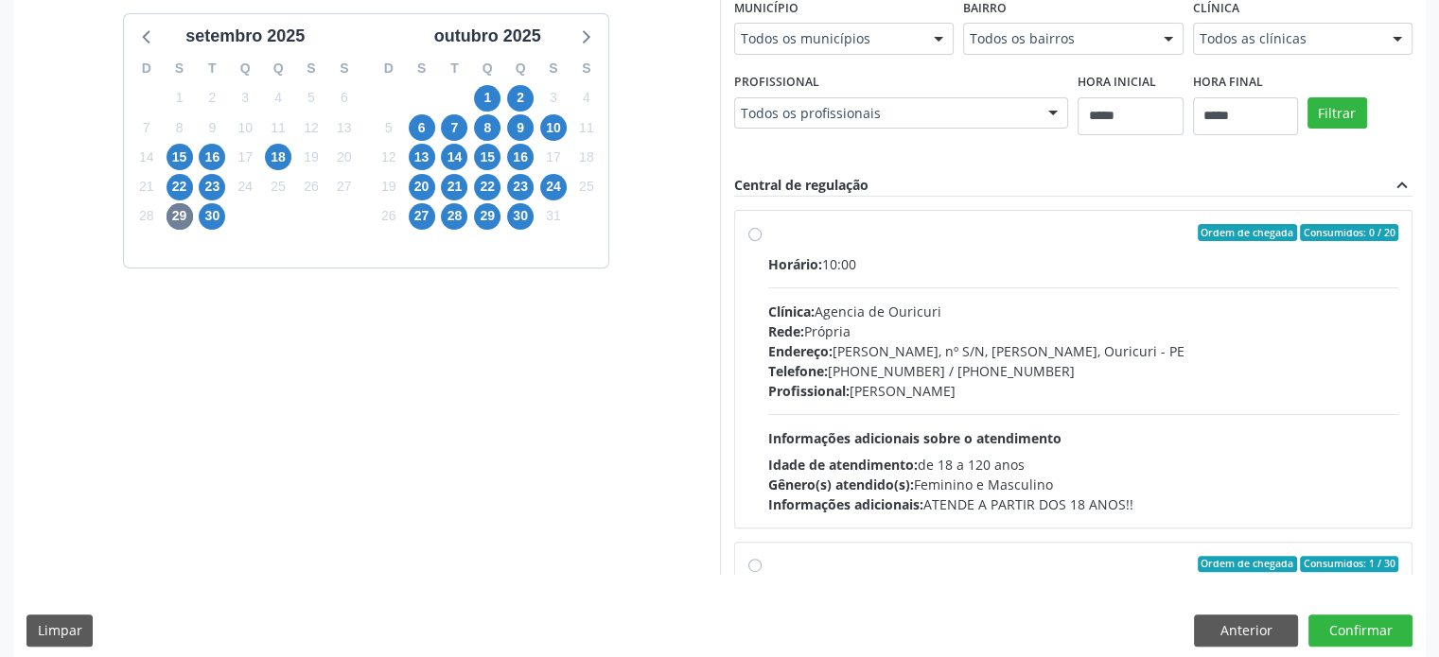
drag, startPoint x: 1302, startPoint y: 9, endPoint x: 1303, endPoint y: 26, distance: 17.1
click at [1302, 14] on div "Clínica Todos as clínicas Todos as clínicas Agencia de Ouricuri Top Saude Nenhu…" at bounding box center [1303, 23] width 220 height 61
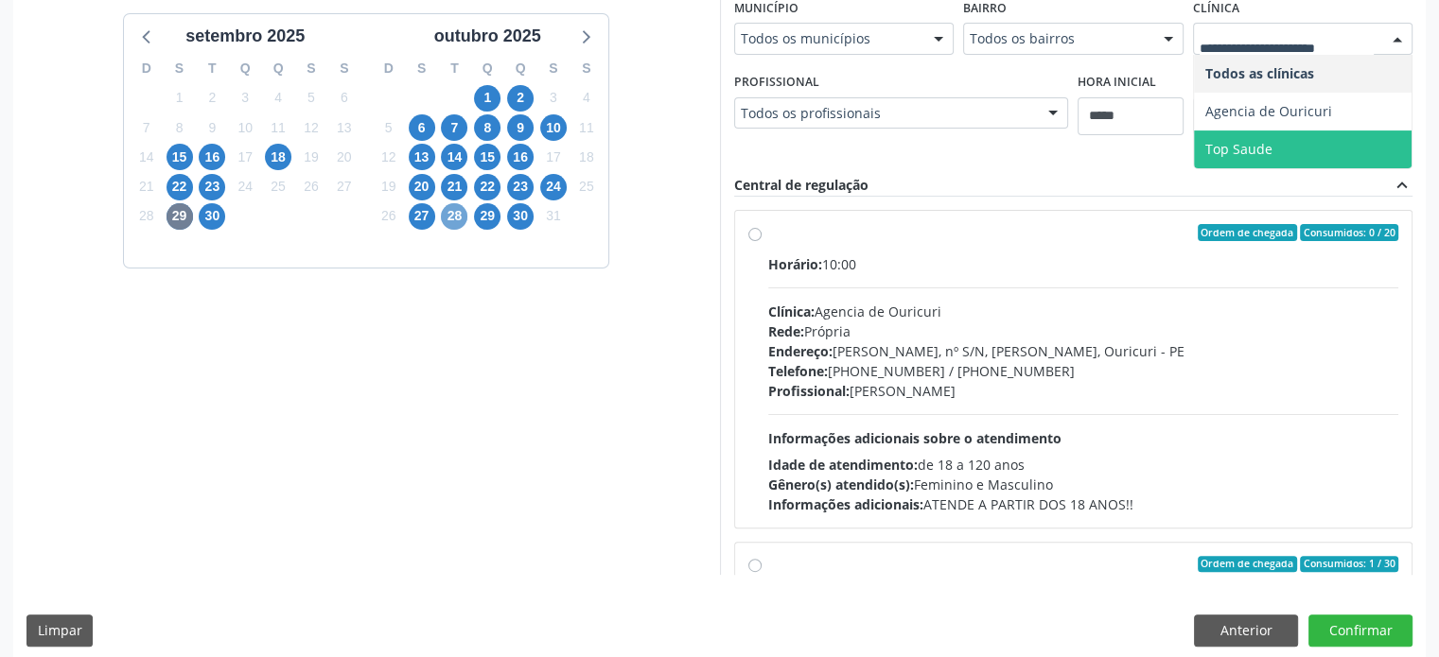
click at [463, 215] on span "28" at bounding box center [454, 216] width 26 height 26
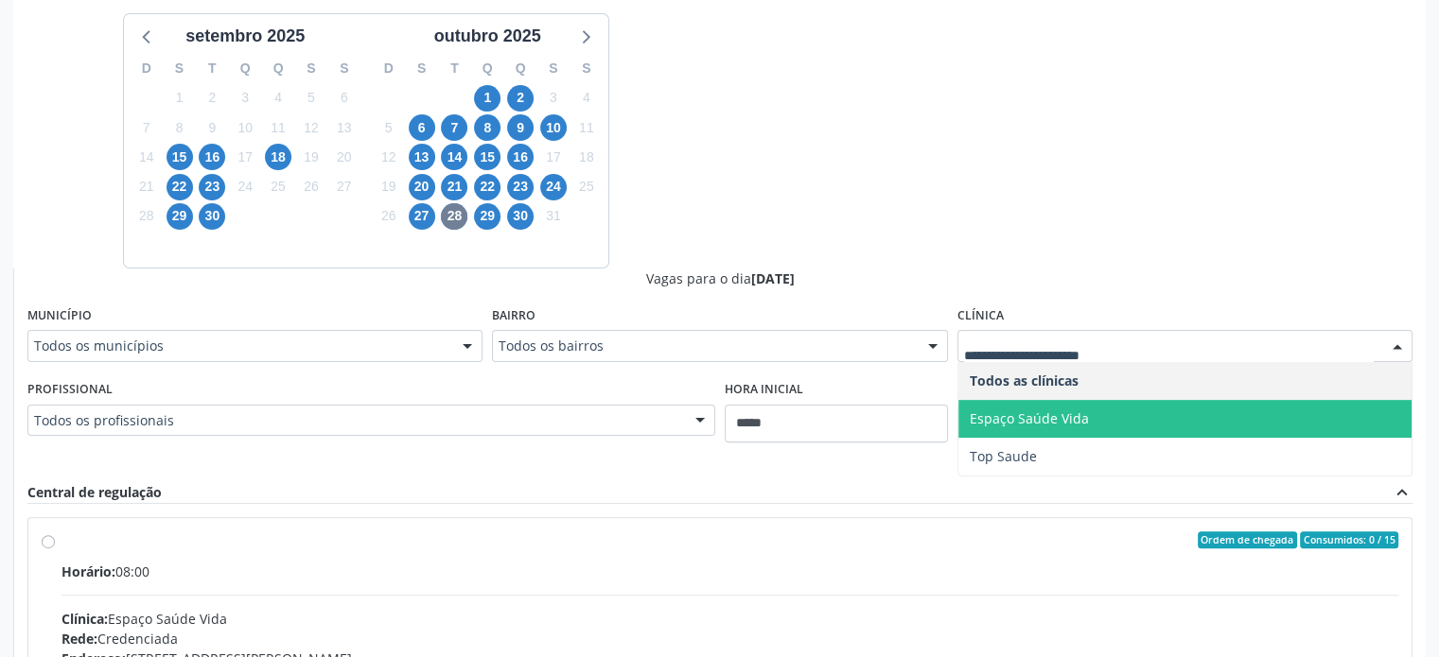
click at [497, 201] on div "29" at bounding box center [487, 215] width 26 height 29
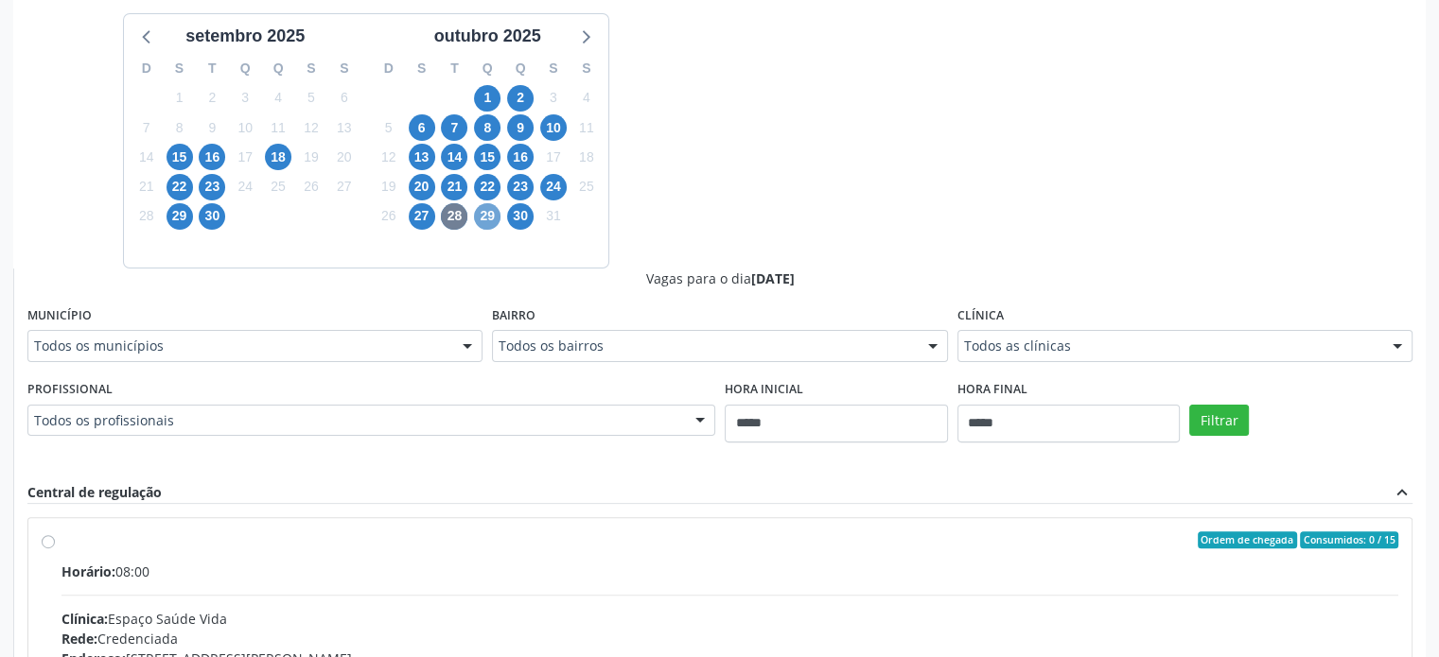
click at [492, 207] on span "29" at bounding box center [487, 216] width 26 height 26
click at [1197, 362] on fieldset "Clínica Todos as clínicas Todos as clínicas Agencia de Caruaru [GEOGRAPHIC_DATA…" at bounding box center [1184, 339] width 455 height 74
click at [1200, 354] on div "Todos as clínicas" at bounding box center [1184, 346] width 455 height 32
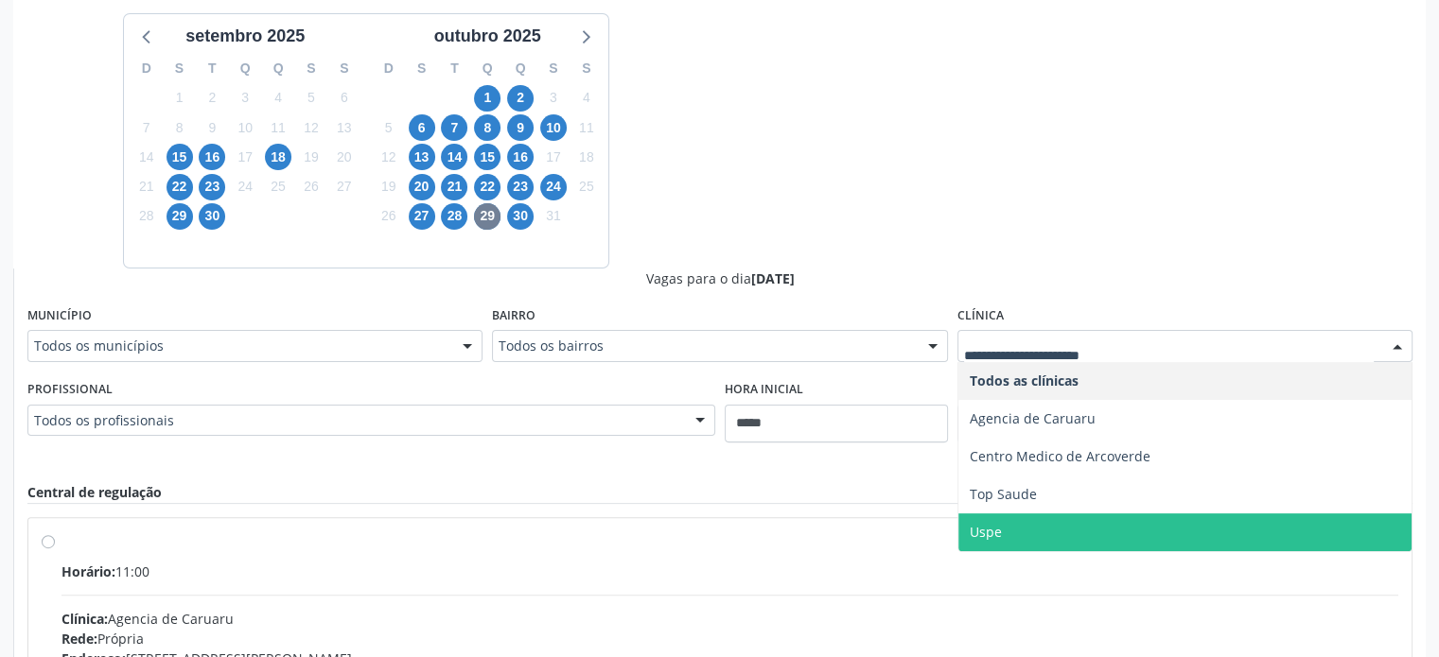
click at [1056, 517] on span "Uspe" at bounding box center [1184, 533] width 453 height 38
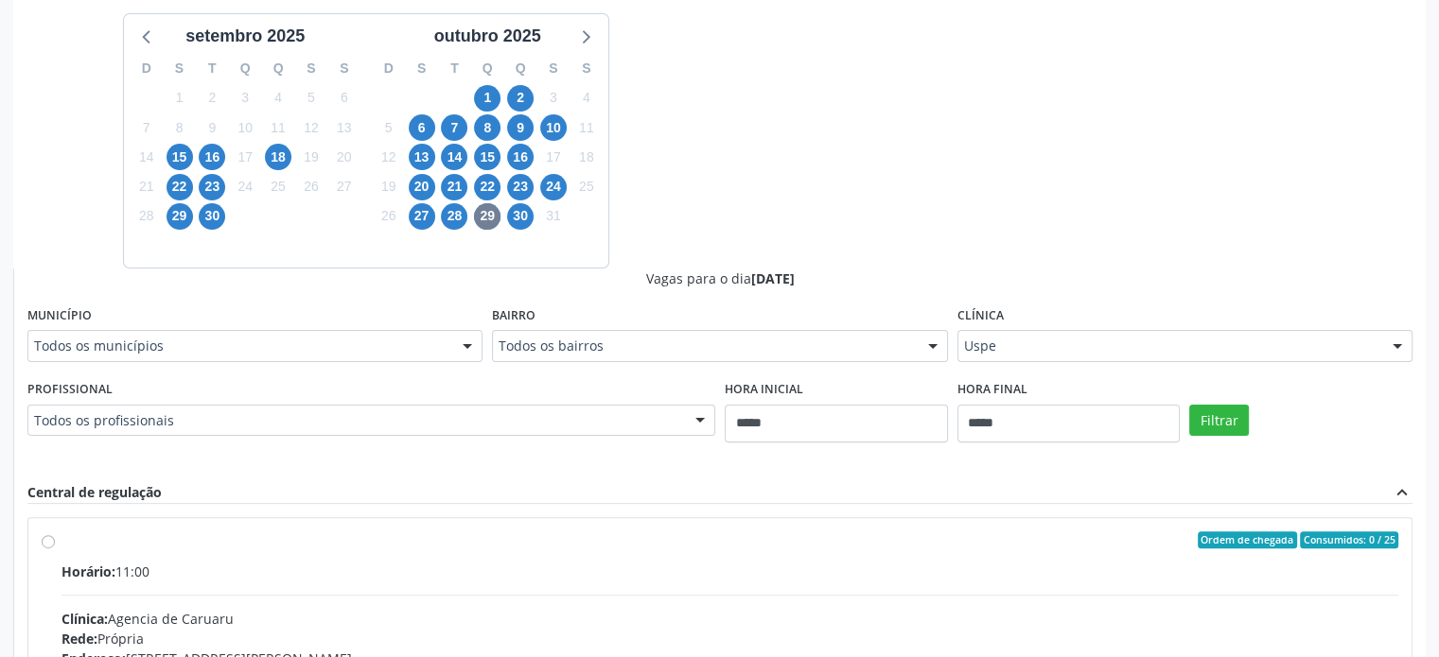
click at [1218, 450] on div "Filtrar" at bounding box center [1300, 419] width 233 height 87
click at [1226, 422] on button "Filtrar" at bounding box center [1219, 421] width 60 height 32
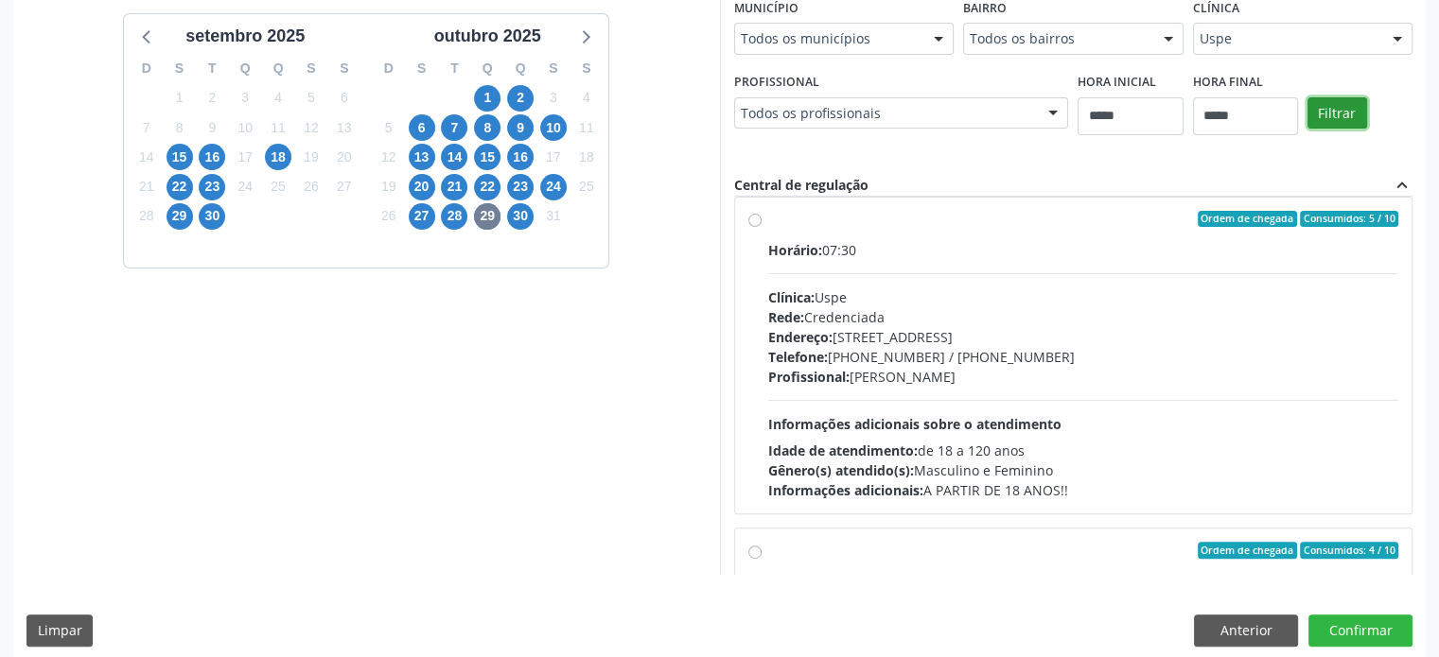
scroll to position [0, 0]
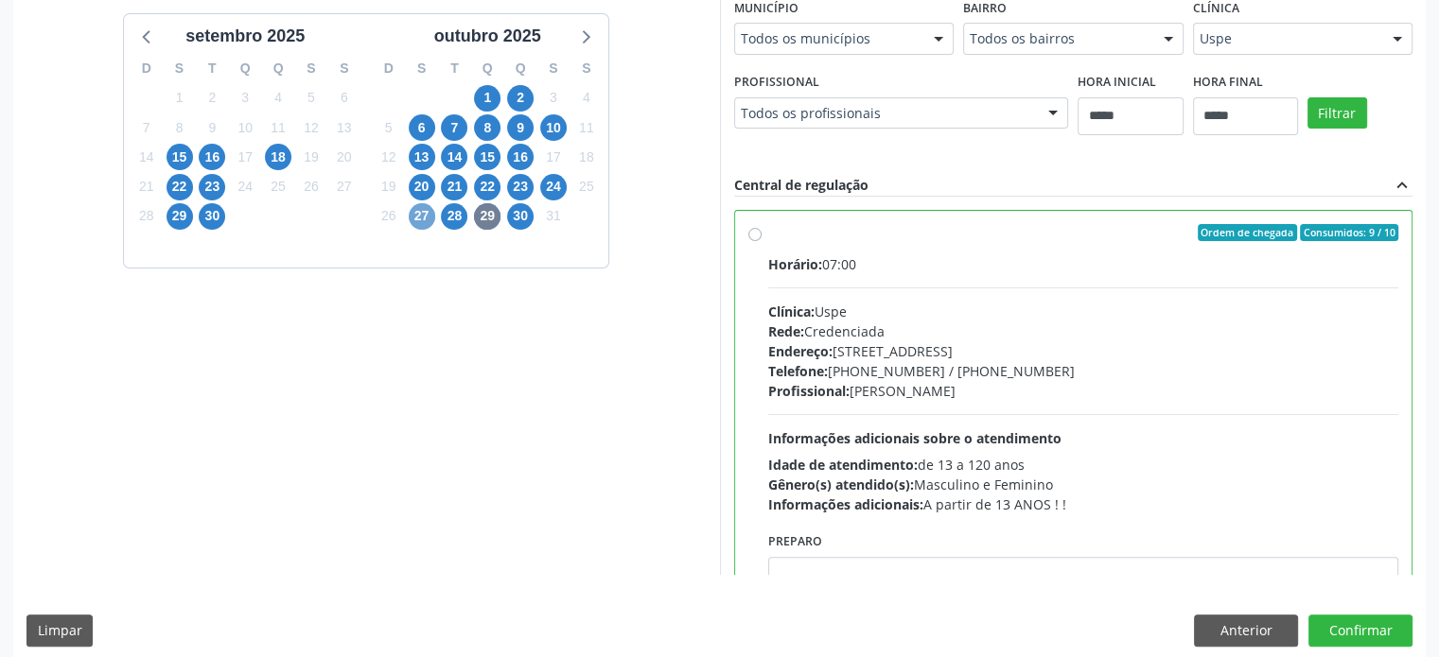
click at [431, 208] on span "27" at bounding box center [422, 216] width 26 height 26
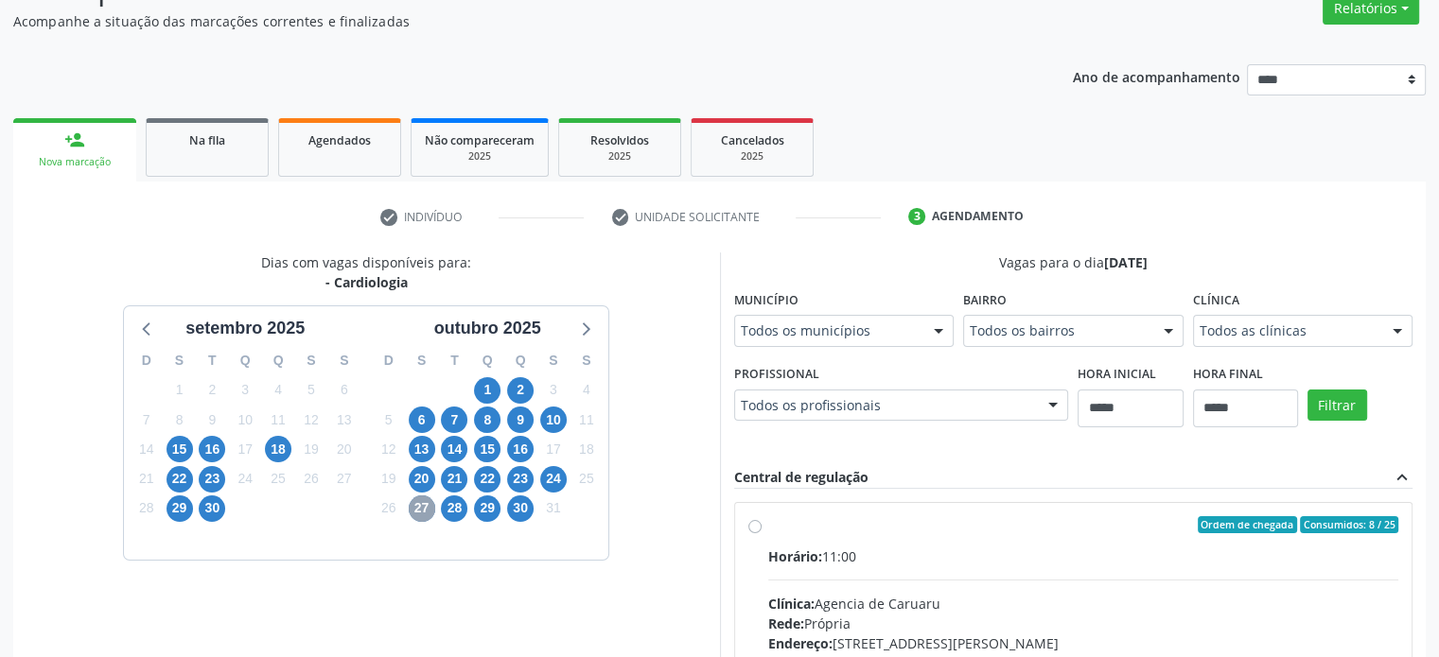
scroll to position [457, 0]
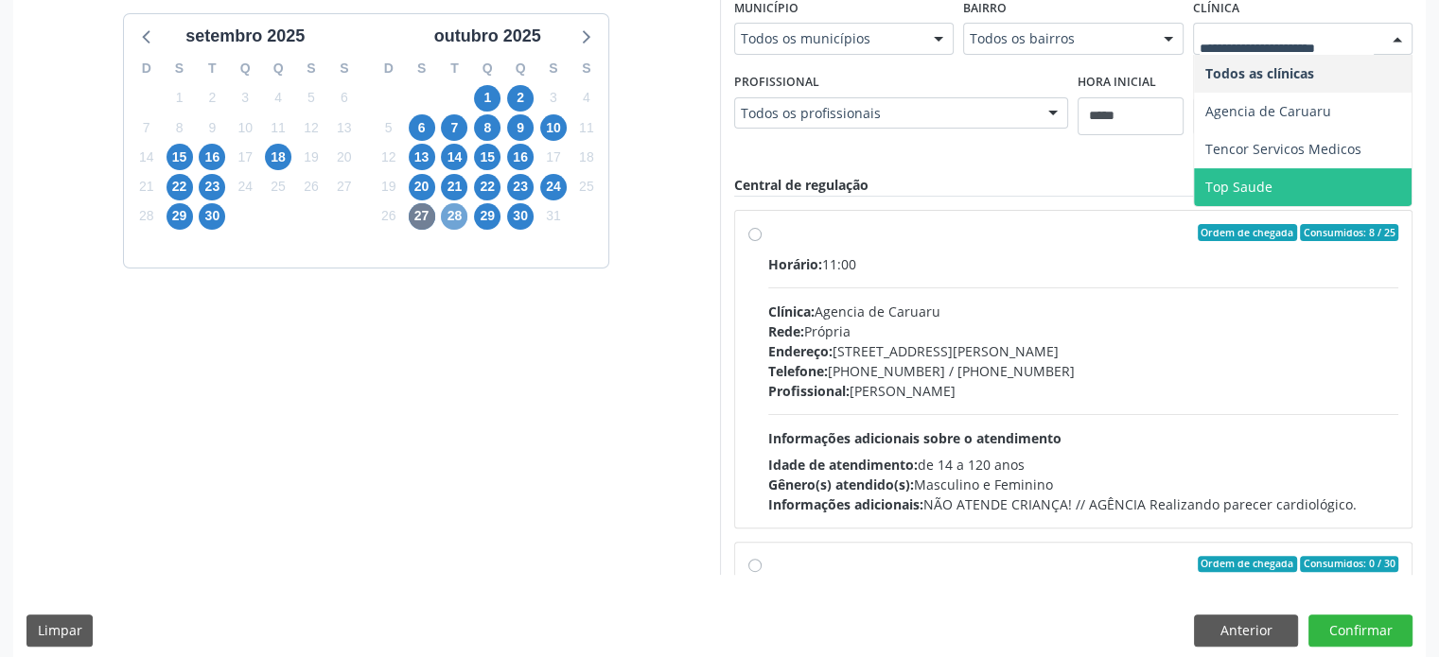
click at [454, 218] on span "28" at bounding box center [454, 216] width 26 height 26
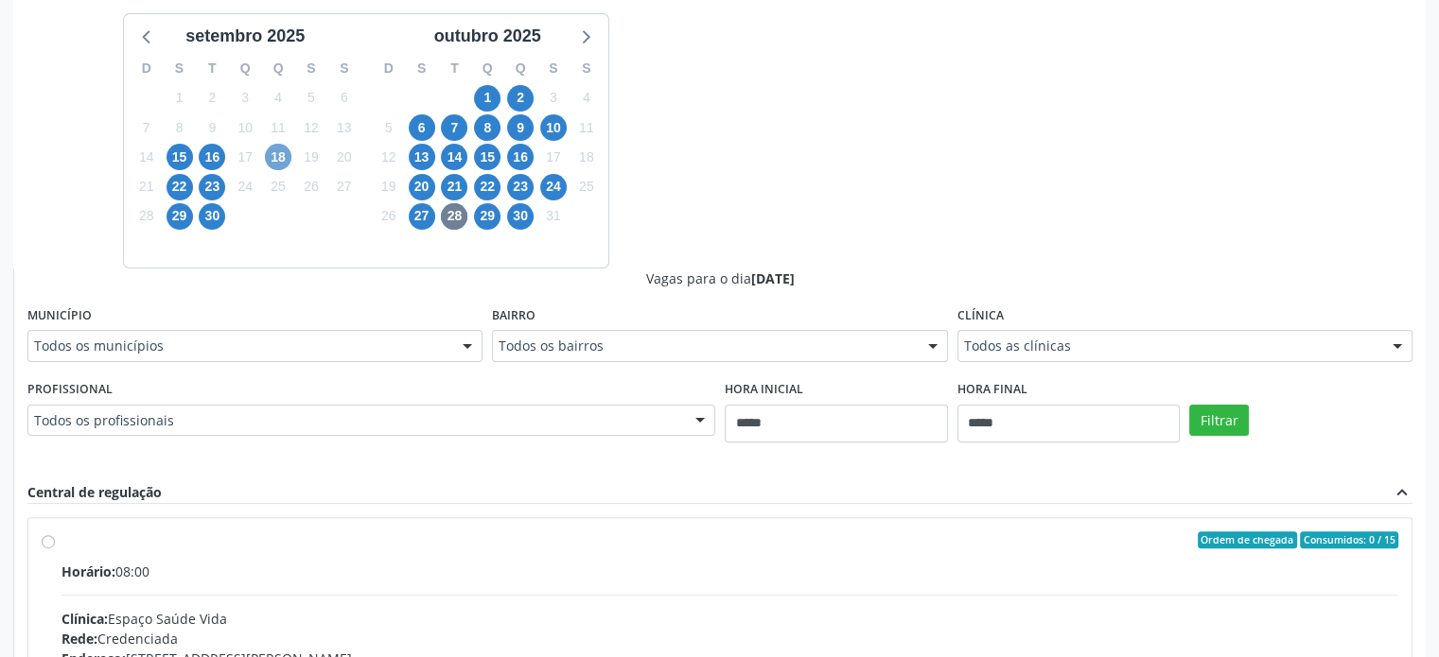
drag, startPoint x: 284, startPoint y: 161, endPoint x: 115, endPoint y: 313, distance: 227.0
click at [282, 162] on span "18" at bounding box center [278, 157] width 26 height 26
click at [1171, 330] on div "Todos as clínicas" at bounding box center [1184, 346] width 455 height 32
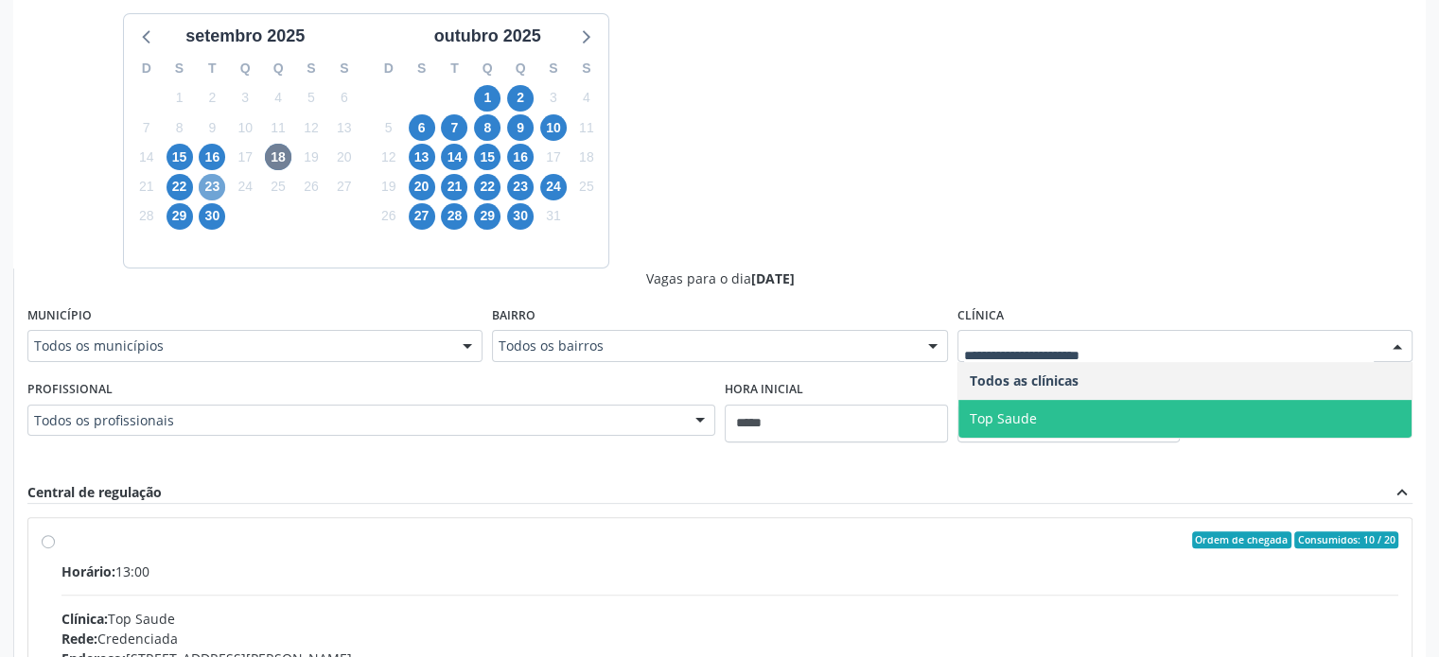
click at [222, 186] on span "23" at bounding box center [212, 187] width 26 height 26
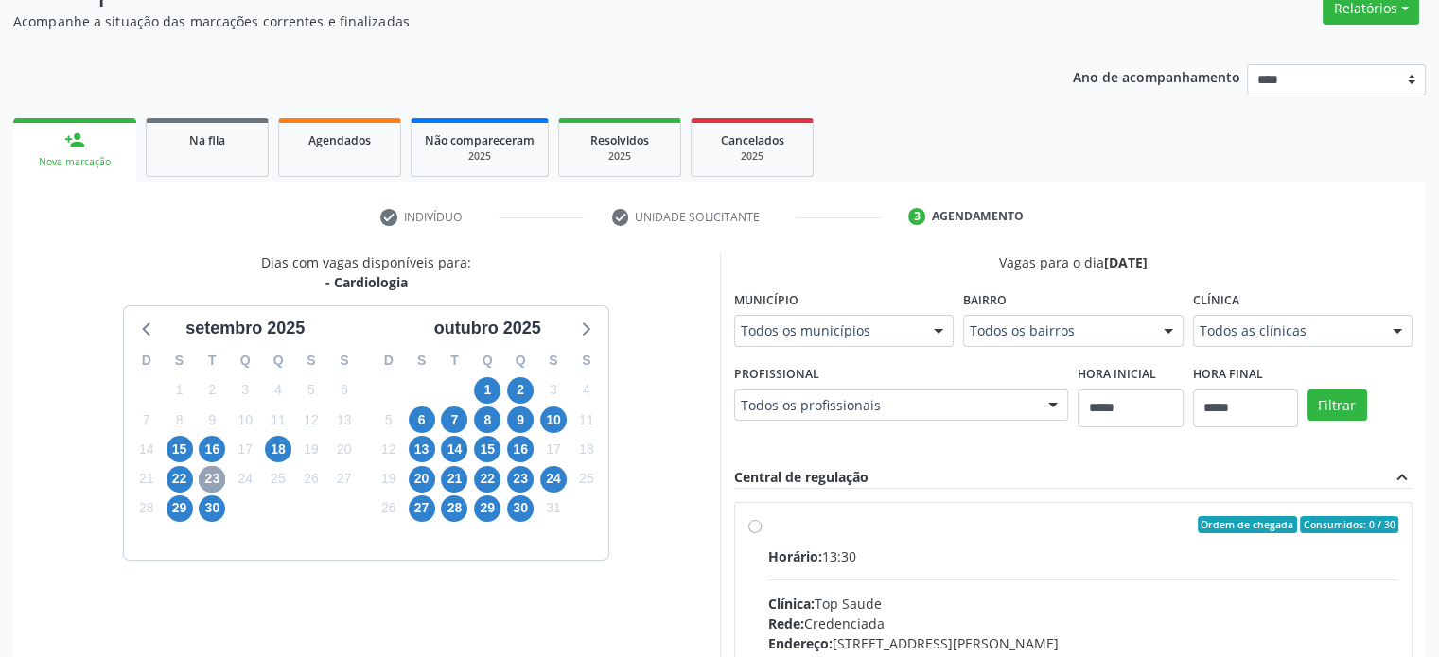
scroll to position [437, 0]
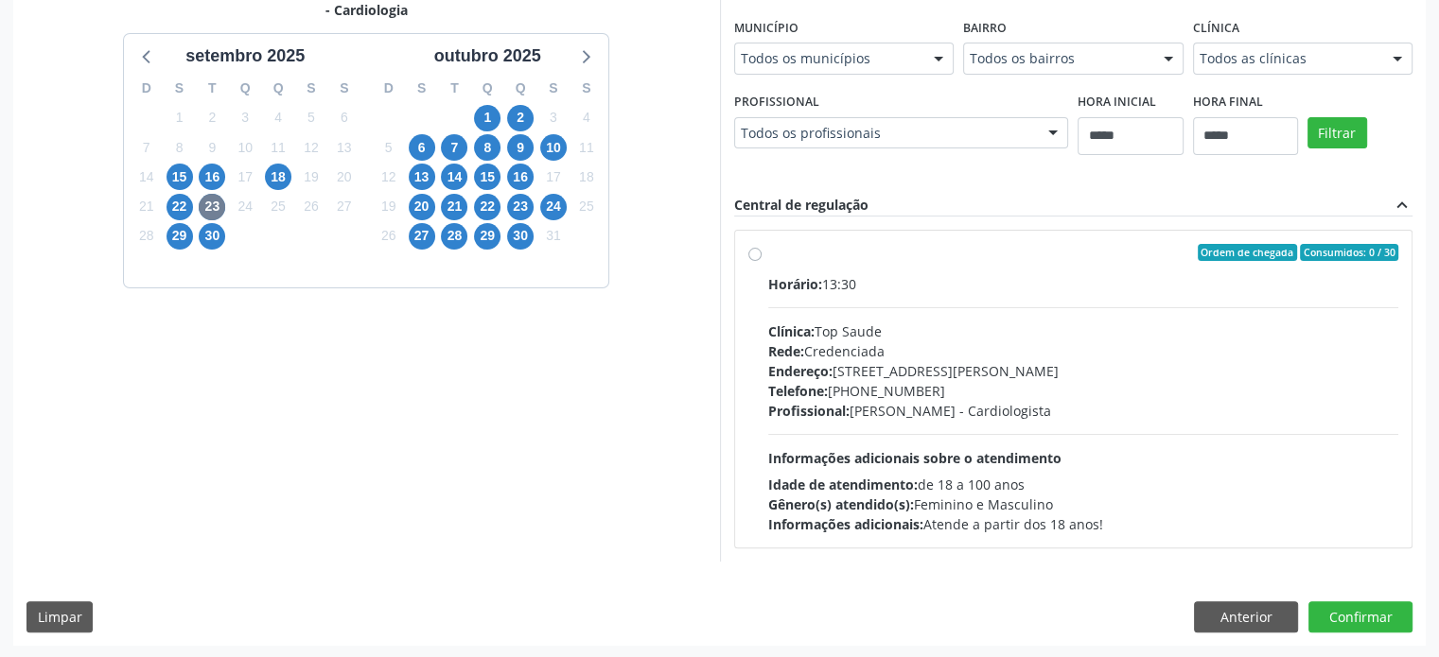
click at [1282, 78] on fieldset "Clínica Todos as clínicas Todos as clínicas Top Saude Nenhum resultado encontra…" at bounding box center [1303, 50] width 220 height 74
click at [211, 235] on span "30" at bounding box center [212, 236] width 26 height 26
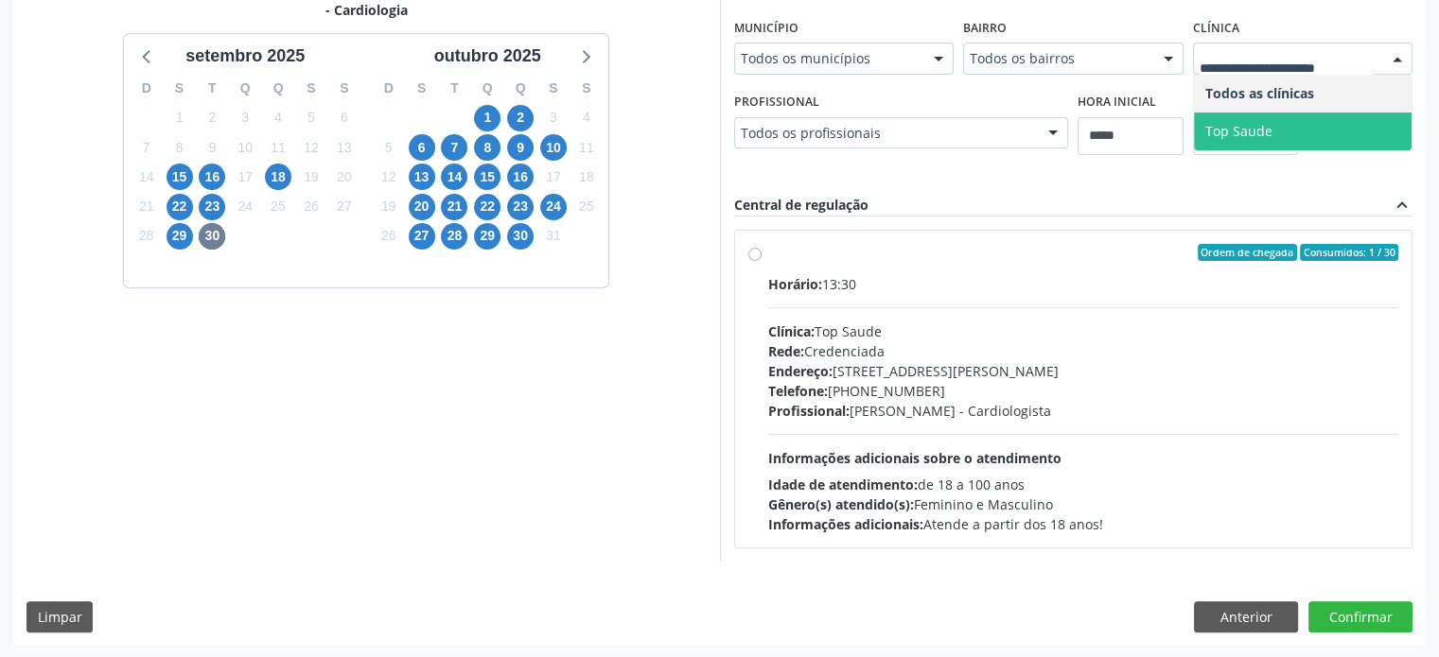
click at [1307, 120] on span "Top Saude" at bounding box center [1303, 132] width 218 height 38
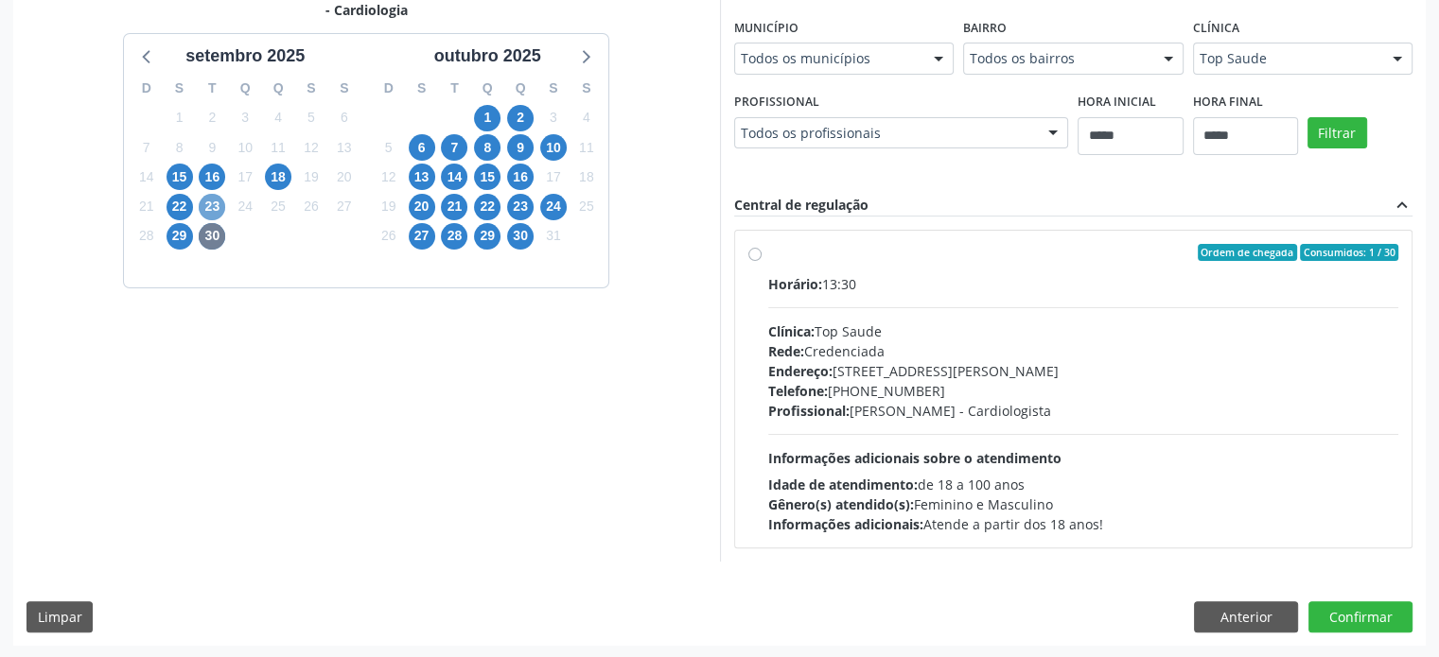
click at [204, 211] on span "23" at bounding box center [212, 207] width 26 height 26
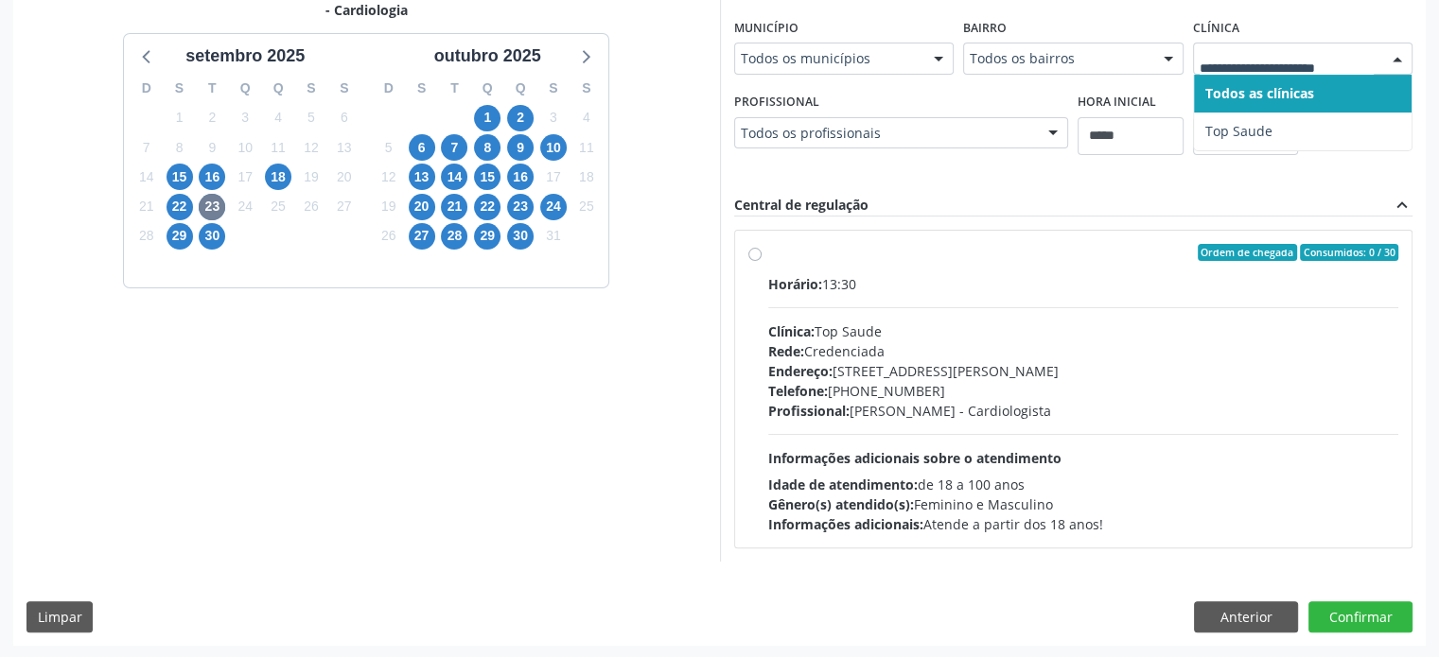
click at [1371, 43] on div at bounding box center [1303, 59] width 220 height 32
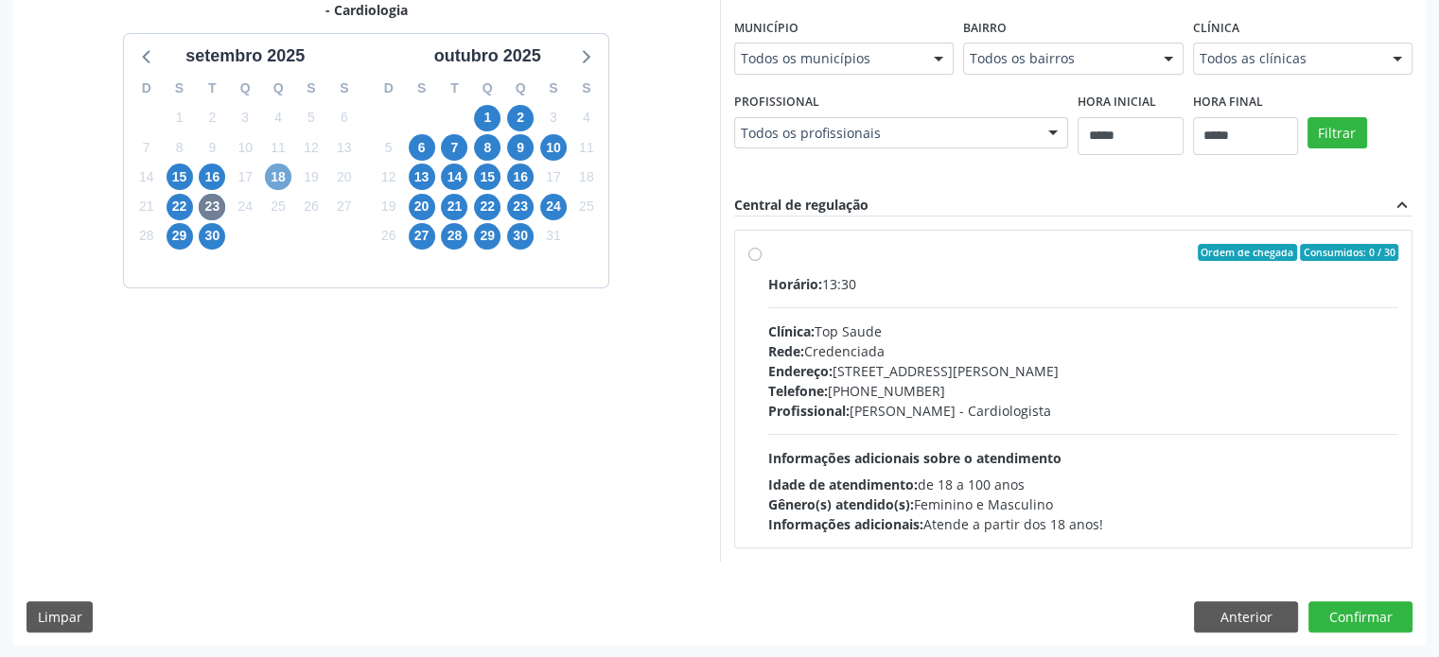
click at [280, 174] on span "18" at bounding box center [278, 177] width 26 height 26
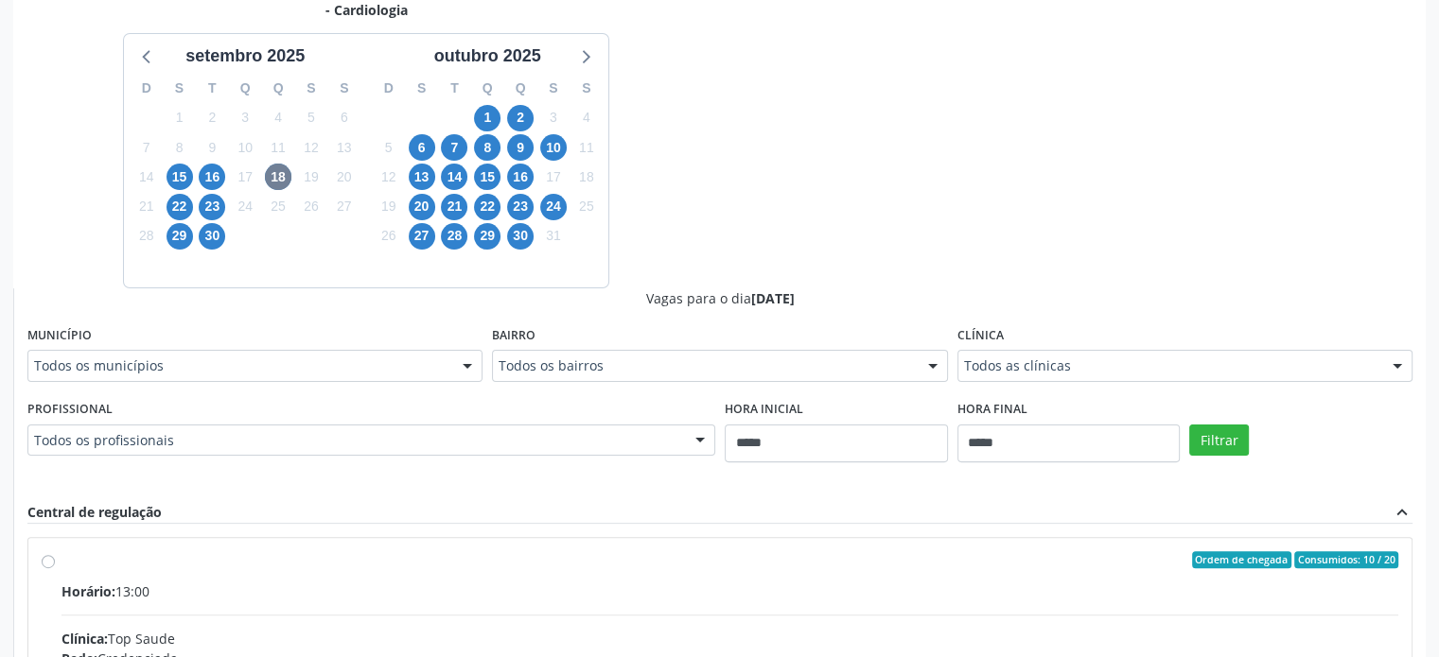
click at [1128, 336] on div "Clínica Todos as clínicas Todos as clínicas Top Saude Nenhum resultado encontra…" at bounding box center [1184, 352] width 455 height 61
click at [1128, 341] on div "Clínica Todos as clínicas Todos as clínicas Top Saude Nenhum resultado encontra…" at bounding box center [1184, 352] width 455 height 61
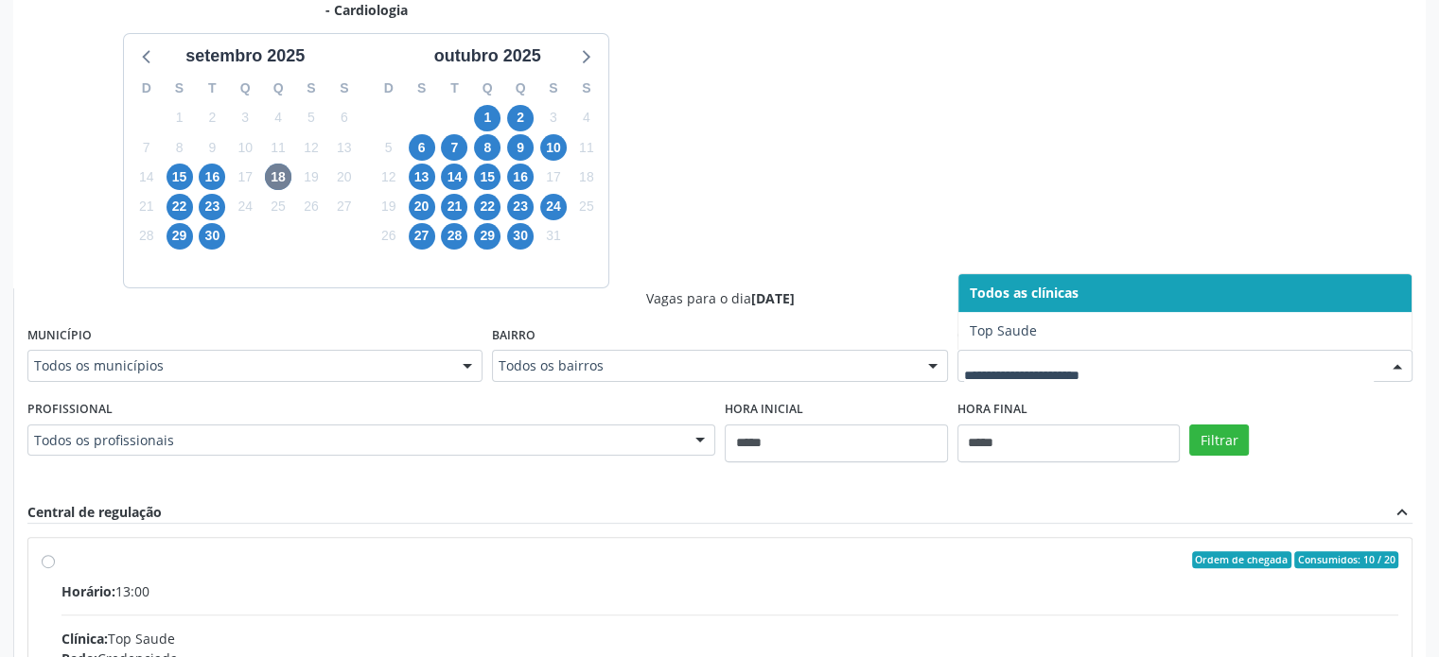
click at [1128, 354] on div at bounding box center [1184, 366] width 455 height 32
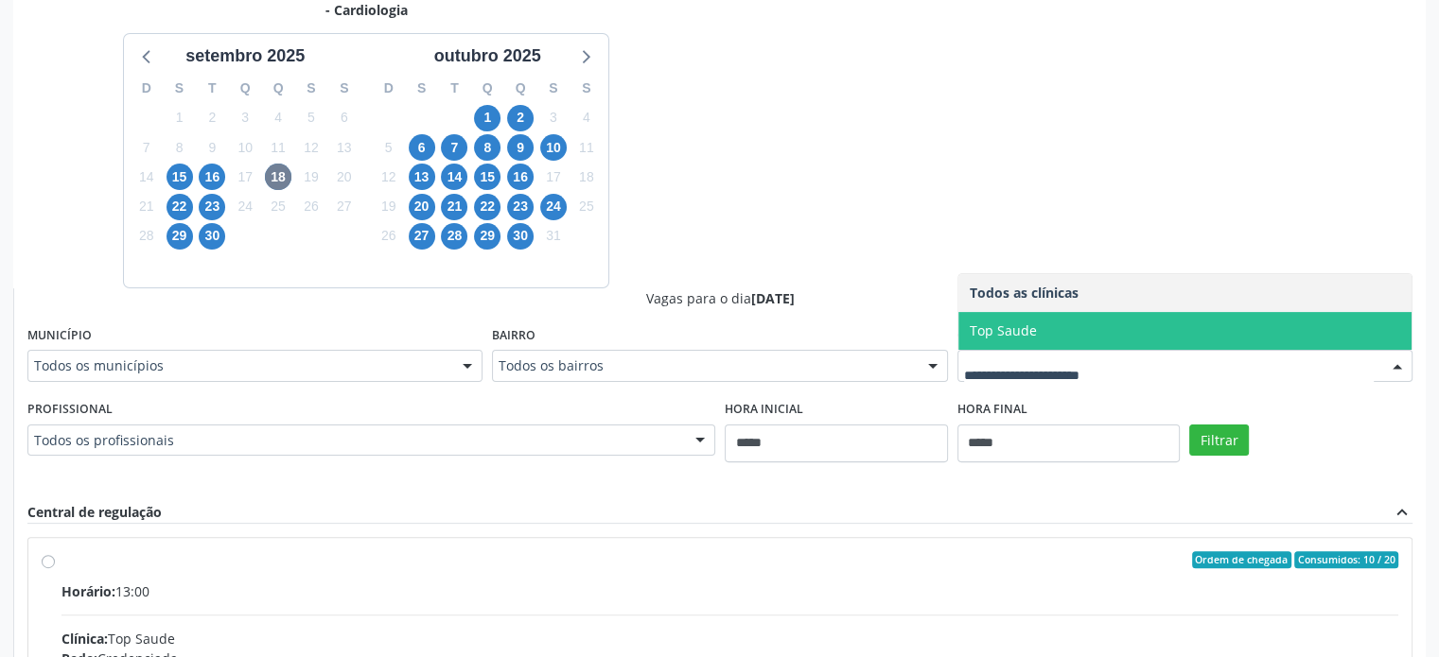
click at [1101, 326] on span "Top Saude" at bounding box center [1184, 331] width 453 height 38
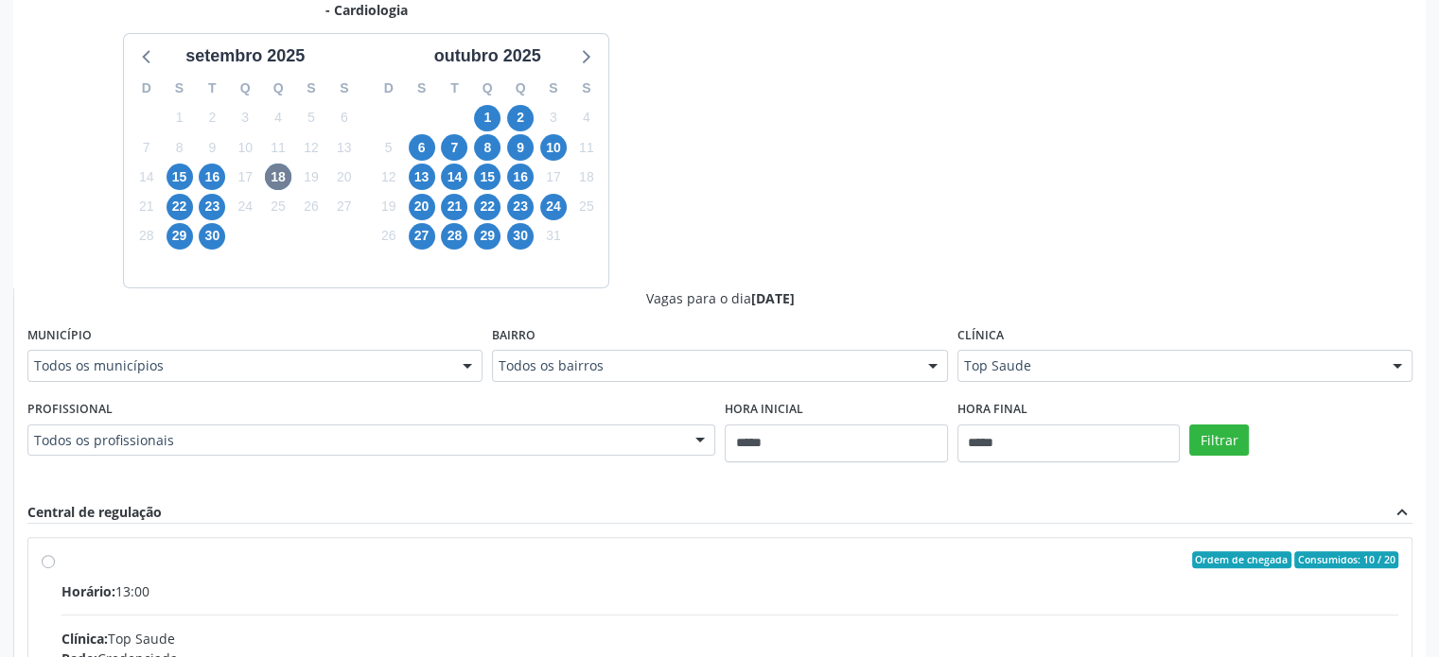
click at [498, 139] on div "8" at bounding box center [487, 147] width 26 height 29
click at [495, 145] on span "8" at bounding box center [487, 147] width 26 height 26
click at [1183, 384] on fieldset "Clínica Todos as clínicas Todos as clínicas Agencia de Caruaru Tencor Servicos …" at bounding box center [1184, 359] width 455 height 74
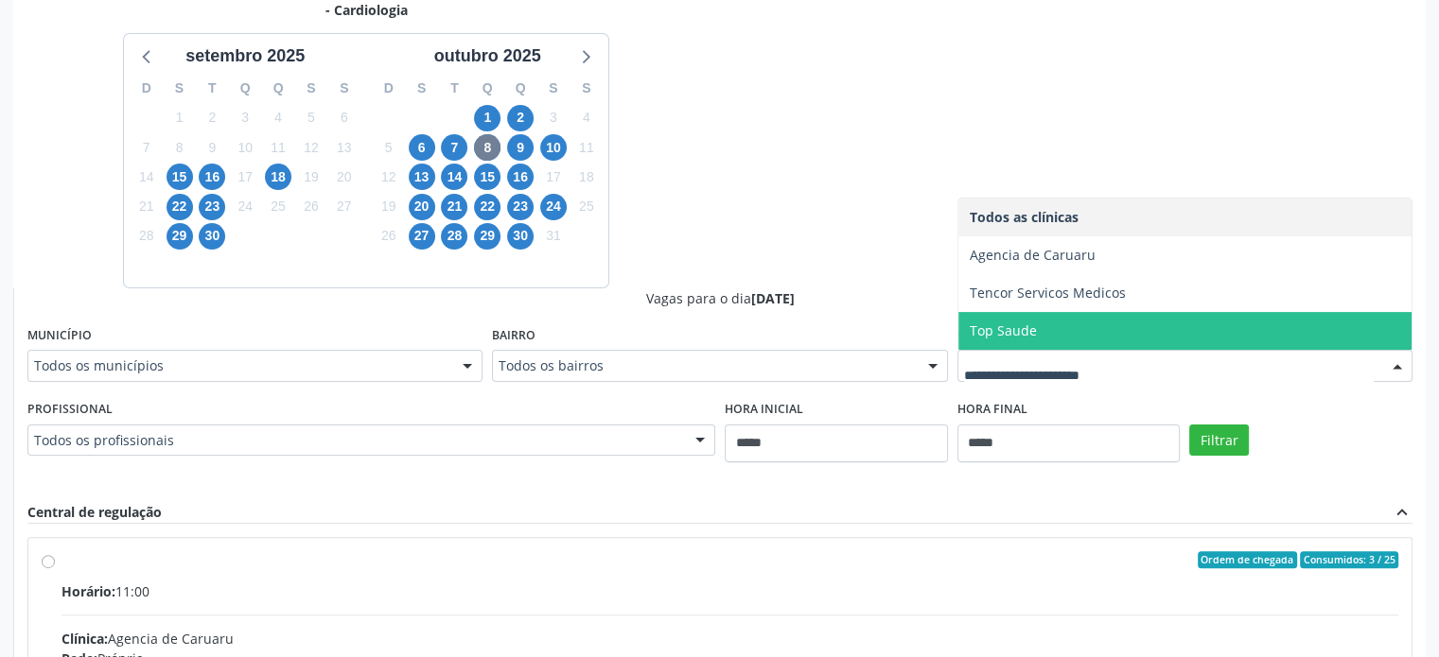
click at [533, 163] on div "16" at bounding box center [520, 177] width 26 height 29
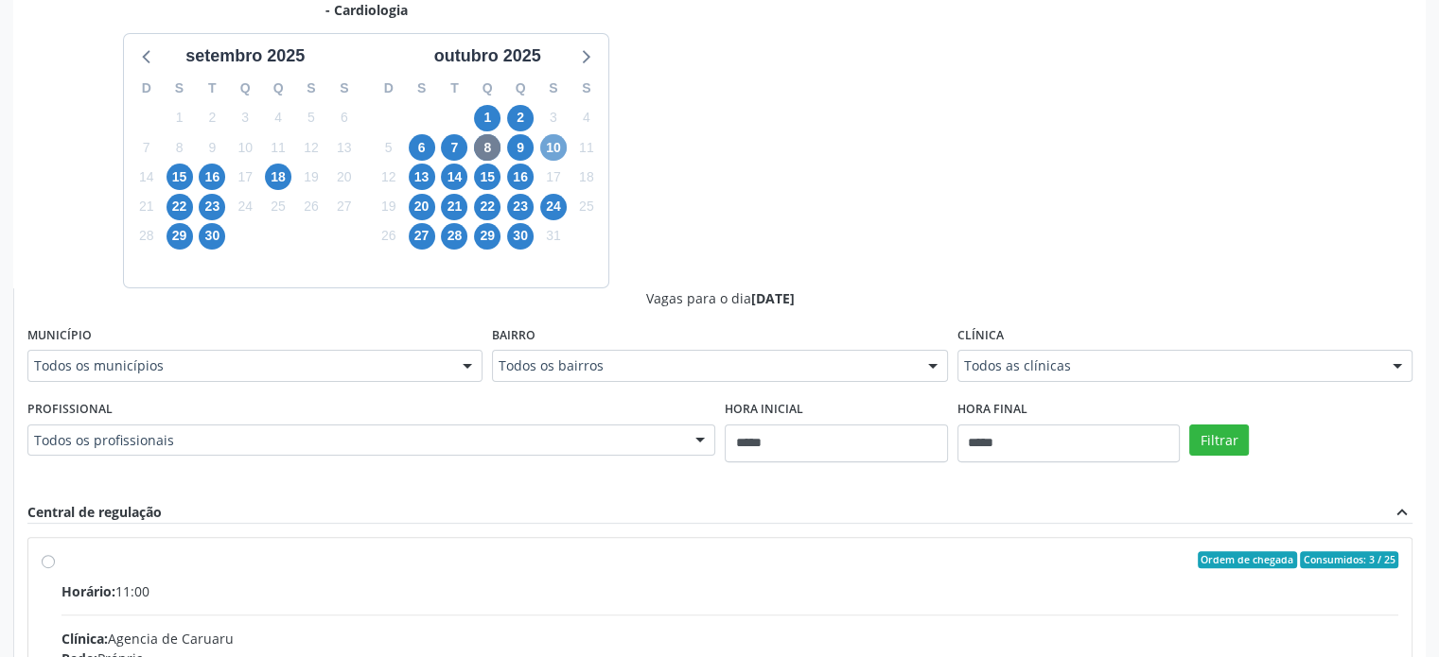
click at [546, 151] on span "10" at bounding box center [553, 147] width 26 height 26
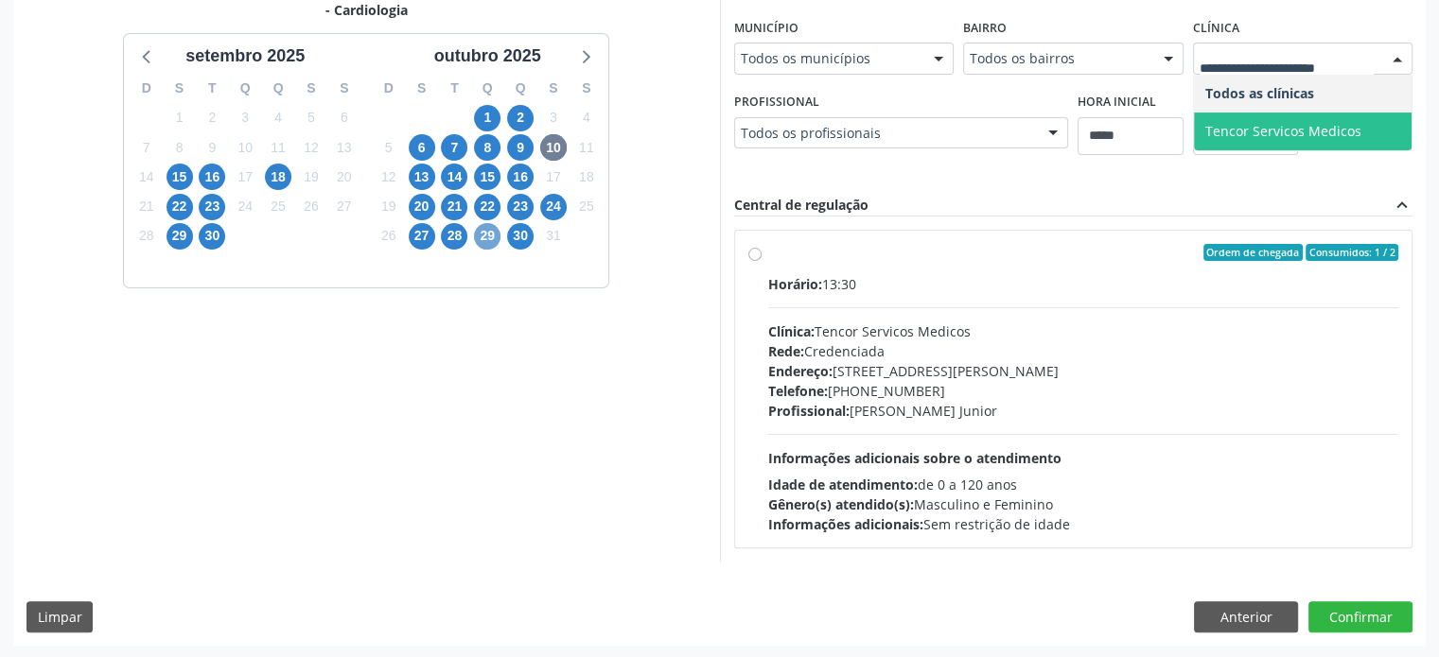
click at [479, 226] on span "29" at bounding box center [487, 236] width 26 height 26
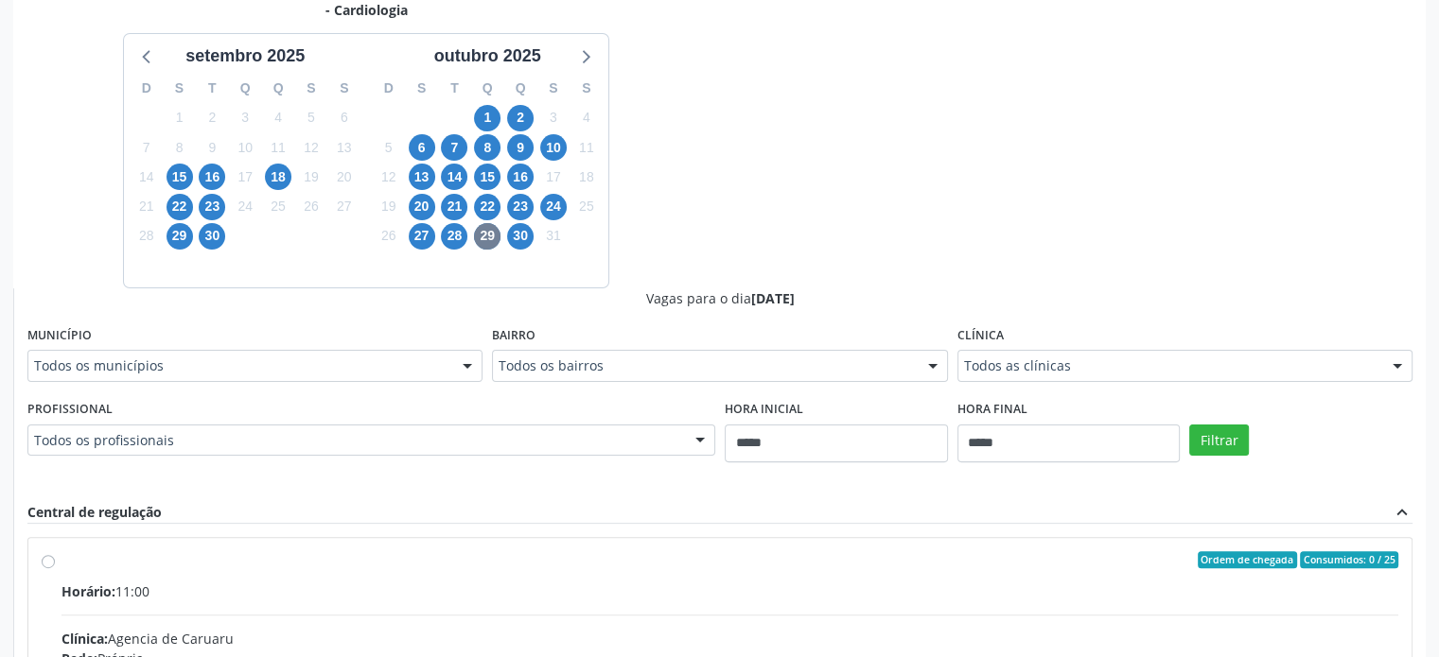
click at [1075, 391] on fieldset "Clínica Todos as clínicas Todos as clínicas Agencia de Caruaru [GEOGRAPHIC_DATA…" at bounding box center [1184, 359] width 455 height 74
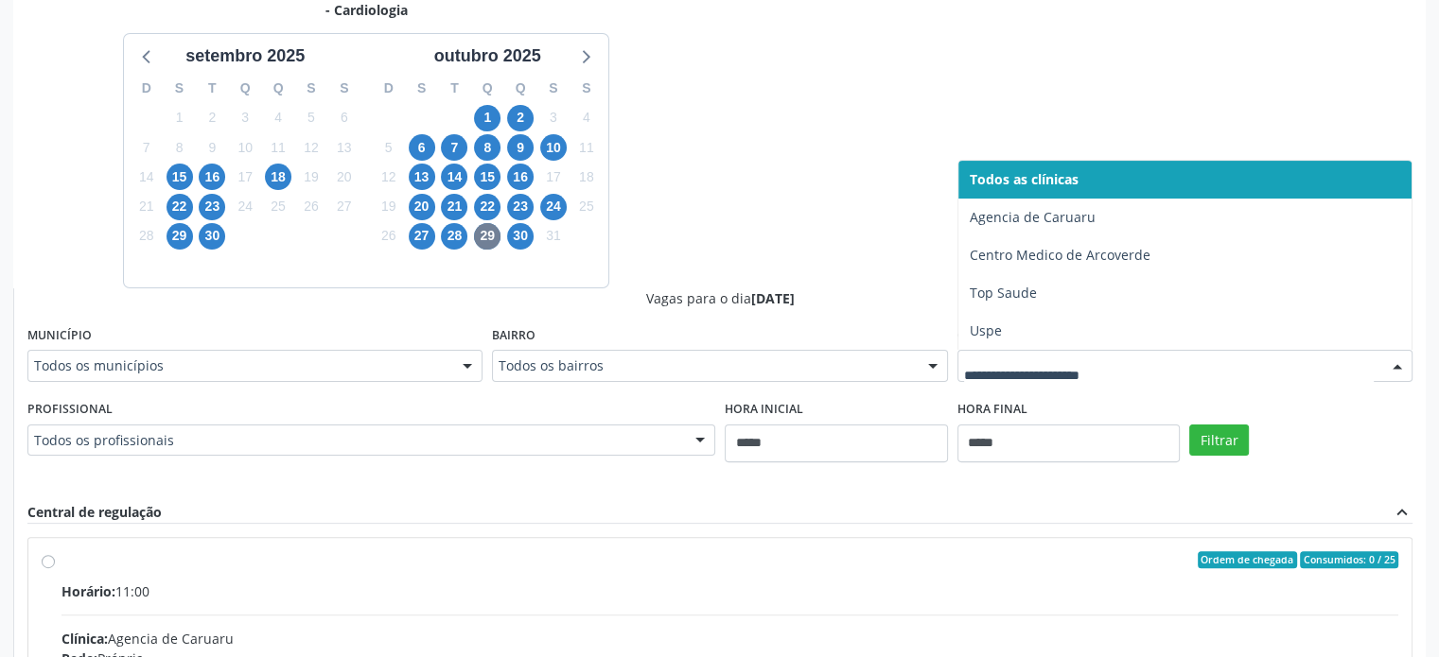
click at [1085, 378] on div at bounding box center [1184, 366] width 455 height 32
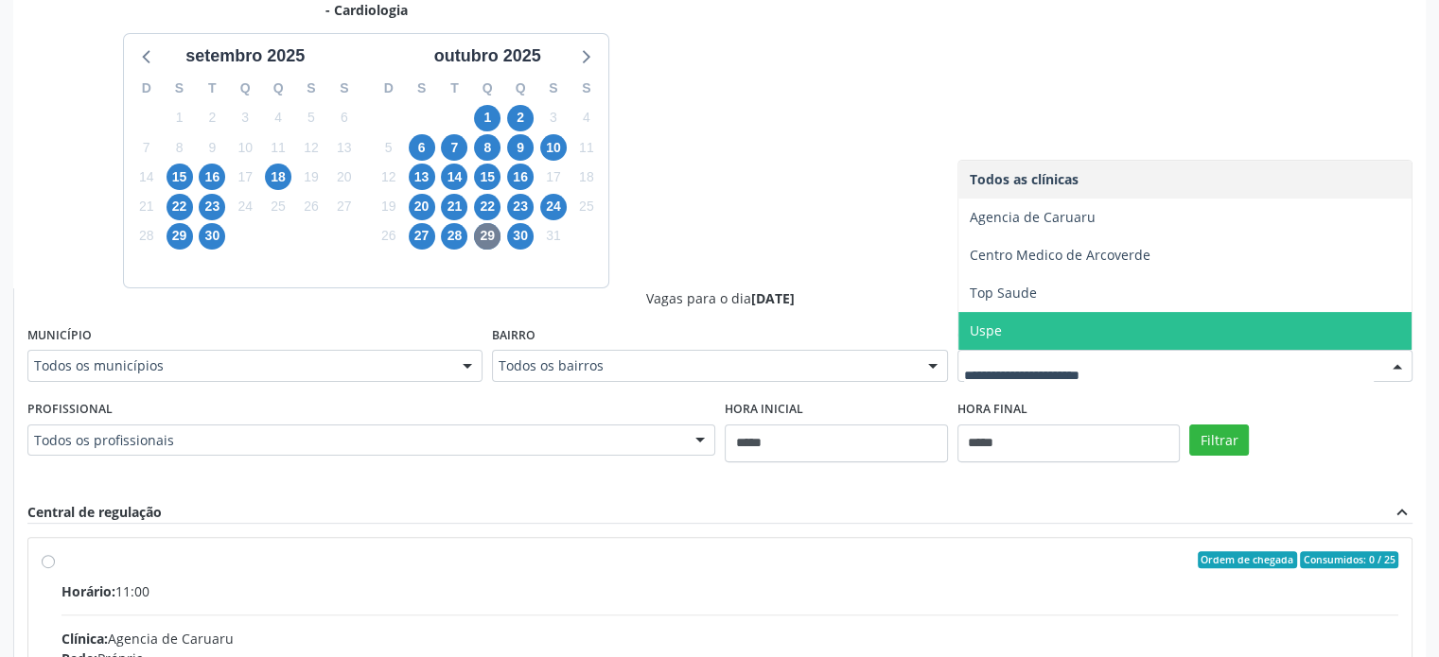
click at [1282, 326] on span "Uspe" at bounding box center [1184, 331] width 453 height 38
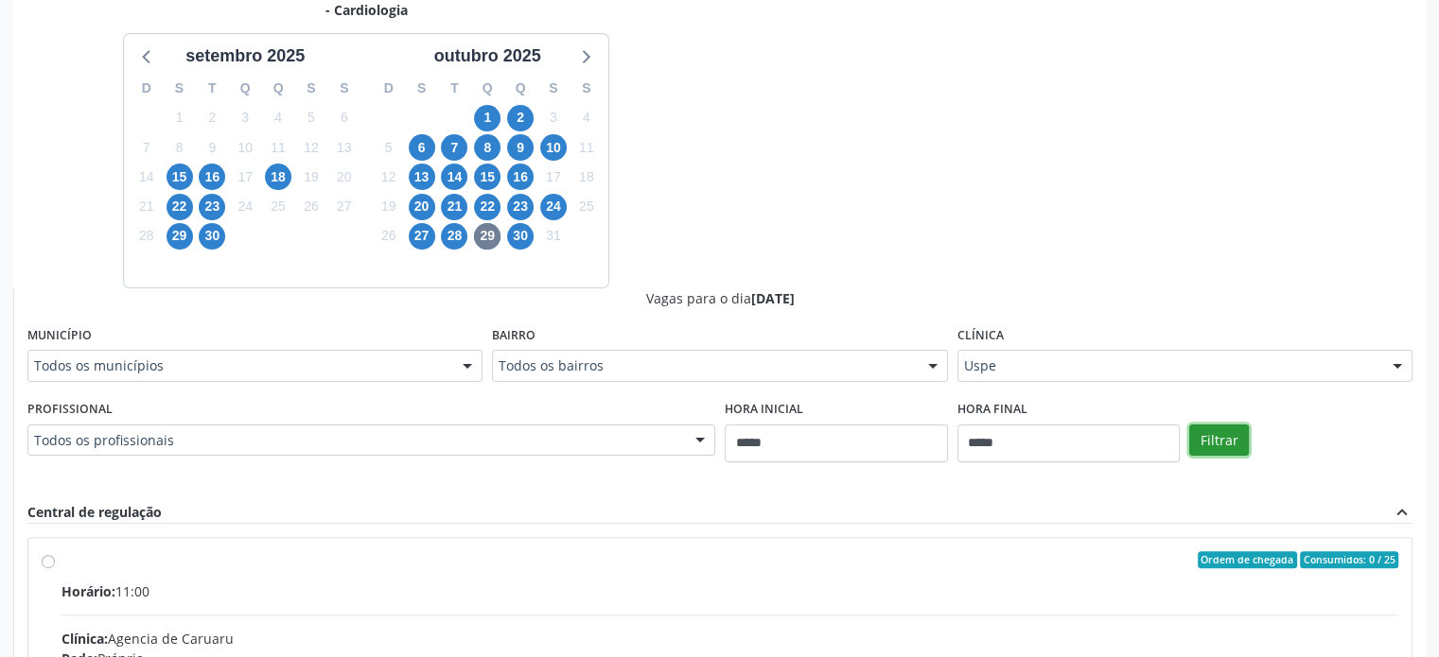
click at [1218, 434] on button "Filtrar" at bounding box center [1219, 441] width 60 height 32
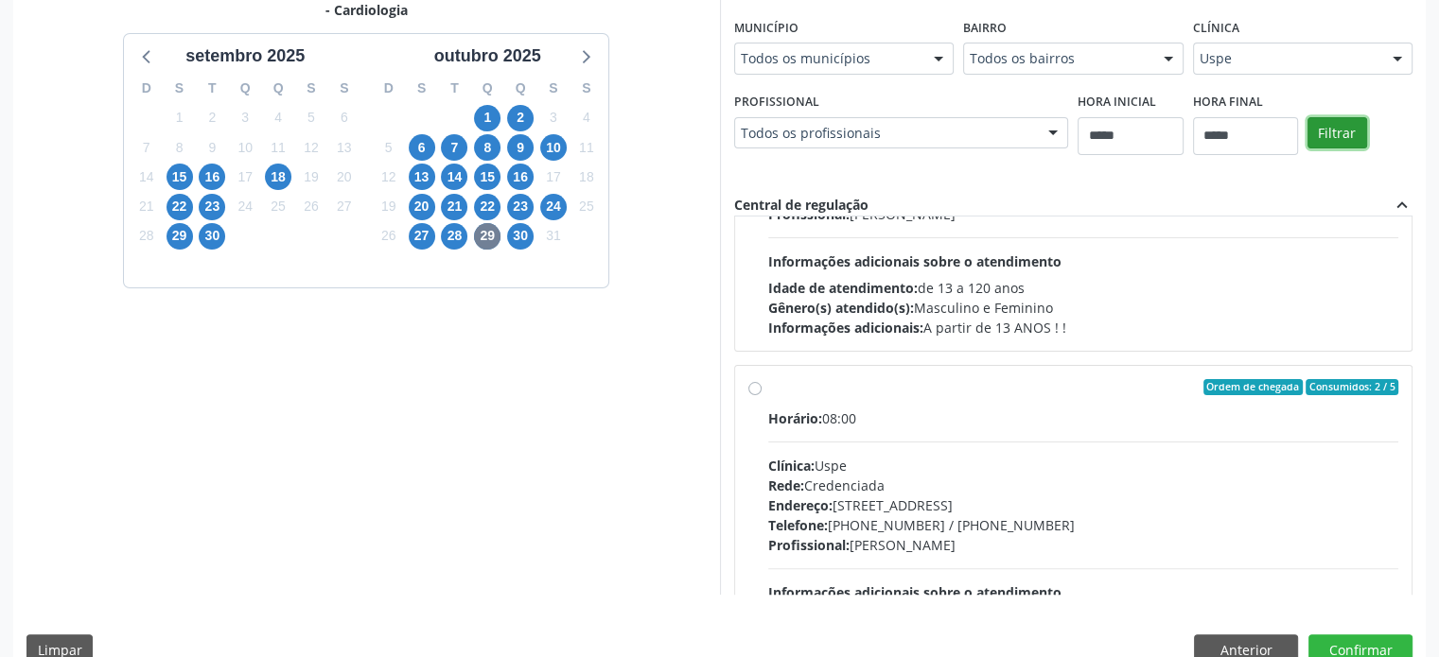
scroll to position [1040, 0]
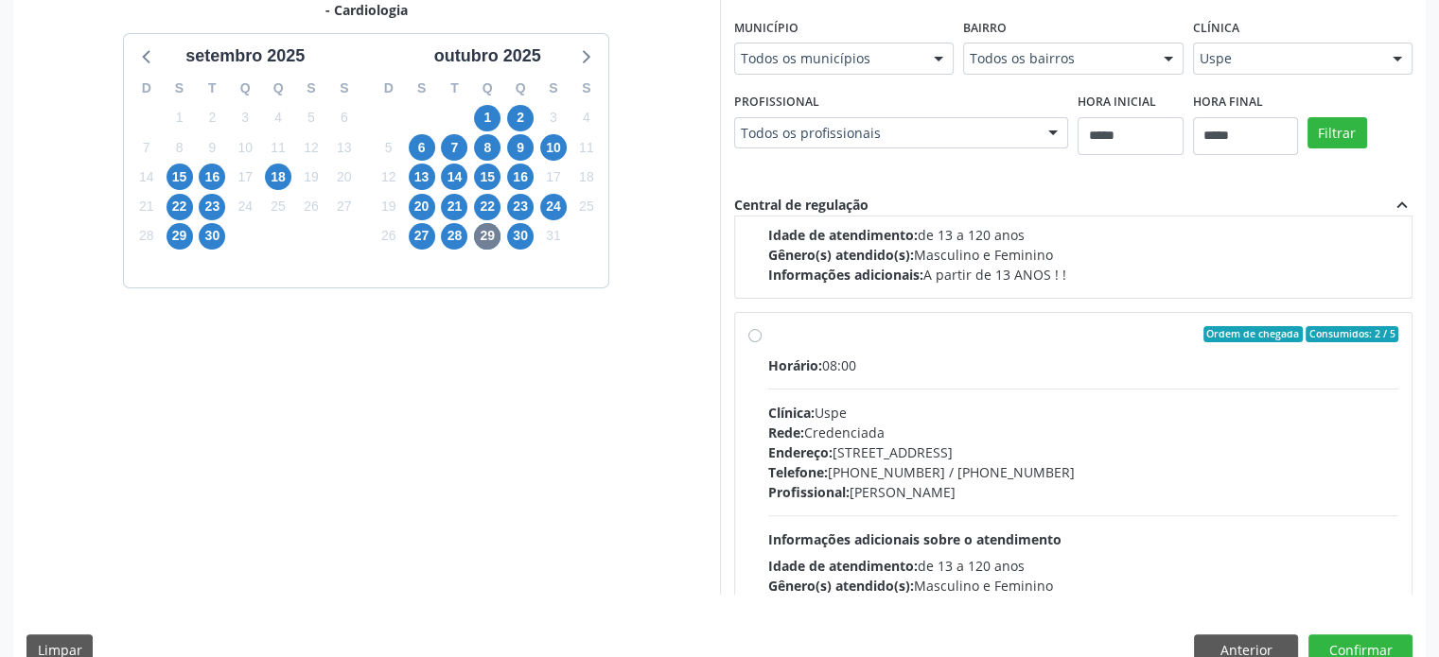
click at [1078, 375] on div "Horário: 08:00 Clínica: Uspe Rede: Credenciada Endereço: [STREET_ADDRESS] Telef…" at bounding box center [1083, 486] width 631 height 260
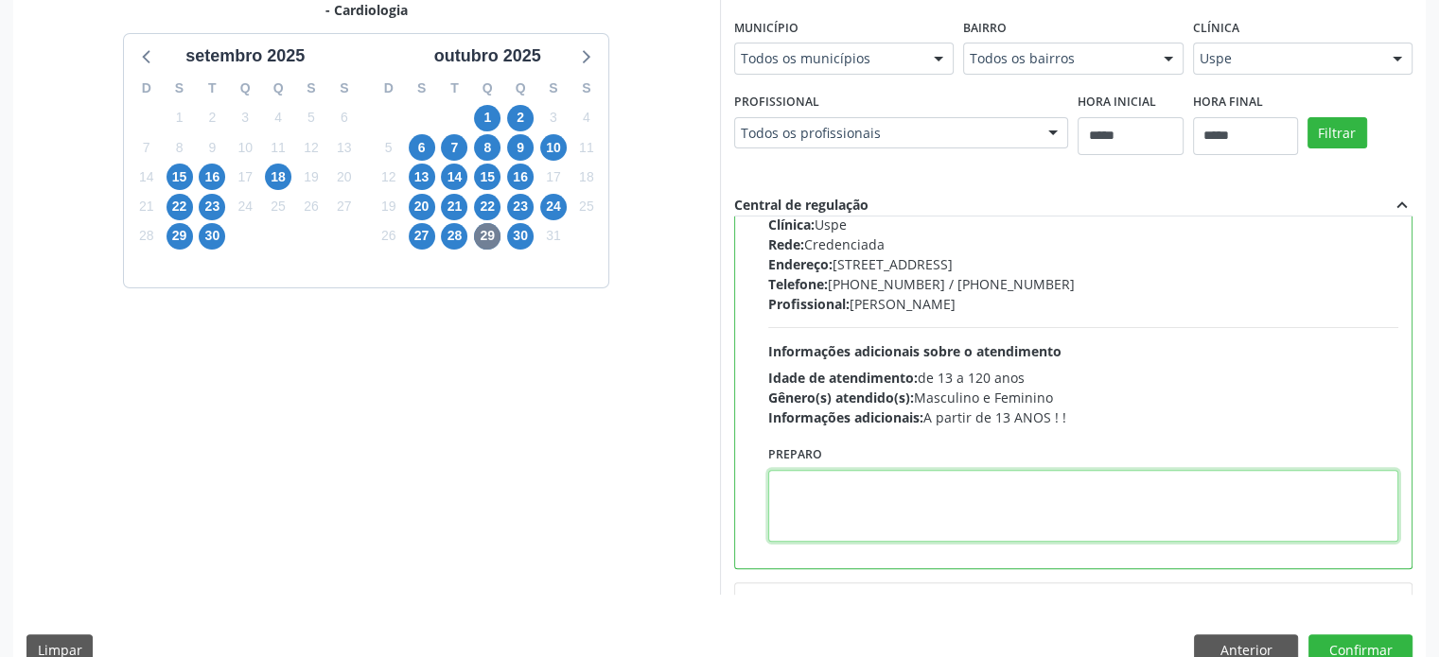
click at [1075, 497] on textarea at bounding box center [1083, 506] width 631 height 72
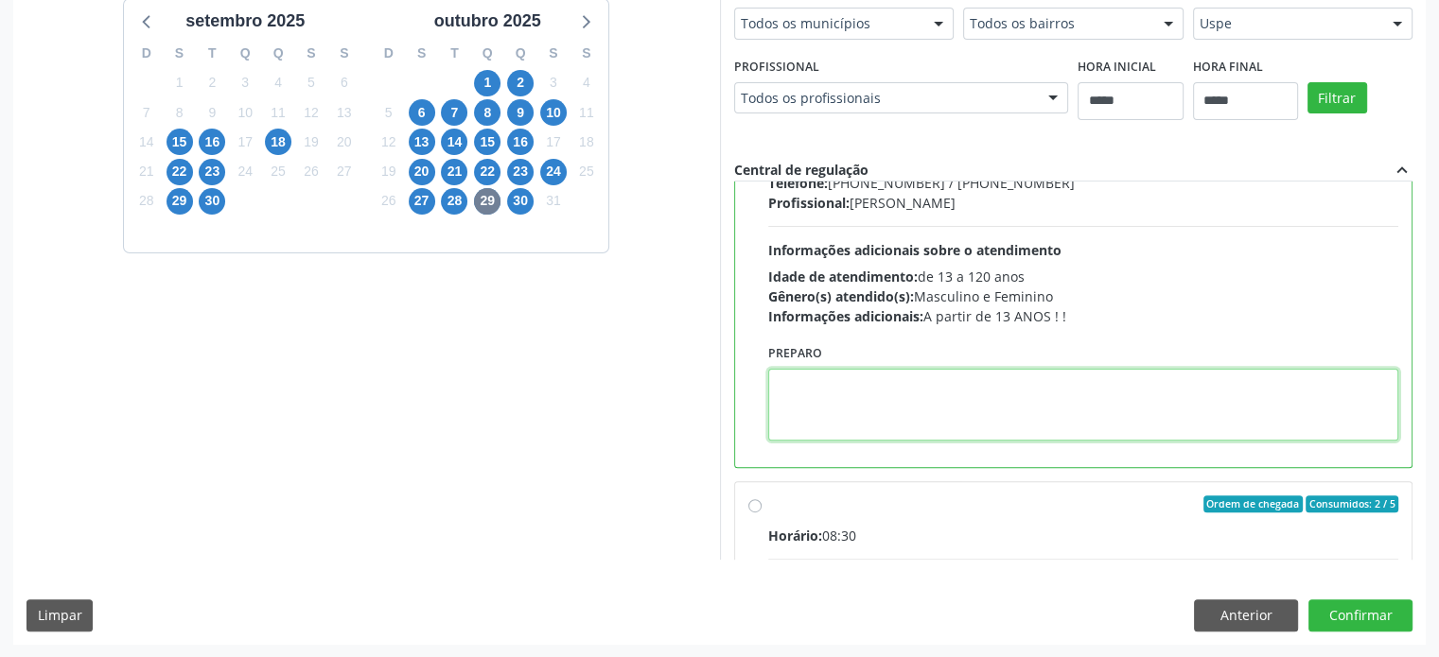
scroll to position [1180, 0]
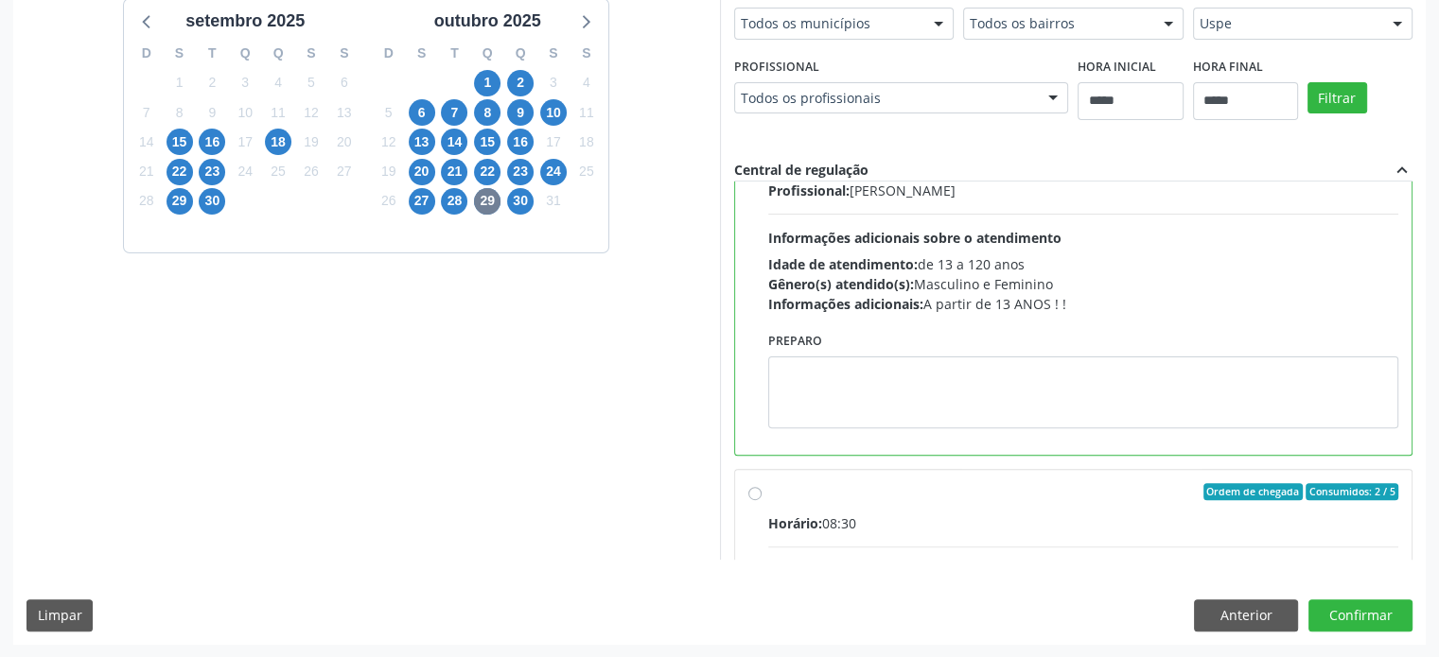
click at [1127, 341] on div "Preparo" at bounding box center [1083, 377] width 631 height 101
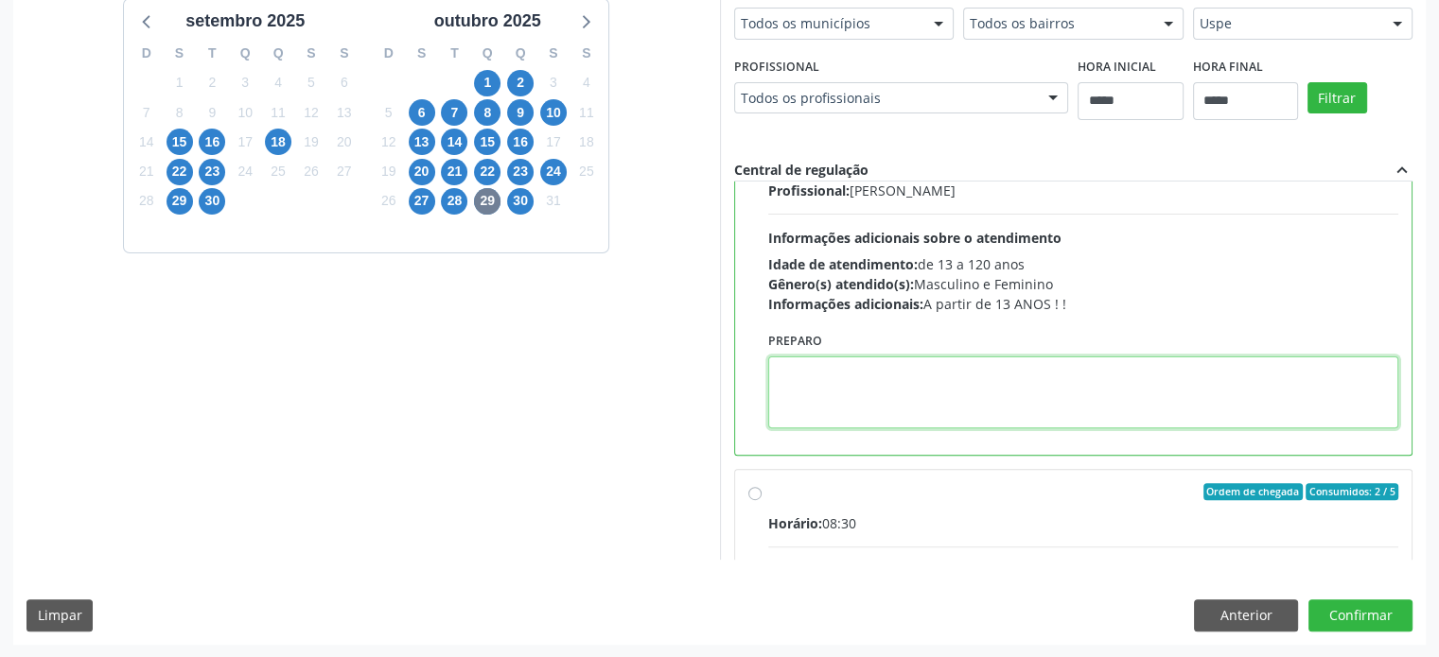
click at [924, 368] on textarea at bounding box center [1083, 393] width 631 height 72
paste textarea "**********"
type textarea "**********"
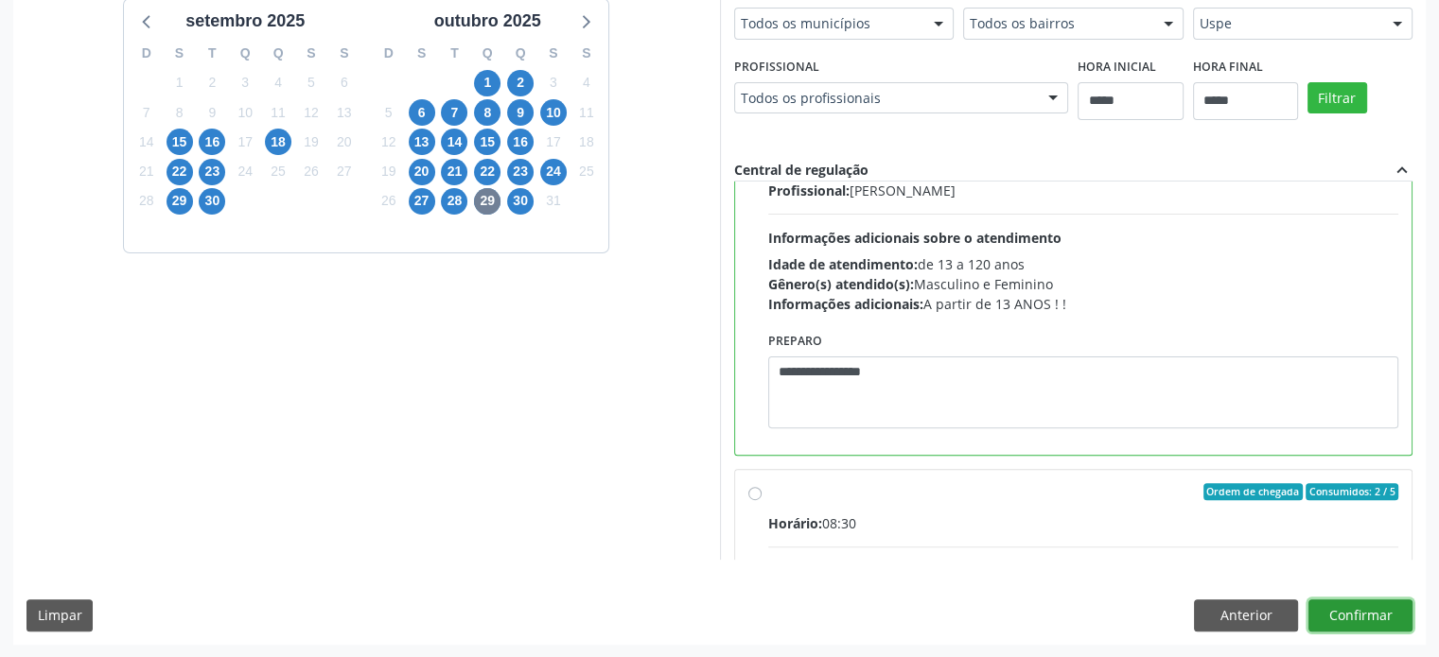
click at [1373, 618] on button "Confirmar" at bounding box center [1360, 616] width 104 height 32
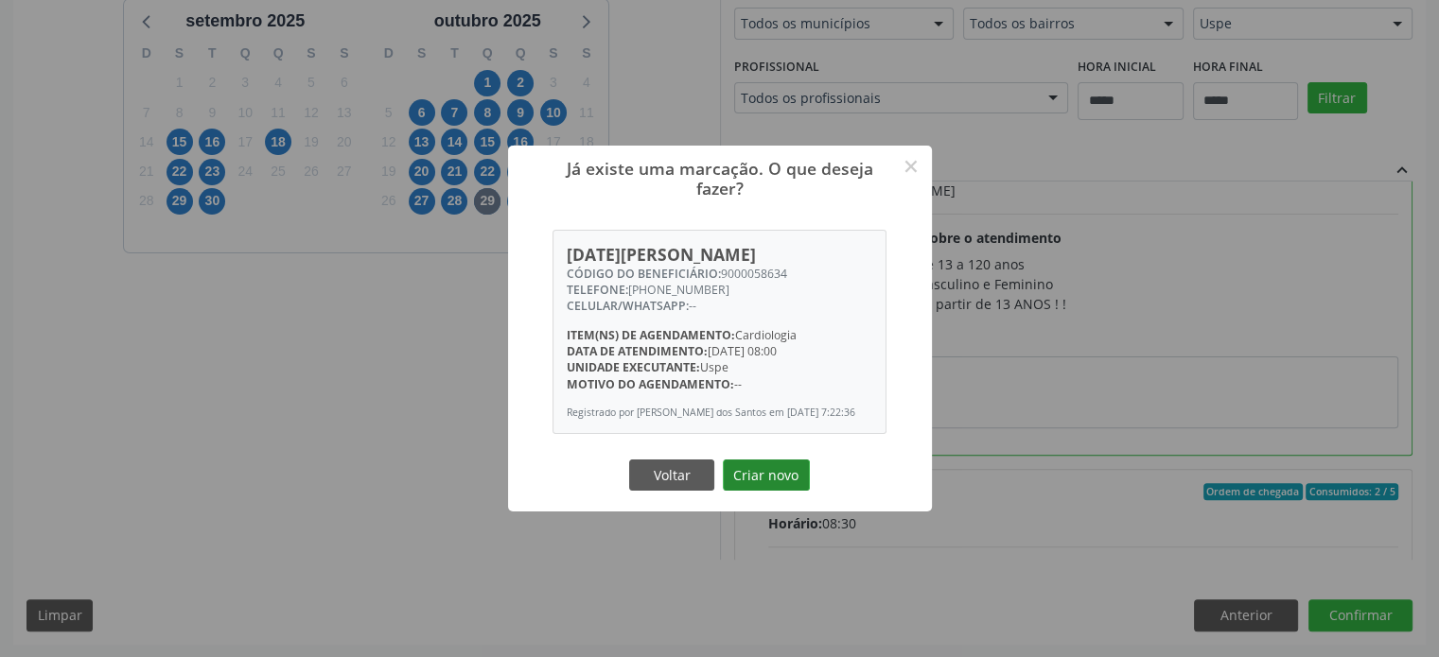
click at [775, 472] on button "Criar novo" at bounding box center [766, 476] width 87 height 32
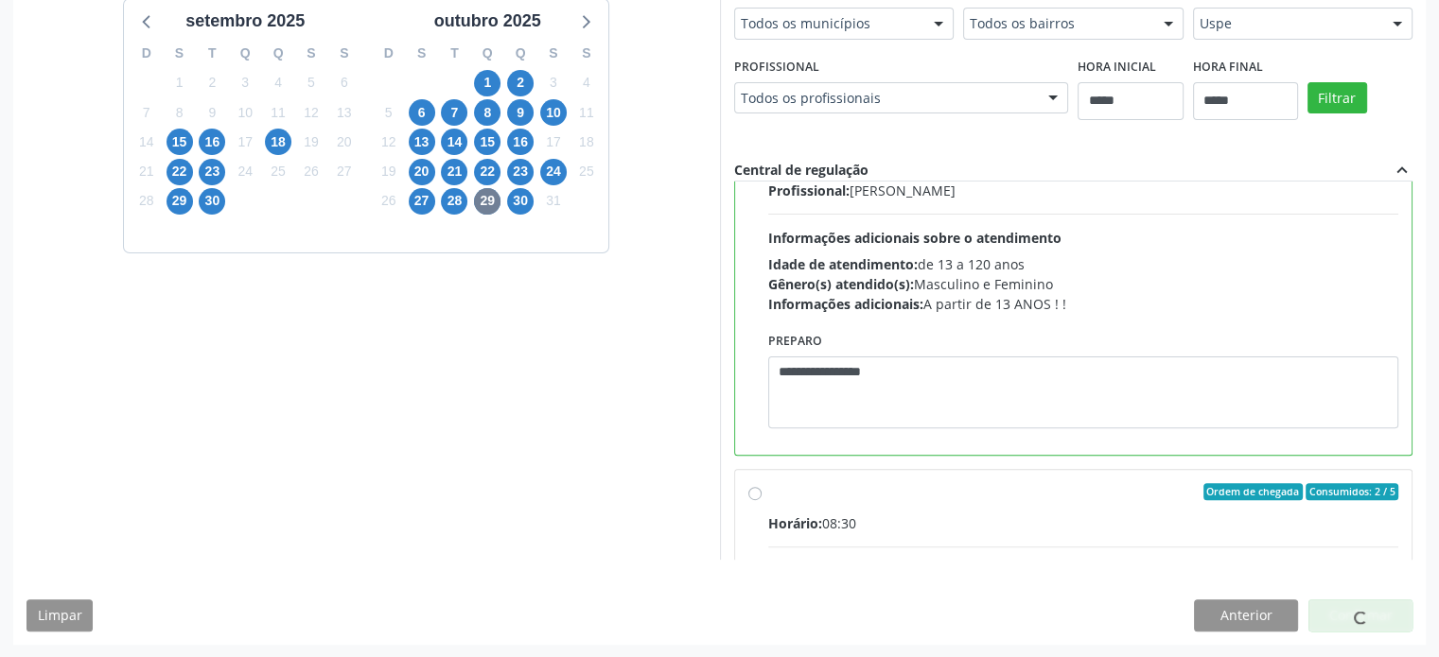
scroll to position [0, 0]
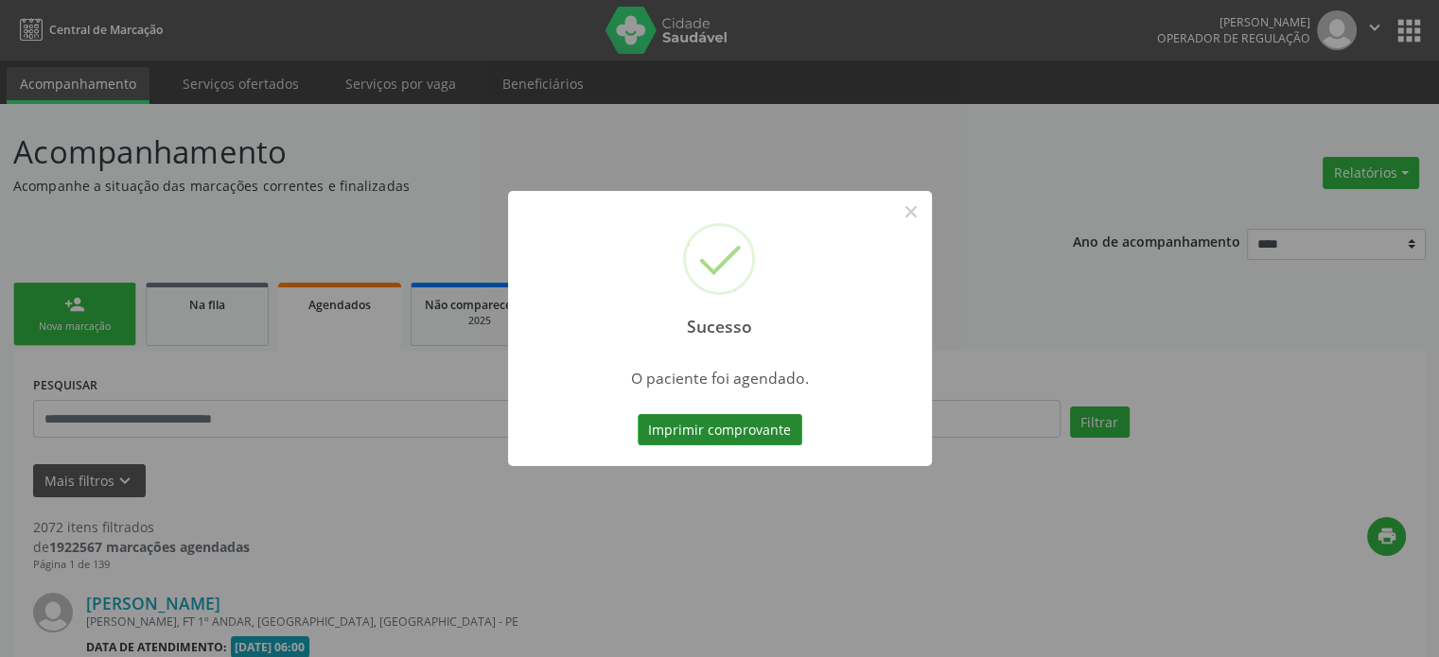
click at [772, 435] on button "Imprimir comprovante" at bounding box center [720, 430] width 165 height 32
